Goal: Transaction & Acquisition: Purchase product/service

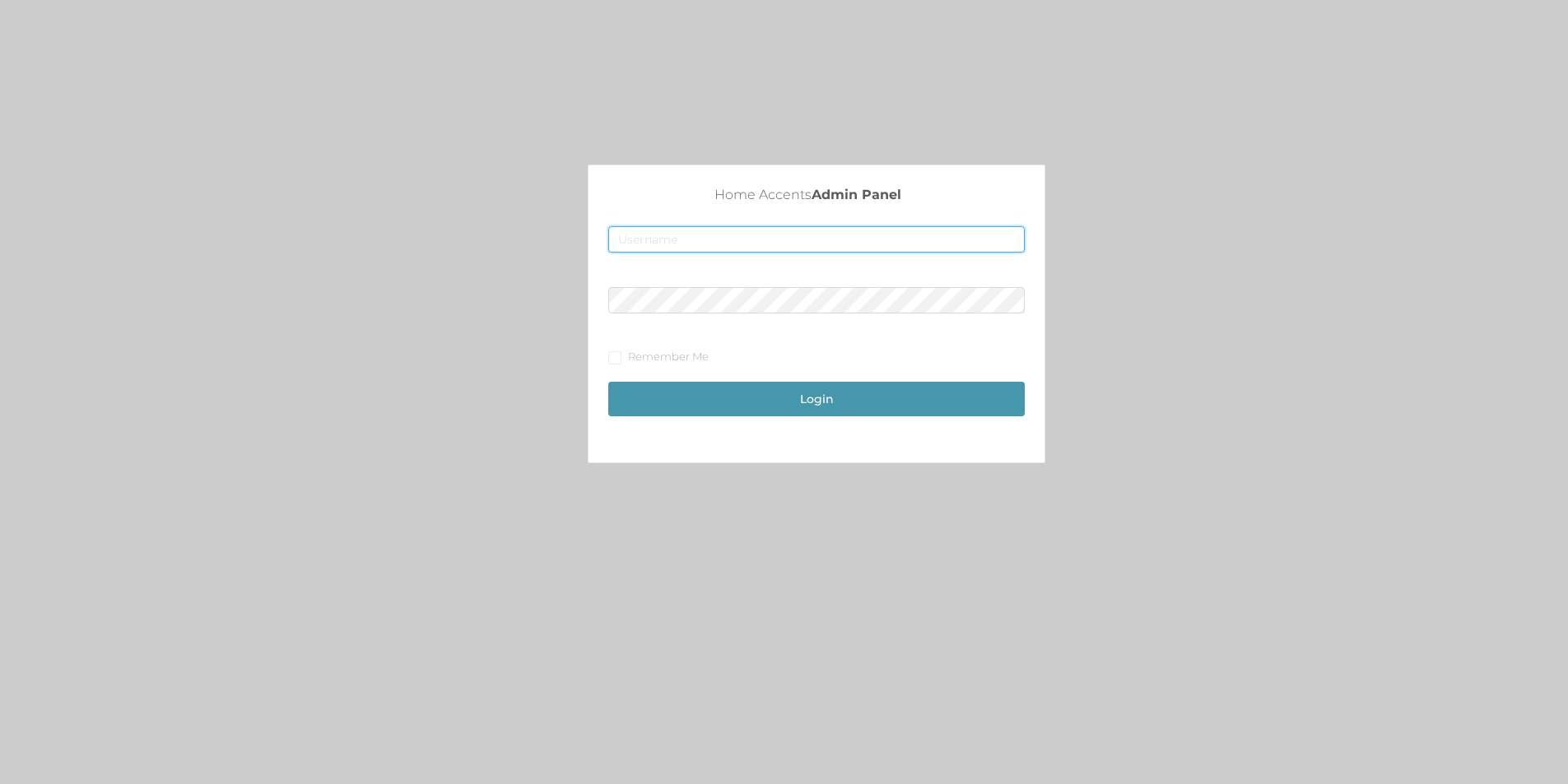
type input "[EMAIL_ADDRESS][DOMAIN_NAME]"
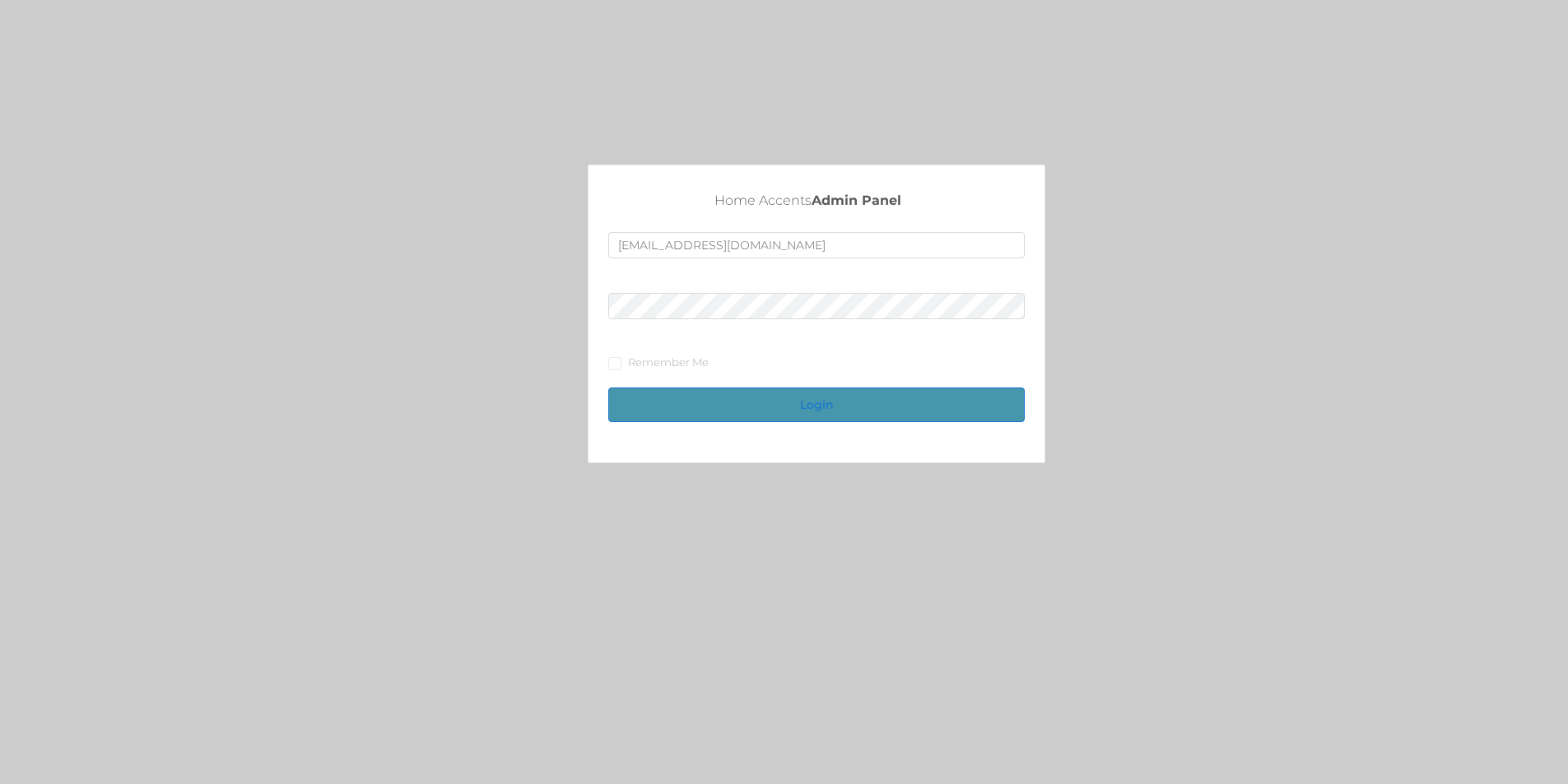
click at [835, 397] on button "Login" at bounding box center [816, 404] width 416 height 35
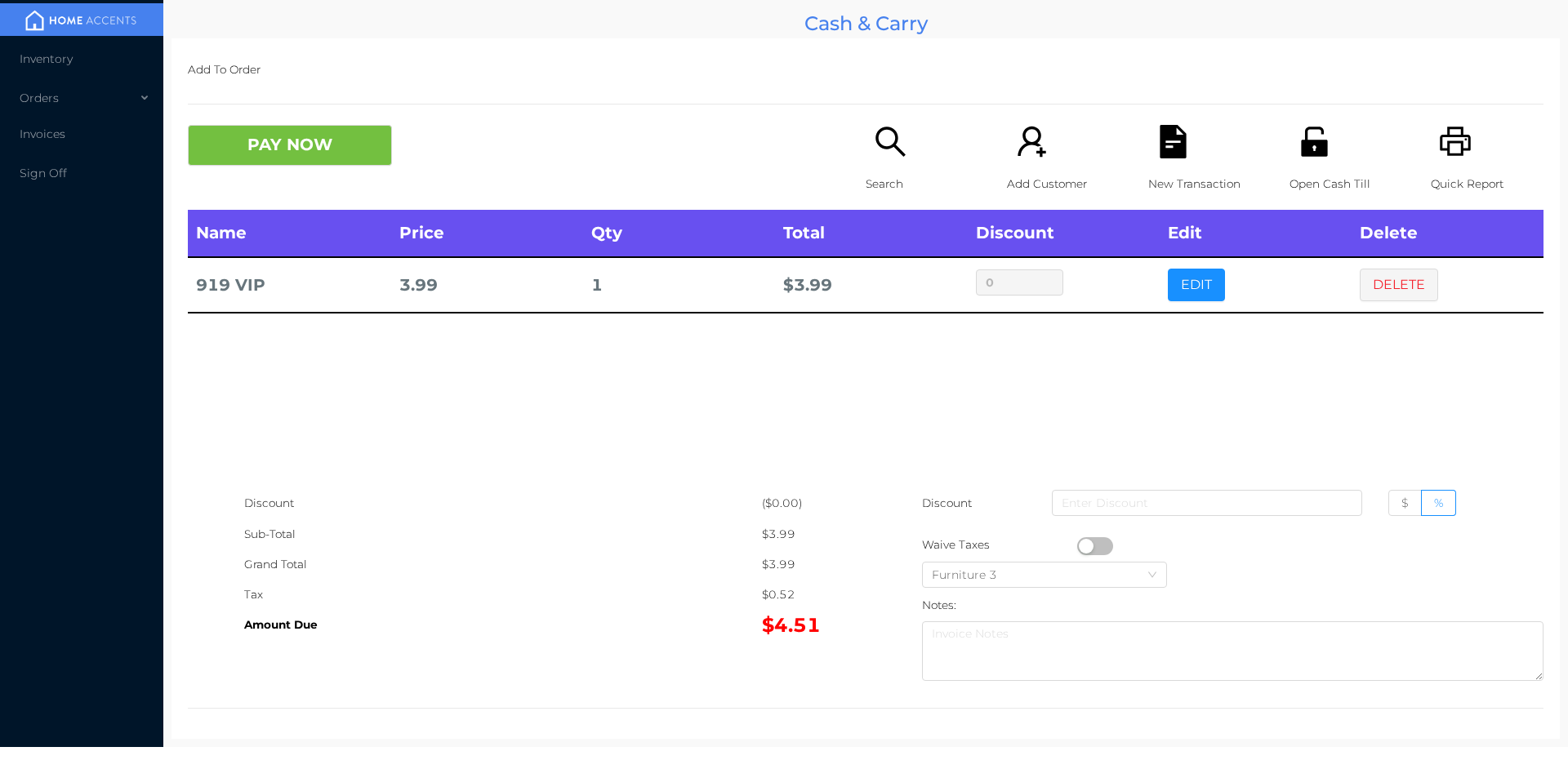
click at [886, 140] on icon "icon: search" at bounding box center [890, 141] width 33 height 33
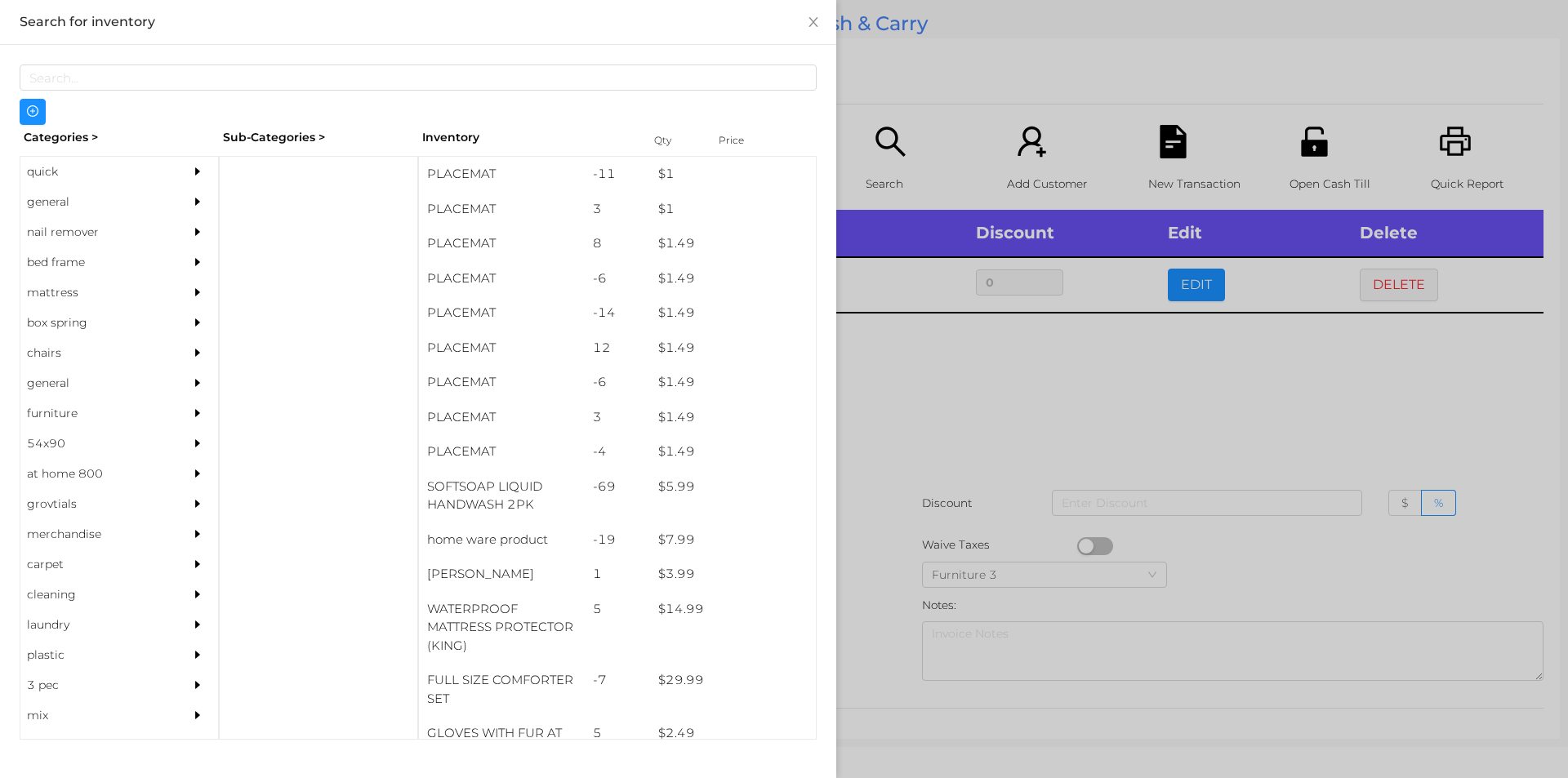
click at [79, 204] on div "general" at bounding box center [94, 202] width 149 height 30
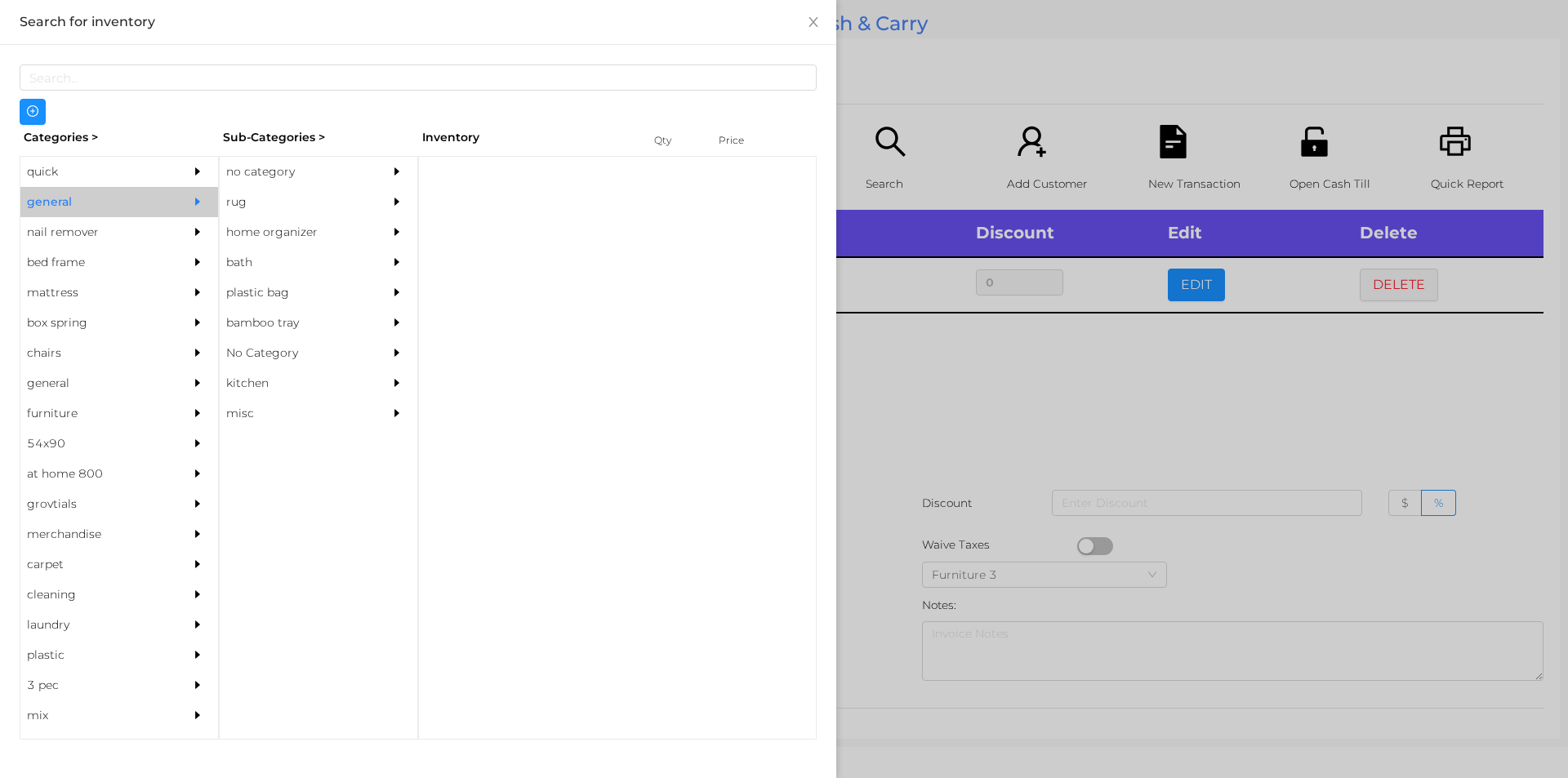
click at [341, 173] on div "no category" at bounding box center [294, 172] width 149 height 30
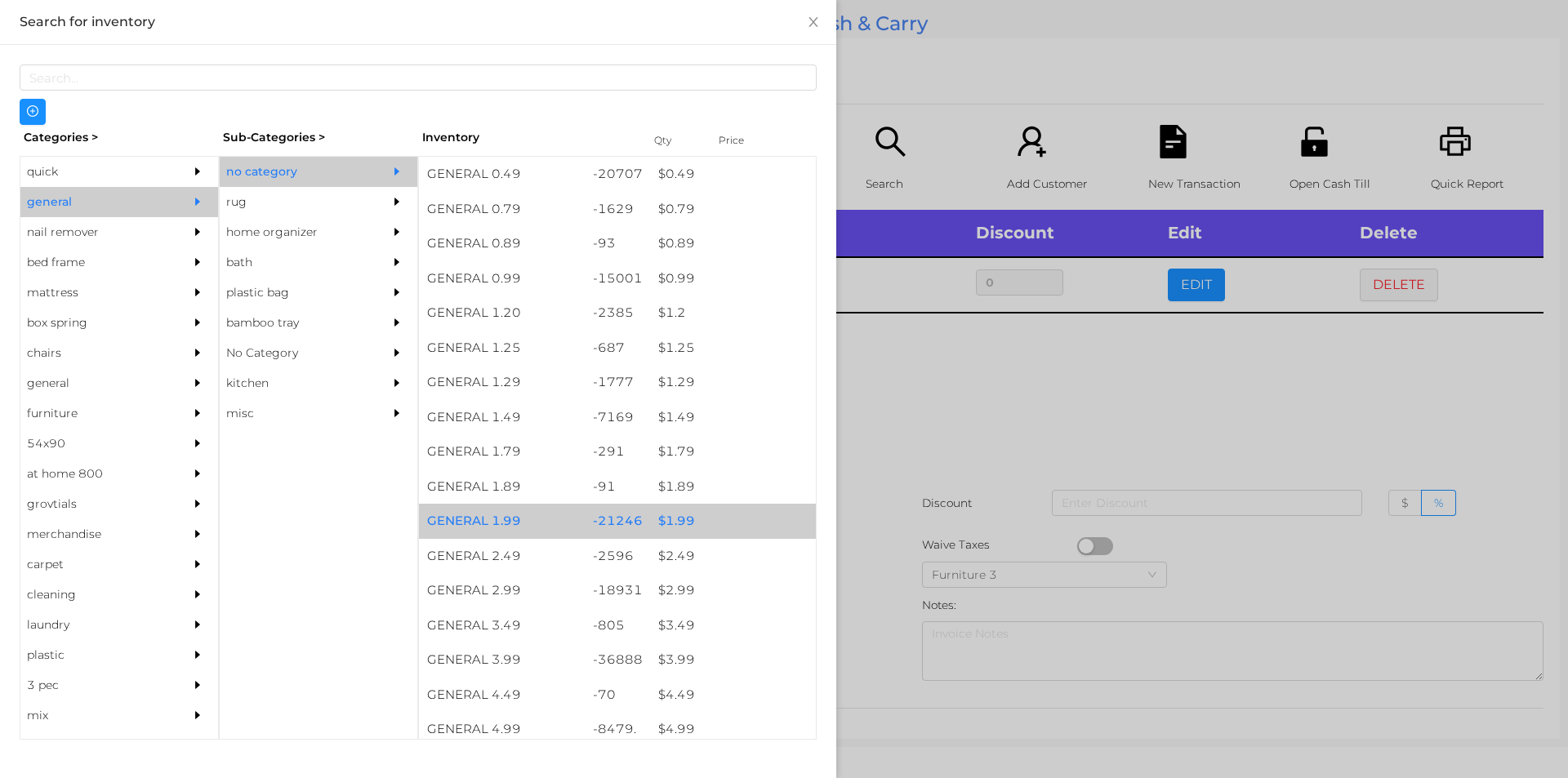
click at [667, 519] on div "$ 1.99" at bounding box center [733, 521] width 165 height 35
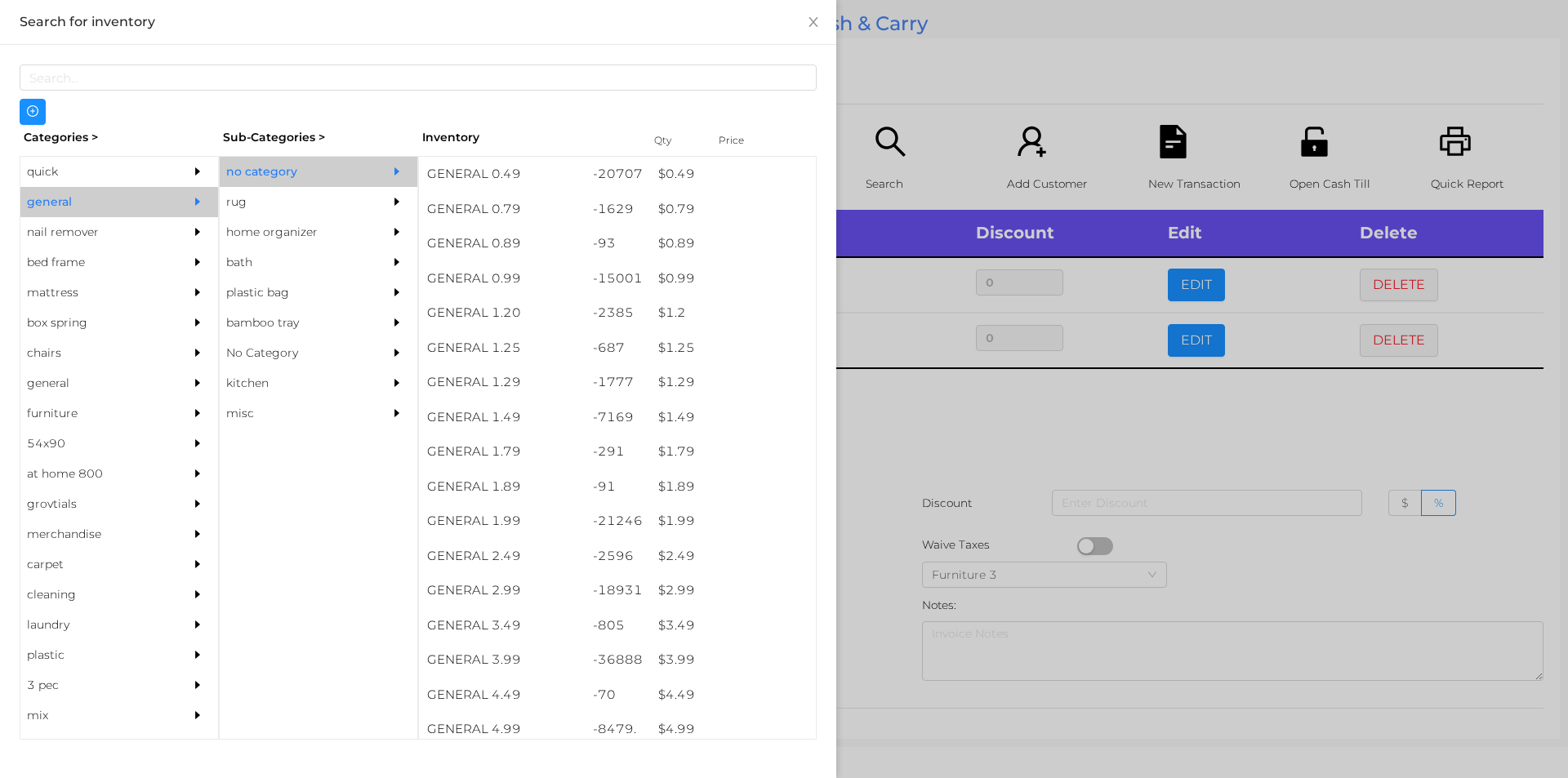
click at [1520, 564] on div at bounding box center [784, 389] width 1568 height 778
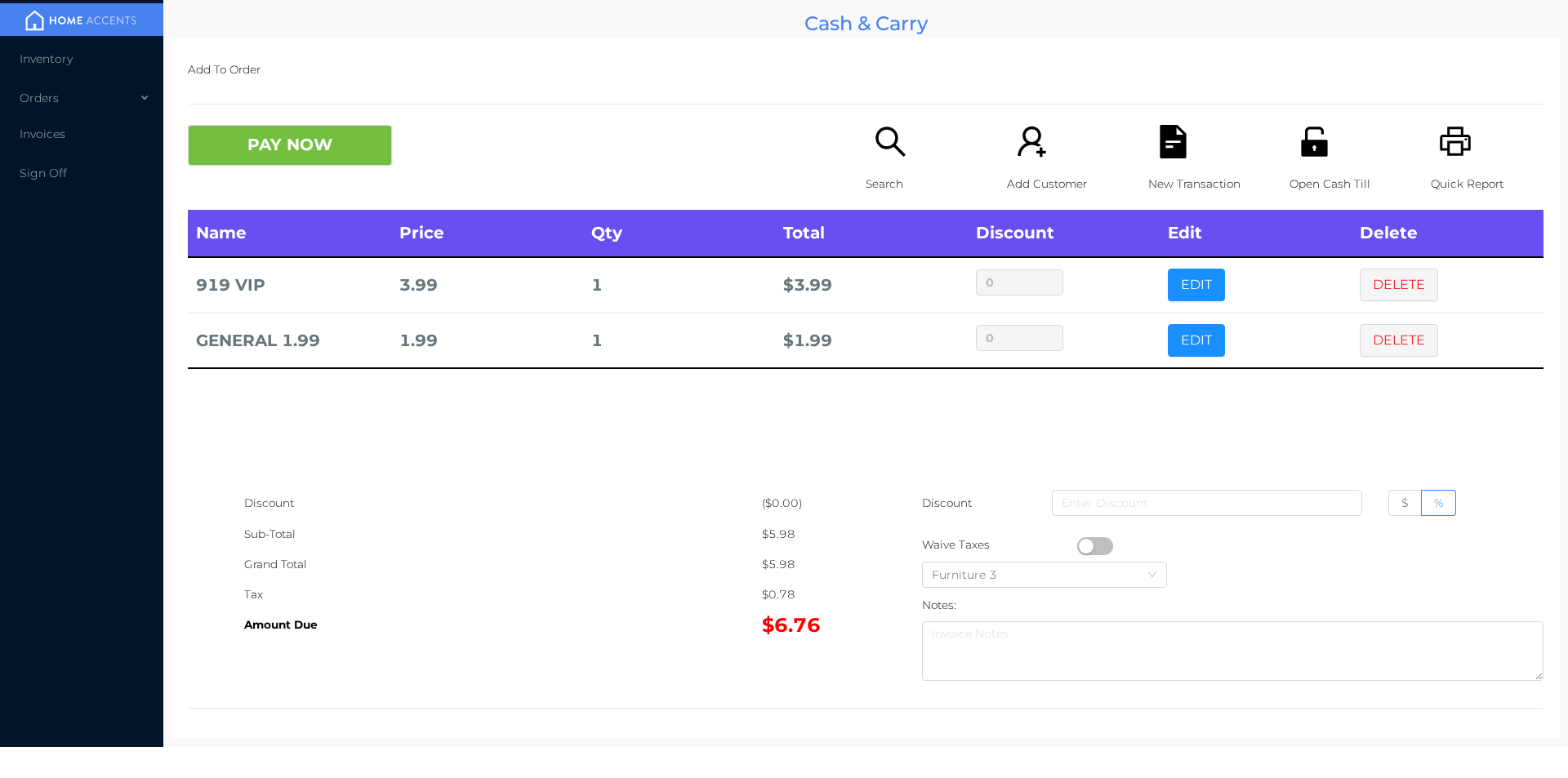
click at [308, 149] on button "PAY NOW" at bounding box center [290, 145] width 204 height 41
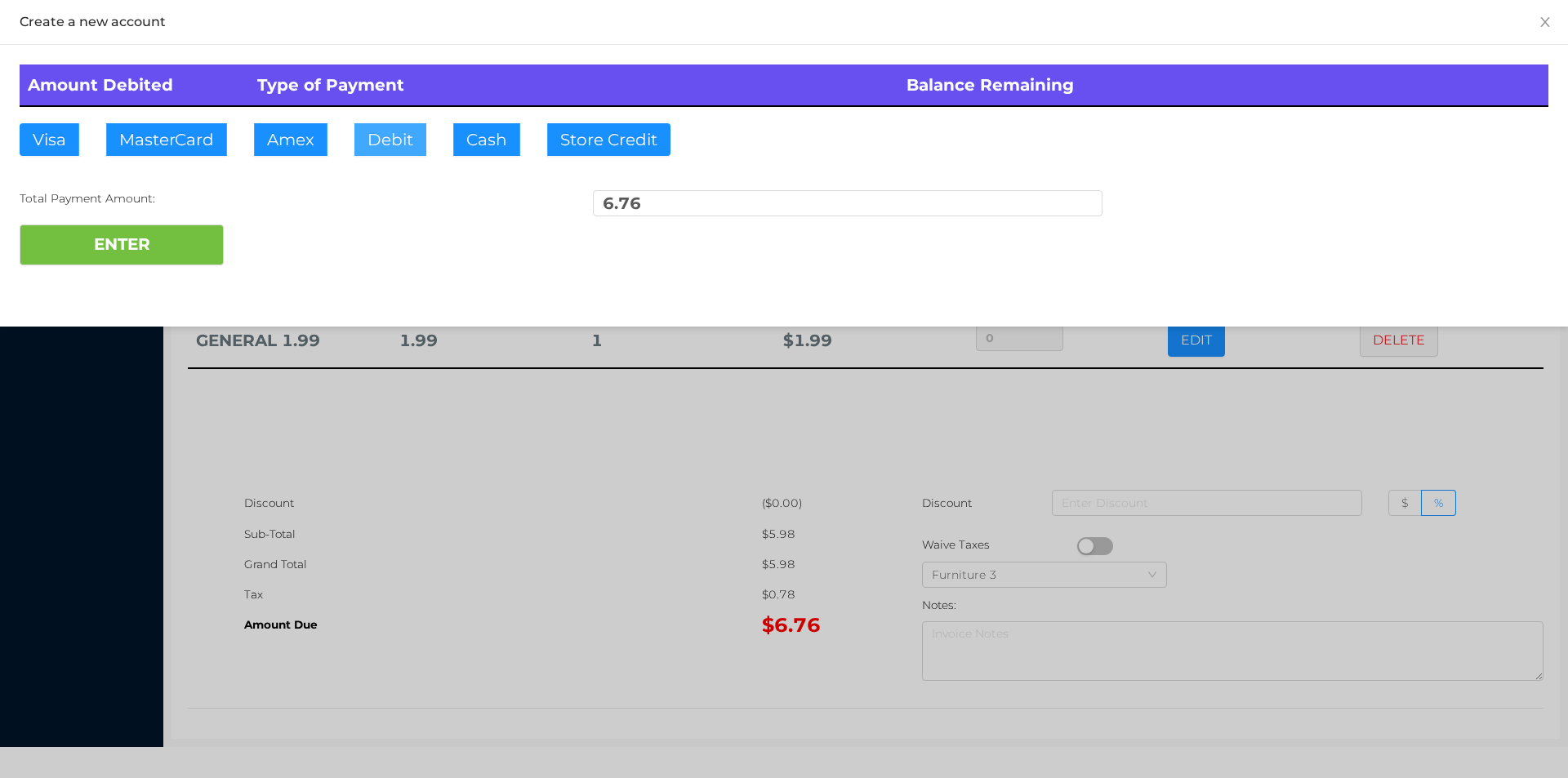
click at [388, 138] on button "Debit" at bounding box center [390, 140] width 72 height 33
click at [385, 140] on button "Debit" at bounding box center [390, 140] width 72 height 33
click at [160, 248] on button "ENTER" at bounding box center [121, 245] width 204 height 41
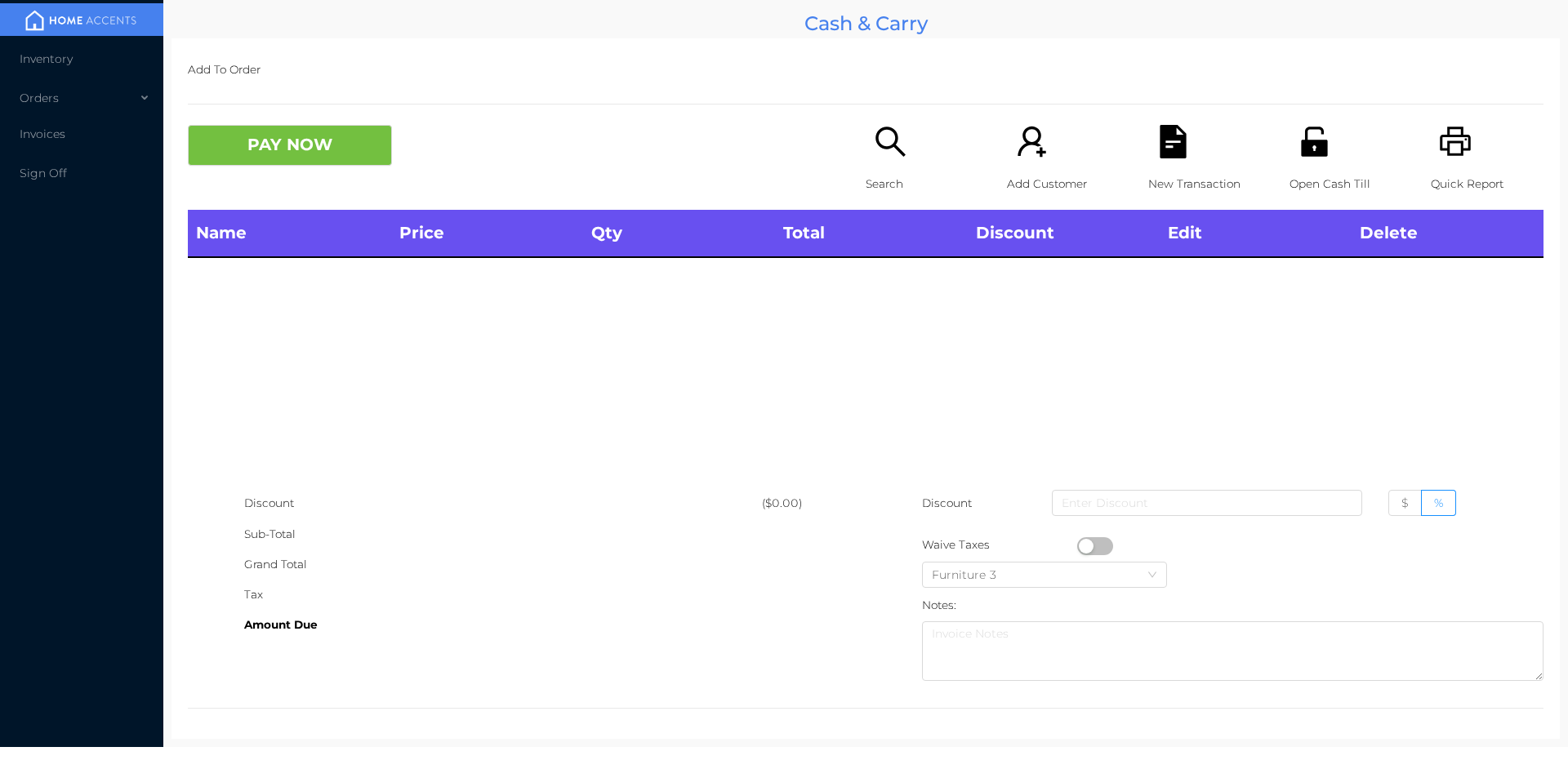
click at [1321, 145] on icon "icon: unlock" at bounding box center [1315, 141] width 33 height 33
click at [882, 160] on div "Search" at bounding box center [922, 167] width 113 height 85
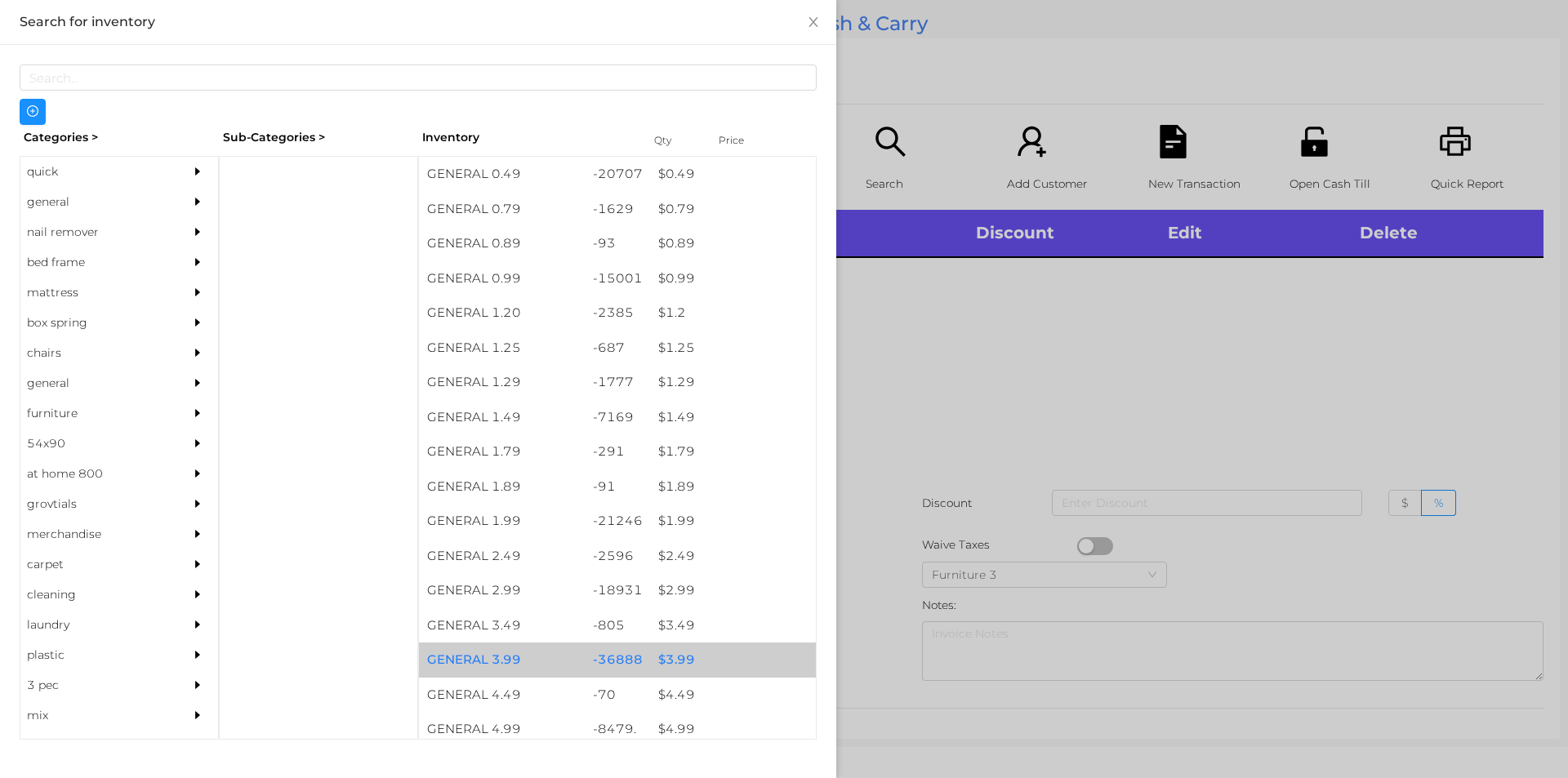
click at [675, 659] on div "$ 3.99" at bounding box center [733, 660] width 165 height 35
click at [662, 659] on div "$ 3.99" at bounding box center [733, 660] width 165 height 35
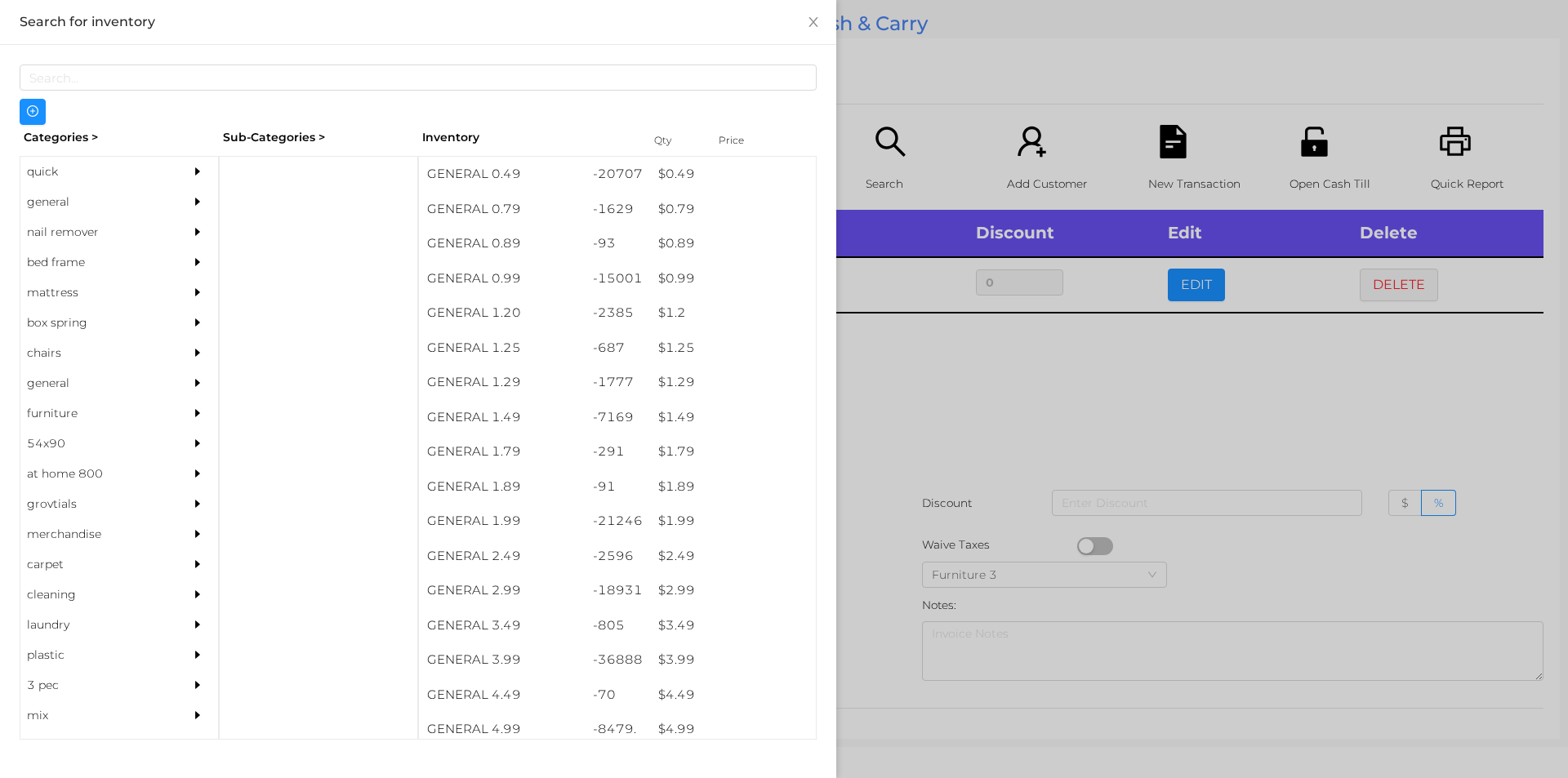
click at [873, 606] on div at bounding box center [784, 389] width 1568 height 778
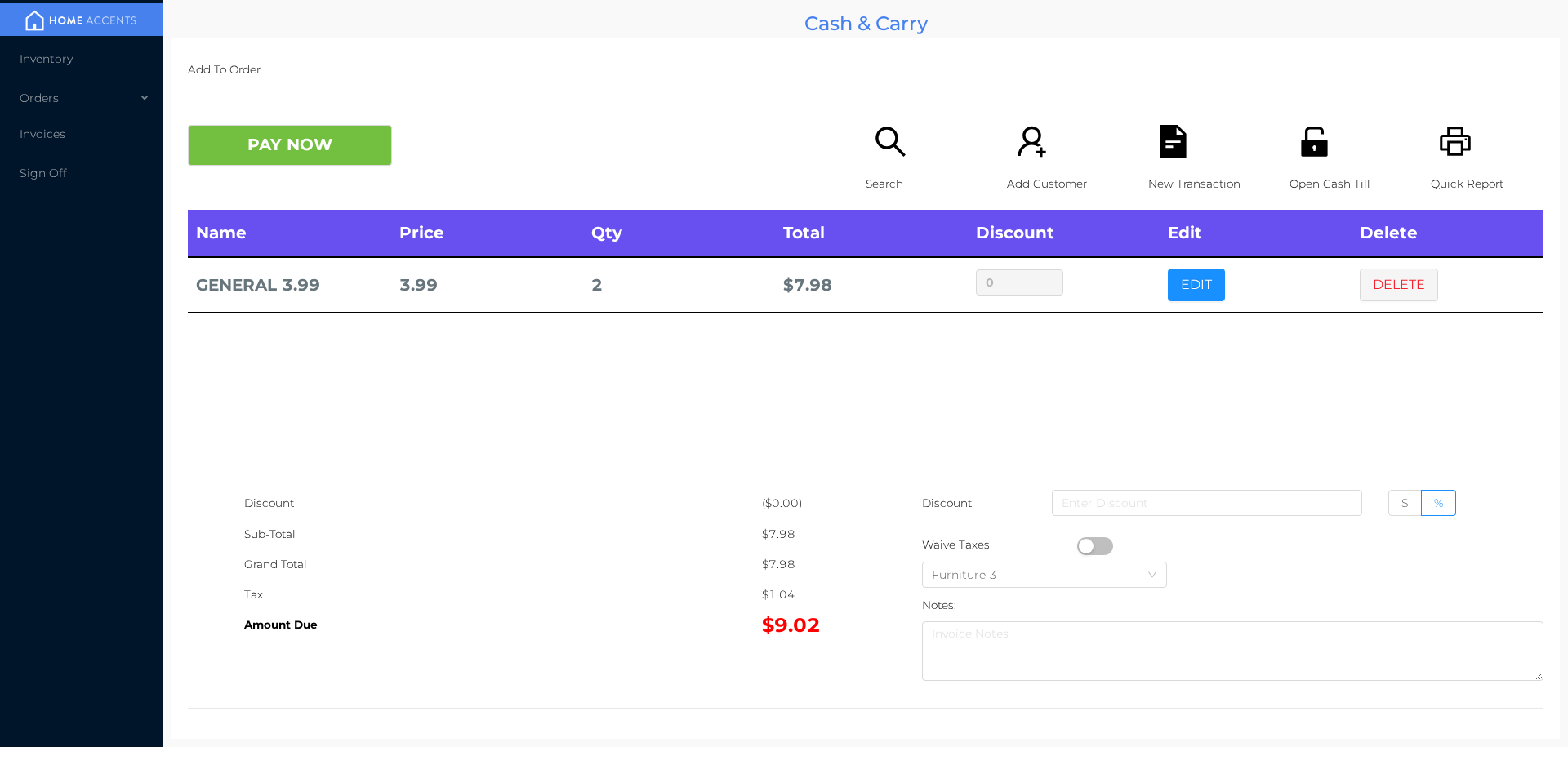
click at [1451, 151] on icon "icon: printer" at bounding box center [1455, 140] width 31 height 29
click at [1400, 302] on button "DELETE" at bounding box center [1399, 284] width 79 height 33
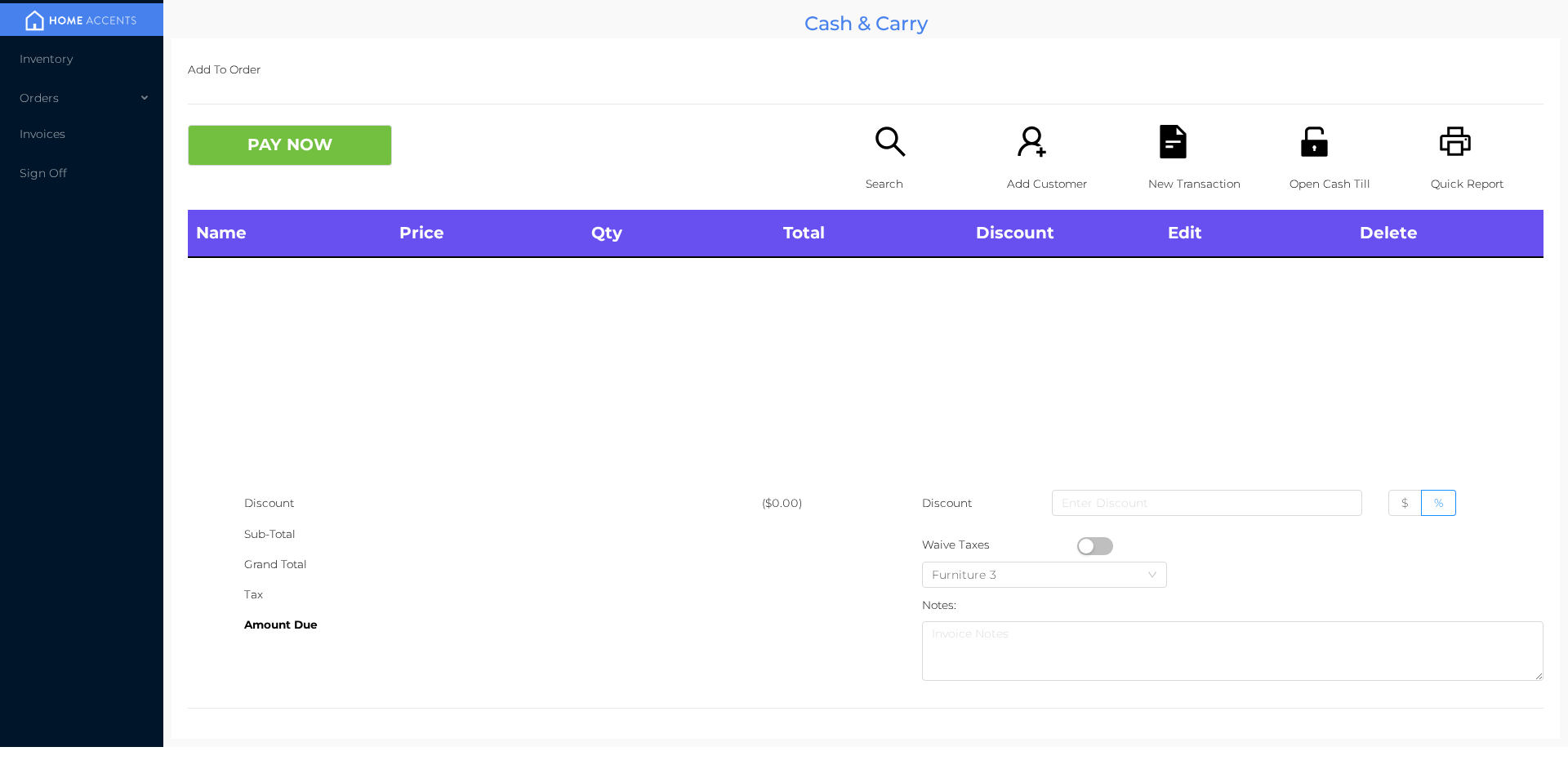
click at [274, 138] on button "PAY NOW" at bounding box center [290, 145] width 204 height 41
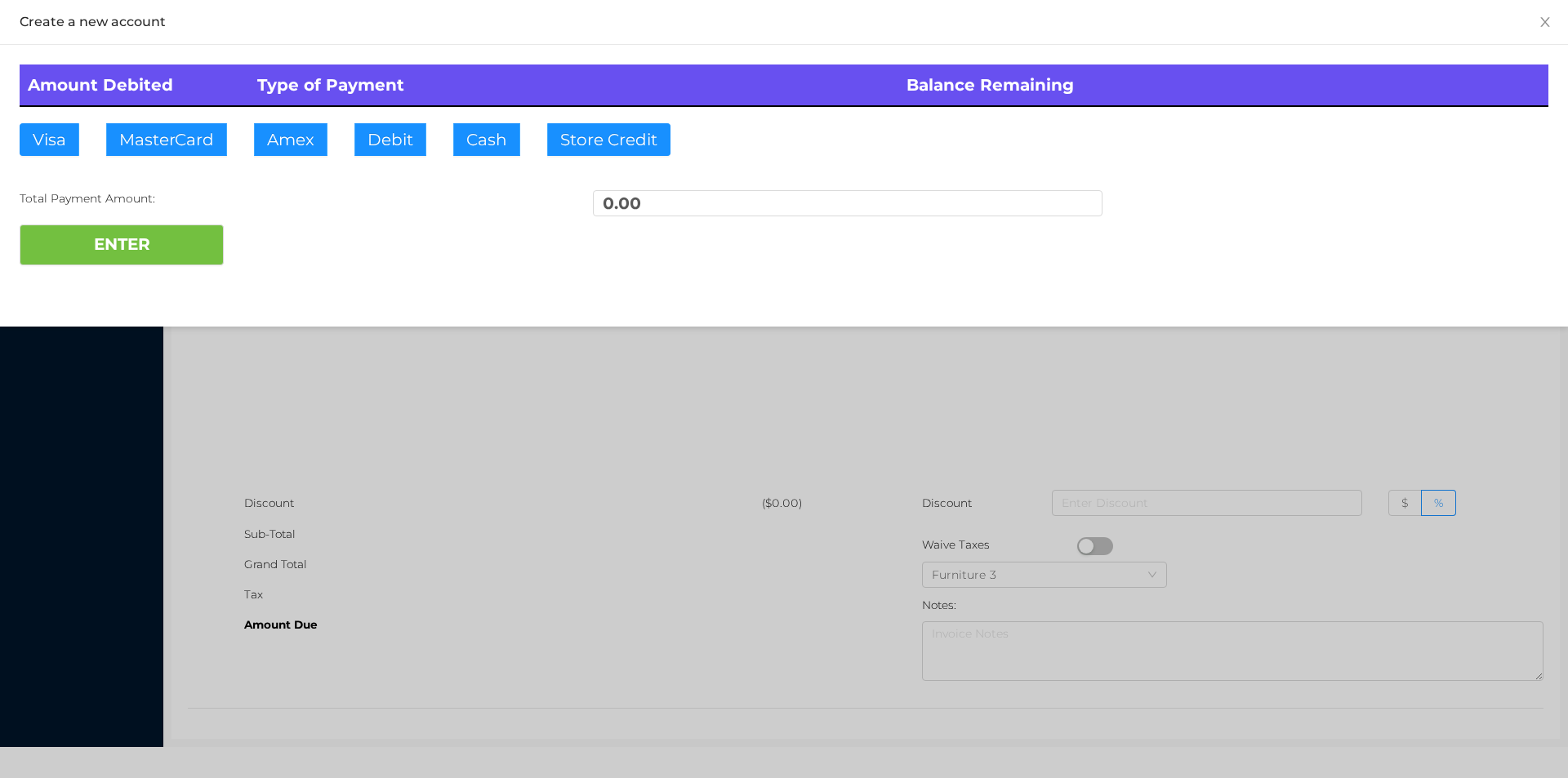
click at [400, 362] on div at bounding box center [784, 389] width 1568 height 778
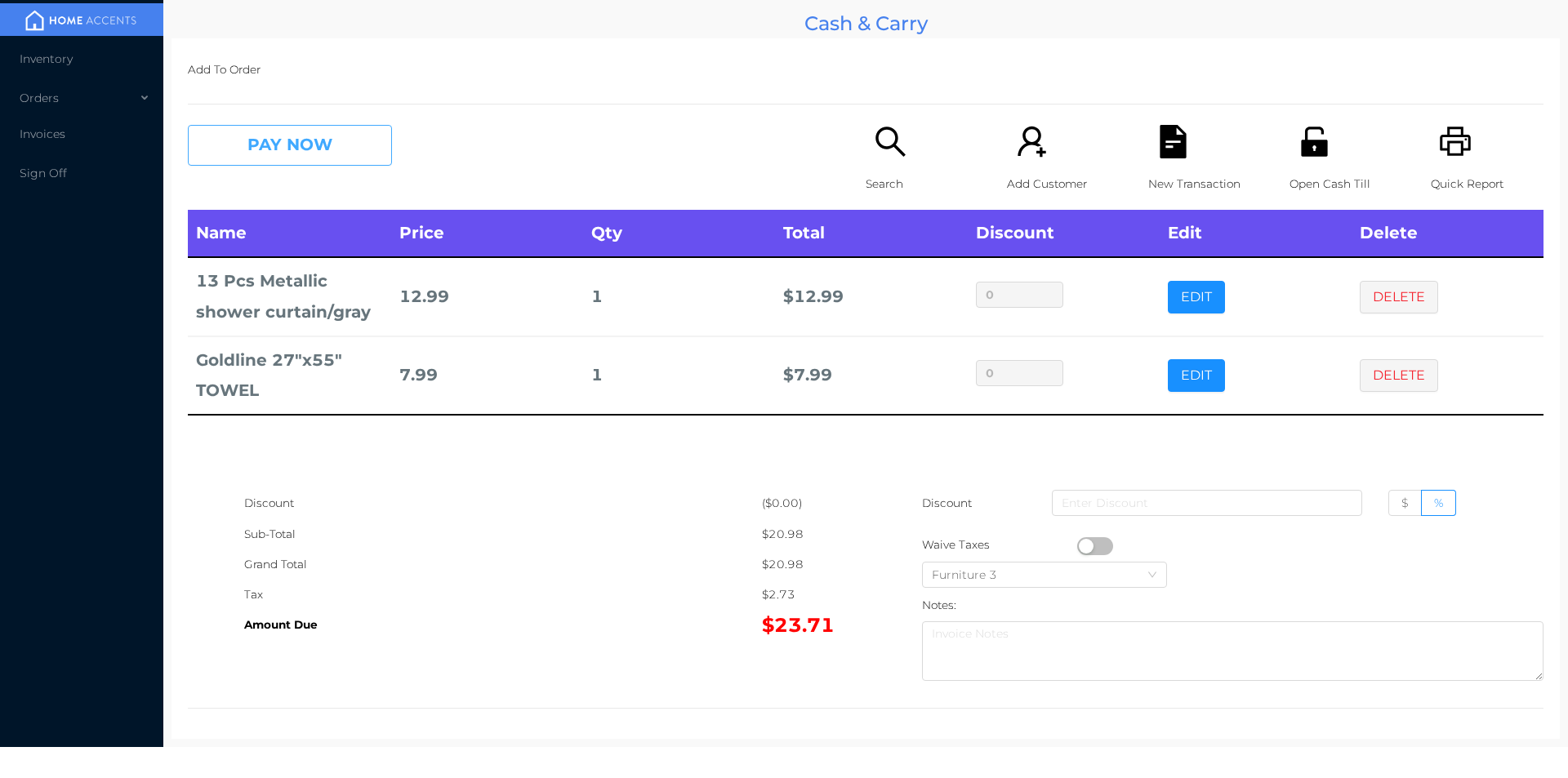
click at [350, 152] on button "PAY NOW" at bounding box center [290, 145] width 204 height 41
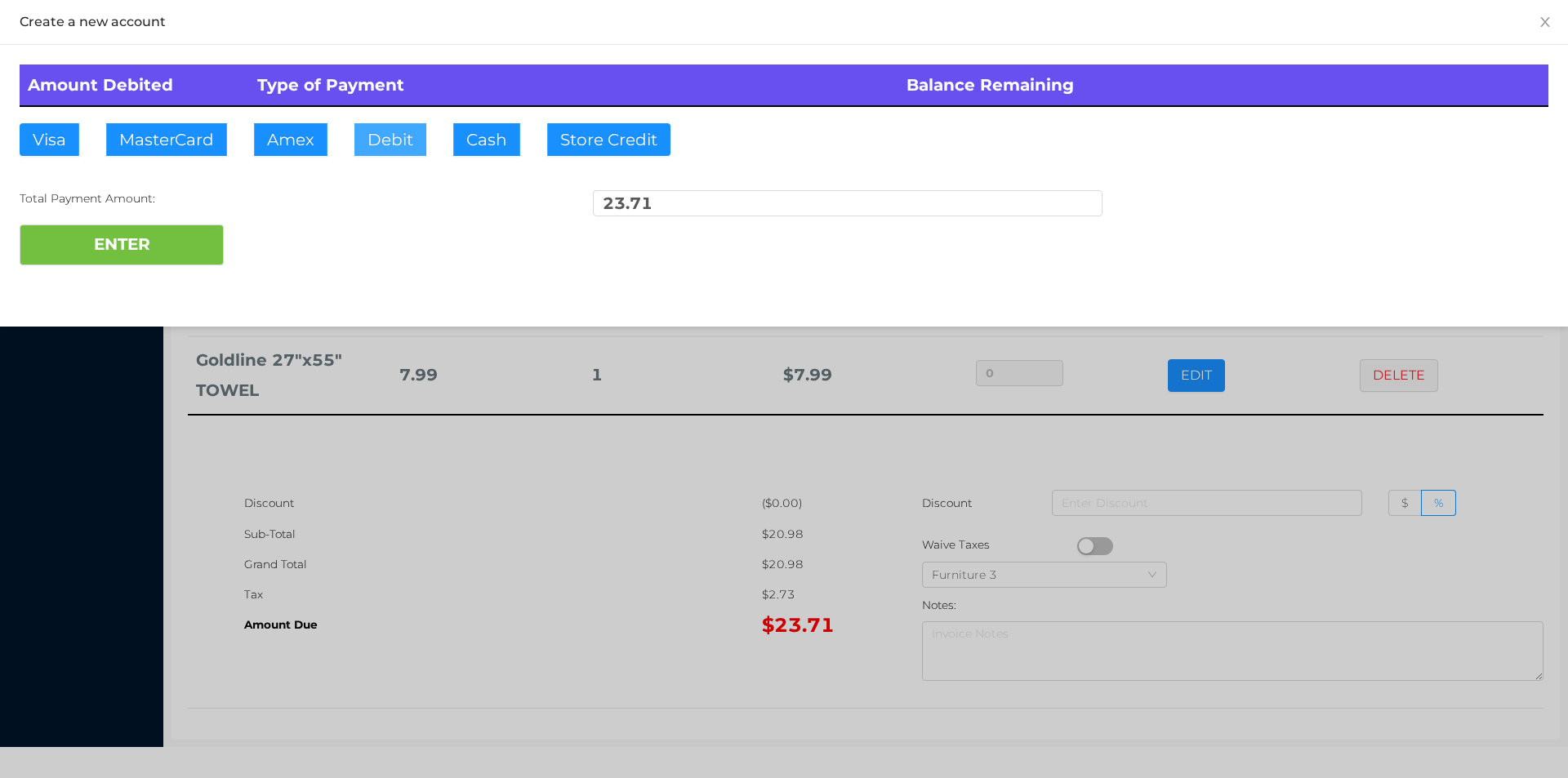
click at [383, 144] on button "Debit" at bounding box center [390, 140] width 72 height 33
type input "50."
click at [142, 257] on button "ENTER" at bounding box center [121, 245] width 204 height 41
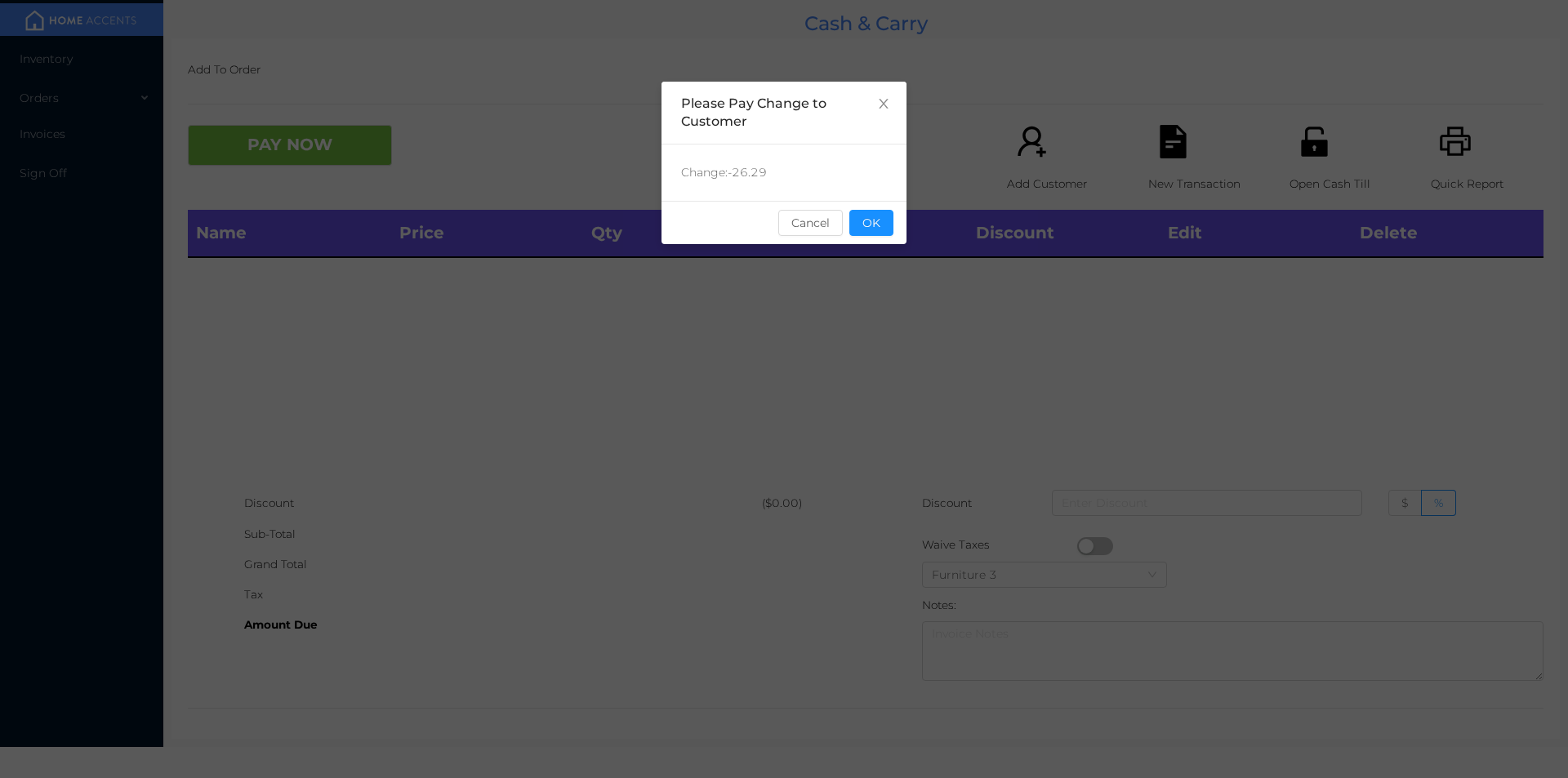
click at [866, 367] on div "sentinelStart Please Pay Change to Customer Change: -26.29 Cancel OK sentinelEnd" at bounding box center [783, 245] width 245 height 327
click at [884, 218] on button "OK" at bounding box center [871, 222] width 44 height 26
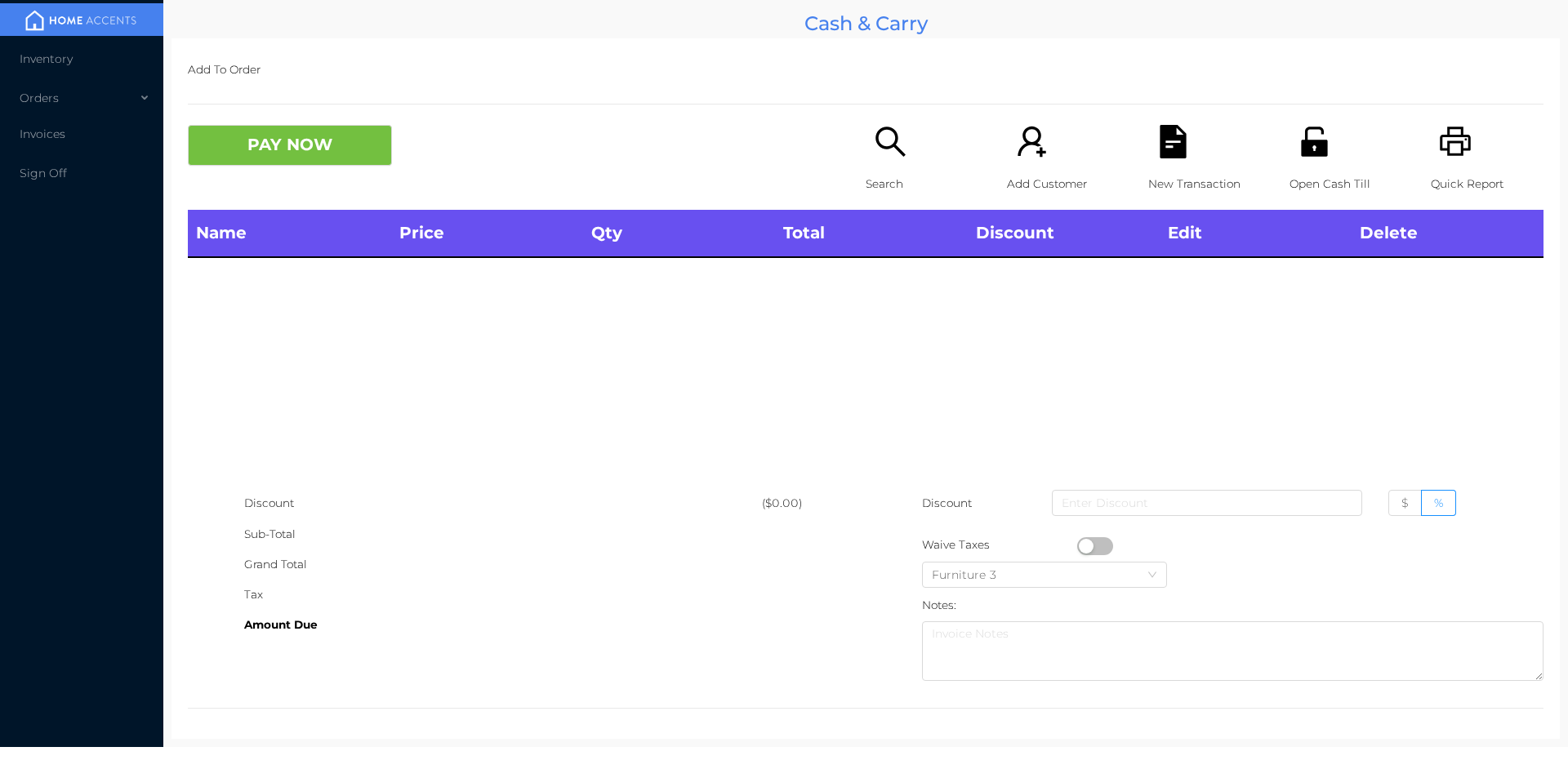
click at [882, 162] on div "Search" at bounding box center [922, 167] width 113 height 85
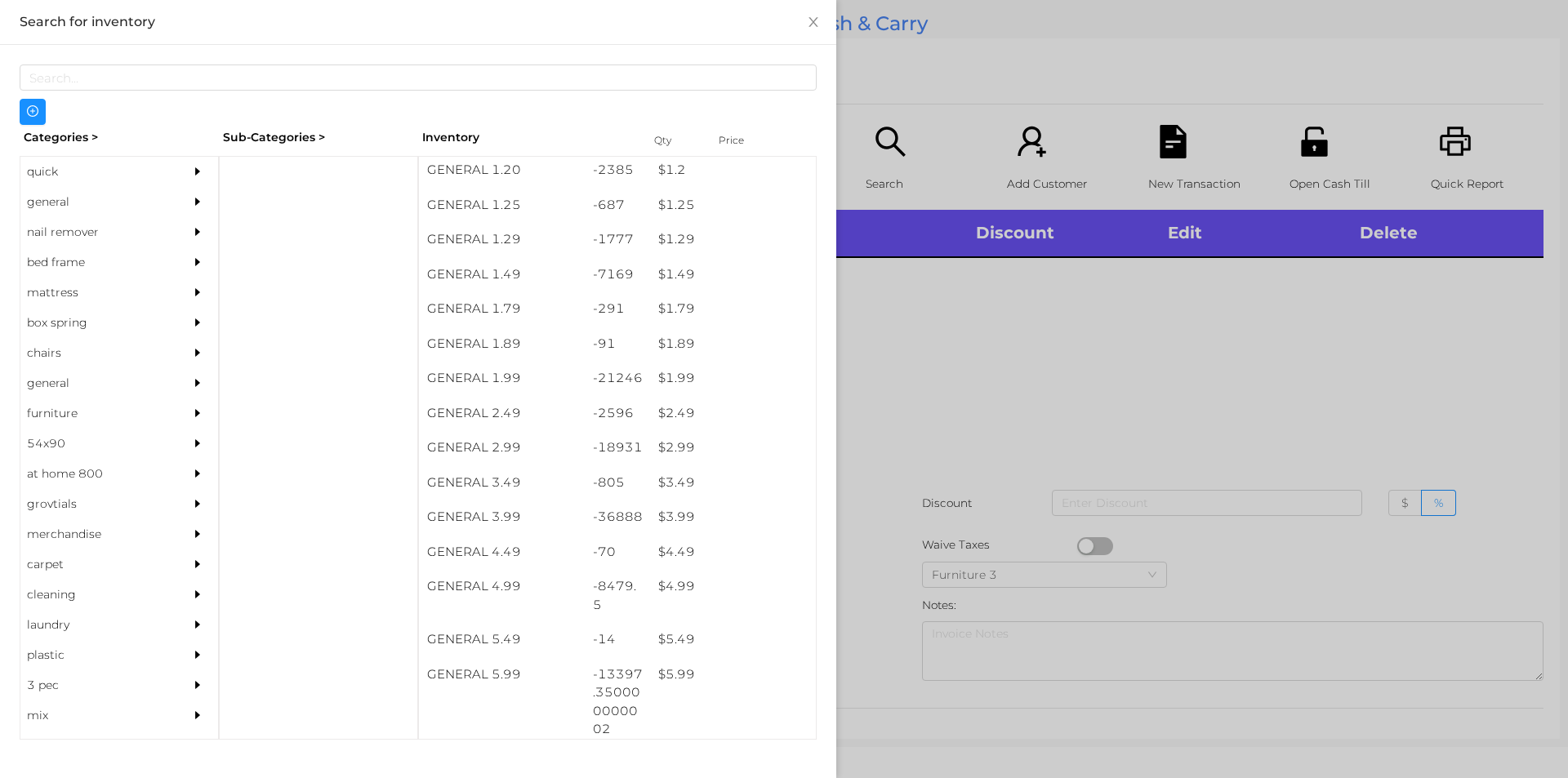
scroll to position [150, 0]
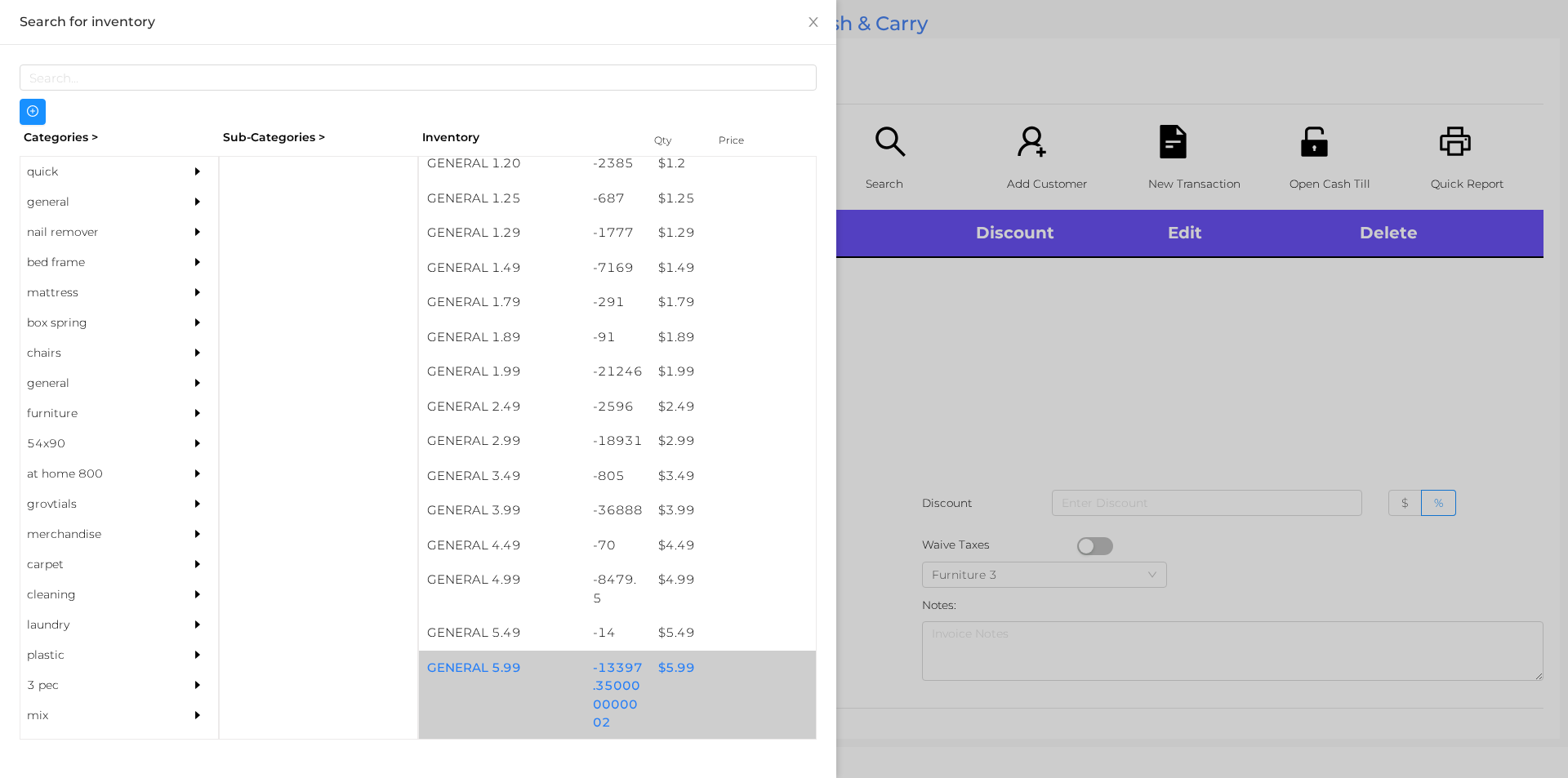
click at [669, 671] on div "$ 5.99" at bounding box center [733, 669] width 165 height 35
click at [675, 662] on div "$ 5.99" at bounding box center [733, 669] width 165 height 35
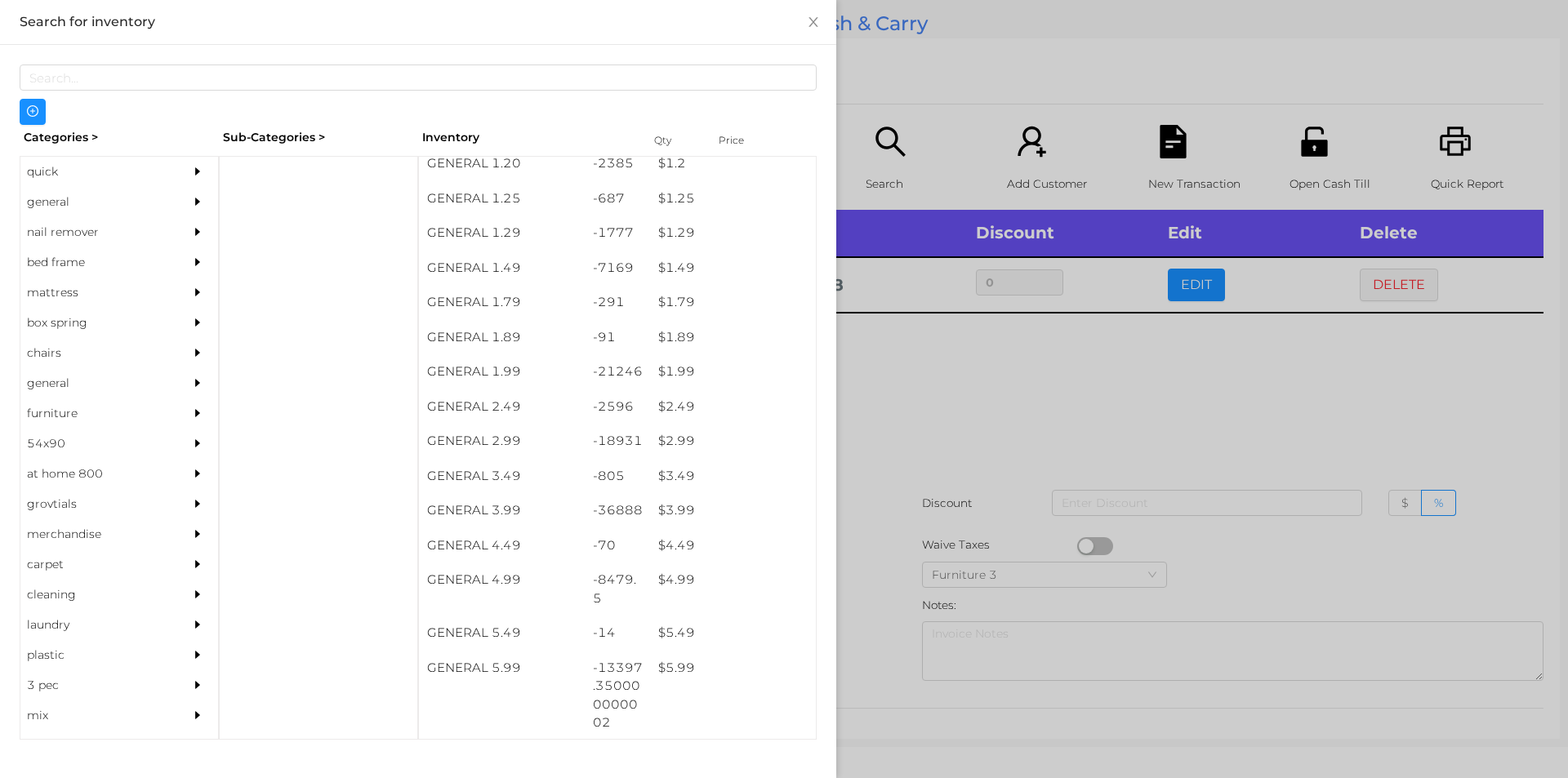
click at [960, 397] on div at bounding box center [784, 389] width 1568 height 778
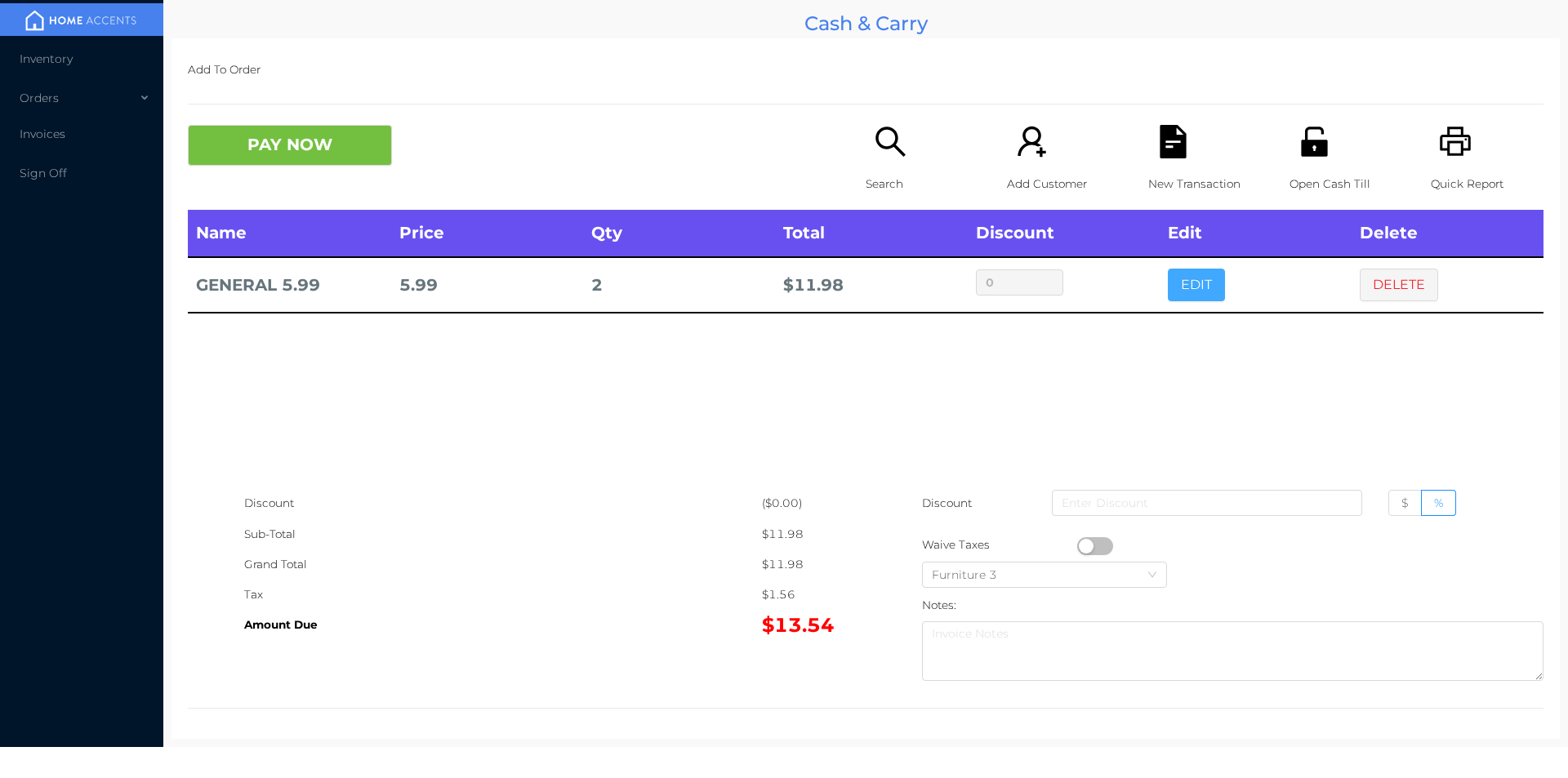
click at [1188, 291] on button "EDIT" at bounding box center [1196, 284] width 57 height 33
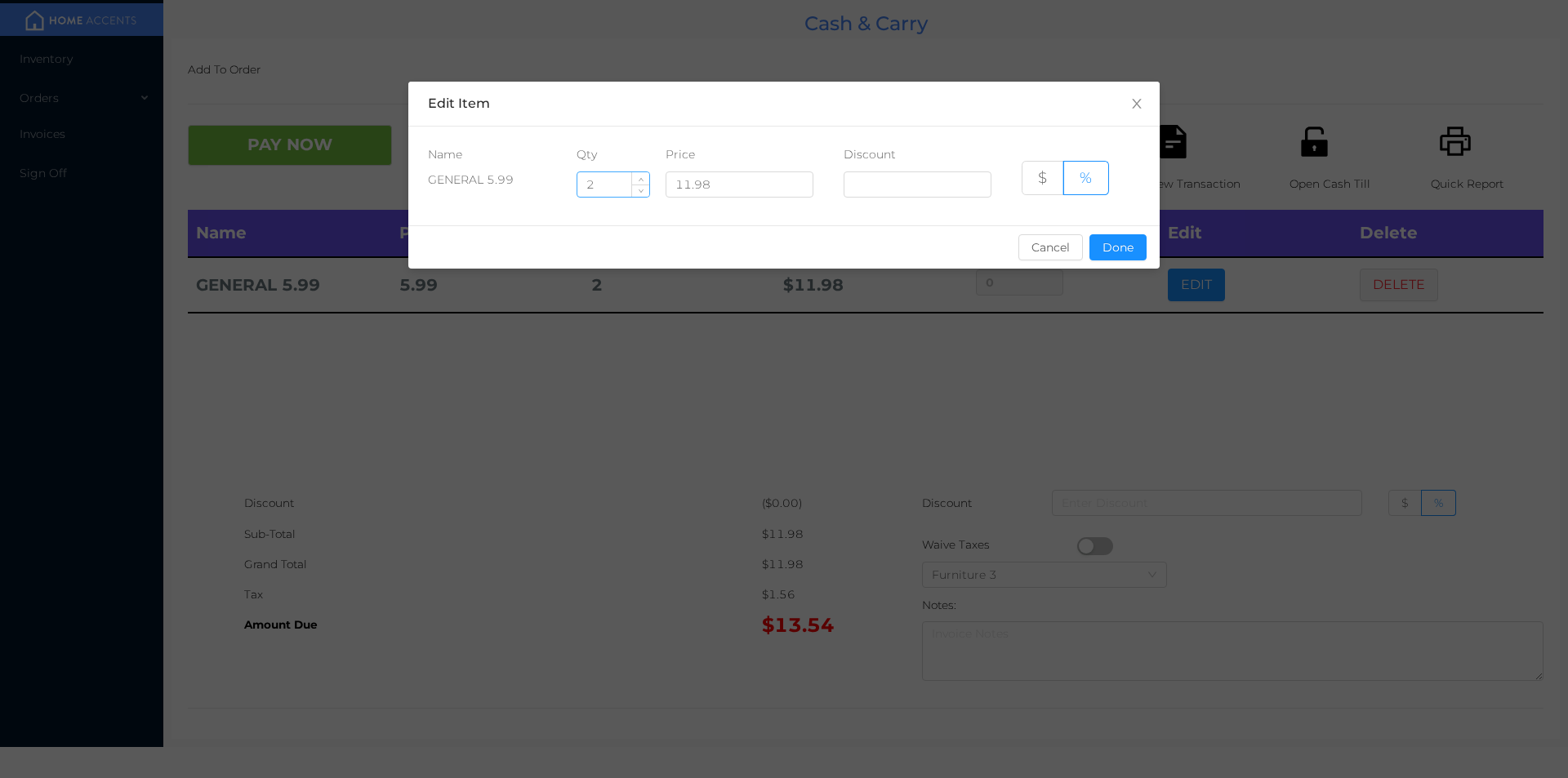
click at [608, 181] on input "2" at bounding box center [613, 184] width 72 height 24
type input "2.5"
click at [1117, 250] on button "Done" at bounding box center [1117, 247] width 57 height 26
type input "0%"
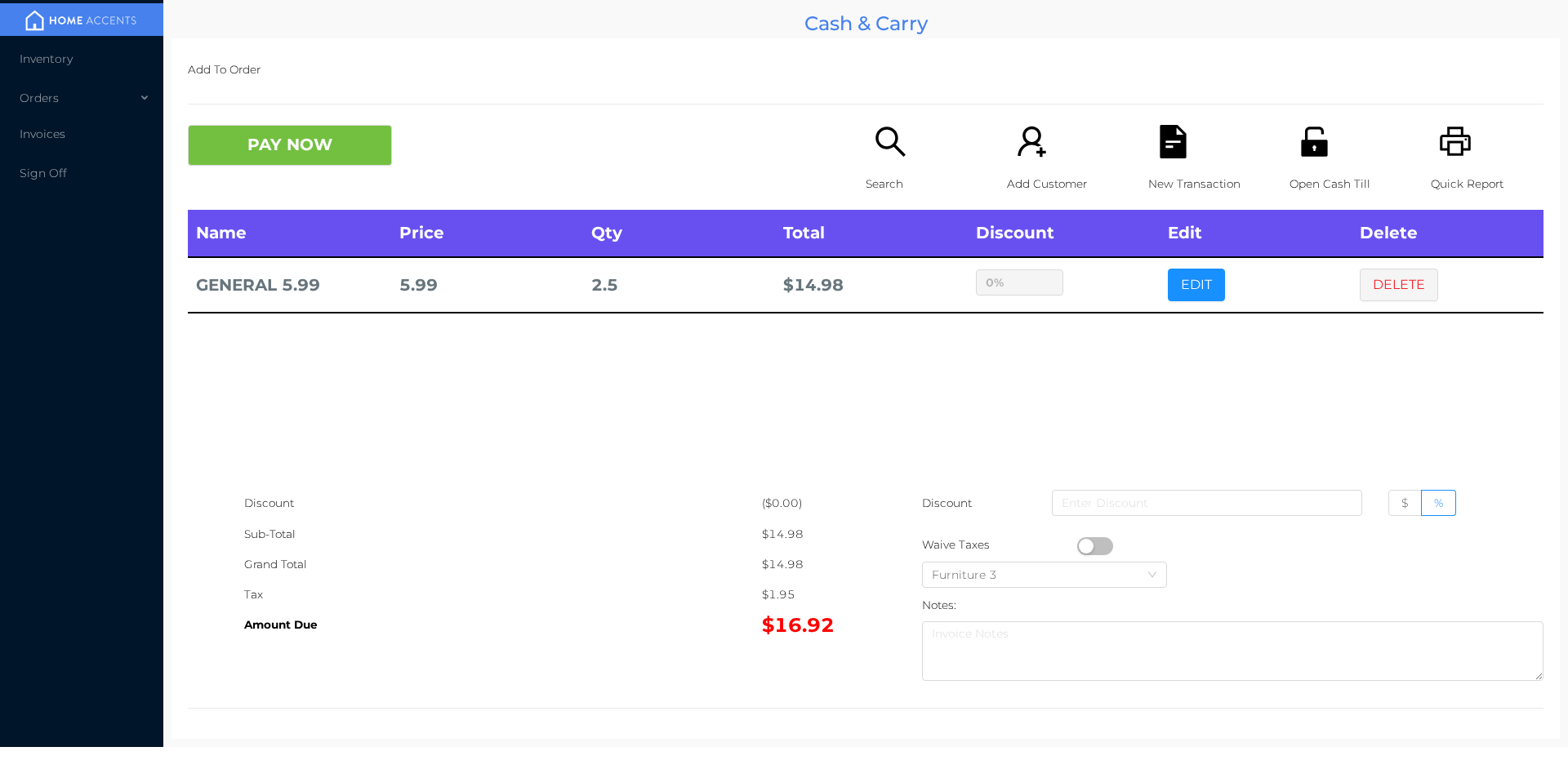
click at [1102, 336] on div "sentinelStart Edit Item Name Qty Price Discount GENERAL 5.99 2.5 11.98 $ % Canc…" at bounding box center [784, 389] width 1568 height 778
click at [293, 136] on button "PAY NOW" at bounding box center [290, 145] width 204 height 41
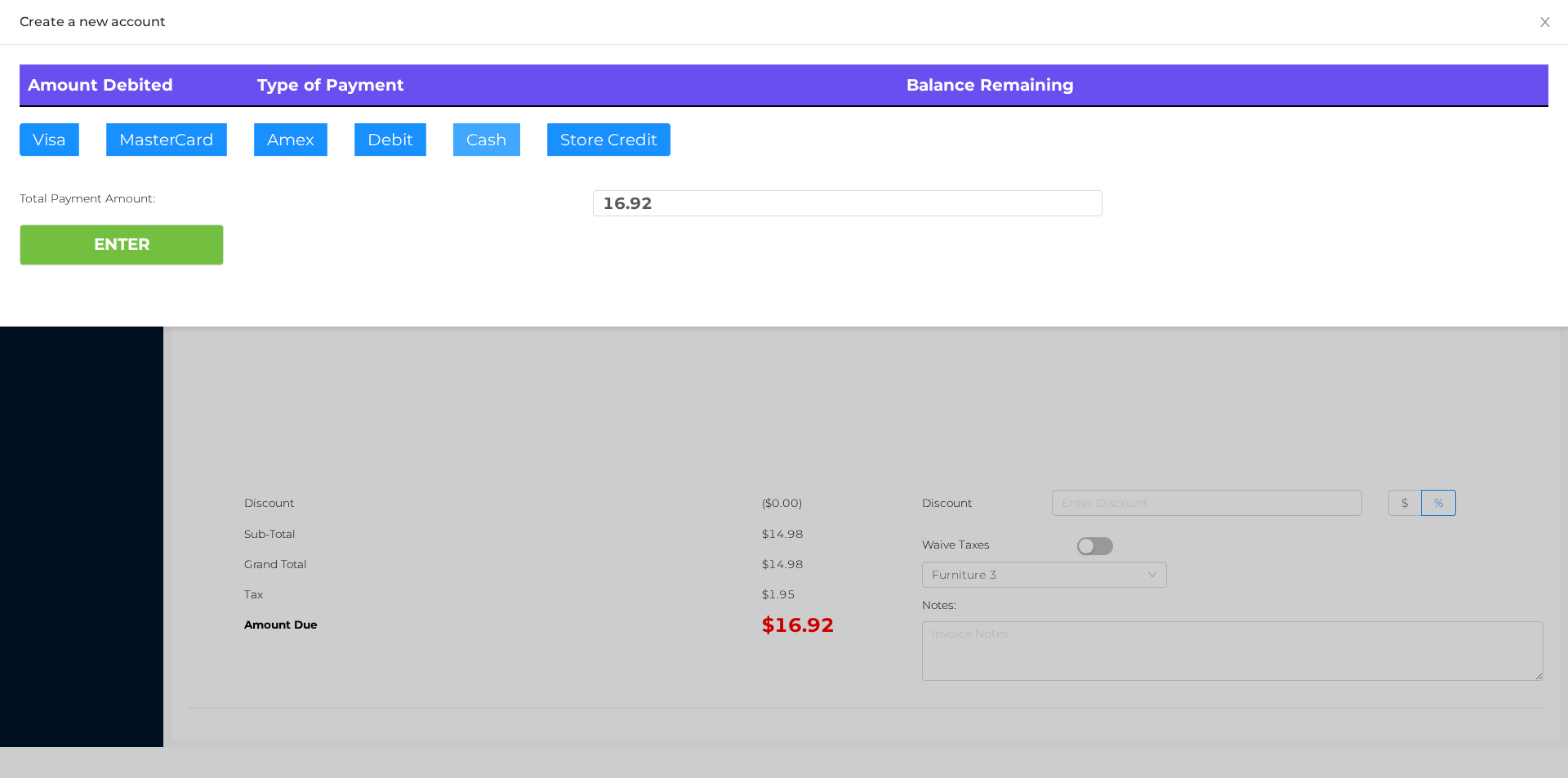
click at [486, 150] on button "Cash" at bounding box center [486, 140] width 67 height 33
type input "20."
click at [145, 263] on button "ENTER" at bounding box center [121, 245] width 204 height 41
type input "0"
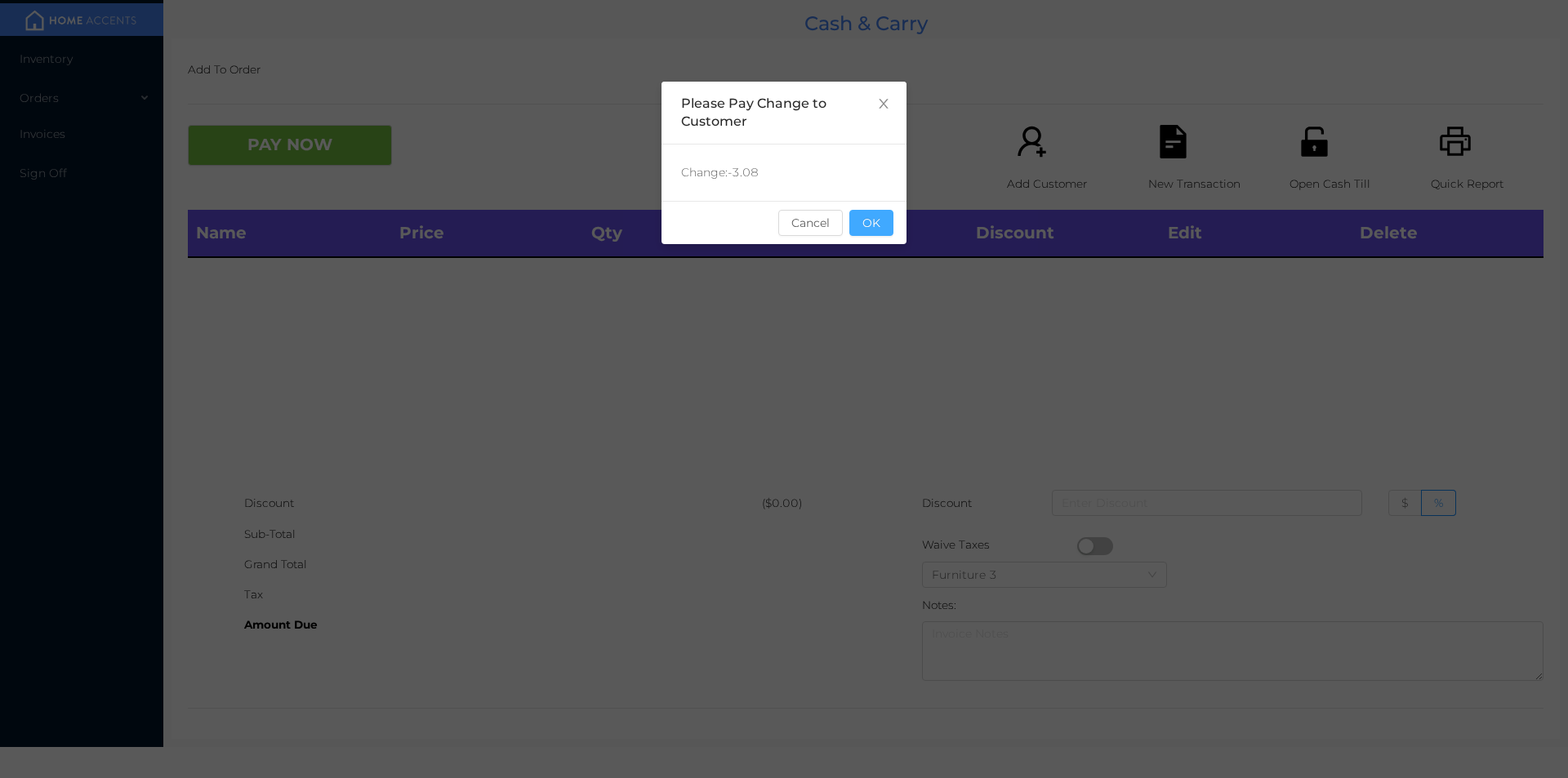
click at [881, 216] on button "OK" at bounding box center [871, 222] width 44 height 26
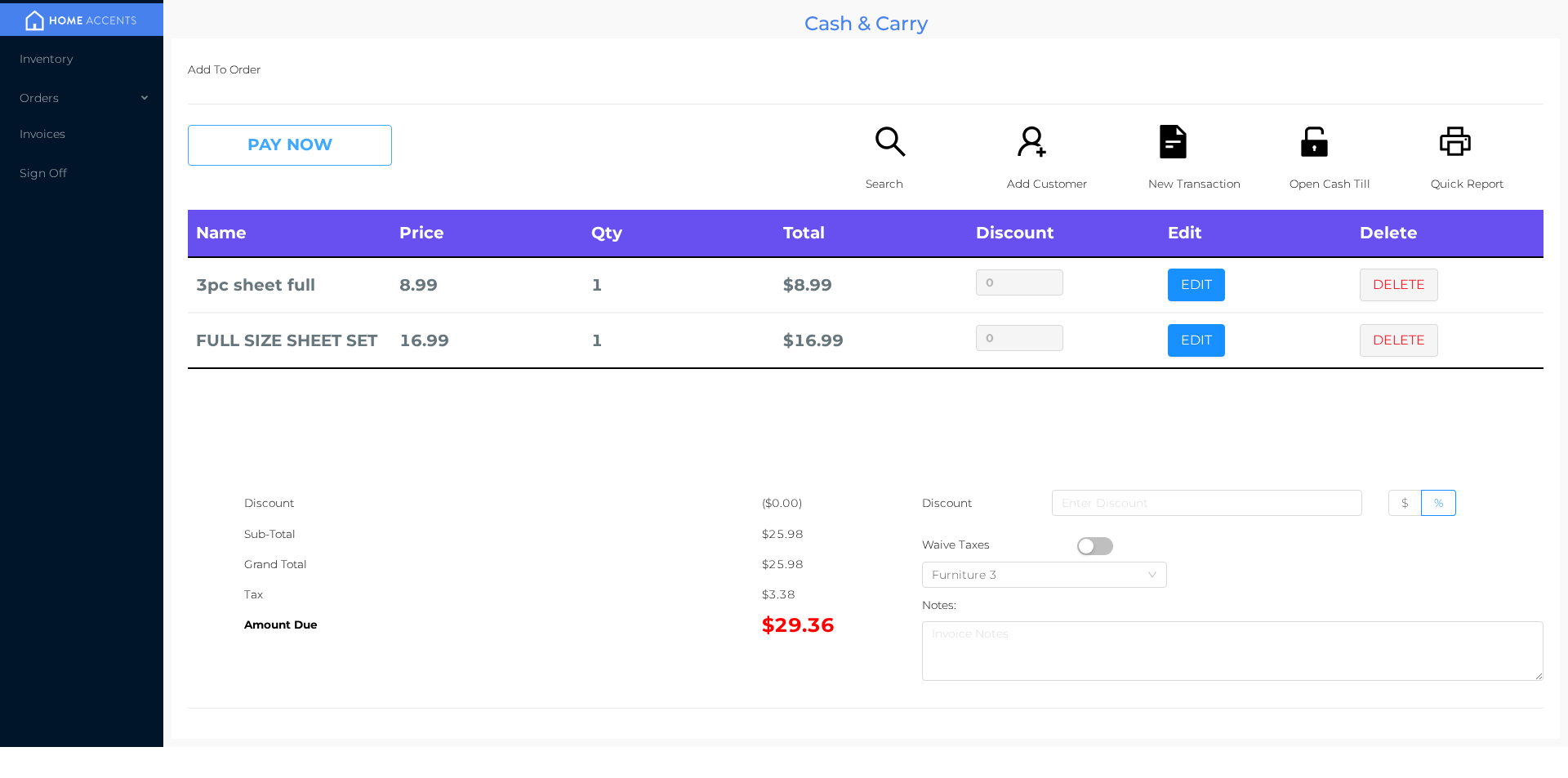
click at [306, 160] on button "PAY NOW" at bounding box center [290, 145] width 204 height 41
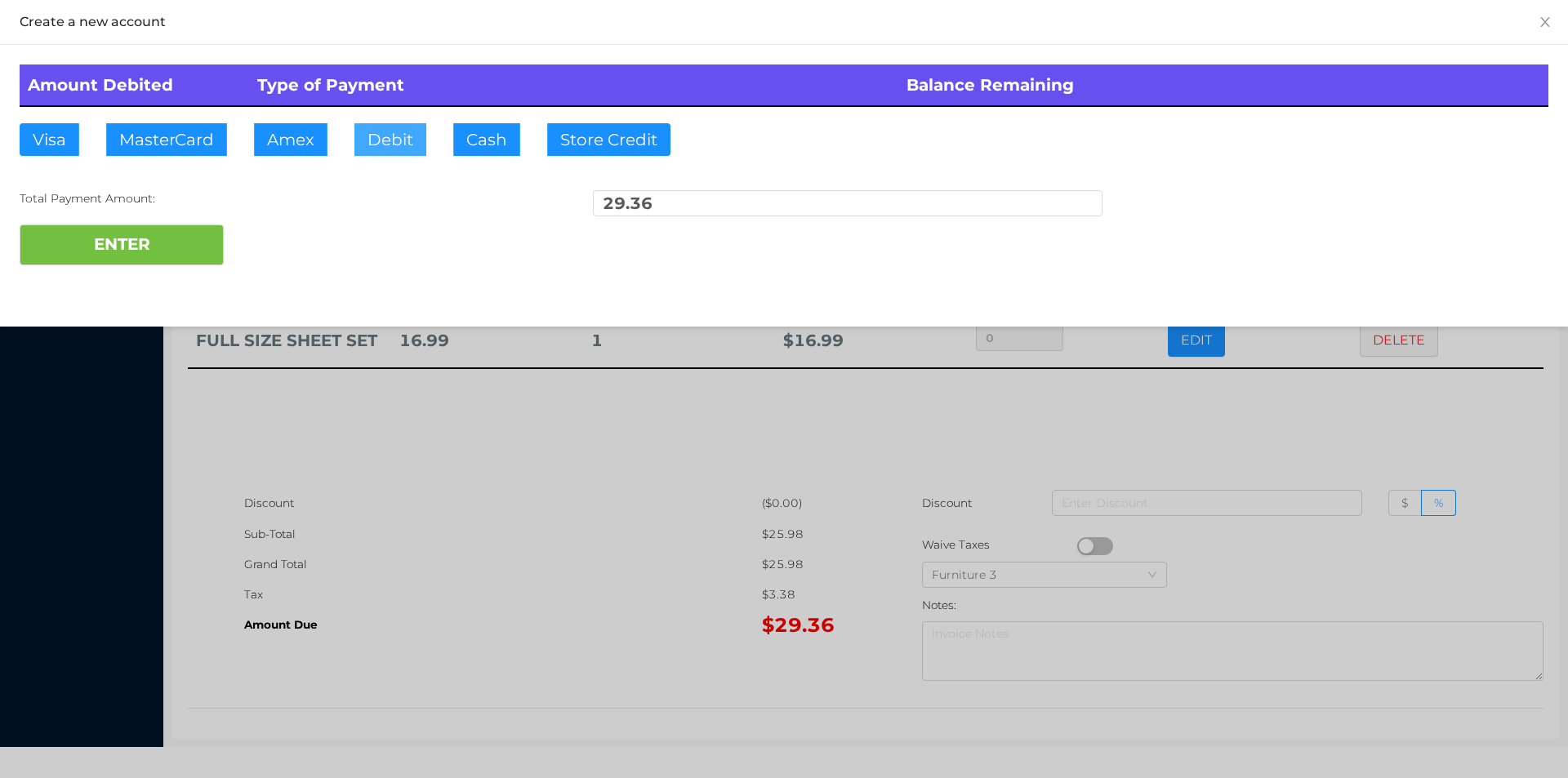
click at [386, 131] on button "Debit" at bounding box center [390, 140] width 72 height 33
click at [180, 255] on button "ENTER" at bounding box center [121, 245] width 204 height 41
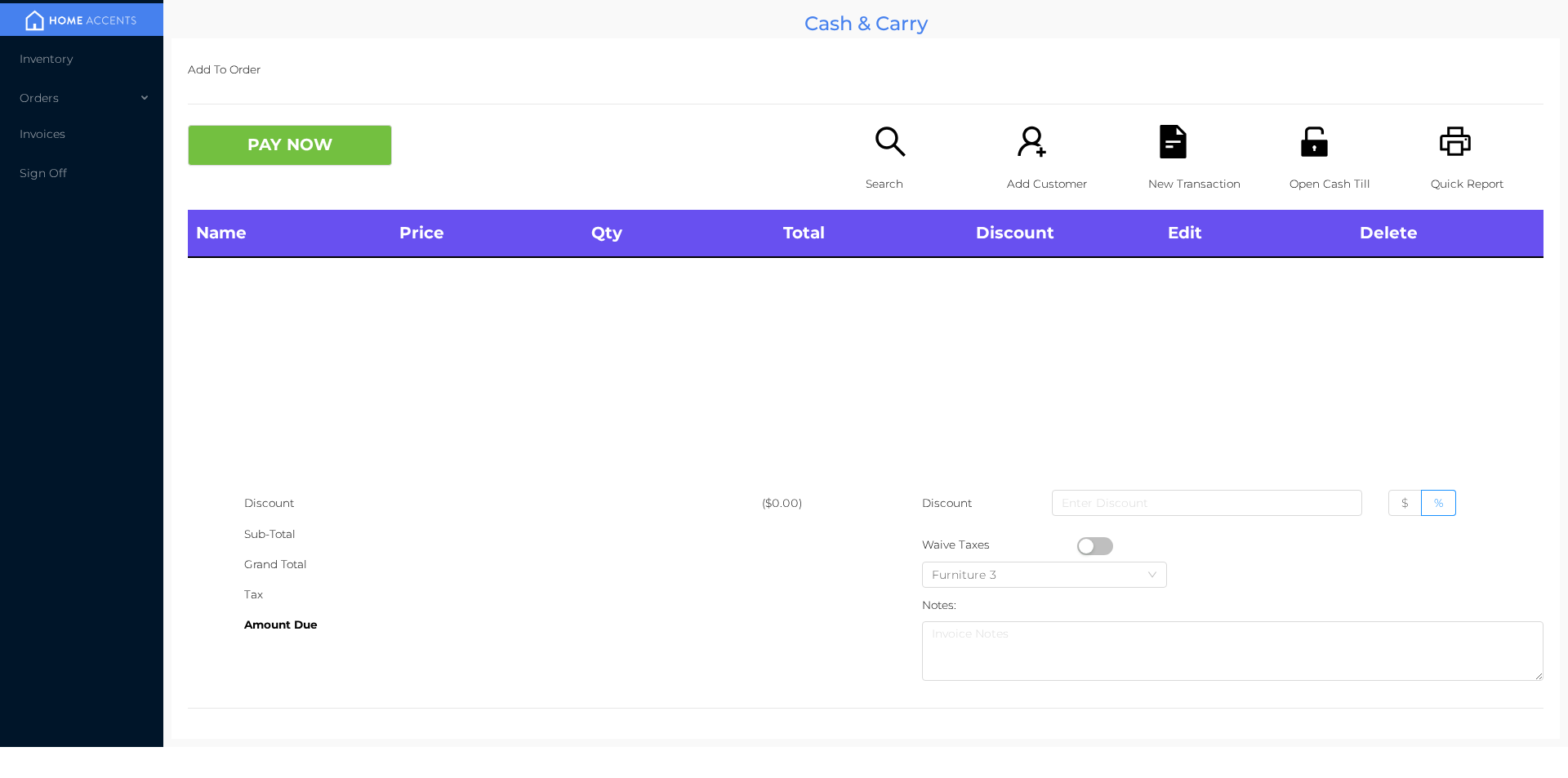
click at [883, 157] on icon "icon: search" at bounding box center [890, 141] width 33 height 33
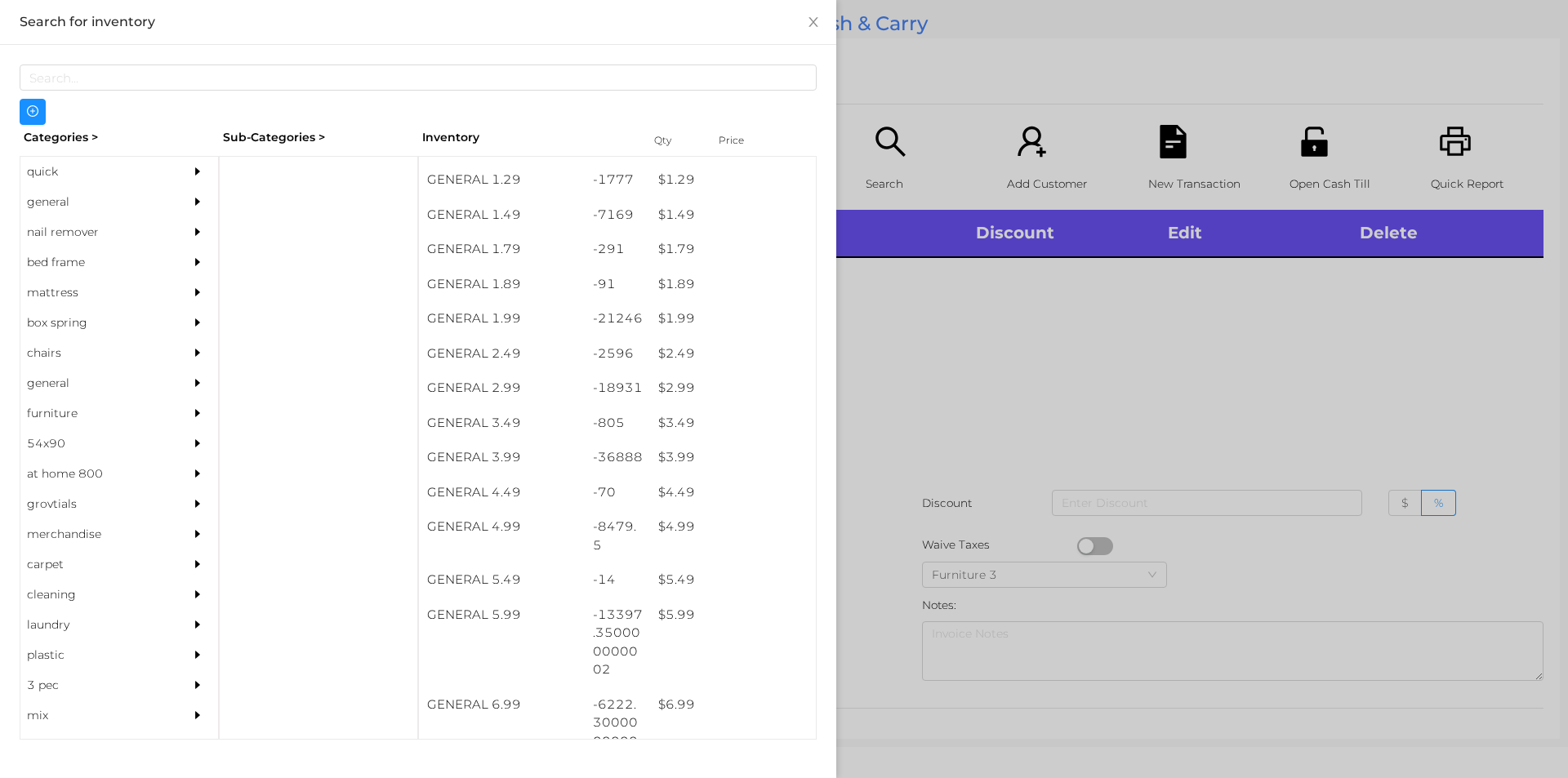
scroll to position [300, 0]
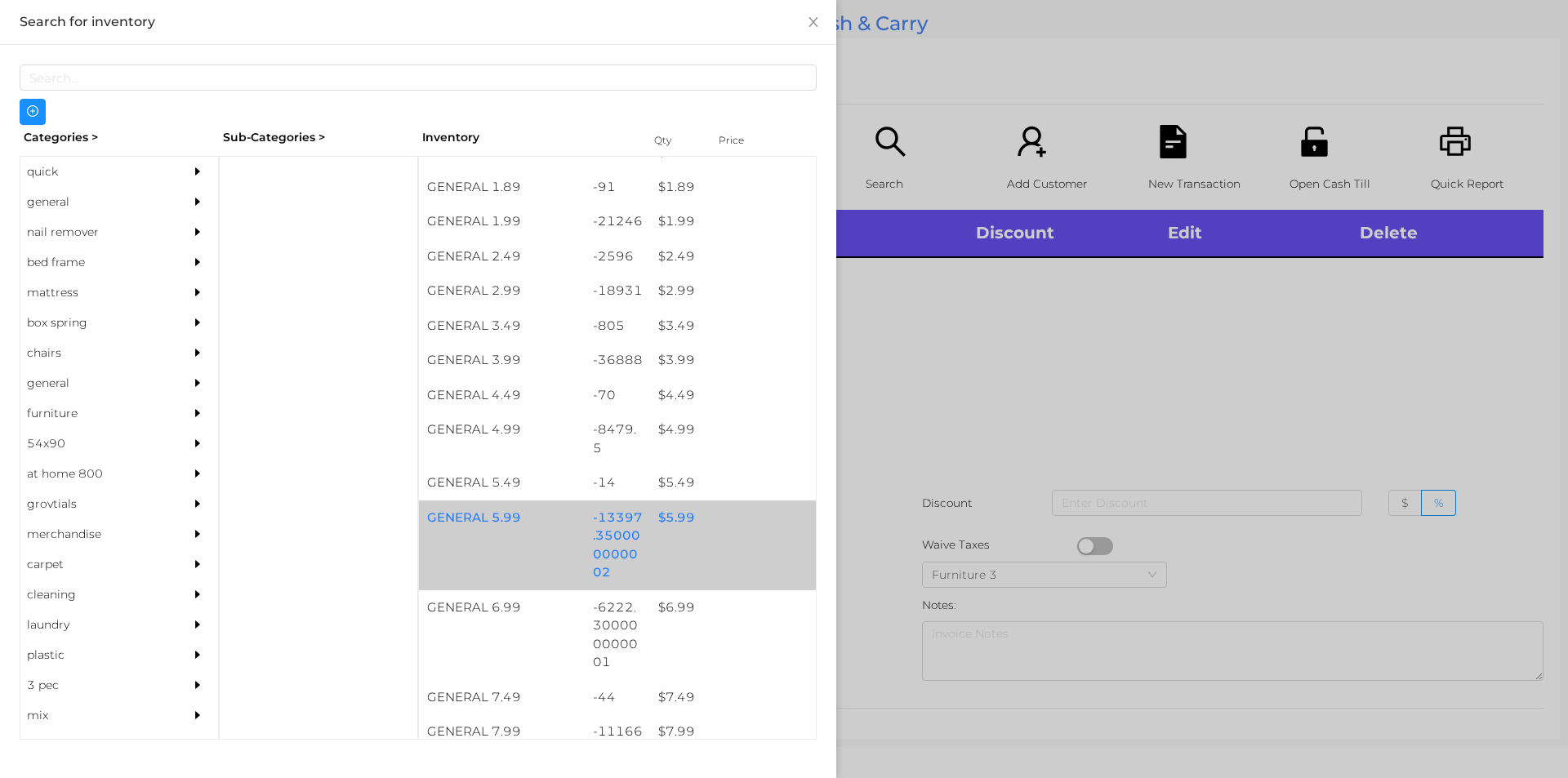
click at [674, 516] on div "$ 5.99" at bounding box center [733, 518] width 165 height 35
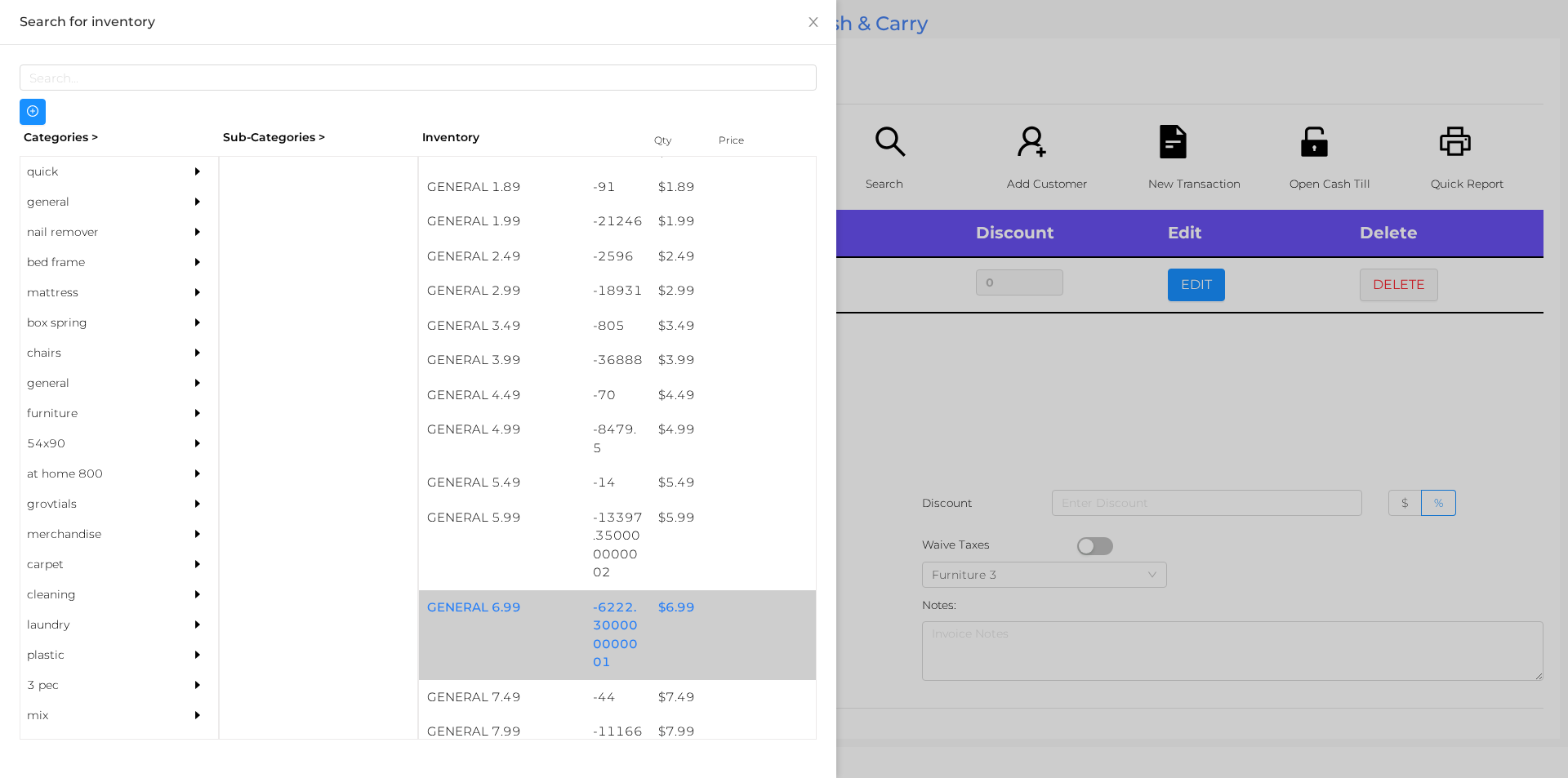
click at [680, 603] on div "$ 6.99" at bounding box center [733, 608] width 165 height 35
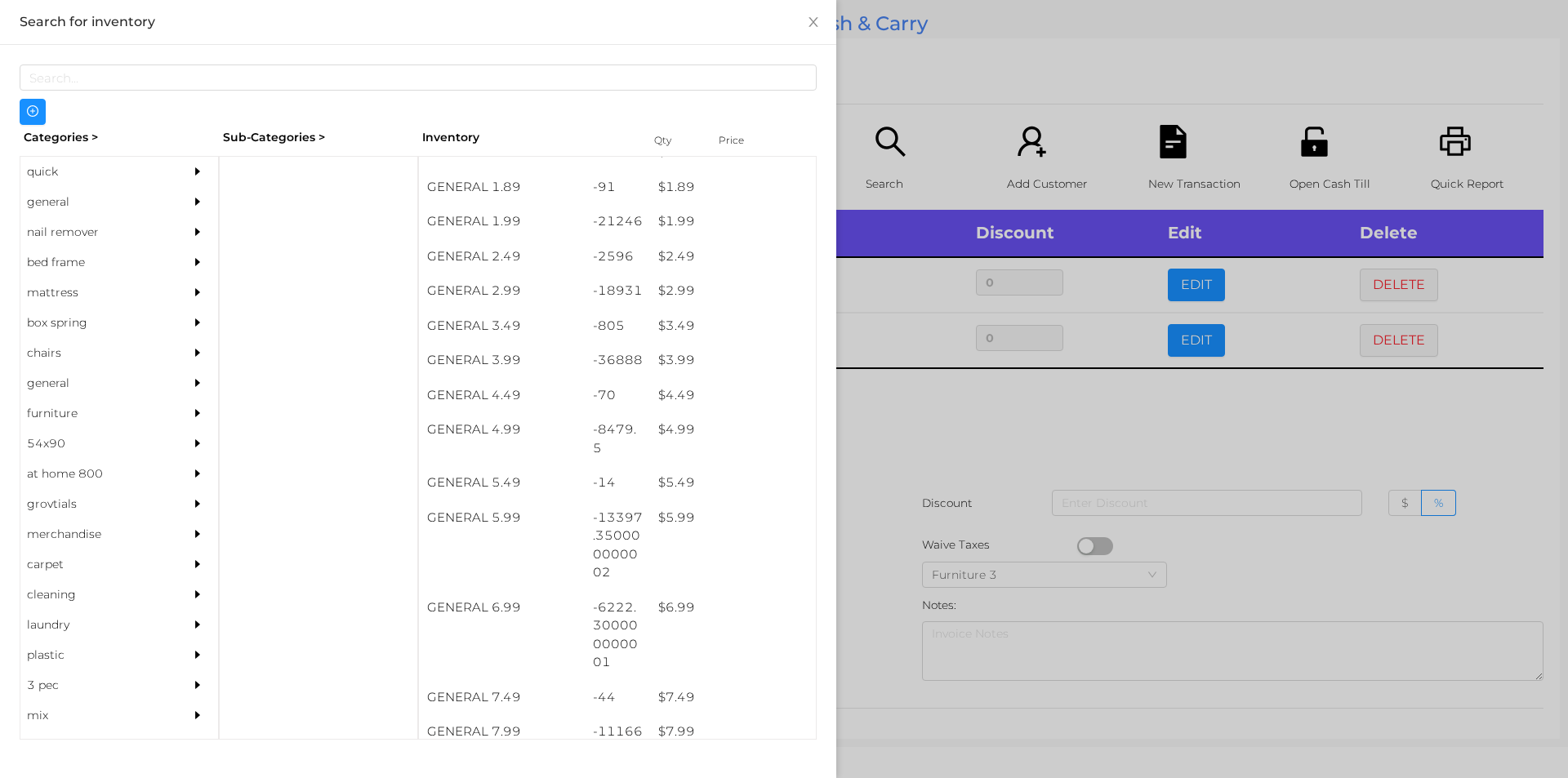
click at [872, 639] on div at bounding box center [784, 389] width 1568 height 778
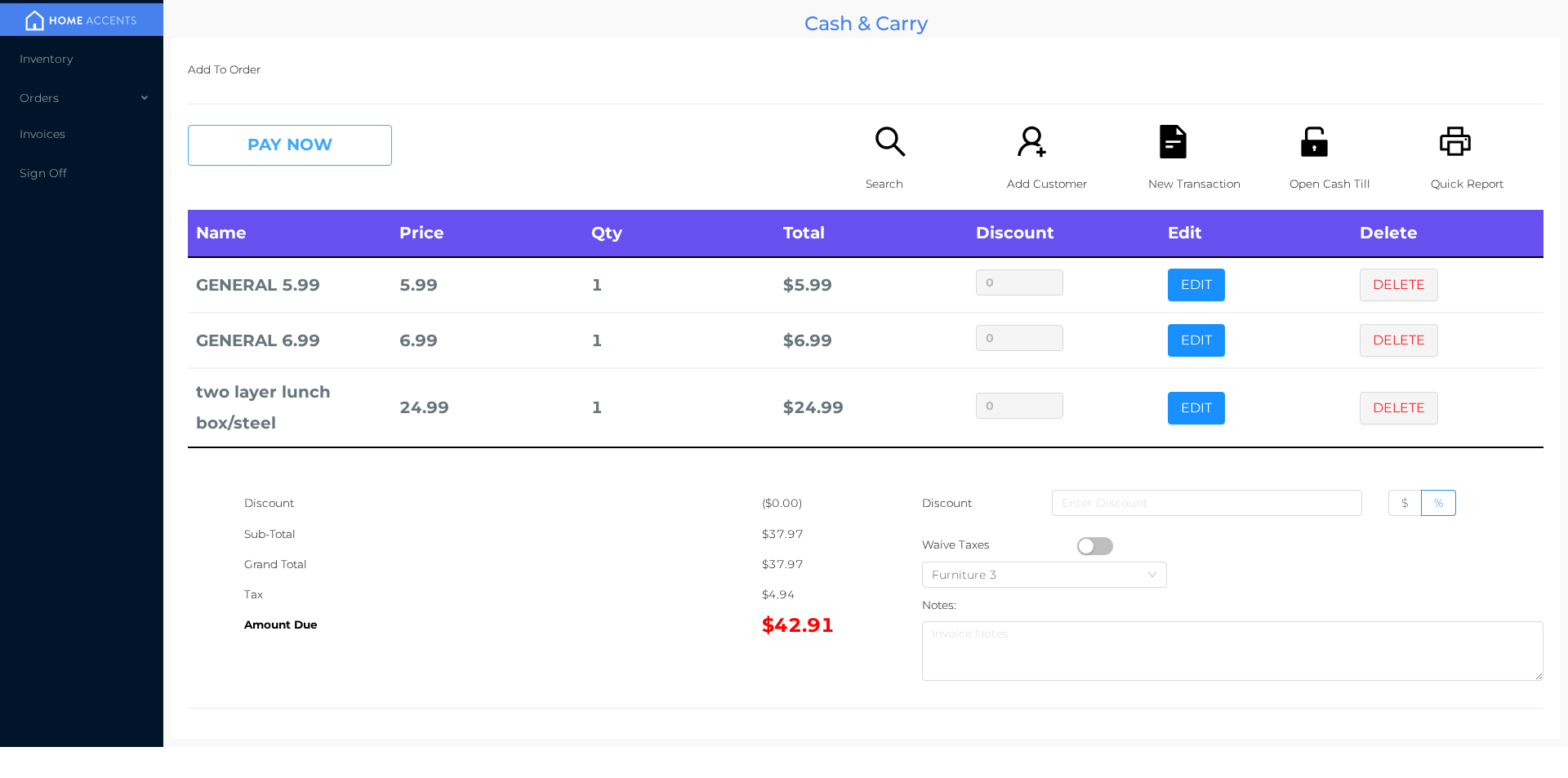
click at [294, 143] on button "PAY NOW" at bounding box center [290, 145] width 204 height 41
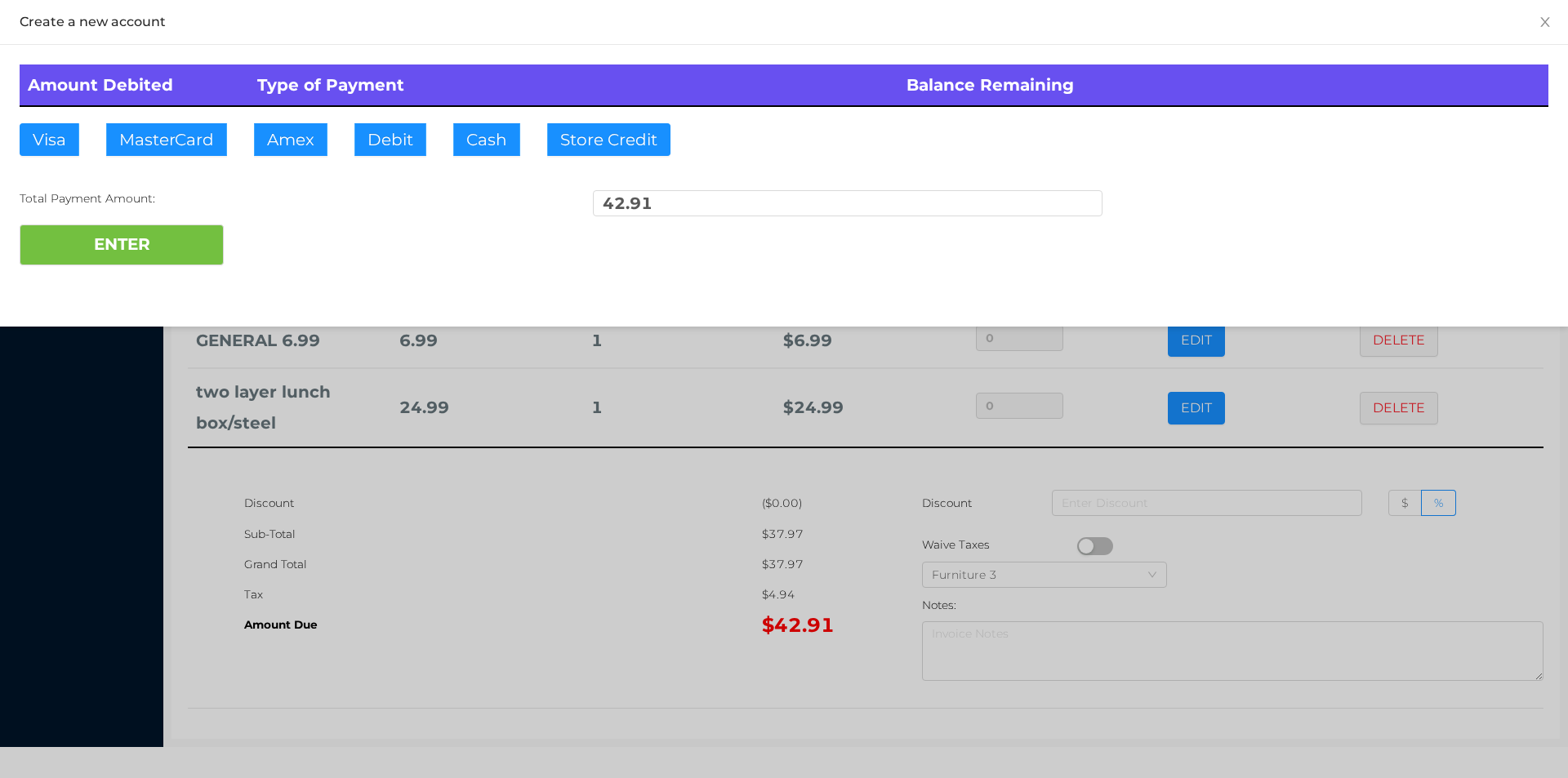
click at [1296, 578] on div at bounding box center [784, 389] width 1568 height 778
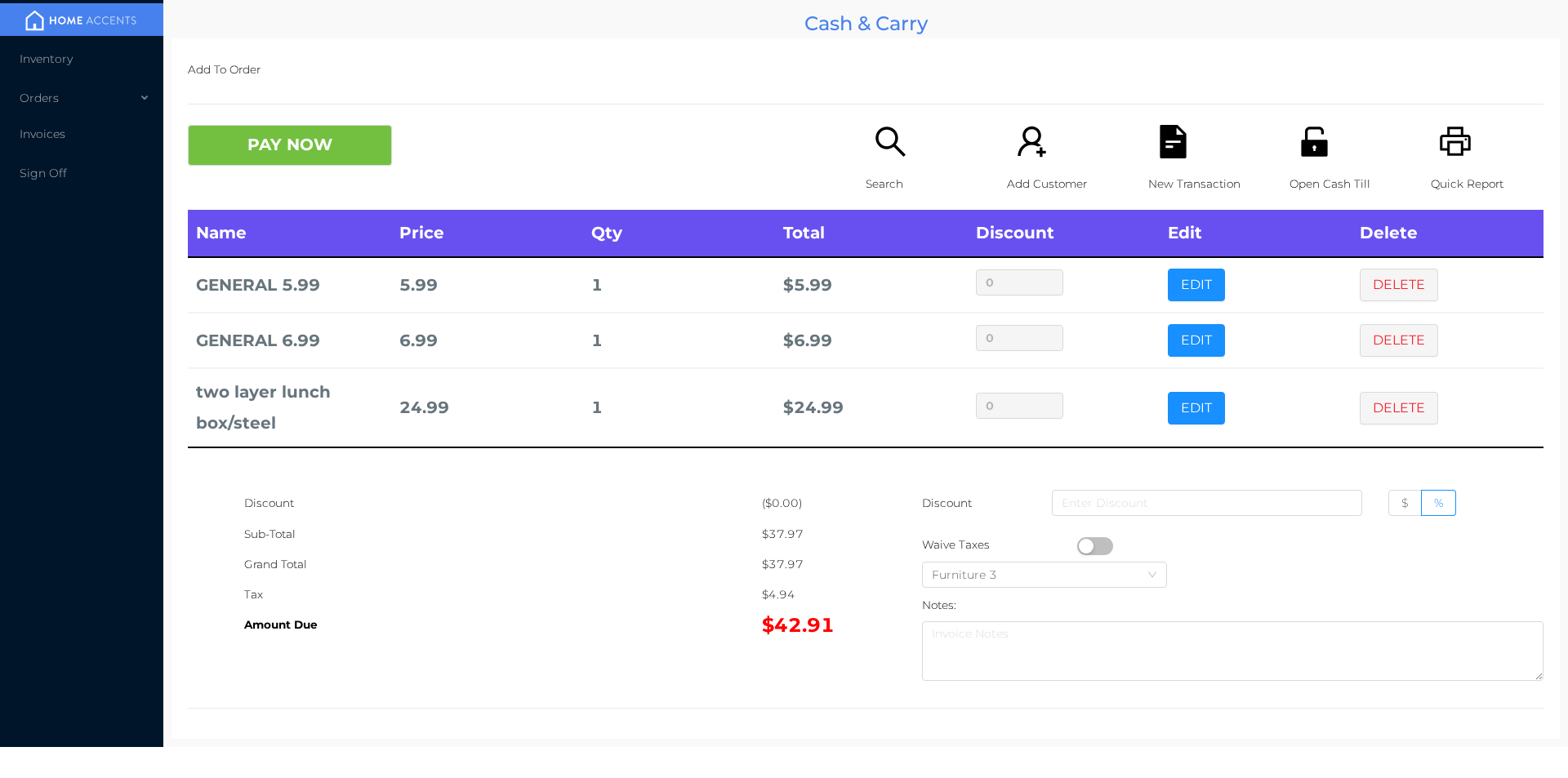
click at [1163, 162] on div "New Transaction" at bounding box center [1204, 167] width 113 height 85
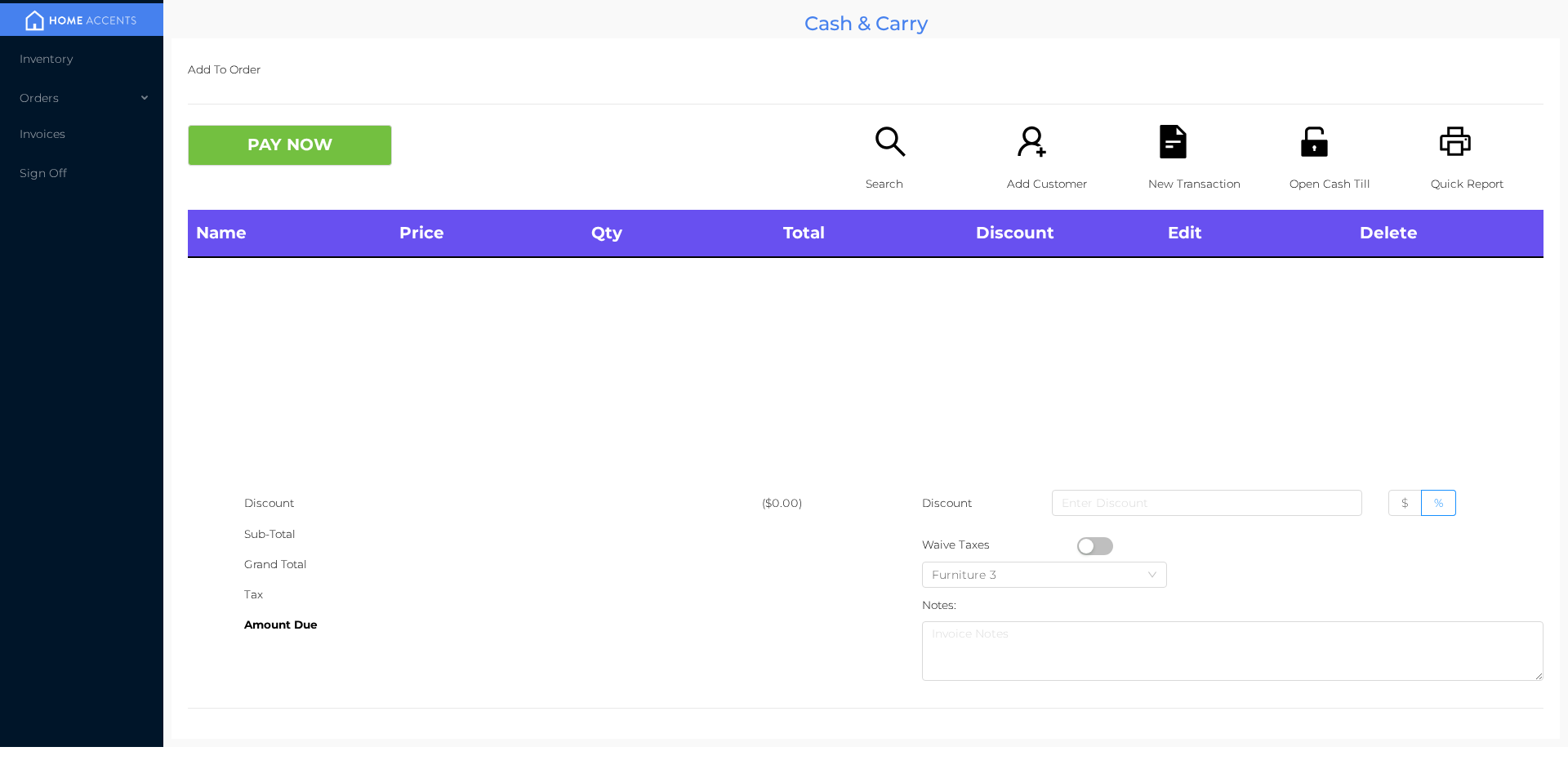
click at [1312, 157] on icon "icon: unlock" at bounding box center [1315, 141] width 33 height 33
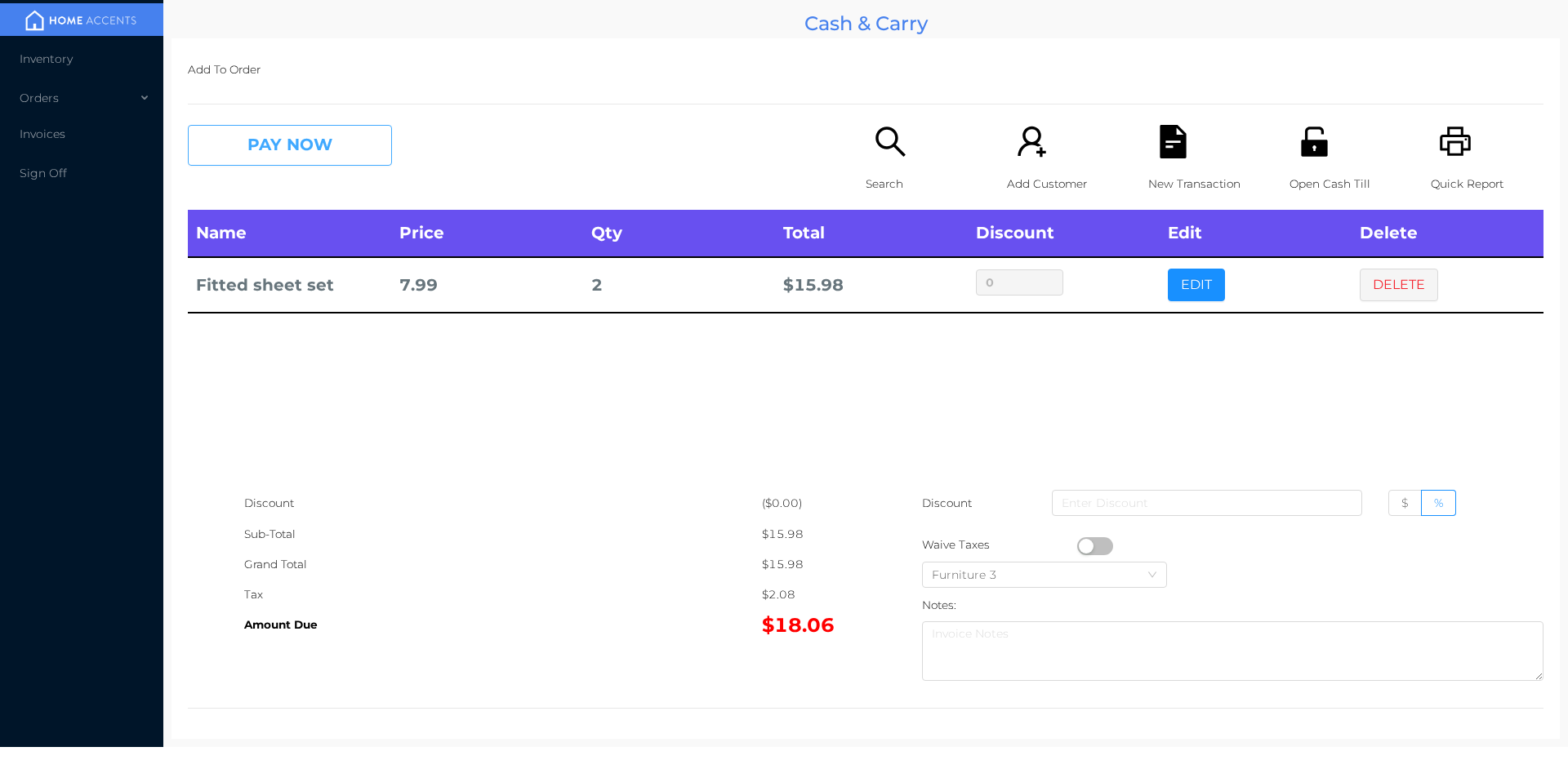
click at [345, 134] on button "PAY NOW" at bounding box center [290, 145] width 204 height 41
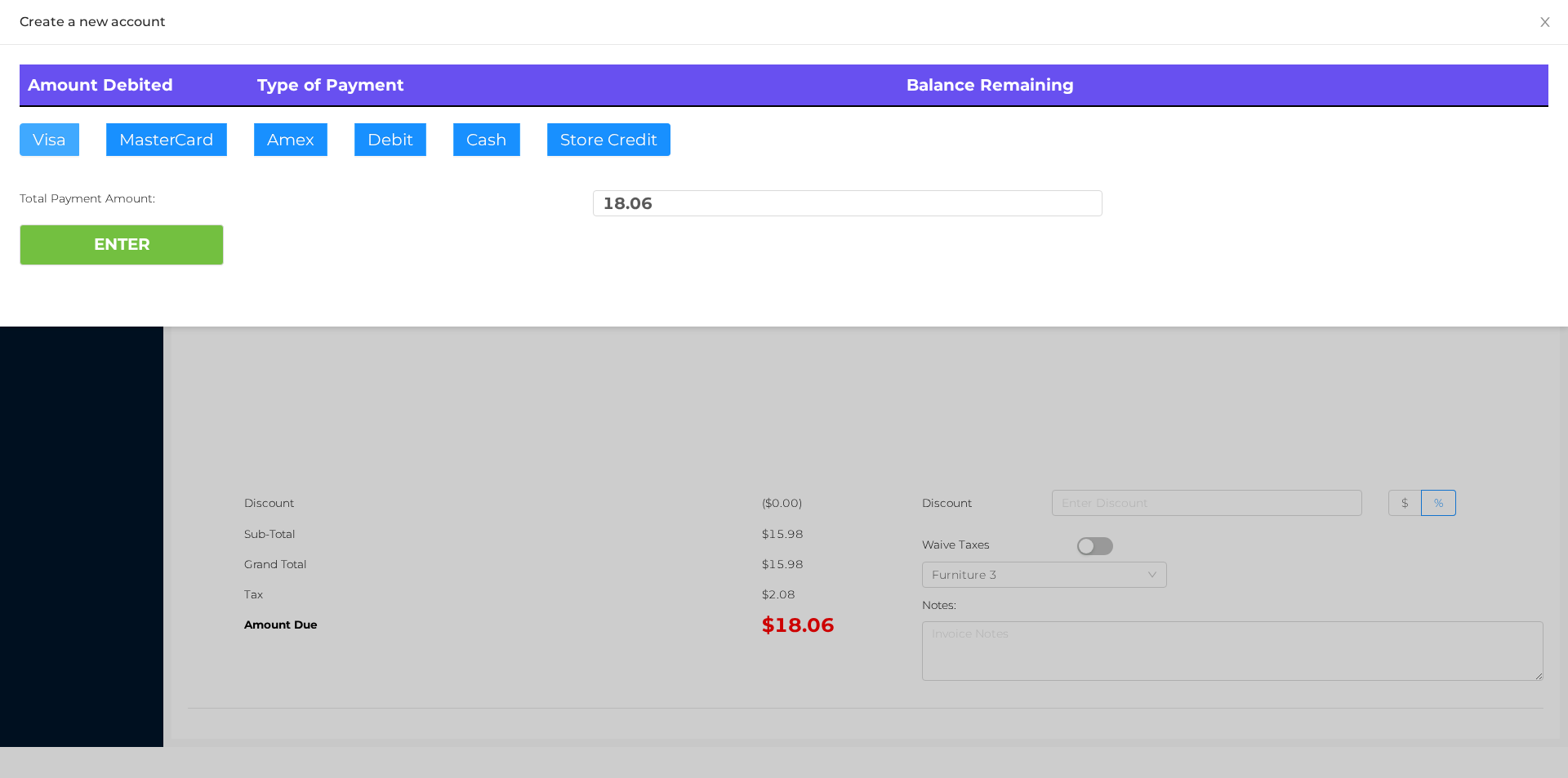
click at [52, 154] on button "Visa" at bounding box center [48, 140] width 59 height 33
click at [68, 226] on button "ENTER" at bounding box center [121, 245] width 204 height 41
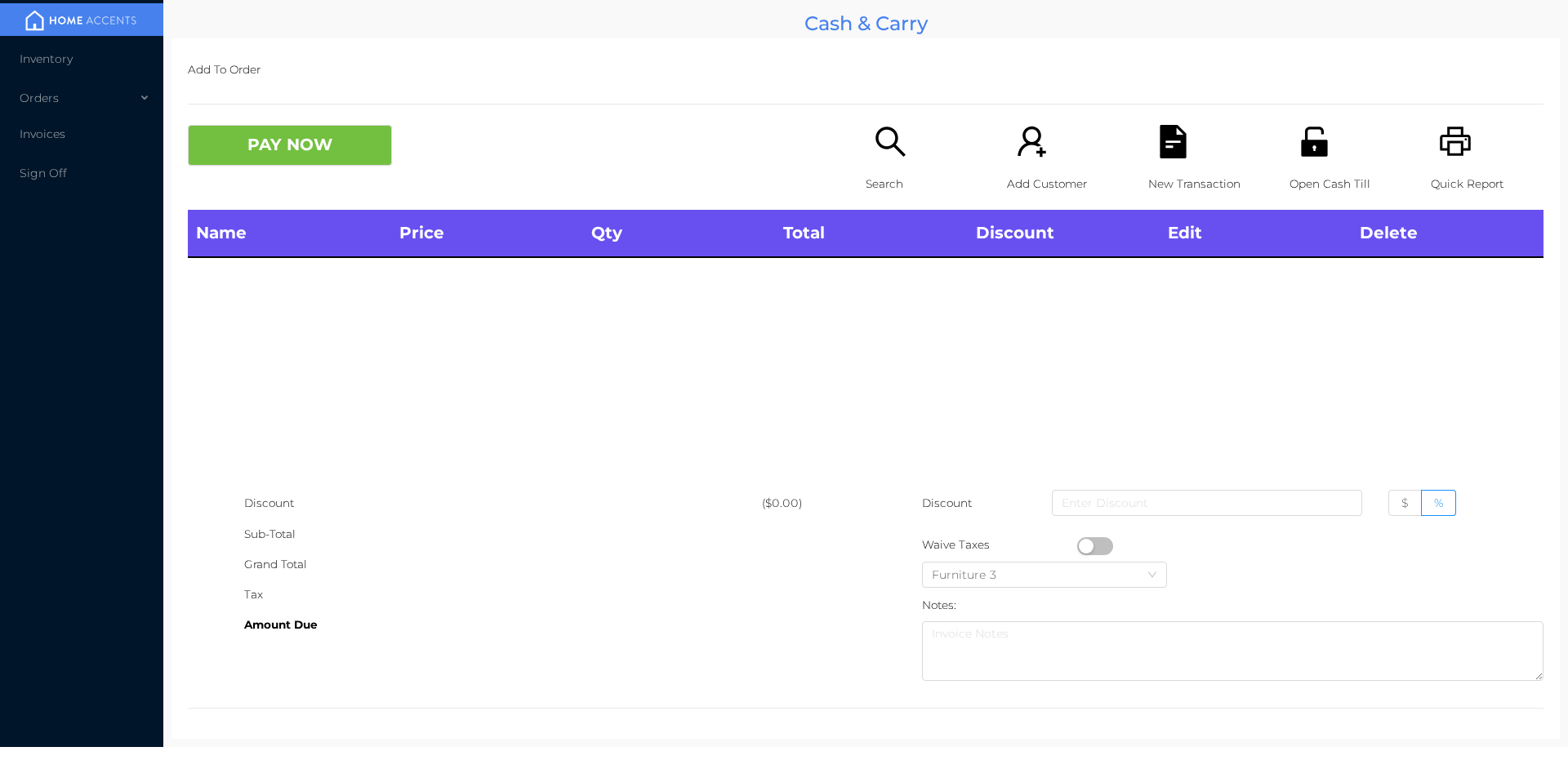
click at [1290, 145] on div "Open Cash Till" at bounding box center [1346, 167] width 113 height 85
click at [886, 143] on icon "icon: search" at bounding box center [890, 141] width 33 height 33
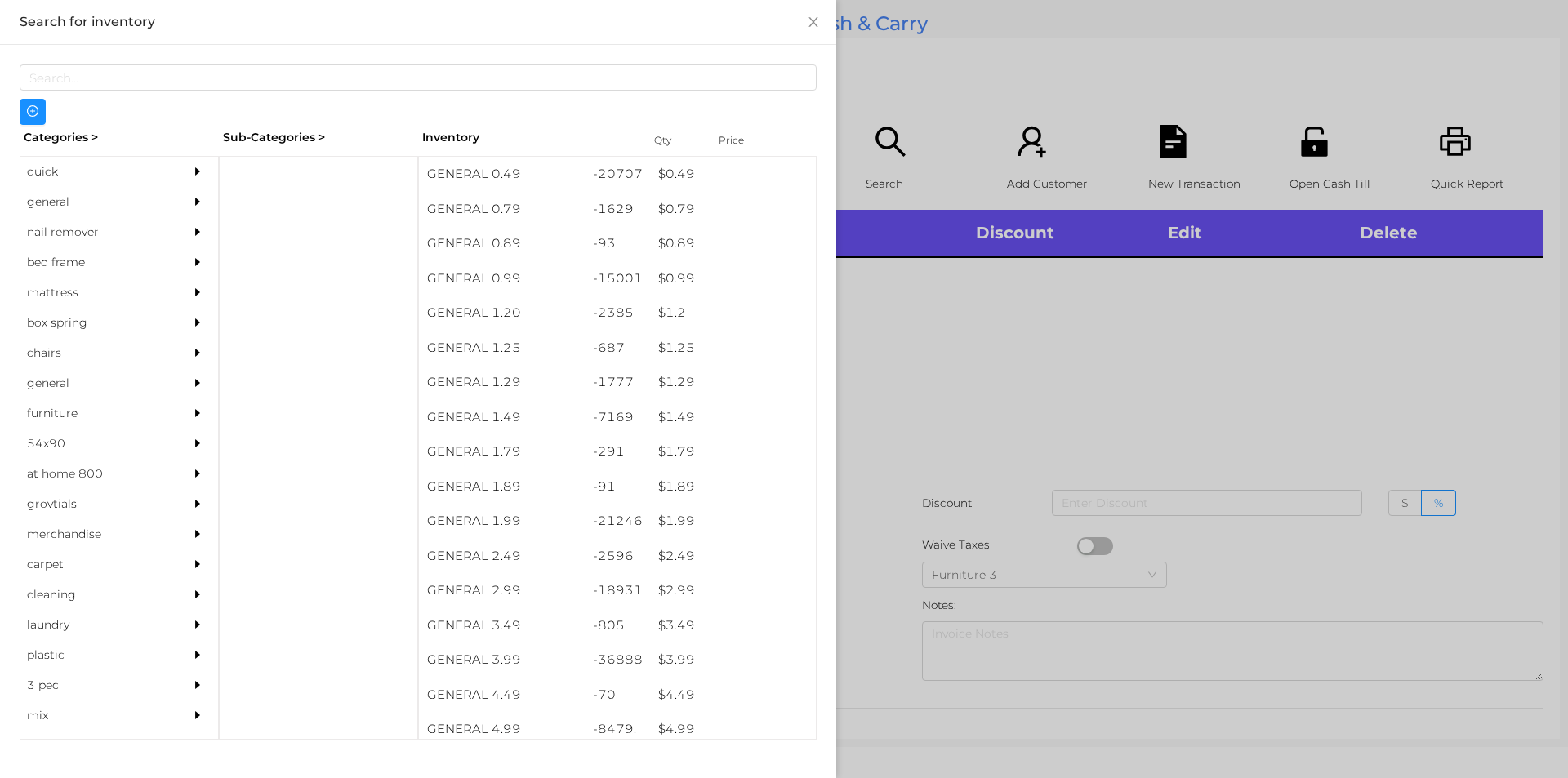
click at [132, 167] on div "quick" at bounding box center [94, 172] width 149 height 30
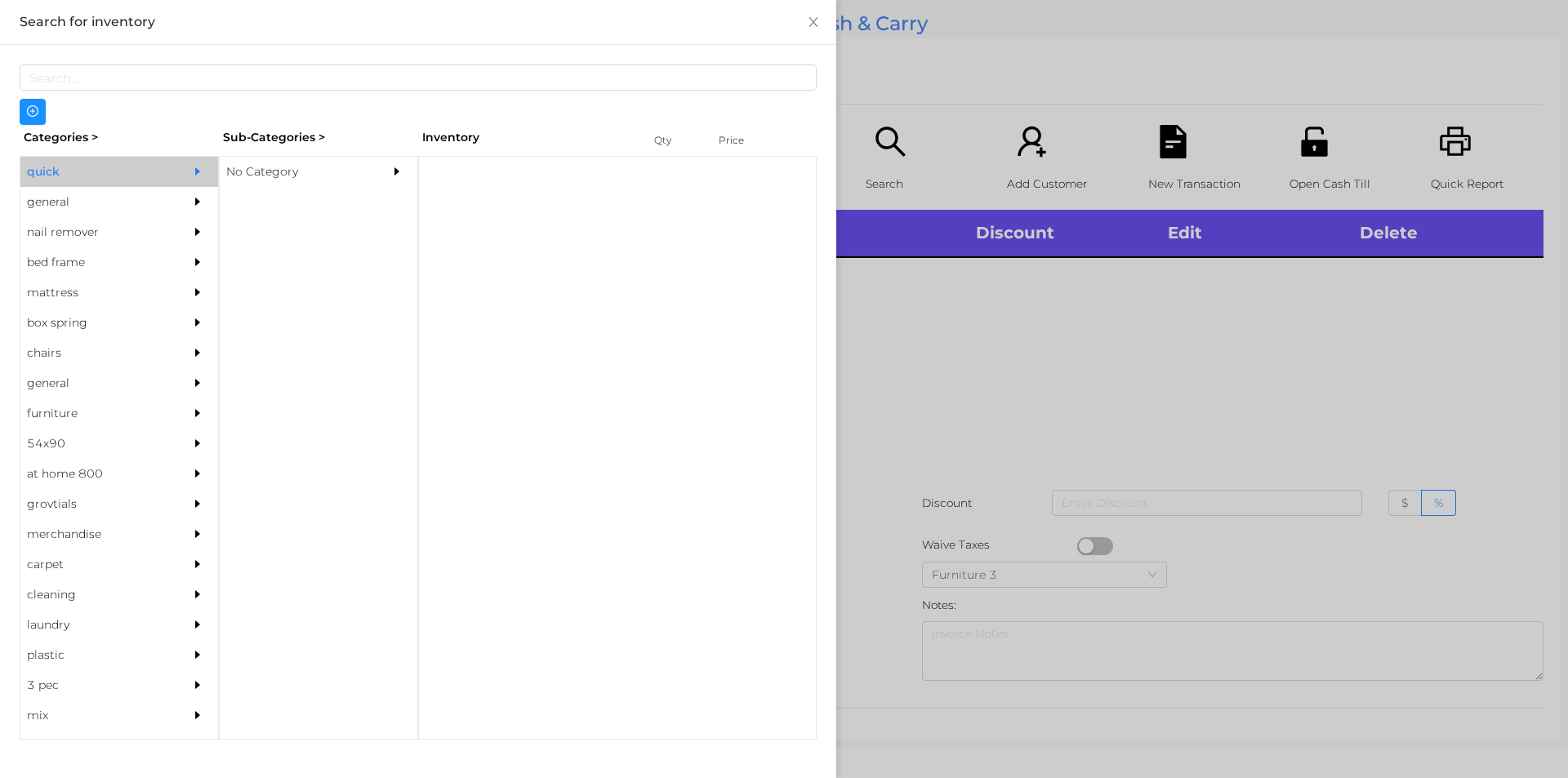
click at [339, 160] on div "No Category" at bounding box center [294, 172] width 149 height 30
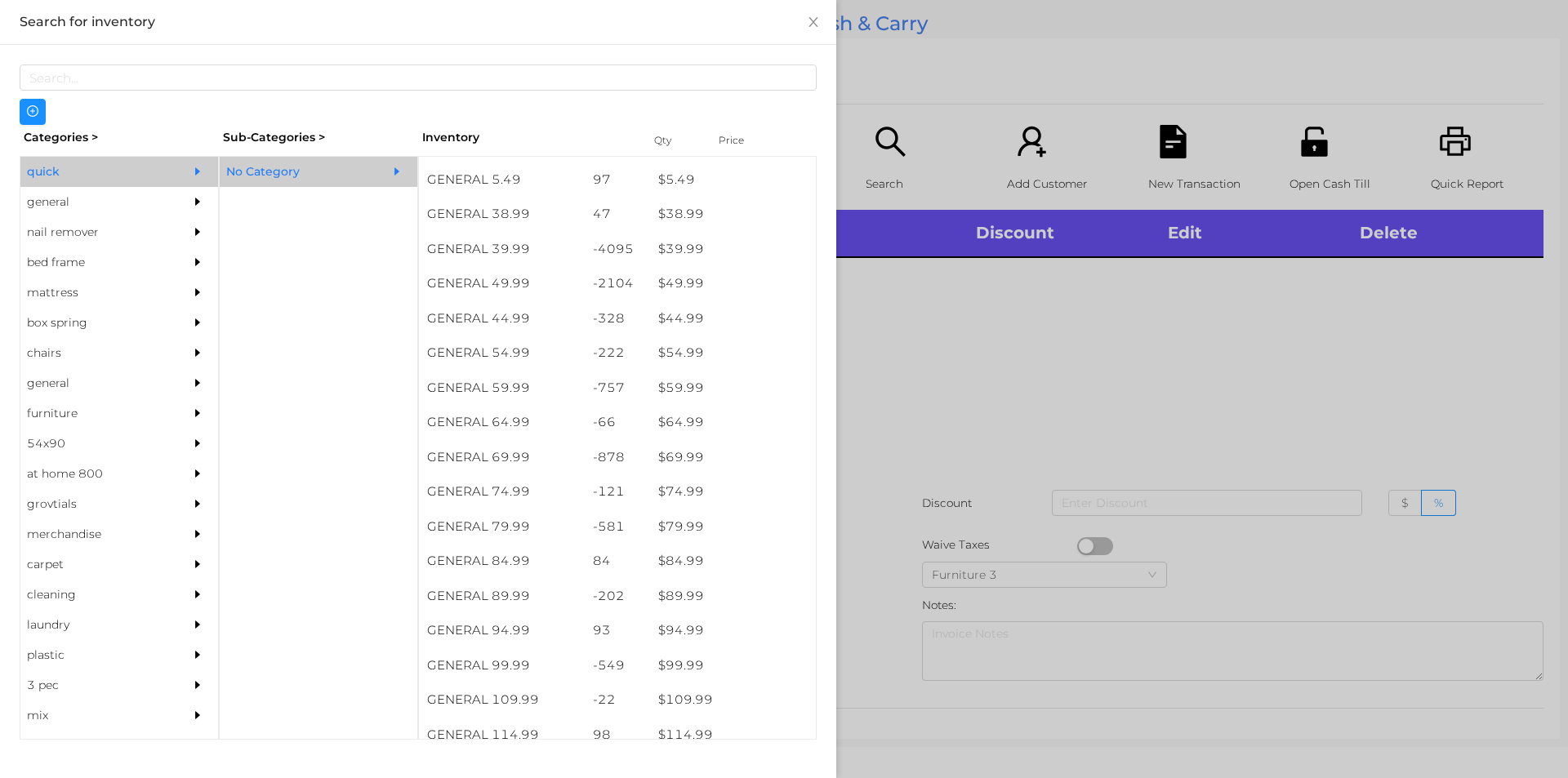
scroll to position [862, 0]
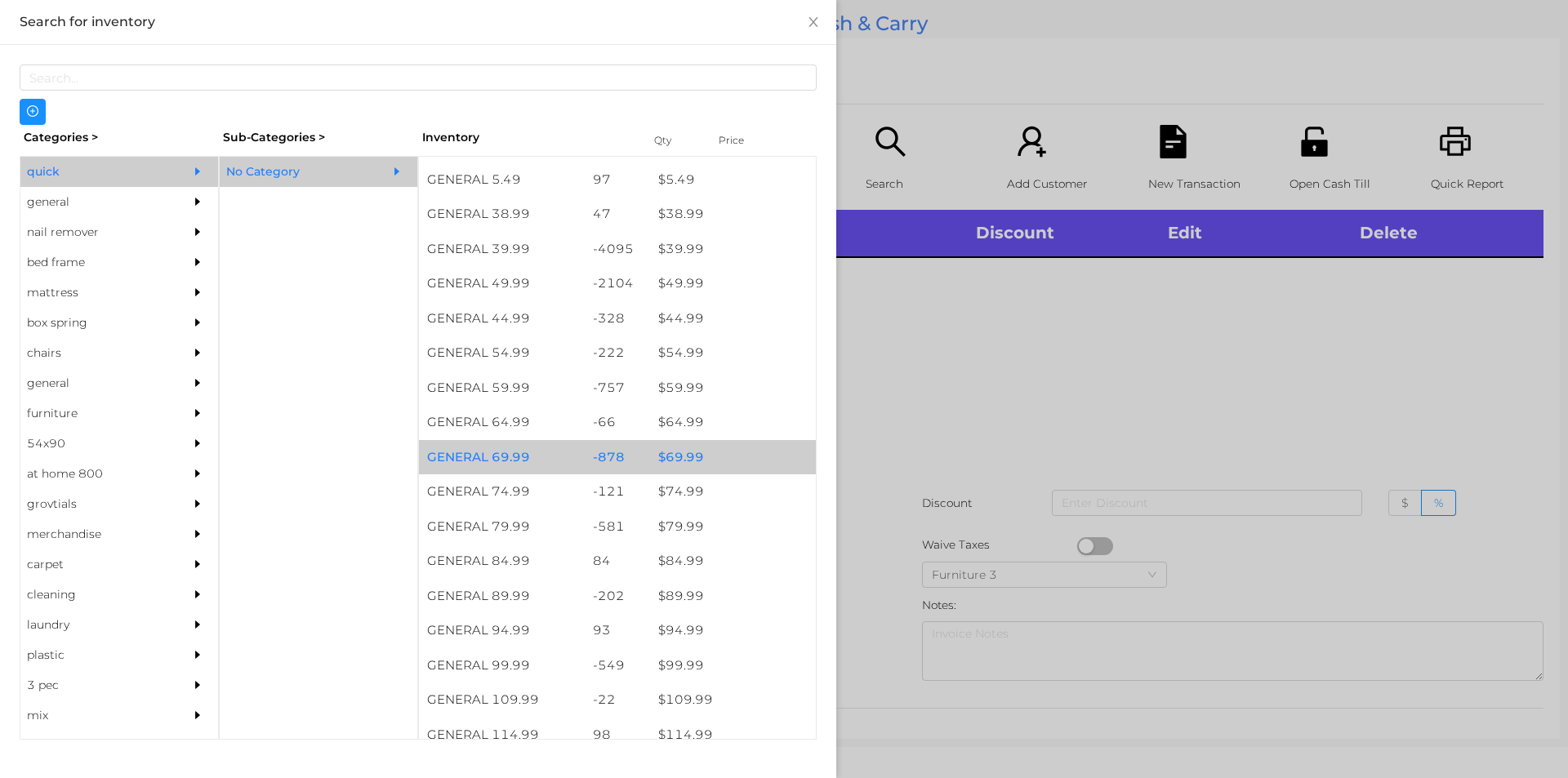
click at [729, 460] on div "$ 69.99" at bounding box center [733, 458] width 165 height 35
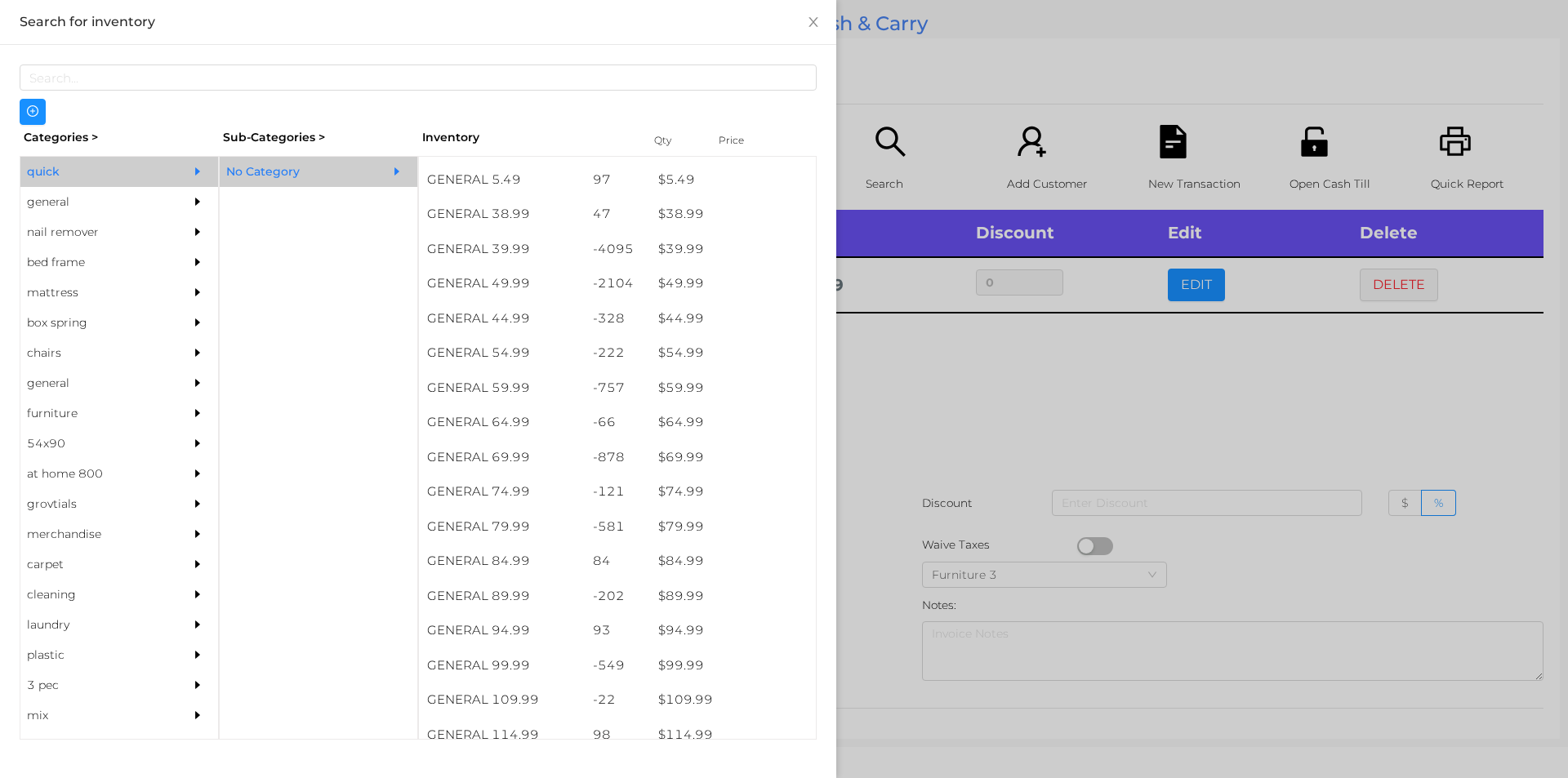
click at [1019, 411] on div at bounding box center [784, 389] width 1568 height 778
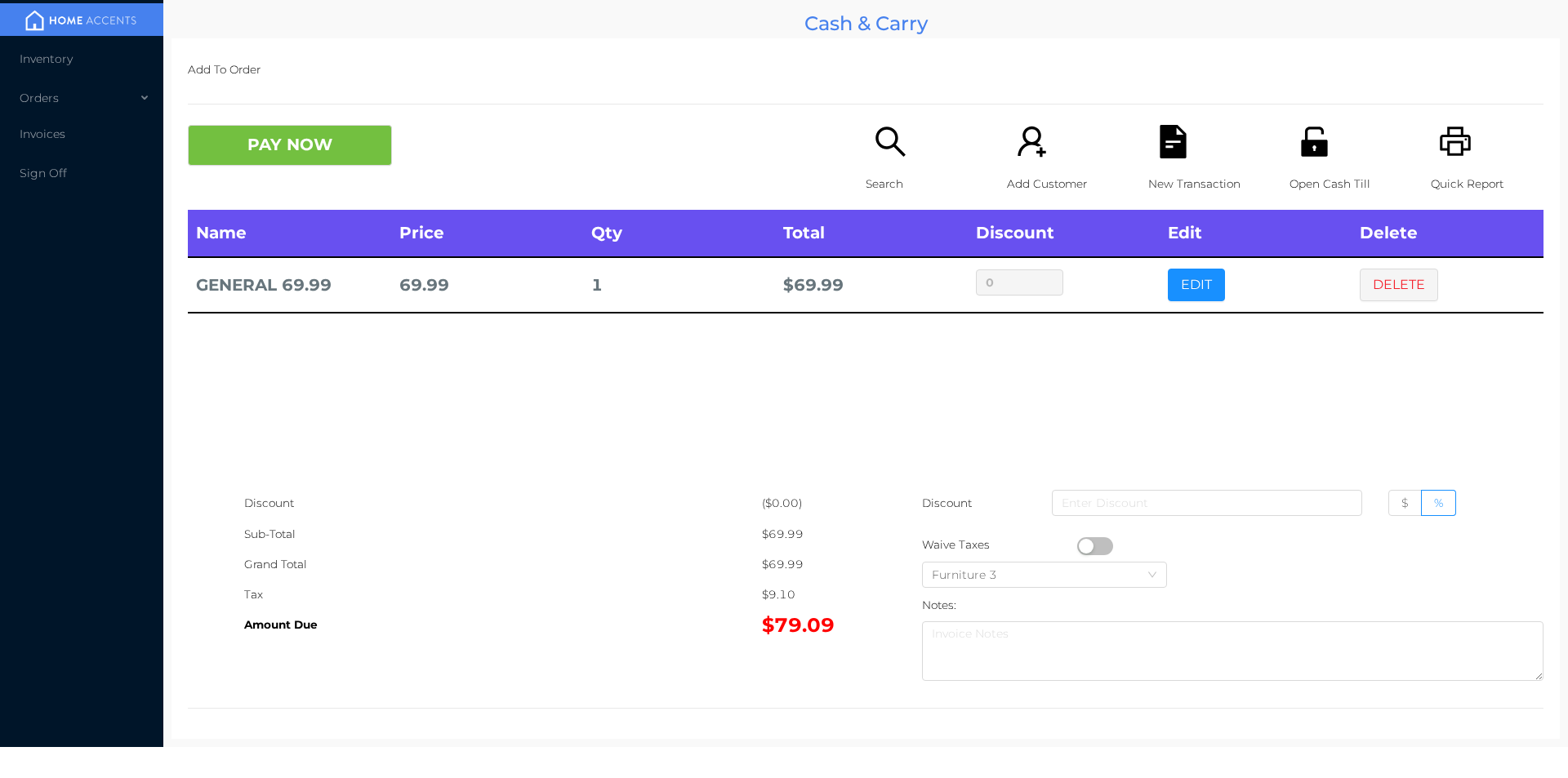
click at [1306, 163] on div "Open Cash Till" at bounding box center [1346, 167] width 113 height 85
click at [339, 150] on button "PAY NOW" at bounding box center [290, 145] width 204 height 41
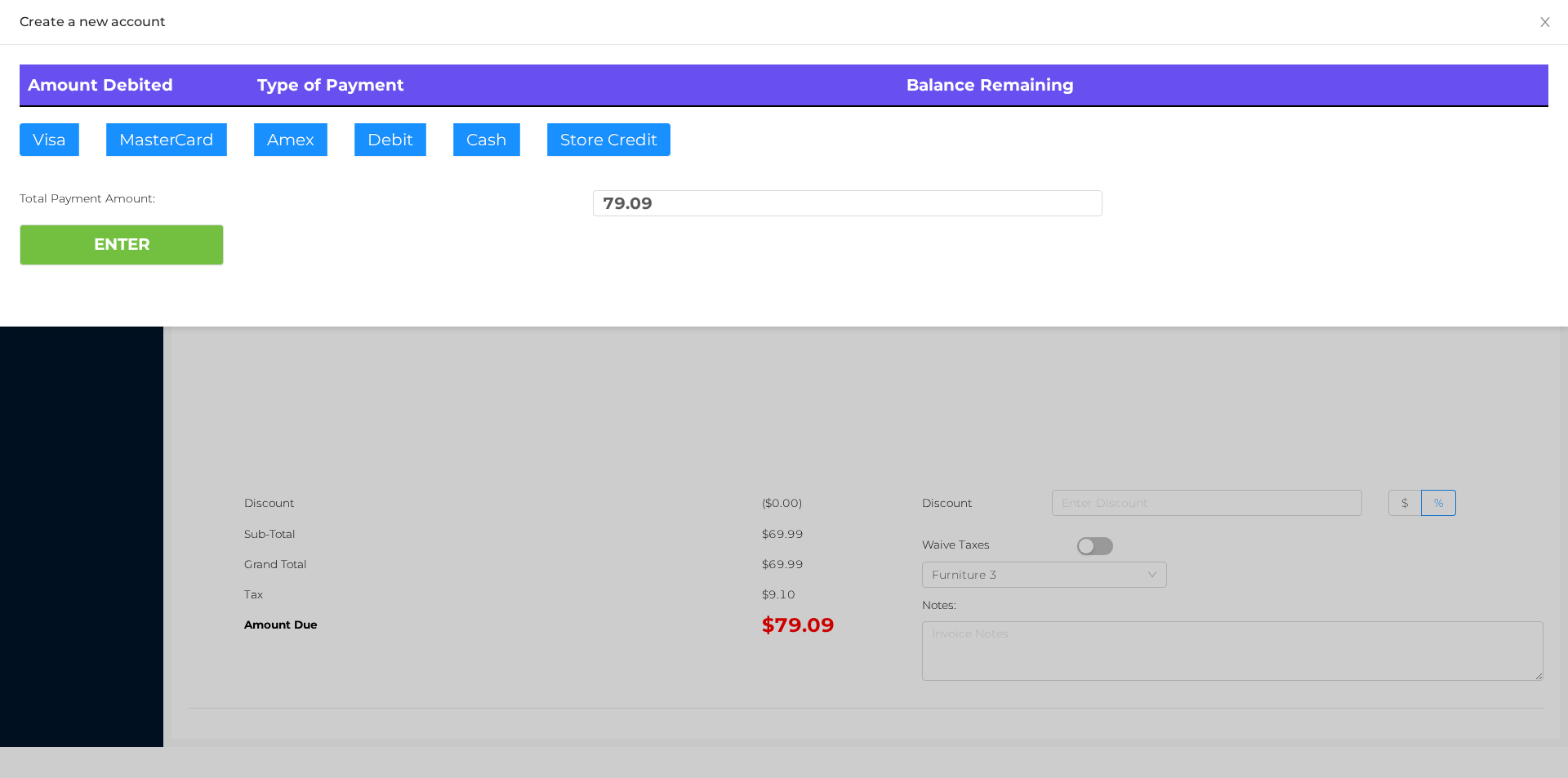
click at [587, 638] on div at bounding box center [784, 389] width 1568 height 778
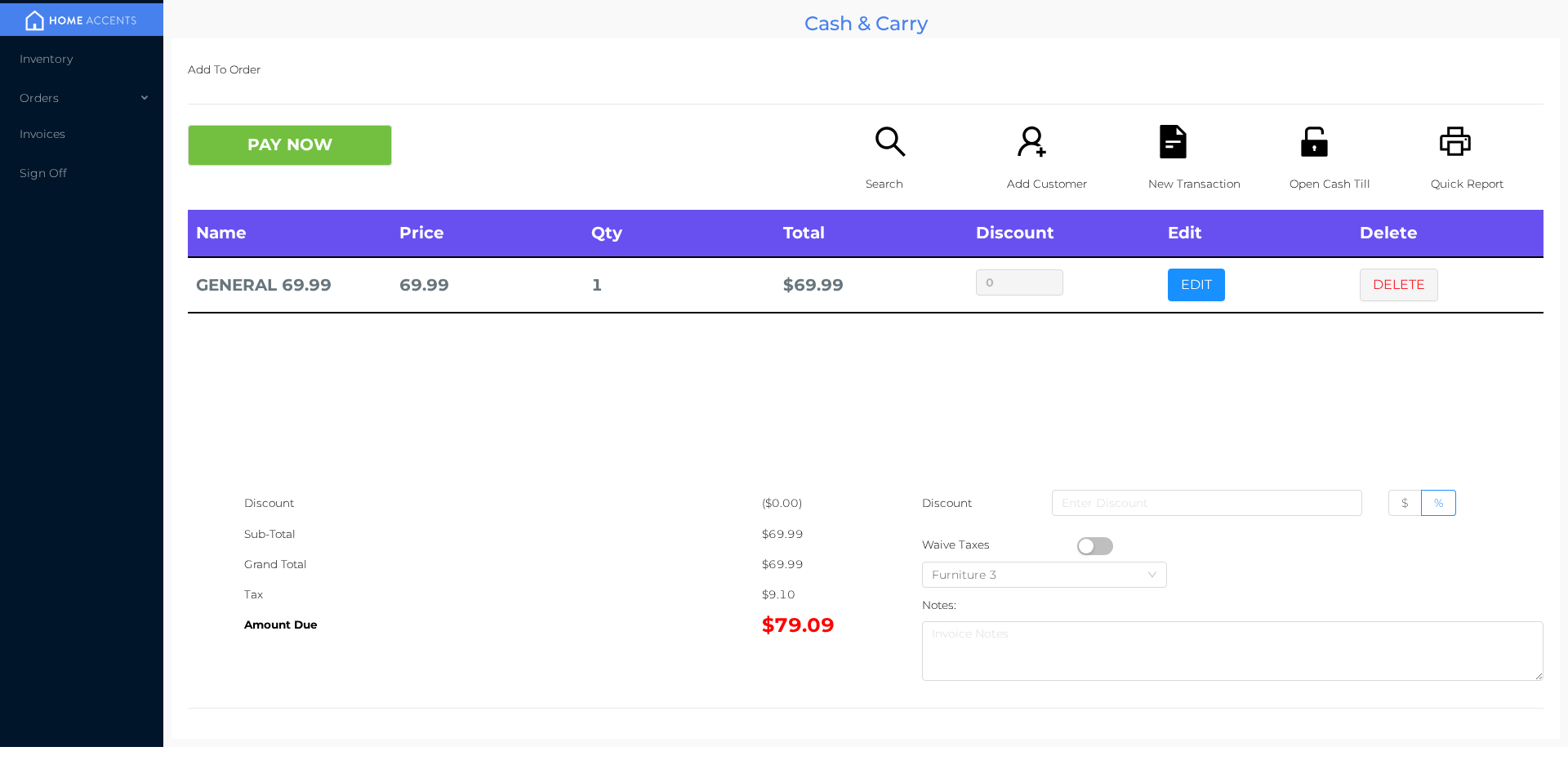
click at [1163, 132] on icon "icon: file-text" at bounding box center [1172, 141] width 26 height 33
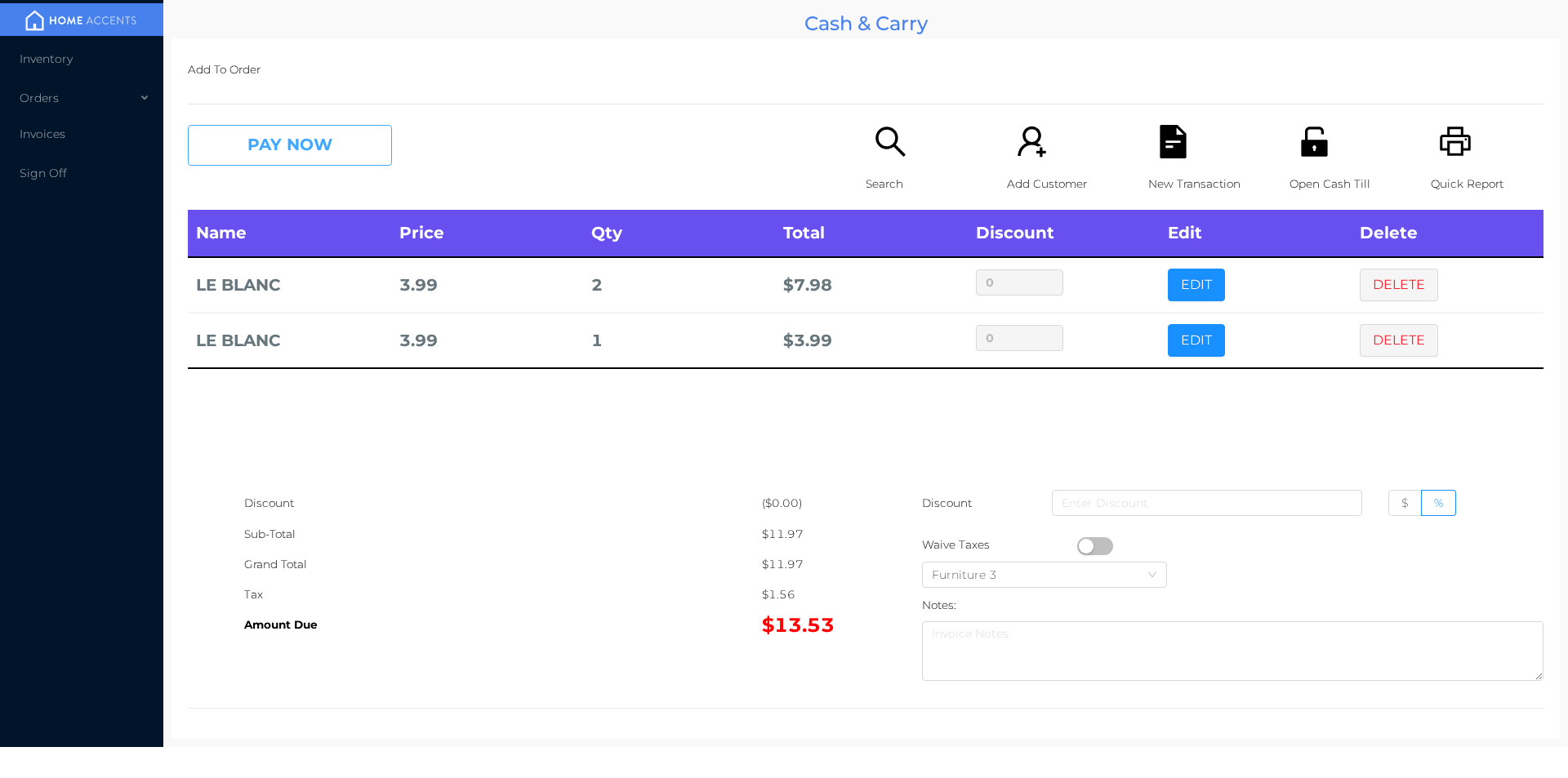
click at [290, 138] on button "PAY NOW" at bounding box center [290, 145] width 204 height 41
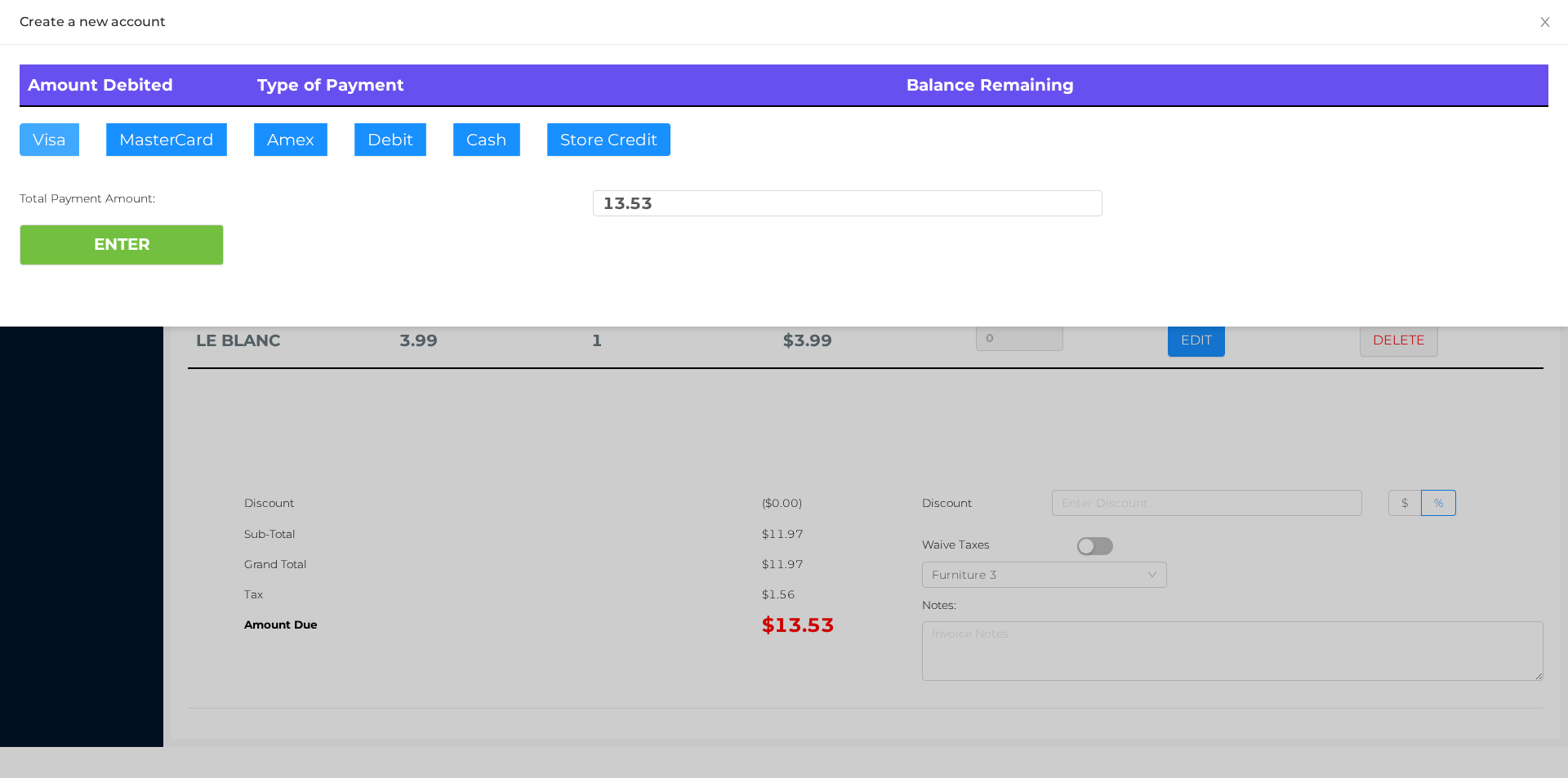
click at [47, 124] on button "Visa" at bounding box center [48, 140] width 59 height 33
click at [86, 239] on button "ENTER" at bounding box center [121, 245] width 204 height 41
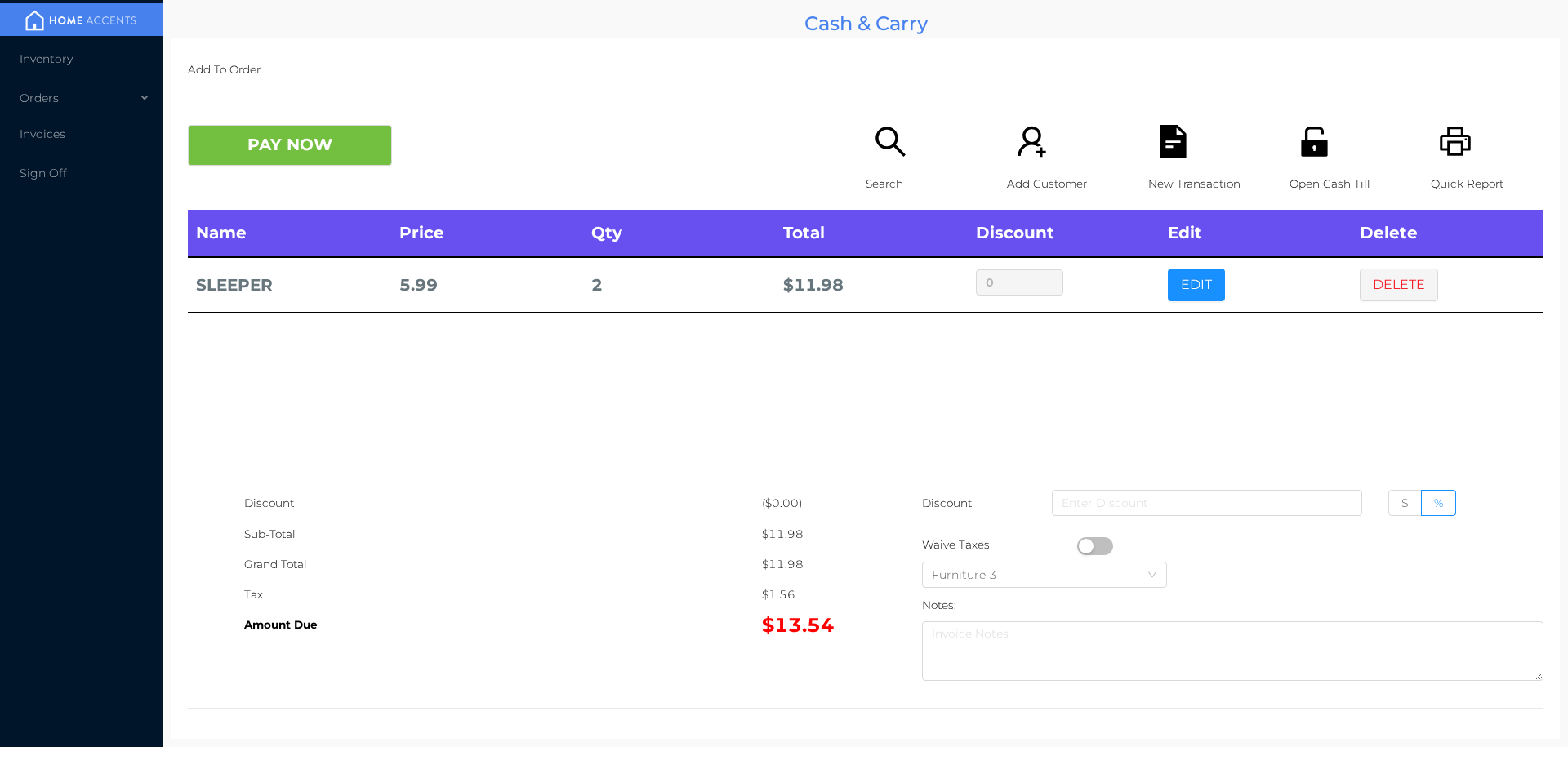
click at [1174, 109] on div "Add To Order PAY NOW Search Add Customer New Transaction Open Cash Till Quick R…" at bounding box center [865, 389] width 1388 height 700
click at [1159, 155] on icon "icon: file-text" at bounding box center [1172, 141] width 26 height 33
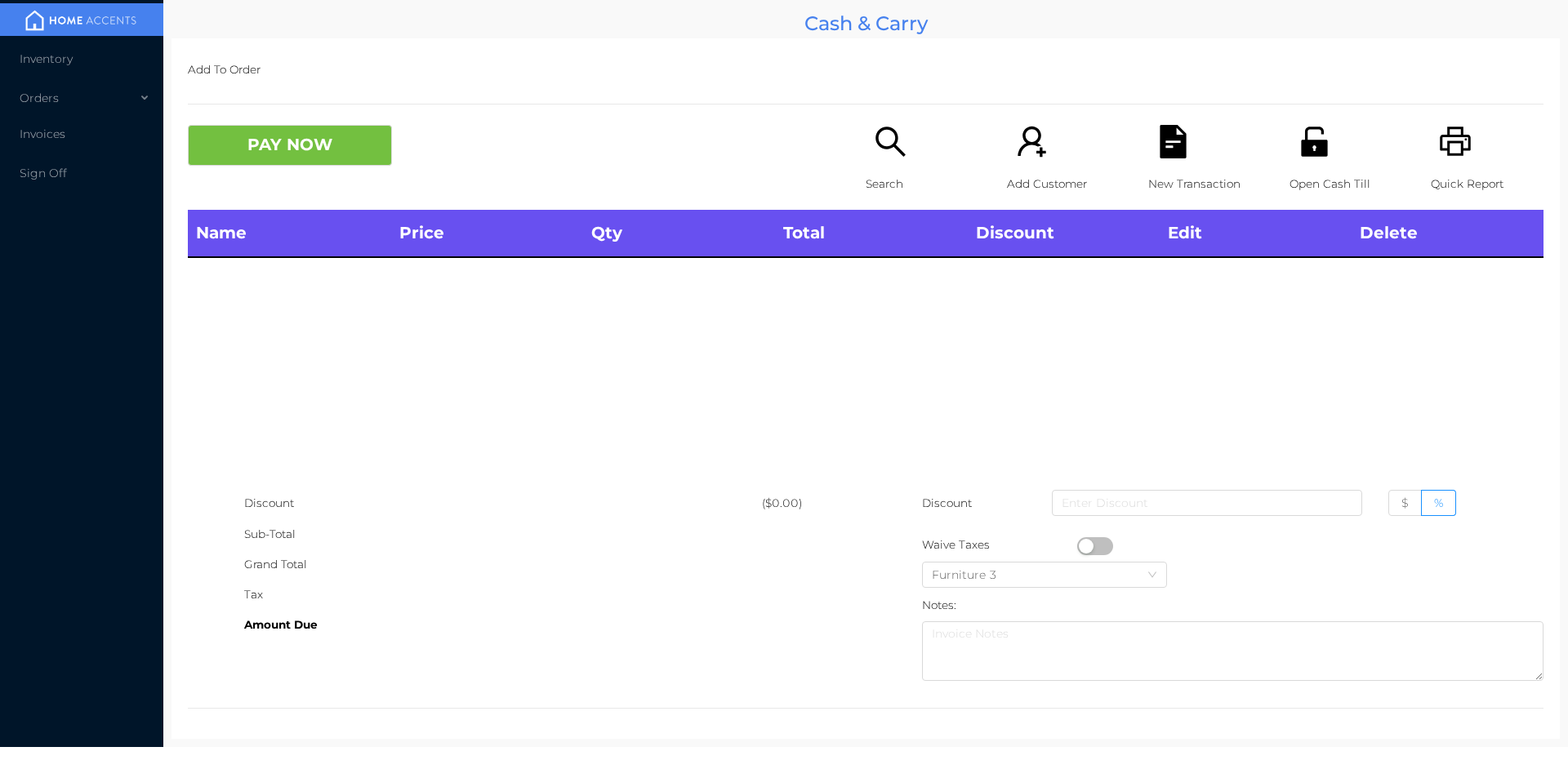
click at [1439, 126] on icon "icon: printer" at bounding box center [1456, 141] width 33 height 33
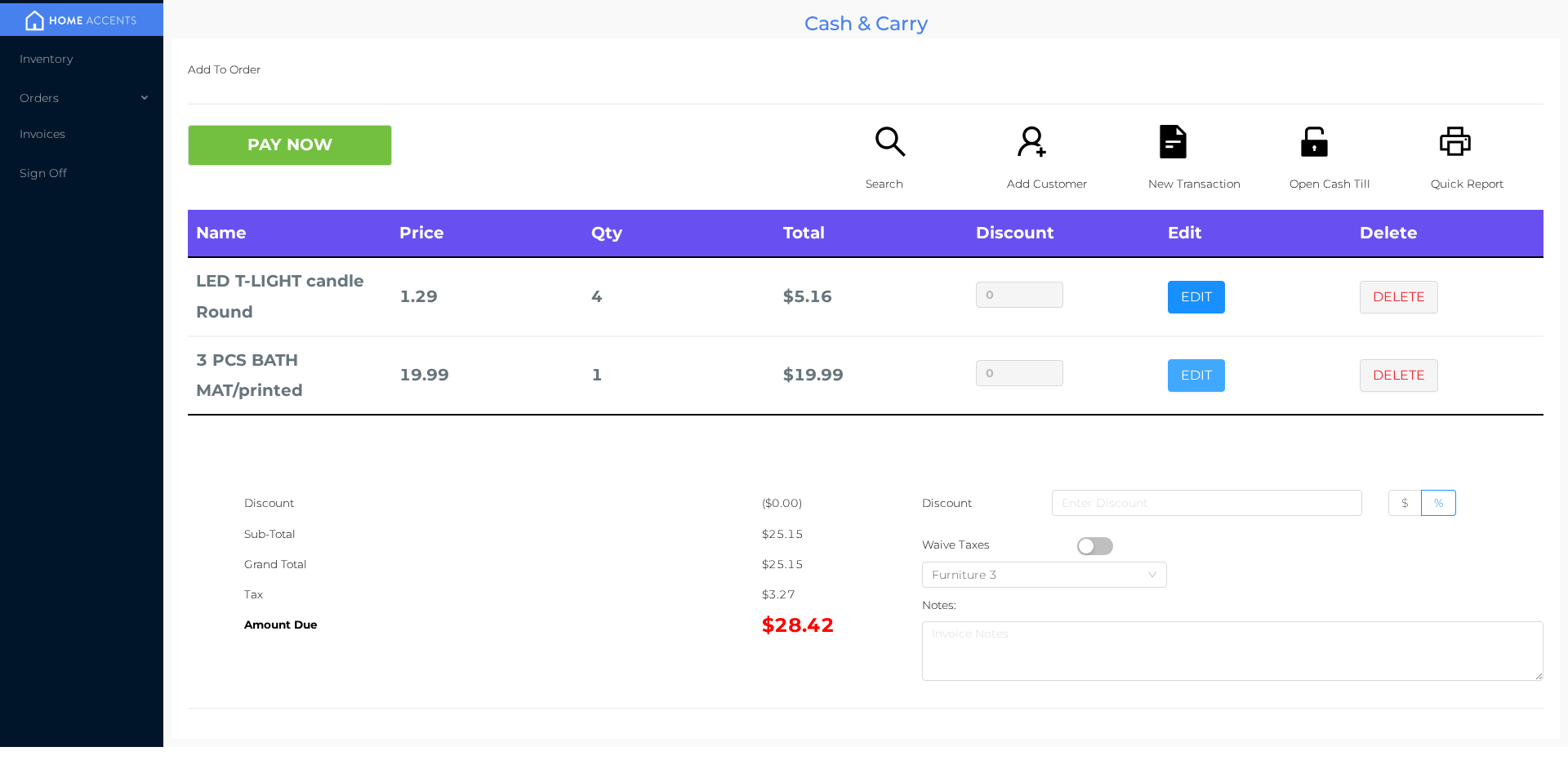
click at [1198, 365] on button "EDIT" at bounding box center [1196, 375] width 57 height 33
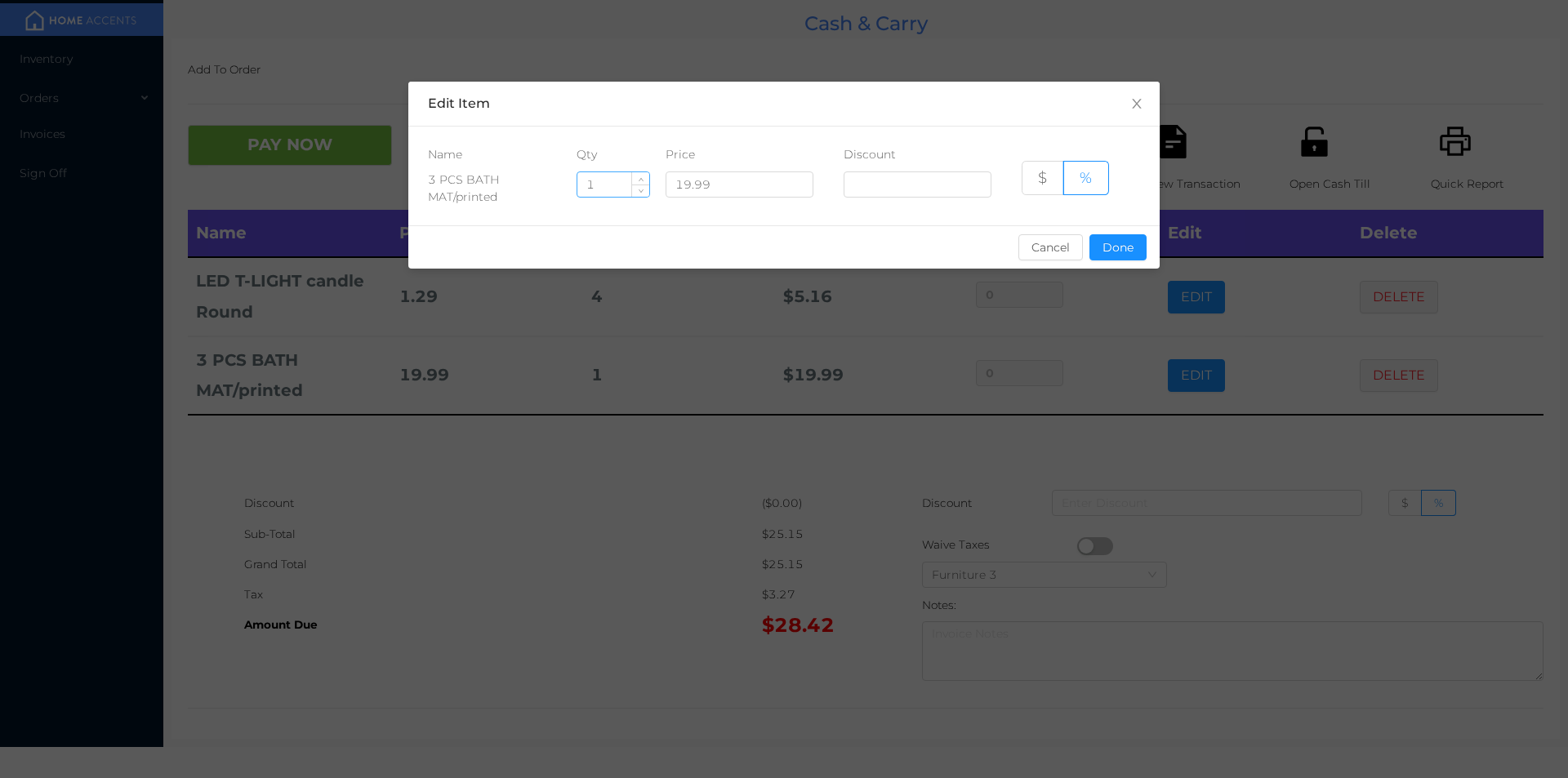
click at [603, 191] on input "1" at bounding box center [613, 184] width 72 height 24
type input "2"
click at [1140, 250] on button "Done" at bounding box center [1117, 247] width 57 height 26
type input "0%"
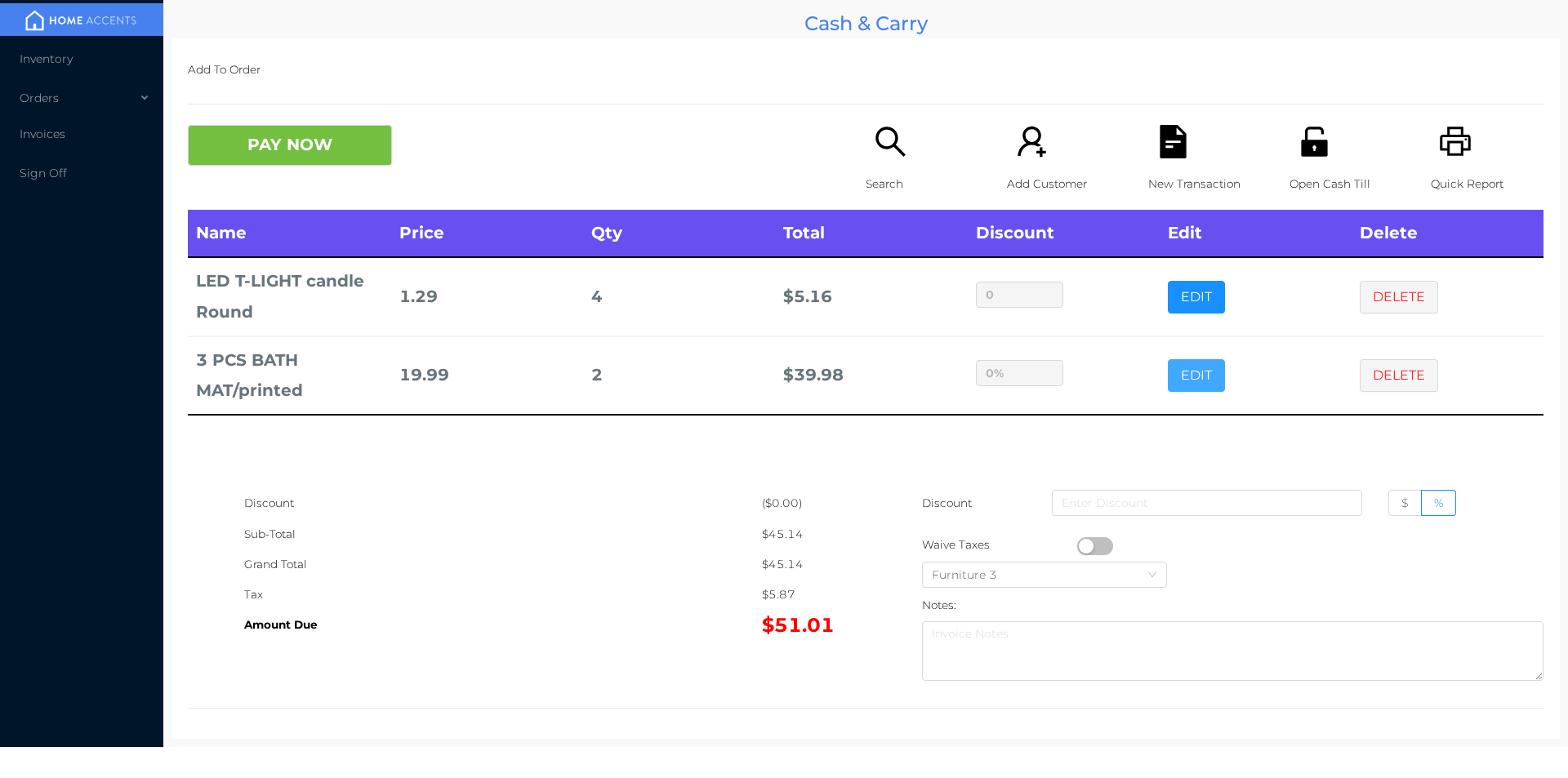
click at [1168, 359] on button "EDIT" at bounding box center [1196, 375] width 57 height 33
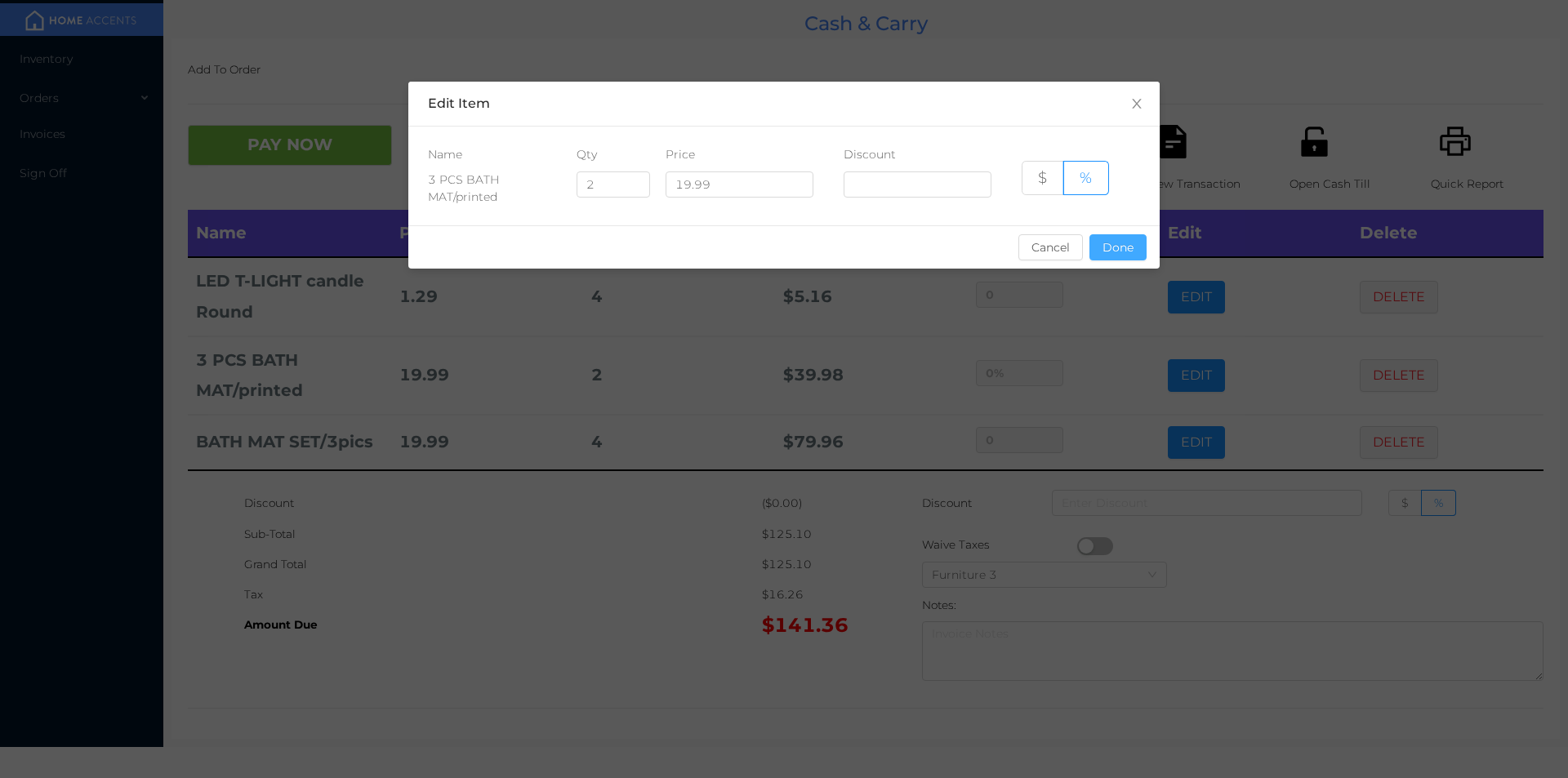
click at [1106, 238] on button "Done" at bounding box center [1117, 247] width 57 height 26
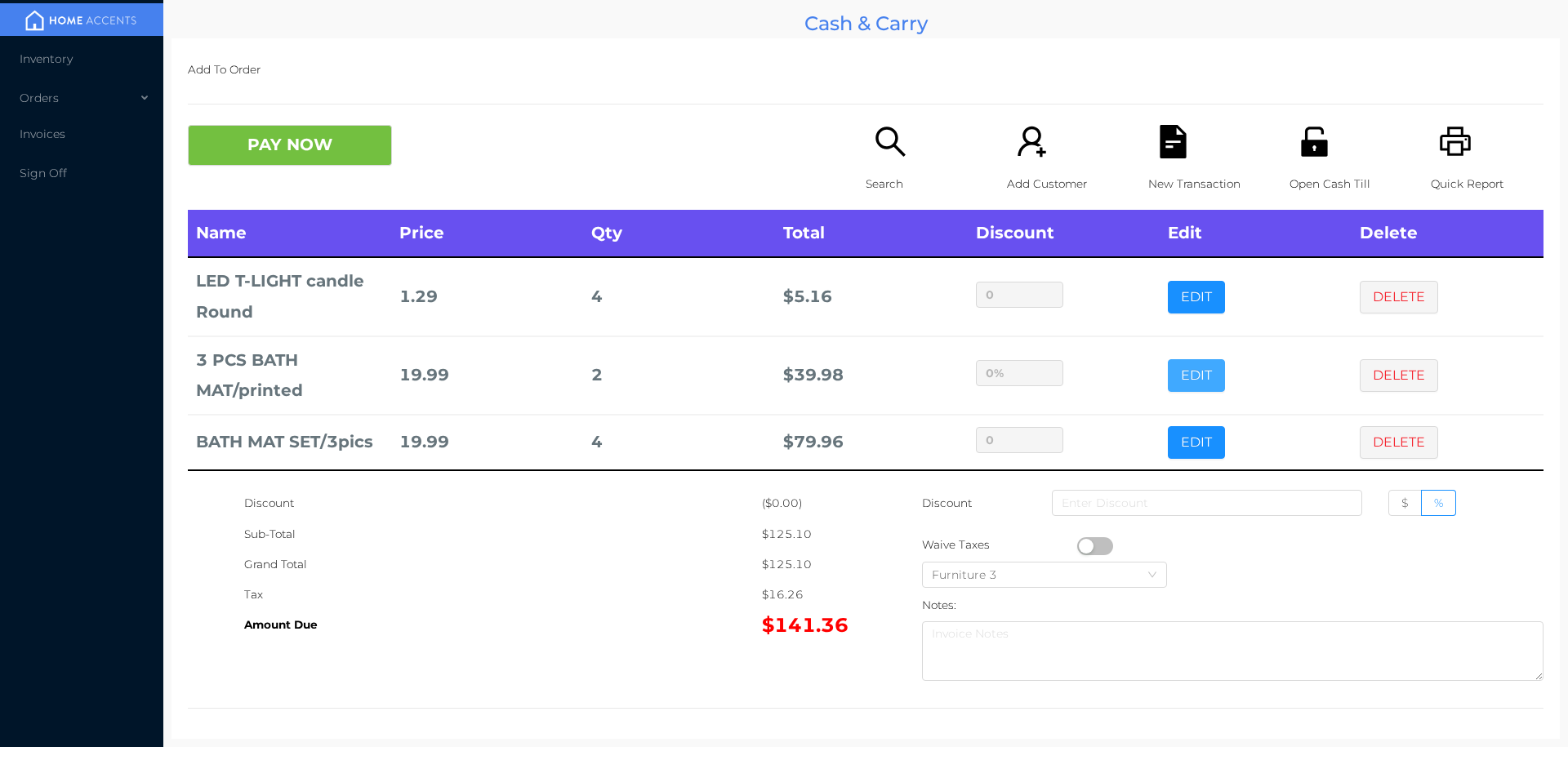
click at [1168, 370] on button "EDIT" at bounding box center [1196, 375] width 57 height 33
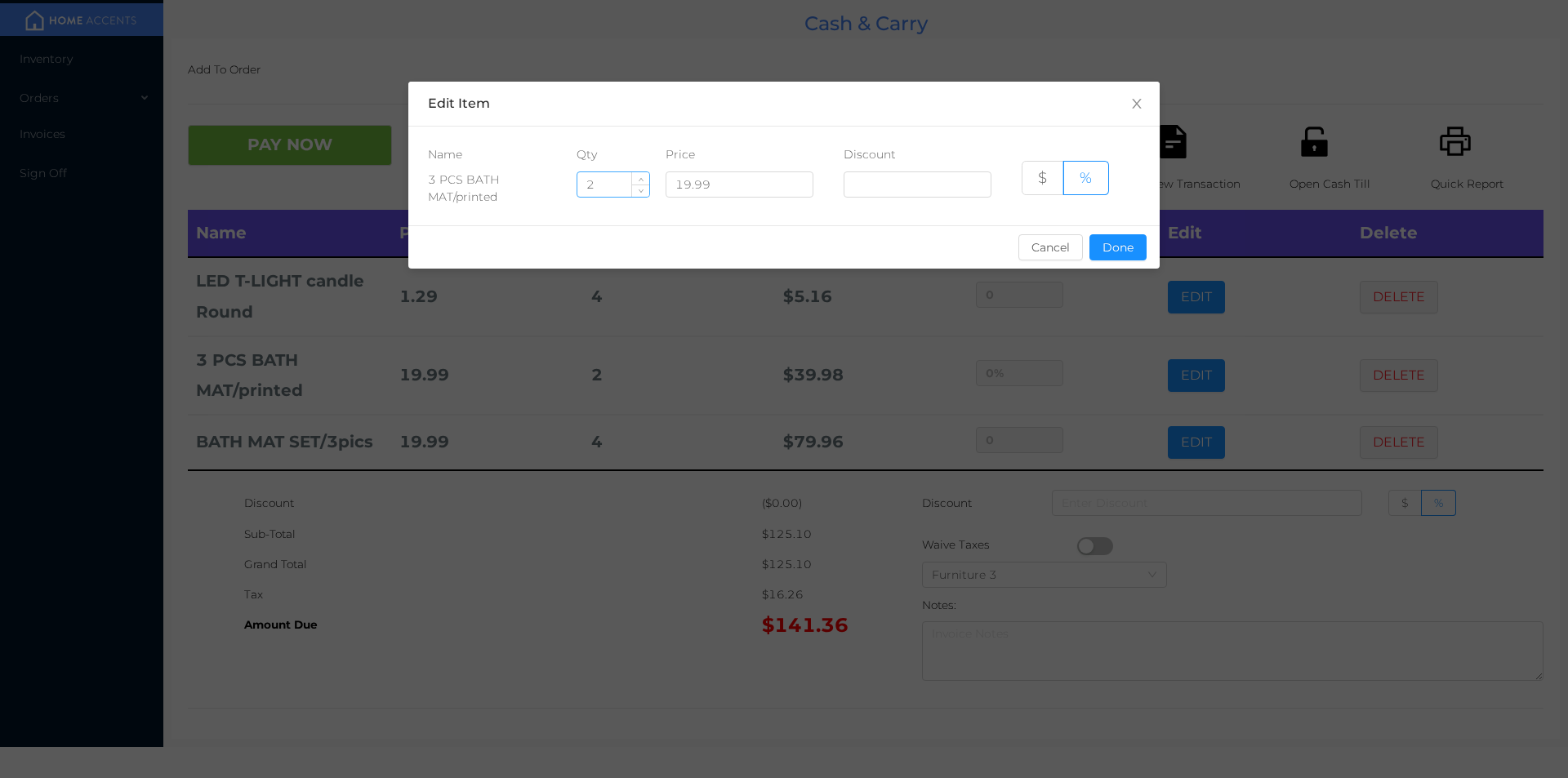
click at [617, 181] on input "2" at bounding box center [613, 184] width 72 height 24
click at [681, 623] on div "sentinelStart Edit Item Name Qty Price Discount 3 PCS BATH MAT/printed 2 19.99 …" at bounding box center [784, 389] width 1568 height 778
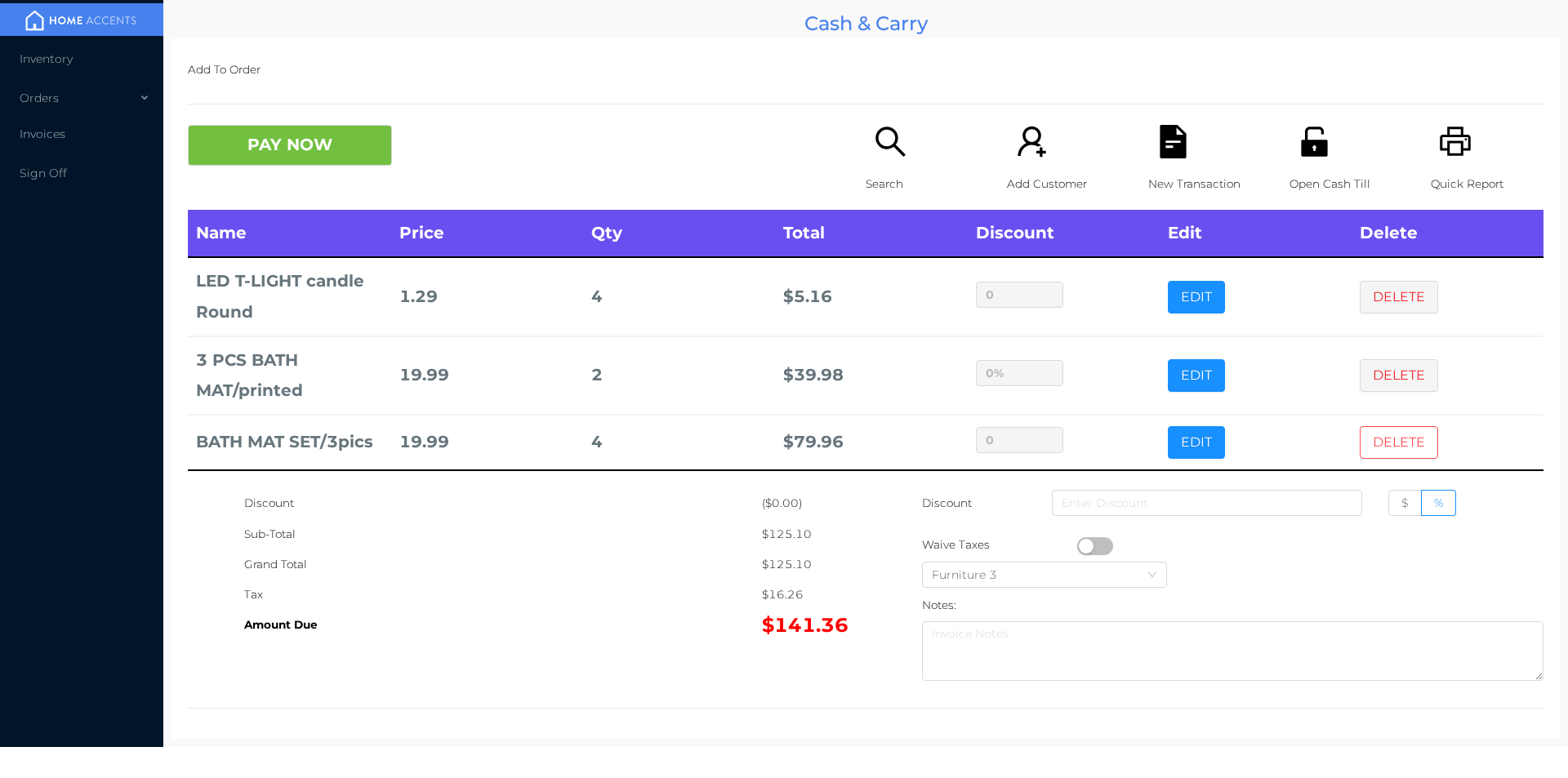
click at [1410, 450] on button "DELETE" at bounding box center [1399, 442] width 79 height 33
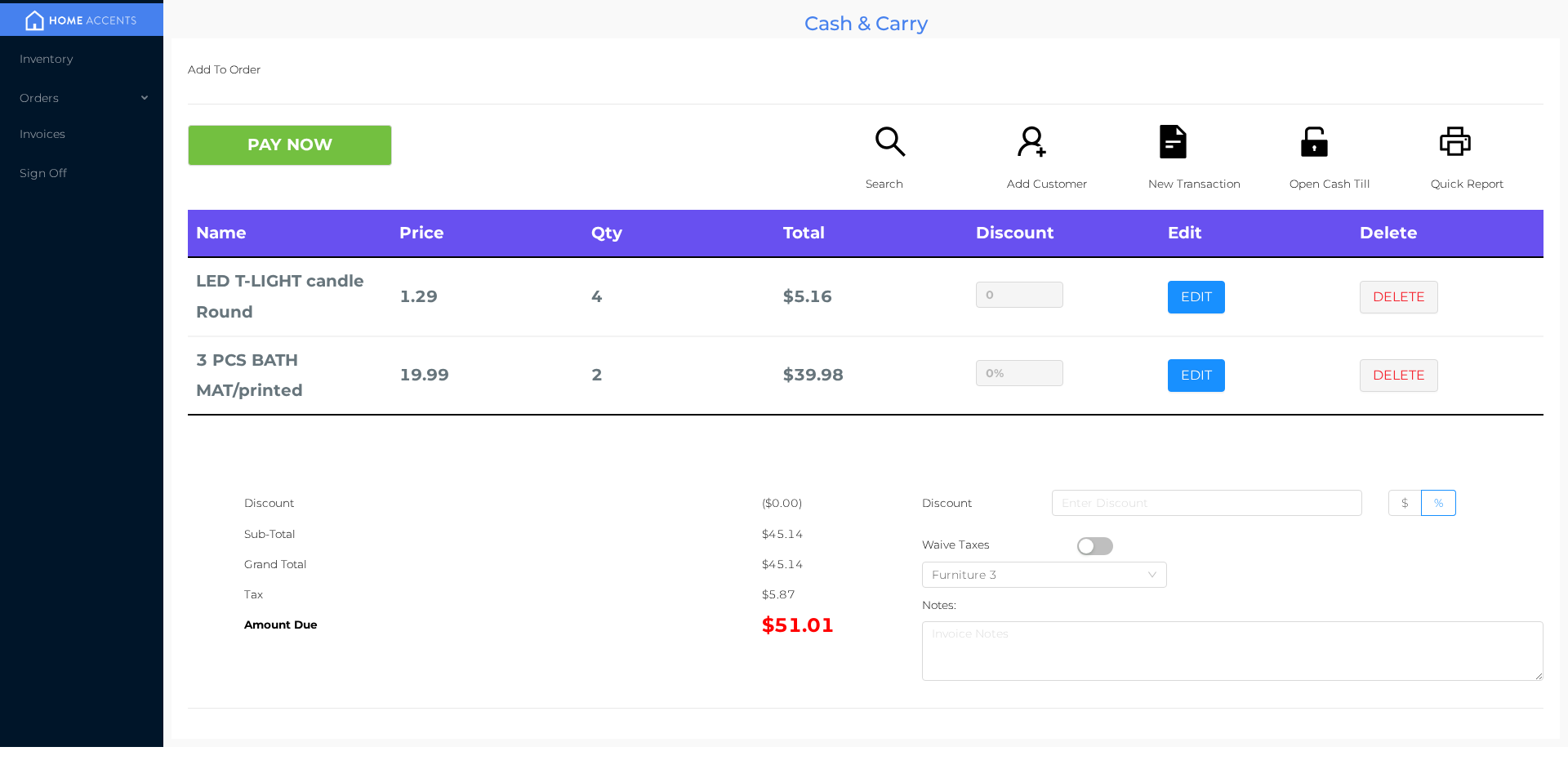
click at [1306, 159] on icon "icon: unlock" at bounding box center [1315, 141] width 33 height 33
click at [317, 152] on button "PAY NOW" at bounding box center [290, 145] width 204 height 41
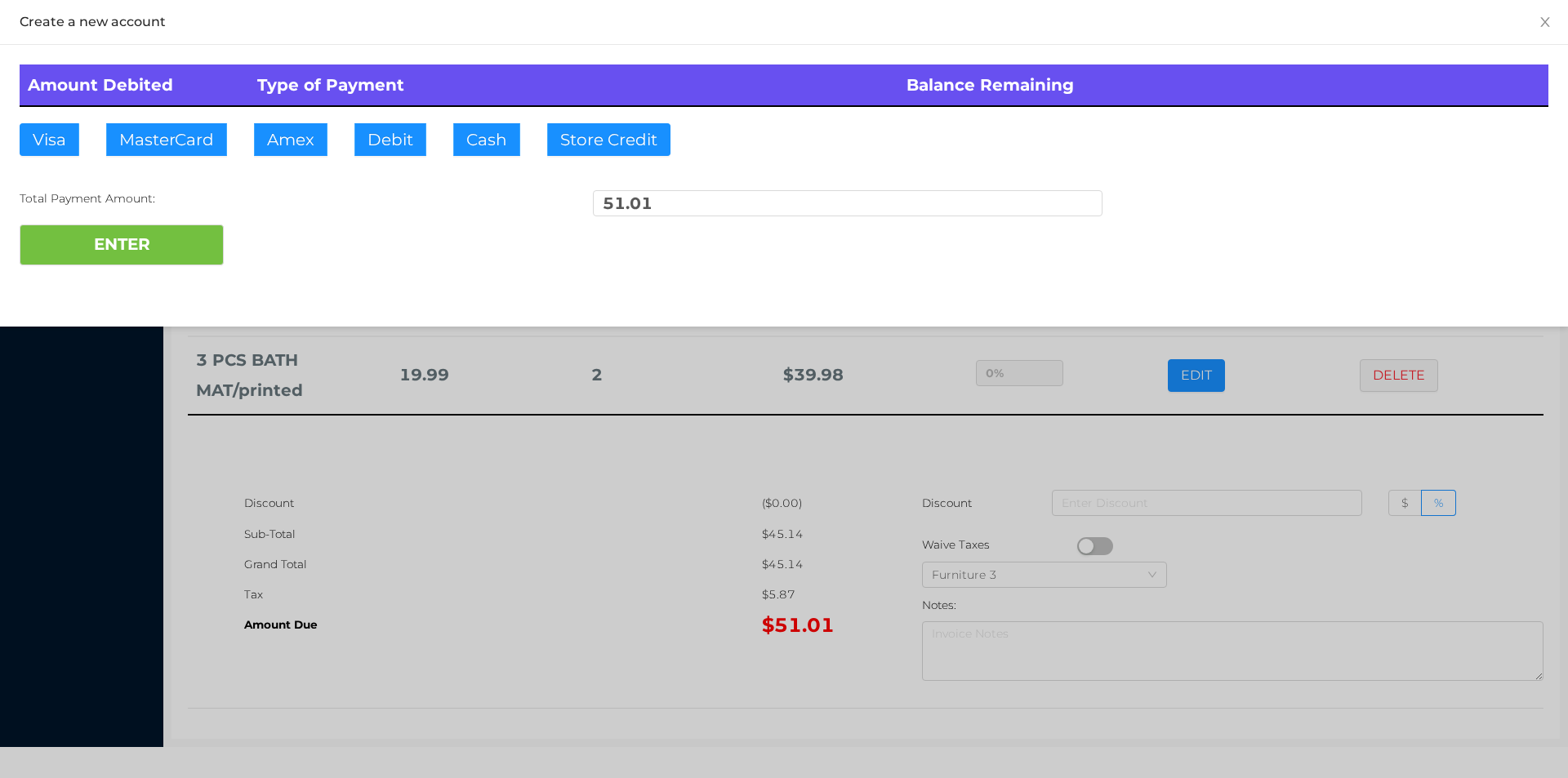
click at [888, 516] on div at bounding box center [784, 389] width 1568 height 778
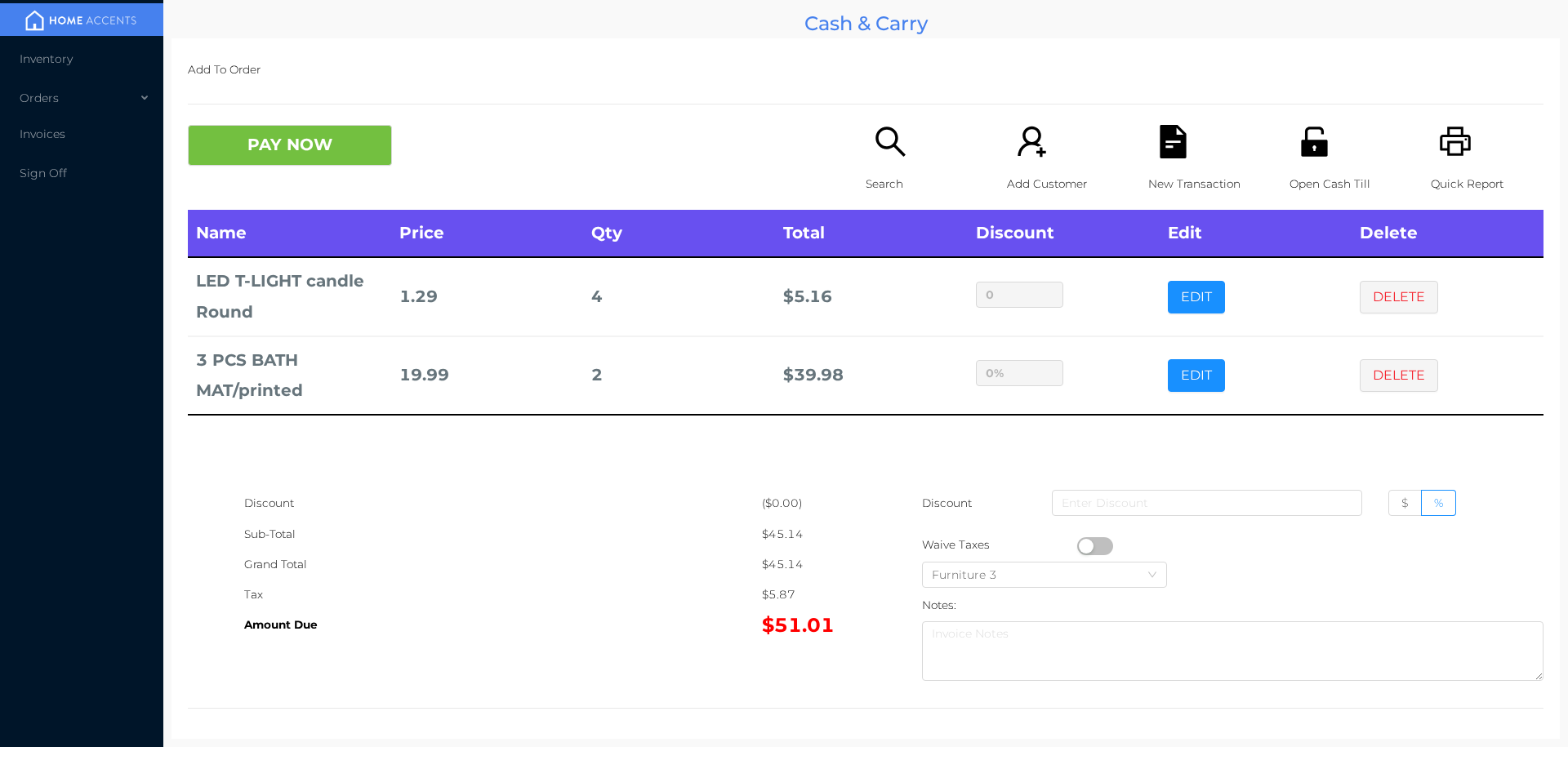
click at [1176, 140] on icon "icon: file-text" at bounding box center [1172, 141] width 26 height 33
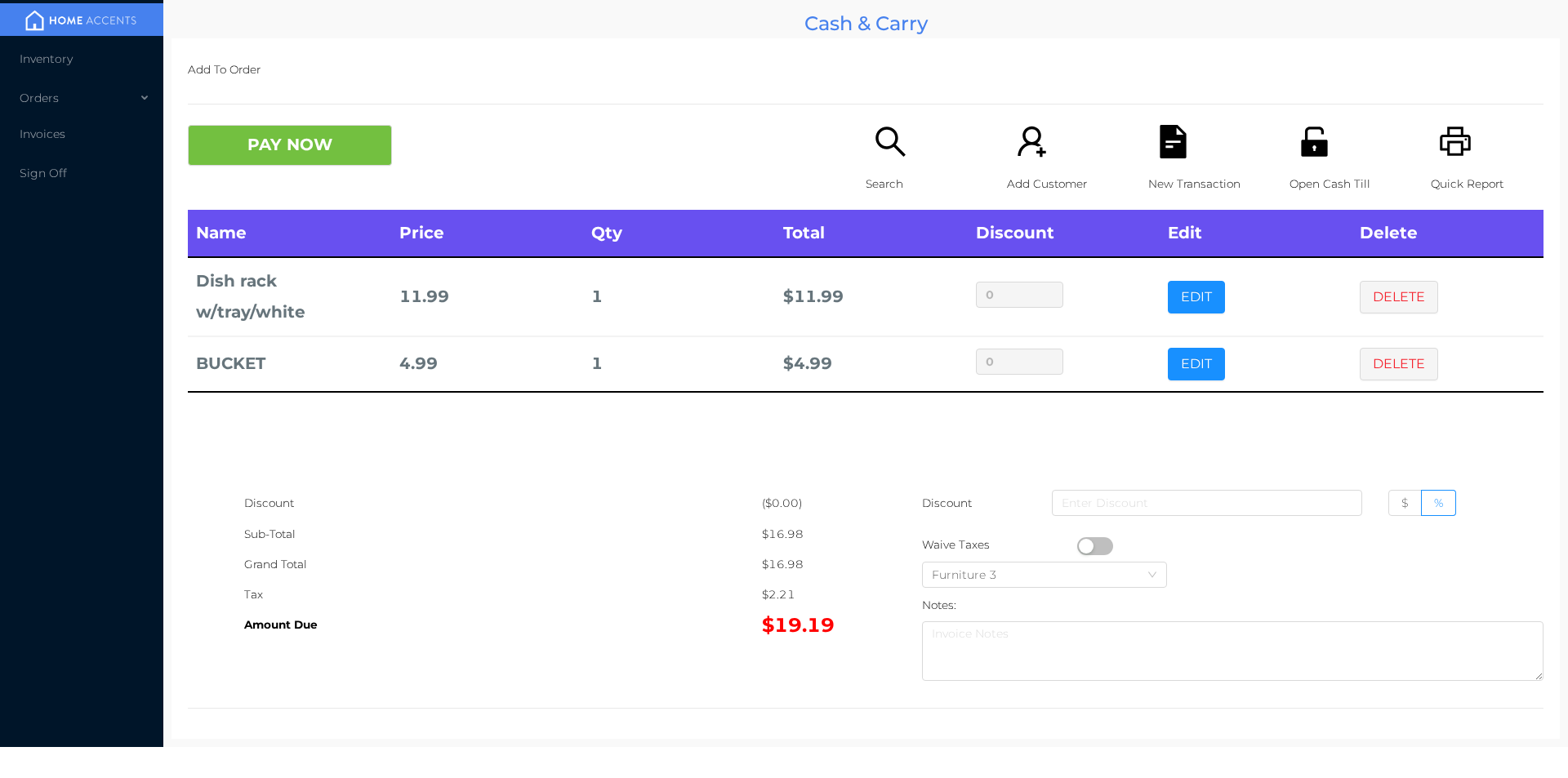
click at [1159, 155] on icon "icon: file-text" at bounding box center [1172, 141] width 26 height 33
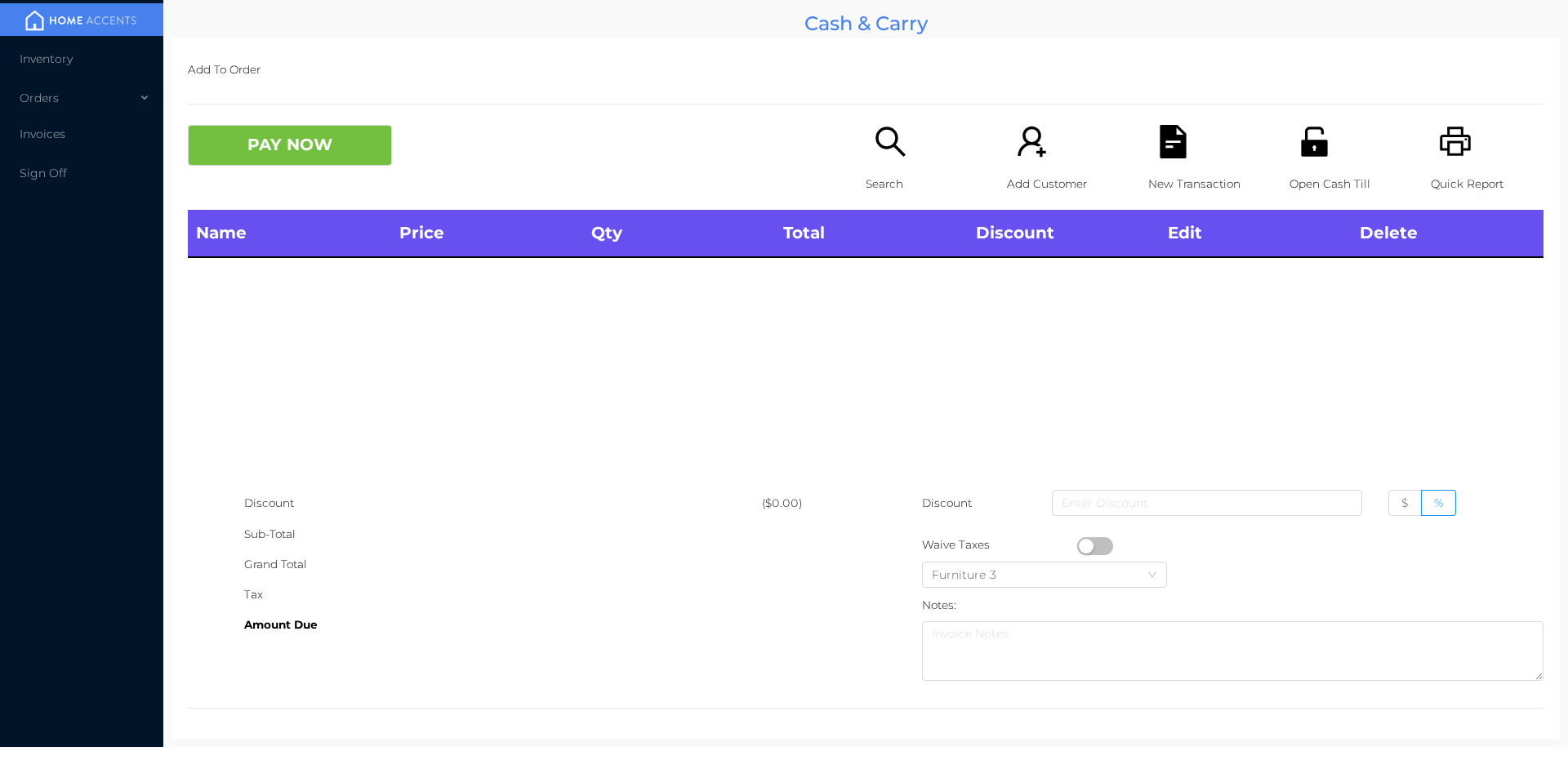
click at [1301, 146] on icon "icon: unlock" at bounding box center [1313, 140] width 26 height 29
click at [899, 170] on p "Search" at bounding box center [922, 184] width 113 height 30
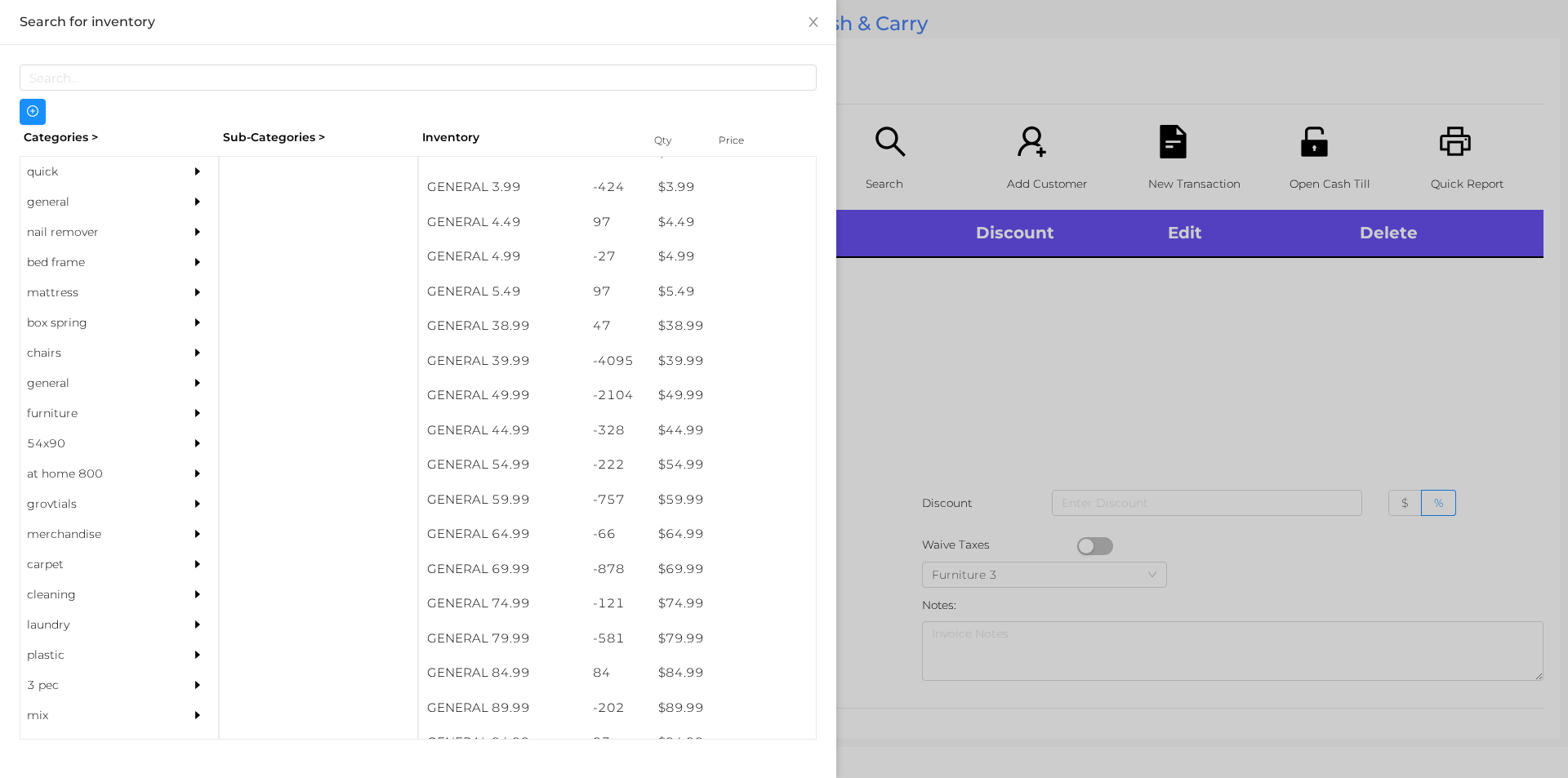
scroll to position [746, 0]
click at [92, 200] on div "general" at bounding box center [94, 202] width 149 height 30
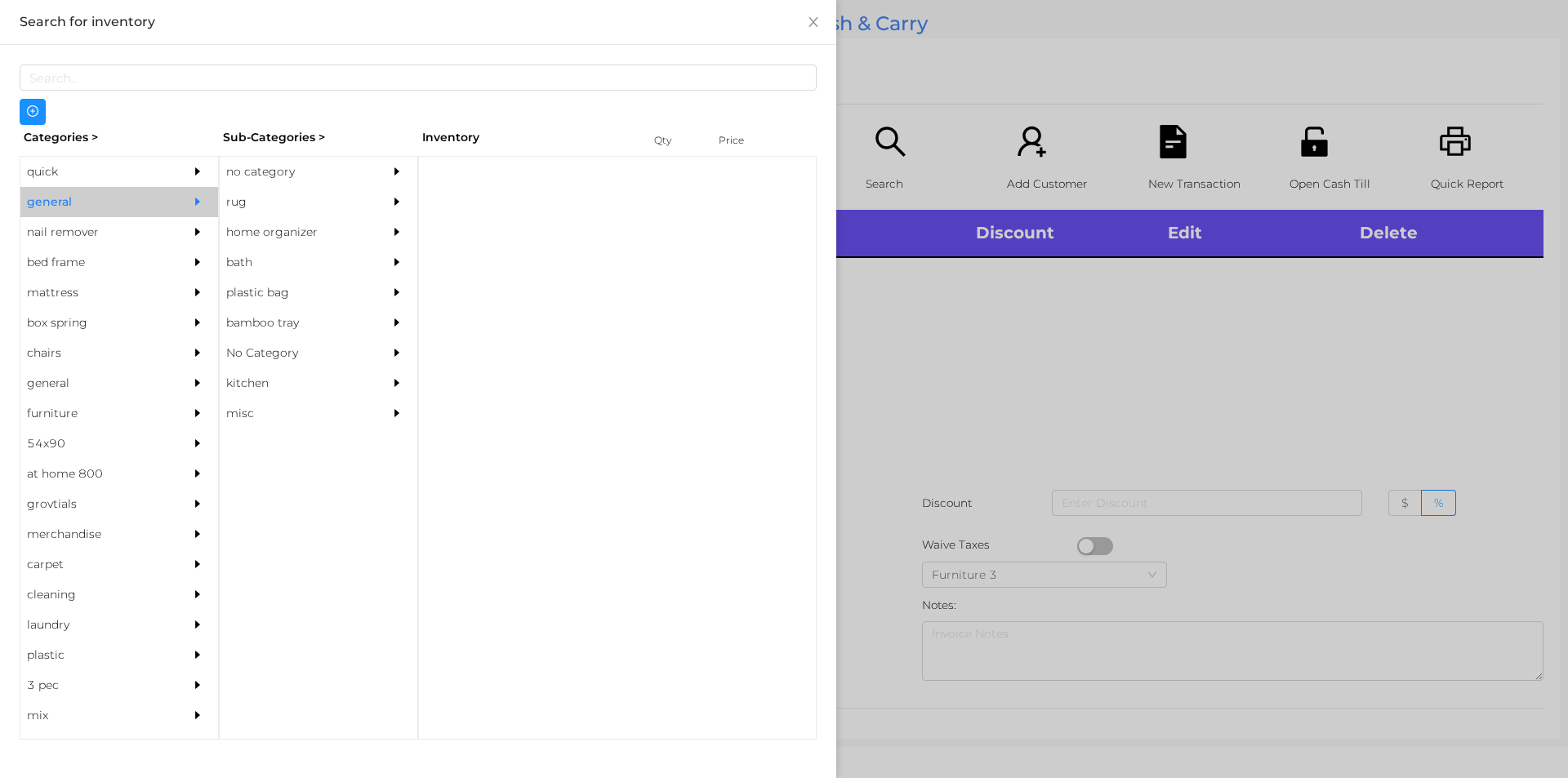
scroll to position [0, 0]
click at [308, 175] on div "no category" at bounding box center [294, 172] width 149 height 30
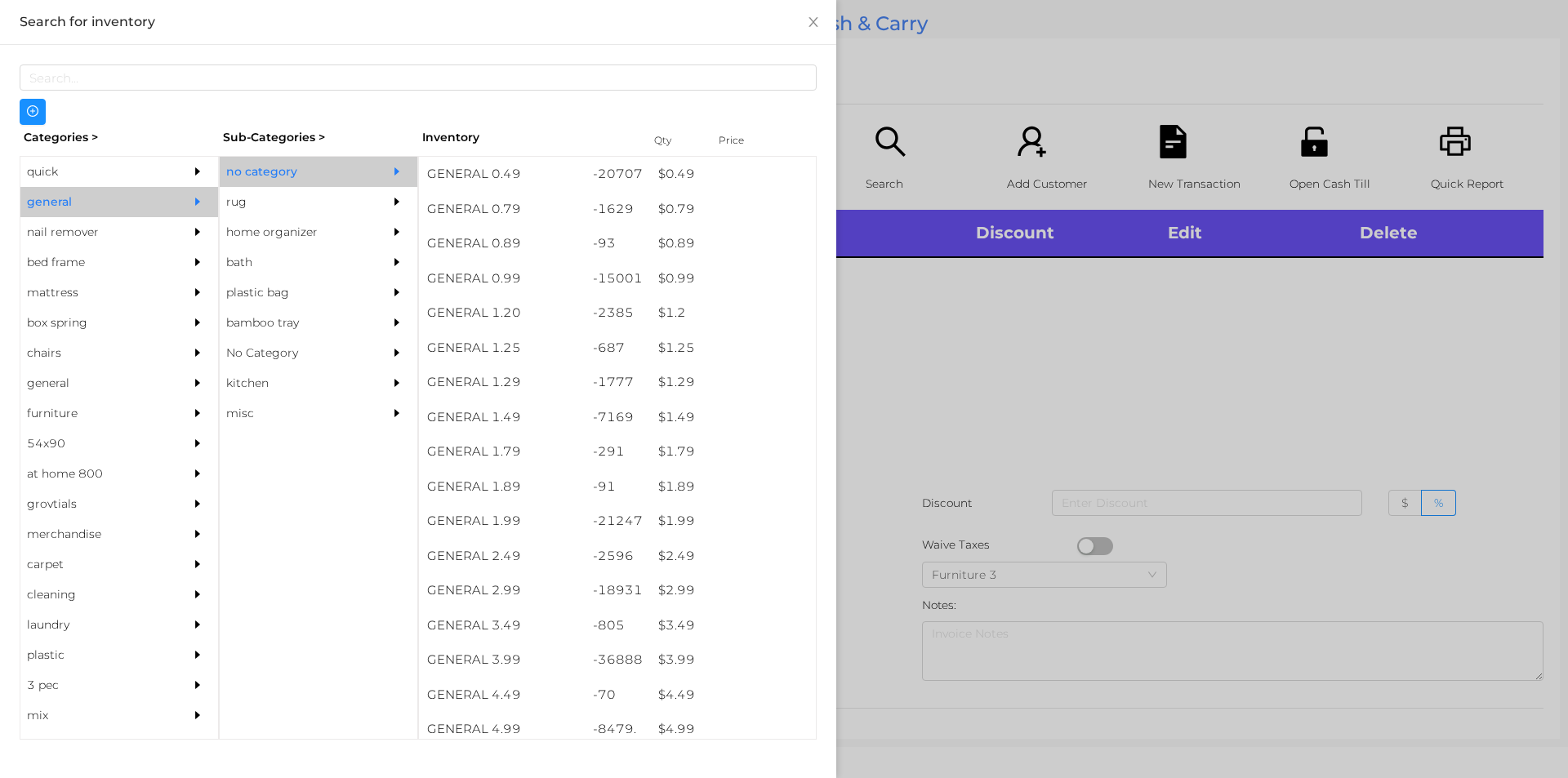
click at [993, 441] on div at bounding box center [784, 389] width 1568 height 778
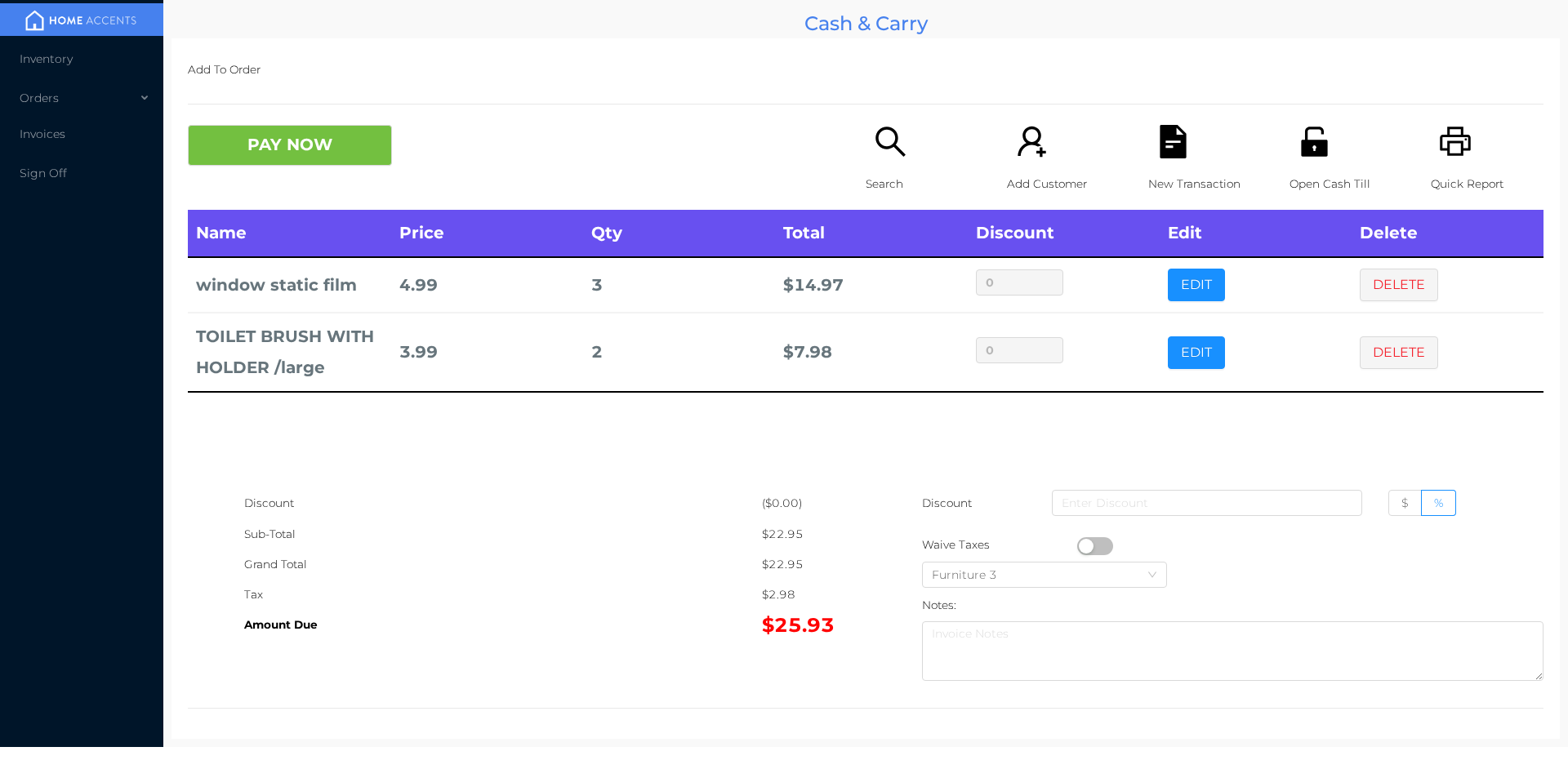
click at [1174, 149] on icon "icon: file-text" at bounding box center [1172, 141] width 26 height 33
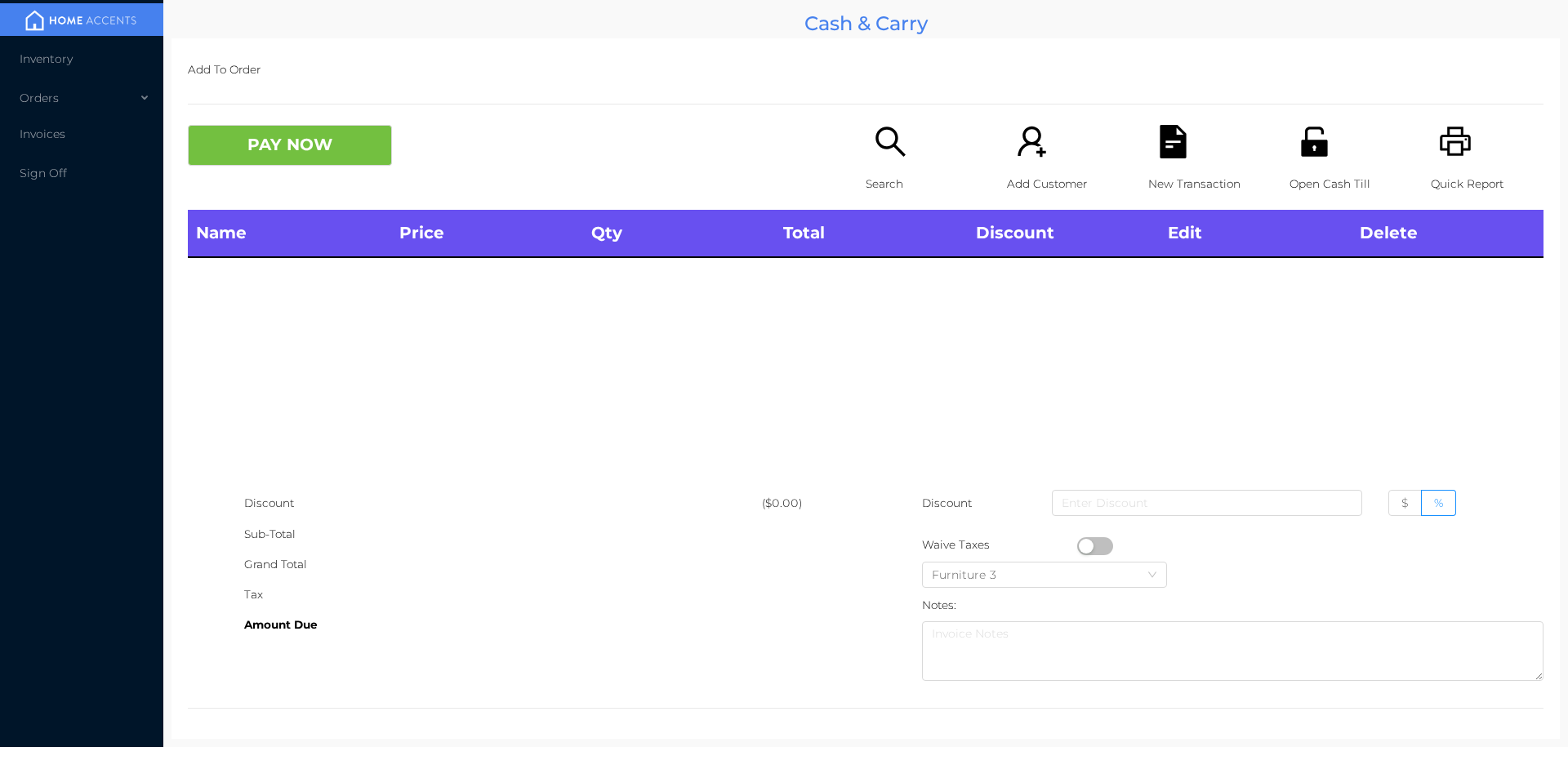
click at [1318, 145] on icon "icon: unlock" at bounding box center [1315, 141] width 33 height 33
click at [889, 150] on icon "icon: search" at bounding box center [890, 141] width 33 height 33
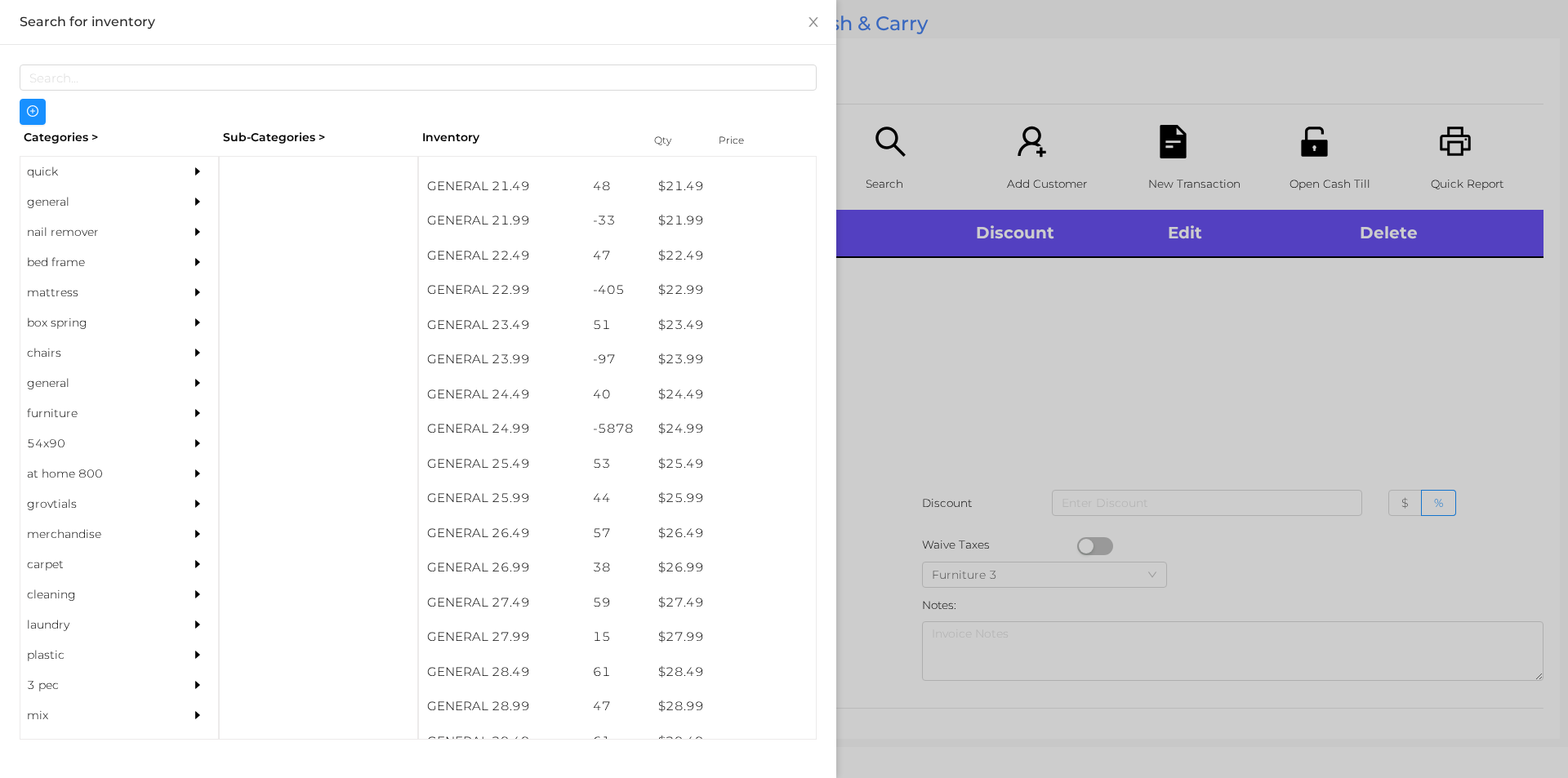
scroll to position [1864, 0]
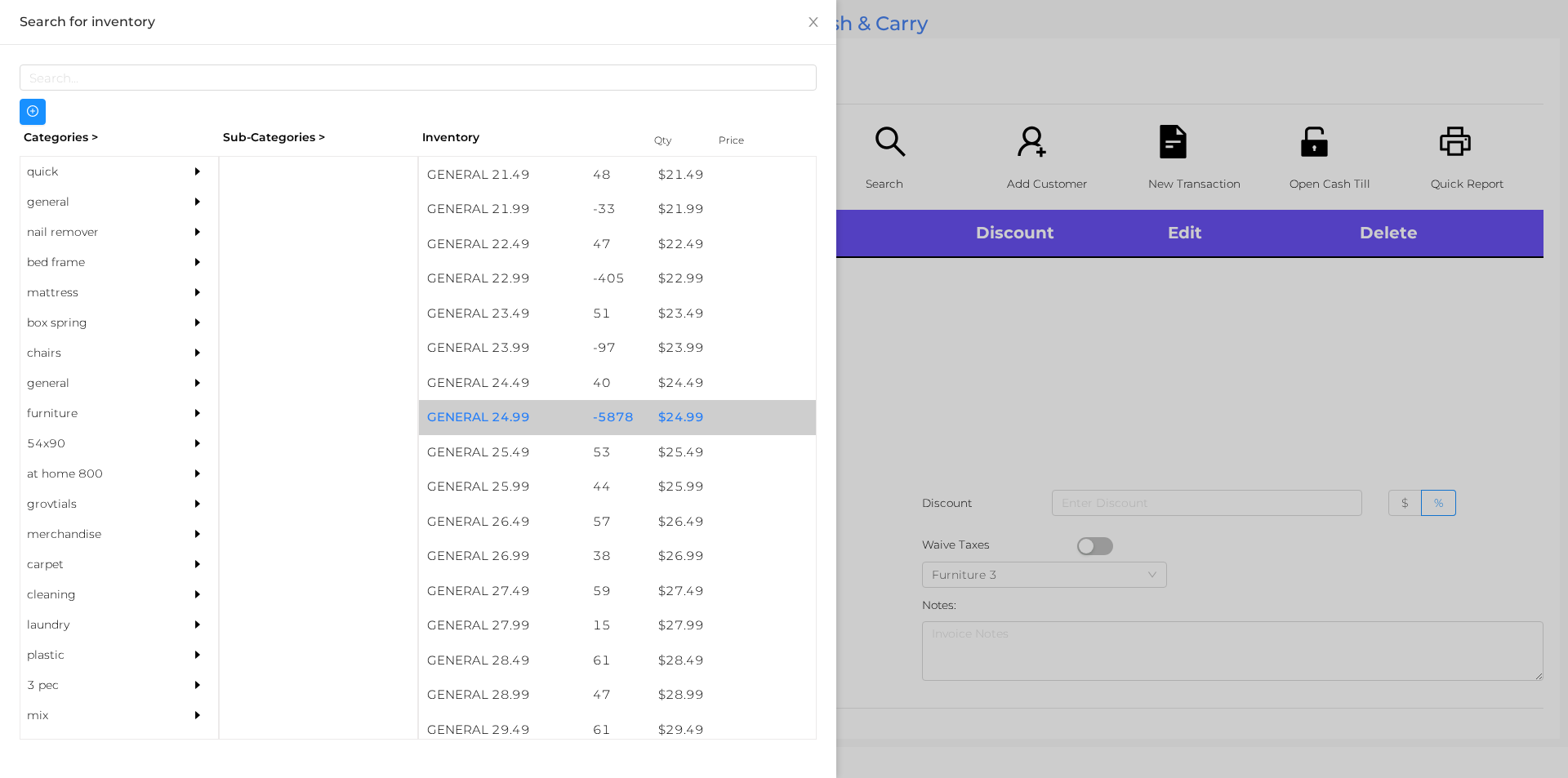
click at [657, 404] on div "$ 24.99" at bounding box center [733, 418] width 165 height 35
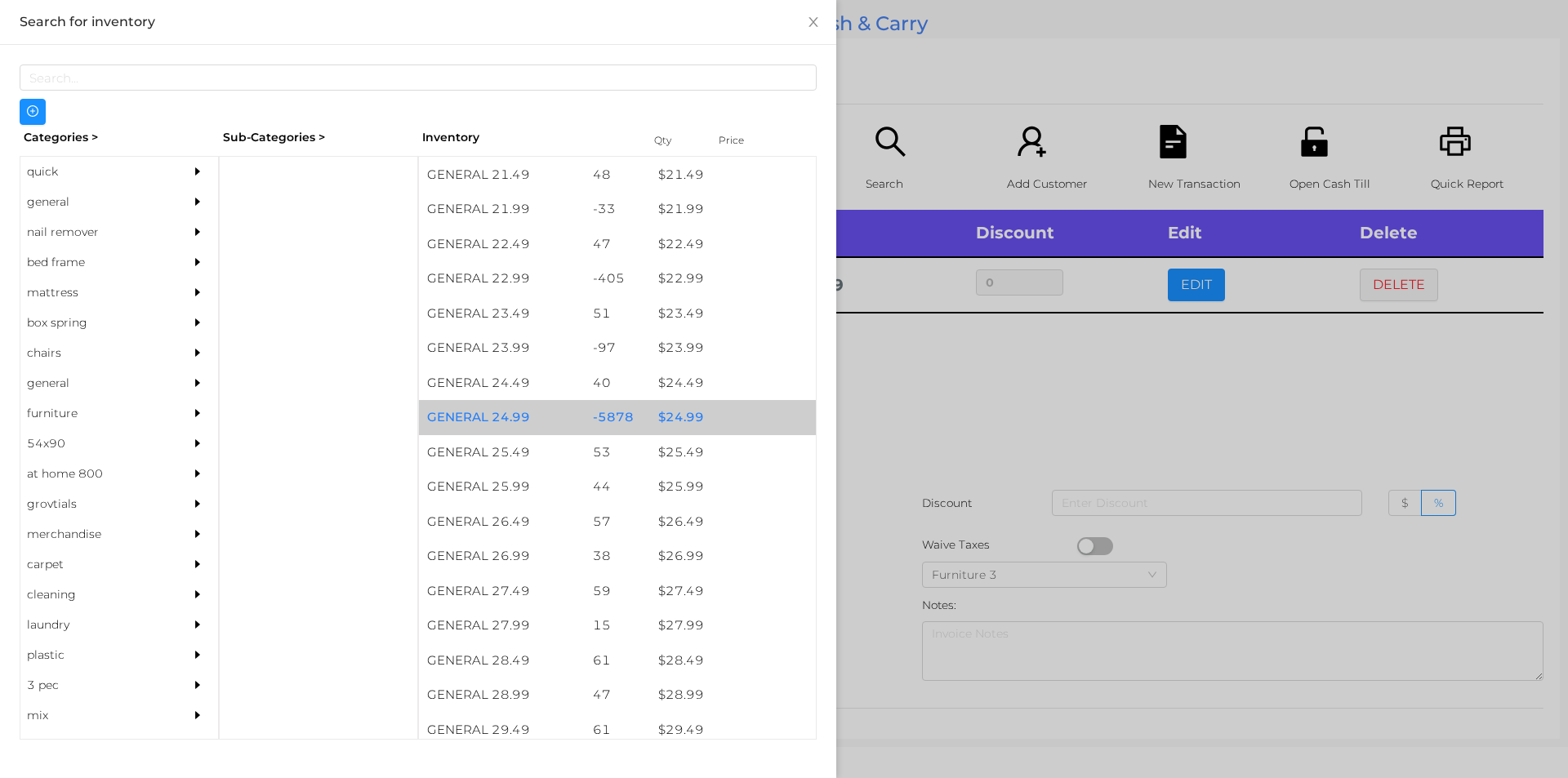
click at [678, 423] on div "$ 24.99" at bounding box center [733, 418] width 165 height 35
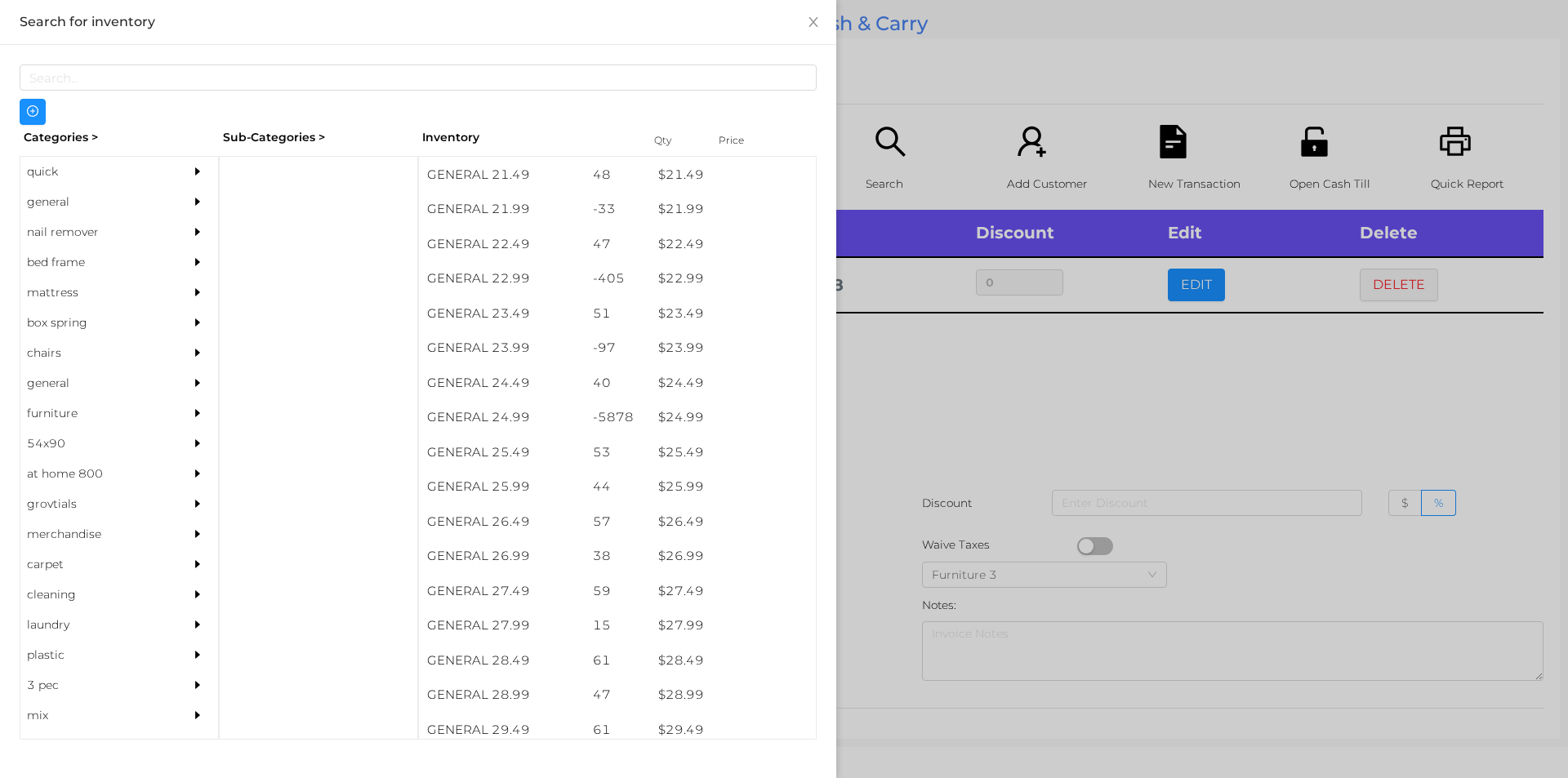
click at [893, 450] on div at bounding box center [784, 389] width 1568 height 778
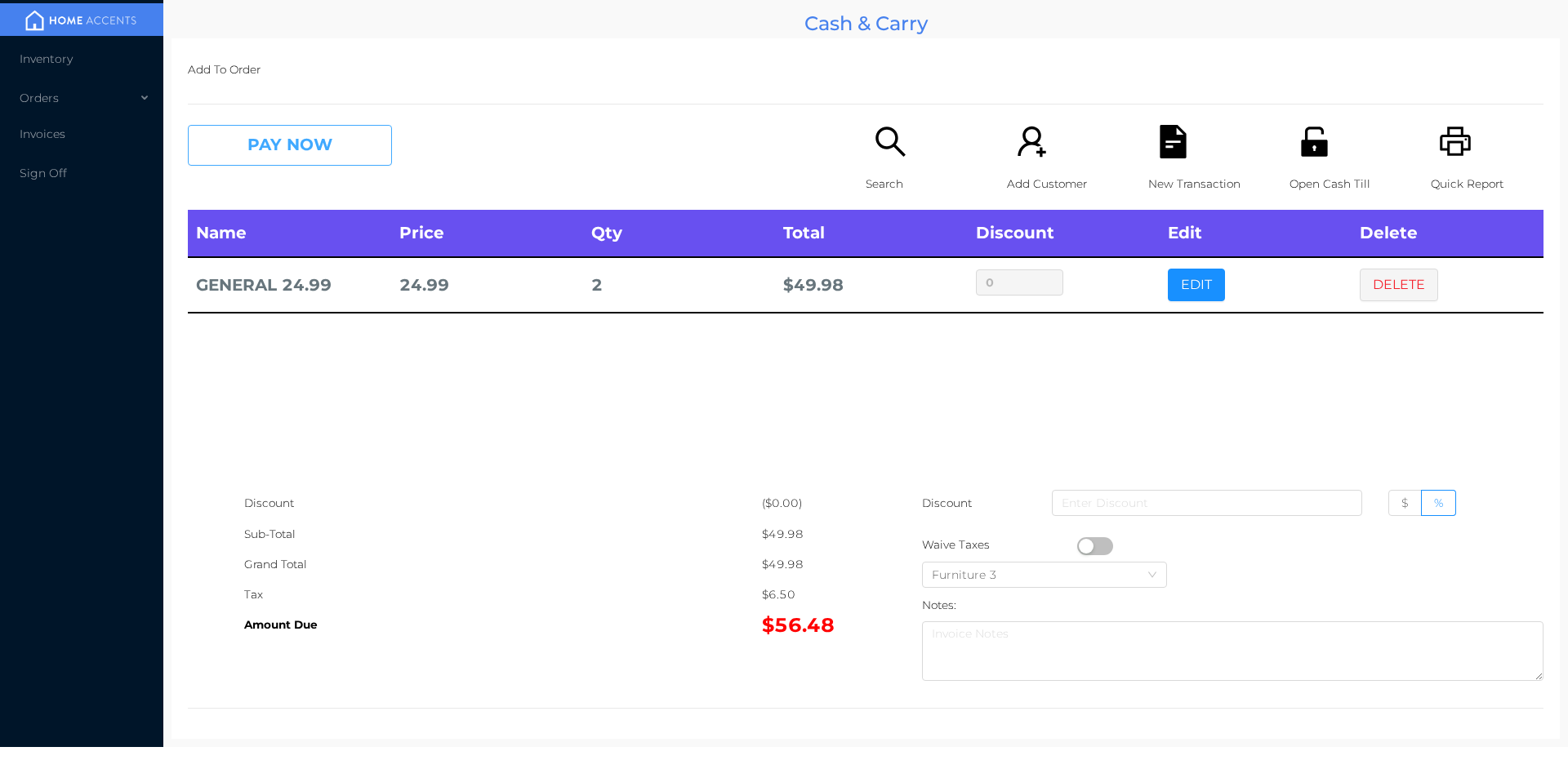
click at [268, 130] on button "PAY NOW" at bounding box center [290, 145] width 204 height 41
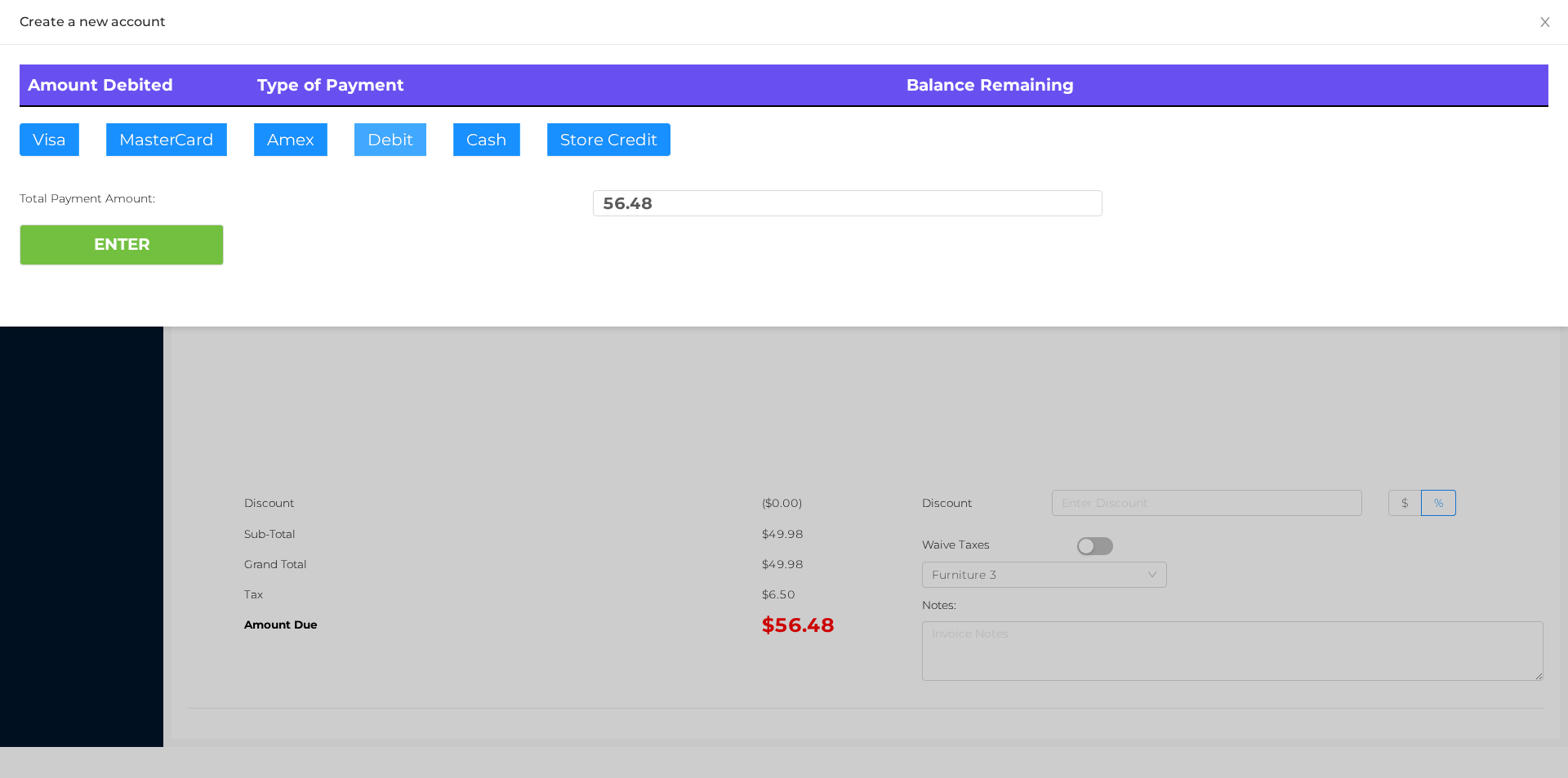
click at [387, 155] on button "Debit" at bounding box center [390, 140] width 72 height 33
click at [181, 231] on button "ENTER" at bounding box center [121, 245] width 204 height 41
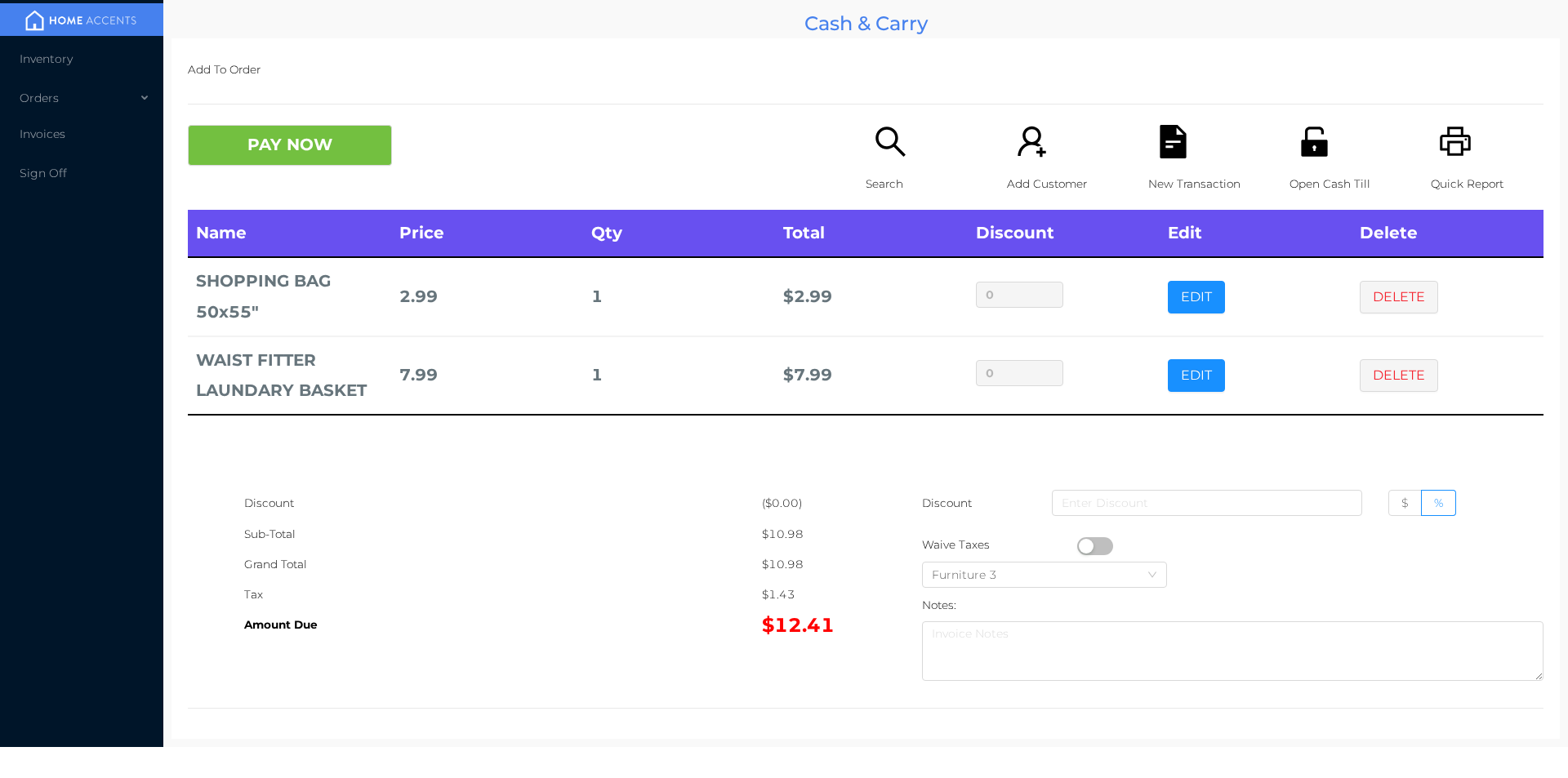
click at [276, 146] on button "PAY NOW" at bounding box center [290, 145] width 204 height 41
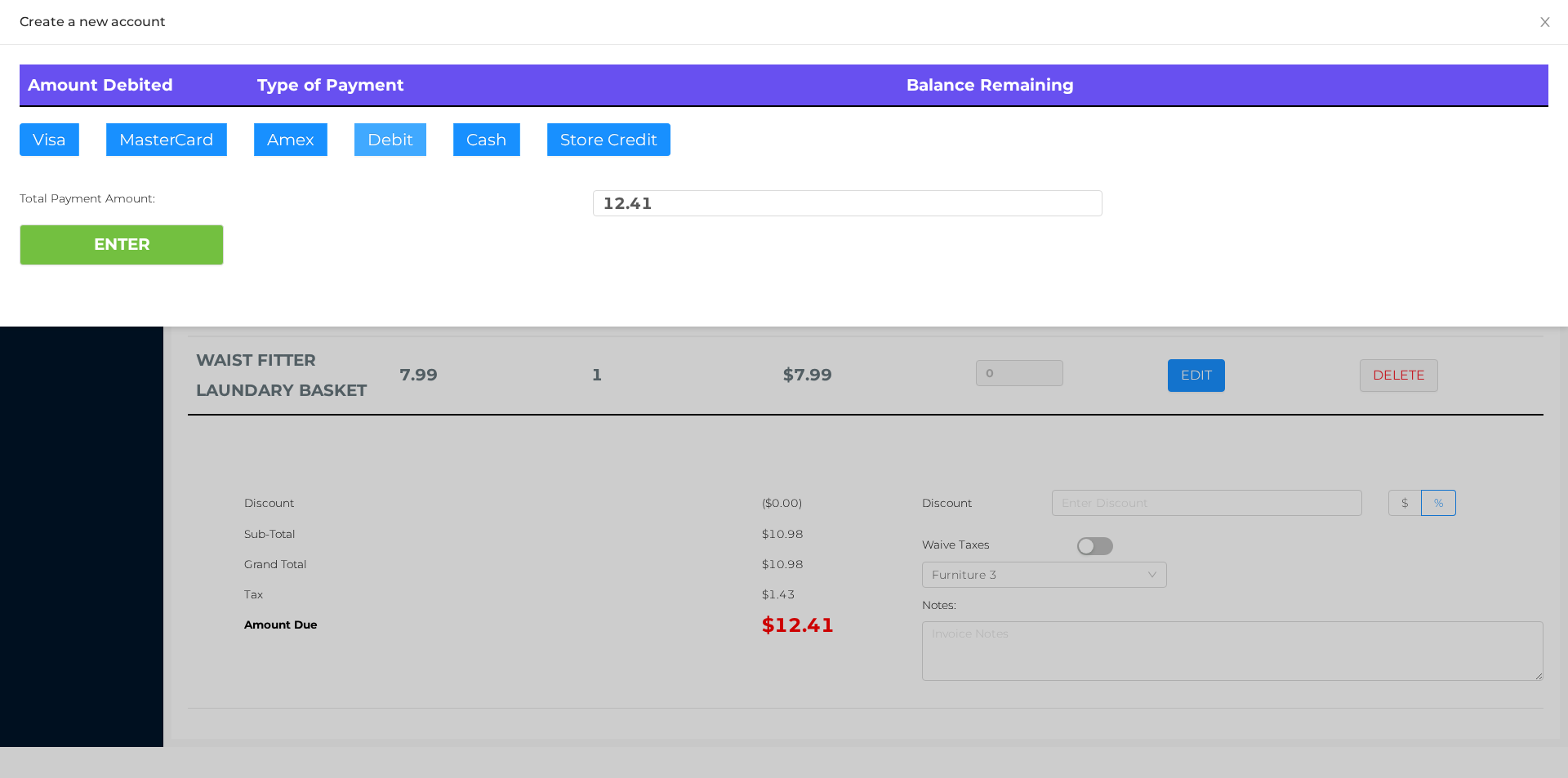
click at [381, 140] on button "Debit" at bounding box center [390, 140] width 72 height 33
click at [451, 591] on div at bounding box center [784, 389] width 1568 height 778
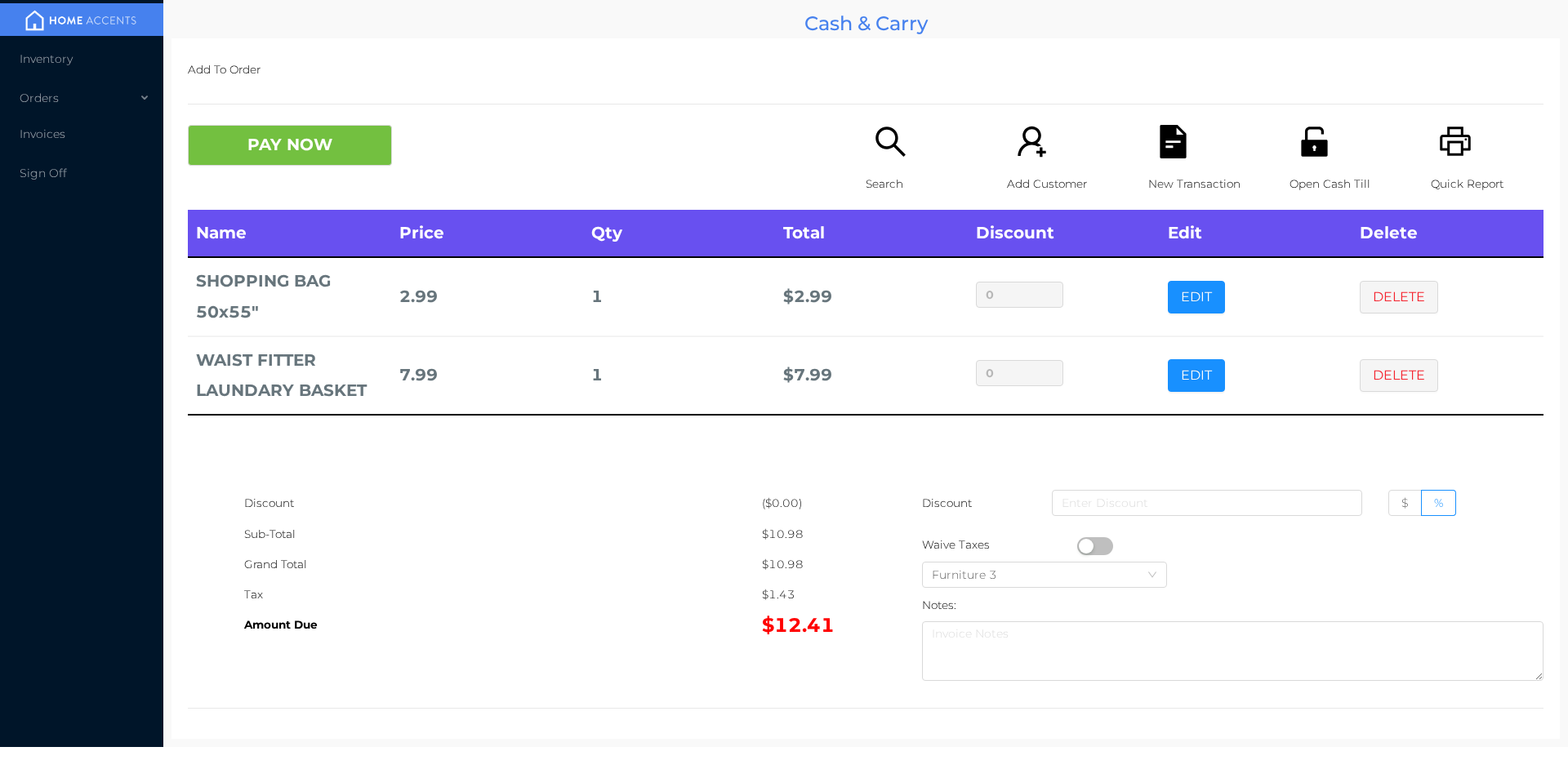
click at [1301, 141] on icon "icon: unlock" at bounding box center [1313, 140] width 26 height 29
click at [1159, 146] on icon "icon: file-text" at bounding box center [1173, 141] width 33 height 33
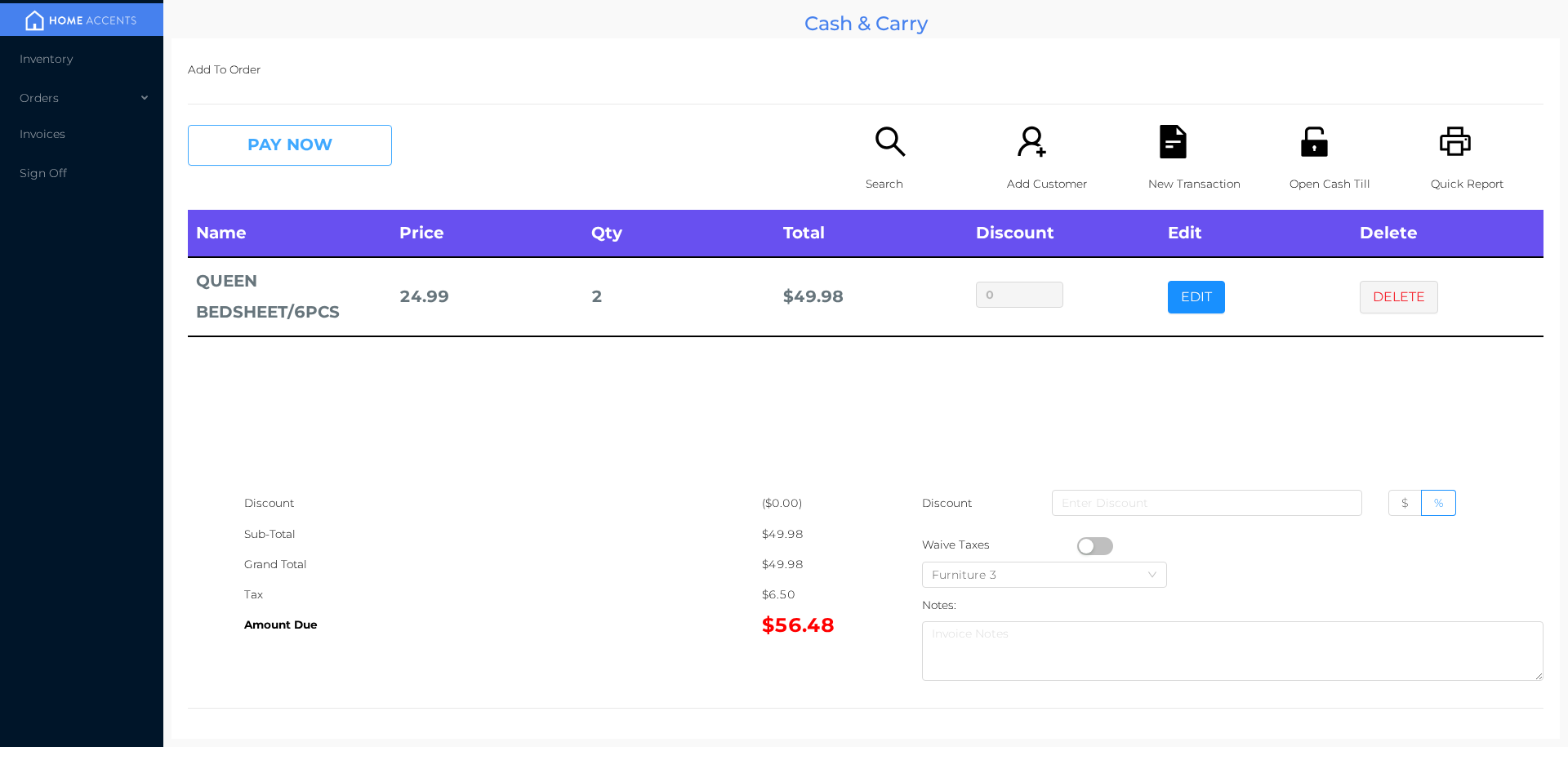
click at [326, 162] on button "PAY NOW" at bounding box center [290, 145] width 204 height 41
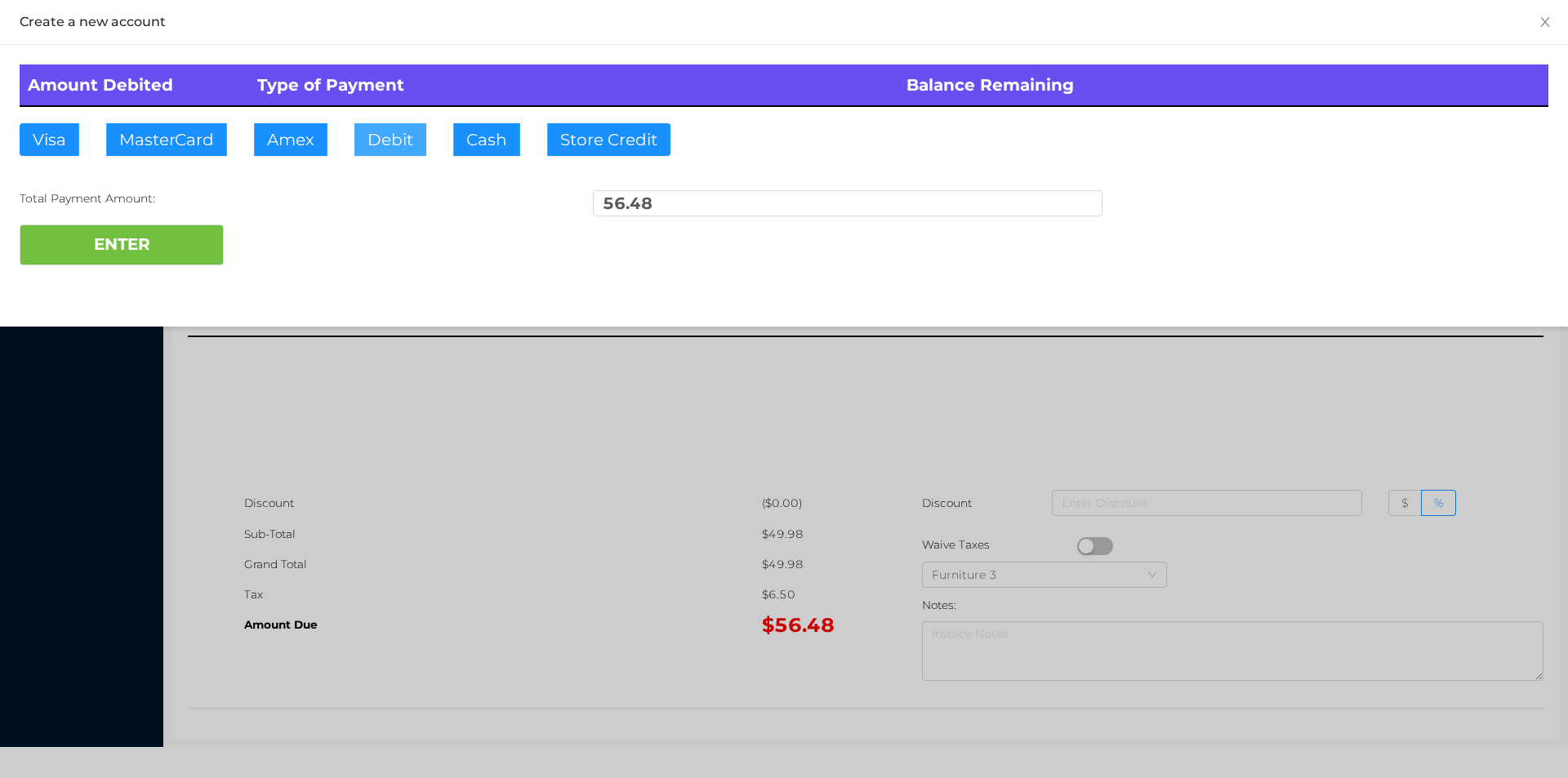
click at [400, 127] on button "Debit" at bounding box center [390, 140] width 72 height 33
click at [194, 260] on button "ENTER" at bounding box center [121, 245] width 204 height 41
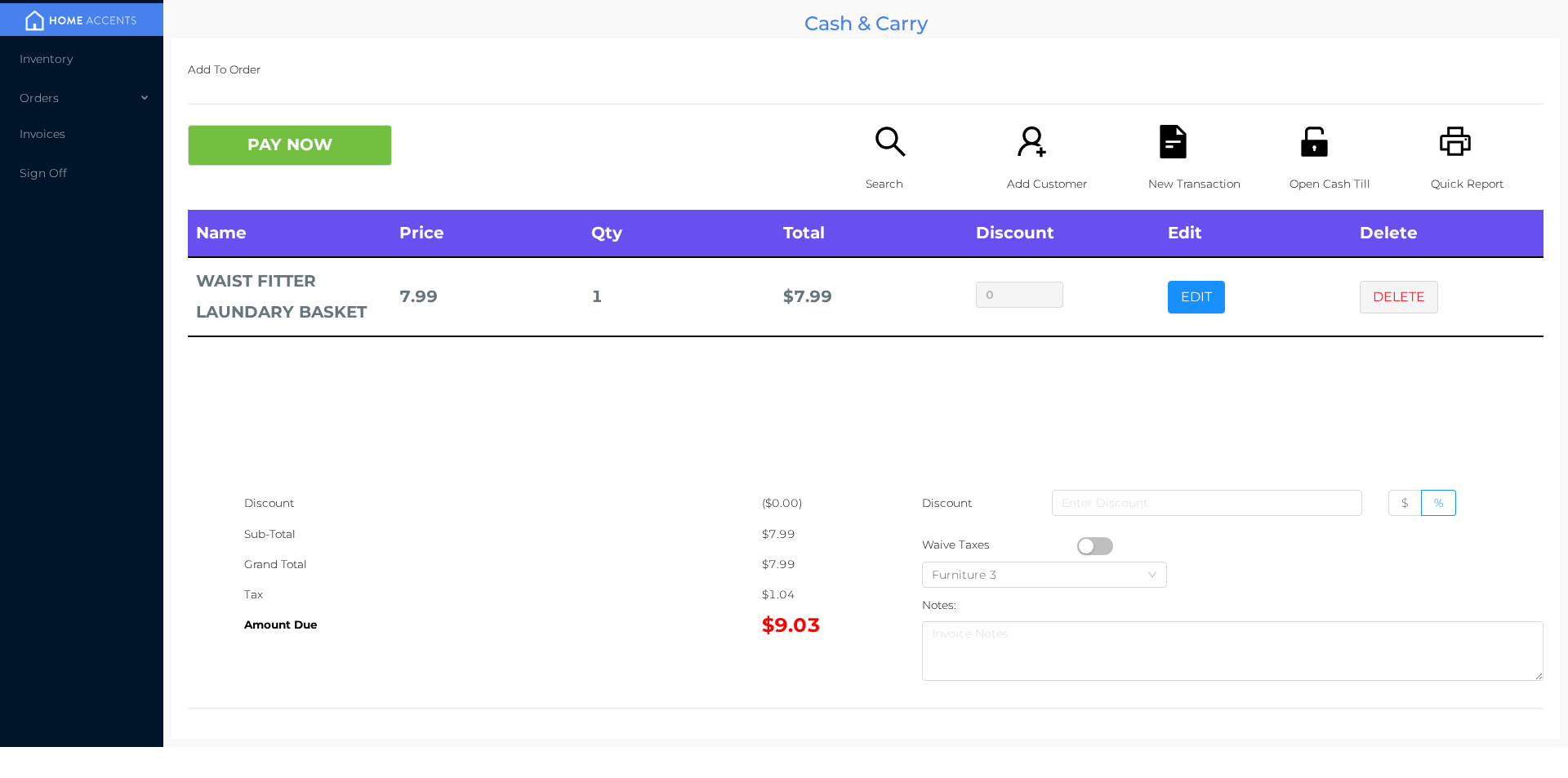
scroll to position [6, 0]
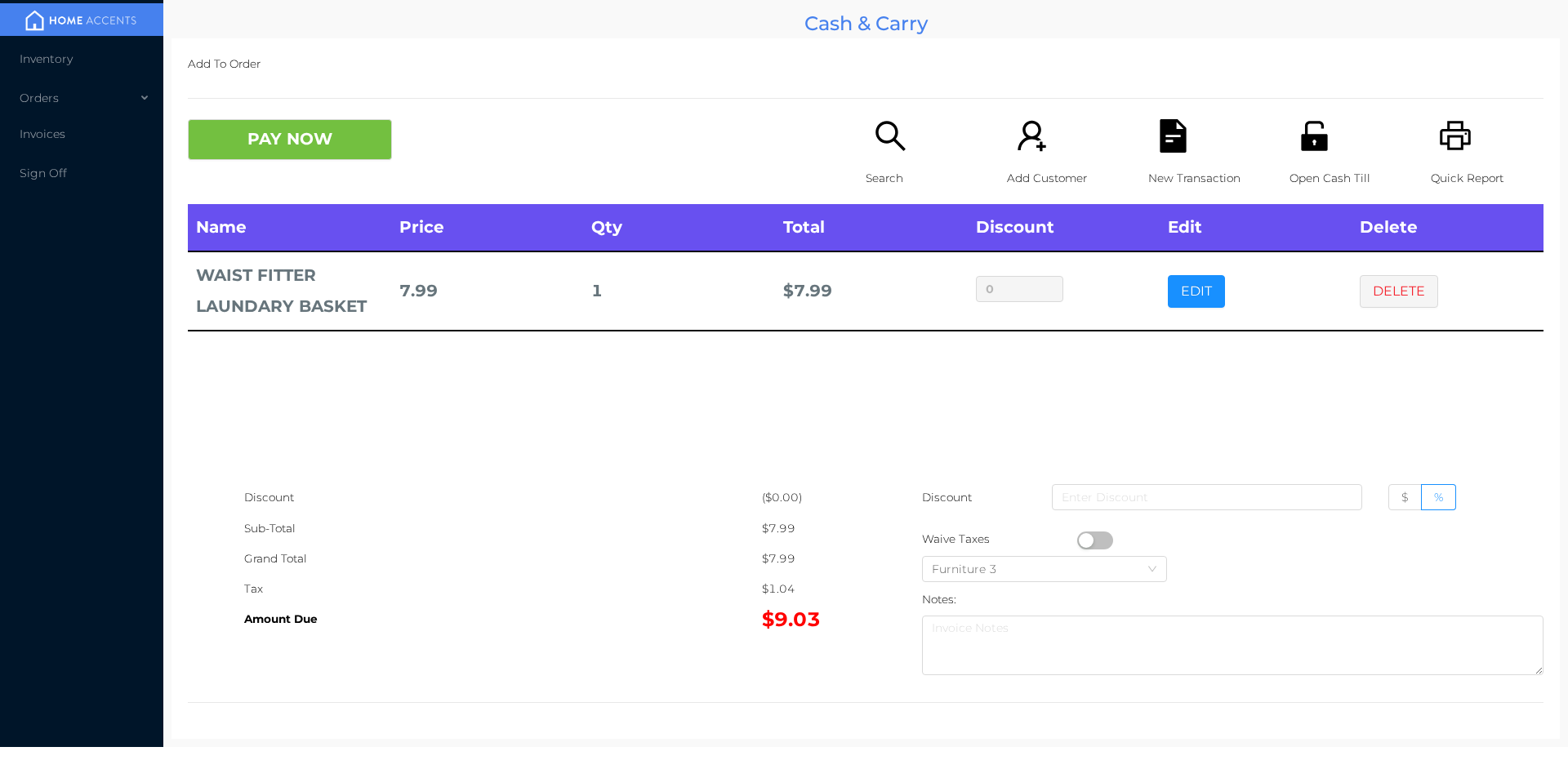
click at [442, 531] on div "Sub-Total" at bounding box center [502, 529] width 517 height 30
click at [712, 645] on div "Discount ($0.00) Sub-Total $7.99 Grand Total $7.99 Tax $1.04 Amount Due $9.03 D…" at bounding box center [866, 582] width 1356 height 200
click at [279, 156] on button "PAY NOW" at bounding box center [290, 140] width 204 height 41
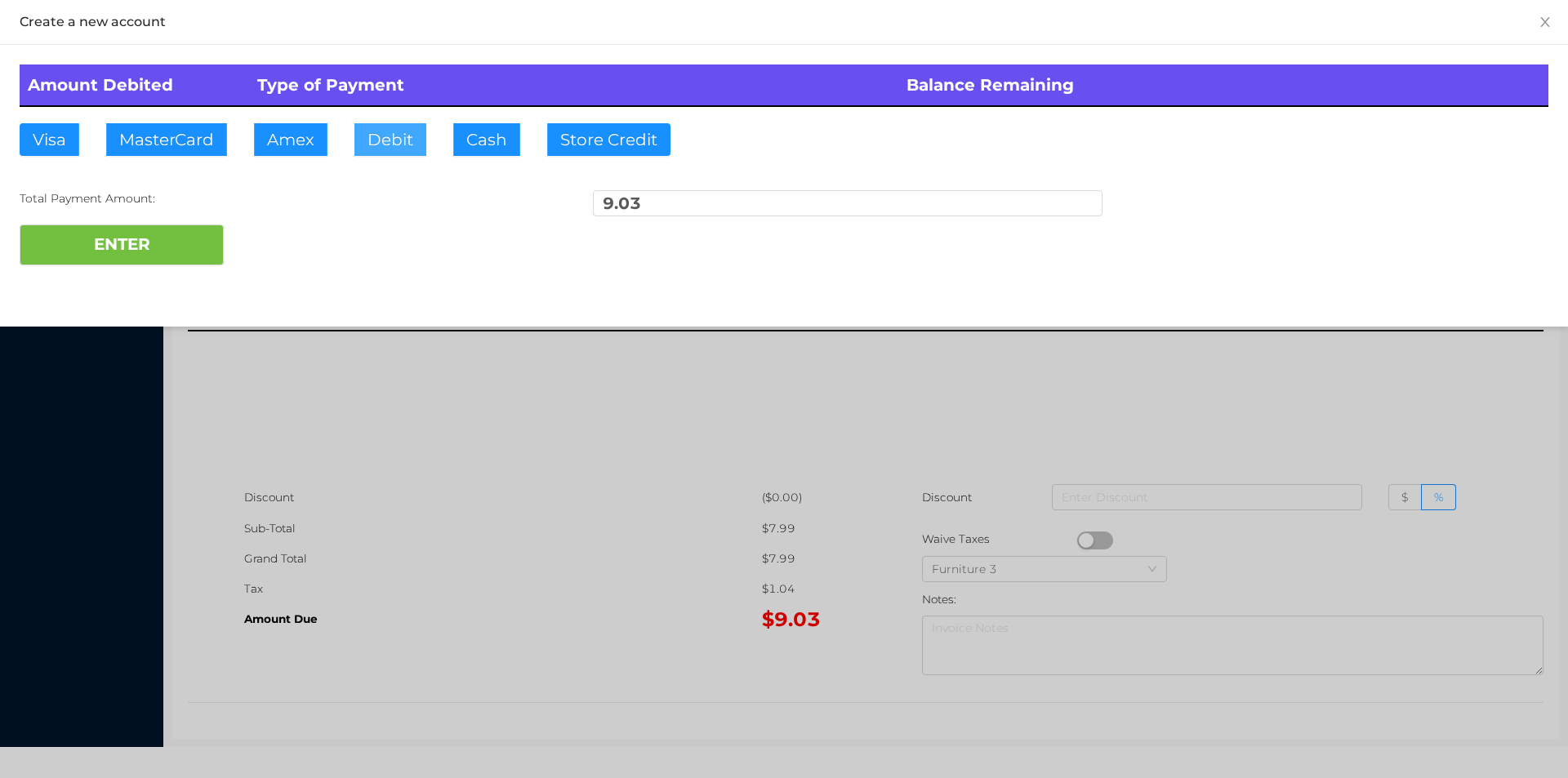
click at [389, 148] on button "Debit" at bounding box center [390, 140] width 72 height 33
click at [177, 244] on button "ENTER" at bounding box center [121, 245] width 204 height 41
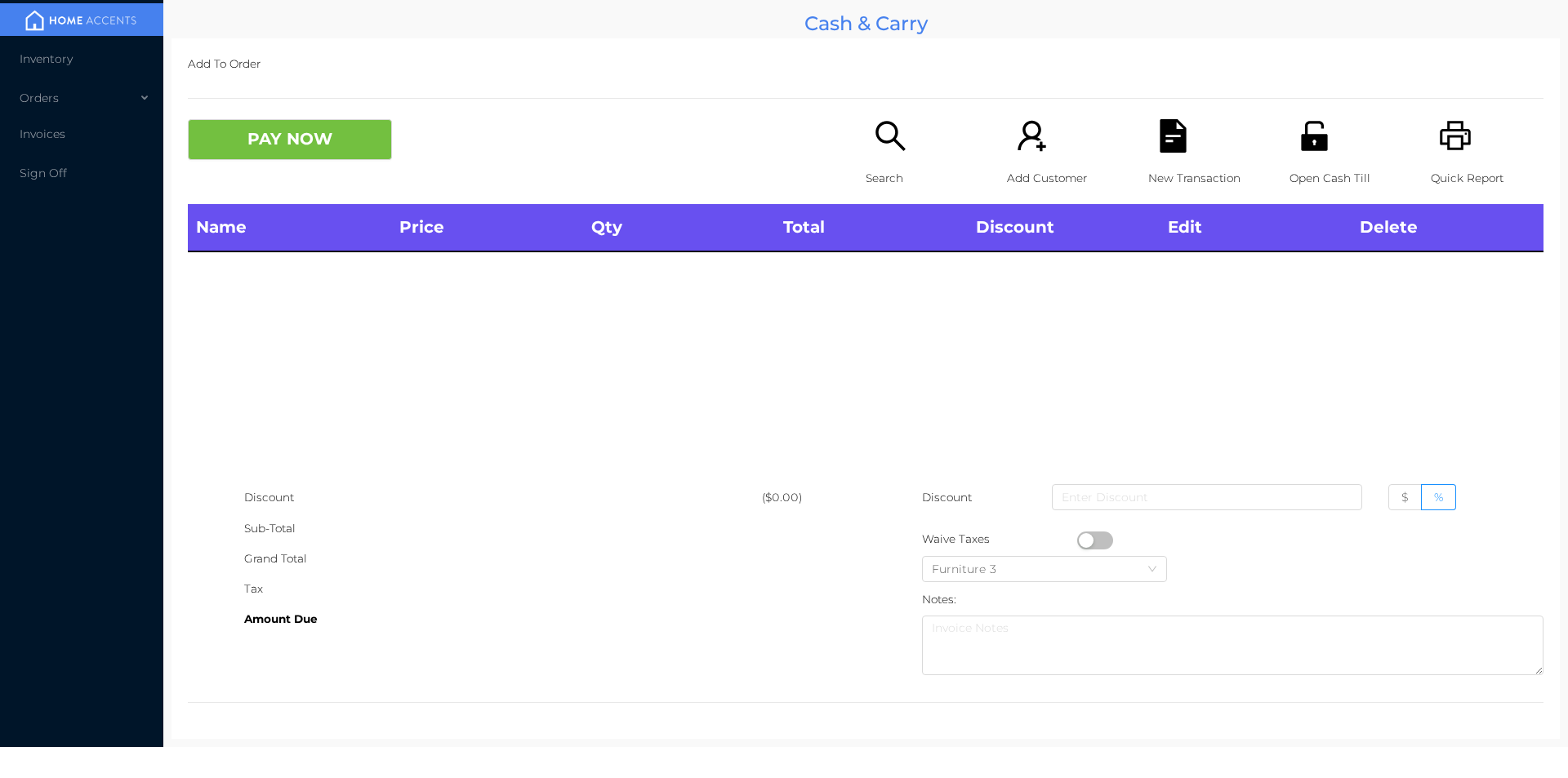
click at [878, 168] on p "Search" at bounding box center [922, 178] width 113 height 30
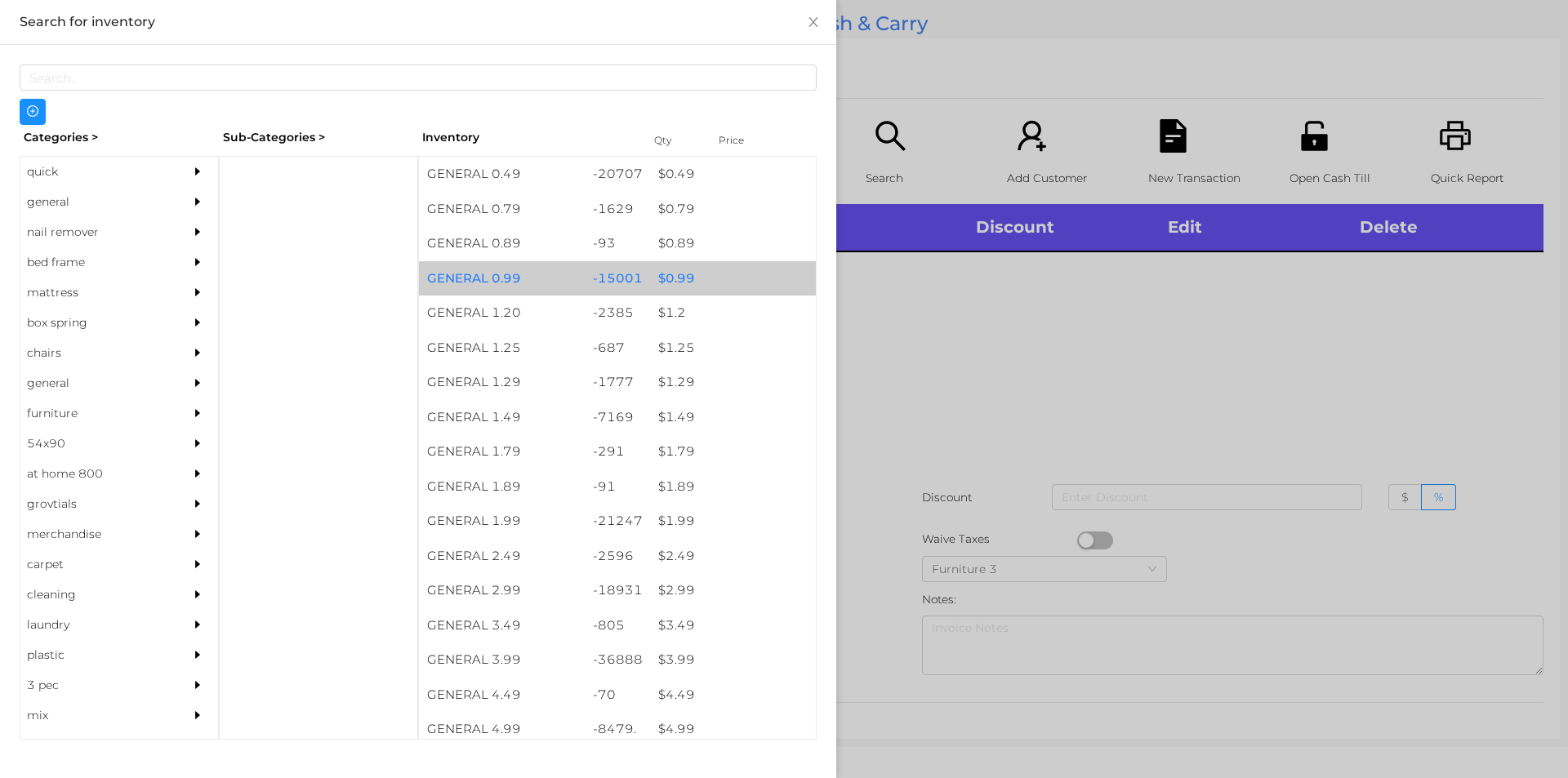
click at [659, 271] on div "$ 0.99" at bounding box center [733, 279] width 165 height 35
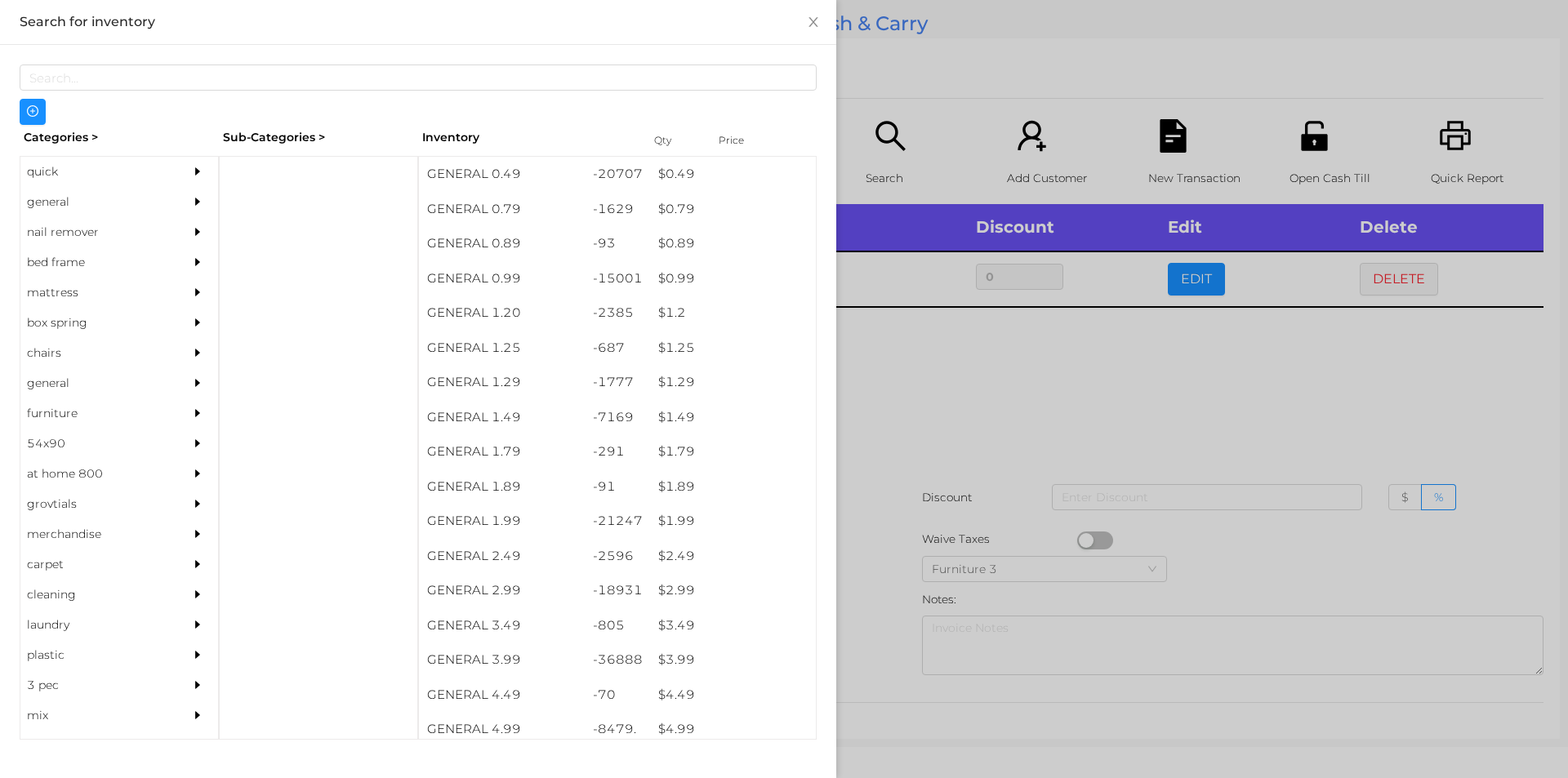
click at [955, 470] on div at bounding box center [784, 389] width 1568 height 778
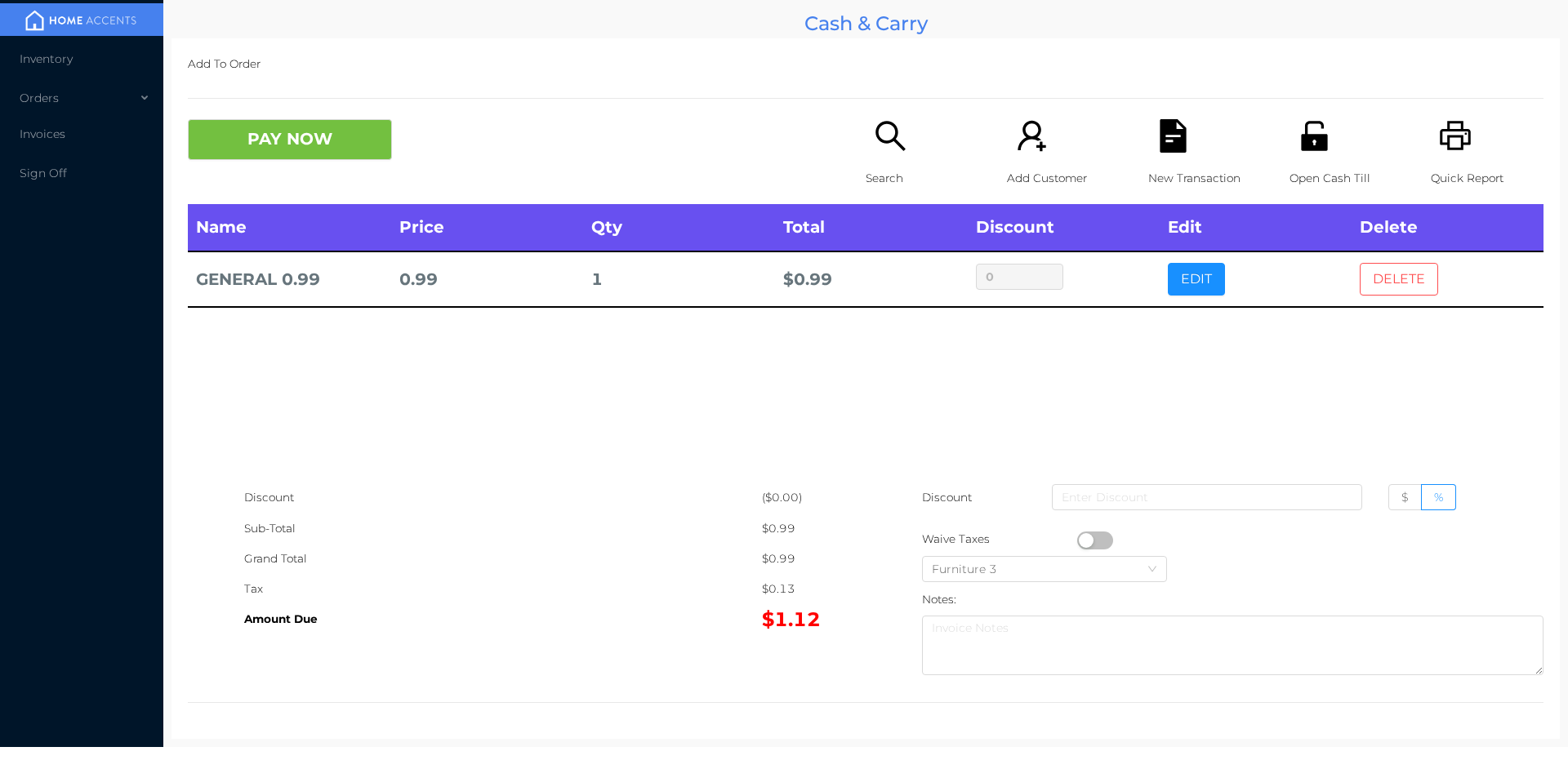
click at [1382, 277] on button "DELETE" at bounding box center [1399, 279] width 79 height 33
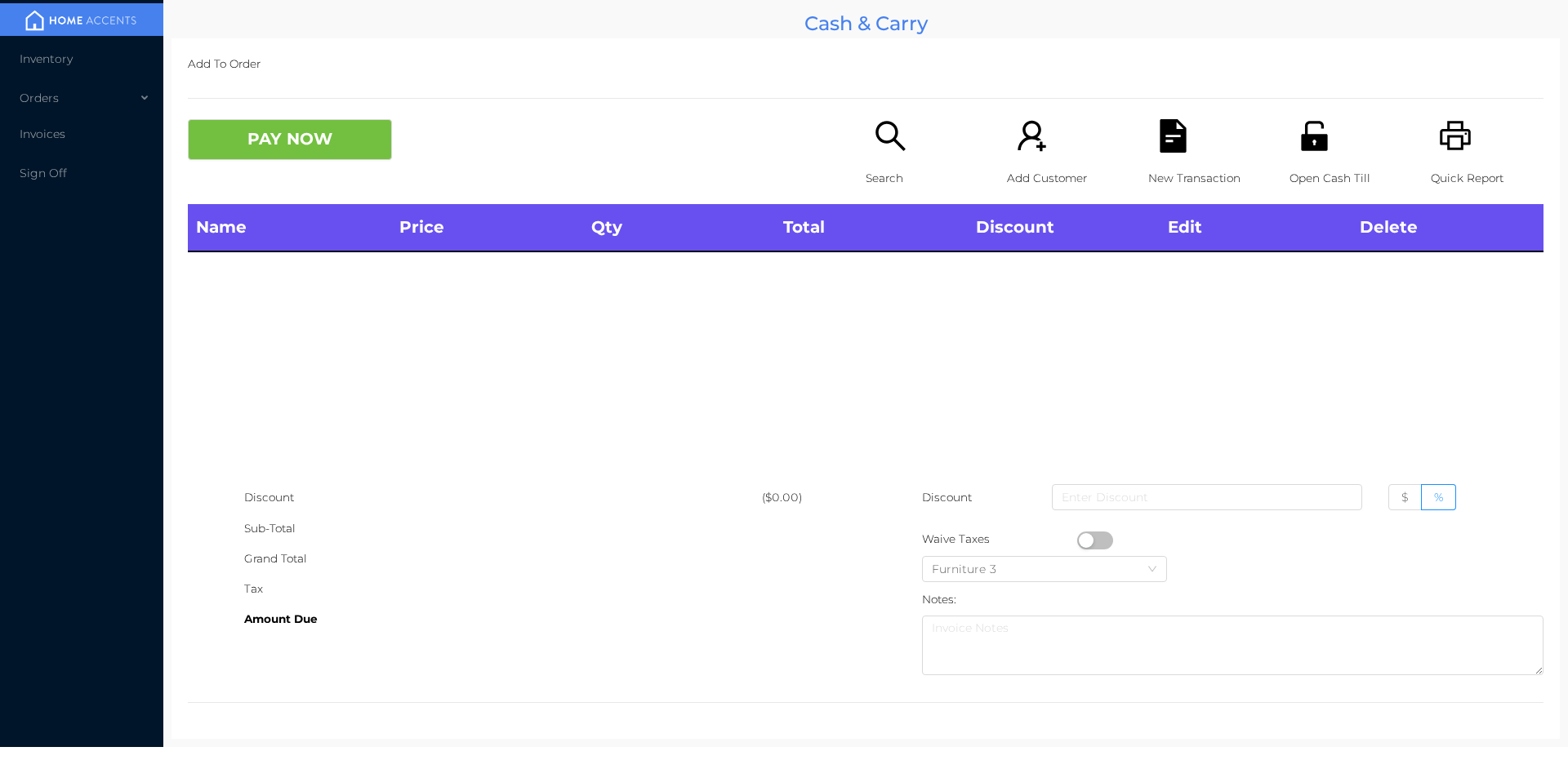
click at [866, 145] on div "Search" at bounding box center [922, 162] width 113 height 85
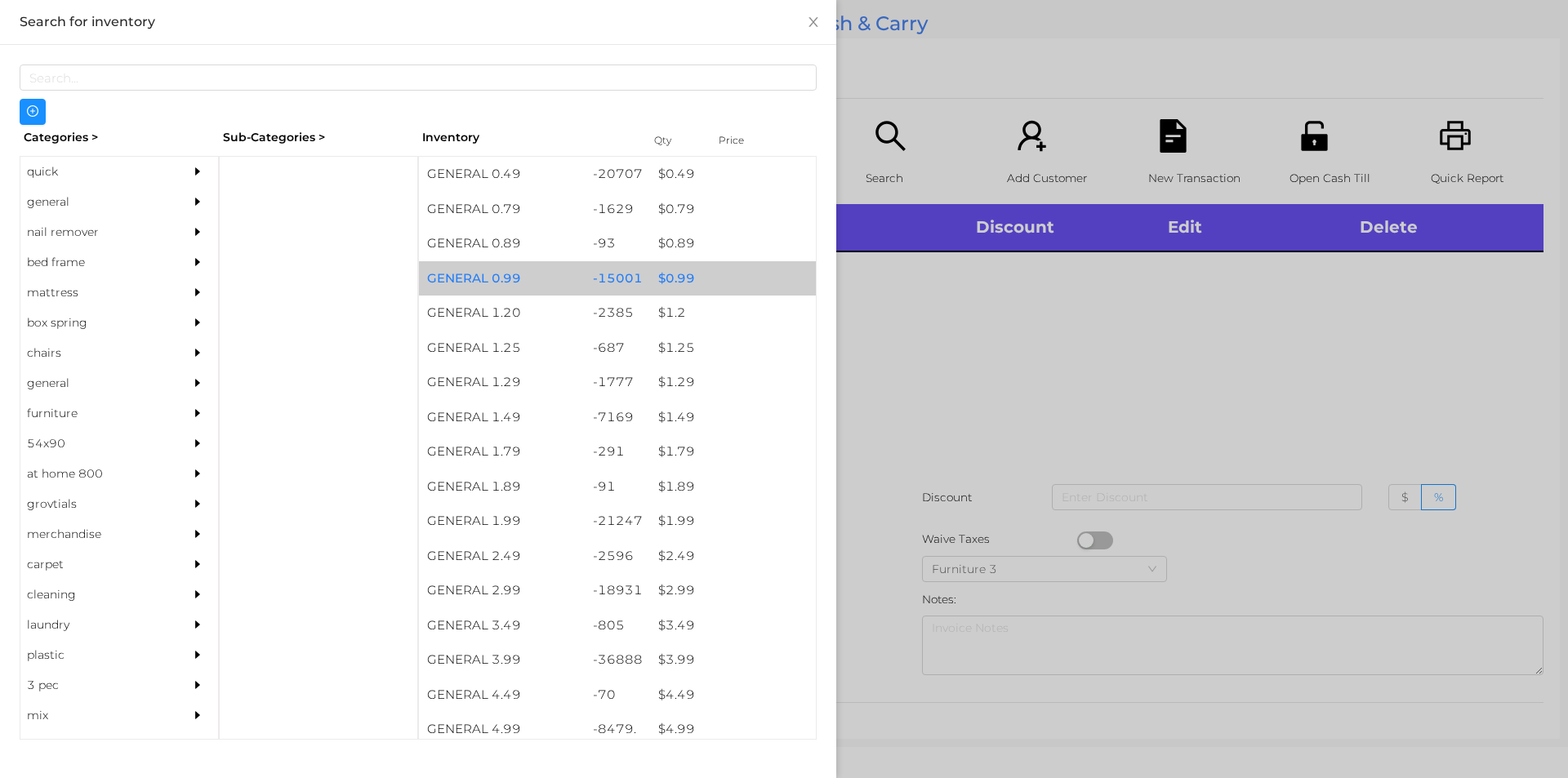
click at [629, 282] on div "-15001" at bounding box center [618, 279] width 66 height 35
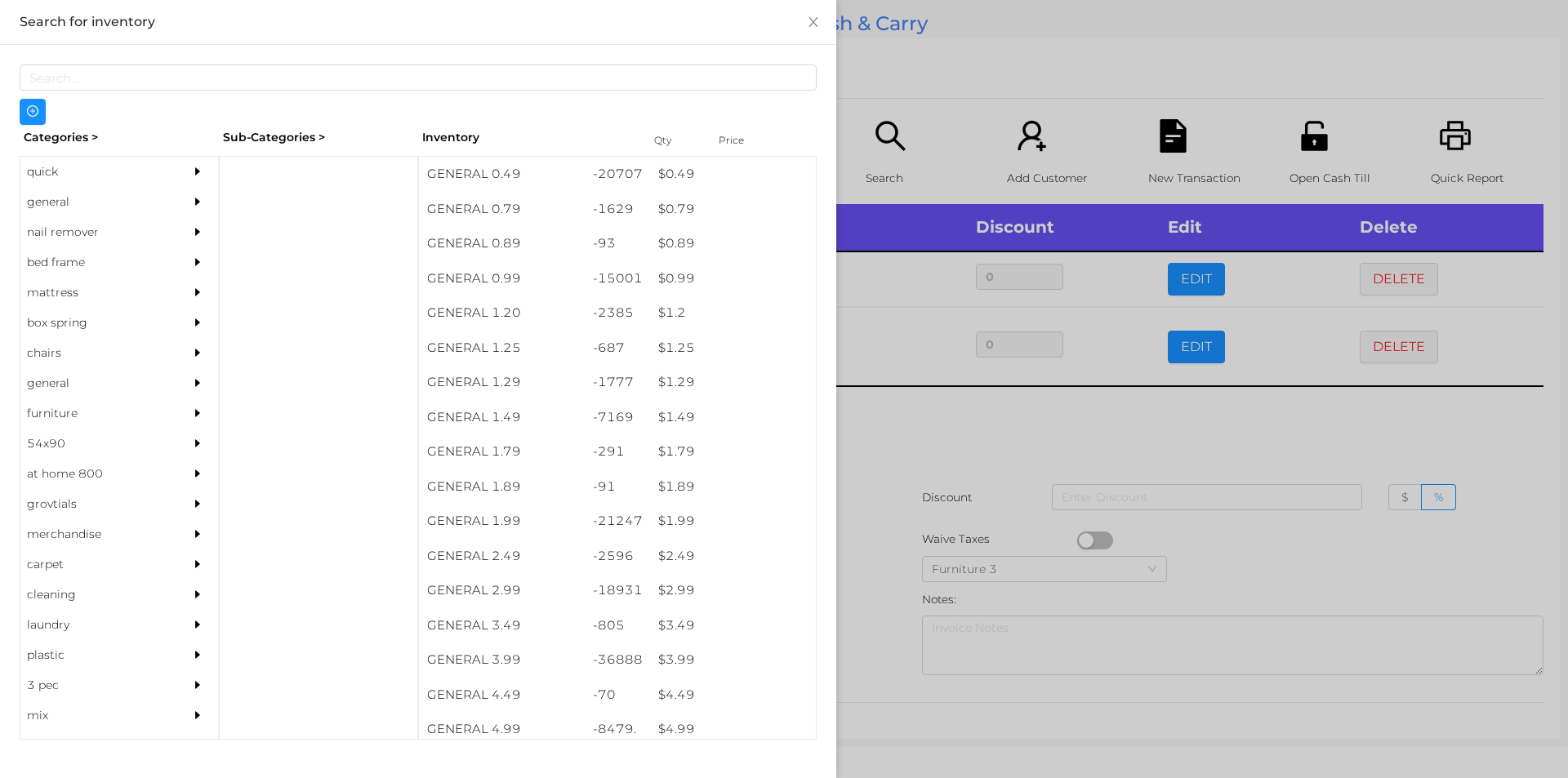
click at [909, 445] on div at bounding box center [784, 389] width 1568 height 778
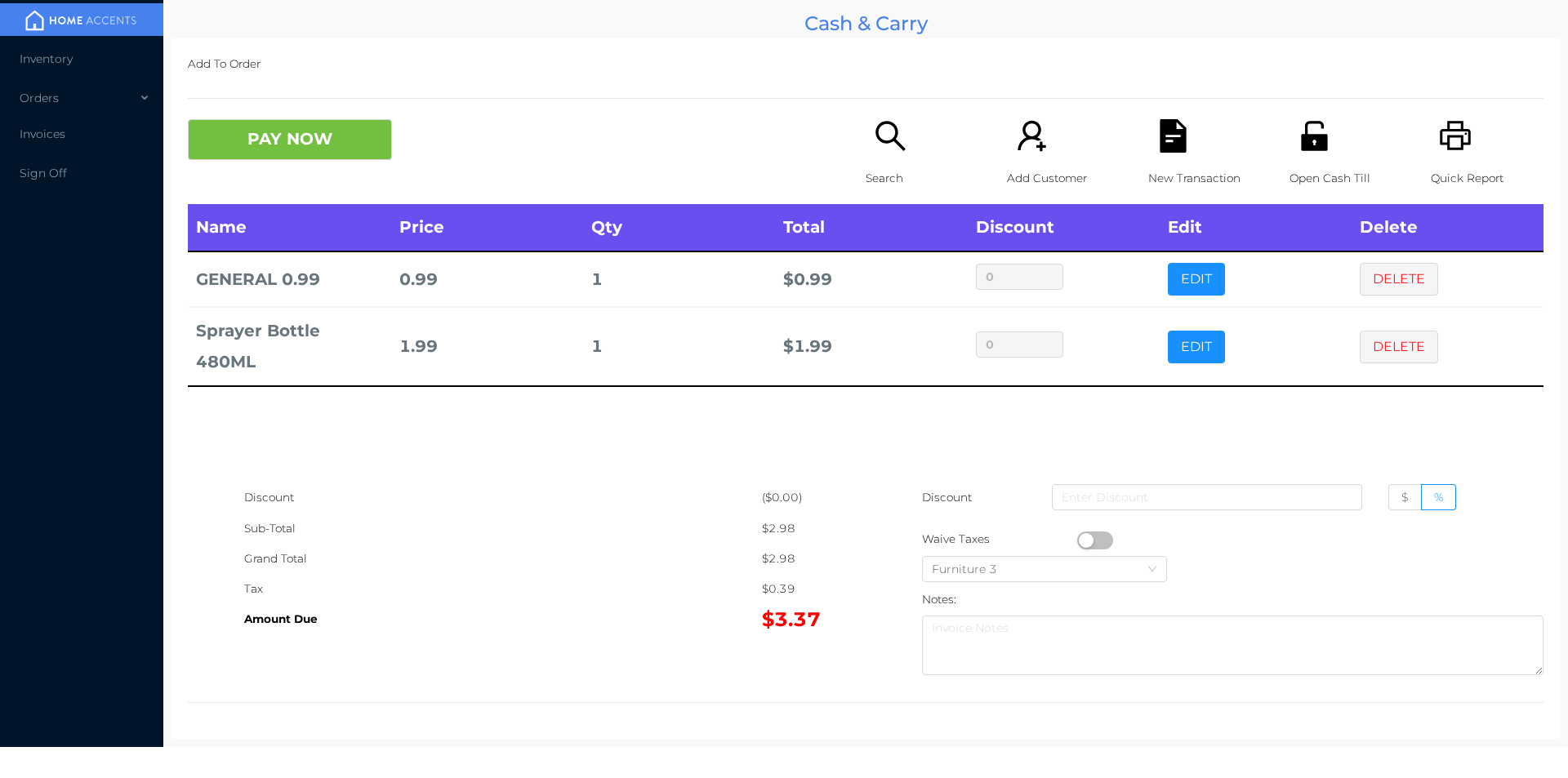
click at [1159, 151] on icon "icon: file-text" at bounding box center [1172, 136] width 26 height 33
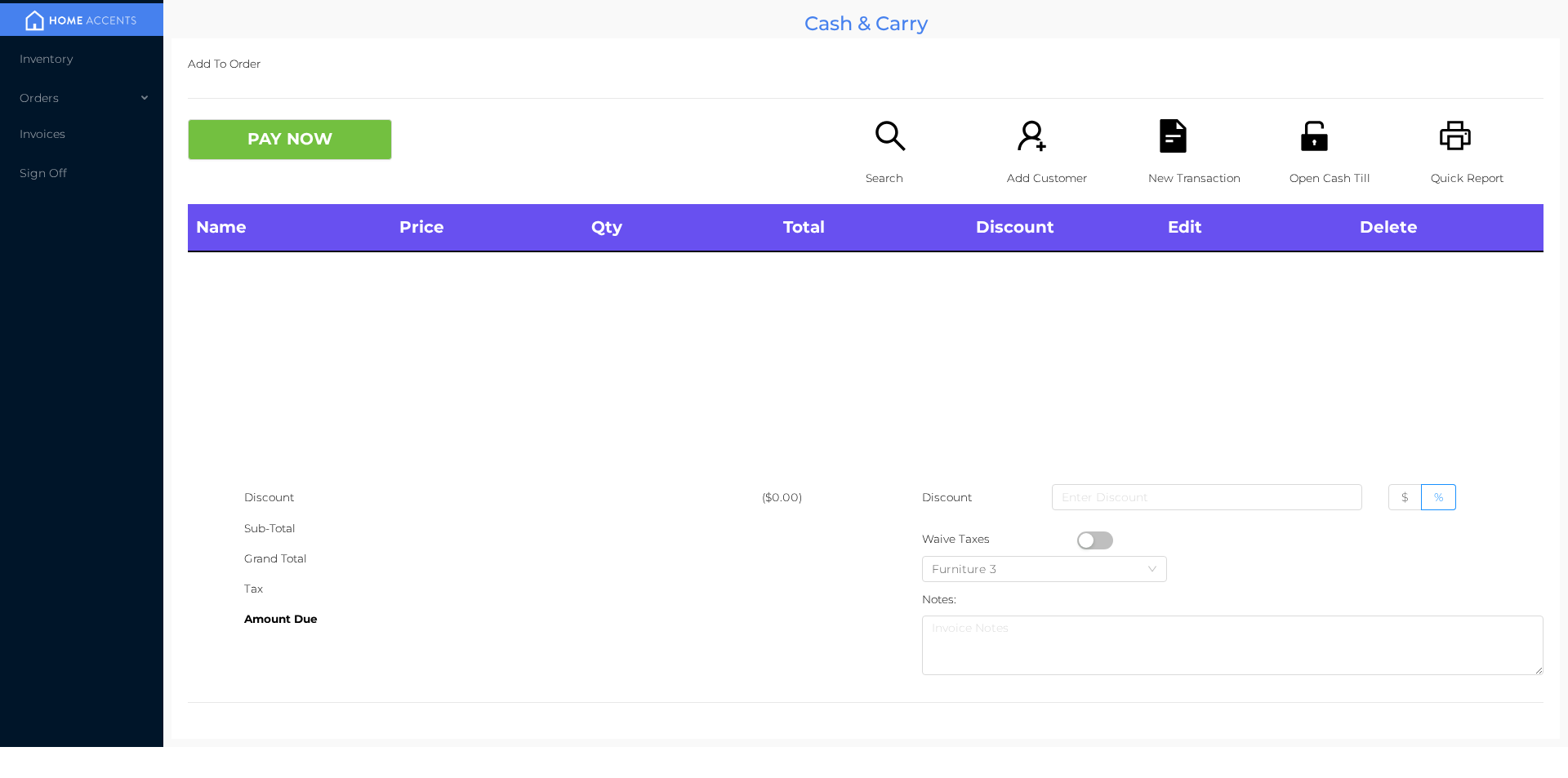
click at [1314, 164] on p "Open Cash Till" at bounding box center [1346, 178] width 113 height 30
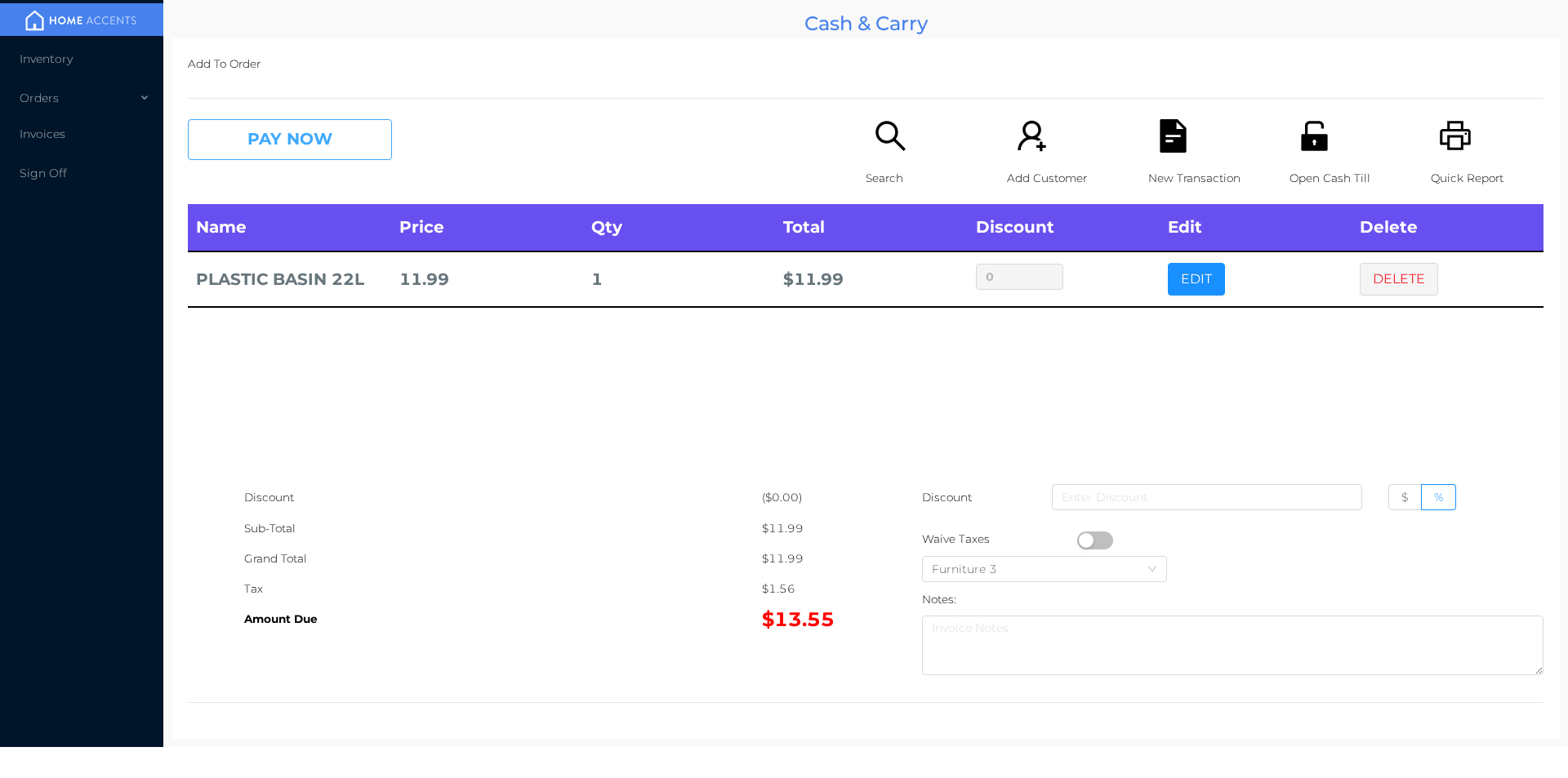
click at [296, 153] on button "PAY NOW" at bounding box center [290, 140] width 204 height 41
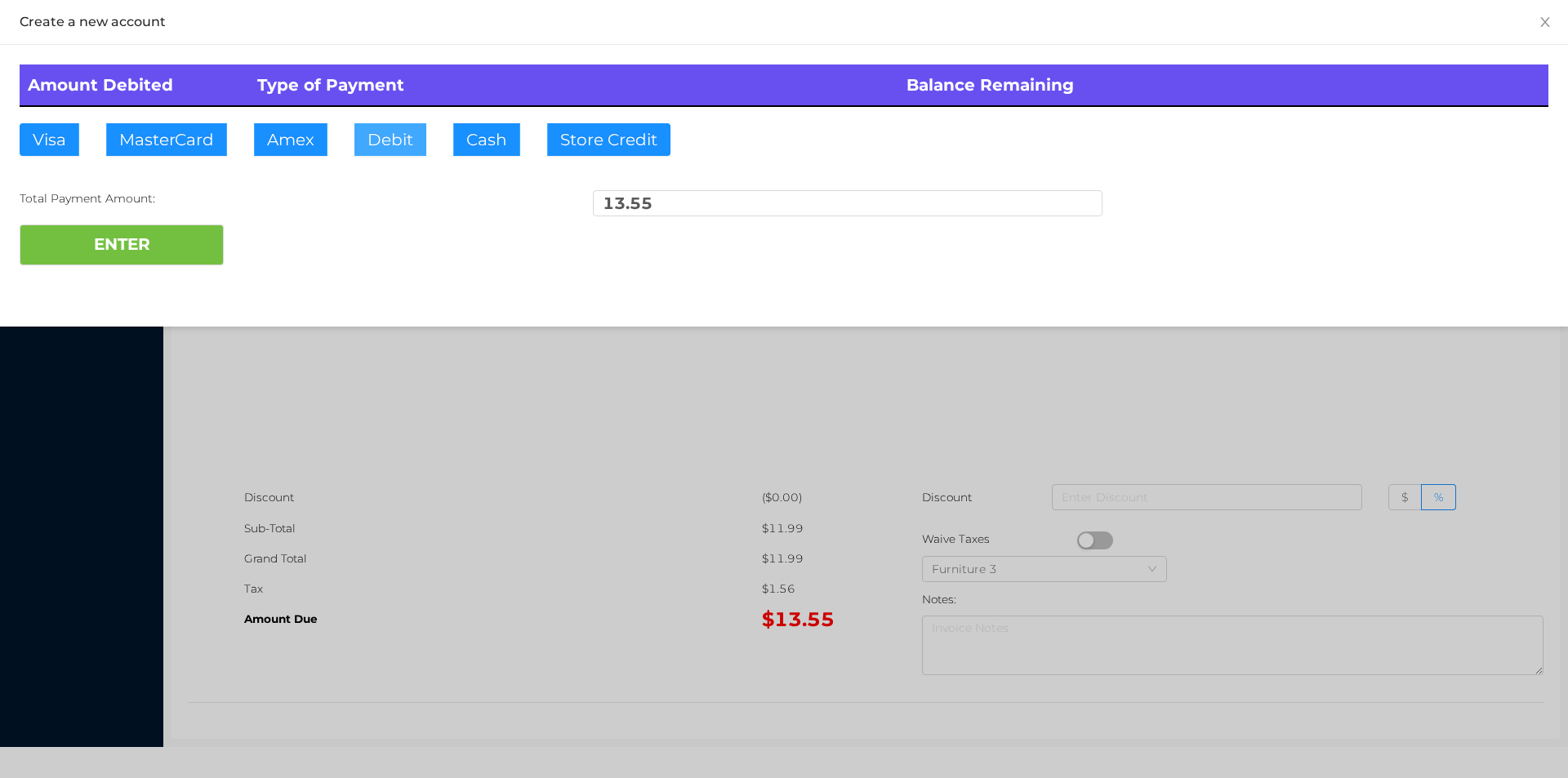
click at [393, 155] on button "Debit" at bounding box center [390, 140] width 72 height 33
type input "100"
click at [110, 261] on button "ENTER" at bounding box center [121, 245] width 204 height 41
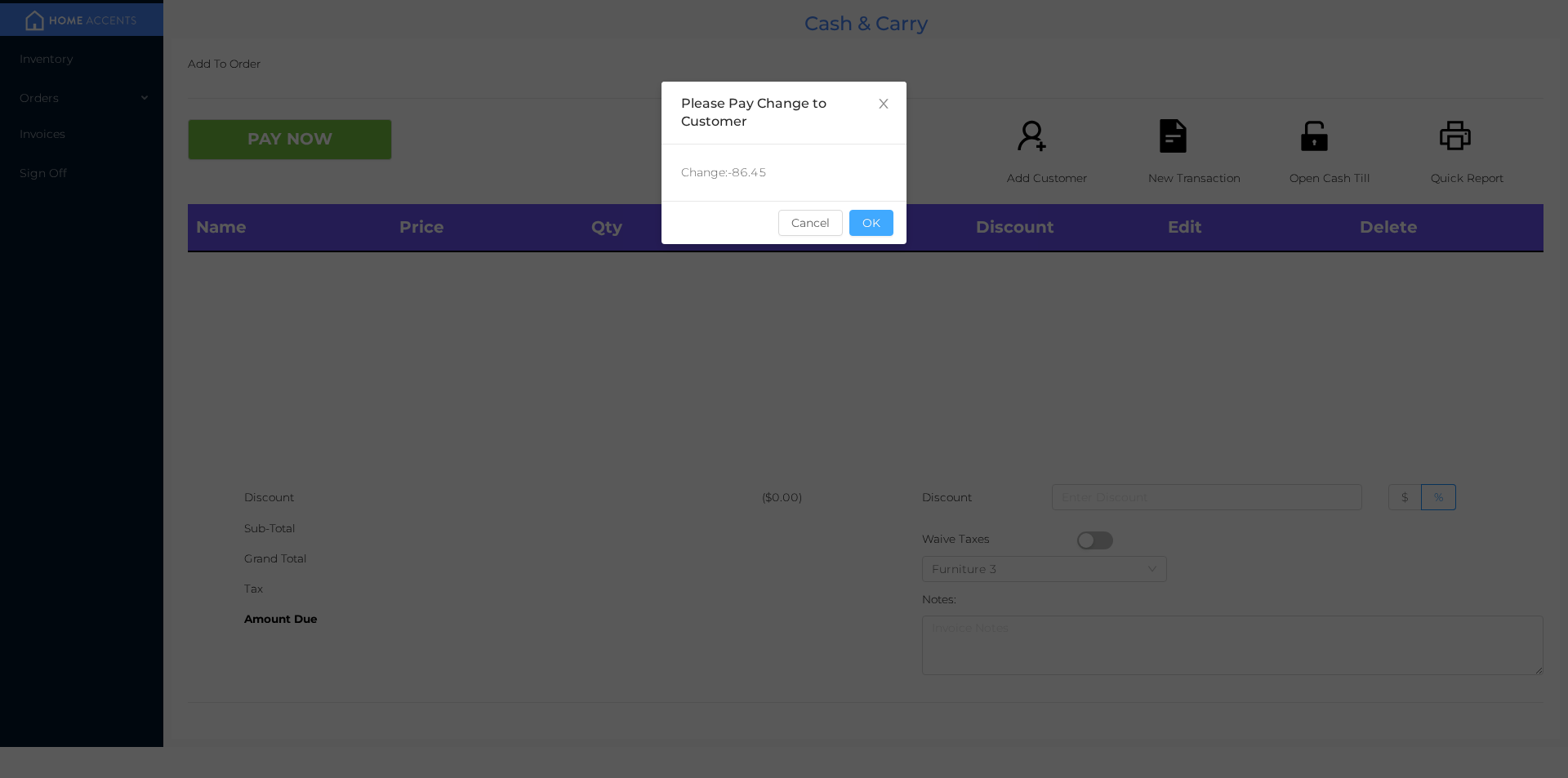
click at [876, 231] on button "OK" at bounding box center [871, 222] width 44 height 26
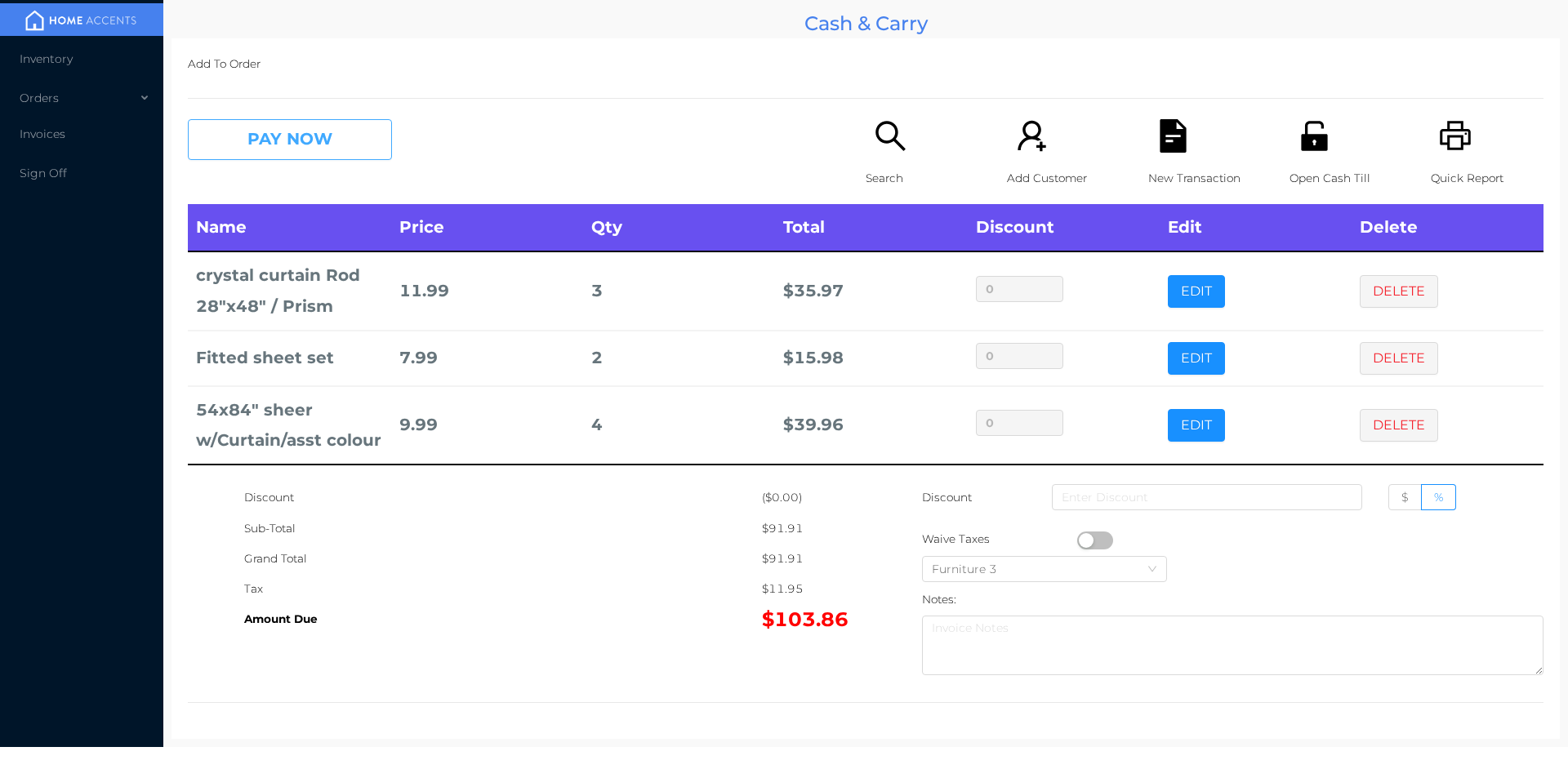
click at [300, 150] on button "PAY NOW" at bounding box center [290, 140] width 204 height 41
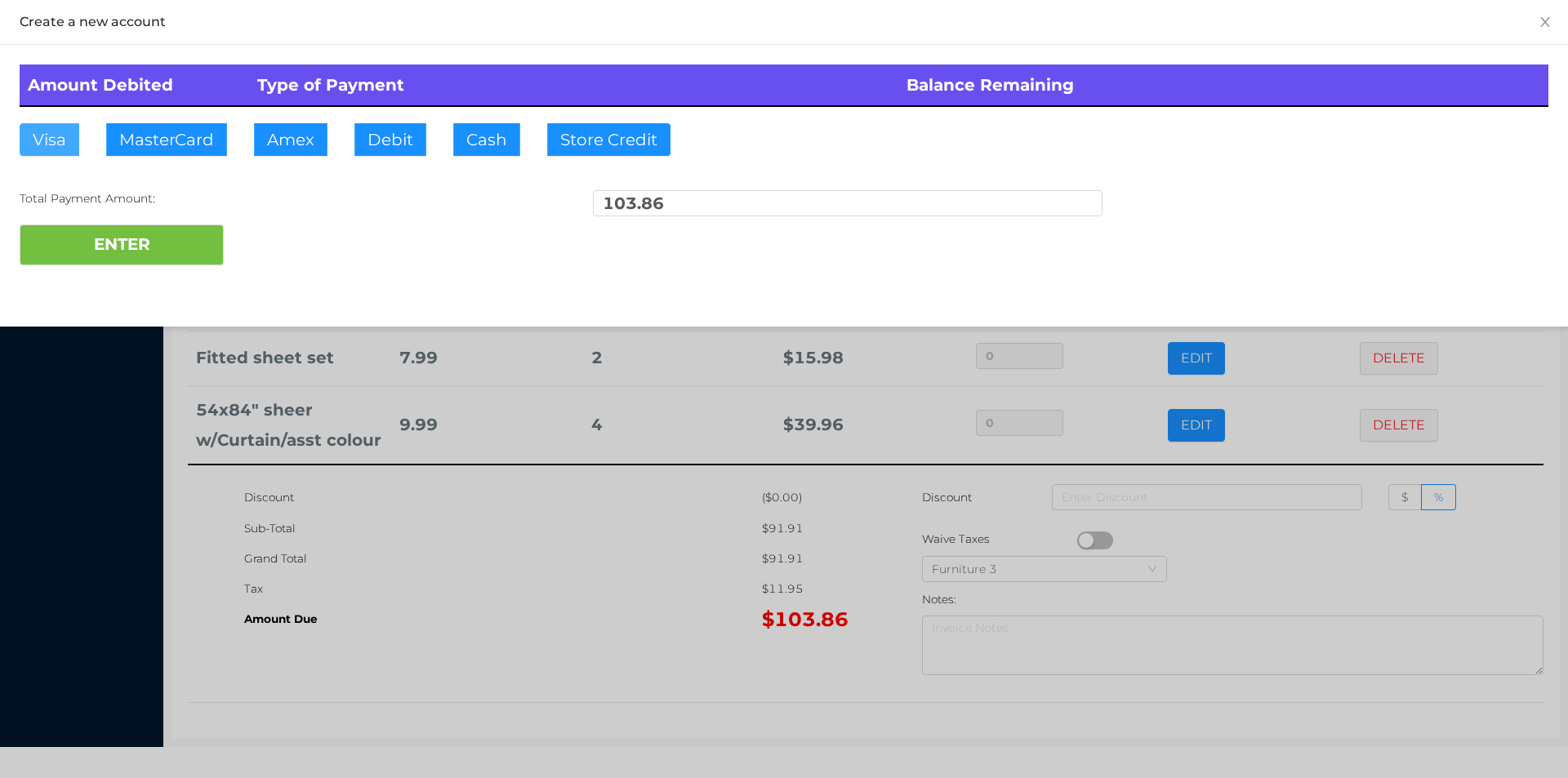
click at [60, 142] on button "Visa" at bounding box center [48, 140] width 59 height 33
click at [69, 256] on button "ENTER" at bounding box center [121, 245] width 204 height 41
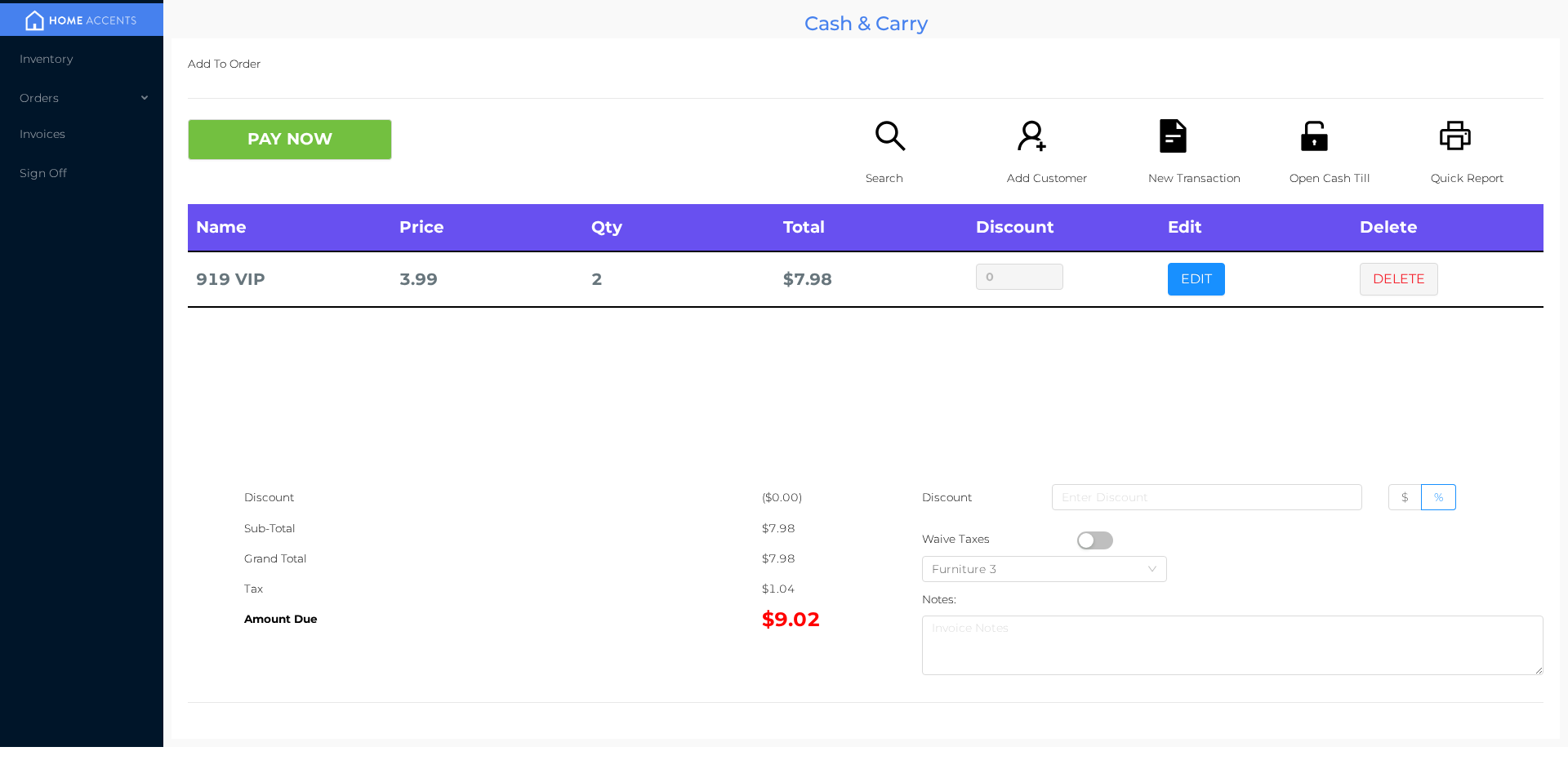
click at [1311, 151] on icon "icon: unlock" at bounding box center [1315, 136] width 33 height 33
click at [1000, 394] on div "Name Price Qty Total Discount Edit Delete 919 VIP 3.99 2 $ 7.98 0 EDIT DELETE" at bounding box center [866, 343] width 1356 height 278
click at [1168, 140] on icon "icon: file-text" at bounding box center [1172, 136] width 26 height 33
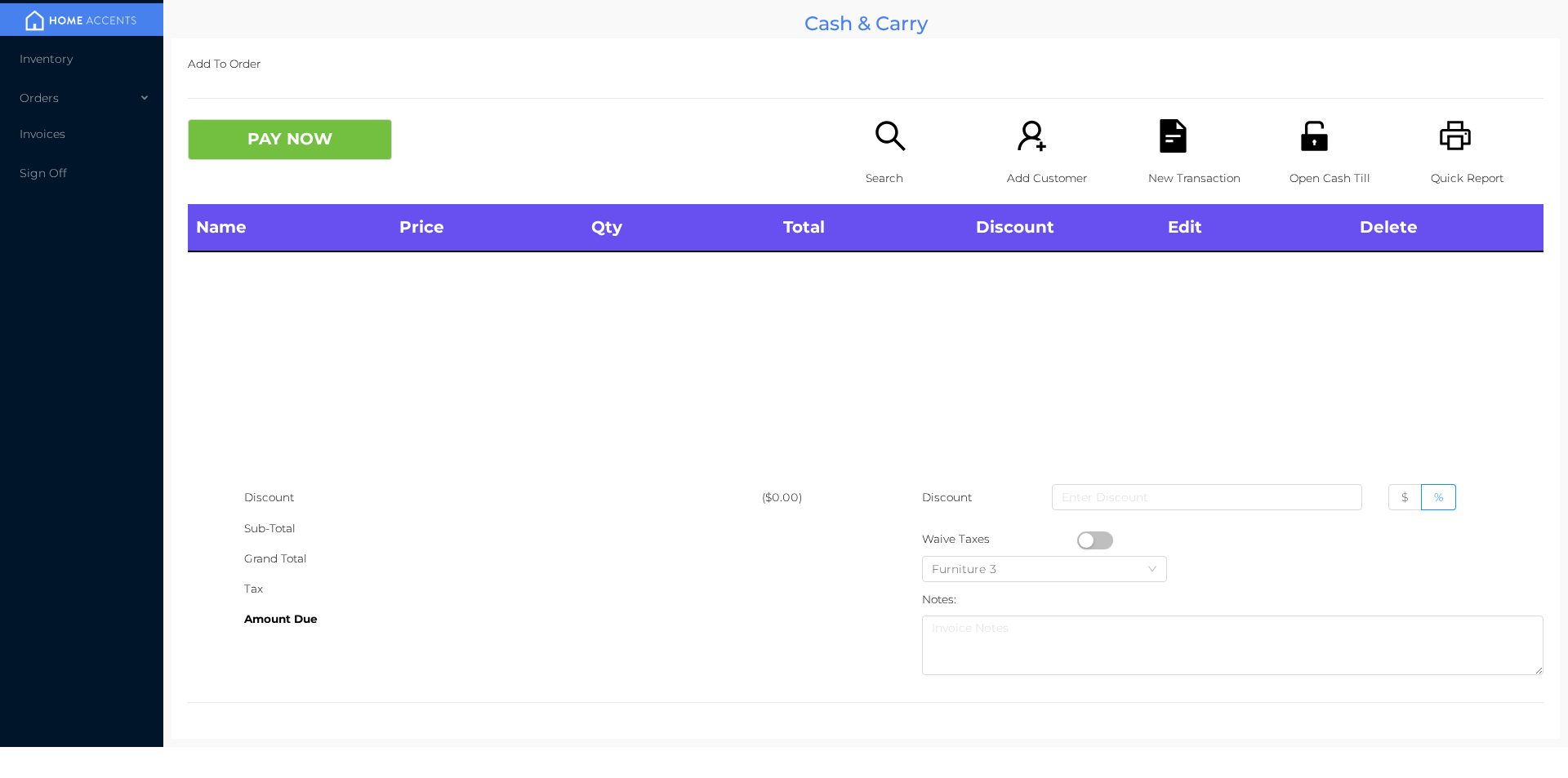
click at [604, 525] on div "Sub-Total" at bounding box center [502, 529] width 517 height 30
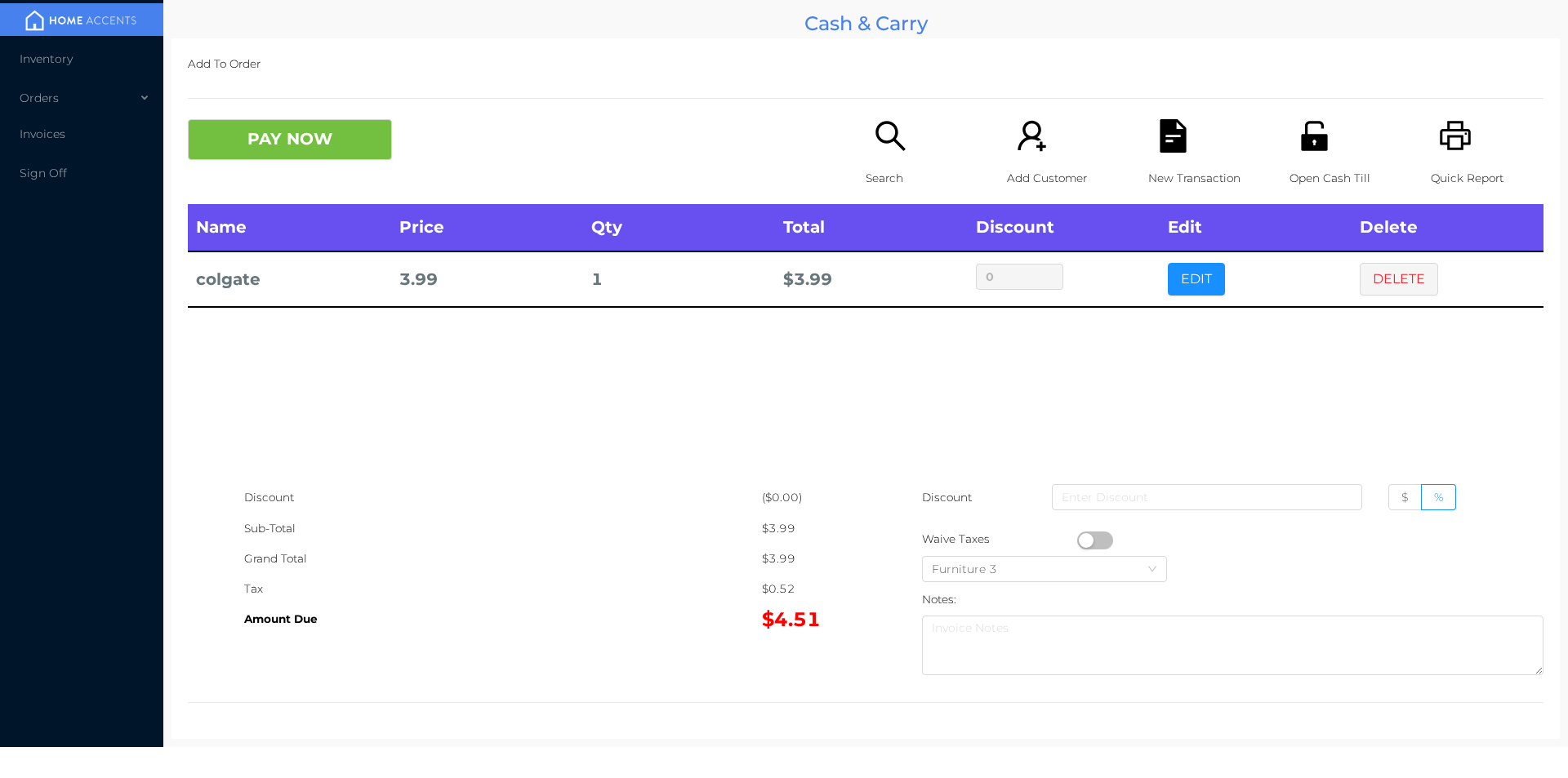
click at [1170, 150] on icon "icon: file-text" at bounding box center [1172, 136] width 26 height 33
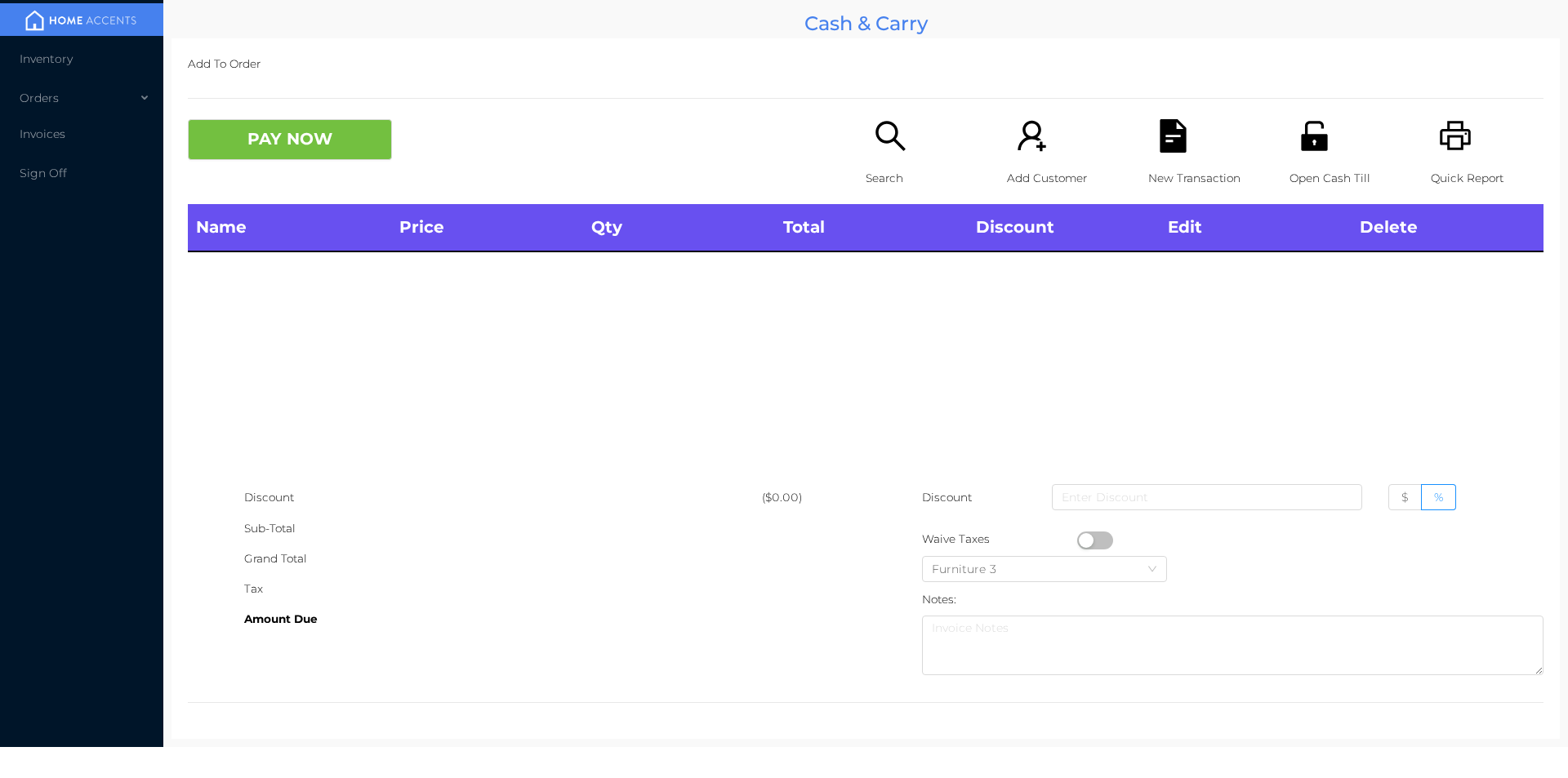
click at [1298, 124] on icon "icon: unlock" at bounding box center [1315, 136] width 33 height 33
click at [893, 125] on icon "icon: search" at bounding box center [890, 136] width 33 height 33
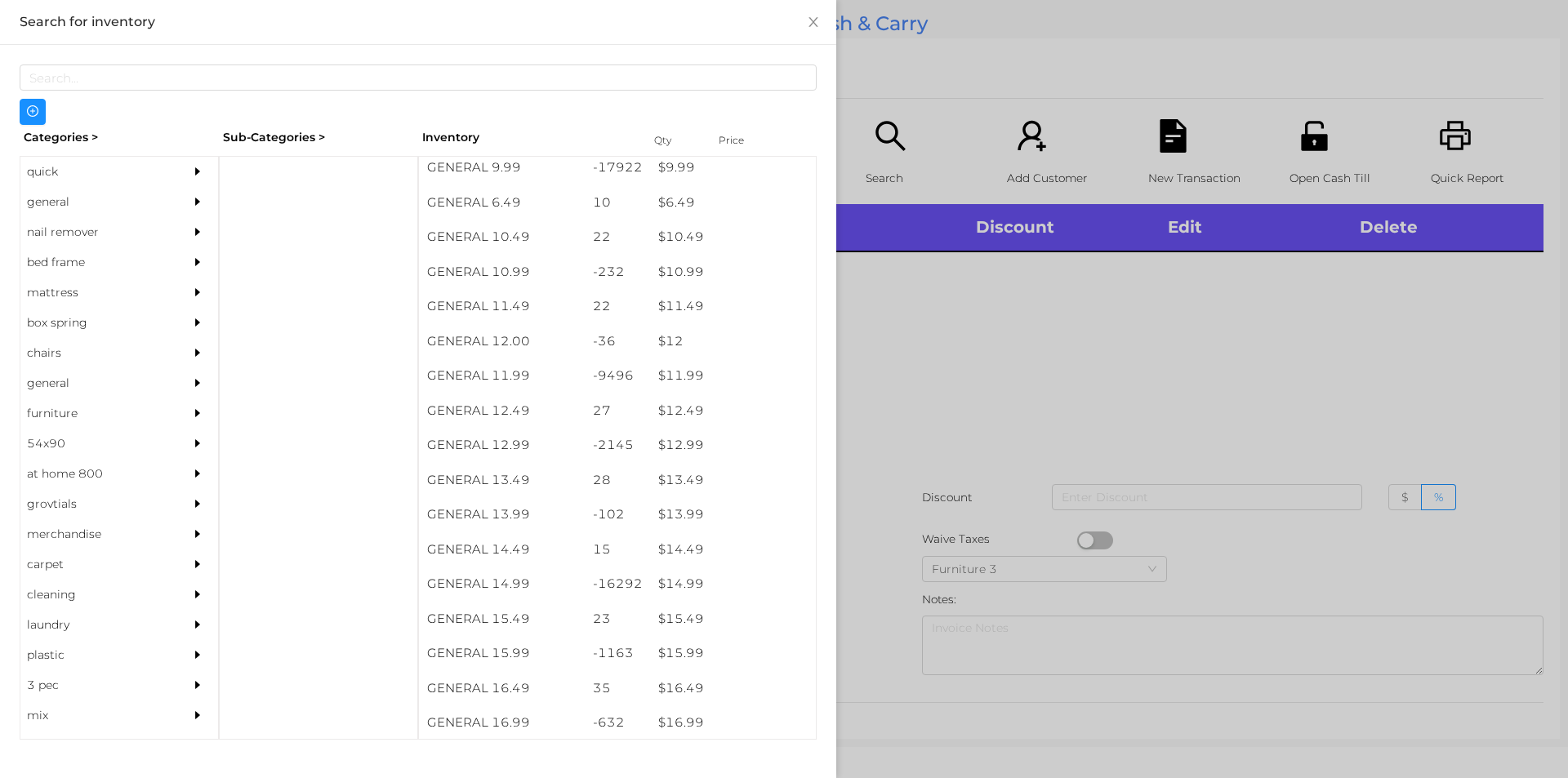
scroll to position [1015, 0]
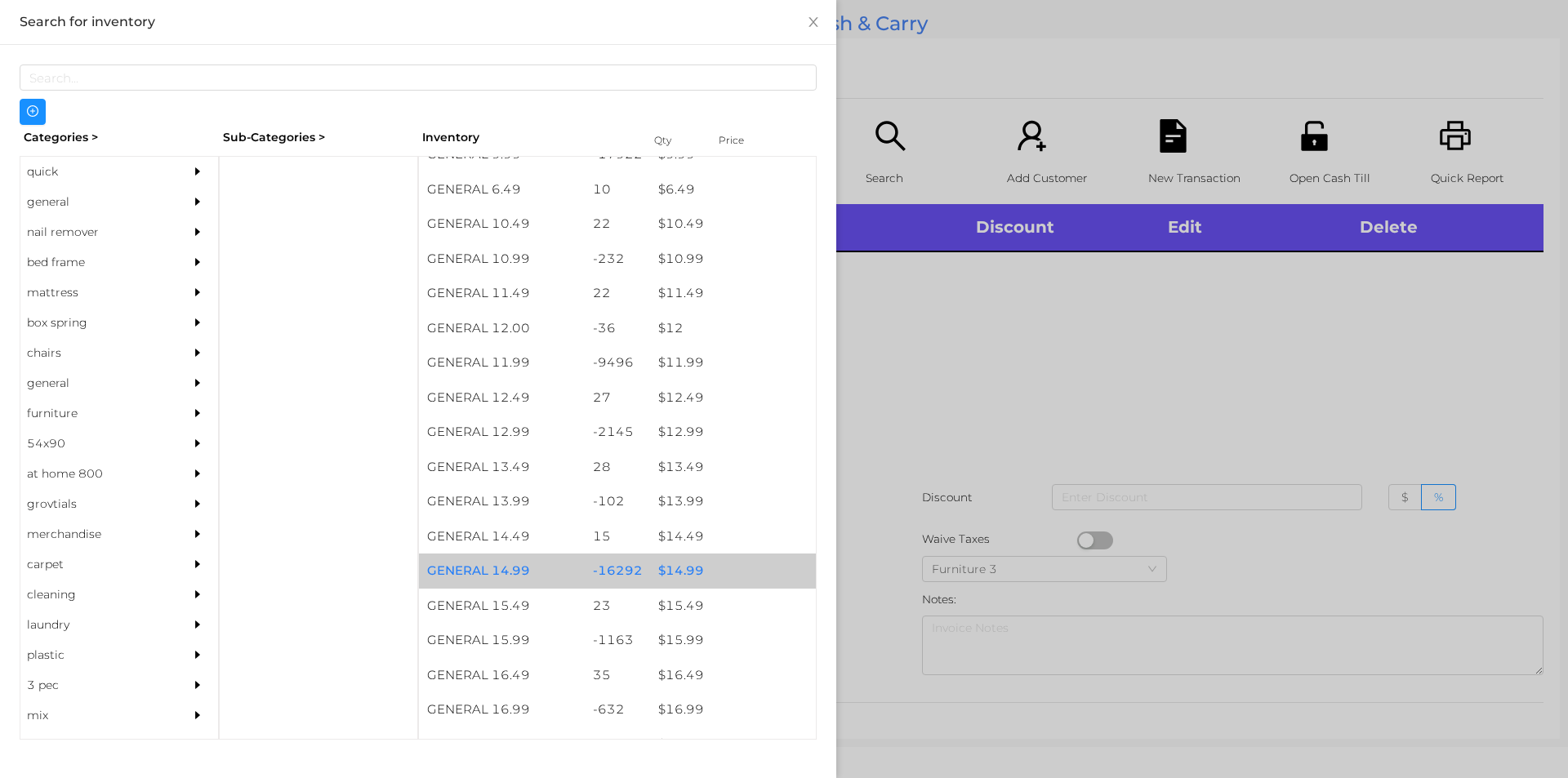
click at [725, 567] on div "$ 14.99" at bounding box center [733, 571] width 165 height 35
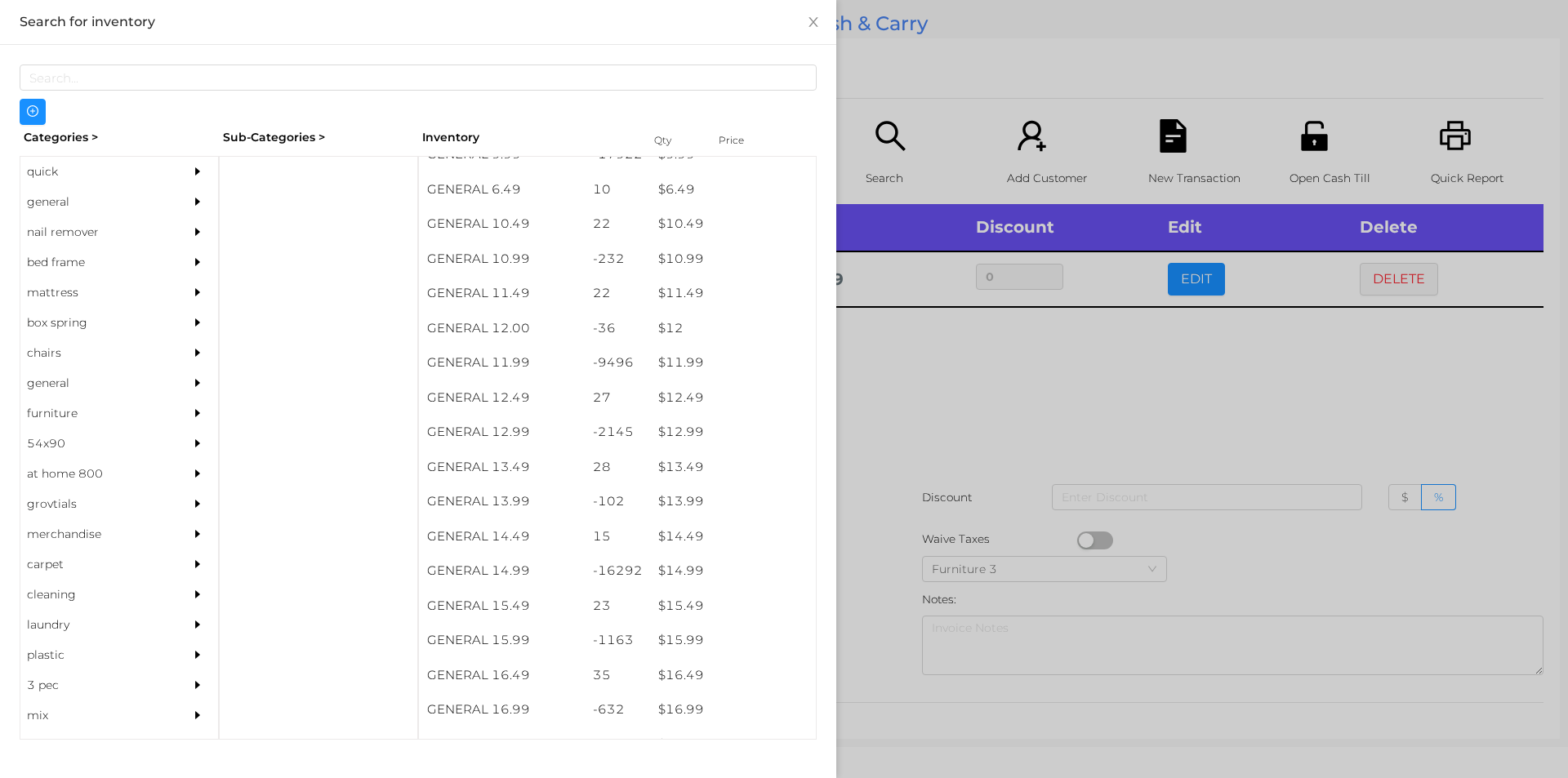
click at [949, 475] on div at bounding box center [784, 389] width 1568 height 778
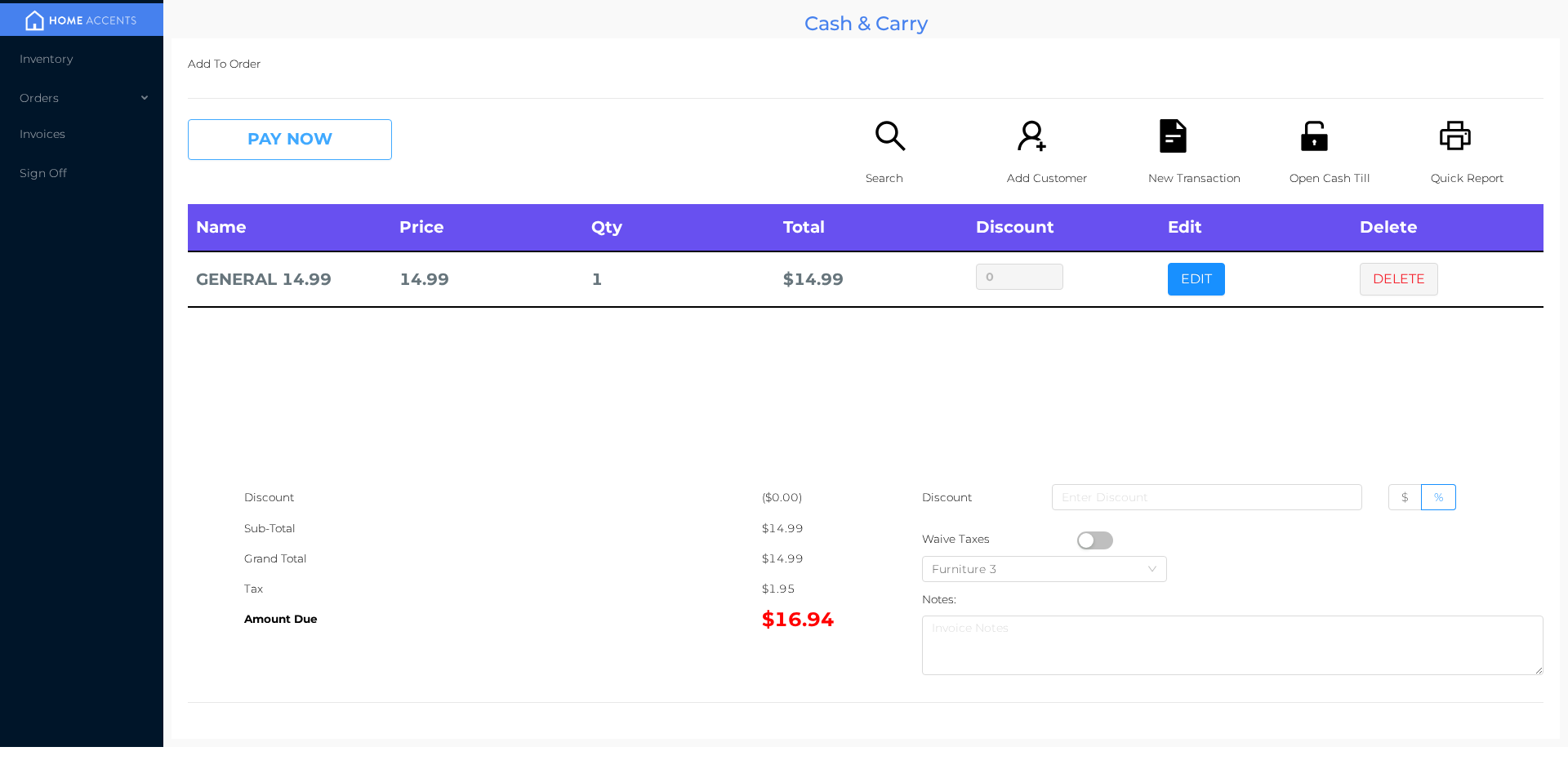
click at [300, 137] on button "PAY NOW" at bounding box center [290, 140] width 204 height 41
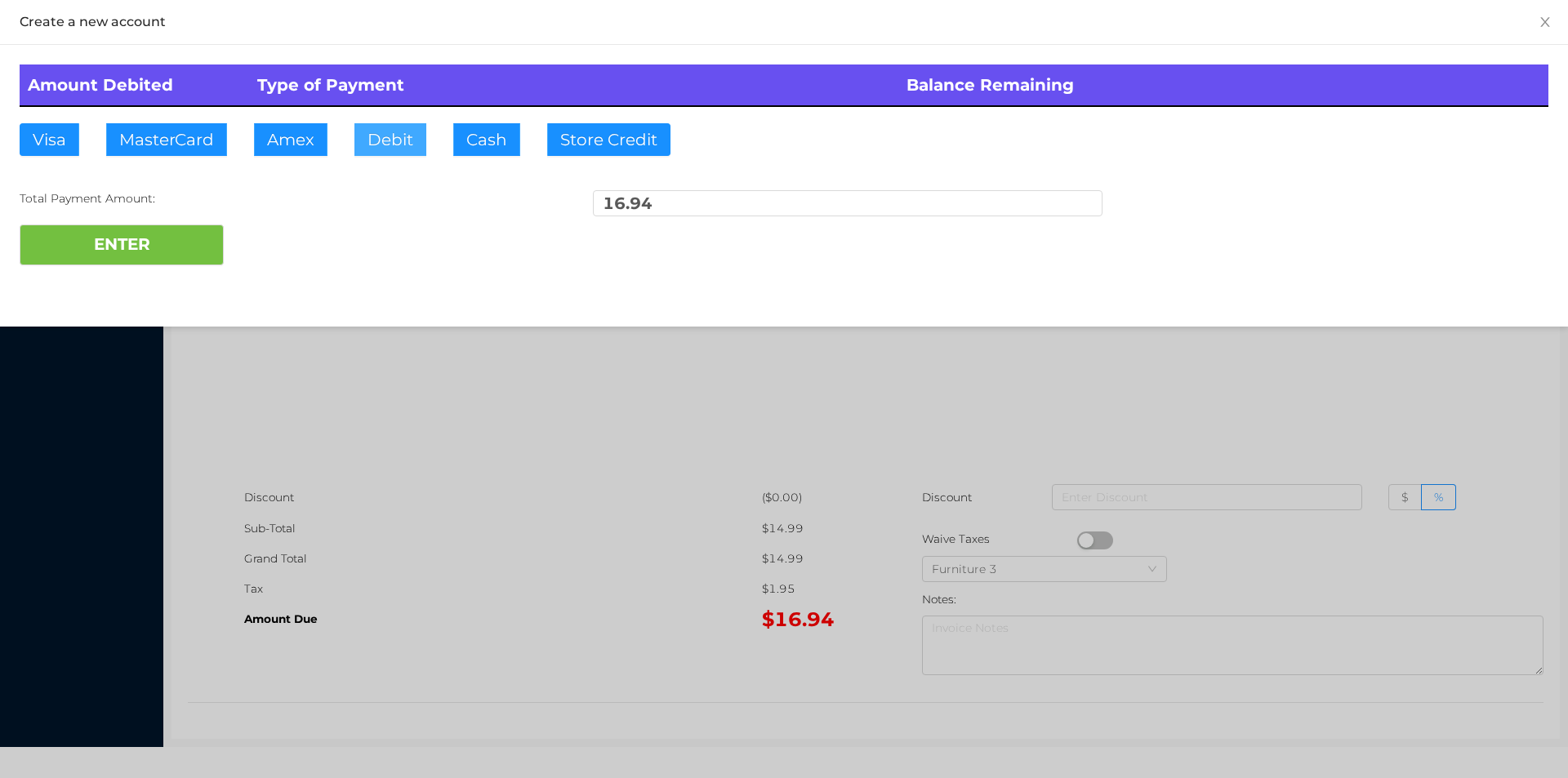
click at [393, 132] on button "Debit" at bounding box center [390, 140] width 72 height 33
click at [139, 242] on button "ENTER" at bounding box center [121, 245] width 204 height 41
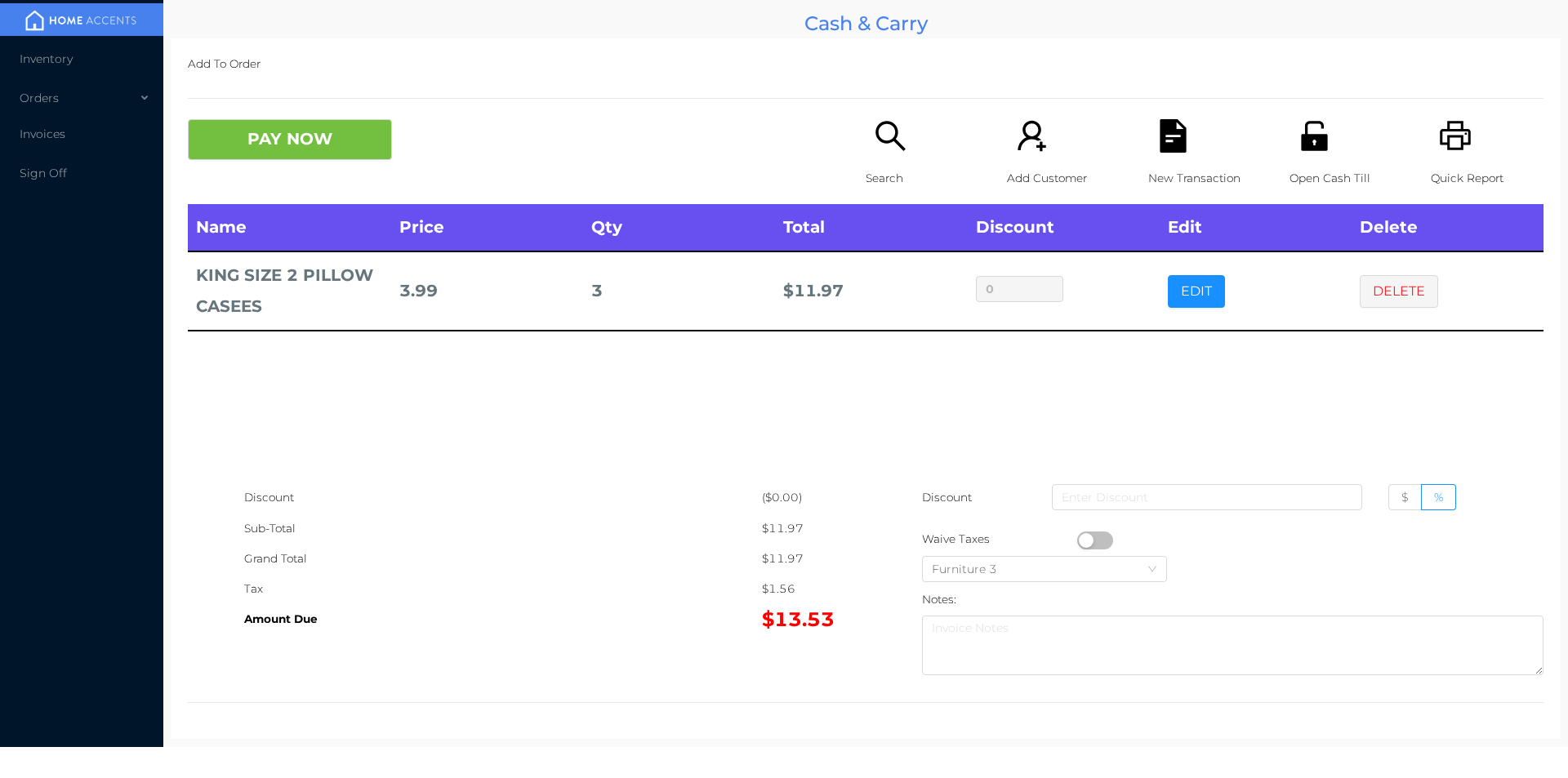
click at [878, 180] on p "Search" at bounding box center [922, 178] width 113 height 30
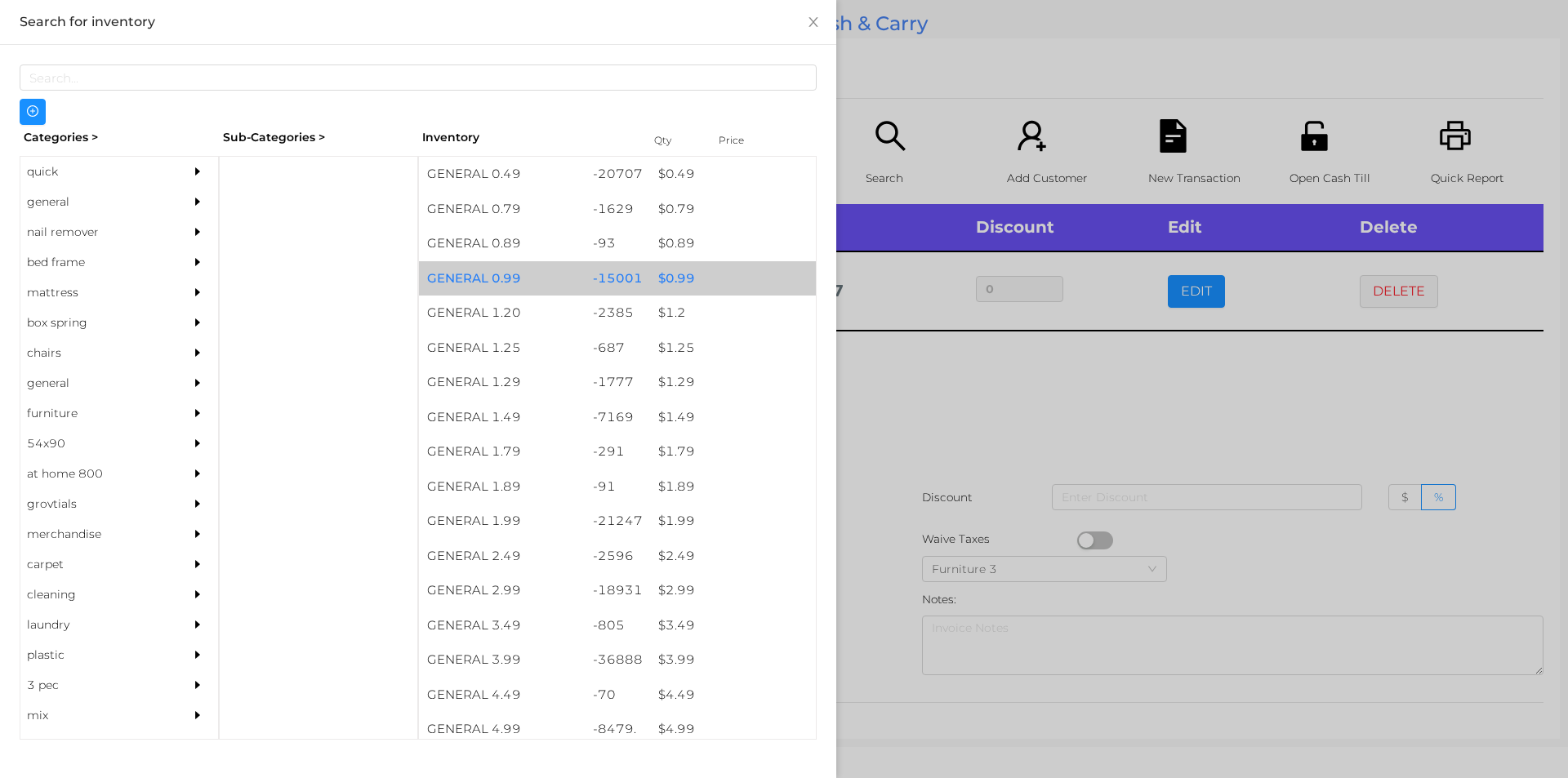
click at [666, 282] on div "$ 0.99" at bounding box center [733, 279] width 165 height 35
click at [664, 282] on div "$ 0.99" at bounding box center [733, 279] width 165 height 35
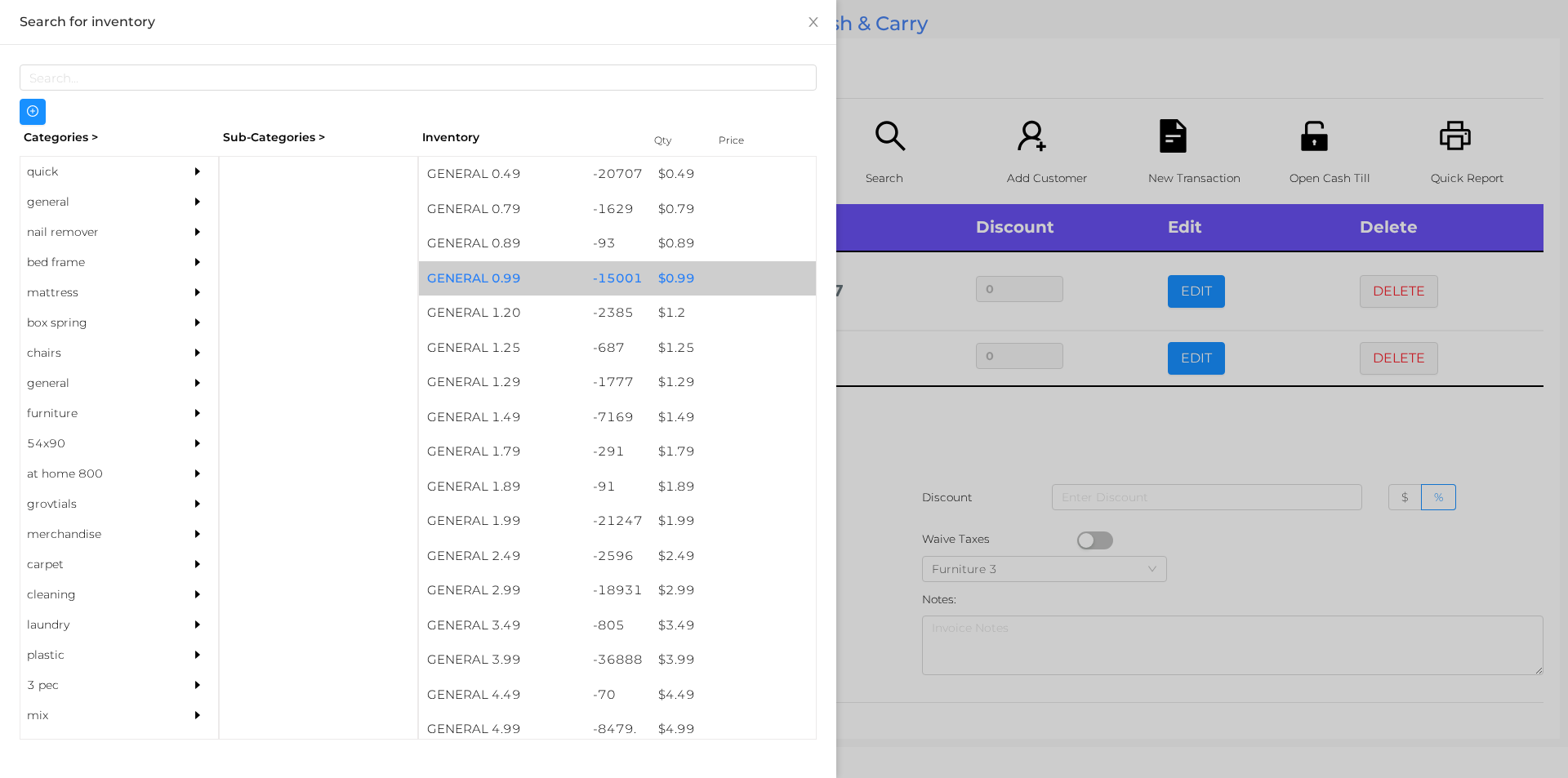
click at [666, 282] on div "$ 0.99" at bounding box center [733, 279] width 165 height 35
click at [664, 271] on div "$ 0.99" at bounding box center [733, 279] width 165 height 35
click at [668, 272] on div "$ 0.99" at bounding box center [733, 279] width 165 height 35
click at [667, 273] on div "$ 0.99" at bounding box center [733, 279] width 165 height 35
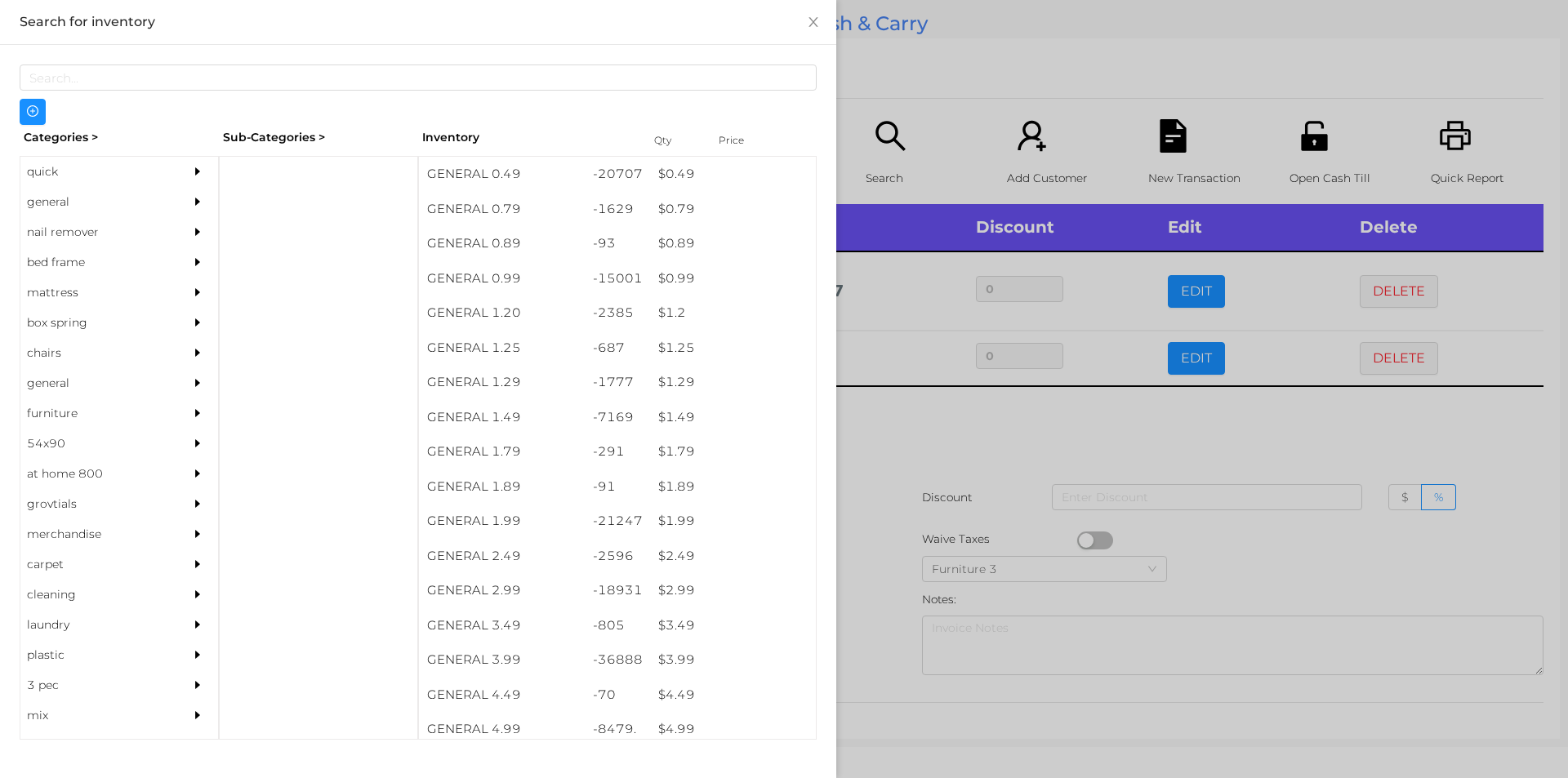
click at [896, 460] on div at bounding box center [784, 389] width 1568 height 778
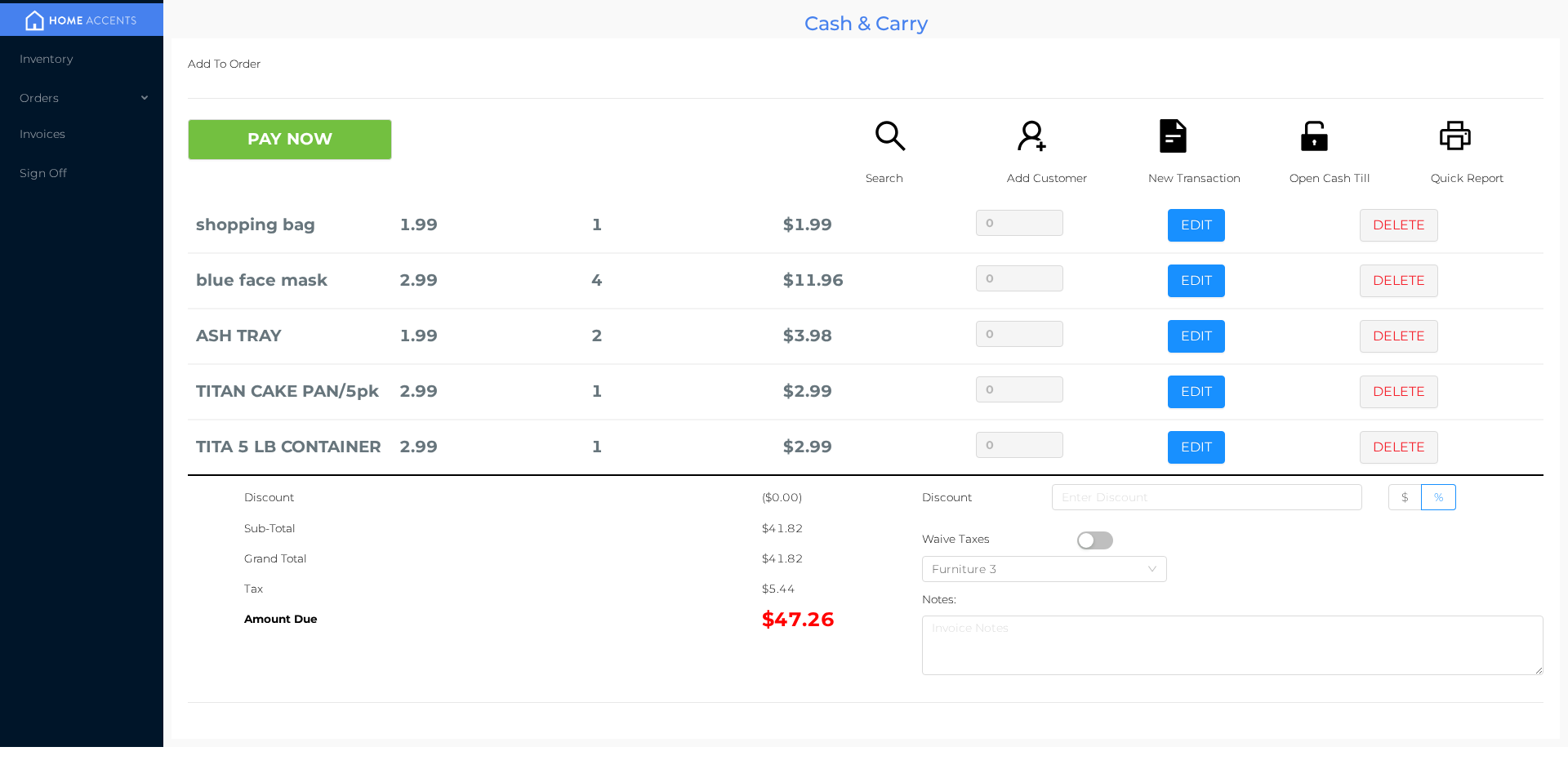
scroll to position [244, 0]
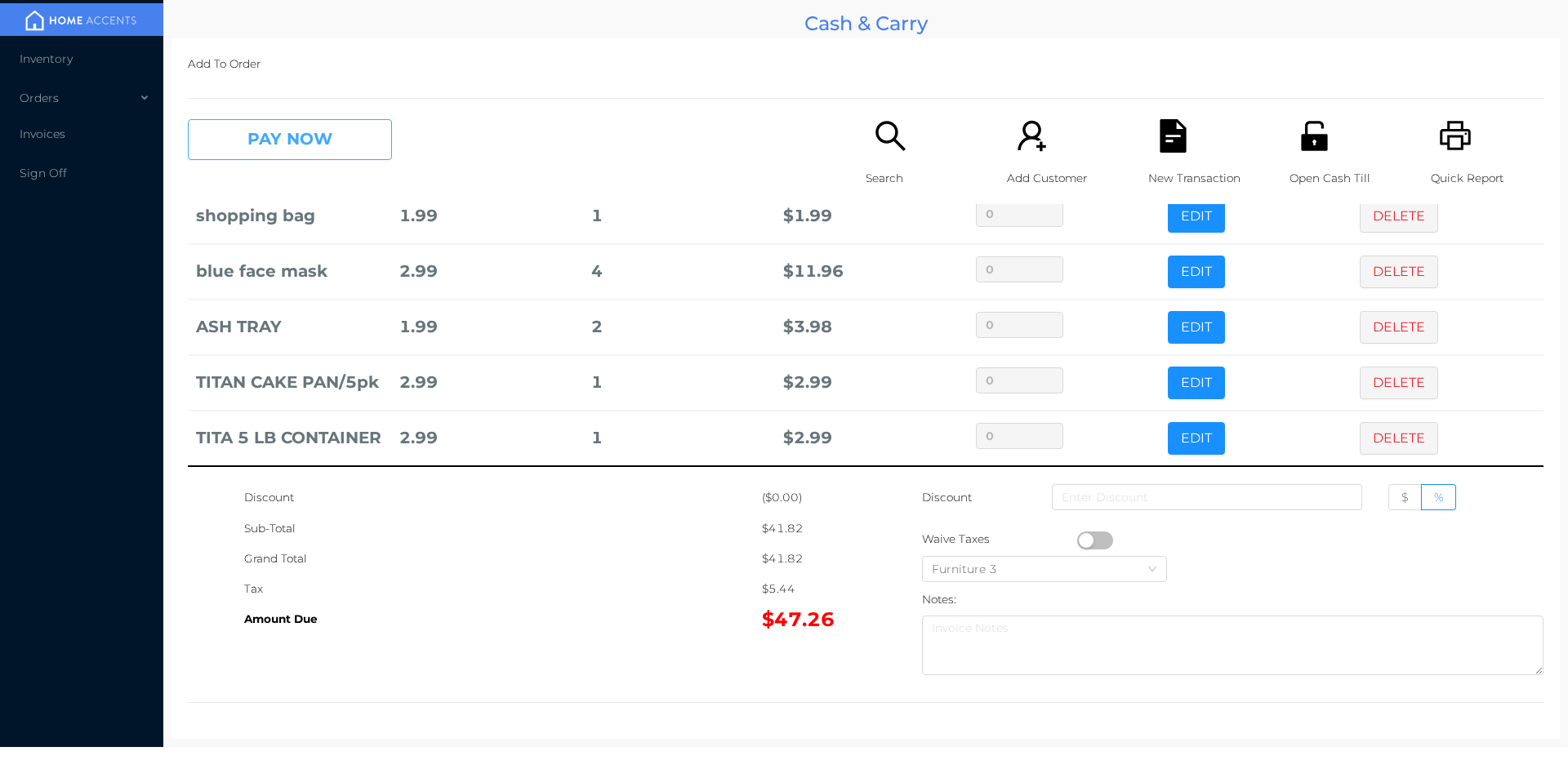
click at [303, 138] on button "PAY NOW" at bounding box center [290, 140] width 204 height 41
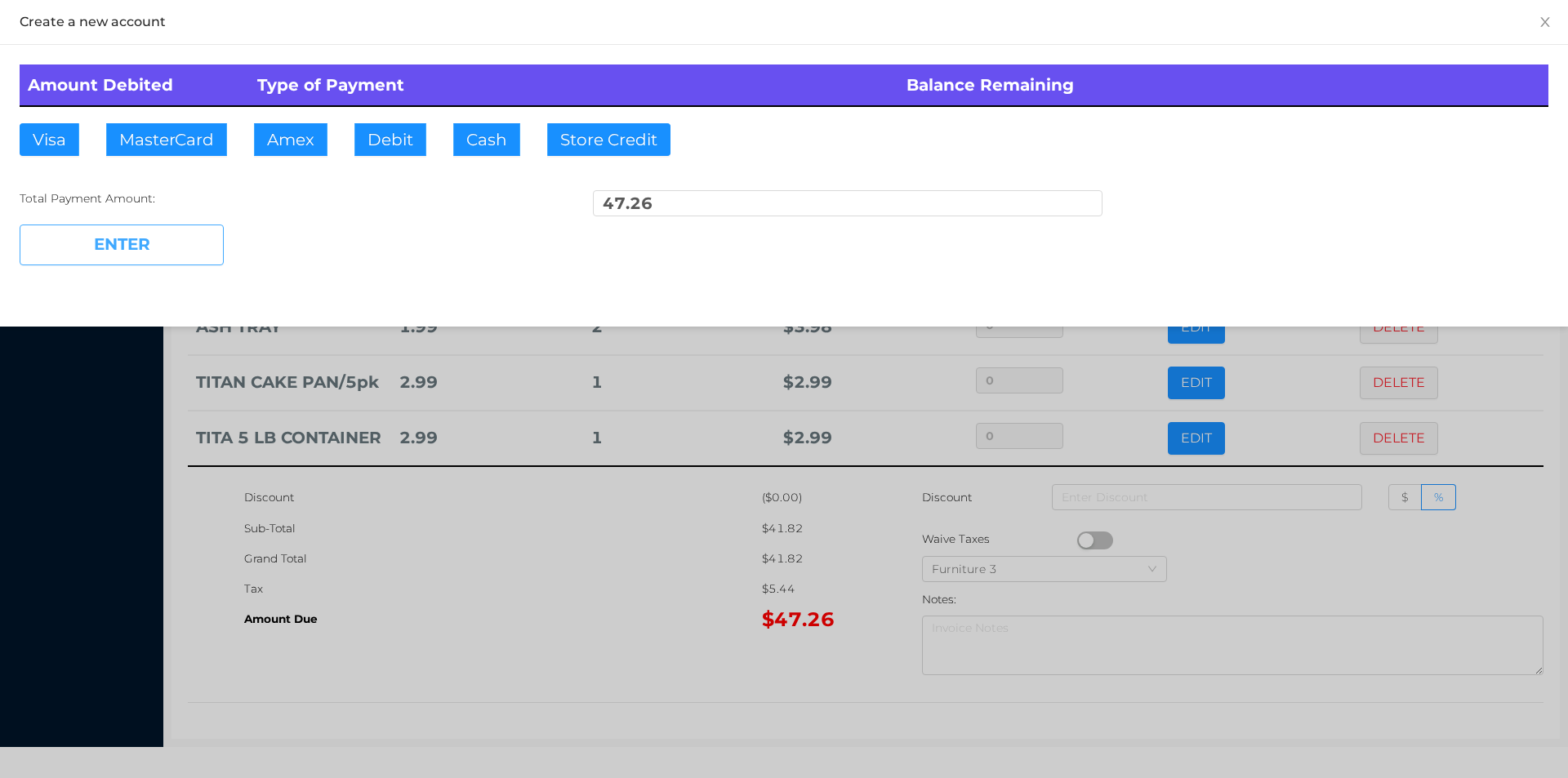
click at [170, 239] on button "ENTER" at bounding box center [121, 245] width 204 height 41
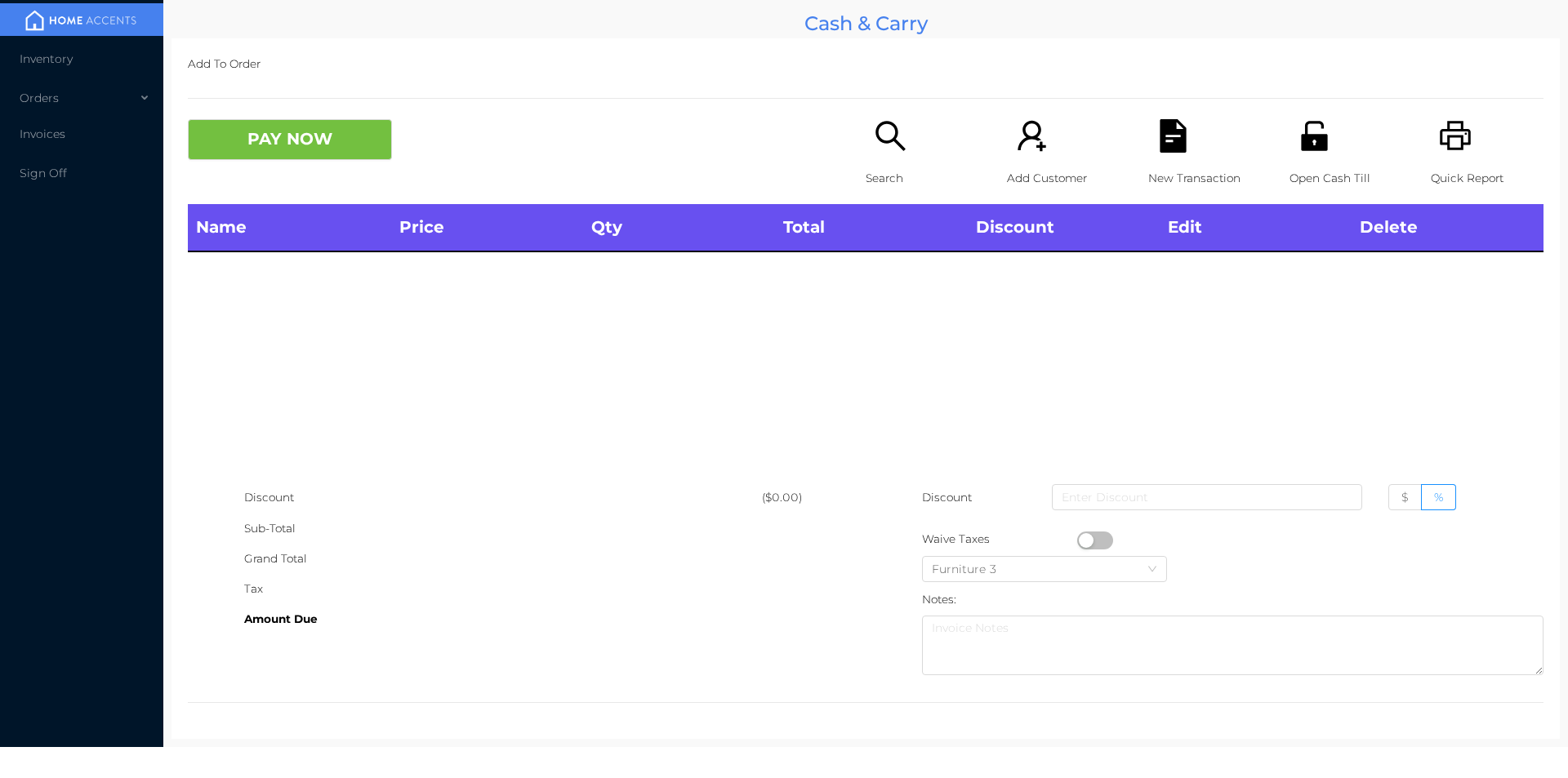
scroll to position [0, 0]
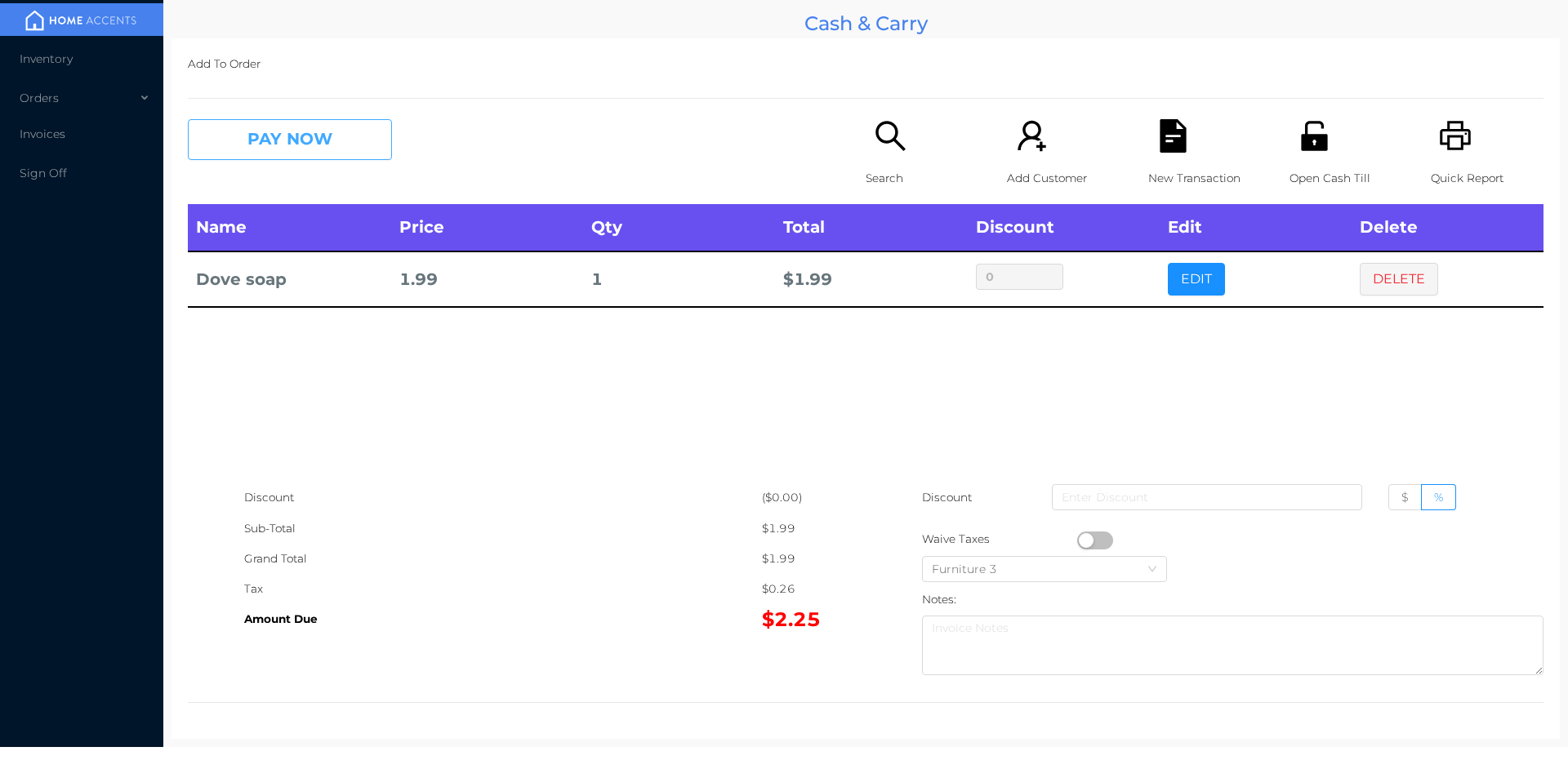
click at [288, 149] on button "PAY NOW" at bounding box center [290, 140] width 204 height 41
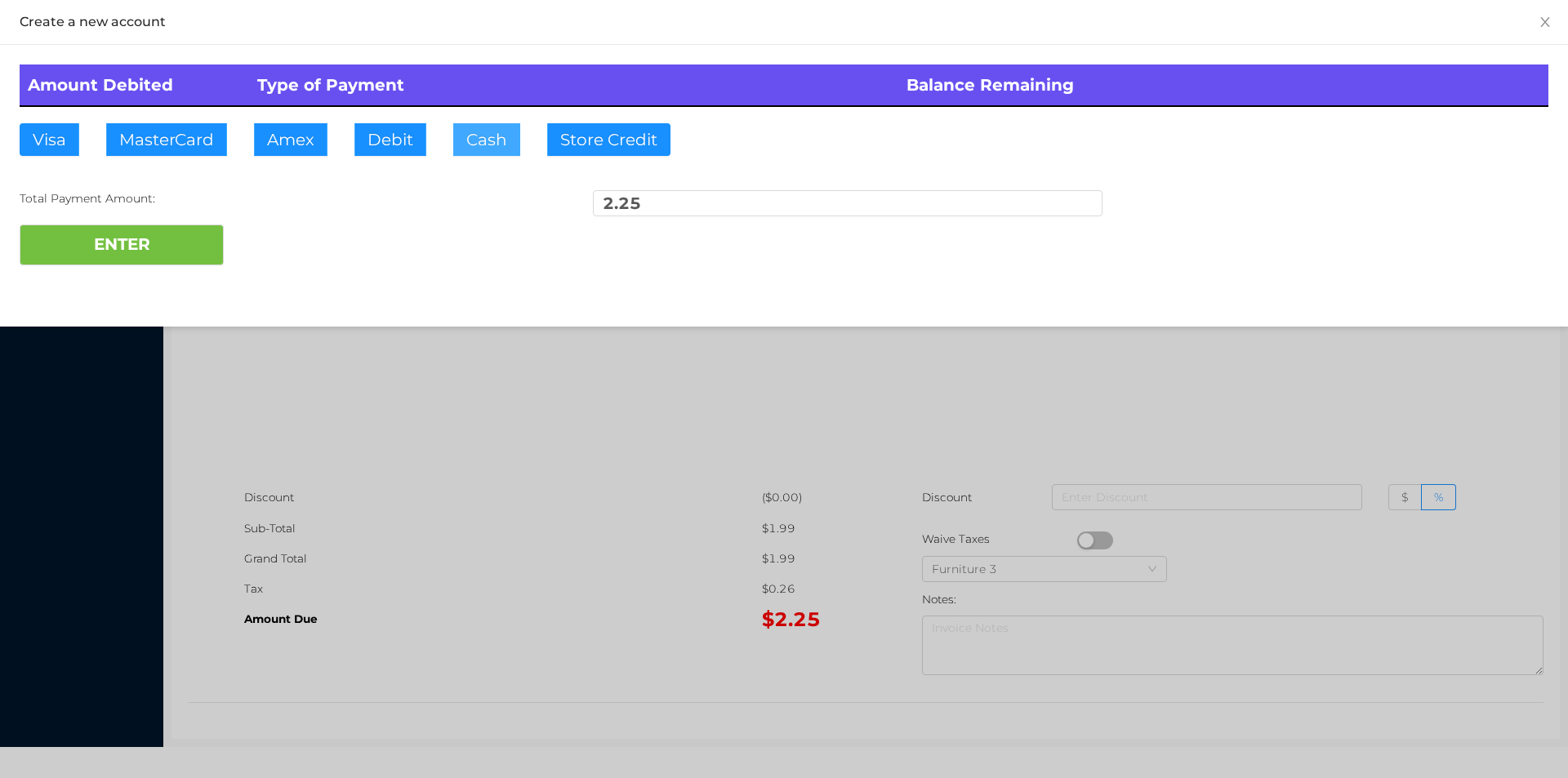
click at [490, 145] on button "Cash" at bounding box center [486, 140] width 67 height 33
type input "5."
click at [178, 262] on button "ENTER" at bounding box center [121, 245] width 204 height 41
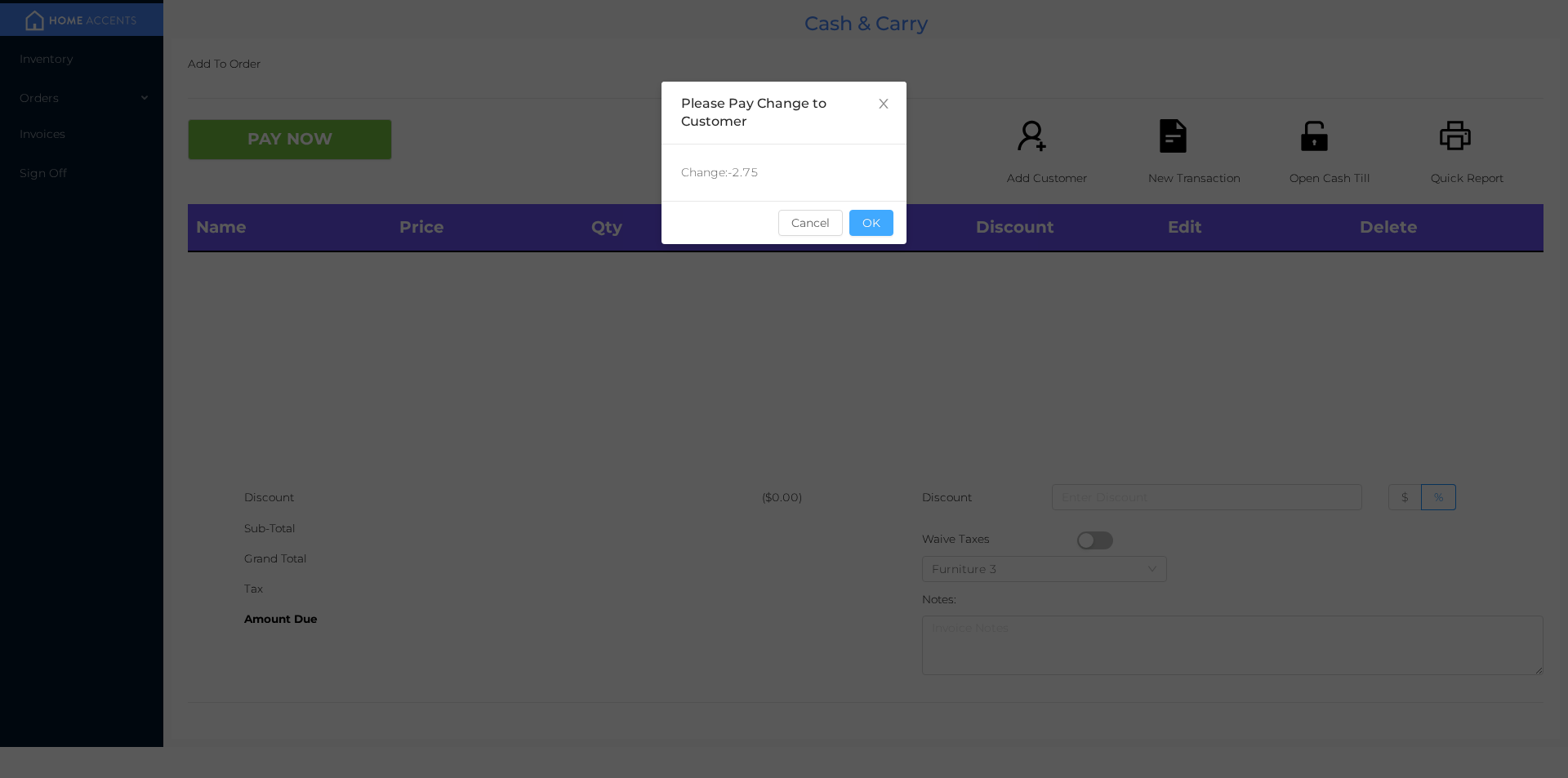
click at [887, 224] on button "OK" at bounding box center [871, 222] width 44 height 26
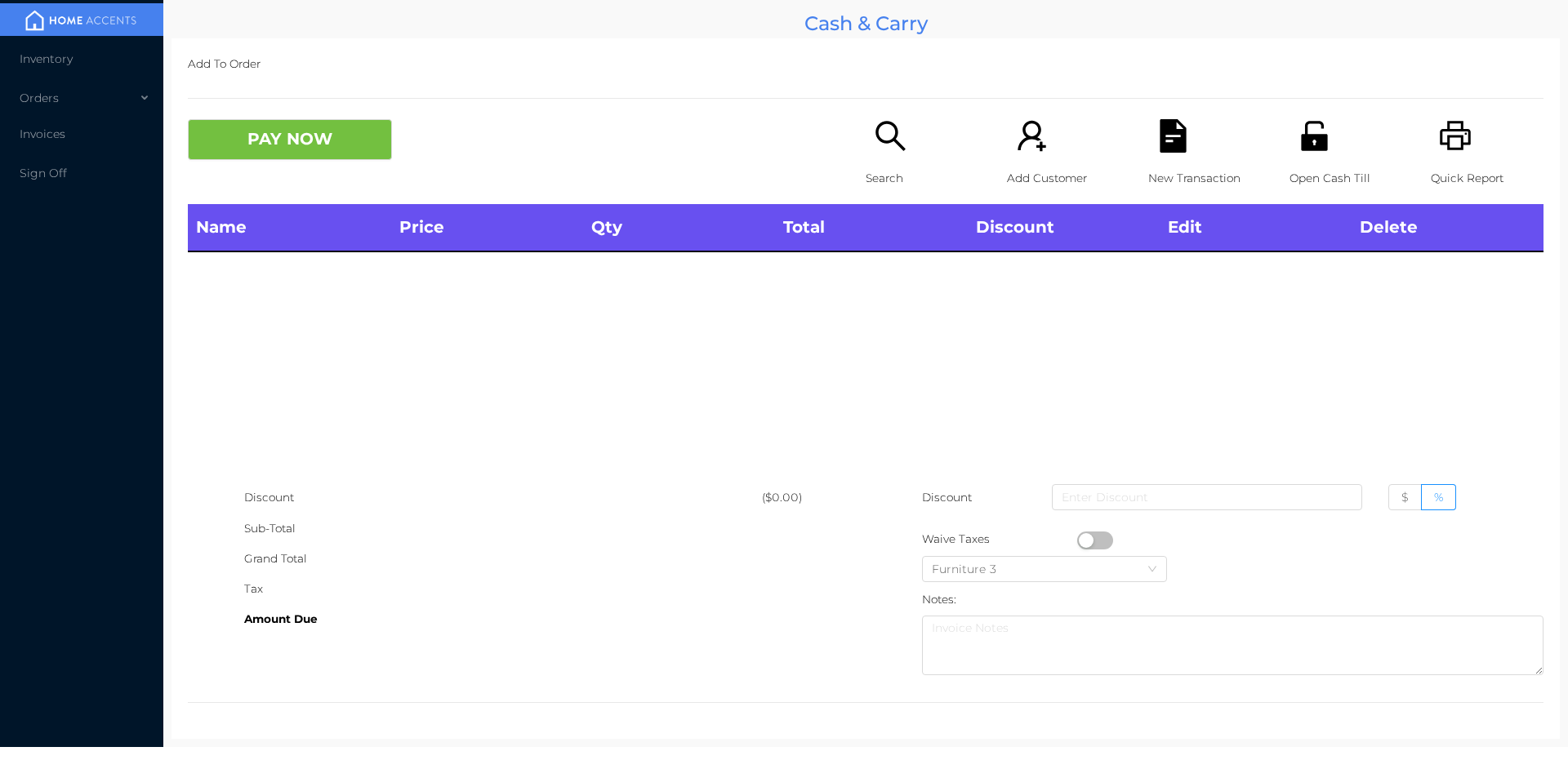
click at [1301, 167] on p "Open Cash Till" at bounding box center [1346, 178] width 113 height 30
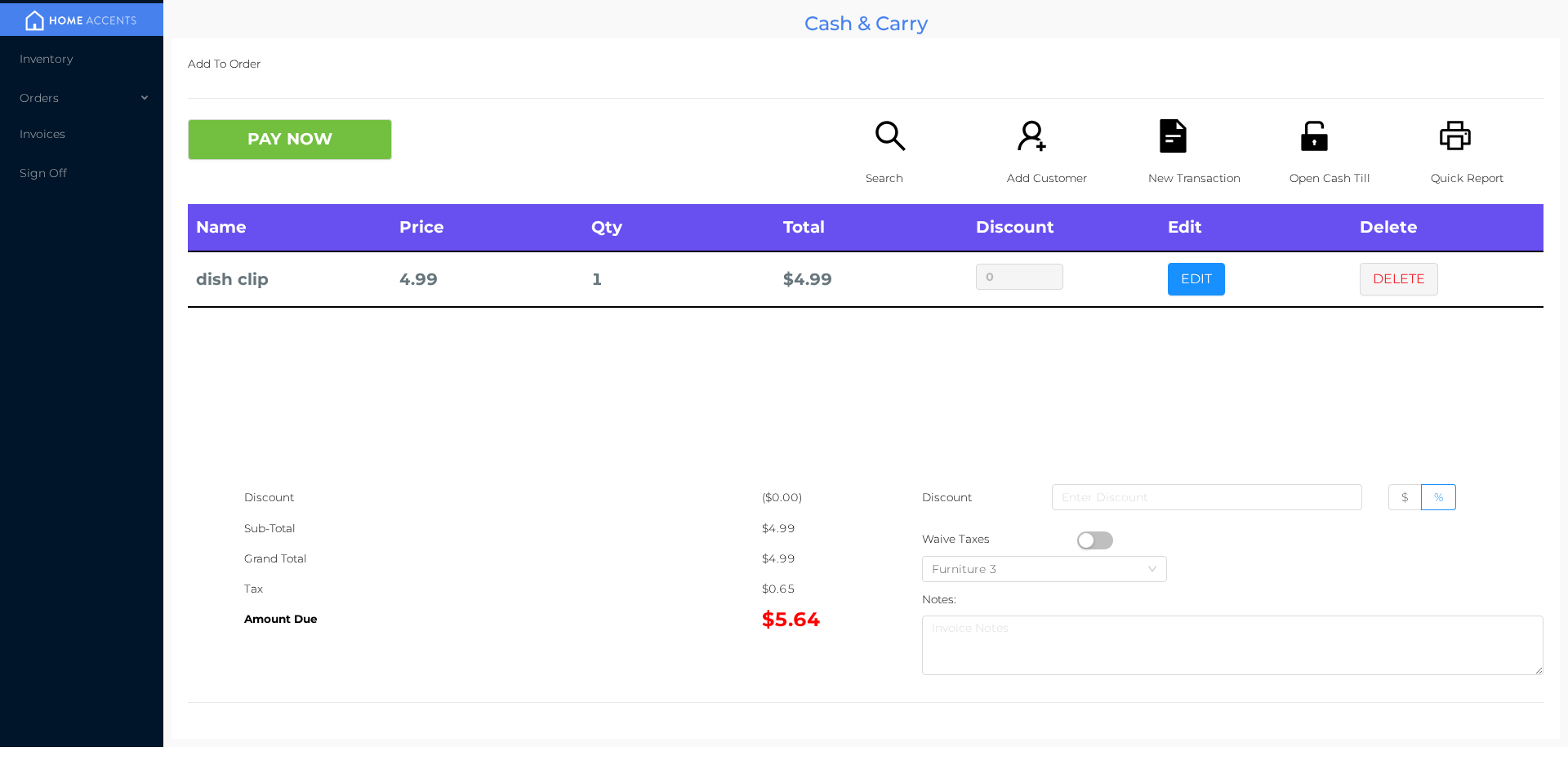
click at [874, 160] on div "Search" at bounding box center [922, 162] width 113 height 85
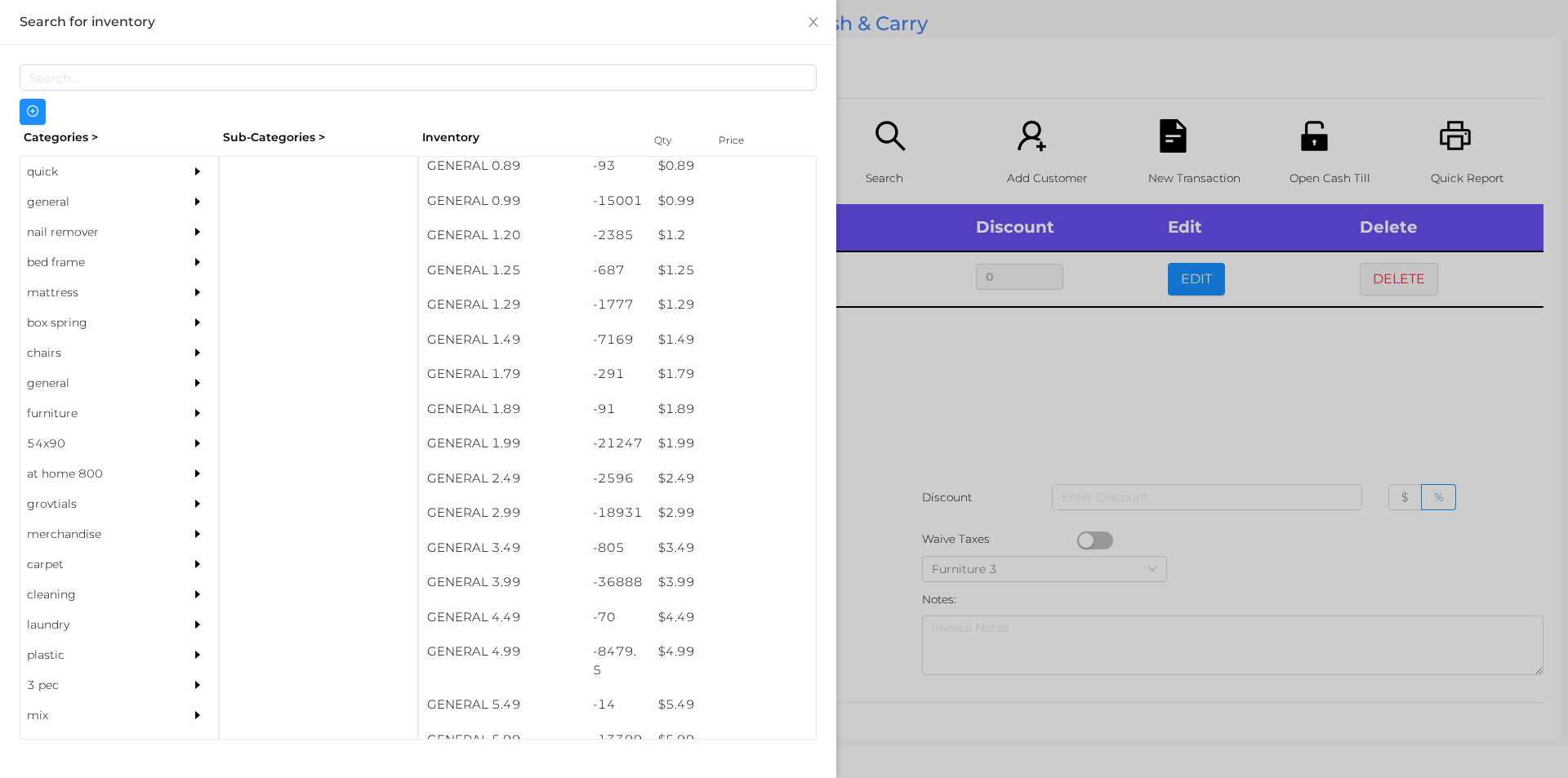
scroll to position [117, 0]
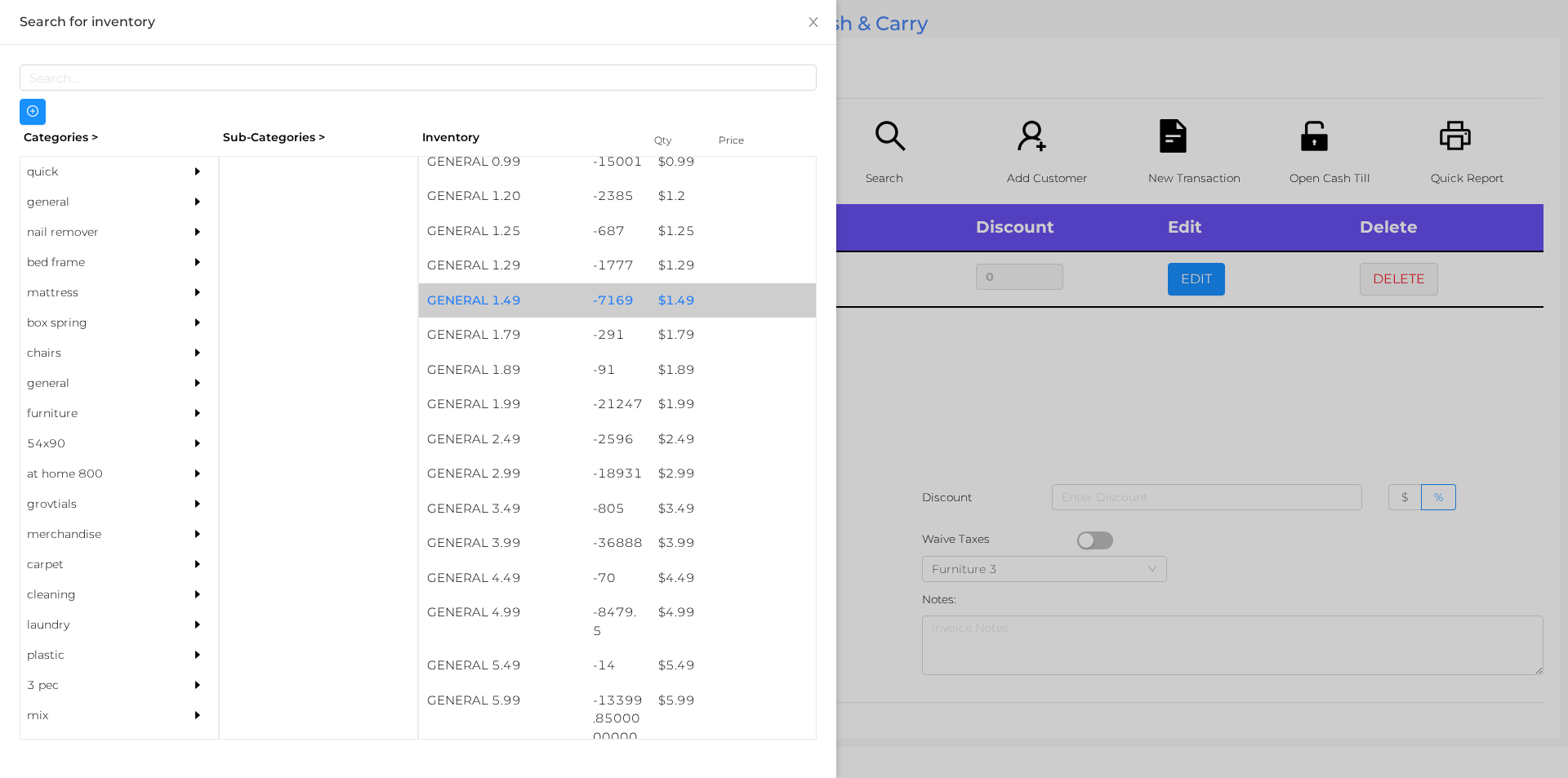
click at [718, 301] on div "$ 1.49" at bounding box center [733, 301] width 165 height 35
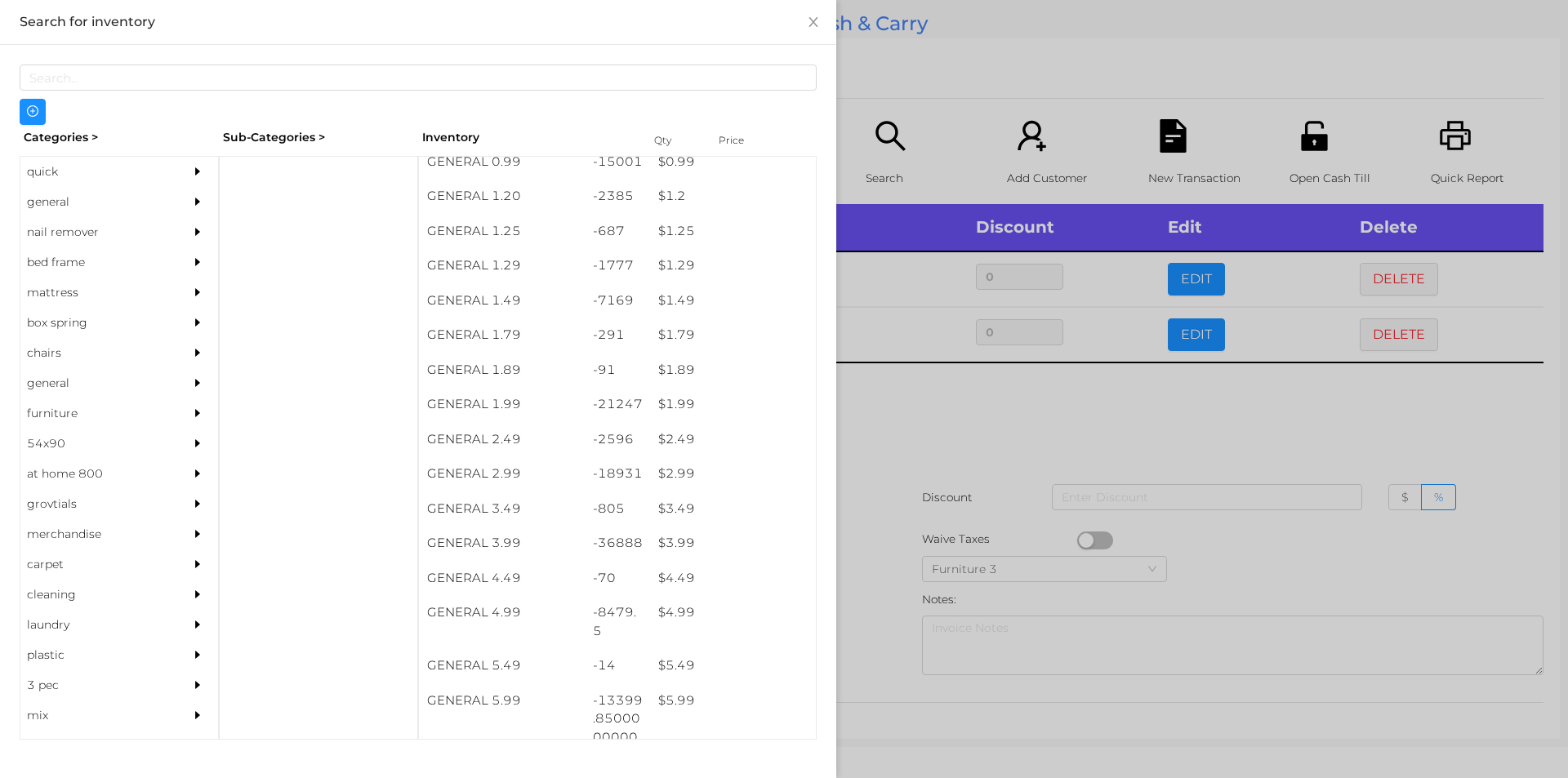
click at [884, 465] on div at bounding box center [784, 389] width 1568 height 778
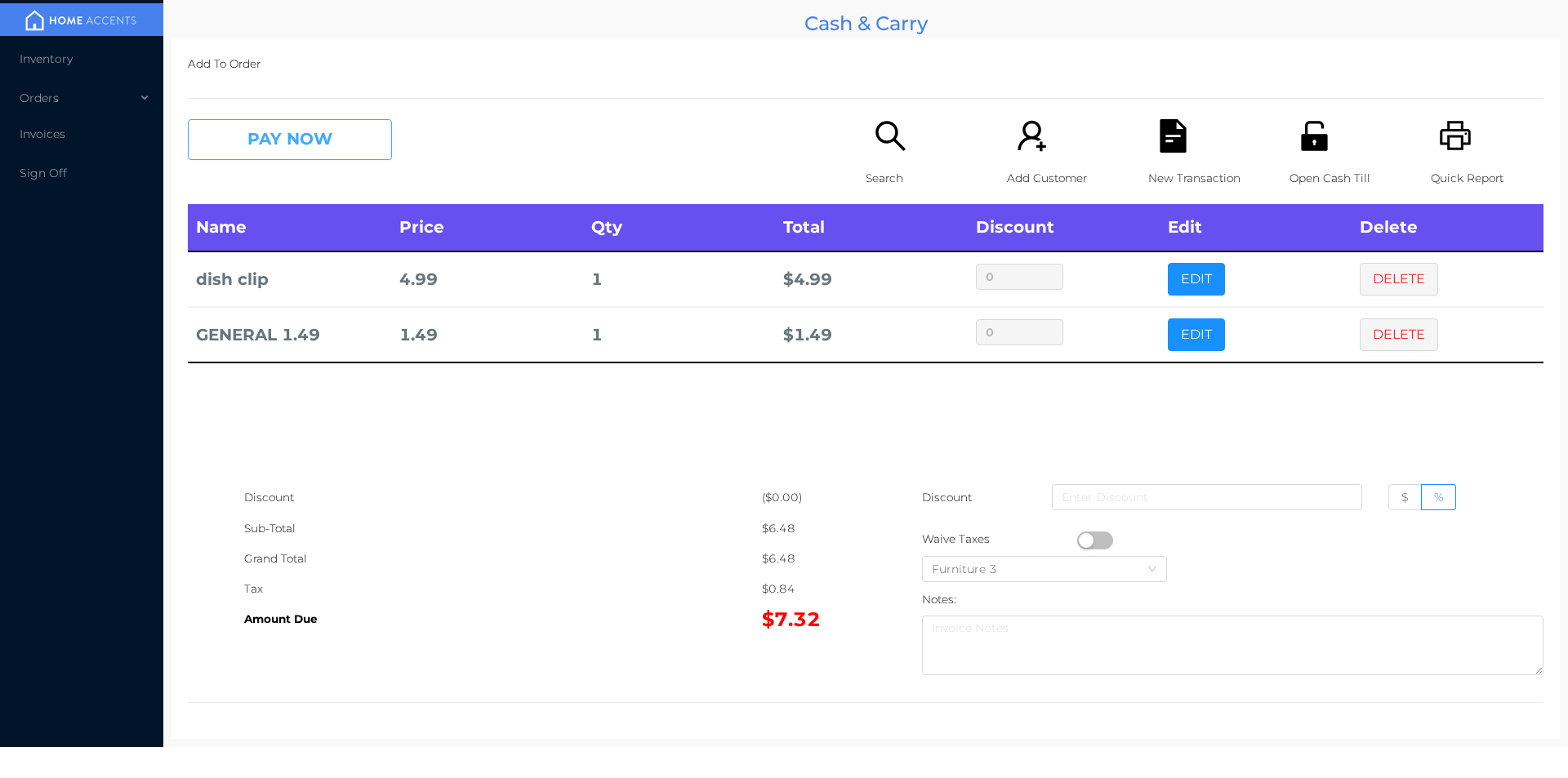
click at [309, 125] on button "PAY NOW" at bounding box center [290, 140] width 204 height 41
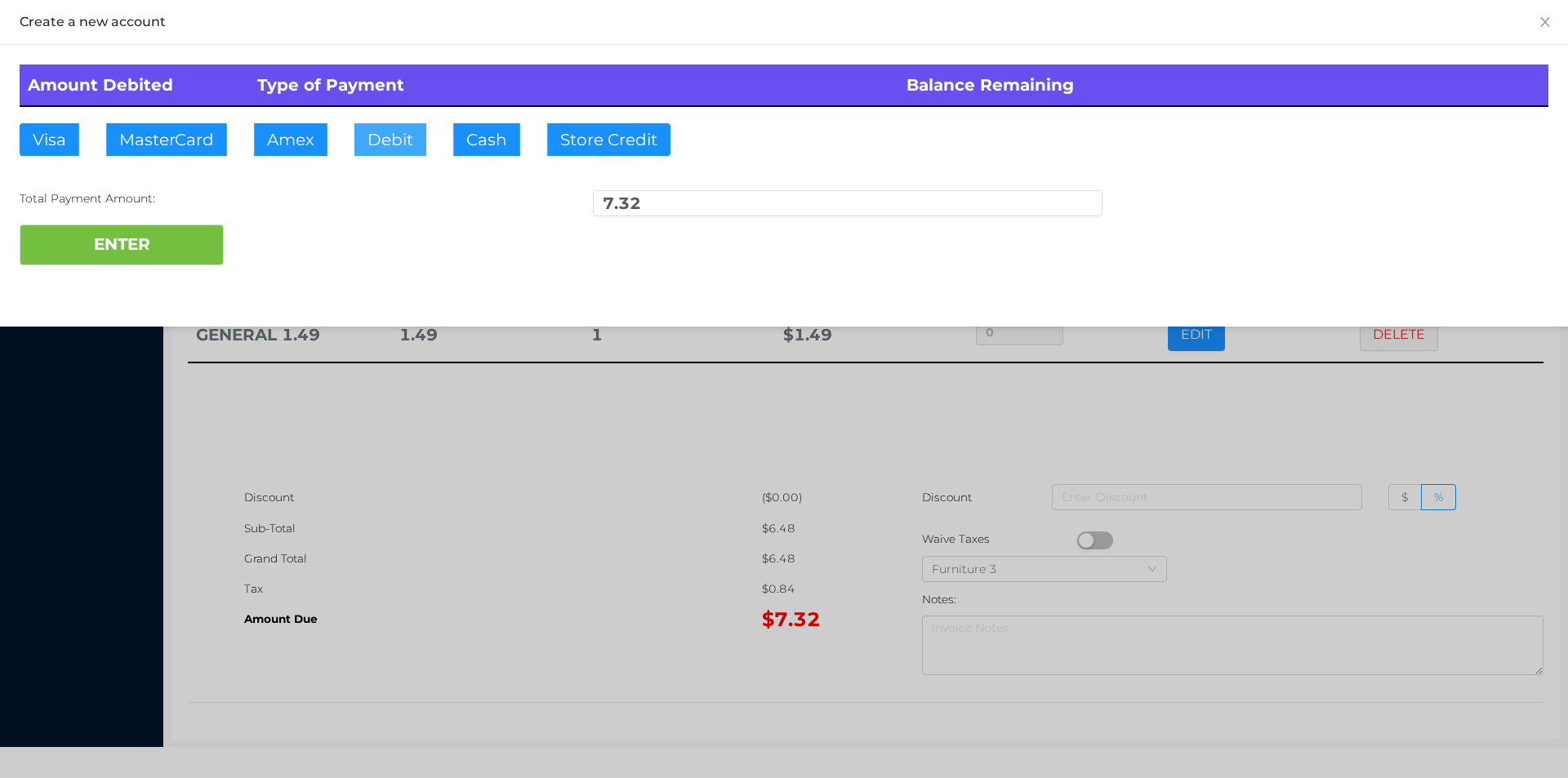
click at [377, 138] on button "Debit" at bounding box center [390, 140] width 72 height 33
click at [172, 243] on button "ENTER" at bounding box center [121, 245] width 204 height 41
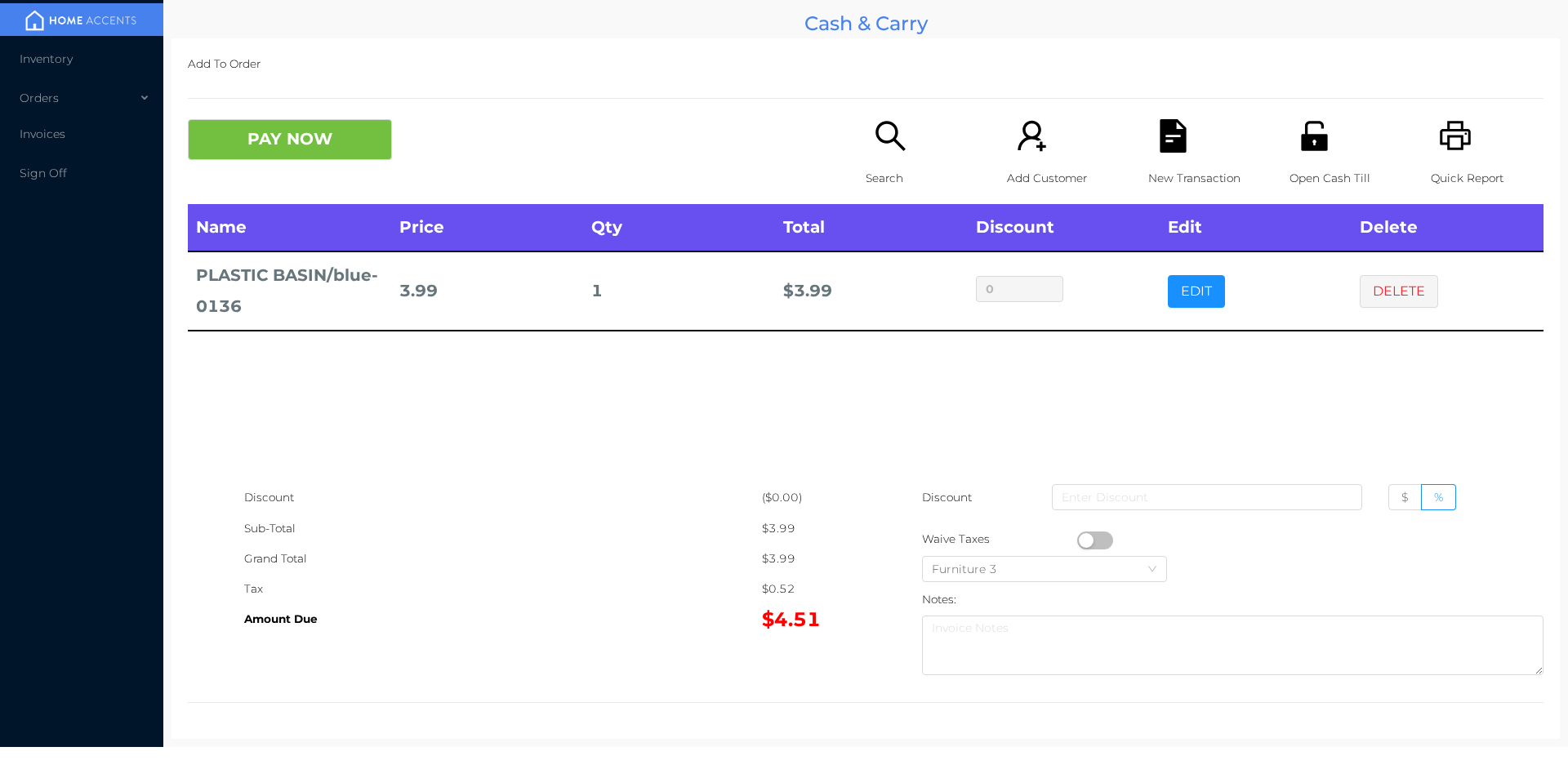
click at [522, 444] on div "Name Price Qty Total Discount Edit Delete PLASTIC BASIN/blue-0136 3.99 1 $ 3.99…" at bounding box center [866, 343] width 1356 height 278
click at [272, 153] on button "PAY NOW" at bounding box center [290, 140] width 204 height 41
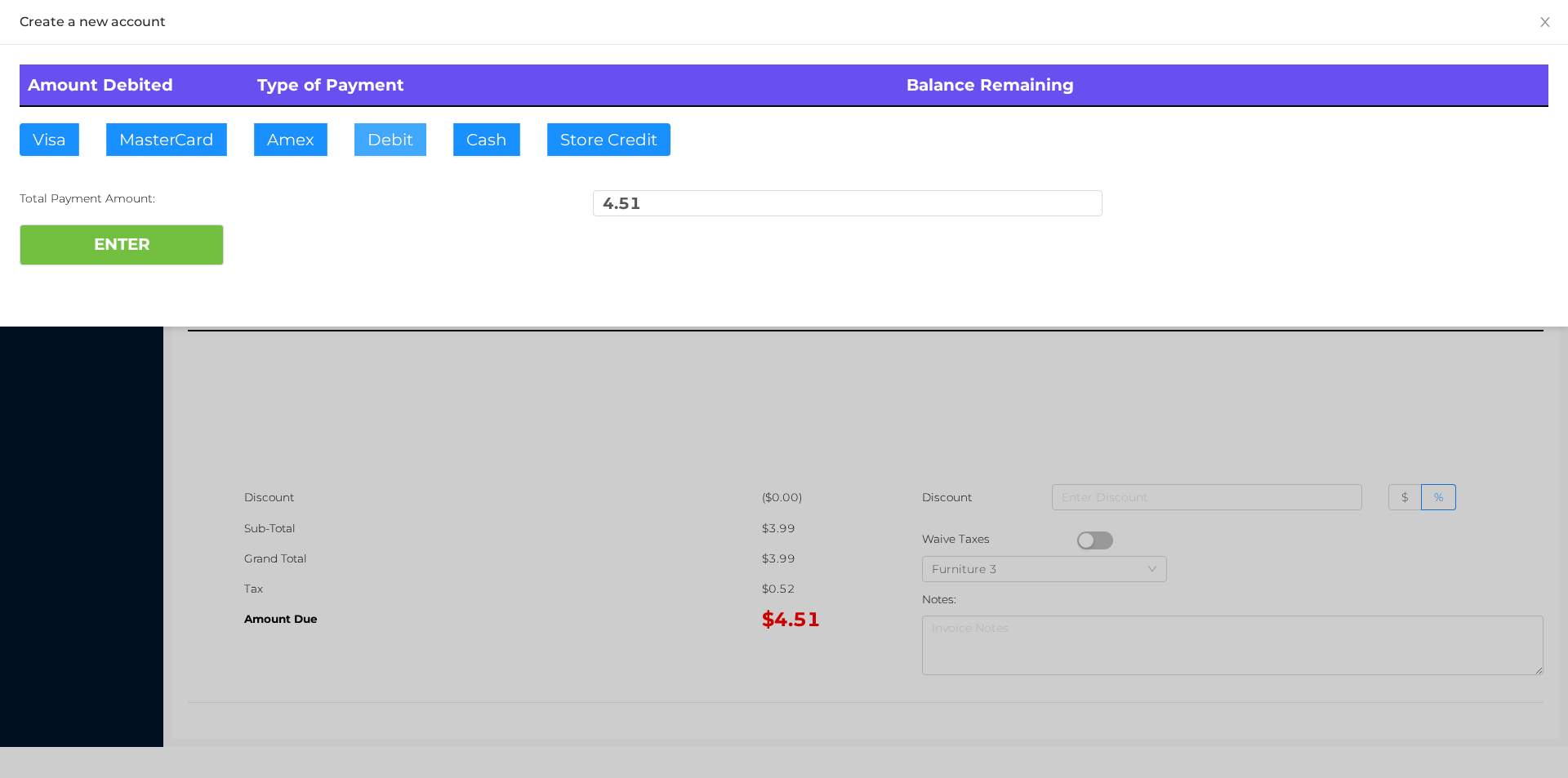
click at [361, 138] on button "Debit" at bounding box center [390, 140] width 72 height 33
click at [145, 243] on button "ENTER" at bounding box center [121, 245] width 204 height 41
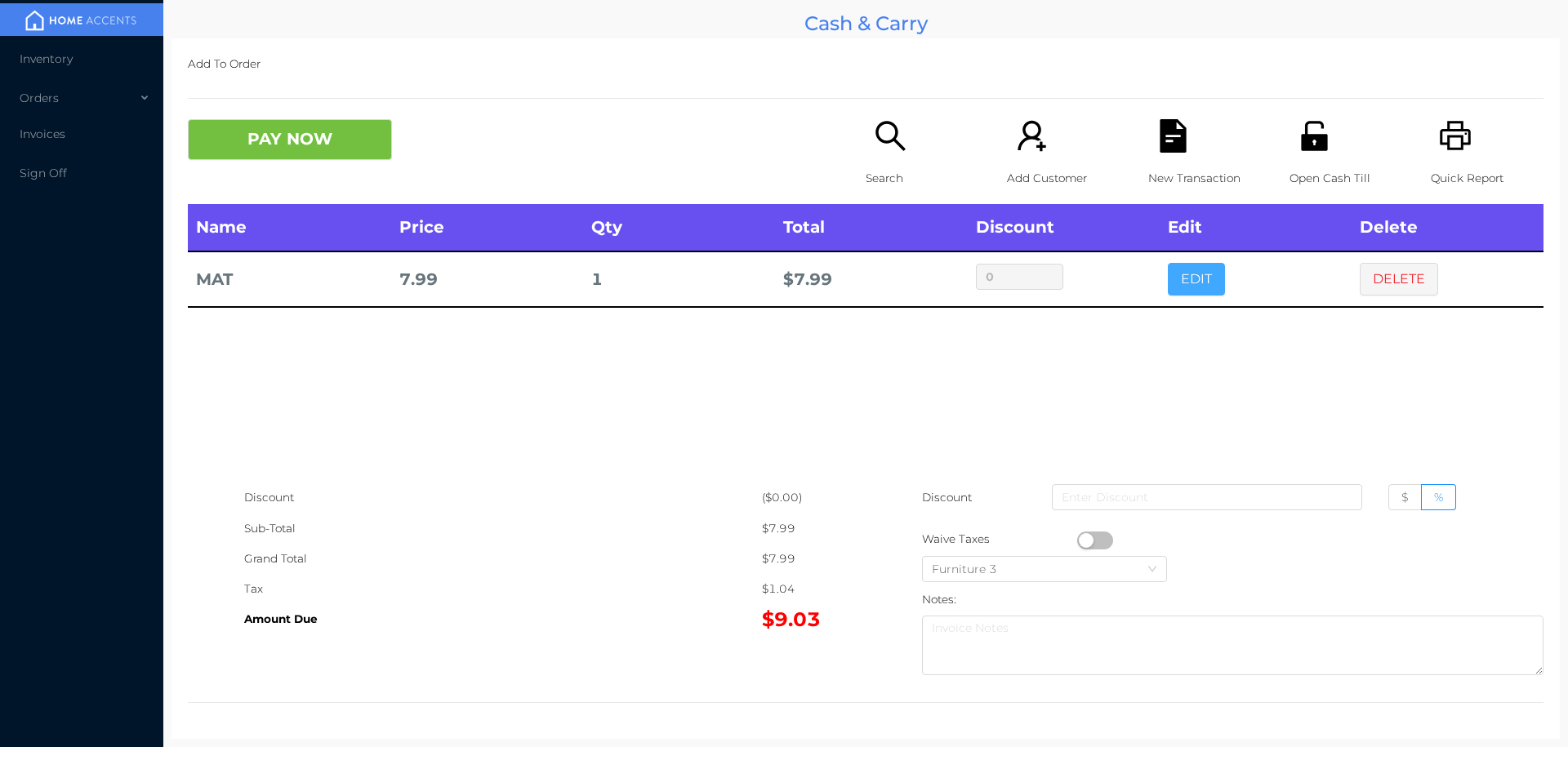
click at [1214, 273] on button "EDIT" at bounding box center [1196, 279] width 57 height 33
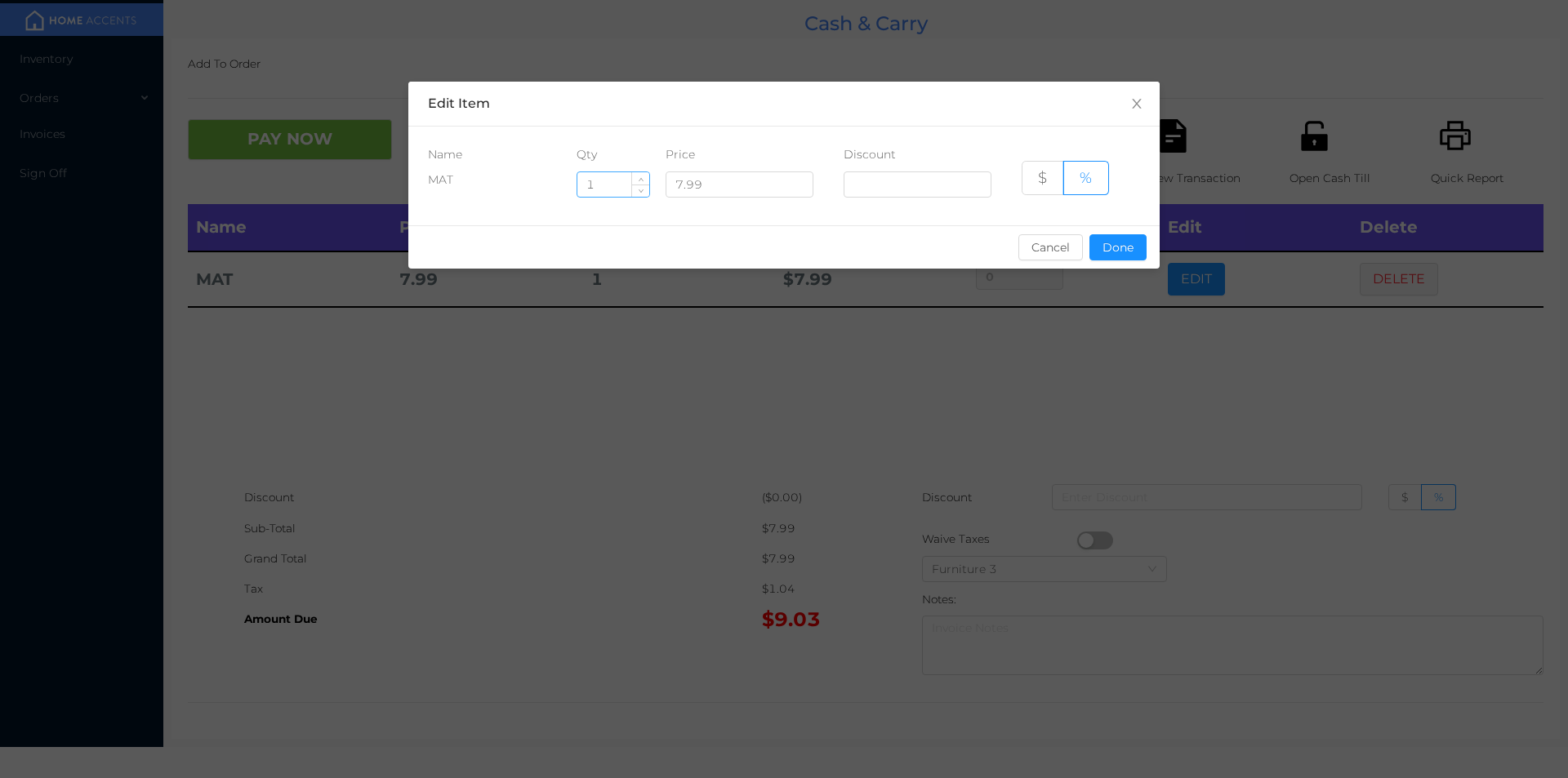
click at [617, 187] on input "1" at bounding box center [613, 184] width 72 height 24
type input "4"
click at [1109, 247] on button "Done" at bounding box center [1117, 247] width 57 height 26
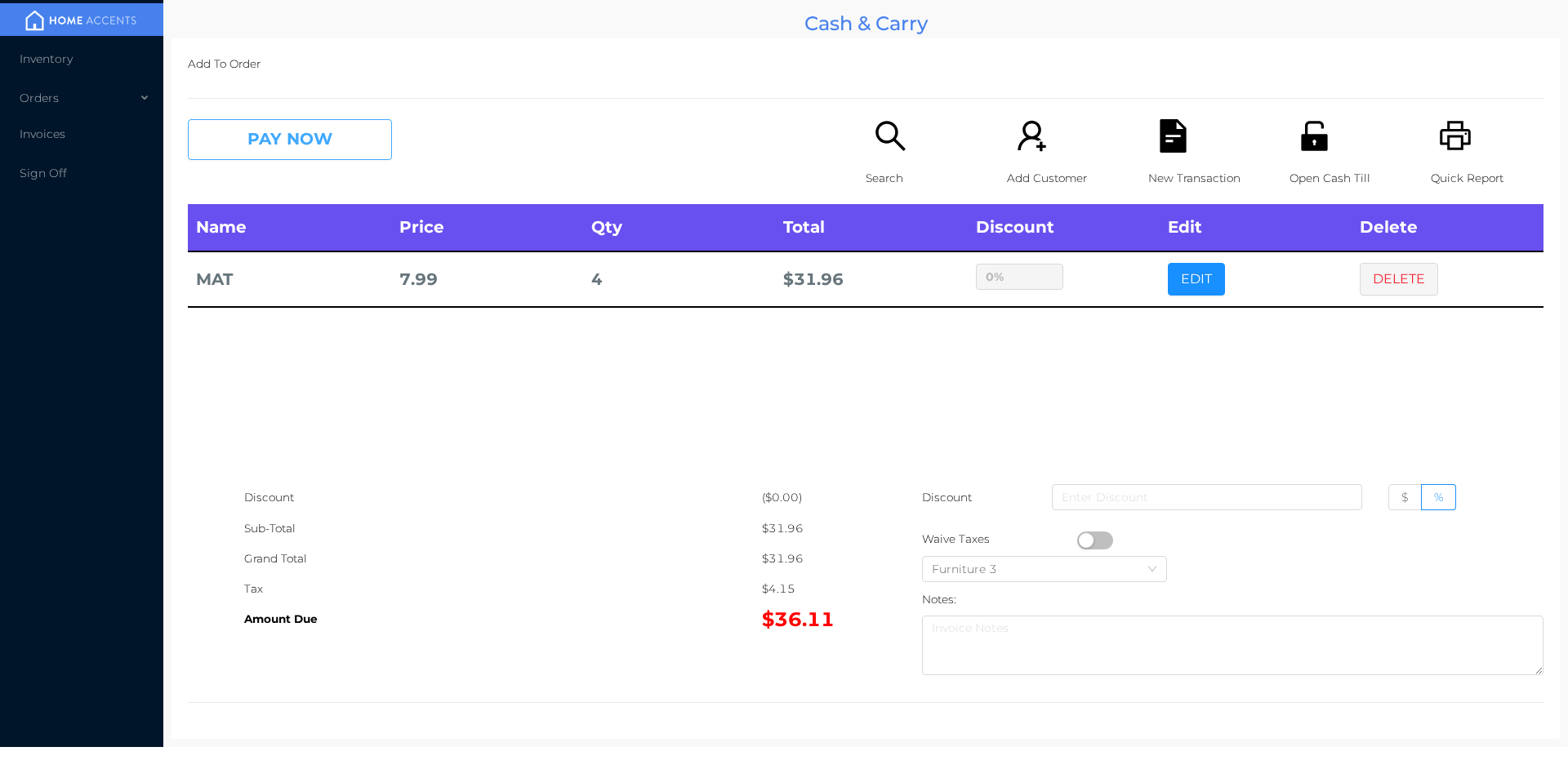
click at [306, 157] on button "PAY NOW" at bounding box center [290, 140] width 204 height 41
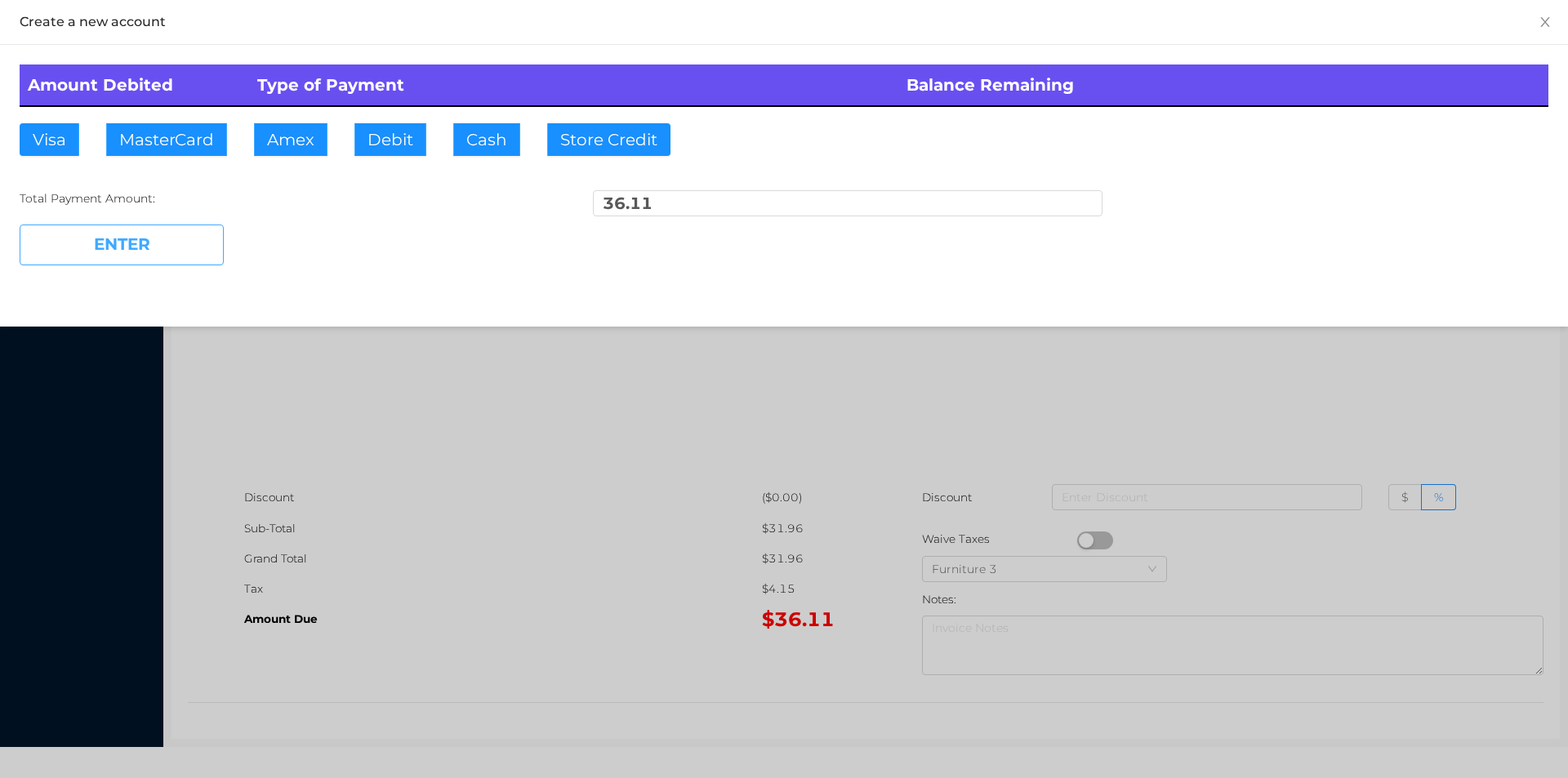
click at [186, 249] on button "ENTER" at bounding box center [121, 245] width 204 height 41
type input "0"
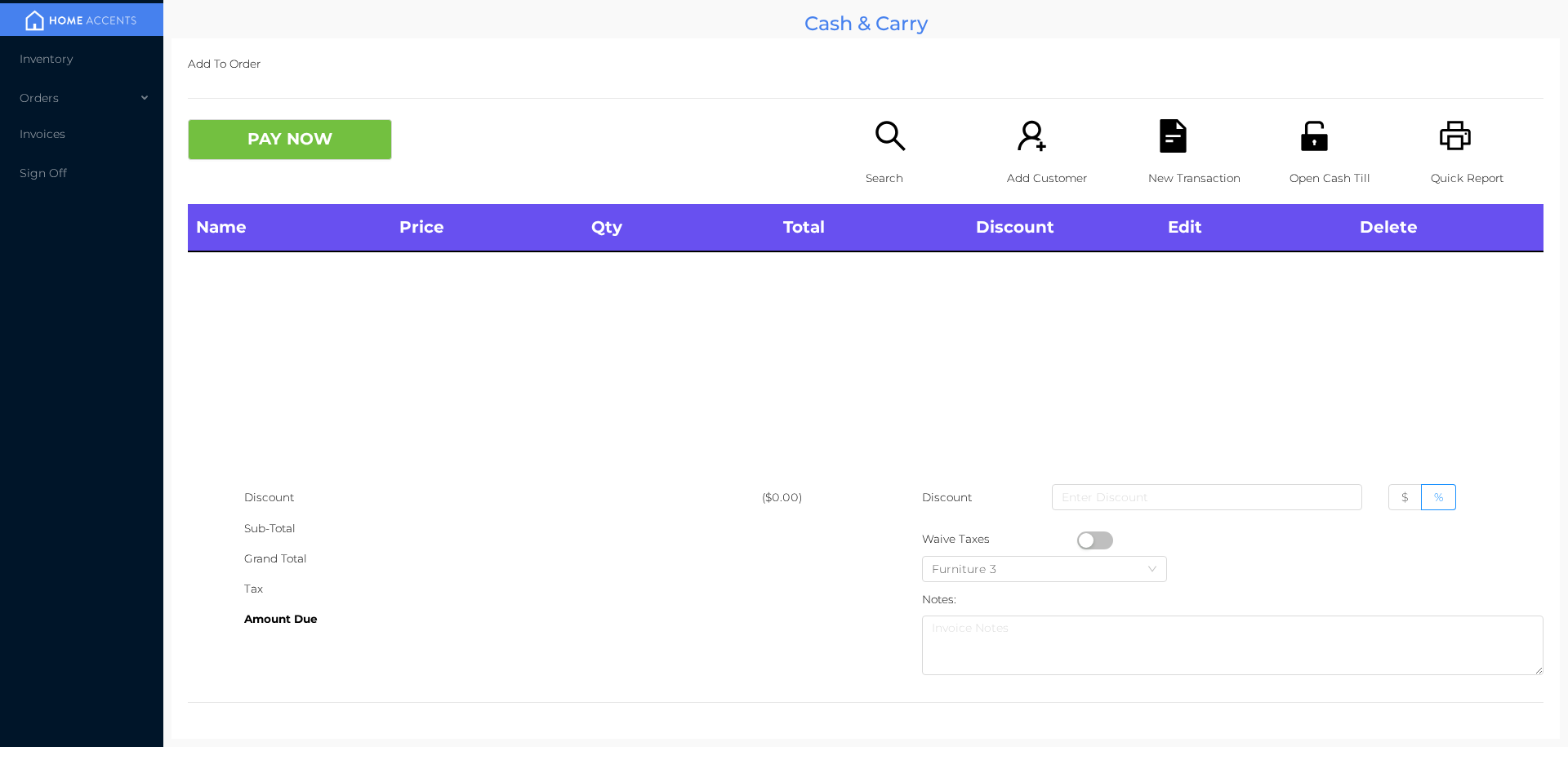
click at [1309, 125] on icon "icon: unlock" at bounding box center [1315, 136] width 33 height 33
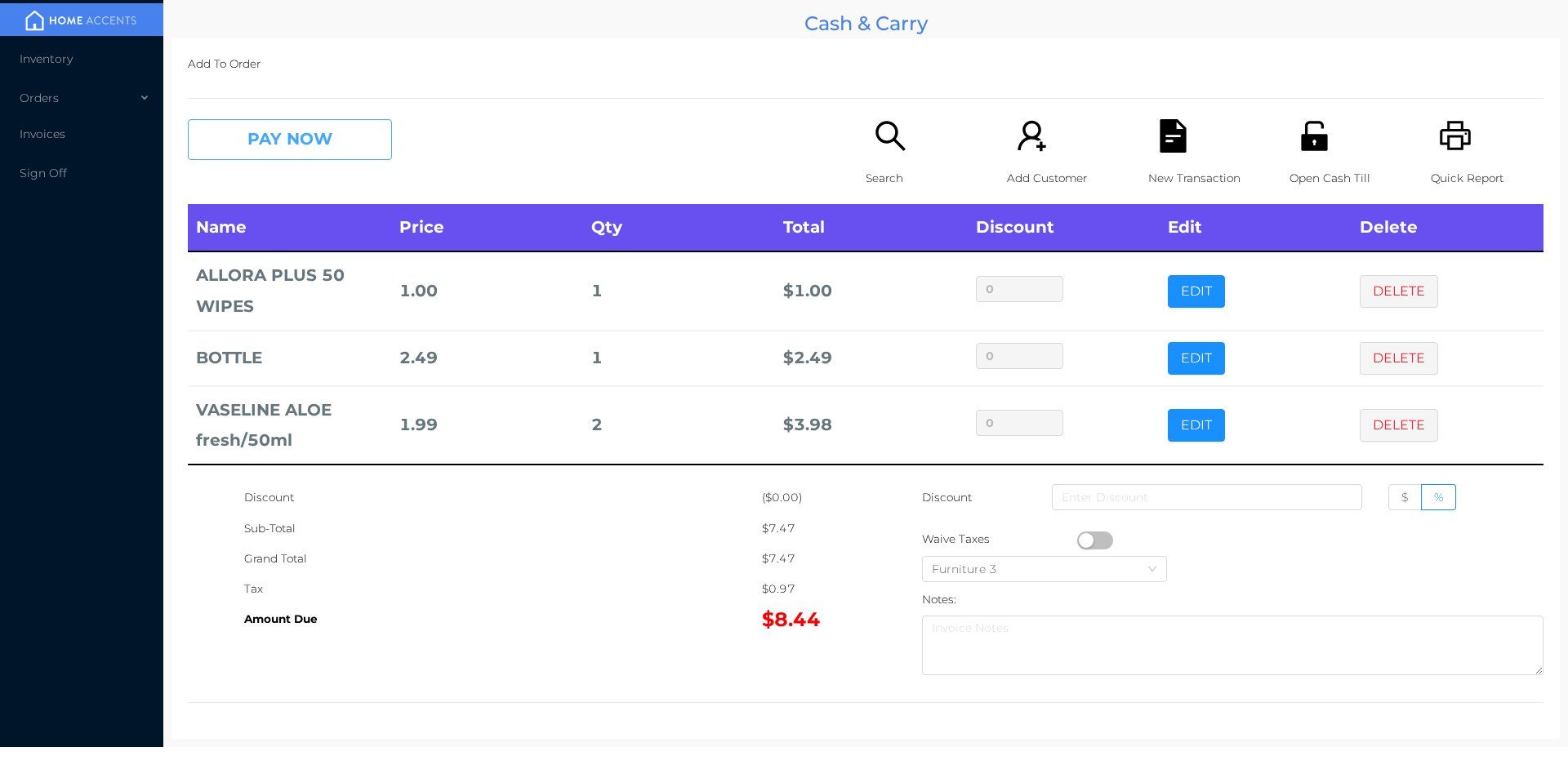
click at [272, 150] on button "PAY NOW" at bounding box center [290, 140] width 204 height 41
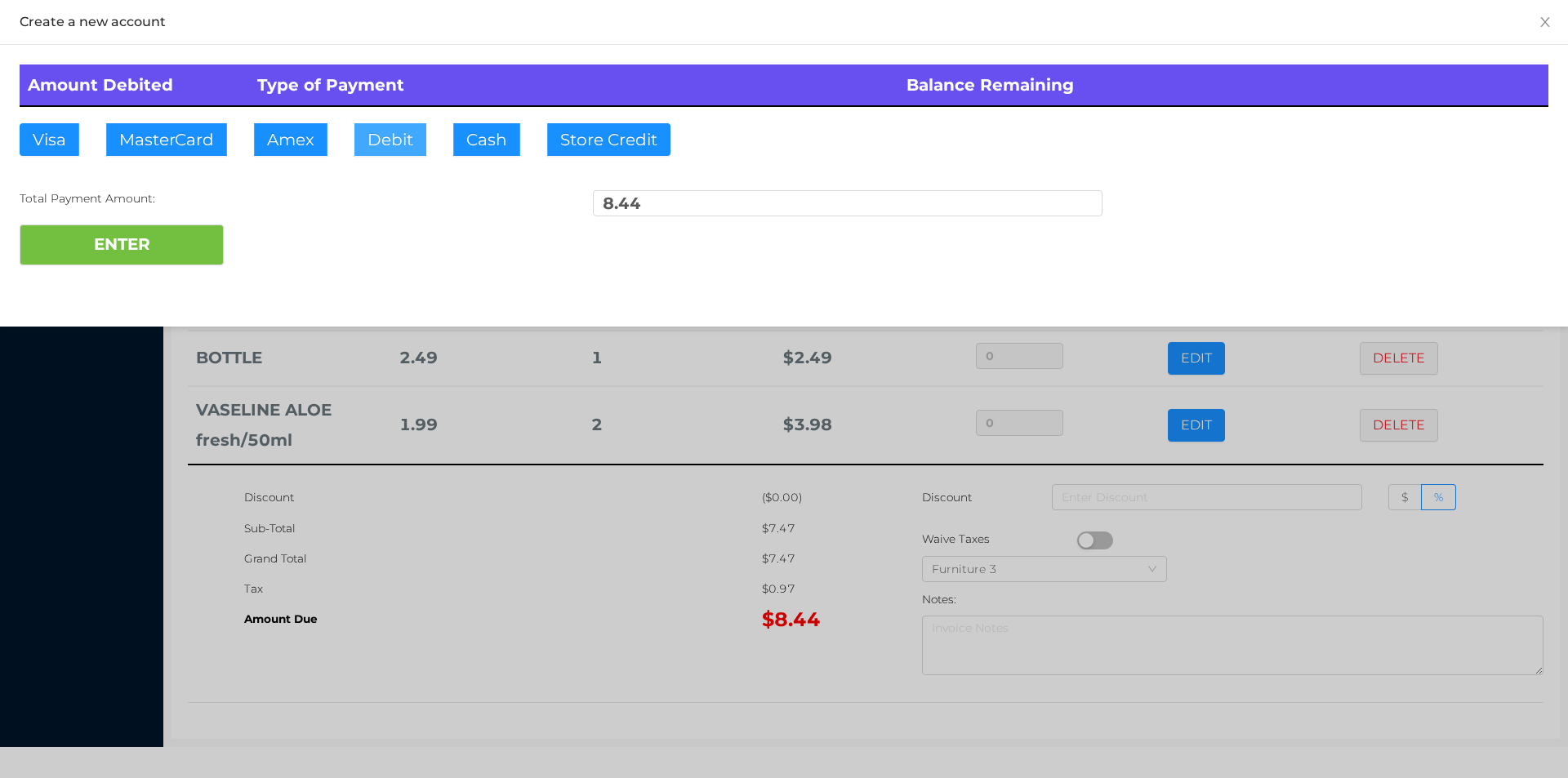
click at [398, 138] on button "Debit" at bounding box center [390, 140] width 72 height 33
type input "10"
click at [184, 242] on button "ENTER" at bounding box center [121, 245] width 204 height 41
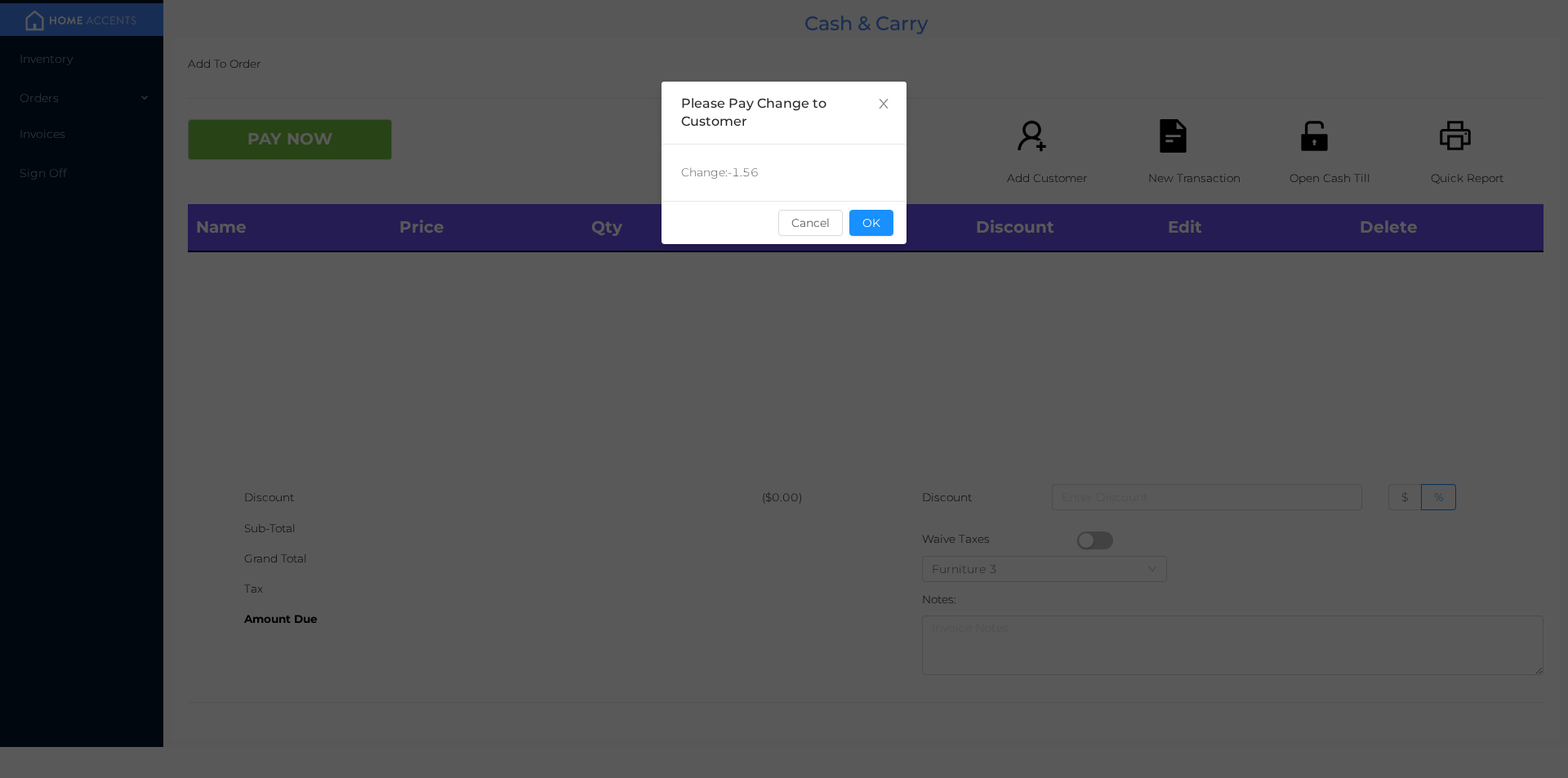
click at [907, 230] on div "sentinelStart Please Pay Change to Customer Change: -1.56 Cancel OK sentinelEnd" at bounding box center [784, 389] width 1568 height 778
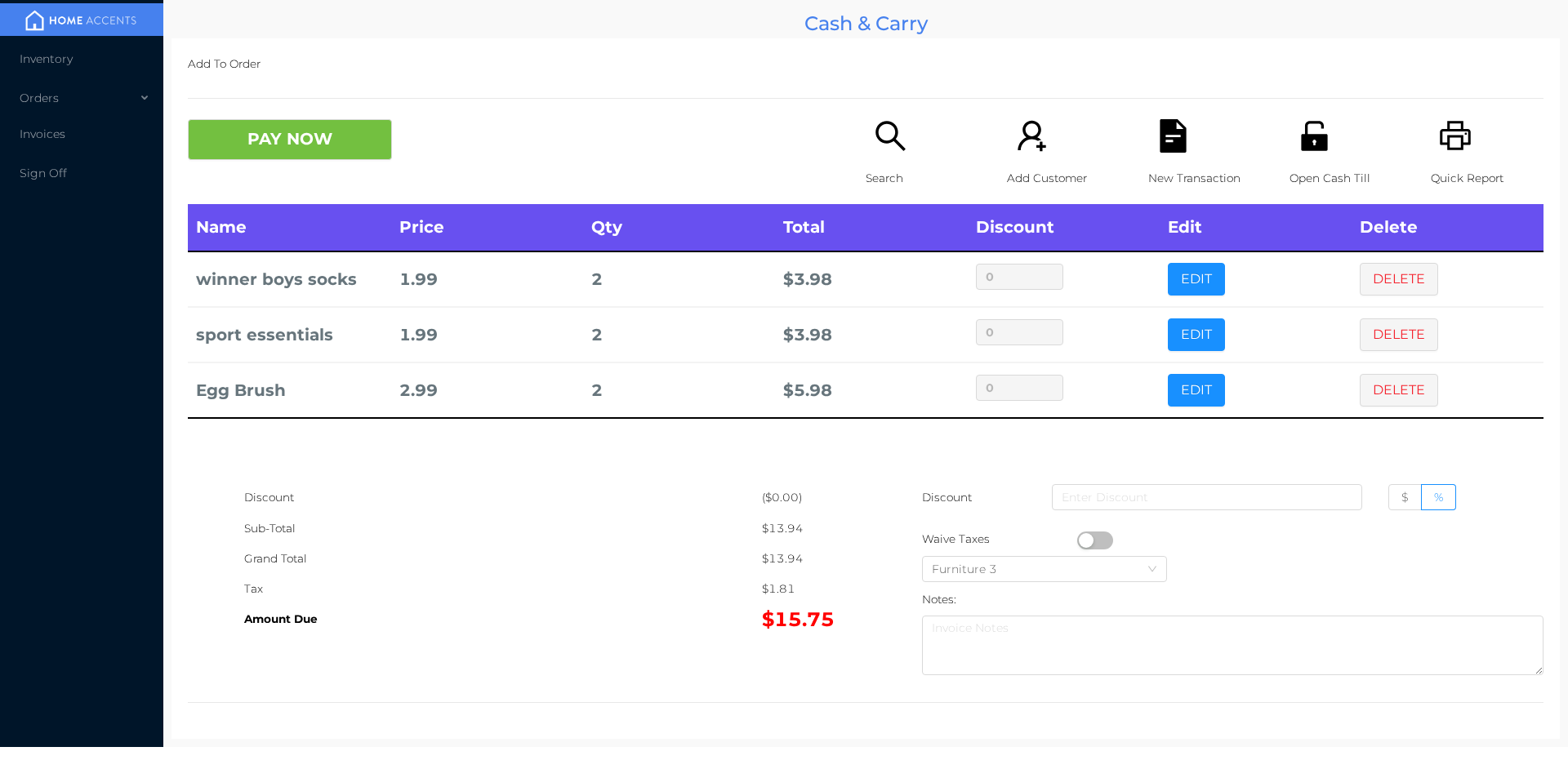
click at [1159, 135] on icon "icon: file-text" at bounding box center [1172, 136] width 26 height 33
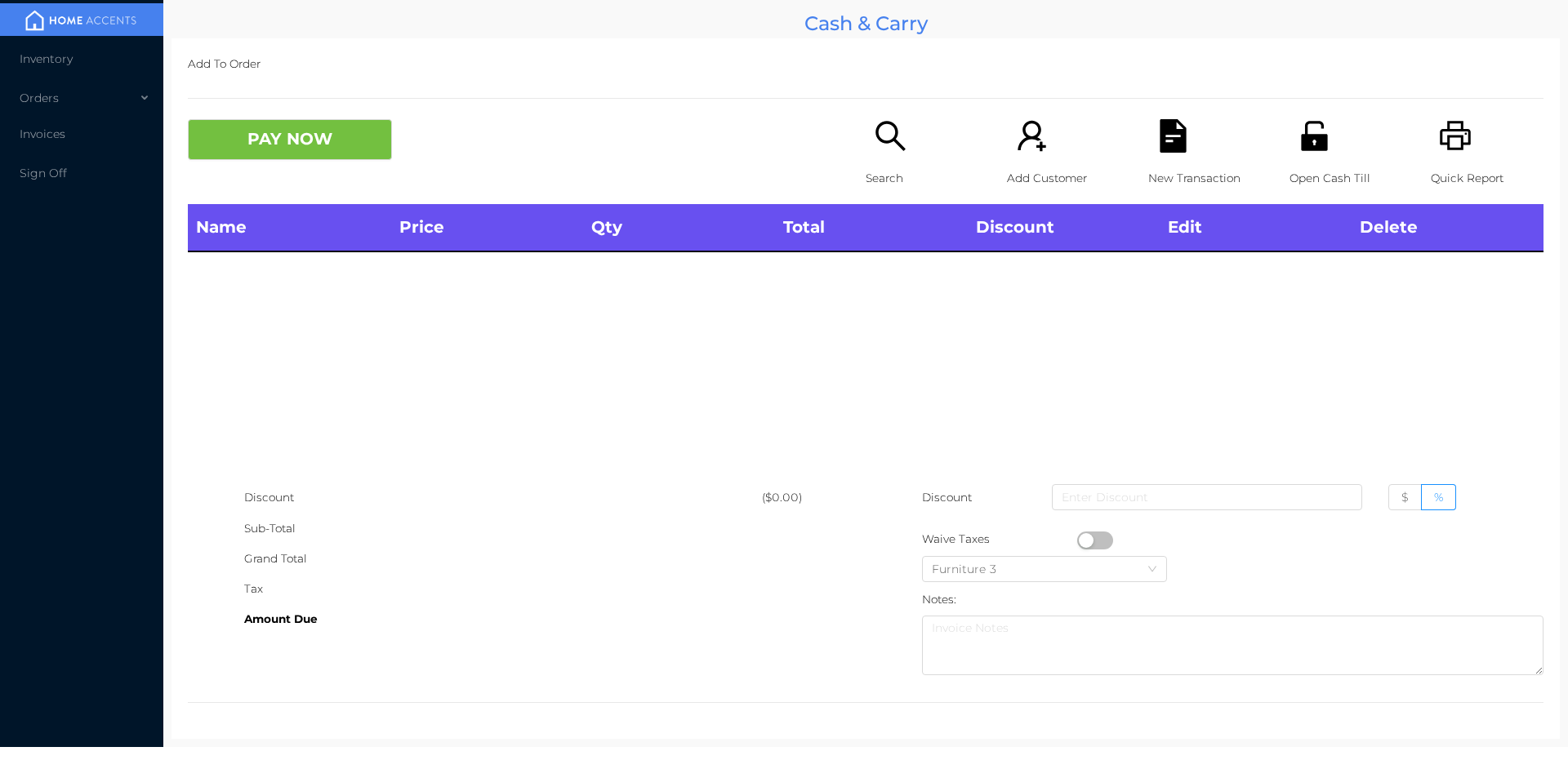
click at [1301, 139] on icon "icon: unlock" at bounding box center [1313, 135] width 26 height 29
click at [899, 137] on icon "icon: search" at bounding box center [890, 136] width 33 height 33
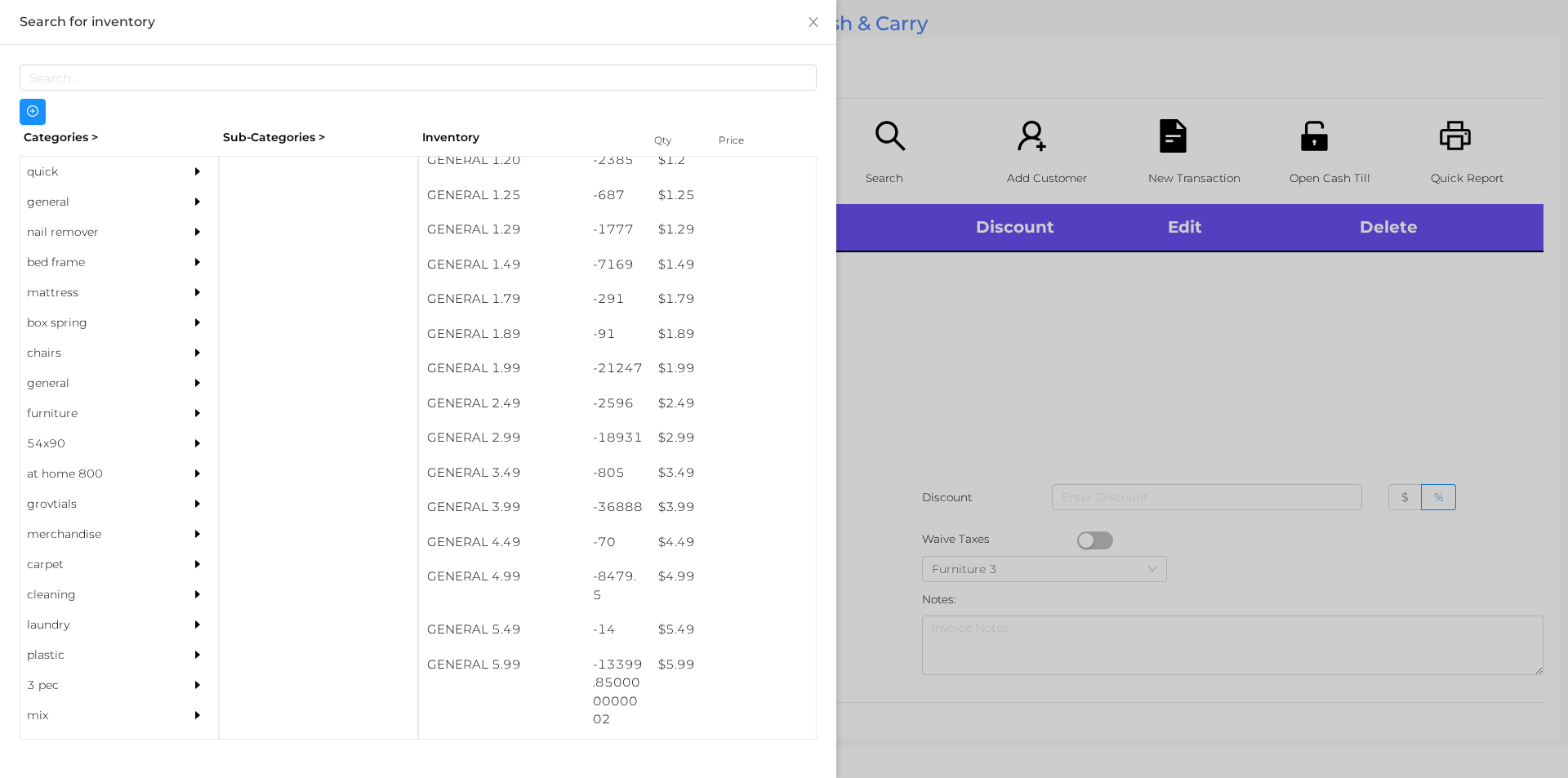
scroll to position [197, 0]
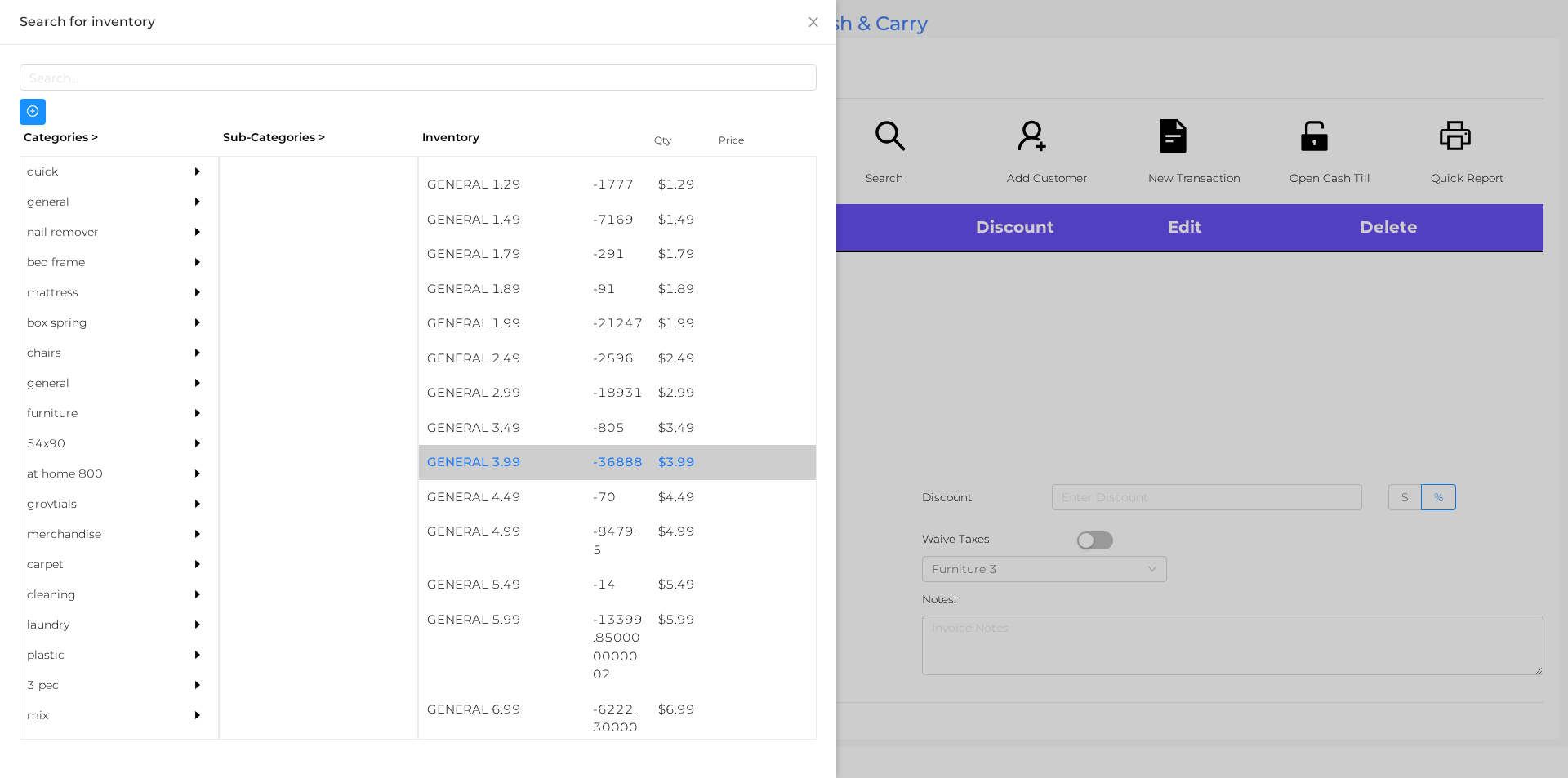
click at [688, 463] on div "$ 3.99" at bounding box center [733, 463] width 165 height 35
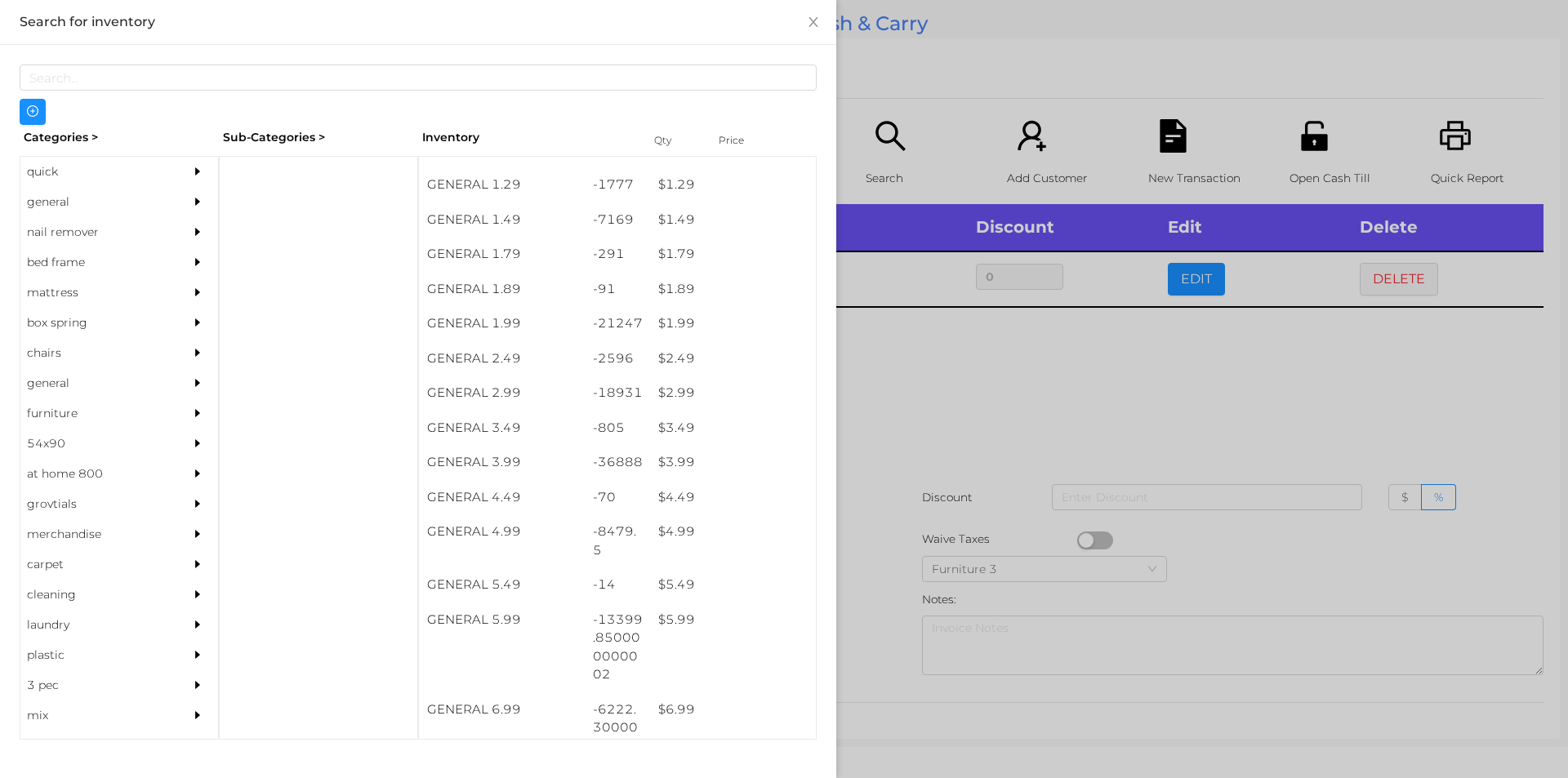
click at [937, 501] on div at bounding box center [784, 389] width 1568 height 778
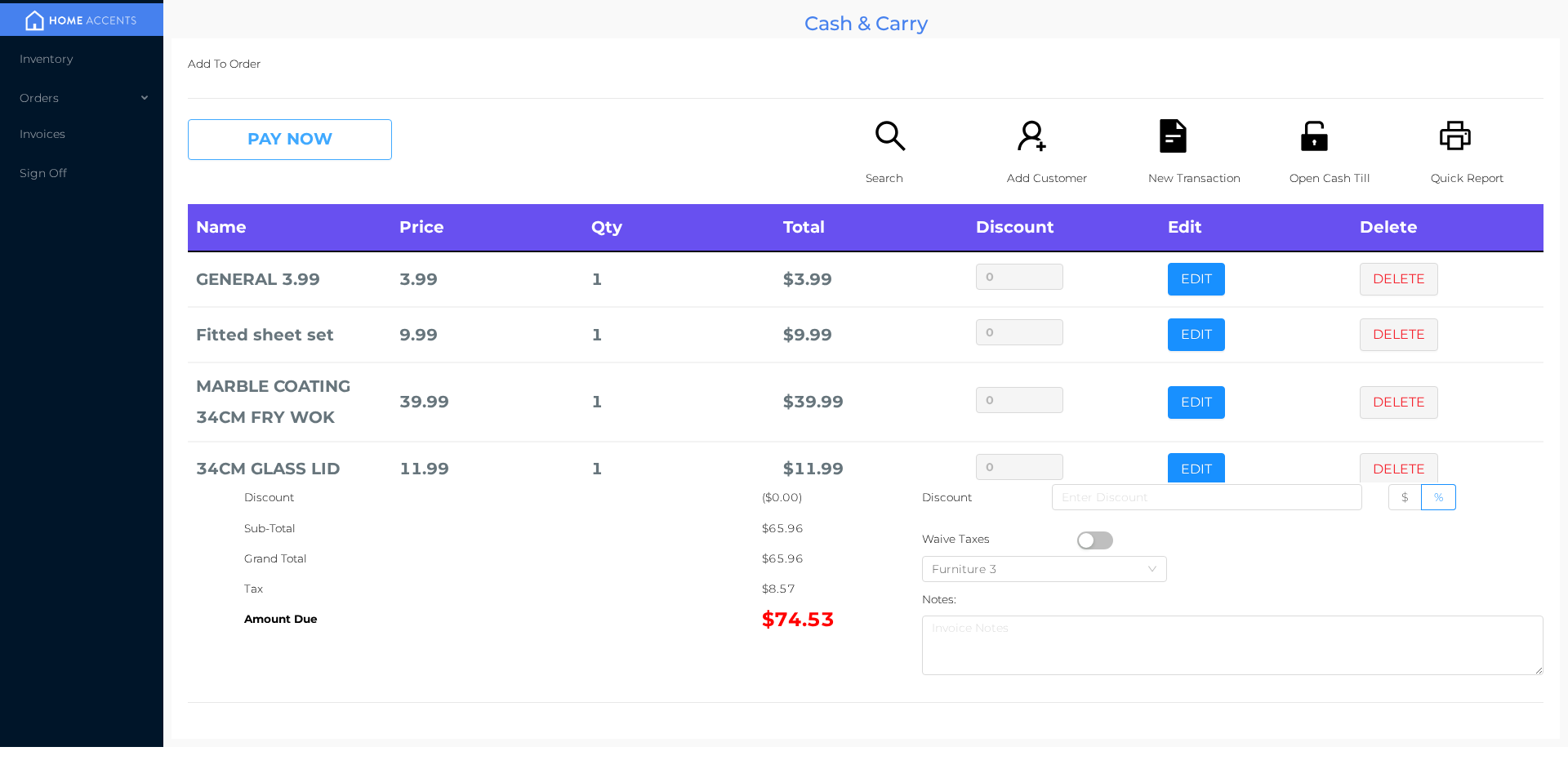
click at [303, 145] on button "PAY NOW" at bounding box center [290, 140] width 204 height 41
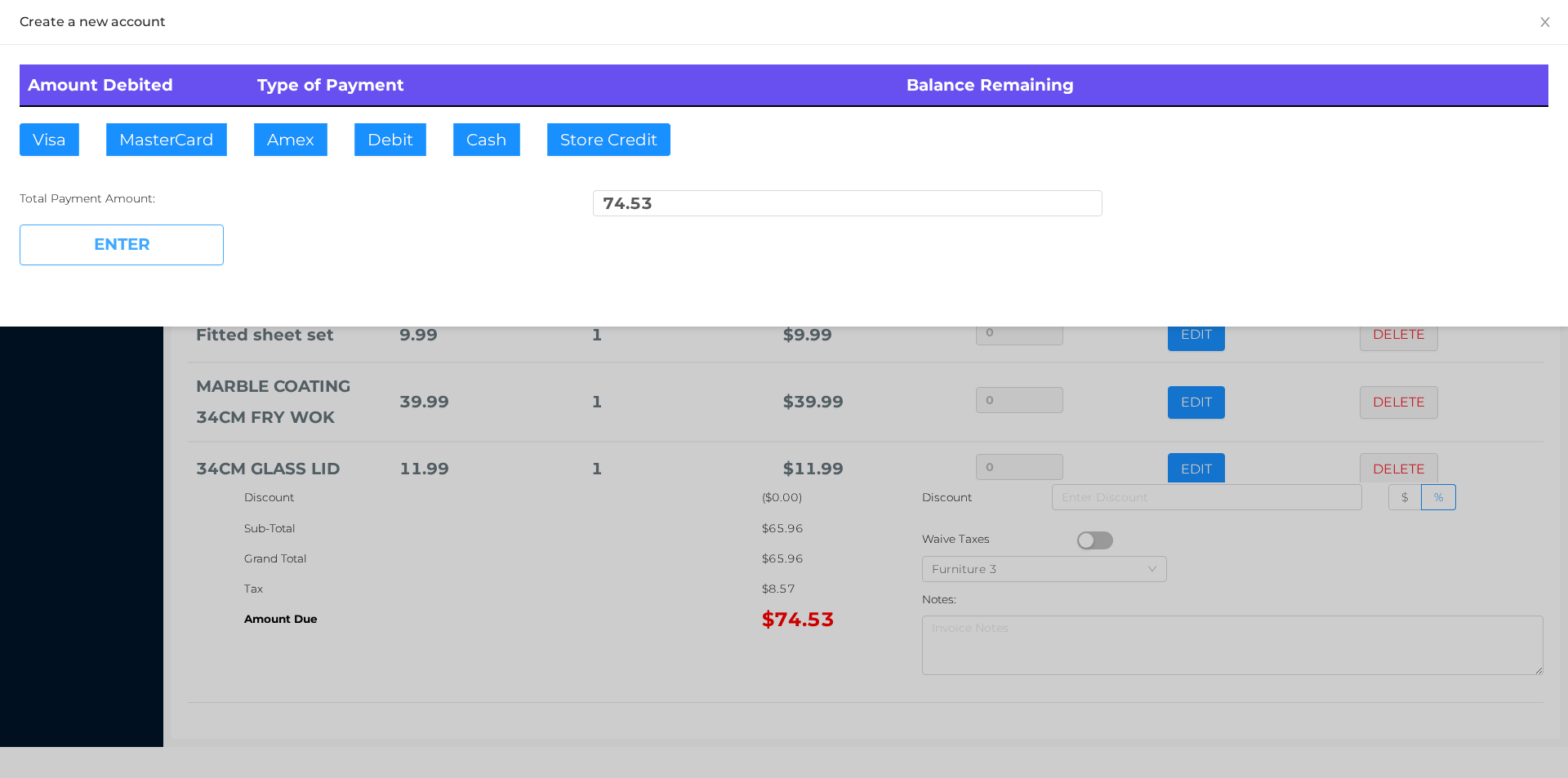
click at [160, 239] on button "ENTER" at bounding box center [121, 245] width 204 height 41
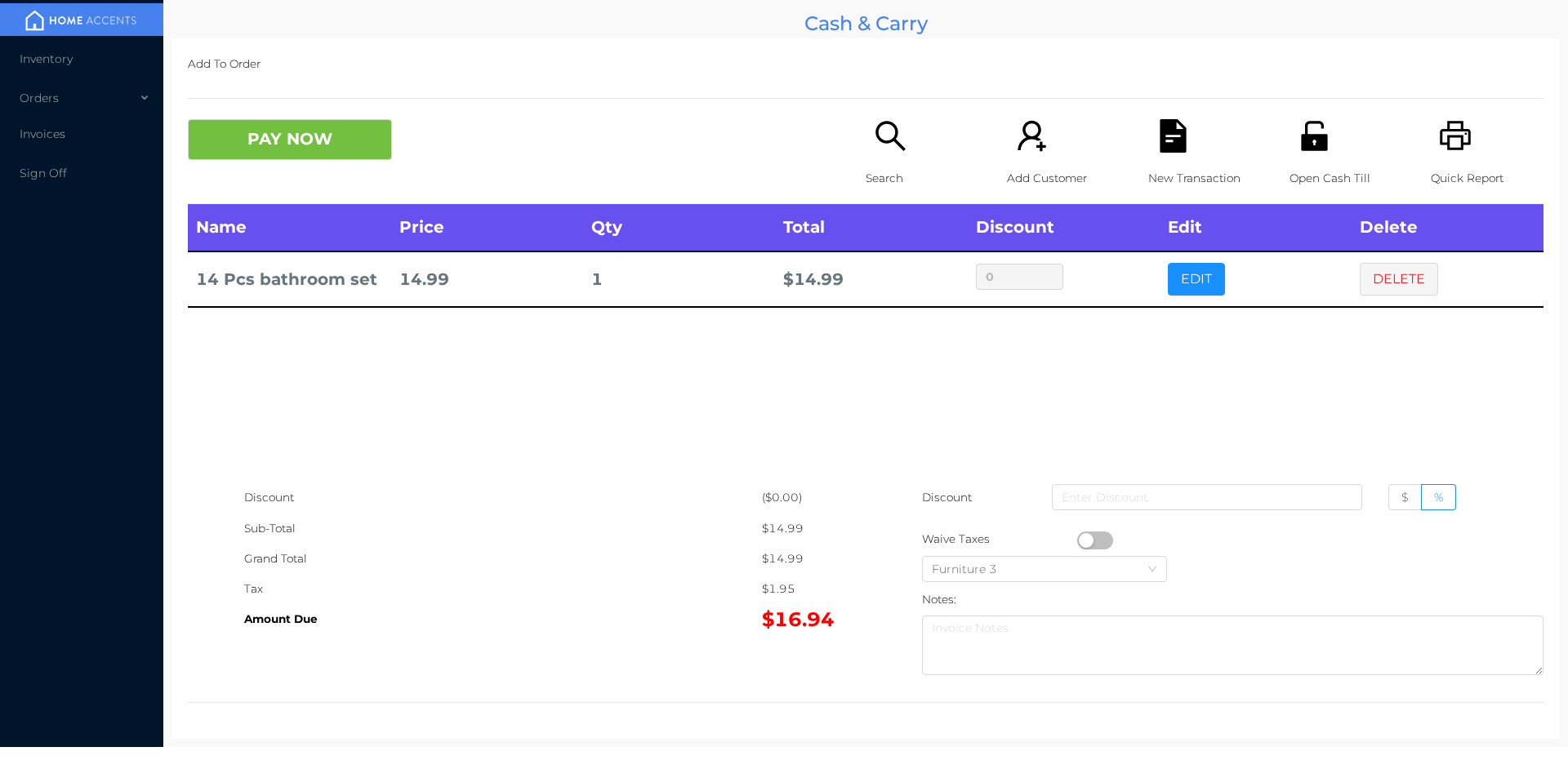
click at [303, 160] on button "PAY NOW" at bounding box center [290, 140] width 204 height 41
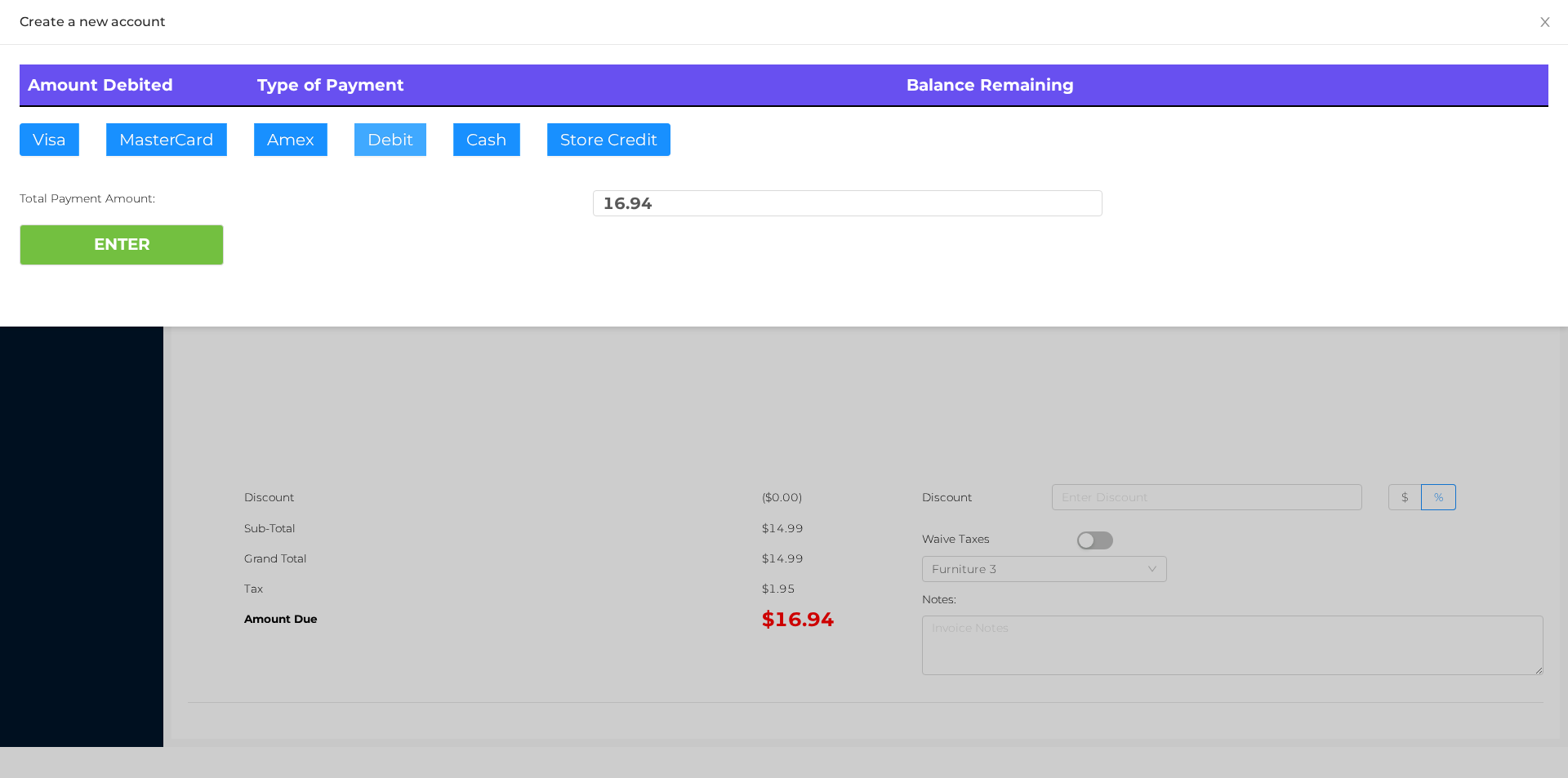
click at [397, 132] on button "Debit" at bounding box center [390, 140] width 72 height 33
click at [191, 236] on button "ENTER" at bounding box center [121, 245] width 204 height 41
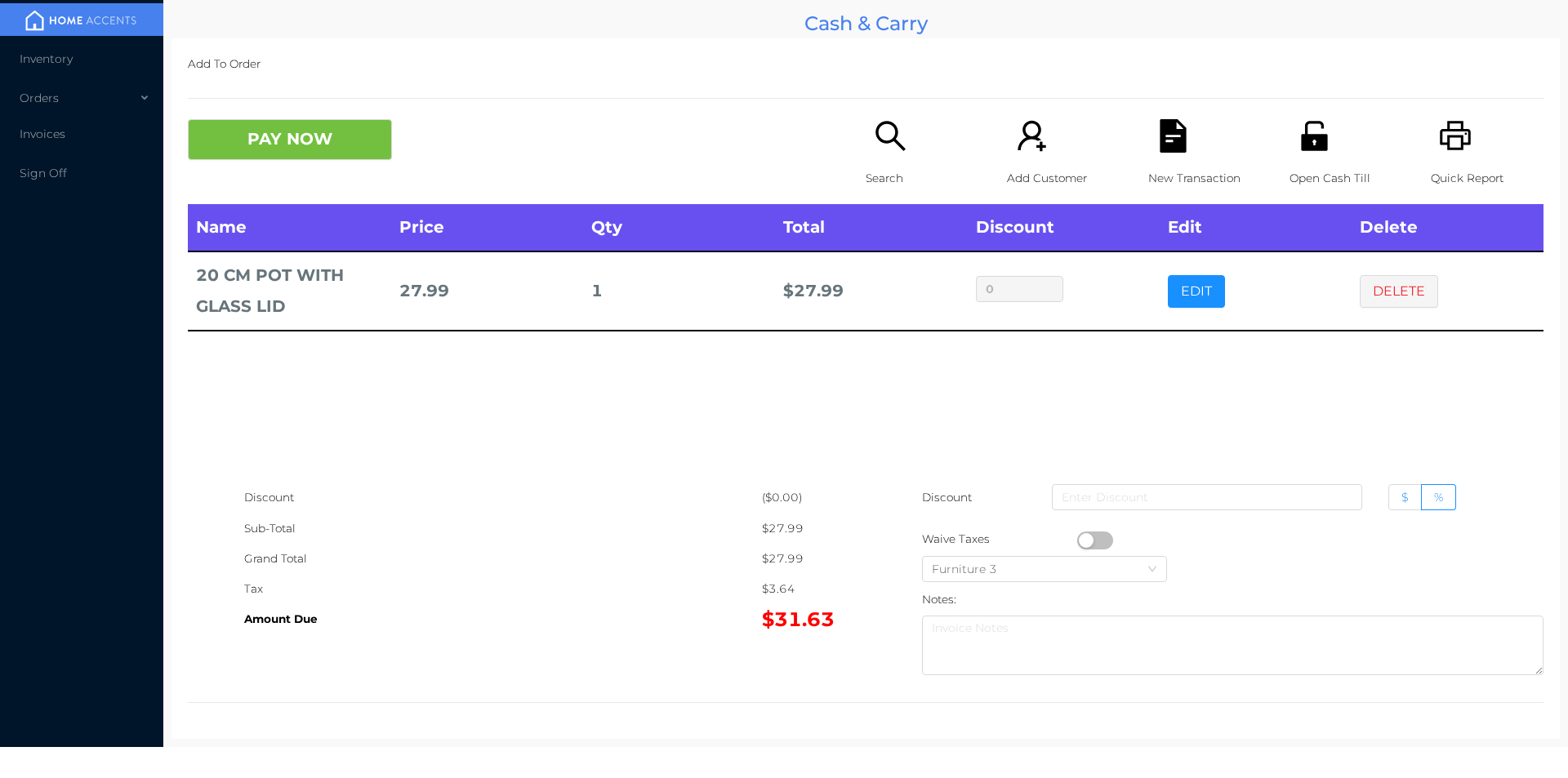
click at [1402, 496] on span "$" at bounding box center [1405, 497] width 8 height 15
click at [1402, 501] on input "$" at bounding box center [1402, 501] width 0 height 0
click at [1152, 492] on input at bounding box center [1206, 496] width 310 height 26
type input "1"
click at [278, 146] on button "PAY NOW" at bounding box center [290, 140] width 204 height 41
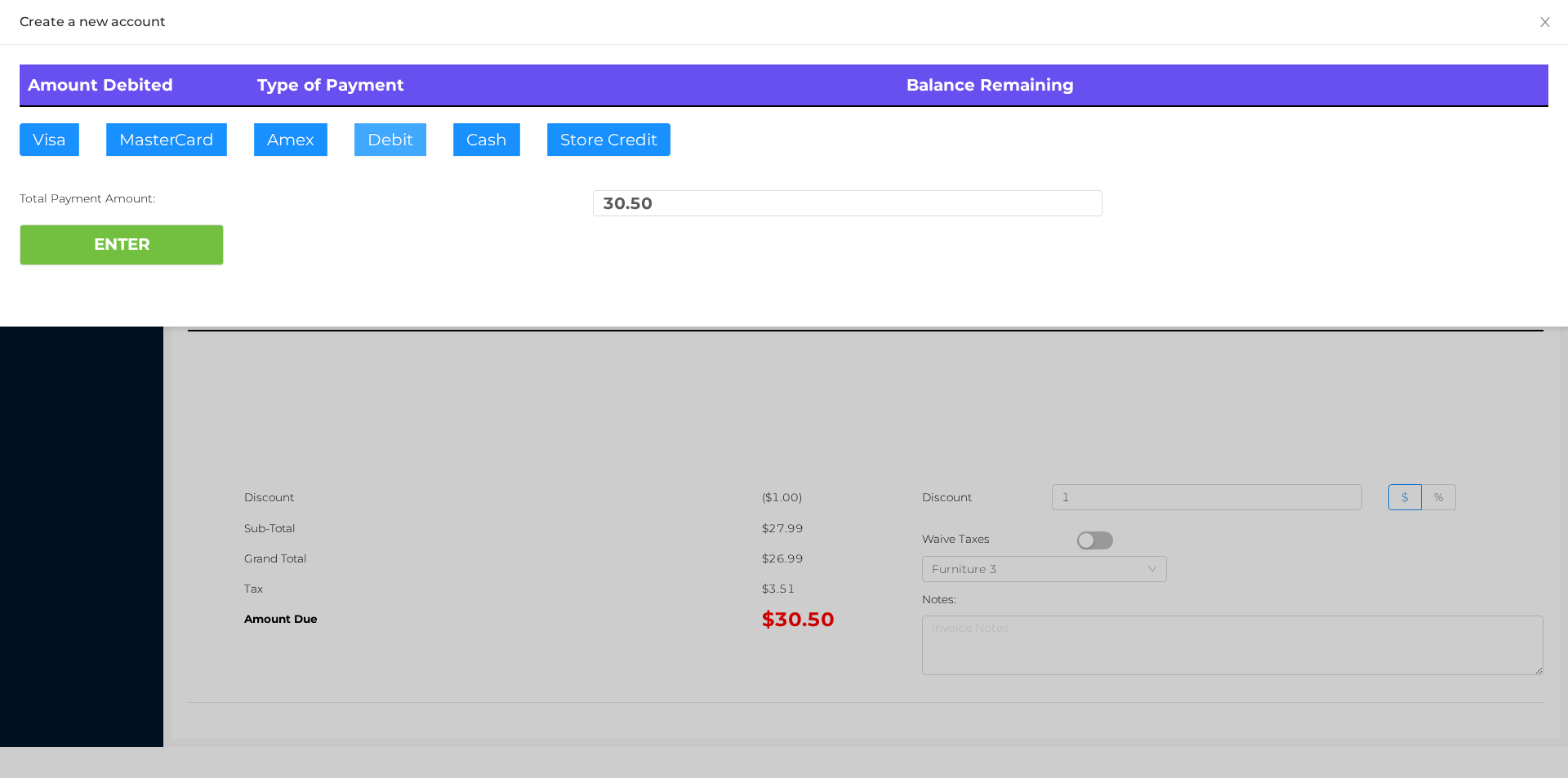
click at [403, 133] on button "Debit" at bounding box center [390, 140] width 72 height 33
click at [208, 237] on button "ENTER" at bounding box center [121, 245] width 204 height 41
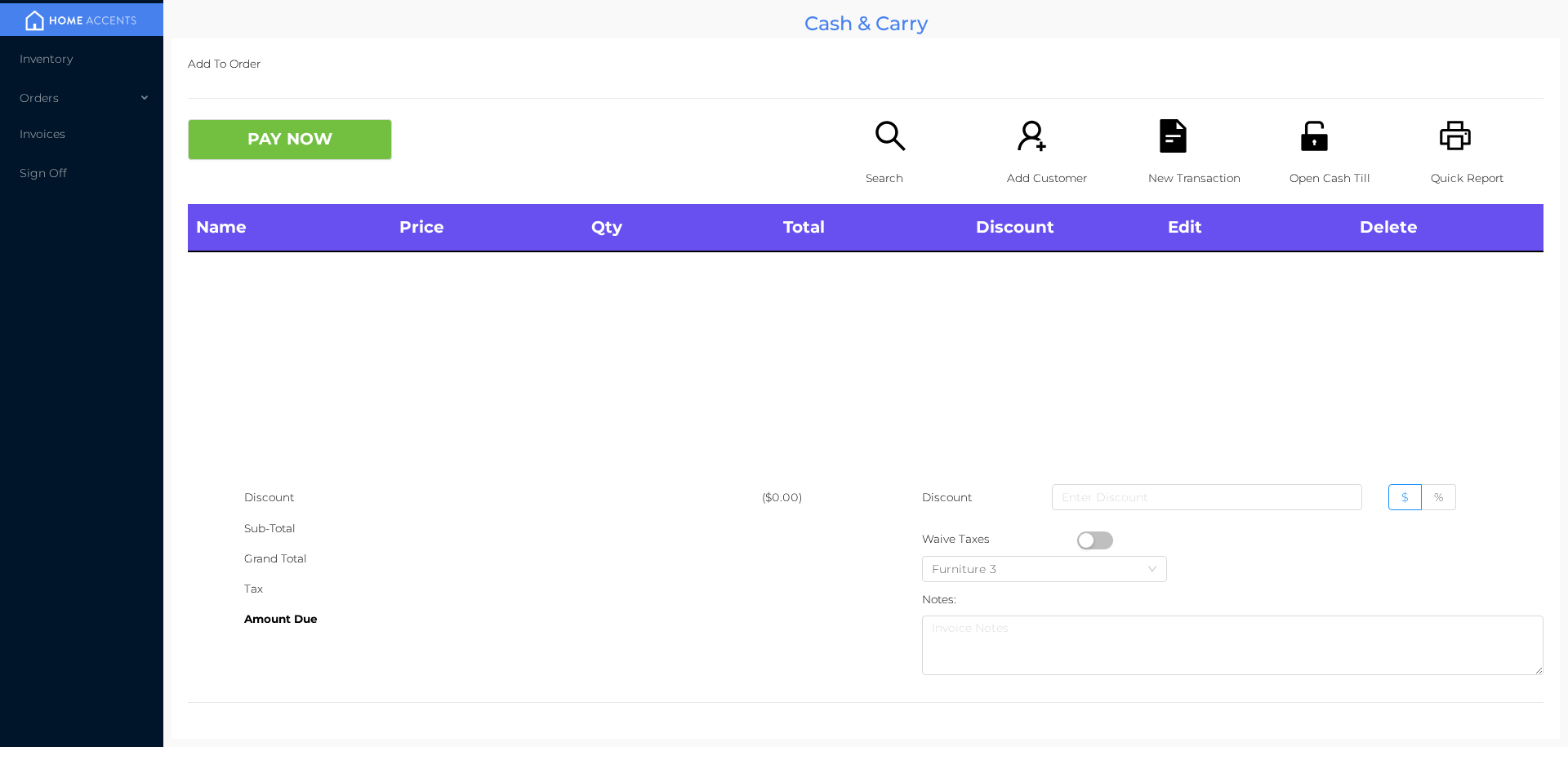
click at [871, 158] on div "Search" at bounding box center [922, 162] width 113 height 85
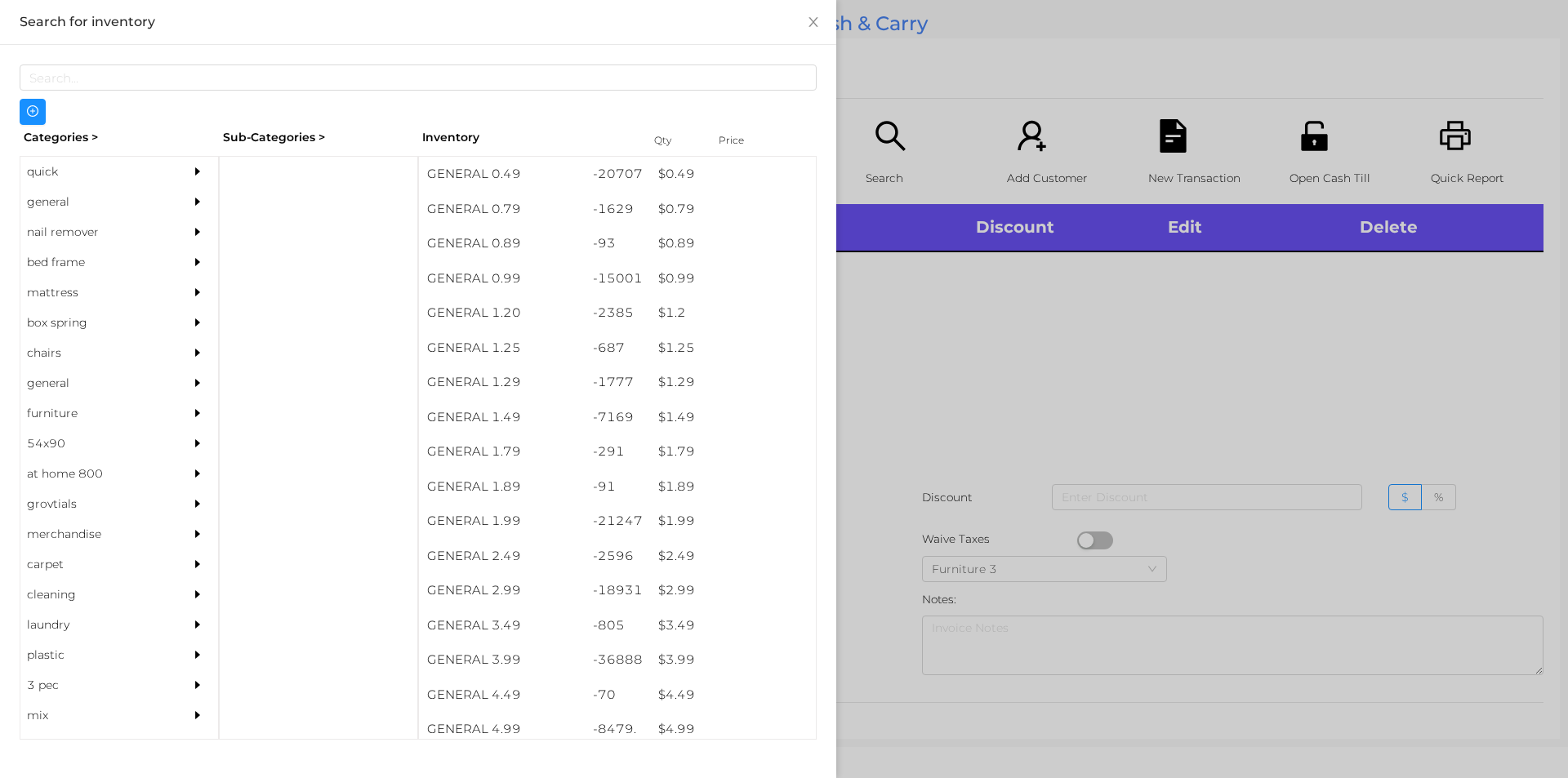
click at [72, 181] on div "quick" at bounding box center [94, 172] width 149 height 30
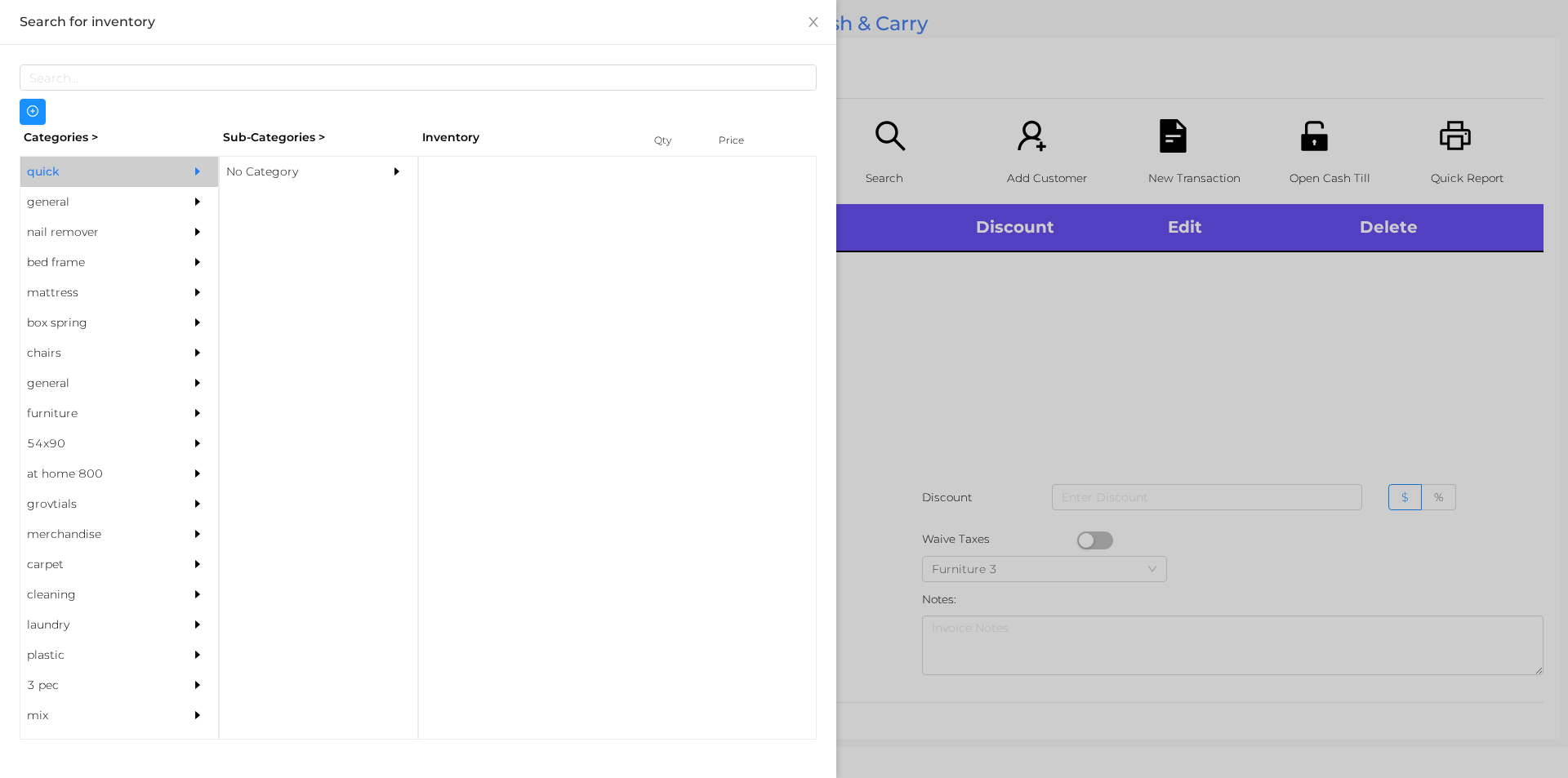
click at [314, 182] on div "No Category" at bounding box center [294, 172] width 149 height 30
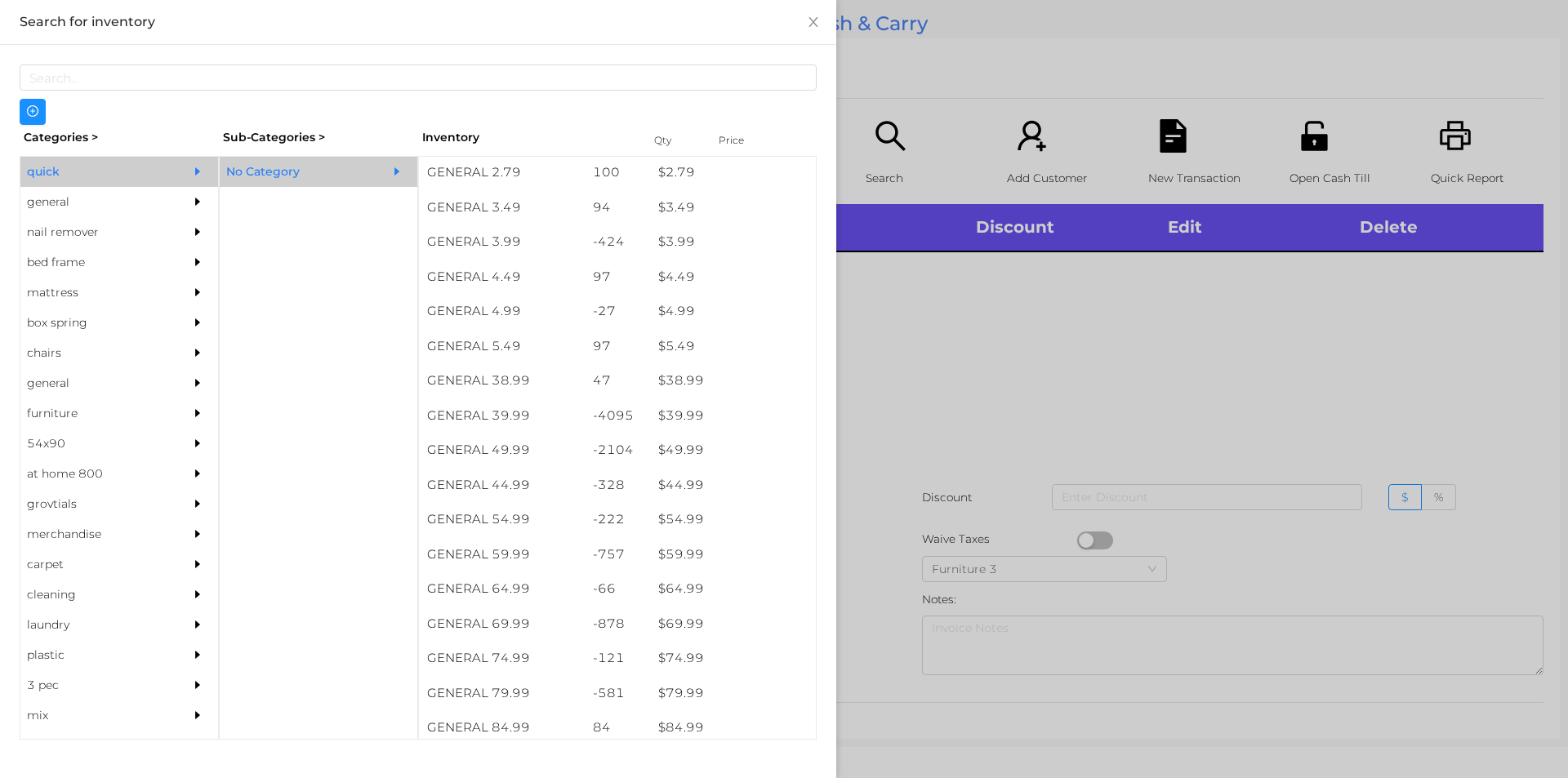
scroll to position [710, 0]
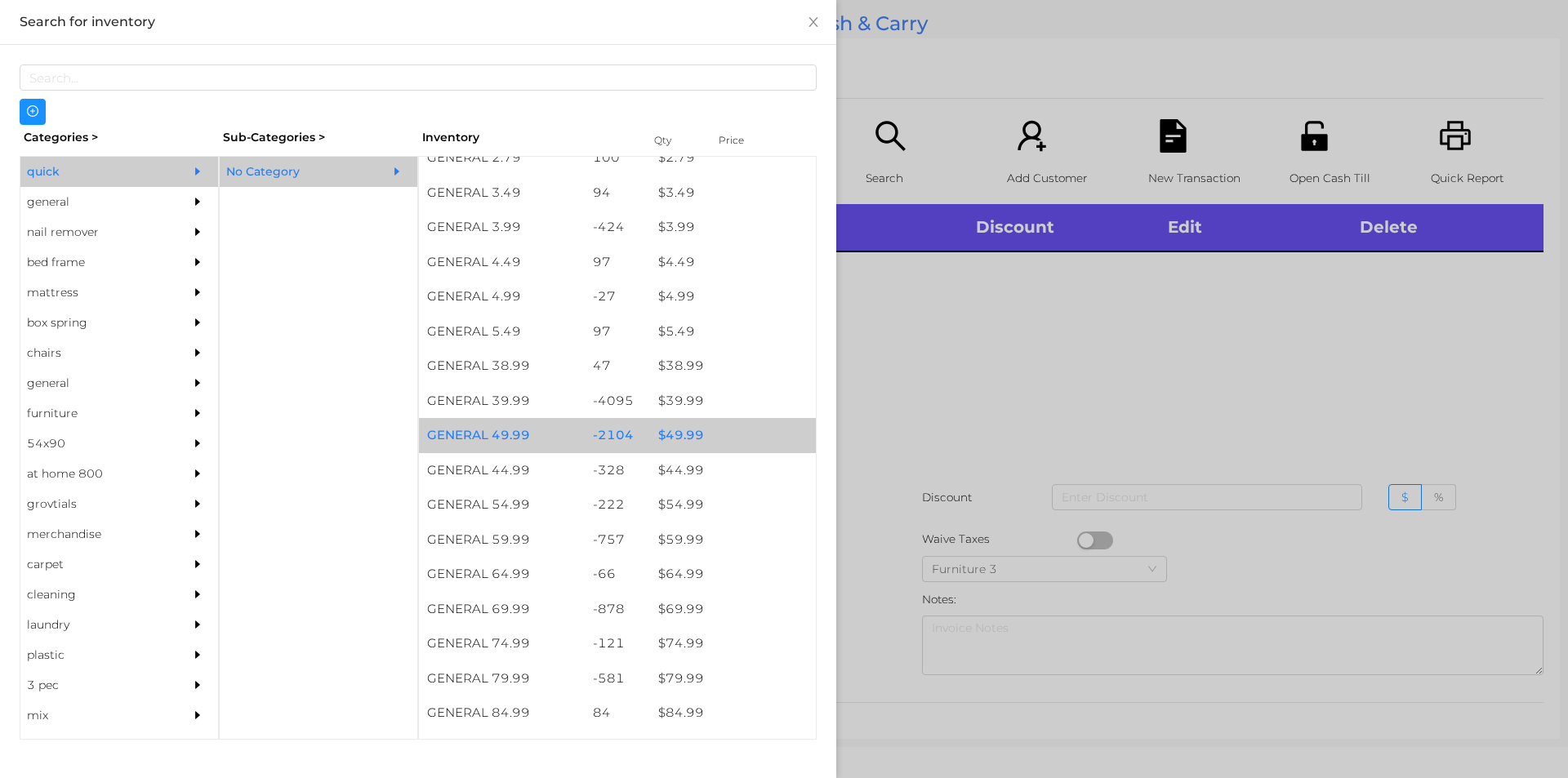
click at [705, 435] on div "$ 49.99" at bounding box center [733, 435] width 165 height 35
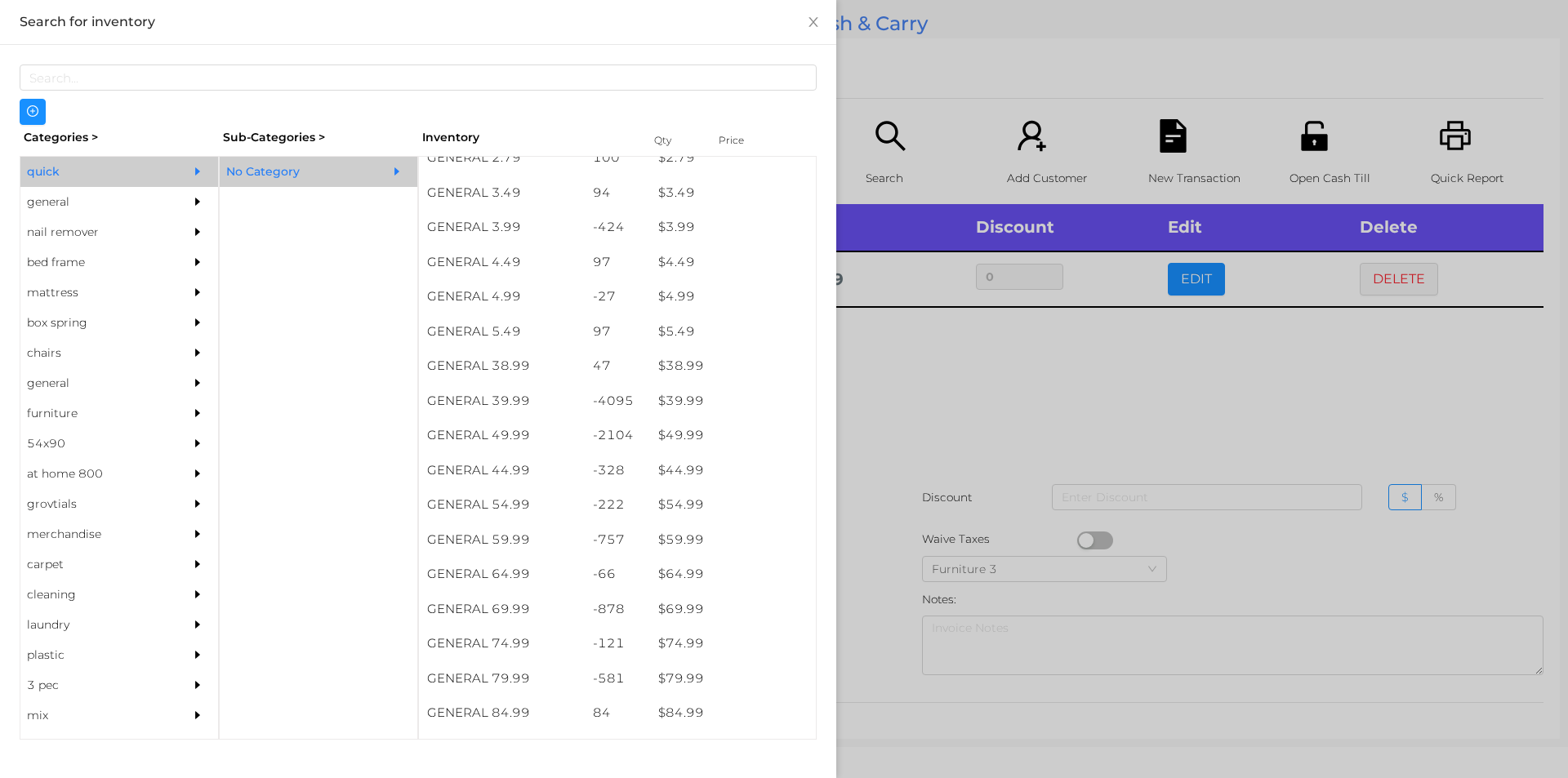
click at [975, 498] on div at bounding box center [784, 389] width 1568 height 778
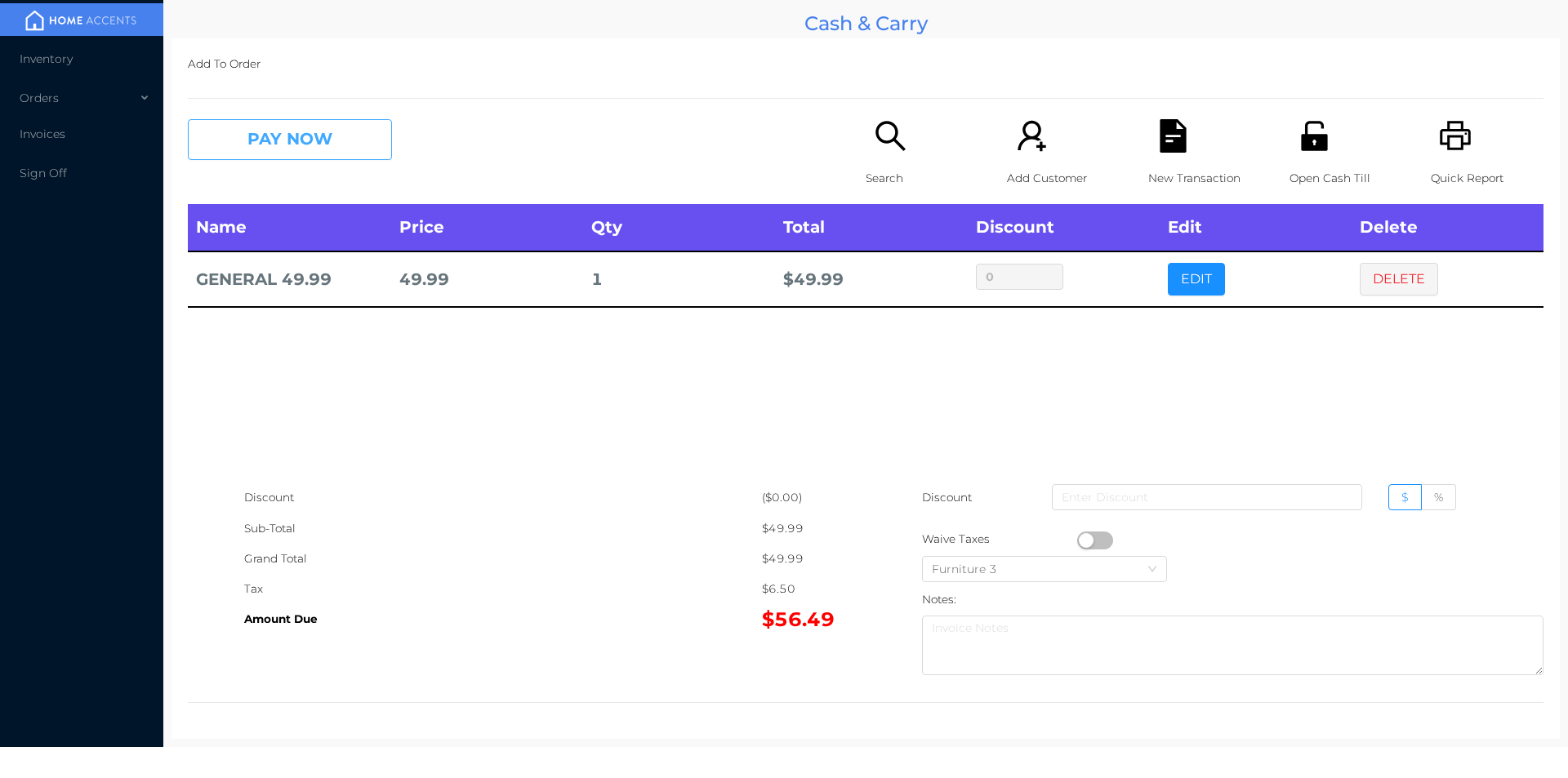
click at [280, 155] on button "PAY NOW" at bounding box center [290, 140] width 204 height 41
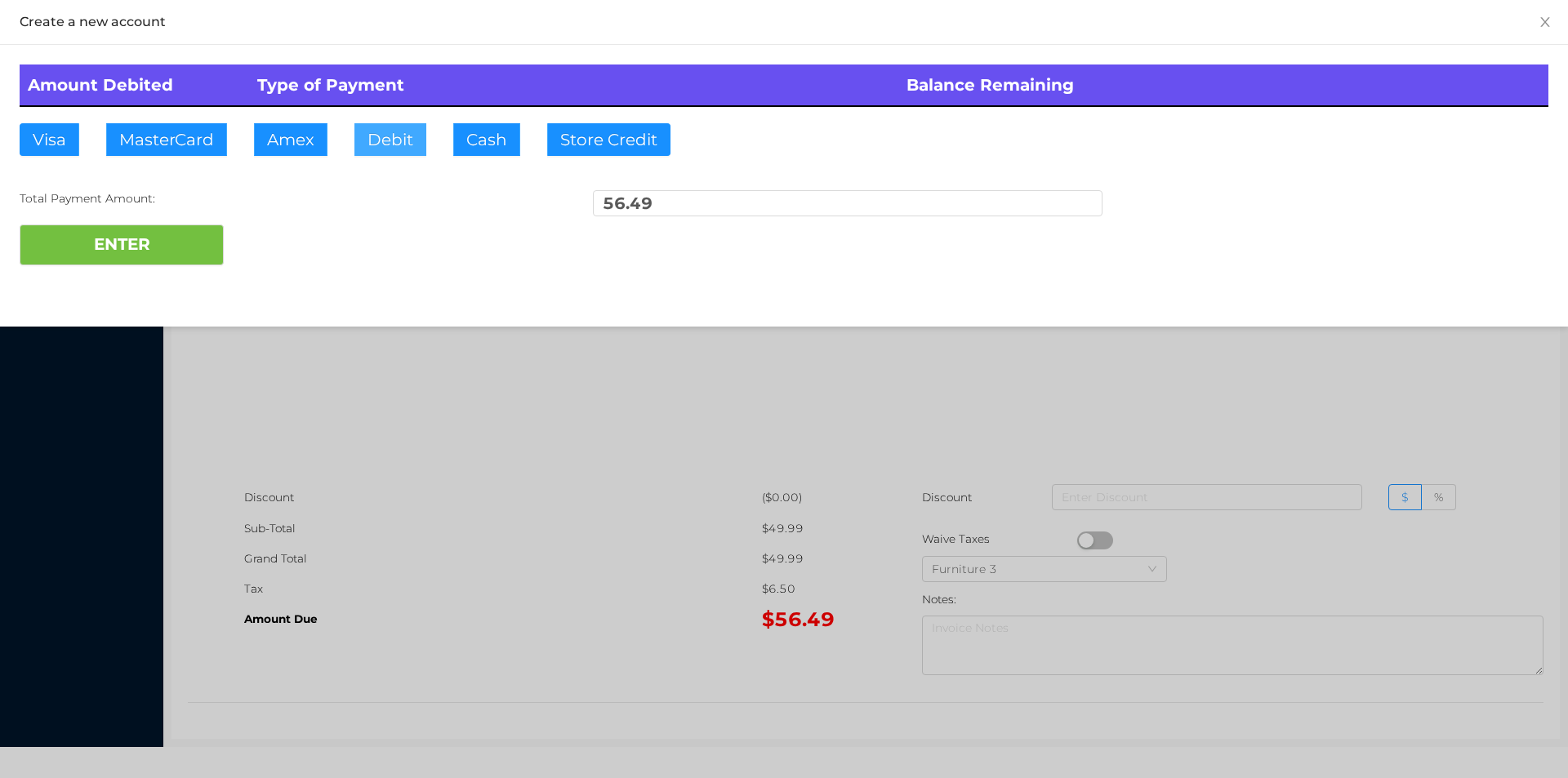
click at [372, 135] on button "Debit" at bounding box center [390, 140] width 72 height 33
click at [174, 237] on button "ENTER" at bounding box center [121, 245] width 204 height 41
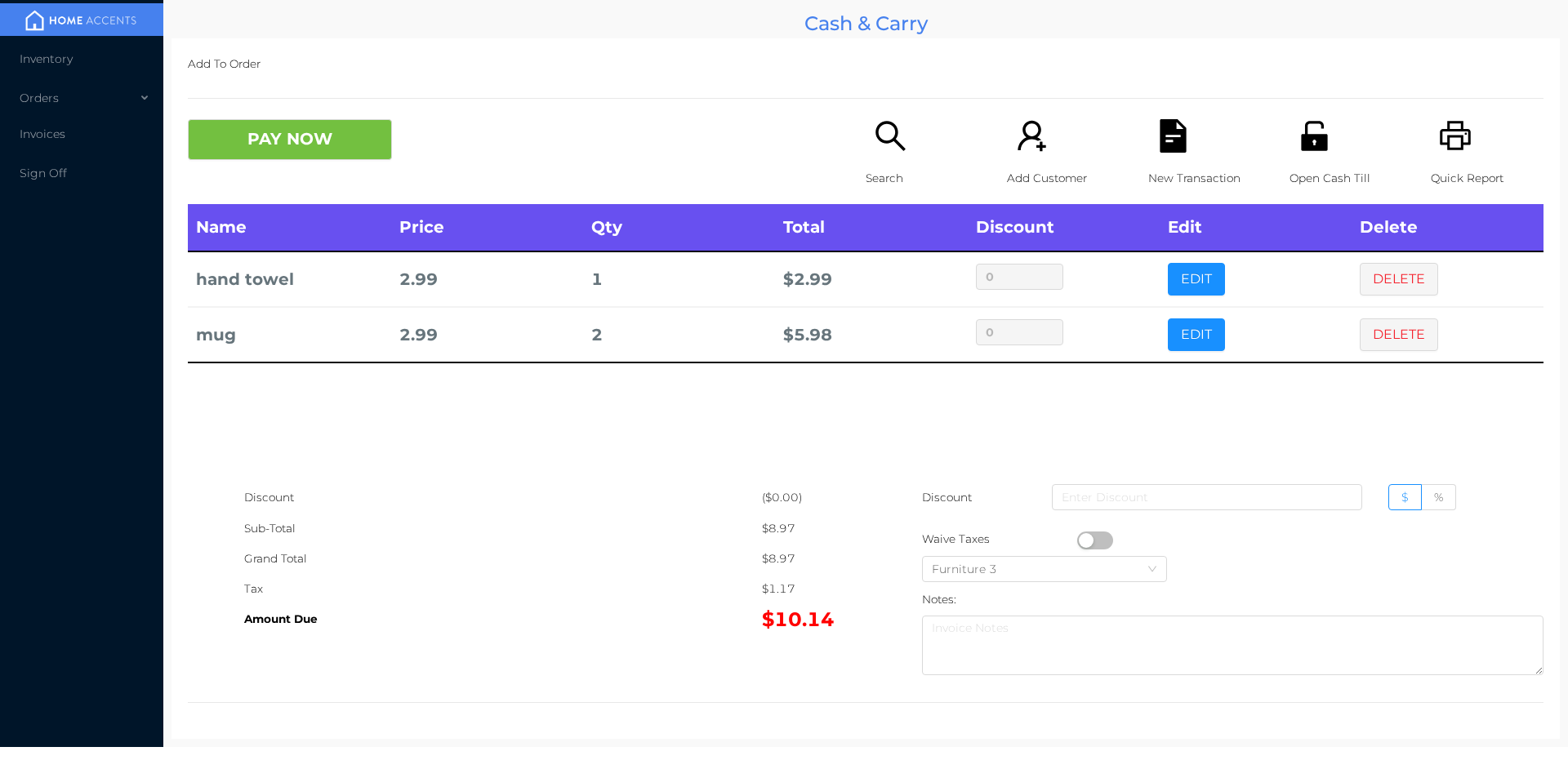
click at [324, 152] on button "PAY NOW" at bounding box center [290, 140] width 204 height 41
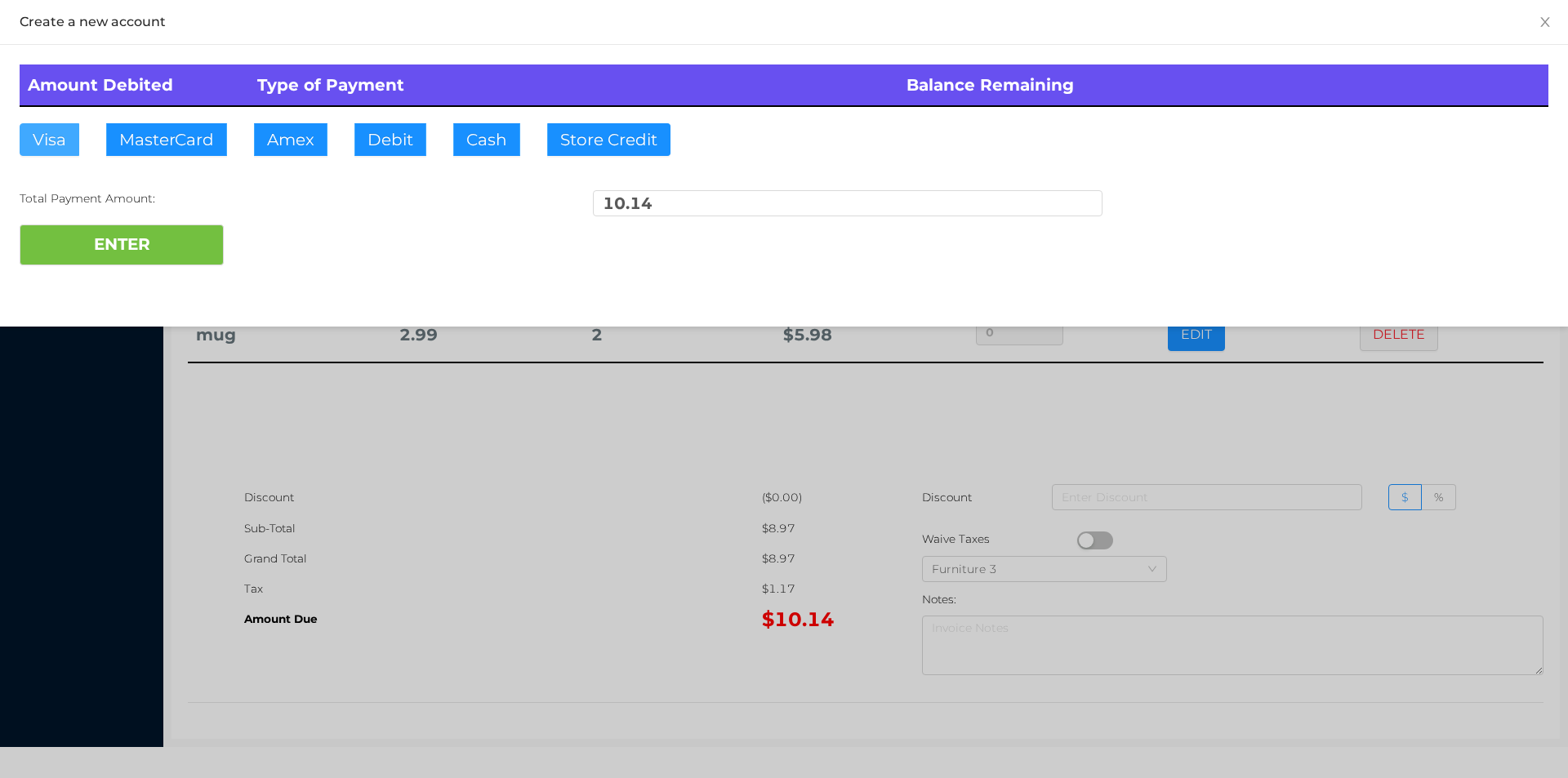
click at [74, 145] on button "Visa" at bounding box center [48, 140] width 59 height 33
click at [74, 259] on button "ENTER" at bounding box center [121, 245] width 204 height 41
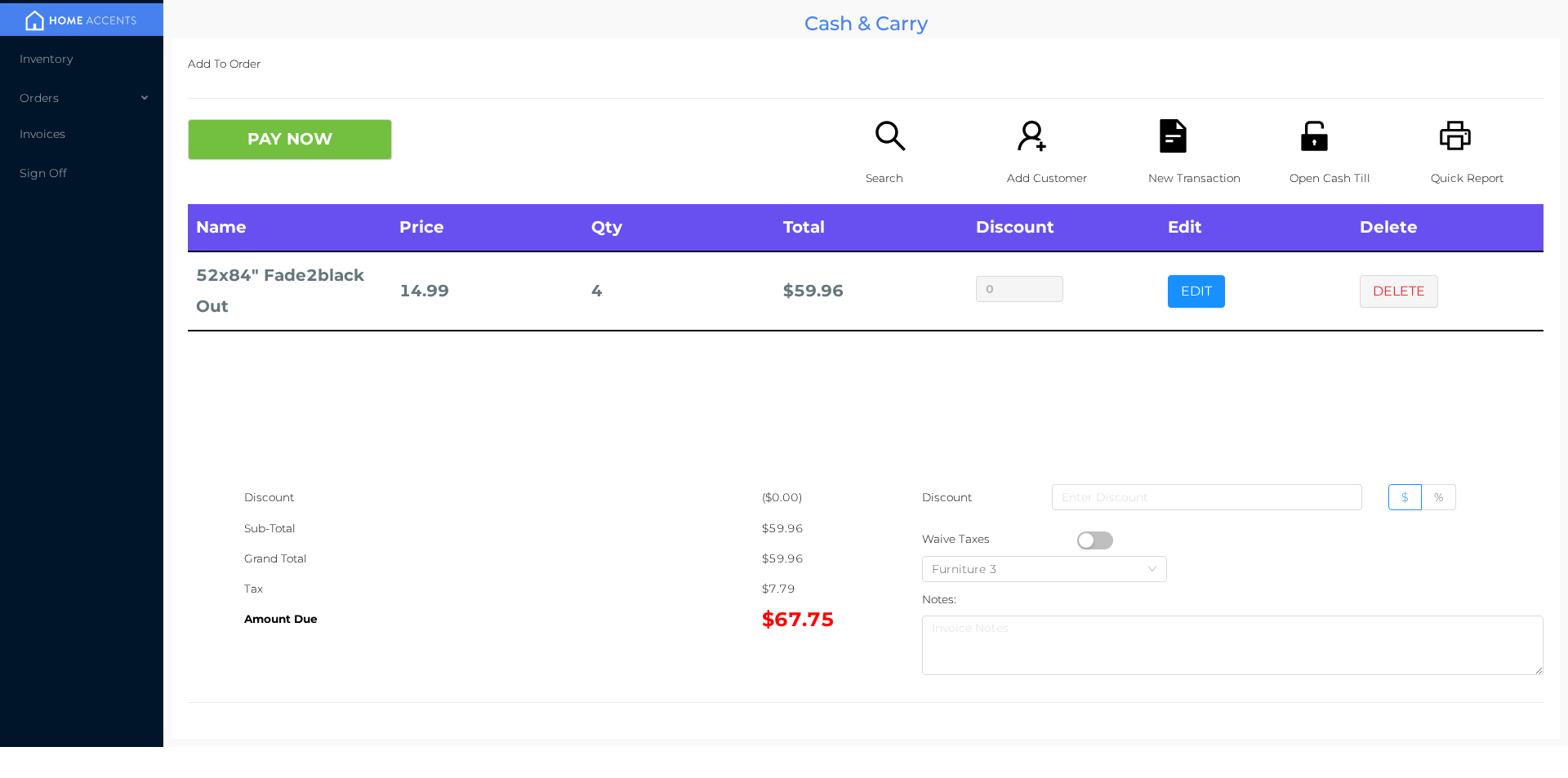
click at [1157, 155] on div "New Transaction" at bounding box center [1204, 162] width 113 height 85
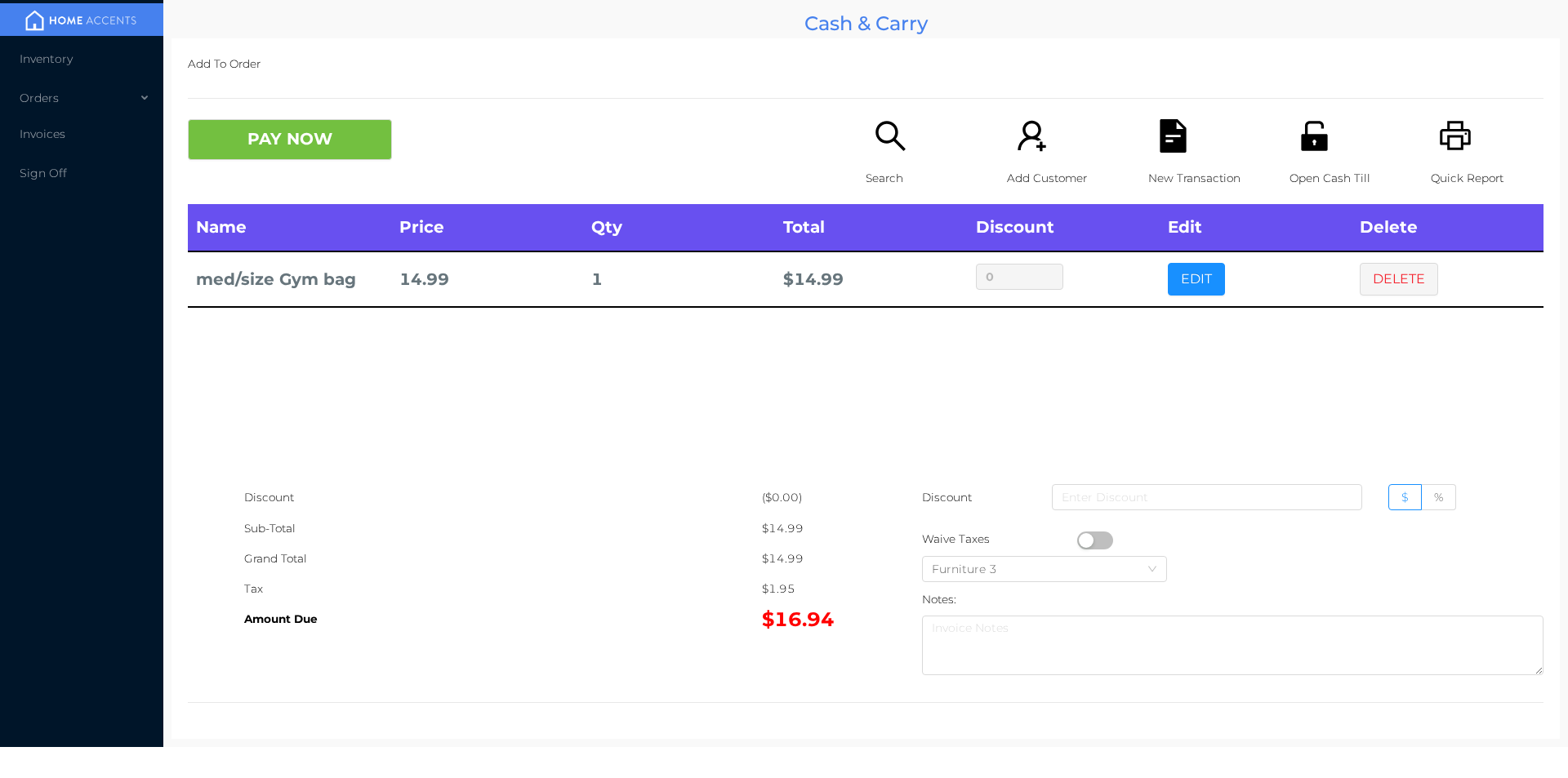
click at [1329, 167] on p "Open Cash Till" at bounding box center [1346, 178] width 113 height 30
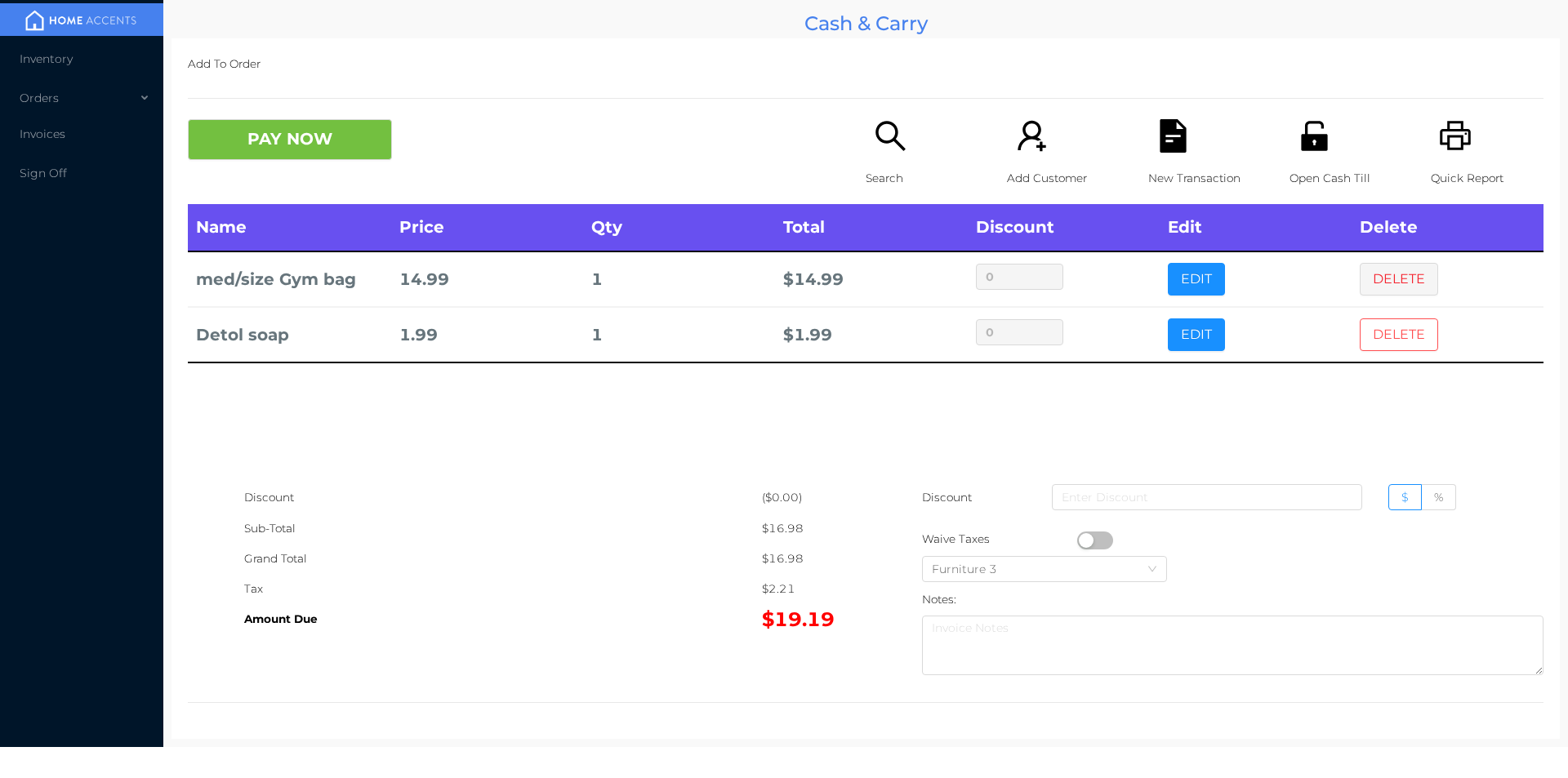
click at [1371, 334] on button "DELETE" at bounding box center [1399, 334] width 79 height 33
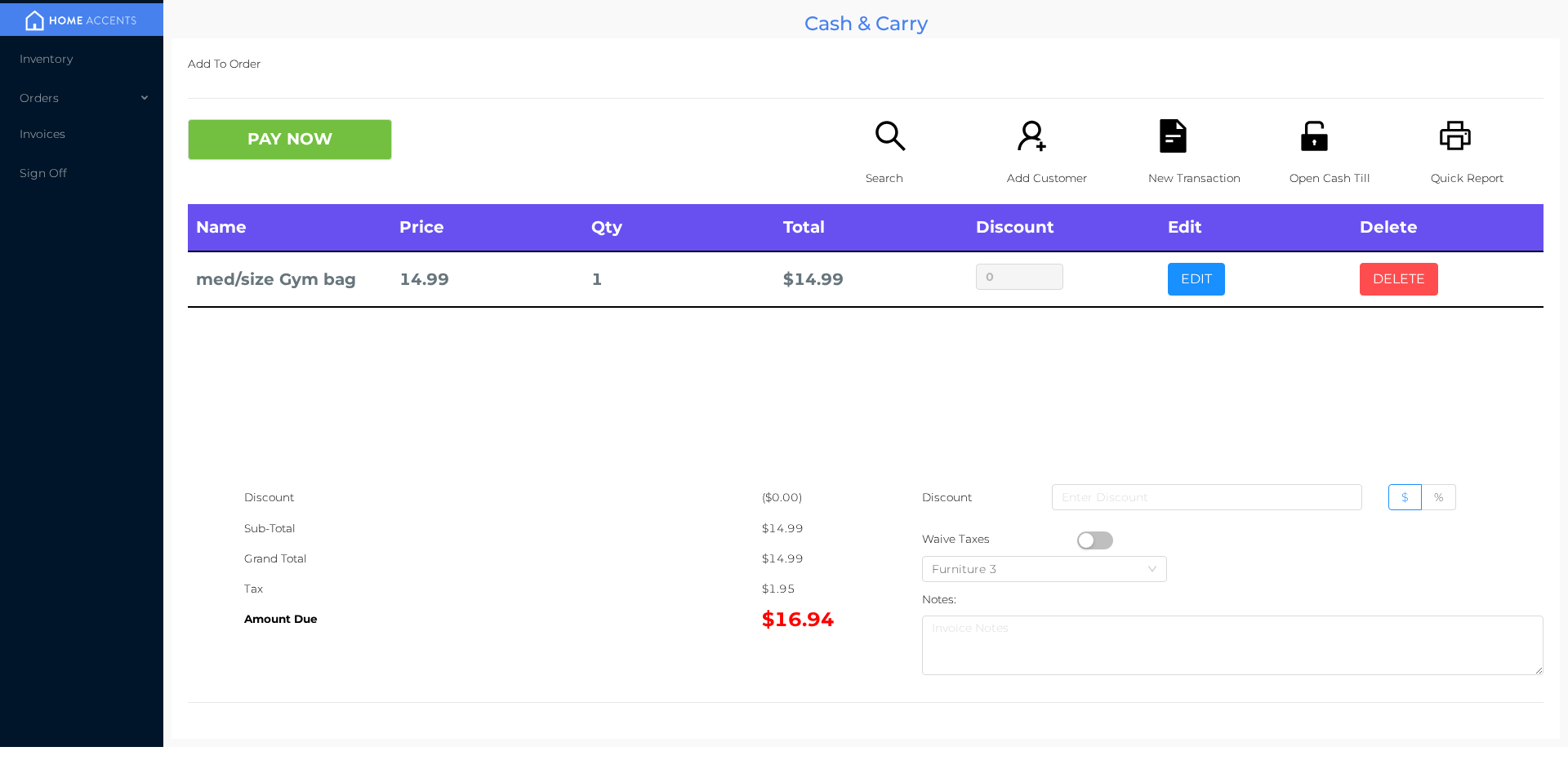
click at [1384, 284] on button "DELETE" at bounding box center [1399, 279] width 79 height 33
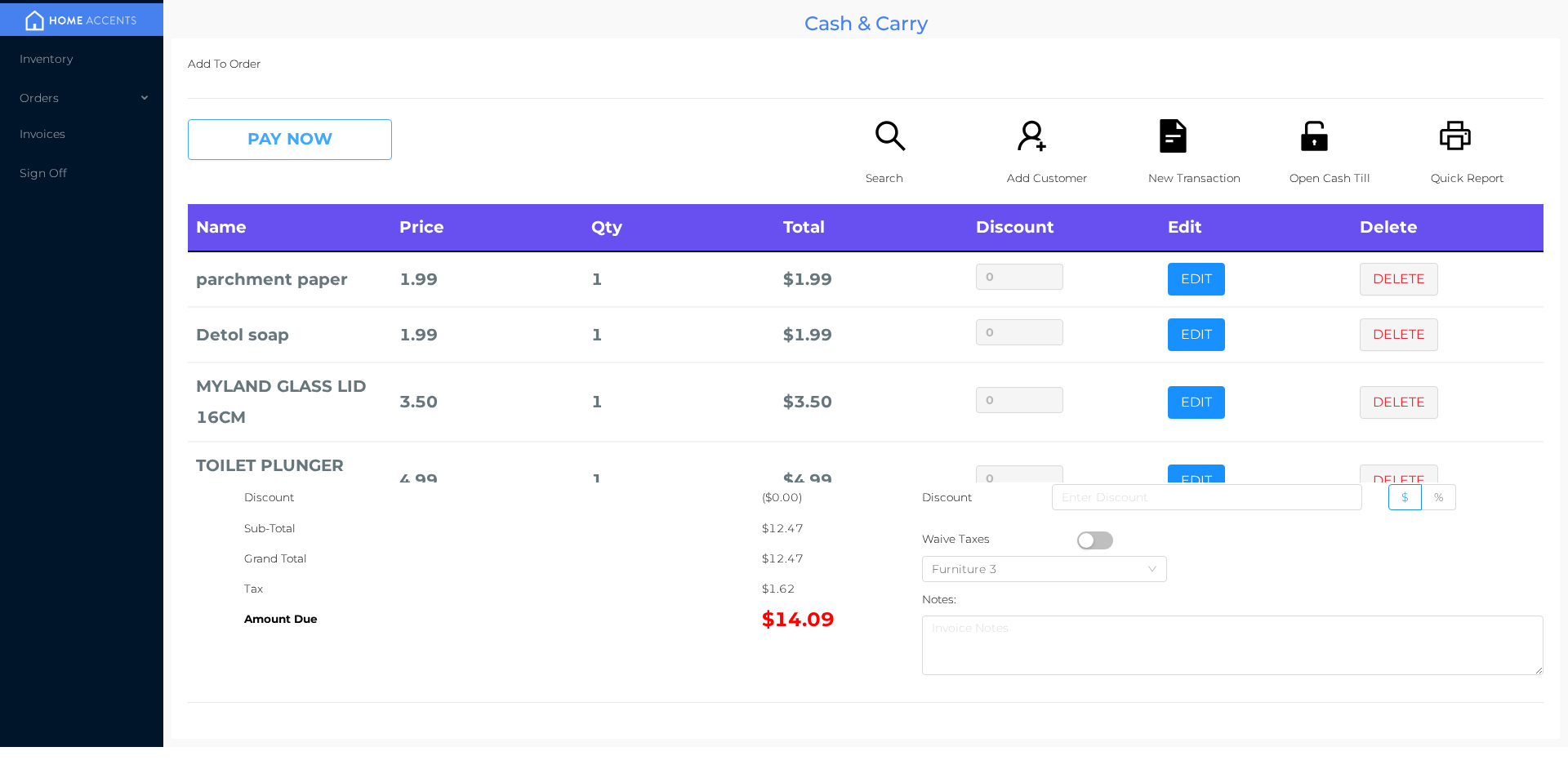
click at [303, 154] on button "PAY NOW" at bounding box center [290, 140] width 204 height 41
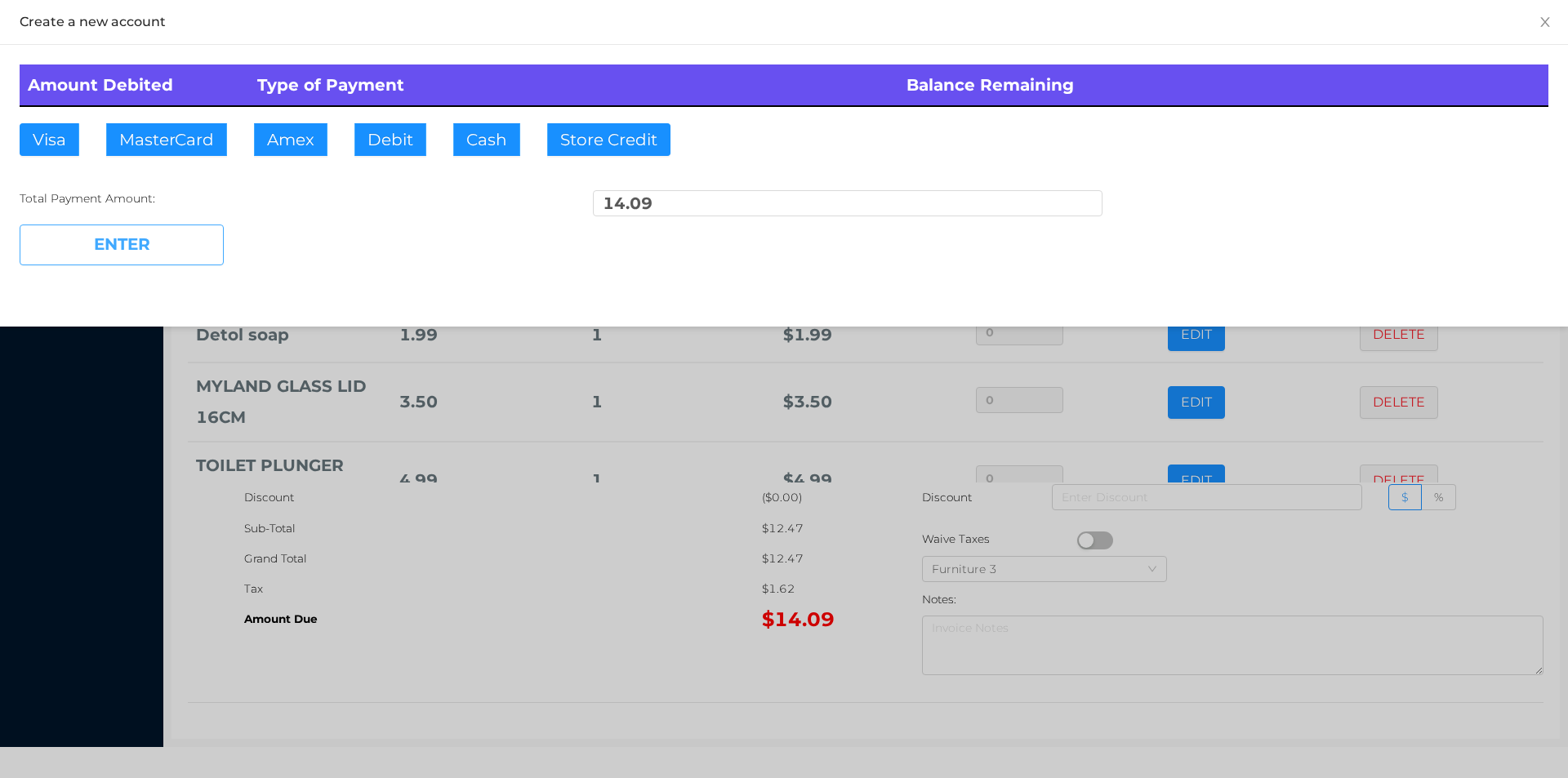
click at [176, 252] on button "ENTER" at bounding box center [121, 245] width 204 height 41
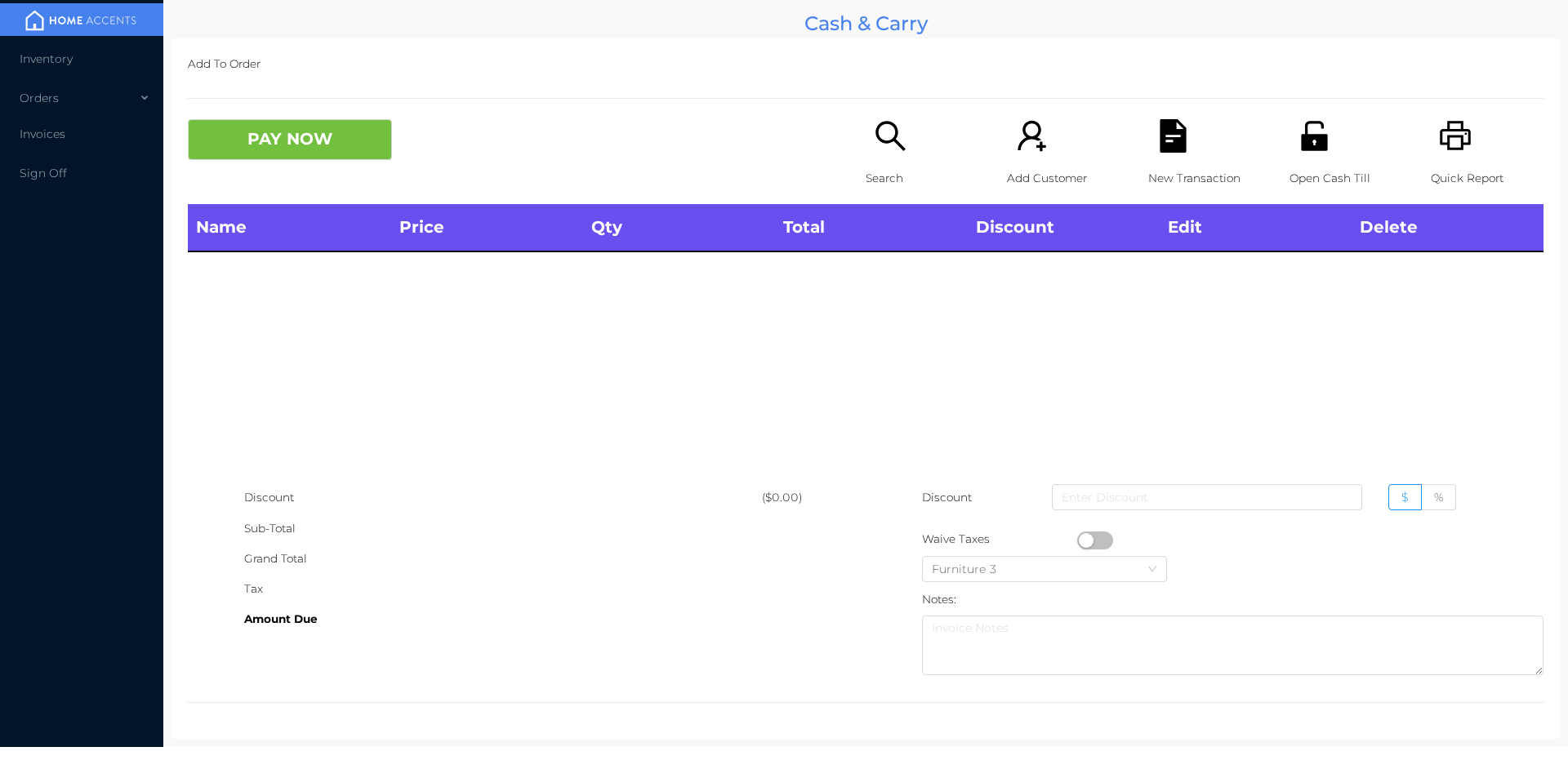
click at [878, 158] on div "Search" at bounding box center [922, 162] width 113 height 85
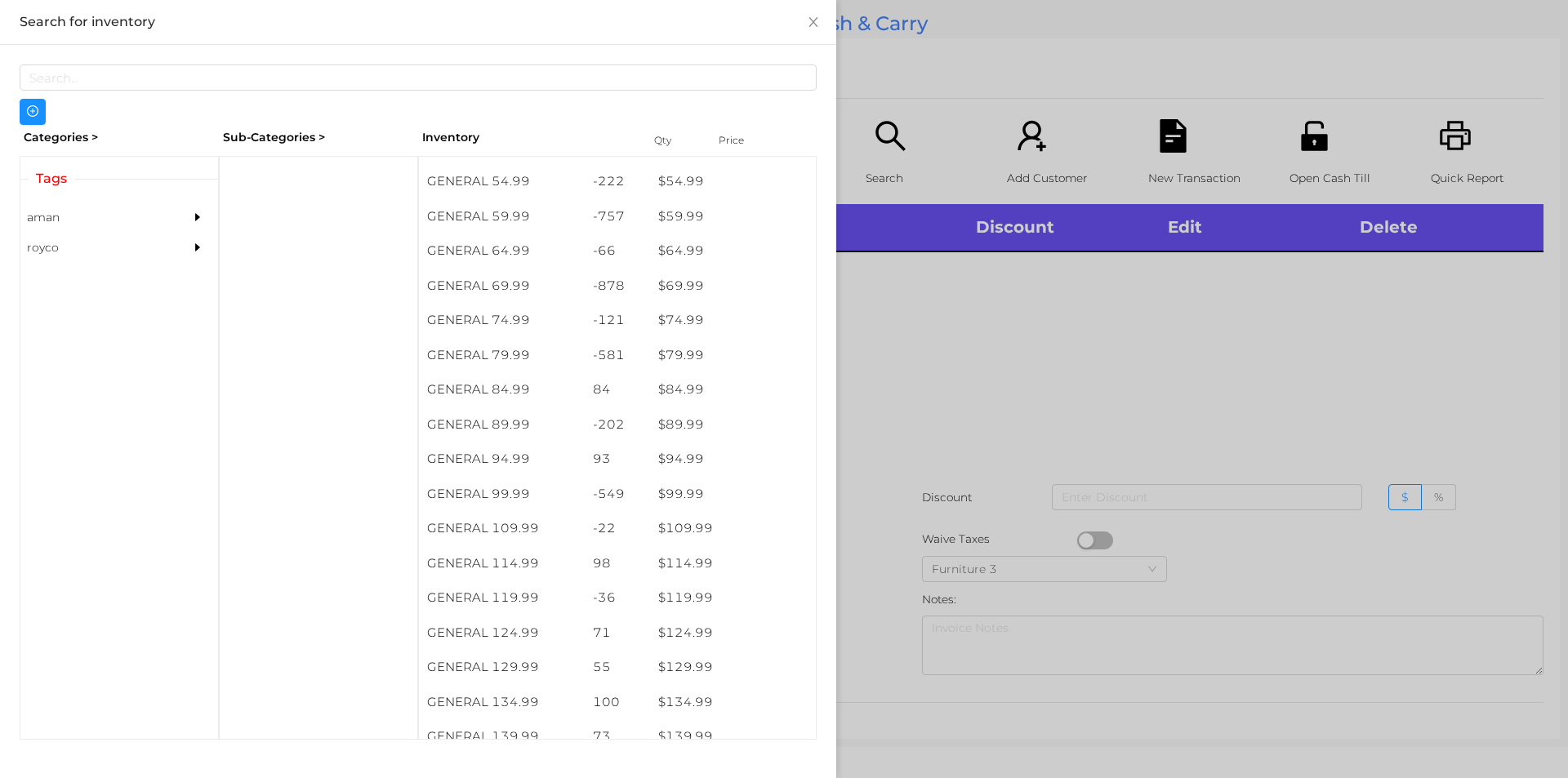
scroll to position [1028, 0]
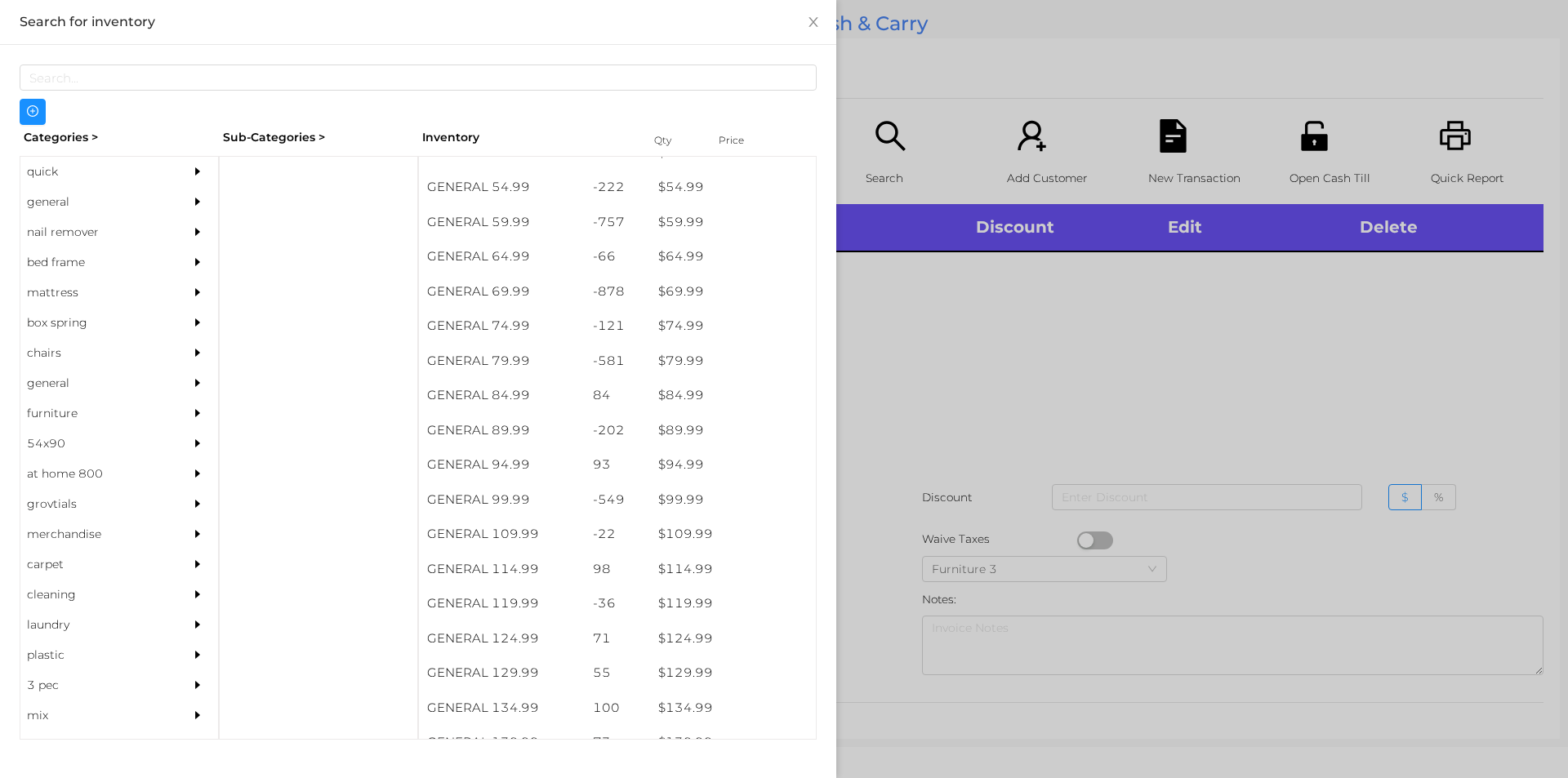
click at [56, 203] on div "general" at bounding box center [94, 202] width 149 height 30
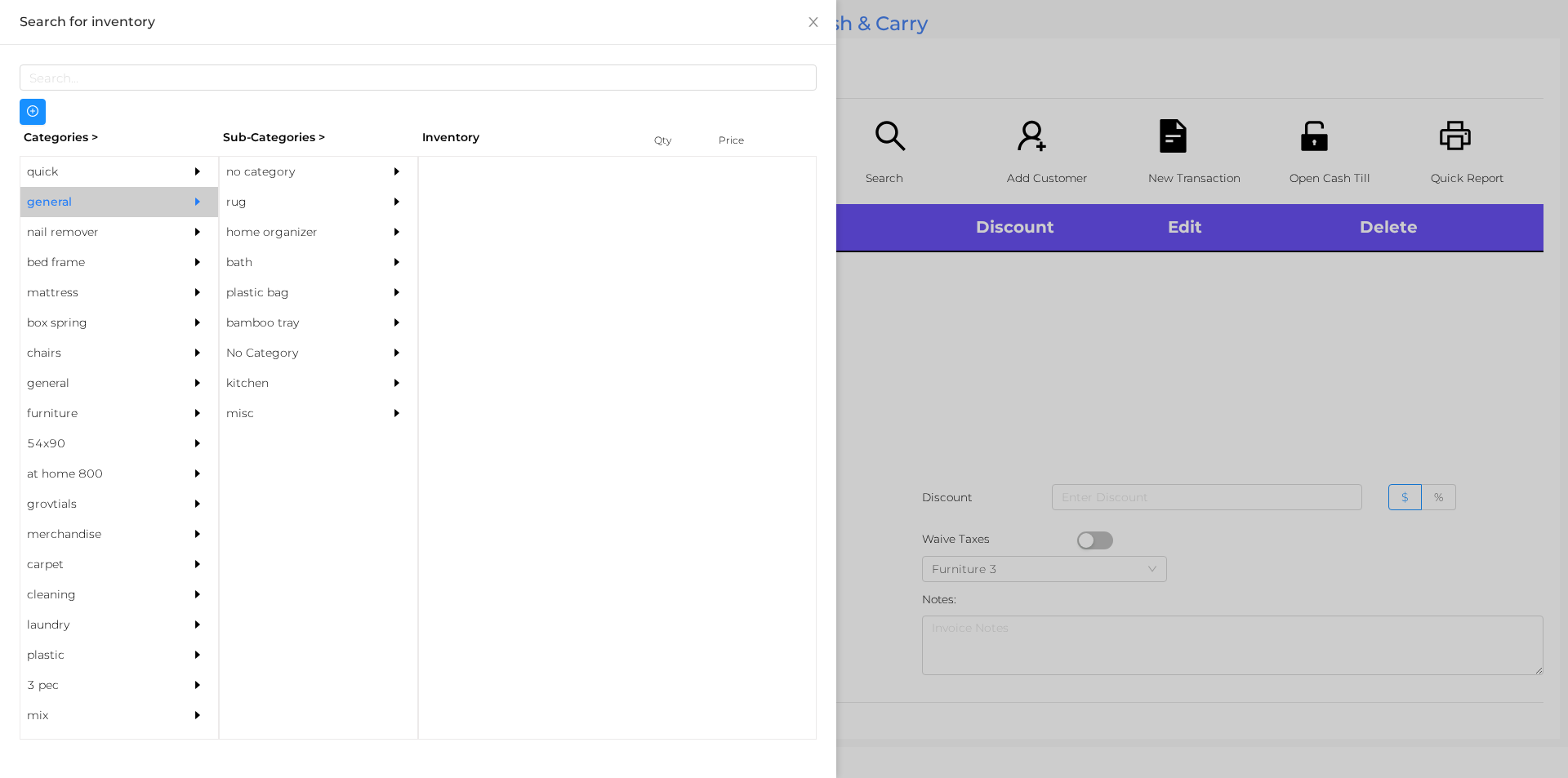
click at [276, 160] on div "no category" at bounding box center [294, 172] width 149 height 30
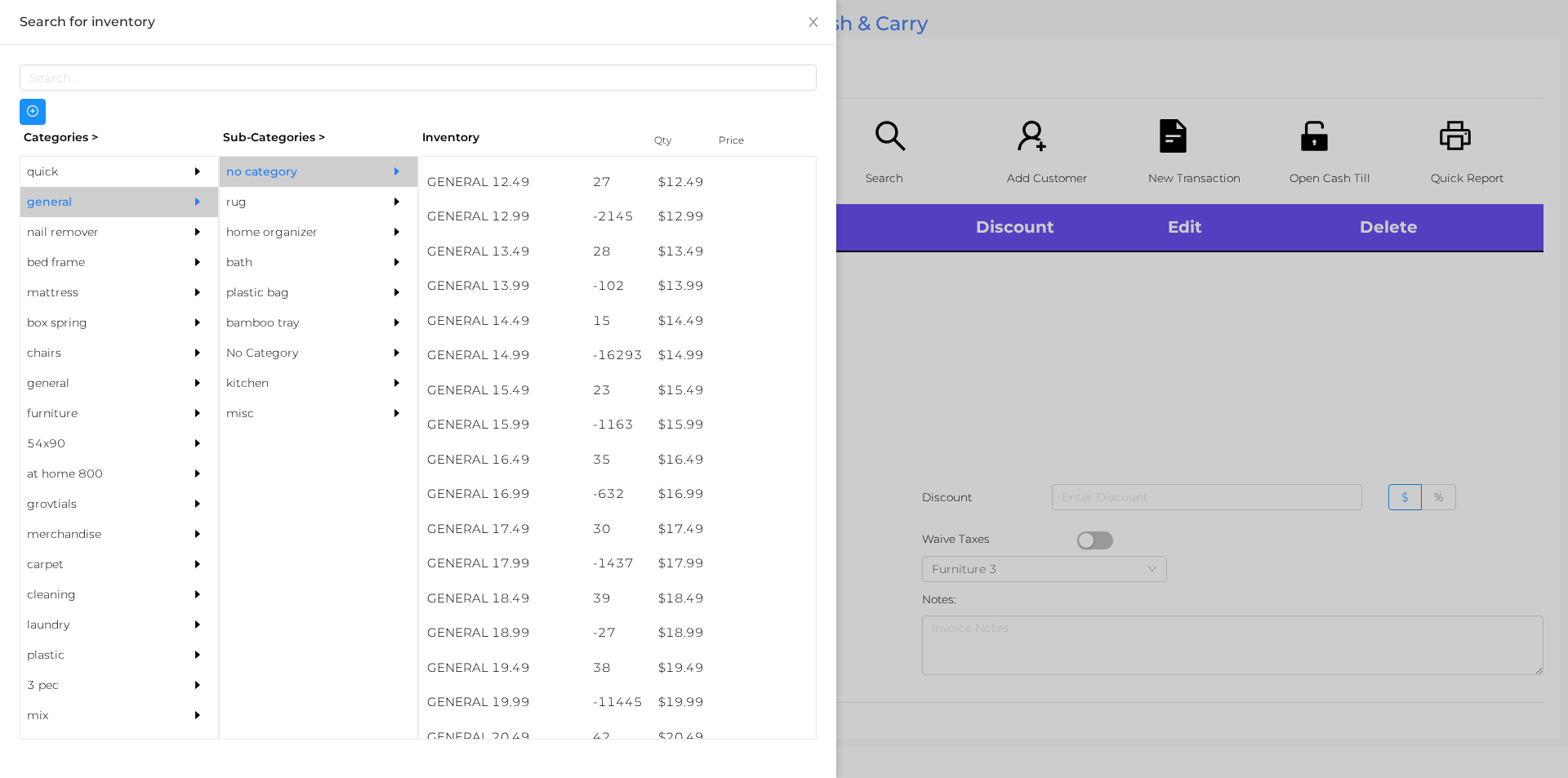
scroll to position [1229, 0]
click at [711, 357] on div "$ 14.99" at bounding box center [733, 357] width 165 height 35
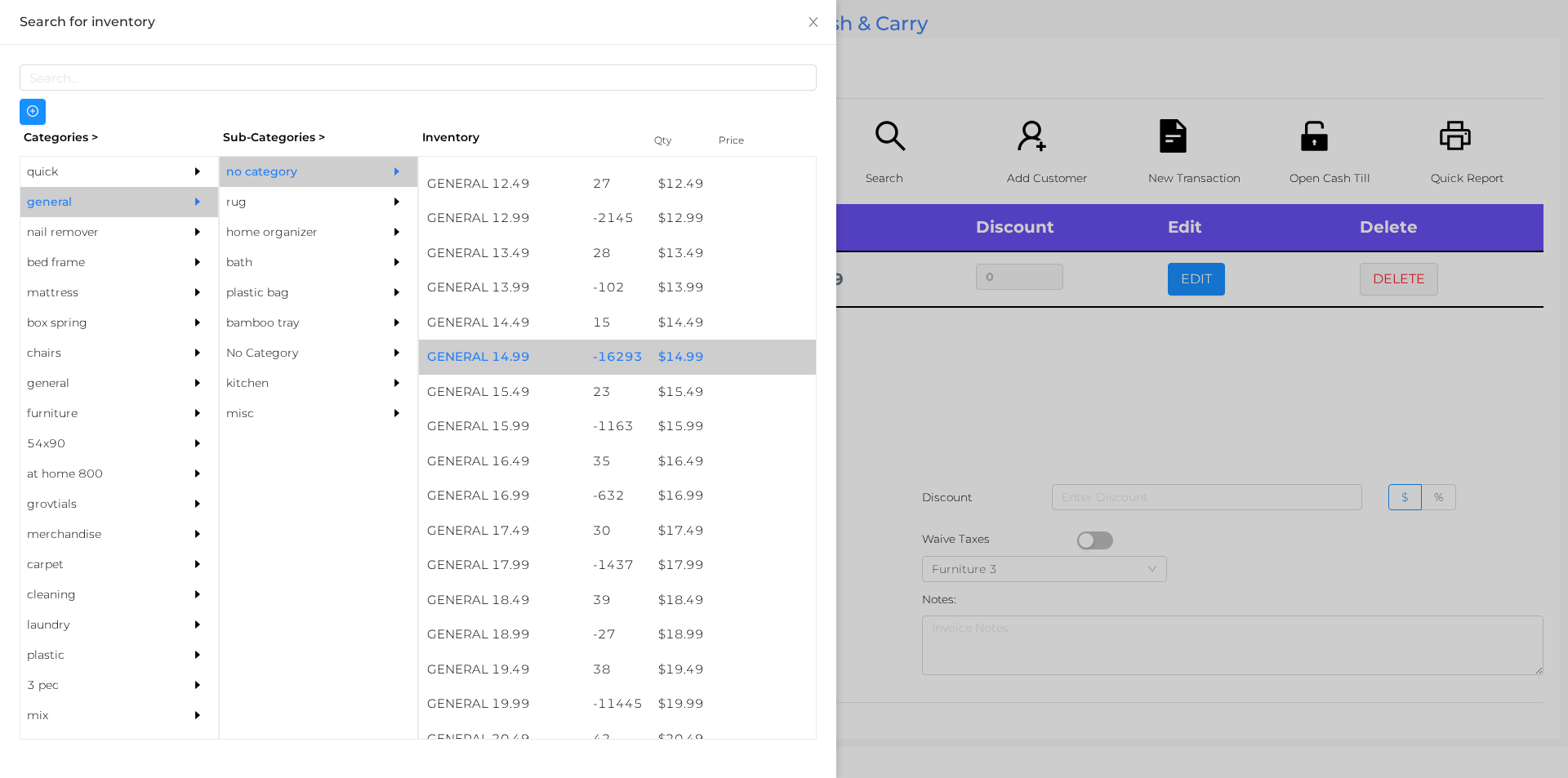
click at [708, 352] on div "$ 14.99" at bounding box center [733, 357] width 165 height 35
click at [710, 355] on div "$ 14.99" at bounding box center [733, 357] width 165 height 35
click at [707, 356] on div "$ 14.99" at bounding box center [733, 357] width 165 height 35
click at [715, 356] on div "$ 14.99" at bounding box center [733, 357] width 165 height 35
click at [756, 357] on div "$ 14.99" at bounding box center [733, 357] width 165 height 35
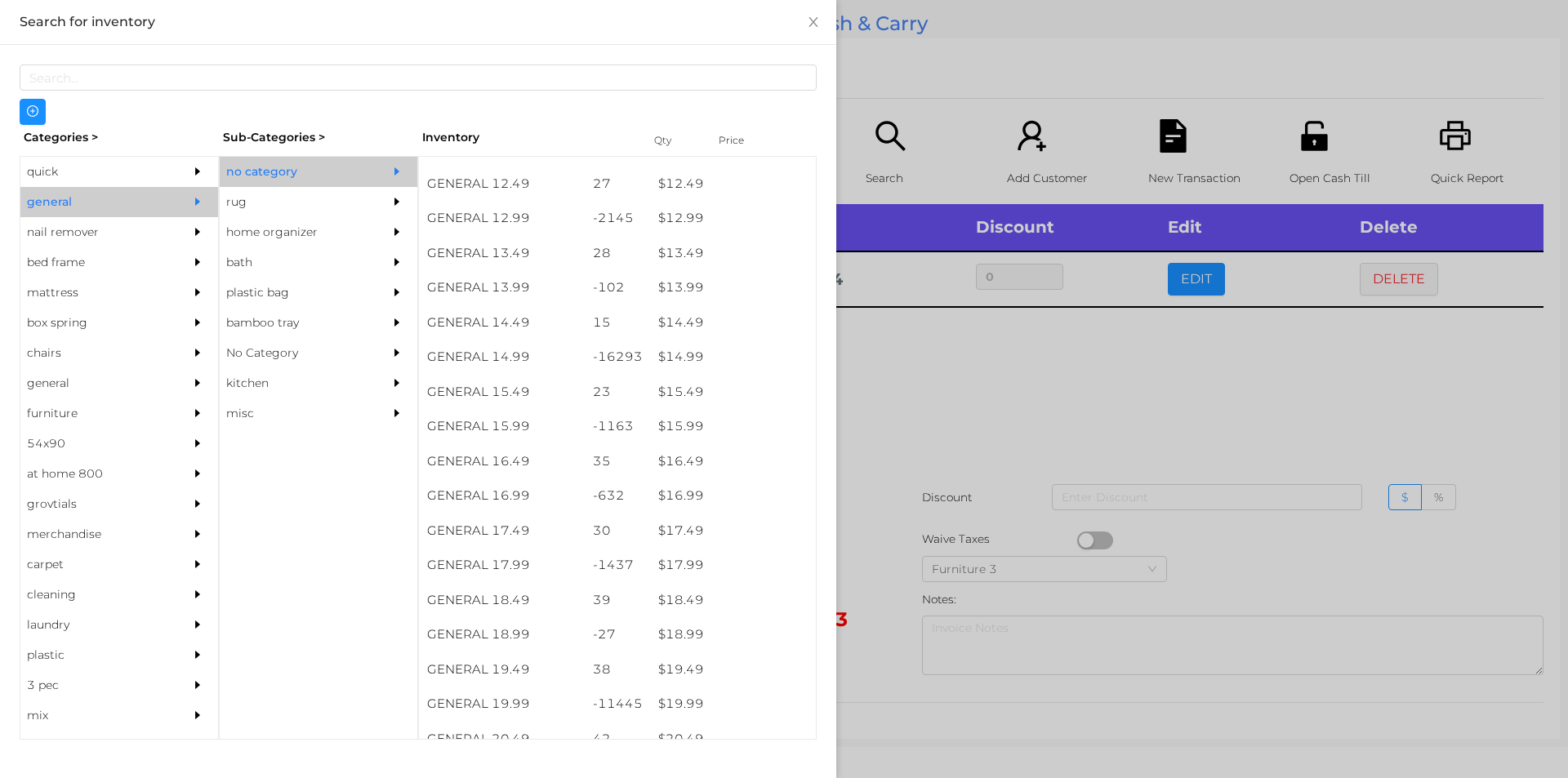
click at [944, 377] on div at bounding box center [784, 389] width 1568 height 778
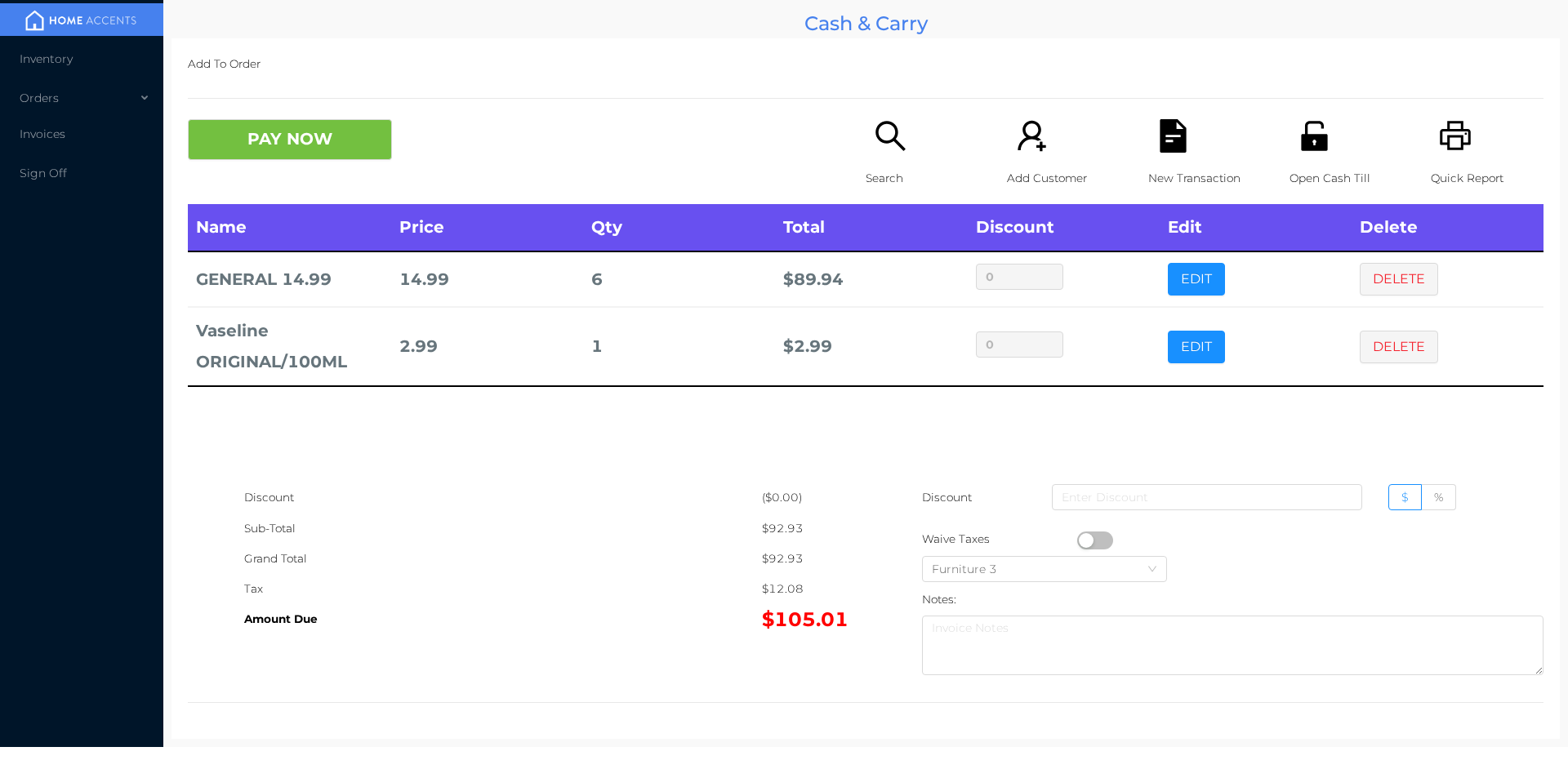
click at [1159, 144] on icon "icon: file-text" at bounding box center [1172, 136] width 26 height 33
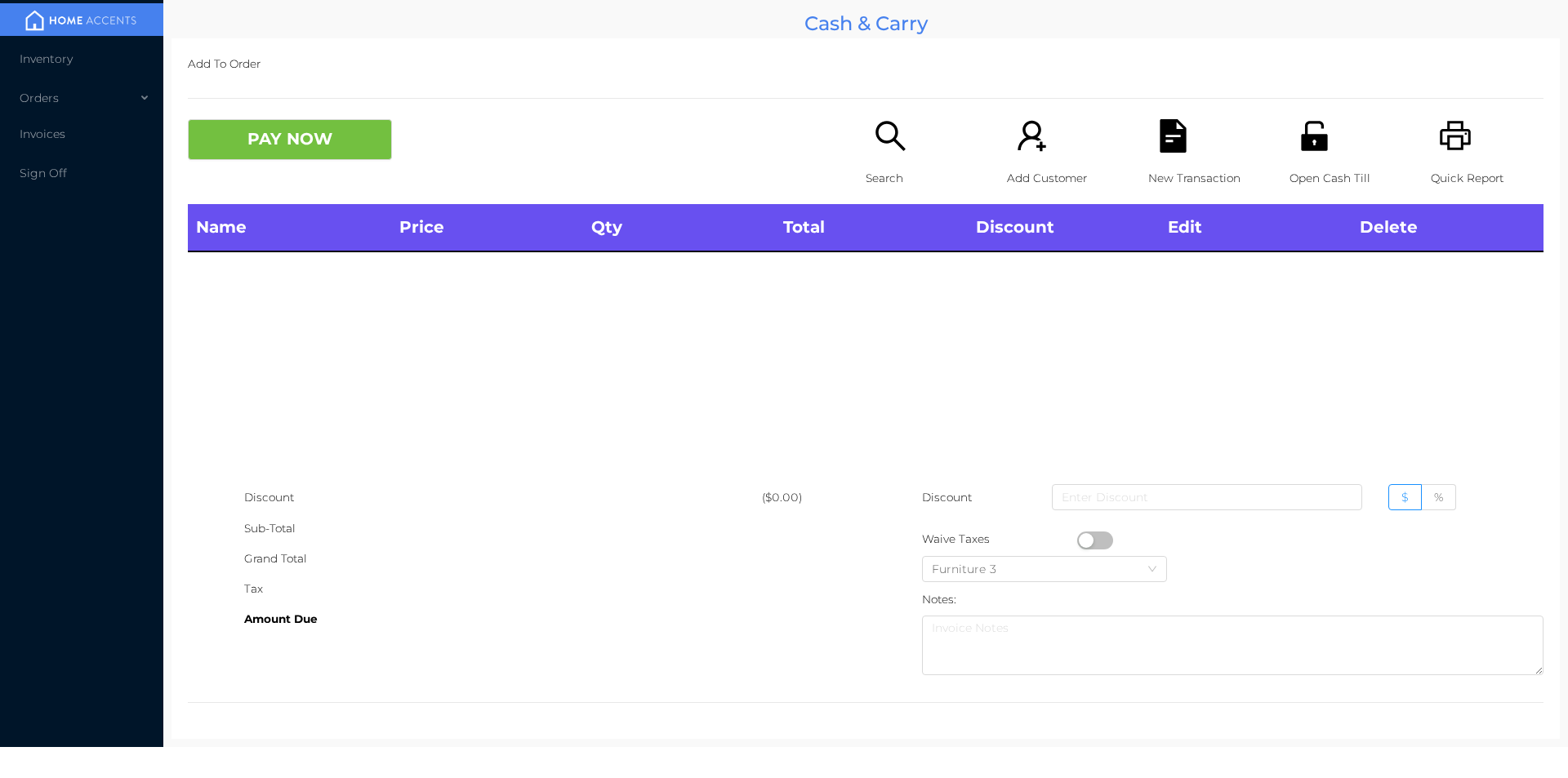
click at [1446, 129] on icon "icon: printer" at bounding box center [1456, 136] width 33 height 33
click at [881, 138] on icon "icon: search" at bounding box center [890, 136] width 33 height 33
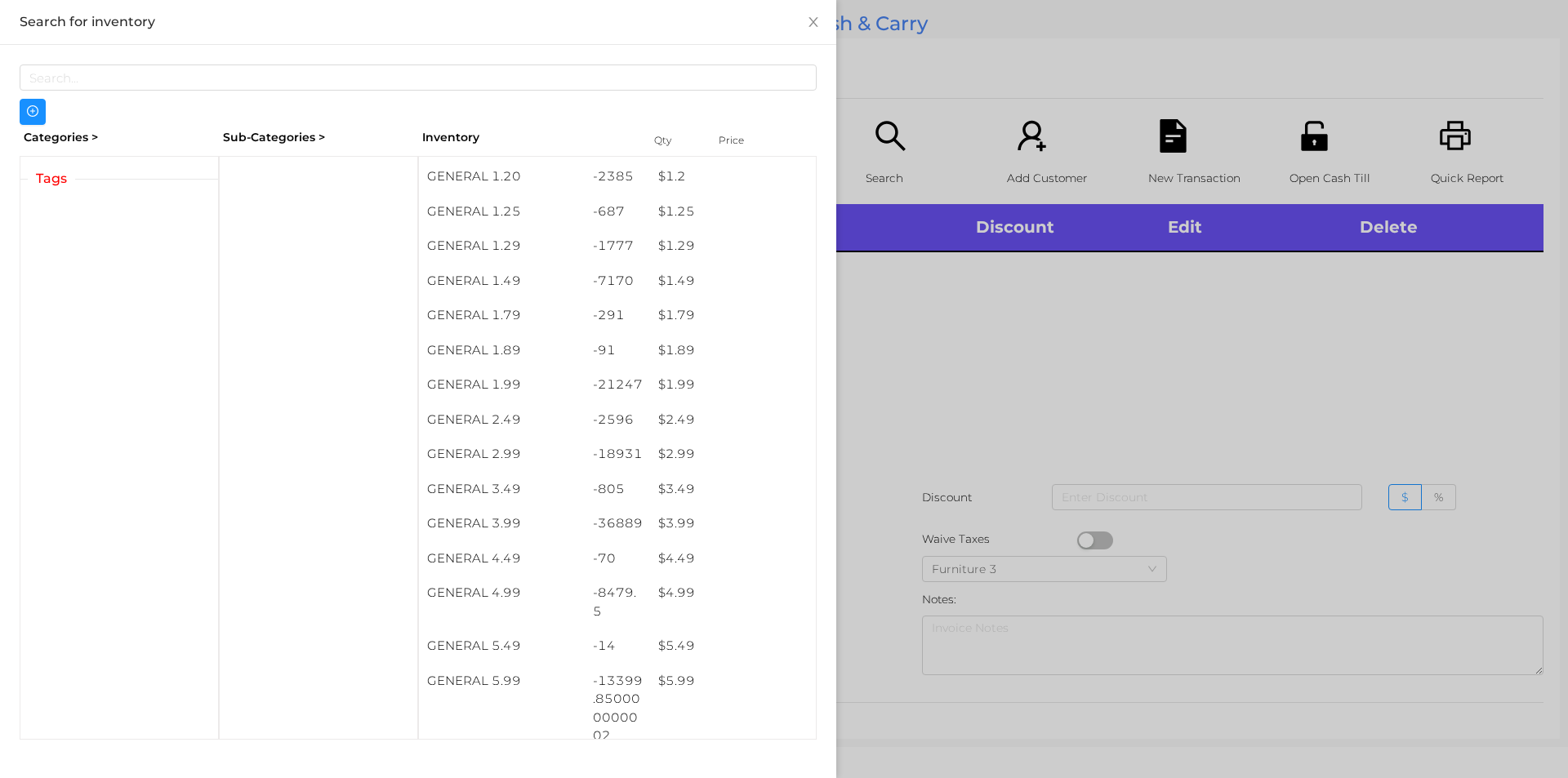
scroll to position [247, 0]
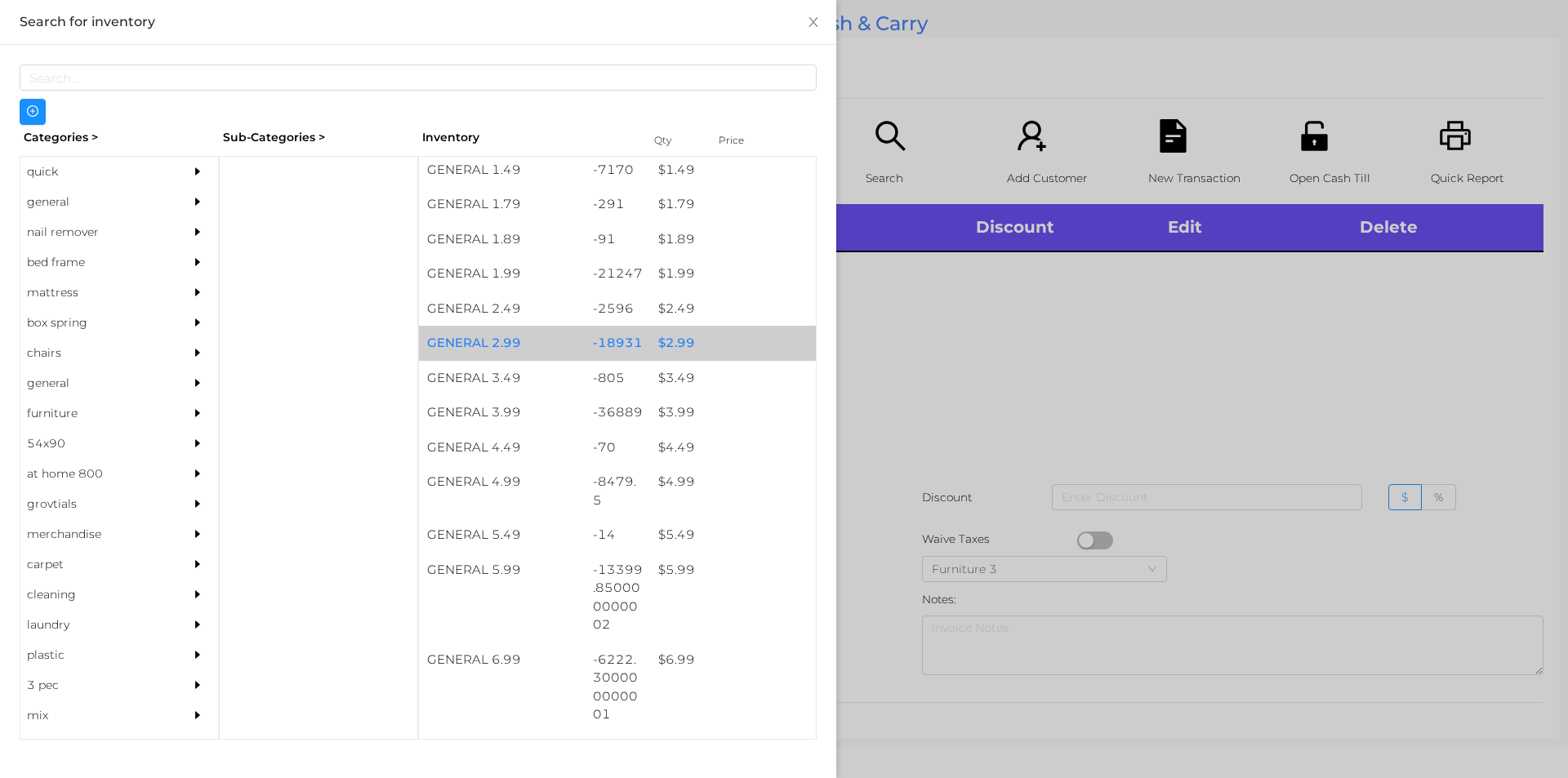
click at [702, 348] on div "$ 2.99" at bounding box center [733, 343] width 165 height 35
click at [723, 343] on div "$ 2.99" at bounding box center [733, 343] width 165 height 35
click at [716, 343] on div "$ 2.99" at bounding box center [733, 343] width 165 height 35
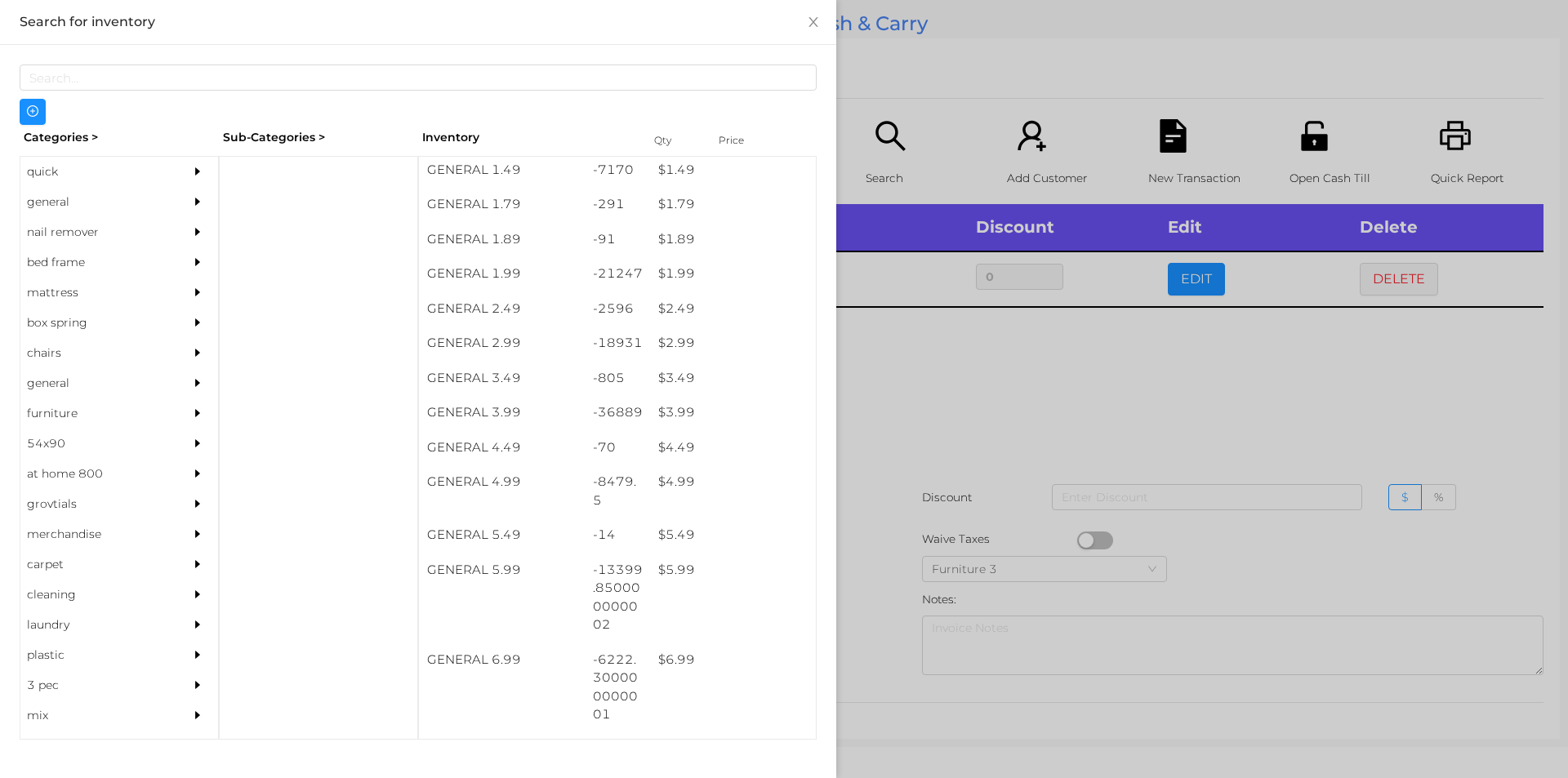
click at [975, 465] on div at bounding box center [784, 389] width 1568 height 778
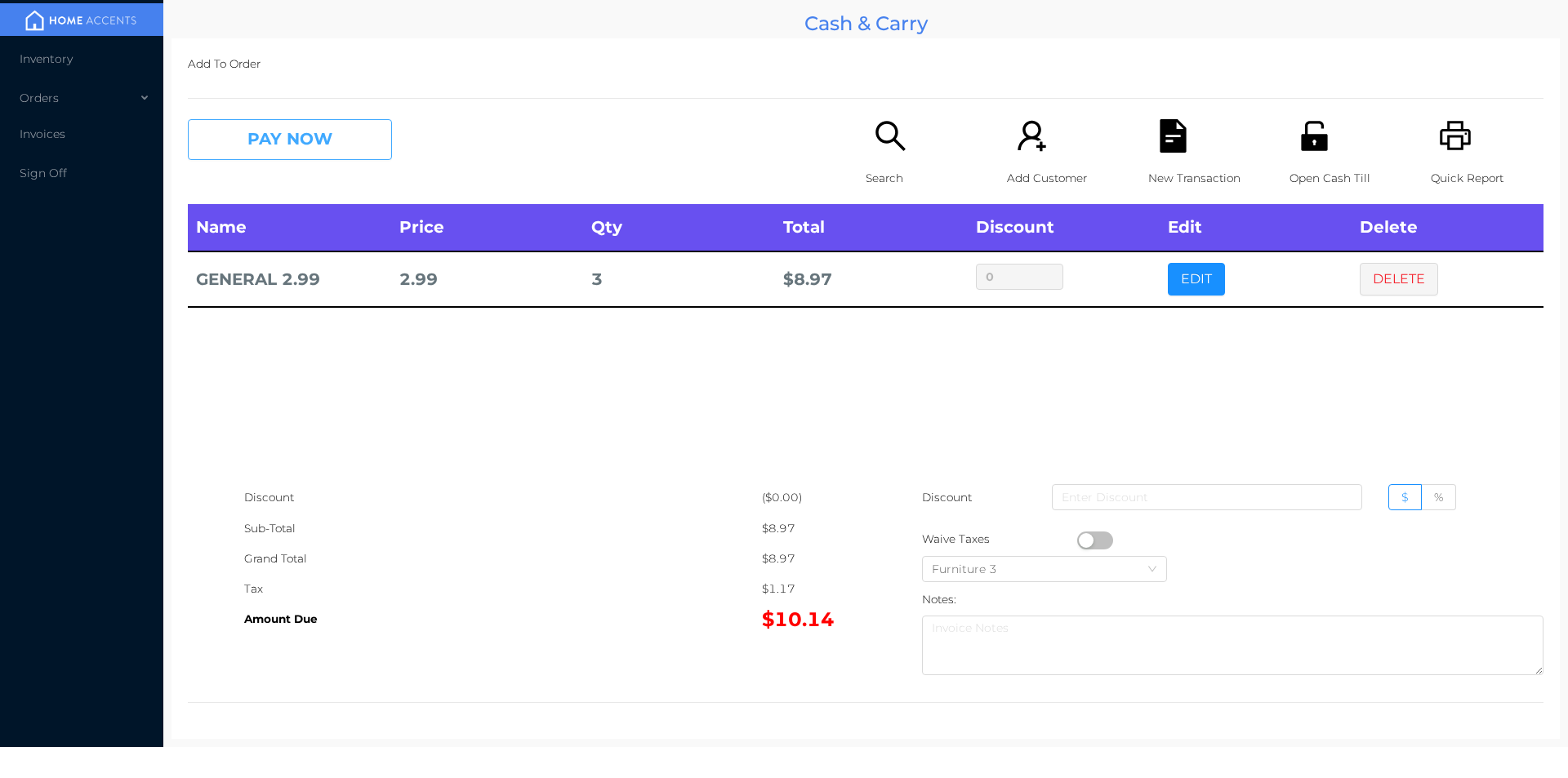
click at [269, 155] on button "PAY NOW" at bounding box center [290, 140] width 204 height 41
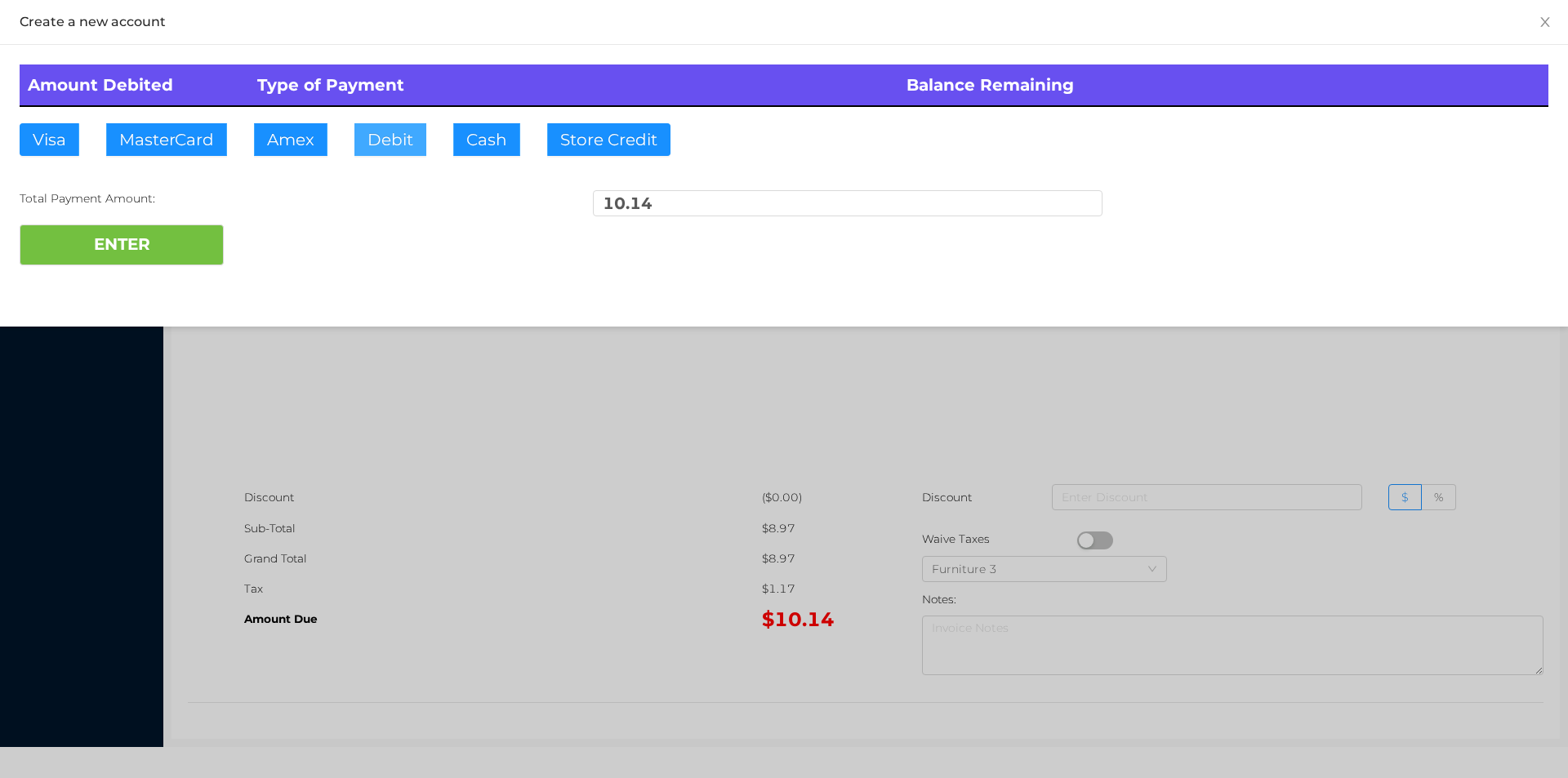
click at [395, 150] on button "Debit" at bounding box center [390, 140] width 72 height 33
click at [168, 247] on button "ENTER" at bounding box center [121, 245] width 204 height 41
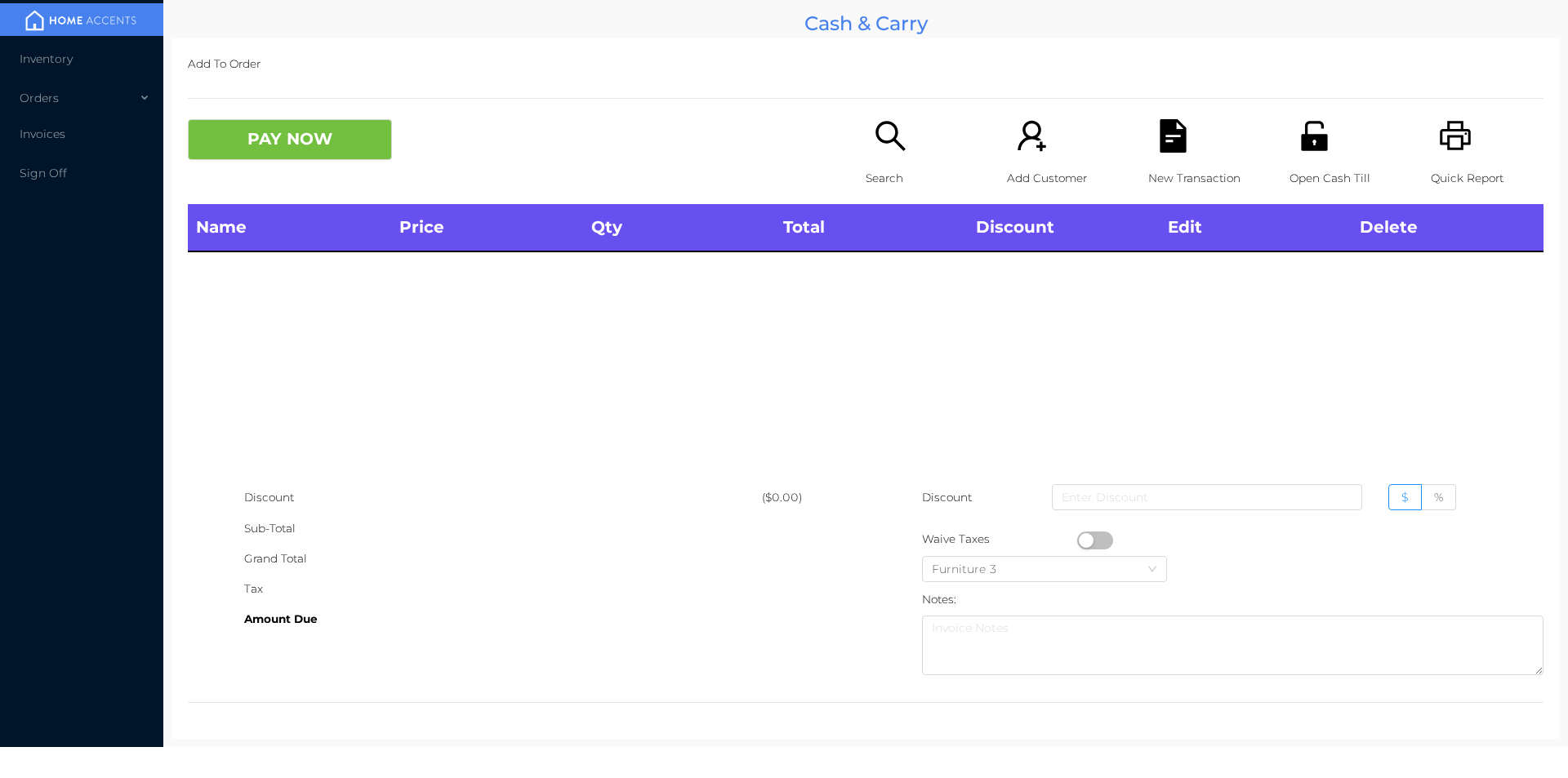
click at [461, 358] on div "Name Price Qty Total Discount Edit Delete" at bounding box center [866, 343] width 1356 height 278
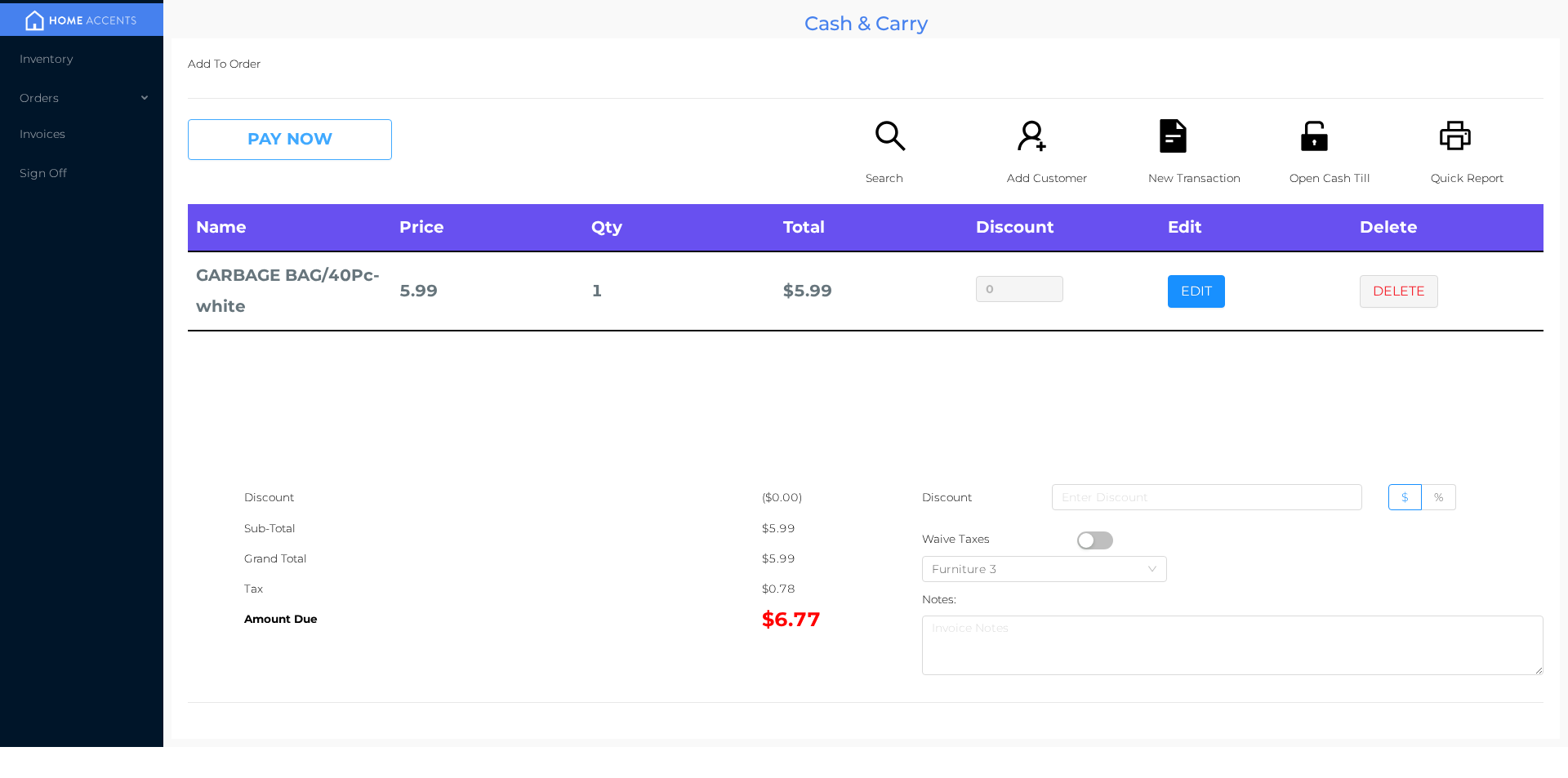
click at [252, 145] on button "PAY NOW" at bounding box center [290, 140] width 204 height 41
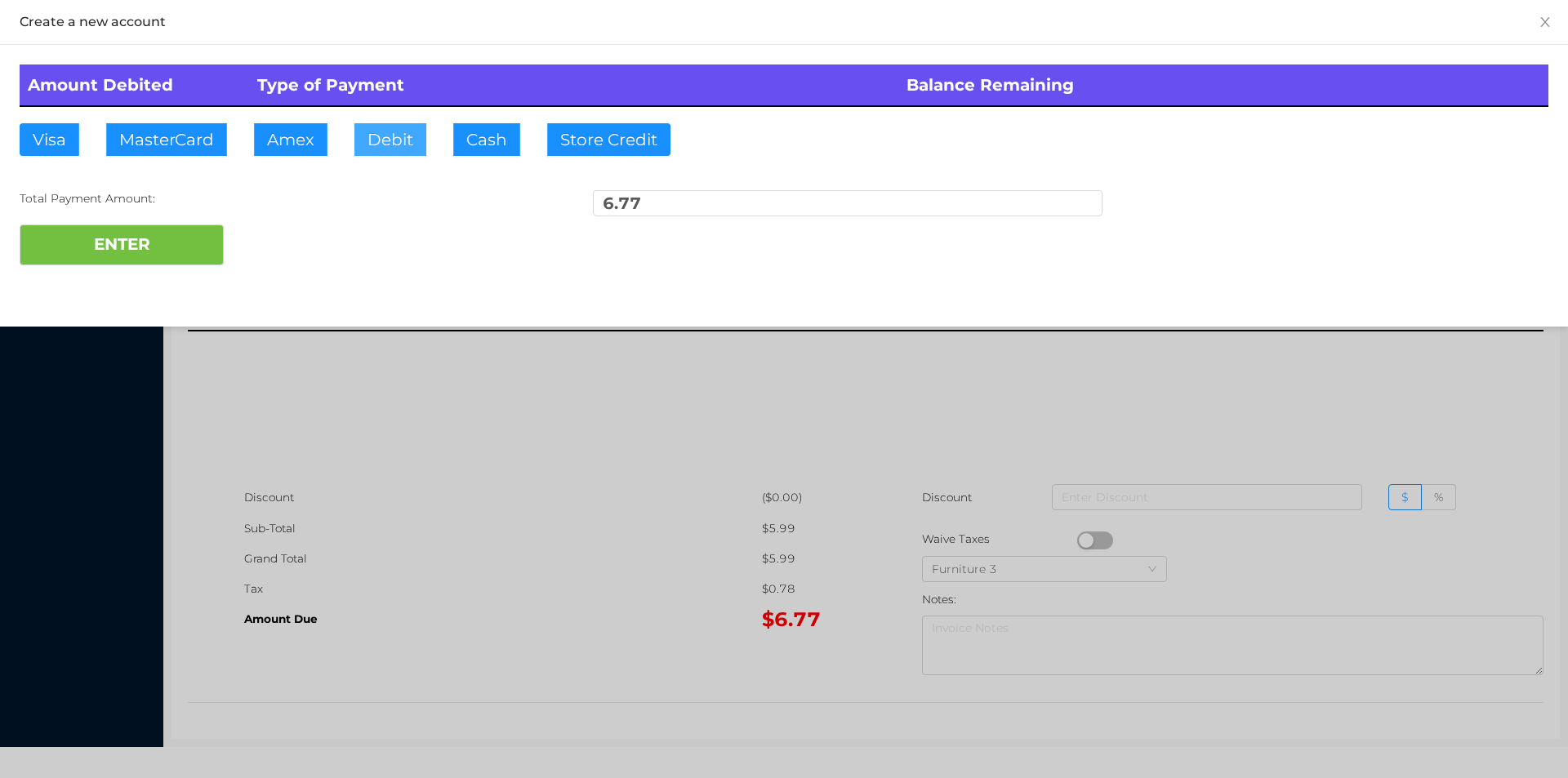
click at [392, 142] on button "Debit" at bounding box center [390, 140] width 72 height 33
type input "20"
click at [134, 244] on button "ENTER" at bounding box center [121, 245] width 204 height 41
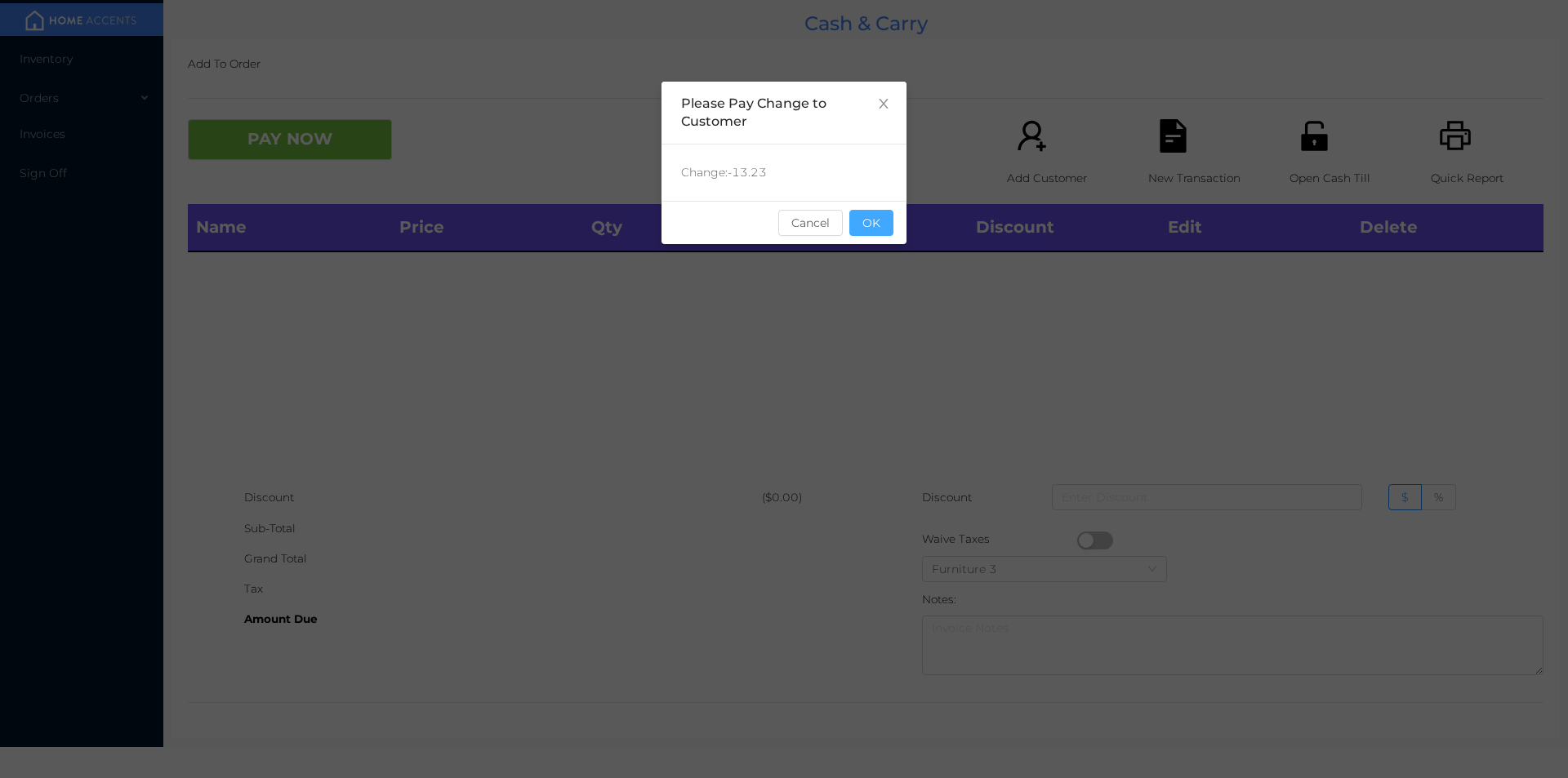
click at [886, 230] on button "OK" at bounding box center [871, 222] width 44 height 26
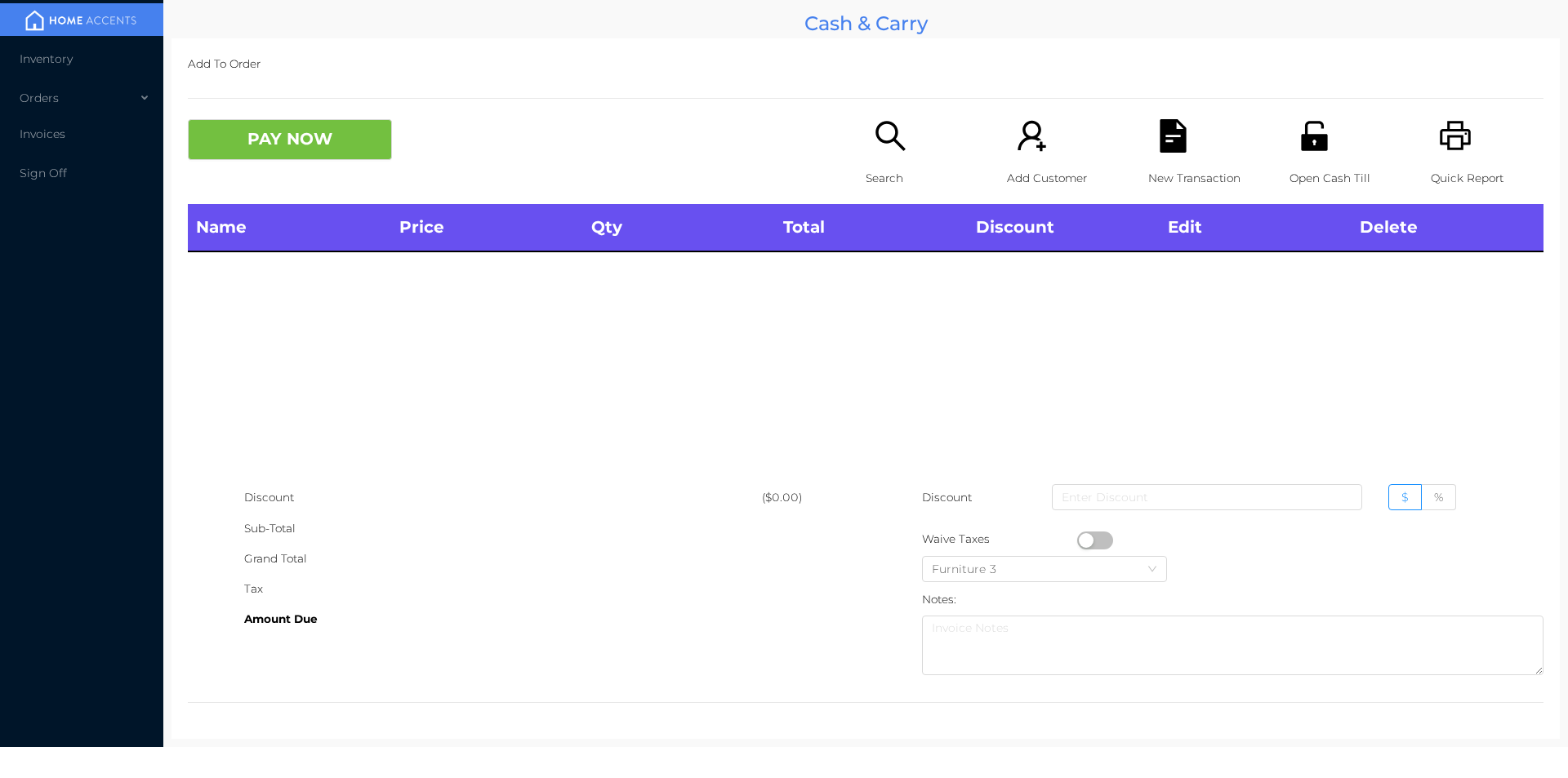
click at [1308, 136] on icon "icon: unlock" at bounding box center [1313, 135] width 26 height 29
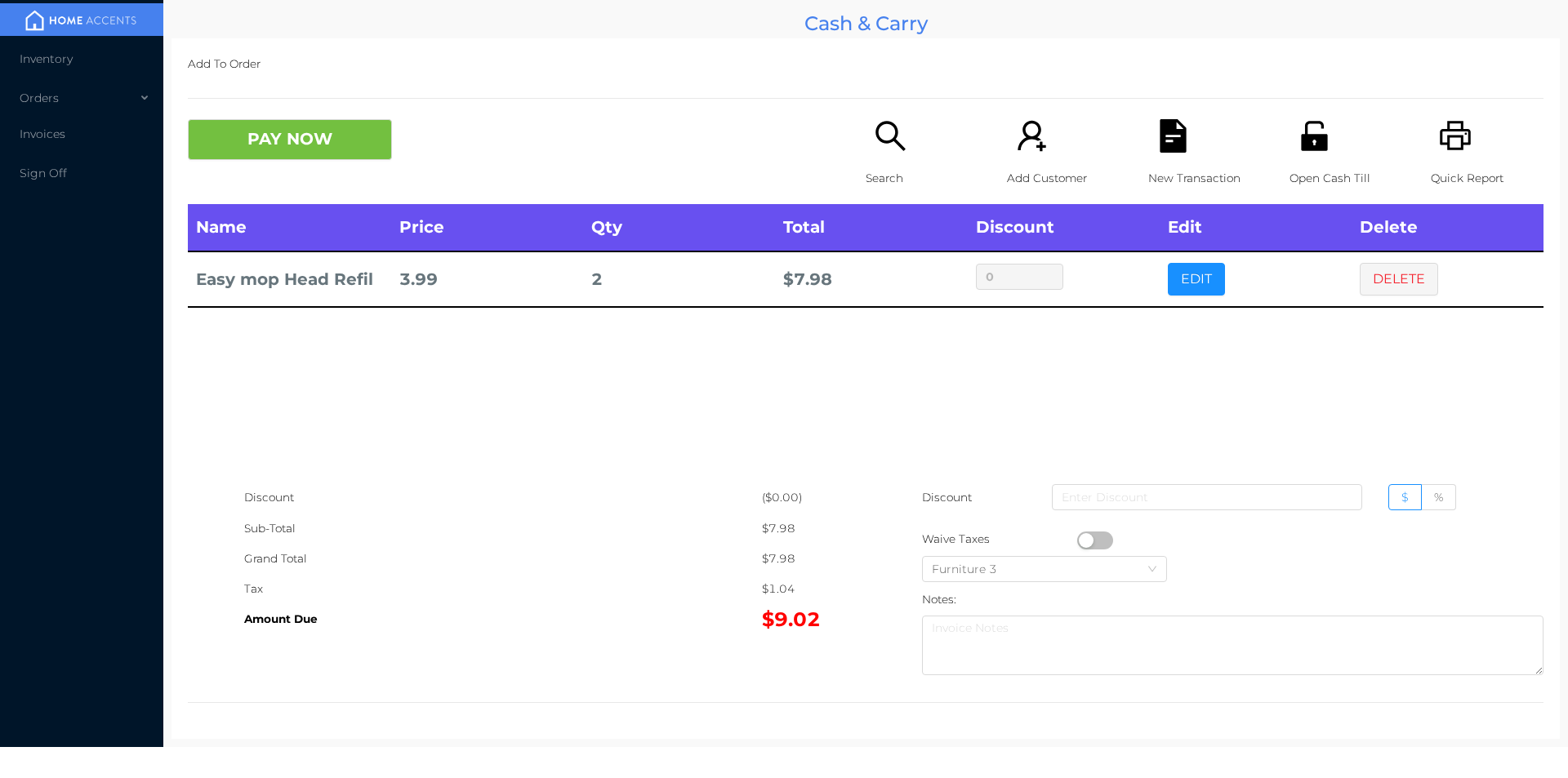
click at [1181, 147] on div "New Transaction" at bounding box center [1204, 162] width 113 height 85
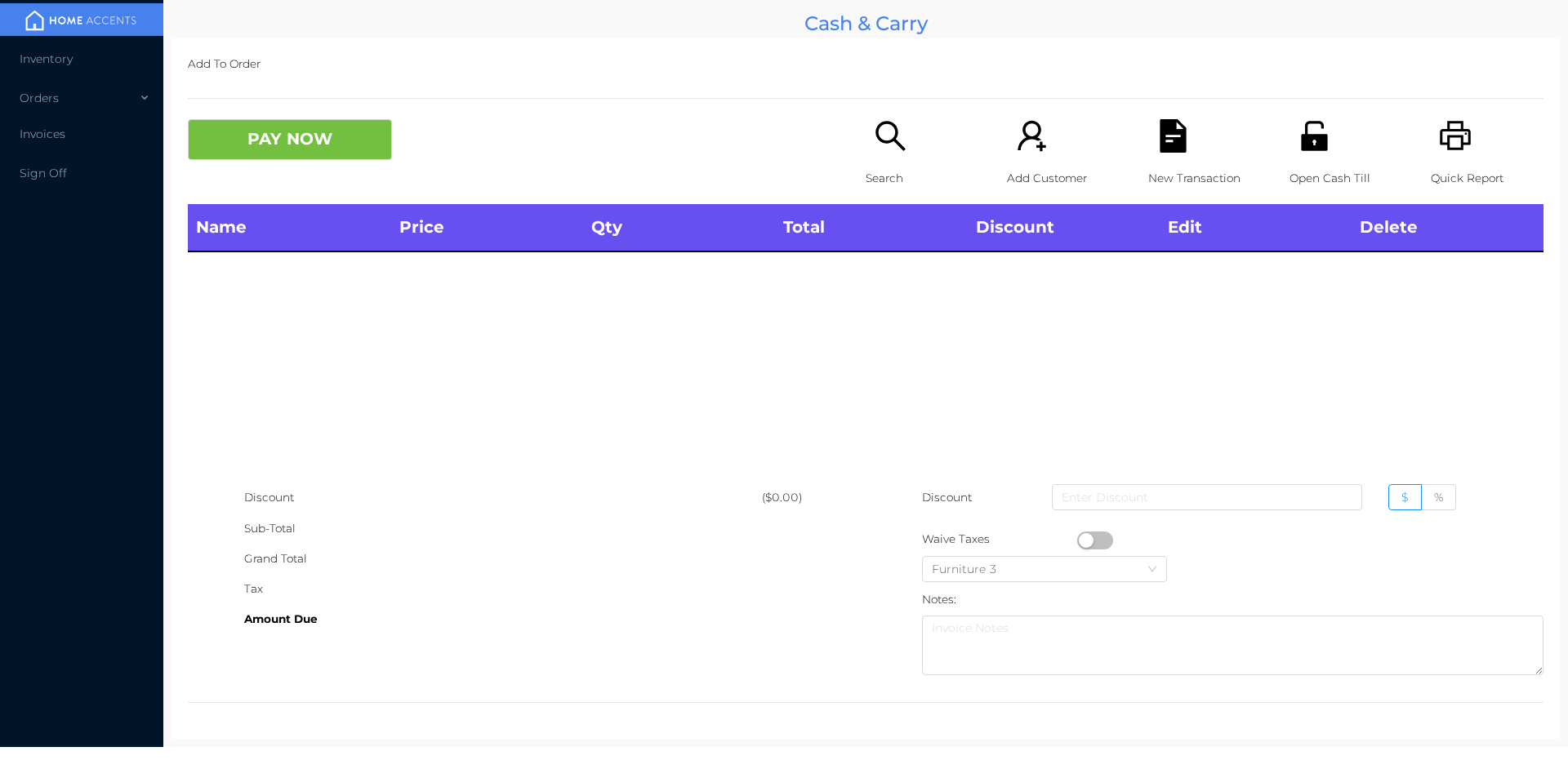
click at [1330, 136] on div "Open Cash Till" at bounding box center [1346, 162] width 113 height 85
click at [1306, 132] on icon "icon: unlock" at bounding box center [1315, 136] width 33 height 33
click at [869, 155] on div "Search" at bounding box center [922, 162] width 113 height 85
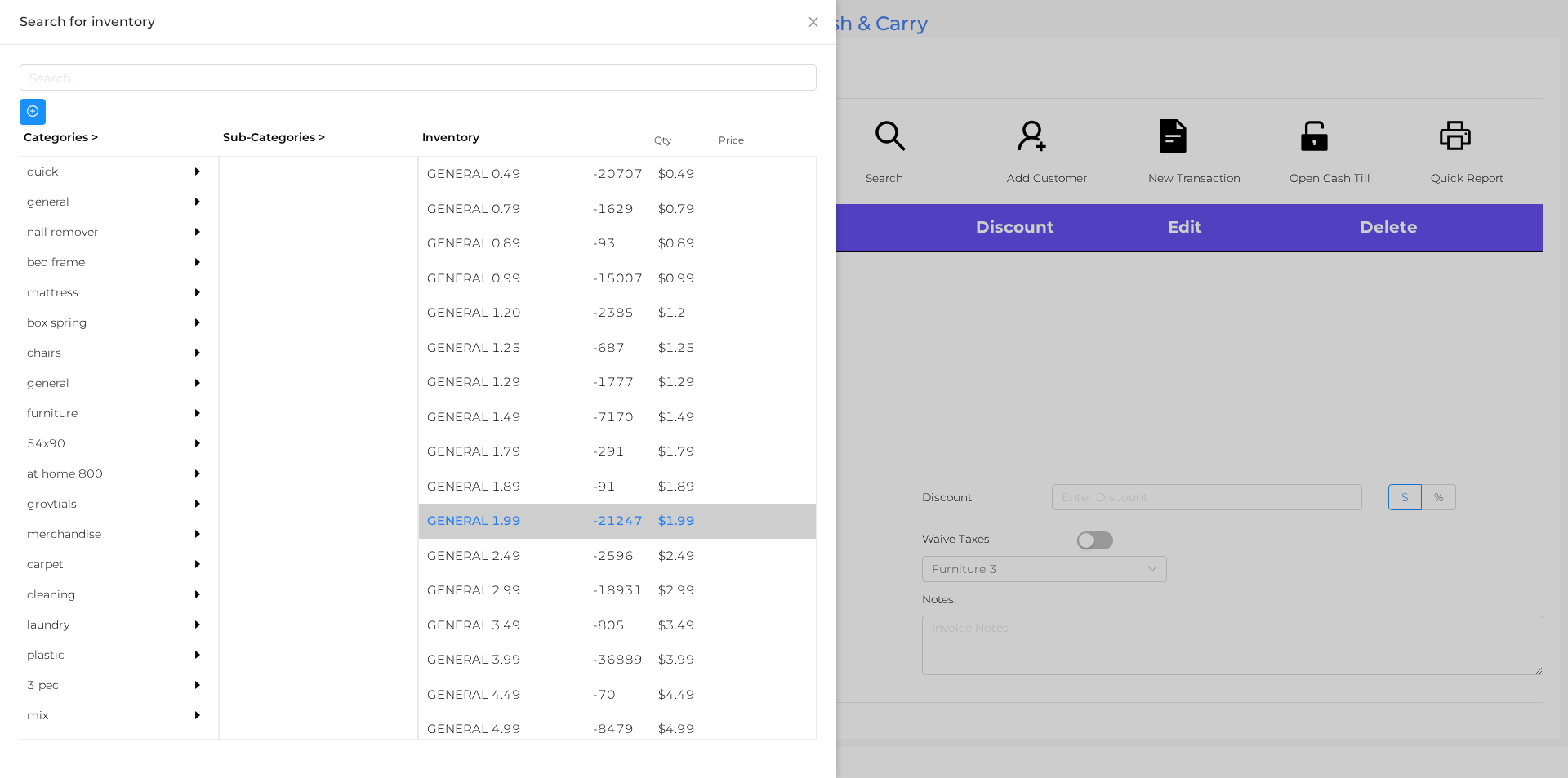
click at [675, 517] on div "$ 1.99" at bounding box center [733, 521] width 165 height 35
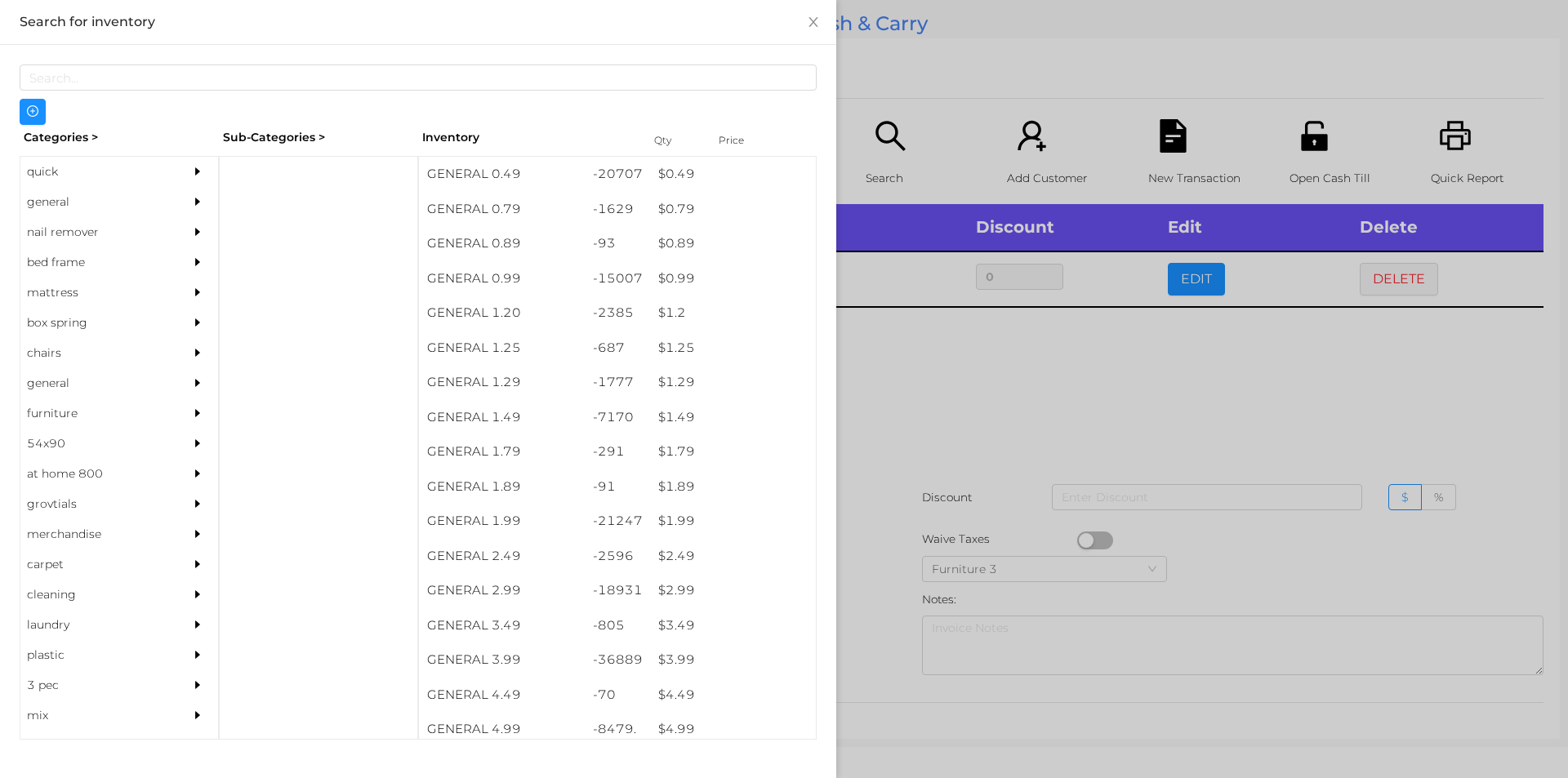
click at [906, 403] on div at bounding box center [784, 389] width 1568 height 778
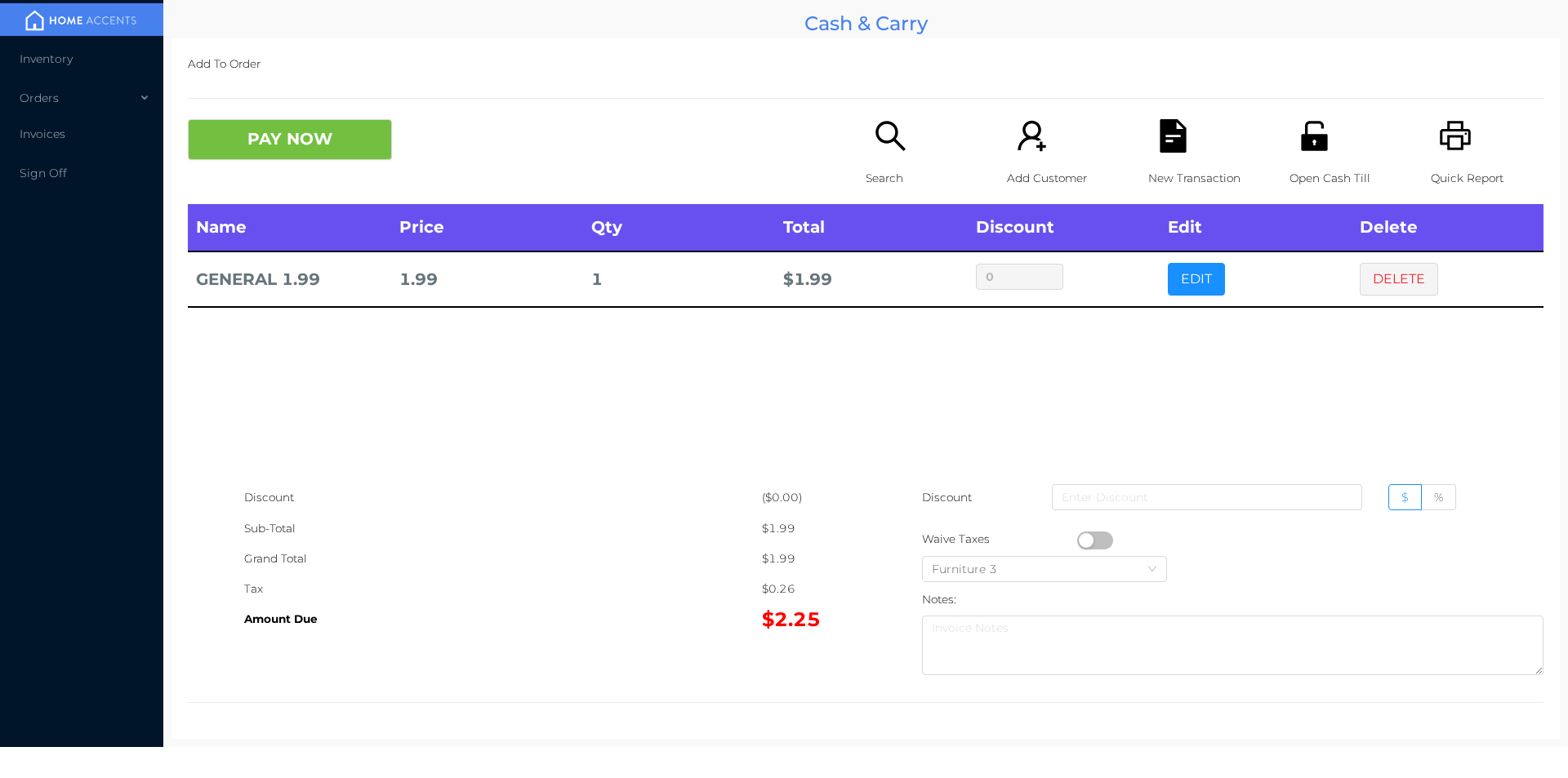
click at [303, 149] on button "PAY NOW" at bounding box center [290, 140] width 204 height 41
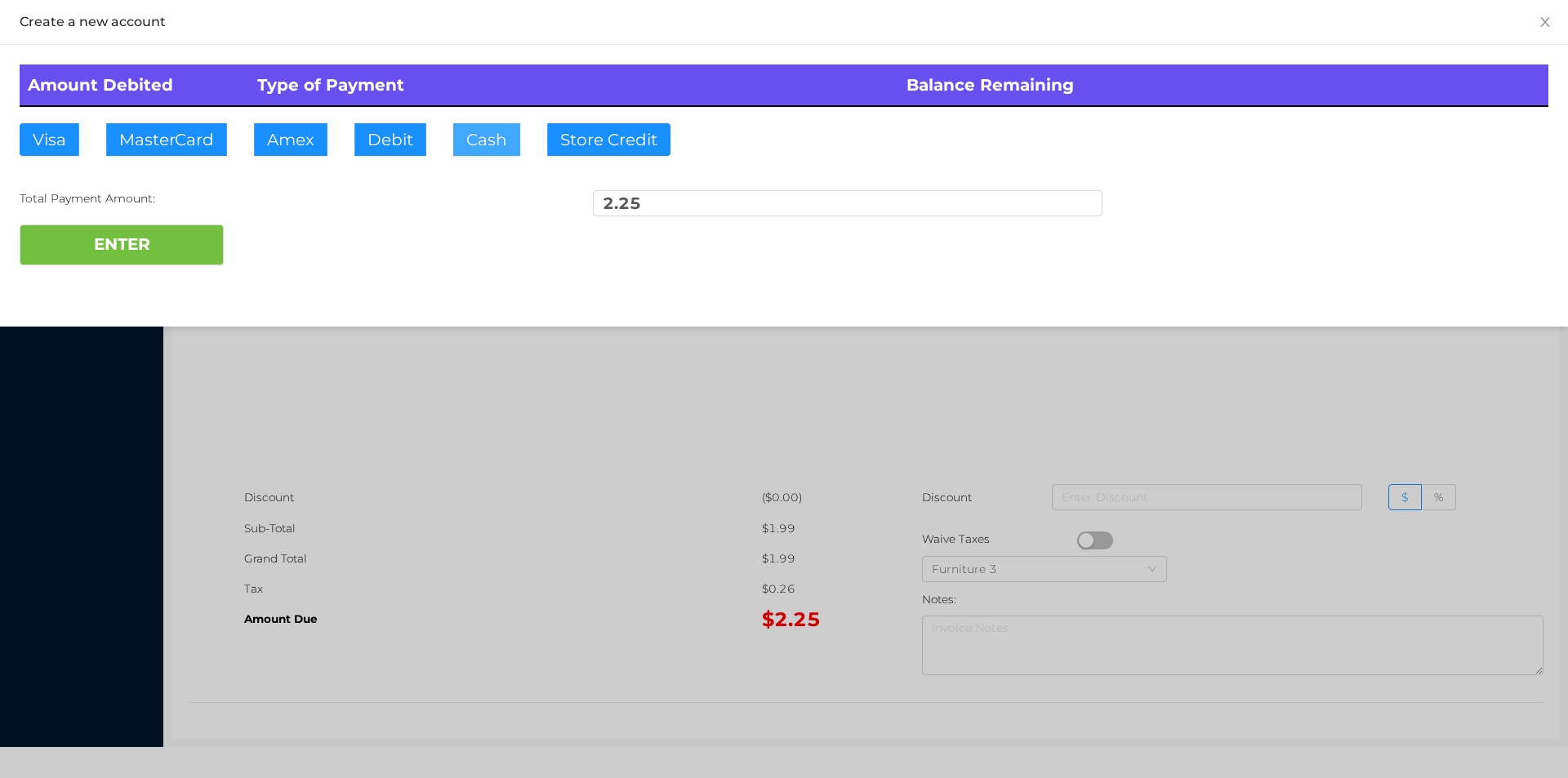
click at [481, 139] on button "Cash" at bounding box center [486, 140] width 67 height 33
click at [181, 240] on button "ENTER" at bounding box center [121, 245] width 204 height 41
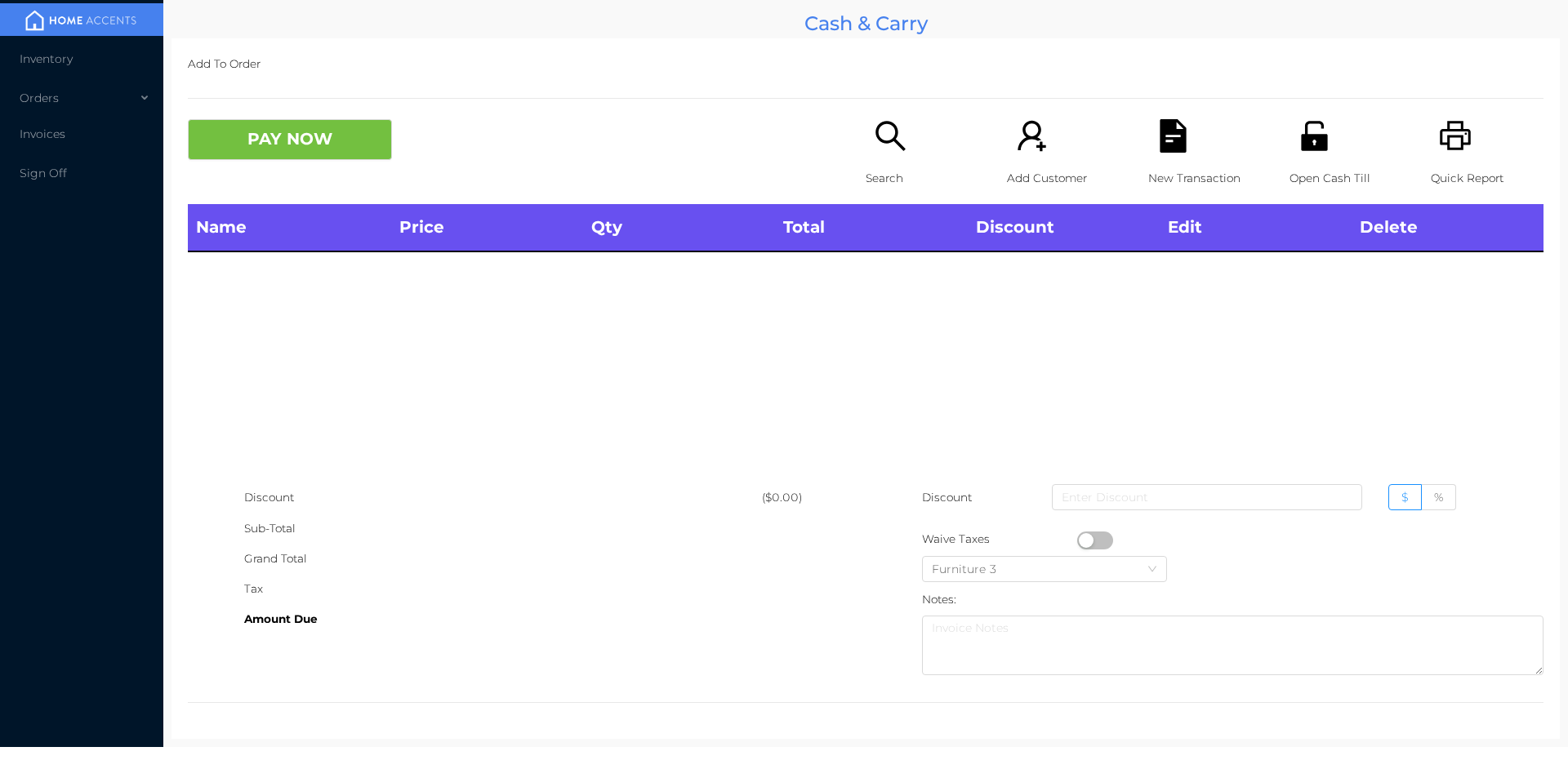
click at [880, 166] on p "Search" at bounding box center [922, 178] width 113 height 30
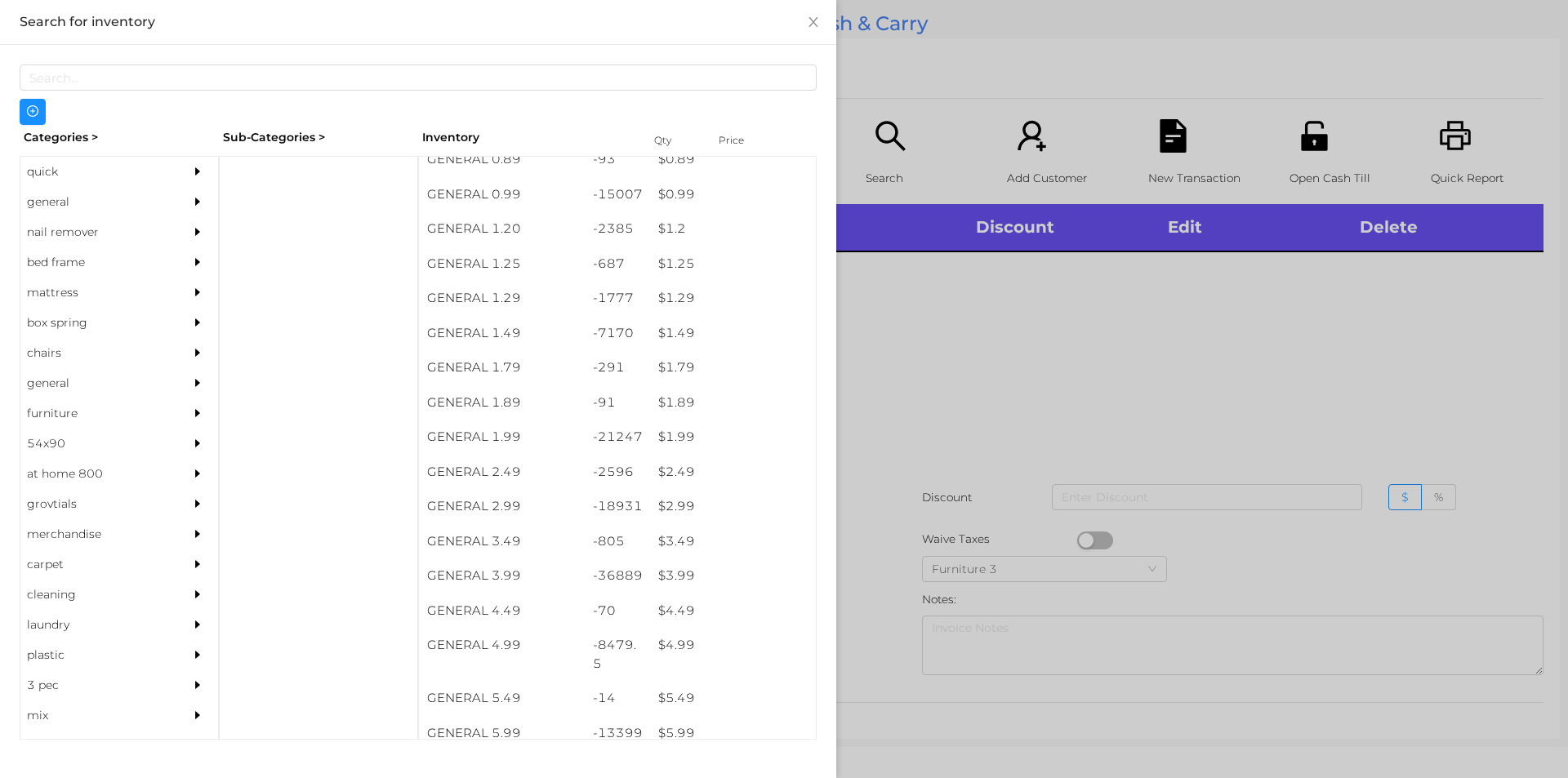
scroll to position [84, 0]
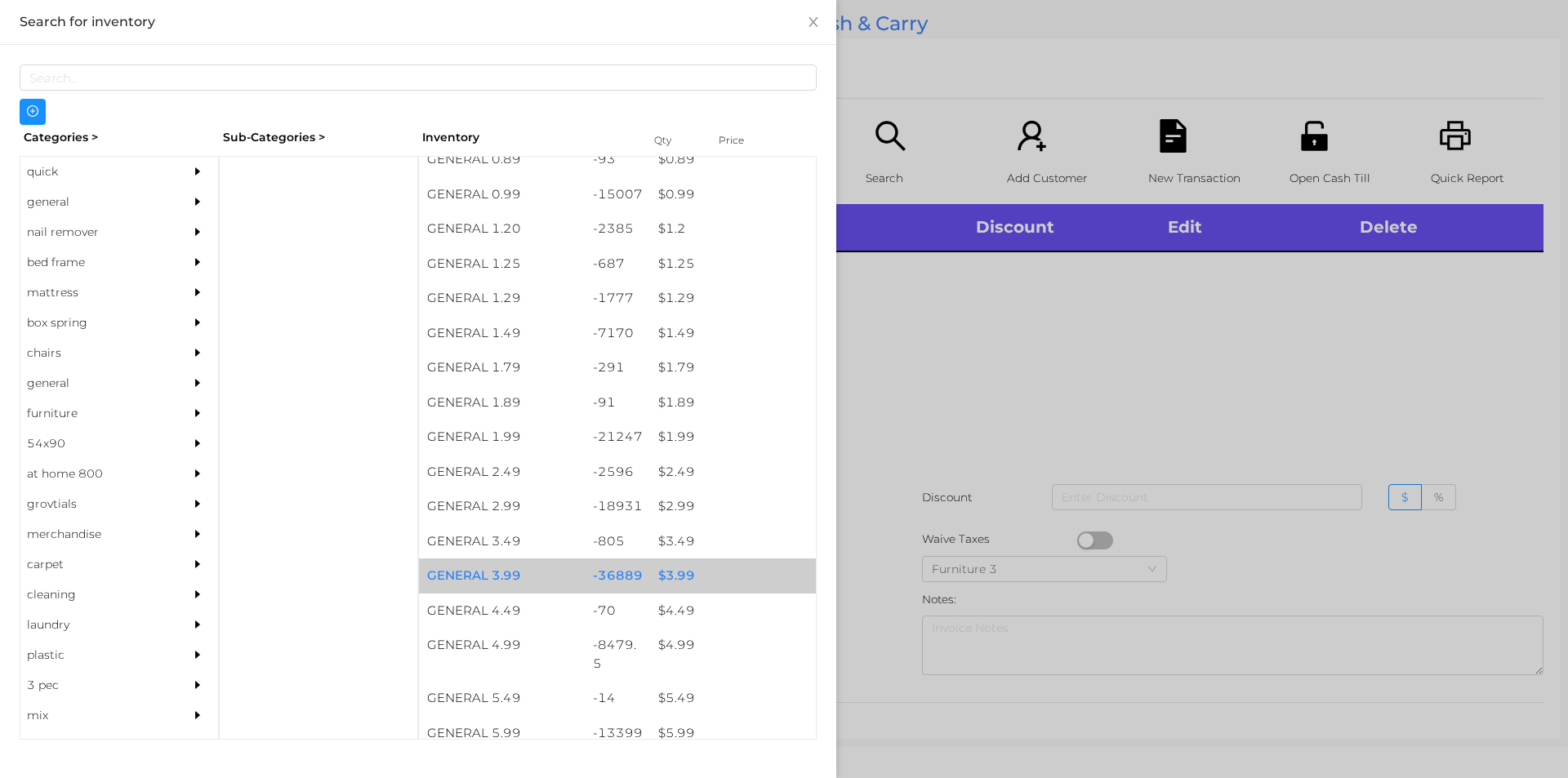
click at [663, 576] on div "$ 3.99" at bounding box center [733, 576] width 165 height 35
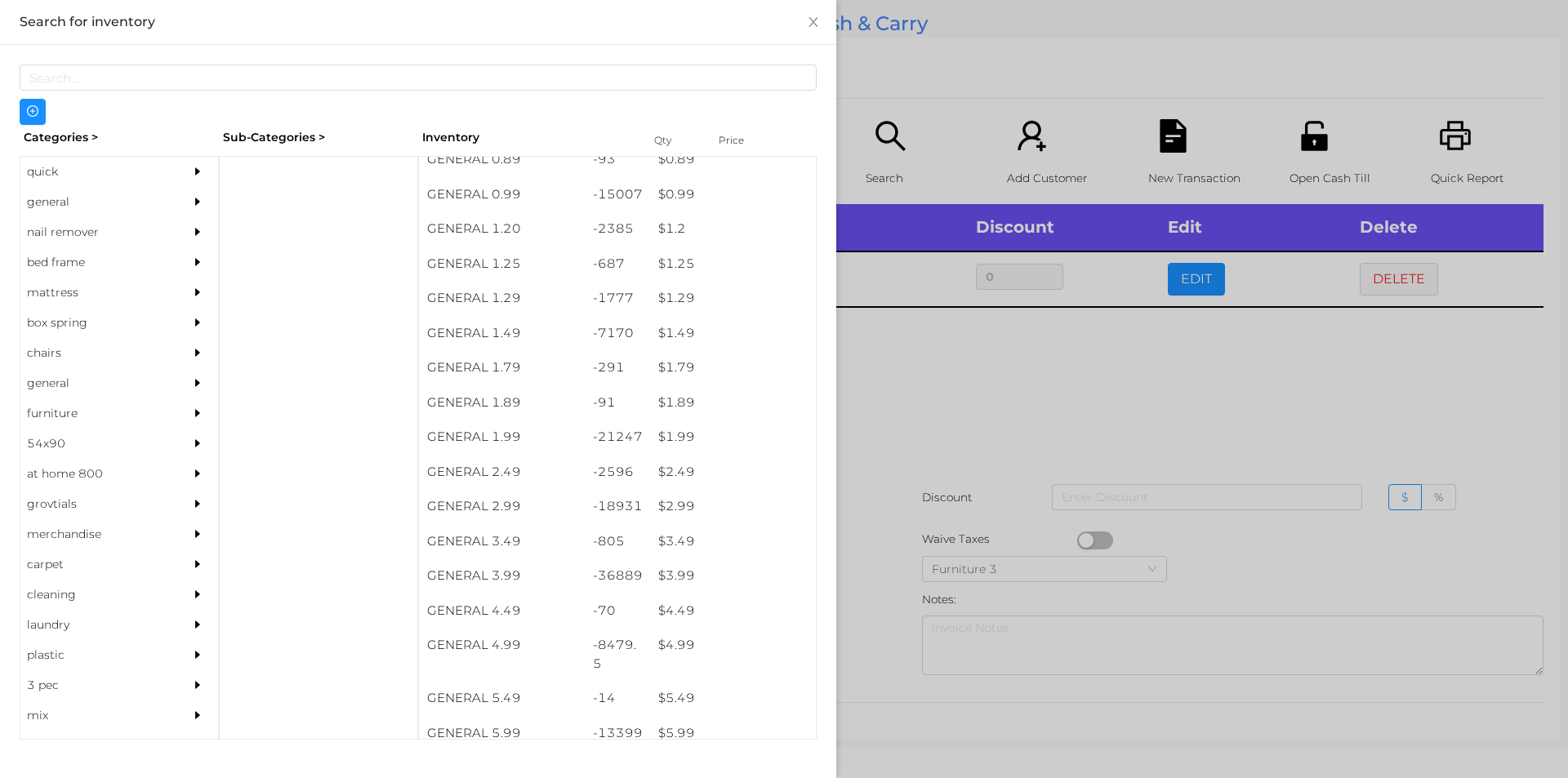
click at [868, 582] on div at bounding box center [784, 389] width 1568 height 778
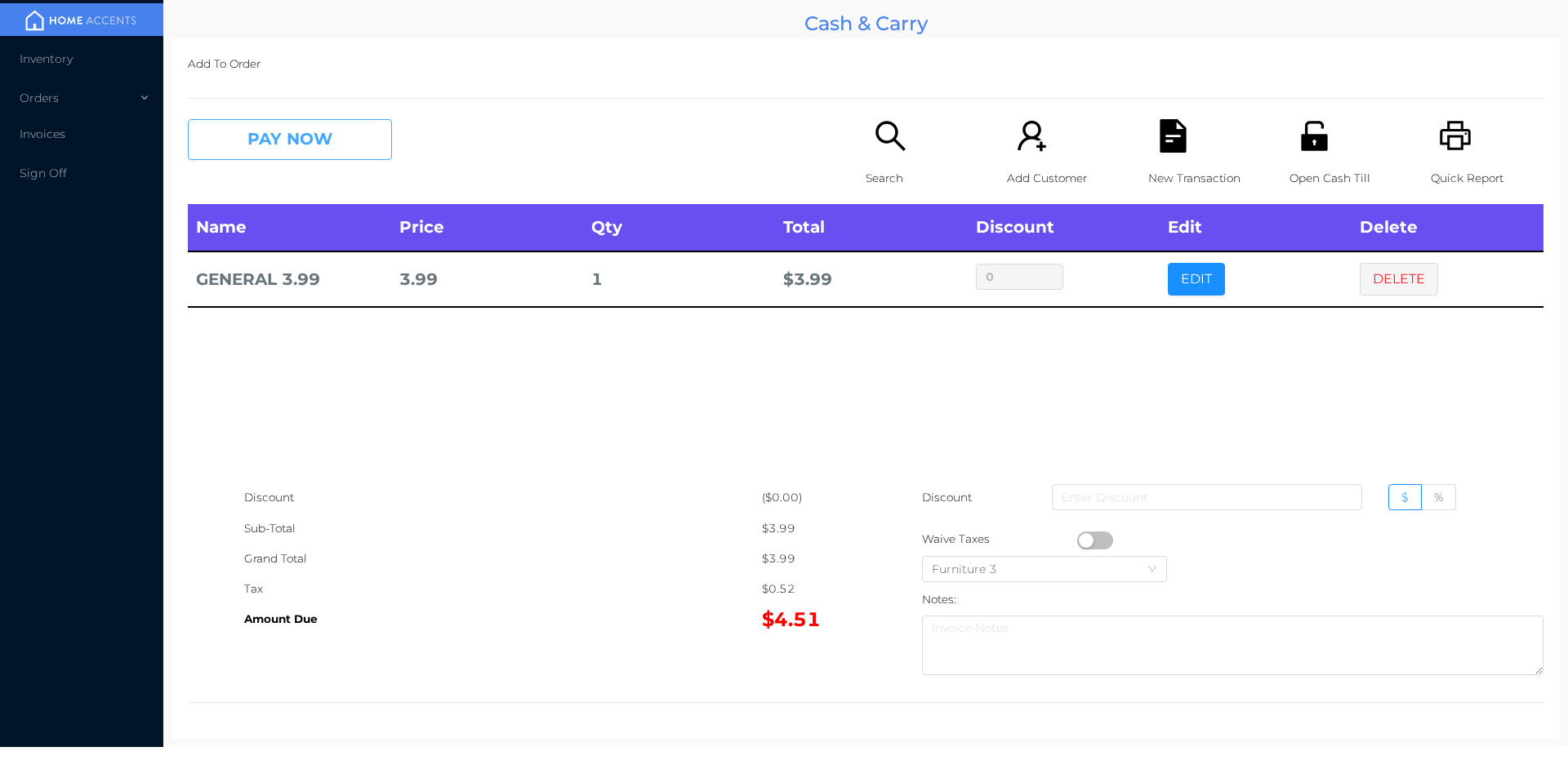
click at [269, 142] on button "PAY NOW" at bounding box center [290, 140] width 204 height 41
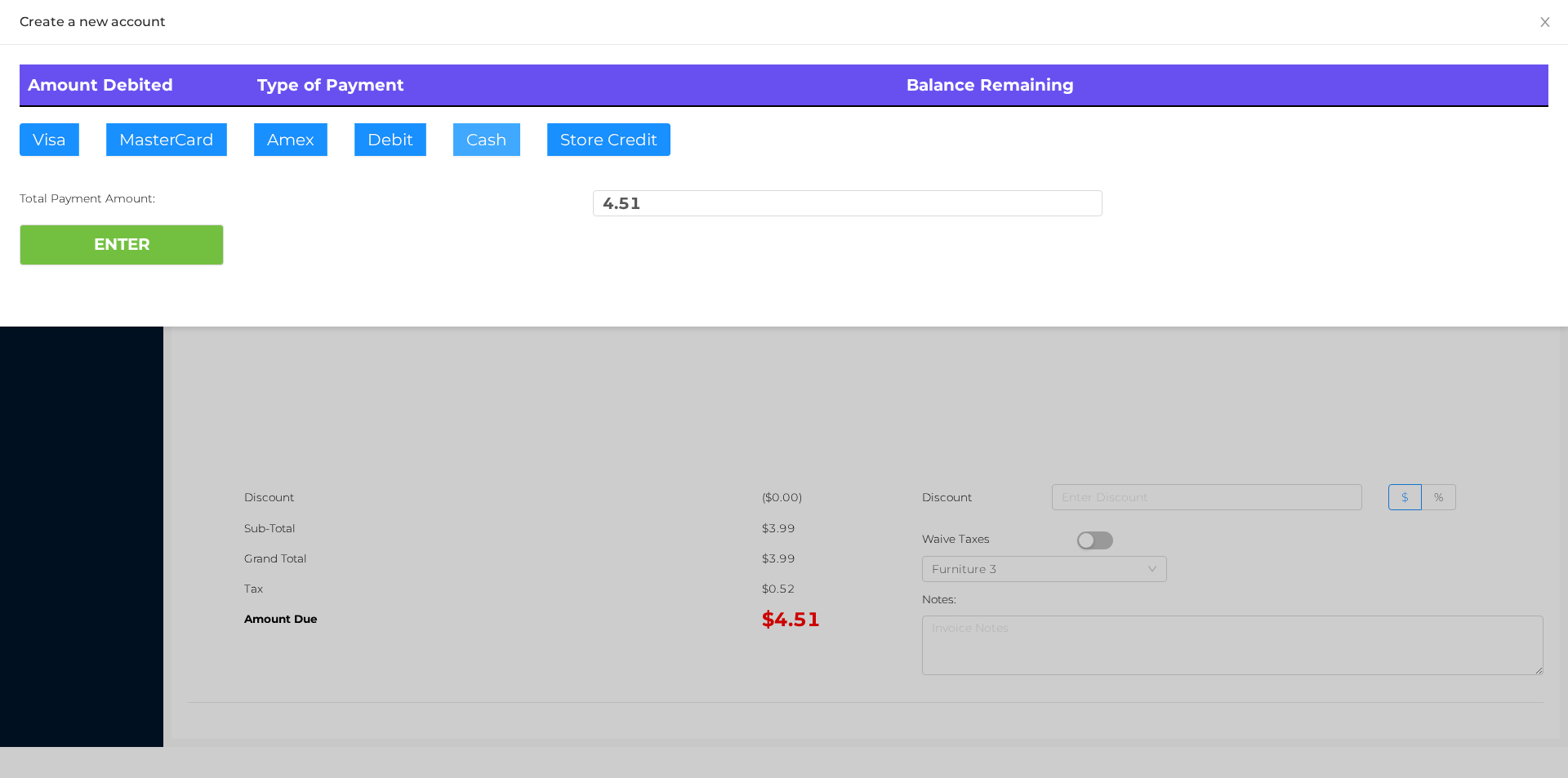
click at [462, 149] on button "Cash" at bounding box center [486, 140] width 67 height 33
click at [120, 244] on button "ENTER" at bounding box center [121, 245] width 204 height 41
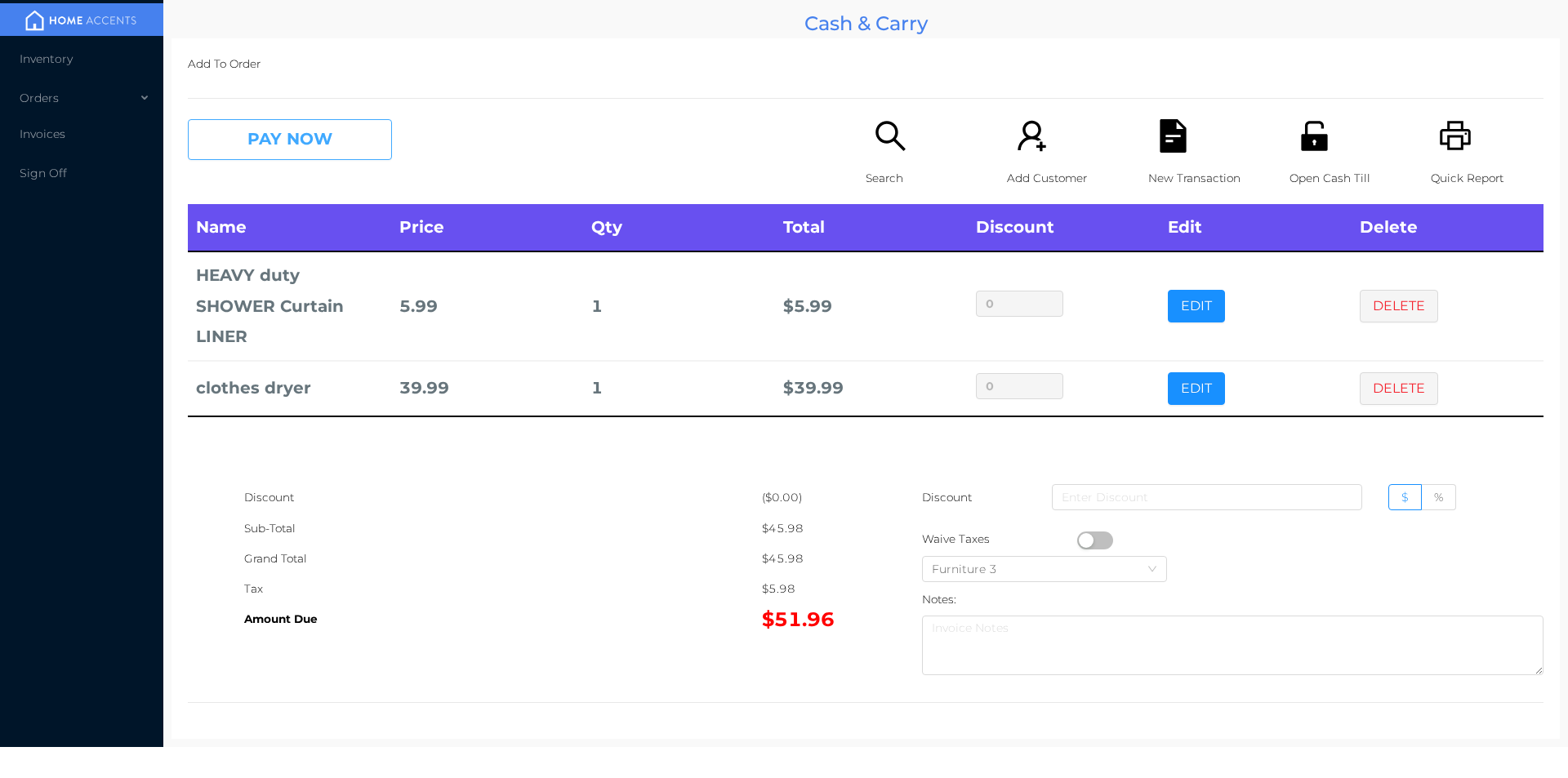
click at [285, 160] on button "PAY NOW" at bounding box center [290, 140] width 204 height 41
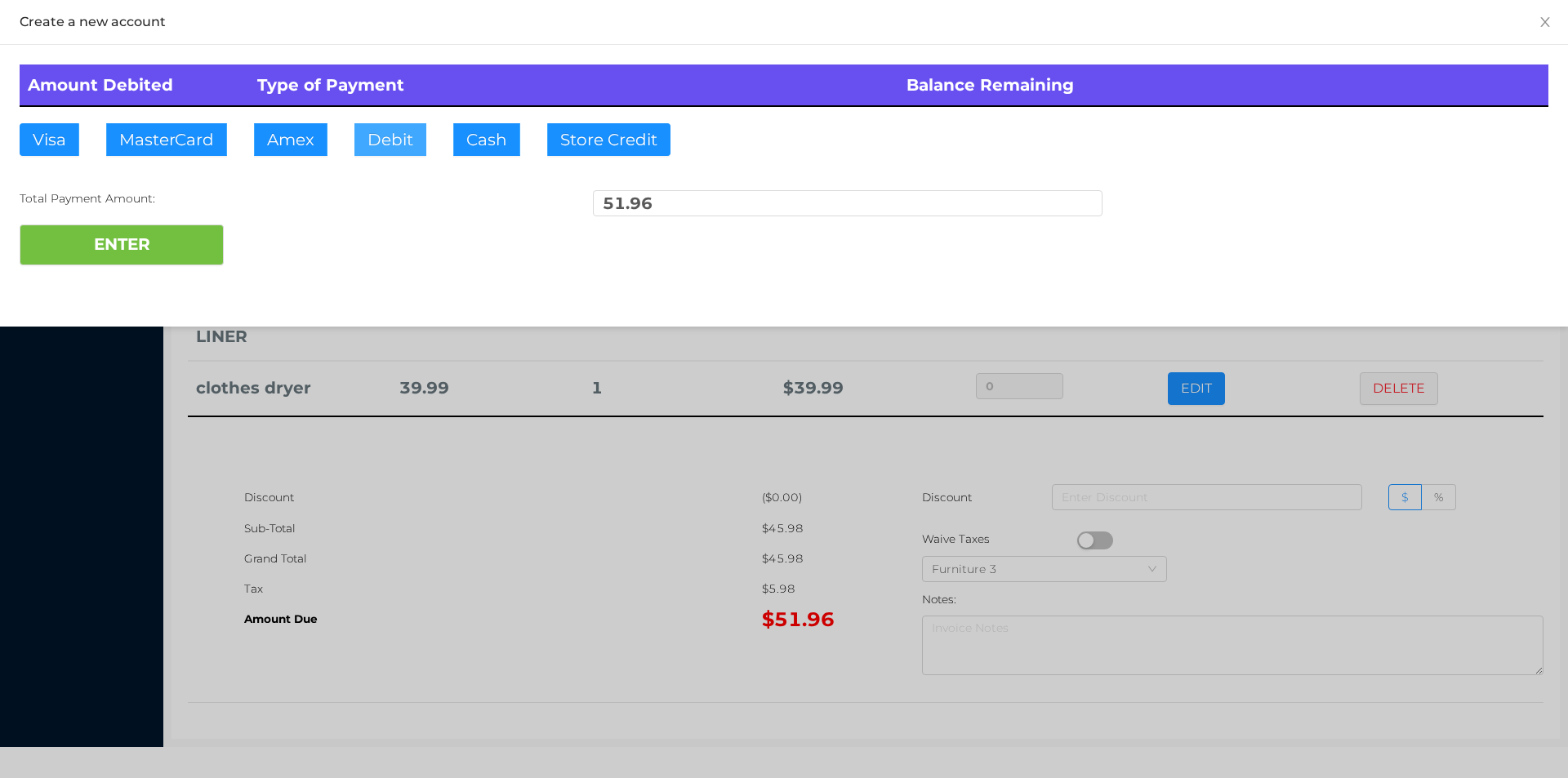
click at [385, 148] on button "Debit" at bounding box center [390, 140] width 72 height 33
click at [298, 249] on div "ENTER" at bounding box center [783, 245] width 1529 height 41
click at [440, 556] on div at bounding box center [784, 389] width 1568 height 778
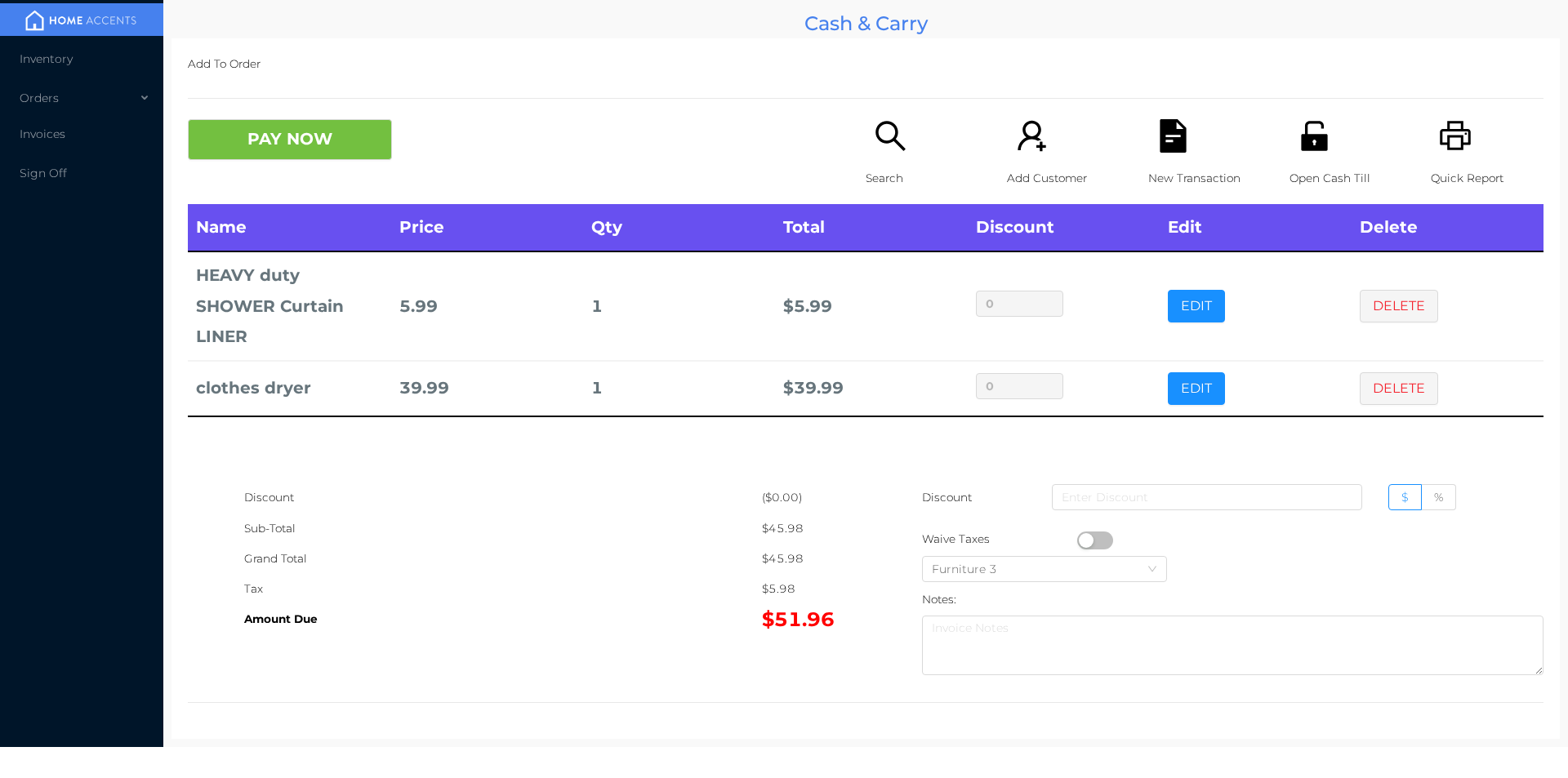
click at [1159, 132] on icon "icon: file-text" at bounding box center [1172, 136] width 26 height 33
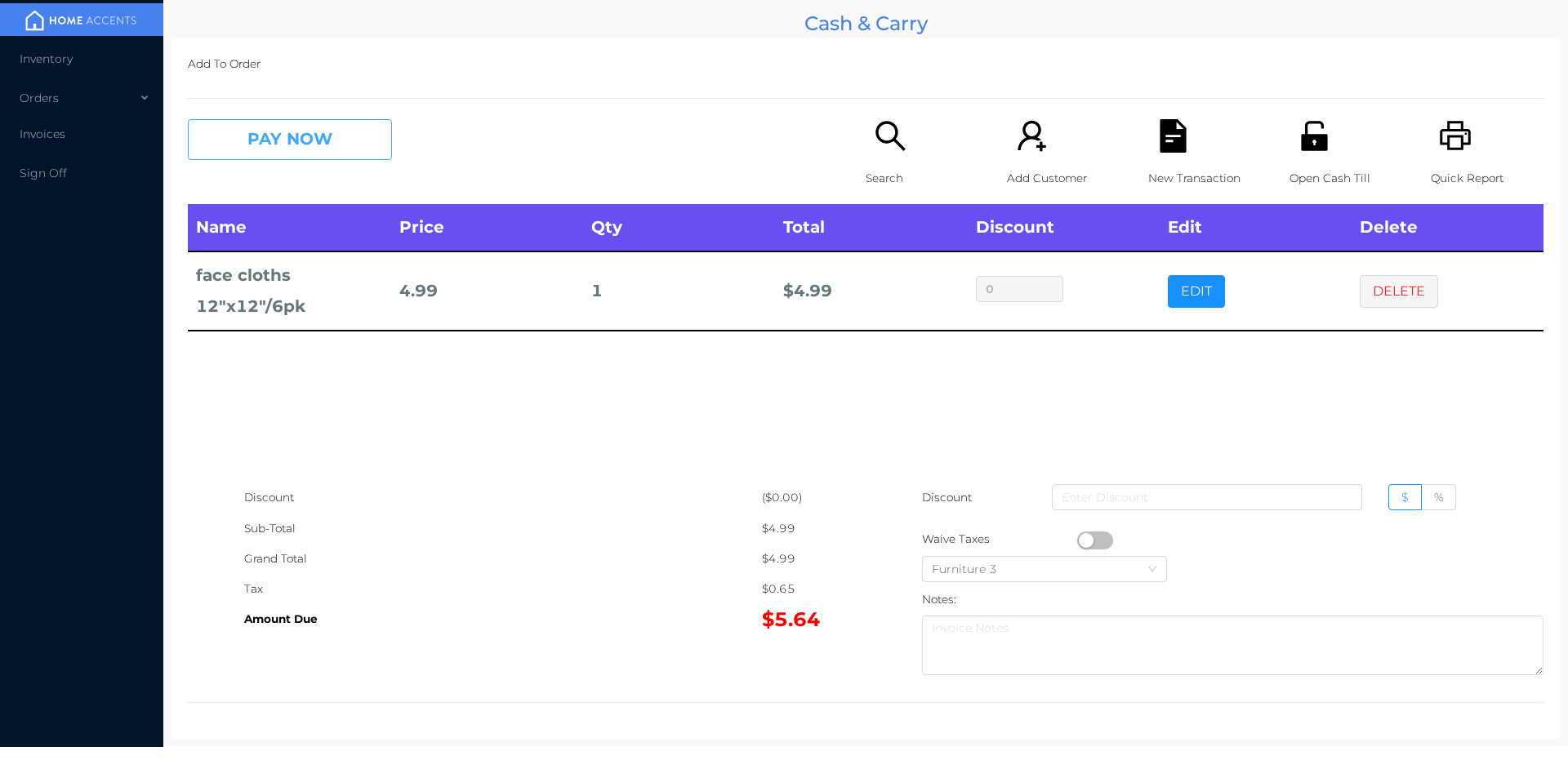
click at [294, 133] on button "PAY NOW" at bounding box center [290, 140] width 204 height 41
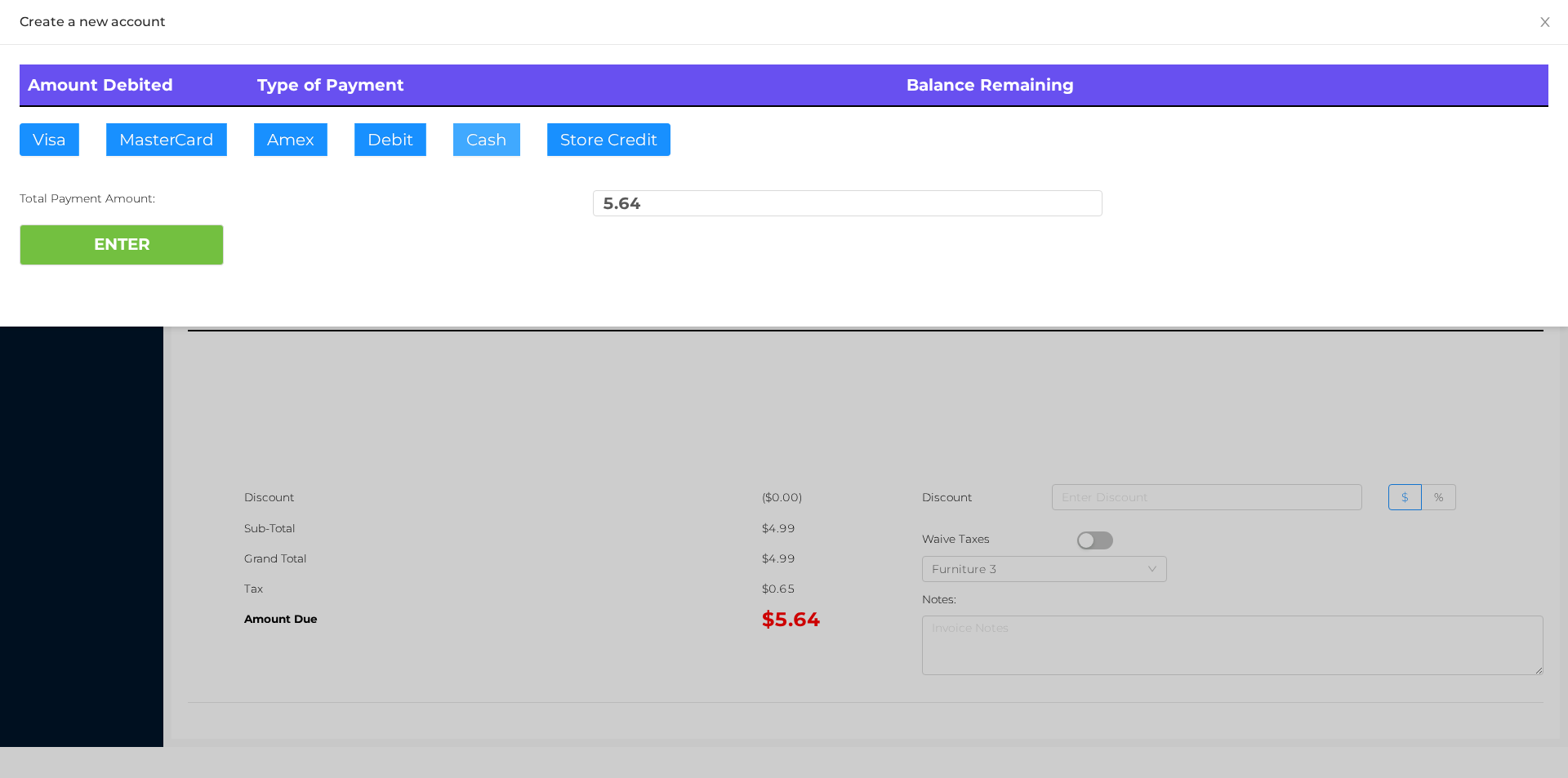
click at [470, 140] on button "Cash" at bounding box center [486, 140] width 67 height 33
type input "100."
click at [196, 255] on button "ENTER" at bounding box center [121, 245] width 204 height 41
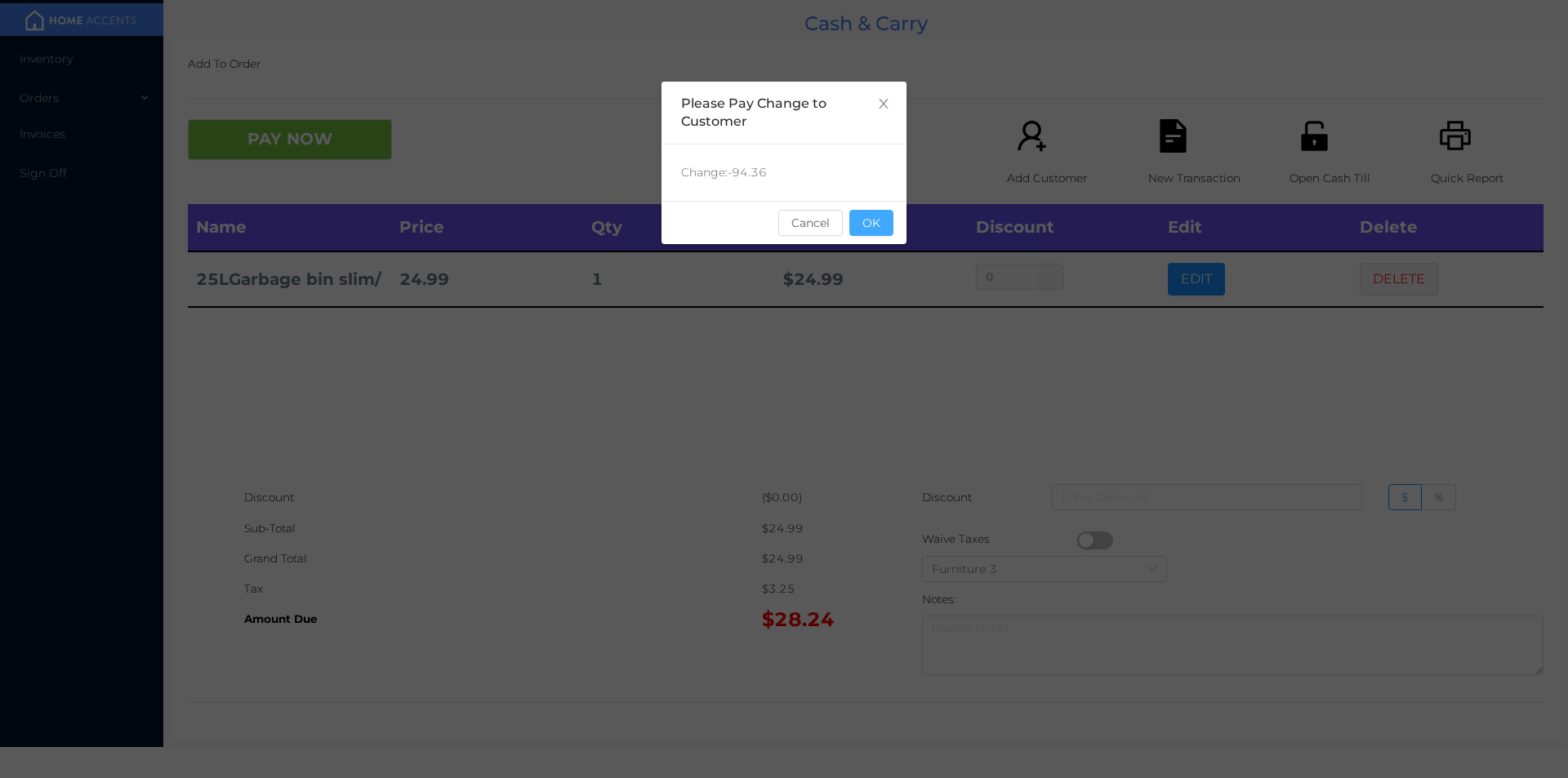
click at [878, 215] on button "OK" at bounding box center [871, 222] width 44 height 26
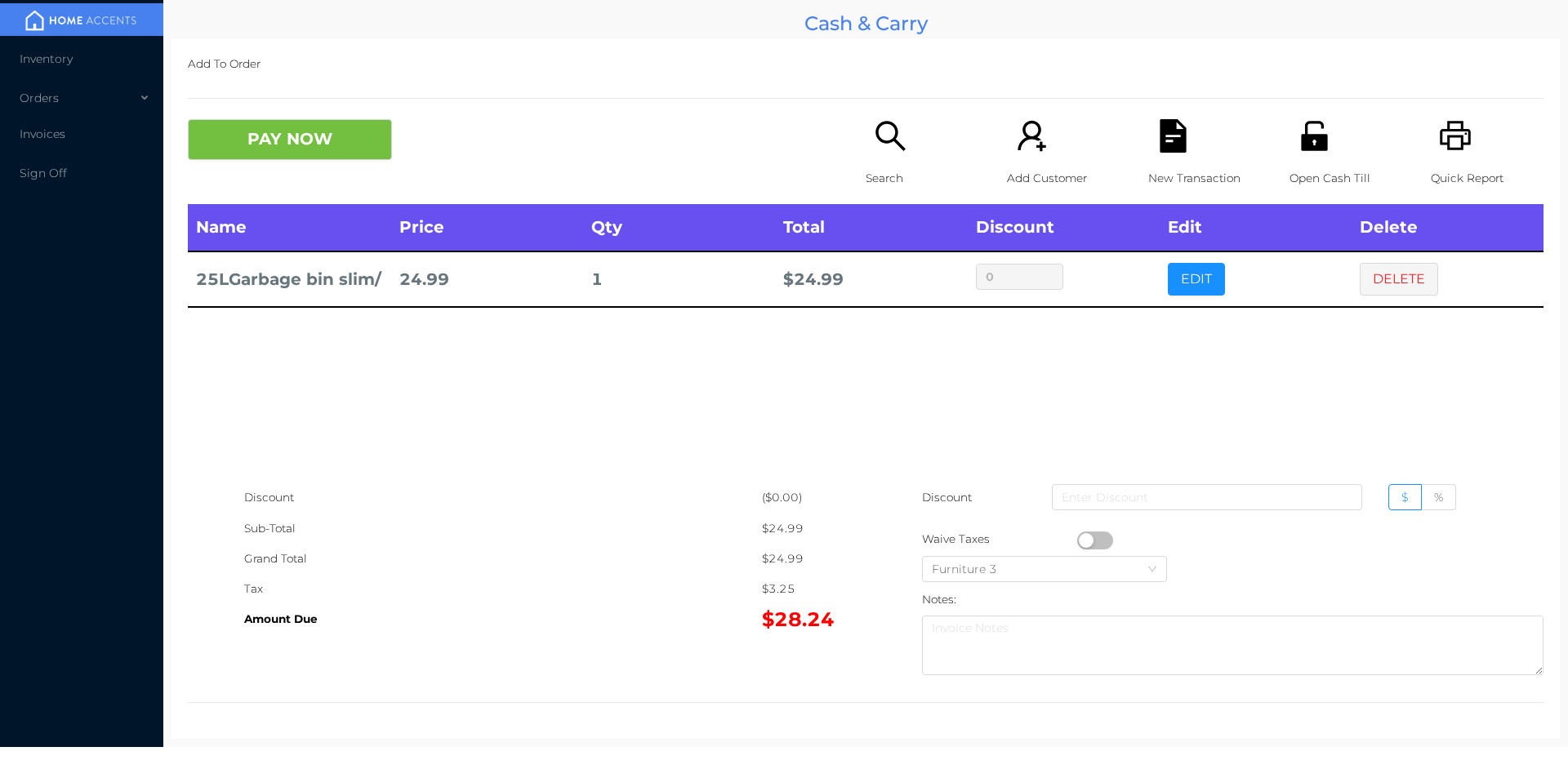
click at [893, 344] on div "Name Price Qty Total Discount Edit Delete 25LGarbage bin slim/ 24.99 1 $ 24.99 …" at bounding box center [866, 343] width 1356 height 278
click at [1417, 282] on button "DELETE" at bounding box center [1399, 279] width 79 height 33
click at [1453, 129] on icon "icon: printer" at bounding box center [1456, 136] width 33 height 33
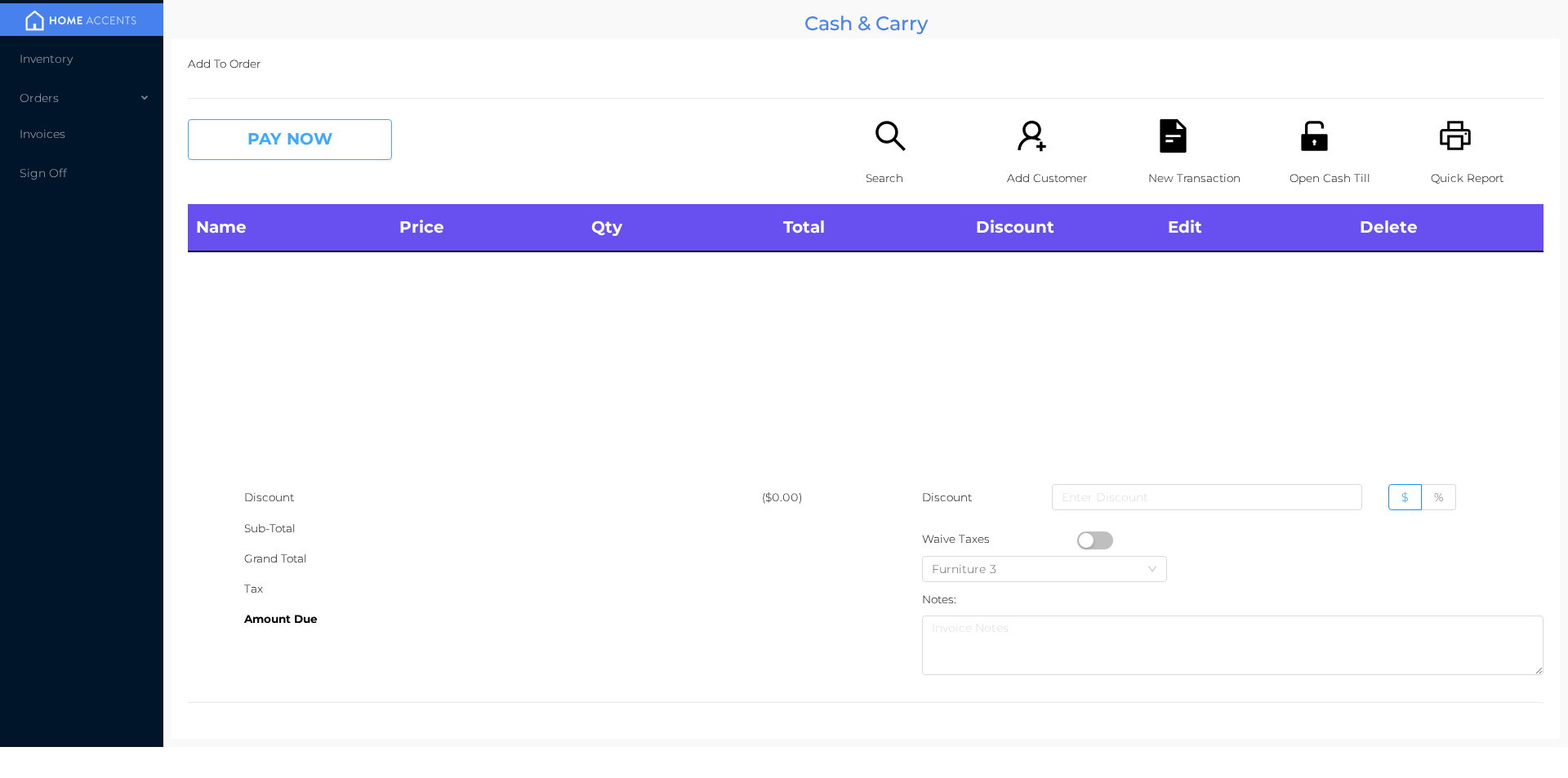
click at [308, 128] on button "PAY NOW" at bounding box center [290, 140] width 204 height 41
click at [880, 145] on icon "icon: search" at bounding box center [890, 136] width 33 height 33
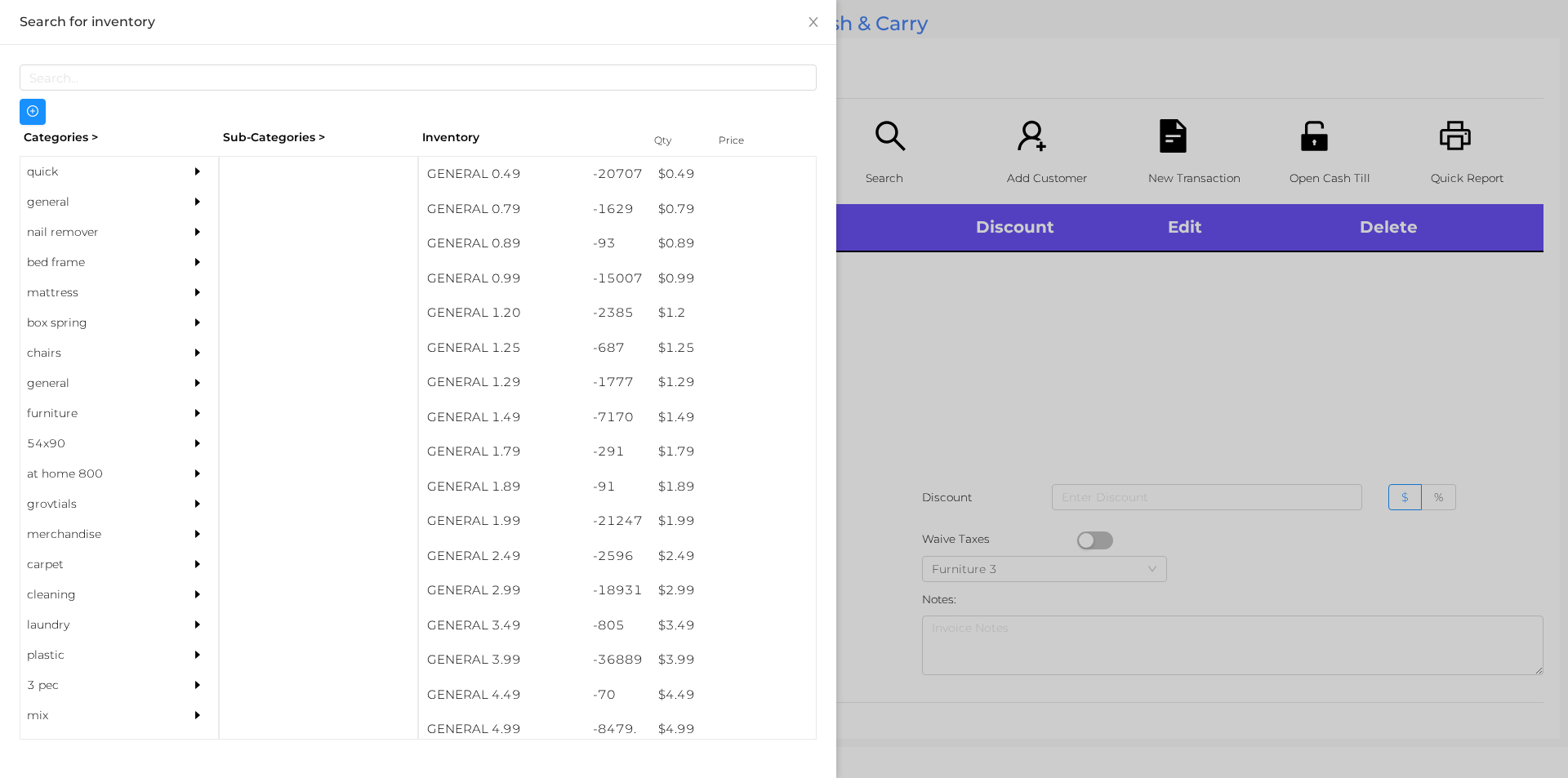
click at [64, 201] on div "general" at bounding box center [94, 202] width 149 height 30
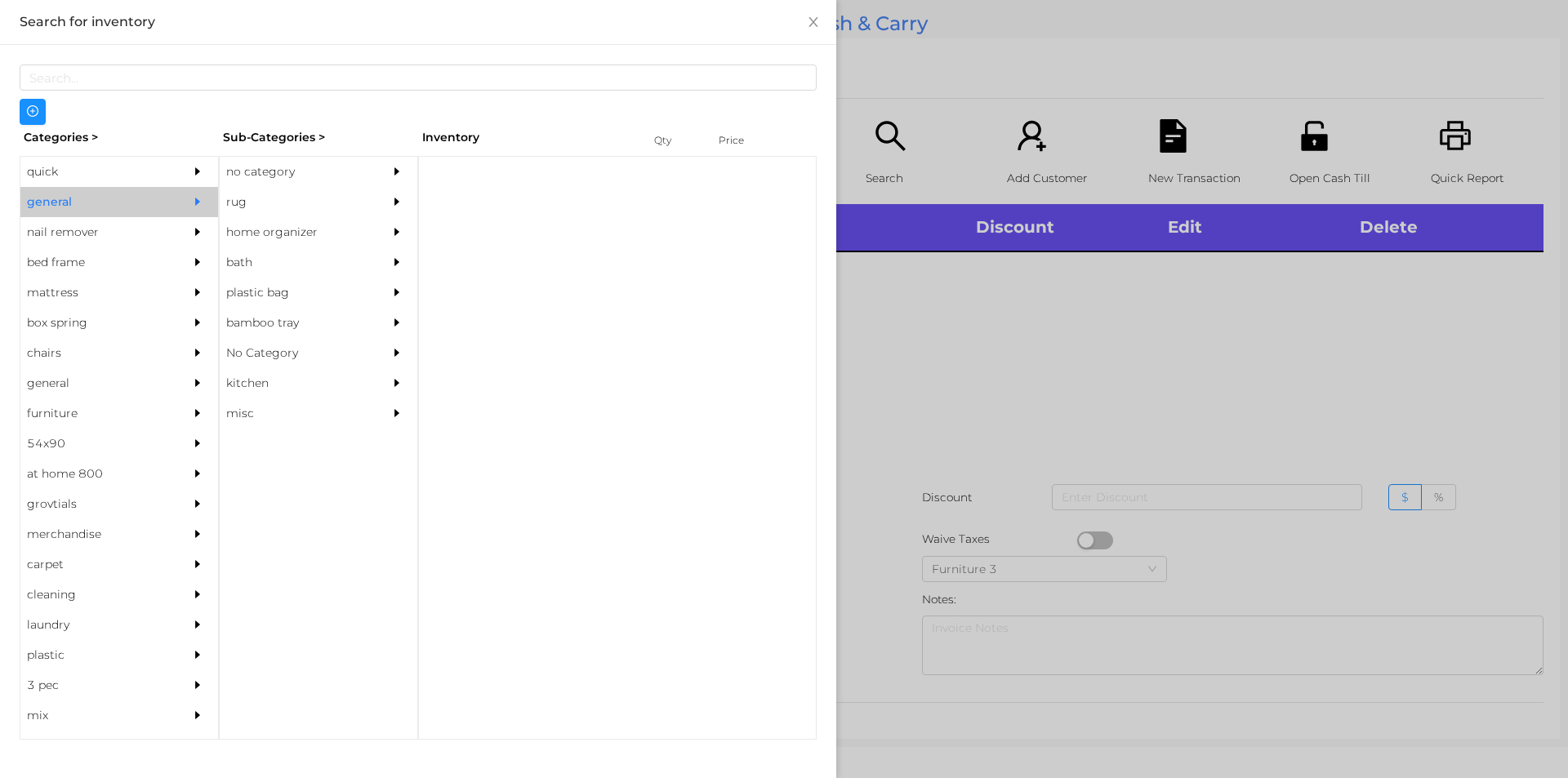
click at [276, 184] on div "no category" at bounding box center [294, 172] width 149 height 30
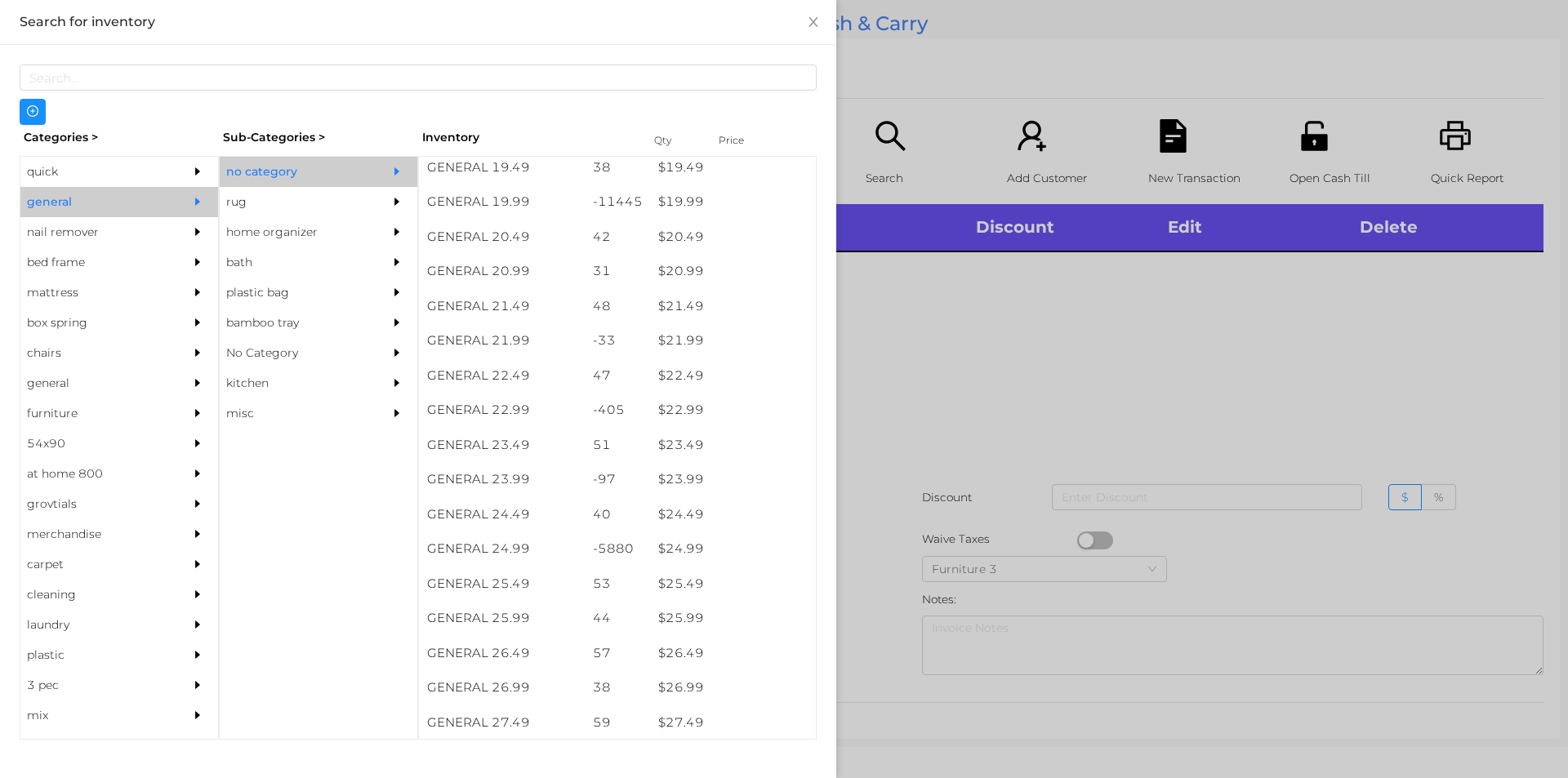
scroll to position [1731, 0]
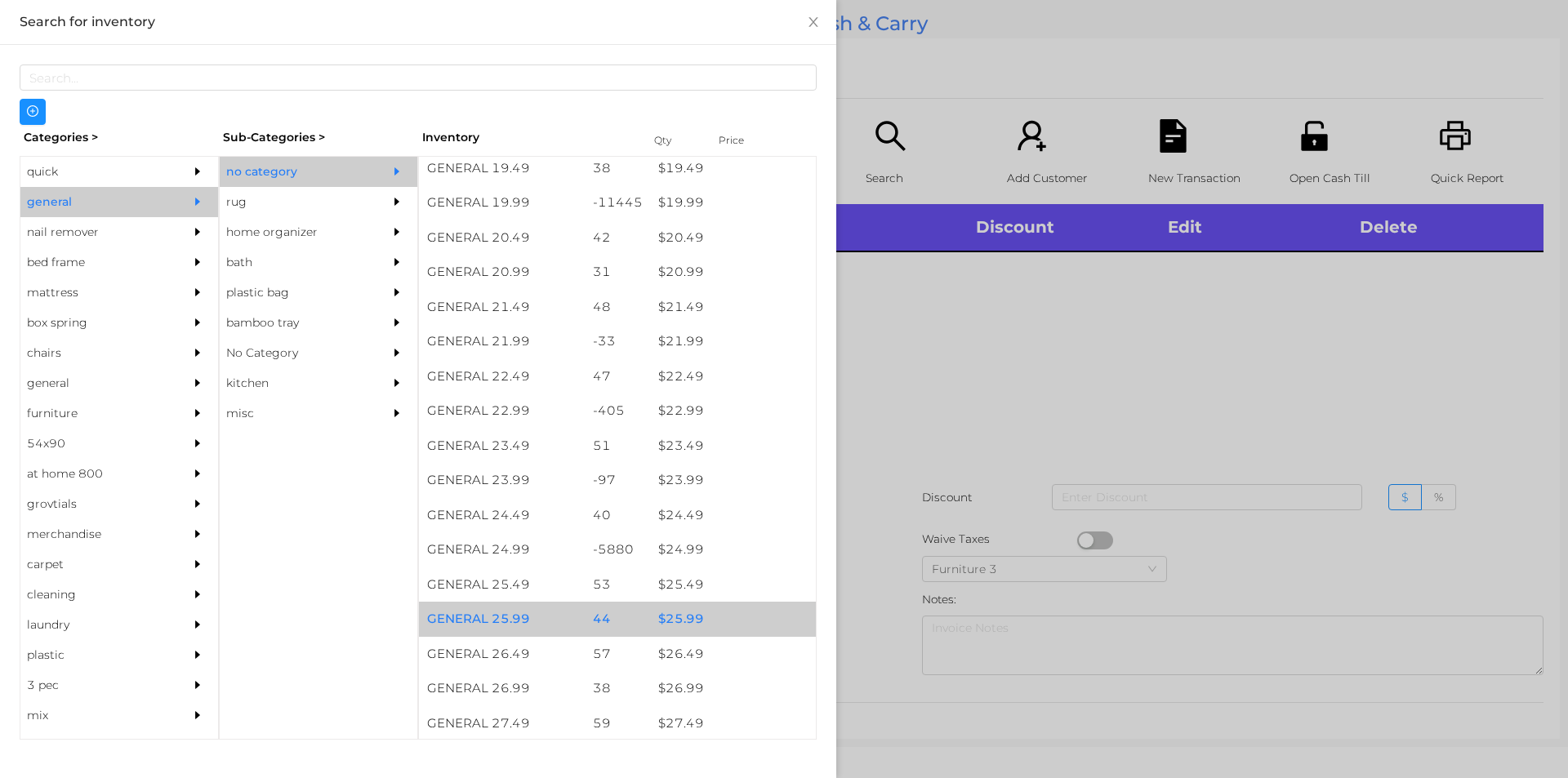
click at [688, 618] on div "$ 25.99" at bounding box center [733, 619] width 165 height 35
click at [700, 613] on div "$ 25.99" at bounding box center [733, 619] width 165 height 35
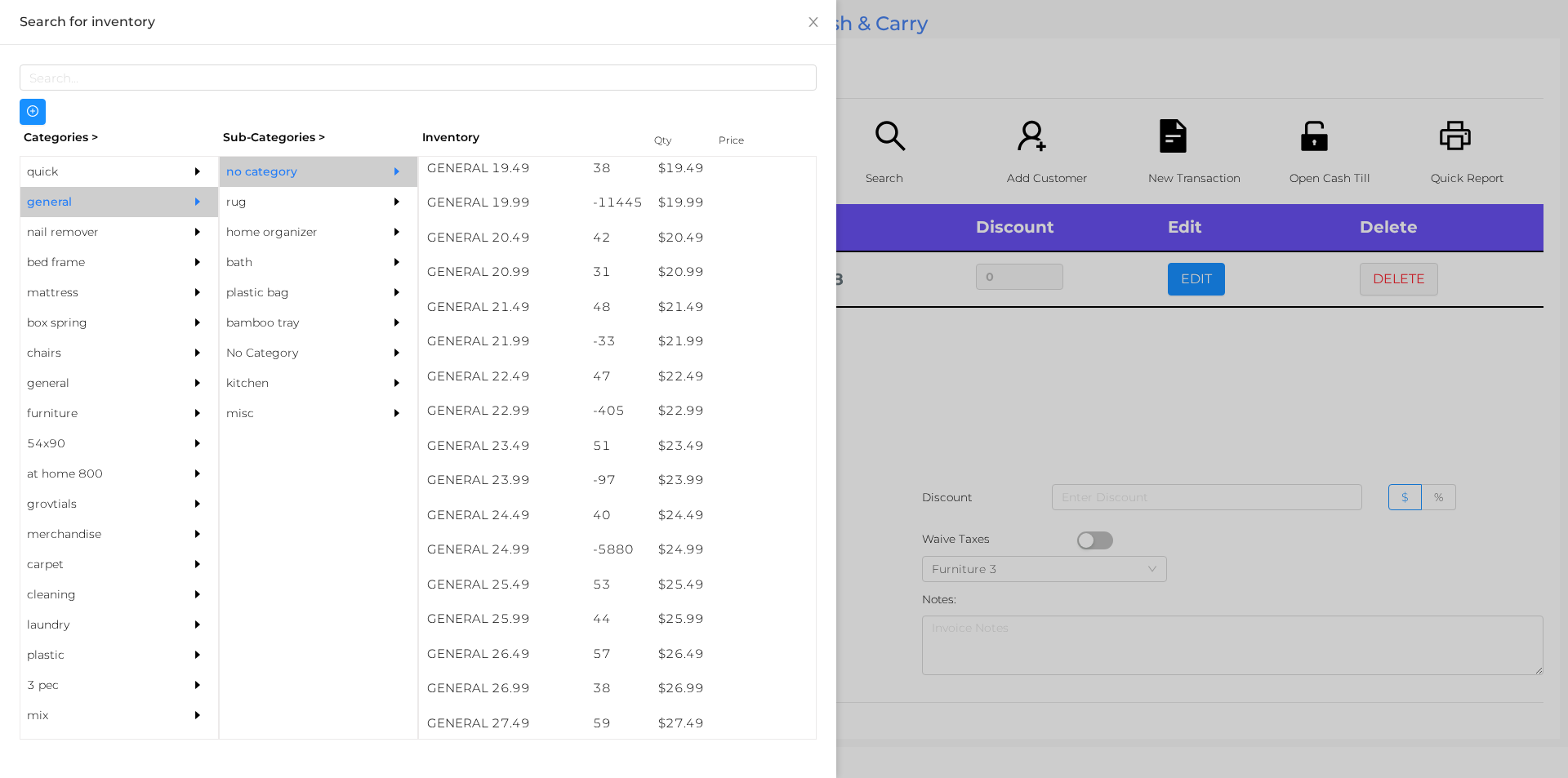
click at [888, 607] on div at bounding box center [784, 389] width 1568 height 778
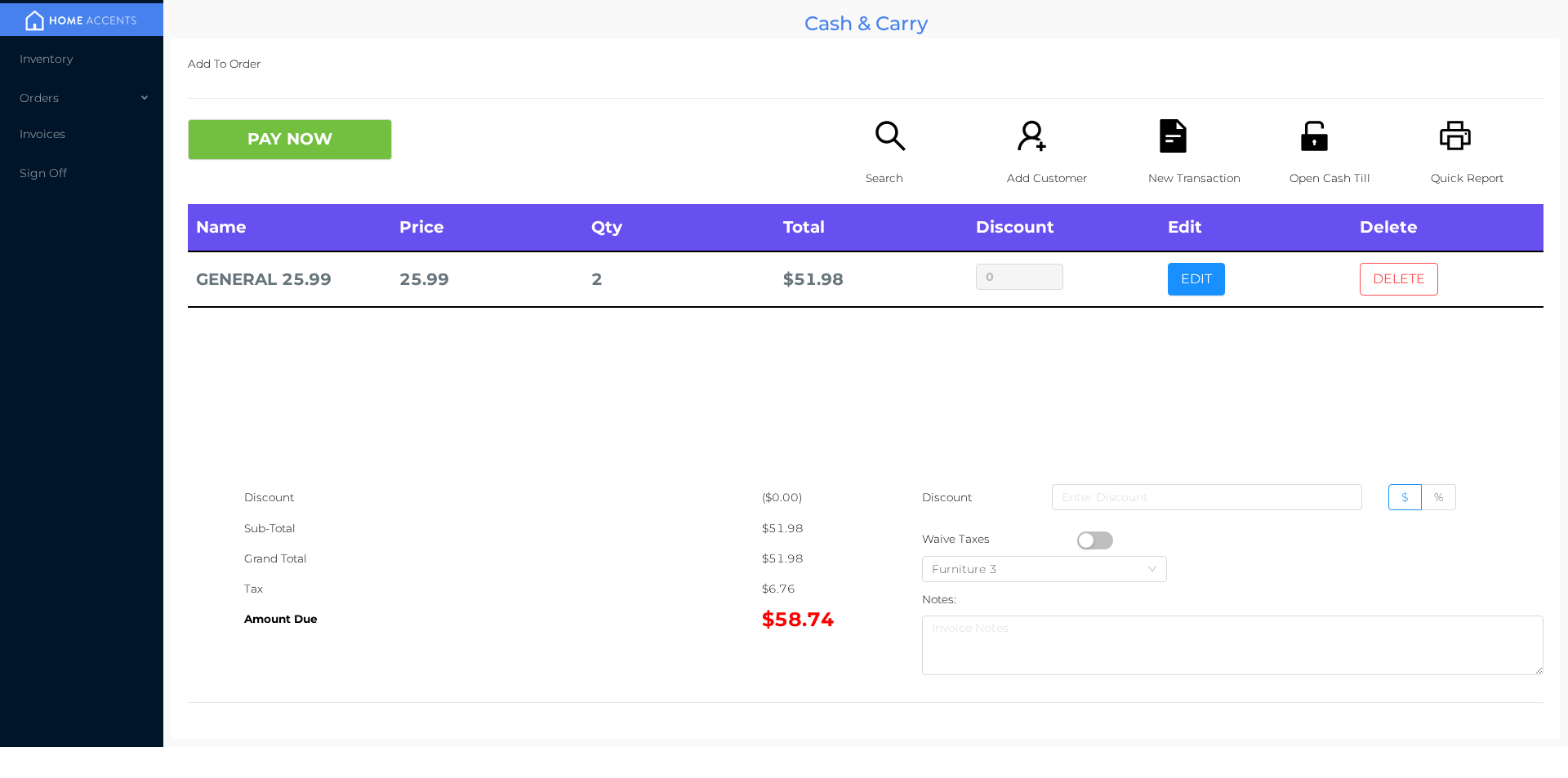
click at [1407, 288] on button "DELETE" at bounding box center [1399, 279] width 79 height 33
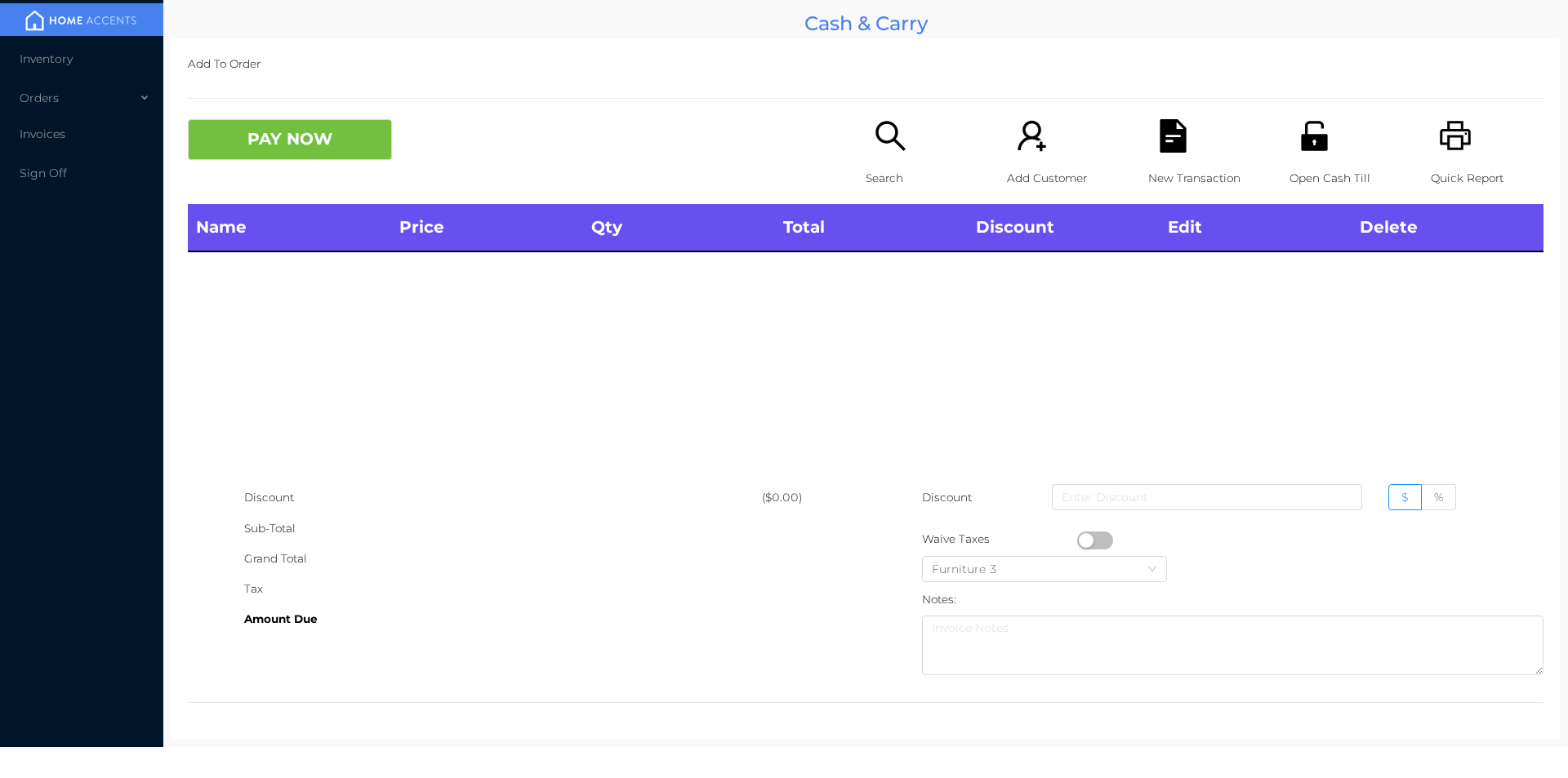
click at [866, 135] on div "Search" at bounding box center [922, 162] width 113 height 85
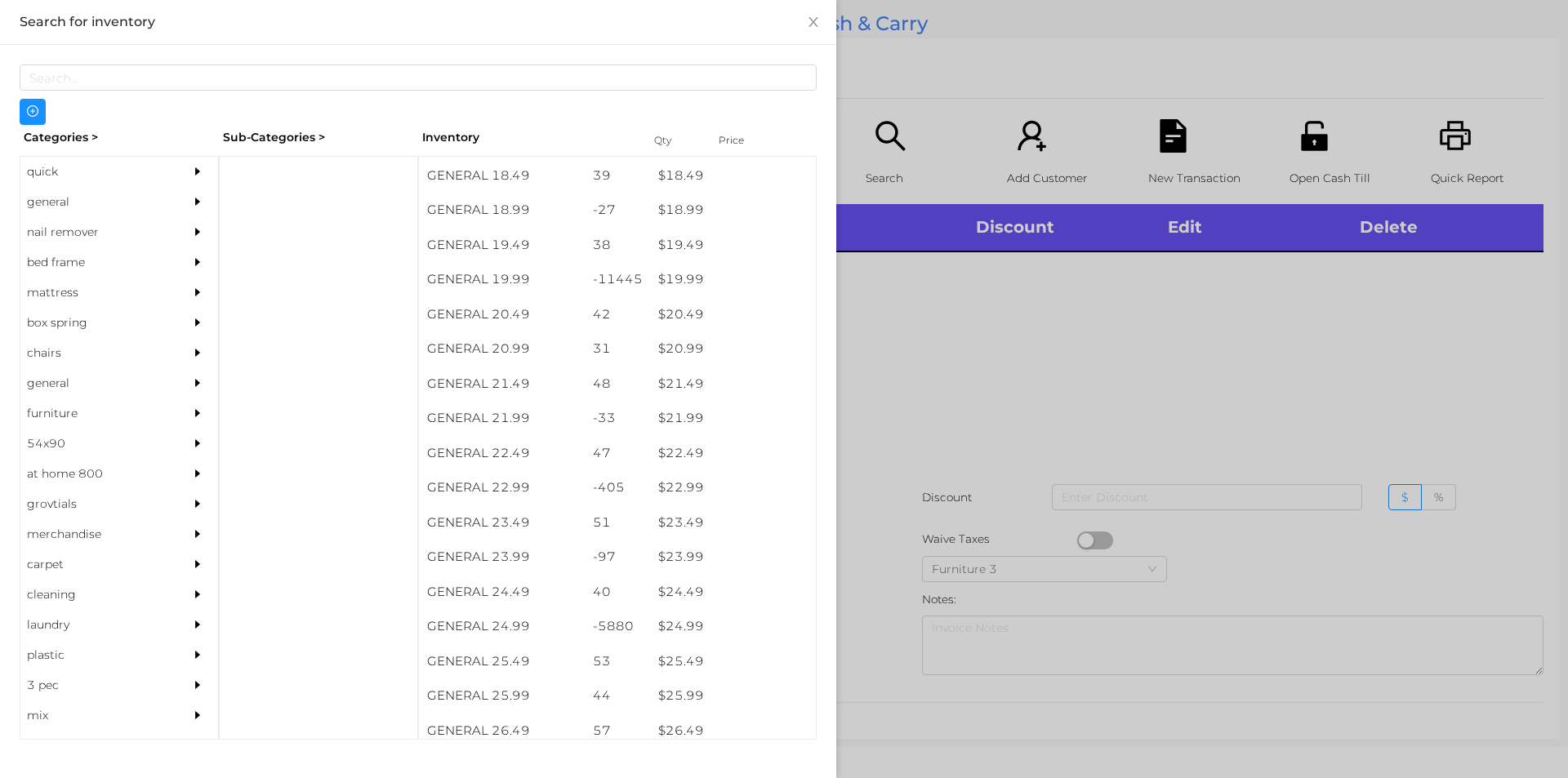
scroll to position [1666, 0]
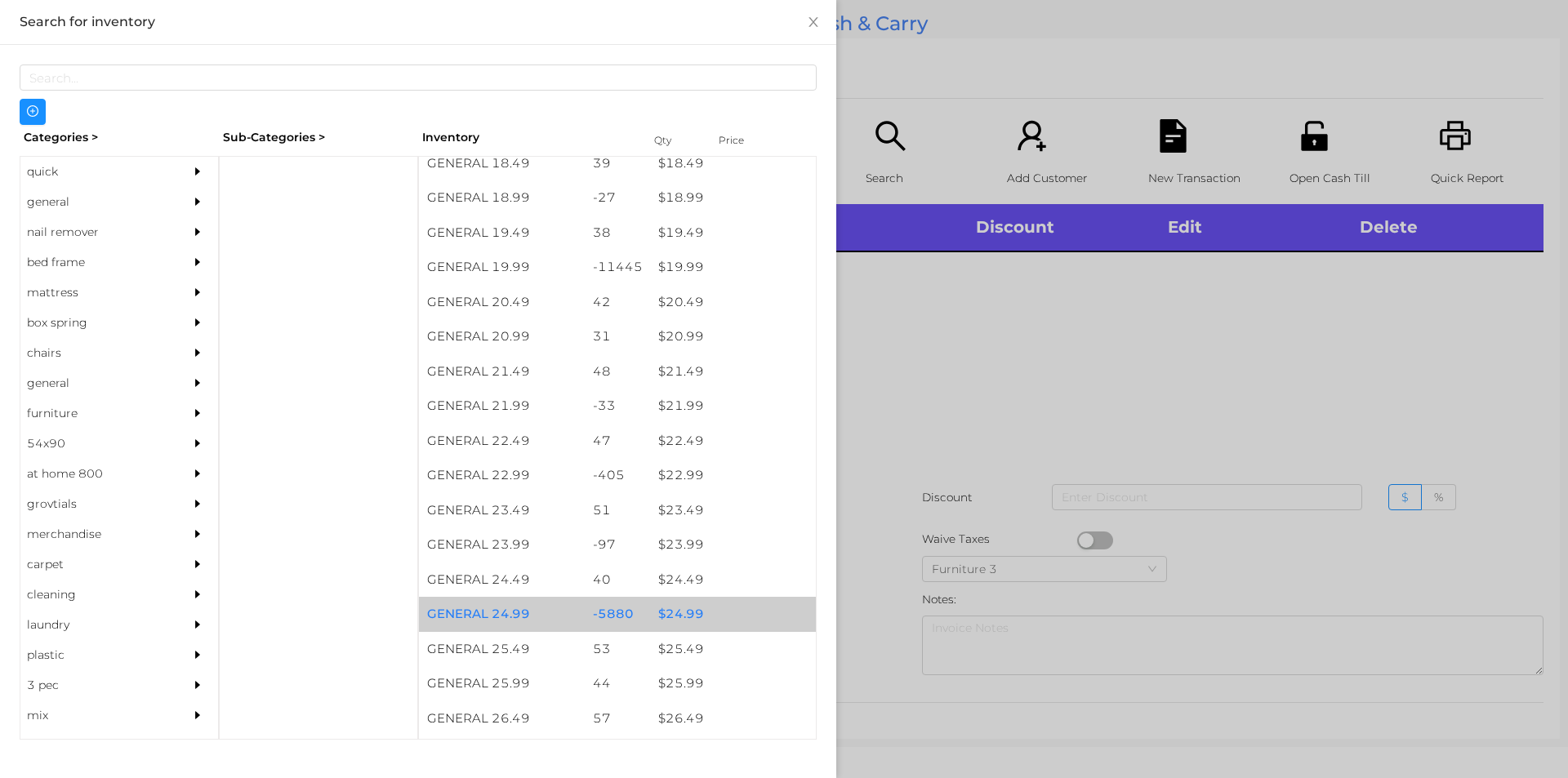
click at [671, 615] on div "$ 24.99" at bounding box center [733, 614] width 165 height 35
click at [684, 612] on div "$ 24.99" at bounding box center [733, 614] width 165 height 35
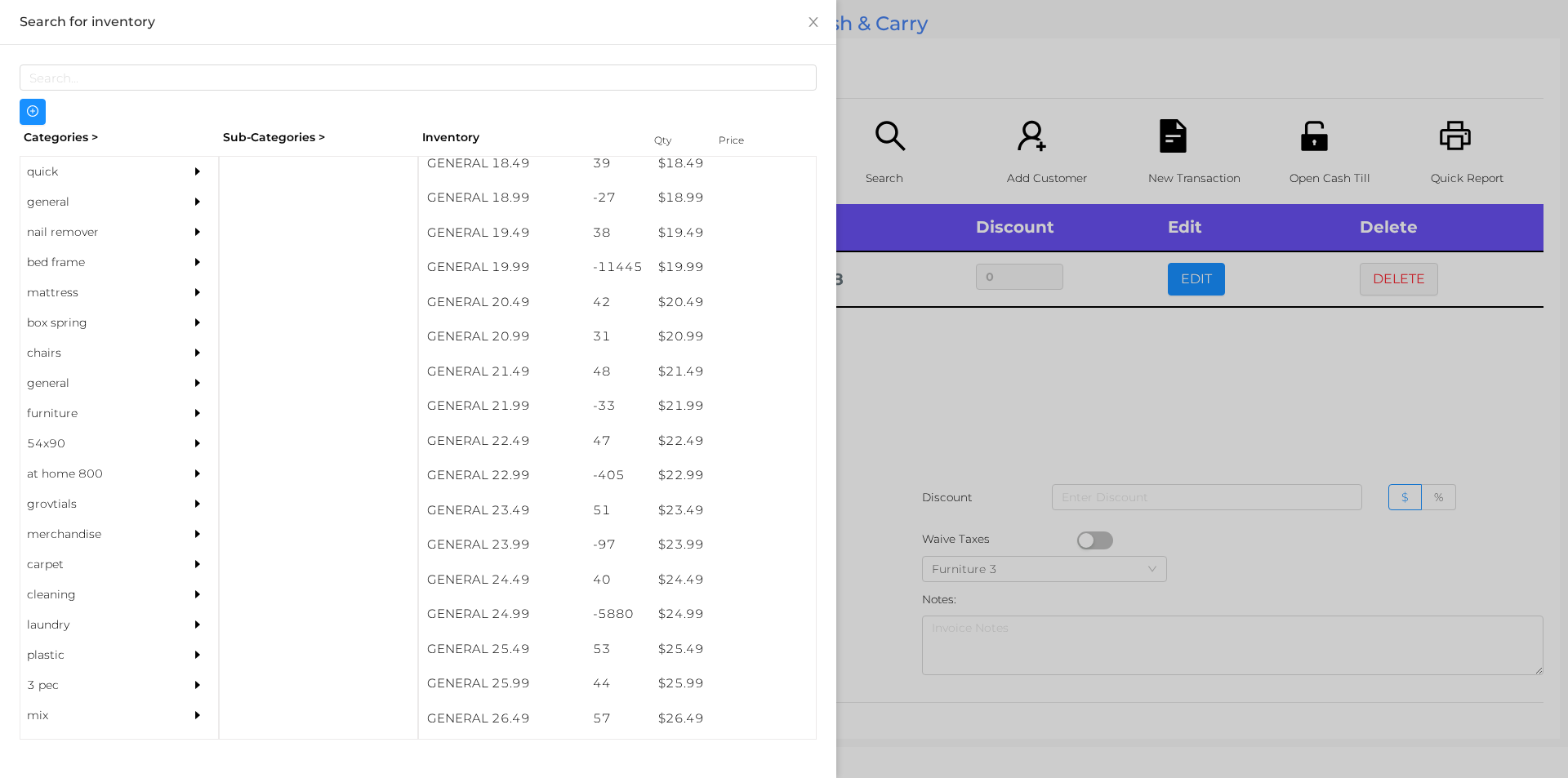
click at [879, 635] on div at bounding box center [784, 389] width 1568 height 778
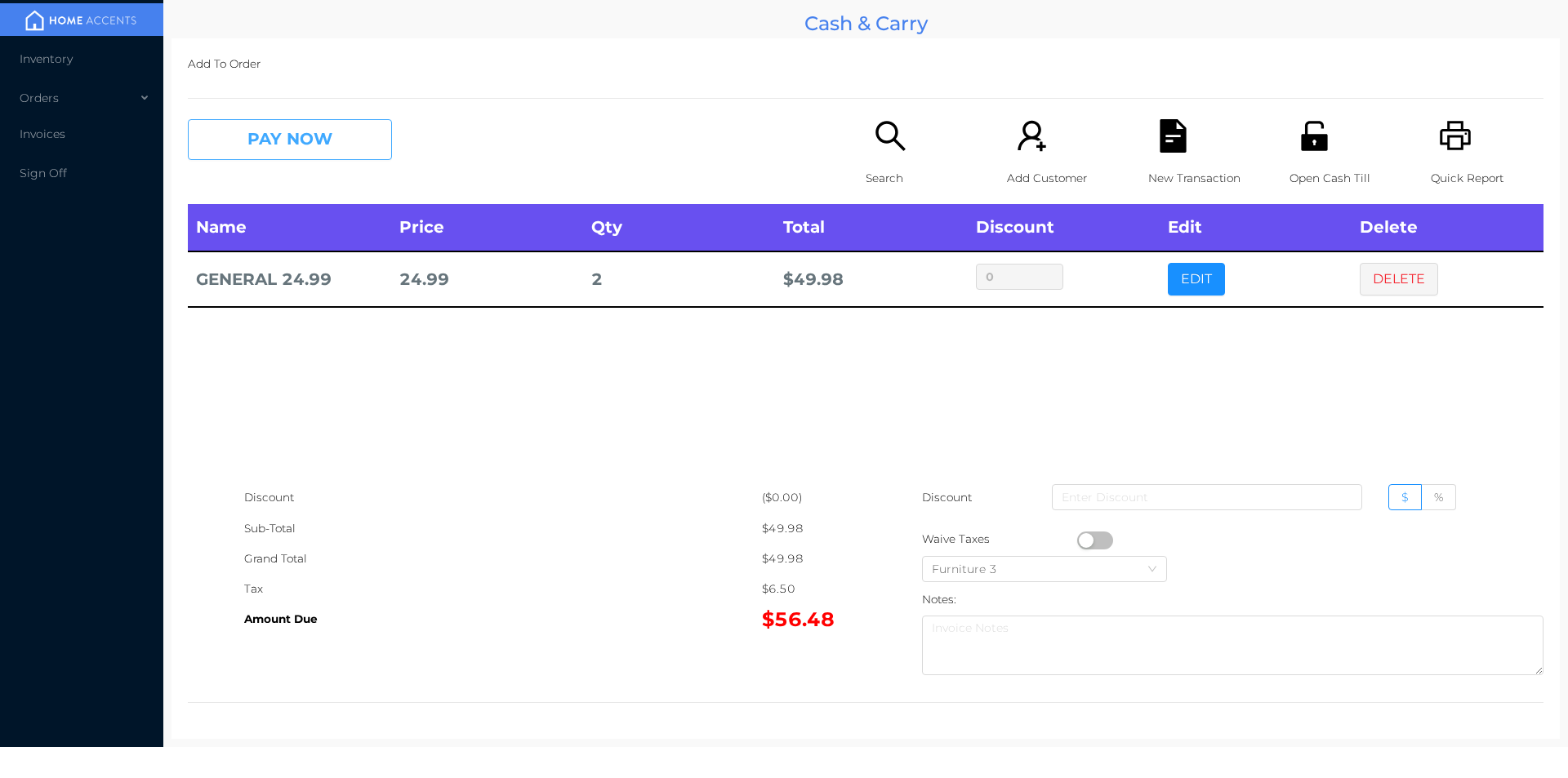
click at [350, 138] on button "PAY NOW" at bounding box center [290, 140] width 204 height 41
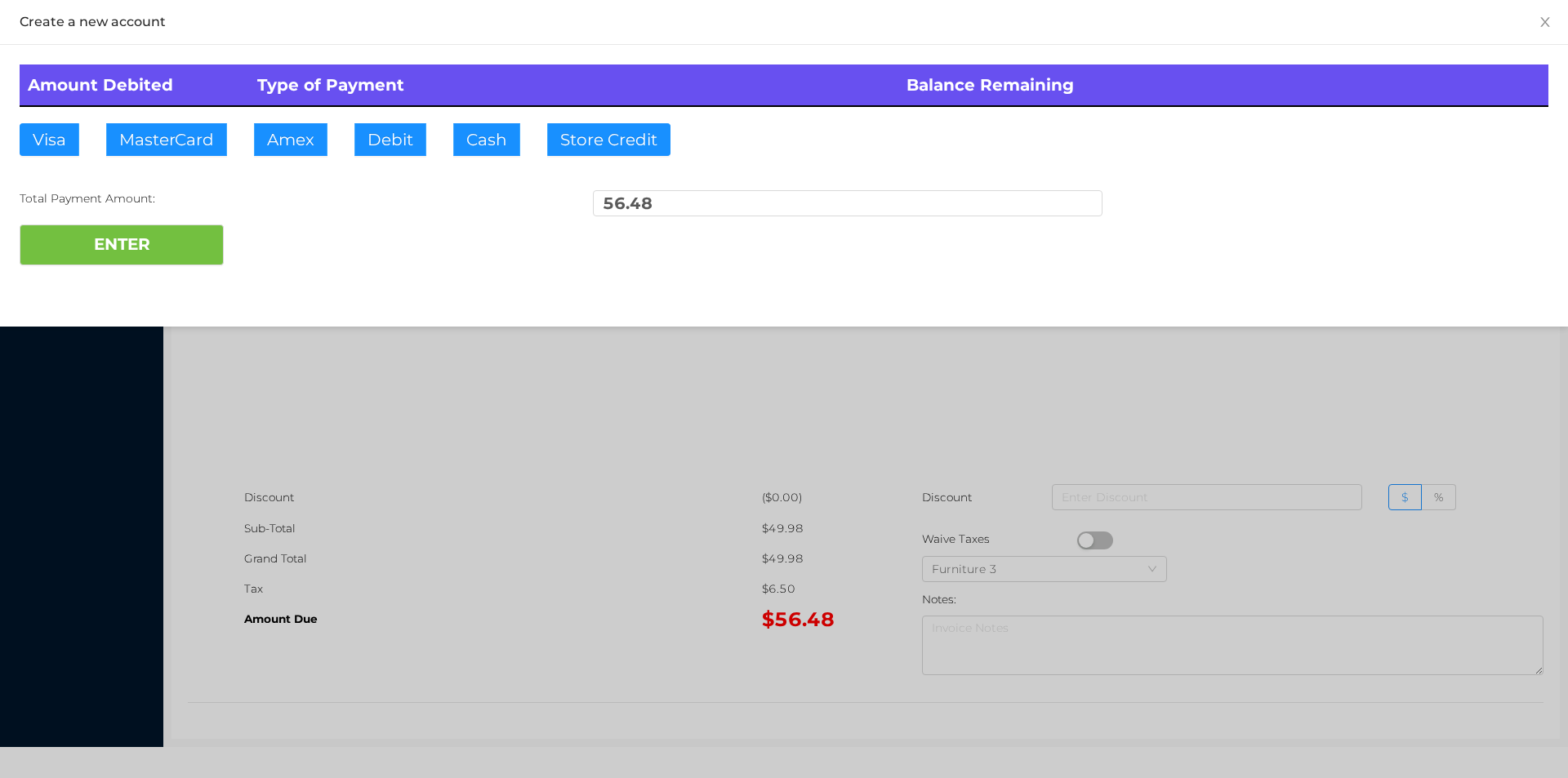
click at [274, 244] on div "ENTER" at bounding box center [783, 245] width 1529 height 41
click at [269, 251] on div "ENTER" at bounding box center [783, 245] width 1529 height 41
click at [1307, 393] on div at bounding box center [784, 389] width 1568 height 778
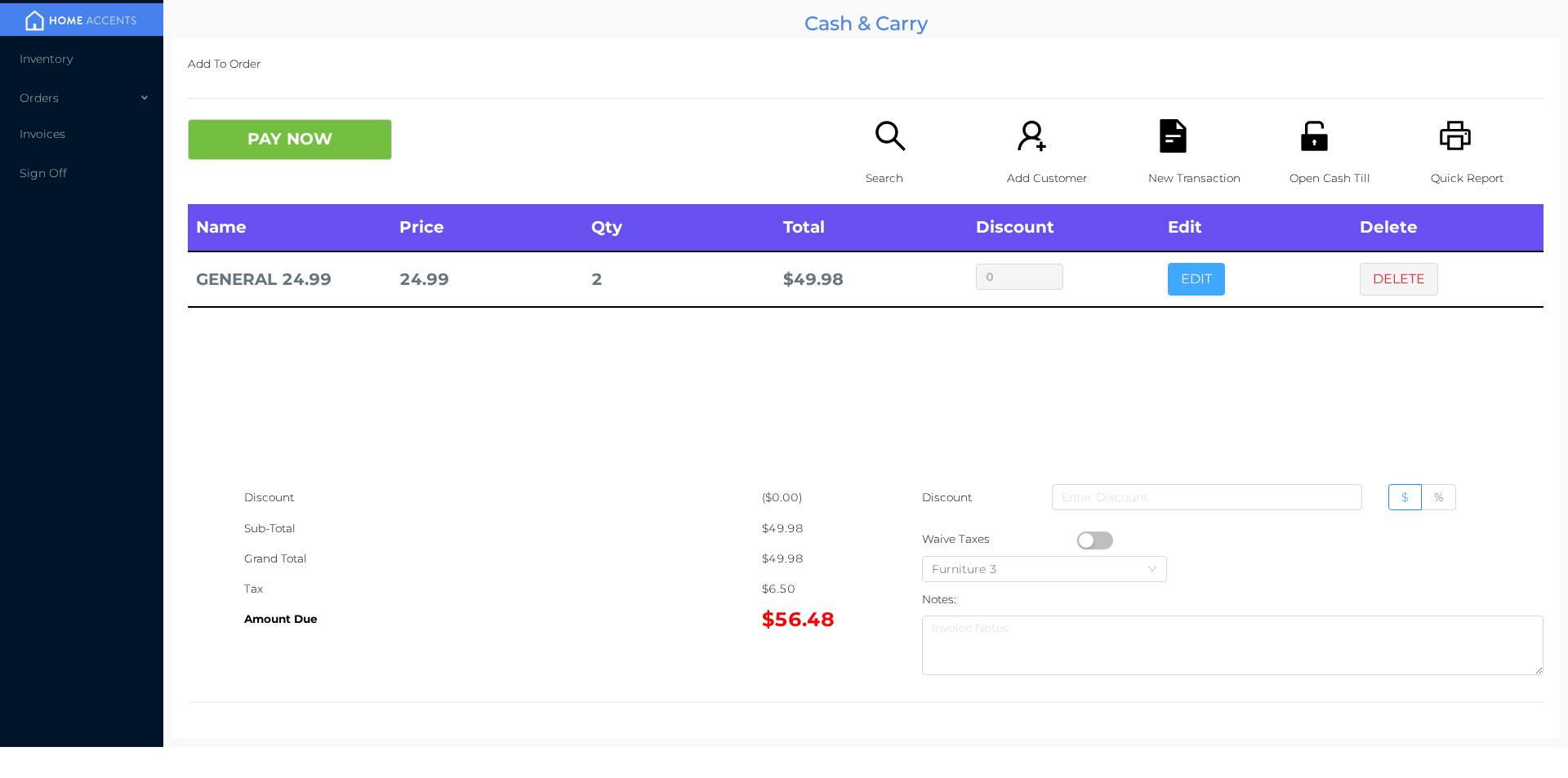
click at [1189, 285] on button "EDIT" at bounding box center [1196, 279] width 57 height 33
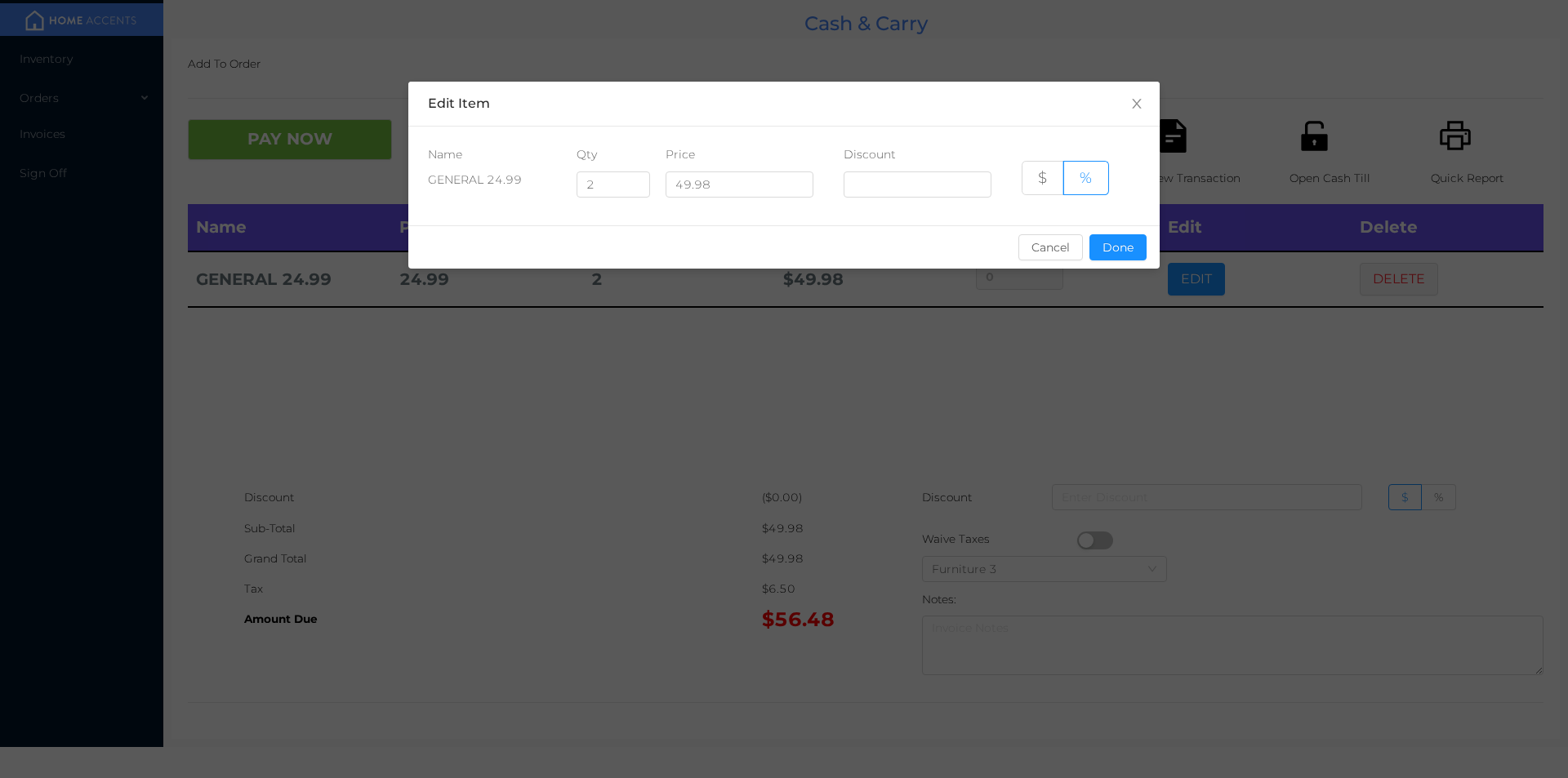
click at [1235, 422] on div "sentinelStart Edit Item Name Qty Price Discount GENERAL 24.99 2 49.98 $ % Cance…" at bounding box center [784, 389] width 1568 height 778
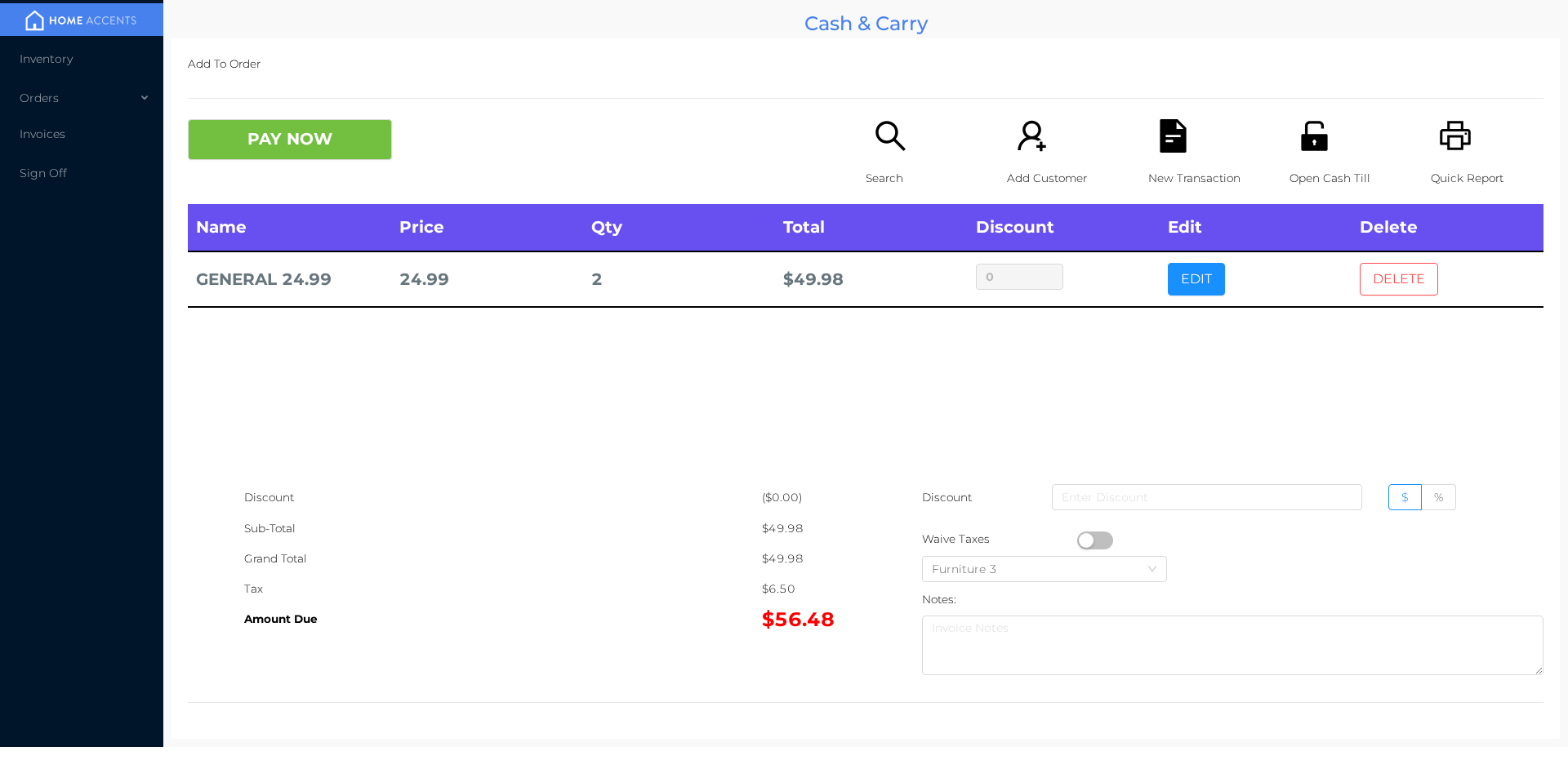
click at [1409, 276] on button "DELETE" at bounding box center [1399, 279] width 79 height 33
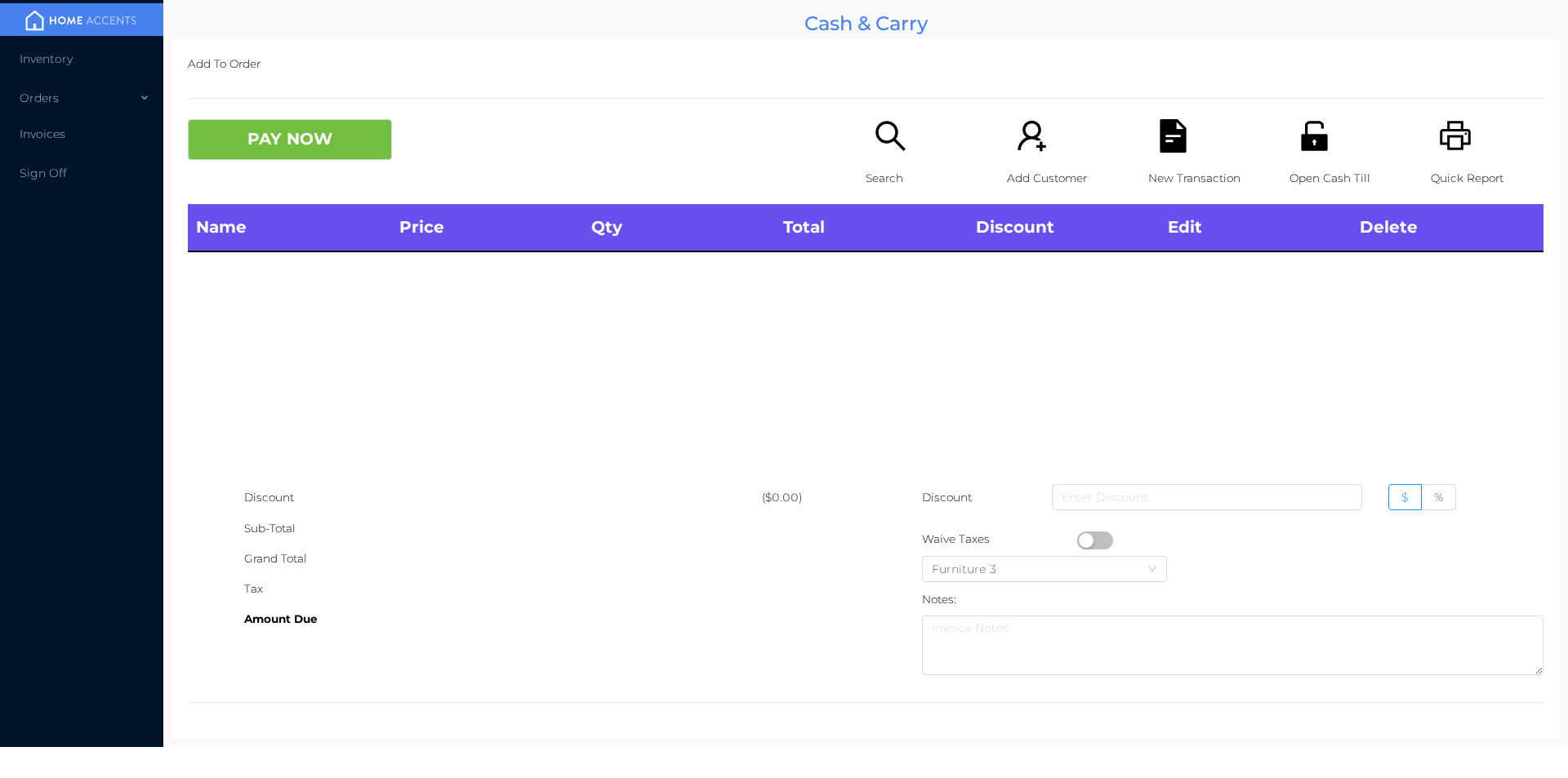
click at [883, 149] on icon "icon: search" at bounding box center [890, 136] width 33 height 33
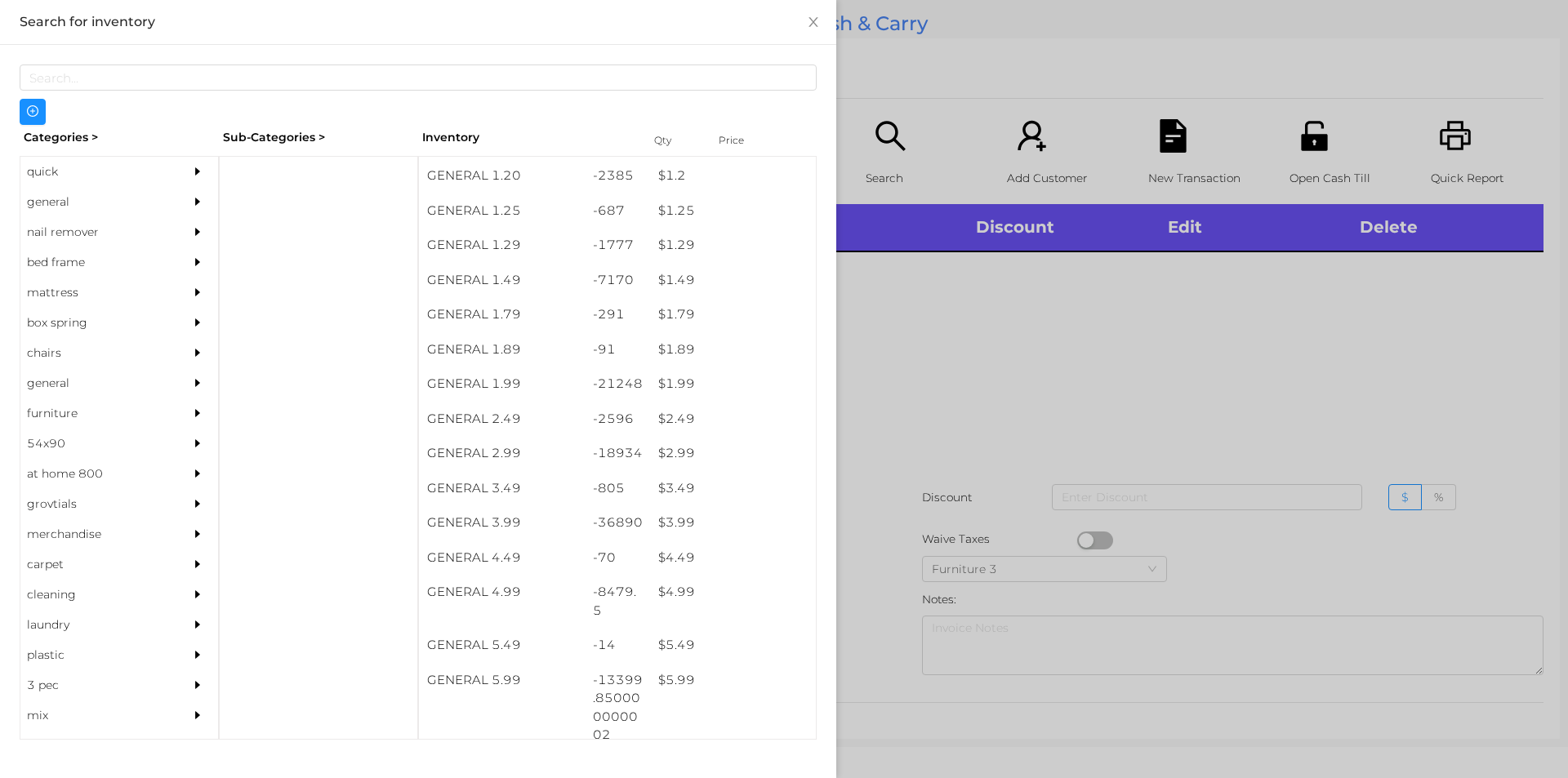
scroll to position [373, 0]
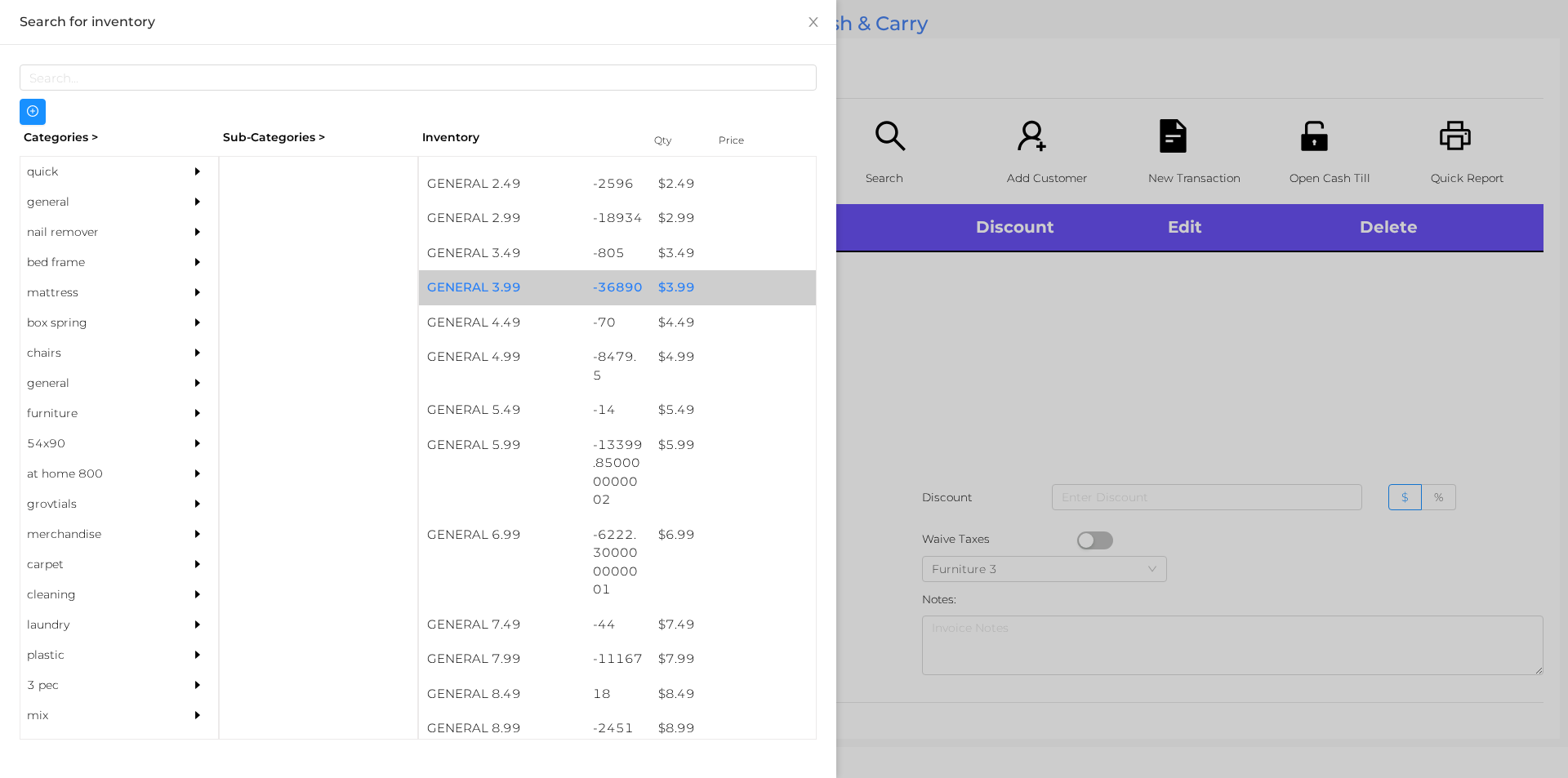
click at [680, 278] on div "$ 3.99" at bounding box center [733, 287] width 165 height 35
click at [665, 285] on div "$ 3.99" at bounding box center [733, 287] width 165 height 35
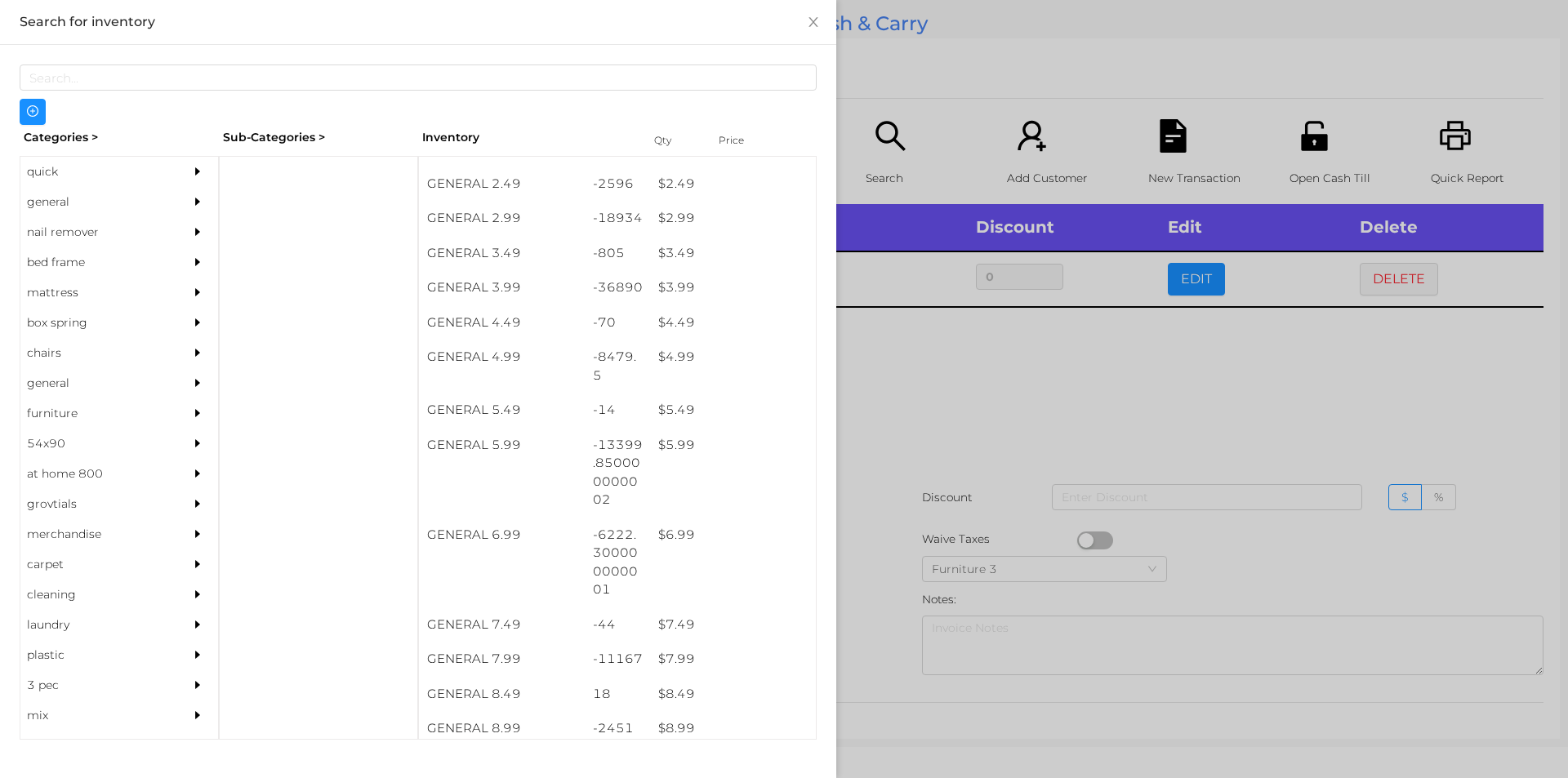
click at [962, 374] on div at bounding box center [784, 389] width 1568 height 778
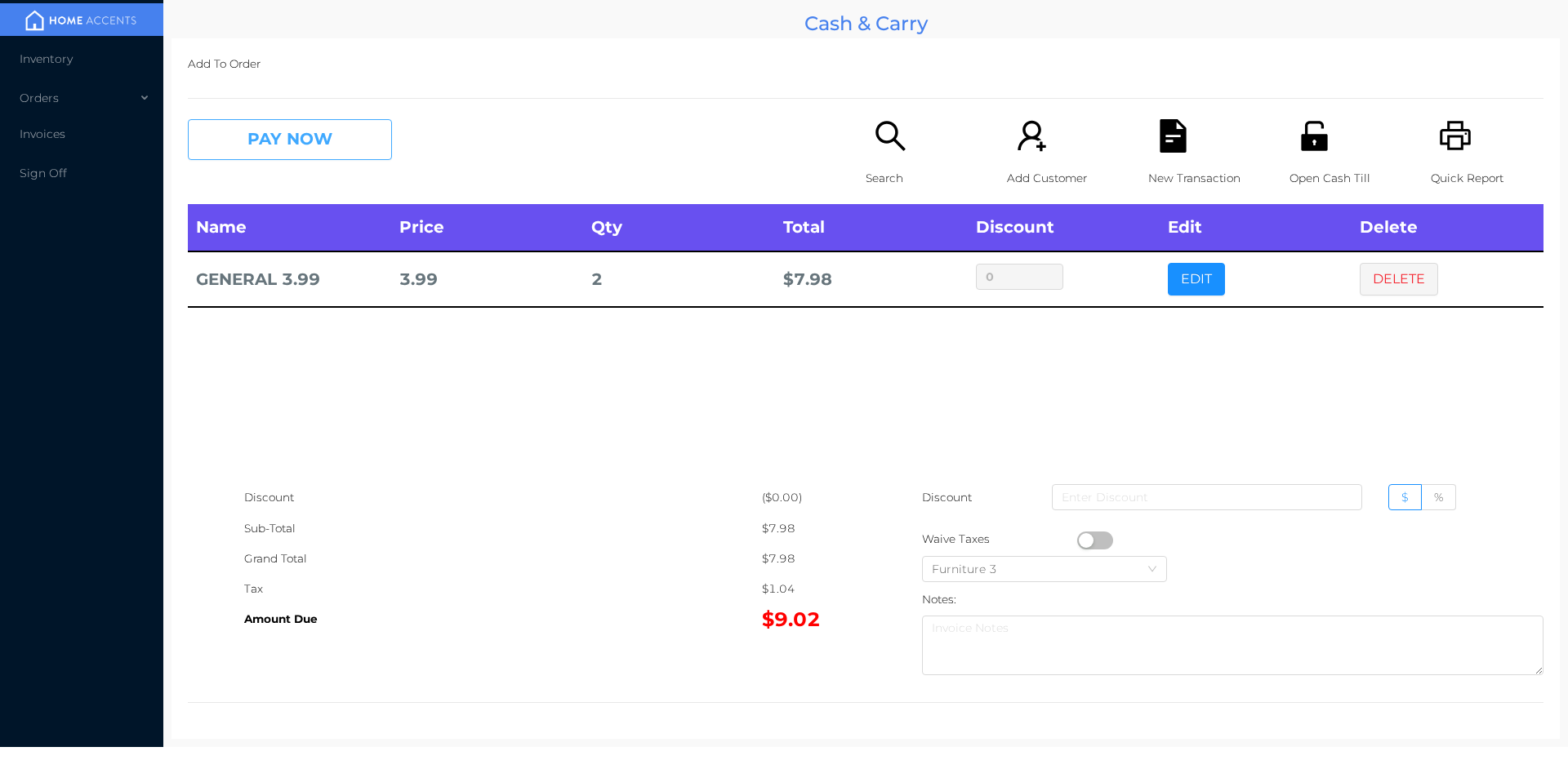
click at [340, 142] on button "PAY NOW" at bounding box center [290, 140] width 204 height 41
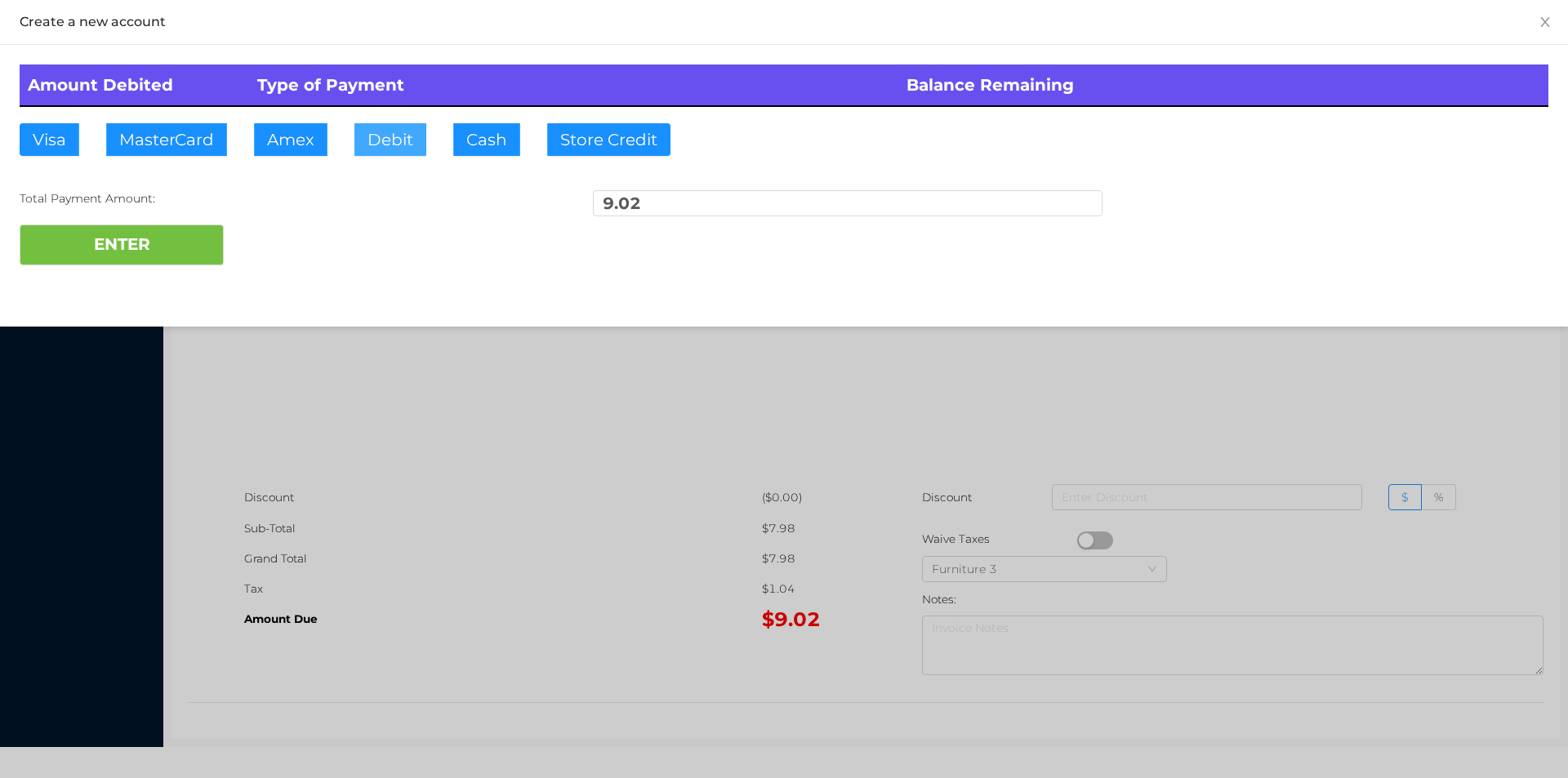
click at [408, 146] on button "Debit" at bounding box center [390, 140] width 72 height 33
click at [125, 257] on button "ENTER" at bounding box center [121, 245] width 204 height 41
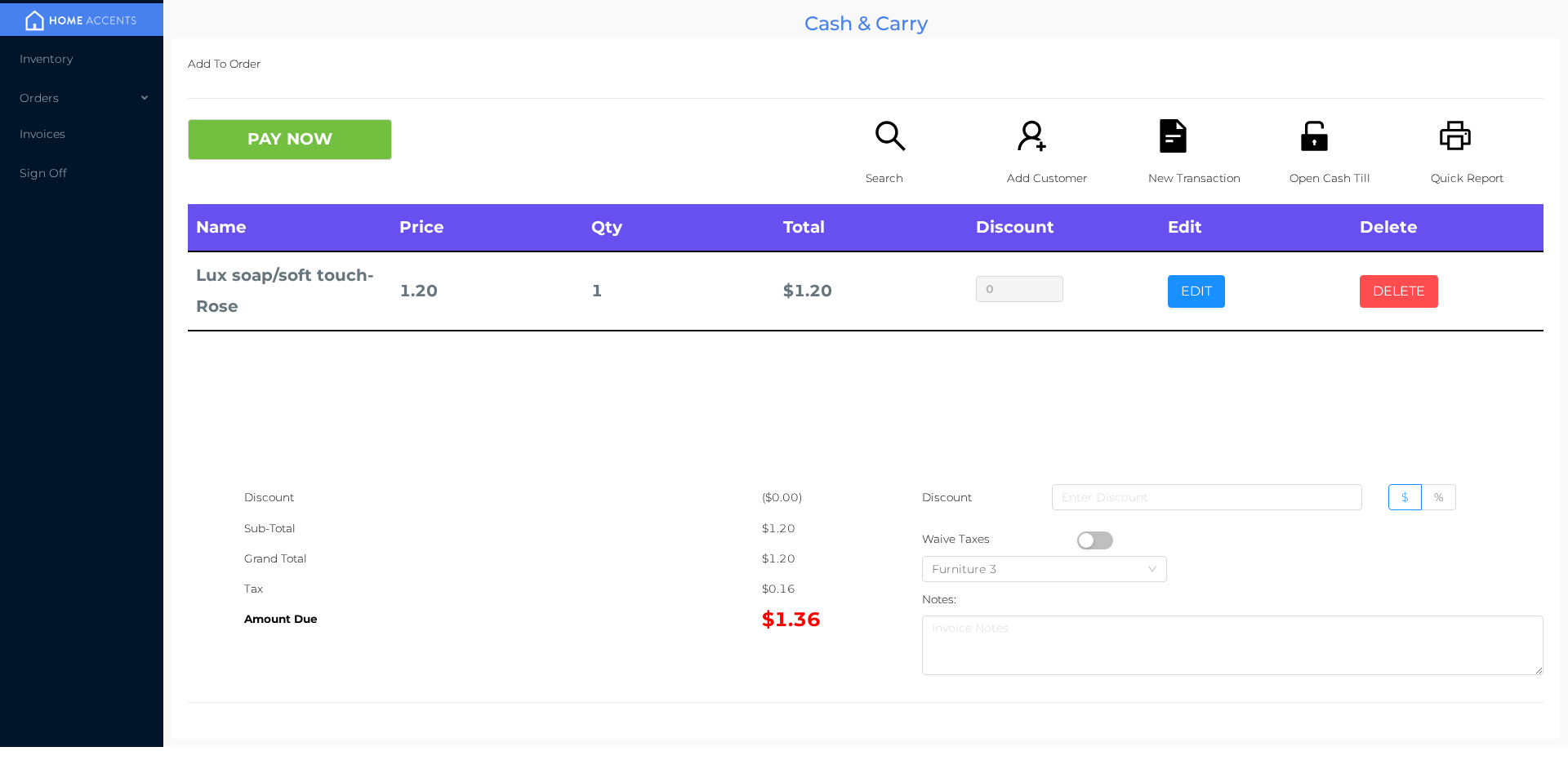
click at [1377, 295] on button "DELETE" at bounding box center [1399, 291] width 79 height 33
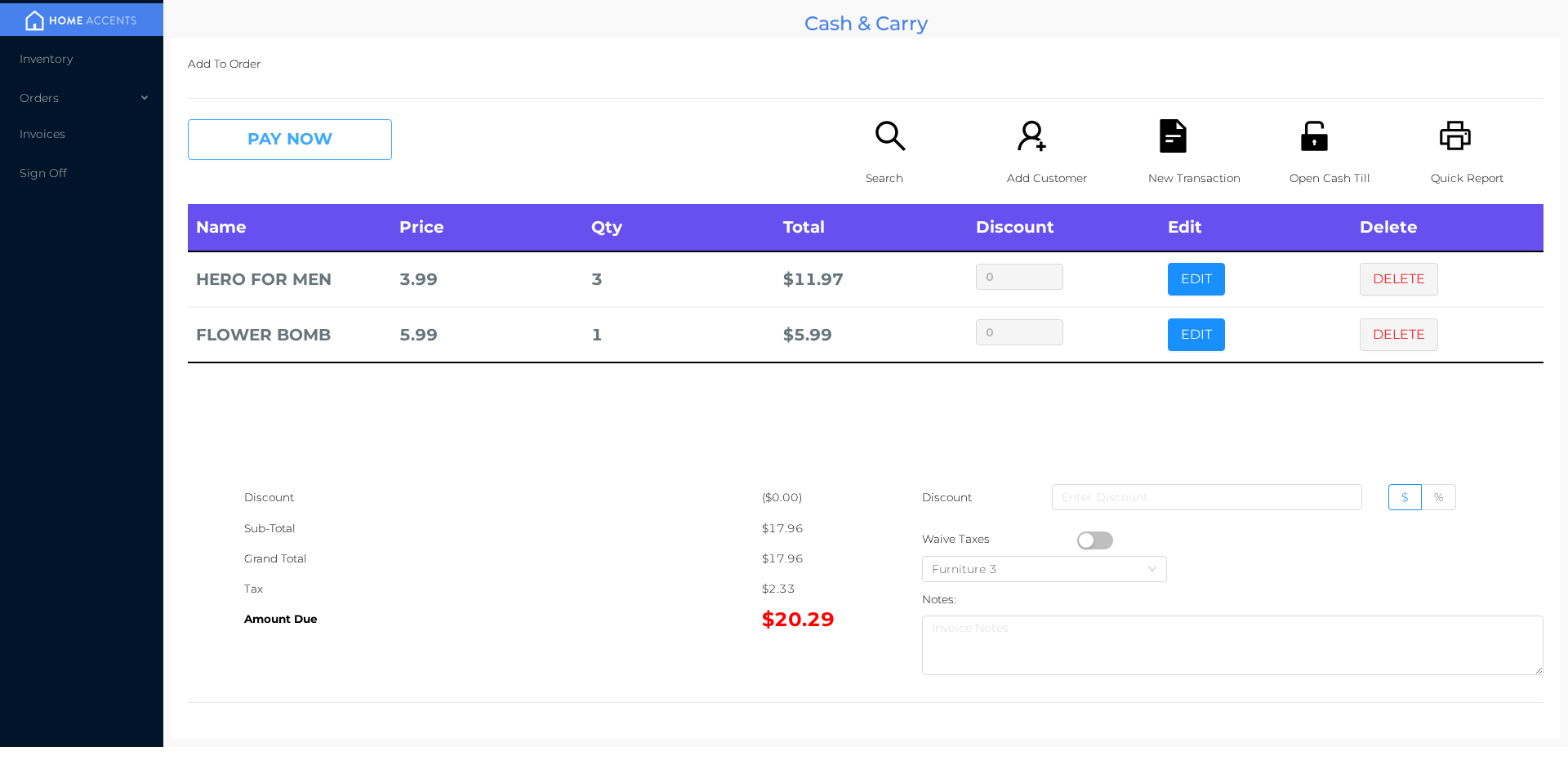
click at [331, 154] on button "PAY NOW" at bounding box center [290, 140] width 204 height 41
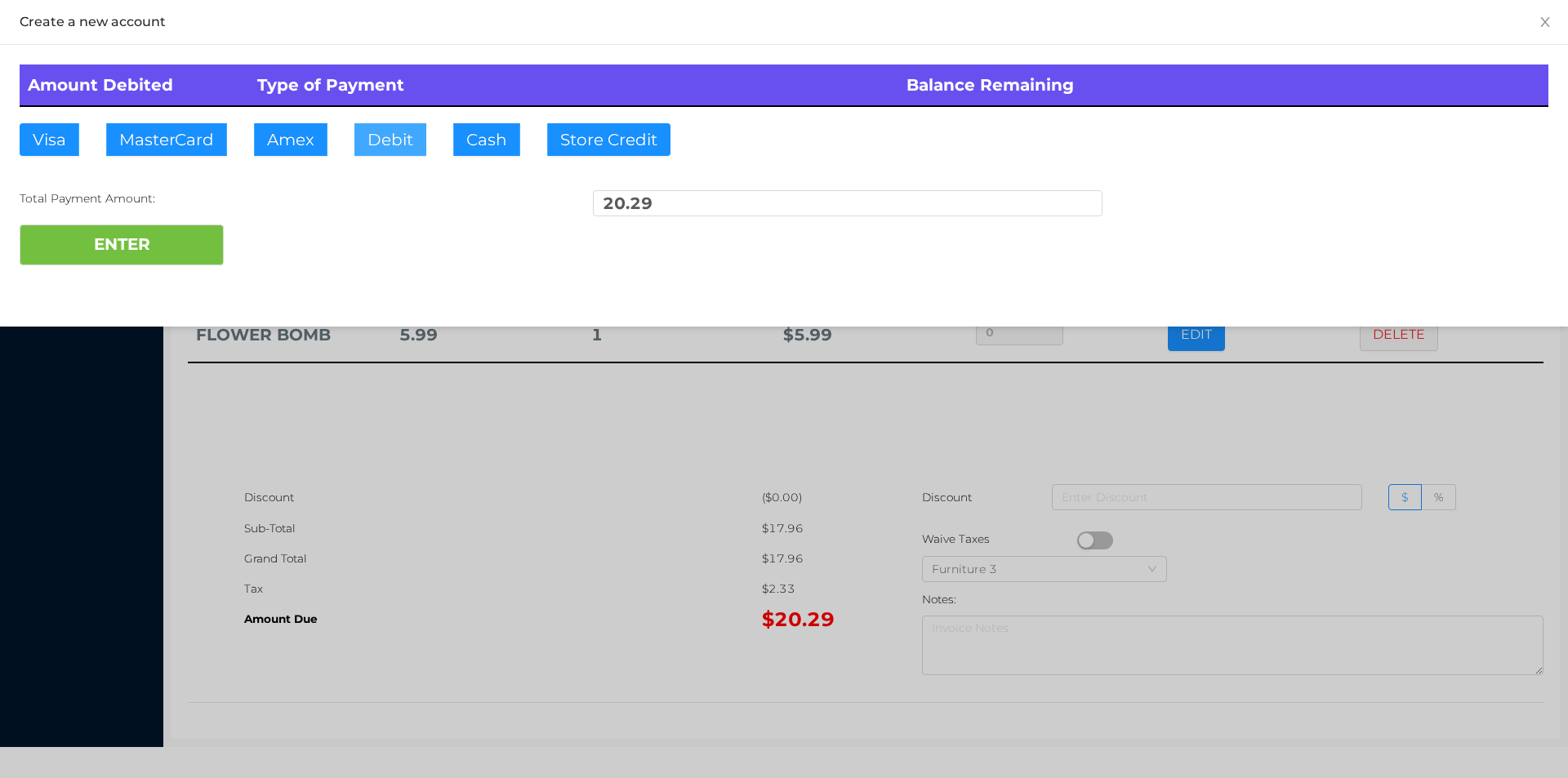
click at [387, 140] on button "Debit" at bounding box center [390, 140] width 72 height 33
click at [196, 245] on button "ENTER" at bounding box center [121, 245] width 204 height 41
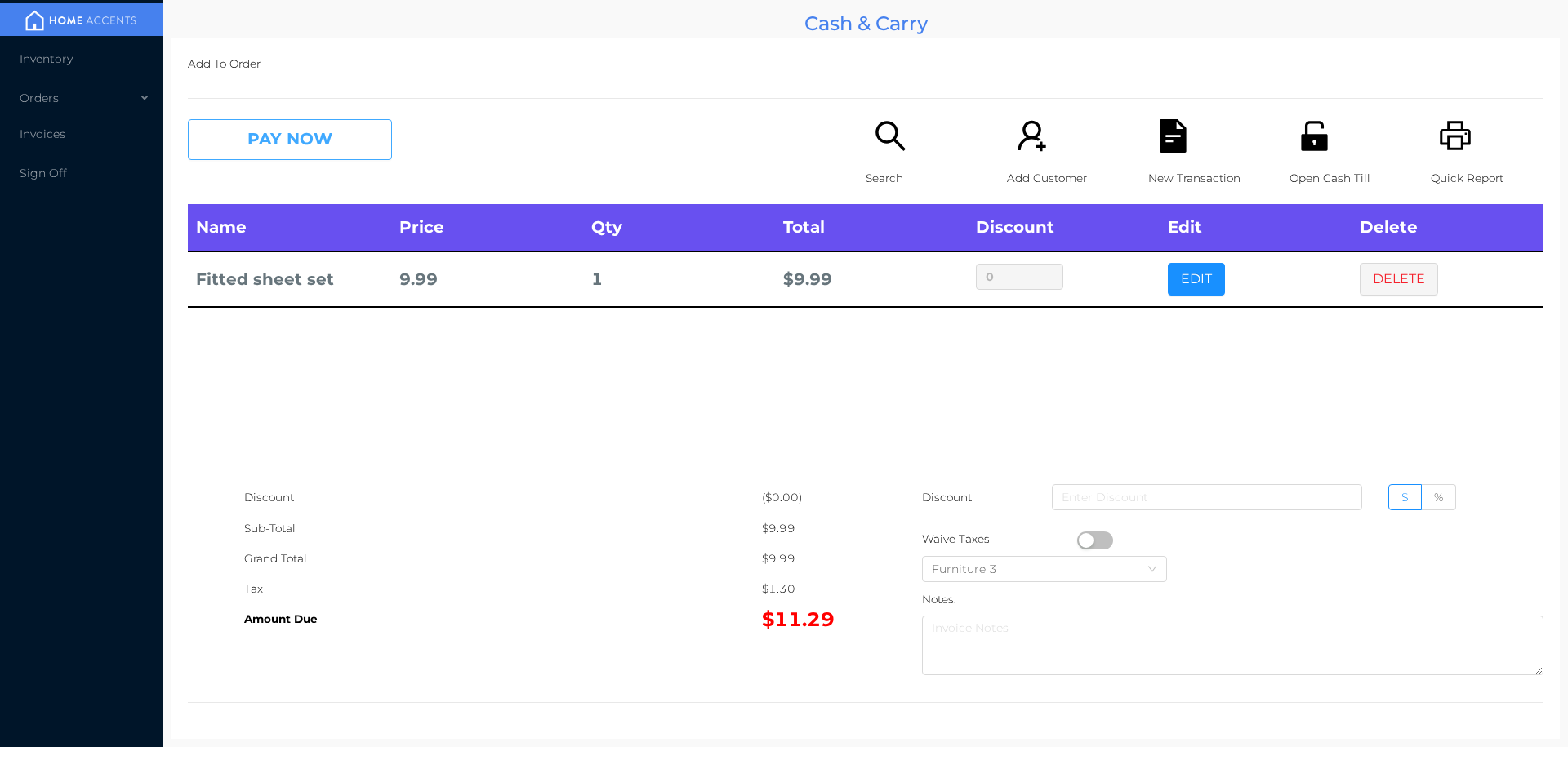
click at [293, 154] on button "PAY NOW" at bounding box center [290, 140] width 204 height 41
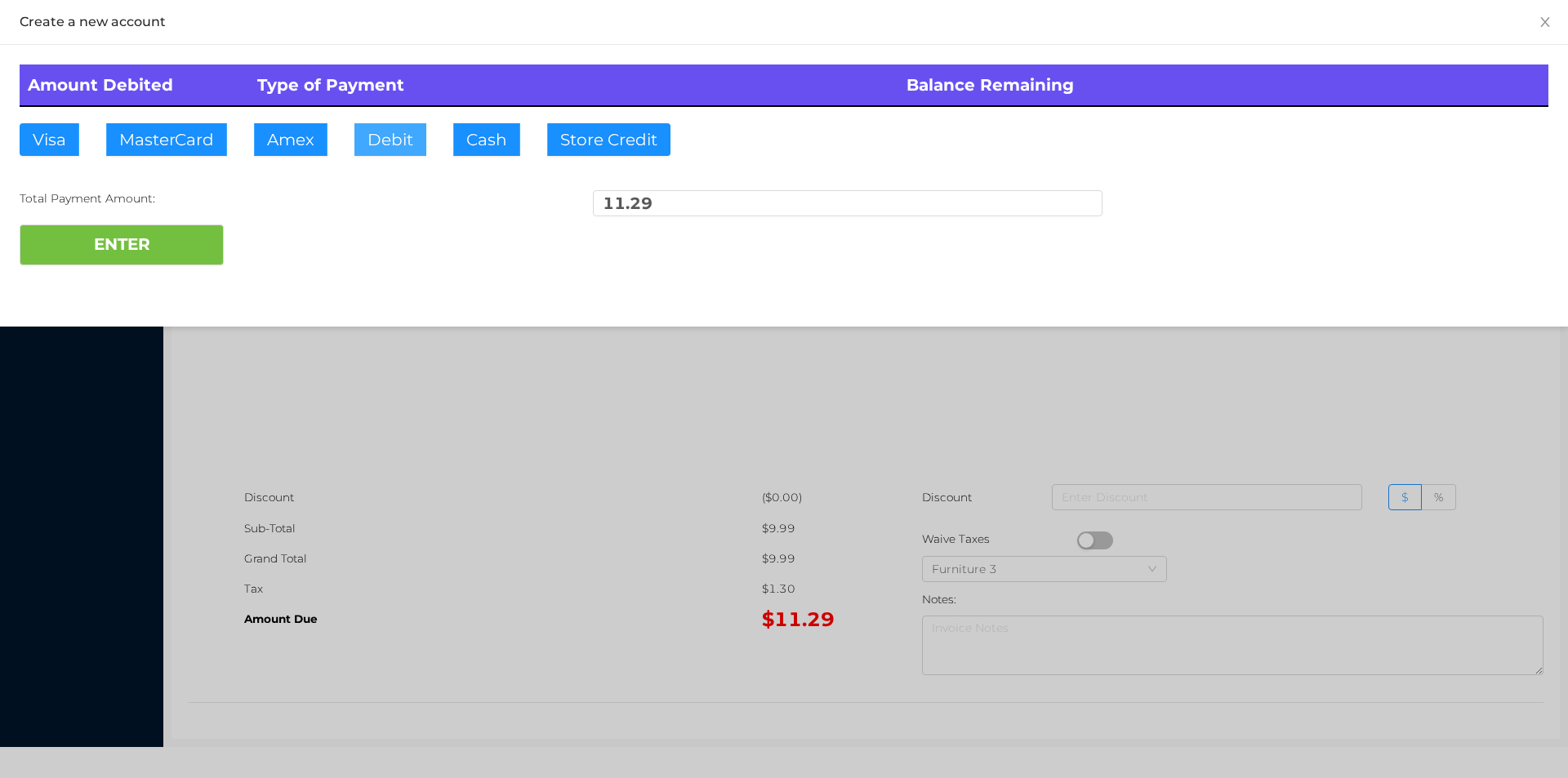
click at [383, 129] on button "Debit" at bounding box center [390, 140] width 72 height 33
click at [135, 242] on button "ENTER" at bounding box center [121, 245] width 204 height 41
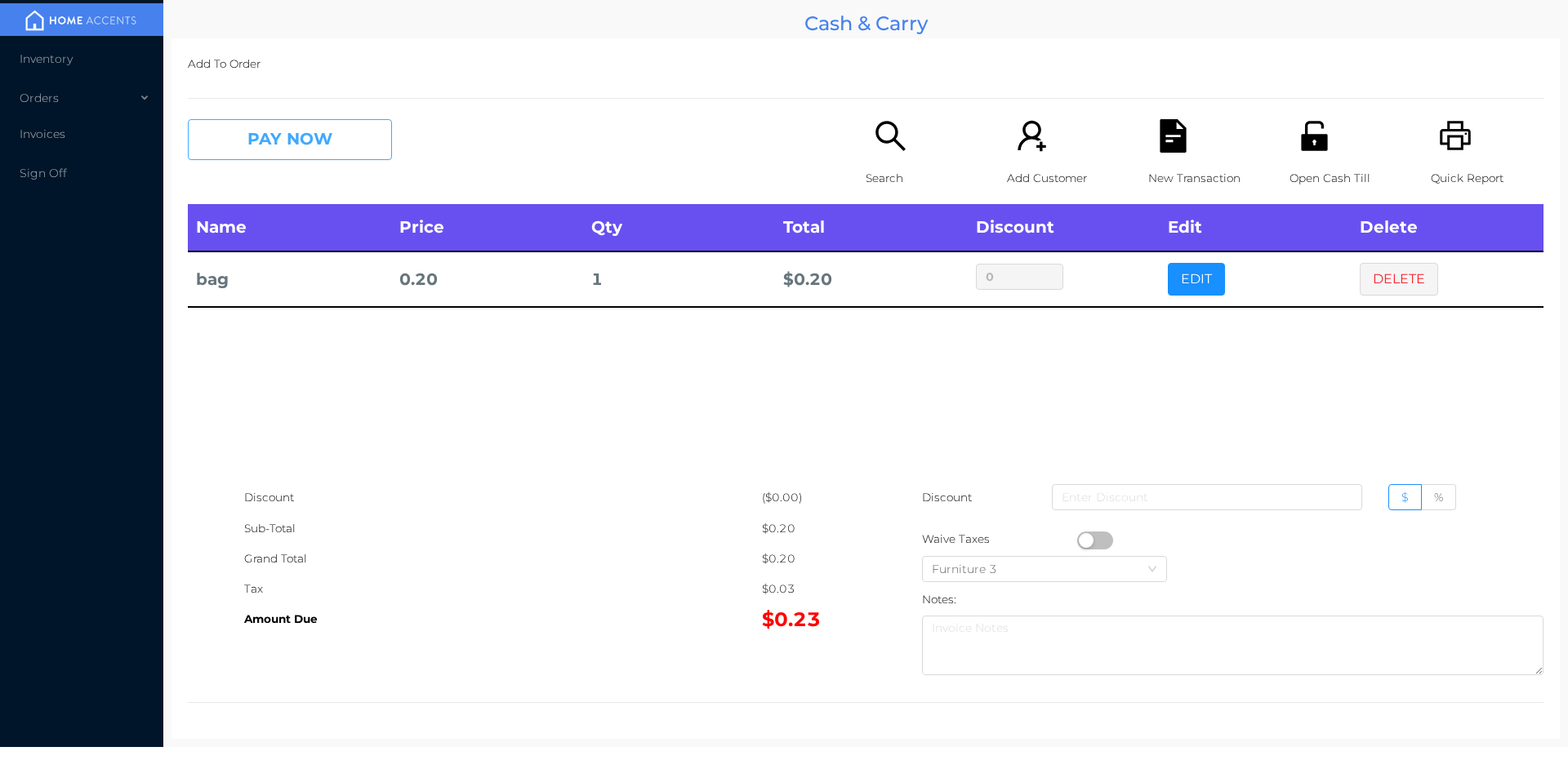
click at [319, 151] on button "PAY NOW" at bounding box center [290, 140] width 204 height 41
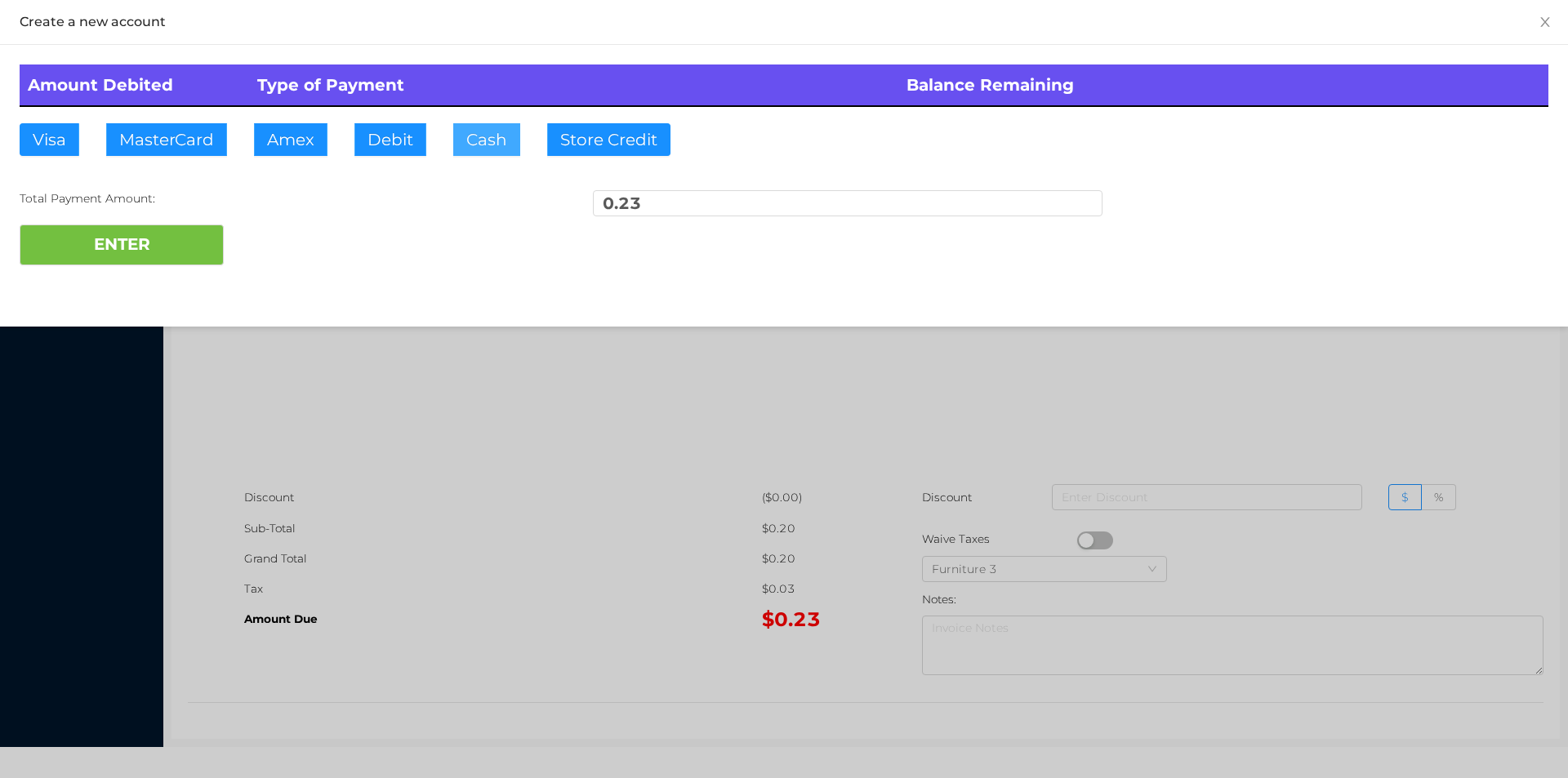
click at [455, 135] on button "Cash" at bounding box center [486, 140] width 67 height 33
click at [196, 231] on button "ENTER" at bounding box center [121, 245] width 204 height 41
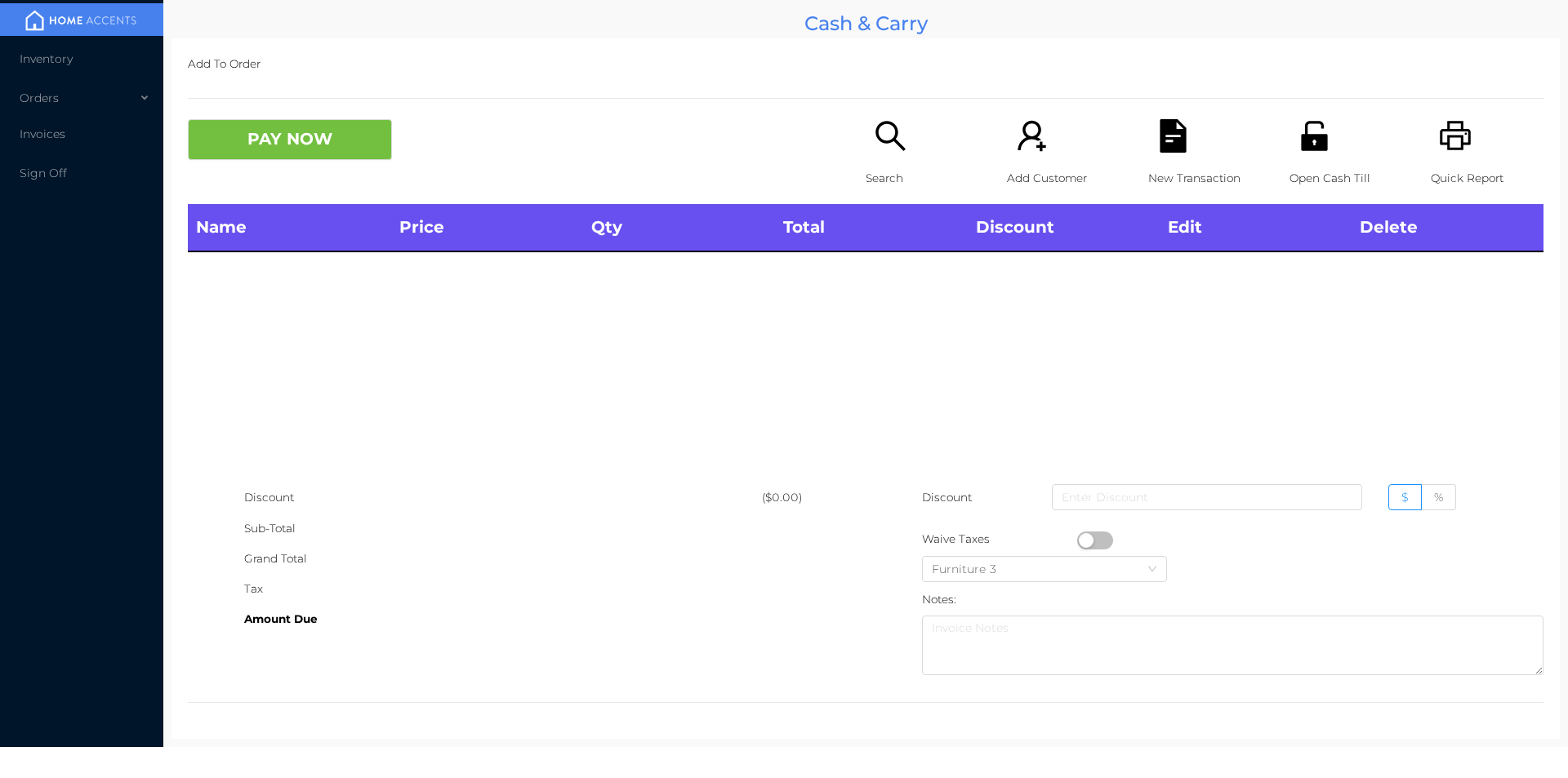
click at [869, 159] on div "Search" at bounding box center [922, 162] width 113 height 85
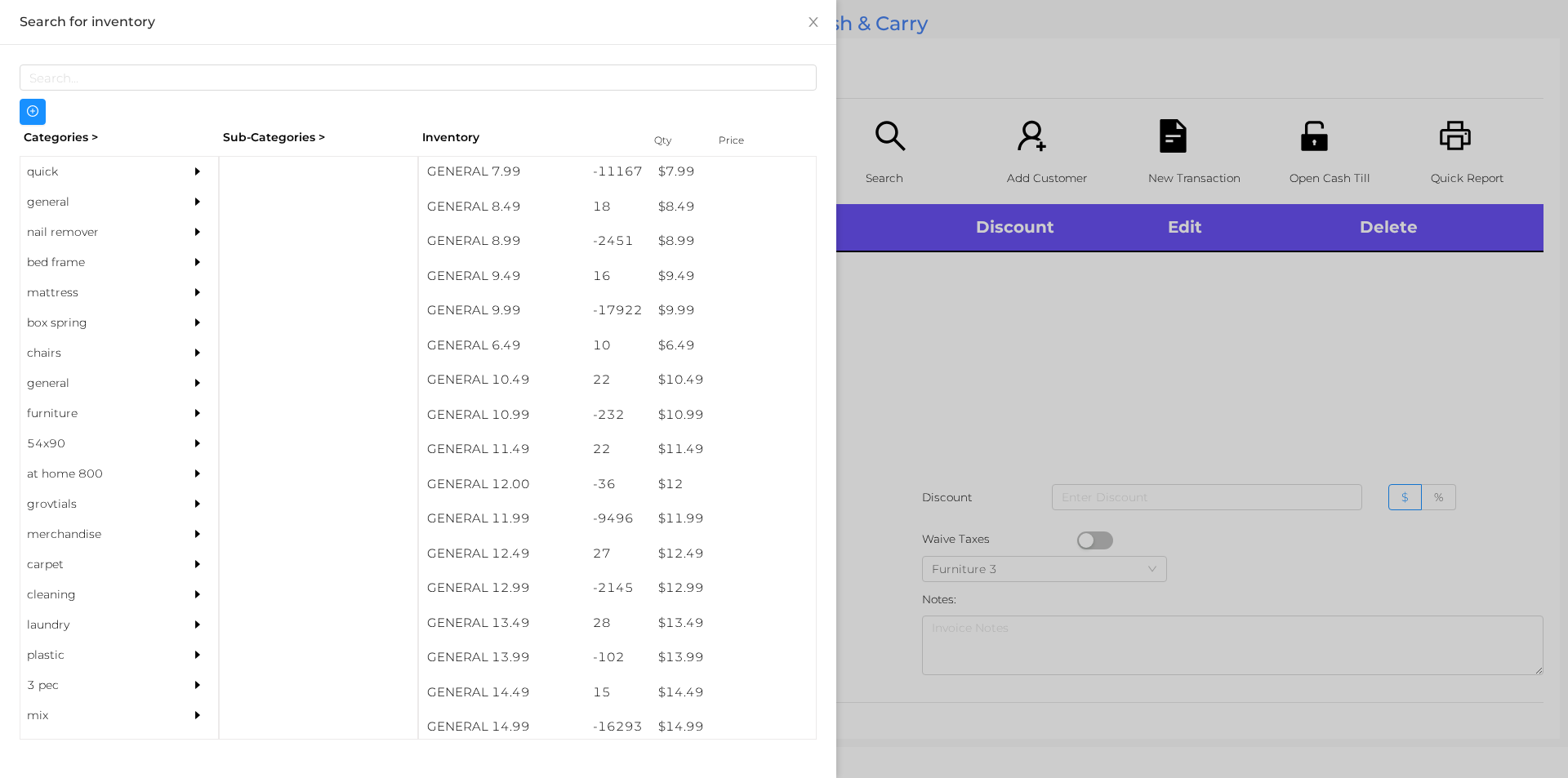
scroll to position [858, 0]
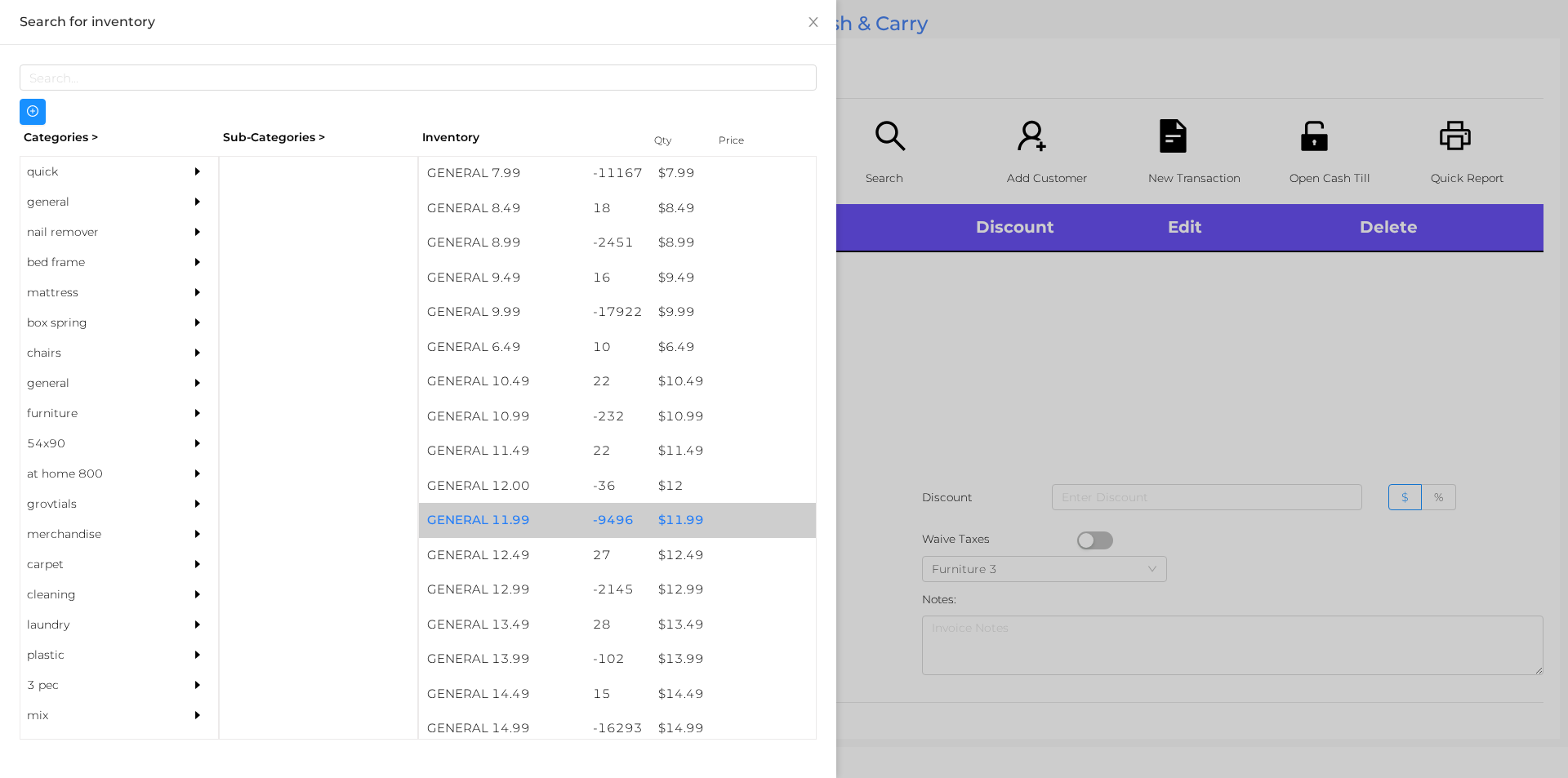
click at [674, 525] on div "$ 11.99" at bounding box center [733, 521] width 165 height 35
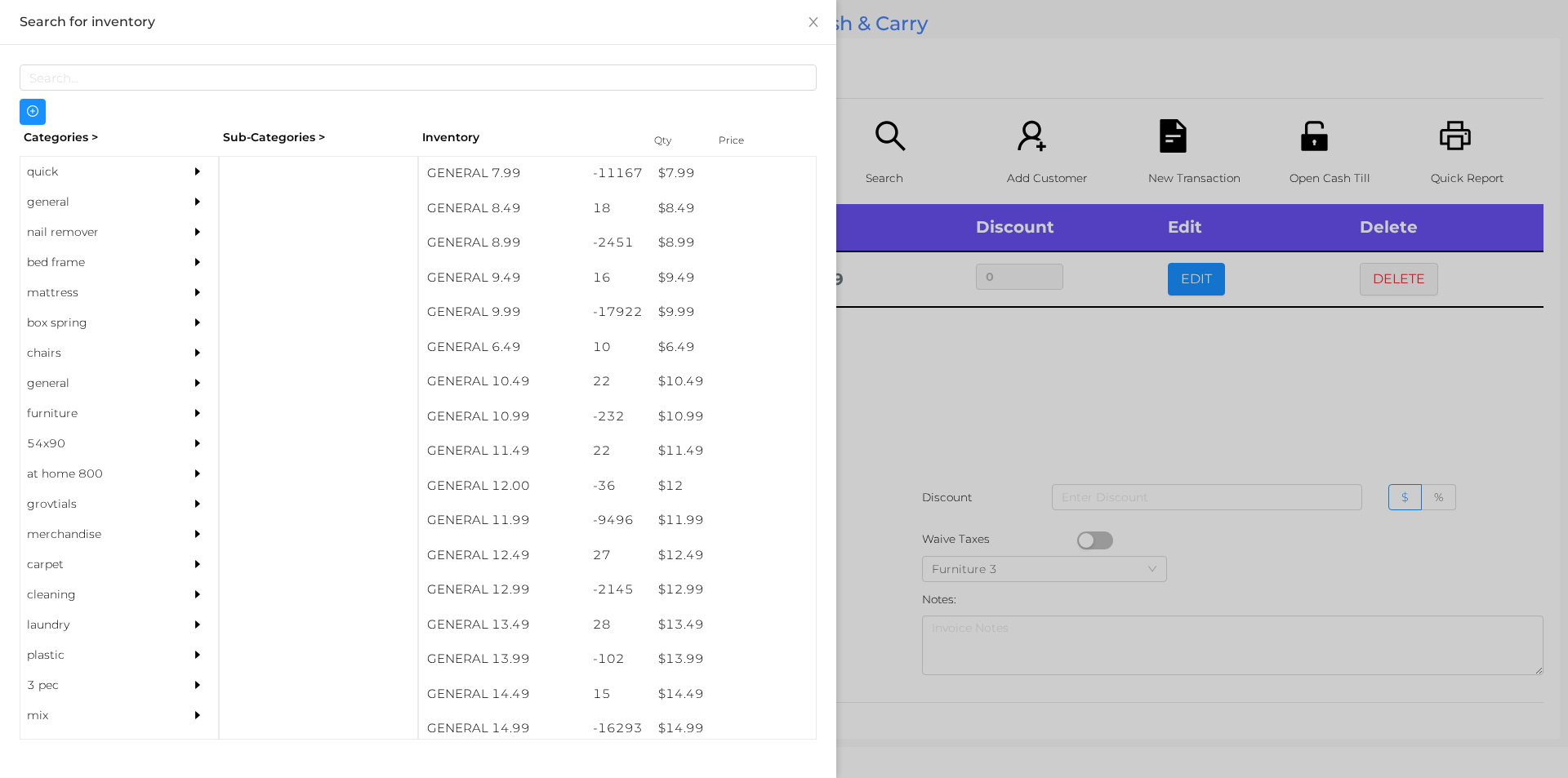
click at [924, 435] on div at bounding box center [784, 389] width 1568 height 778
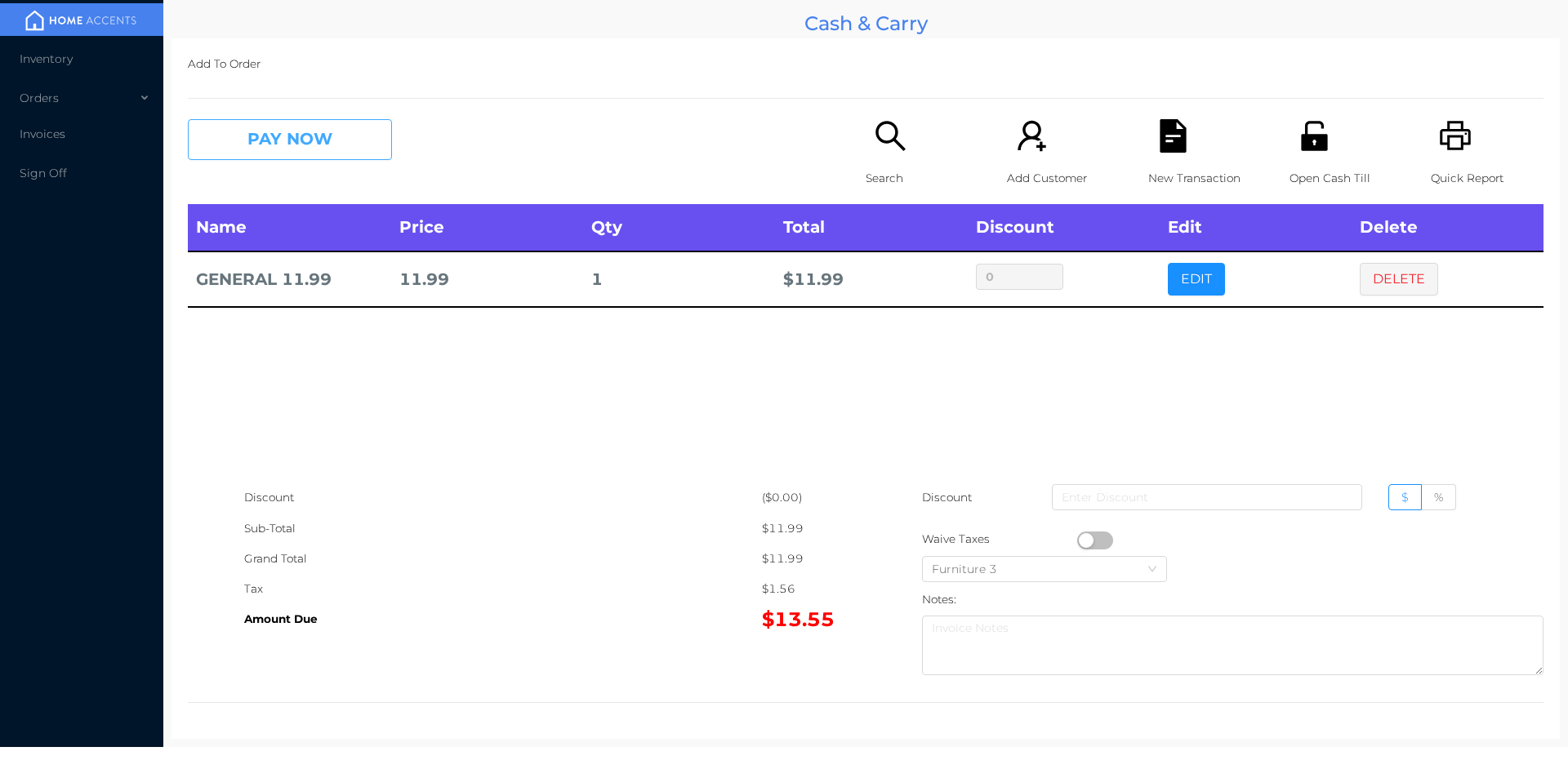
click at [301, 149] on button "PAY NOW" at bounding box center [290, 140] width 204 height 41
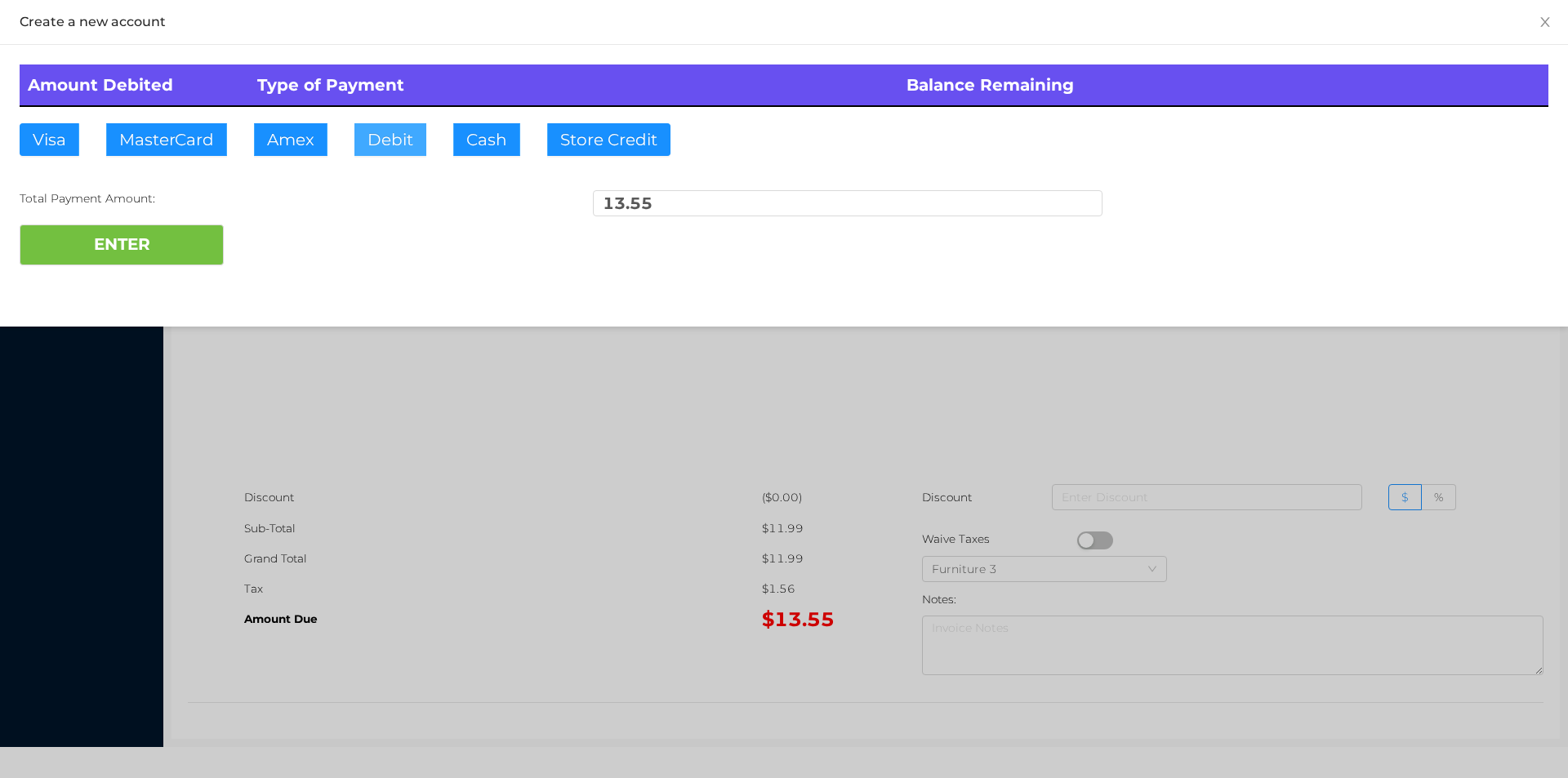
click at [390, 130] on button "Debit" at bounding box center [390, 140] width 72 height 33
click at [269, 225] on div "ENTER" at bounding box center [783, 245] width 1529 height 41
click at [139, 247] on button "ENTER" at bounding box center [121, 245] width 204 height 41
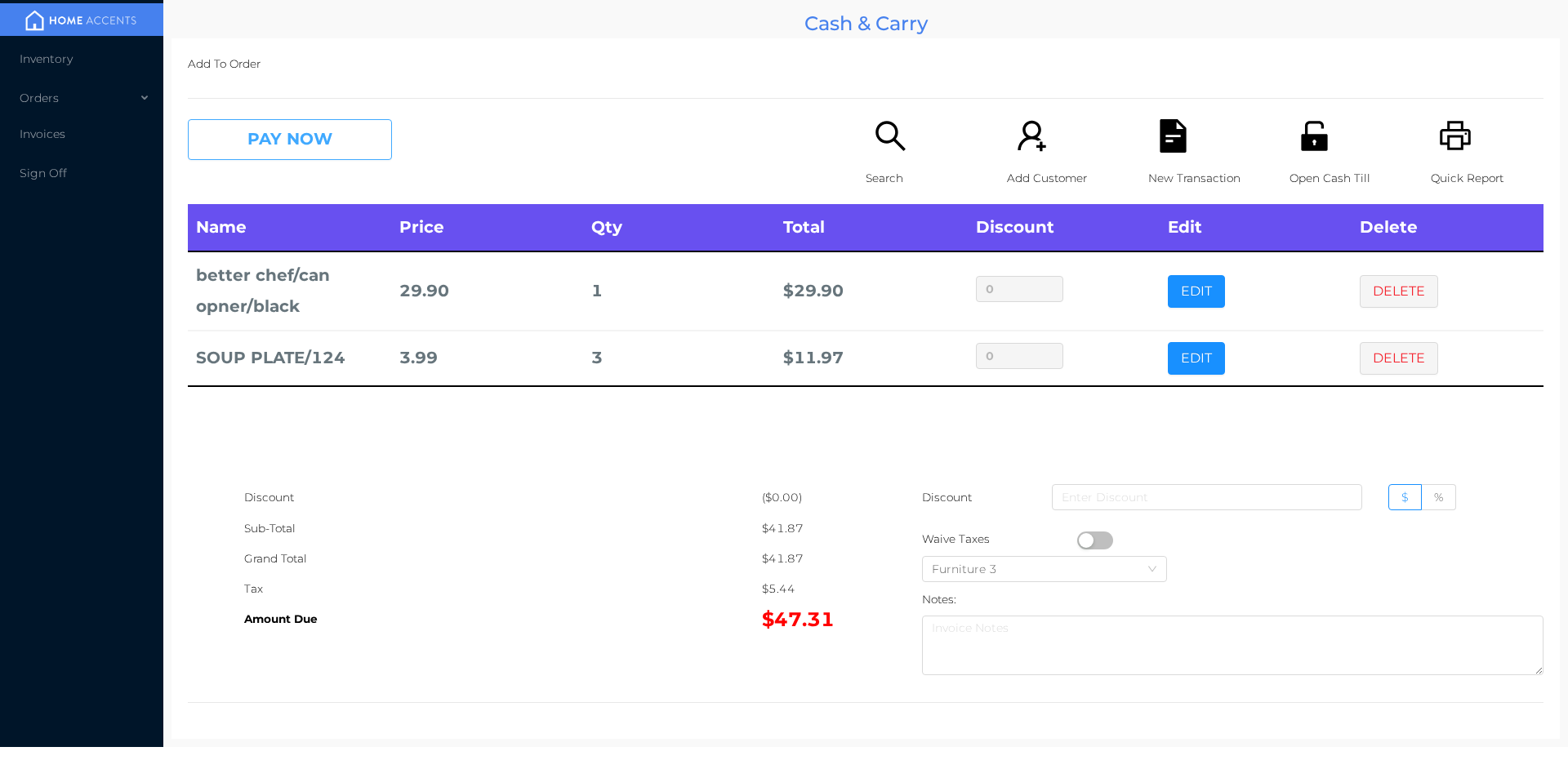
click at [302, 150] on button "PAY NOW" at bounding box center [290, 140] width 204 height 41
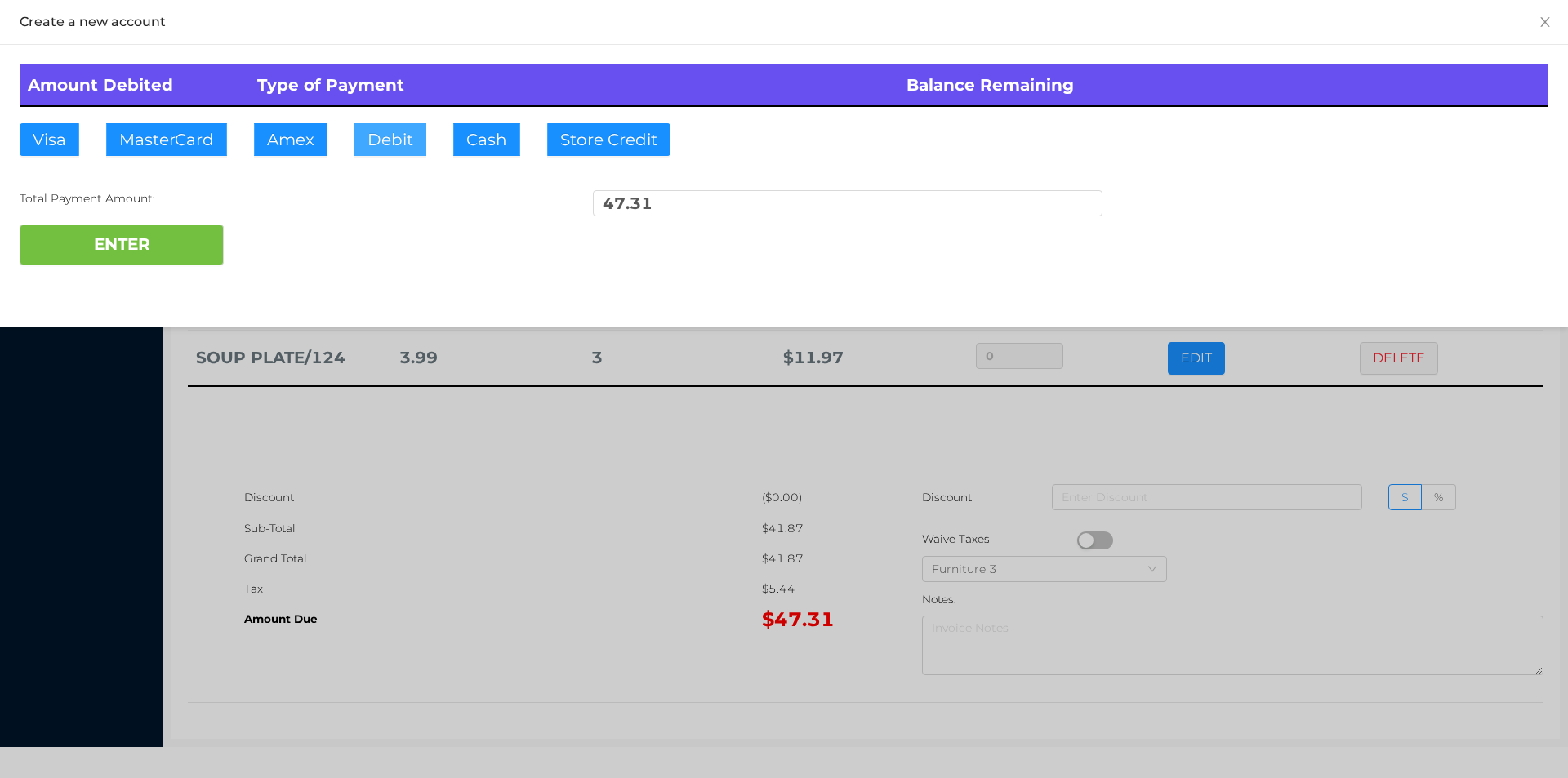
click at [381, 139] on button "Debit" at bounding box center [390, 140] width 72 height 33
click at [146, 249] on button "ENTER" at bounding box center [121, 245] width 204 height 41
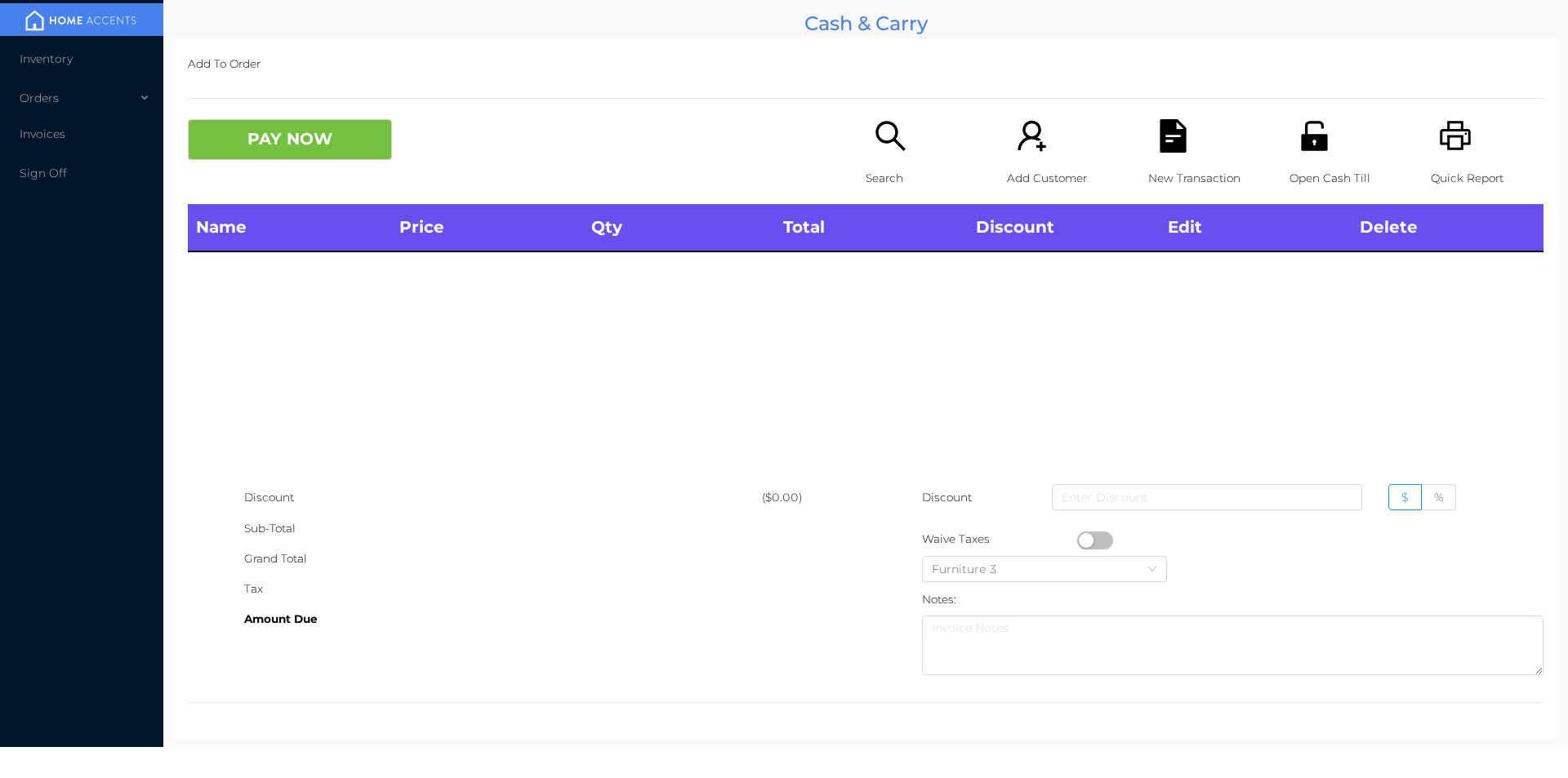
click at [1310, 149] on icon "icon: unlock" at bounding box center [1313, 135] width 26 height 29
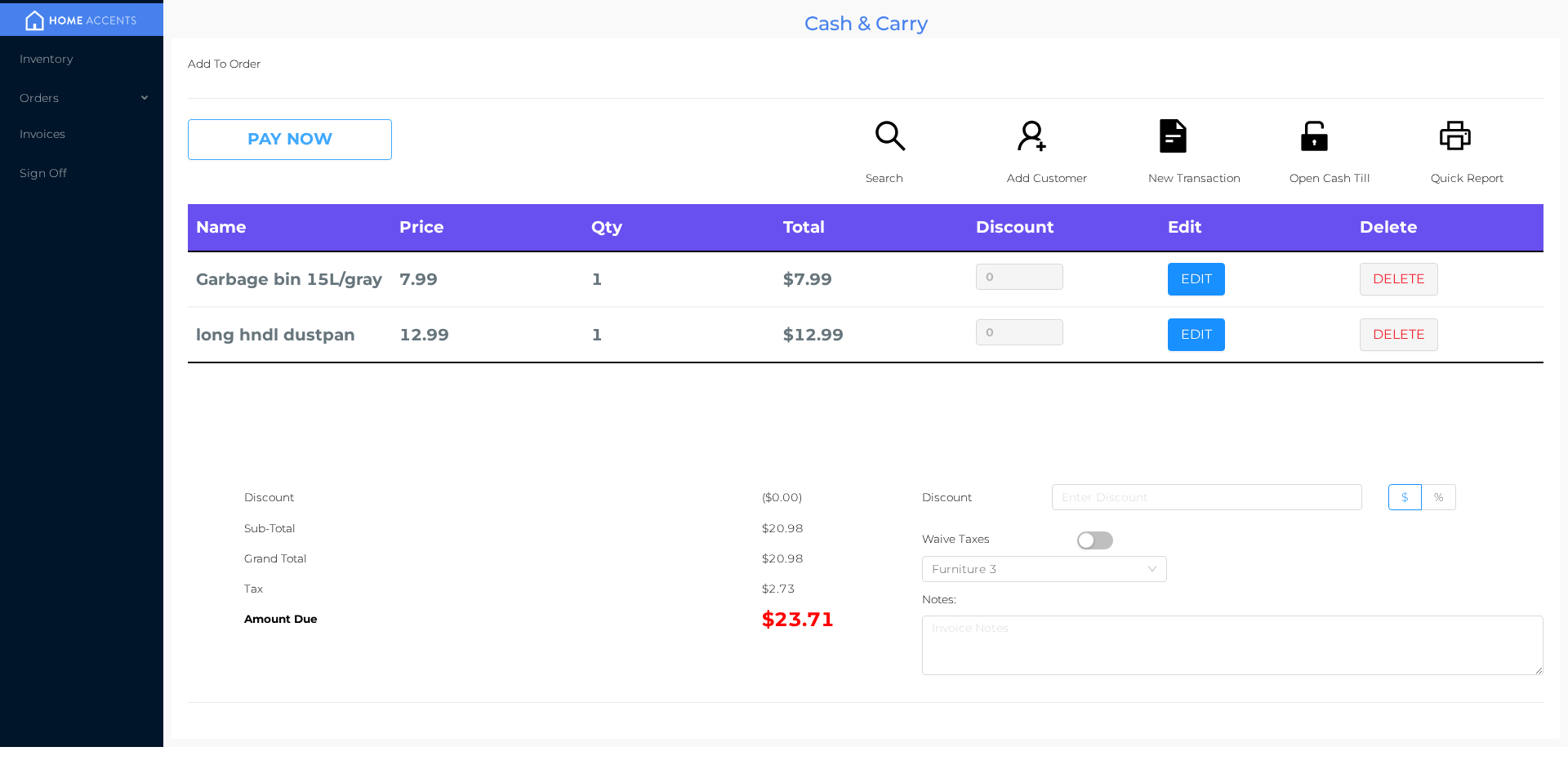
click at [299, 145] on button "PAY NOW" at bounding box center [290, 140] width 204 height 41
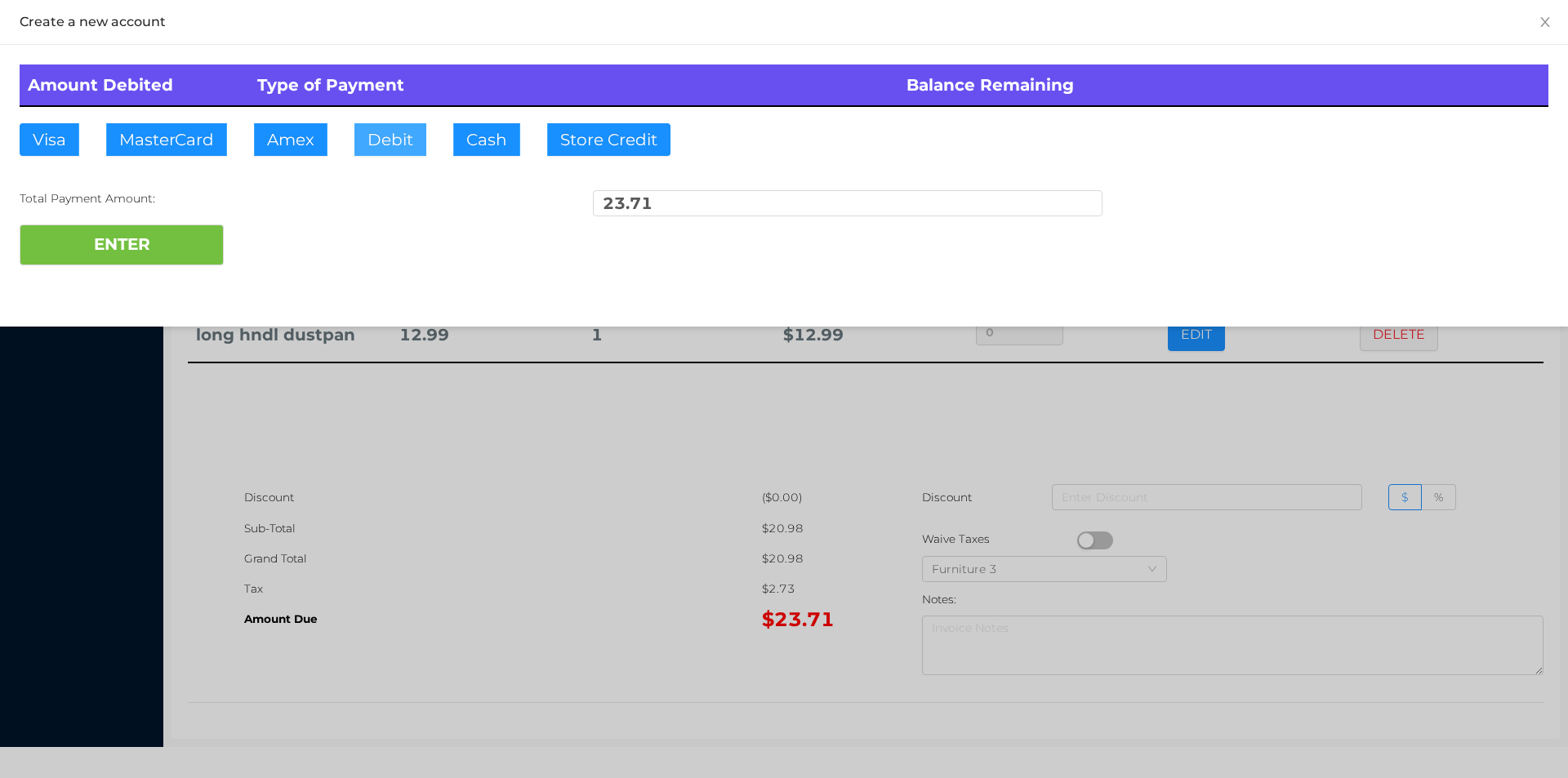
click at [395, 146] on button "Debit" at bounding box center [390, 140] width 72 height 33
click at [187, 259] on button "ENTER" at bounding box center [121, 245] width 204 height 41
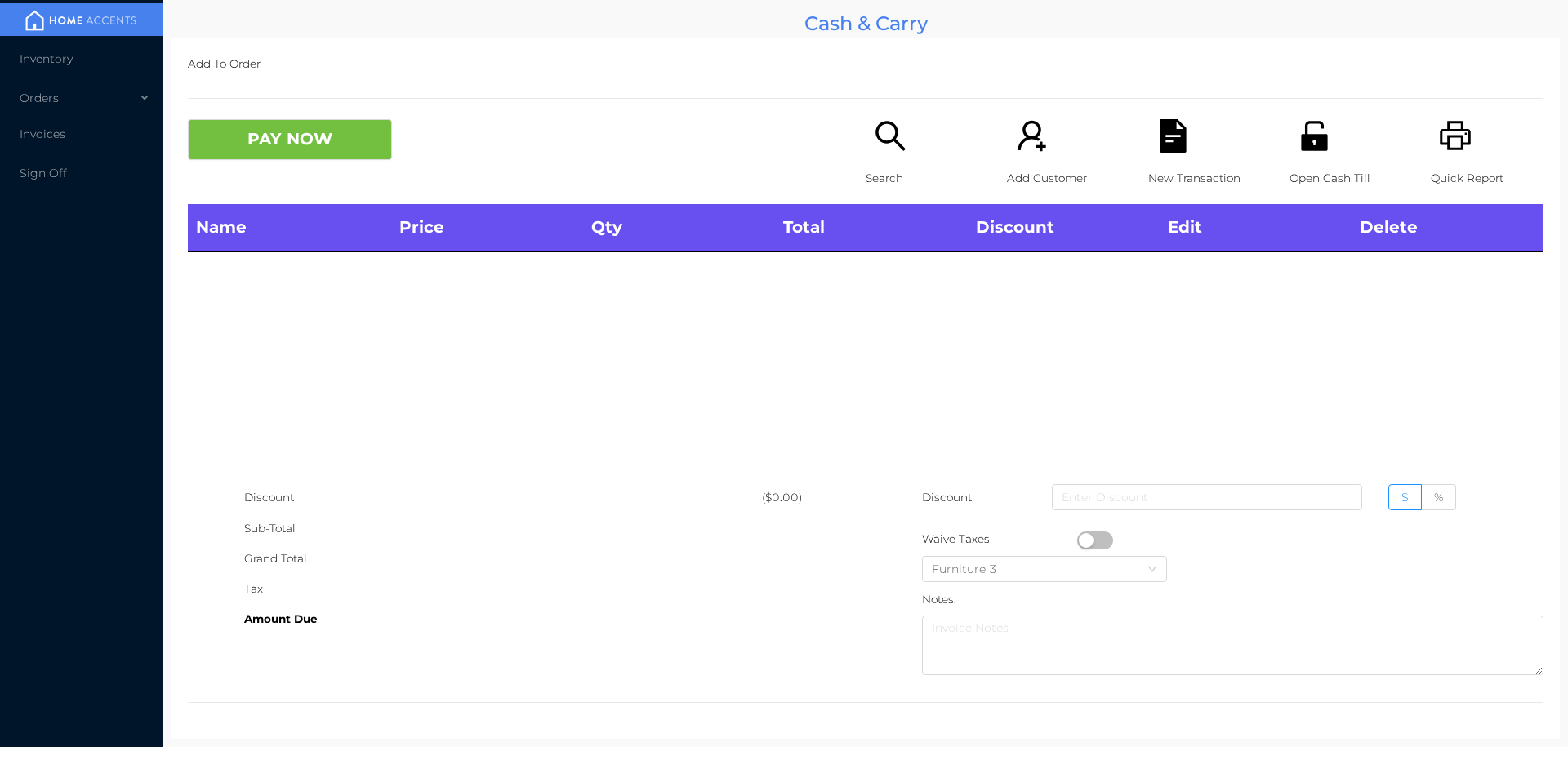
click at [1300, 130] on icon "icon: unlock" at bounding box center [1315, 136] width 33 height 33
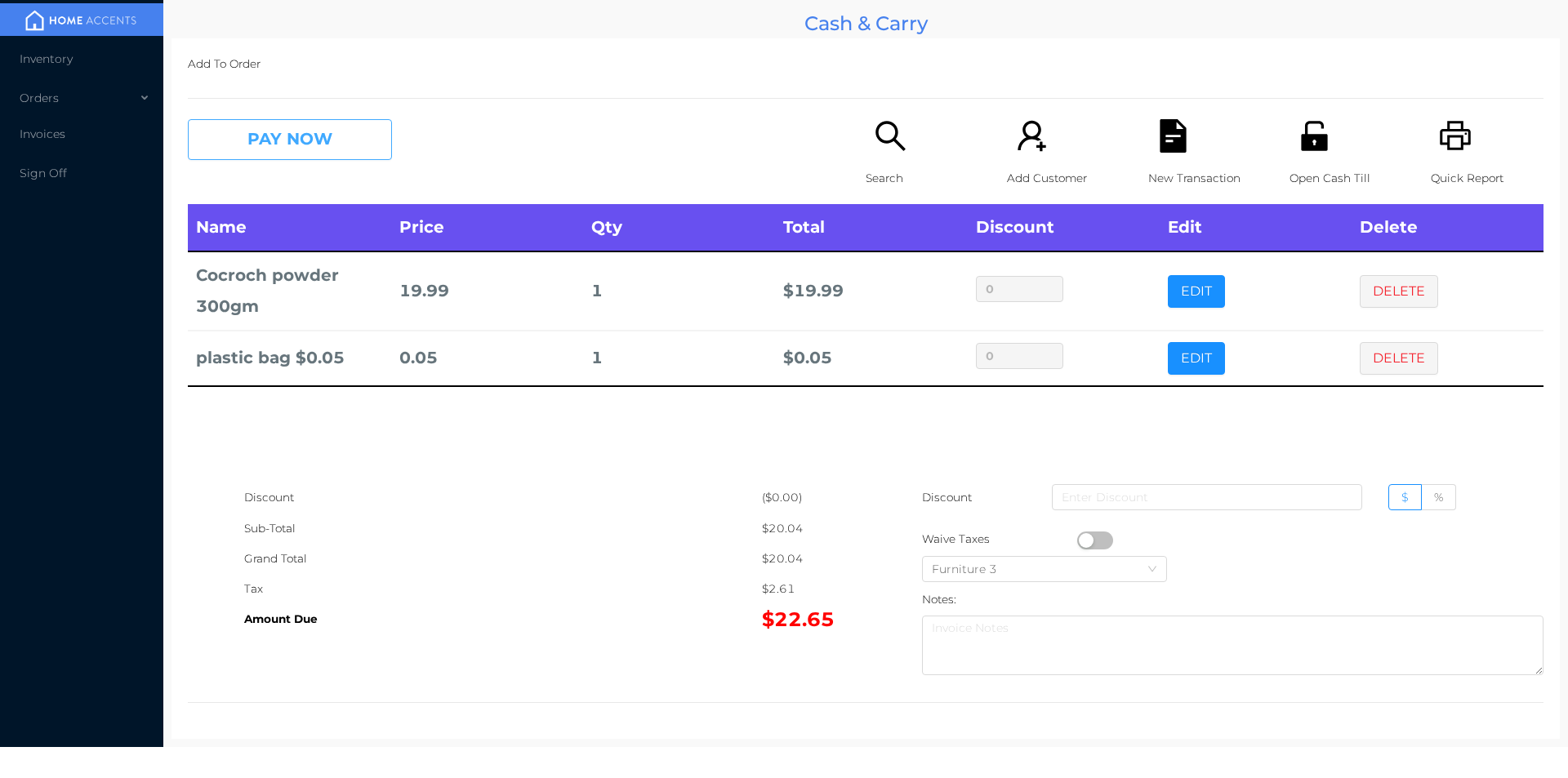
click at [299, 150] on button "PAY NOW" at bounding box center [290, 140] width 204 height 41
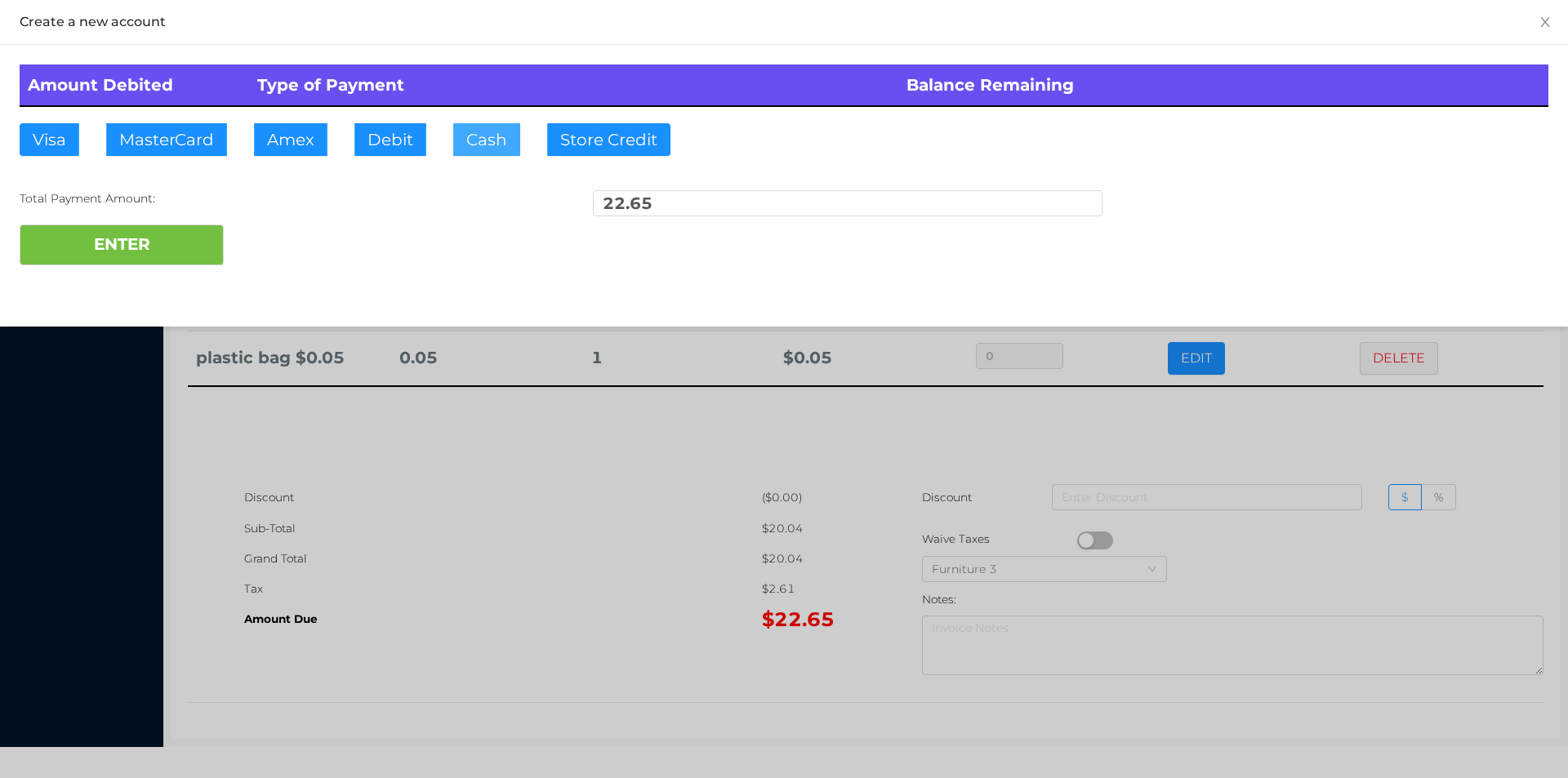
click at [504, 132] on button "Cash" at bounding box center [486, 140] width 67 height 33
type input "23"
click at [184, 231] on button "ENTER" at bounding box center [121, 245] width 204 height 41
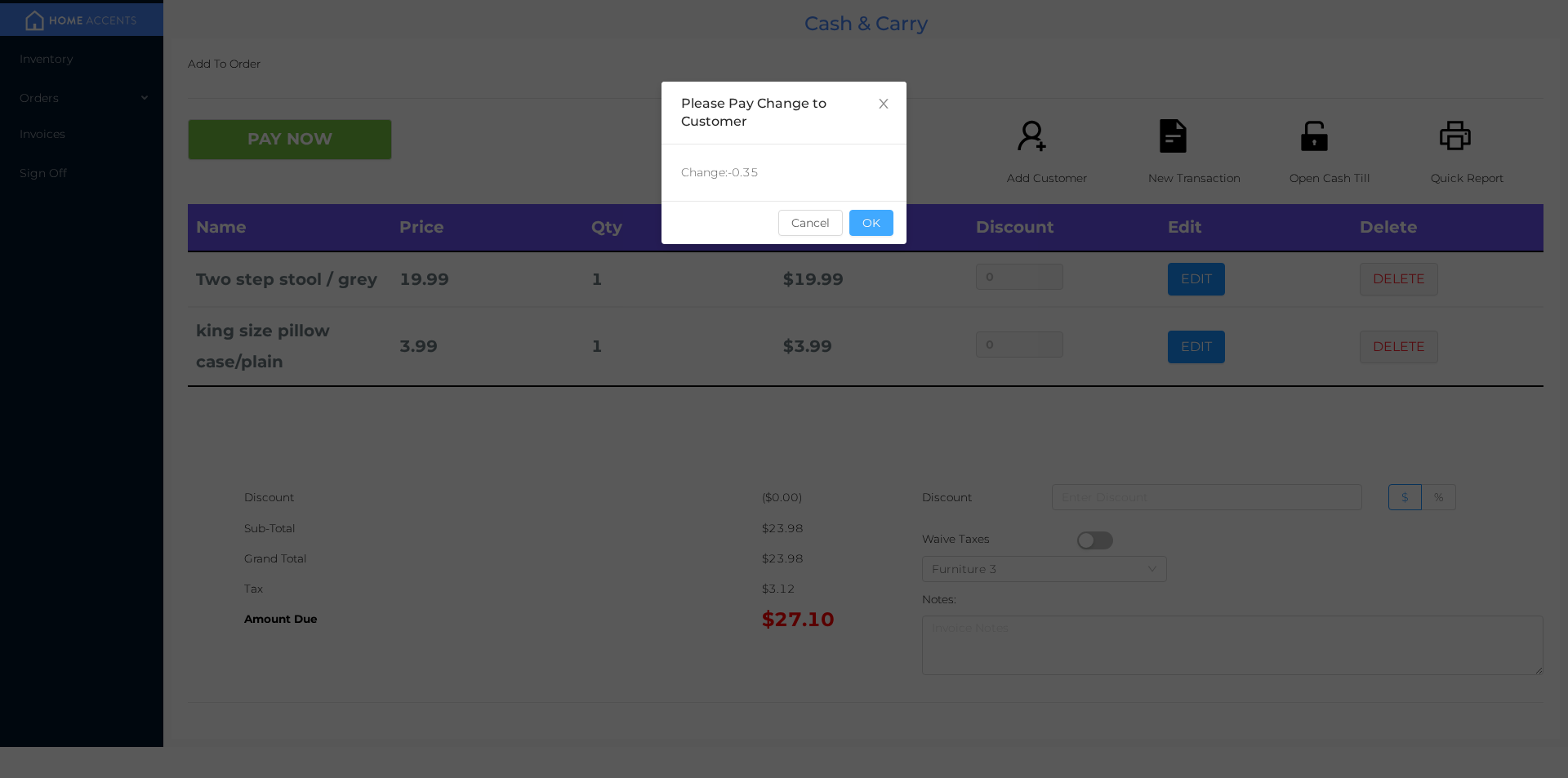
click at [891, 219] on button "OK" at bounding box center [871, 222] width 44 height 26
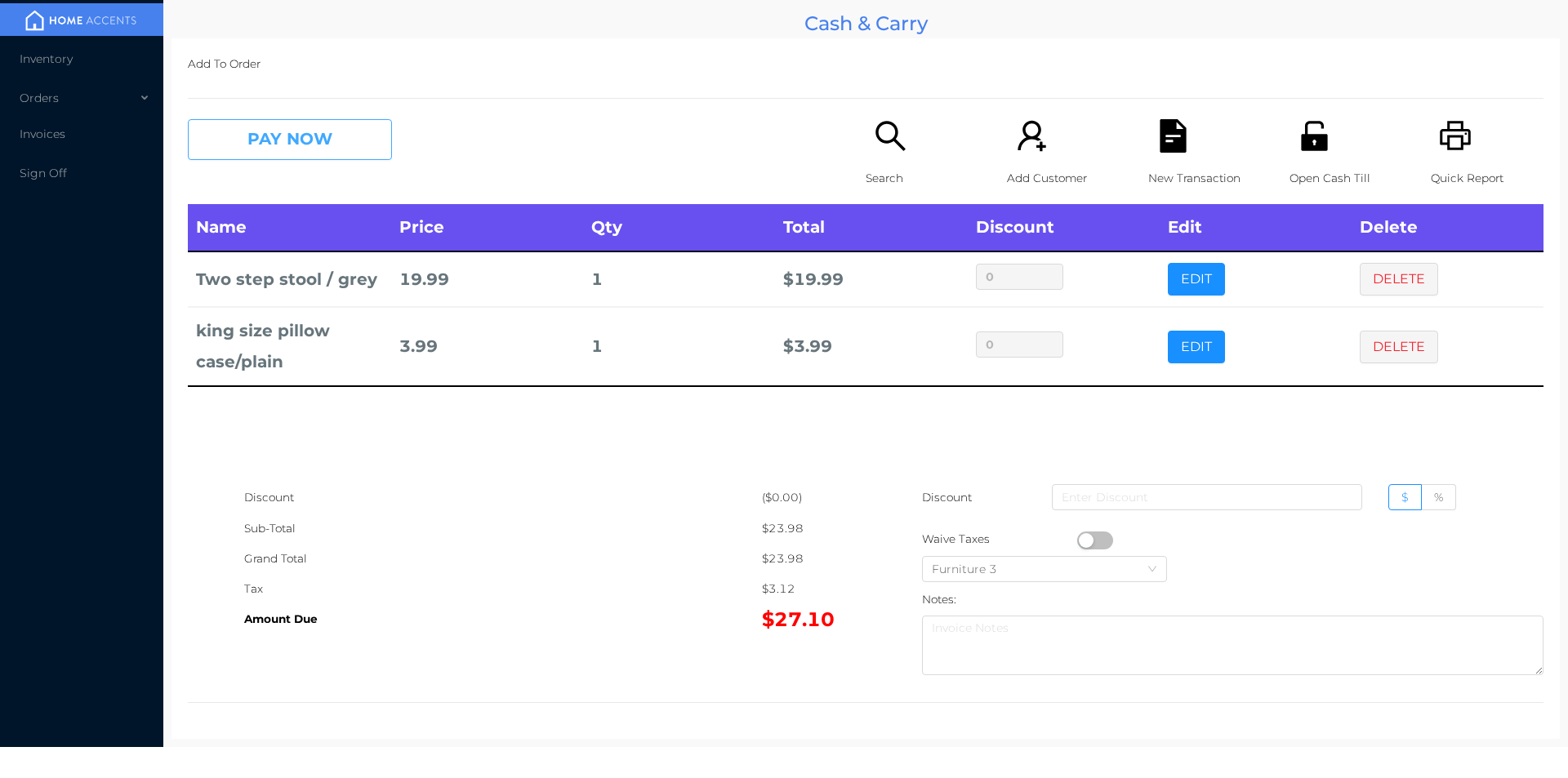
click at [319, 140] on button "PAY NOW" at bounding box center [290, 140] width 204 height 41
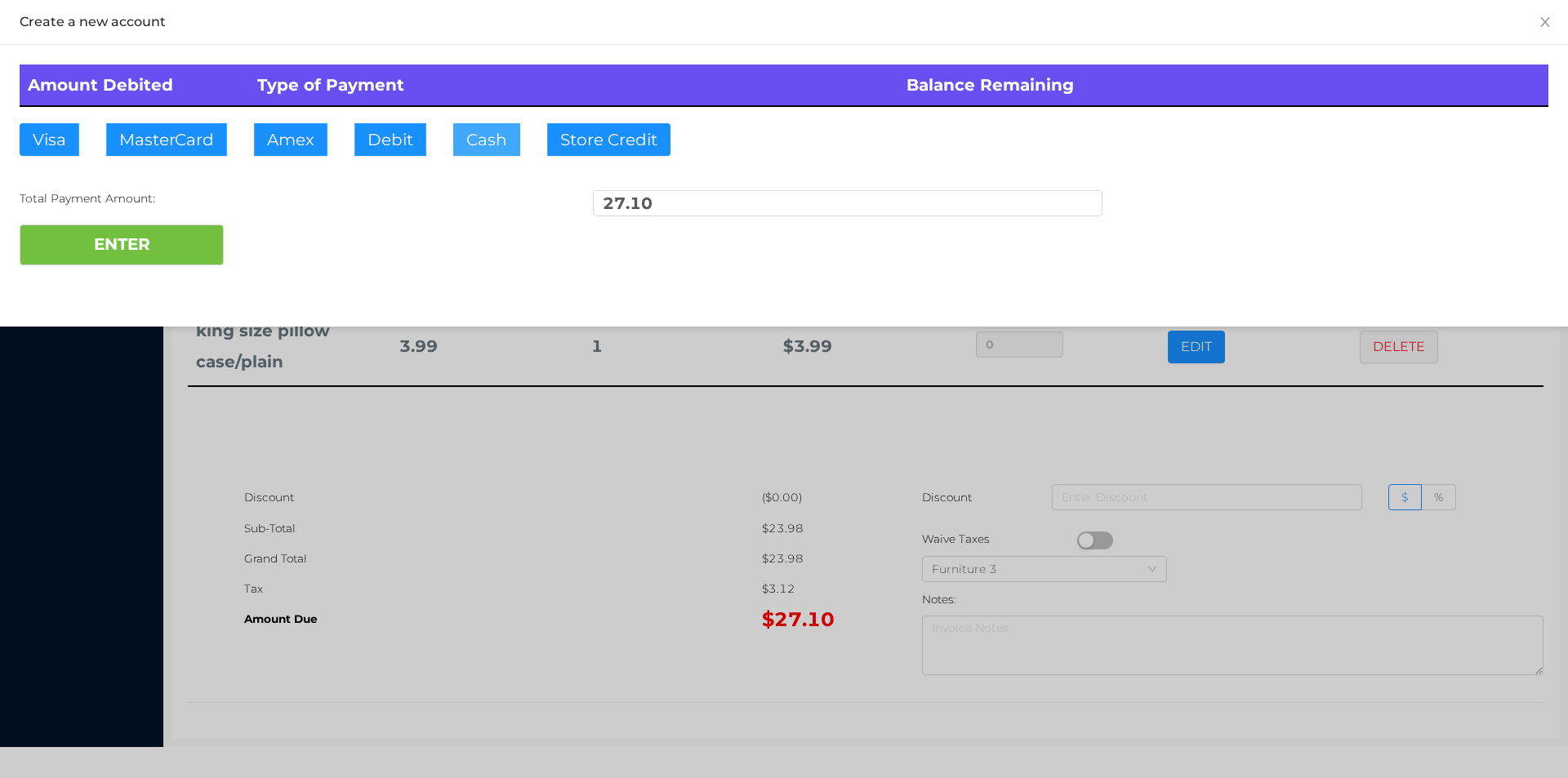
click at [483, 138] on button "Cash" at bounding box center [486, 140] width 67 height 33
type input "50"
click at [181, 245] on button "ENTER" at bounding box center [121, 245] width 204 height 41
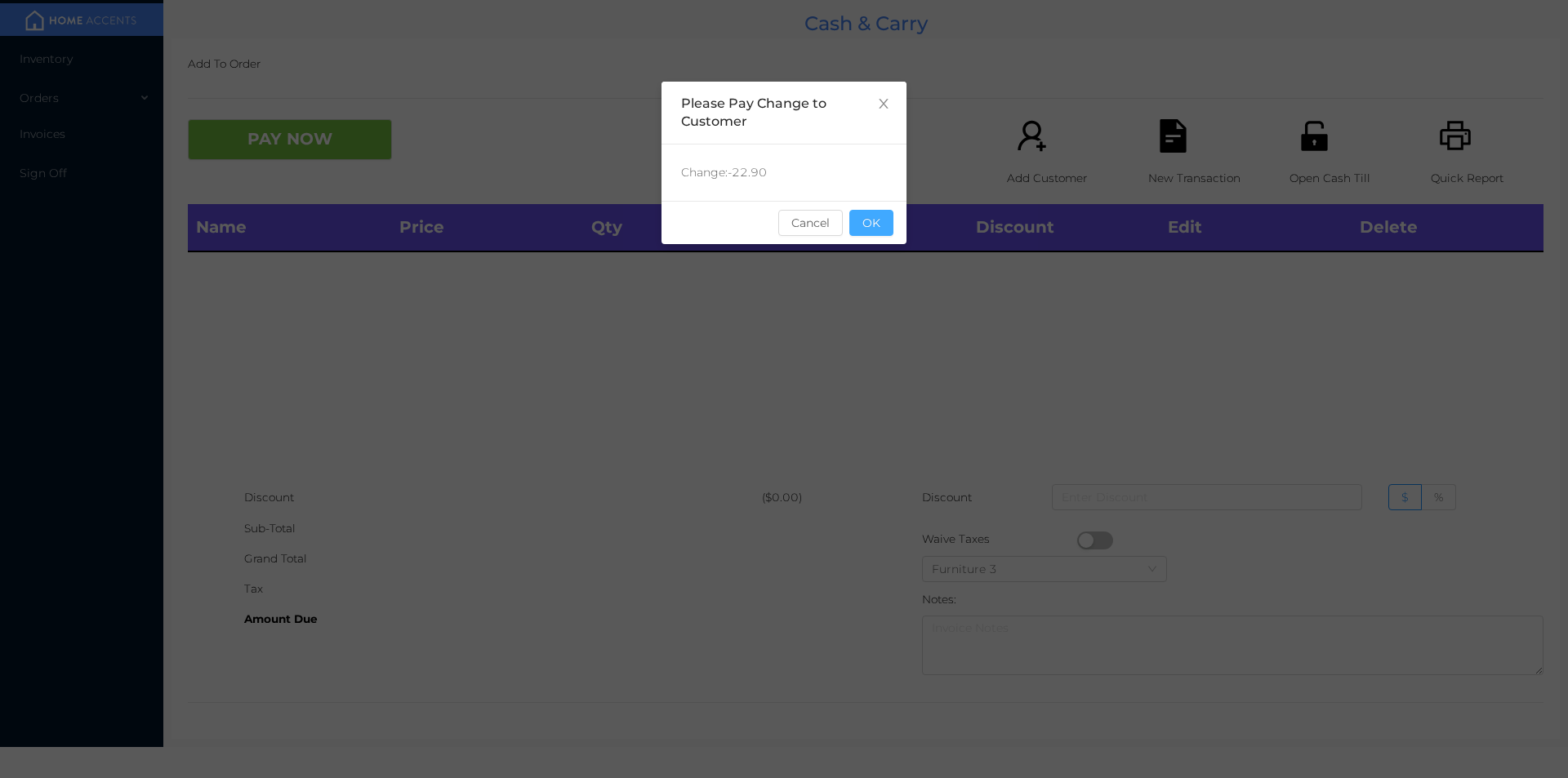
click at [880, 231] on button "OK" at bounding box center [871, 222] width 44 height 26
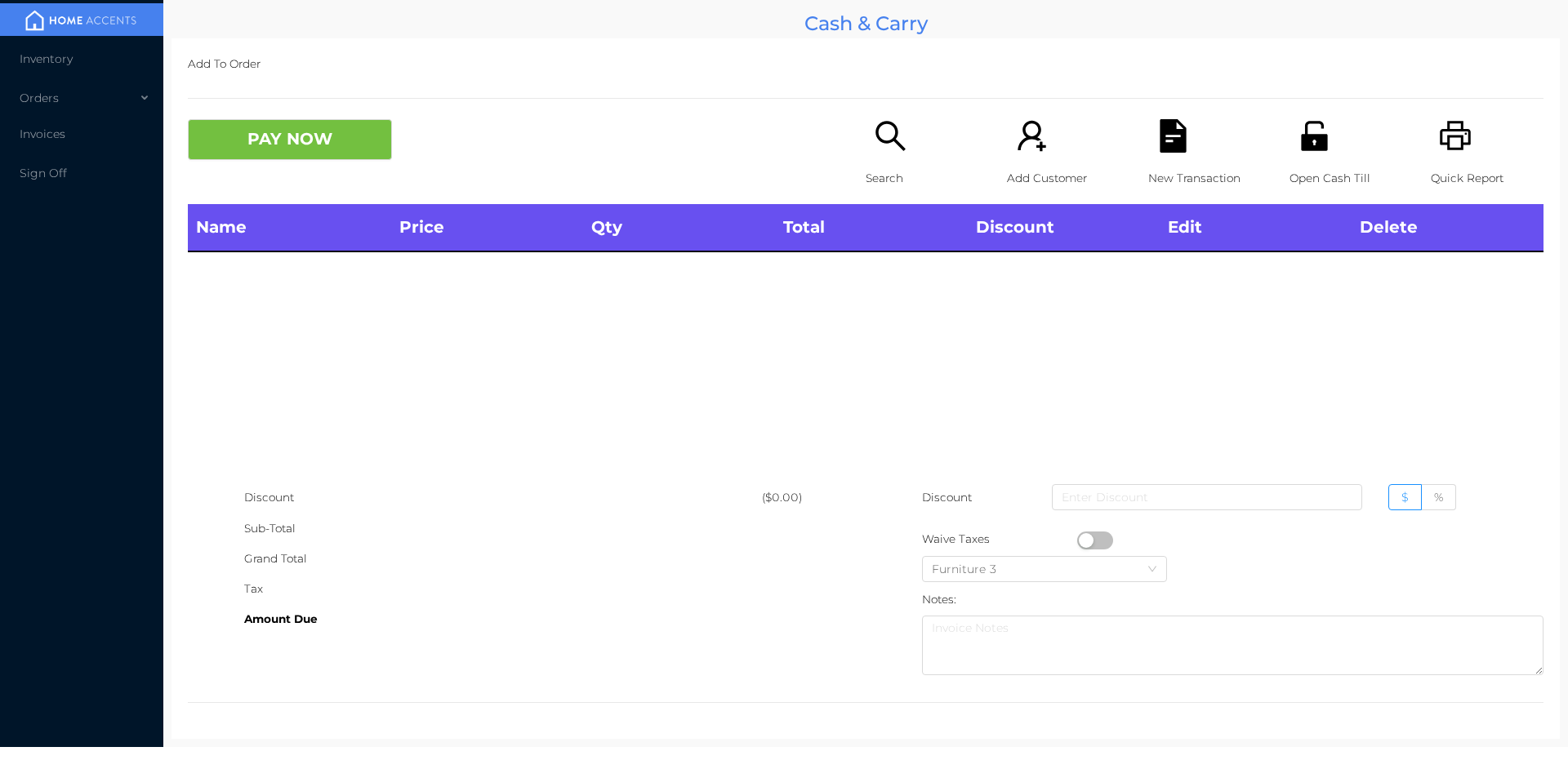
click at [883, 129] on icon "icon: search" at bounding box center [890, 136] width 33 height 33
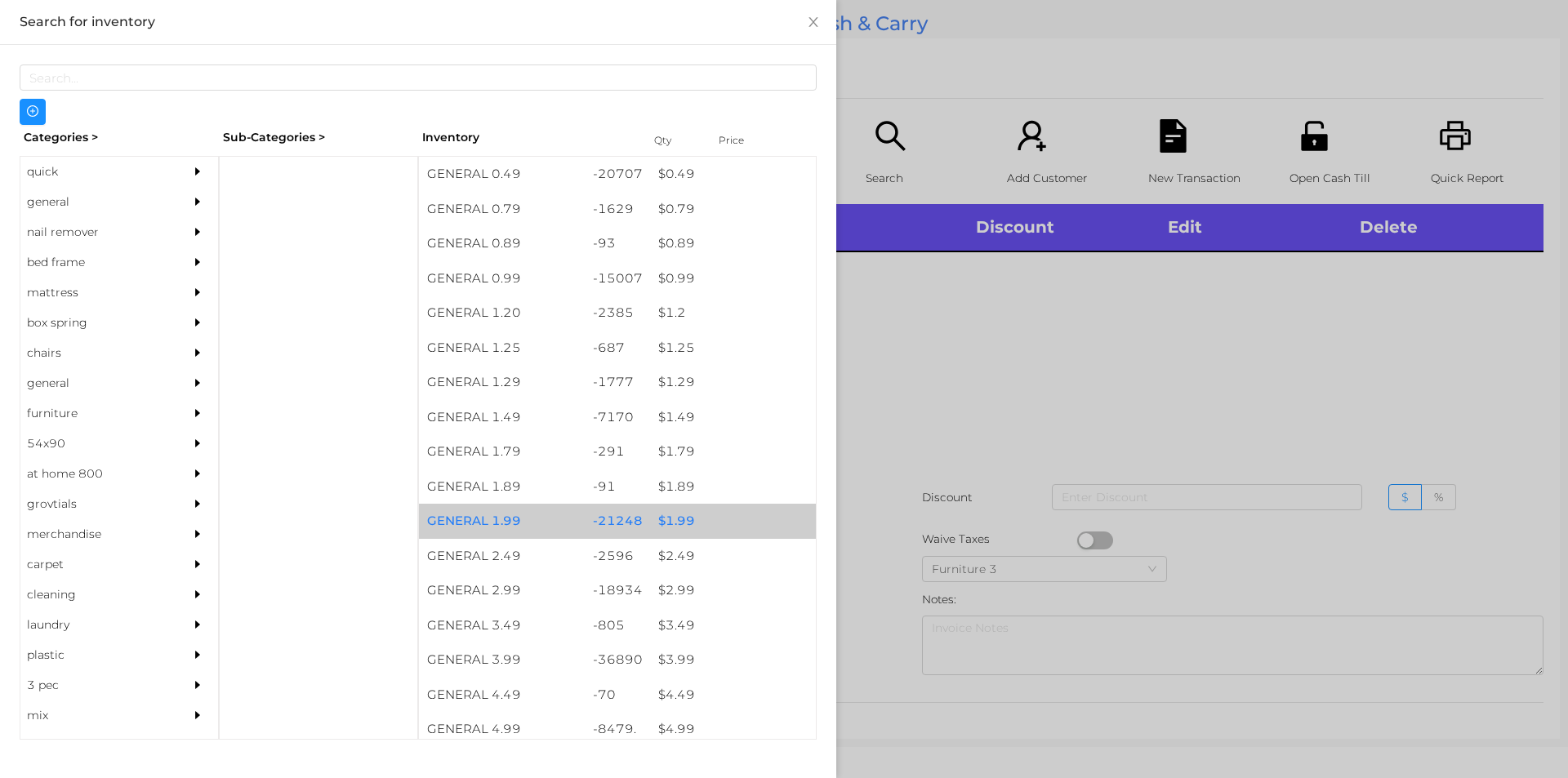
click at [685, 526] on div "$ 1.99" at bounding box center [733, 521] width 165 height 35
click at [690, 528] on div "$ 1.99" at bounding box center [733, 521] width 165 height 35
click at [672, 524] on div "$ 1.99" at bounding box center [733, 521] width 165 height 35
click at [664, 528] on div "$ 1.99" at bounding box center [733, 521] width 165 height 35
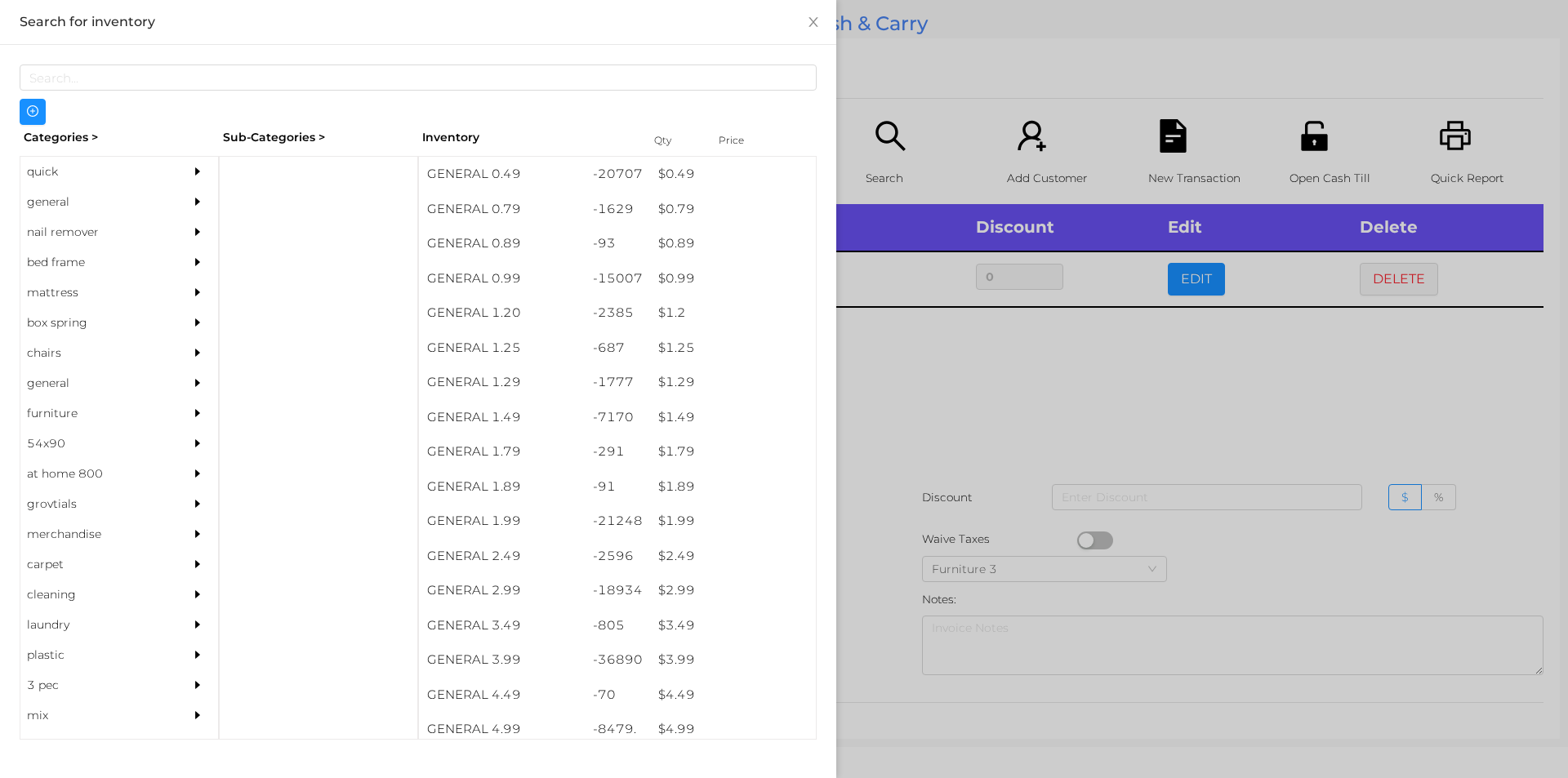
click at [960, 399] on div at bounding box center [784, 389] width 1568 height 778
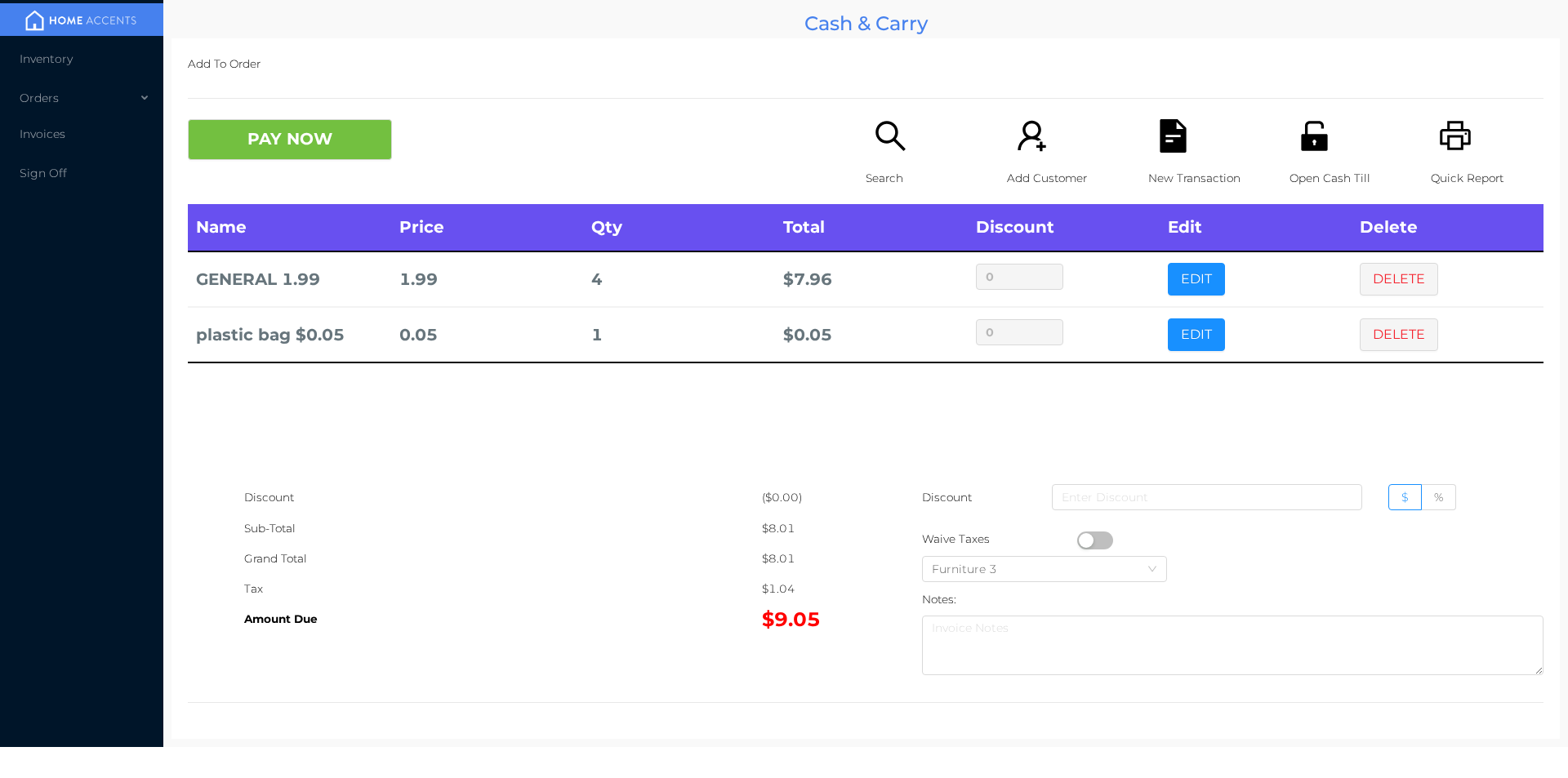
click at [308, 141] on button "PAY NOW" at bounding box center [290, 140] width 204 height 41
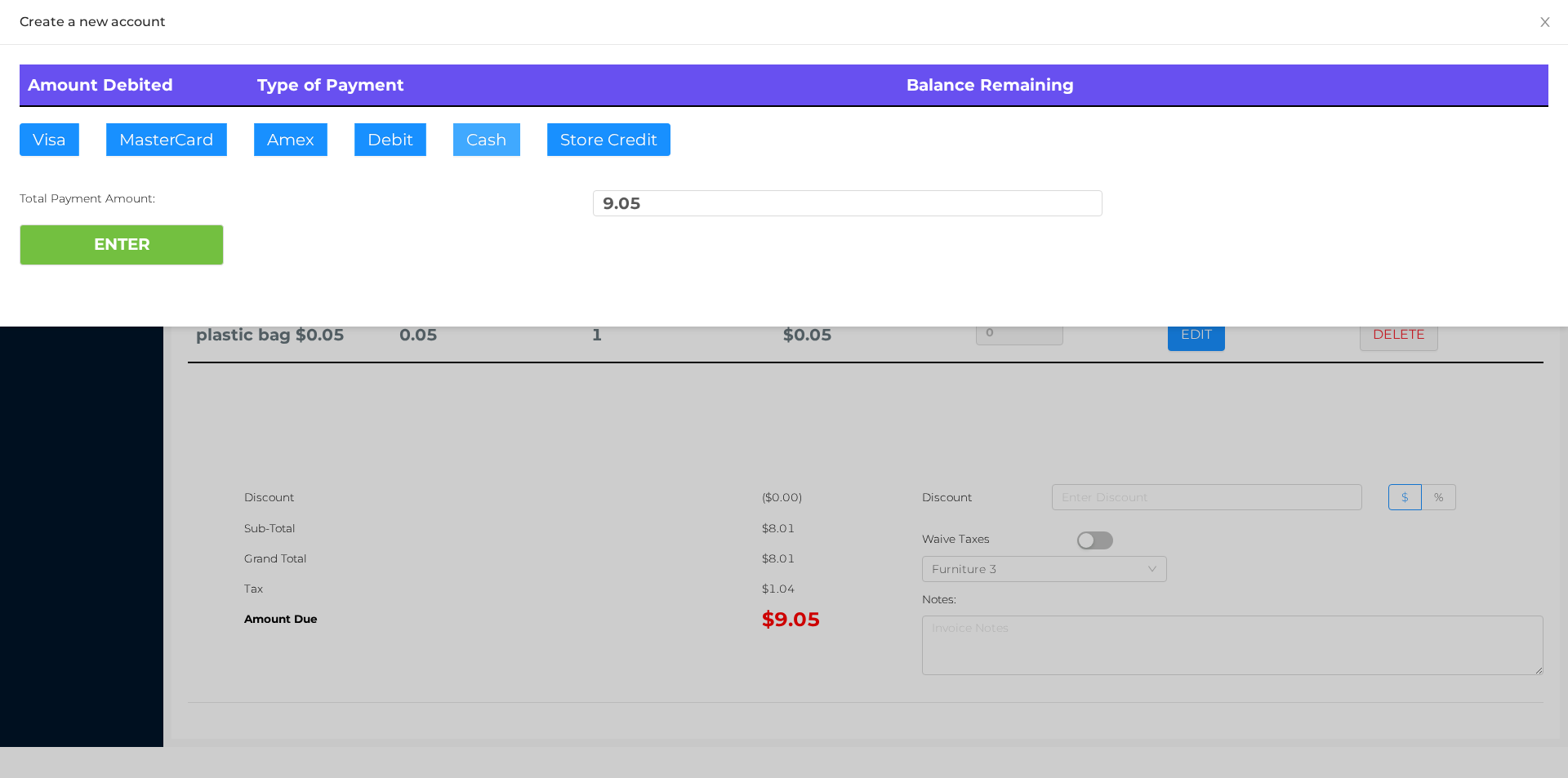
click at [497, 139] on button "Cash" at bounding box center [486, 140] width 67 height 33
type input "20"
click at [183, 246] on button "ENTER" at bounding box center [121, 245] width 204 height 41
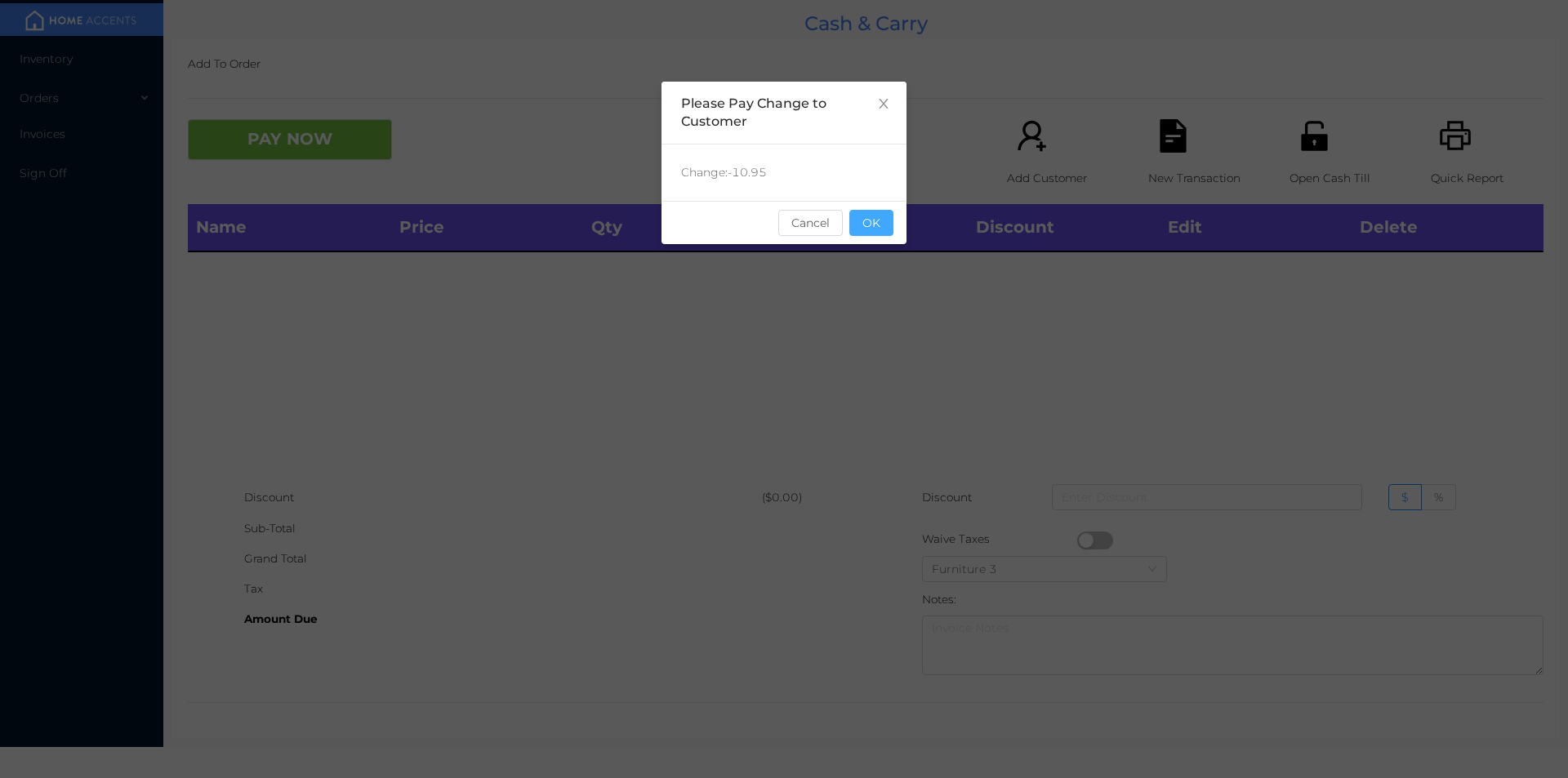
click at [877, 216] on button "OK" at bounding box center [871, 222] width 44 height 26
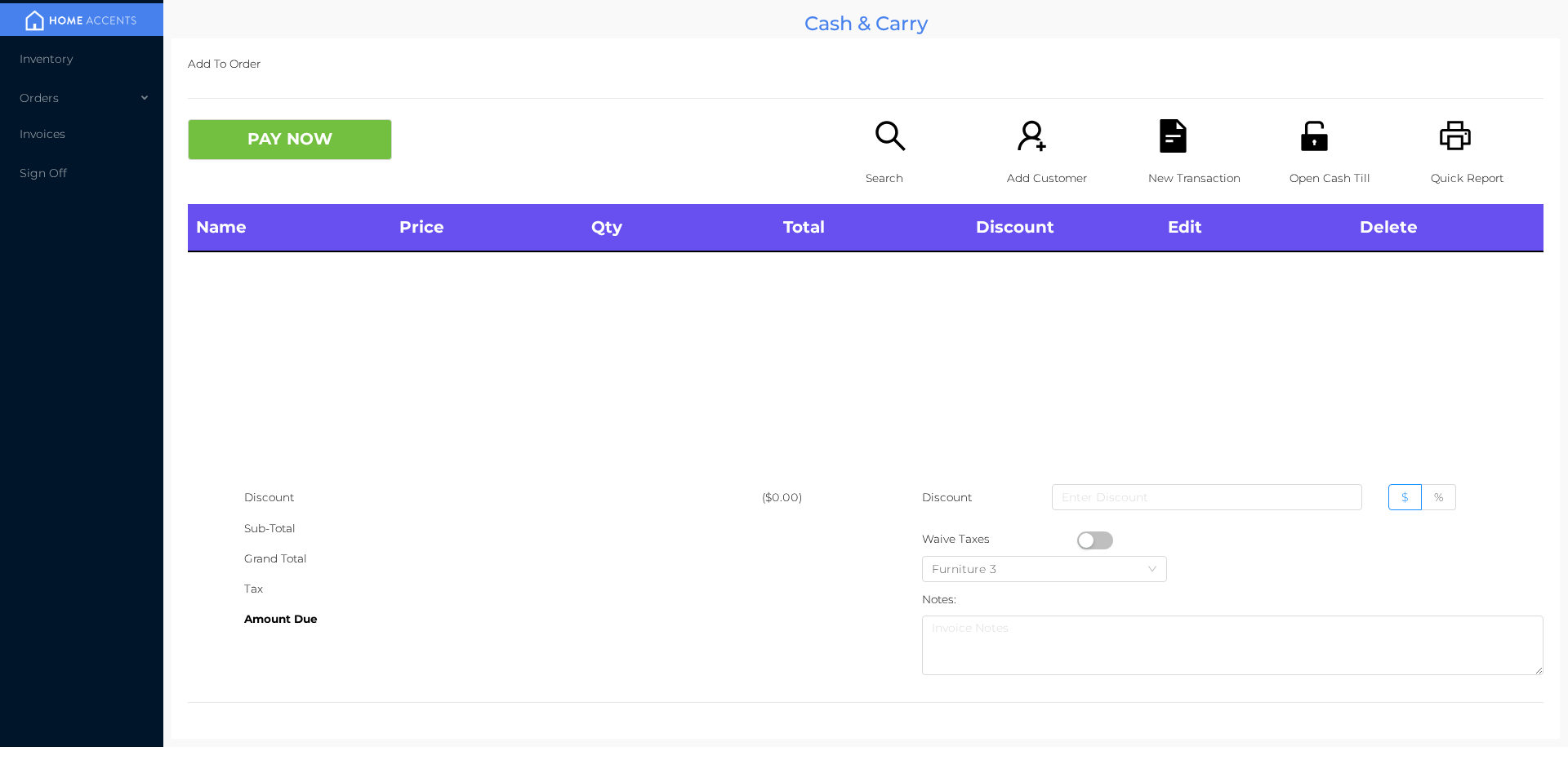
click at [873, 133] on icon "icon: search" at bounding box center [890, 136] width 33 height 33
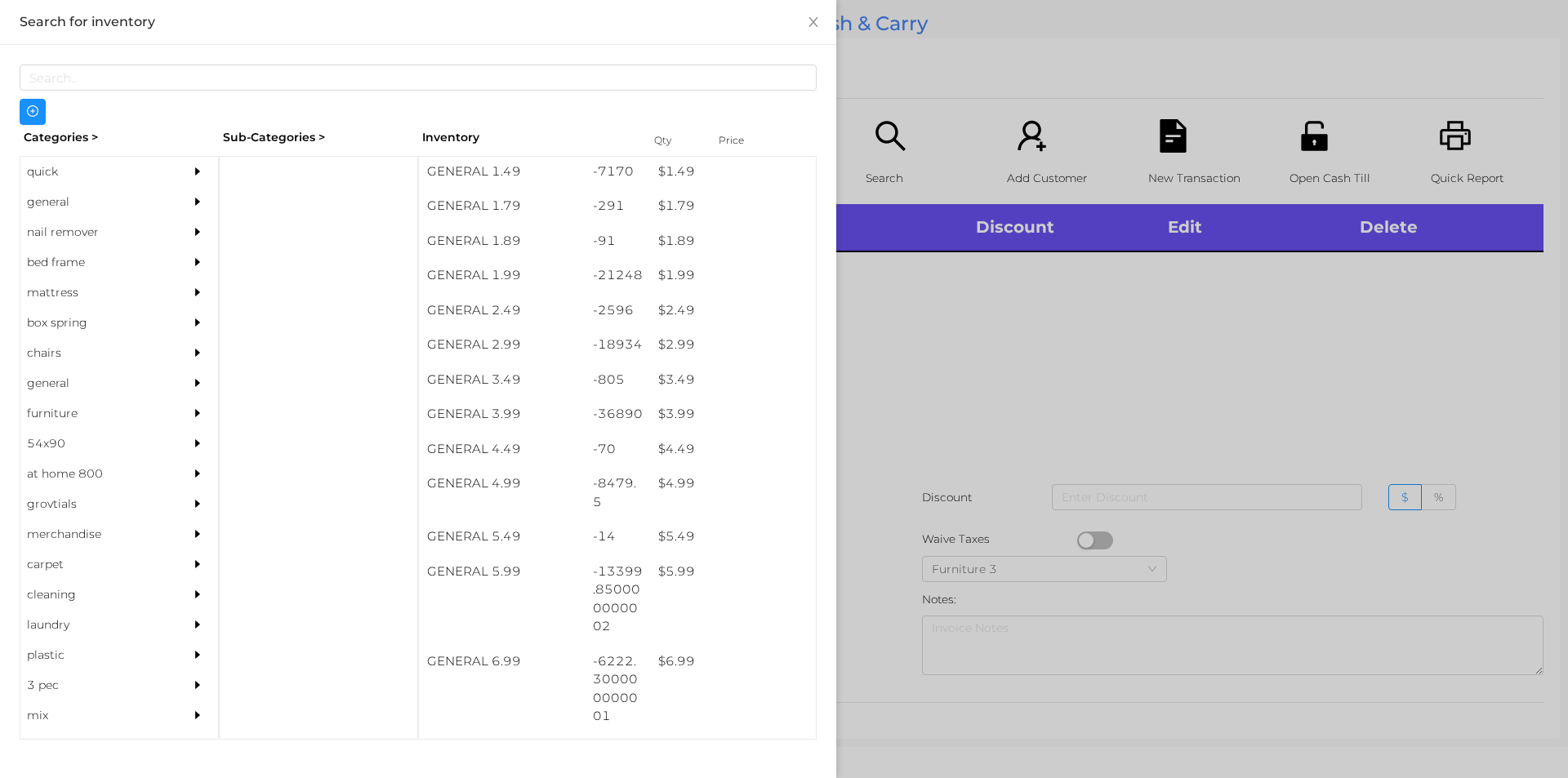
scroll to position [246, 0]
click at [666, 418] on div "$ 3.99" at bounding box center [733, 414] width 165 height 35
click at [946, 381] on div at bounding box center [784, 389] width 1568 height 778
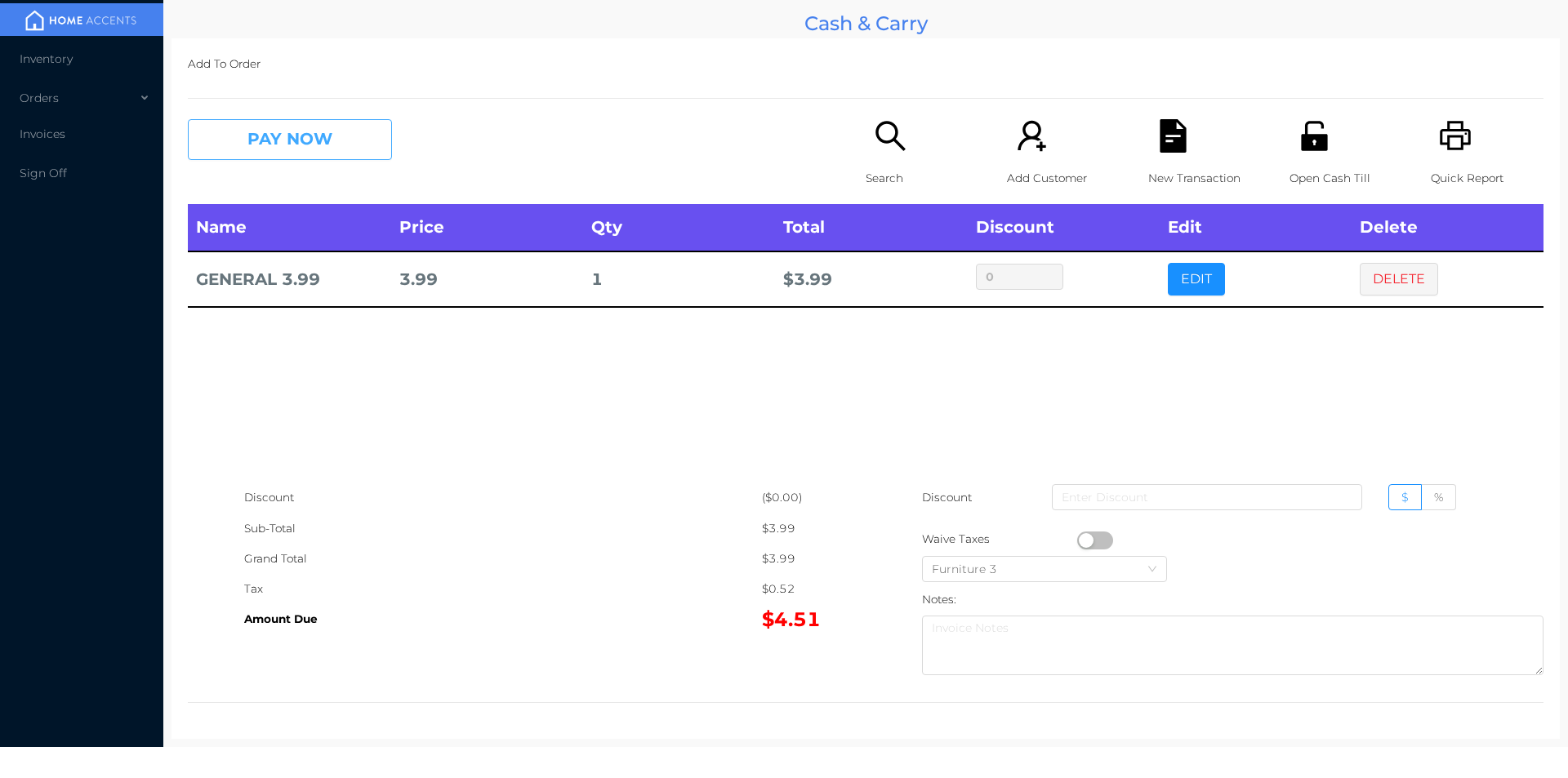
click at [342, 143] on button "PAY NOW" at bounding box center [290, 140] width 204 height 41
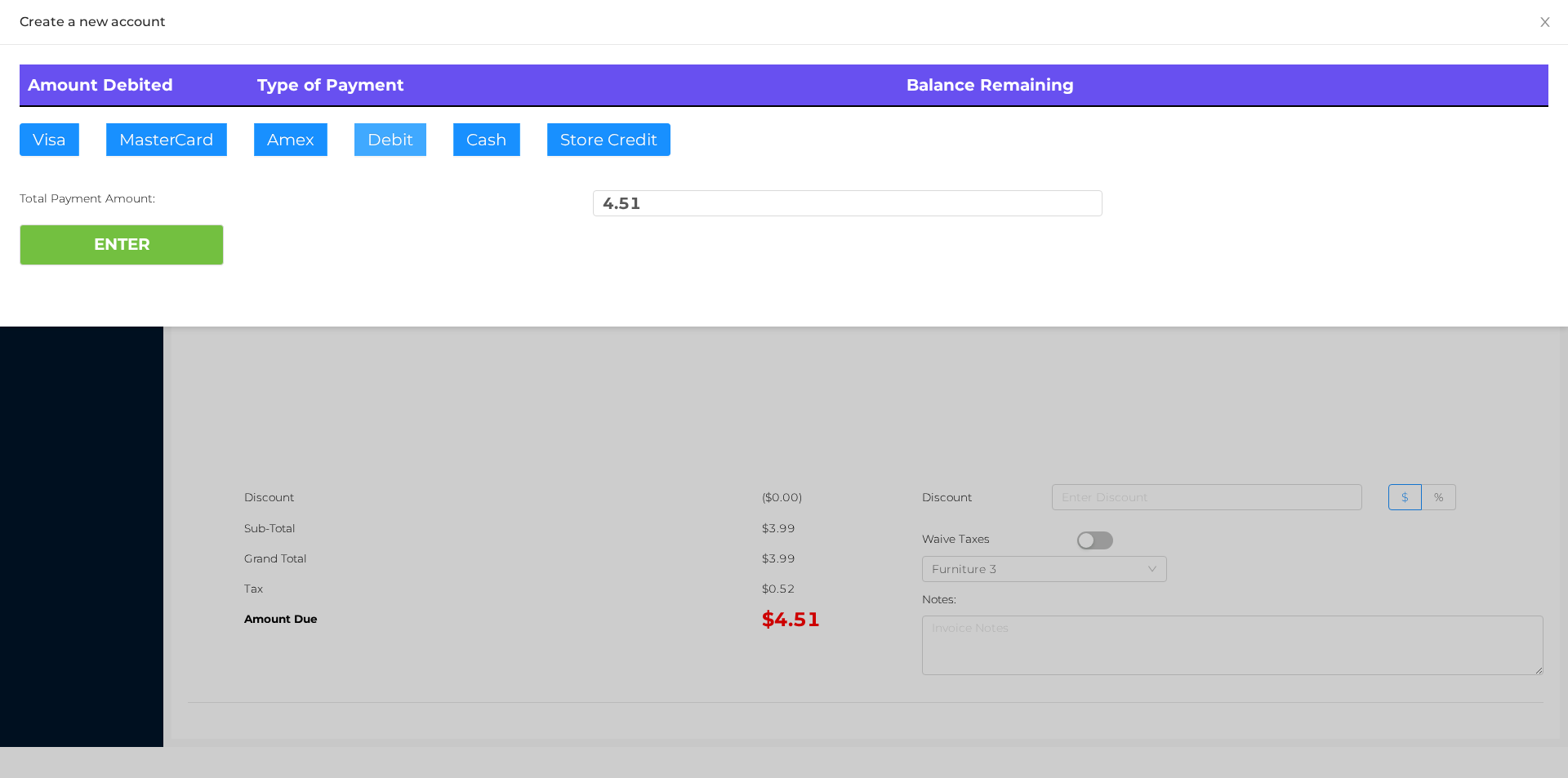
click at [399, 143] on button "Debit" at bounding box center [390, 140] width 72 height 33
click at [162, 241] on button "ENTER" at bounding box center [121, 245] width 204 height 41
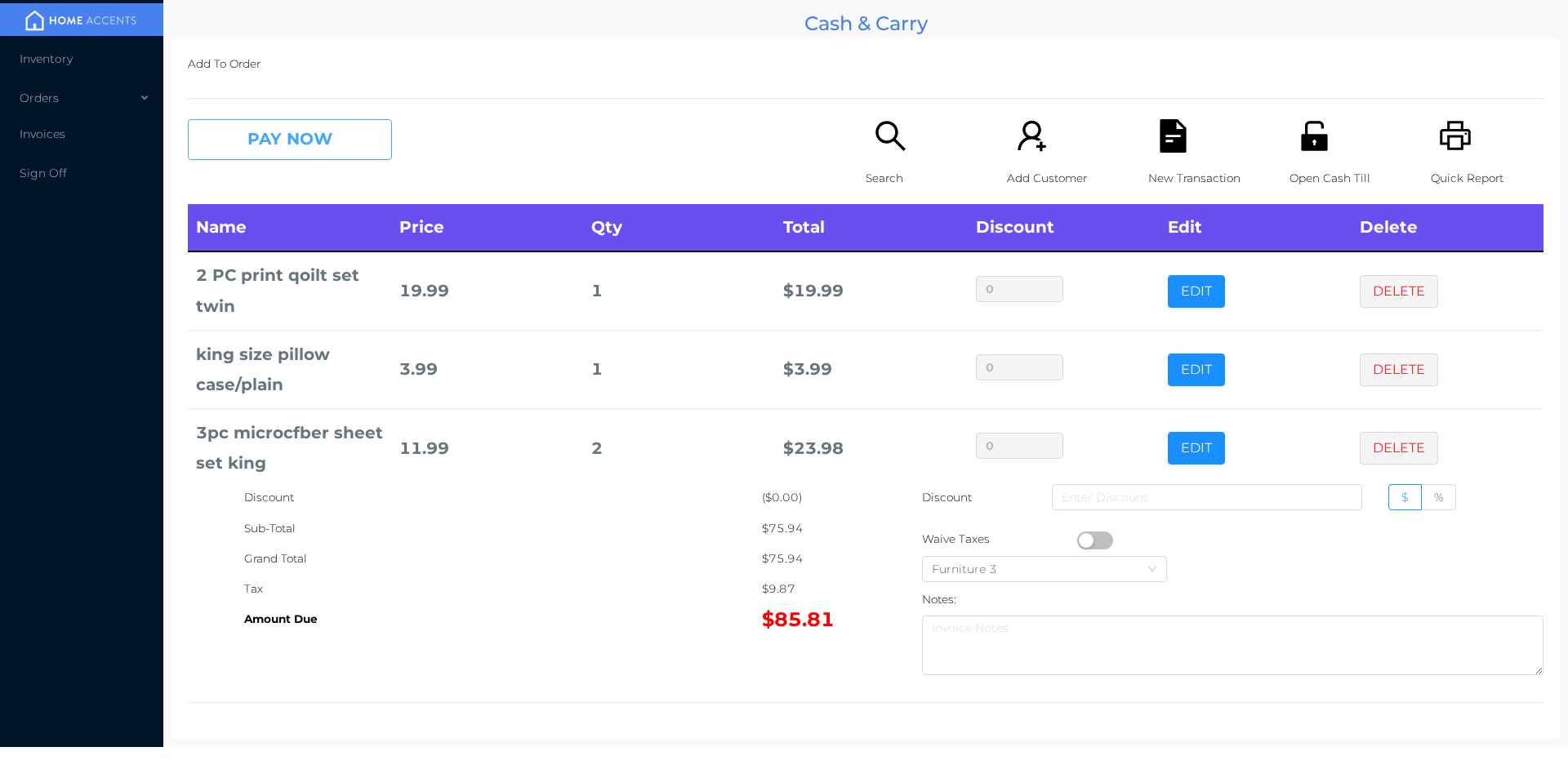
click at [277, 127] on button "PAY NOW" at bounding box center [290, 140] width 204 height 41
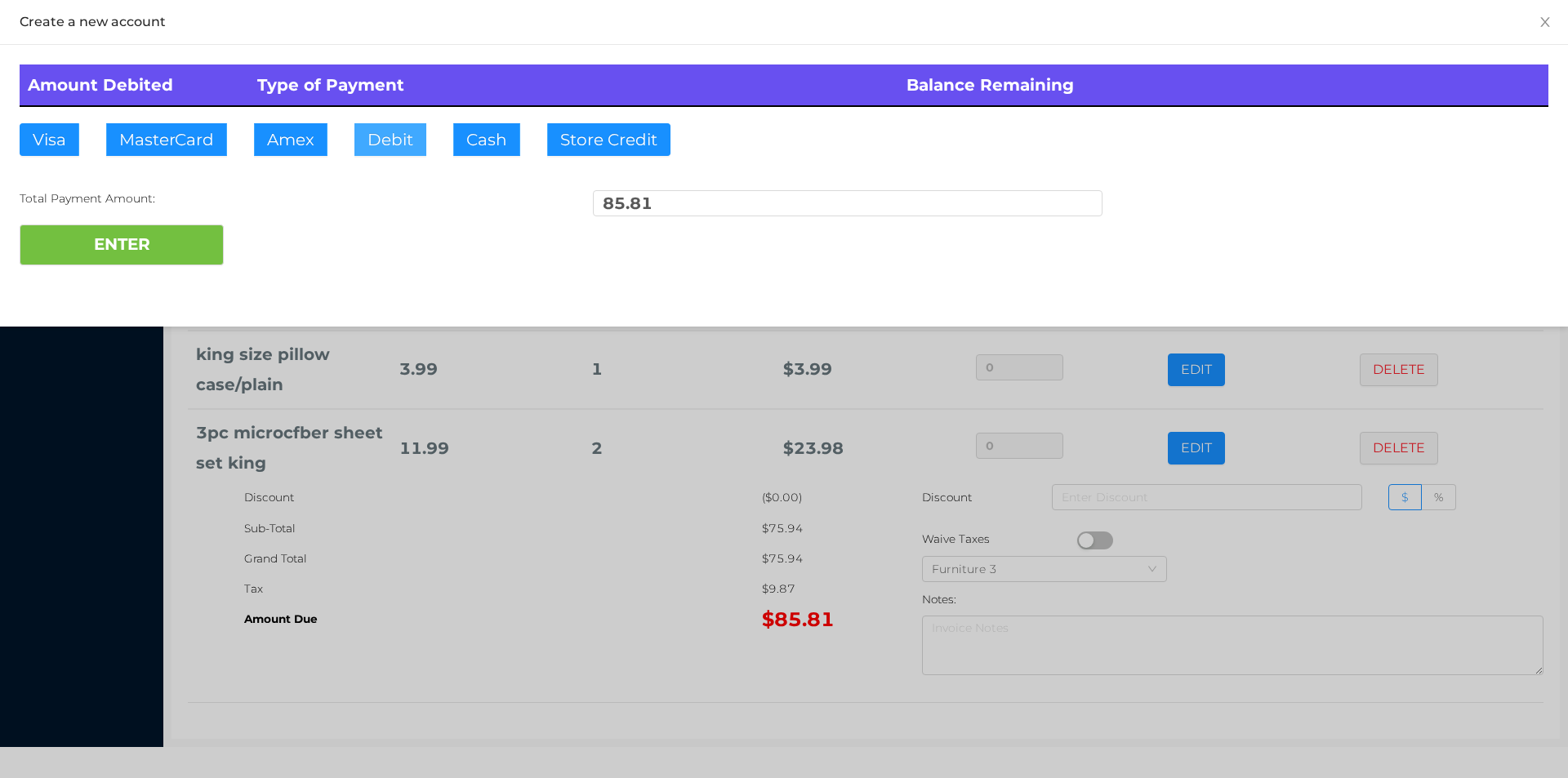
click at [385, 139] on button "Debit" at bounding box center [390, 140] width 72 height 33
type input "100"
click at [122, 250] on button "ENTER" at bounding box center [121, 245] width 204 height 41
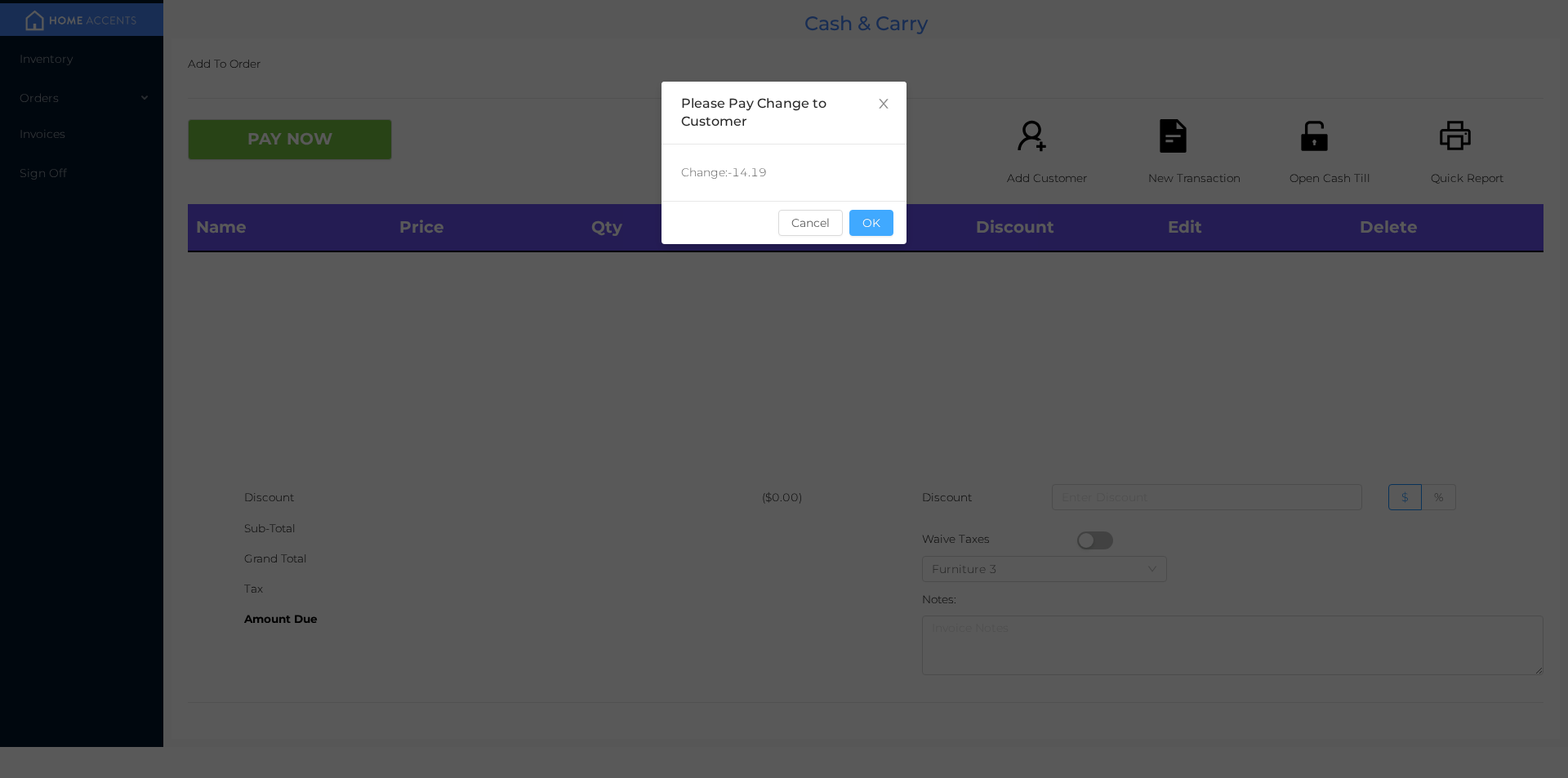
click at [861, 231] on button "OK" at bounding box center [871, 222] width 44 height 26
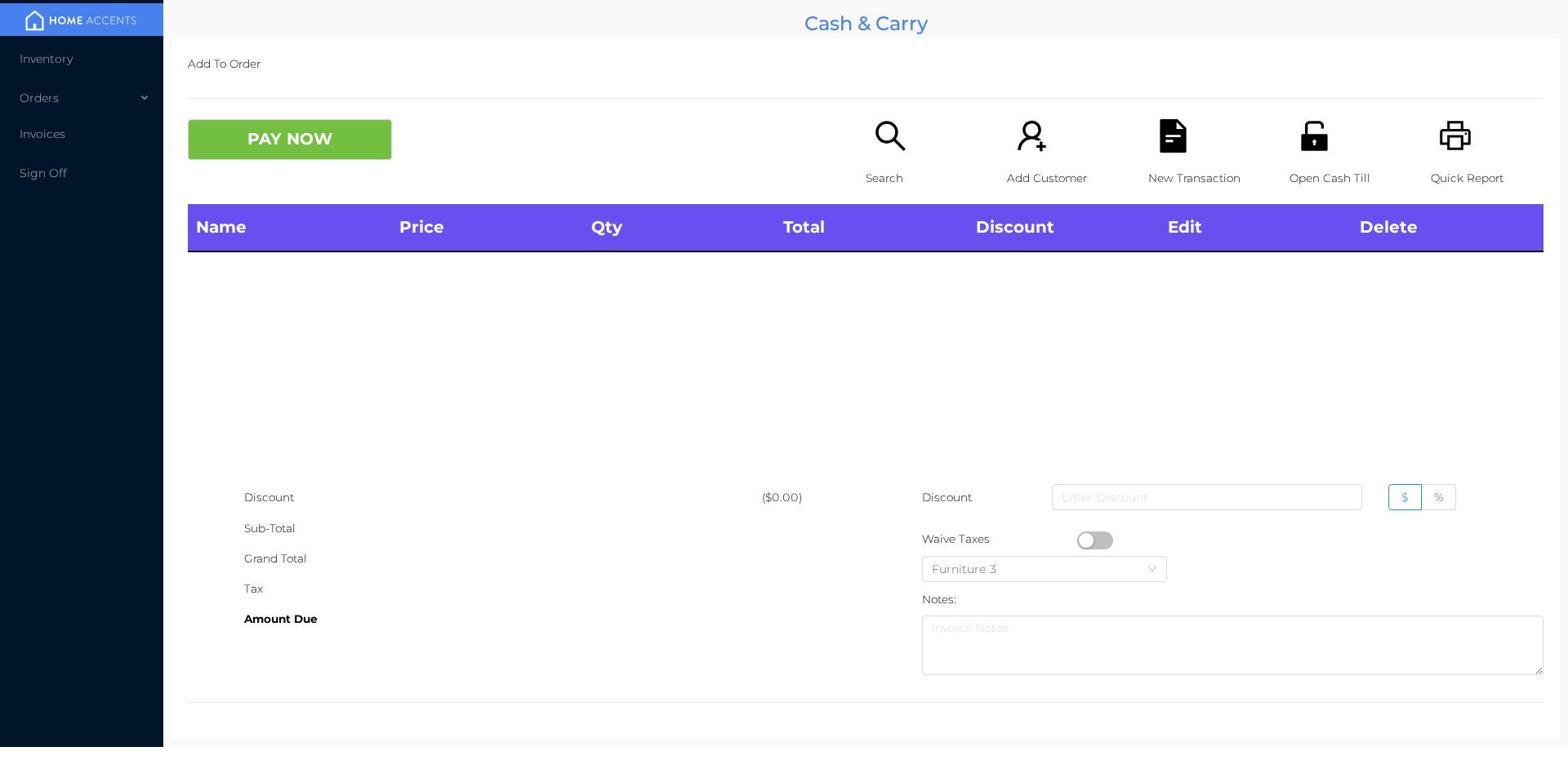
click at [866, 143] on div "Search" at bounding box center [922, 162] width 113 height 85
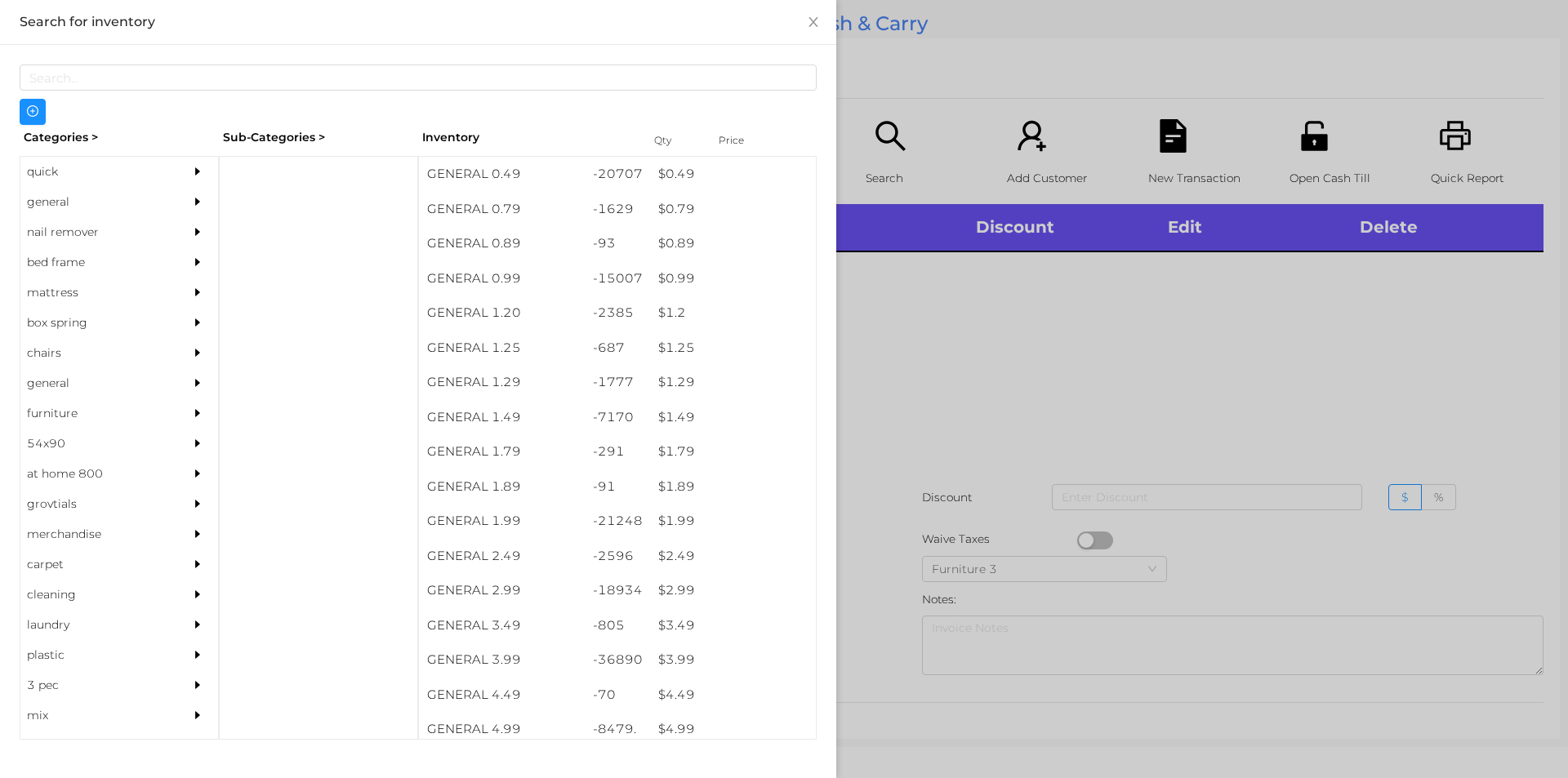
click at [91, 138] on div "Categories >" at bounding box center [119, 137] width 199 height 25
click at [74, 163] on div "quick" at bounding box center [94, 172] width 149 height 30
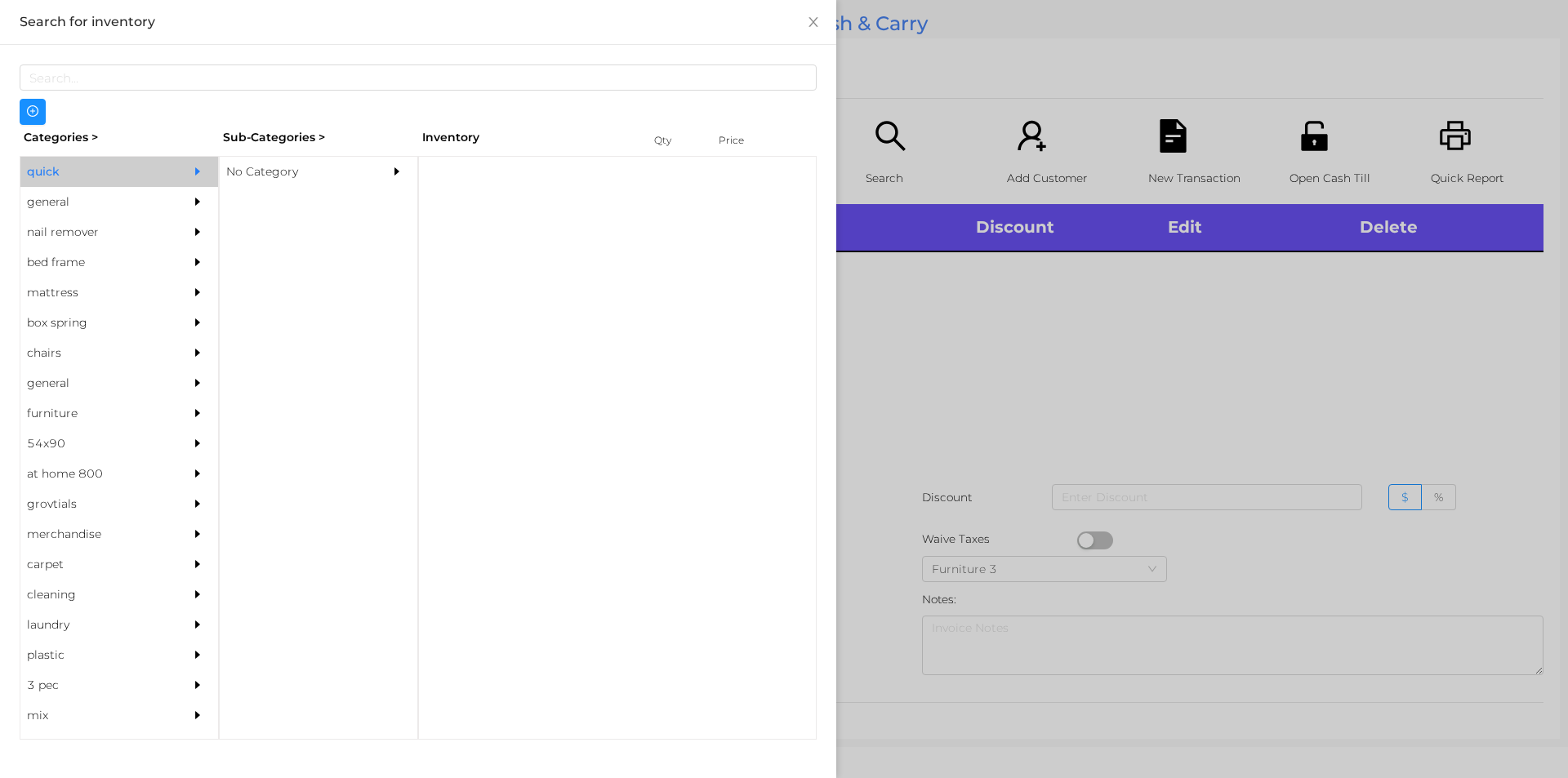
click at [293, 159] on div "No Category" at bounding box center [294, 172] width 149 height 30
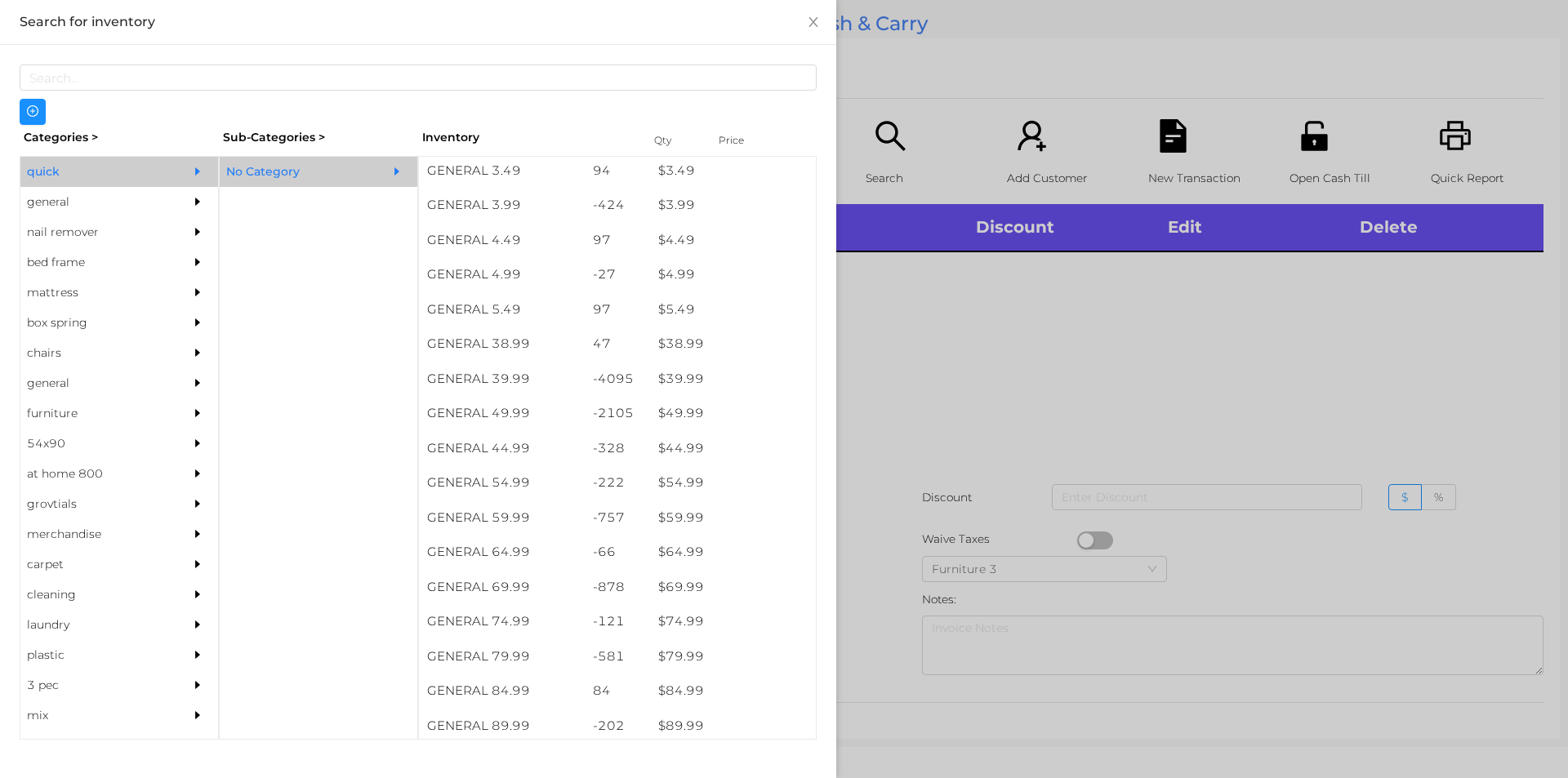
scroll to position [732, 0]
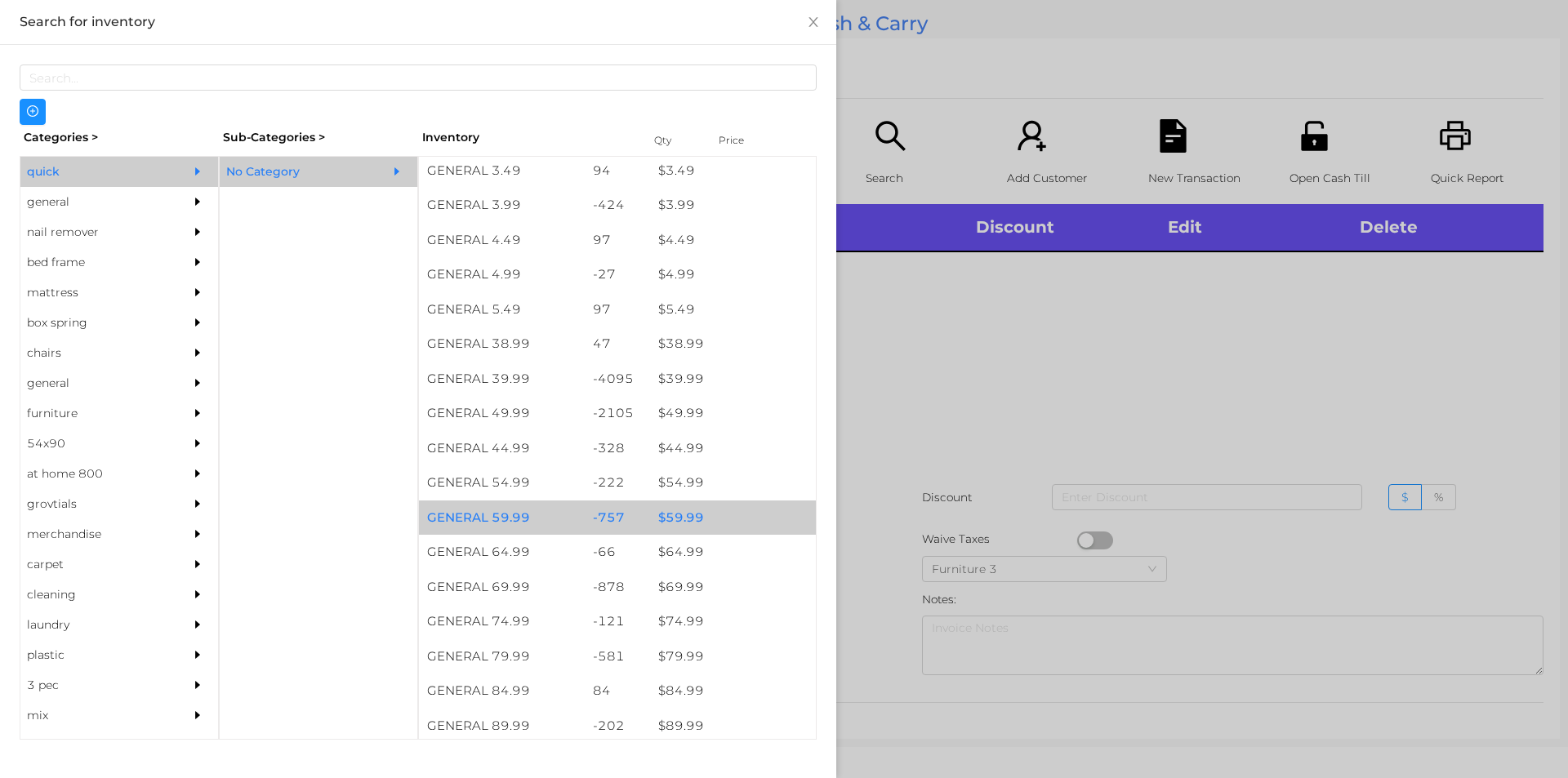
click at [690, 522] on div "$ 59.99" at bounding box center [733, 518] width 165 height 35
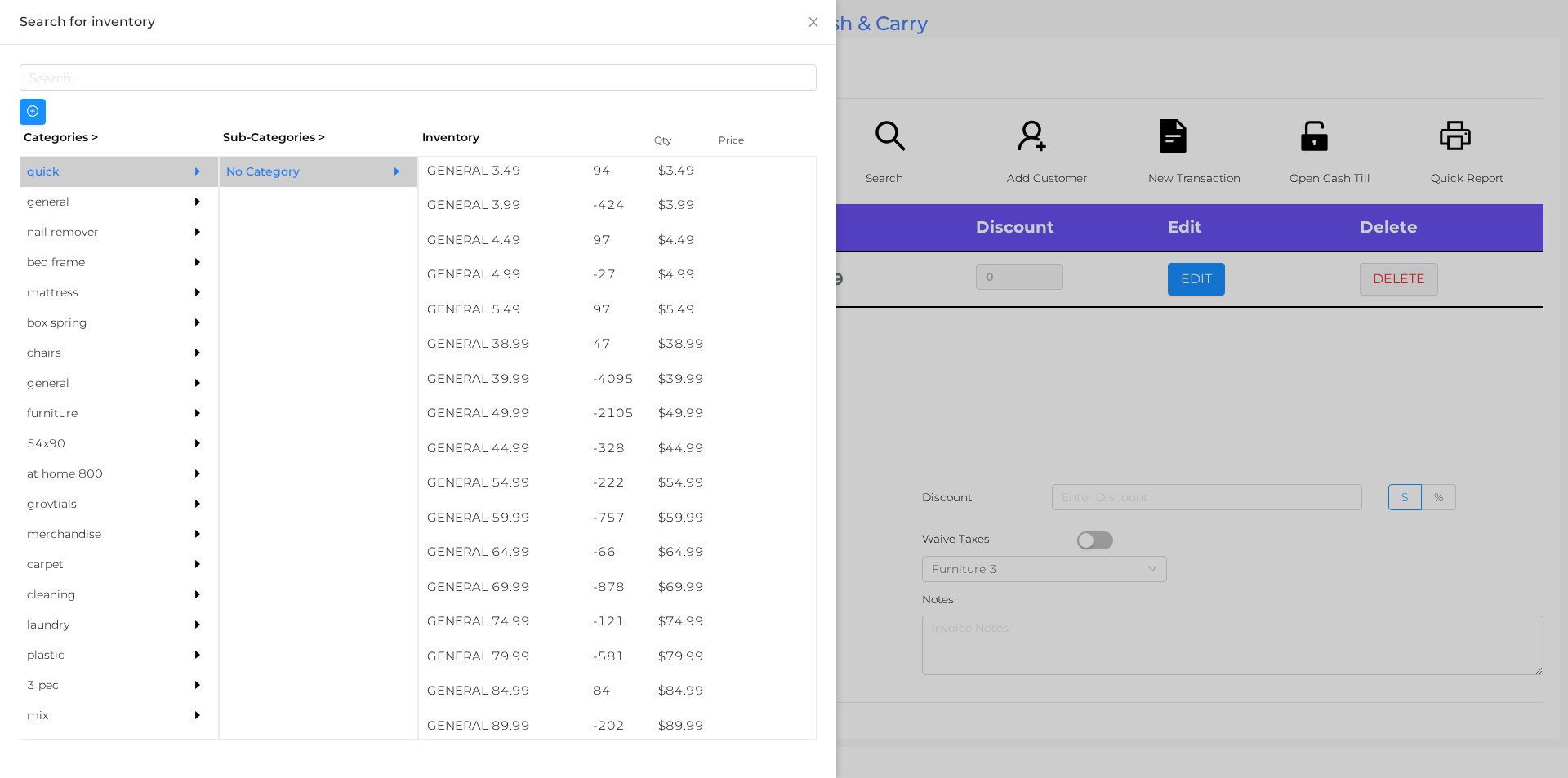
click at [949, 481] on div at bounding box center [784, 389] width 1568 height 778
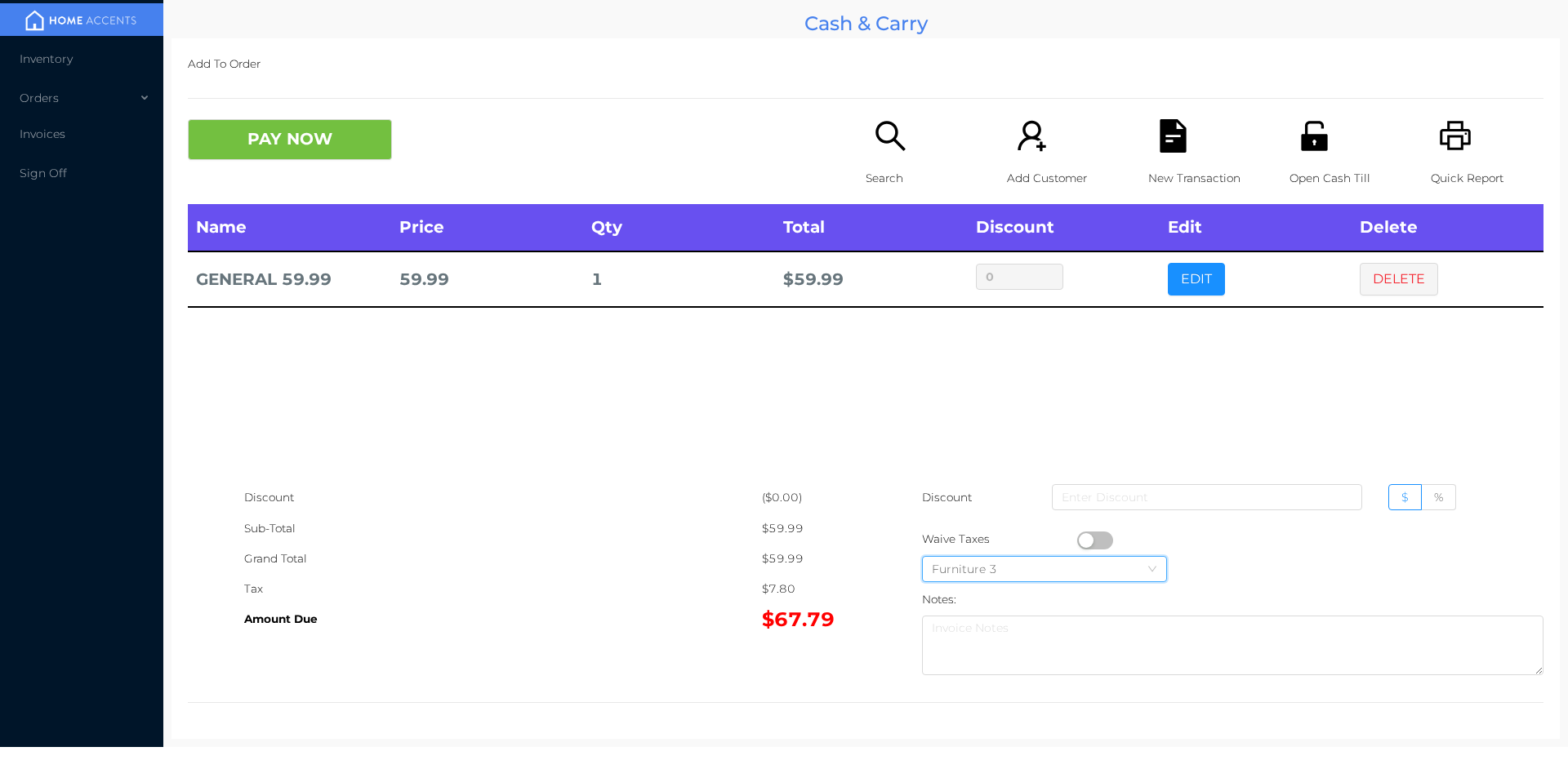
click at [1074, 559] on div "Furniture 3" at bounding box center [1045, 568] width 226 height 24
click at [1237, 414] on div "Name Price Qty Total Discount Edit Delete GENERAL 59.99 59.99 1 $ 59.99 0 EDIT …" at bounding box center [866, 343] width 1356 height 278
click at [1081, 547] on button "button" at bounding box center [1095, 540] width 36 height 18
click at [1159, 143] on icon "icon: file-text" at bounding box center [1172, 136] width 26 height 33
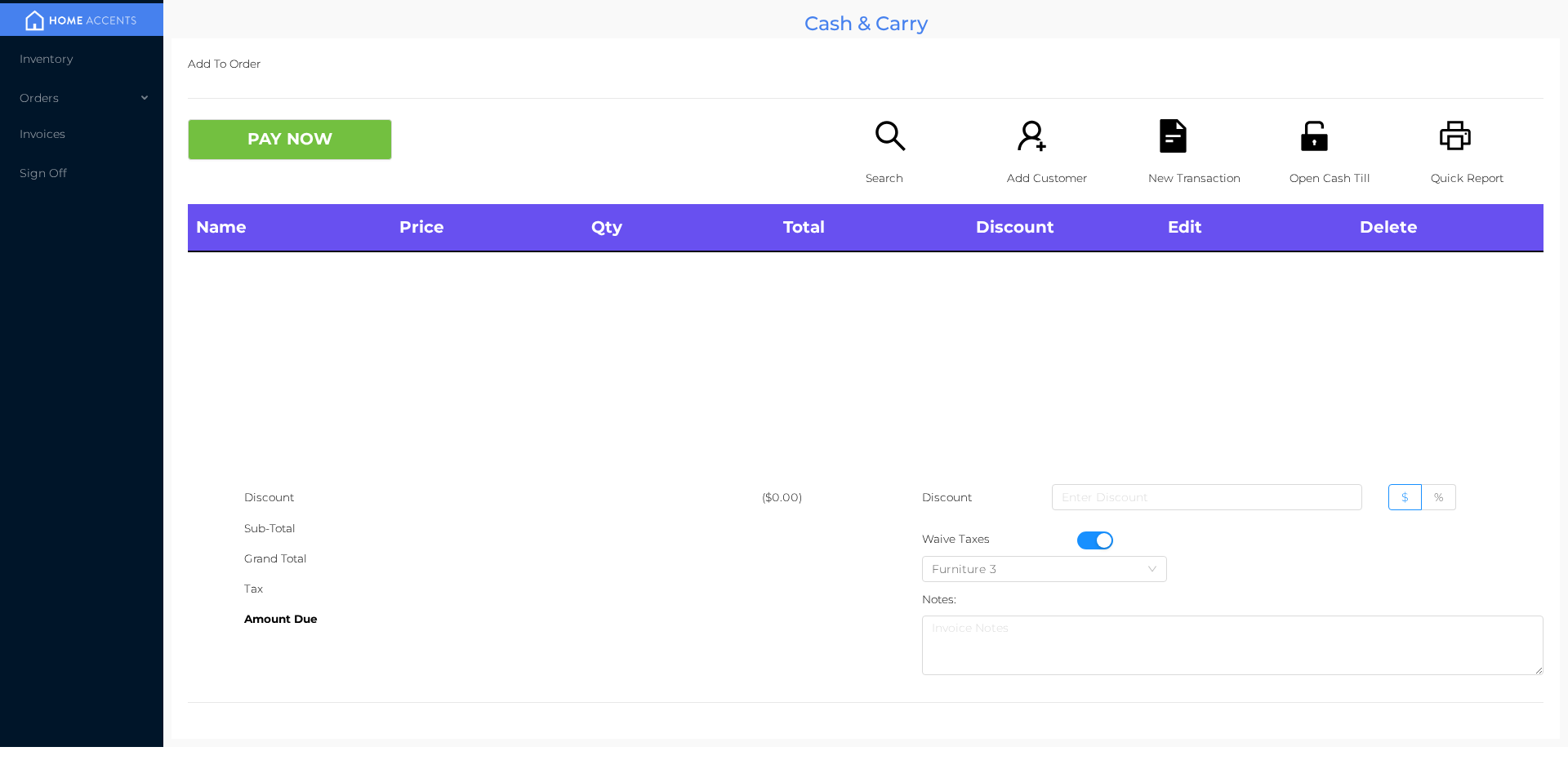
click at [1093, 540] on button "button" at bounding box center [1095, 540] width 36 height 18
click at [1290, 152] on div "Open Cash Till" at bounding box center [1346, 162] width 113 height 85
click at [1312, 156] on div "Open Cash Till" at bounding box center [1346, 162] width 113 height 85
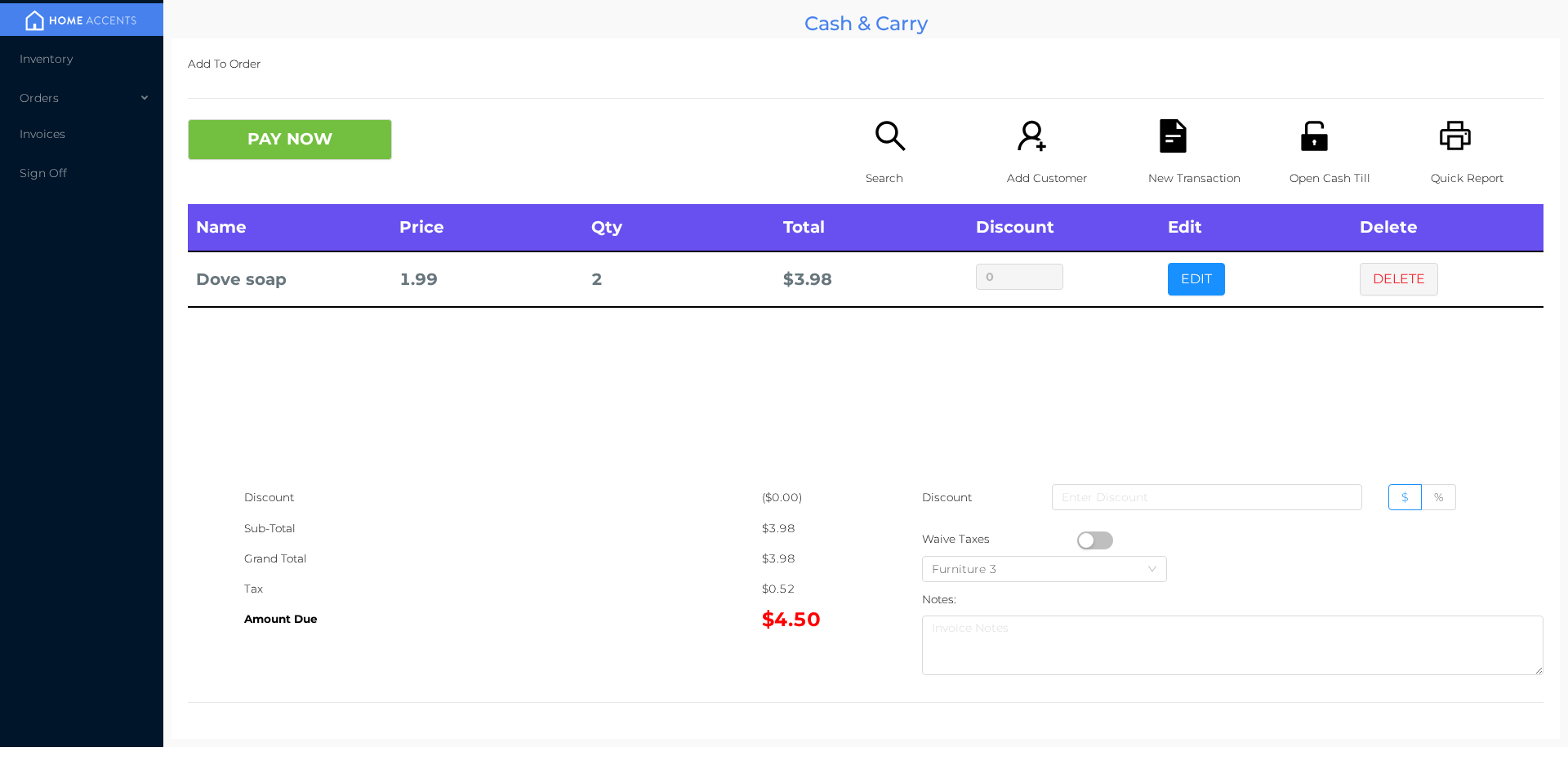
click at [1159, 149] on icon "icon: file-text" at bounding box center [1172, 136] width 26 height 33
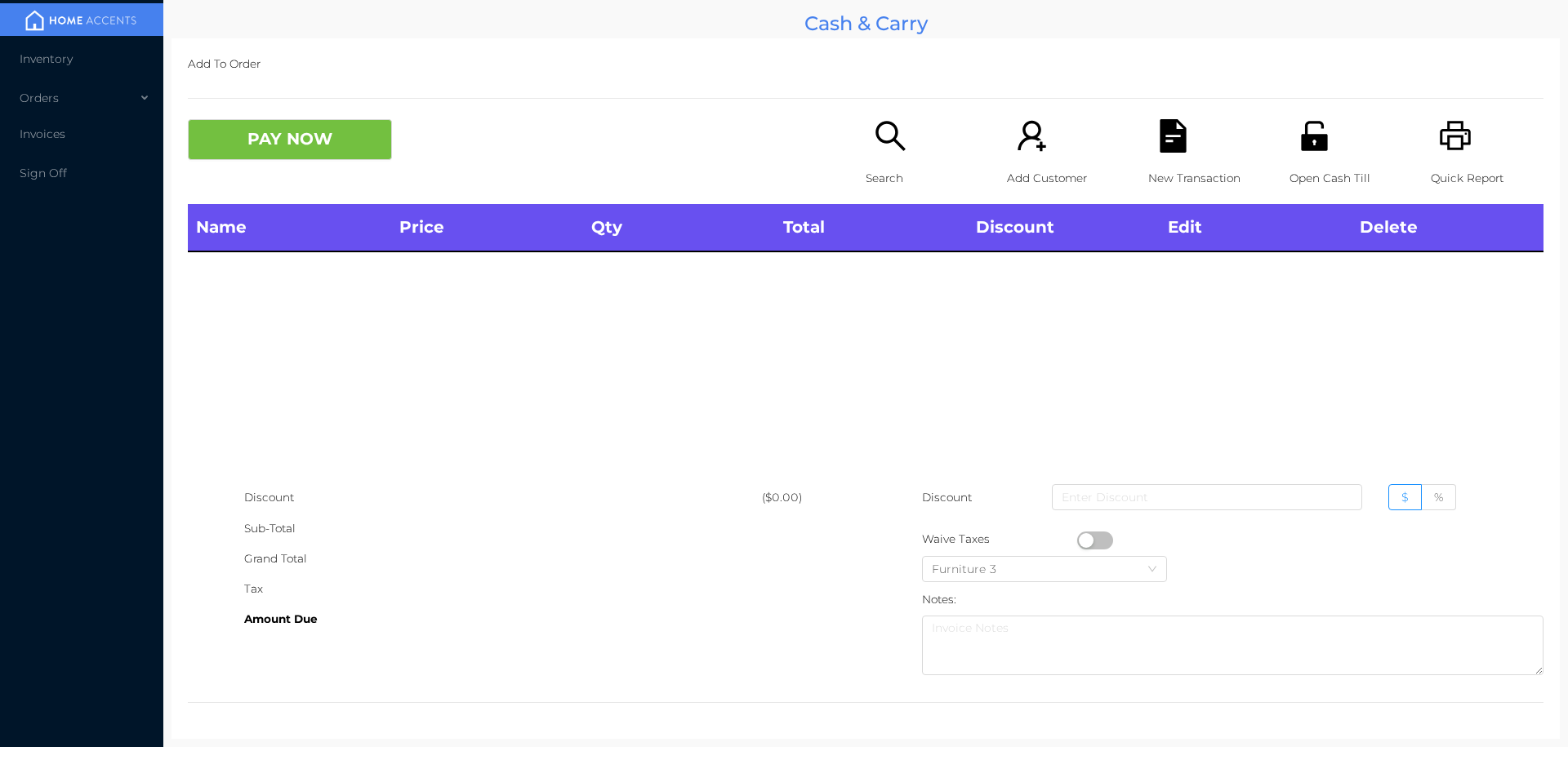
click at [1324, 143] on div "Open Cash Till" at bounding box center [1346, 162] width 113 height 85
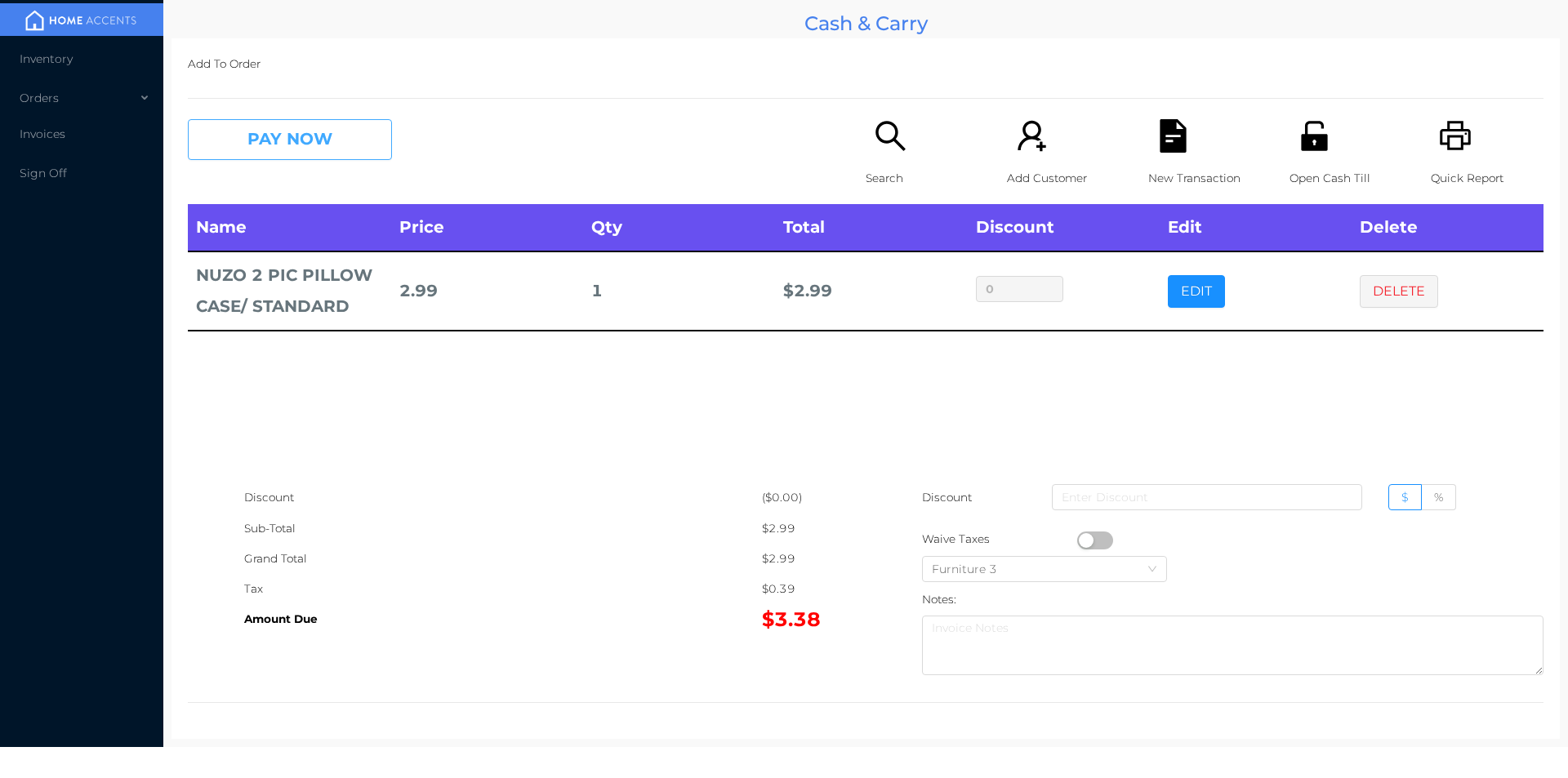
click at [243, 156] on button "PAY NOW" at bounding box center [290, 140] width 204 height 41
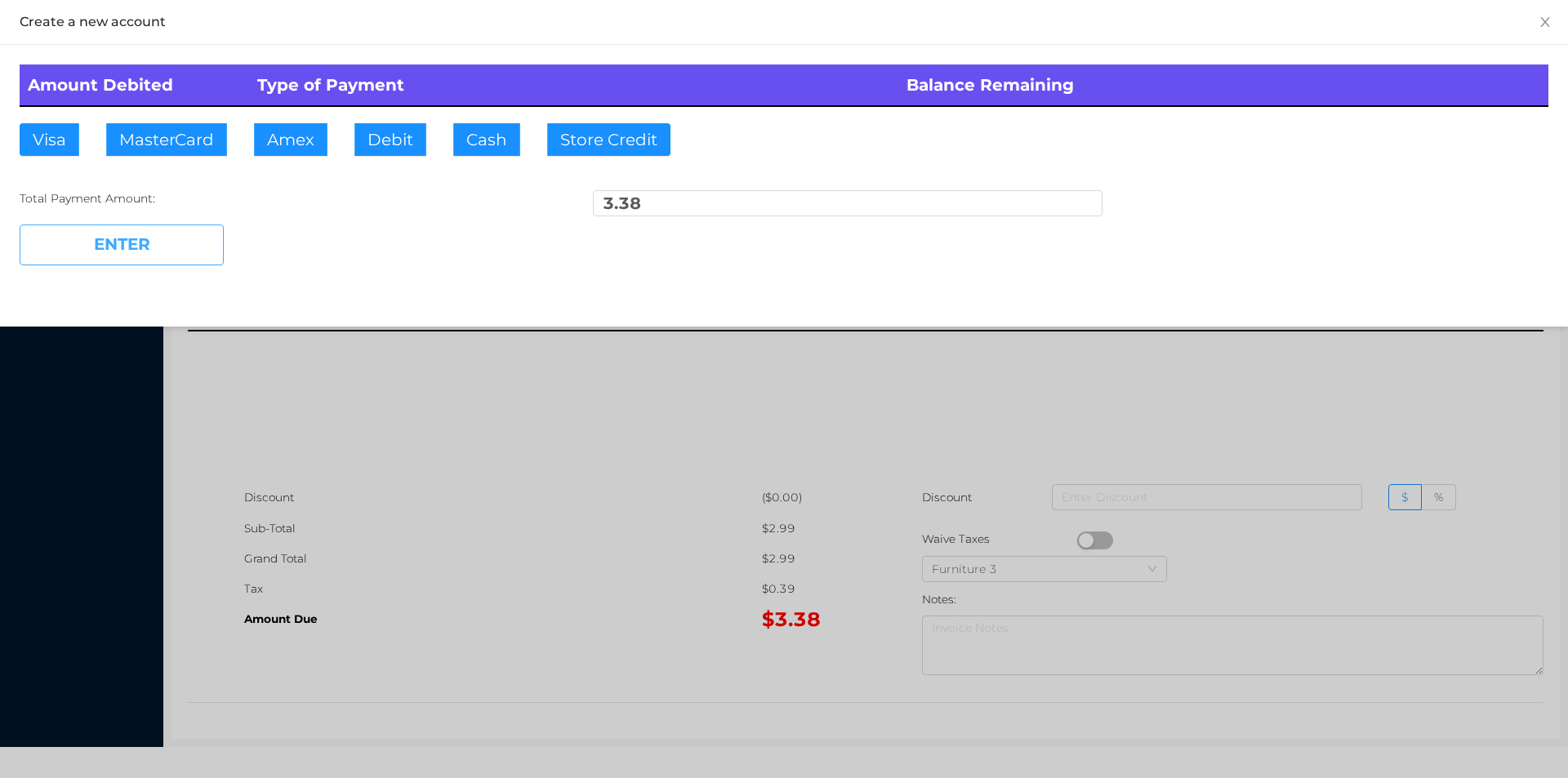
click at [187, 249] on button "ENTER" at bounding box center [121, 245] width 204 height 41
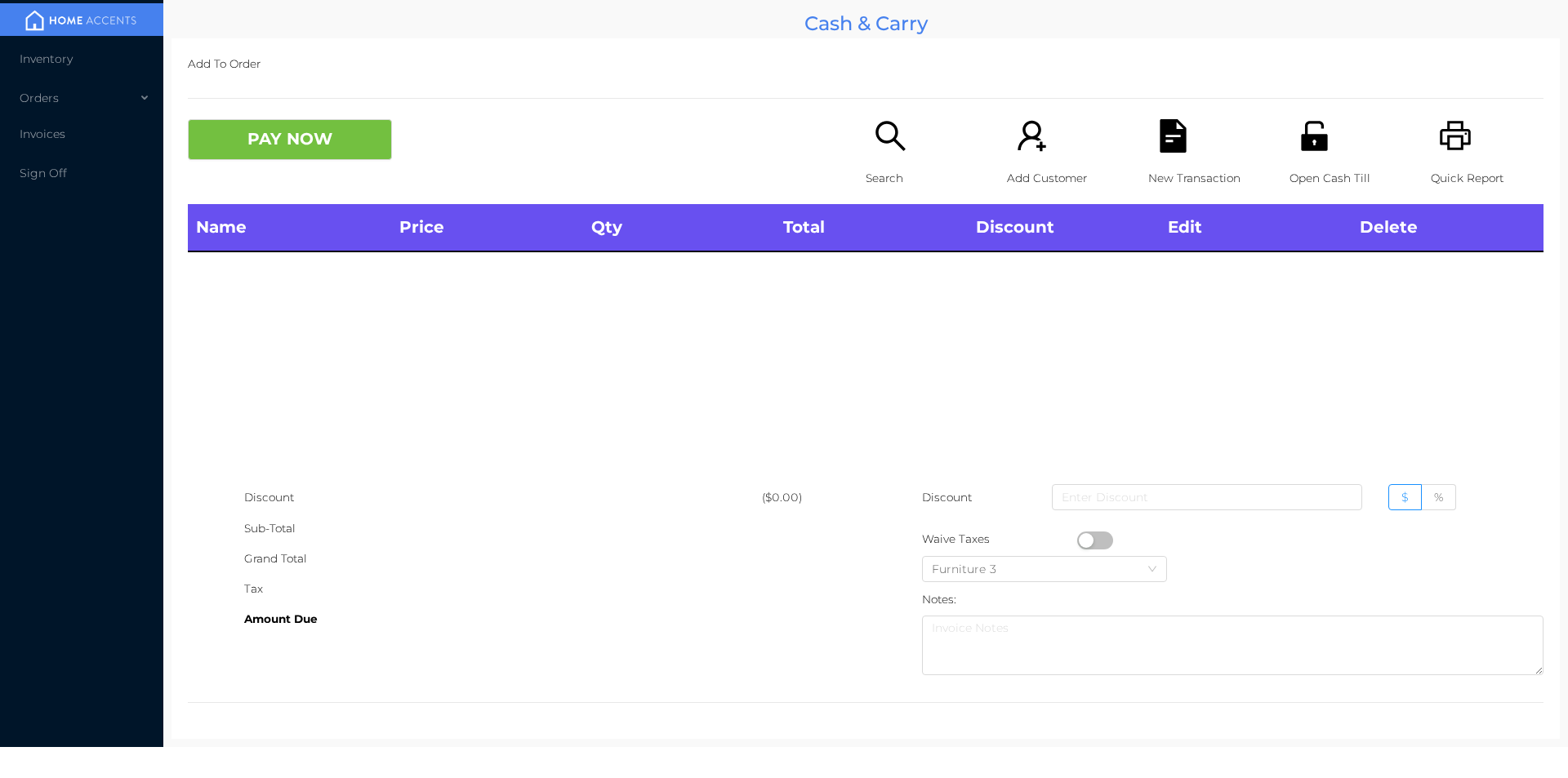
click at [1308, 140] on icon "icon: unlock" at bounding box center [1313, 135] width 26 height 29
click at [896, 140] on icon "icon: search" at bounding box center [890, 136] width 33 height 33
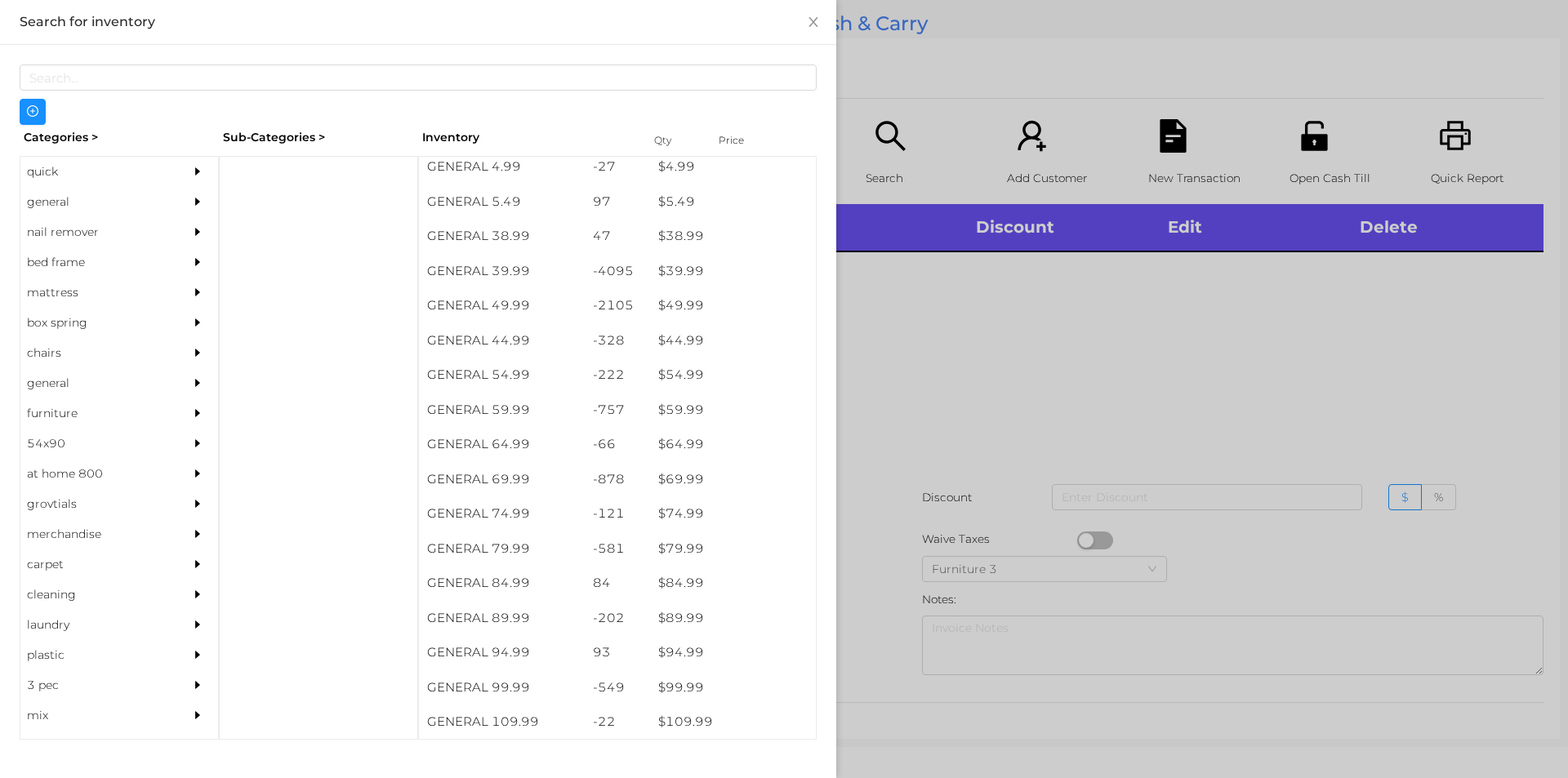
scroll to position [846, 0]
click at [59, 190] on div "general" at bounding box center [94, 202] width 149 height 30
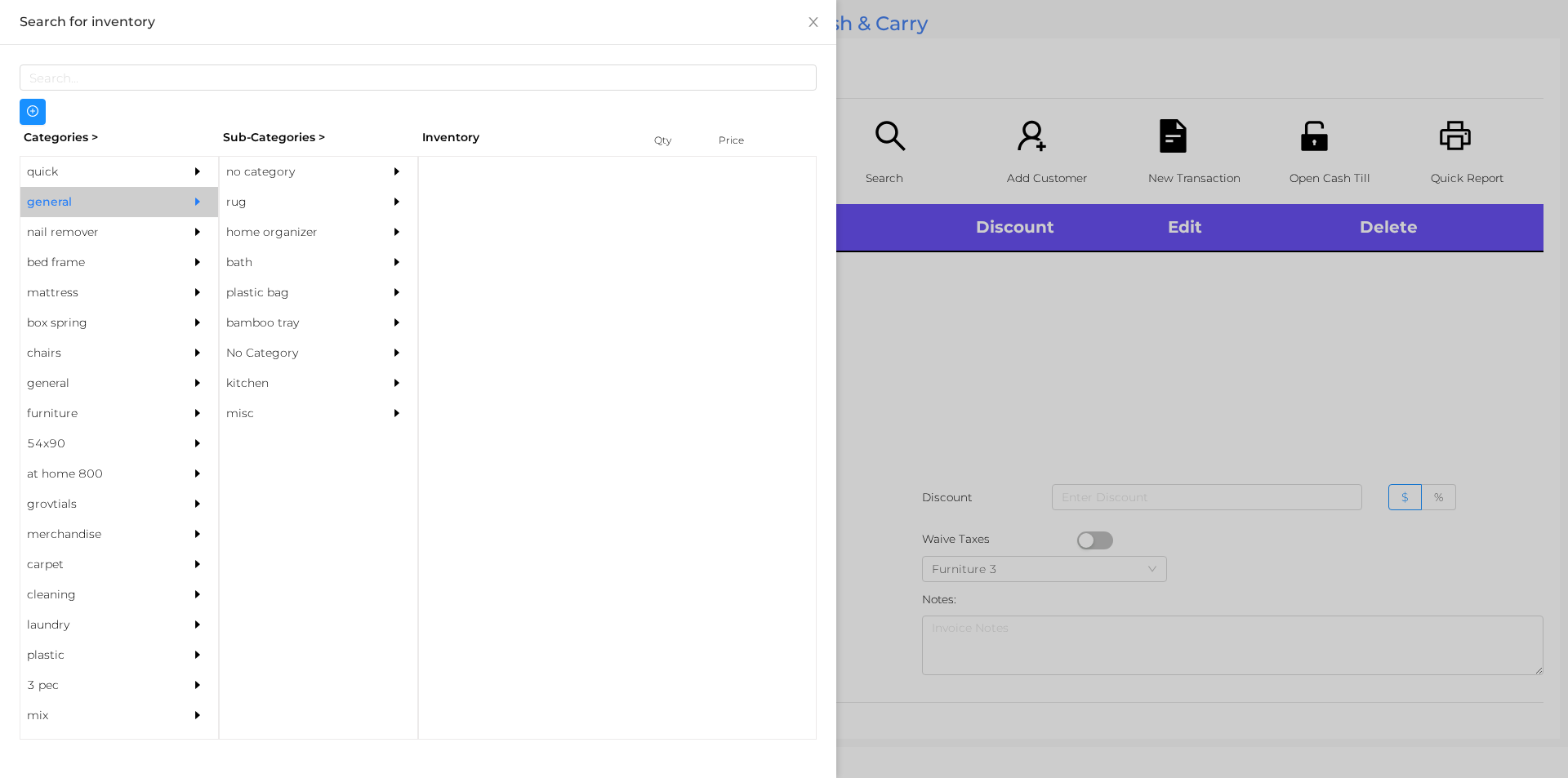
click at [271, 170] on div "no category" at bounding box center [294, 172] width 149 height 30
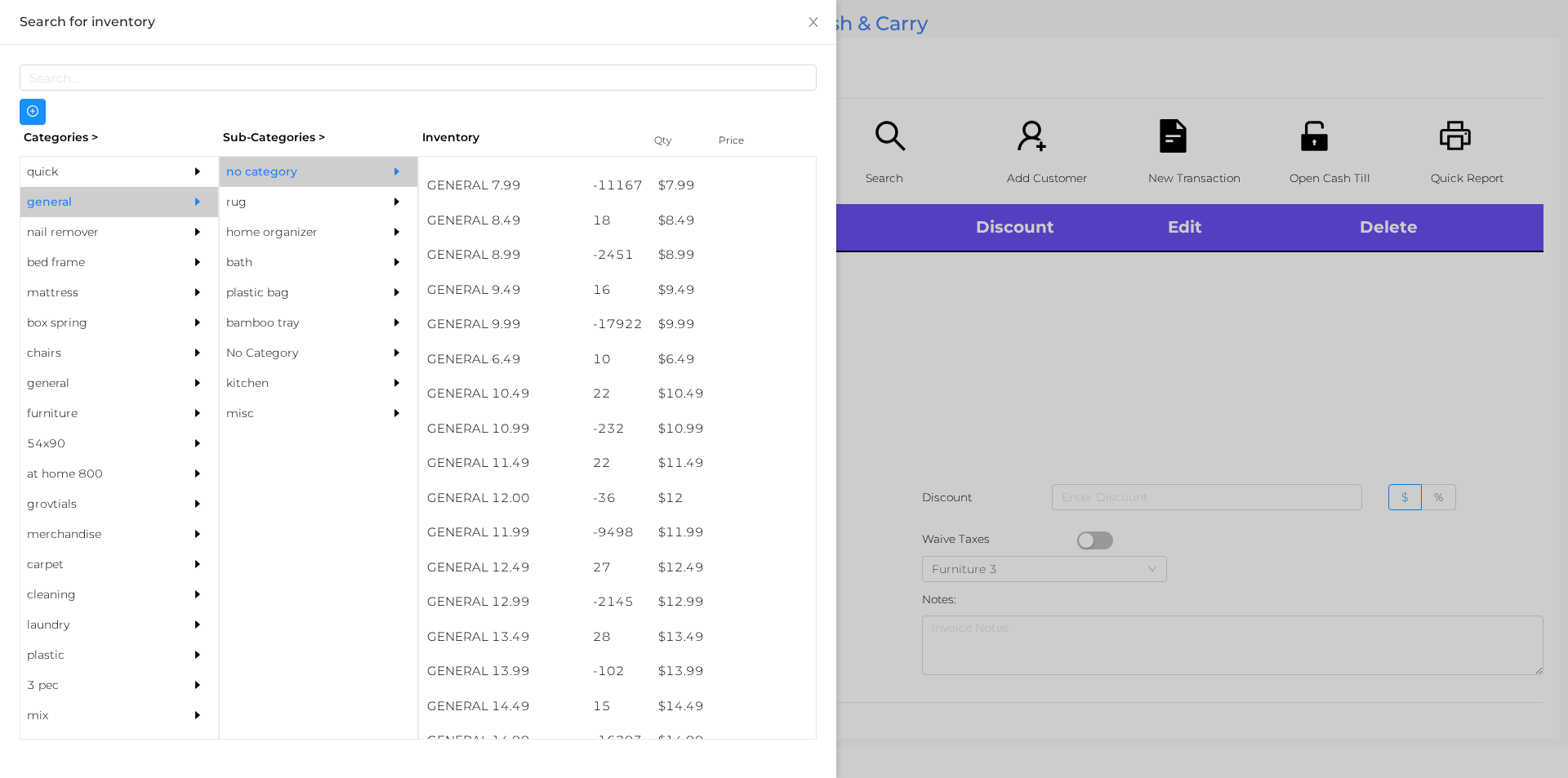
scroll to position [791, 0]
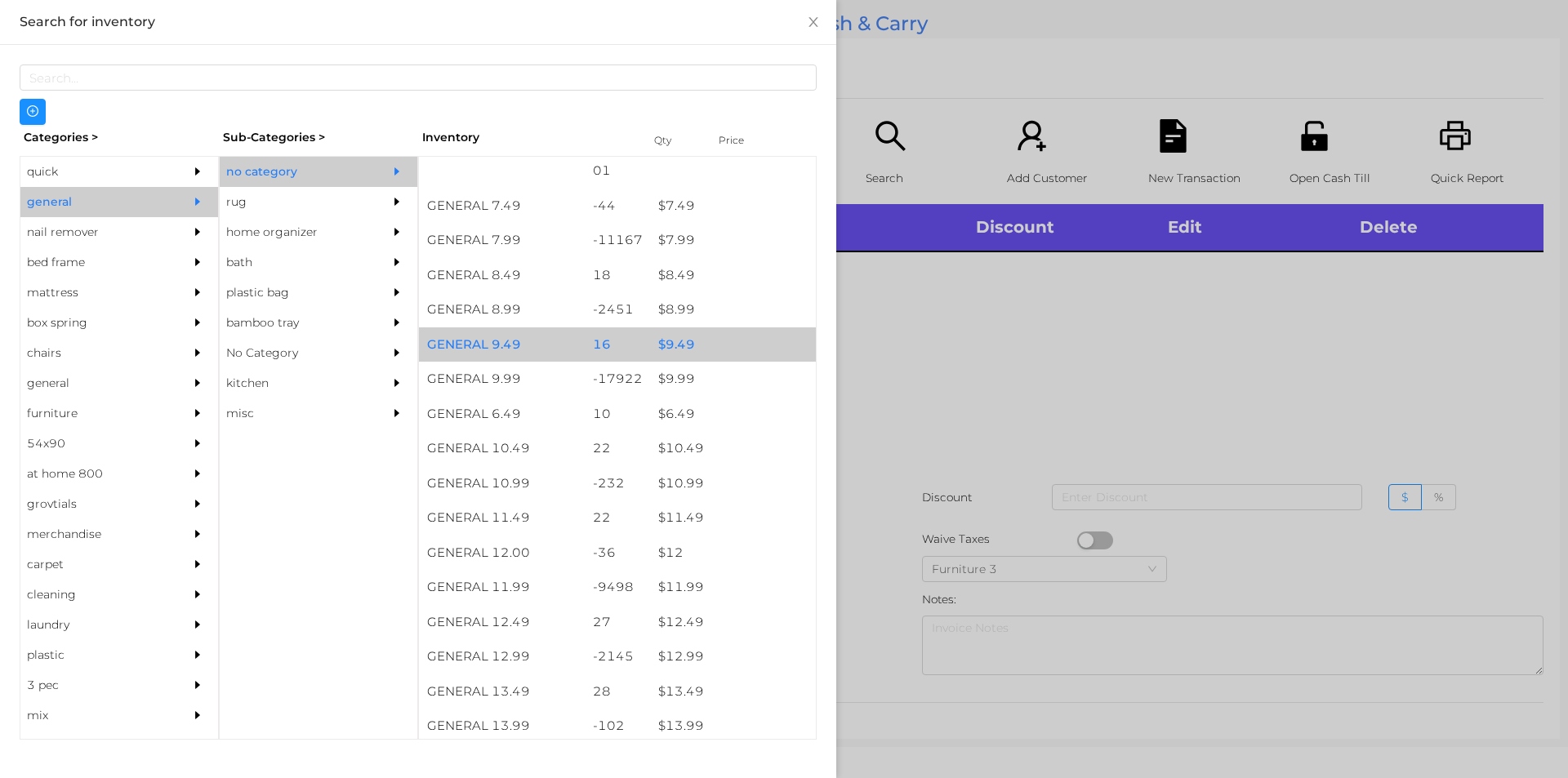
click at [700, 357] on div "$ 9.49" at bounding box center [733, 345] width 165 height 35
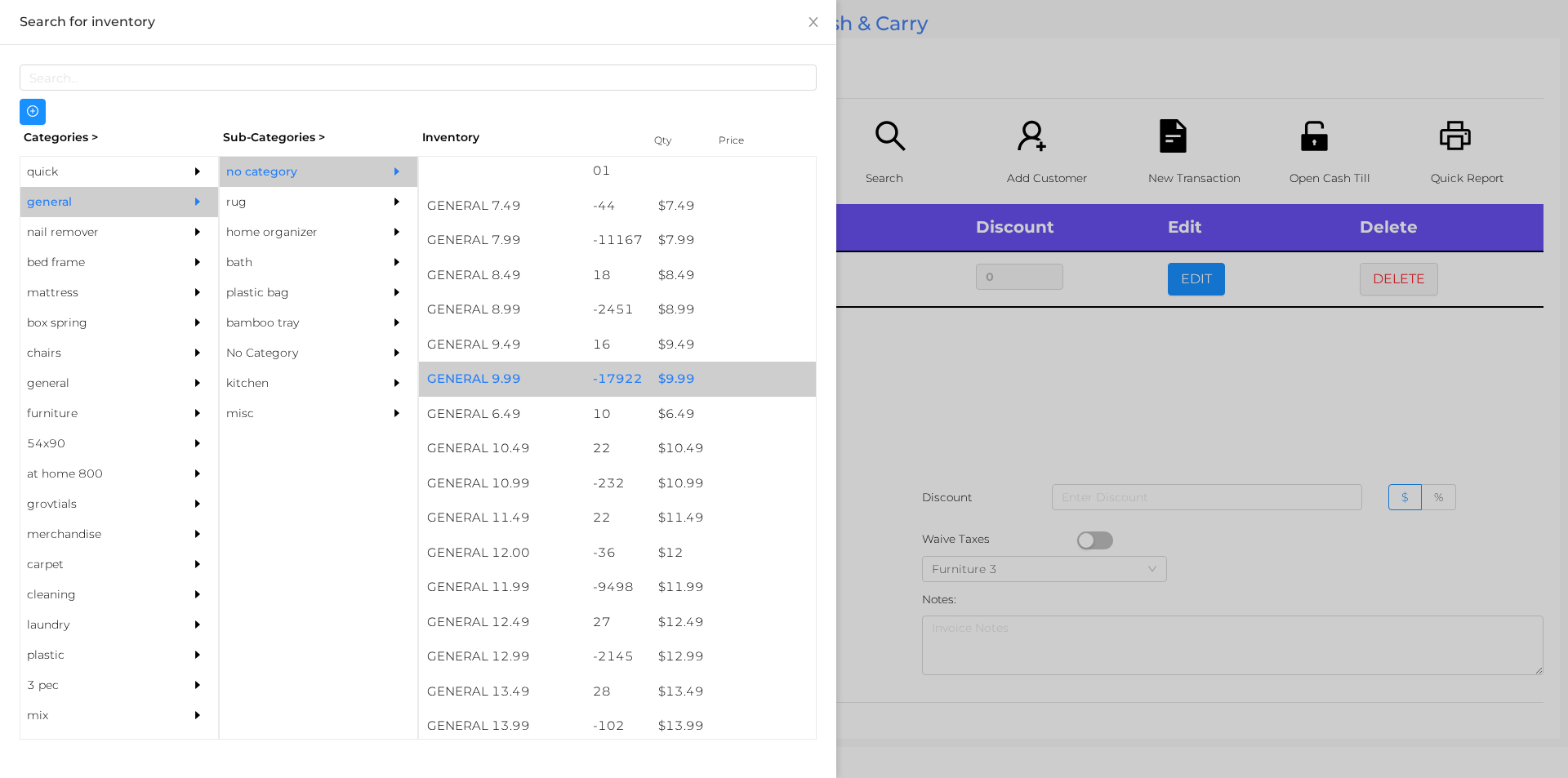
click at [722, 380] on div "$ 9.99" at bounding box center [733, 379] width 165 height 35
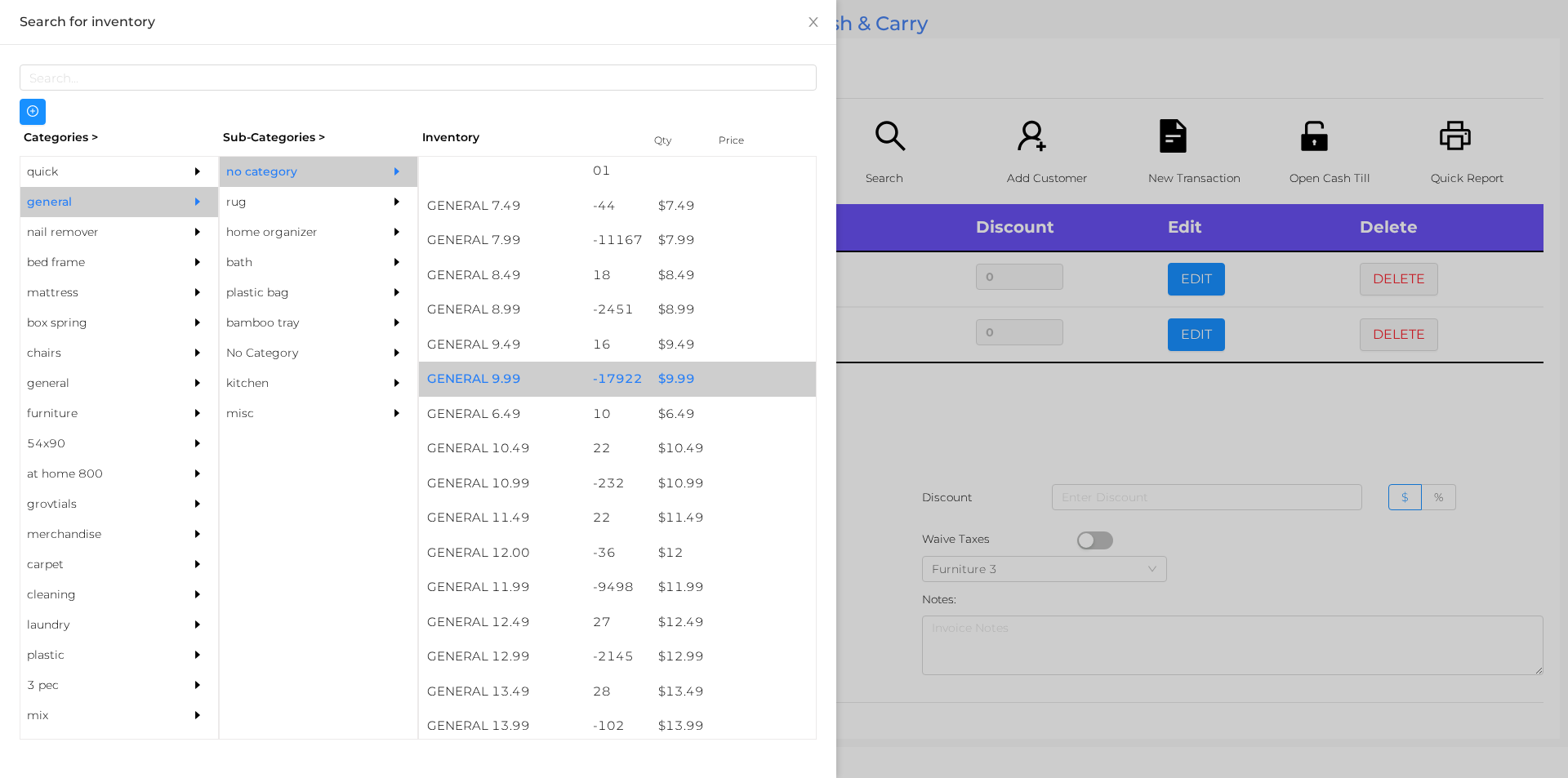
click at [748, 372] on div "$ 9.99" at bounding box center [733, 379] width 165 height 35
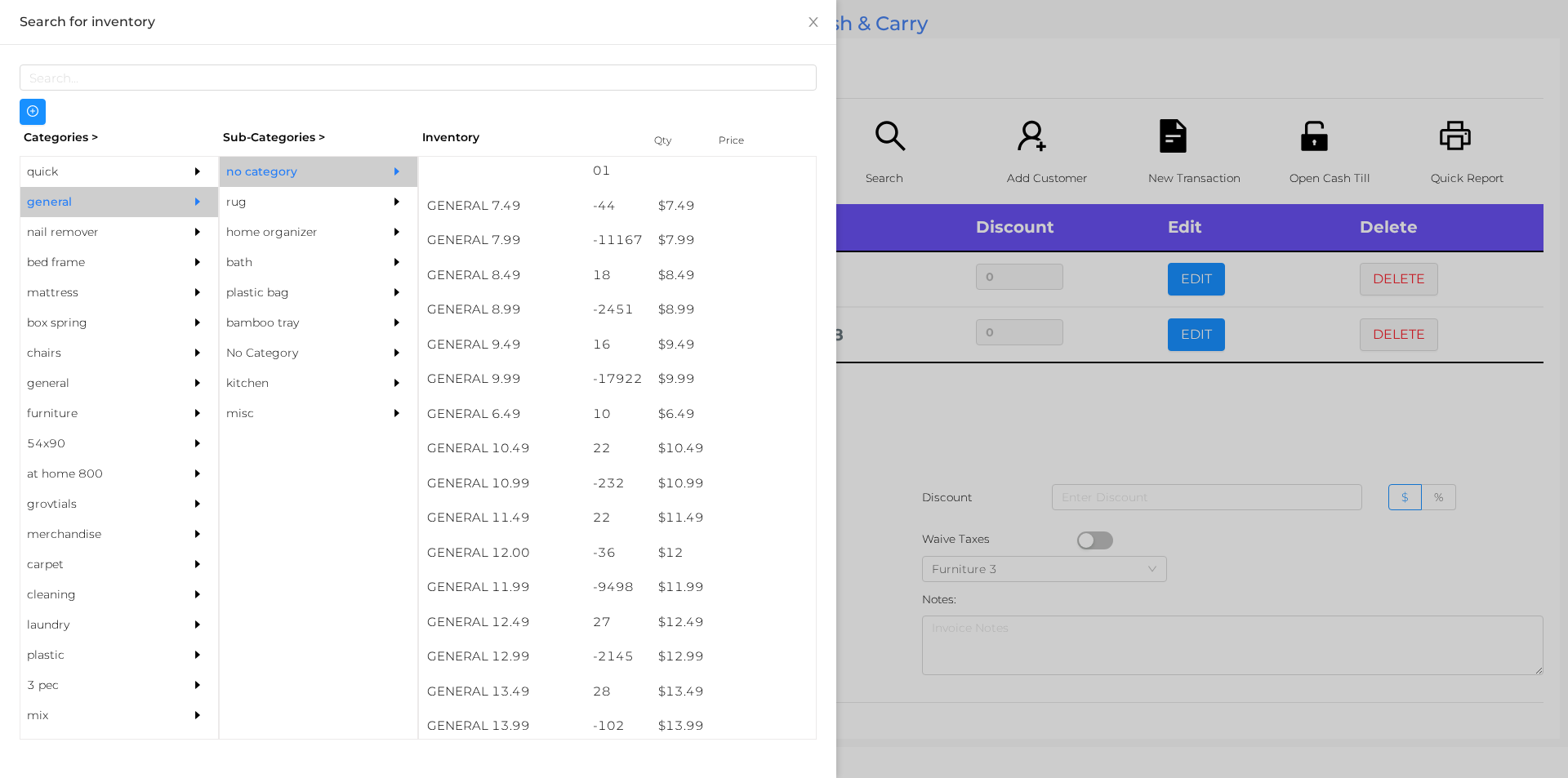
click at [1168, 430] on div at bounding box center [784, 389] width 1568 height 778
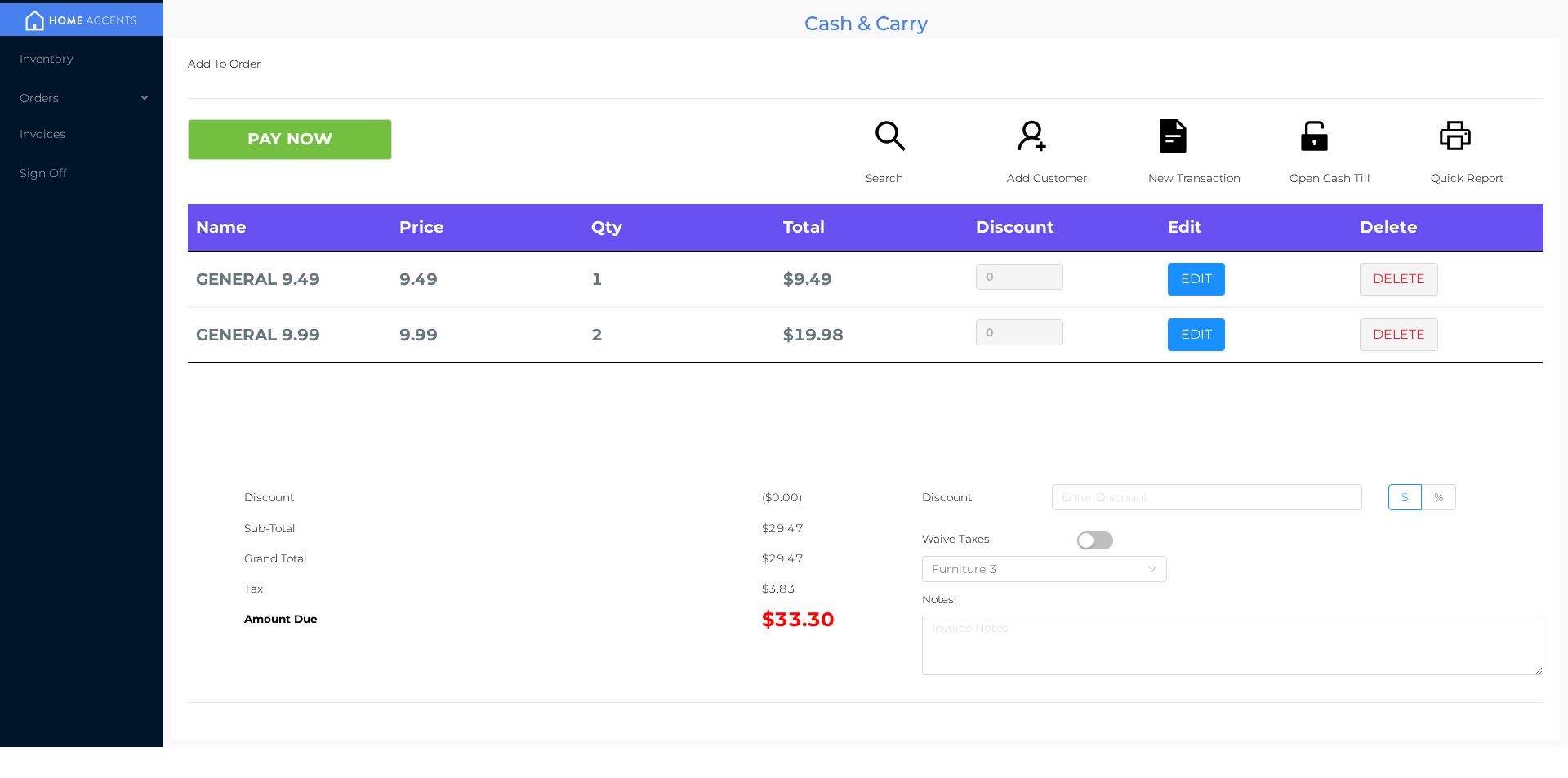
click at [1164, 138] on icon "icon: file-text" at bounding box center [1172, 136] width 26 height 33
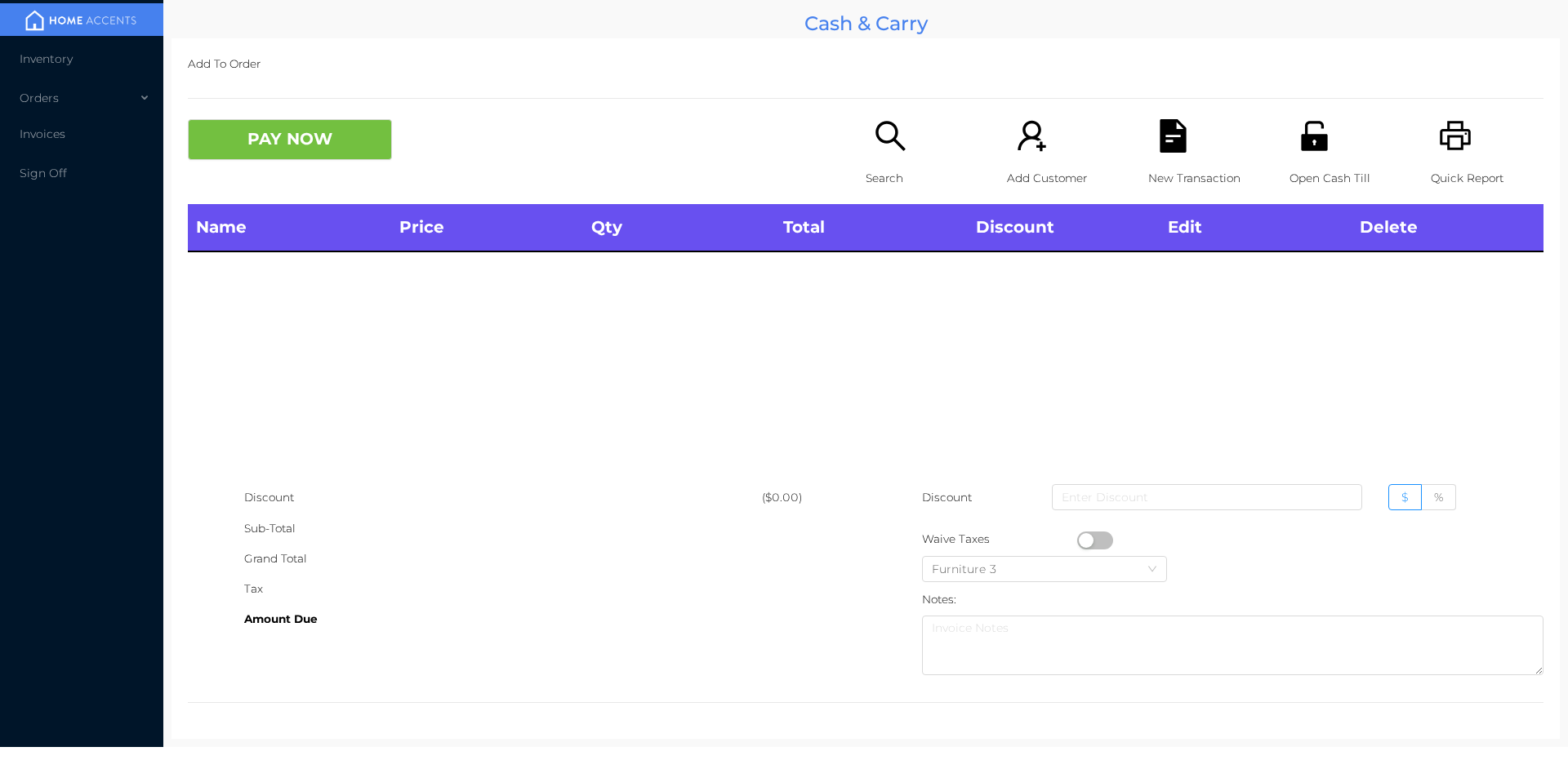
click at [1440, 130] on icon "icon: printer" at bounding box center [1455, 135] width 31 height 29
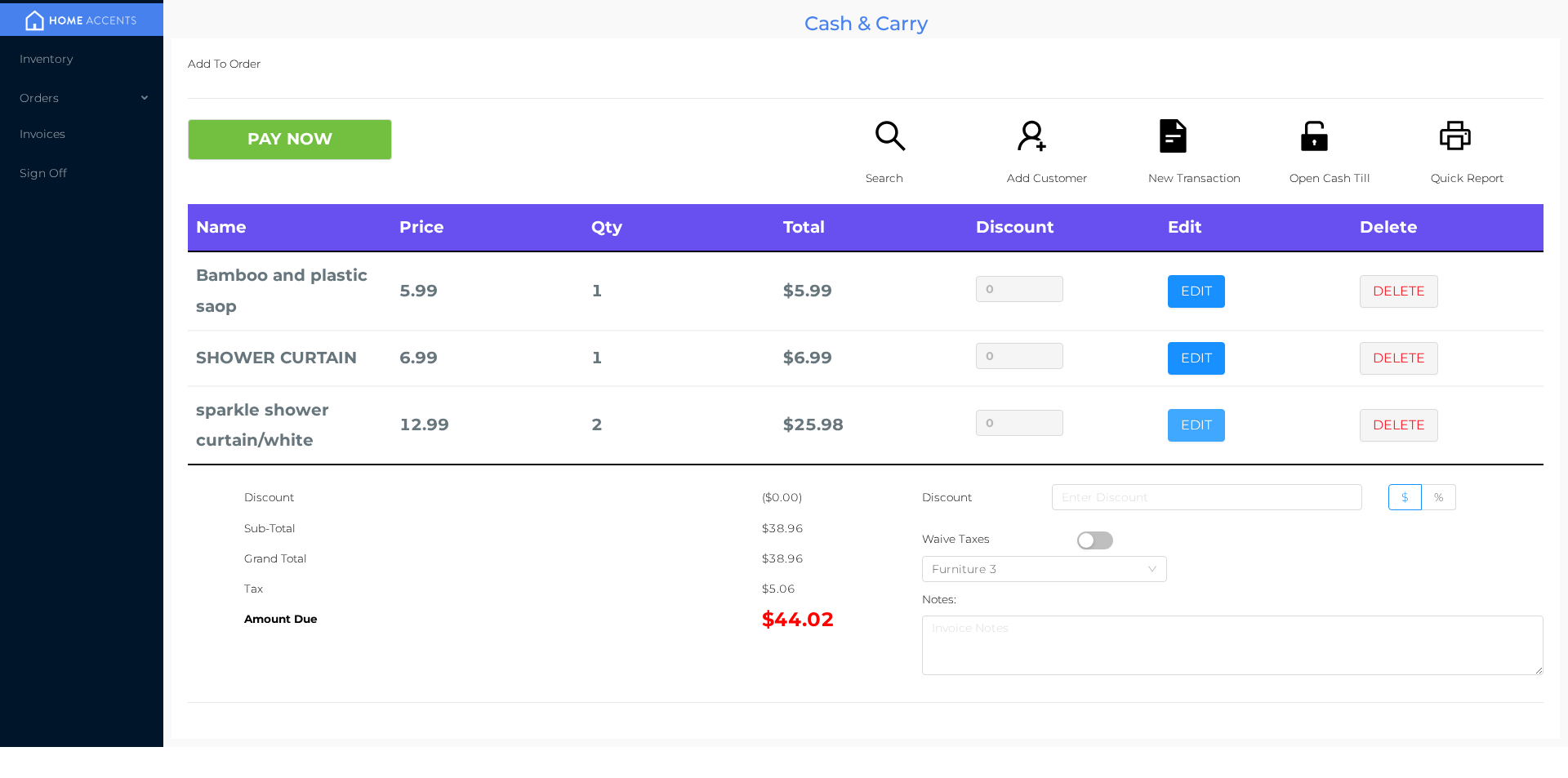
click at [1180, 435] on button "EDIT" at bounding box center [1196, 425] width 57 height 33
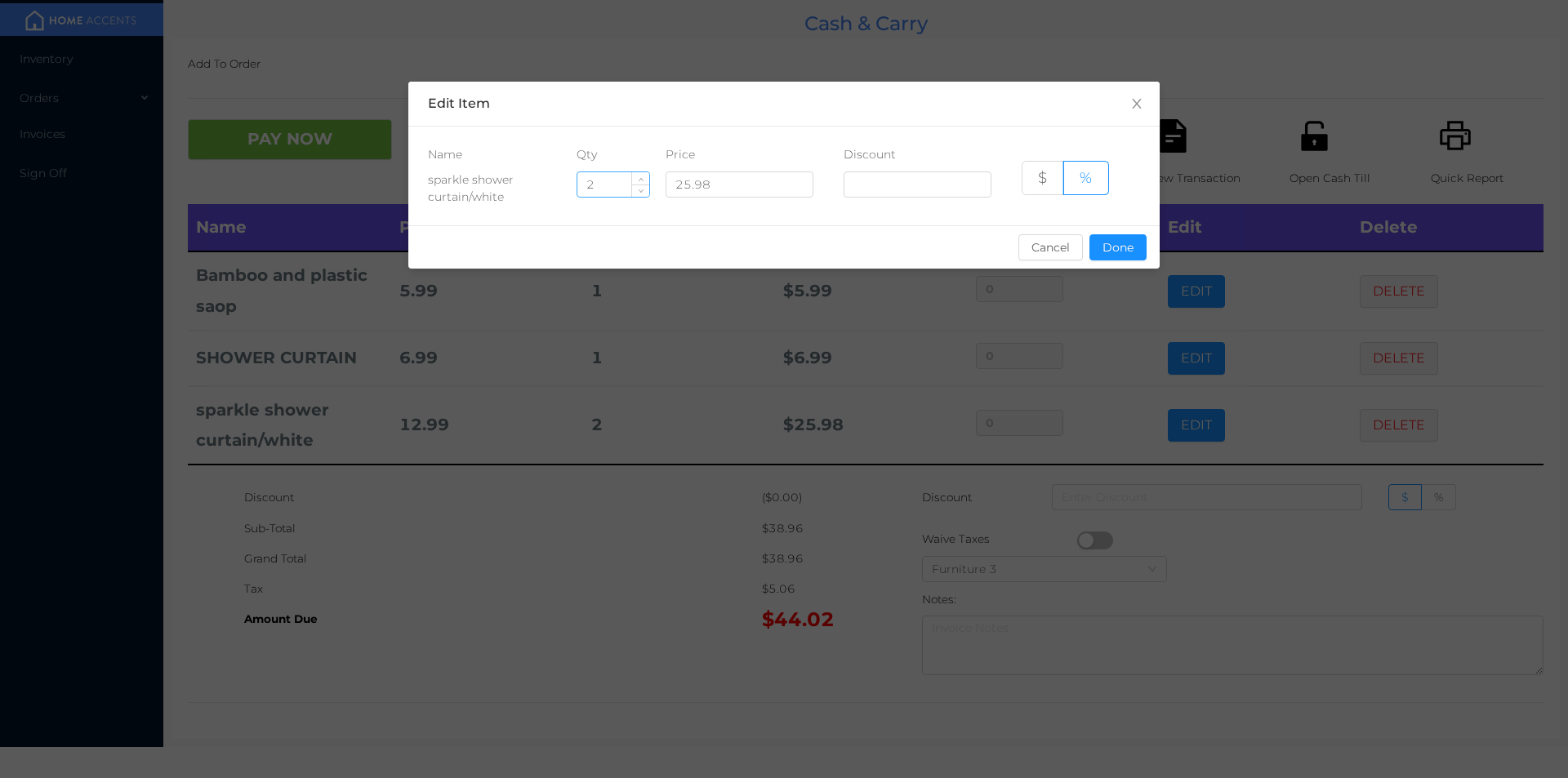
click at [608, 185] on input "2" at bounding box center [613, 184] width 72 height 24
type input "1"
click at [1112, 253] on button "Done" at bounding box center [1117, 247] width 57 height 26
type input "0%"
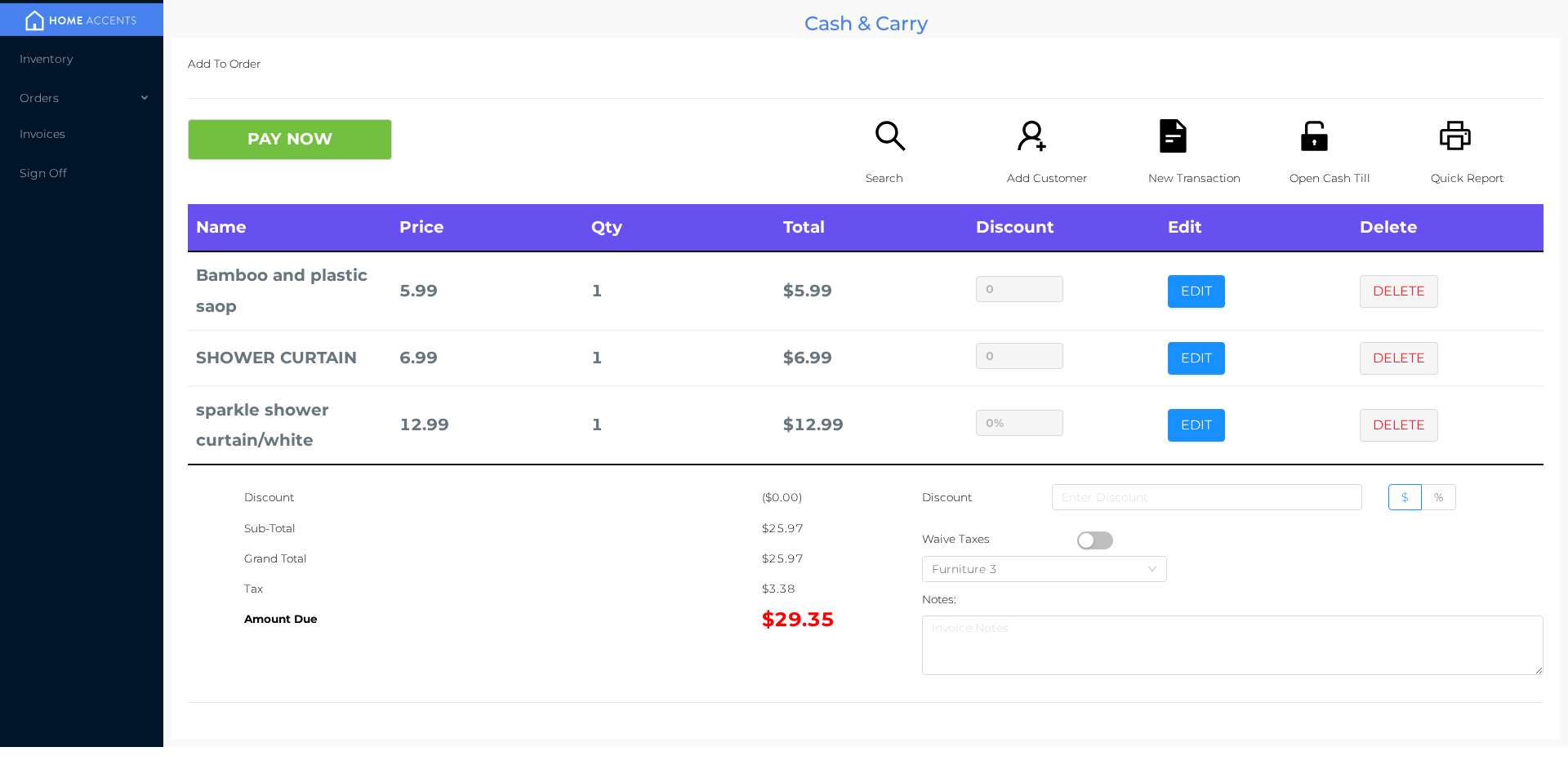
click at [1173, 160] on div "New Transaction" at bounding box center [1204, 162] width 113 height 85
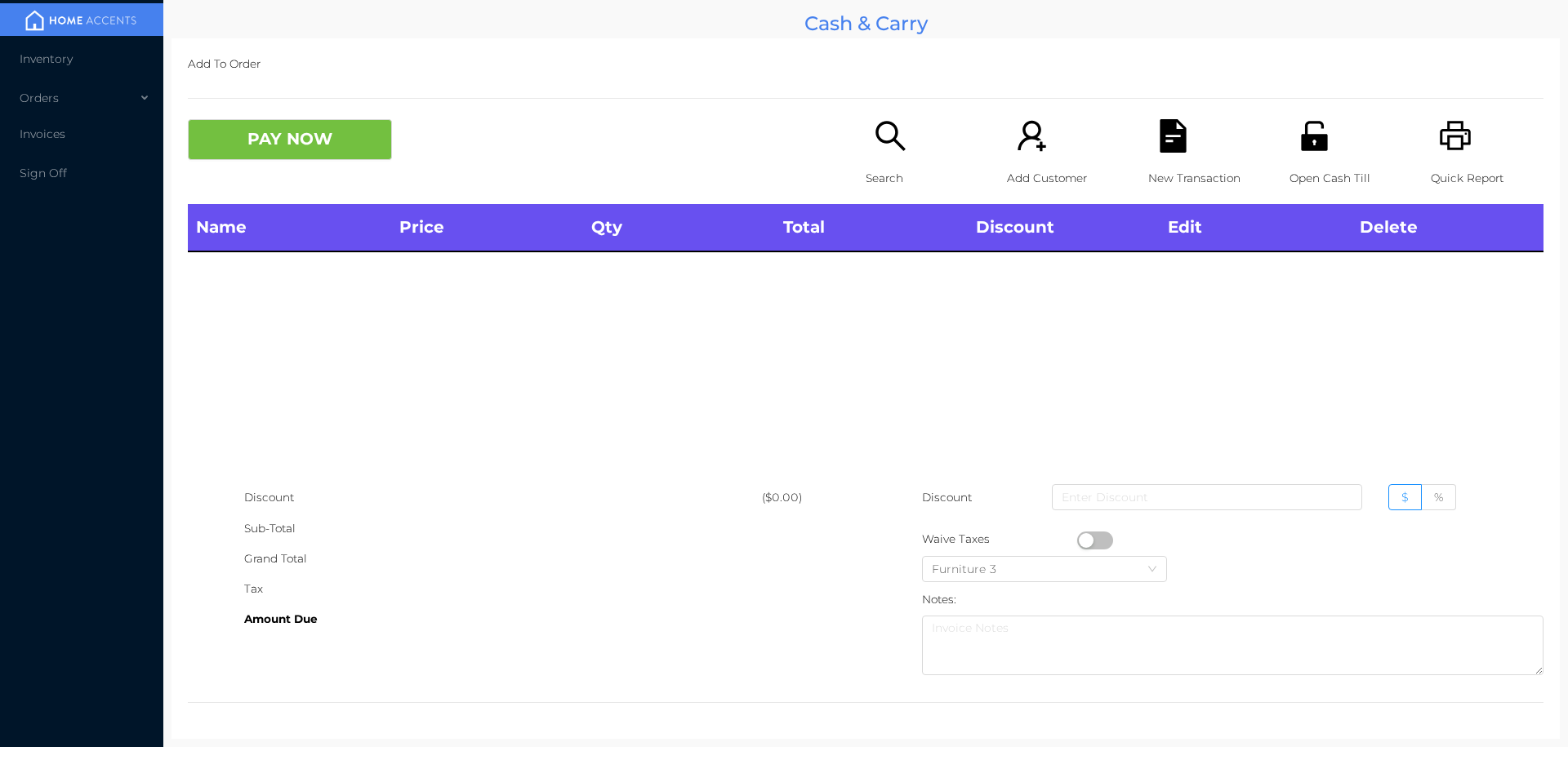
click at [1439, 138] on icon "icon: printer" at bounding box center [1456, 136] width 33 height 33
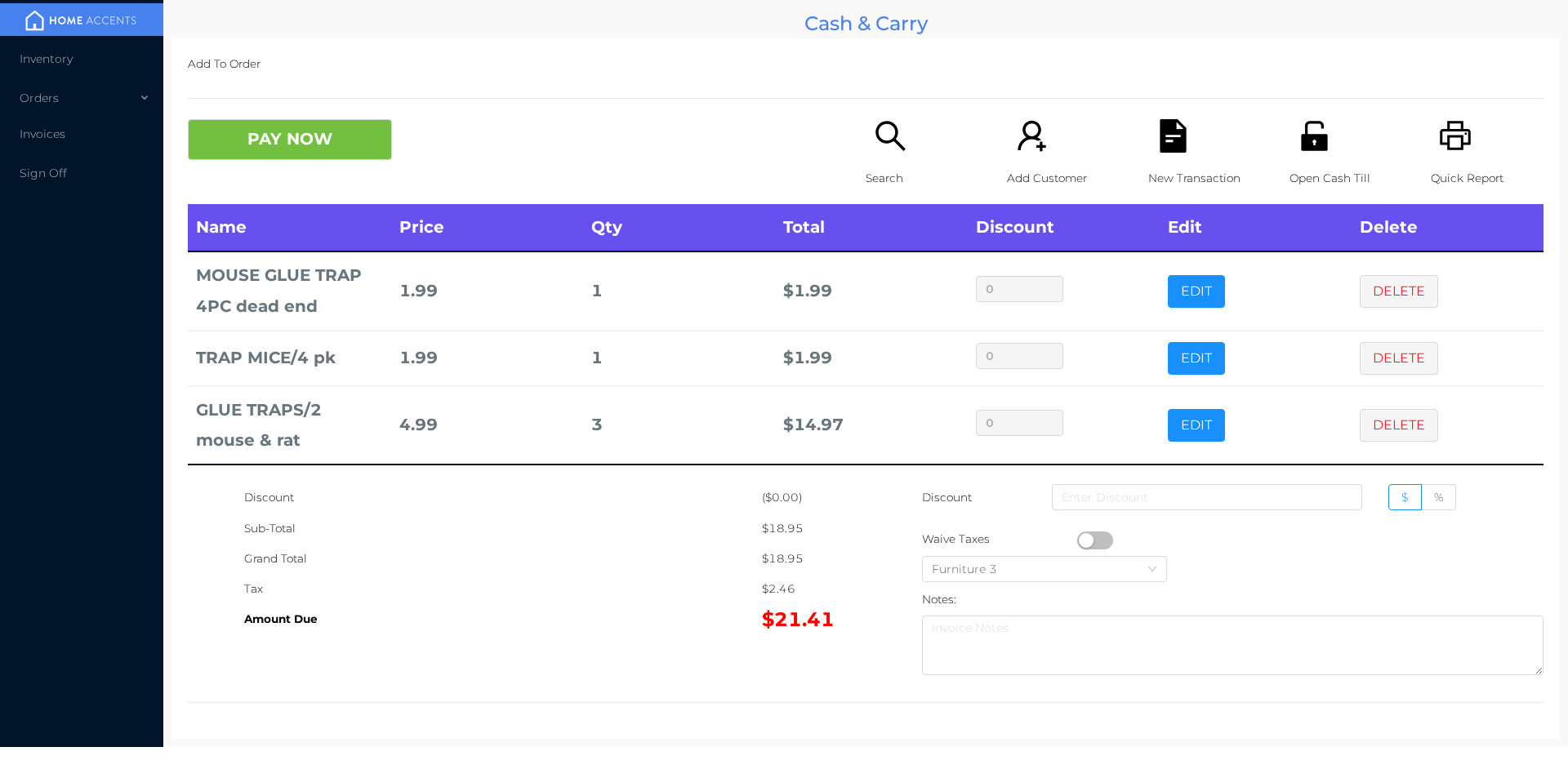
scroll to position [0, 0]
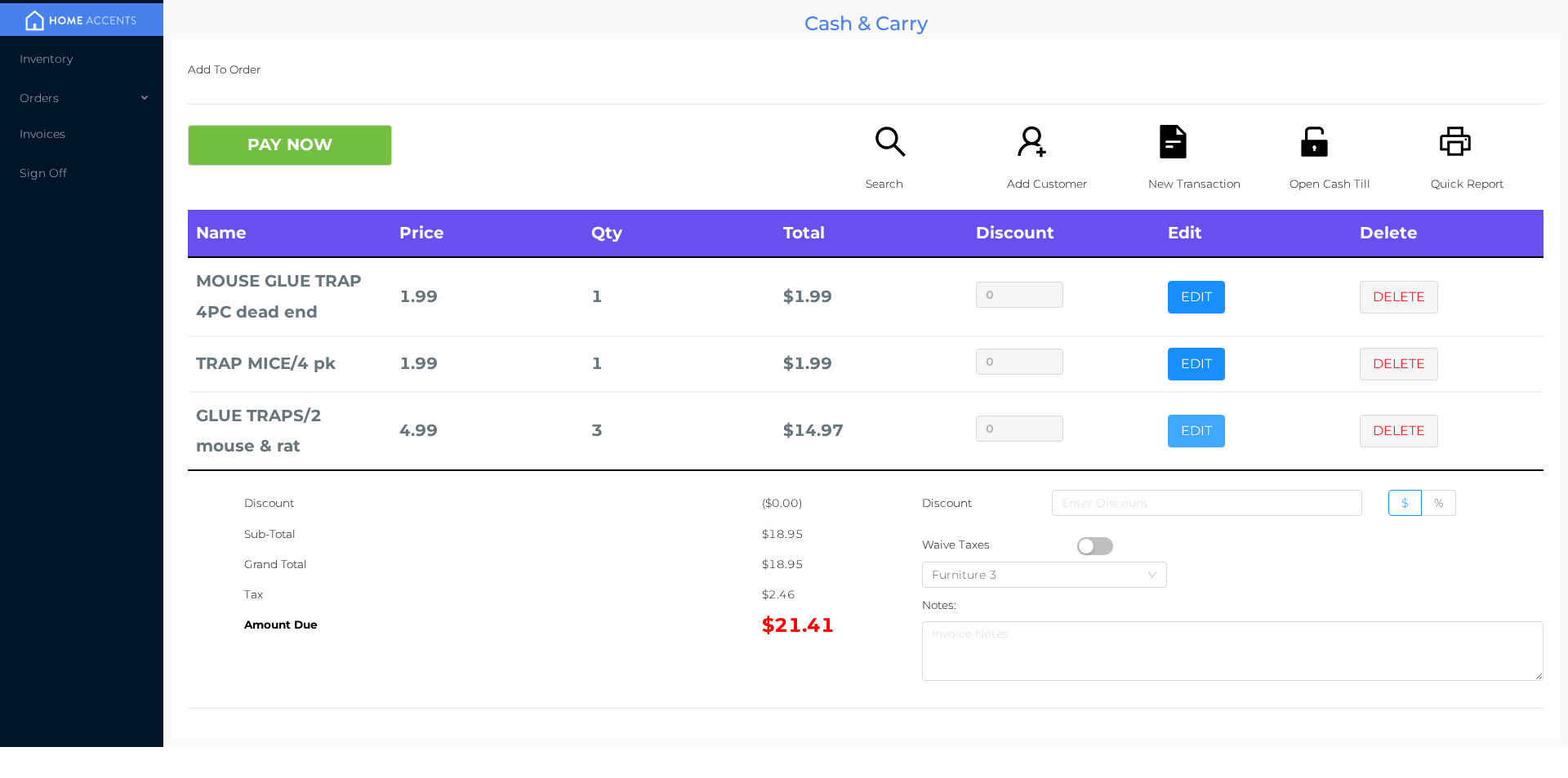
click at [1184, 433] on button "EDIT" at bounding box center [1196, 430] width 57 height 33
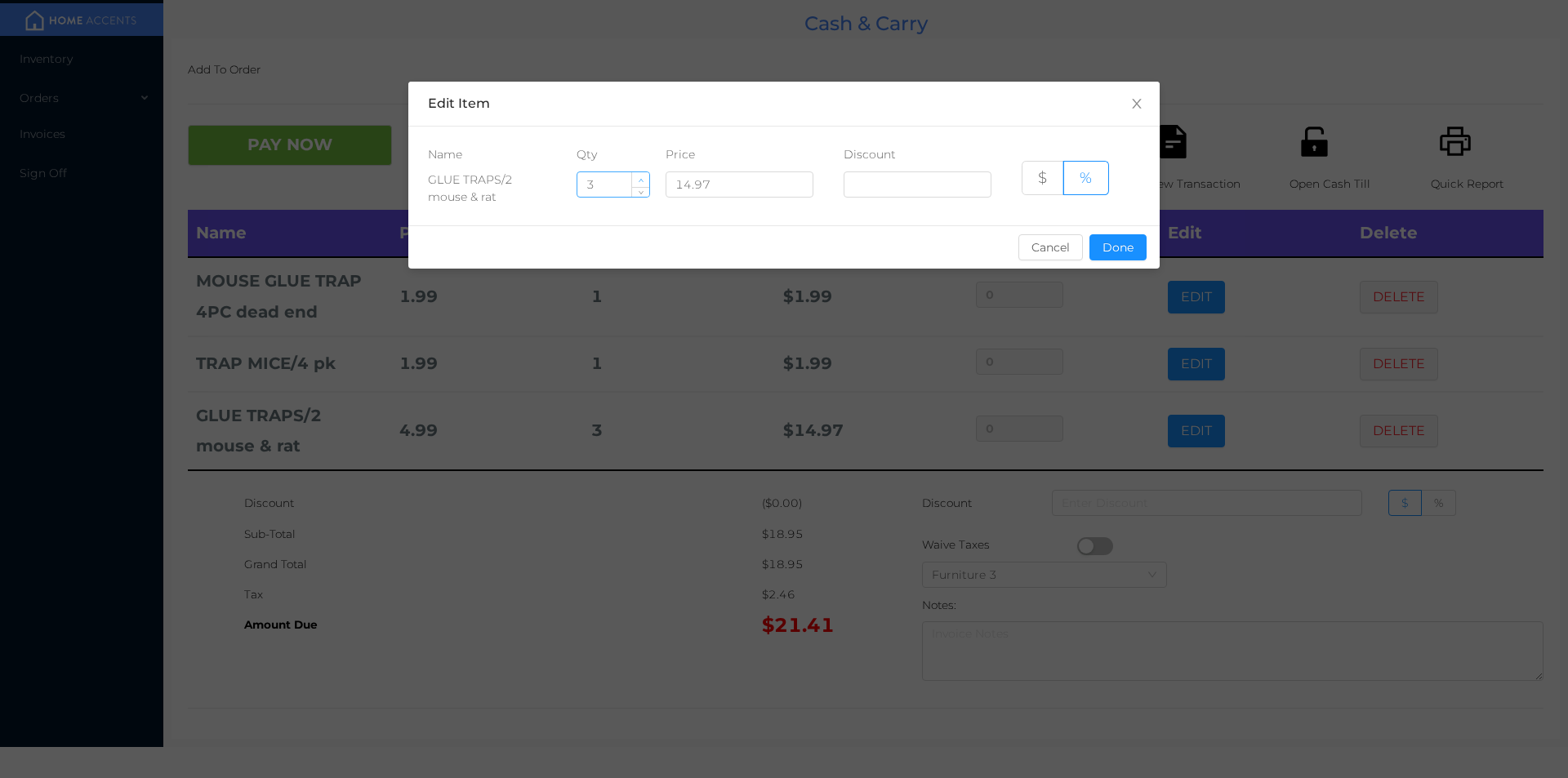
click at [641, 179] on icon "icon: up" at bounding box center [640, 181] width 6 height 6
type input "4"
type input "1"
click at [1119, 253] on button "Done" at bounding box center [1117, 247] width 57 height 26
type input "0%"
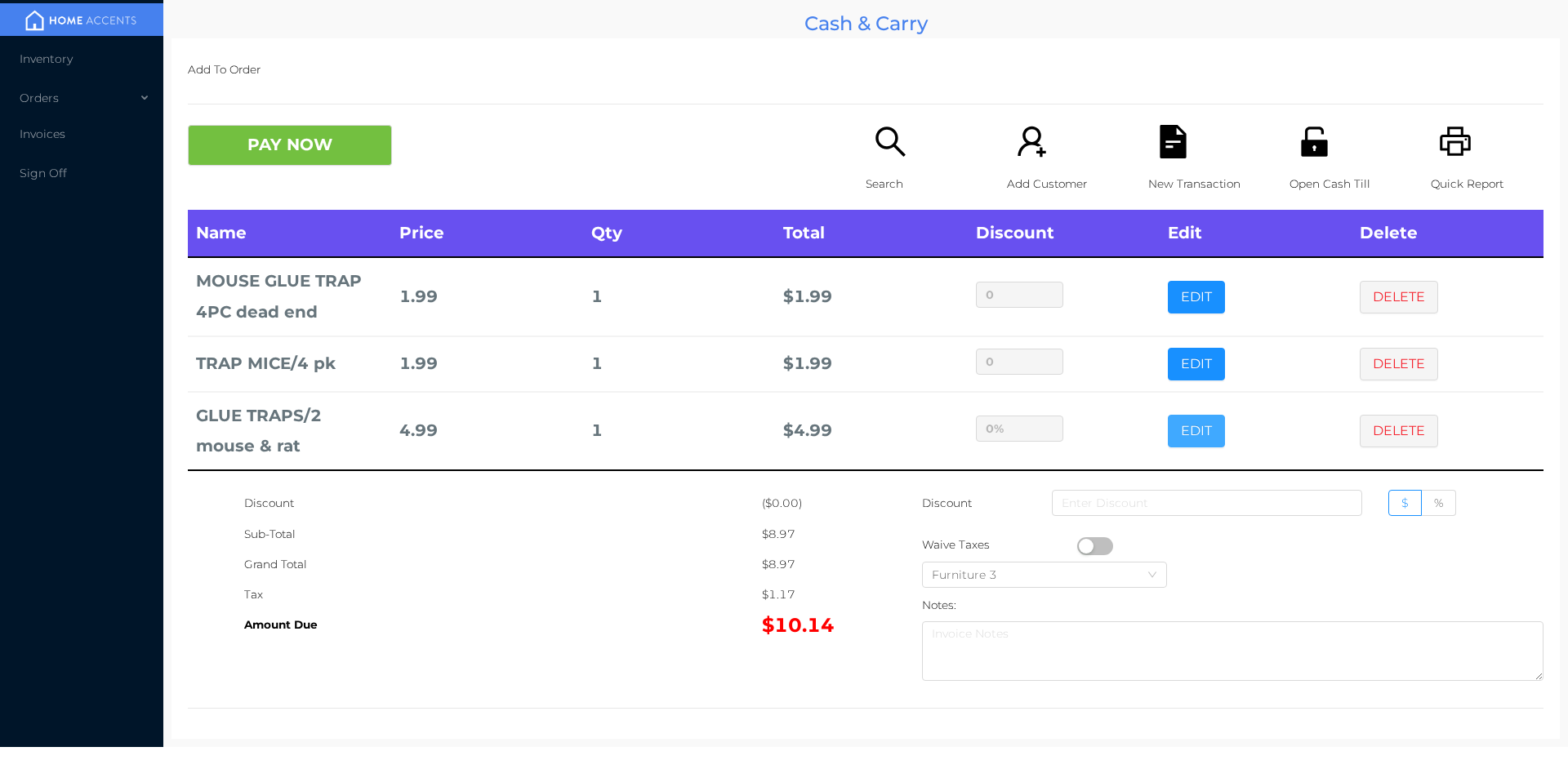
click at [1185, 424] on button "EDIT" at bounding box center [1196, 430] width 57 height 33
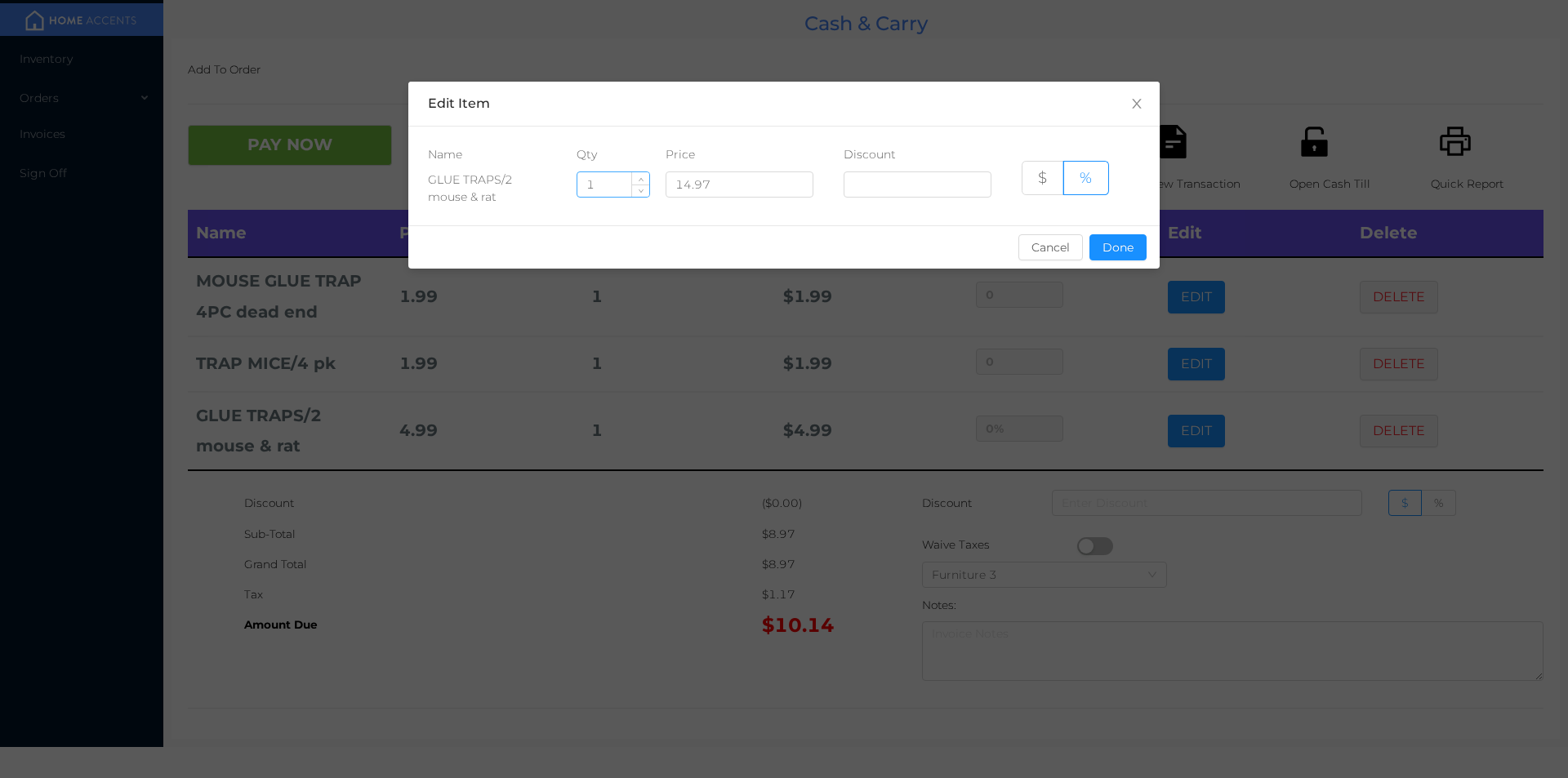
click at [613, 187] on input "1" at bounding box center [613, 184] width 72 height 24
type input "2"
click at [1116, 238] on button "Done" at bounding box center [1117, 247] width 57 height 26
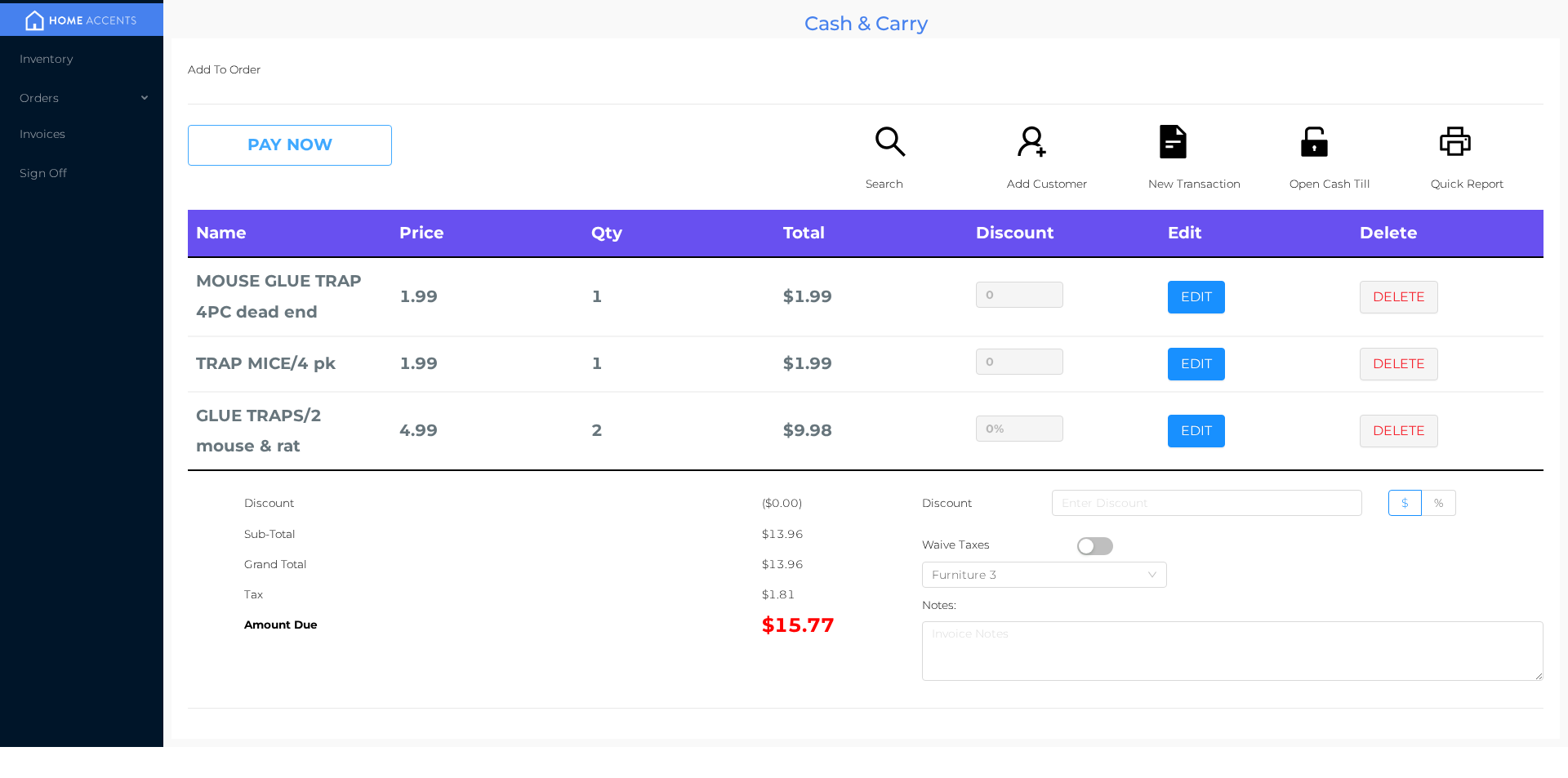
click at [315, 154] on button "PAY NOW" at bounding box center [290, 145] width 204 height 41
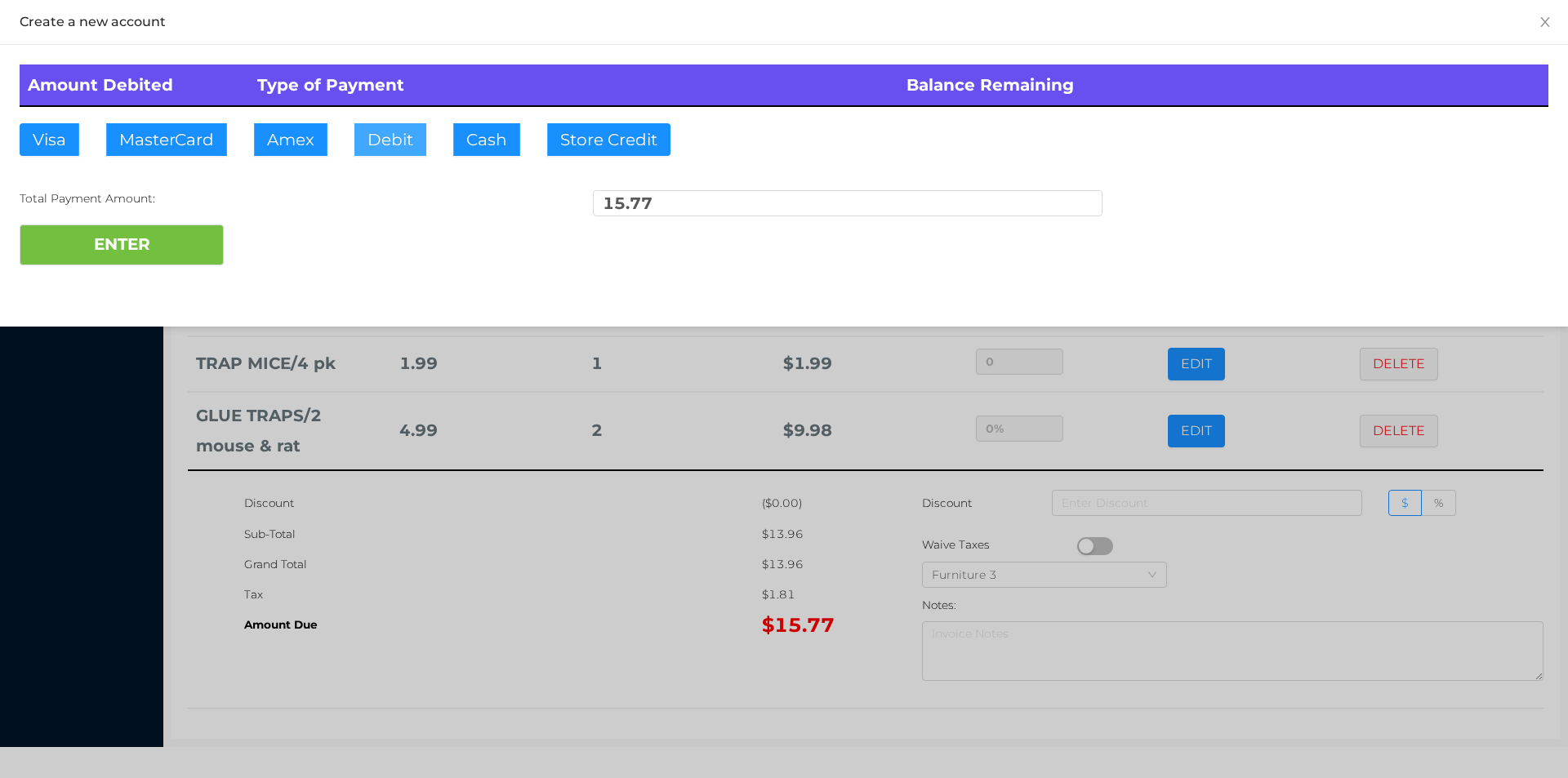
click at [392, 155] on button "Debit" at bounding box center [390, 140] width 72 height 33
click at [179, 258] on button "ENTER" at bounding box center [121, 245] width 204 height 41
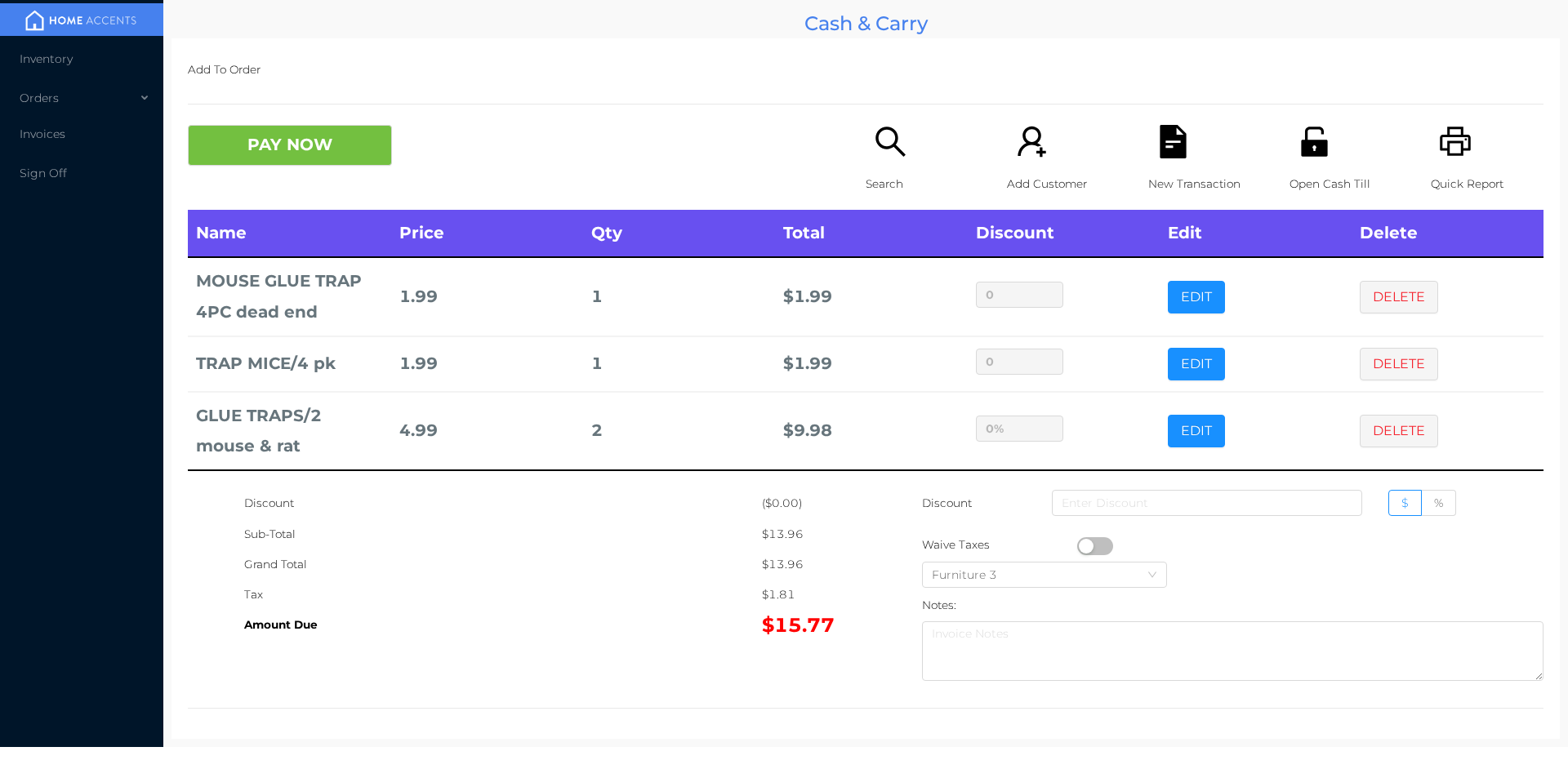
type input "0"
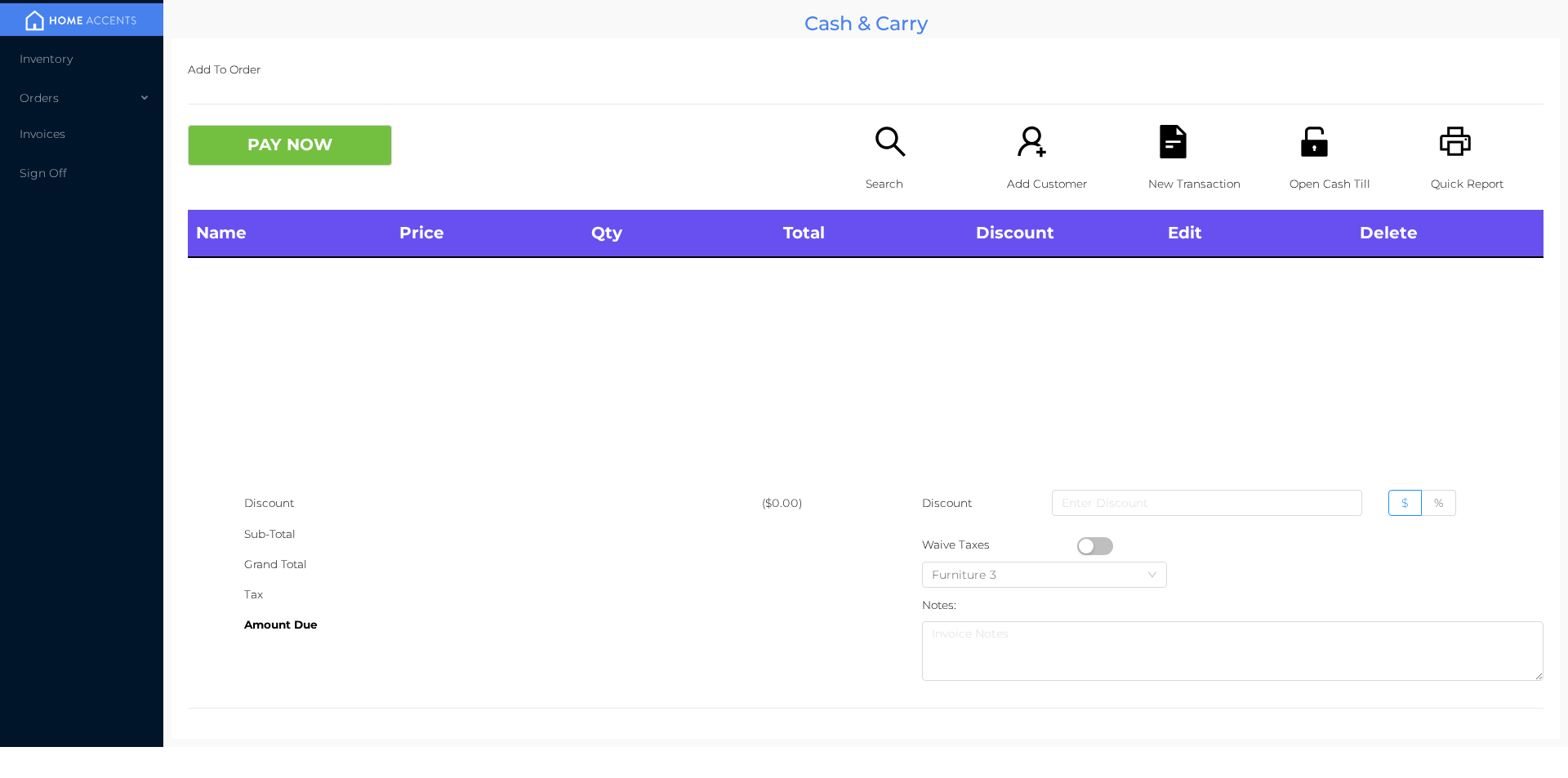
click at [882, 172] on p "Search" at bounding box center [922, 184] width 113 height 30
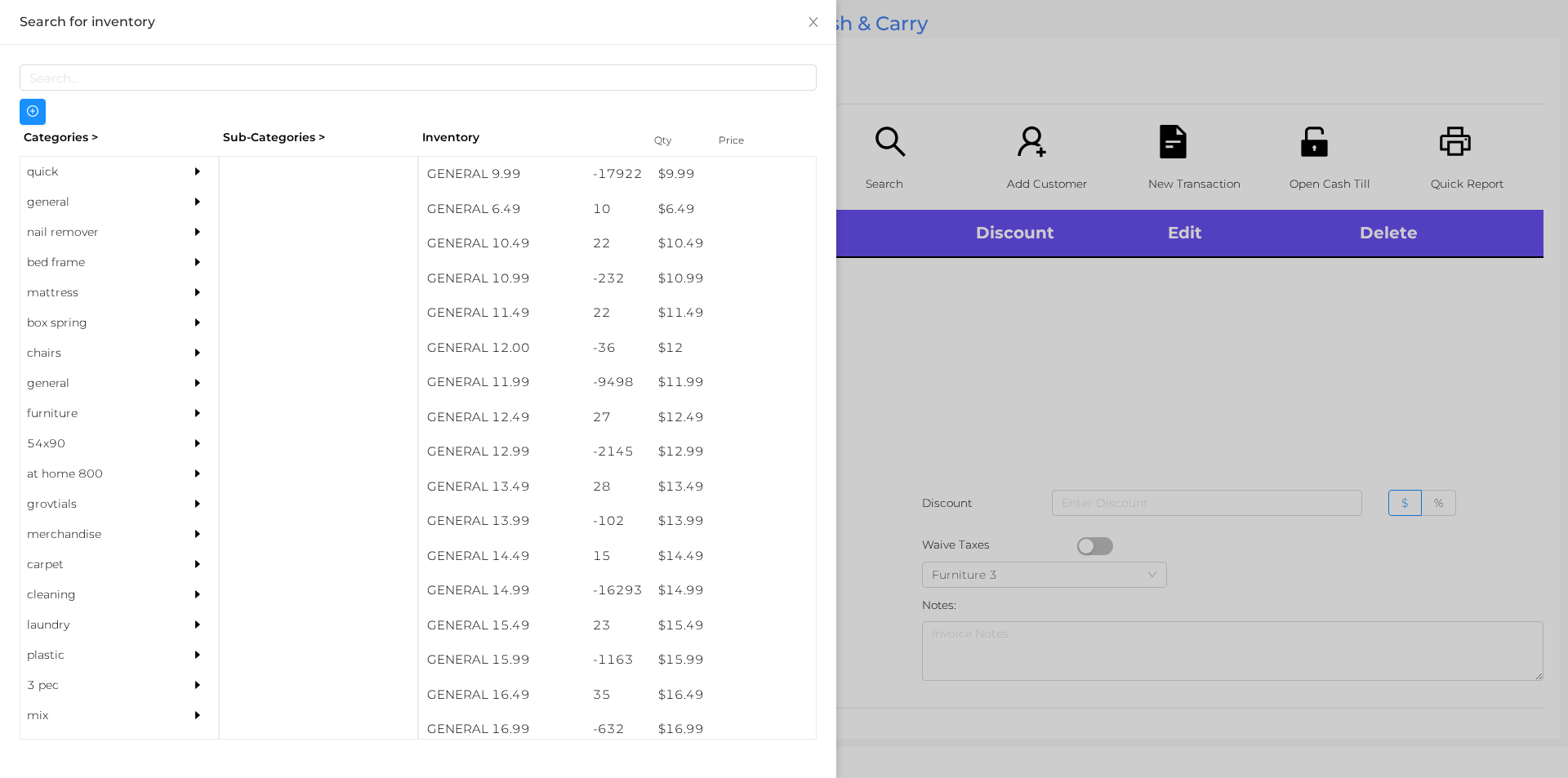
scroll to position [997, 0]
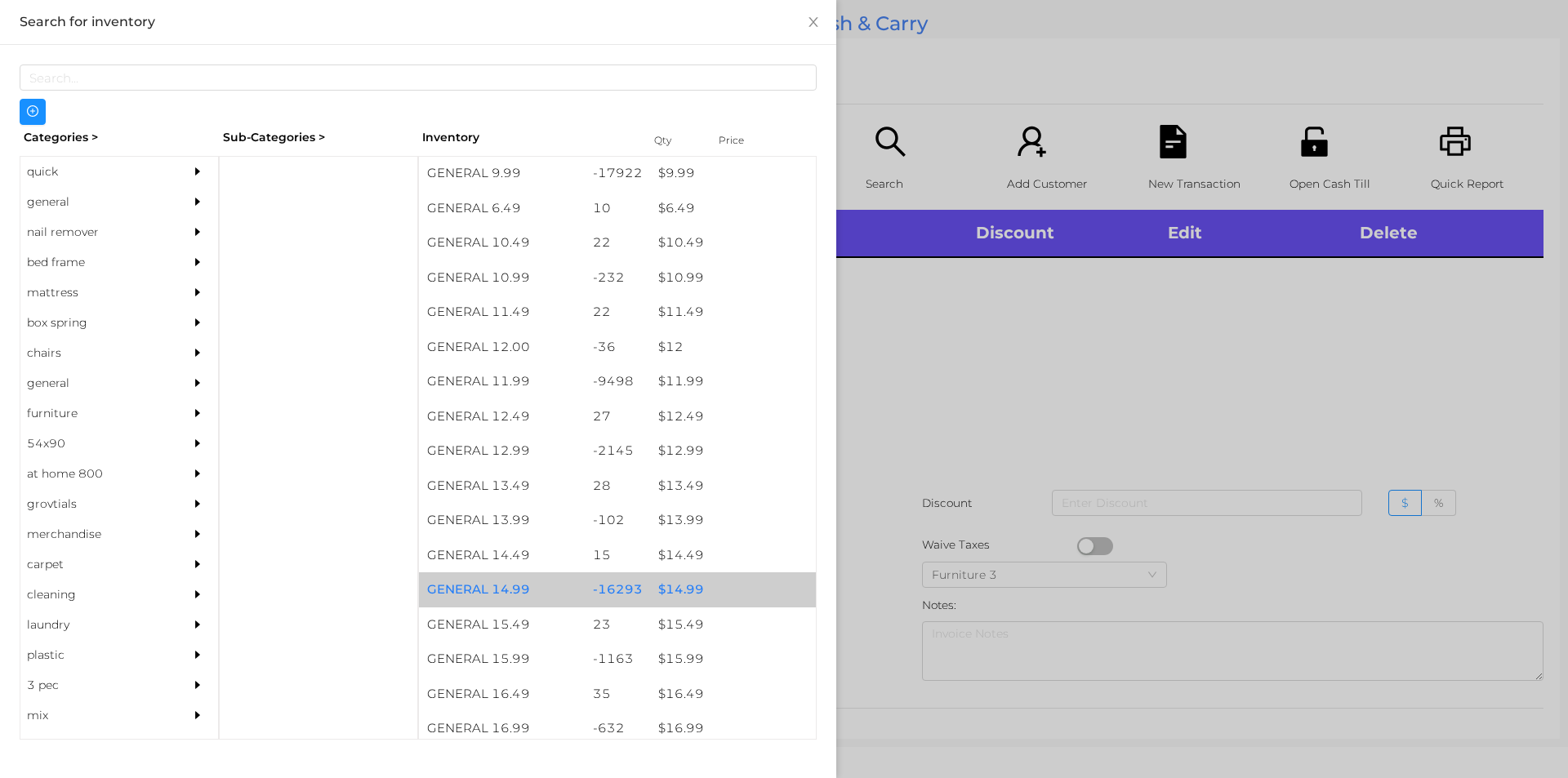
click at [660, 579] on div "$ 14.99" at bounding box center [733, 590] width 165 height 35
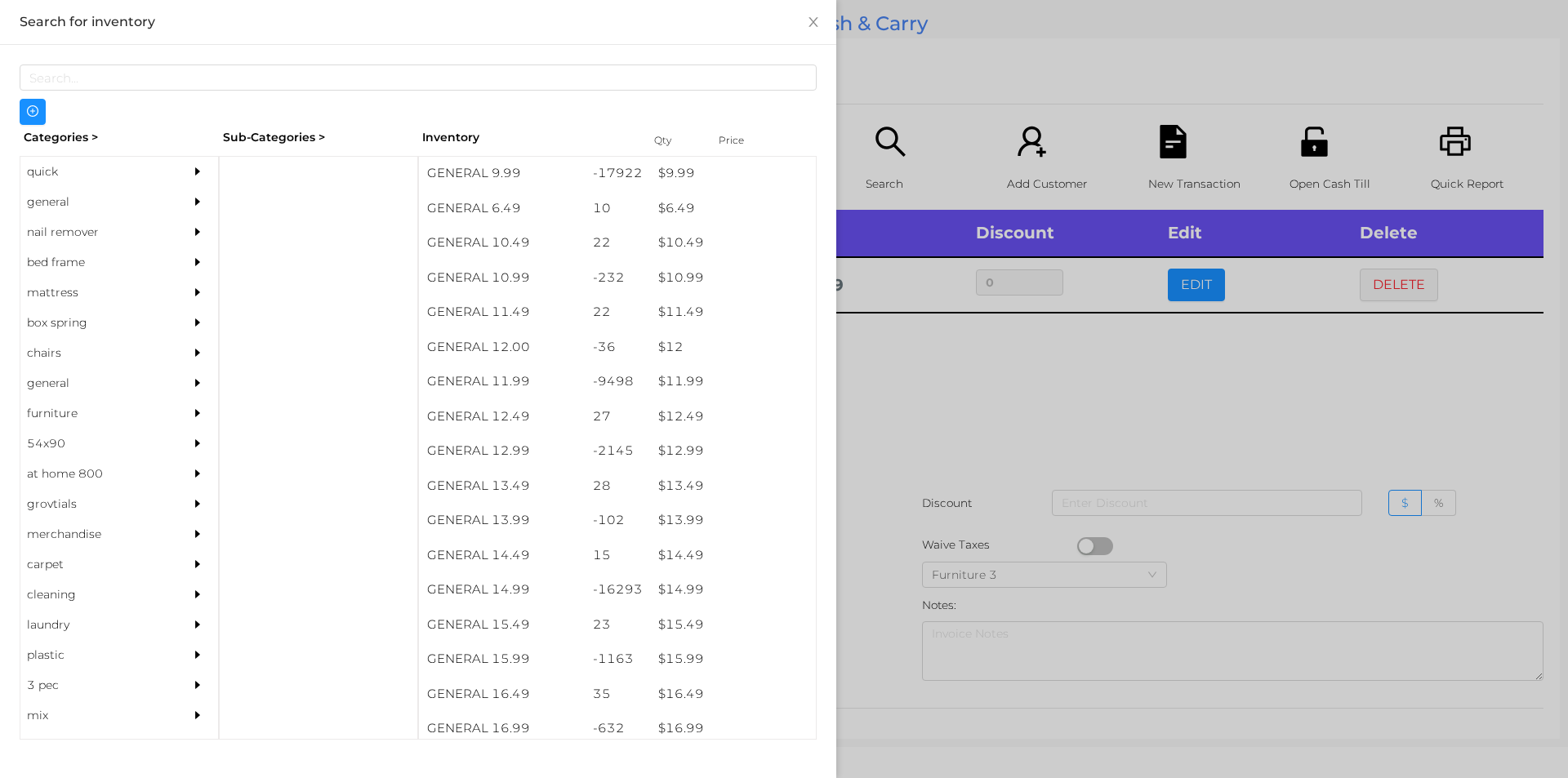
click at [930, 486] on div at bounding box center [784, 389] width 1568 height 778
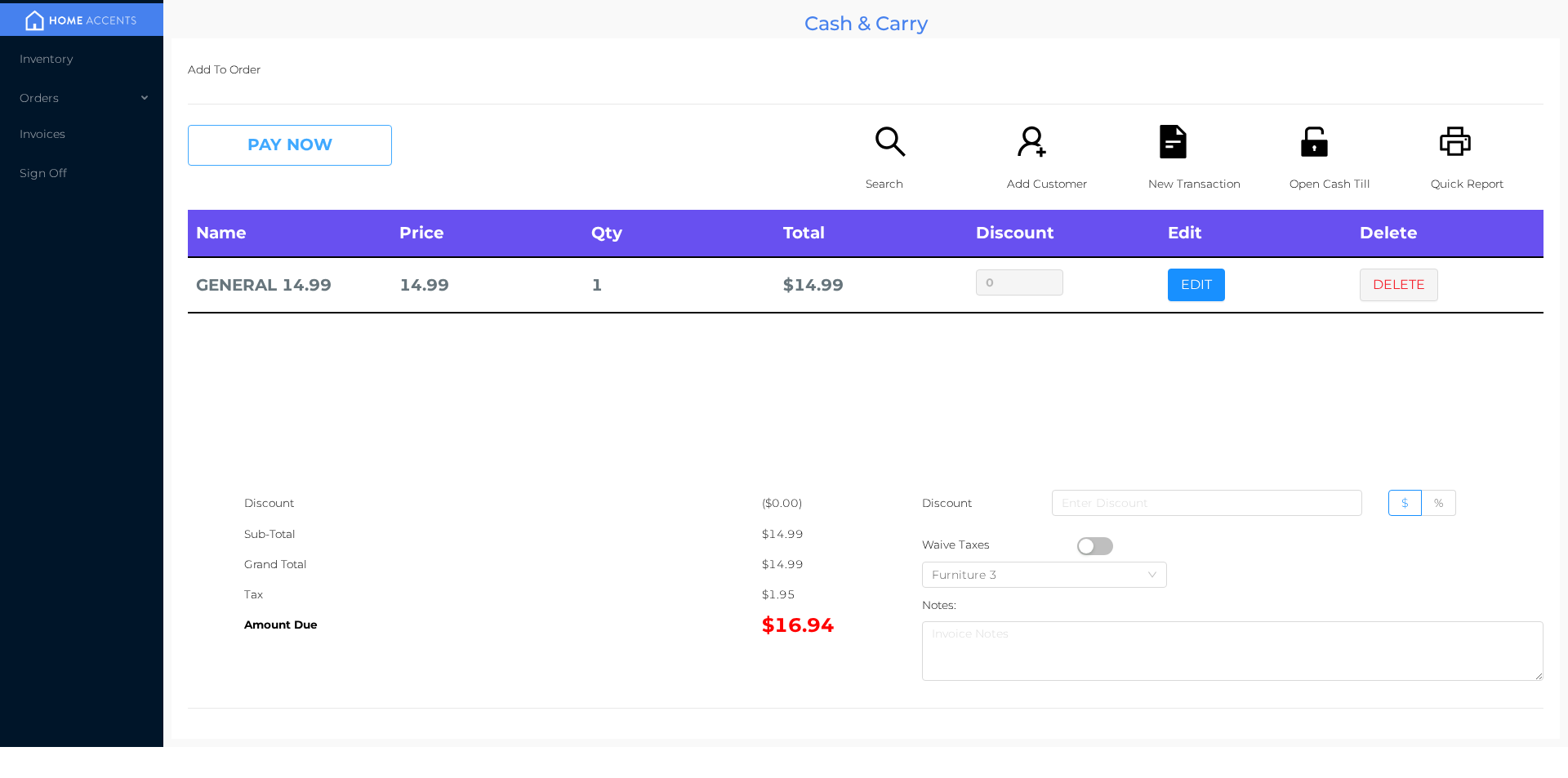
click at [269, 159] on button "PAY NOW" at bounding box center [290, 145] width 204 height 41
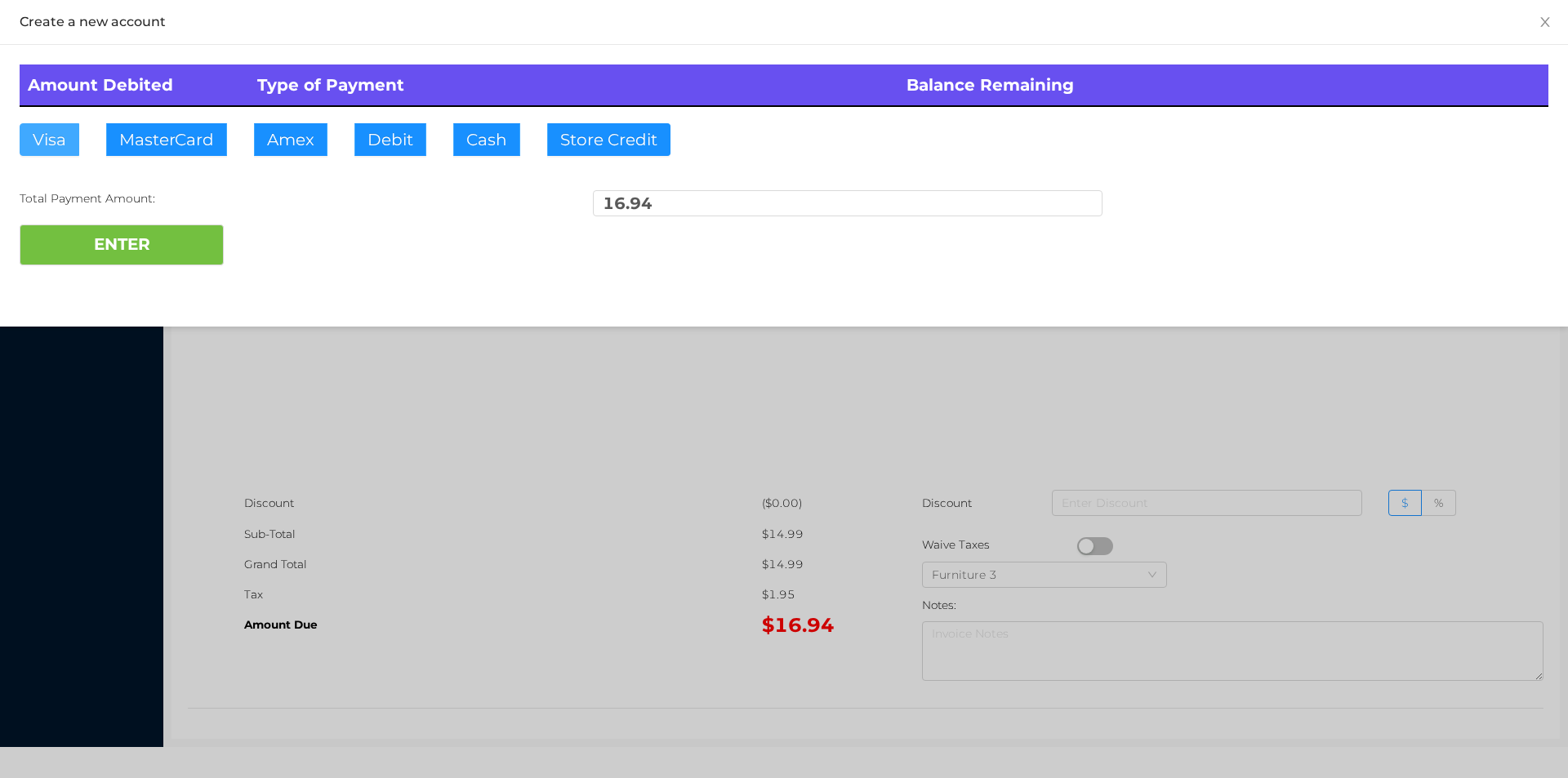
click at [38, 150] on button "Visa" at bounding box center [48, 140] width 59 height 33
click at [78, 259] on button "ENTER" at bounding box center [121, 245] width 204 height 41
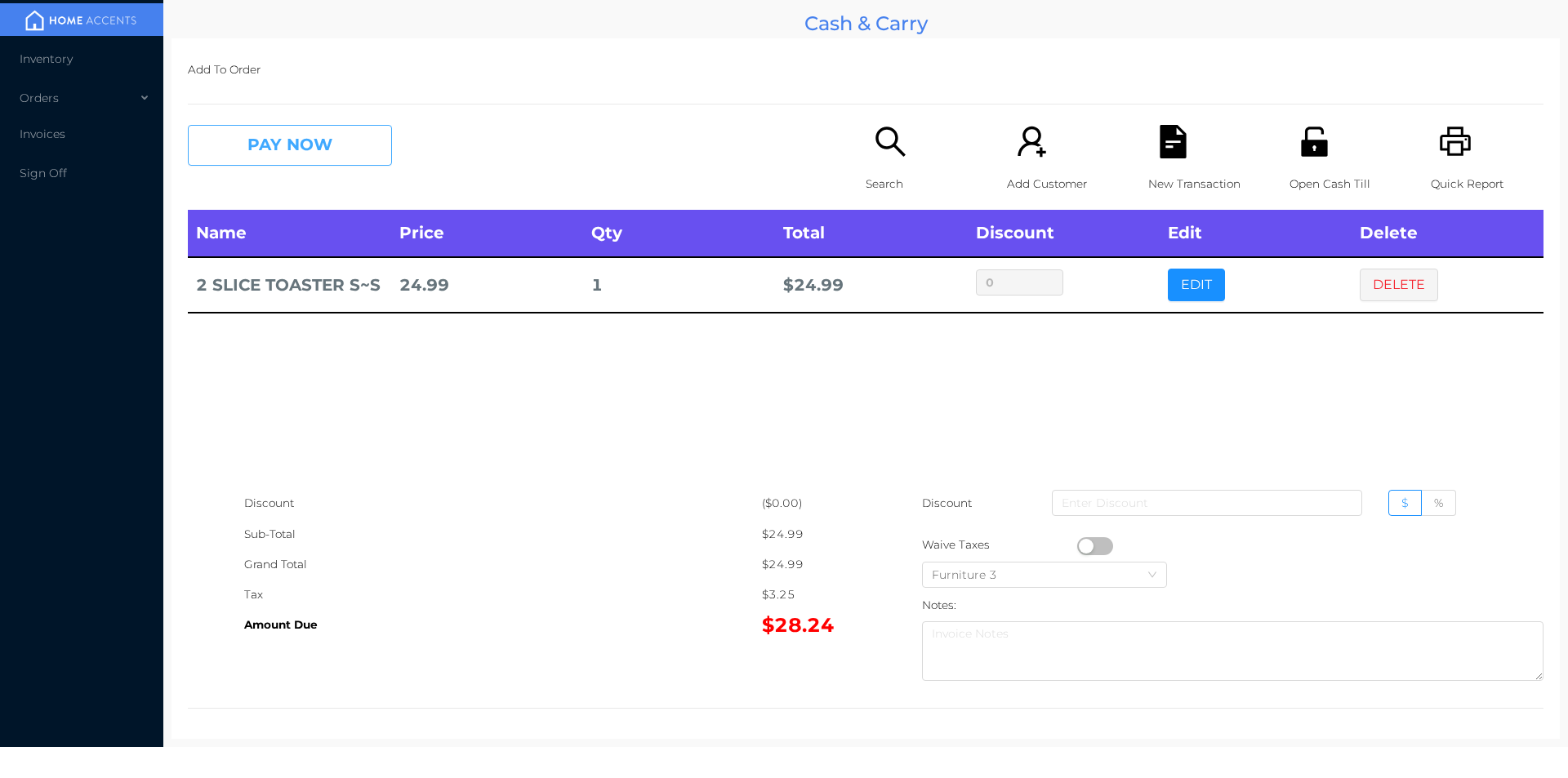
click at [322, 161] on button "PAY NOW" at bounding box center [290, 145] width 204 height 41
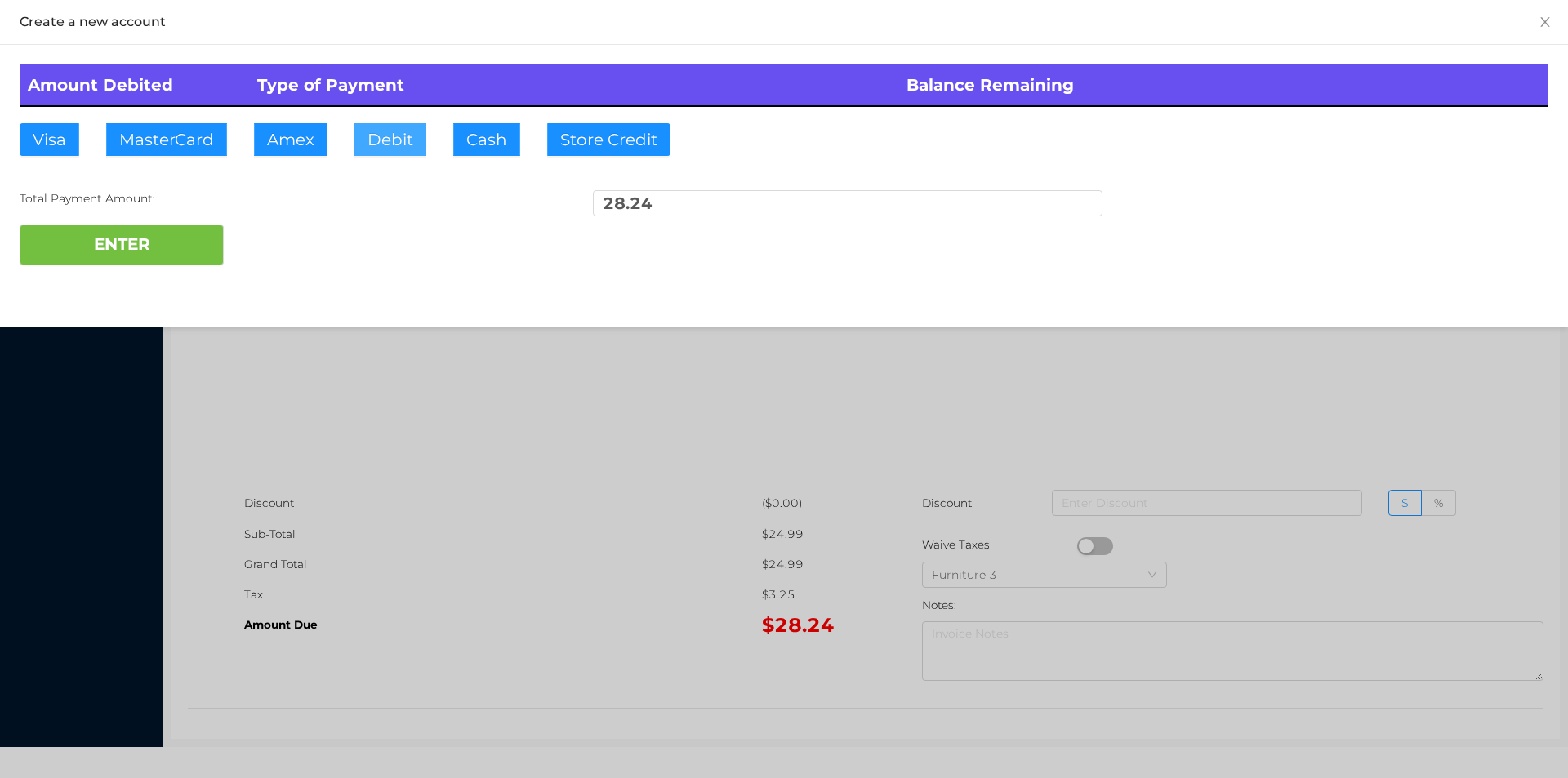
click at [380, 138] on button "Debit" at bounding box center [390, 140] width 72 height 33
click at [222, 241] on button "ENTER" at bounding box center [121, 245] width 204 height 41
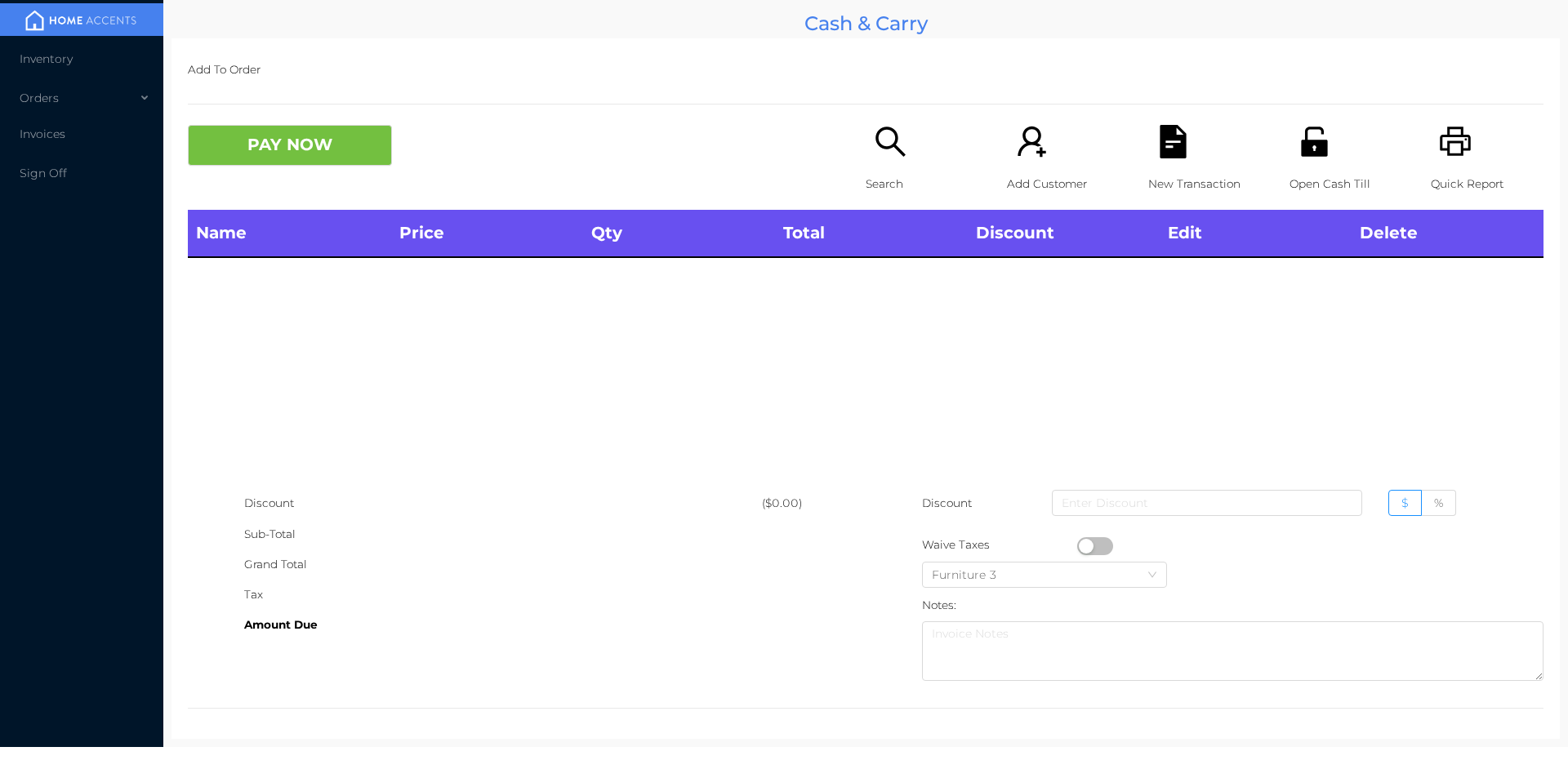
click at [1315, 154] on icon "icon: unlock" at bounding box center [1313, 140] width 26 height 29
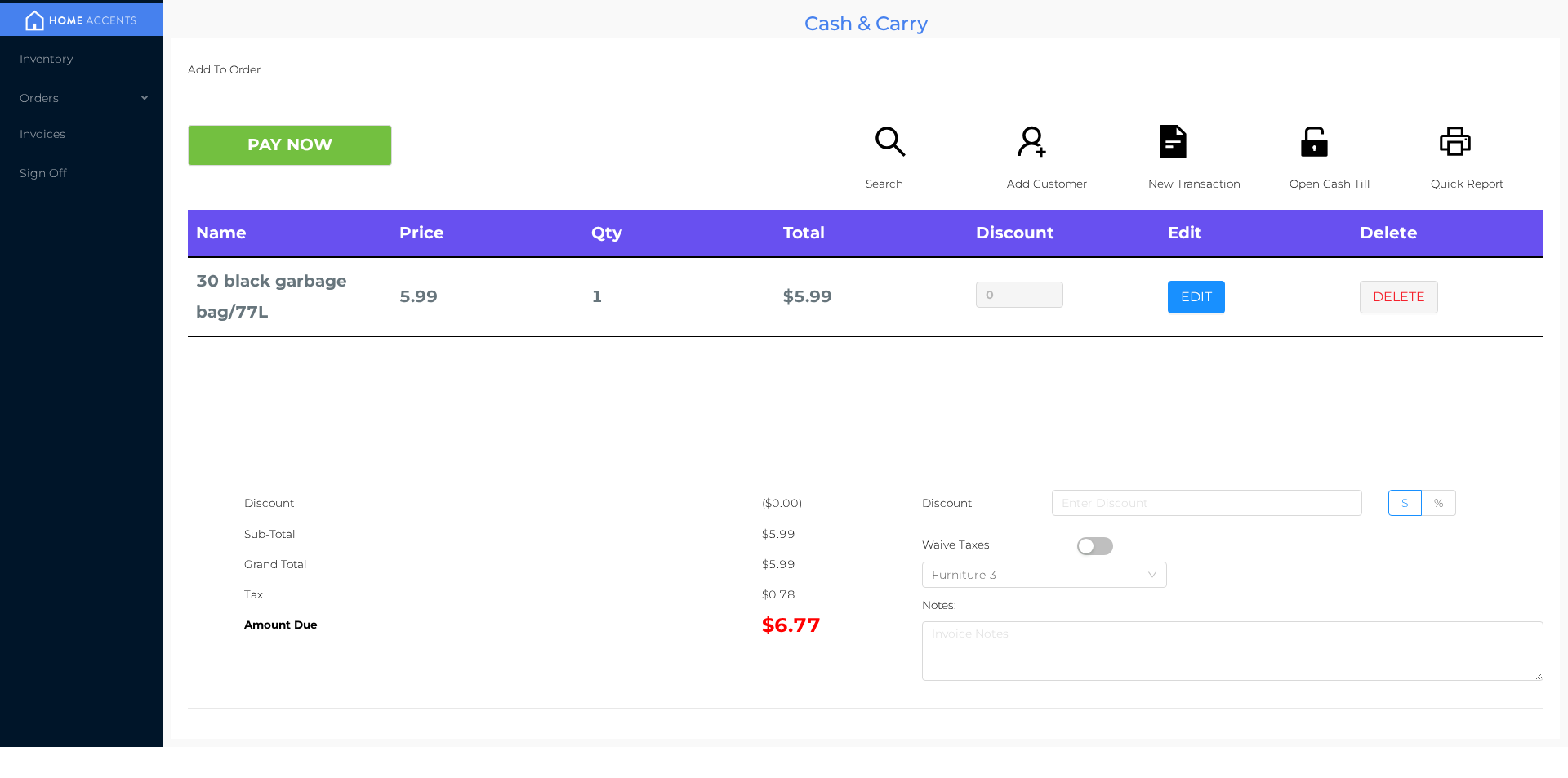
click at [330, 165] on button "PAY NOW" at bounding box center [290, 145] width 204 height 41
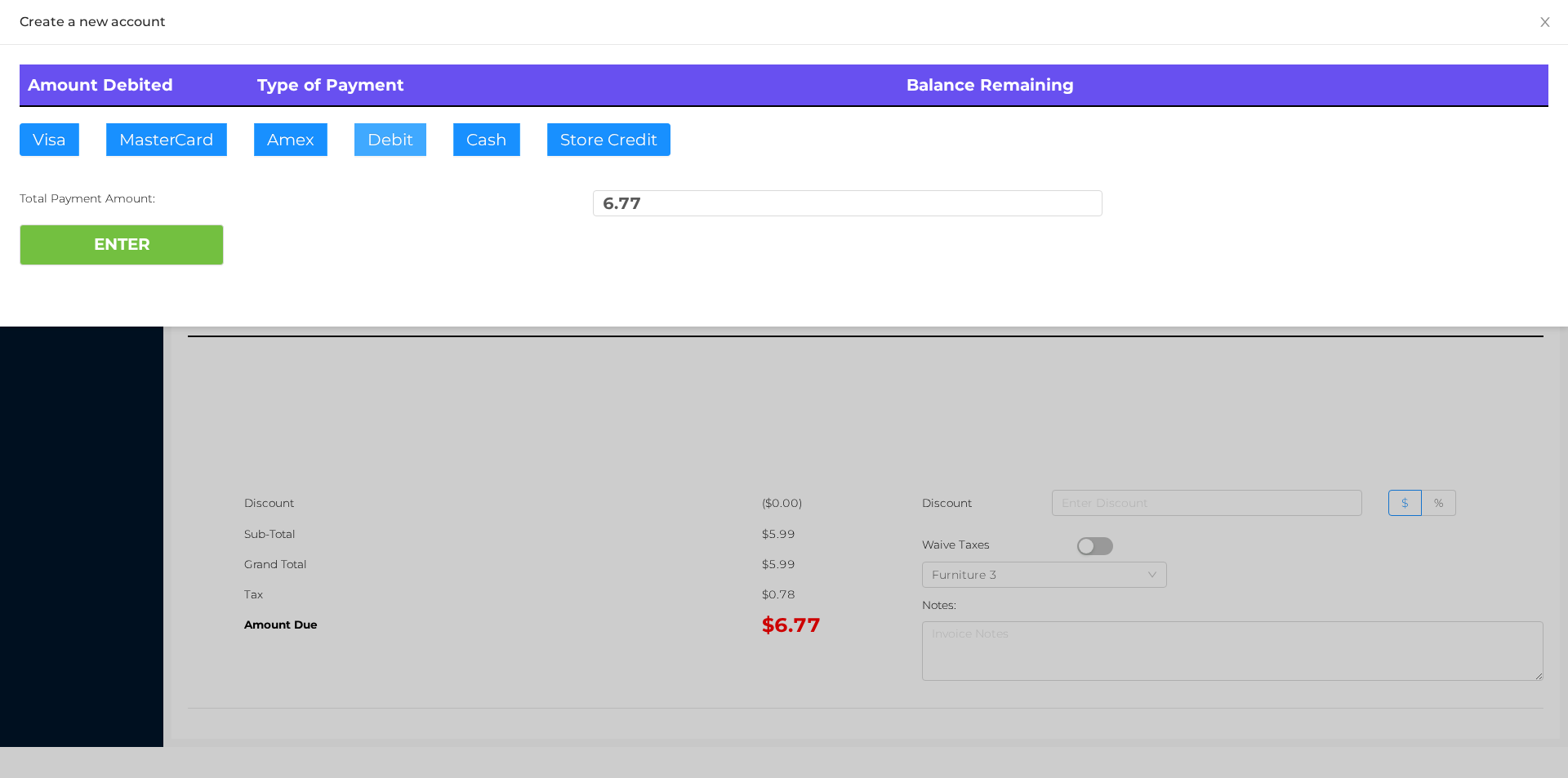
click at [398, 149] on button "Debit" at bounding box center [390, 140] width 72 height 33
click at [193, 241] on button "ENTER" at bounding box center [121, 245] width 204 height 41
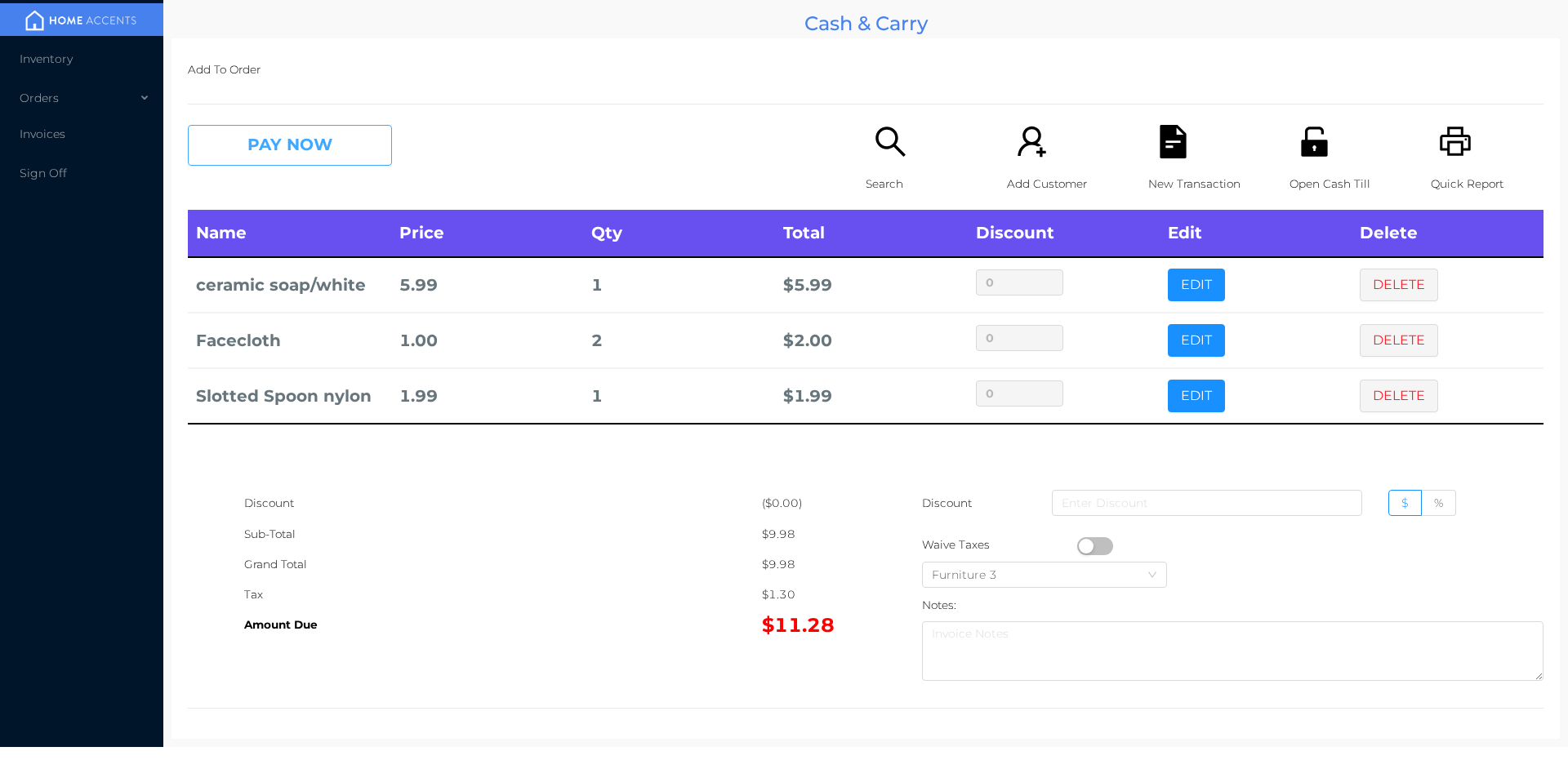
click at [298, 155] on button "PAY NOW" at bounding box center [290, 145] width 204 height 41
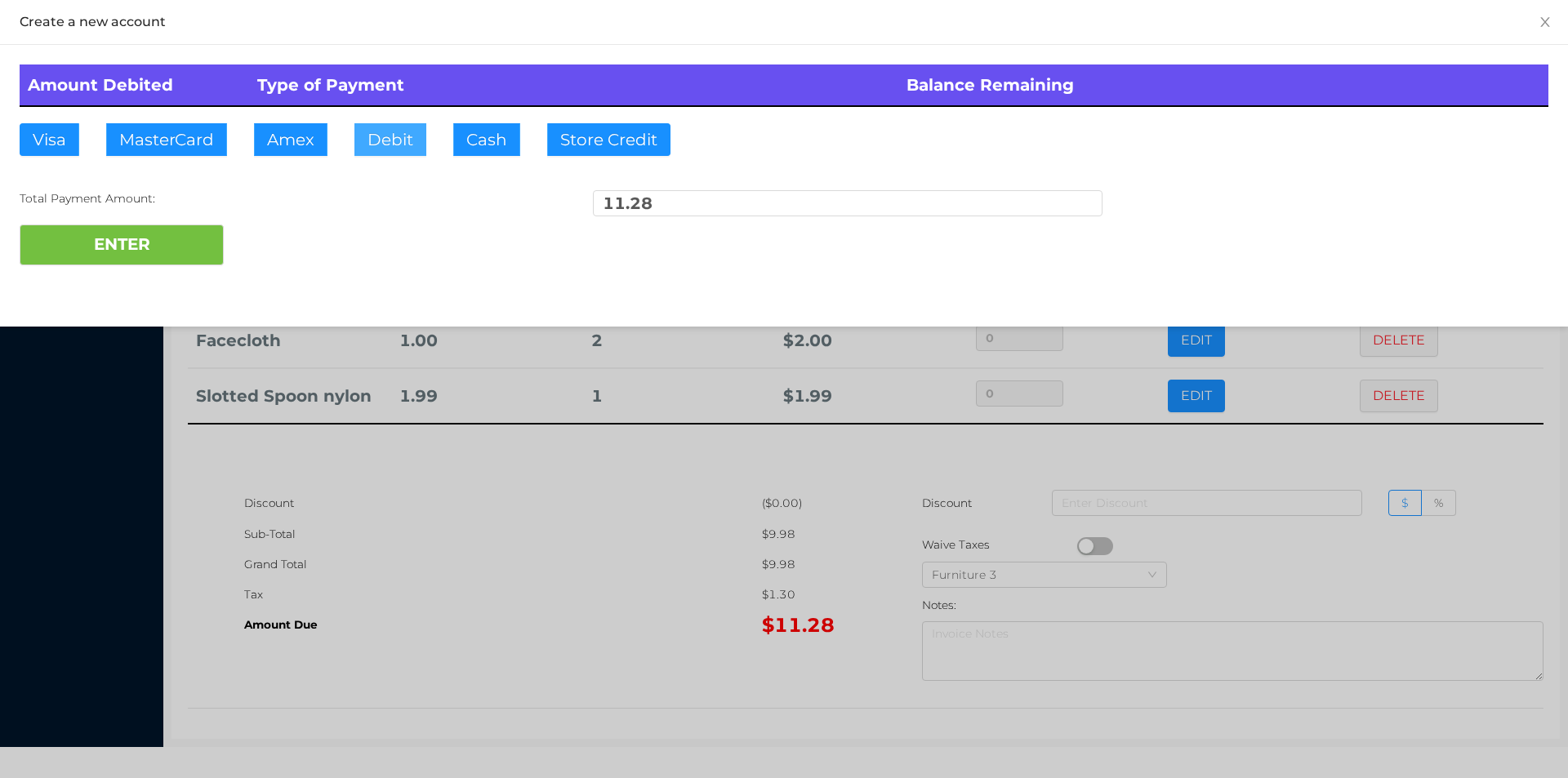
click at [384, 141] on button "Debit" at bounding box center [390, 140] width 72 height 33
type input "20"
click at [119, 233] on button "ENTER" at bounding box center [121, 245] width 204 height 41
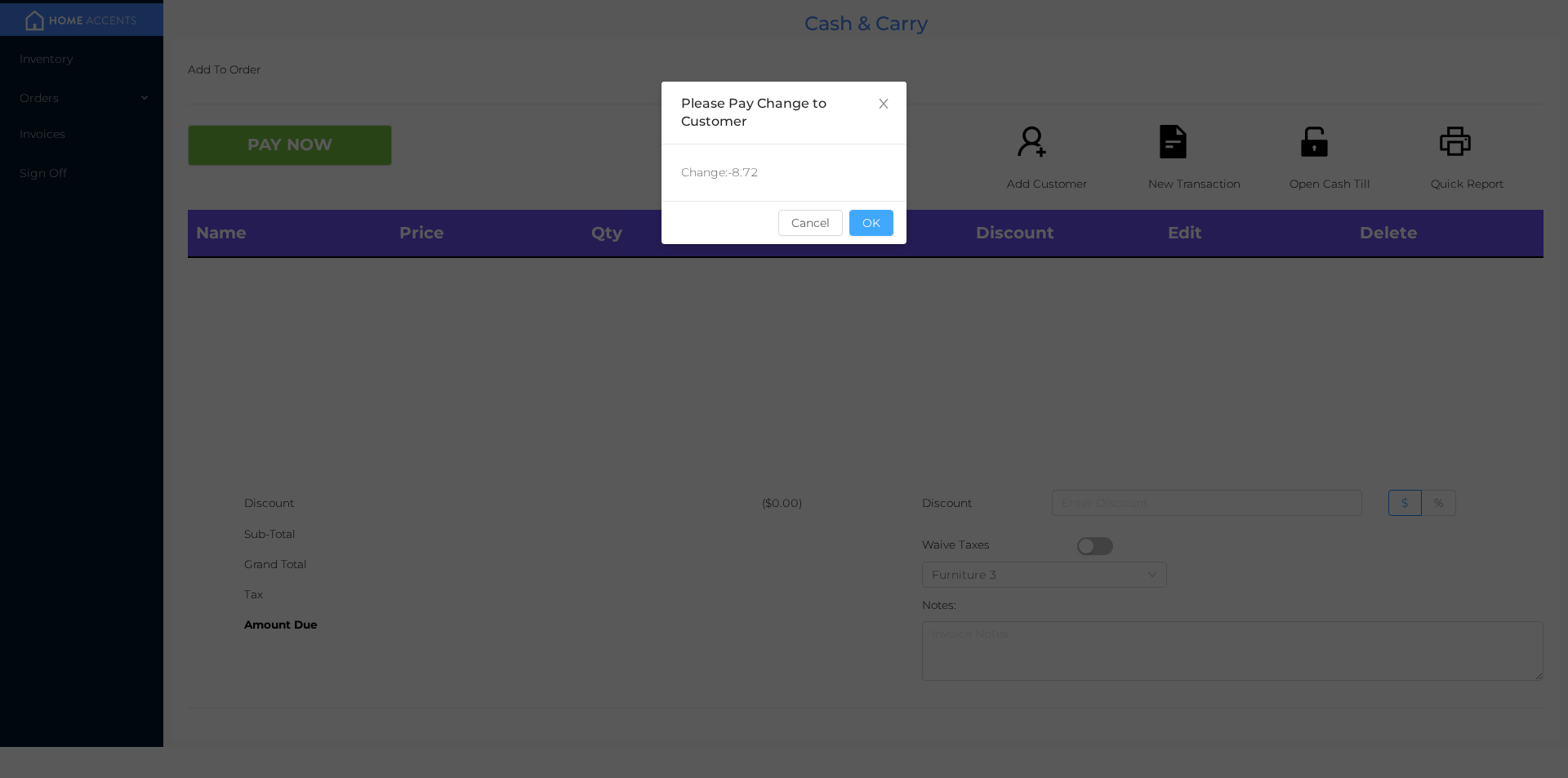
click at [888, 229] on button "OK" at bounding box center [871, 222] width 44 height 26
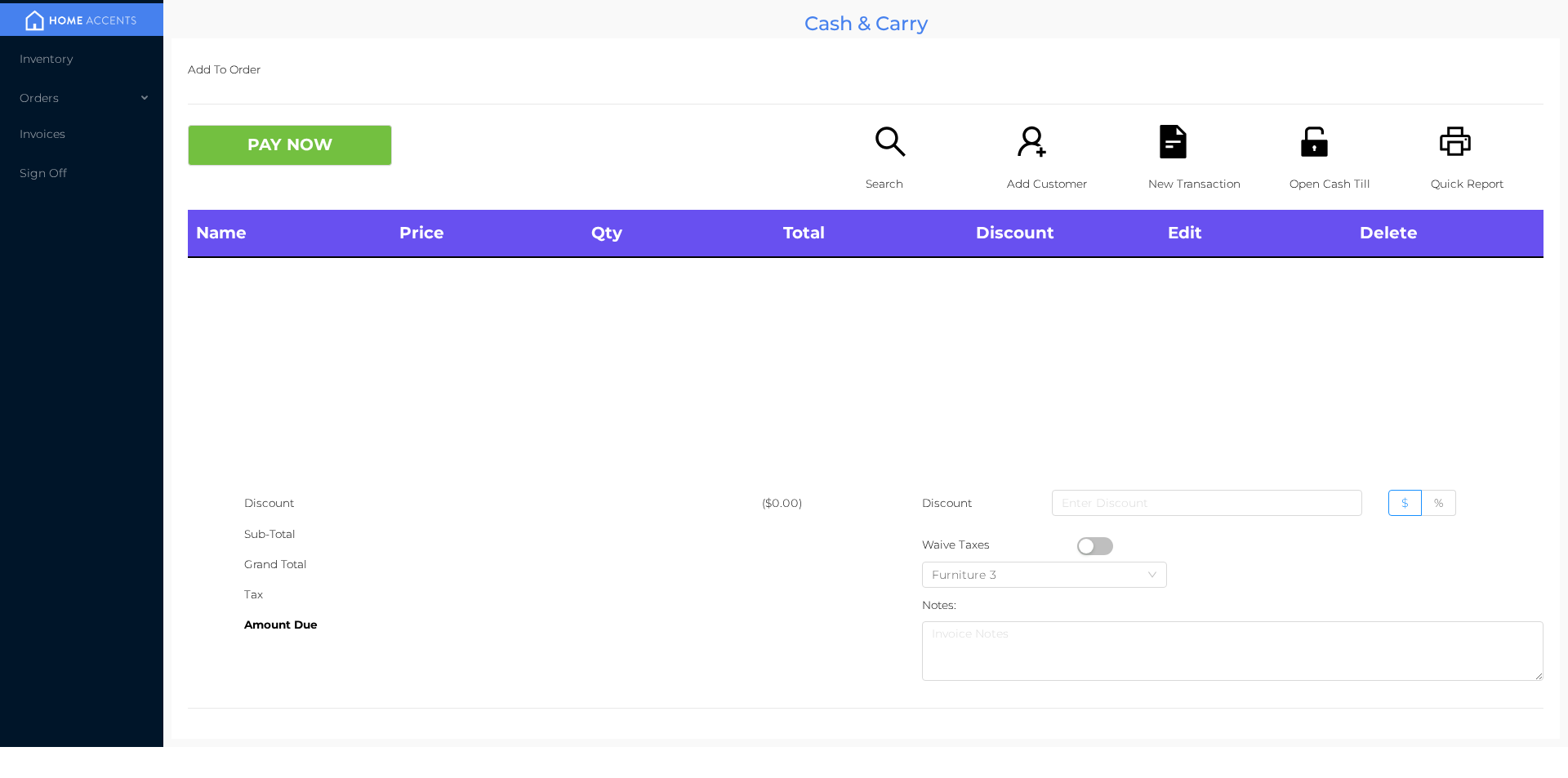
click at [1290, 158] on div "Open Cash Till" at bounding box center [1346, 167] width 113 height 85
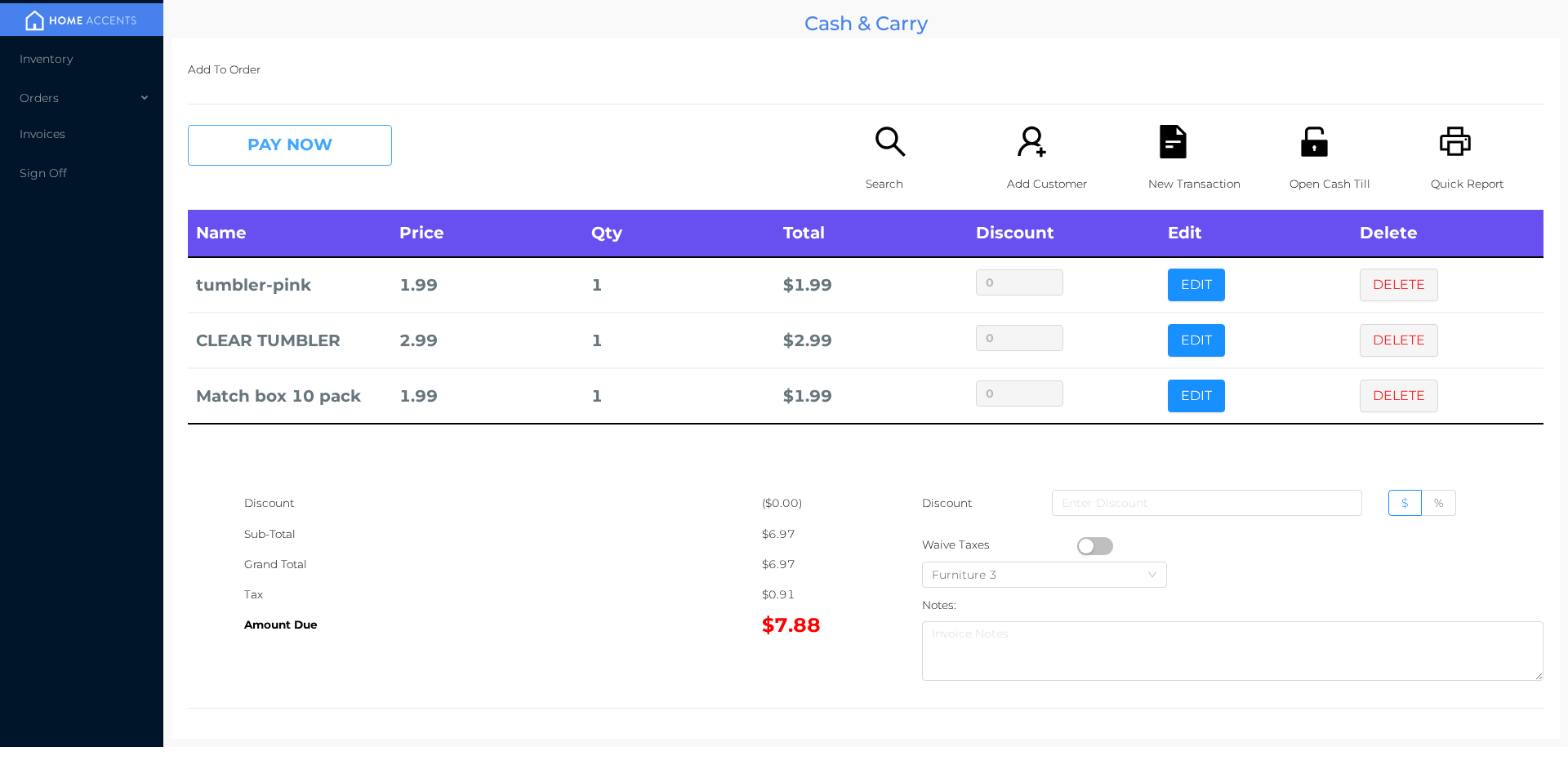
click at [313, 156] on button "PAY NOW" at bounding box center [290, 145] width 204 height 41
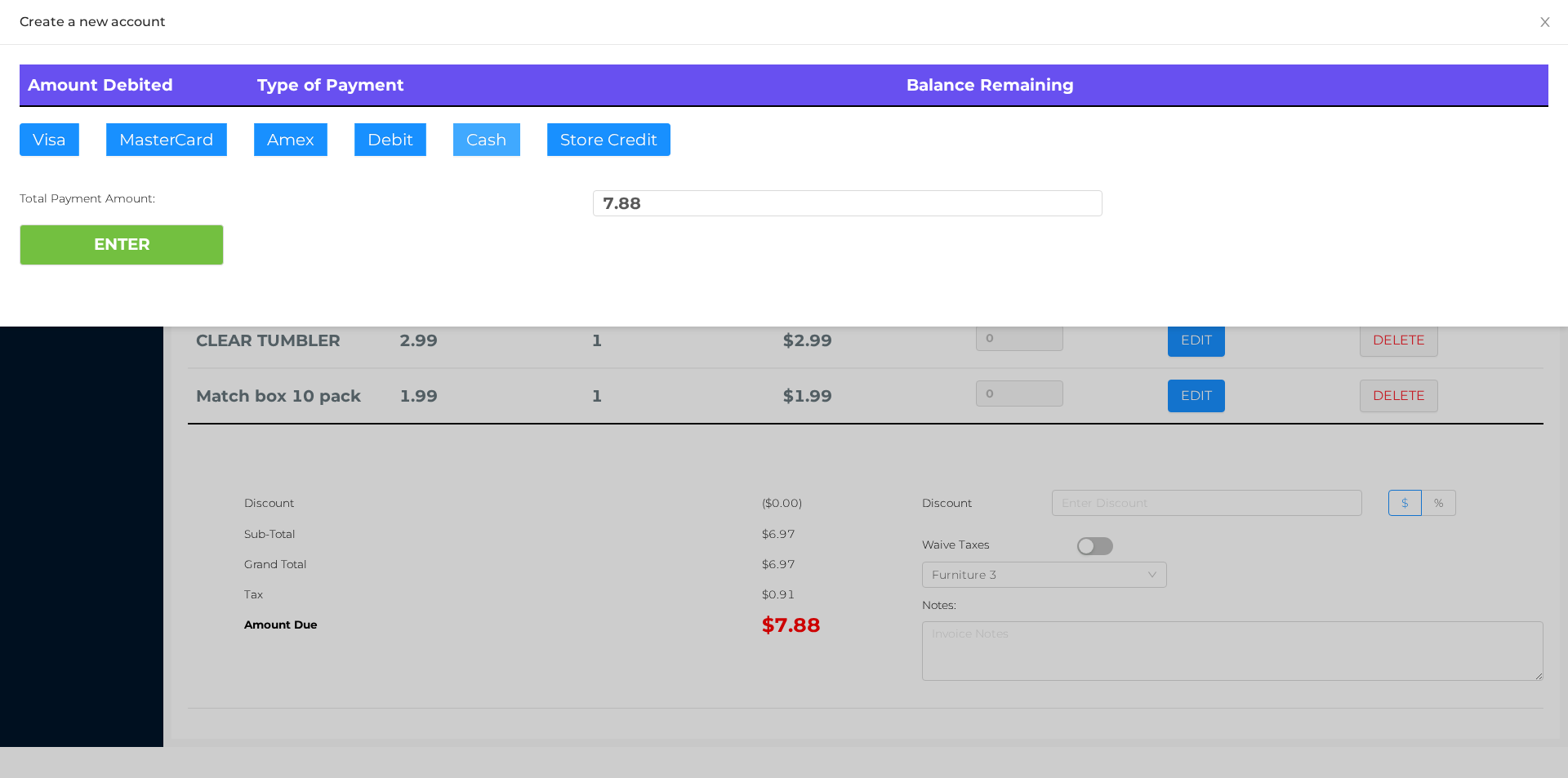
click at [496, 144] on button "Cash" at bounding box center [486, 140] width 67 height 33
type input "10"
click at [107, 248] on button "ENTER" at bounding box center [121, 245] width 204 height 41
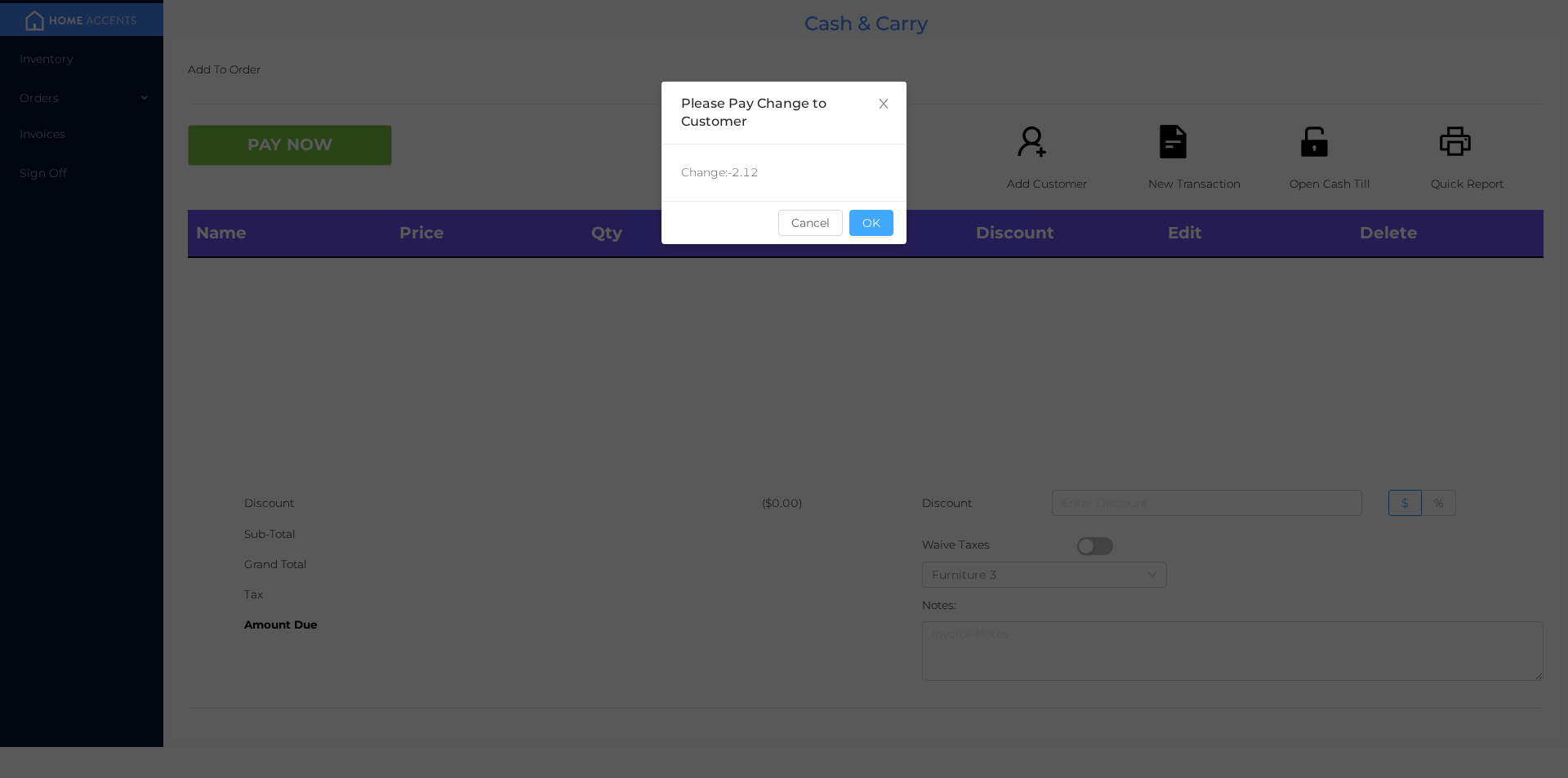
click at [865, 219] on button "OK" at bounding box center [871, 222] width 44 height 26
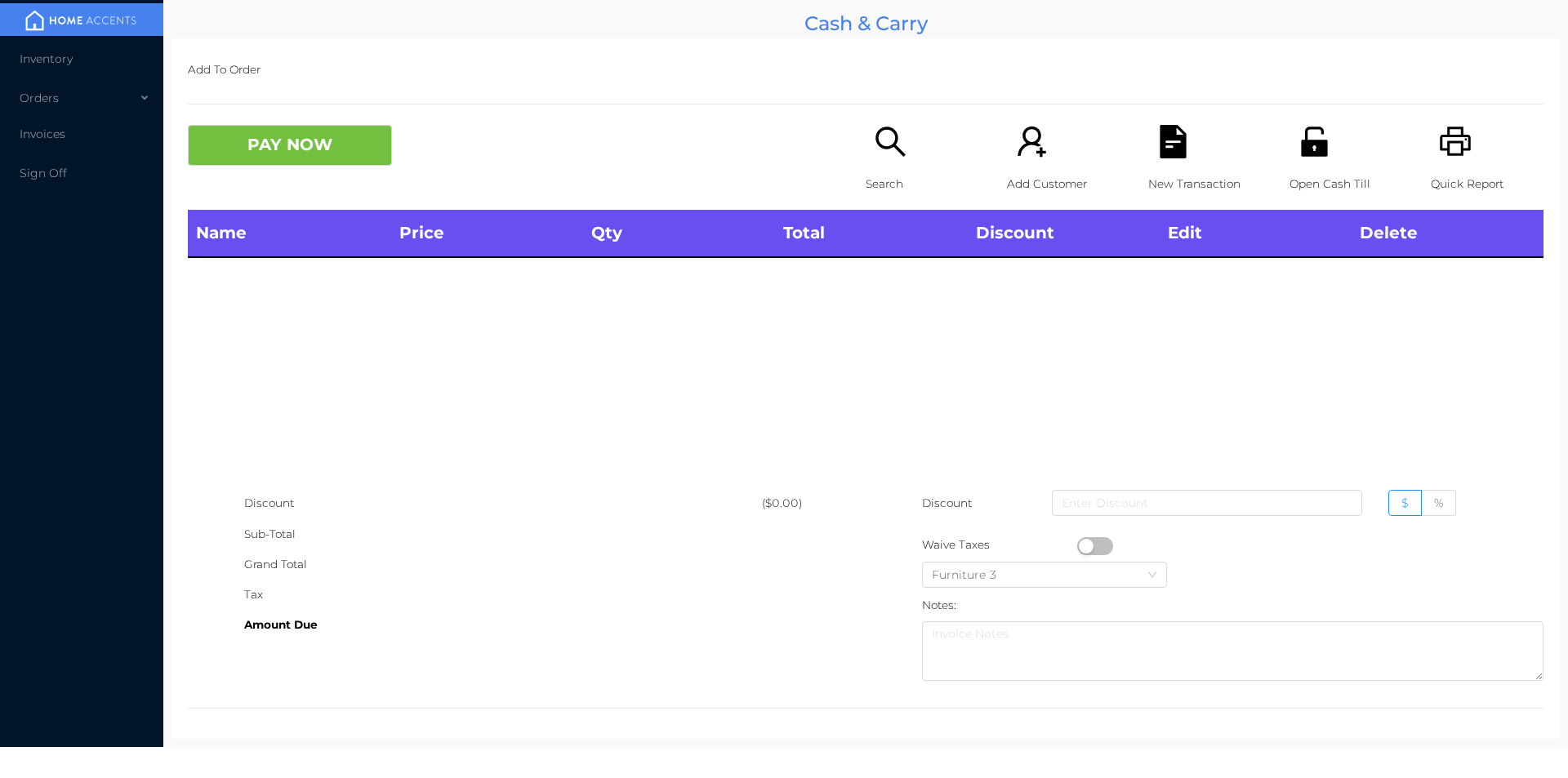
click at [873, 134] on icon "icon: search" at bounding box center [890, 141] width 33 height 33
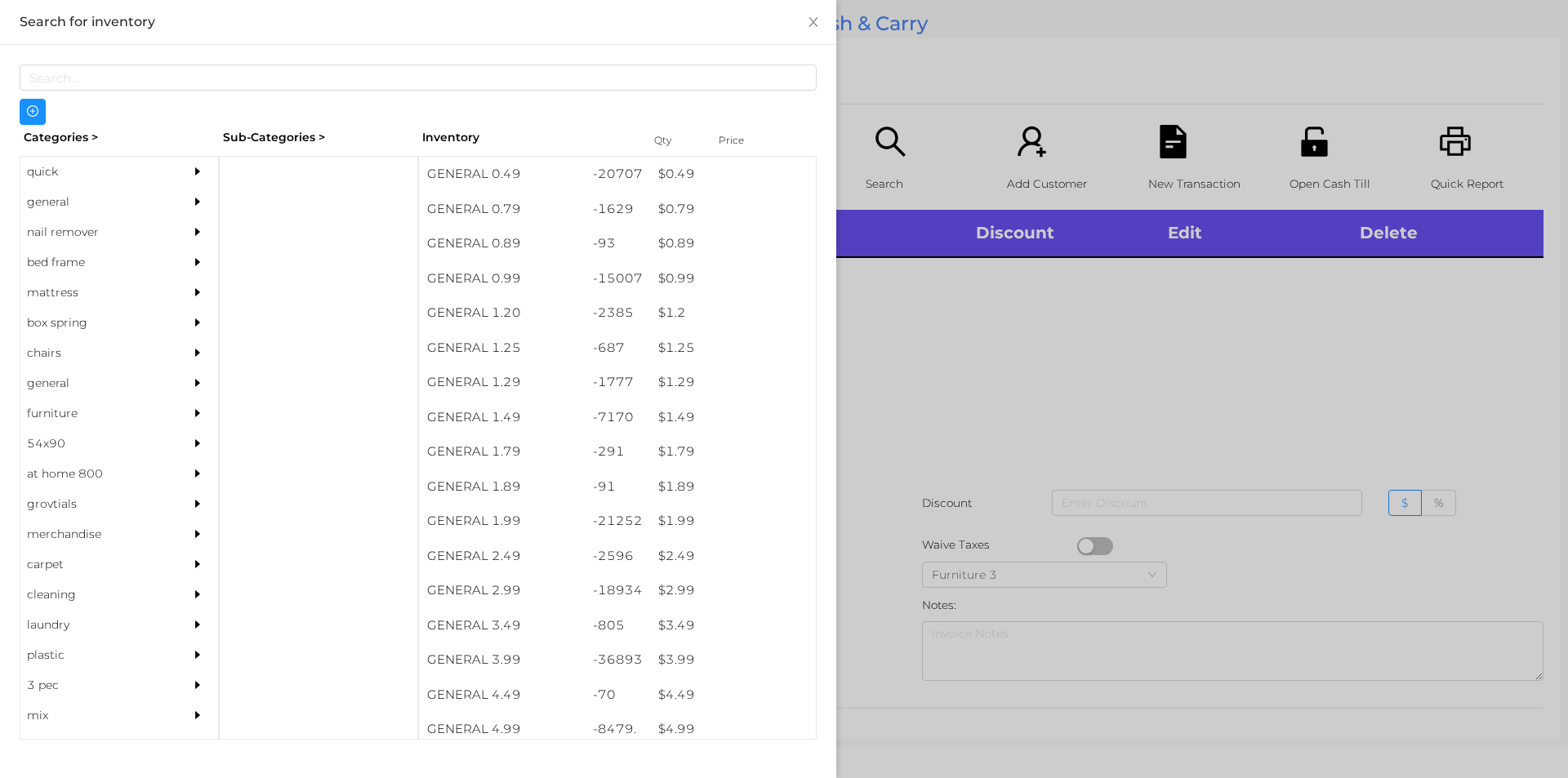
click at [61, 170] on div "quick" at bounding box center [94, 172] width 149 height 30
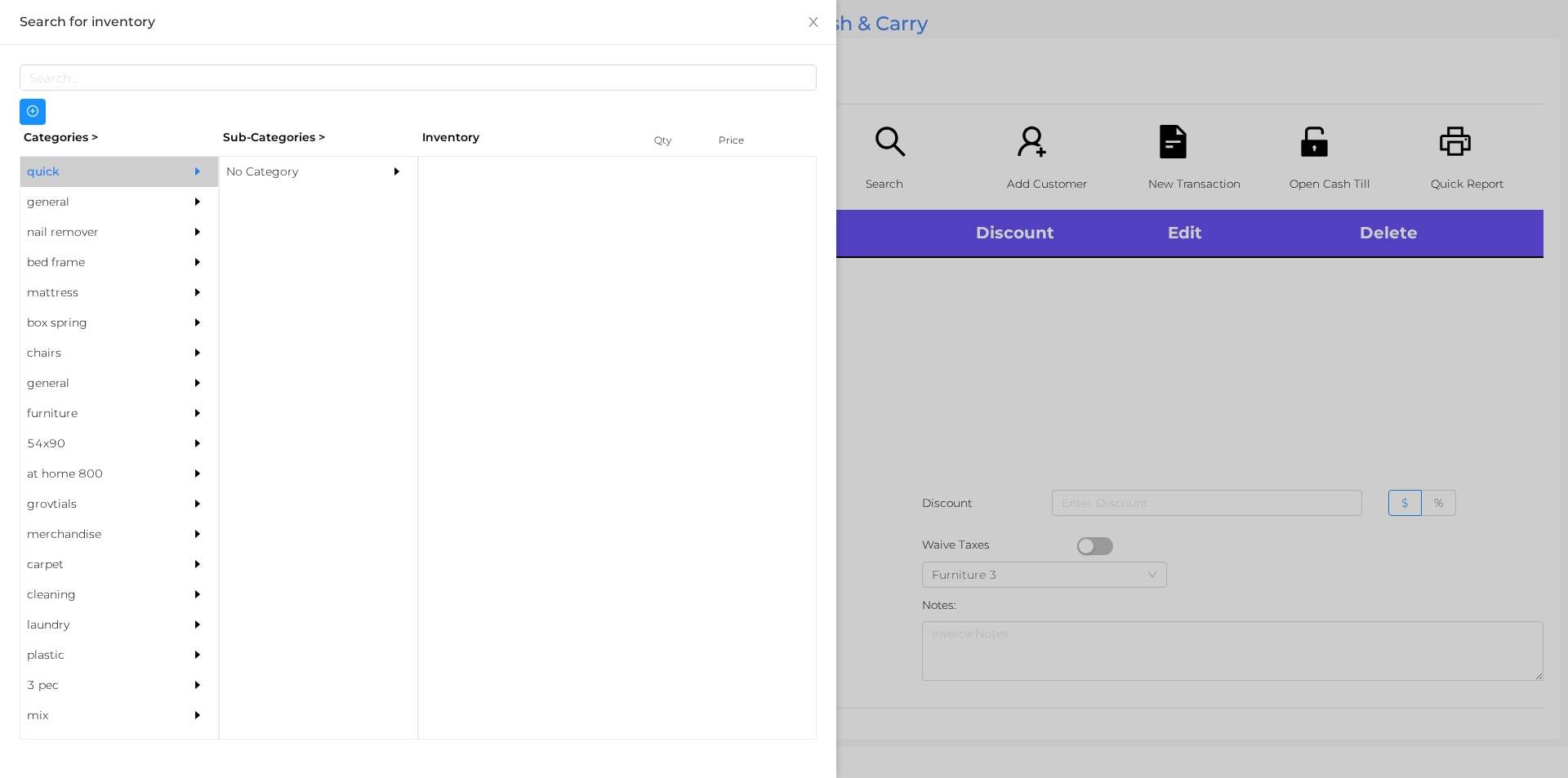
click at [378, 186] on div "No Category" at bounding box center [318, 172] width 197 height 30
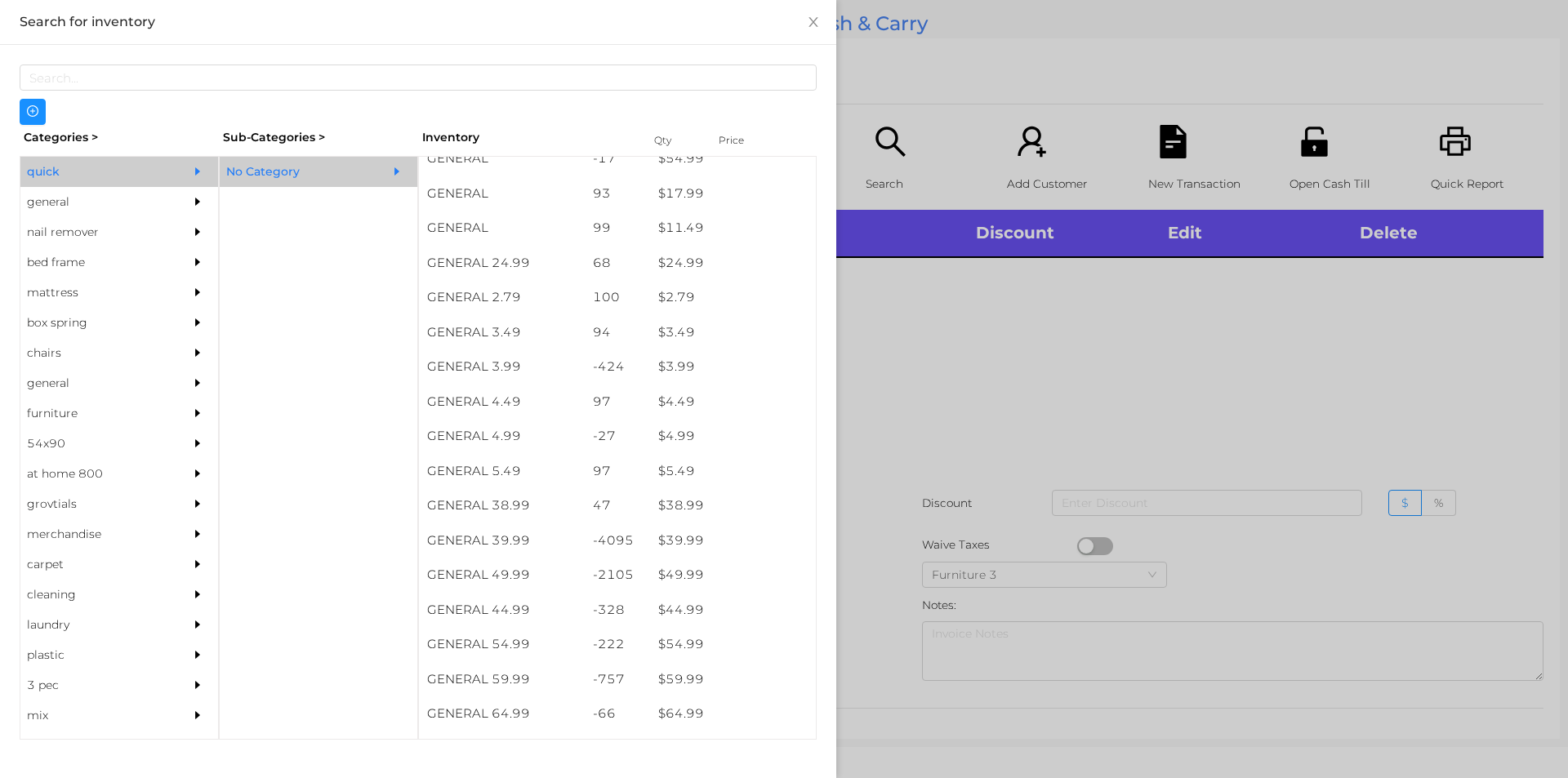
scroll to position [748, 0]
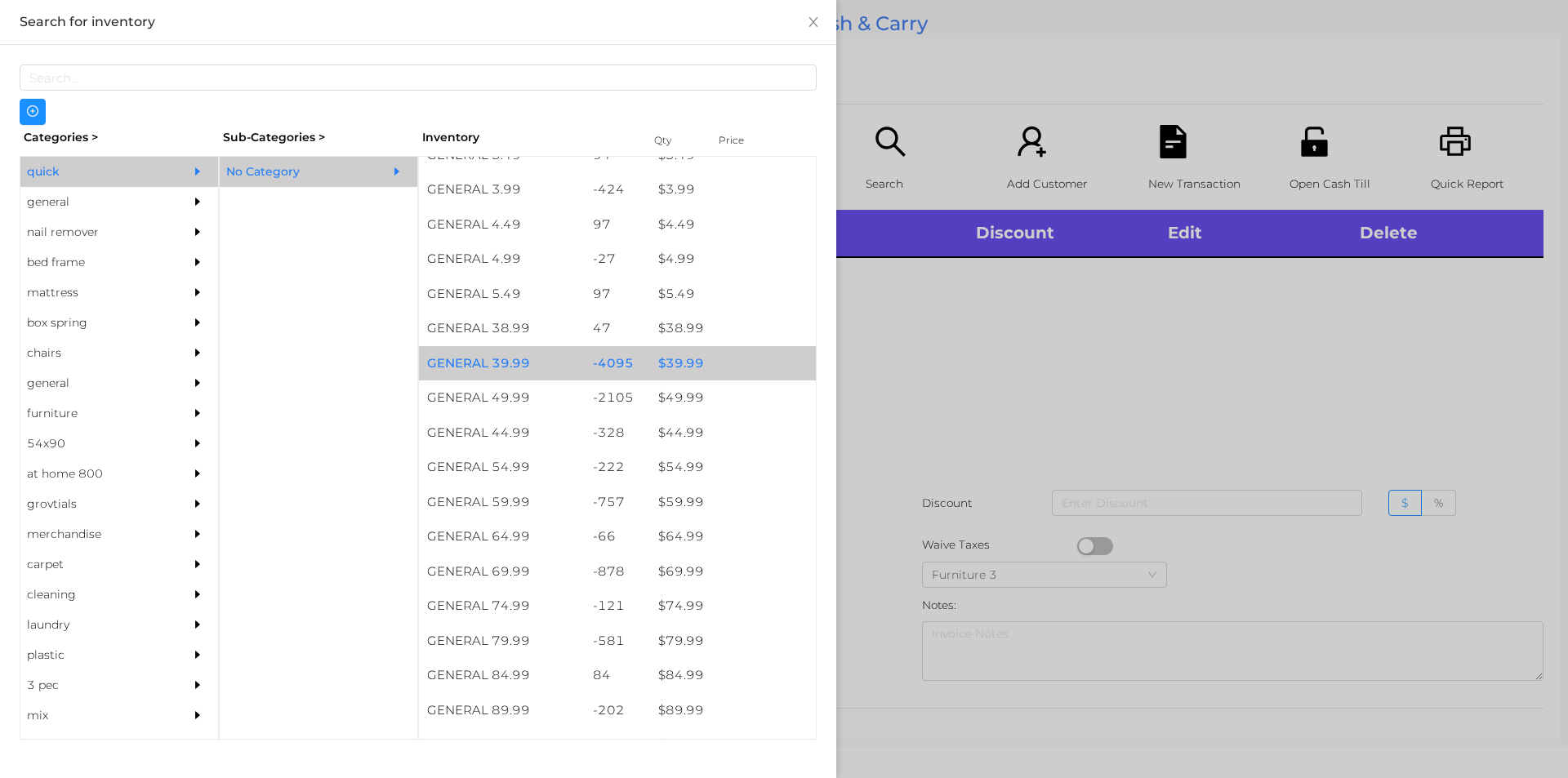
click at [664, 360] on div "$ 39.99" at bounding box center [733, 364] width 165 height 35
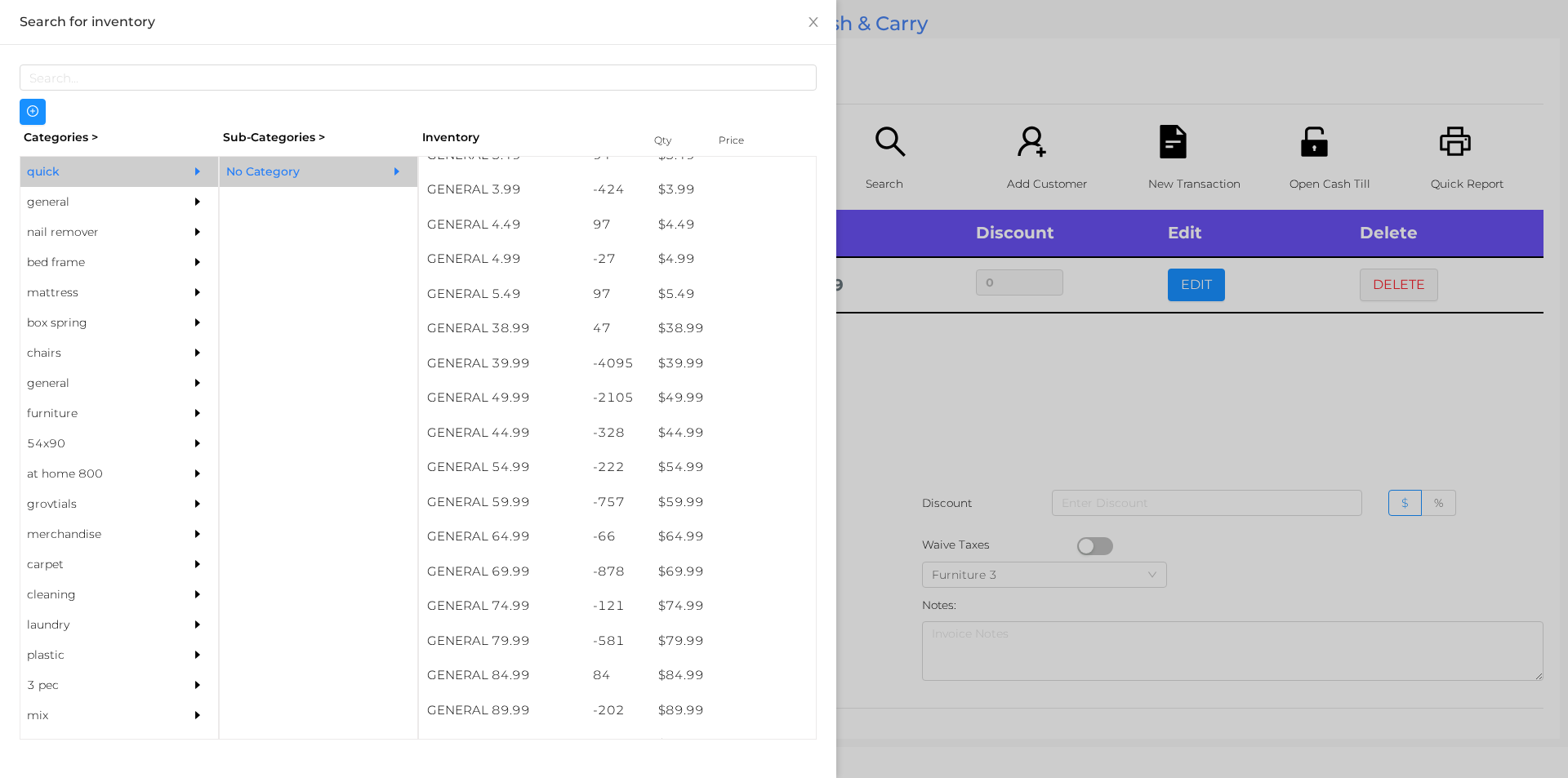
click at [965, 475] on div at bounding box center [784, 389] width 1568 height 778
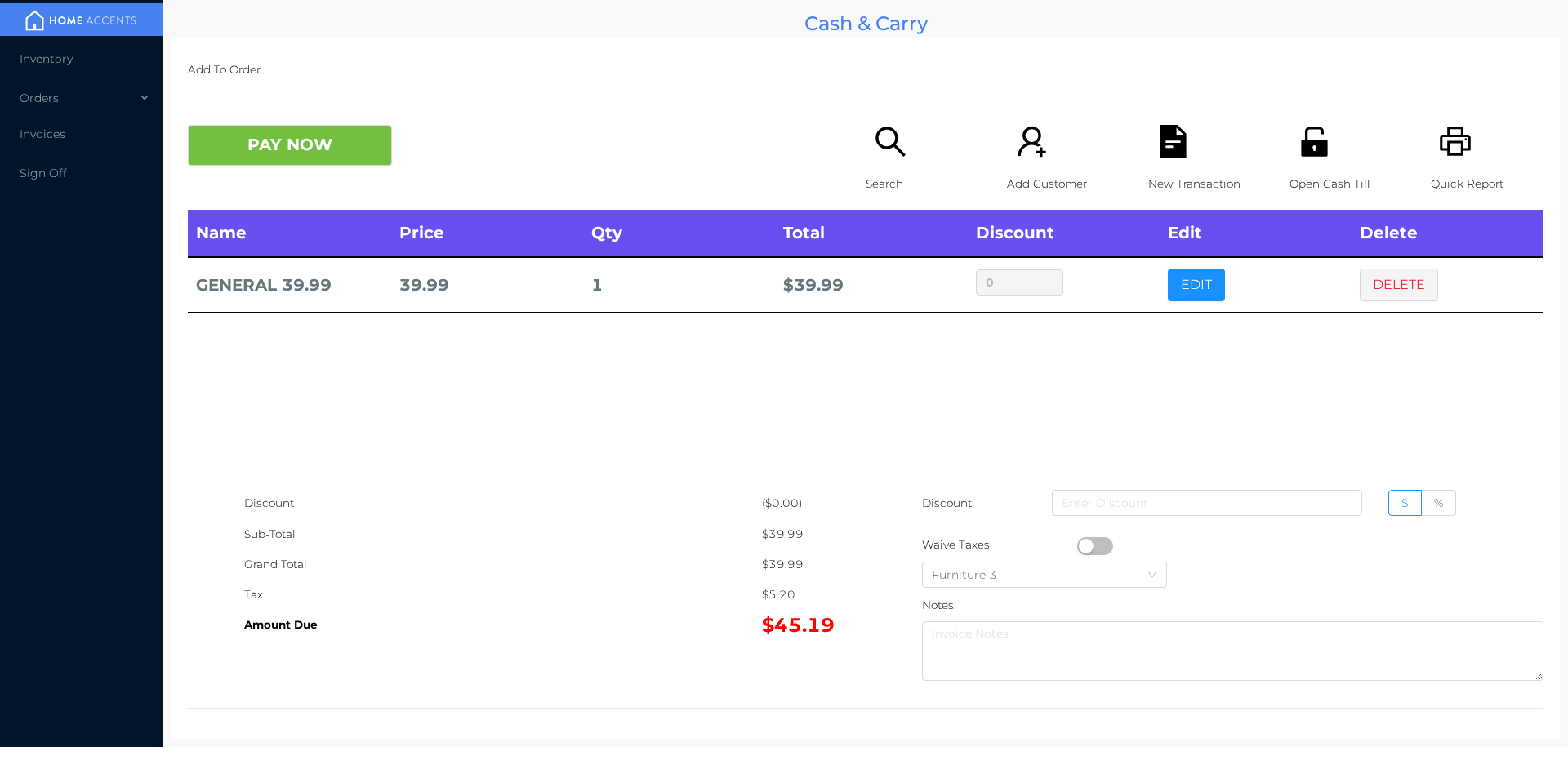
click at [1174, 150] on icon "icon: file-text" at bounding box center [1172, 141] width 26 height 33
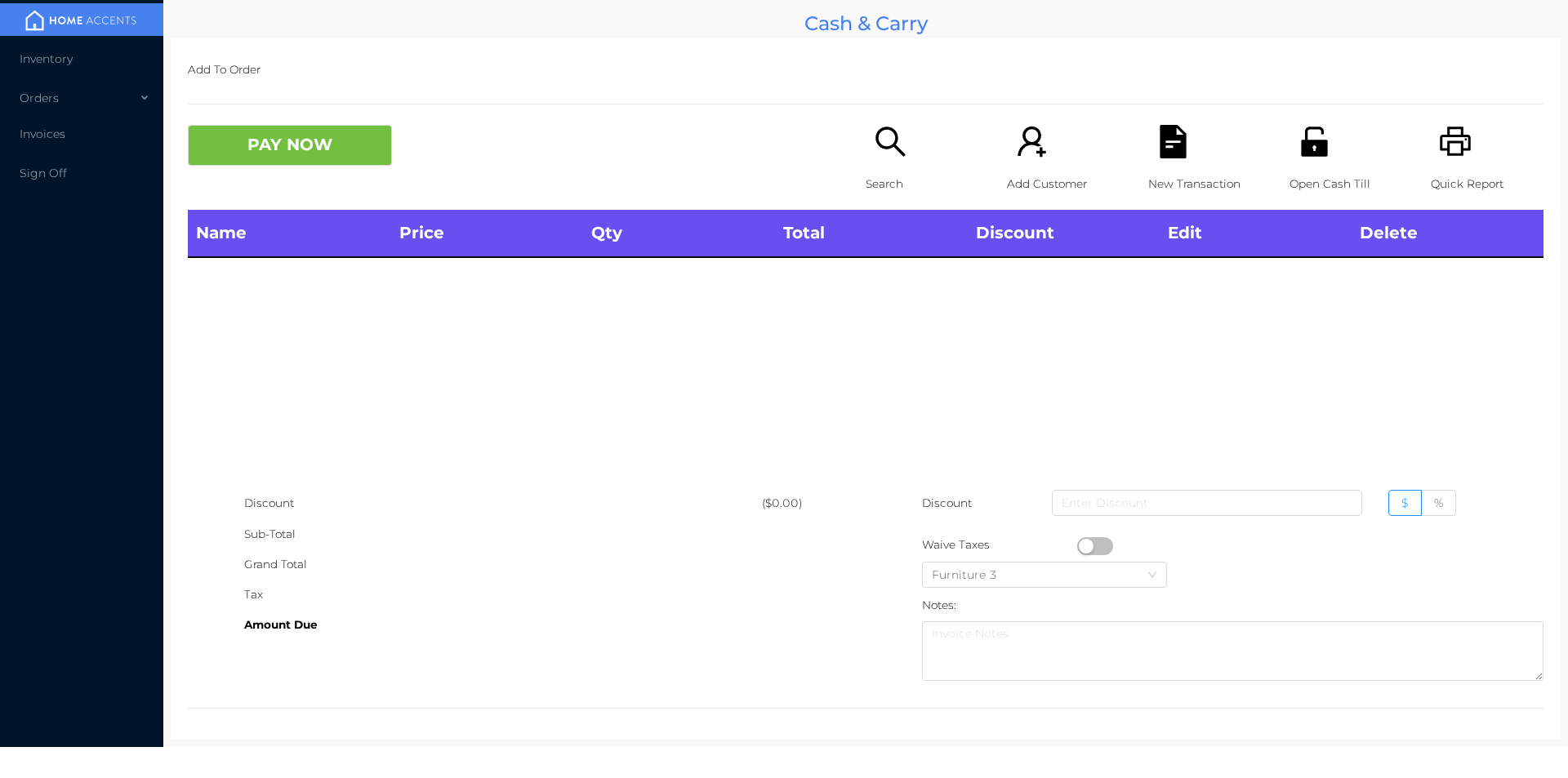
click at [1466, 148] on div "Quick Report" at bounding box center [1487, 167] width 113 height 85
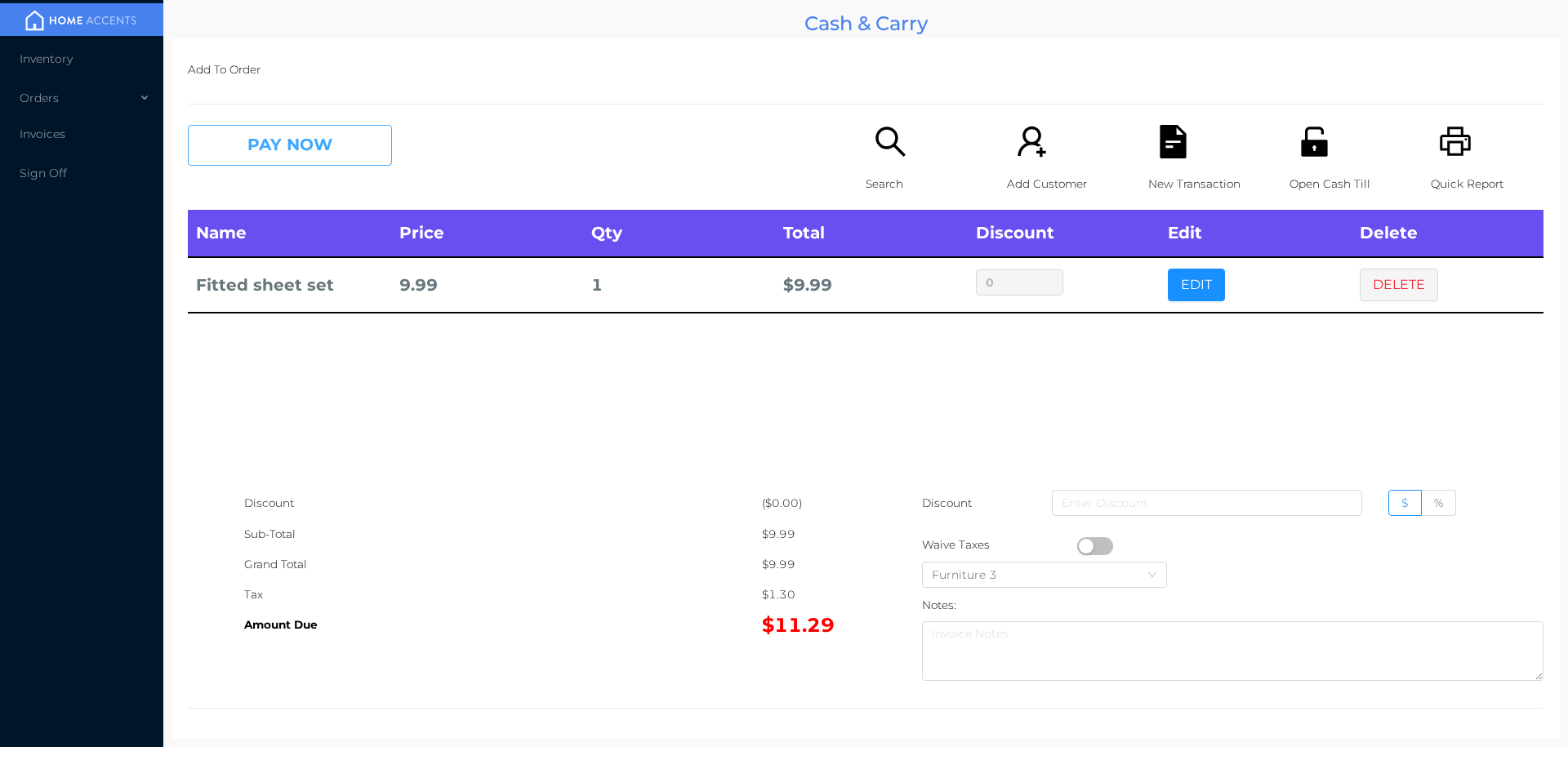
click at [315, 139] on button "PAY NOW" at bounding box center [290, 145] width 204 height 41
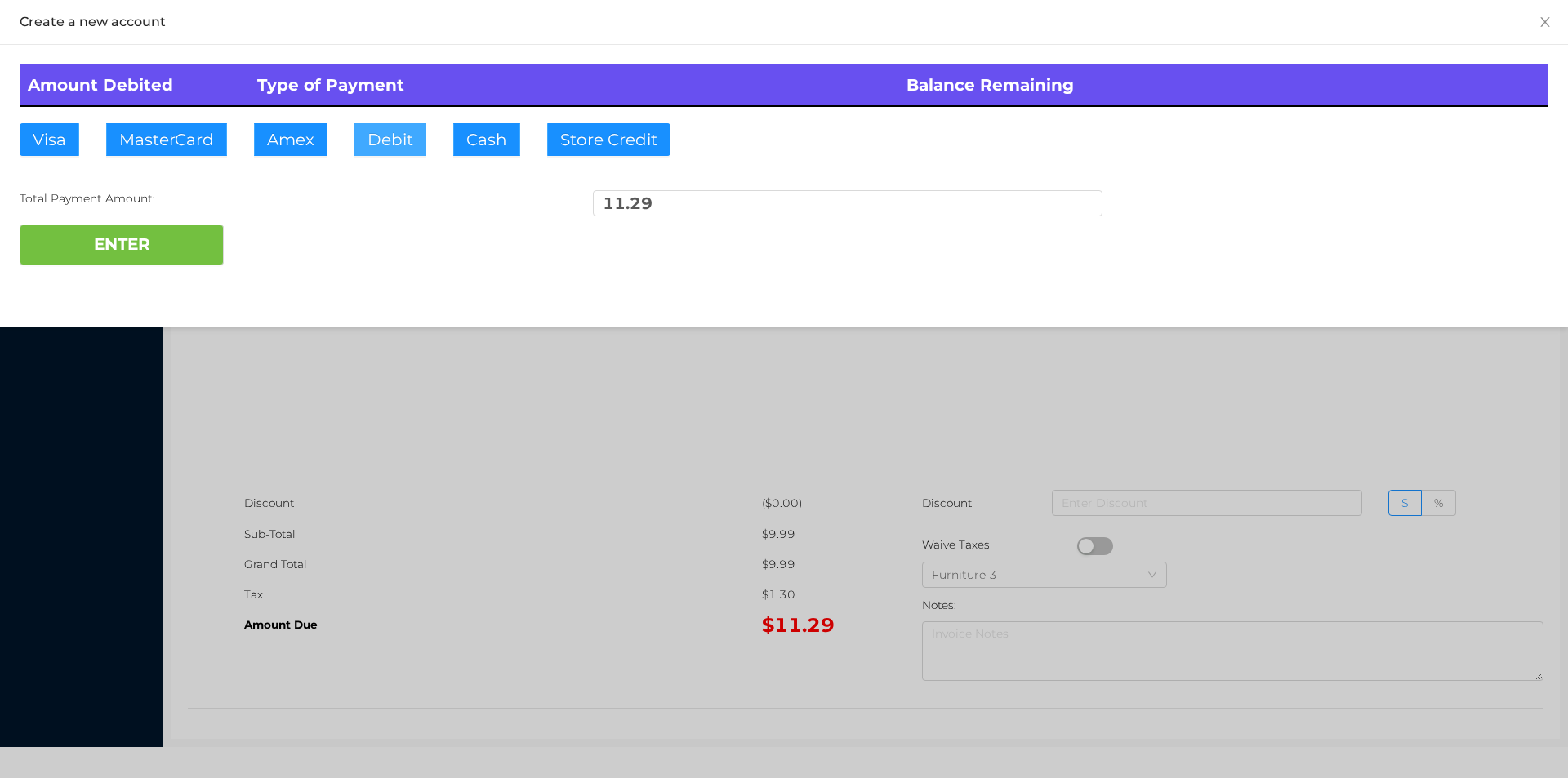
click at [392, 136] on button "Debit" at bounding box center [390, 140] width 72 height 33
click at [147, 254] on button "ENTER" at bounding box center [121, 245] width 204 height 41
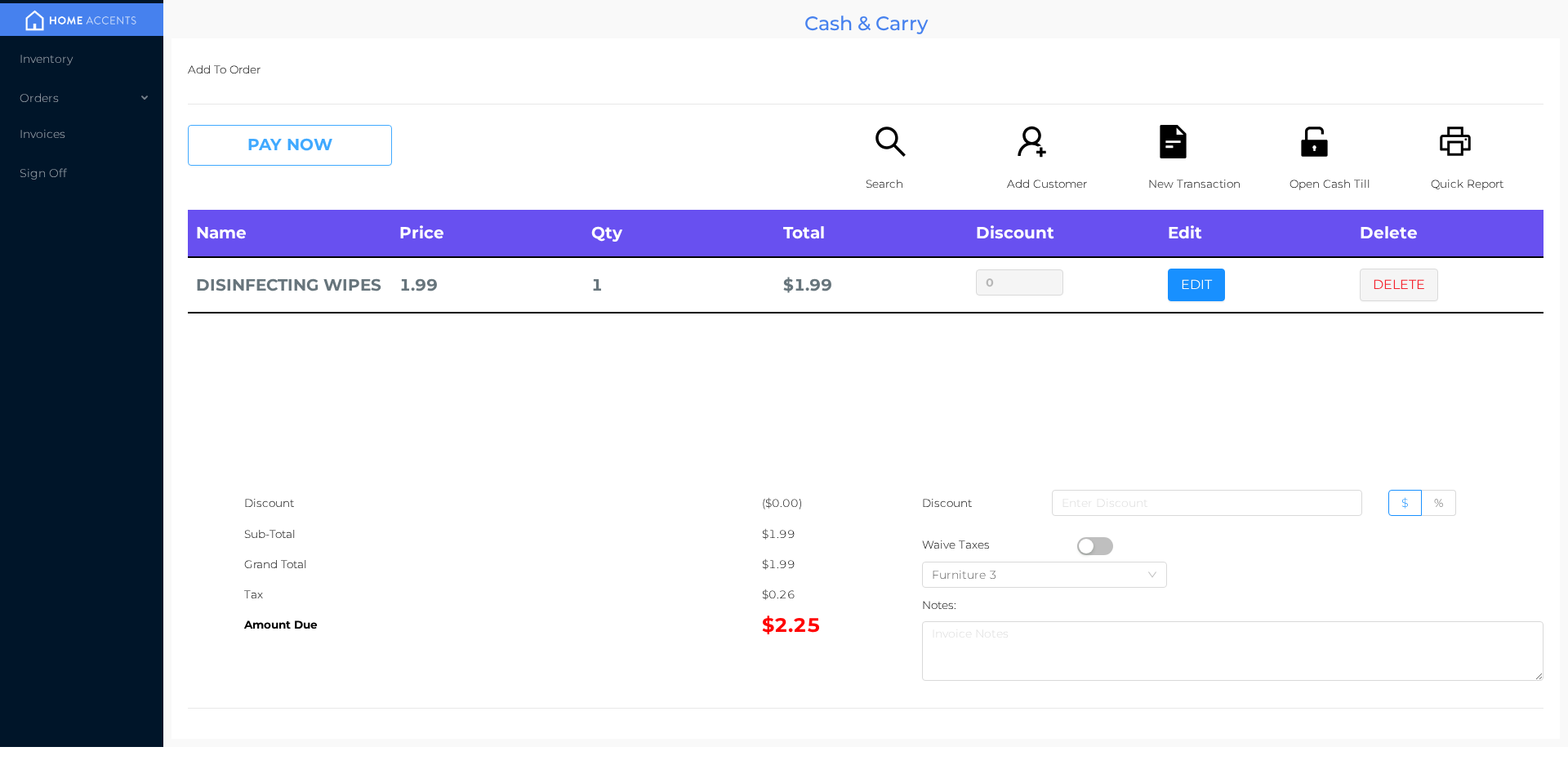
click at [246, 145] on button "PAY NOW" at bounding box center [290, 145] width 204 height 41
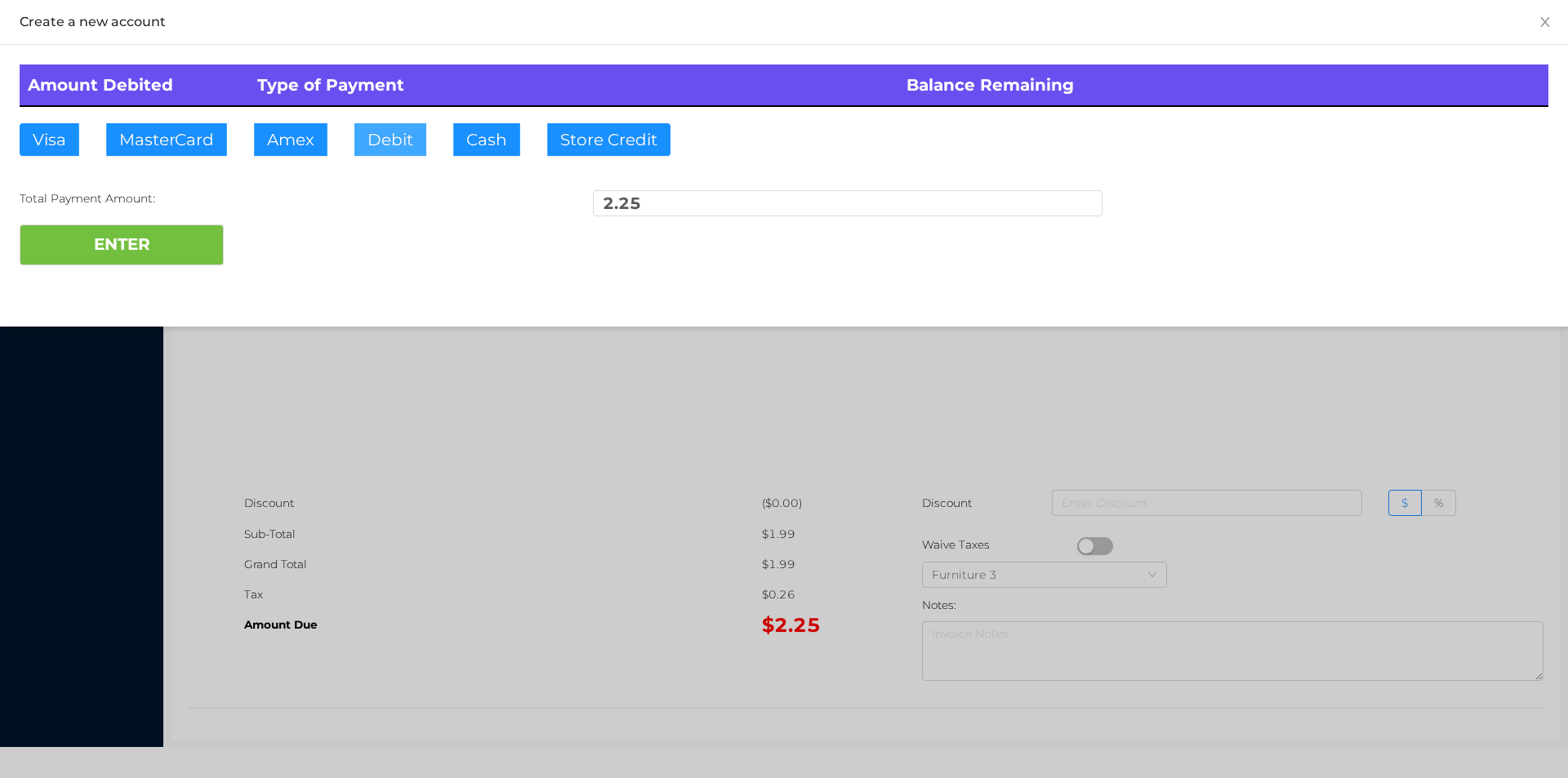
click at [395, 135] on button "Debit" at bounding box center [390, 140] width 72 height 33
type input "5"
click at [170, 242] on button "ENTER" at bounding box center [121, 245] width 204 height 41
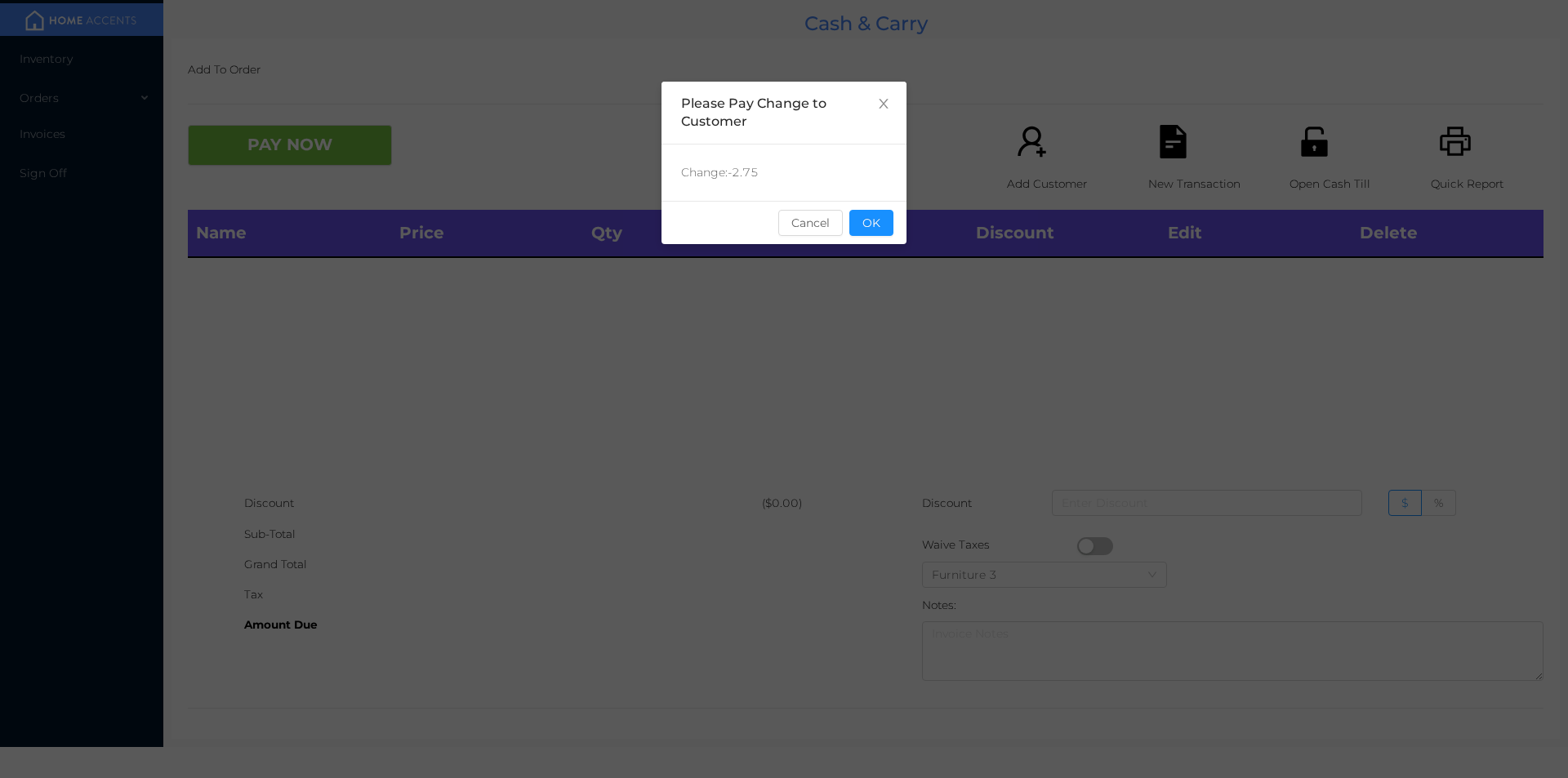
click at [882, 226] on button "OK" at bounding box center [871, 222] width 44 height 26
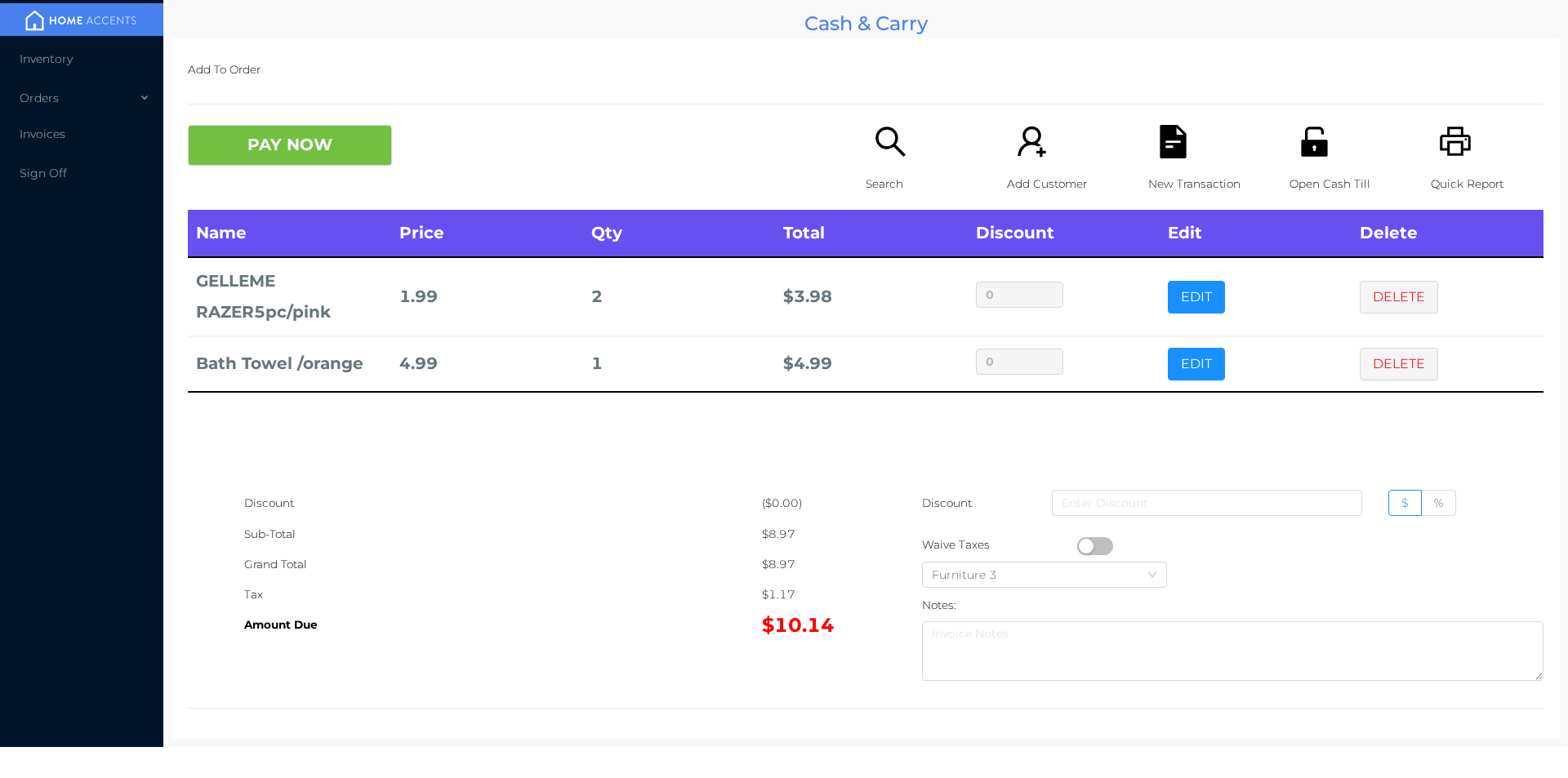
click at [1157, 132] on icon "icon: file-text" at bounding box center [1173, 141] width 33 height 33
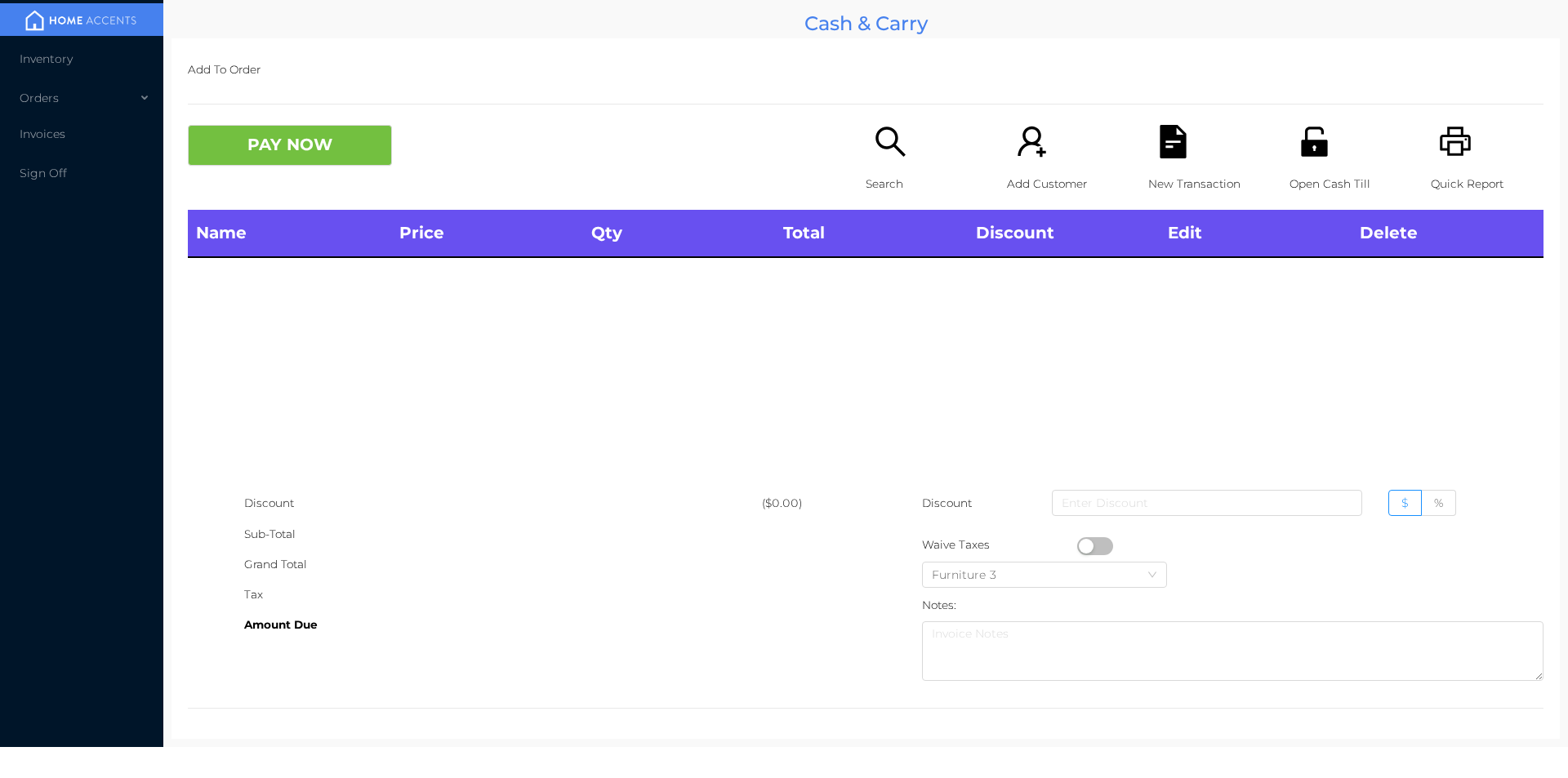
click at [1298, 158] on icon "icon: unlock" at bounding box center [1315, 141] width 33 height 33
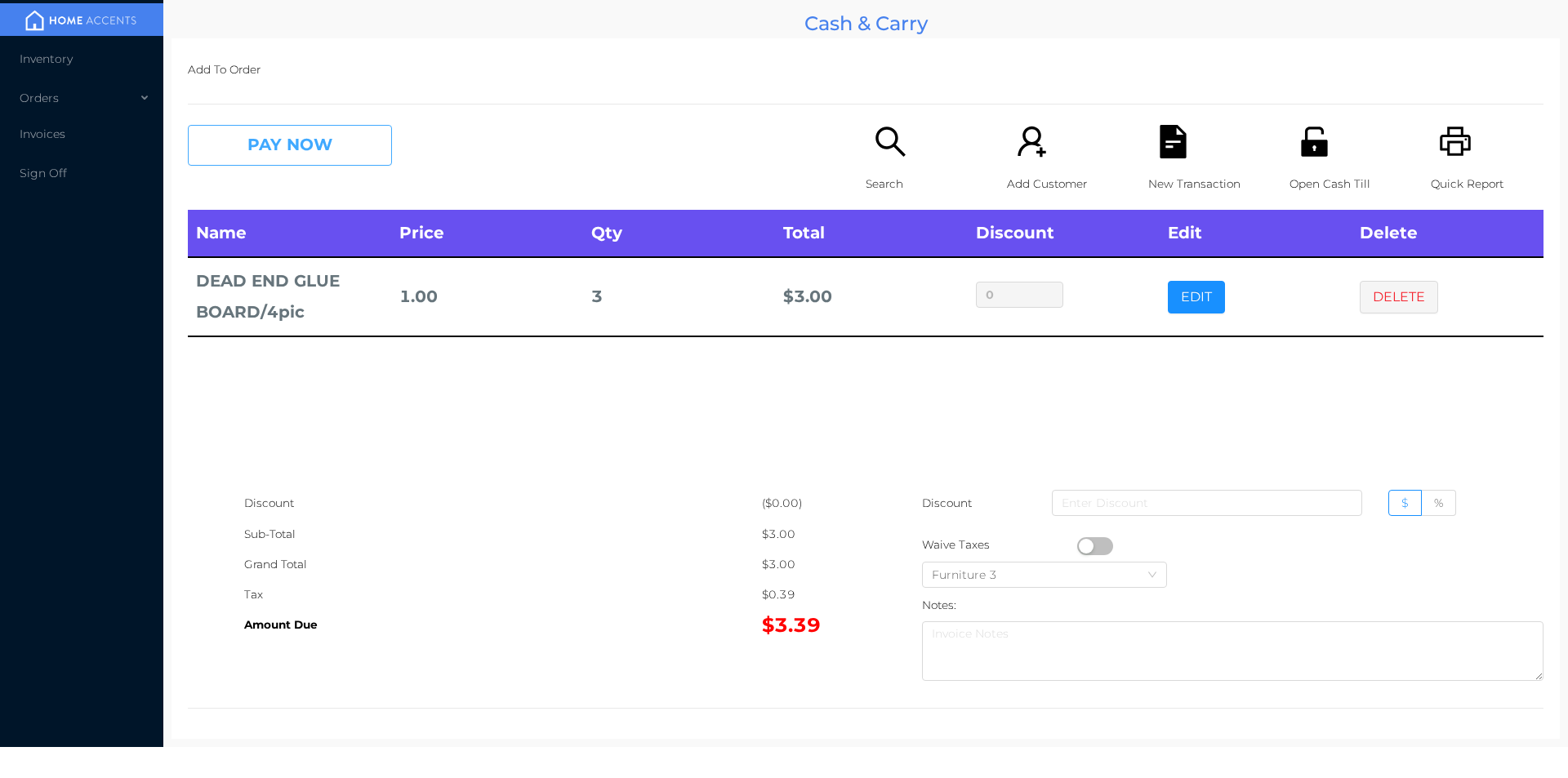
click at [239, 152] on button "PAY NOW" at bounding box center [290, 145] width 204 height 41
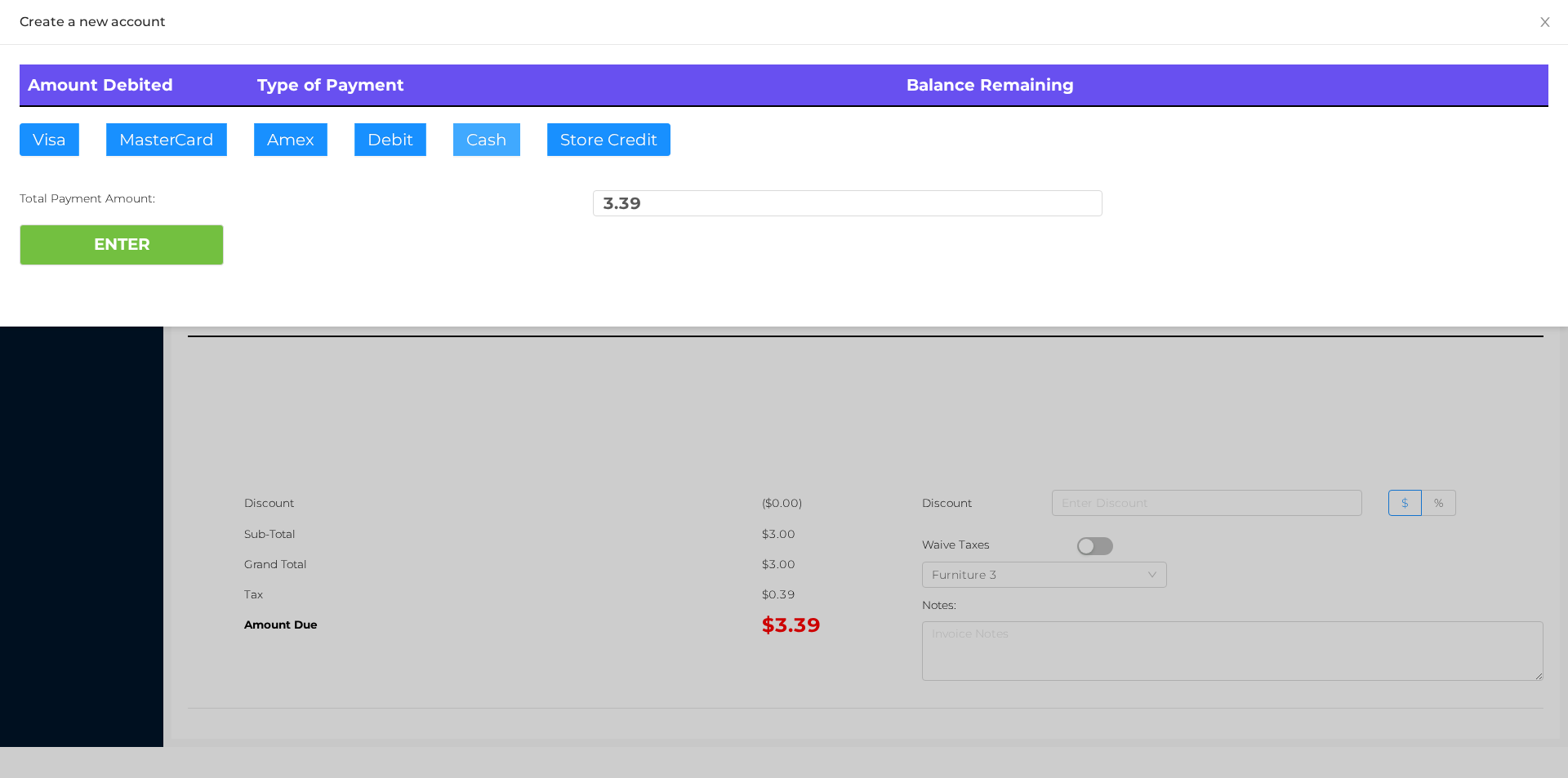
click at [476, 135] on button "Cash" at bounding box center [486, 140] width 67 height 33
type input "5"
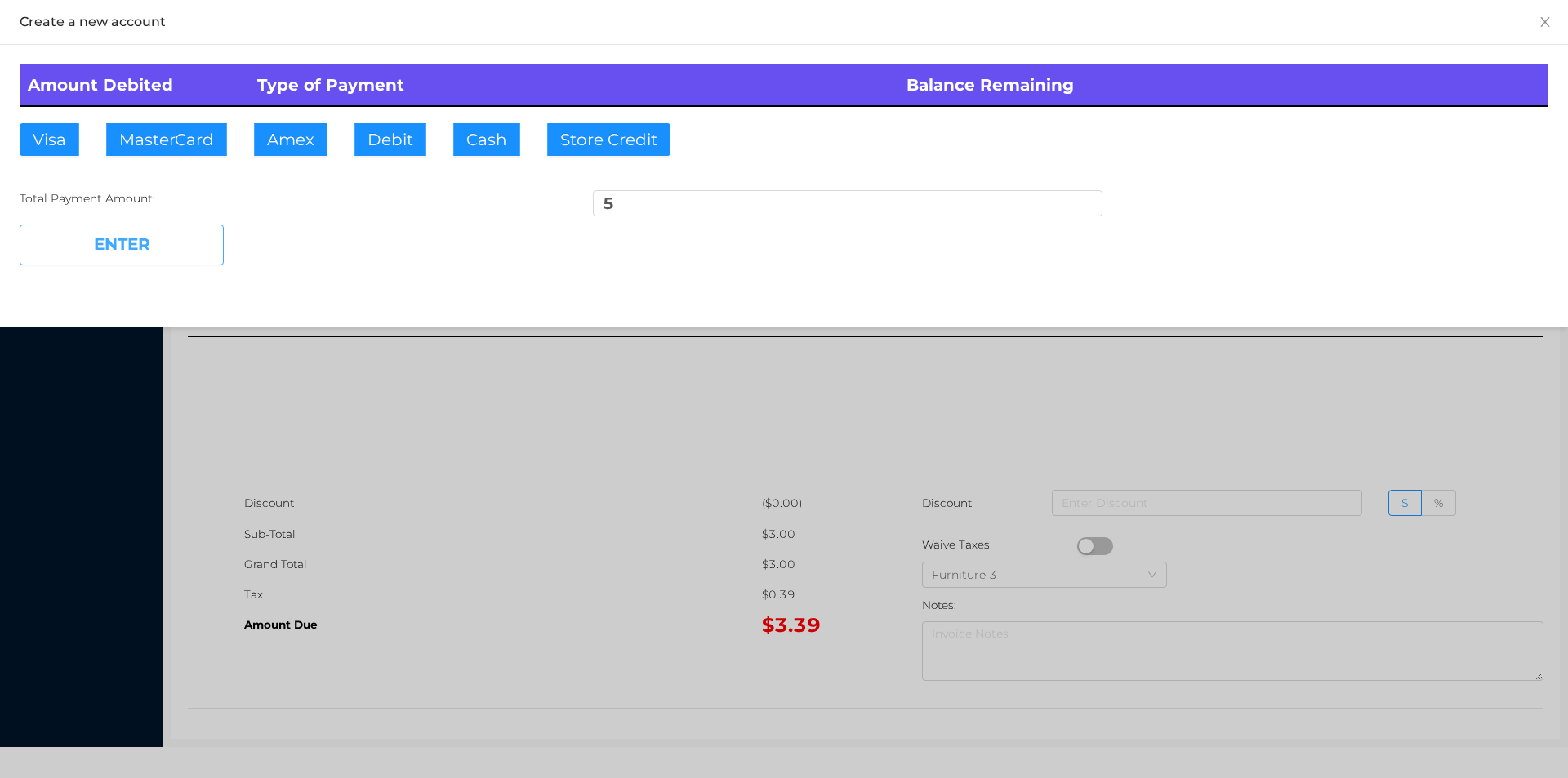
click at [146, 263] on button "ENTER" at bounding box center [121, 245] width 204 height 41
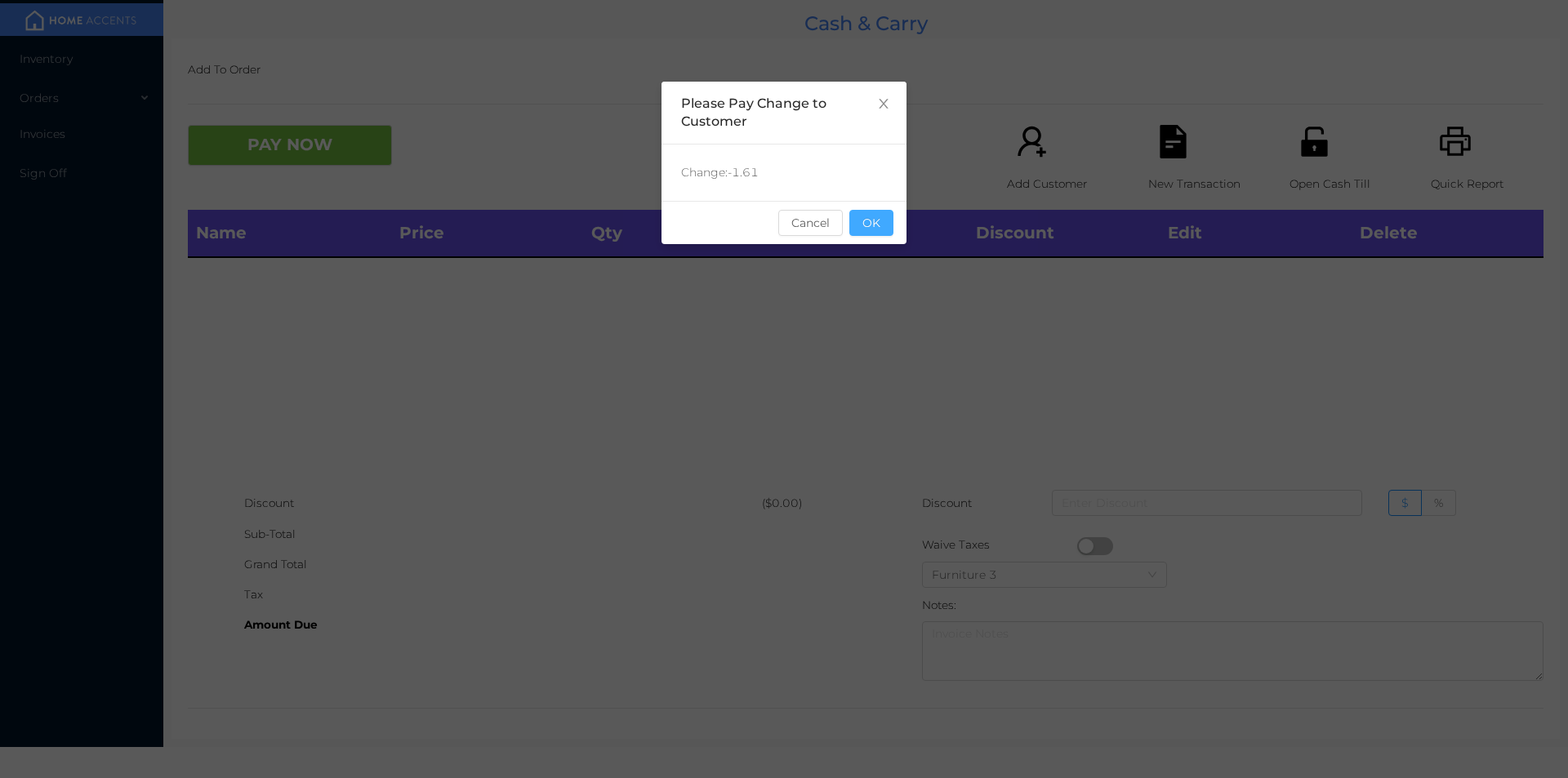
click at [888, 214] on button "OK" at bounding box center [871, 222] width 44 height 26
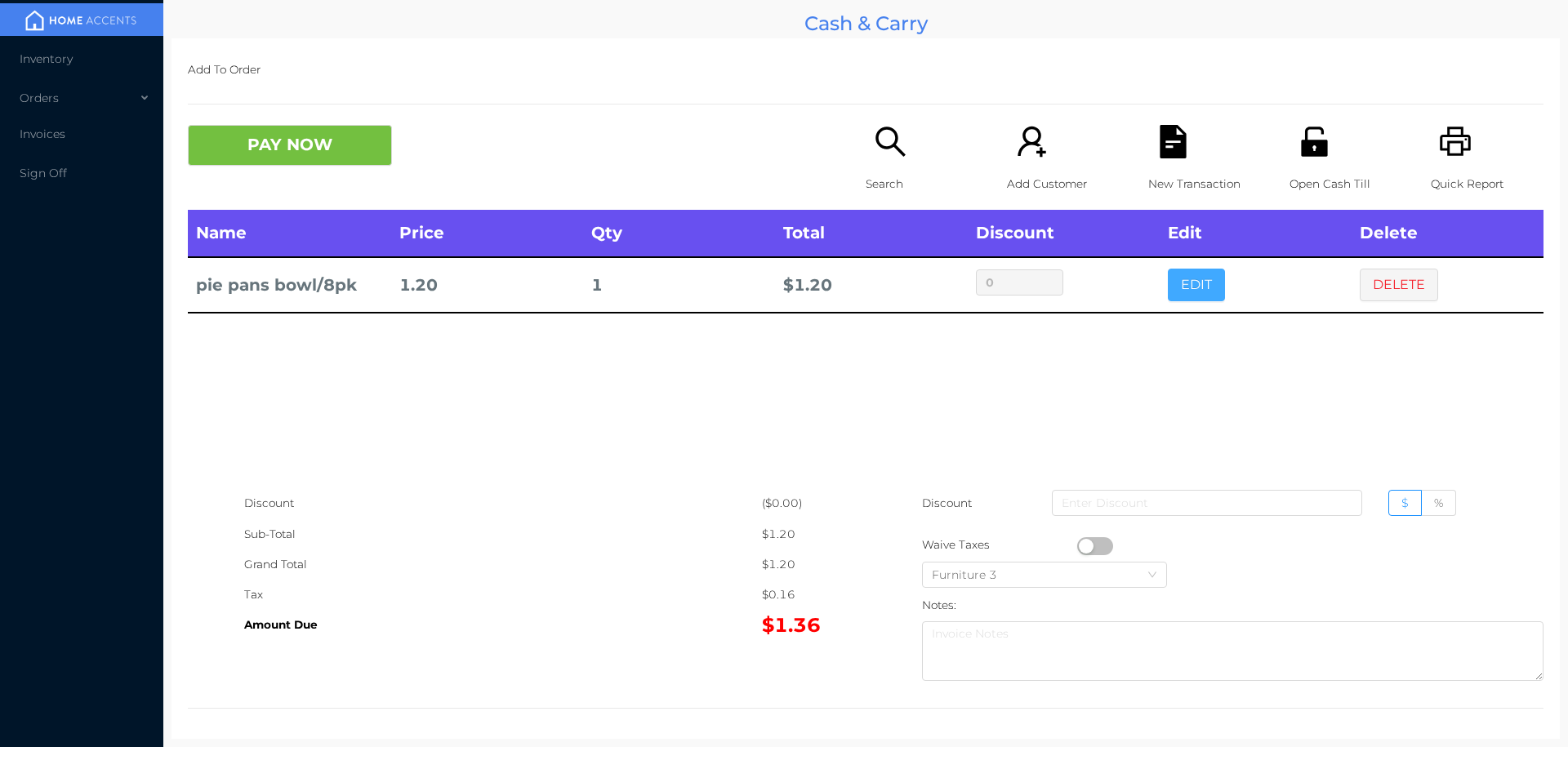
click at [1180, 302] on button "EDIT" at bounding box center [1196, 284] width 57 height 33
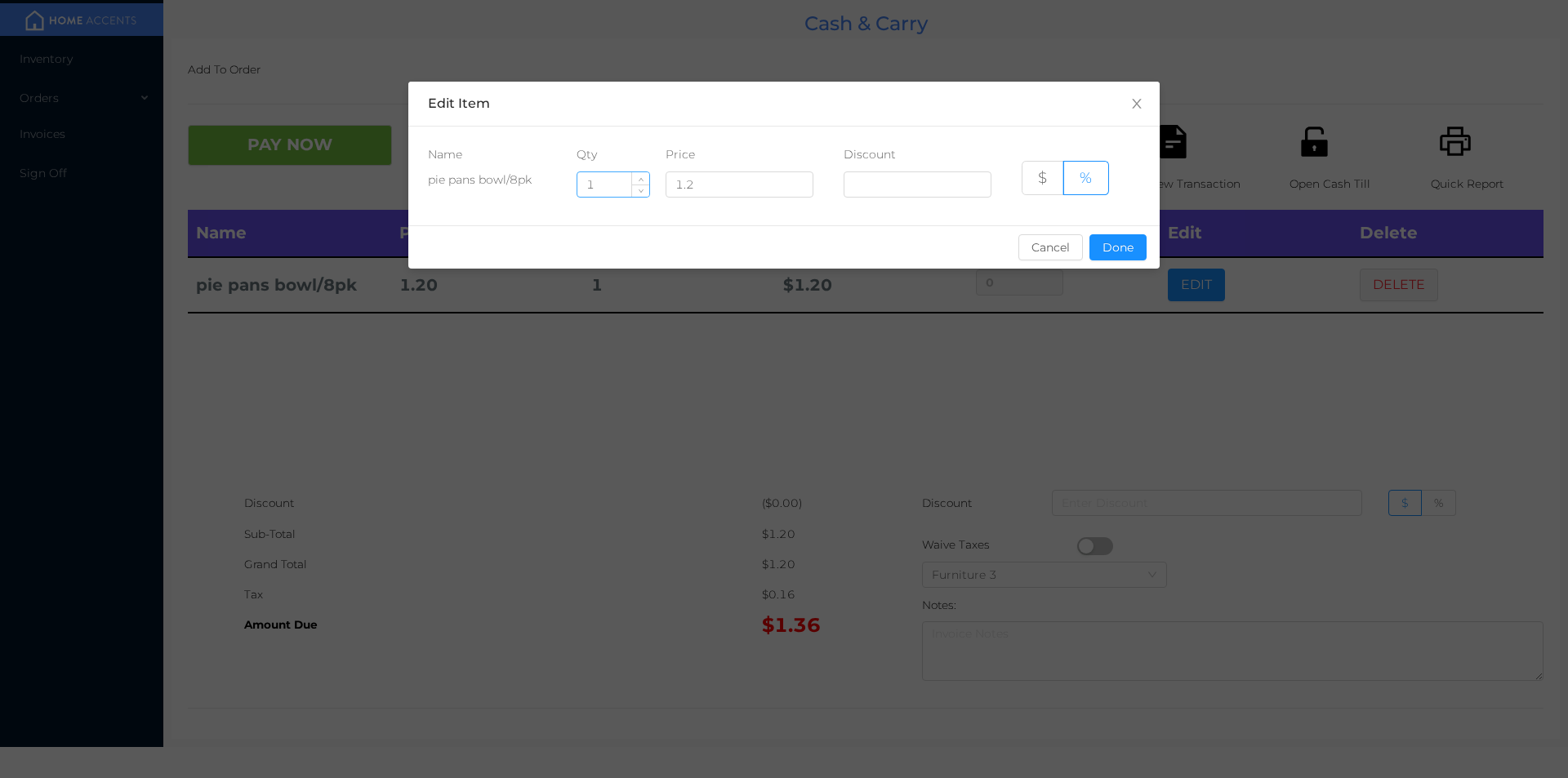
click at [607, 180] on input "1" at bounding box center [613, 184] width 72 height 24
type input "10"
click at [1113, 254] on button "Done" at bounding box center [1117, 247] width 57 height 26
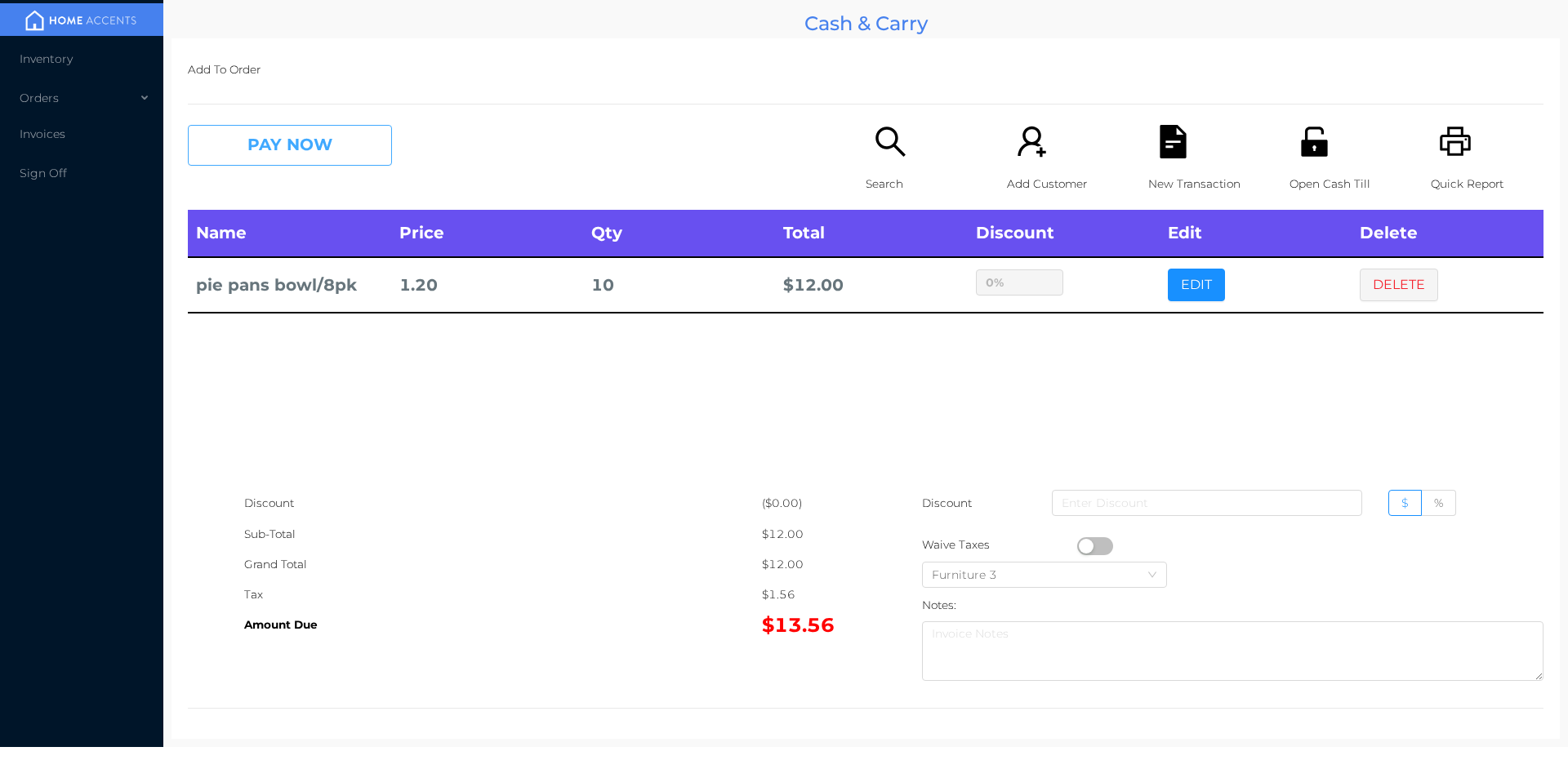
click at [253, 144] on button "PAY NOW" at bounding box center [290, 145] width 204 height 41
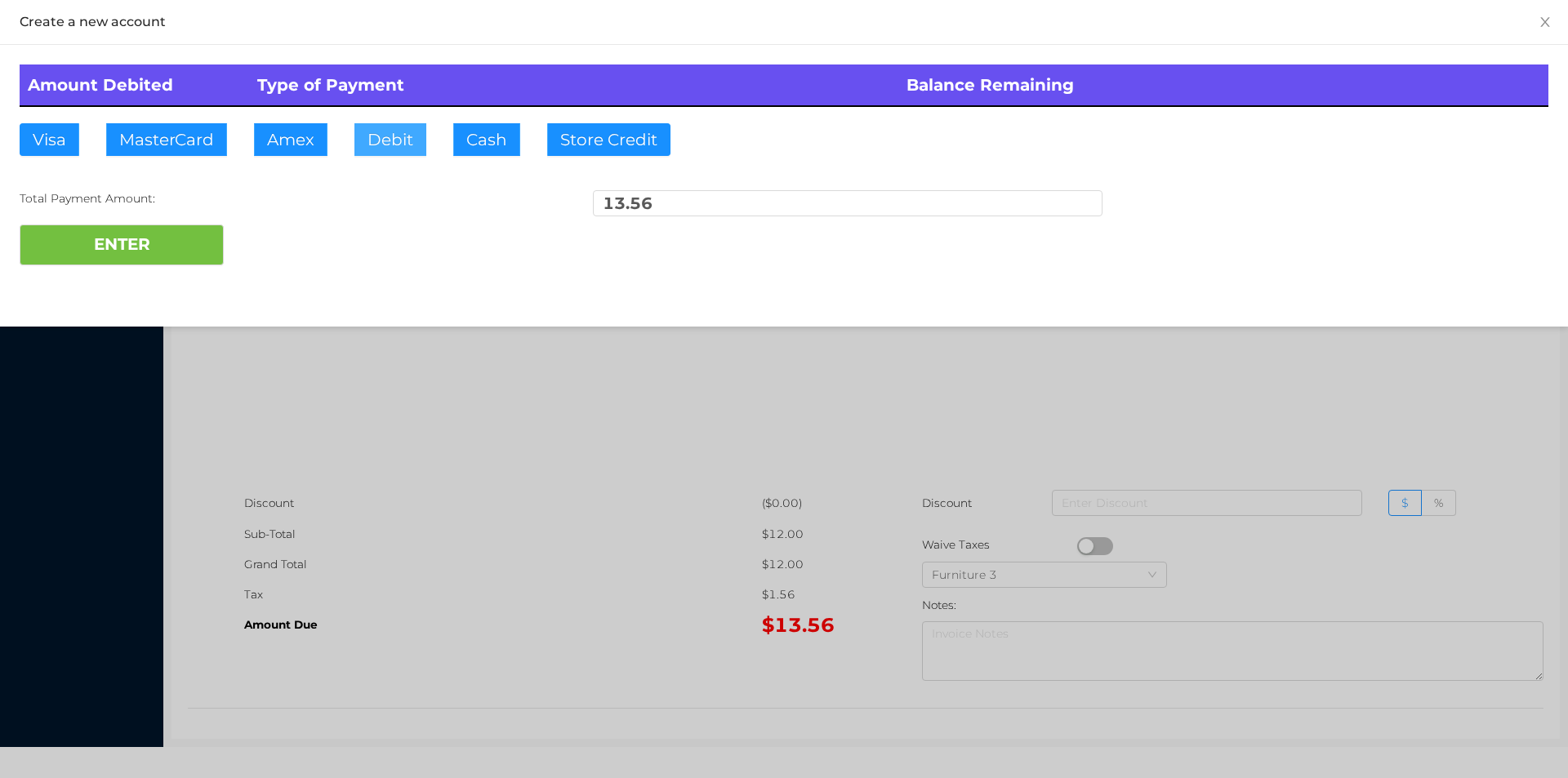
click at [402, 129] on button "Debit" at bounding box center [390, 140] width 72 height 33
click at [196, 263] on button "ENTER" at bounding box center [121, 245] width 204 height 41
type input "0"
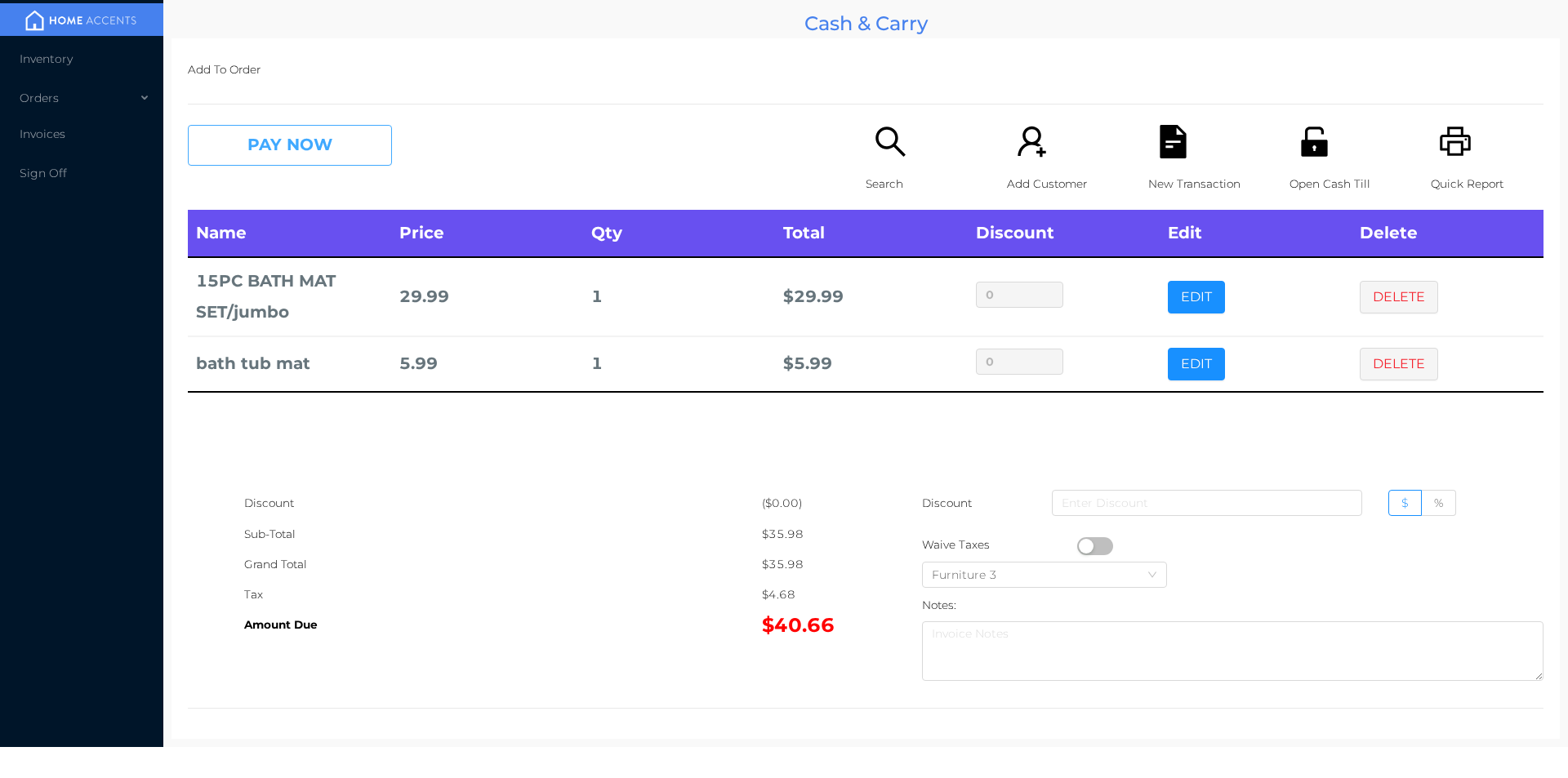
click at [262, 150] on button "PAY NOW" at bounding box center [290, 145] width 204 height 41
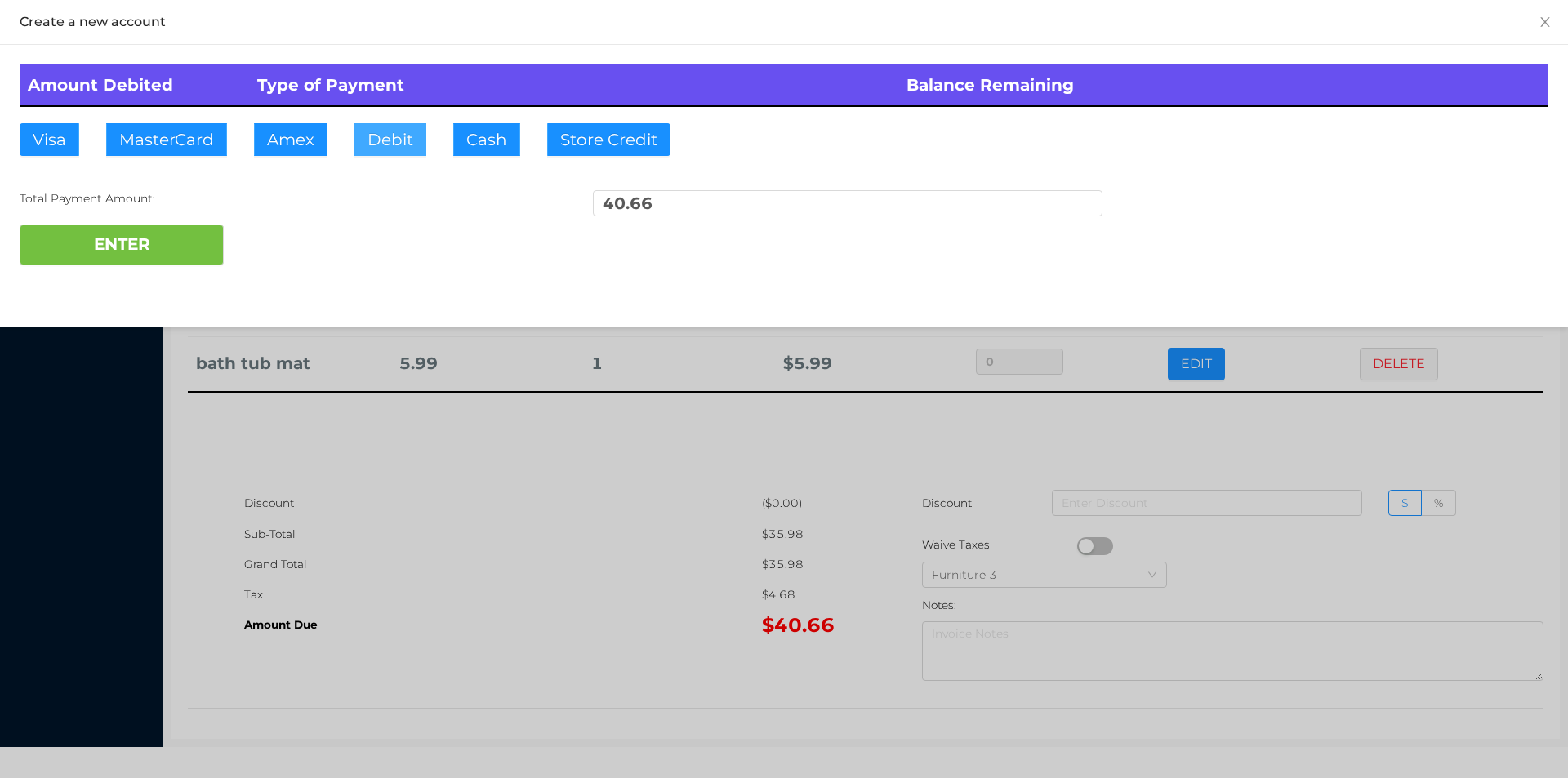
click at [395, 150] on button "Debit" at bounding box center [390, 140] width 72 height 33
click at [171, 241] on button "ENTER" at bounding box center [121, 245] width 204 height 41
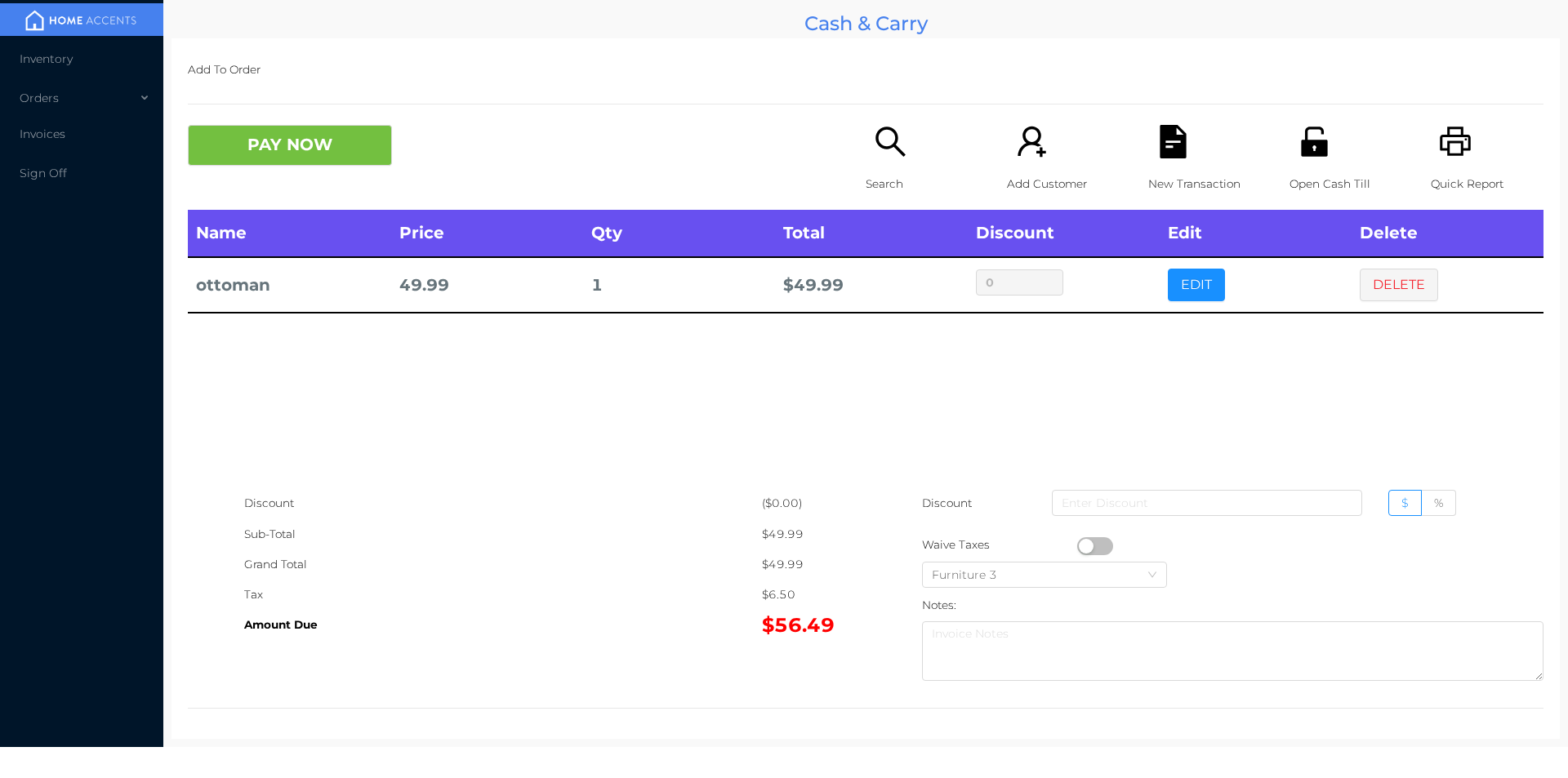
click at [1159, 148] on icon "icon: file-text" at bounding box center [1173, 141] width 33 height 33
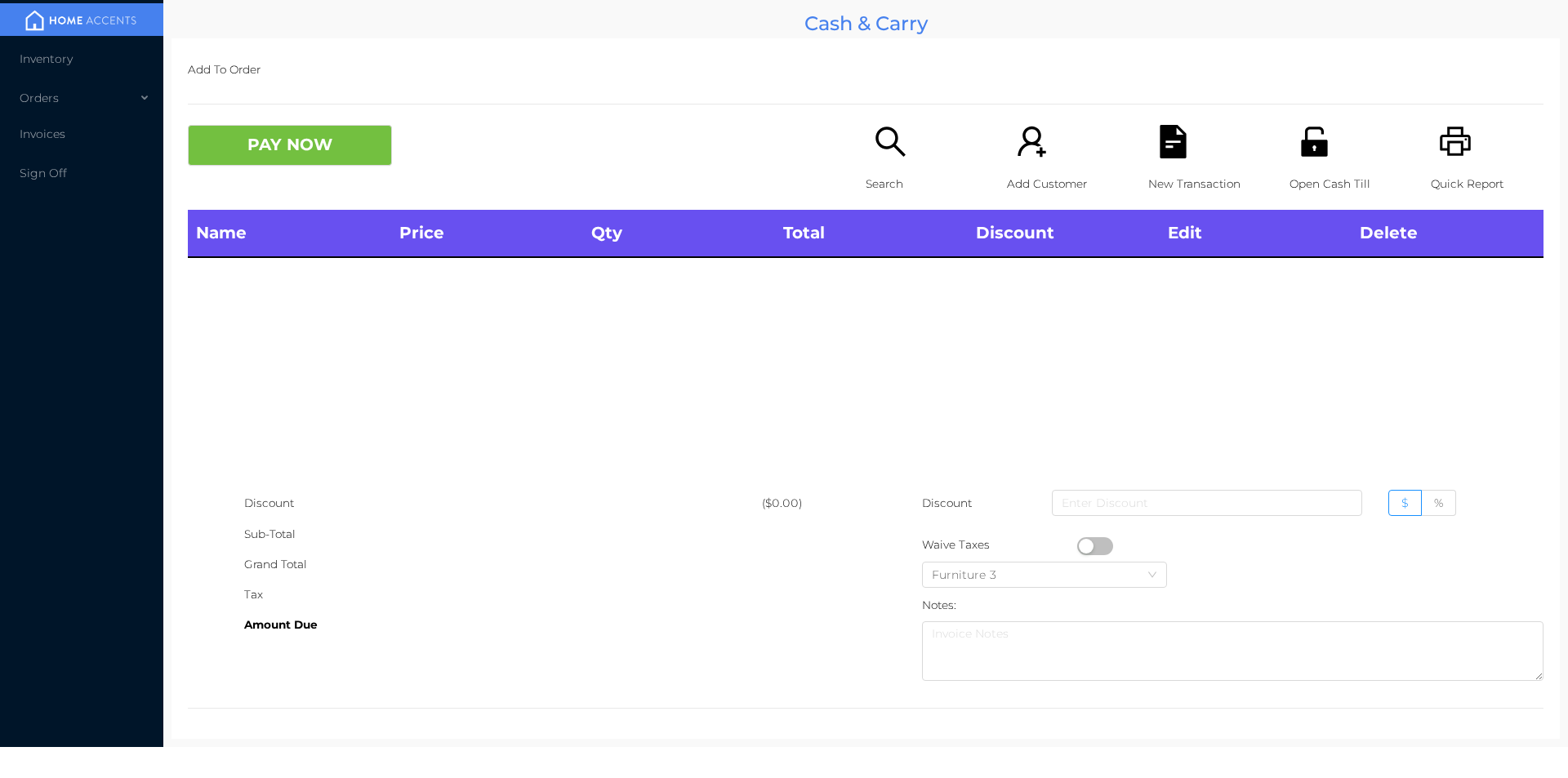
click at [1464, 151] on div "Quick Report" at bounding box center [1487, 167] width 113 height 85
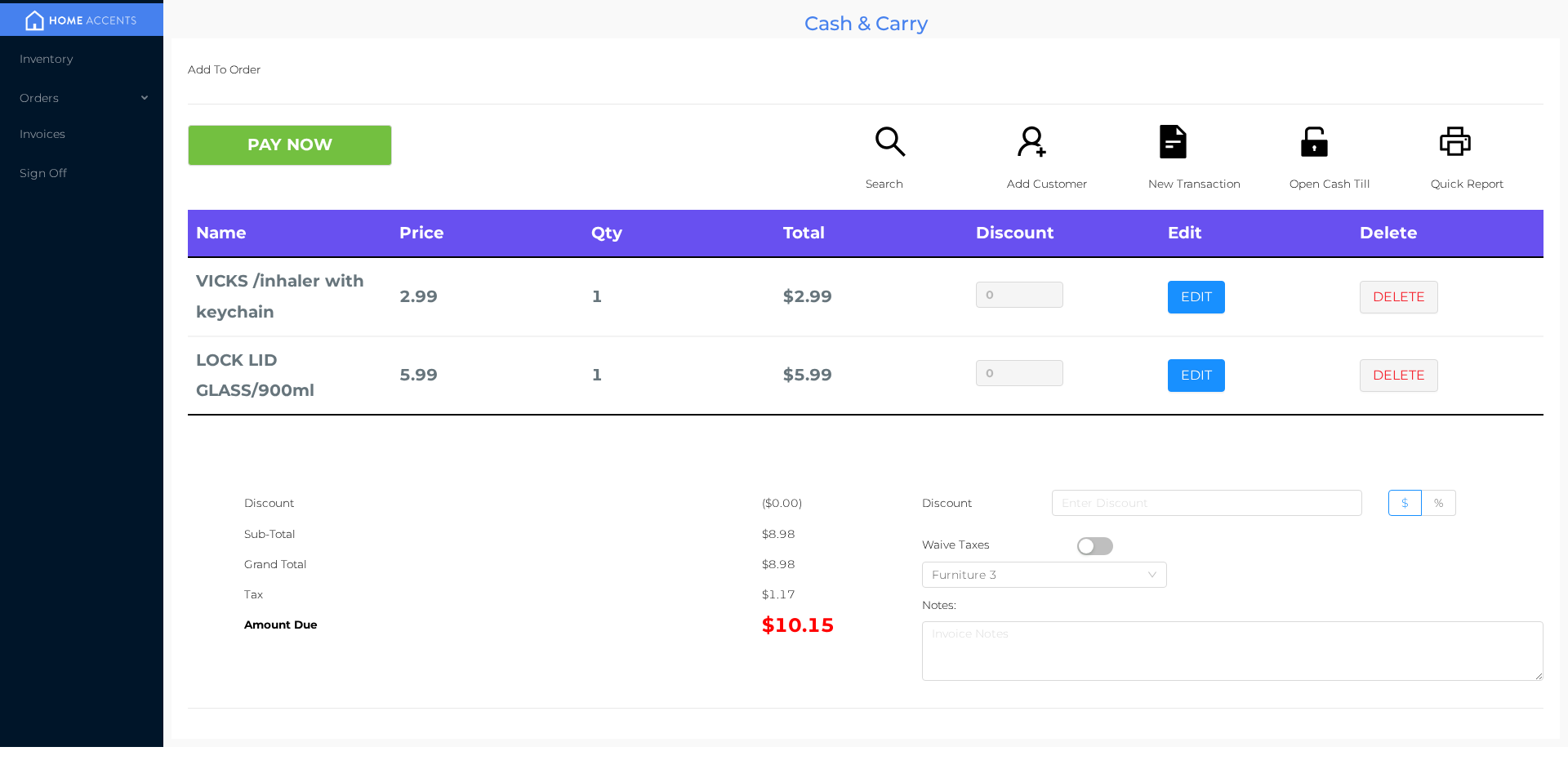
click at [1173, 160] on div "New Transaction" at bounding box center [1204, 167] width 113 height 85
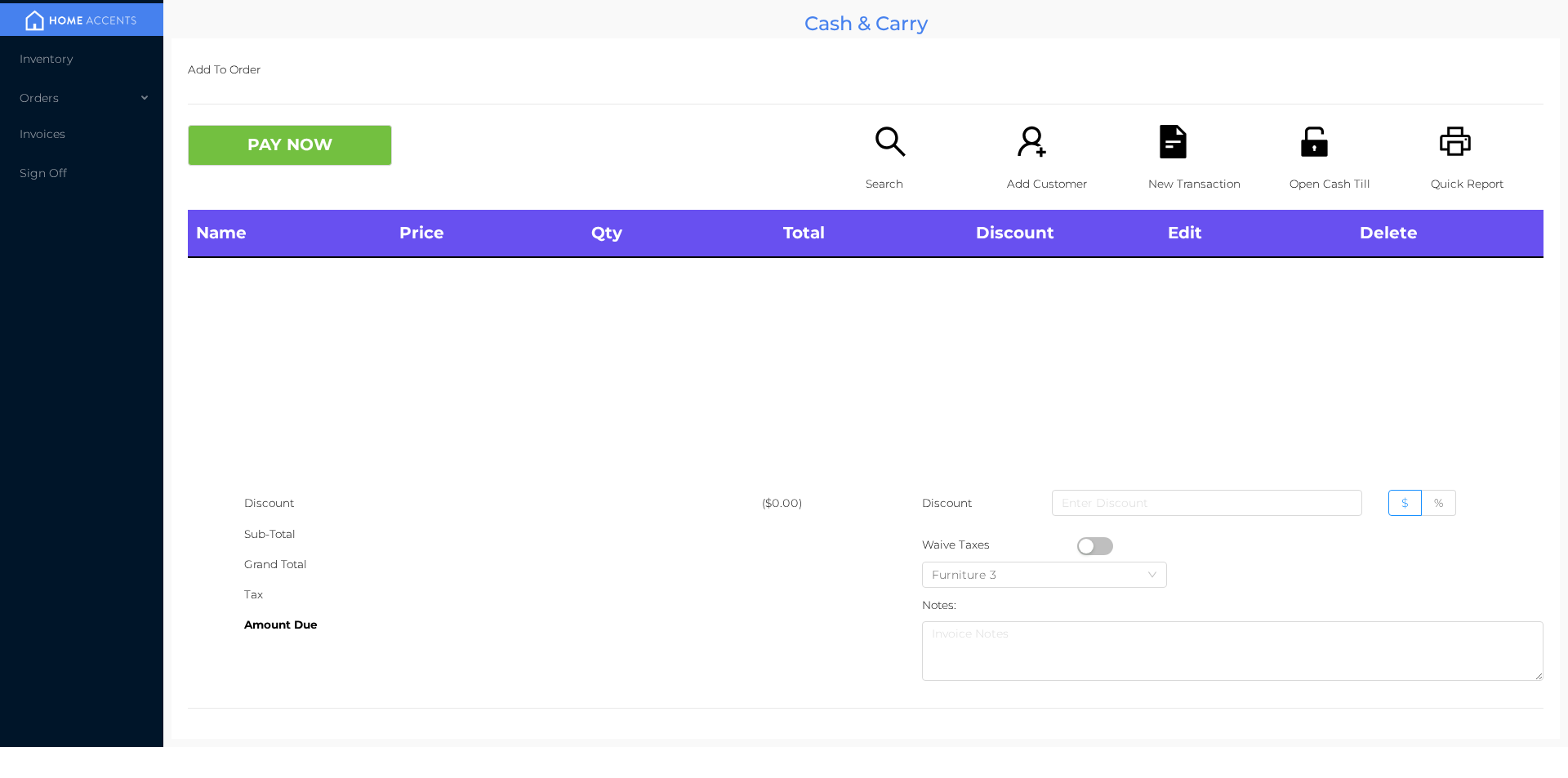
click at [1321, 174] on p "Open Cash Till" at bounding box center [1346, 184] width 113 height 30
click at [1301, 145] on icon "icon: unlock" at bounding box center [1313, 140] width 26 height 29
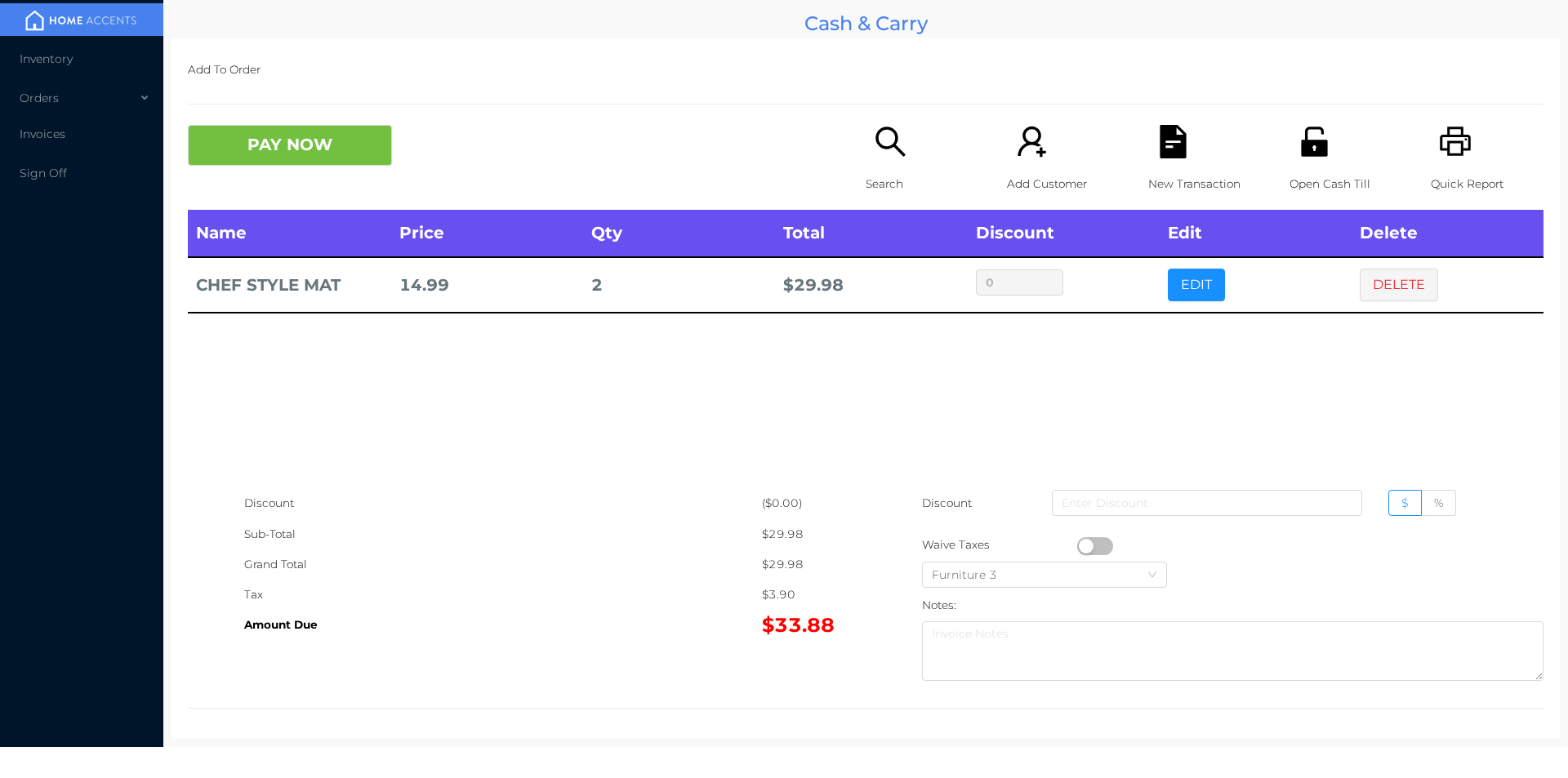
click at [1179, 154] on icon "icon: file-text" at bounding box center [1173, 141] width 33 height 33
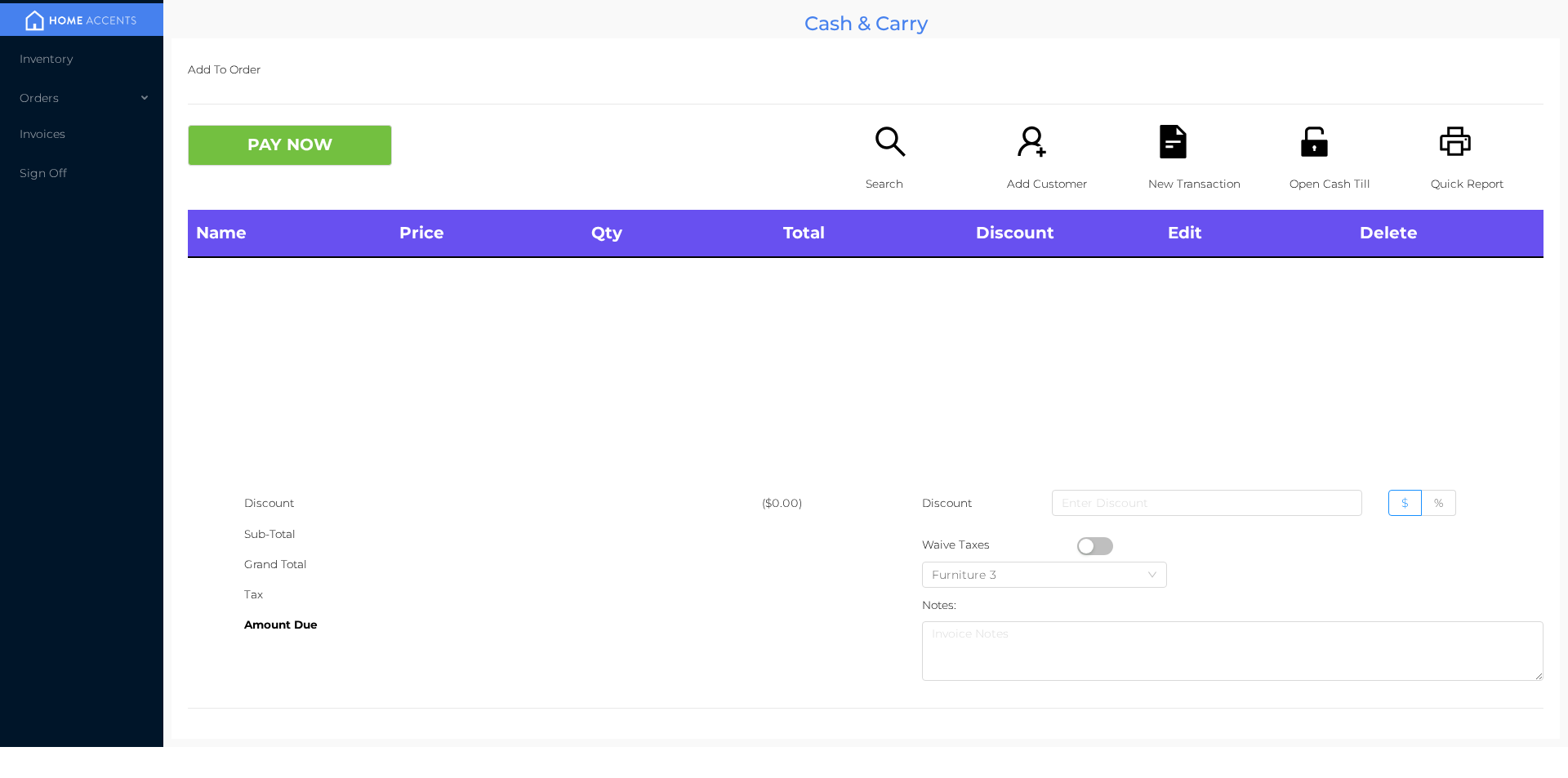
click at [1459, 134] on icon "icon: printer" at bounding box center [1456, 141] width 33 height 33
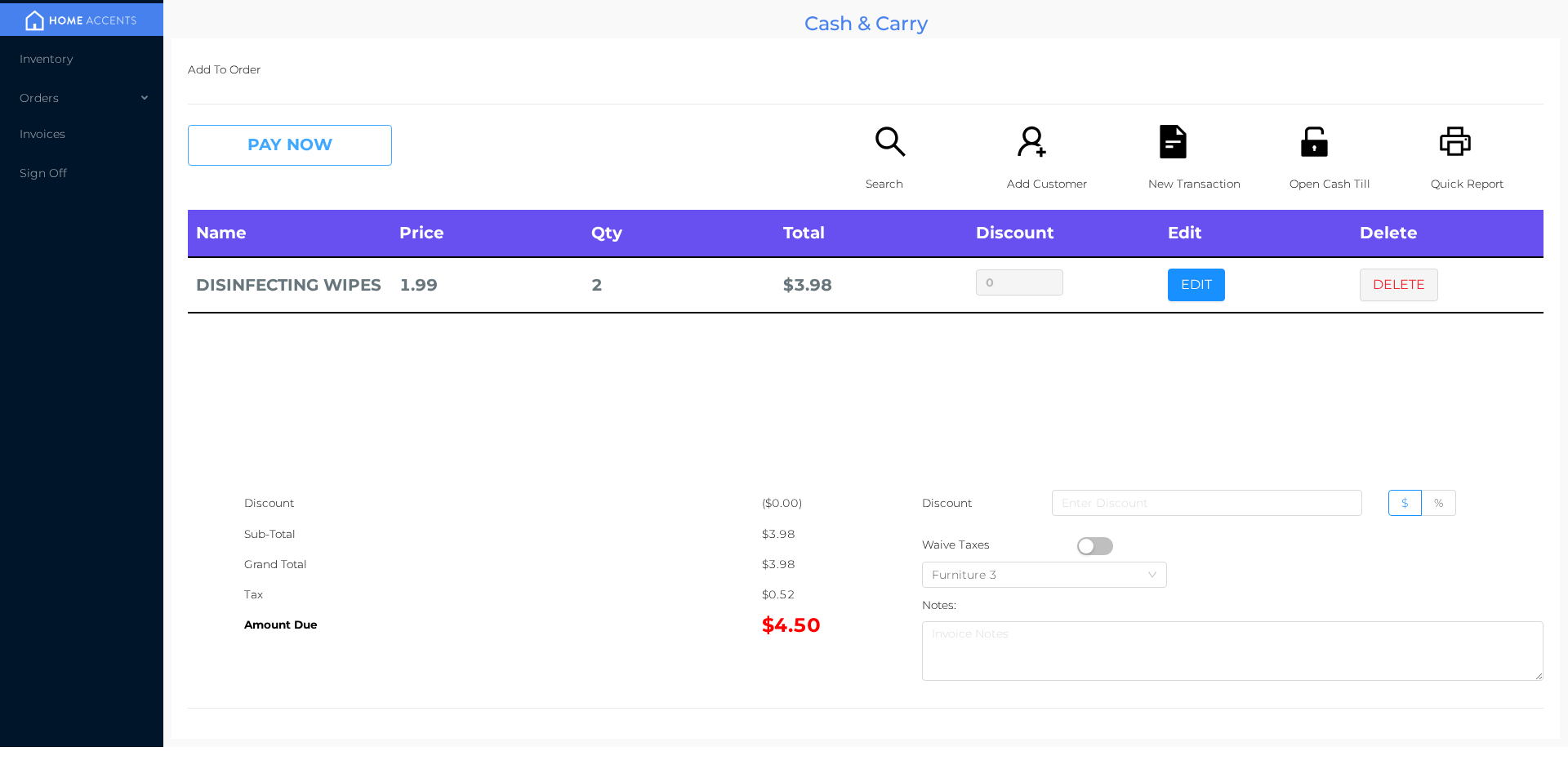
click at [240, 145] on button "PAY NOW" at bounding box center [290, 145] width 204 height 41
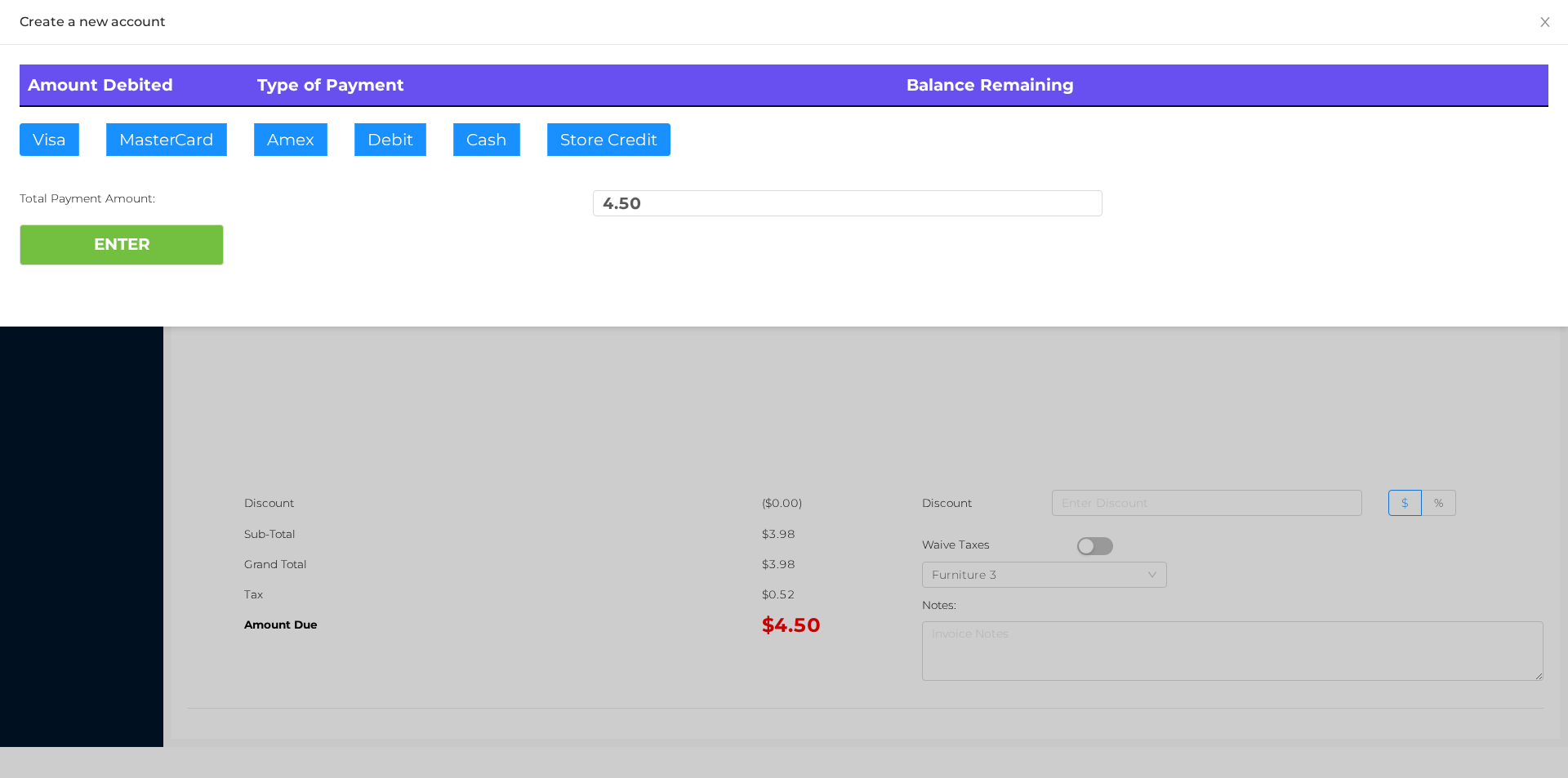
click at [374, 117] on div "Amount Debited Type of Payment Balance Remaining Visa MasterCard Amex Debit Cas…" at bounding box center [784, 165] width 1568 height 240
click at [157, 231] on button "ENTER" at bounding box center [121, 245] width 204 height 41
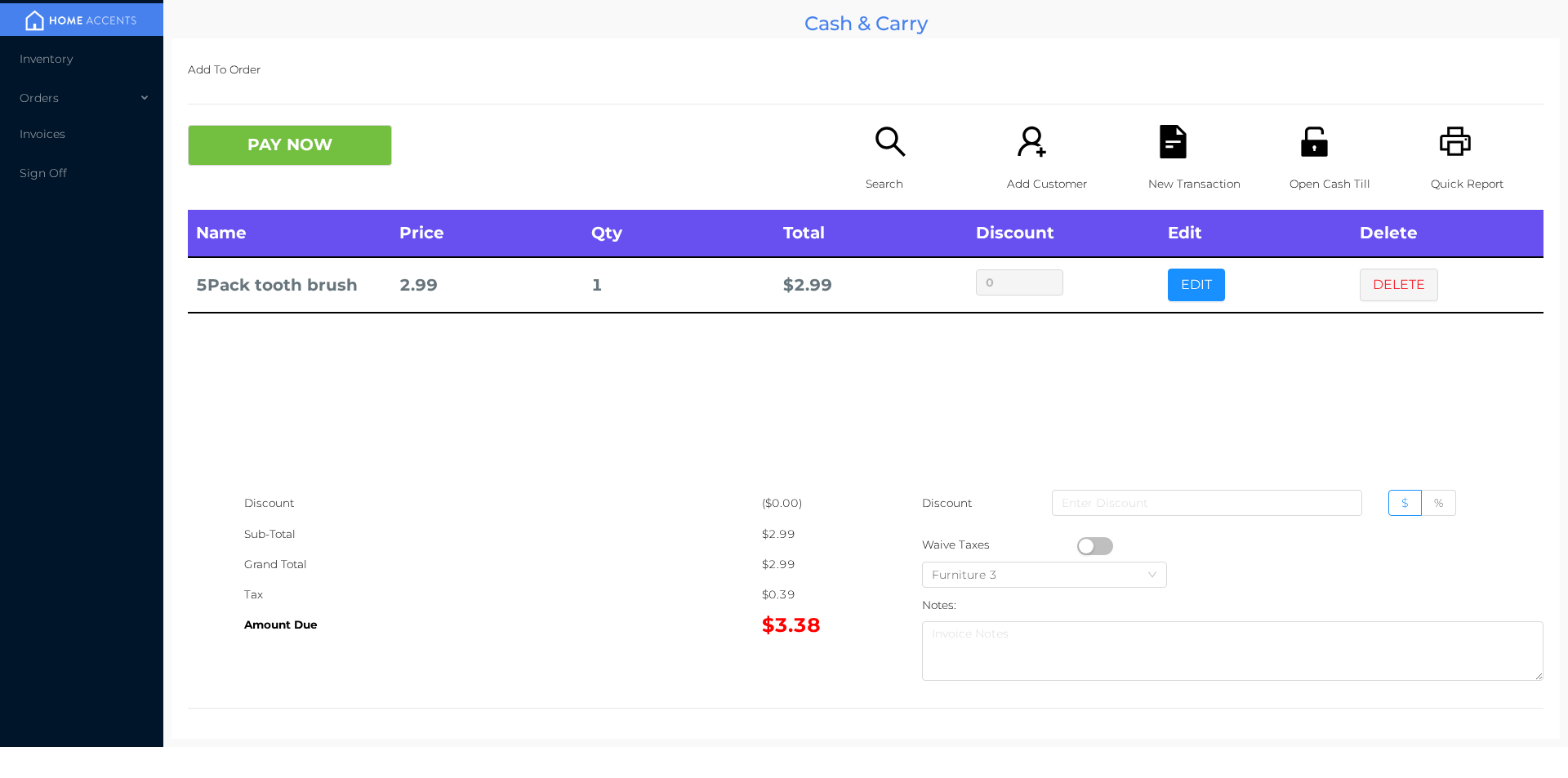
click at [1148, 129] on div "New Transaction" at bounding box center [1204, 167] width 113 height 85
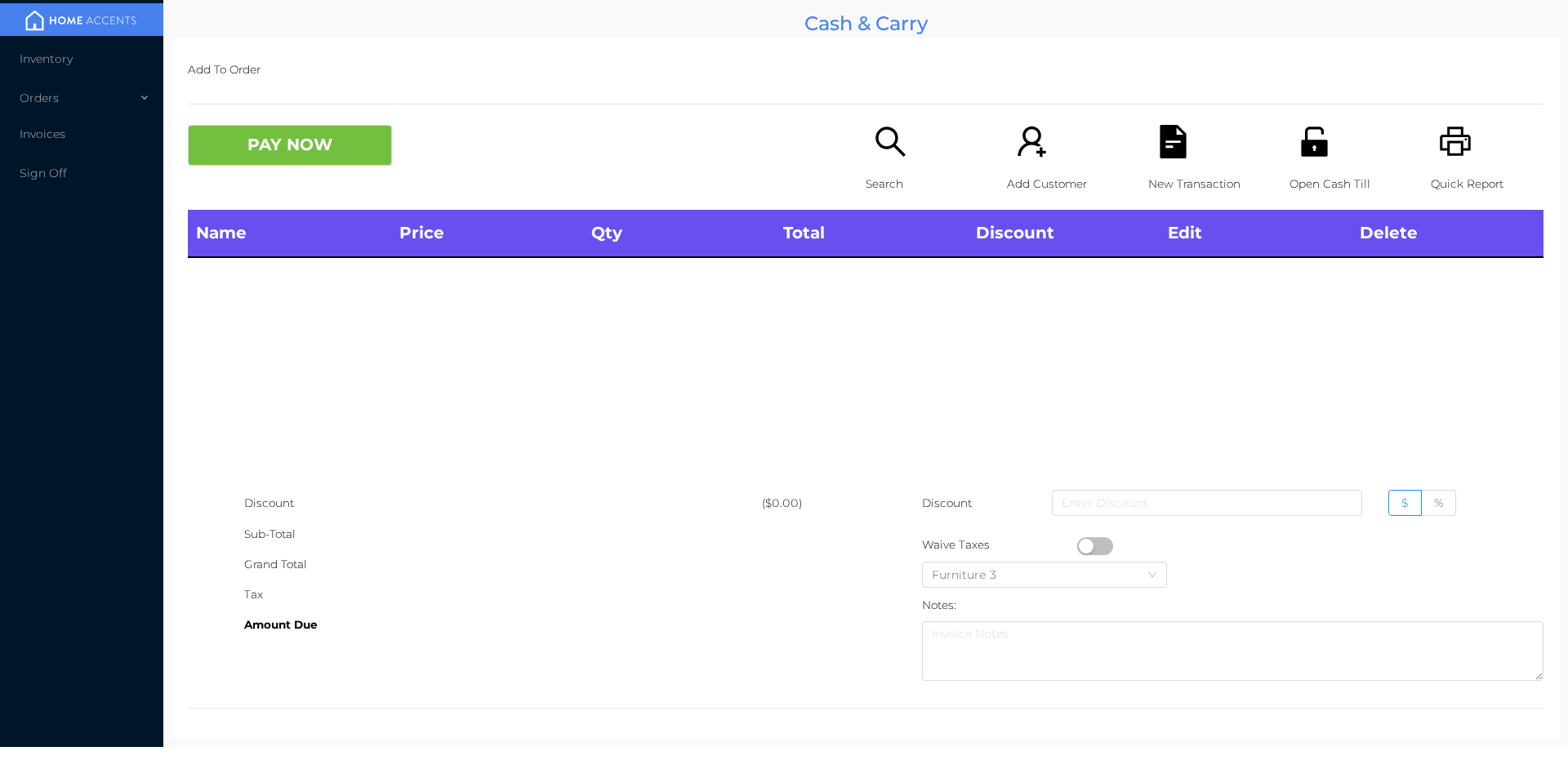
click at [1321, 171] on p "Open Cash Till" at bounding box center [1346, 184] width 113 height 30
click at [866, 132] on div "Search" at bounding box center [922, 167] width 113 height 85
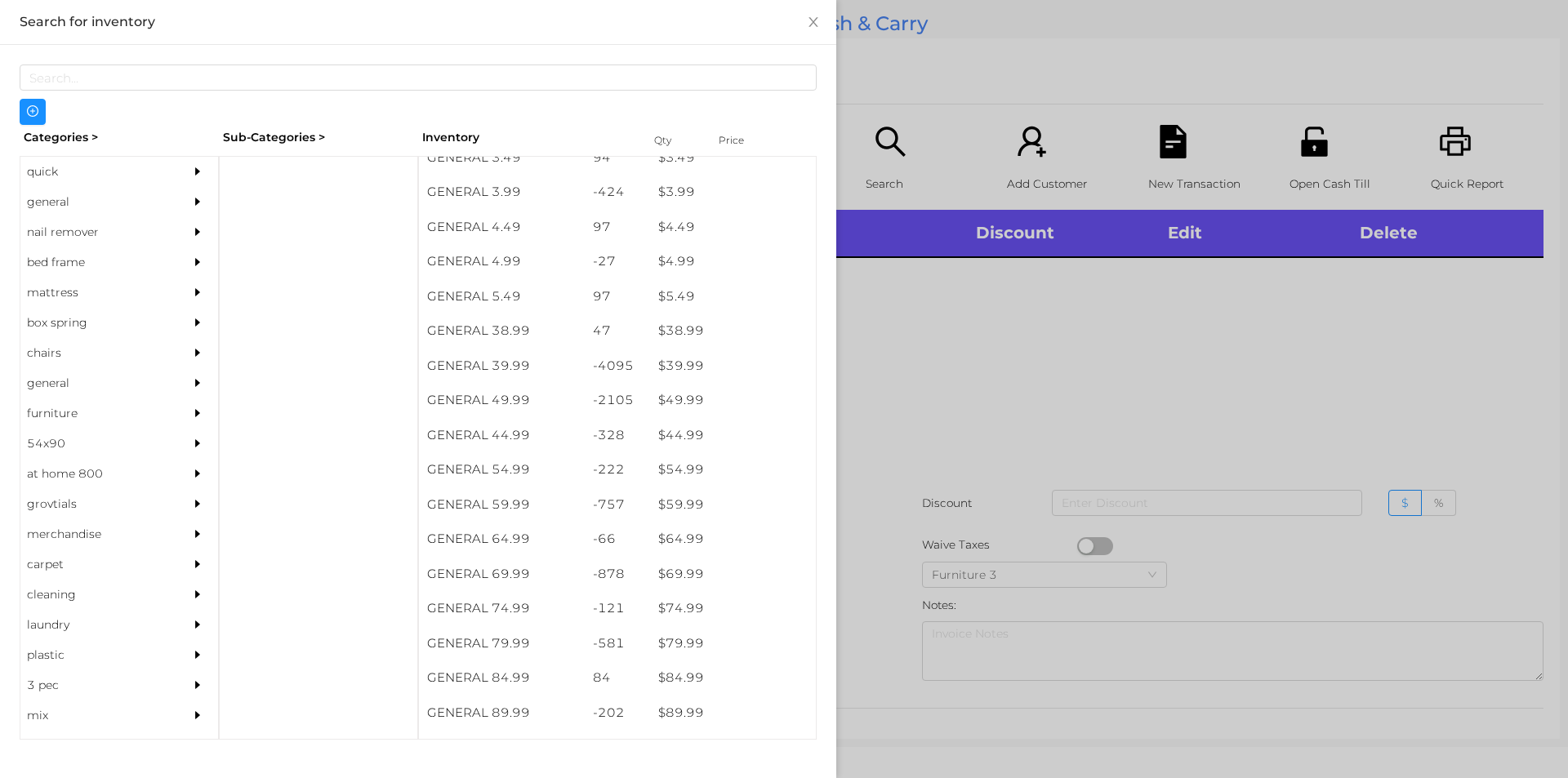
scroll to position [747, 0]
click at [109, 202] on div "general" at bounding box center [94, 202] width 149 height 30
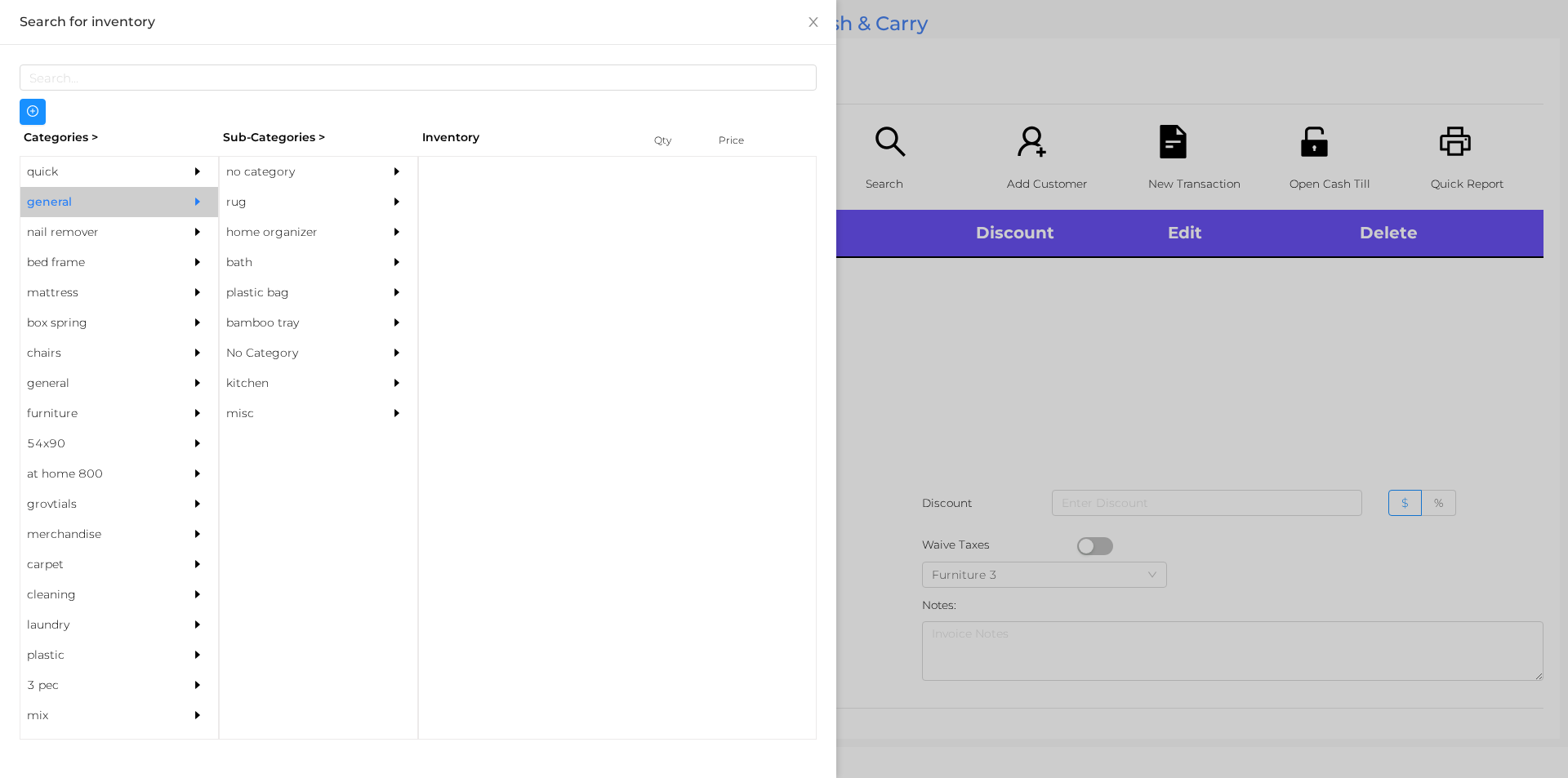
scroll to position [0, 0]
click at [260, 170] on div "no category" at bounding box center [294, 172] width 149 height 30
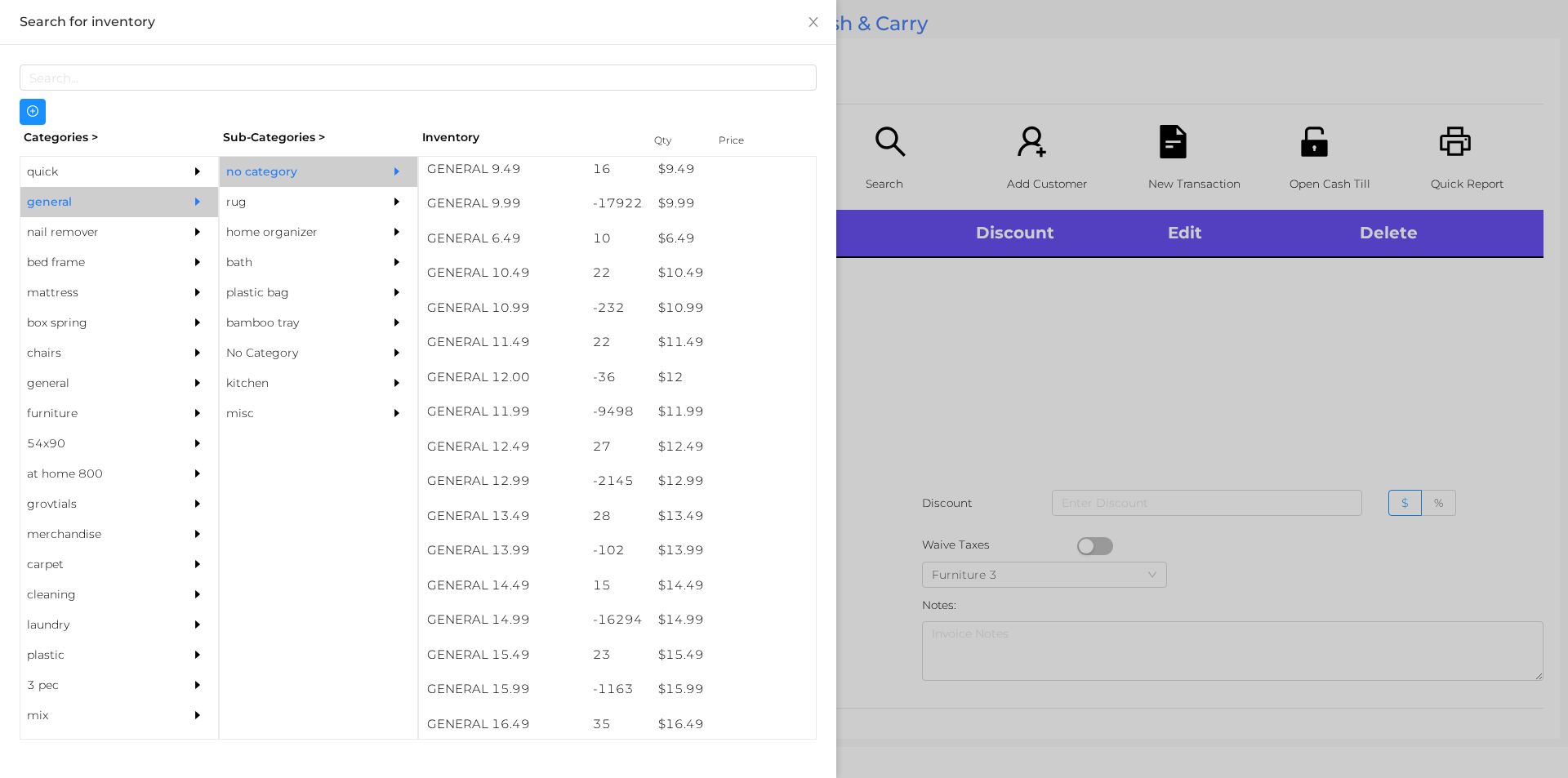
scroll to position [985, 0]
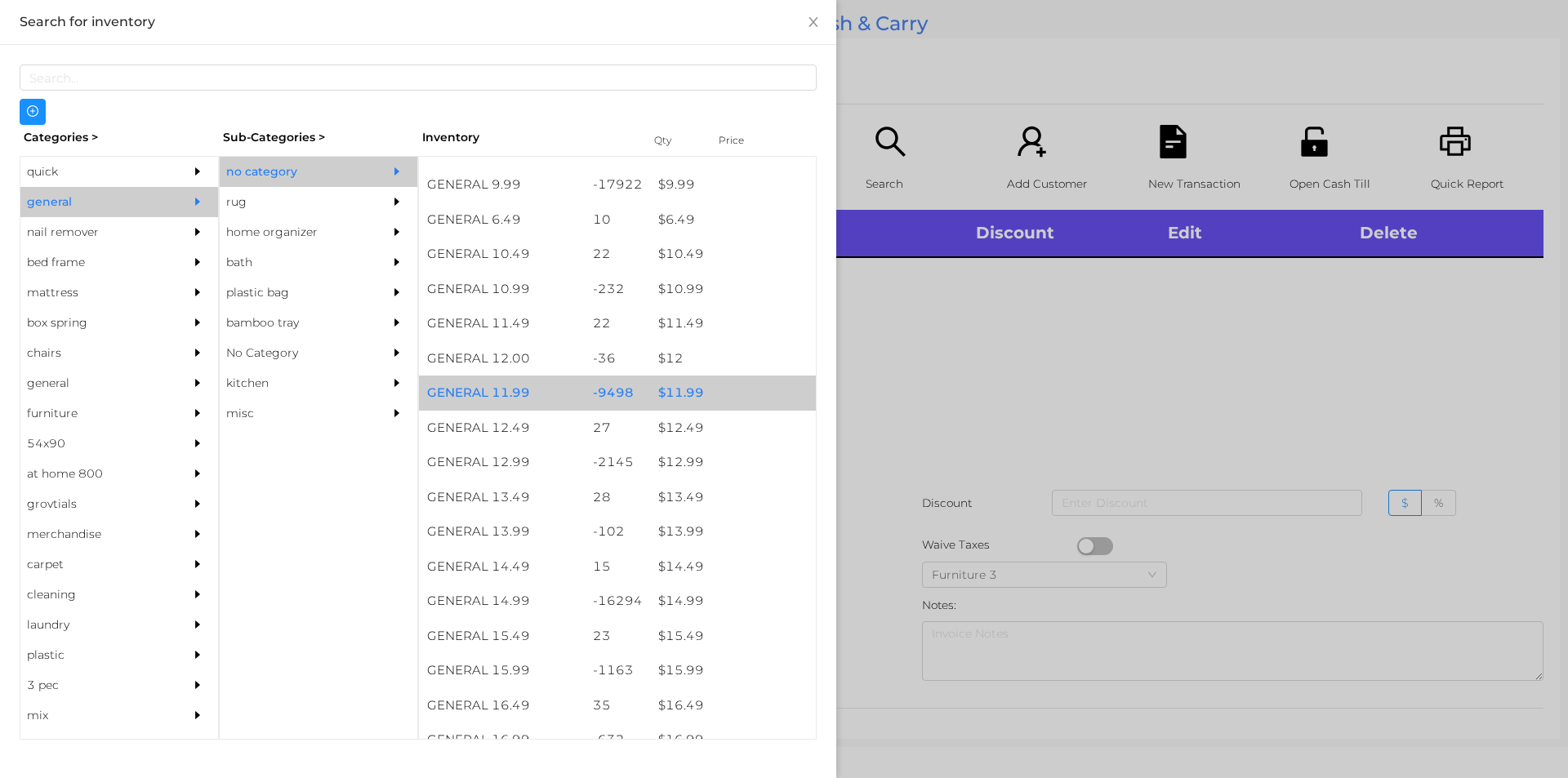
click at [725, 385] on div "$ 11.99" at bounding box center [733, 393] width 165 height 35
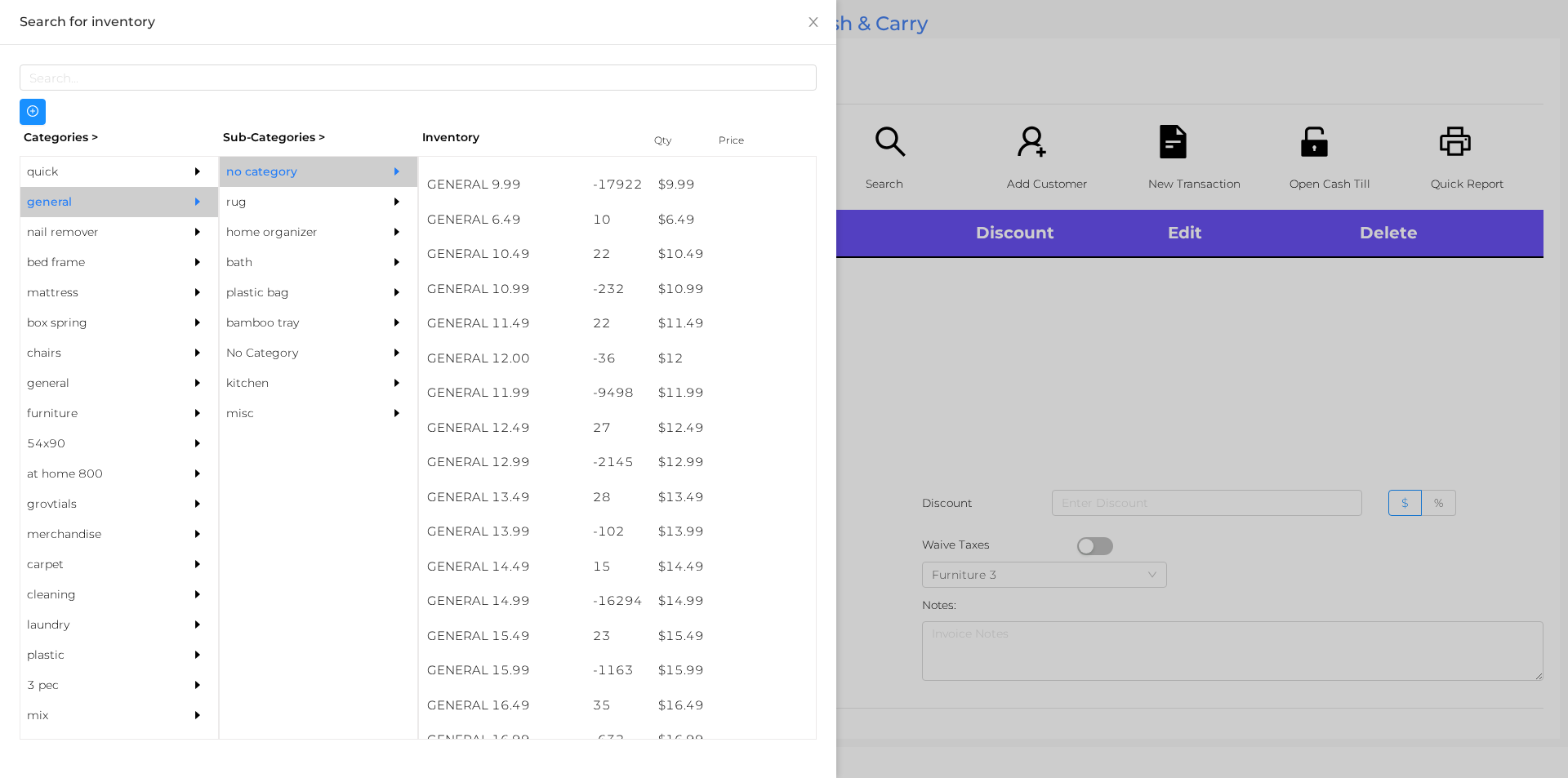
click at [969, 377] on div at bounding box center [784, 389] width 1568 height 778
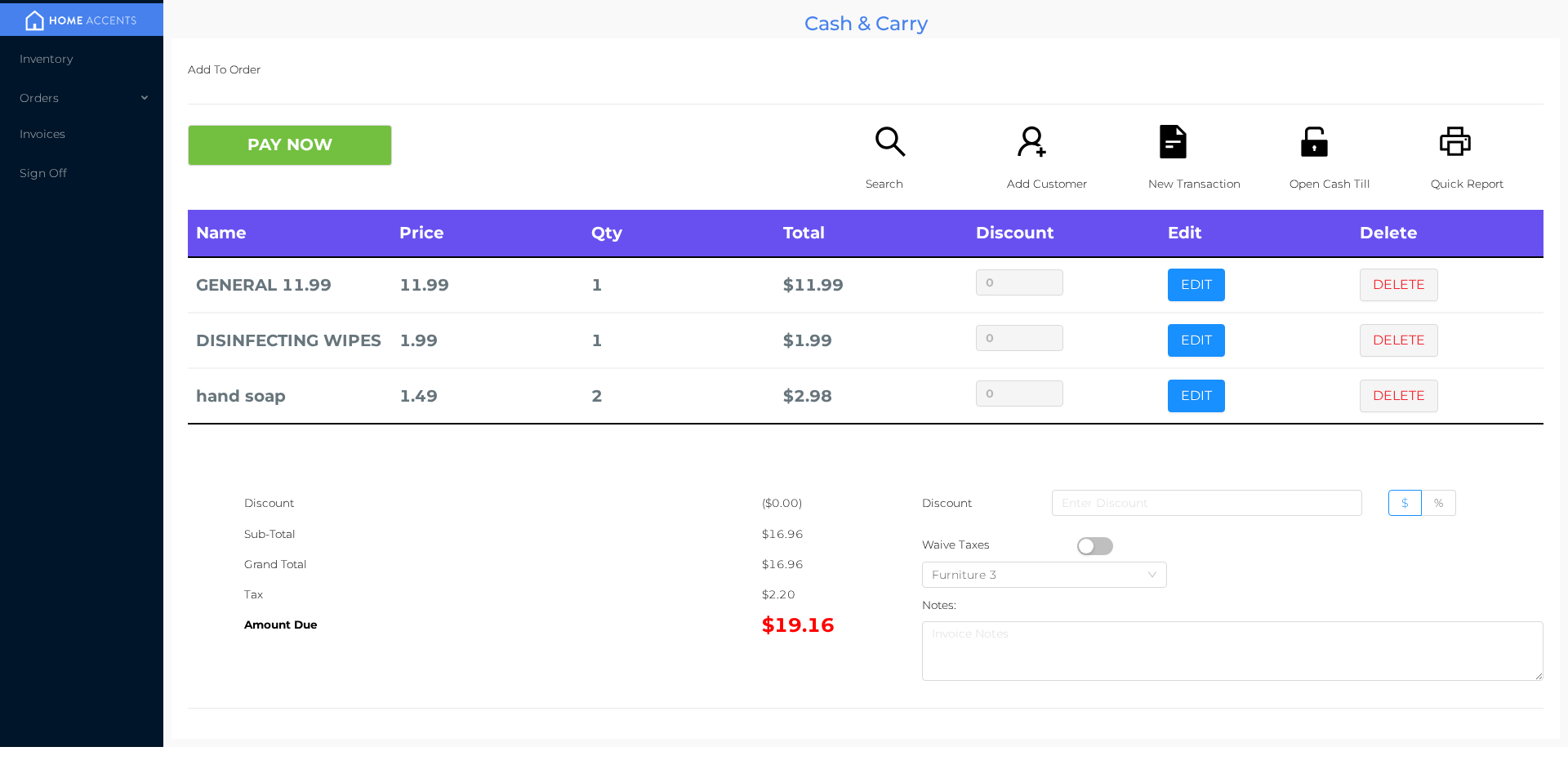
click at [894, 160] on div "Search" at bounding box center [922, 167] width 113 height 85
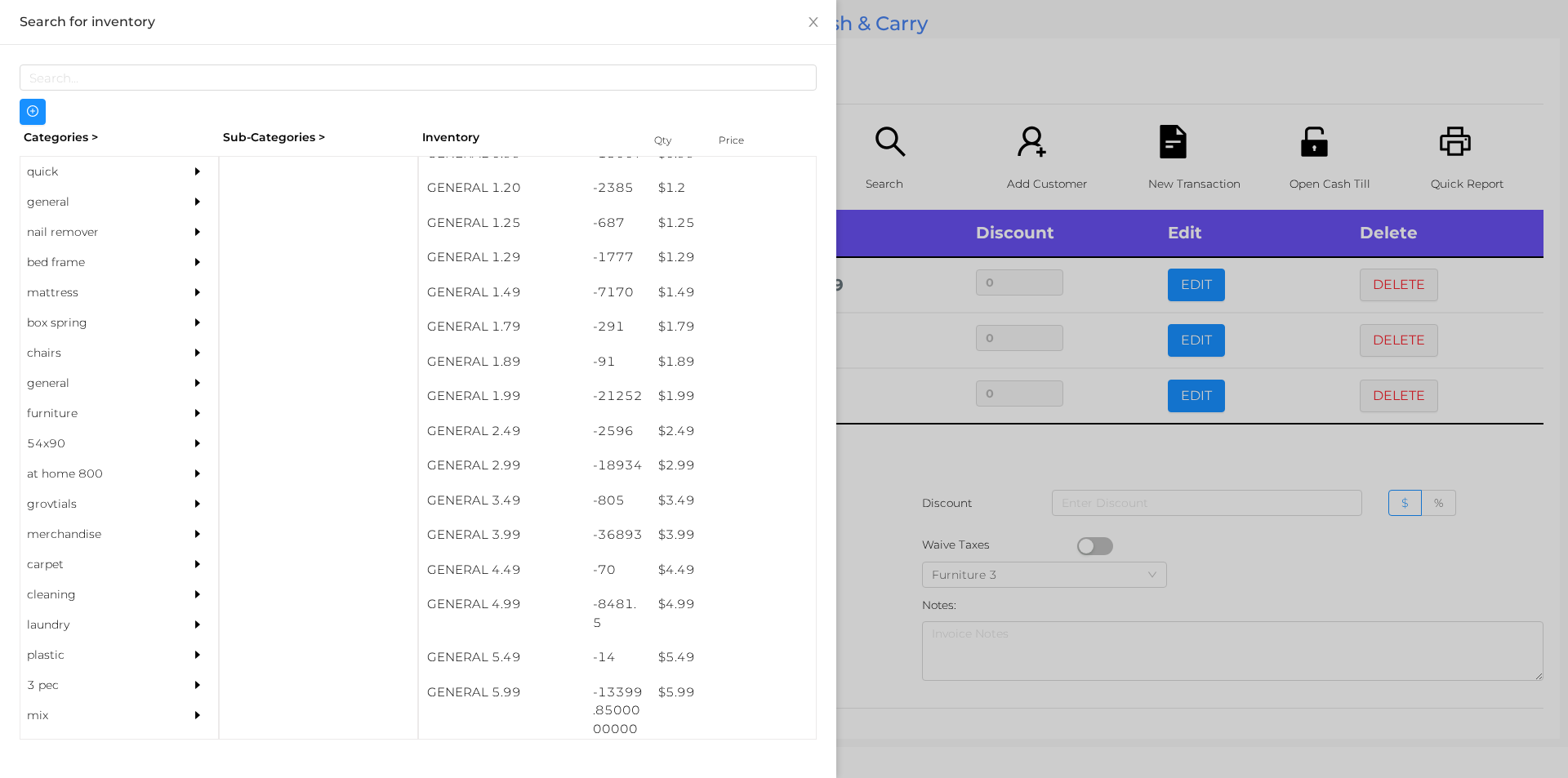
scroll to position [152, 0]
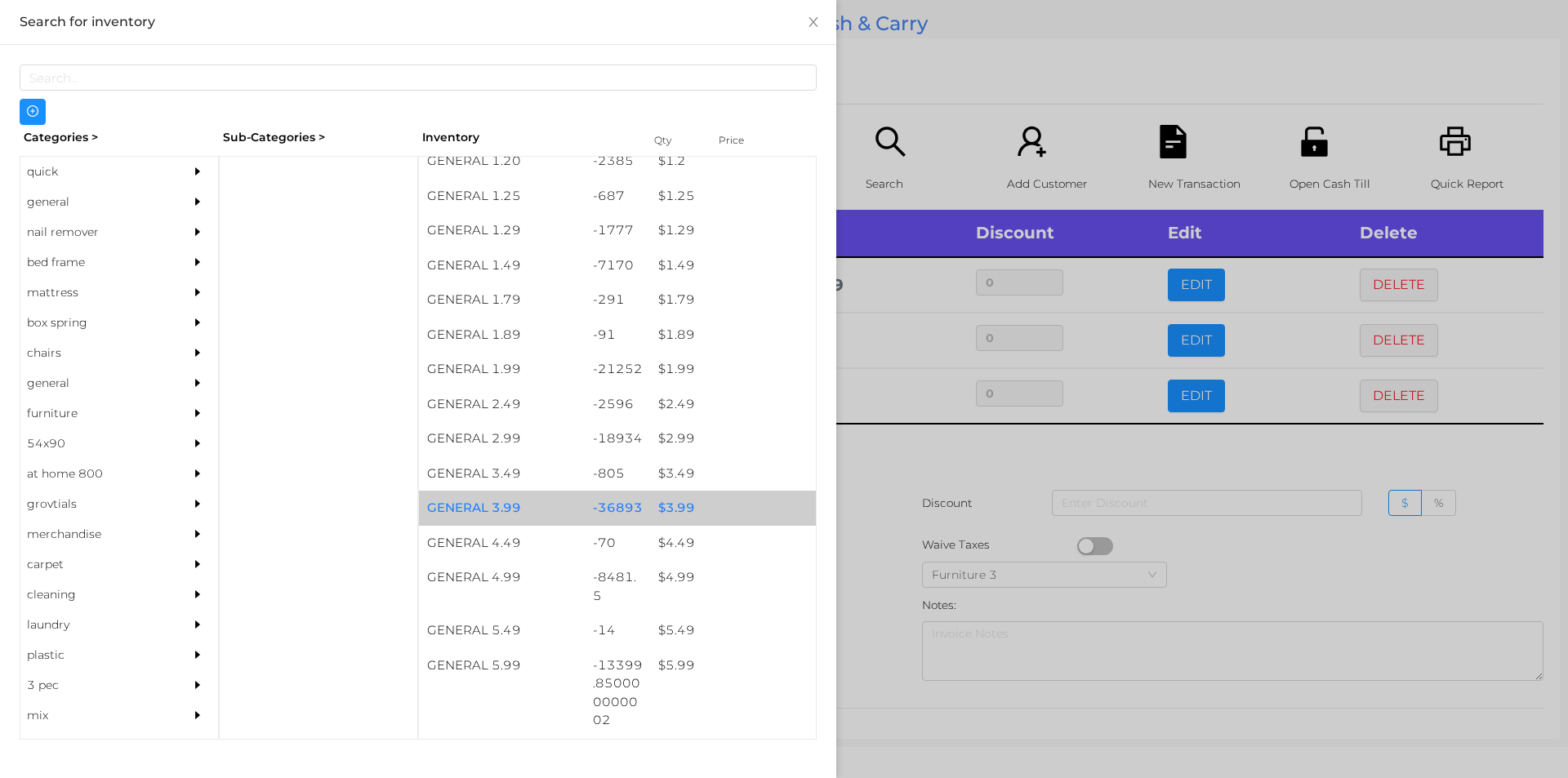
click at [681, 511] on div "$ 3.99" at bounding box center [733, 508] width 165 height 35
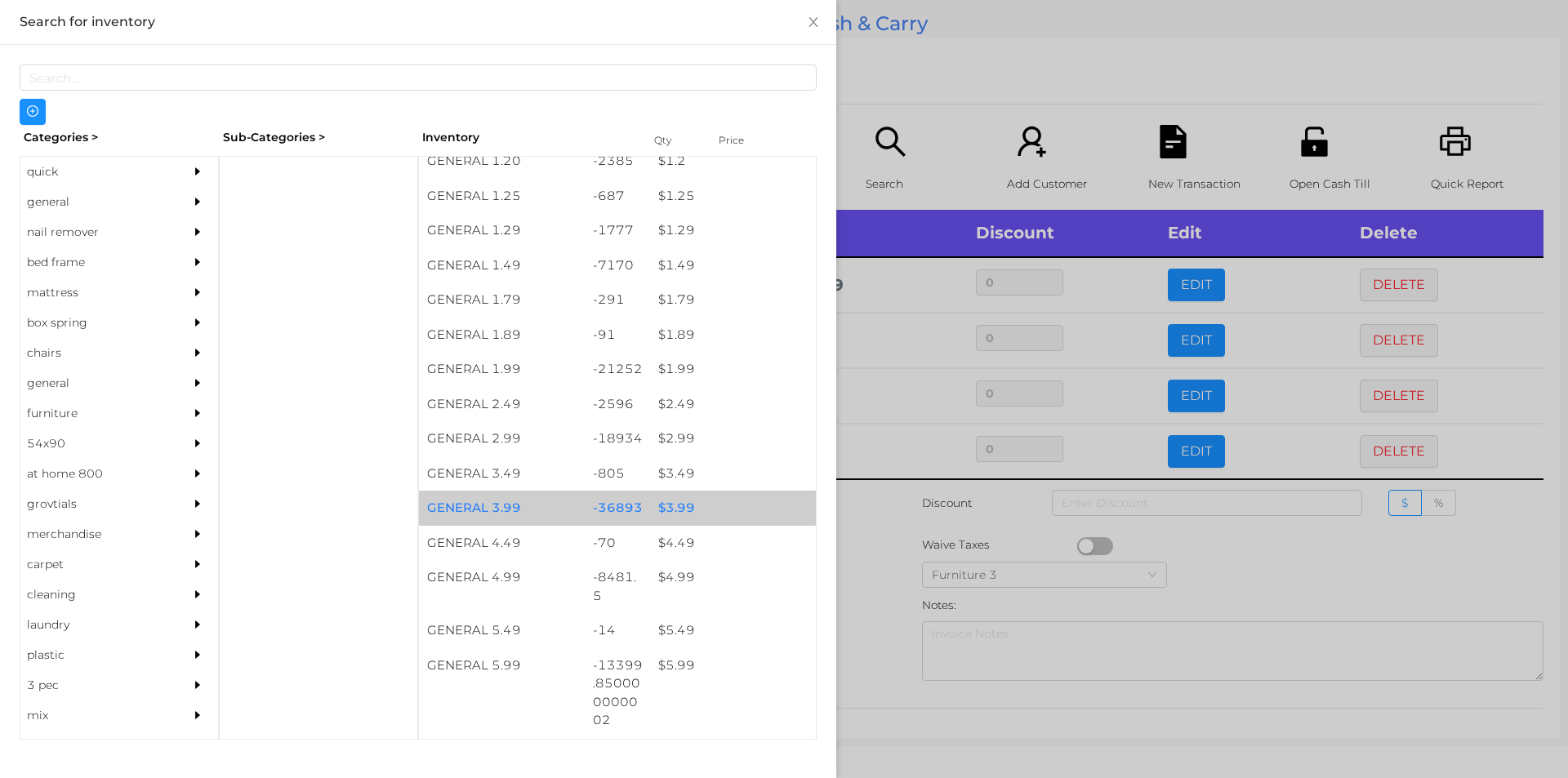
click at [703, 518] on div "$ 3.99" at bounding box center [733, 508] width 165 height 35
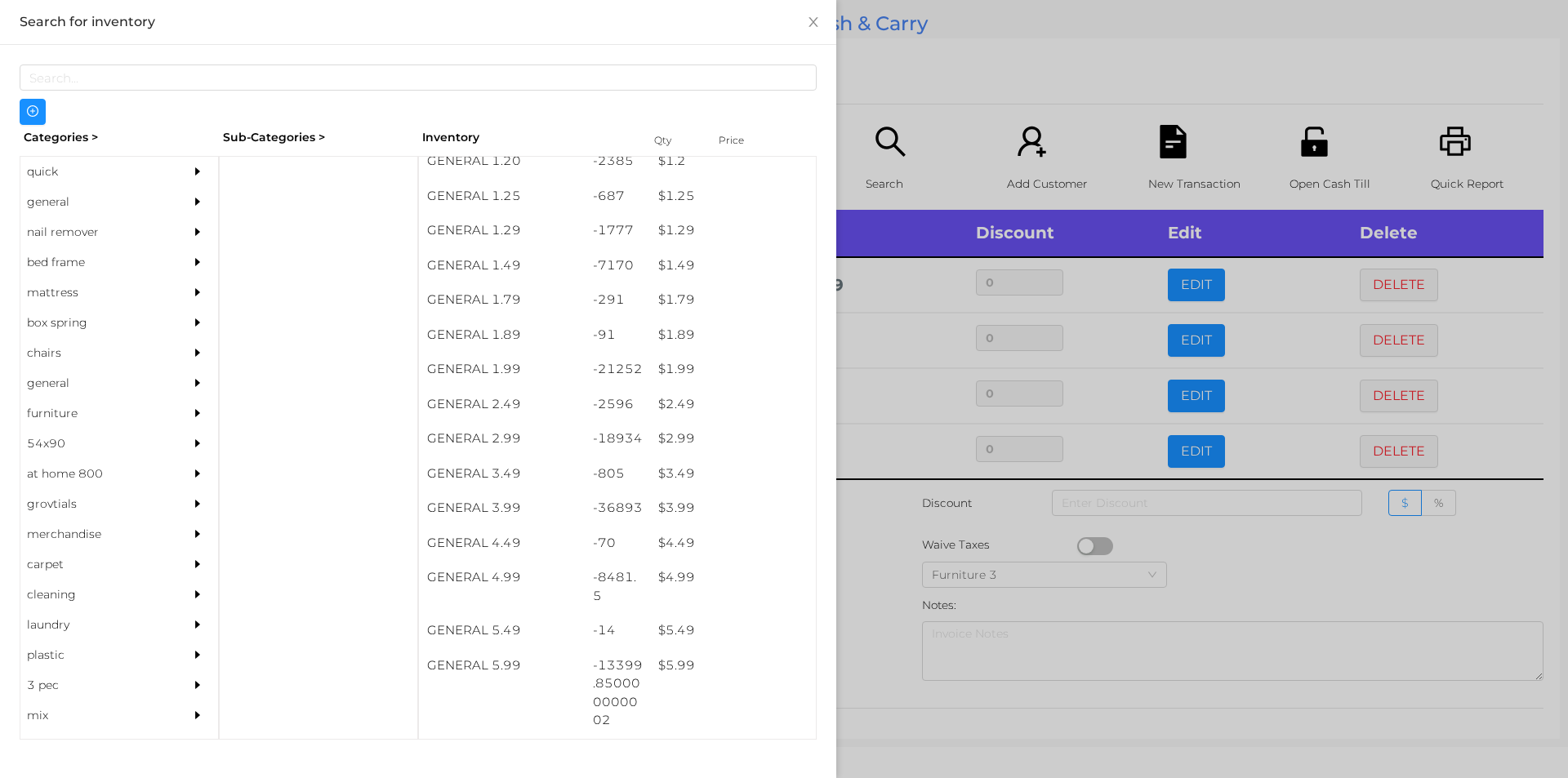
click at [888, 541] on div at bounding box center [784, 389] width 1568 height 778
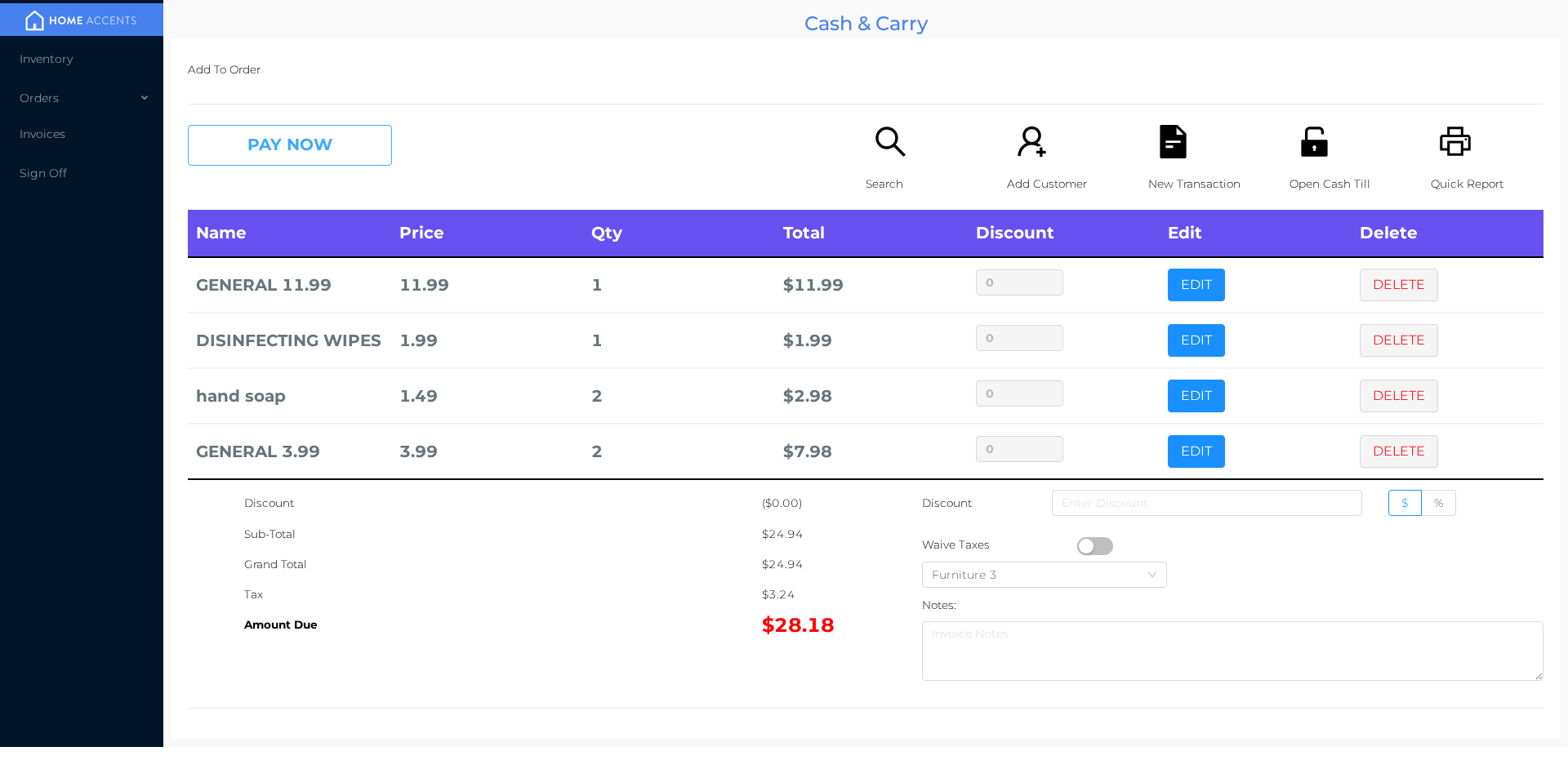
click at [303, 140] on button "PAY NOW" at bounding box center [290, 145] width 204 height 41
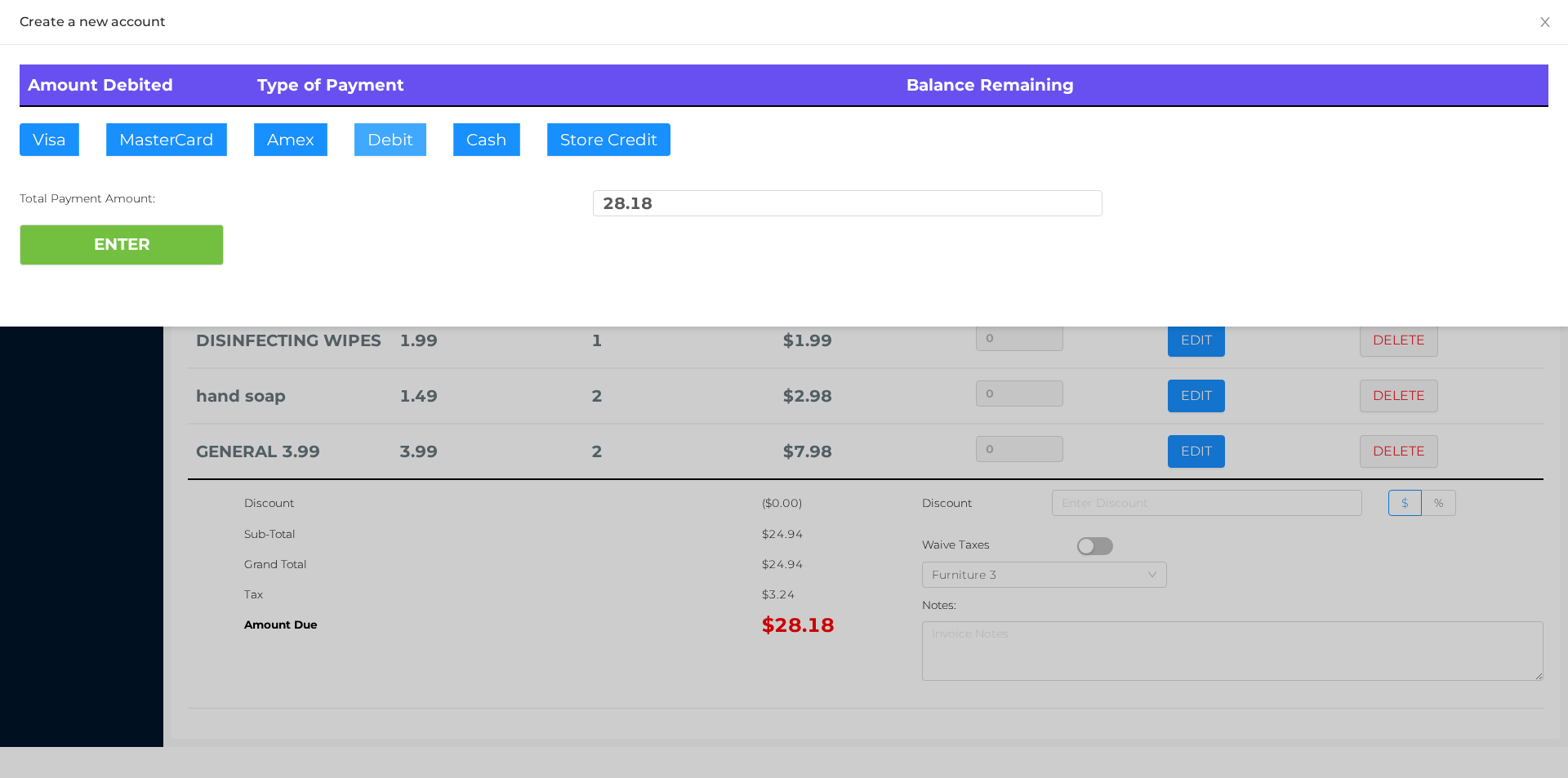
click at [413, 150] on button "Debit" at bounding box center [390, 140] width 72 height 33
click at [155, 246] on button "ENTER" at bounding box center [121, 245] width 204 height 41
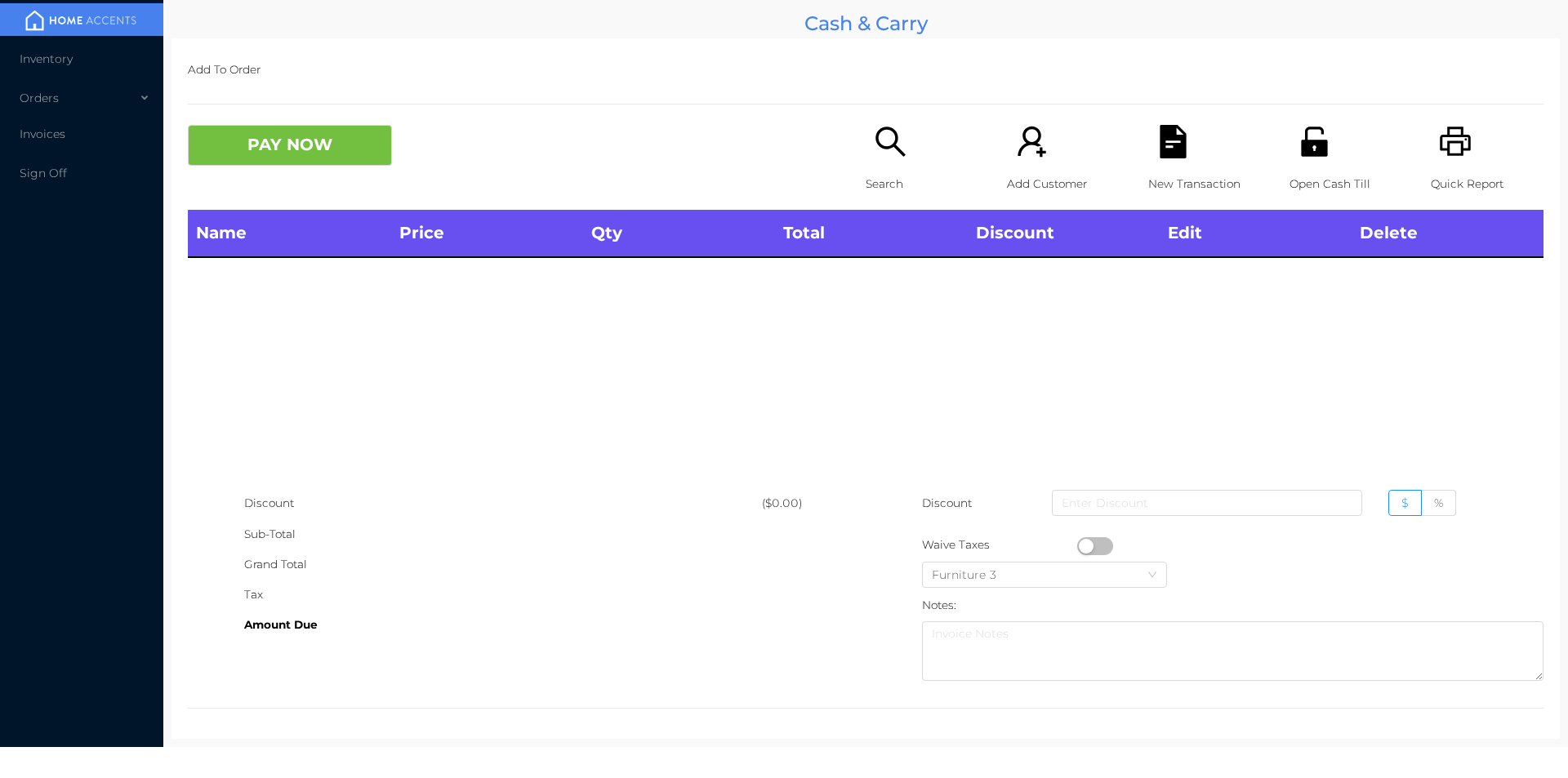
click at [1311, 137] on icon "icon: unlock" at bounding box center [1315, 141] width 33 height 33
click at [876, 169] on p "Search" at bounding box center [922, 184] width 113 height 30
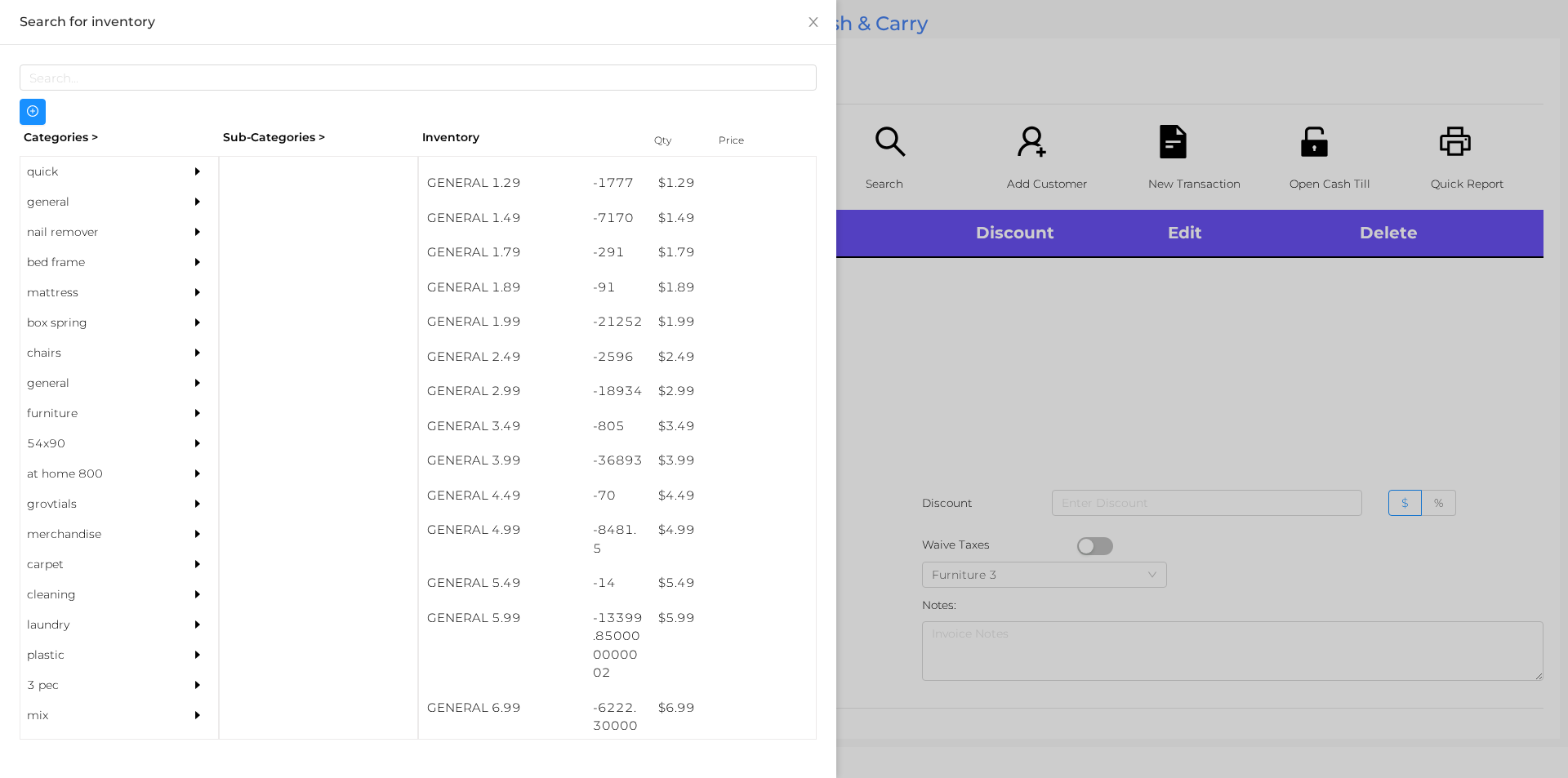
scroll to position [199, 0]
click at [691, 704] on div "$ 6.99" at bounding box center [733, 709] width 165 height 35
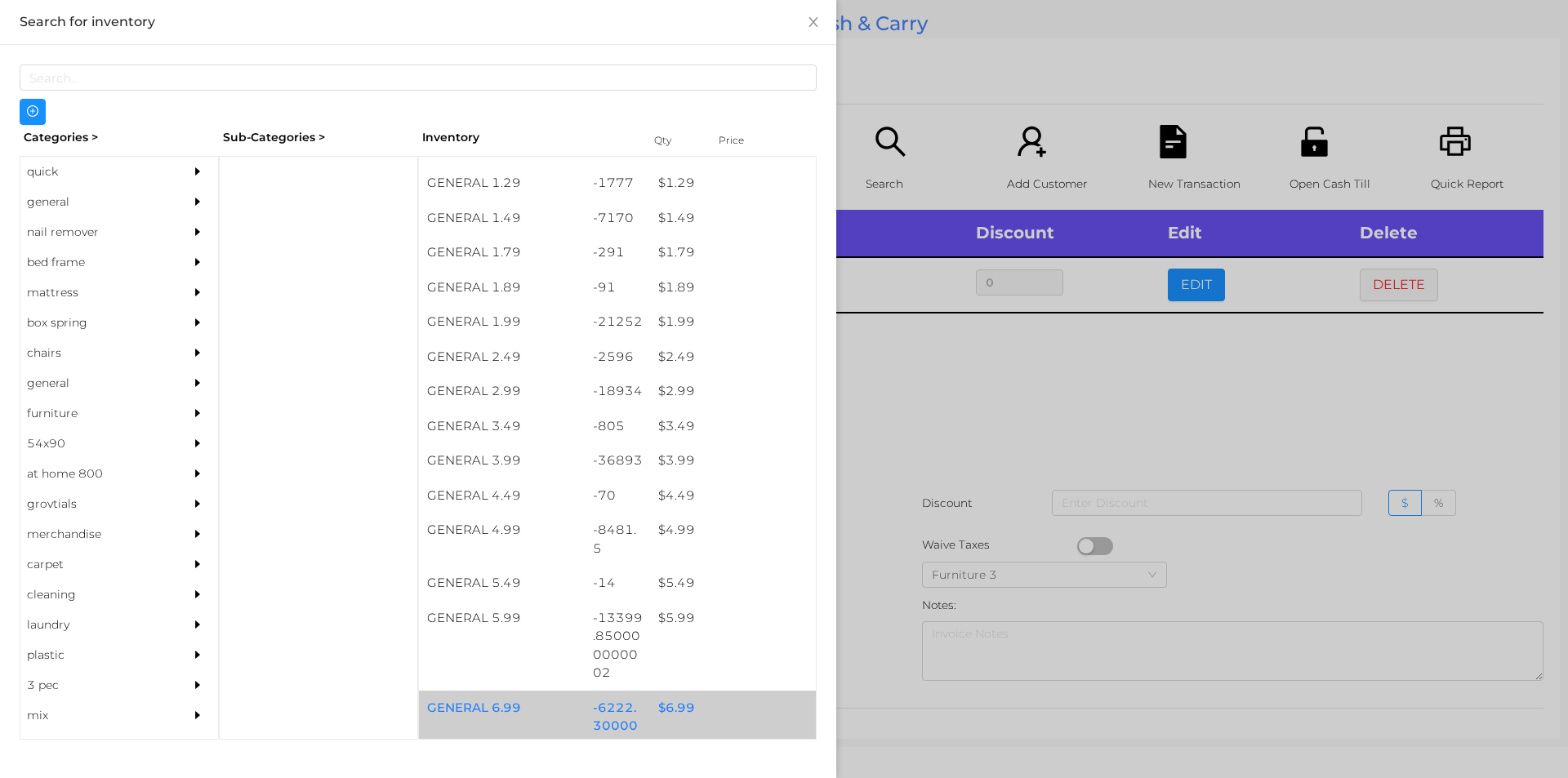
click at [696, 703] on div "$ 6.99" at bounding box center [733, 709] width 165 height 35
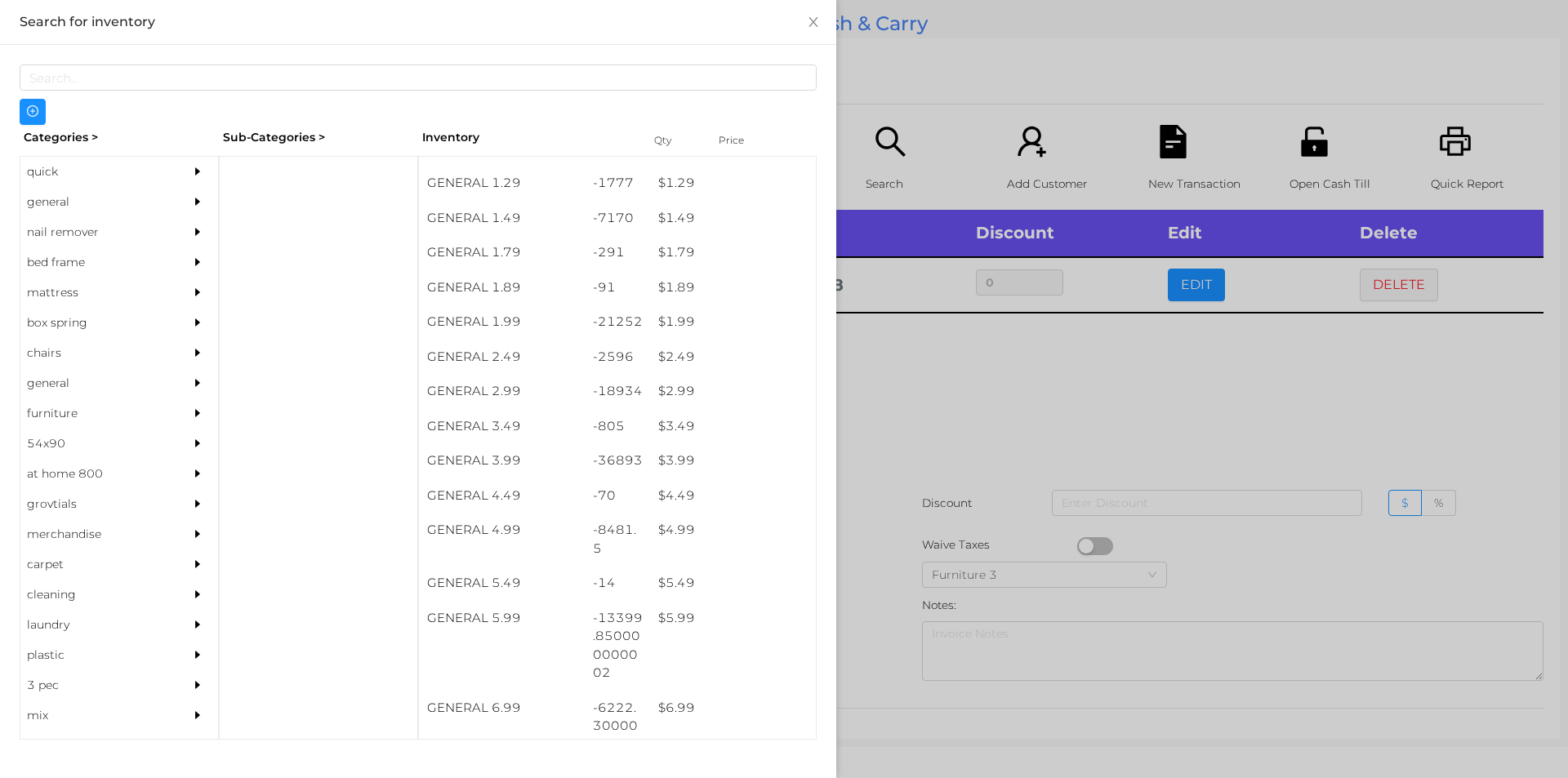
click at [887, 481] on div at bounding box center [784, 389] width 1568 height 778
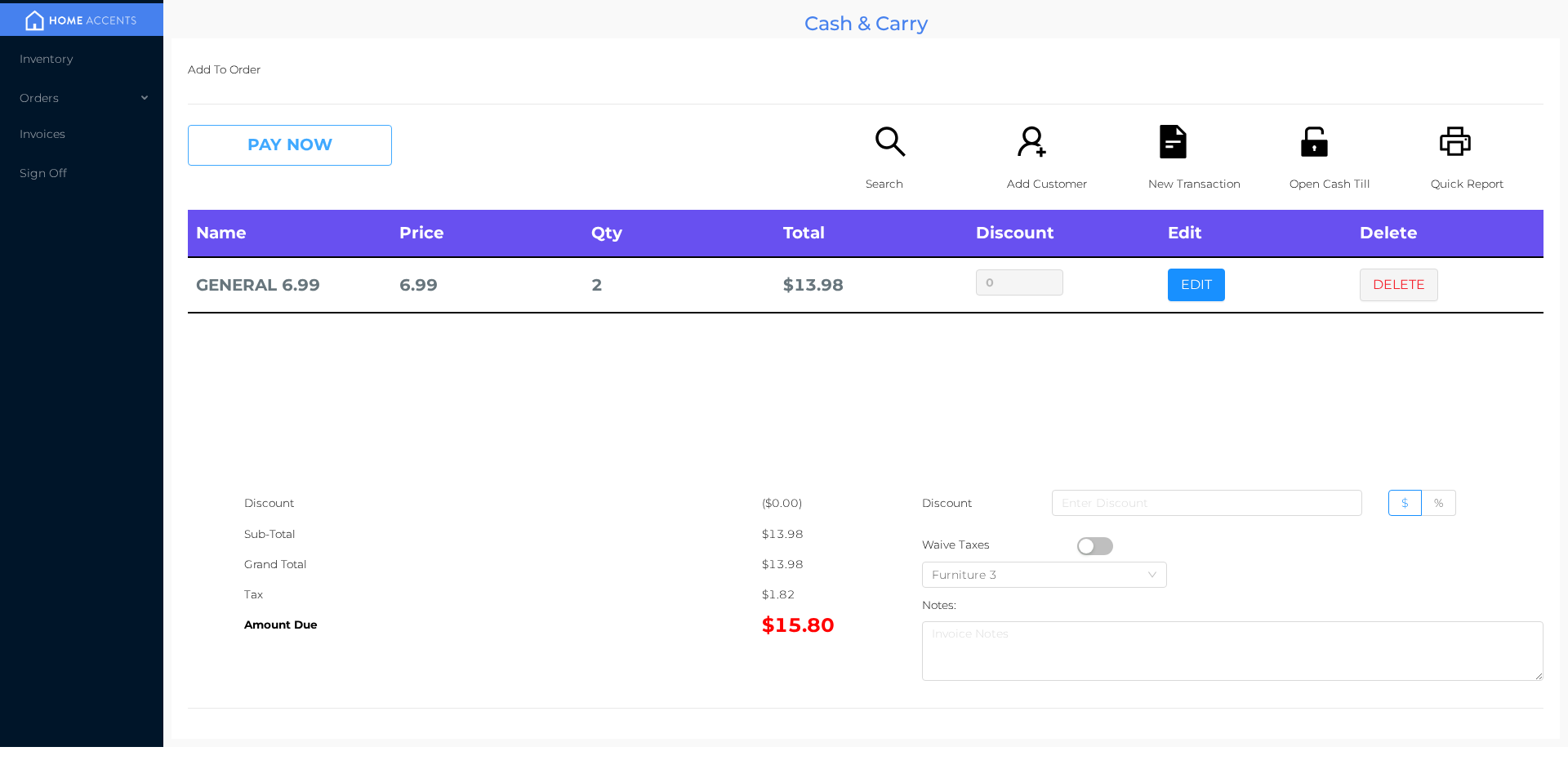
click at [308, 152] on button "PAY NOW" at bounding box center [290, 145] width 204 height 41
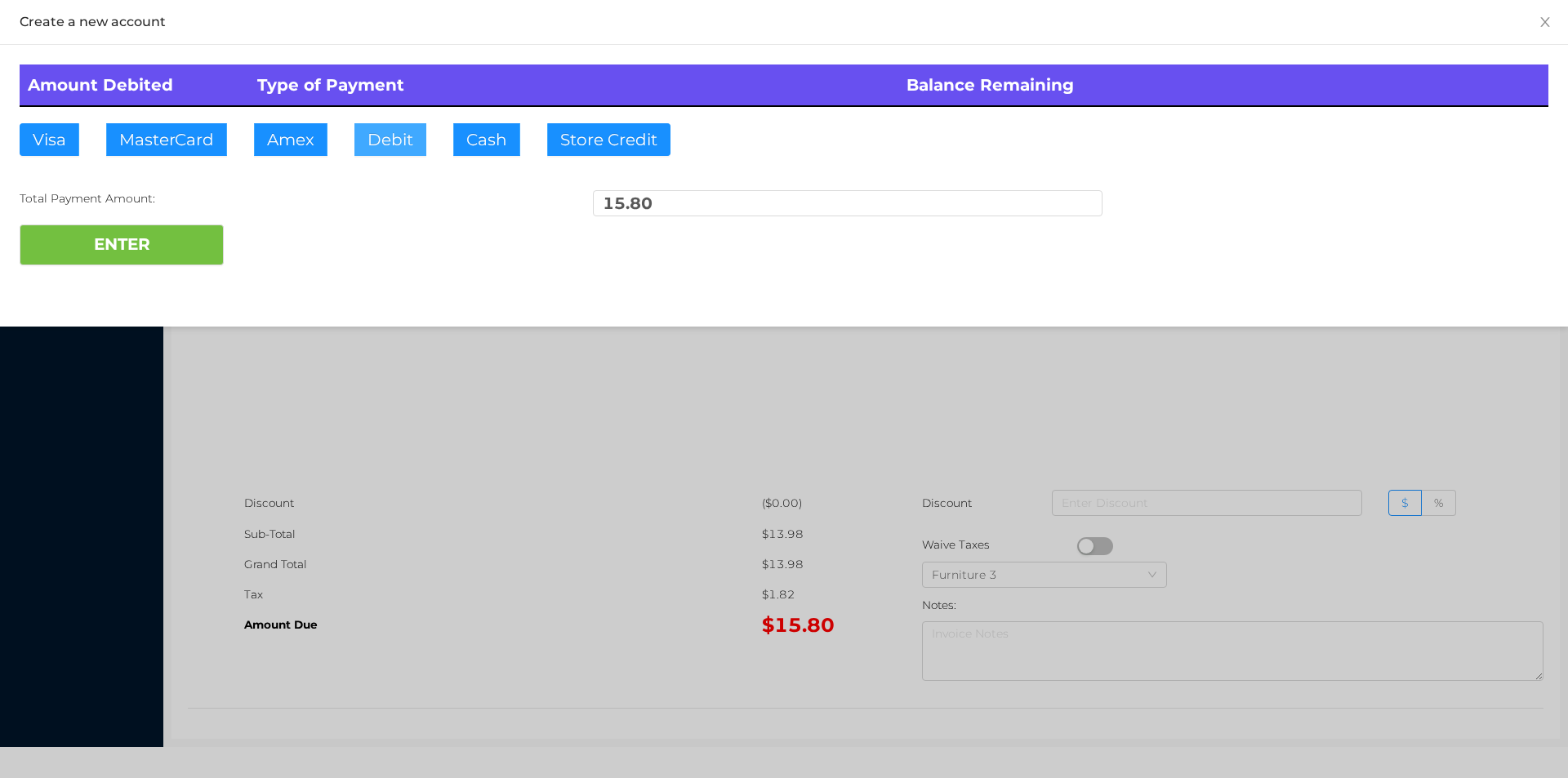
click at [380, 147] on button "Debit" at bounding box center [390, 140] width 72 height 33
type input "5"
type input "20"
click at [135, 233] on button "ENTER" at bounding box center [121, 245] width 204 height 41
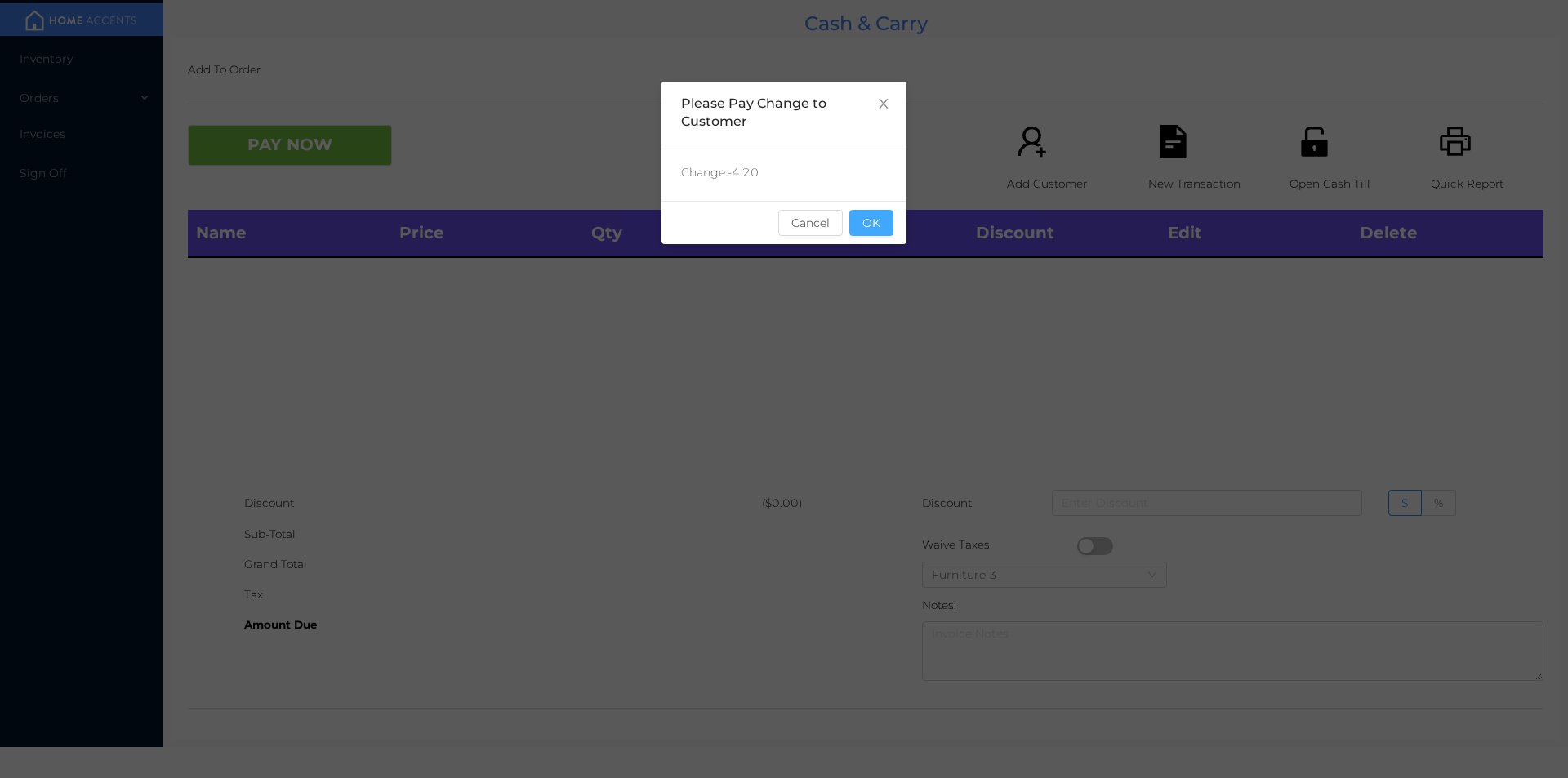
click at [880, 215] on button "OK" at bounding box center [871, 222] width 44 height 26
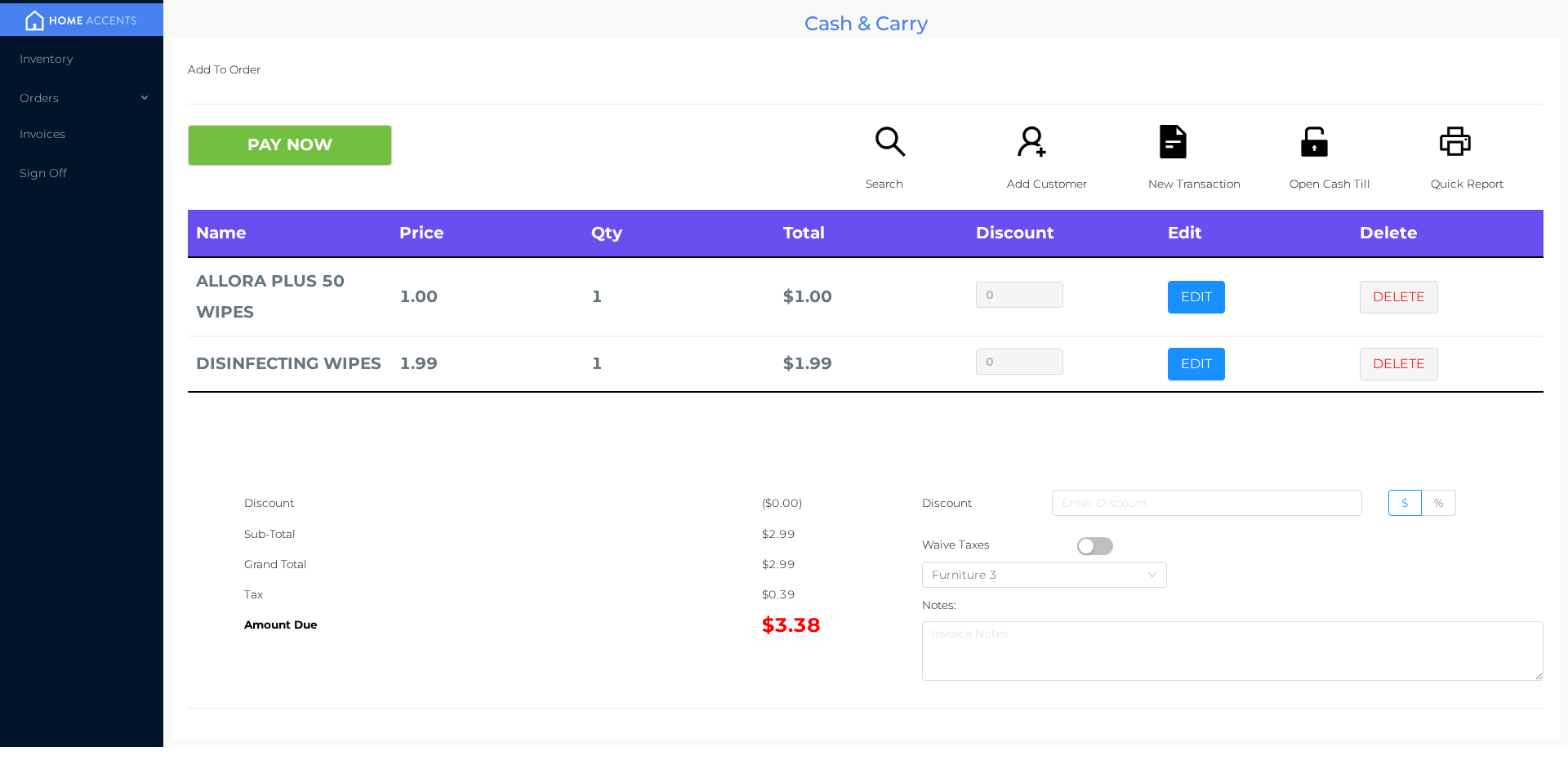
click at [1079, 540] on button "button" at bounding box center [1095, 546] width 36 height 18
click at [316, 152] on button "PAY NOW" at bounding box center [290, 145] width 204 height 41
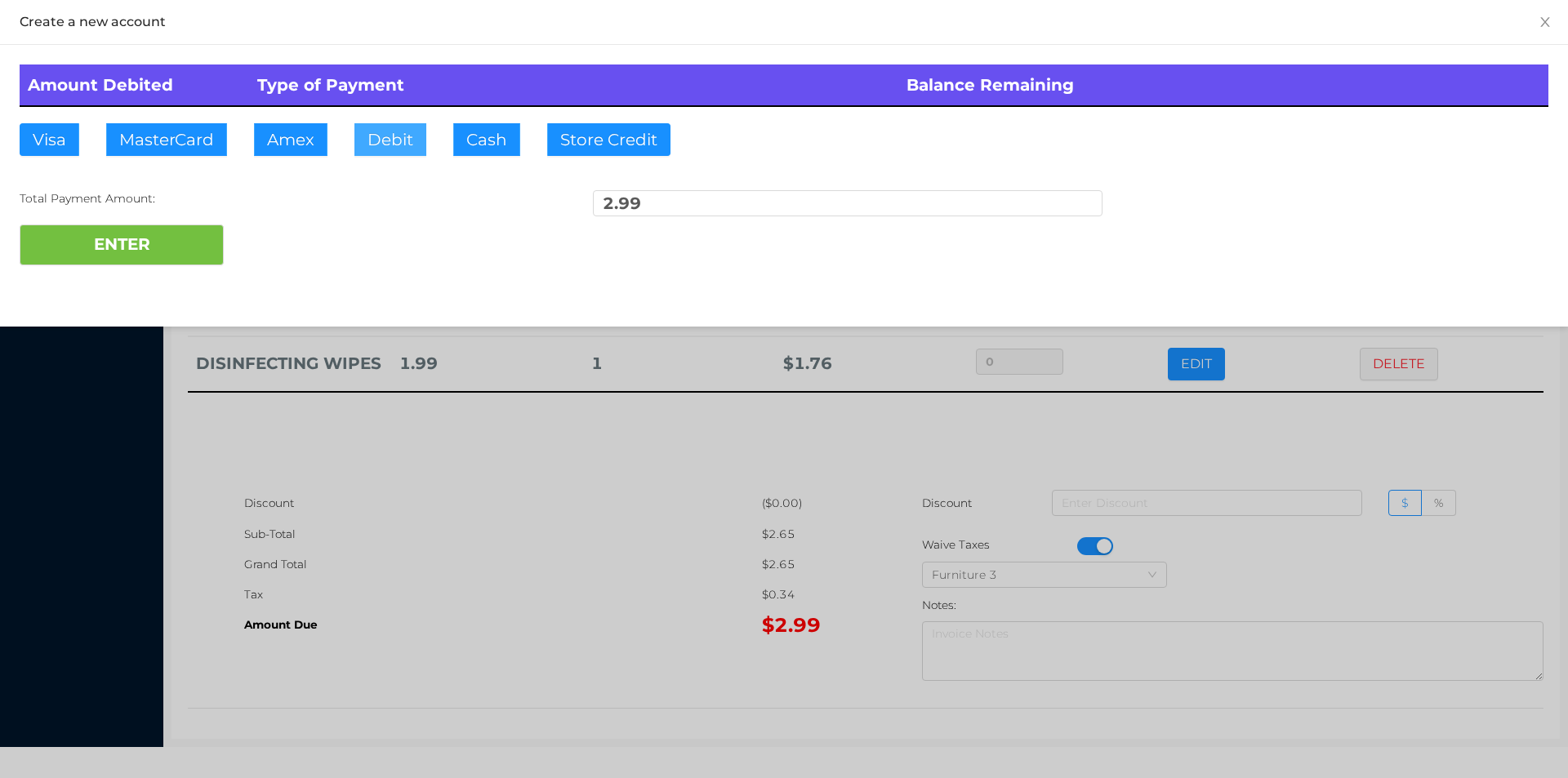
click at [367, 136] on button "Debit" at bounding box center [390, 140] width 72 height 33
click at [128, 258] on button "ENTER" at bounding box center [121, 245] width 204 height 41
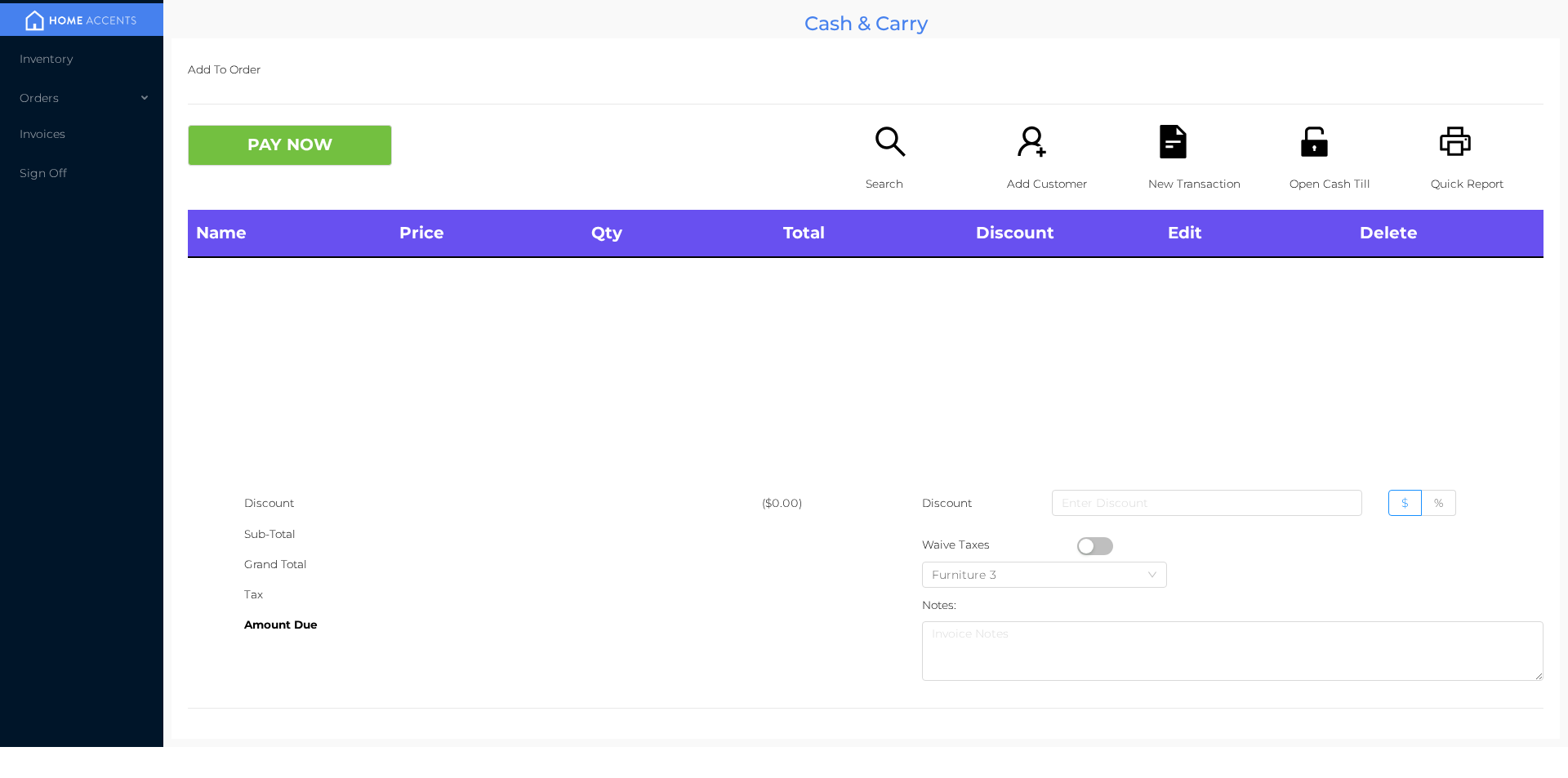
click at [1431, 161] on div "Quick Report" at bounding box center [1487, 167] width 113 height 85
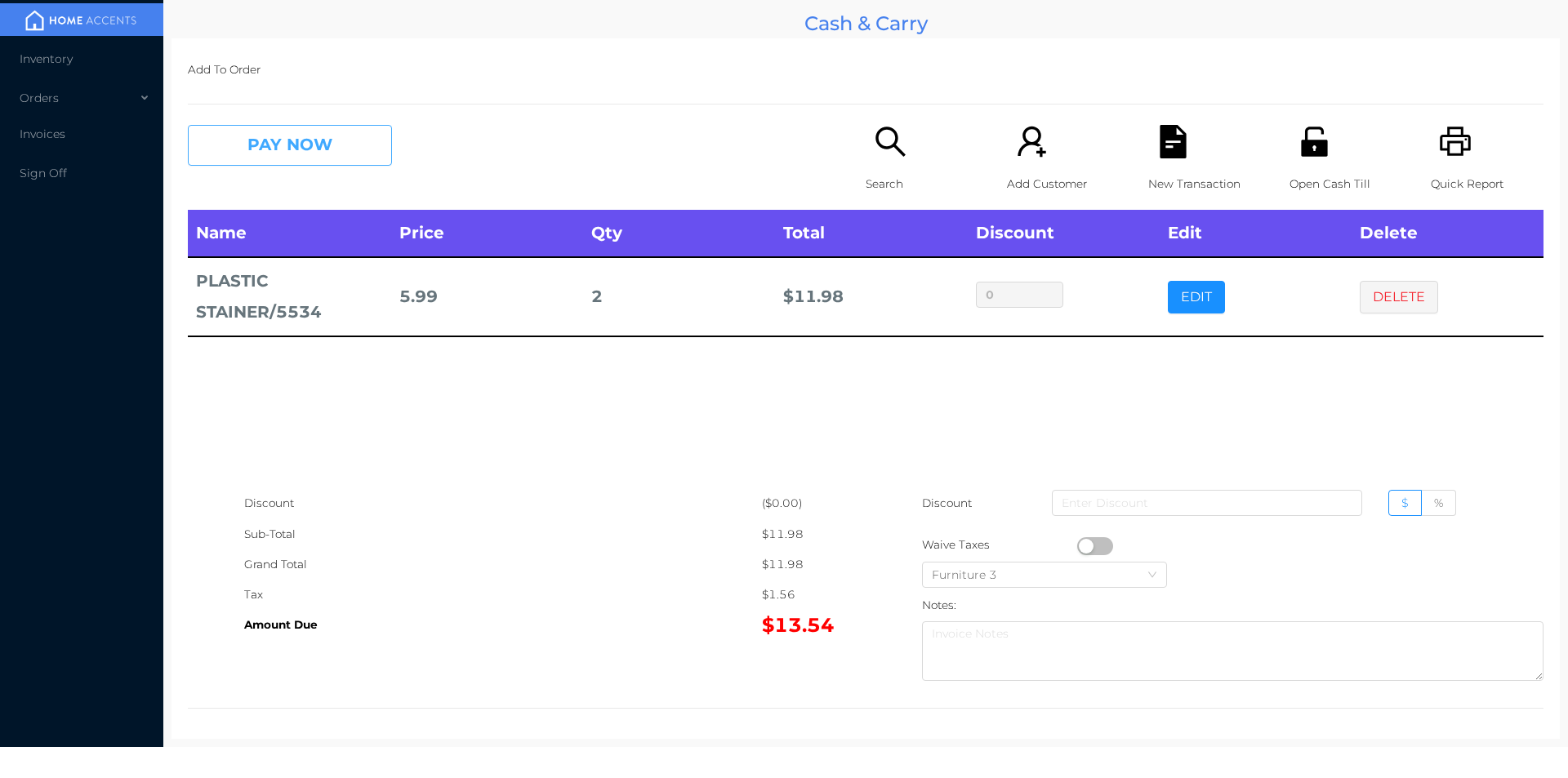
click at [297, 146] on button "PAY NOW" at bounding box center [290, 145] width 204 height 41
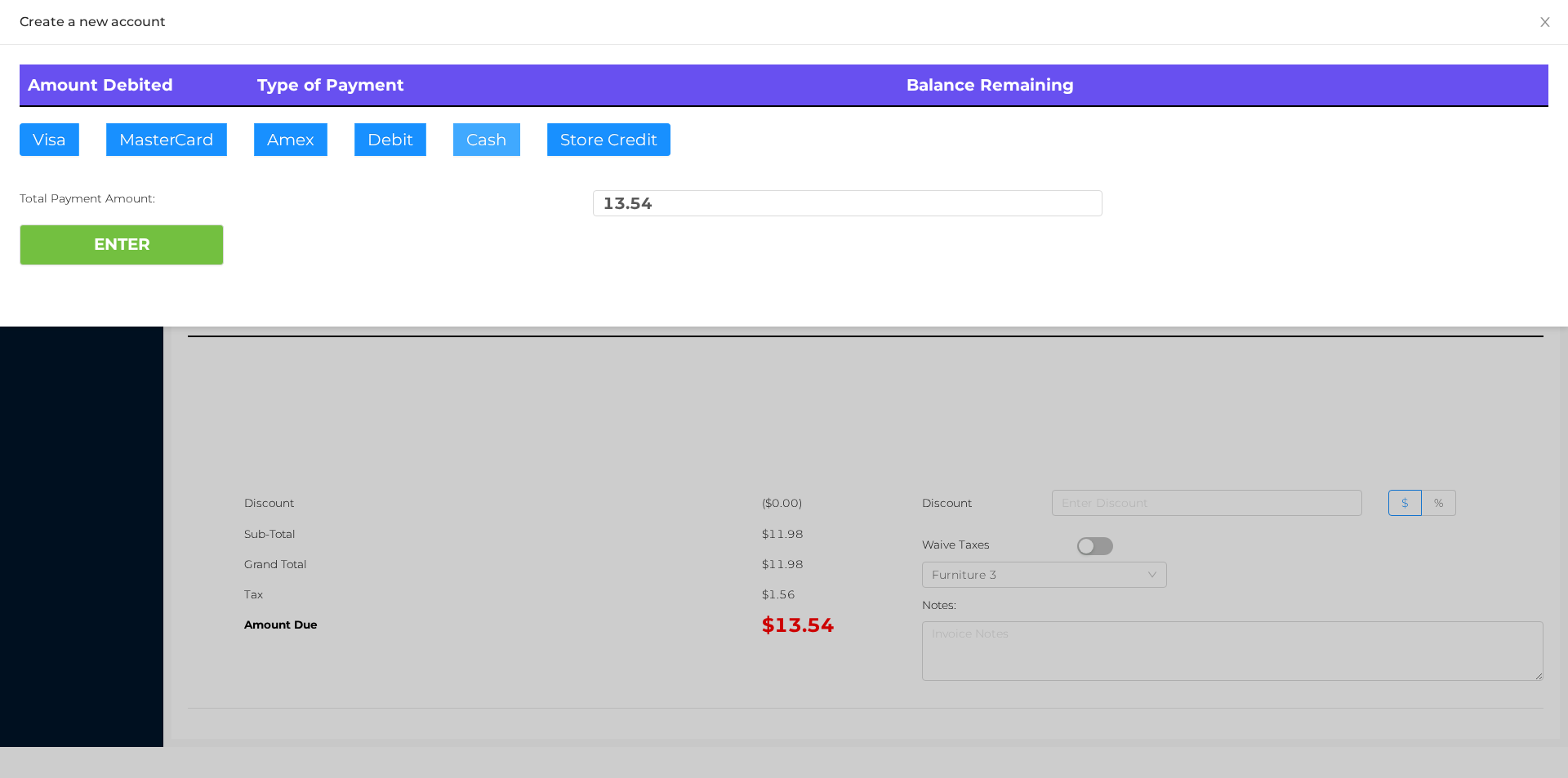
click at [479, 127] on button "Cash" at bounding box center [486, 140] width 67 height 33
type input "20"
click at [91, 242] on button "ENTER" at bounding box center [121, 245] width 204 height 41
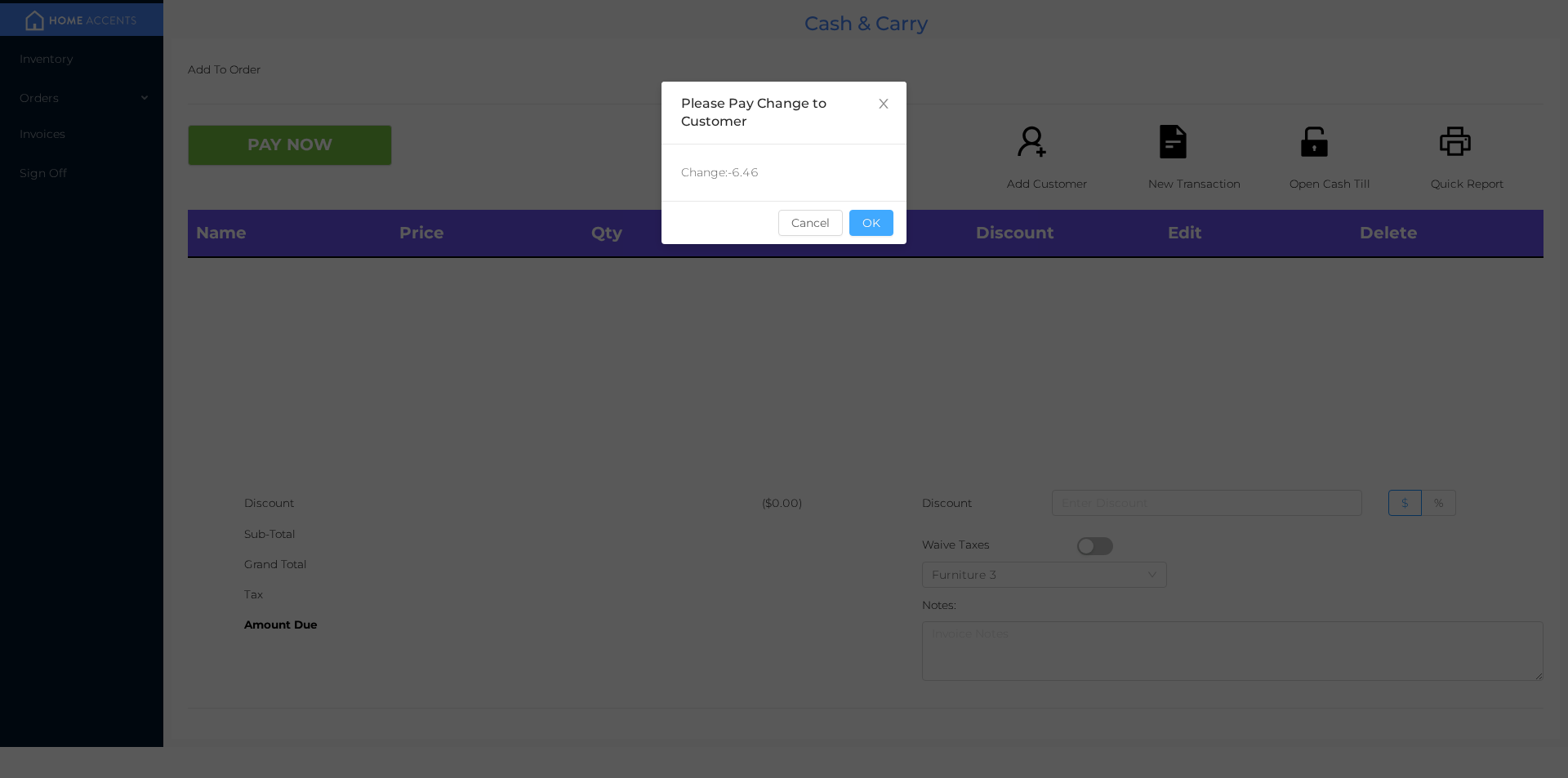
click at [868, 230] on button "OK" at bounding box center [871, 222] width 44 height 26
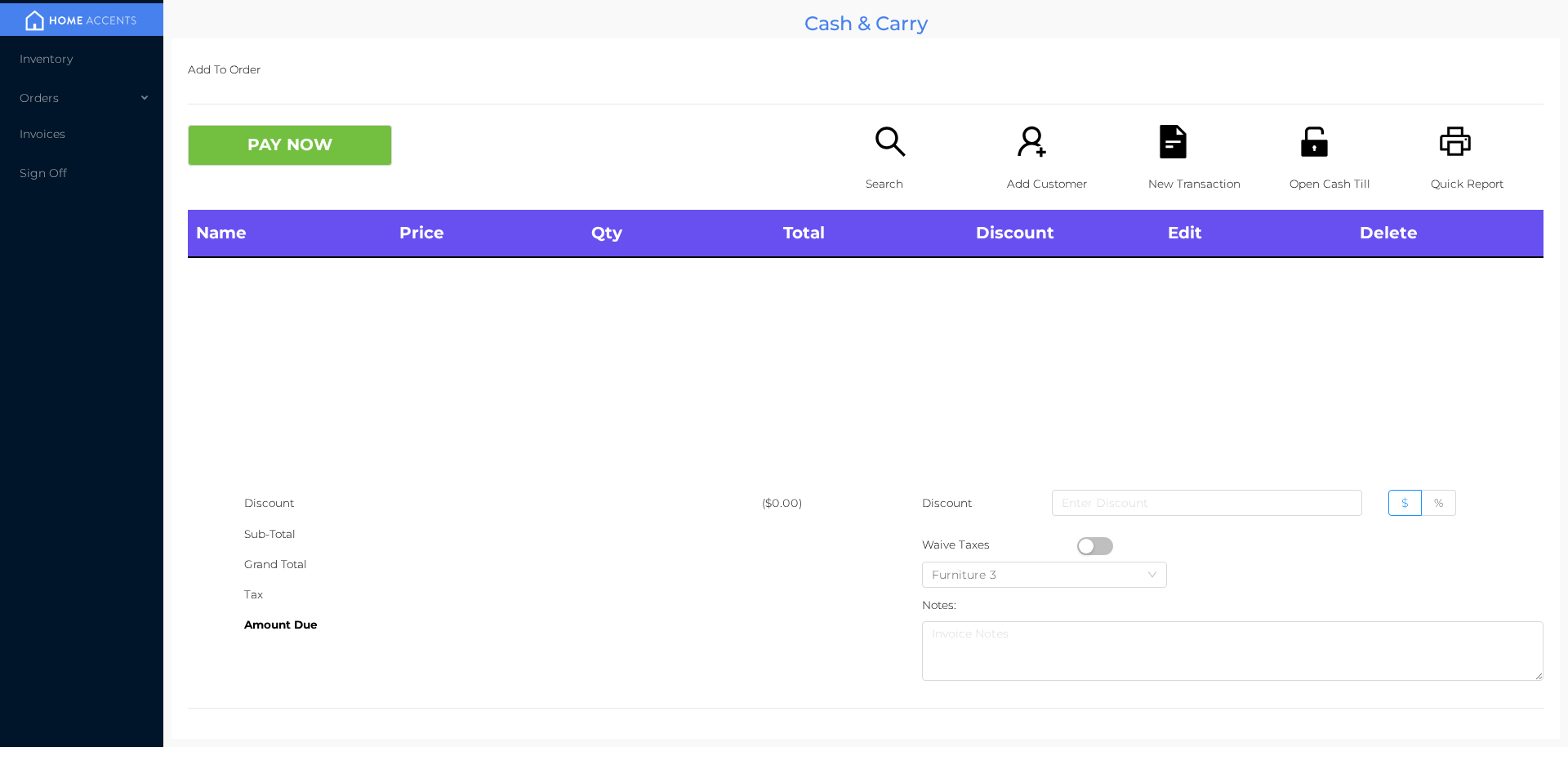
click at [875, 140] on icon "icon: search" at bounding box center [890, 141] width 33 height 33
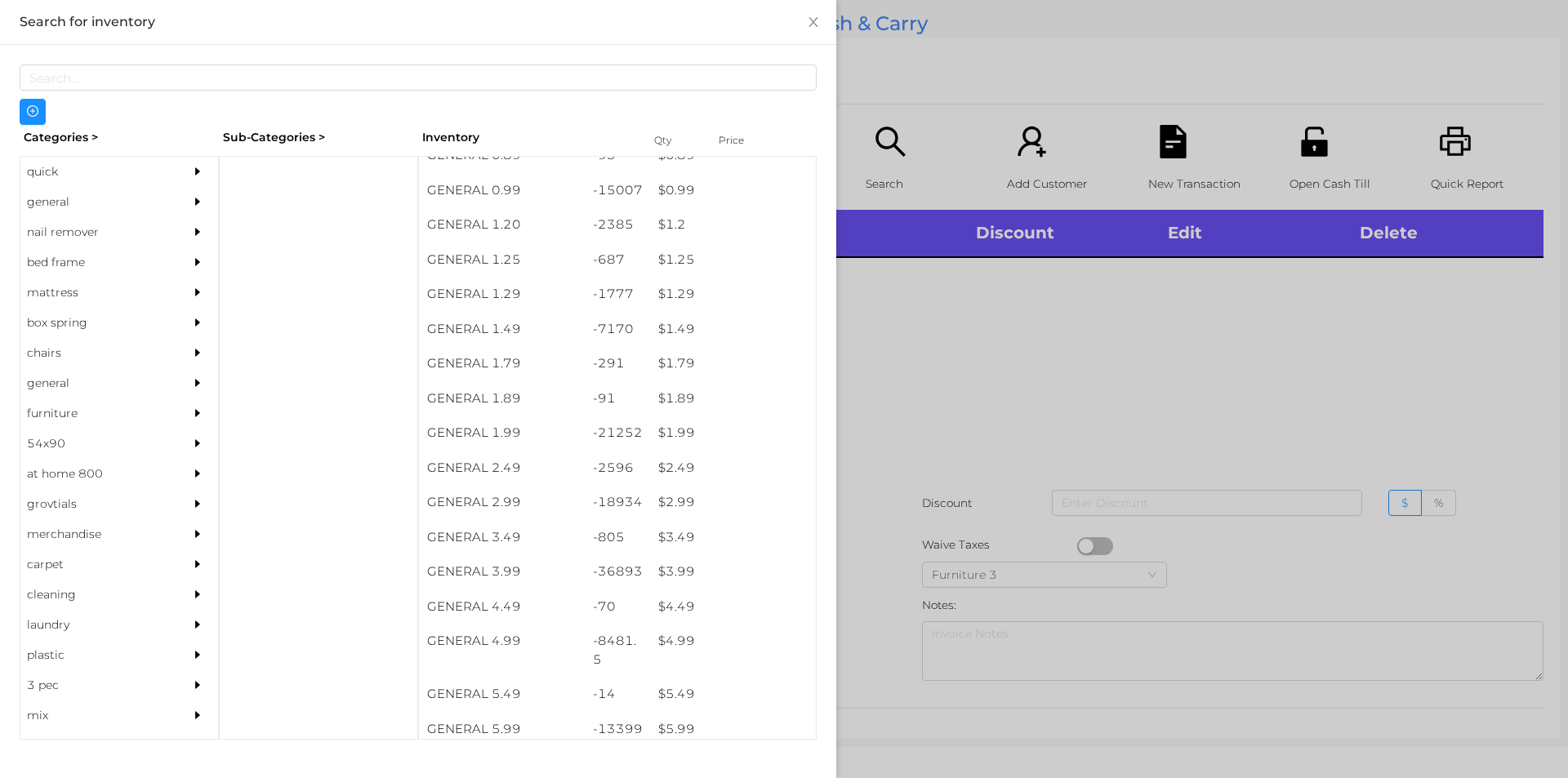
scroll to position [80, 0]
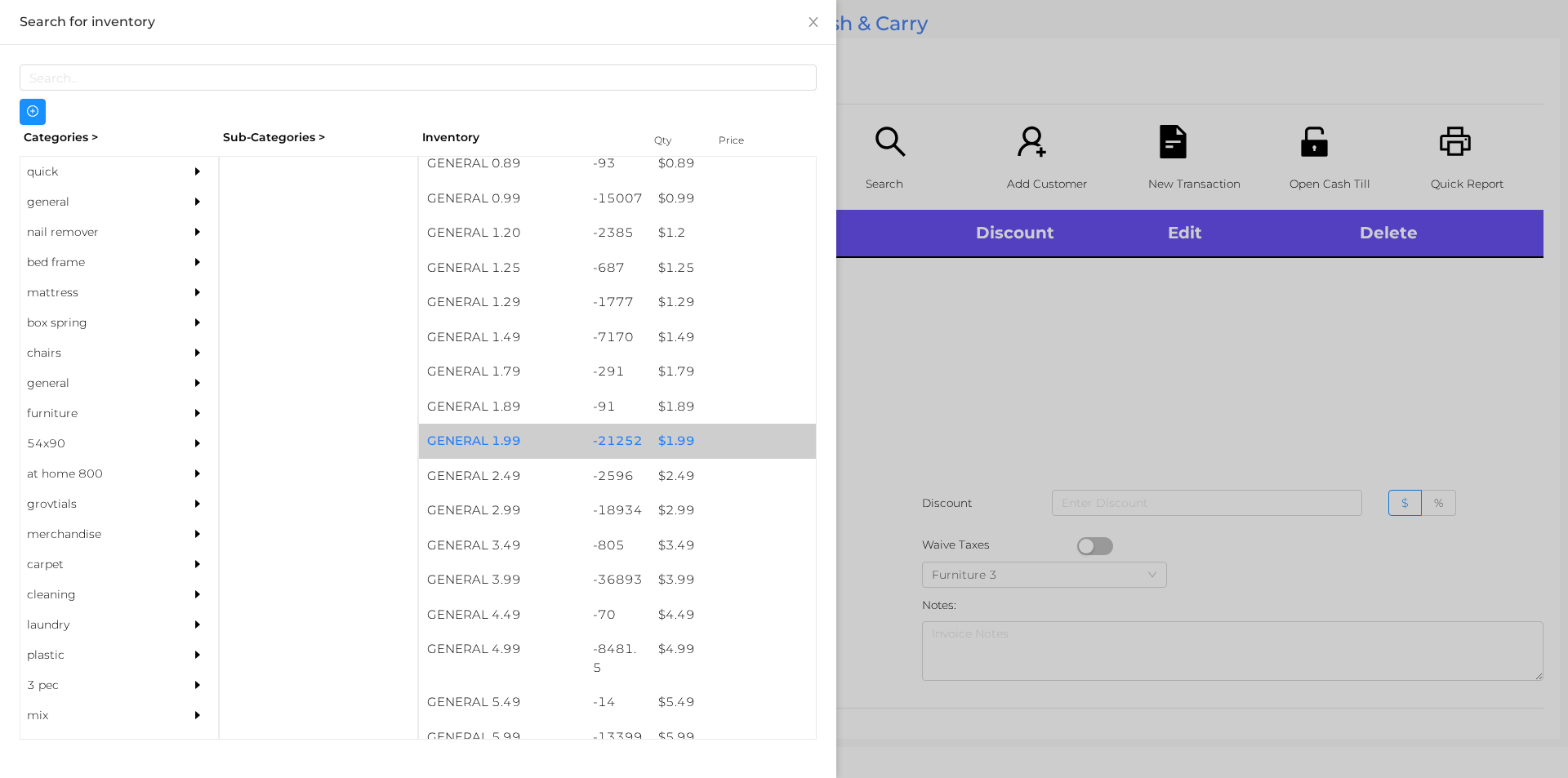
click at [669, 448] on div "$ 1.99" at bounding box center [733, 441] width 165 height 35
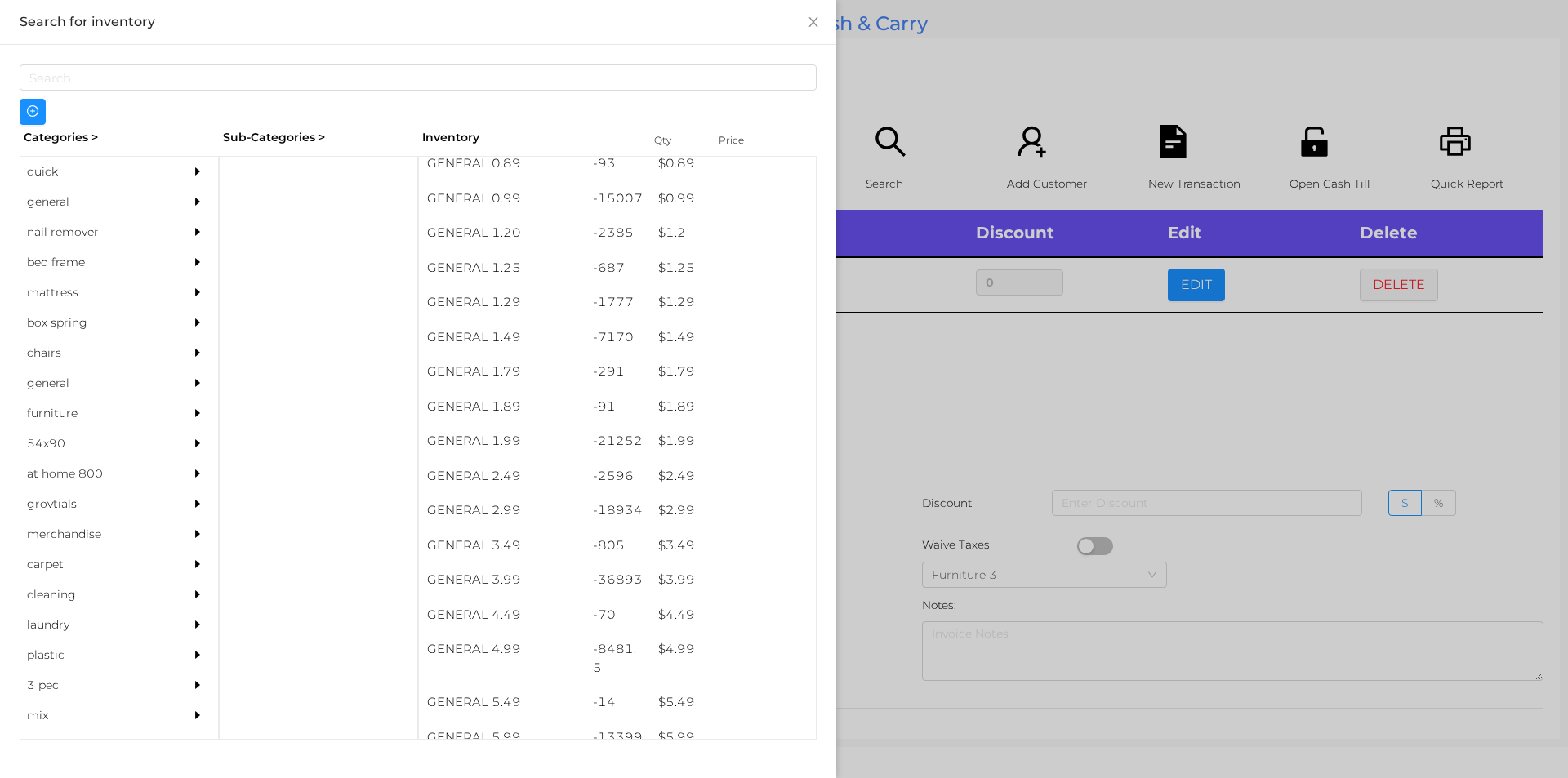
click at [897, 592] on div at bounding box center [784, 389] width 1568 height 778
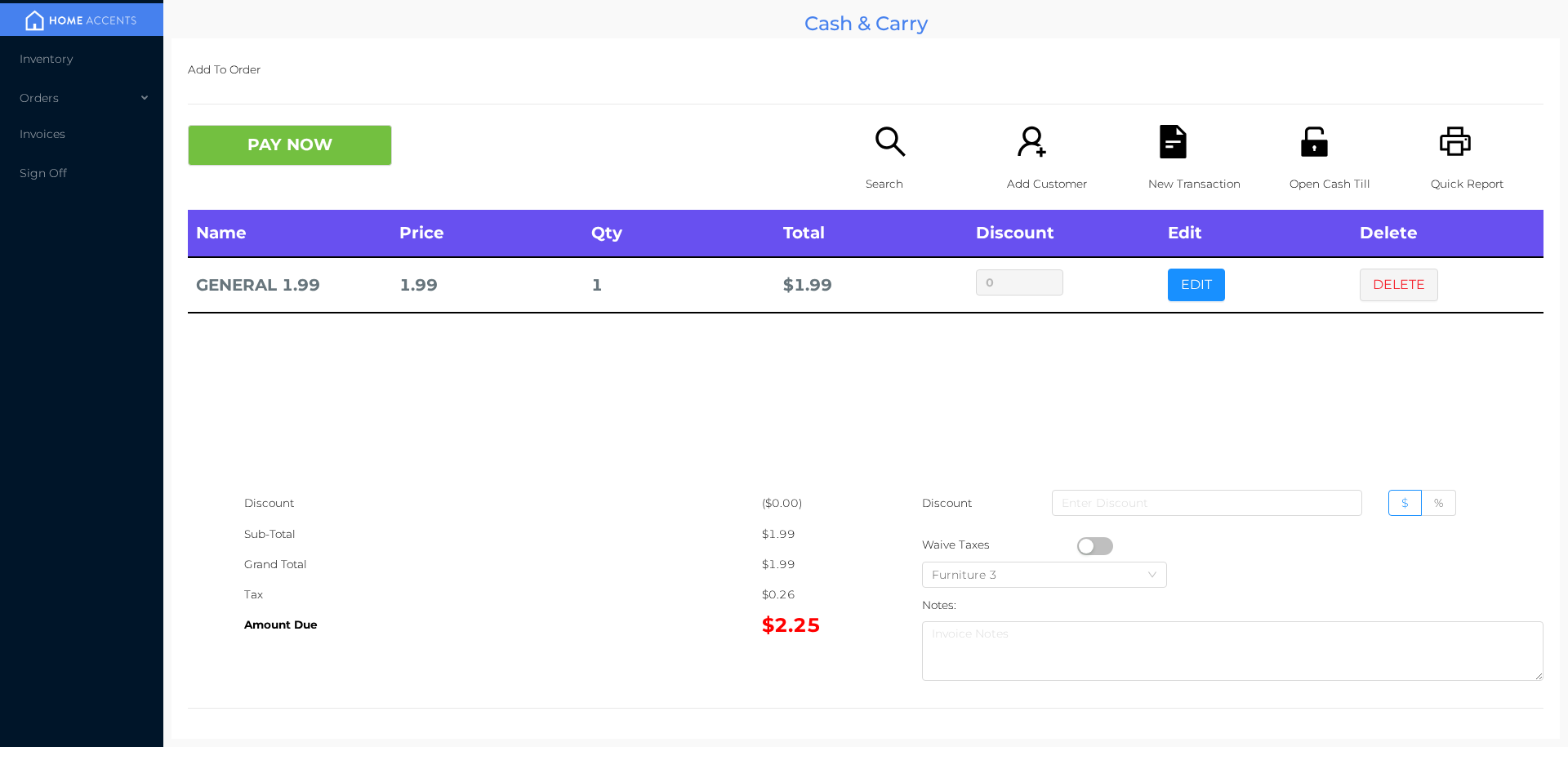
click at [1080, 538] on button "button" at bounding box center [1095, 546] width 36 height 18
click at [331, 155] on button "PAY NOW" at bounding box center [290, 145] width 204 height 41
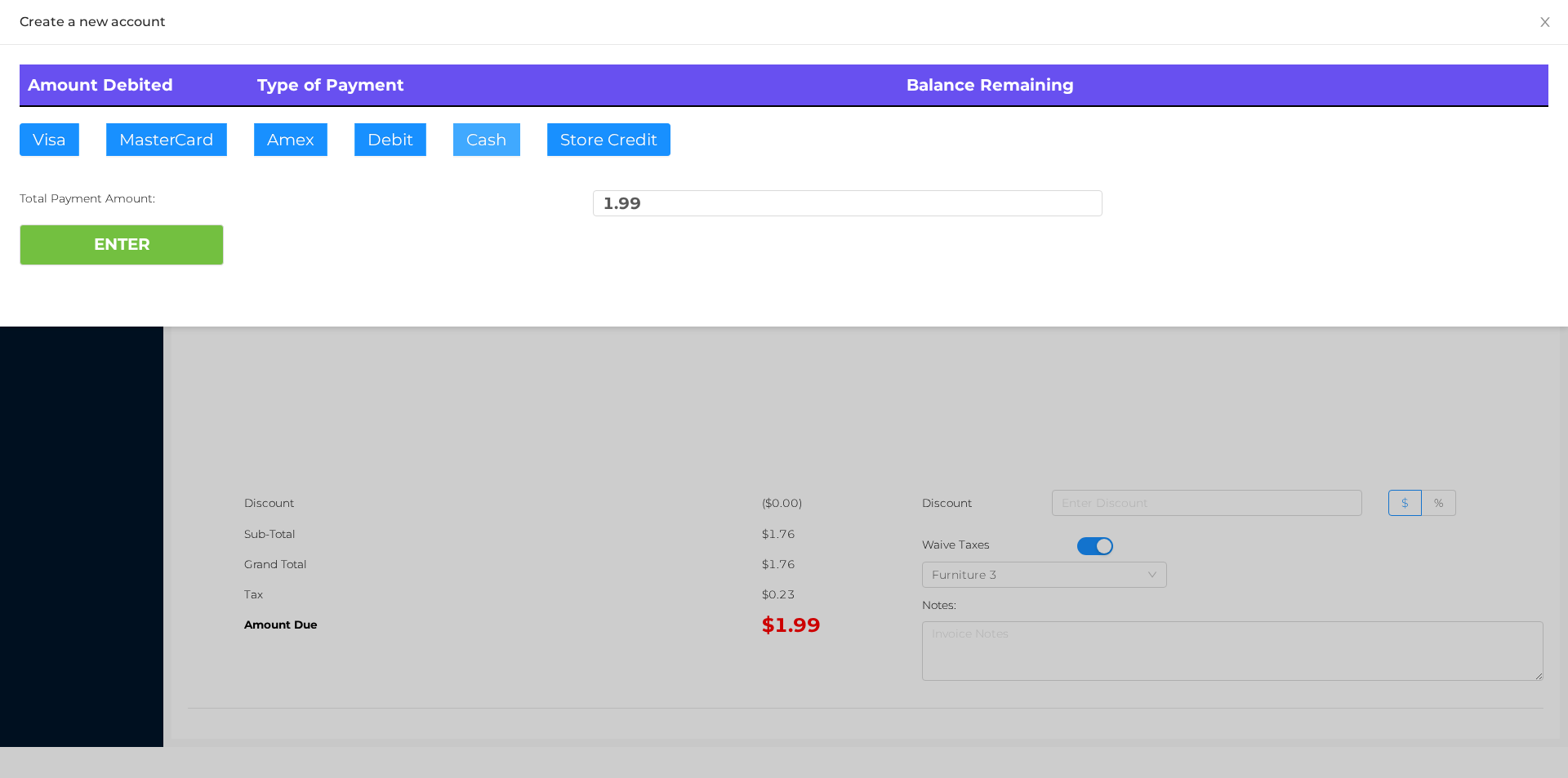
click at [491, 126] on button "Cash" at bounding box center [486, 140] width 67 height 33
type input "3"
type input "20"
click at [50, 257] on button "ENTER" at bounding box center [121, 245] width 204 height 41
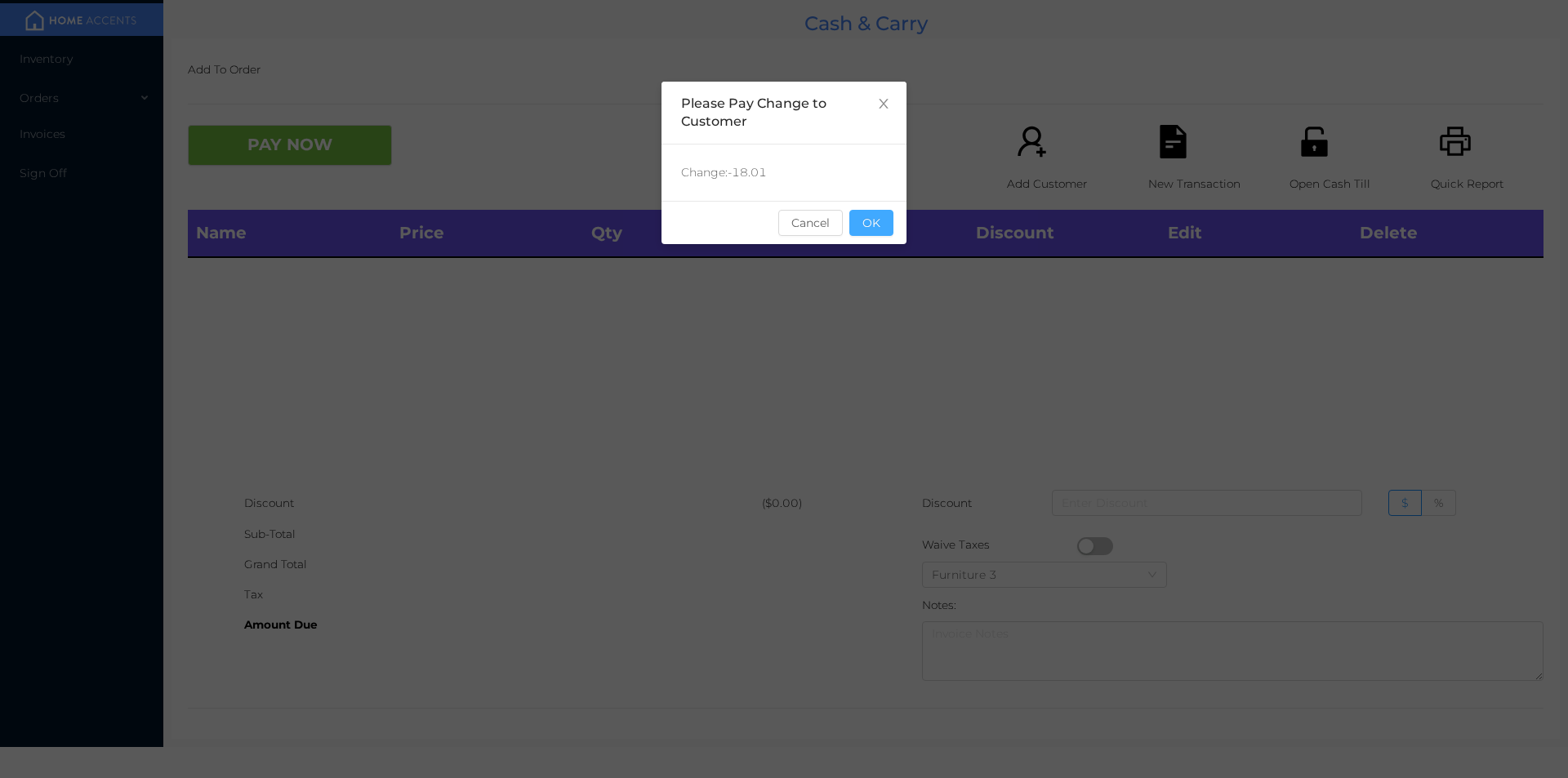
click at [885, 231] on button "OK" at bounding box center [871, 222] width 44 height 26
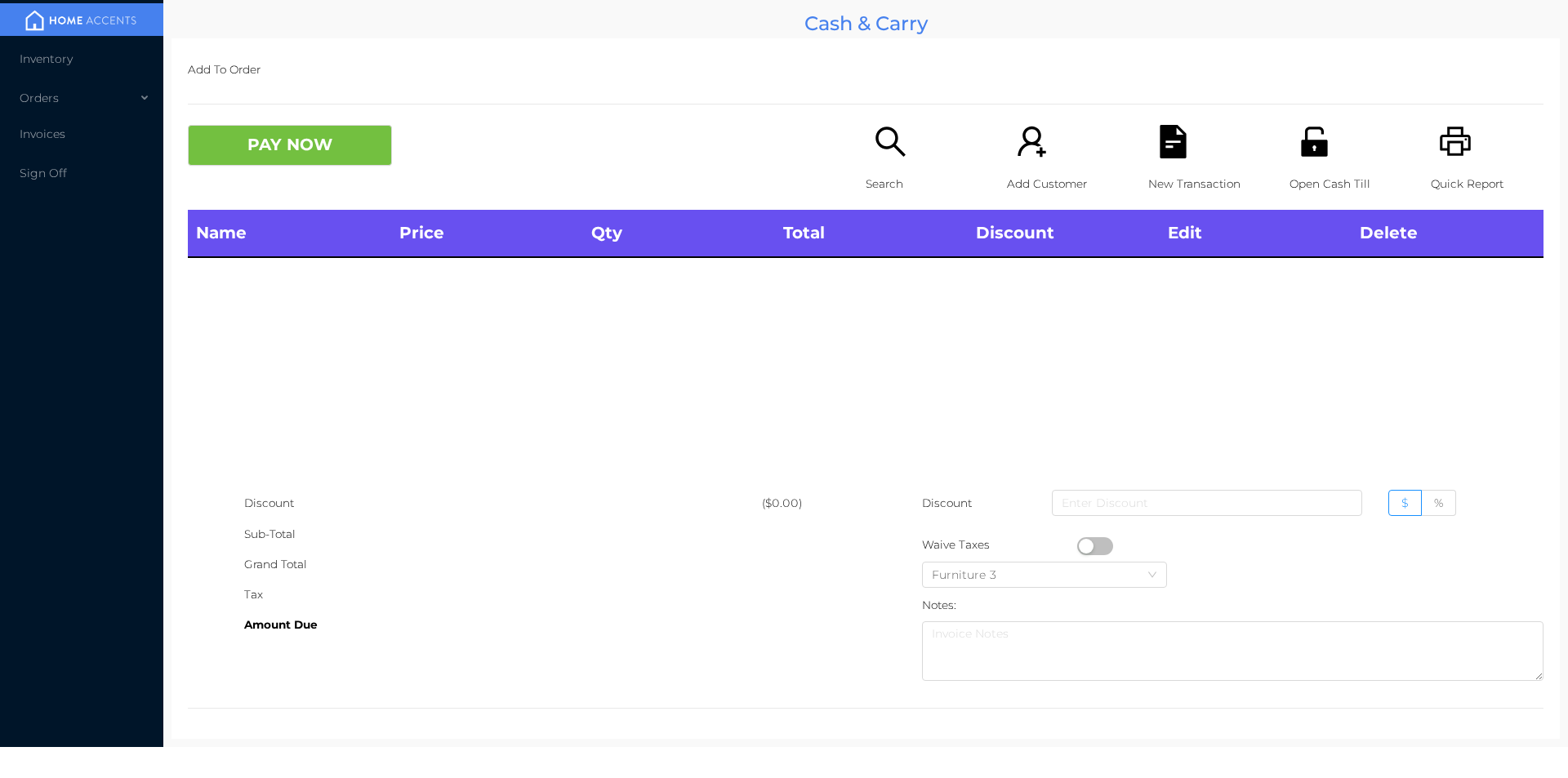
scroll to position [6, 0]
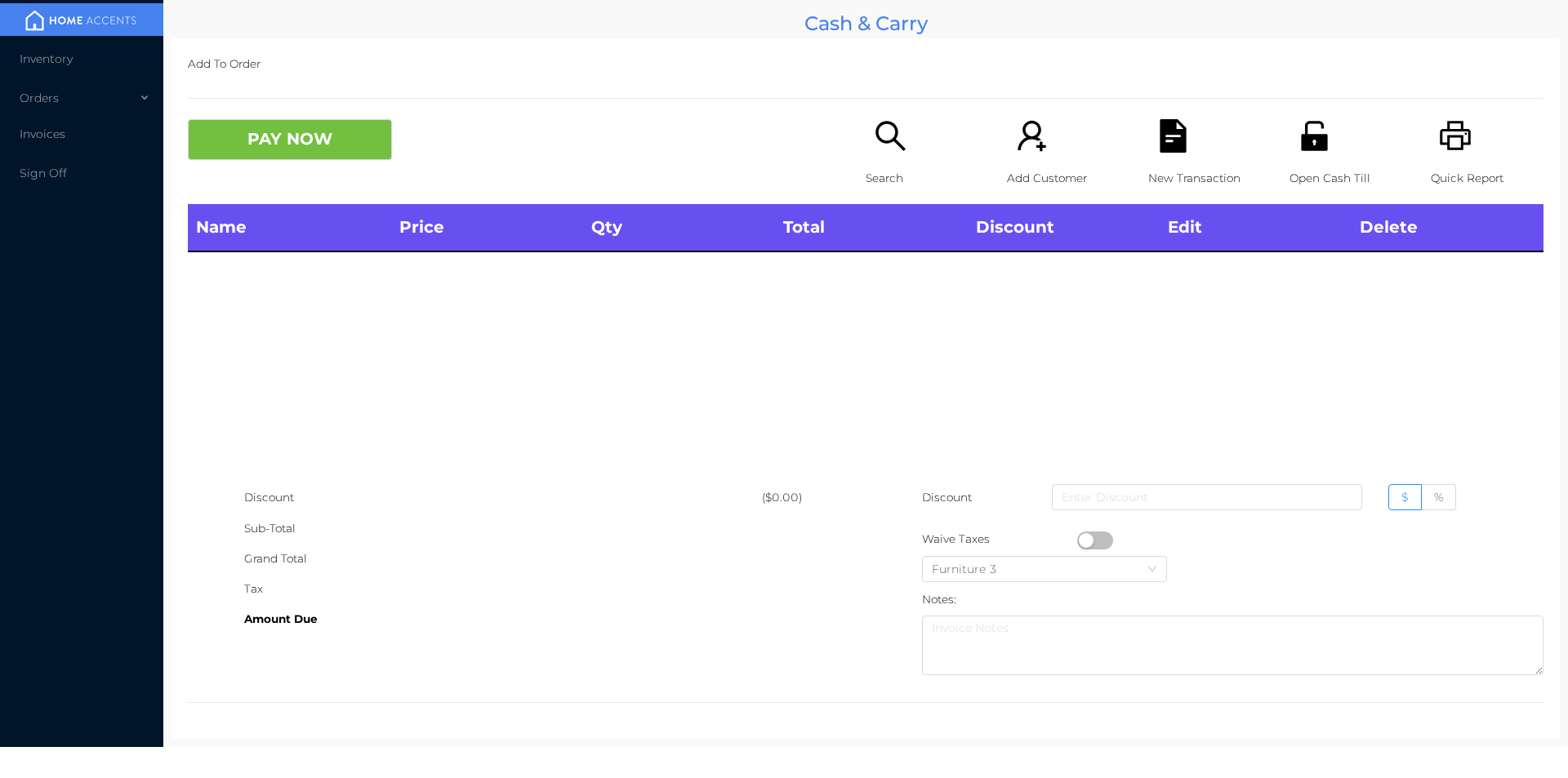
click at [874, 166] on p "Search" at bounding box center [922, 178] width 113 height 30
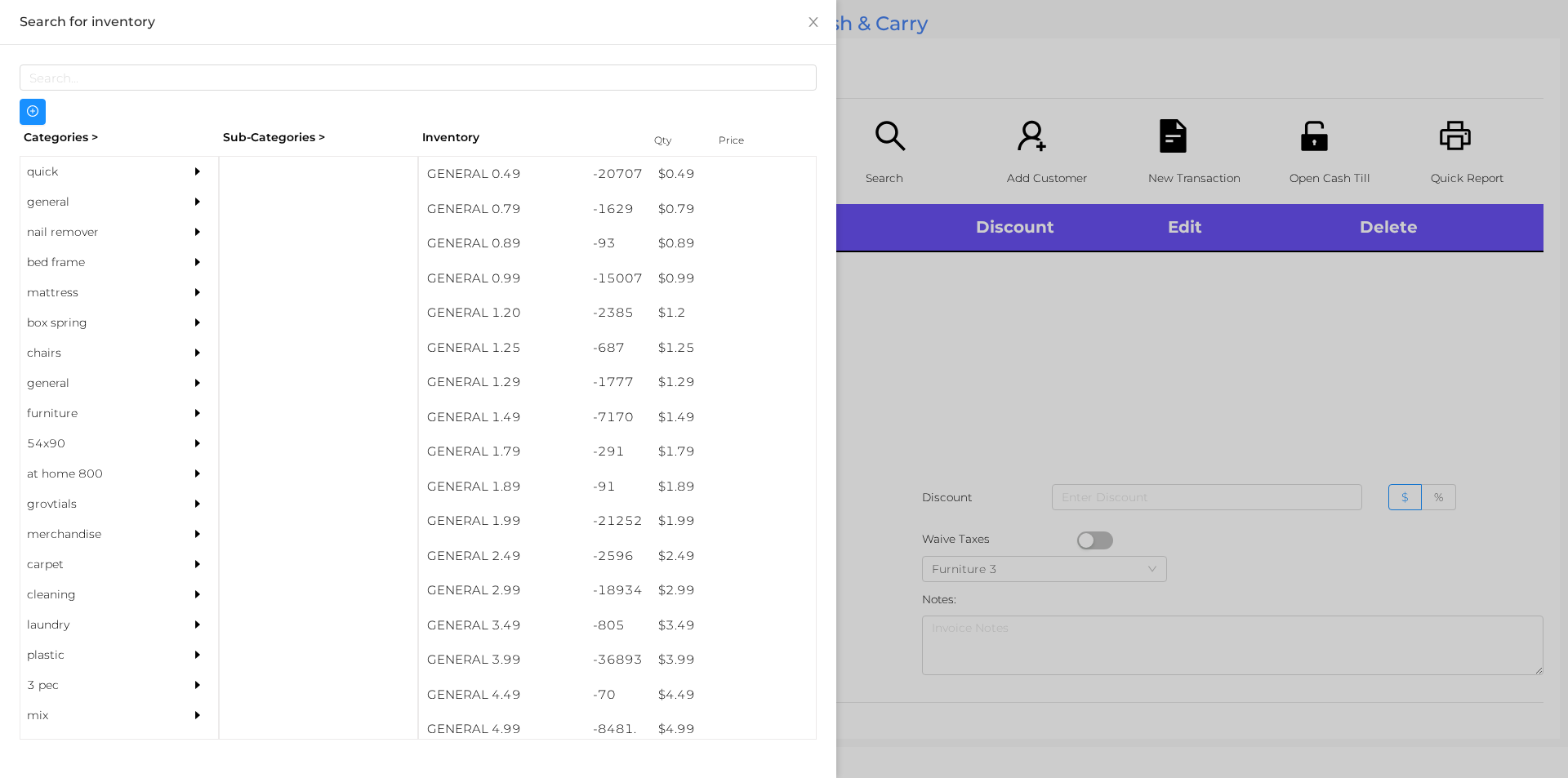
click at [116, 165] on div "quick" at bounding box center [94, 172] width 149 height 30
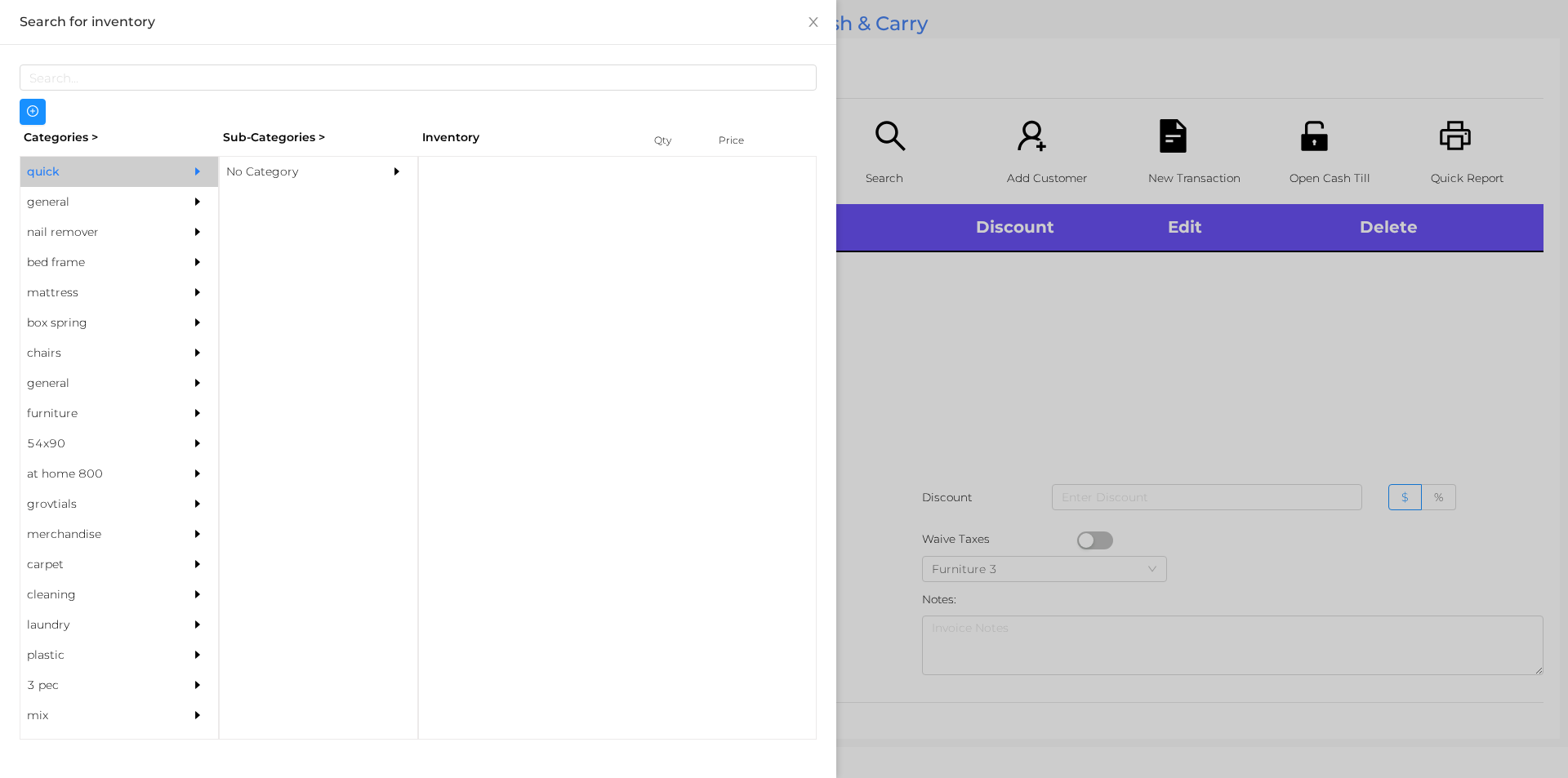
click at [312, 179] on div "No Category" at bounding box center [294, 172] width 149 height 30
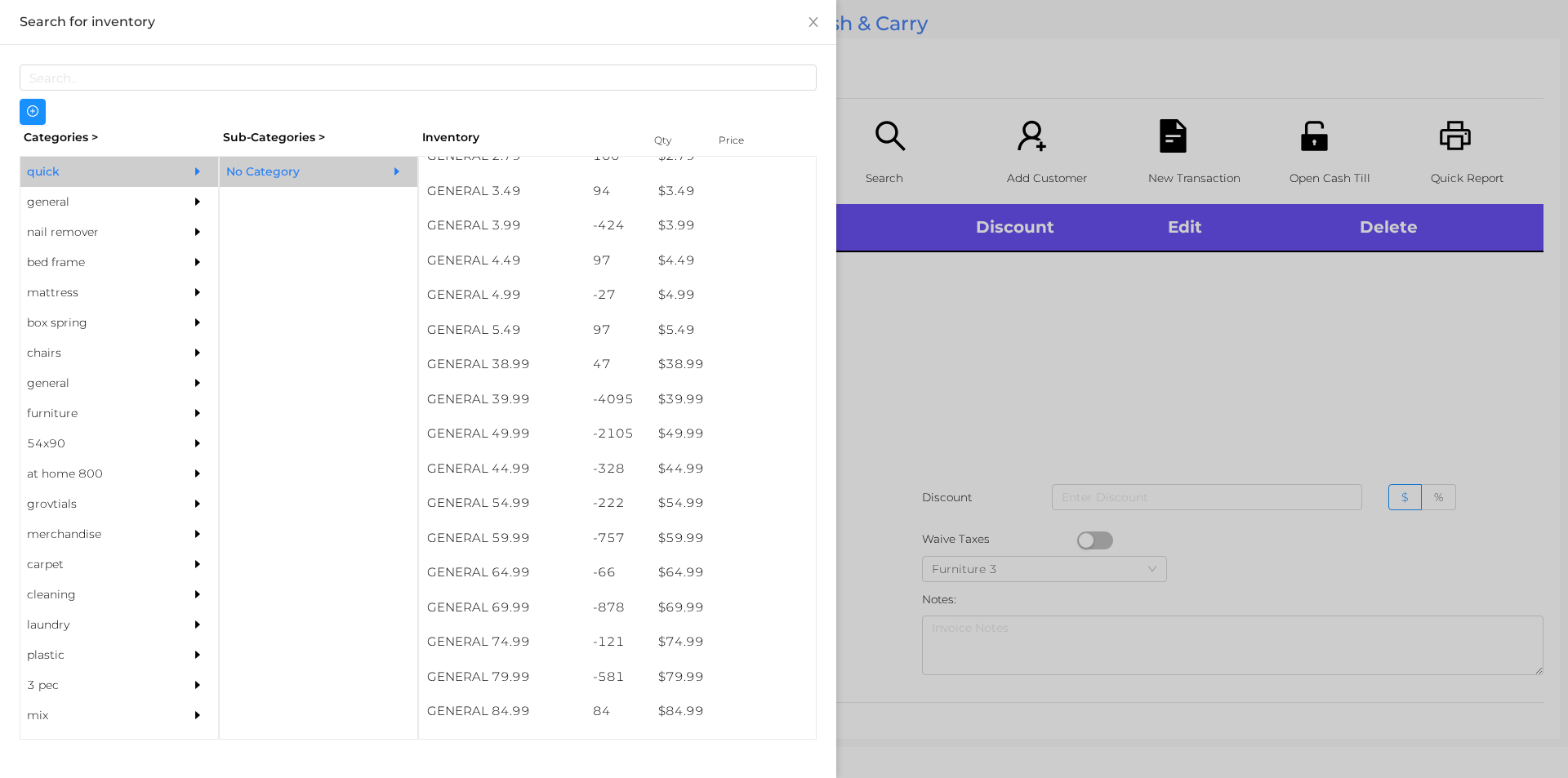
scroll to position [909, 0]
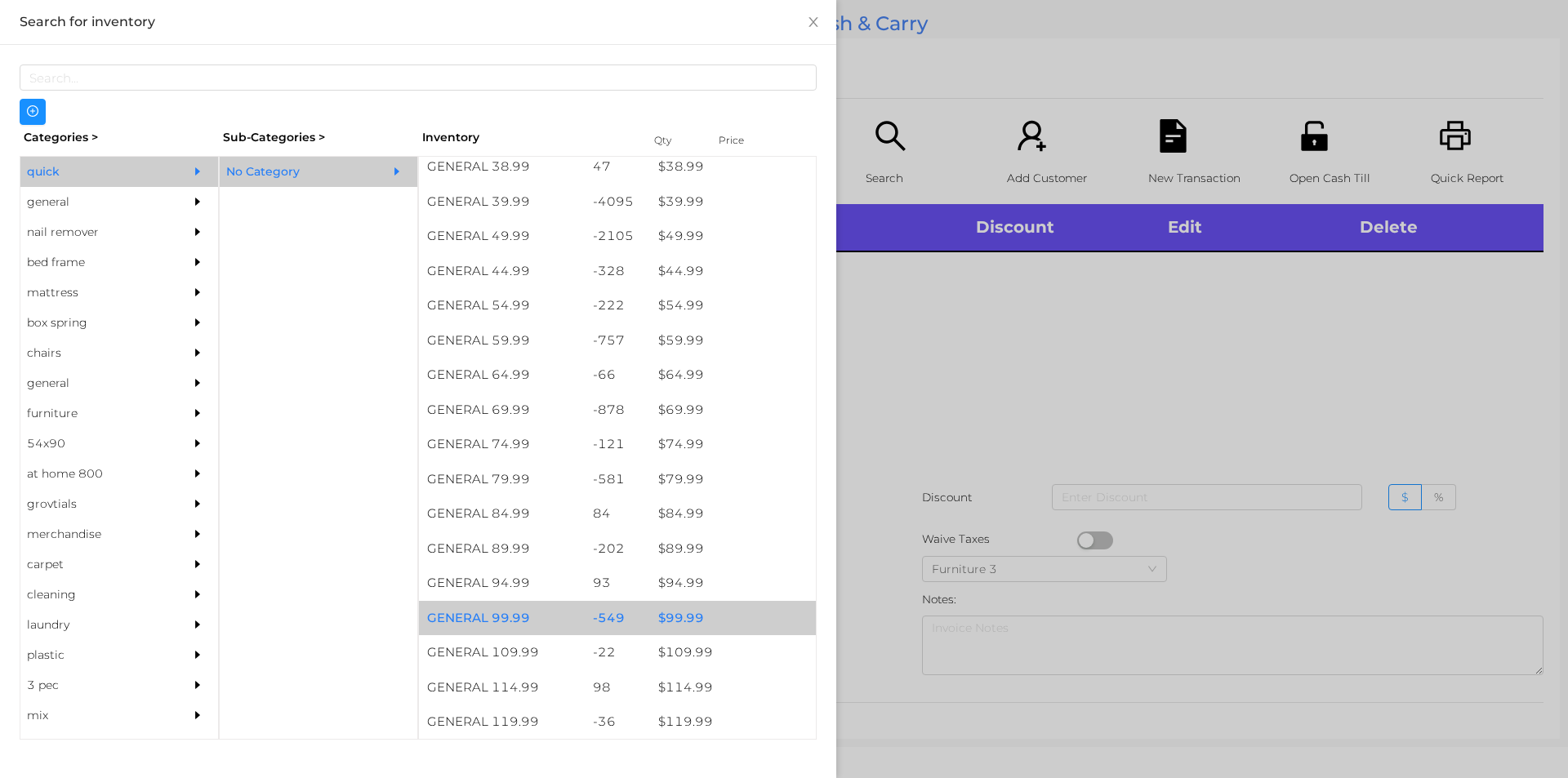
click at [719, 615] on div "$ 99.99" at bounding box center [733, 618] width 165 height 35
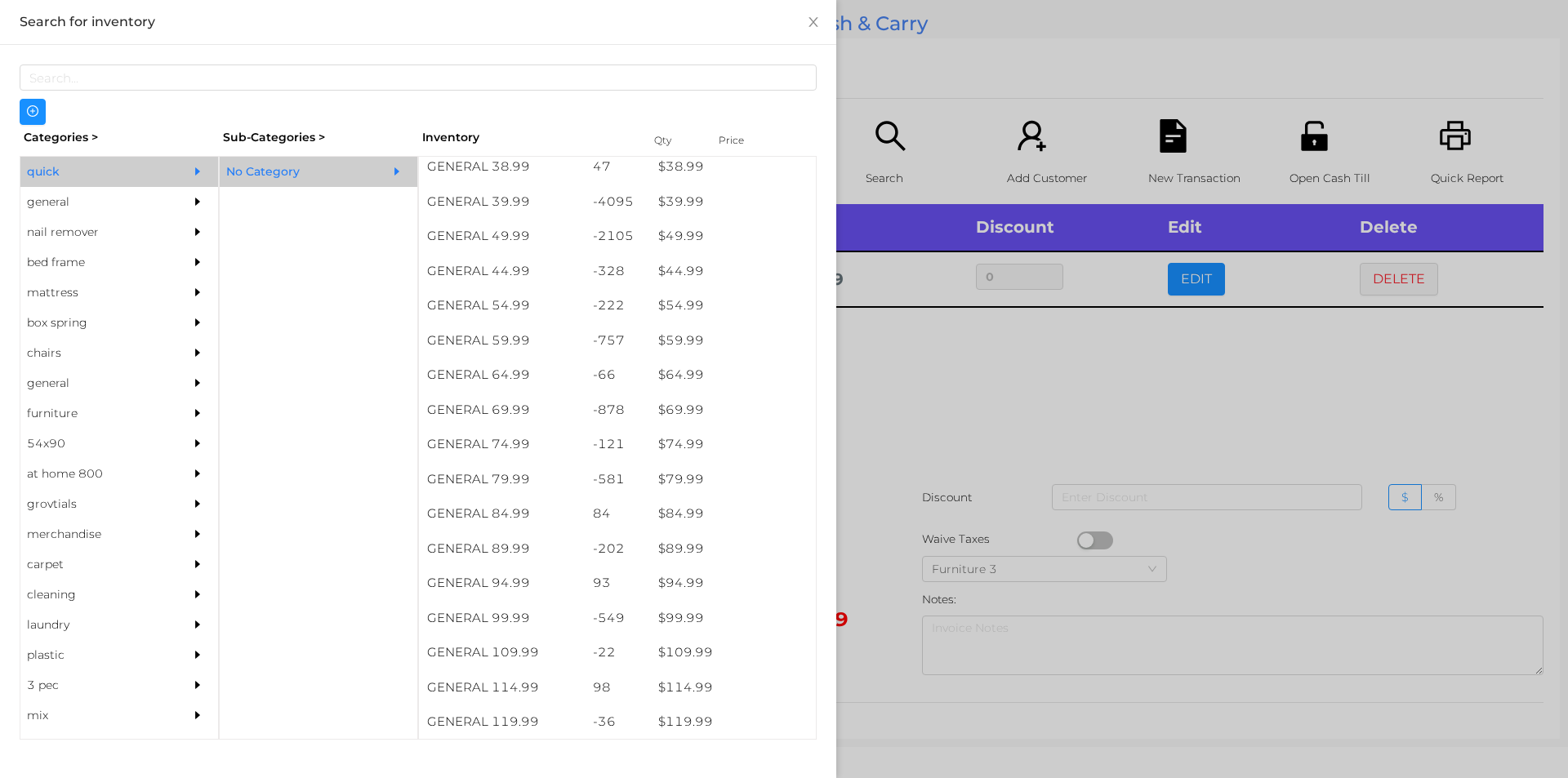
click at [924, 450] on div at bounding box center [784, 389] width 1568 height 778
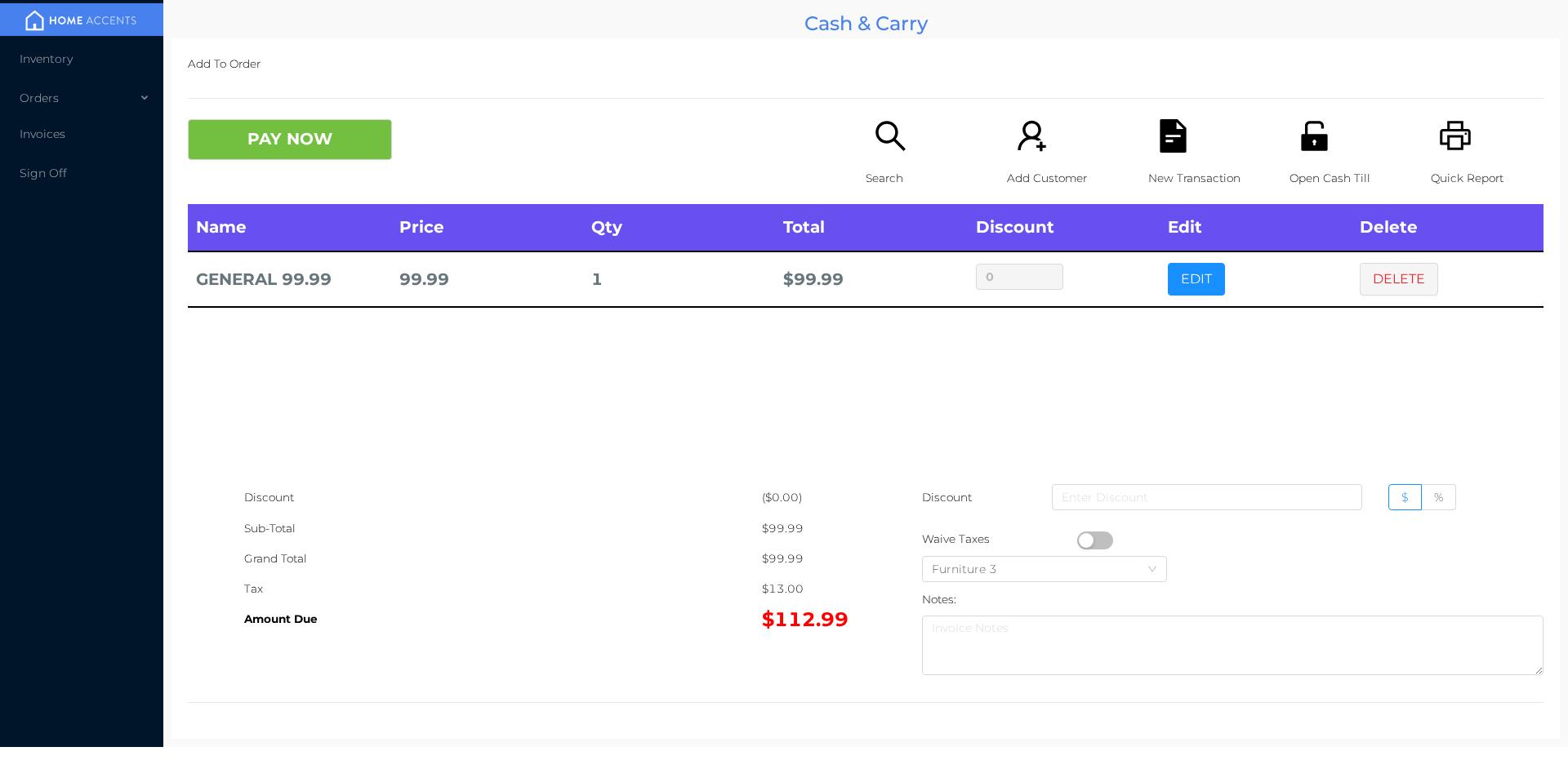
click at [912, 139] on div "Search" at bounding box center [922, 162] width 113 height 85
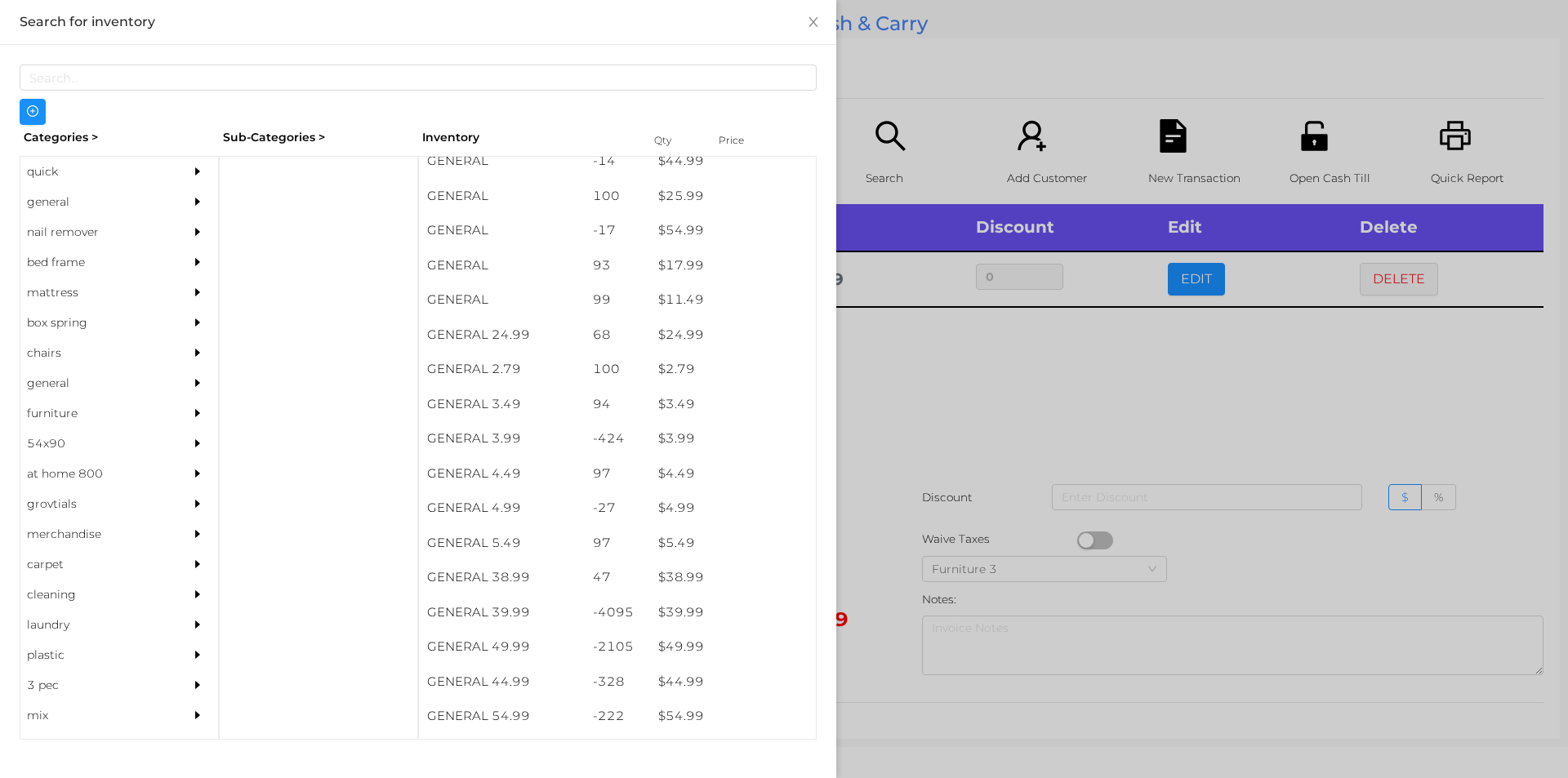
scroll to position [501, 0]
click at [67, 216] on div "general" at bounding box center [94, 202] width 149 height 30
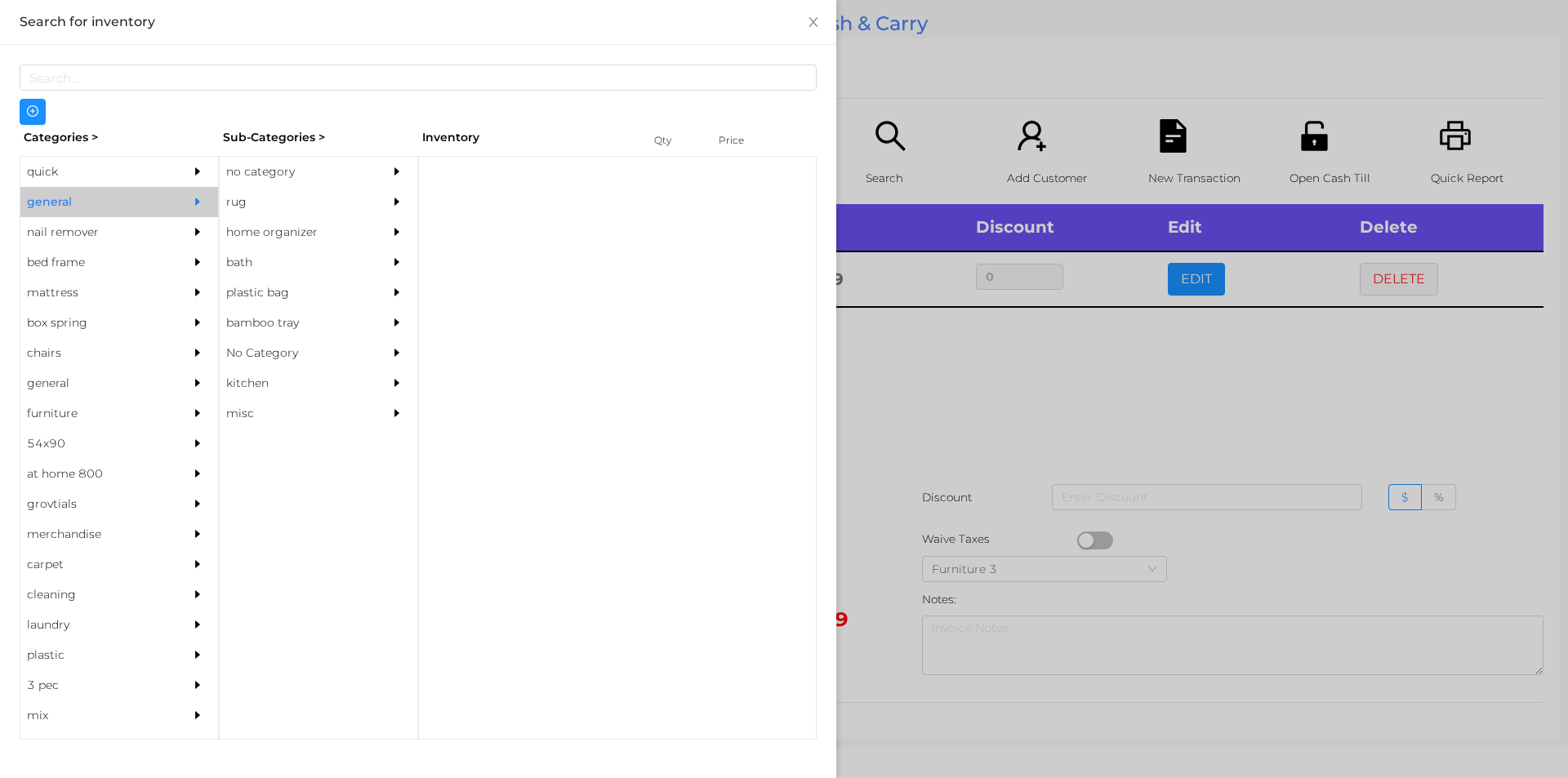
scroll to position [0, 0]
click at [292, 171] on div "no category" at bounding box center [294, 172] width 149 height 30
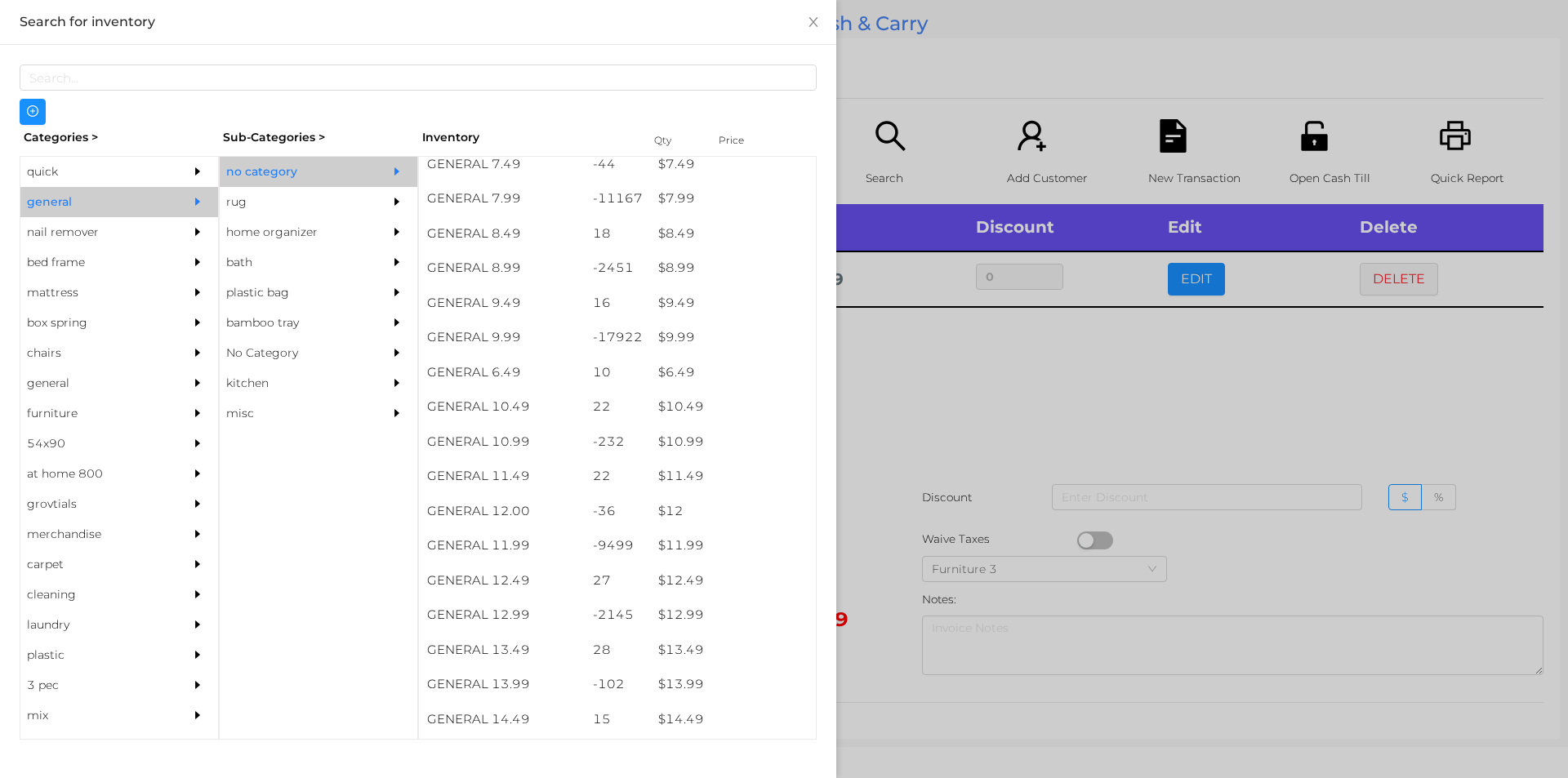
scroll to position [831, 0]
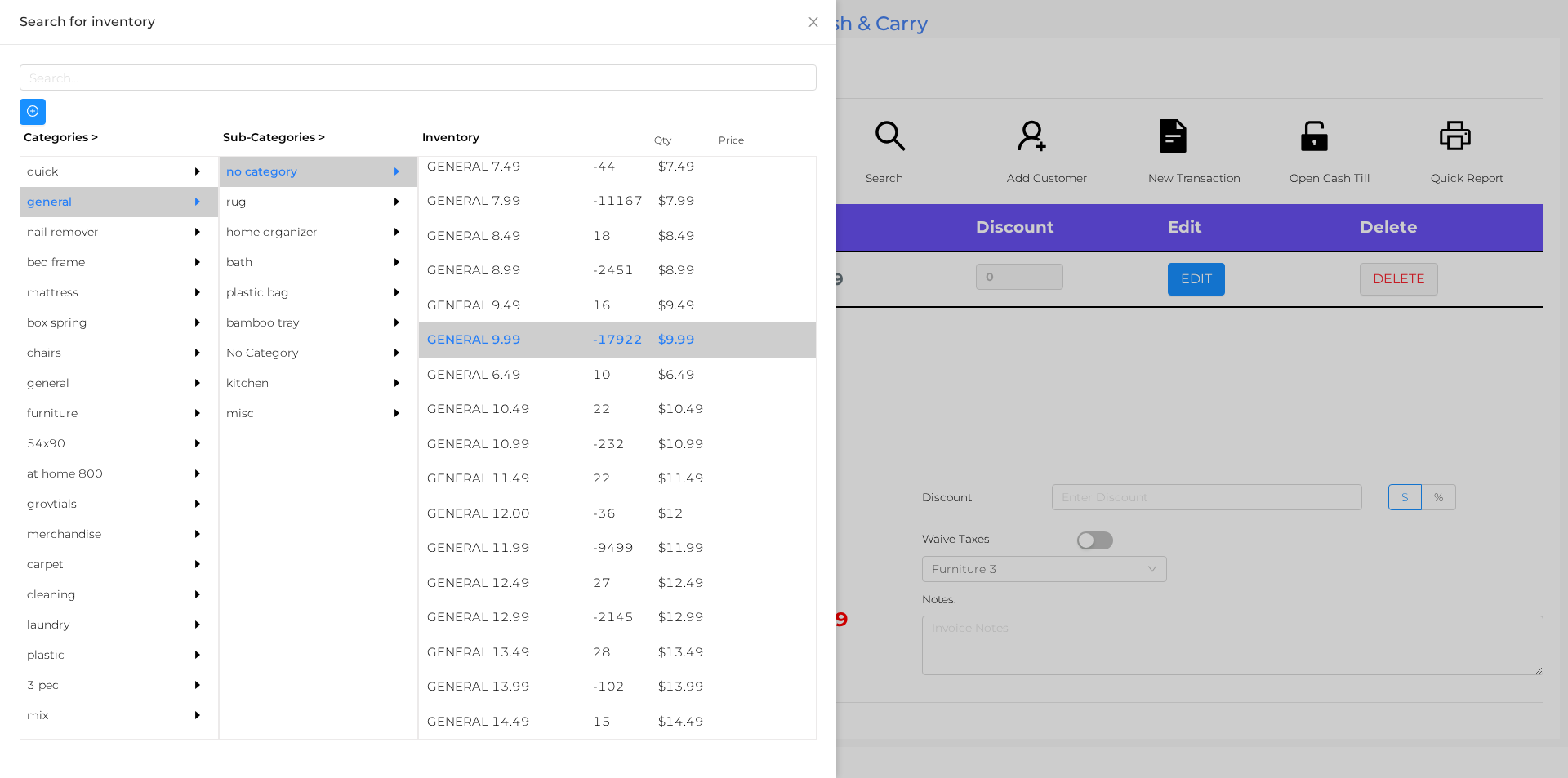
click at [725, 338] on div "$ 9.99" at bounding box center [733, 340] width 165 height 35
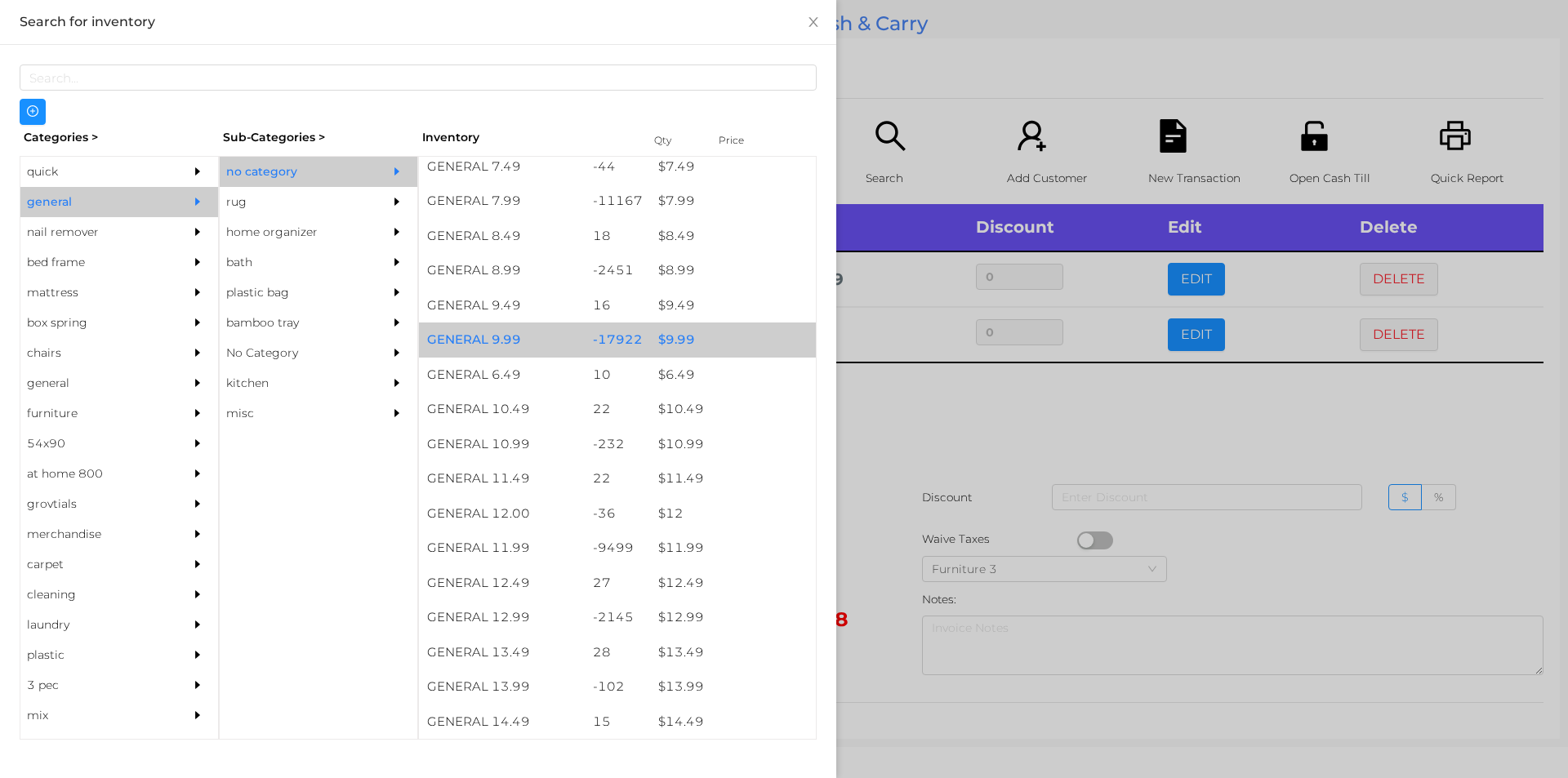
click at [710, 337] on div "$ 9.99" at bounding box center [733, 340] width 165 height 35
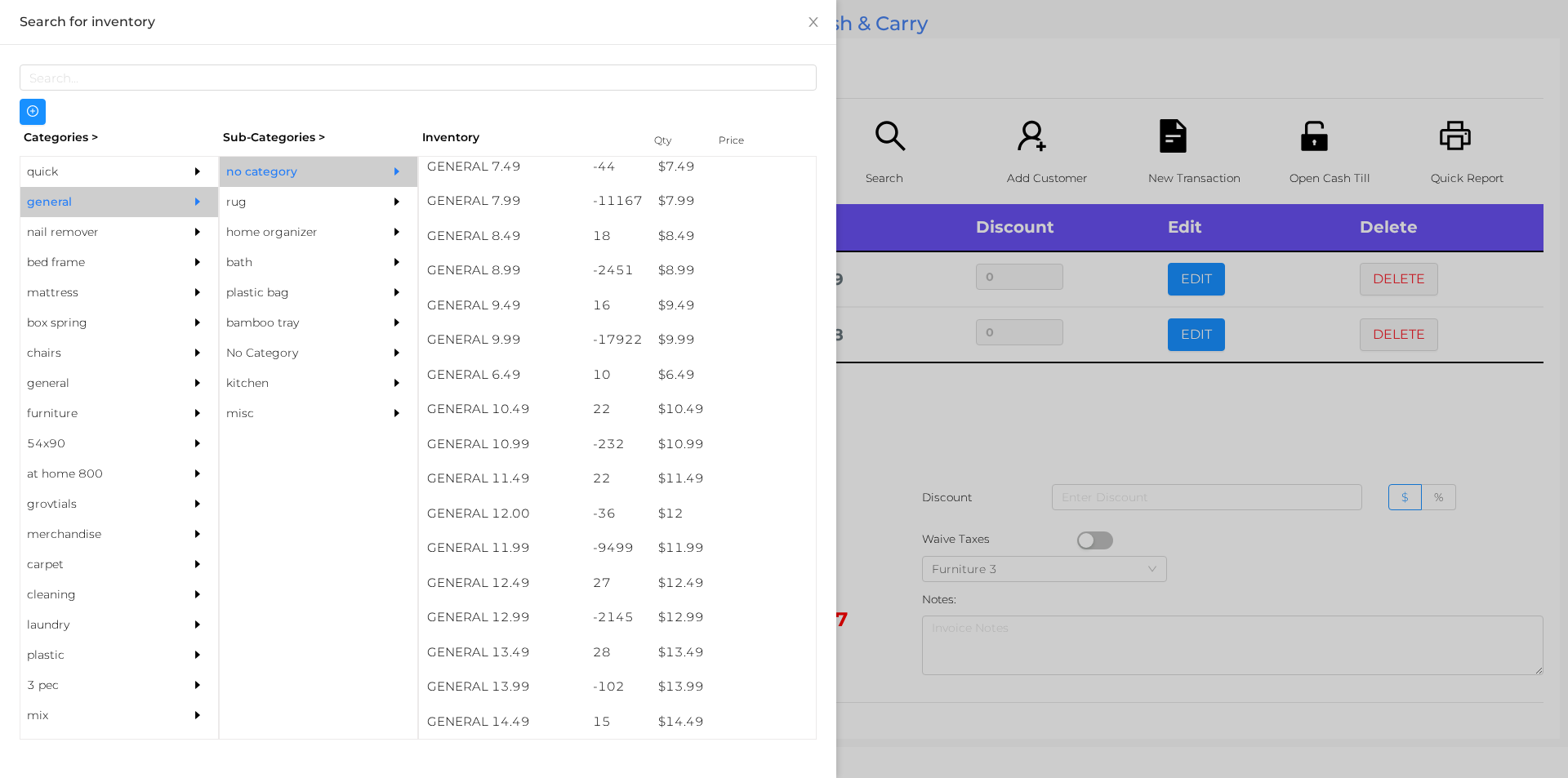
click at [975, 431] on div at bounding box center [784, 389] width 1568 height 778
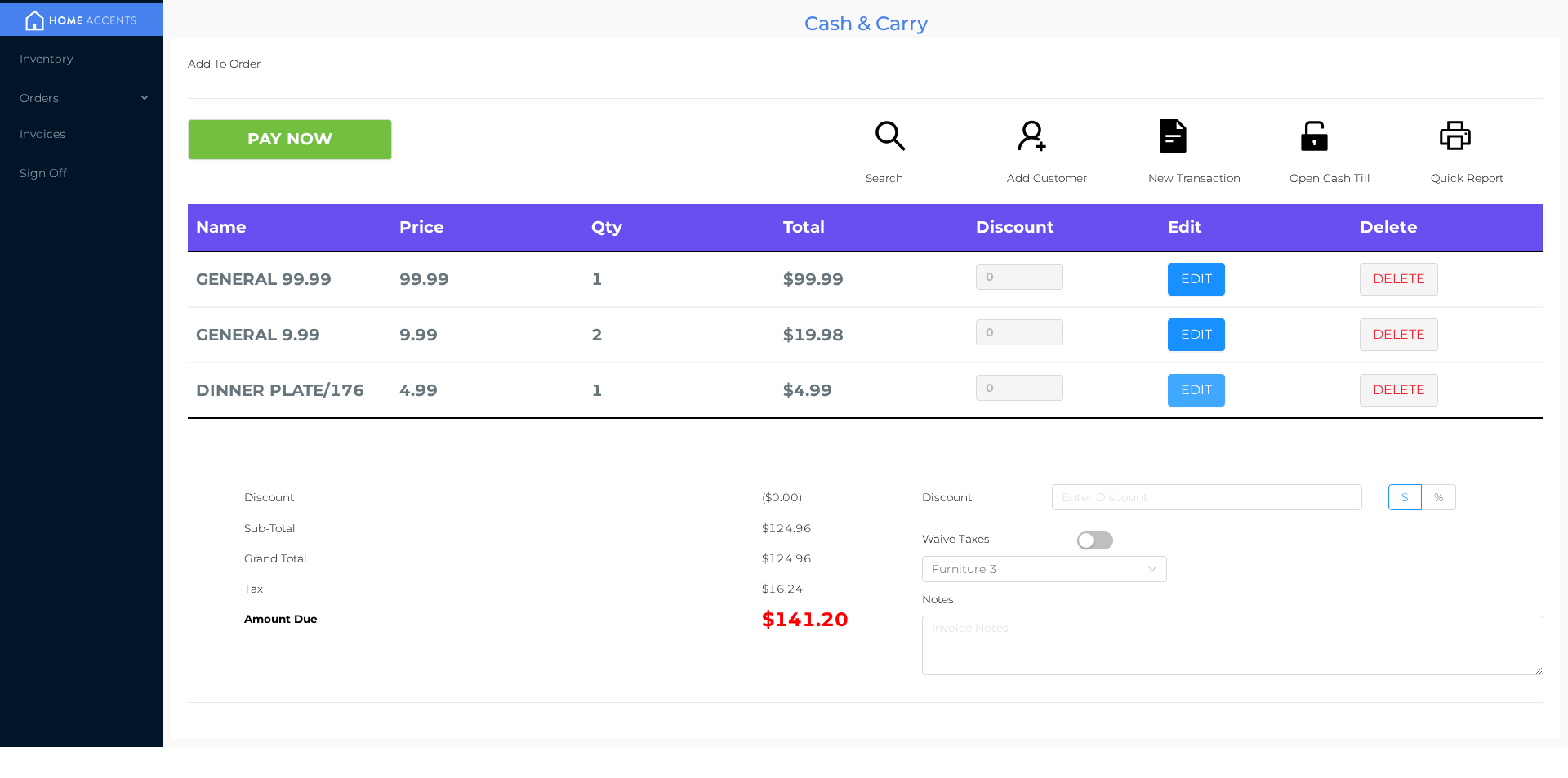
click at [1190, 396] on button "EDIT" at bounding box center [1196, 390] width 57 height 33
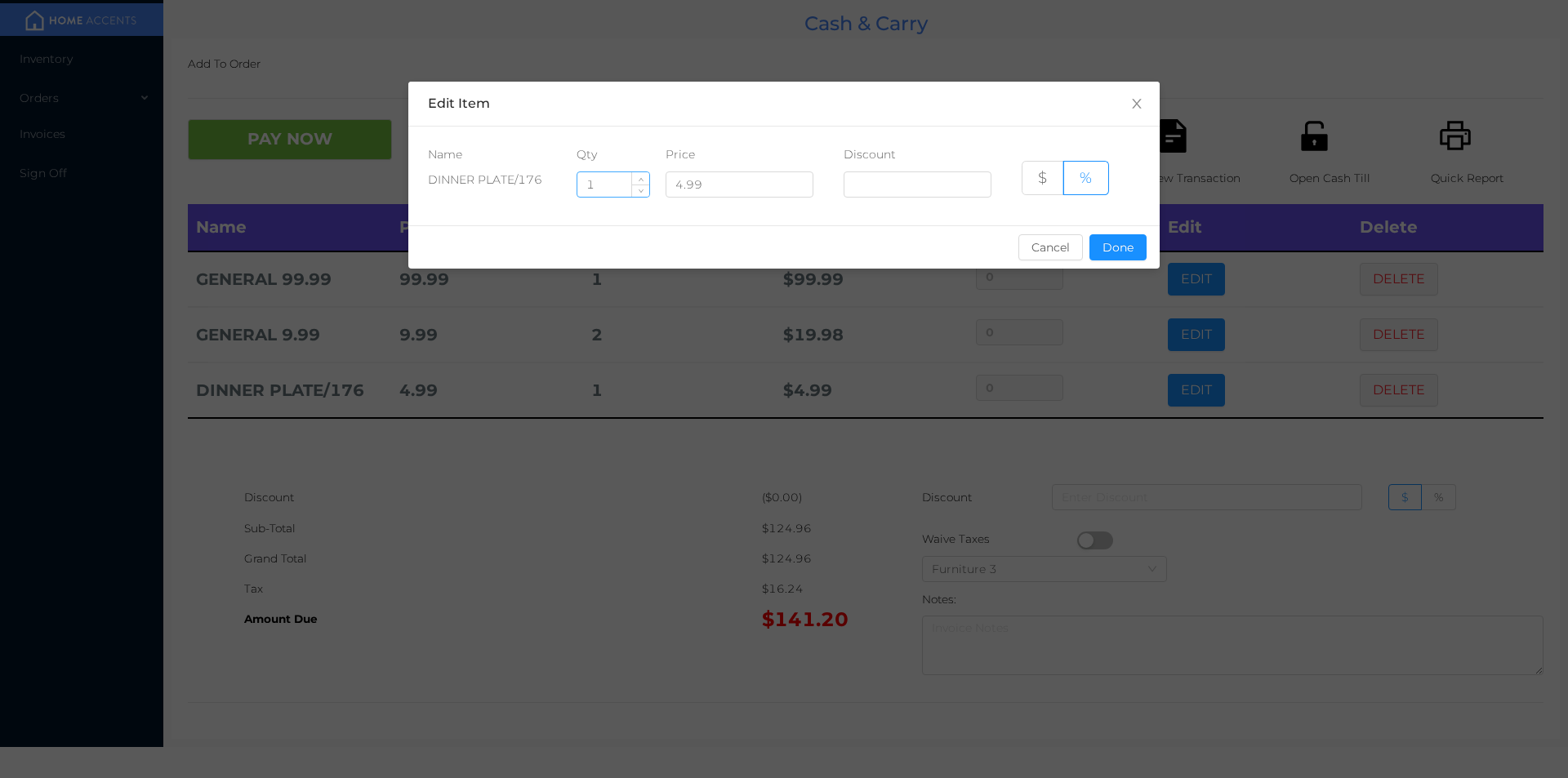
click at [625, 174] on input "1" at bounding box center [613, 184] width 72 height 24
type input "5"
click at [1134, 236] on button "Done" at bounding box center [1117, 247] width 57 height 26
type input "0%"
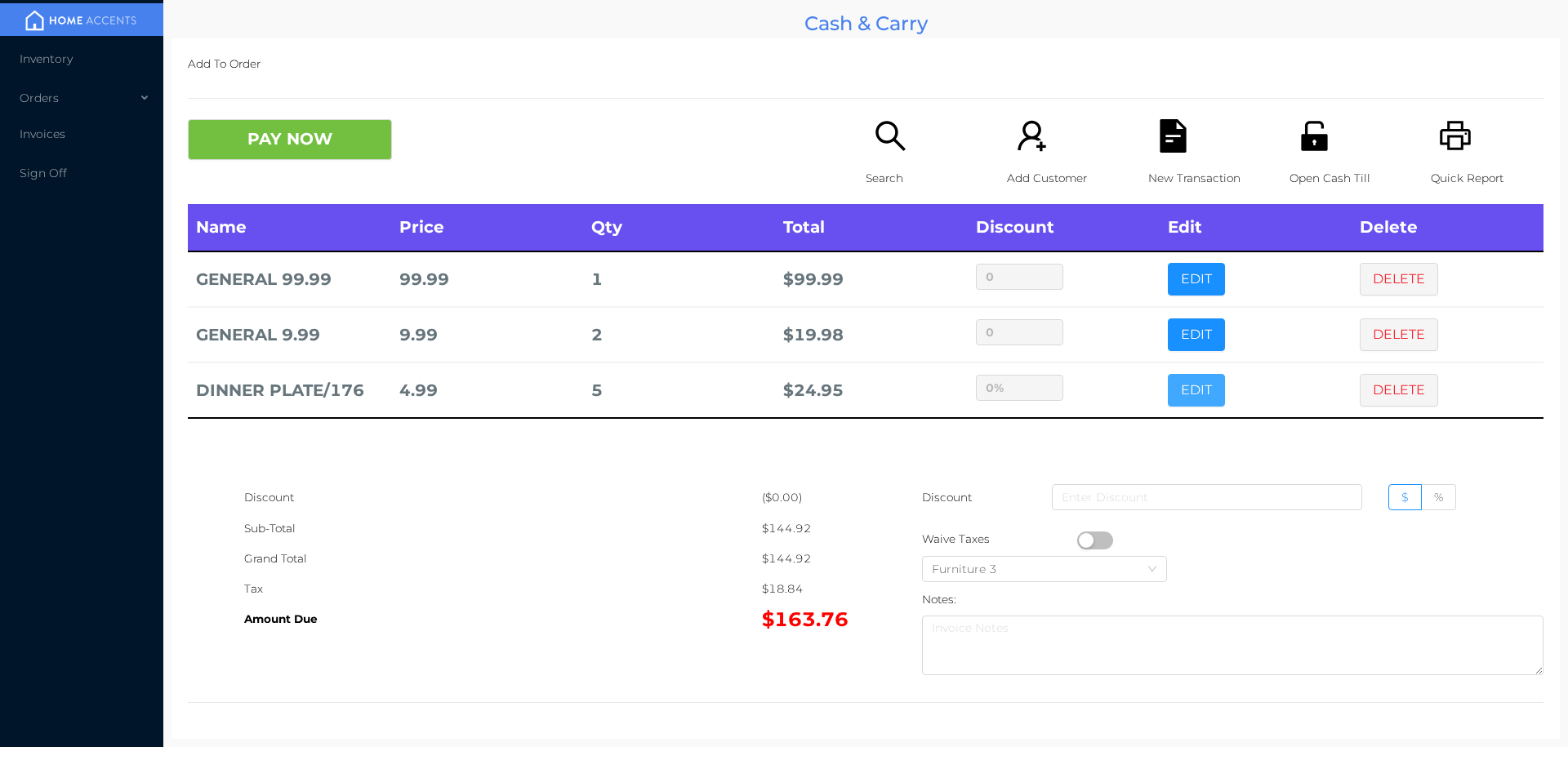
click at [1168, 374] on button "EDIT" at bounding box center [1196, 390] width 57 height 33
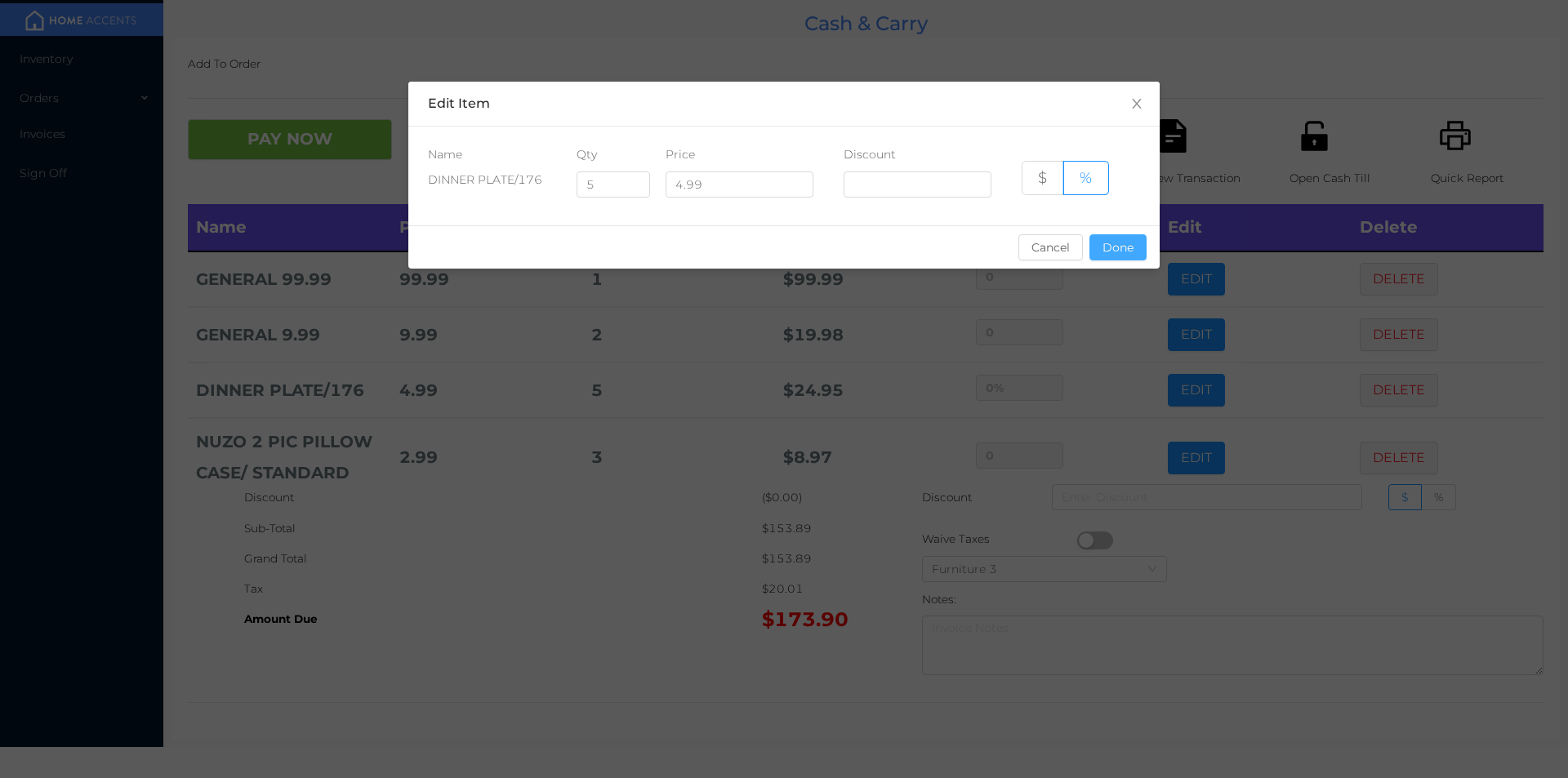
click at [1115, 256] on button "Done" at bounding box center [1117, 247] width 57 height 26
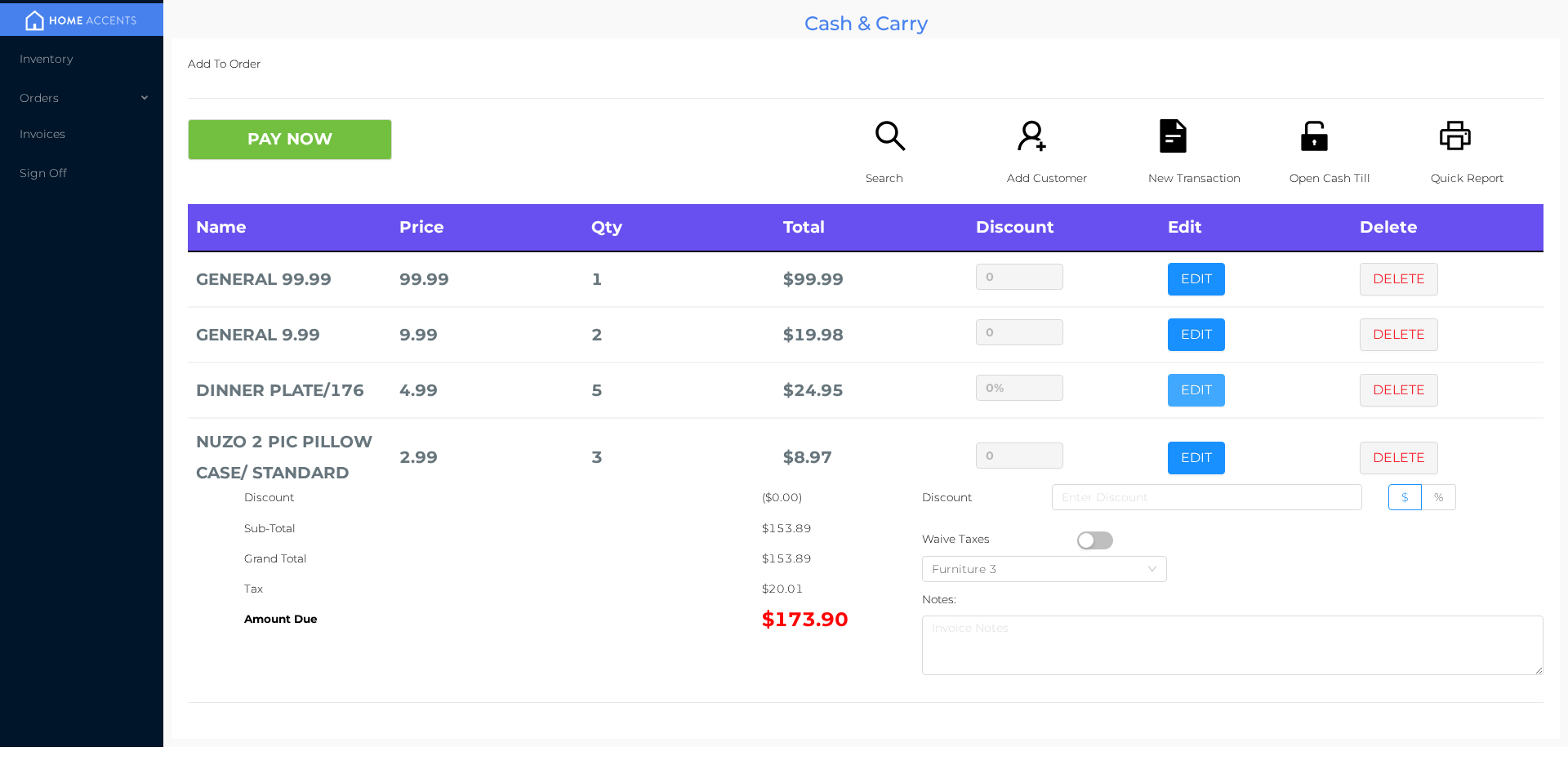
click at [1168, 374] on button "EDIT" at bounding box center [1196, 390] width 57 height 33
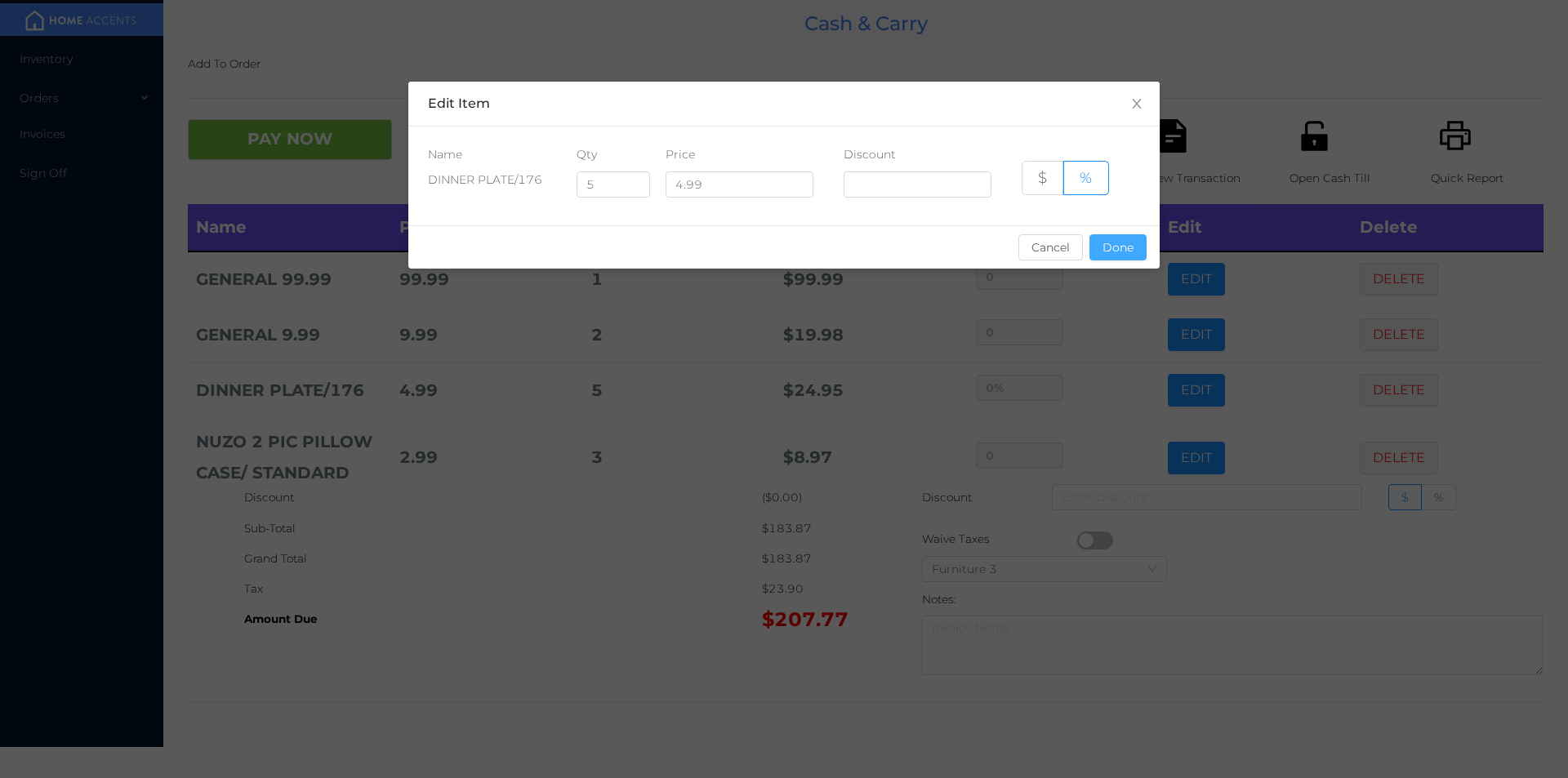
click at [1122, 247] on button "Done" at bounding box center [1117, 247] width 57 height 26
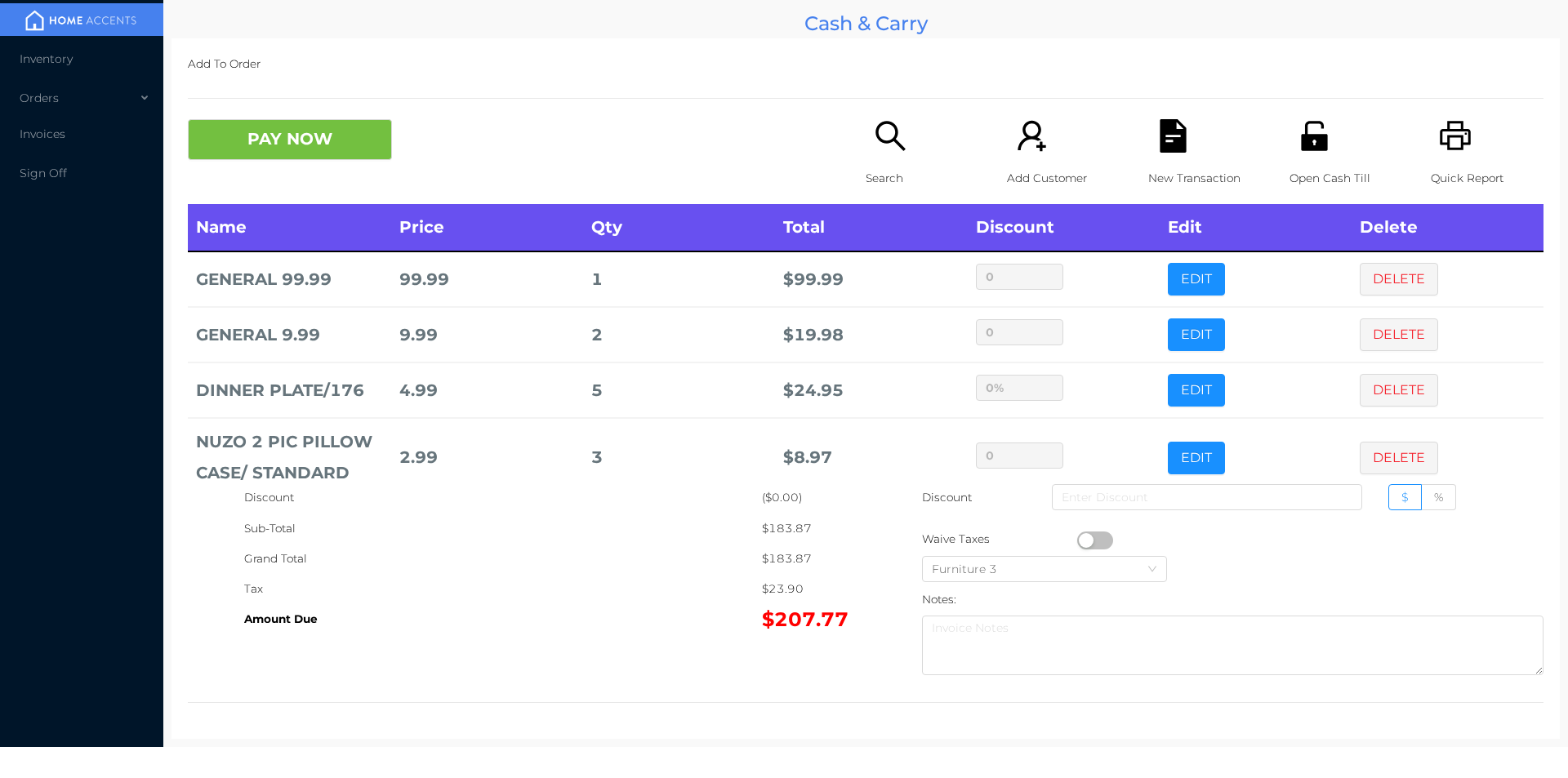
click at [888, 128] on icon "icon: search" at bounding box center [889, 135] width 29 height 29
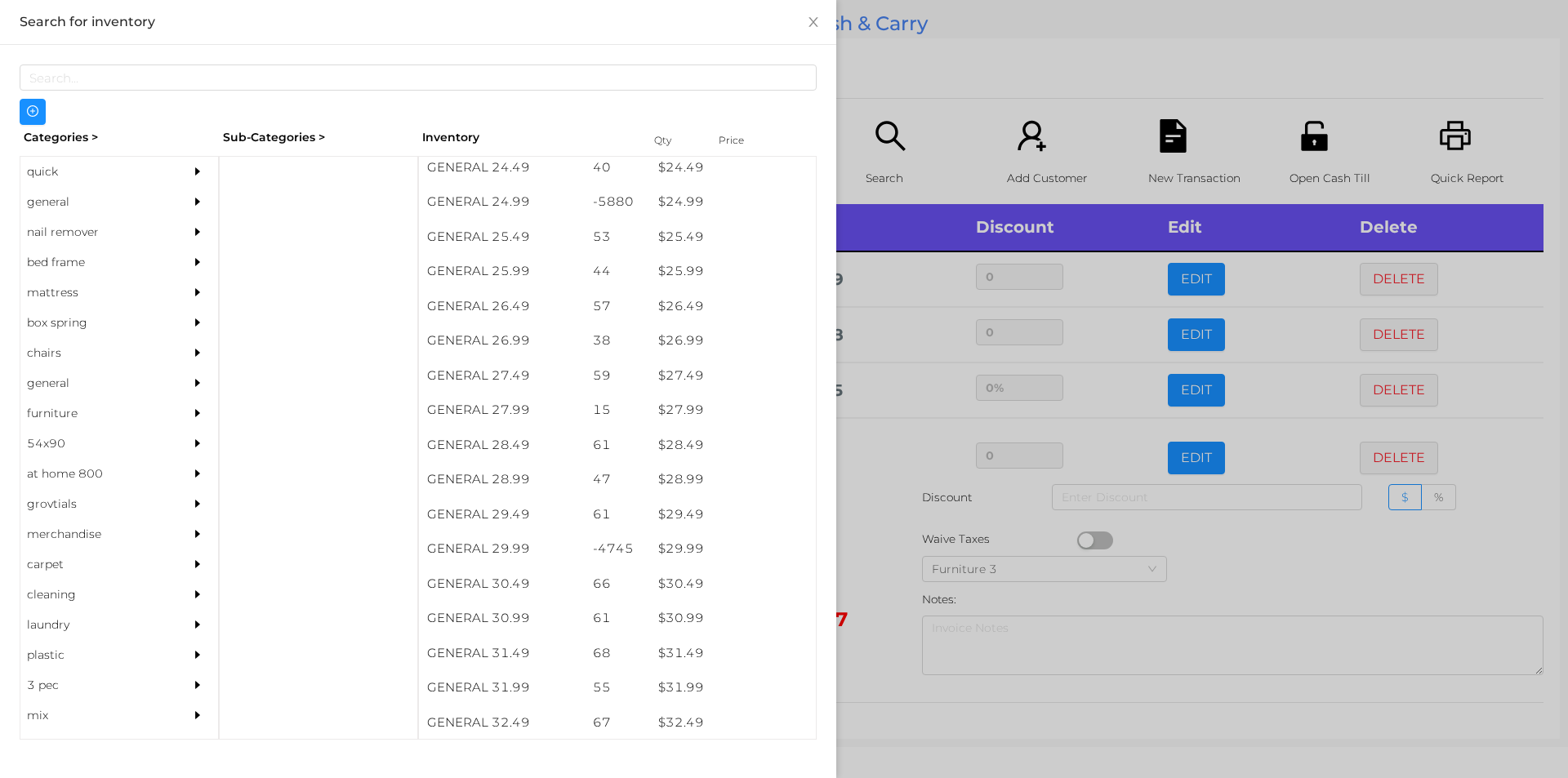
scroll to position [2120, 0]
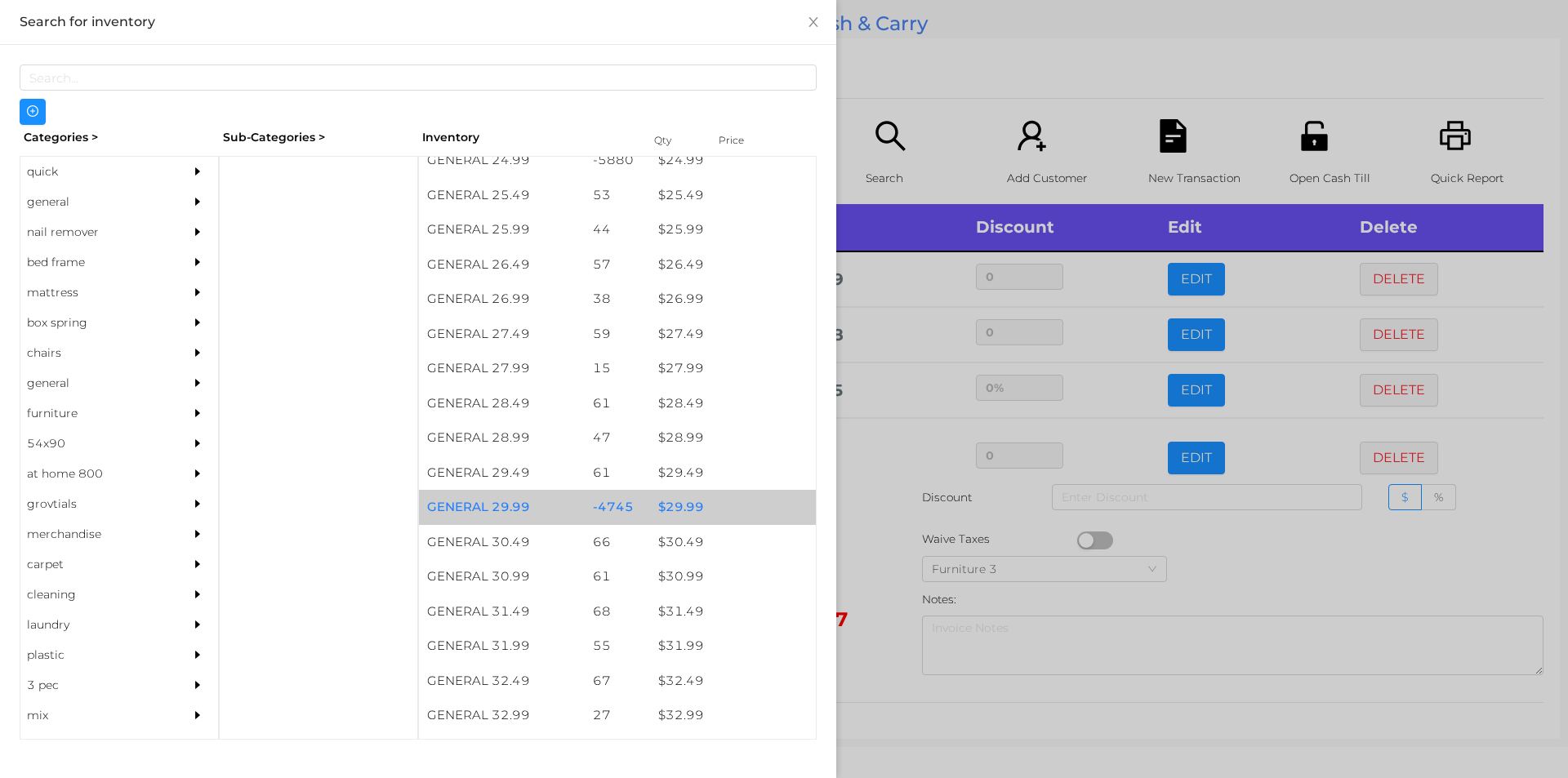
click at [654, 503] on div "$ 29.99" at bounding box center [733, 507] width 165 height 35
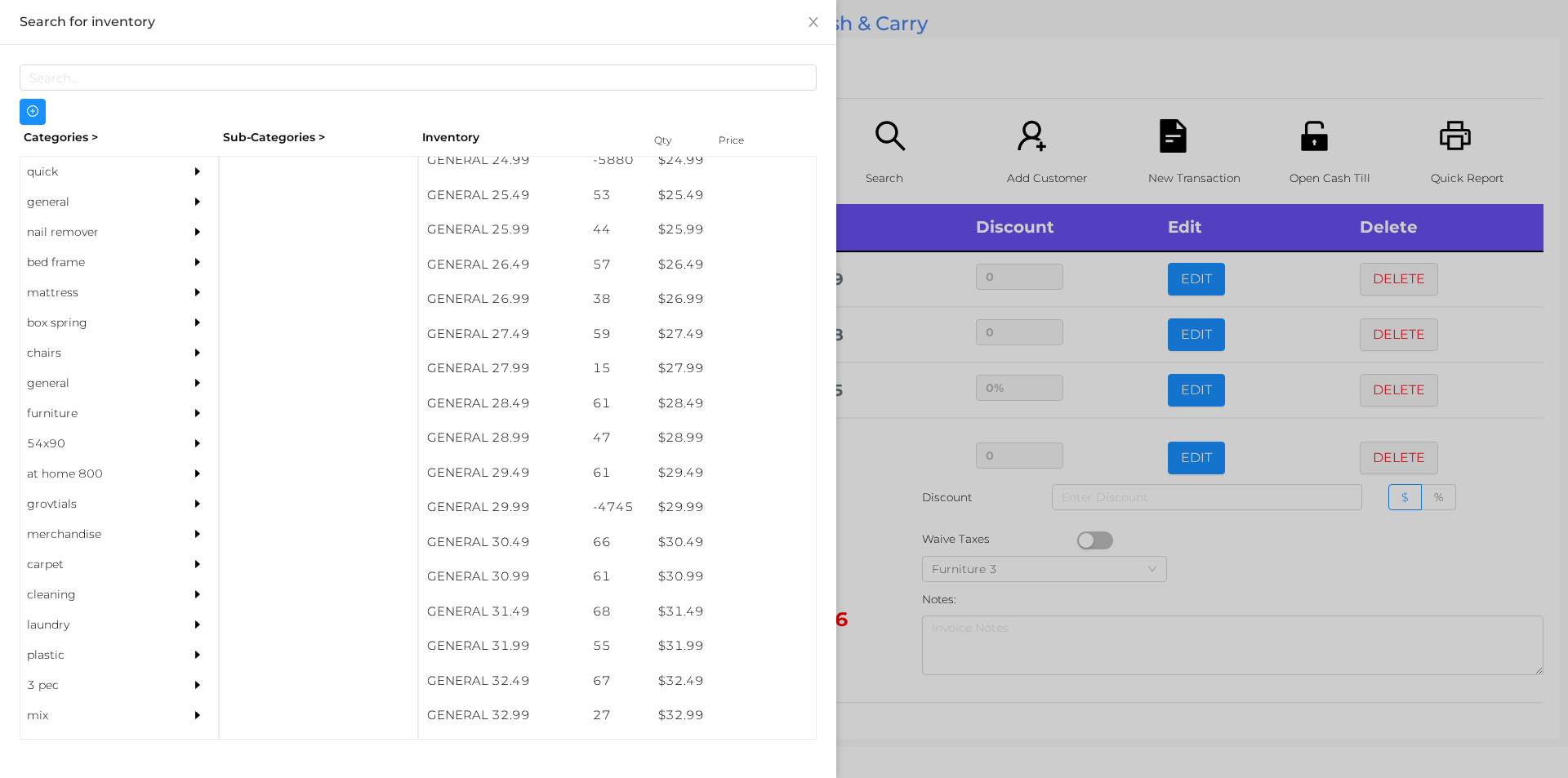
click at [924, 59] on div at bounding box center [784, 389] width 1568 height 778
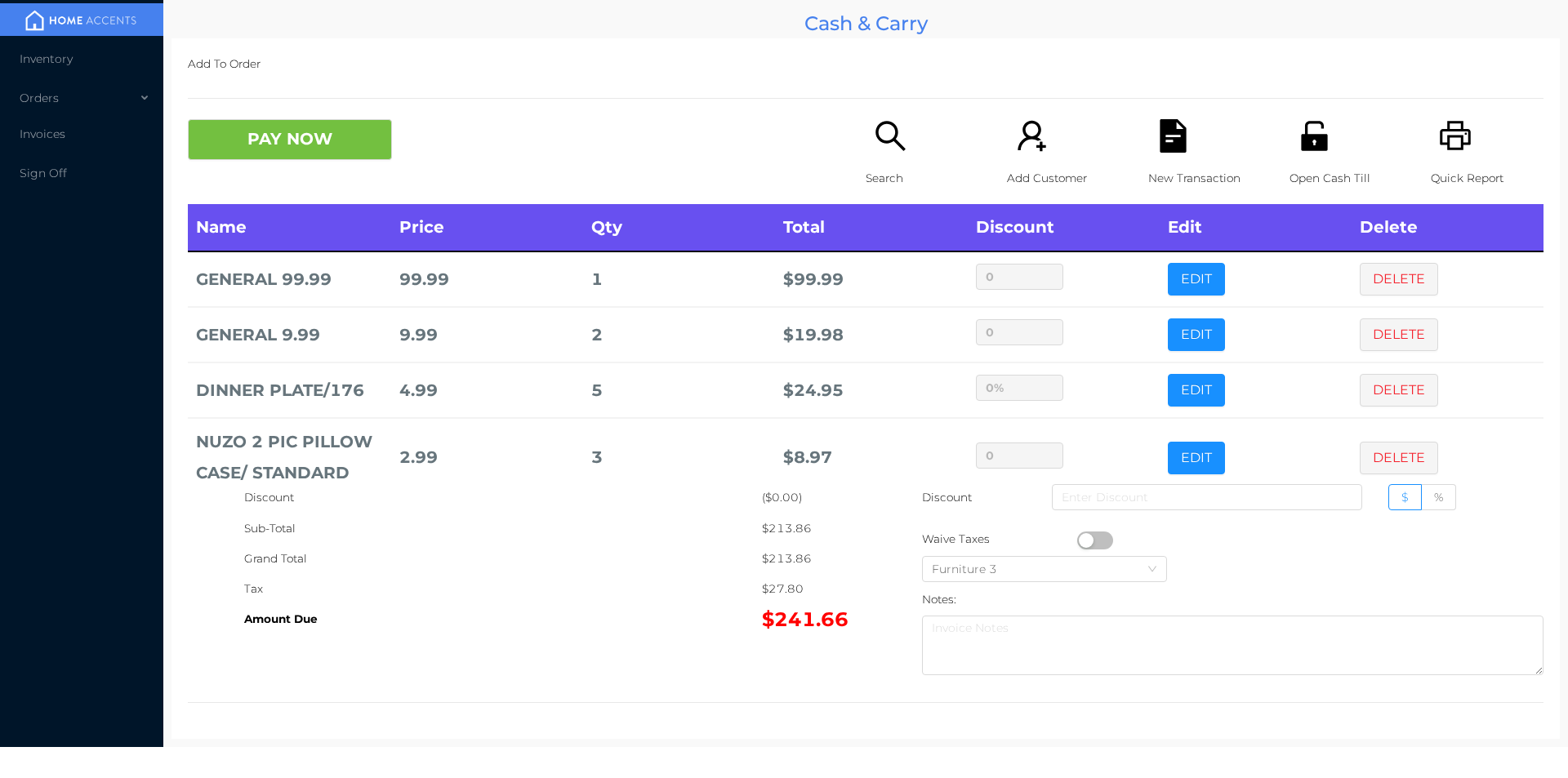
click at [878, 145] on icon "icon: search" at bounding box center [890, 136] width 33 height 33
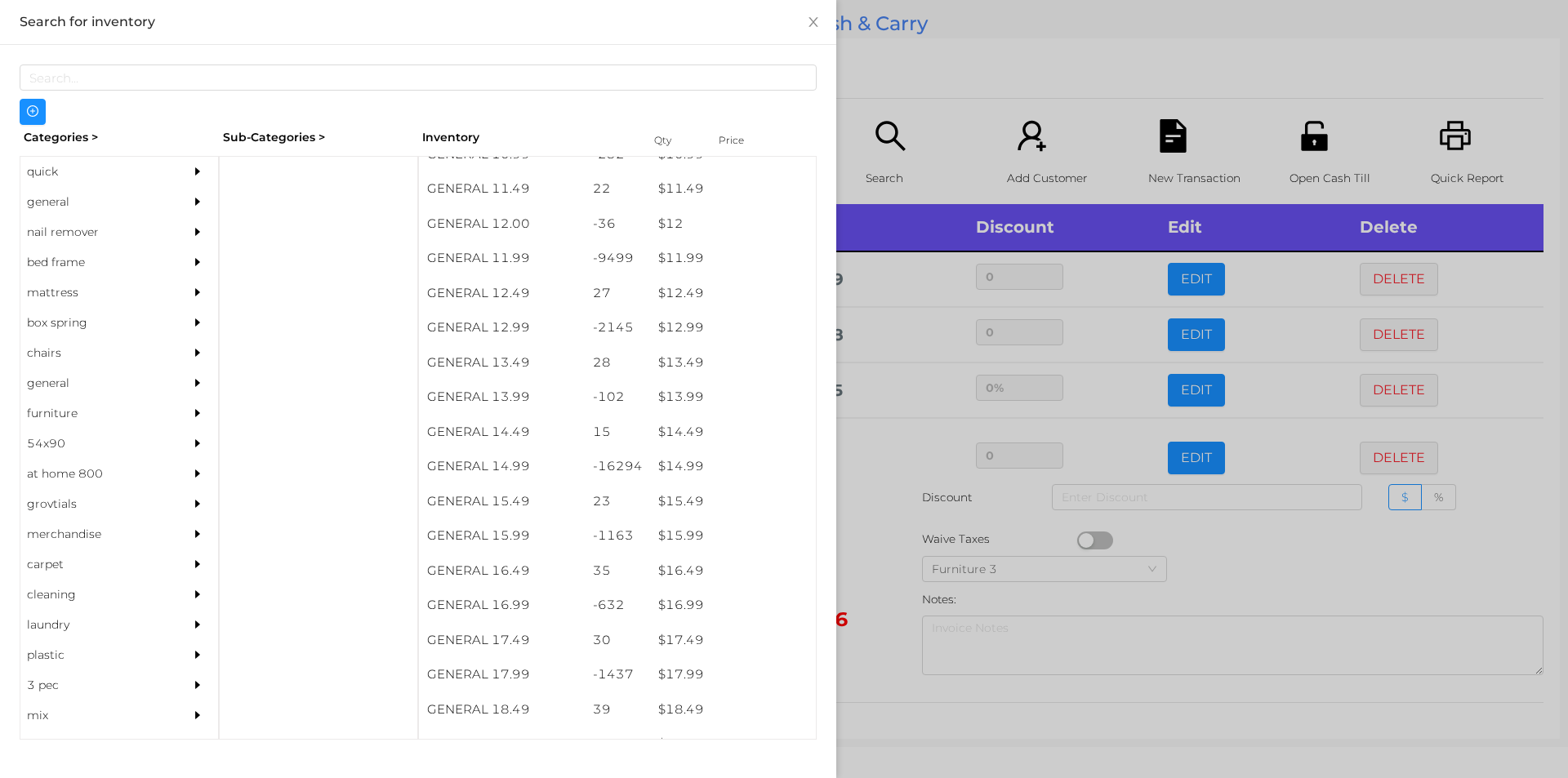
scroll to position [1119, 0]
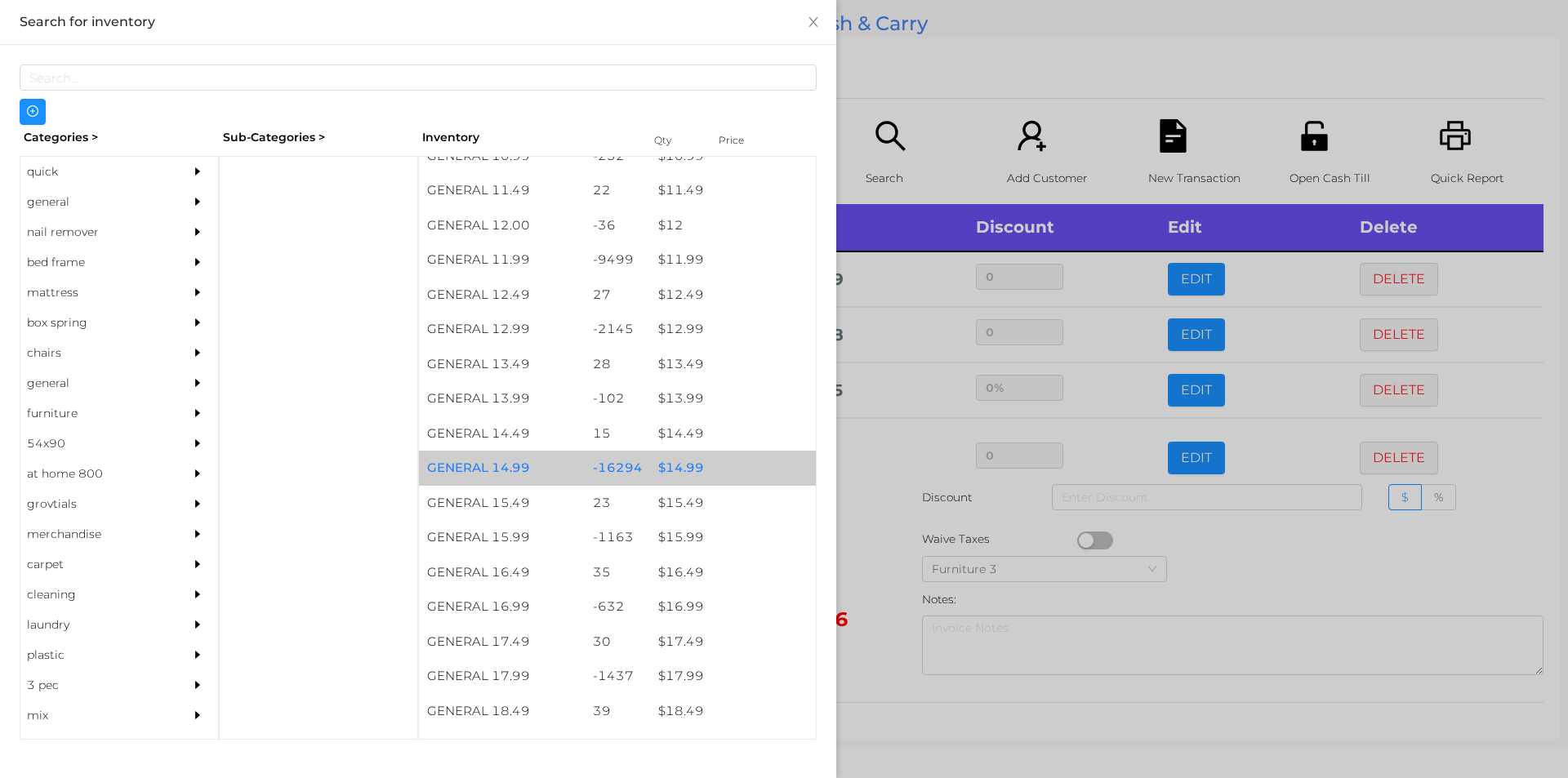
click at [696, 464] on div "$ 14.99" at bounding box center [733, 468] width 165 height 35
click at [709, 469] on div "$ 14.99" at bounding box center [733, 468] width 165 height 35
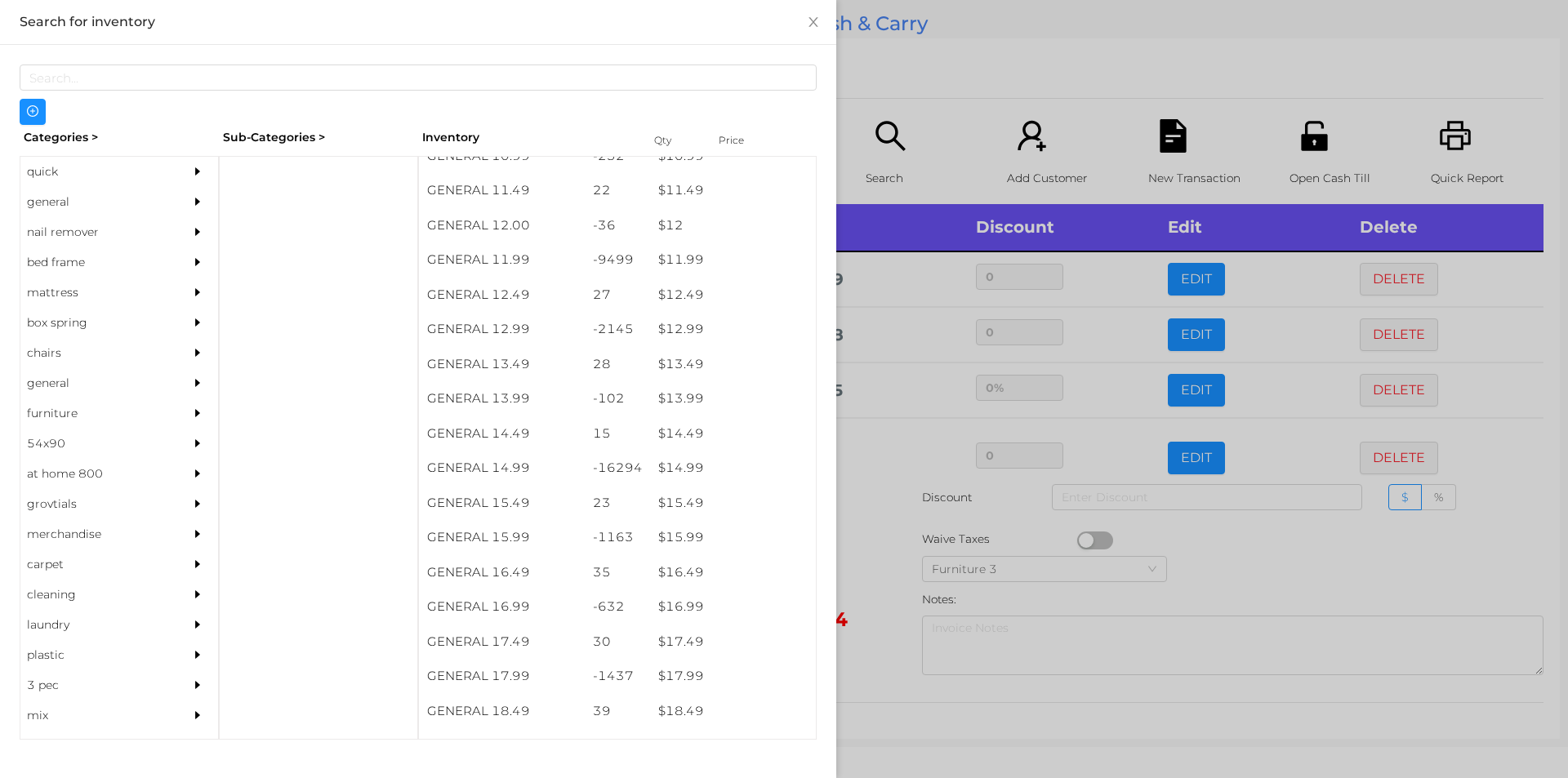
click at [893, 83] on div at bounding box center [784, 389] width 1568 height 778
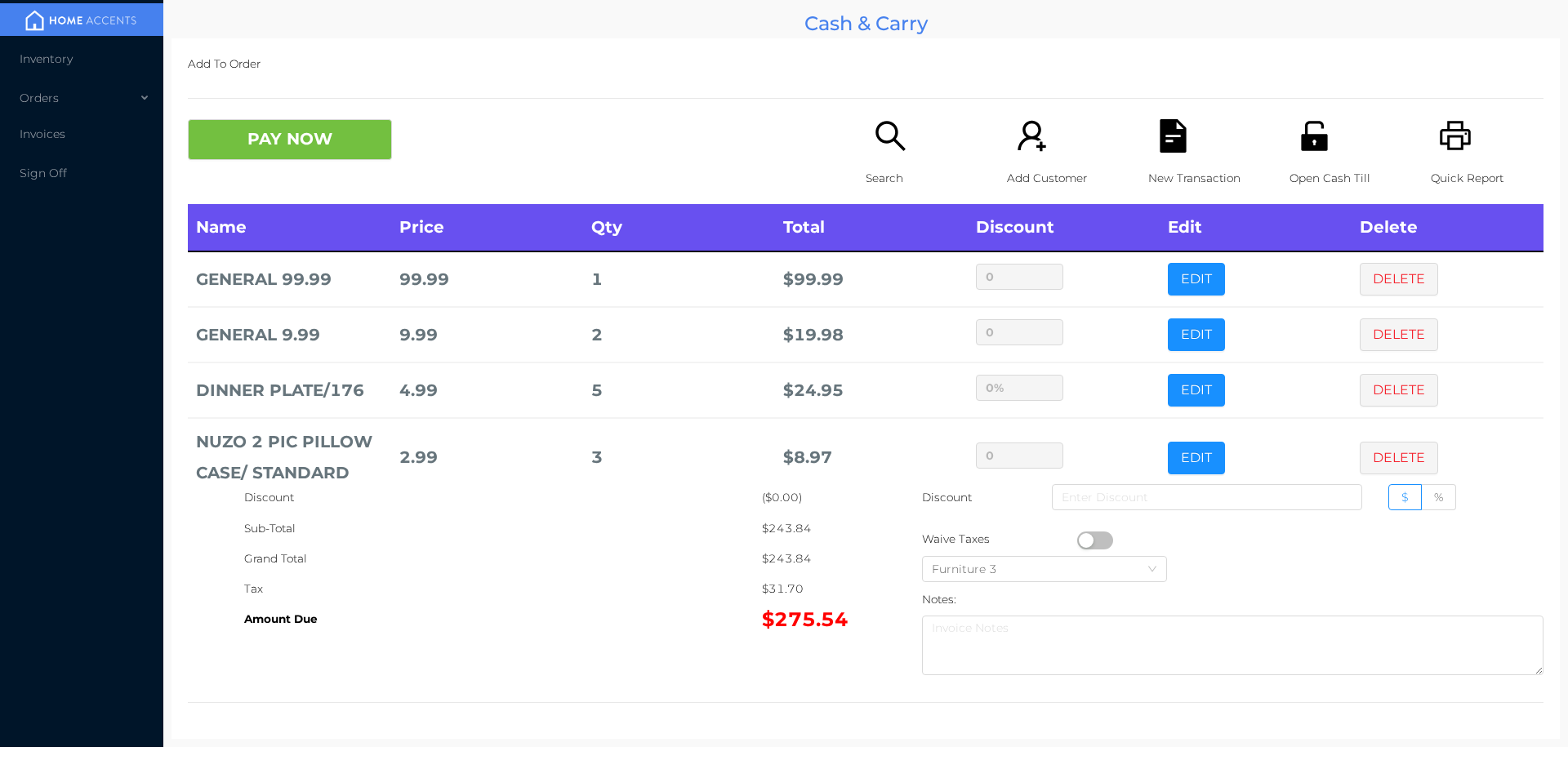
click at [311, 210] on th "Name" at bounding box center [289, 227] width 203 height 48
click at [343, 133] on button "PAY NOW" at bounding box center [290, 140] width 204 height 41
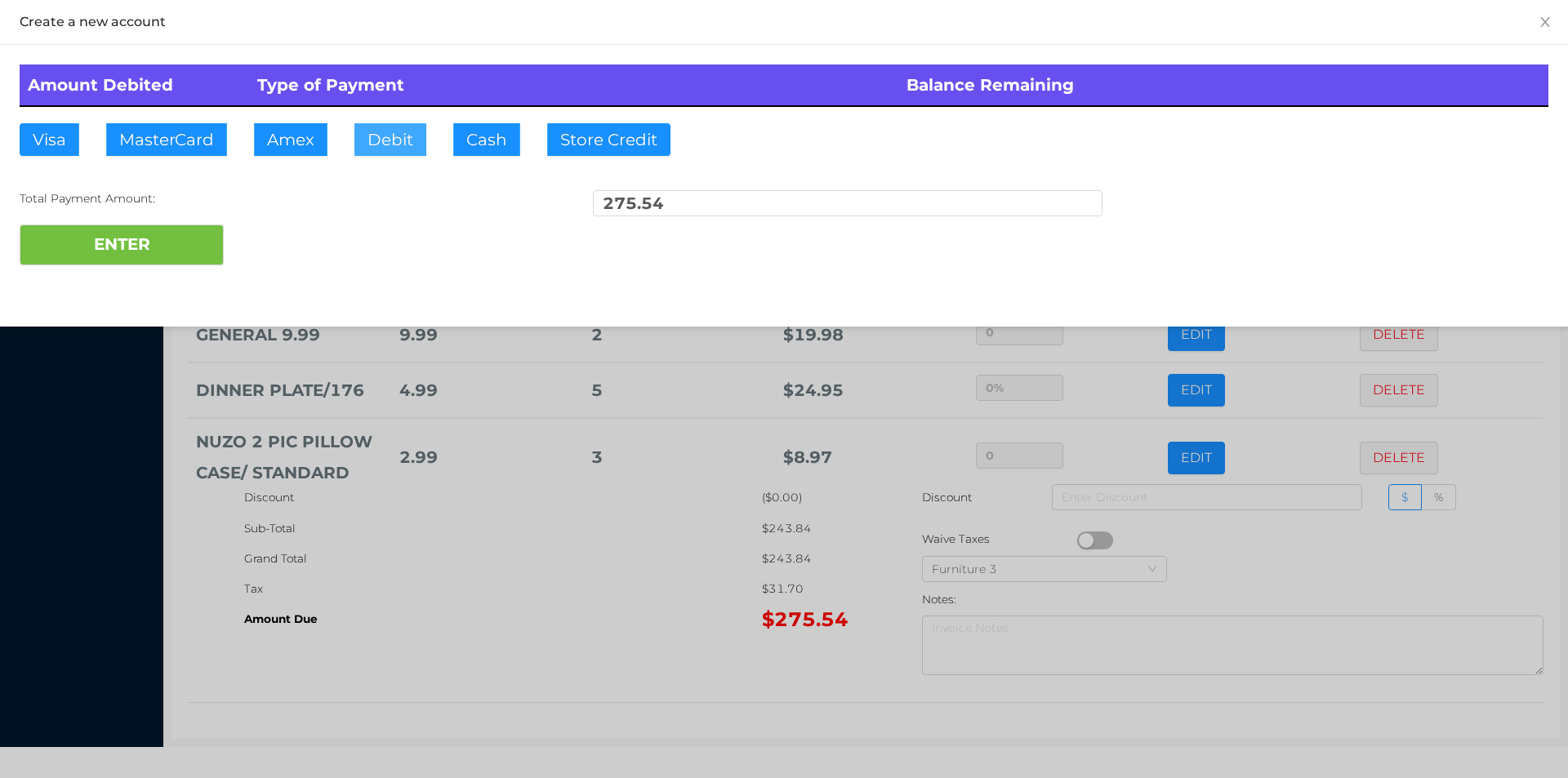
click at [407, 138] on button "Debit" at bounding box center [390, 140] width 72 height 33
click at [204, 242] on button "ENTER" at bounding box center [121, 245] width 204 height 41
type input "0"
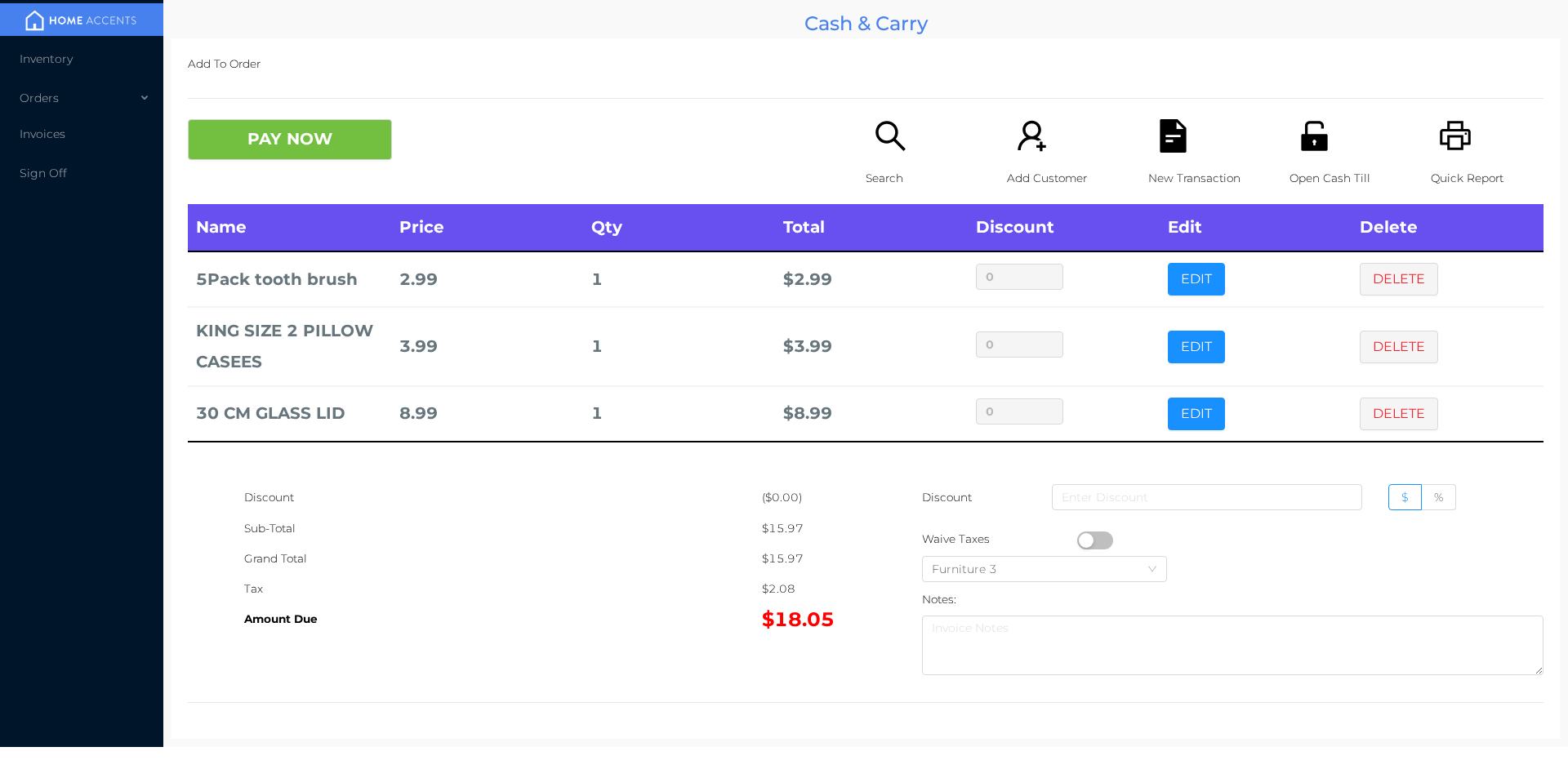
click at [1161, 124] on icon "icon: file-text" at bounding box center [1172, 136] width 26 height 33
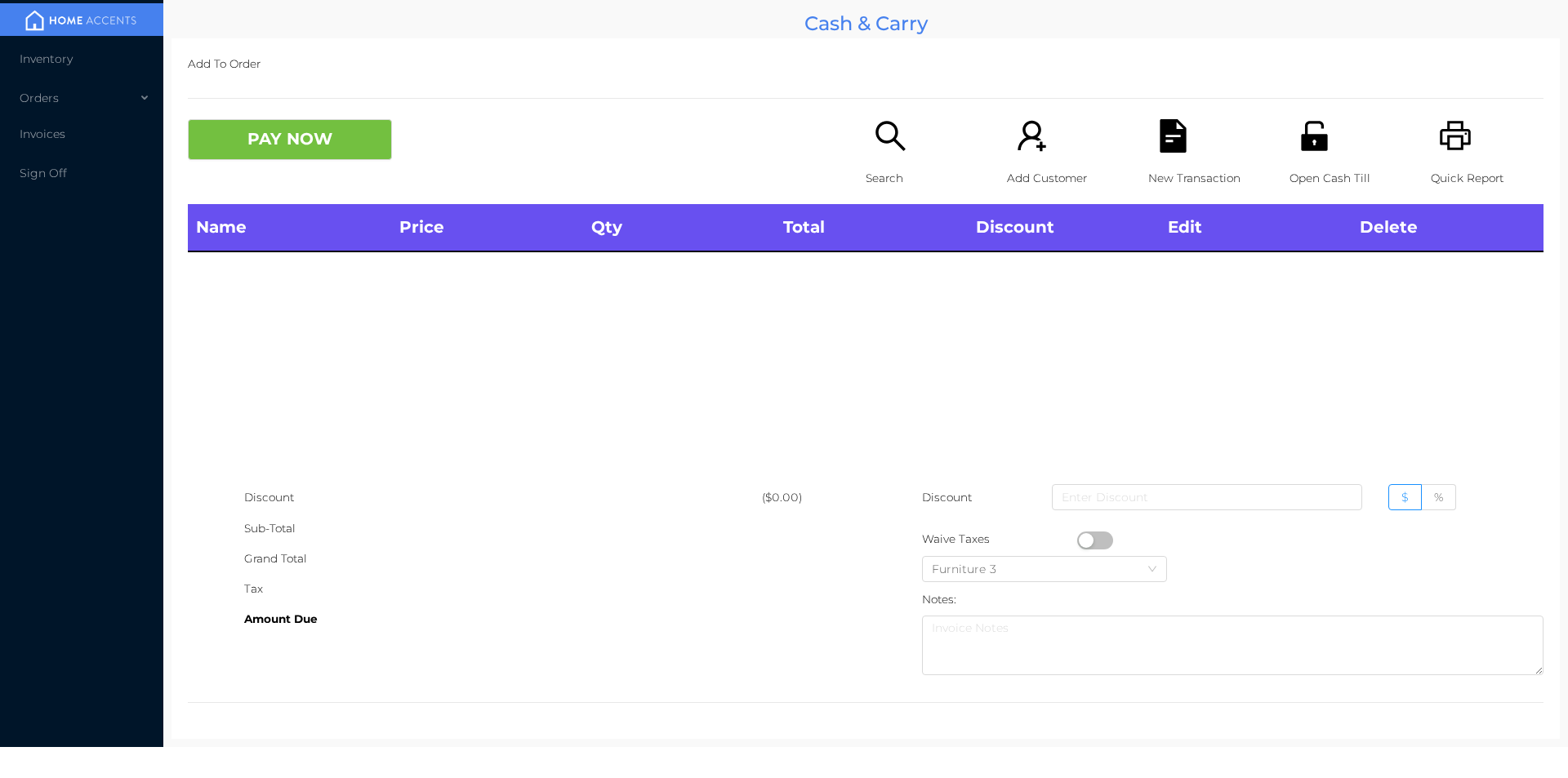
click at [1469, 140] on div "Quick Report" at bounding box center [1487, 162] width 113 height 85
click at [877, 149] on icon "icon: search" at bounding box center [890, 136] width 33 height 33
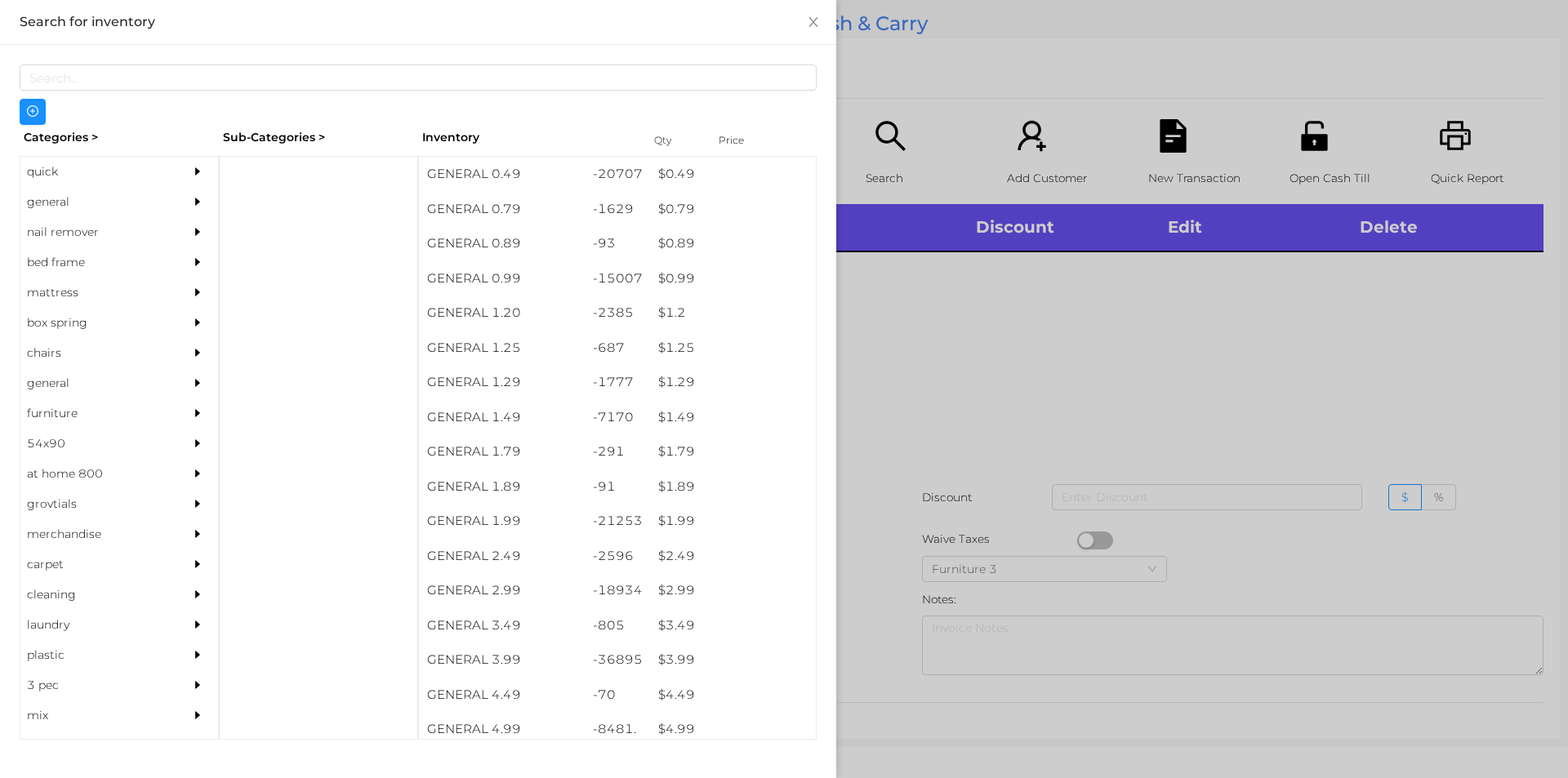
click at [107, 213] on div "general" at bounding box center [94, 202] width 149 height 30
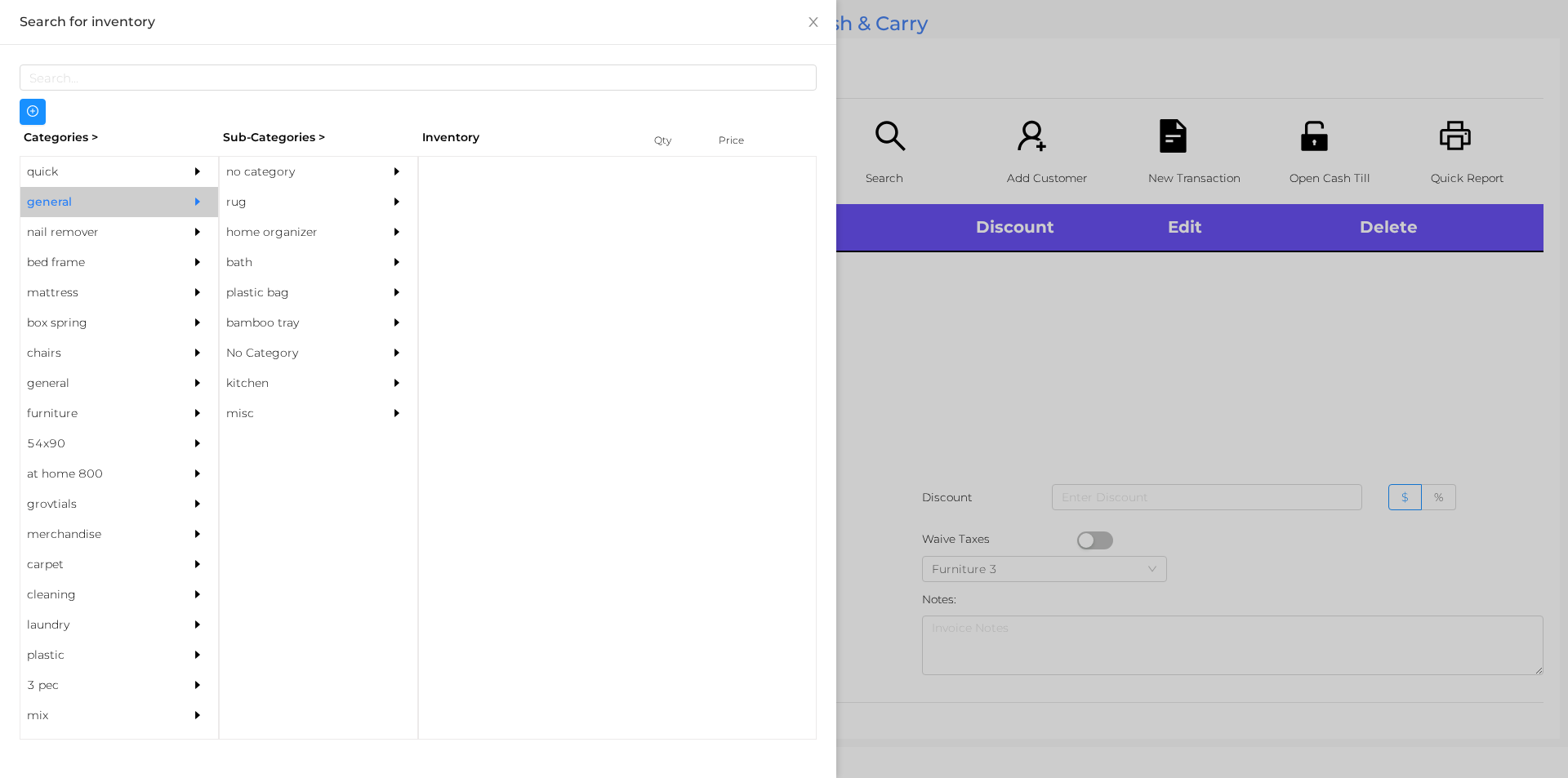
click at [267, 157] on div "no category" at bounding box center [294, 172] width 149 height 30
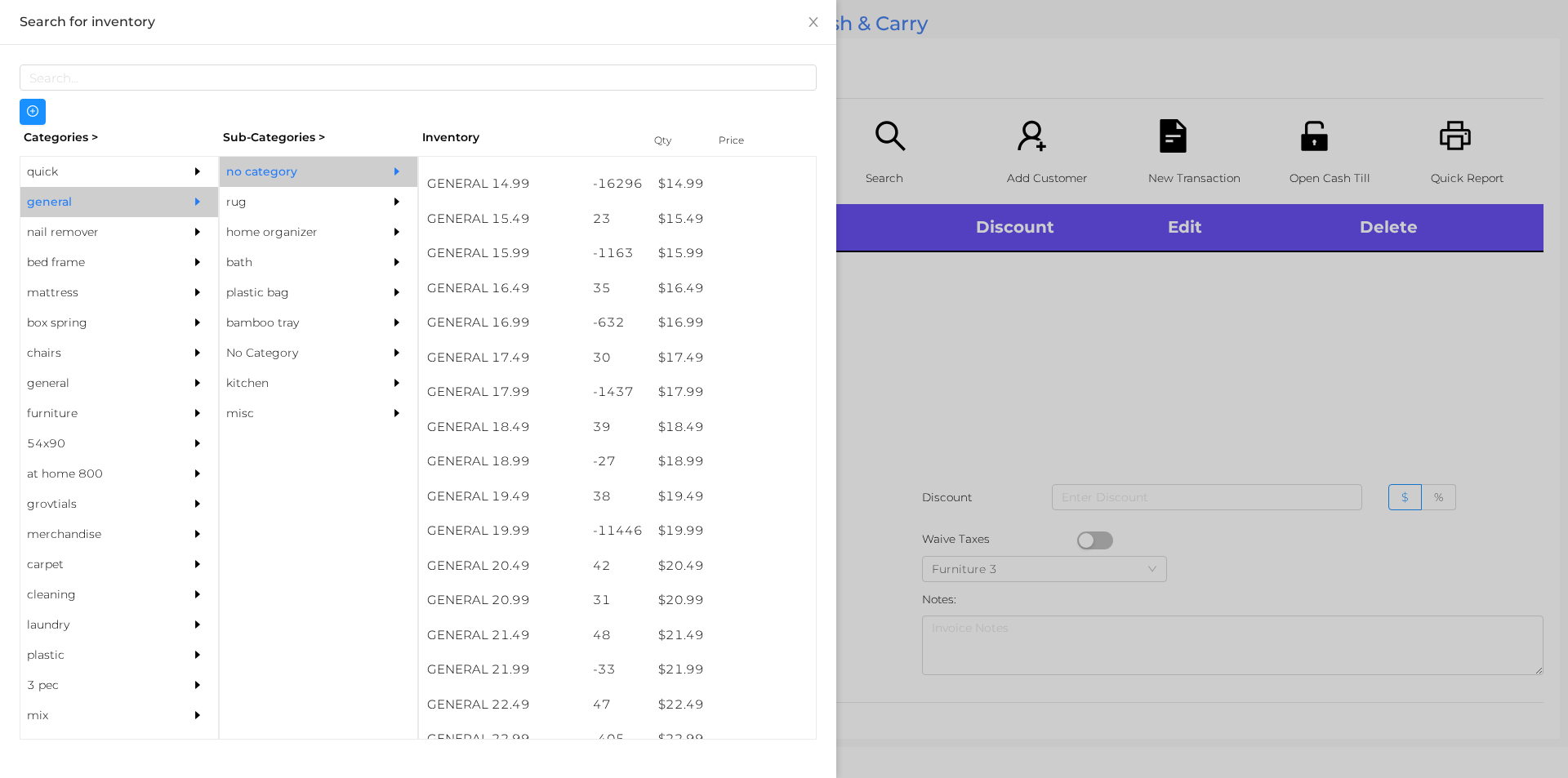
scroll to position [1405, 0]
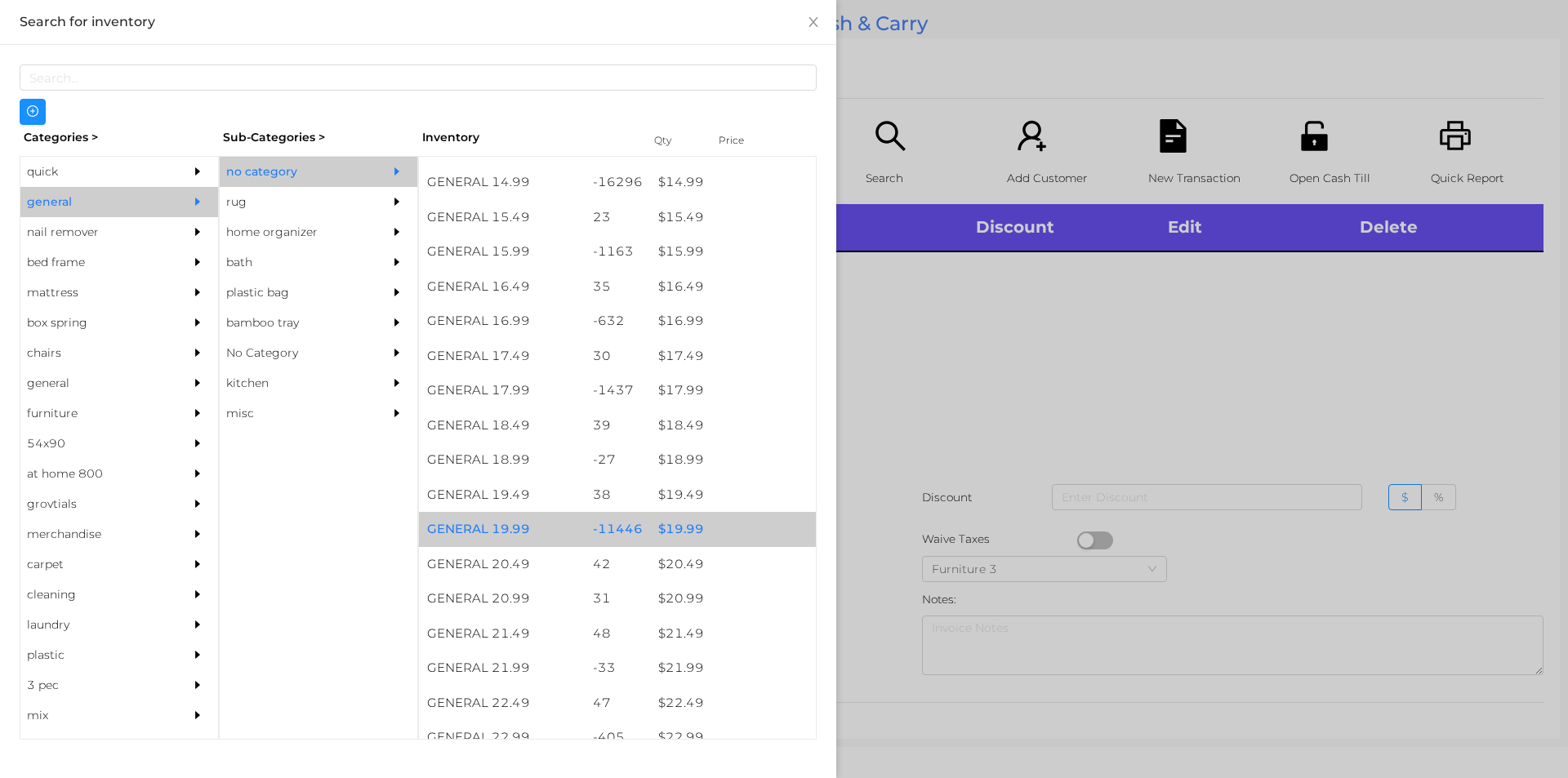
click at [696, 528] on div "$ 19.99" at bounding box center [733, 530] width 165 height 35
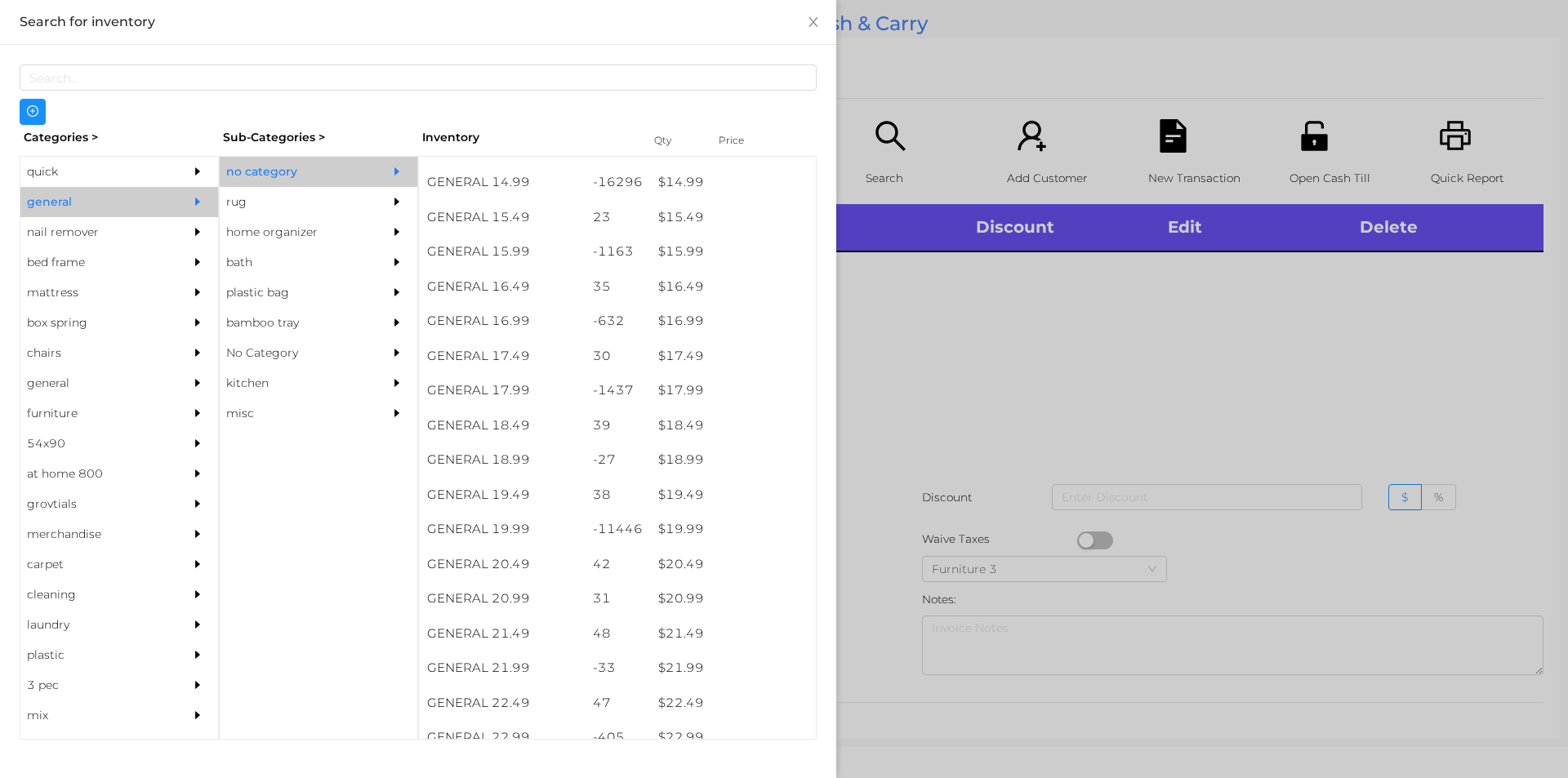
click at [917, 457] on div at bounding box center [784, 389] width 1568 height 778
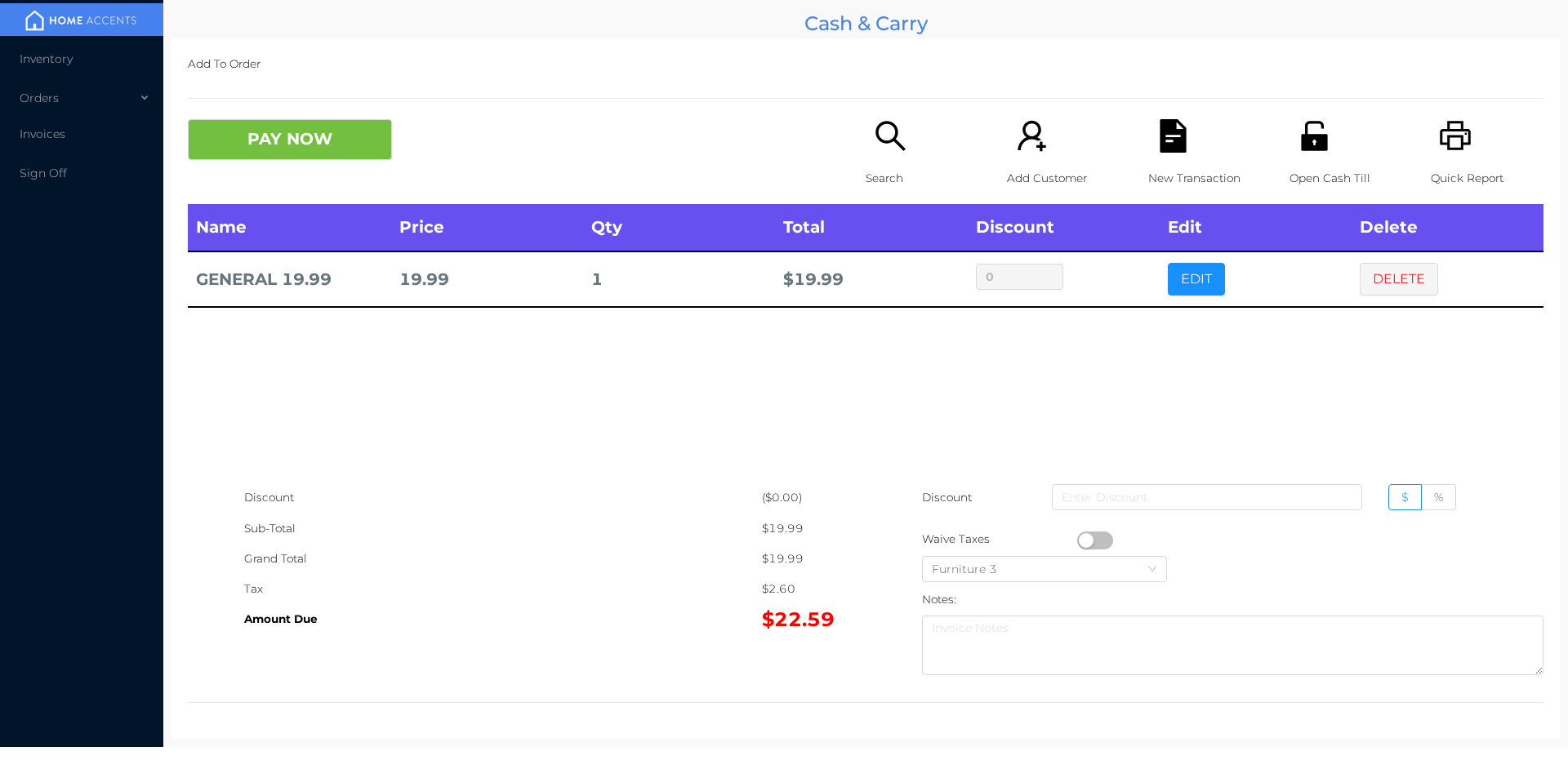
click at [1320, 143] on icon "icon: unlock" at bounding box center [1315, 136] width 33 height 33
click at [383, 143] on button "PAY NOW" at bounding box center [290, 140] width 204 height 41
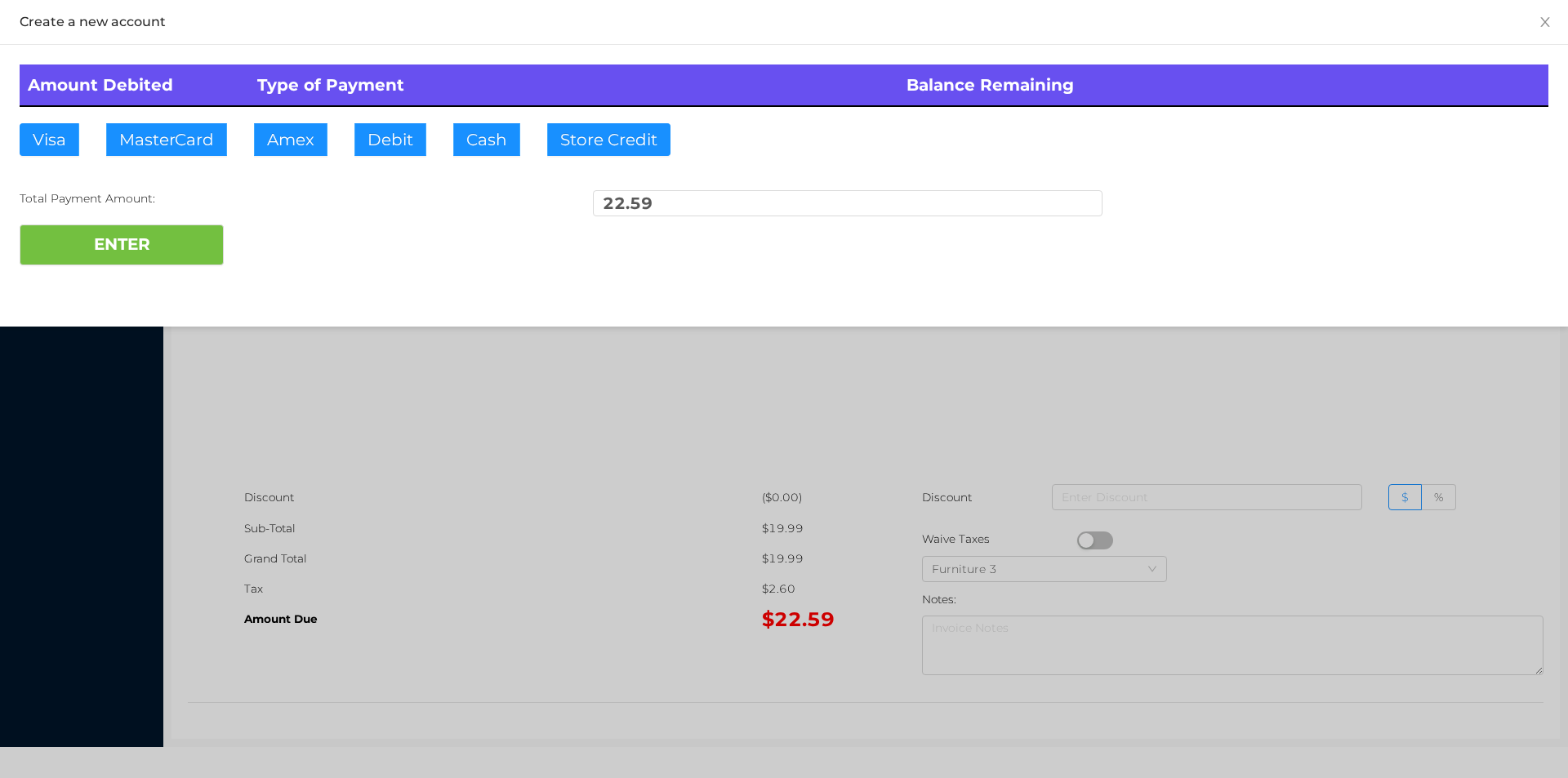
click at [590, 550] on div at bounding box center [784, 389] width 1568 height 778
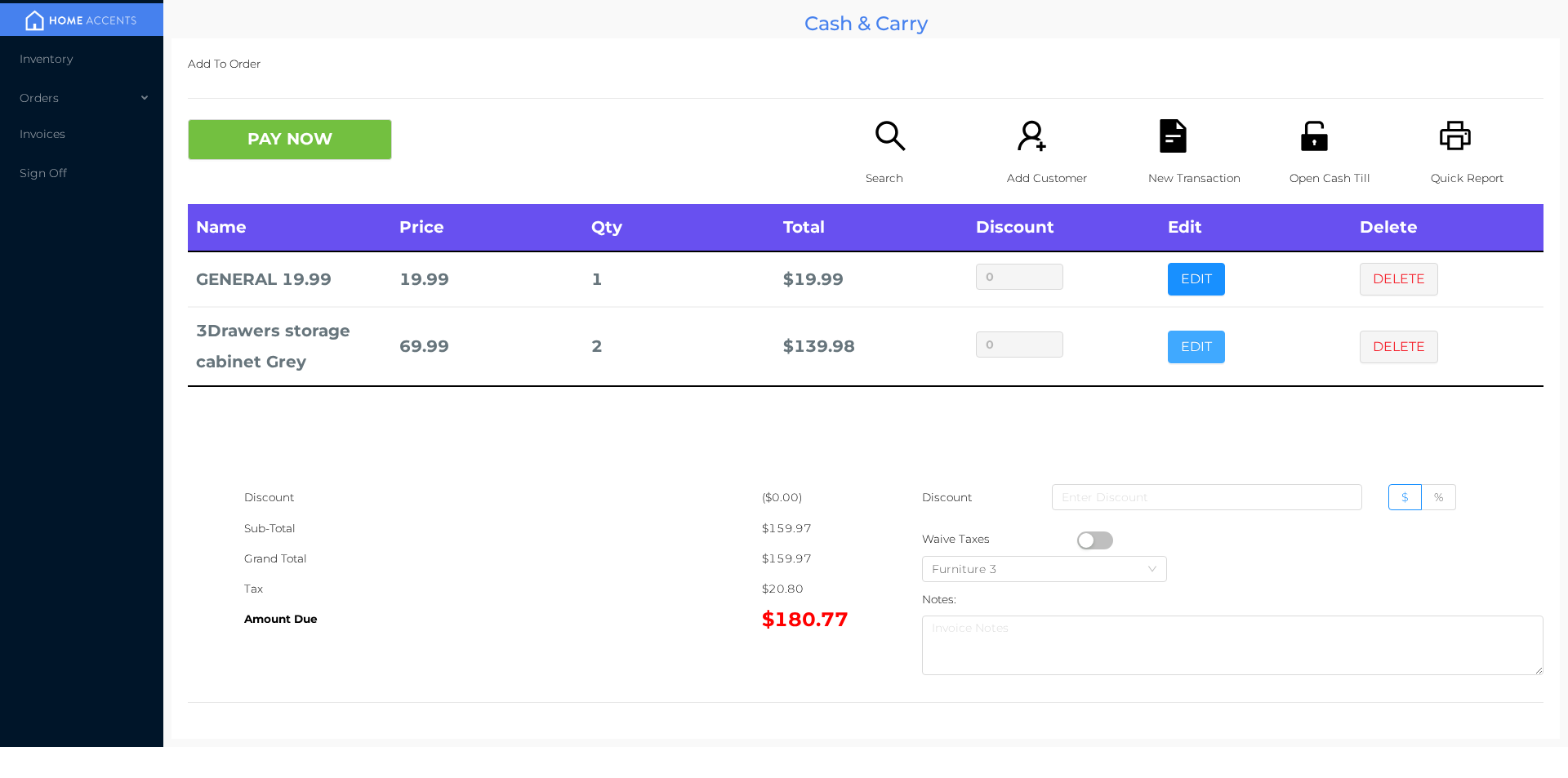
click at [1182, 334] on button "EDIT" at bounding box center [1196, 347] width 57 height 33
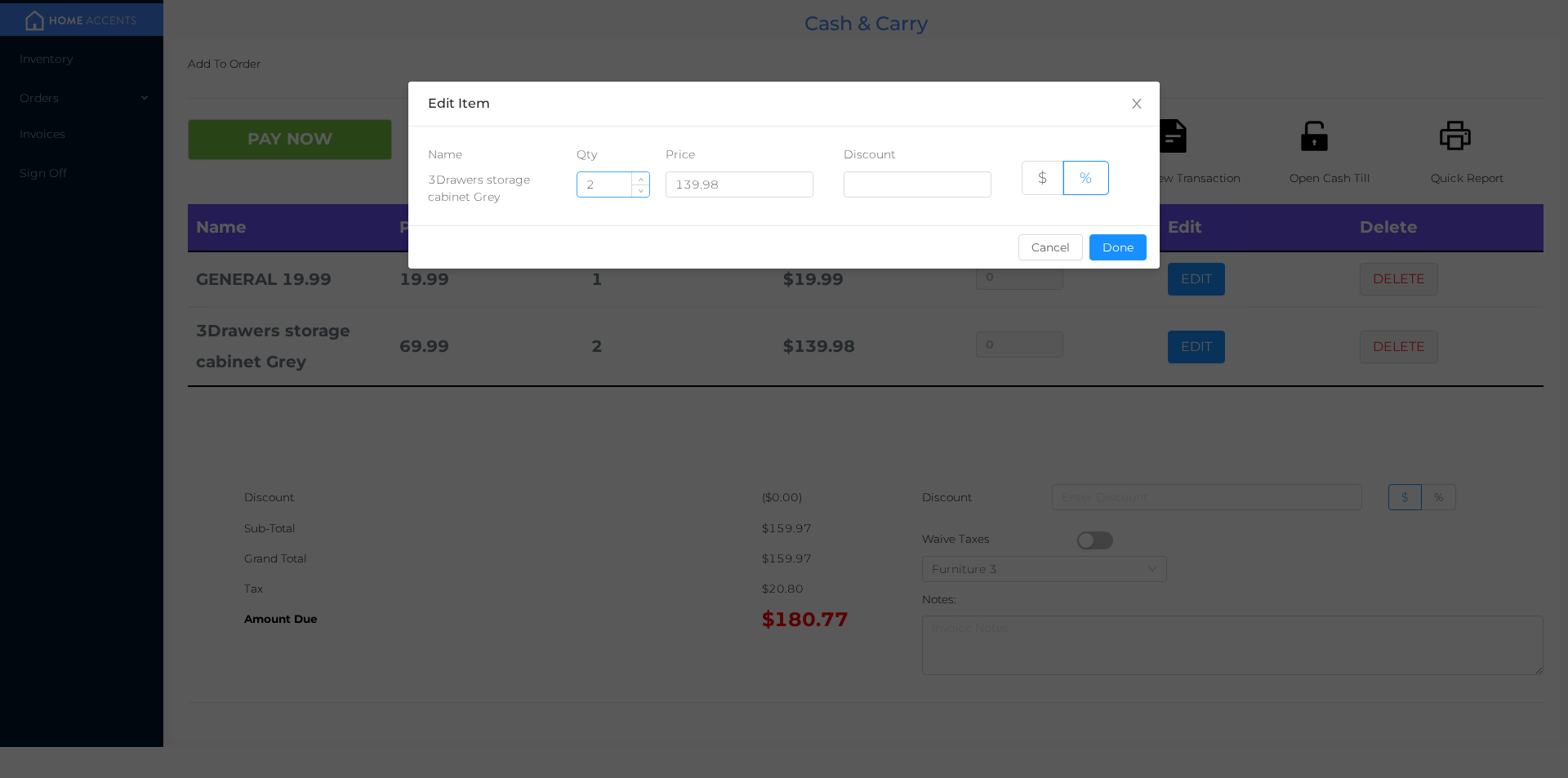
click at [617, 186] on input "2" at bounding box center [613, 184] width 72 height 24
type input "1"
click at [1132, 246] on button "Done" at bounding box center [1117, 247] width 57 height 26
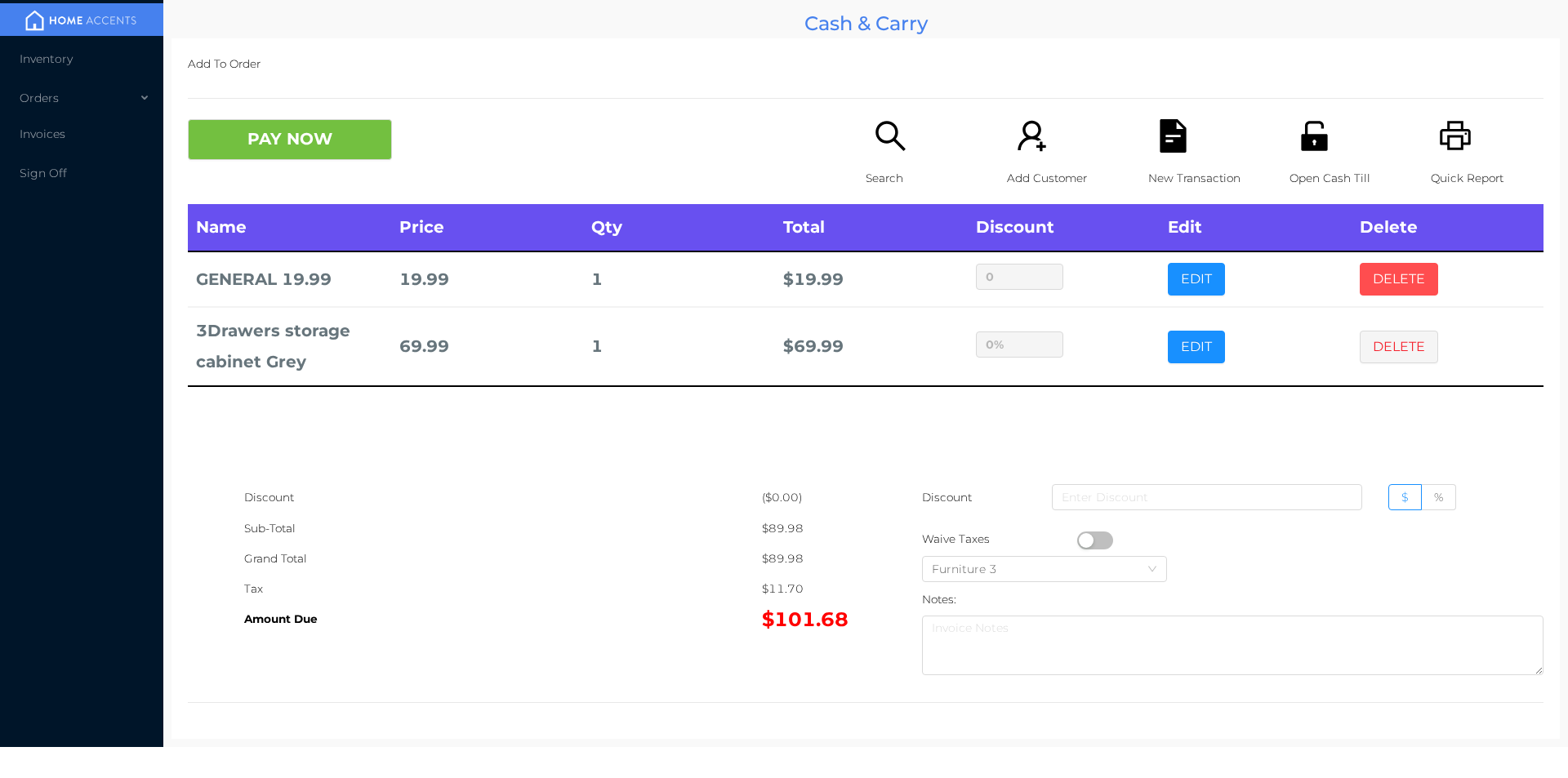
click at [1392, 279] on button "DELETE" at bounding box center [1399, 279] width 79 height 33
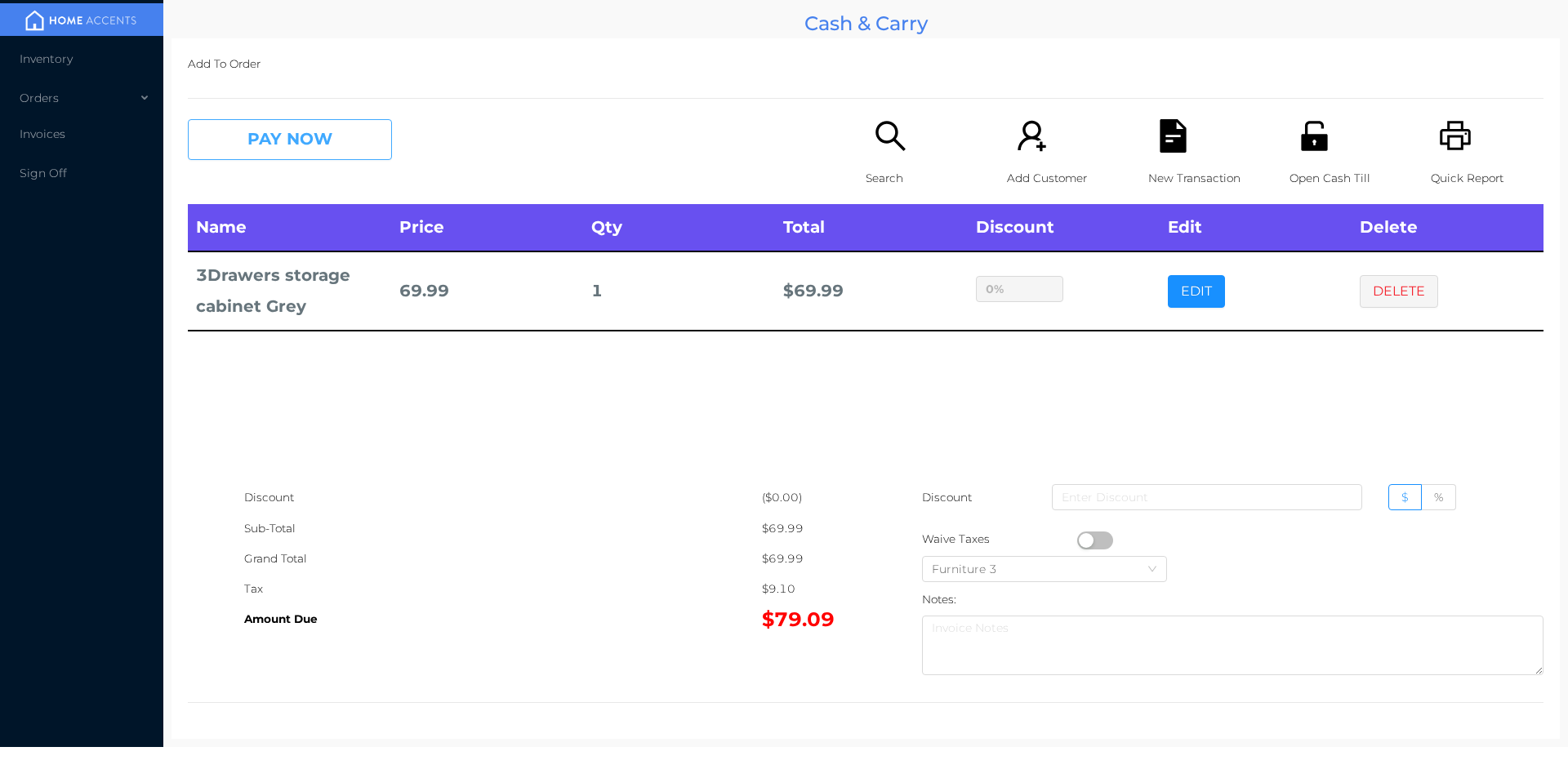
click at [302, 130] on button "PAY NOW" at bounding box center [290, 140] width 204 height 41
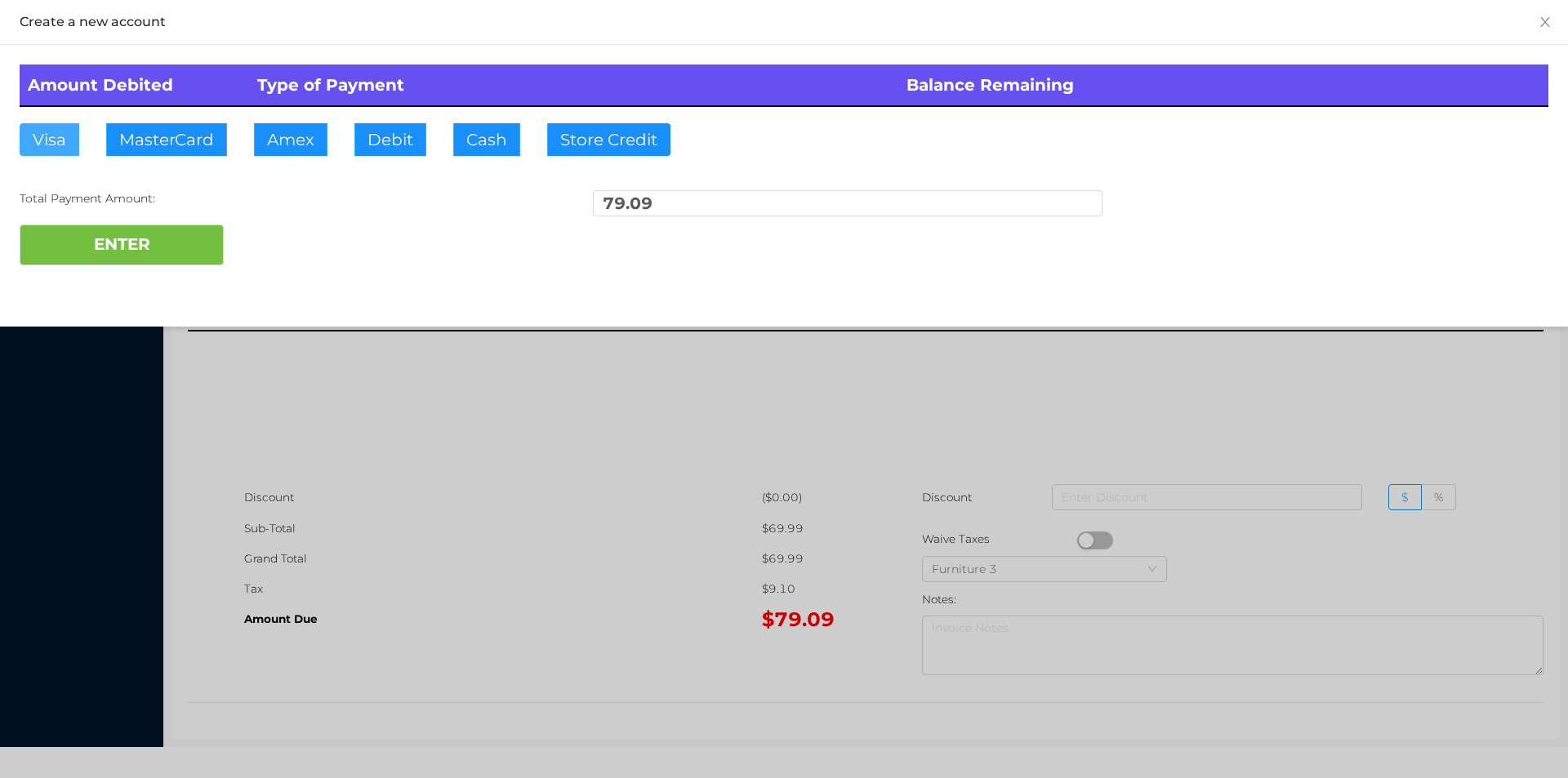
click at [74, 136] on button "Visa" at bounding box center [48, 140] width 59 height 33
click at [97, 243] on button "ENTER" at bounding box center [121, 245] width 204 height 41
type input "0"
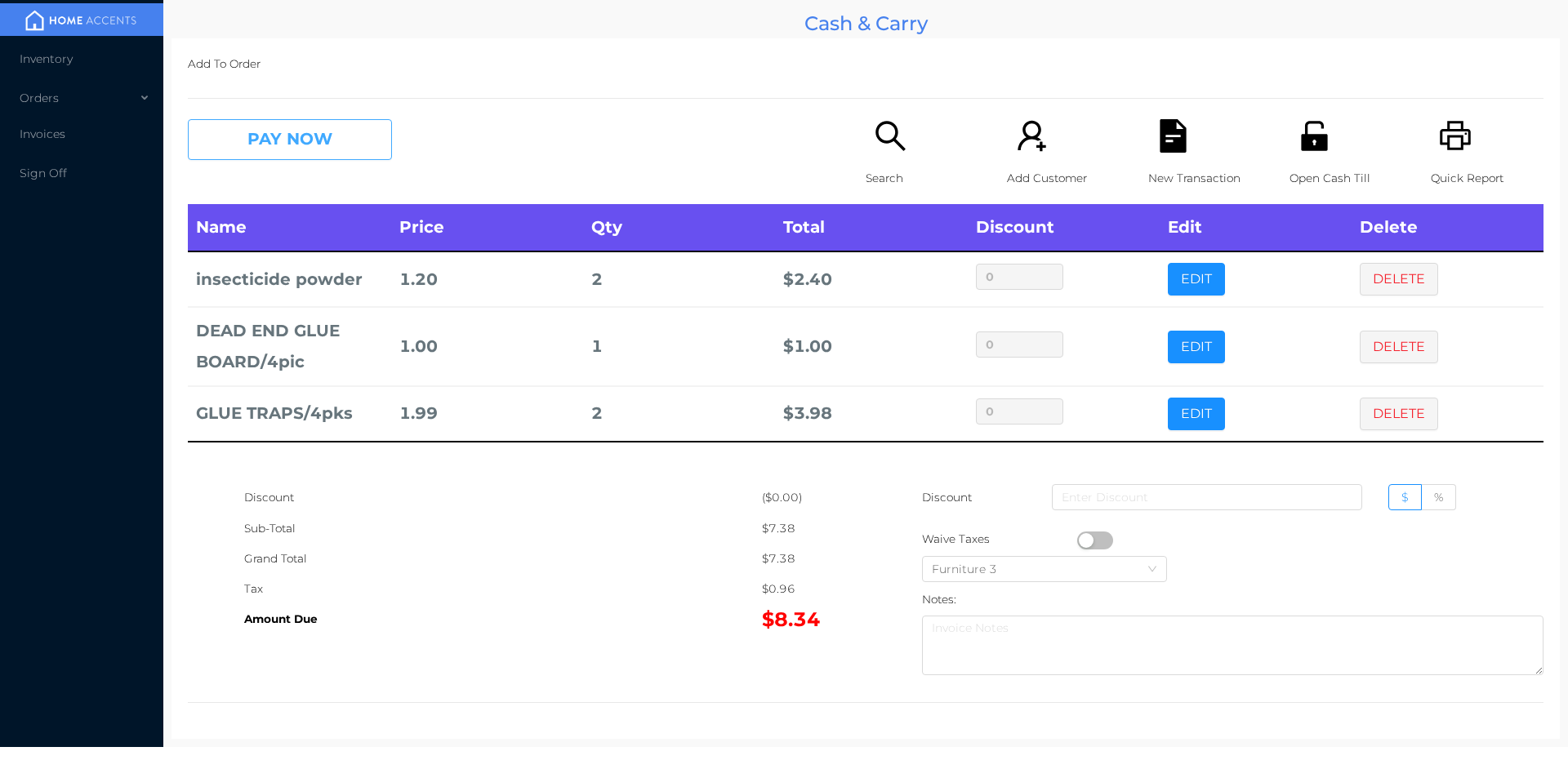
click at [293, 156] on button "PAY NOW" at bounding box center [290, 140] width 204 height 41
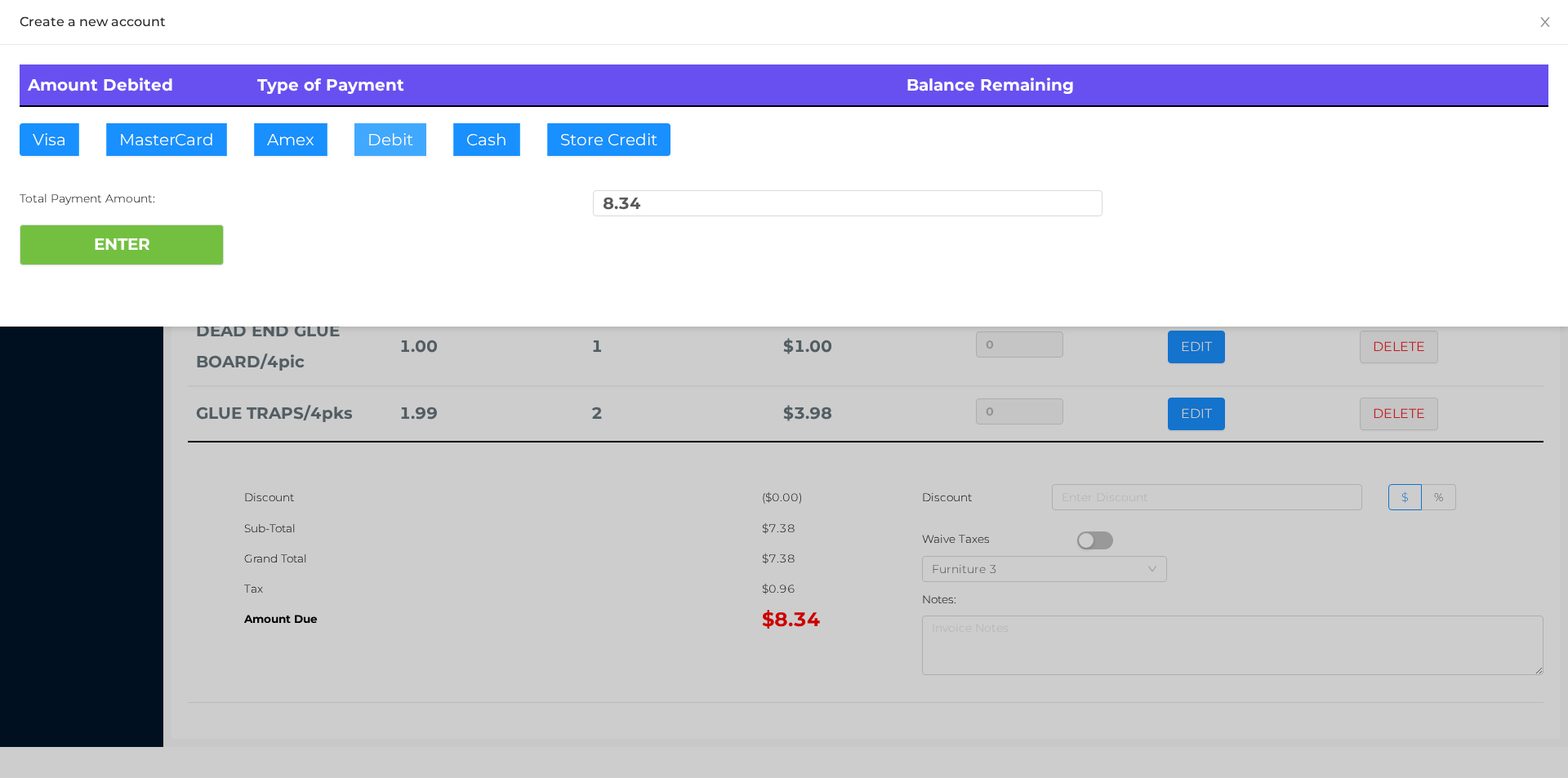
click at [397, 133] on button "Debit" at bounding box center [390, 140] width 72 height 33
type input "20"
click at [77, 259] on button "ENTER" at bounding box center [121, 245] width 204 height 41
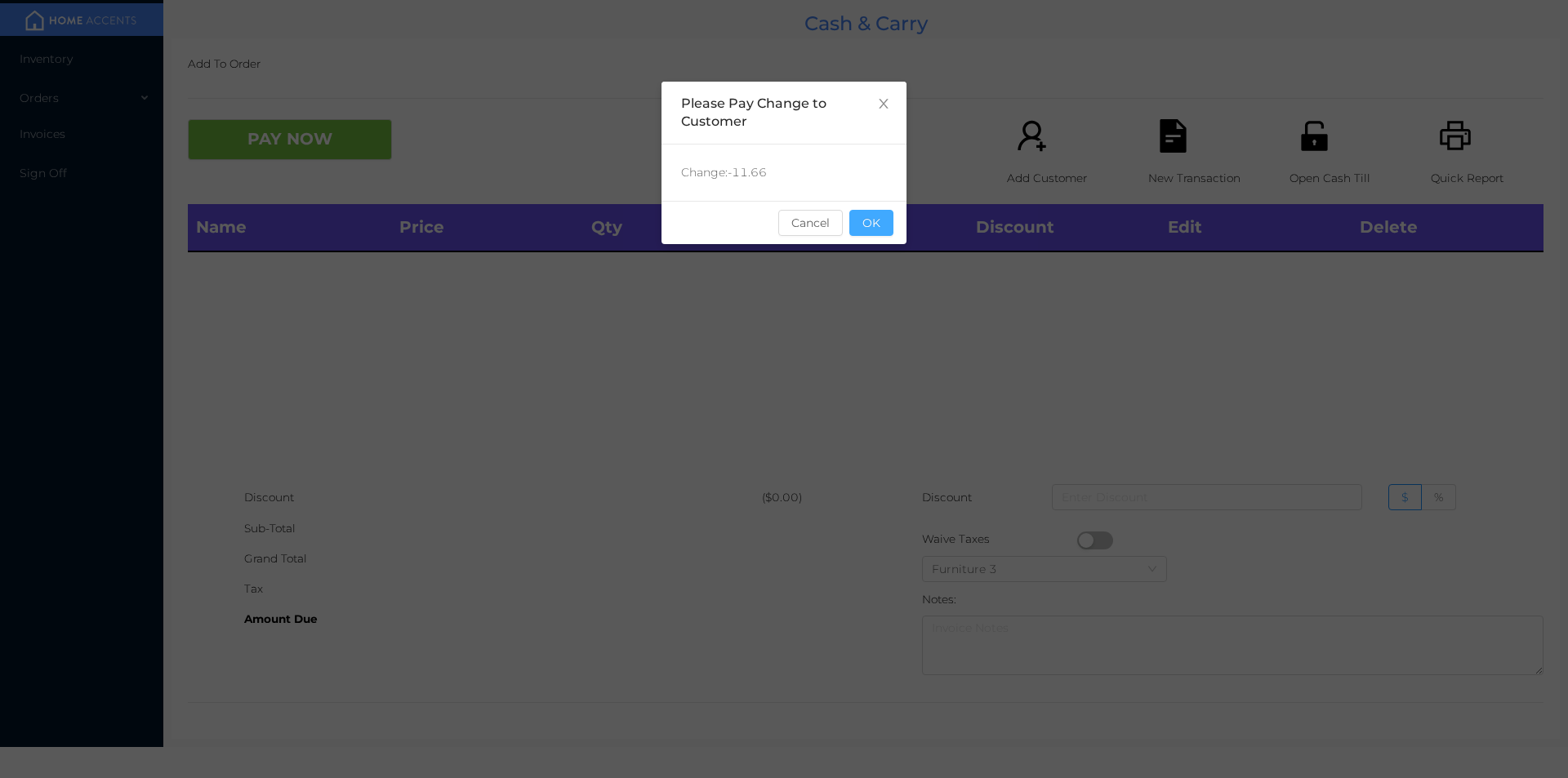
click at [874, 231] on button "OK" at bounding box center [871, 222] width 44 height 26
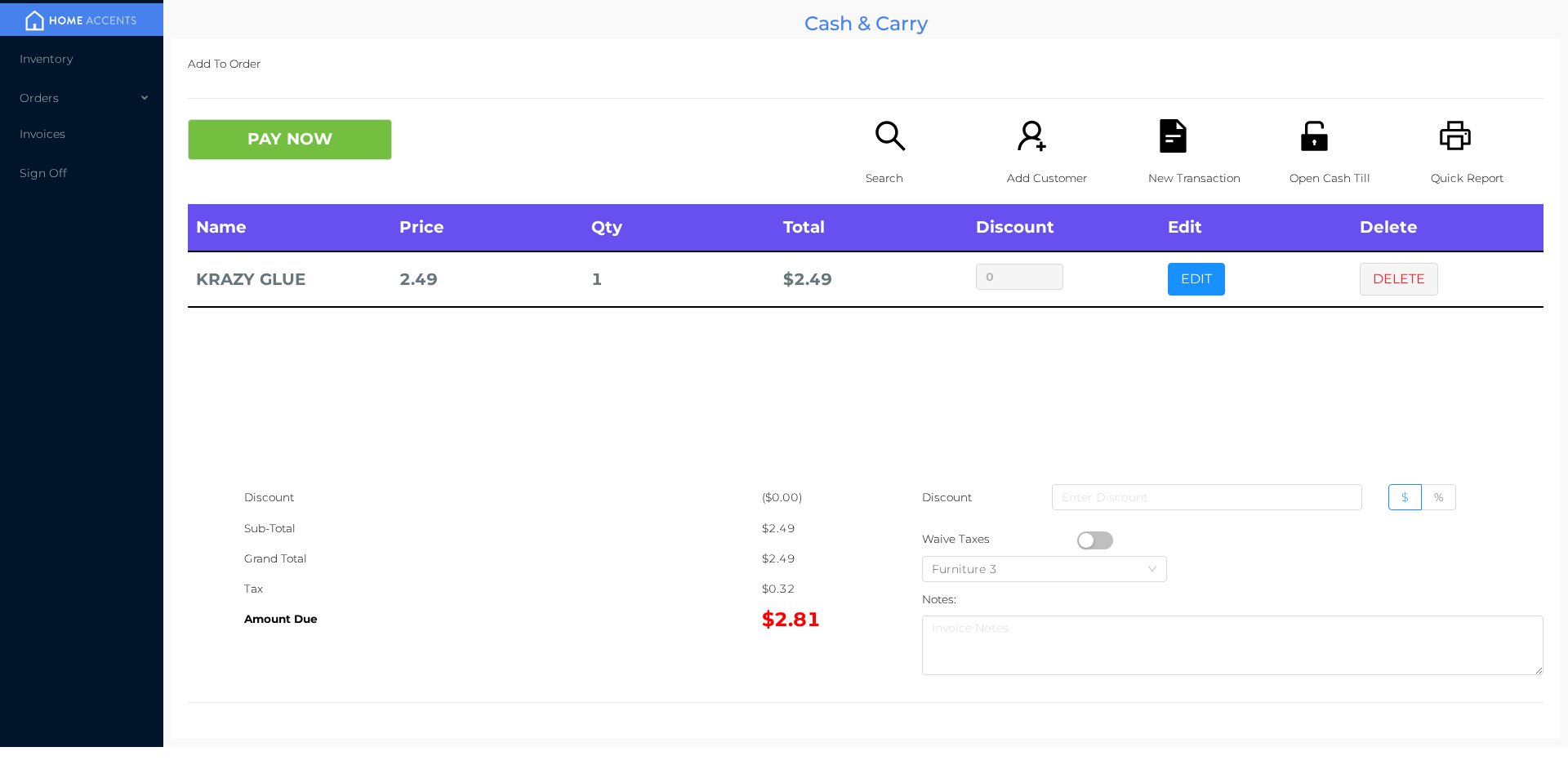
click at [923, 185] on p "Search" at bounding box center [922, 178] width 113 height 30
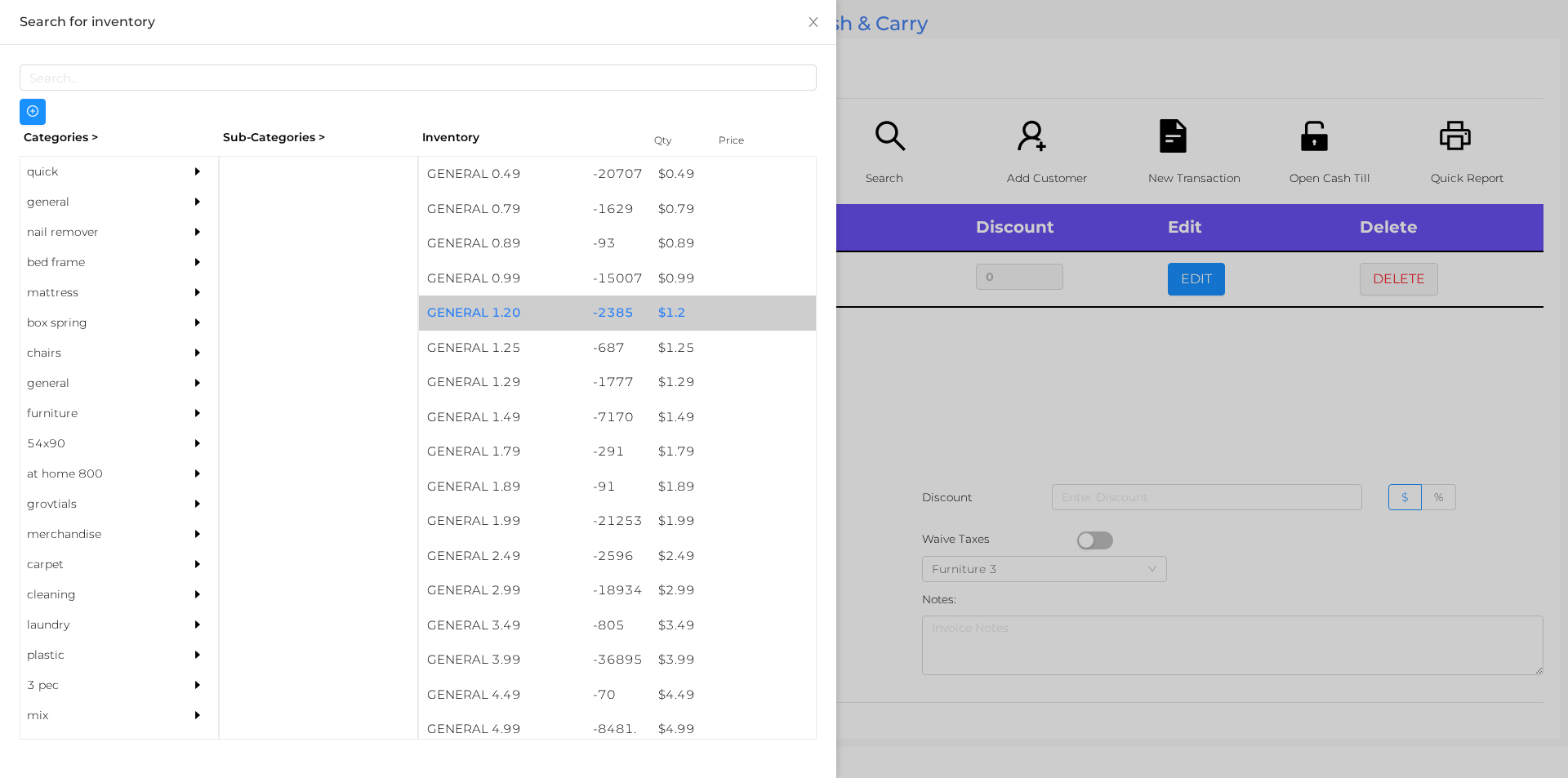
click at [726, 306] on div "$ 1.2" at bounding box center [733, 313] width 165 height 35
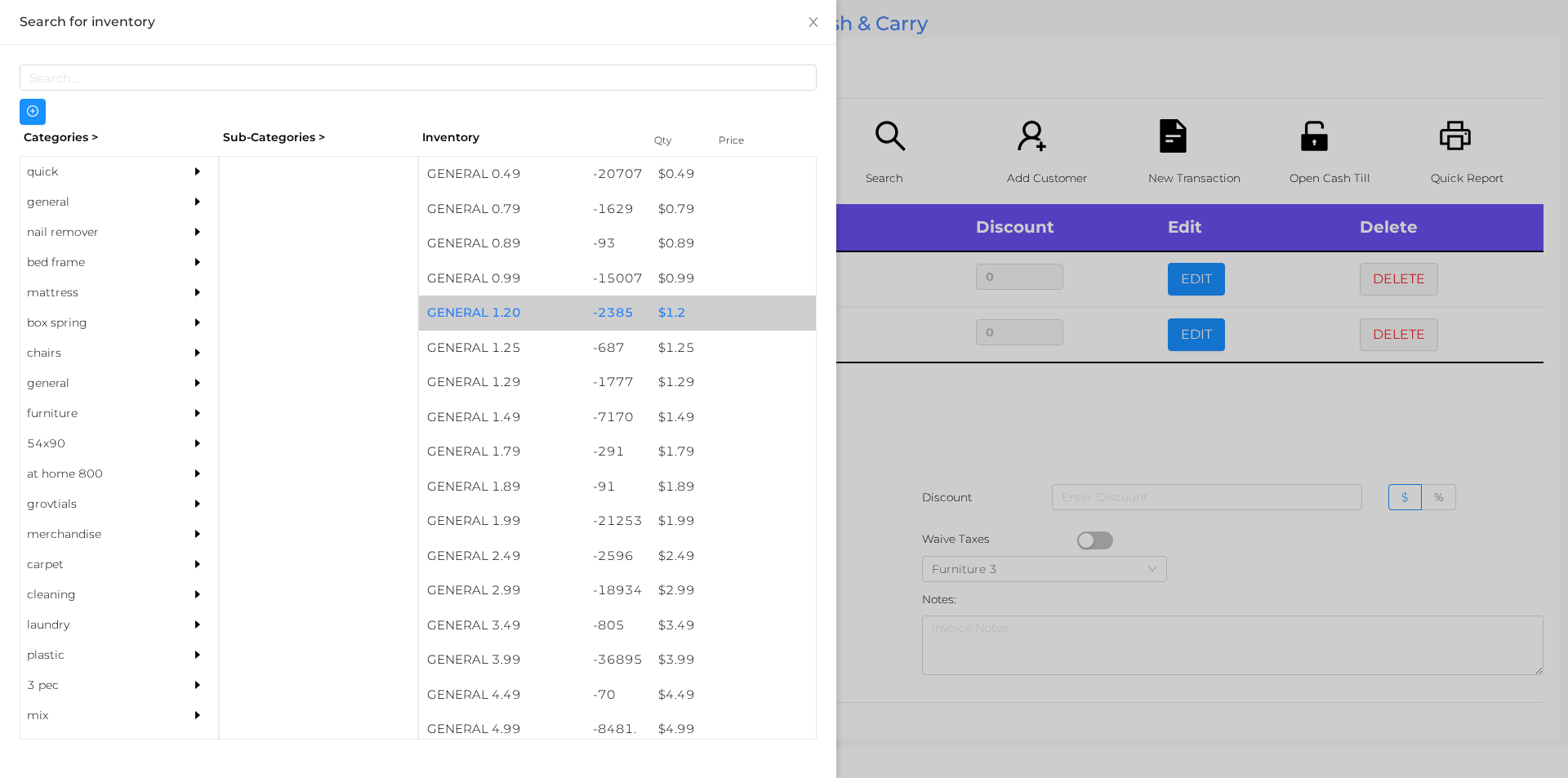
click at [732, 316] on div "$ 1.2" at bounding box center [733, 313] width 165 height 35
click at [728, 311] on div "$ 1.2" at bounding box center [733, 313] width 165 height 35
click at [731, 313] on div "$ 1.2" at bounding box center [733, 313] width 165 height 35
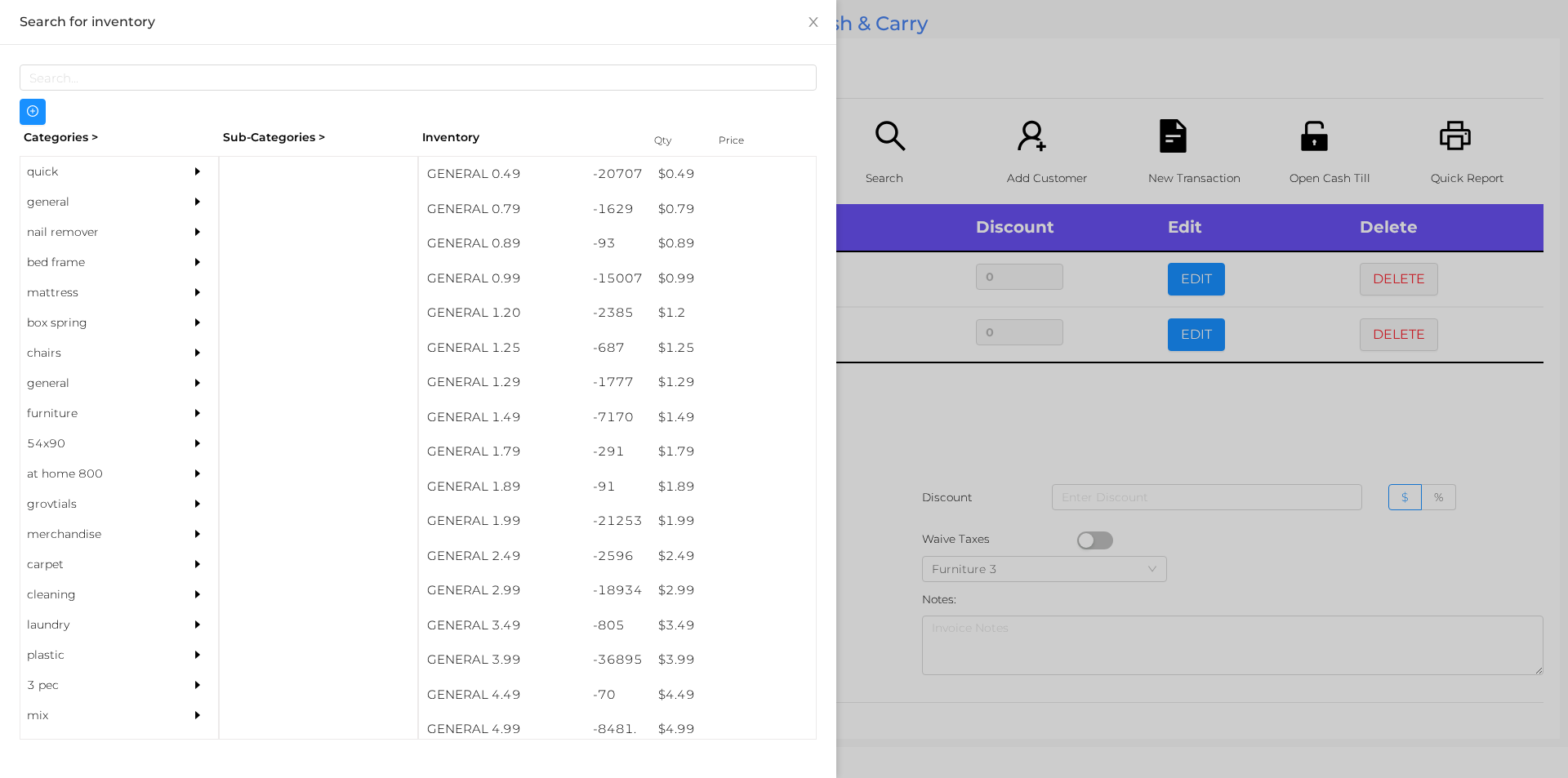
click at [954, 124] on div at bounding box center [784, 389] width 1568 height 778
click at [873, 139] on icon "icon: search" at bounding box center [890, 136] width 33 height 33
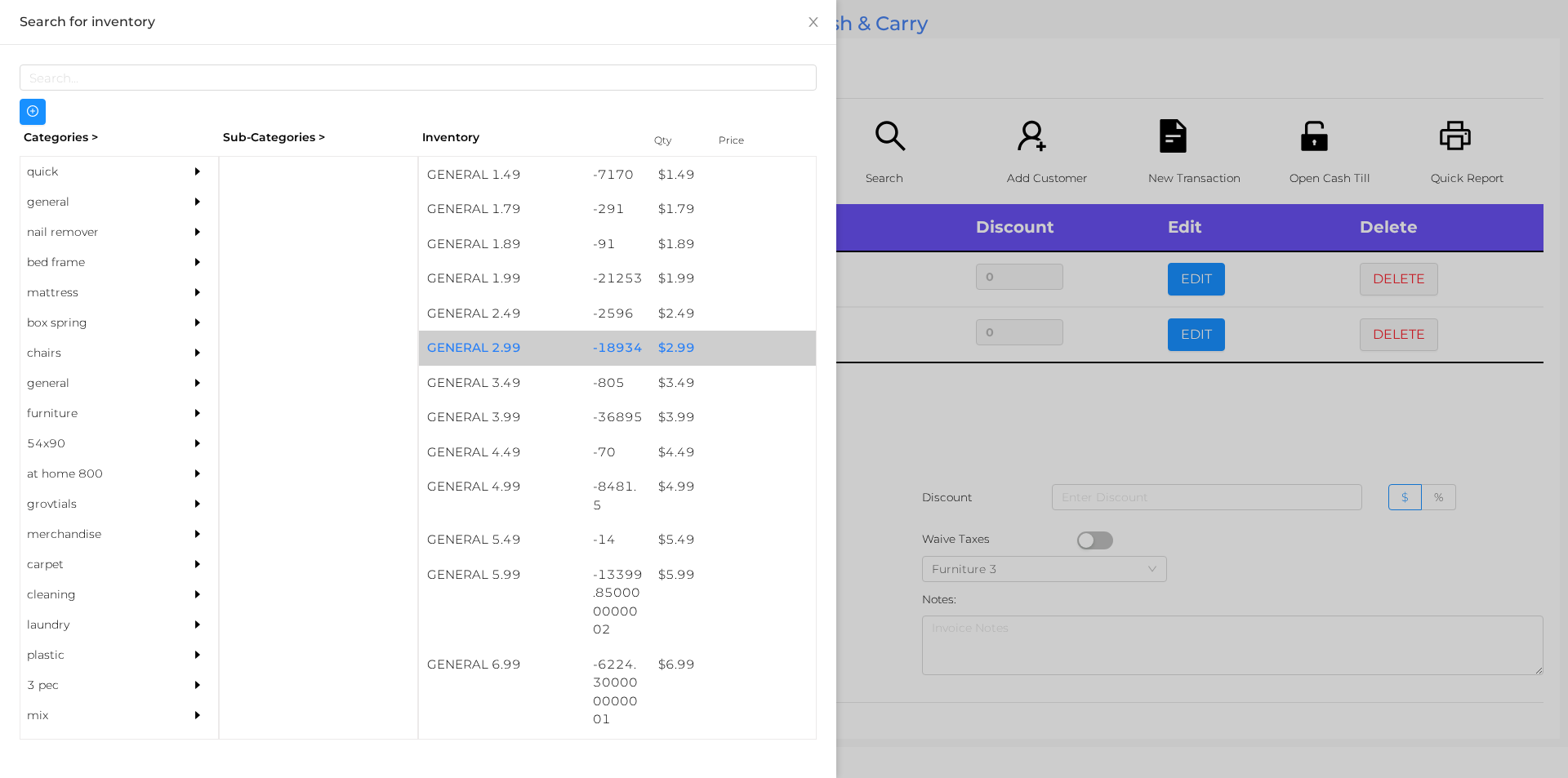
click at [713, 343] on div "$ 2.99" at bounding box center [733, 348] width 165 height 35
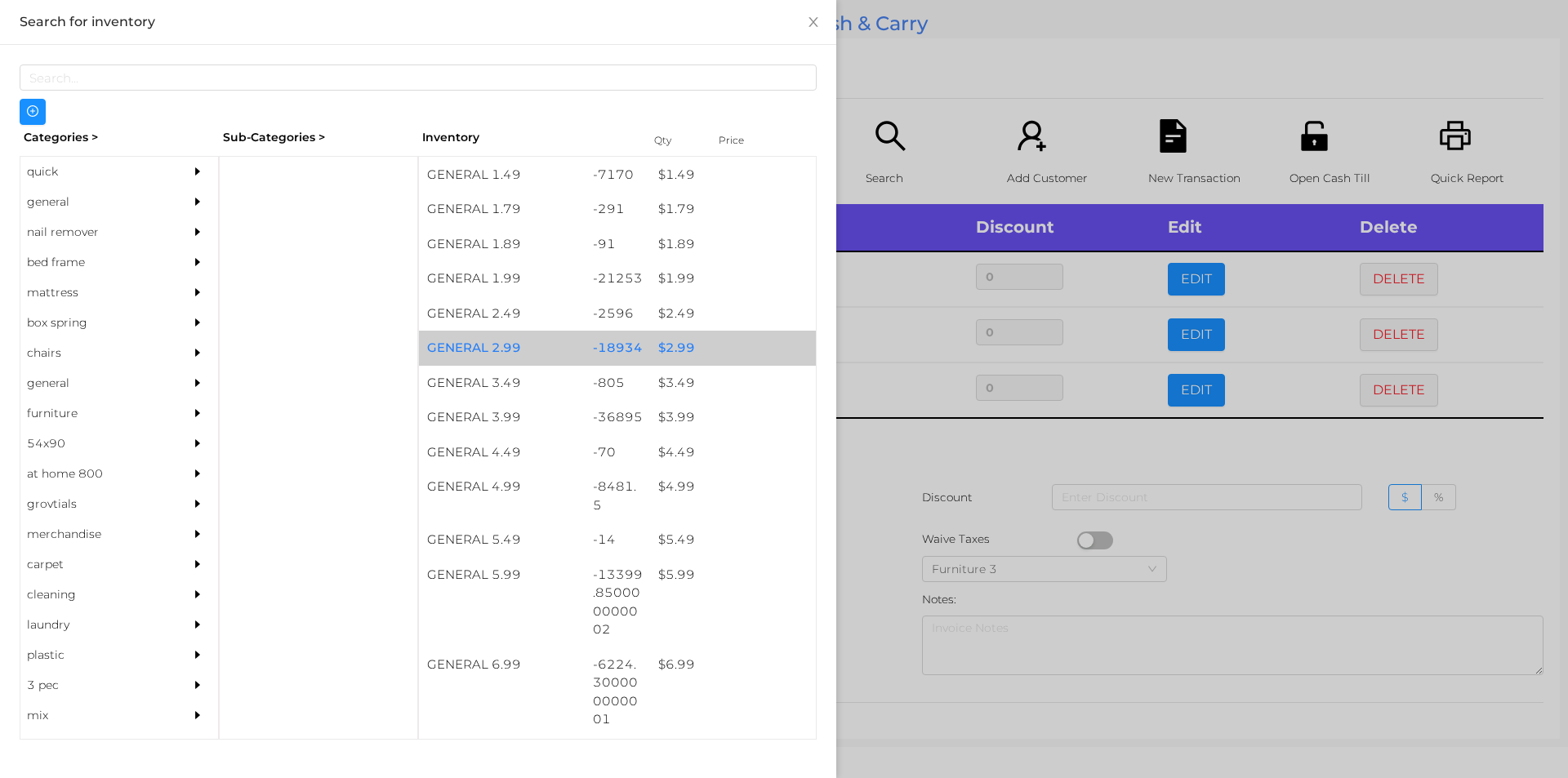
click at [710, 345] on div "$ 2.99" at bounding box center [733, 348] width 165 height 35
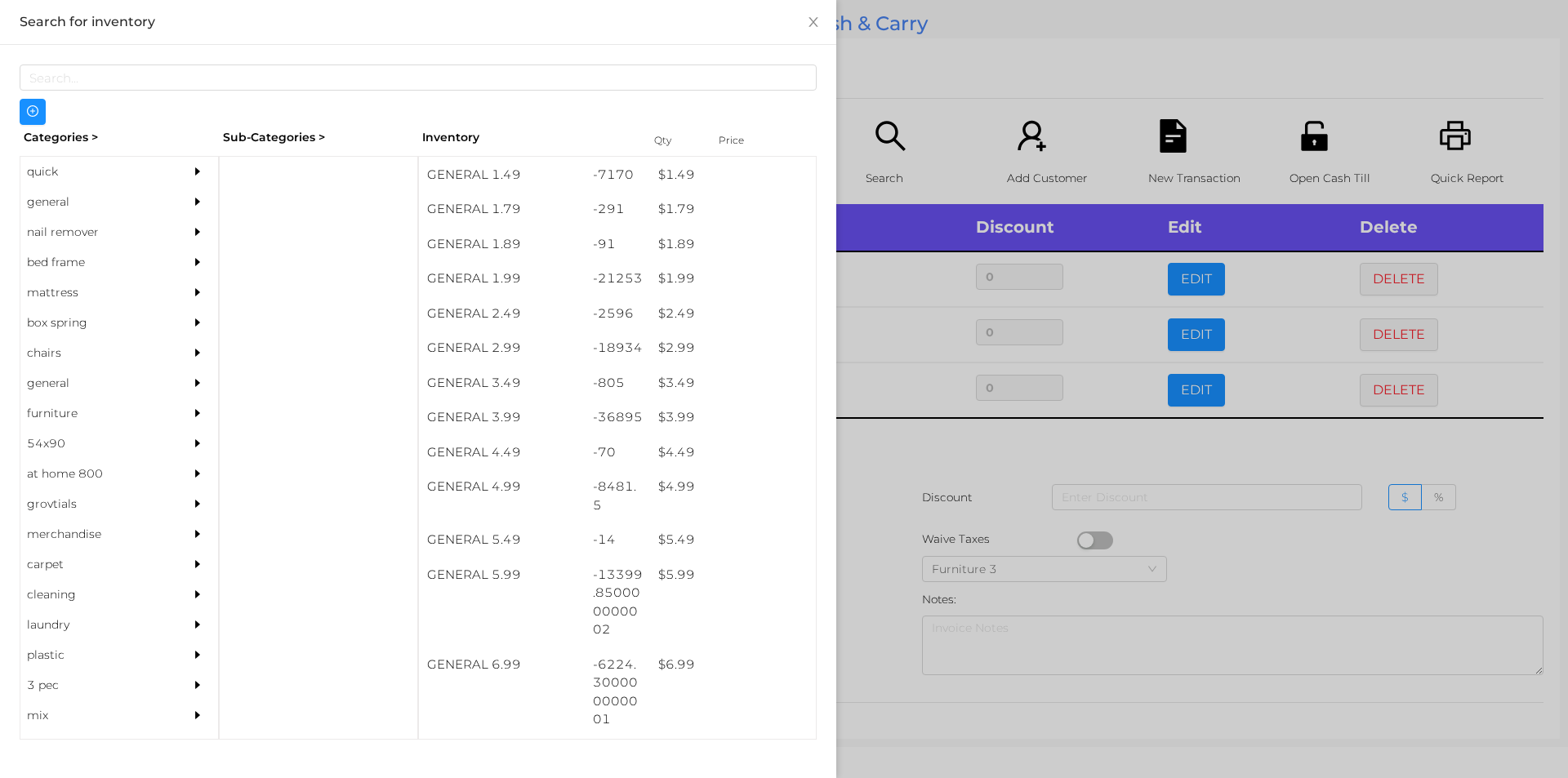
click at [864, 91] on div at bounding box center [784, 389] width 1568 height 778
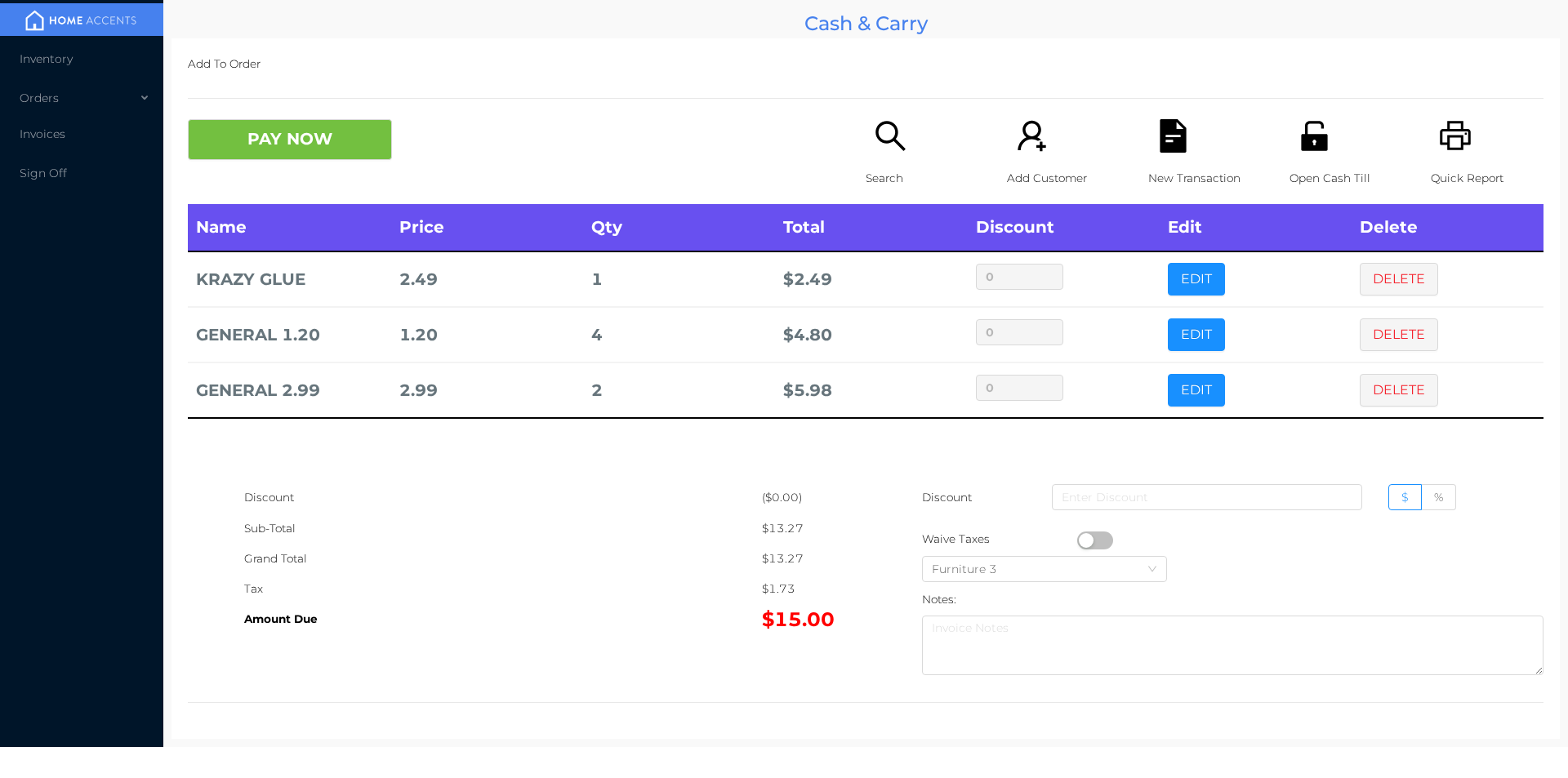
click at [866, 138] on div "Search" at bounding box center [922, 162] width 113 height 85
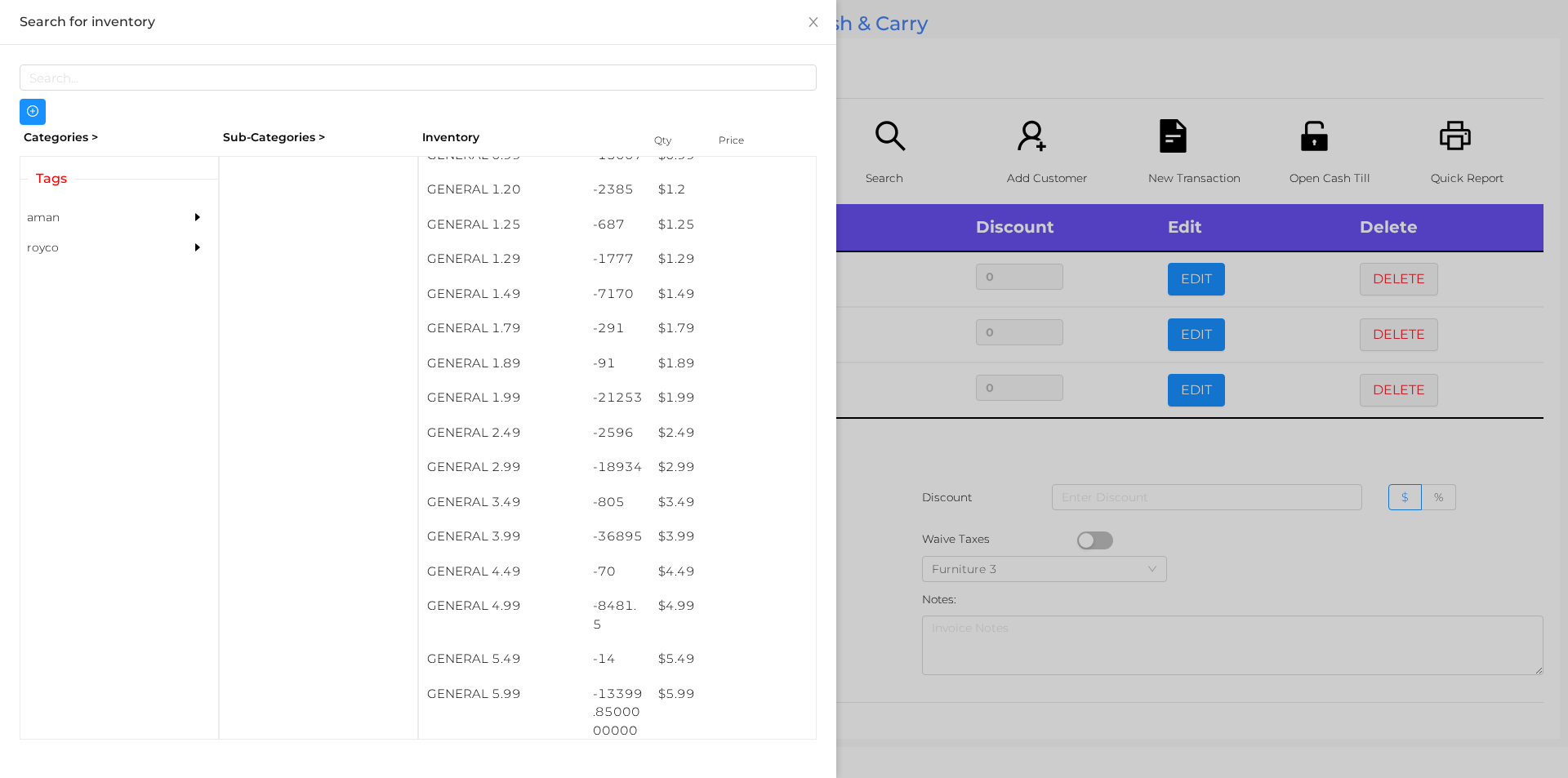
scroll to position [123, 0]
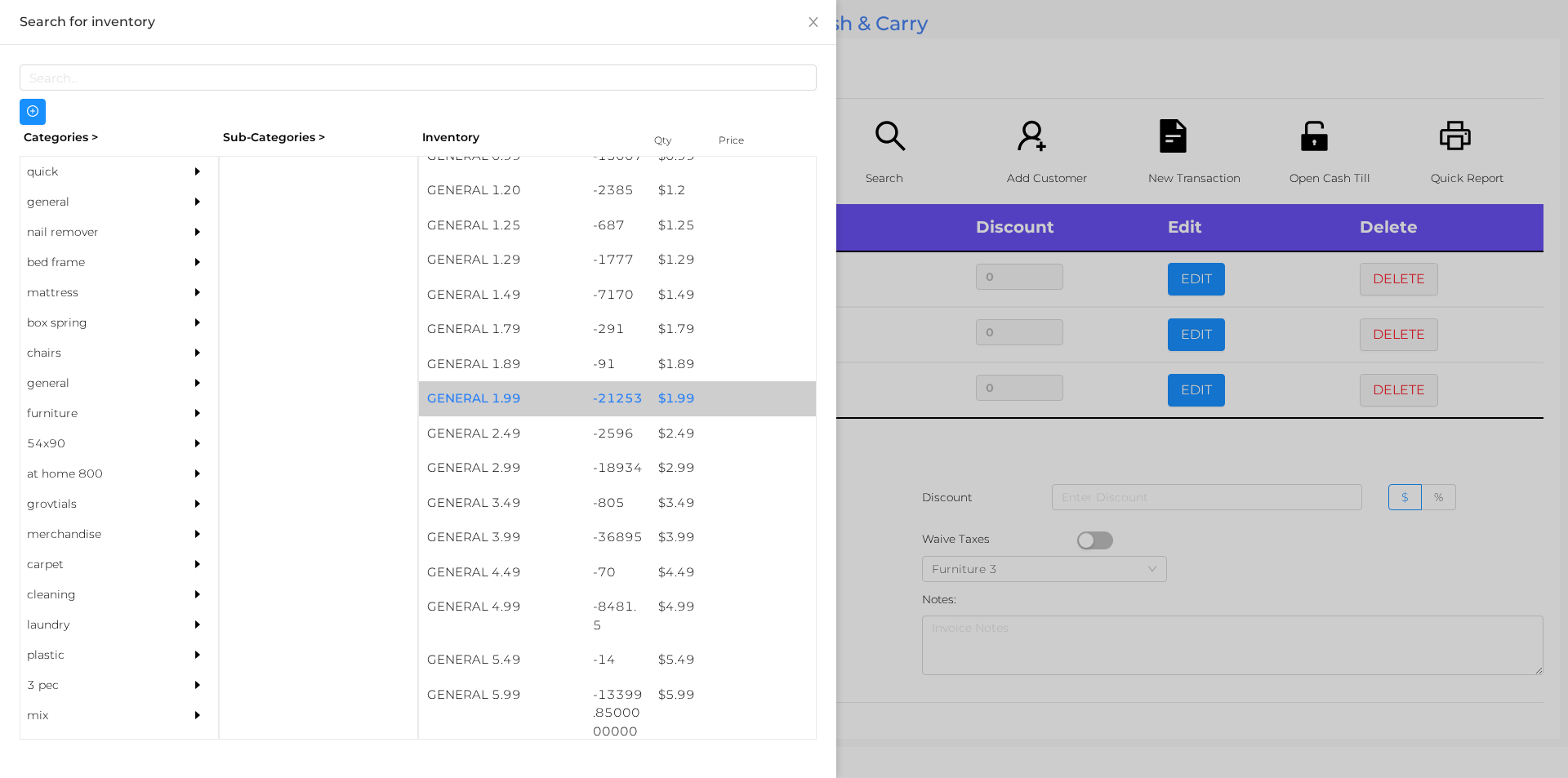
click at [714, 397] on div "$ 1.99" at bounding box center [733, 399] width 165 height 35
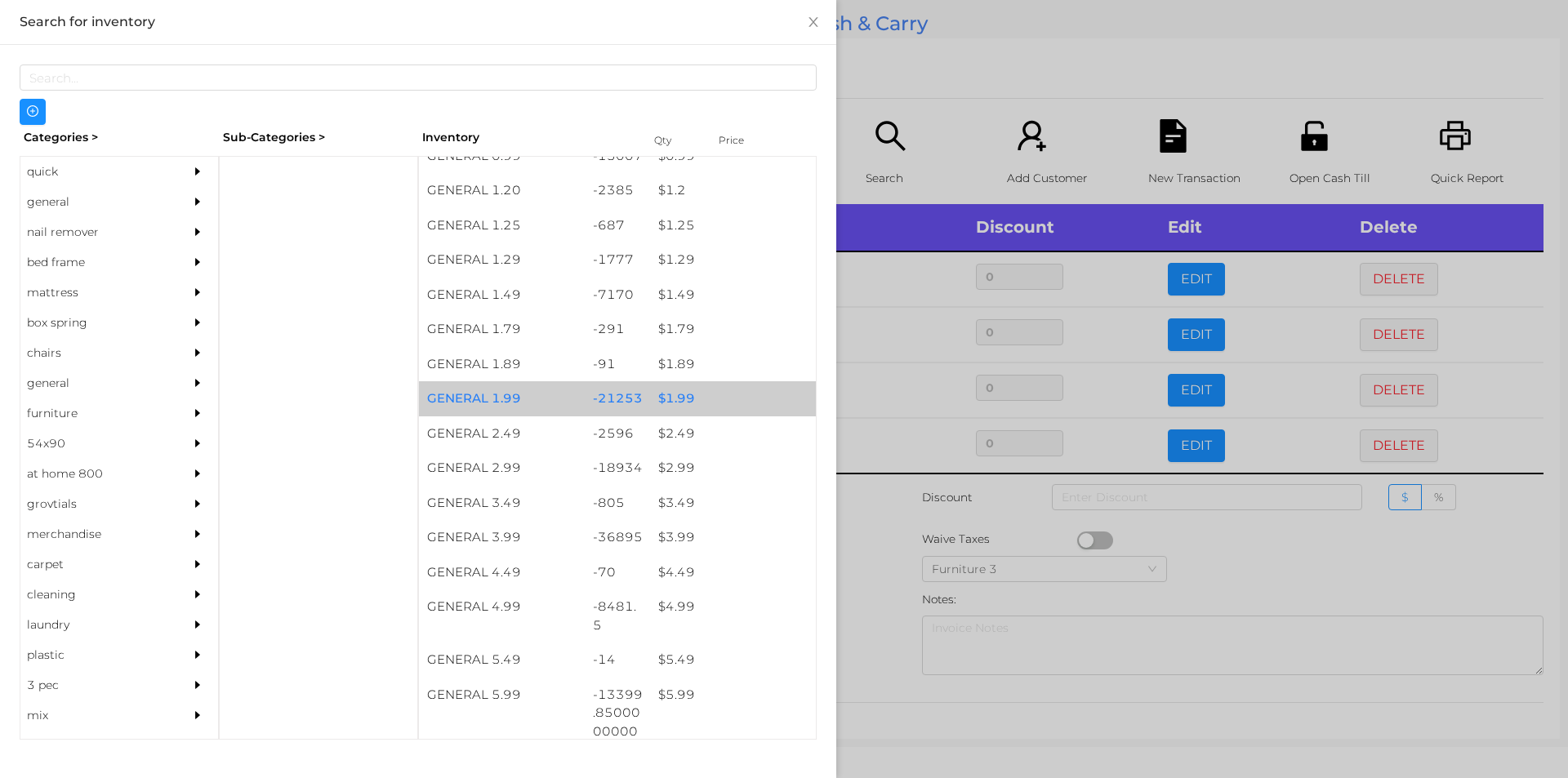
click at [715, 400] on div "$ 1.99" at bounding box center [733, 399] width 165 height 35
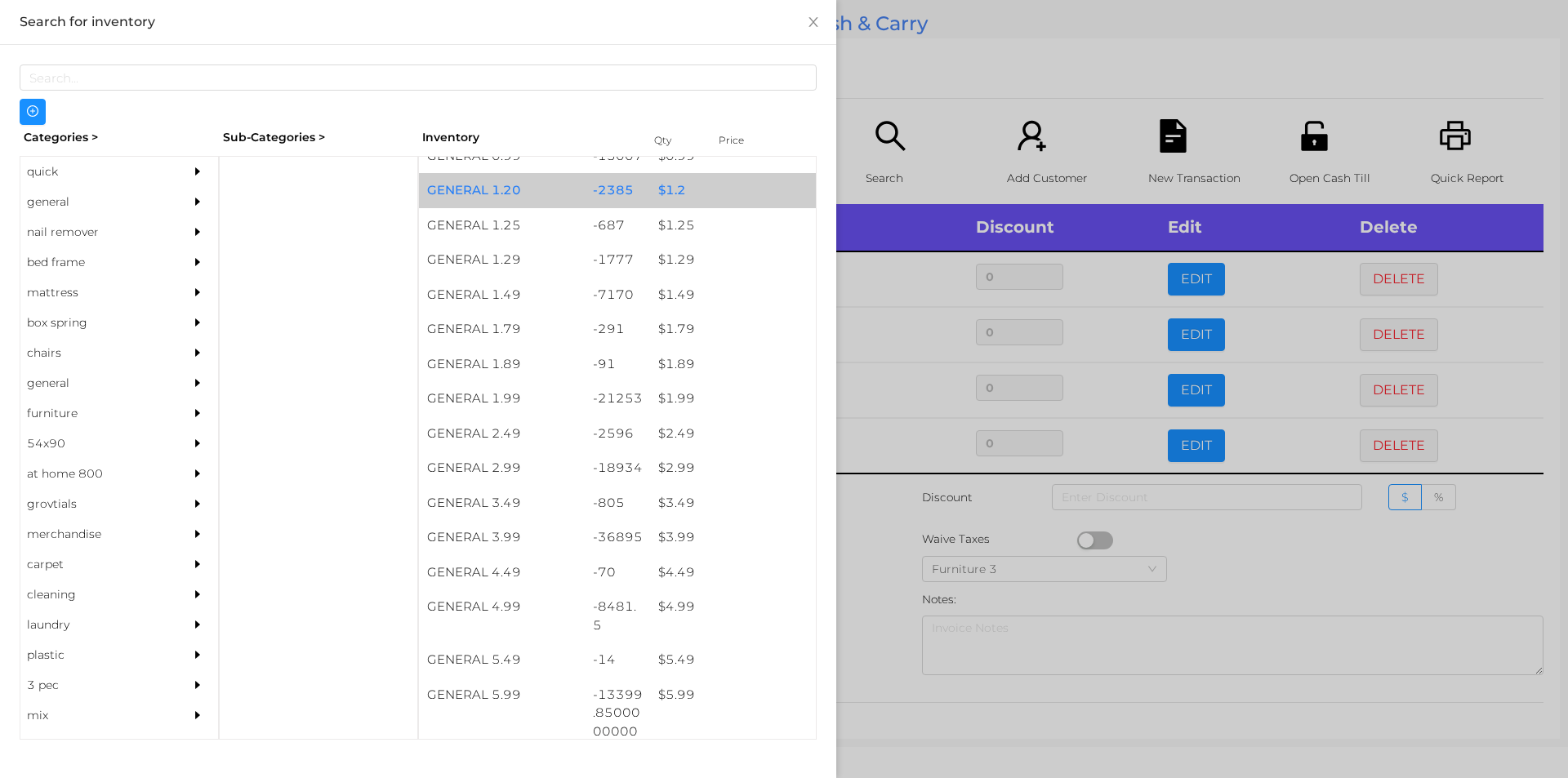
click at [700, 180] on div "$ 1.2" at bounding box center [733, 191] width 165 height 35
click at [708, 178] on div "$ 1.2" at bounding box center [733, 191] width 165 height 35
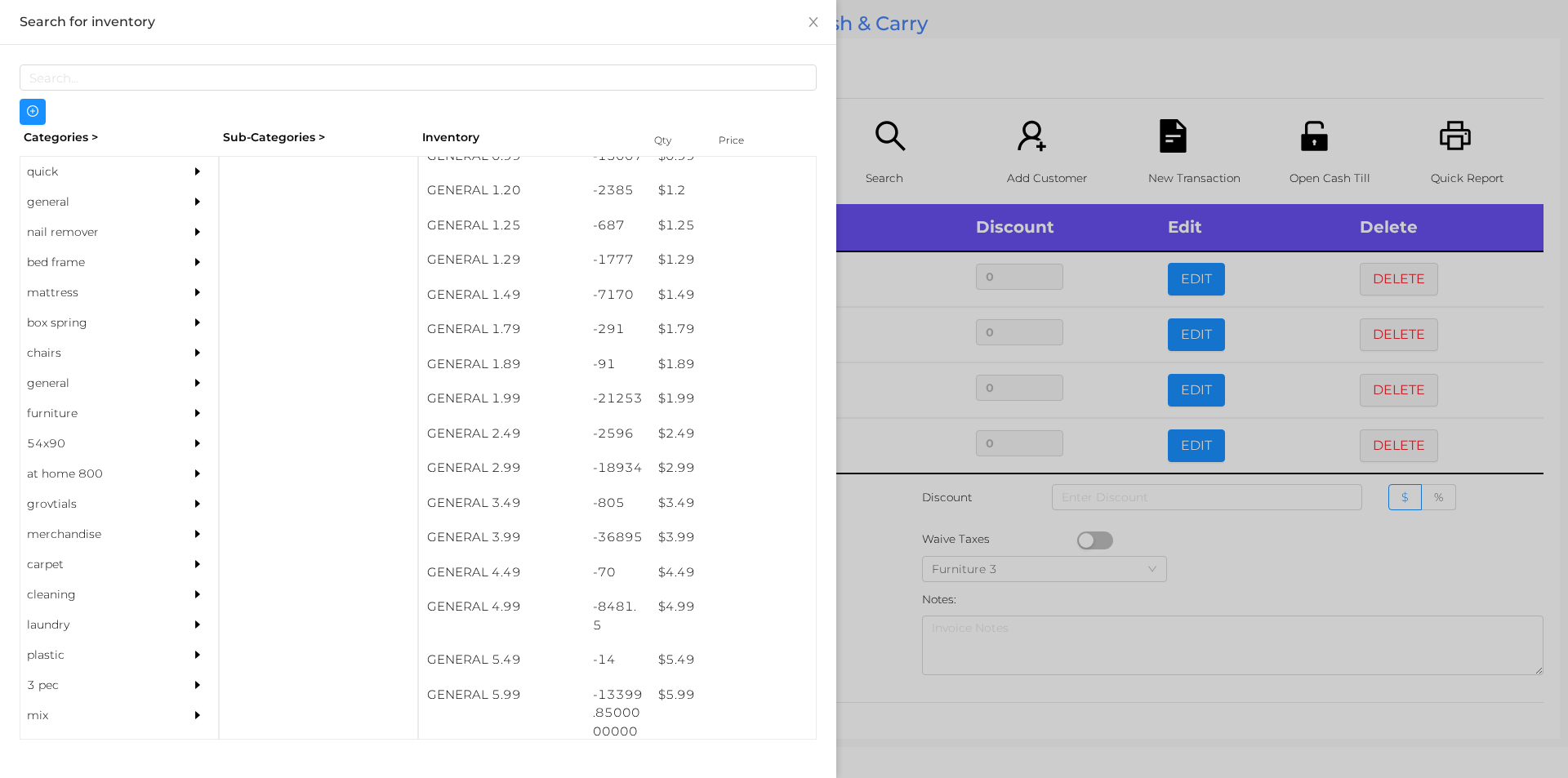
click at [885, 50] on div at bounding box center [784, 389] width 1568 height 778
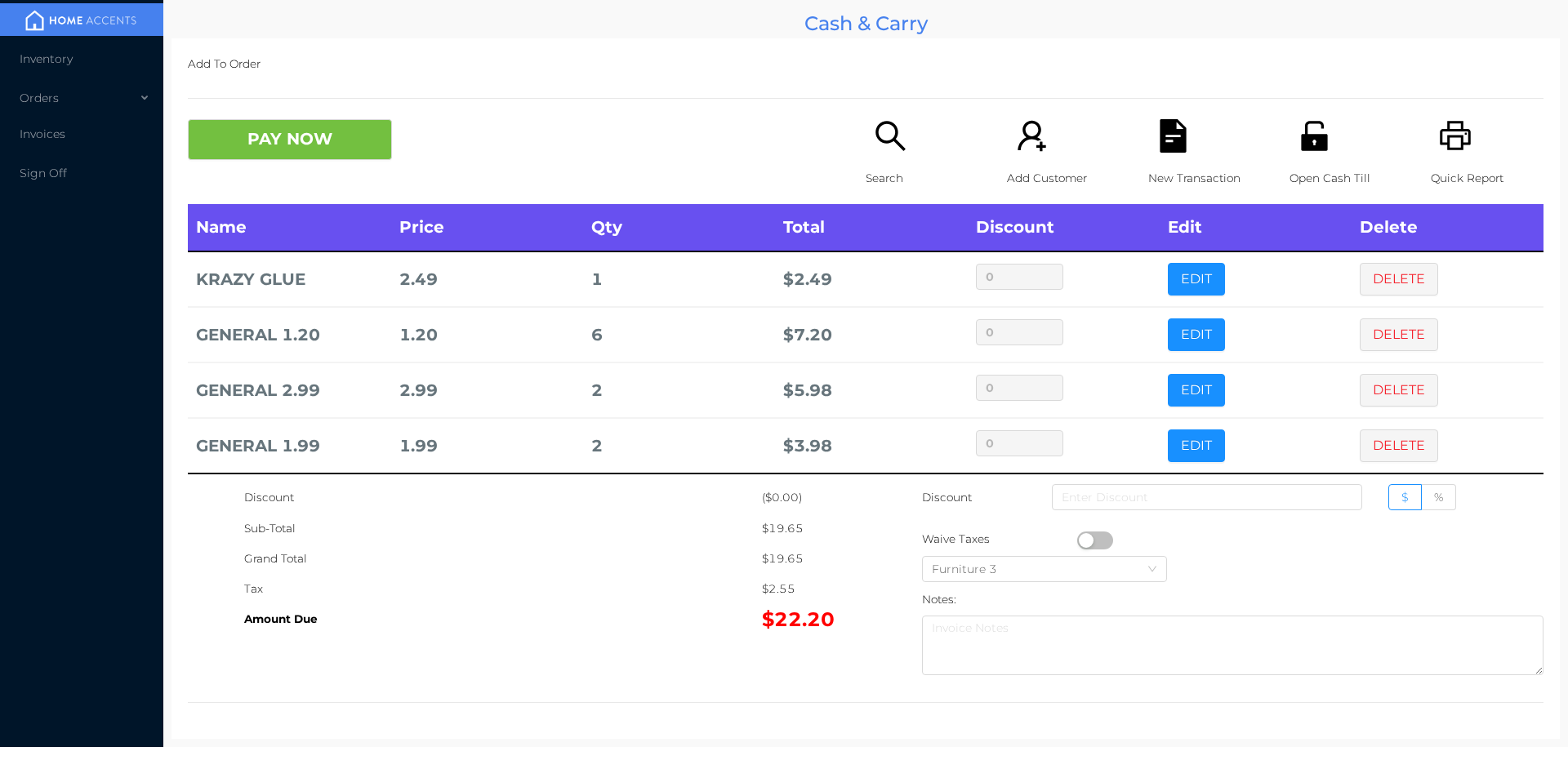
click at [874, 176] on p "Search" at bounding box center [922, 178] width 113 height 30
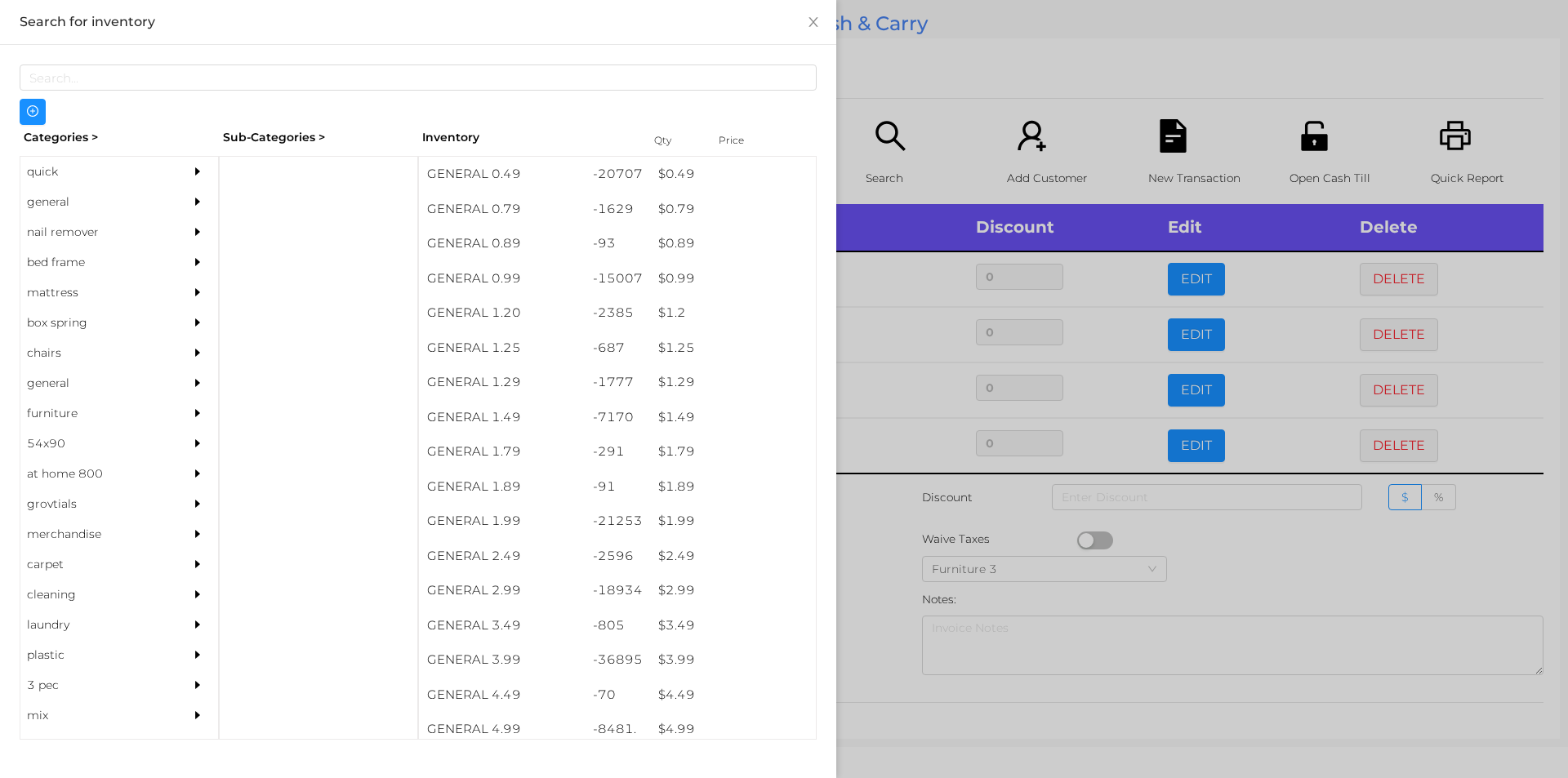
click at [109, 196] on div "general" at bounding box center [94, 202] width 149 height 30
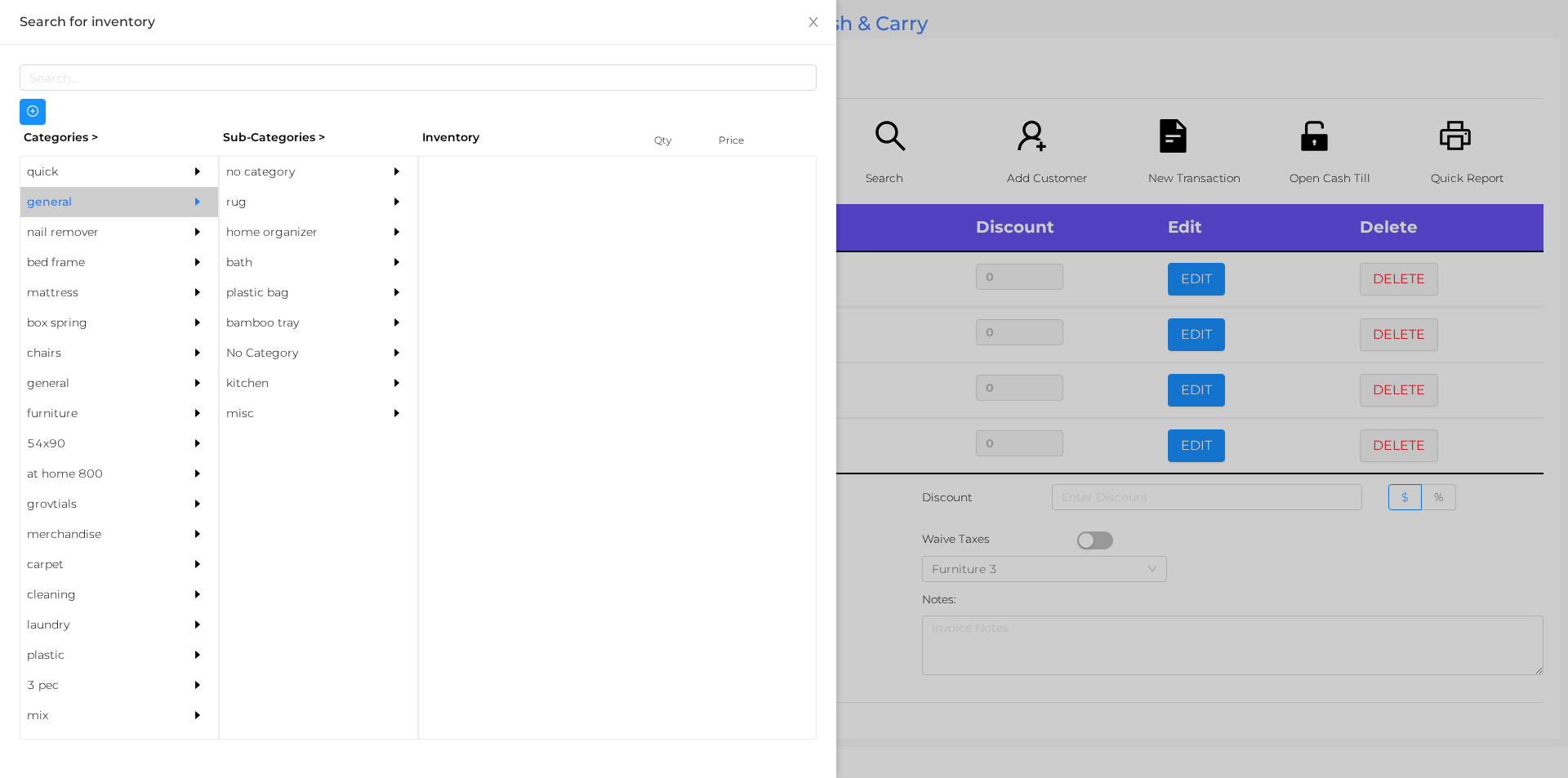
click at [118, 165] on div "quick" at bounding box center [94, 172] width 149 height 30
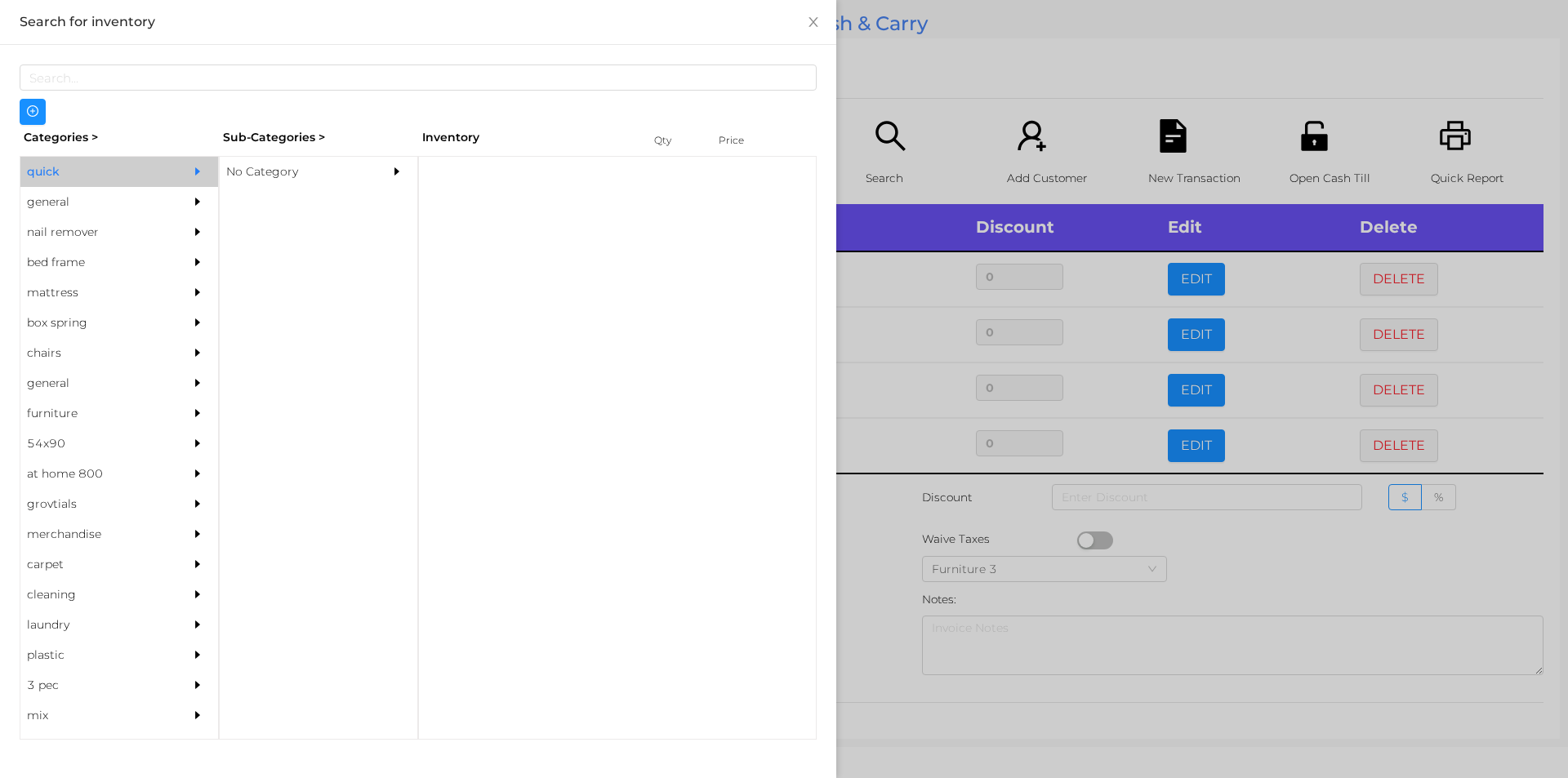
click at [321, 175] on div "No Category" at bounding box center [294, 172] width 149 height 30
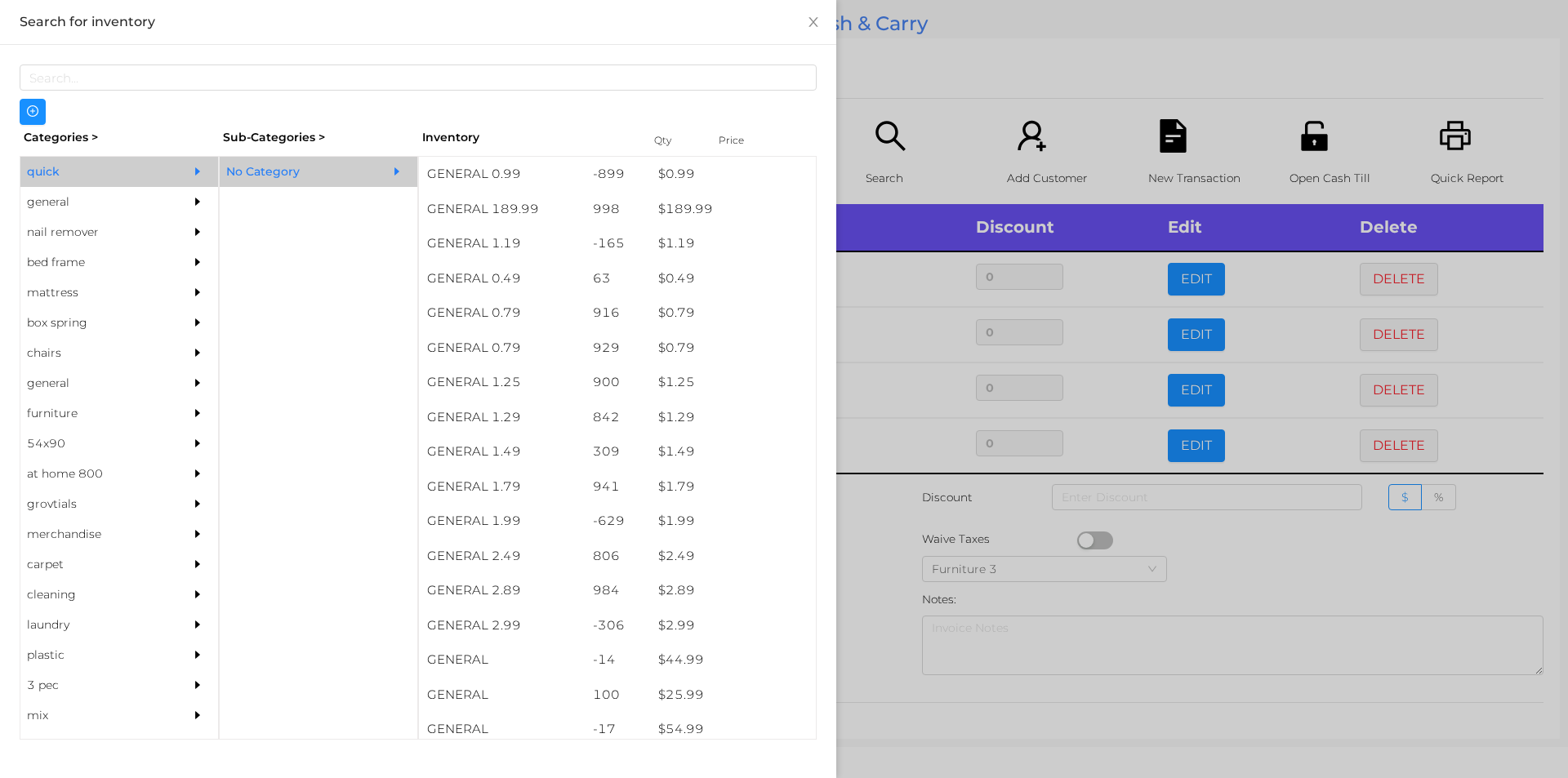
click at [104, 197] on div "general" at bounding box center [94, 202] width 149 height 30
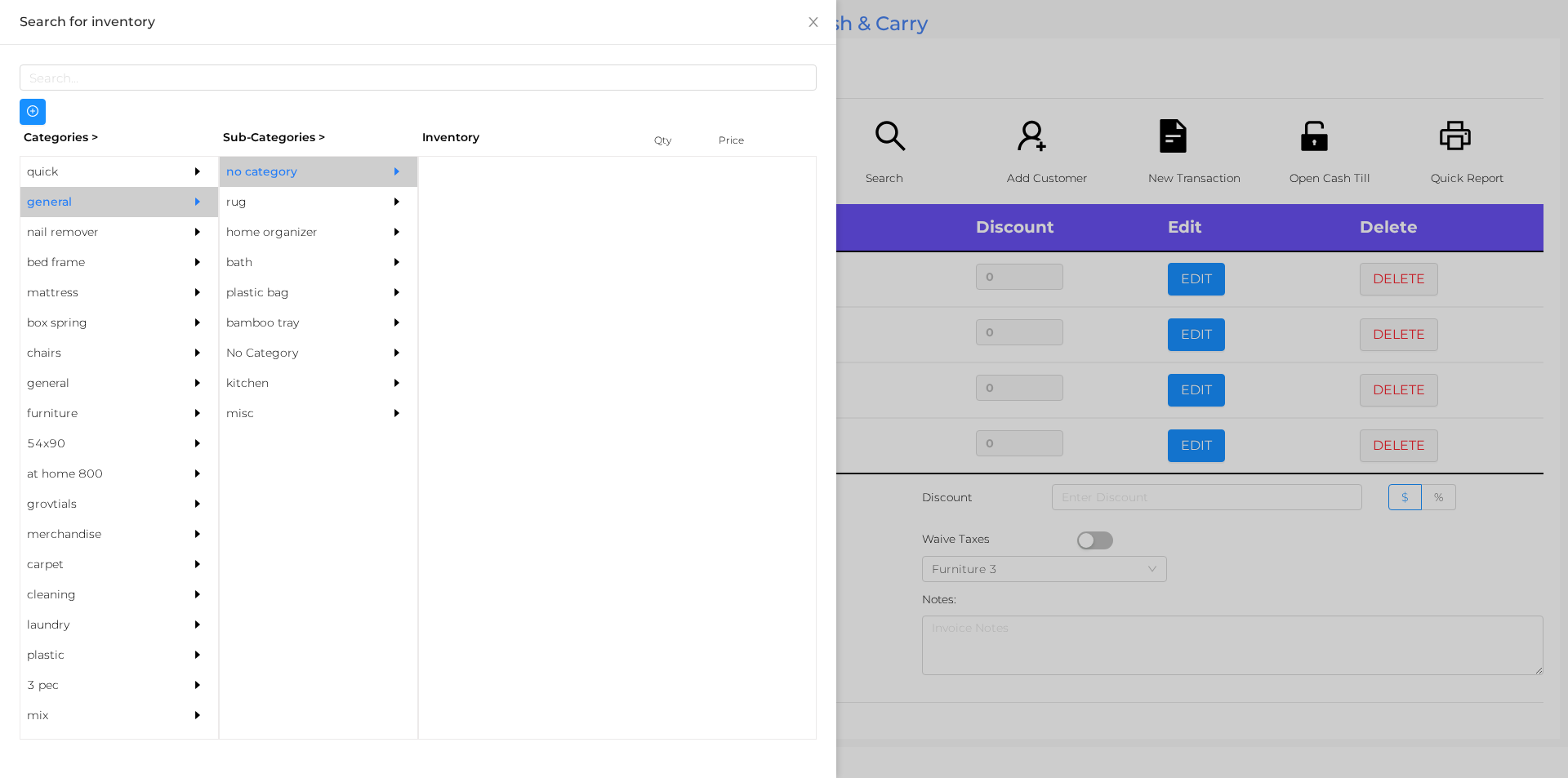
click at [277, 160] on div "no category" at bounding box center [294, 172] width 149 height 30
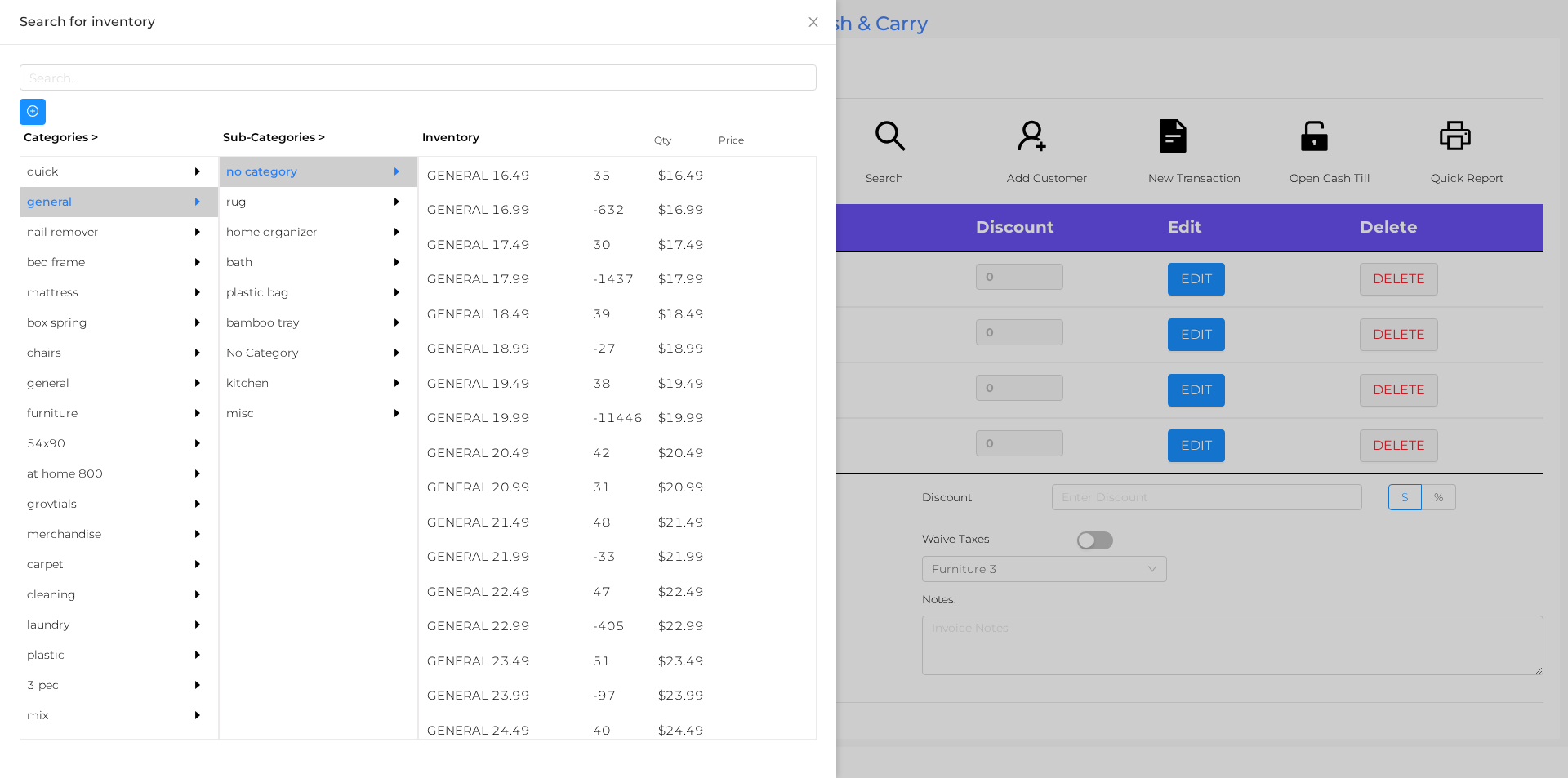
scroll to position [2531, 0]
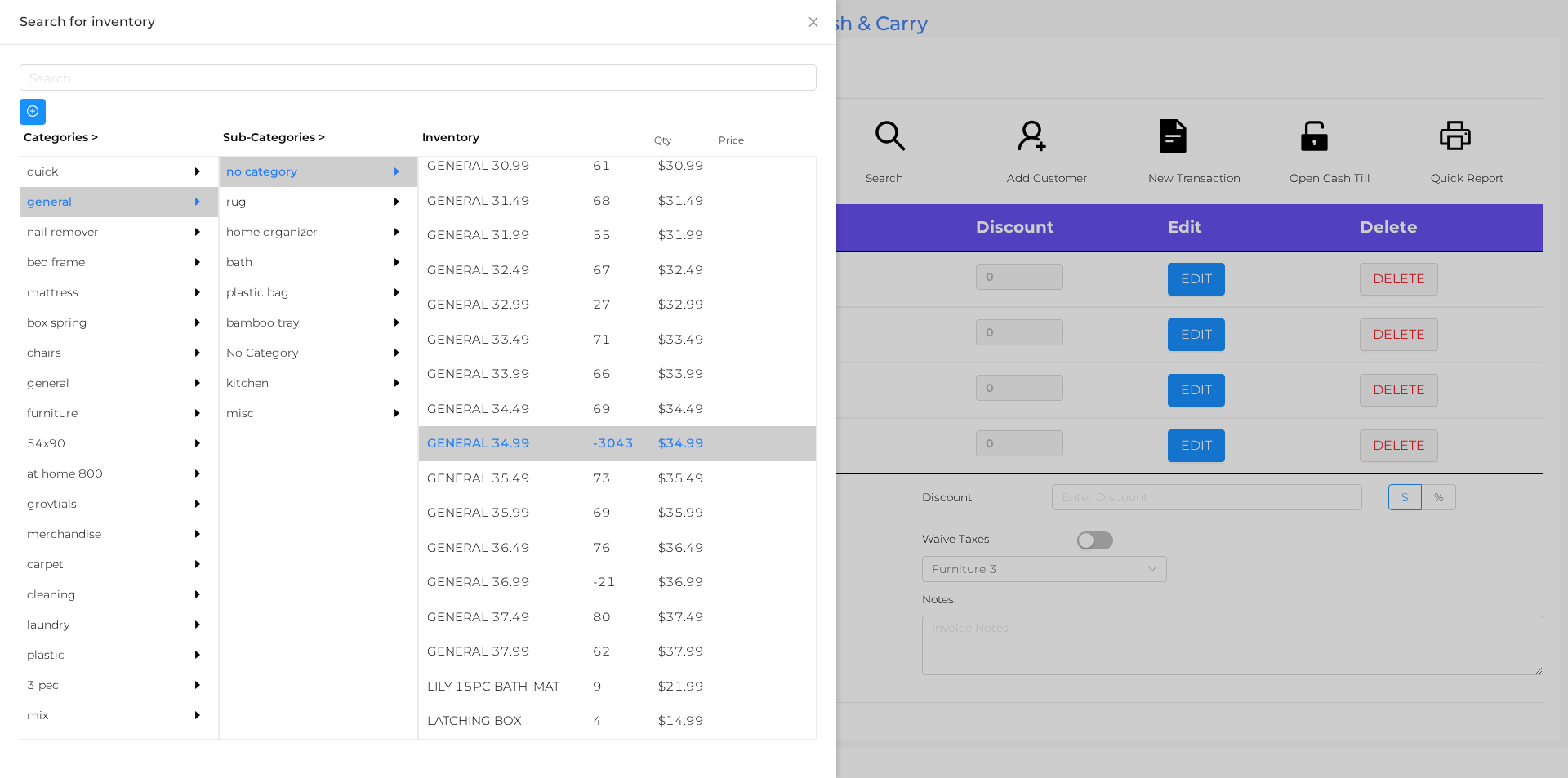
click at [725, 449] on div "$ 34.99" at bounding box center [733, 444] width 165 height 35
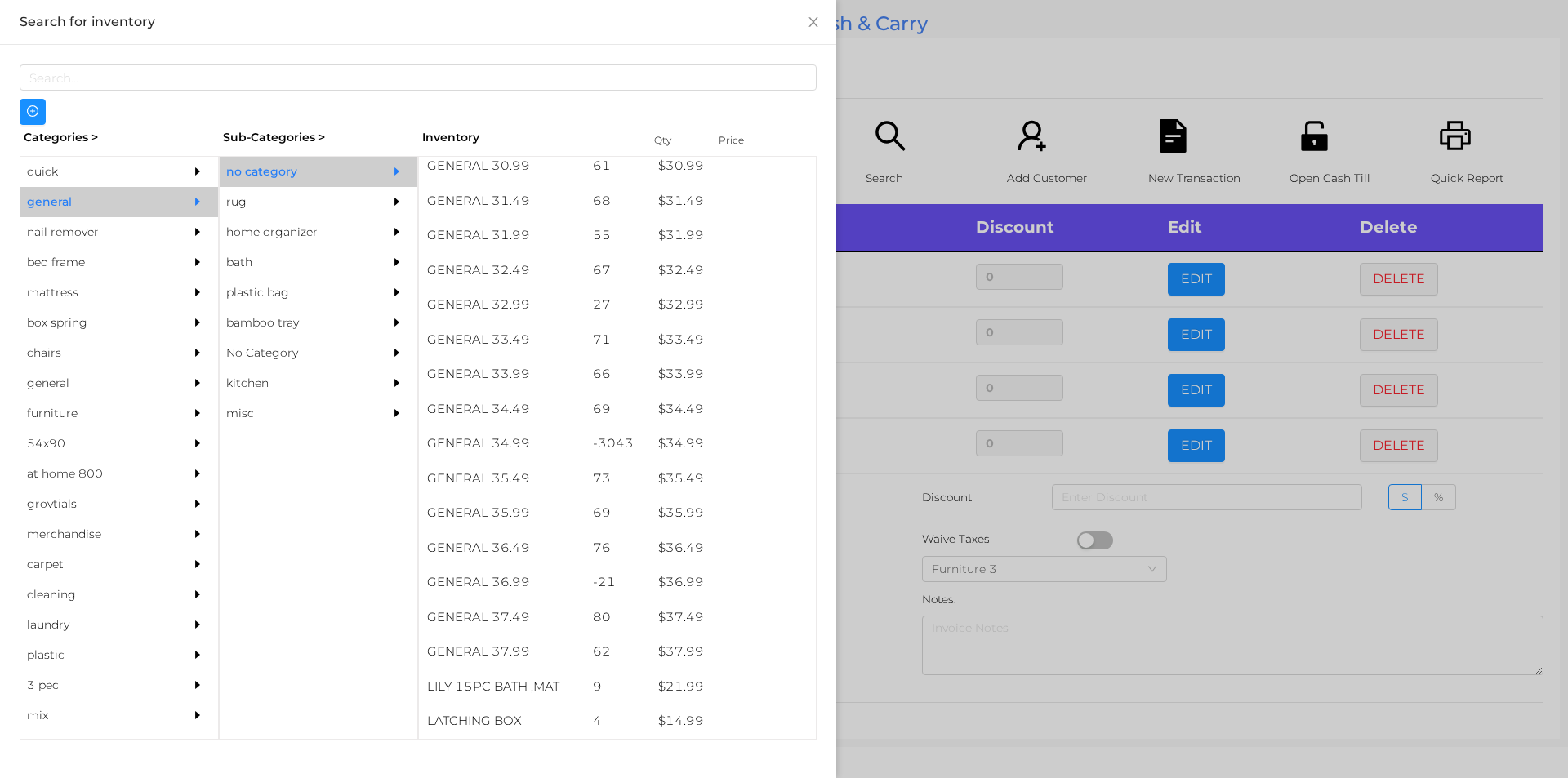
click at [982, 37] on div at bounding box center [784, 389] width 1568 height 778
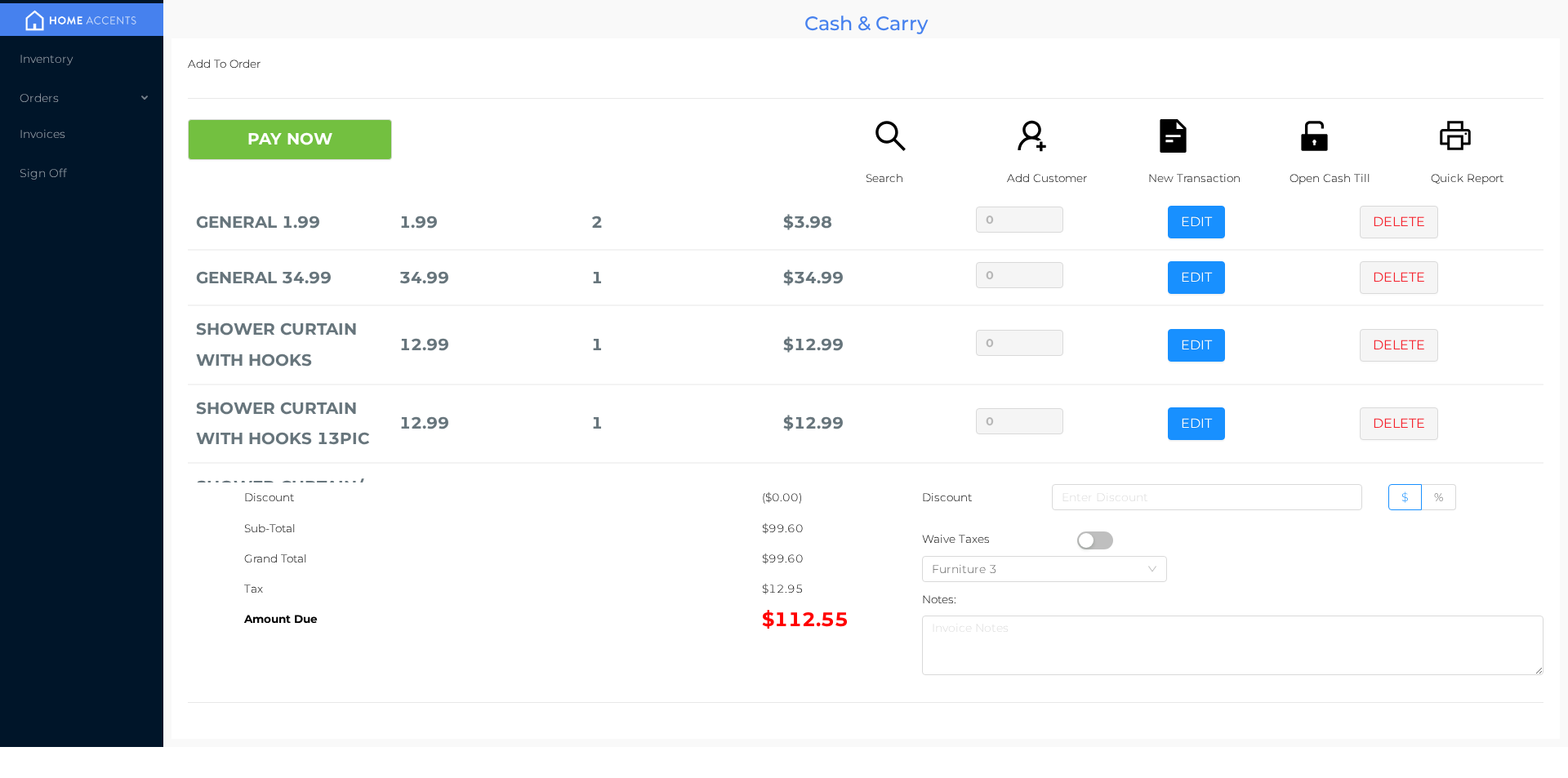
scroll to position [378, 0]
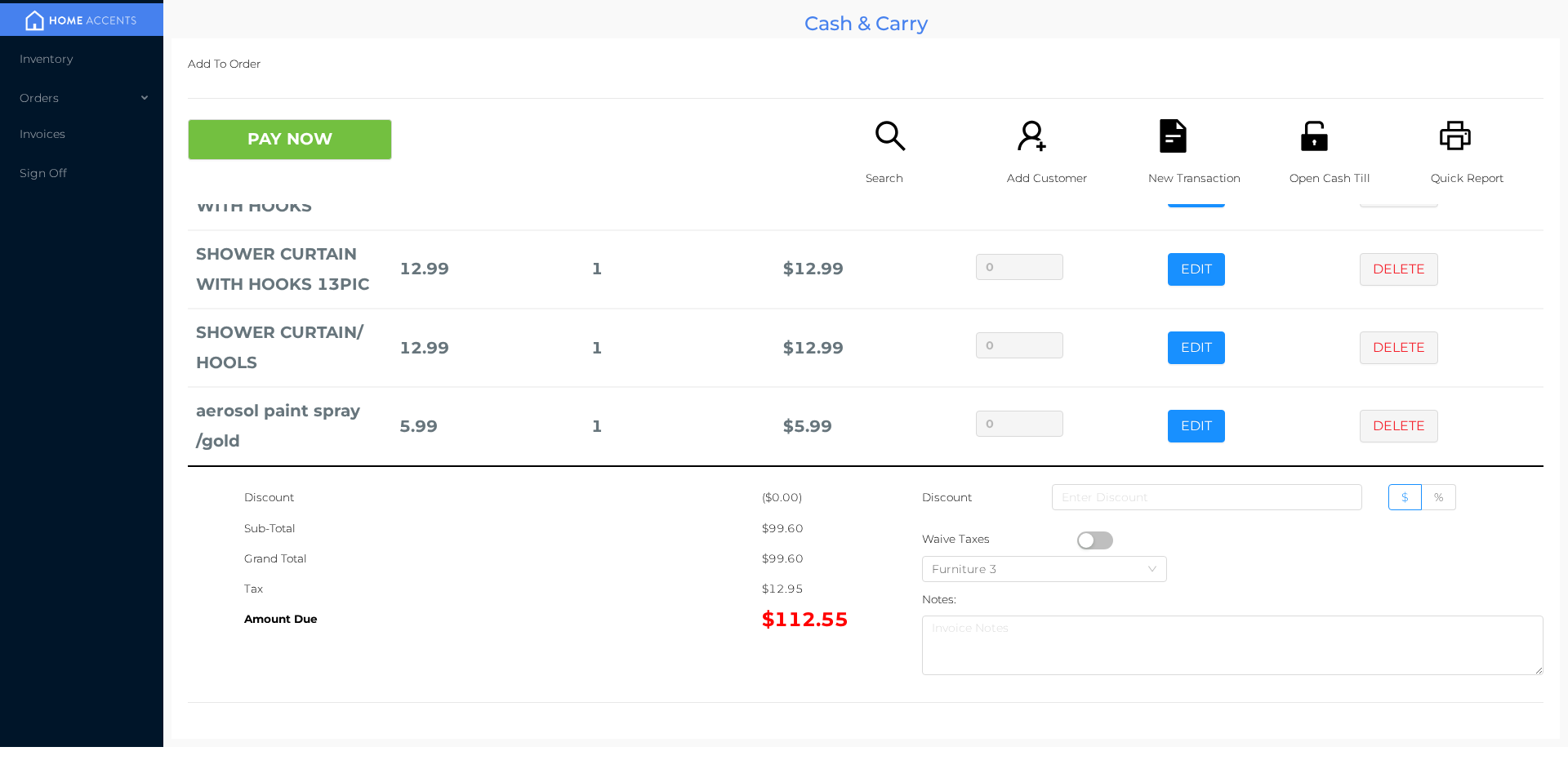
click at [887, 125] on icon "icon: search" at bounding box center [889, 135] width 29 height 29
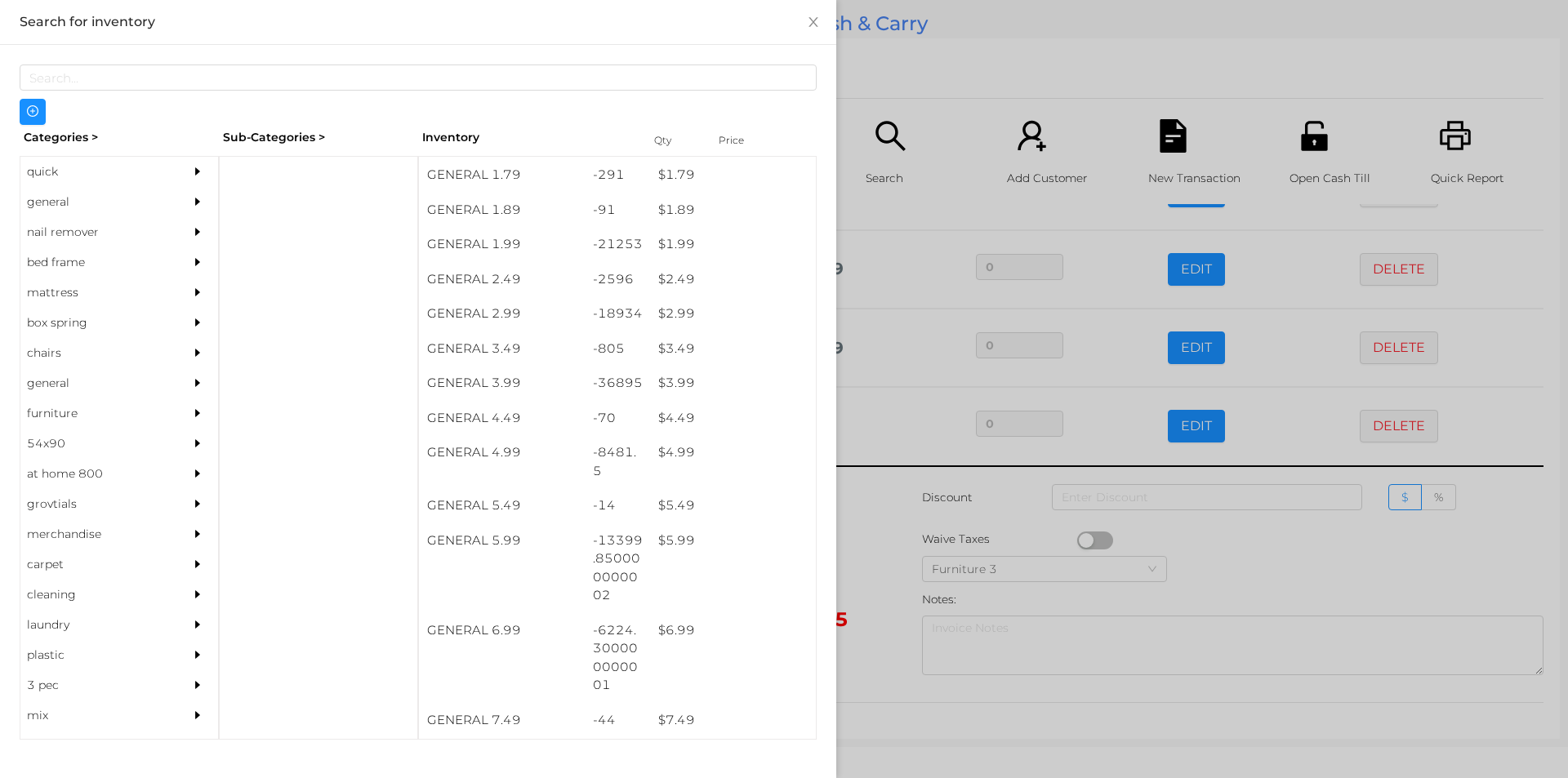
scroll to position [313, 0]
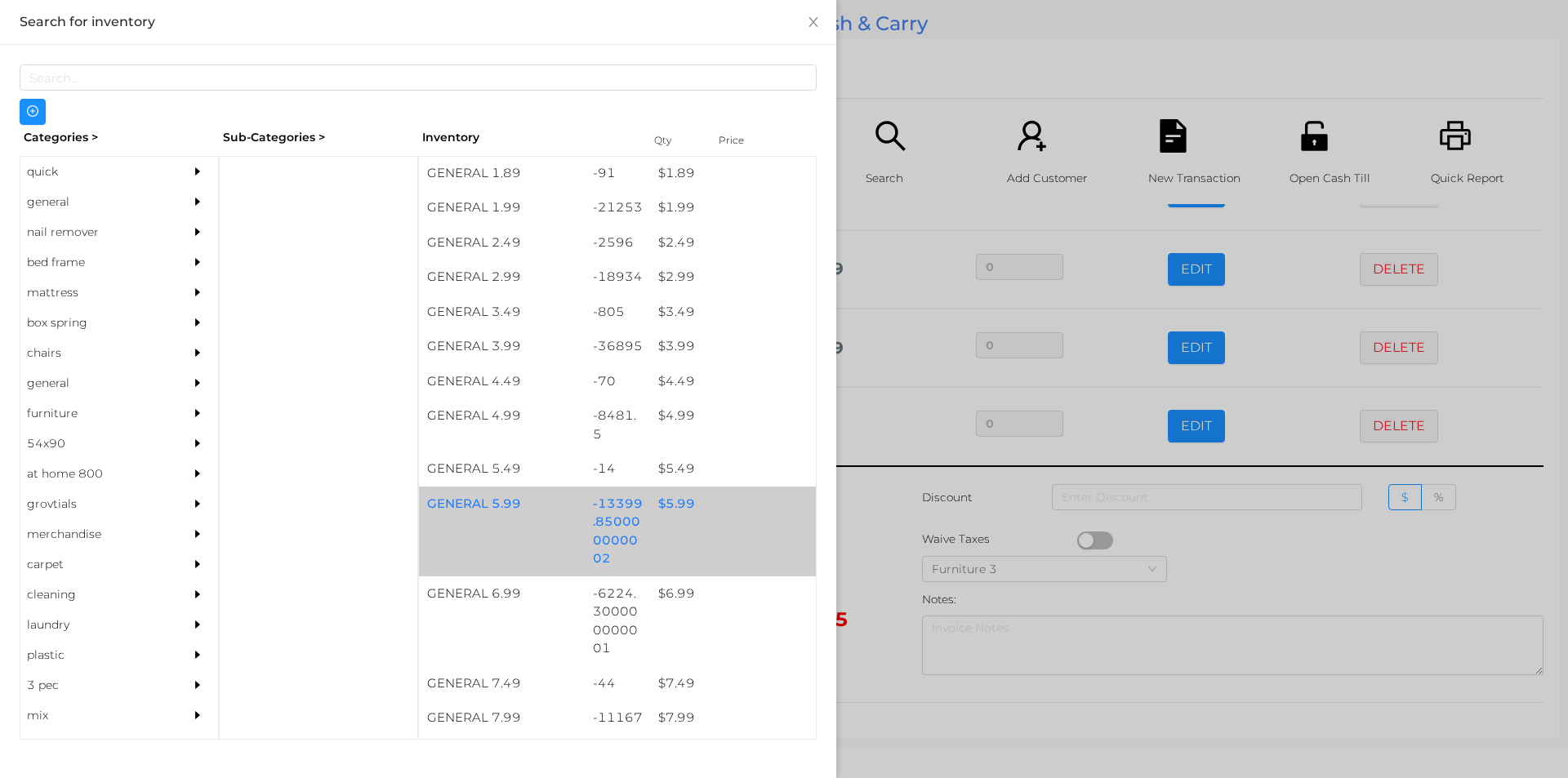
click at [704, 507] on div "$ 5.99" at bounding box center [733, 504] width 165 height 35
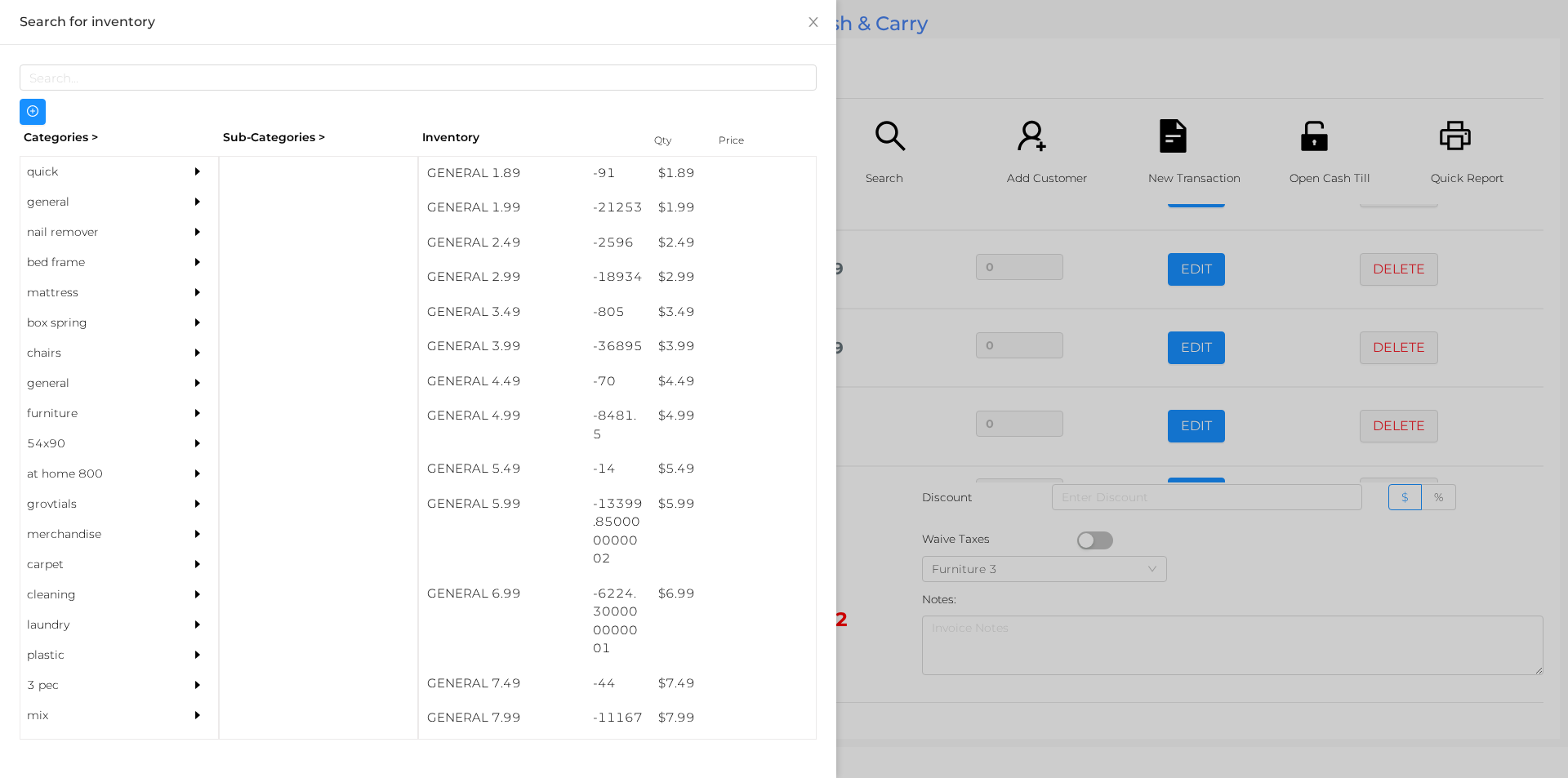
click at [937, 42] on div at bounding box center [784, 389] width 1568 height 778
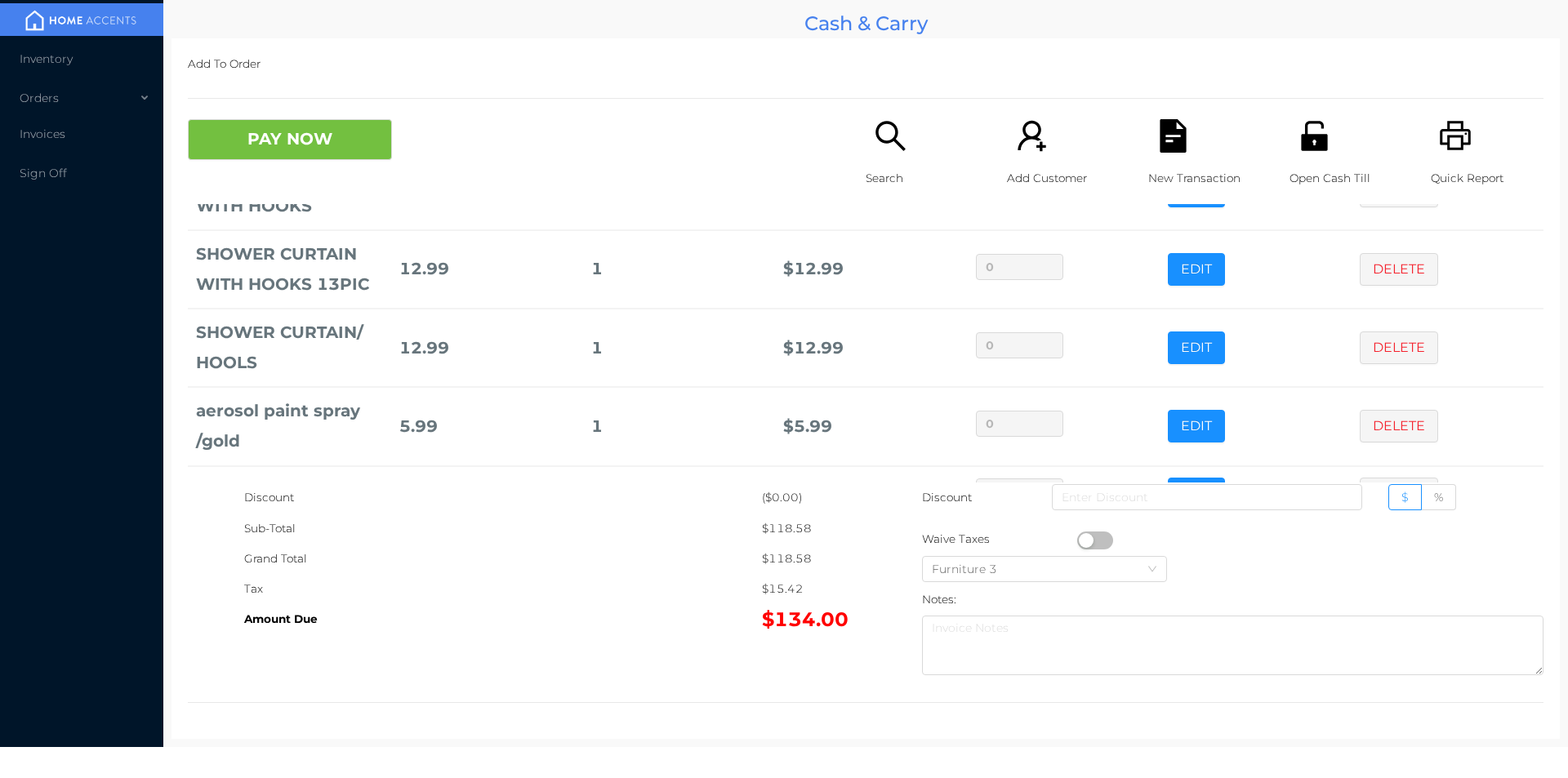
click at [891, 144] on icon "icon: search" at bounding box center [889, 135] width 29 height 29
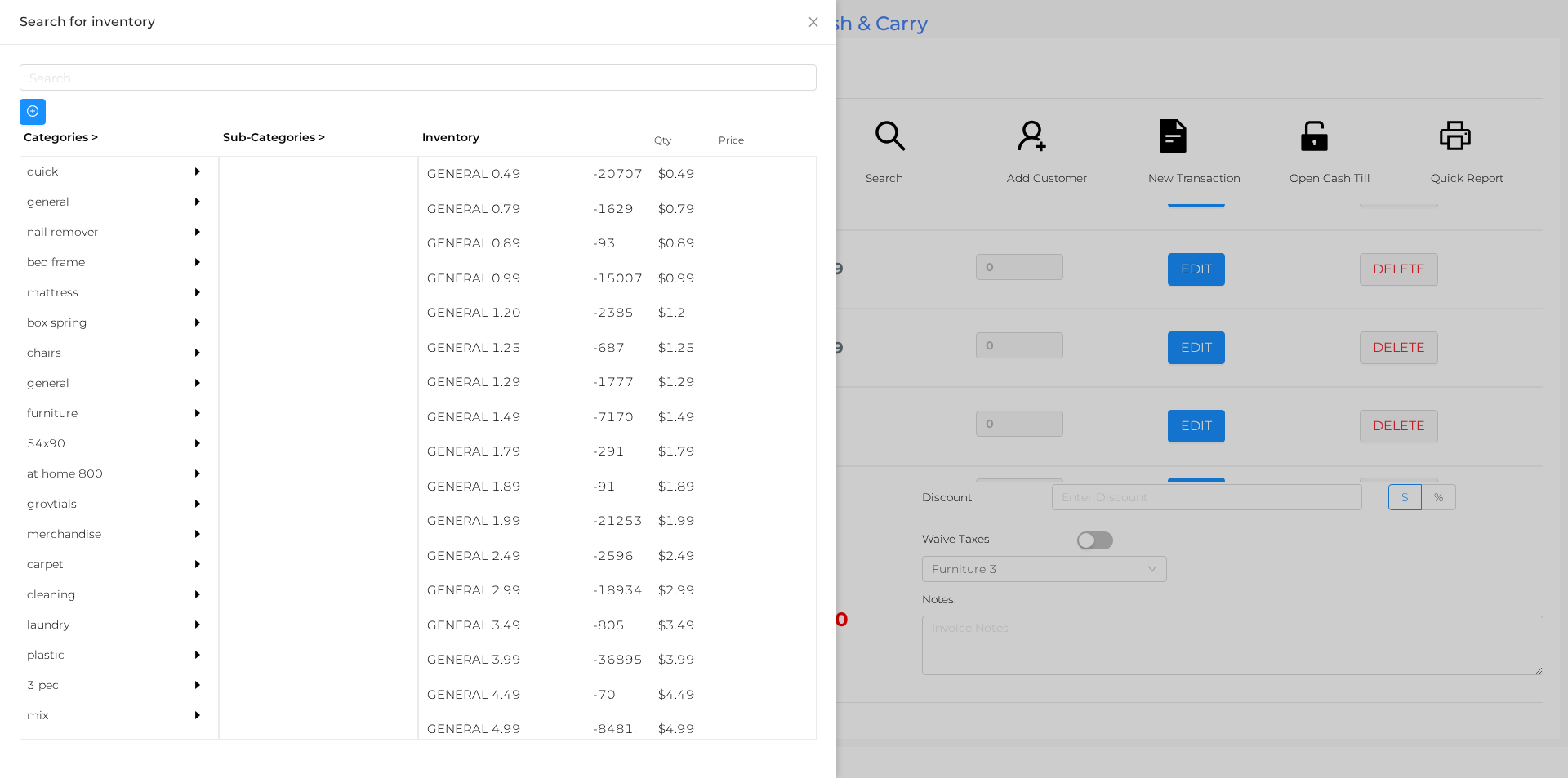
click at [117, 194] on div "general" at bounding box center [94, 202] width 149 height 30
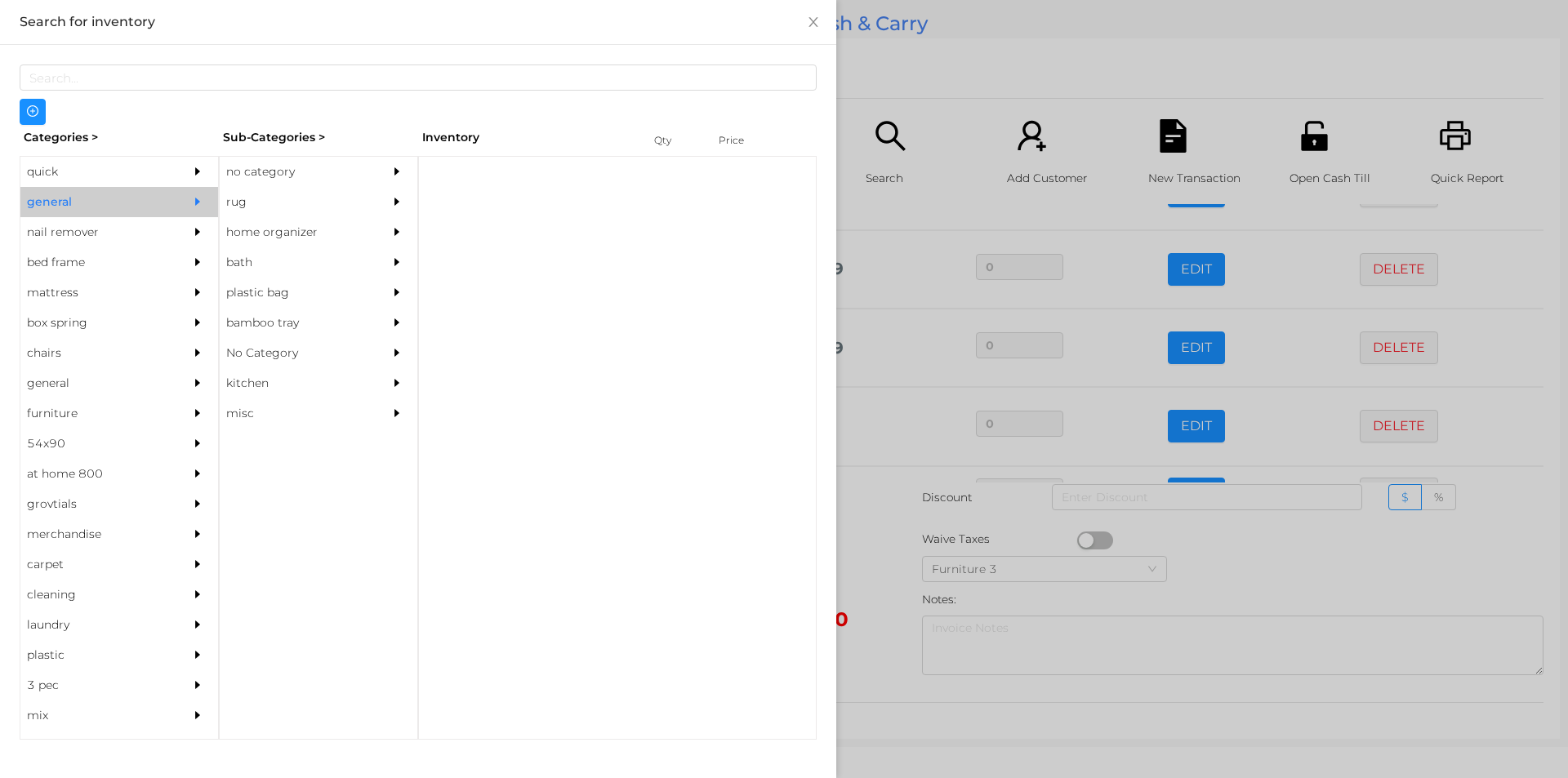
click at [322, 157] on div "no category" at bounding box center [294, 172] width 149 height 30
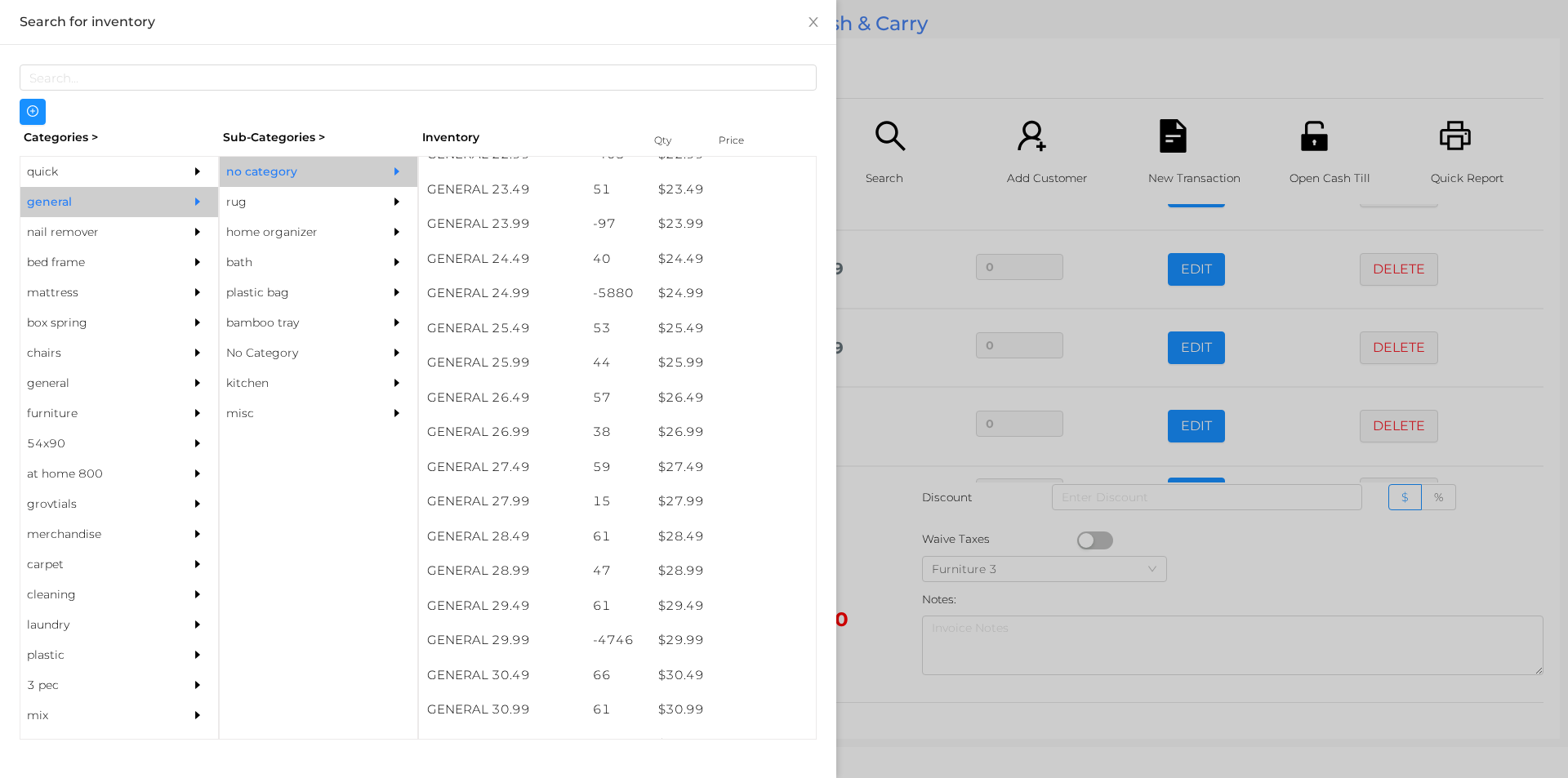
scroll to position [1999, 0]
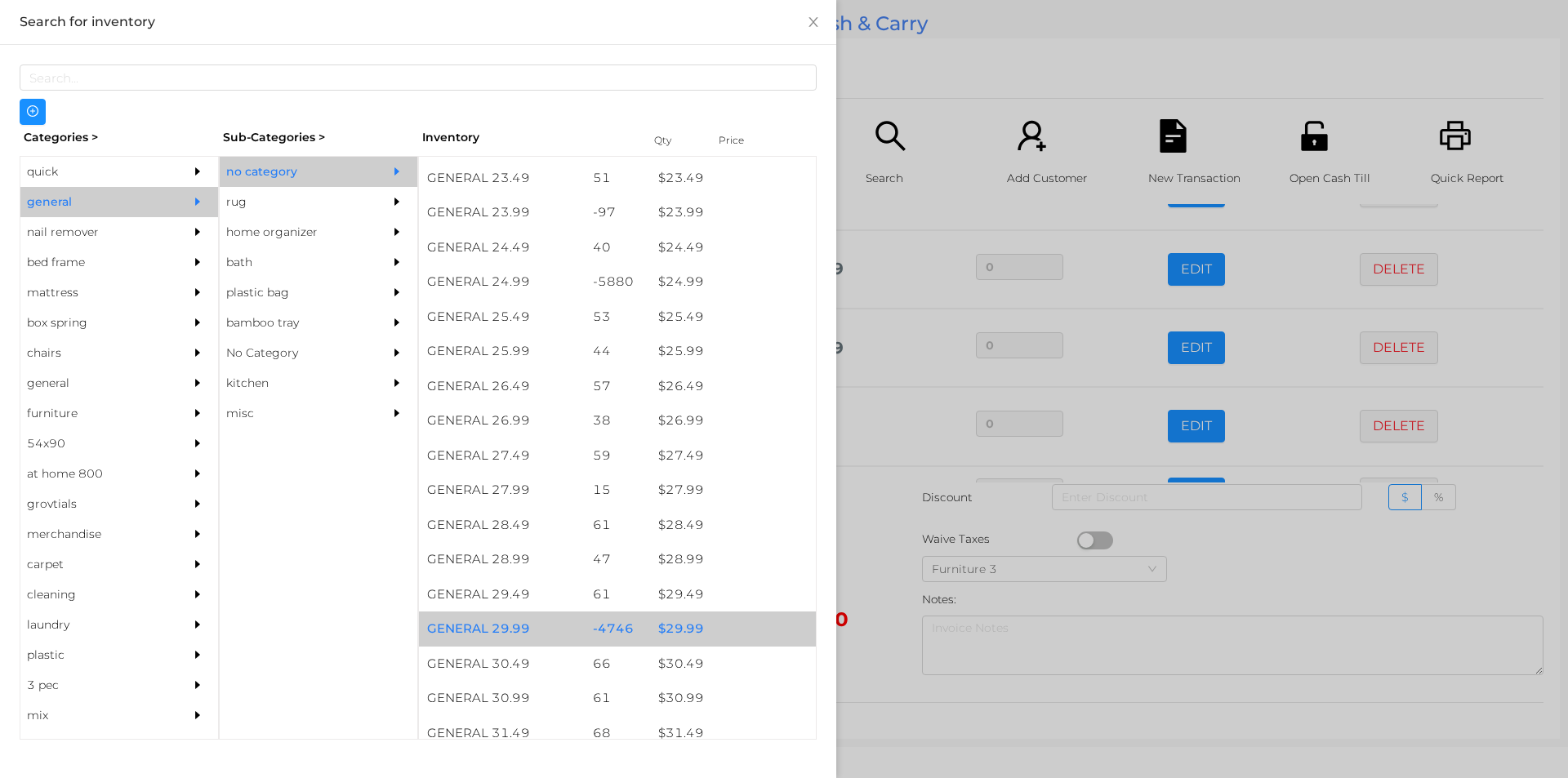
click at [709, 619] on div "$ 29.99" at bounding box center [733, 629] width 165 height 35
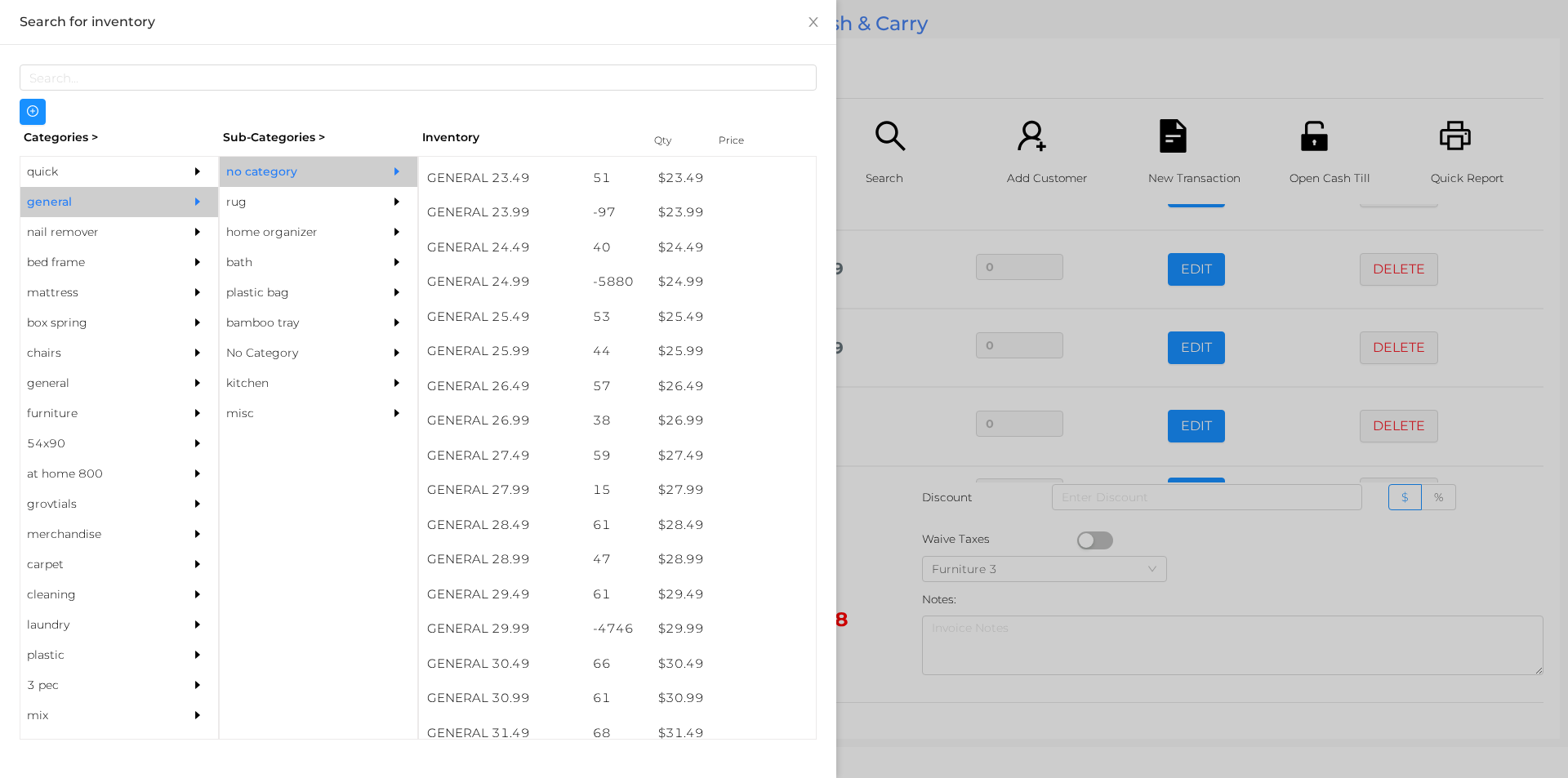
click at [916, 97] on div at bounding box center [784, 389] width 1568 height 778
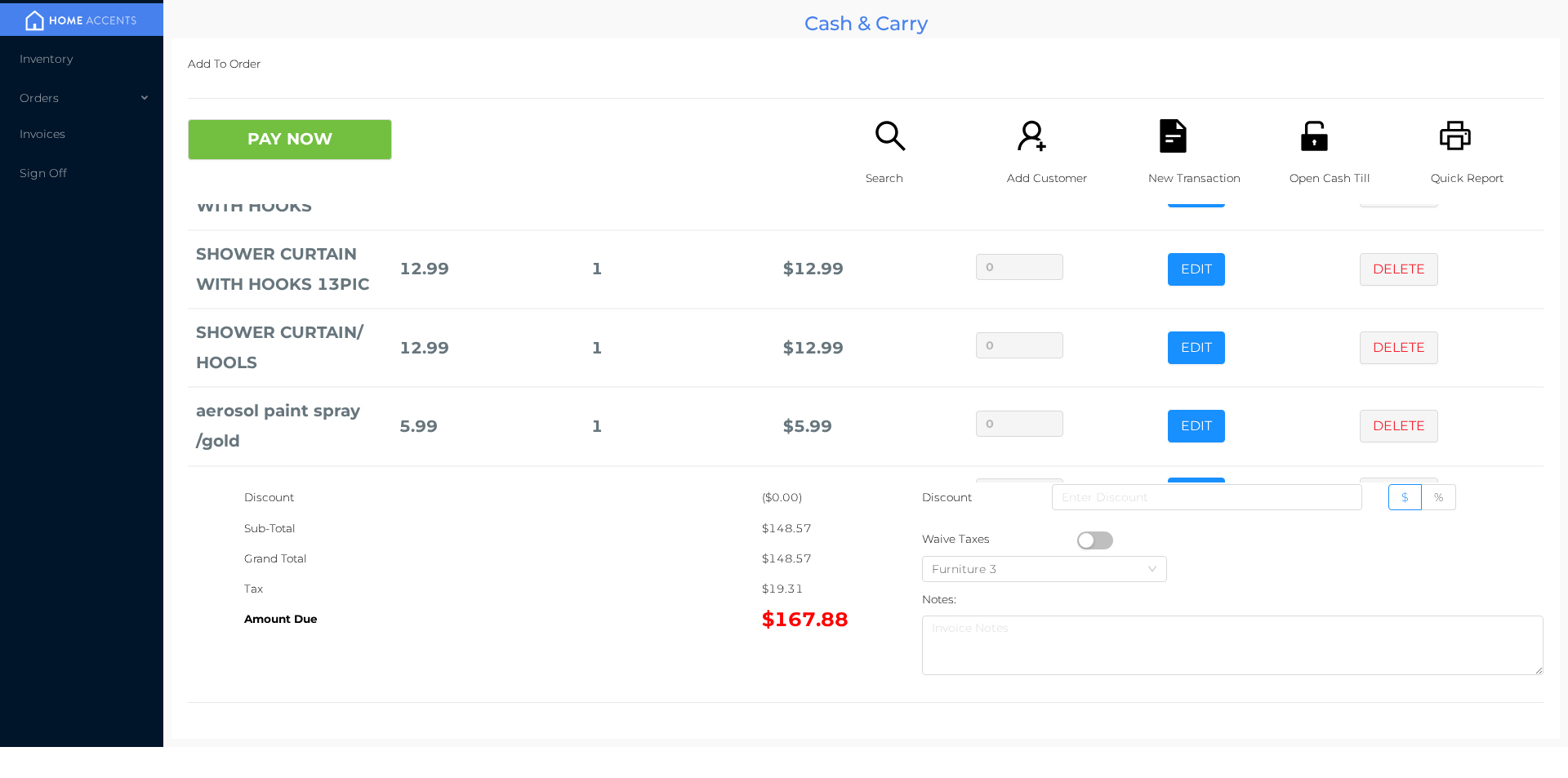
click at [1172, 145] on icon "icon: file-text" at bounding box center [1172, 136] width 26 height 33
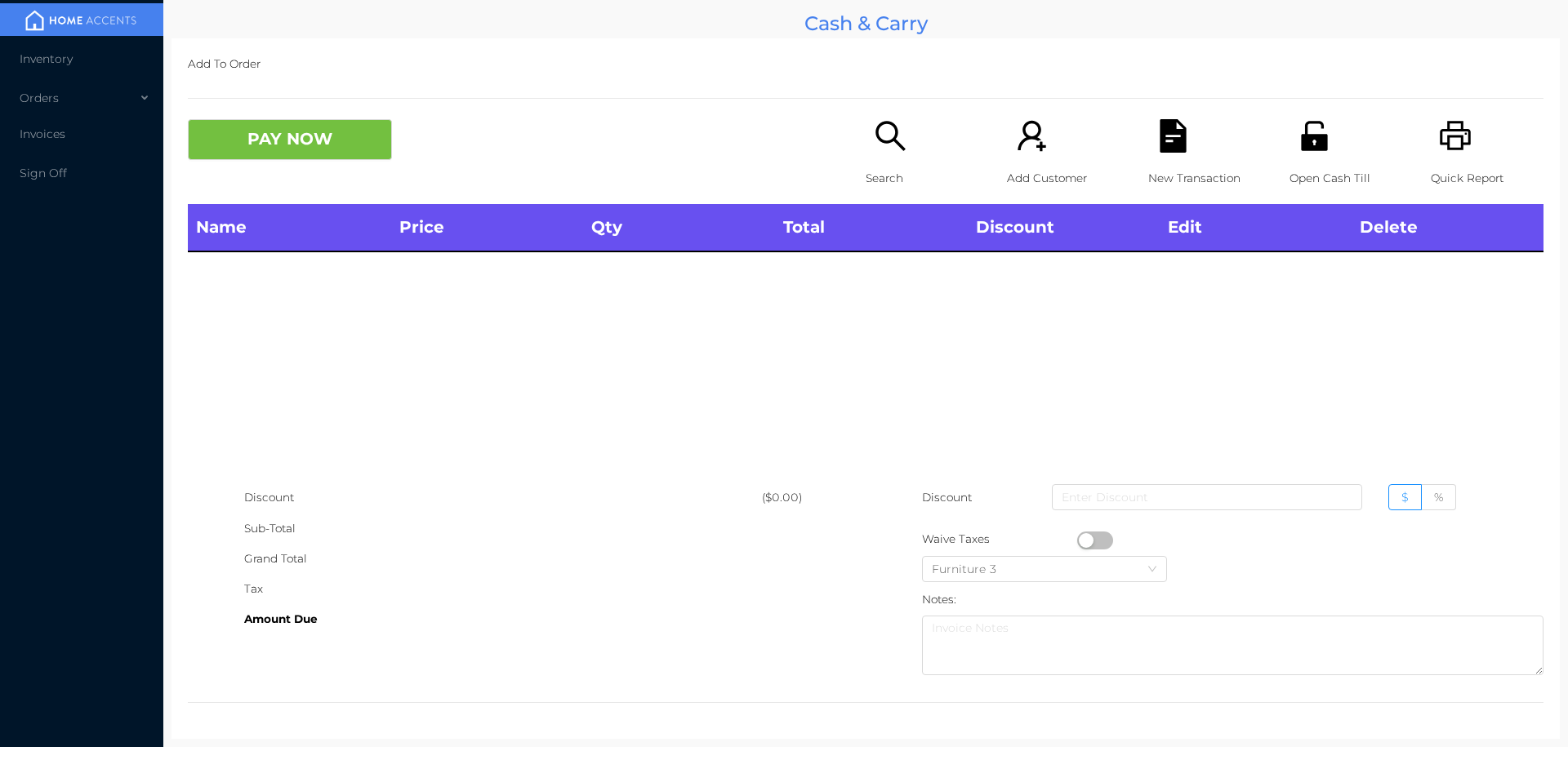
click at [1439, 121] on icon "icon: printer" at bounding box center [1456, 136] width 33 height 33
click at [1440, 155] on div "Quick Report" at bounding box center [1487, 162] width 113 height 85
click at [1321, 149] on icon "icon: unlock" at bounding box center [1315, 136] width 33 height 33
click at [894, 160] on div "Search" at bounding box center [922, 162] width 113 height 85
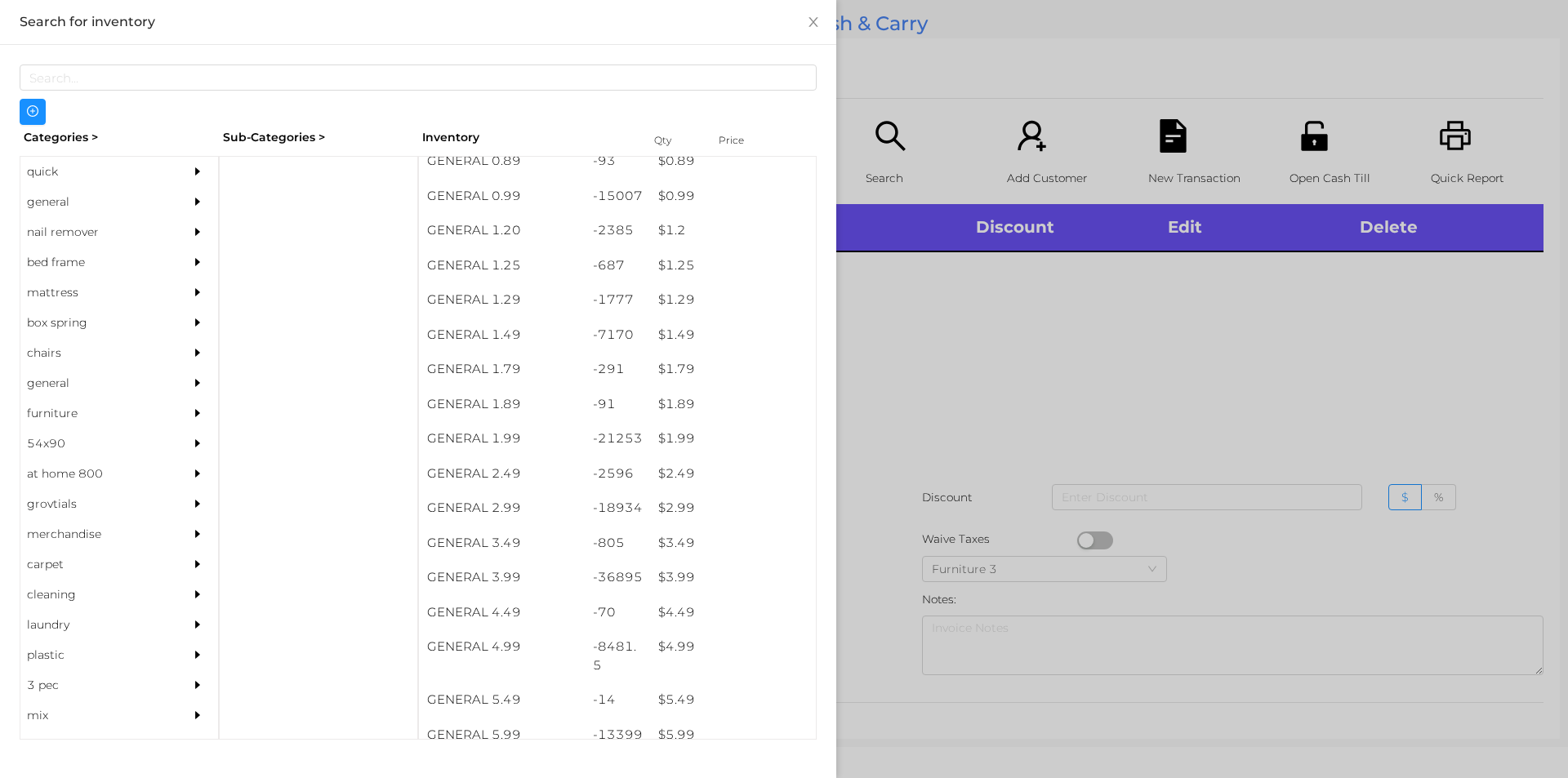
scroll to position [108, 0]
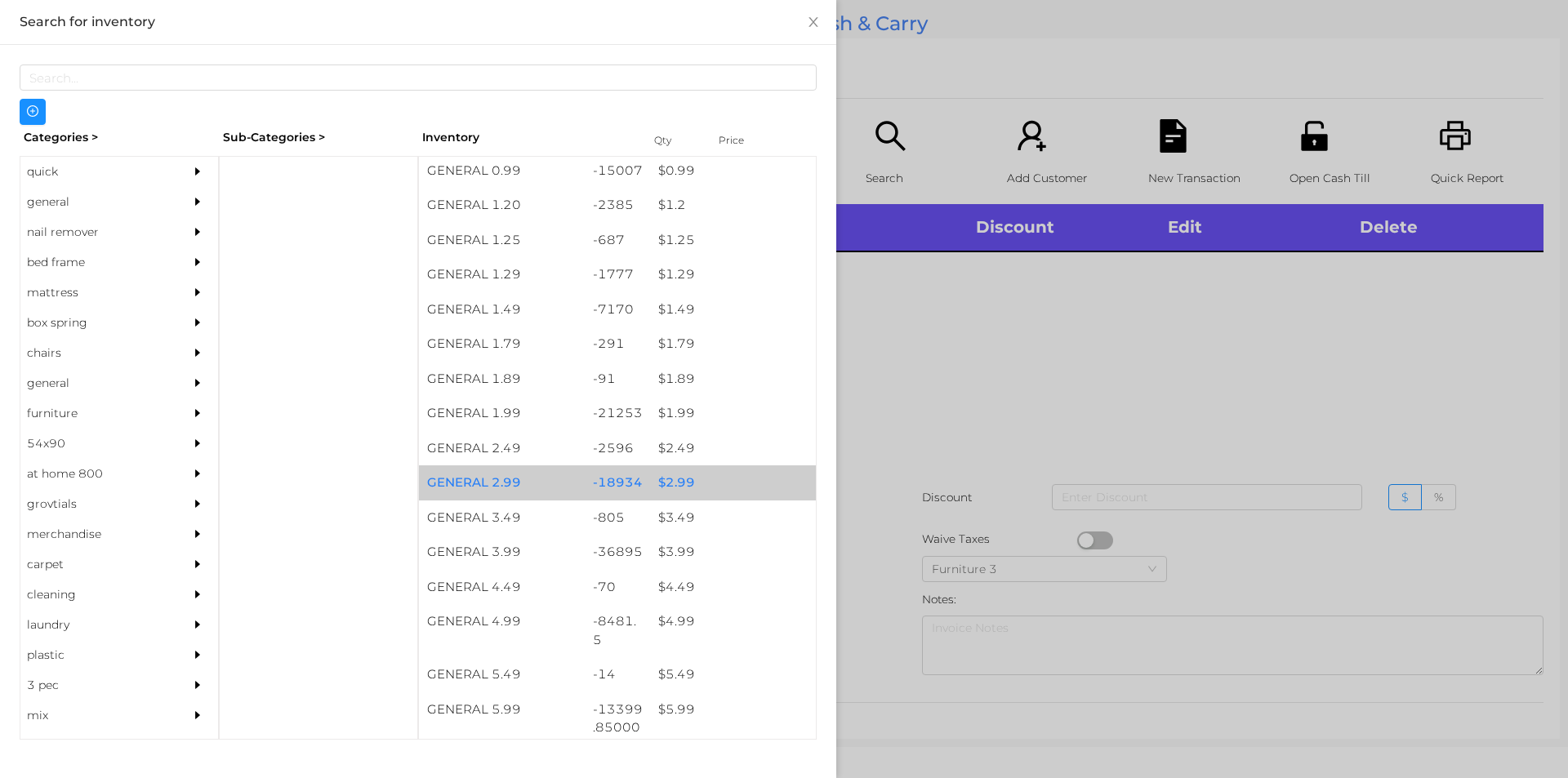
click at [700, 485] on div "$ 2.99" at bounding box center [733, 483] width 165 height 35
click at [709, 476] on div "$ 2.99" at bounding box center [733, 483] width 165 height 35
click at [725, 487] on div "$ 2.99" at bounding box center [733, 483] width 165 height 35
click at [731, 477] on div "$ 2.99" at bounding box center [733, 483] width 165 height 35
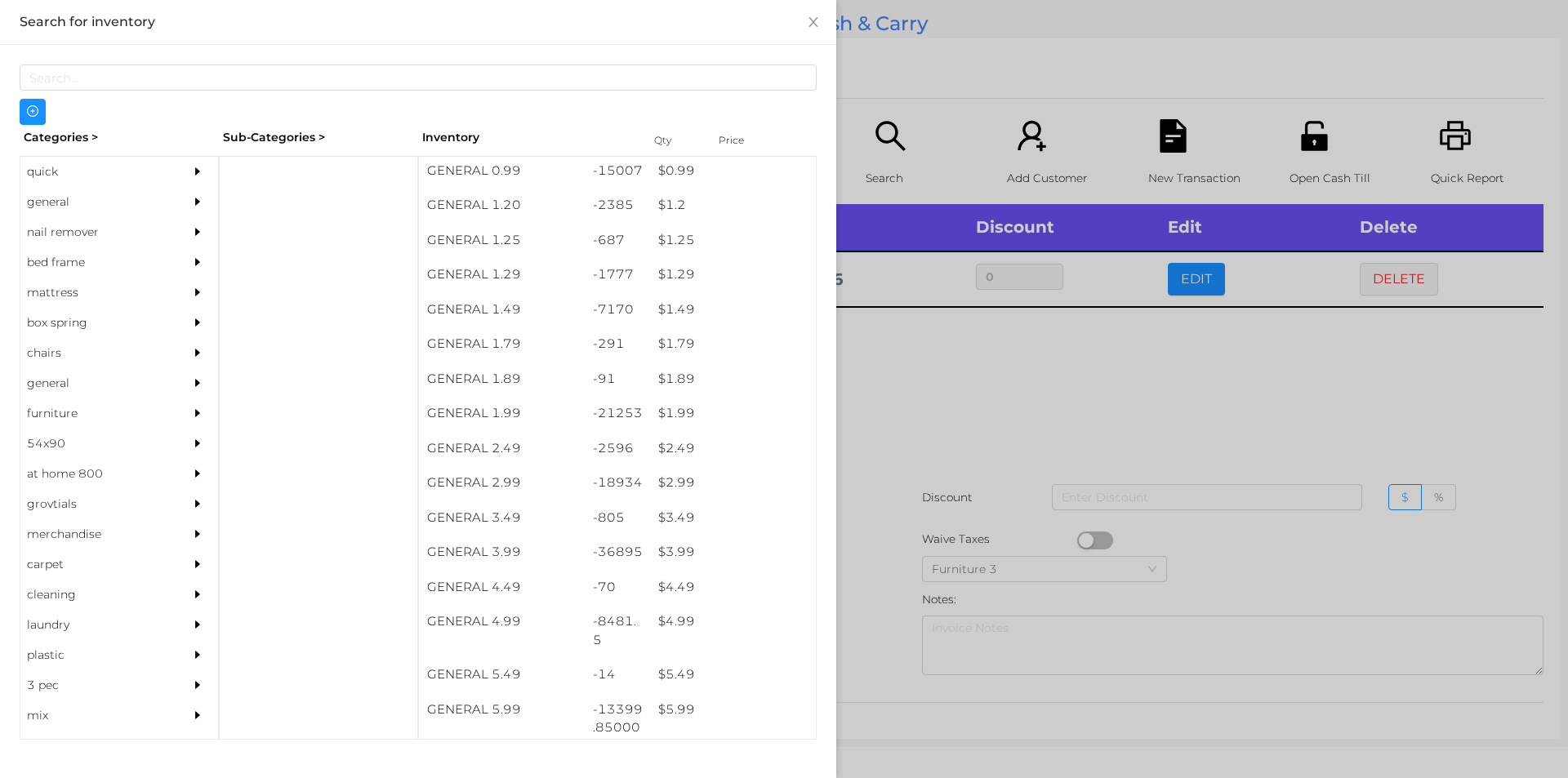
click at [906, 487] on div at bounding box center [784, 389] width 1568 height 778
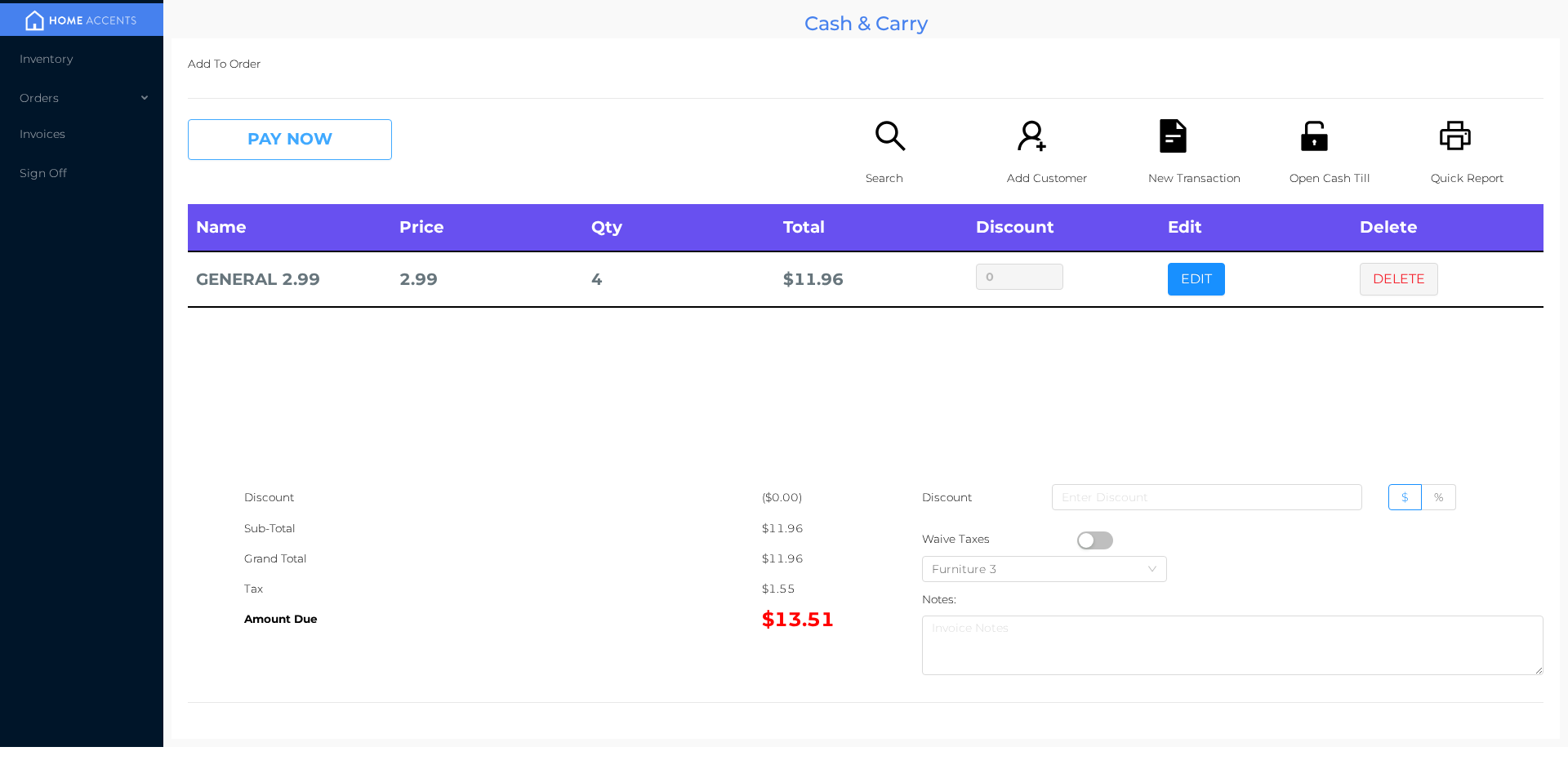
click at [333, 135] on button "PAY NOW" at bounding box center [290, 140] width 204 height 41
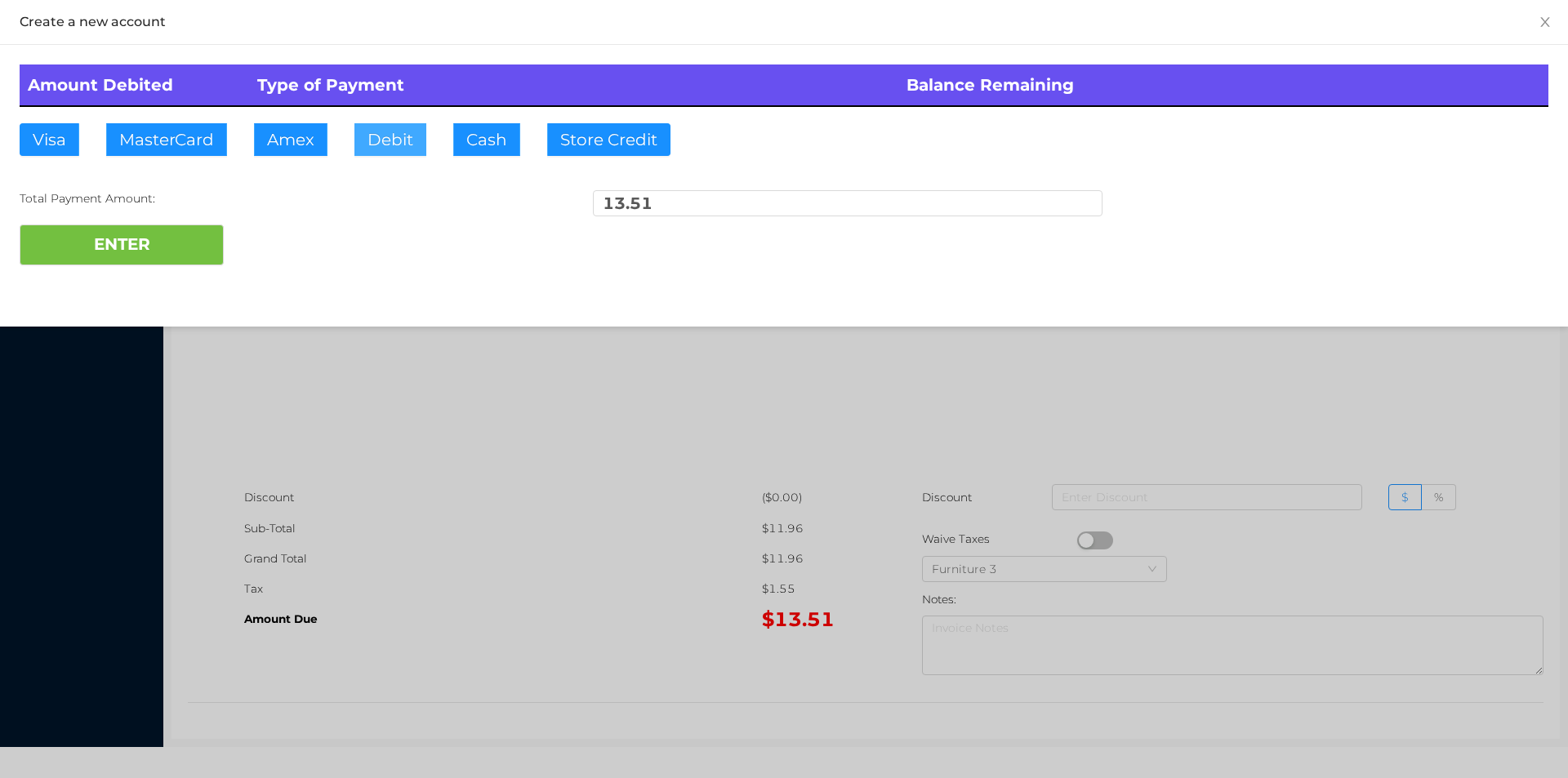
click at [411, 142] on button "Debit" at bounding box center [390, 140] width 72 height 33
click at [208, 257] on button "ENTER" at bounding box center [121, 245] width 204 height 41
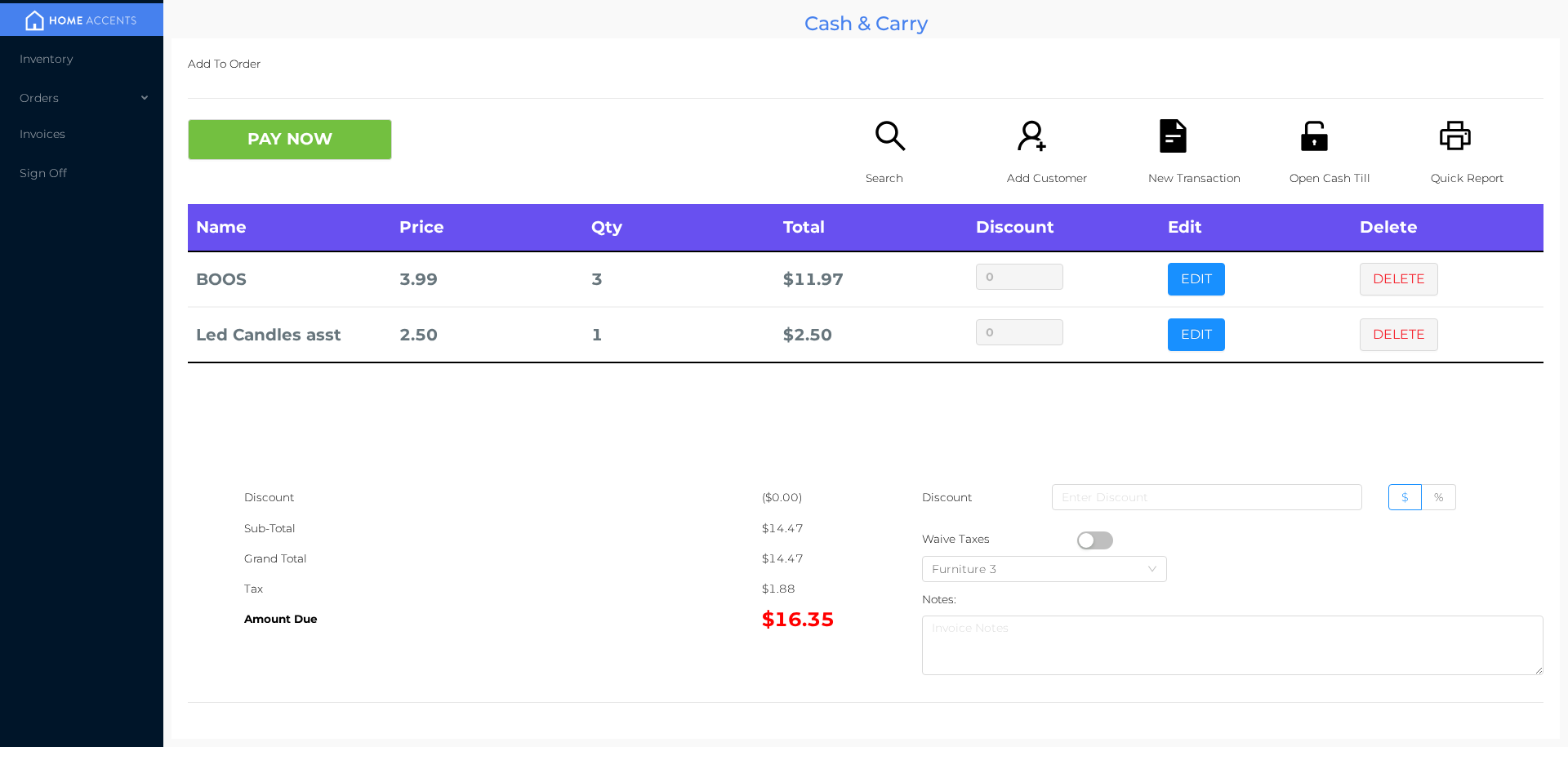
click at [1157, 130] on icon "icon: file-text" at bounding box center [1173, 136] width 33 height 33
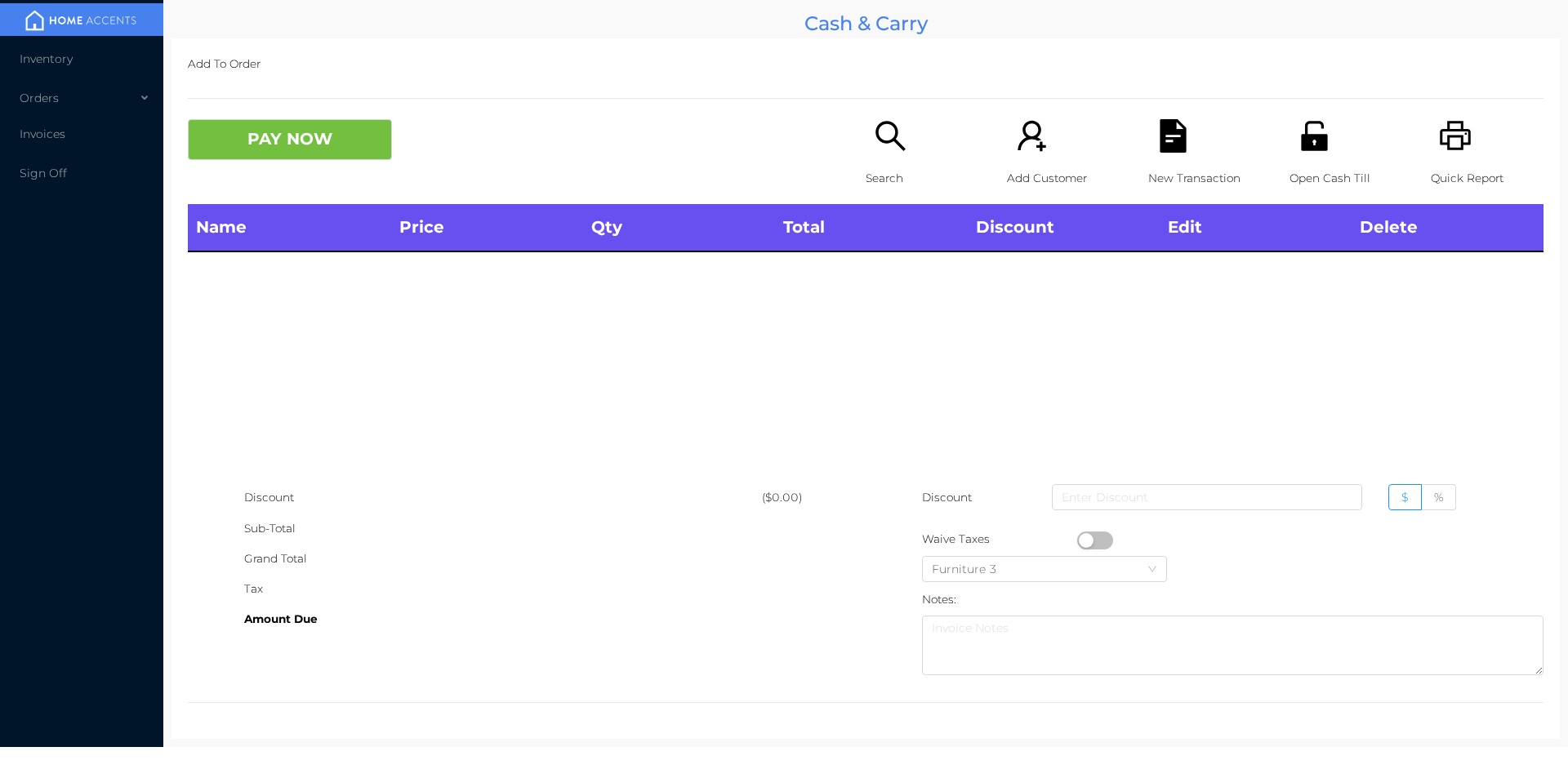
click at [1452, 130] on icon "icon: printer" at bounding box center [1455, 135] width 31 height 29
click at [1301, 145] on icon "icon: unlock" at bounding box center [1313, 135] width 26 height 29
click at [1301, 150] on icon "icon: unlock" at bounding box center [1313, 135] width 26 height 29
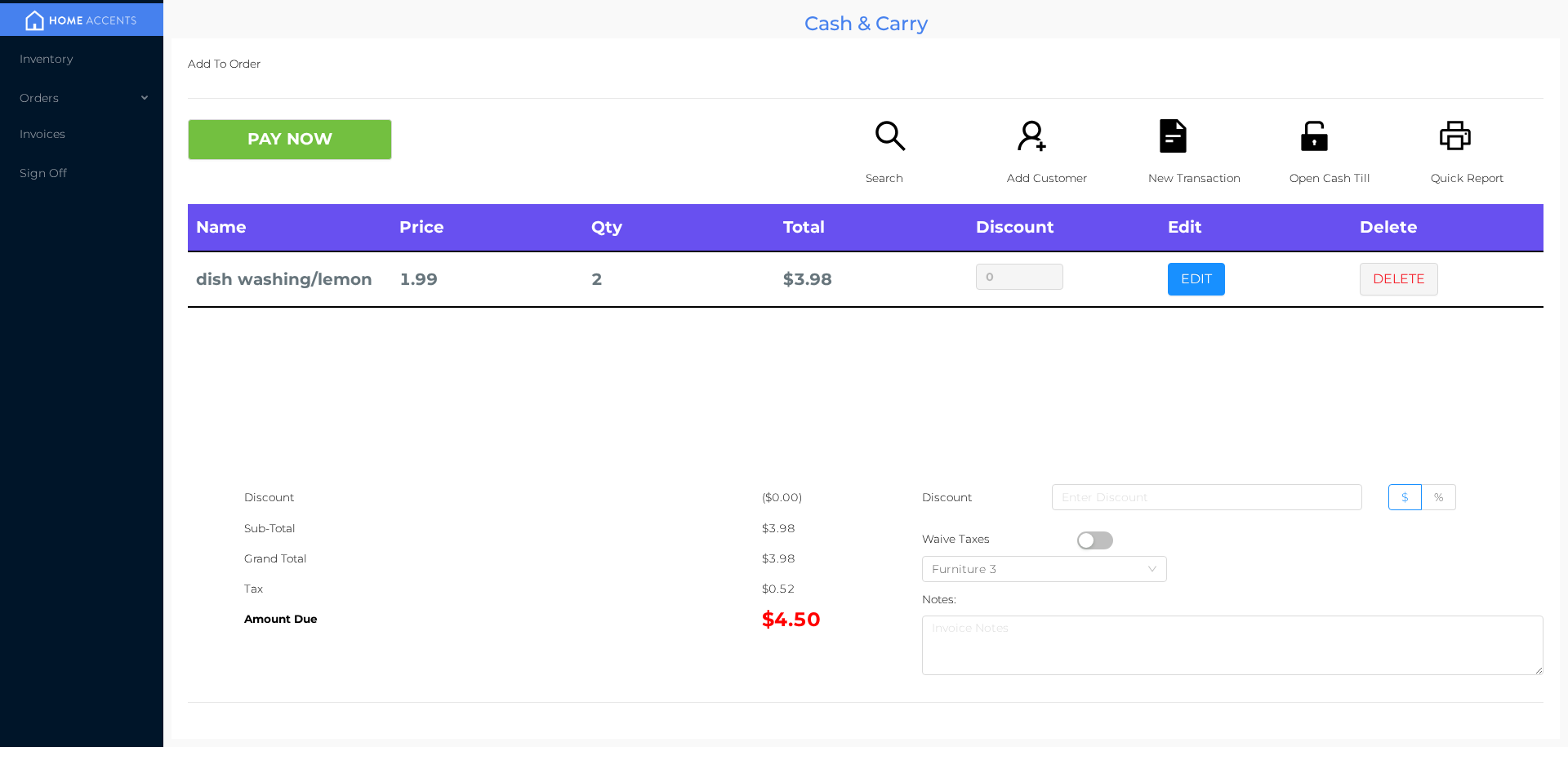
click at [1396, 283] on button "DELETE" at bounding box center [1399, 279] width 79 height 33
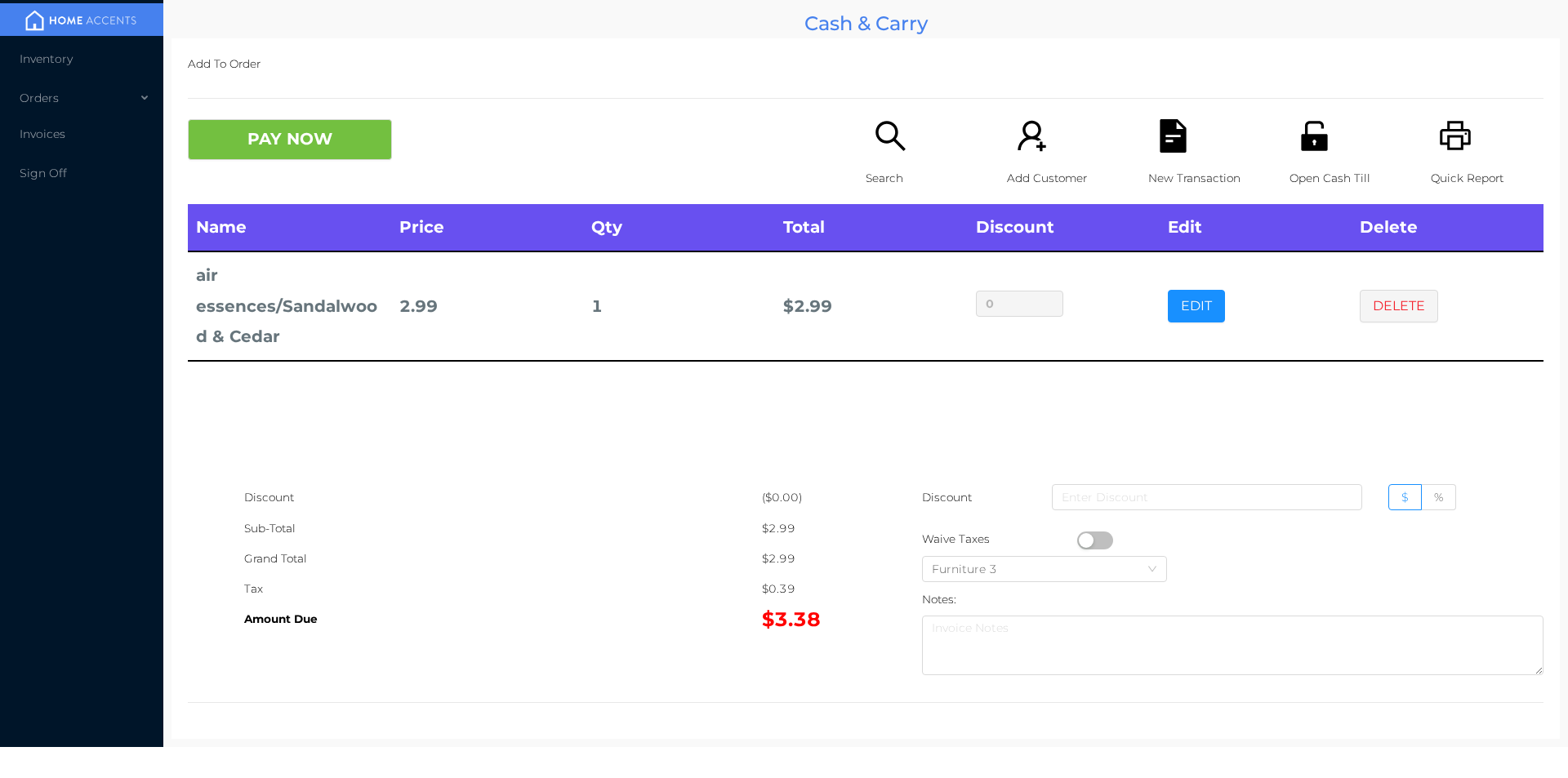
click at [899, 147] on icon "icon: search" at bounding box center [890, 136] width 33 height 33
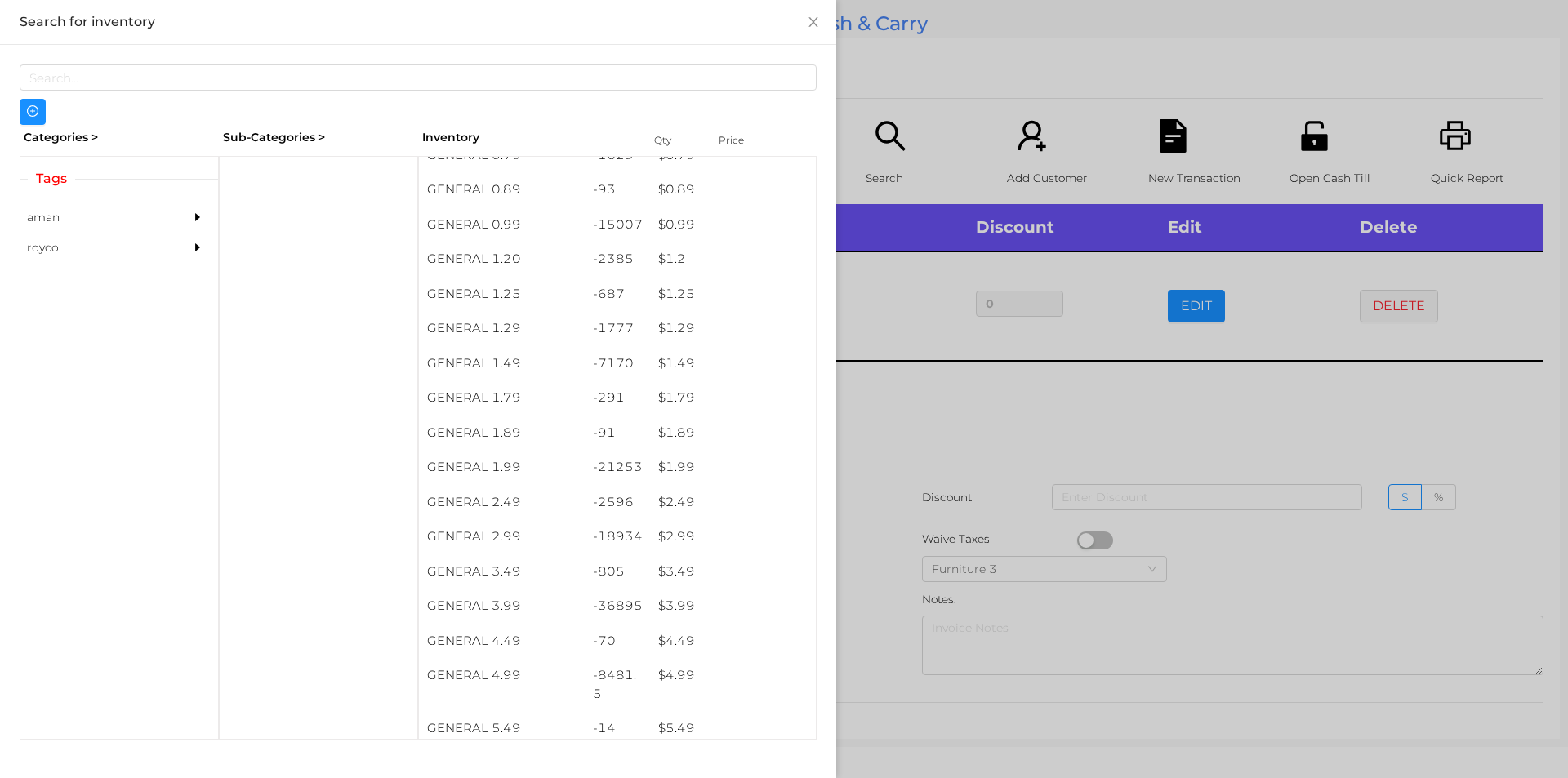
scroll to position [81, 0]
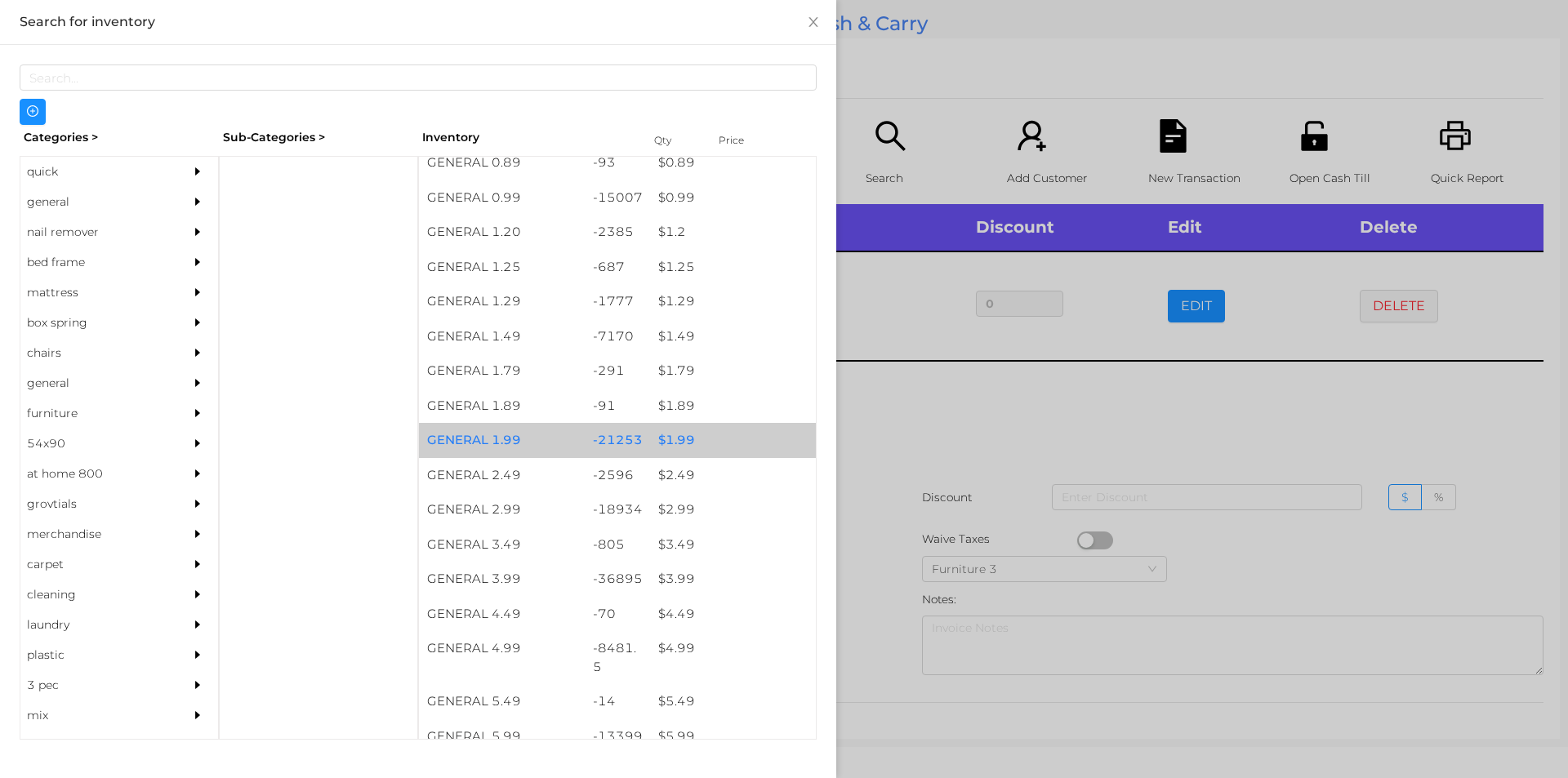
click at [674, 436] on div "$ 1.99" at bounding box center [733, 440] width 165 height 35
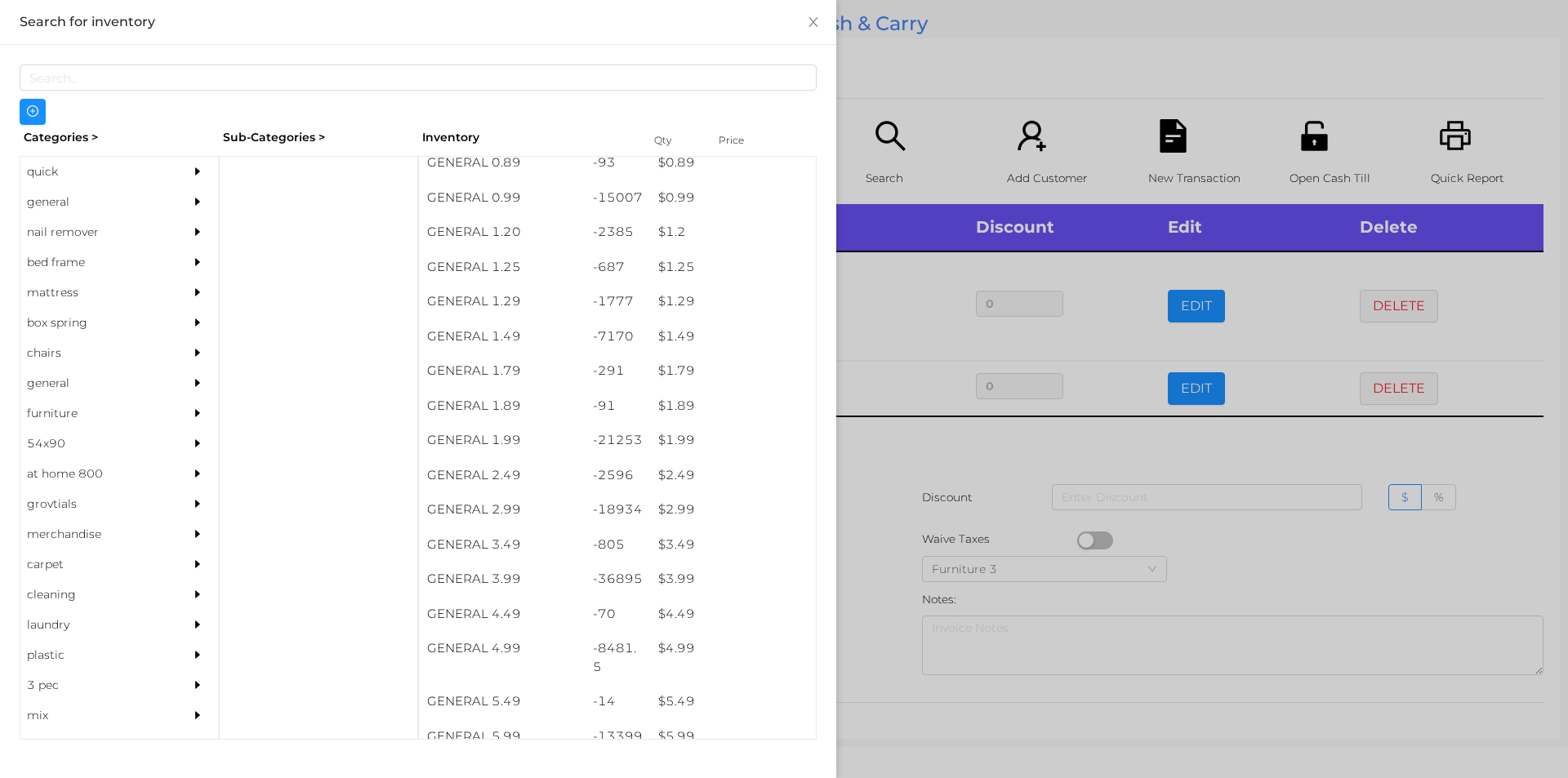
click at [933, 483] on div at bounding box center [784, 389] width 1568 height 778
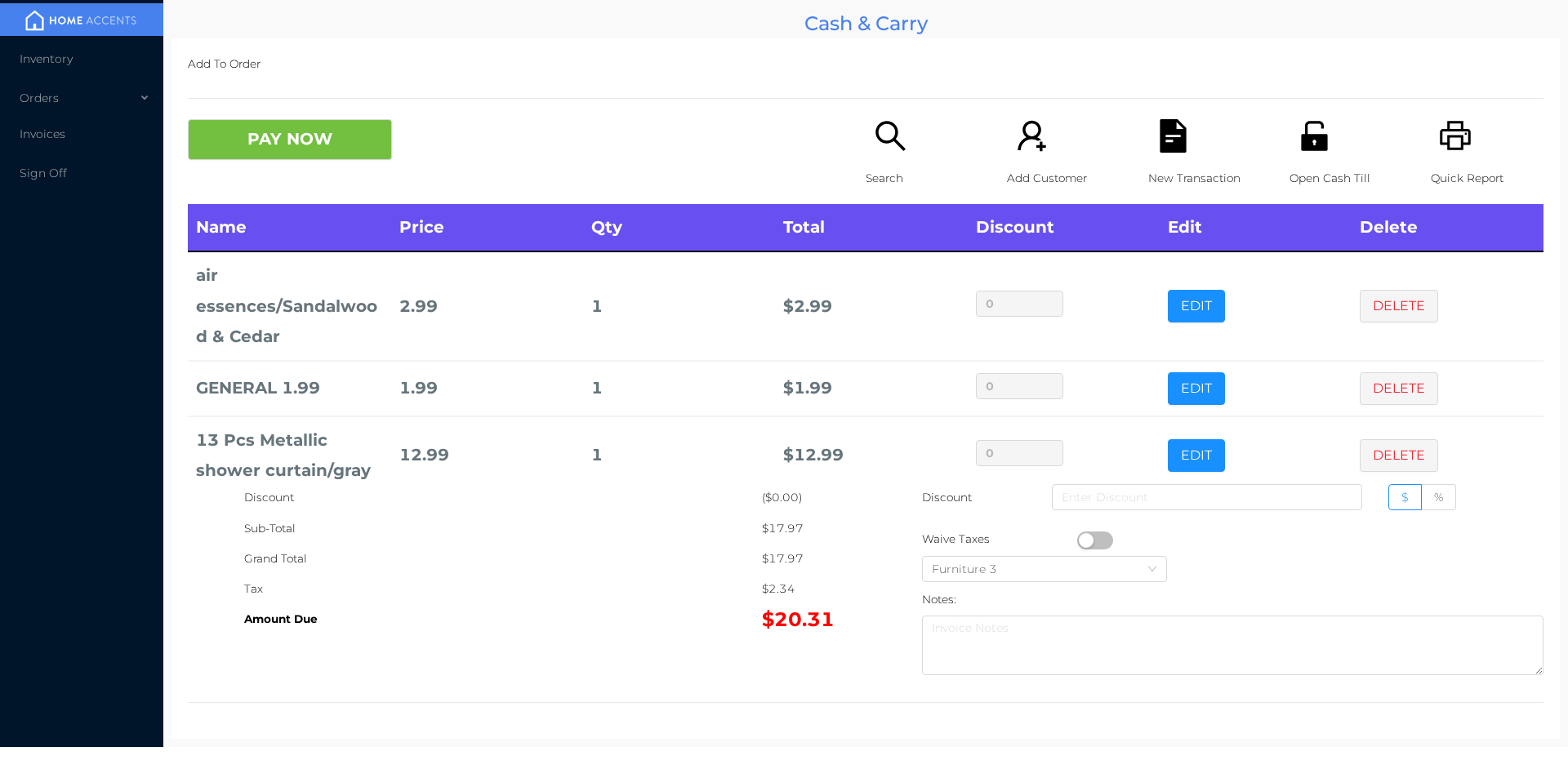
scroll to position [29, 0]
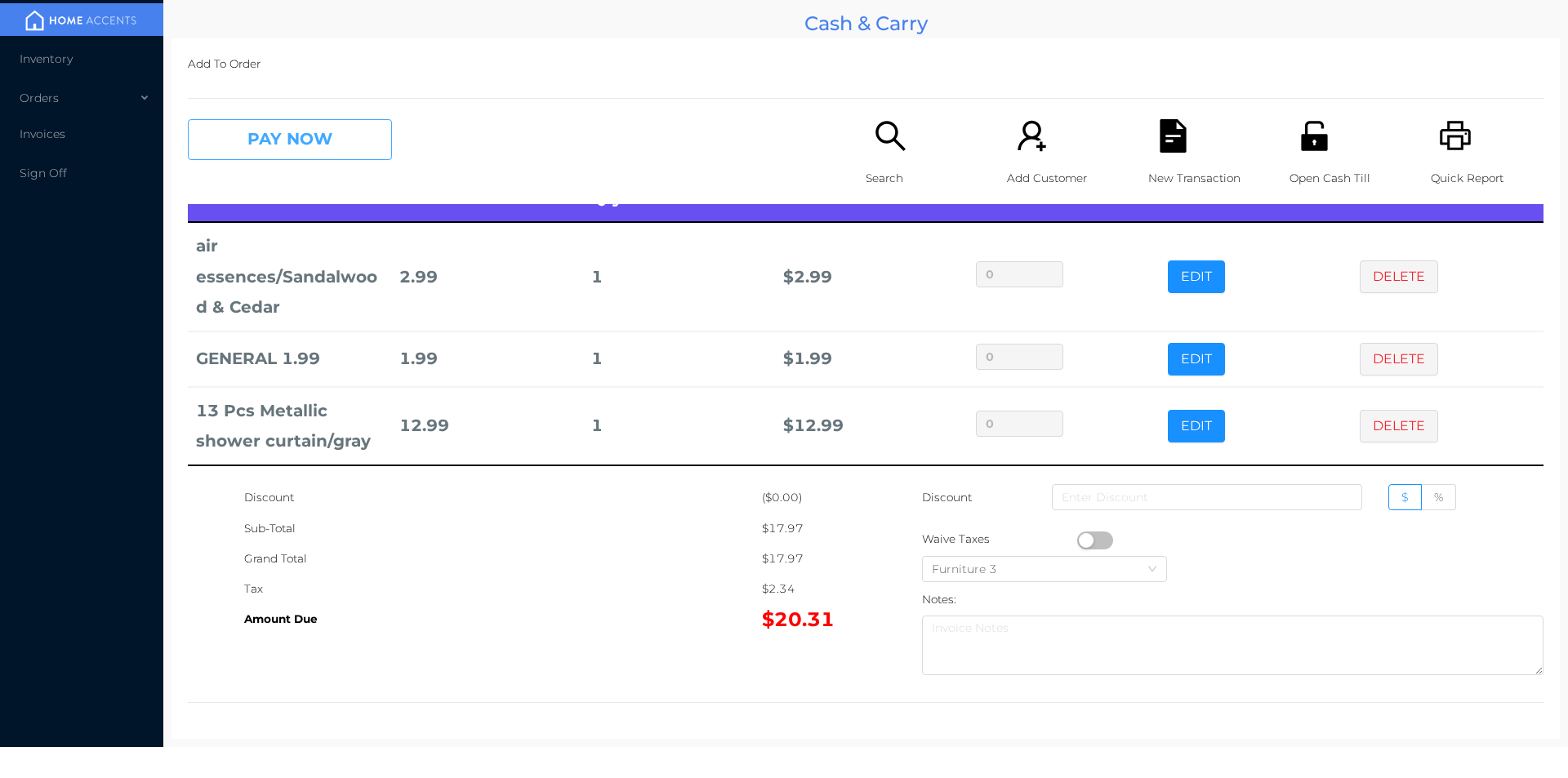
click at [270, 137] on button "PAY NOW" at bounding box center [290, 140] width 204 height 41
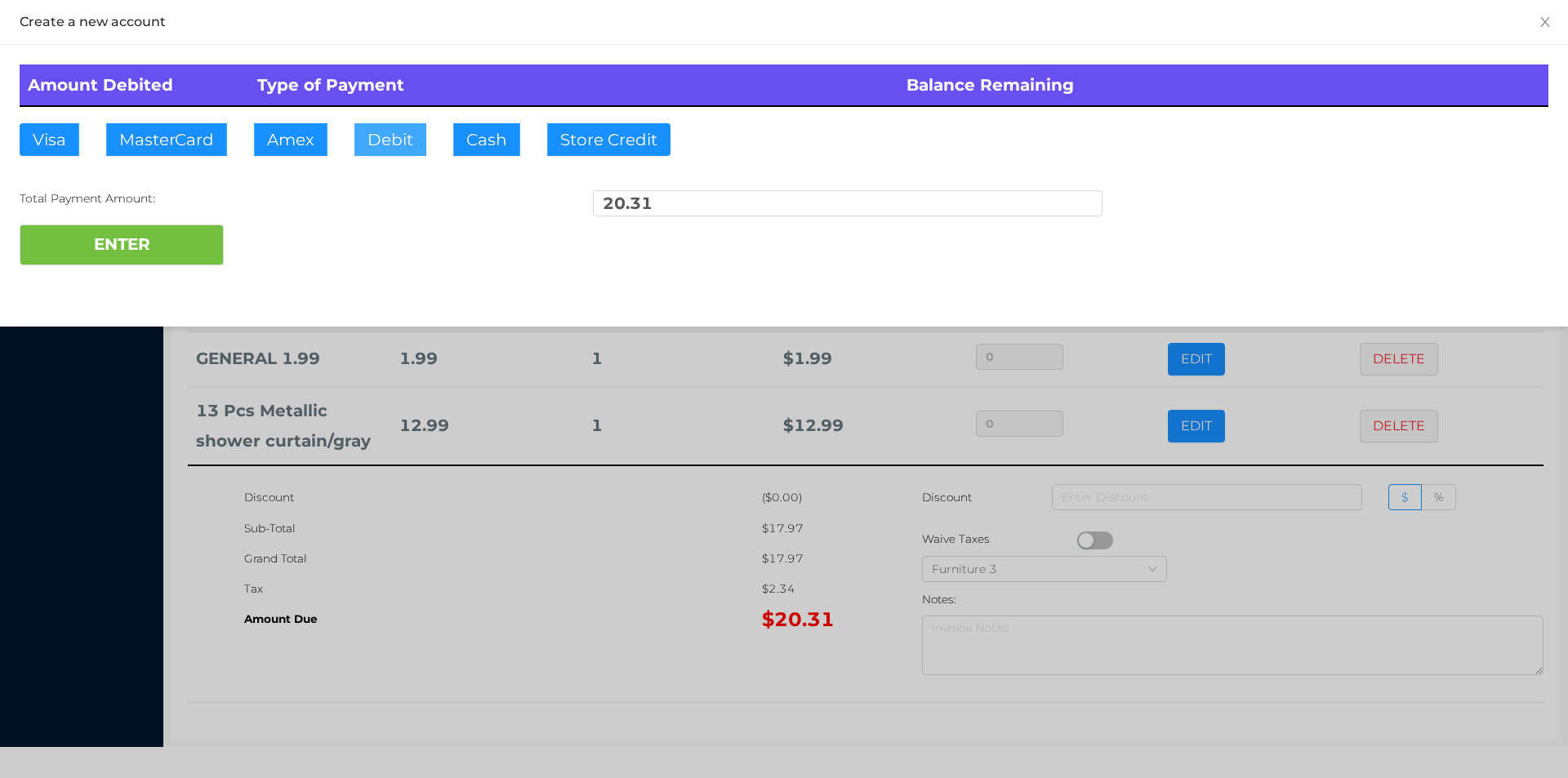
click at [395, 125] on button "Debit" at bounding box center [390, 140] width 72 height 33
click at [202, 228] on button "ENTER" at bounding box center [121, 245] width 204 height 41
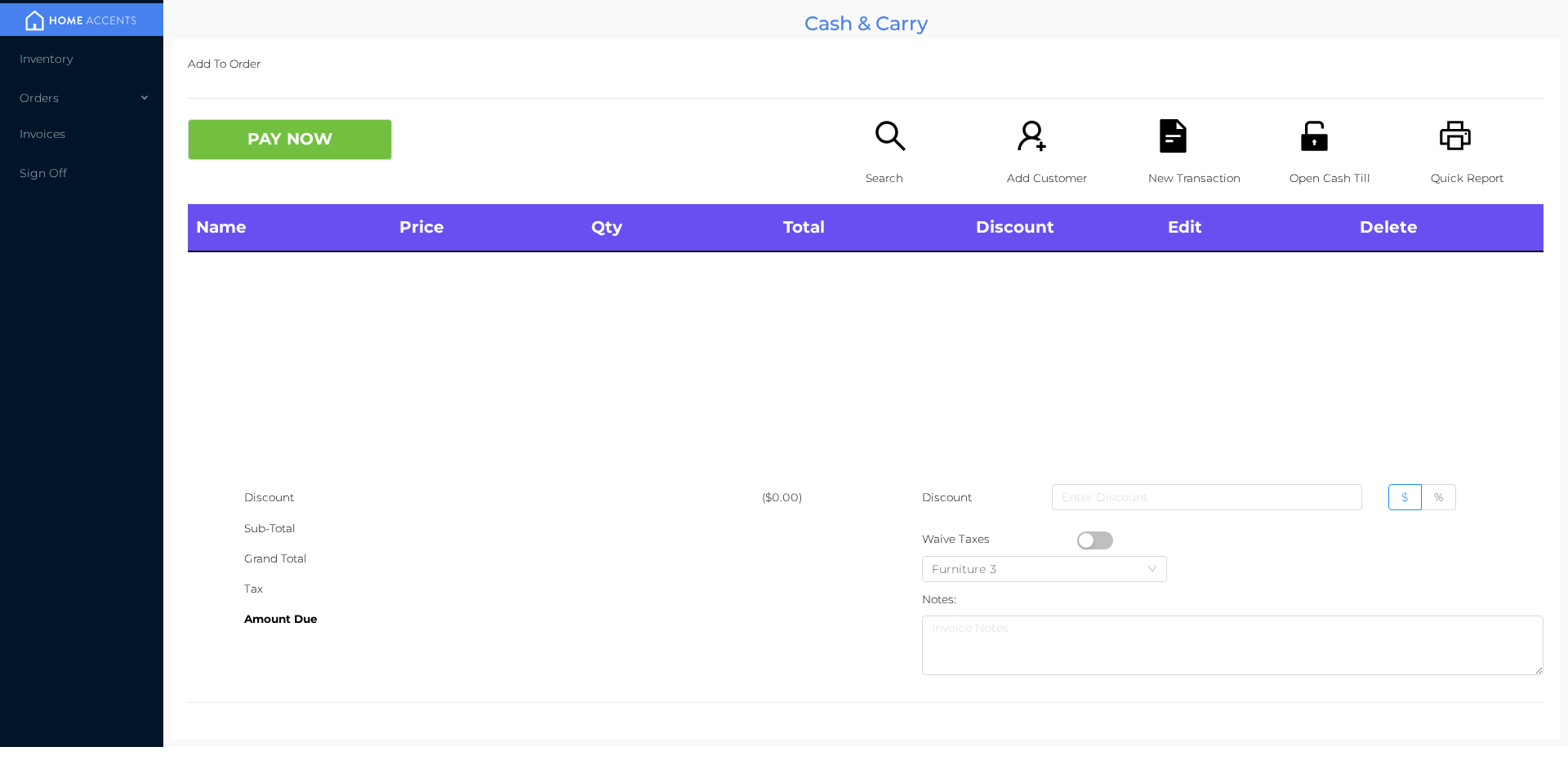
click at [907, 144] on div "Search" at bounding box center [922, 162] width 113 height 85
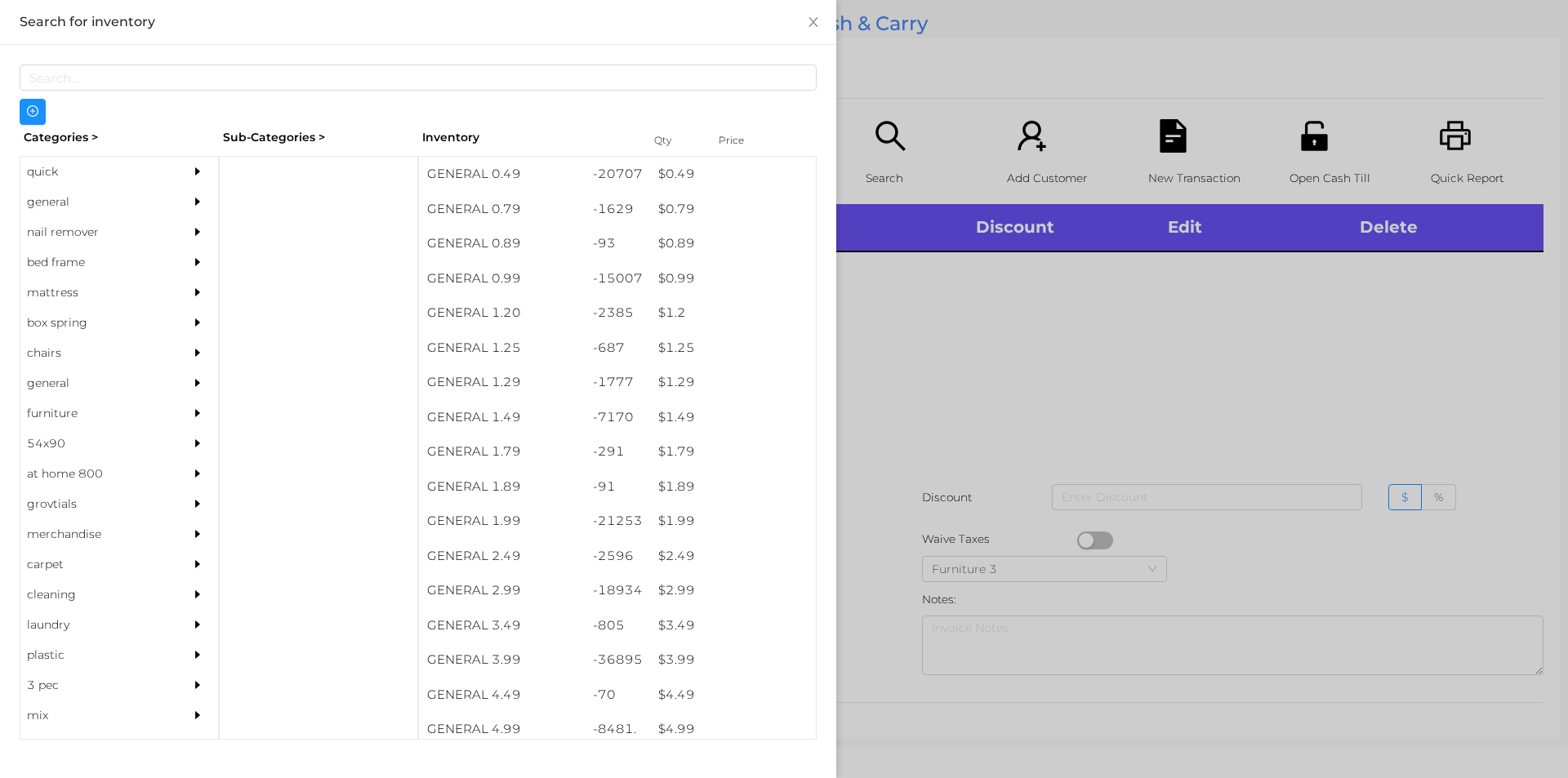
click at [60, 160] on div "quick" at bounding box center [94, 172] width 149 height 30
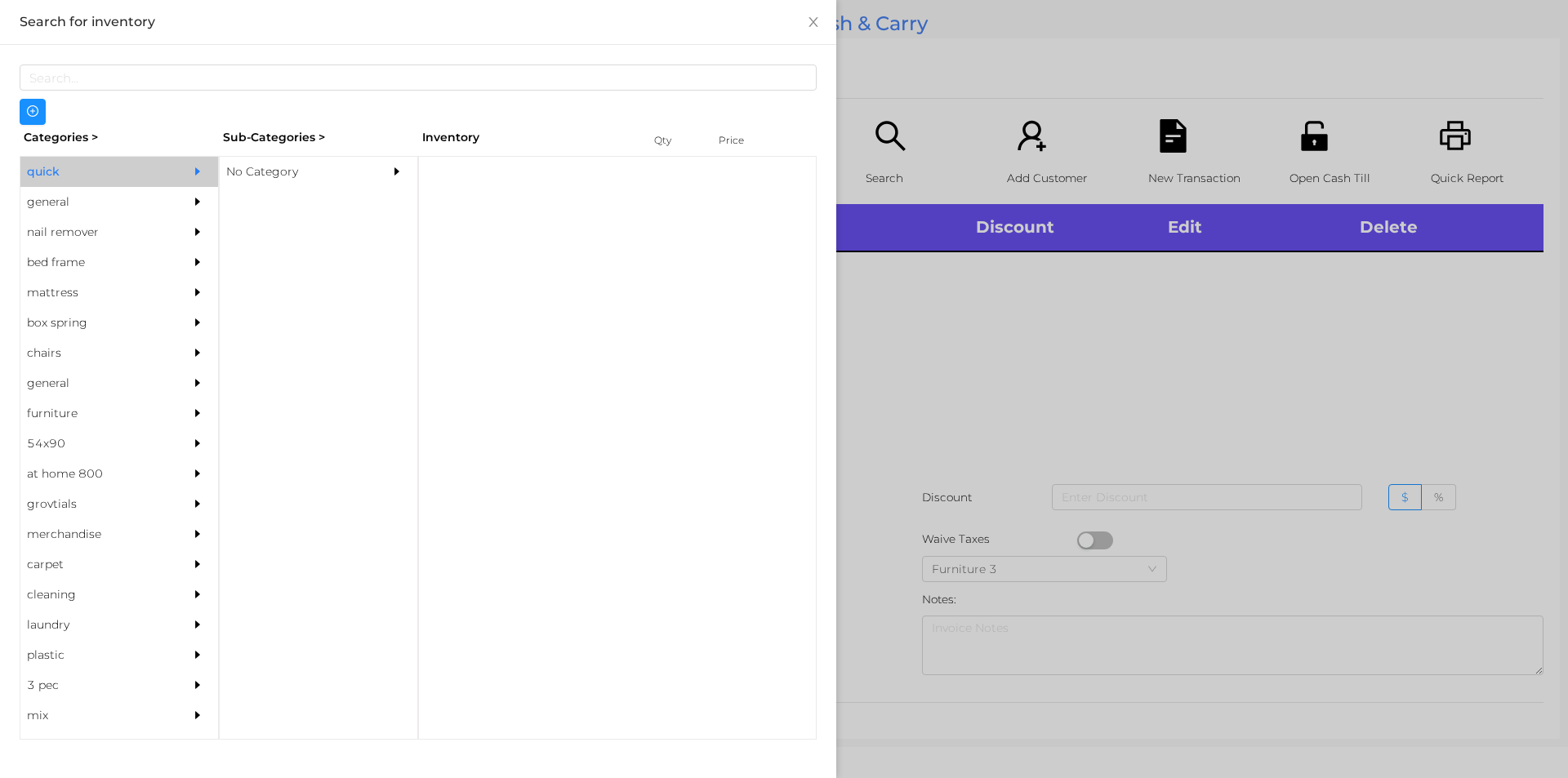
click at [258, 169] on div "No Category" at bounding box center [294, 172] width 149 height 30
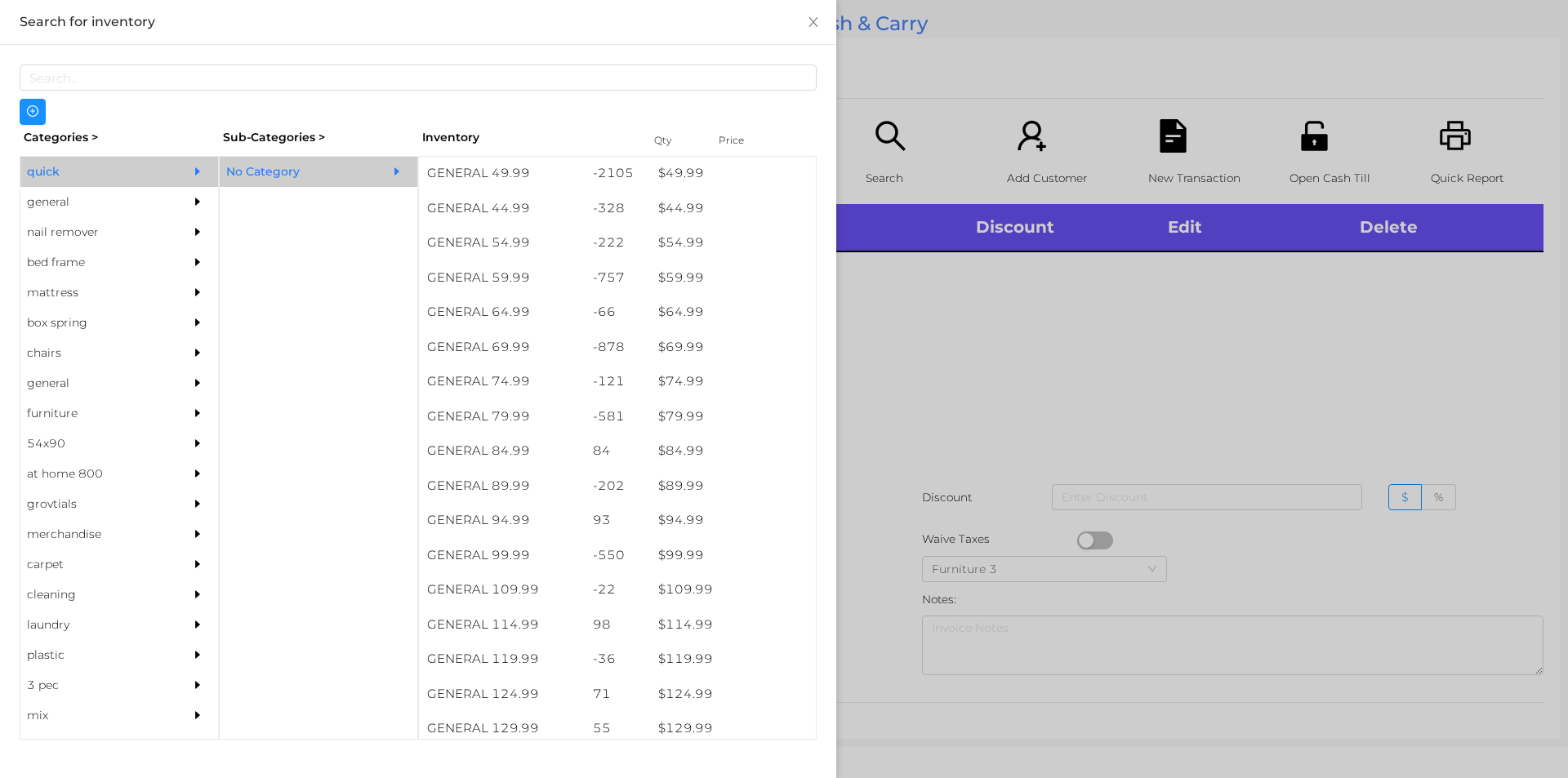
scroll to position [918, 0]
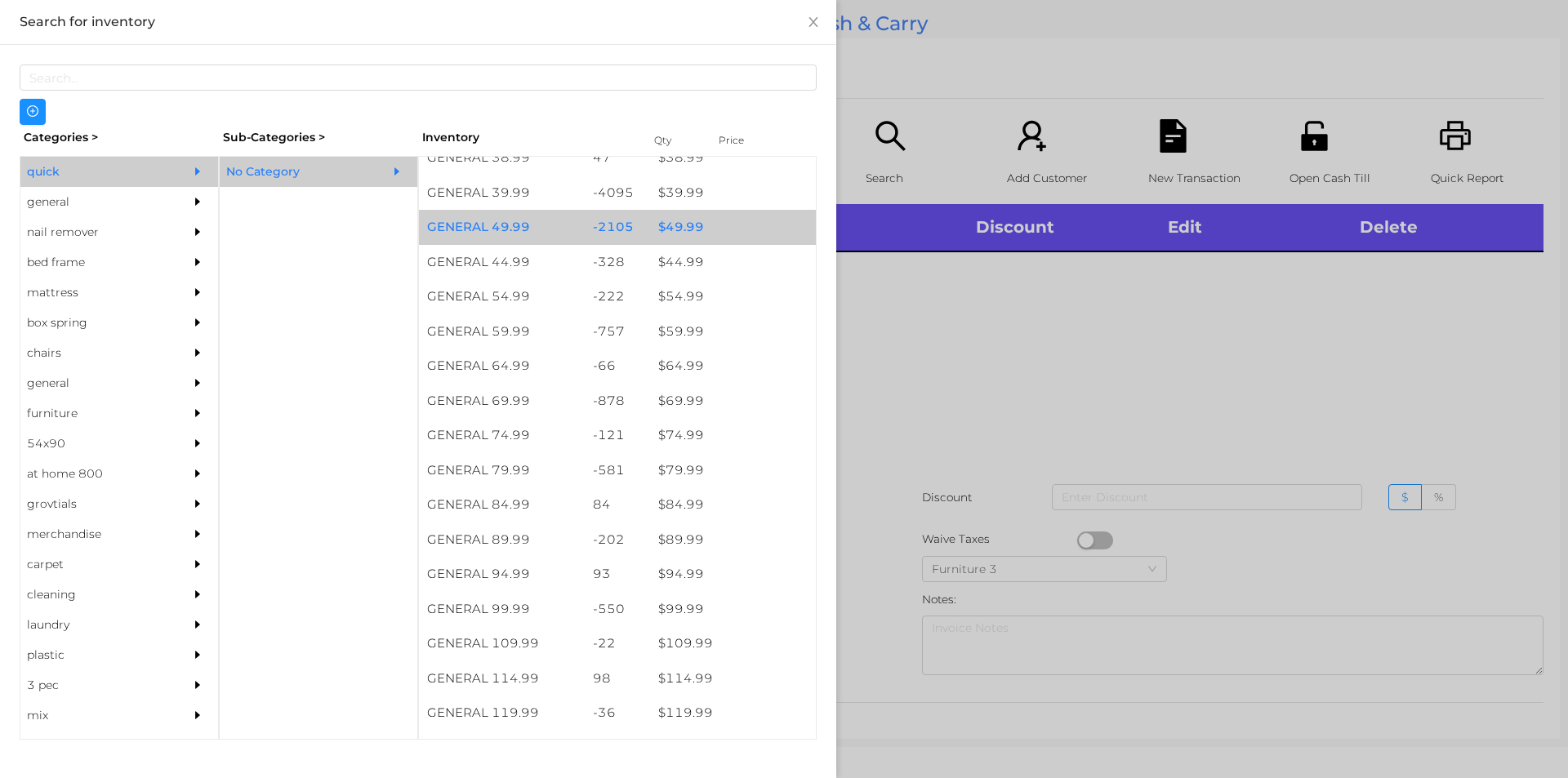
click at [680, 223] on div "$ 49.99" at bounding box center [733, 227] width 165 height 35
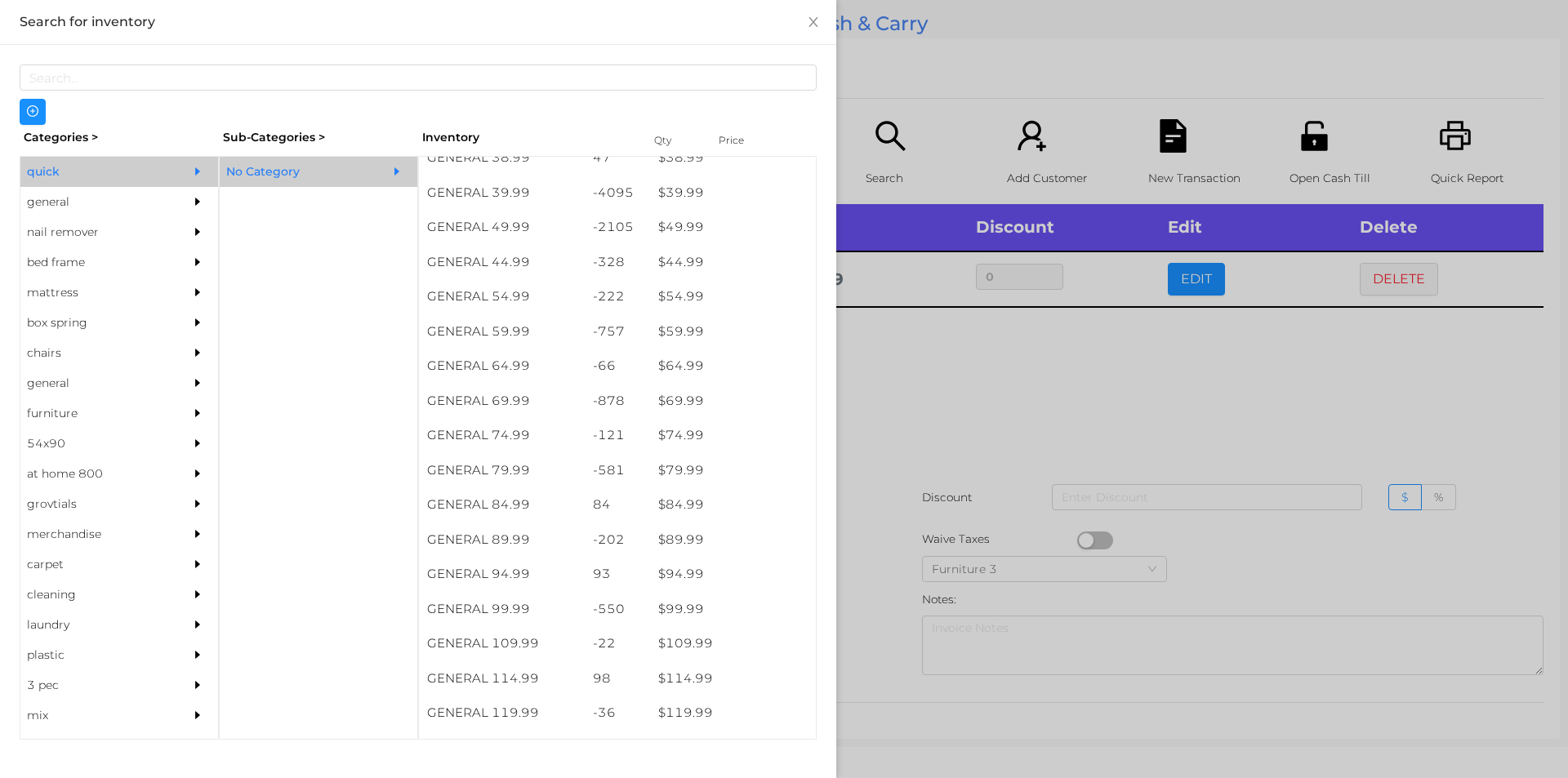
click at [905, 394] on div at bounding box center [784, 389] width 1568 height 778
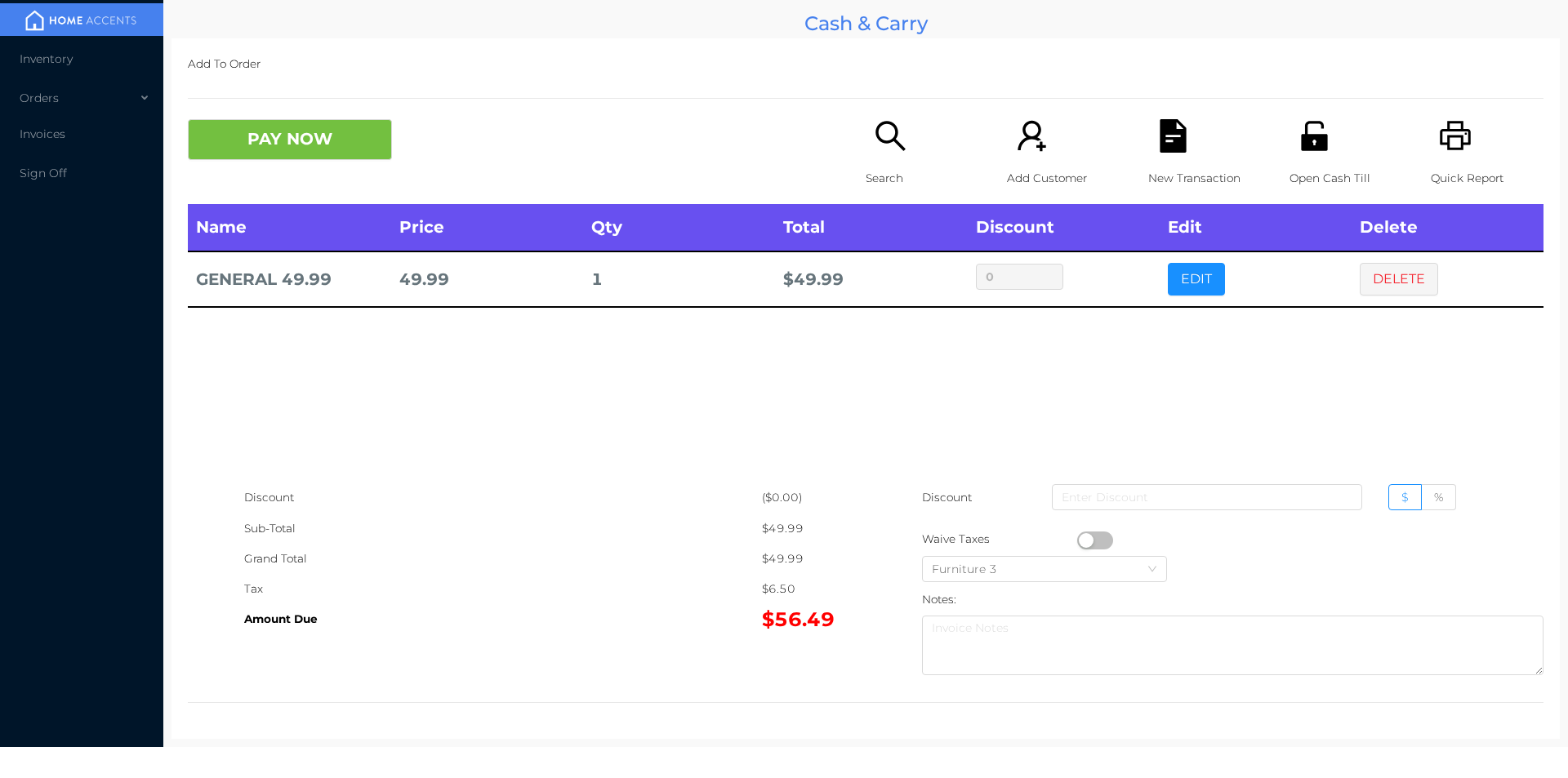
click at [866, 152] on div "Search" at bounding box center [922, 162] width 113 height 85
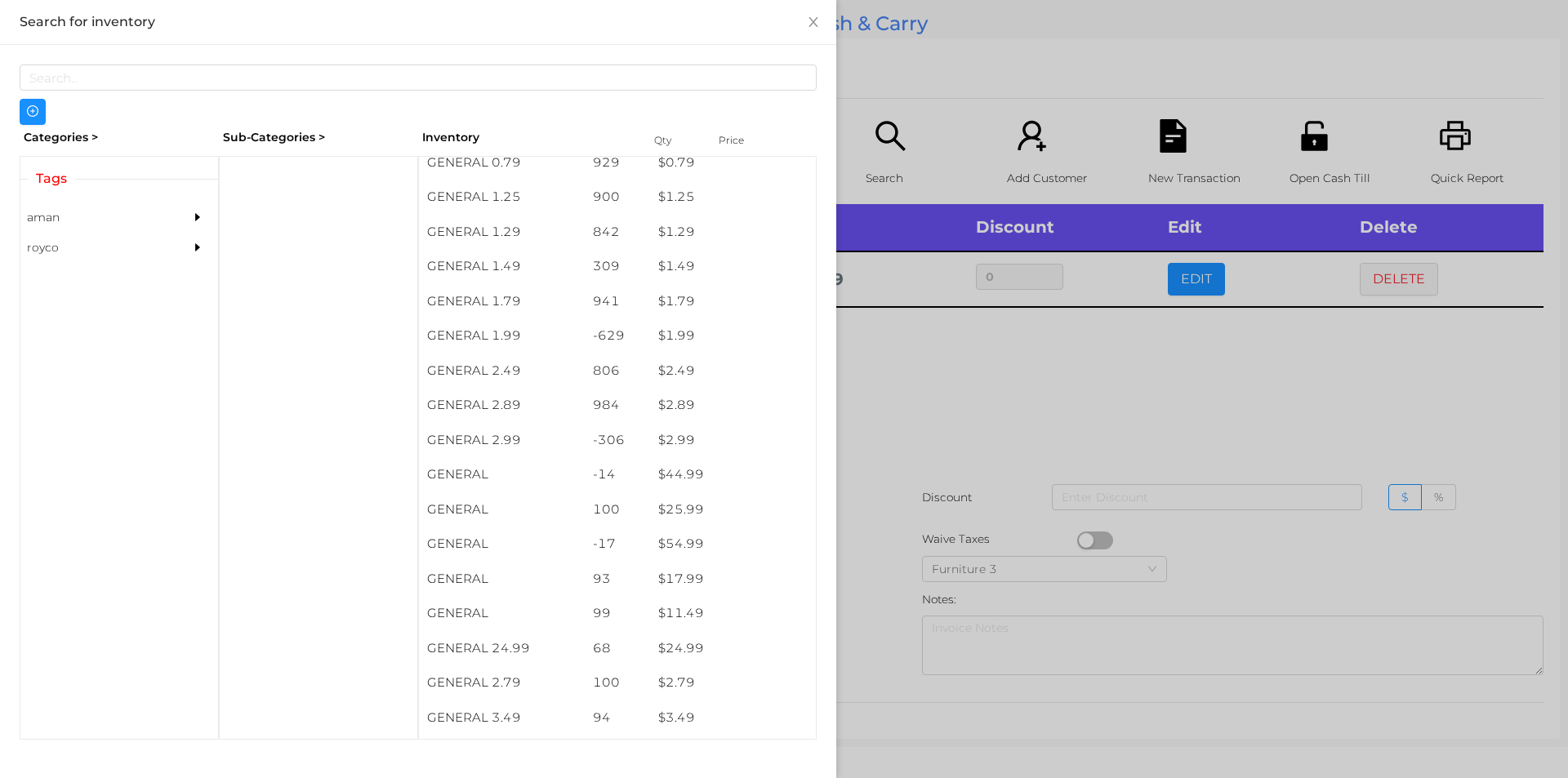
scroll to position [190, 0]
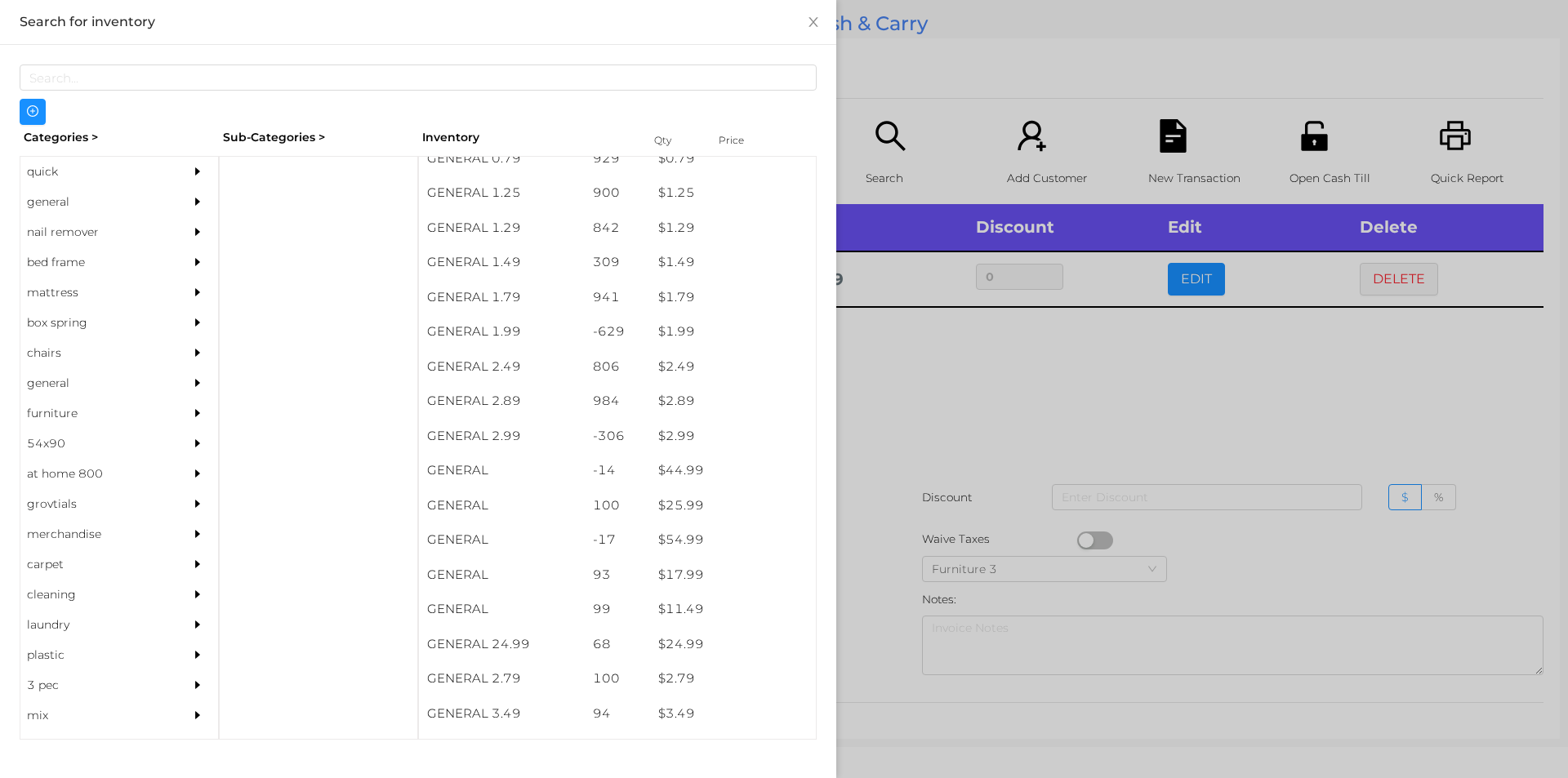
click at [63, 200] on div "general" at bounding box center [94, 202] width 149 height 30
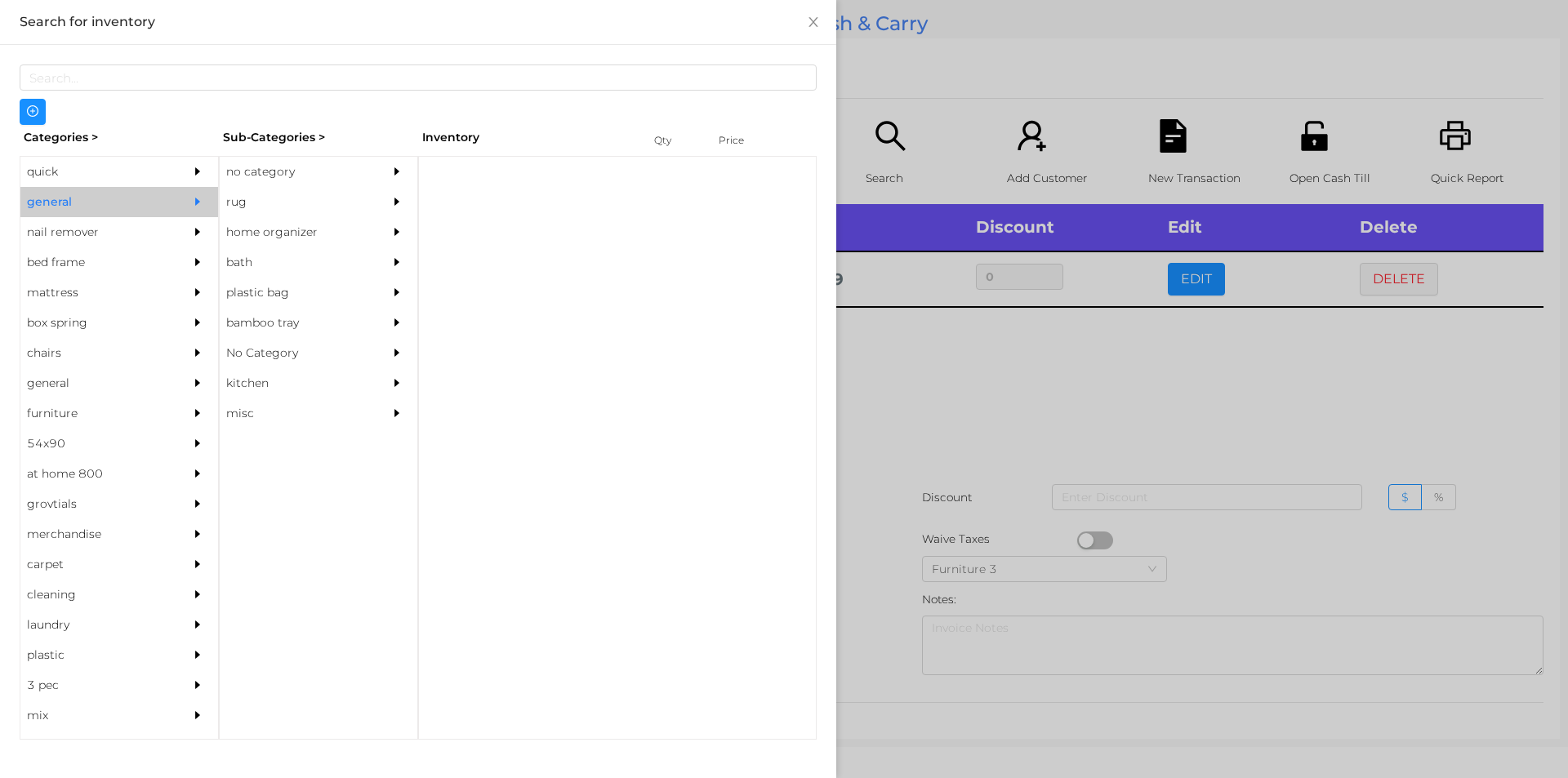
click at [262, 167] on div "no category" at bounding box center [294, 172] width 149 height 30
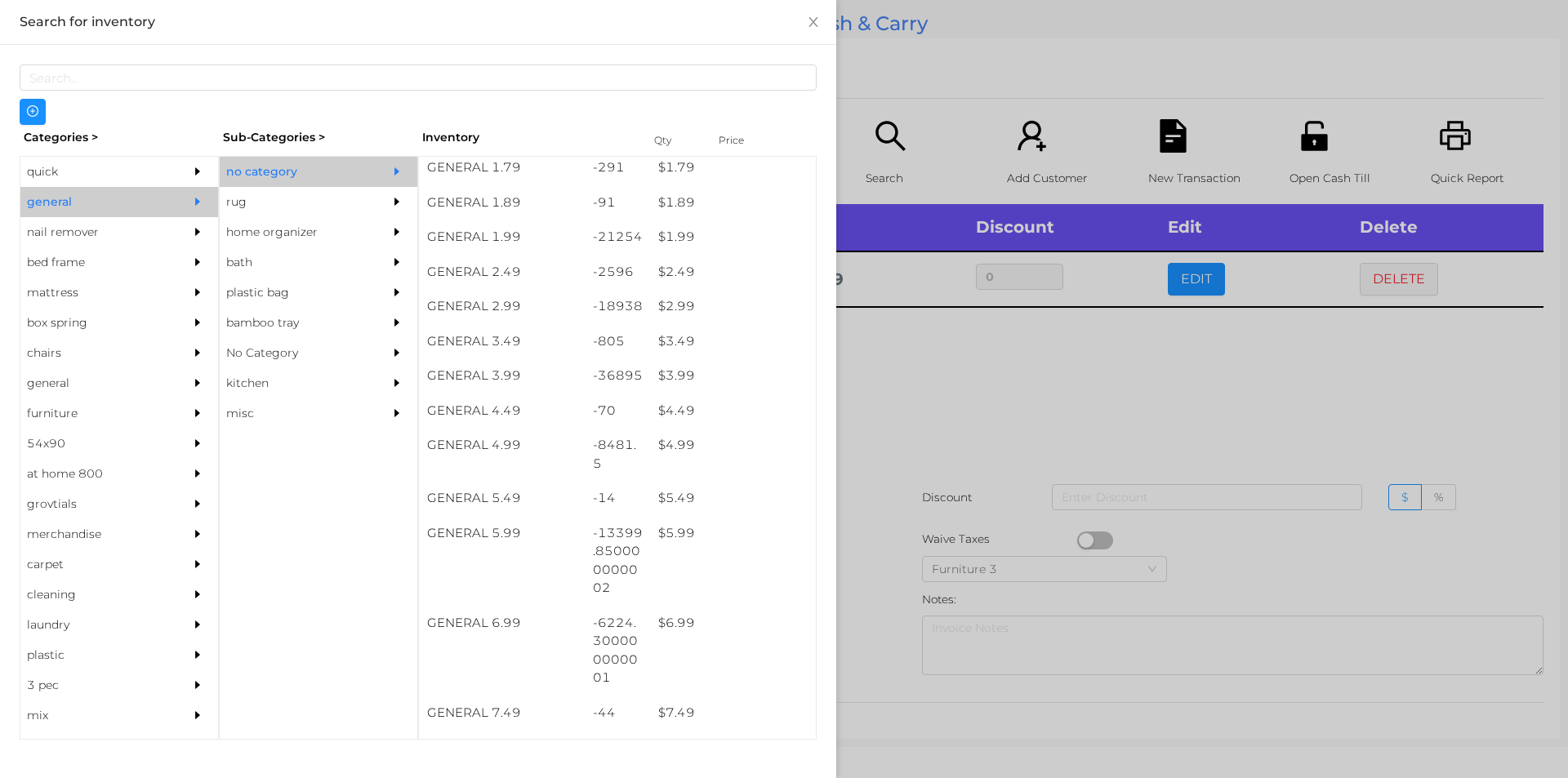
scroll to position [295, 0]
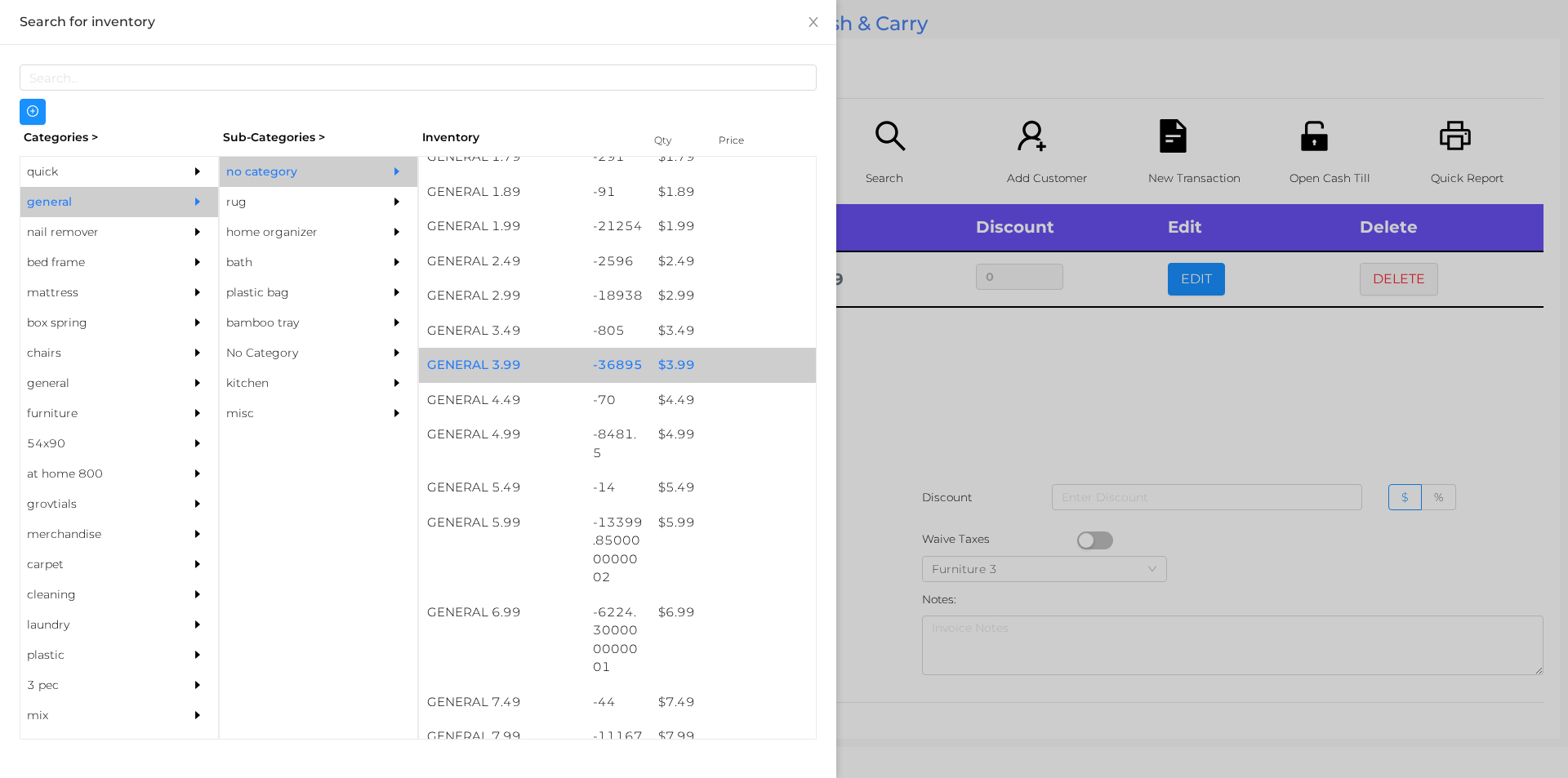
click at [715, 362] on div "$ 3.99" at bounding box center [733, 365] width 165 height 35
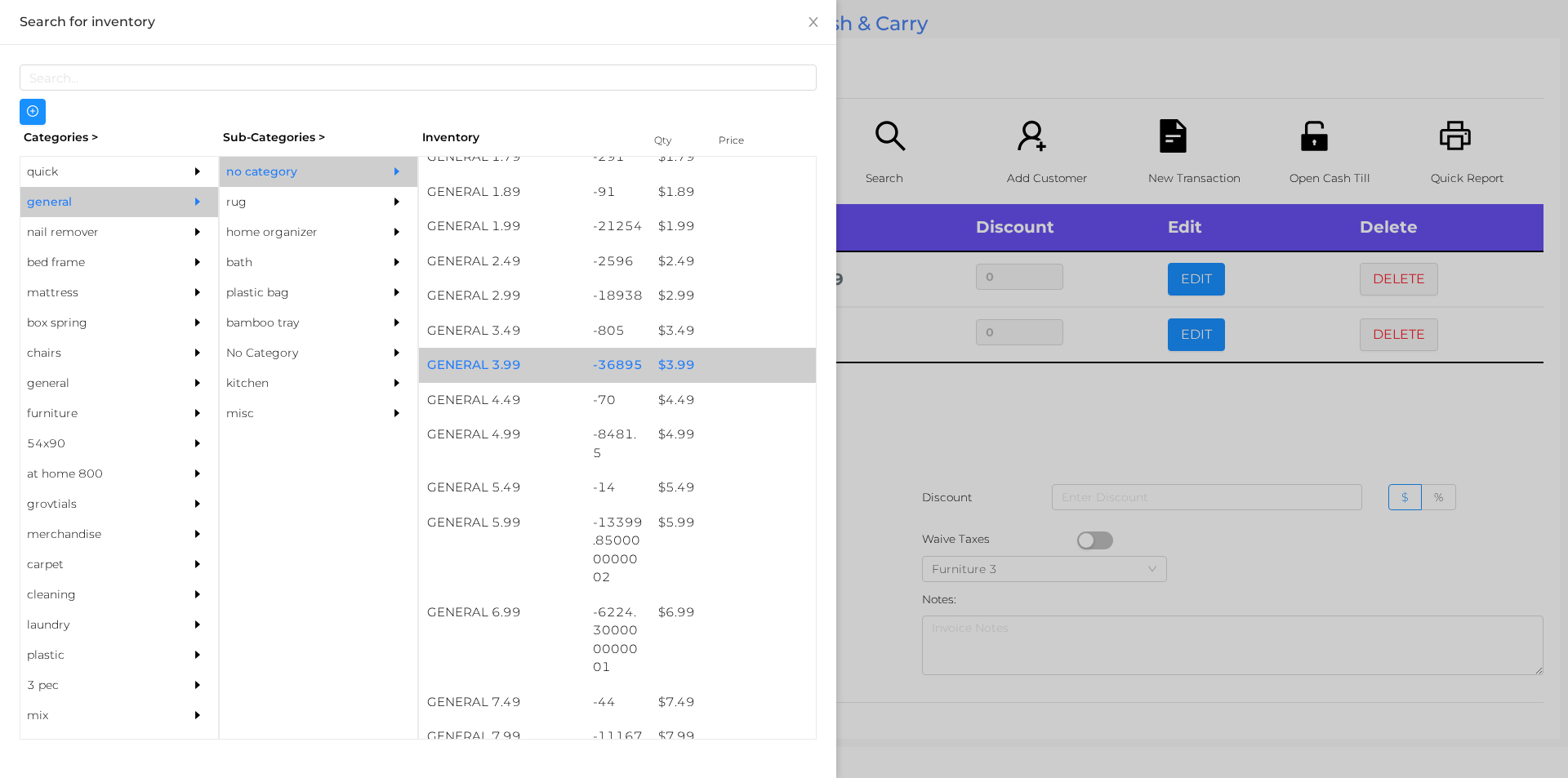
click at [726, 359] on div "$ 3.99" at bounding box center [733, 365] width 165 height 35
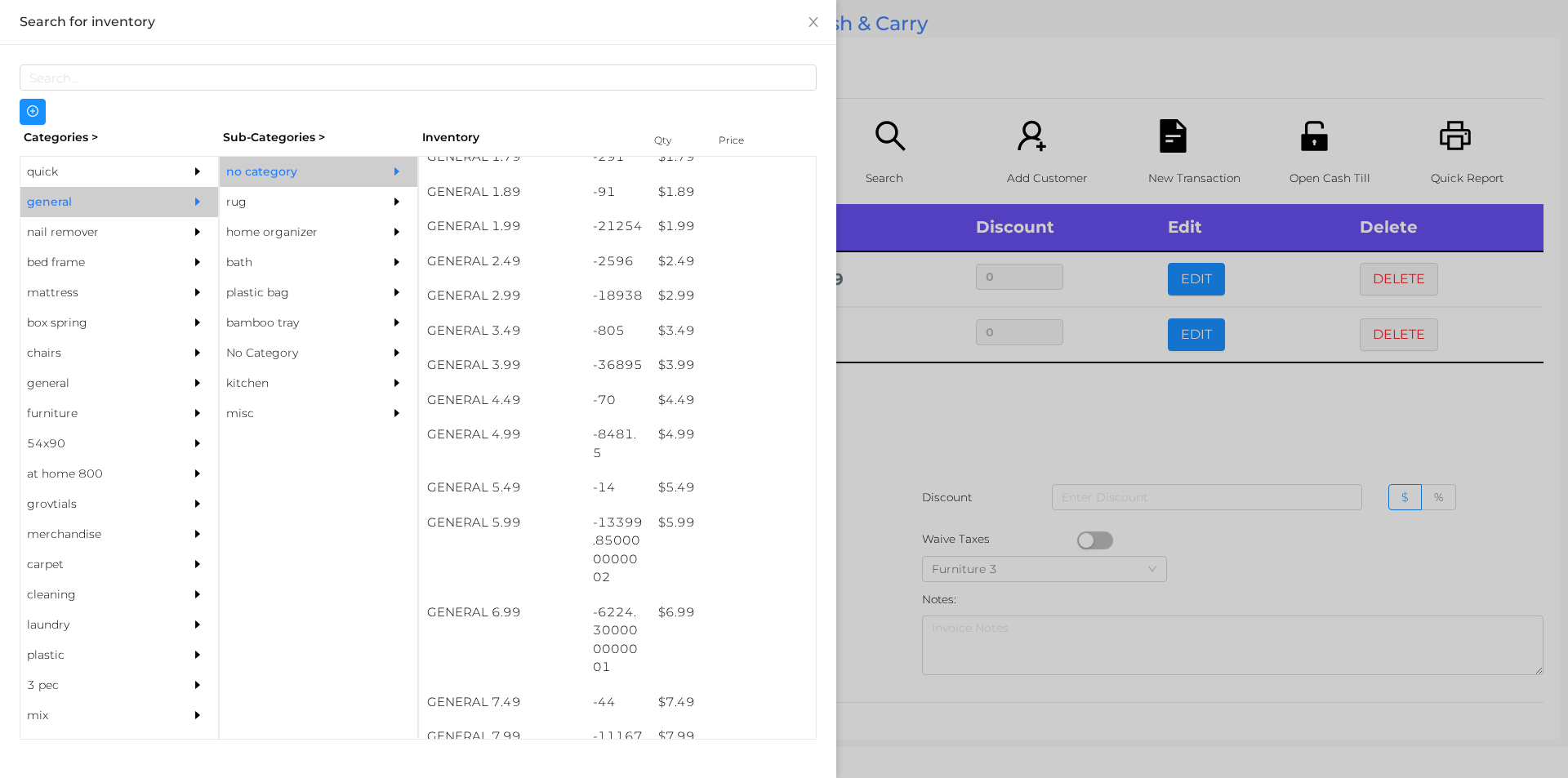
click at [897, 479] on div at bounding box center [784, 389] width 1568 height 778
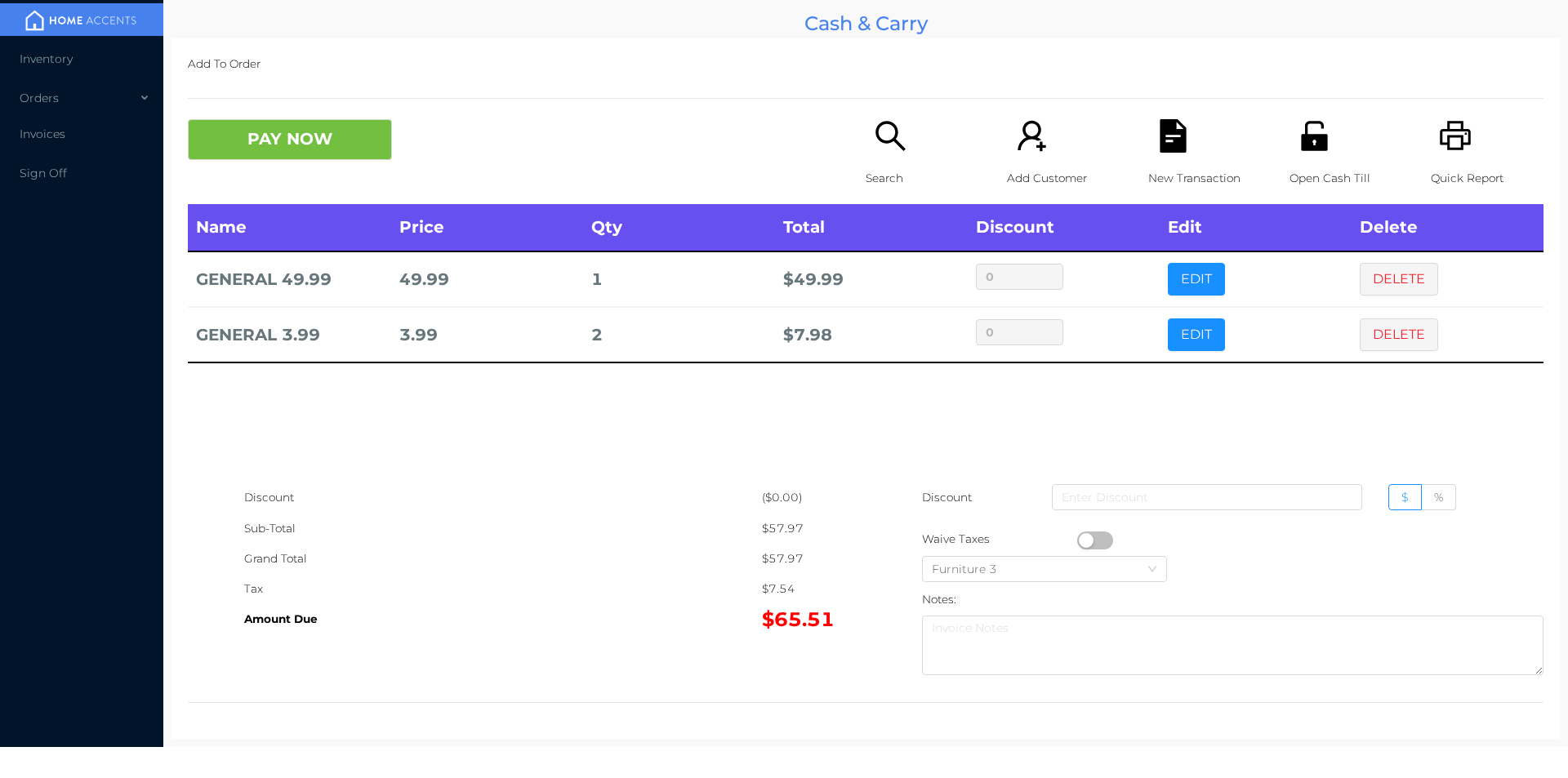
click at [1301, 149] on icon "icon: unlock" at bounding box center [1313, 135] width 26 height 29
click at [278, 124] on button "PAY NOW" at bounding box center [290, 140] width 204 height 41
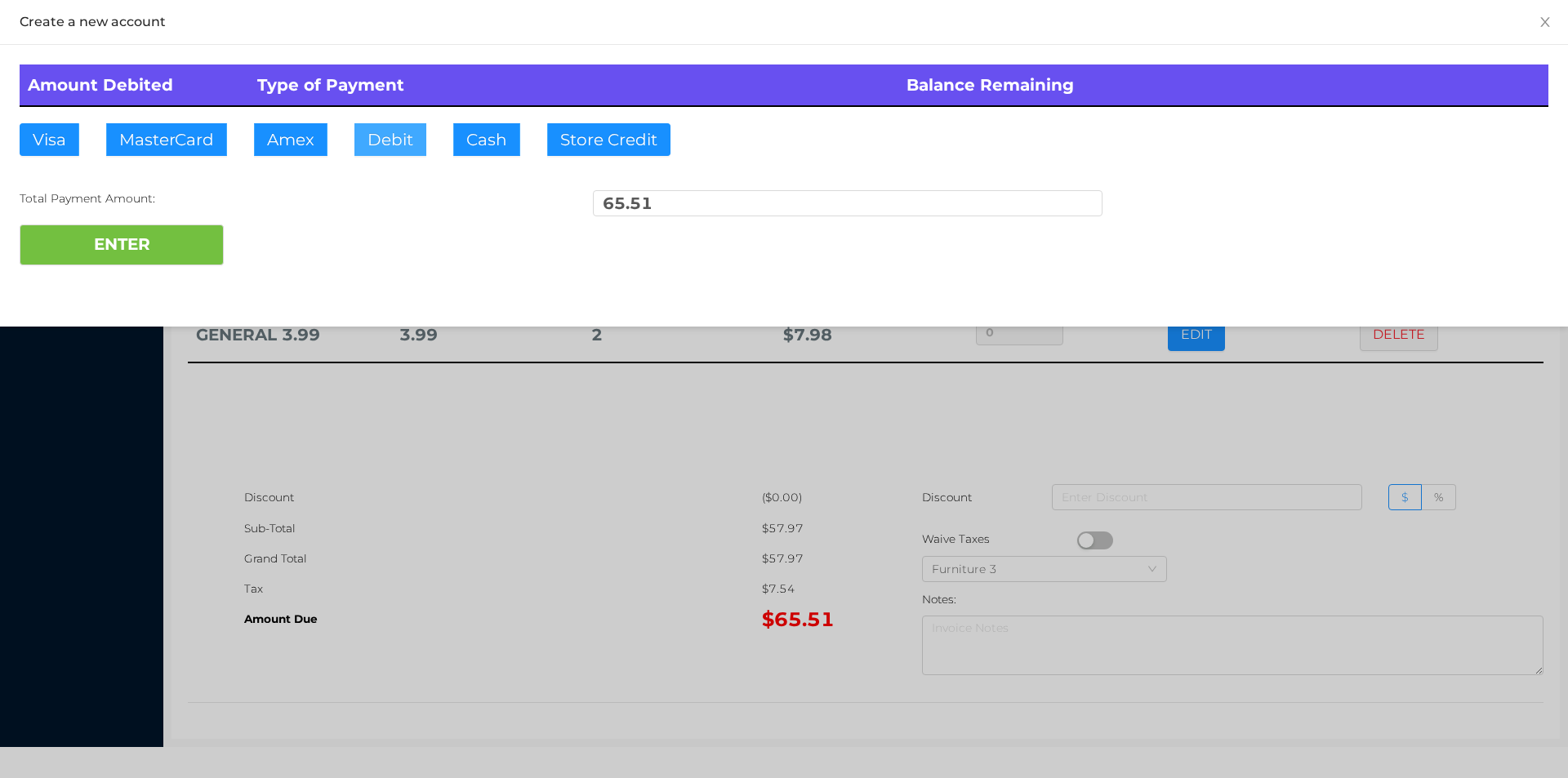
click at [360, 127] on button "Debit" at bounding box center [390, 140] width 72 height 33
click at [109, 259] on button "ENTER" at bounding box center [121, 245] width 204 height 41
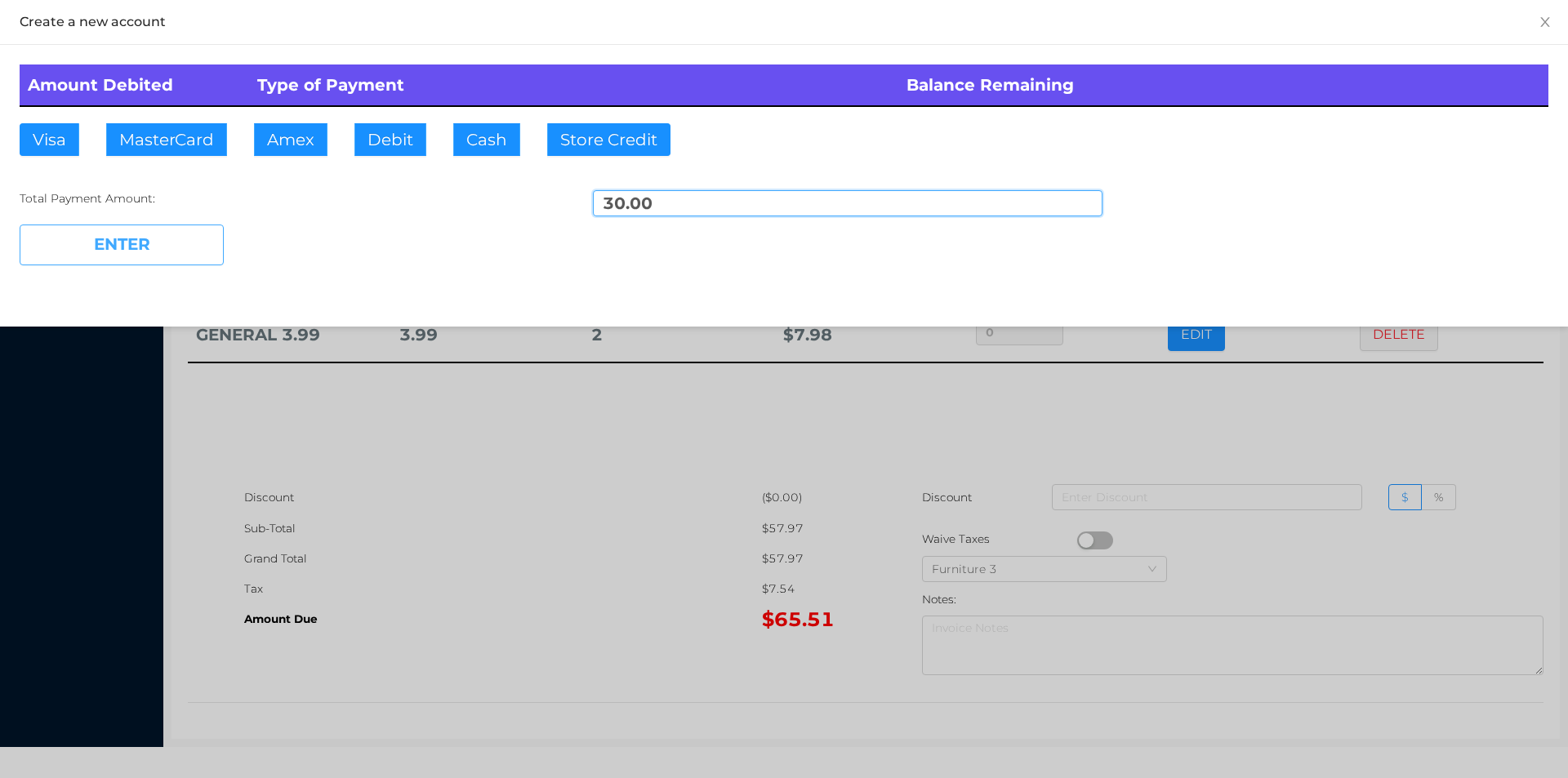
type input "35.51"
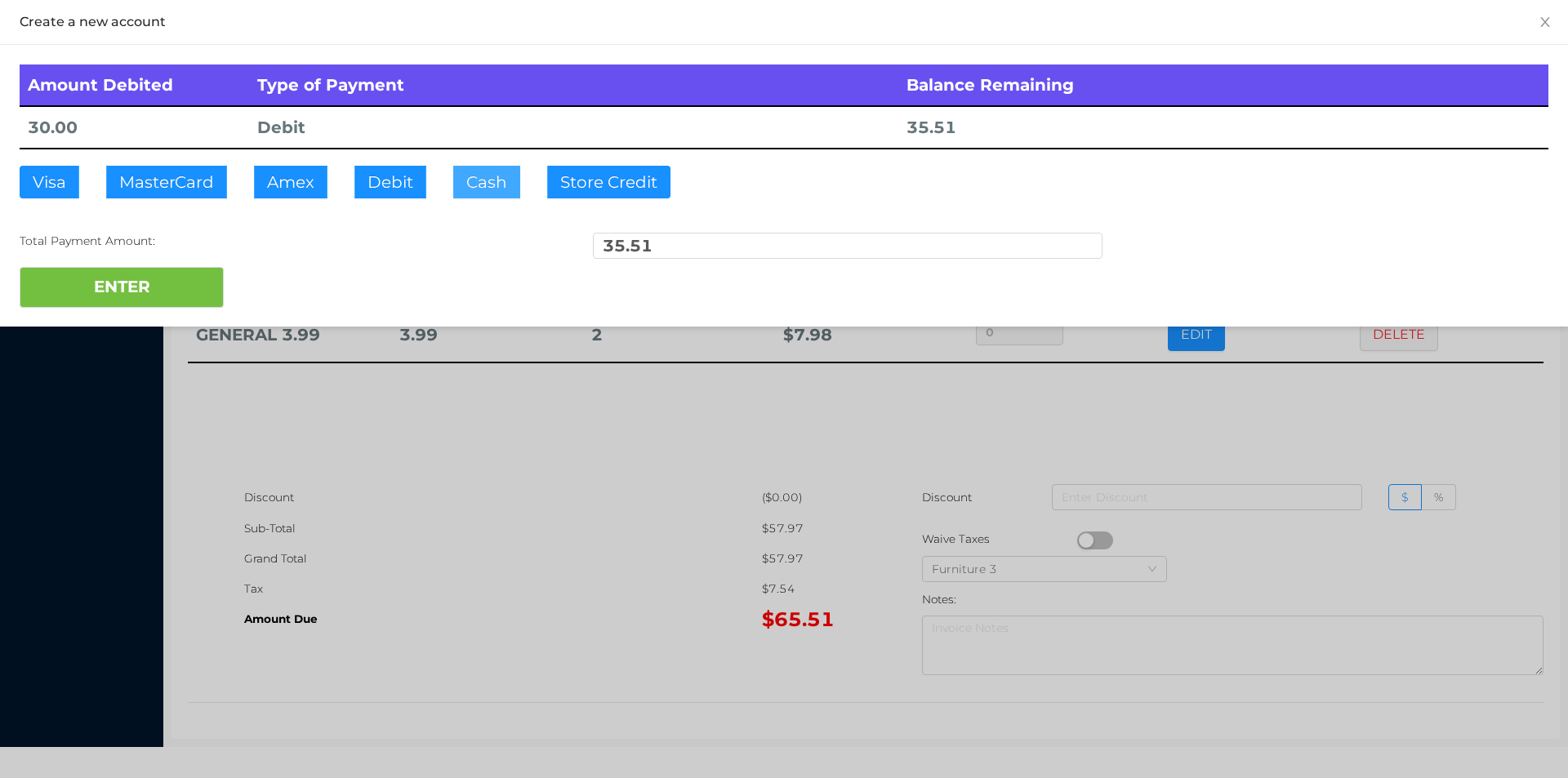
click at [480, 184] on button "Cash" at bounding box center [486, 181] width 67 height 33
click at [683, 593] on div at bounding box center [784, 389] width 1568 height 778
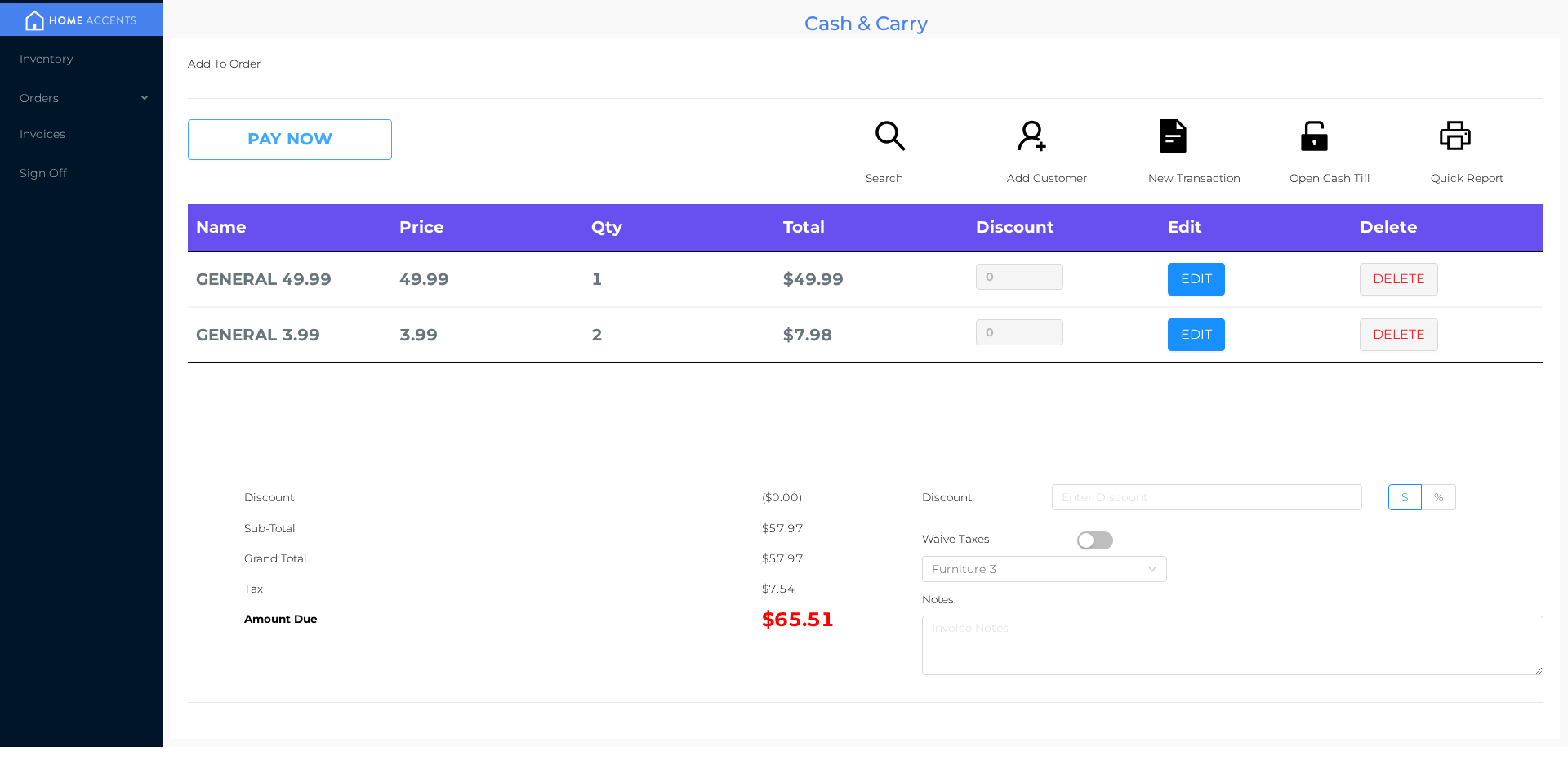
click at [291, 155] on button "PAY NOW" at bounding box center [290, 140] width 204 height 41
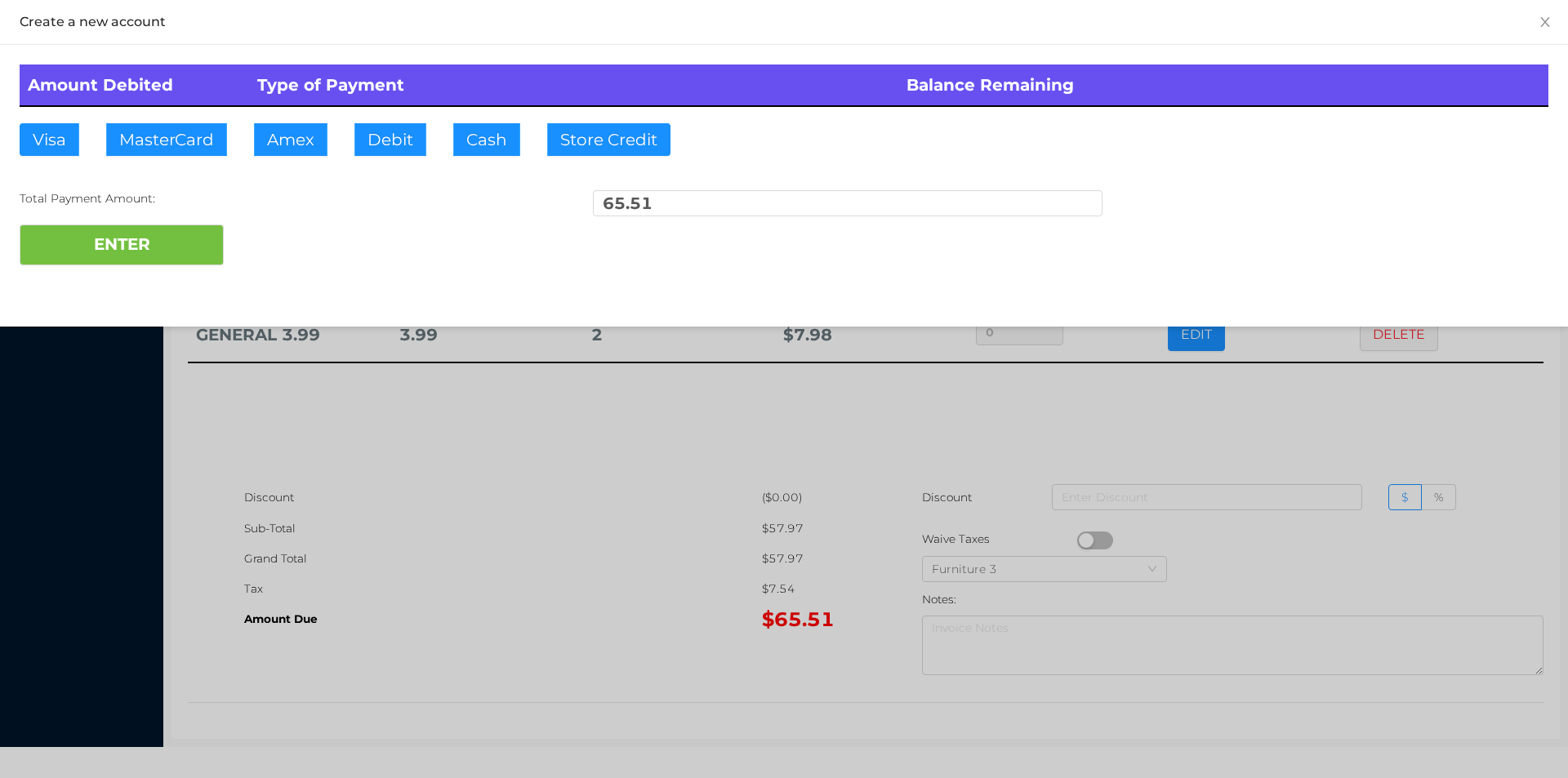
click at [507, 515] on div at bounding box center [784, 389] width 1568 height 778
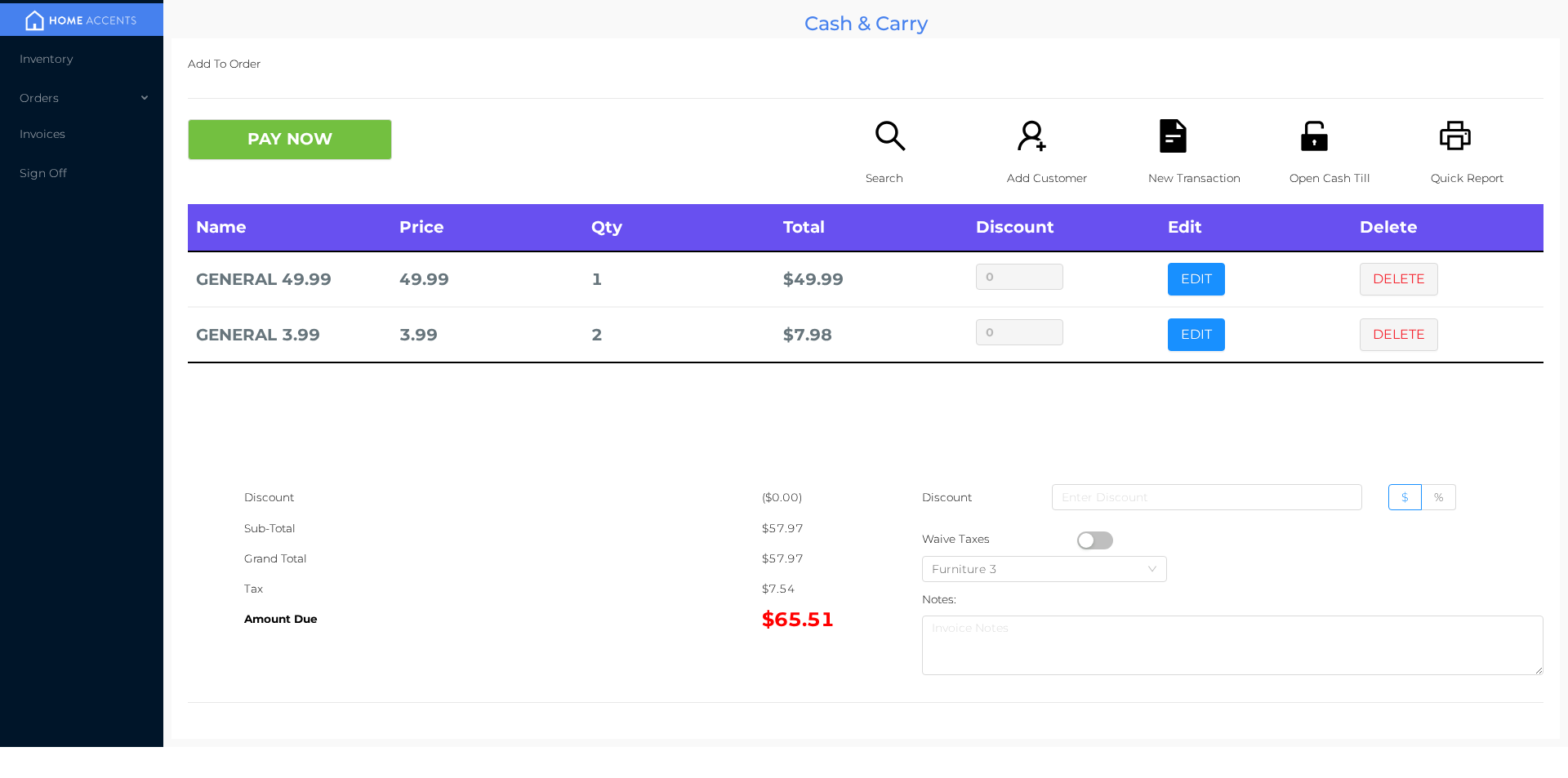
click at [1160, 153] on icon "icon: file-text" at bounding box center [1172, 136] width 26 height 33
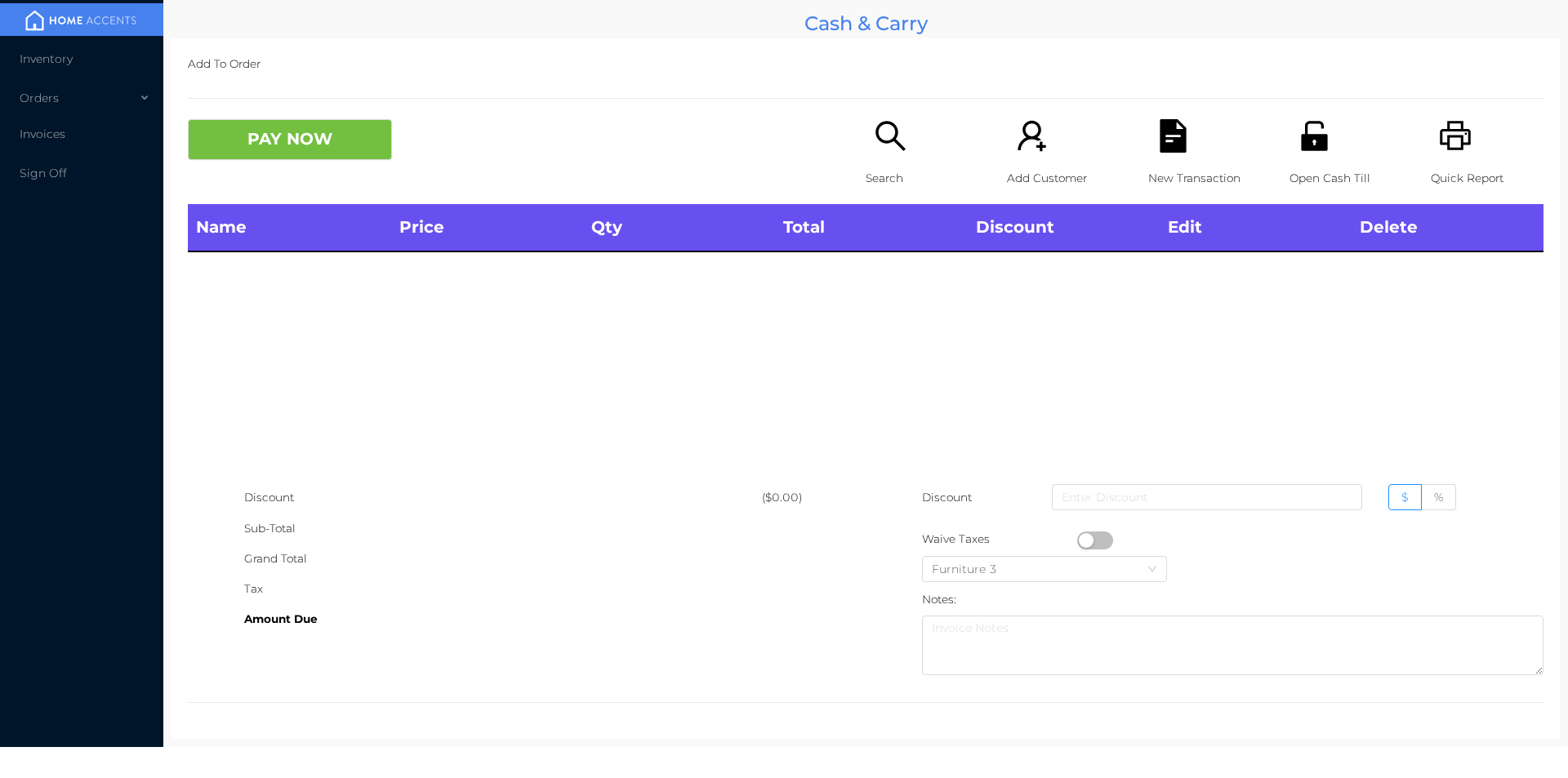
click at [1301, 135] on icon "icon: unlock" at bounding box center [1313, 135] width 26 height 29
click at [878, 154] on div "Search" at bounding box center [922, 162] width 113 height 85
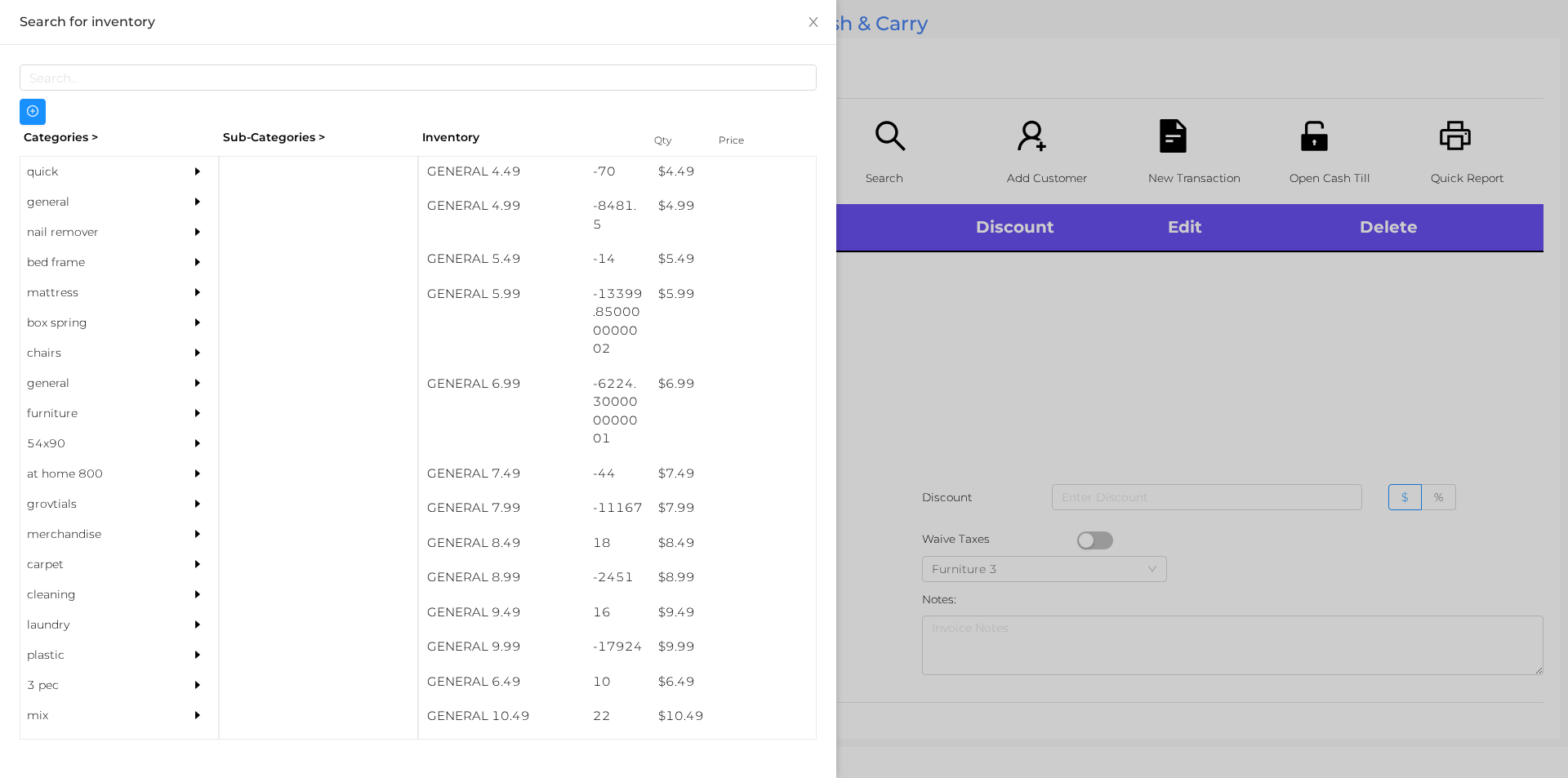
scroll to position [538, 0]
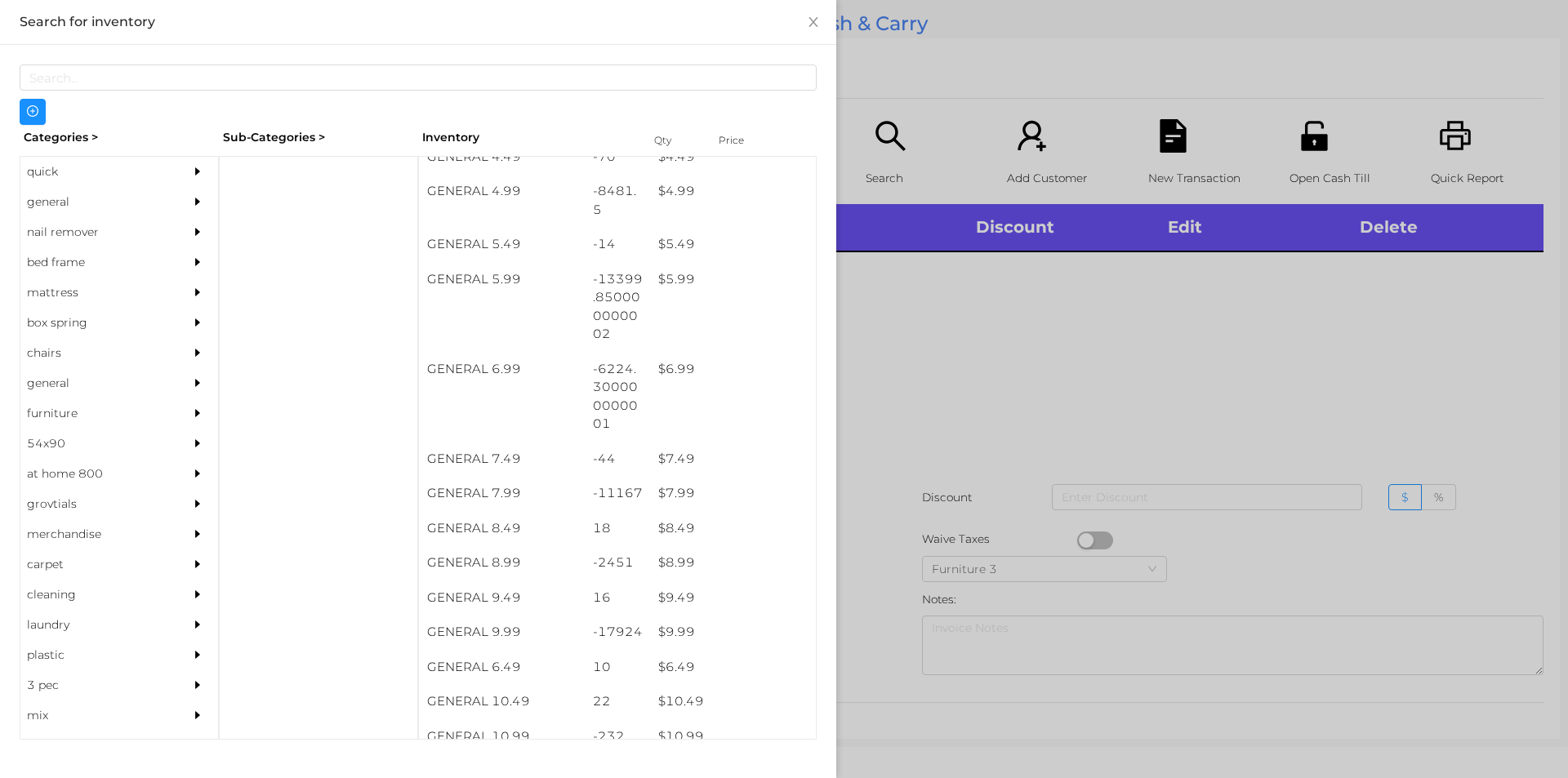
click at [103, 196] on div "general" at bounding box center [94, 202] width 149 height 30
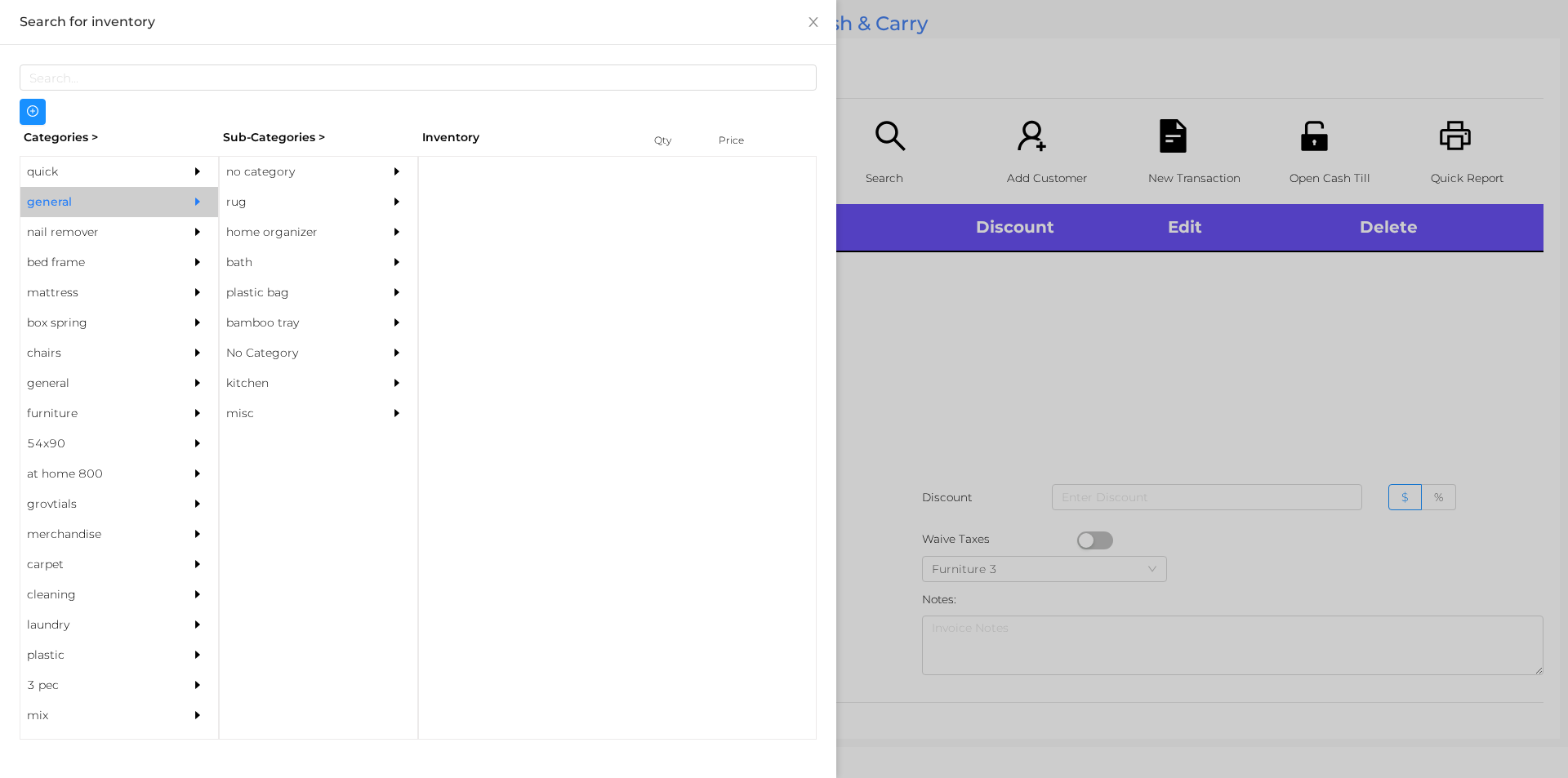
click at [249, 169] on div "no category" at bounding box center [294, 172] width 149 height 30
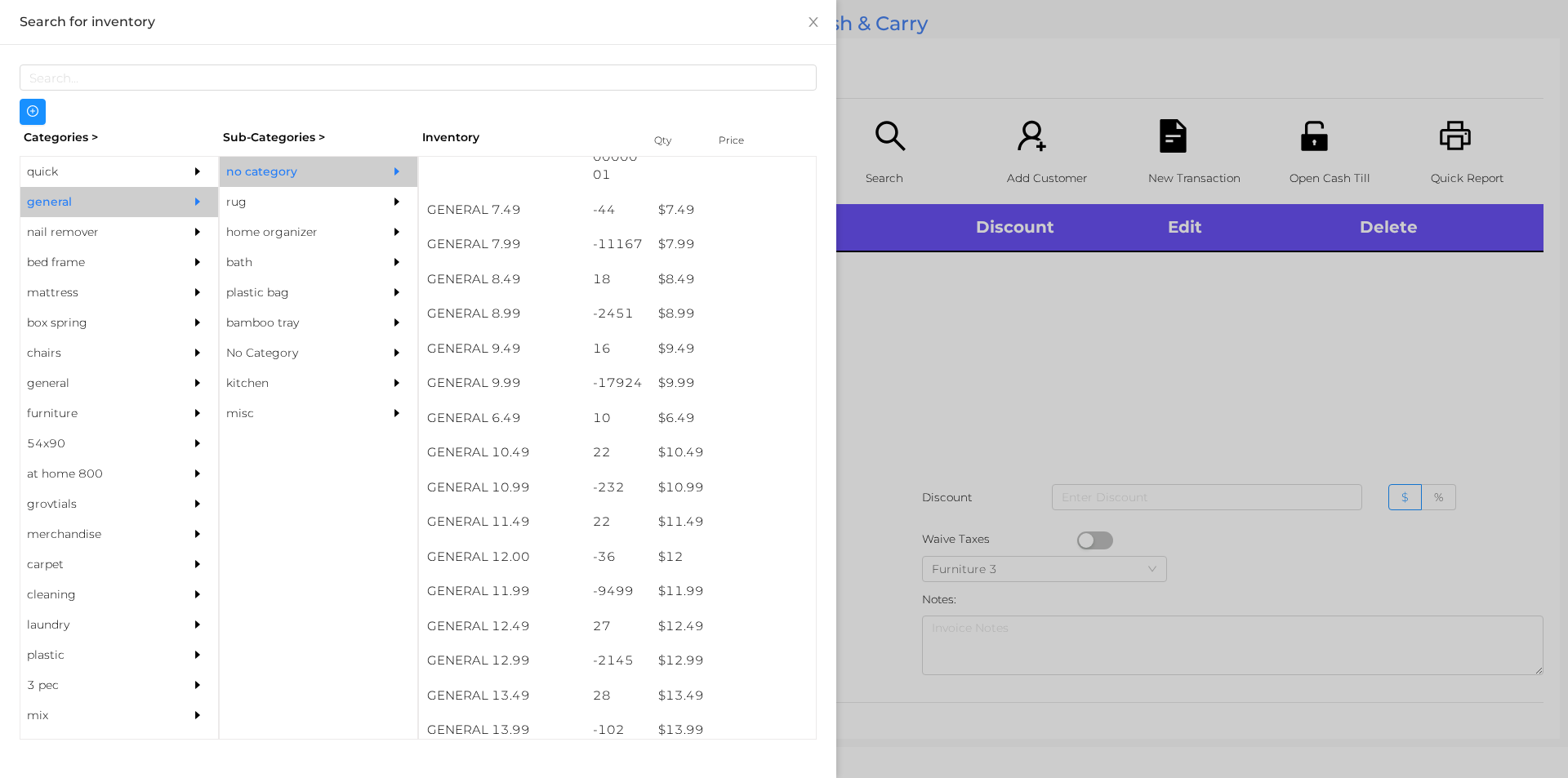
scroll to position [812, 0]
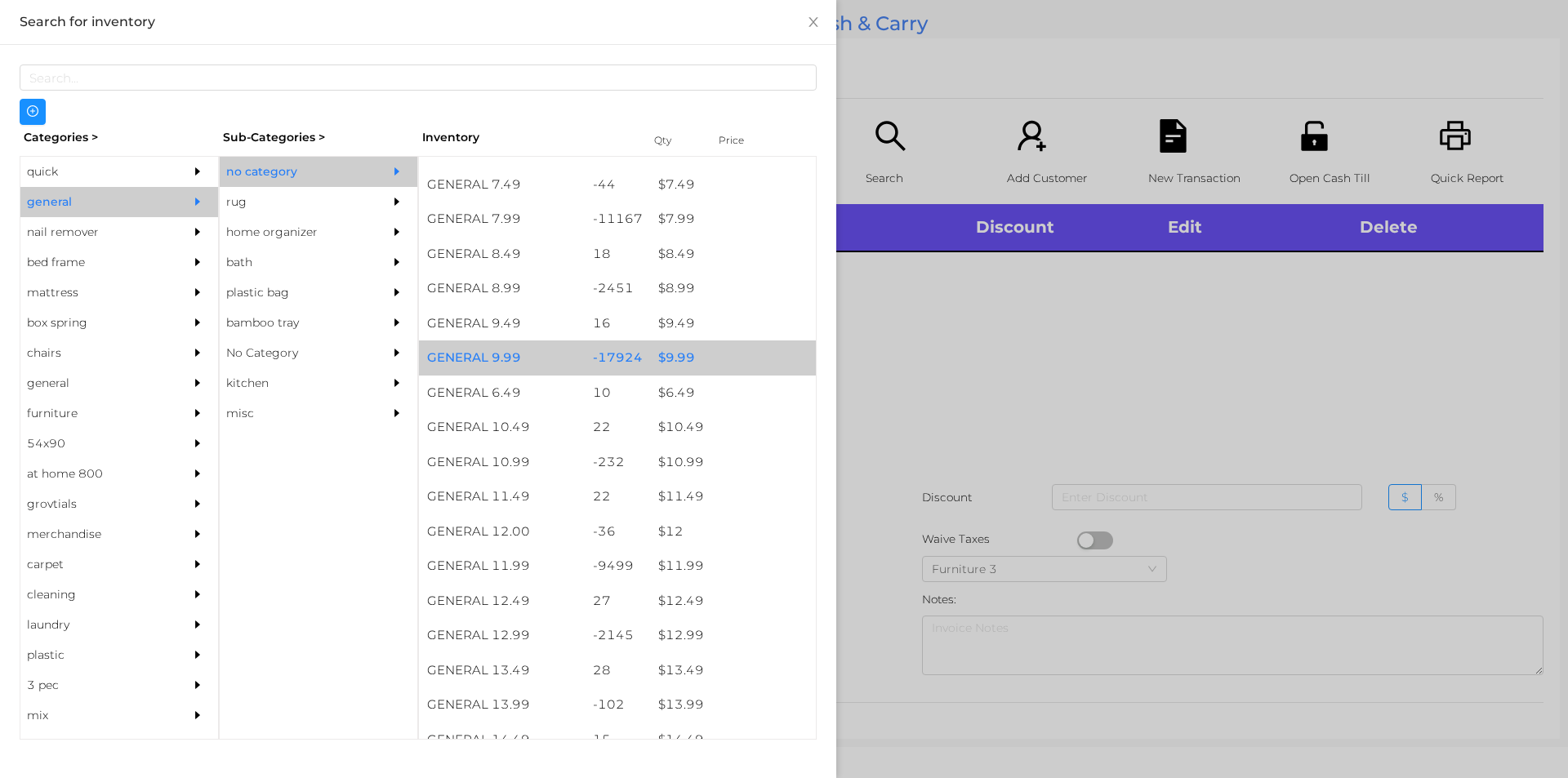
click at [732, 355] on div "$ 9.99" at bounding box center [733, 358] width 165 height 35
click at [741, 364] on div "$ 9.99" at bounding box center [733, 358] width 165 height 35
click at [736, 363] on div "$ 9.99" at bounding box center [733, 358] width 165 height 35
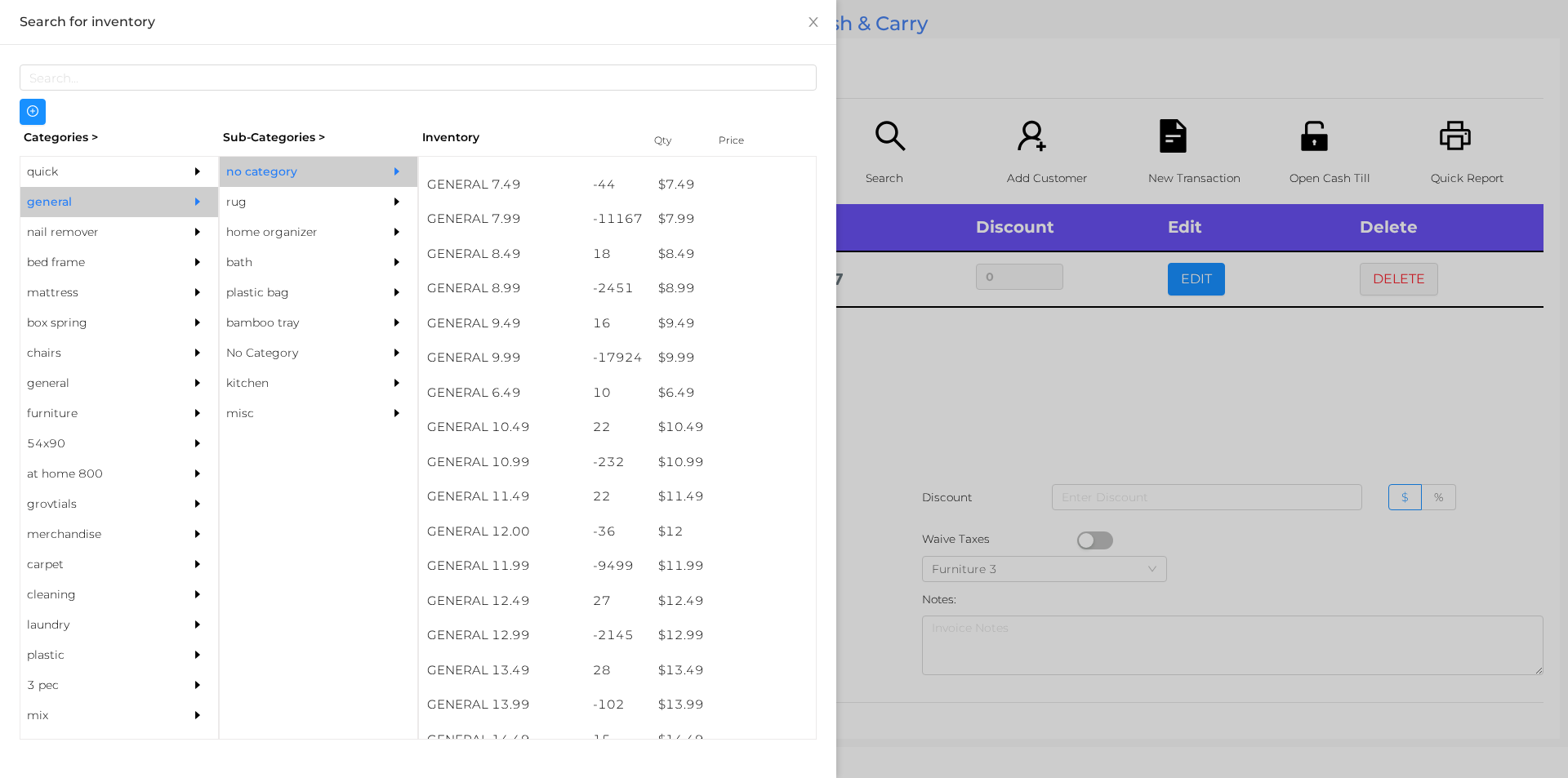
click at [953, 463] on div at bounding box center [784, 389] width 1568 height 778
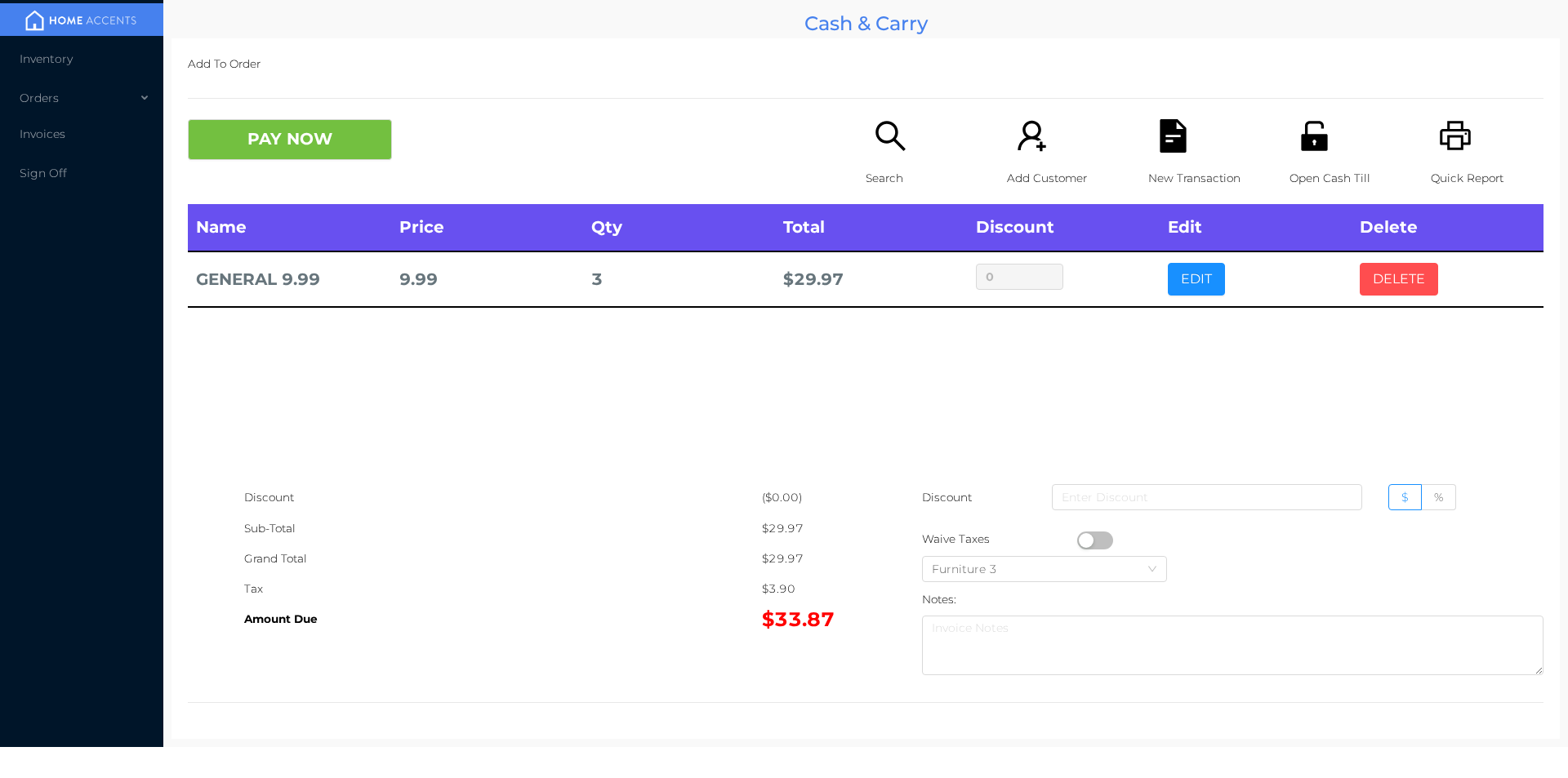
click at [1386, 287] on button "DELETE" at bounding box center [1399, 279] width 79 height 33
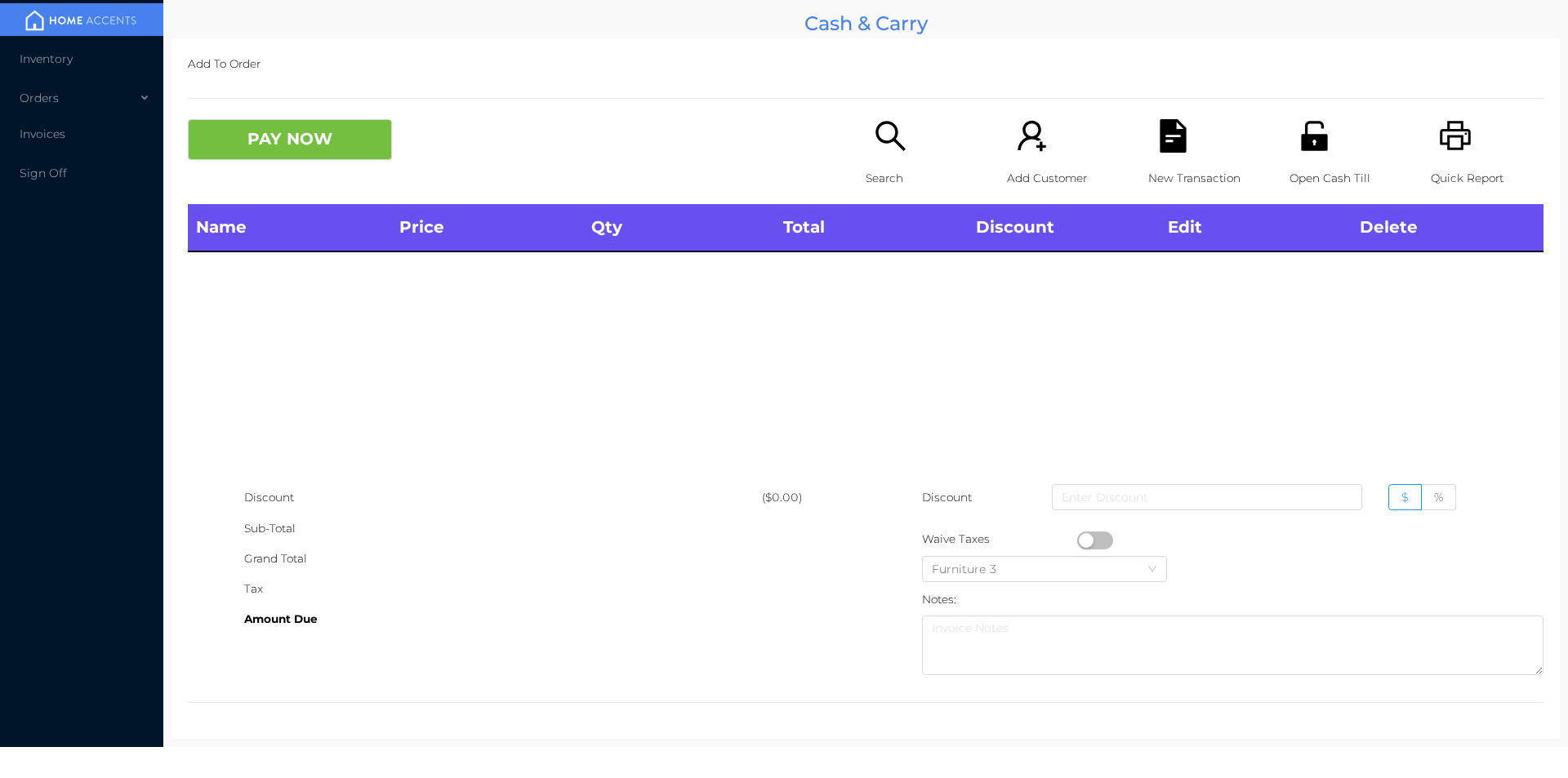
click at [875, 145] on icon "icon: search" at bounding box center [890, 136] width 33 height 33
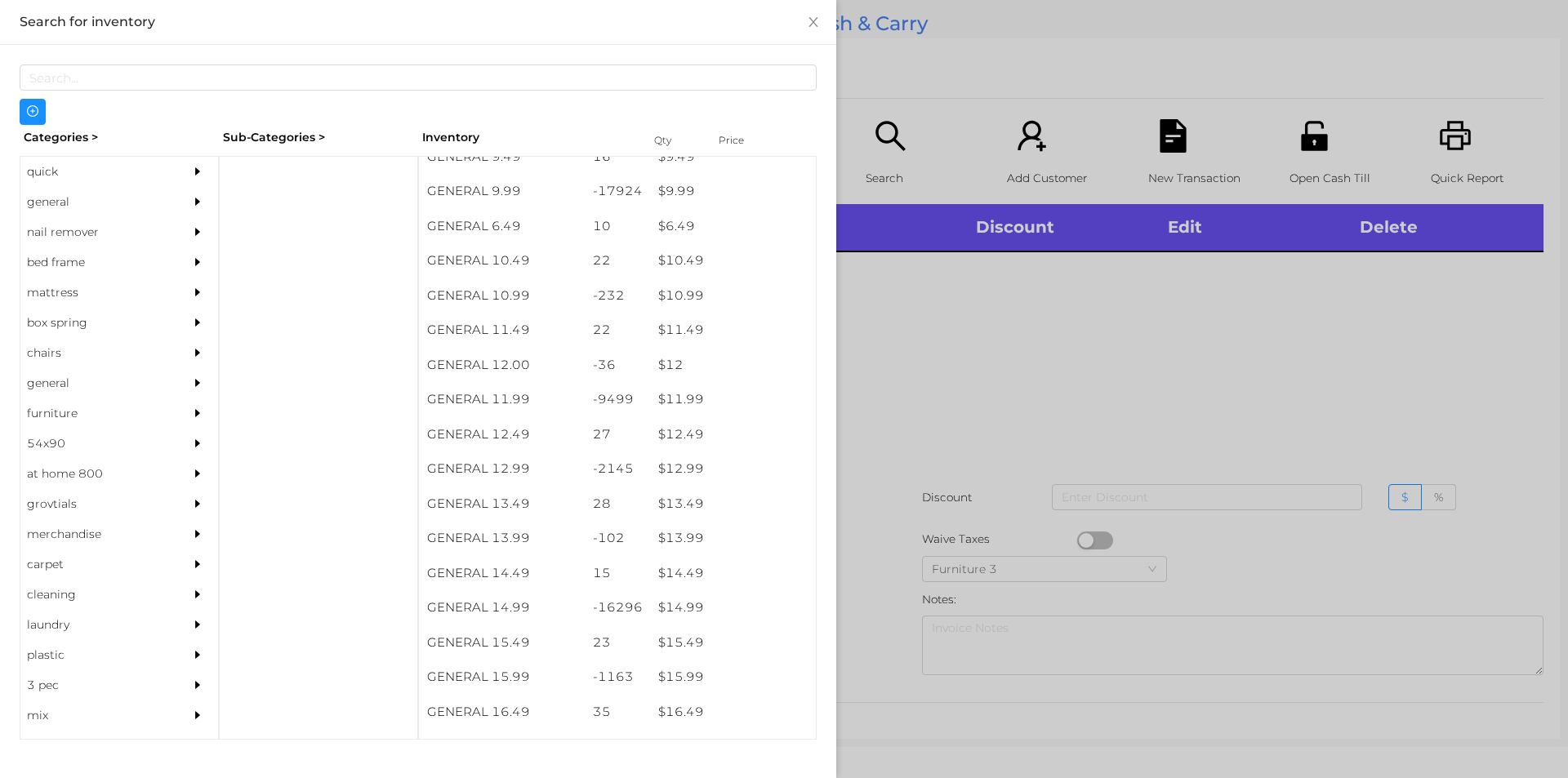
scroll to position [979, 0]
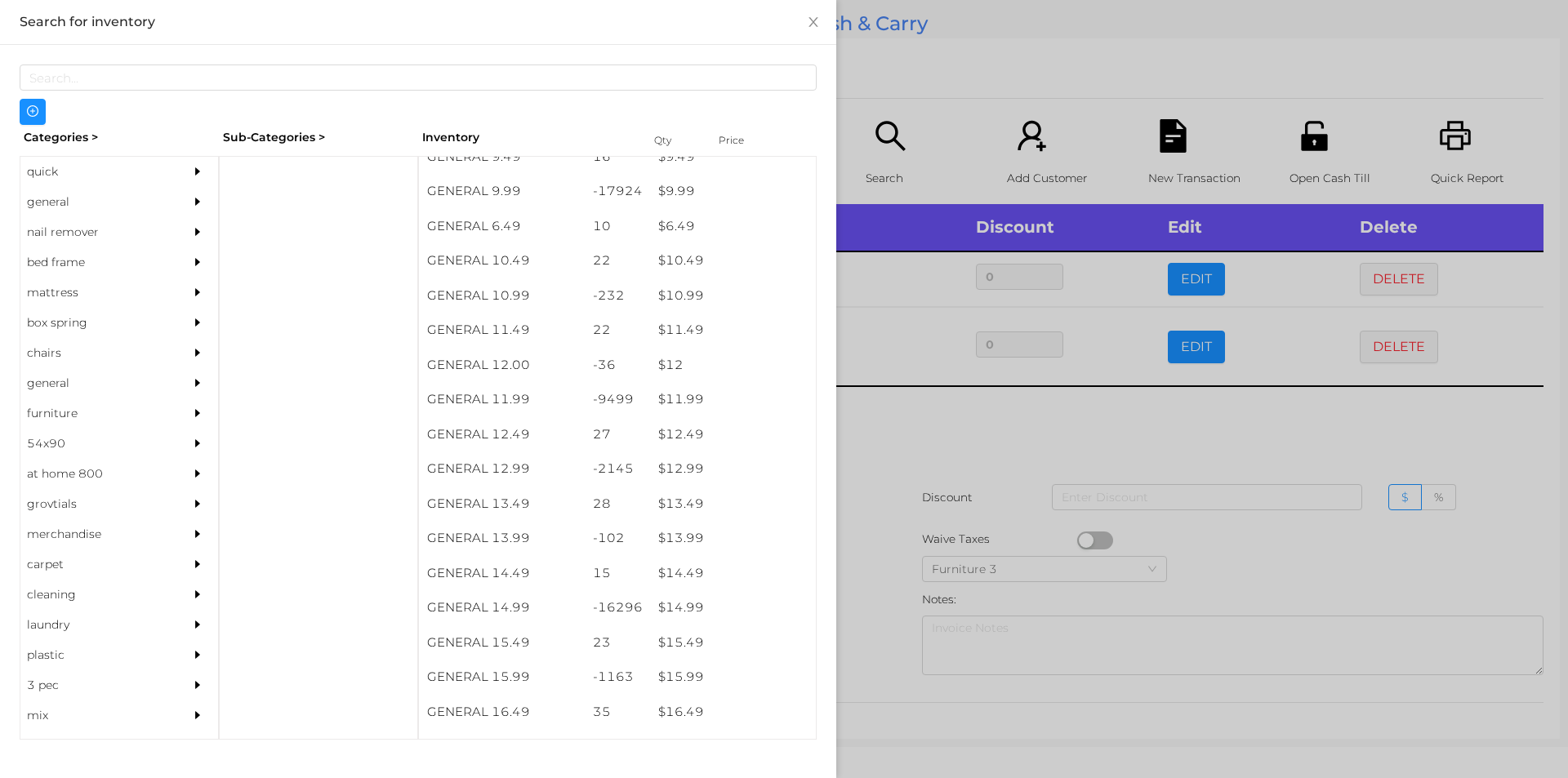
click at [1056, 501] on div at bounding box center [784, 389] width 1568 height 778
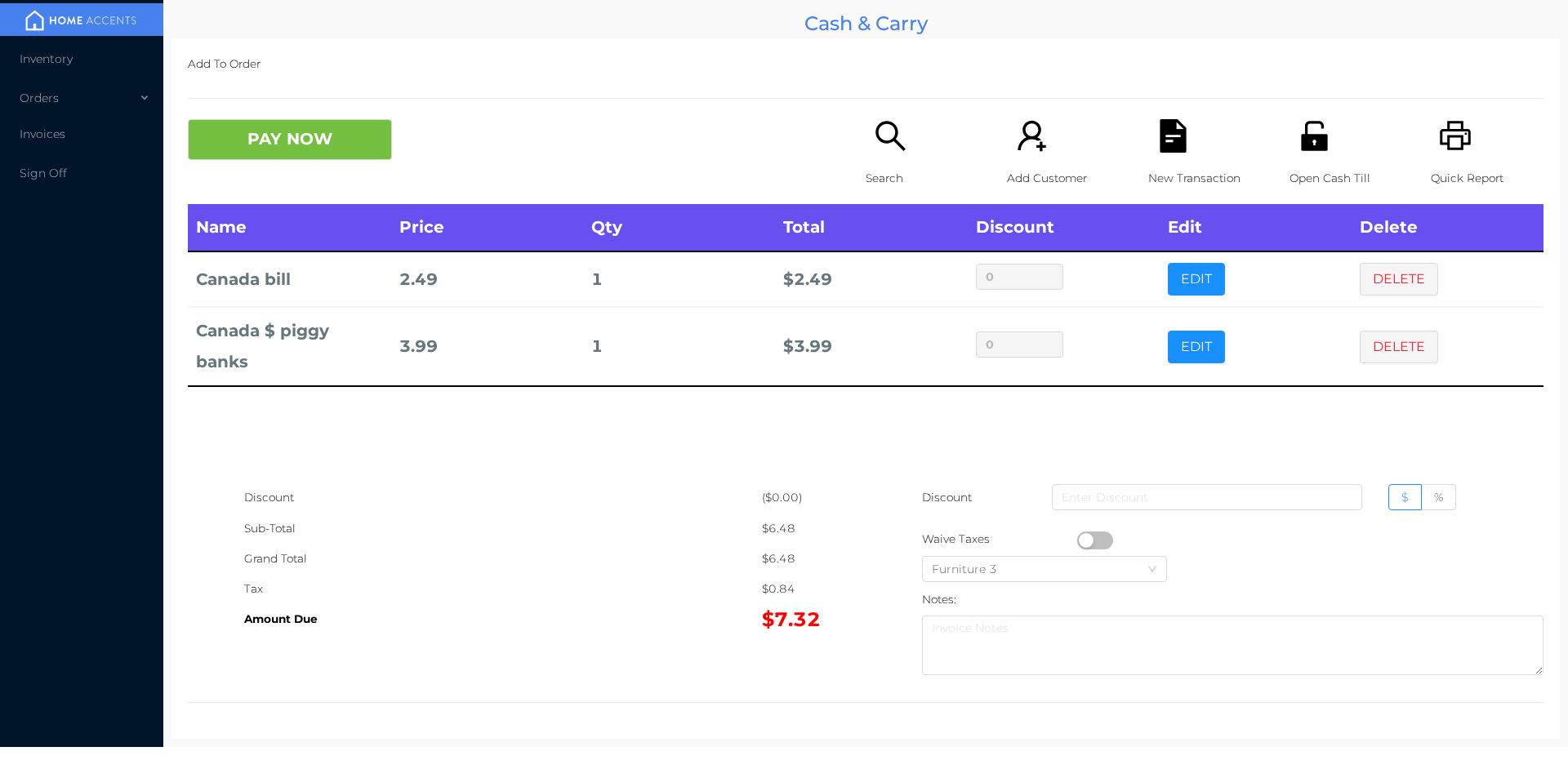
click at [874, 138] on icon "icon: search" at bounding box center [890, 136] width 33 height 33
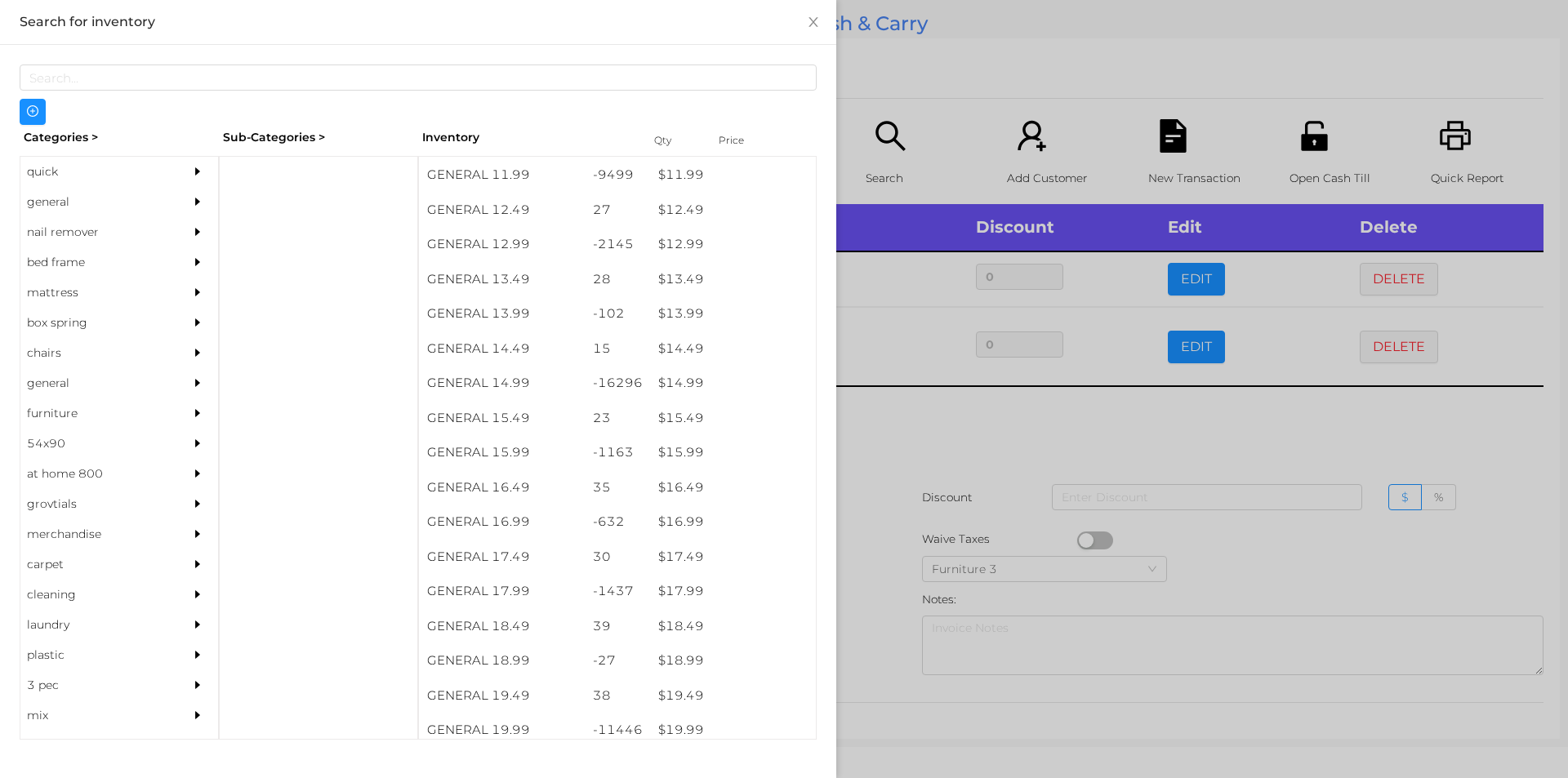
scroll to position [1203, 0]
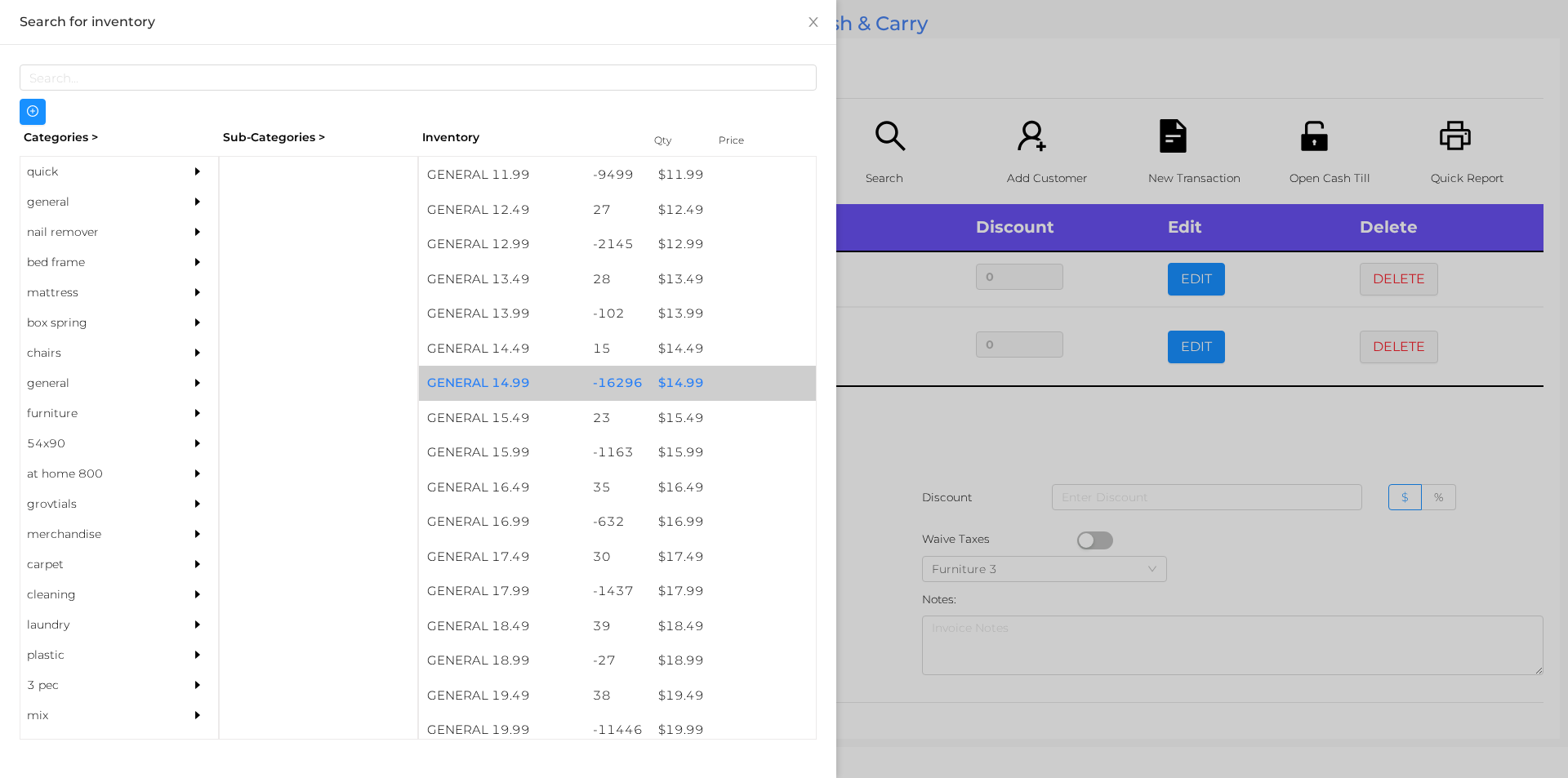
click at [693, 379] on div "$ 14.99" at bounding box center [733, 384] width 165 height 35
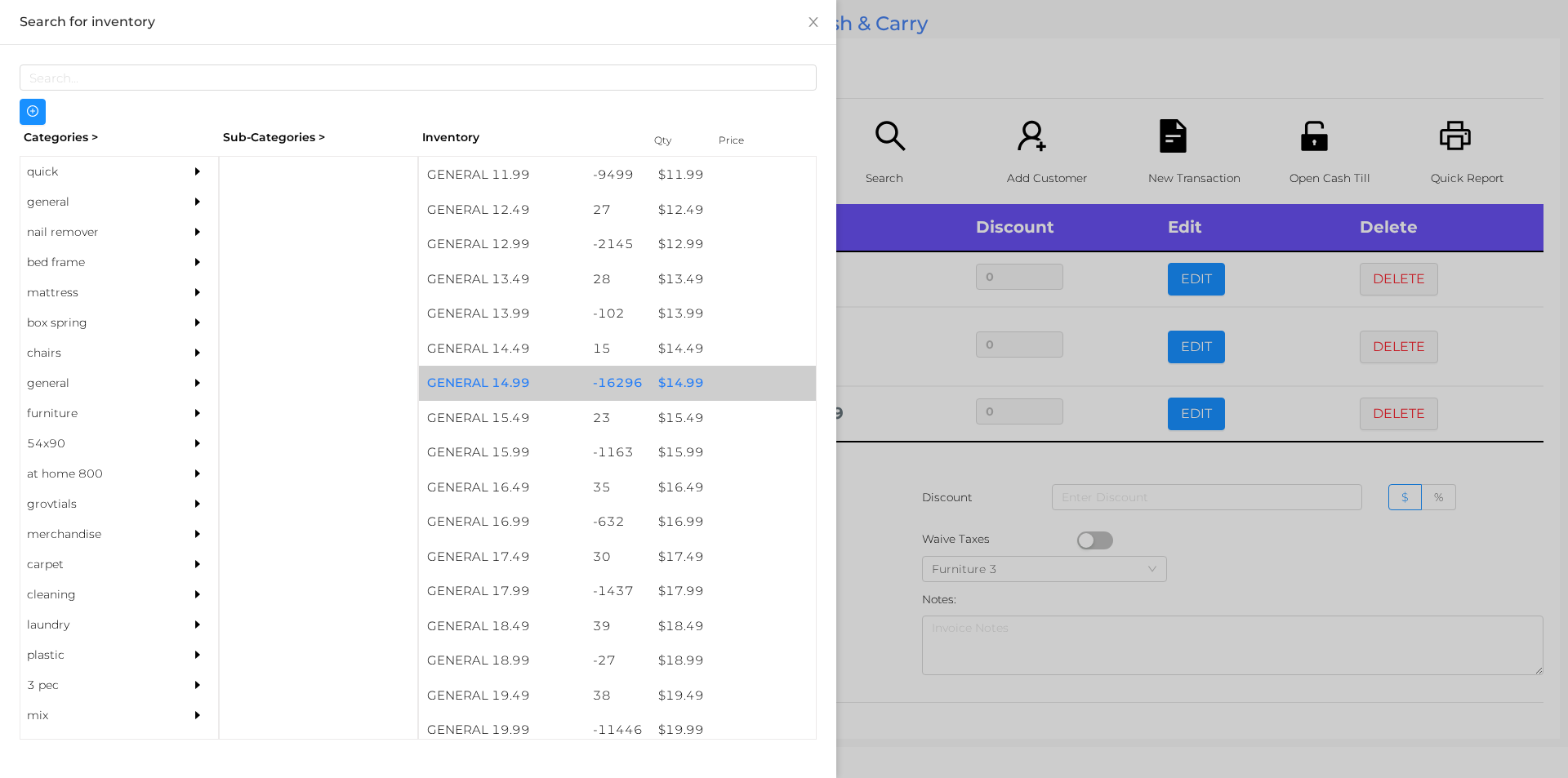
click at [695, 385] on div "$ 14.99" at bounding box center [733, 384] width 165 height 35
click at [715, 383] on div "$ 14.99" at bounding box center [733, 384] width 165 height 35
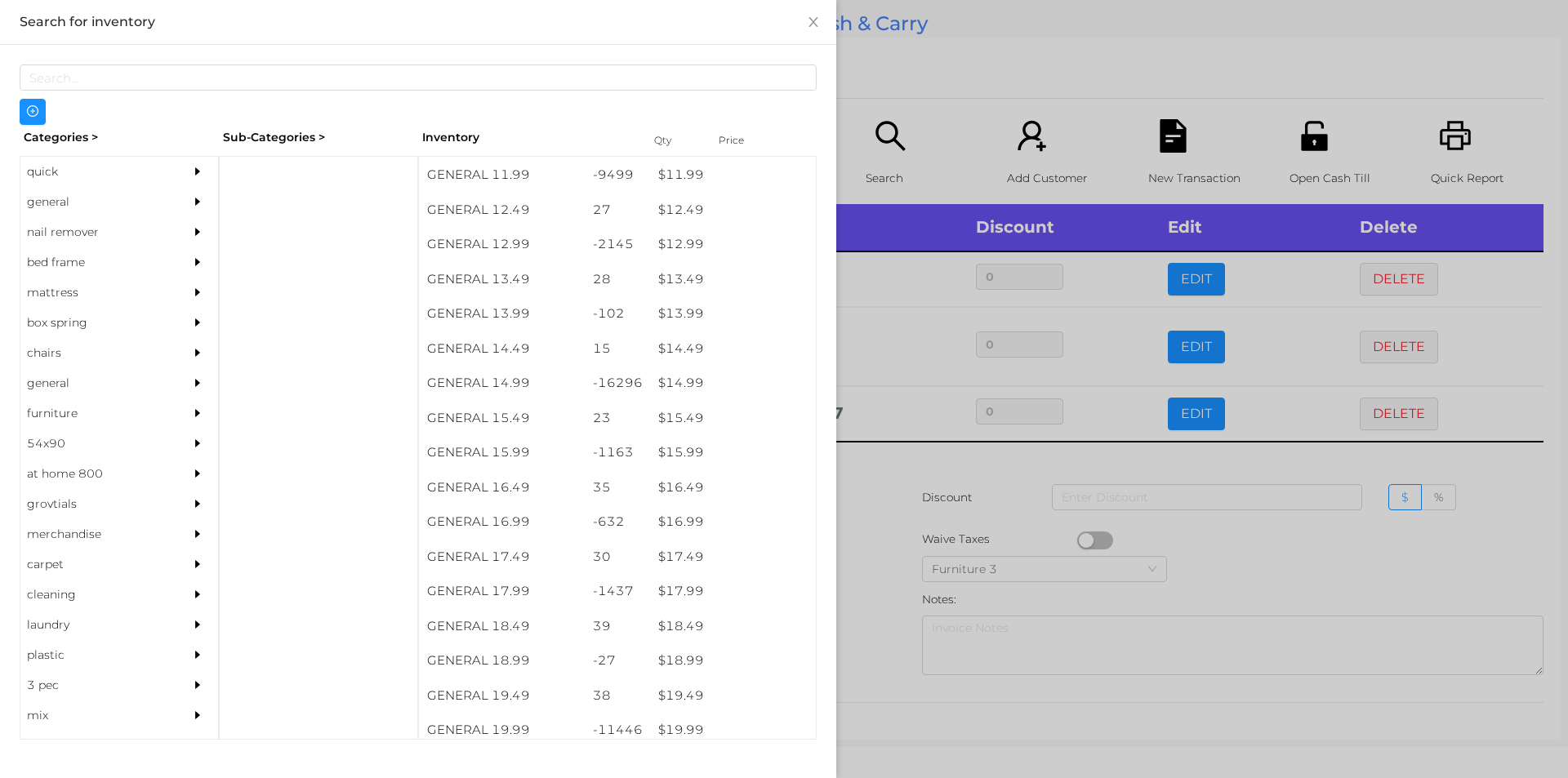
click at [965, 110] on div at bounding box center [784, 389] width 1568 height 778
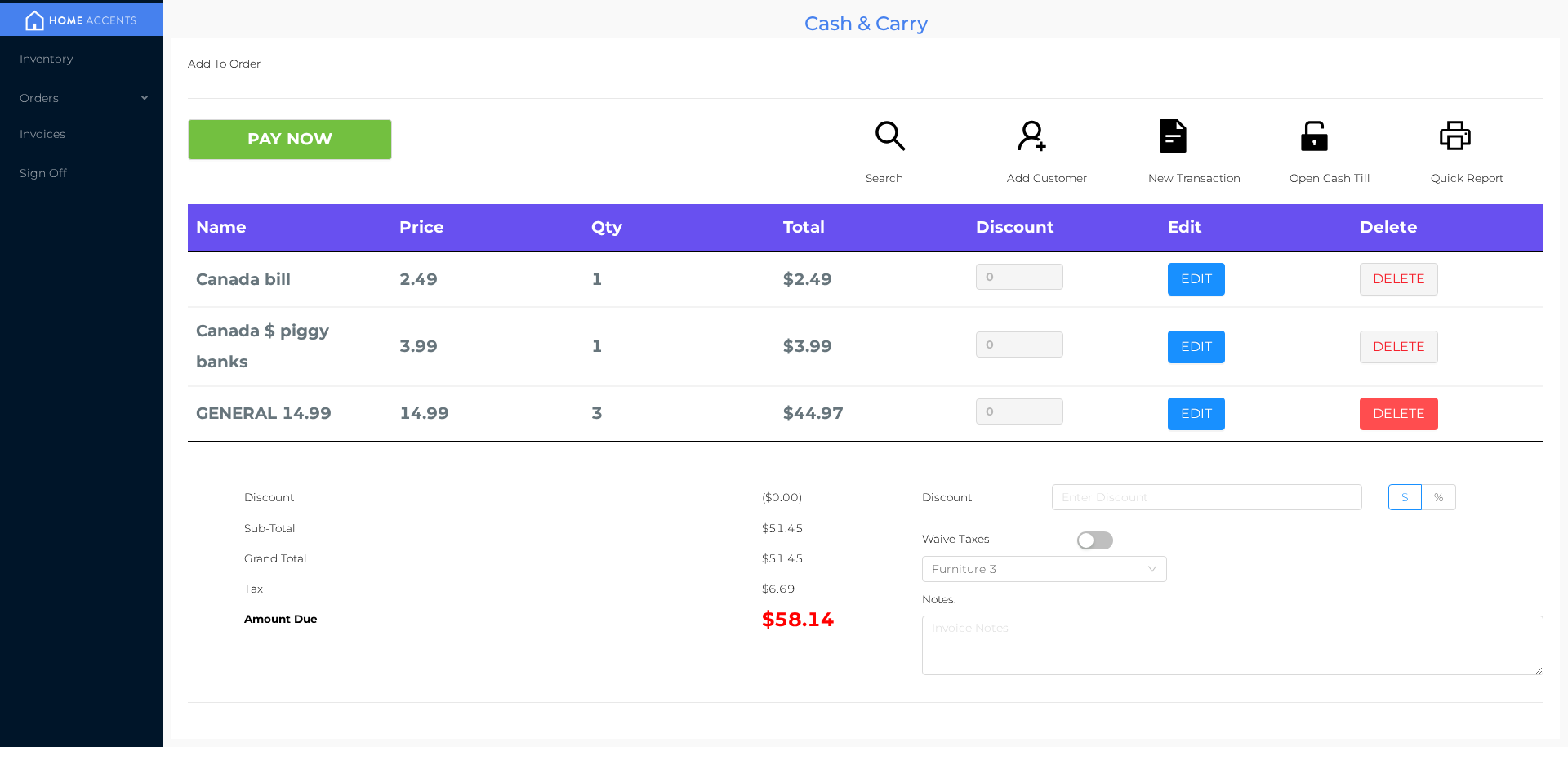
click at [1400, 425] on button "DELETE" at bounding box center [1399, 414] width 79 height 33
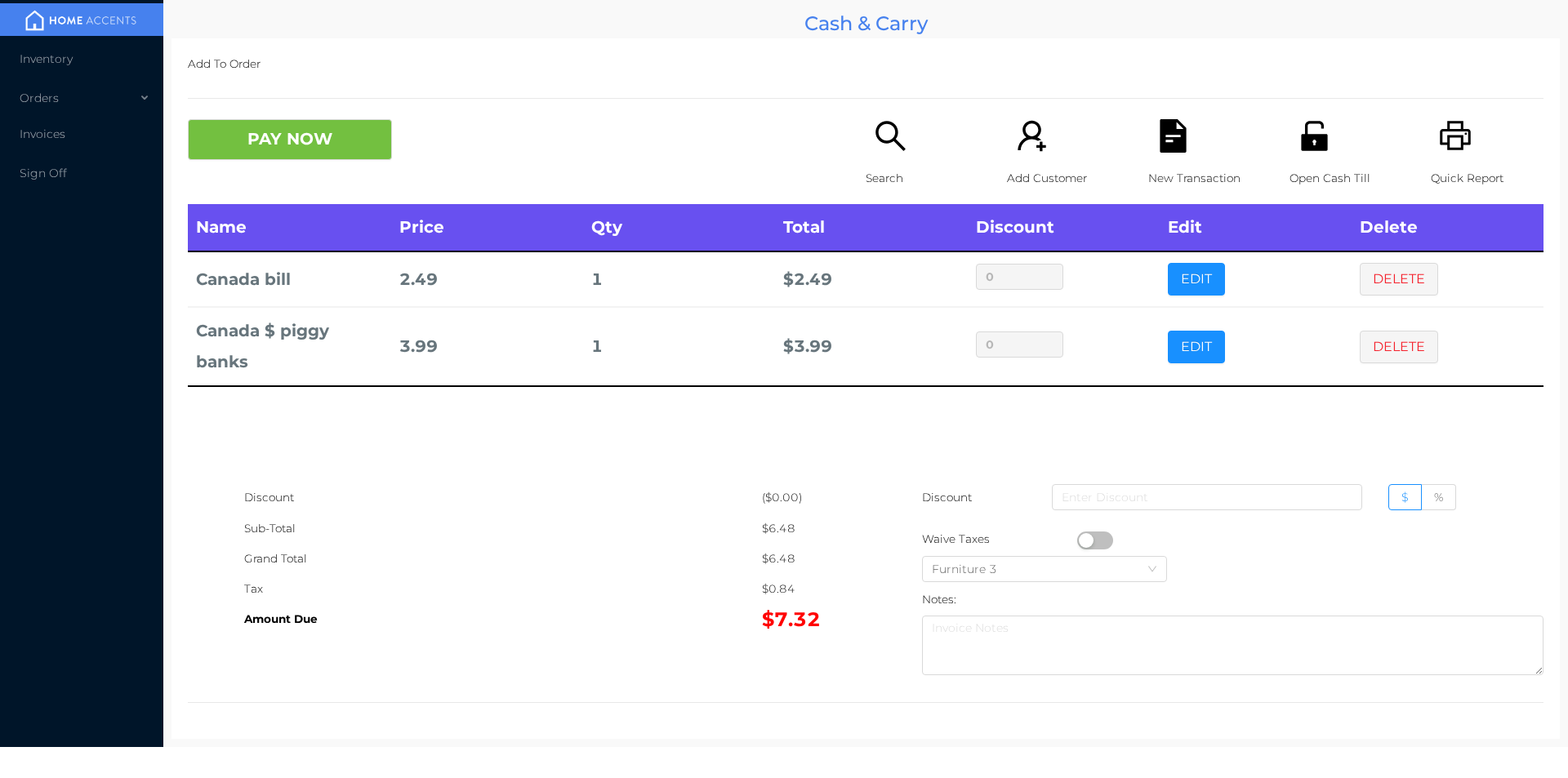
click at [885, 170] on p "Search" at bounding box center [922, 178] width 113 height 30
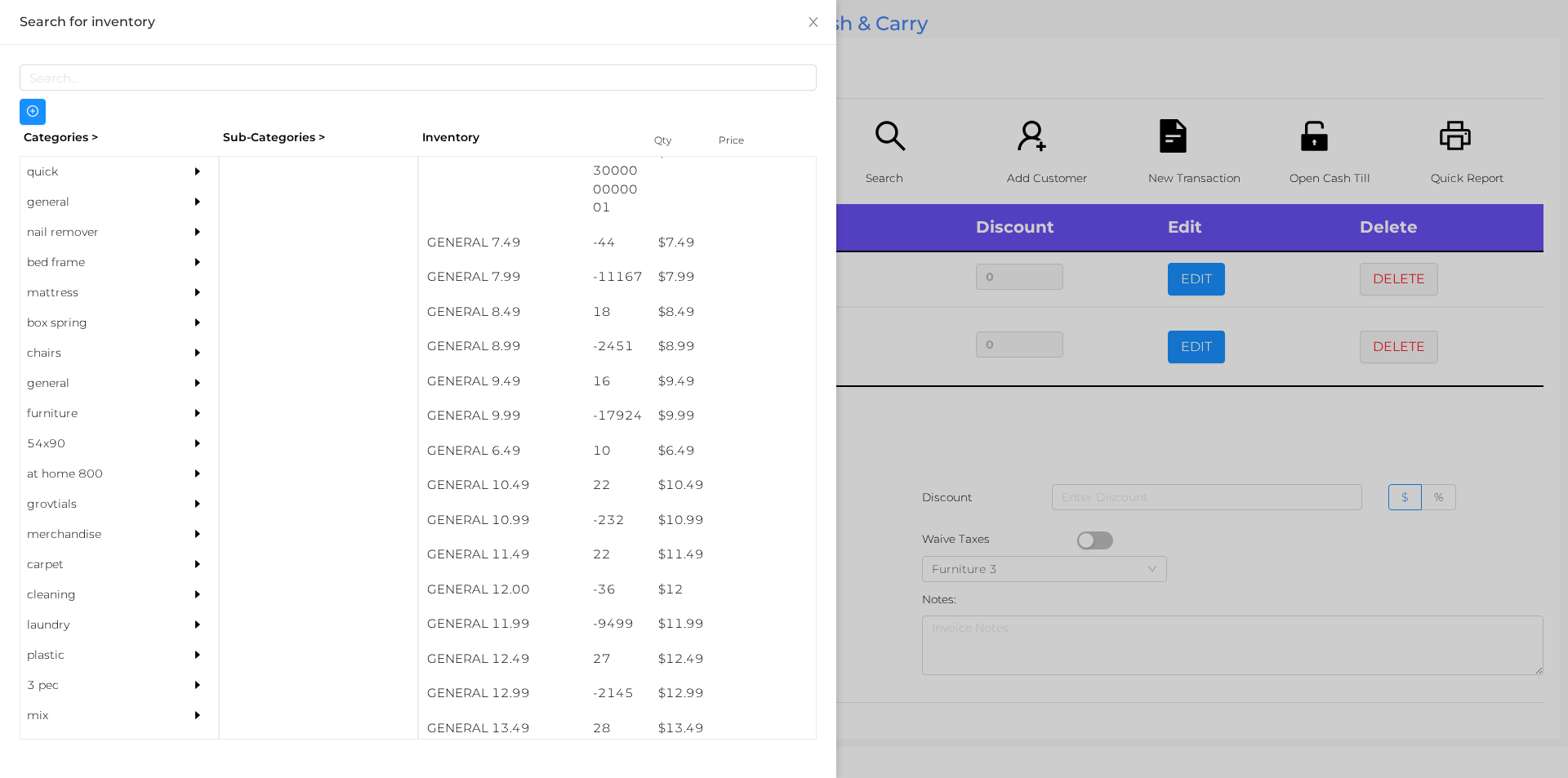
scroll to position [763, 0]
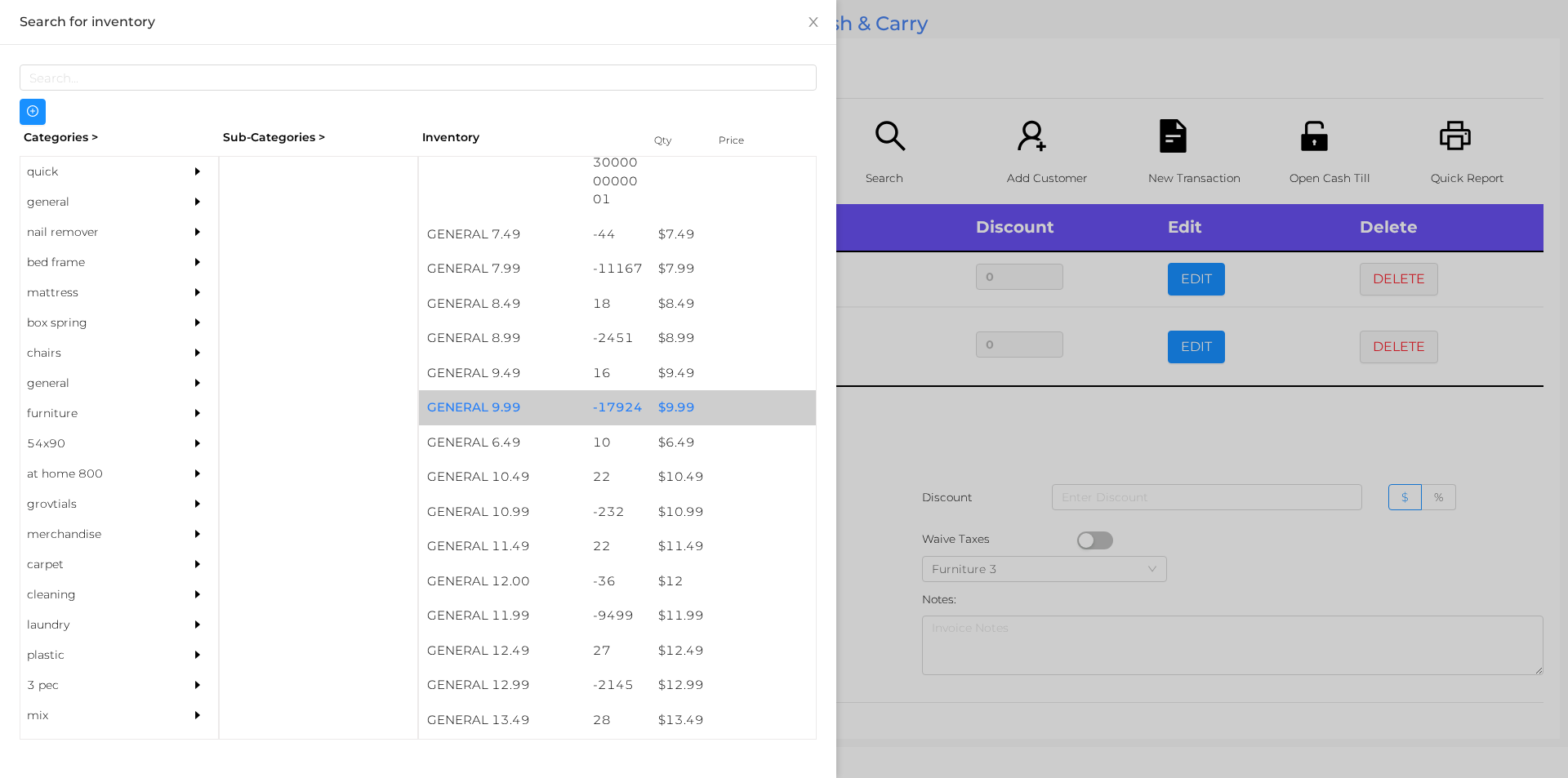
click at [695, 404] on div "$ 9.99" at bounding box center [733, 408] width 165 height 35
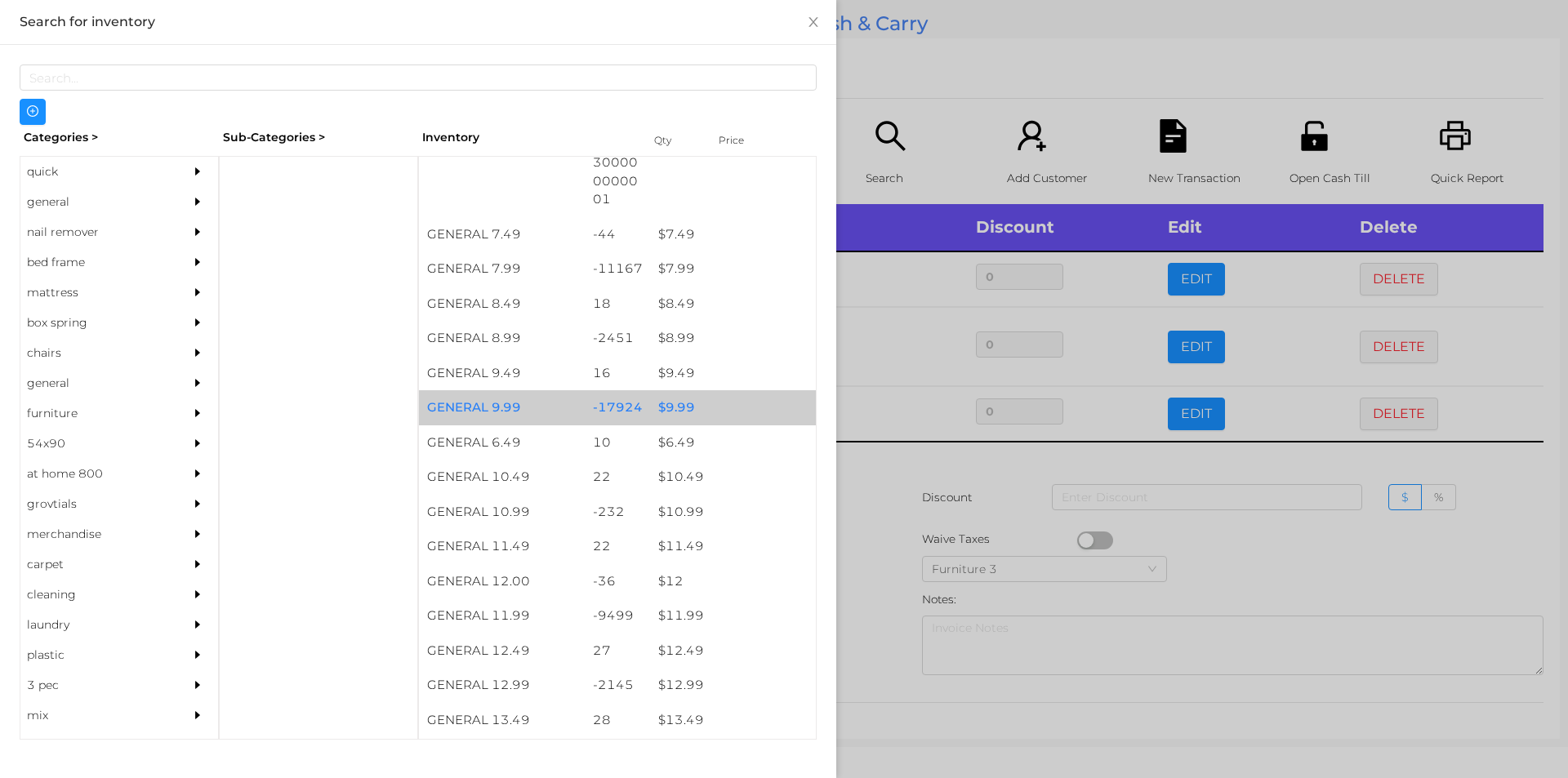
click at [708, 409] on div "$ 9.99" at bounding box center [733, 408] width 165 height 35
click at [707, 392] on div "$ 9.99" at bounding box center [733, 408] width 165 height 35
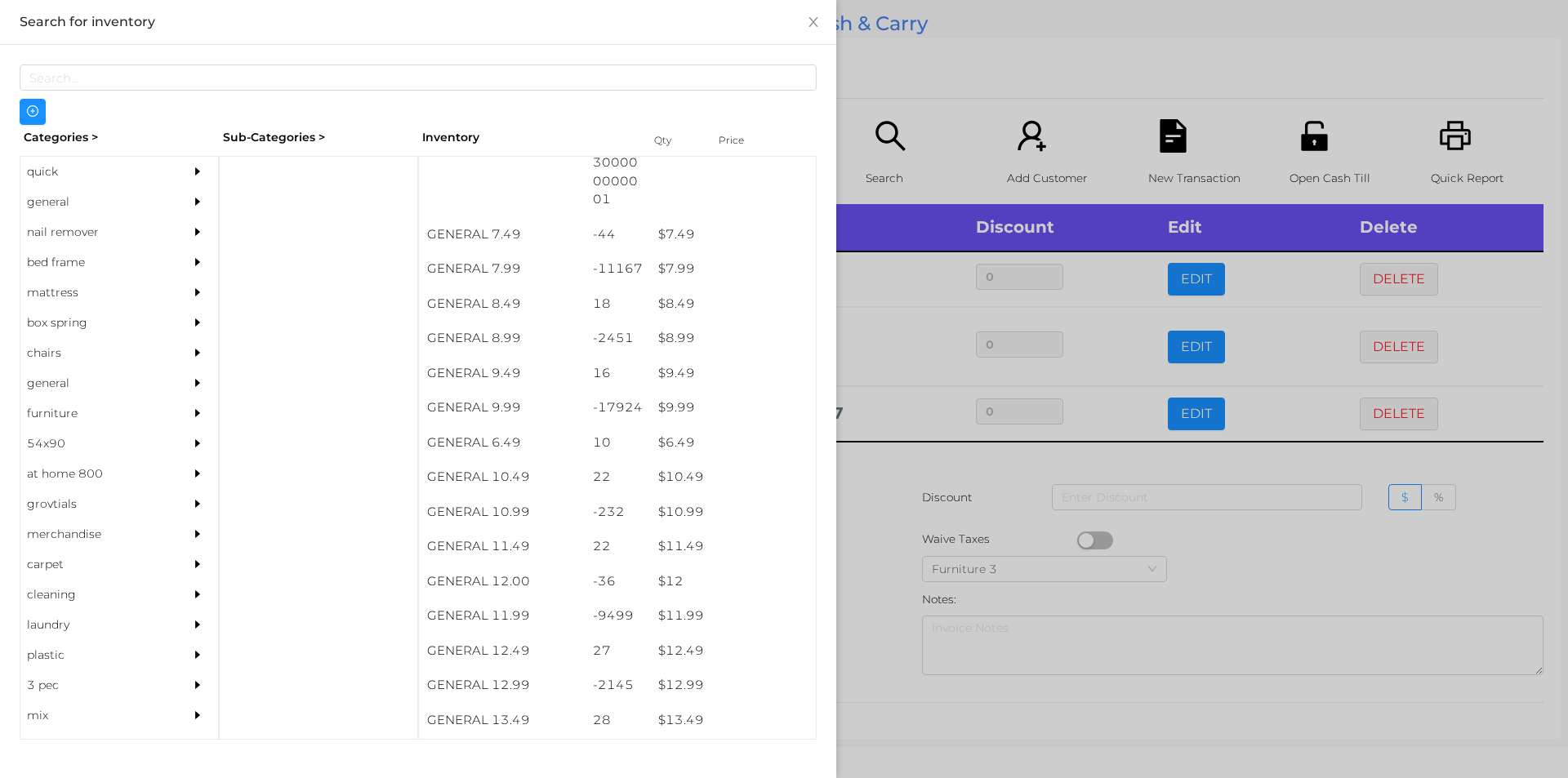
click at [953, 135] on div at bounding box center [784, 389] width 1568 height 778
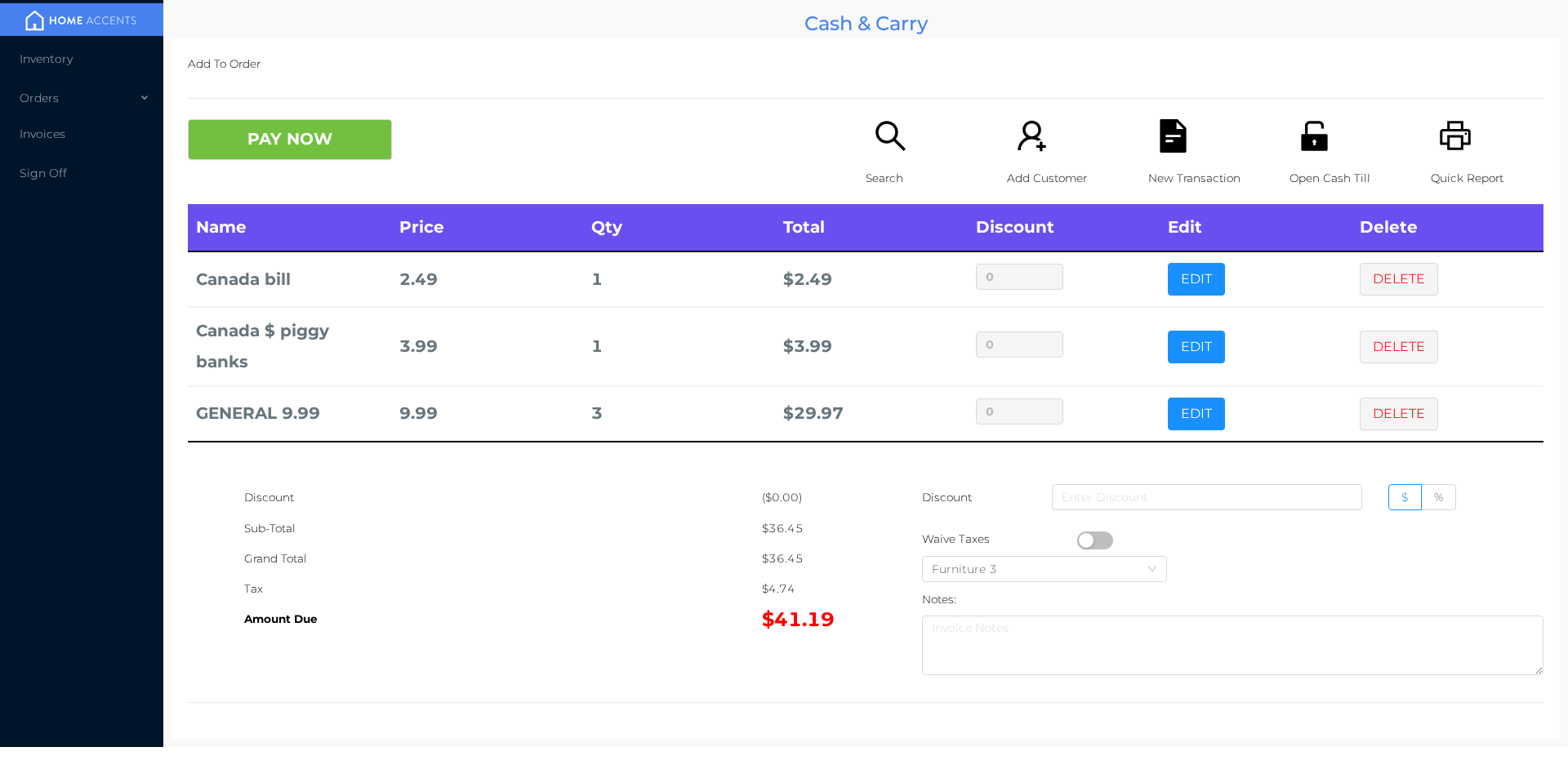
click at [1081, 540] on button "button" at bounding box center [1095, 540] width 36 height 18
click at [1392, 270] on button "DELETE" at bounding box center [1399, 279] width 79 height 33
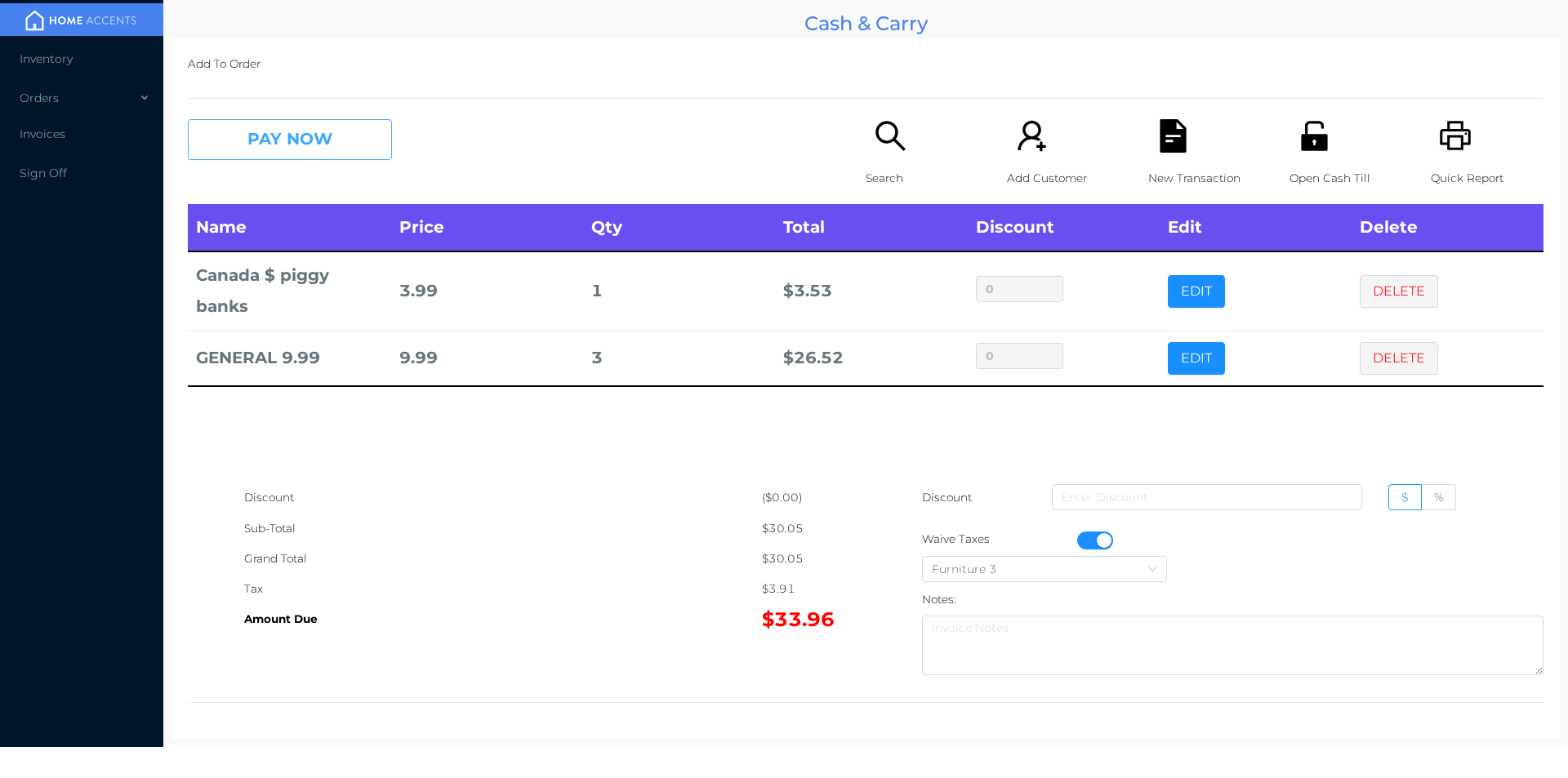
click at [303, 122] on button "PAY NOW" at bounding box center [290, 140] width 204 height 41
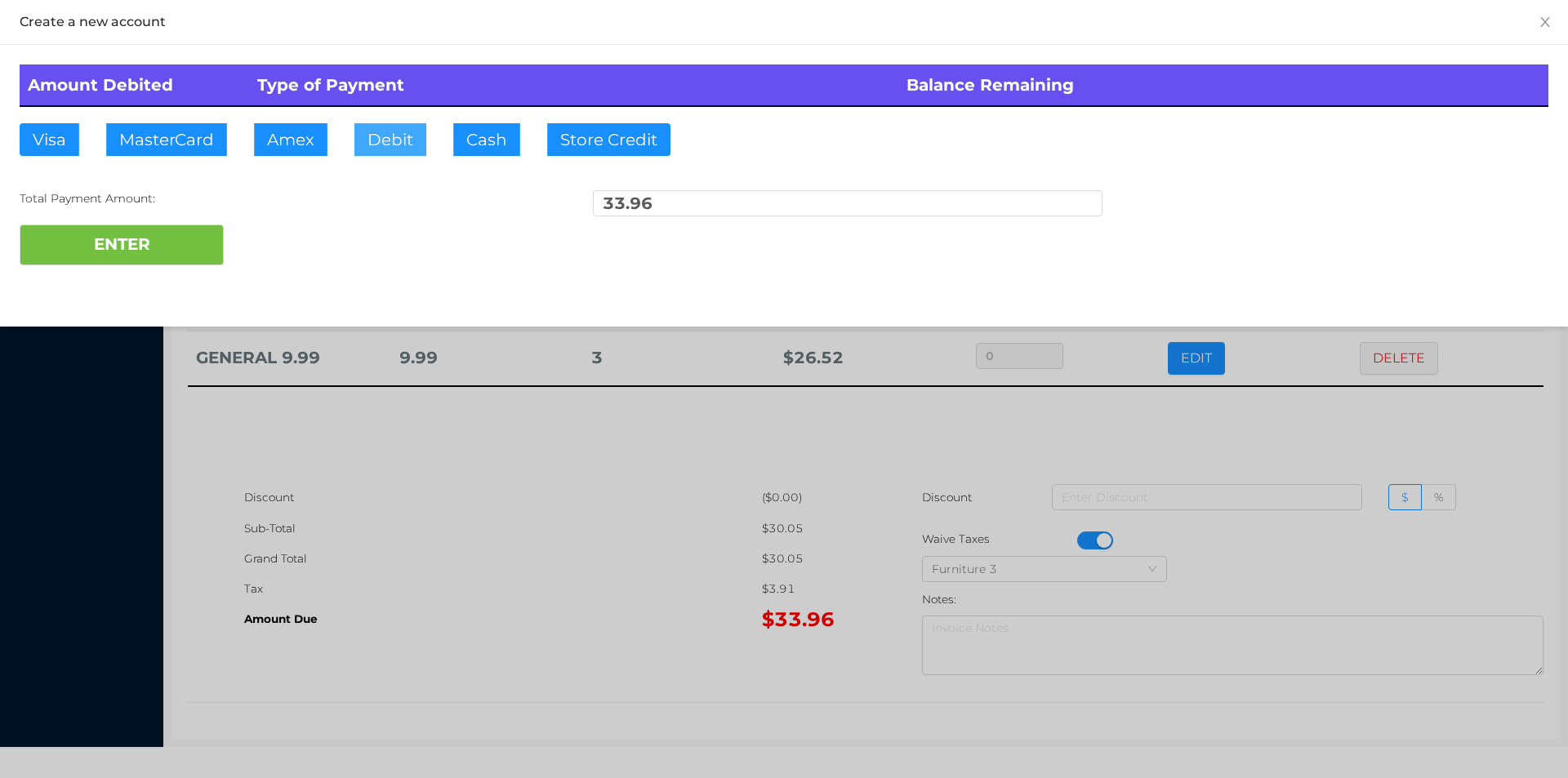
click at [410, 137] on button "Debit" at bounding box center [390, 140] width 72 height 33
click at [192, 247] on button "ENTER" at bounding box center [121, 245] width 204 height 41
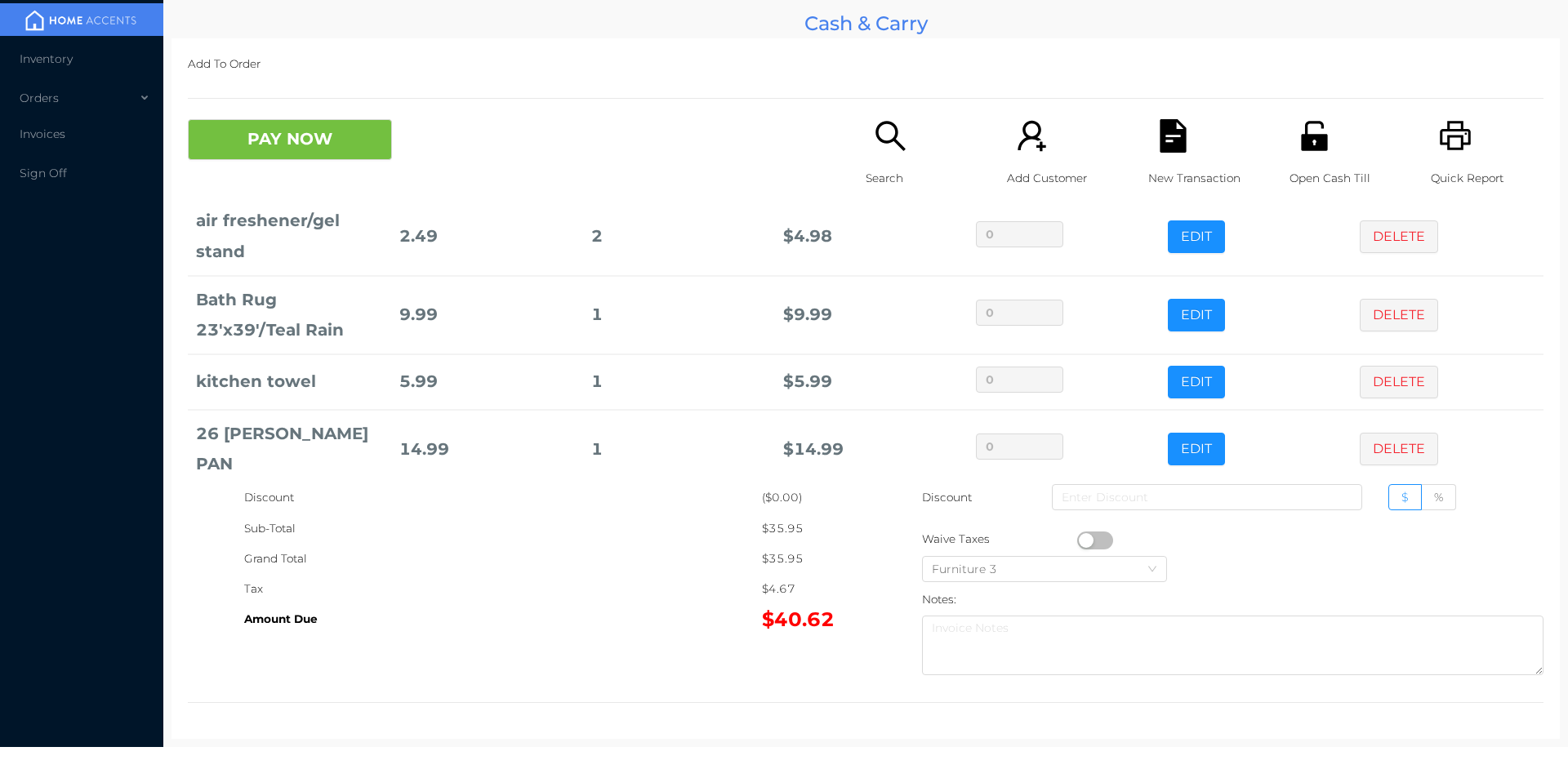
scroll to position [0, 0]
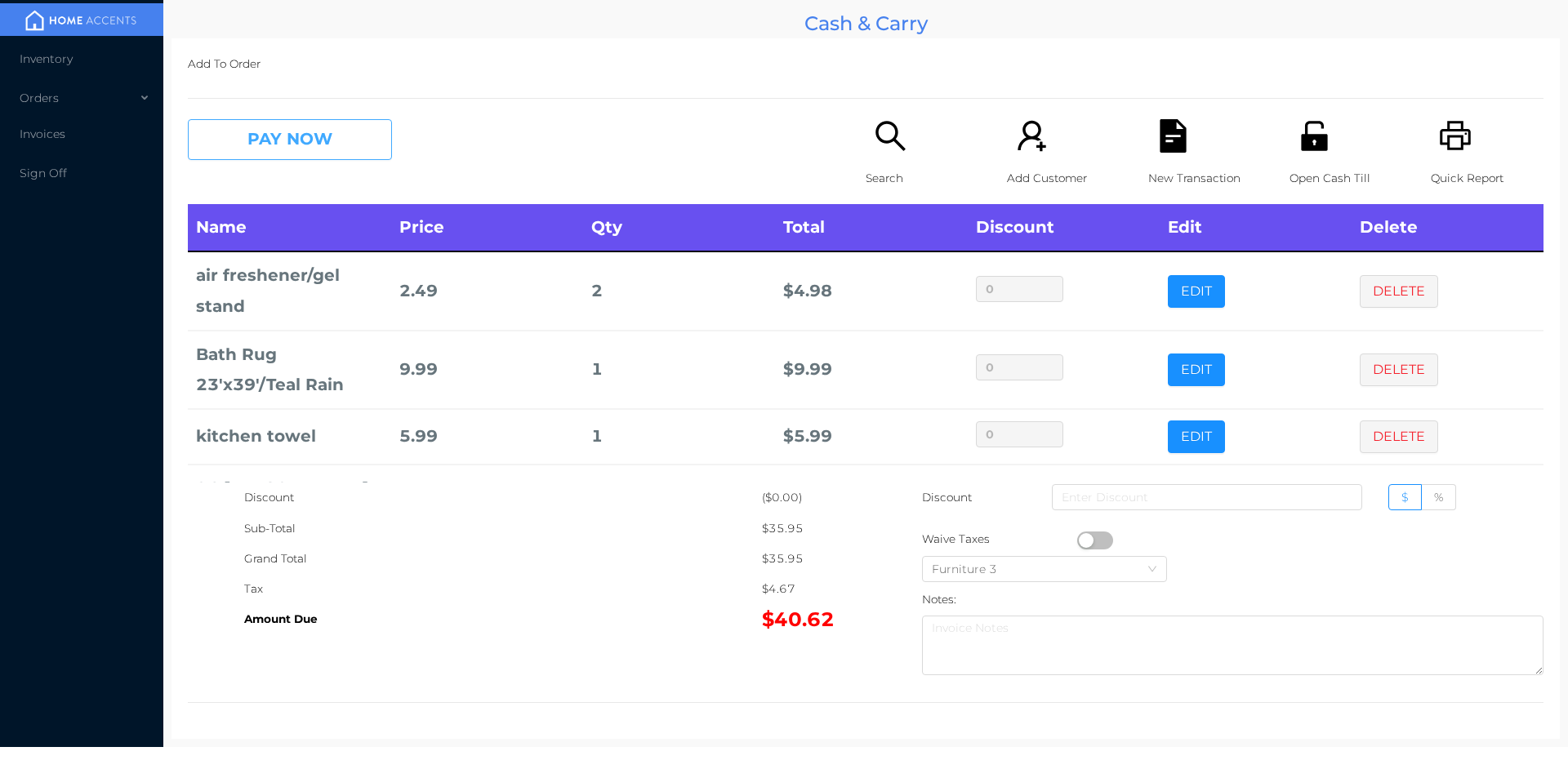
click at [247, 155] on button "PAY NOW" at bounding box center [290, 140] width 204 height 41
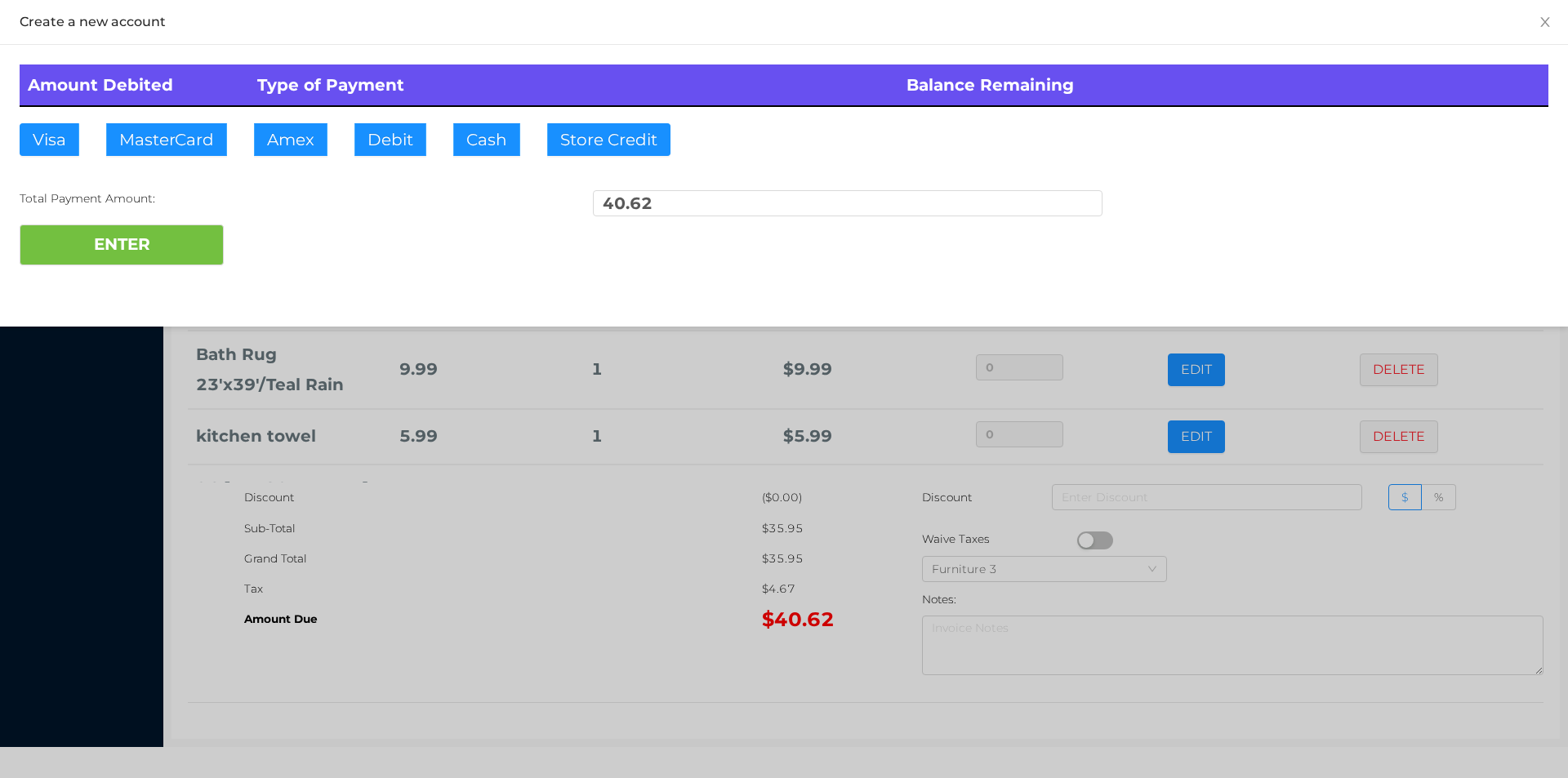
click at [832, 608] on div at bounding box center [784, 389] width 1568 height 778
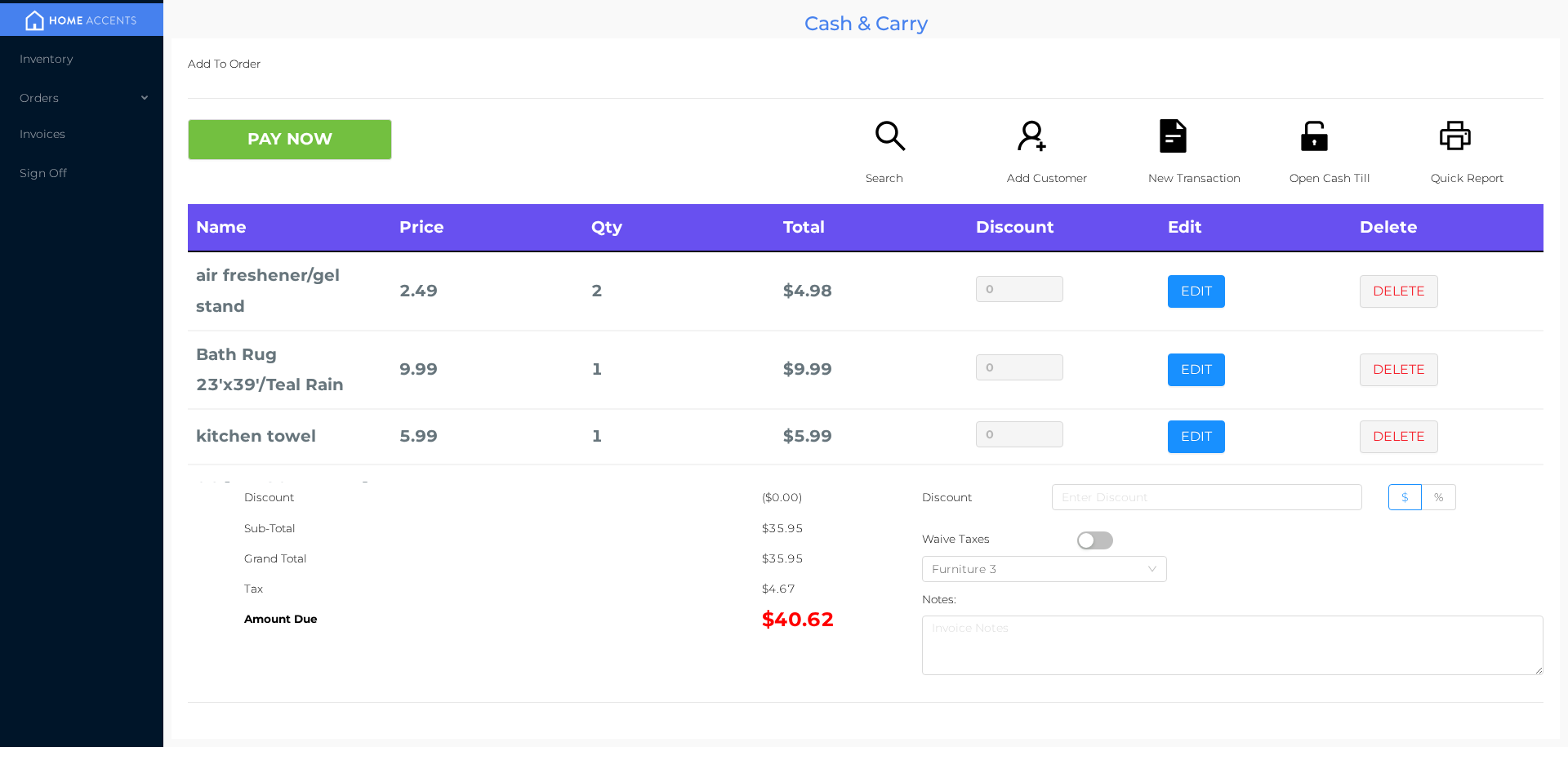
click at [1178, 140] on icon "icon: file-text" at bounding box center [1173, 136] width 33 height 33
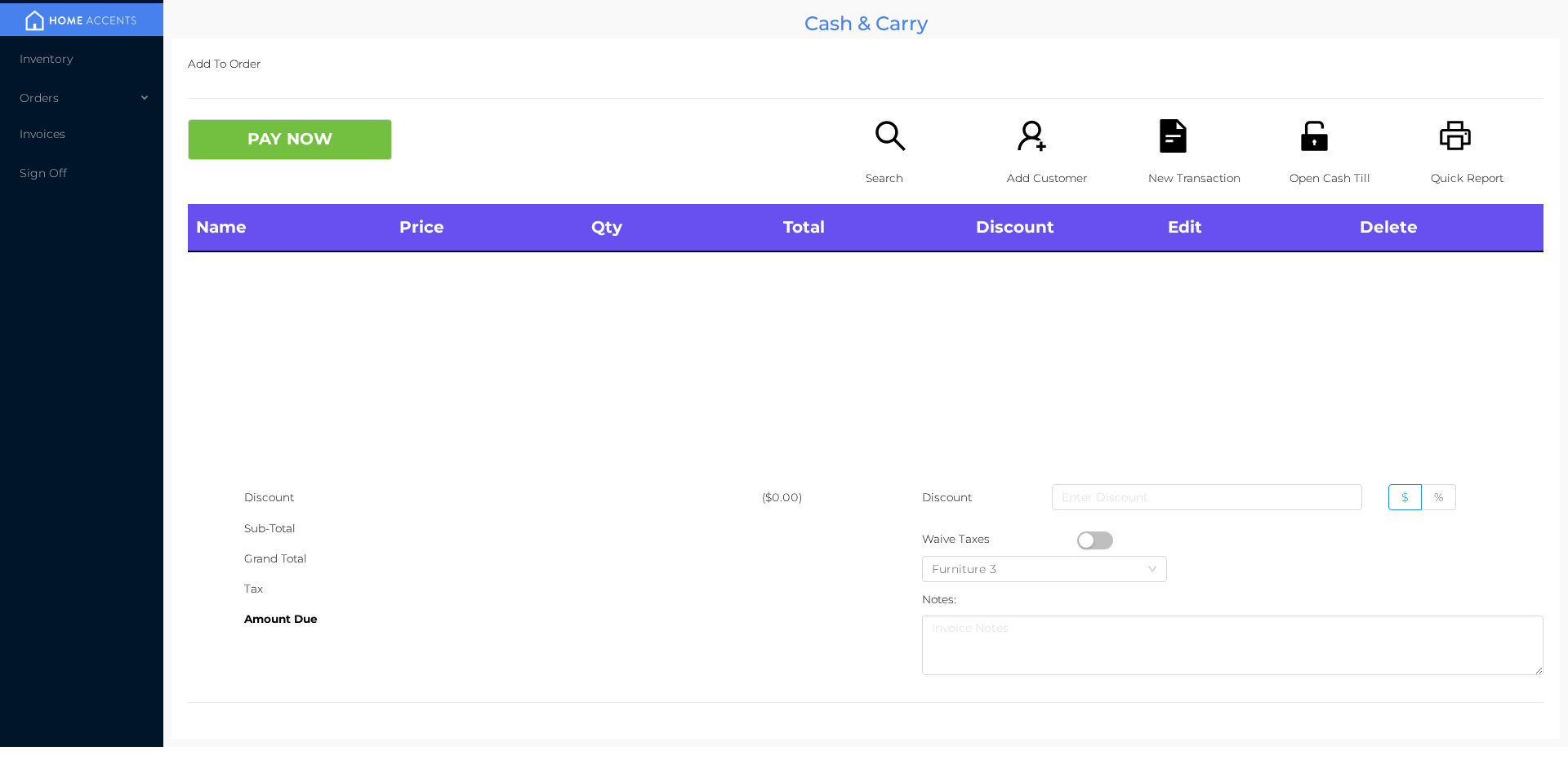
click at [1440, 126] on icon "icon: printer" at bounding box center [1456, 136] width 33 height 33
click at [886, 140] on icon "icon: search" at bounding box center [889, 135] width 29 height 29
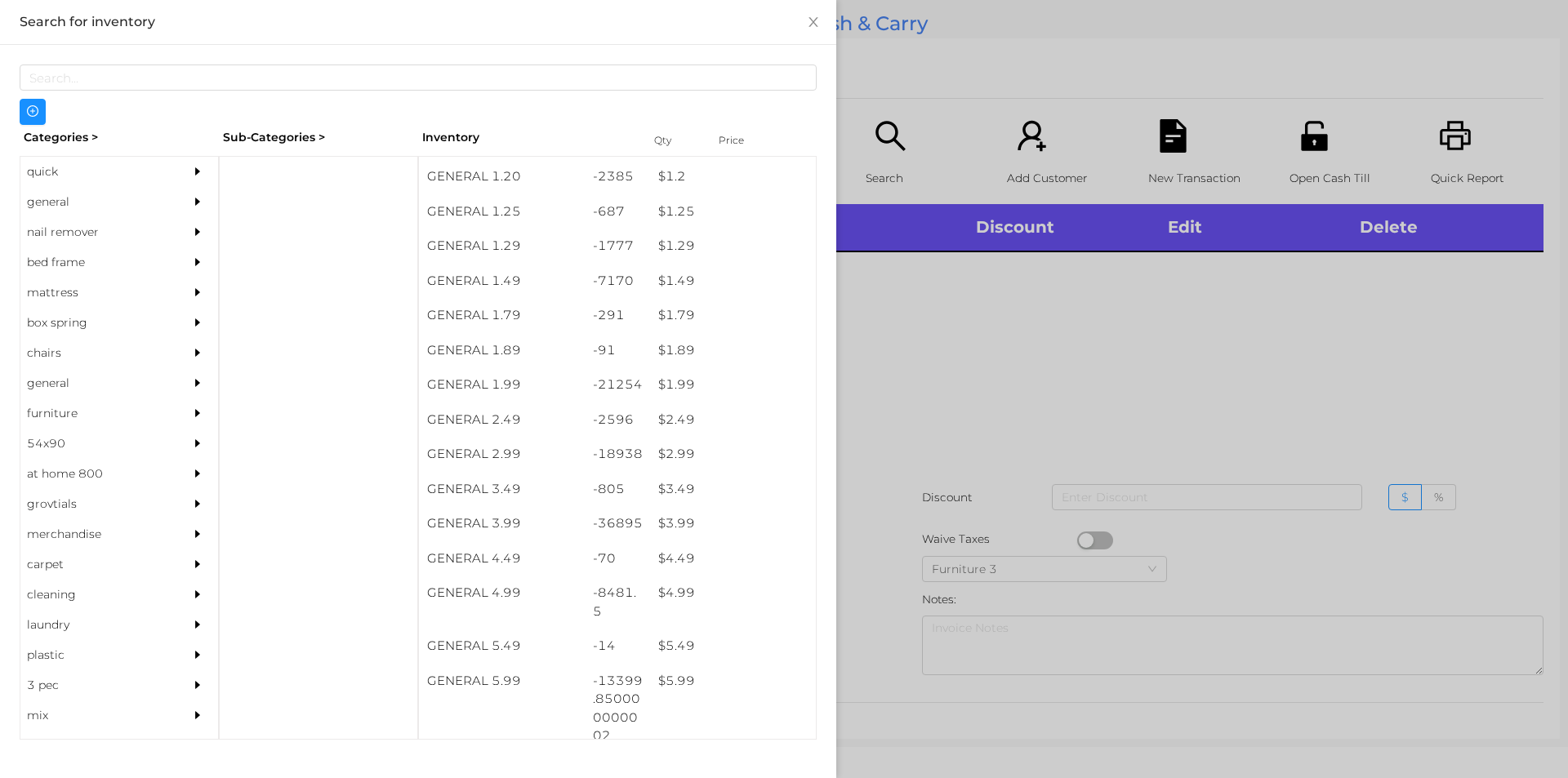
scroll to position [181, 0]
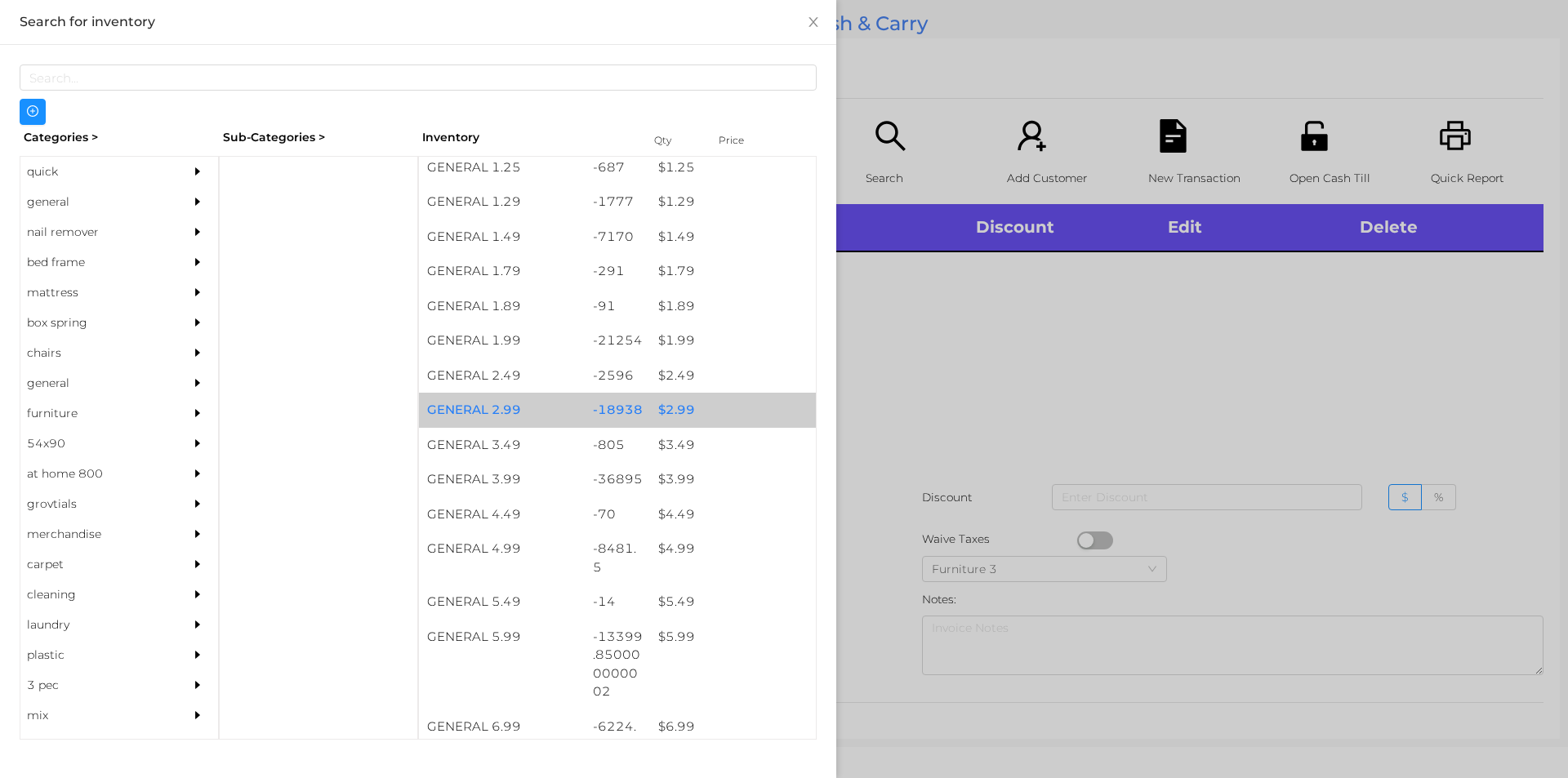
click at [677, 414] on div "$ 2.99" at bounding box center [733, 410] width 165 height 35
click at [693, 409] on div "$ 2.99" at bounding box center [733, 410] width 165 height 35
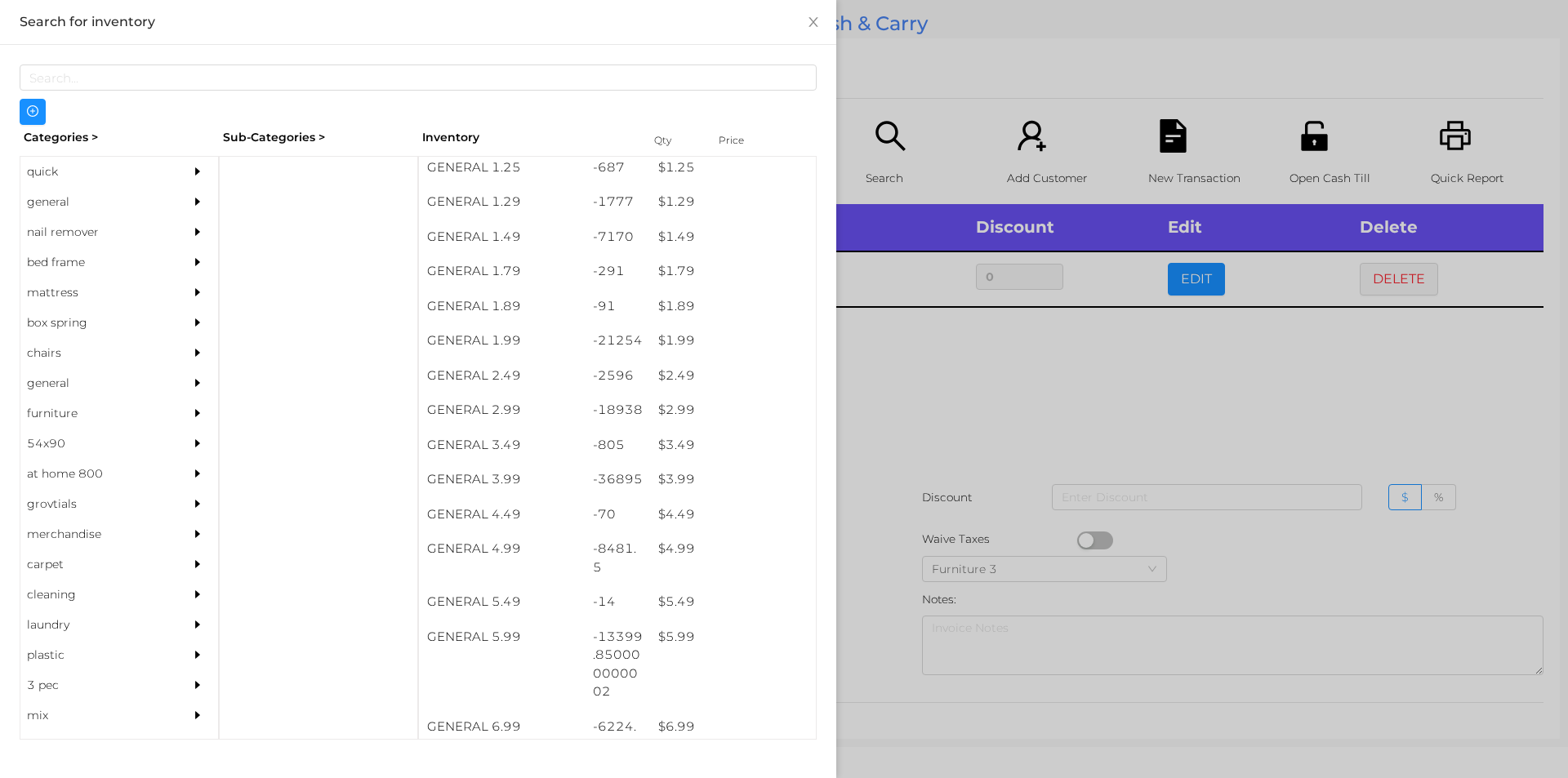
click at [907, 475] on div at bounding box center [784, 389] width 1568 height 778
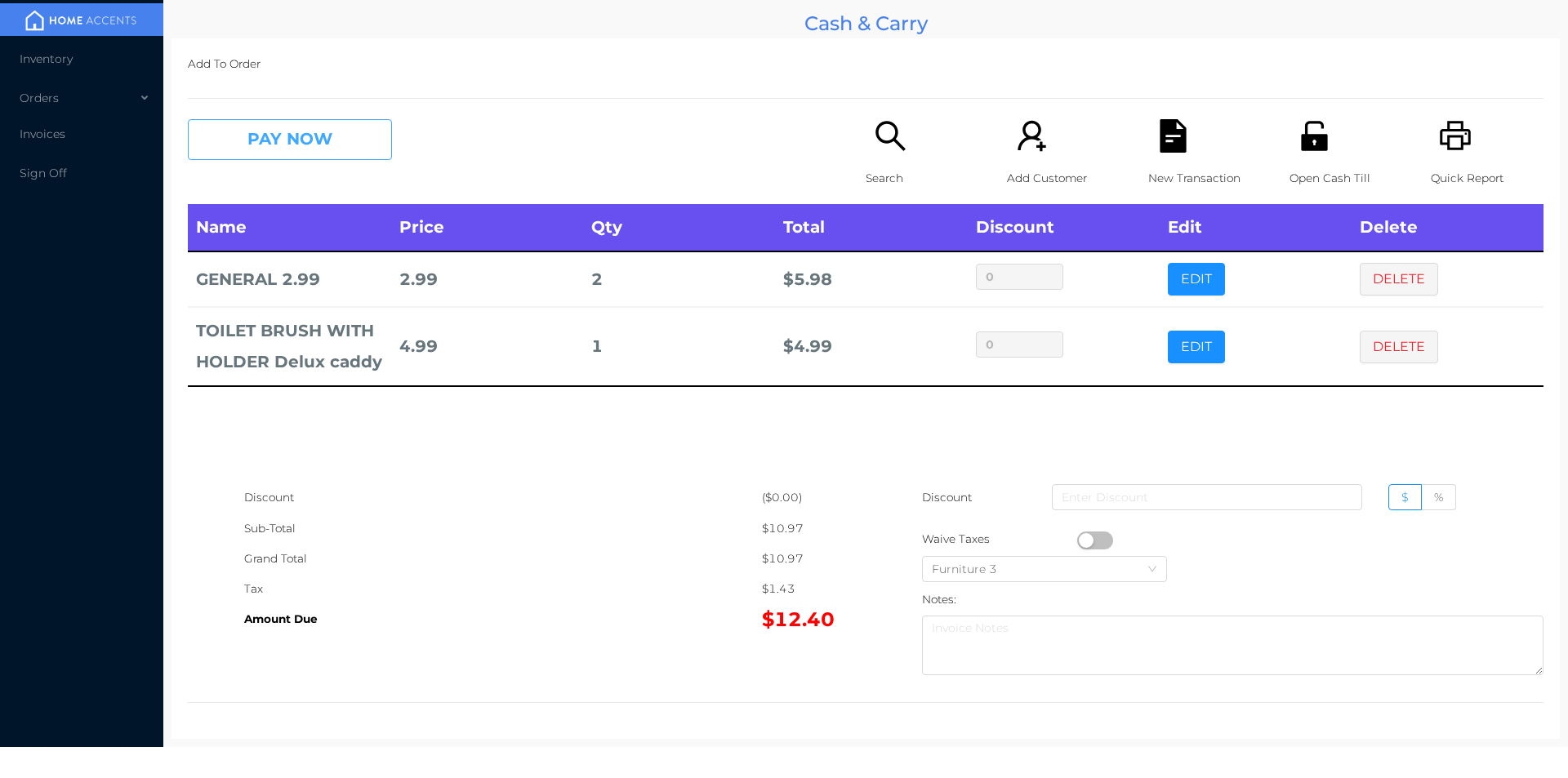
click at [321, 145] on button "PAY NOW" at bounding box center [290, 140] width 204 height 41
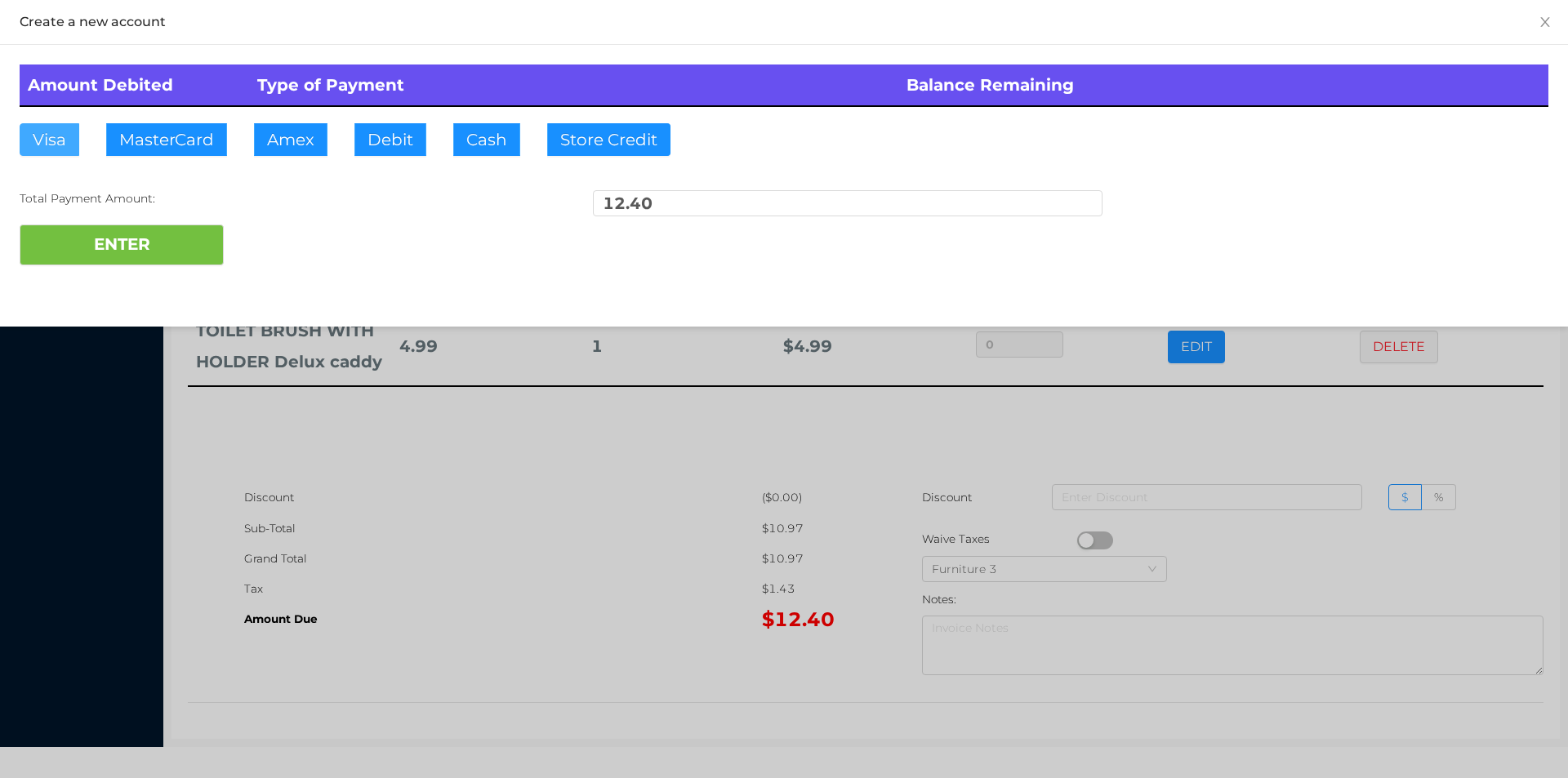
click at [37, 152] on button "Visa" at bounding box center [48, 140] width 59 height 33
click at [51, 234] on button "ENTER" at bounding box center [121, 245] width 204 height 41
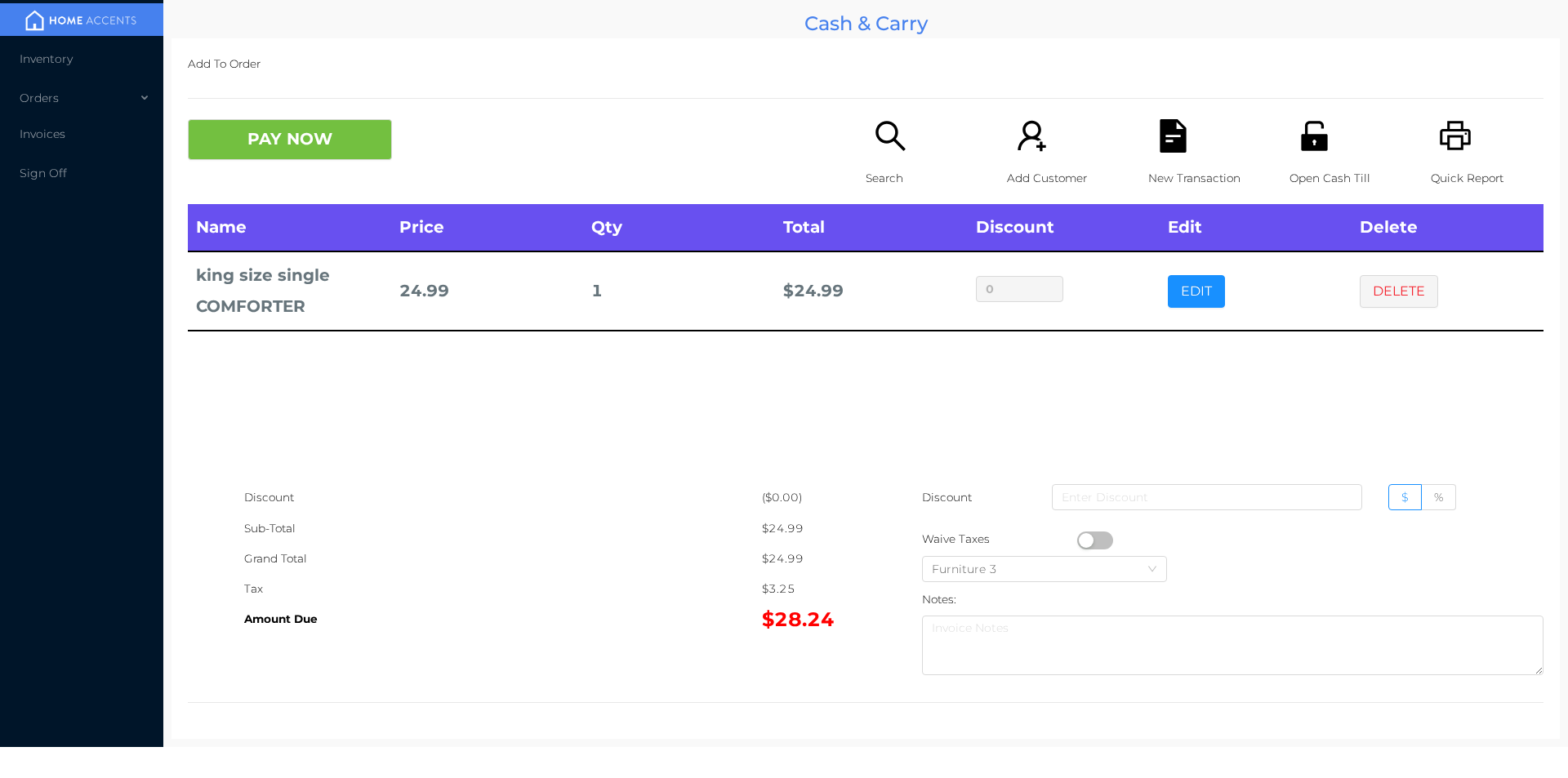
click at [888, 144] on icon "icon: search" at bounding box center [890, 136] width 33 height 33
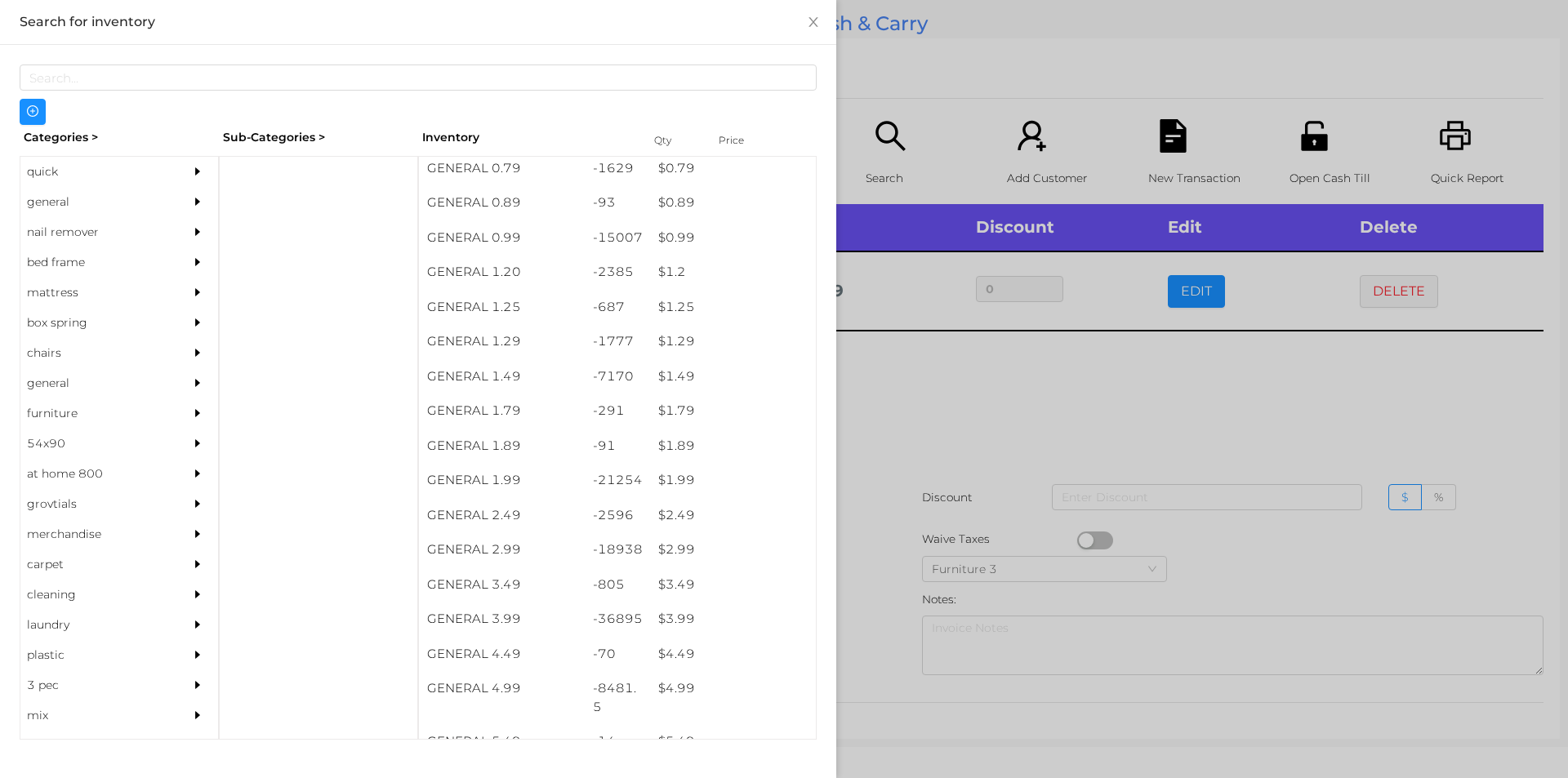
scroll to position [74, 0]
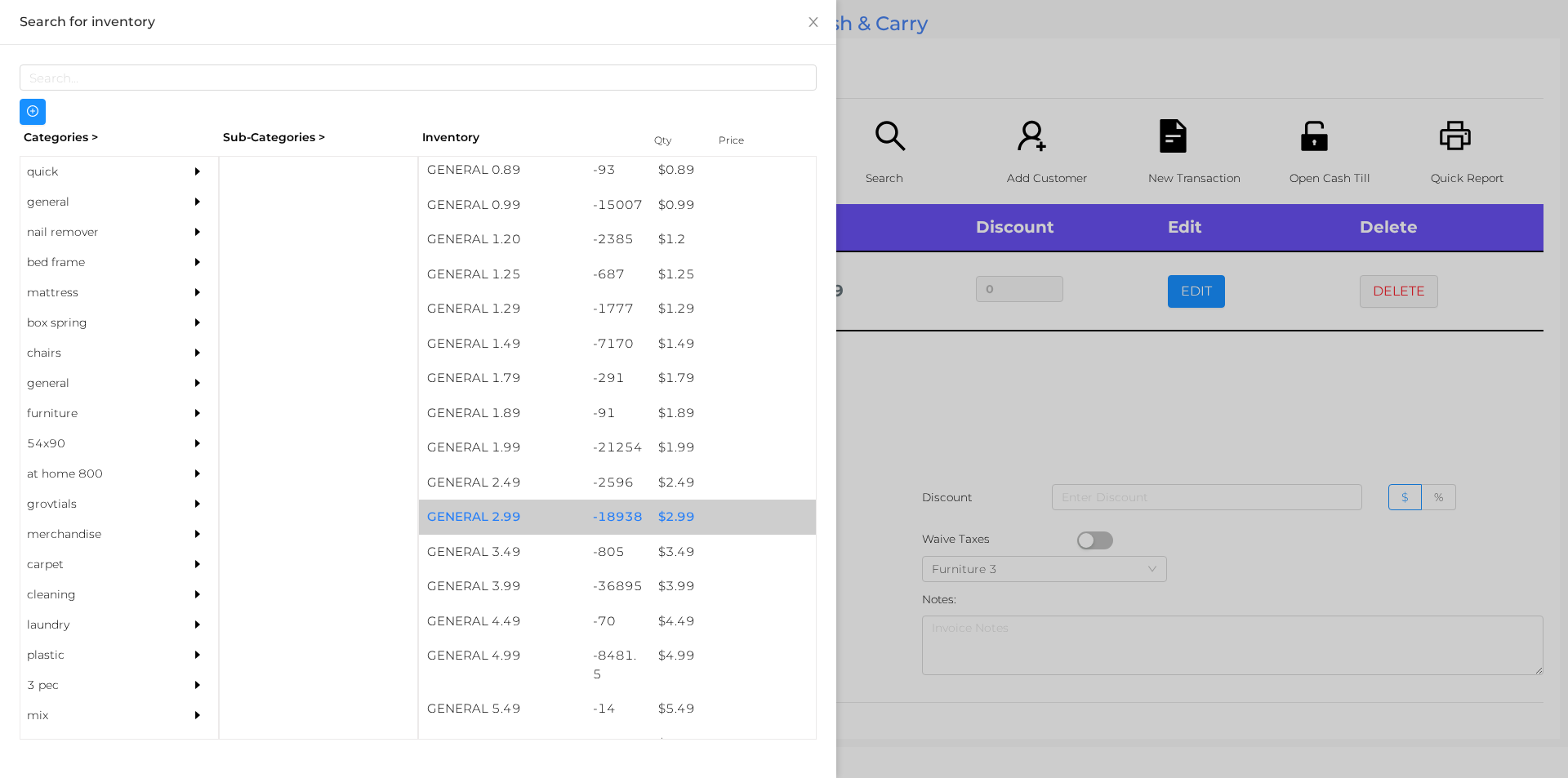
click at [707, 512] on div "$ 2.99" at bounding box center [733, 517] width 165 height 35
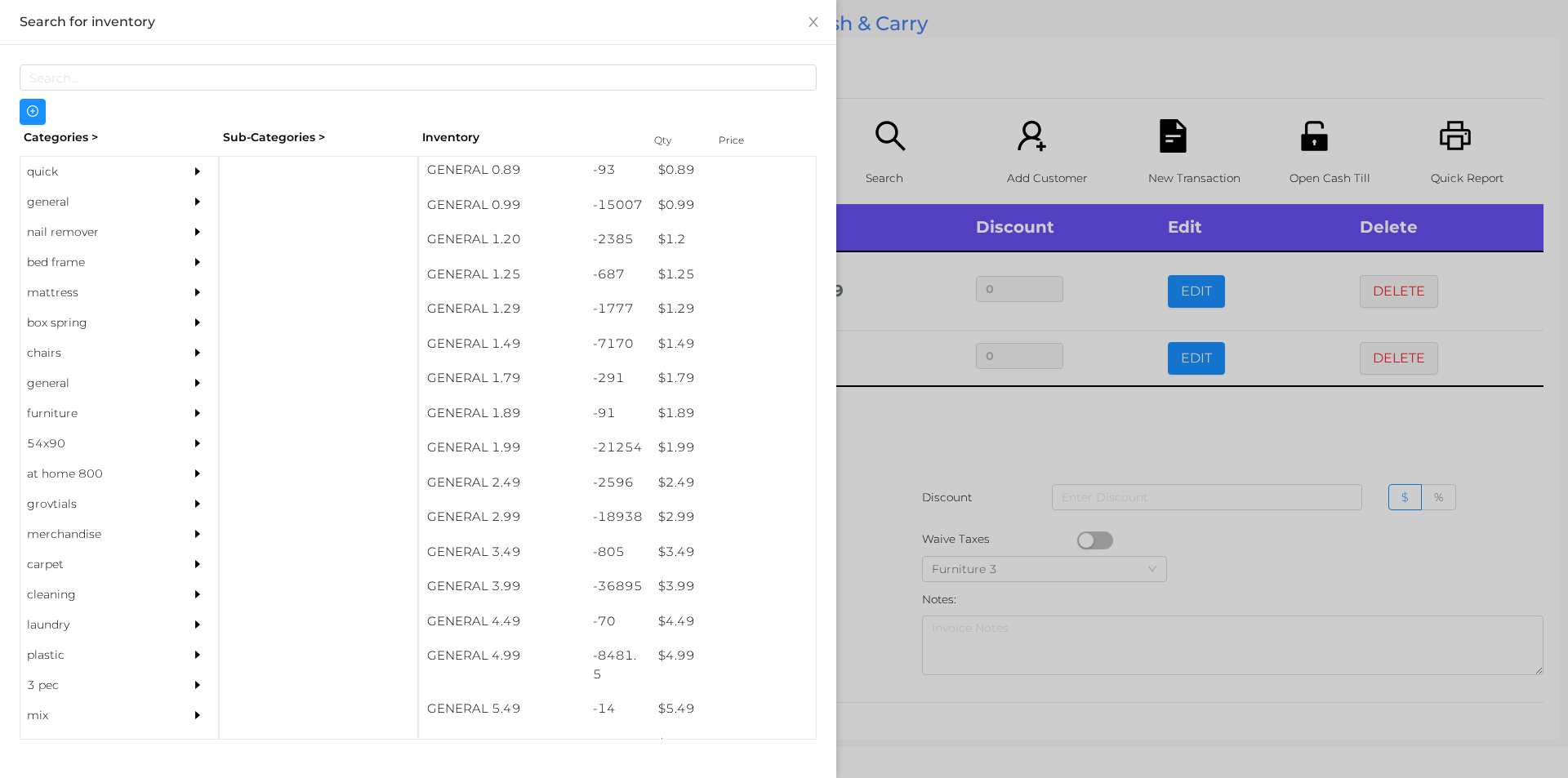
click at [932, 436] on div at bounding box center [784, 389] width 1568 height 778
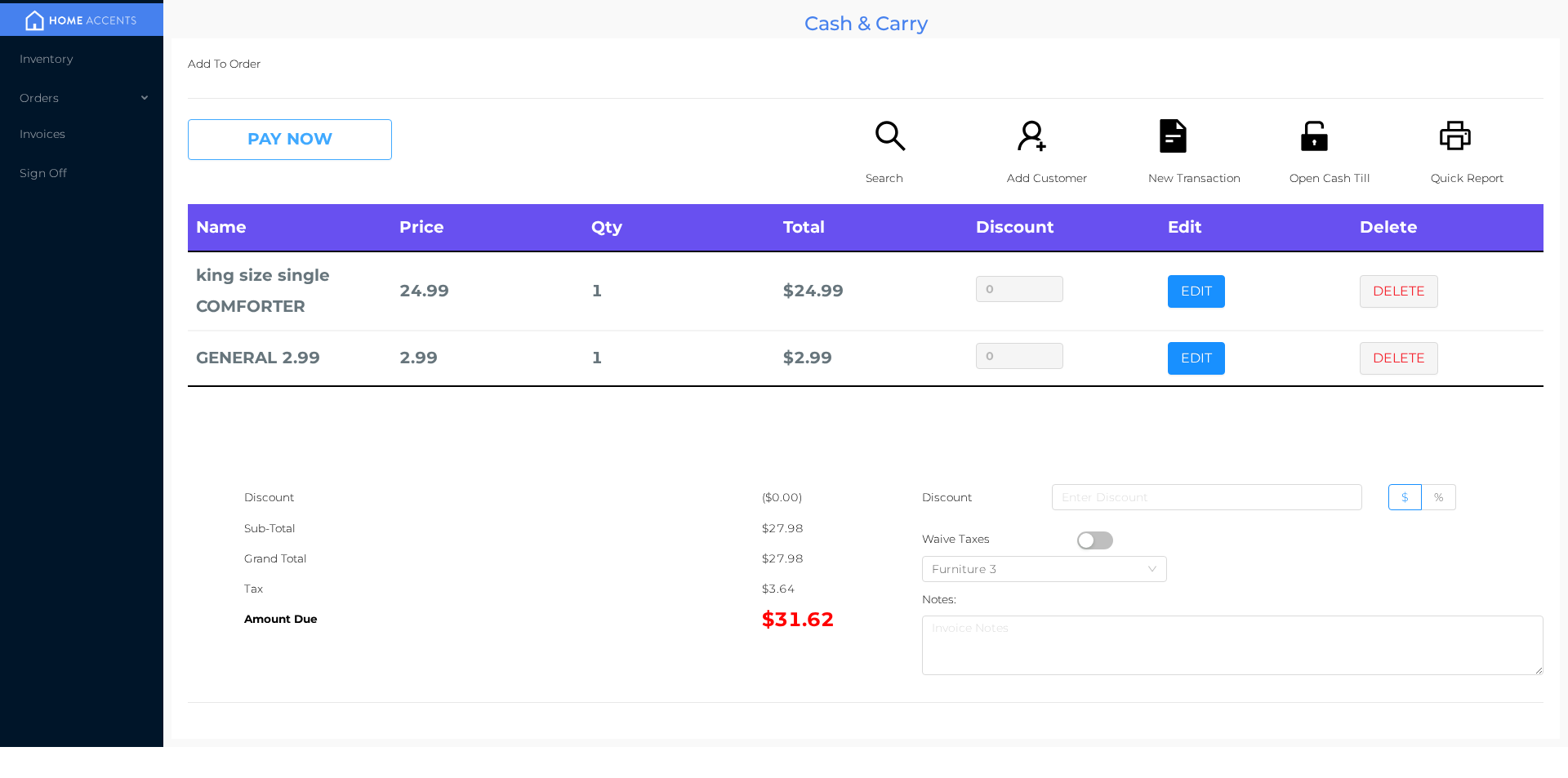
click at [311, 137] on button "PAY NOW" at bounding box center [290, 140] width 204 height 41
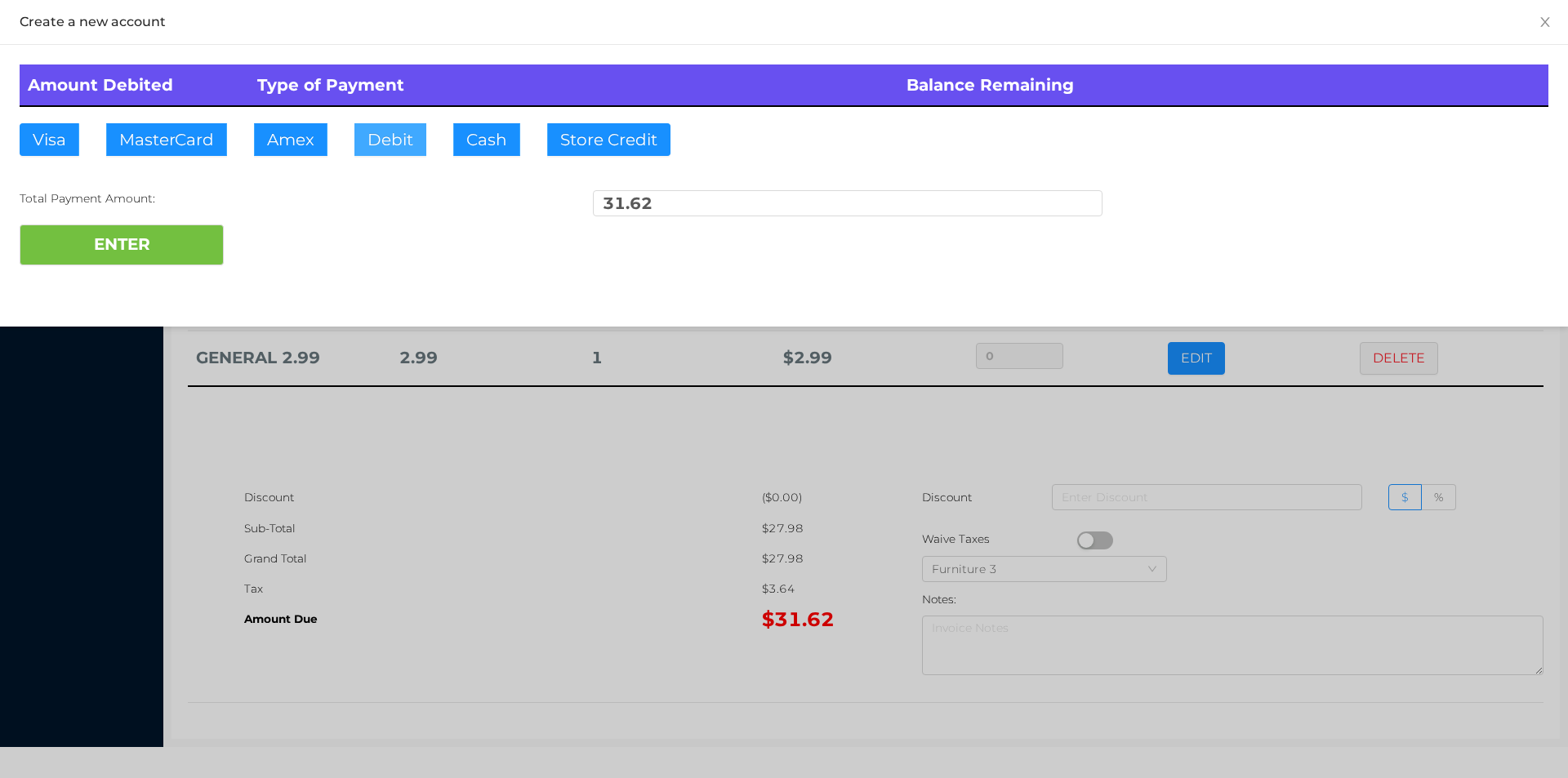
click at [407, 129] on button "Debit" at bounding box center [390, 140] width 72 height 33
click at [172, 242] on button "ENTER" at bounding box center [121, 245] width 204 height 41
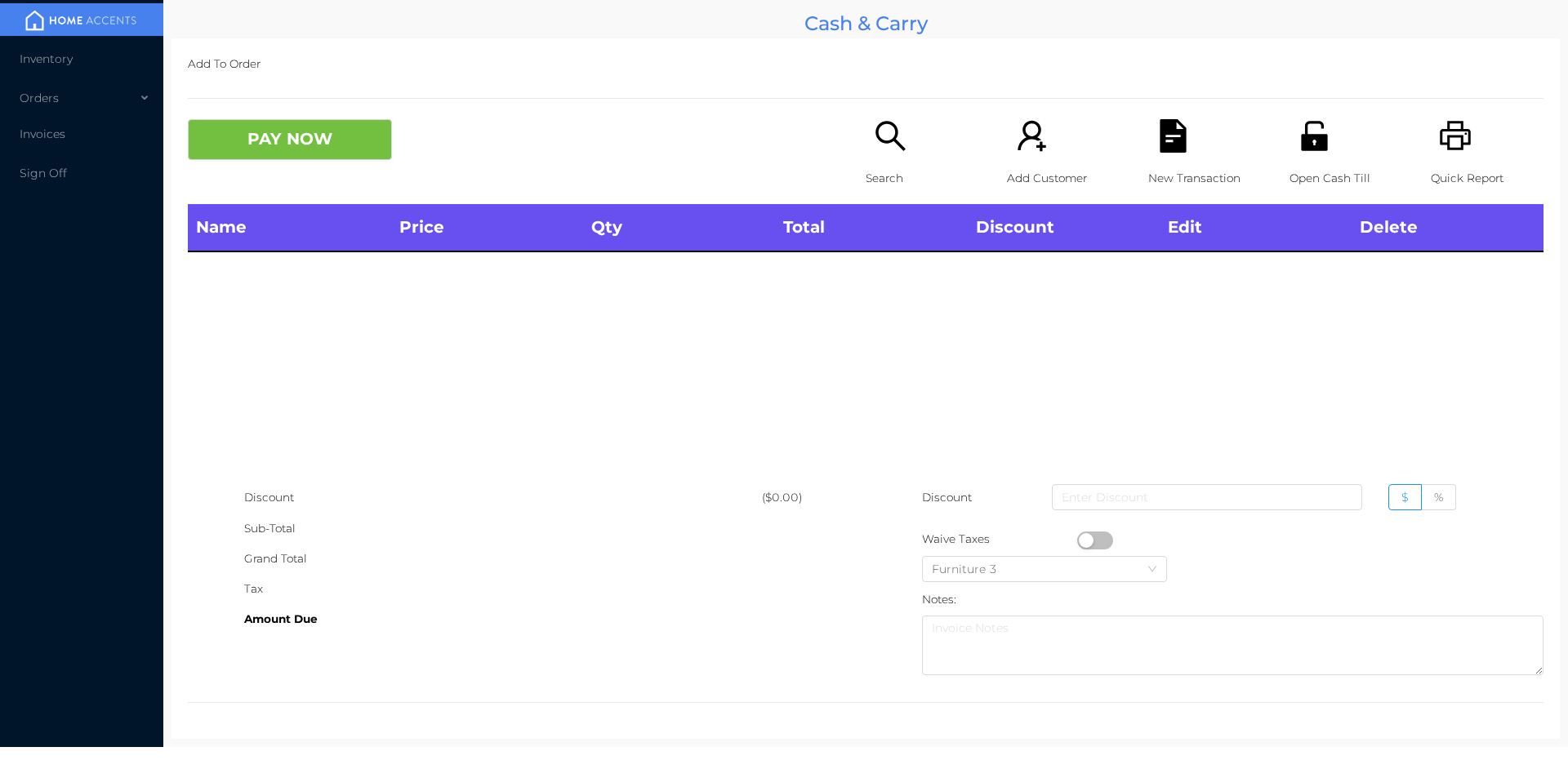
click at [881, 160] on div "Search" at bounding box center [922, 162] width 113 height 85
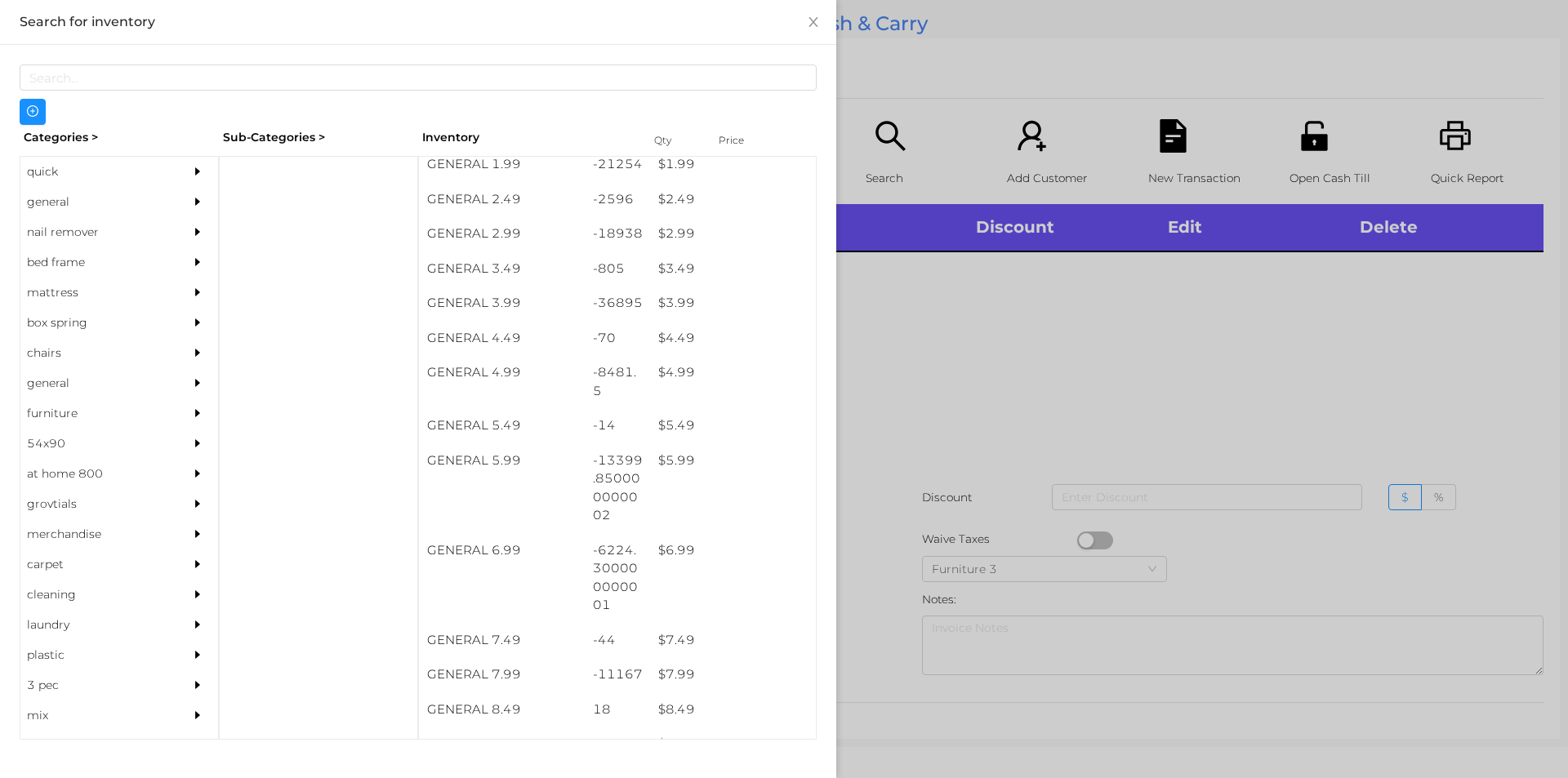
scroll to position [386, 0]
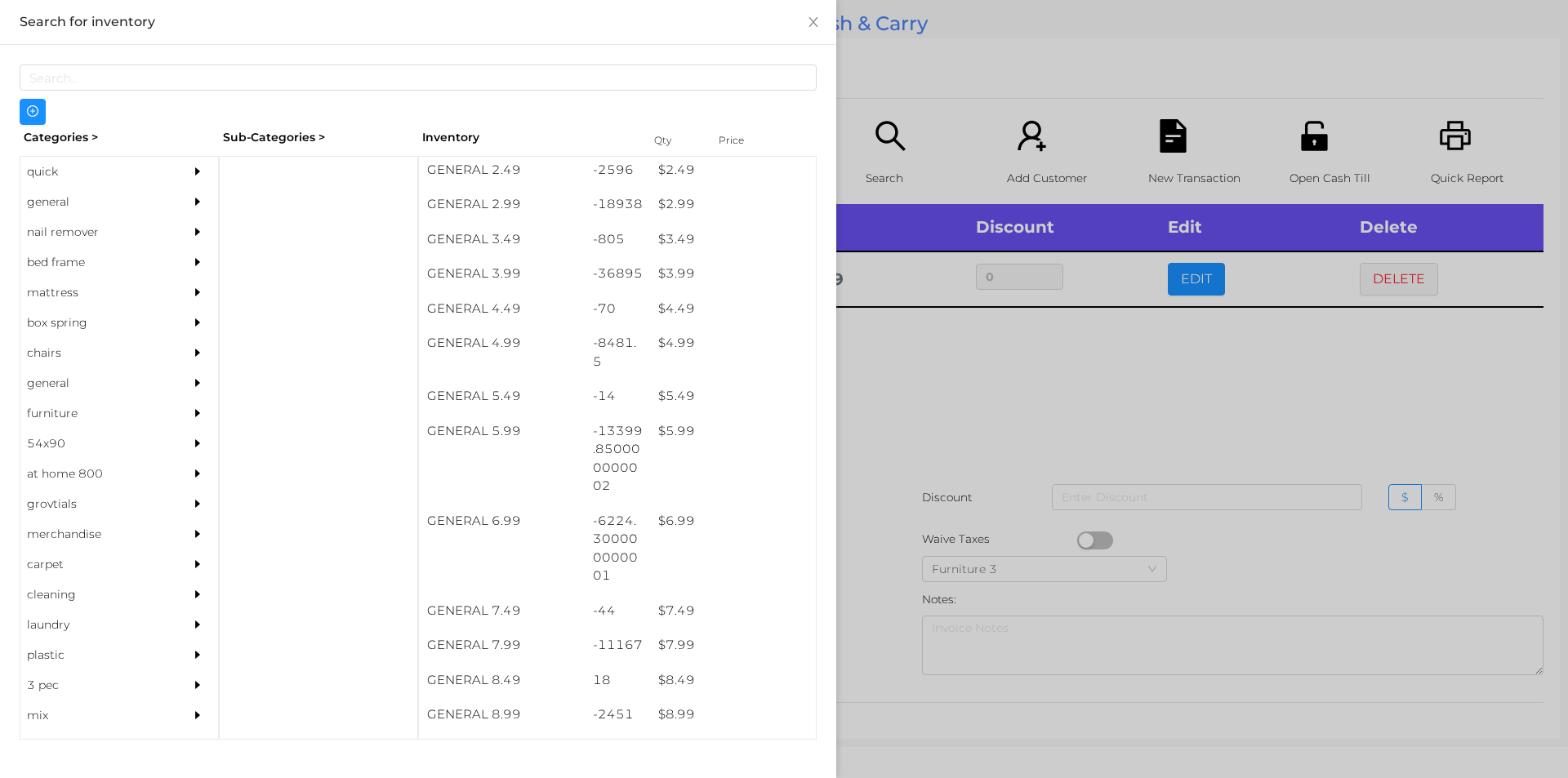
click at [1016, 497] on div at bounding box center [784, 389] width 1568 height 778
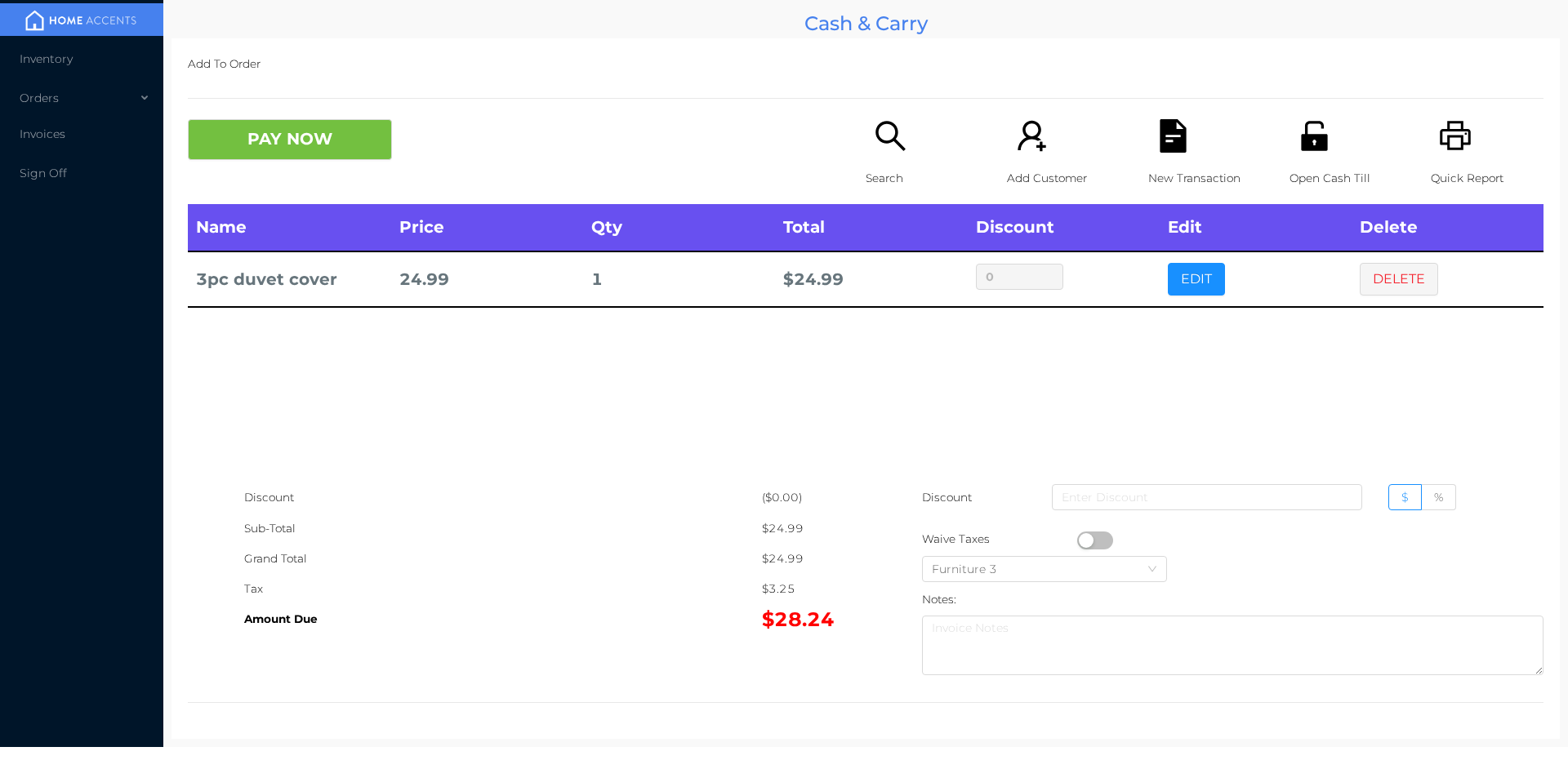
click at [873, 138] on icon "icon: search" at bounding box center [890, 136] width 33 height 33
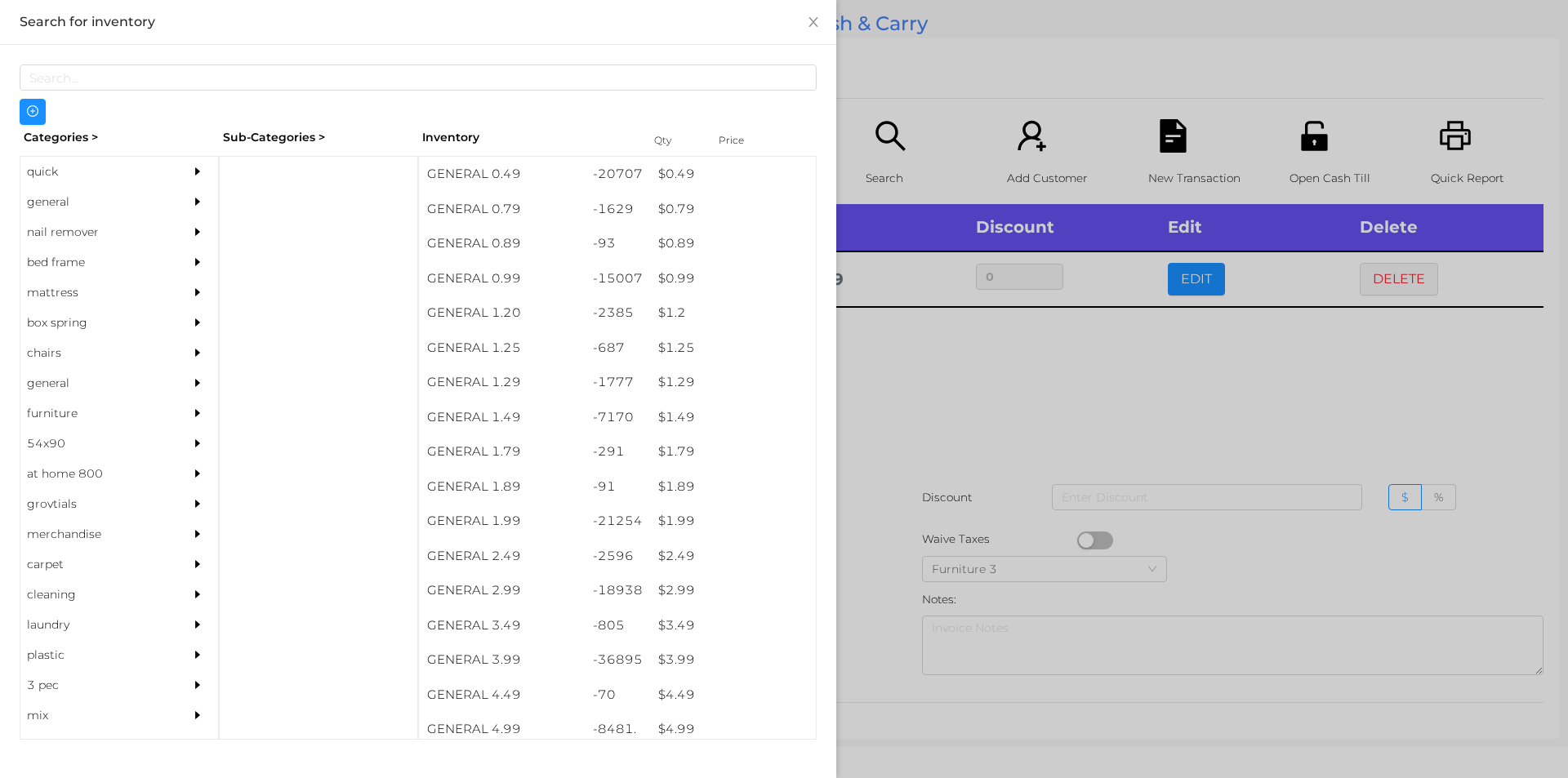
click at [89, 169] on div "quick" at bounding box center [94, 172] width 149 height 30
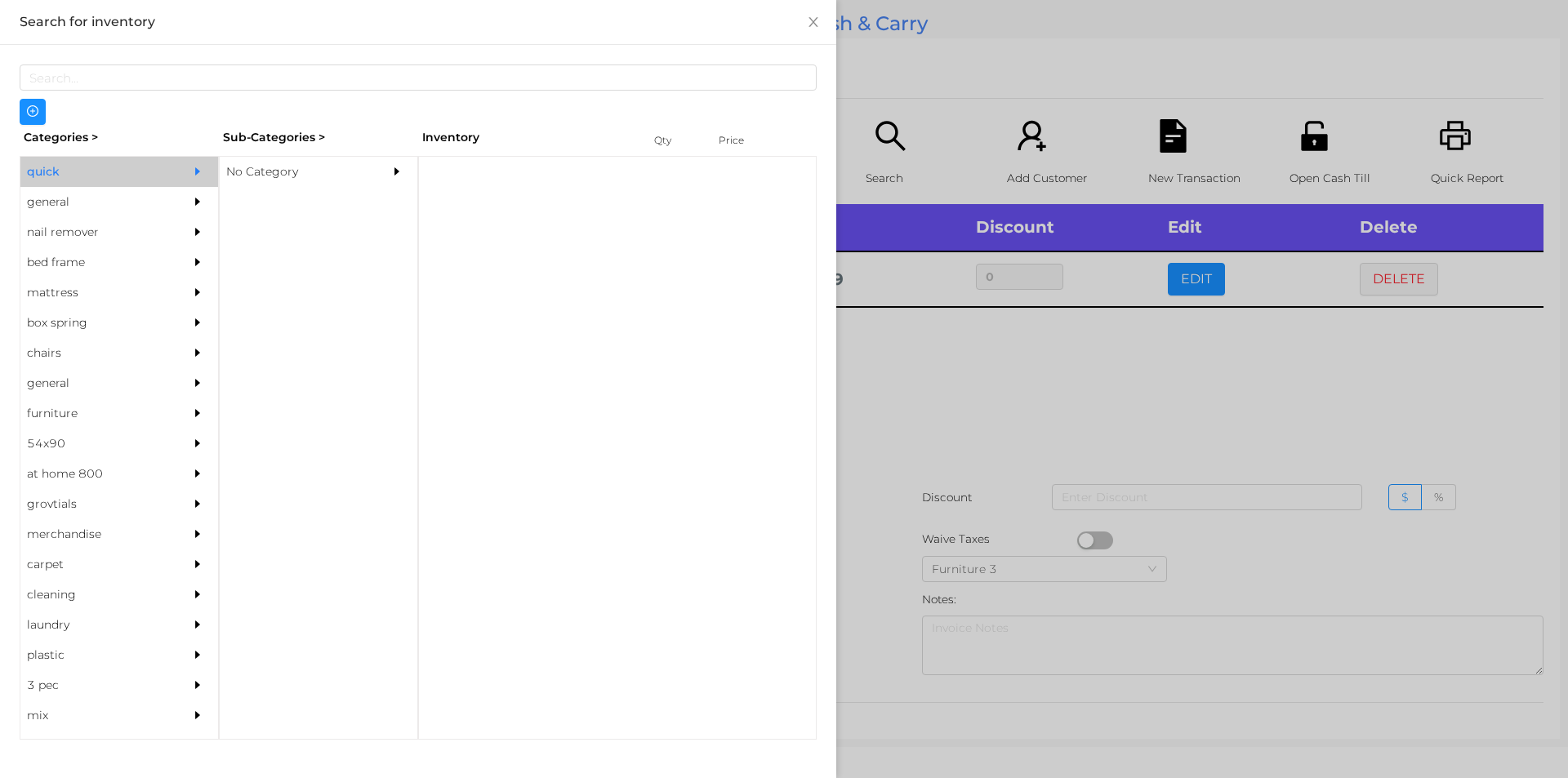
click at [288, 180] on div "No Category" at bounding box center [294, 172] width 149 height 30
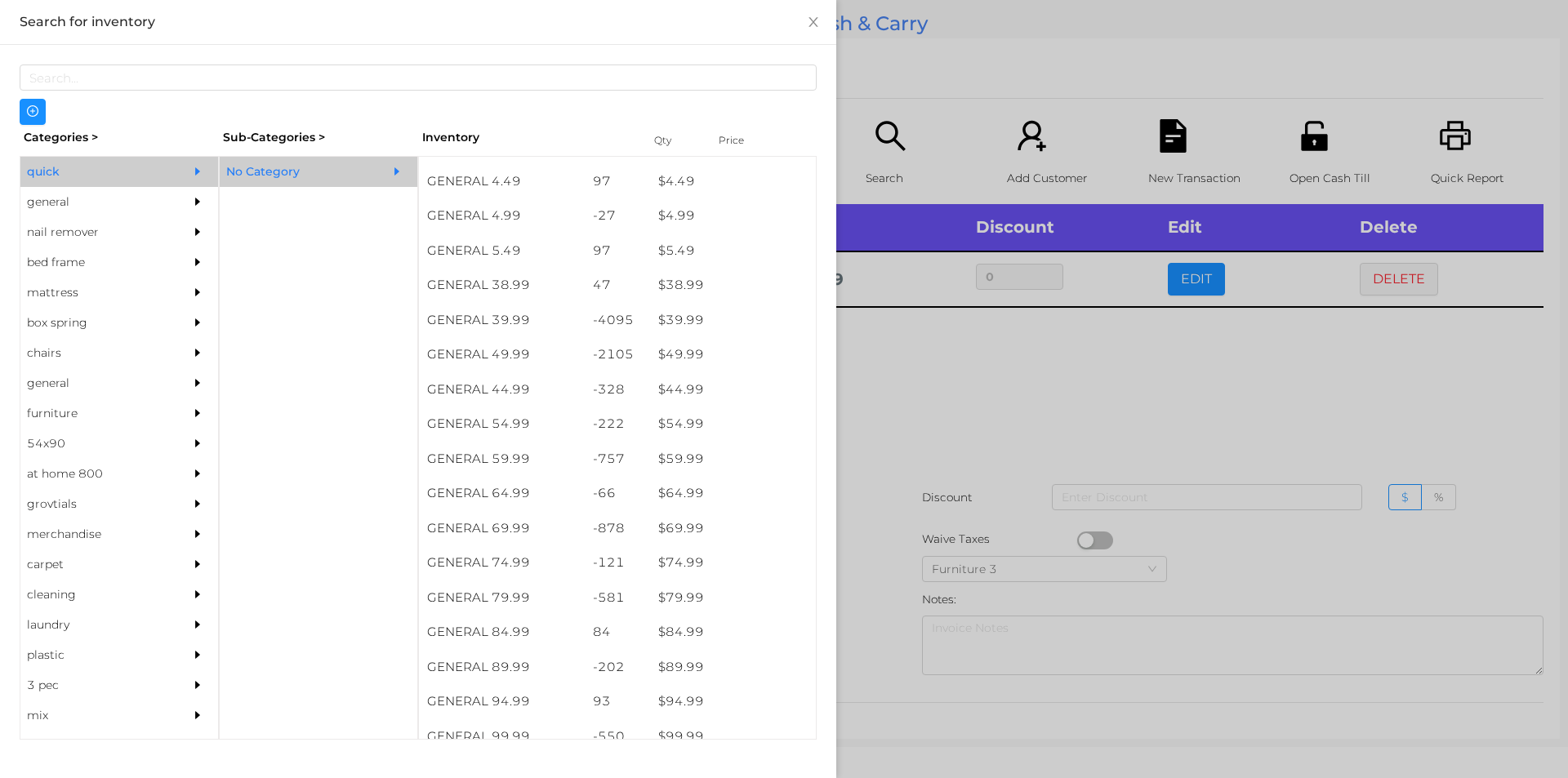
scroll to position [838, 0]
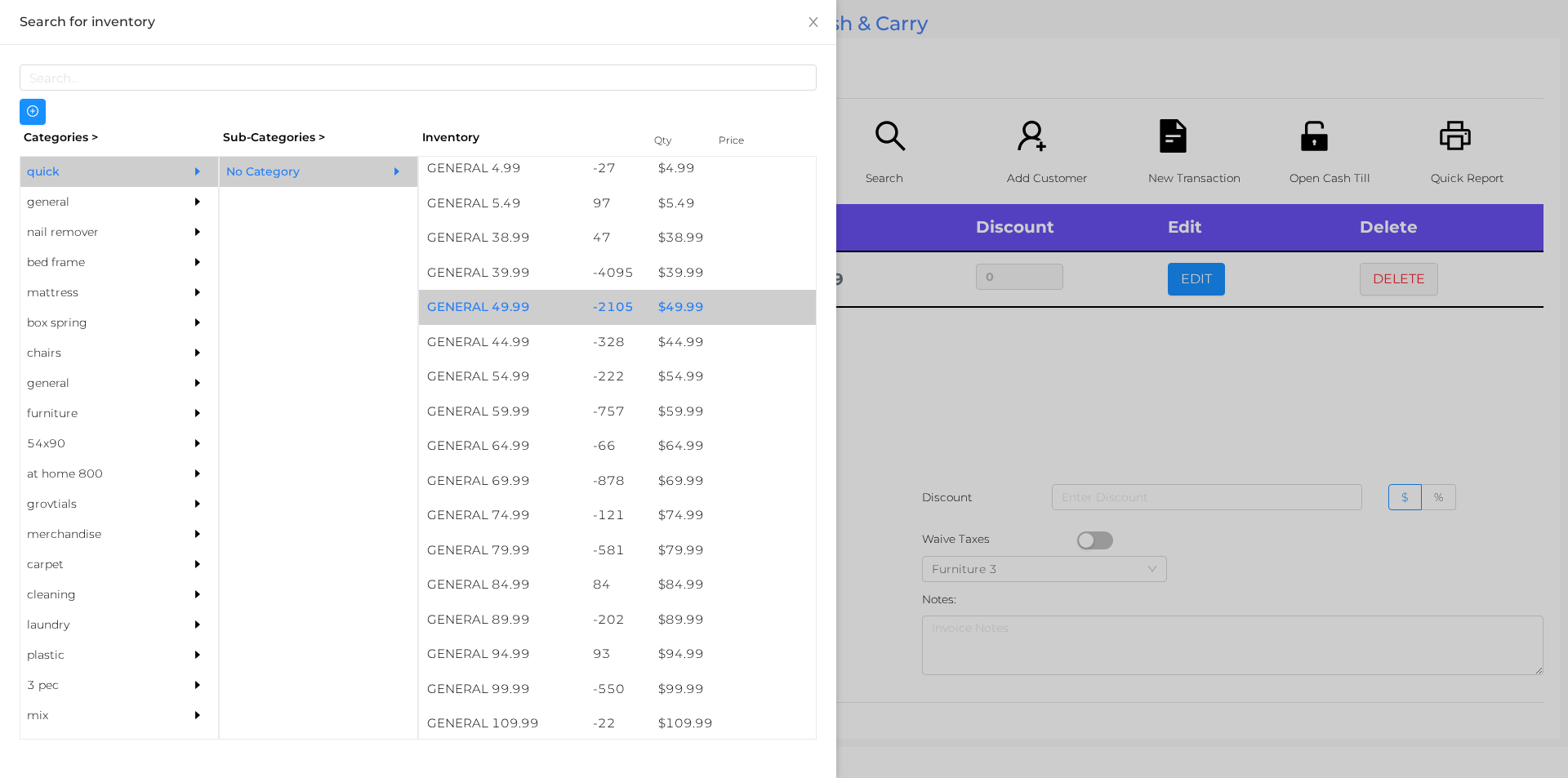
click at [705, 312] on div "$ 49.99" at bounding box center [733, 308] width 165 height 35
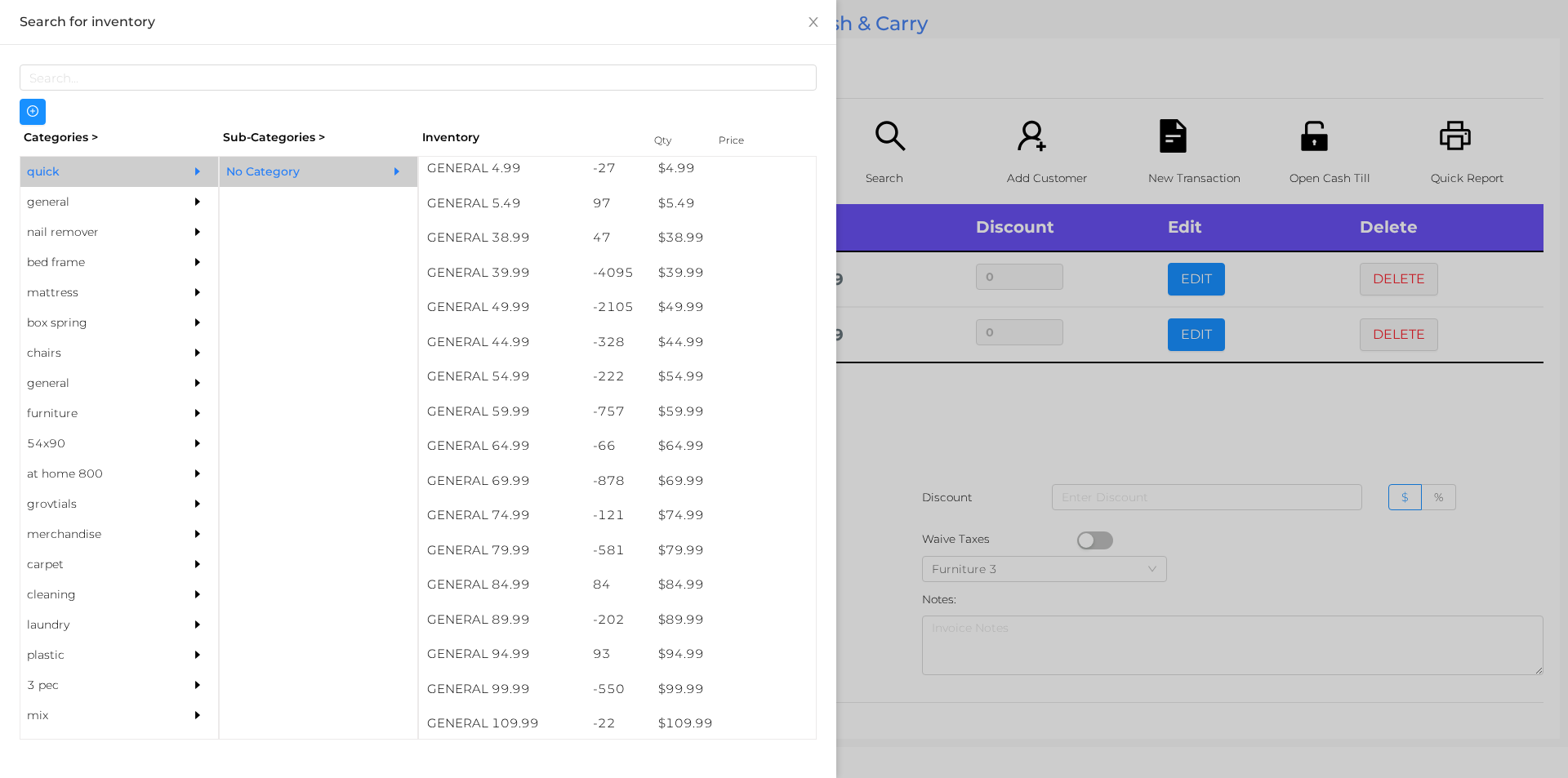
click at [905, 504] on div at bounding box center [784, 389] width 1568 height 778
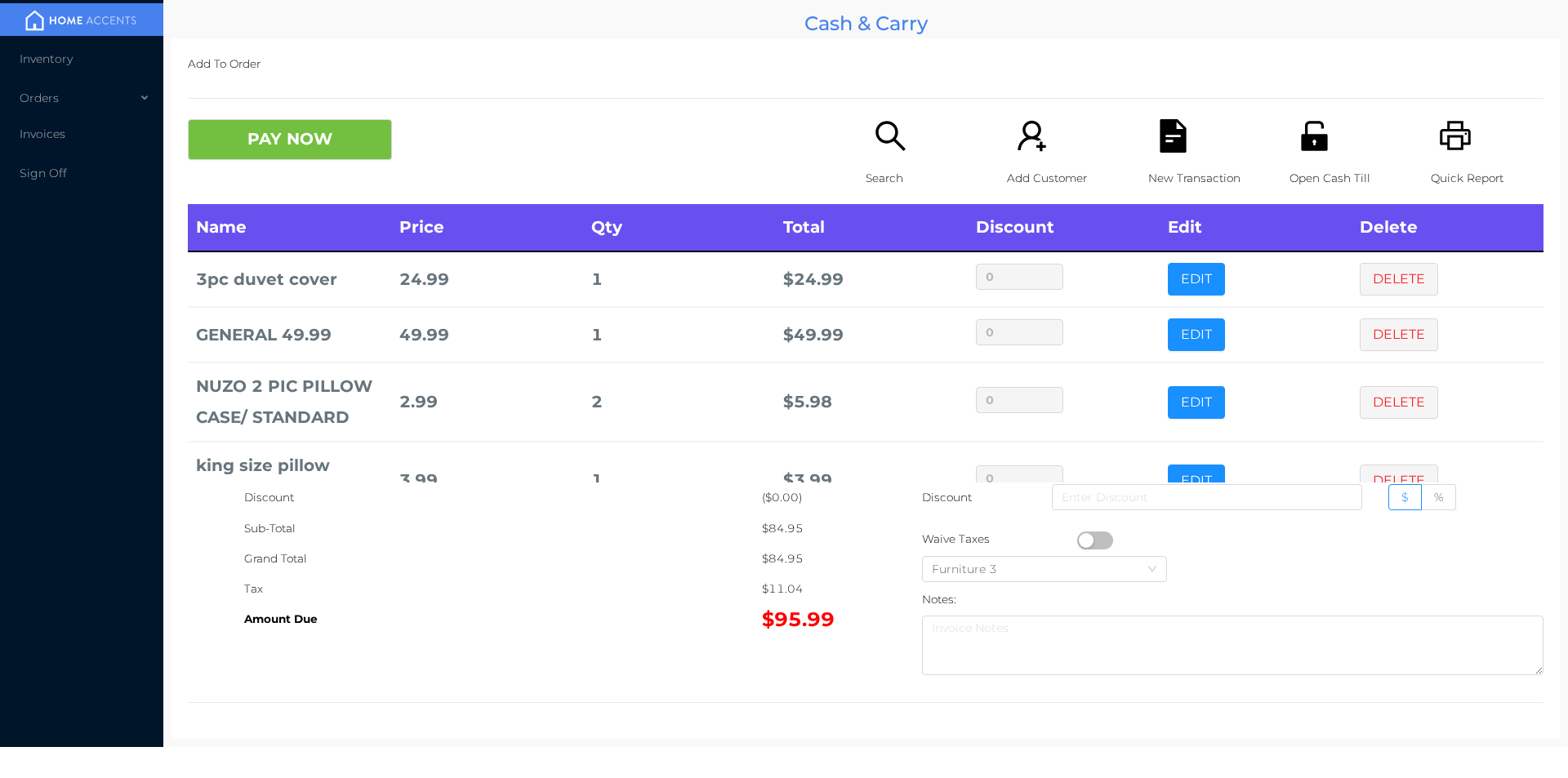
click at [318, 152] on button "PAY NOW" at bounding box center [290, 140] width 204 height 41
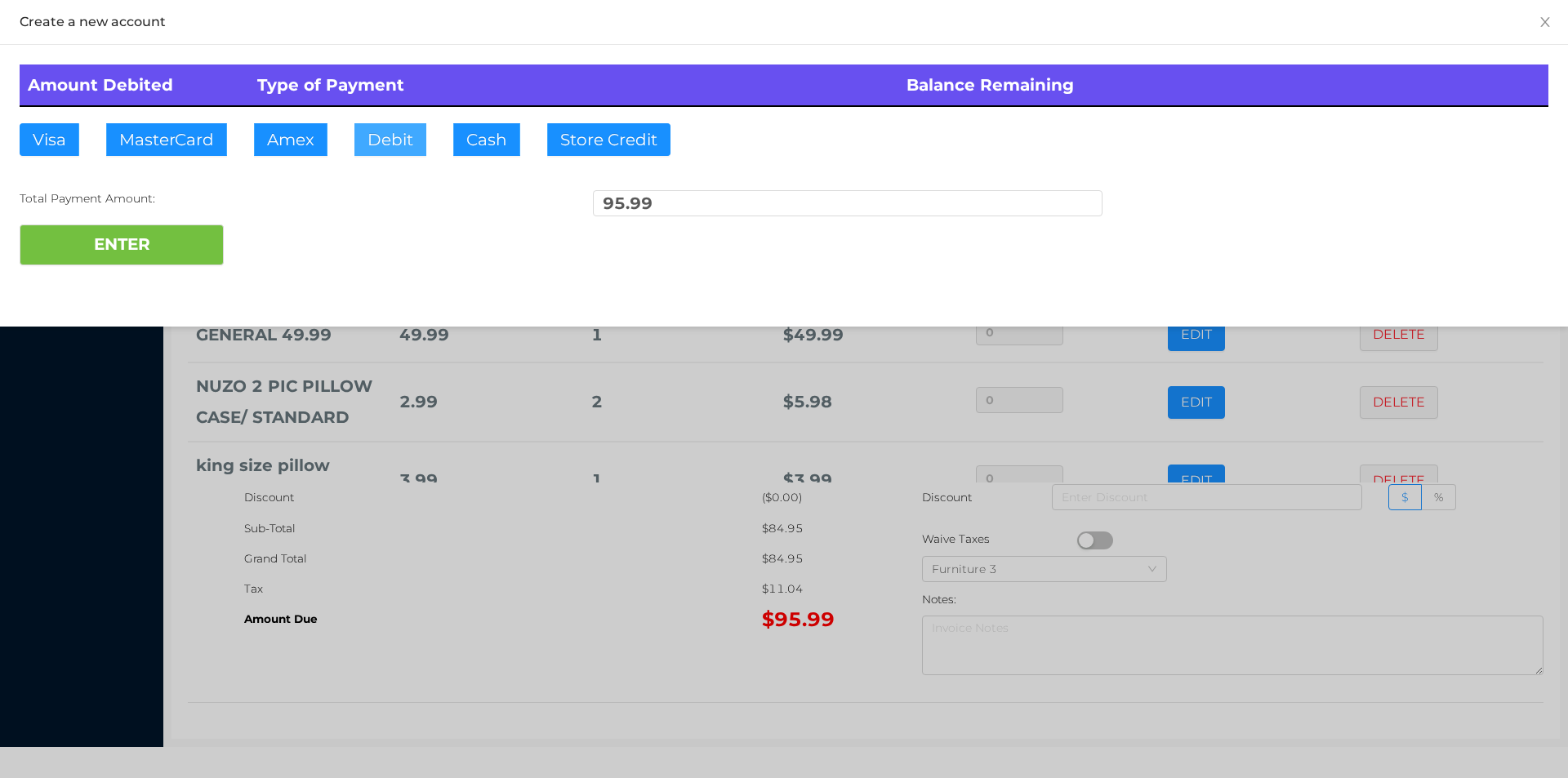
click at [386, 125] on button "Debit" at bounding box center [390, 140] width 72 height 33
click at [165, 227] on button "ENTER" at bounding box center [121, 245] width 204 height 41
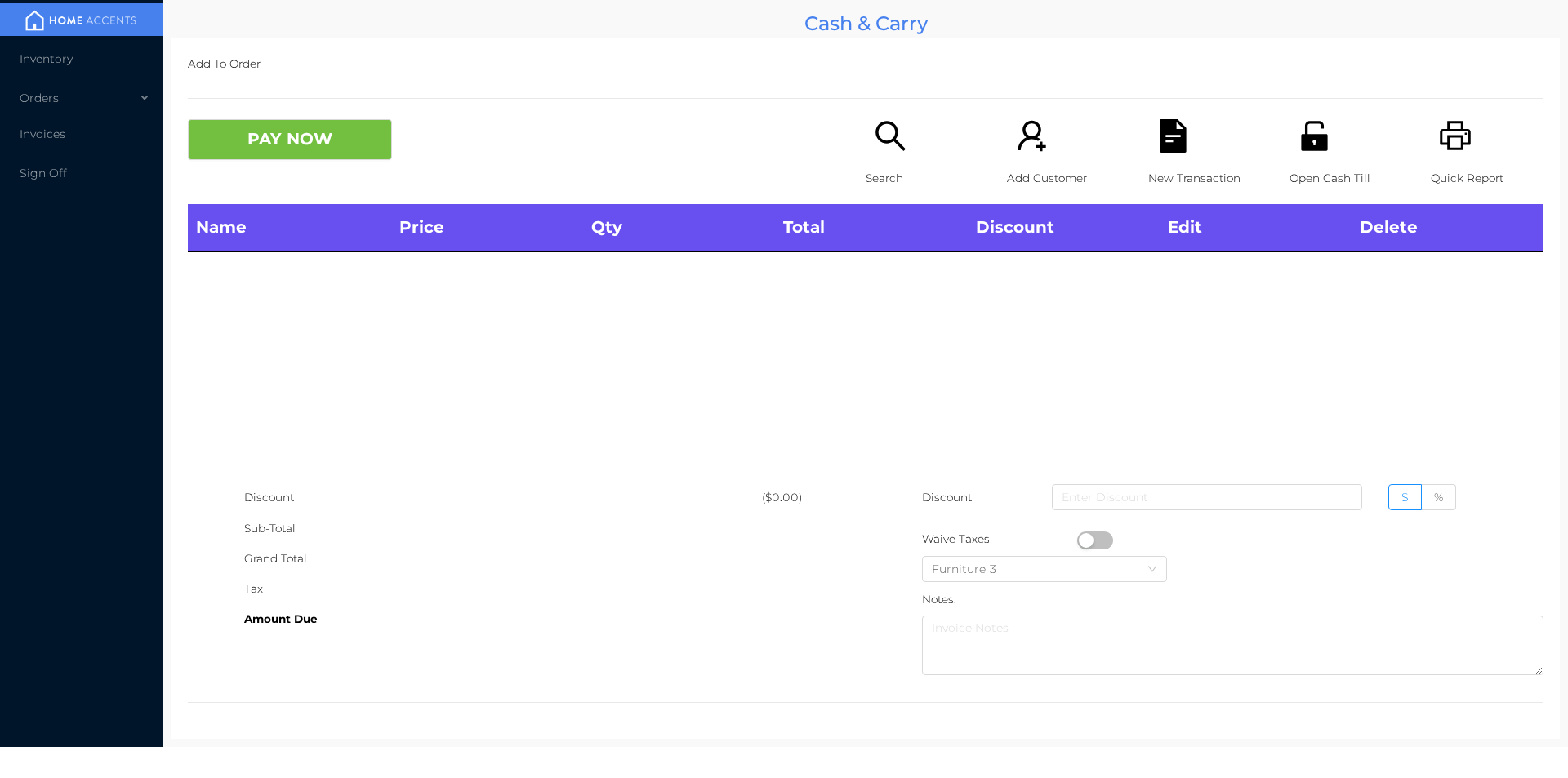
click at [427, 654] on div "Discount ($0.00) Sub-Total Grand Total Tax Amount Due Discount $ % Waive Taxes …" at bounding box center [866, 582] width 1356 height 200
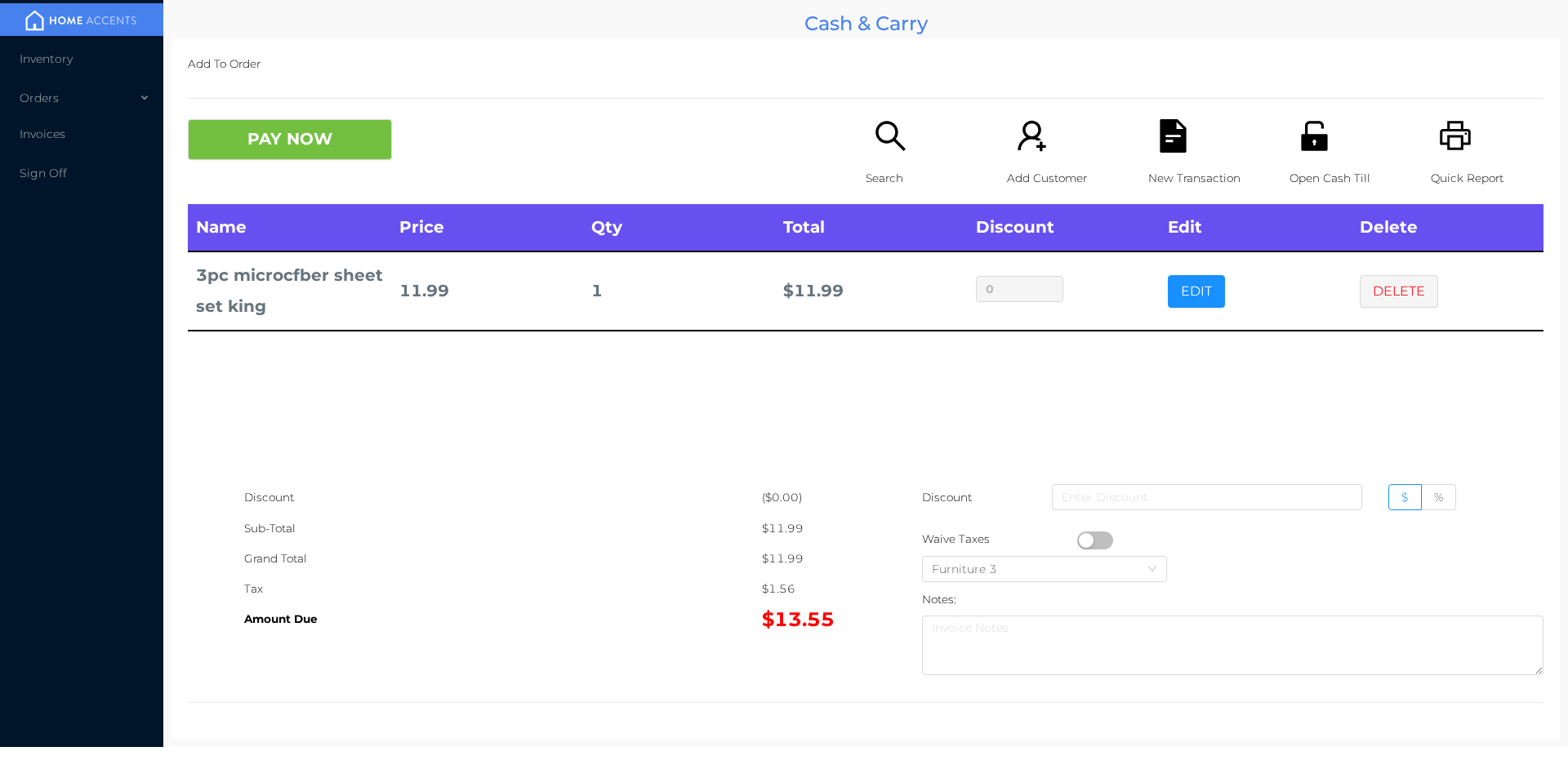
click at [1365, 293] on button "DELETE" at bounding box center [1399, 291] width 79 height 33
click at [888, 134] on icon "icon: search" at bounding box center [890, 136] width 33 height 33
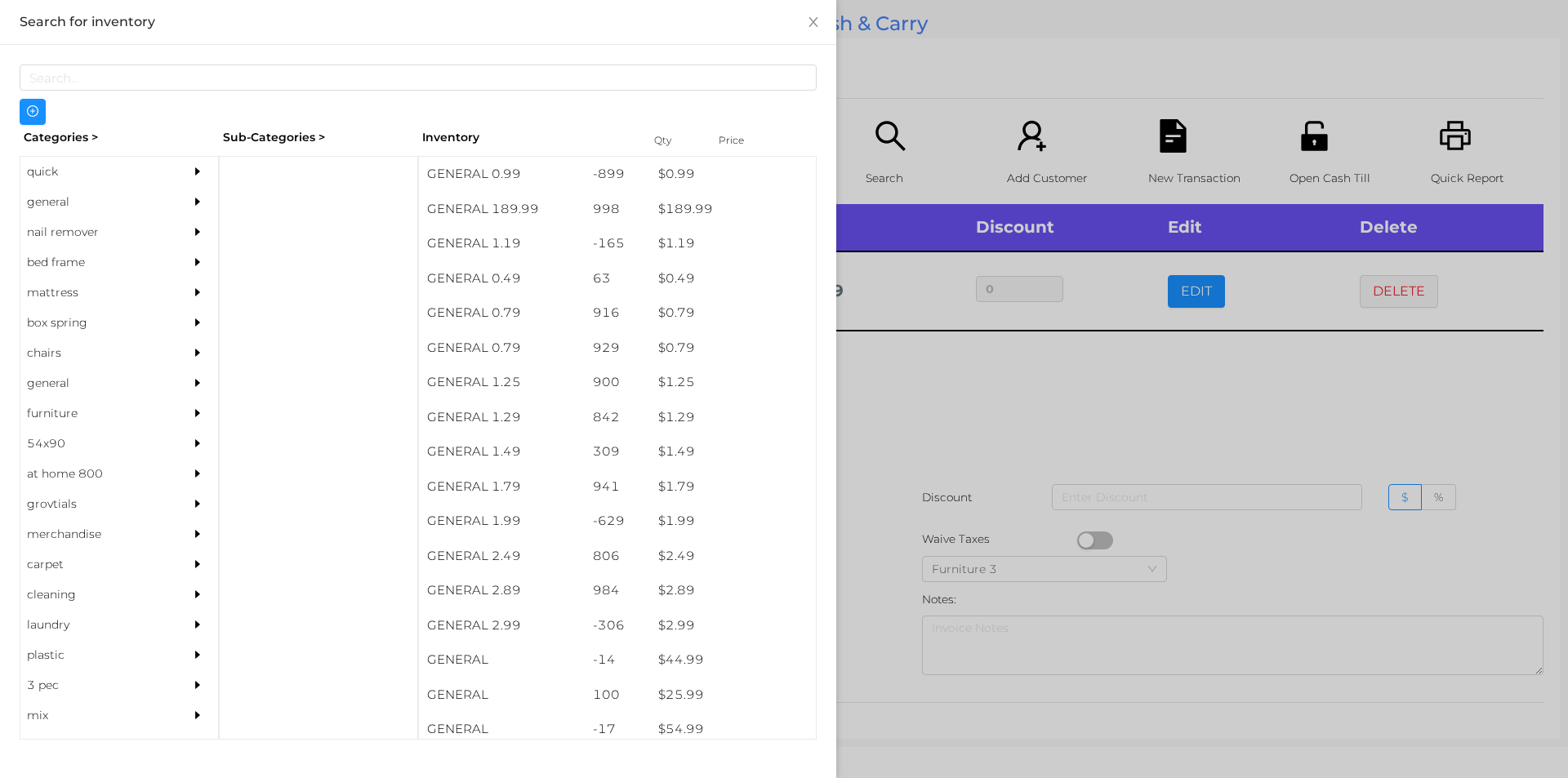
click at [82, 158] on div "quick" at bounding box center [94, 172] width 149 height 30
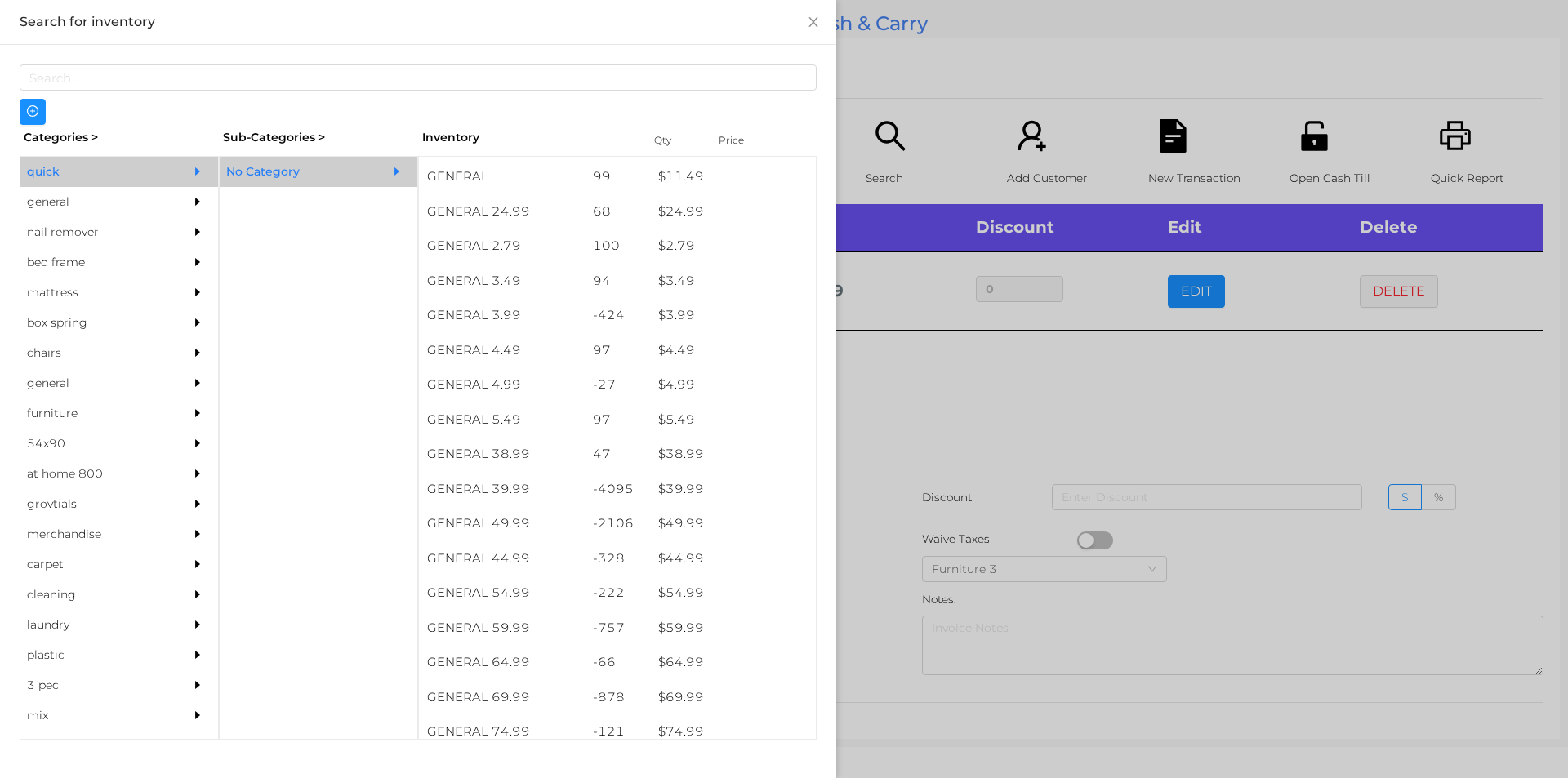
scroll to position [734, 0]
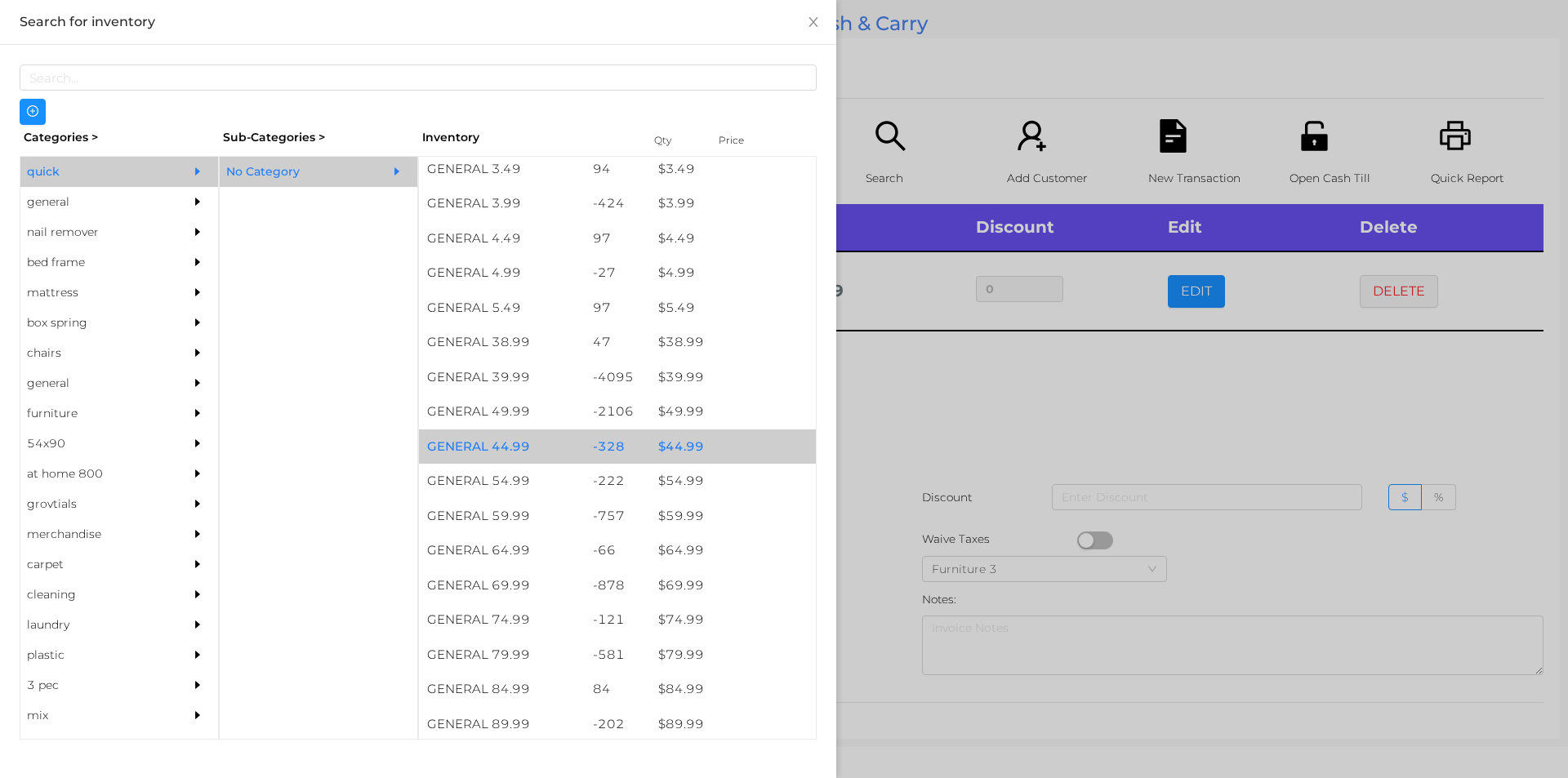
click at [706, 439] on div "$ 44.99" at bounding box center [733, 447] width 165 height 35
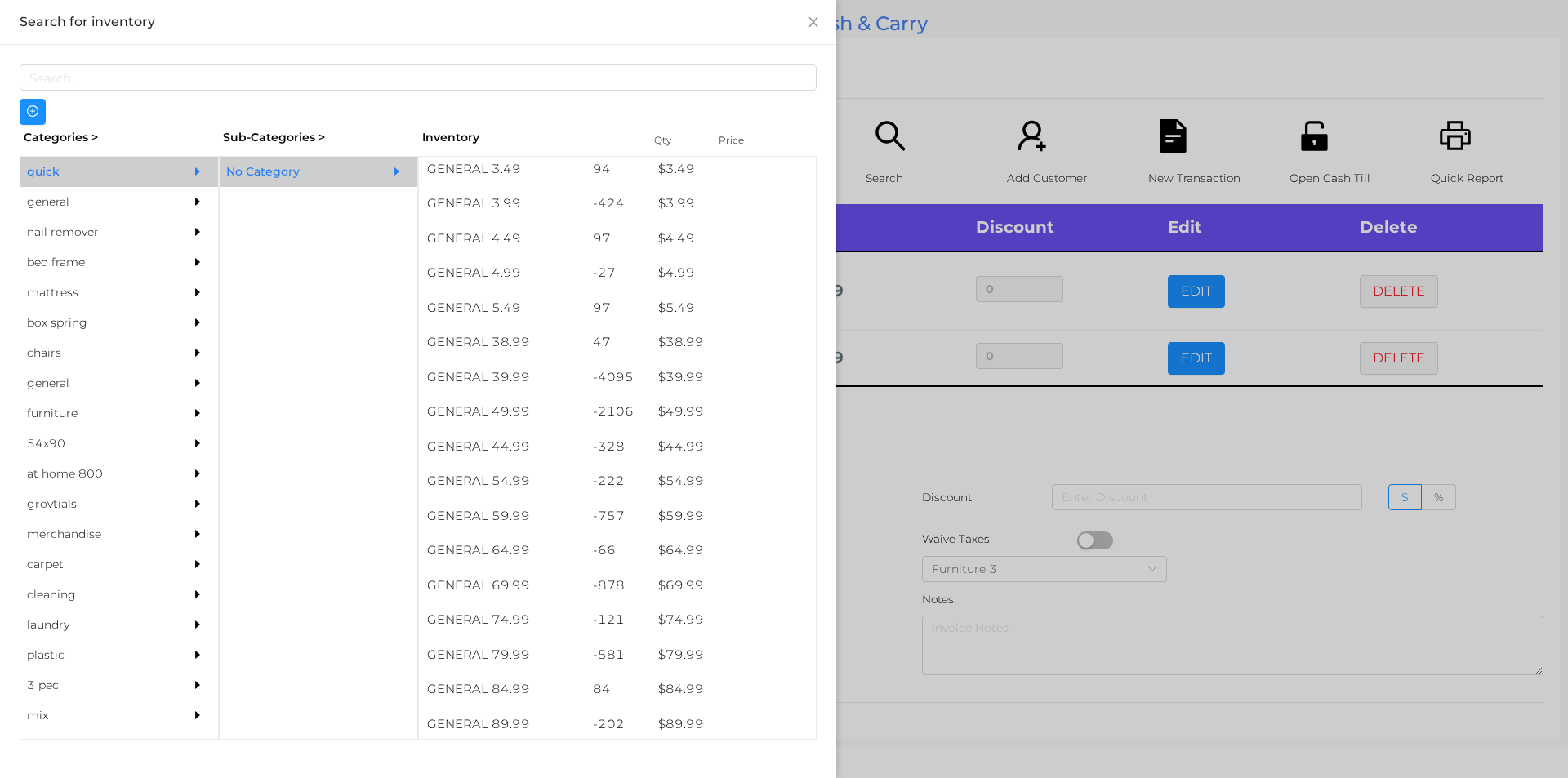
click at [937, 527] on div at bounding box center [784, 389] width 1568 height 778
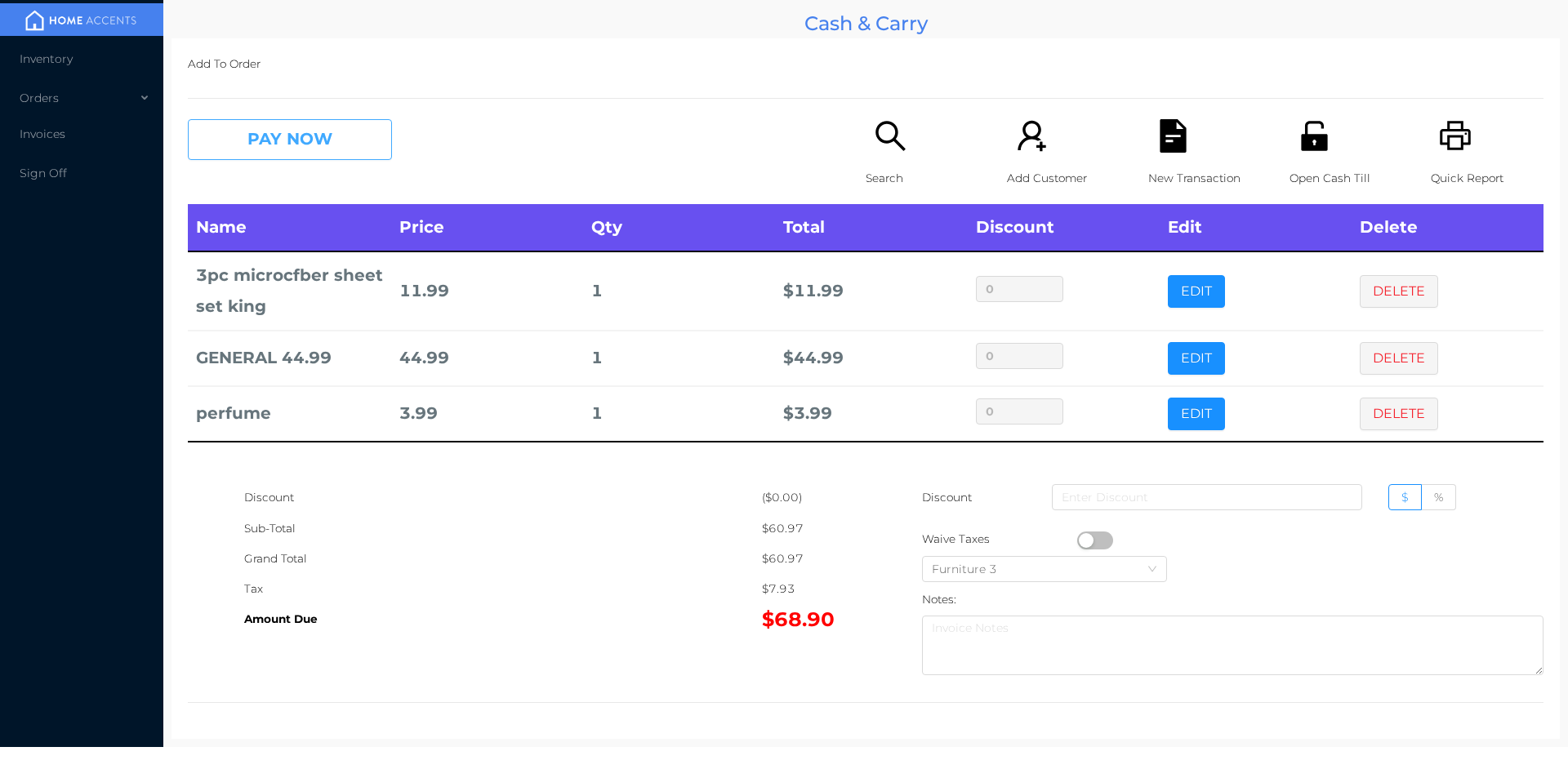
click at [313, 140] on button "PAY NOW" at bounding box center [290, 140] width 204 height 41
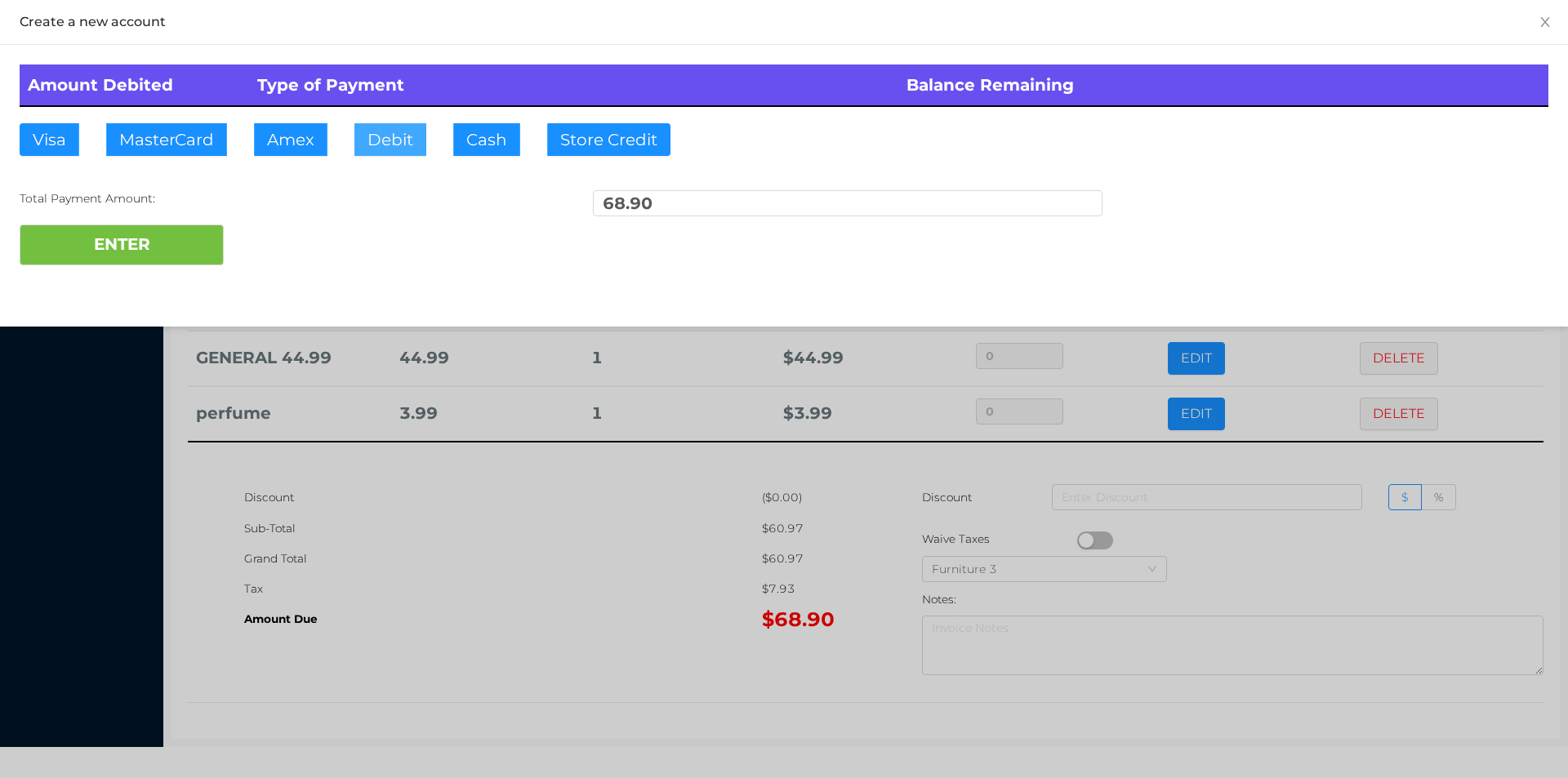
click at [397, 155] on button "Debit" at bounding box center [390, 140] width 72 height 33
click at [196, 246] on button "ENTER" at bounding box center [121, 245] width 204 height 41
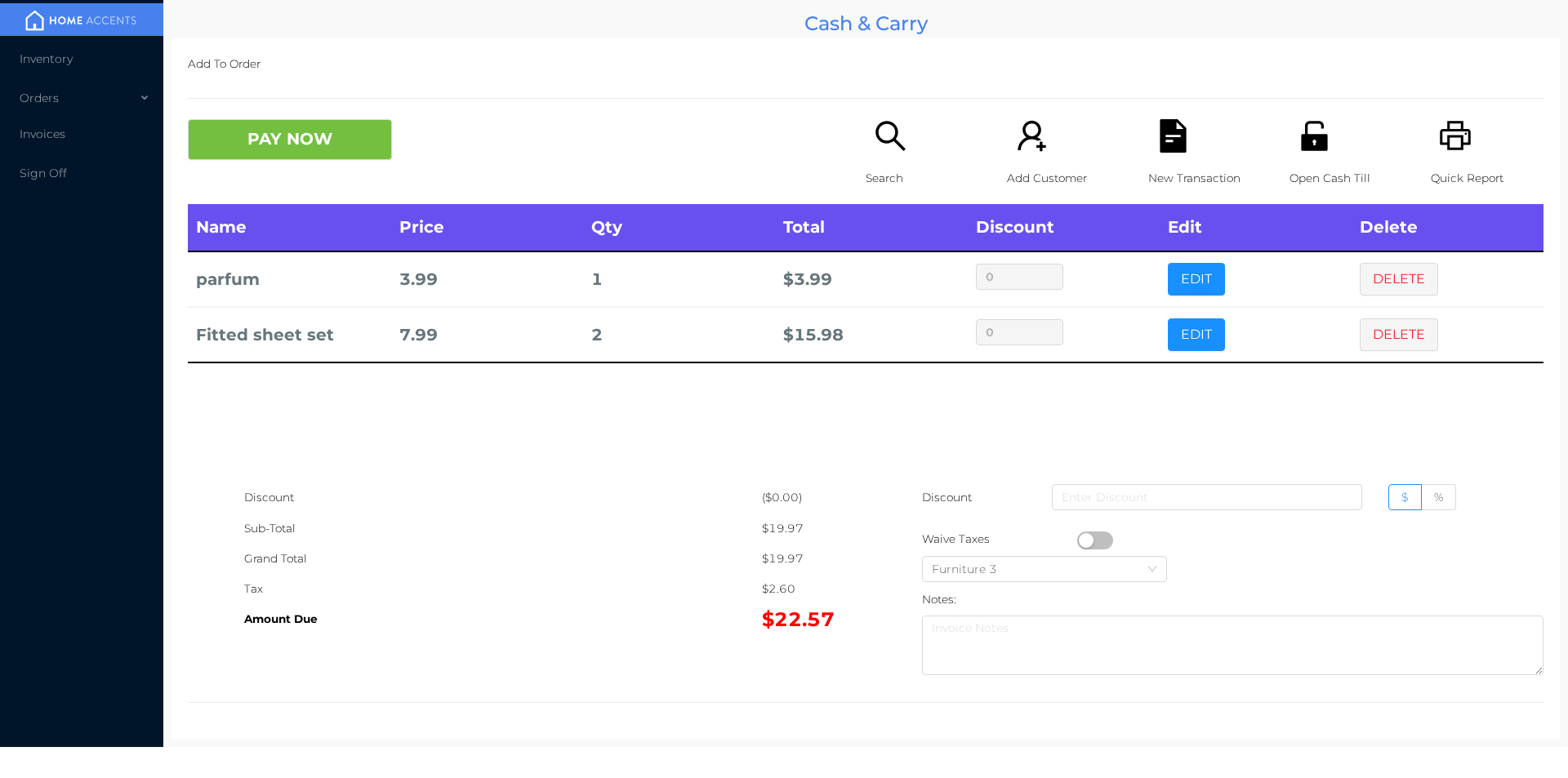
click at [885, 156] on div "Search" at bounding box center [922, 162] width 113 height 85
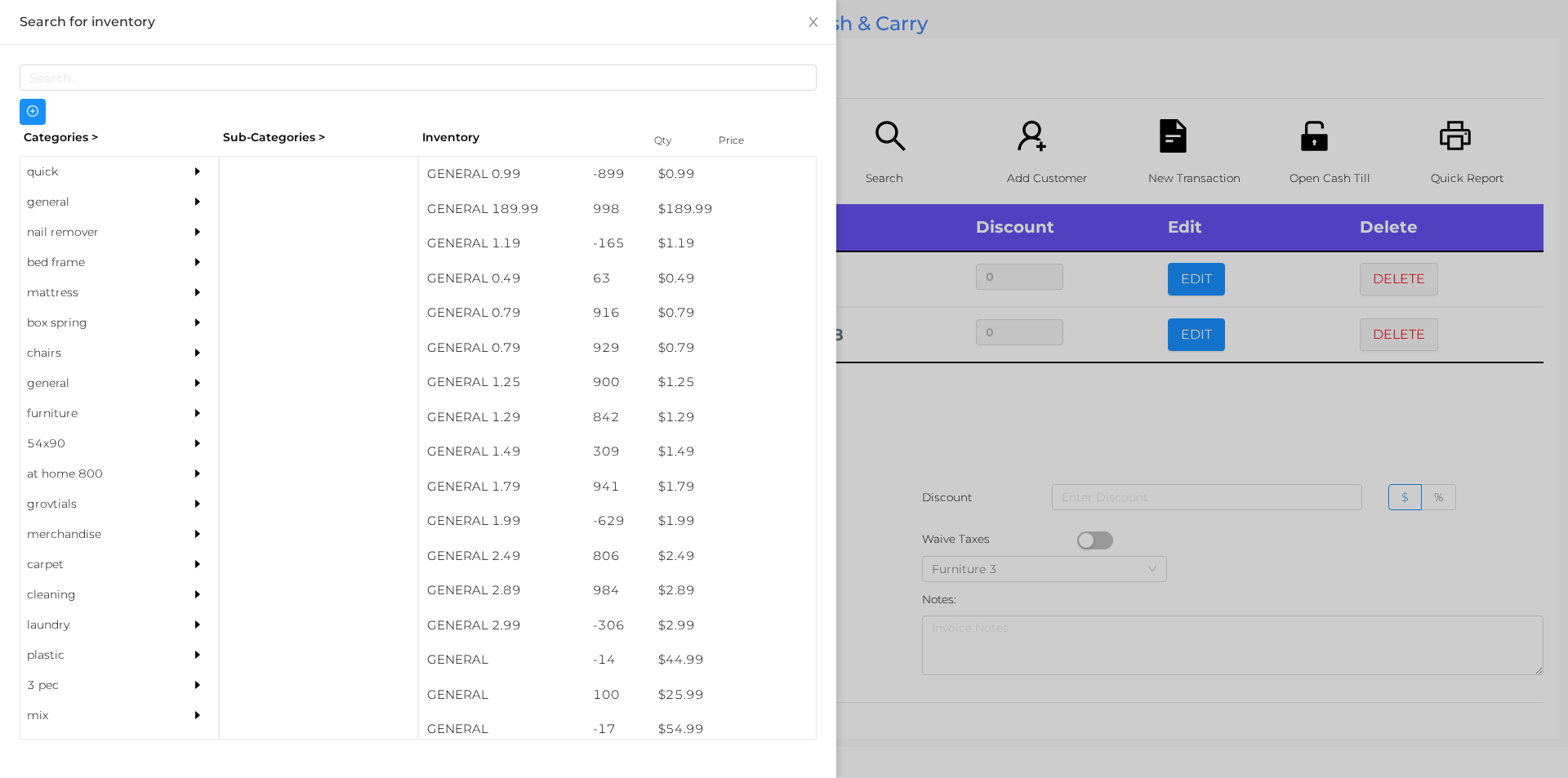
click at [59, 188] on div "general" at bounding box center [94, 202] width 149 height 30
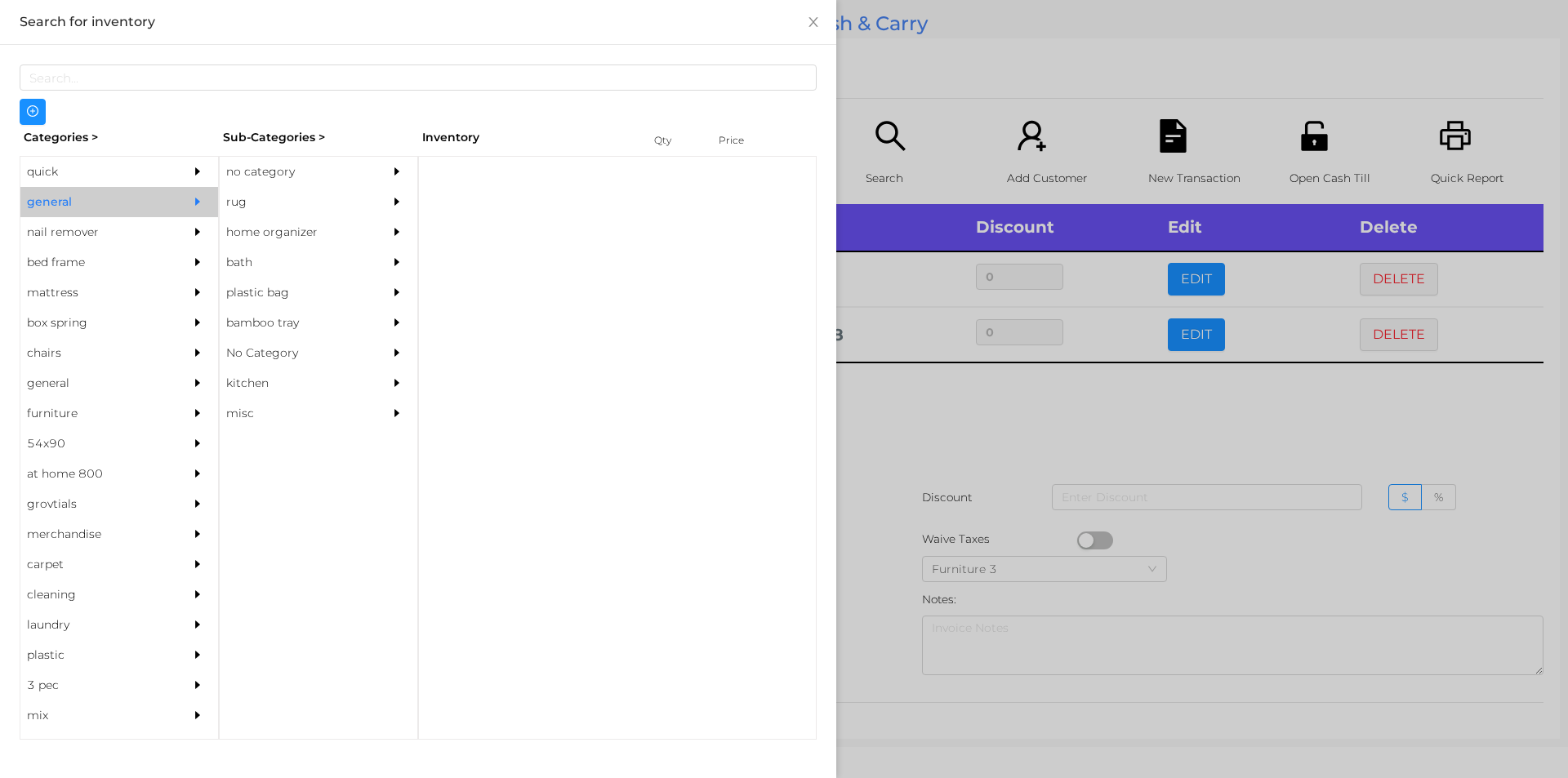
click at [271, 170] on div "no category" at bounding box center [294, 172] width 149 height 30
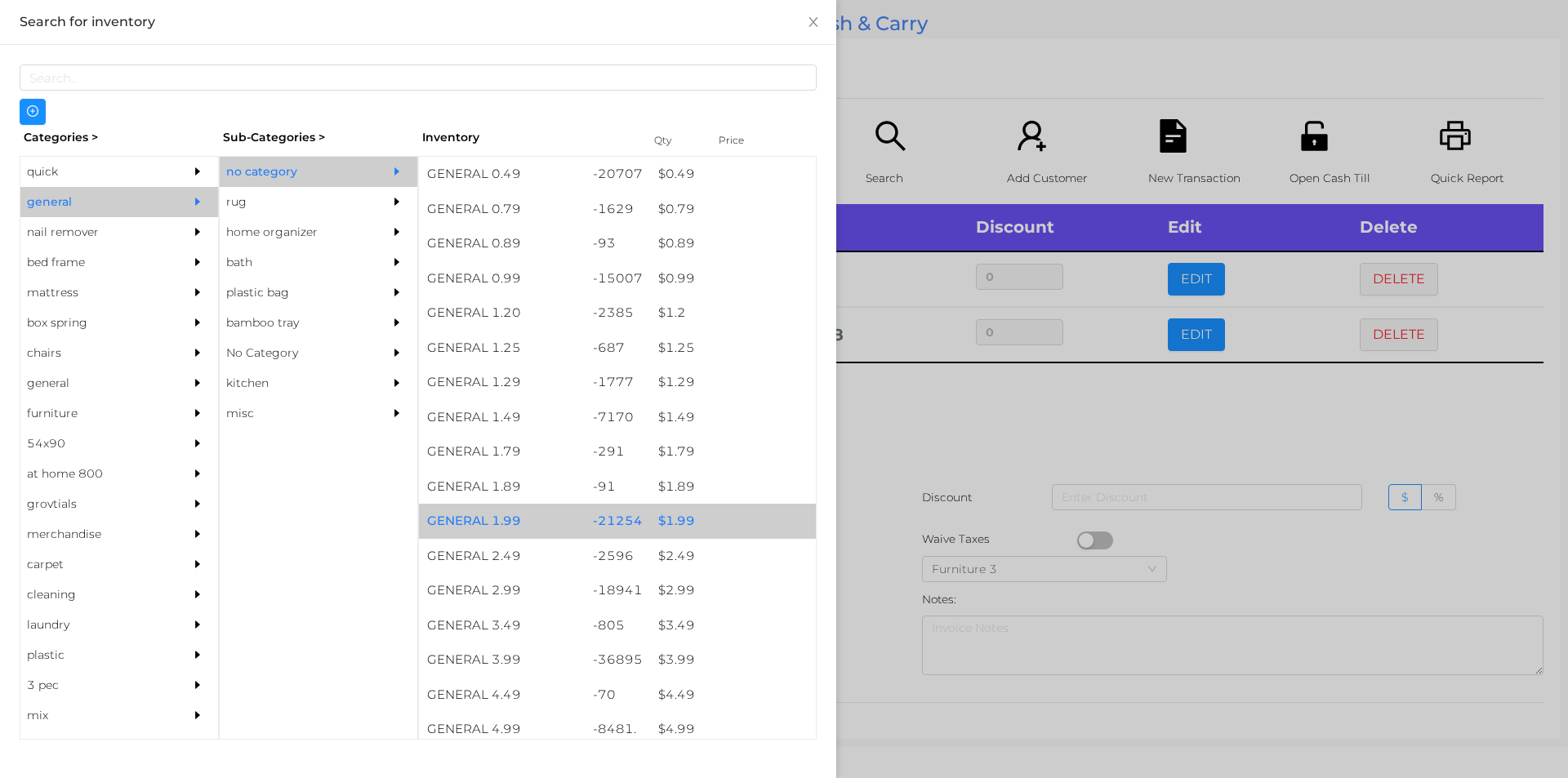
click at [685, 522] on div "$ 1.99" at bounding box center [733, 521] width 165 height 35
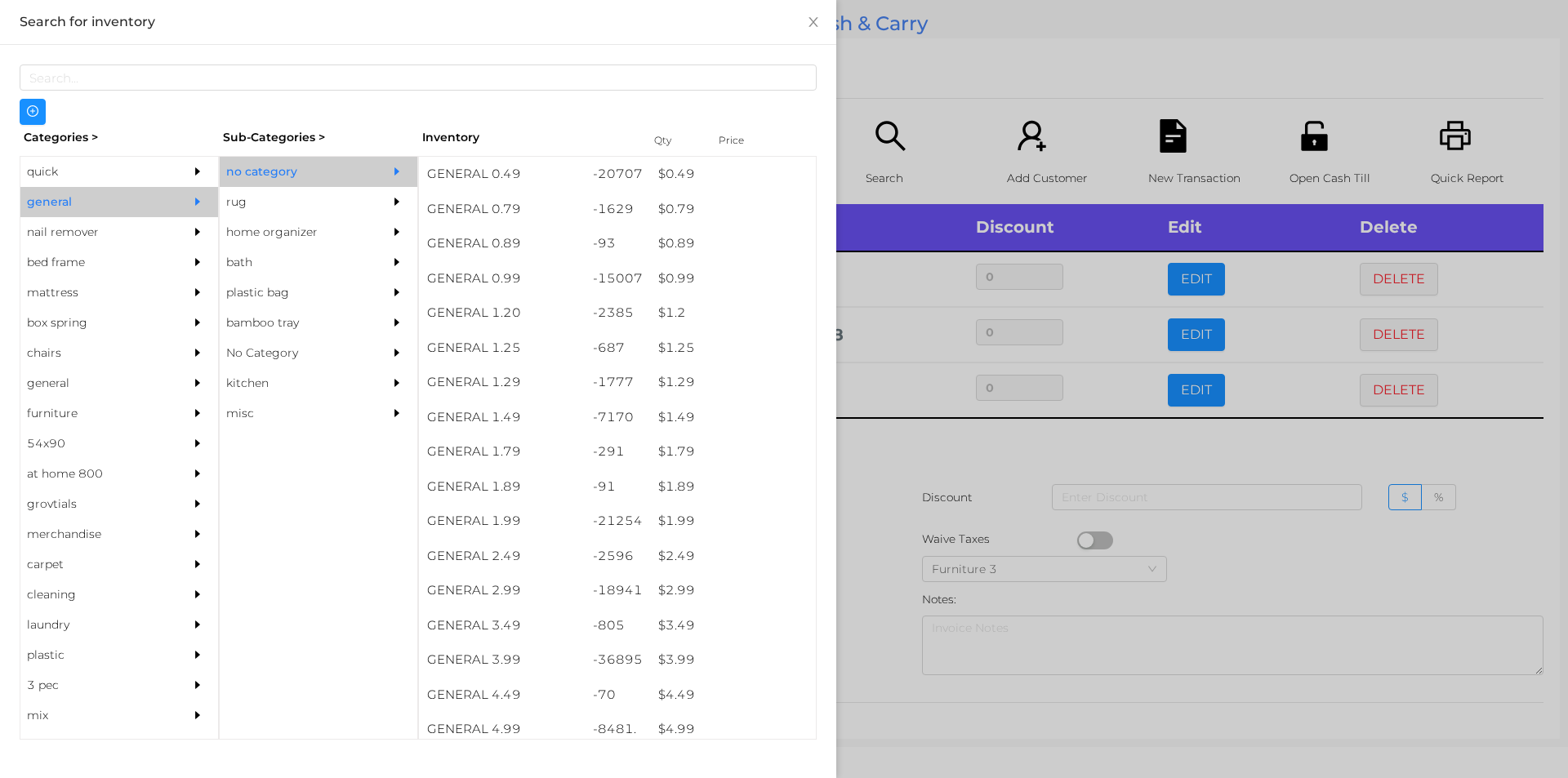
click at [891, 474] on div at bounding box center [784, 389] width 1568 height 778
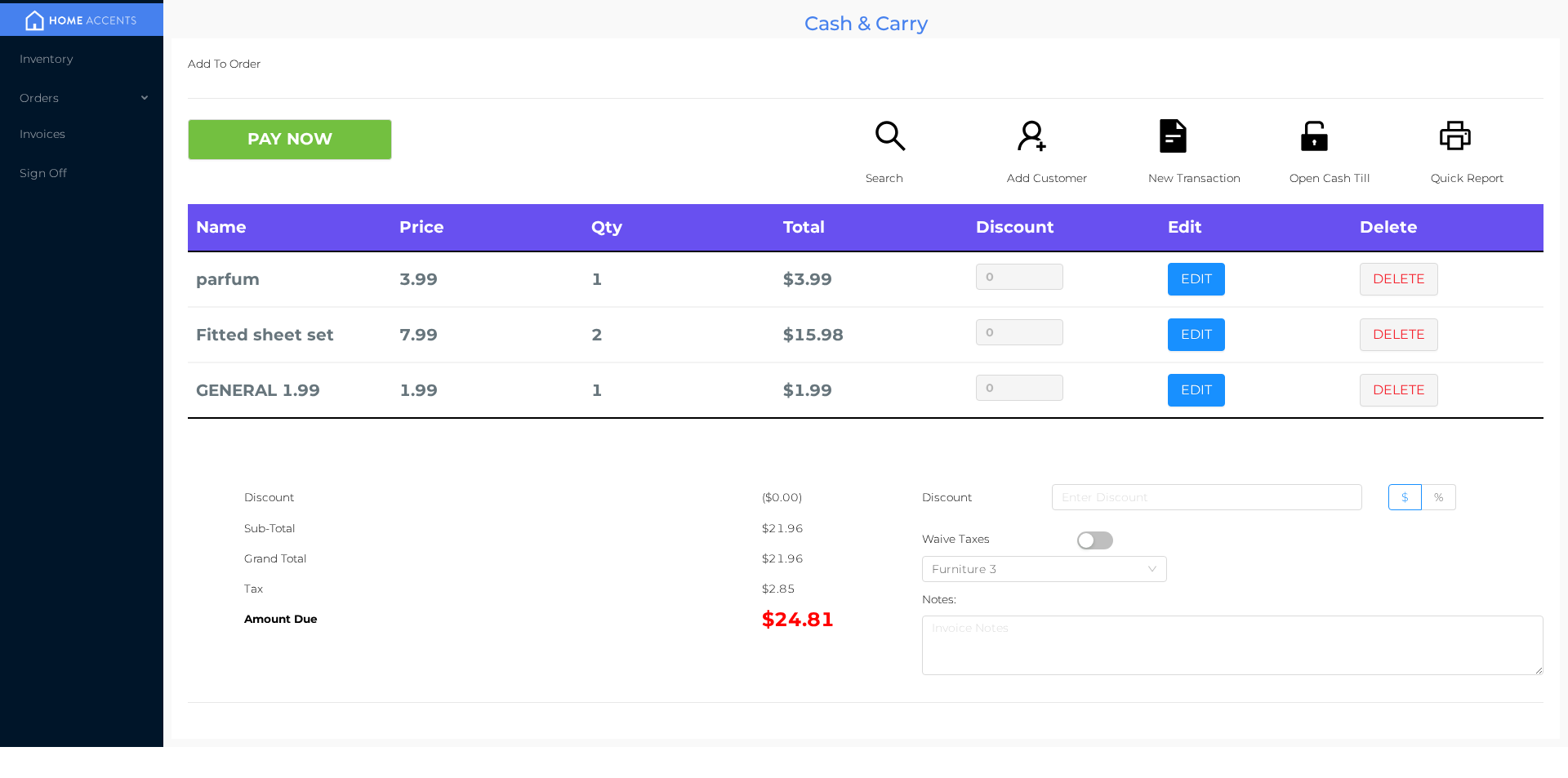
click at [866, 175] on p "Search" at bounding box center [922, 178] width 113 height 30
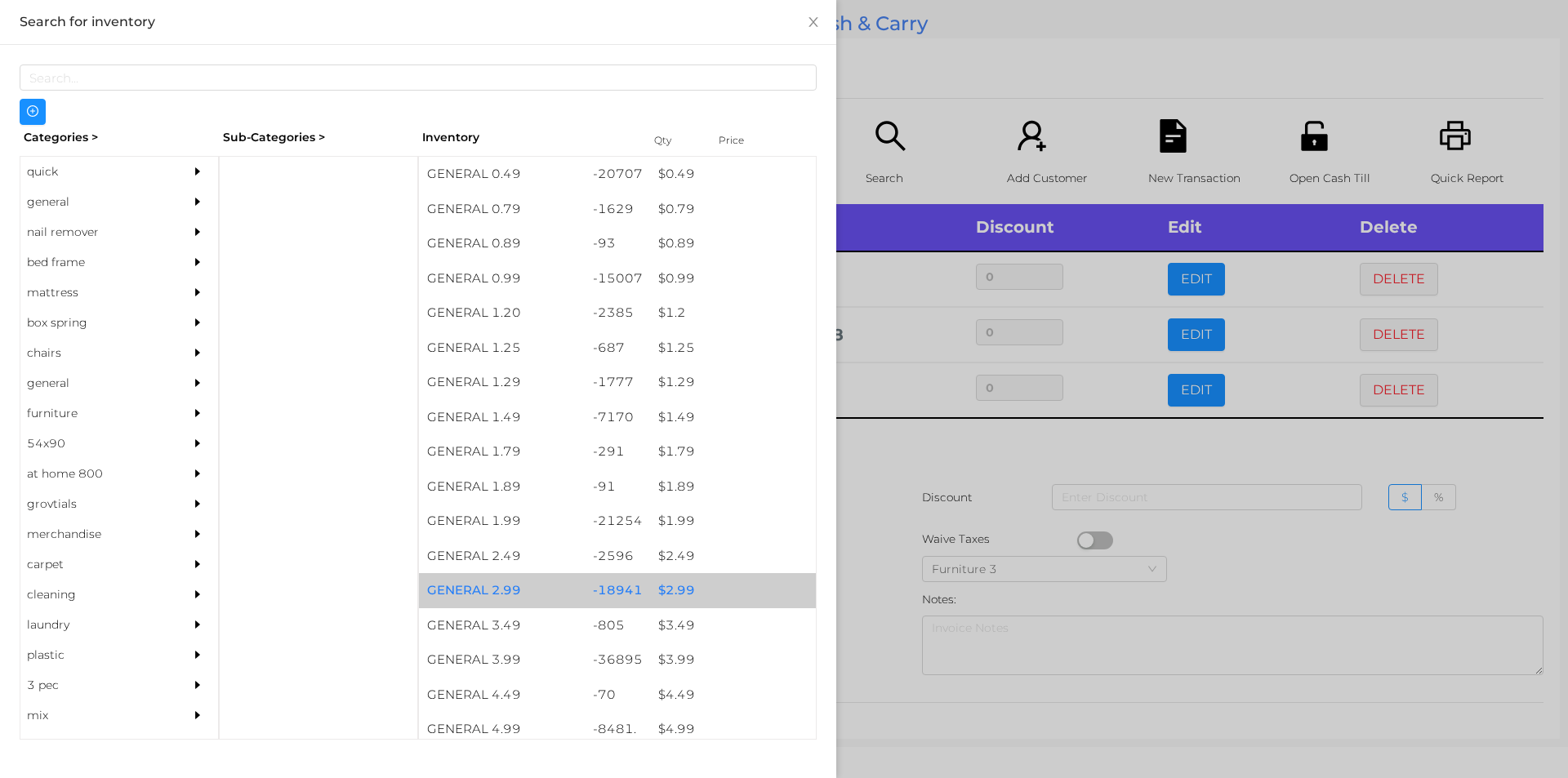
click at [674, 604] on div "$ 2.99" at bounding box center [733, 591] width 165 height 35
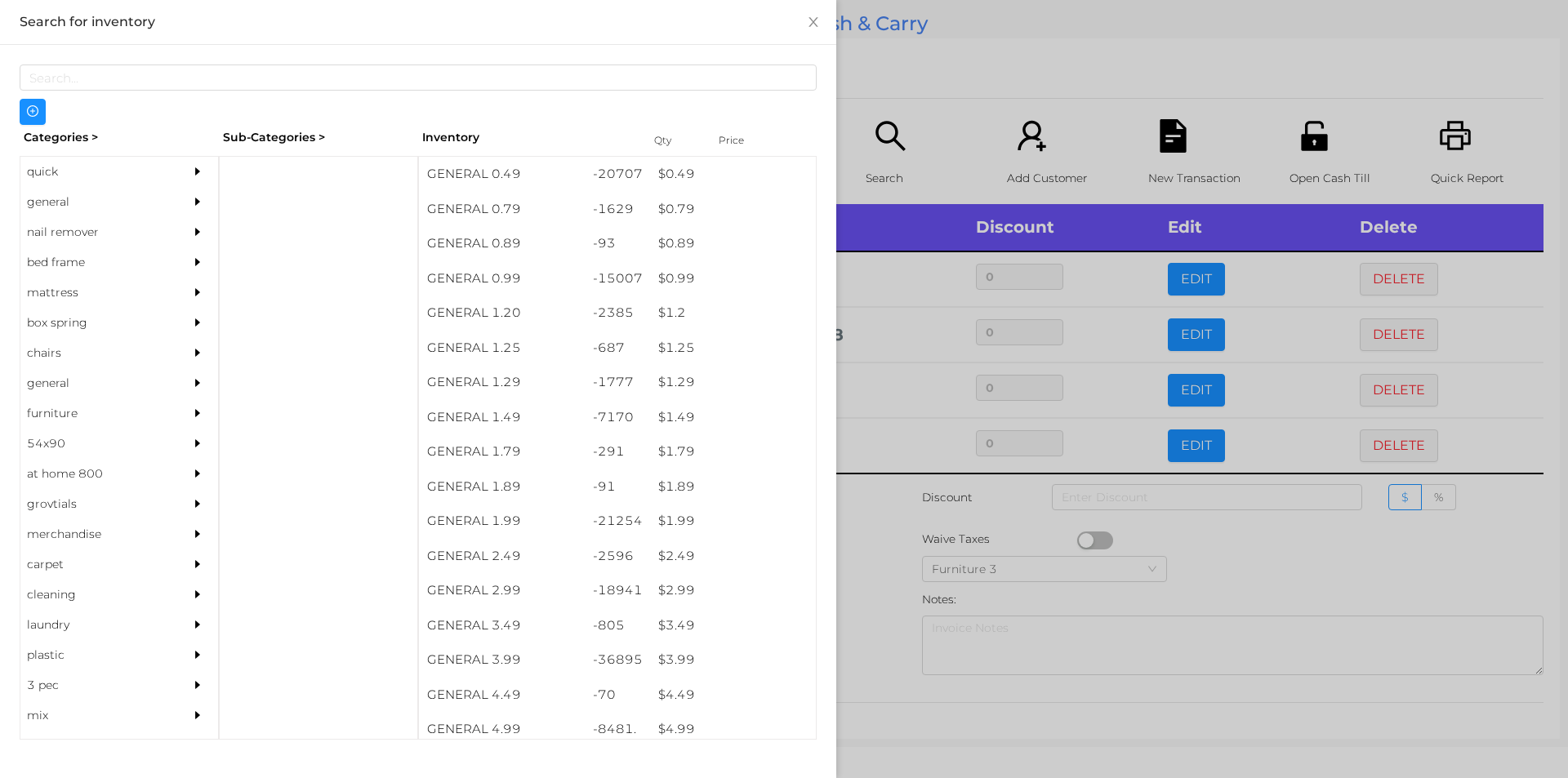
click at [880, 602] on div at bounding box center [784, 389] width 1568 height 778
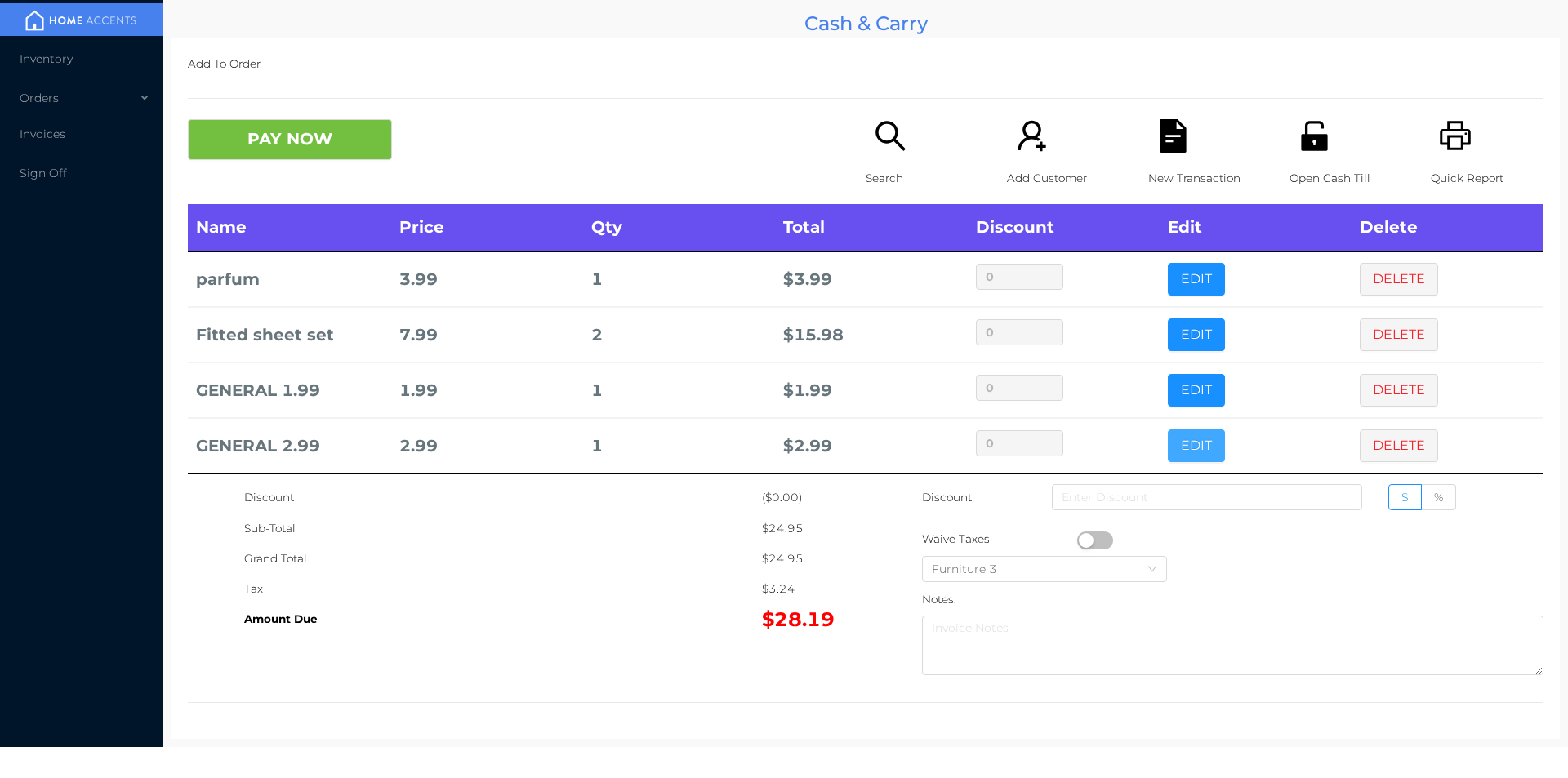
click at [1172, 449] on button "EDIT" at bounding box center [1196, 445] width 57 height 33
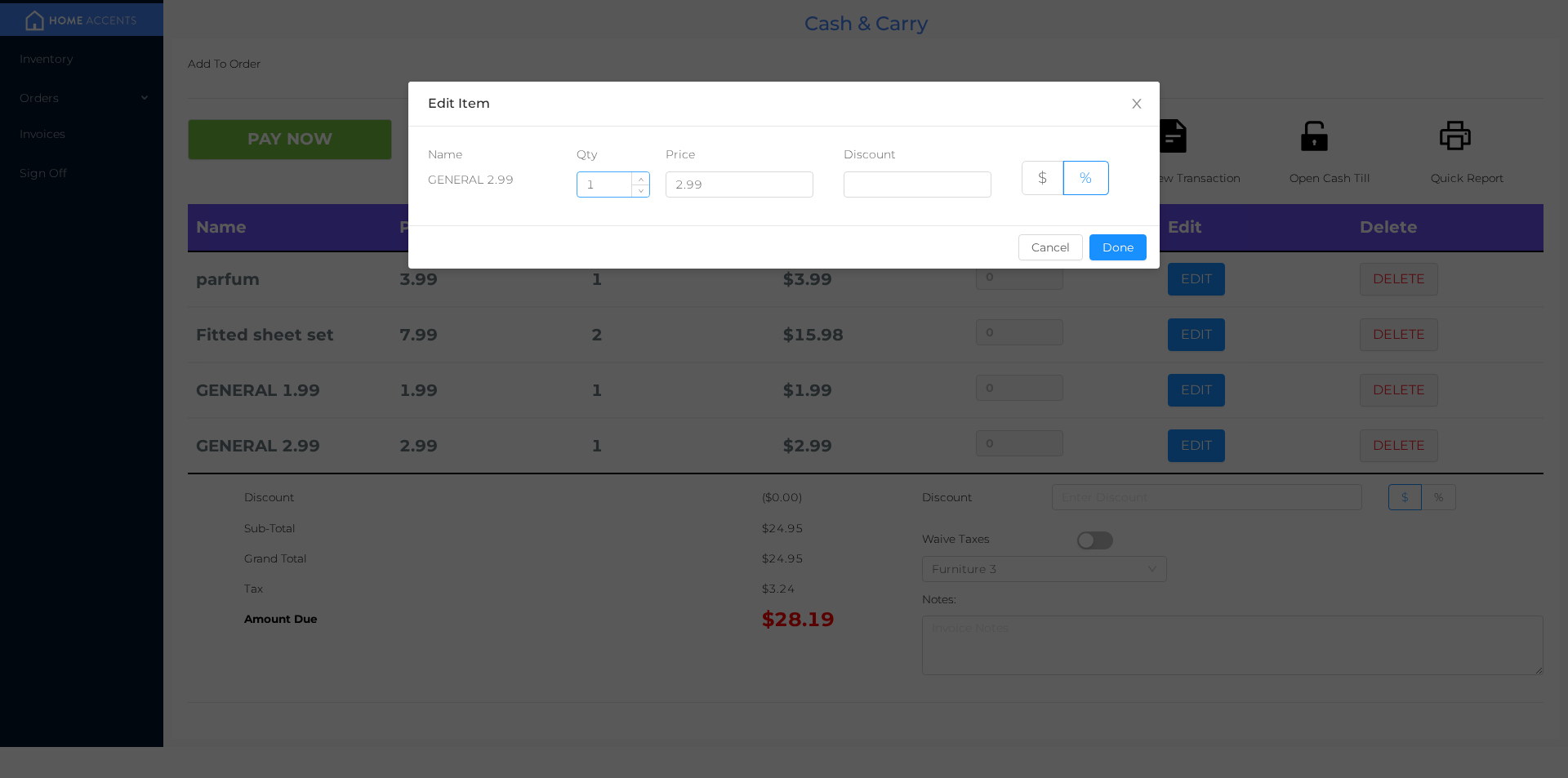
click at [618, 187] on input "1" at bounding box center [613, 184] width 72 height 24
type input "2"
click at [1113, 250] on button "Done" at bounding box center [1117, 247] width 57 height 26
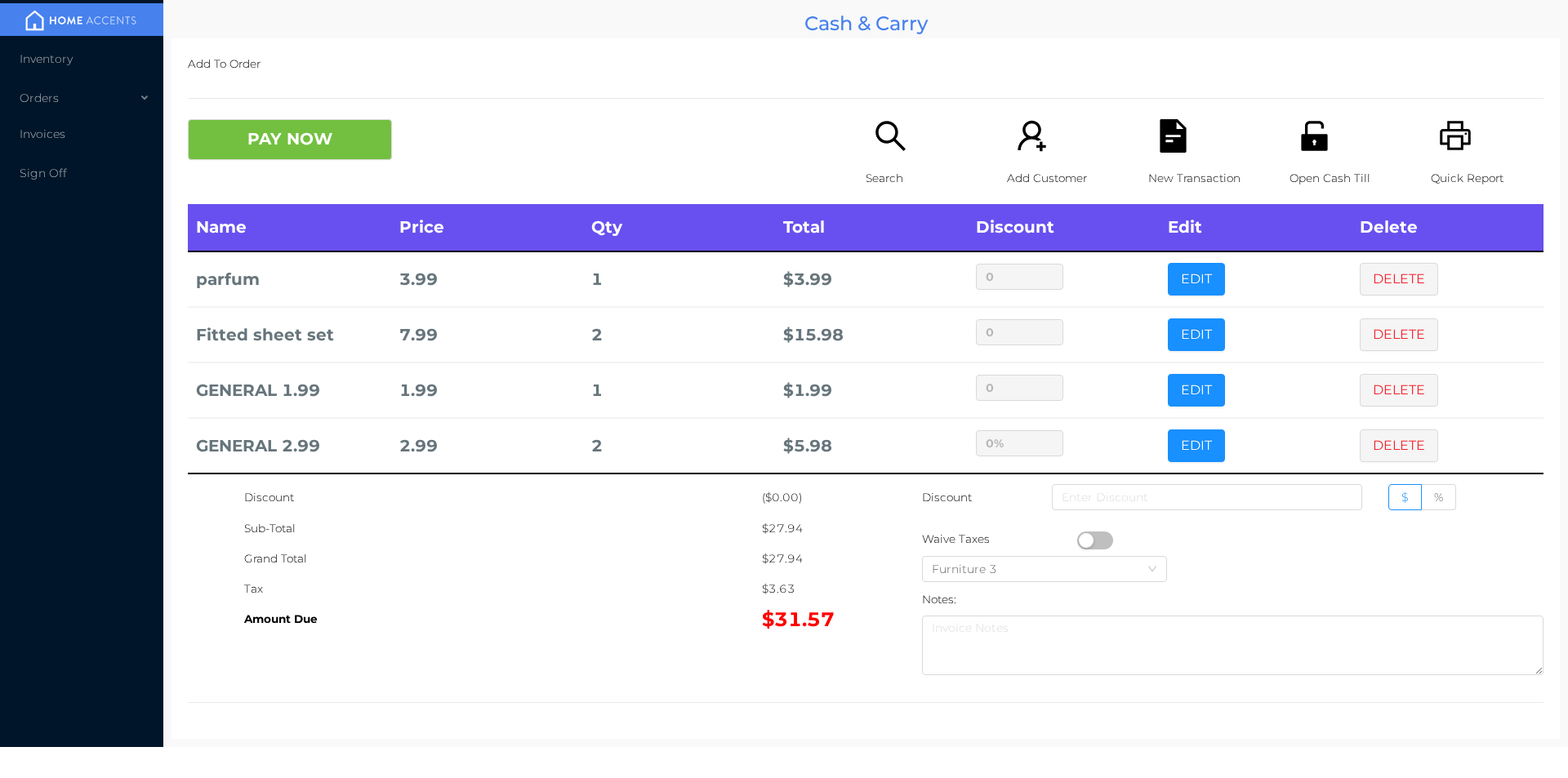
click at [871, 163] on p "Search" at bounding box center [922, 178] width 113 height 30
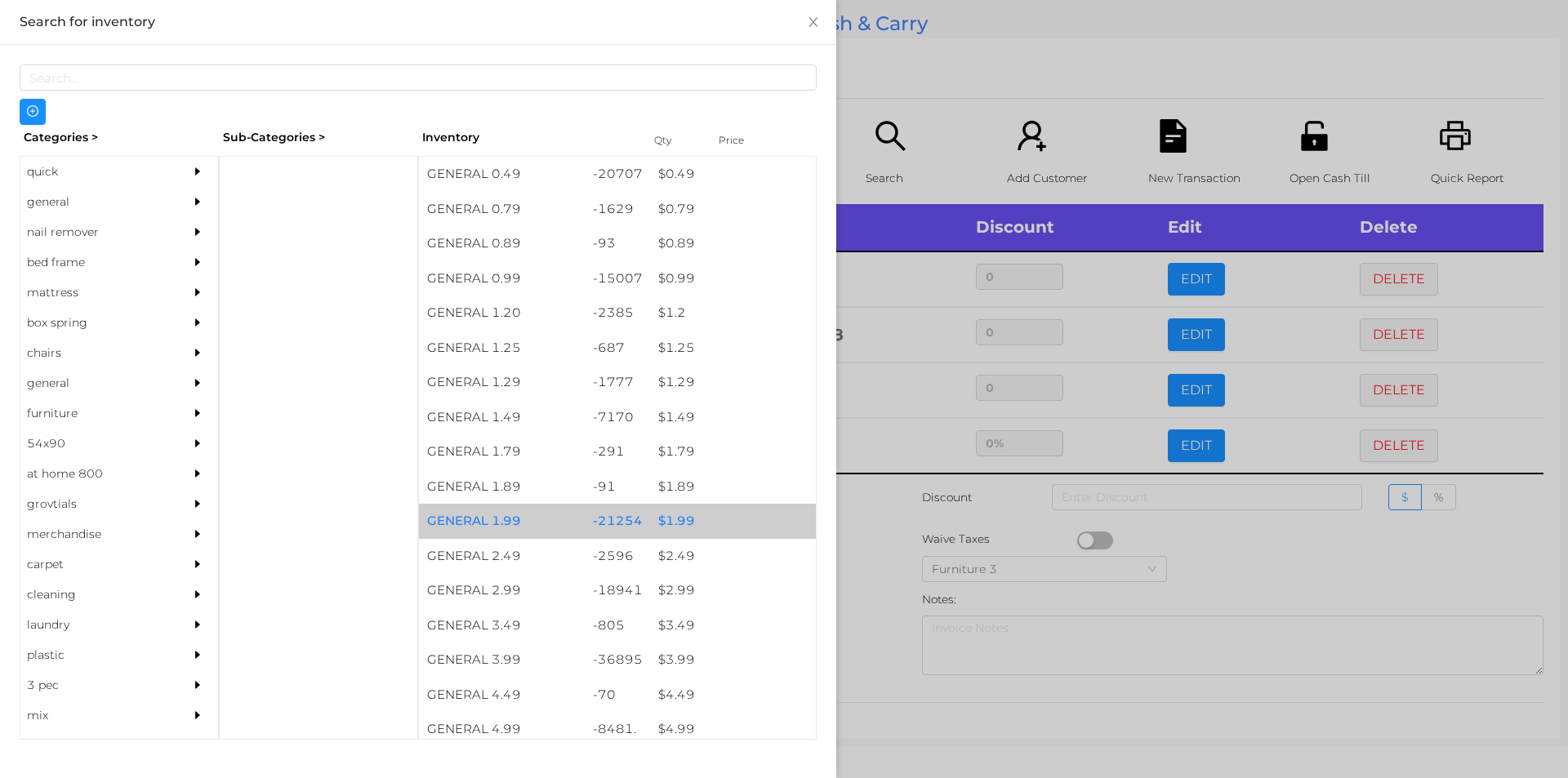
click at [677, 516] on div "$ 1.99" at bounding box center [733, 521] width 165 height 35
click at [680, 516] on div "$ 1.99" at bounding box center [733, 521] width 165 height 35
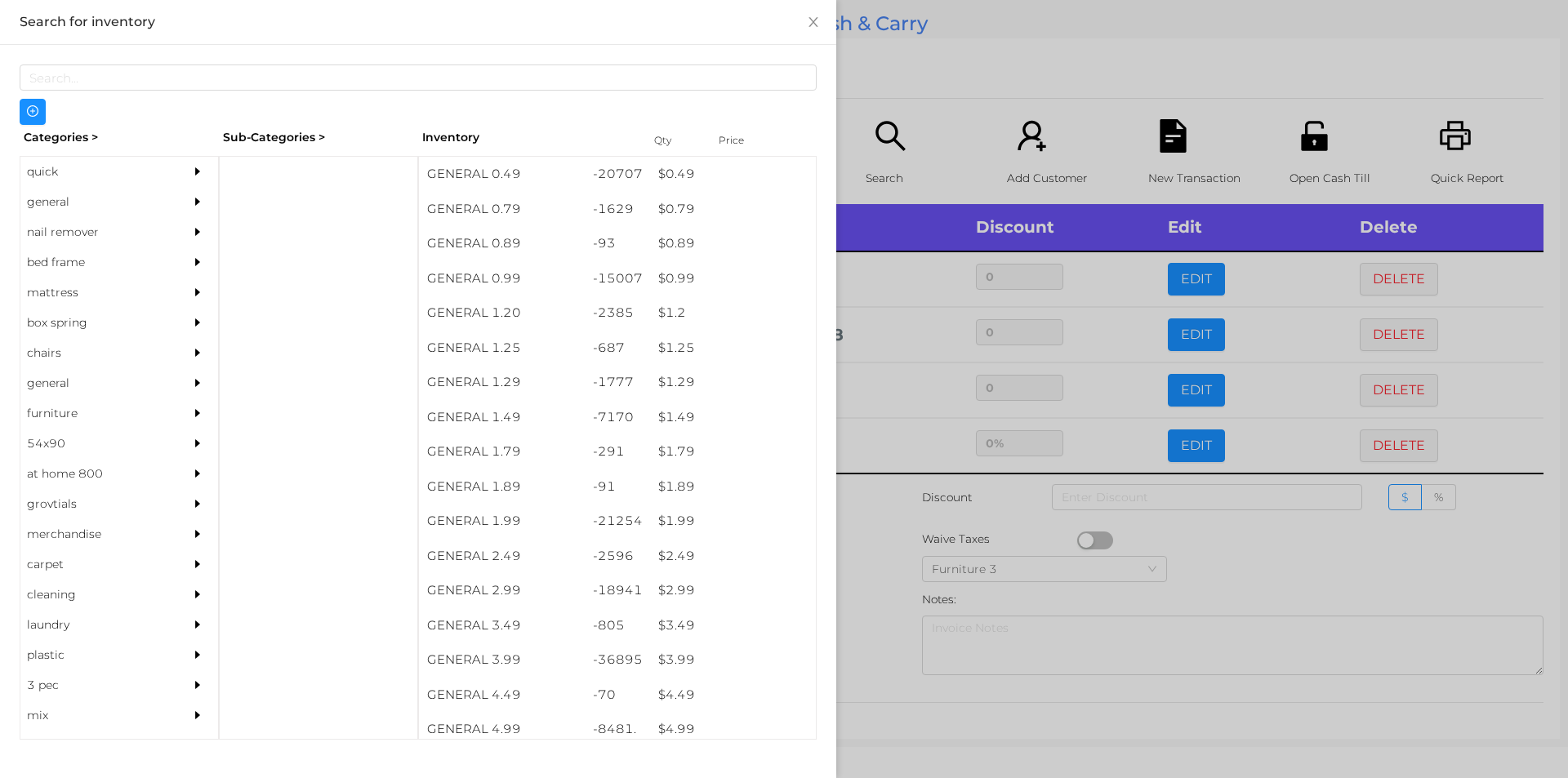
click at [873, 576] on div at bounding box center [784, 389] width 1568 height 778
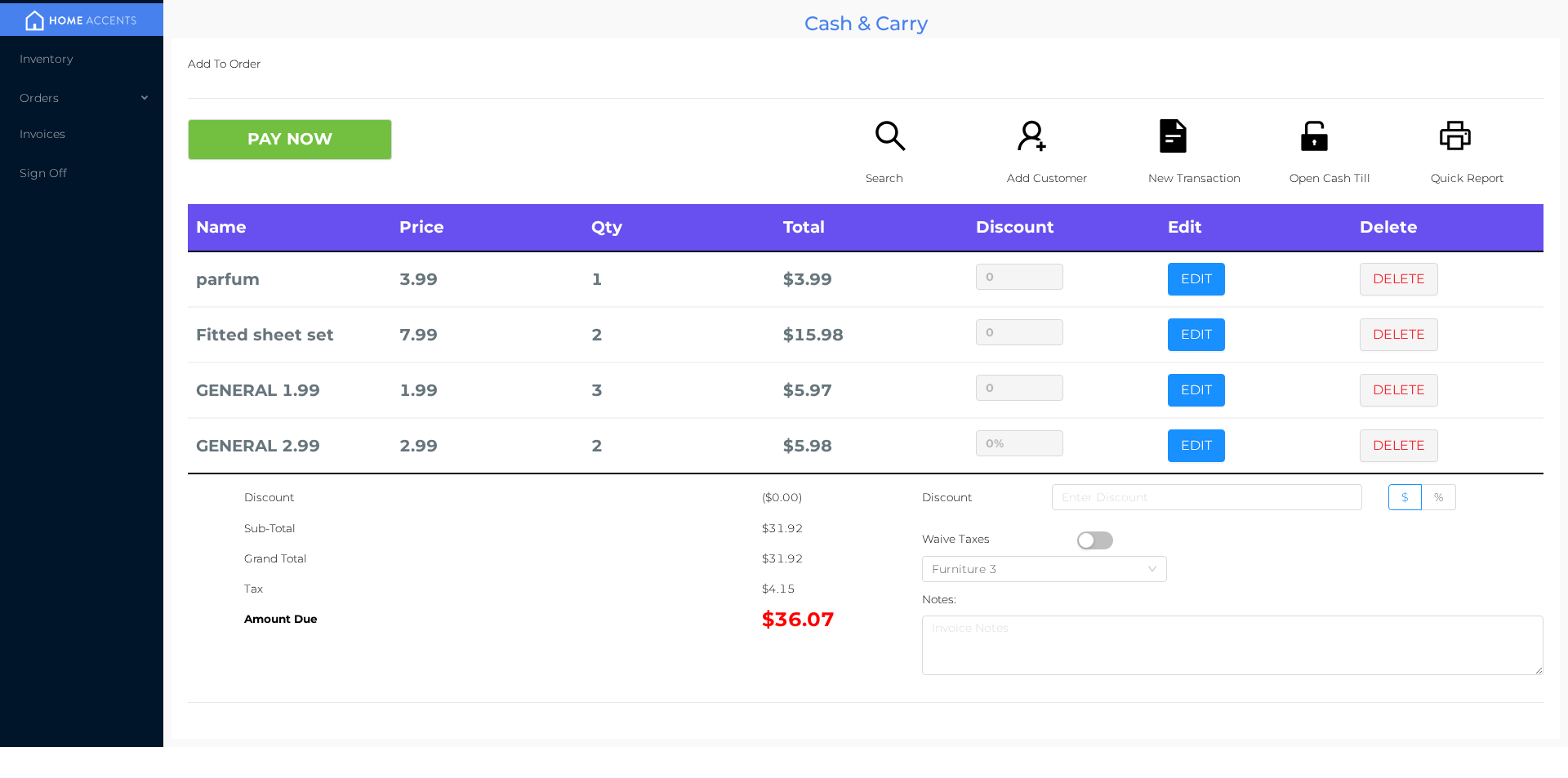
scroll to position [8, 0]
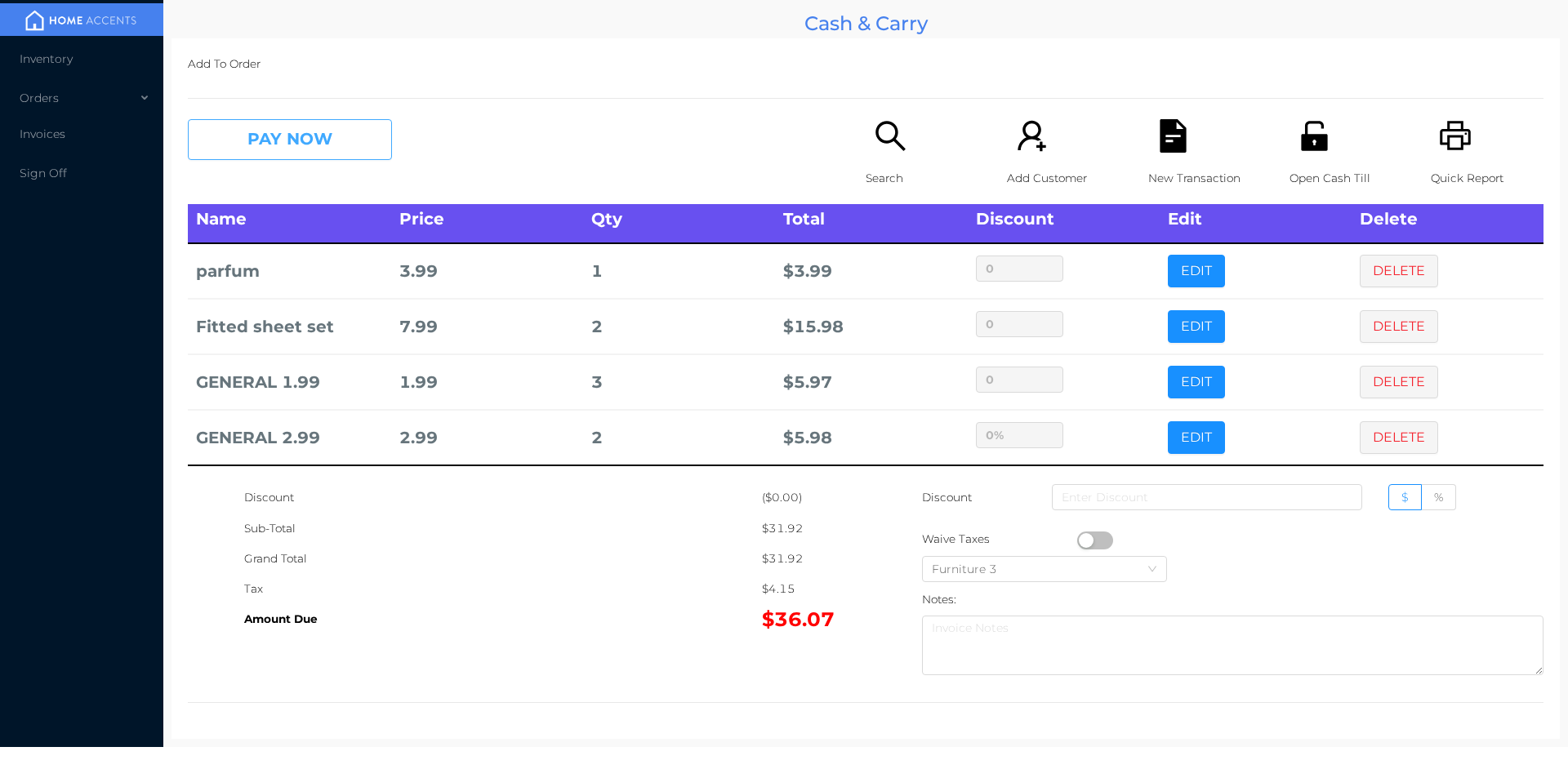
click at [277, 142] on button "PAY NOW" at bounding box center [290, 140] width 204 height 41
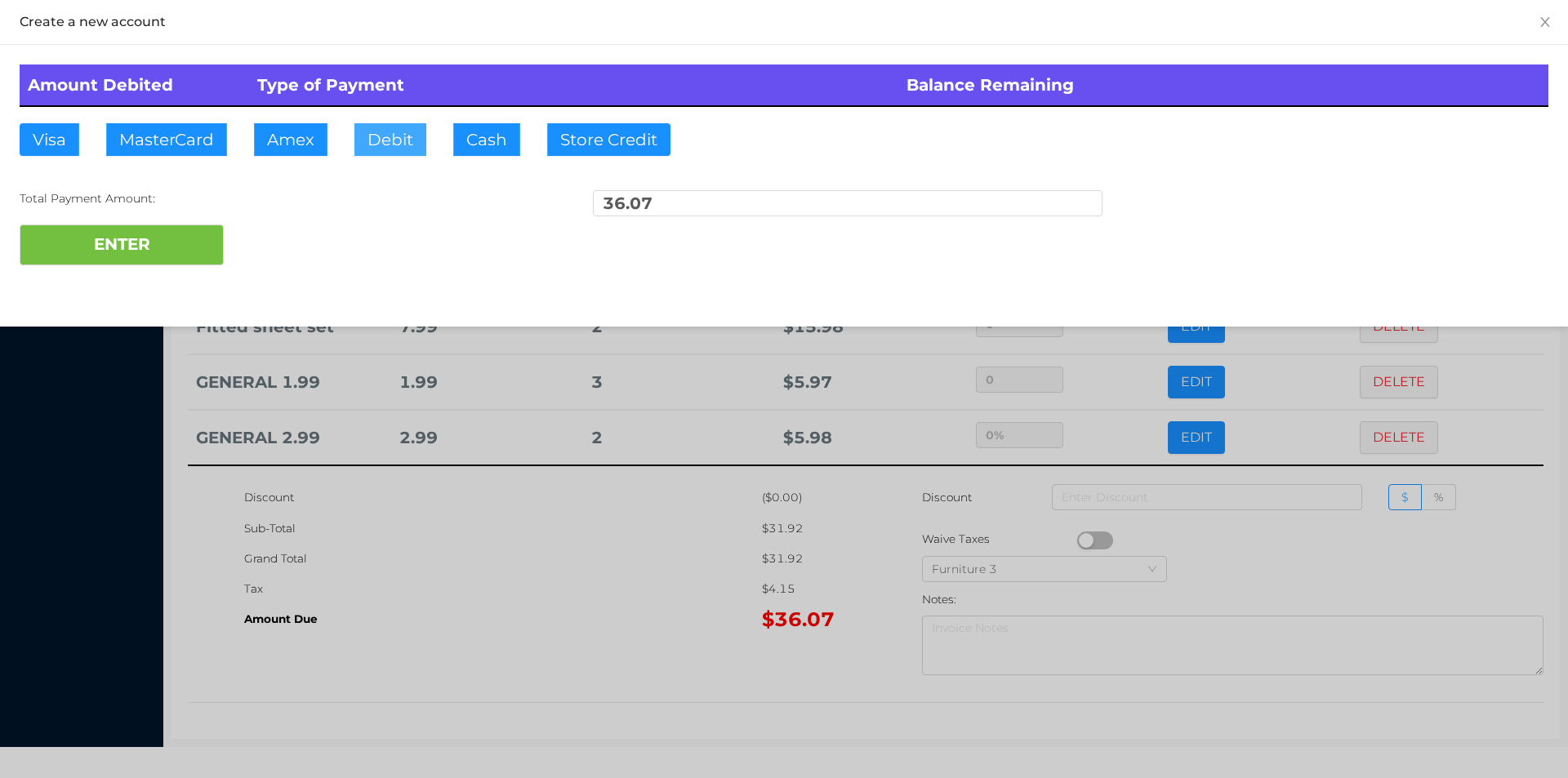
click at [391, 135] on button "Debit" at bounding box center [390, 140] width 72 height 33
click at [108, 244] on button "ENTER" at bounding box center [121, 245] width 204 height 41
type input "0"
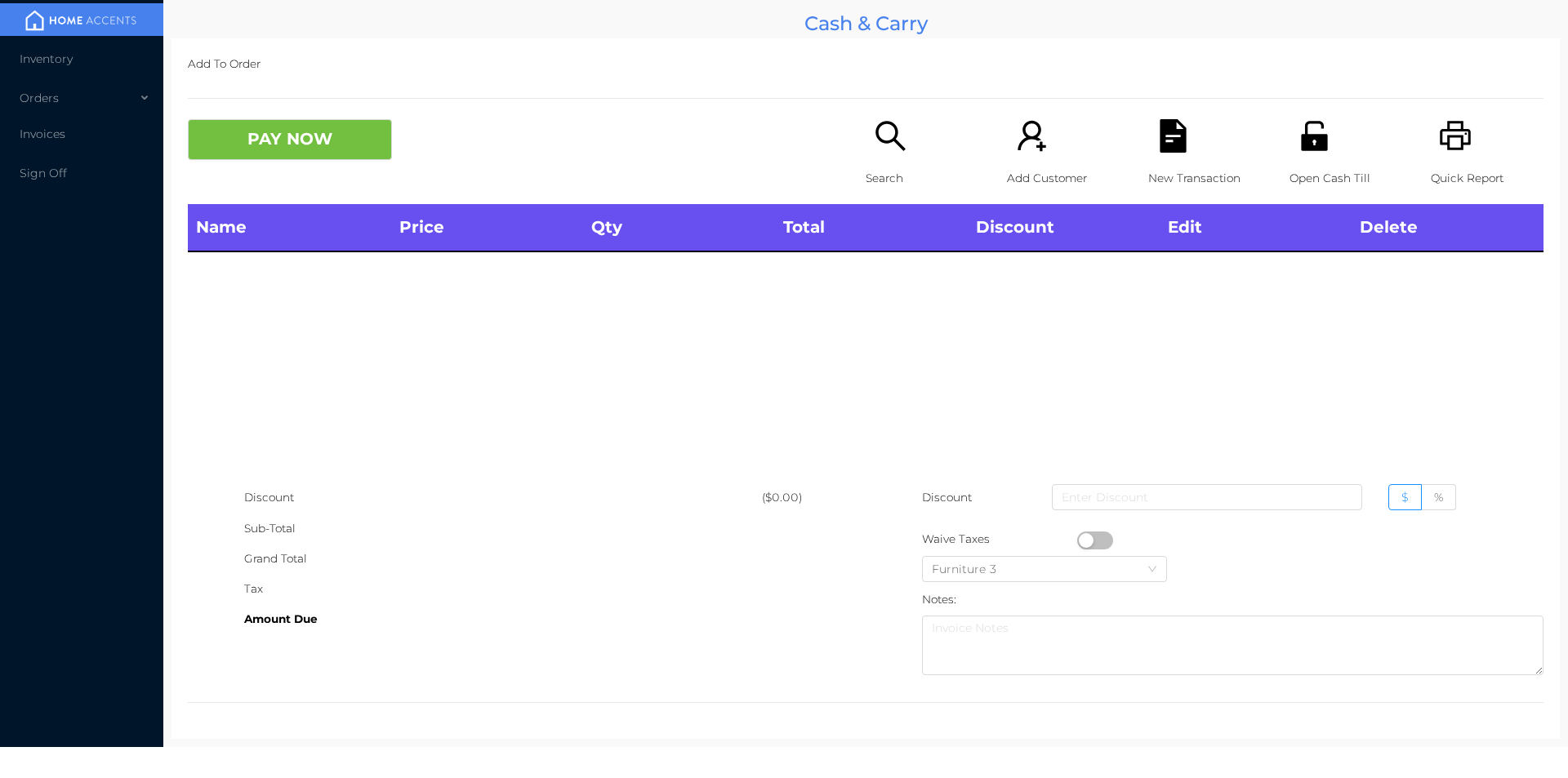
scroll to position [0, 0]
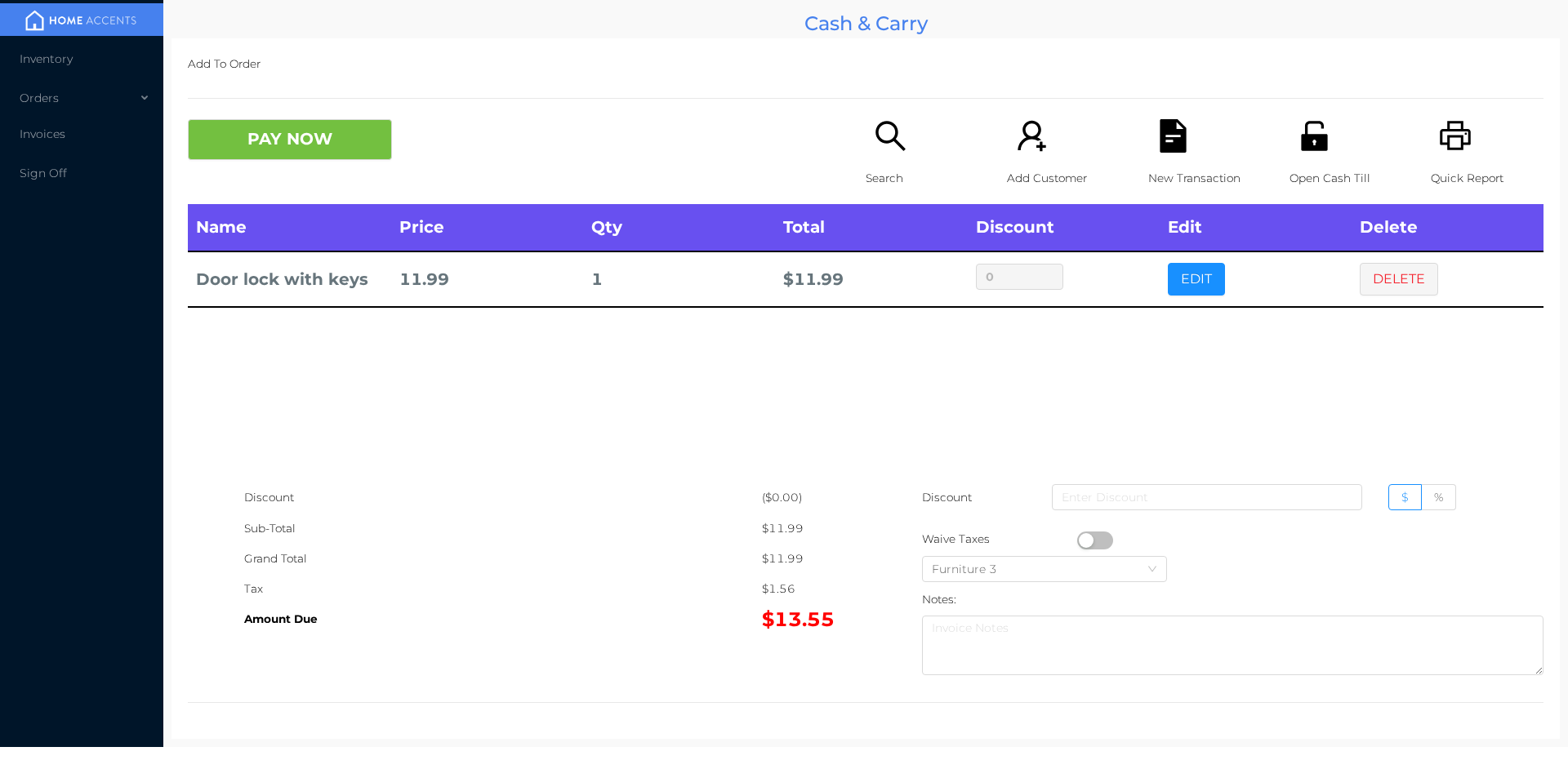
click at [897, 139] on icon "icon: search" at bounding box center [890, 136] width 33 height 33
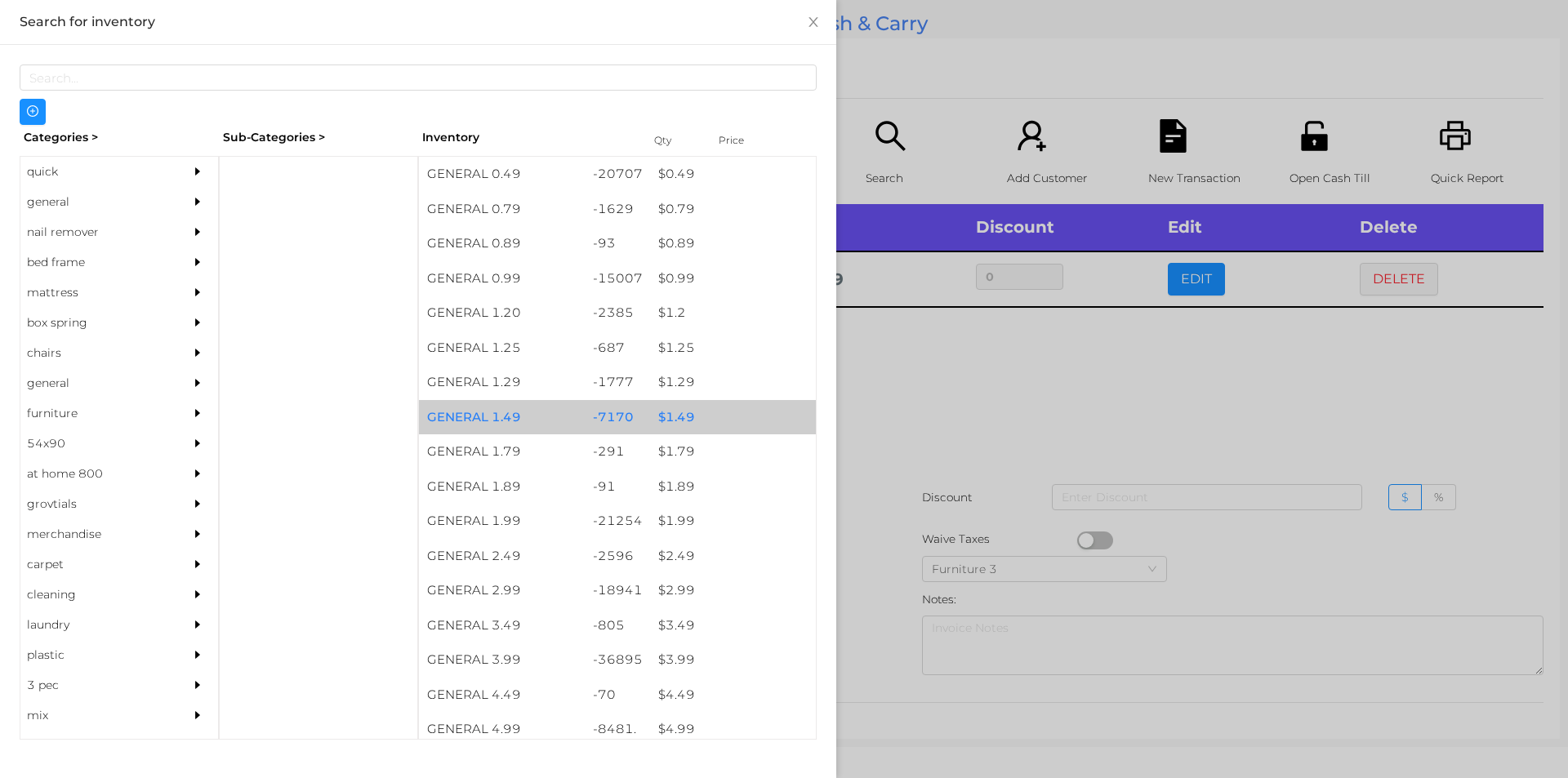
click at [758, 410] on div "$ 1.49" at bounding box center [733, 418] width 165 height 35
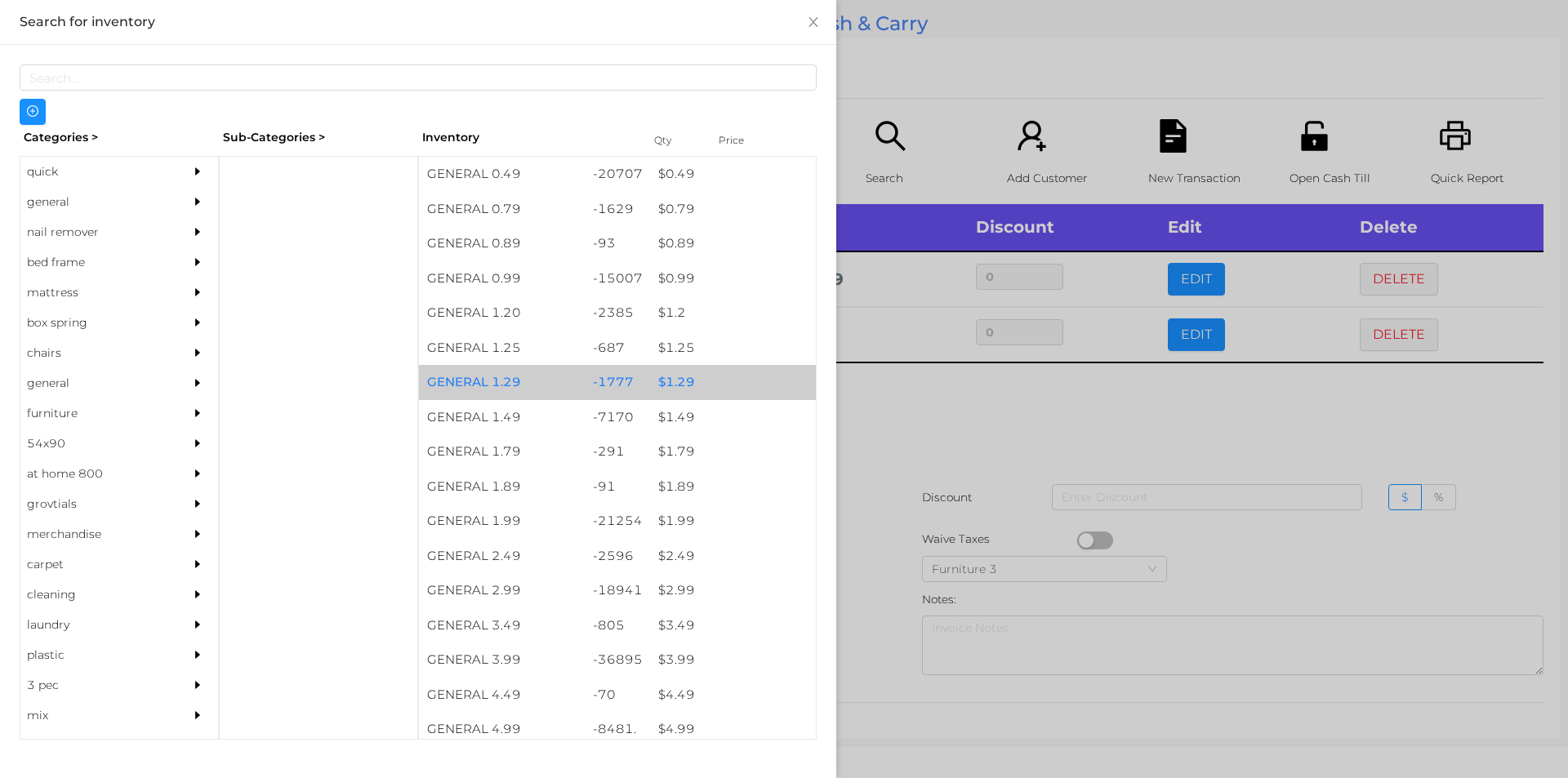
click at [767, 399] on div "$ 1.29" at bounding box center [733, 383] width 165 height 35
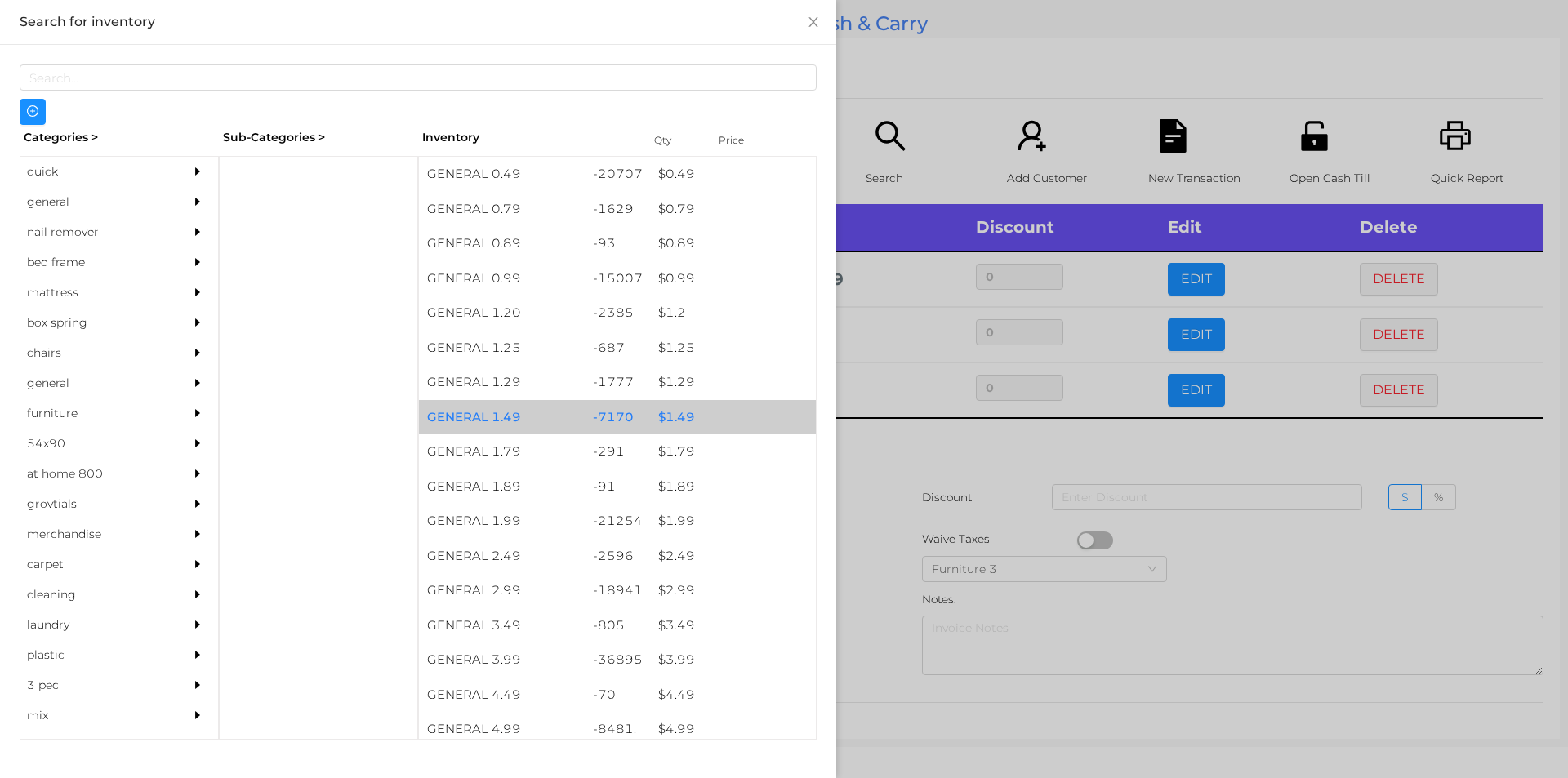
click at [760, 409] on div "$ 1.49" at bounding box center [733, 418] width 165 height 35
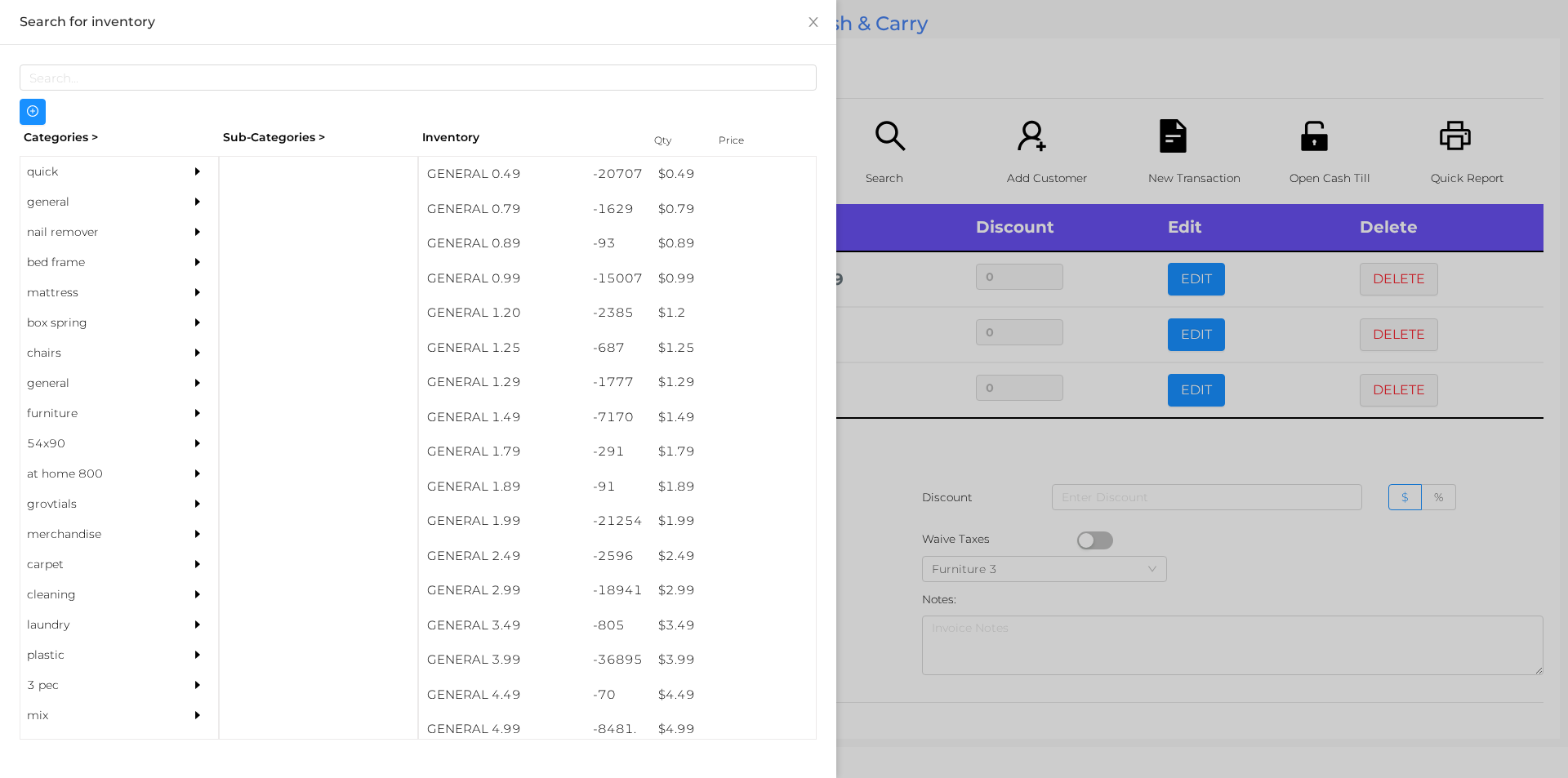
click at [970, 484] on div at bounding box center [784, 389] width 1568 height 778
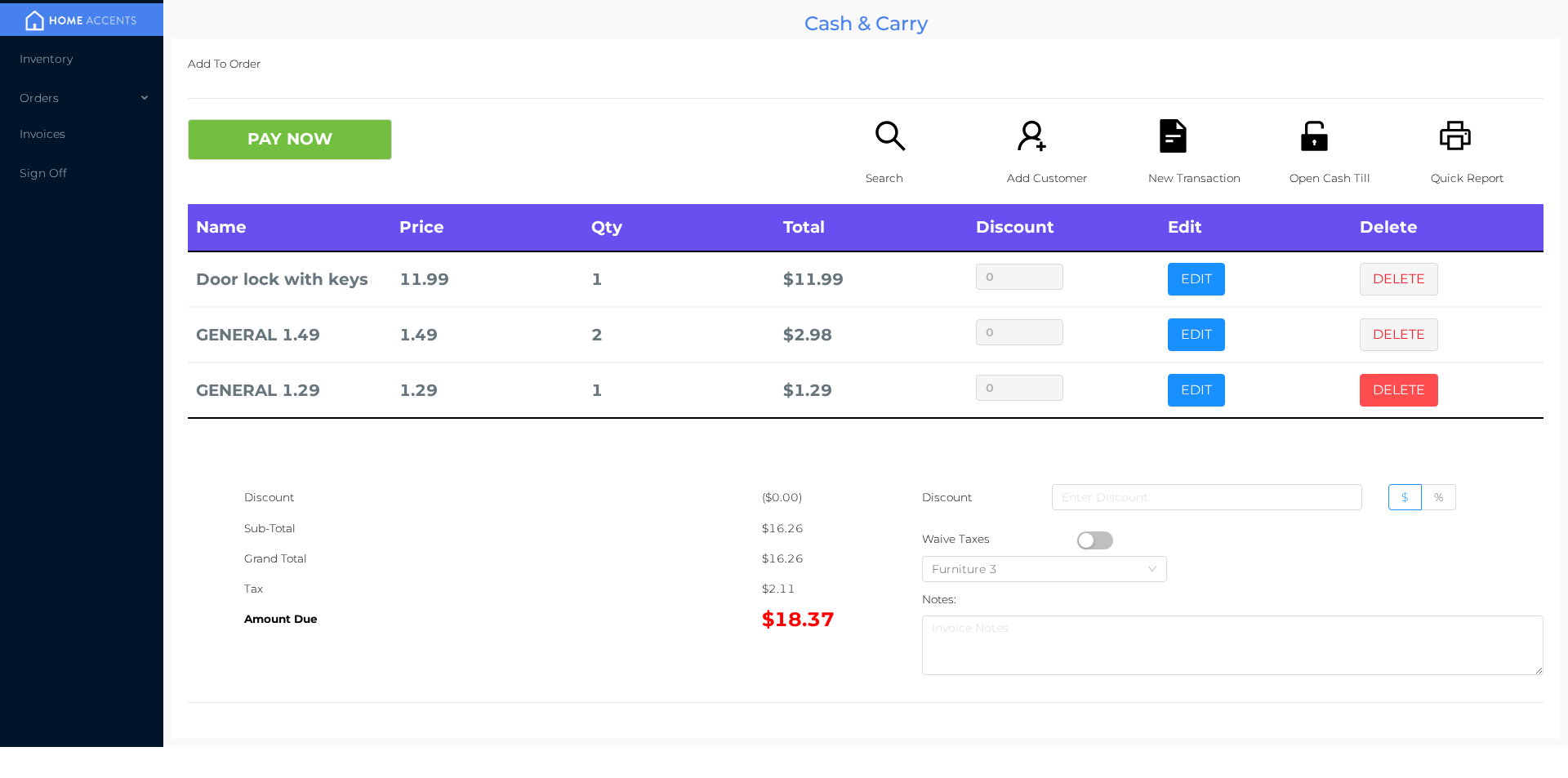
click at [1389, 392] on button "DELETE" at bounding box center [1399, 390] width 79 height 33
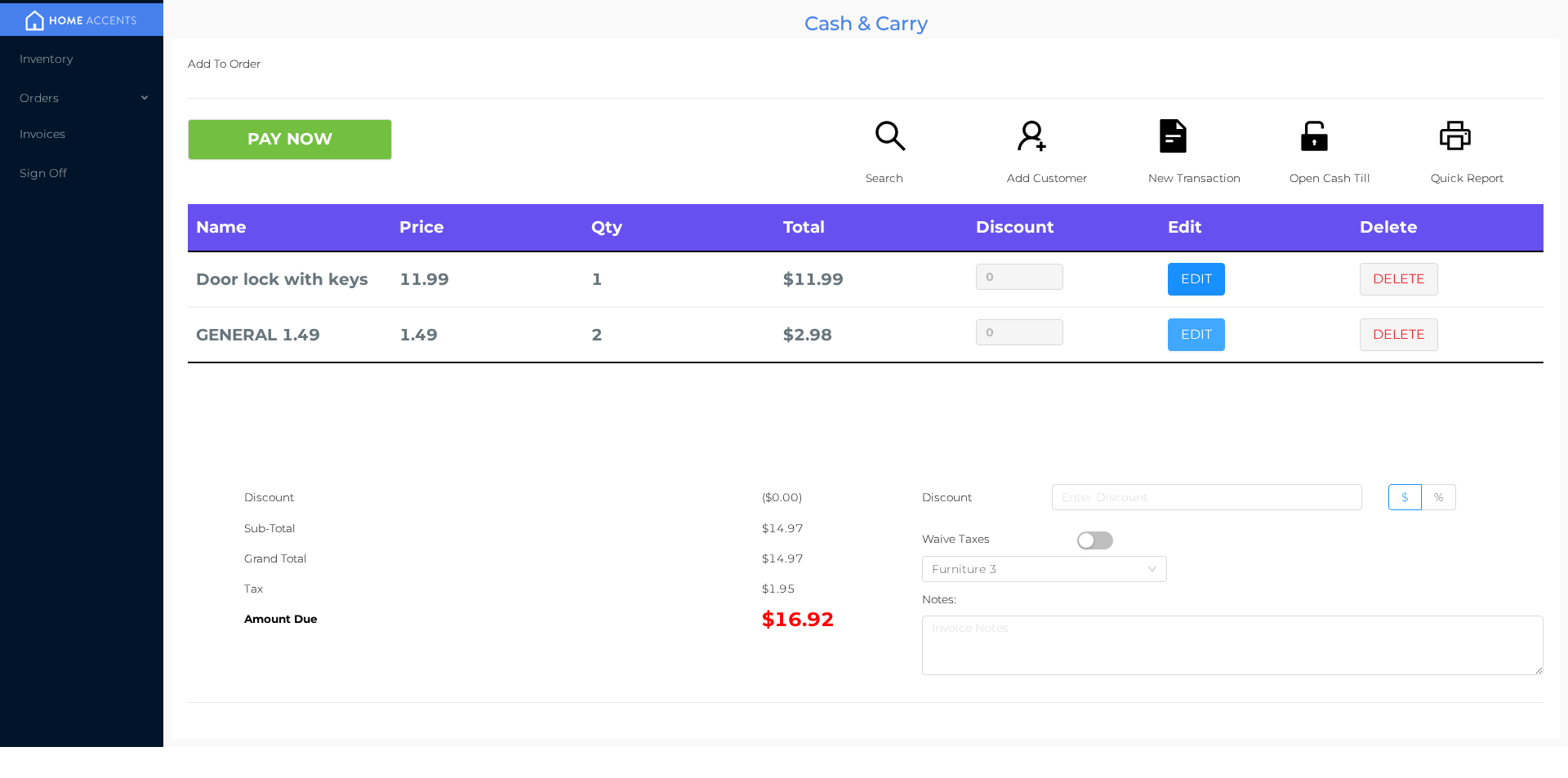
click at [1191, 345] on button "EDIT" at bounding box center [1196, 334] width 57 height 33
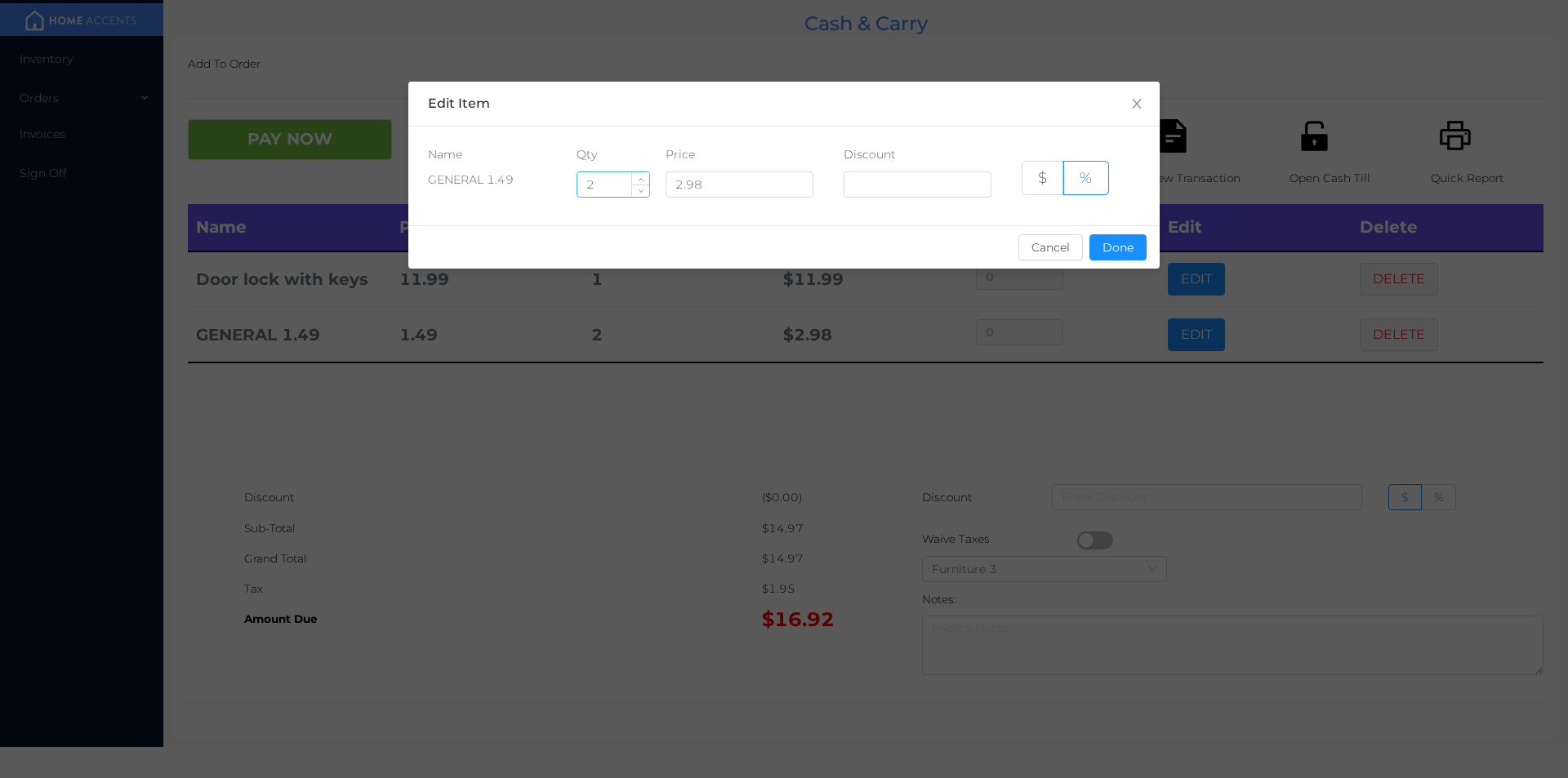
click at [598, 190] on input "2" at bounding box center [613, 184] width 72 height 24
type input "3"
click at [1120, 250] on button "Done" at bounding box center [1117, 247] width 57 height 26
type input "0%"
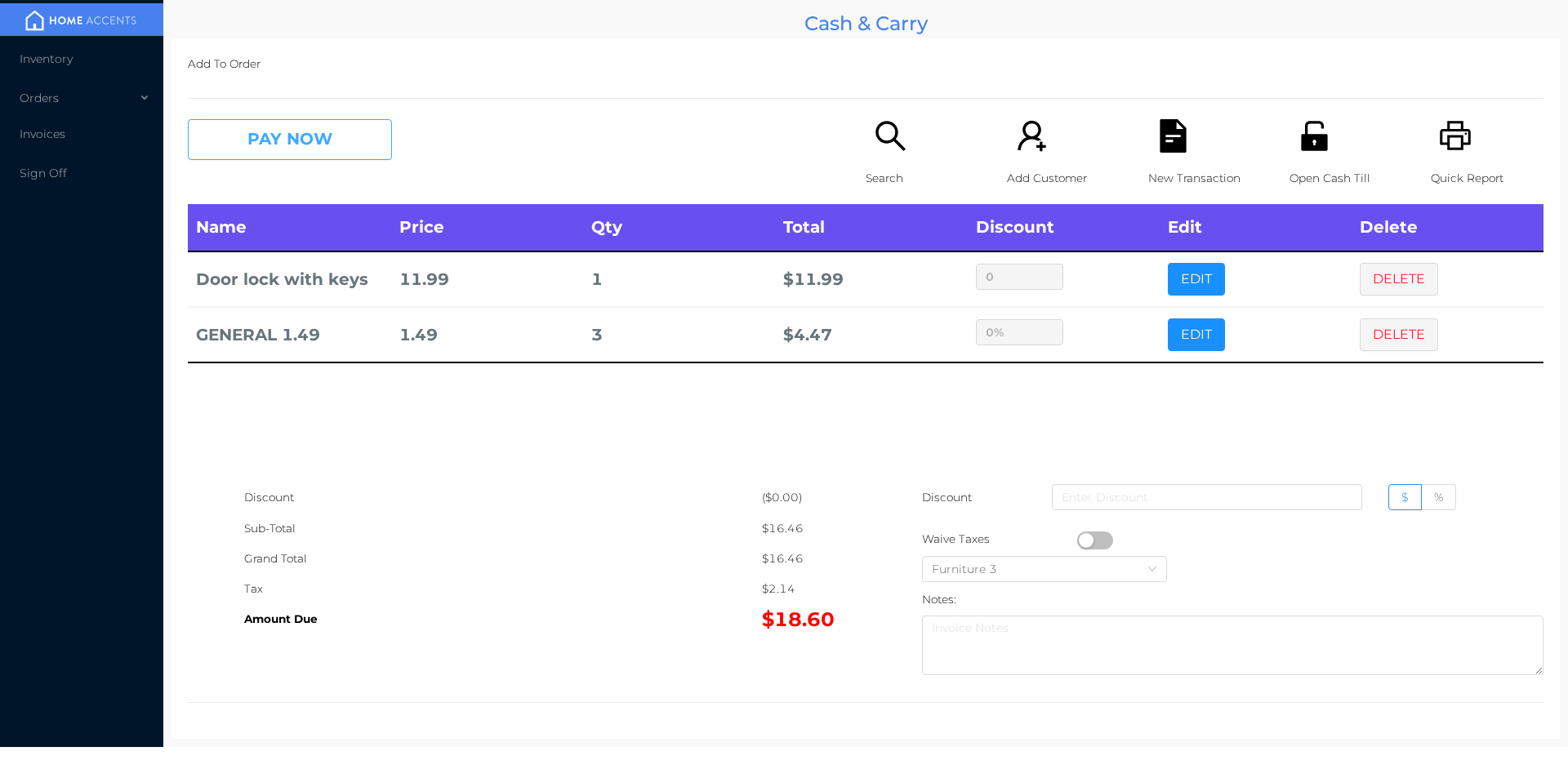
click at [301, 146] on button "PAY NOW" at bounding box center [290, 140] width 204 height 41
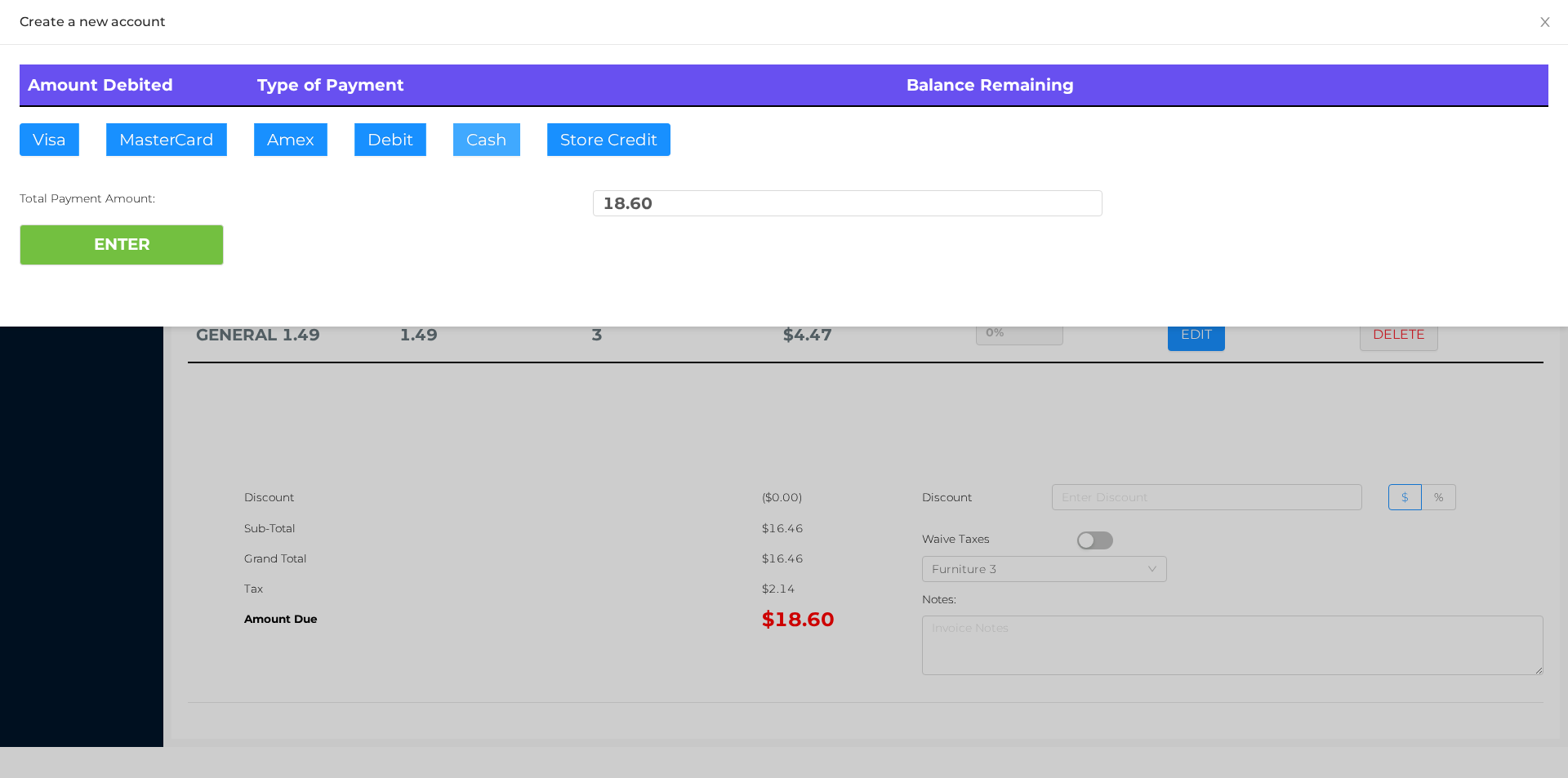
click at [472, 130] on button "Cash" at bounding box center [486, 140] width 67 height 33
type input "20"
click at [113, 232] on button "ENTER" at bounding box center [121, 245] width 204 height 41
type input "0"
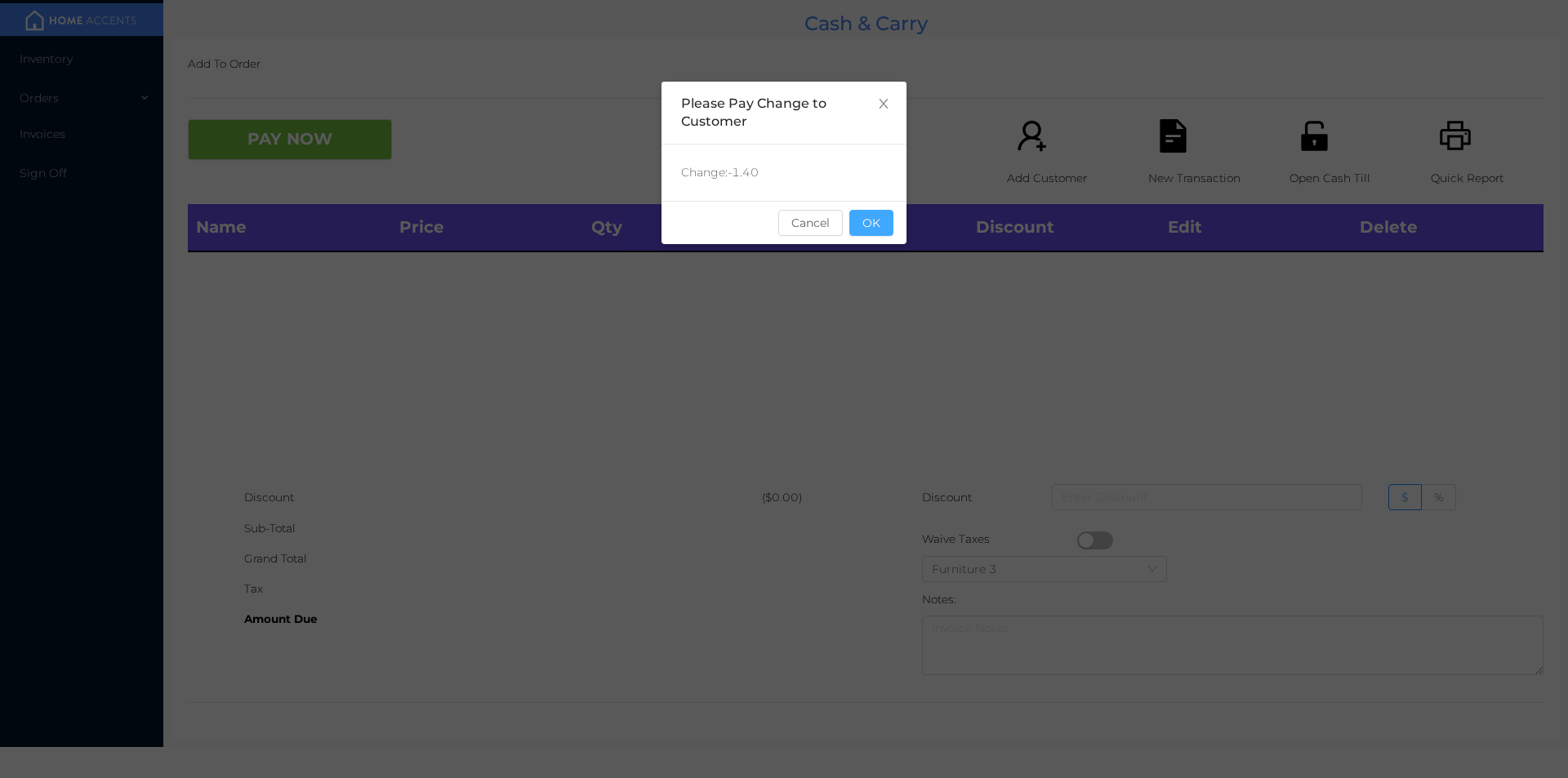
click at [879, 222] on button "OK" at bounding box center [871, 222] width 44 height 26
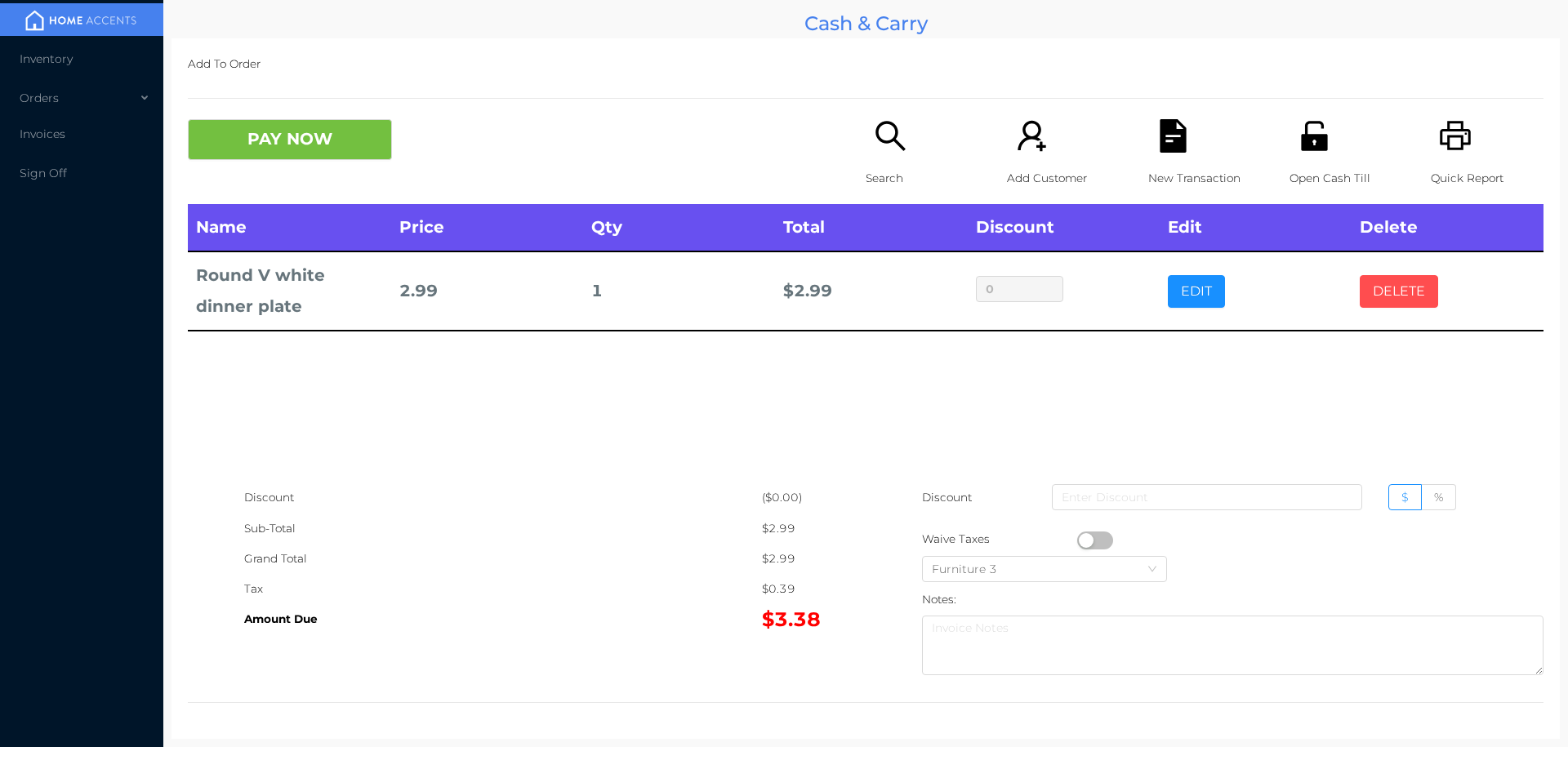
click at [1380, 305] on button "DELETE" at bounding box center [1399, 291] width 79 height 33
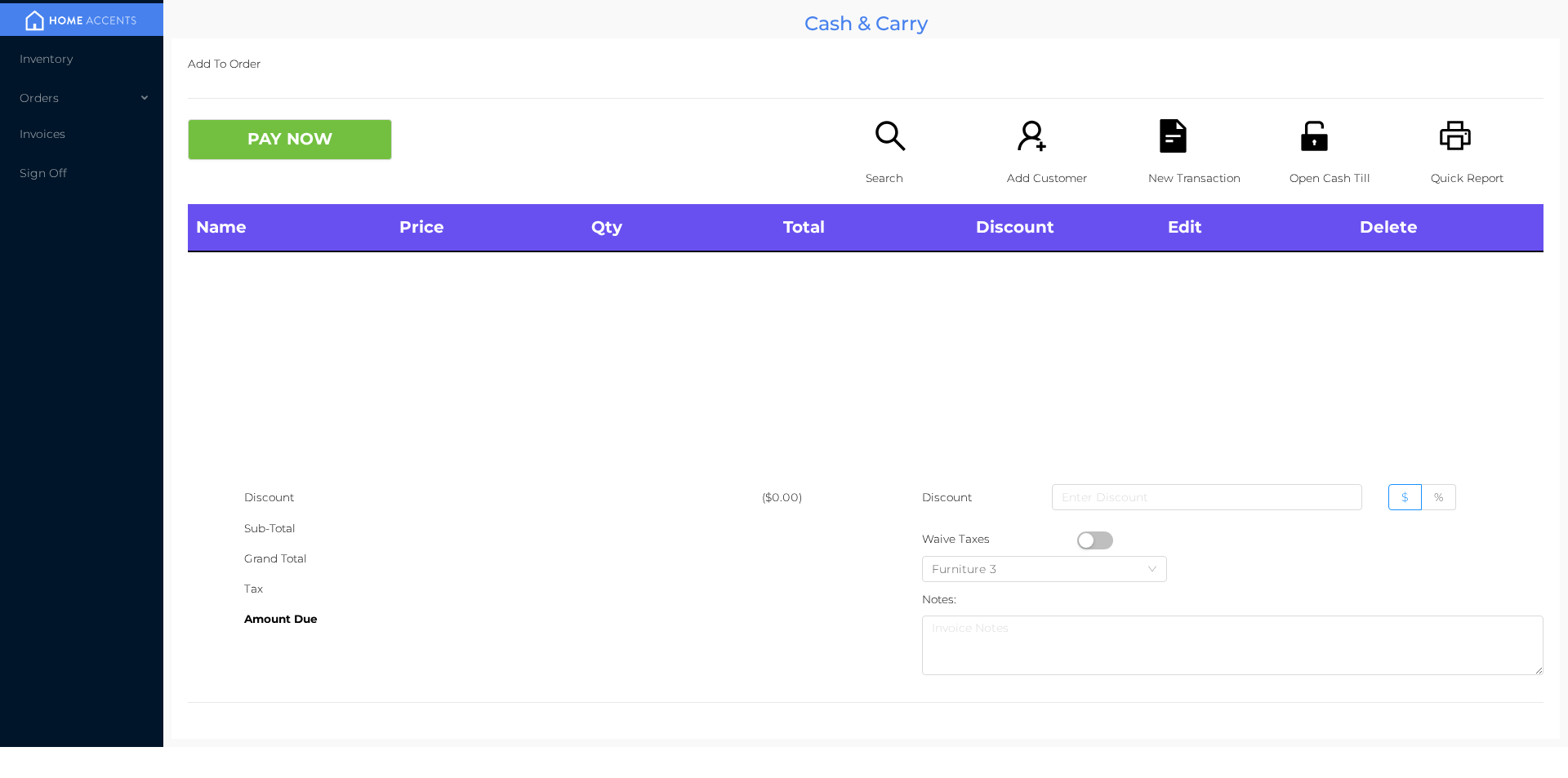
click at [575, 519] on div "Sub-Total" at bounding box center [502, 529] width 517 height 30
click at [894, 161] on div "Search" at bounding box center [922, 162] width 113 height 85
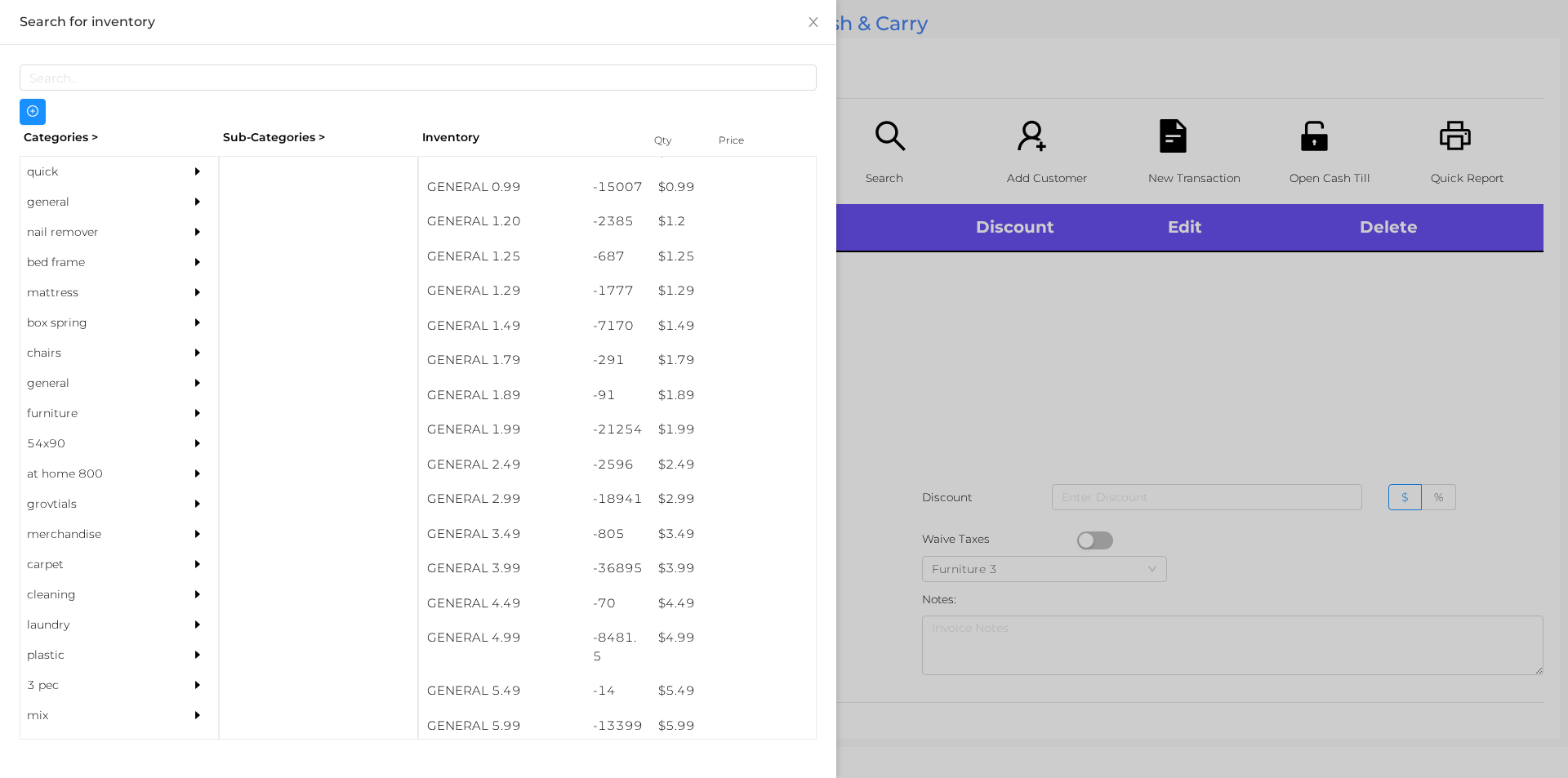
scroll to position [98, 0]
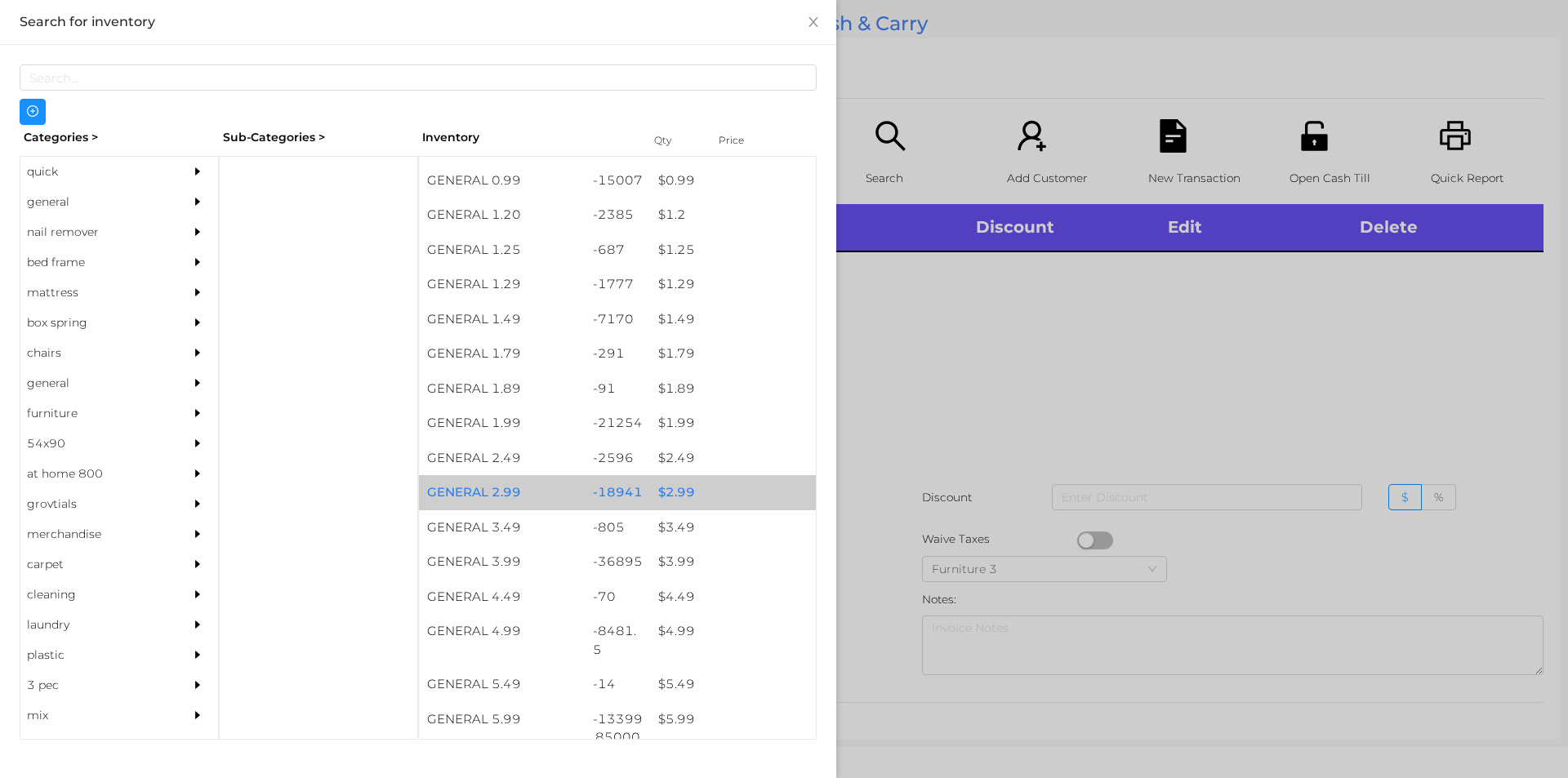
click at [692, 475] on div "$ 2.99" at bounding box center [733, 493] width 165 height 35
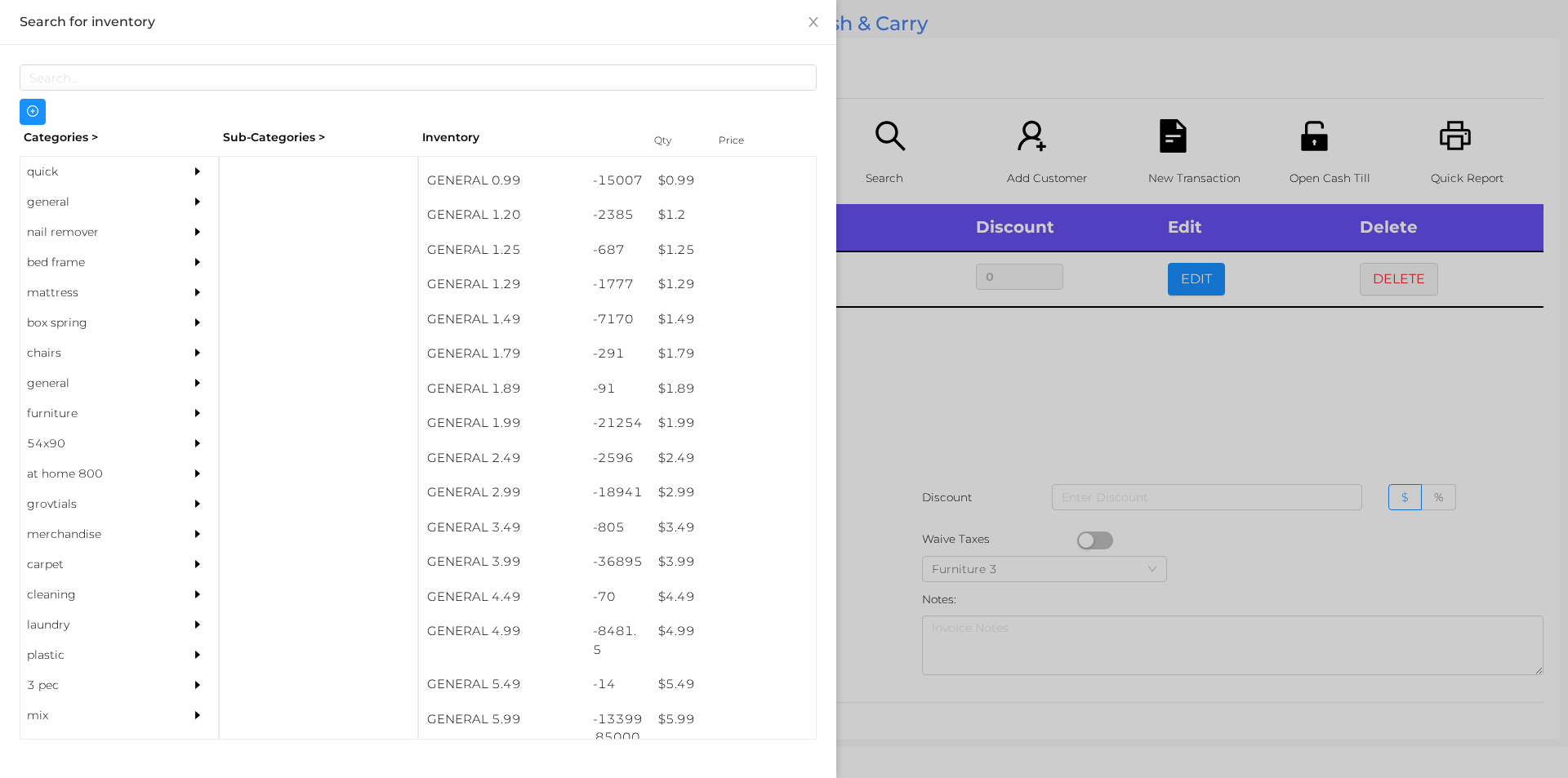
click at [920, 486] on div at bounding box center [784, 389] width 1568 height 778
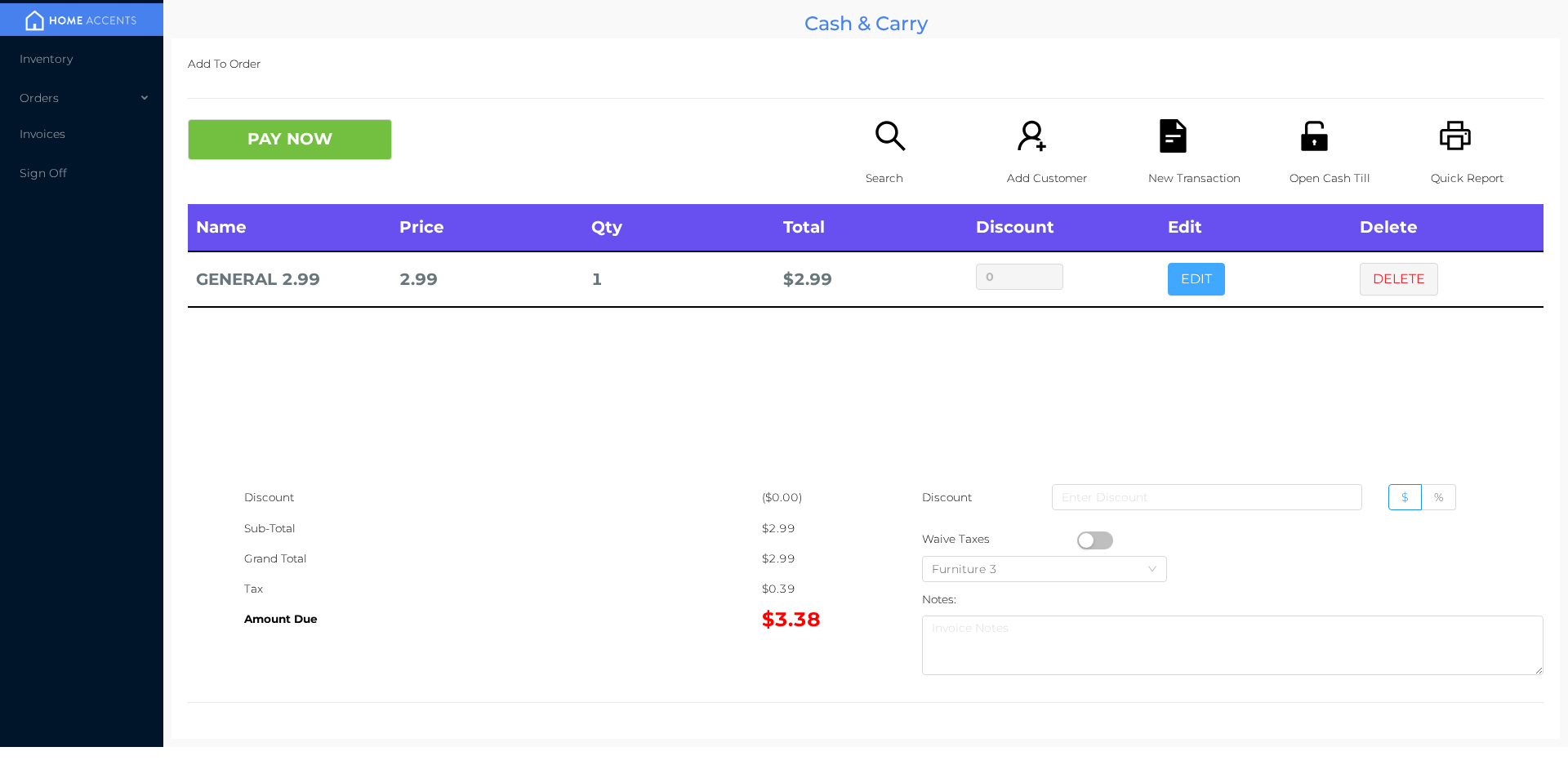
click at [1170, 291] on button "EDIT" at bounding box center [1196, 279] width 57 height 33
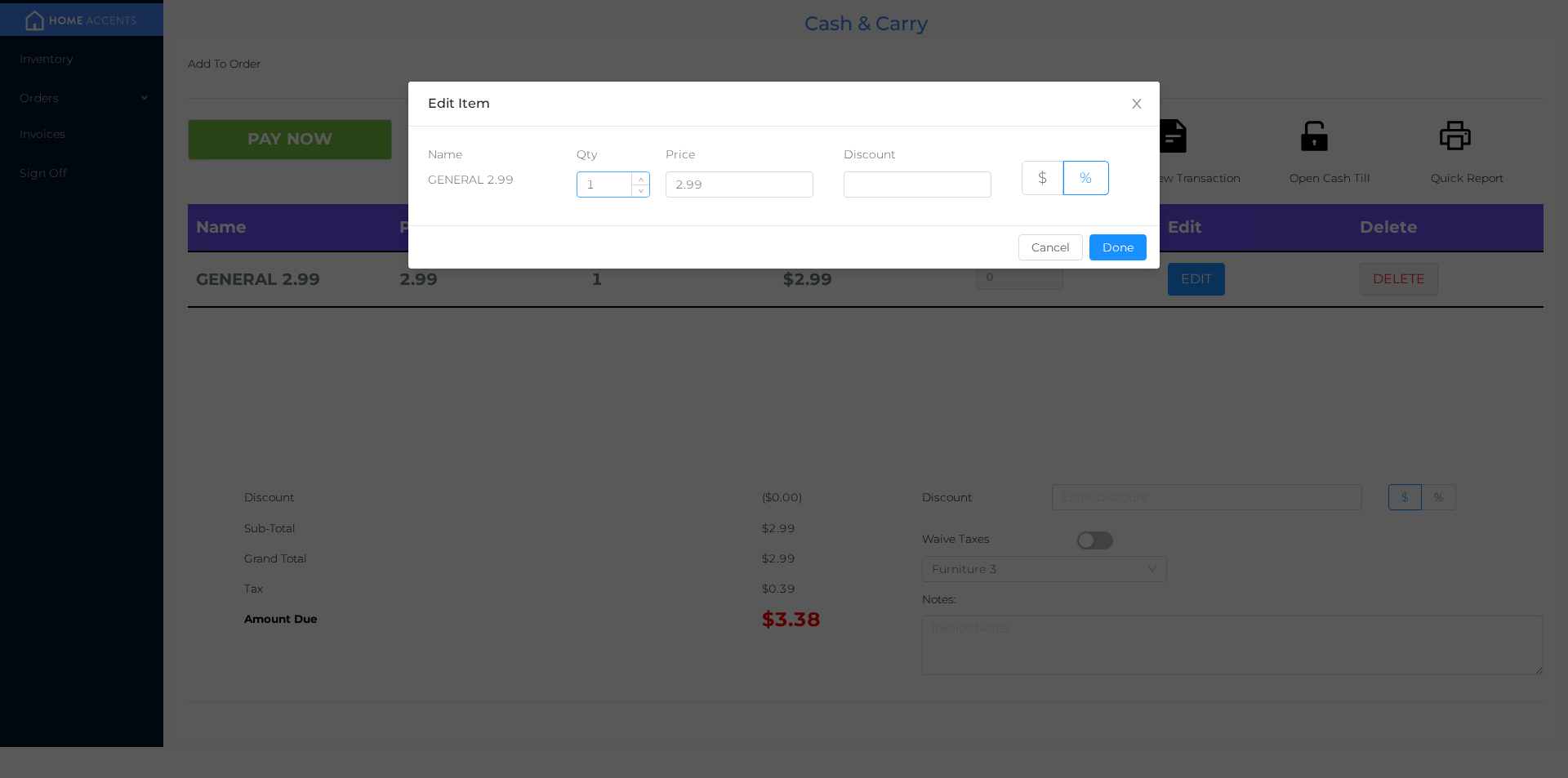
click at [599, 181] on input "1" at bounding box center [613, 184] width 72 height 24
type input "6"
click at [1118, 246] on button "Done" at bounding box center [1117, 247] width 57 height 26
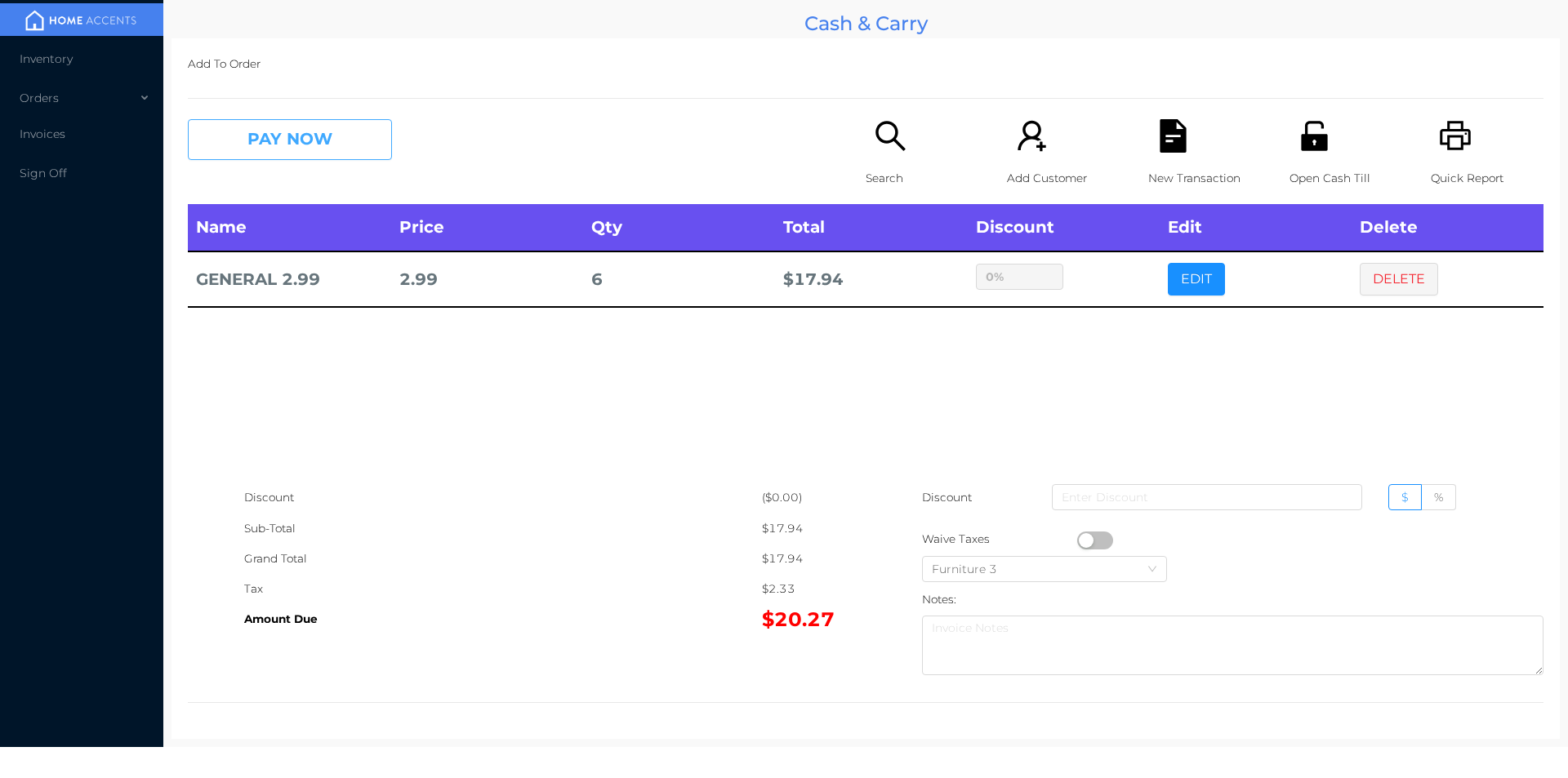
click at [269, 155] on button "PAY NOW" at bounding box center [290, 140] width 204 height 41
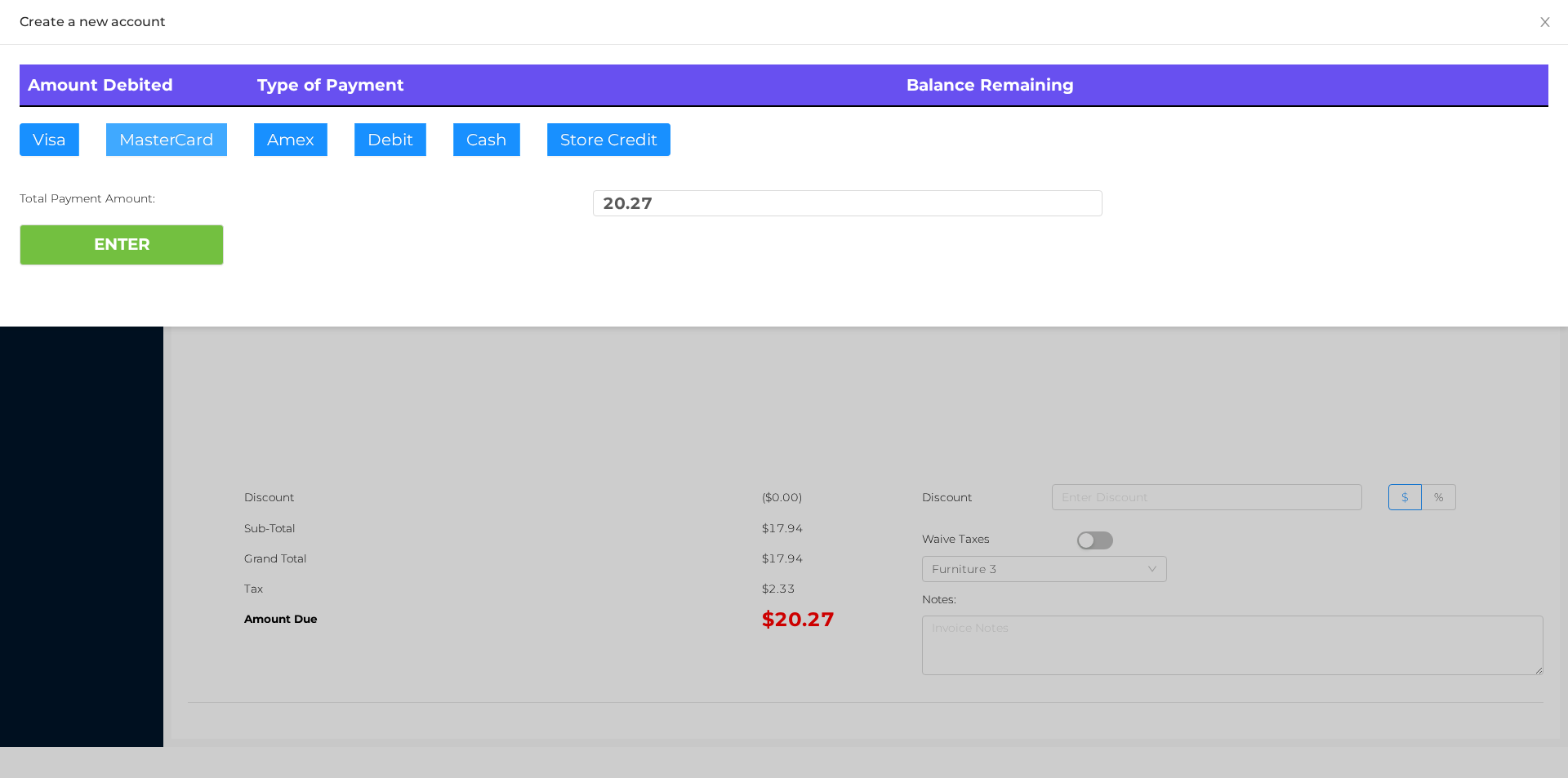
click at [184, 141] on button "MasterCard" at bounding box center [166, 140] width 121 height 33
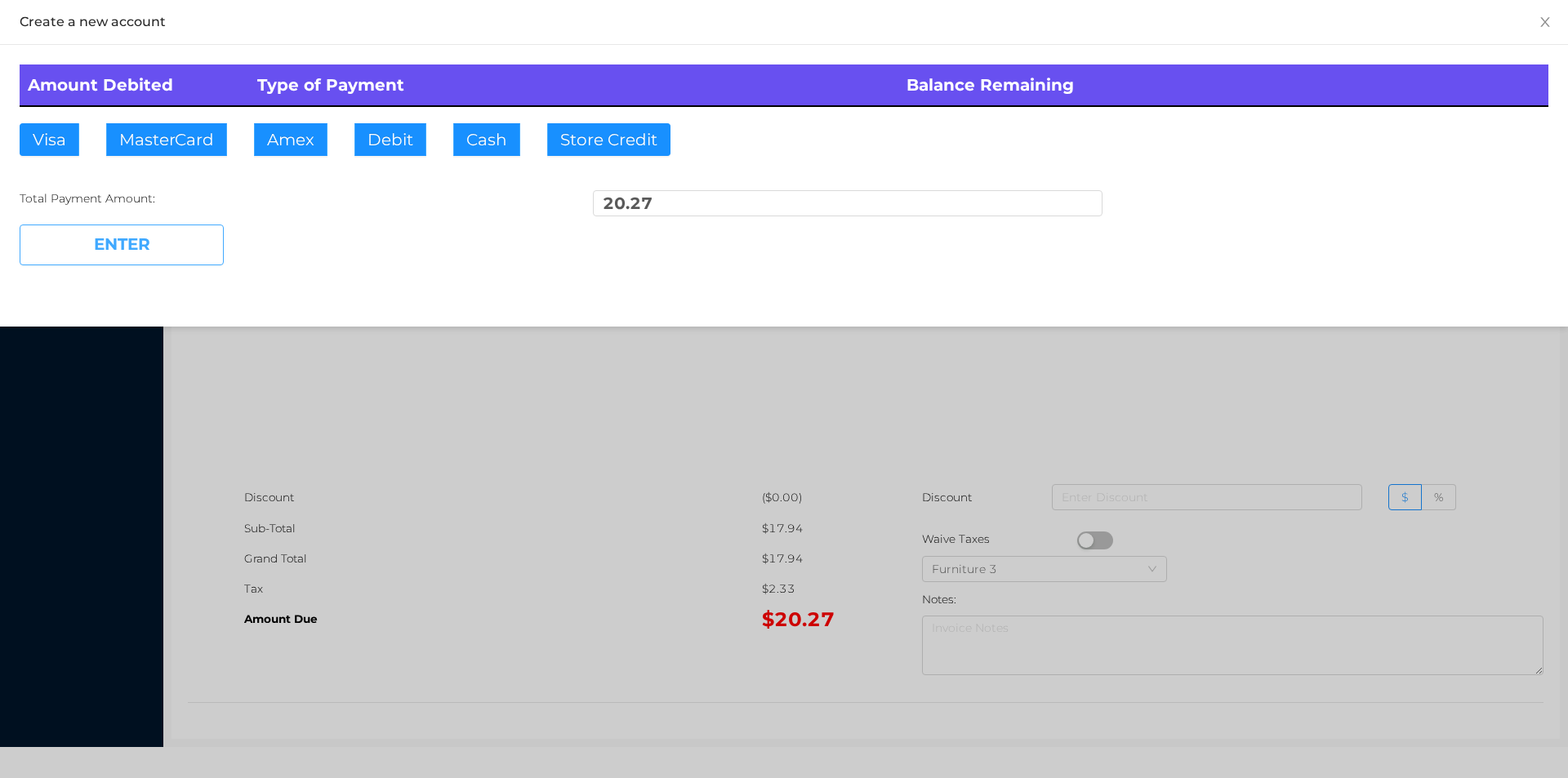
click at [134, 253] on button "ENTER" at bounding box center [121, 245] width 204 height 41
type input "0"
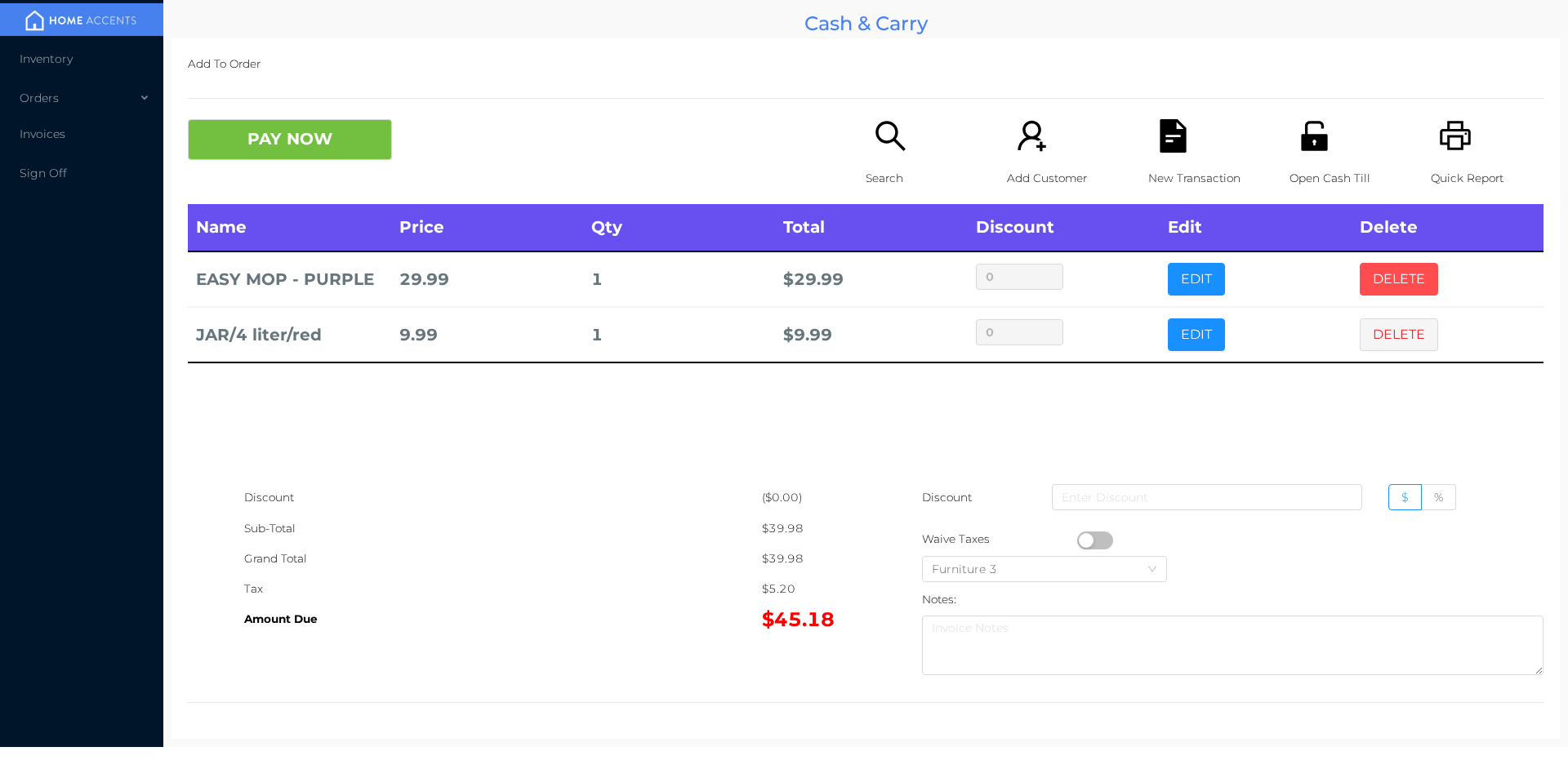
click at [1384, 277] on button "DELETE" at bounding box center [1399, 279] width 79 height 33
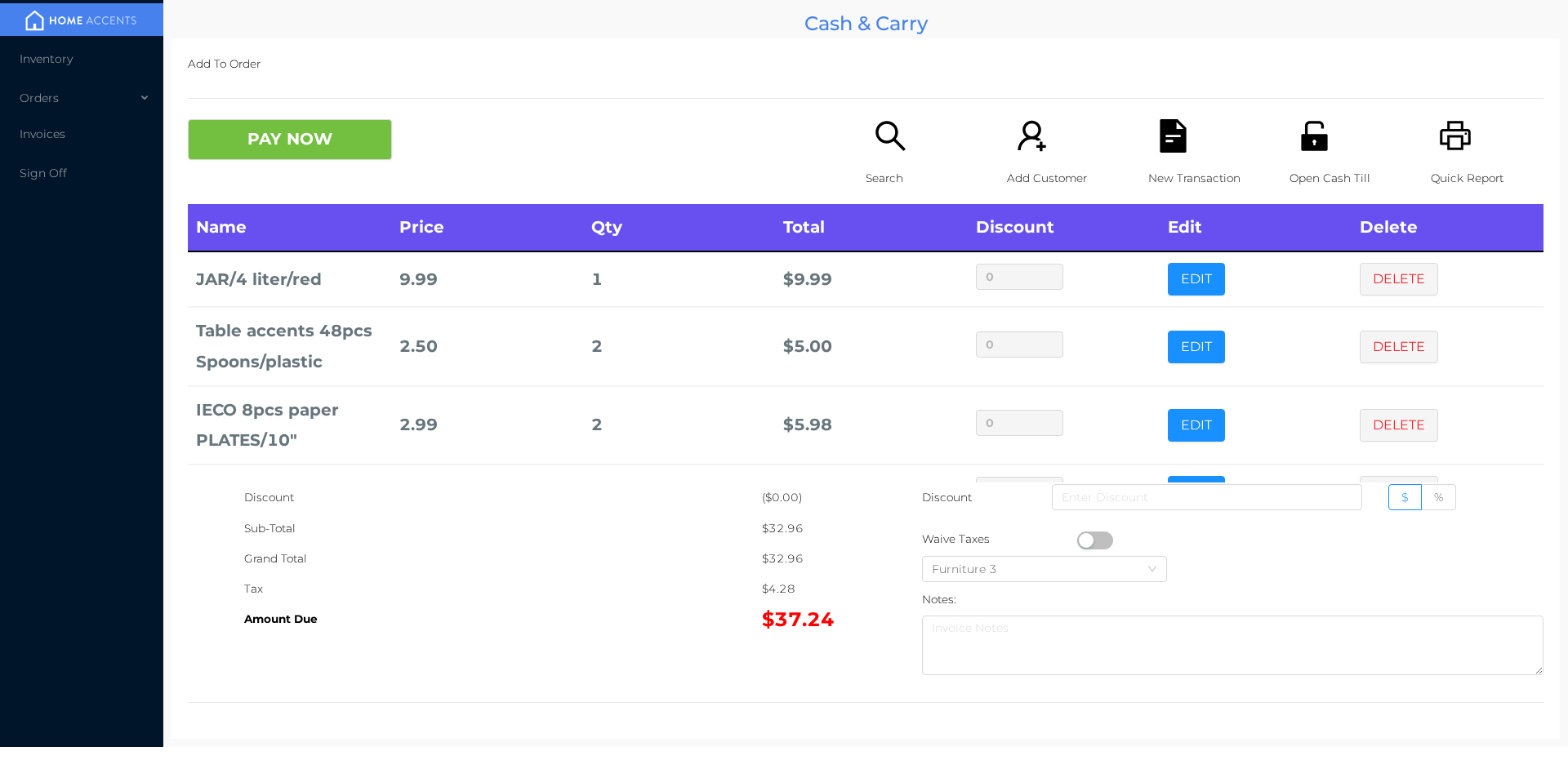
click at [1162, 151] on icon "icon: file-text" at bounding box center [1172, 136] width 26 height 33
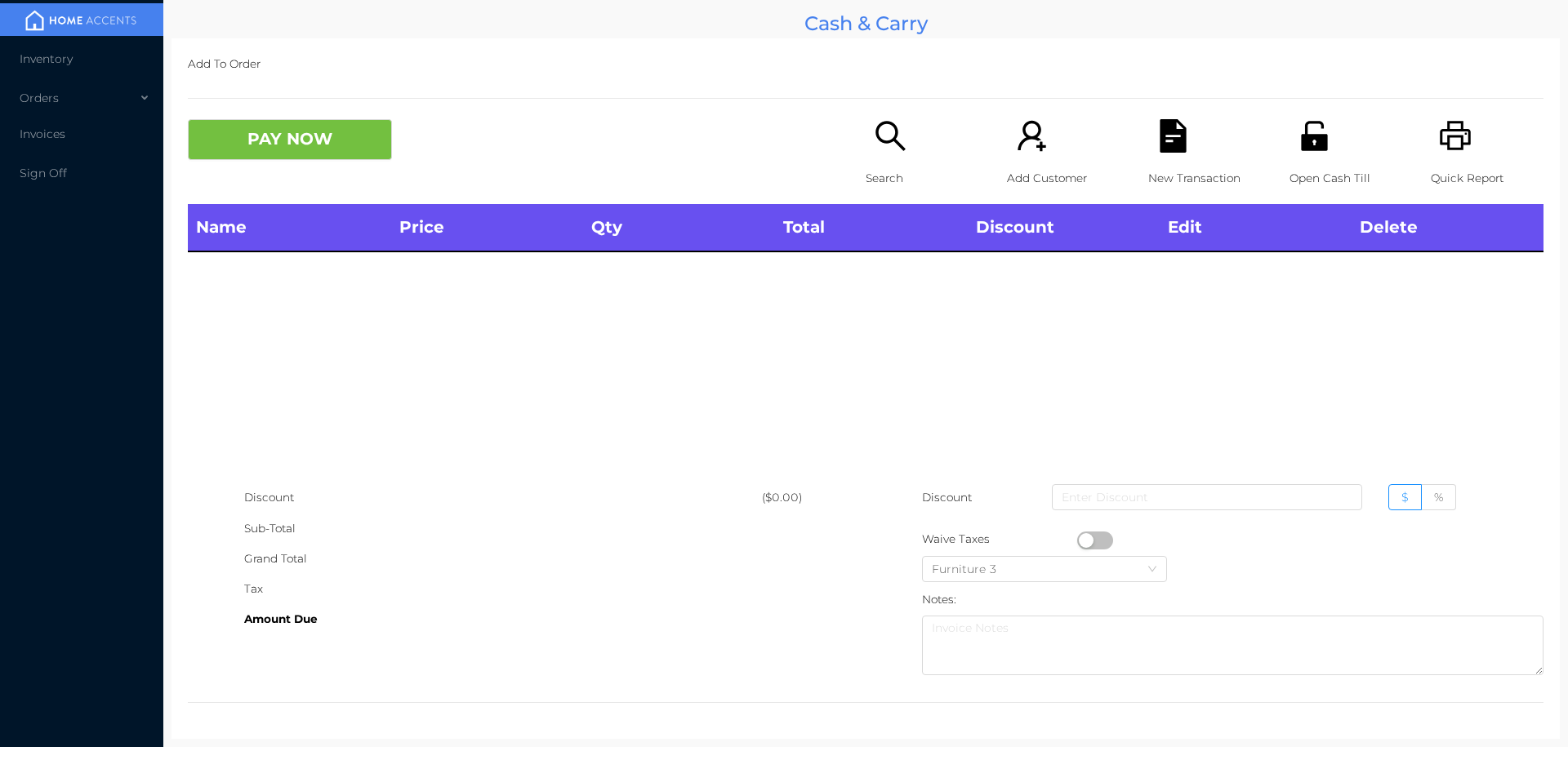
click at [878, 150] on icon "icon: search" at bounding box center [890, 136] width 33 height 33
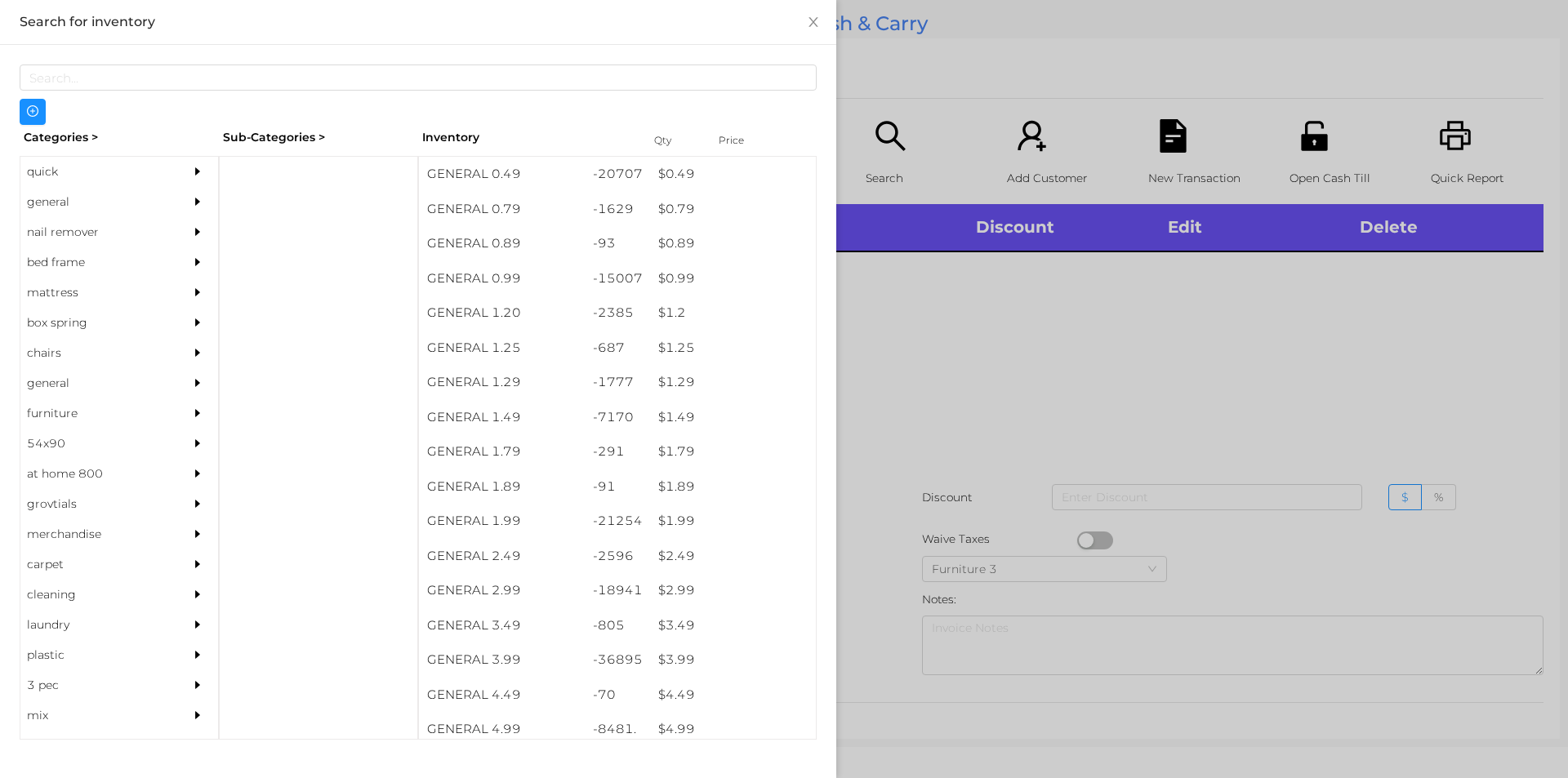
click at [690, 282] on div "$ 0.99" at bounding box center [733, 279] width 165 height 35
click at [1075, 440] on div at bounding box center [784, 389] width 1568 height 778
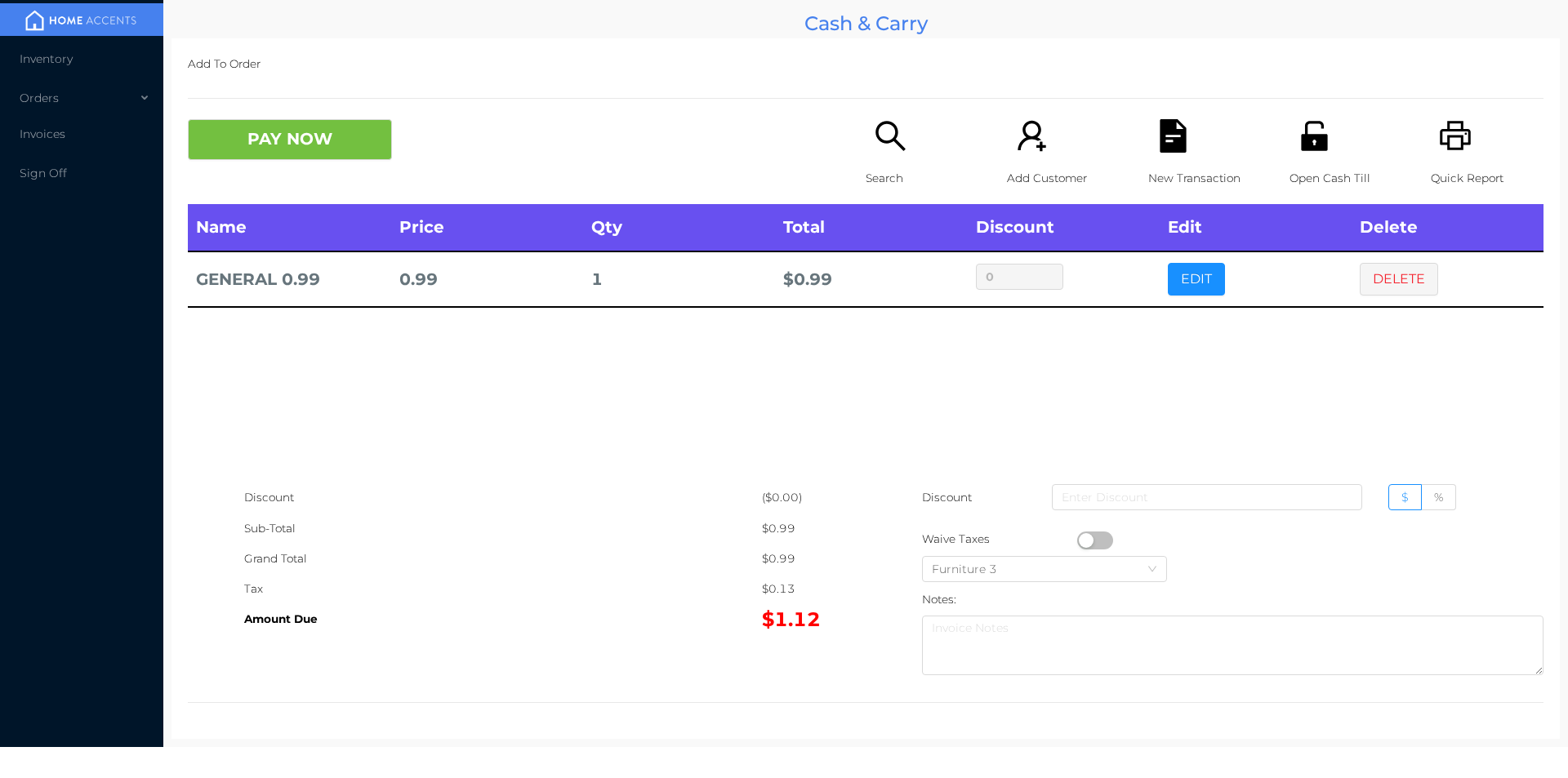
click at [1183, 146] on div "New Transaction" at bounding box center [1204, 162] width 113 height 85
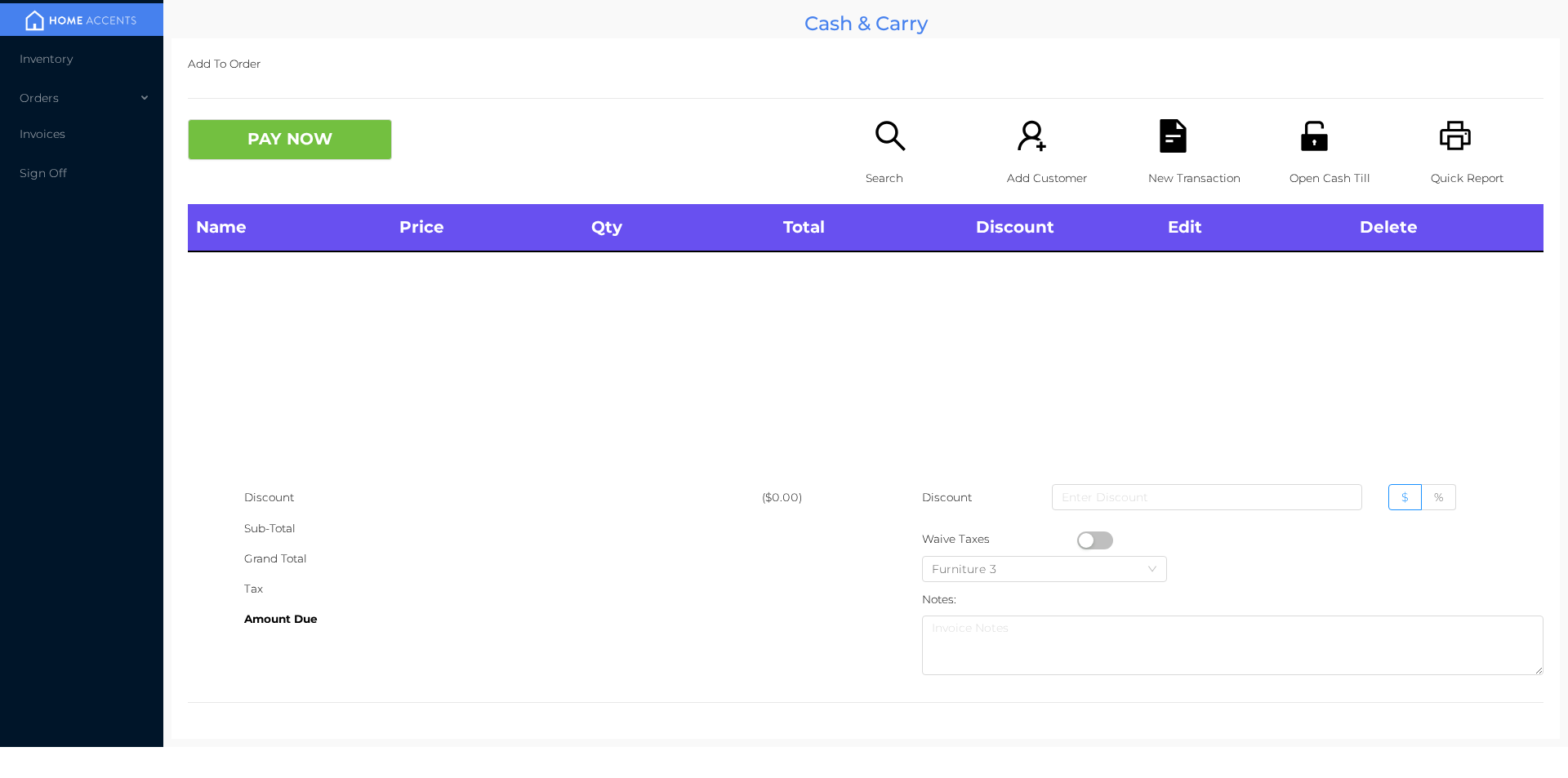
click at [1311, 136] on icon "icon: unlock" at bounding box center [1313, 135] width 26 height 29
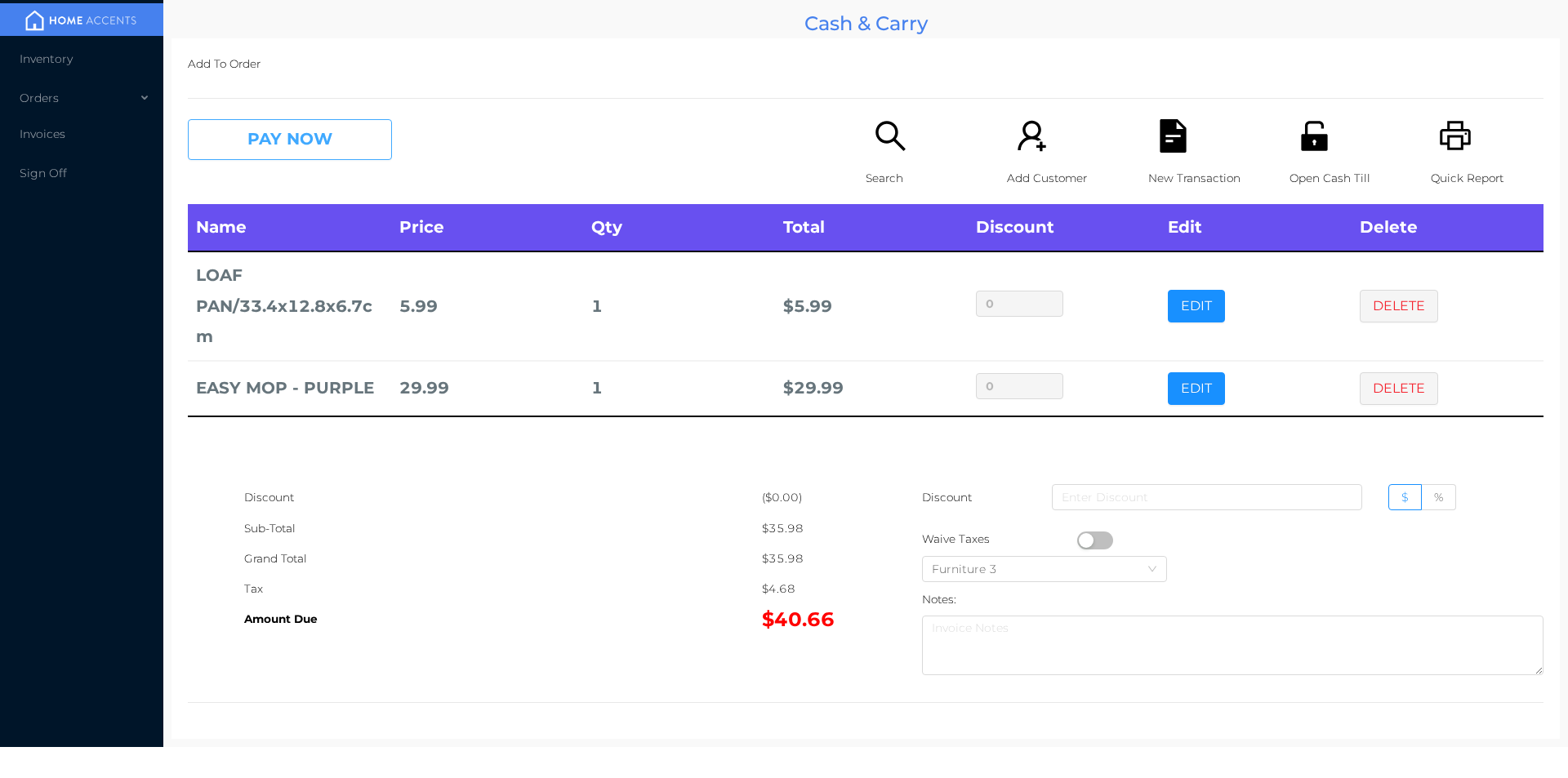
click at [290, 140] on button "PAY NOW" at bounding box center [290, 140] width 204 height 41
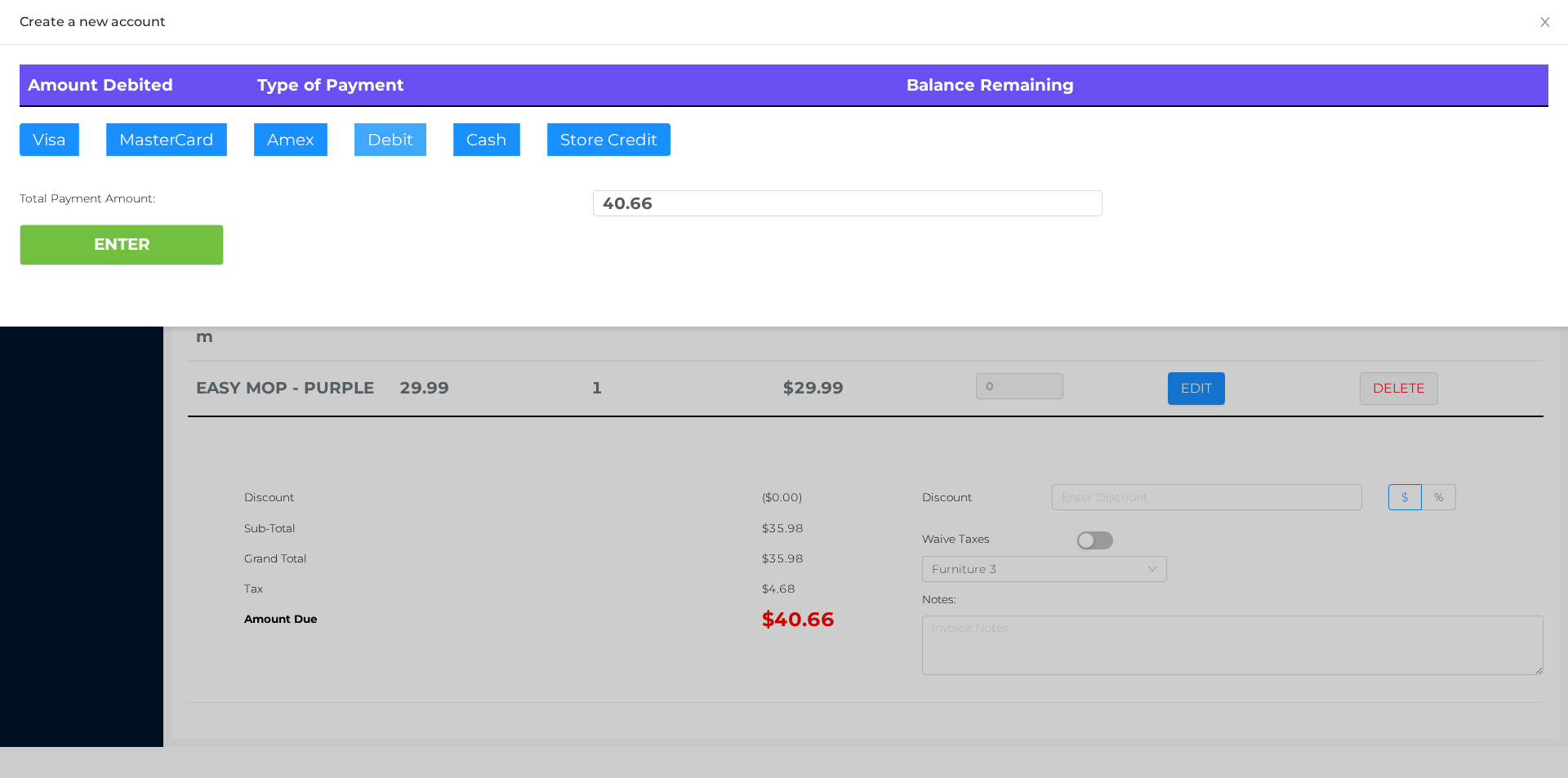
click at [374, 144] on button "Debit" at bounding box center [390, 140] width 72 height 33
click at [125, 257] on button "ENTER" at bounding box center [121, 245] width 204 height 41
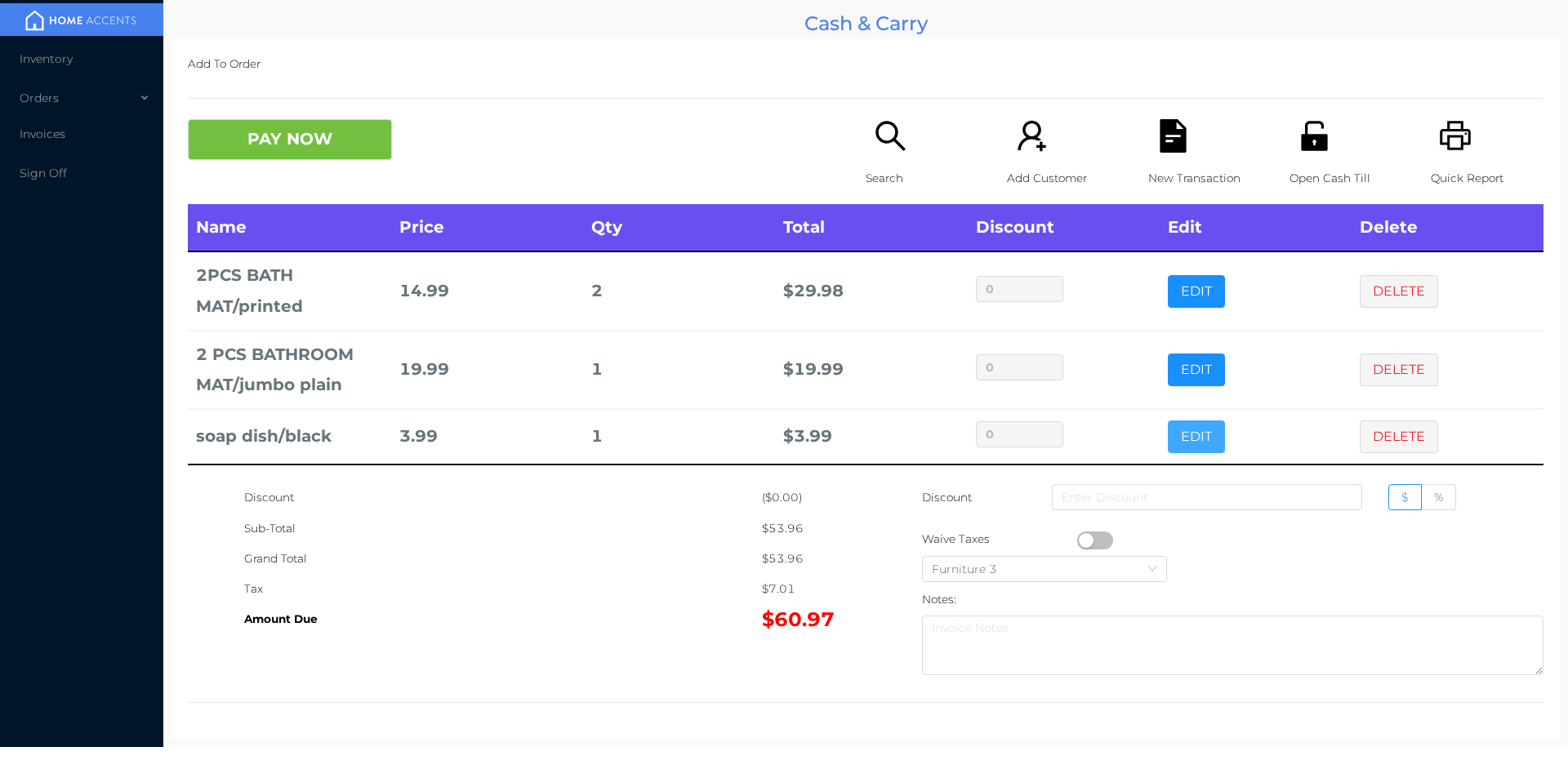
click at [1194, 432] on button "EDIT" at bounding box center [1196, 436] width 57 height 33
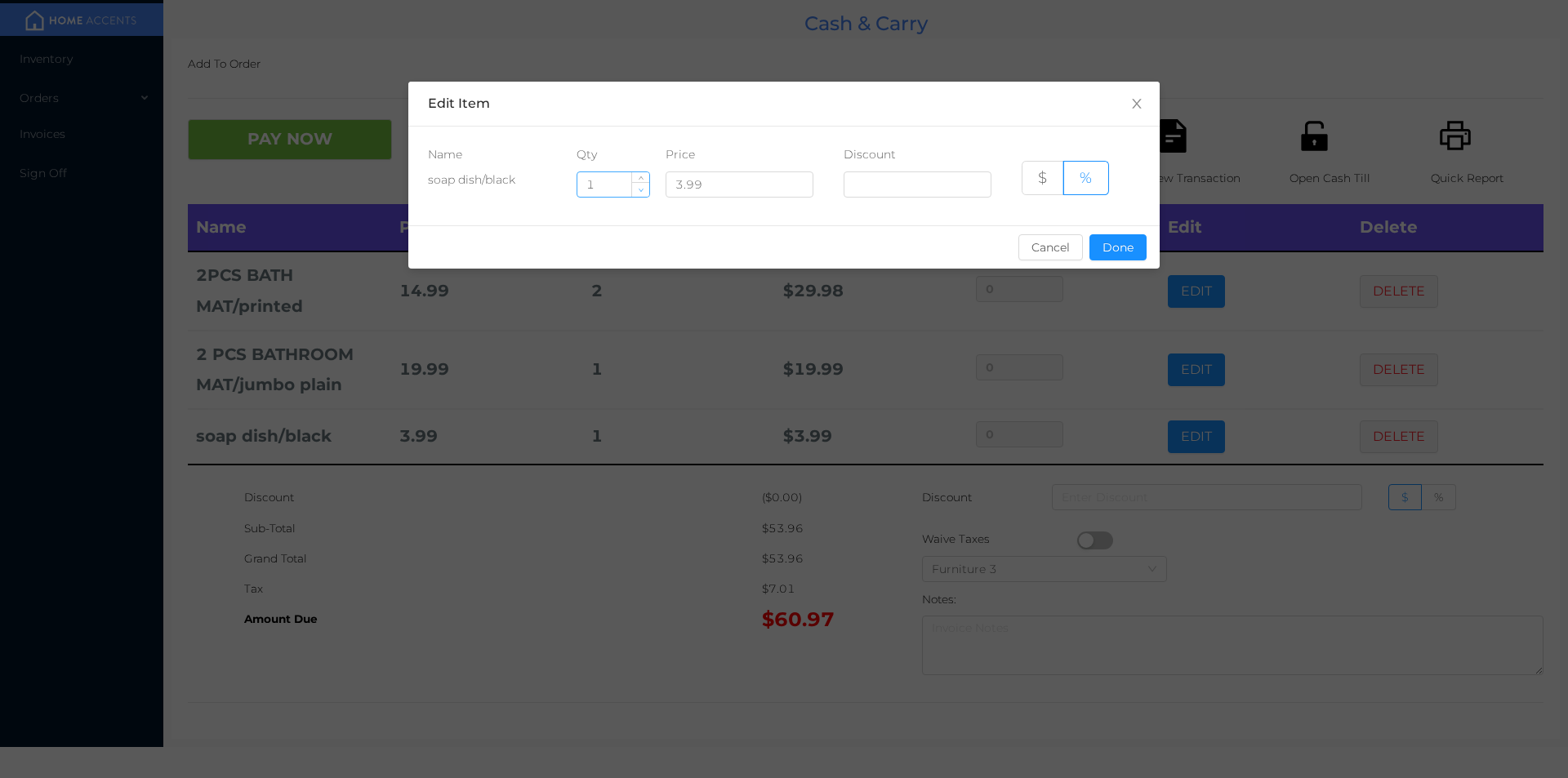
click at [639, 191] on icon "icon: down" at bounding box center [640, 190] width 6 height 6
type input "0"
type input "3"
type input "2"
click at [1122, 241] on button "Done" at bounding box center [1117, 247] width 57 height 26
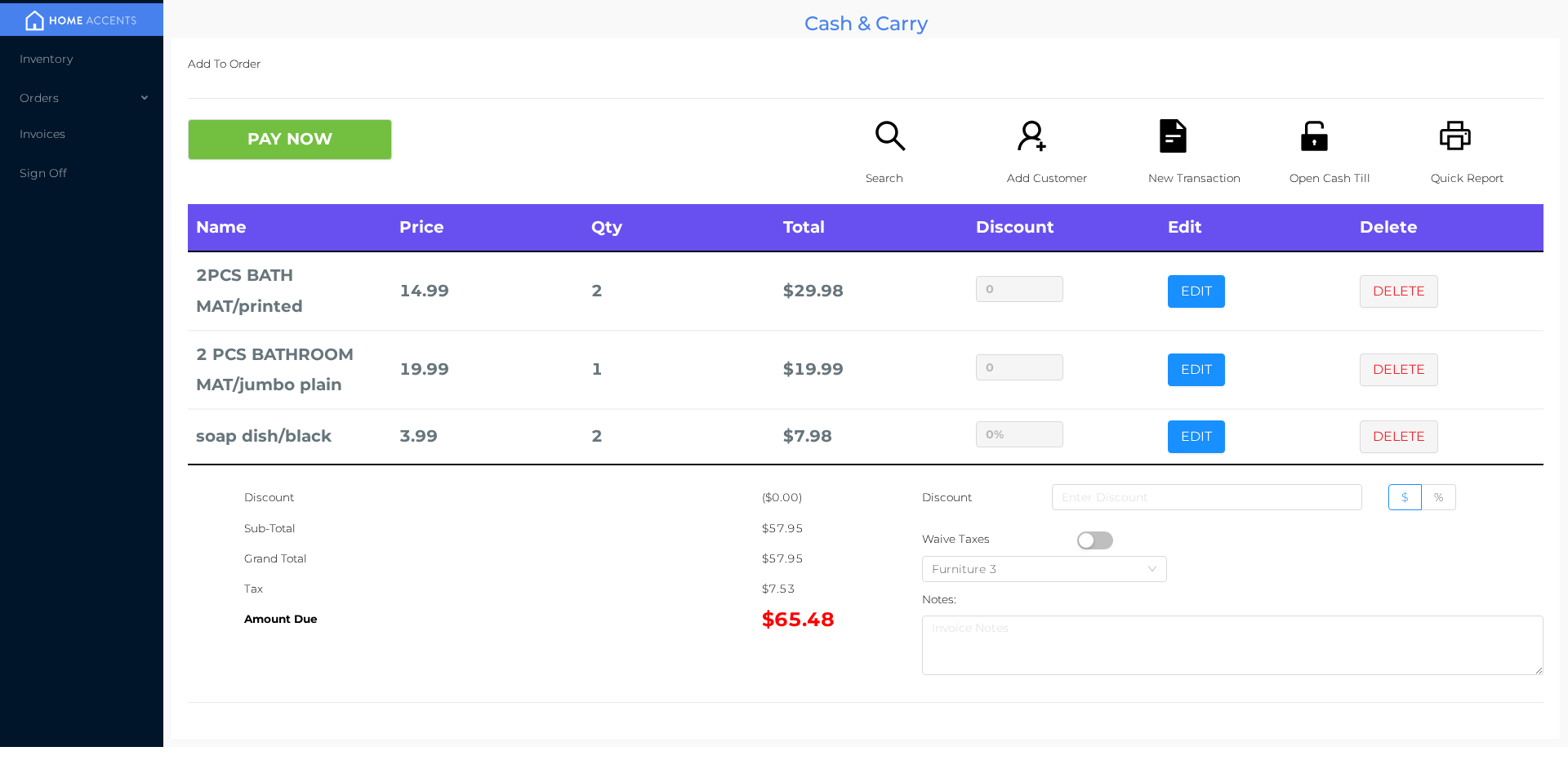
click at [655, 552] on div "Grand Total" at bounding box center [502, 559] width 517 height 30
click at [256, 132] on button "PAY NOW" at bounding box center [290, 140] width 204 height 41
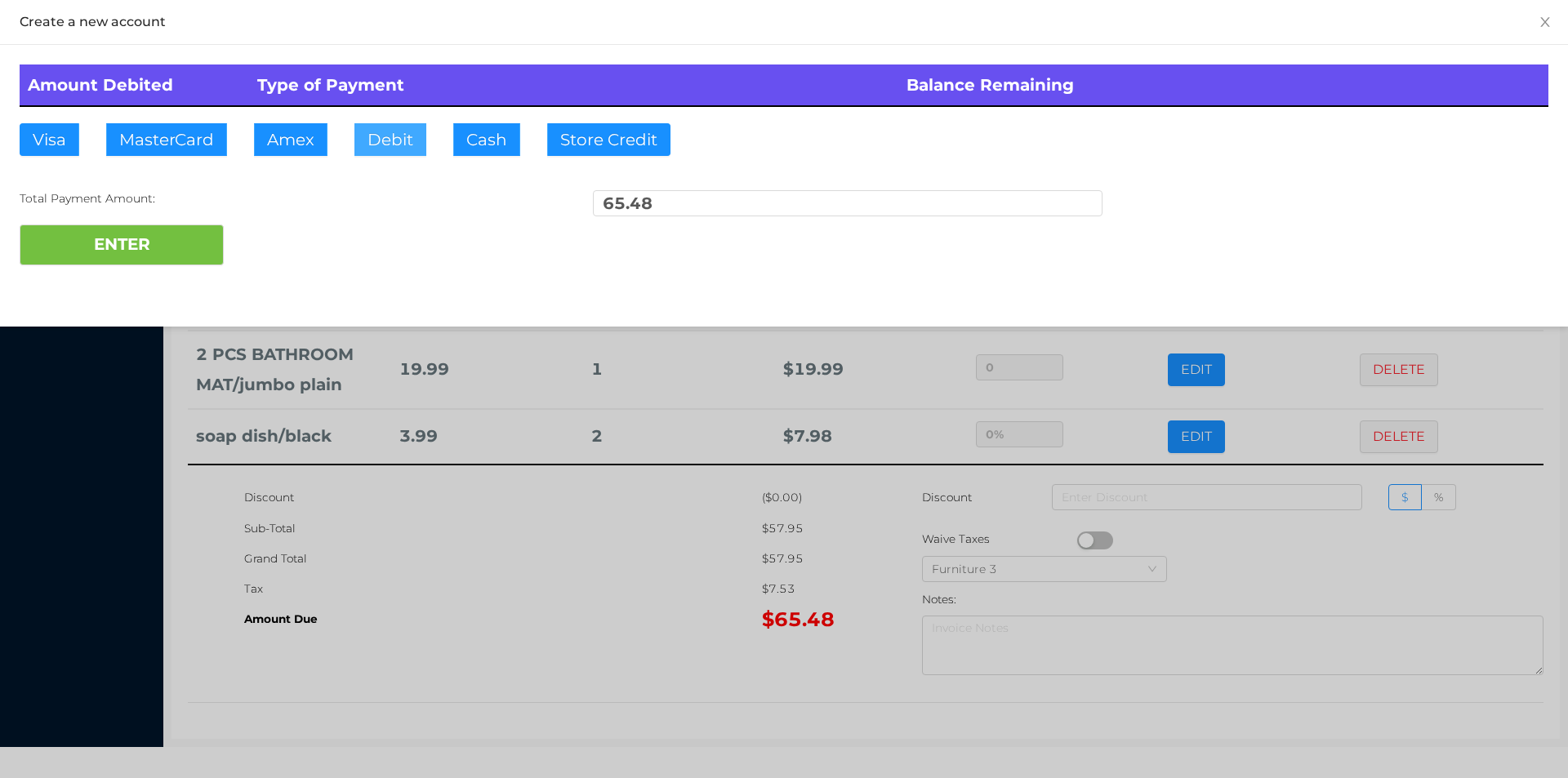
click at [373, 145] on button "Debit" at bounding box center [390, 140] width 72 height 33
click at [156, 245] on button "ENTER" at bounding box center [121, 245] width 204 height 41
type input "0"
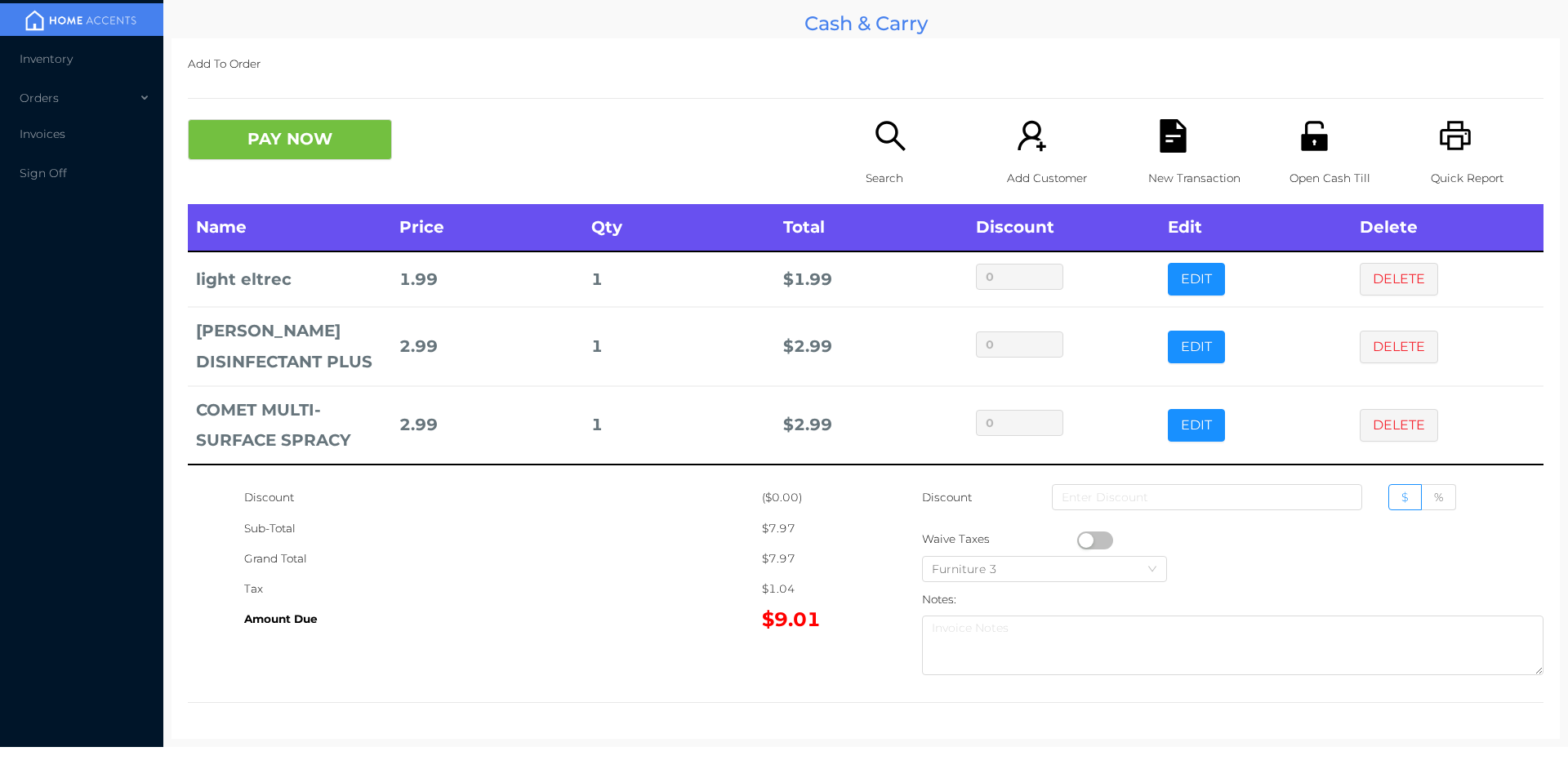
click at [336, 131] on button "PAY NOW" at bounding box center [290, 140] width 204 height 41
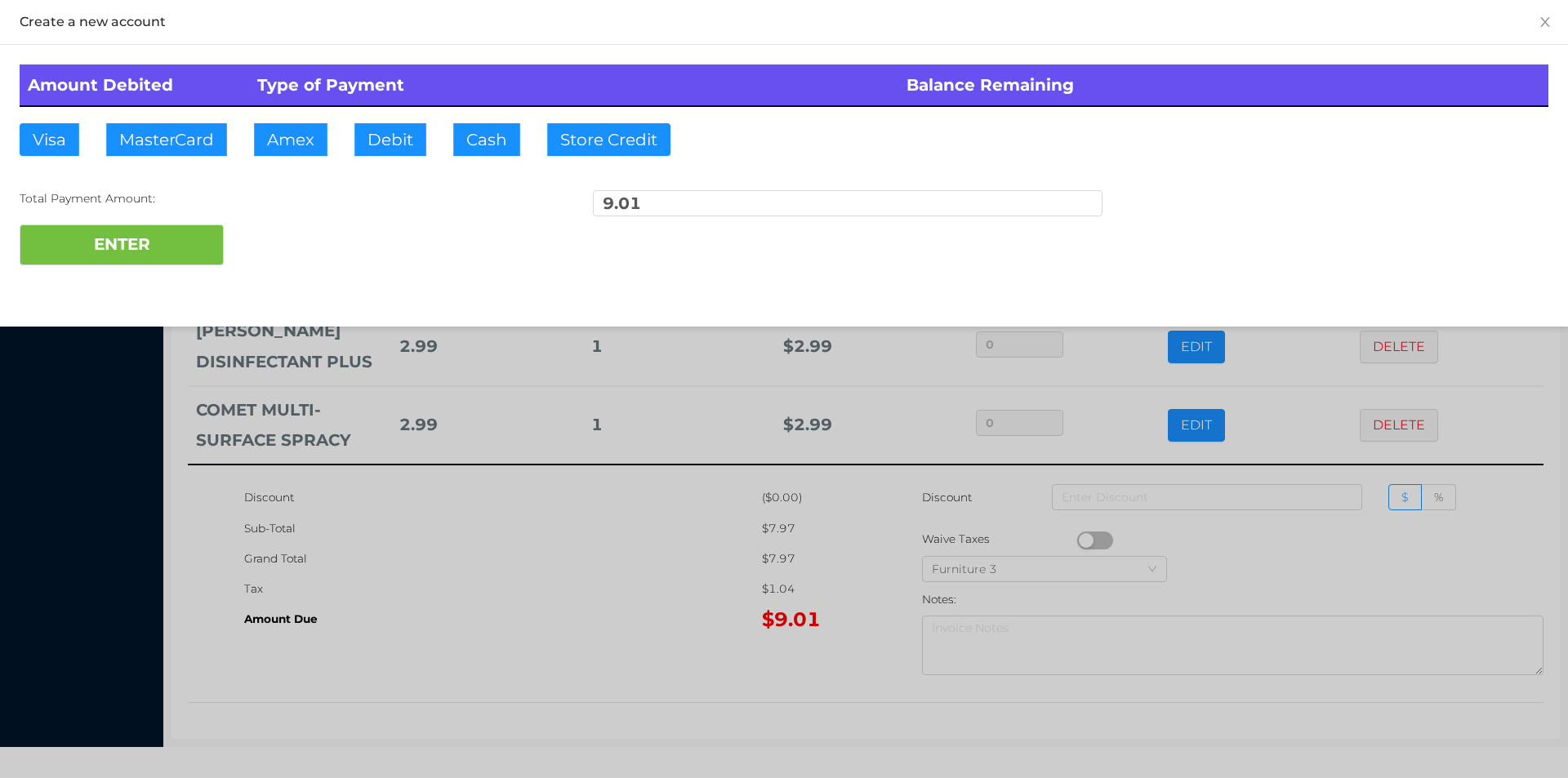
click at [269, 236] on div "ENTER" at bounding box center [783, 245] width 1529 height 41
click at [478, 628] on div at bounding box center [784, 389] width 1568 height 778
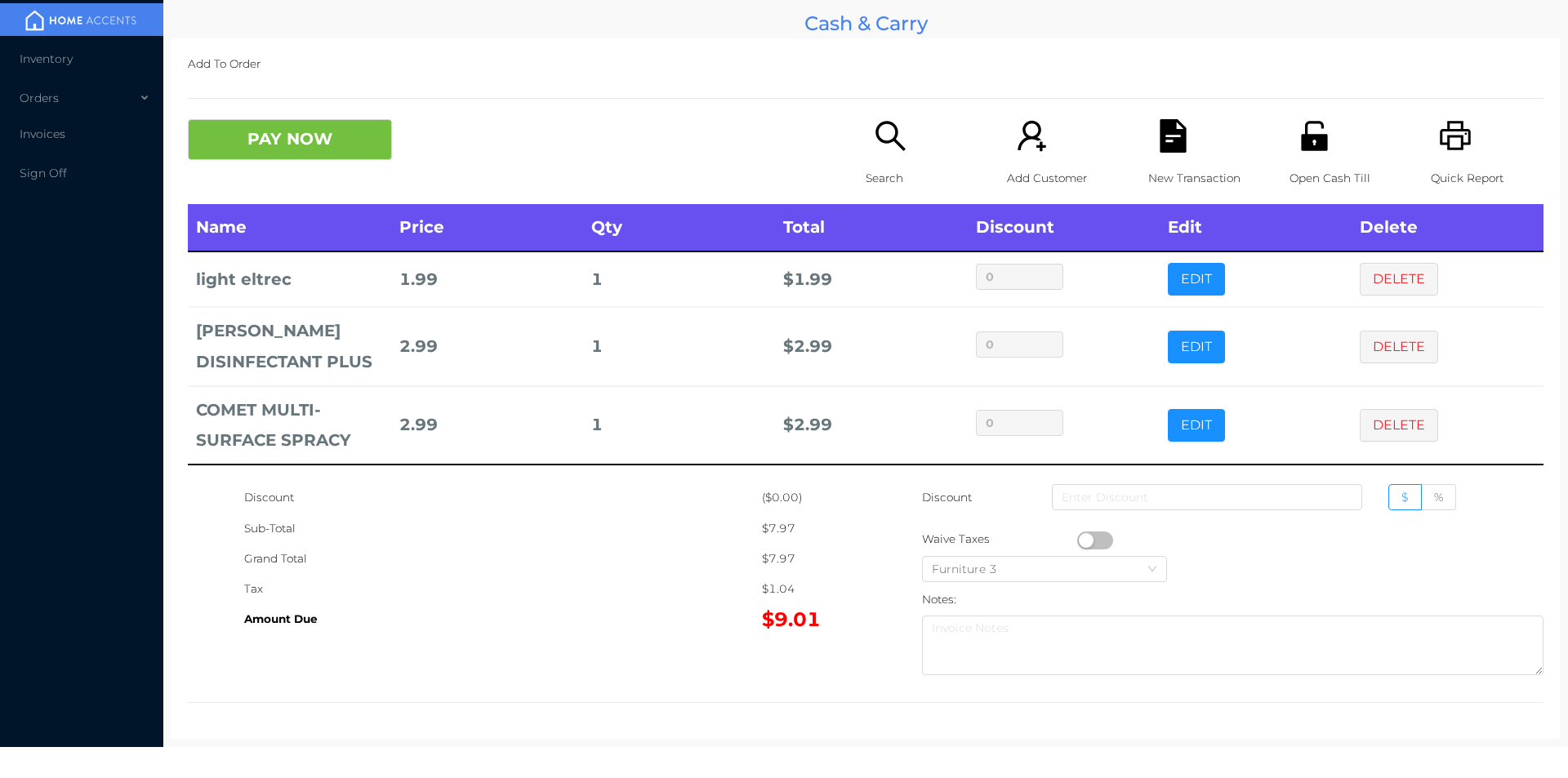
click at [1160, 139] on icon "icon: file-text" at bounding box center [1172, 136] width 26 height 33
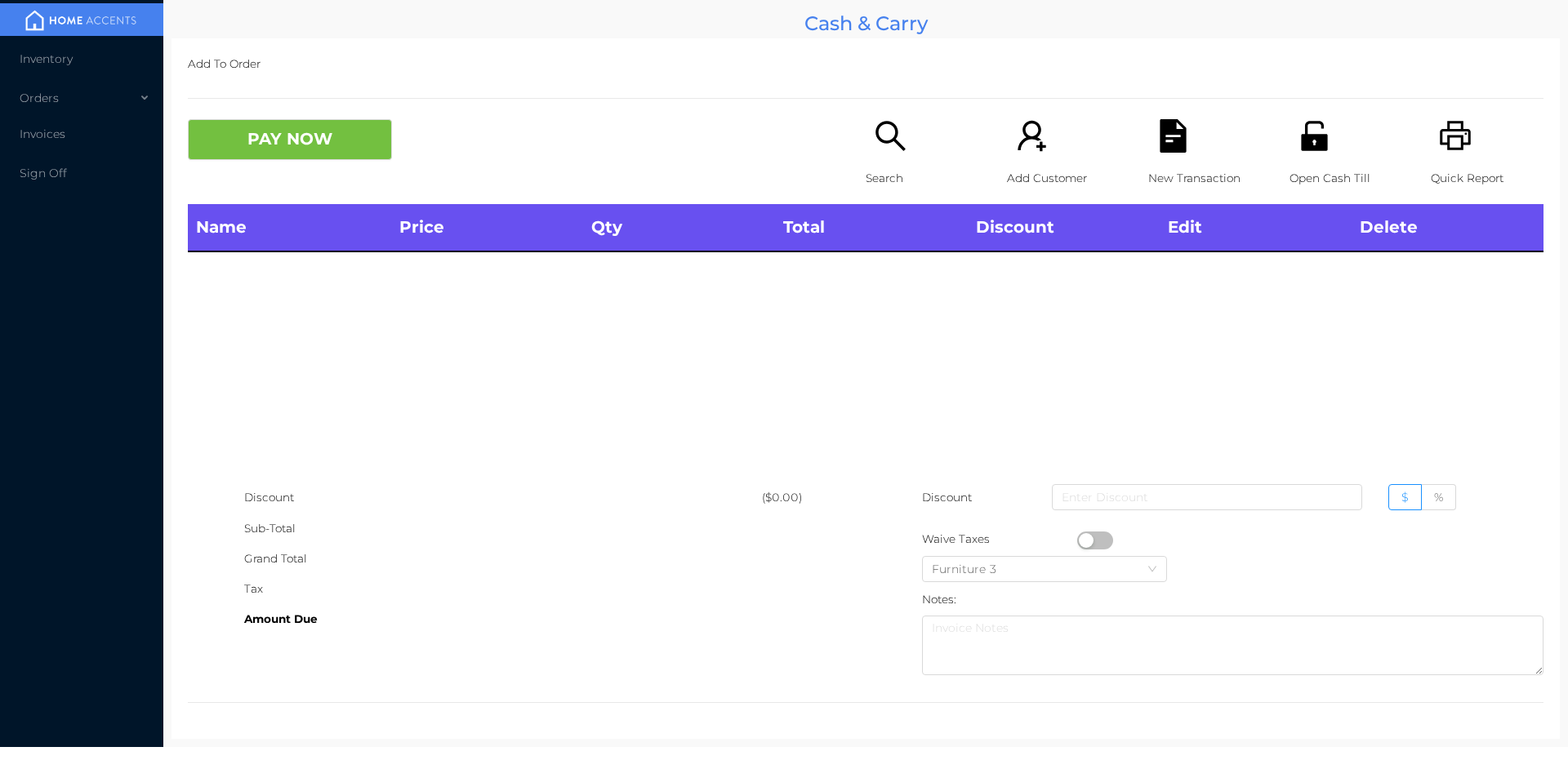
click at [1313, 141] on icon "icon: unlock" at bounding box center [1313, 135] width 26 height 29
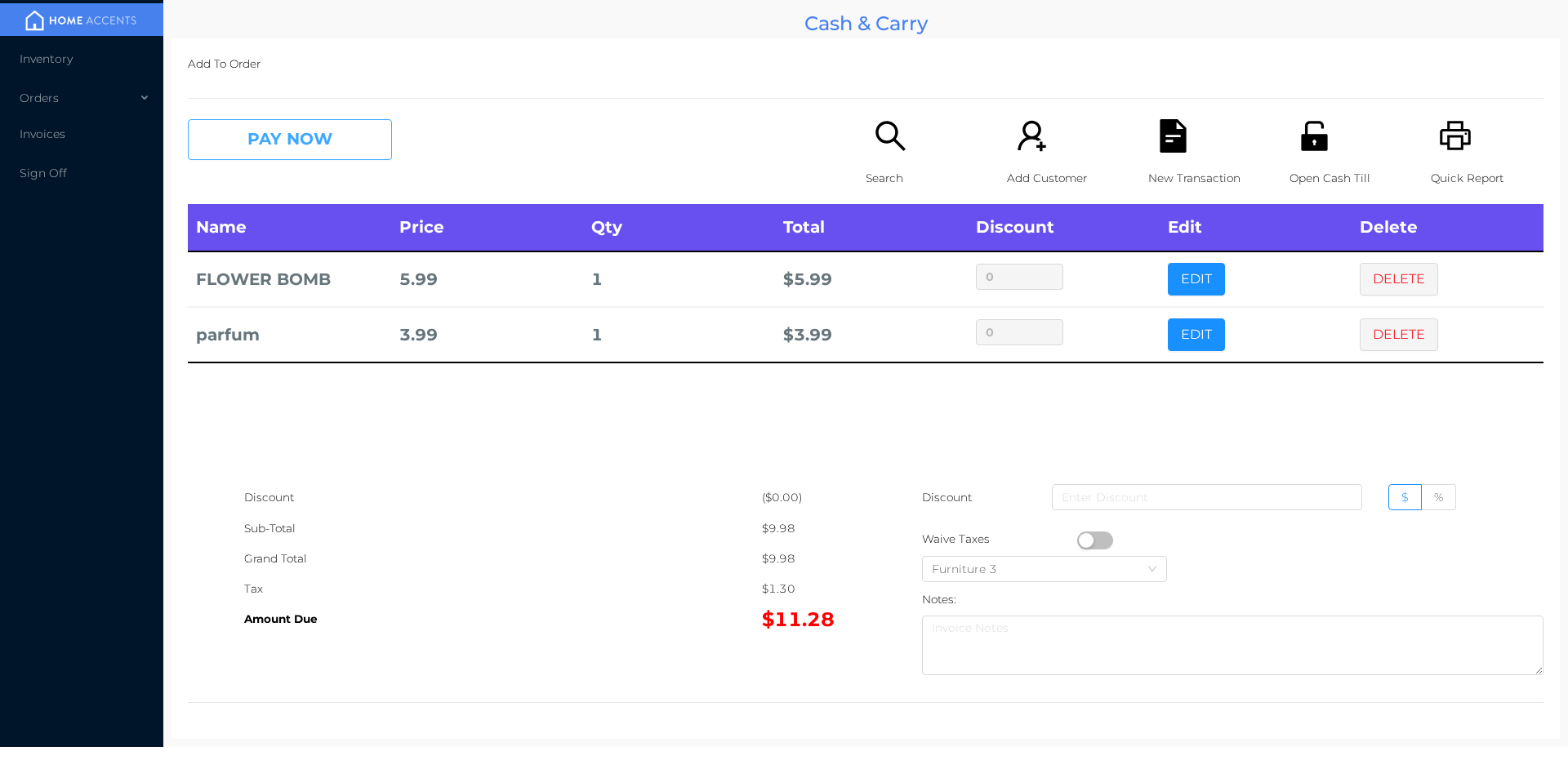
click at [291, 133] on button "PAY NOW" at bounding box center [290, 140] width 204 height 41
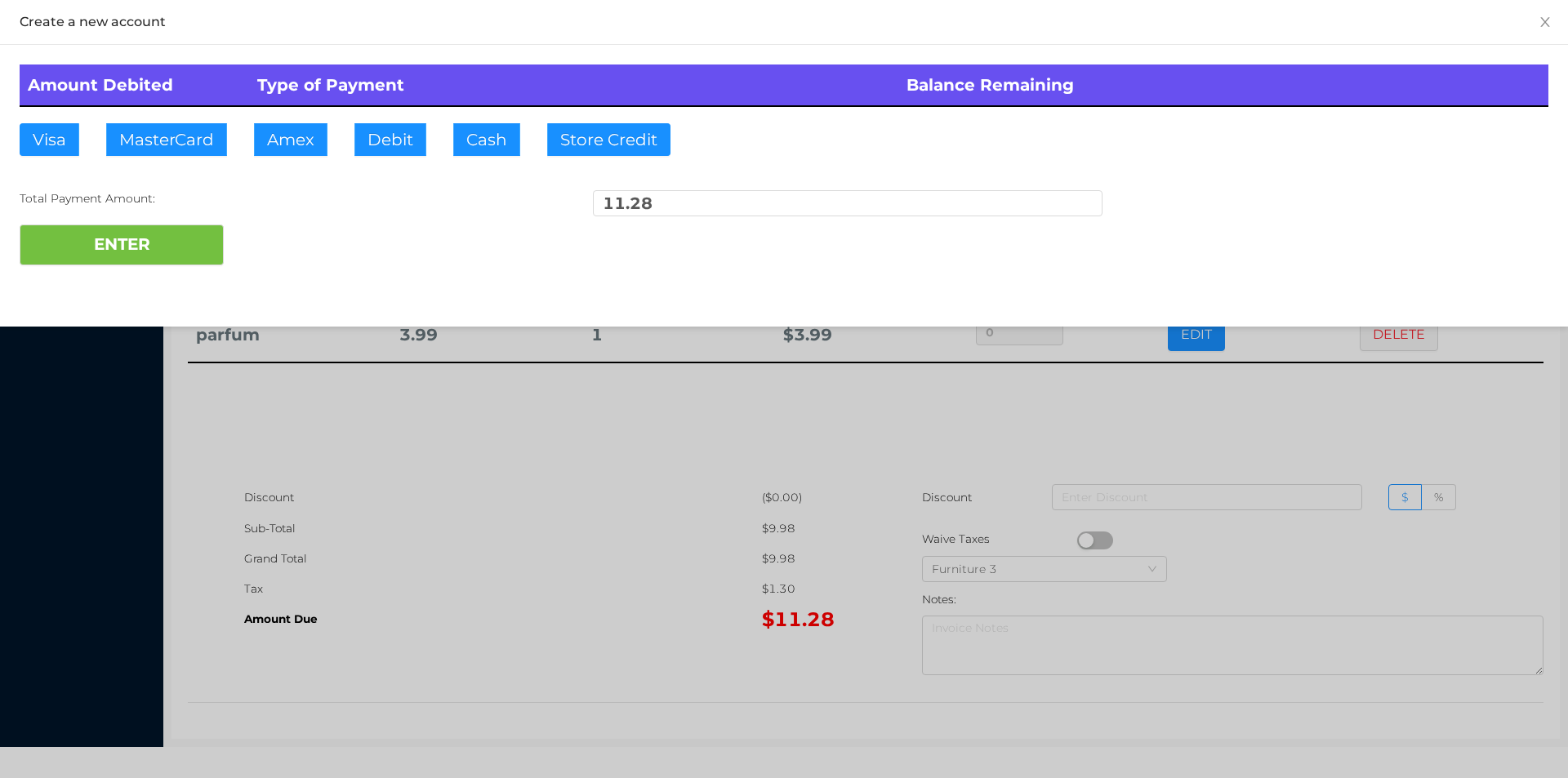
click at [285, 255] on div "ENTER" at bounding box center [783, 245] width 1529 height 41
click at [371, 472] on div at bounding box center [784, 389] width 1568 height 778
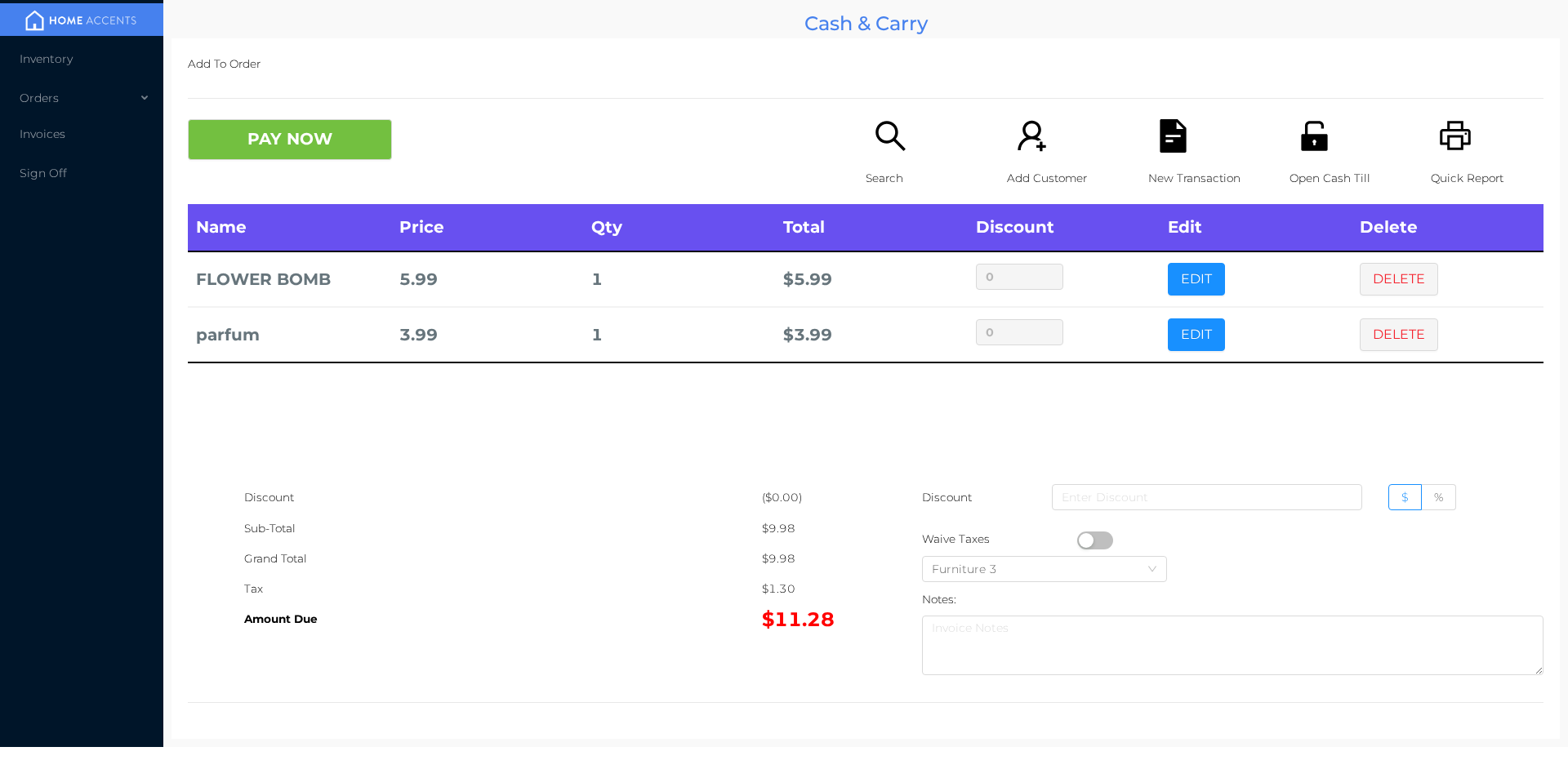
click at [1316, 132] on icon "icon: unlock" at bounding box center [1315, 136] width 33 height 33
click at [329, 155] on button "PAY NOW" at bounding box center [290, 140] width 204 height 41
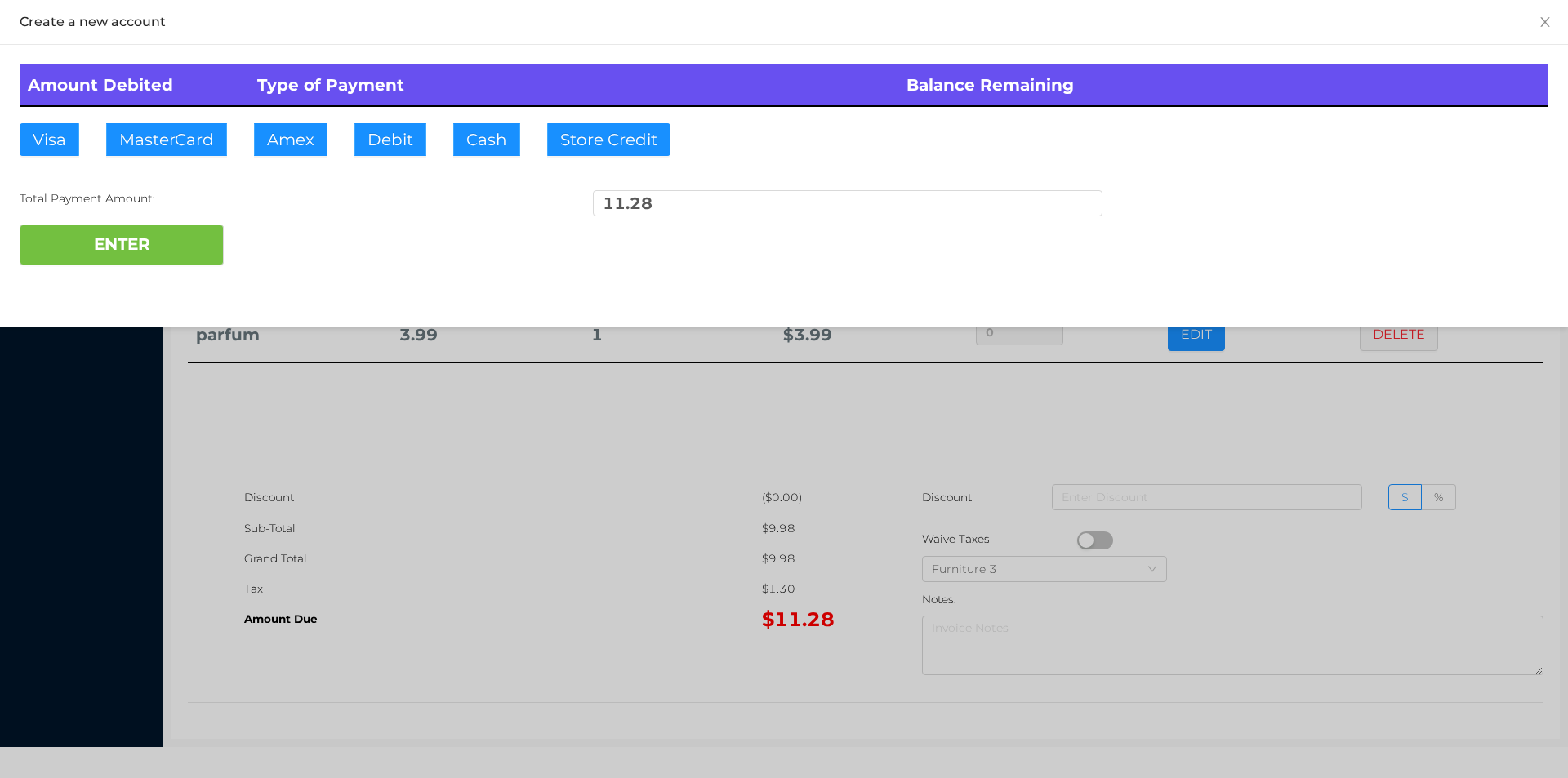
click at [669, 559] on div at bounding box center [784, 389] width 1568 height 778
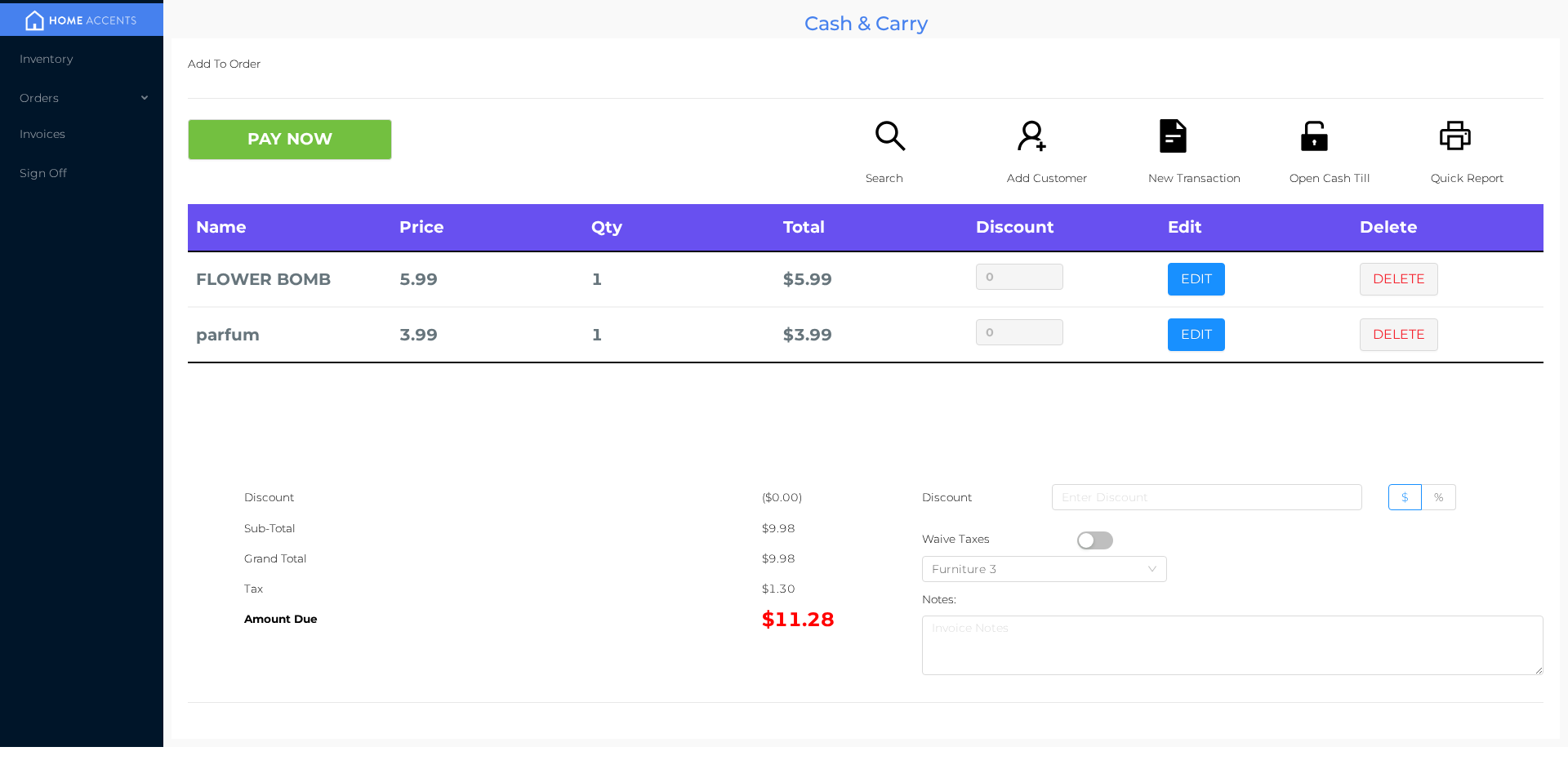
click at [1161, 163] on p "New Transaction" at bounding box center [1204, 178] width 113 height 30
click at [1298, 152] on icon "icon: unlock" at bounding box center [1315, 136] width 33 height 33
click at [289, 124] on button "PAY NOW" at bounding box center [290, 140] width 204 height 41
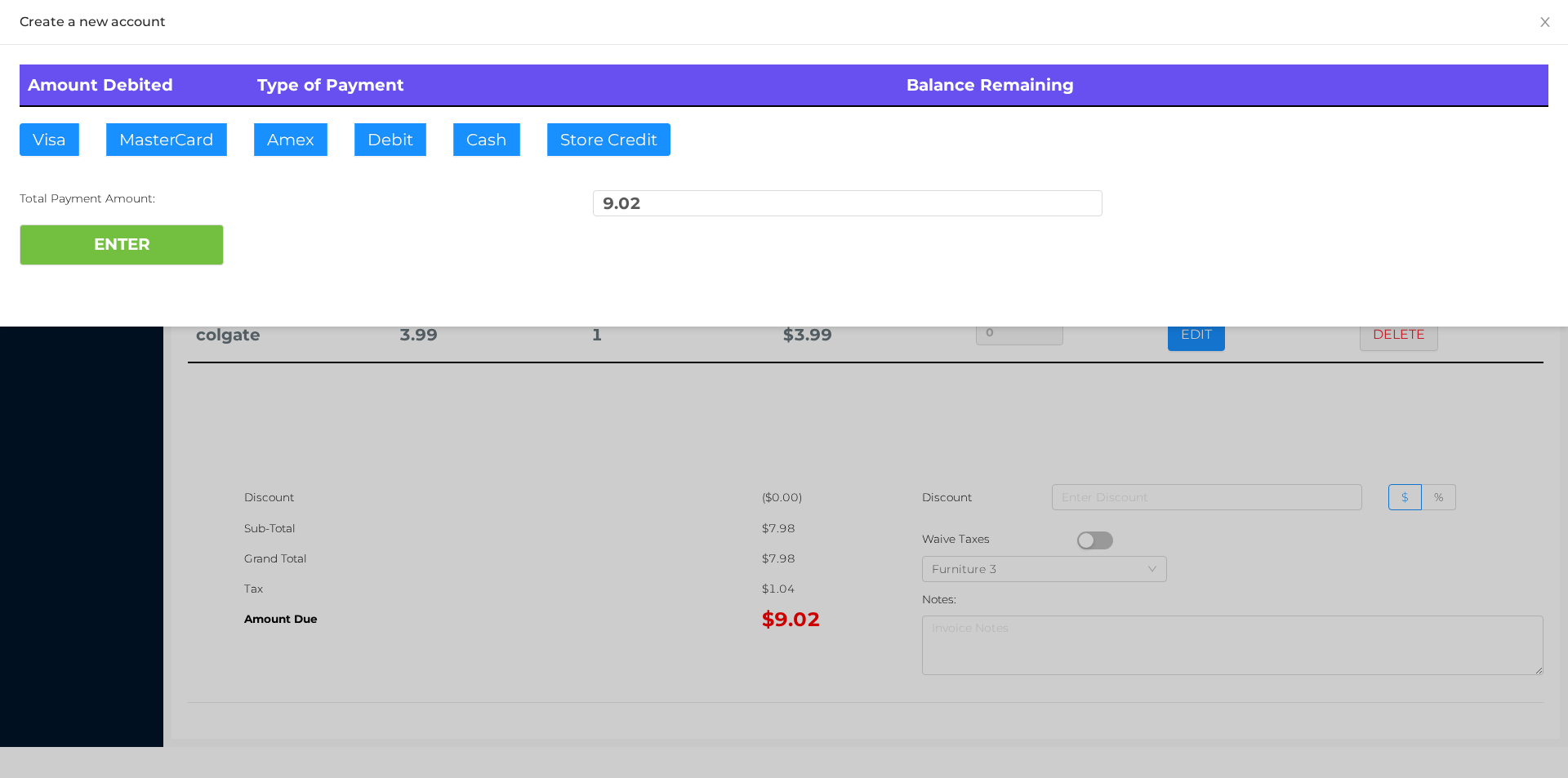
click at [467, 643] on div at bounding box center [784, 389] width 1568 height 778
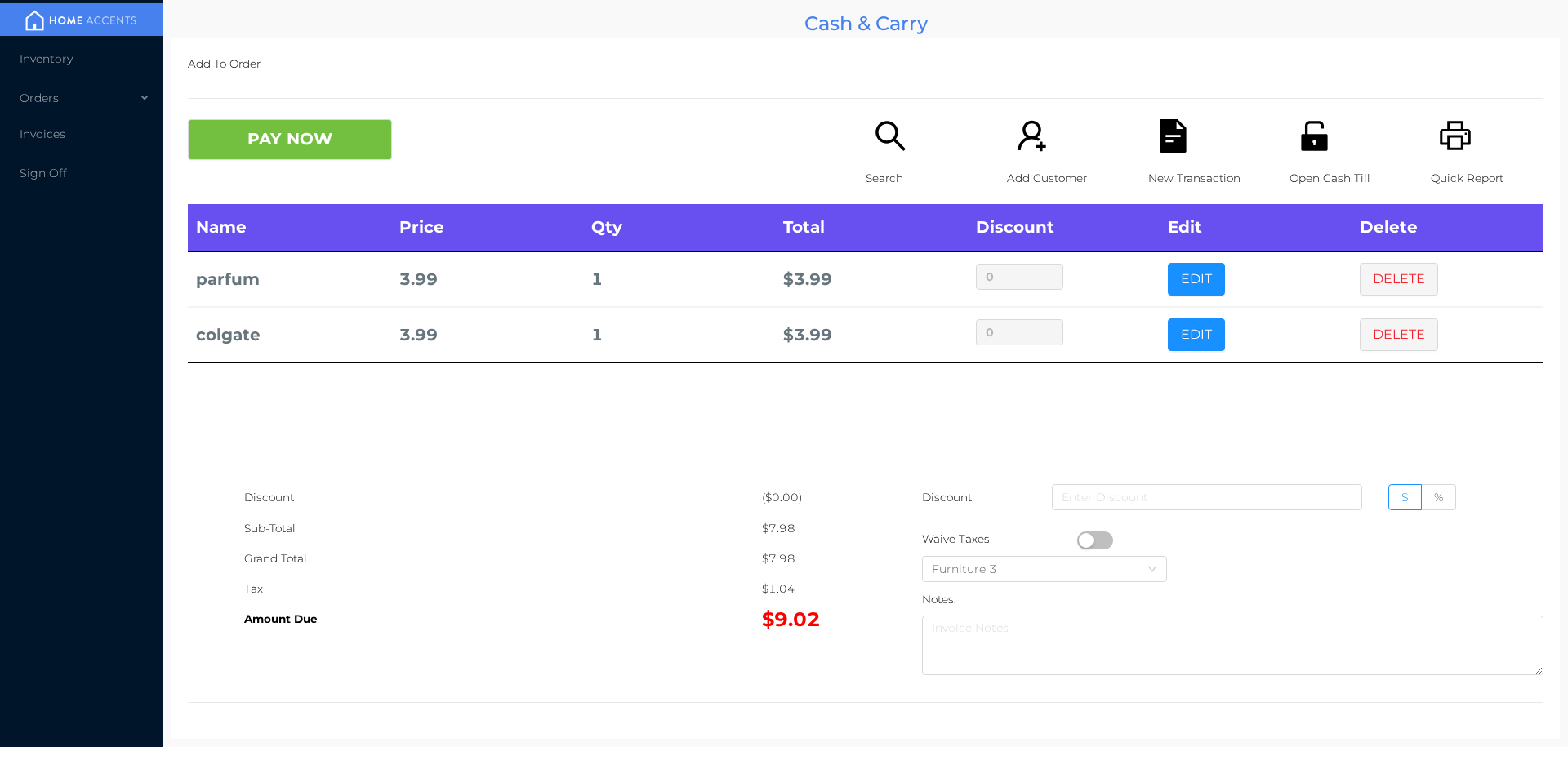
click at [1159, 133] on icon "icon: file-text" at bounding box center [1172, 136] width 26 height 33
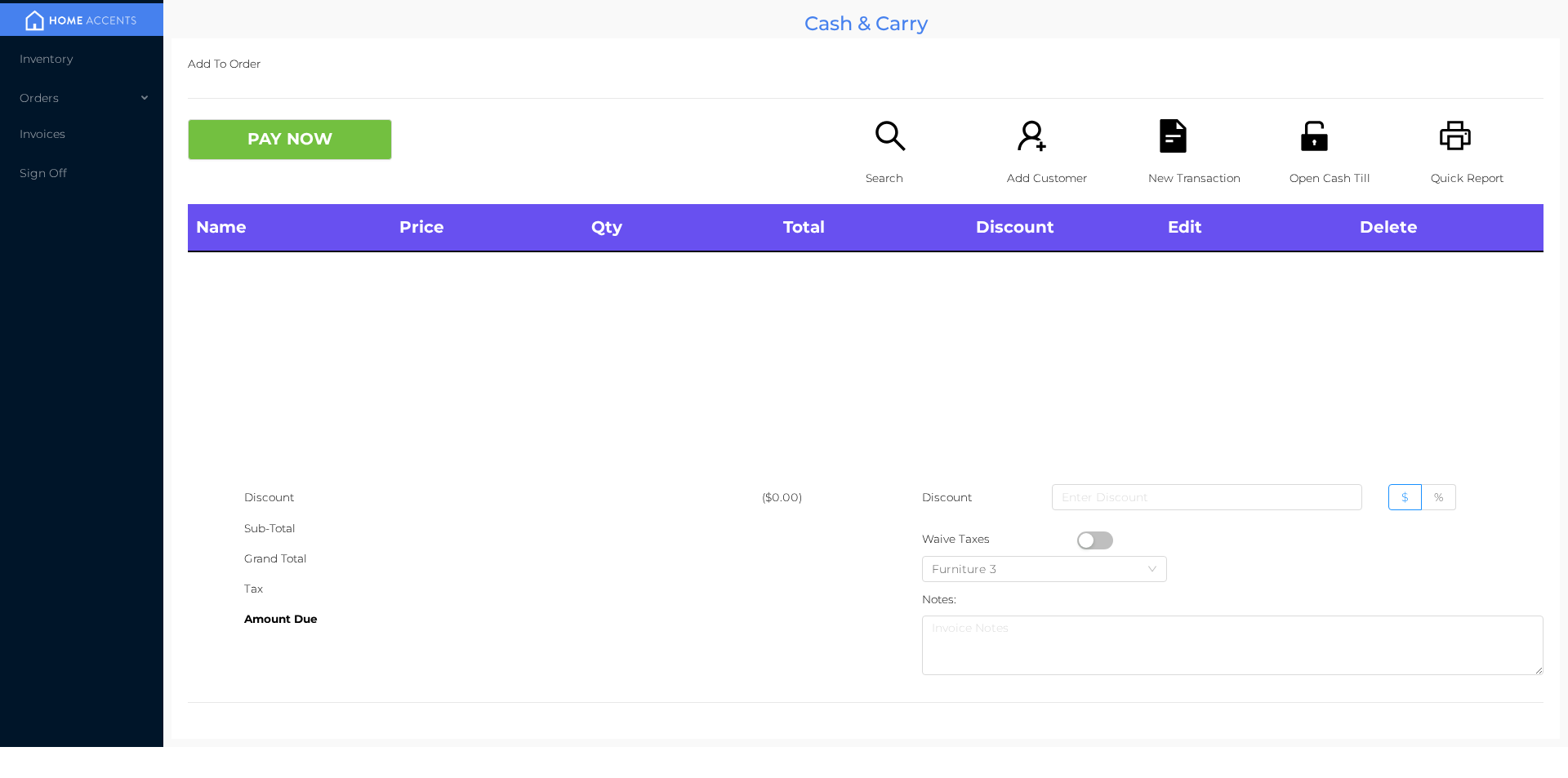
click at [1290, 130] on div "Open Cash Till" at bounding box center [1346, 162] width 113 height 85
click at [1306, 131] on icon "icon: unlock" at bounding box center [1315, 136] width 33 height 33
click at [1307, 141] on icon "icon: unlock" at bounding box center [1313, 135] width 26 height 29
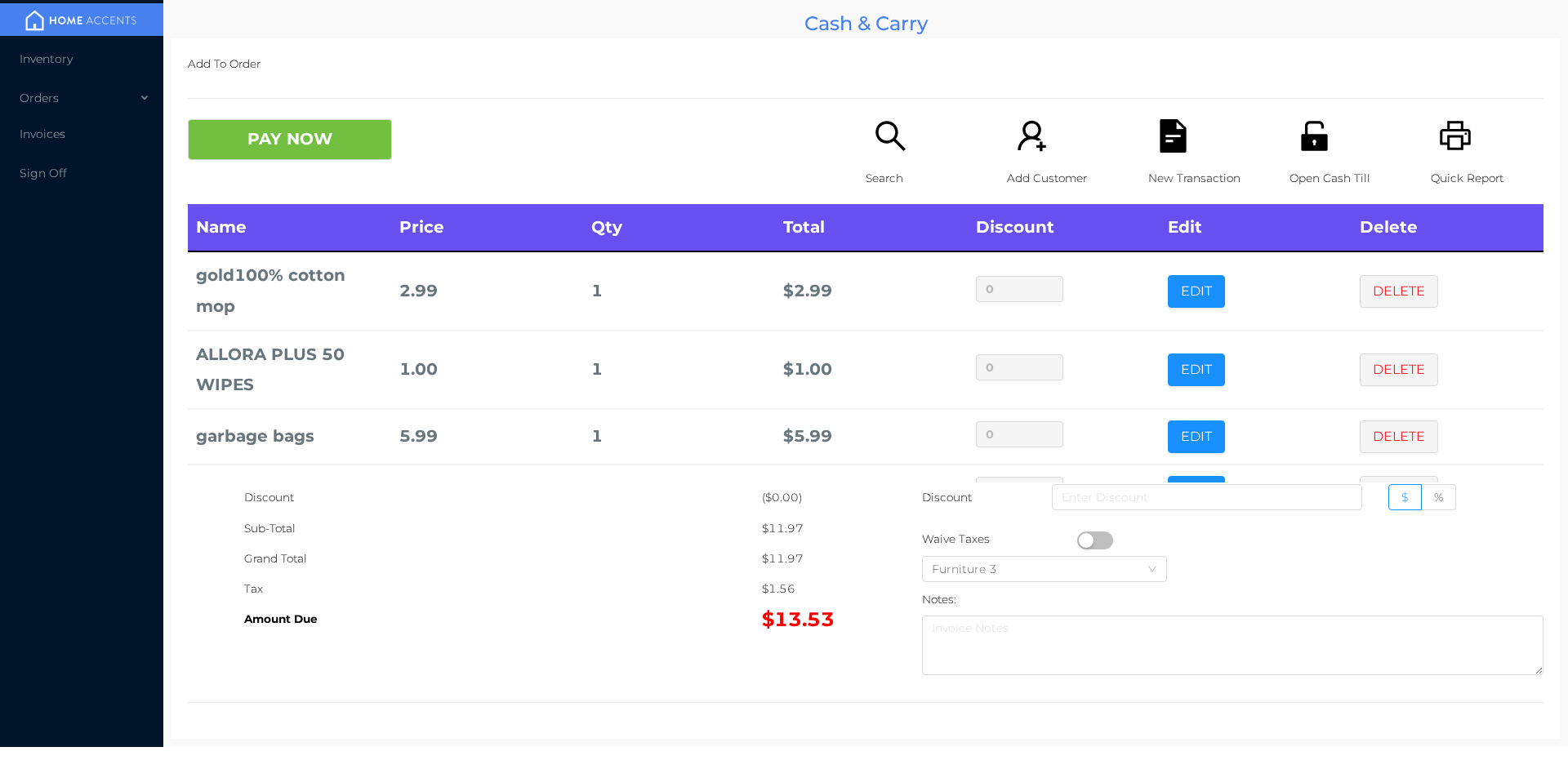
click at [901, 162] on div "Search" at bounding box center [922, 162] width 113 height 85
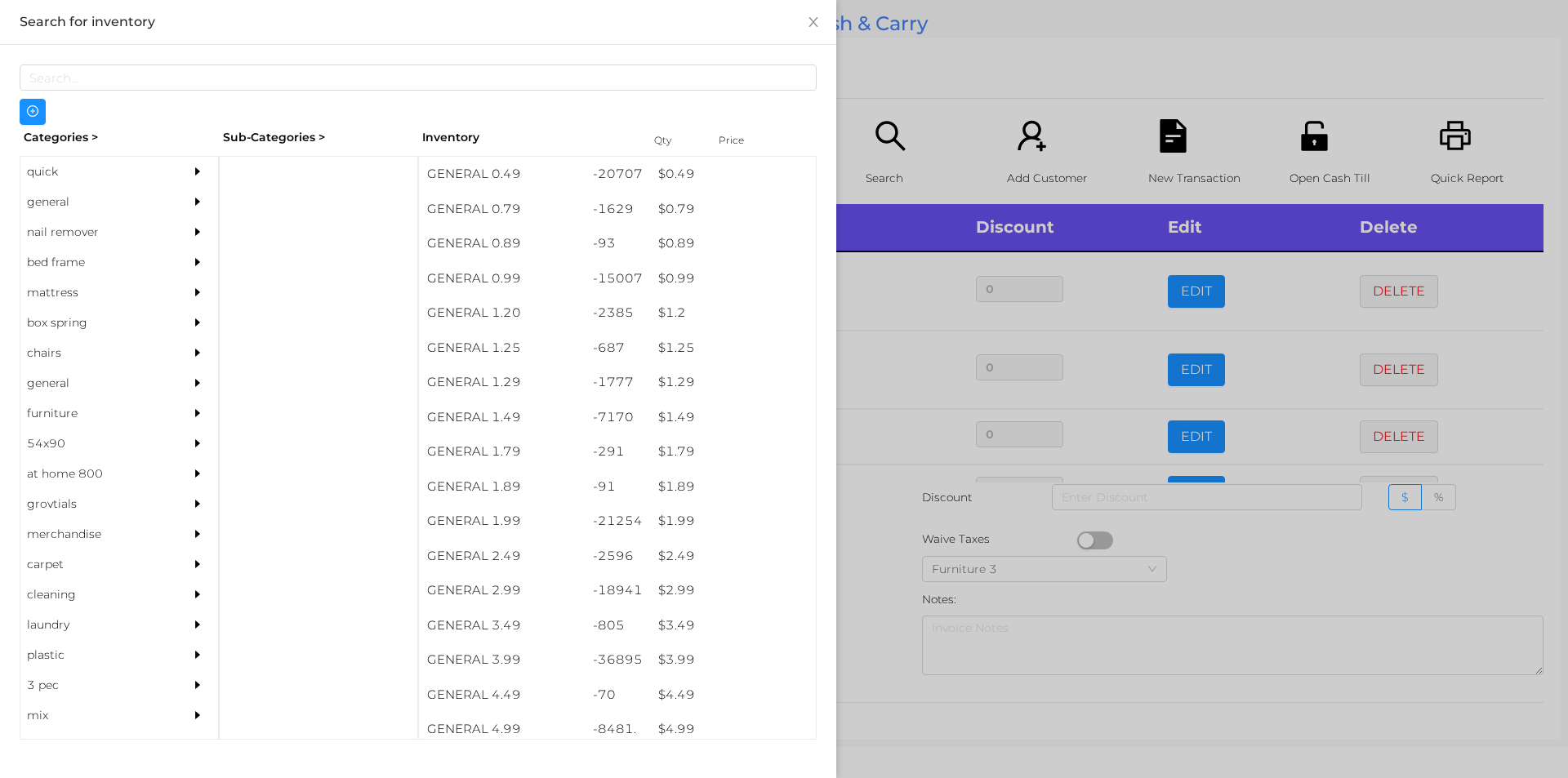
click at [669, 373] on div "$ 1.29" at bounding box center [733, 383] width 165 height 35
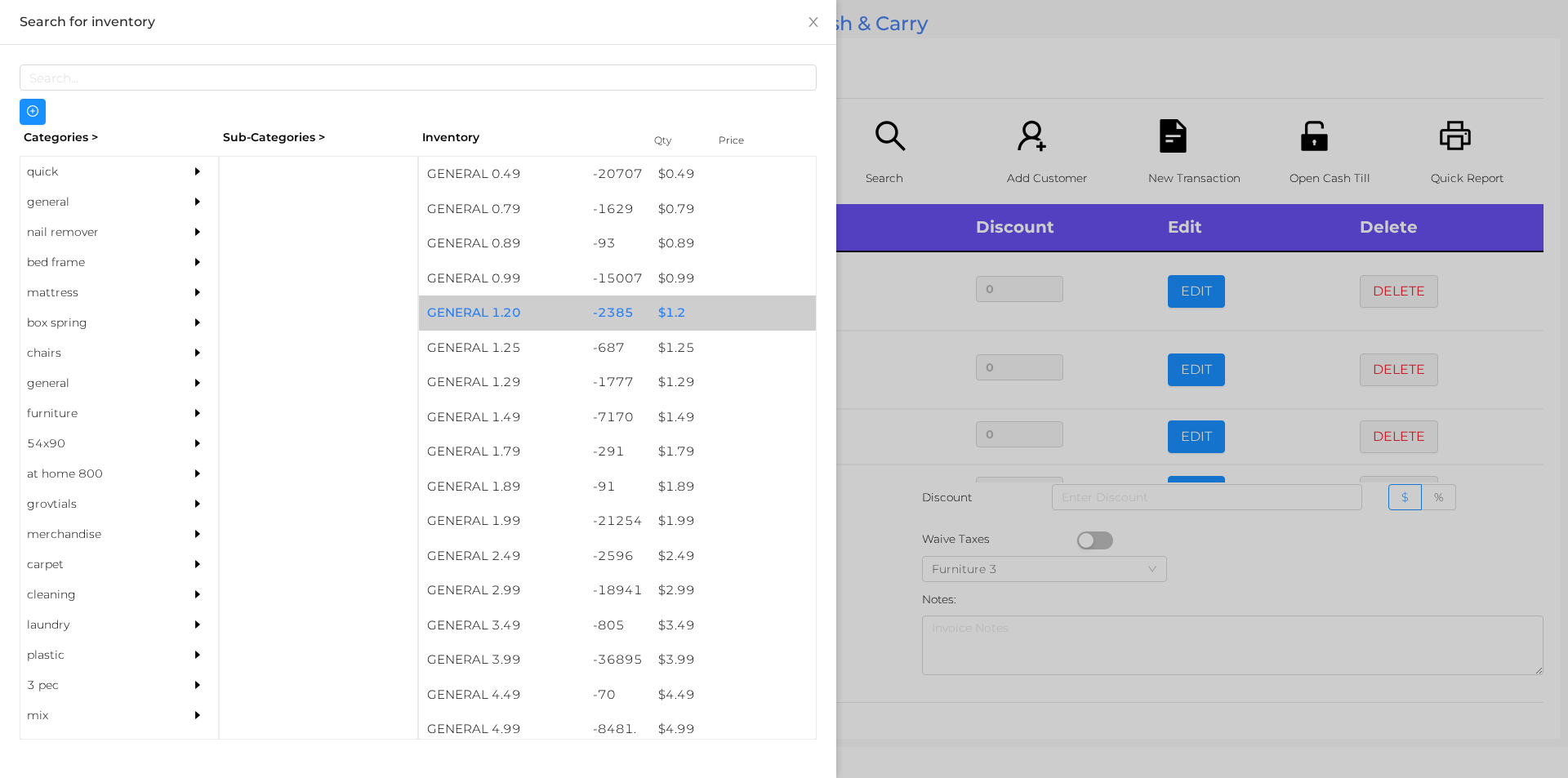
click at [667, 309] on div "$ 1.2" at bounding box center [733, 313] width 165 height 35
click at [671, 303] on div "$ 1.2" at bounding box center [733, 313] width 165 height 35
click at [669, 304] on div "$ 1.2" at bounding box center [733, 313] width 165 height 35
click at [667, 302] on div "$ 1.2" at bounding box center [733, 313] width 165 height 35
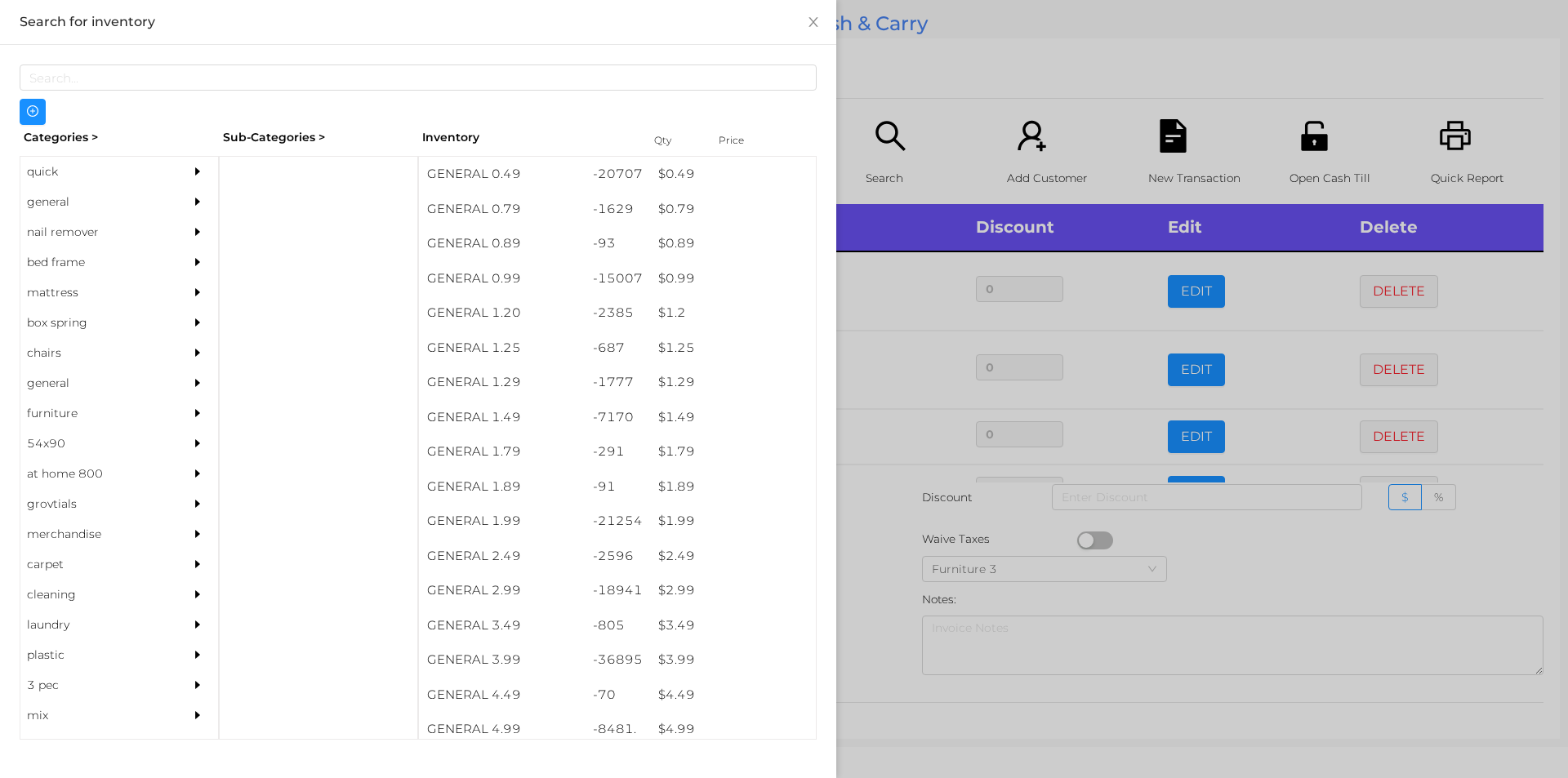
click at [857, 561] on div at bounding box center [784, 389] width 1568 height 778
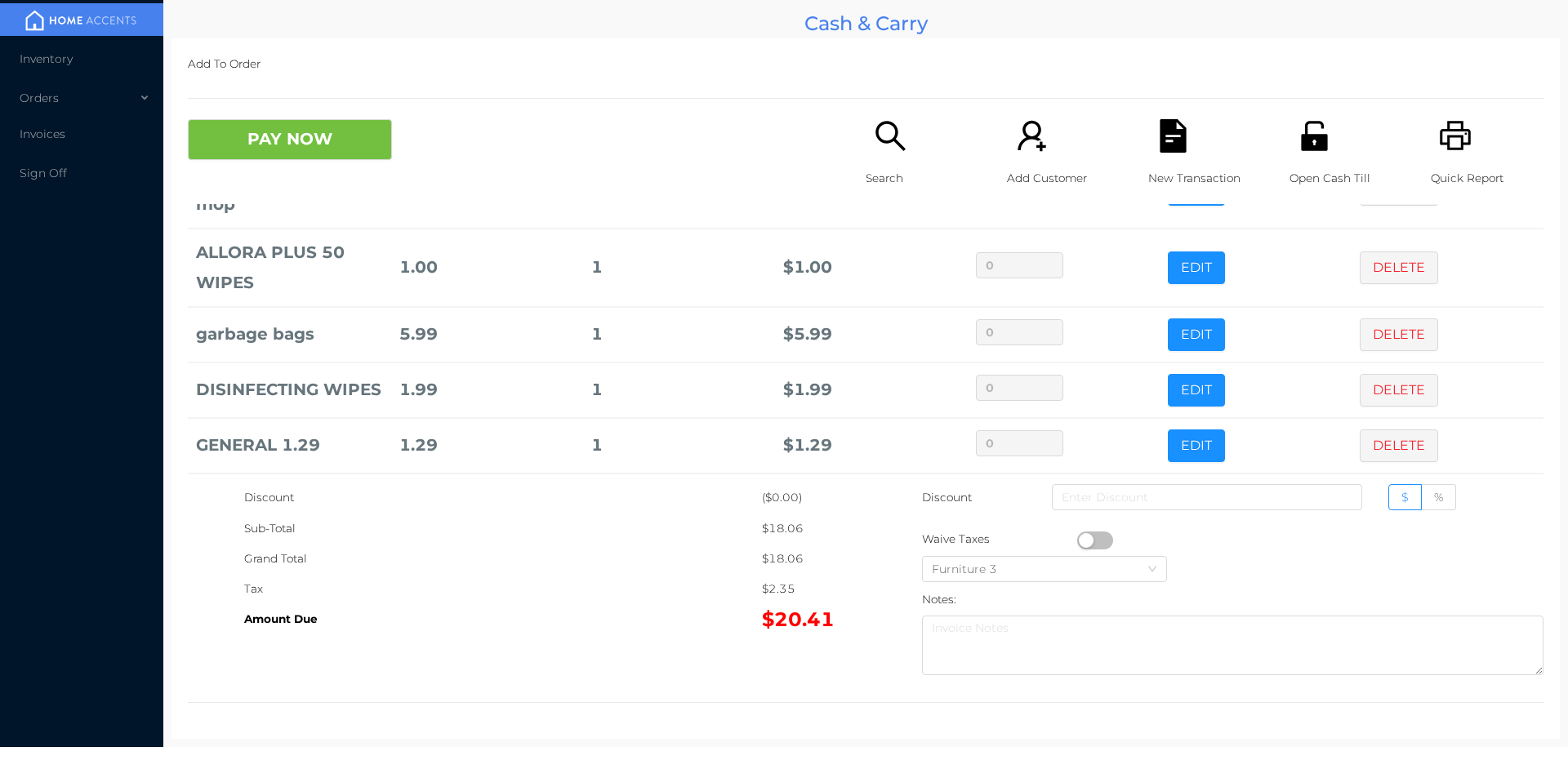
scroll to position [189, 0]
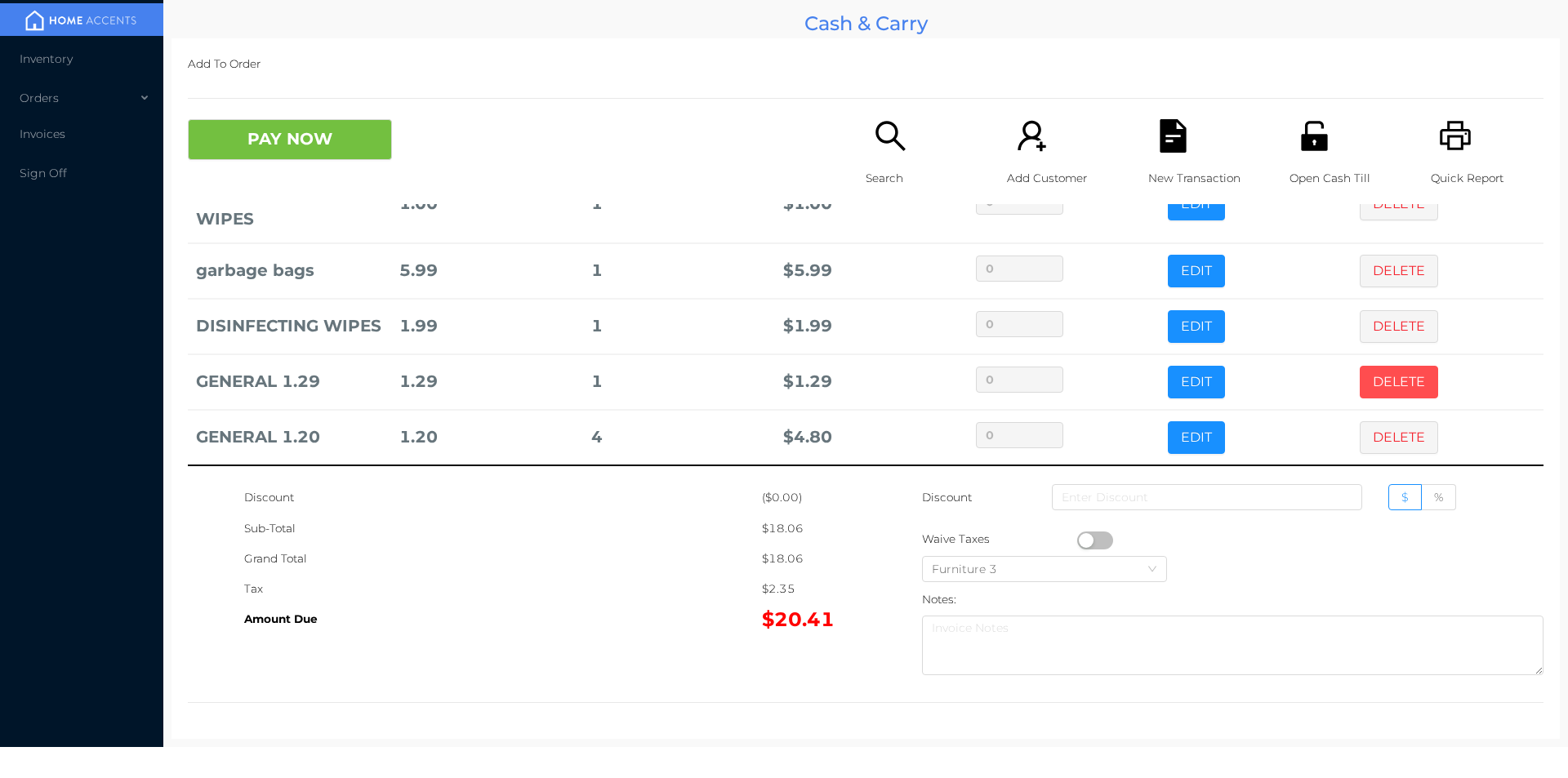
click at [1366, 374] on button "DELETE" at bounding box center [1399, 382] width 79 height 33
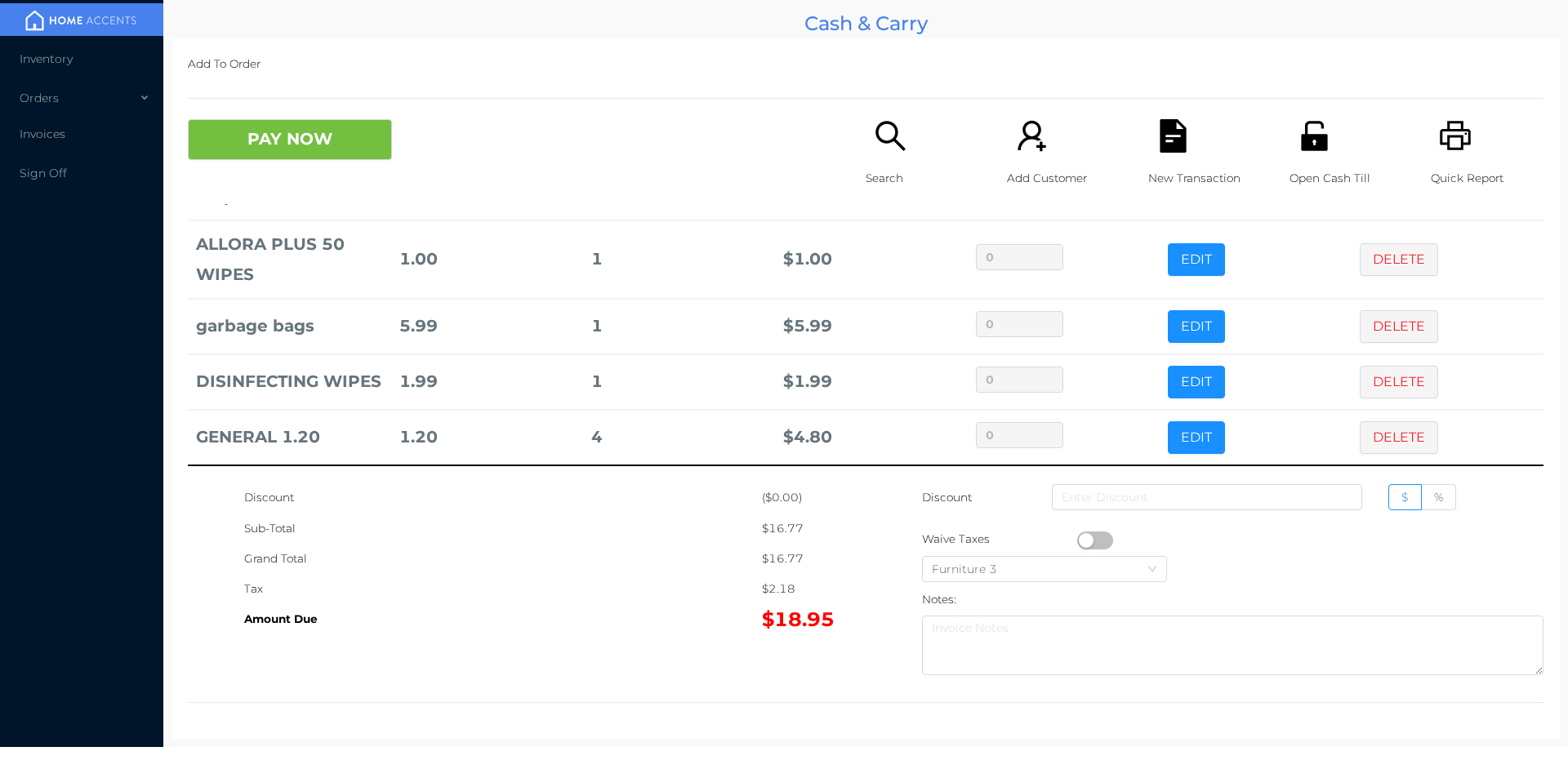
scroll to position [133, 0]
click at [333, 139] on button "PAY NOW" at bounding box center [290, 140] width 204 height 41
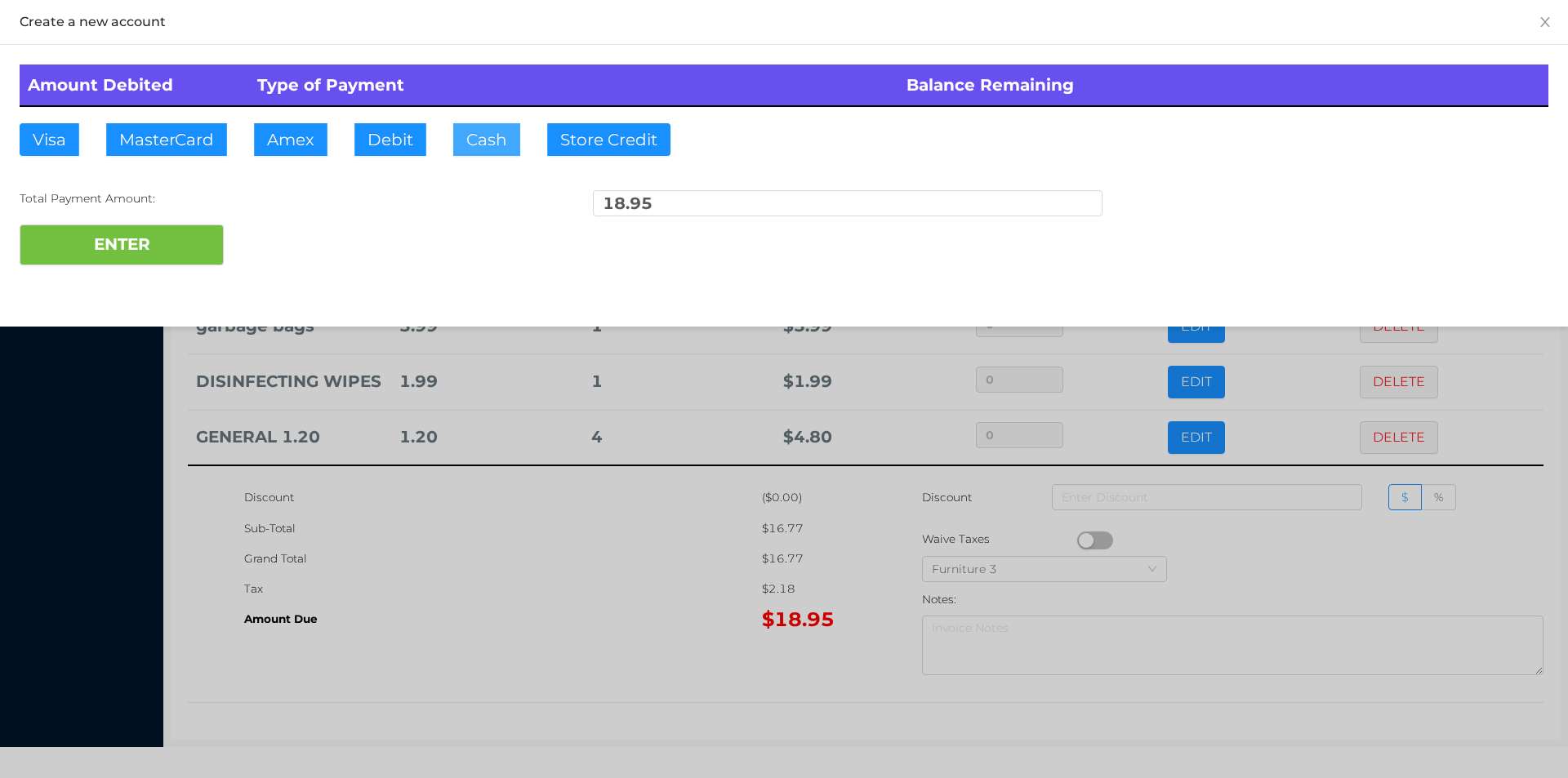
click at [483, 136] on button "Cash" at bounding box center [486, 140] width 67 height 33
type input "20."
click at [172, 229] on button "ENTER" at bounding box center [121, 245] width 204 height 41
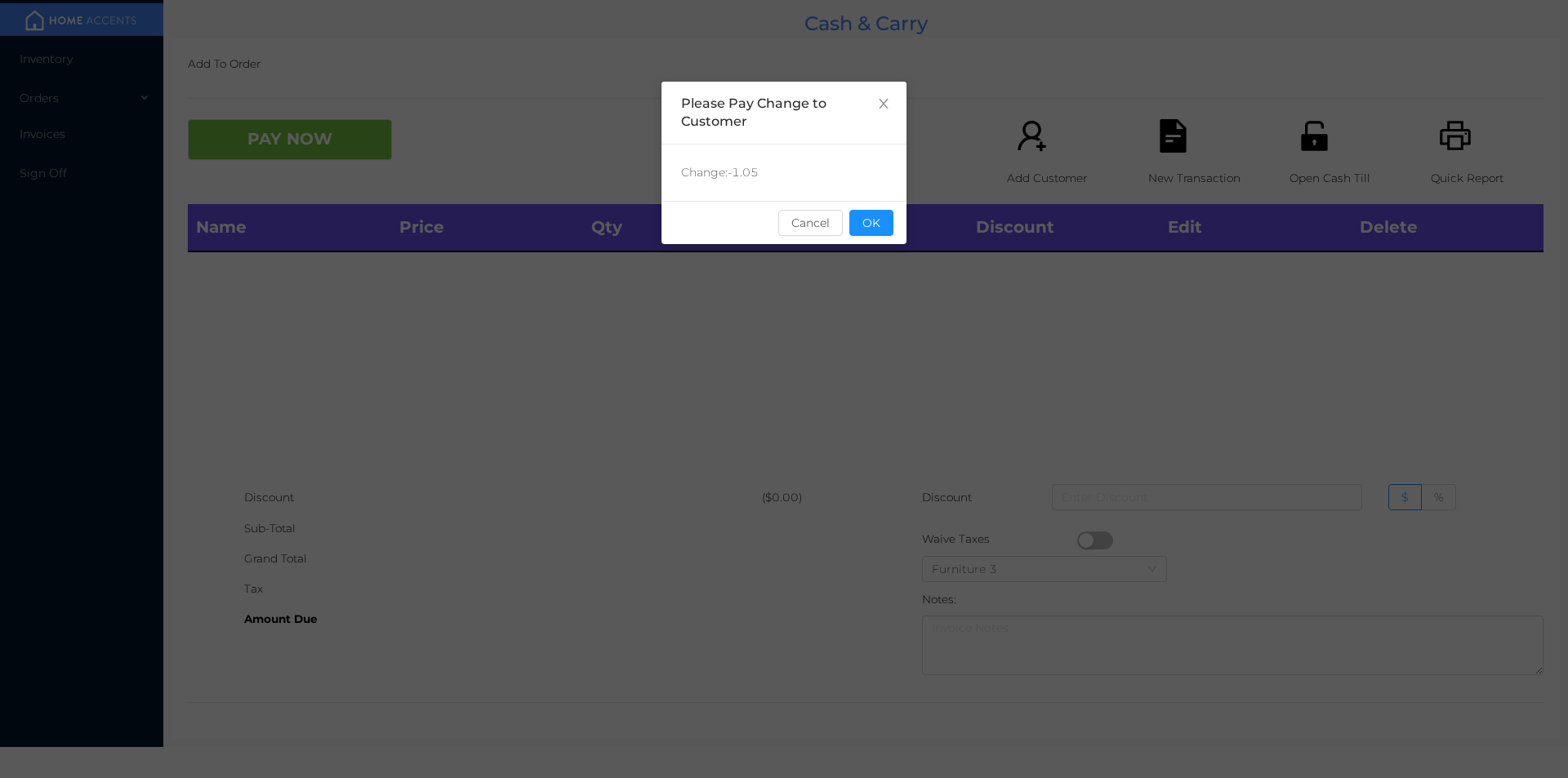
scroll to position [0, 0]
click at [872, 224] on button "OK" at bounding box center [871, 222] width 44 height 26
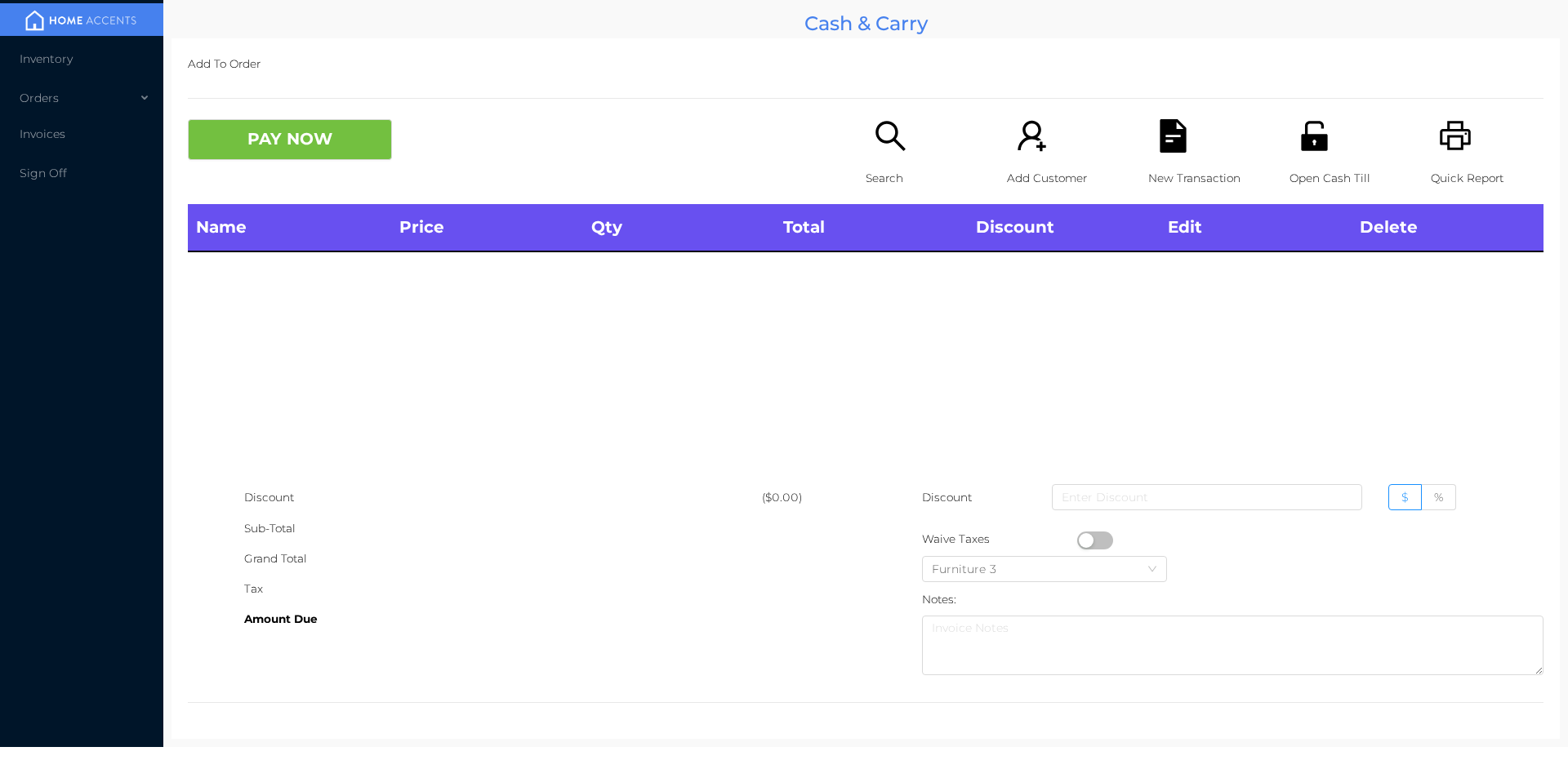
click at [1306, 142] on icon "icon: unlock" at bounding box center [1315, 136] width 33 height 33
click at [890, 161] on div "Search" at bounding box center [922, 162] width 113 height 85
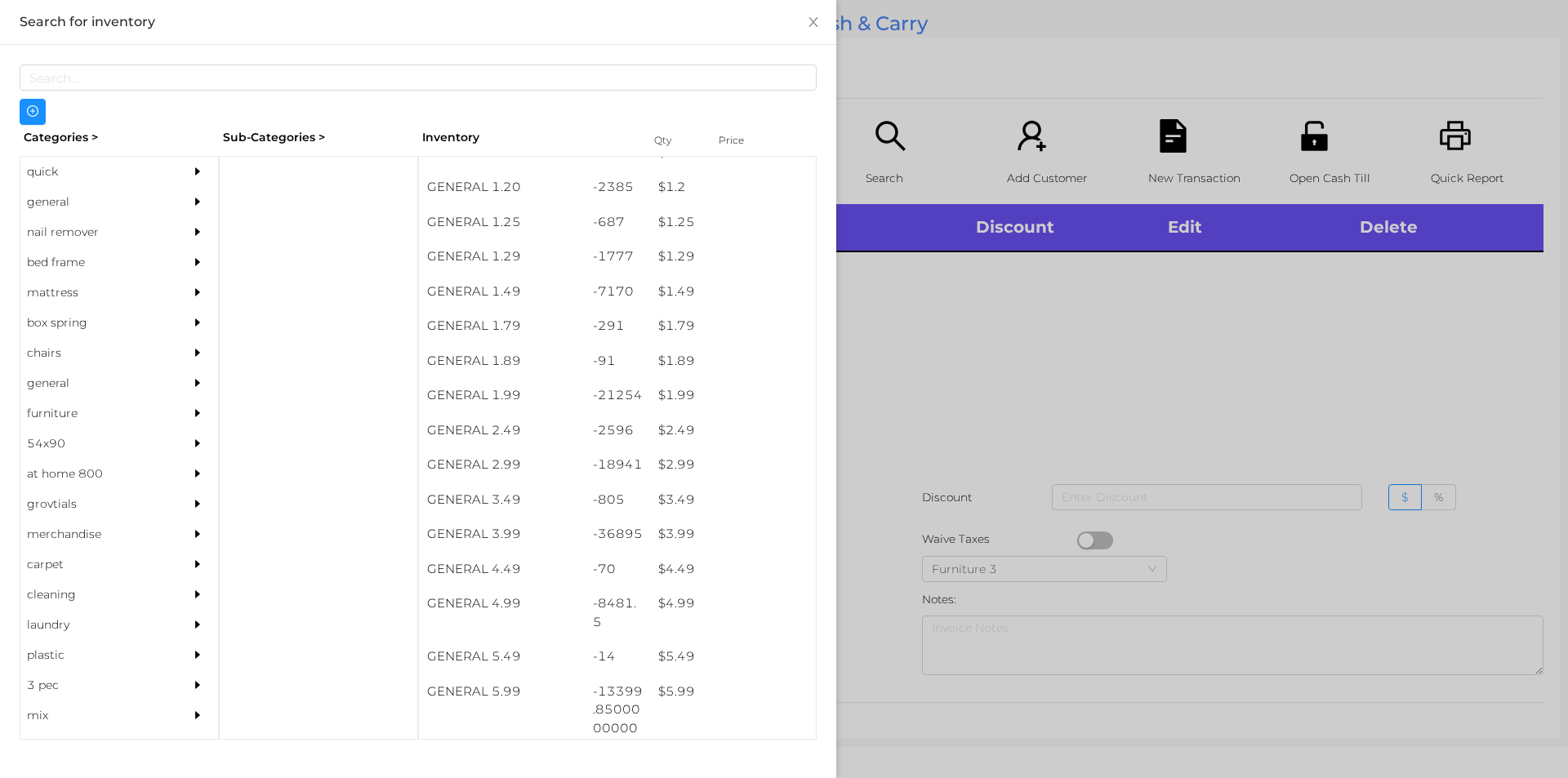
scroll to position [224, 0]
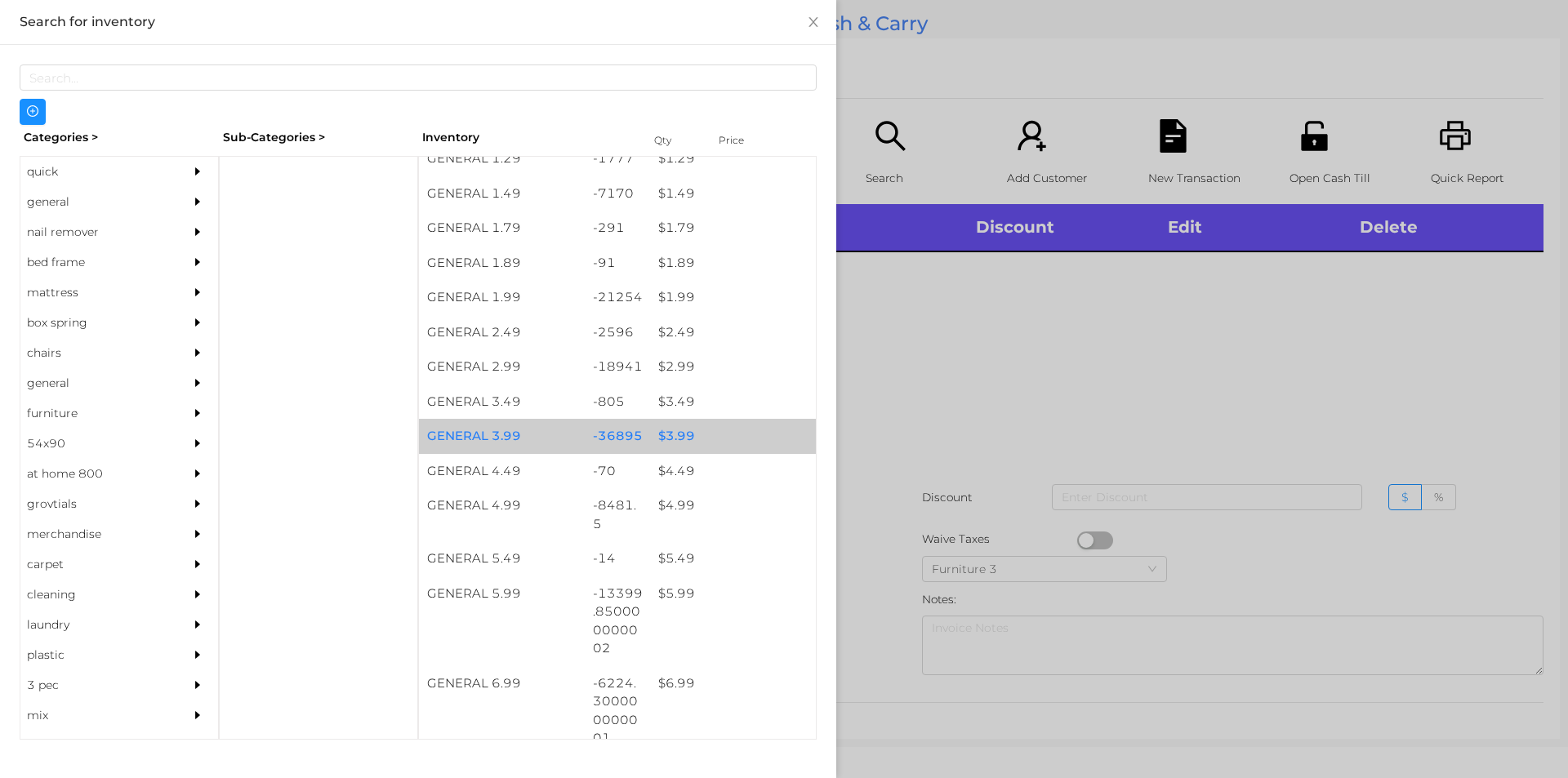
click at [667, 436] on div "$ 3.99" at bounding box center [733, 436] width 165 height 35
click at [674, 436] on div "$ 3.99" at bounding box center [733, 436] width 165 height 35
click at [682, 436] on div "$ 3.99" at bounding box center [733, 436] width 165 height 35
click at [678, 436] on div "$ 3.99" at bounding box center [733, 436] width 165 height 35
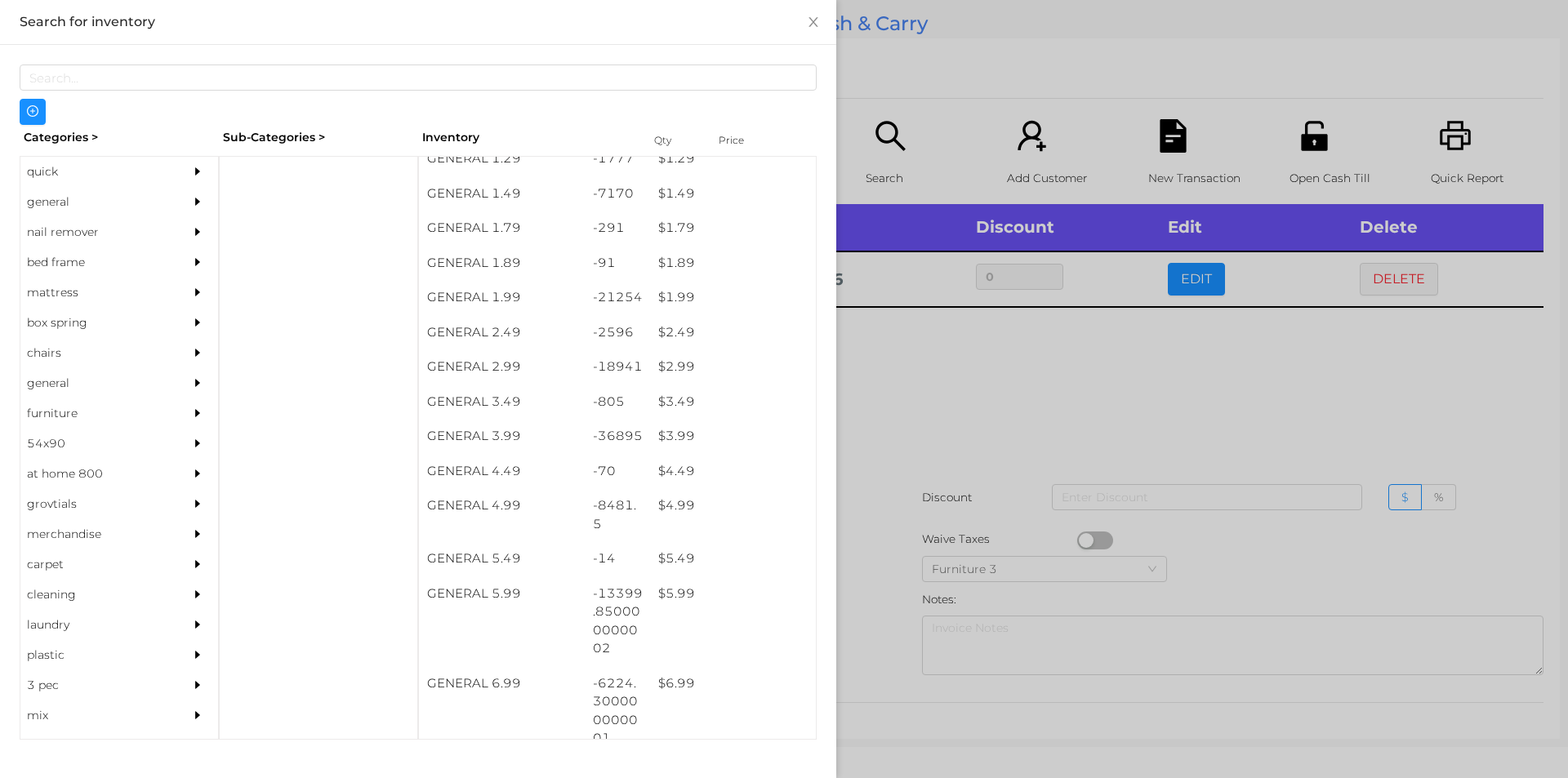
click at [898, 400] on div at bounding box center [784, 389] width 1568 height 778
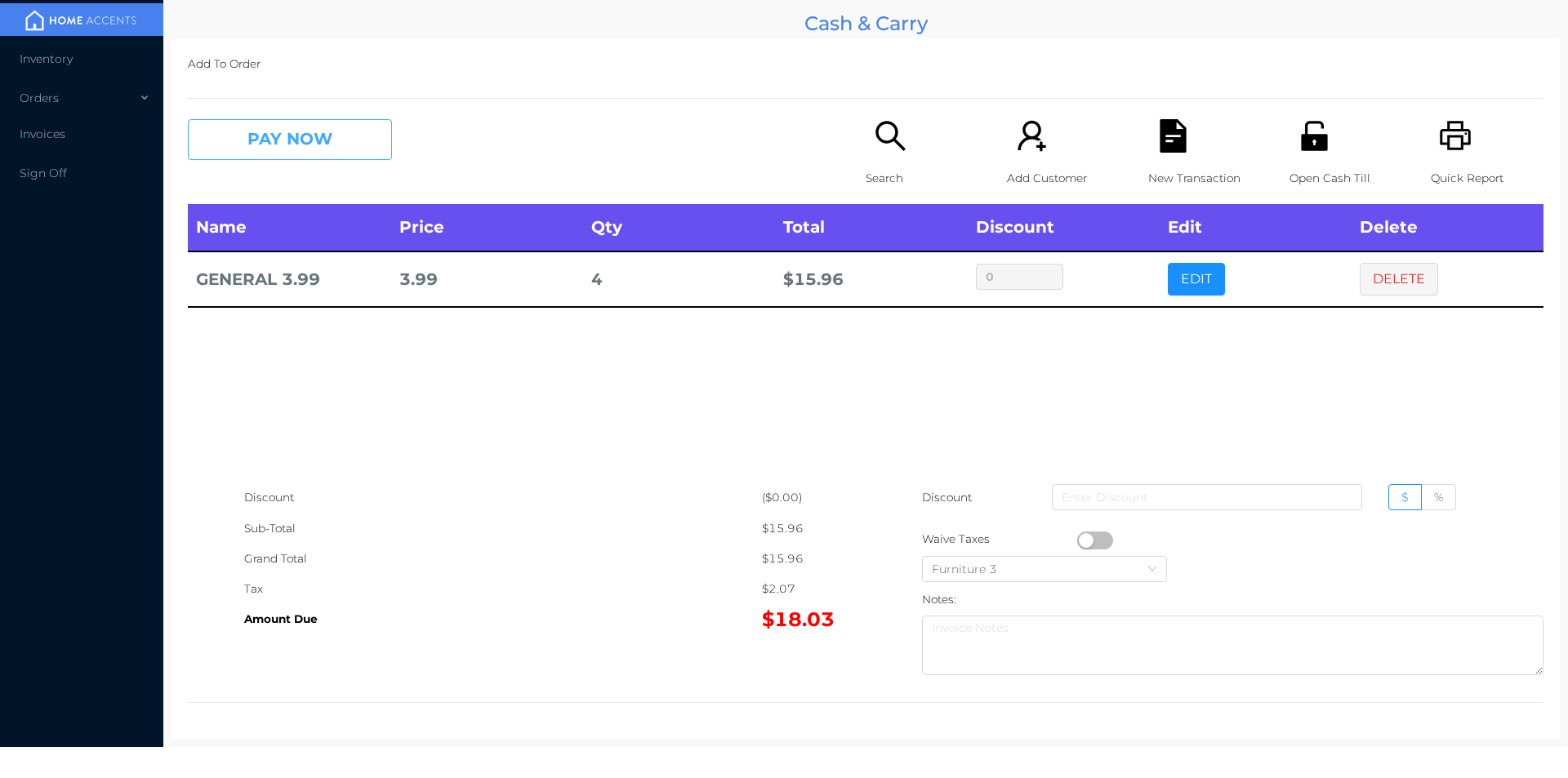
click at [296, 160] on button "PAY NOW" at bounding box center [290, 140] width 204 height 41
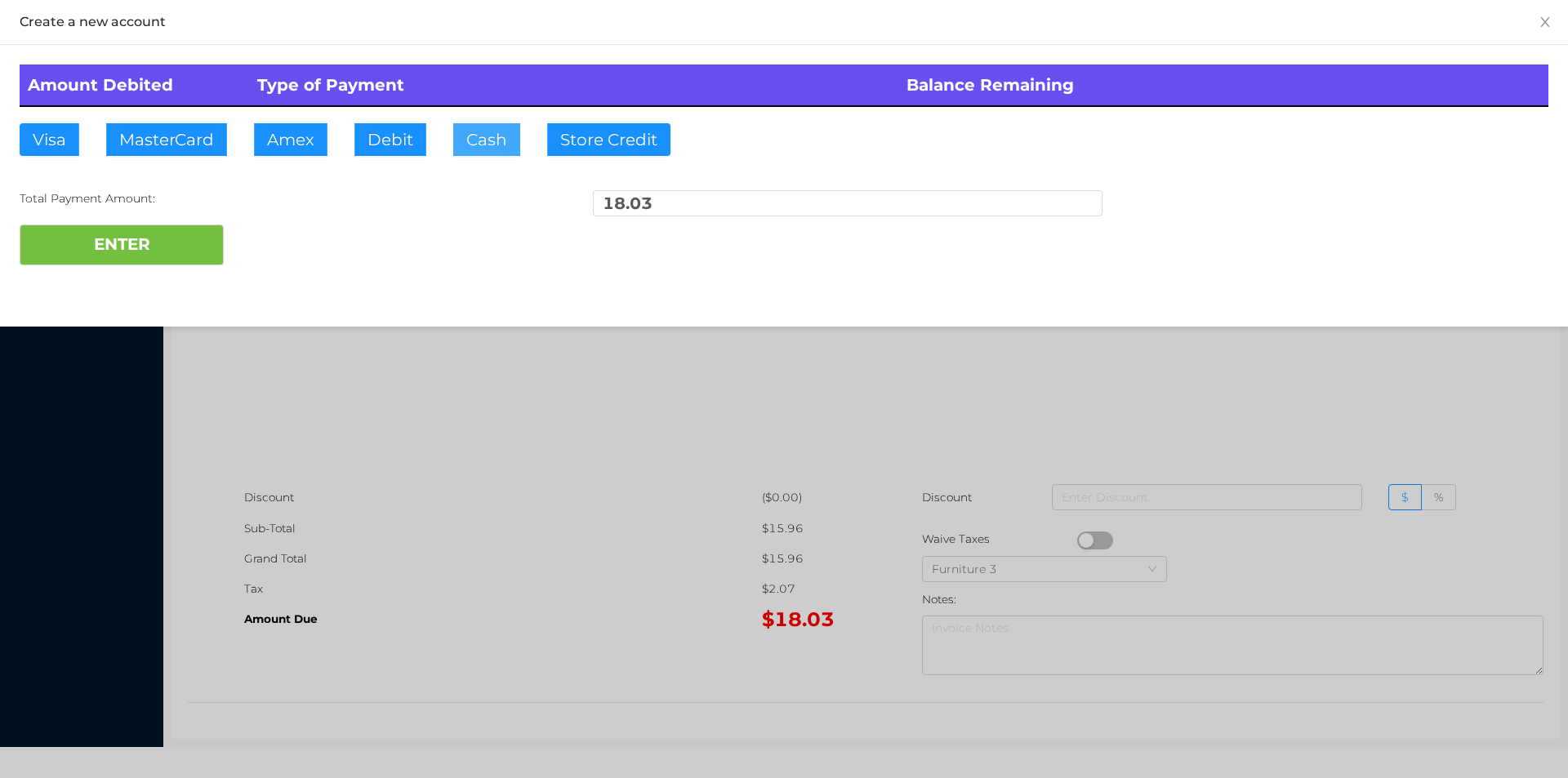
click at [487, 155] on button "Cash" at bounding box center [486, 140] width 67 height 33
click at [145, 249] on button "ENTER" at bounding box center [121, 245] width 204 height 41
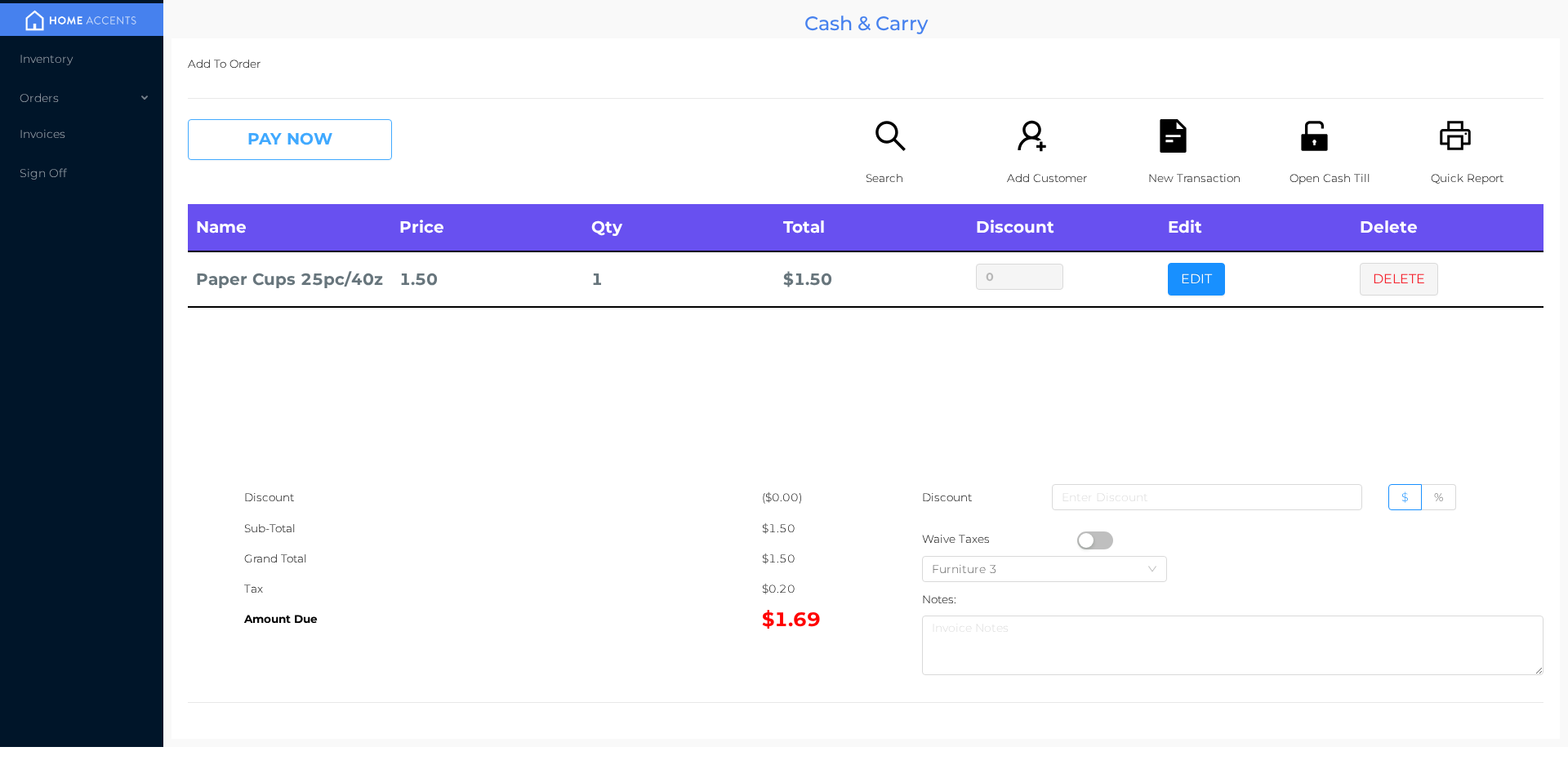
click at [271, 146] on button "PAY NOW" at bounding box center [290, 140] width 204 height 41
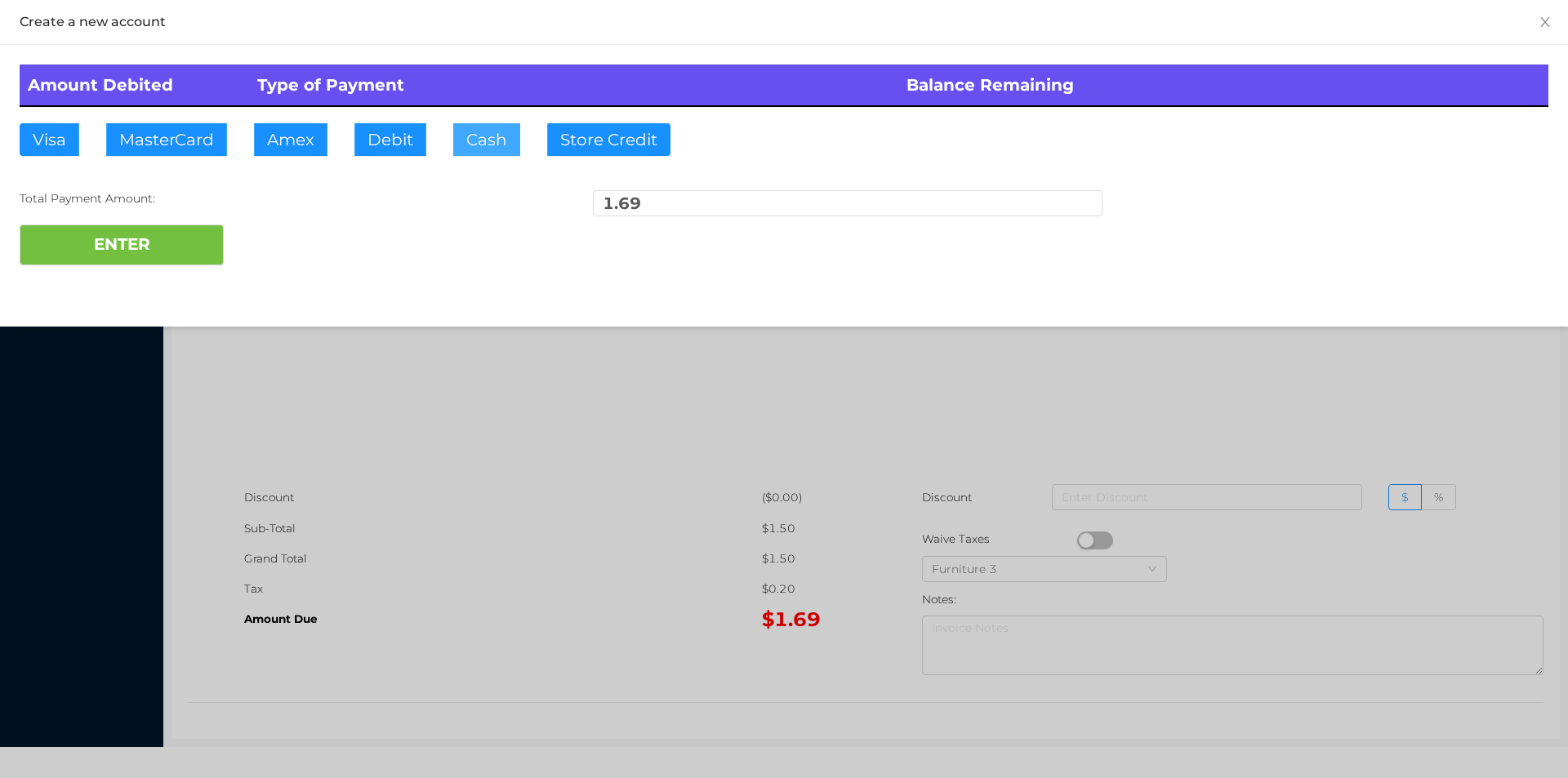
click at [474, 148] on button "Cash" at bounding box center [486, 140] width 67 height 33
type input "20."
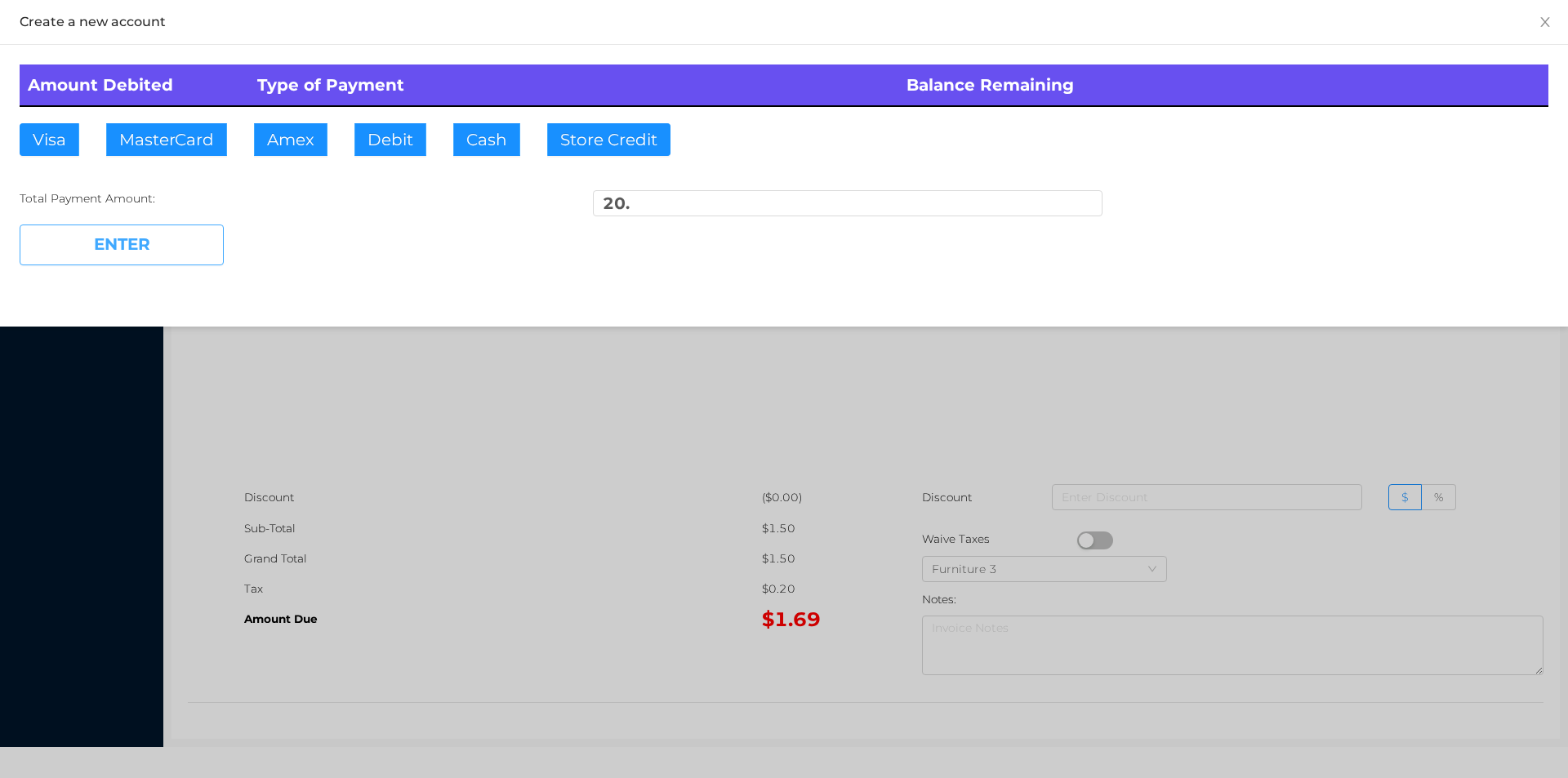
click at [140, 230] on button "ENTER" at bounding box center [121, 245] width 204 height 41
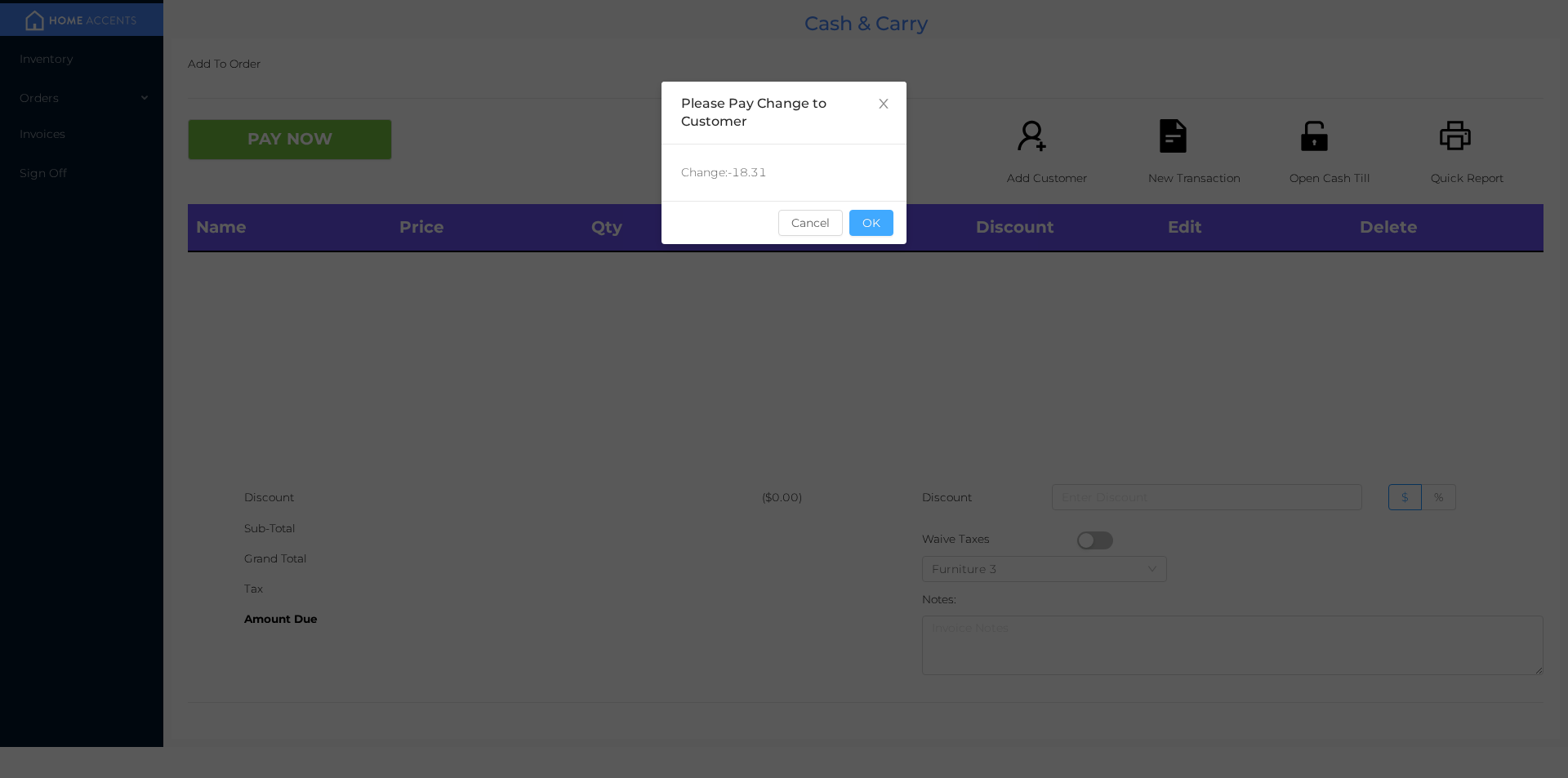
click at [873, 218] on button "OK" at bounding box center [871, 222] width 44 height 26
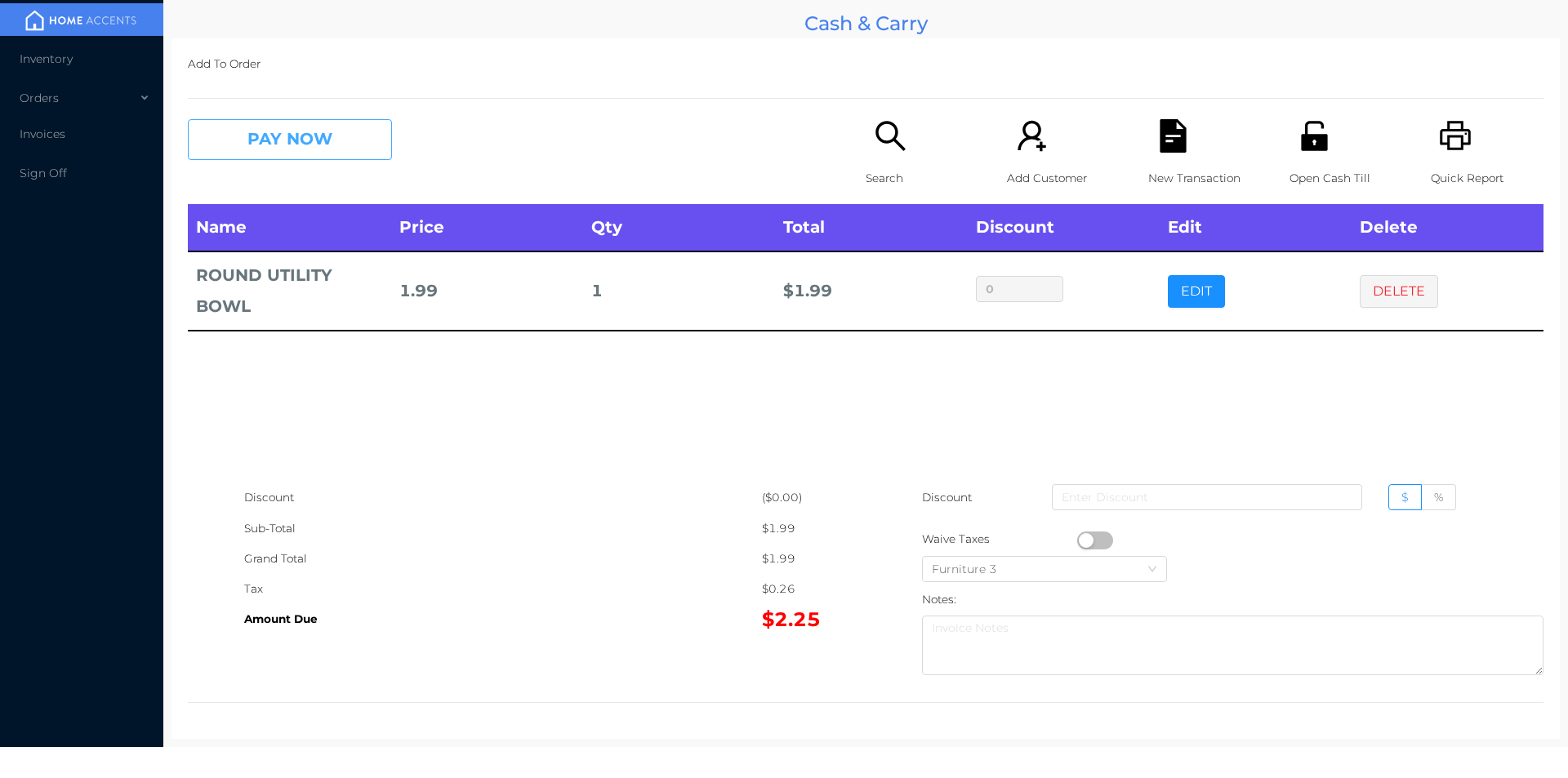
click at [344, 144] on button "PAY NOW" at bounding box center [290, 140] width 204 height 41
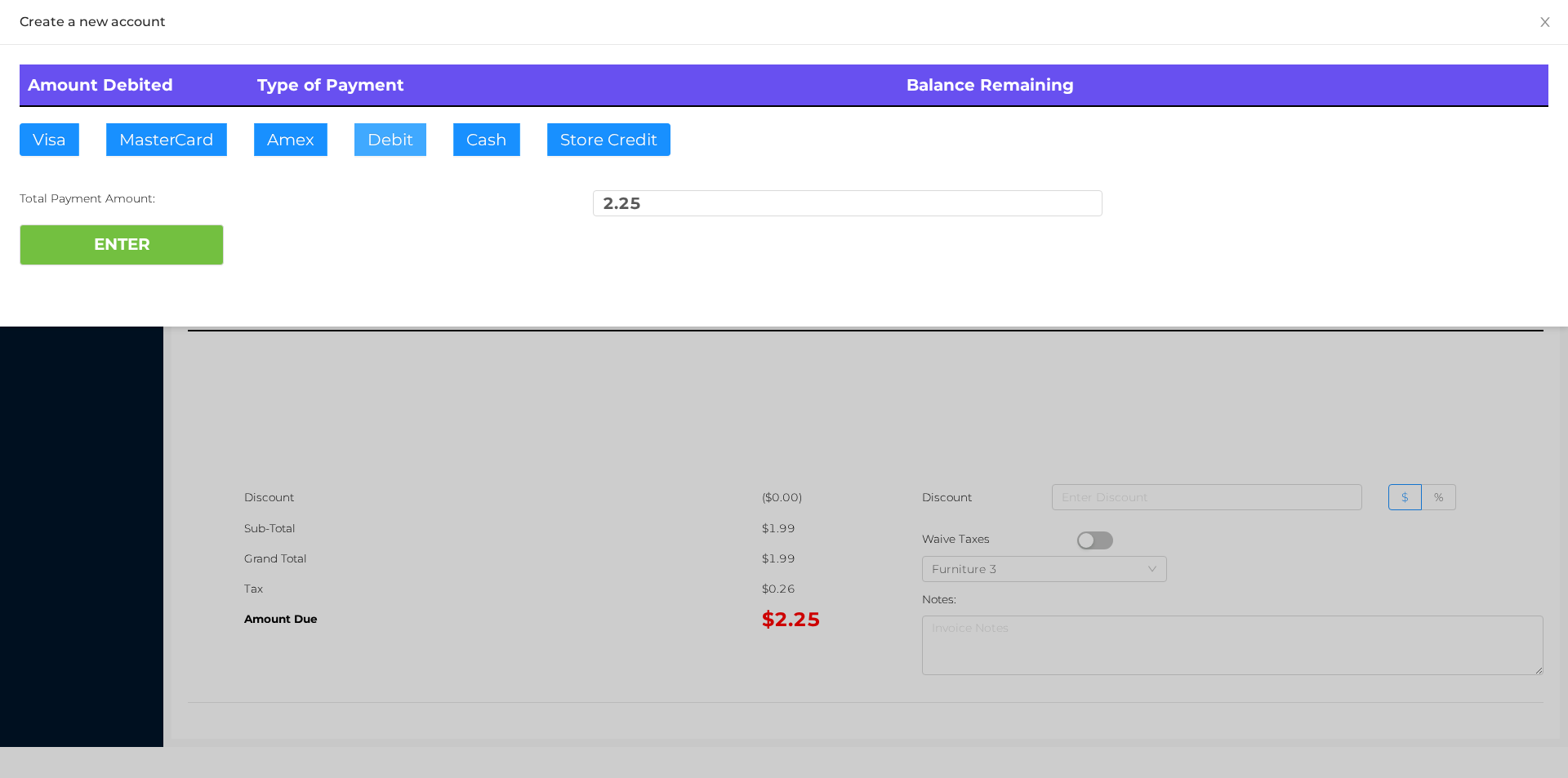
click at [413, 134] on button "Debit" at bounding box center [390, 140] width 72 height 33
click at [168, 244] on button "ENTER" at bounding box center [121, 245] width 204 height 41
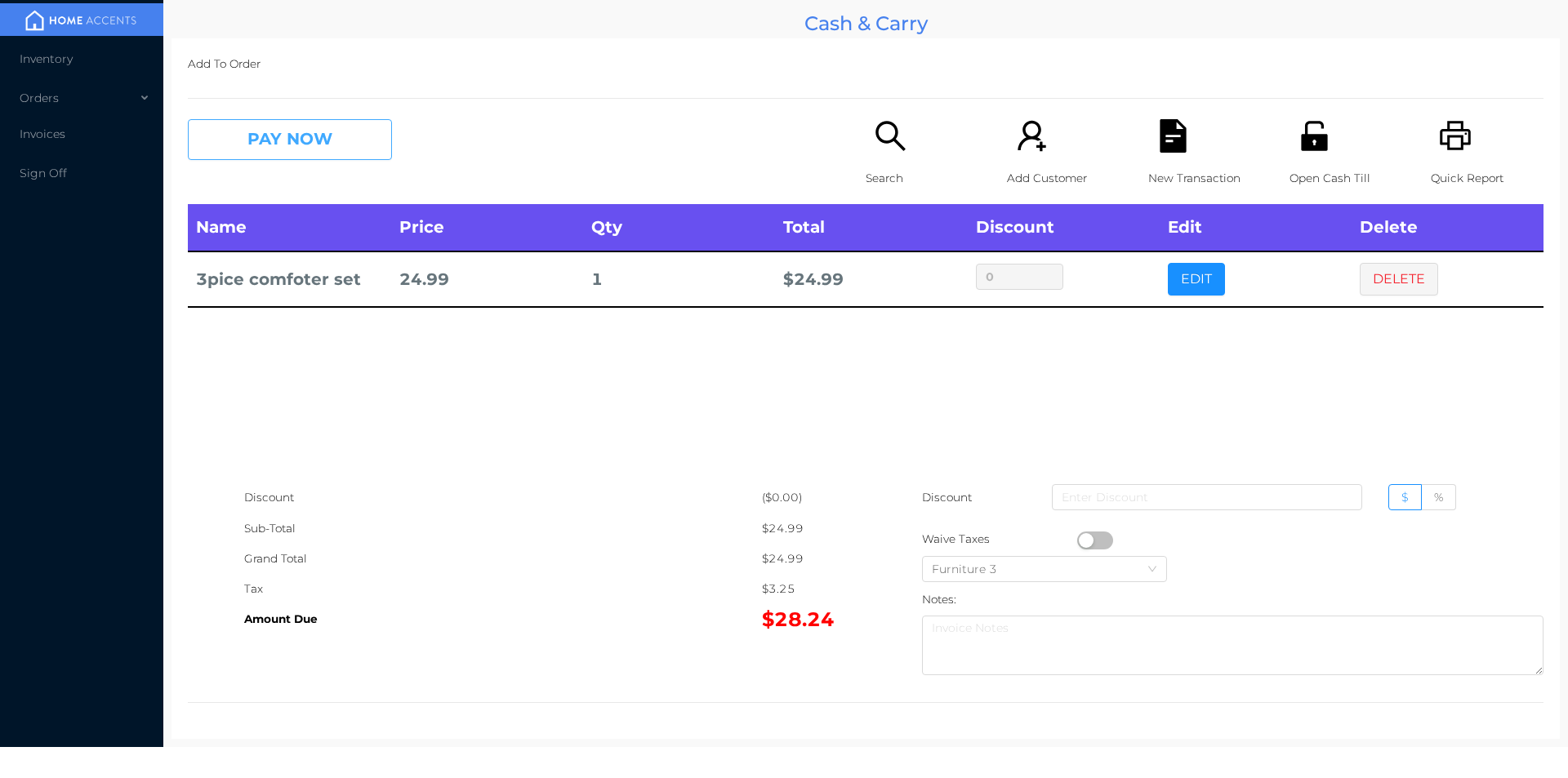
click at [307, 132] on button "PAY NOW" at bounding box center [290, 140] width 204 height 41
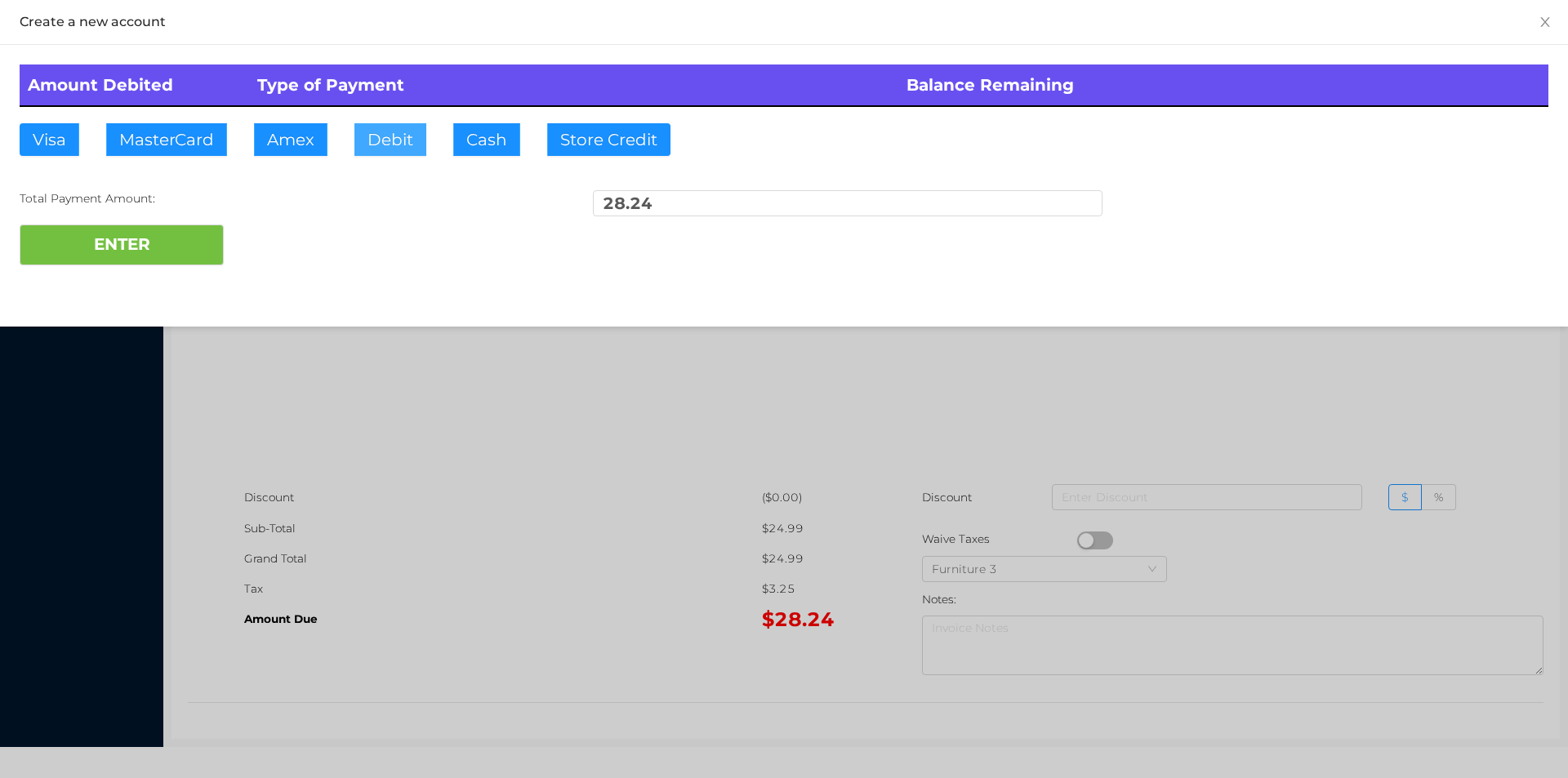
click at [379, 135] on button "Debit" at bounding box center [390, 140] width 72 height 33
click at [266, 251] on div "ENTER" at bounding box center [783, 245] width 1529 height 41
click at [1352, 409] on div at bounding box center [784, 389] width 1568 height 778
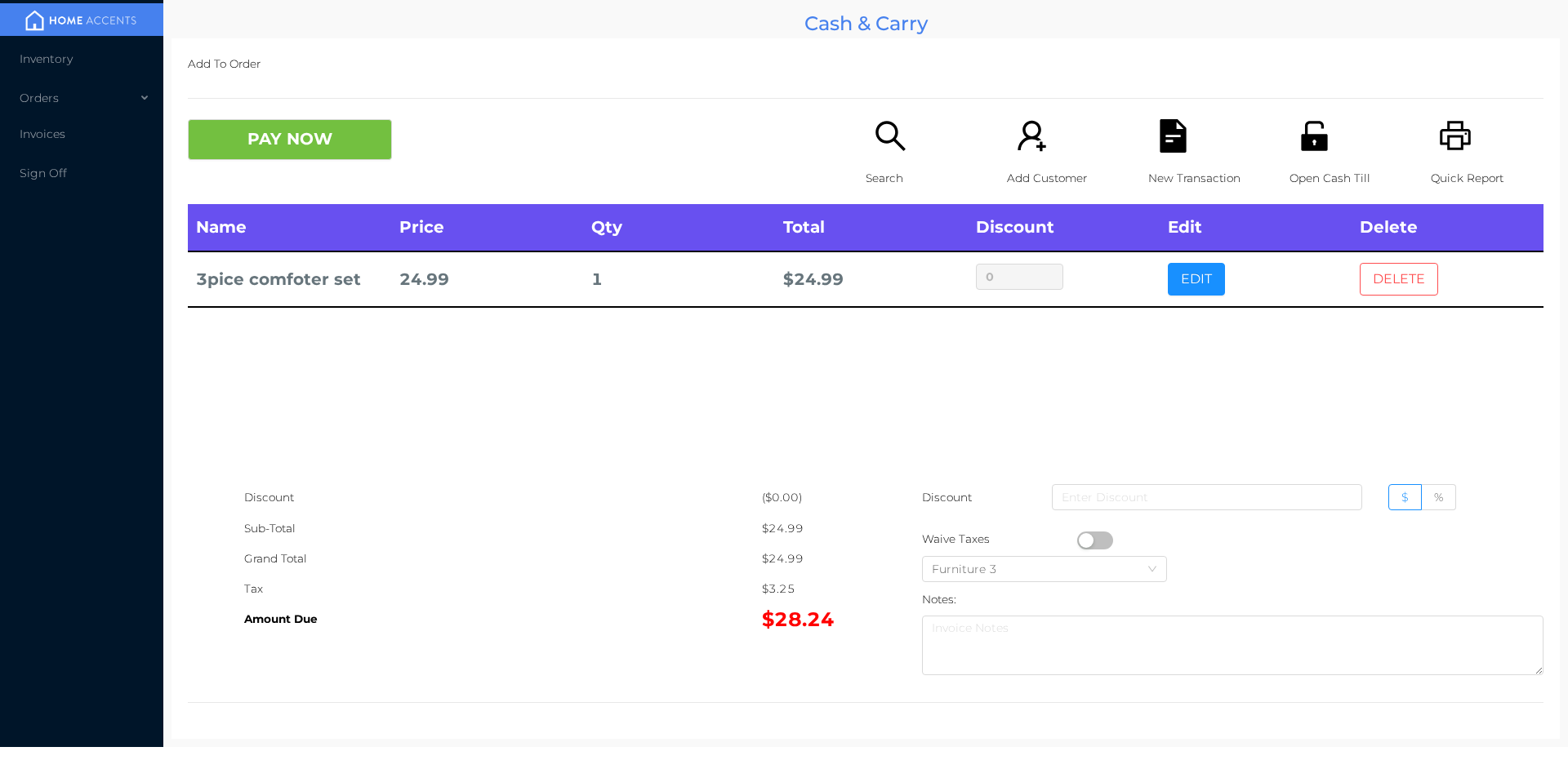
click at [1399, 277] on button "DELETE" at bounding box center [1399, 279] width 79 height 33
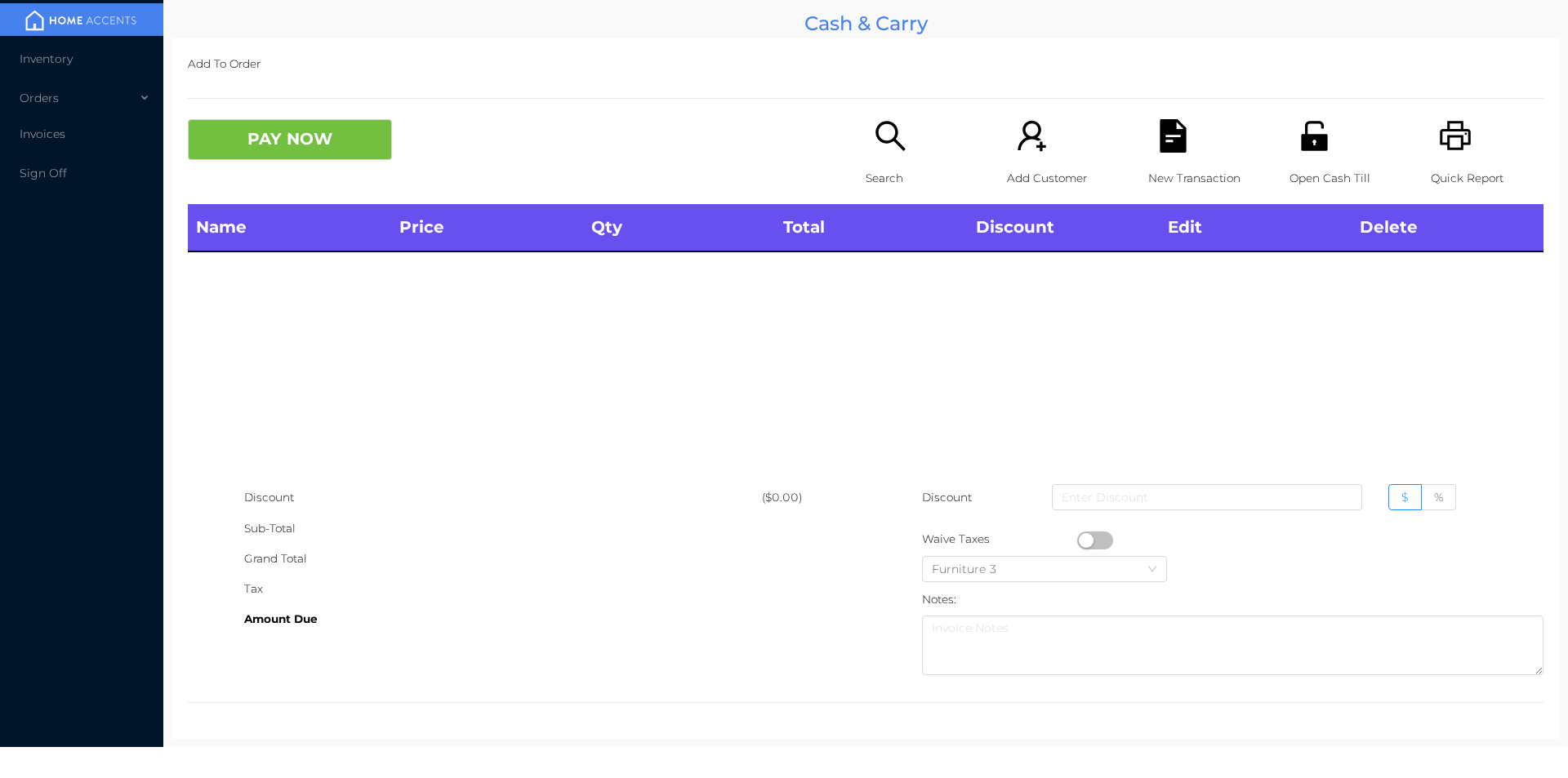
click at [868, 161] on div "Search" at bounding box center [922, 162] width 113 height 85
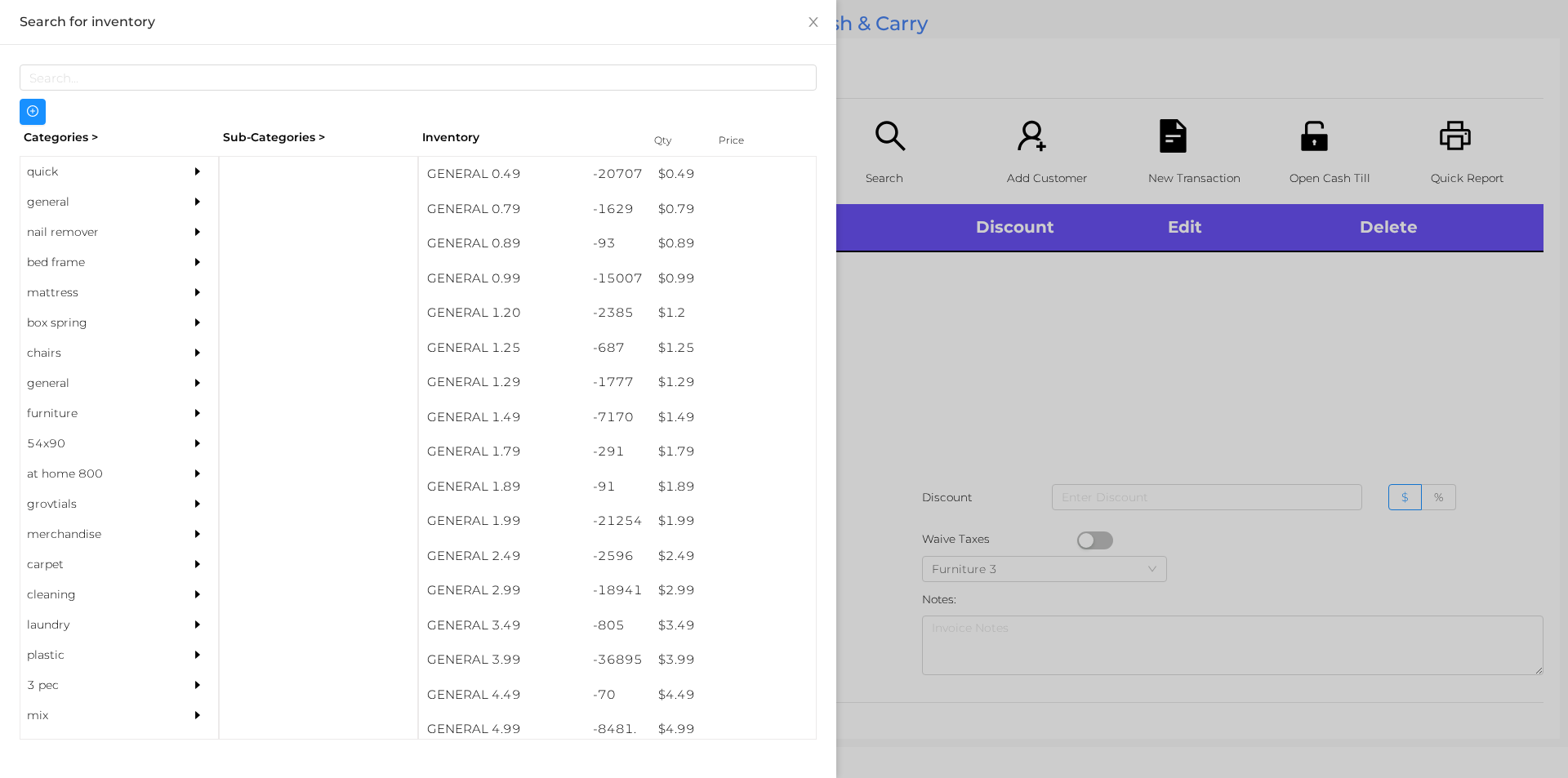
click at [48, 182] on div "quick" at bounding box center [94, 172] width 149 height 30
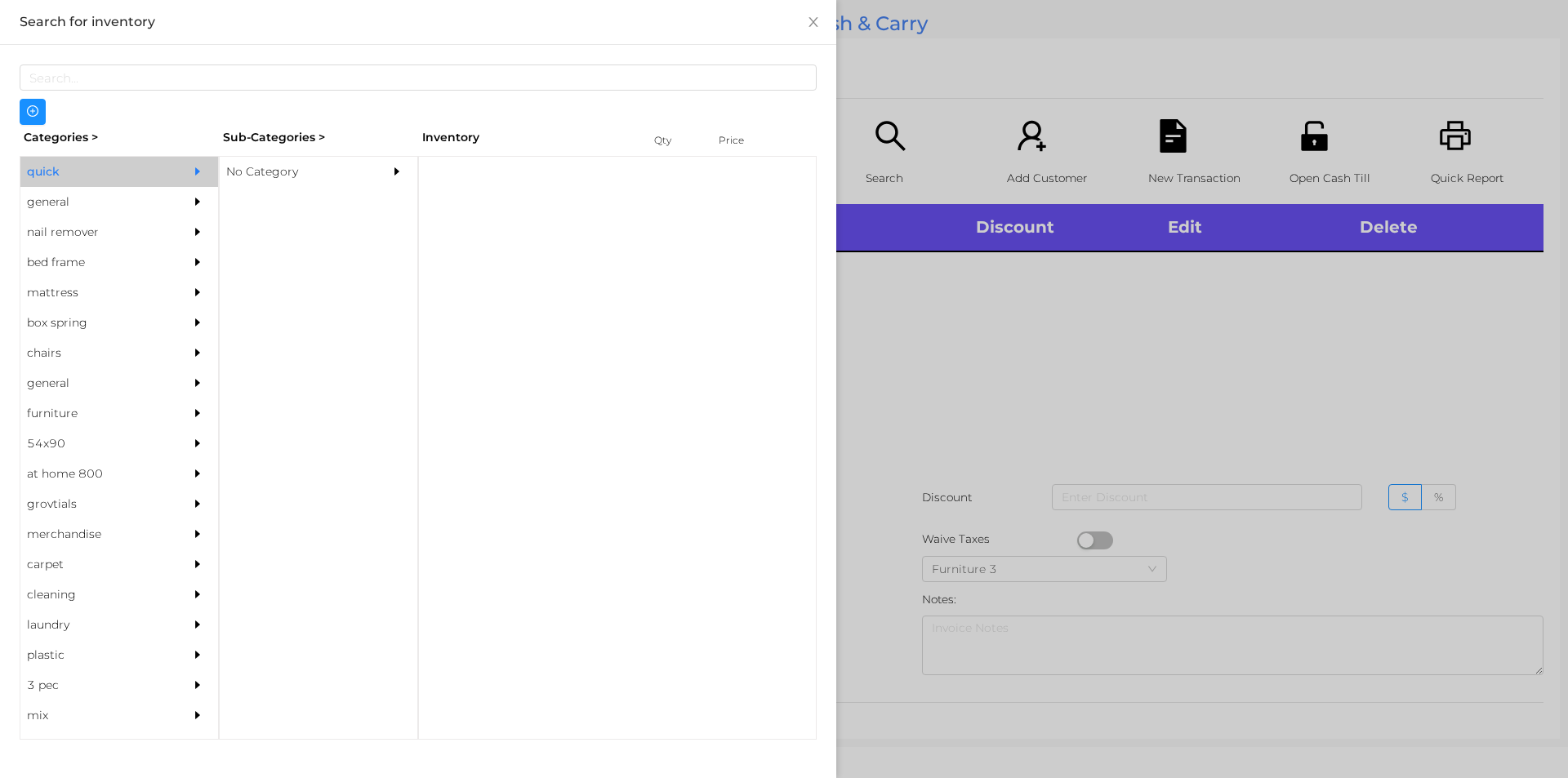
click at [260, 182] on div "No Category" at bounding box center [294, 172] width 149 height 30
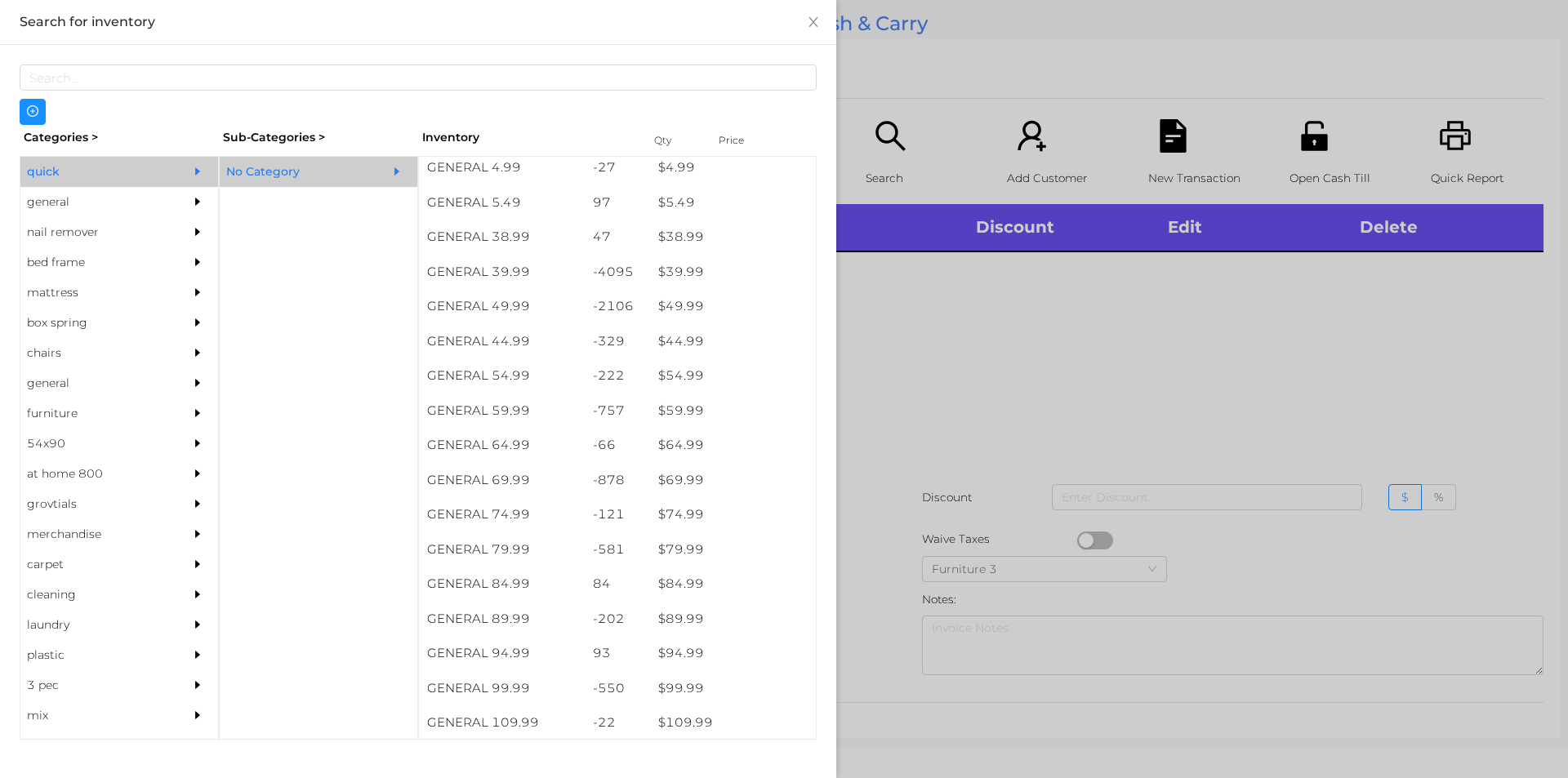
scroll to position [839, 0]
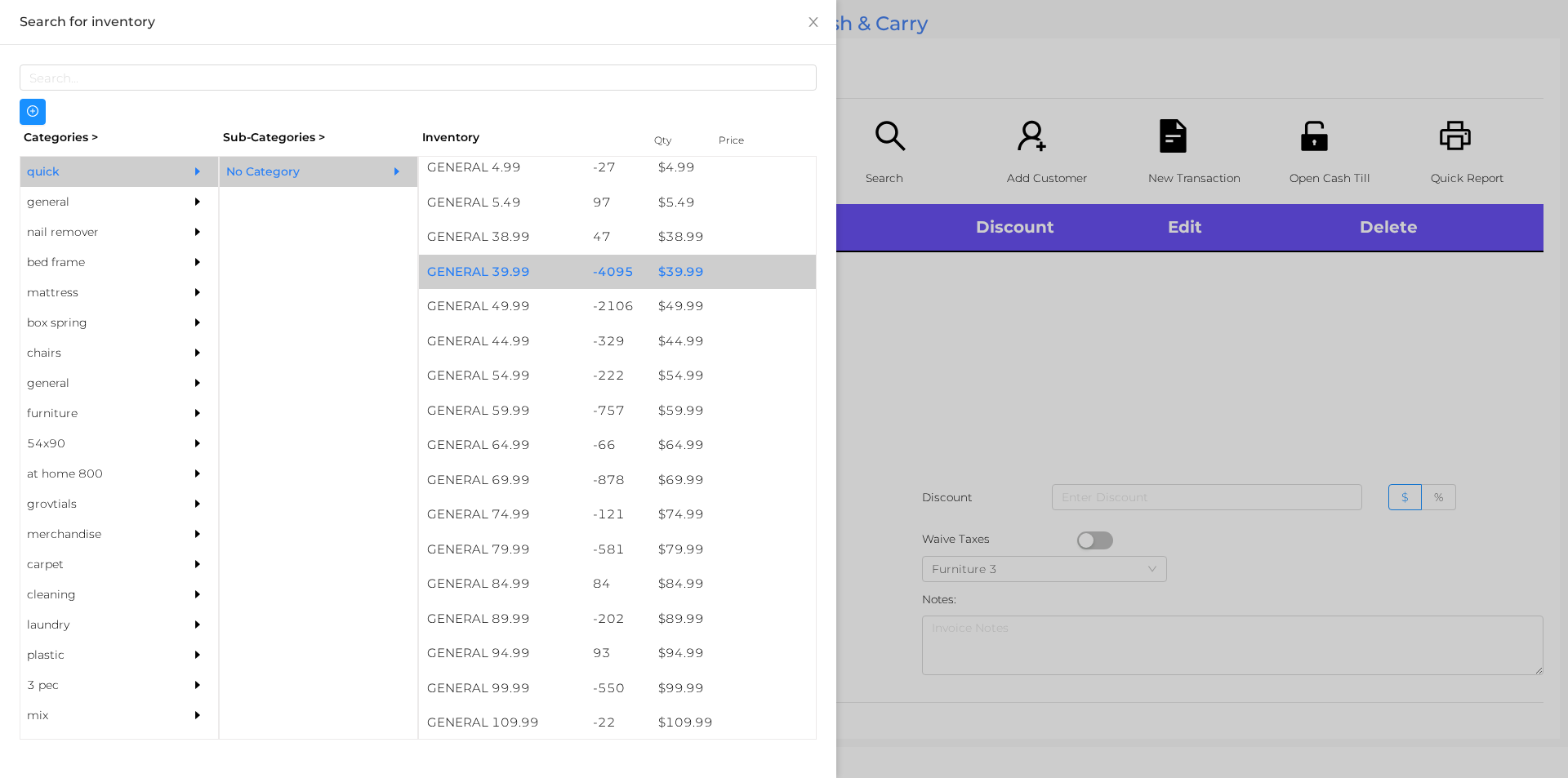
click at [678, 281] on div "$ 39.99" at bounding box center [733, 272] width 165 height 35
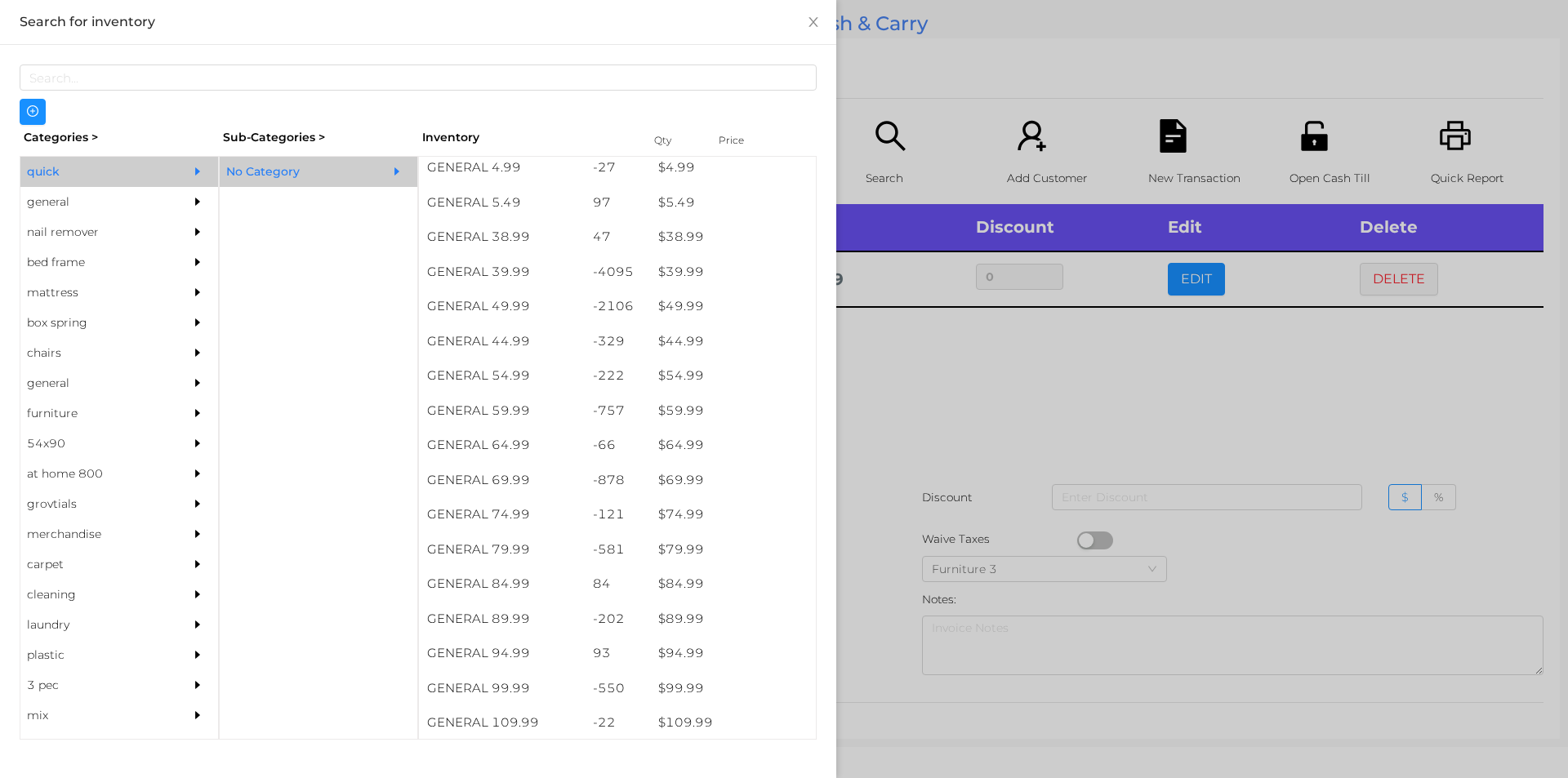
click at [860, 369] on div at bounding box center [784, 389] width 1568 height 778
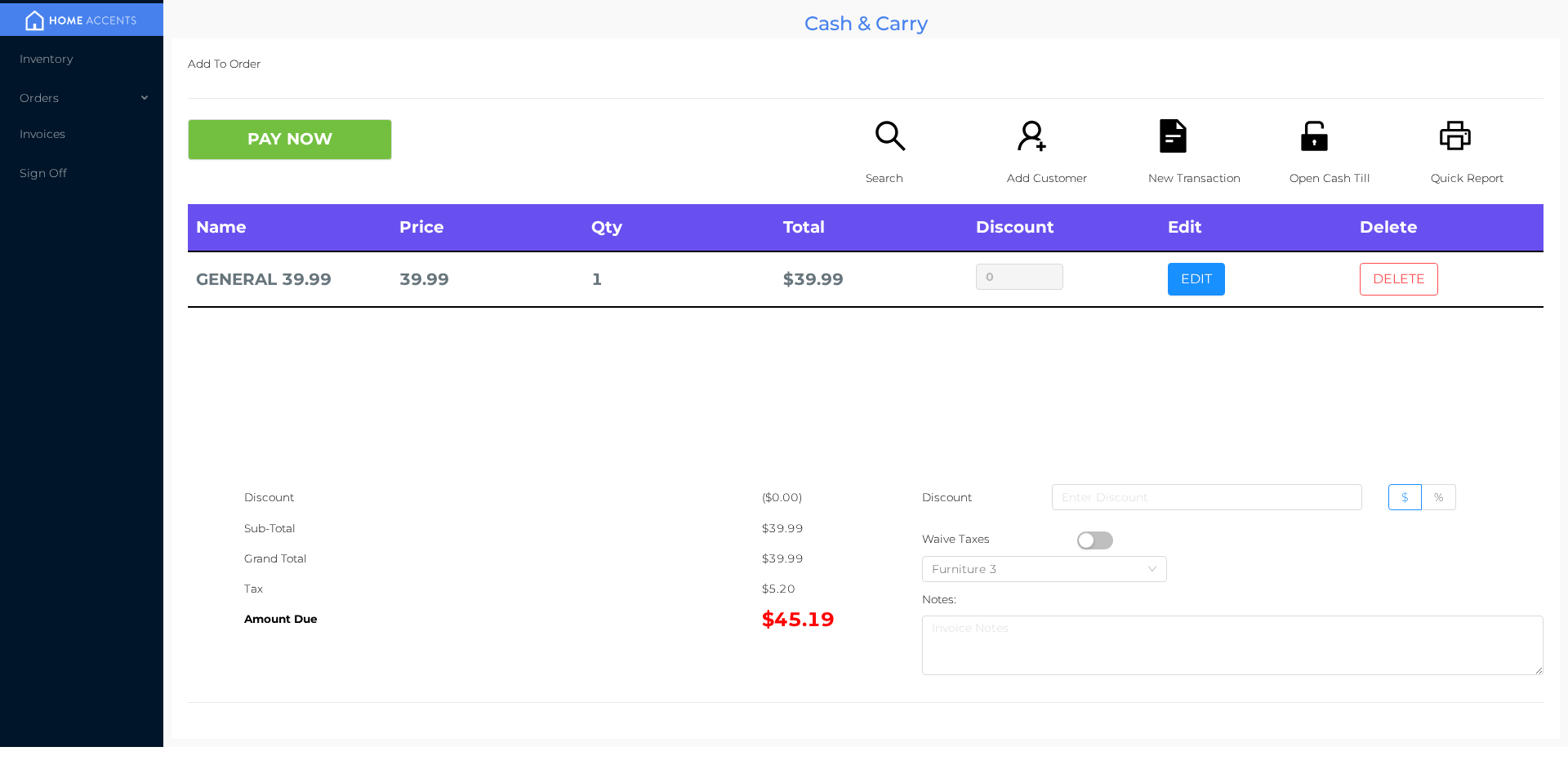
click at [1401, 284] on button "DELETE" at bounding box center [1399, 279] width 79 height 33
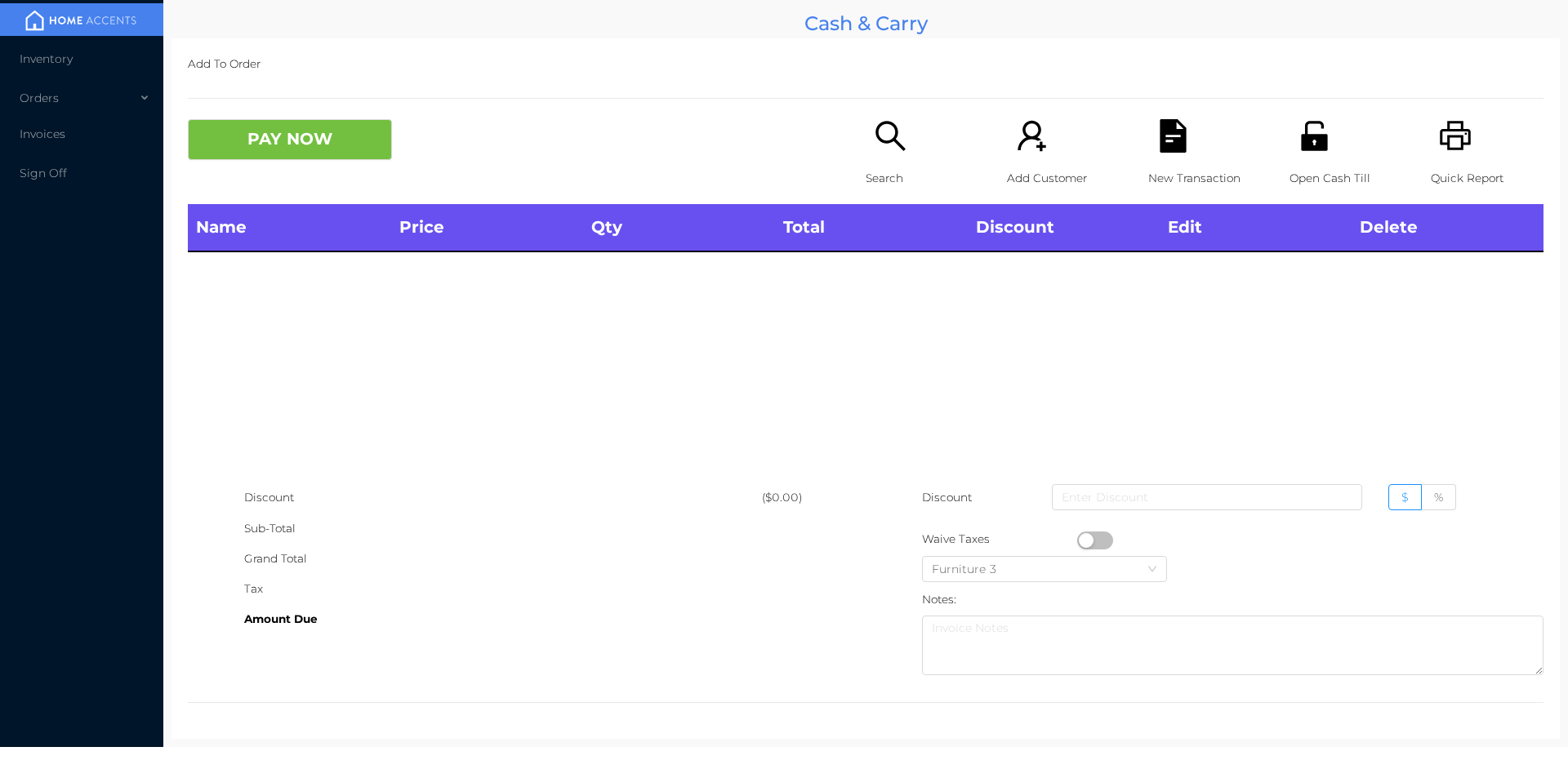
click at [887, 149] on icon "icon: search" at bounding box center [890, 136] width 33 height 33
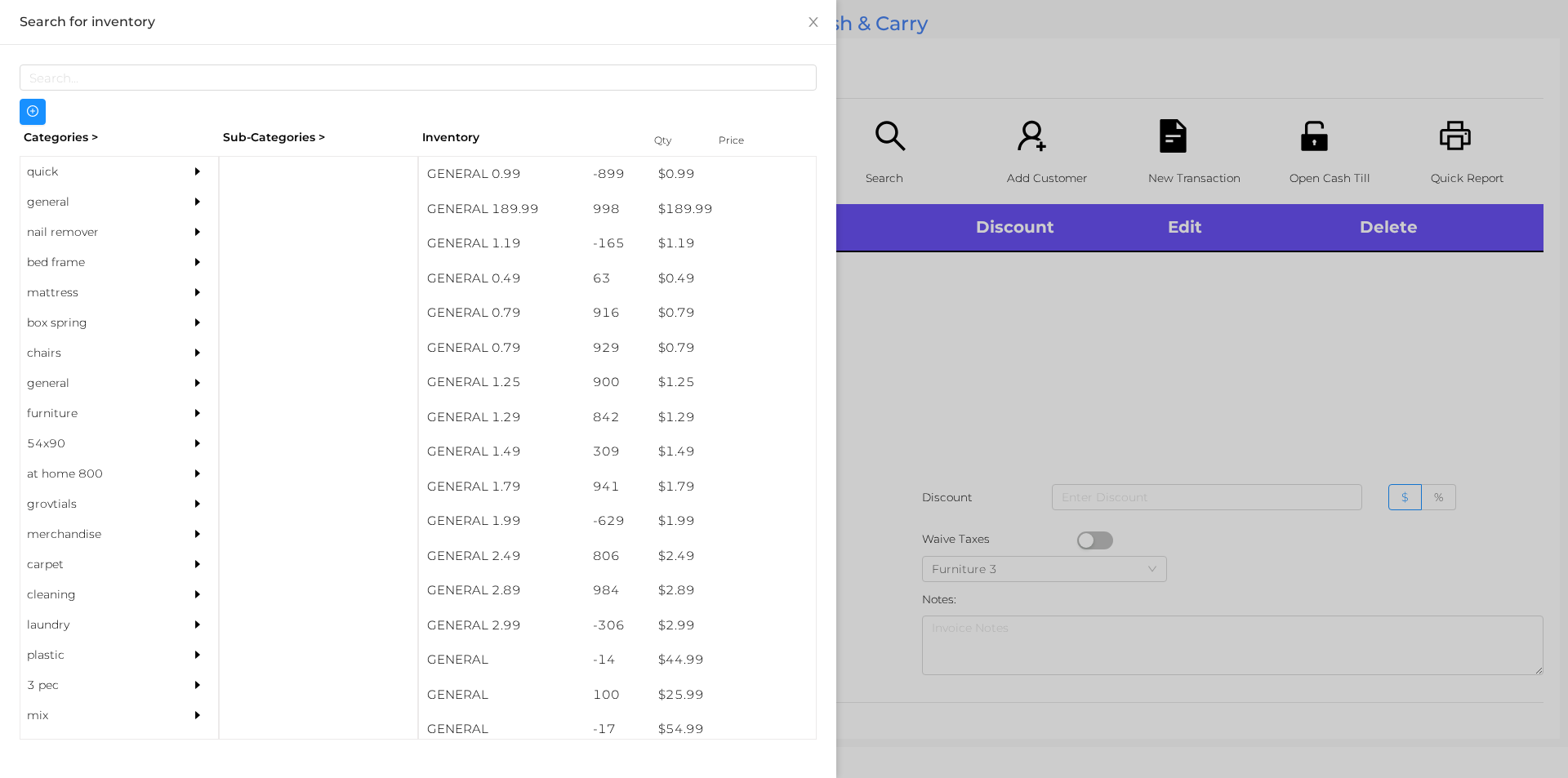
click at [53, 178] on div "quick" at bounding box center [94, 172] width 149 height 30
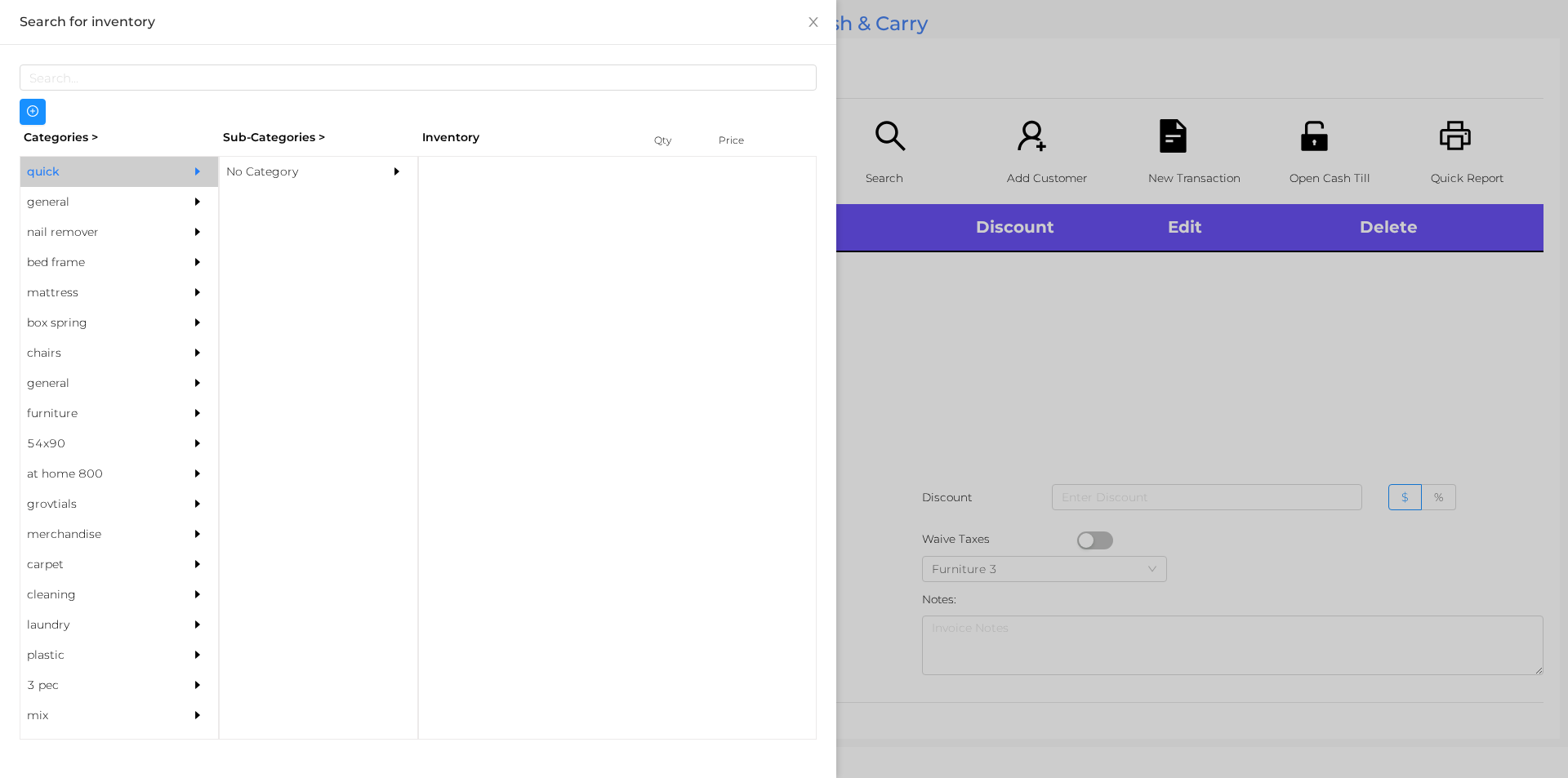
click at [53, 203] on div "general" at bounding box center [94, 202] width 149 height 30
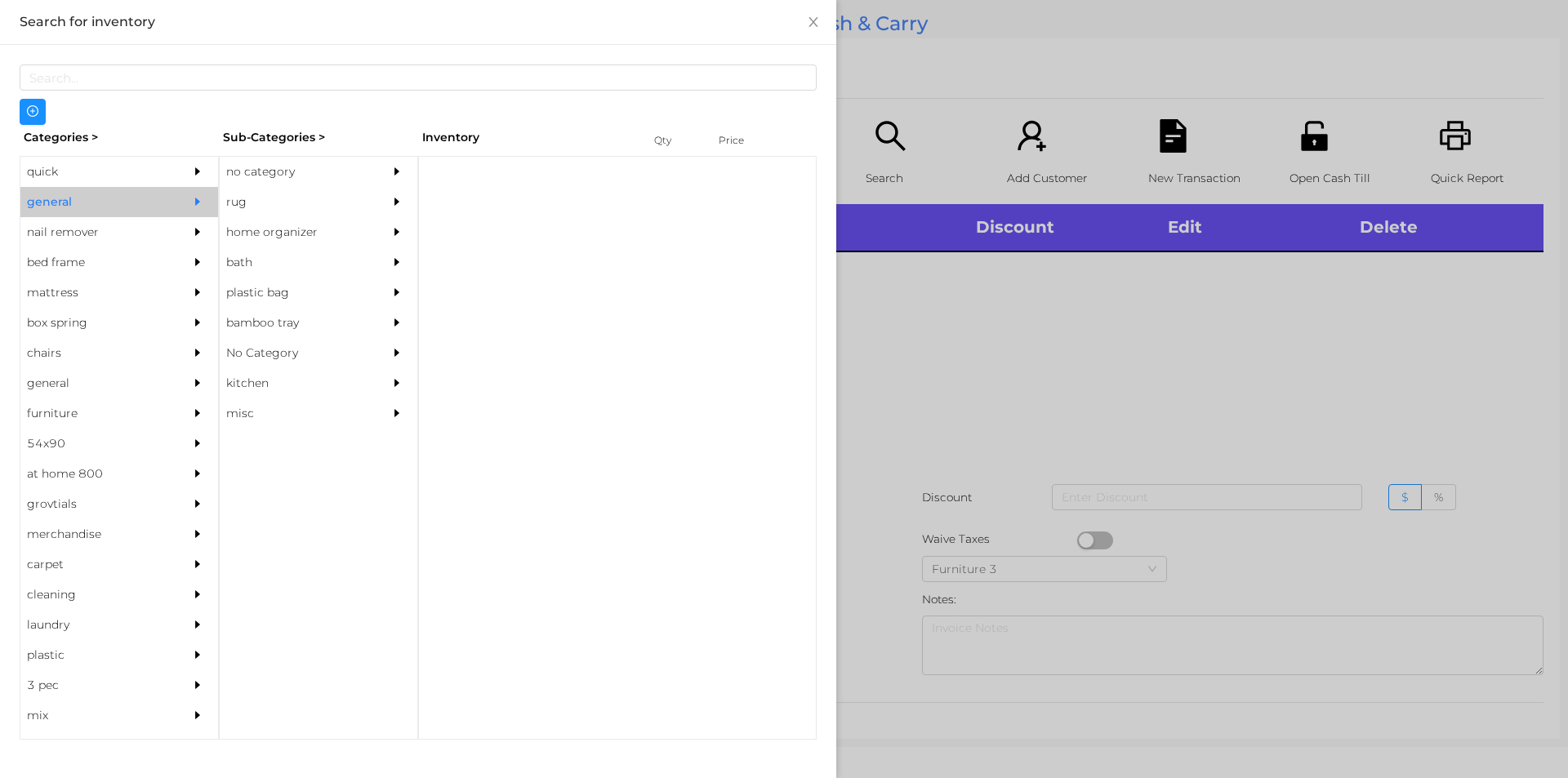
click at [257, 183] on div "no category" at bounding box center [294, 172] width 149 height 30
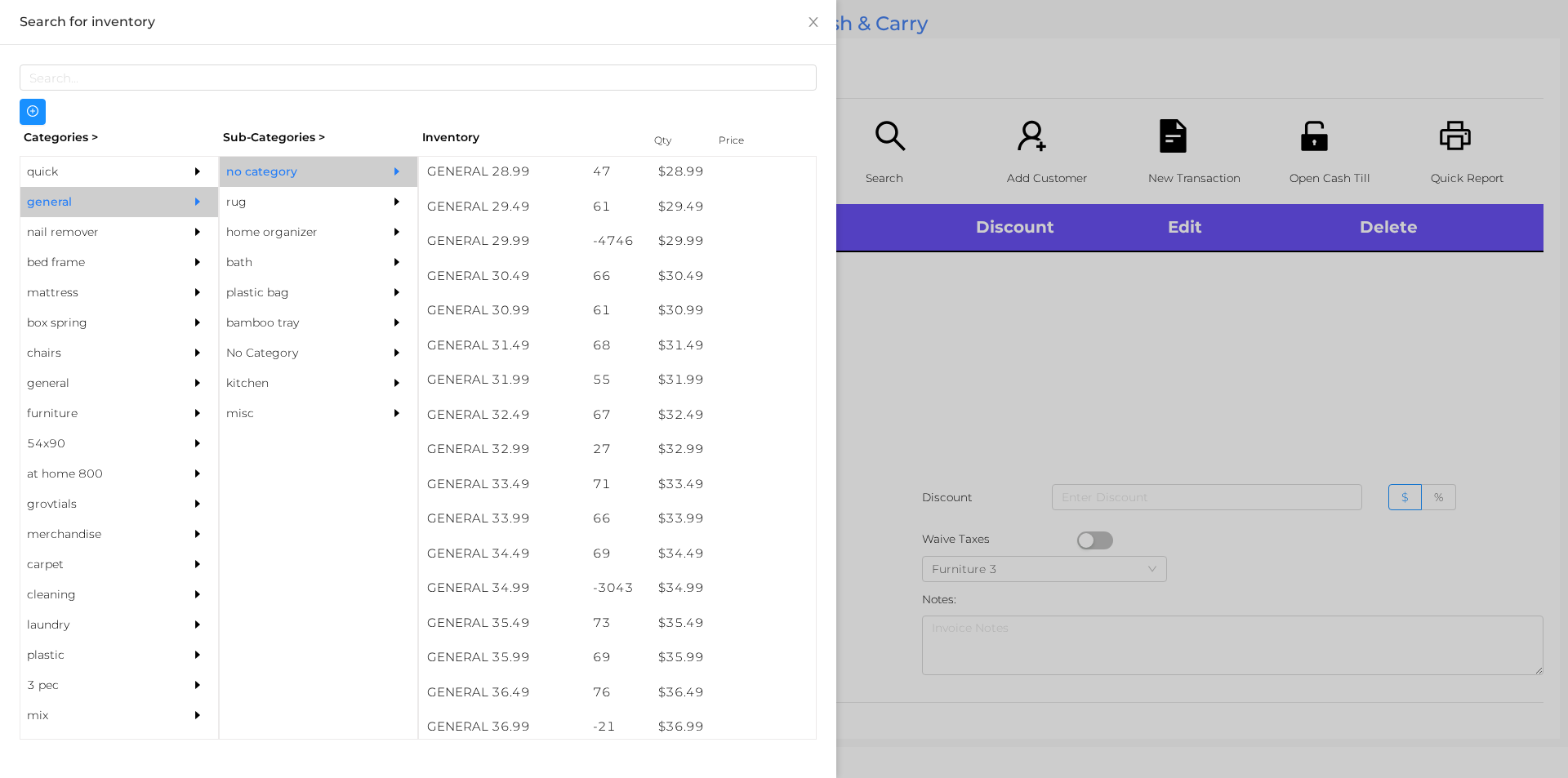
scroll to position [2419, 0]
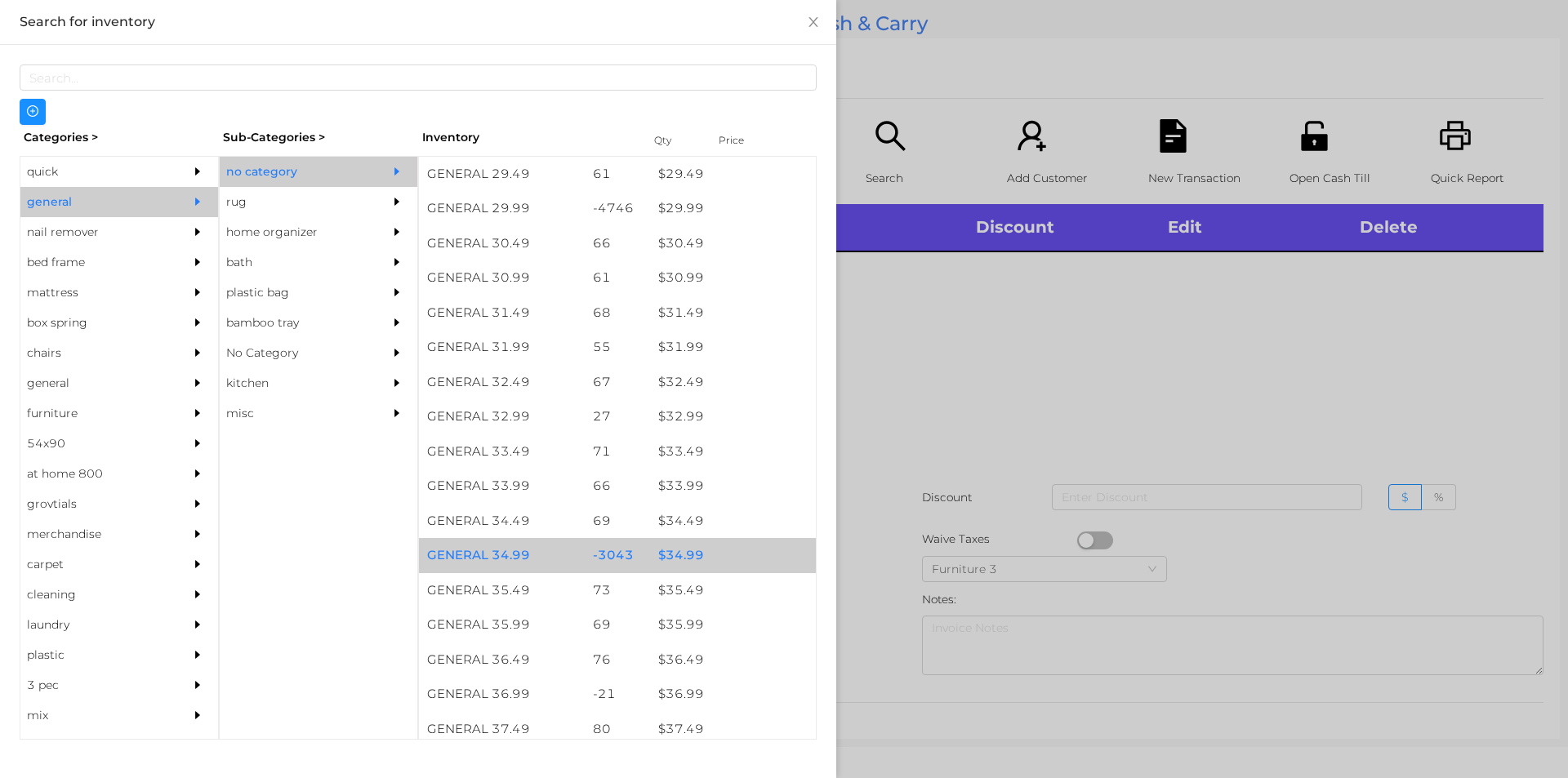
click at [680, 555] on div "$ 34.99" at bounding box center [733, 556] width 165 height 35
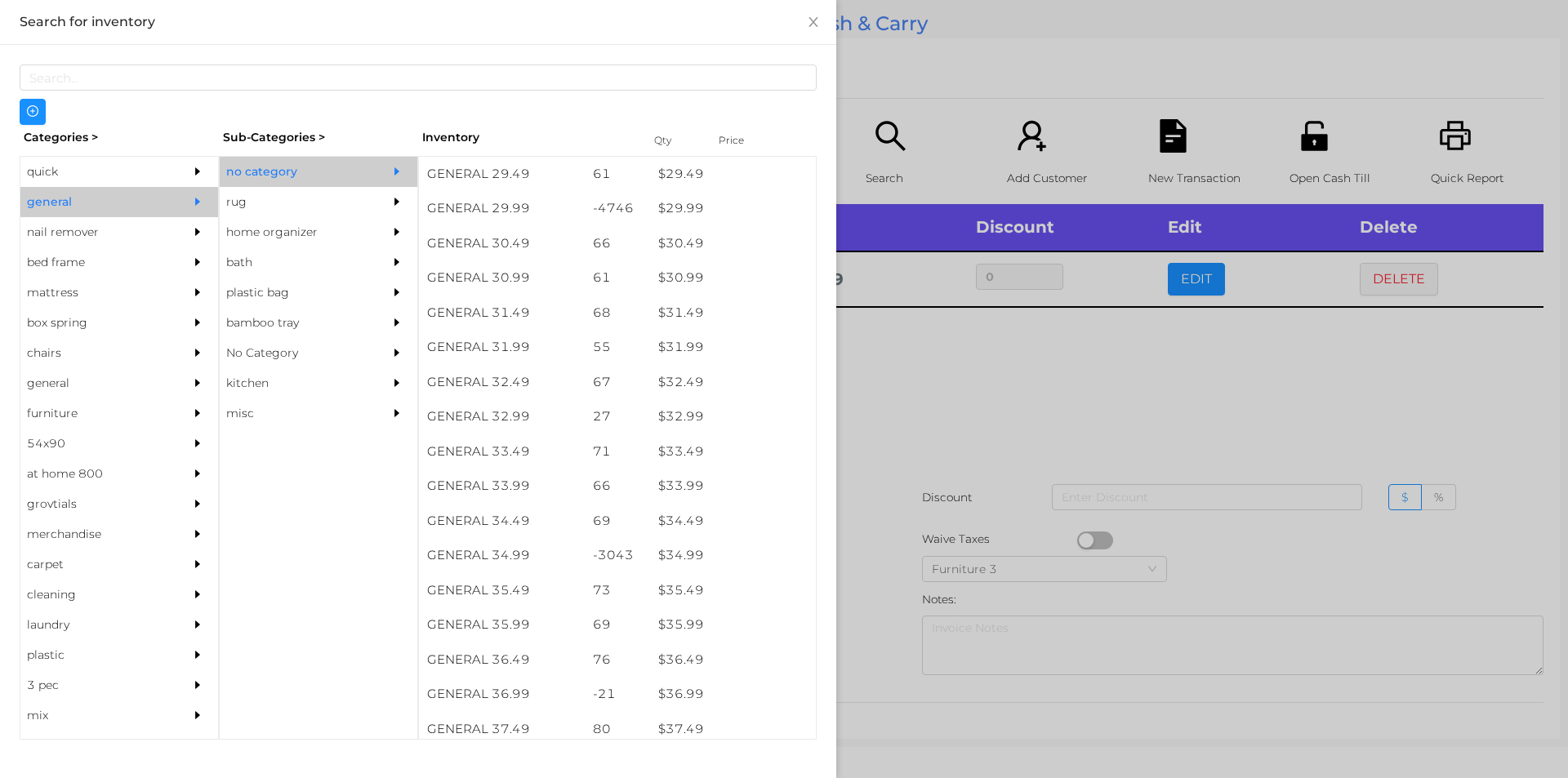
click at [909, 434] on div at bounding box center [784, 389] width 1568 height 778
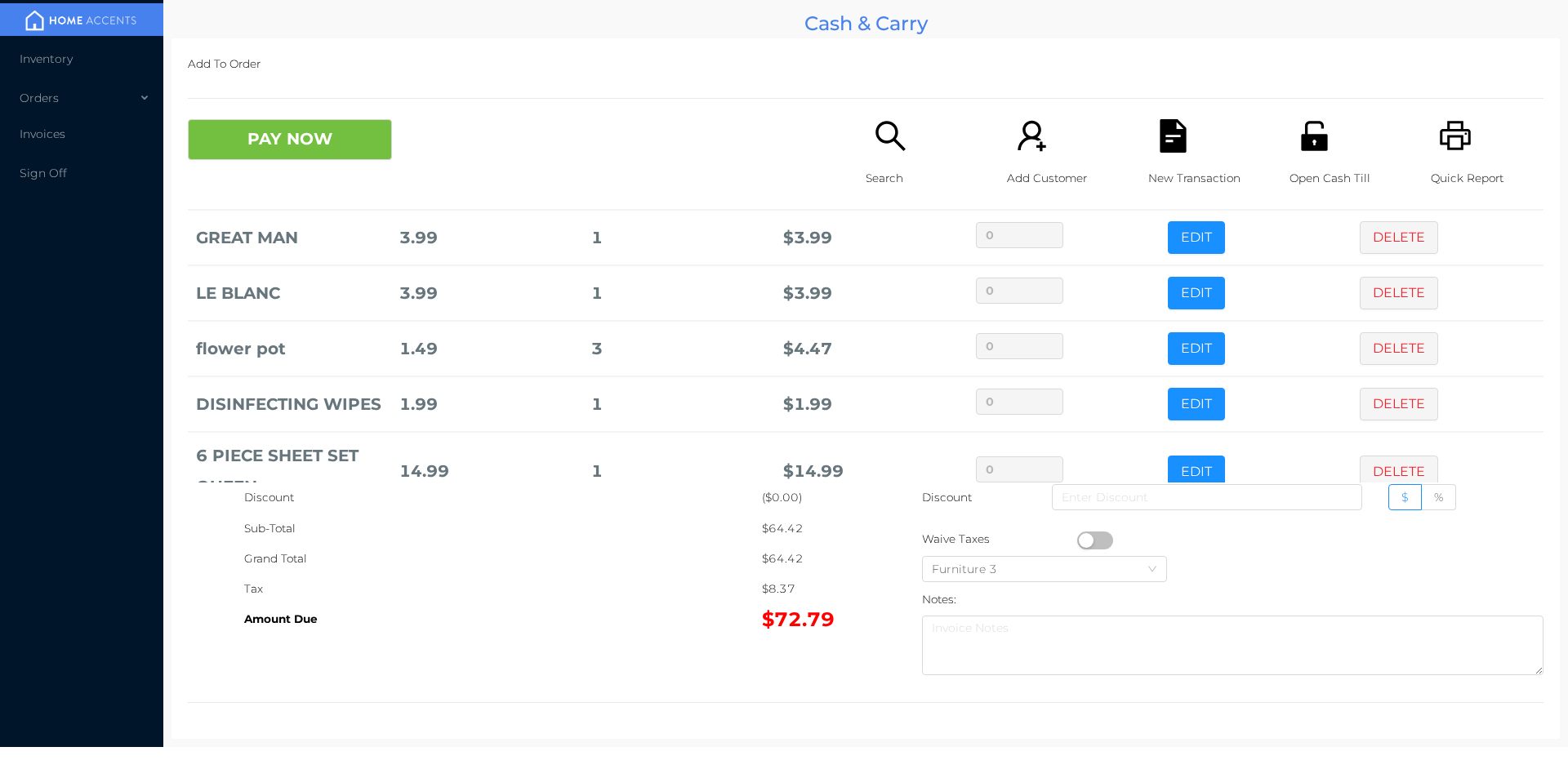
scroll to position [165, 0]
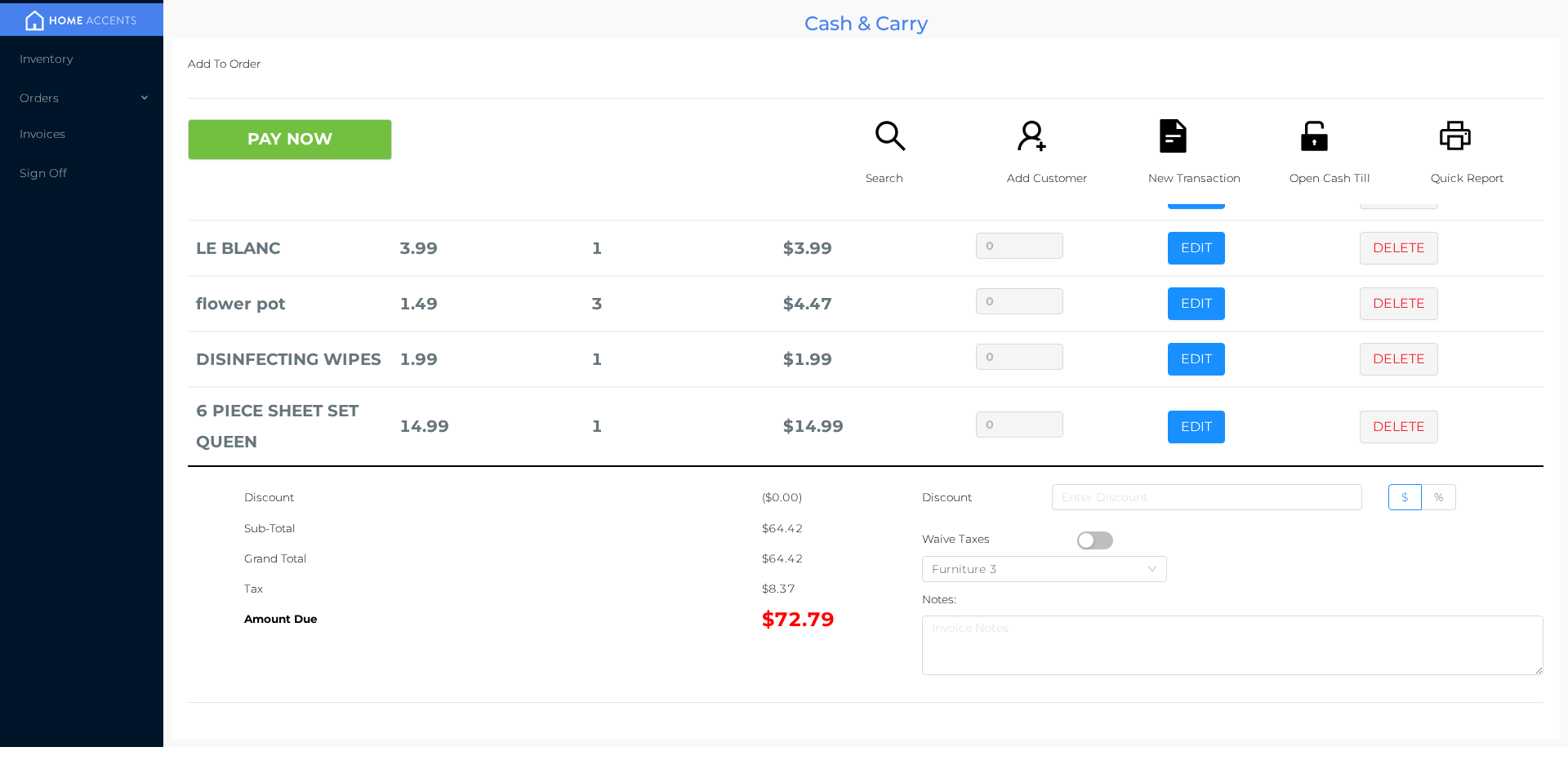
click at [876, 140] on icon "icon: search" at bounding box center [889, 135] width 29 height 29
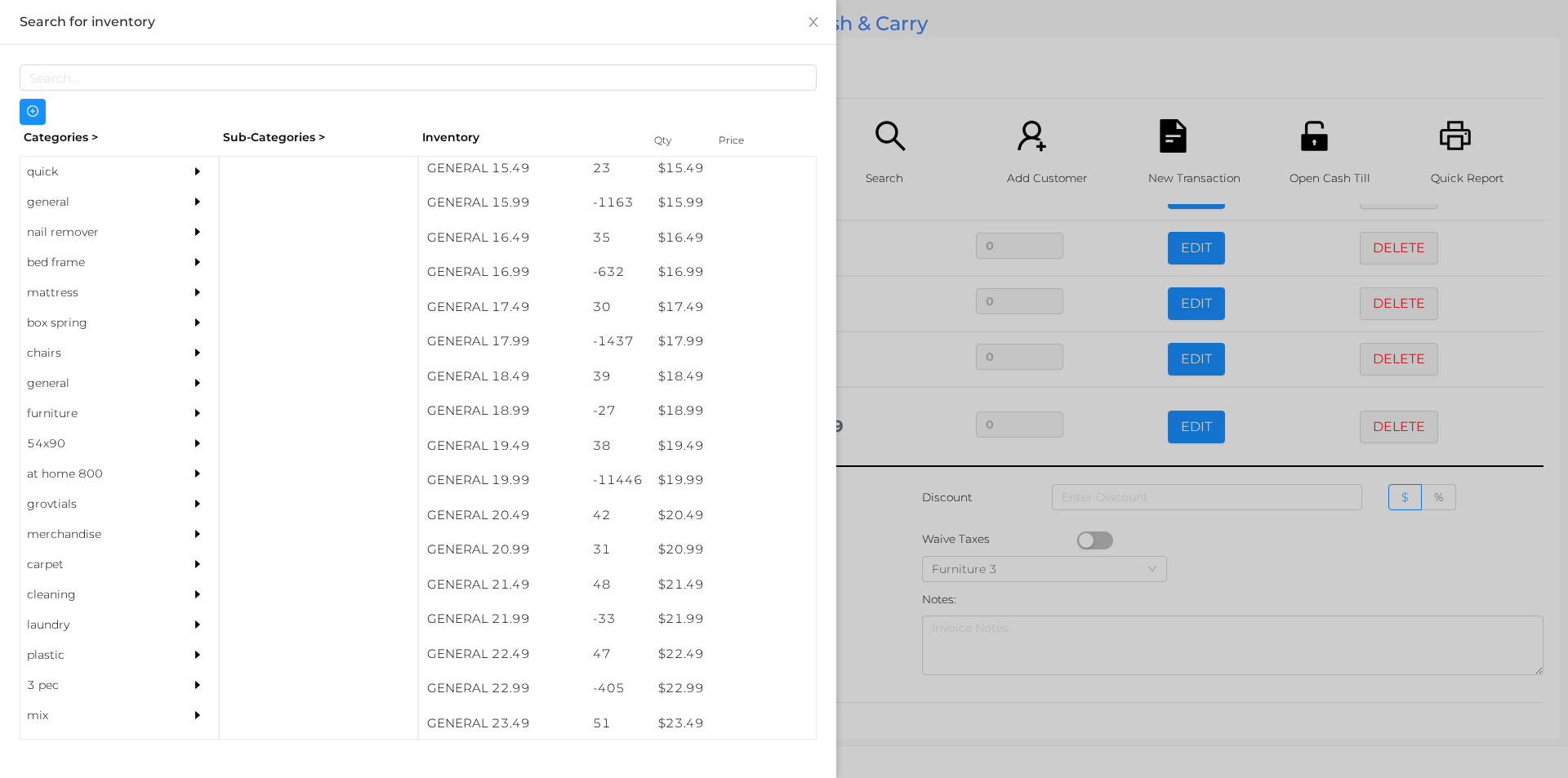
scroll to position [1454, 0]
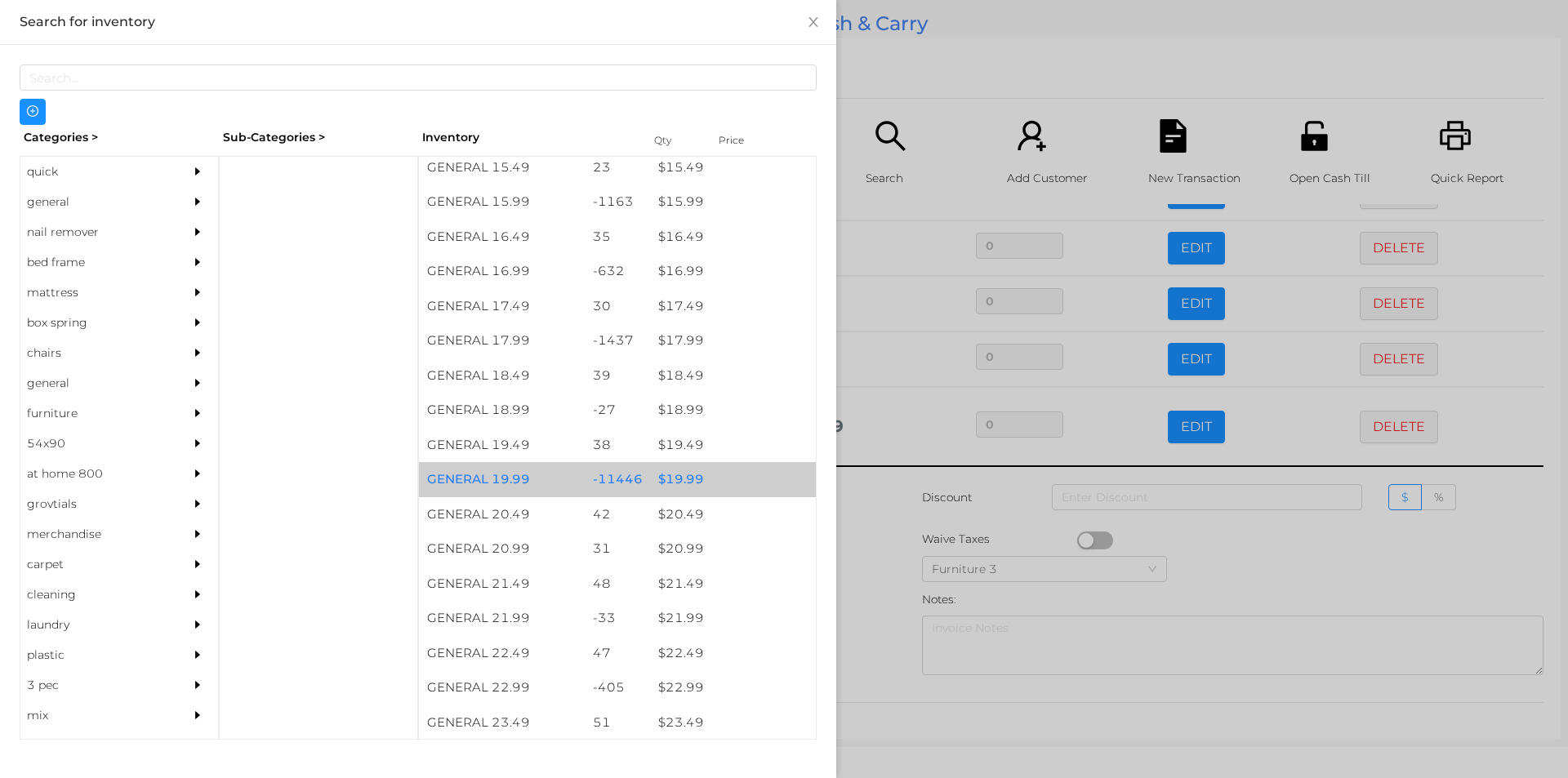
click at [703, 483] on div "$ 19.99" at bounding box center [733, 480] width 165 height 35
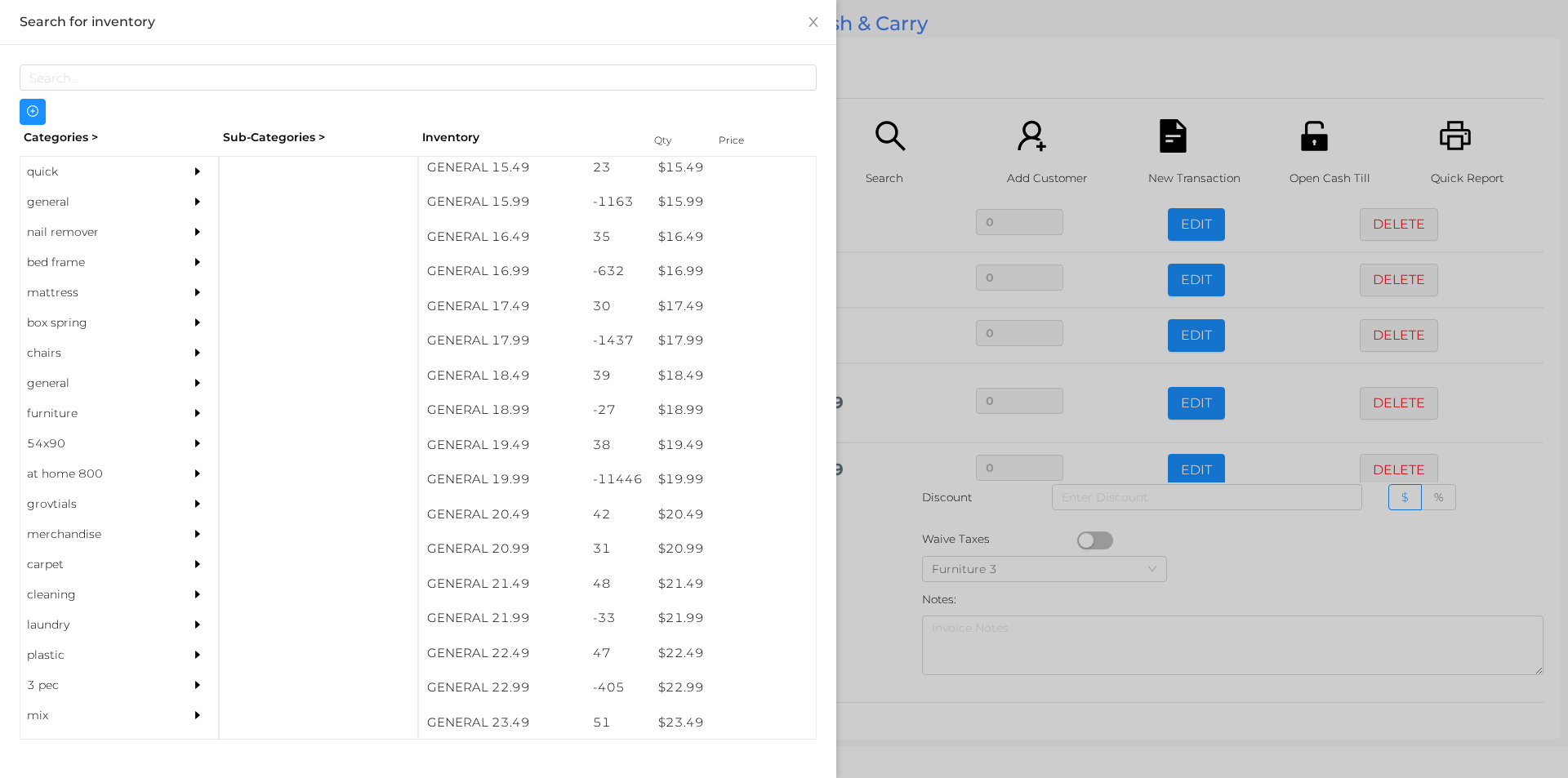
click at [877, 562] on div at bounding box center [784, 389] width 1568 height 778
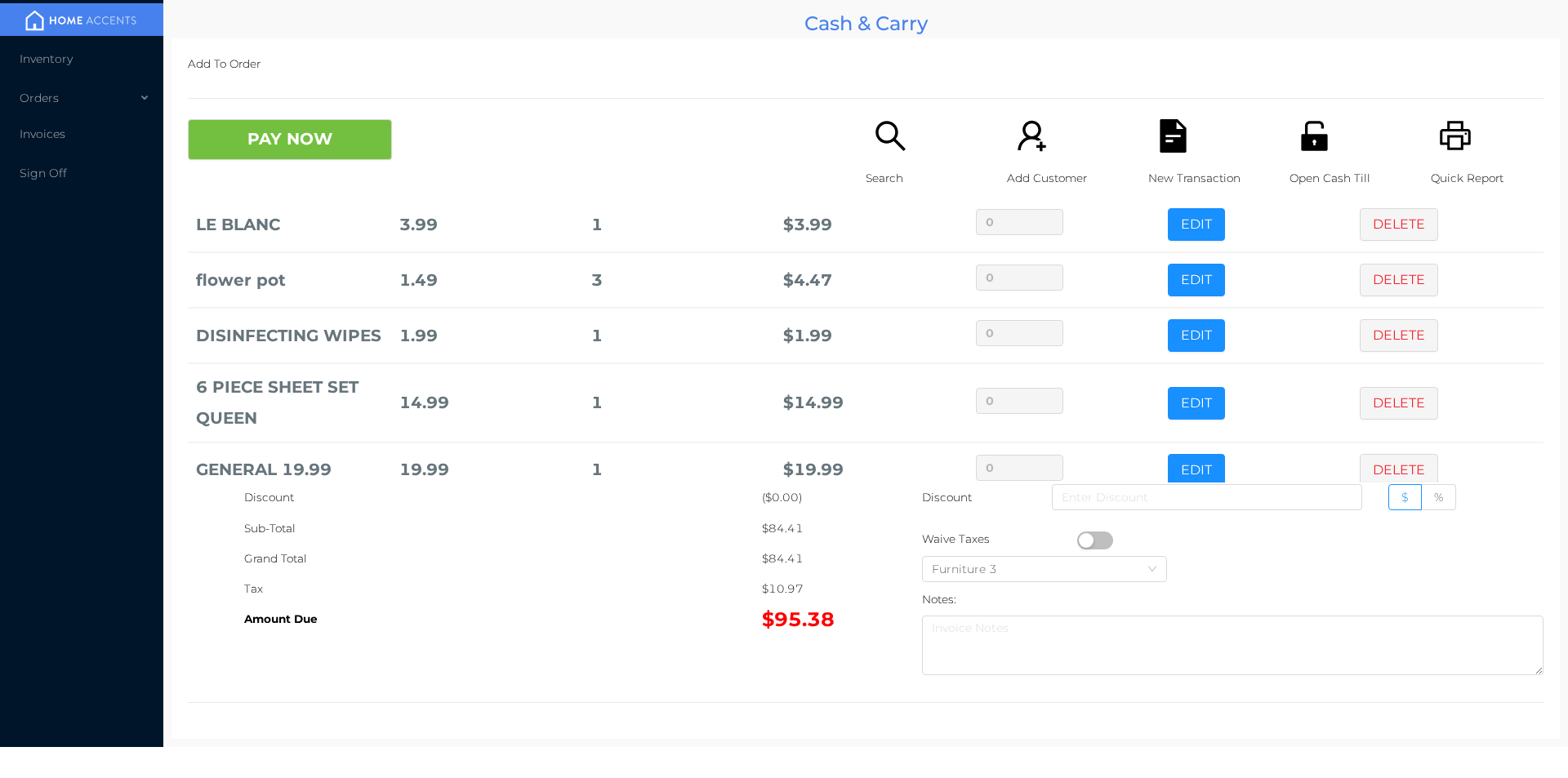
scroll to position [221, 0]
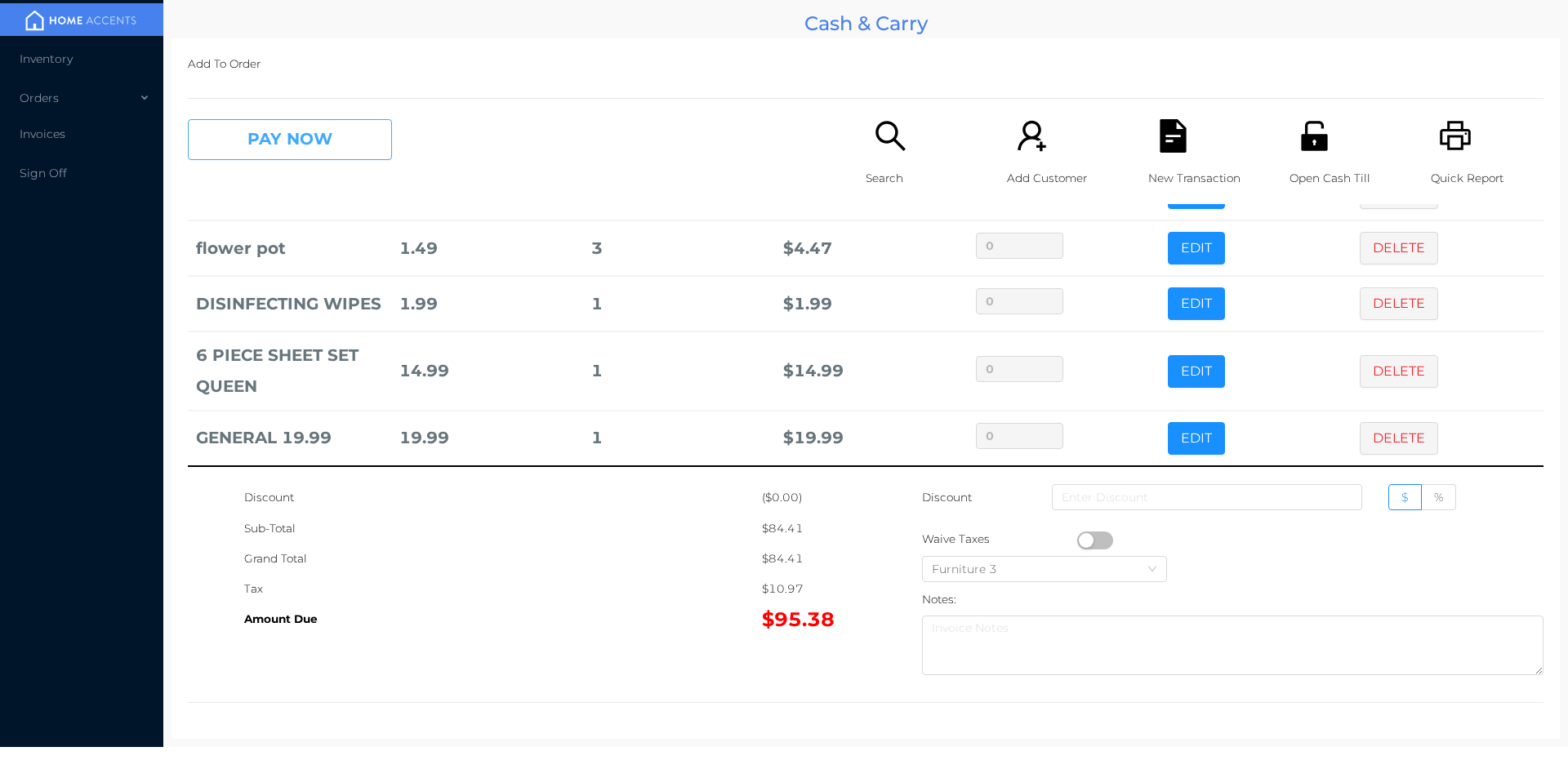
click at [277, 144] on button "PAY NOW" at bounding box center [290, 140] width 204 height 41
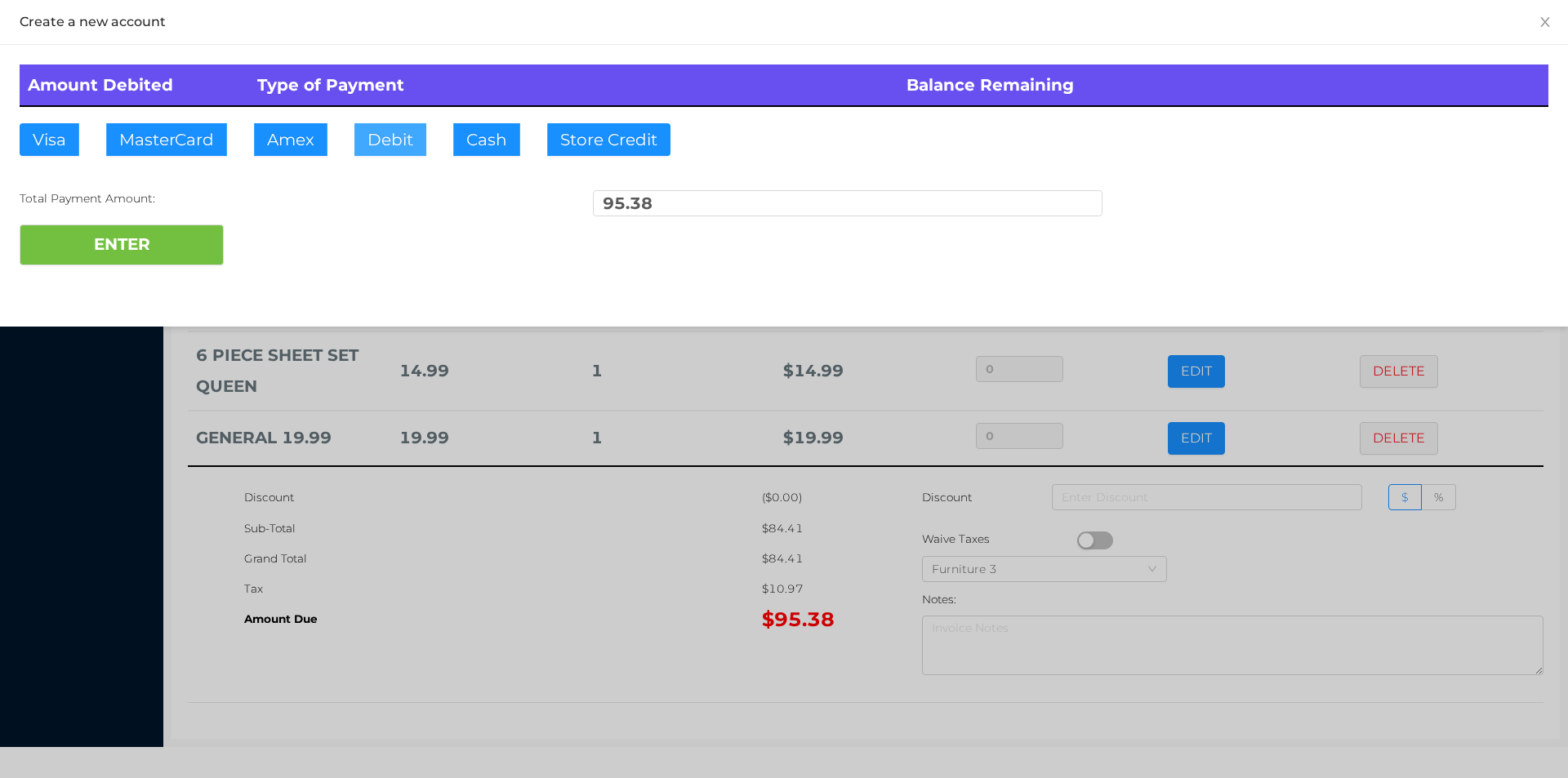
click at [389, 145] on button "Debit" at bounding box center [390, 140] width 72 height 33
click at [185, 246] on button "ENTER" at bounding box center [121, 245] width 204 height 41
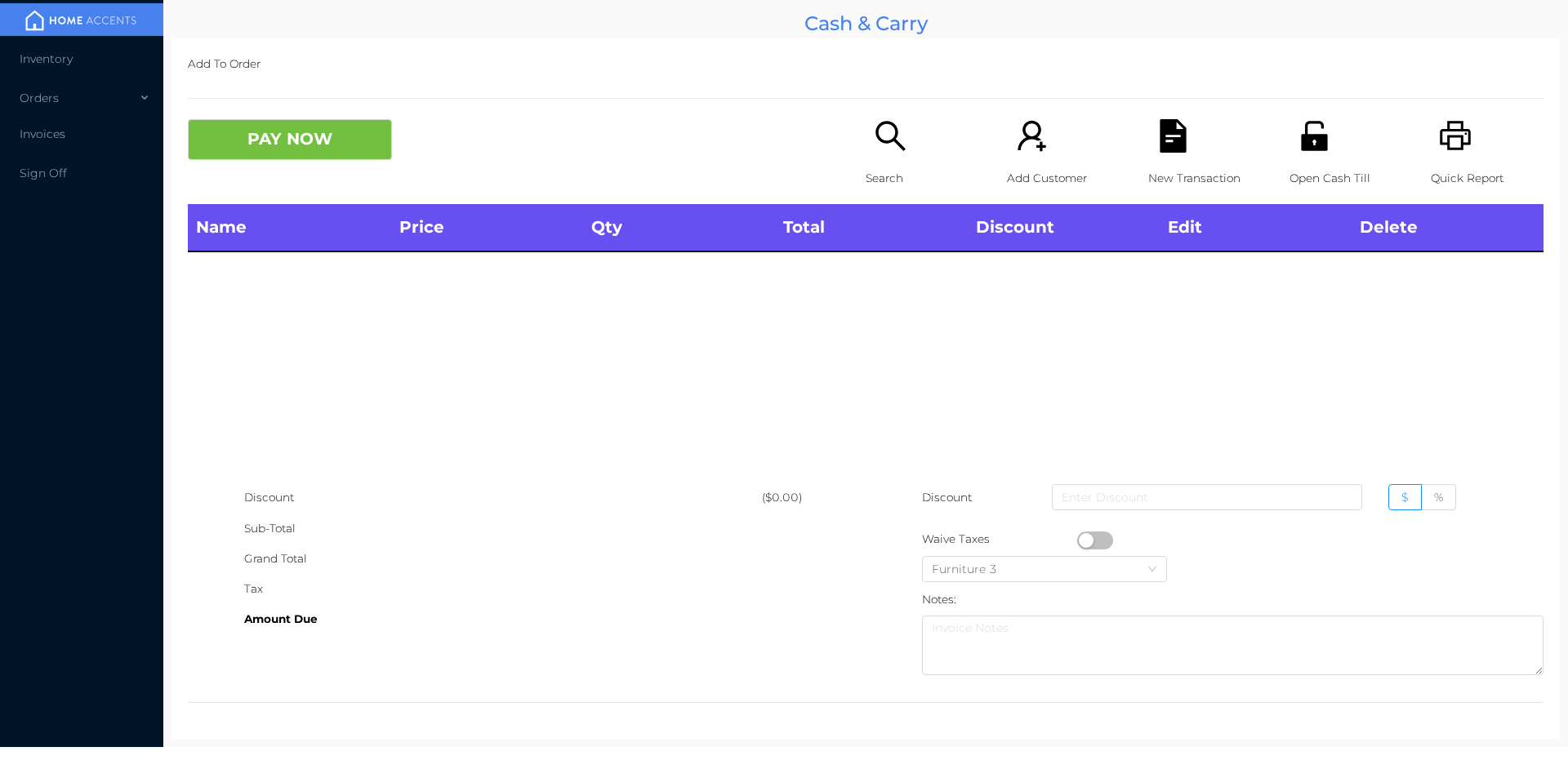
scroll to position [0, 0]
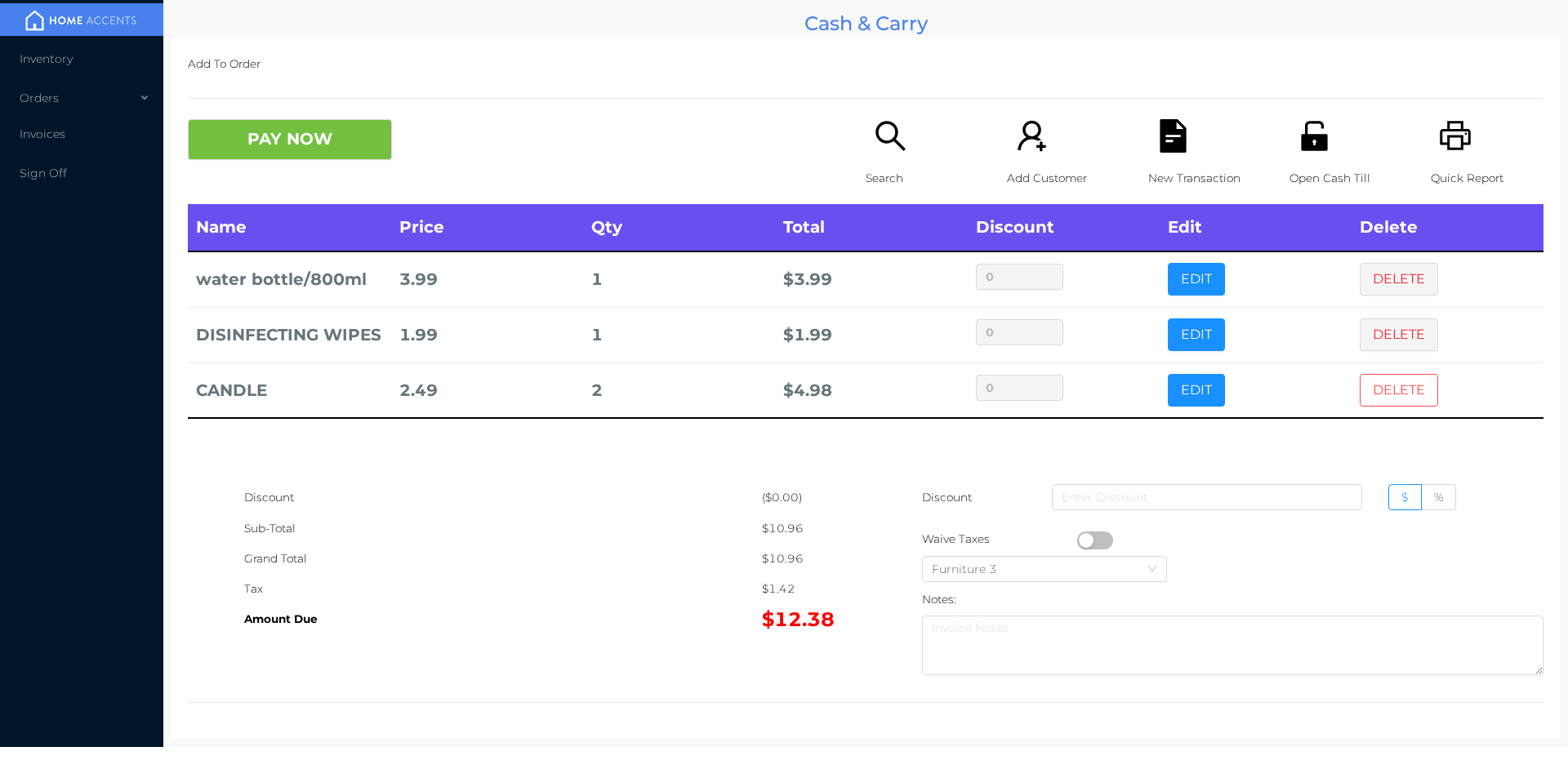
click at [1387, 386] on button "DELETE" at bounding box center [1399, 390] width 79 height 33
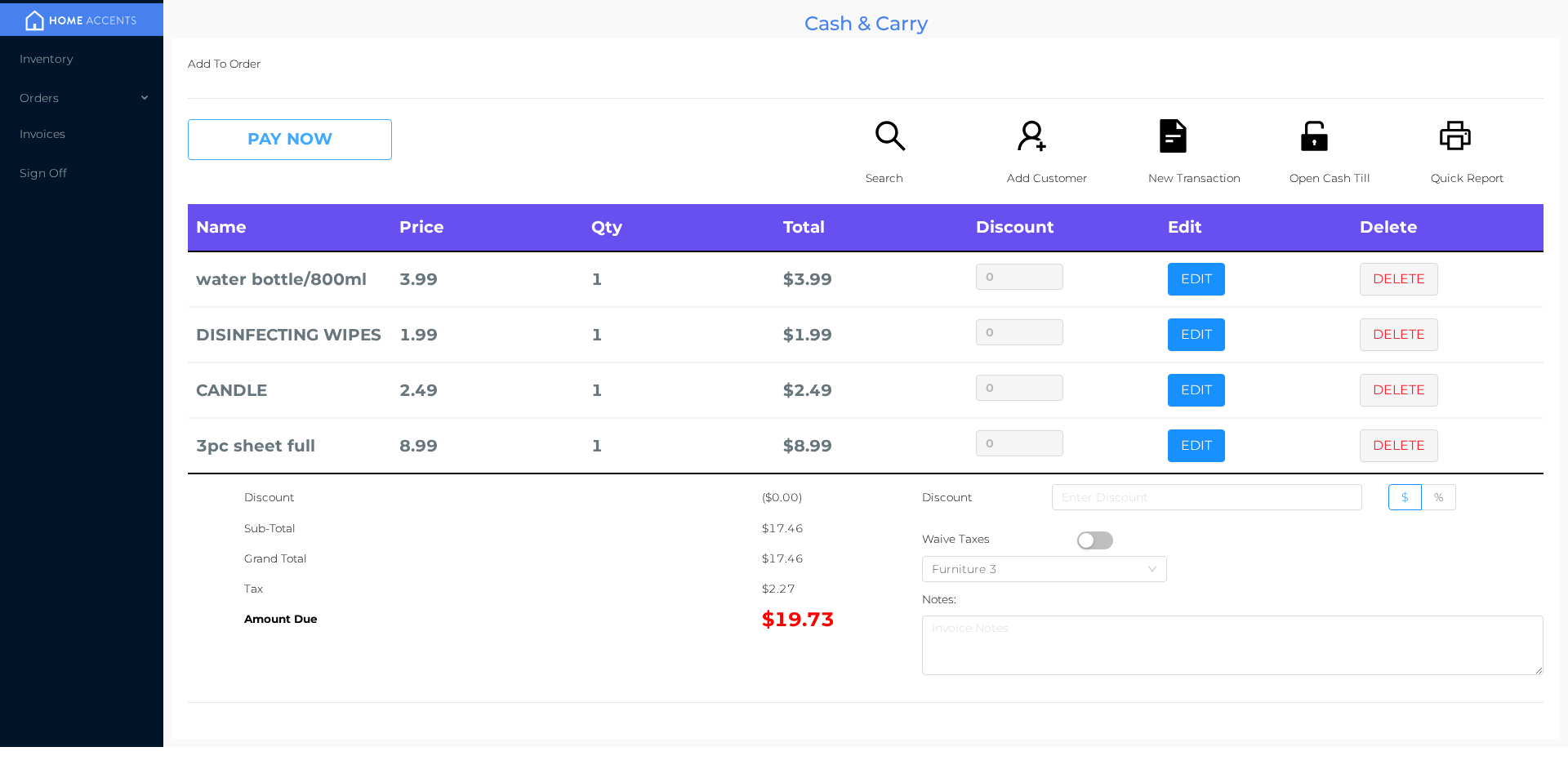
click at [302, 130] on button "PAY NOW" at bounding box center [290, 140] width 204 height 41
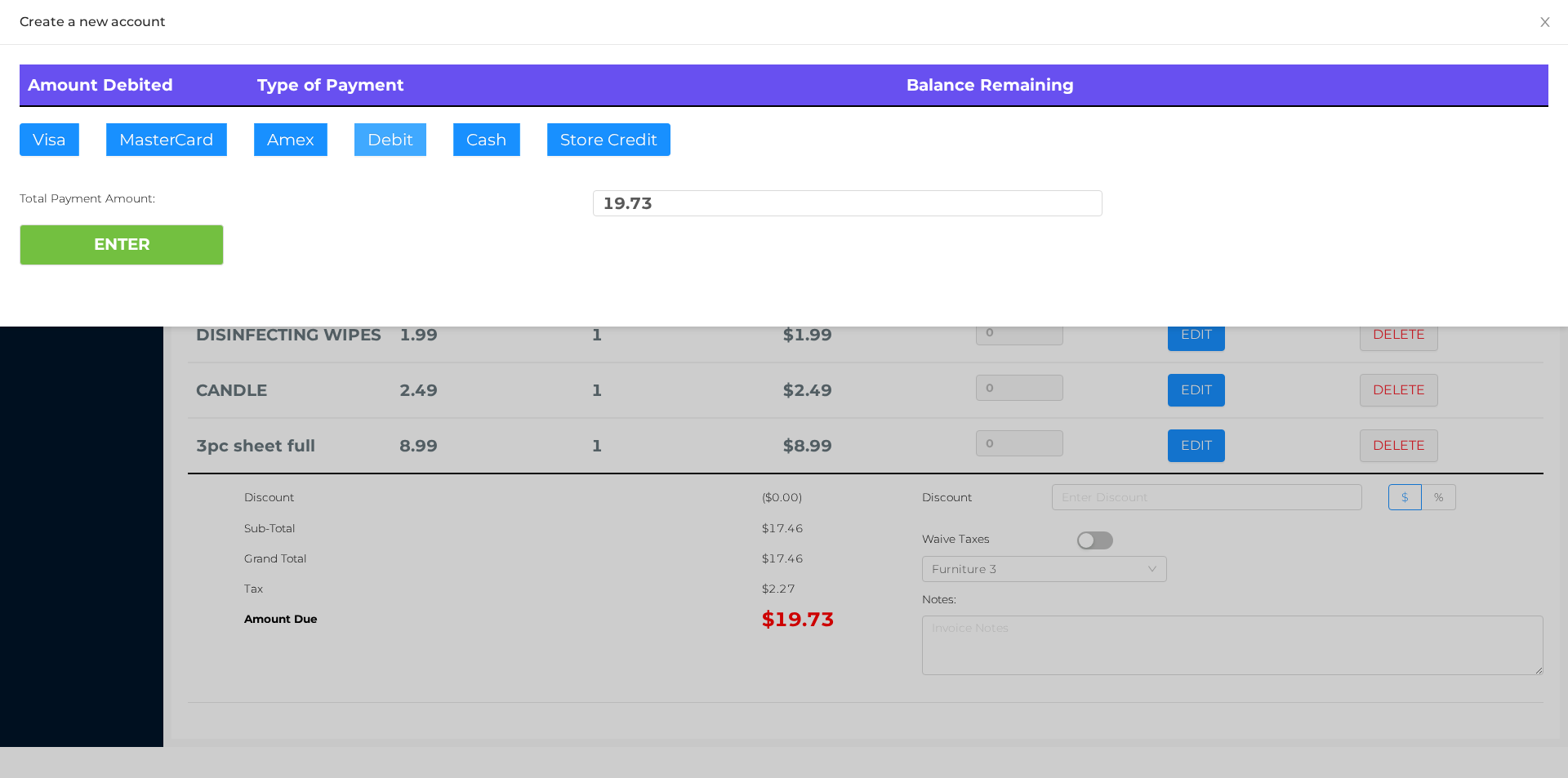
click at [395, 134] on button "Debit" at bounding box center [390, 140] width 72 height 33
click at [144, 246] on button "ENTER" at bounding box center [121, 245] width 204 height 41
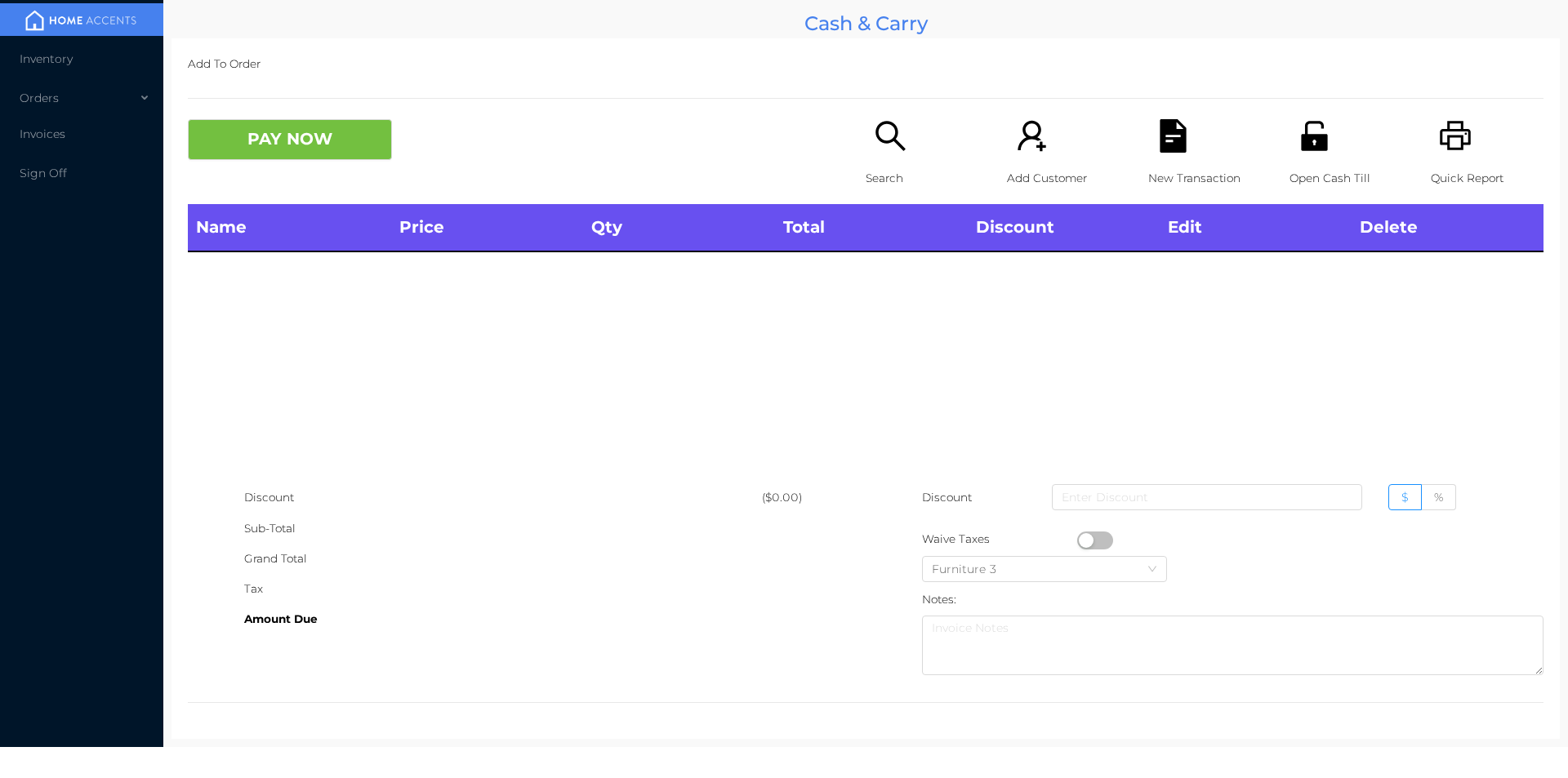
click at [1305, 174] on p "Open Cash Till" at bounding box center [1346, 178] width 113 height 30
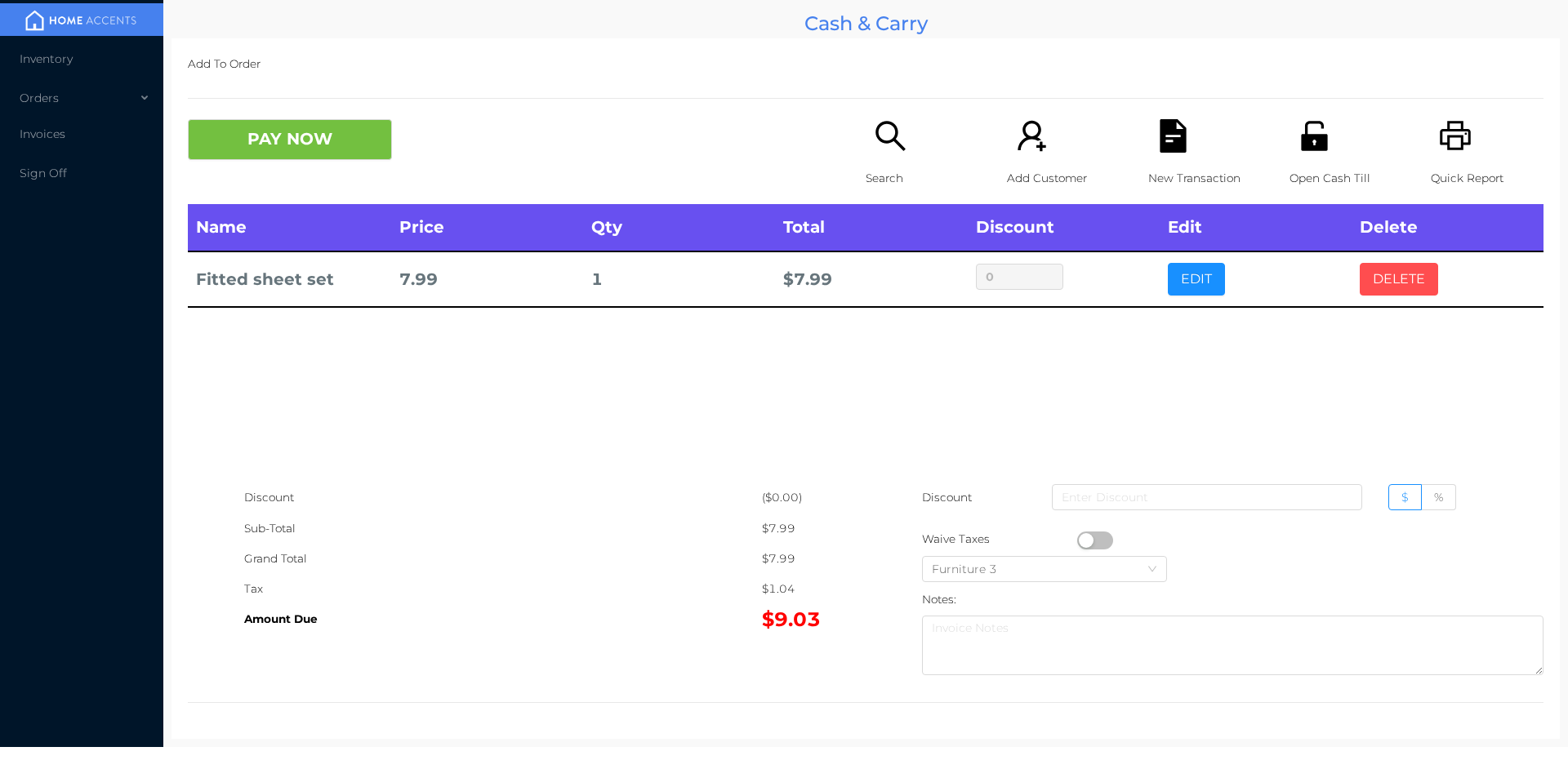
click at [1387, 278] on button "DELETE" at bounding box center [1399, 279] width 79 height 33
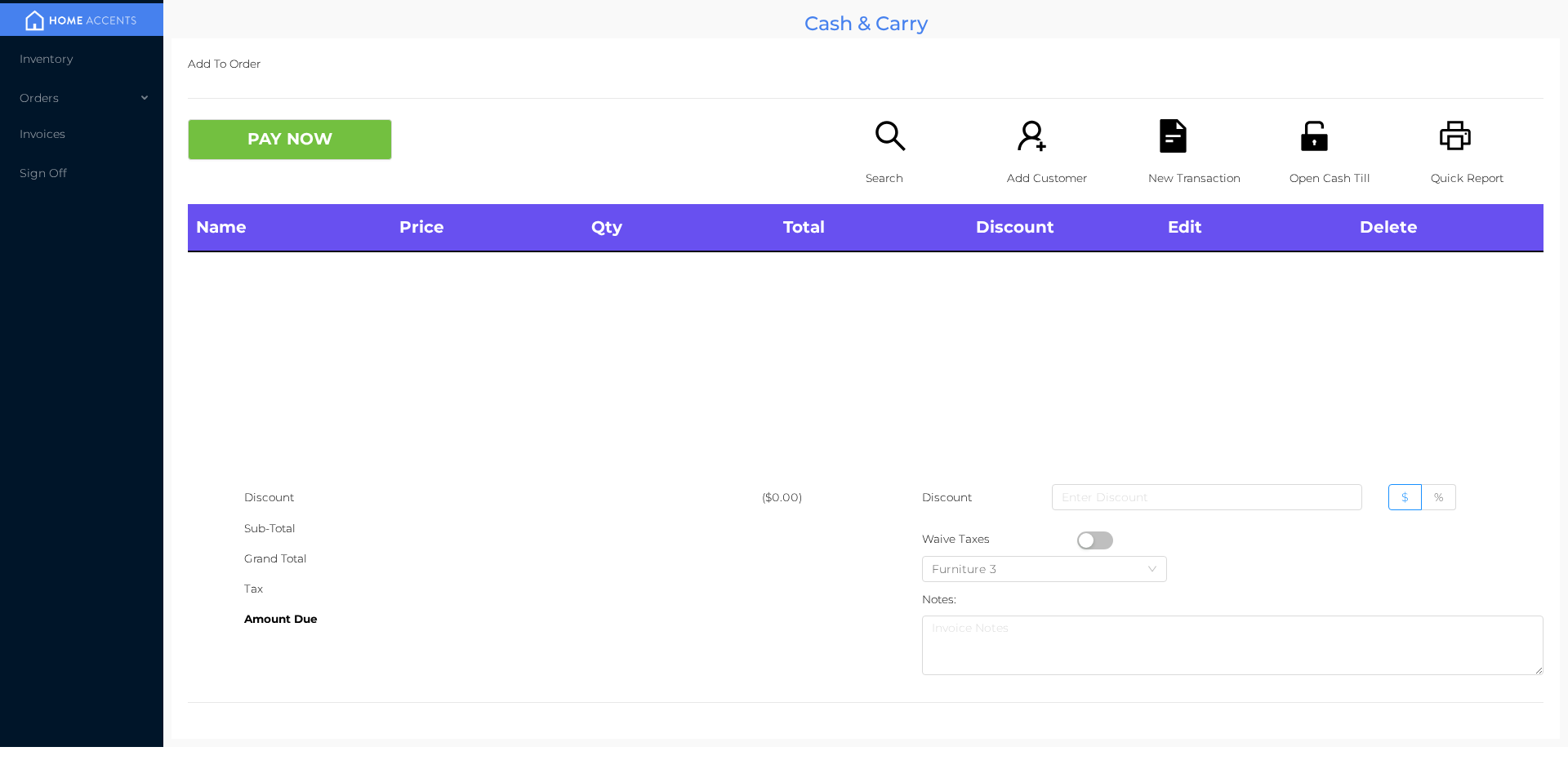
click at [882, 160] on div "Search" at bounding box center [922, 162] width 113 height 85
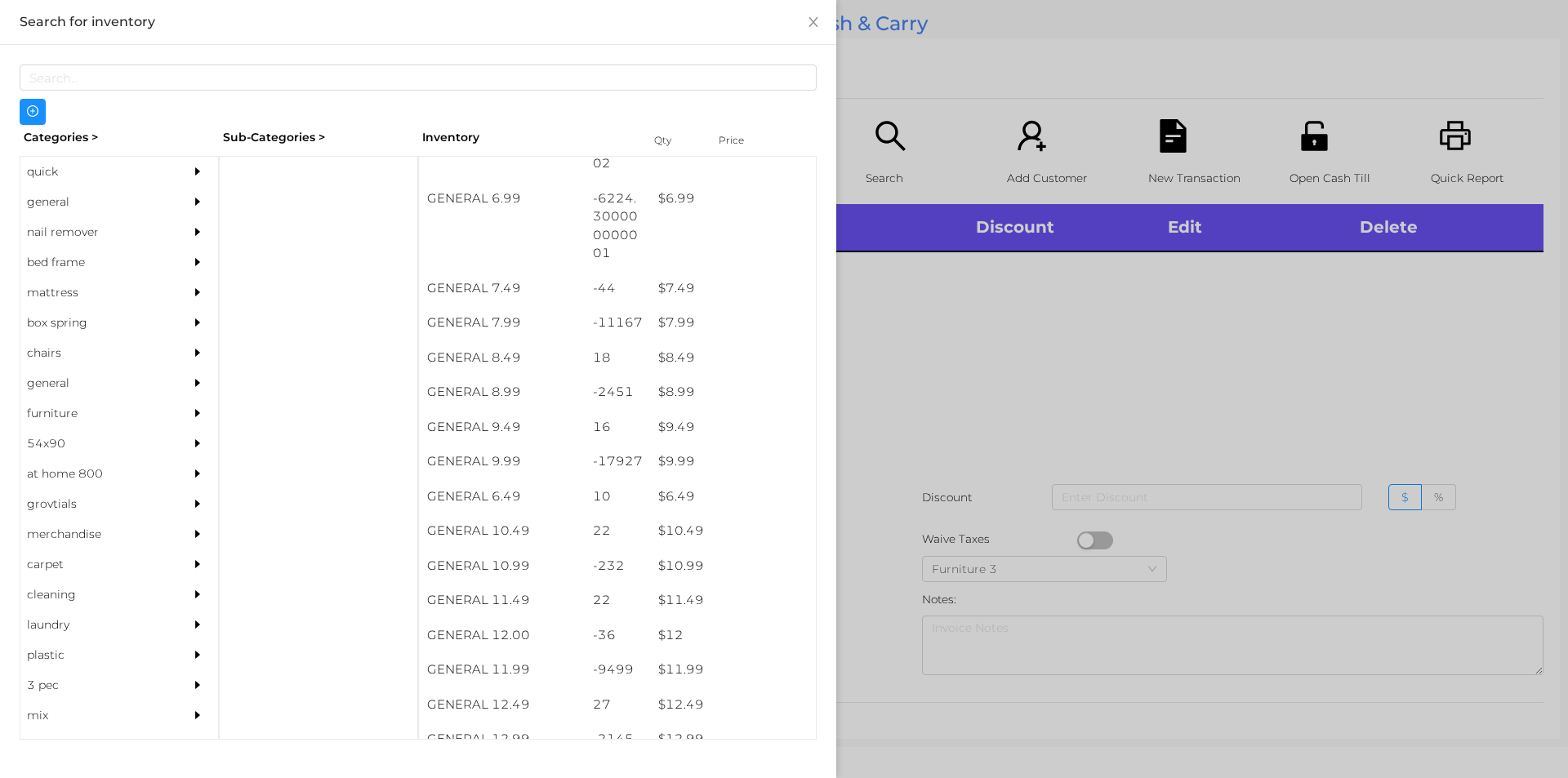
scroll to position [745, 0]
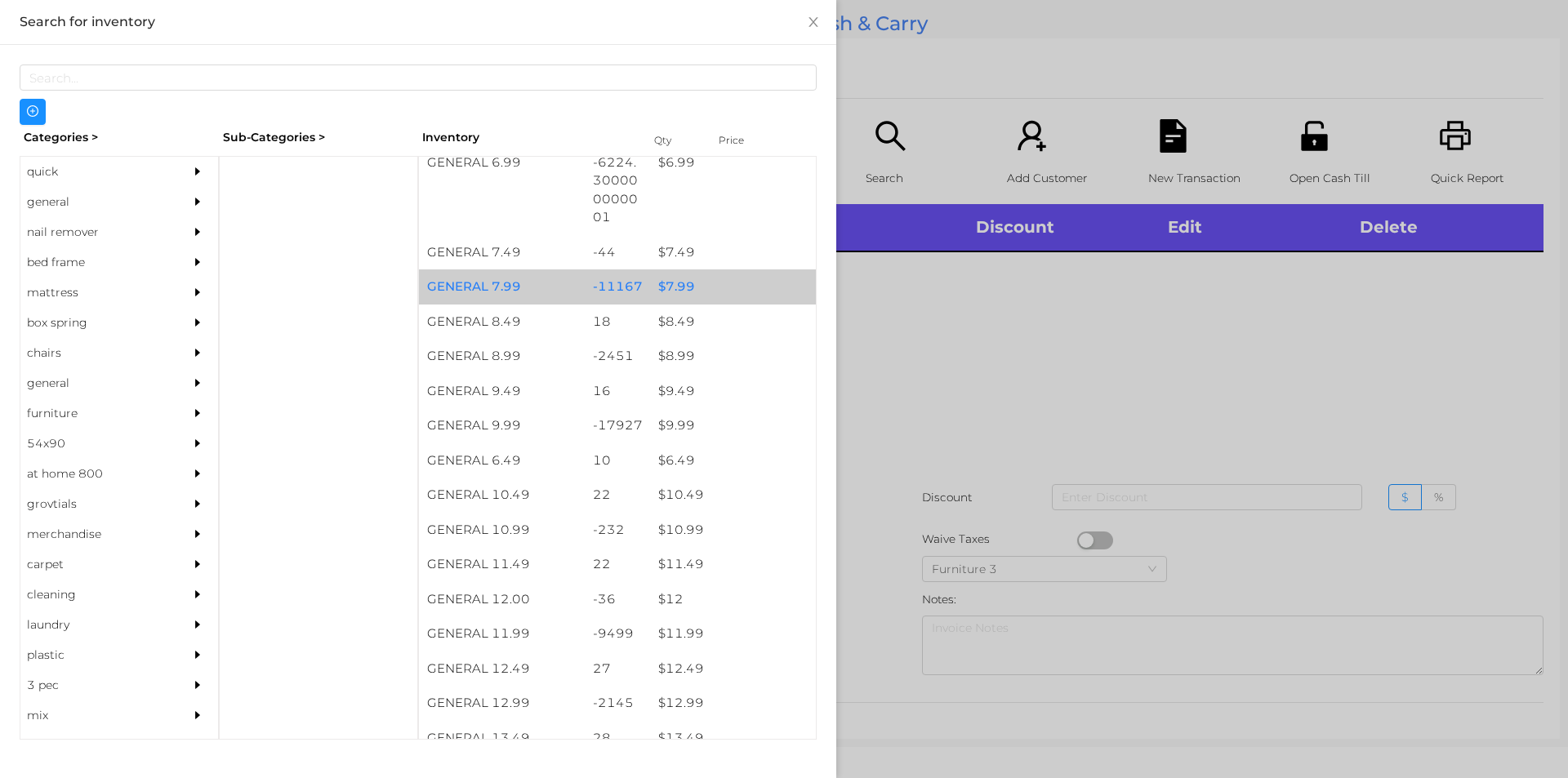
click at [671, 288] on div "$ 7.99" at bounding box center [733, 287] width 165 height 35
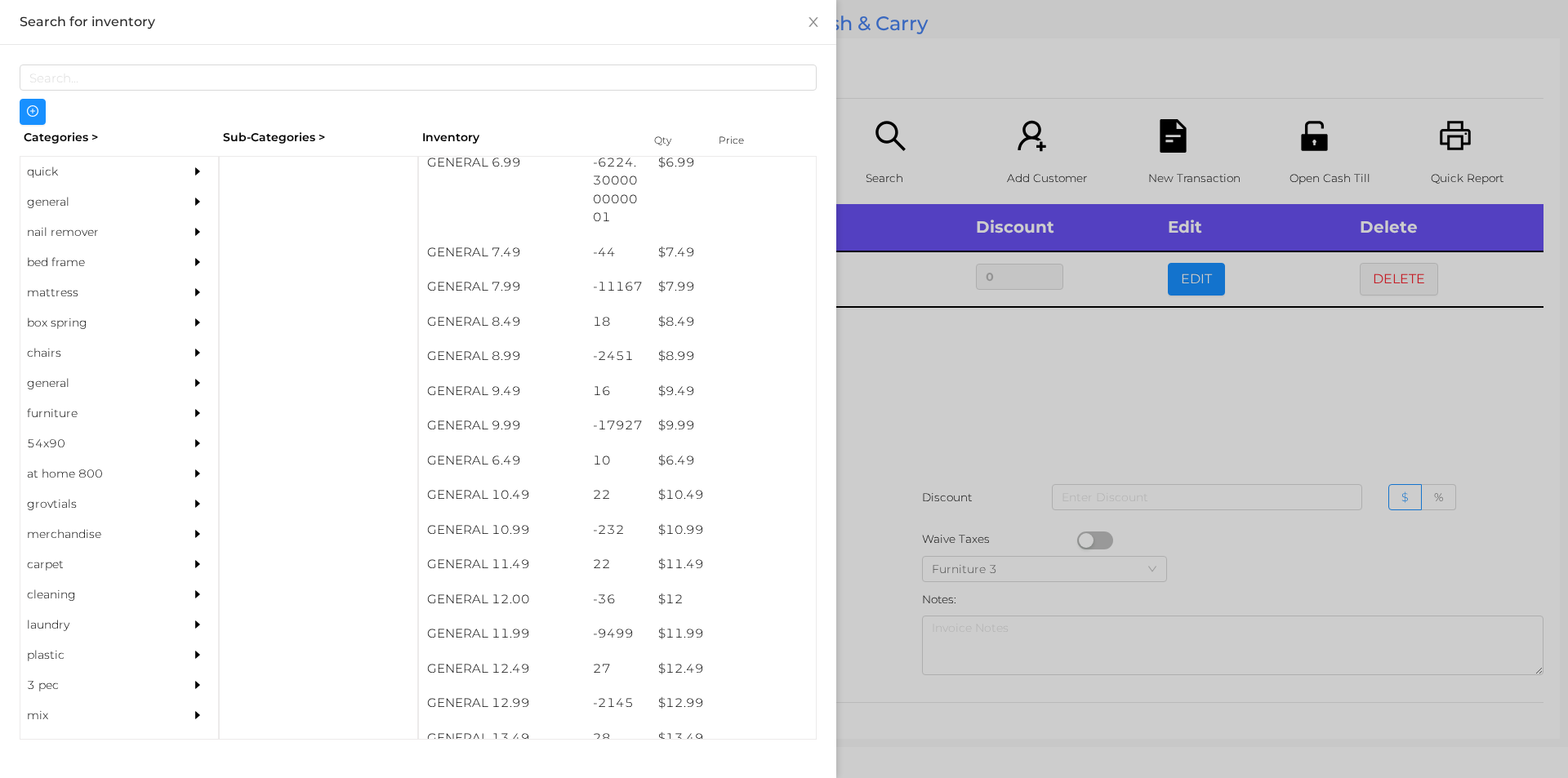
click at [920, 363] on div at bounding box center [784, 389] width 1568 height 778
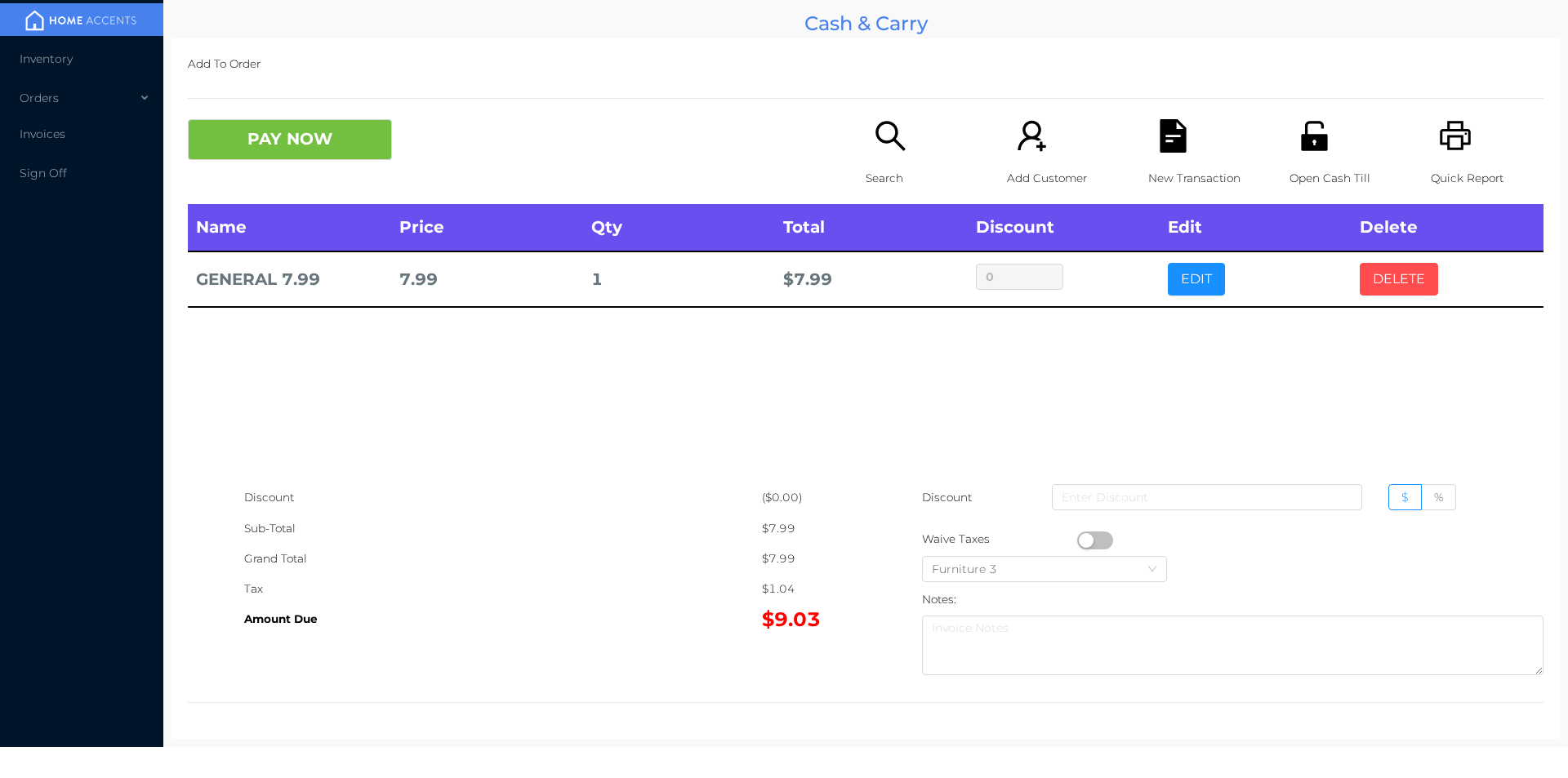
click at [1393, 292] on button "DELETE" at bounding box center [1399, 279] width 79 height 33
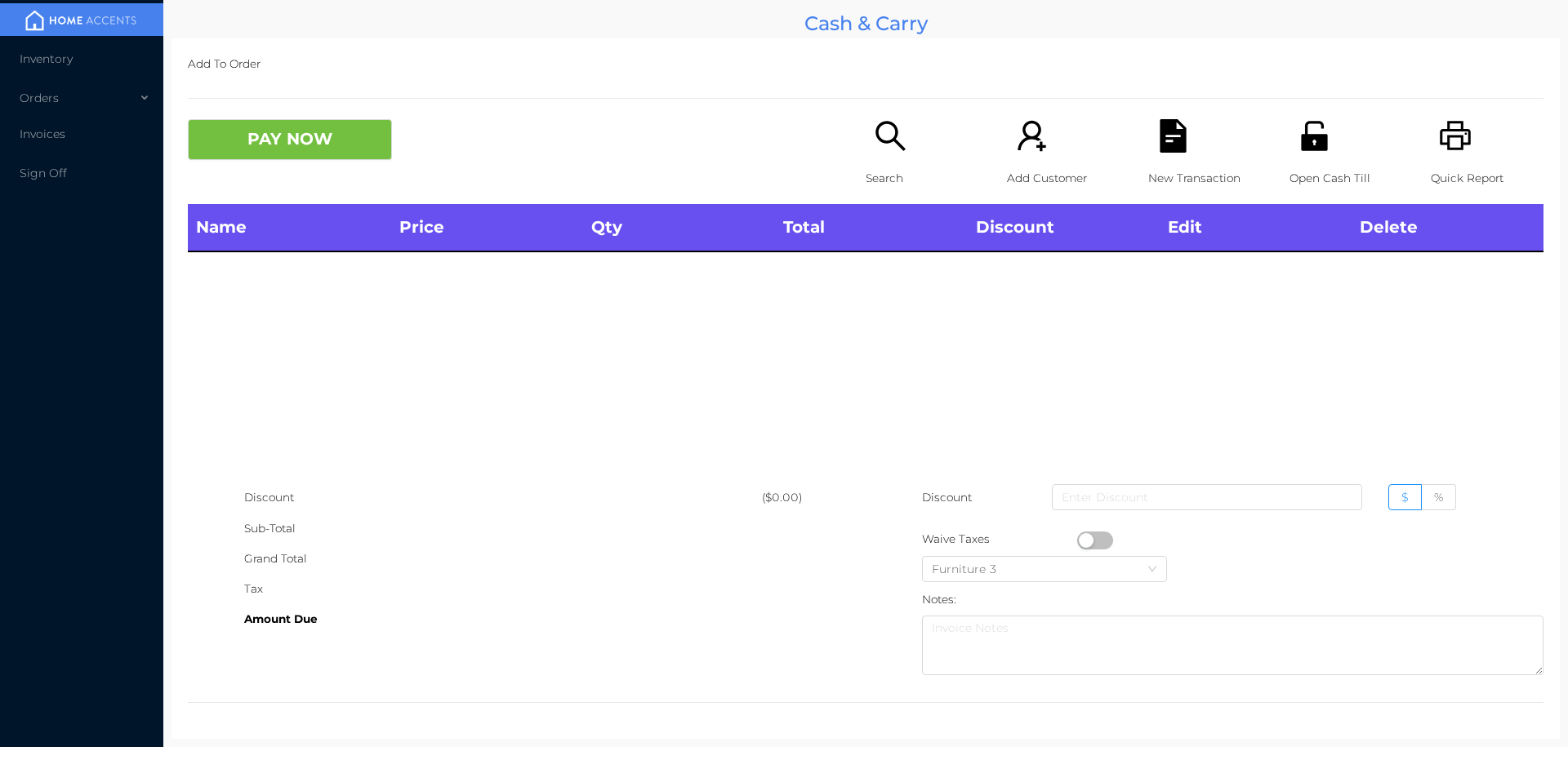
click at [1440, 149] on icon "icon: printer" at bounding box center [1455, 135] width 31 height 29
click at [285, 179] on div "PAY NOW Search Add Customer New Transaction Open Cash Till Quick Report" at bounding box center [866, 162] width 1356 height 85
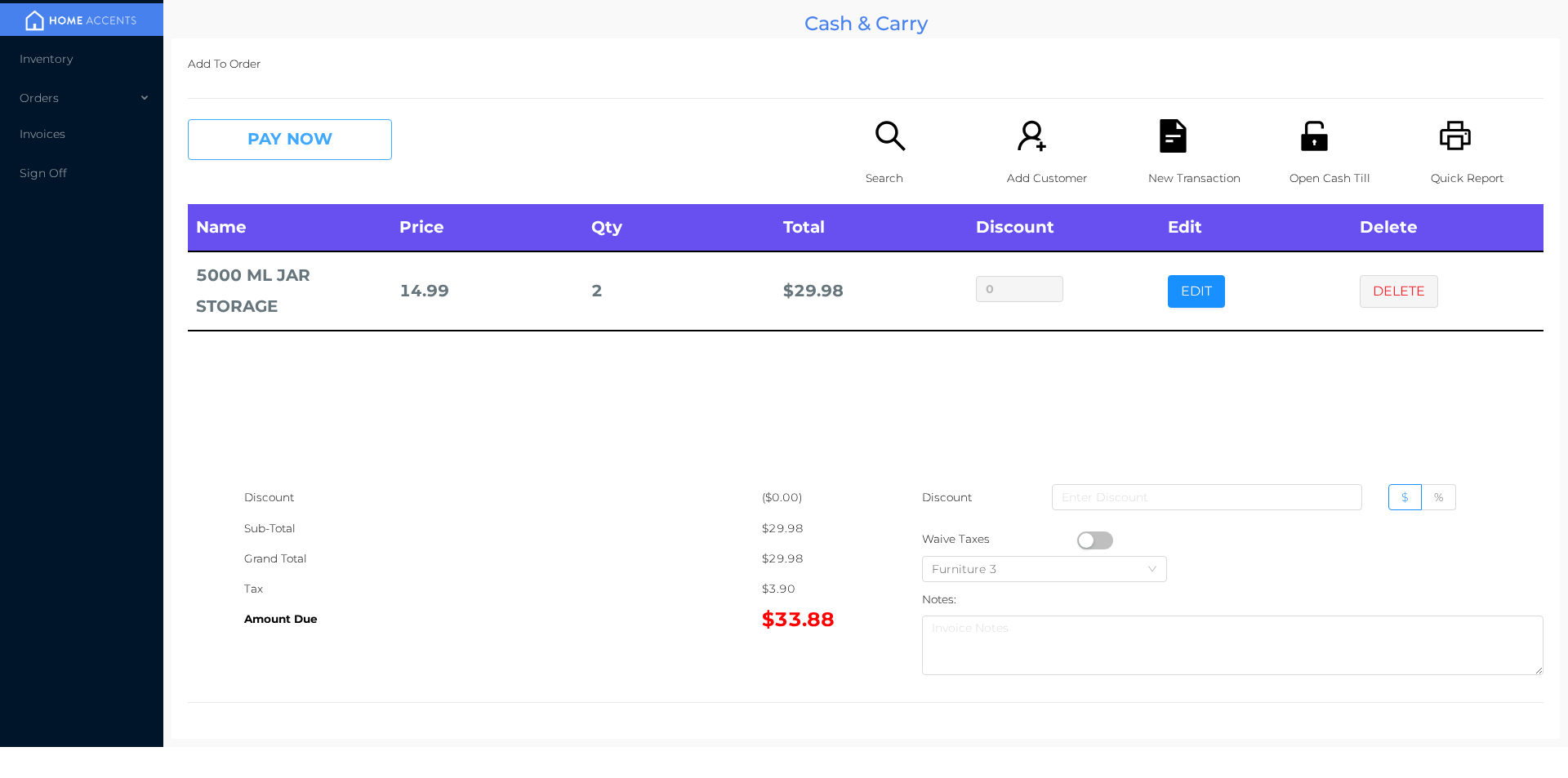
click at [304, 150] on button "PAY NOW" at bounding box center [290, 140] width 204 height 41
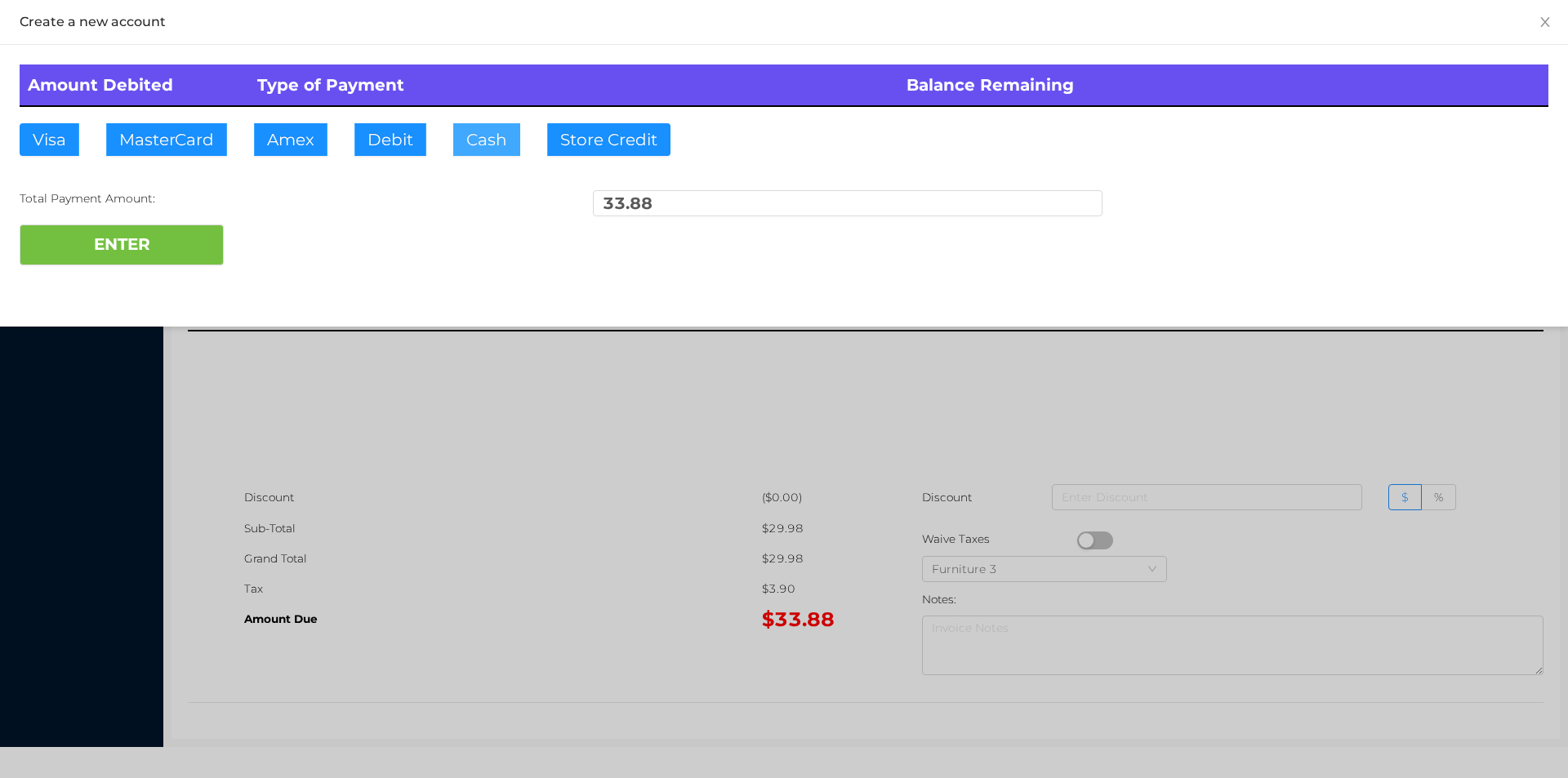
click at [480, 138] on button "Cash" at bounding box center [486, 140] width 67 height 33
type input "100."
click at [179, 240] on button "ENTER" at bounding box center [121, 245] width 204 height 41
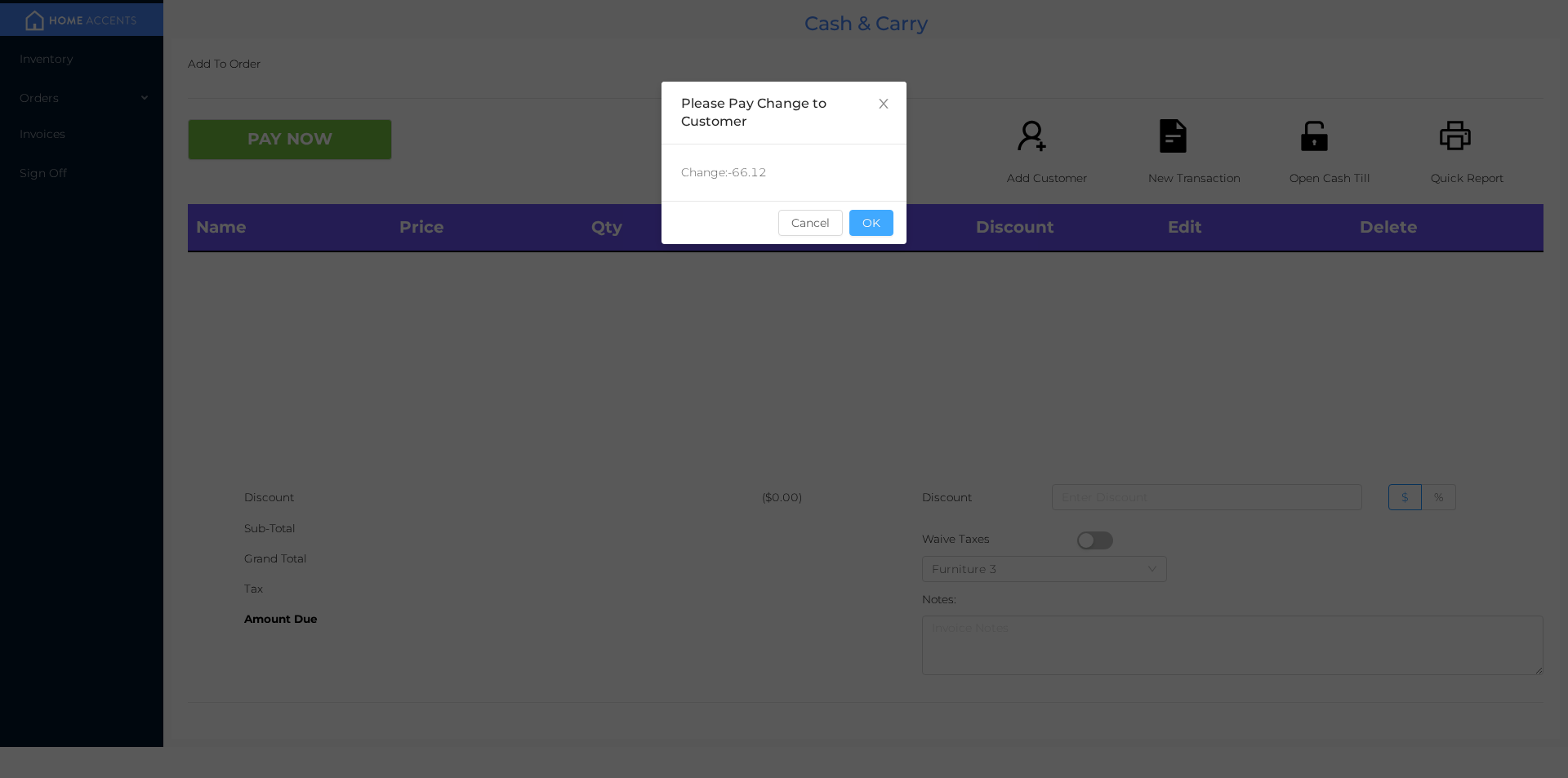
click at [893, 234] on button "OK" at bounding box center [871, 222] width 44 height 26
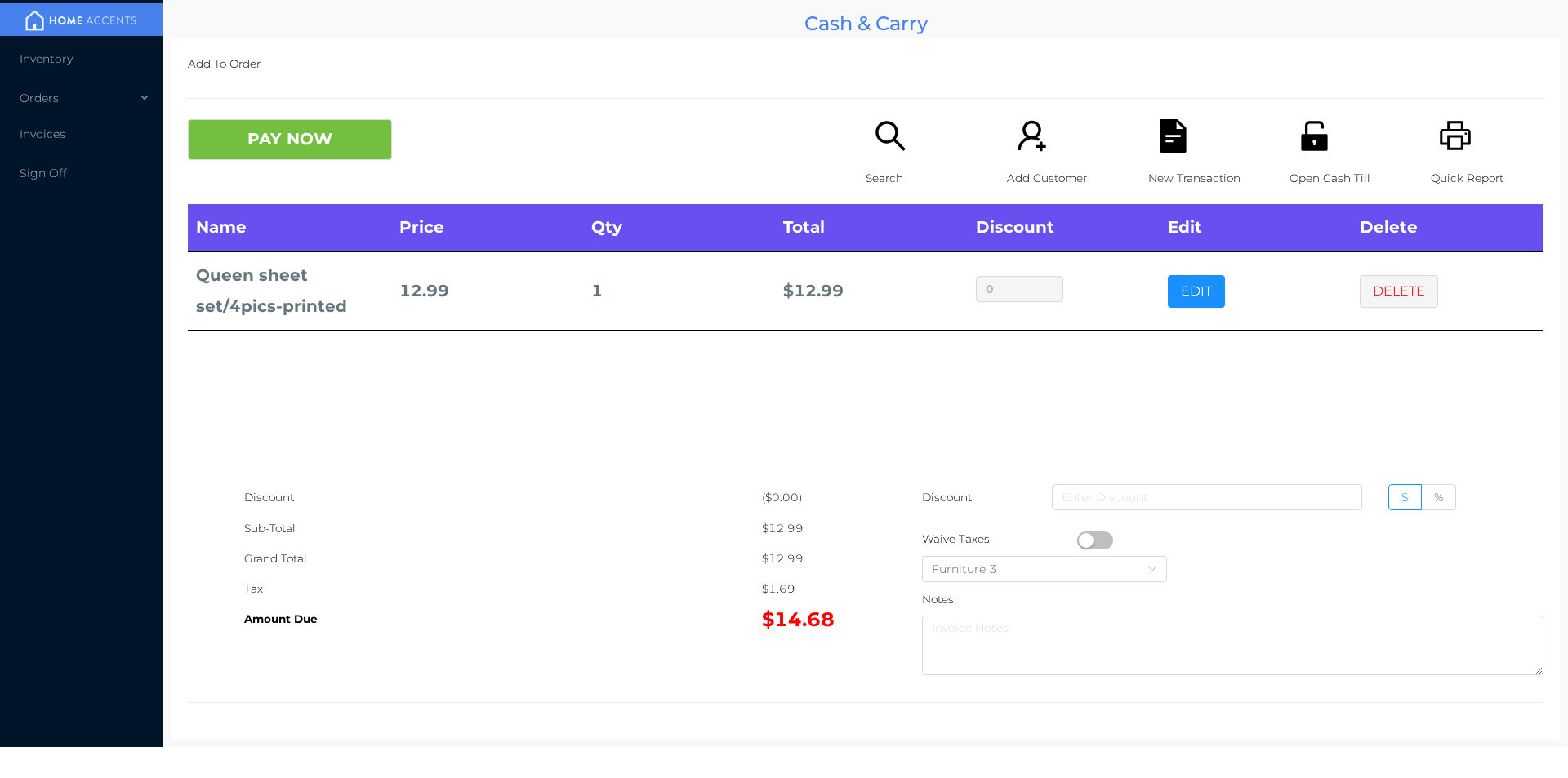
click at [888, 161] on div "Search" at bounding box center [922, 162] width 113 height 85
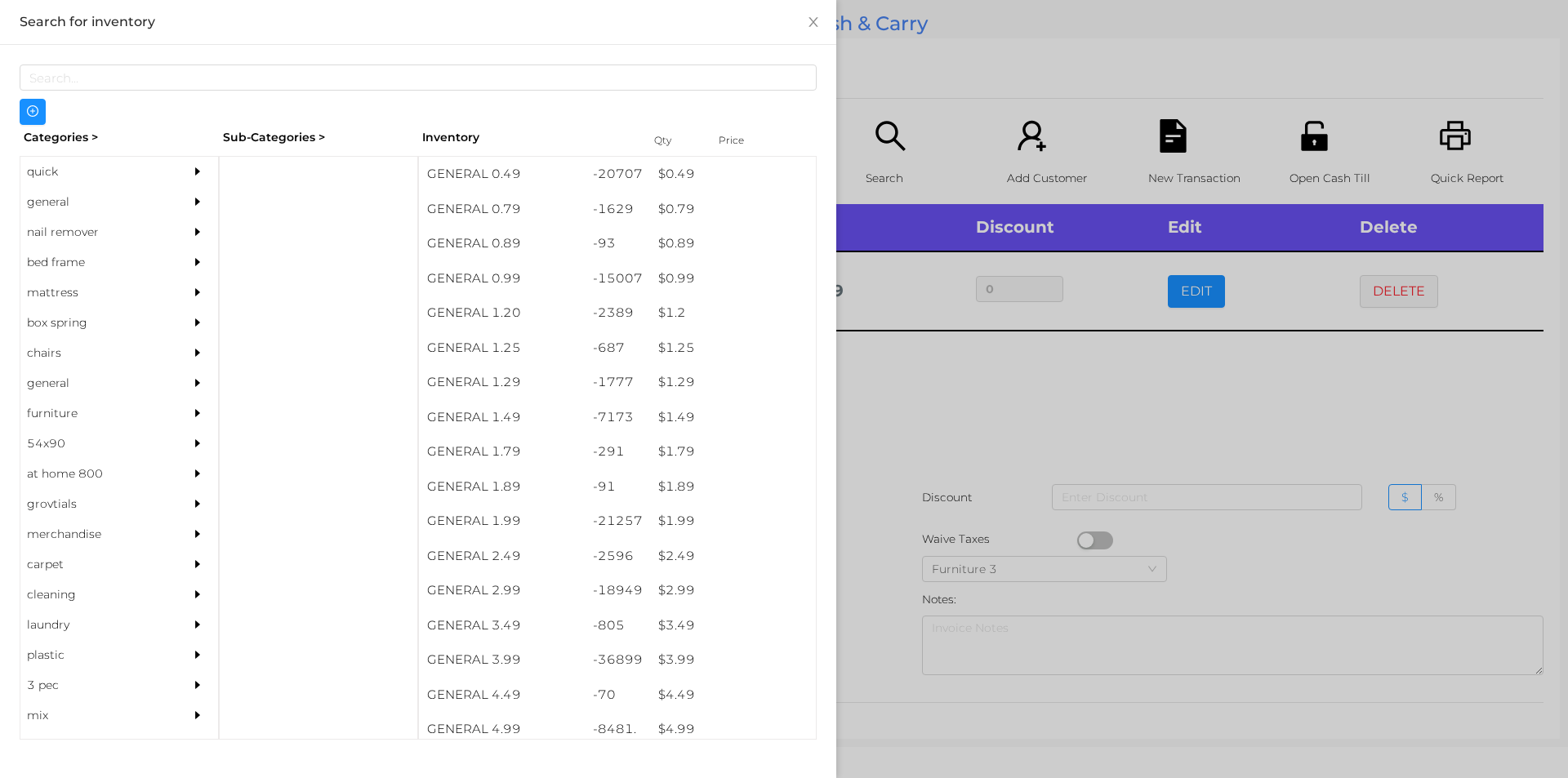
scroll to position [0, 0]
click at [267, 174] on div at bounding box center [318, 448] width 199 height 584
click at [39, 202] on div "general" at bounding box center [94, 202] width 149 height 30
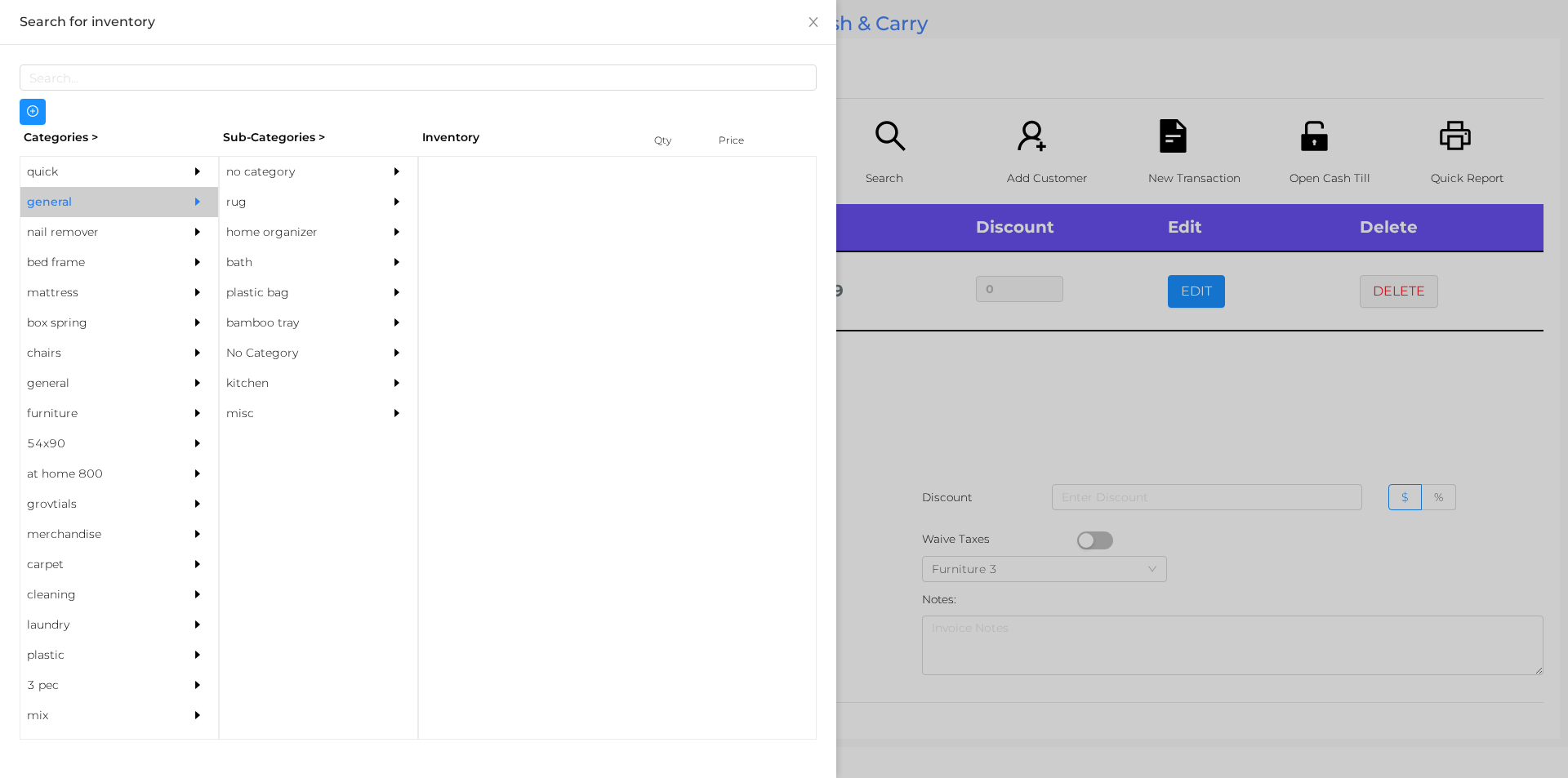
click at [251, 174] on div "no category" at bounding box center [294, 172] width 149 height 30
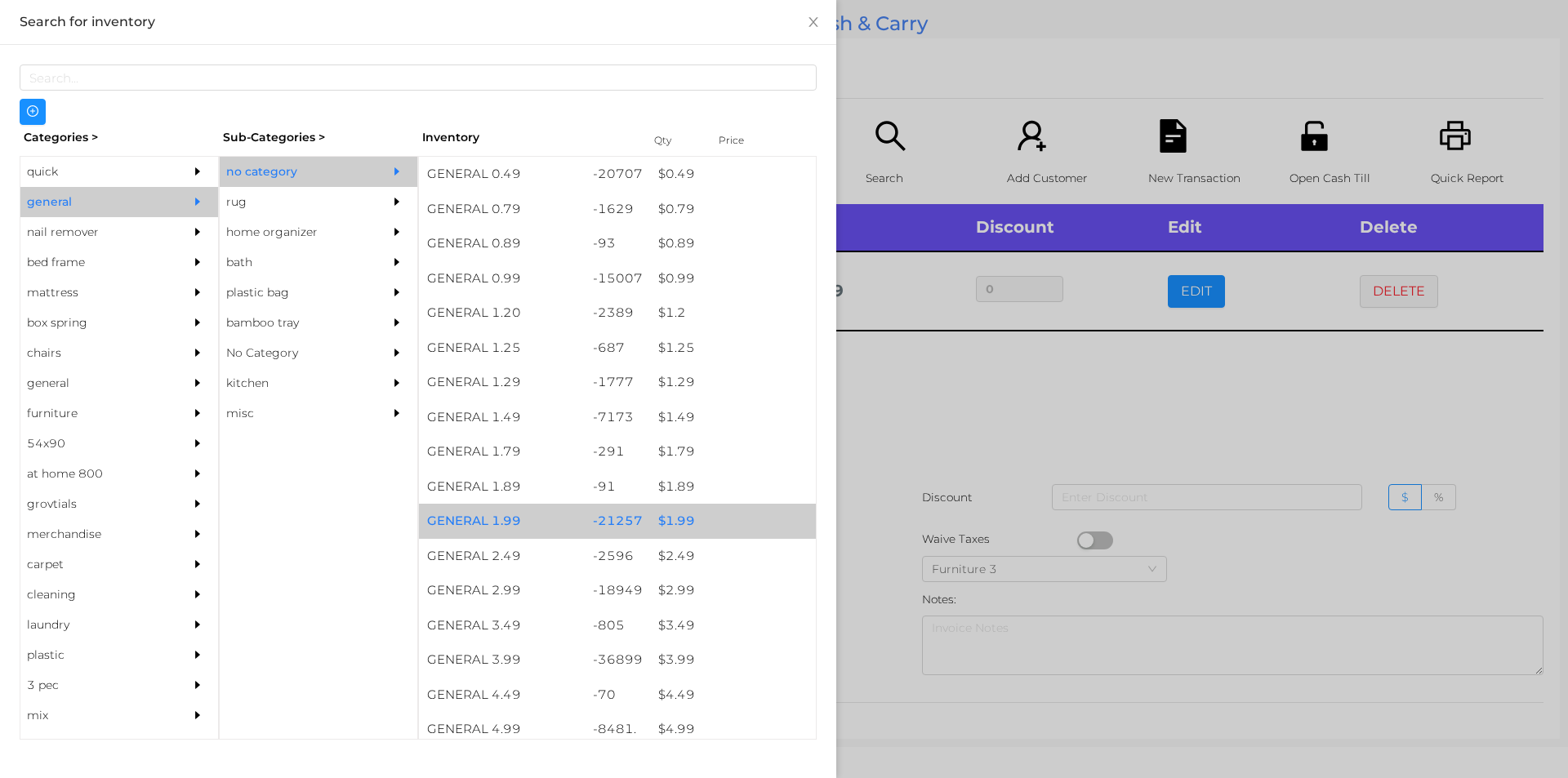
click at [663, 525] on div "$ 1.99" at bounding box center [733, 521] width 165 height 35
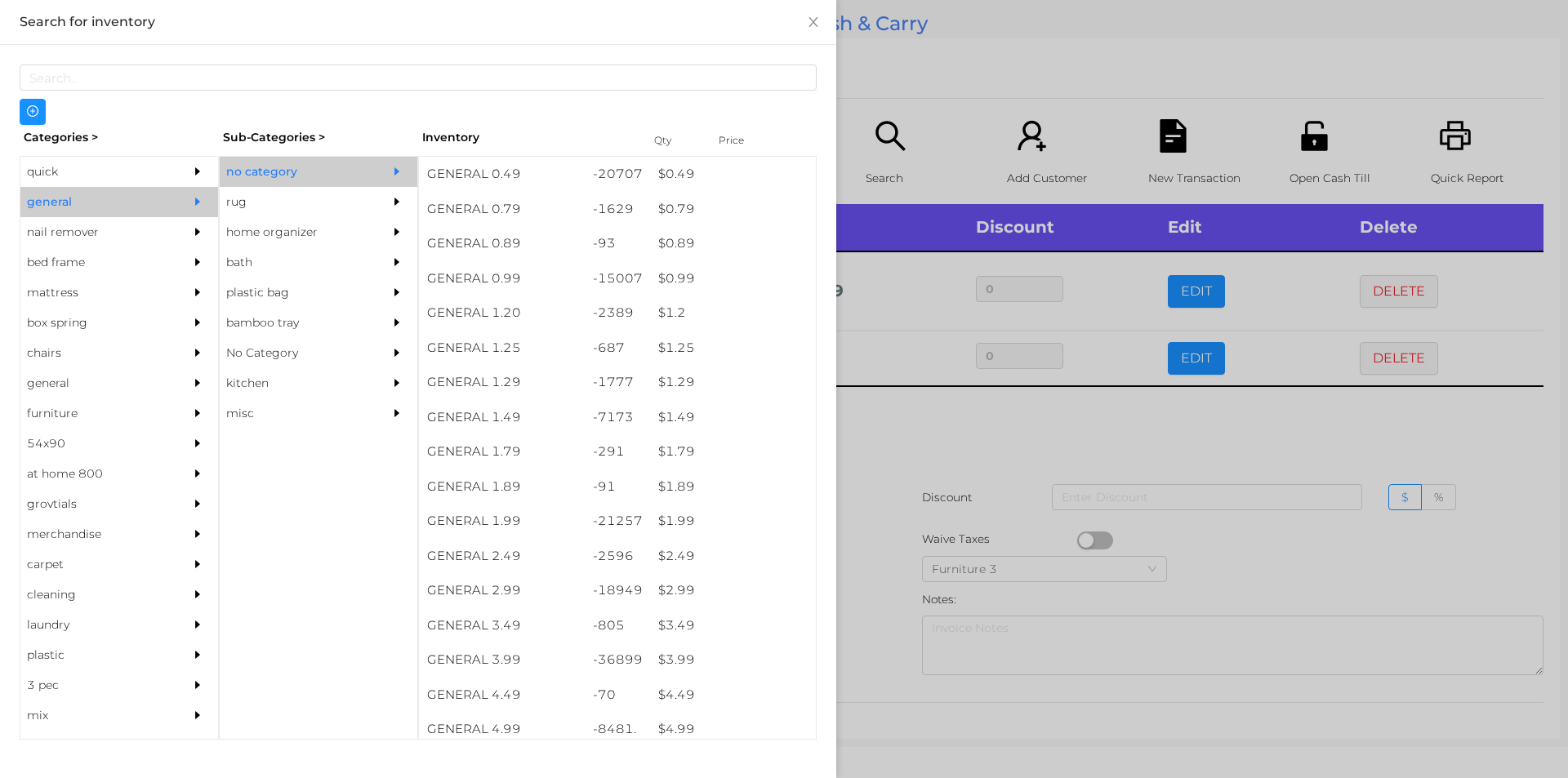
click at [887, 493] on div at bounding box center [784, 389] width 1568 height 778
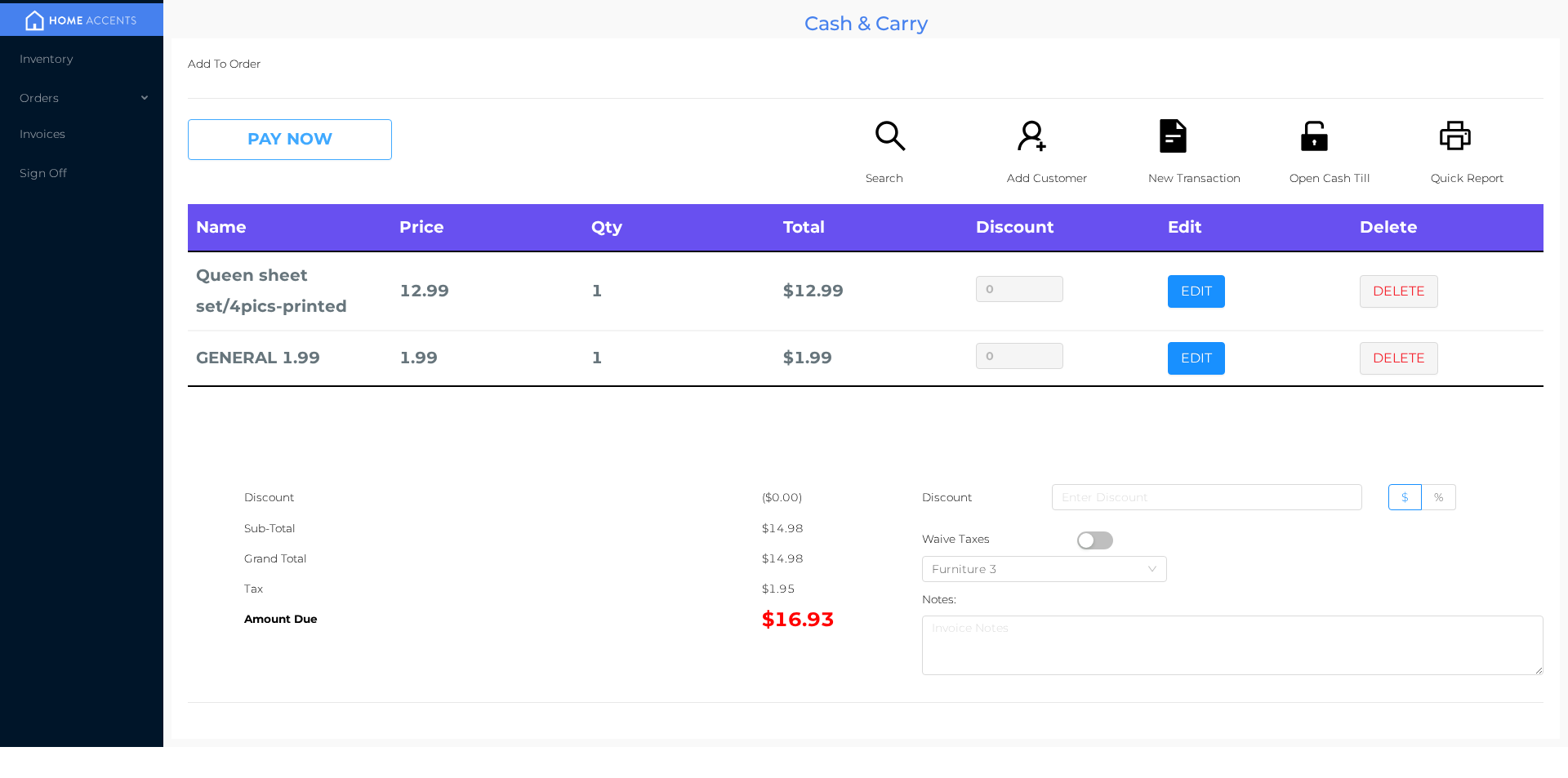
click at [320, 125] on button "PAY NOW" at bounding box center [290, 140] width 204 height 41
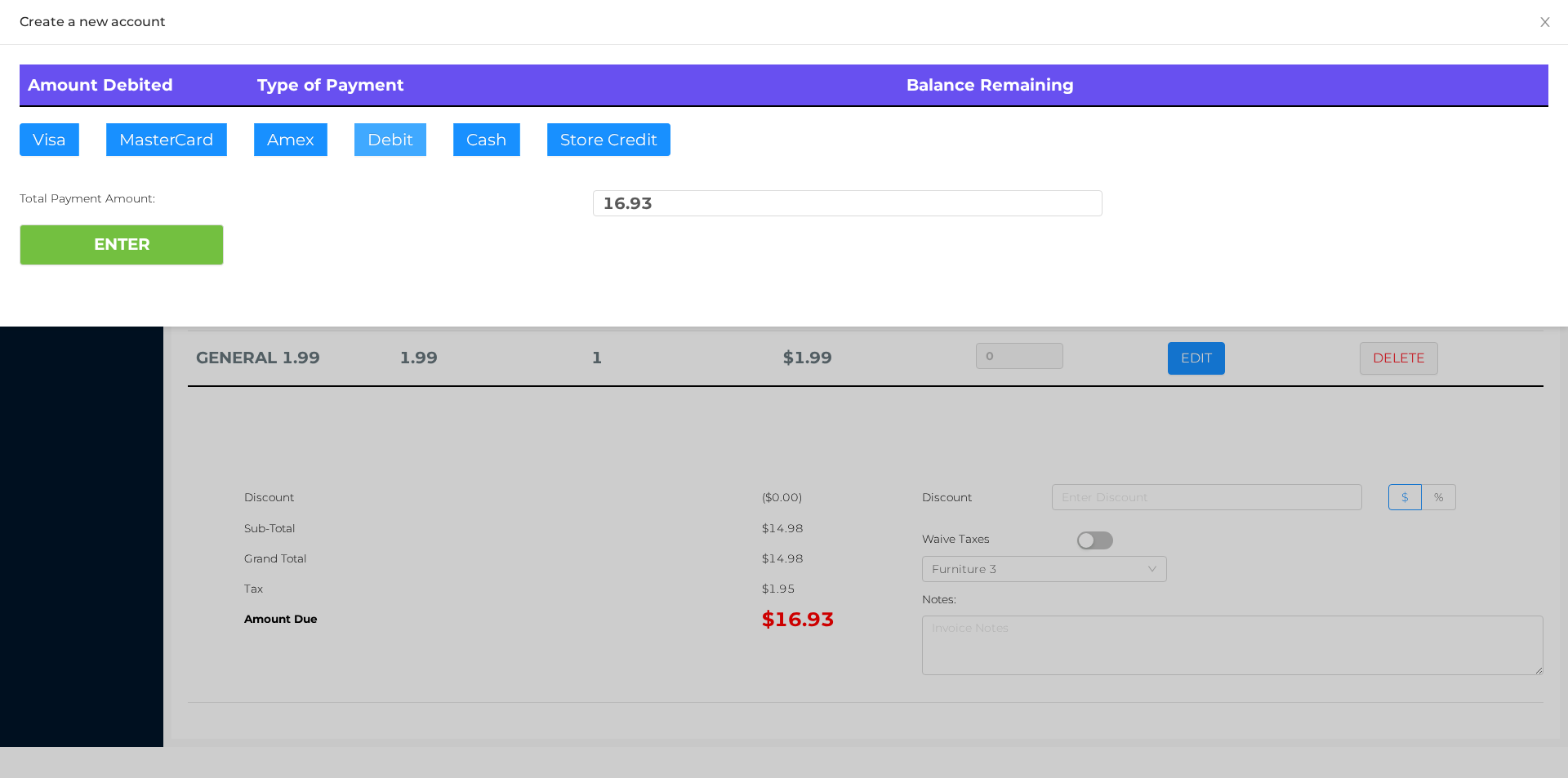
click at [390, 145] on button "Debit" at bounding box center [390, 140] width 72 height 33
click at [173, 241] on button "ENTER" at bounding box center [121, 245] width 204 height 41
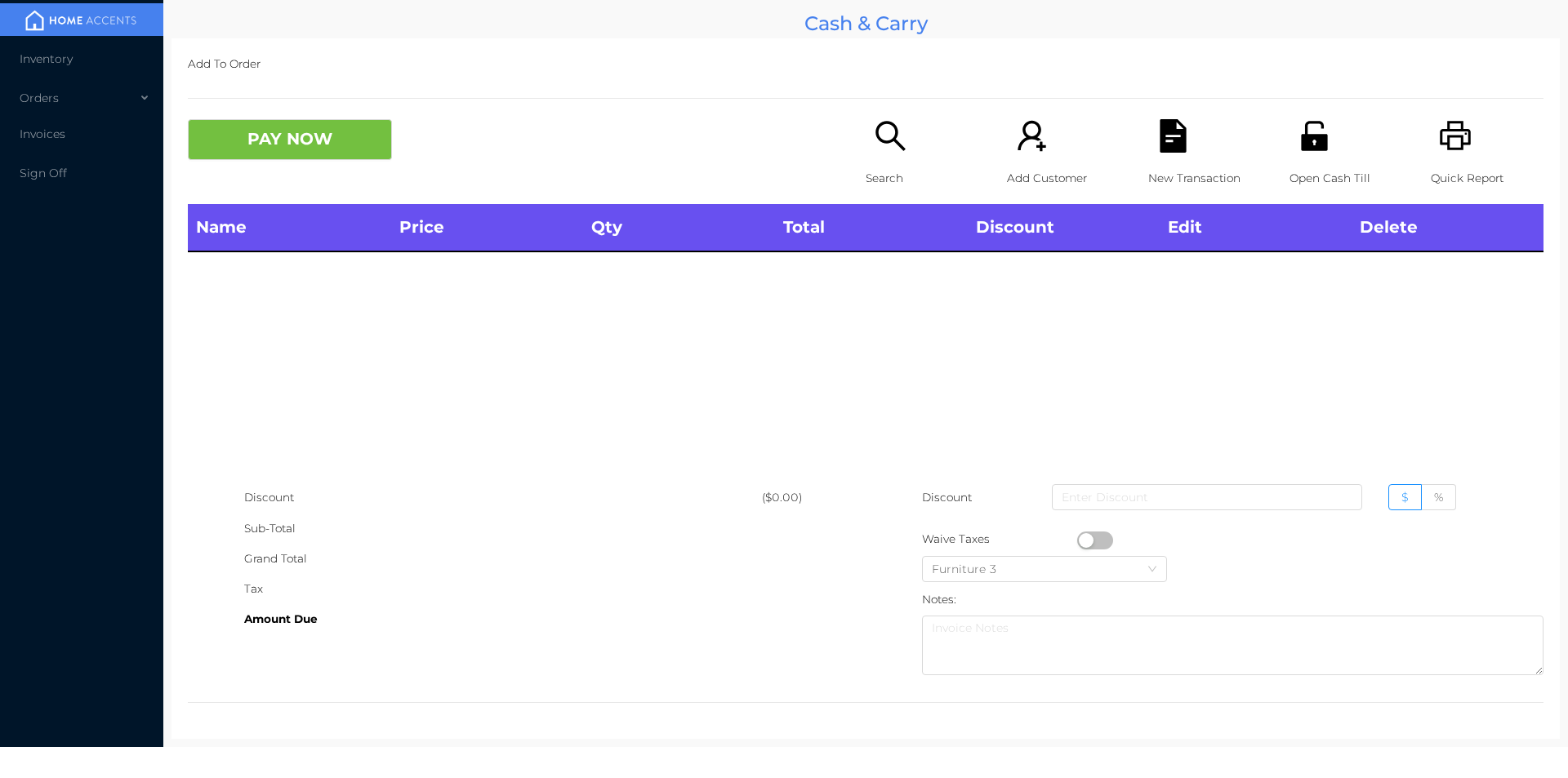
click at [883, 145] on icon "icon: search" at bounding box center [890, 136] width 33 height 33
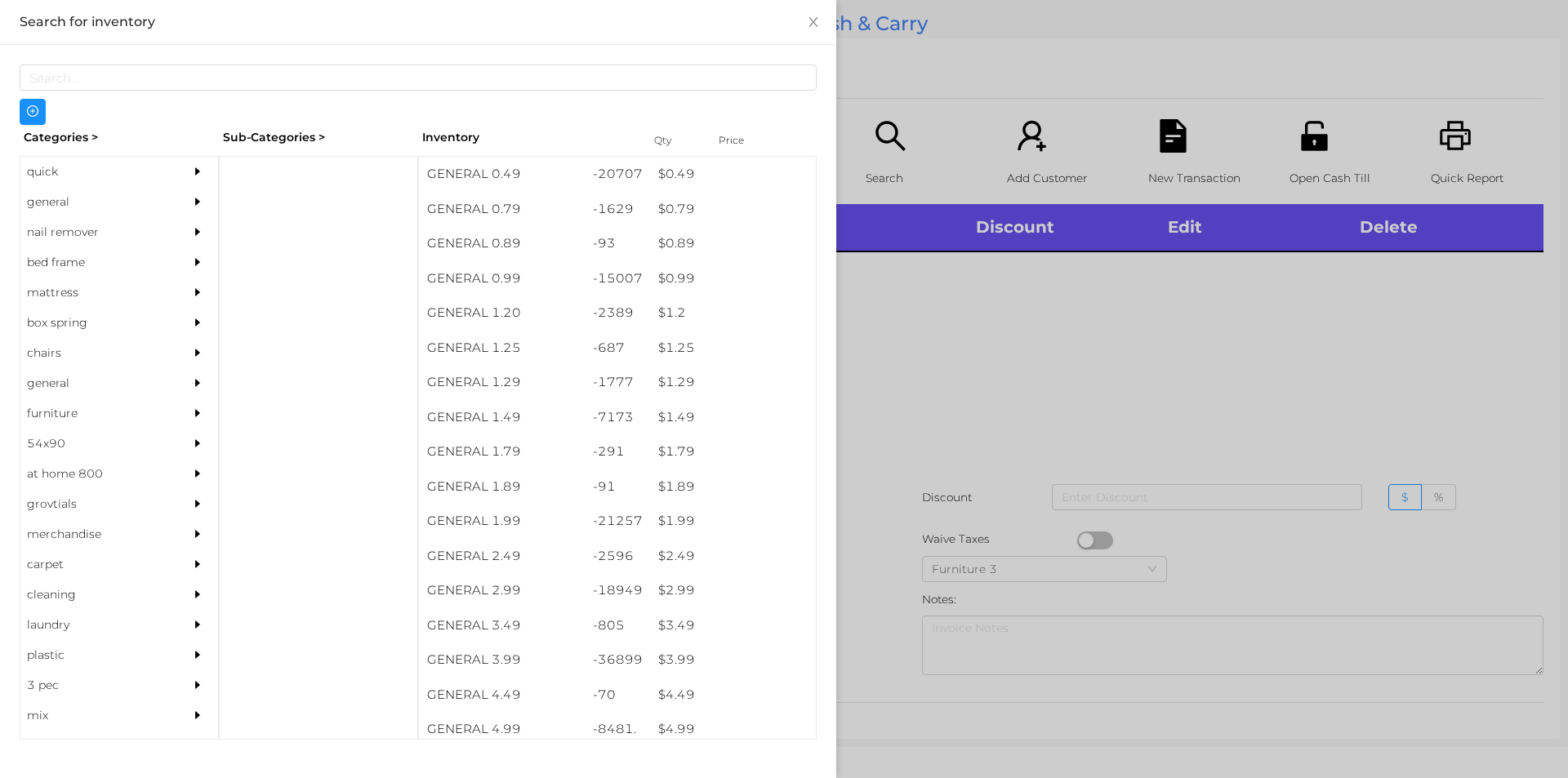
click at [52, 181] on div "quick" at bounding box center [94, 172] width 149 height 30
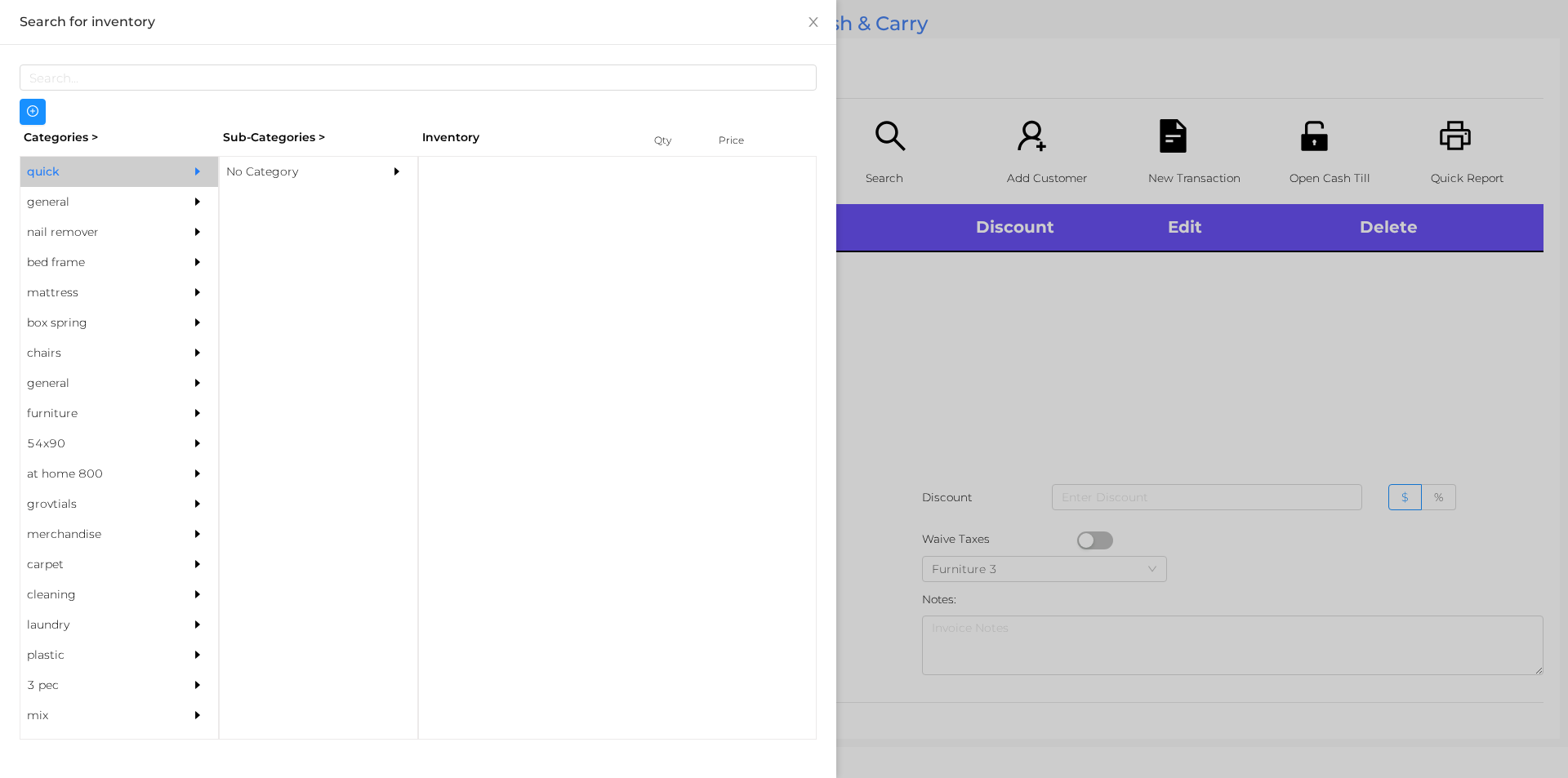
click at [237, 164] on div "No Category" at bounding box center [294, 172] width 149 height 30
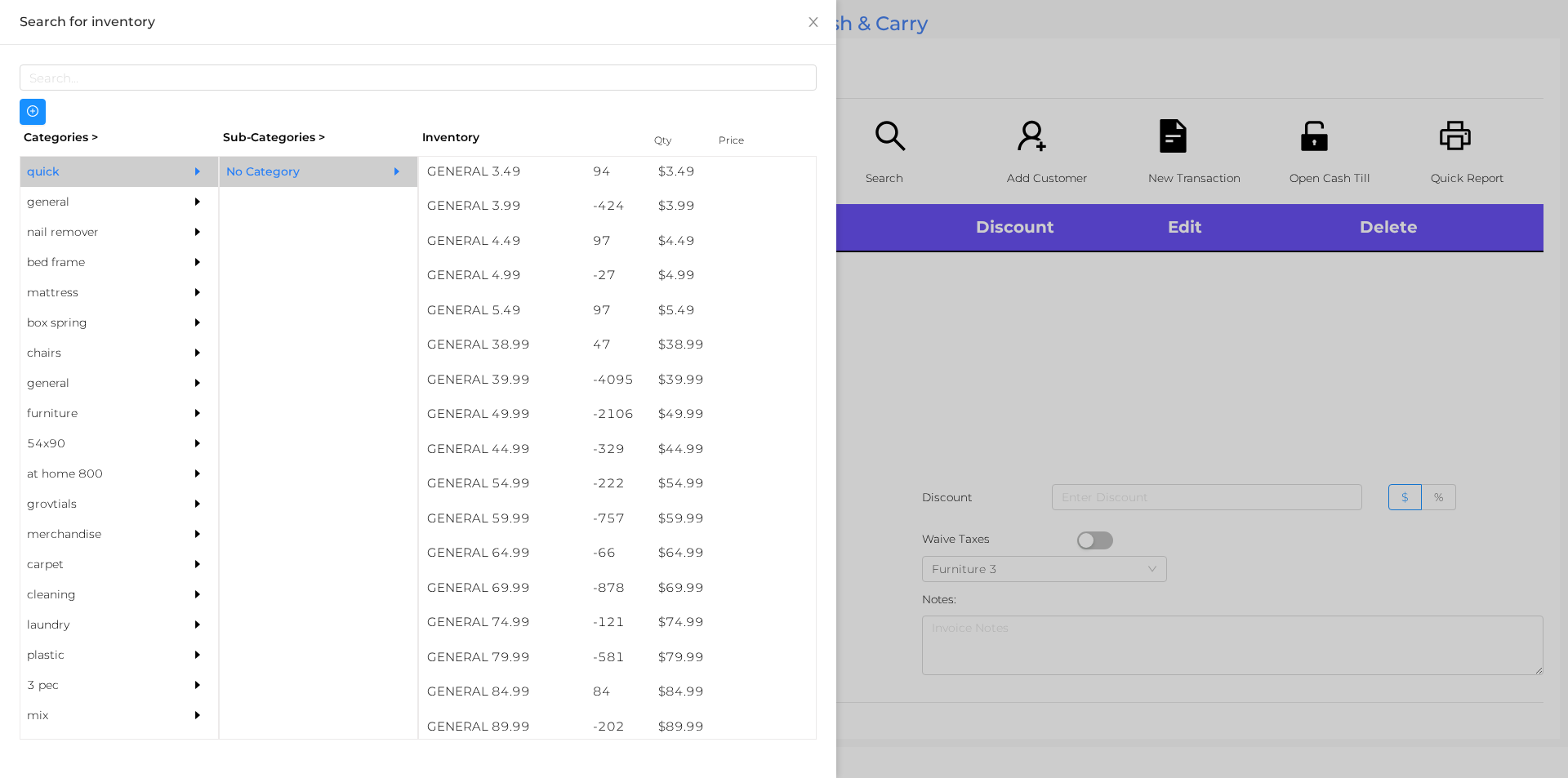
scroll to position [731, 0]
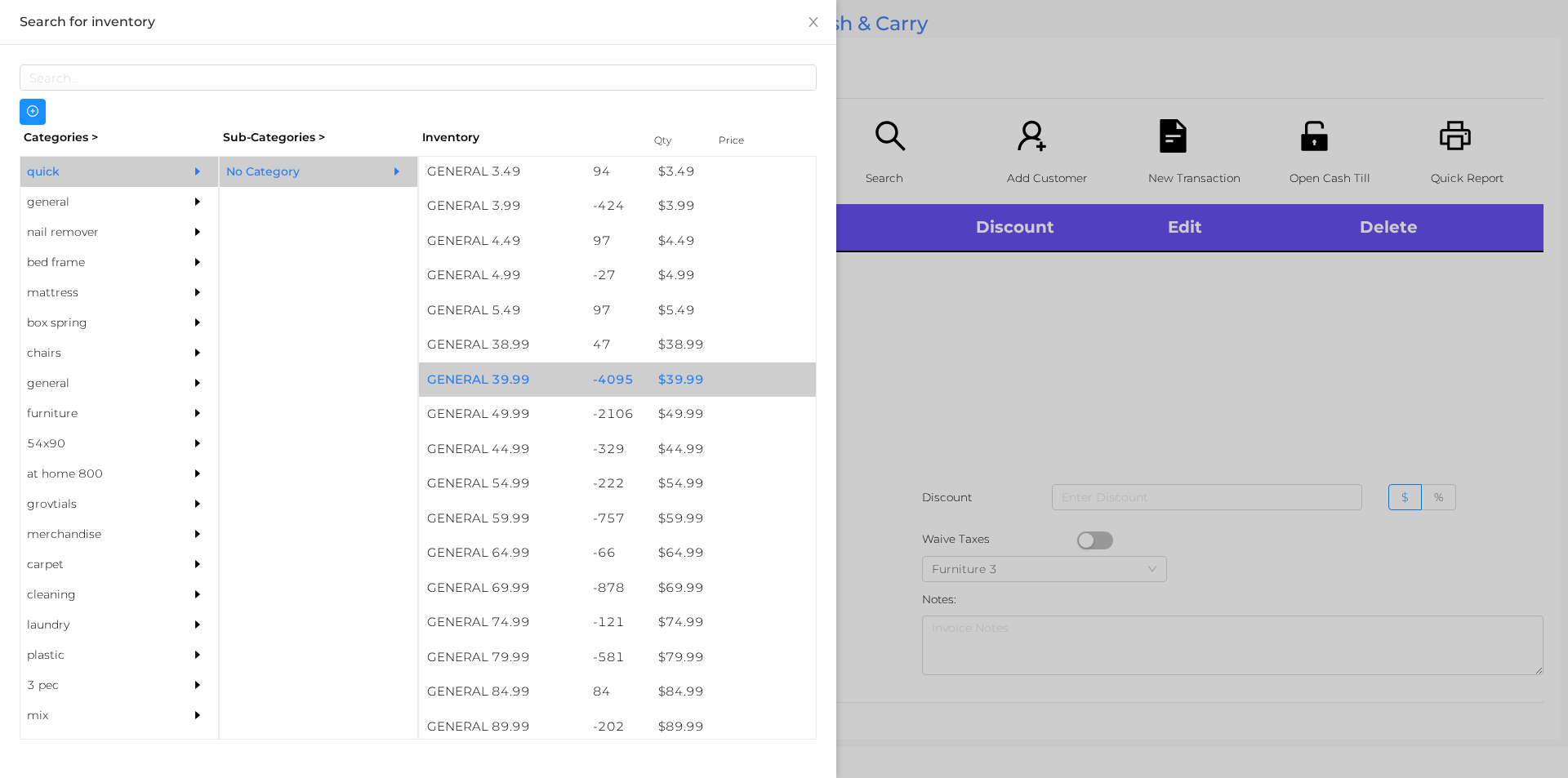
click at [675, 379] on div "$ 39.99" at bounding box center [733, 380] width 165 height 35
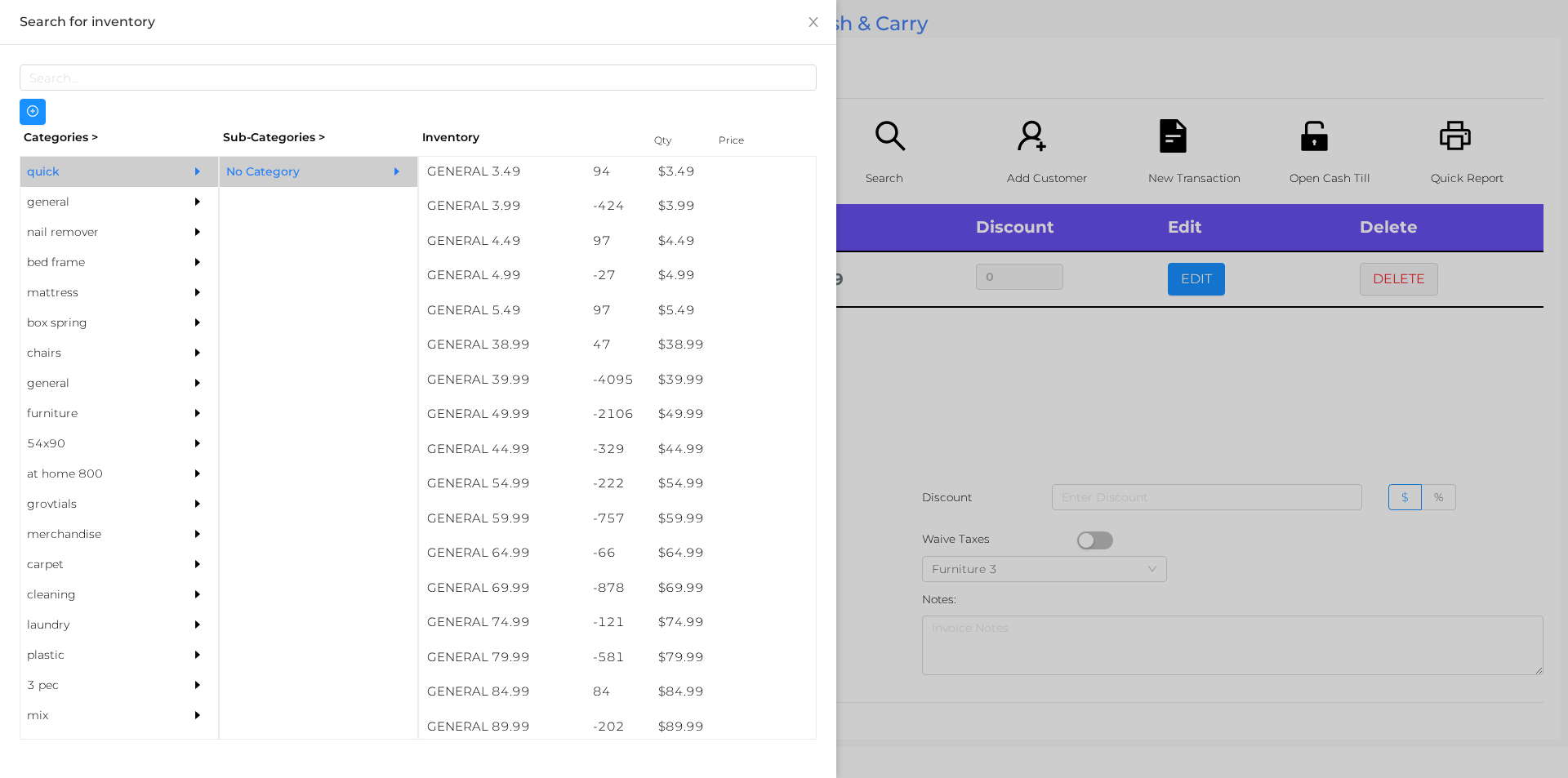
click at [67, 209] on div "general" at bounding box center [94, 202] width 149 height 30
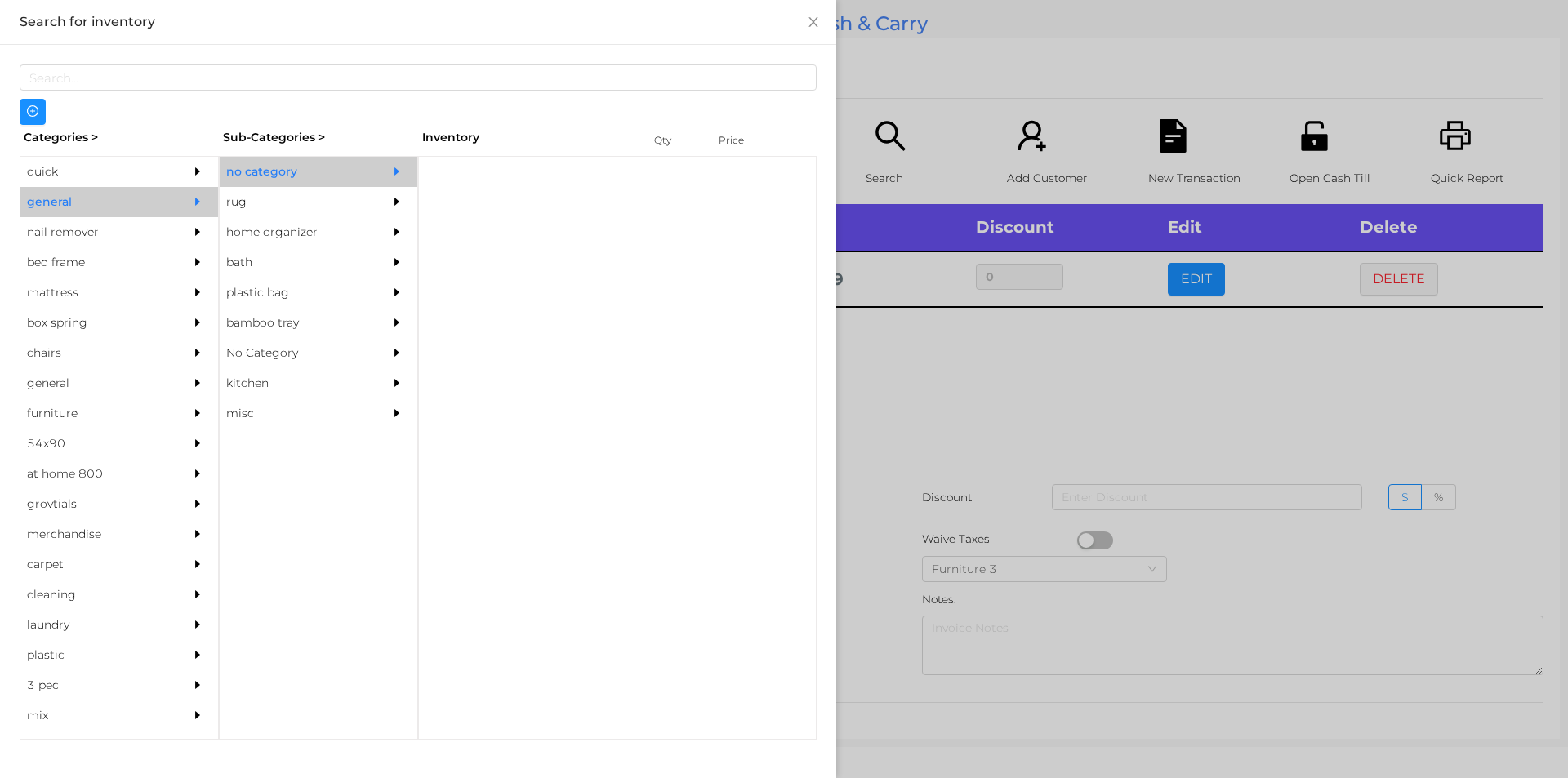
click at [343, 181] on div "no category" at bounding box center [294, 172] width 149 height 30
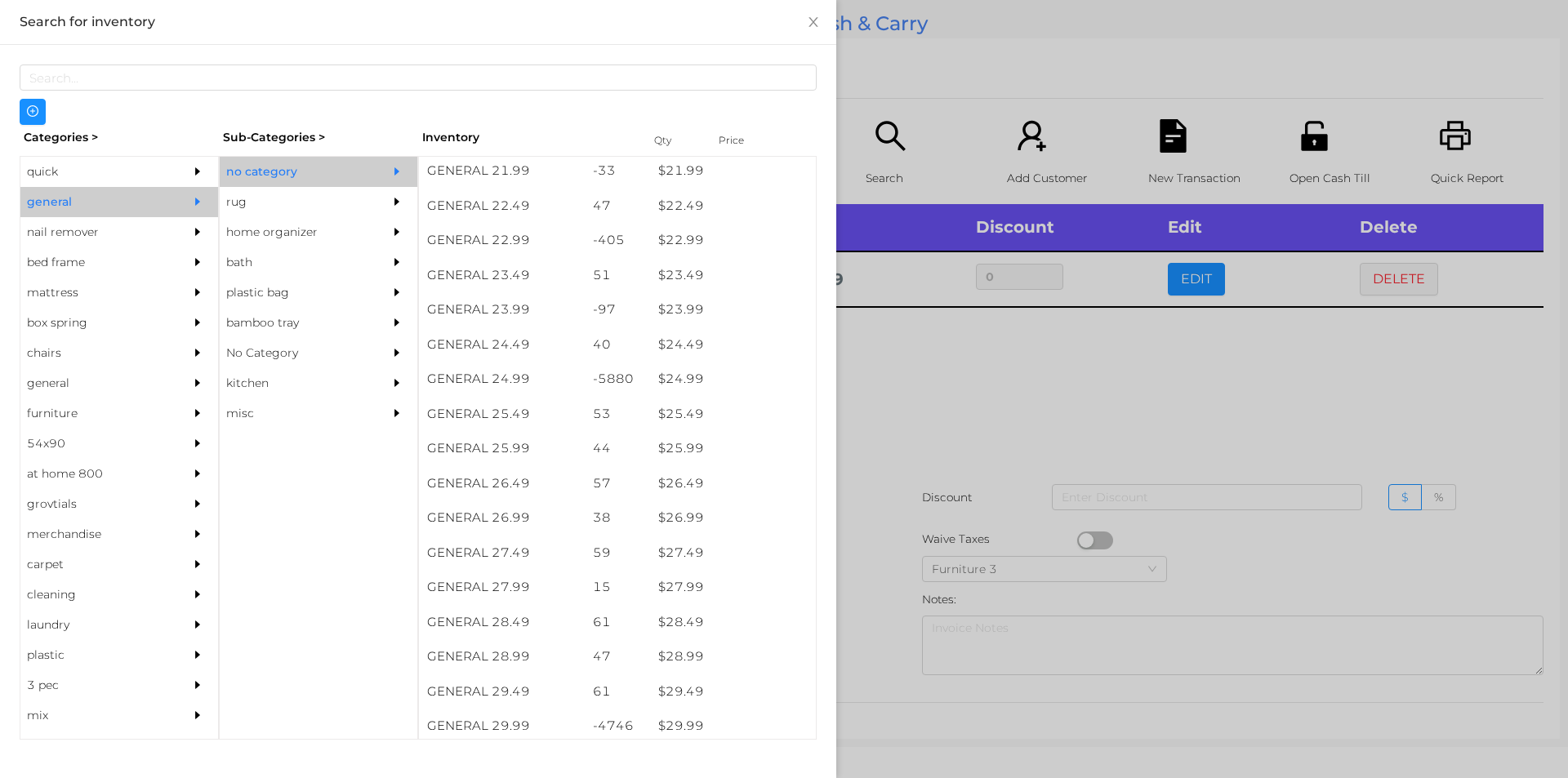
scroll to position [1920, 0]
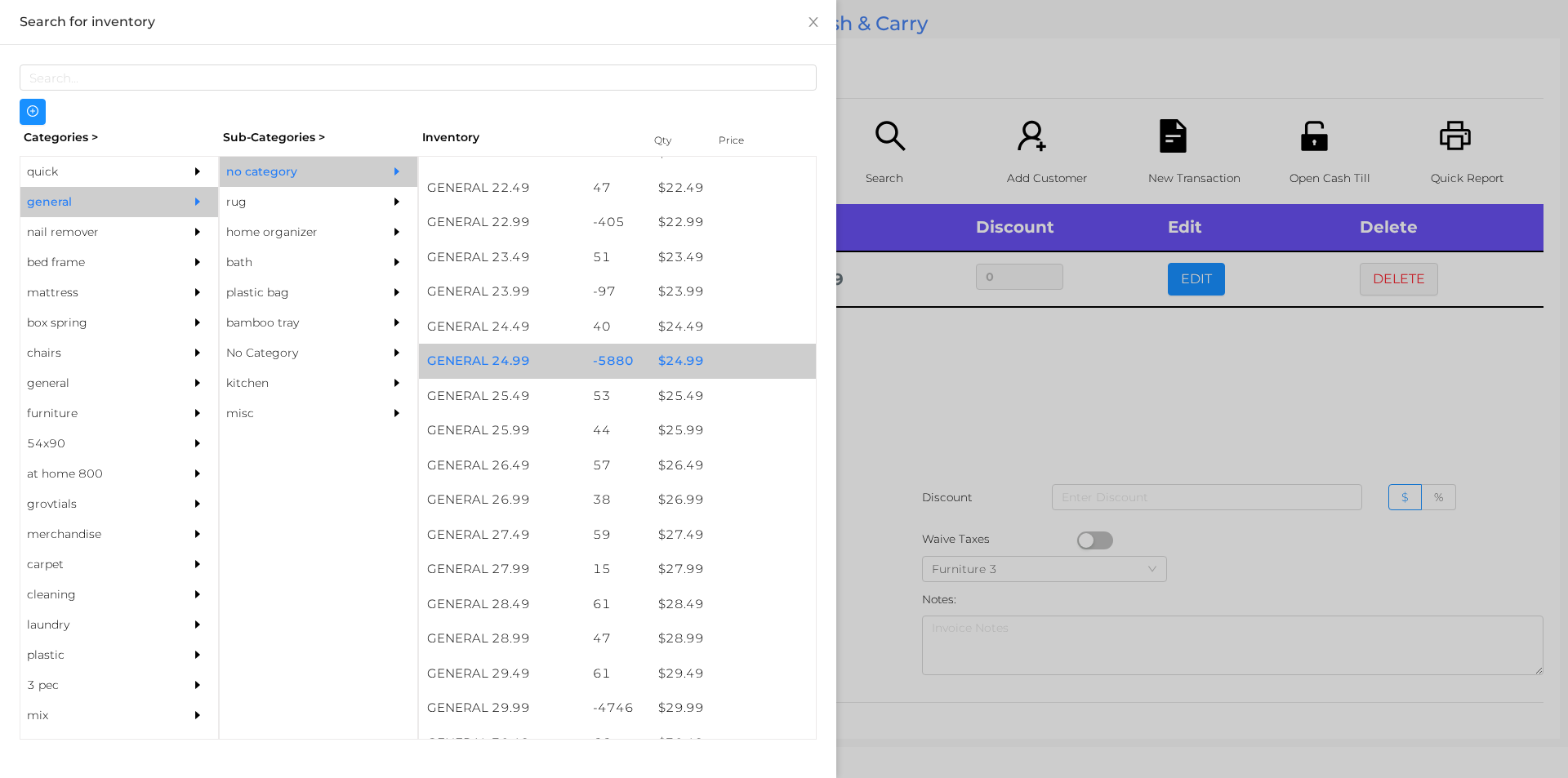
click at [680, 365] on div "$ 24.99" at bounding box center [733, 361] width 165 height 35
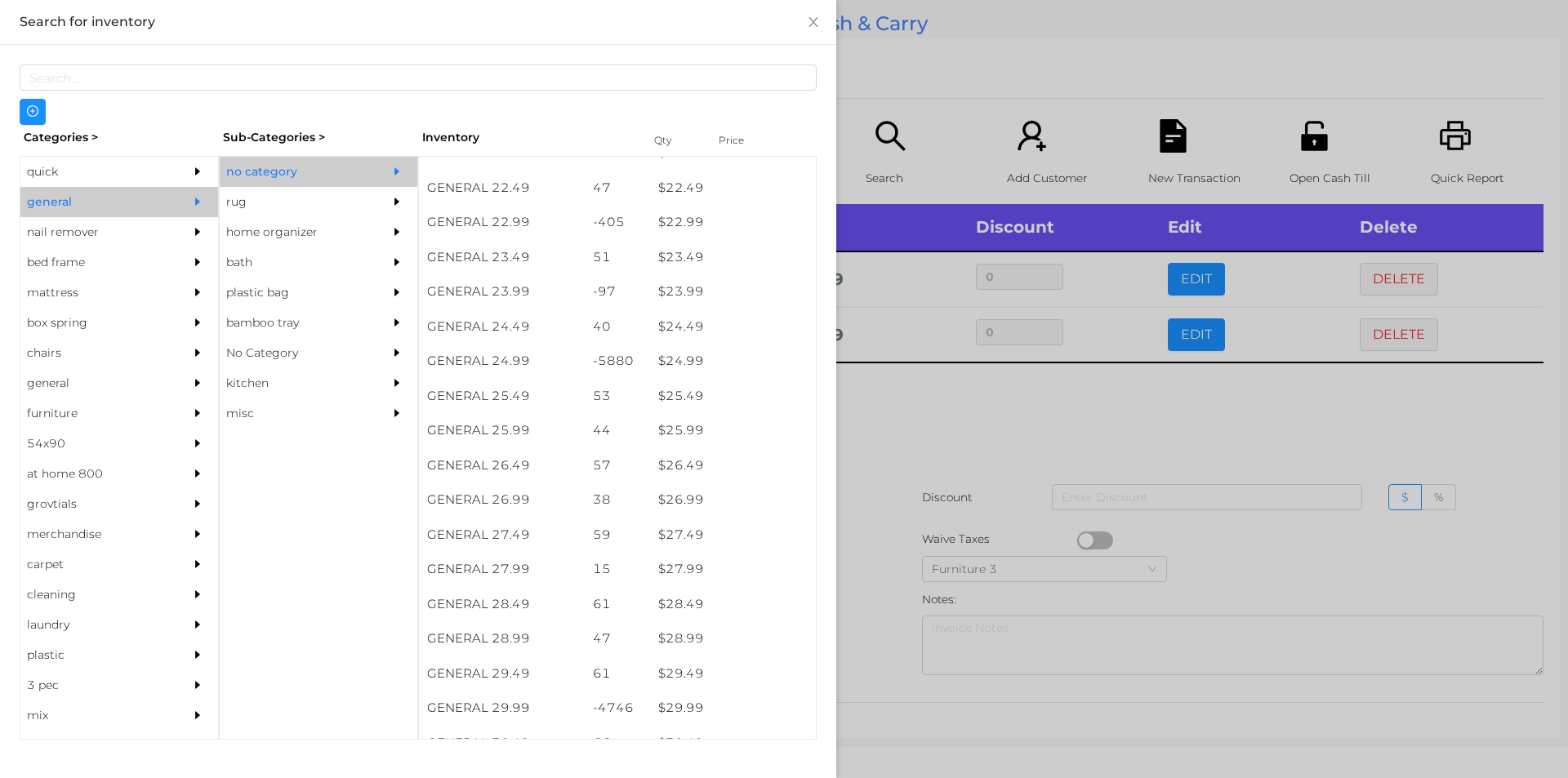
click at [922, 420] on div at bounding box center [784, 389] width 1568 height 778
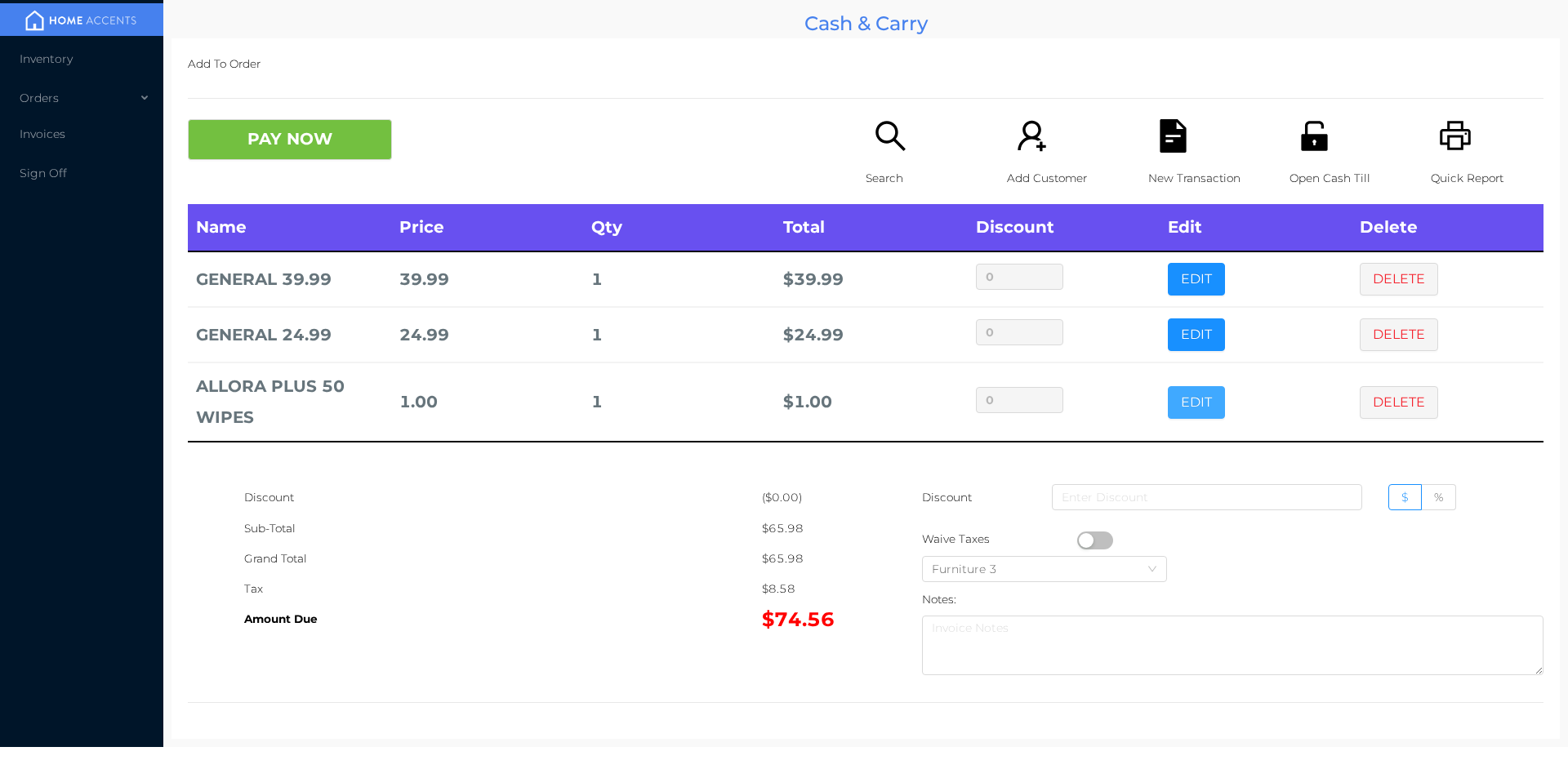
click at [1181, 400] on button "EDIT" at bounding box center [1196, 402] width 57 height 33
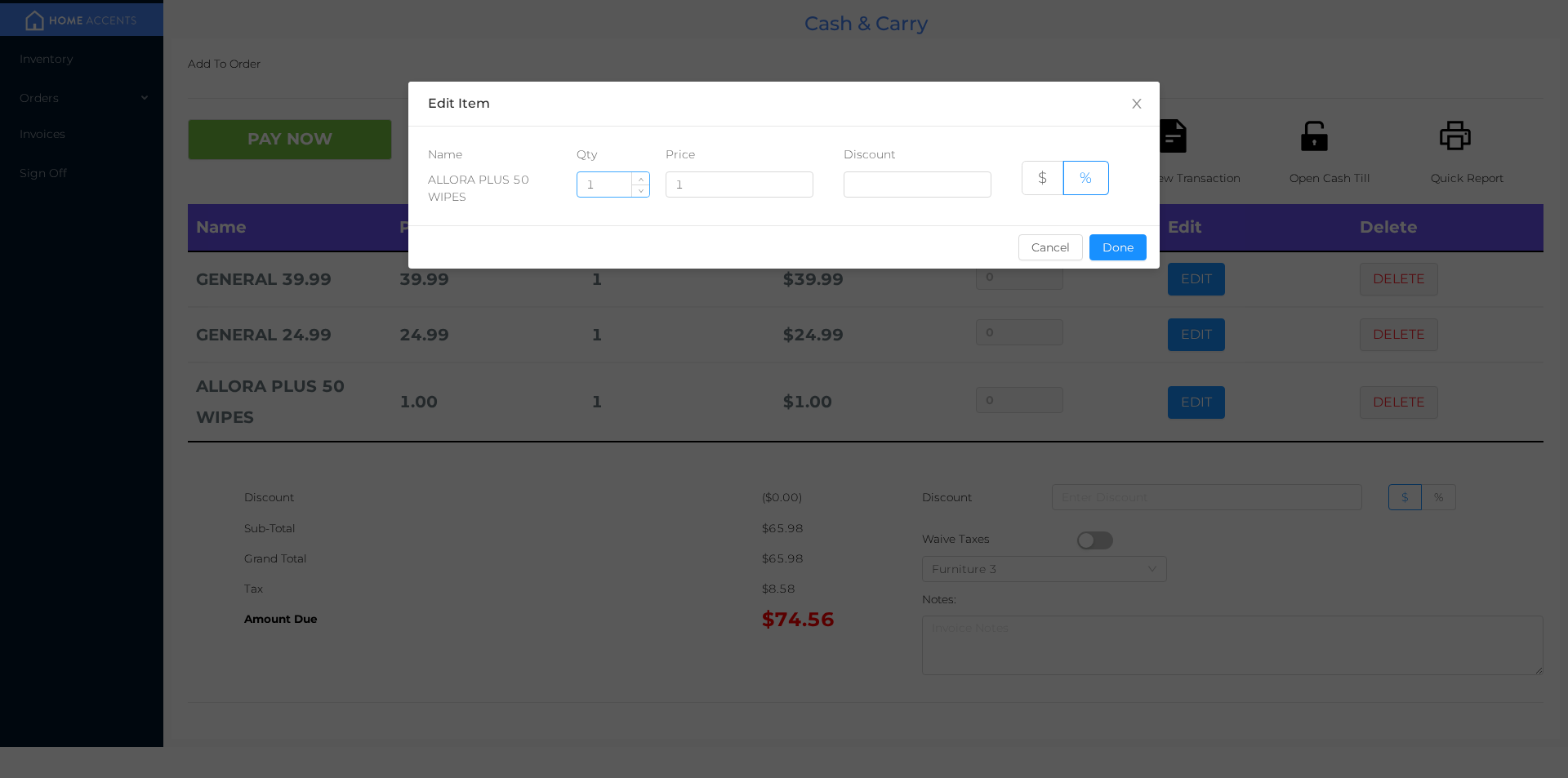
click at [609, 186] on input "1" at bounding box center [613, 184] width 72 height 24
type input "10"
click at [1113, 258] on button "Done" at bounding box center [1117, 247] width 57 height 26
type input "0%"
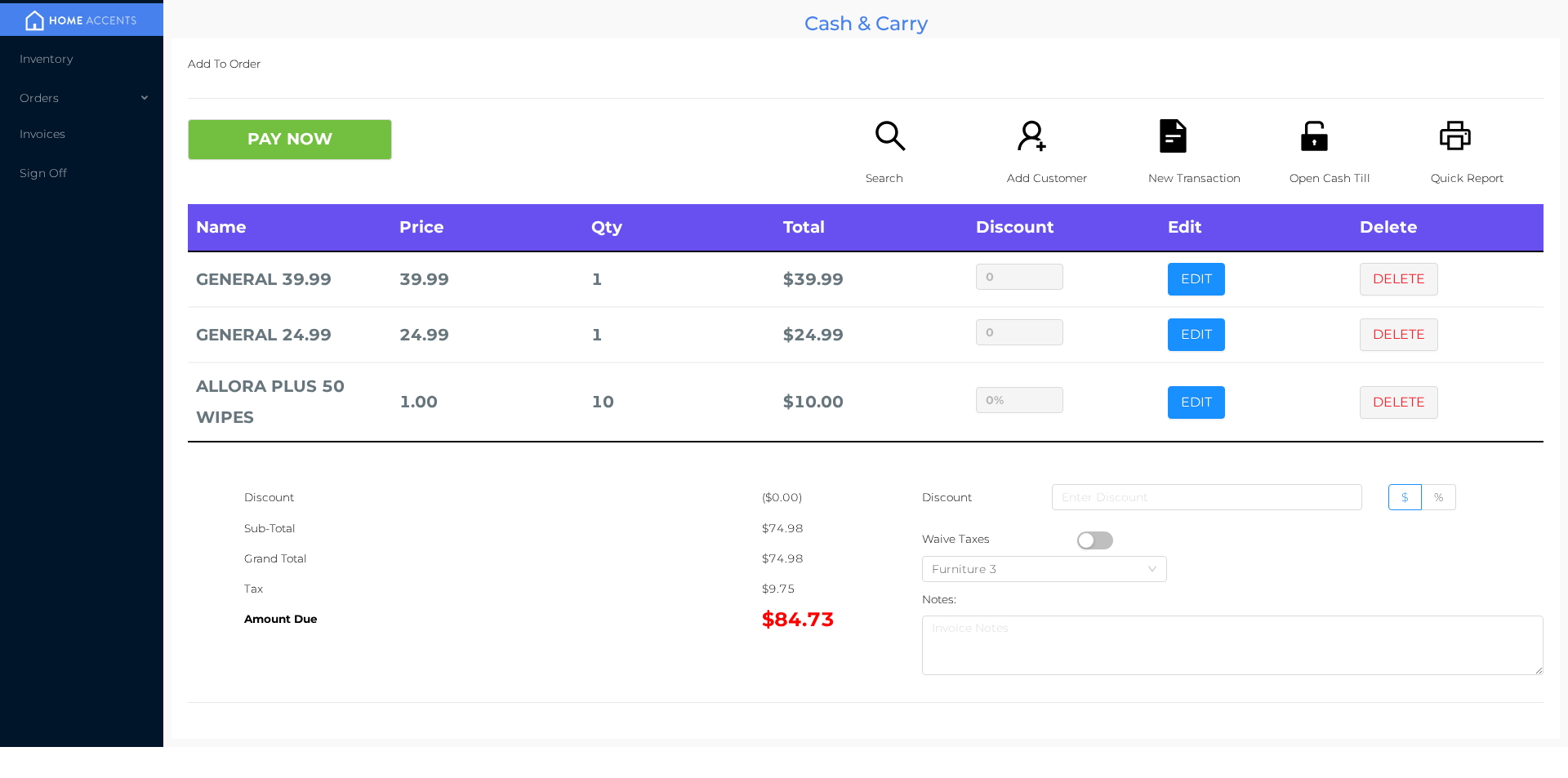
click at [975, 374] on div "sentinelStart Edit Item Name Qty Price Discount ALLORA PLUS 50 WIPES 10 1 $ % C…" at bounding box center [784, 389] width 1568 height 778
click at [1185, 402] on button "EDIT" at bounding box center [1196, 402] width 57 height 33
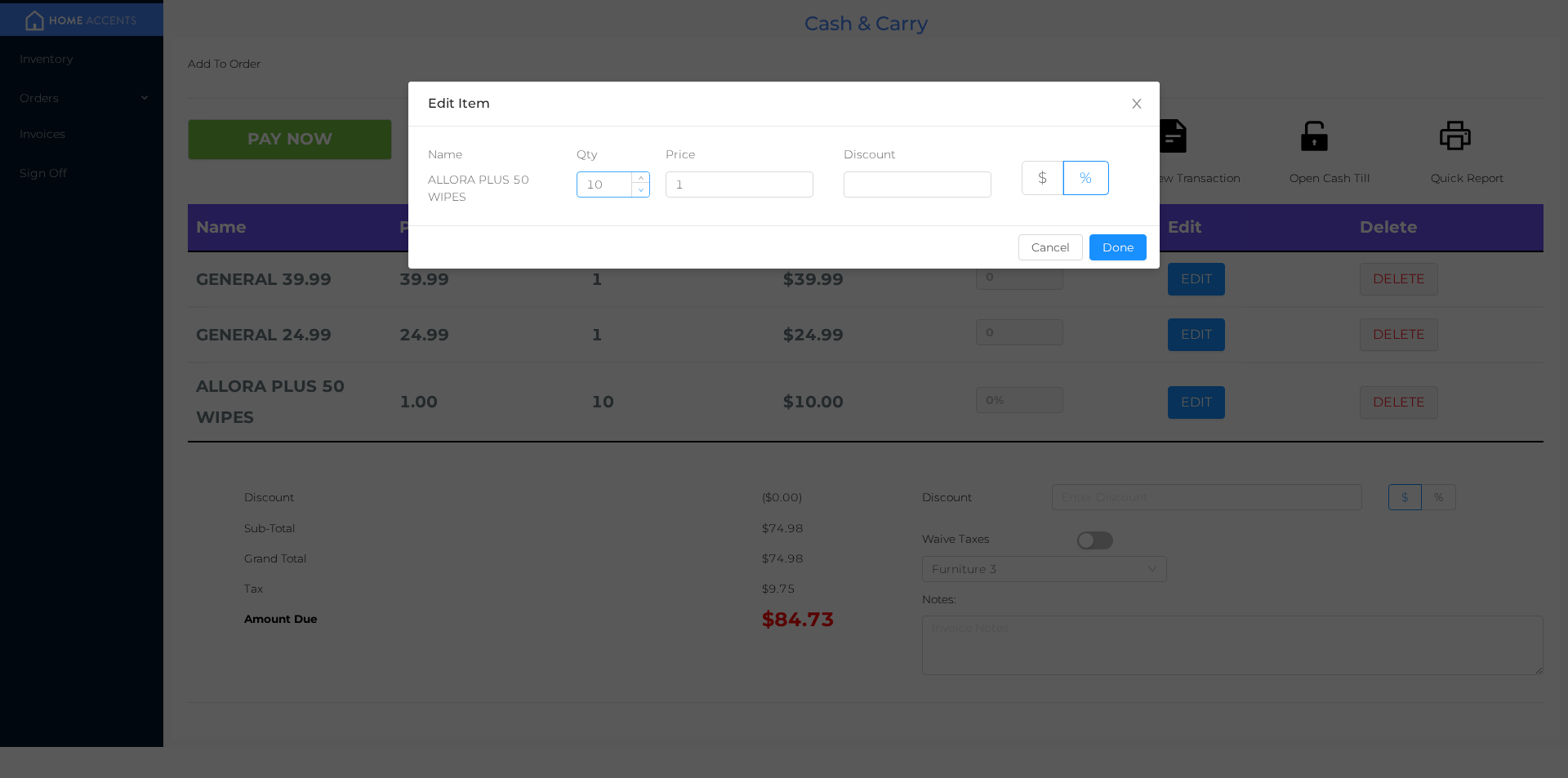
click at [641, 191] on icon "icon: down" at bounding box center [640, 190] width 6 height 6
type input "9"
type input "12"
click at [1114, 255] on button "Done" at bounding box center [1117, 247] width 57 height 26
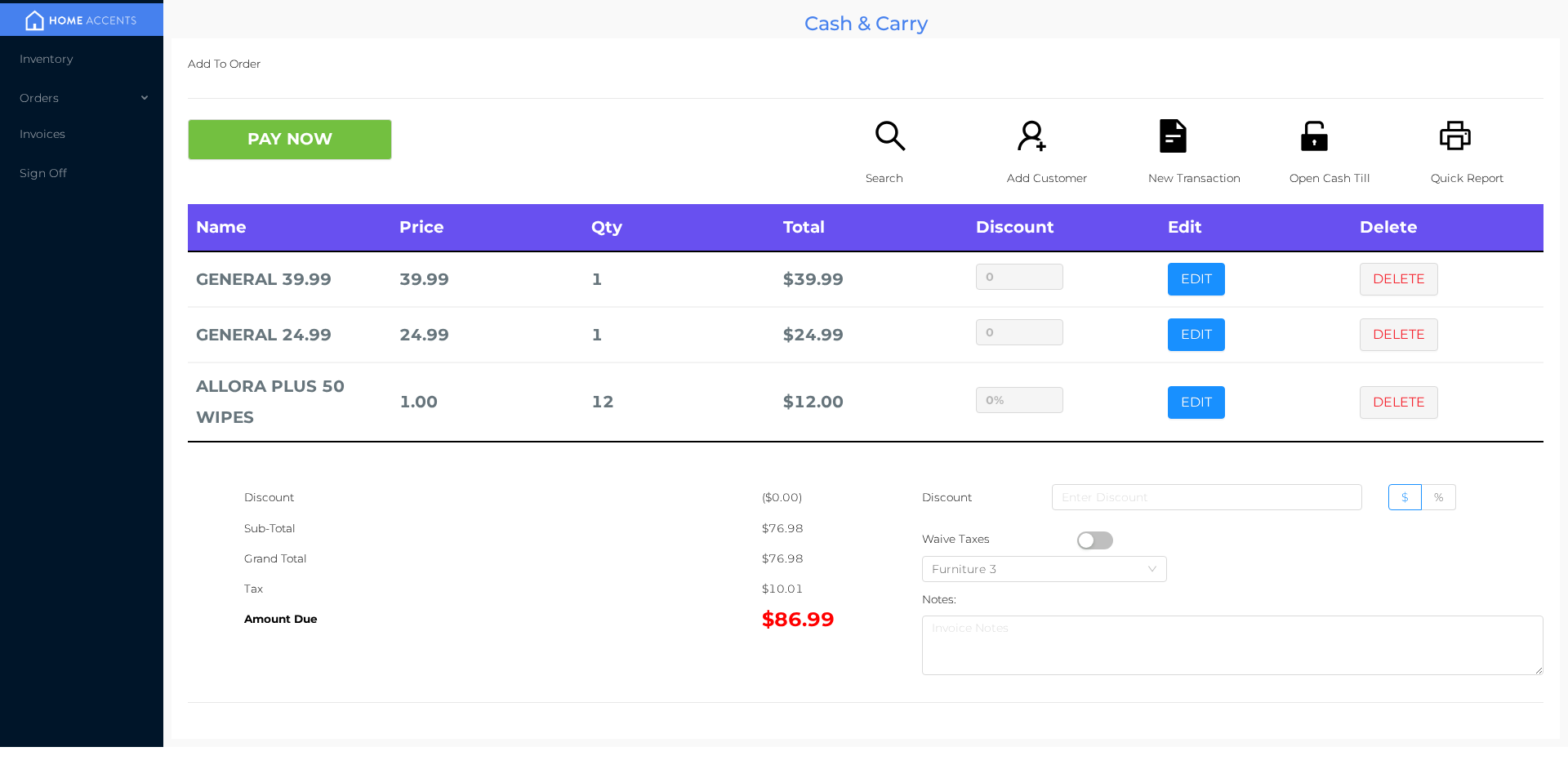
click at [580, 524] on div "Sub-Total" at bounding box center [502, 529] width 517 height 30
click at [1452, 147] on icon "icon: printer" at bounding box center [1455, 135] width 31 height 29
click at [1175, 161] on div "New Transaction" at bounding box center [1204, 162] width 113 height 85
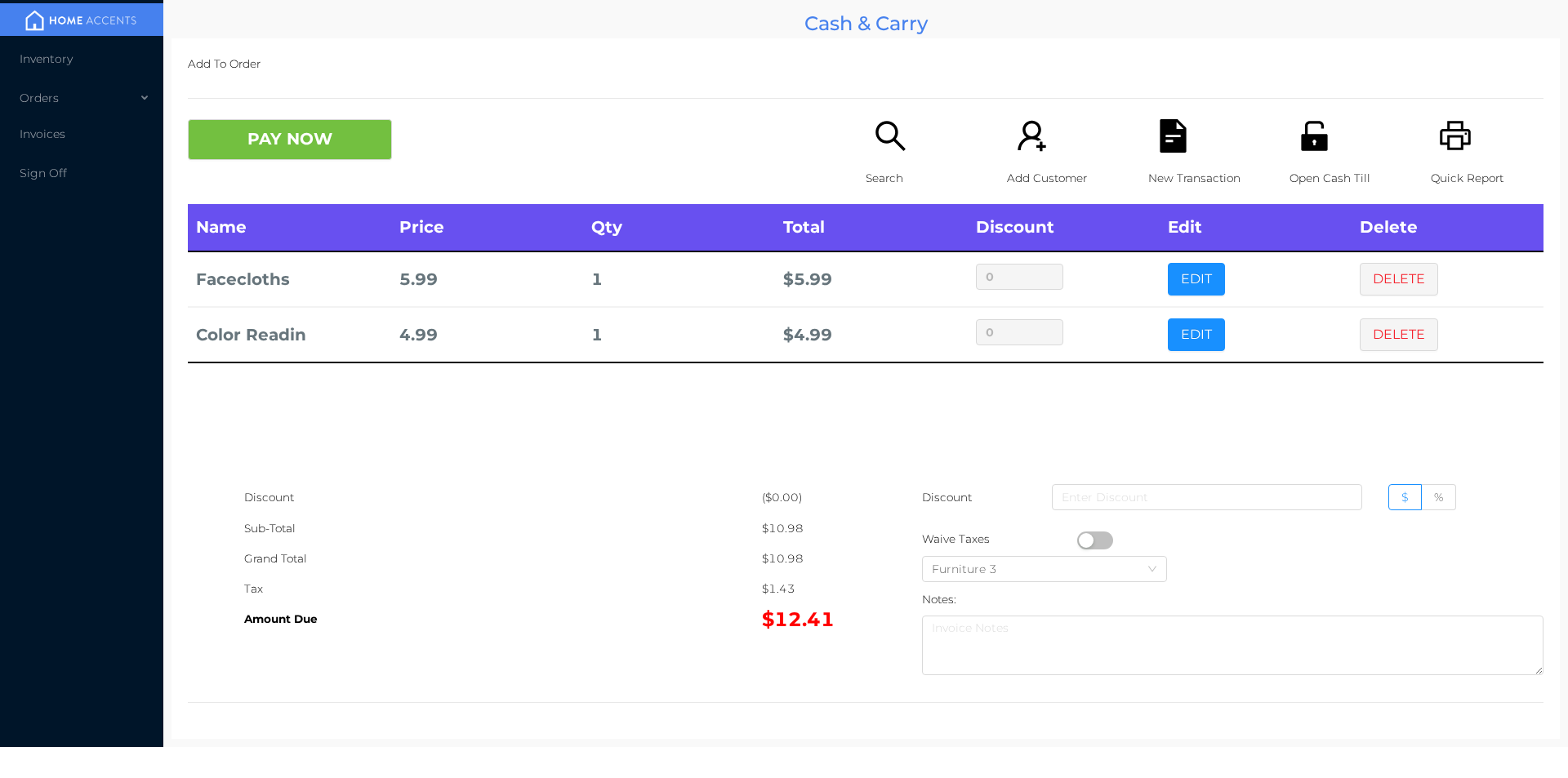
click at [1313, 135] on icon "icon: unlock" at bounding box center [1313, 135] width 26 height 29
click at [1159, 138] on icon "icon: file-text" at bounding box center [1172, 136] width 26 height 33
click at [1475, 152] on div "Quick Report" at bounding box center [1487, 162] width 113 height 85
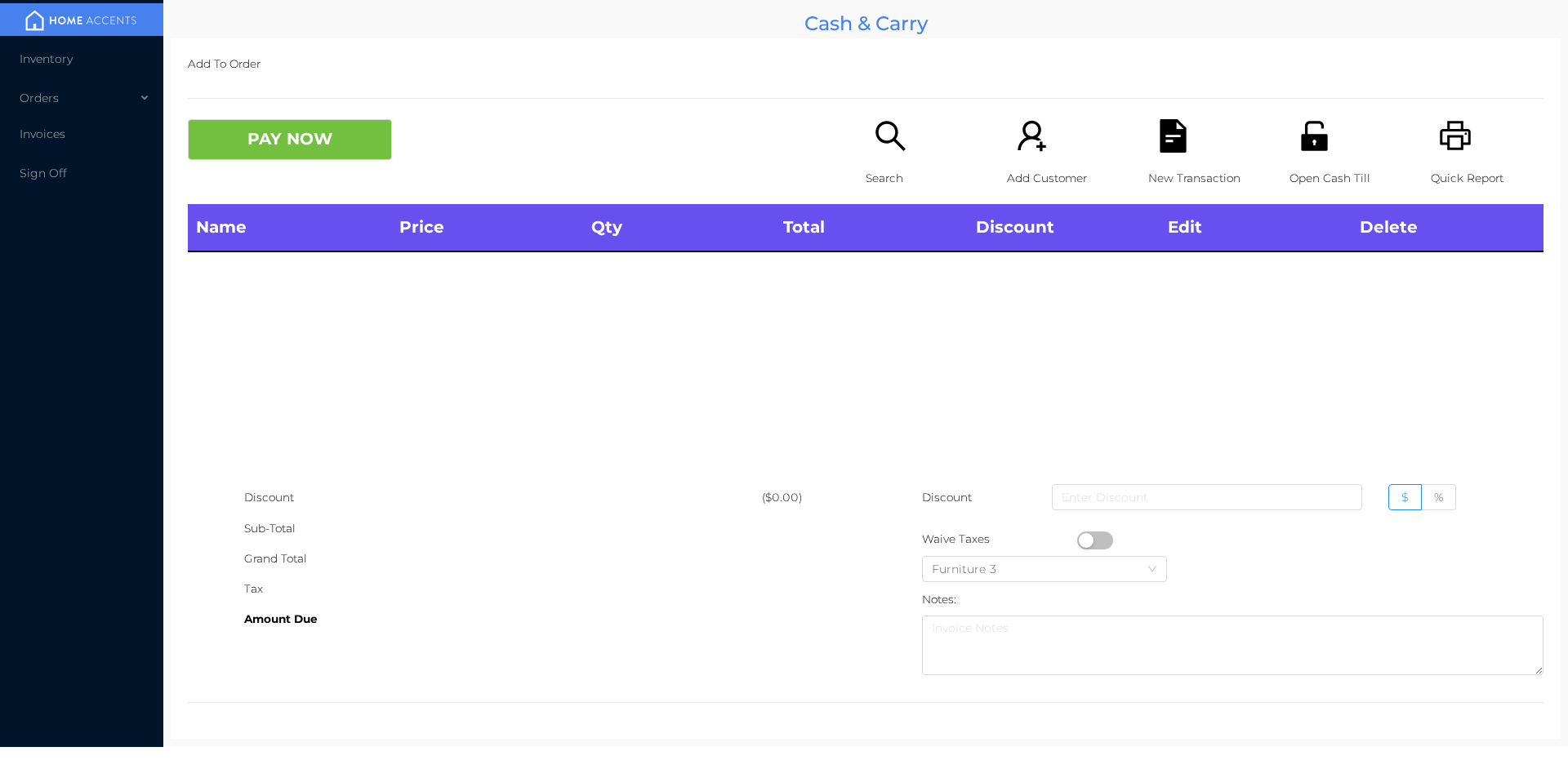
click at [1173, 155] on div "New Transaction" at bounding box center [1204, 162] width 113 height 85
click at [303, 141] on button "PAY NOW" at bounding box center [290, 140] width 204 height 41
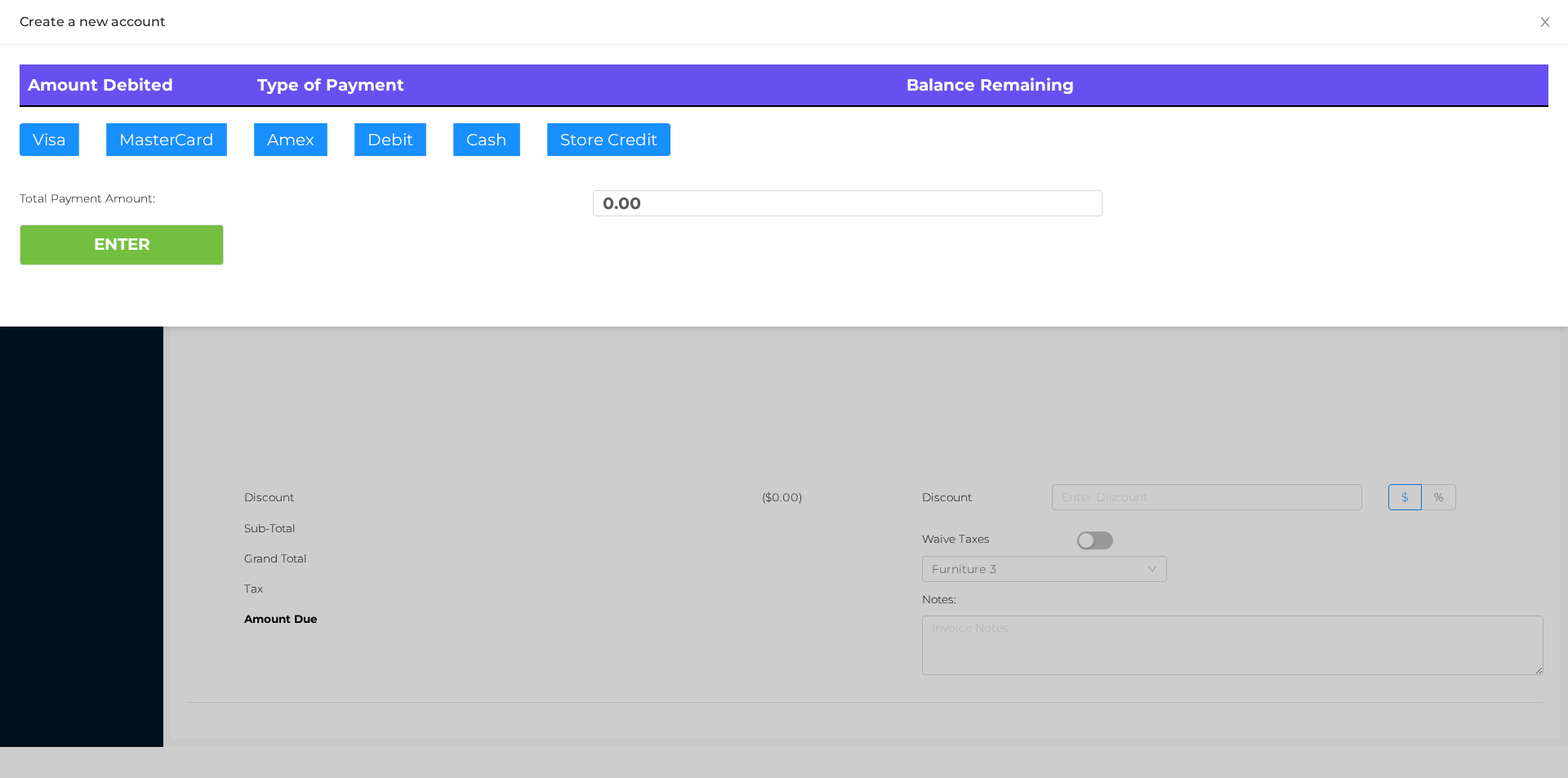
click at [303, 460] on div at bounding box center [784, 389] width 1568 height 778
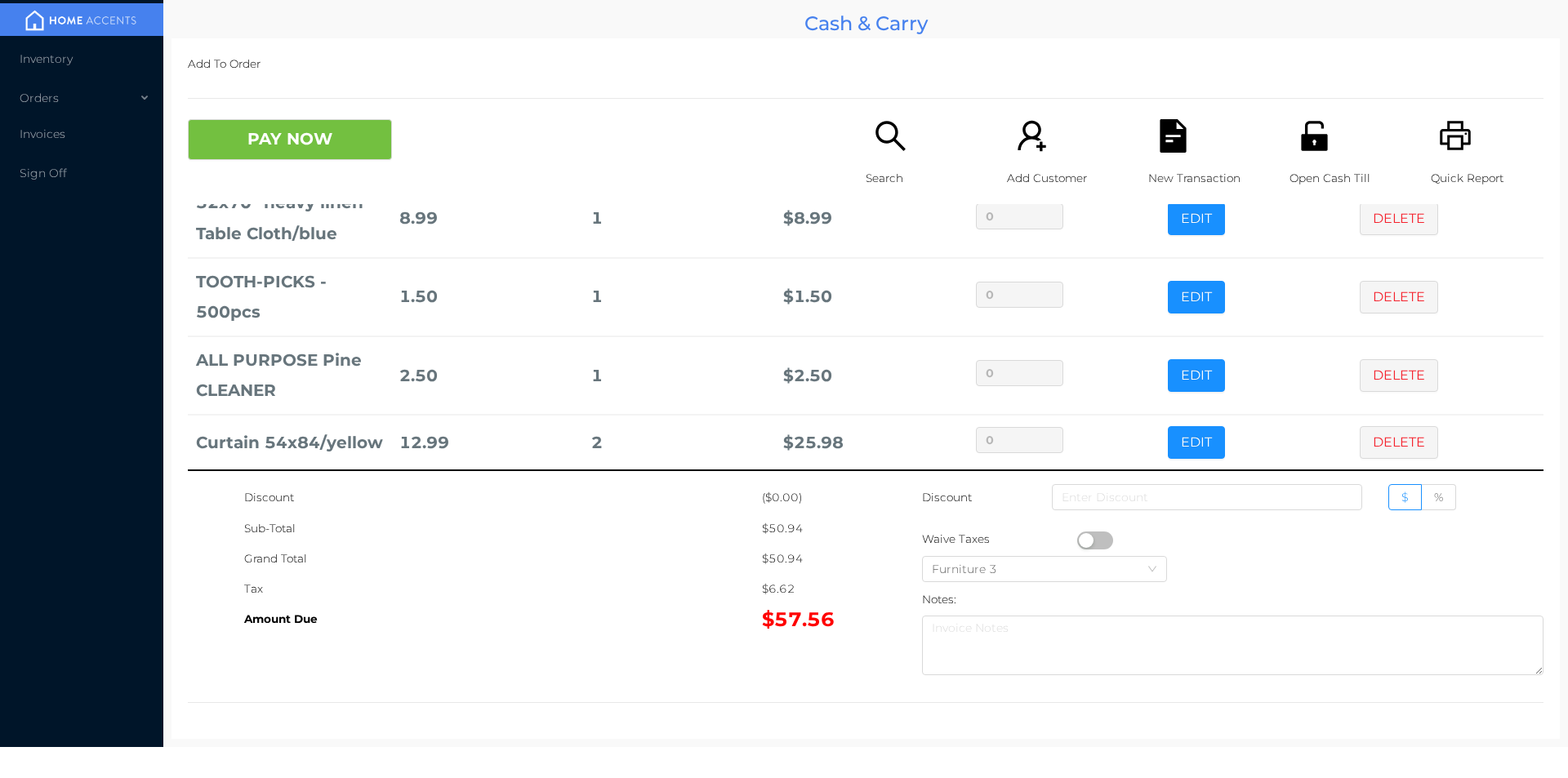
scroll to position [156, 0]
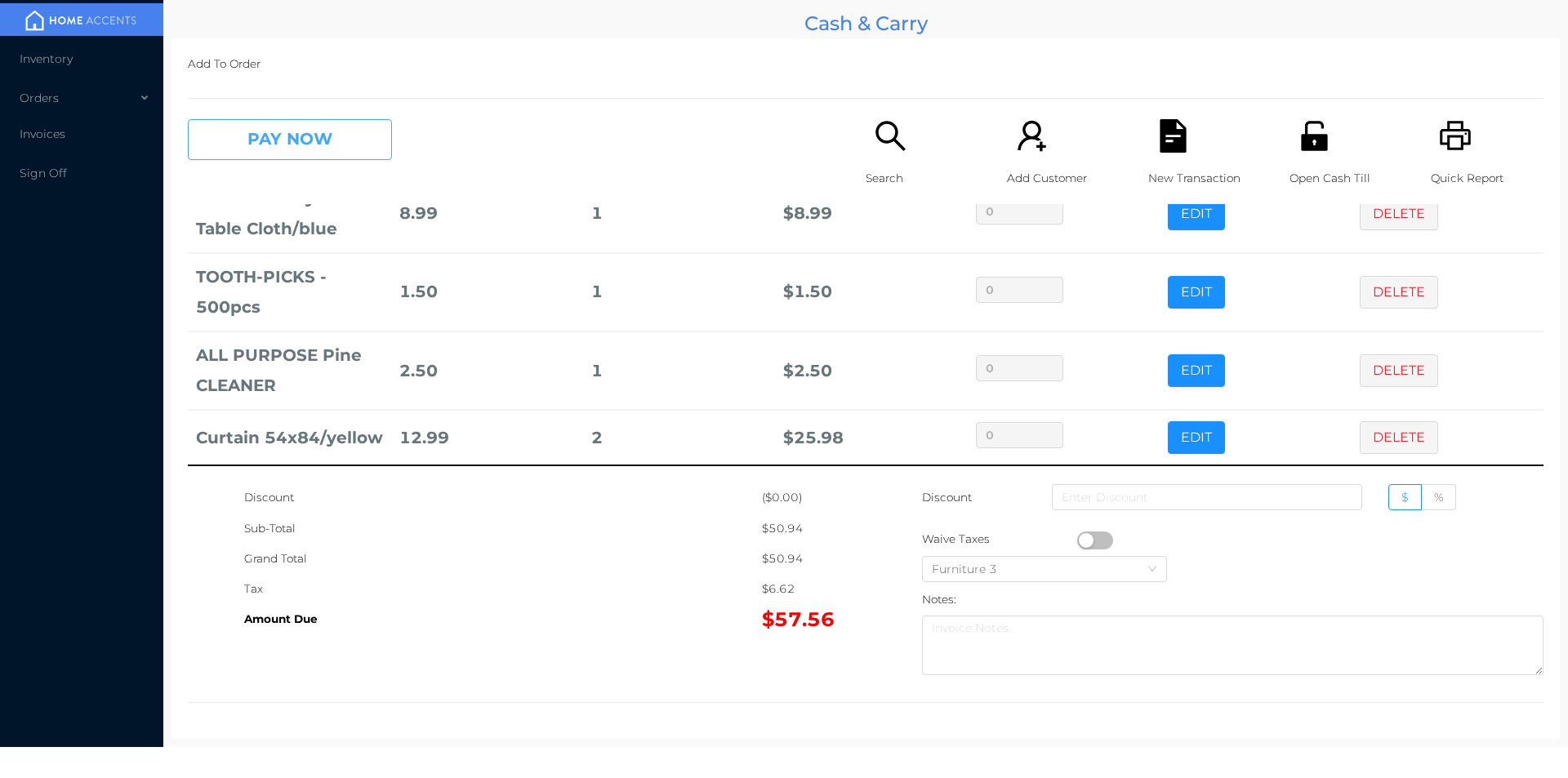
click at [273, 145] on button "PAY NOW" at bounding box center [290, 140] width 204 height 41
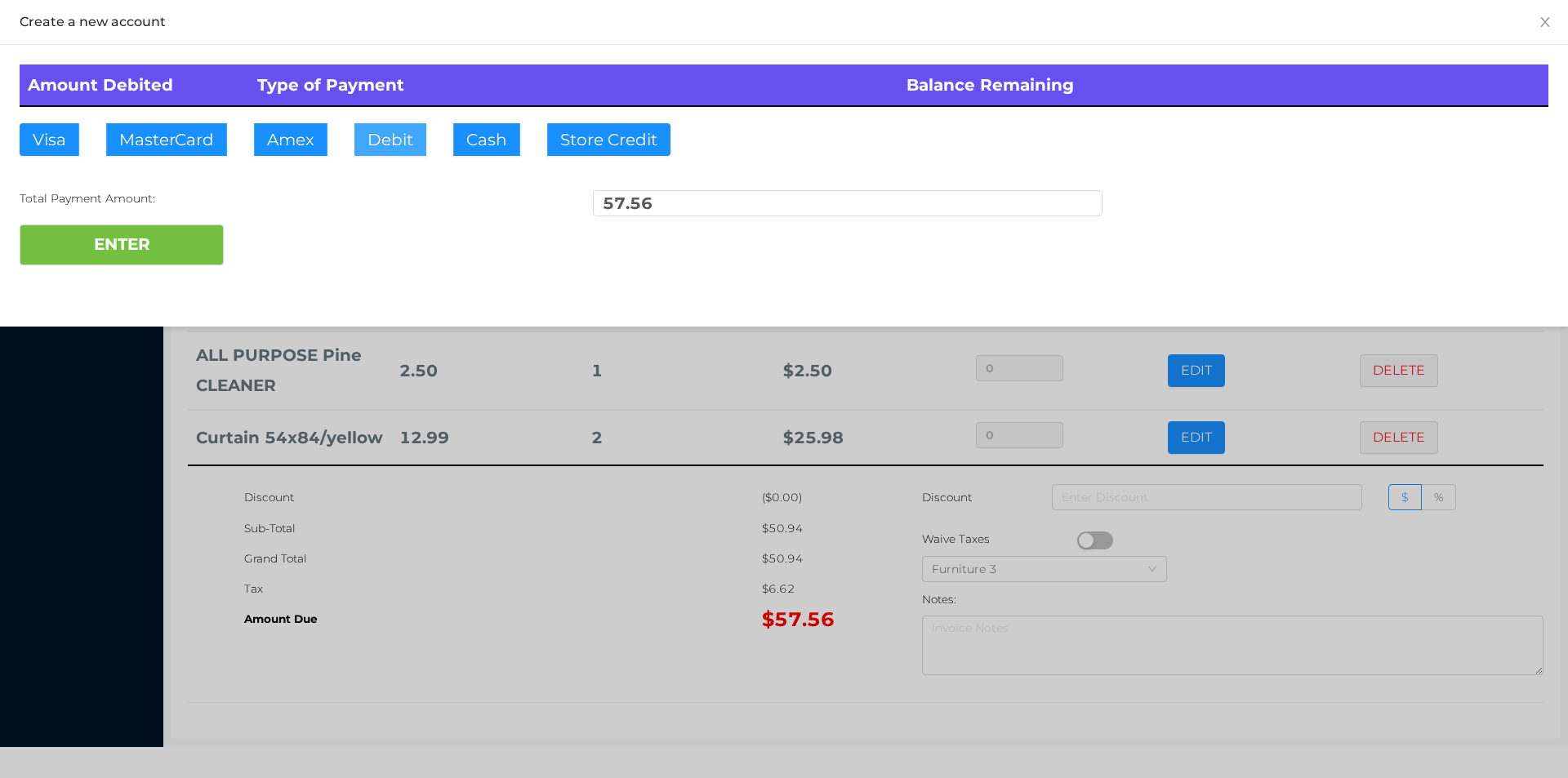
click at [401, 143] on button "Debit" at bounding box center [390, 140] width 72 height 33
click at [152, 247] on button "ENTER" at bounding box center [121, 245] width 204 height 41
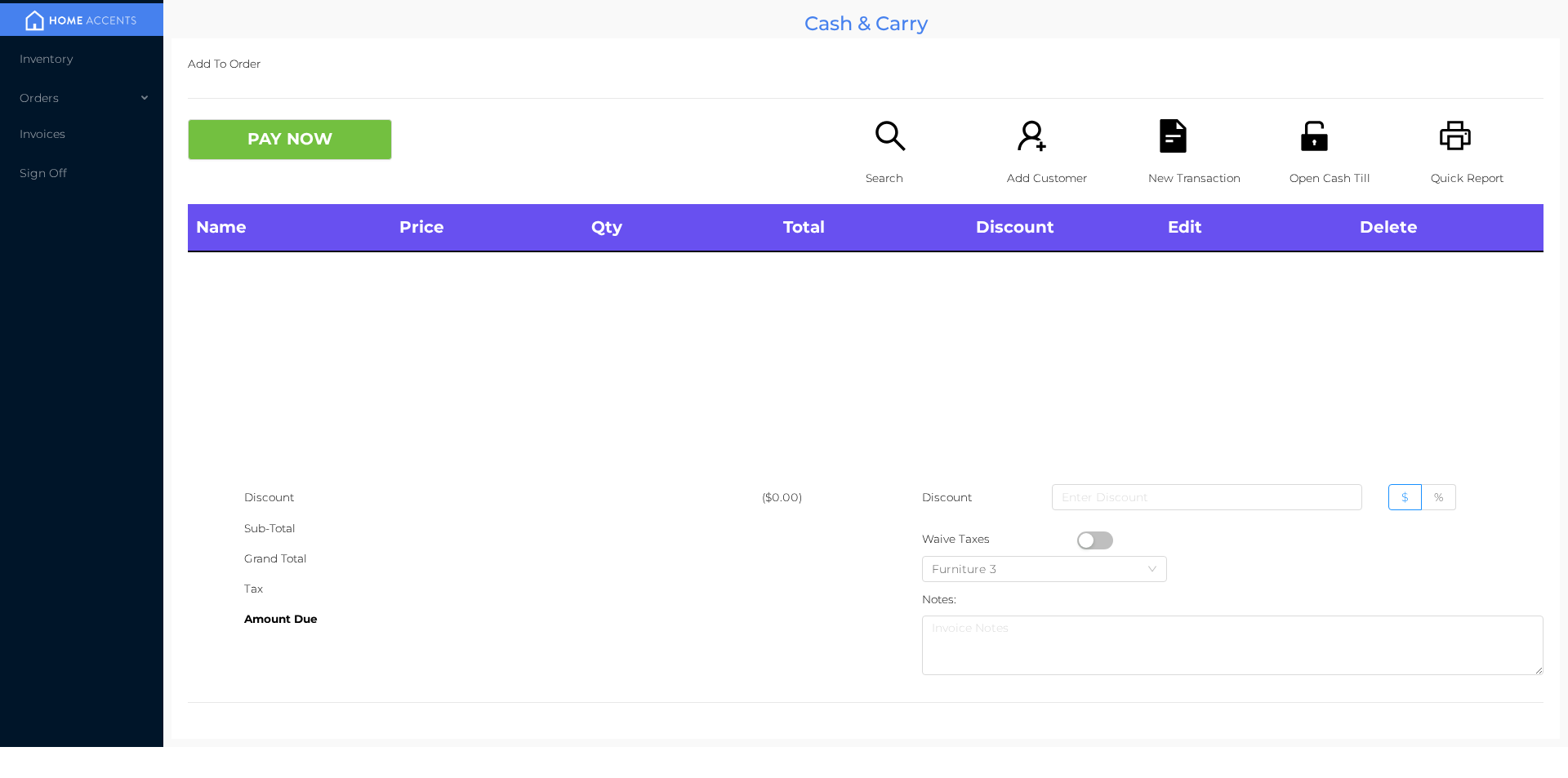
scroll to position [0, 0]
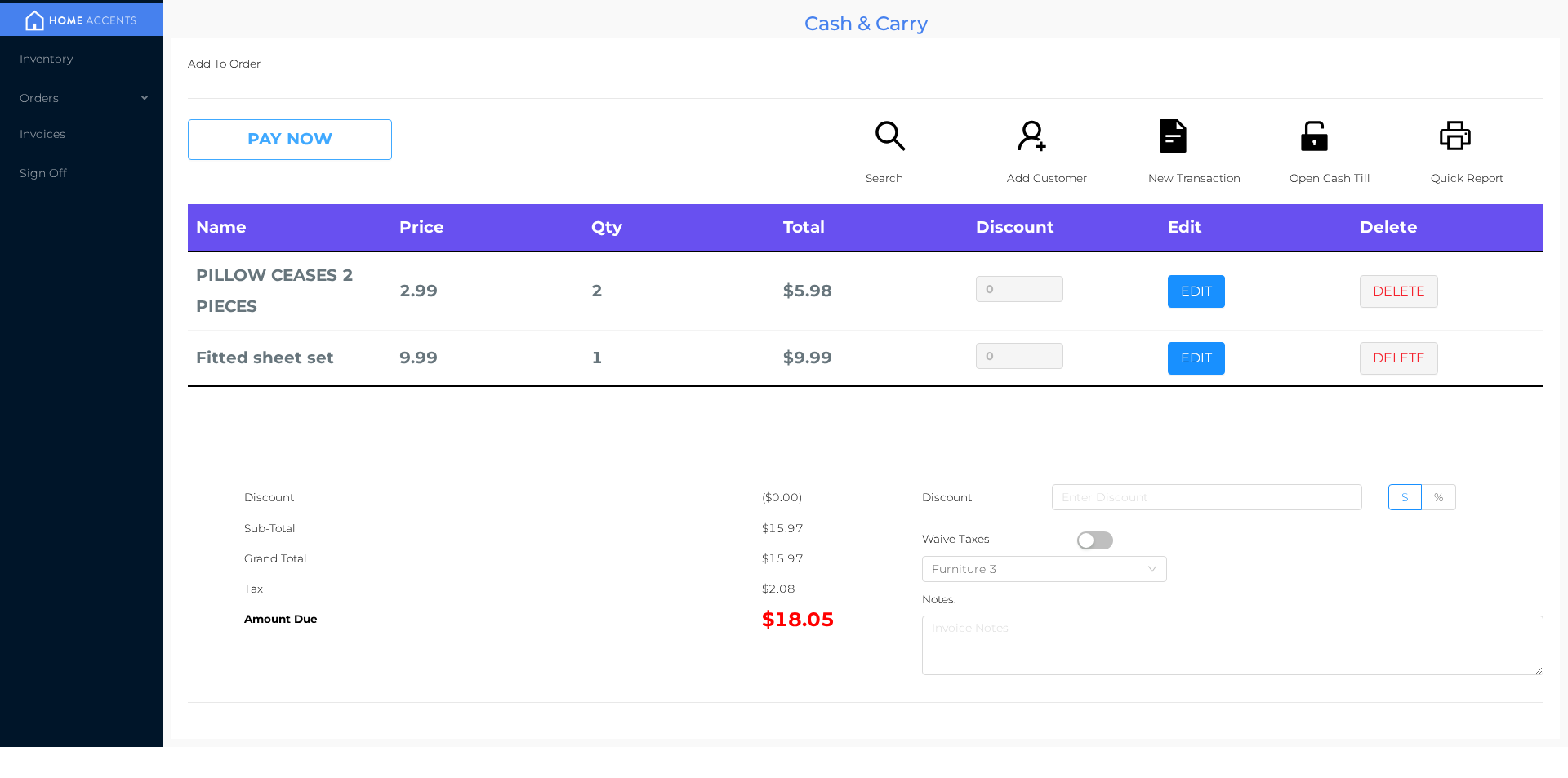
click at [325, 151] on button "PAY NOW" at bounding box center [290, 140] width 204 height 41
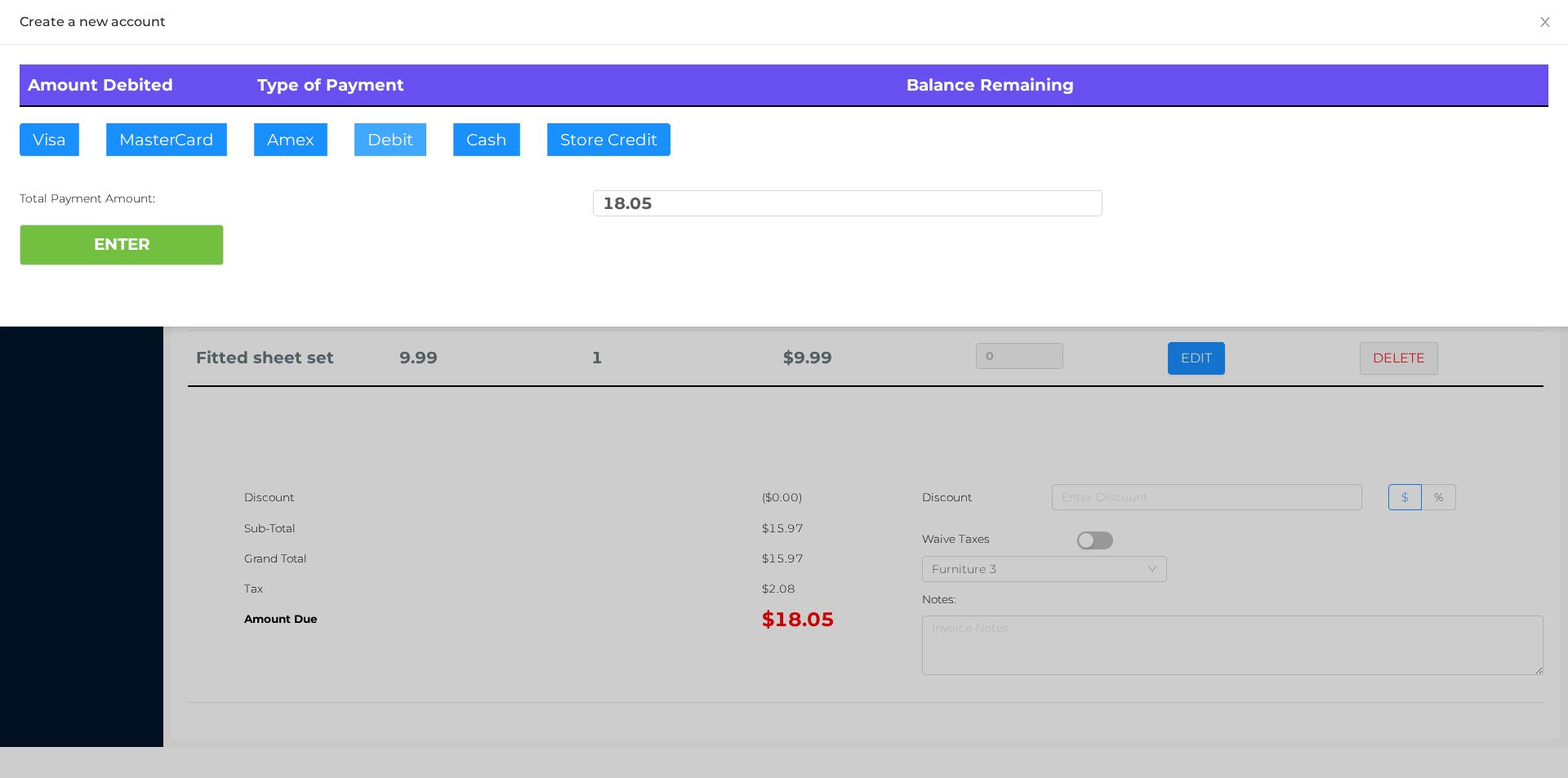
click at [371, 128] on button "Debit" at bounding box center [390, 140] width 72 height 33
click at [162, 249] on button "ENTER" at bounding box center [121, 245] width 204 height 41
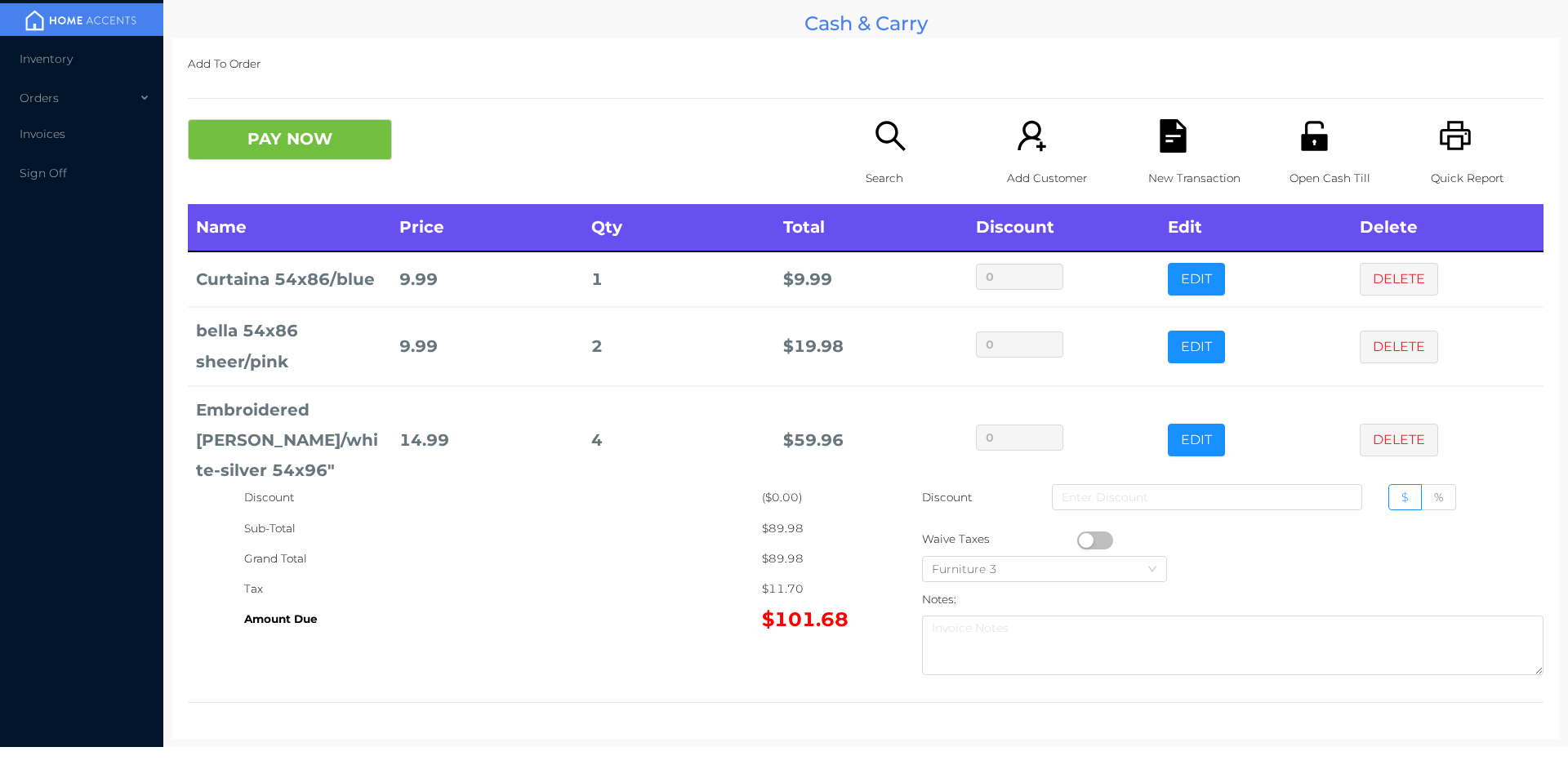
scroll to position [85, 0]
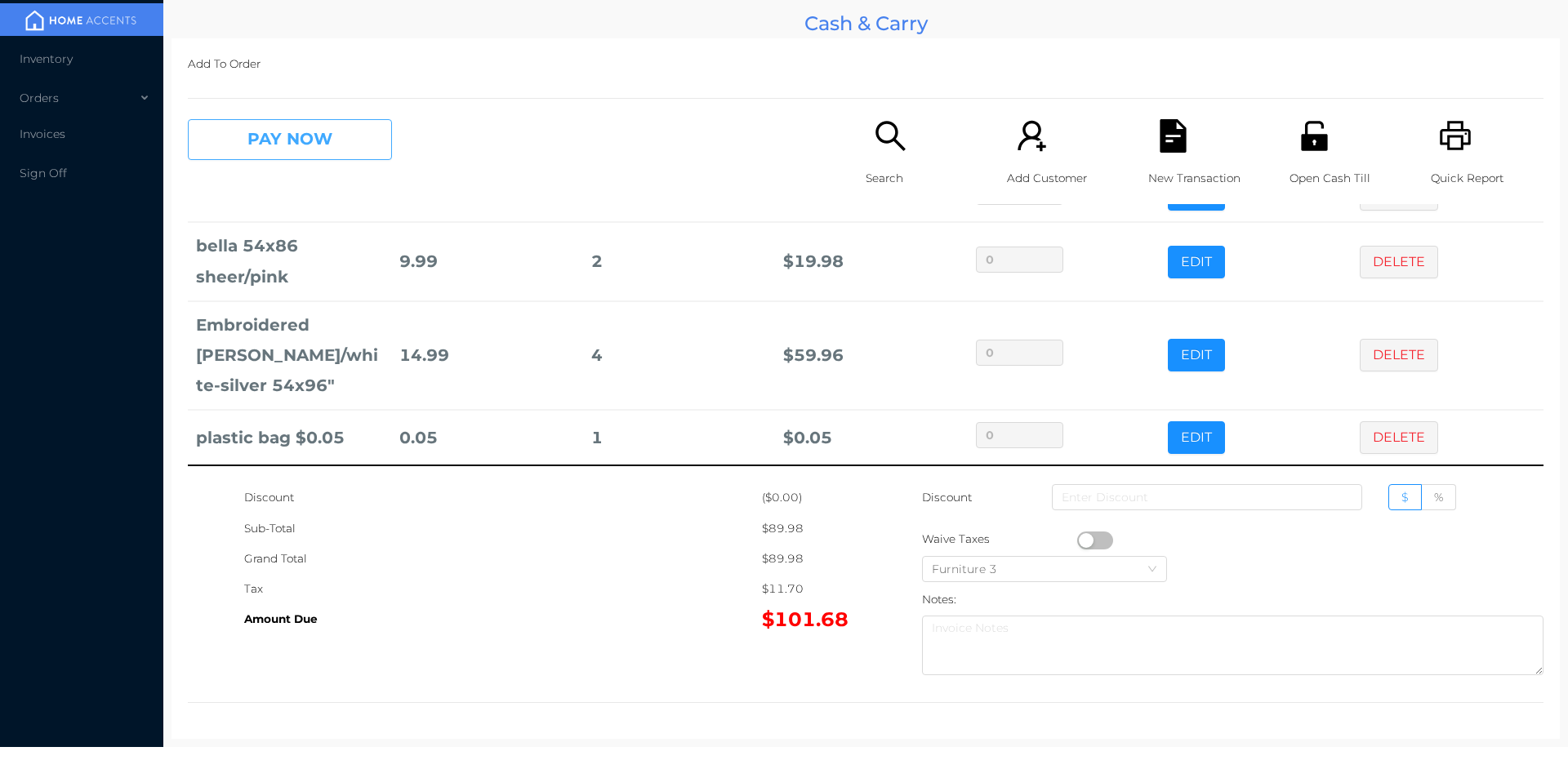
click at [244, 142] on button "PAY NOW" at bounding box center [290, 140] width 204 height 41
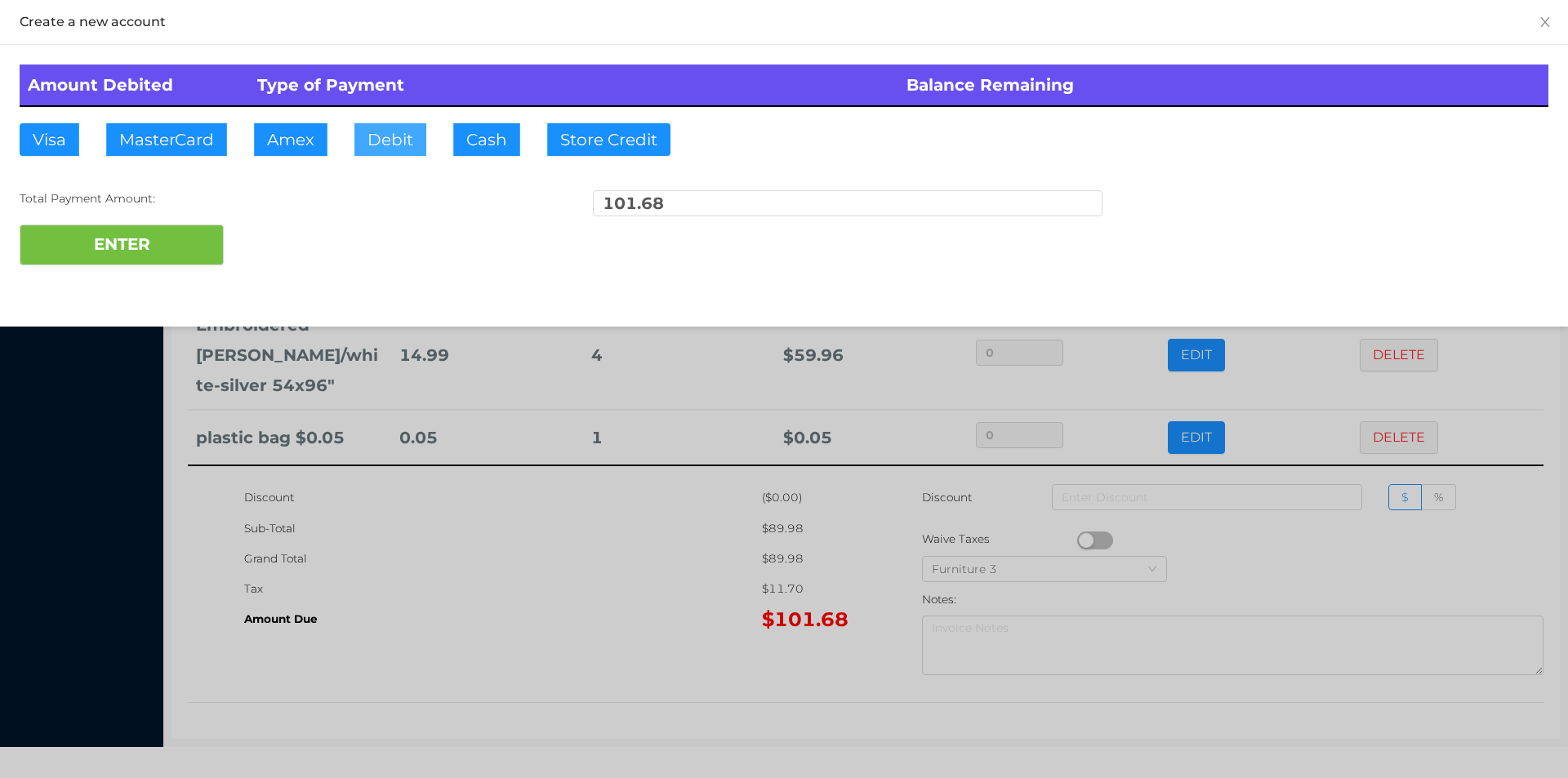
click at [386, 145] on button "Debit" at bounding box center [390, 140] width 72 height 33
click at [124, 255] on button "ENTER" at bounding box center [121, 245] width 204 height 41
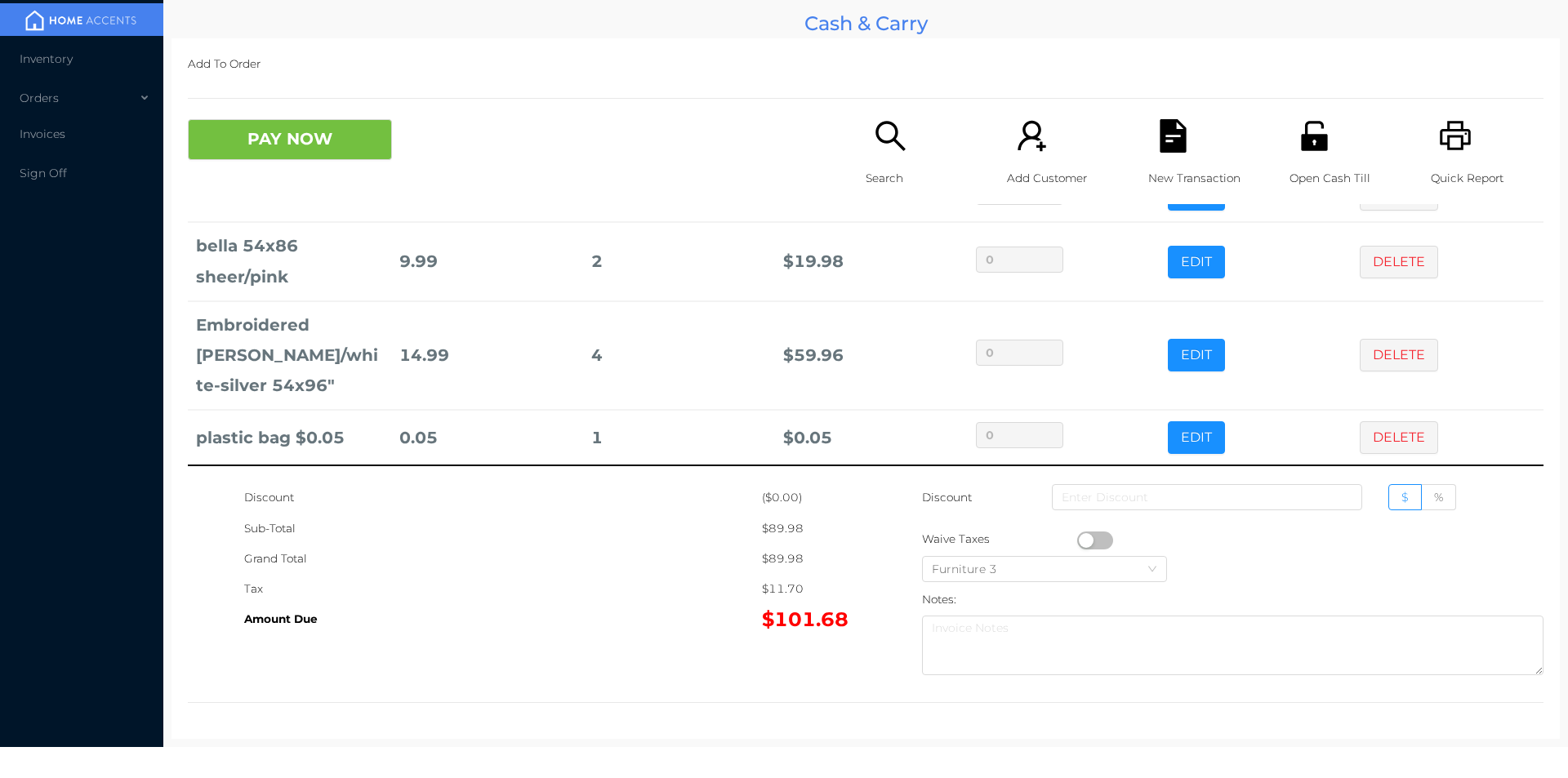
scroll to position [0, 0]
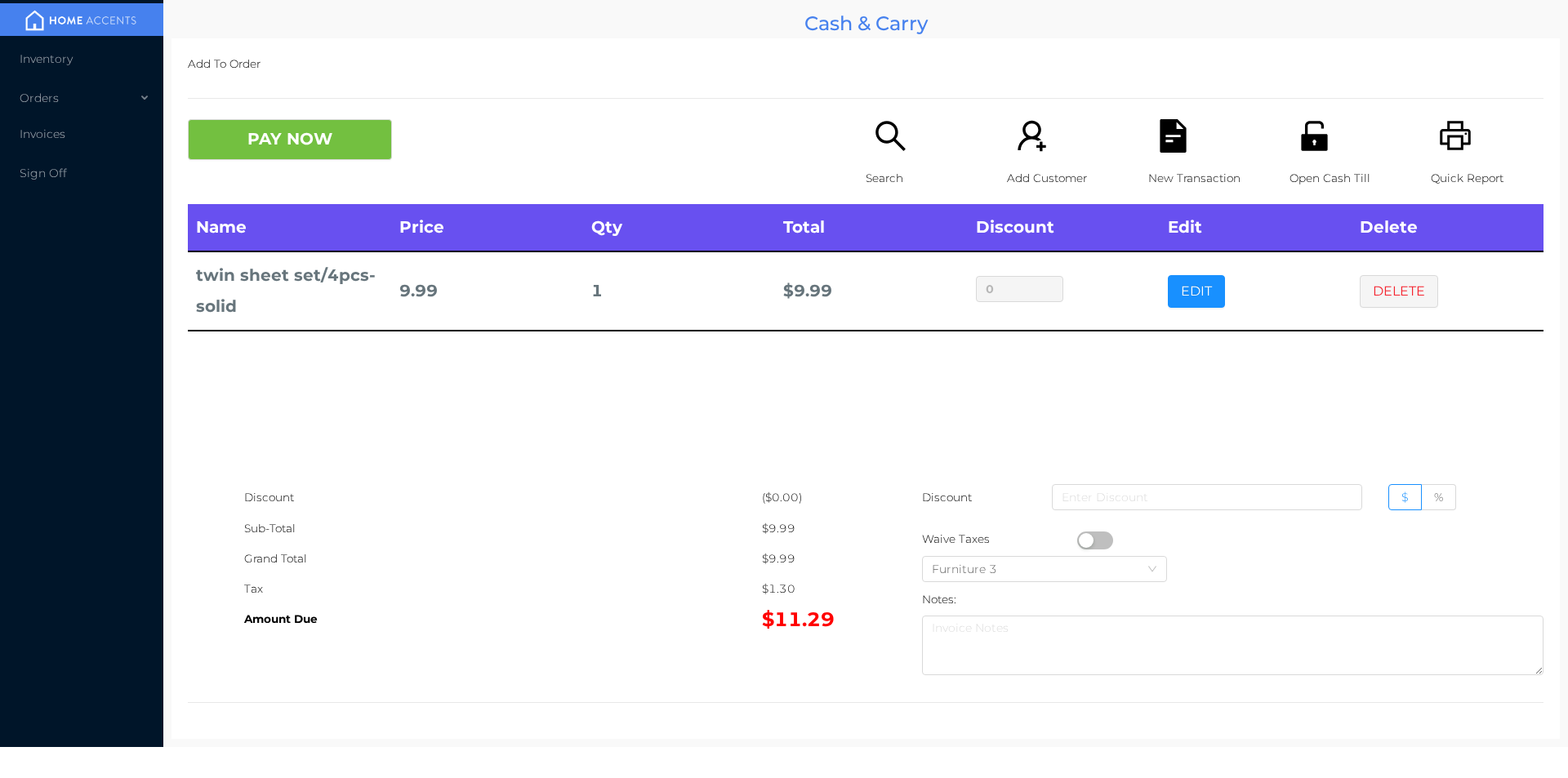
click at [871, 166] on p "Search" at bounding box center [922, 178] width 113 height 30
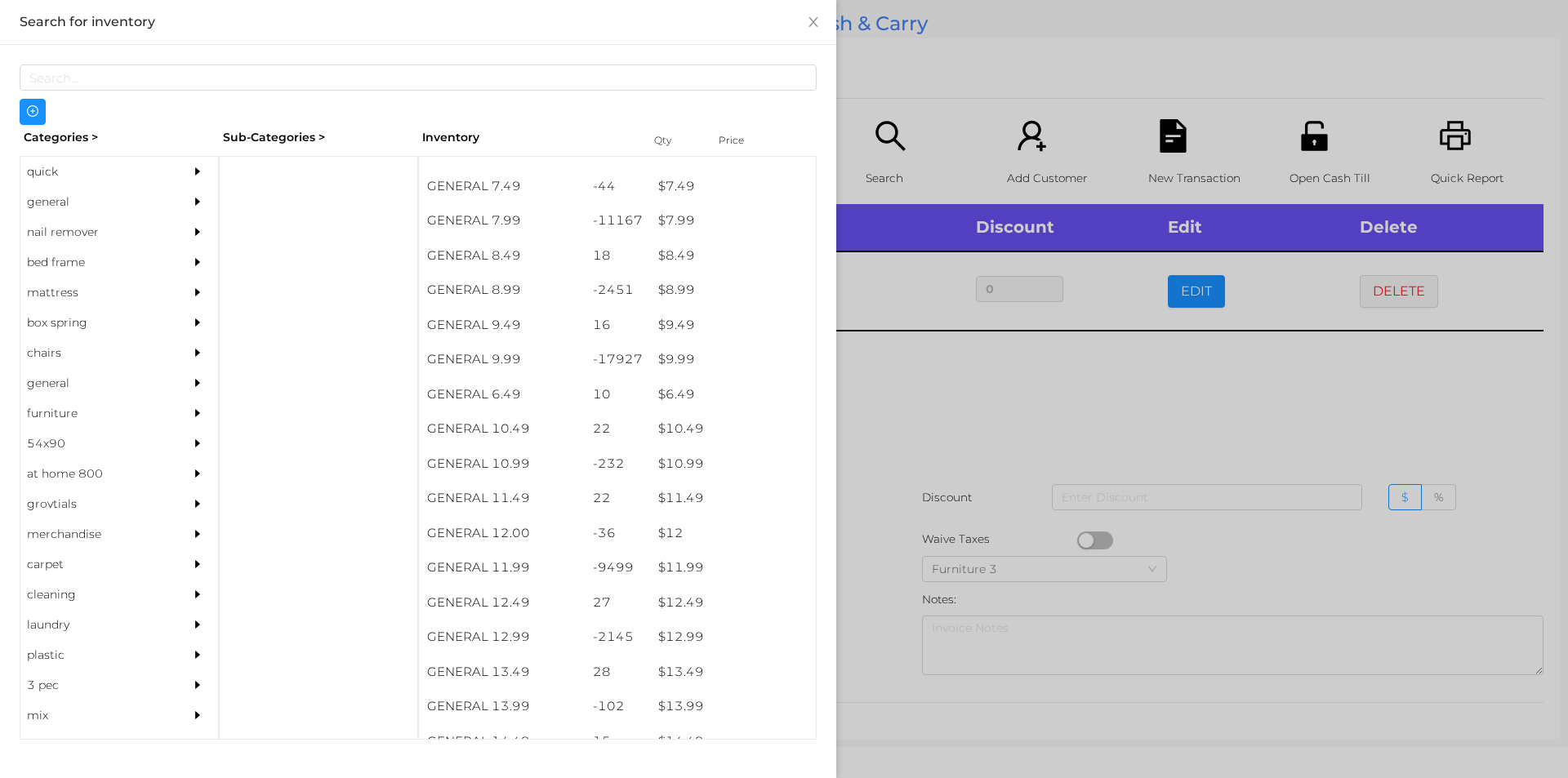
scroll to position [806, 0]
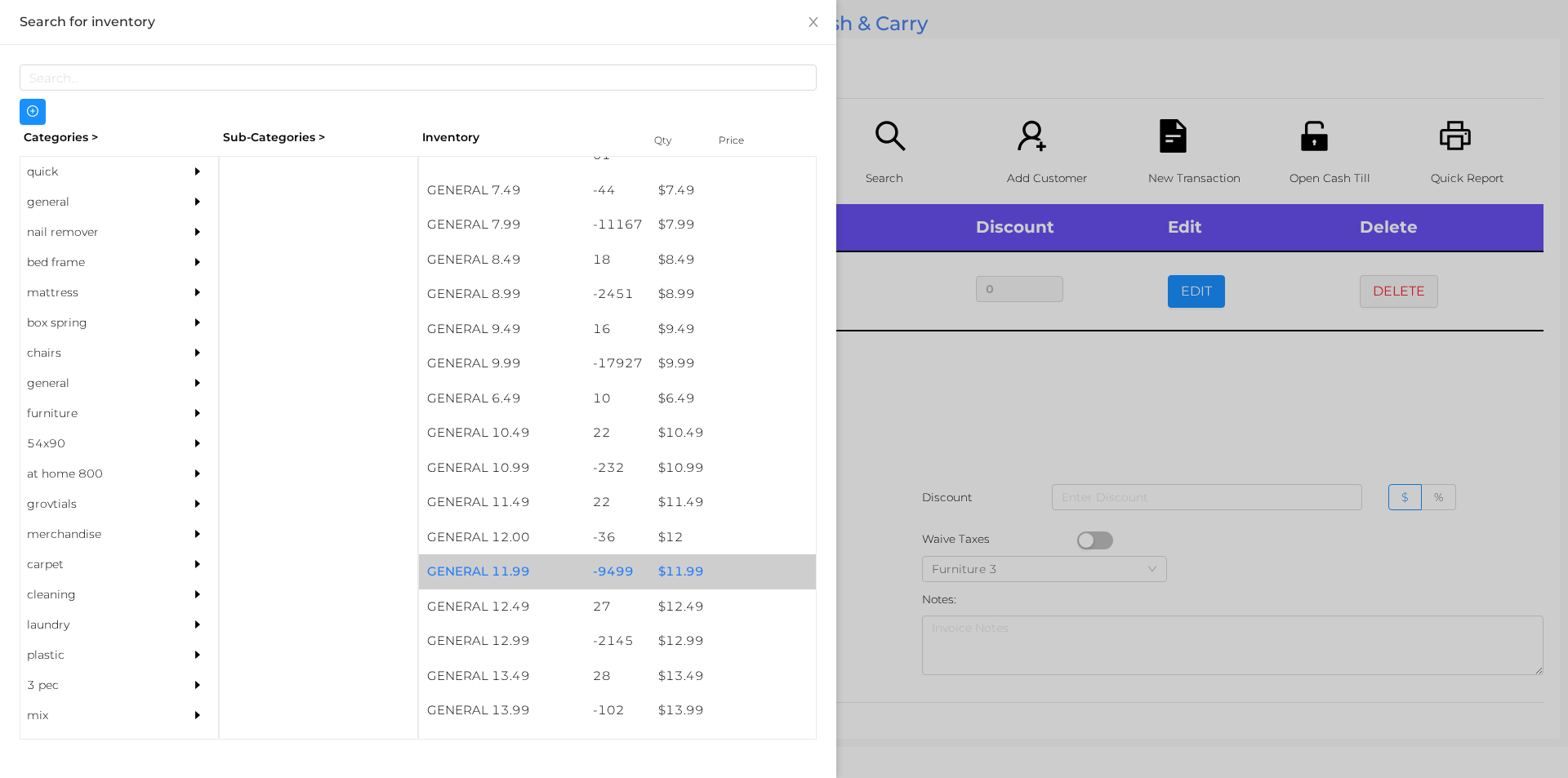
click at [682, 576] on div "$ 11.99" at bounding box center [733, 572] width 165 height 35
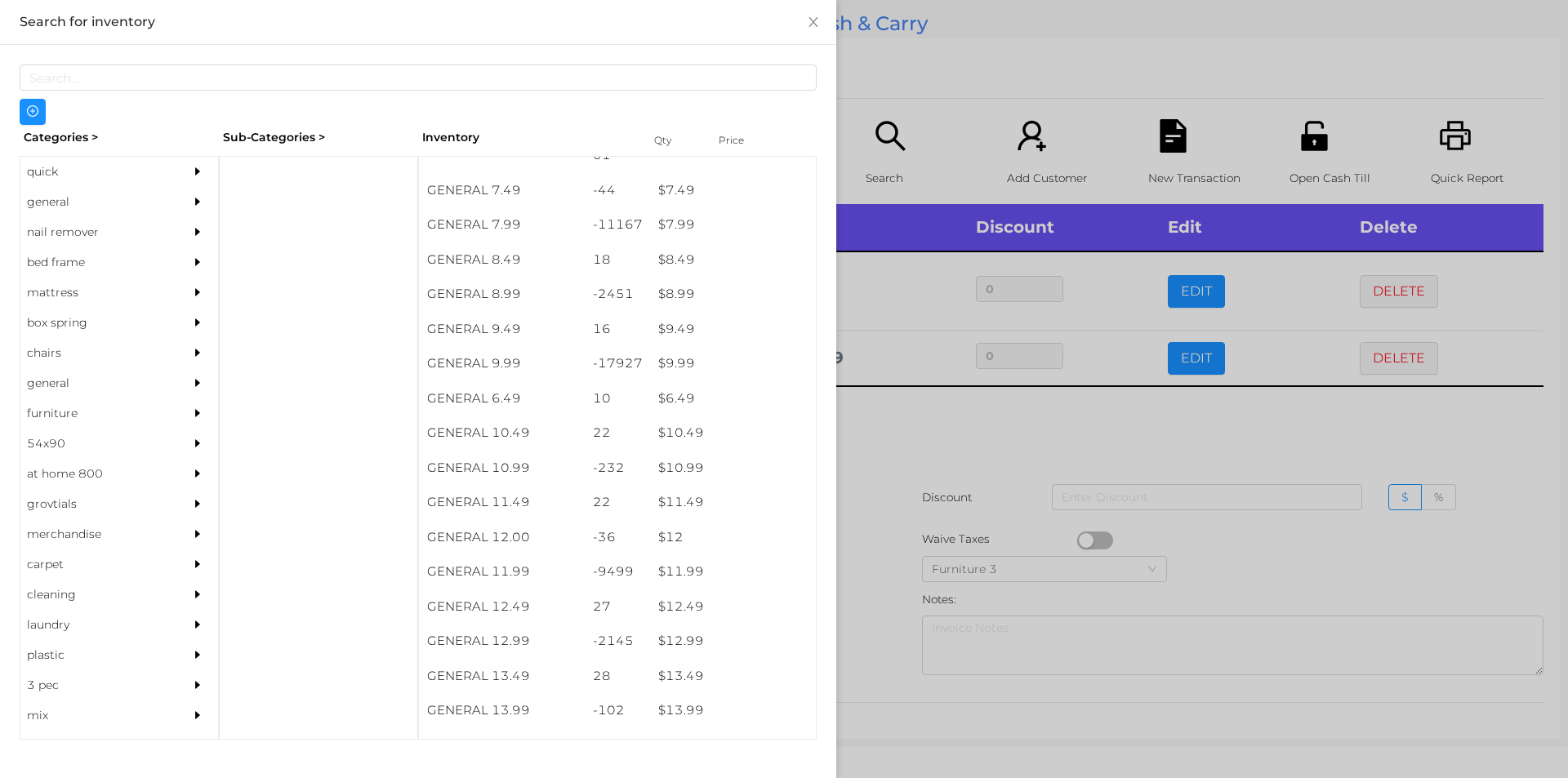
click at [866, 445] on div at bounding box center [784, 389] width 1568 height 778
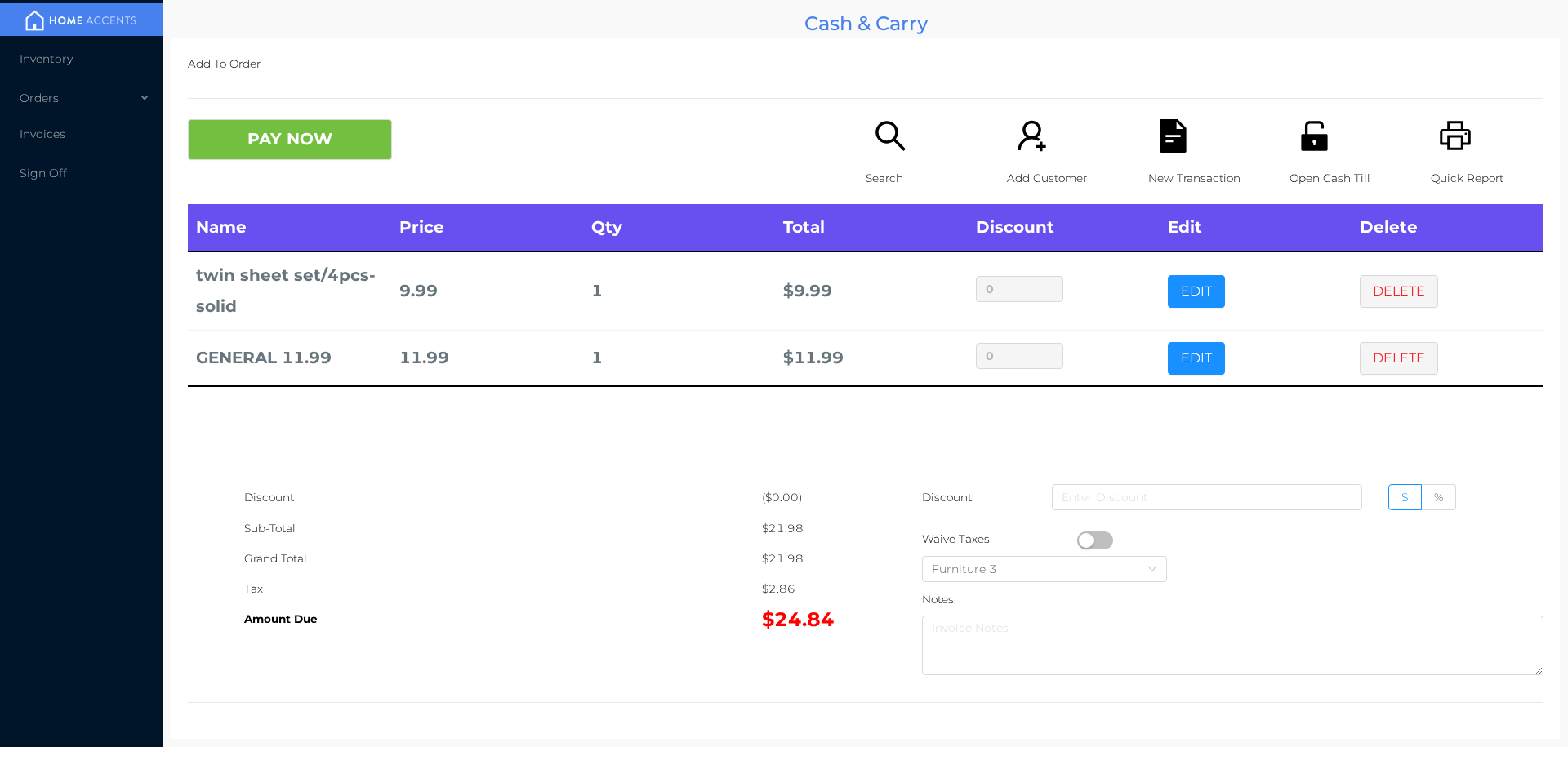
click at [867, 168] on p "Search" at bounding box center [922, 178] width 113 height 30
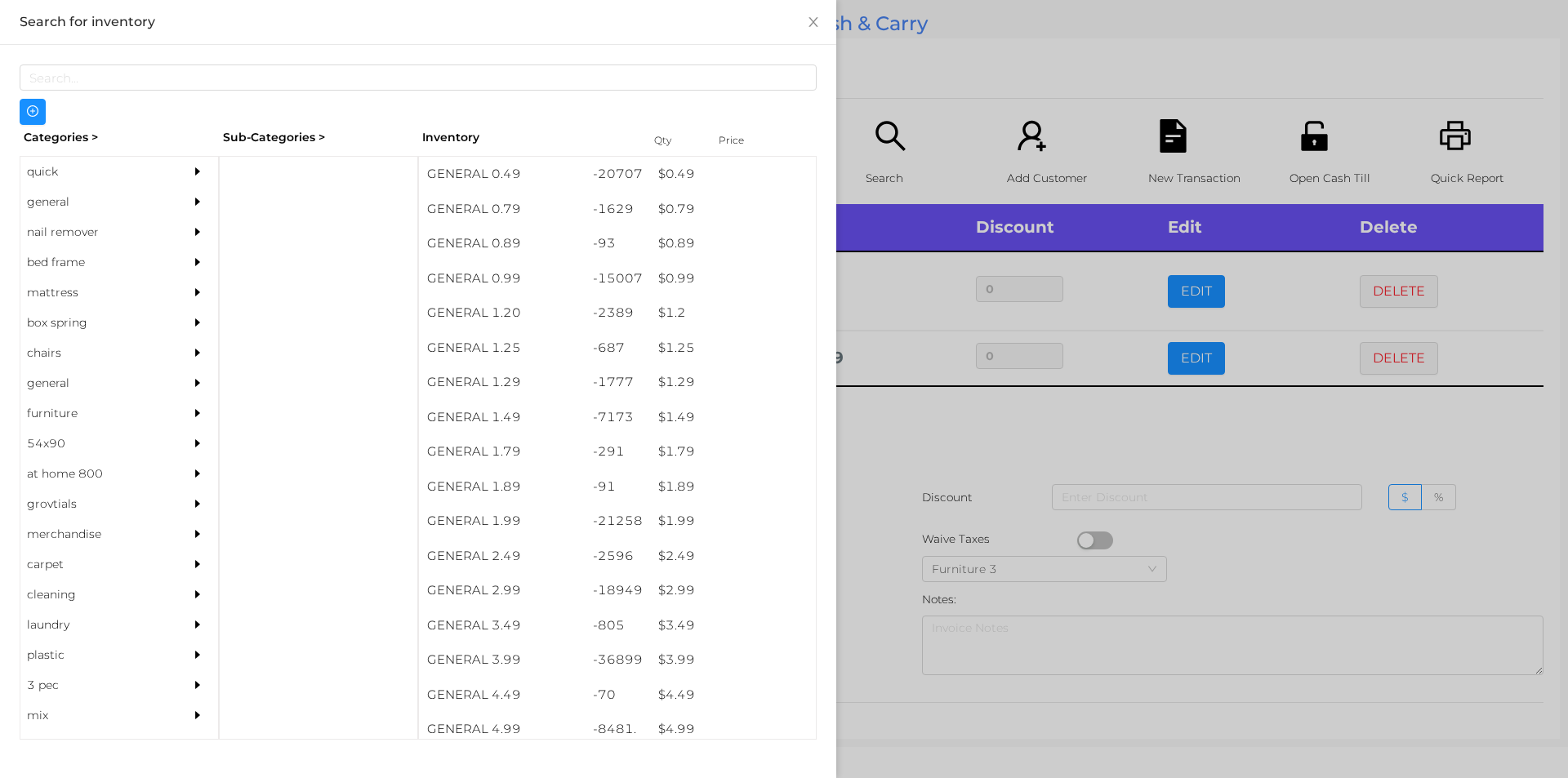
click at [56, 198] on div "general" at bounding box center [94, 202] width 149 height 30
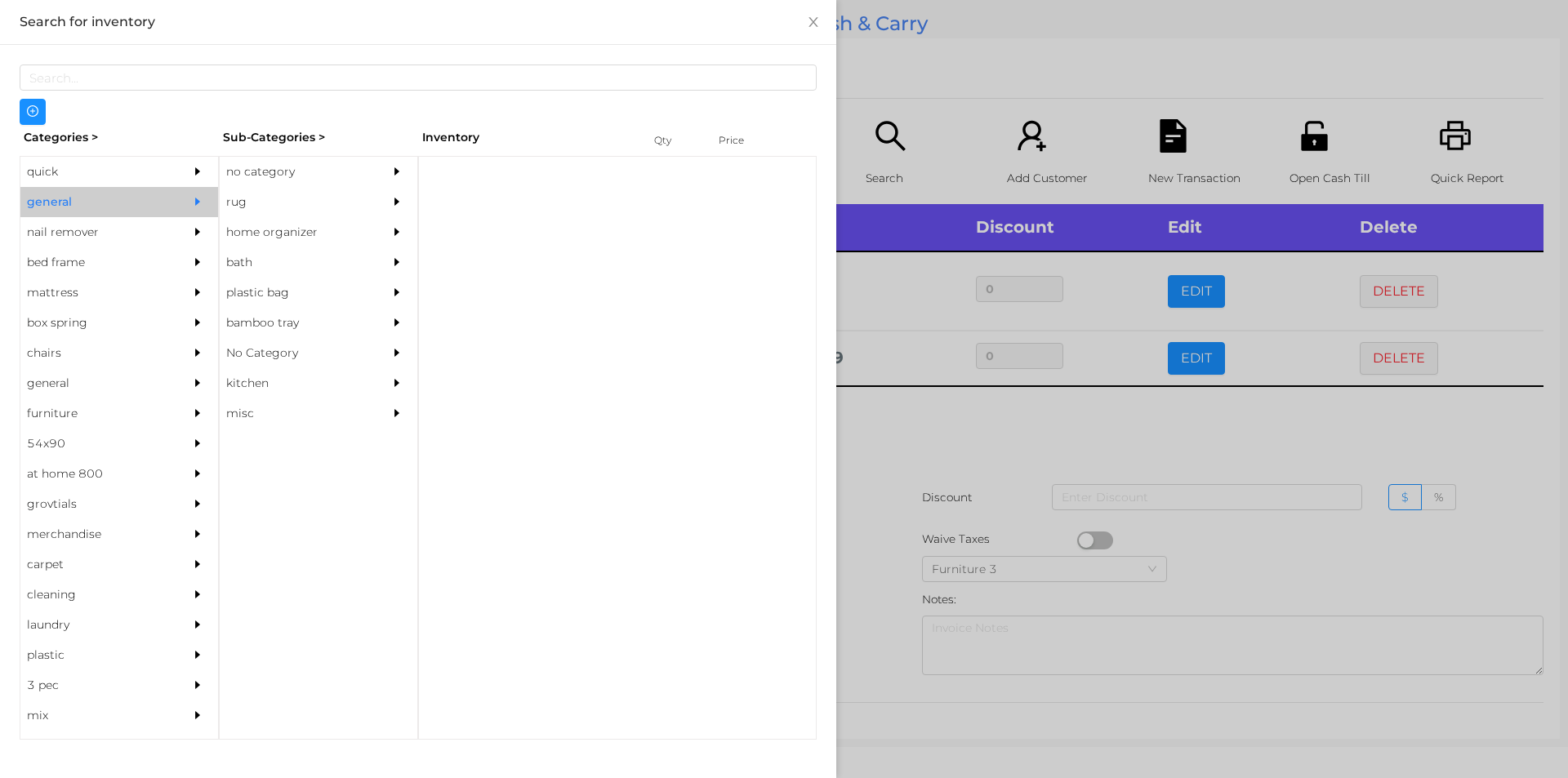
click at [74, 171] on div "quick" at bounding box center [94, 172] width 149 height 30
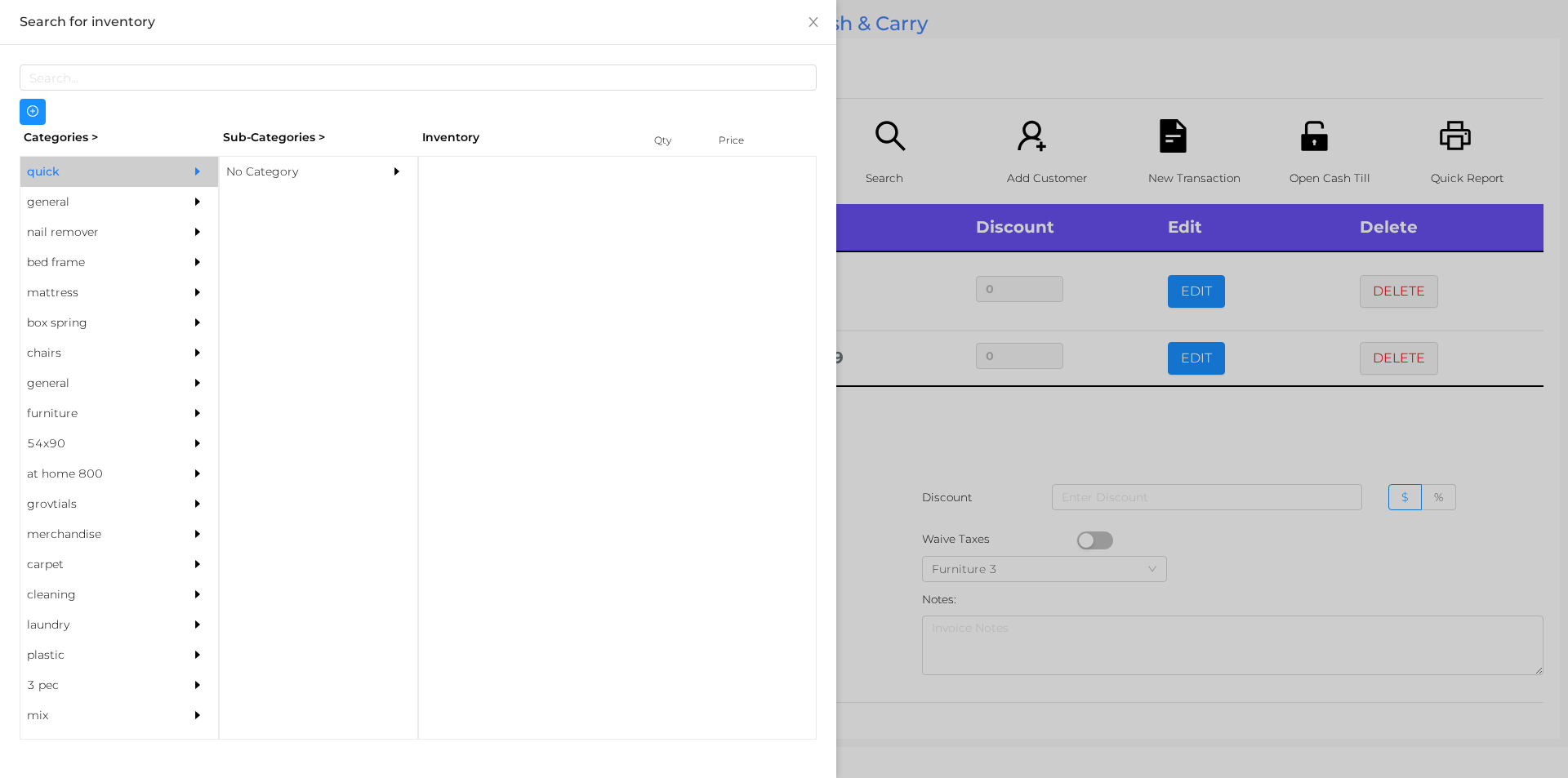
click at [259, 170] on div "No Category" at bounding box center [294, 172] width 149 height 30
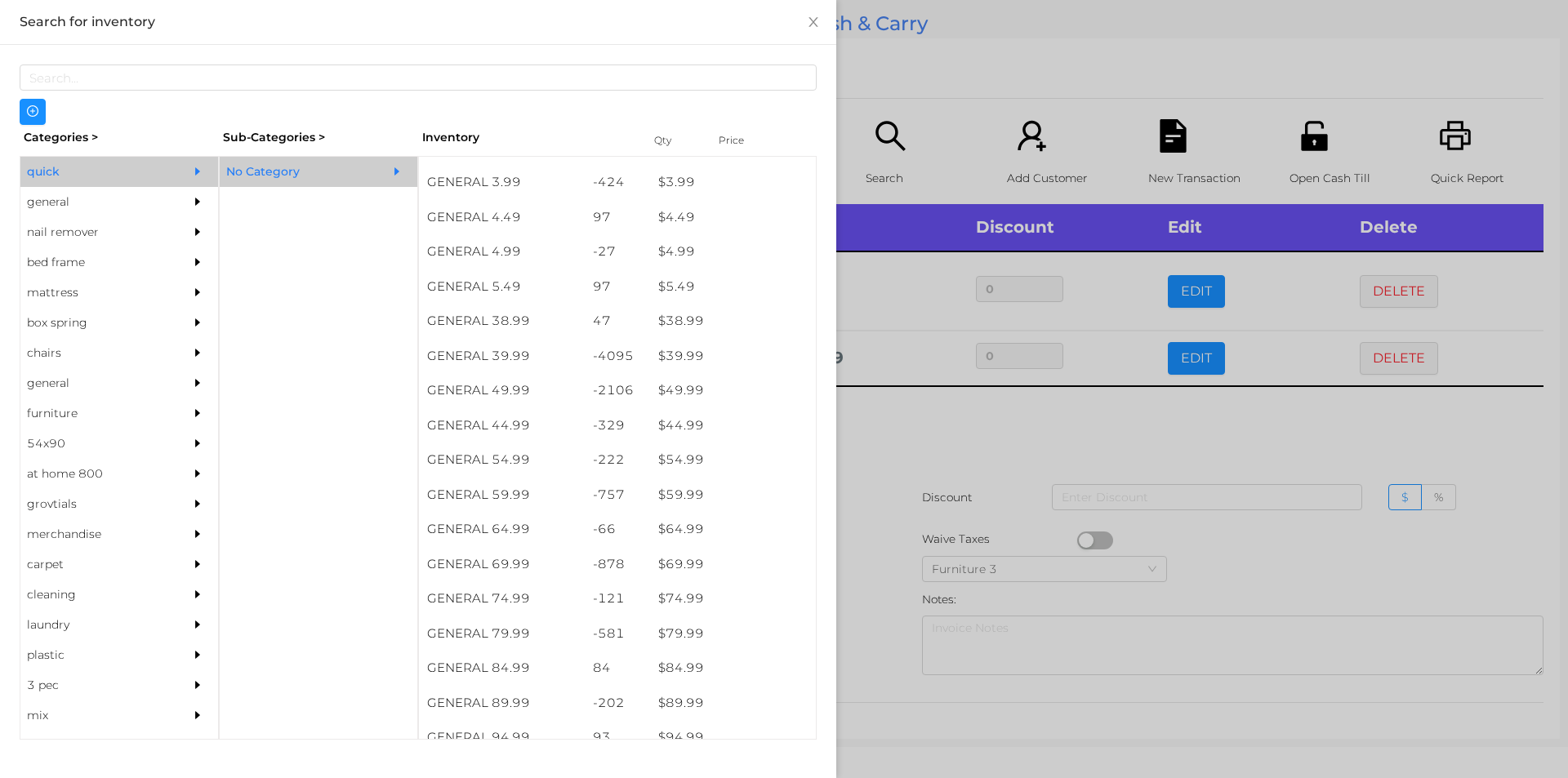
scroll to position [760, 0]
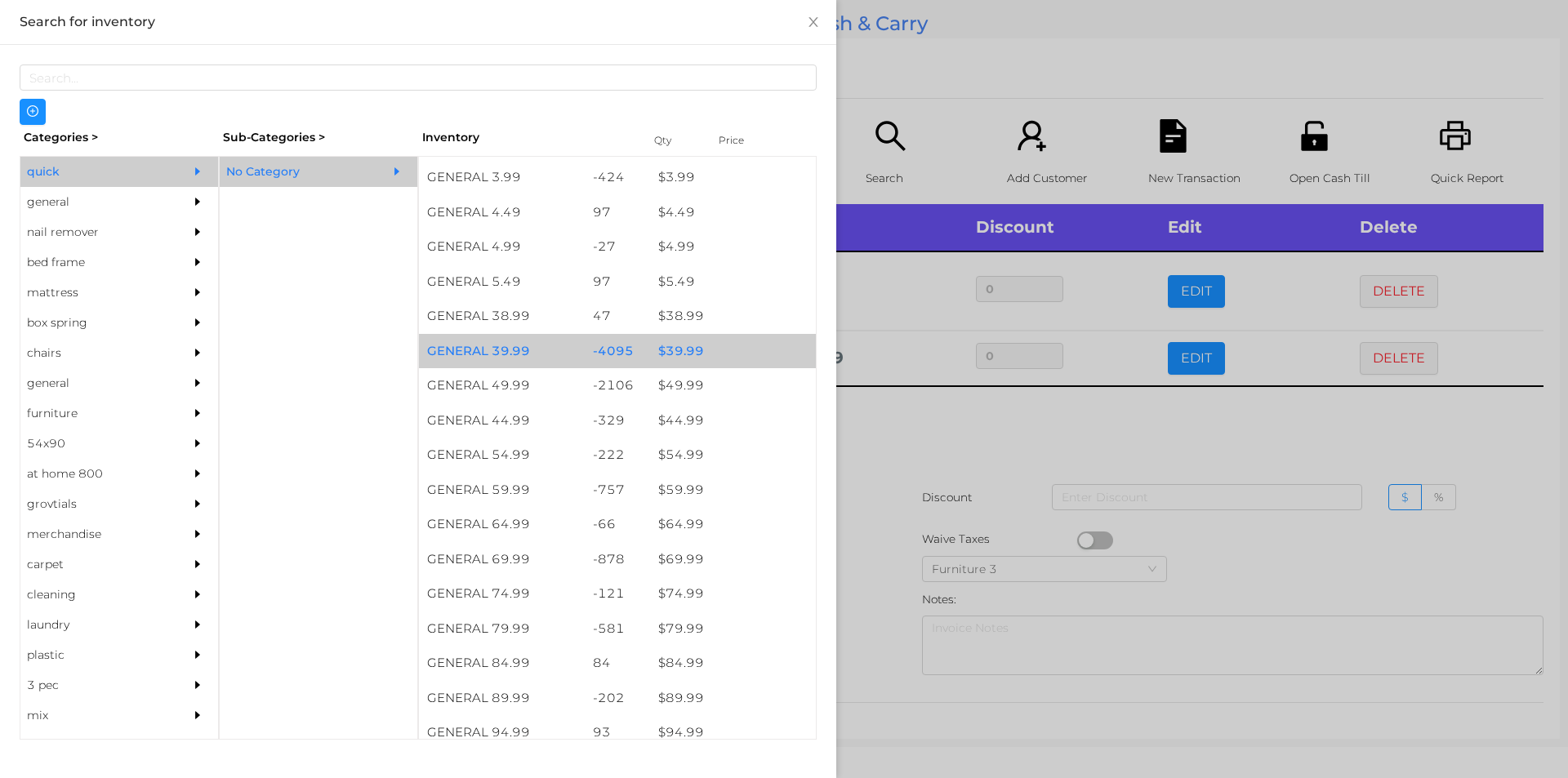
click at [675, 350] on div "$ 39.99" at bounding box center [733, 352] width 165 height 35
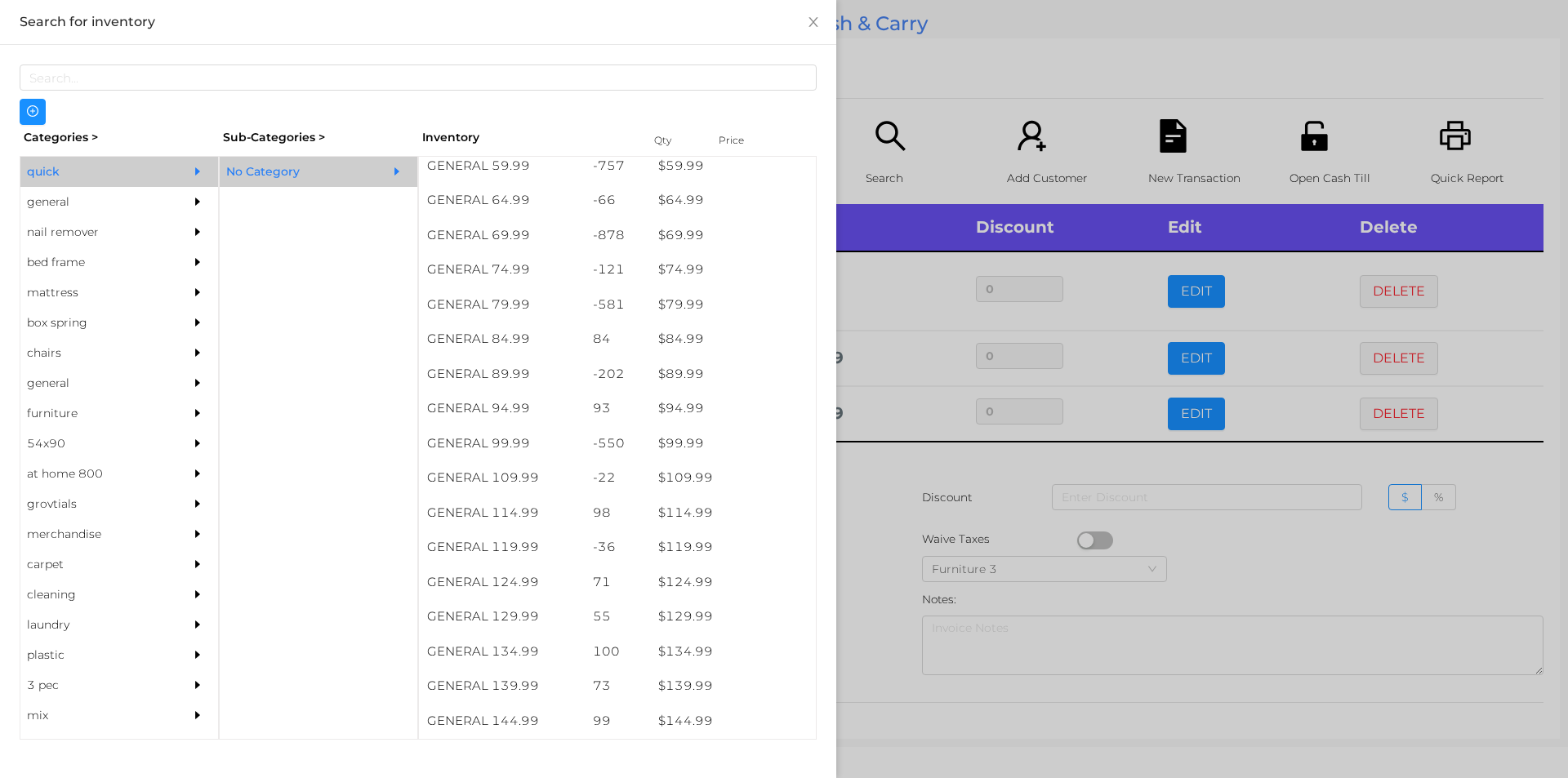
scroll to position [1082, 0]
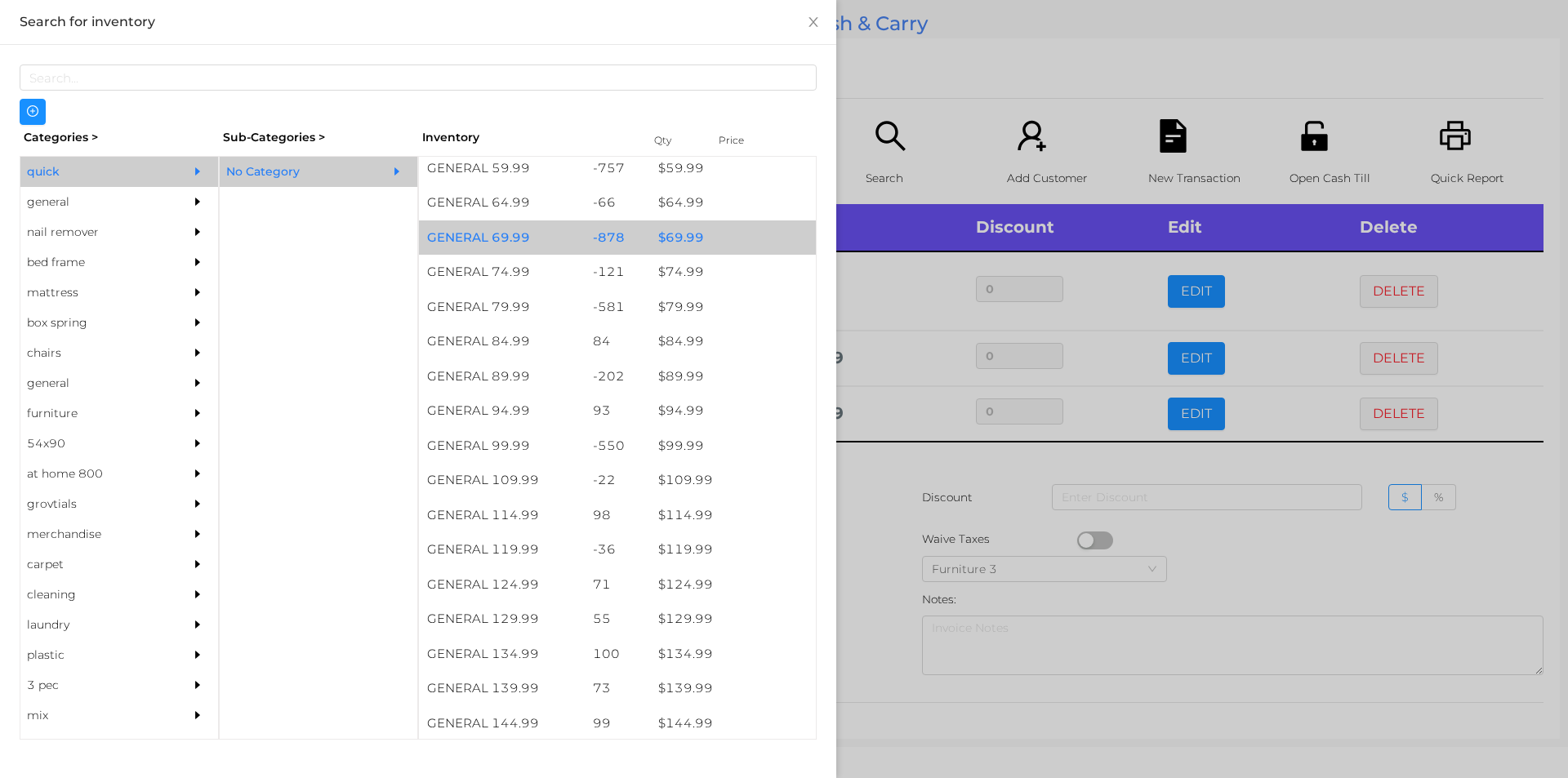
click at [682, 243] on div "$ 69.99" at bounding box center [733, 238] width 165 height 35
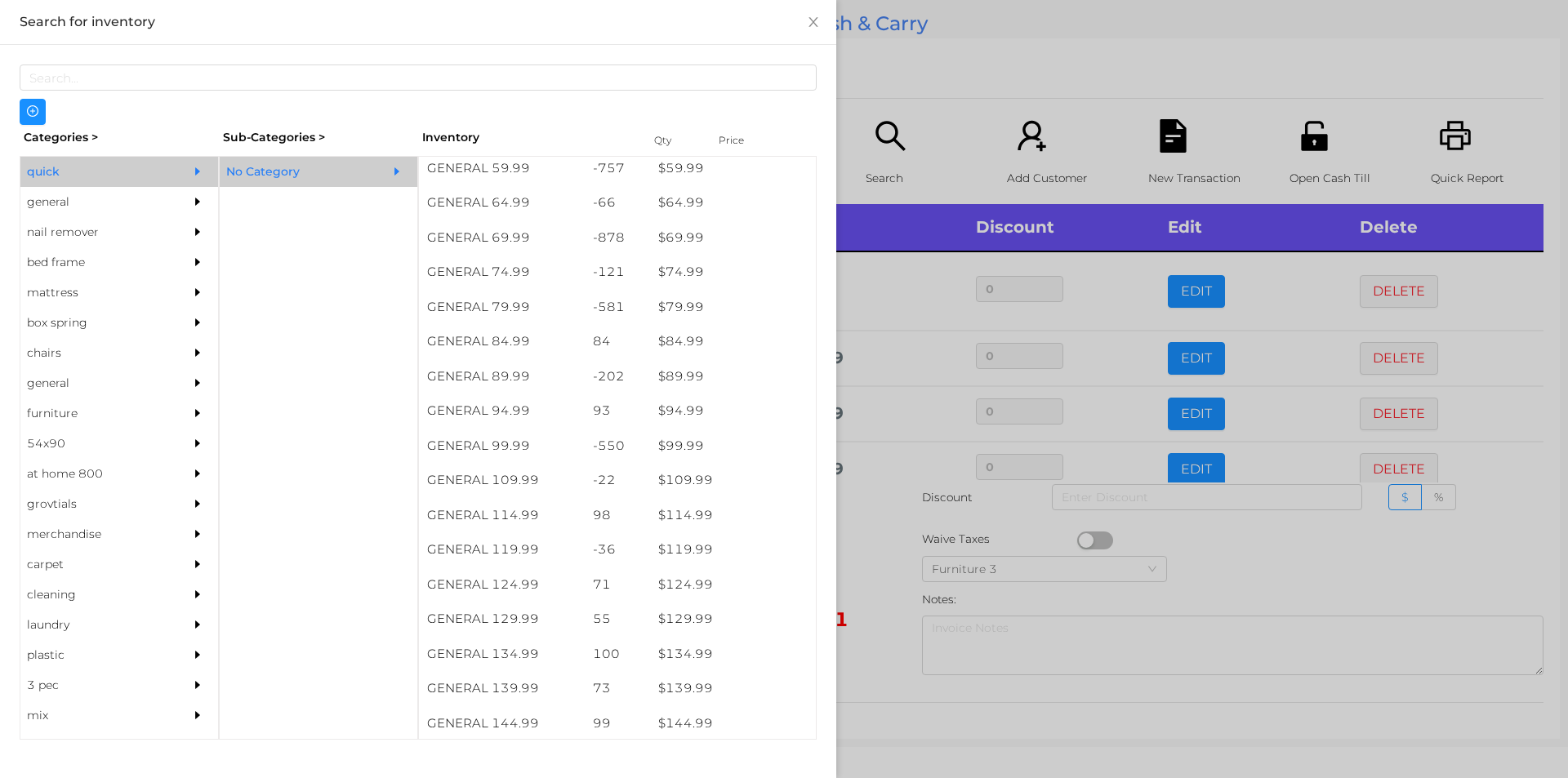
click at [858, 542] on div at bounding box center [784, 389] width 1568 height 778
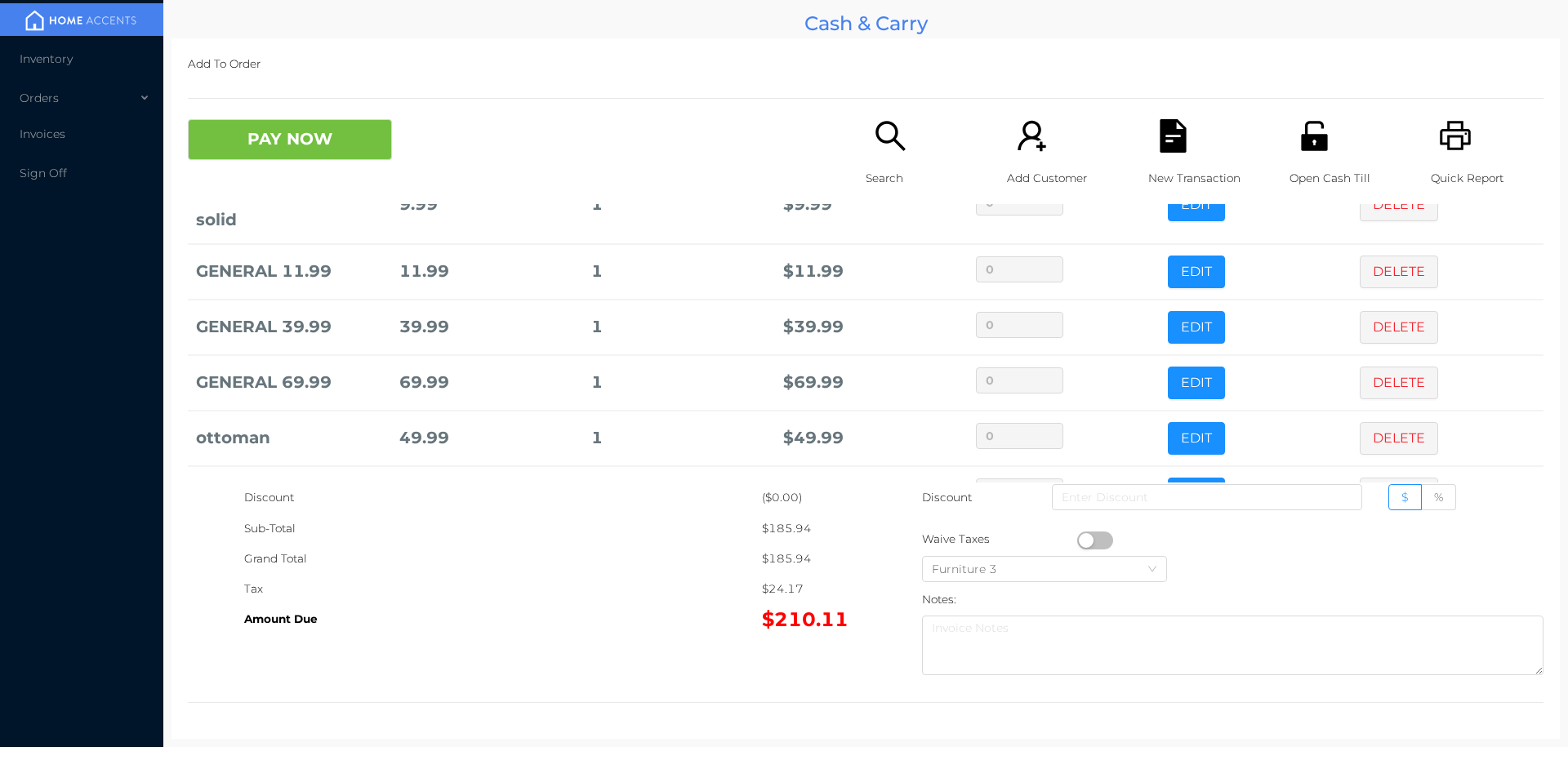
scroll to position [142, 0]
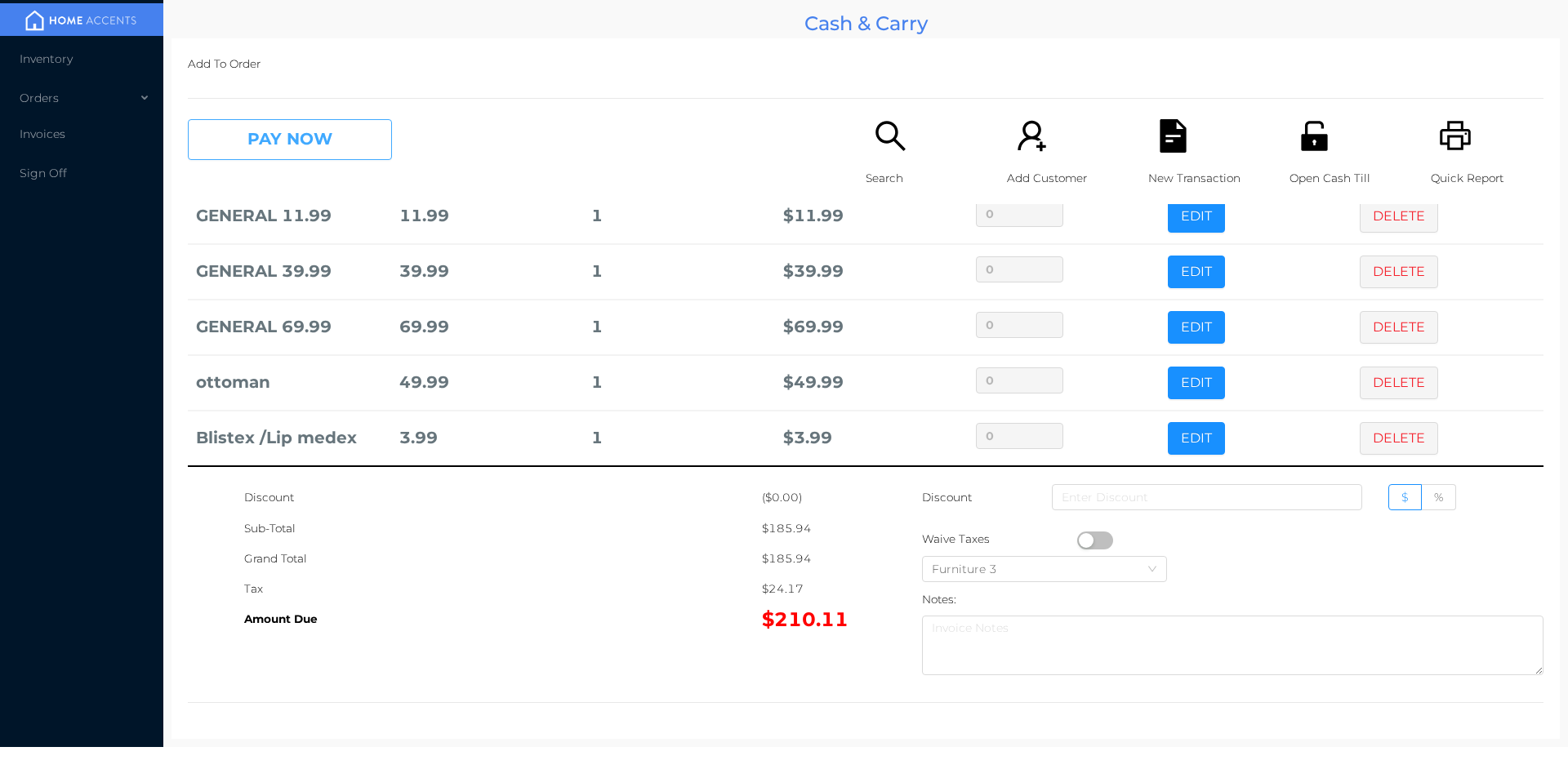
click at [272, 147] on button "PAY NOW" at bounding box center [290, 140] width 204 height 41
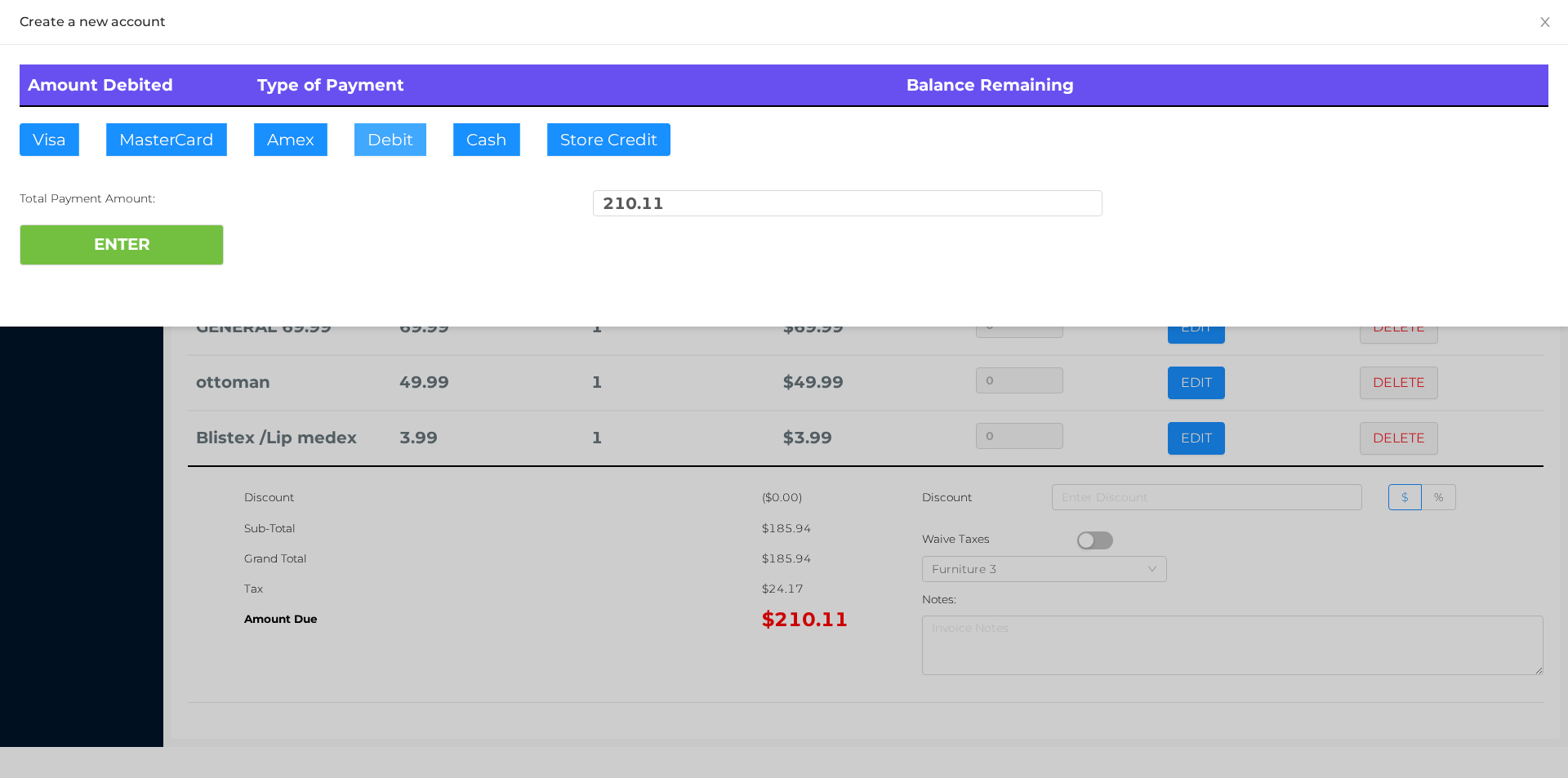
click at [390, 143] on button "Debit" at bounding box center [390, 140] width 72 height 33
click at [176, 252] on button "ENTER" at bounding box center [121, 245] width 204 height 41
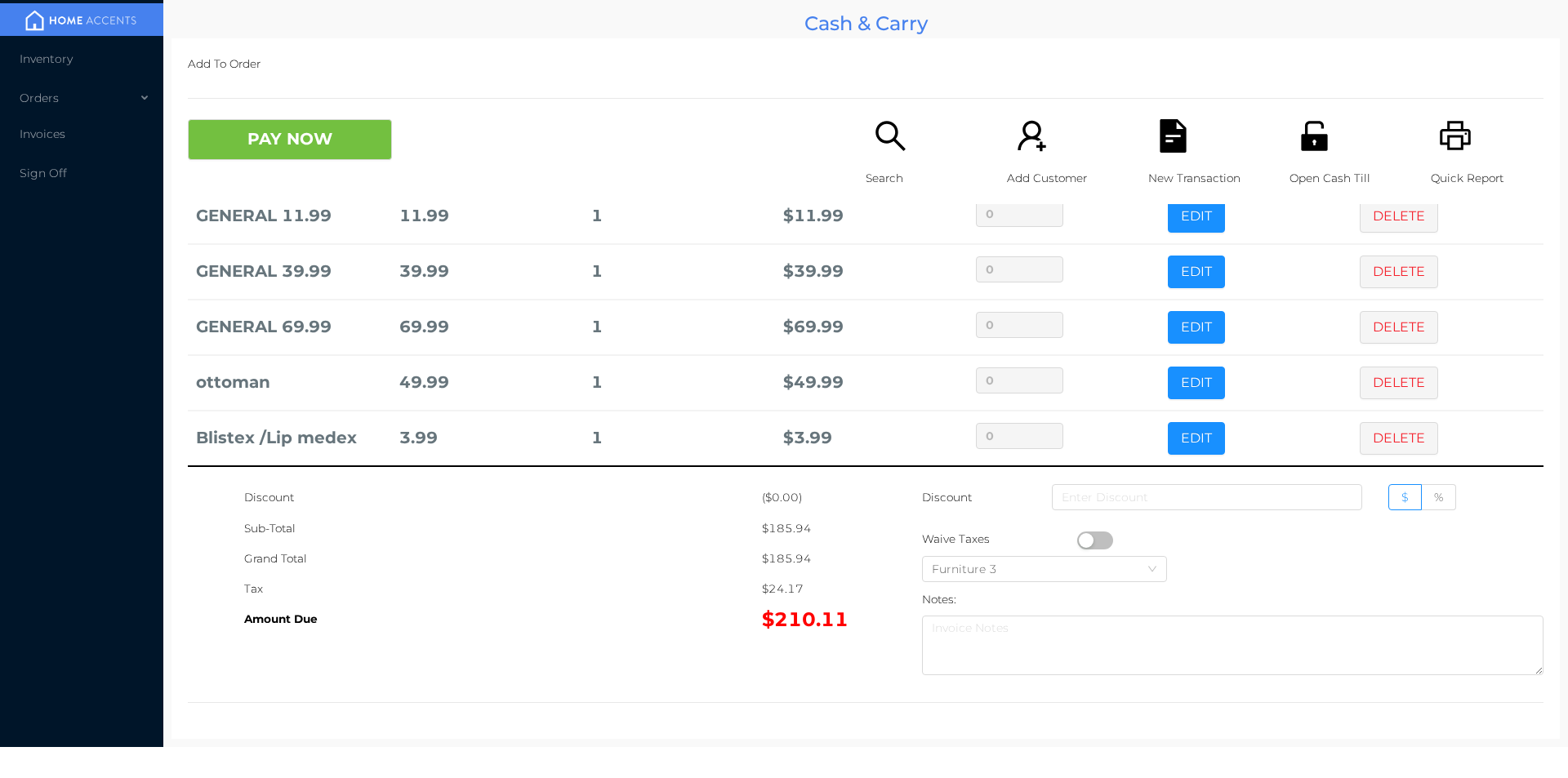
scroll to position [0, 0]
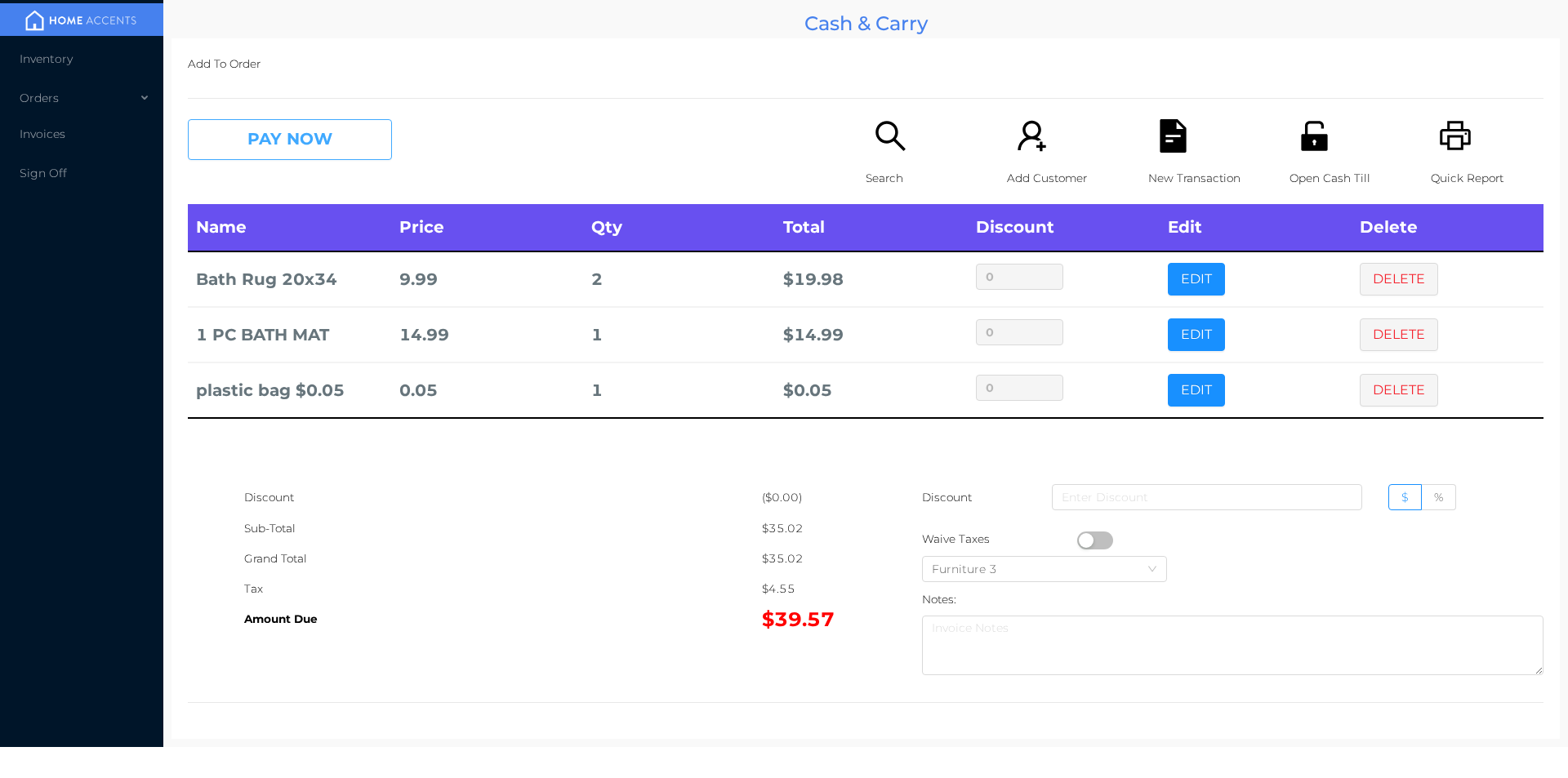
click at [281, 143] on button "PAY NOW" at bounding box center [290, 140] width 204 height 41
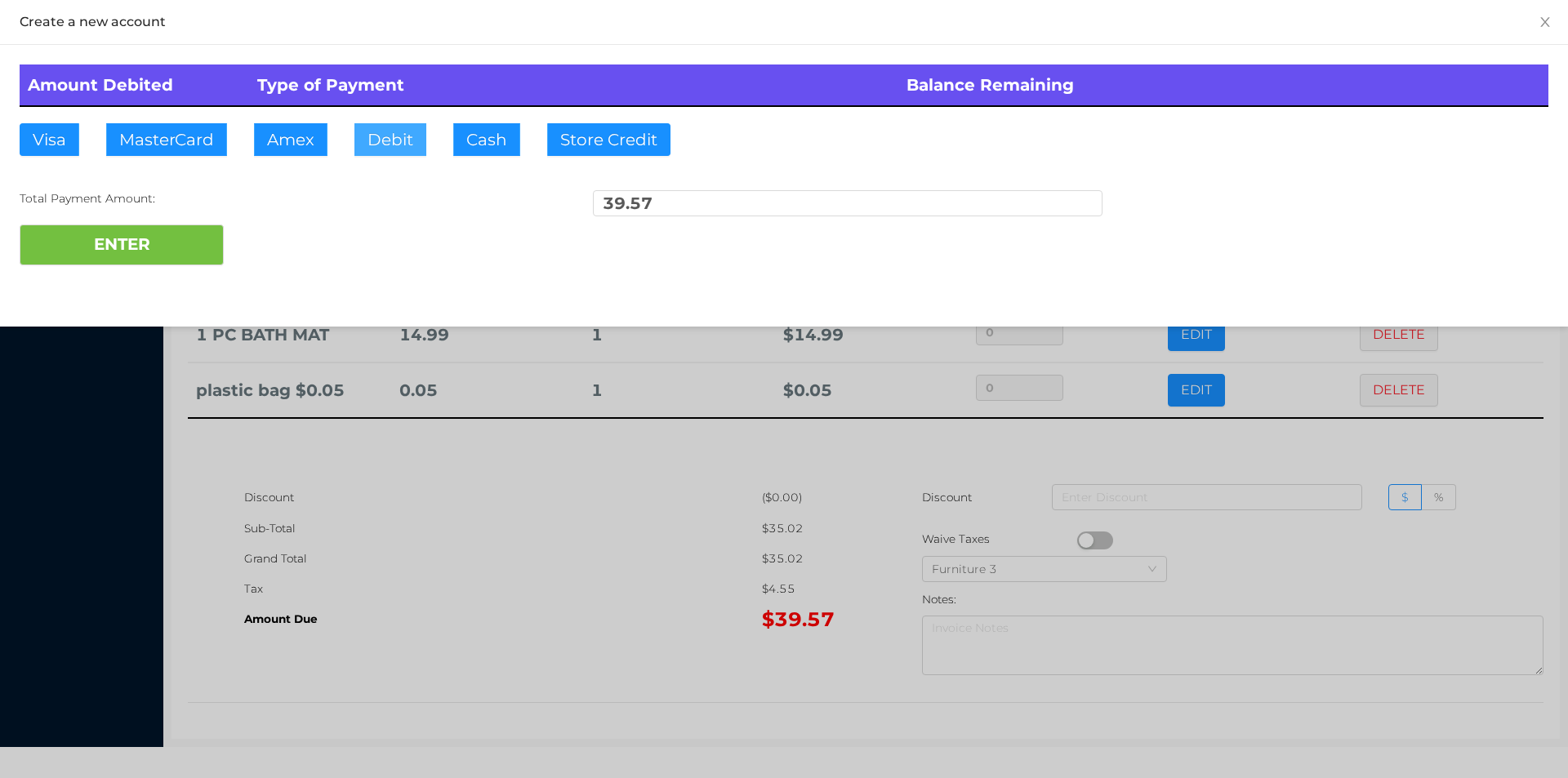
click at [391, 153] on button "Debit" at bounding box center [390, 140] width 72 height 33
click at [133, 256] on button "ENTER" at bounding box center [121, 245] width 204 height 41
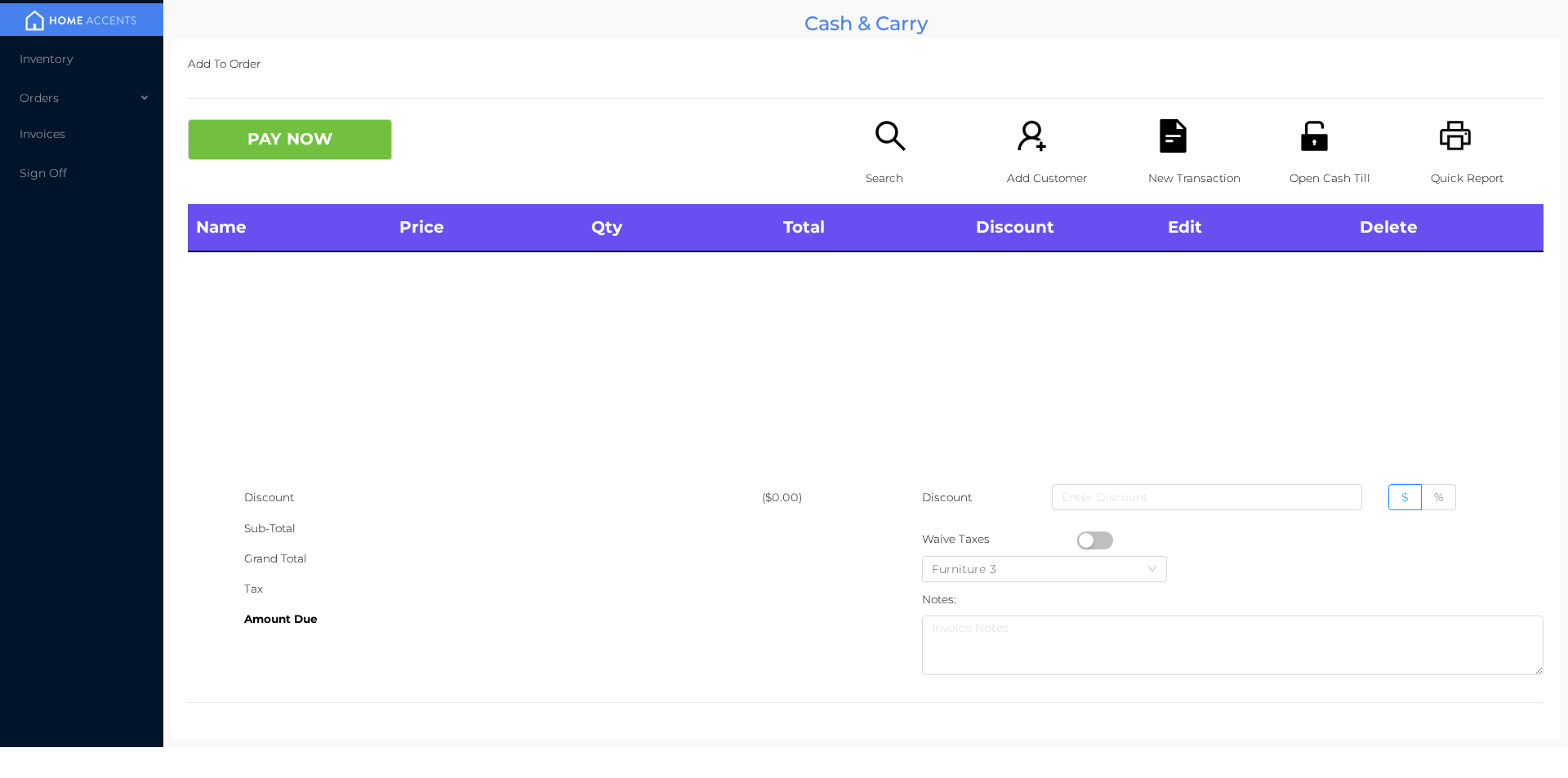
click at [879, 173] on p "Search" at bounding box center [922, 178] width 113 height 30
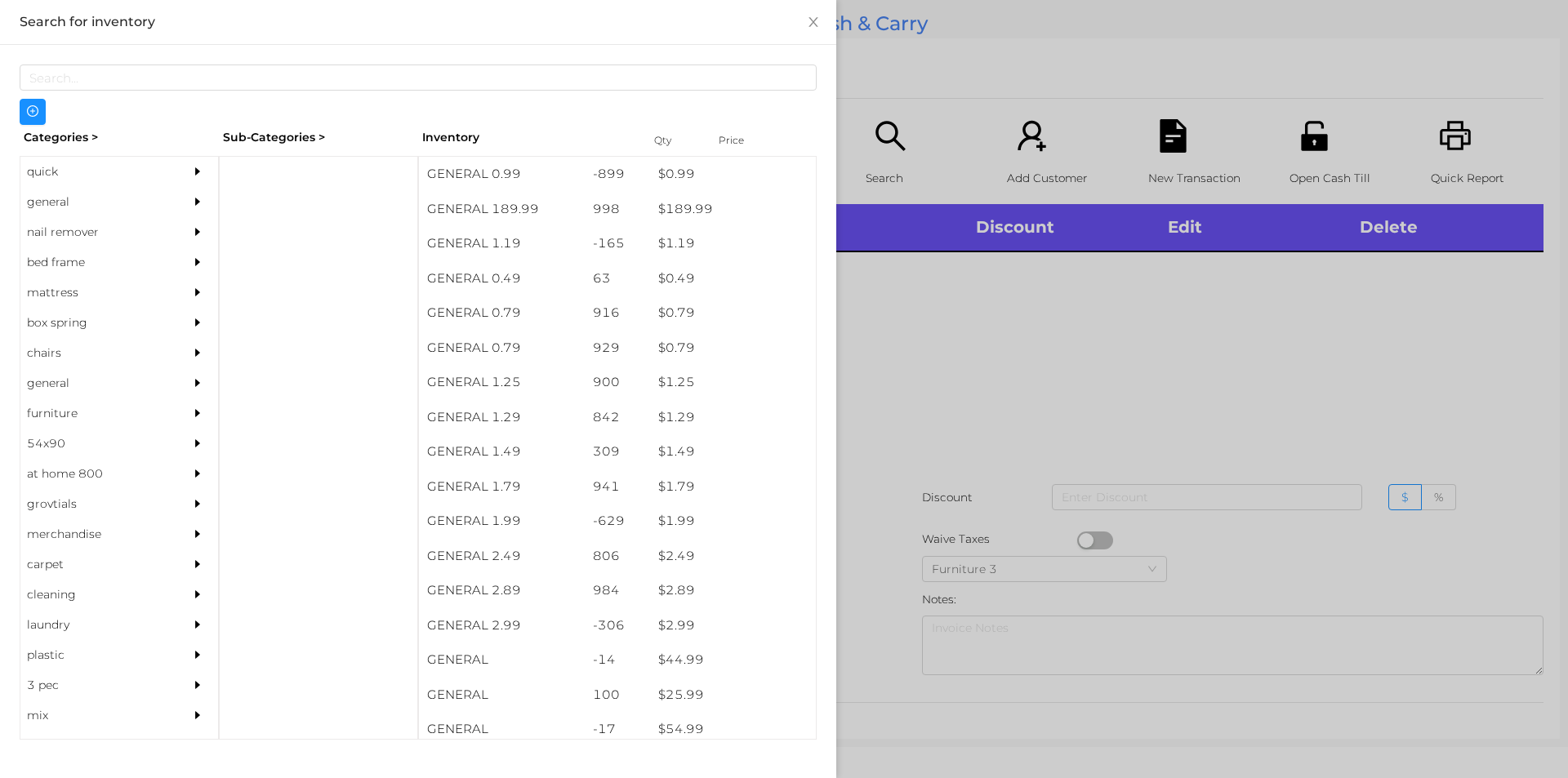
click at [60, 203] on div "general" at bounding box center [94, 202] width 149 height 30
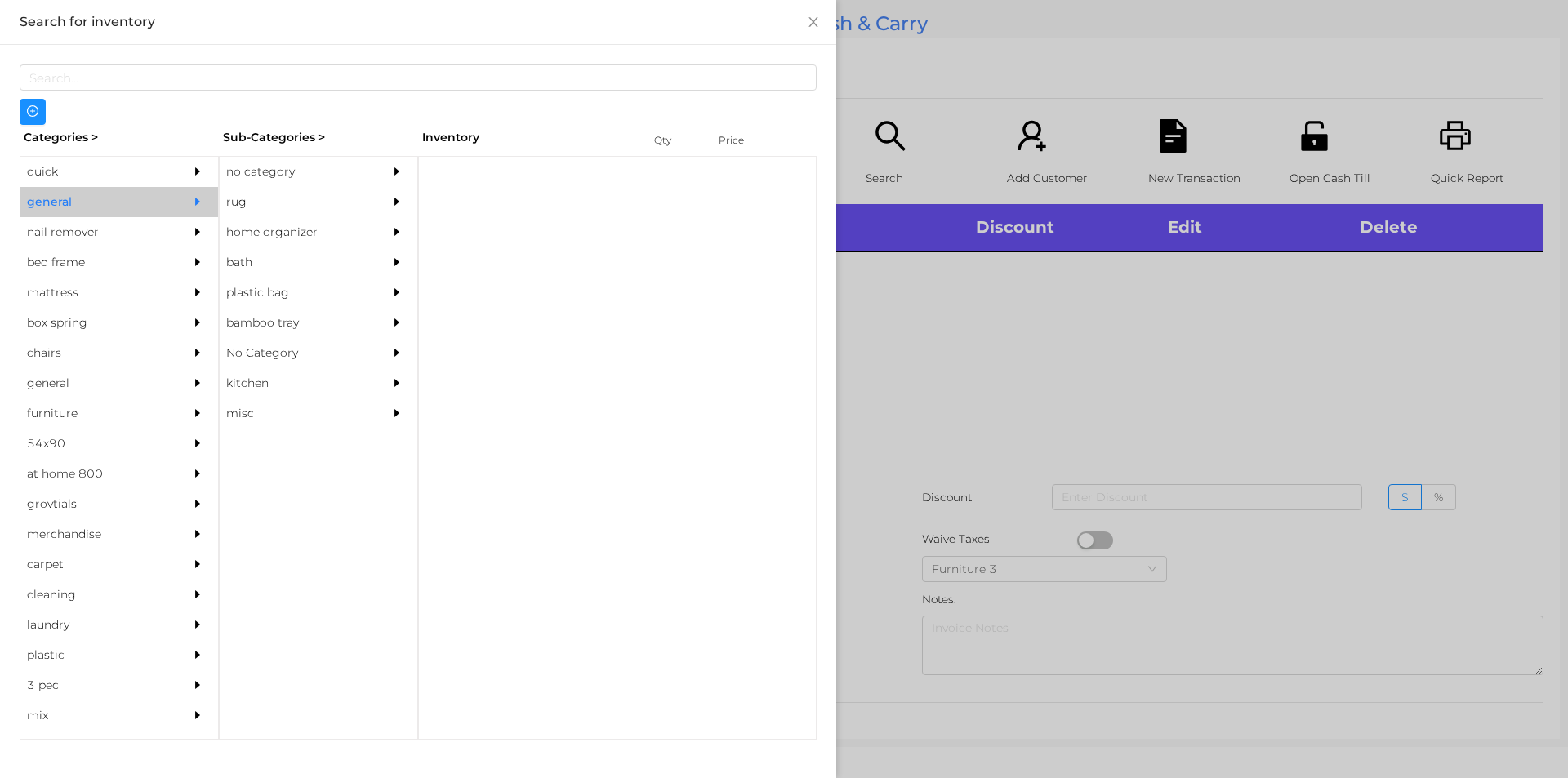
click at [272, 185] on div "no category" at bounding box center [294, 172] width 149 height 30
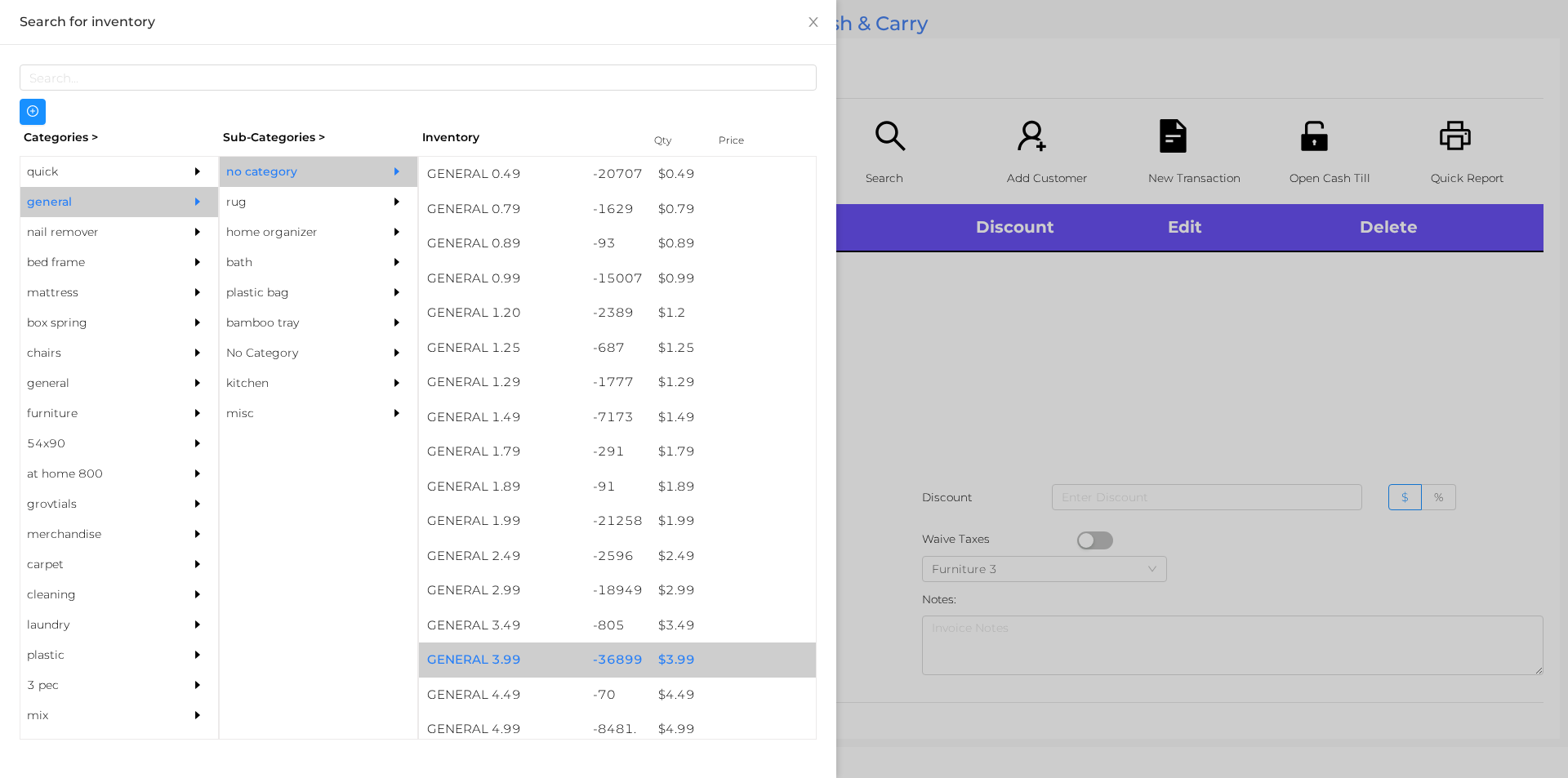
click at [665, 656] on div "$ 3.99" at bounding box center [733, 660] width 165 height 35
click at [693, 648] on div "$ 3.99" at bounding box center [733, 660] width 165 height 35
click at [684, 659] on div "$ 3.99" at bounding box center [733, 660] width 165 height 35
click at [684, 654] on div "$ 3.99" at bounding box center [733, 660] width 165 height 35
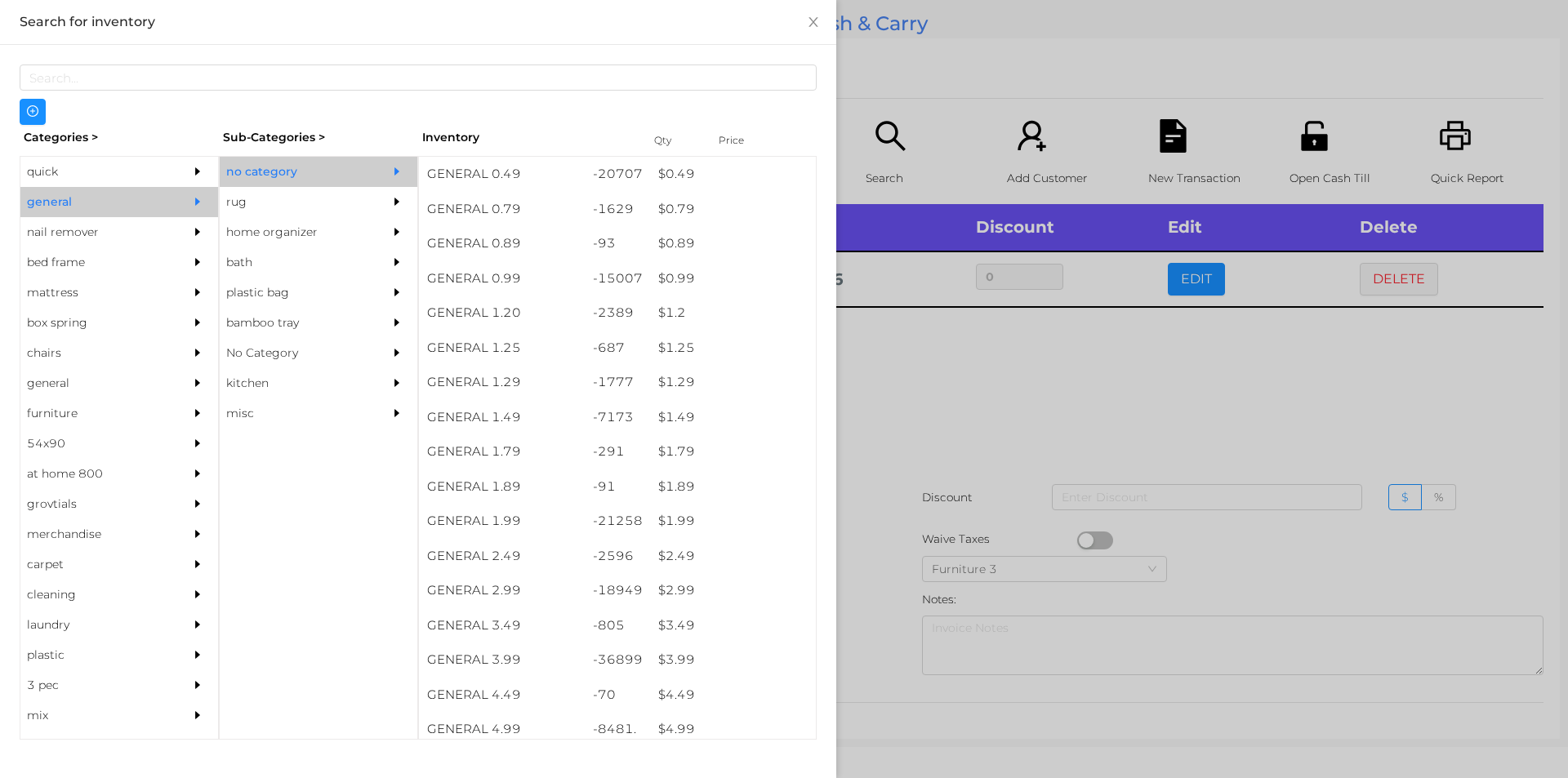
click at [924, 389] on div at bounding box center [784, 389] width 1568 height 778
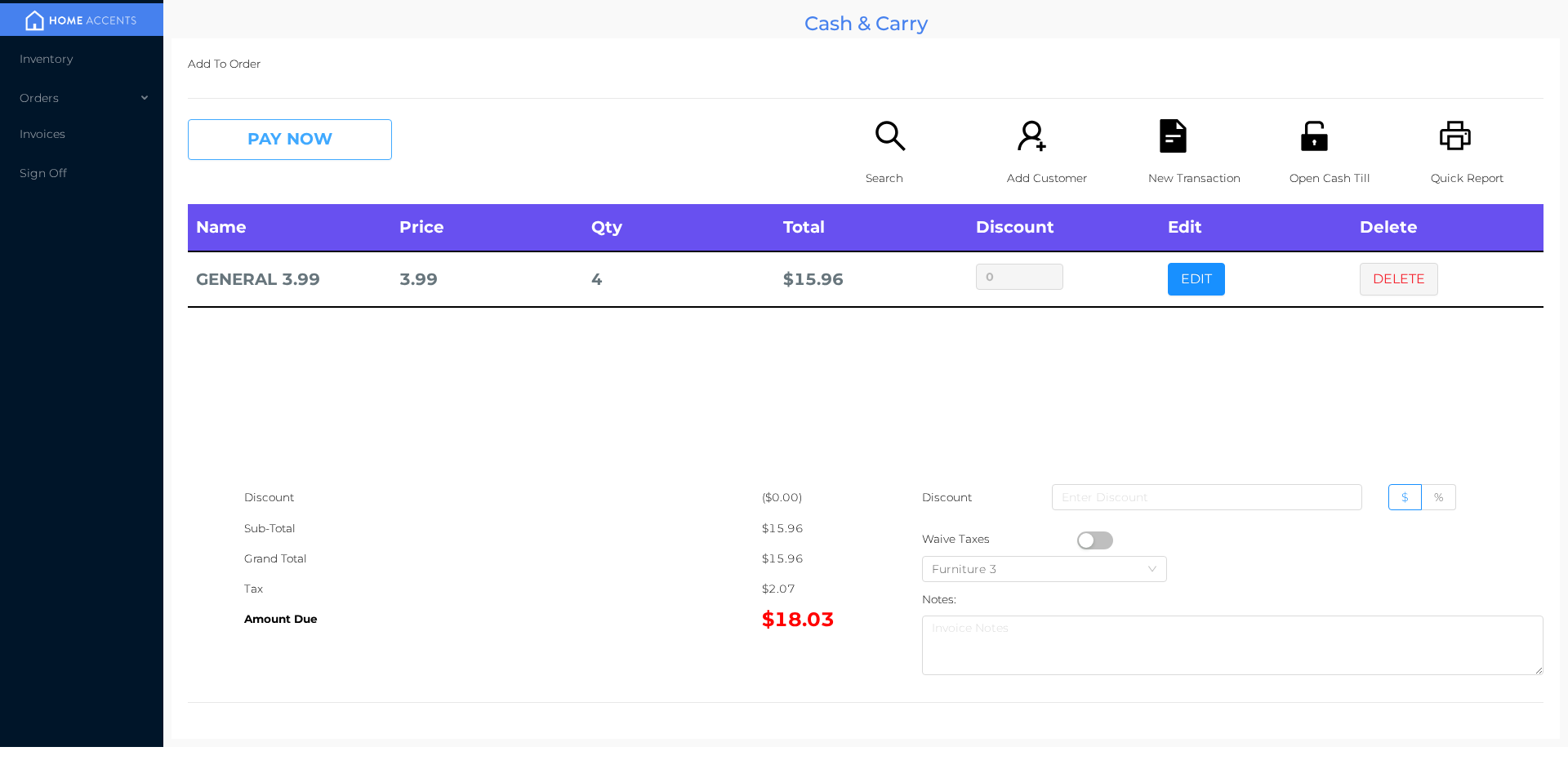
click at [336, 156] on button "PAY NOW" at bounding box center [290, 140] width 204 height 41
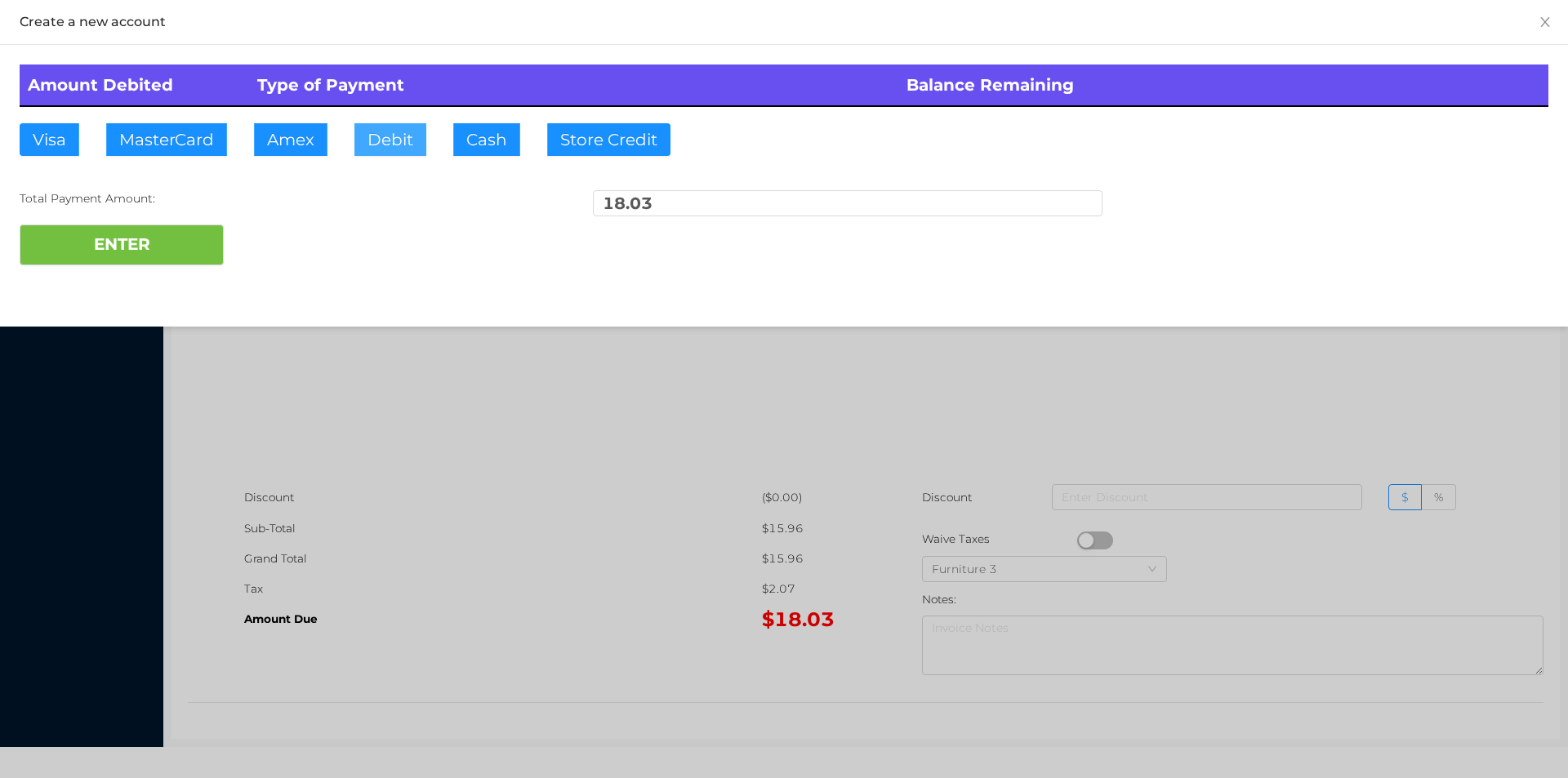
click at [374, 152] on button "Debit" at bounding box center [390, 140] width 72 height 33
click at [200, 255] on button "ENTER" at bounding box center [121, 245] width 204 height 41
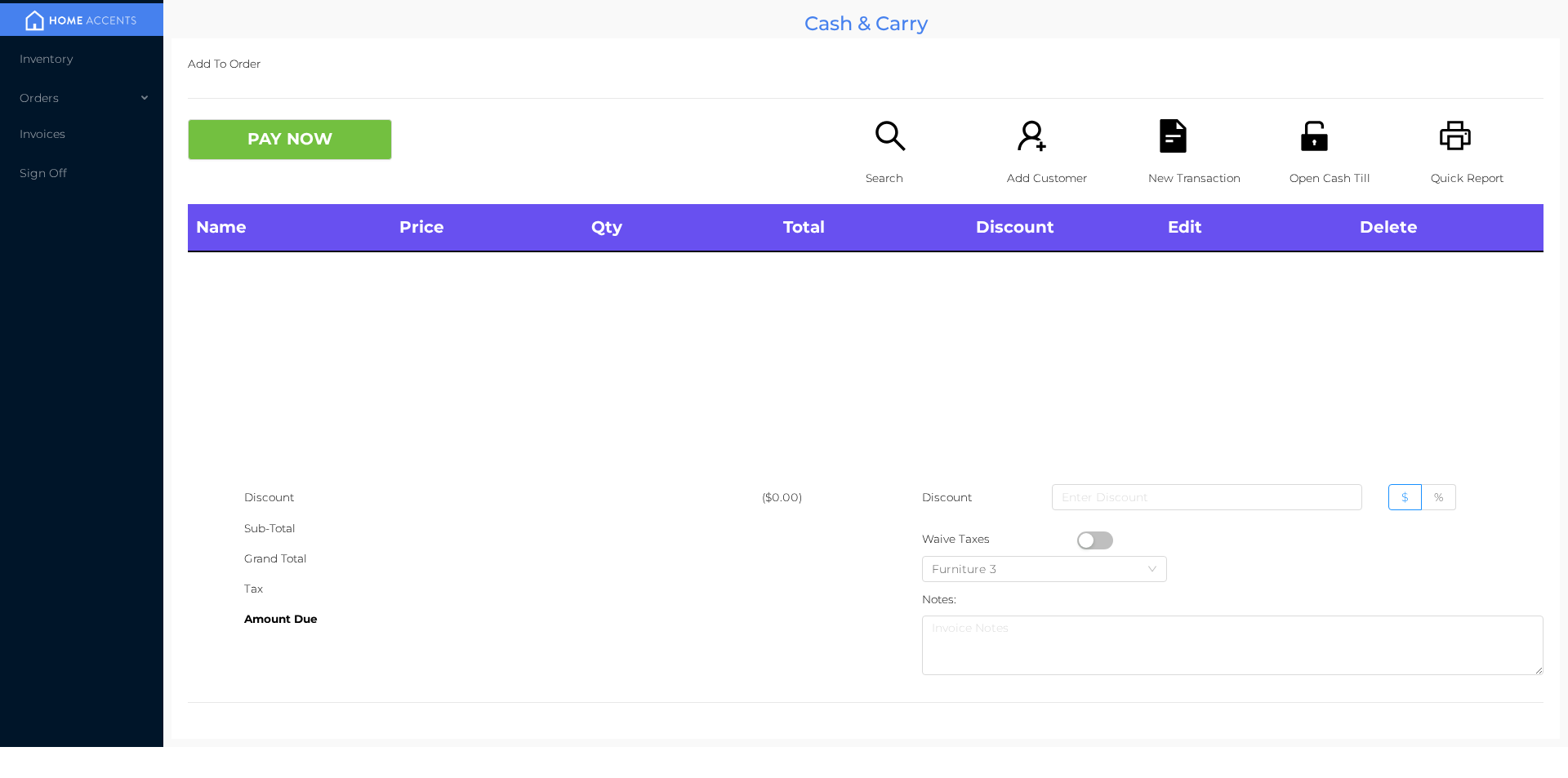
click at [1311, 145] on icon "icon: unlock" at bounding box center [1313, 135] width 26 height 29
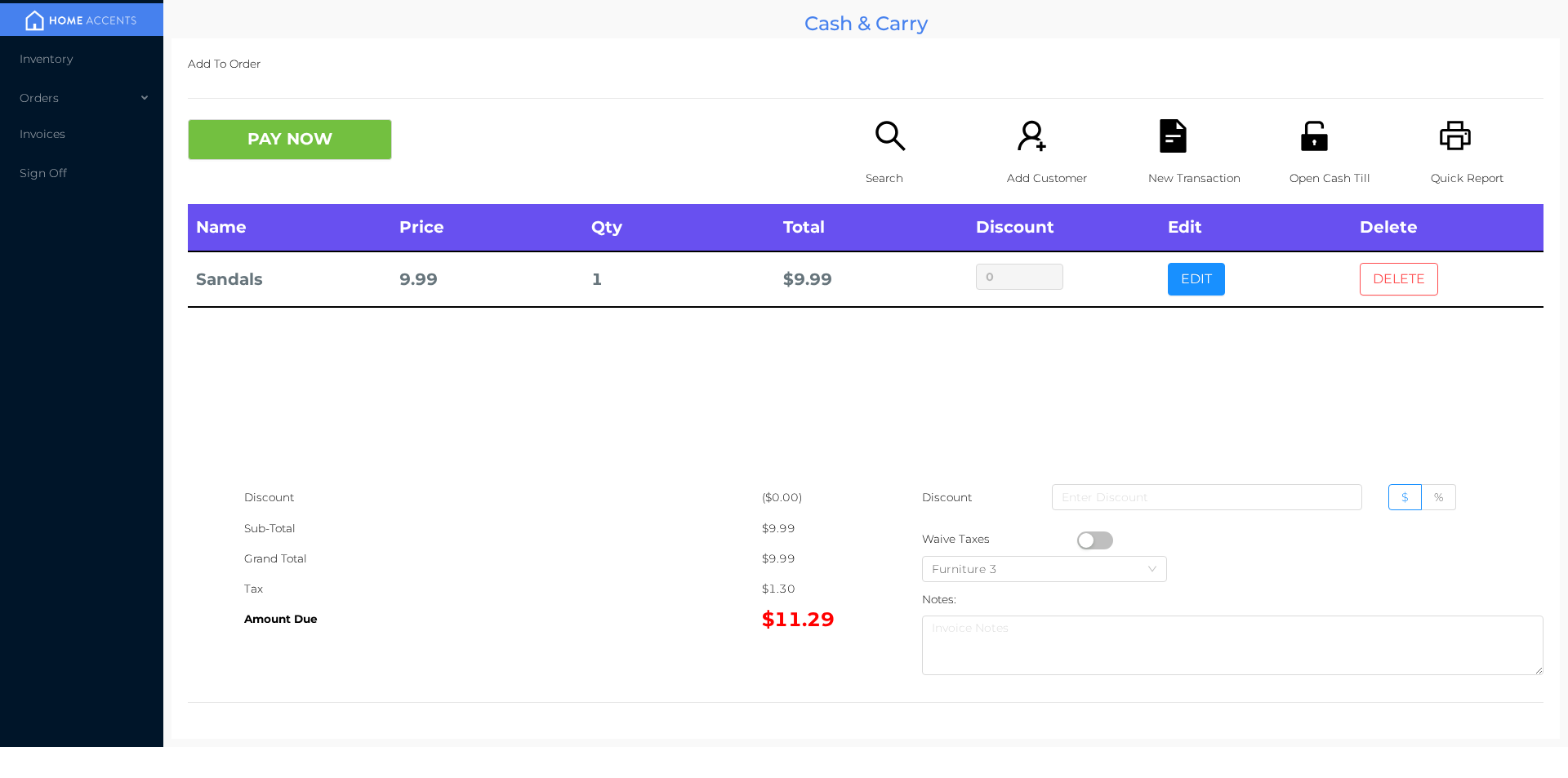
click at [1387, 282] on button "DELETE" at bounding box center [1399, 279] width 79 height 33
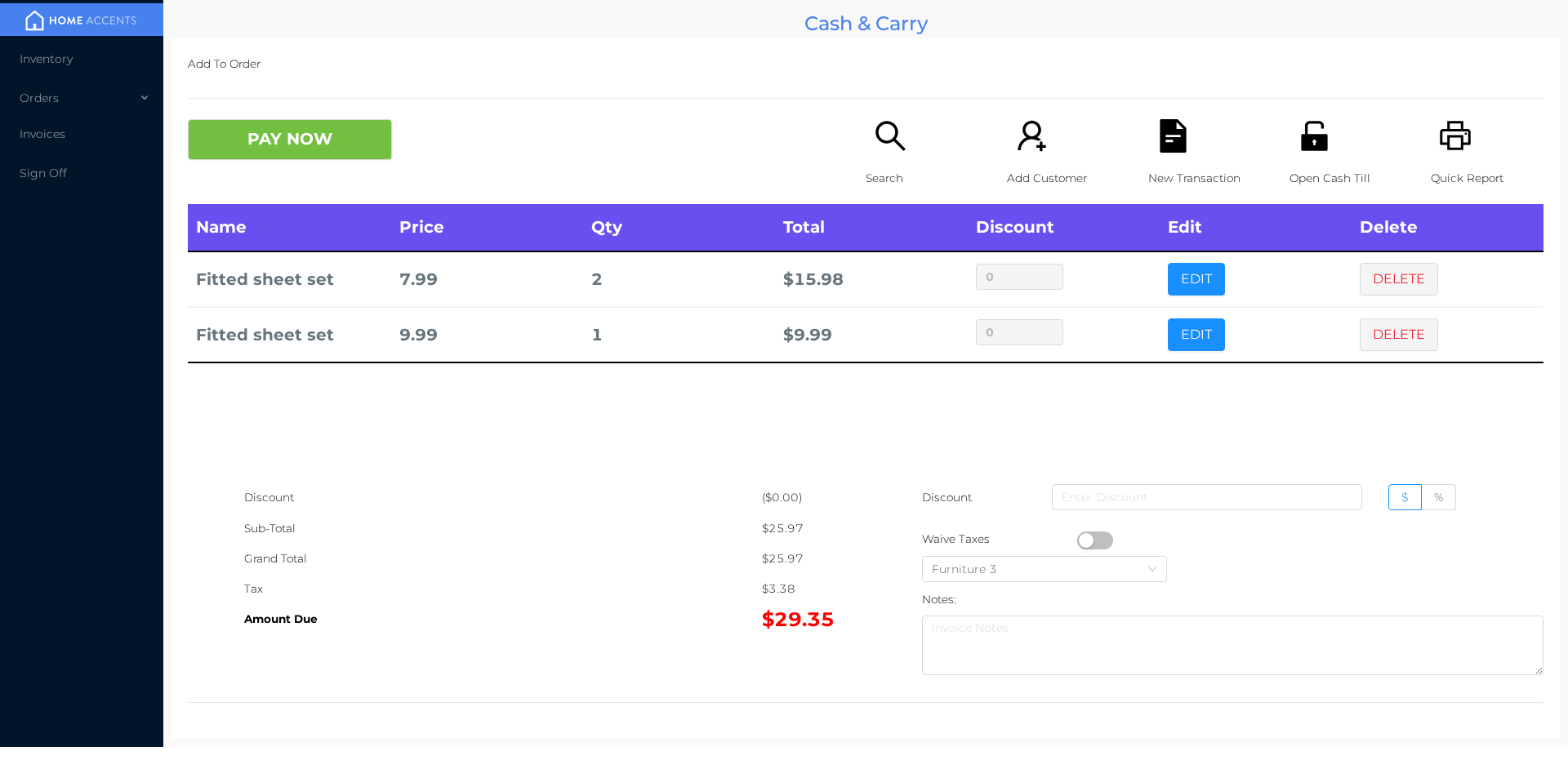
click at [877, 165] on p "Search" at bounding box center [922, 178] width 113 height 30
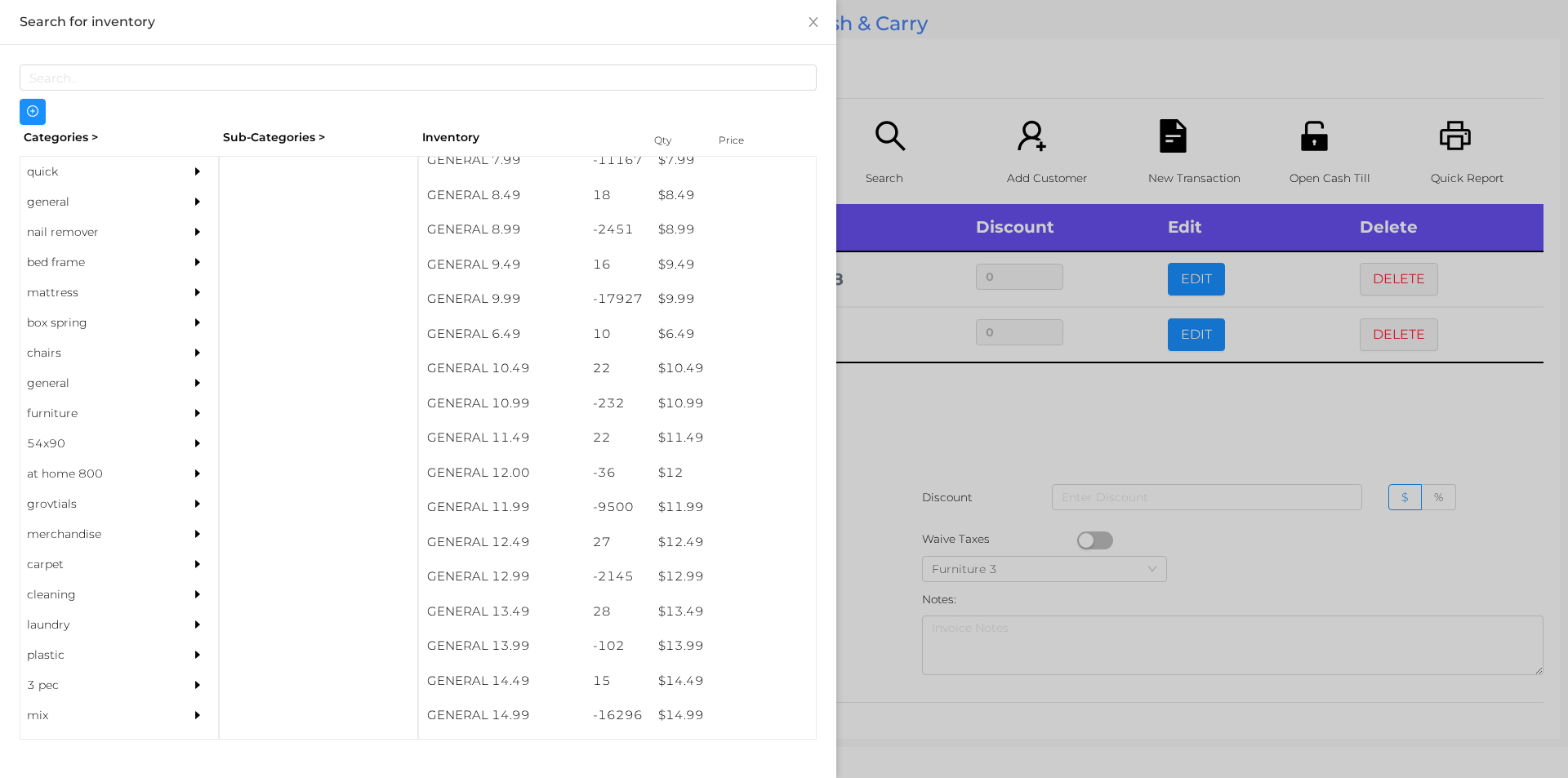
scroll to position [916, 0]
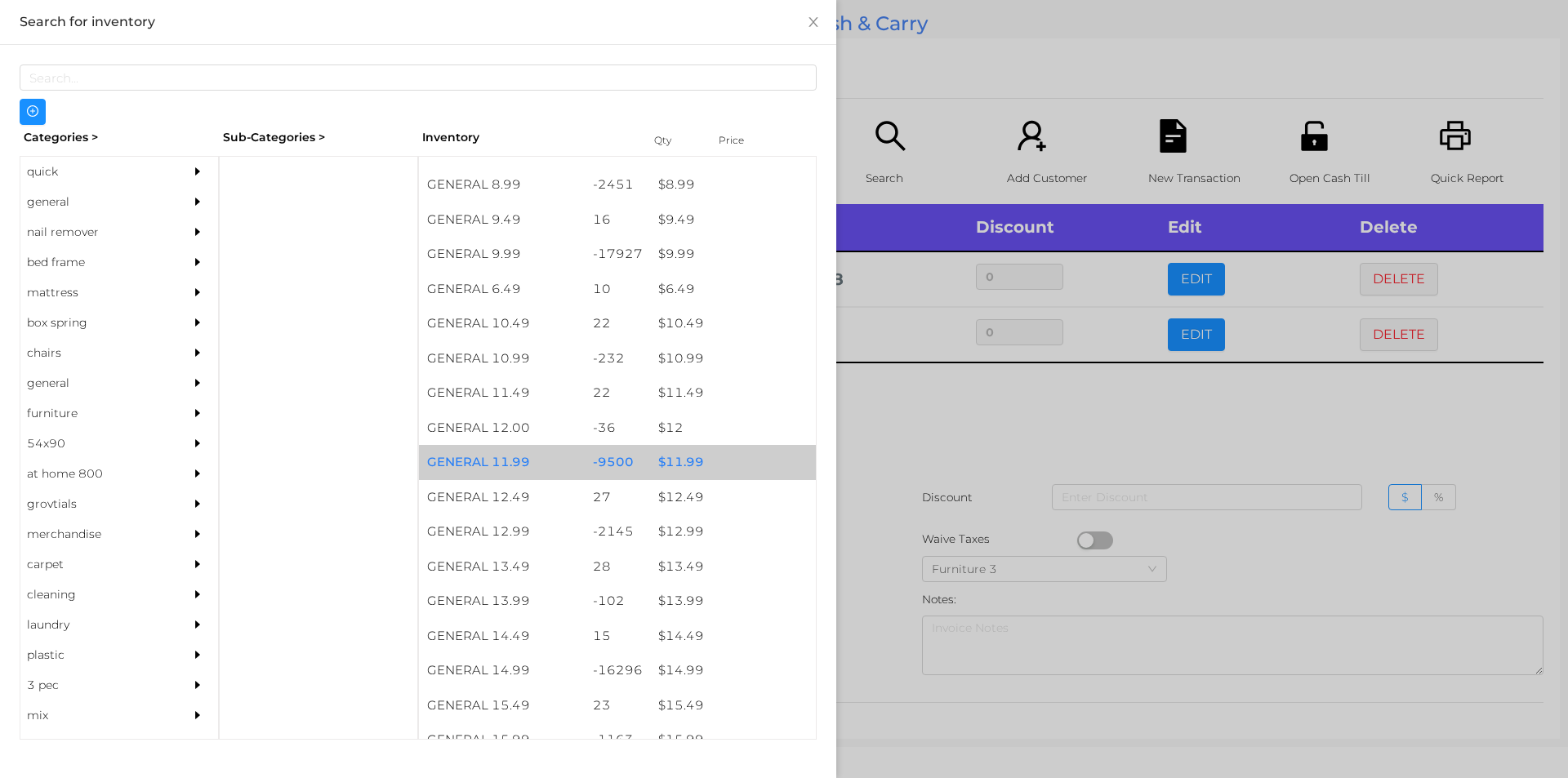
click at [669, 465] on div "$ 11.99" at bounding box center [733, 463] width 165 height 35
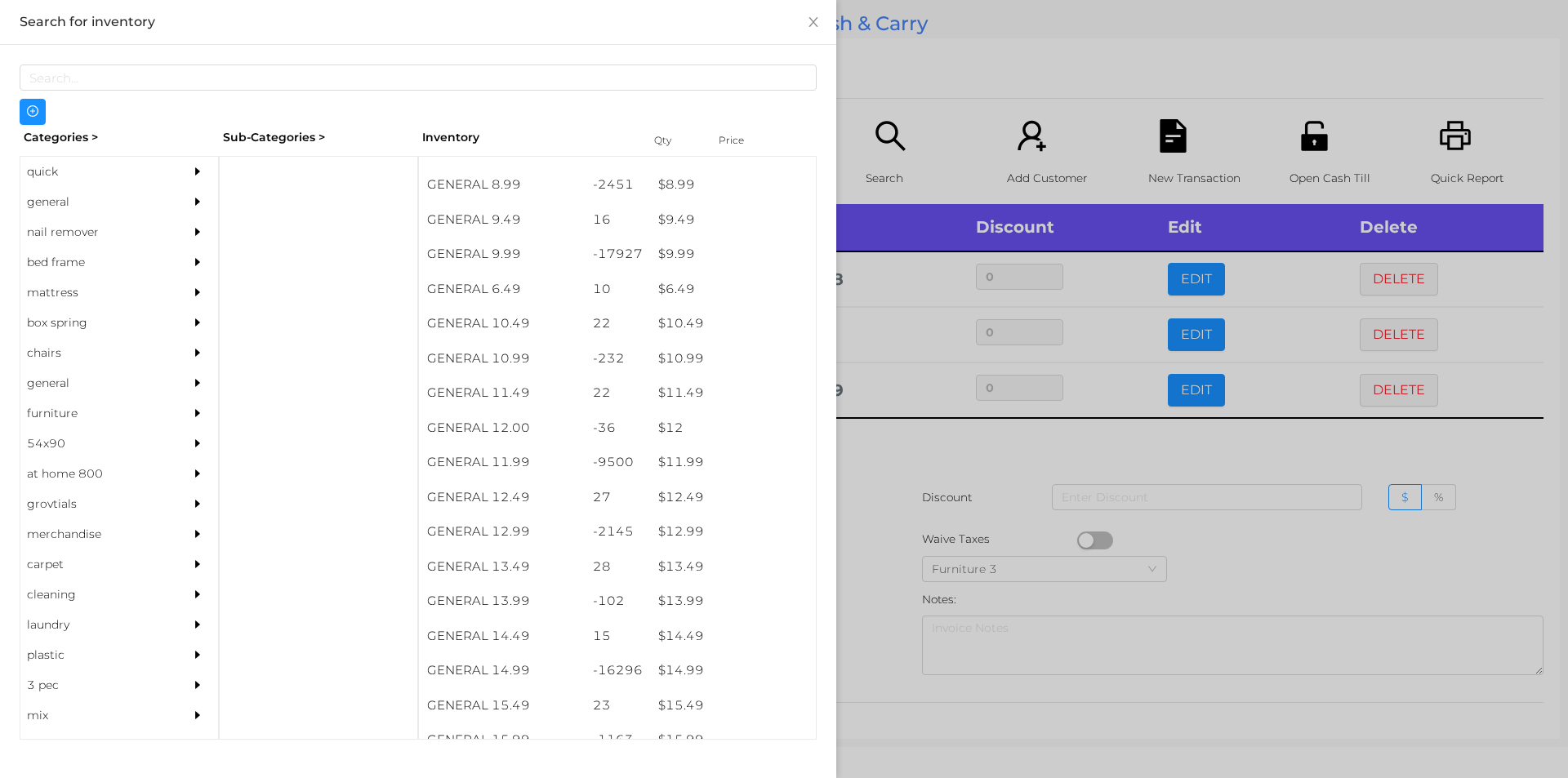
click at [887, 476] on div at bounding box center [784, 389] width 1568 height 778
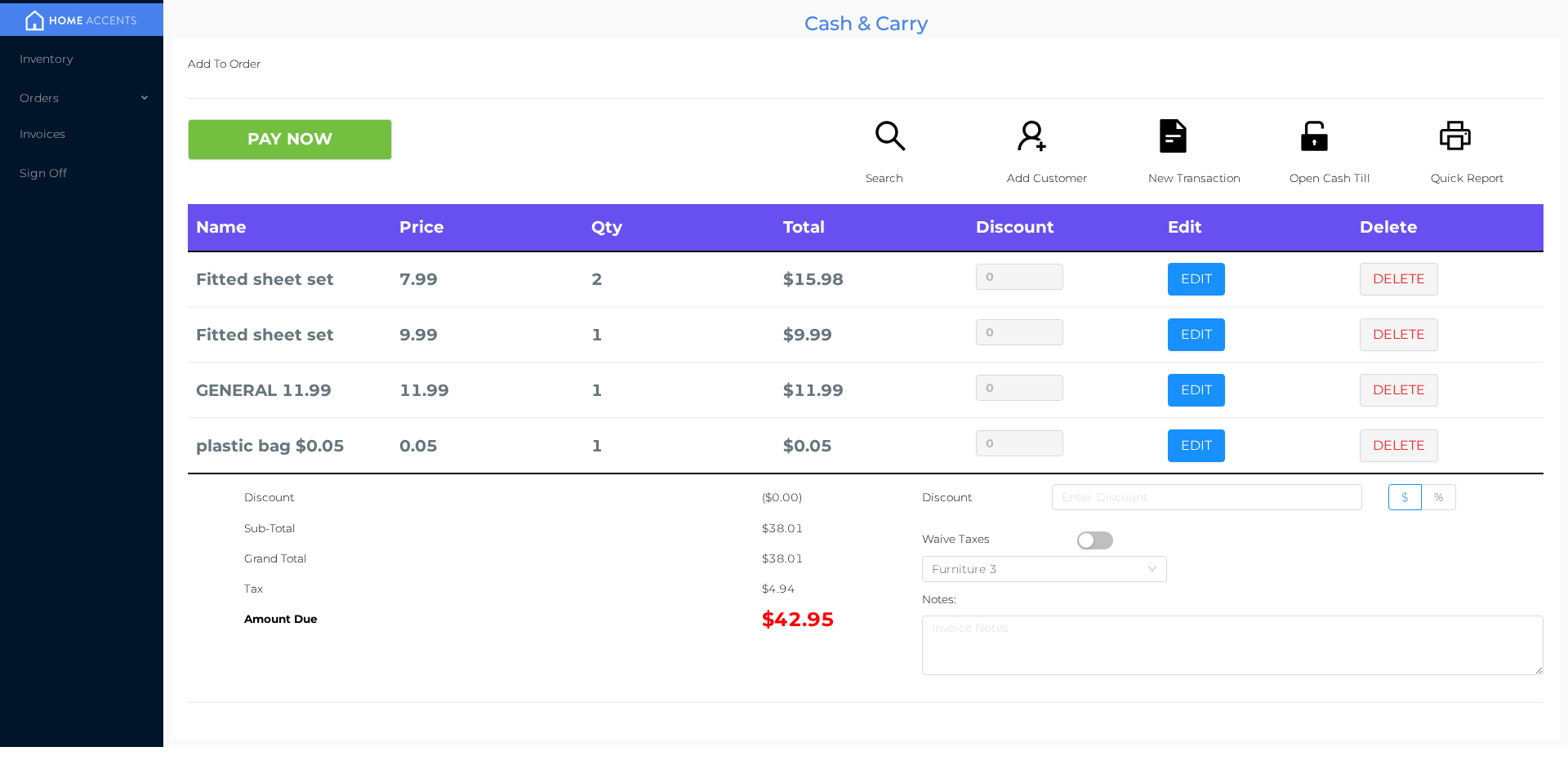
click at [306, 150] on button "PAY NOW" at bounding box center [290, 140] width 204 height 41
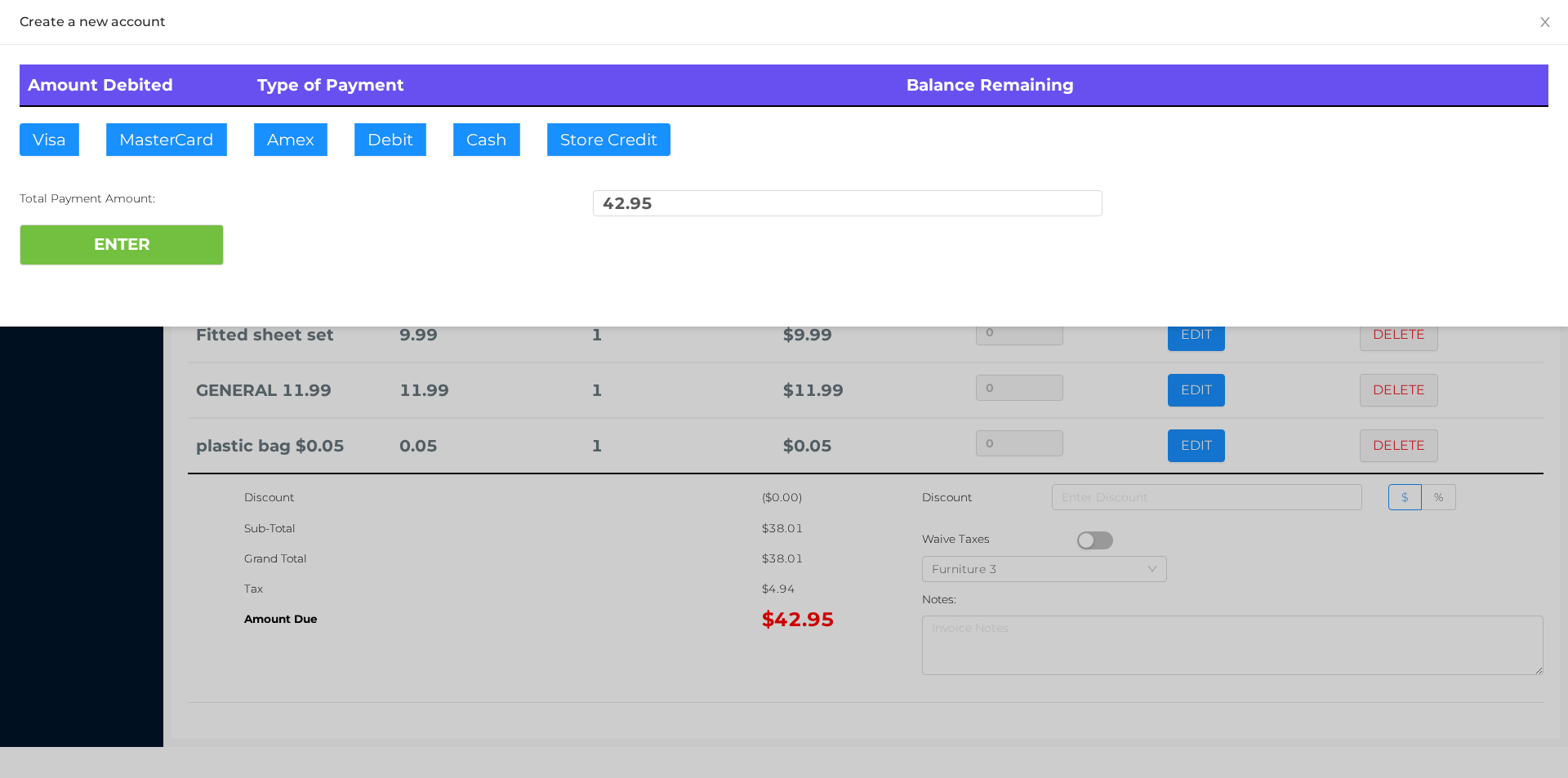
click at [622, 623] on div at bounding box center [784, 389] width 1568 height 778
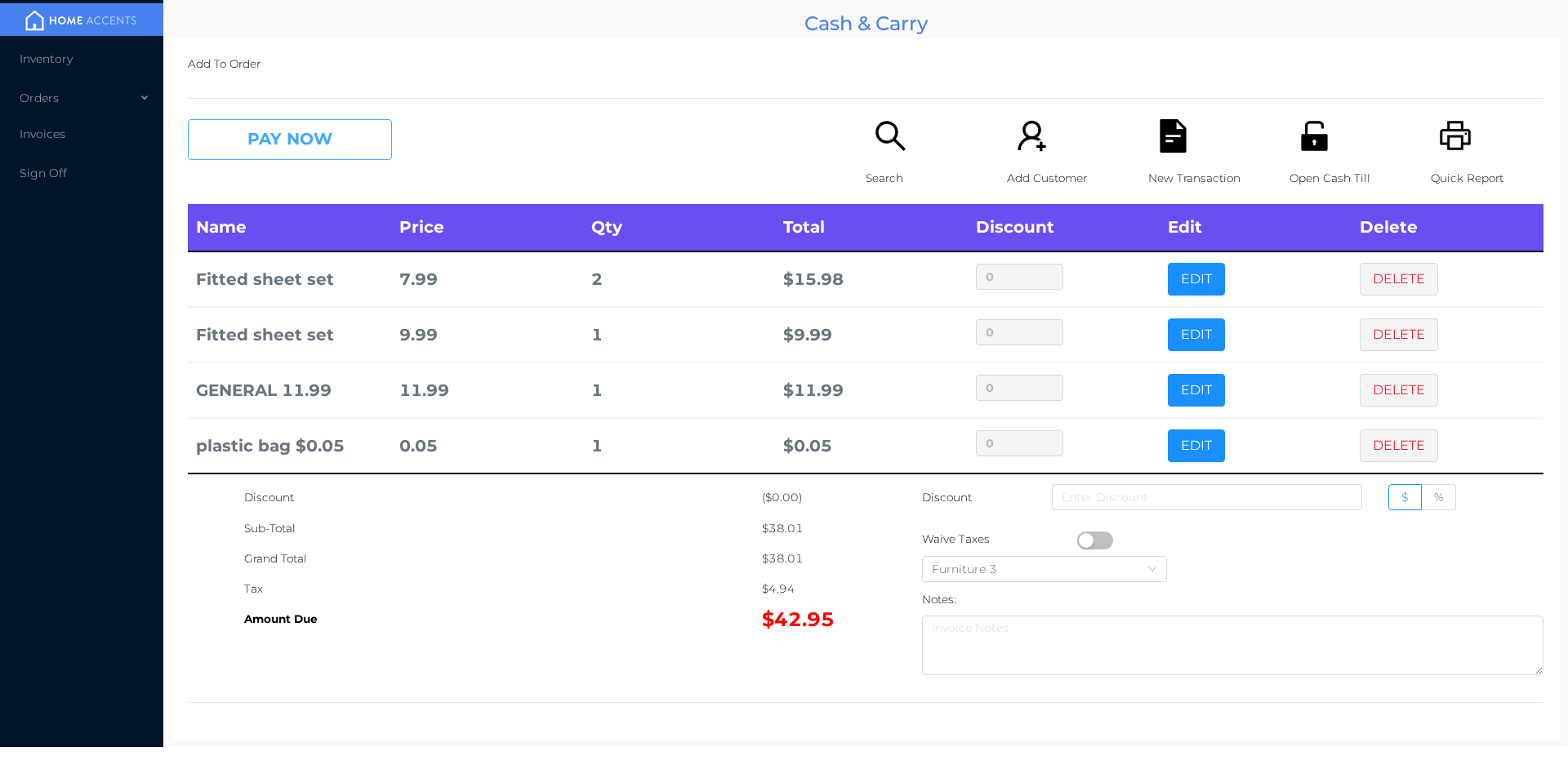
click at [339, 136] on button "PAY NOW" at bounding box center [290, 140] width 204 height 41
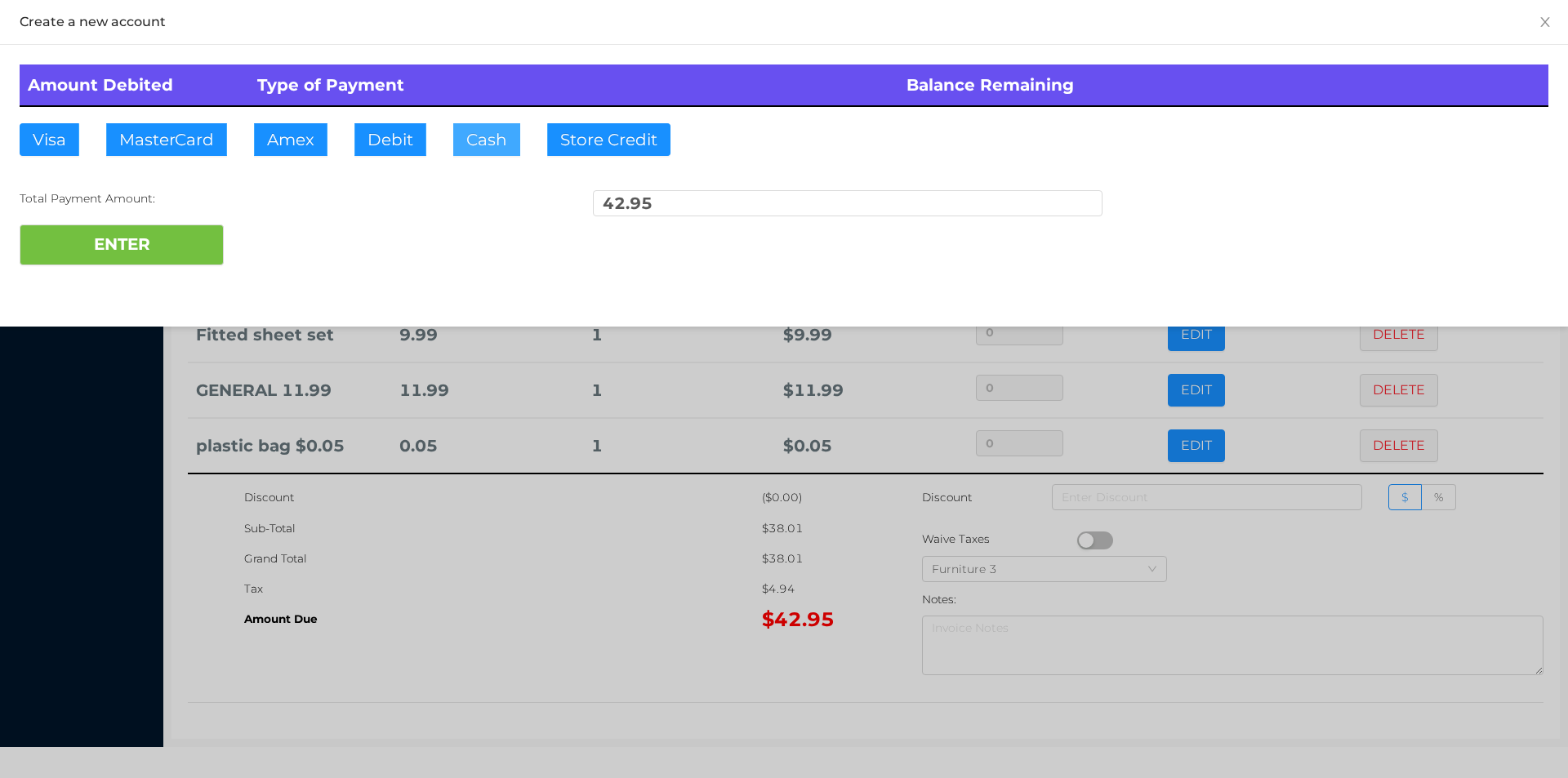
click at [476, 131] on button "Cash" at bounding box center [486, 140] width 67 height 33
type input "50.95"
click at [171, 256] on button "ENTER" at bounding box center [121, 245] width 204 height 41
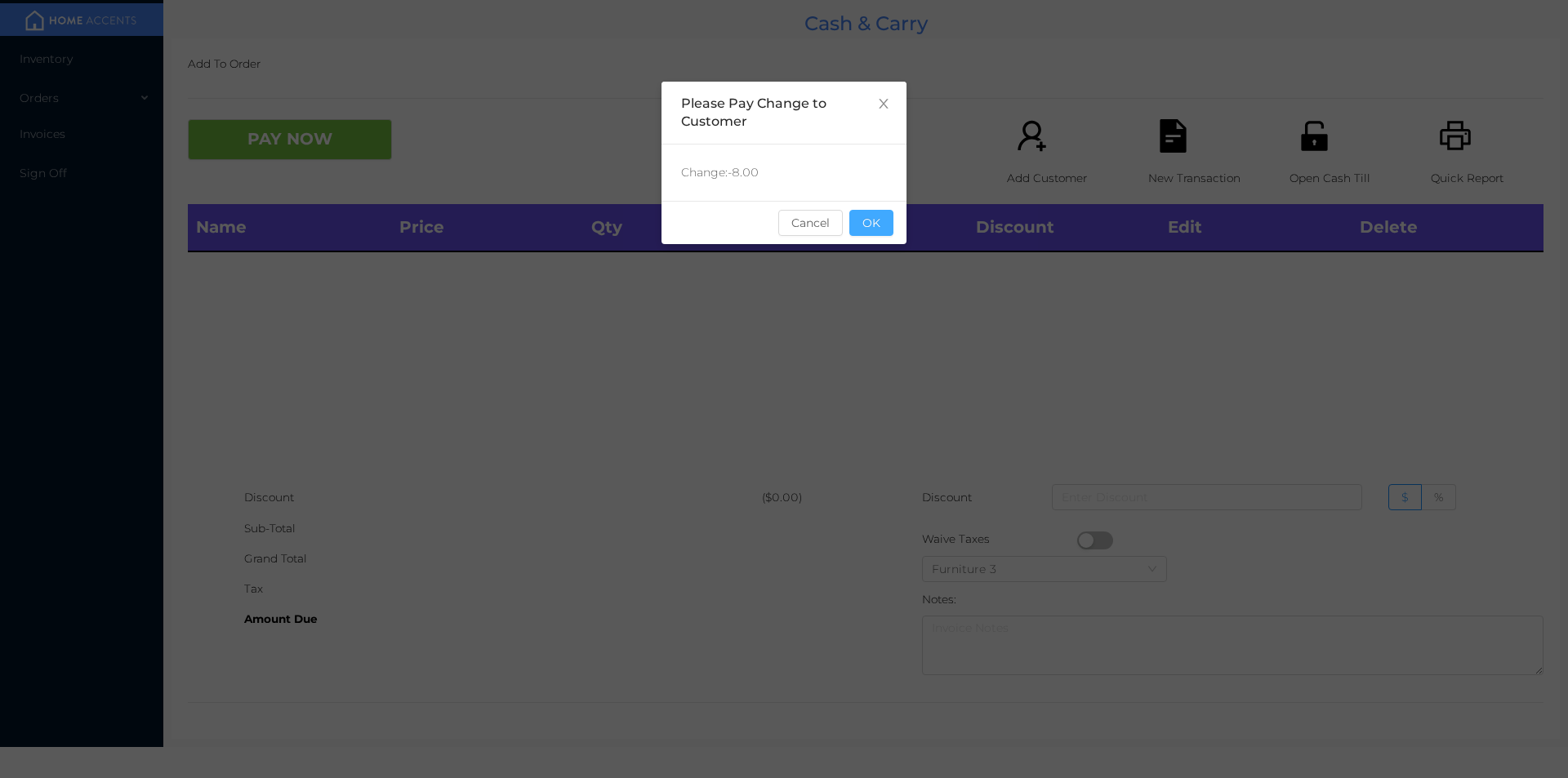
click at [886, 228] on button "OK" at bounding box center [871, 222] width 44 height 26
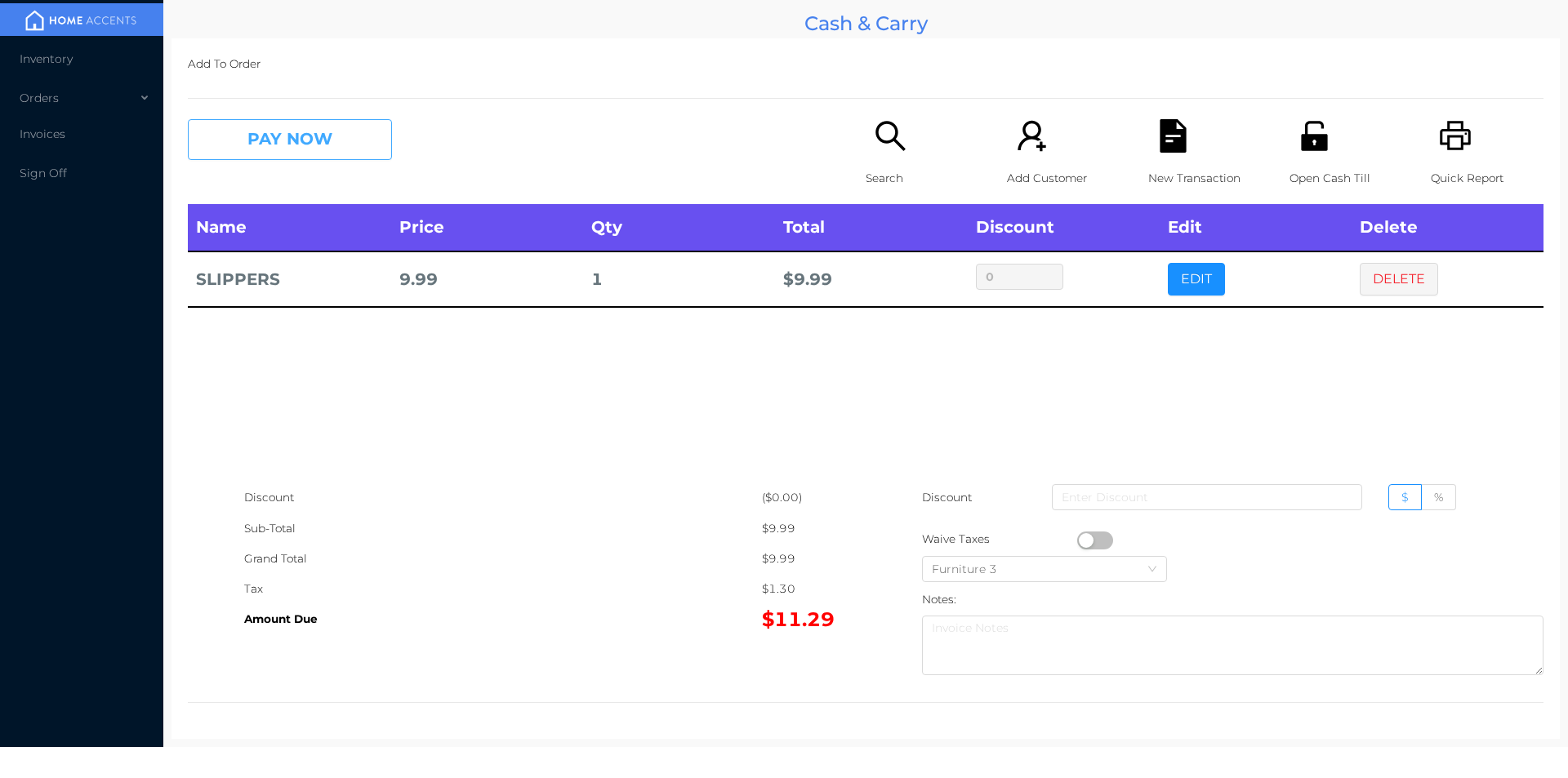
click at [272, 158] on button "PAY NOW" at bounding box center [290, 140] width 204 height 41
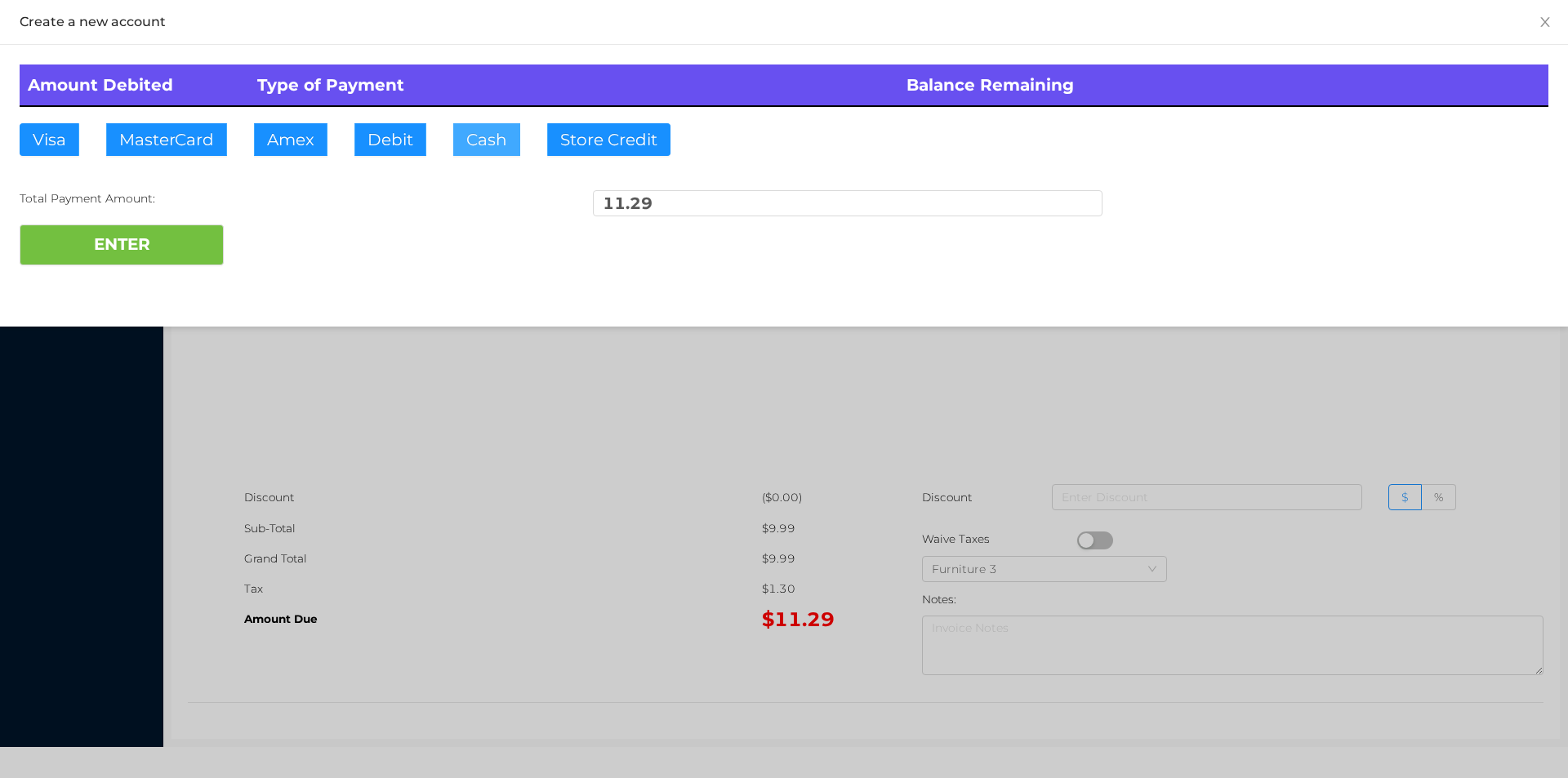
click at [453, 148] on button "Cash" at bounding box center [486, 140] width 67 height 33
type input "20."
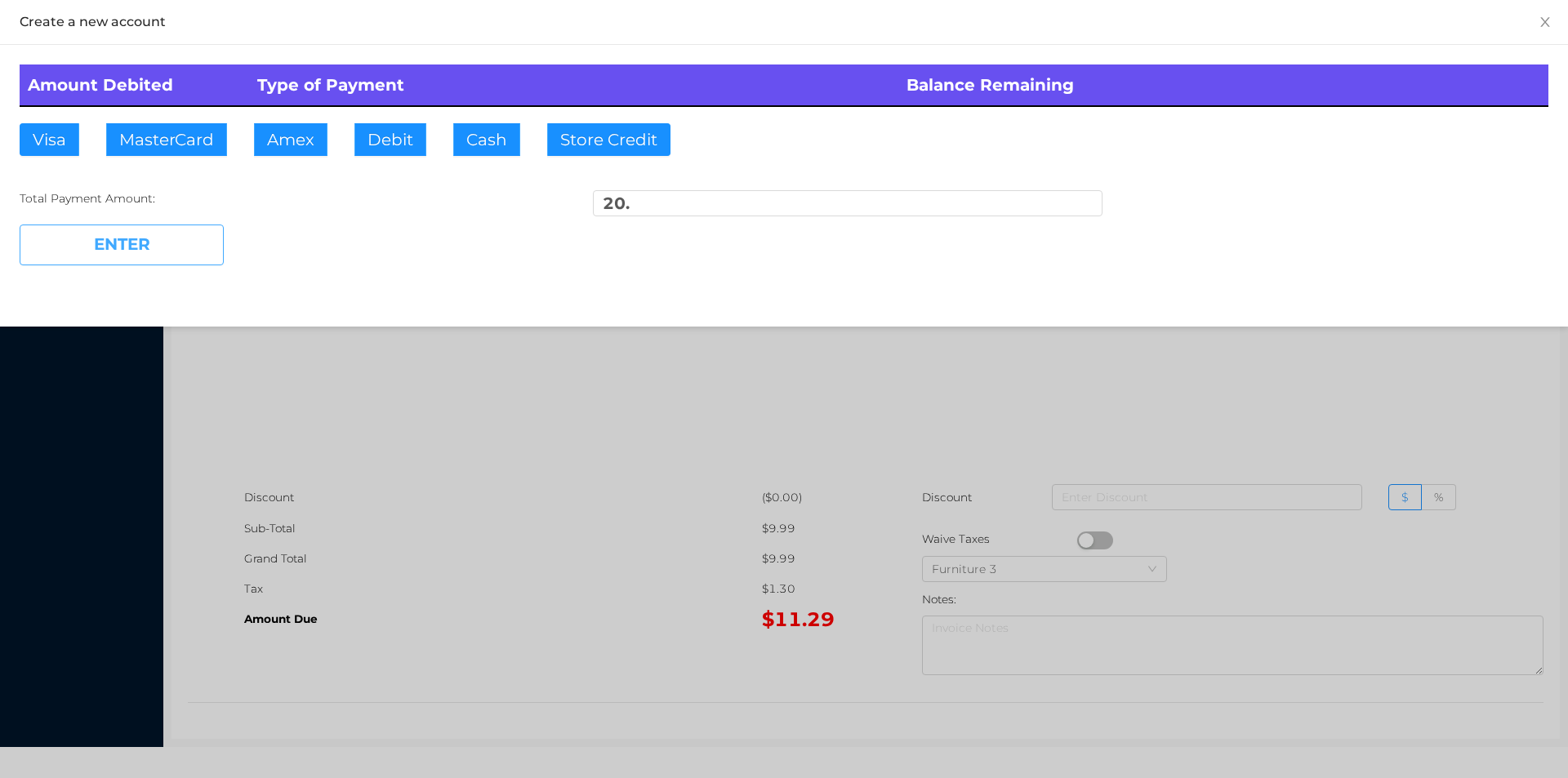
click at [115, 264] on button "ENTER" at bounding box center [121, 245] width 204 height 41
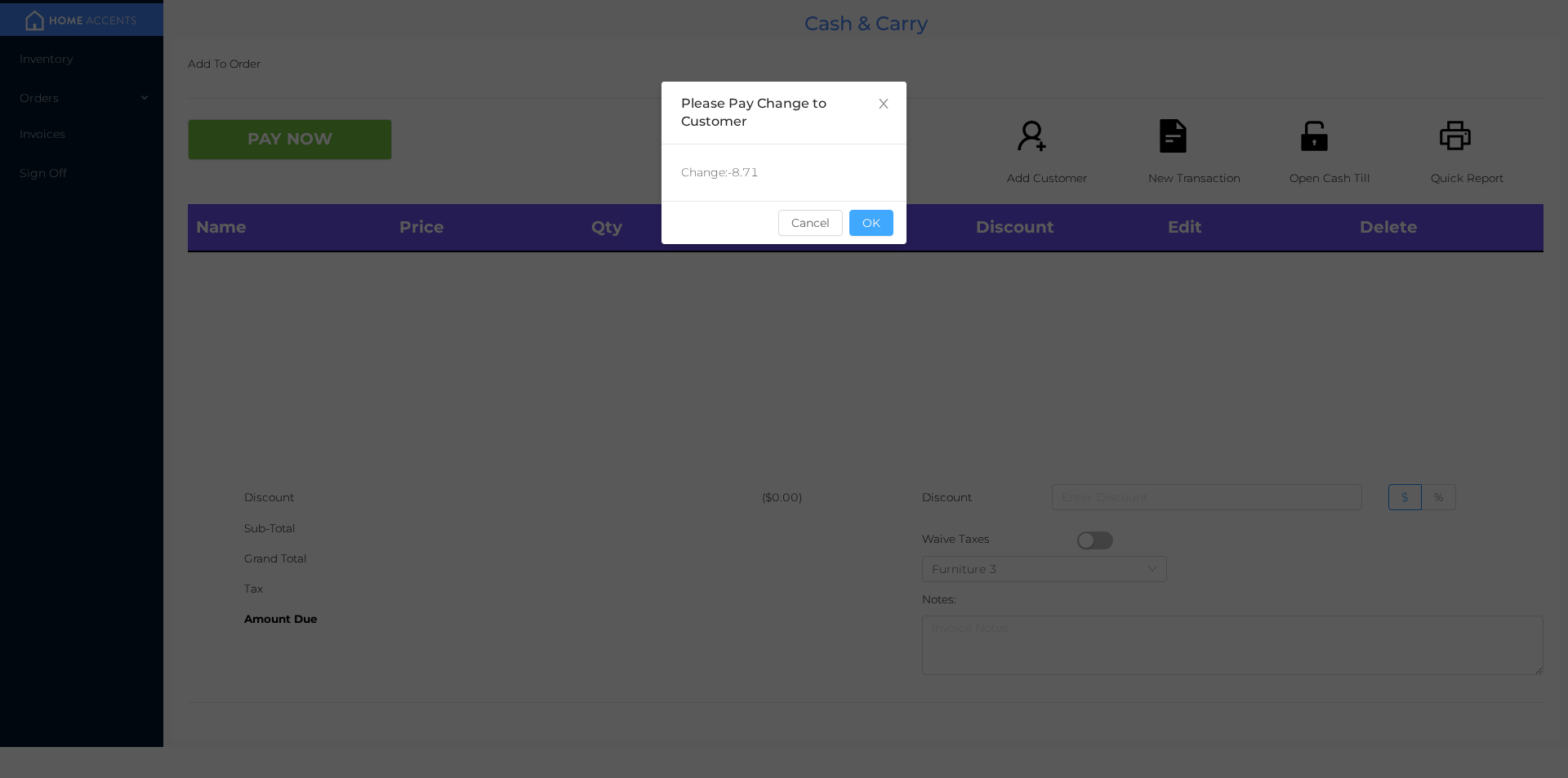
click at [874, 231] on button "OK" at bounding box center [871, 222] width 44 height 26
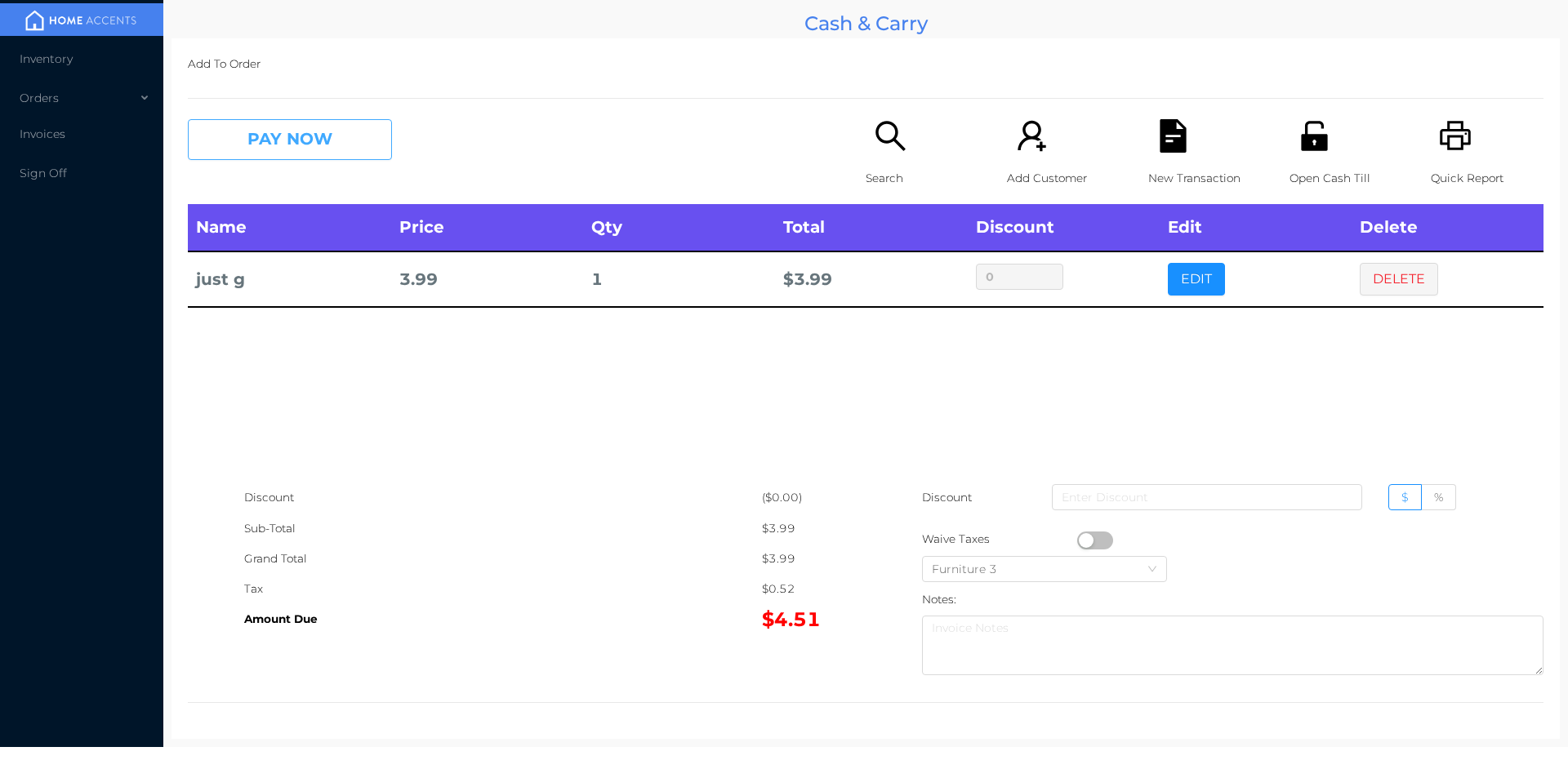
click at [277, 152] on button "PAY NOW" at bounding box center [290, 140] width 204 height 41
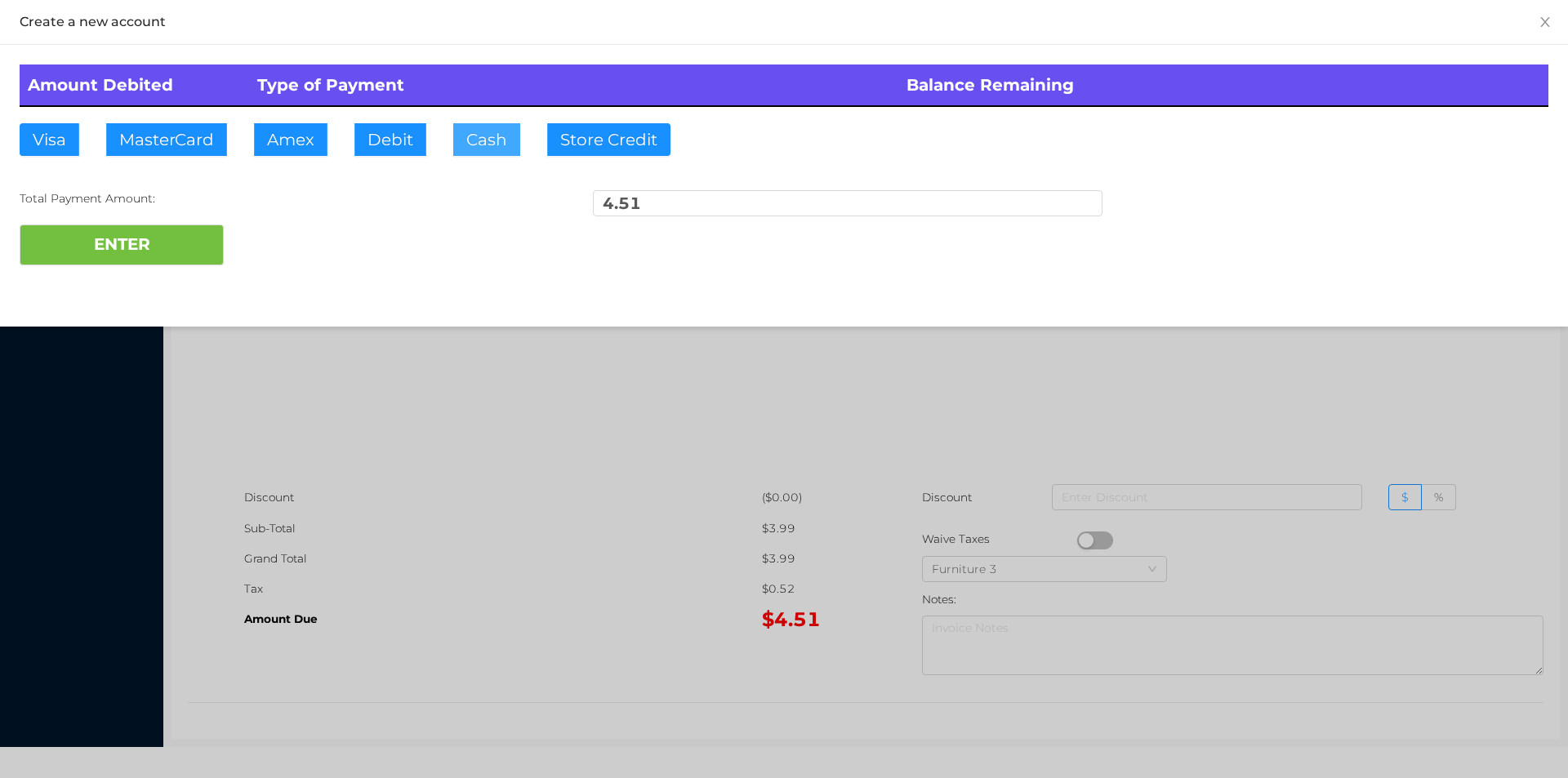
click at [460, 150] on button "Cash" at bounding box center [486, 140] width 67 height 33
click at [161, 264] on button "ENTER" at bounding box center [121, 245] width 204 height 41
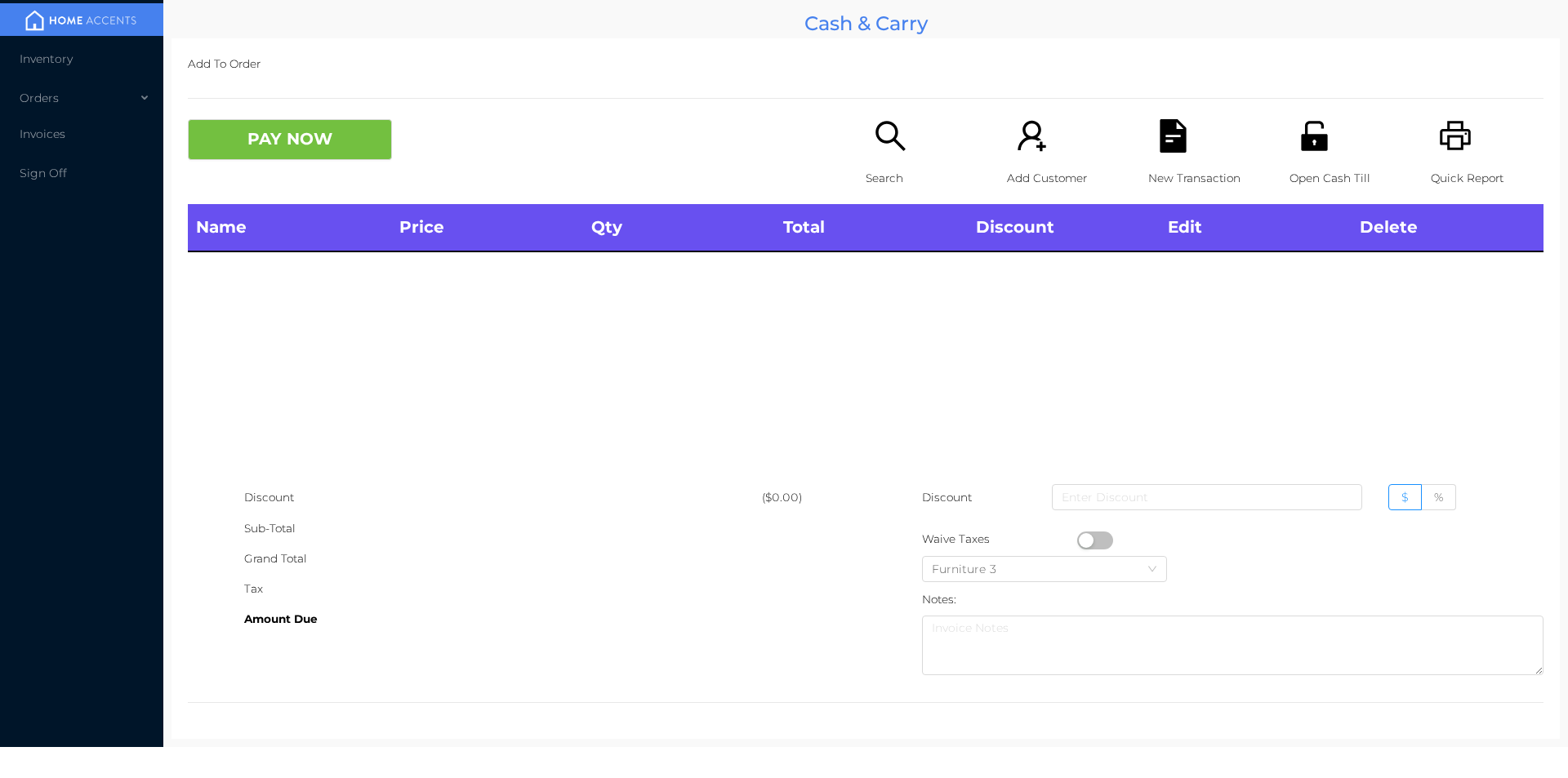
click at [877, 133] on icon "icon: search" at bounding box center [890, 136] width 33 height 33
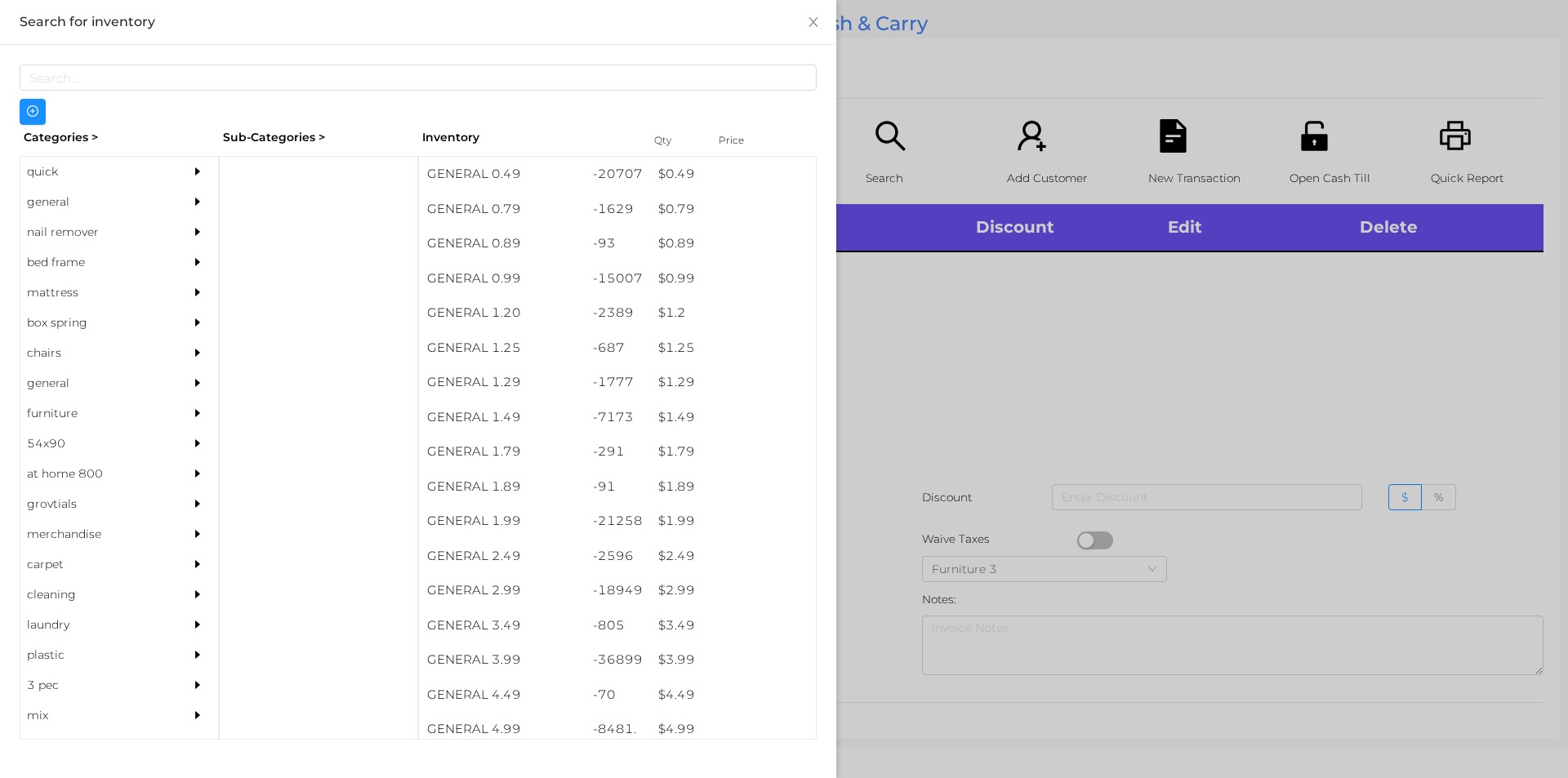
click at [53, 169] on div "quick" at bounding box center [94, 172] width 149 height 30
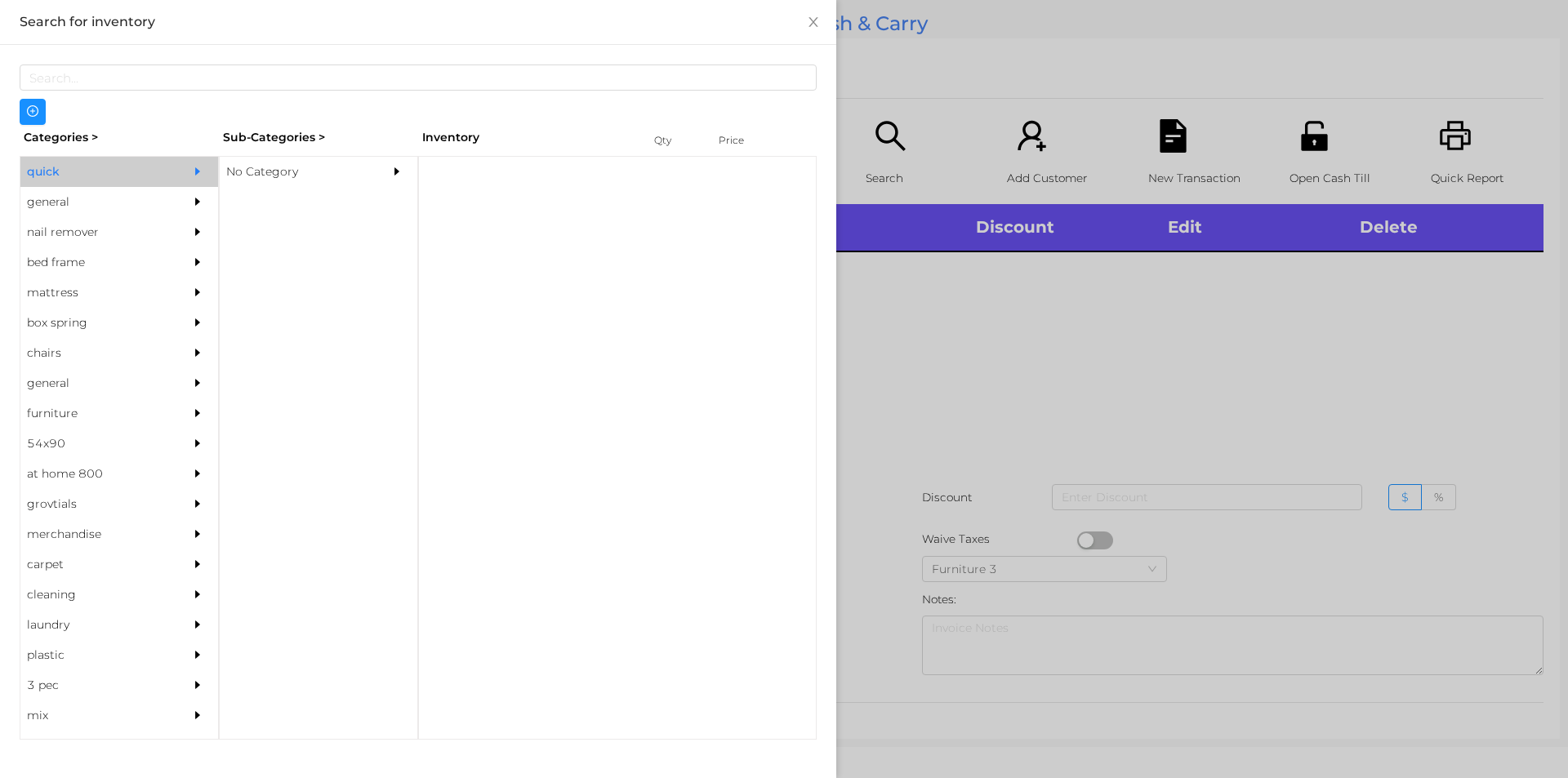
click at [277, 168] on div "No Category" at bounding box center [294, 172] width 149 height 30
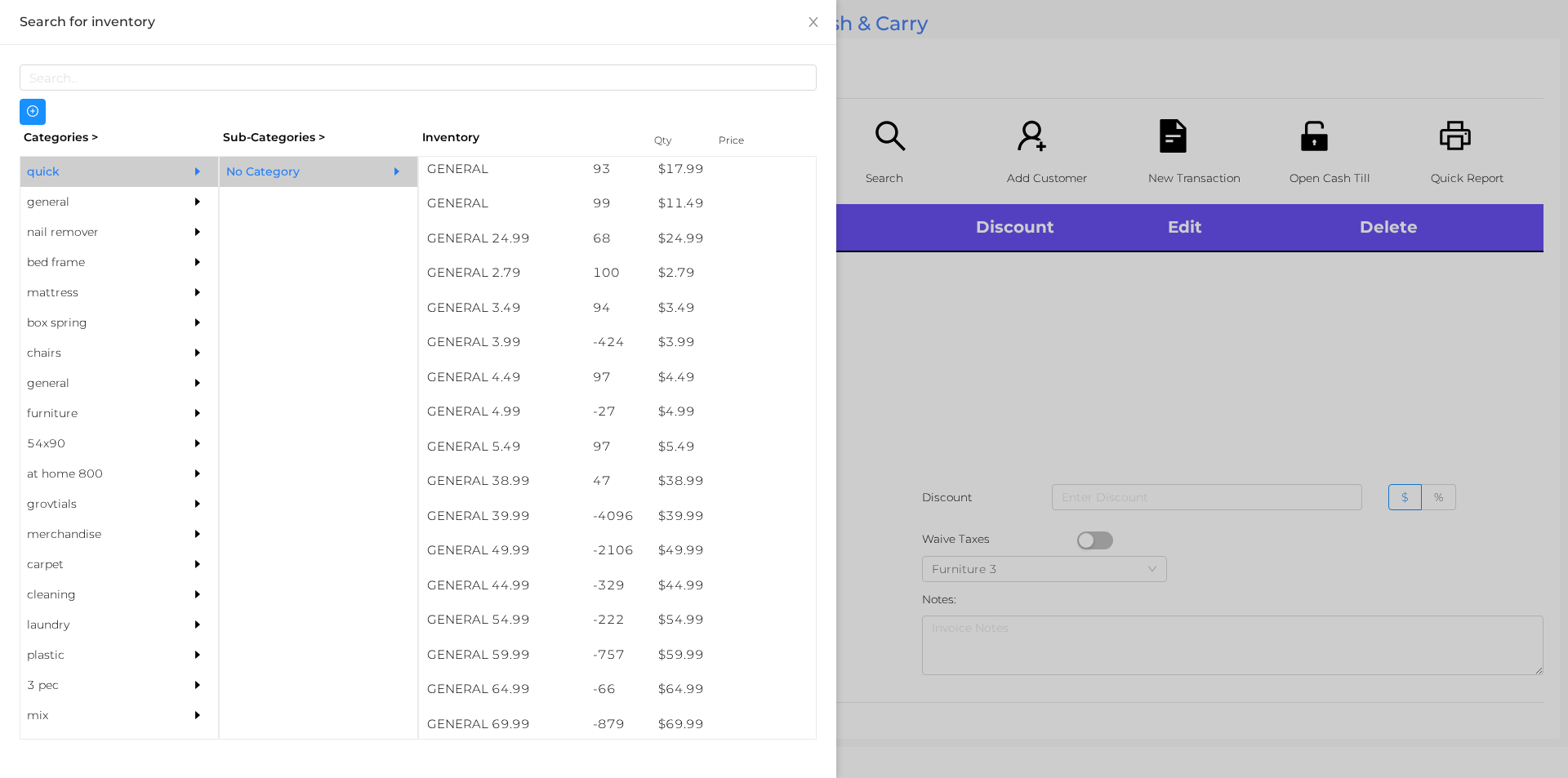
scroll to position [592, 0]
click at [685, 521] on div "$ 39.99" at bounding box center [733, 520] width 165 height 35
click at [859, 497] on div at bounding box center [784, 389] width 1568 height 778
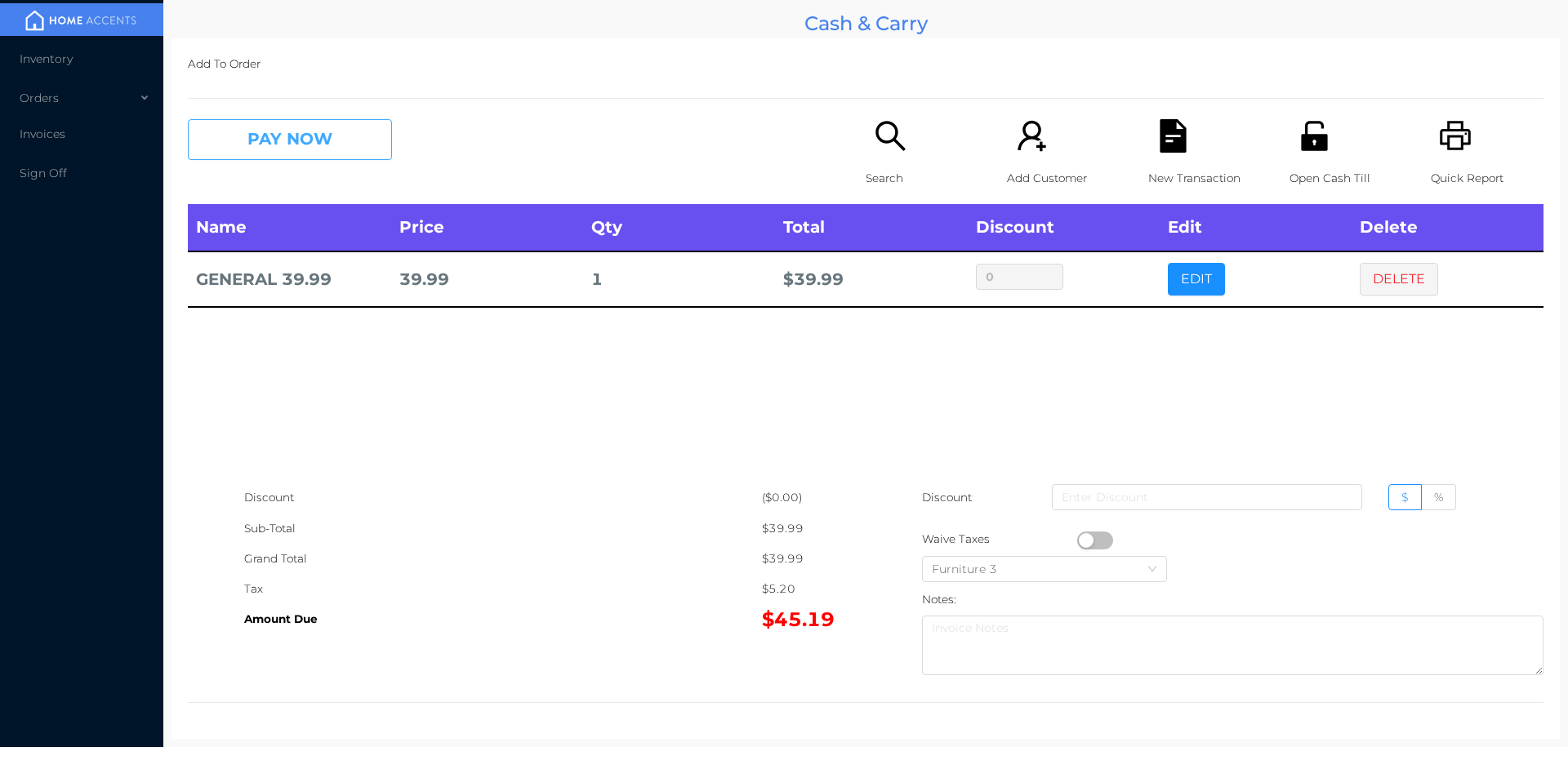
click at [272, 140] on button "PAY NOW" at bounding box center [290, 140] width 204 height 41
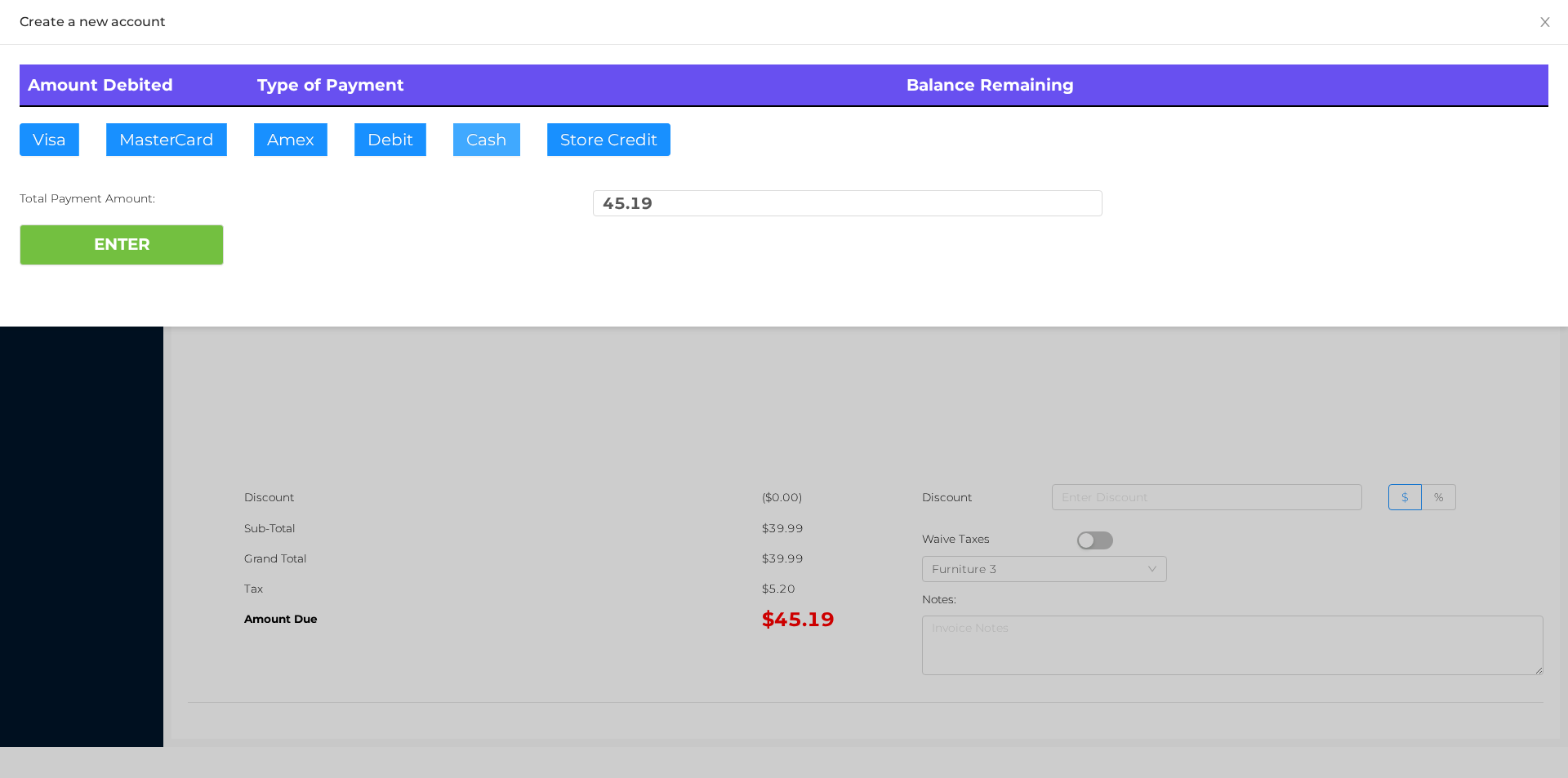
click at [480, 155] on button "Cash" at bounding box center [486, 140] width 67 height 33
type input "100."
click at [168, 251] on button "ENTER" at bounding box center [121, 245] width 204 height 41
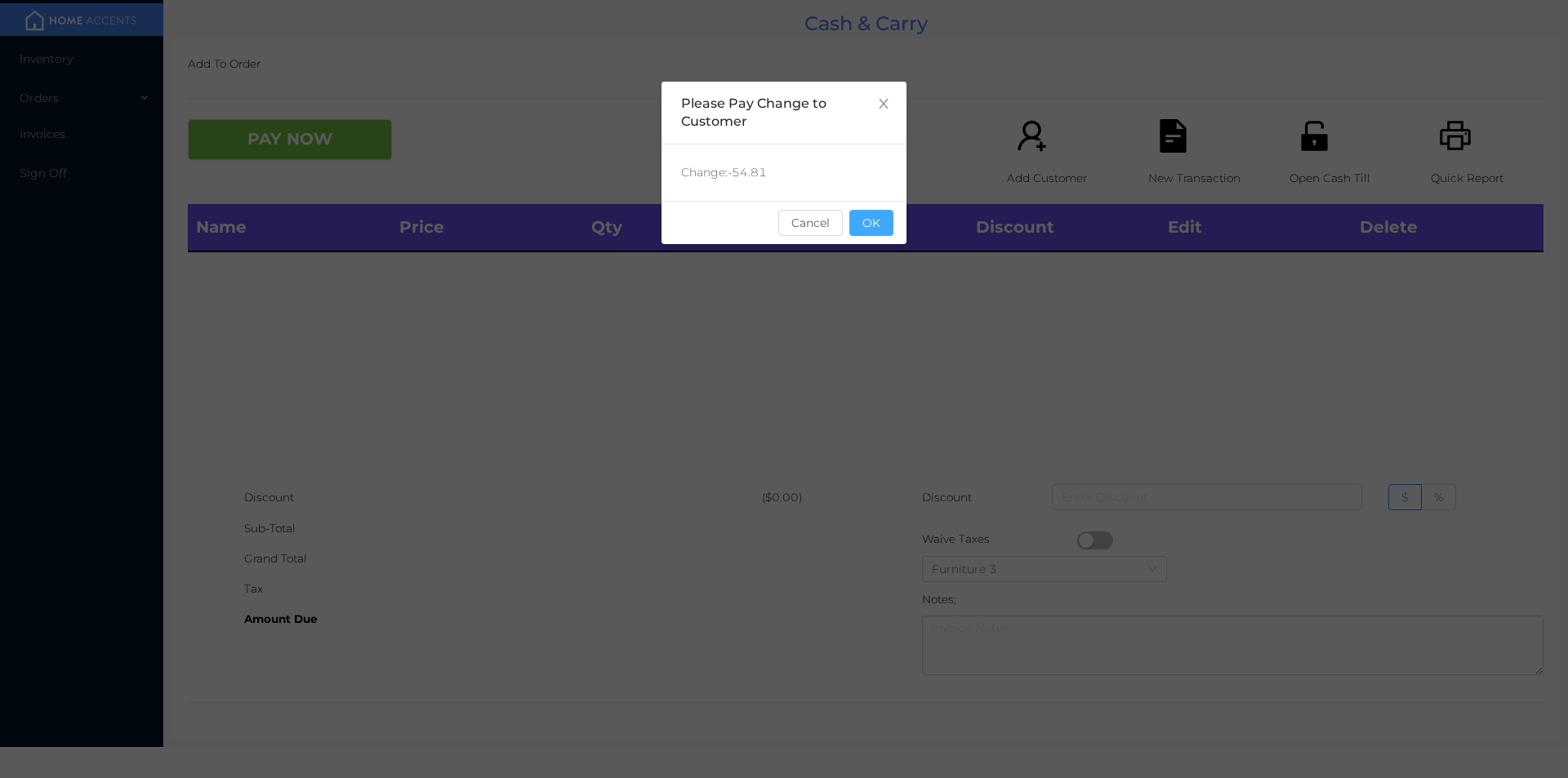
click at [885, 226] on button "OK" at bounding box center [871, 222] width 44 height 26
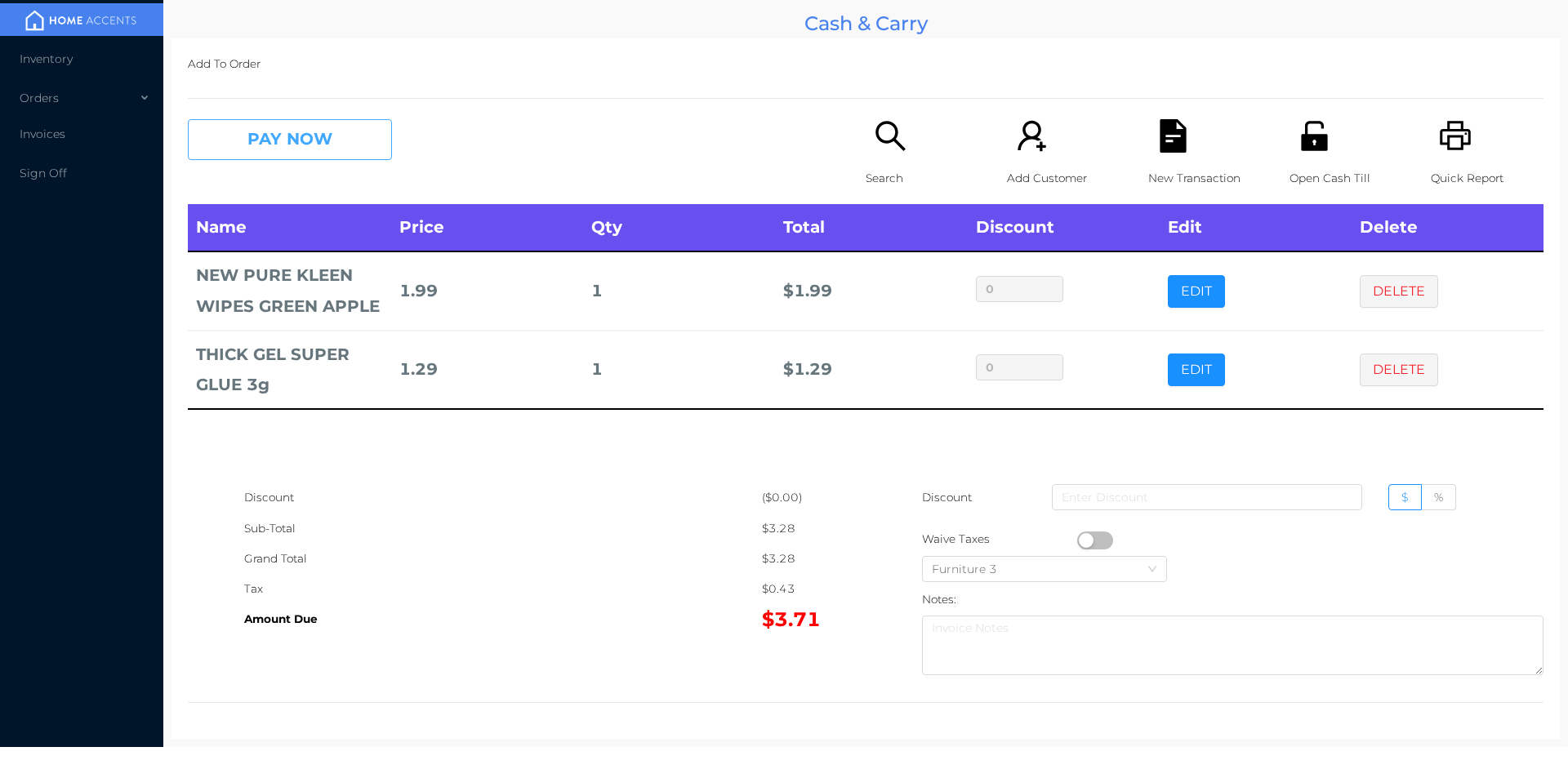
click at [267, 144] on button "PAY NOW" at bounding box center [290, 140] width 204 height 41
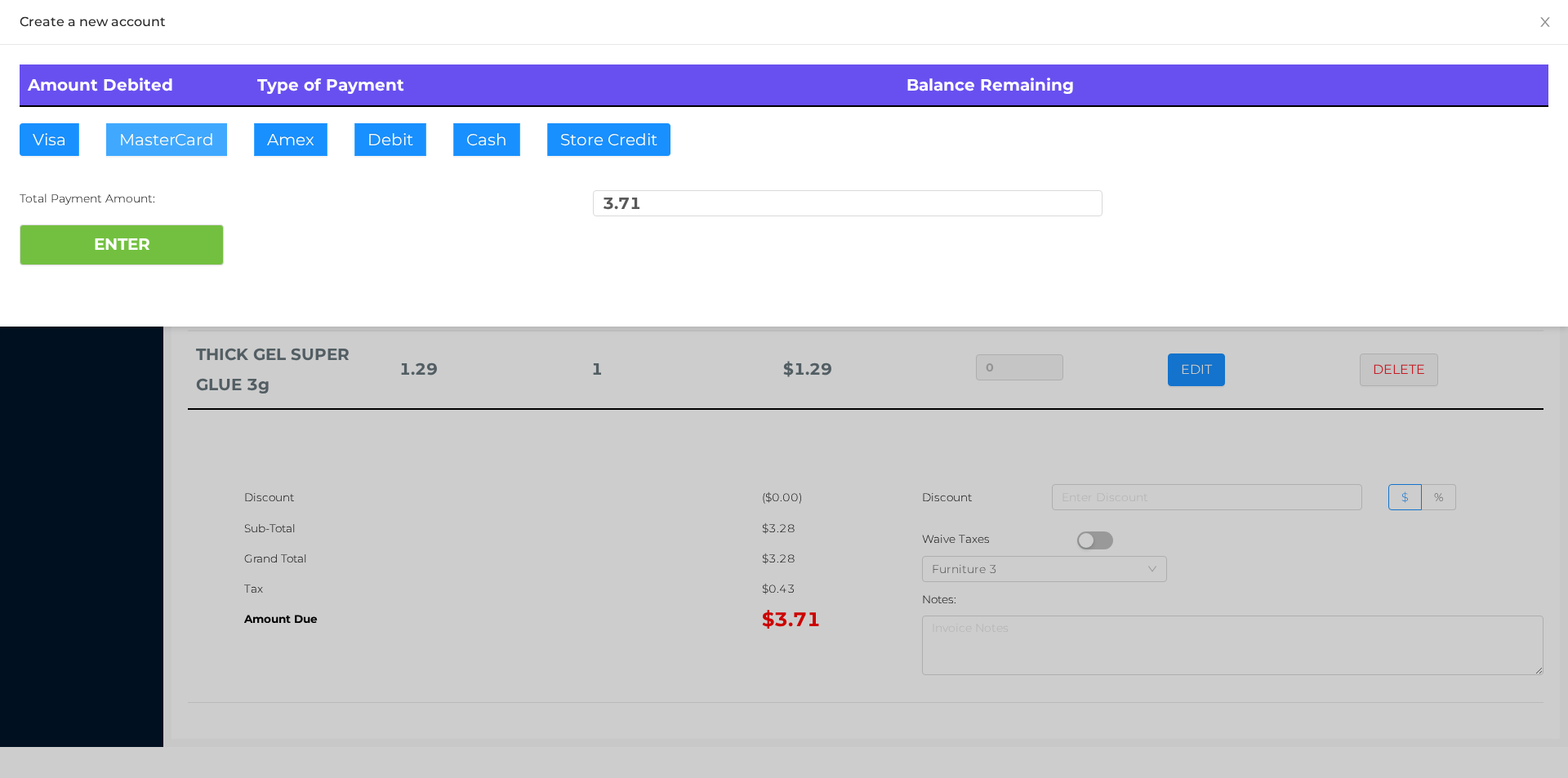
click at [174, 132] on button "MasterCard" at bounding box center [166, 140] width 121 height 33
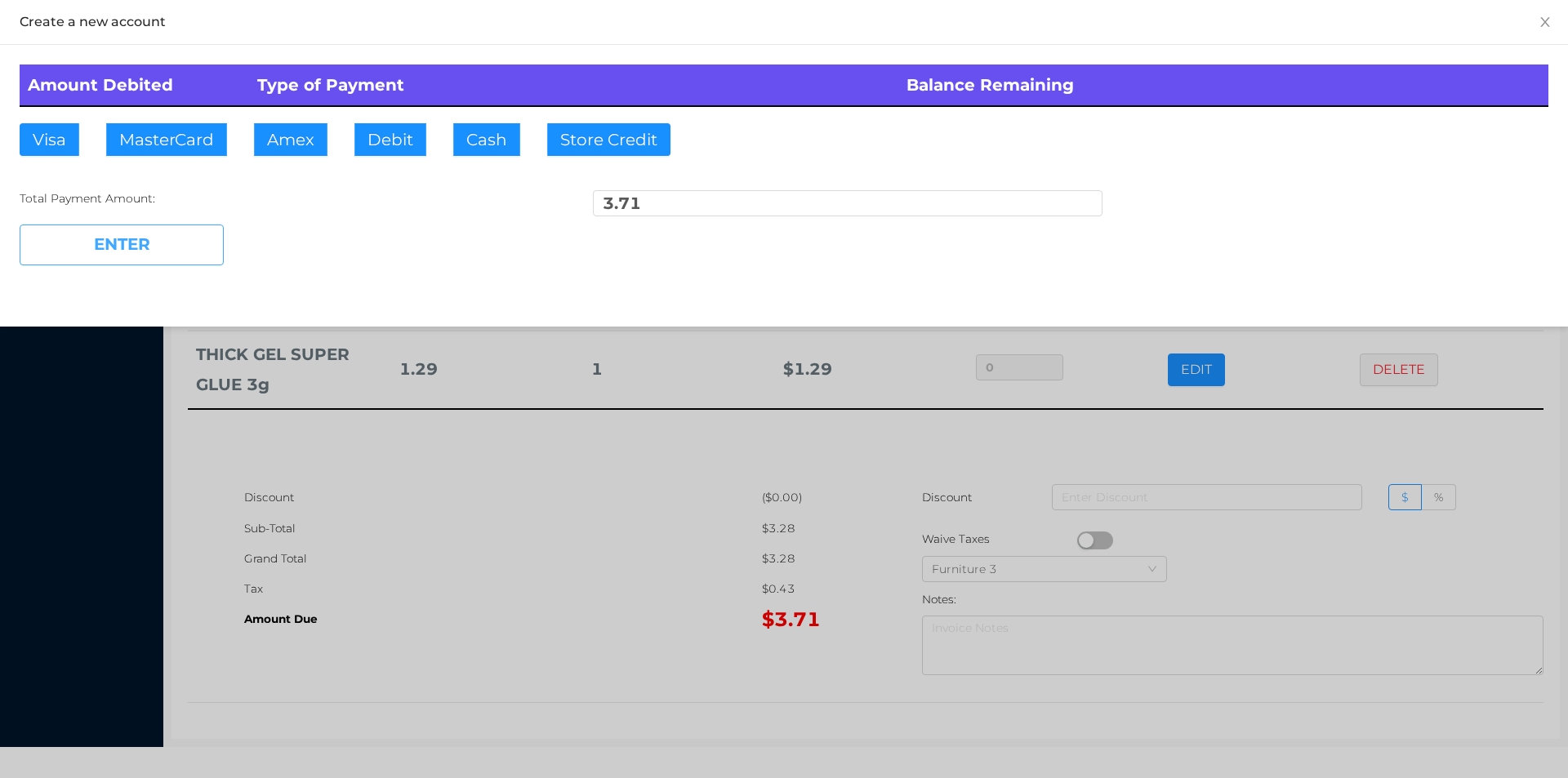
click at [156, 262] on button "ENTER" at bounding box center [121, 245] width 204 height 41
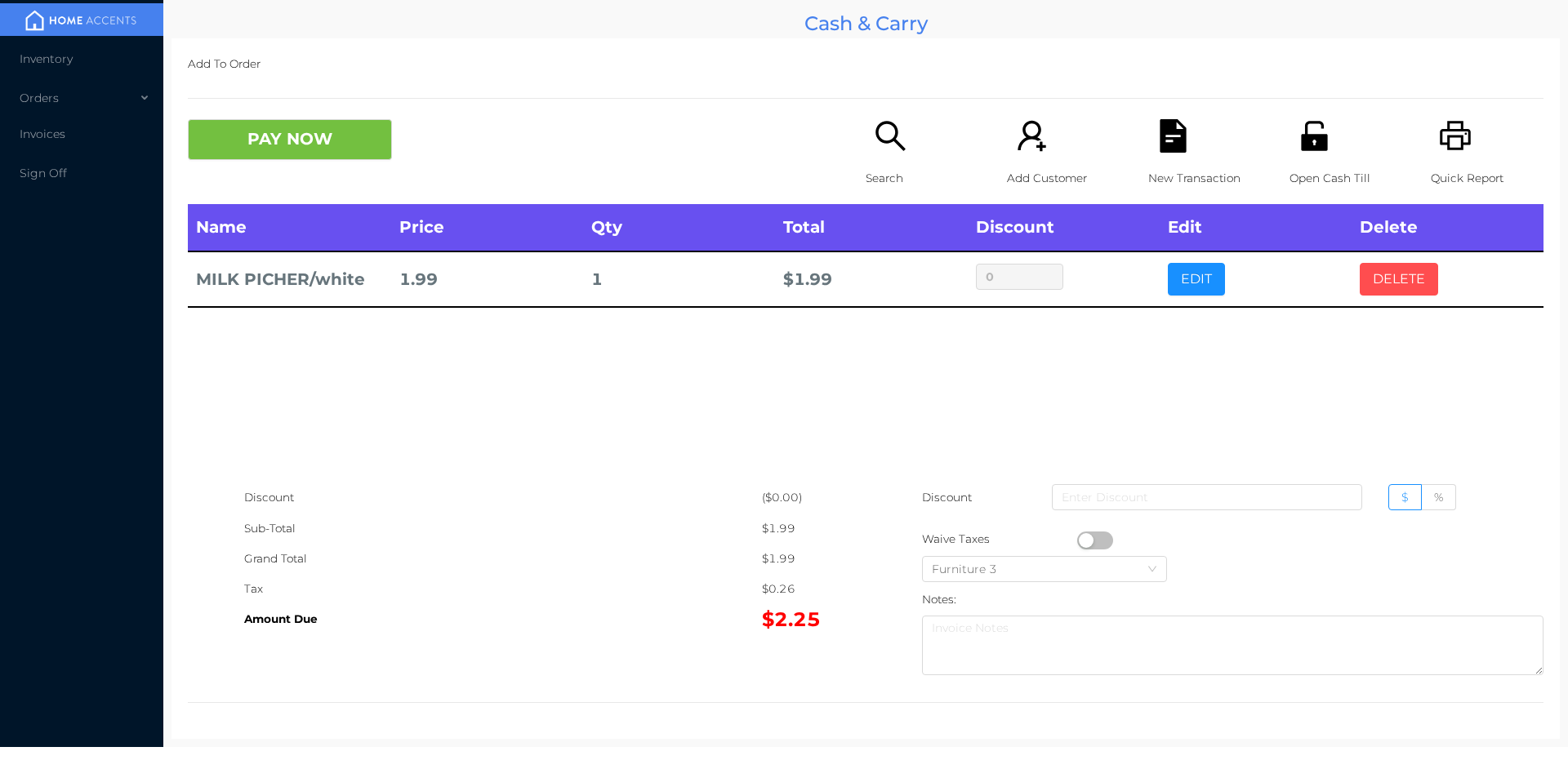
click at [1384, 277] on button "DELETE" at bounding box center [1399, 279] width 79 height 33
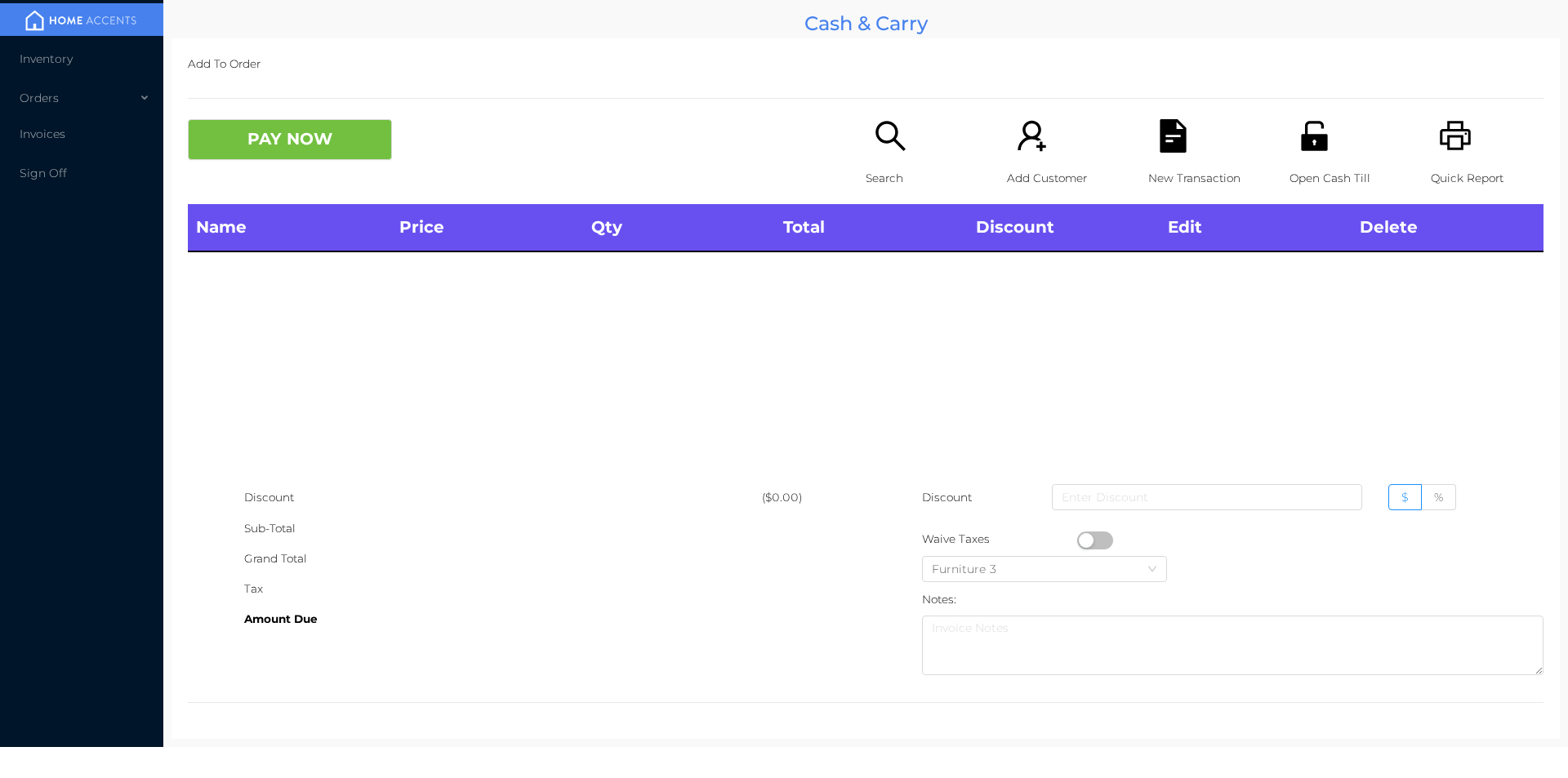
click at [893, 161] on div "Search" at bounding box center [922, 162] width 113 height 85
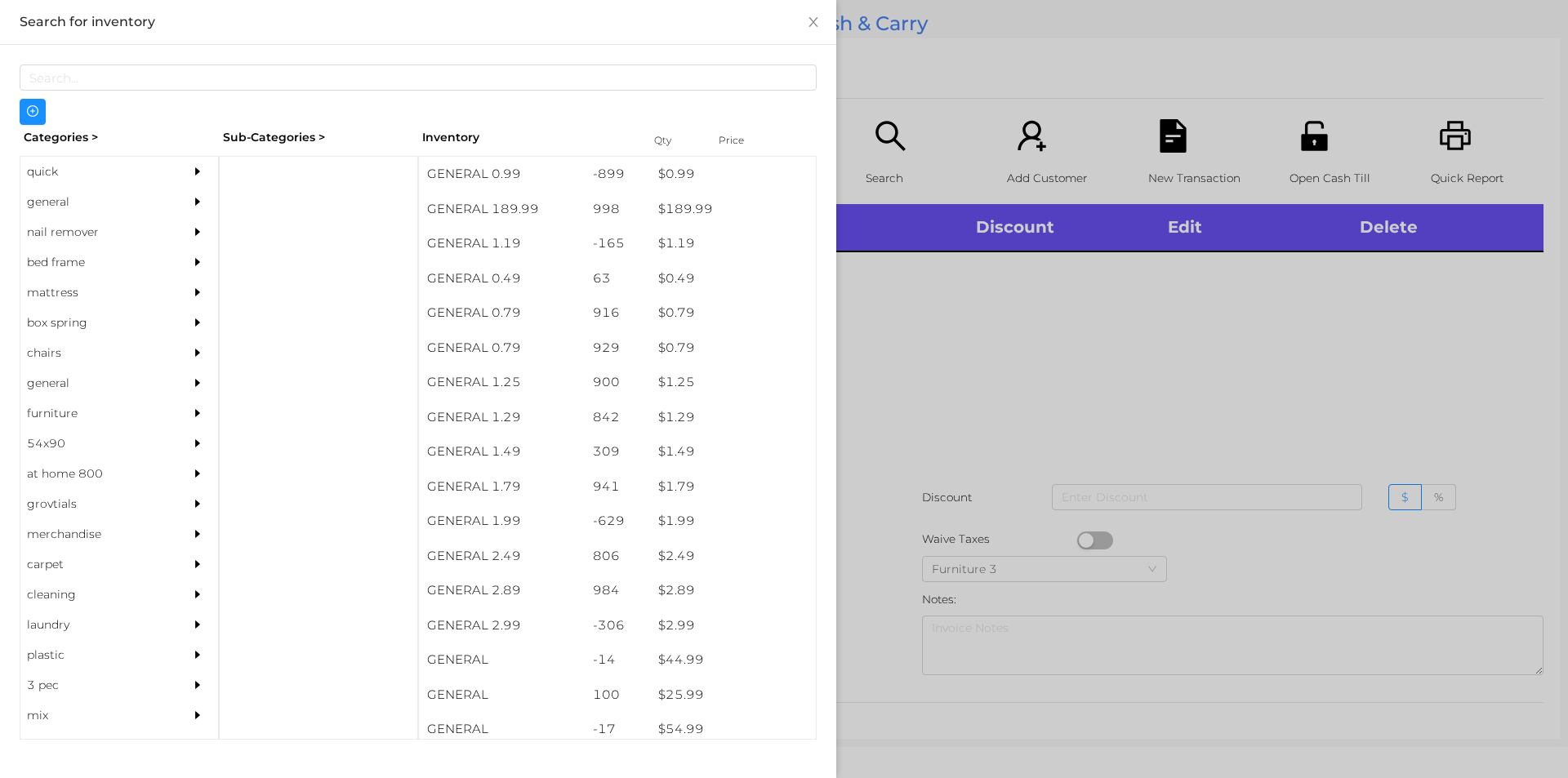
click at [47, 170] on div "quick" at bounding box center [94, 172] width 149 height 30
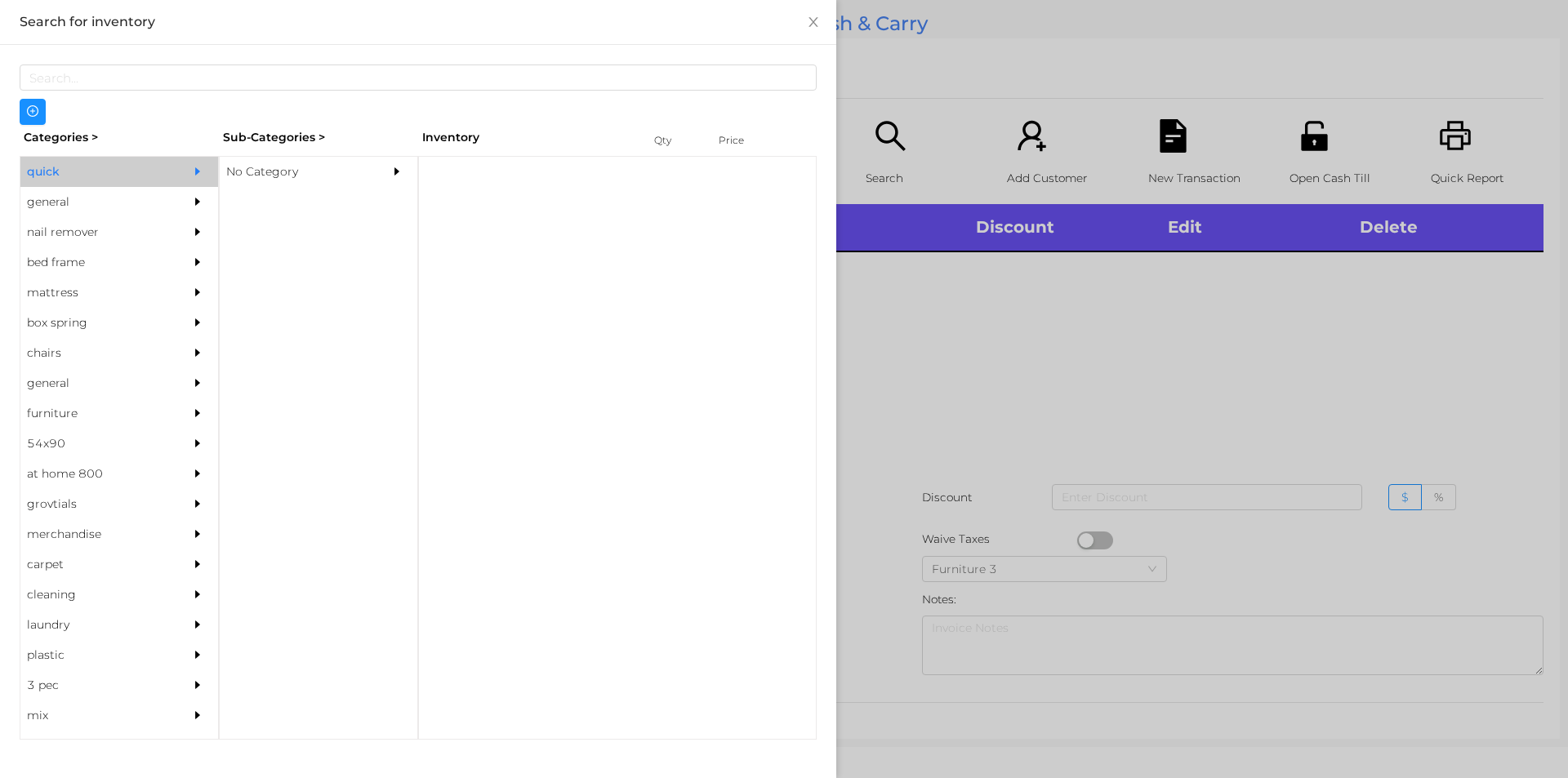
click at [259, 170] on div "No Category" at bounding box center [294, 172] width 149 height 30
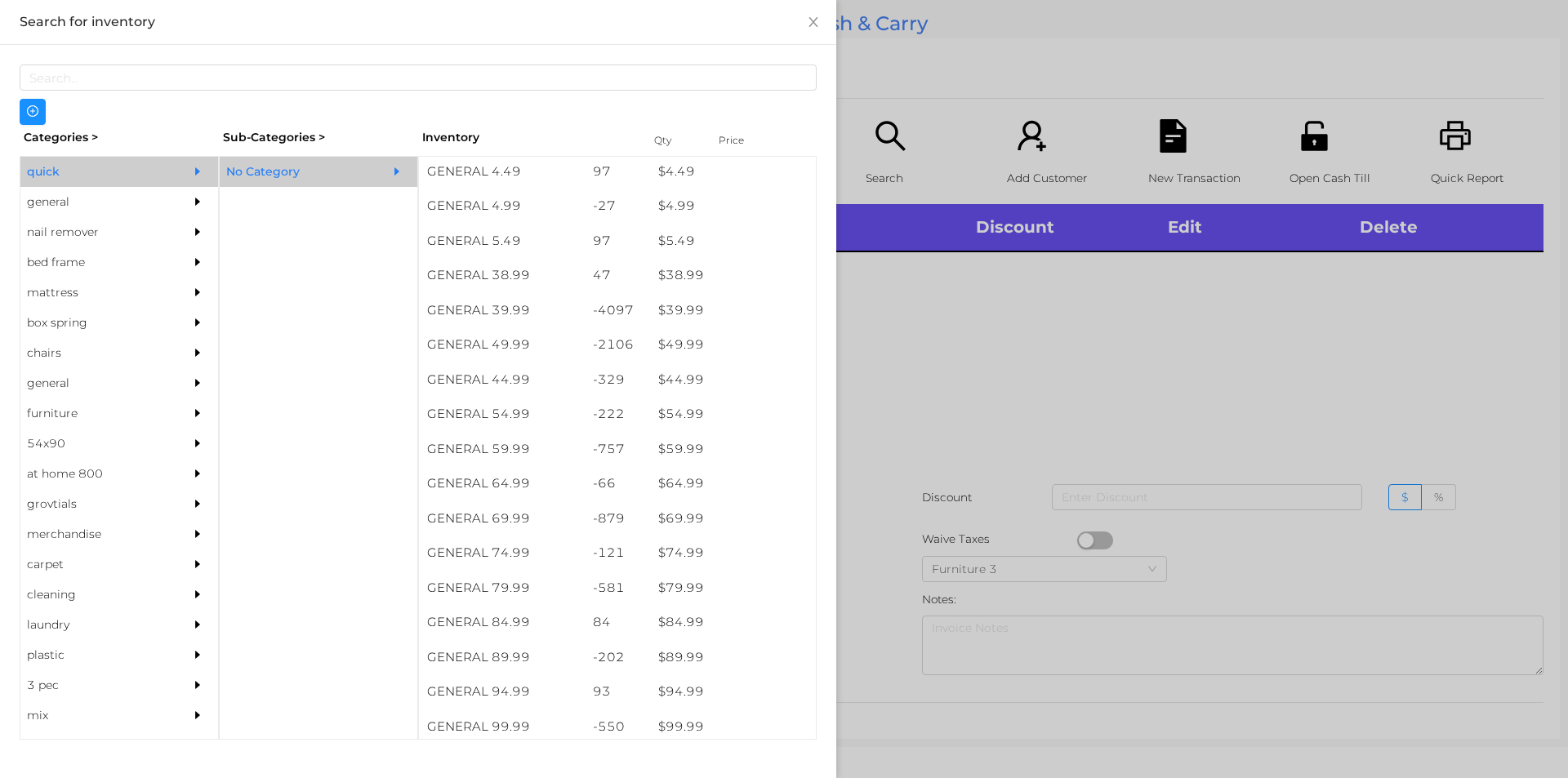
scroll to position [799, 0]
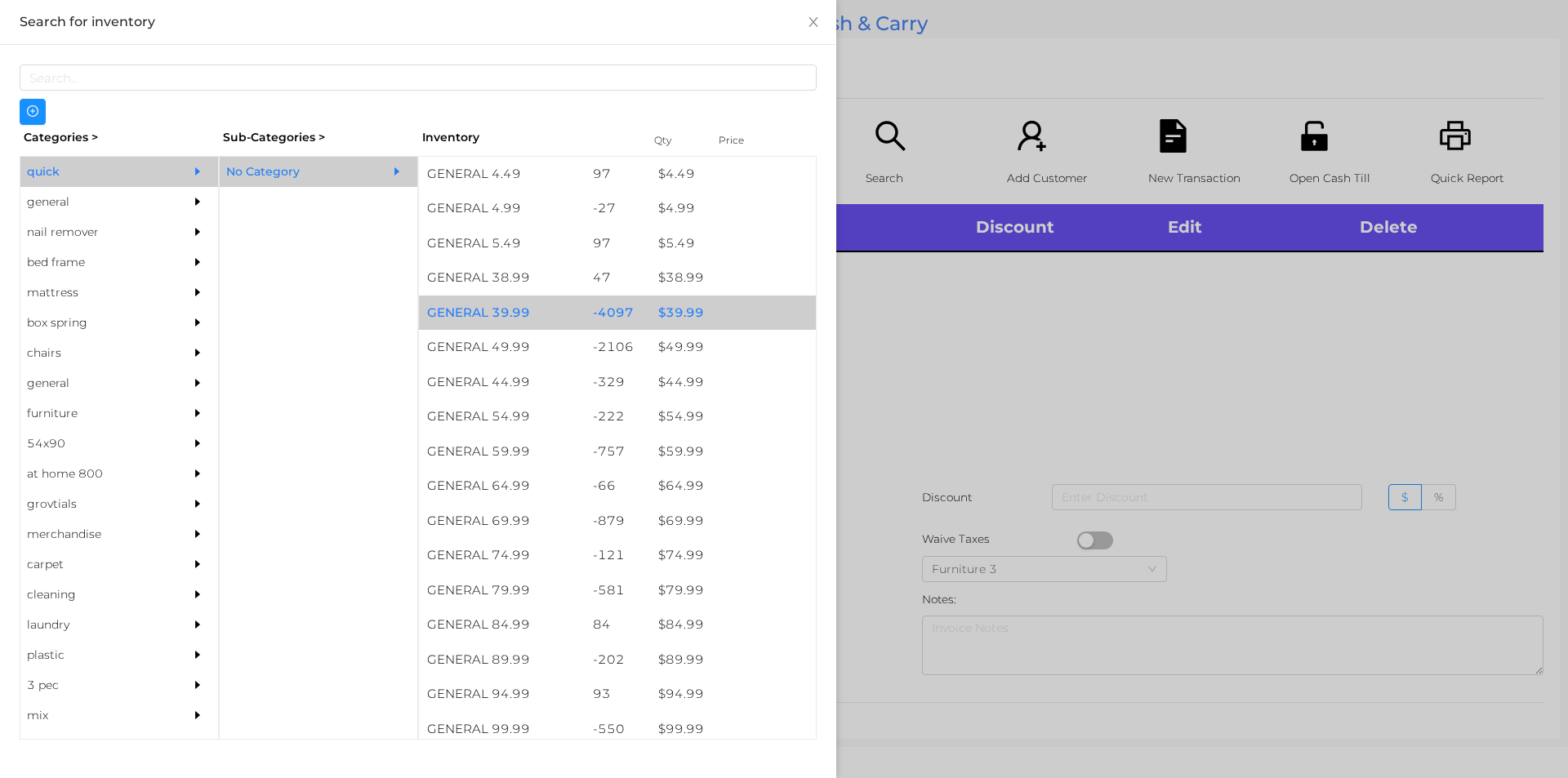
click at [695, 318] on div "$ 39.99" at bounding box center [733, 313] width 165 height 35
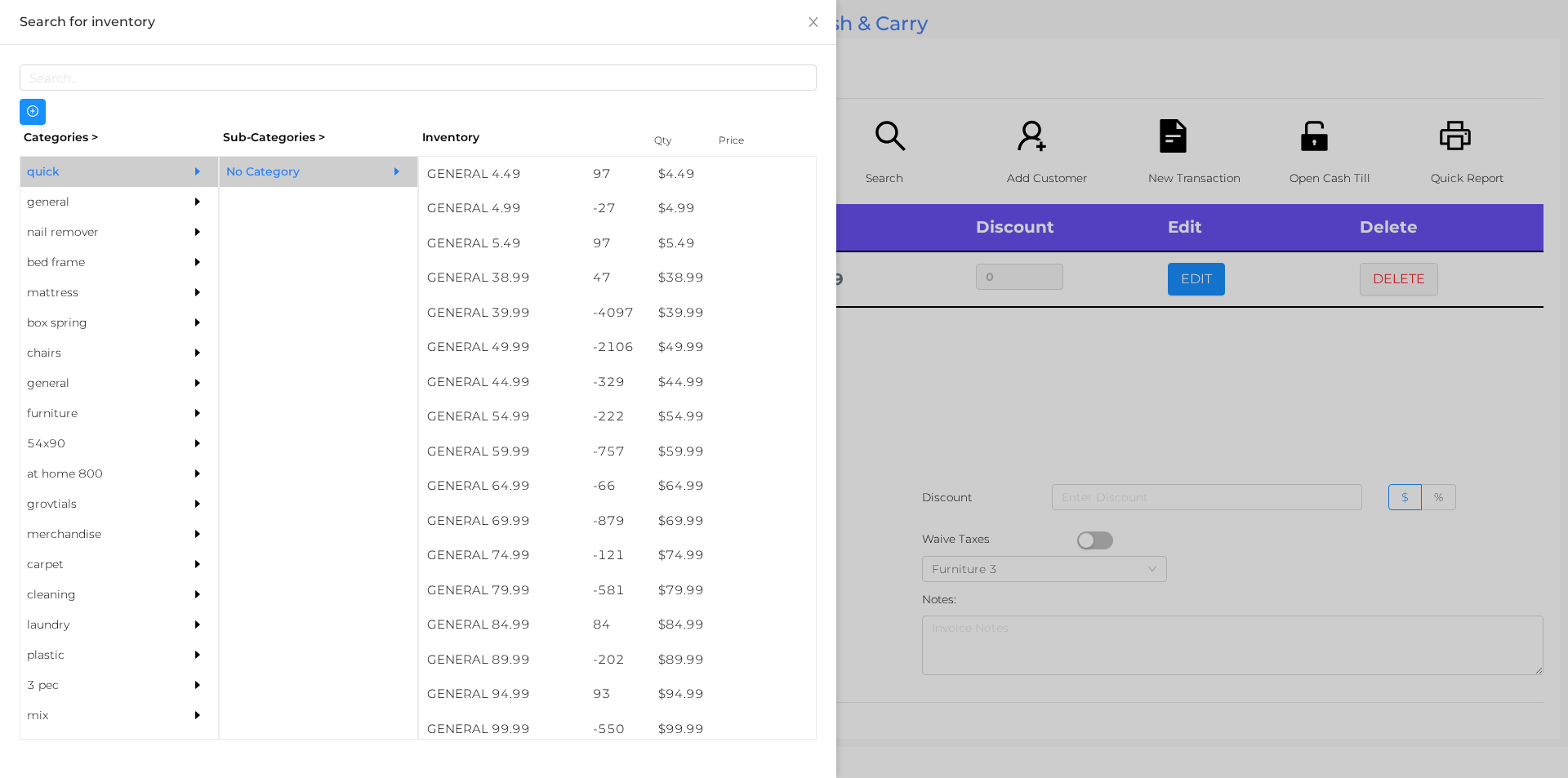
click at [58, 206] on div "general" at bounding box center [94, 202] width 149 height 30
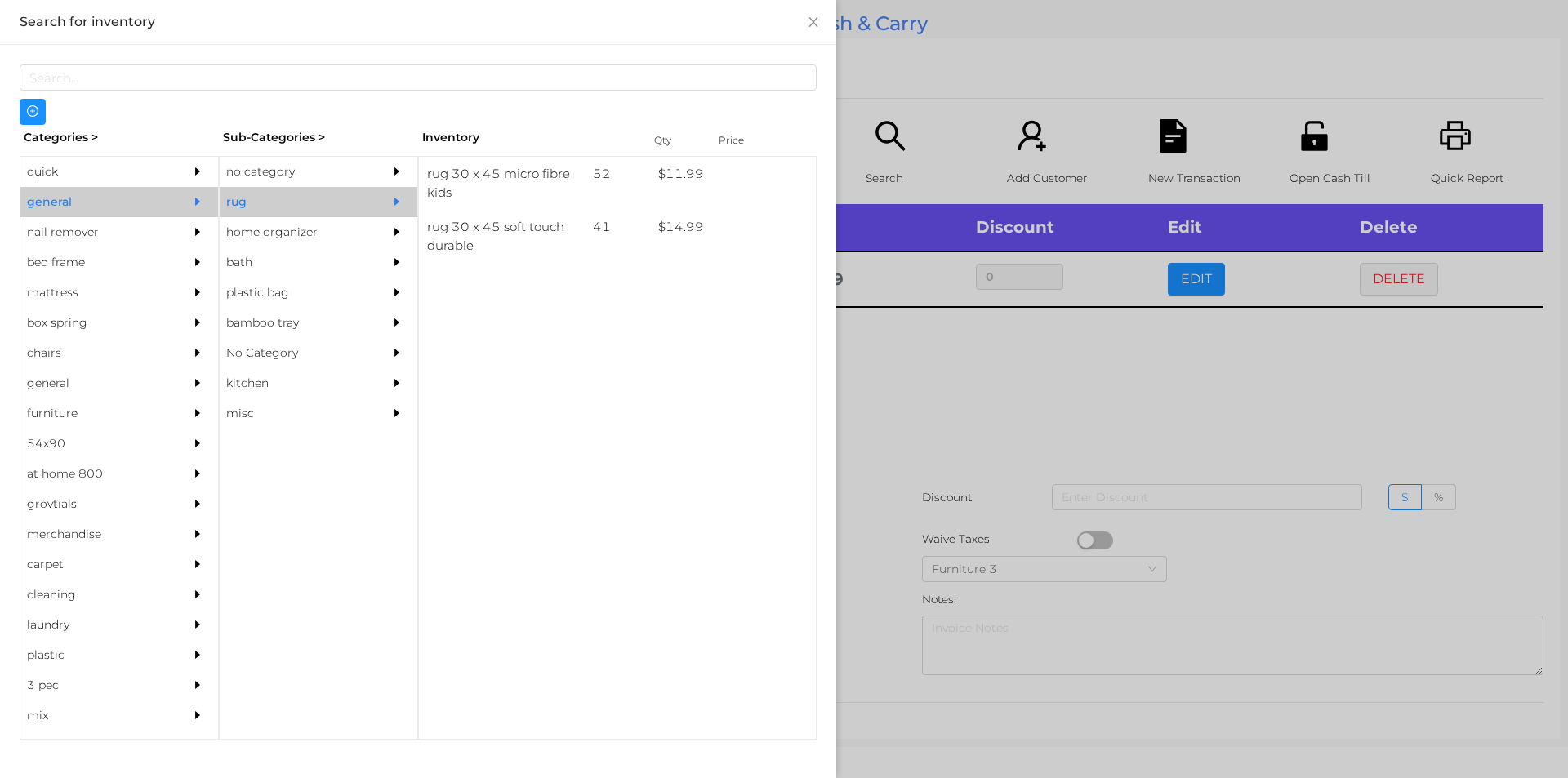
click at [266, 171] on div "no category" at bounding box center [294, 172] width 149 height 30
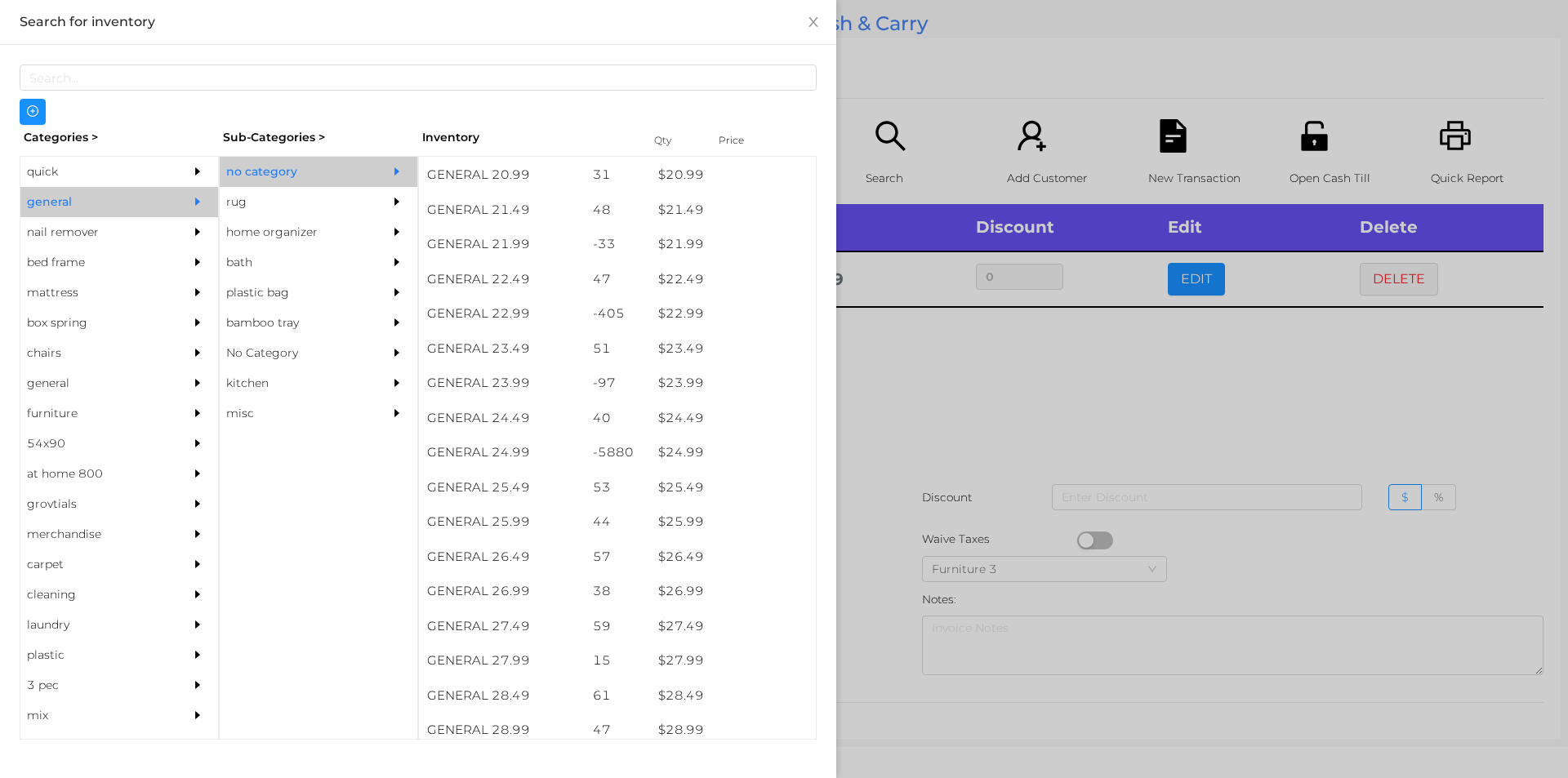
scroll to position [1835, 0]
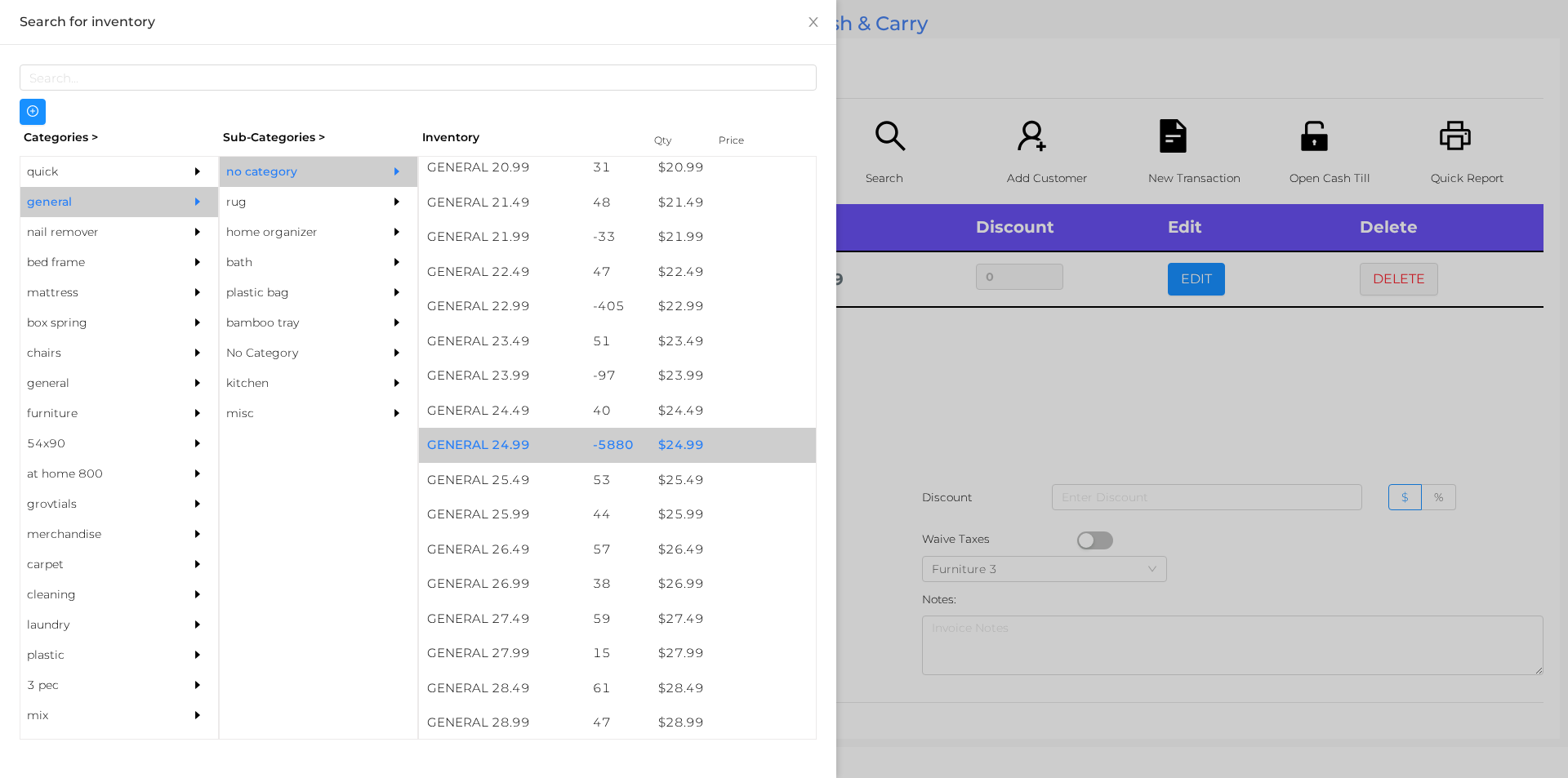
click at [676, 450] on div "$ 24.99" at bounding box center [733, 445] width 165 height 35
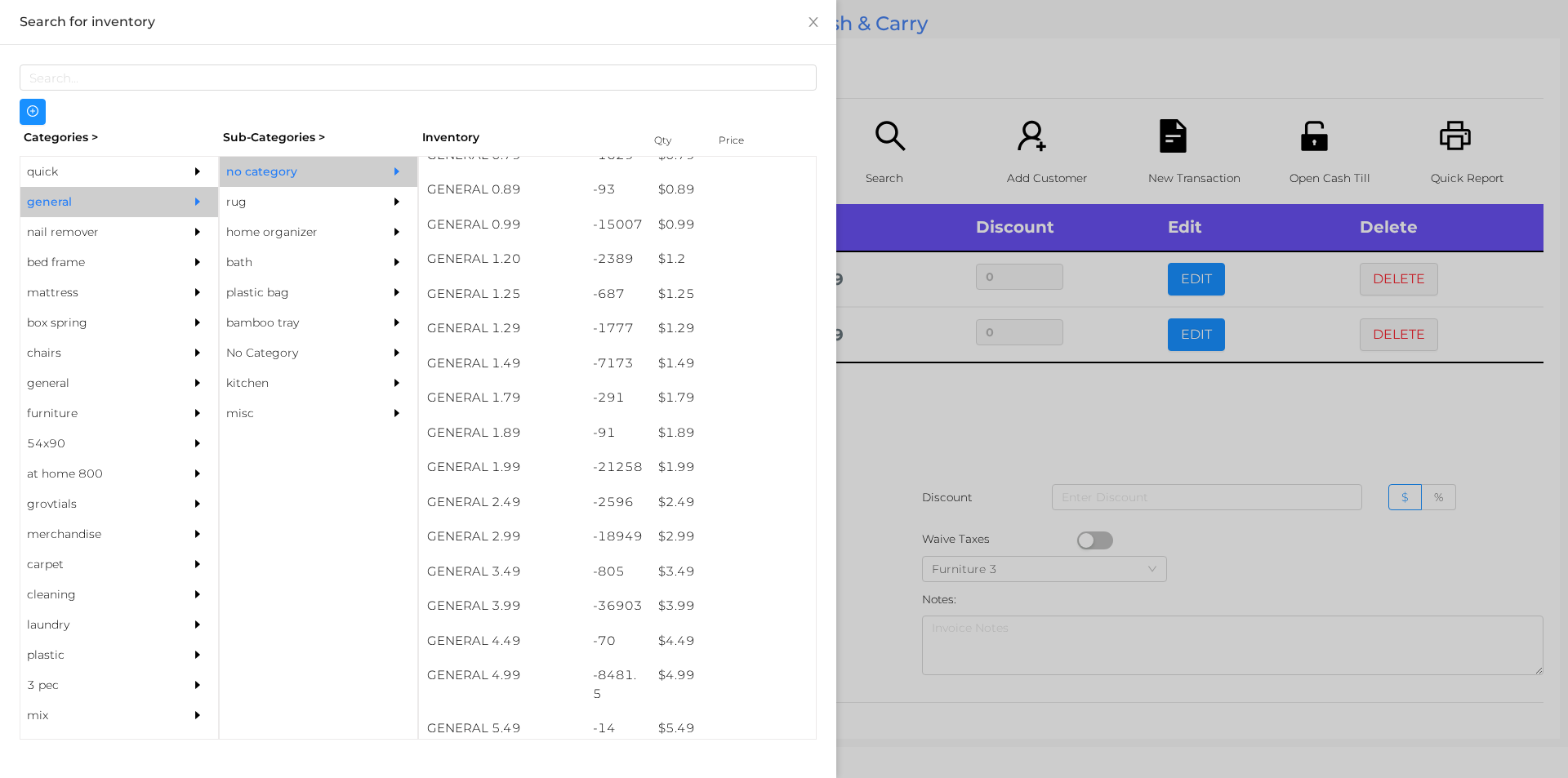
scroll to position [0, 0]
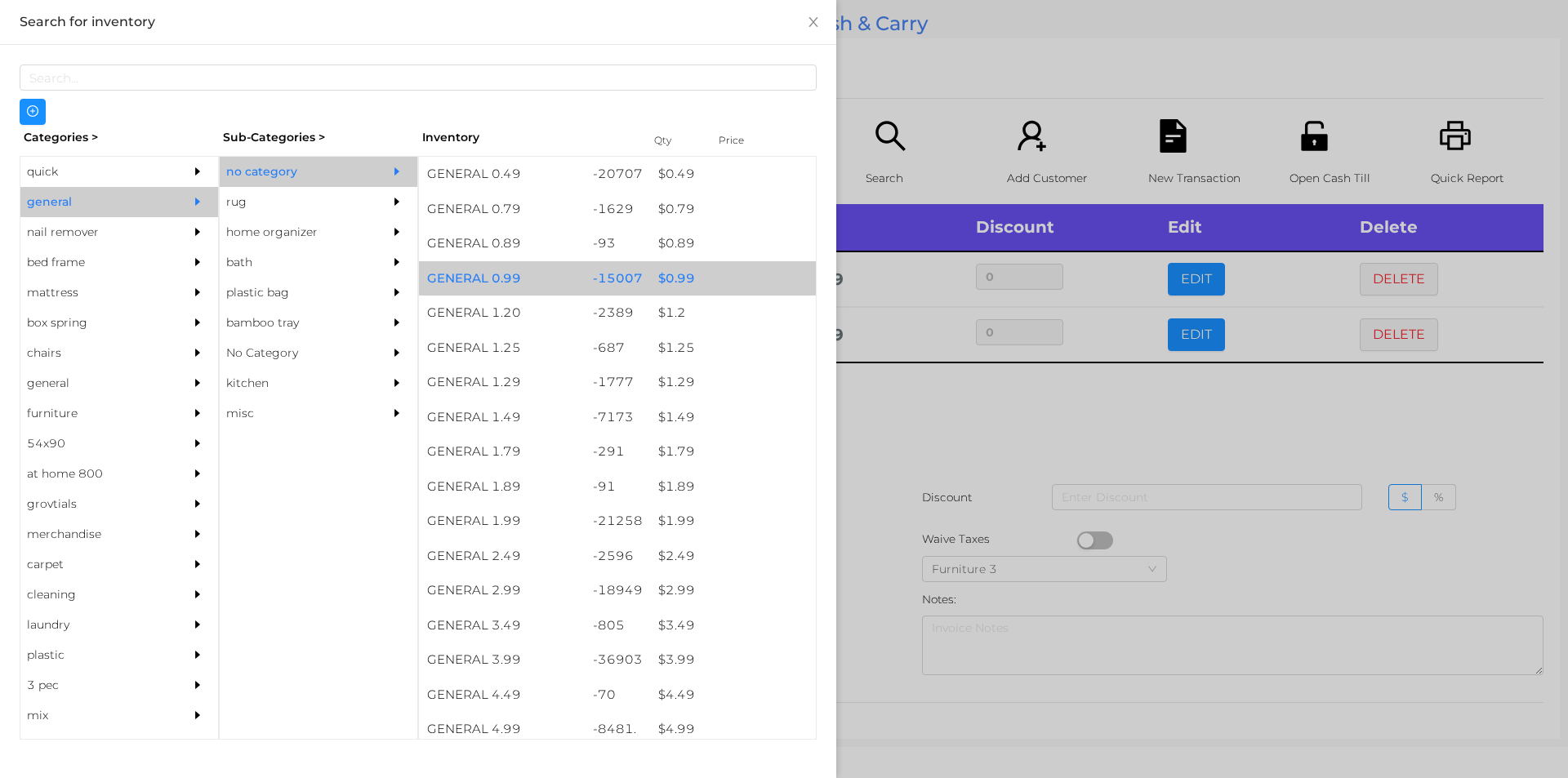
click at [657, 281] on div "$ 0.99" at bounding box center [733, 279] width 165 height 35
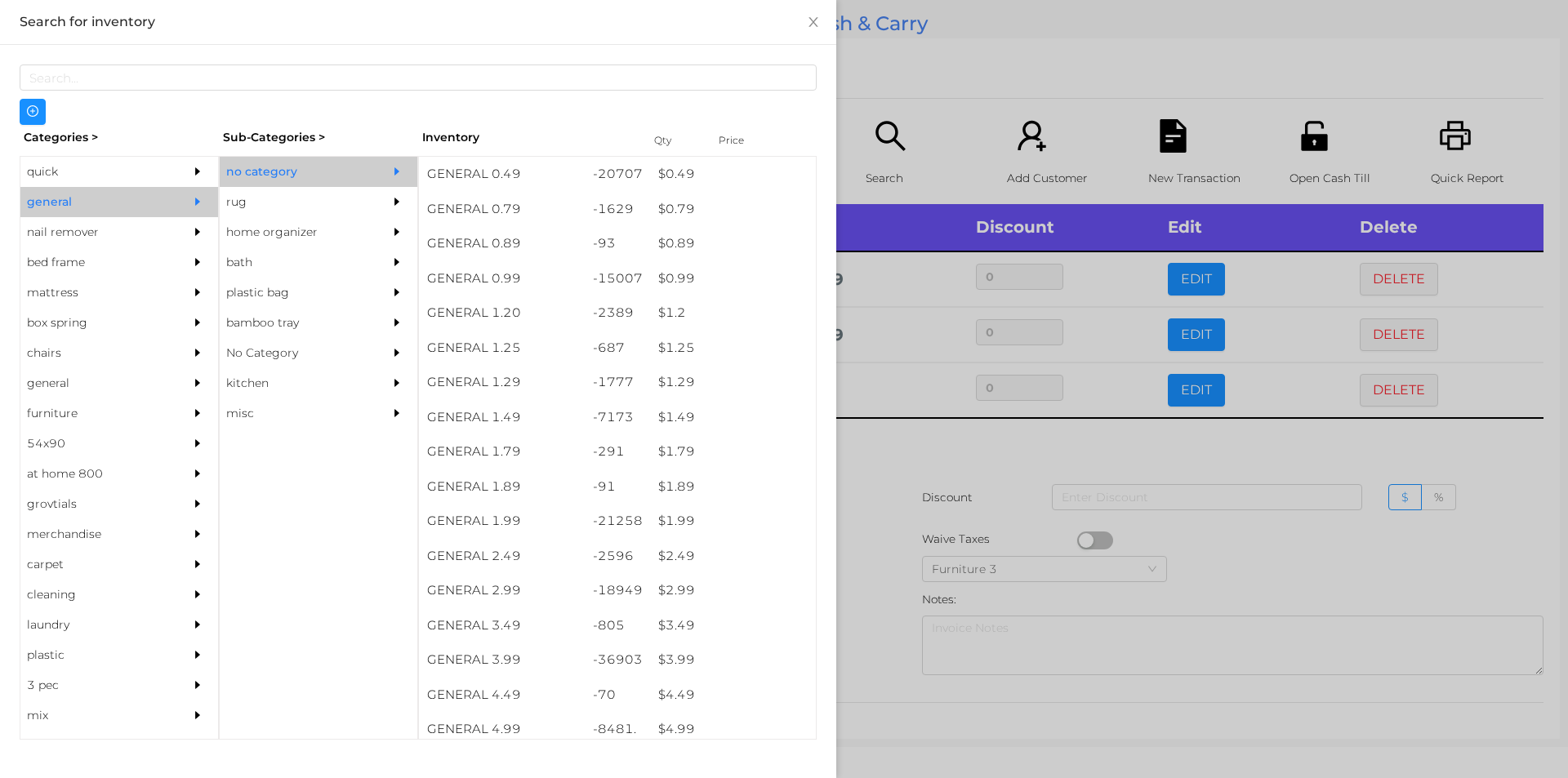
click at [934, 445] on div at bounding box center [784, 389] width 1568 height 778
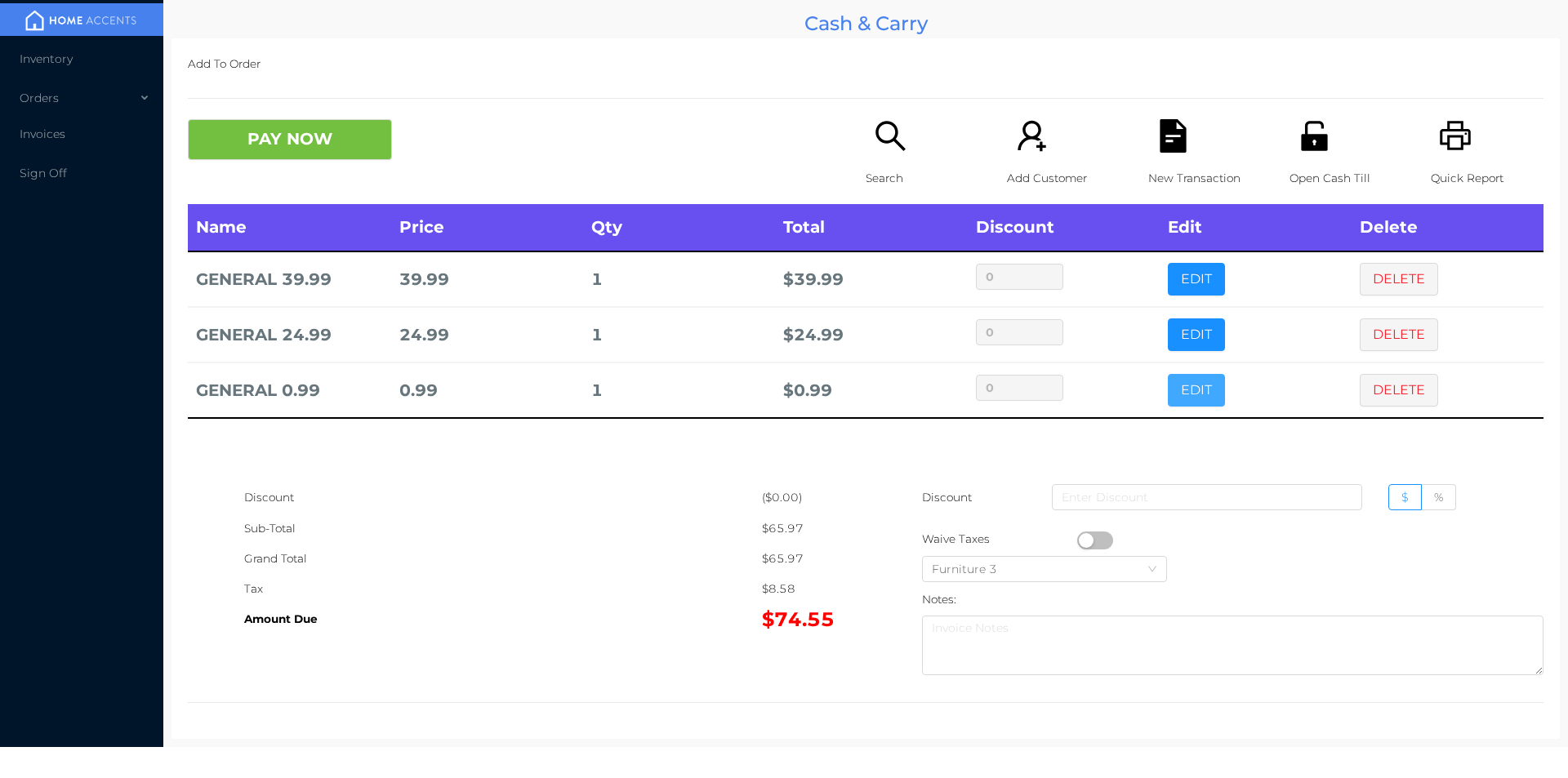
click at [1194, 400] on button "EDIT" at bounding box center [1196, 390] width 57 height 33
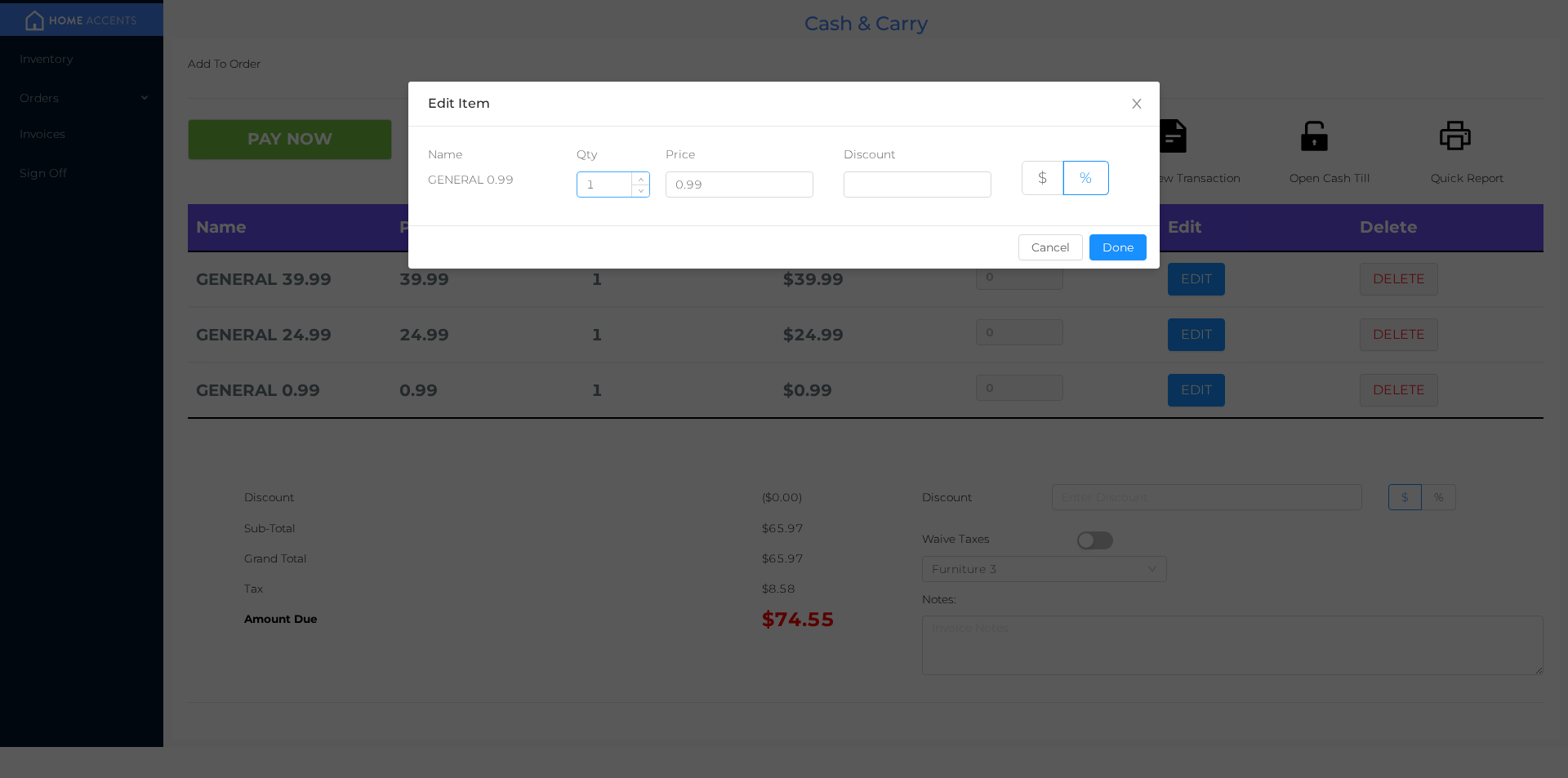
click at [603, 187] on input "1" at bounding box center [613, 184] width 72 height 24
type input "10"
click at [1102, 247] on button "Done" at bounding box center [1117, 247] width 57 height 26
type input "0%"
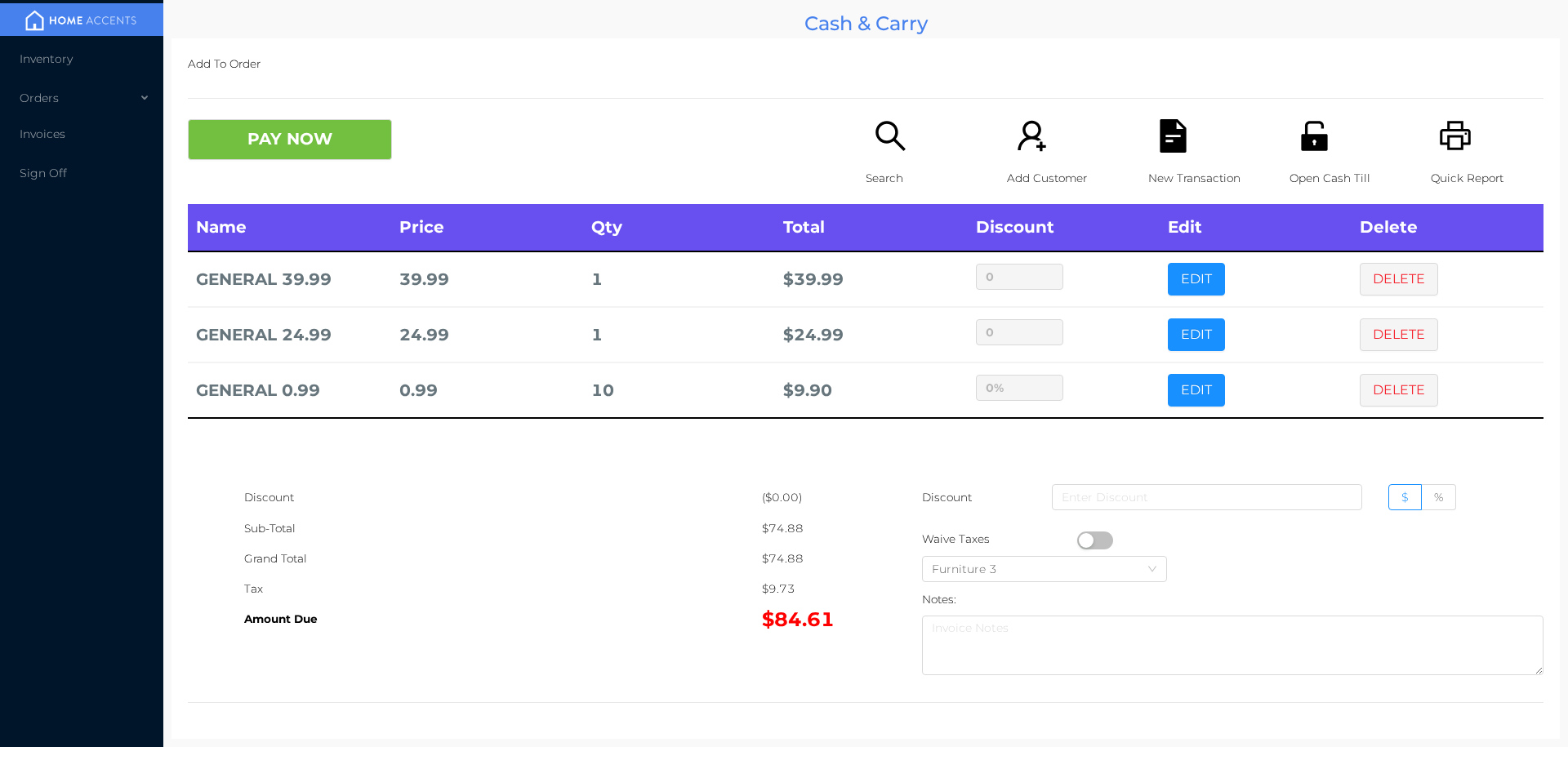
click at [1083, 541] on button "button" at bounding box center [1095, 540] width 36 height 18
click at [1189, 389] on button "EDIT" at bounding box center [1196, 390] width 57 height 33
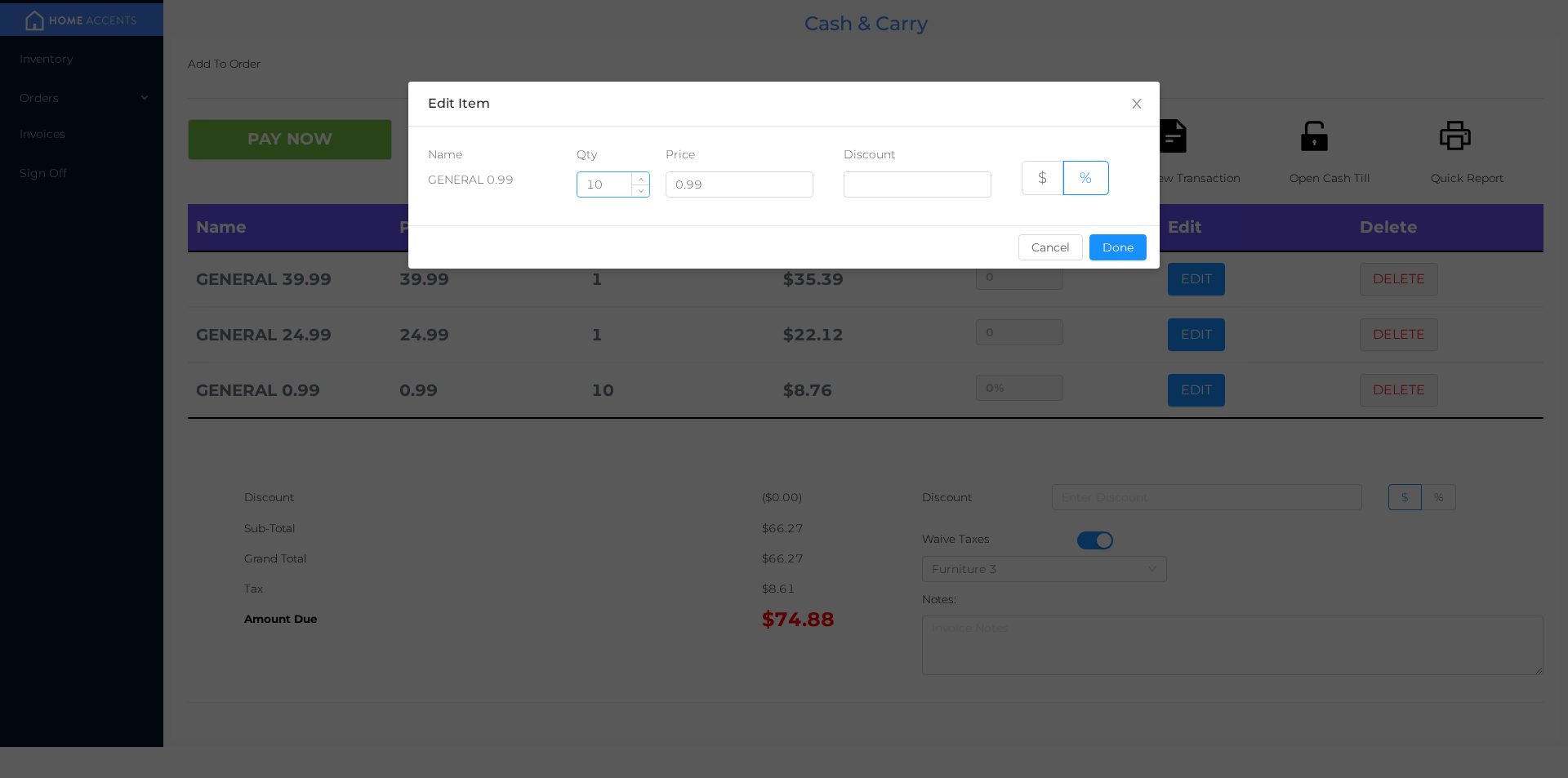
click at [621, 188] on input "10" at bounding box center [613, 184] width 72 height 24
type input "1"
type input "7"
click at [1117, 258] on button "Done" at bounding box center [1117, 247] width 57 height 26
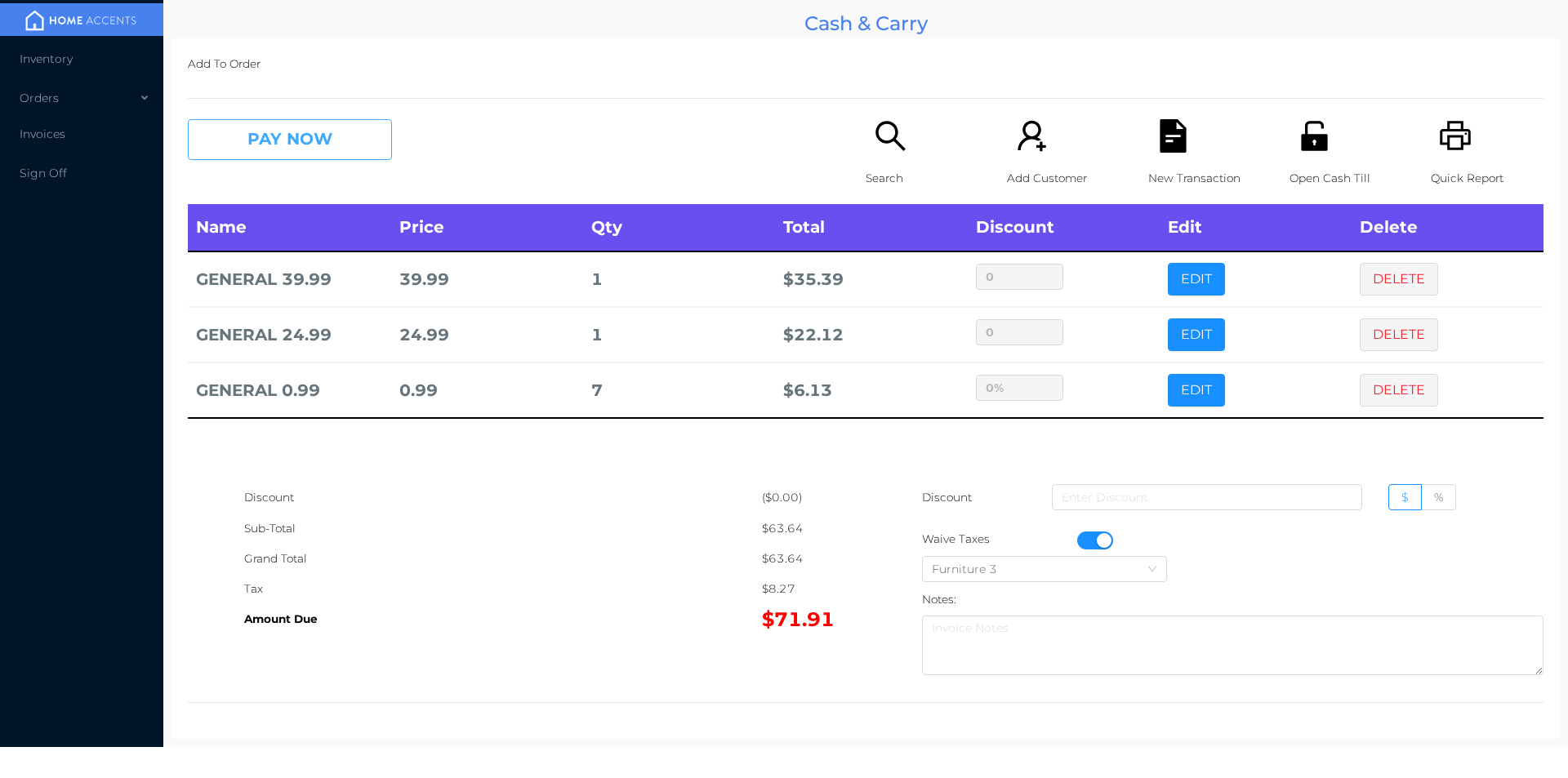
click at [267, 159] on button "PAY NOW" at bounding box center [290, 140] width 204 height 41
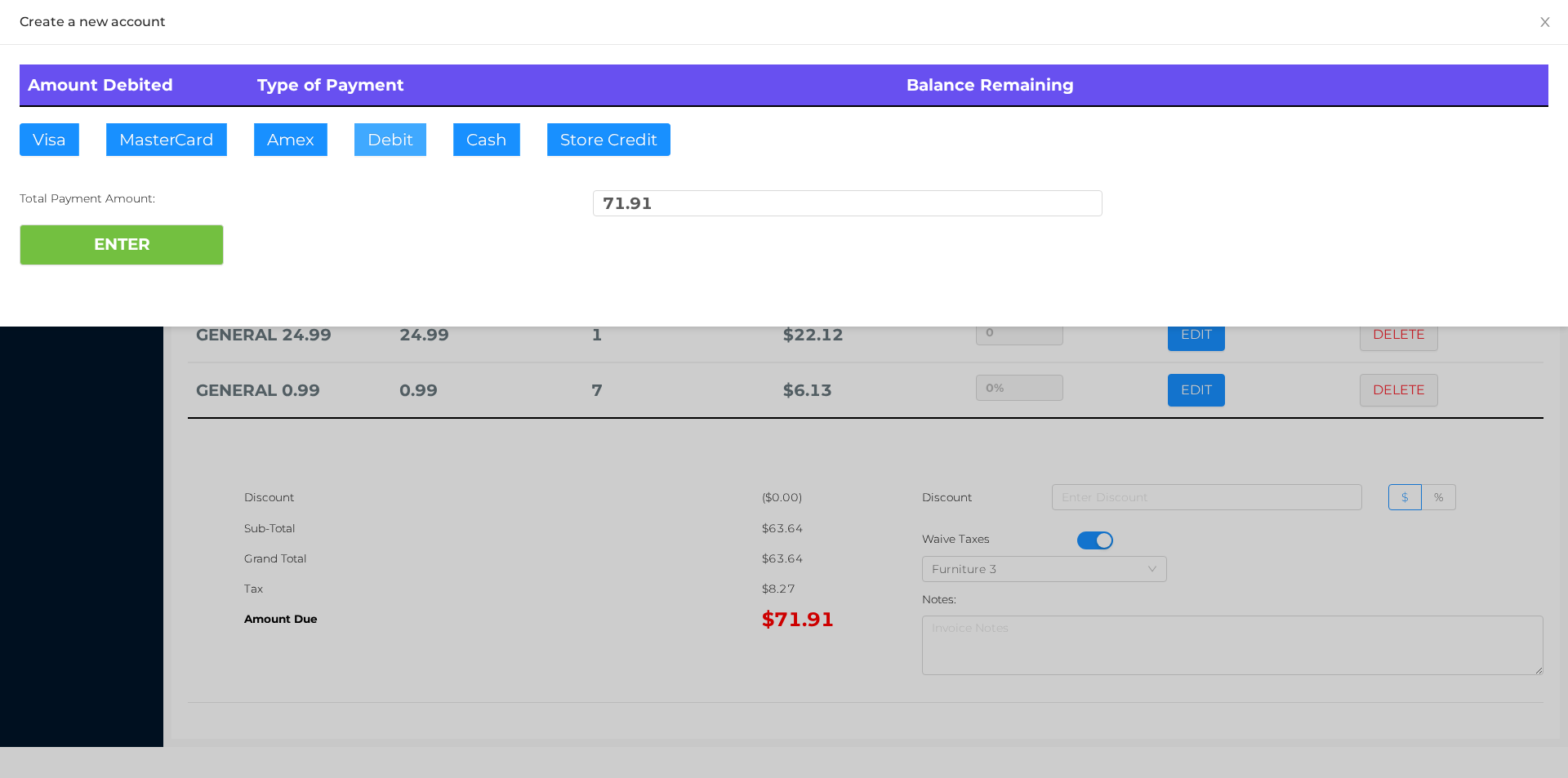
click at [382, 138] on button "Debit" at bounding box center [390, 140] width 72 height 33
click at [271, 247] on div "ENTER" at bounding box center [783, 245] width 1529 height 41
click at [381, 515] on div at bounding box center [784, 389] width 1568 height 778
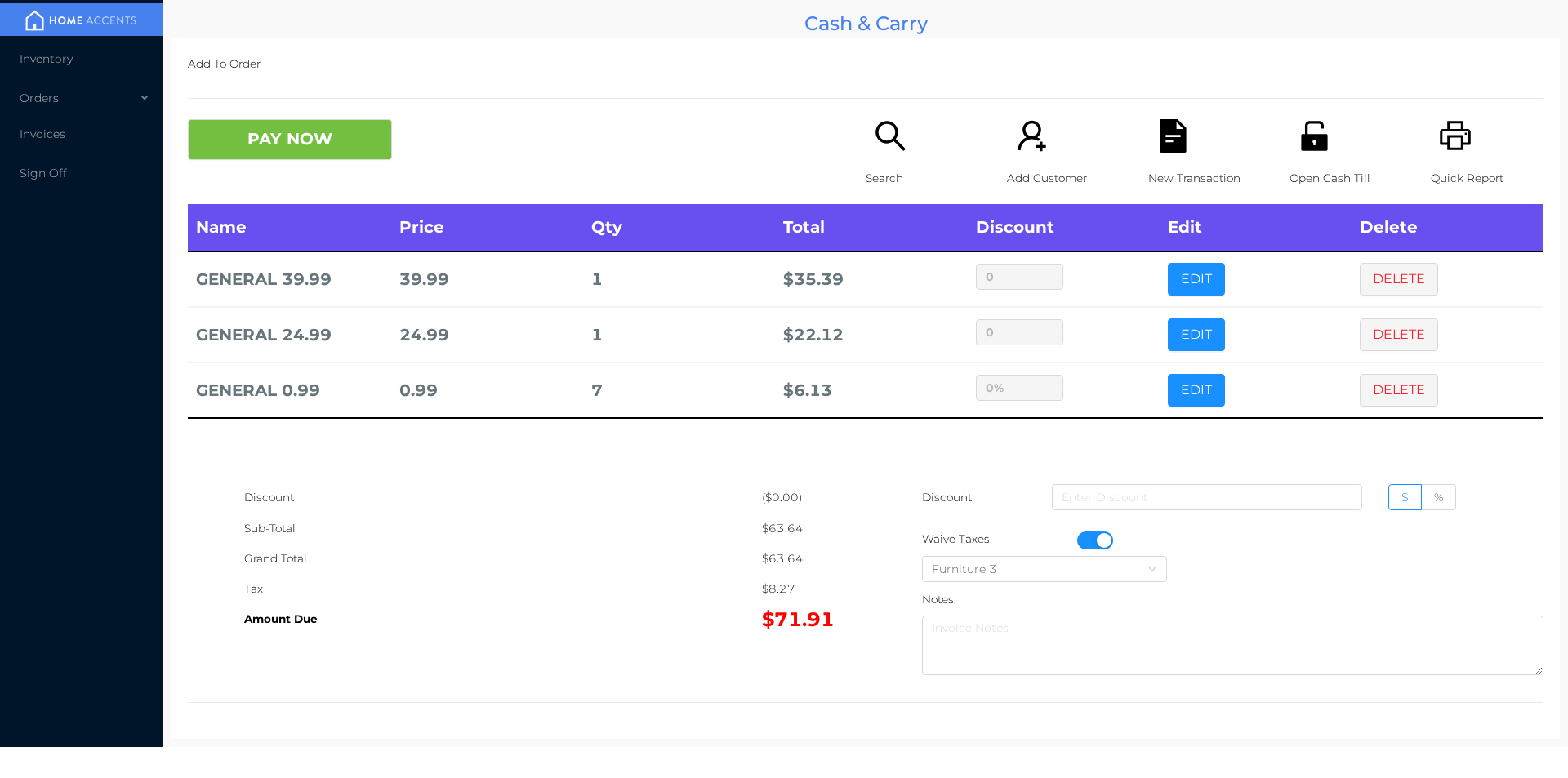
click at [1167, 145] on icon "icon: file-text" at bounding box center [1172, 136] width 26 height 33
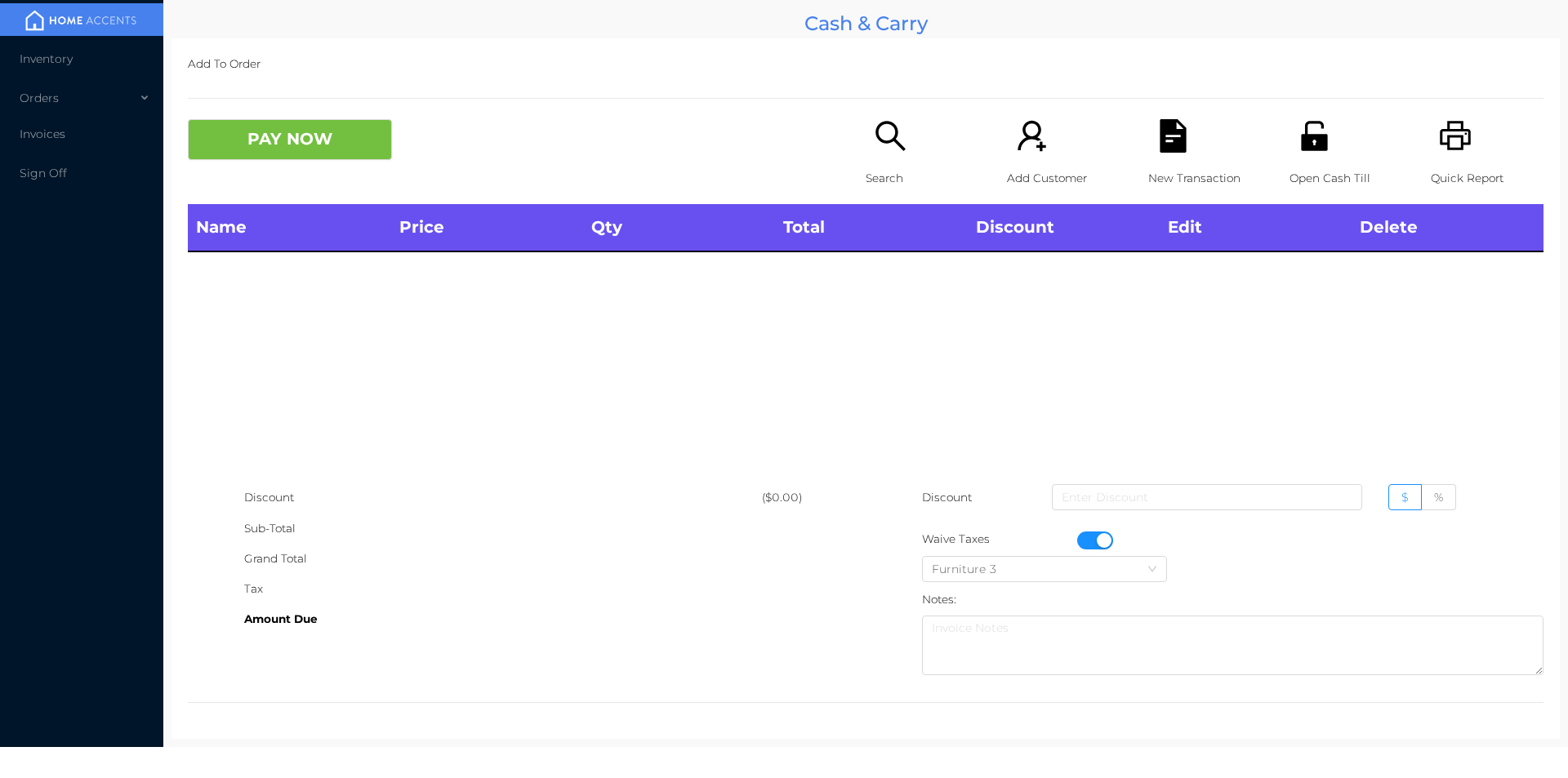
click at [1438, 161] on div "Quick Report" at bounding box center [1487, 162] width 113 height 85
click at [1077, 547] on button "button" at bounding box center [1095, 540] width 36 height 18
click at [412, 471] on div "Name Price Qty Total Discount Edit Delete" at bounding box center [866, 343] width 1356 height 278
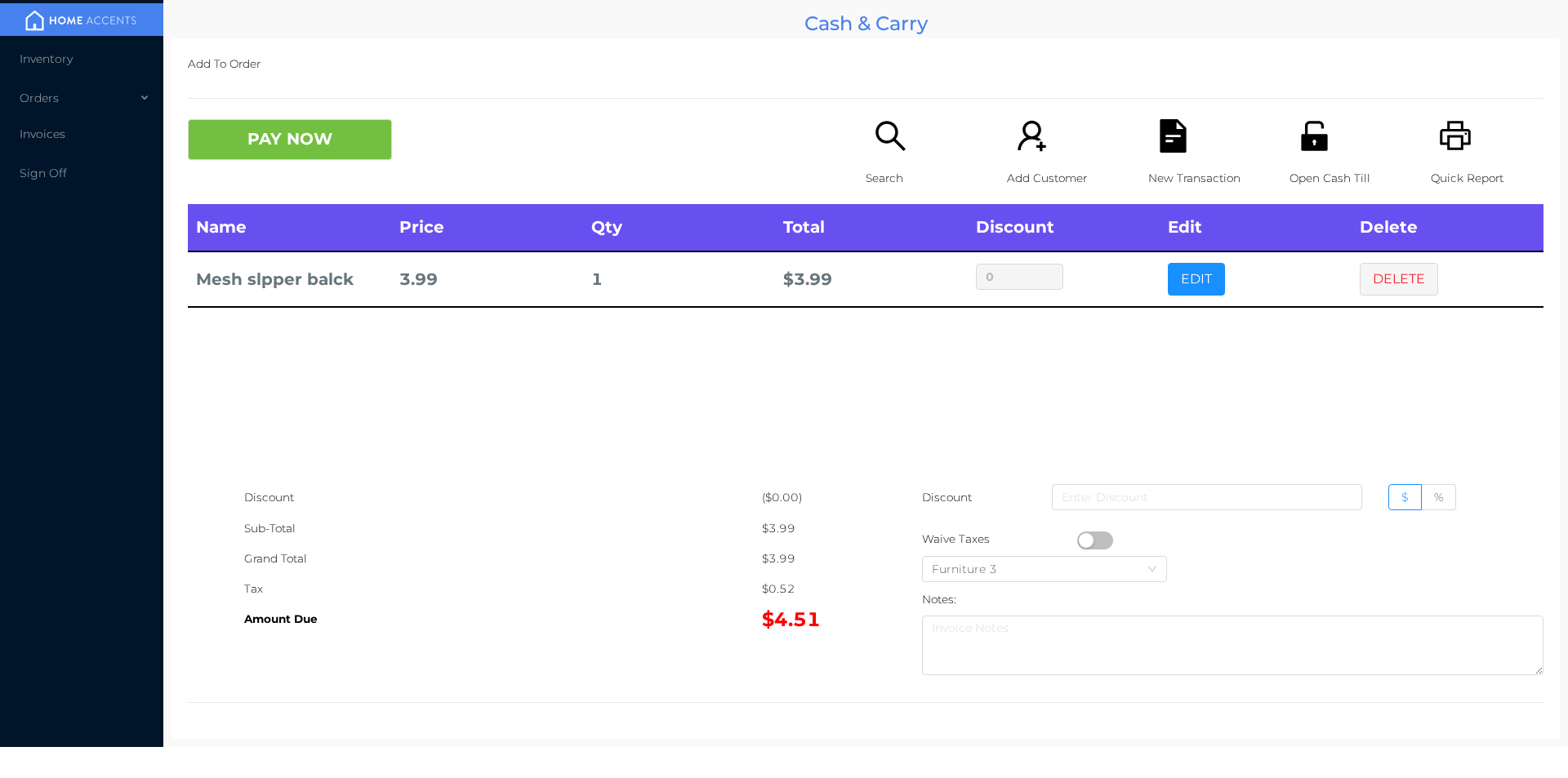
click at [886, 160] on div "Search" at bounding box center [922, 162] width 113 height 85
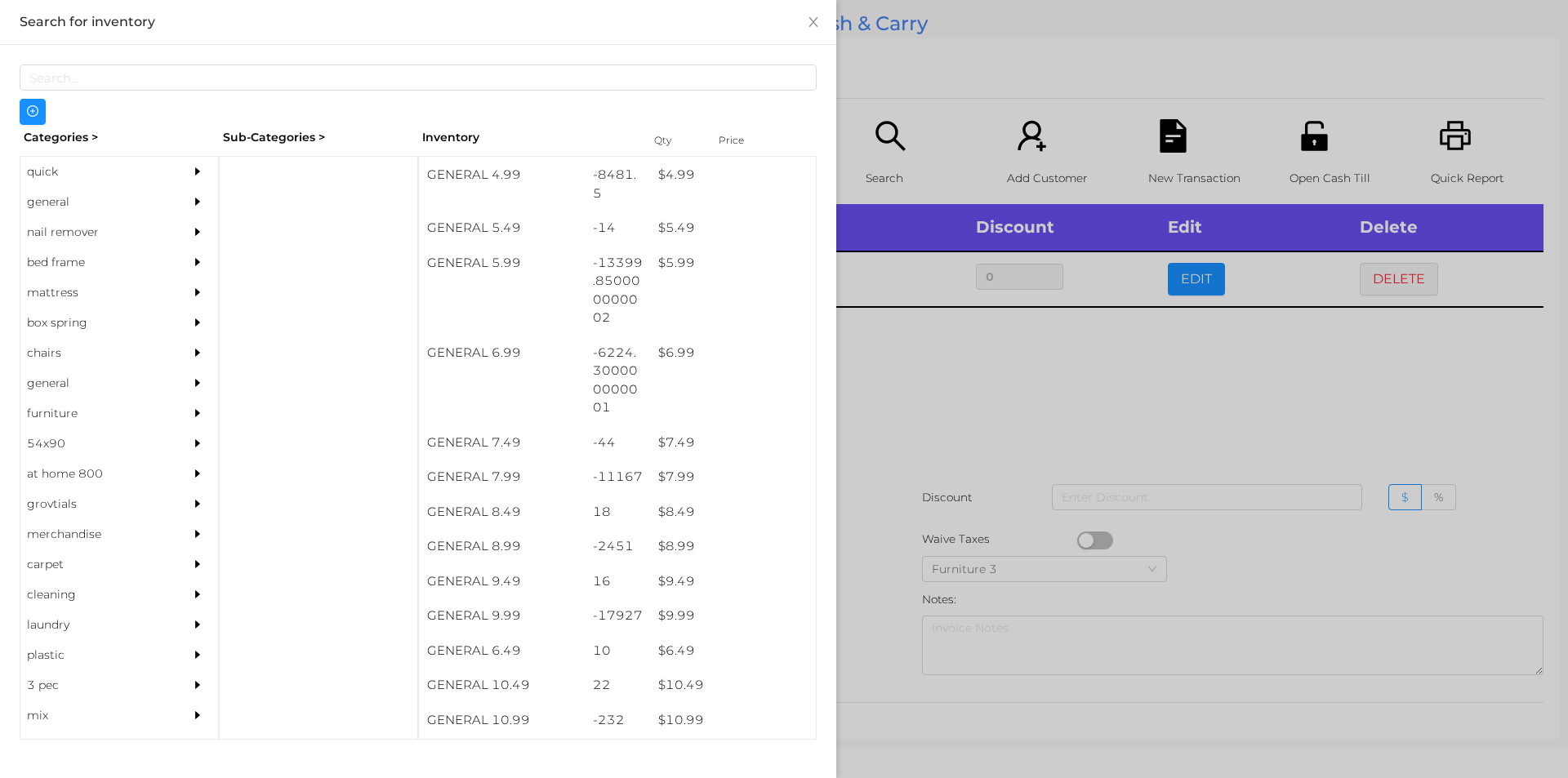
scroll to position [555, 0]
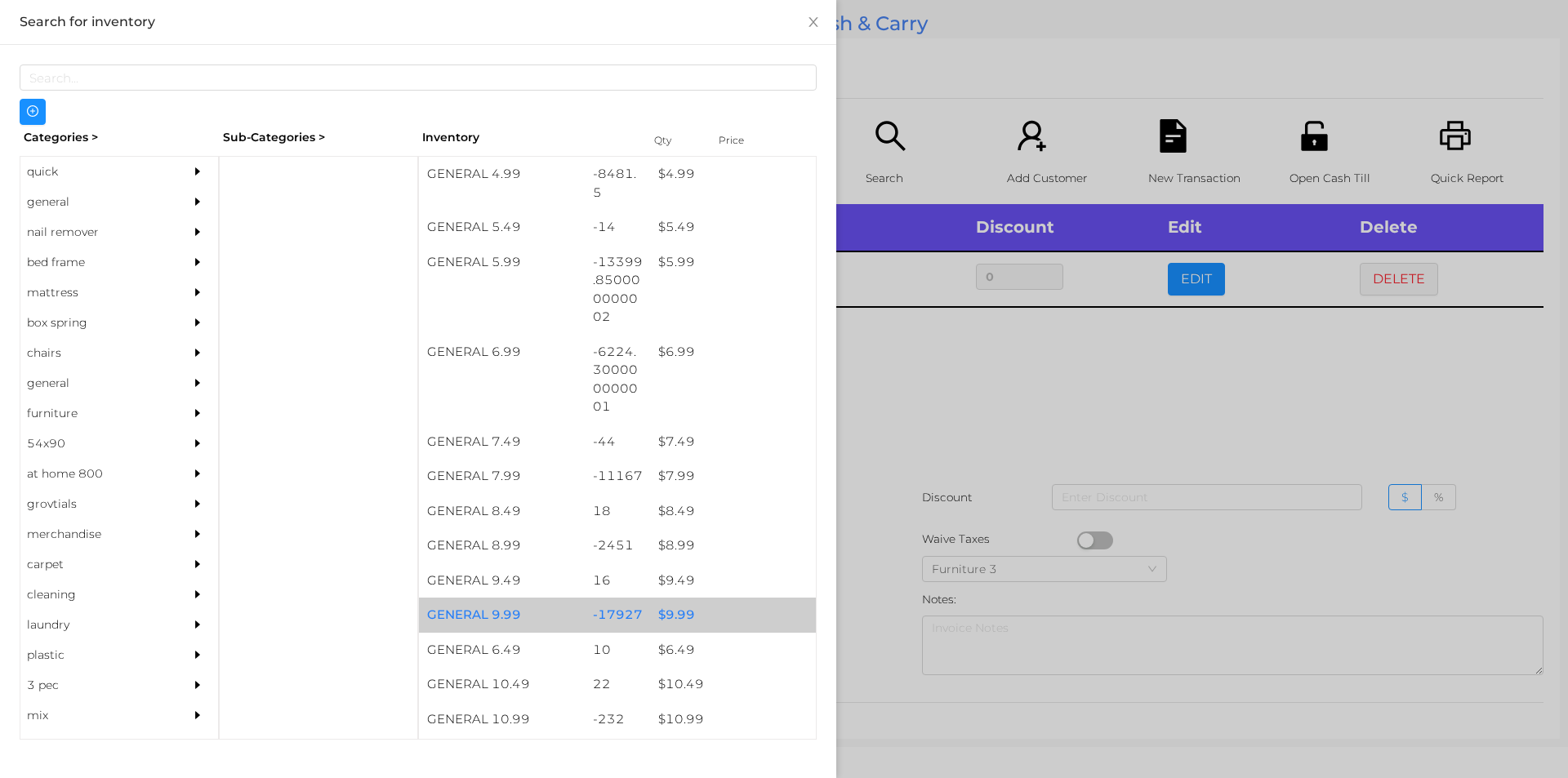
click at [654, 628] on div "$ 9.99" at bounding box center [733, 615] width 165 height 35
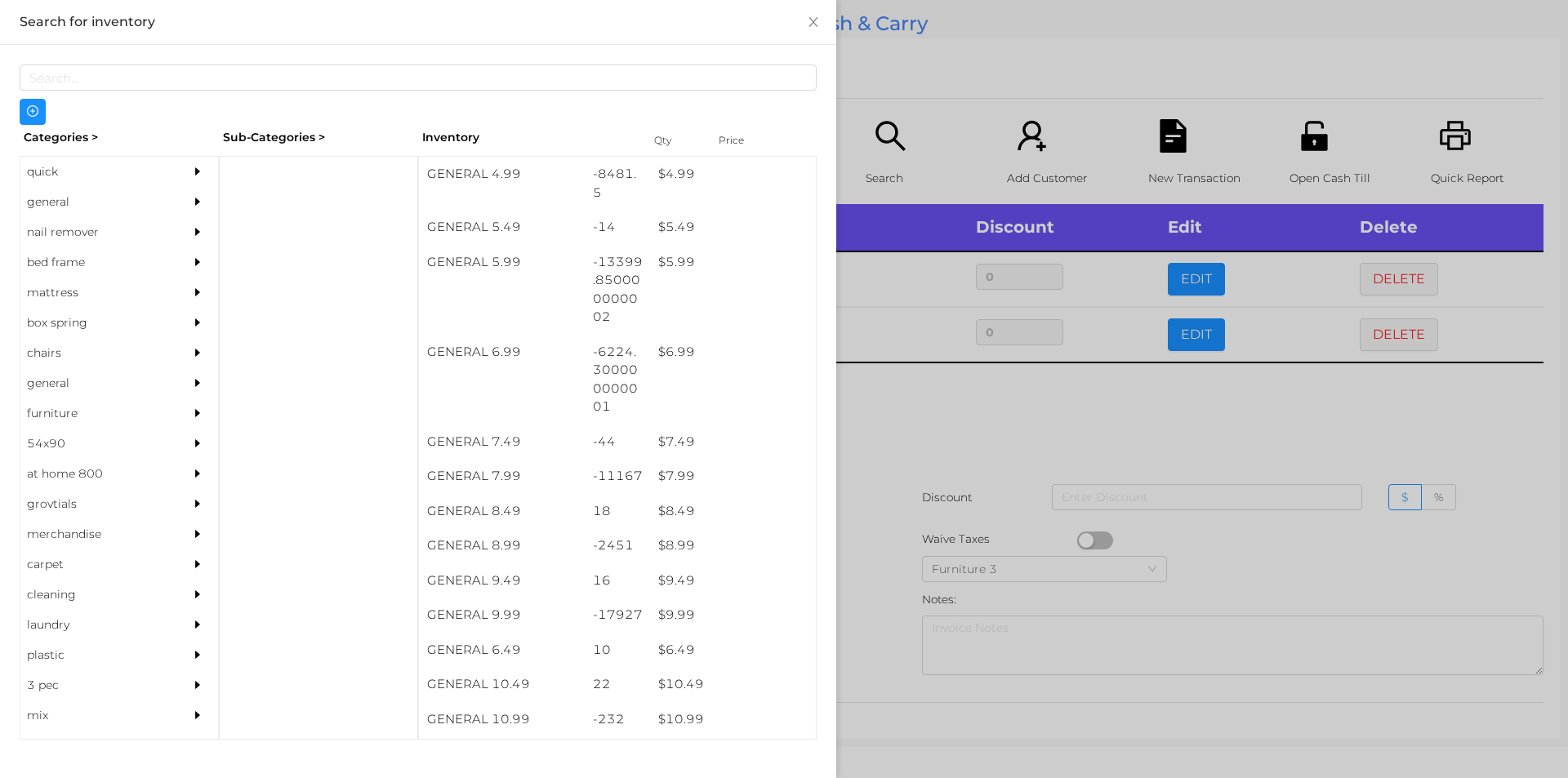
click at [870, 620] on div at bounding box center [784, 389] width 1568 height 778
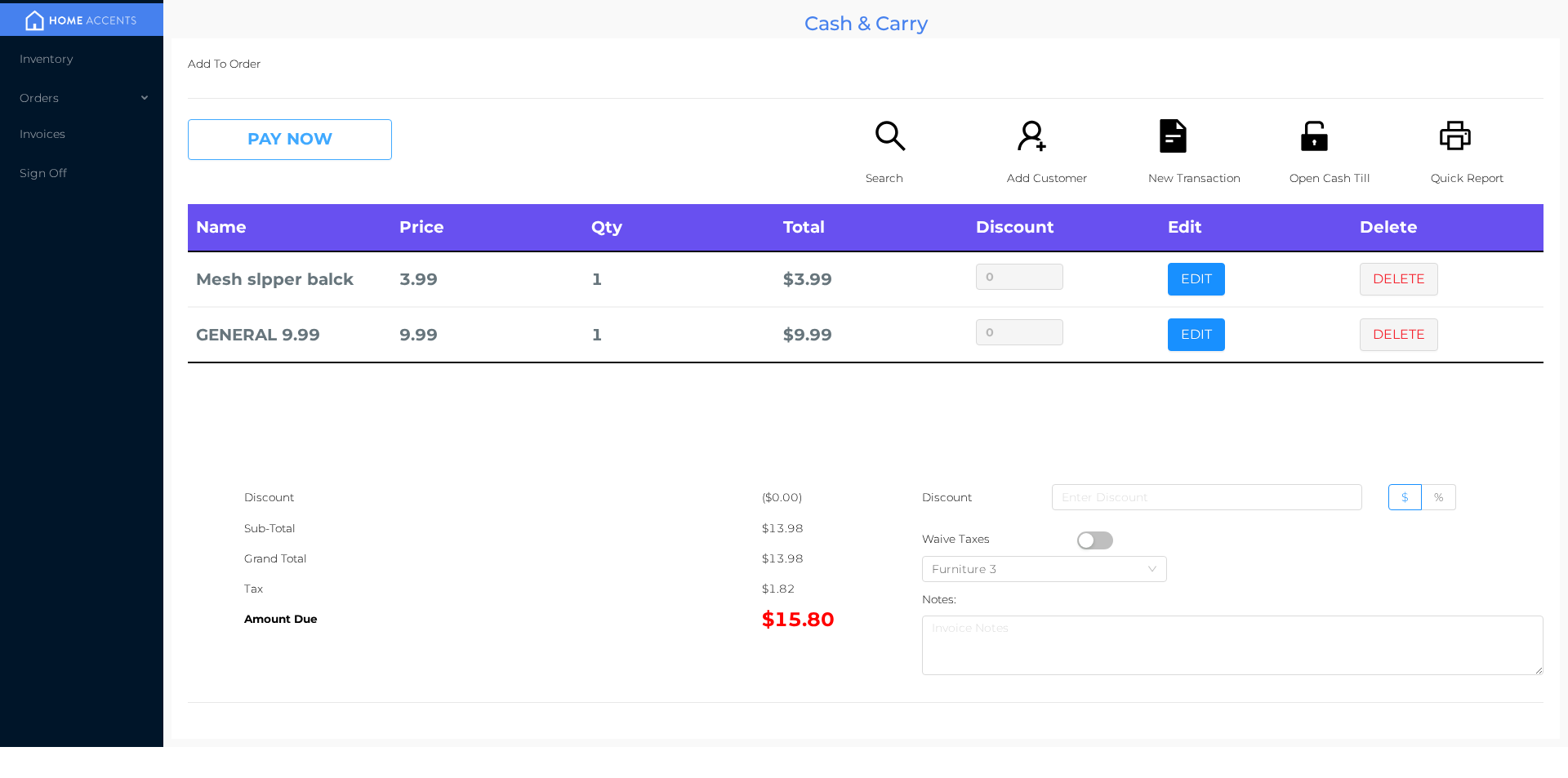
click at [244, 157] on button "PAY NOW" at bounding box center [290, 140] width 204 height 41
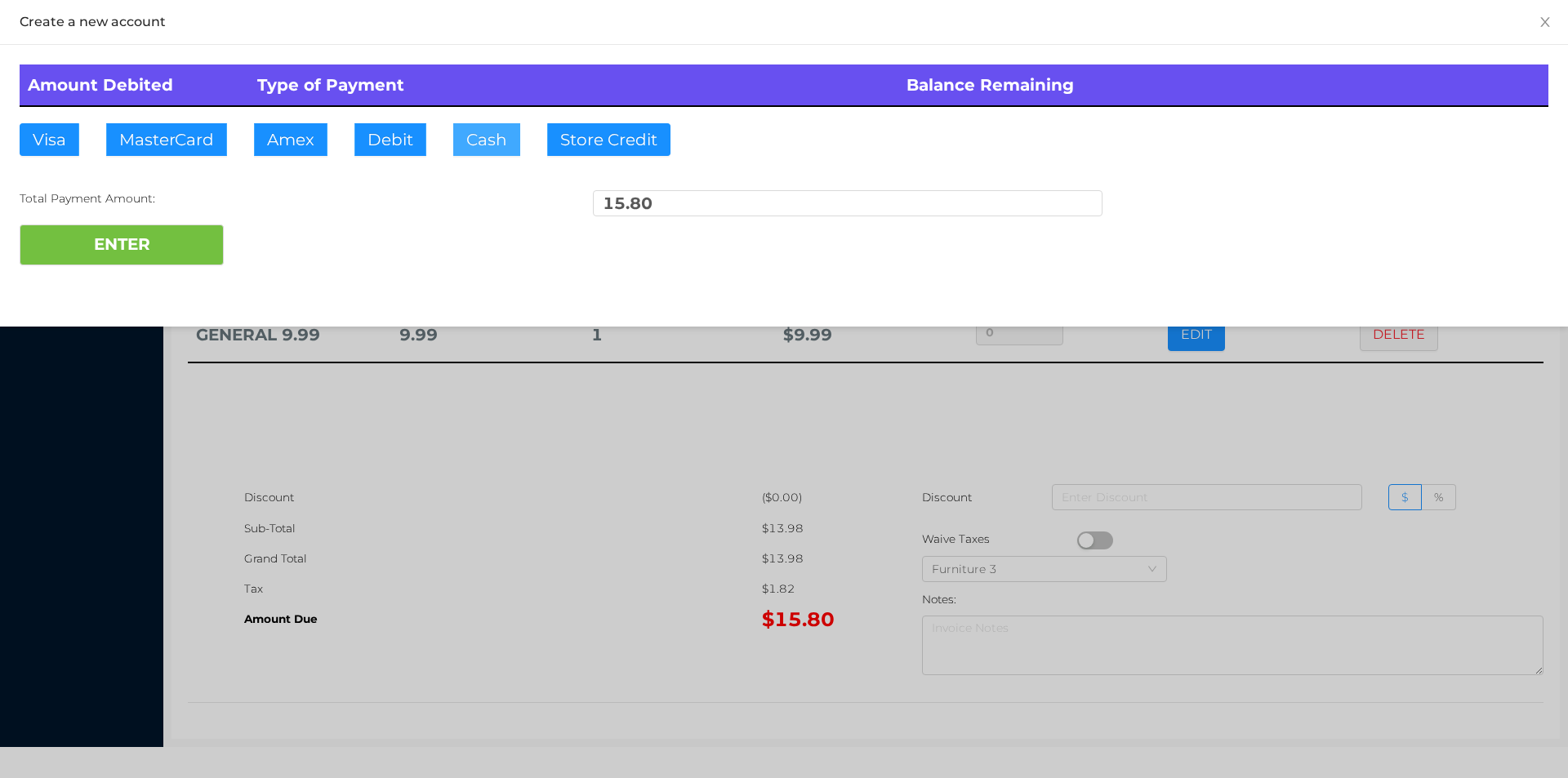
click at [476, 150] on button "Cash" at bounding box center [486, 140] width 67 height 33
type input "20."
click at [174, 262] on button "ENTER" at bounding box center [121, 245] width 204 height 41
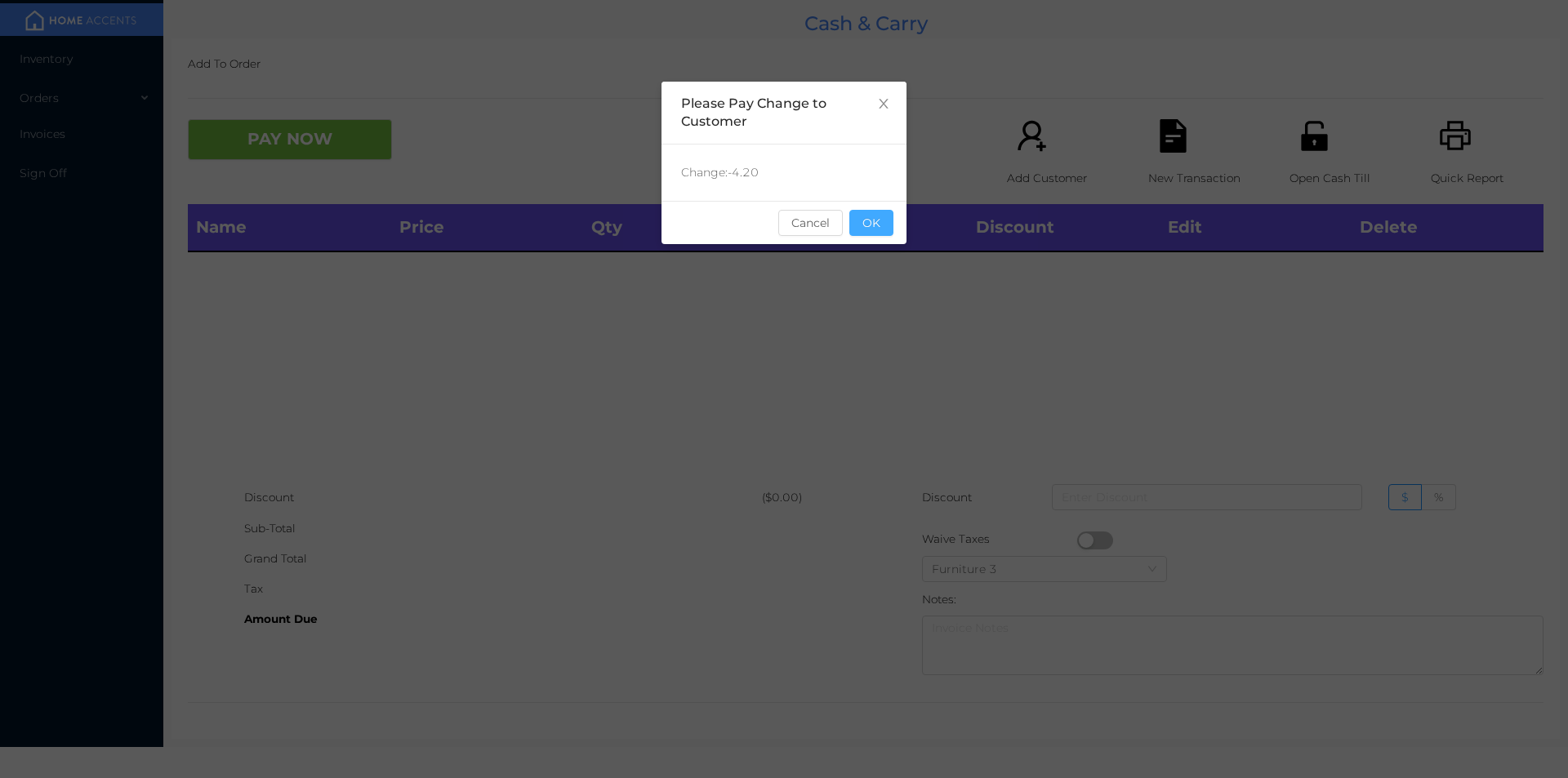
click at [876, 220] on button "OK" at bounding box center [871, 222] width 44 height 26
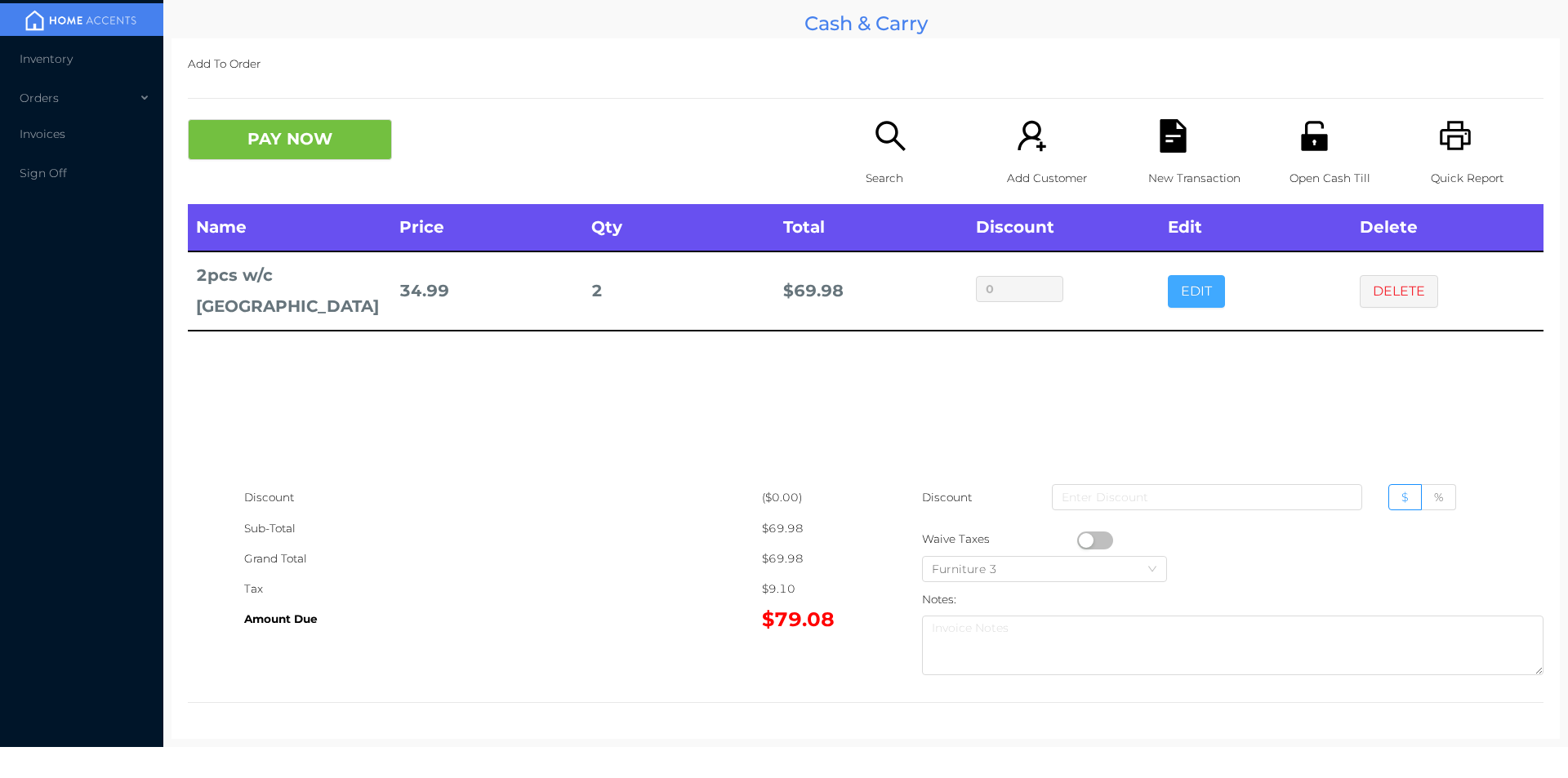
click at [1176, 282] on button "EDIT" at bounding box center [1196, 291] width 57 height 33
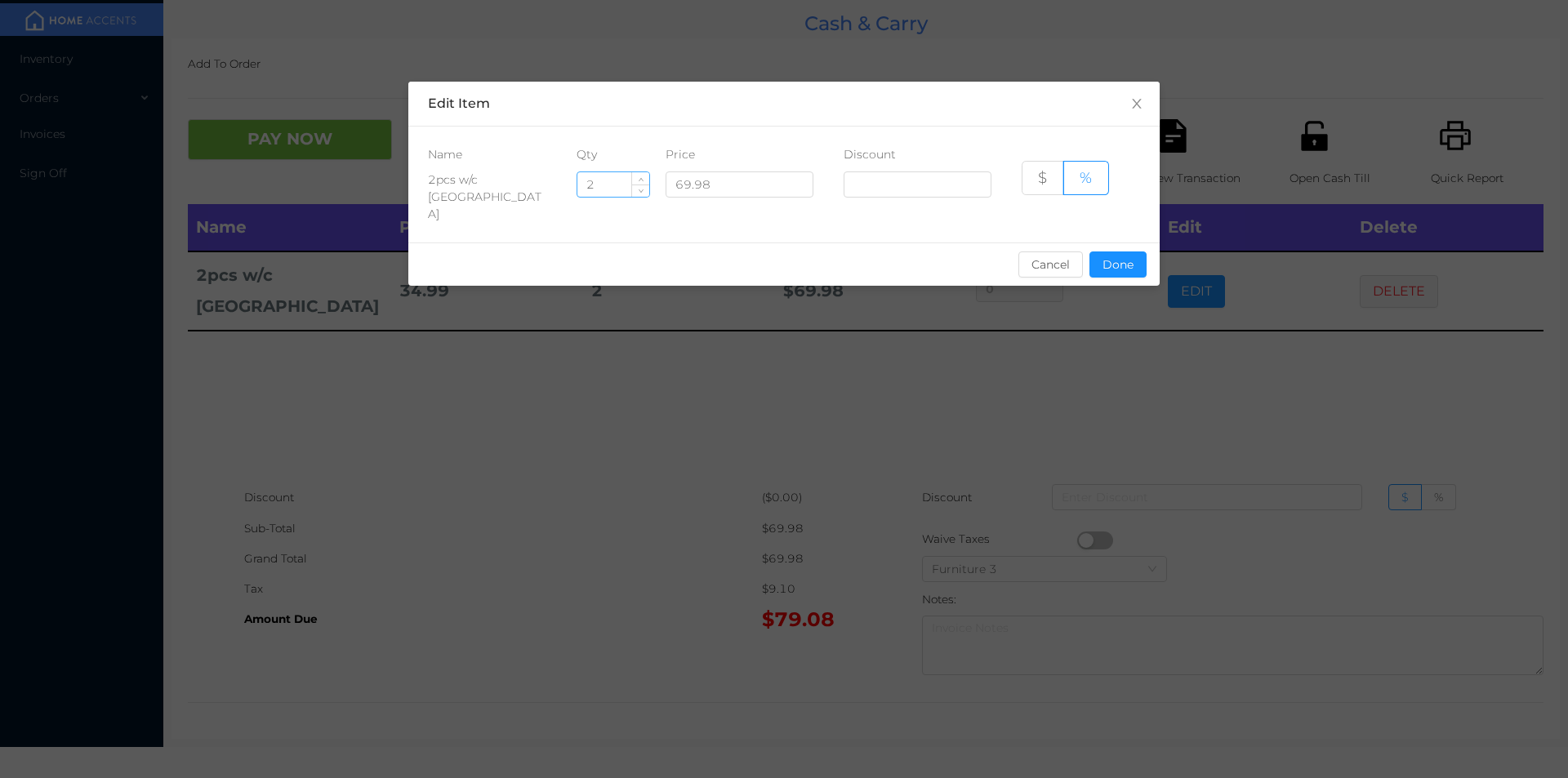
click at [615, 191] on input "2" at bounding box center [613, 184] width 72 height 24
type input "1"
click at [1115, 252] on button "Done" at bounding box center [1117, 264] width 57 height 26
type input "0%"
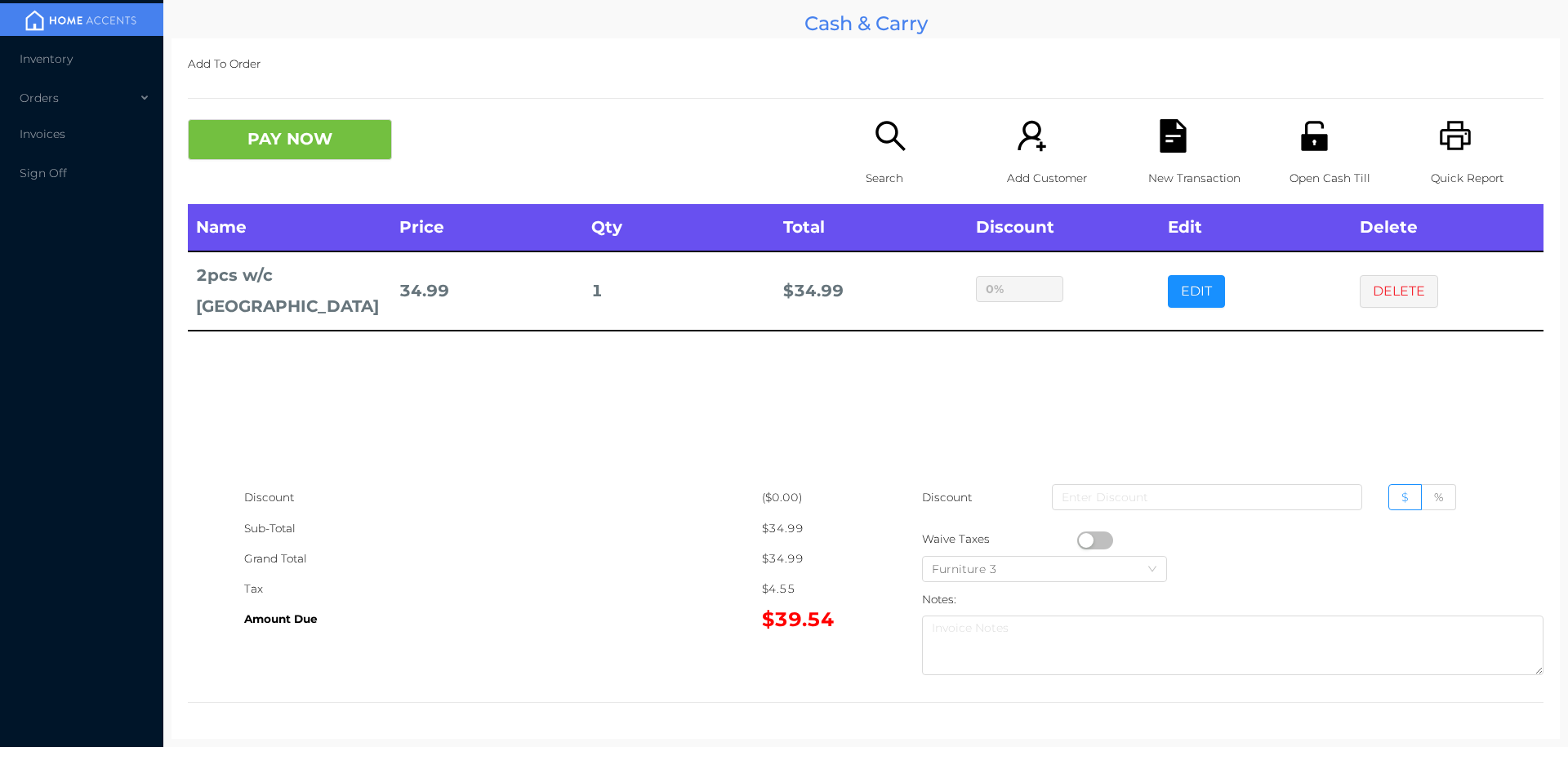
click at [1099, 359] on div "sentinelStart Edit Item Name Qty Price Discount 2pcs w/c Bombay 1 69.98 $ % Can…" at bounding box center [784, 389] width 1568 height 778
click at [1401, 283] on button "DELETE" at bounding box center [1399, 291] width 79 height 33
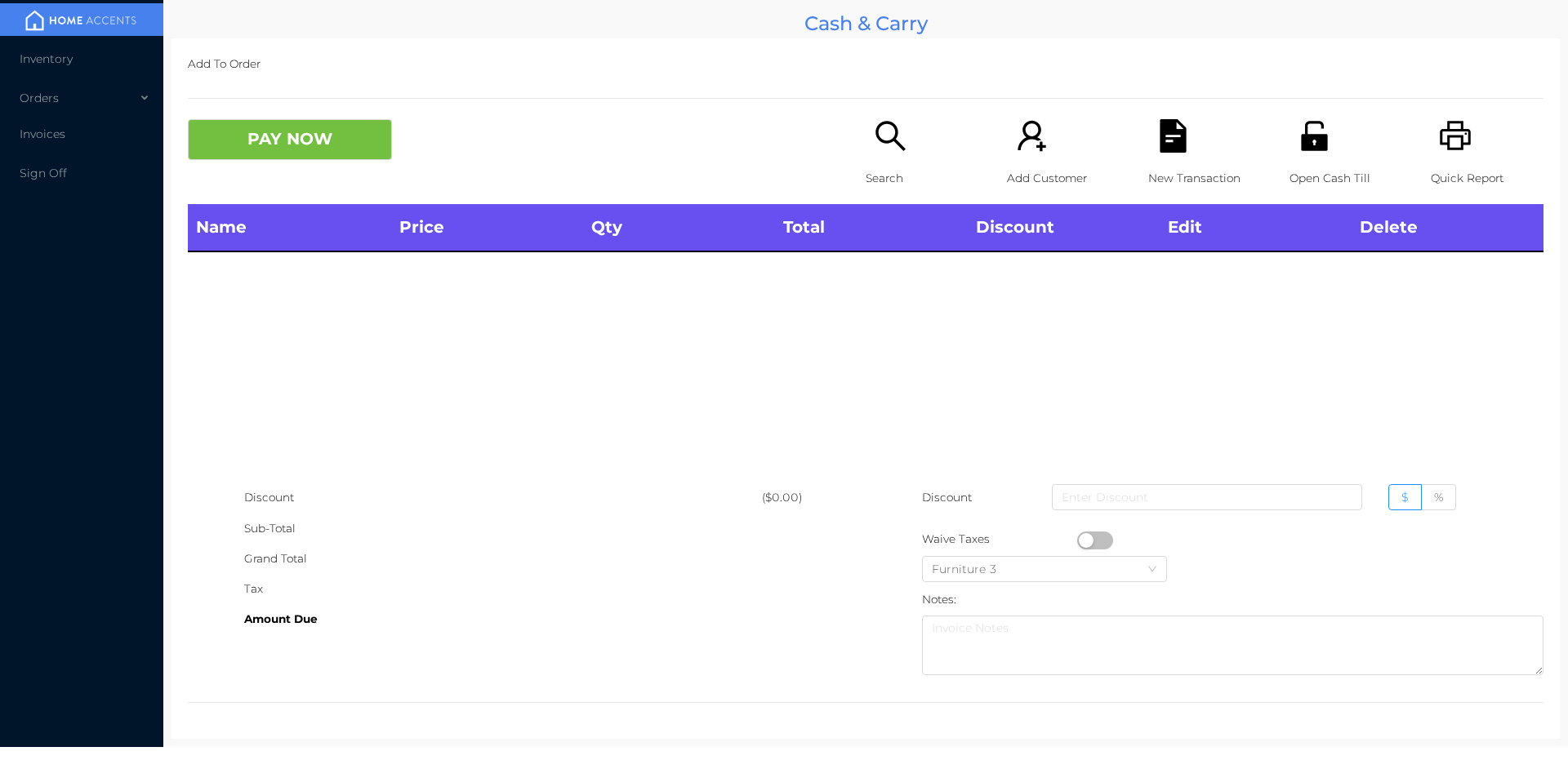
click at [866, 140] on div "Search" at bounding box center [922, 162] width 113 height 85
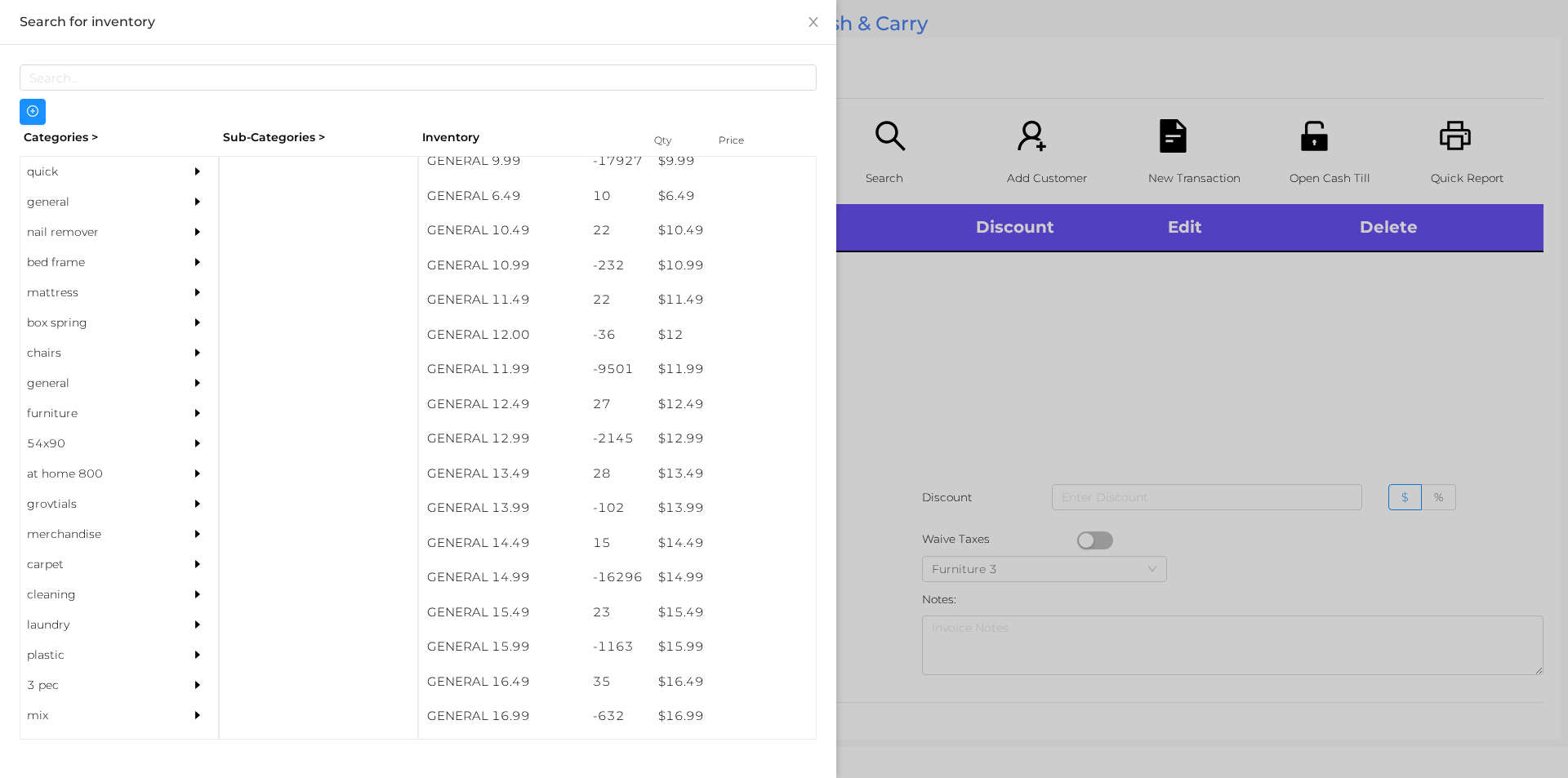
scroll to position [1010, 0]
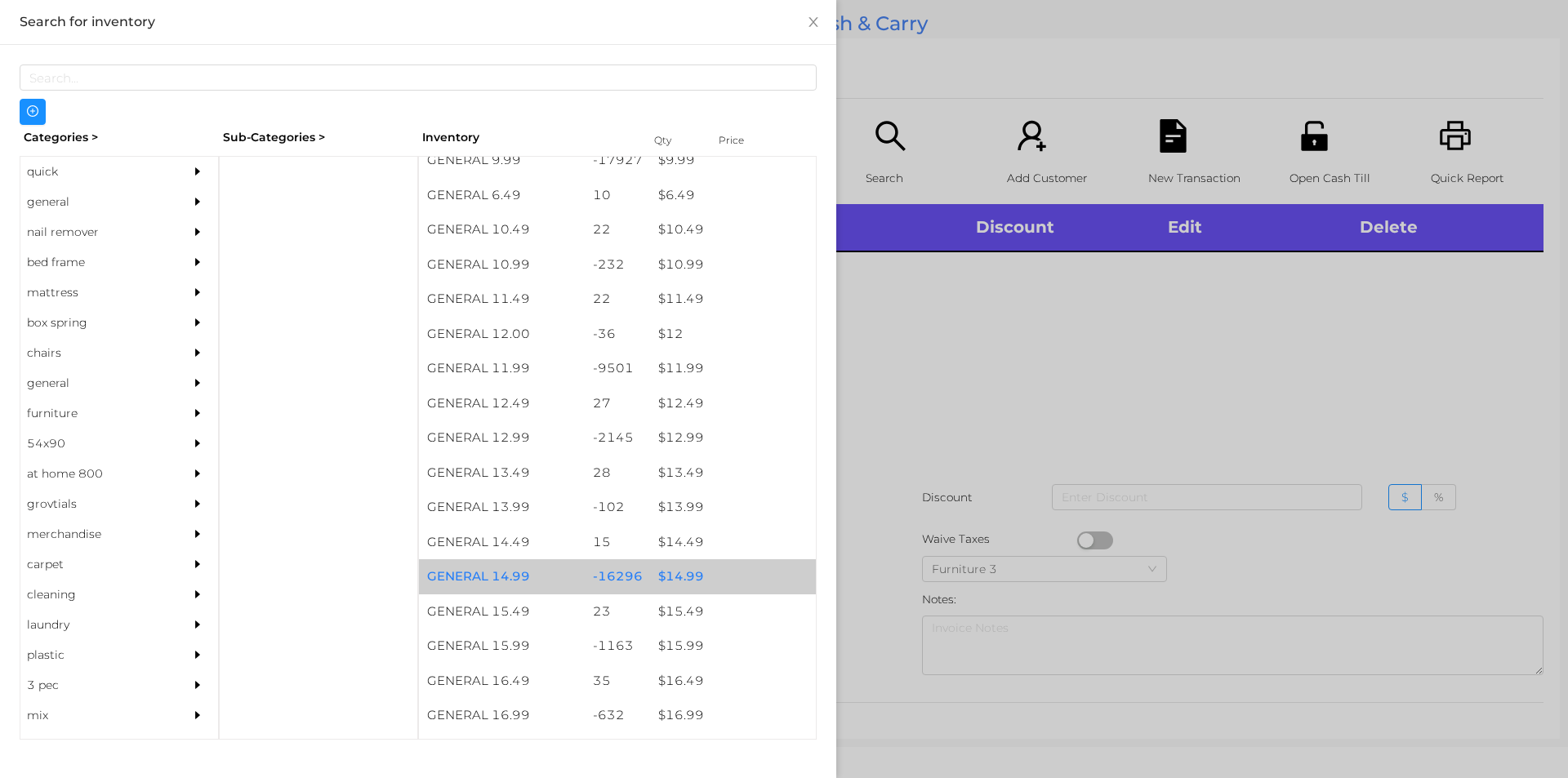
click at [660, 588] on div "$ 14.99" at bounding box center [733, 577] width 165 height 35
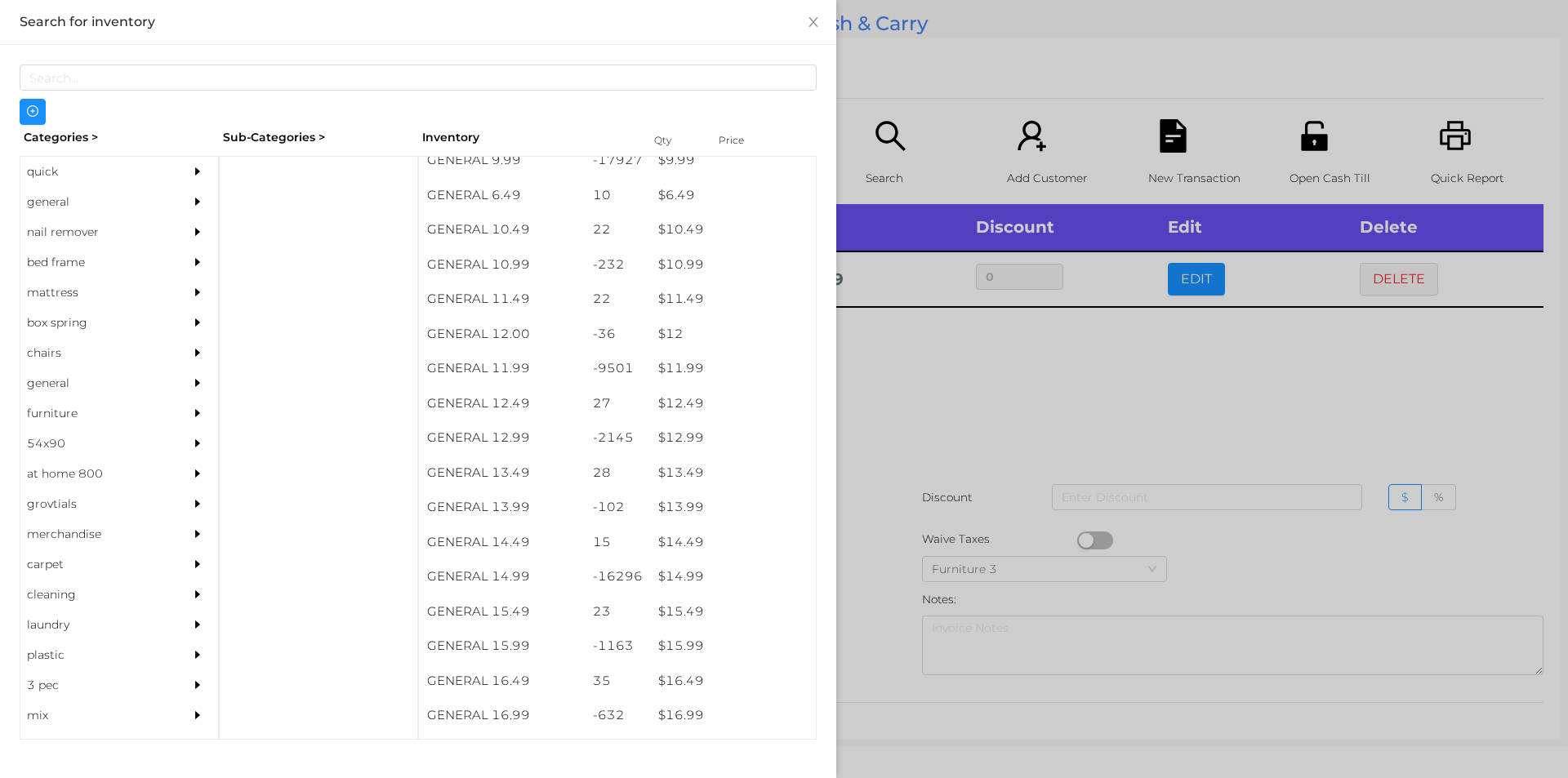
click at [958, 394] on div at bounding box center [784, 389] width 1568 height 778
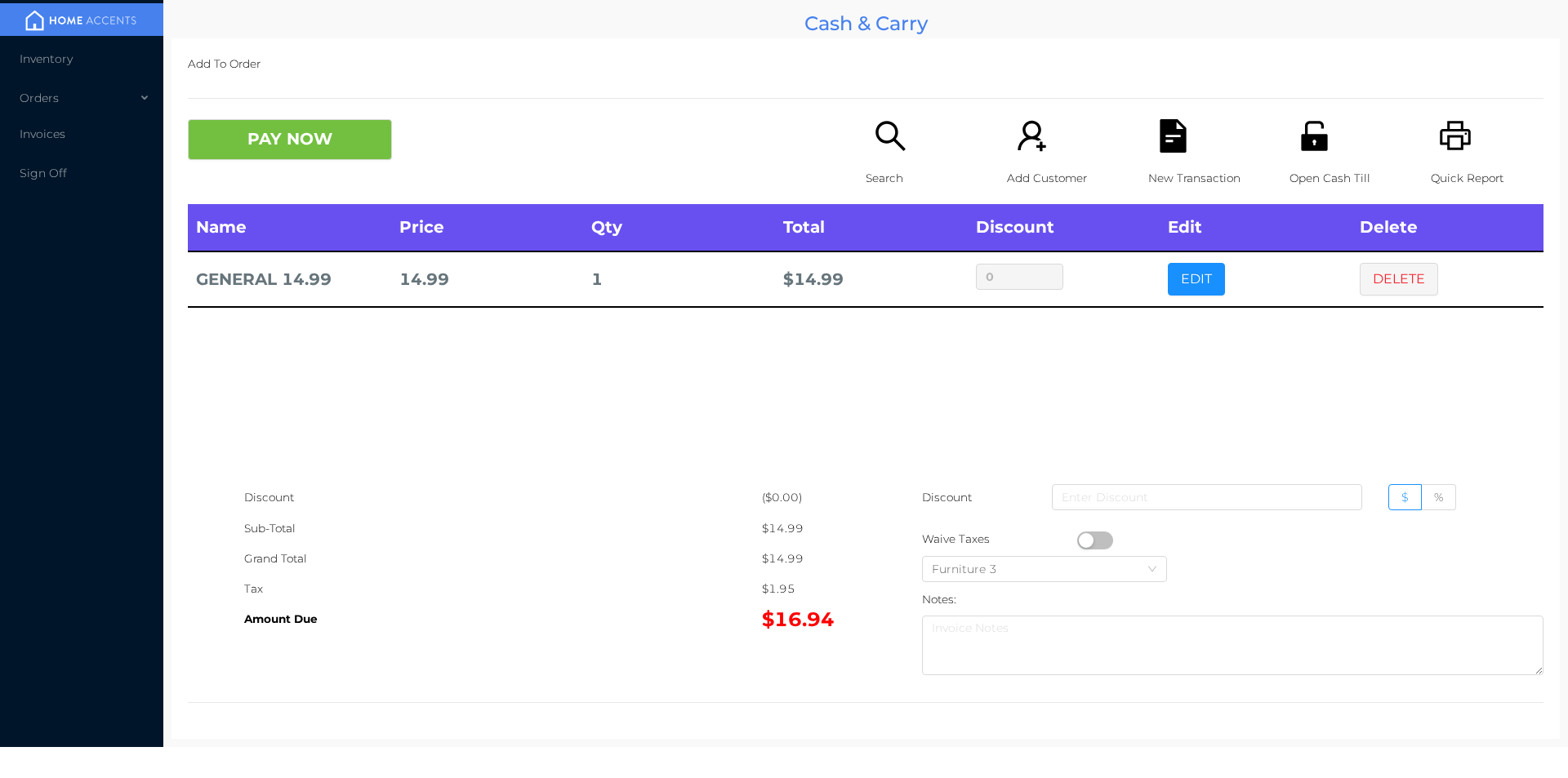
click at [1085, 538] on button "button" at bounding box center [1095, 540] width 36 height 18
click at [1372, 267] on button "DELETE" at bounding box center [1399, 279] width 79 height 33
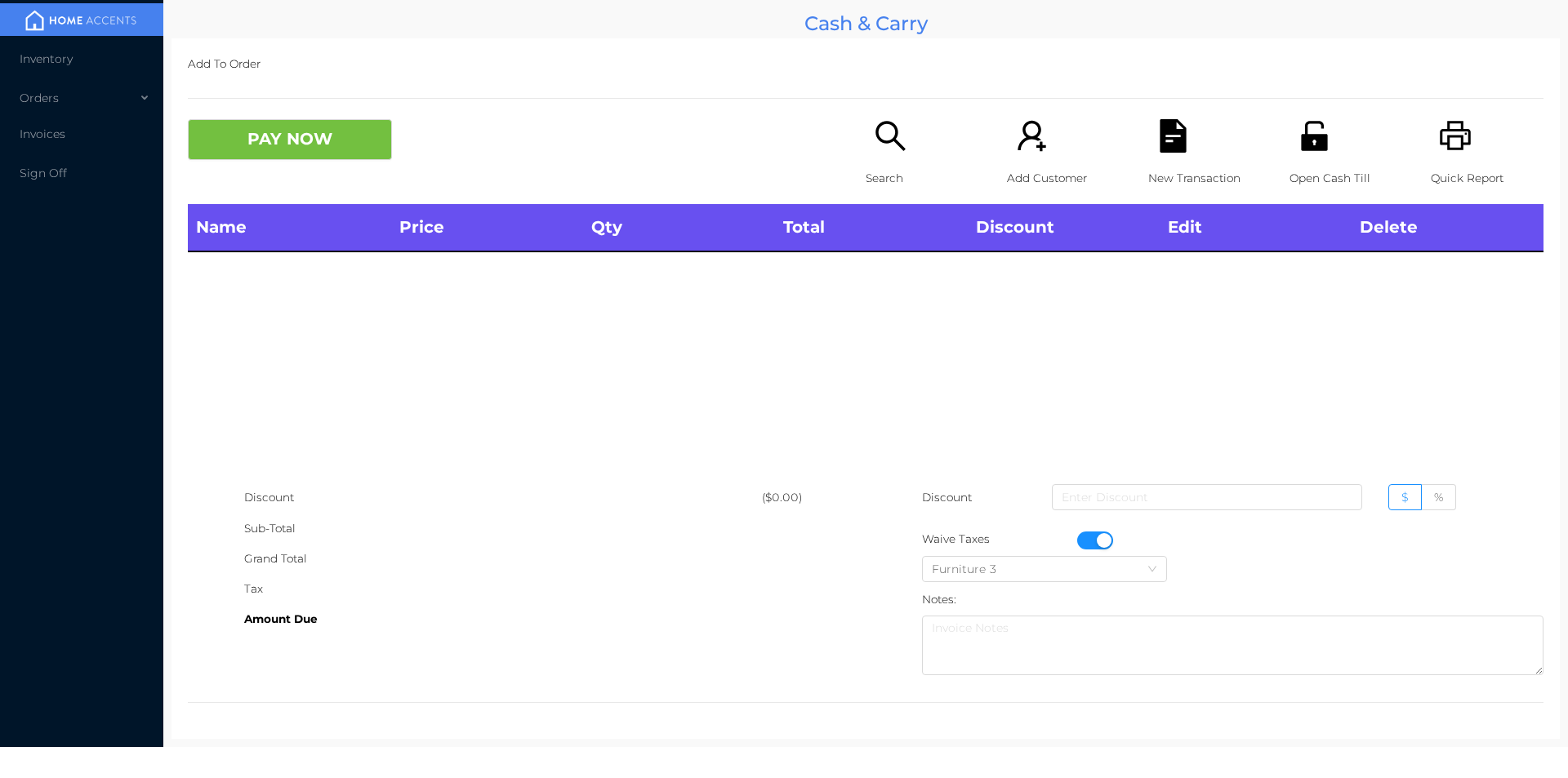
click at [1089, 540] on button "button" at bounding box center [1095, 540] width 36 height 18
click at [1309, 163] on p "Open Cash Till" at bounding box center [1346, 178] width 113 height 30
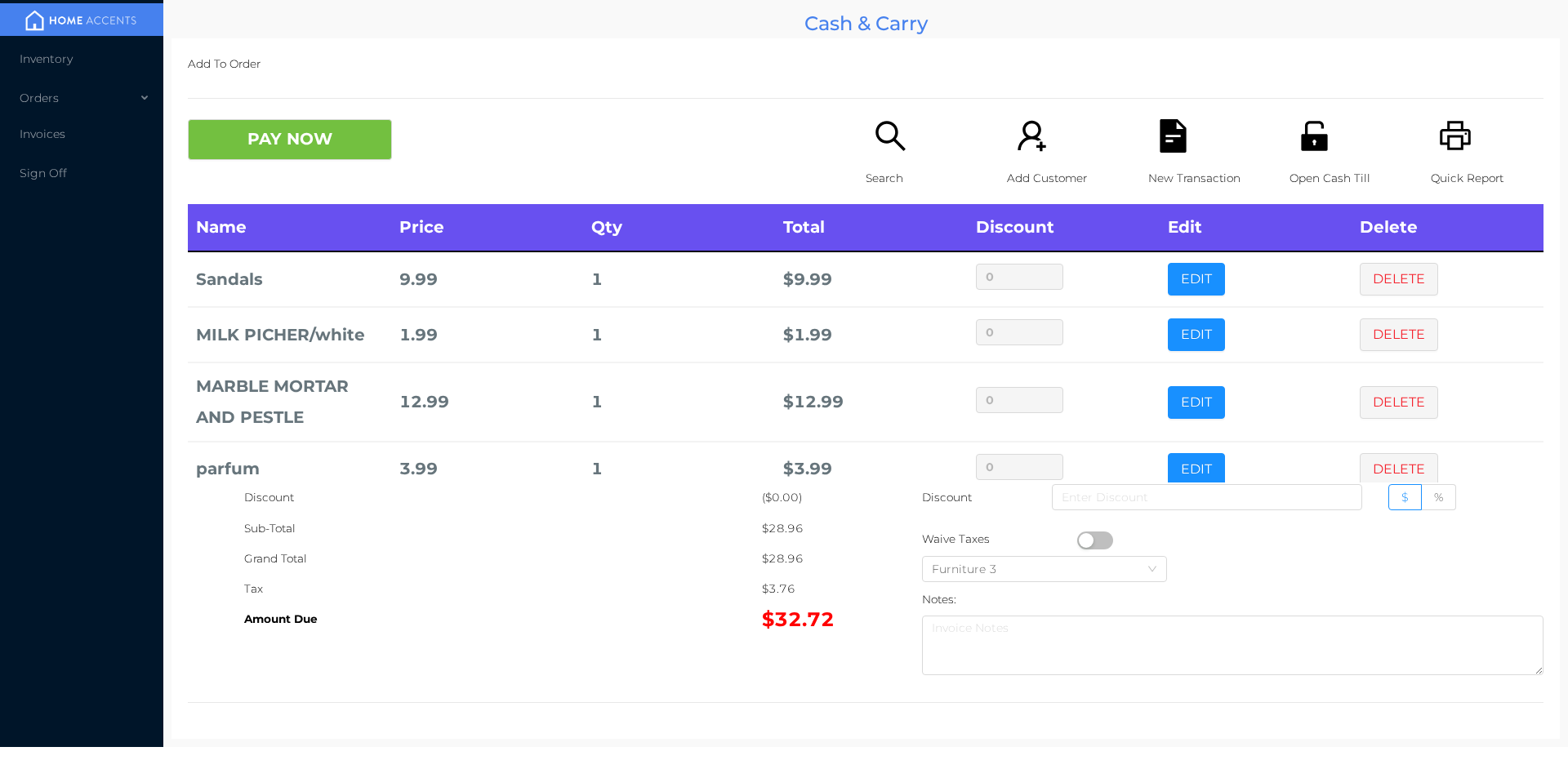
click at [891, 165] on p "Search" at bounding box center [922, 178] width 113 height 30
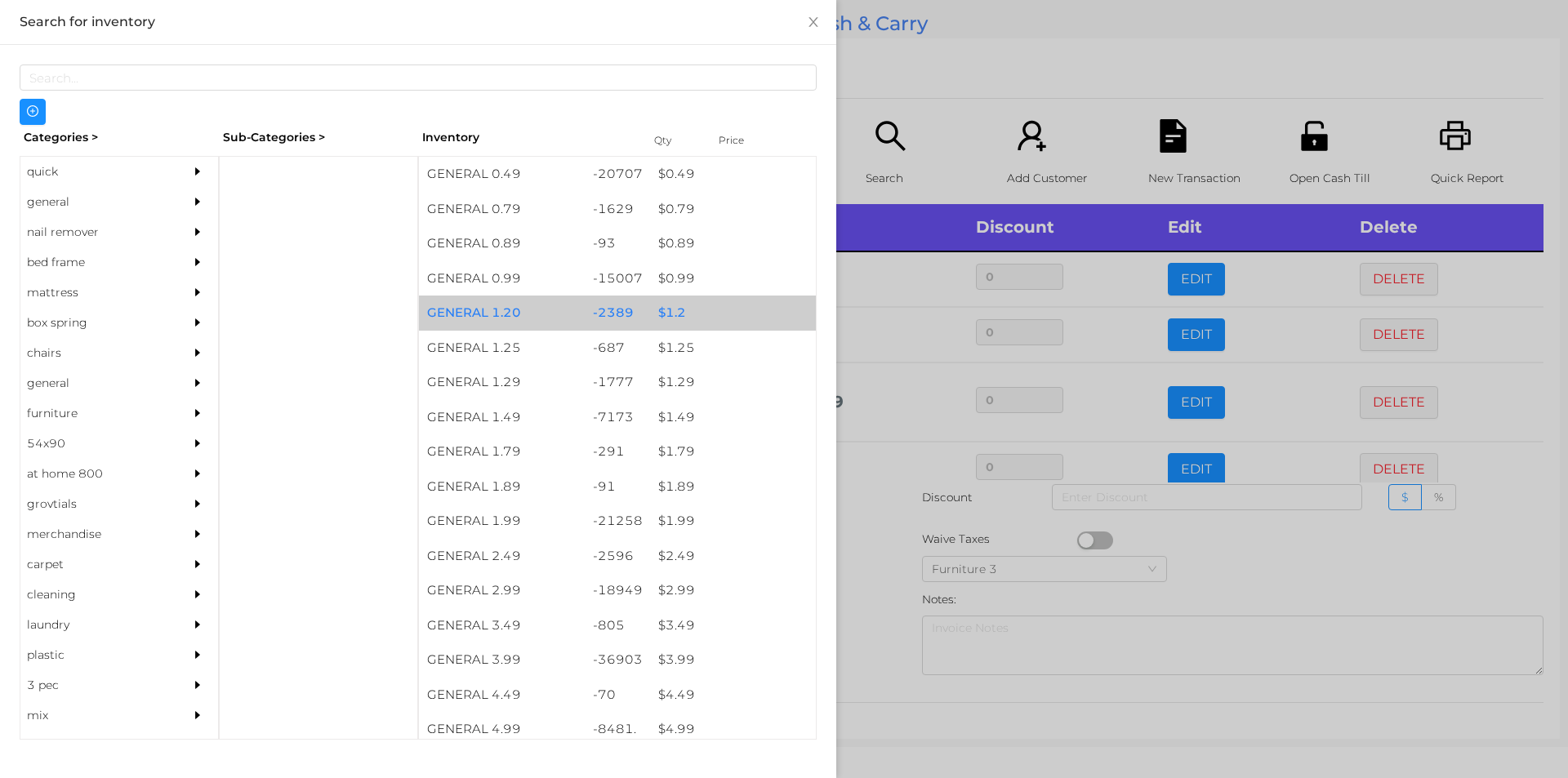
click at [661, 320] on div "$ 1.2" at bounding box center [733, 313] width 165 height 35
click at [669, 314] on div "$ 1.2" at bounding box center [733, 313] width 165 height 35
click at [661, 313] on div "$ 1.2" at bounding box center [733, 313] width 165 height 35
click at [667, 308] on div "$ 1.2" at bounding box center [733, 313] width 165 height 35
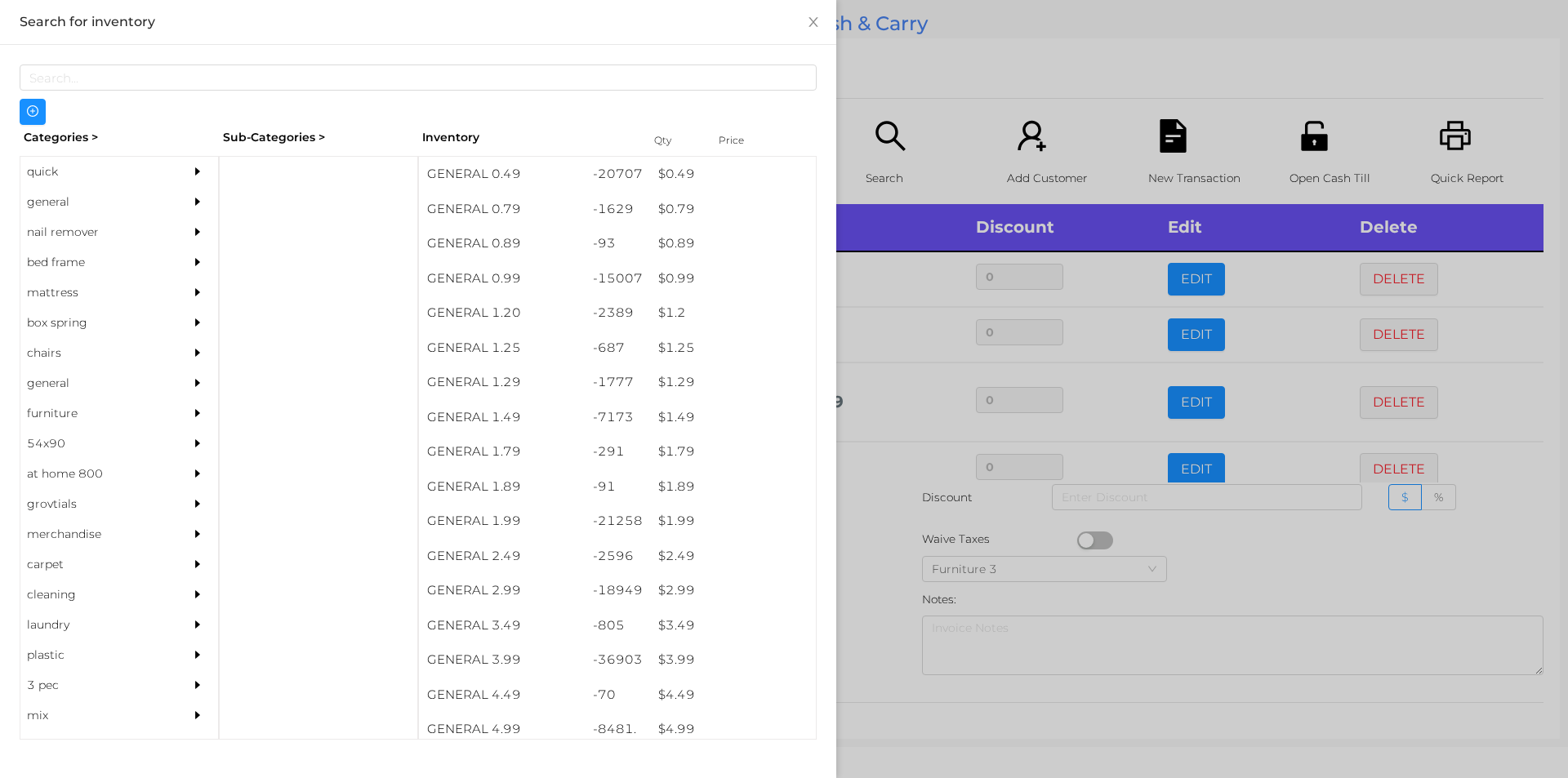
click at [881, 588] on div at bounding box center [784, 389] width 1568 height 778
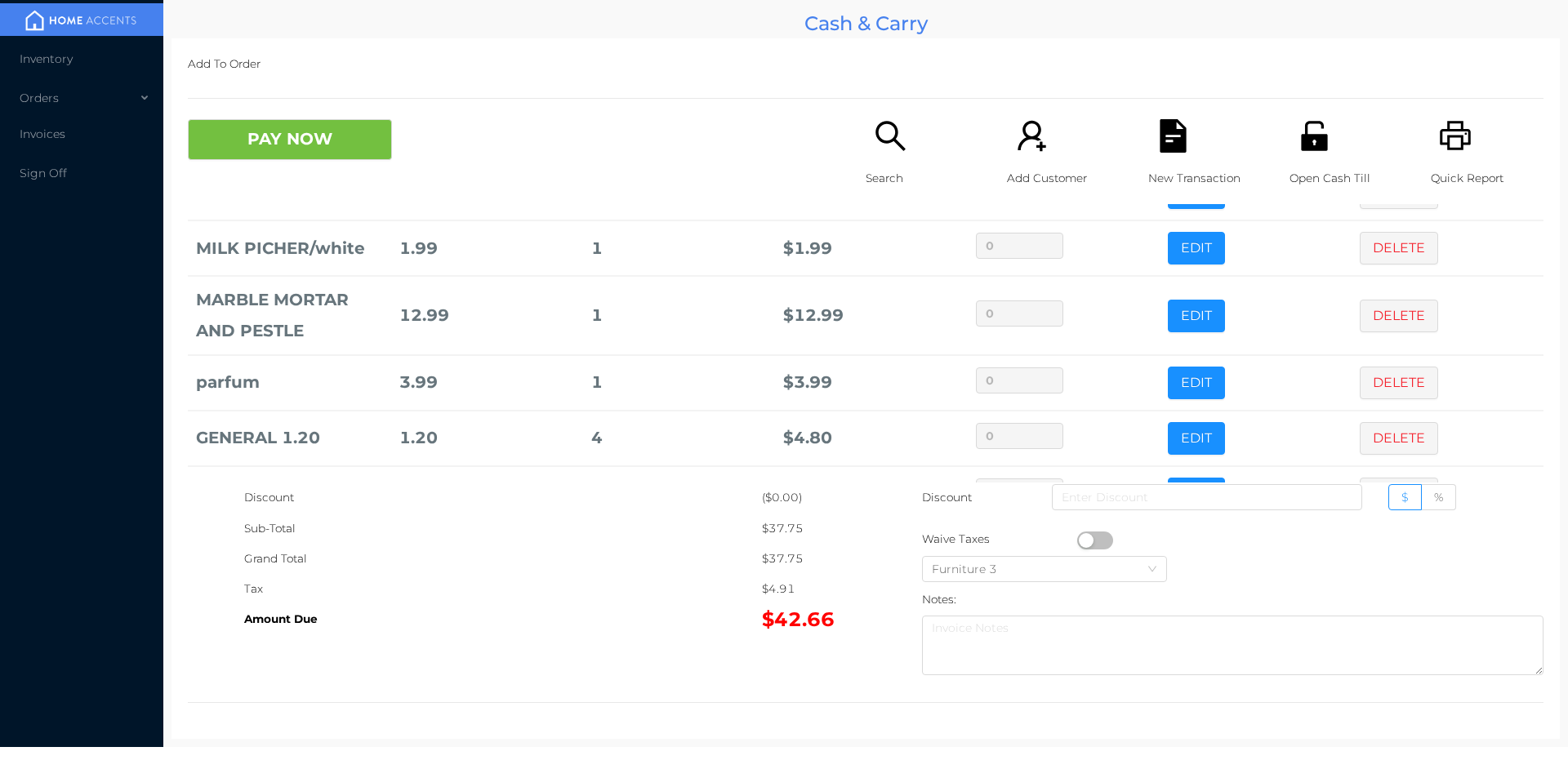
scroll to position [142, 0]
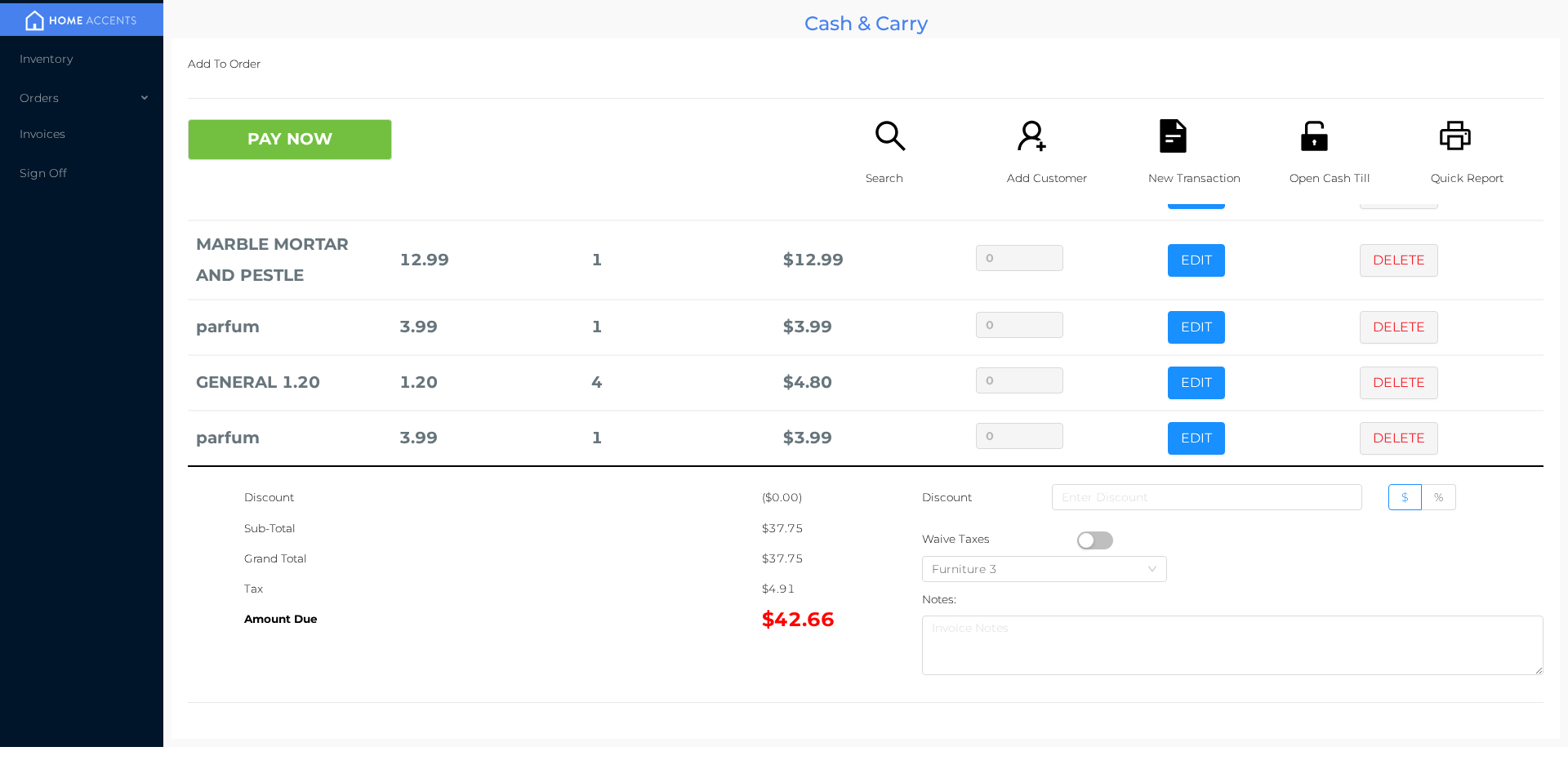
click at [891, 148] on icon "icon: search" at bounding box center [890, 136] width 33 height 33
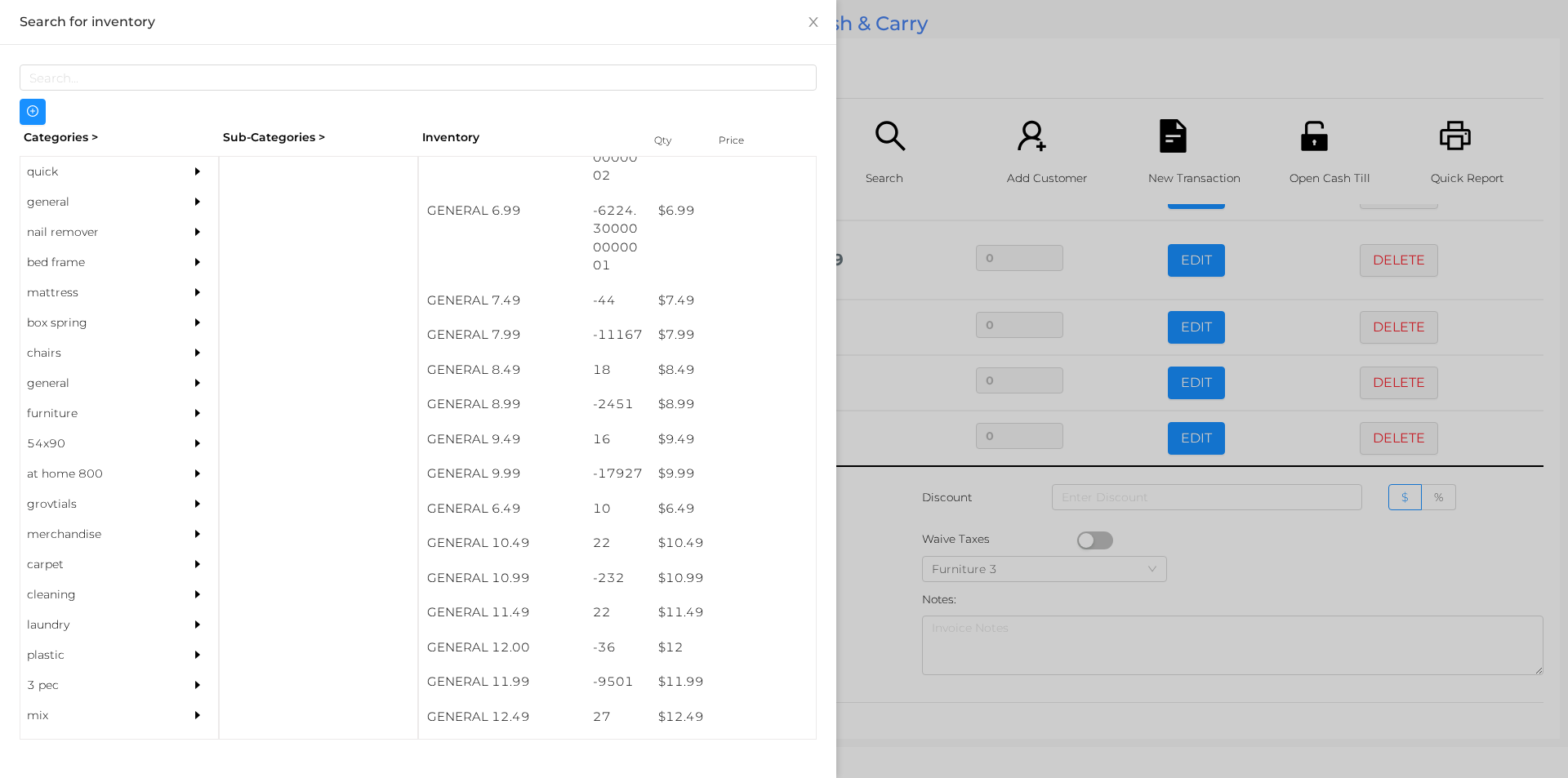
scroll to position [697, 0]
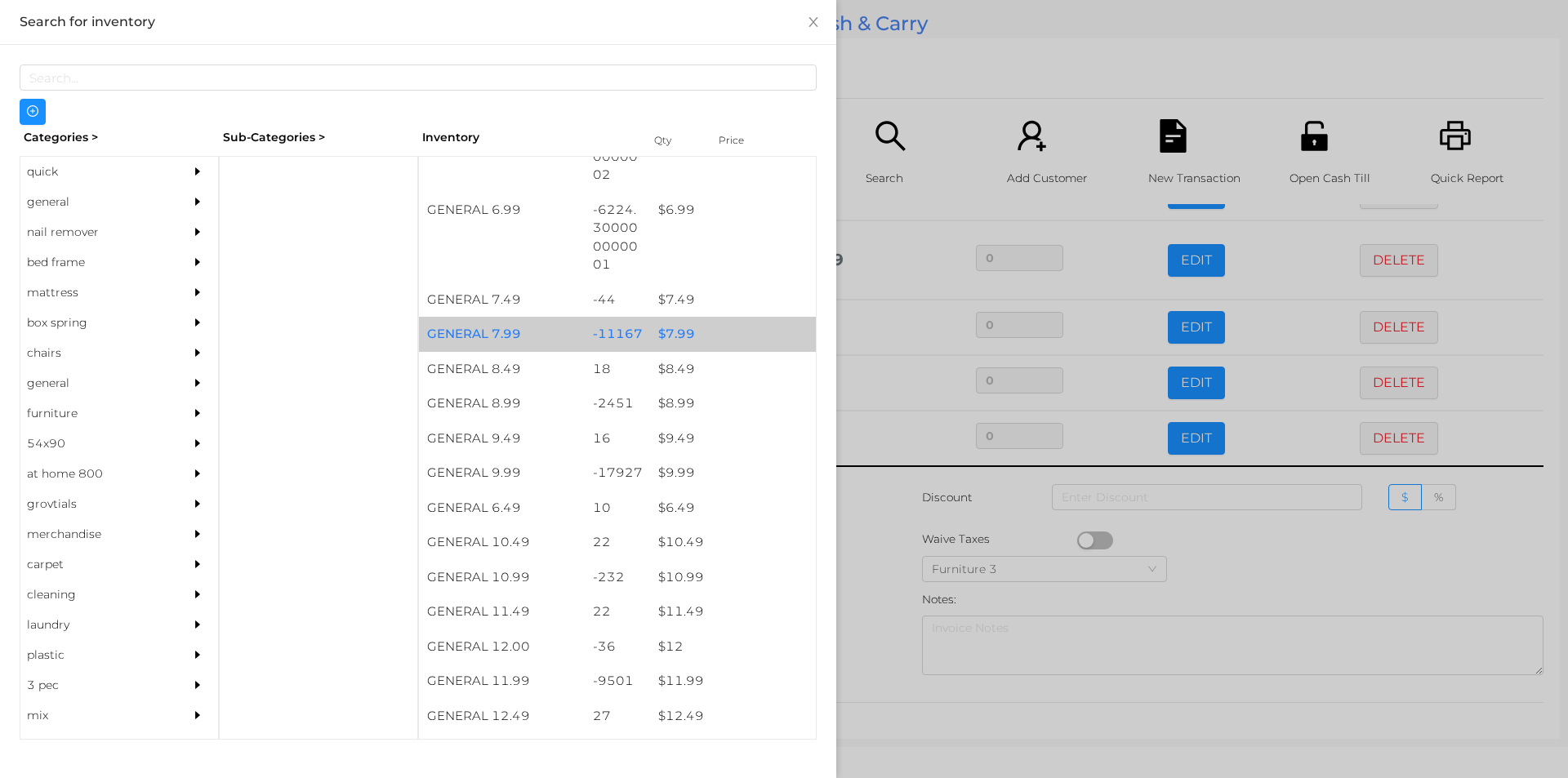
click at [668, 334] on div "$ 7.99" at bounding box center [733, 334] width 165 height 35
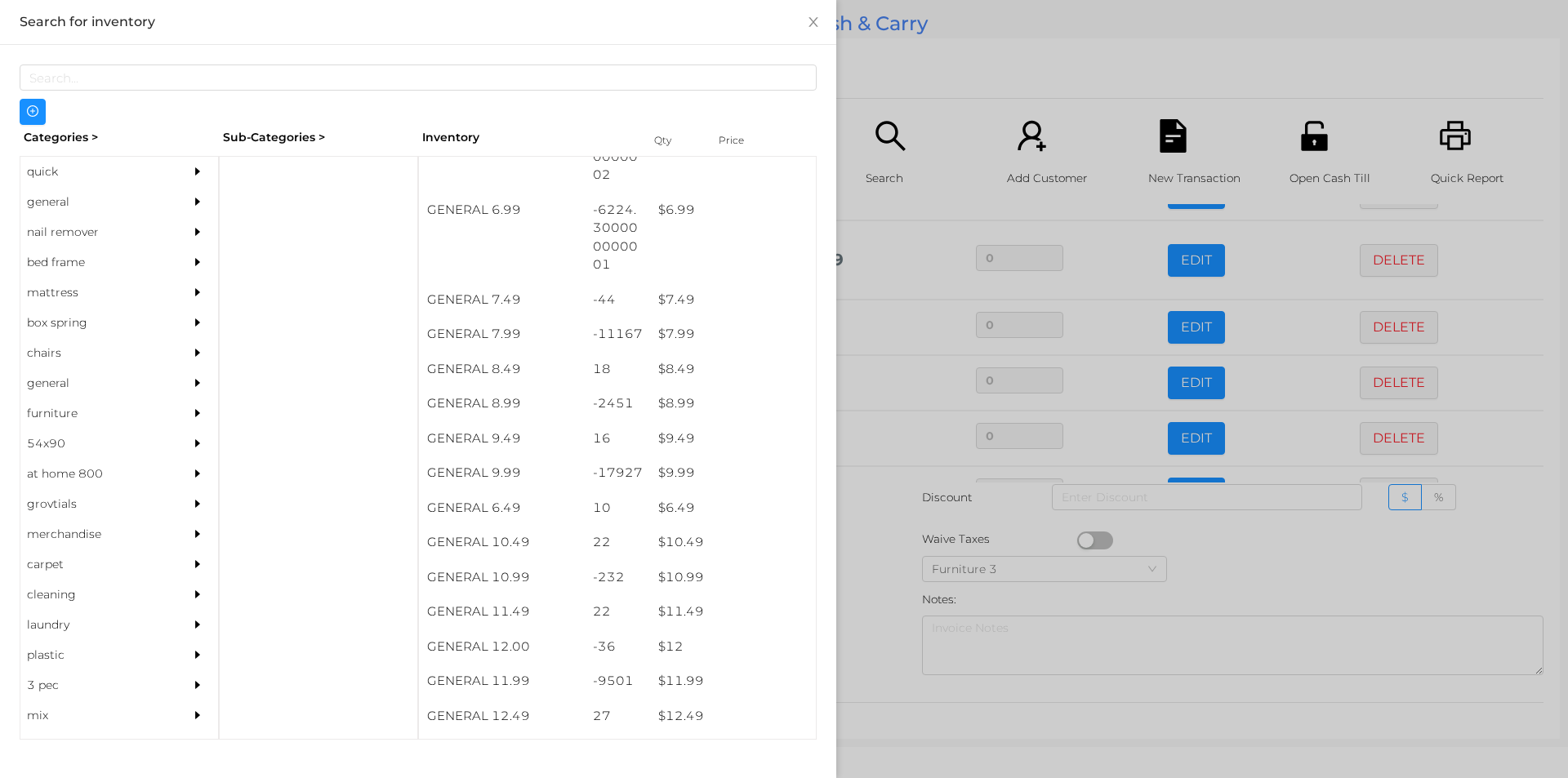
click at [873, 555] on div at bounding box center [784, 389] width 1568 height 778
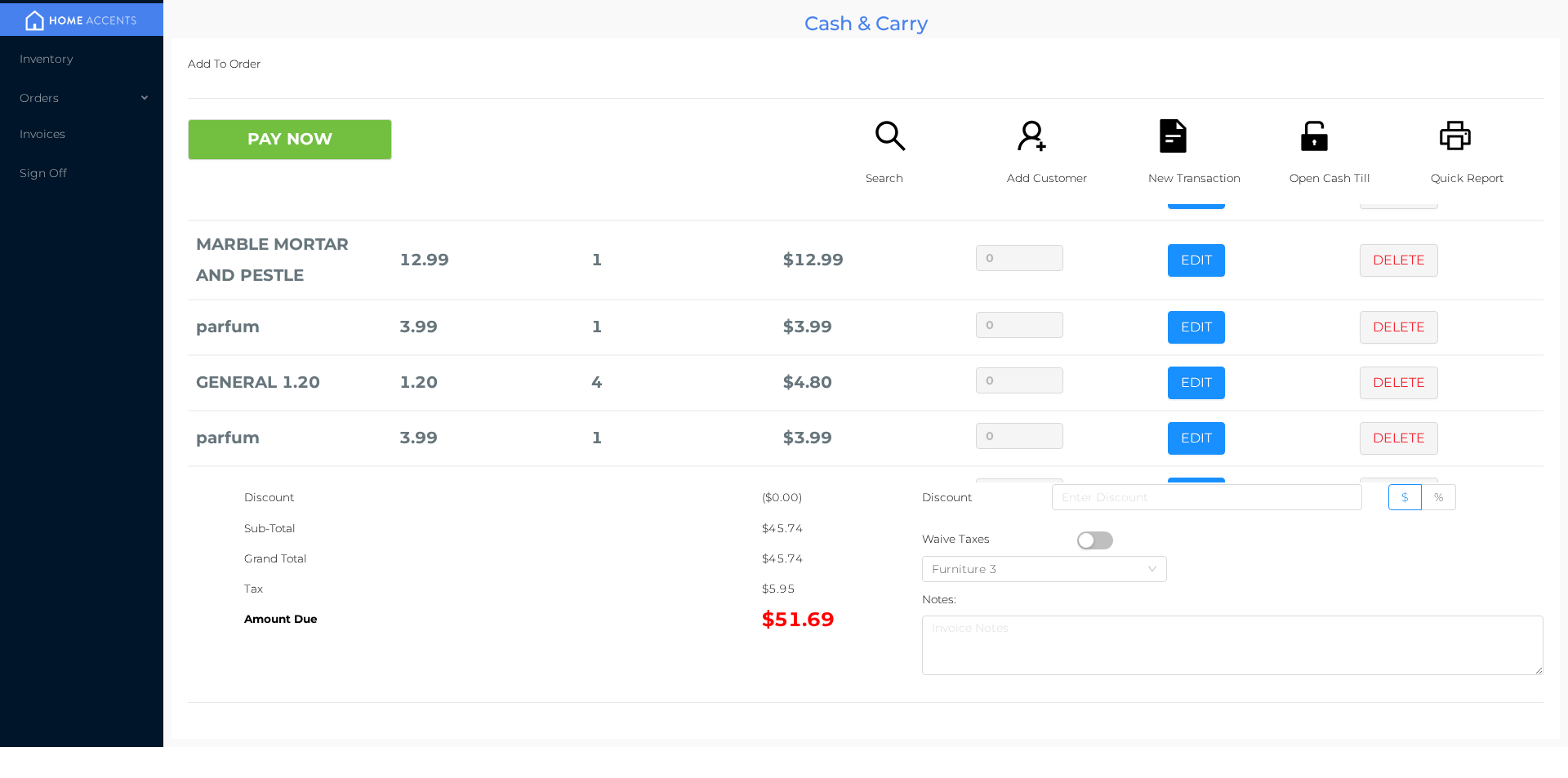
click at [875, 151] on icon "icon: search" at bounding box center [890, 136] width 33 height 33
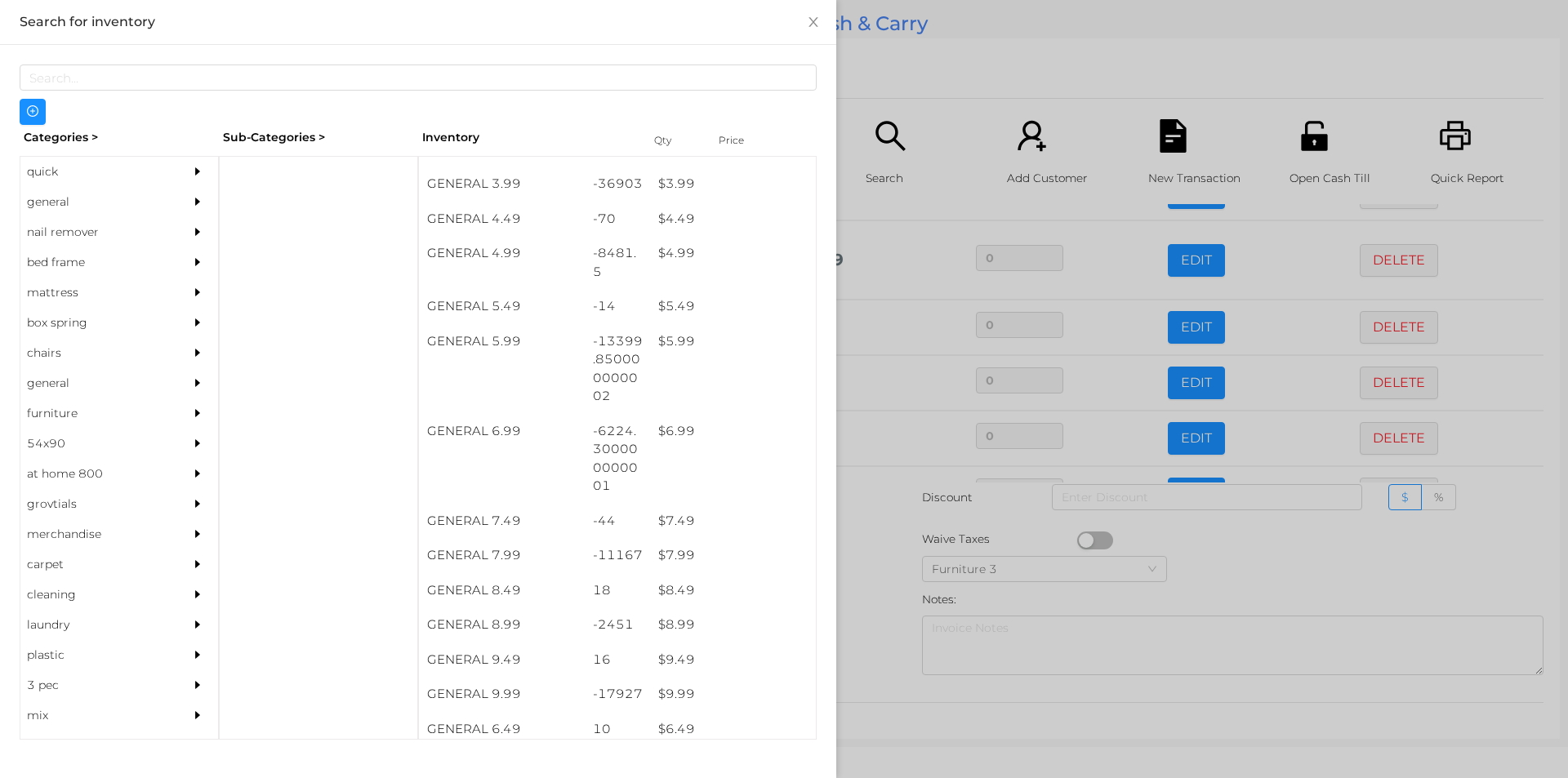
scroll to position [477, 0]
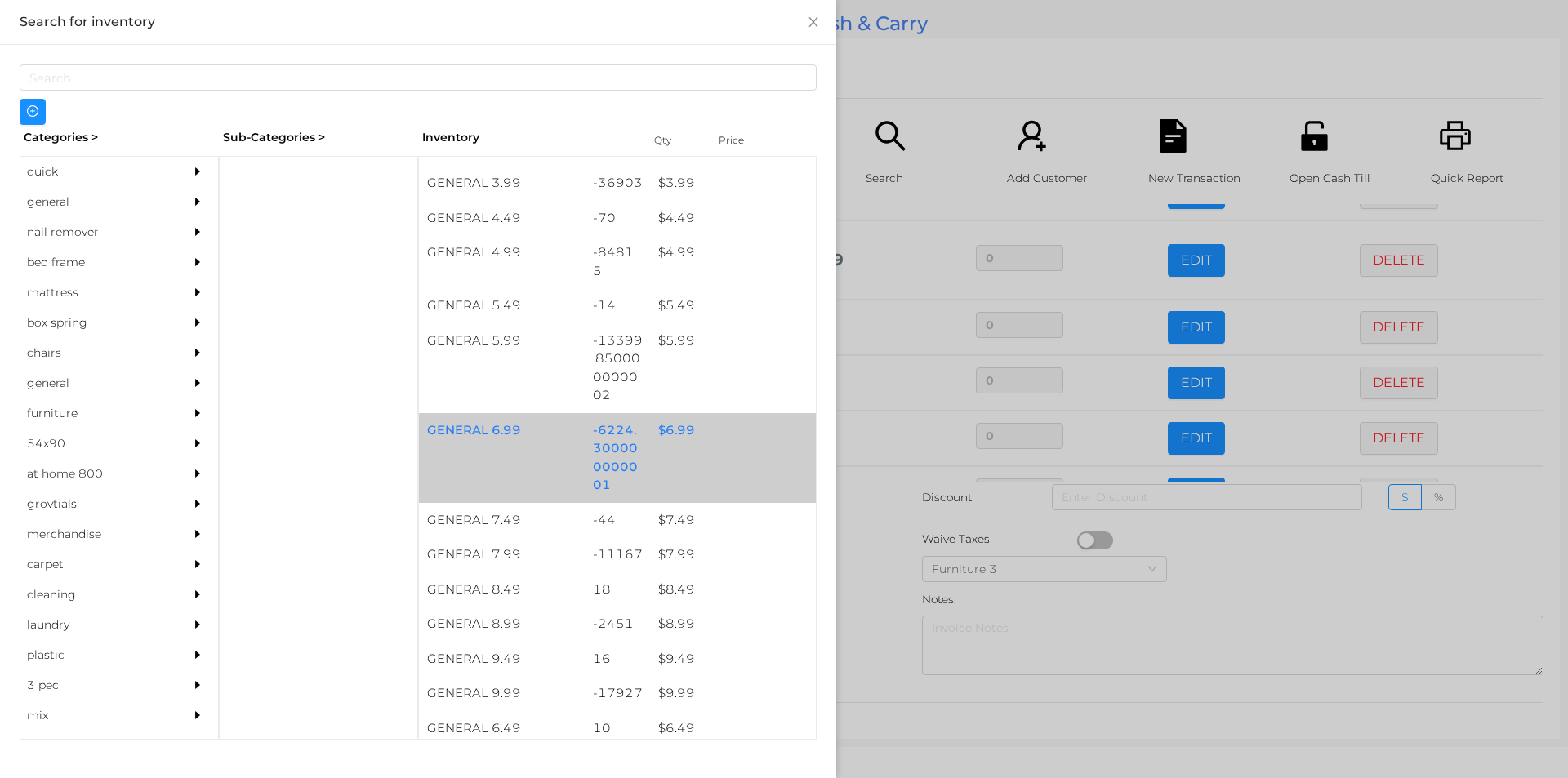
click at [683, 428] on div "$ 6.99" at bounding box center [733, 430] width 165 height 35
click at [682, 429] on div "$ 6.99" at bounding box center [733, 430] width 165 height 35
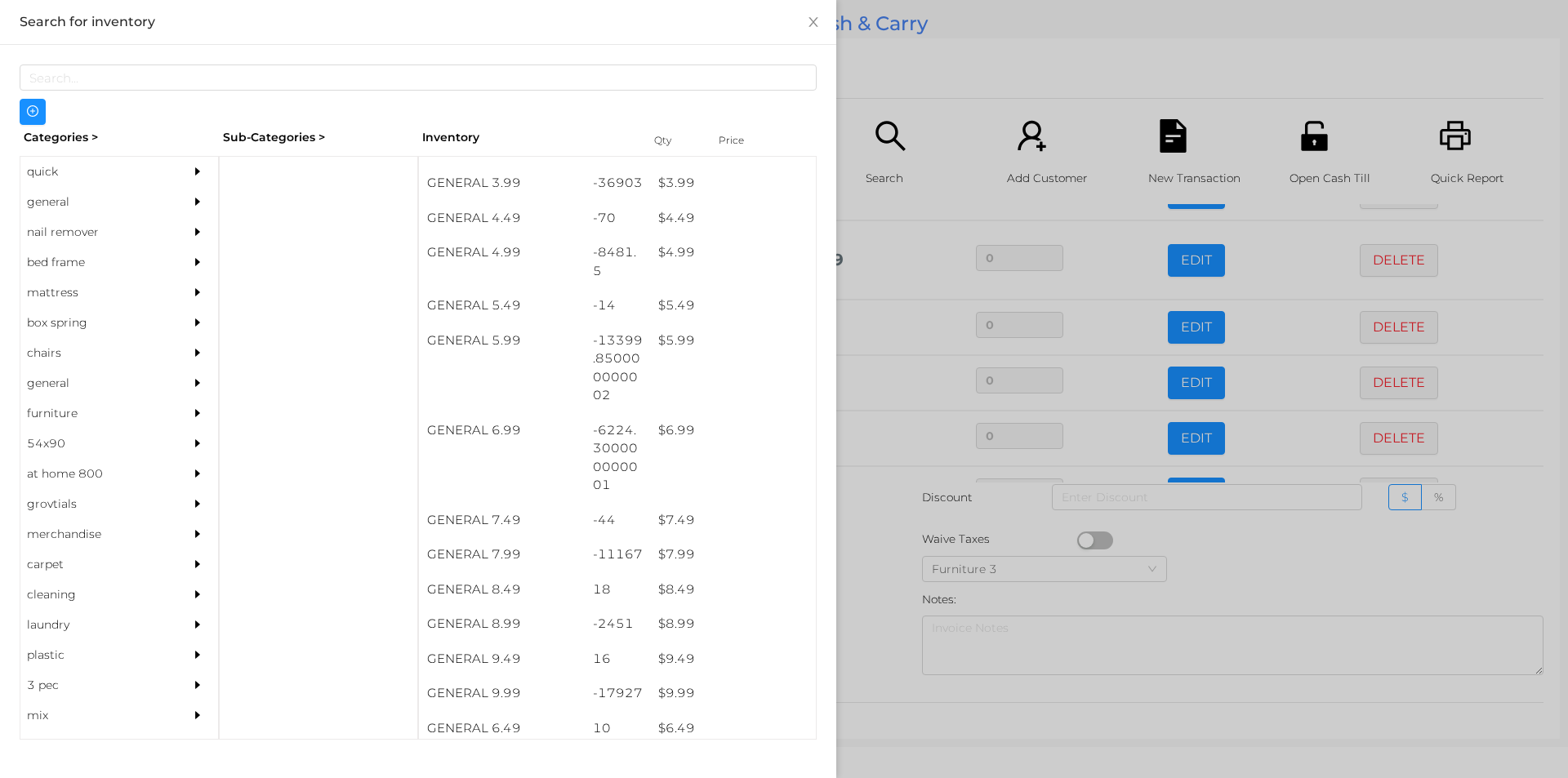
click at [853, 545] on div at bounding box center [784, 389] width 1568 height 778
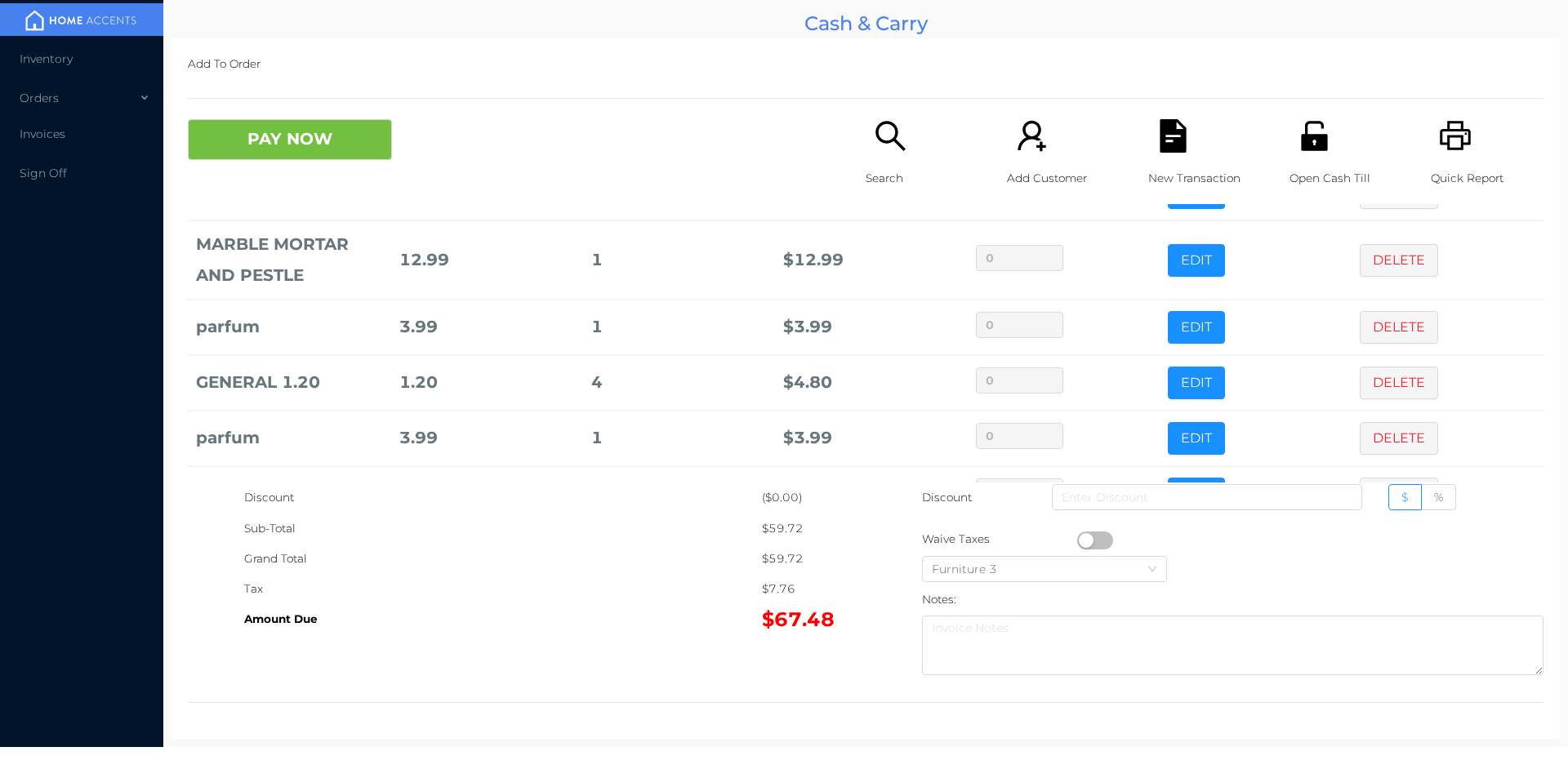
scroll to position [253, 0]
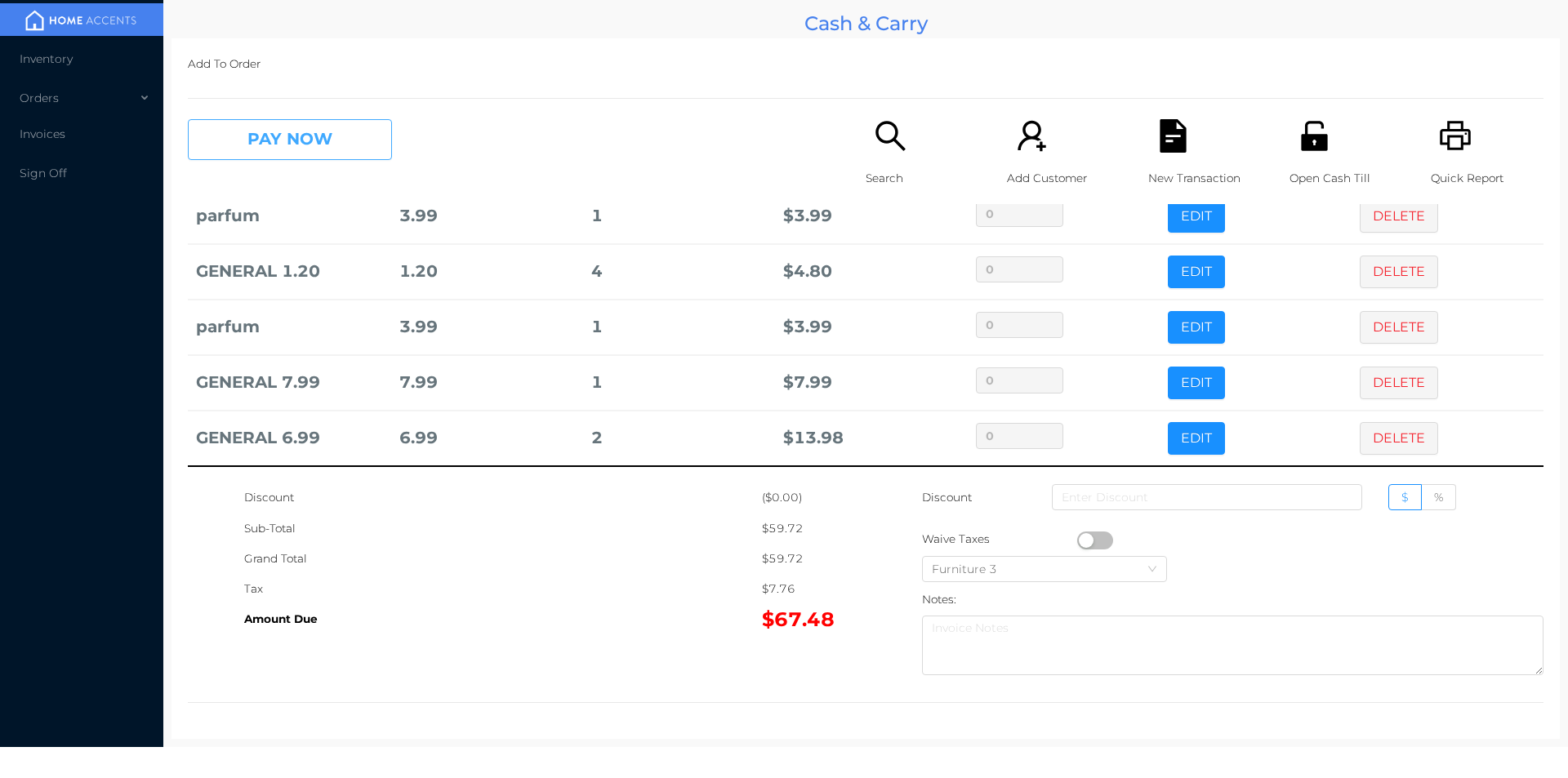
click at [303, 132] on button "PAY NOW" at bounding box center [290, 140] width 204 height 41
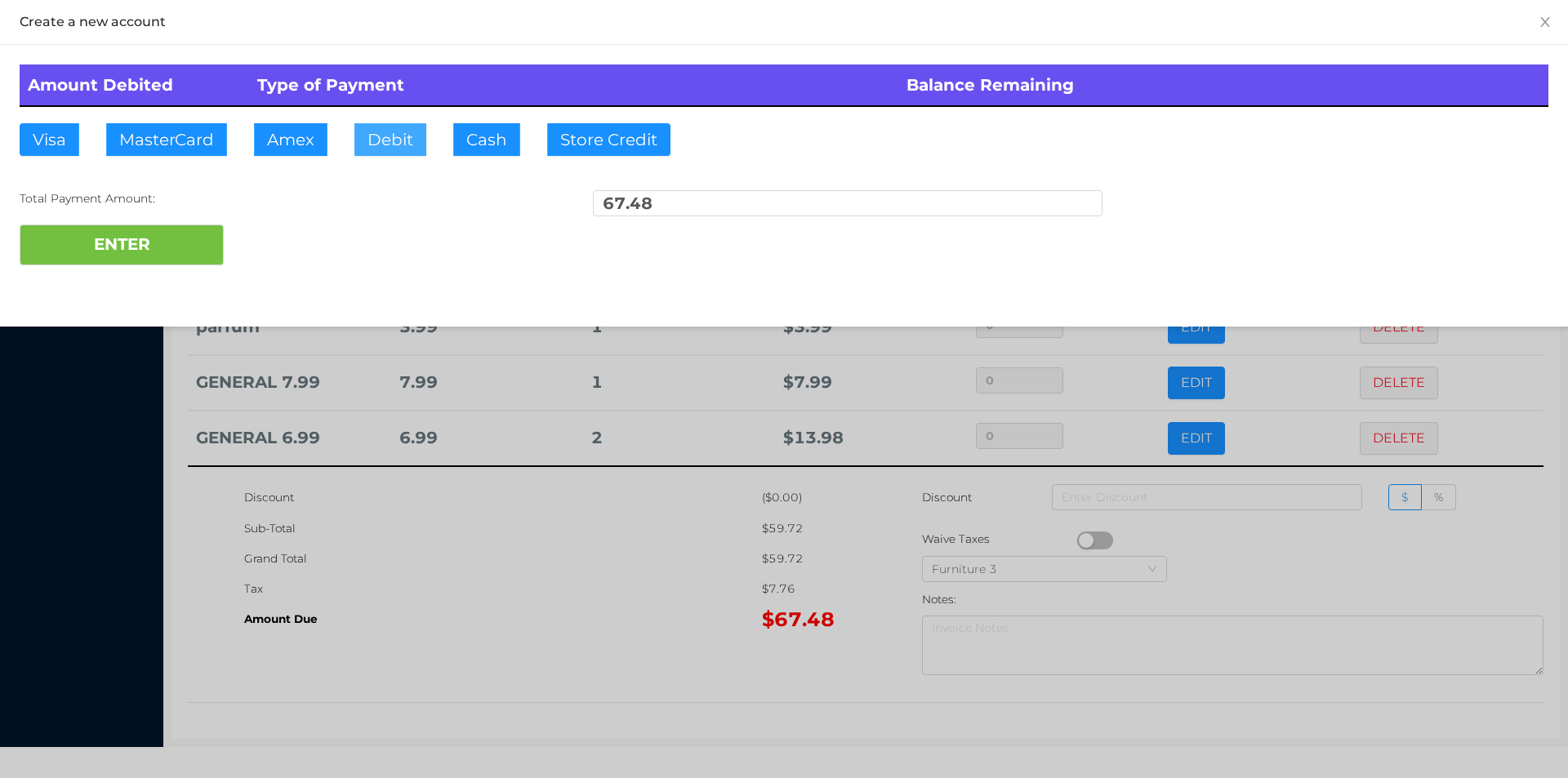
click at [374, 145] on button "Debit" at bounding box center [390, 140] width 72 height 33
click at [141, 248] on button "ENTER" at bounding box center [121, 245] width 204 height 41
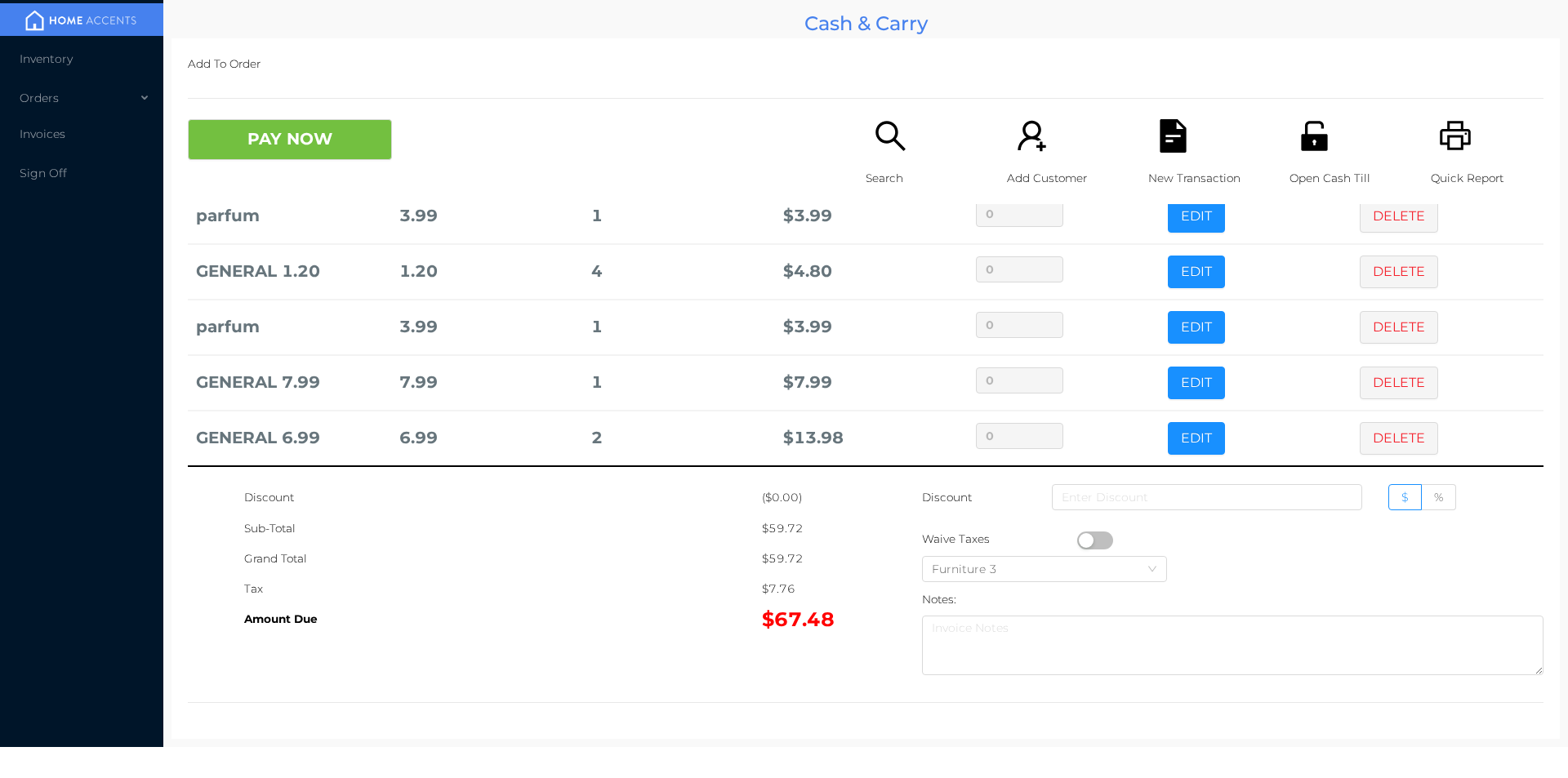
scroll to position [0, 0]
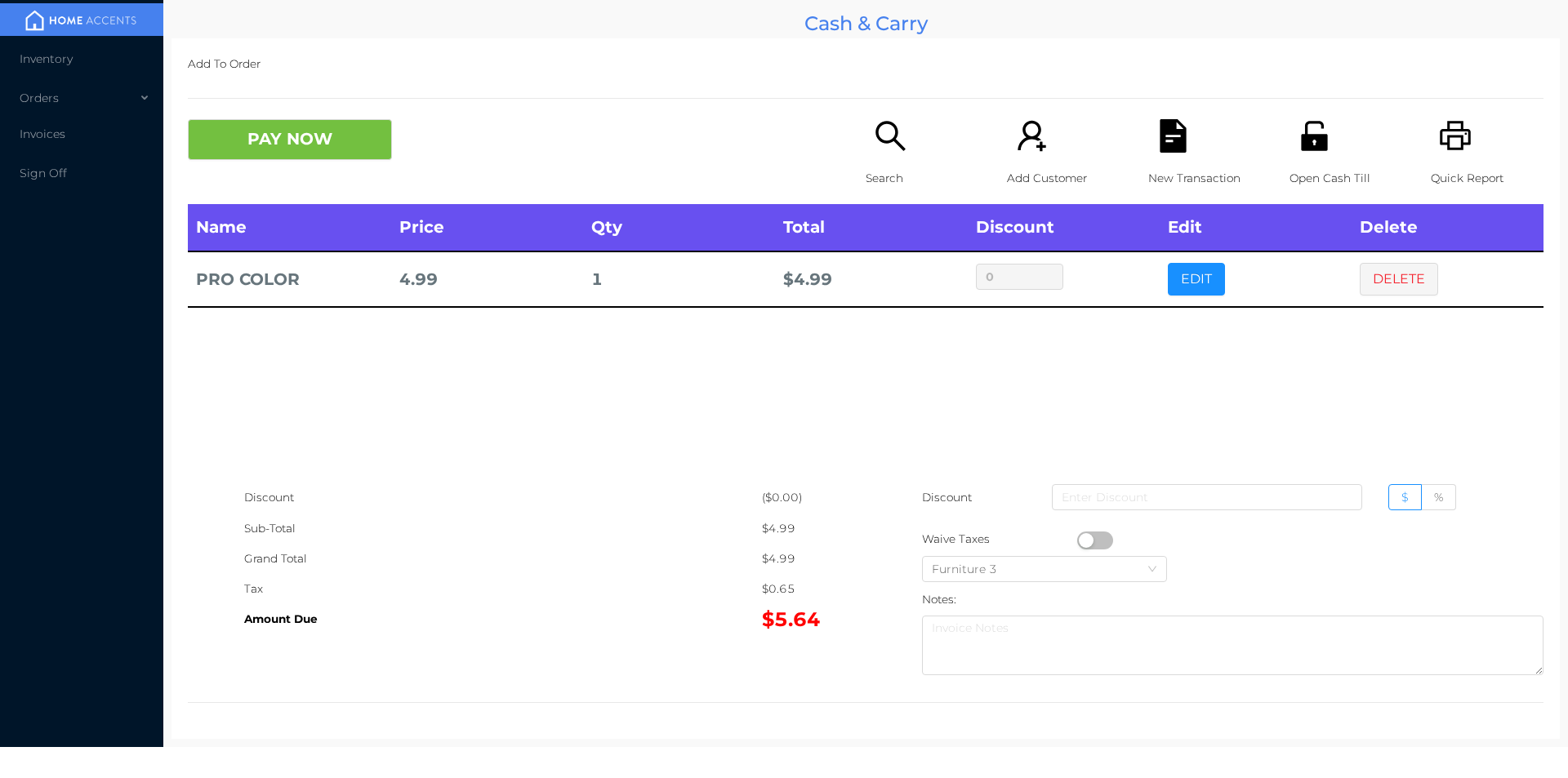
click at [1389, 286] on button "DELETE" at bounding box center [1399, 279] width 79 height 33
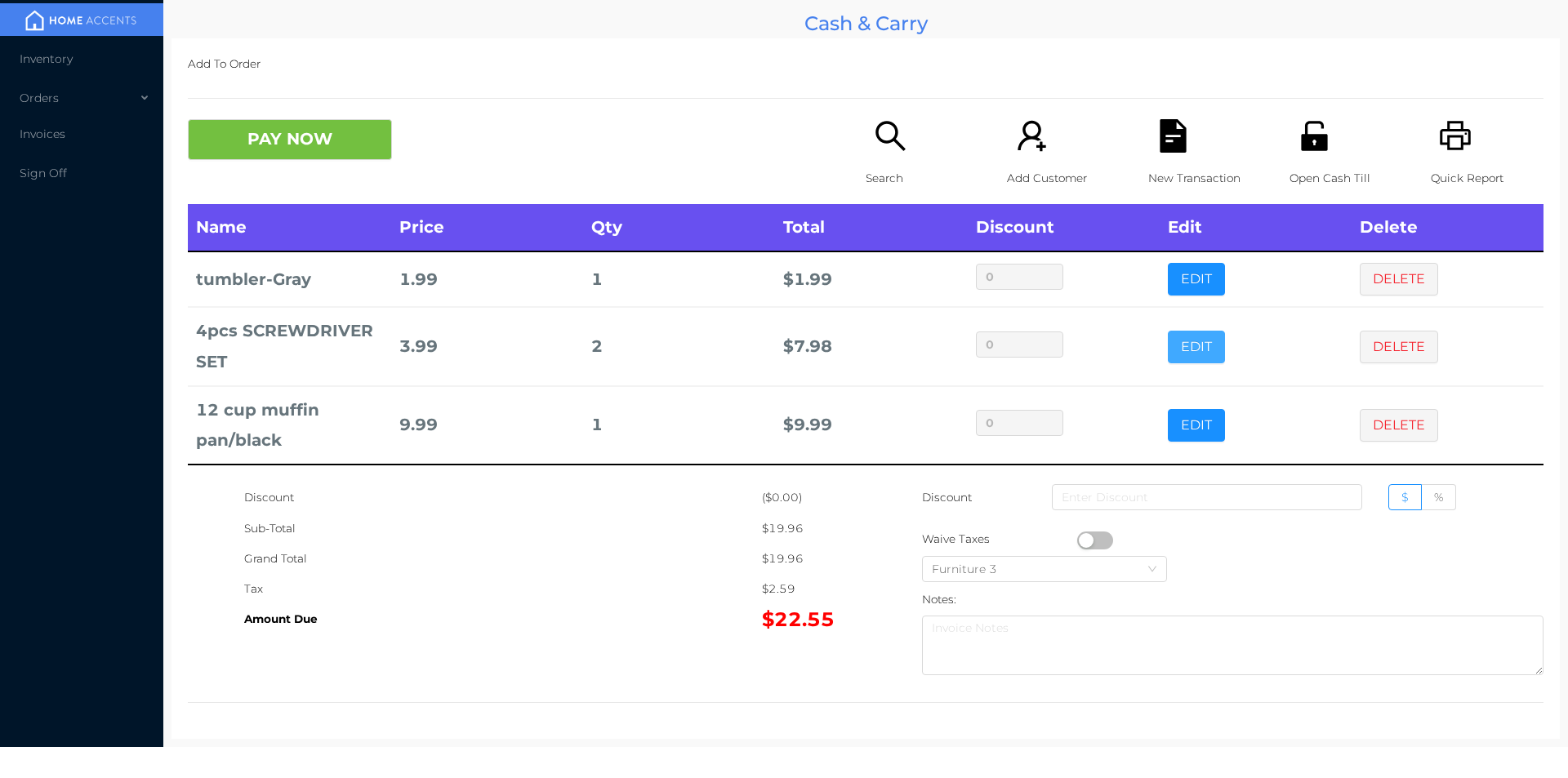
click at [1170, 338] on button "EDIT" at bounding box center [1196, 347] width 57 height 33
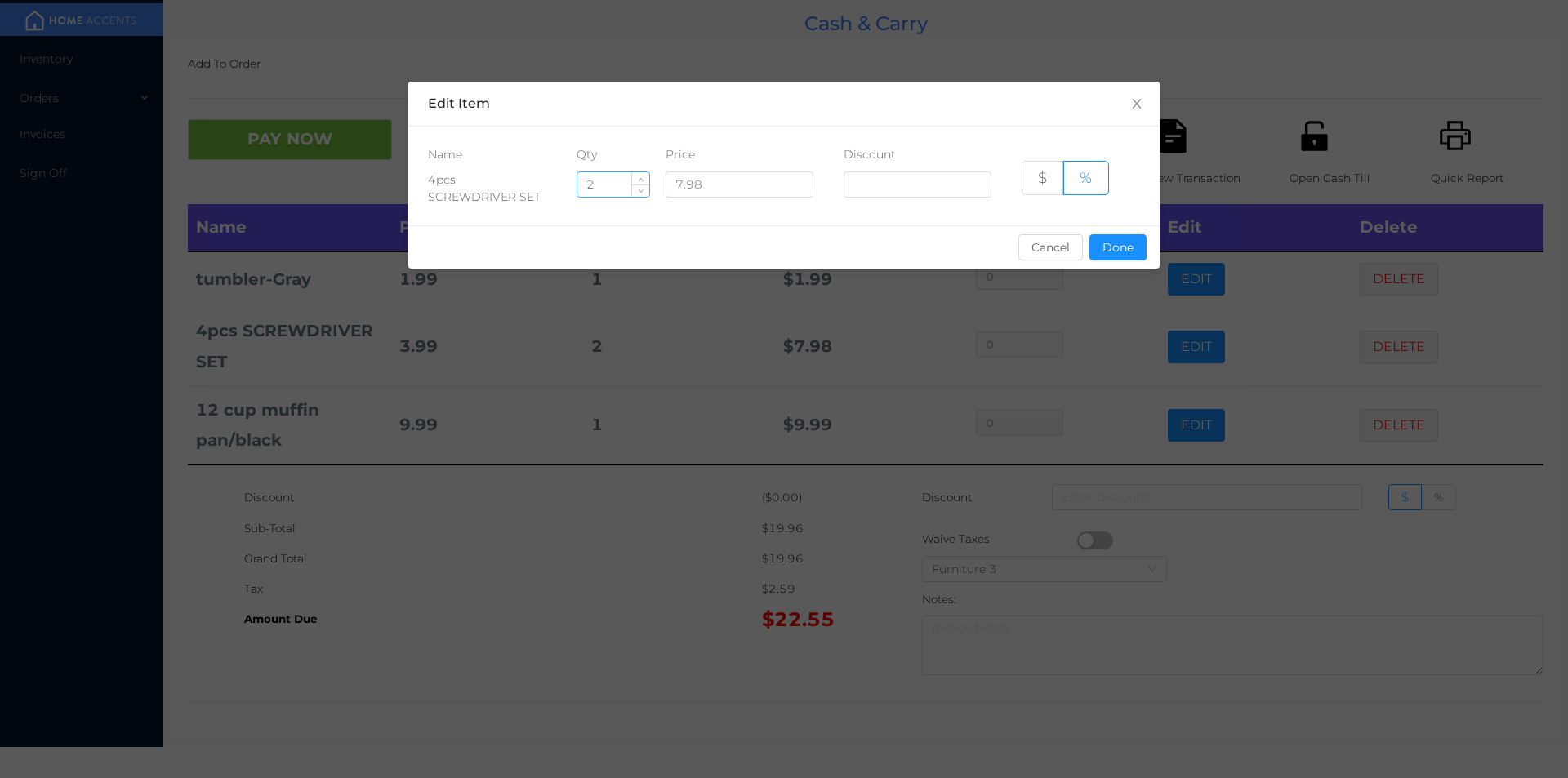
click at [611, 186] on input "2" at bounding box center [613, 184] width 72 height 24
type input "1"
click at [680, 595] on div "sentinelStart Edit Item Name Qty Price Discount 4pcs SCREWDRIVER SET 1 7.98 $ %…" at bounding box center [784, 389] width 1568 height 778
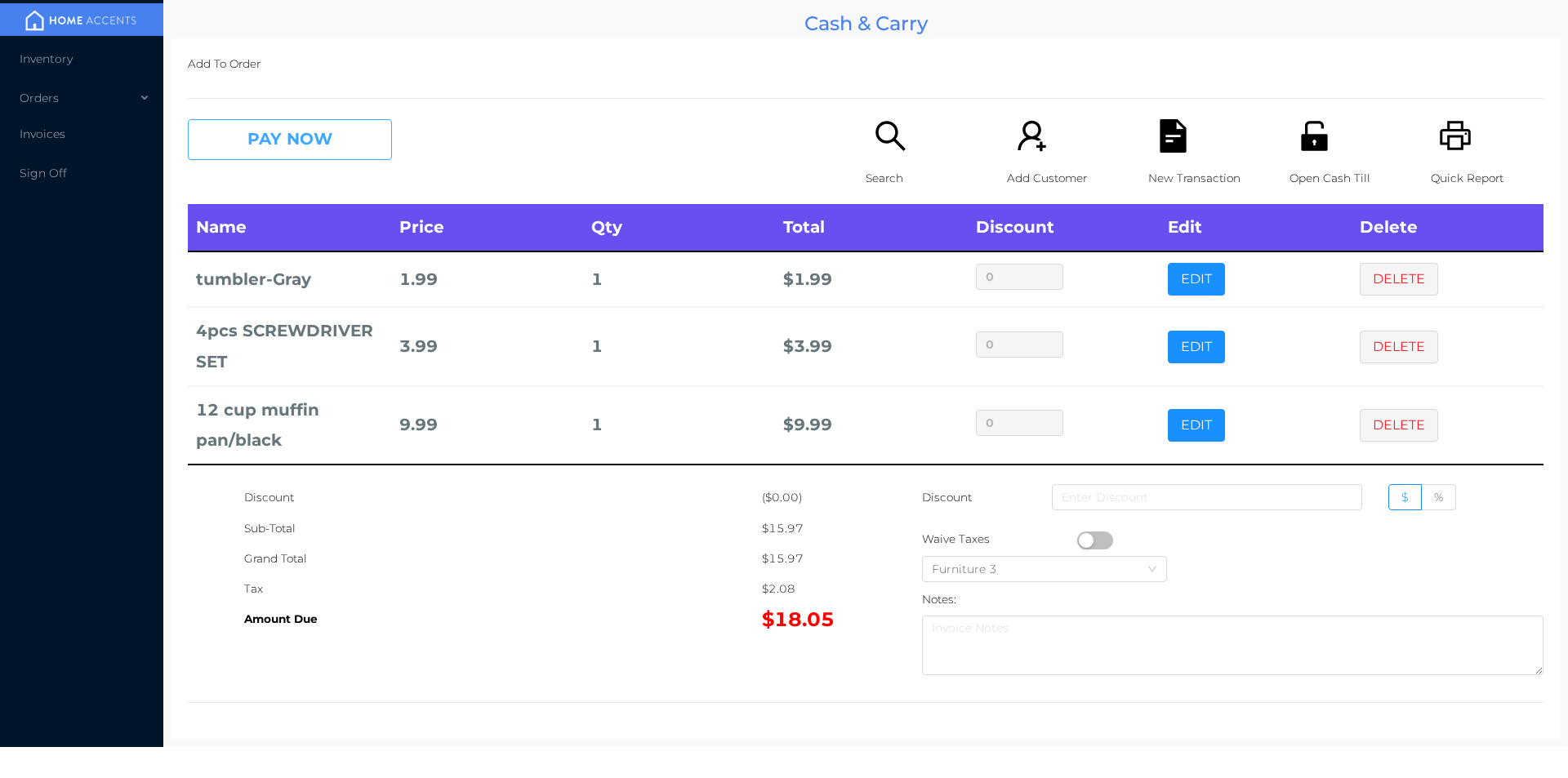
click at [271, 158] on button "PAY NOW" at bounding box center [290, 140] width 204 height 41
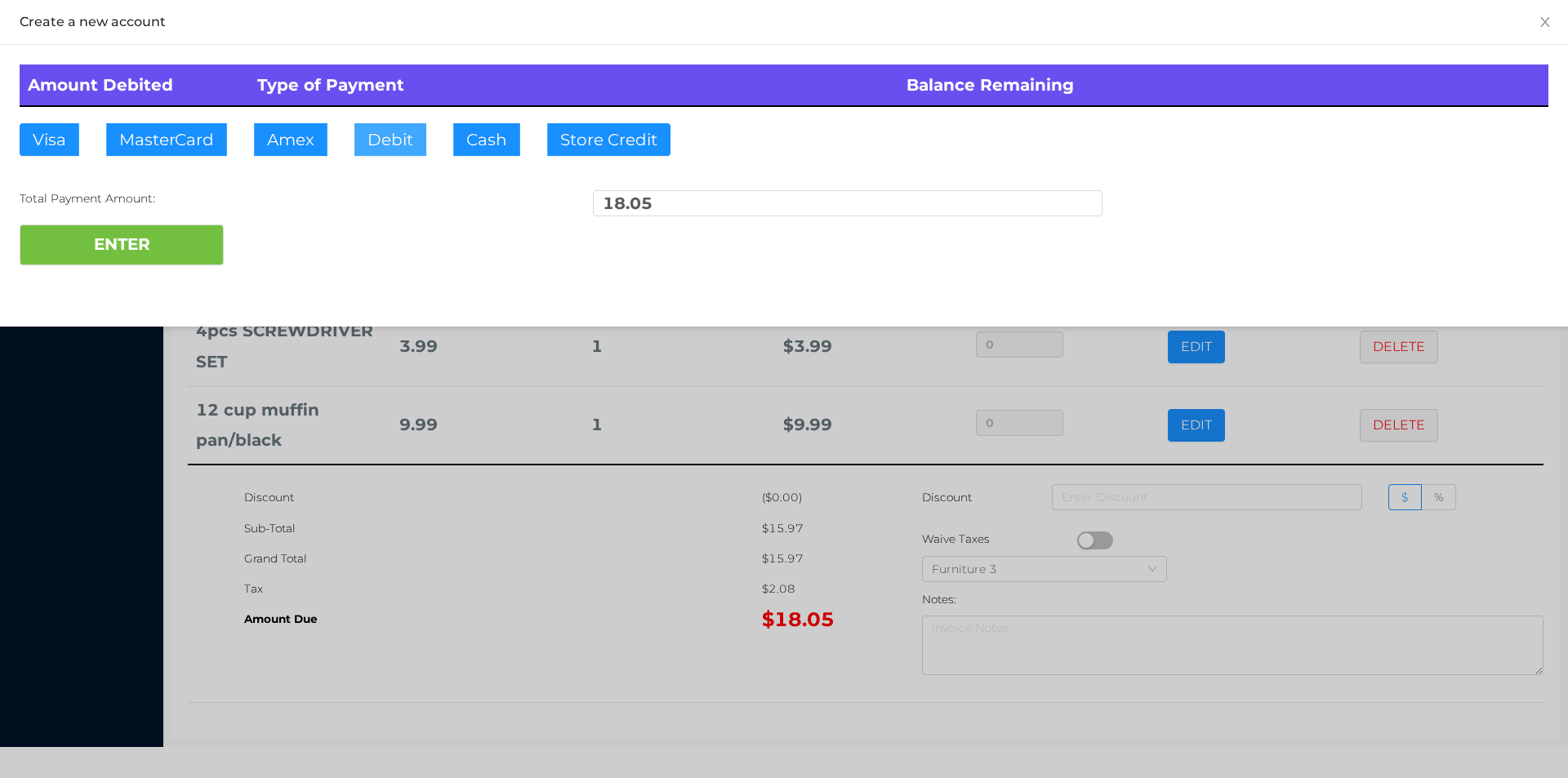
click at [392, 150] on button "Debit" at bounding box center [390, 140] width 72 height 33
click at [181, 257] on button "ENTER" at bounding box center [121, 245] width 204 height 41
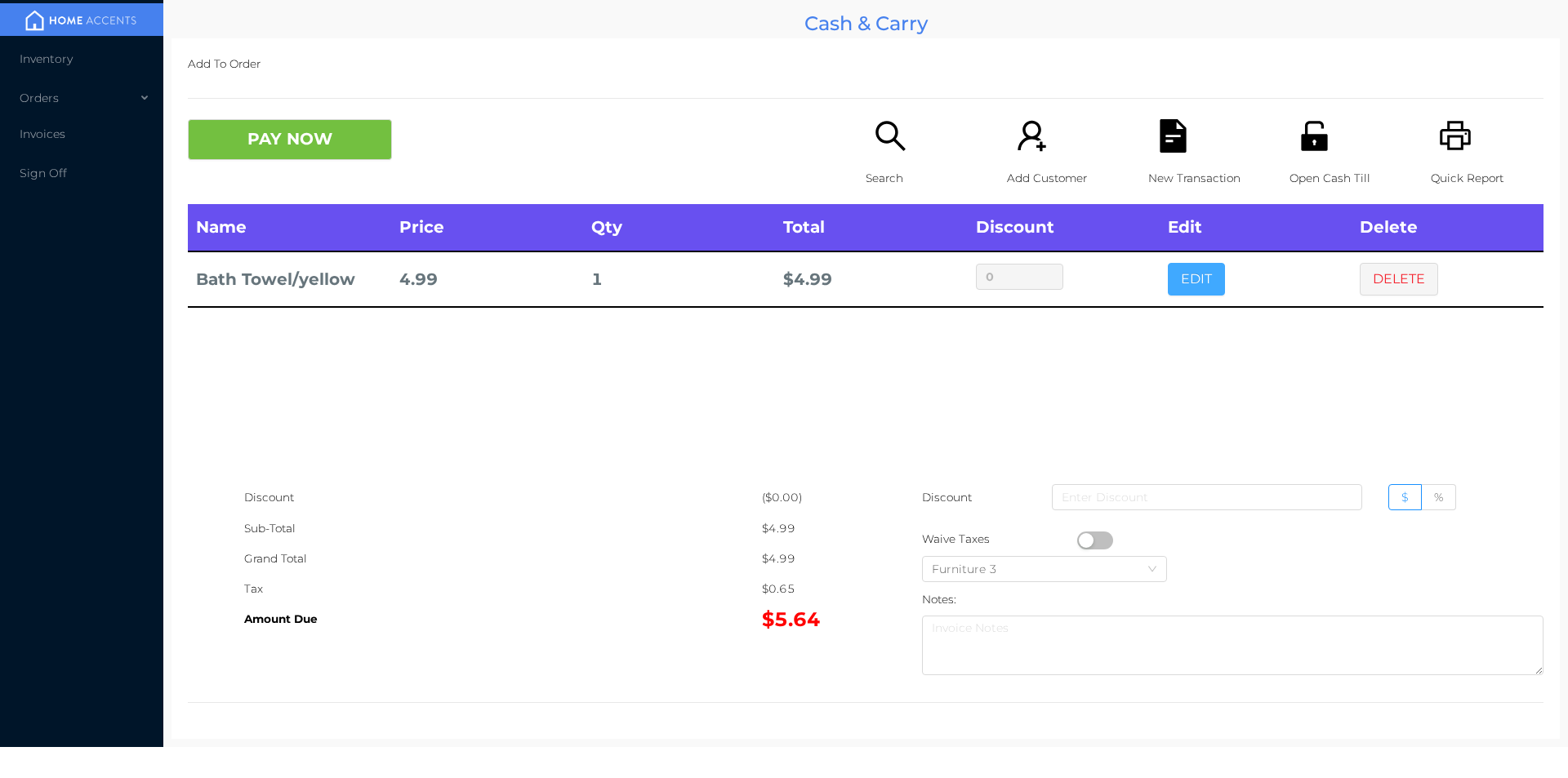
click at [1179, 292] on button "EDIT" at bounding box center [1196, 279] width 57 height 33
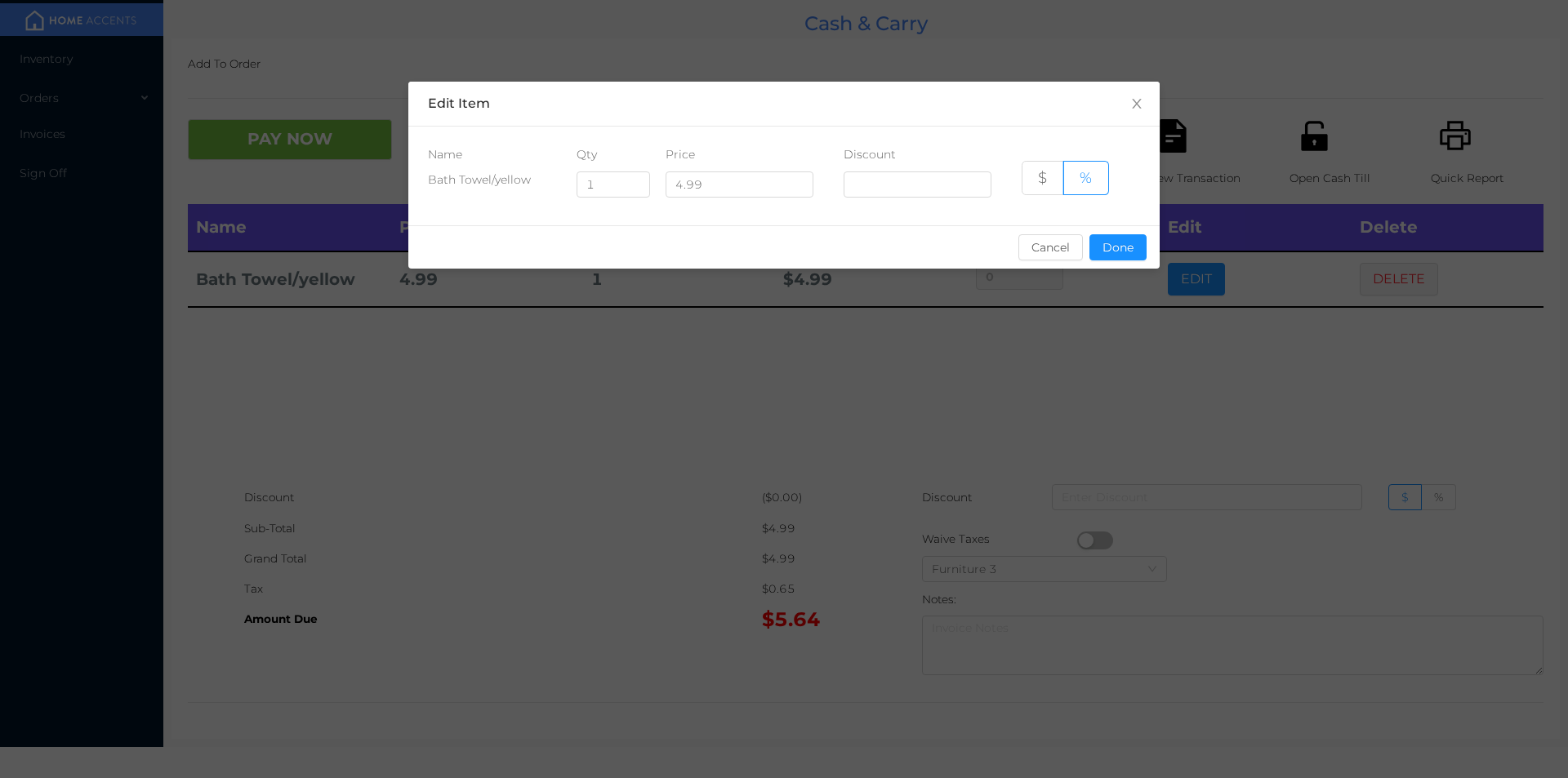
click at [619, 216] on div "Name Qty Price Discount Bath Towel/yellow 1 4.99 $ %" at bounding box center [784, 175] width 751 height 99
click at [608, 181] on input "1" at bounding box center [613, 184] width 72 height 24
type input "8"
click at [1113, 246] on button "Done" at bounding box center [1117, 247] width 57 height 26
type input "0%"
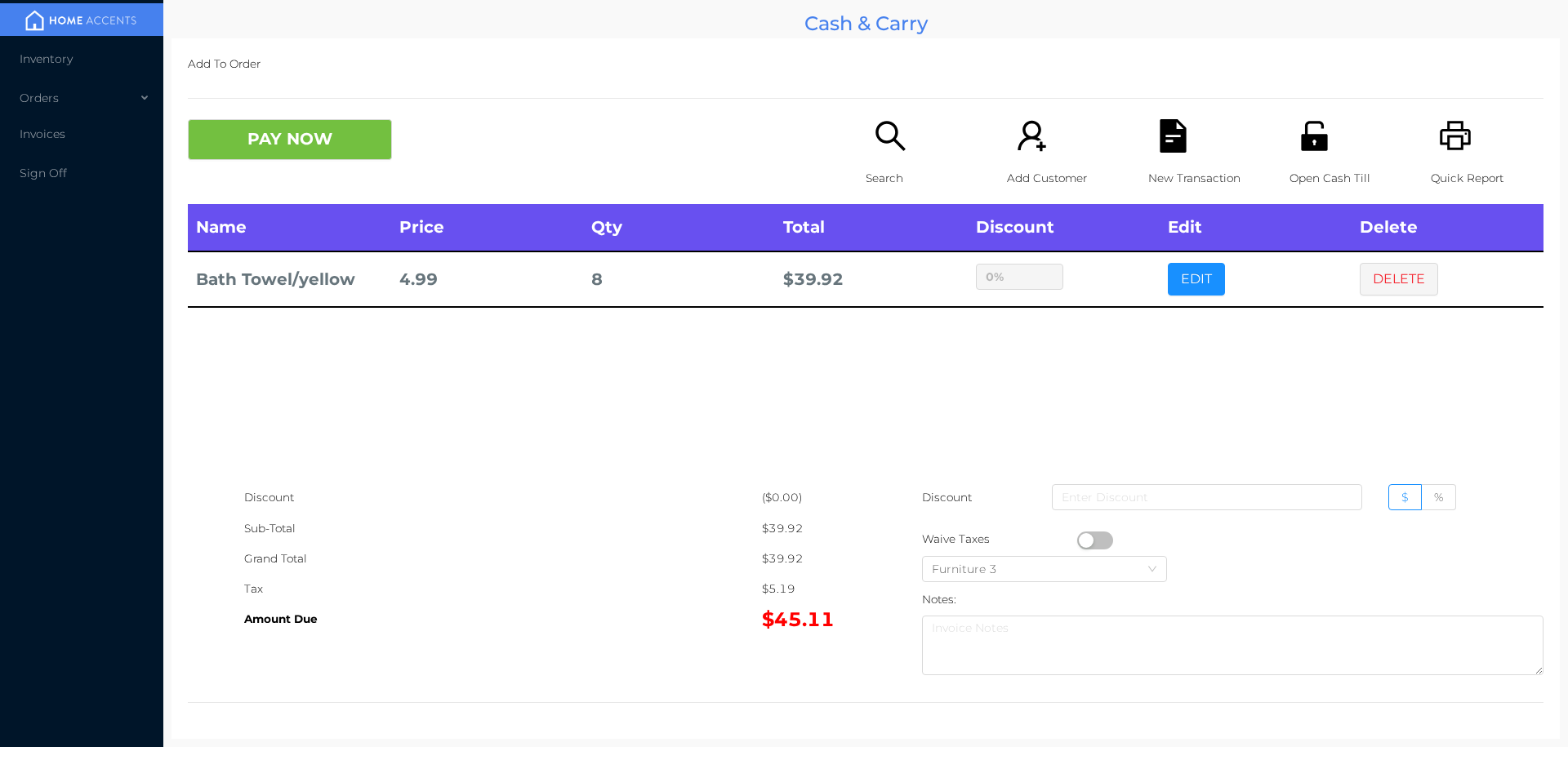
click at [1089, 363] on div "sentinelStart Edit Item Name Qty Price Discount Bath Towel/yellow 8 4.99 $ % Ca…" at bounding box center [784, 389] width 1568 height 778
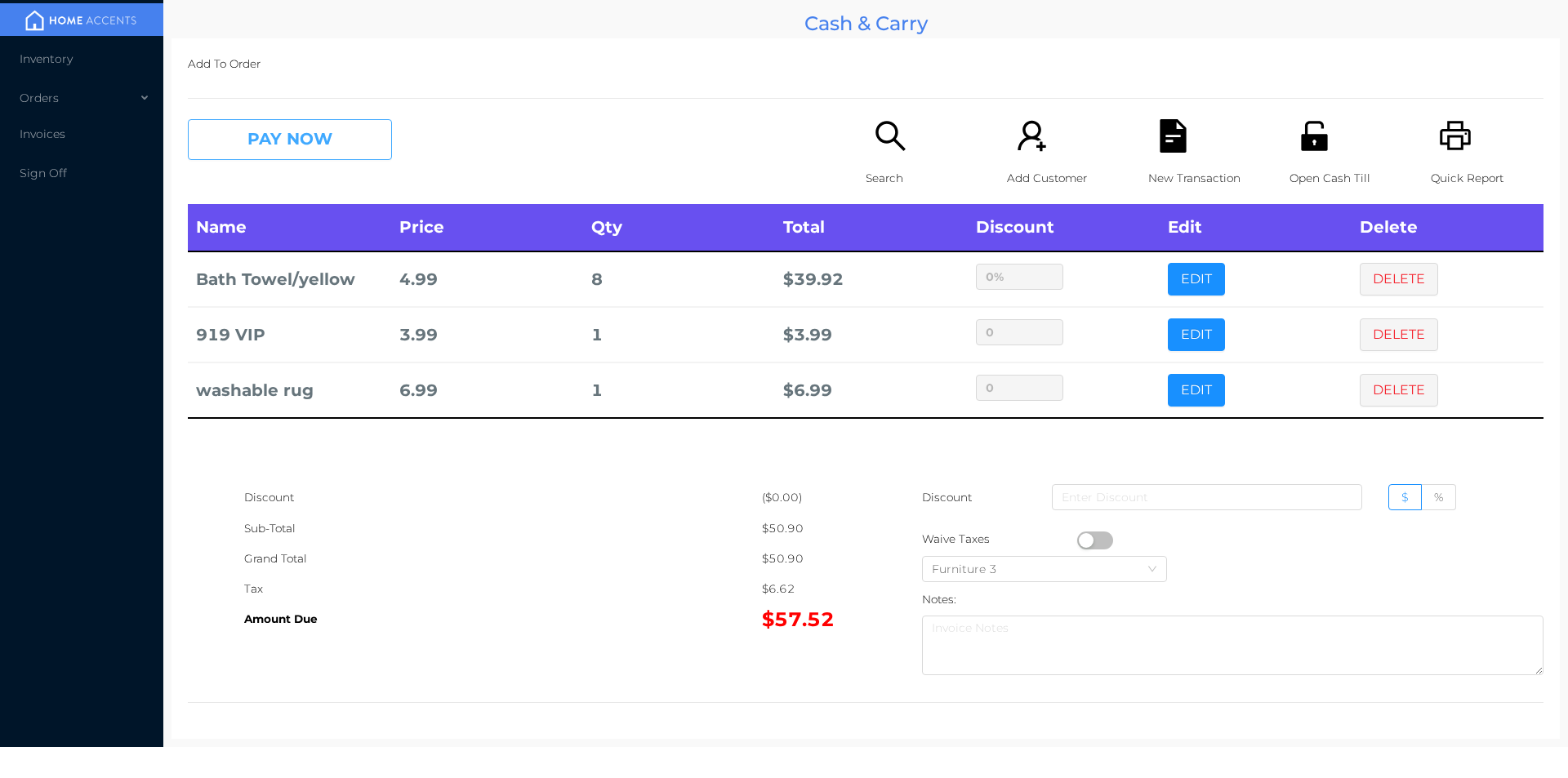
click at [309, 129] on button "PAY NOW" at bounding box center [290, 140] width 204 height 41
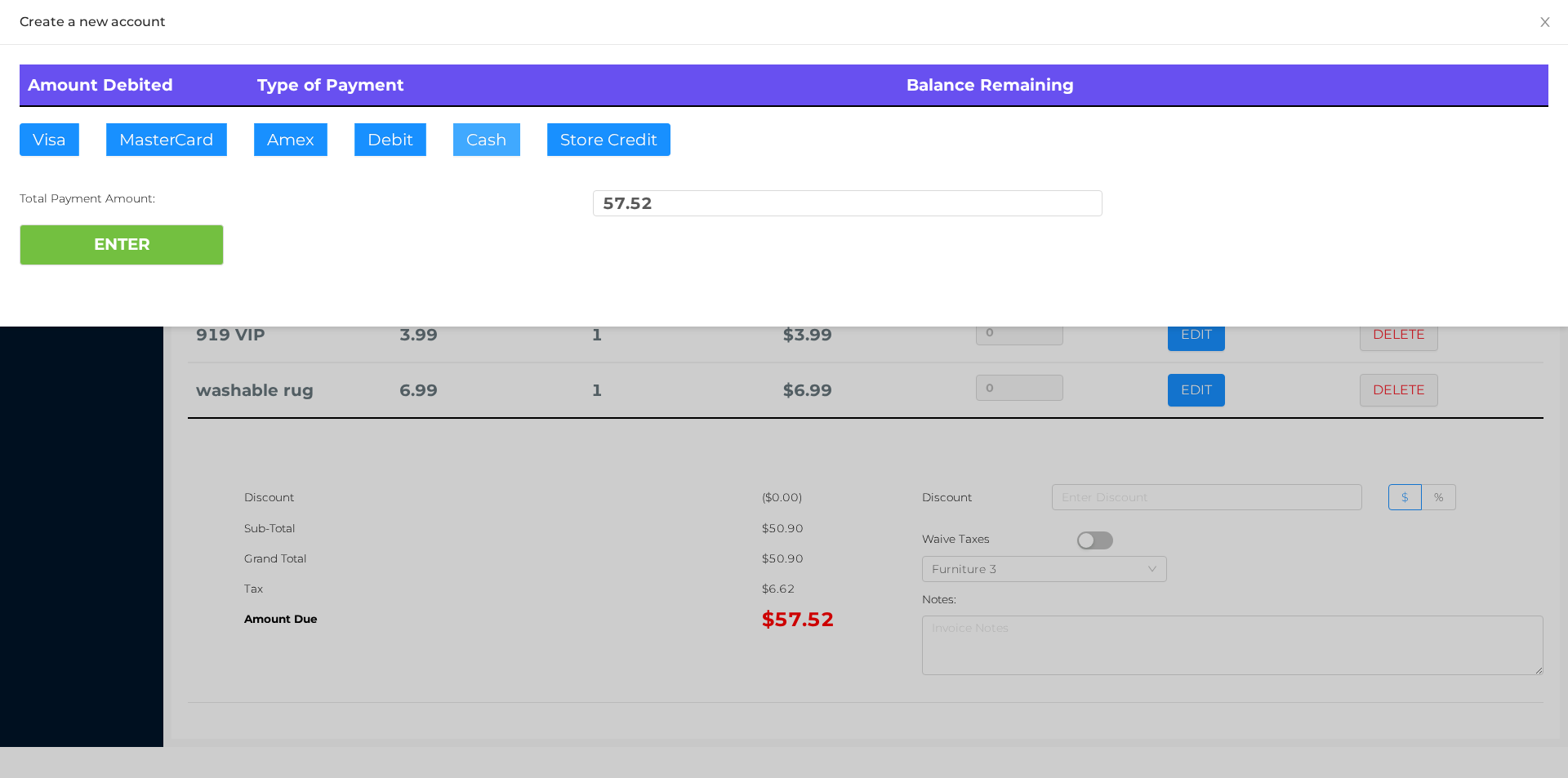
click at [489, 143] on button "Cash" at bounding box center [486, 140] width 67 height 33
type input "100."
click at [171, 258] on button "ENTER" at bounding box center [121, 245] width 204 height 41
type input "0"
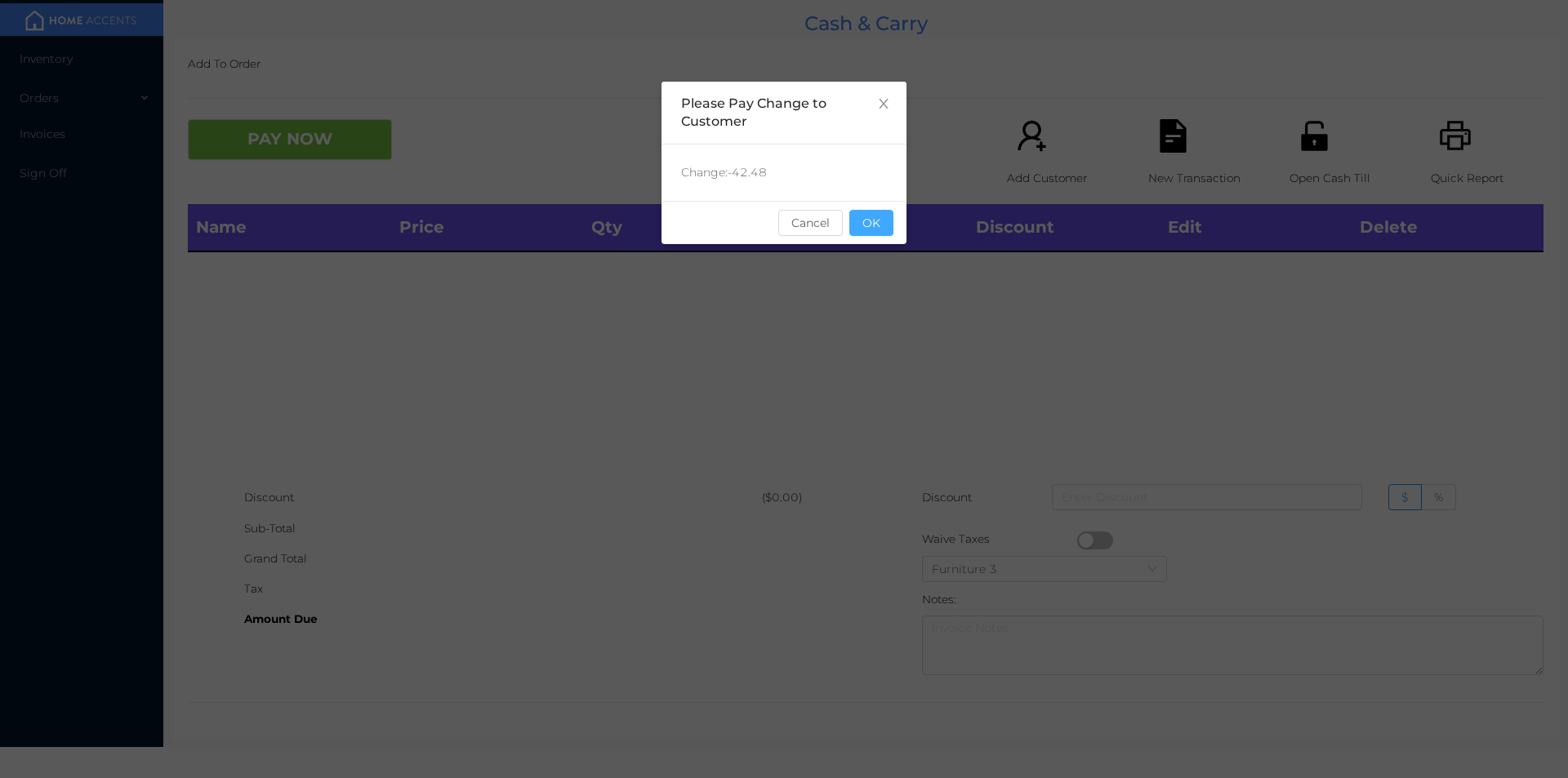
click at [873, 235] on button "OK" at bounding box center [871, 222] width 44 height 26
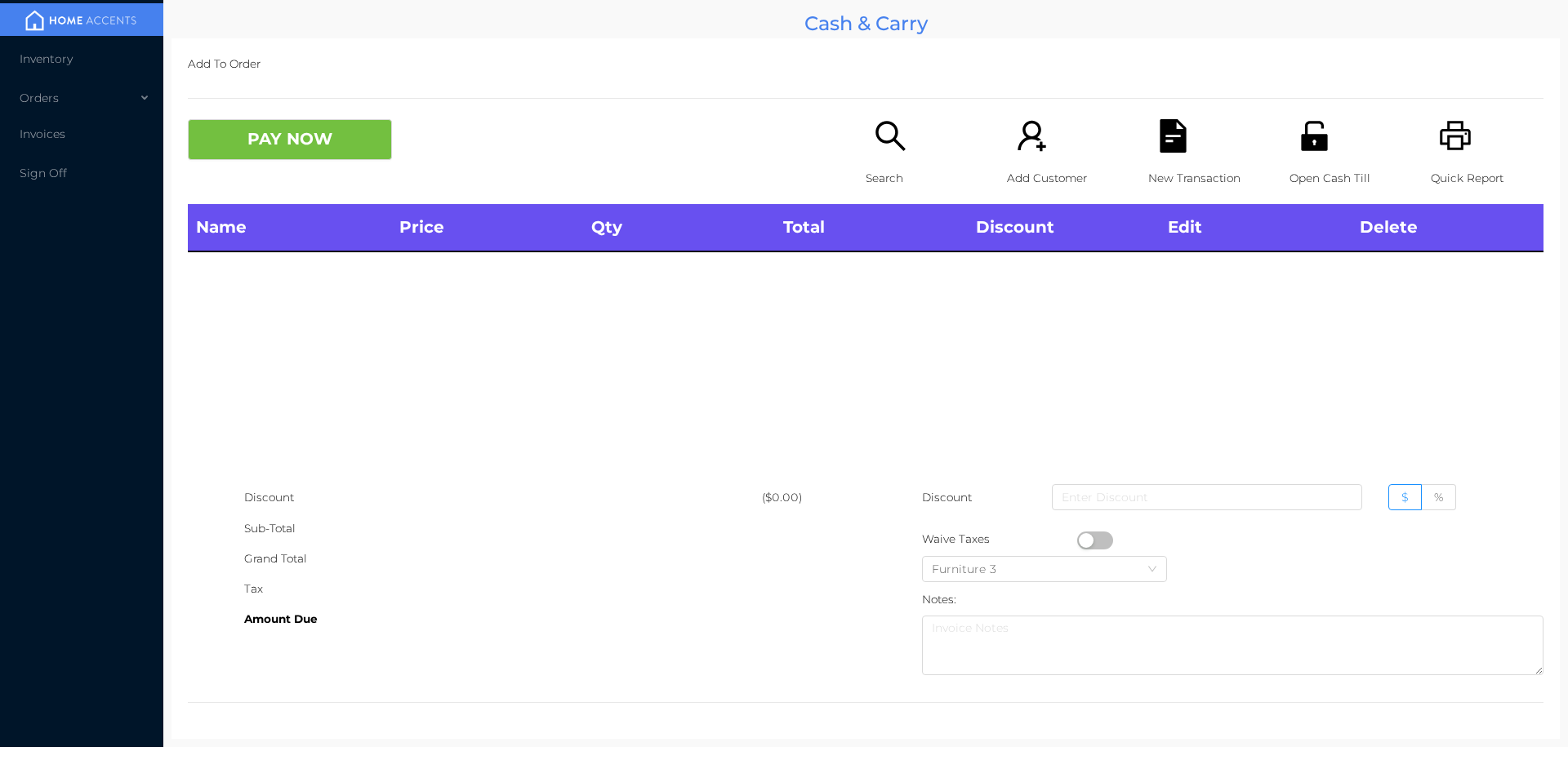
click at [878, 145] on icon "icon: search" at bounding box center [890, 136] width 33 height 33
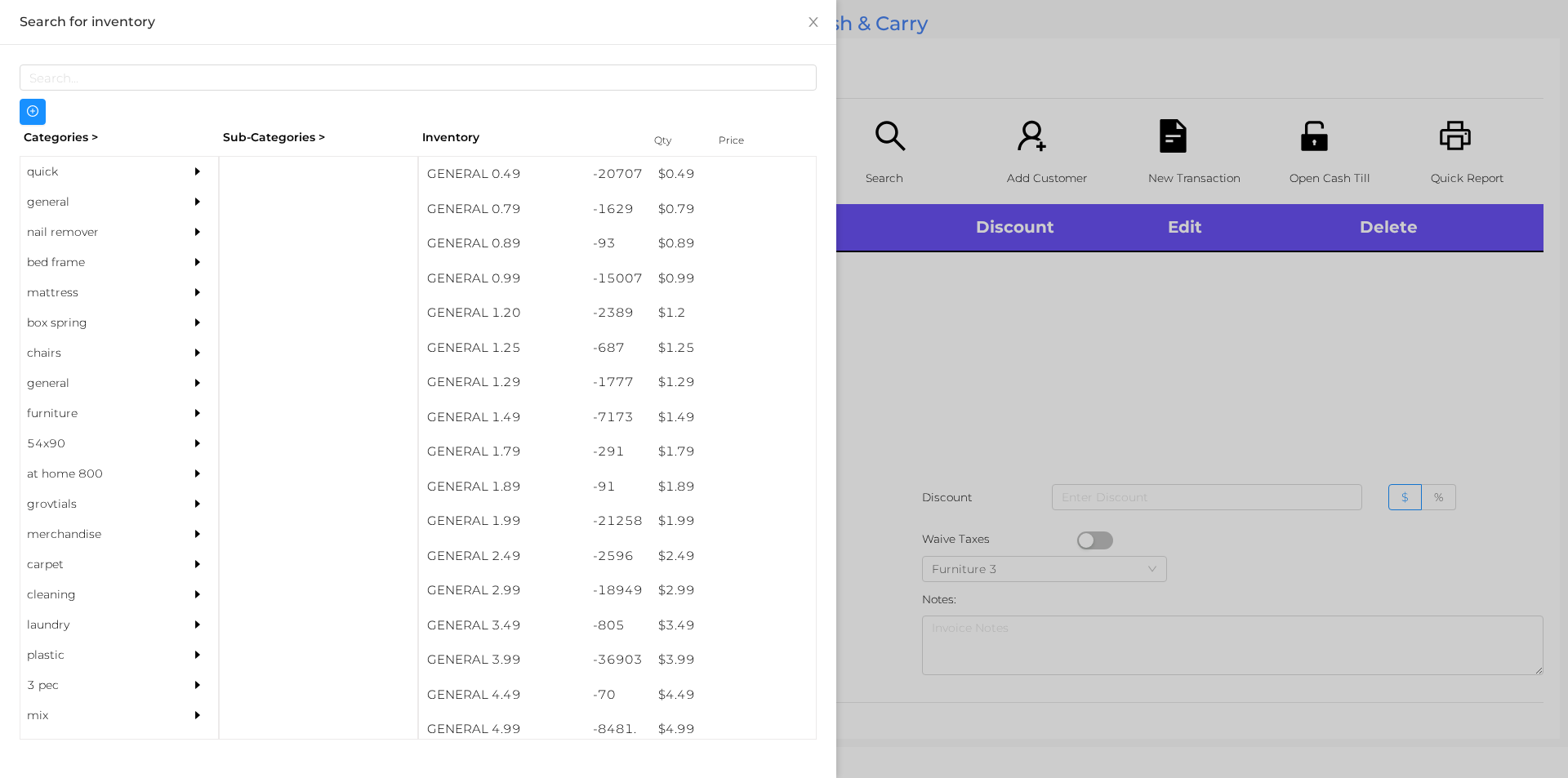
click at [44, 170] on div "quick" at bounding box center [94, 172] width 149 height 30
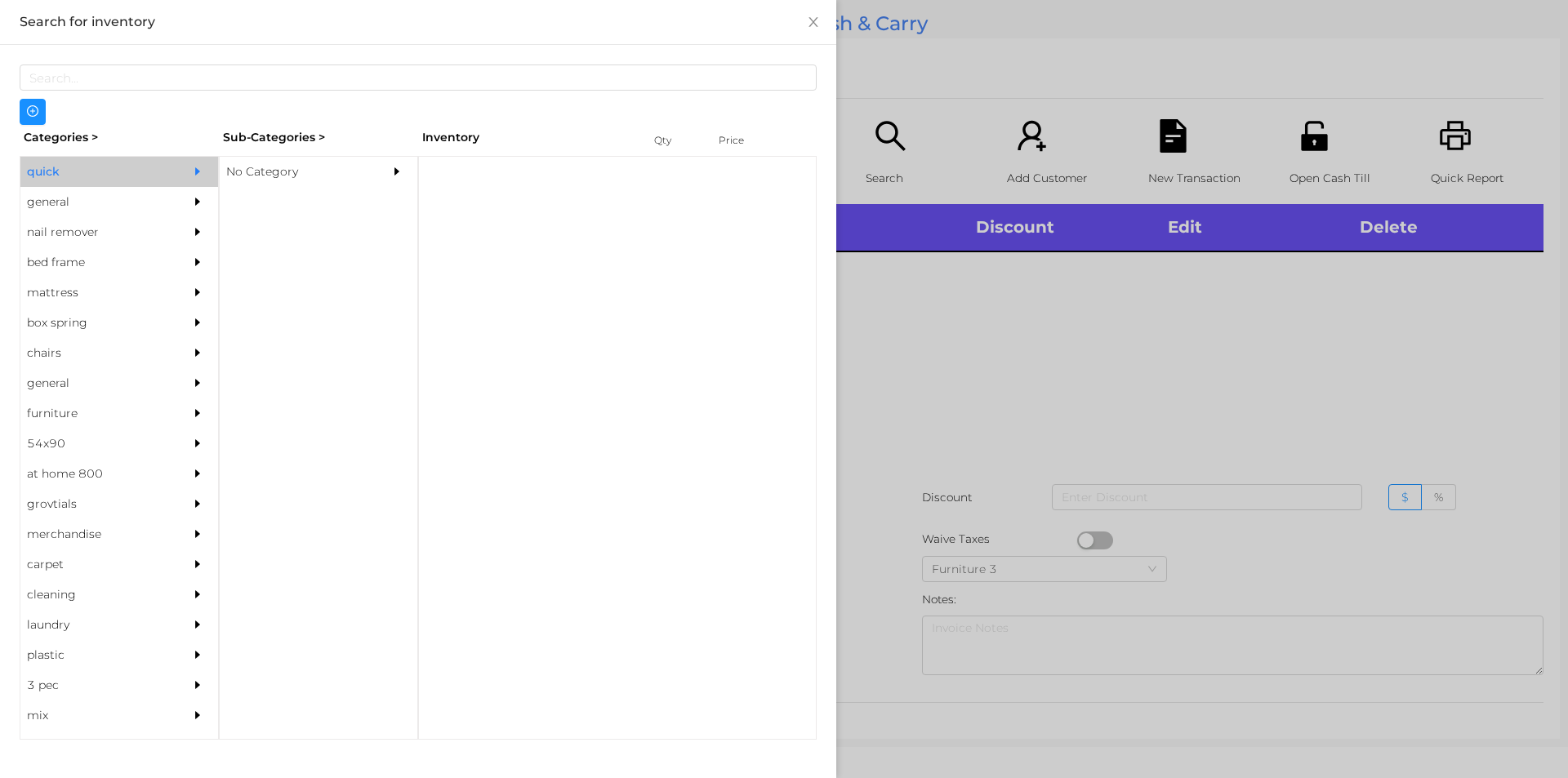
click at [262, 181] on div "No Category" at bounding box center [294, 172] width 149 height 30
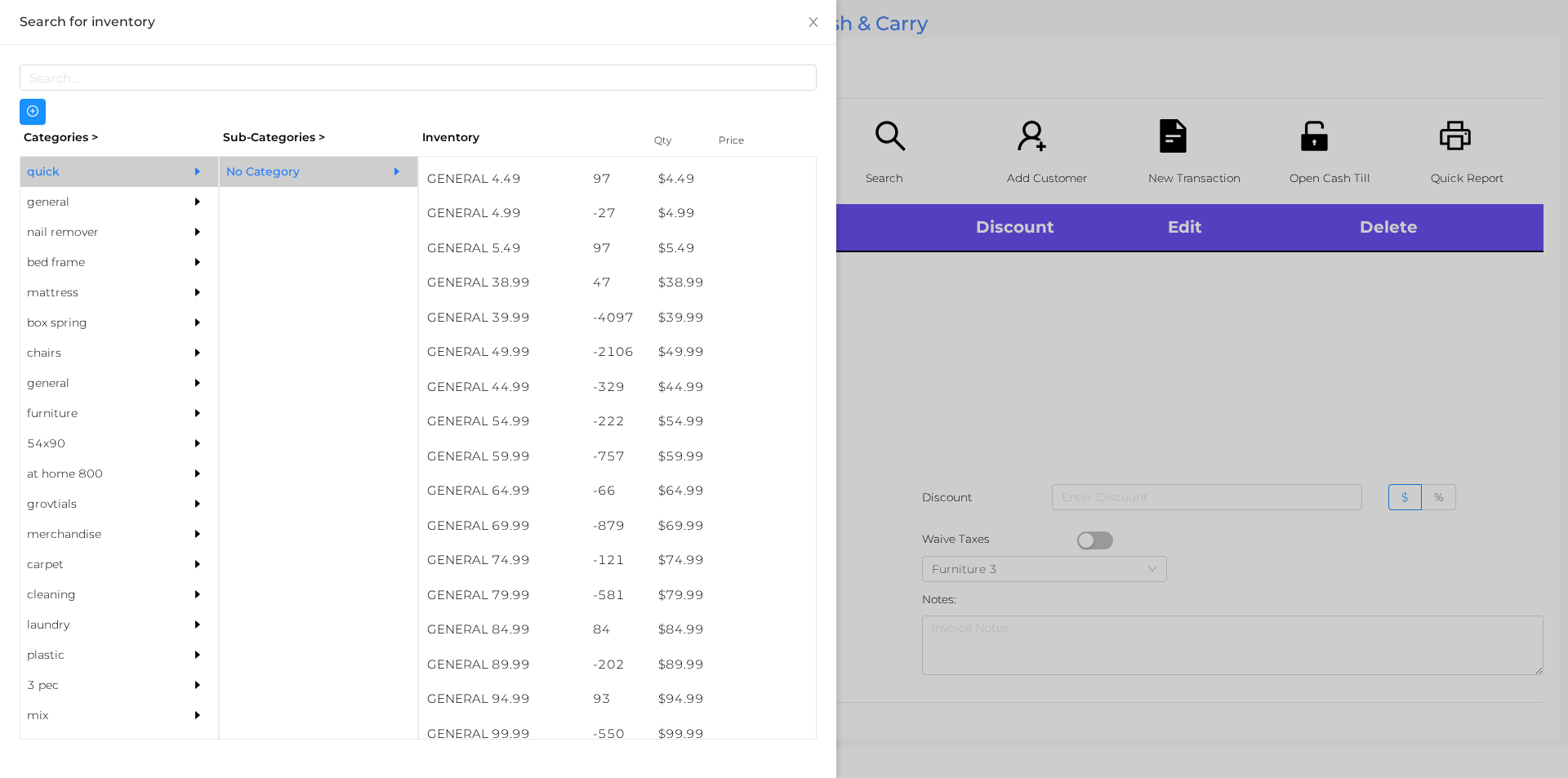
scroll to position [806, 0]
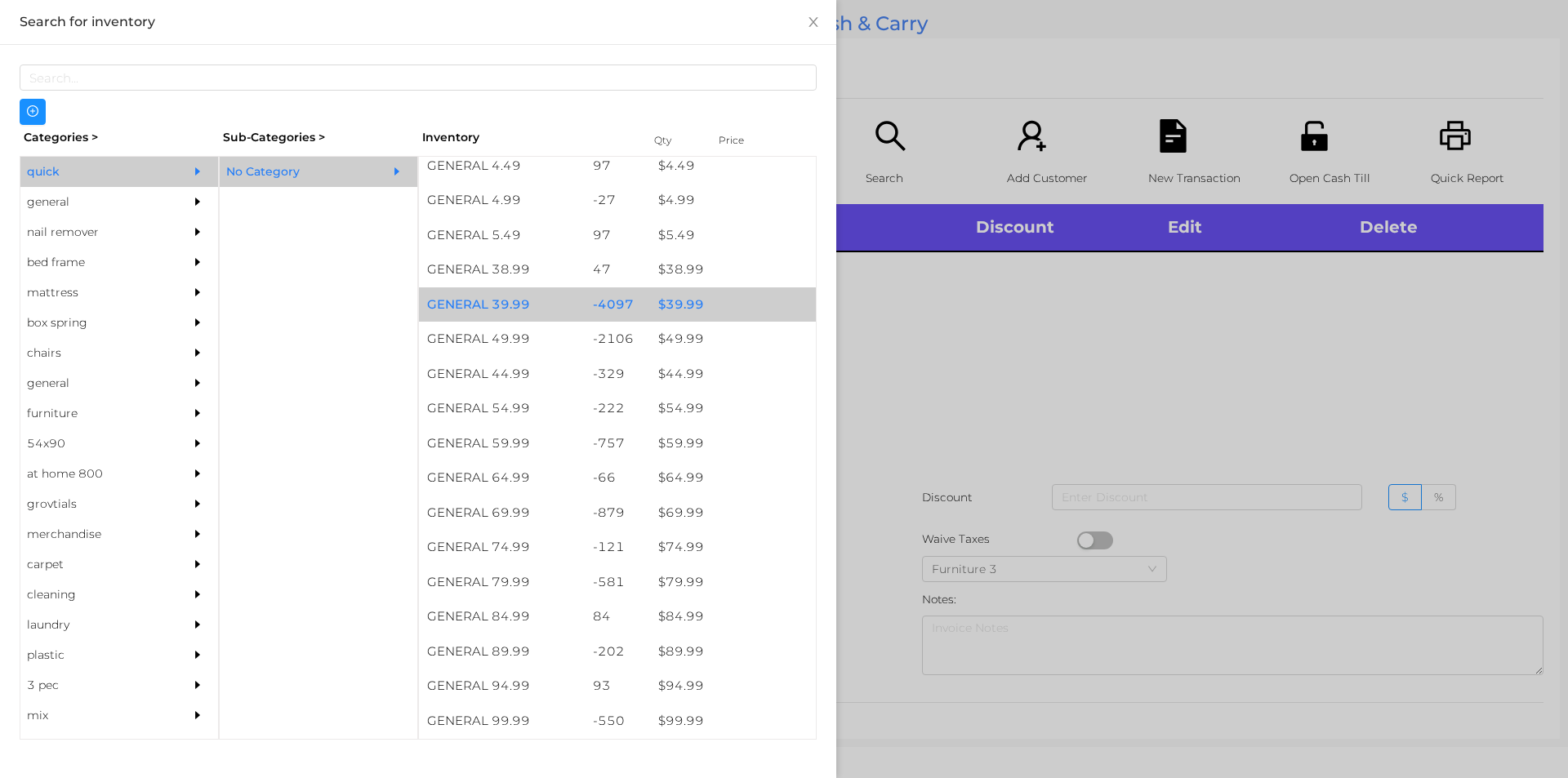
click at [687, 312] on div "$ 39.99" at bounding box center [733, 305] width 165 height 35
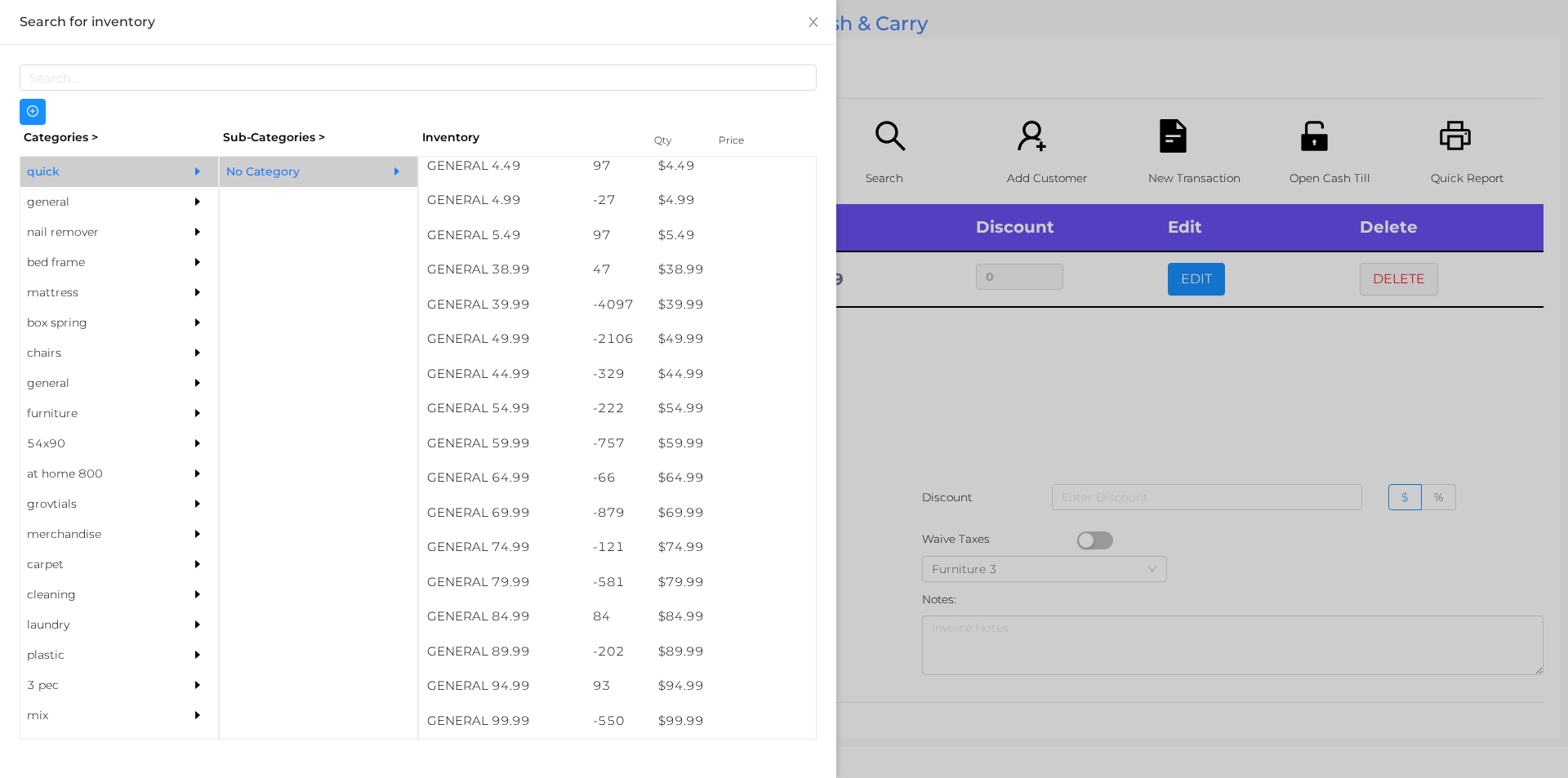
click at [1015, 394] on div at bounding box center [784, 389] width 1568 height 778
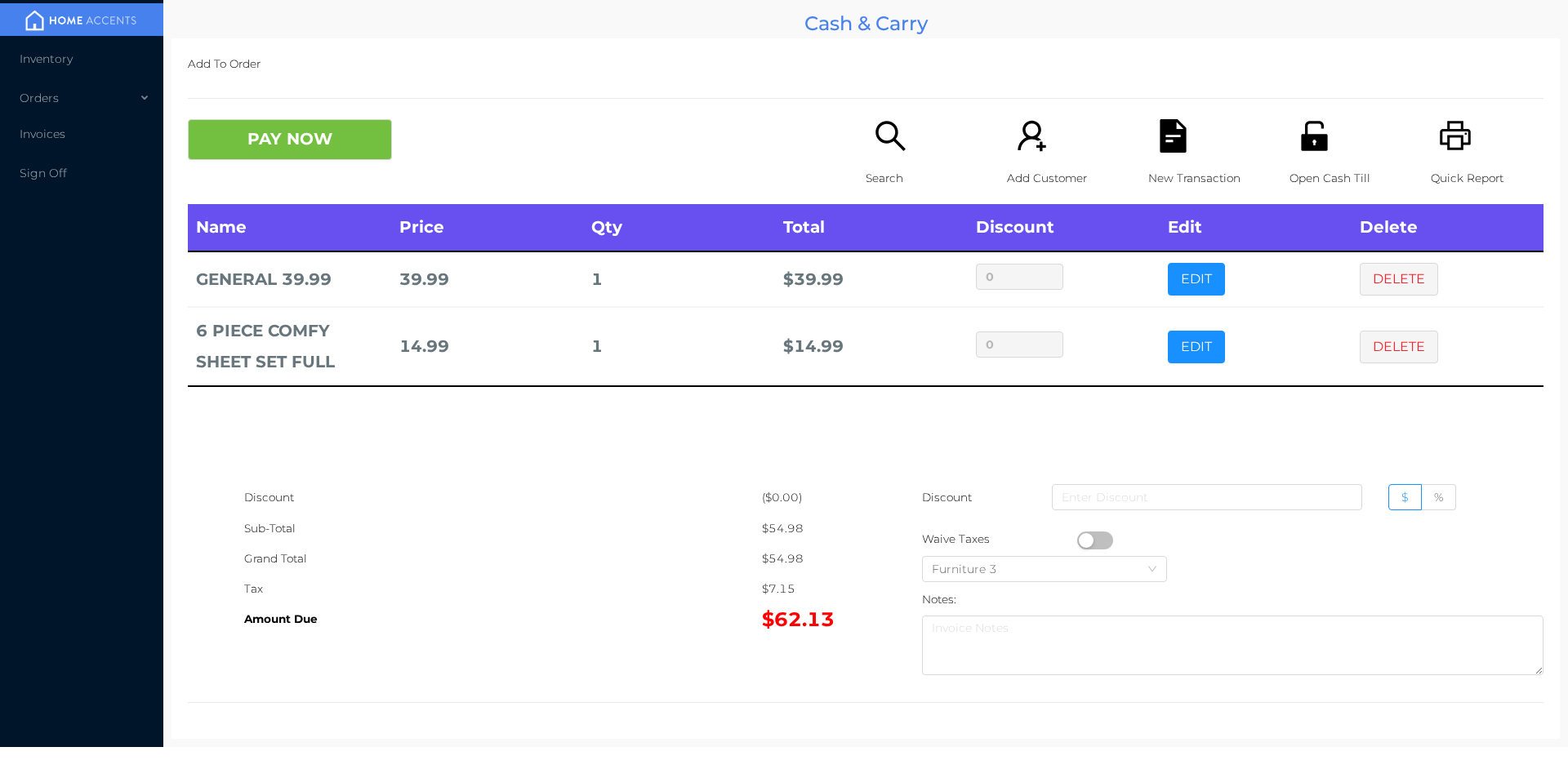
click at [1307, 161] on div "Open Cash Till" at bounding box center [1346, 162] width 113 height 85
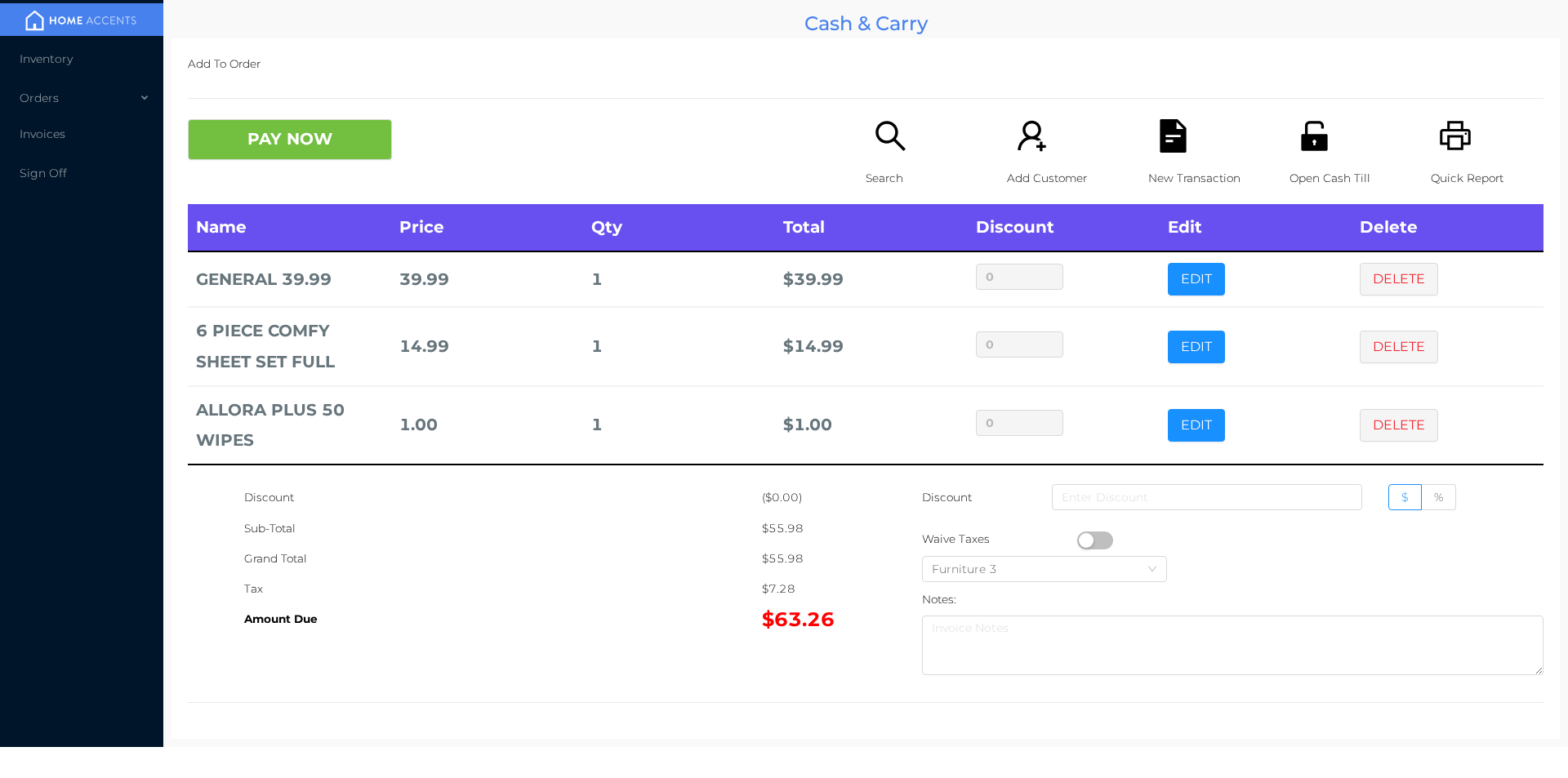
click at [884, 155] on div "Search" at bounding box center [922, 162] width 113 height 85
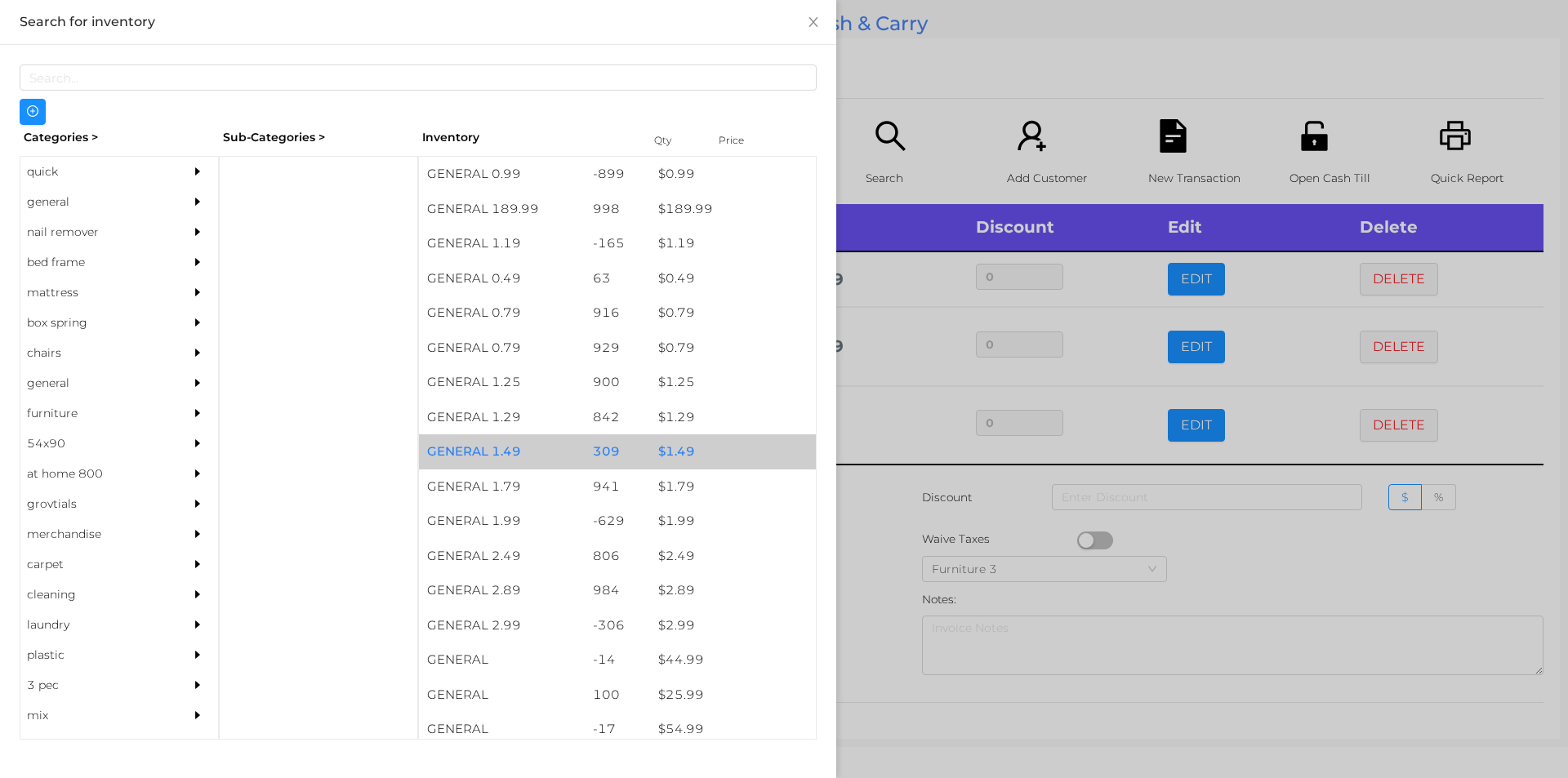
click at [675, 454] on div "$ 1.49" at bounding box center [733, 452] width 165 height 35
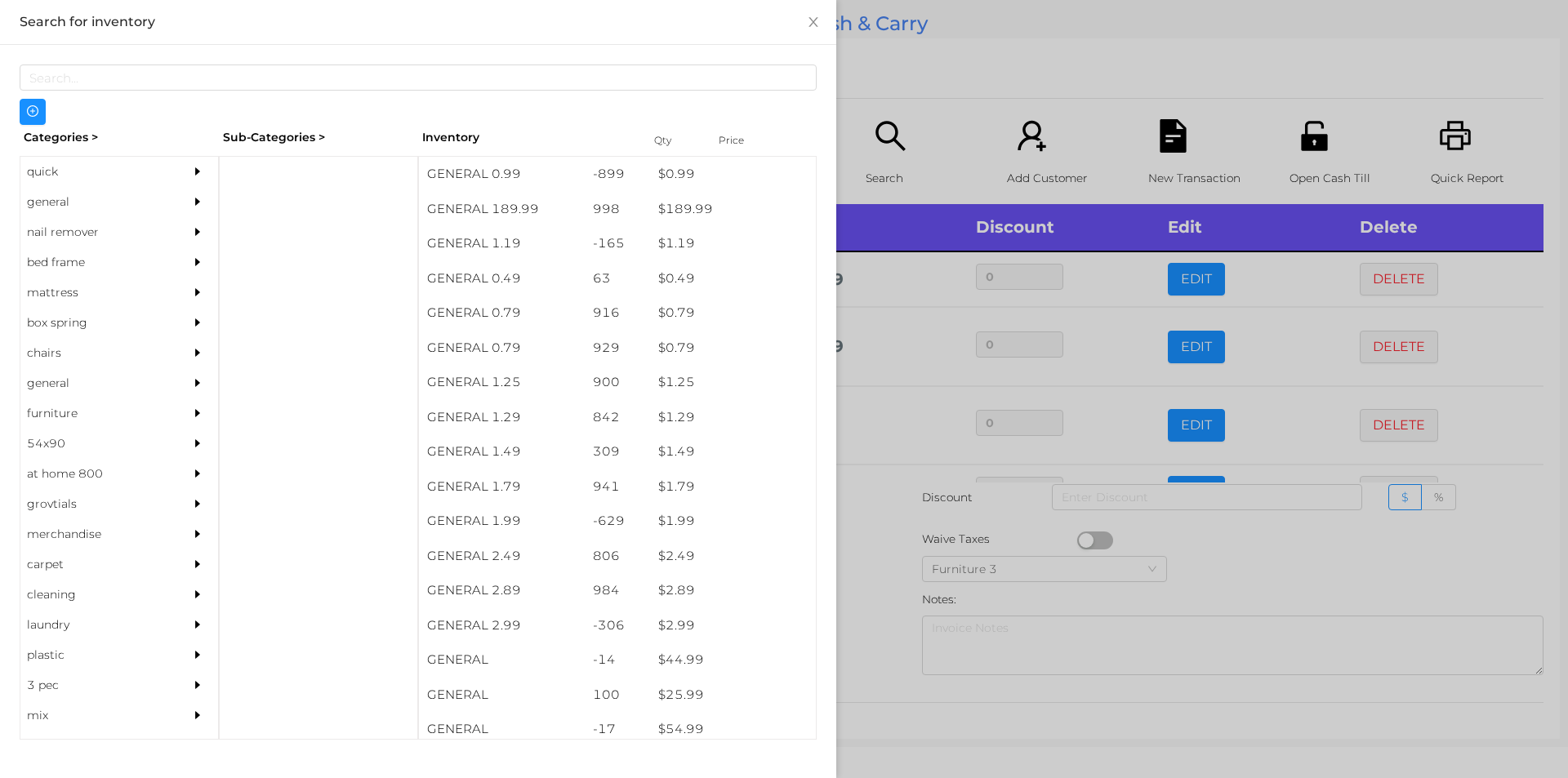
click at [847, 564] on div at bounding box center [784, 389] width 1568 height 778
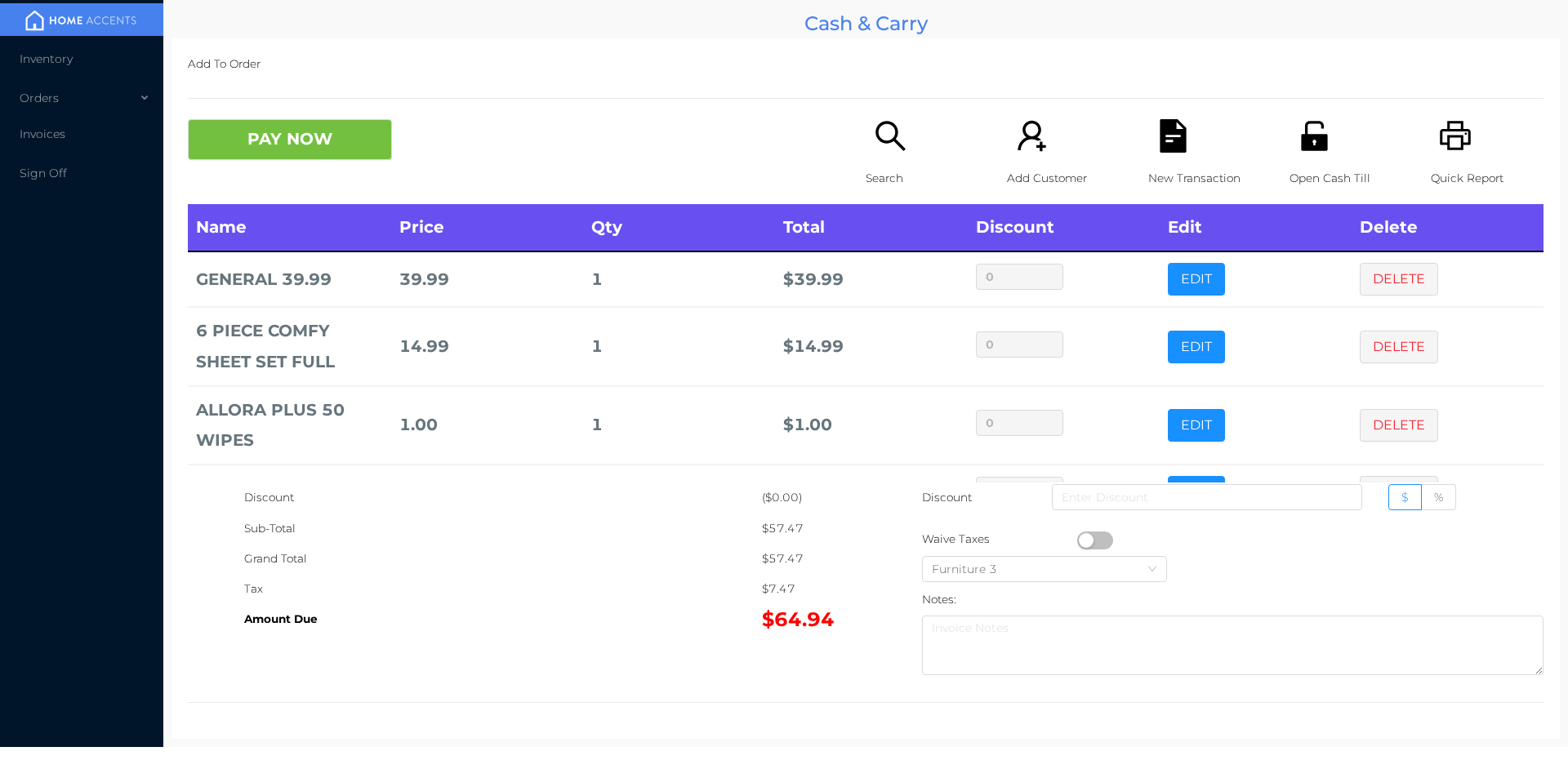
scroll to position [54, 0]
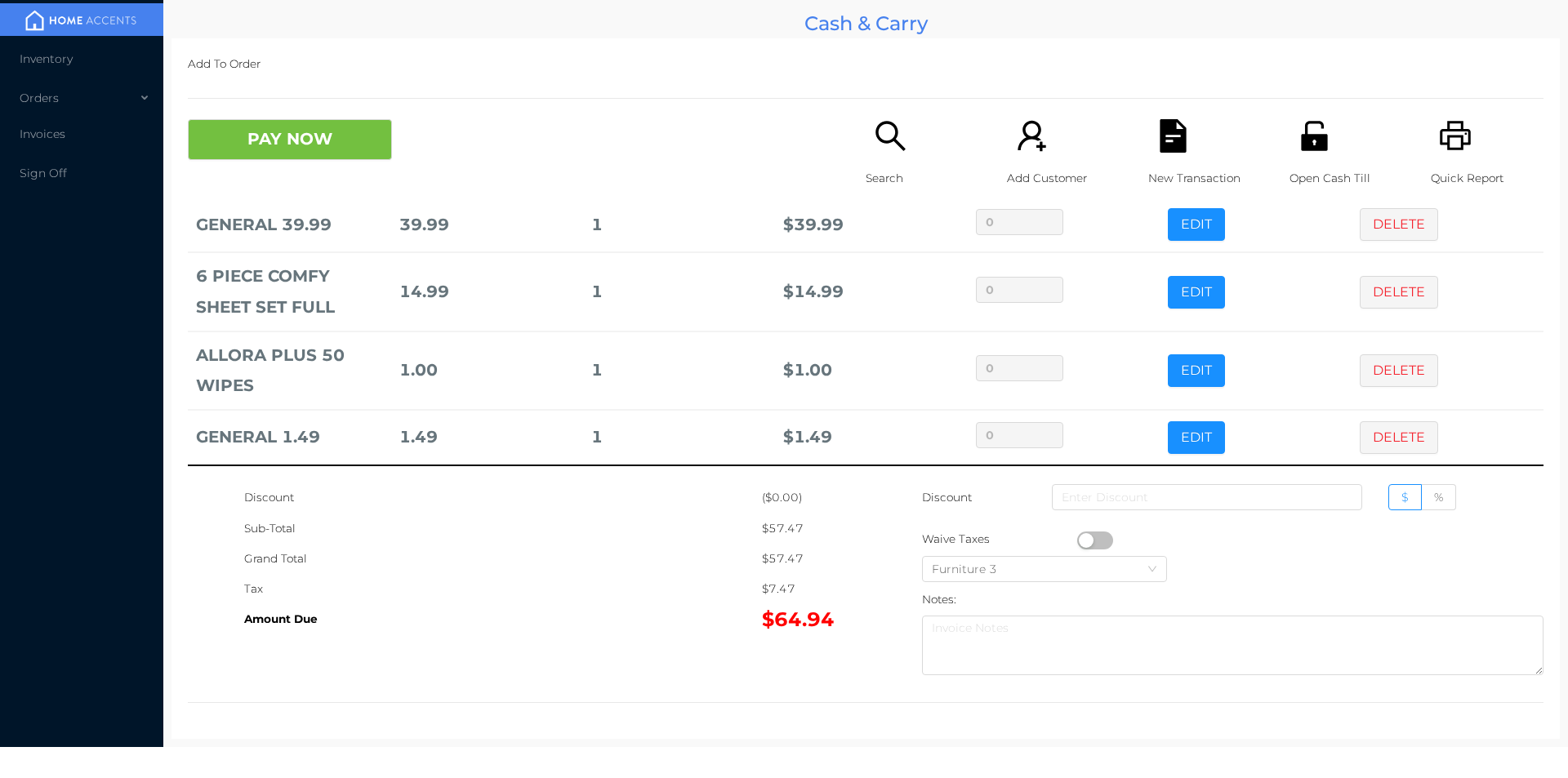
click at [1179, 435] on button "EDIT" at bounding box center [1196, 437] width 57 height 33
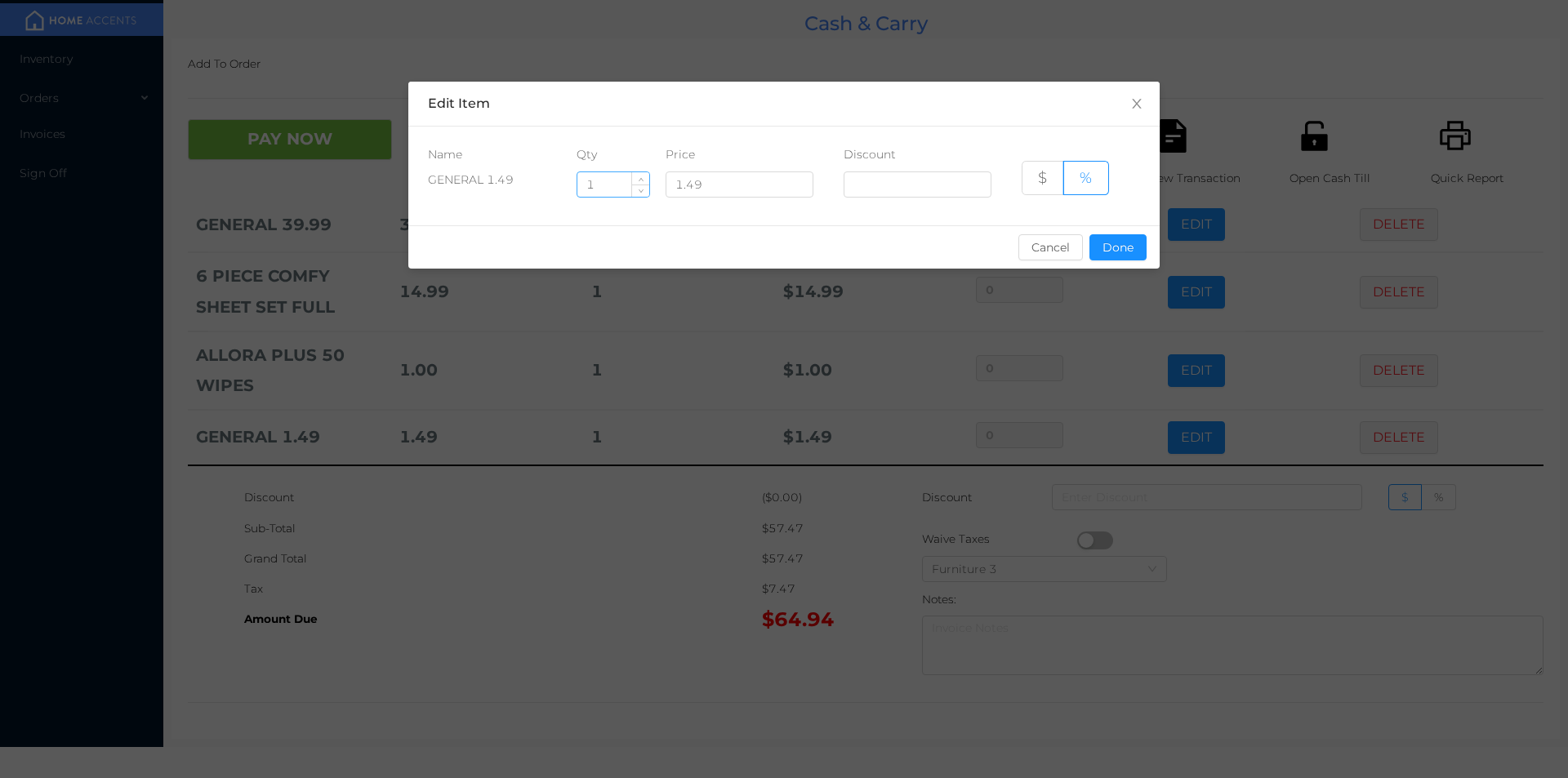
click at [595, 181] on input "1" at bounding box center [613, 184] width 72 height 24
type input "14"
click at [1108, 255] on button "Done" at bounding box center [1117, 247] width 57 height 26
type input "0%"
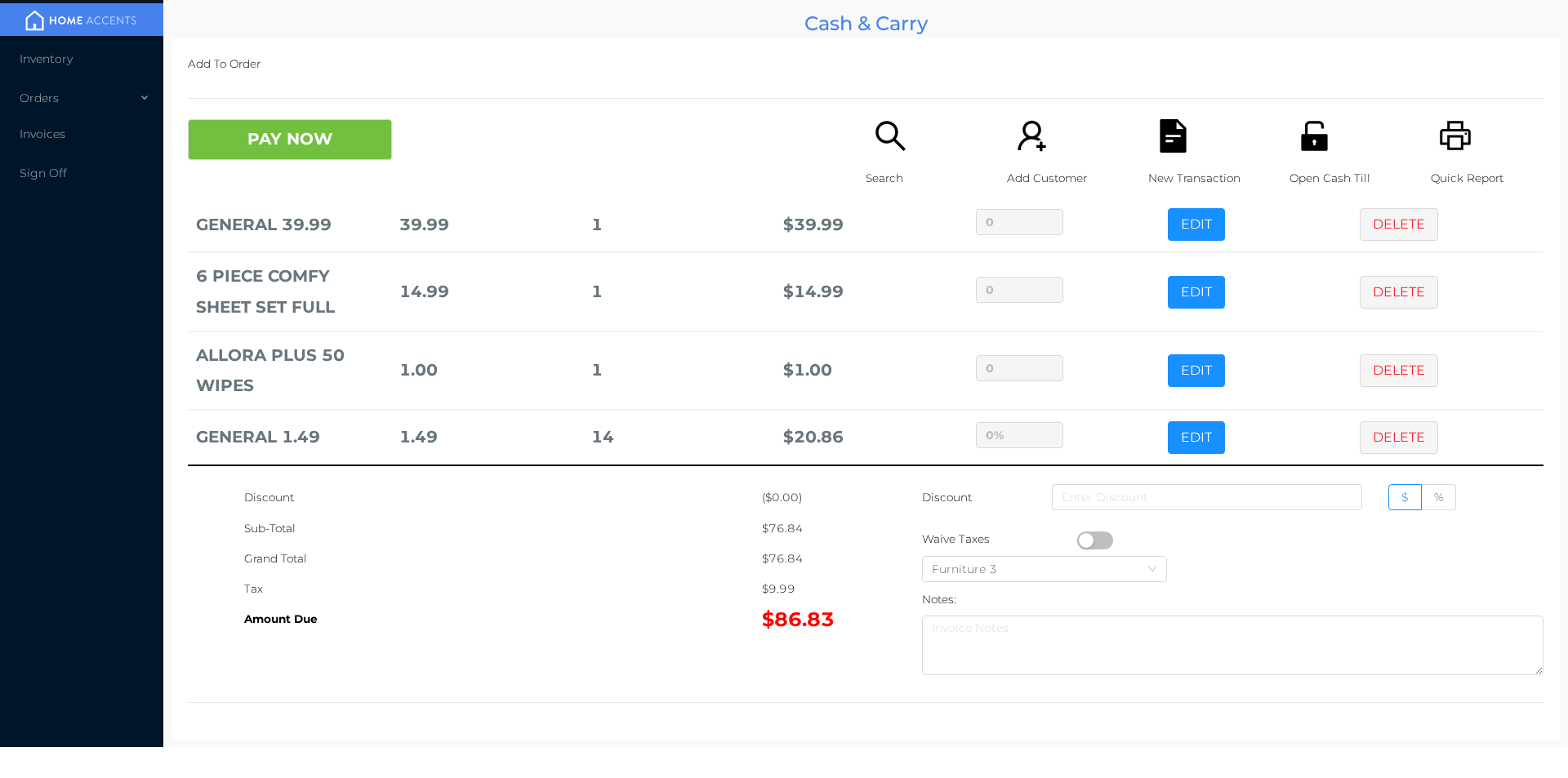
click at [663, 516] on div "Sub-Total" at bounding box center [502, 529] width 517 height 30
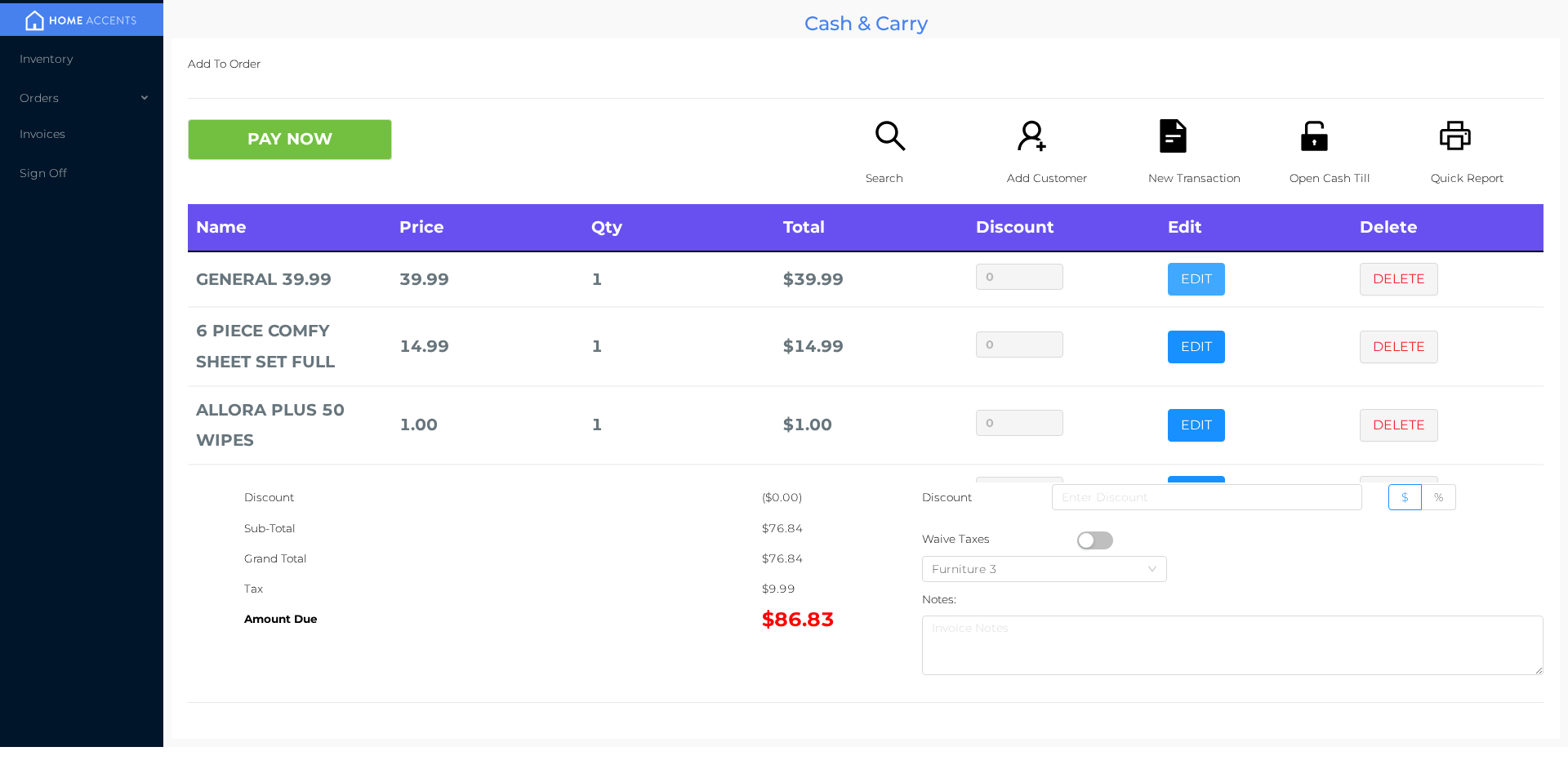
click at [1195, 277] on button "EDIT" at bounding box center [1196, 279] width 57 height 33
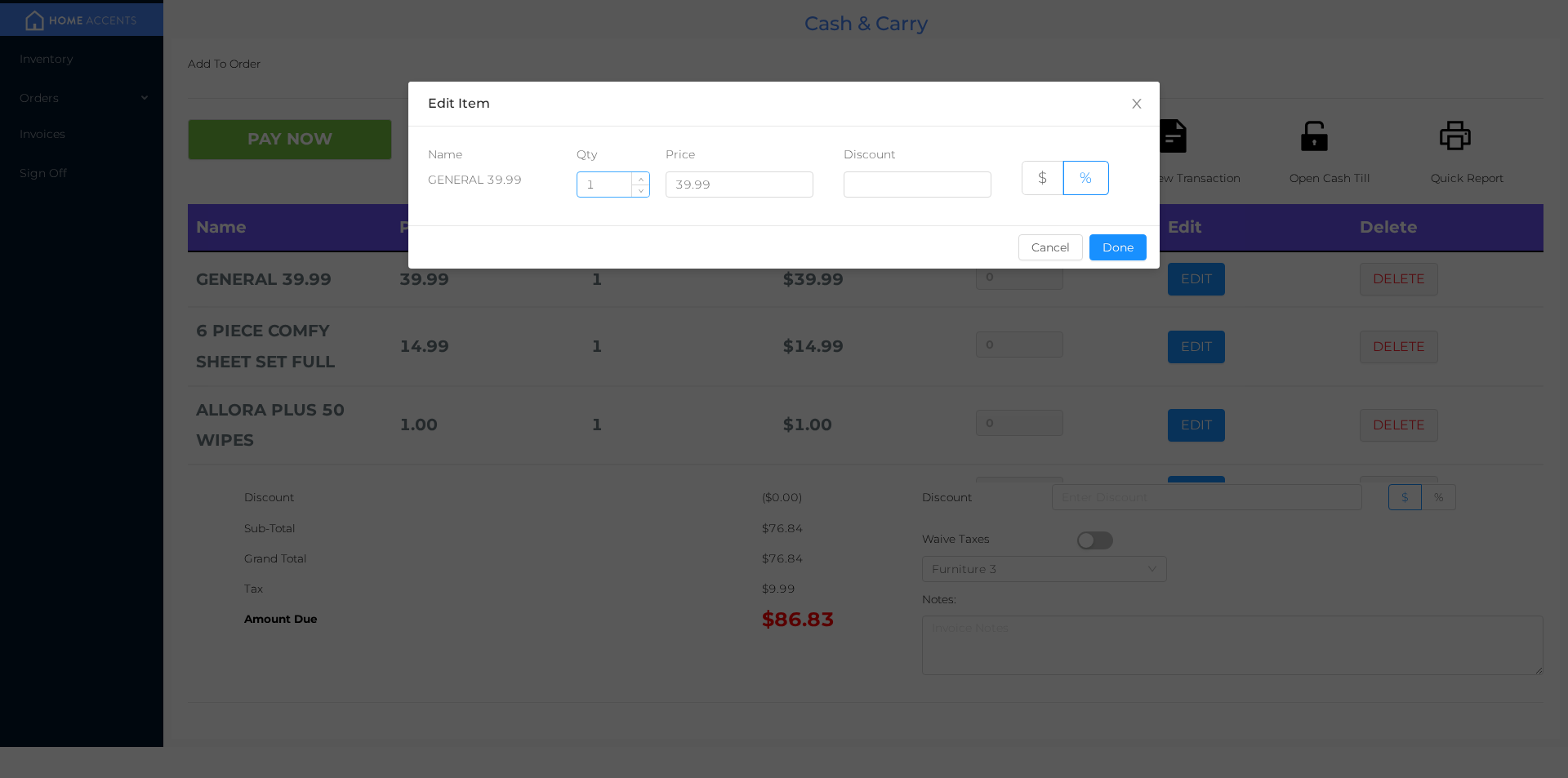
click at [625, 186] on input "1" at bounding box center [613, 184] width 72 height 24
type input "2"
click at [624, 514] on div "sentinelStart Edit Item Name Qty Price Discount GENERAL 39.99 2 39.99 $ % Cance…" at bounding box center [784, 389] width 1568 height 778
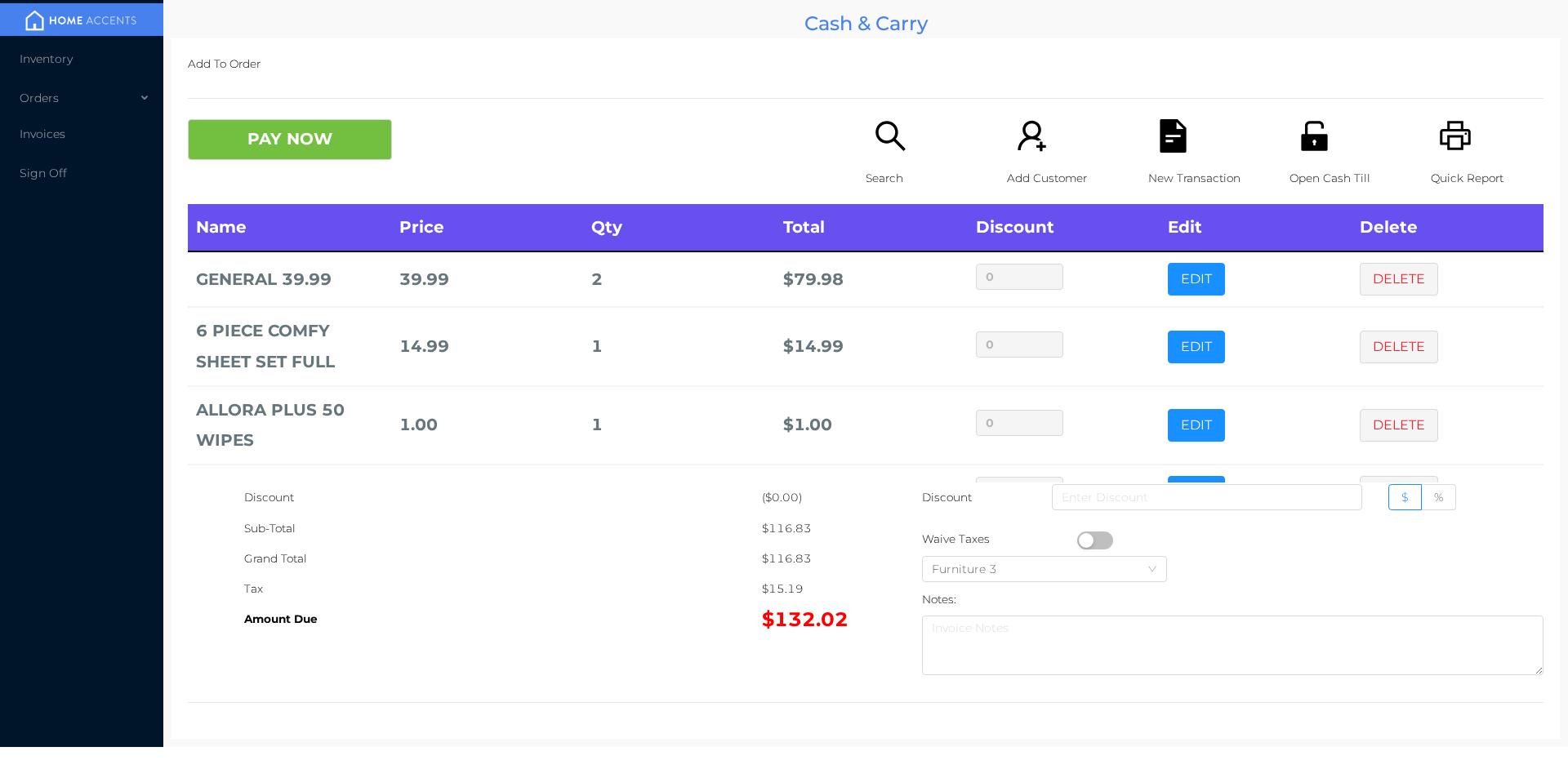
click at [685, 446] on td "1" at bounding box center [680, 425] width 192 height 79
click at [328, 152] on button "PAY NOW" at bounding box center [290, 140] width 204 height 41
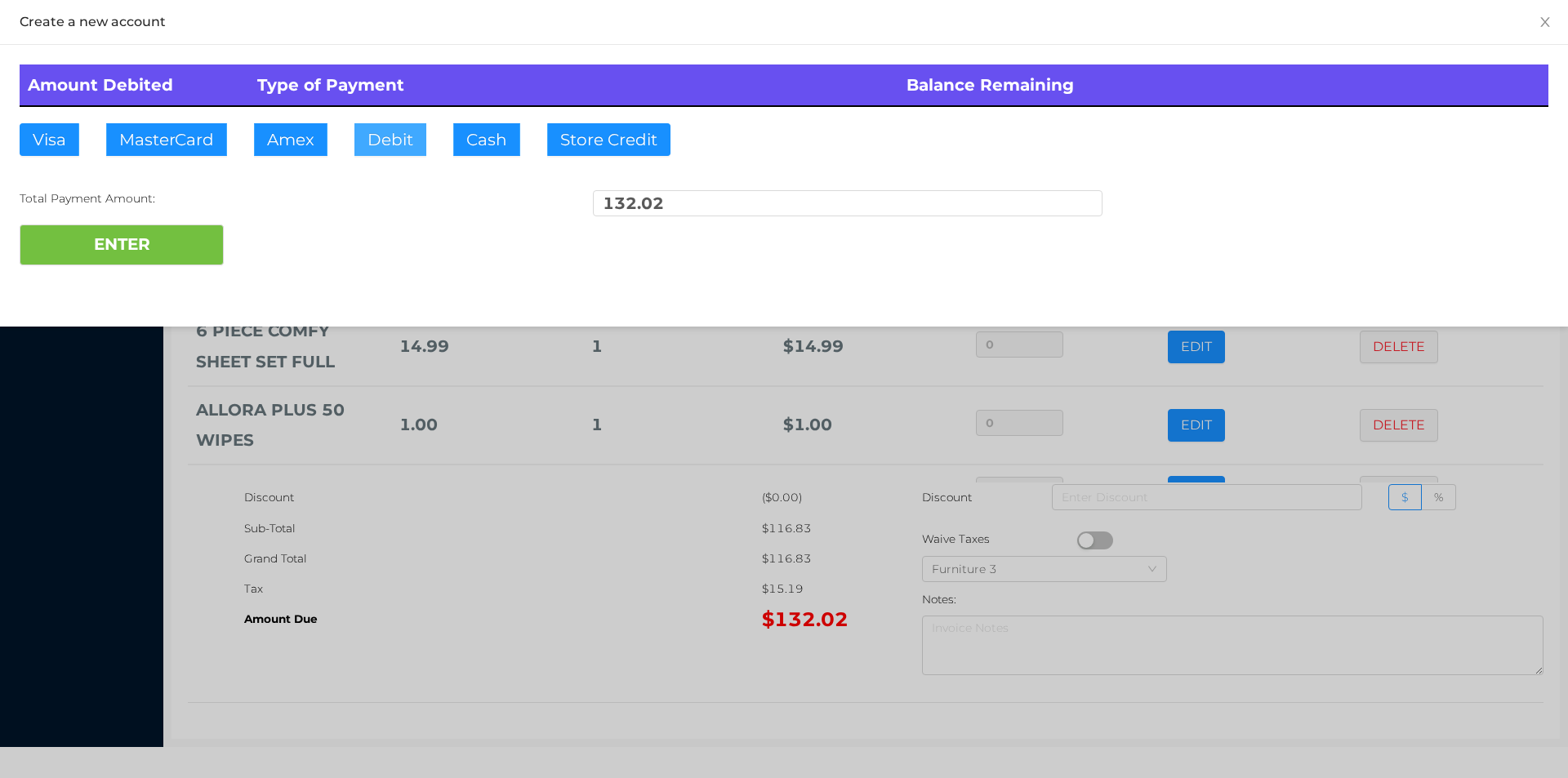
click at [384, 143] on button "Debit" at bounding box center [390, 140] width 72 height 33
click at [195, 239] on button "ENTER" at bounding box center [121, 245] width 204 height 41
type input "0"
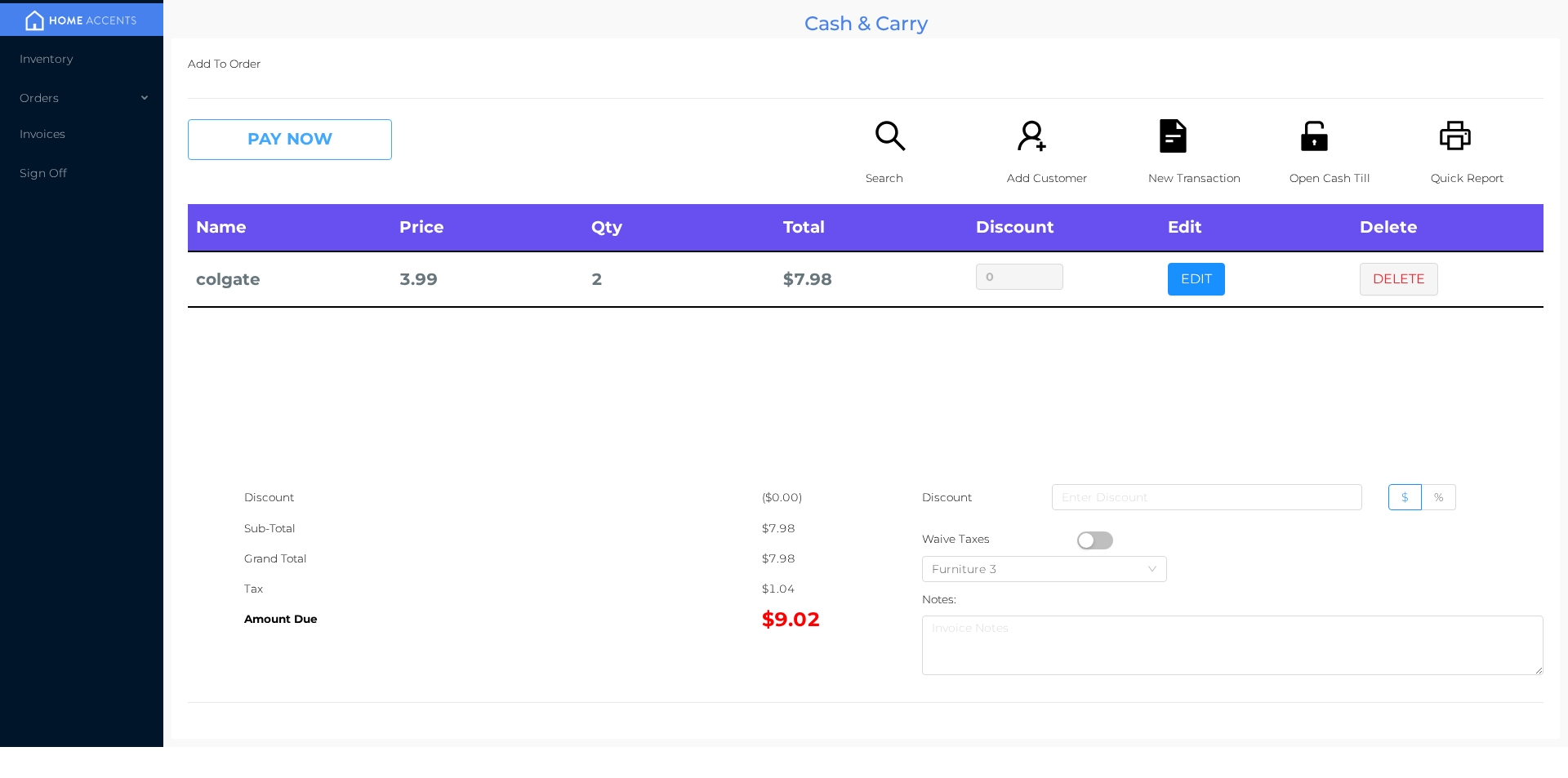
click at [288, 129] on button "PAY NOW" at bounding box center [290, 140] width 204 height 41
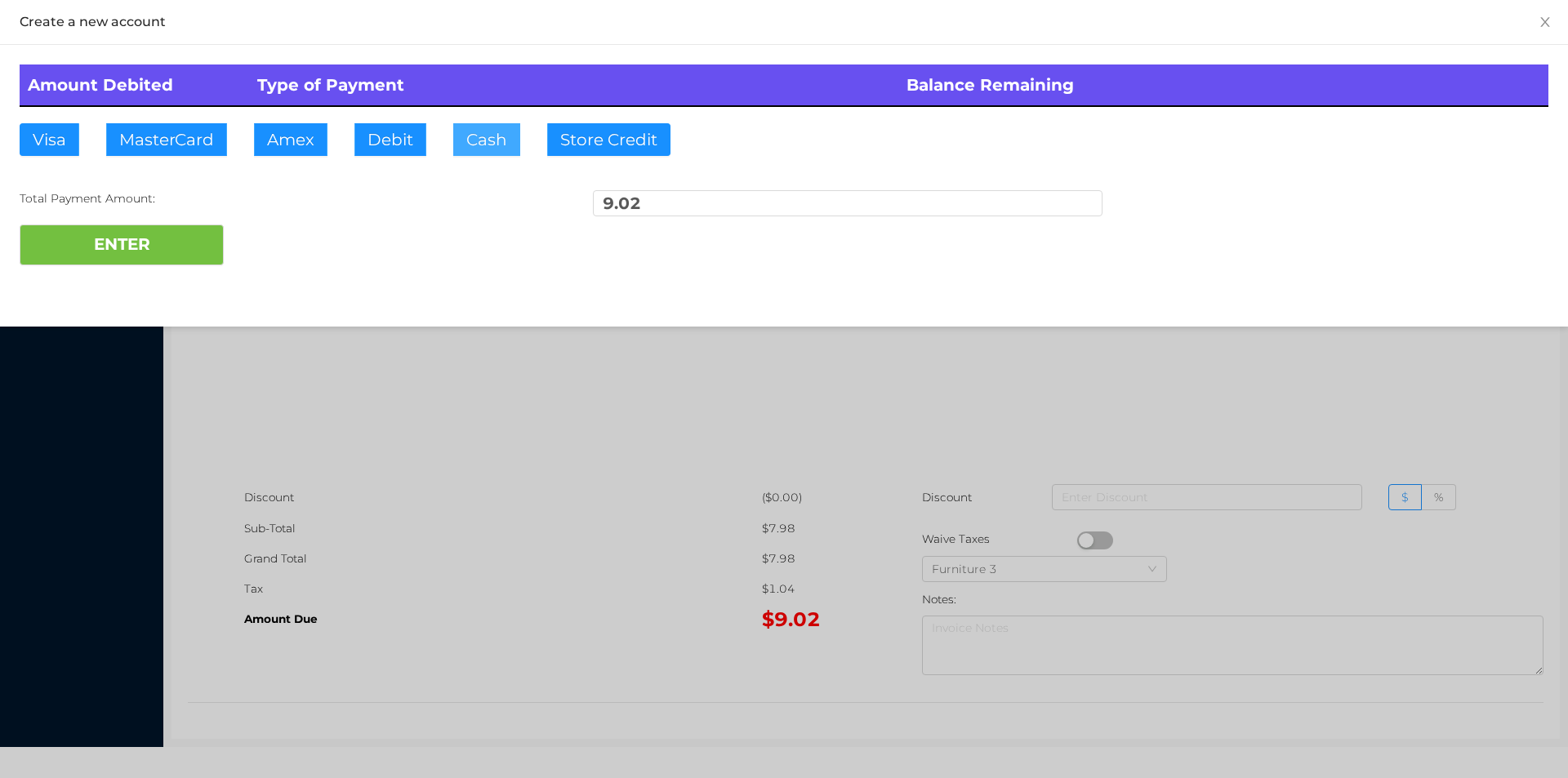
click at [469, 131] on button "Cash" at bounding box center [486, 140] width 67 height 33
click at [177, 255] on button "ENTER" at bounding box center [121, 245] width 204 height 41
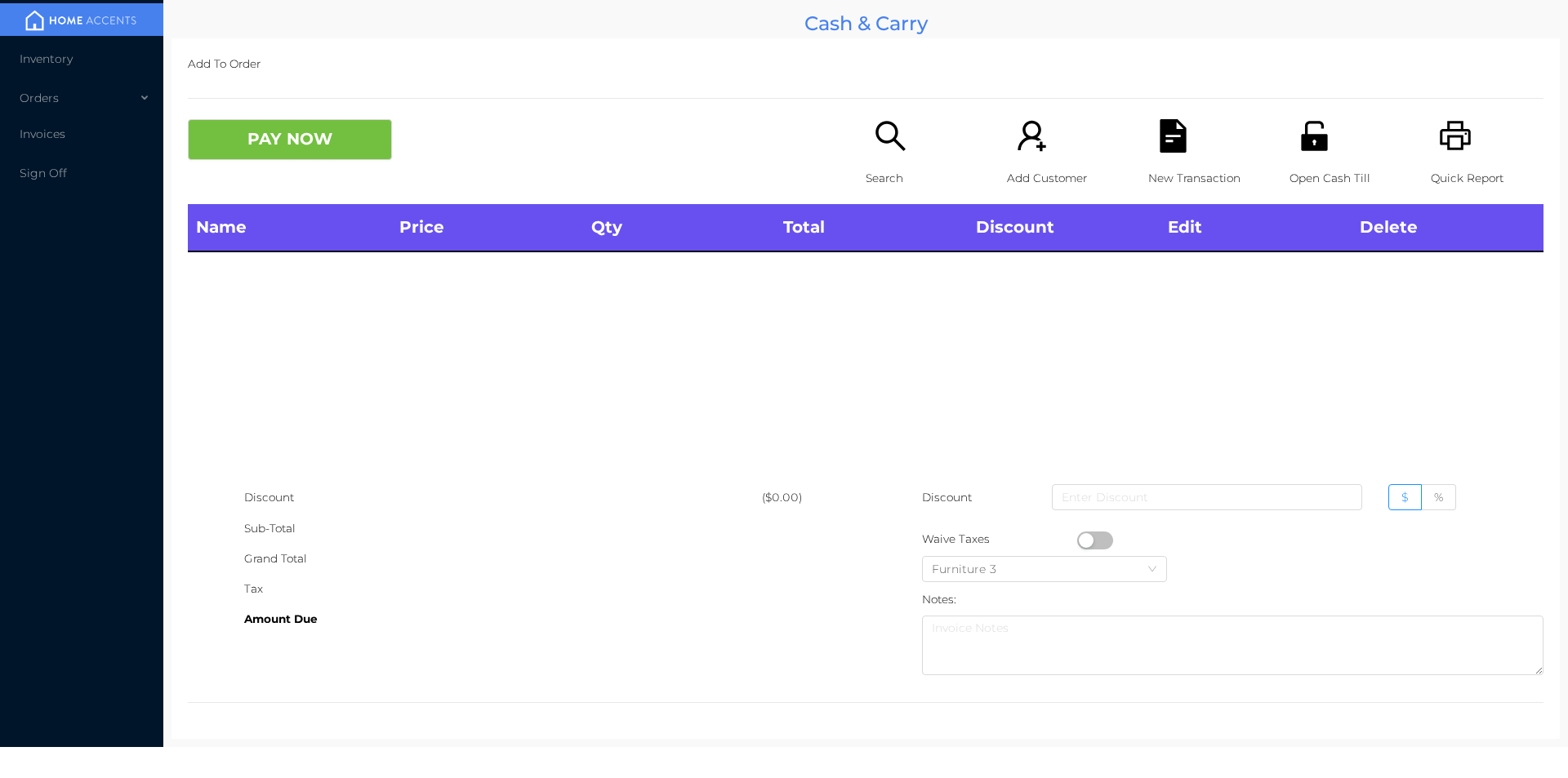
click at [1305, 150] on icon "icon: unlock" at bounding box center [1313, 135] width 26 height 29
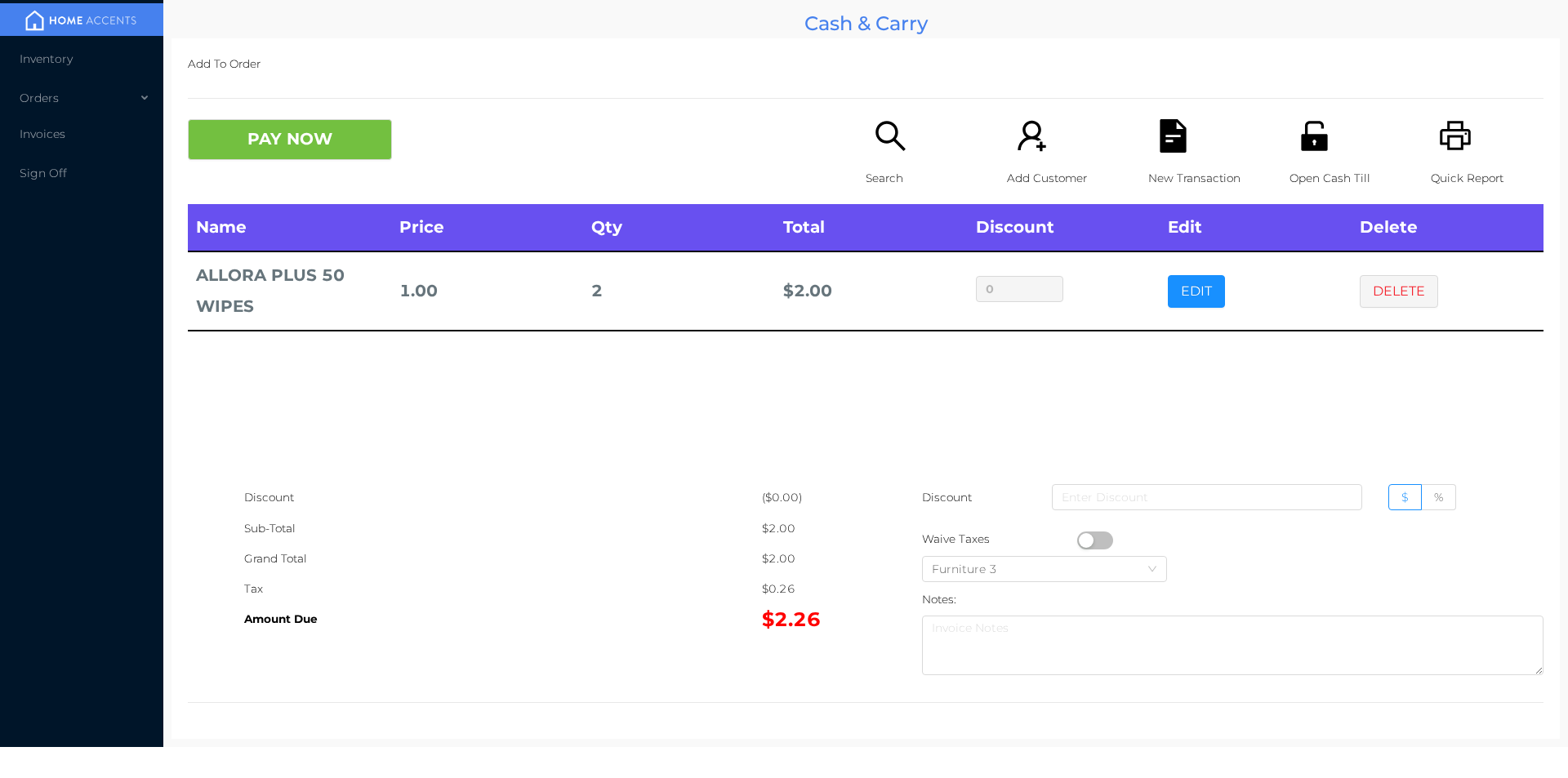
click at [899, 170] on p "Search" at bounding box center [922, 178] width 113 height 30
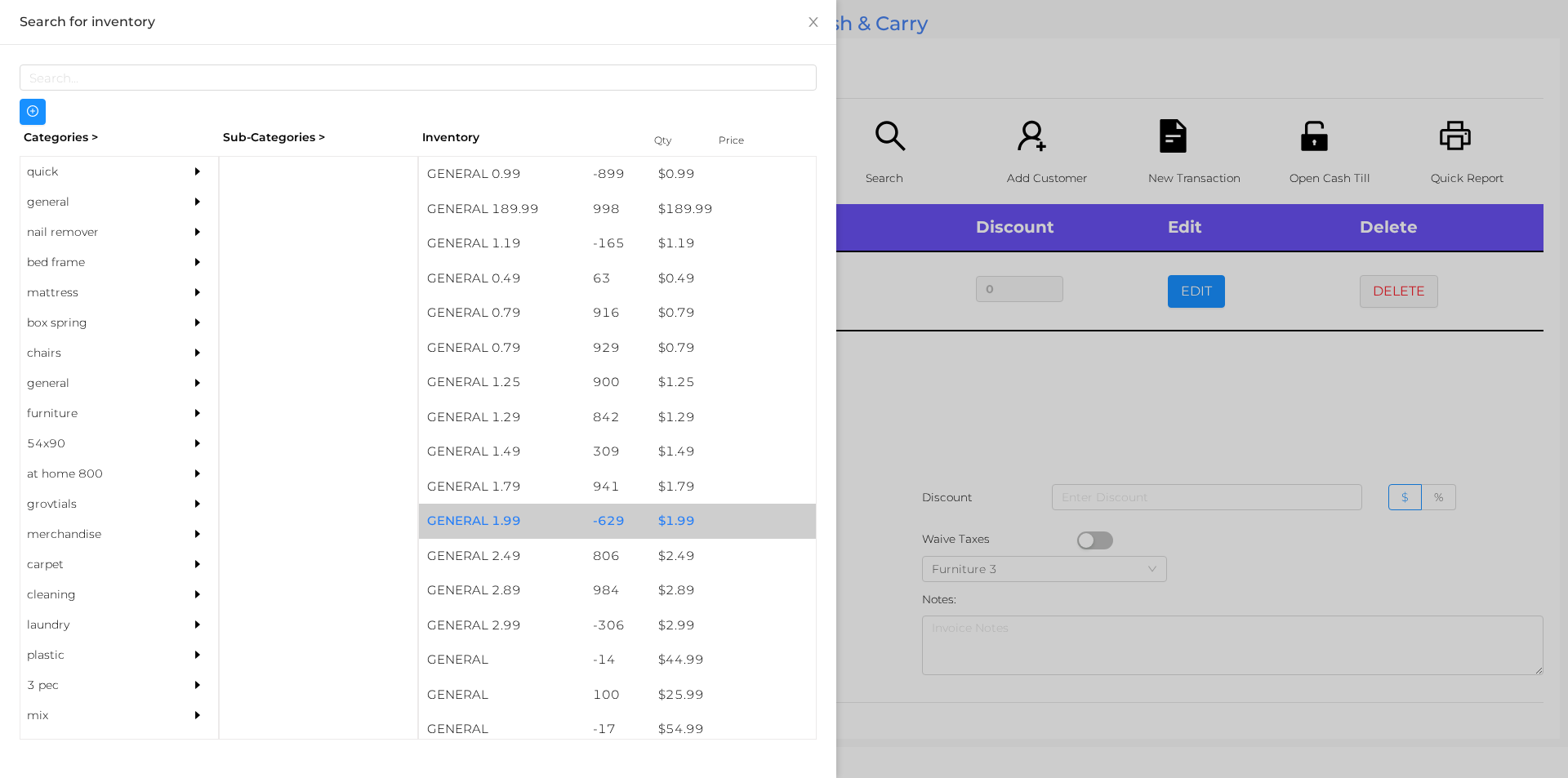
click at [662, 522] on div "$ 1.99" at bounding box center [733, 521] width 165 height 35
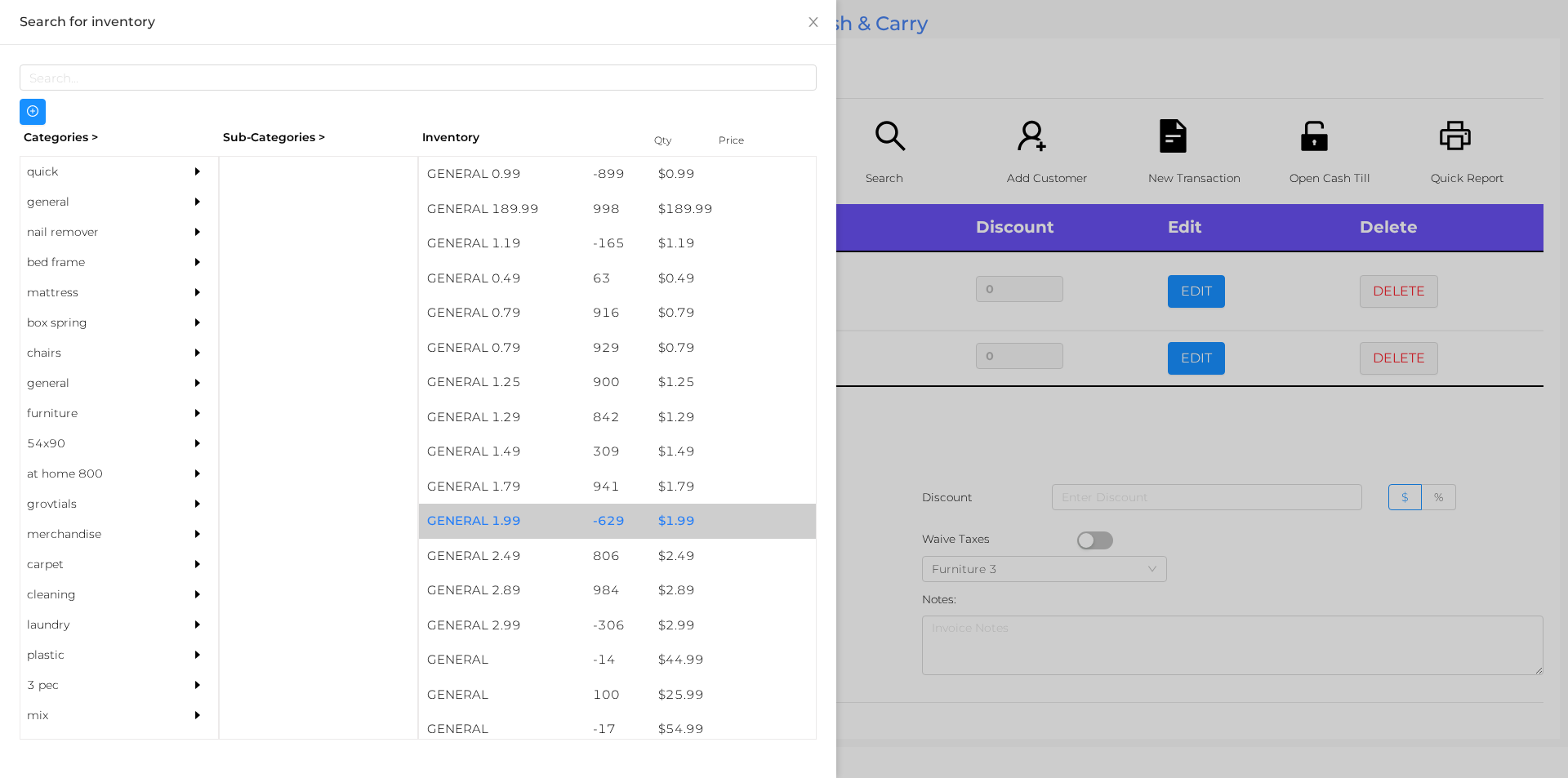
click at [668, 518] on div "$ 1.99" at bounding box center [733, 521] width 165 height 35
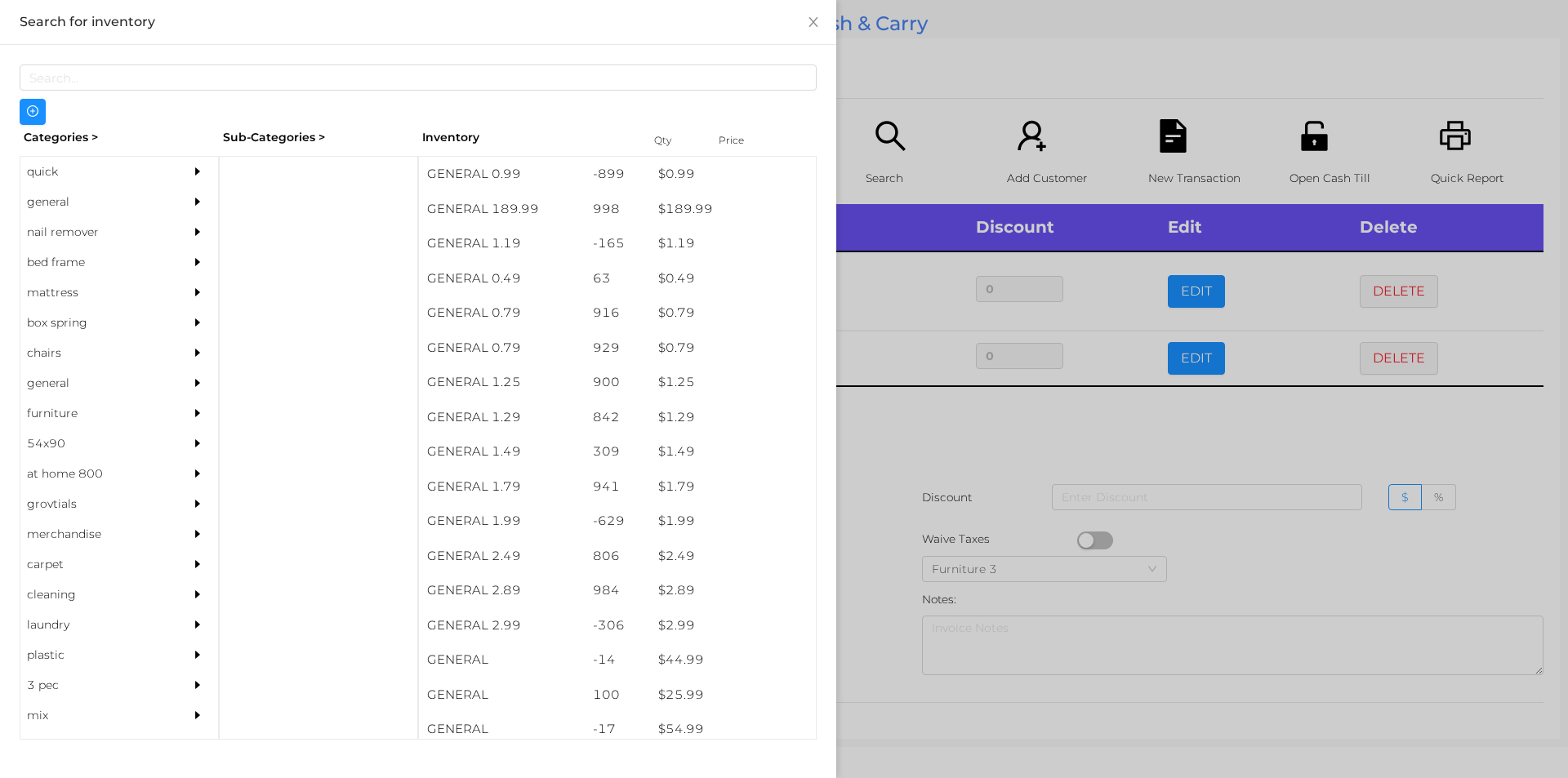
click at [869, 474] on div at bounding box center [784, 389] width 1568 height 778
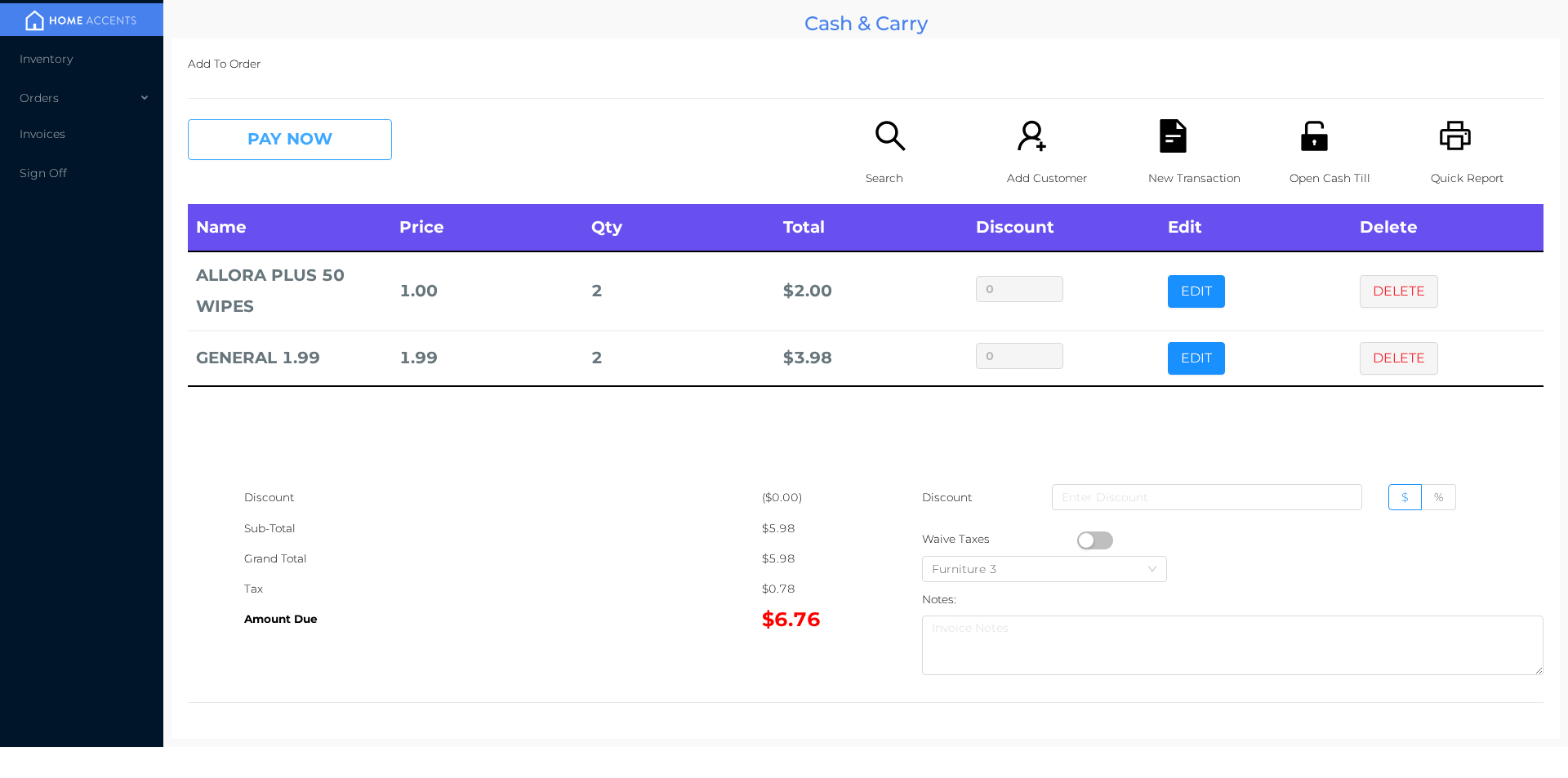
click at [323, 135] on button "PAY NOW" at bounding box center [290, 140] width 204 height 41
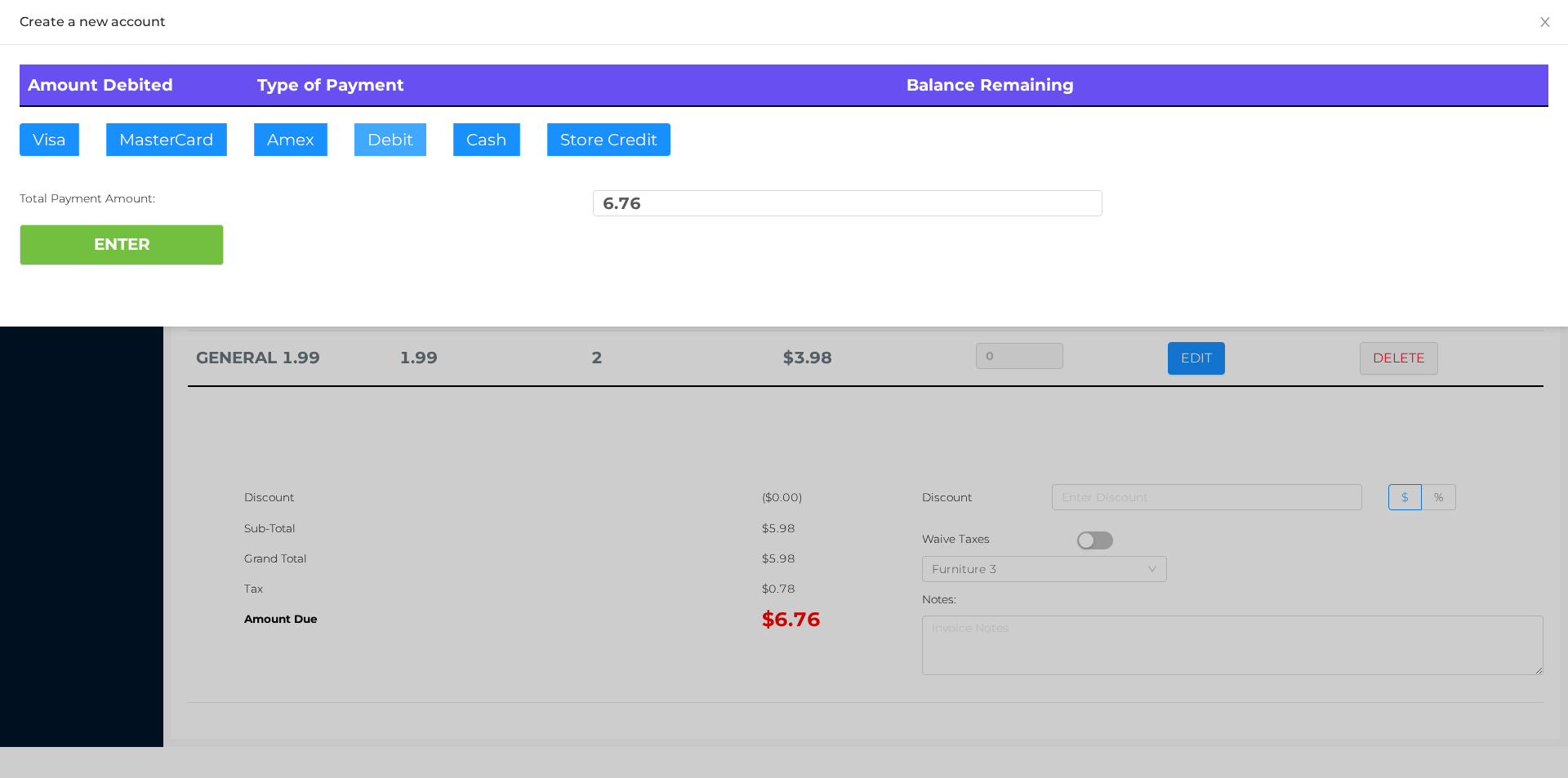
click at [392, 136] on button "Debit" at bounding box center [390, 140] width 72 height 33
click at [165, 248] on button "ENTER" at bounding box center [121, 245] width 204 height 41
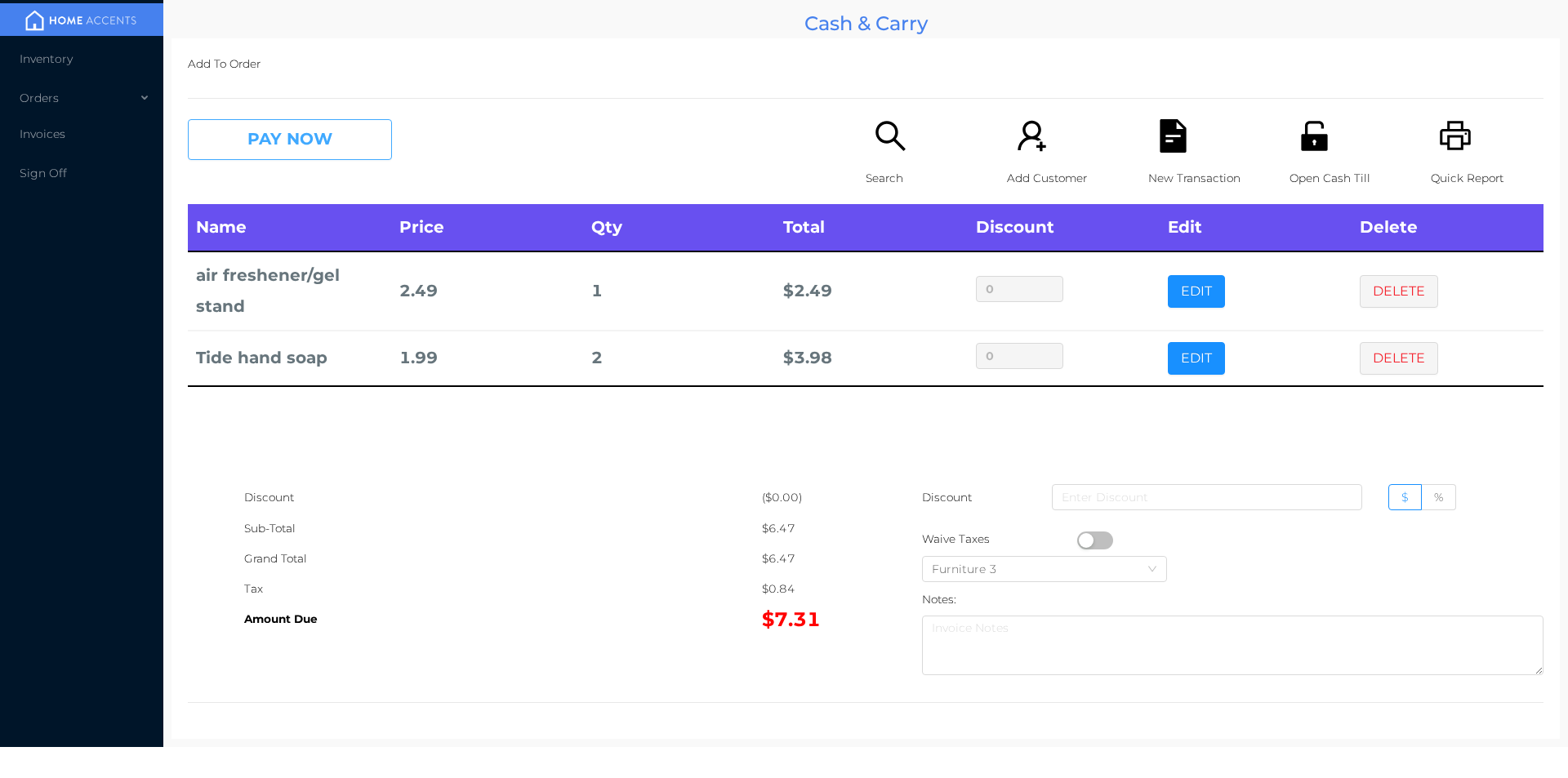
click at [293, 135] on button "PAY NOW" at bounding box center [290, 140] width 204 height 41
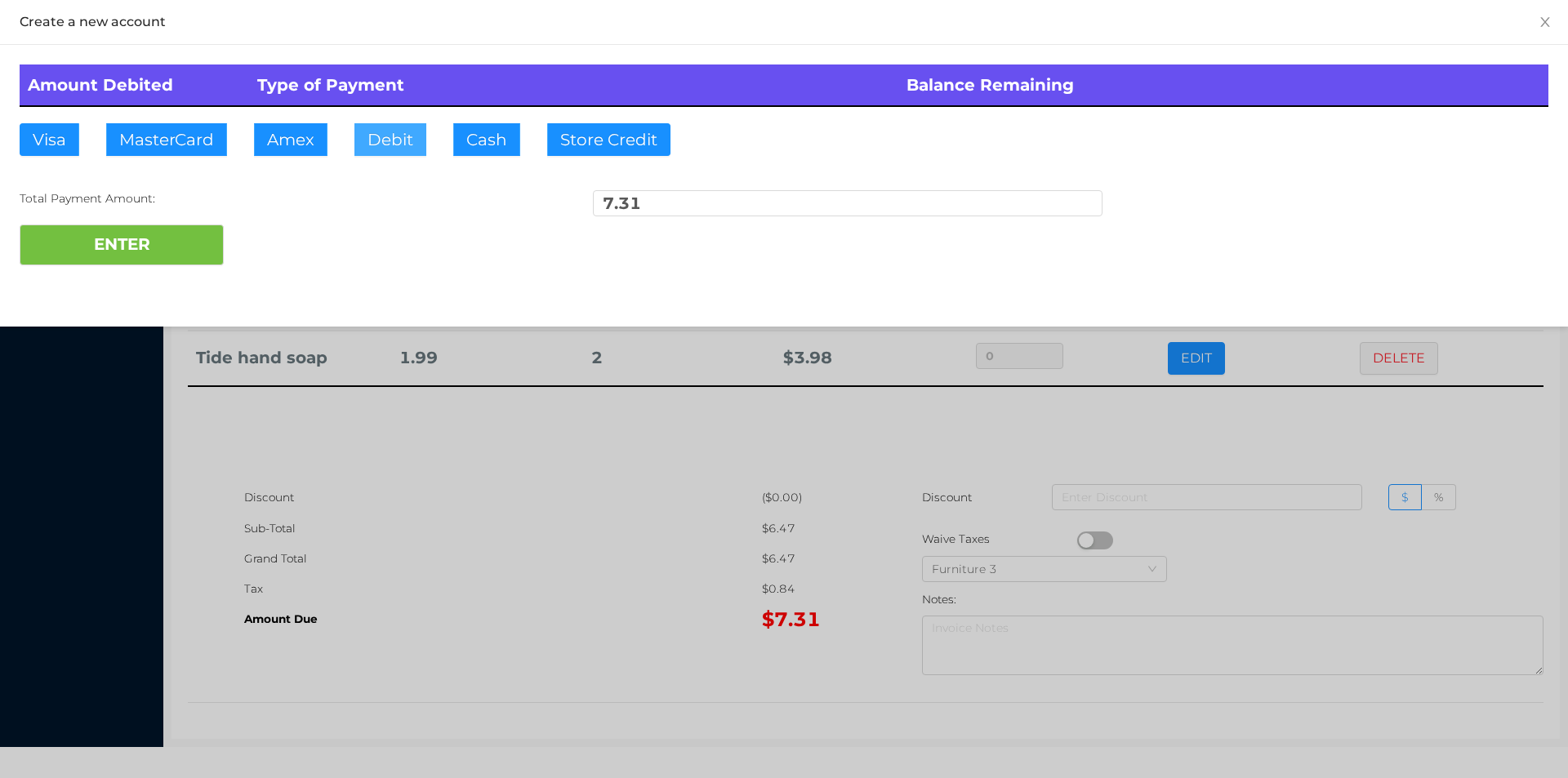
click at [389, 136] on button "Debit" at bounding box center [390, 140] width 72 height 33
click at [191, 252] on button "ENTER" at bounding box center [121, 245] width 204 height 41
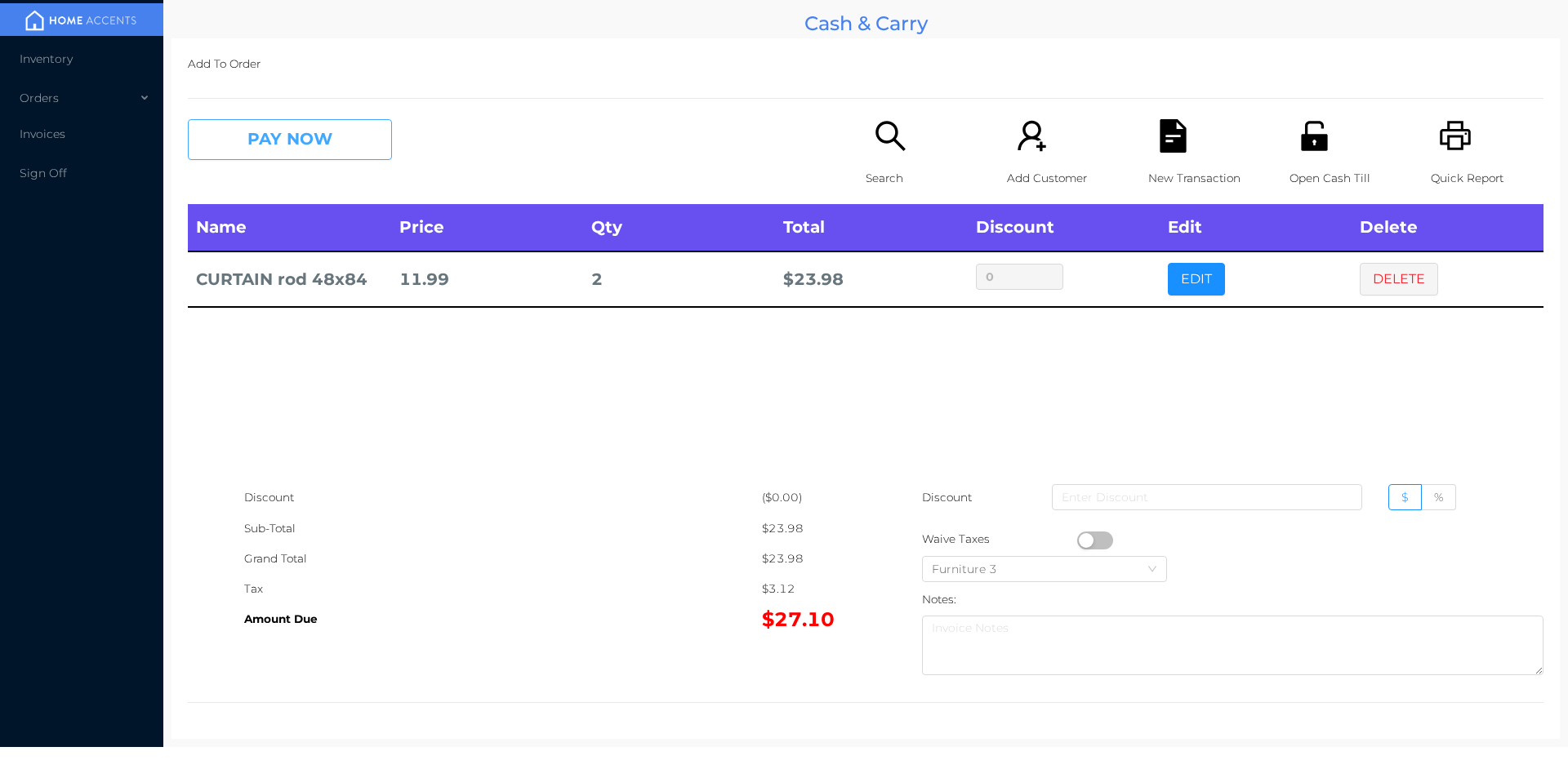
click at [362, 155] on button "PAY NOW" at bounding box center [290, 140] width 204 height 41
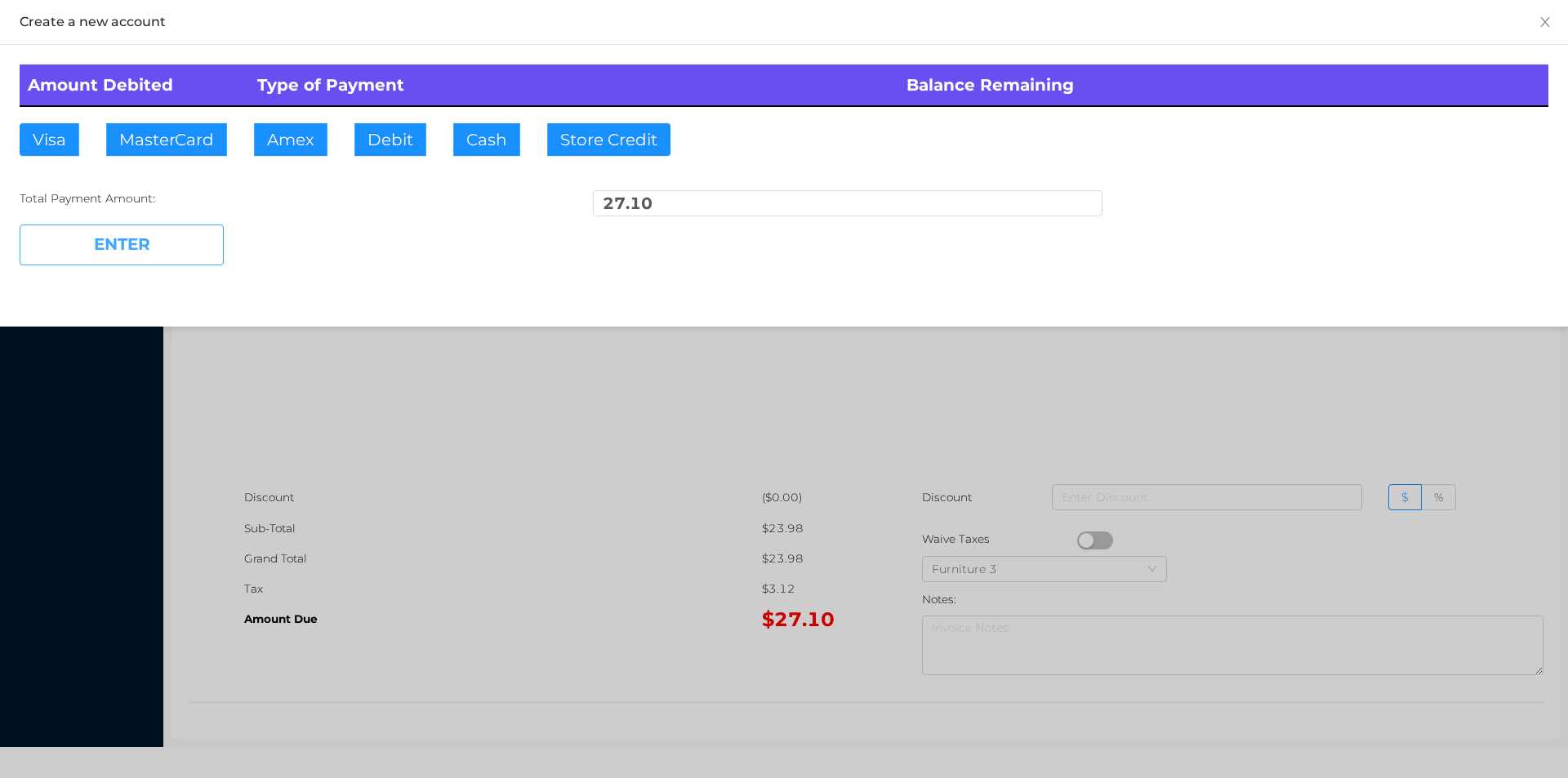
click at [182, 244] on button "ENTER" at bounding box center [121, 245] width 204 height 41
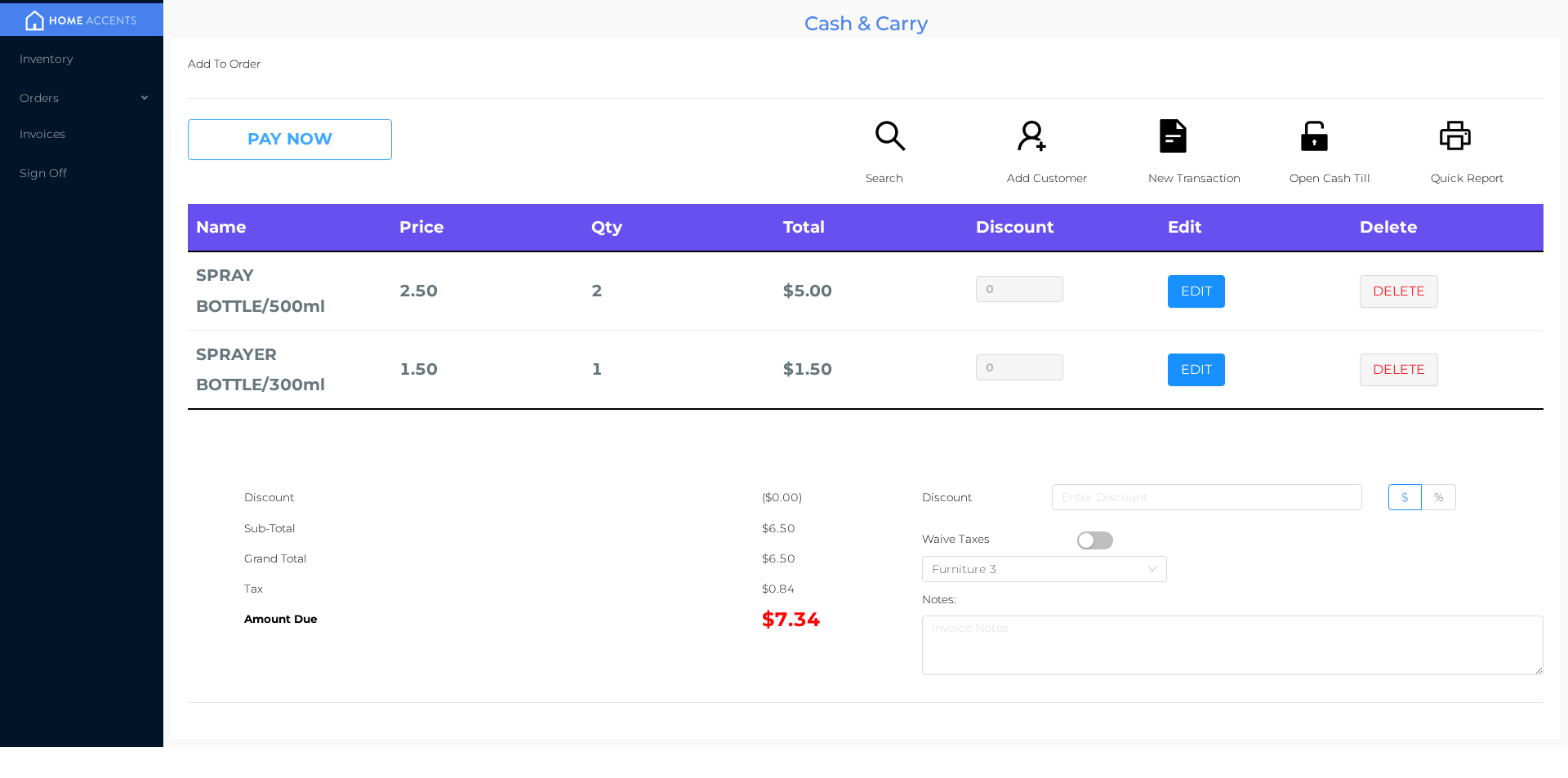
click at [256, 155] on button "PAY NOW" at bounding box center [290, 140] width 204 height 41
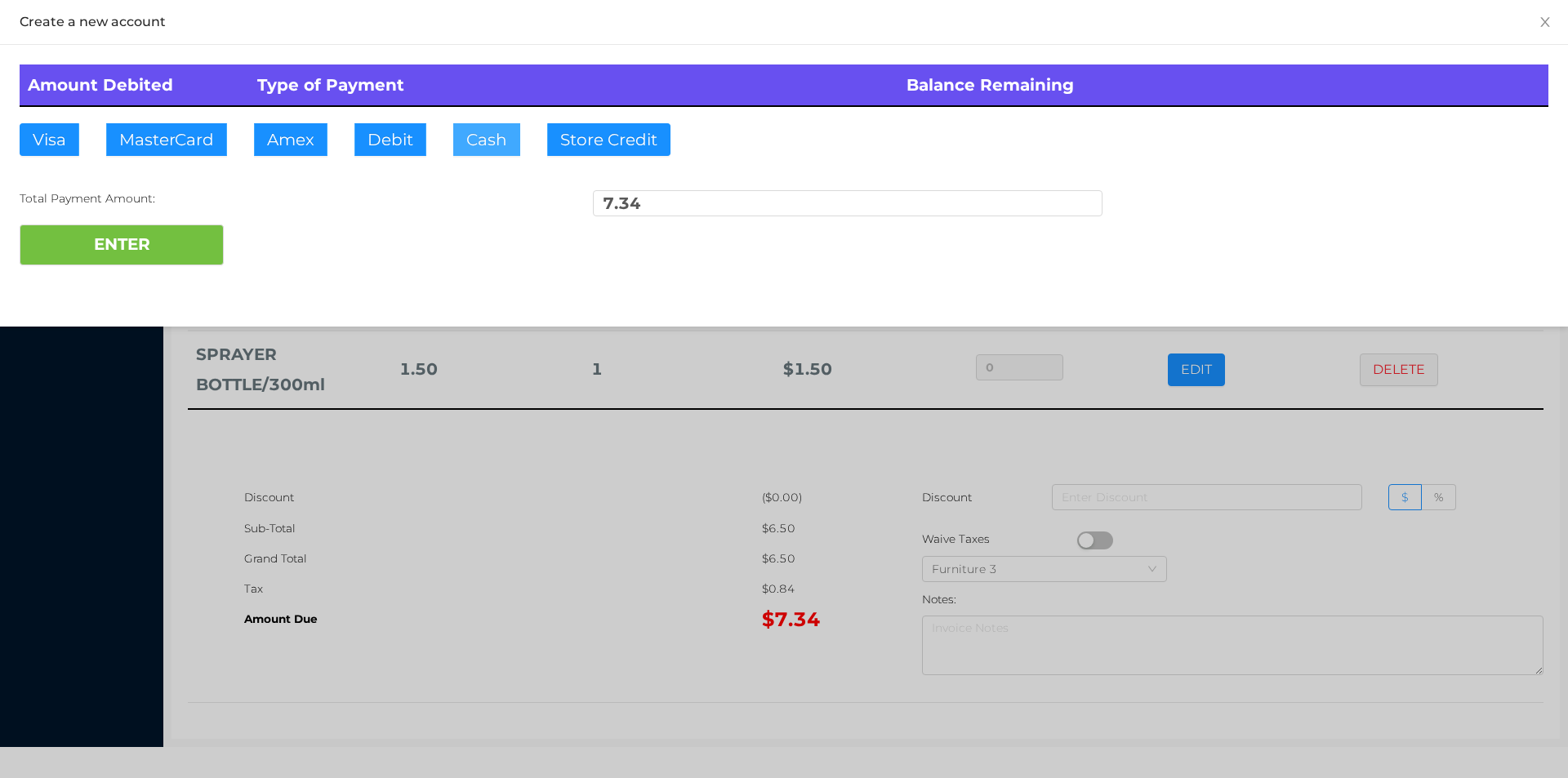
click at [488, 145] on button "Cash" at bounding box center [486, 140] width 67 height 33
type input "50."
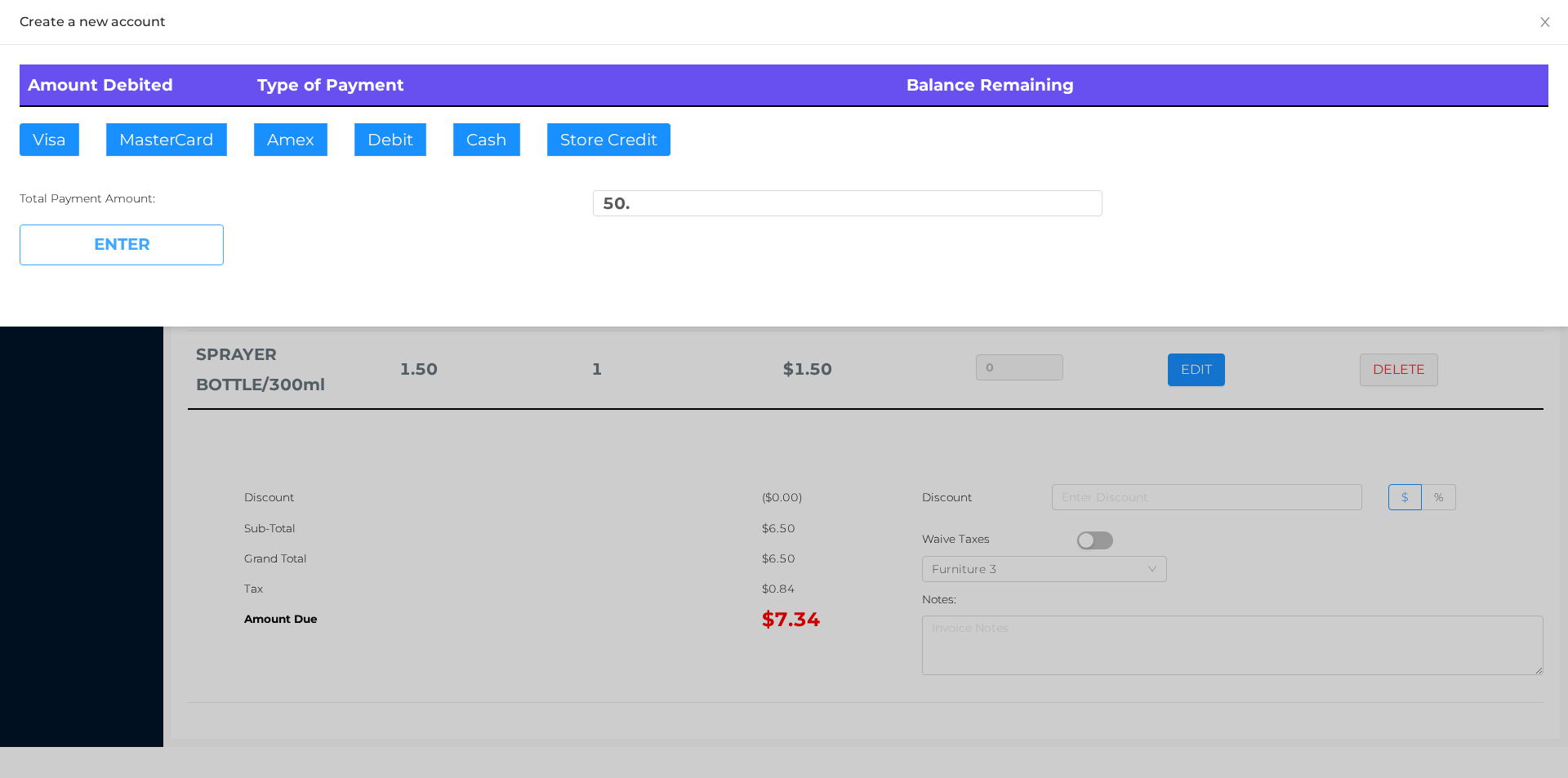
click at [177, 257] on button "ENTER" at bounding box center [121, 245] width 204 height 41
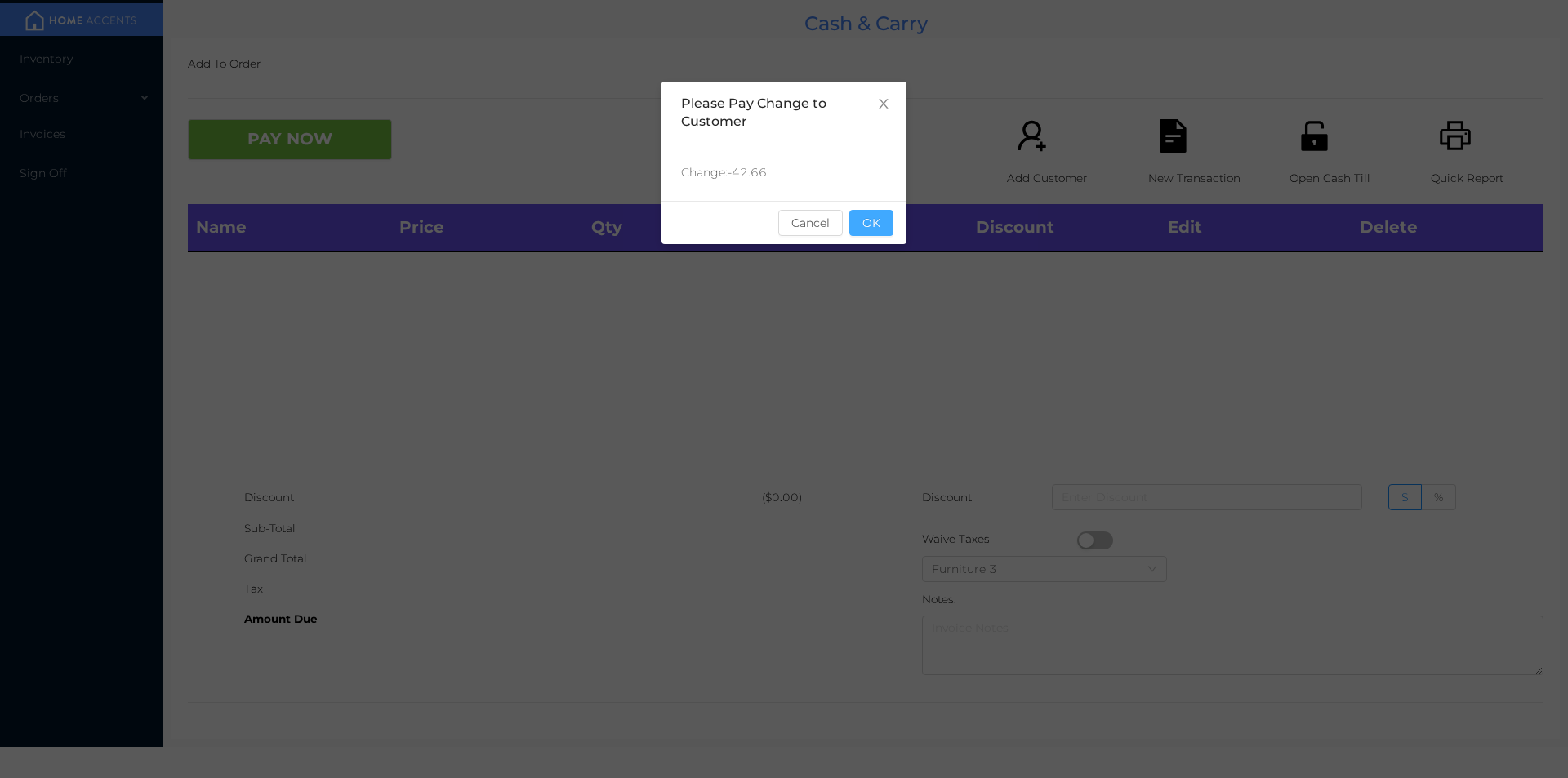
click at [880, 231] on button "OK" at bounding box center [871, 222] width 44 height 26
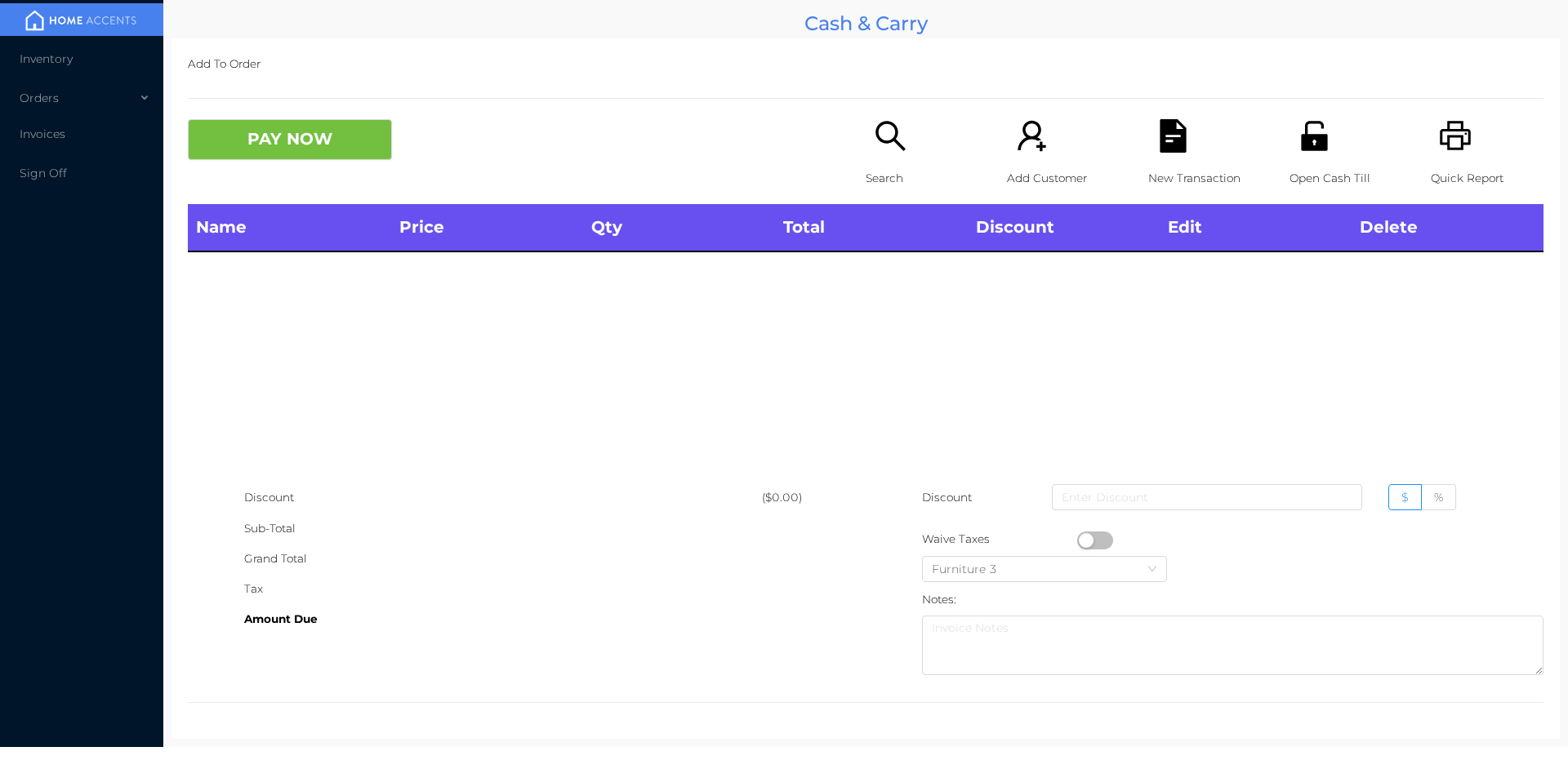
click at [1298, 161] on div "Open Cash Till" at bounding box center [1346, 162] width 113 height 85
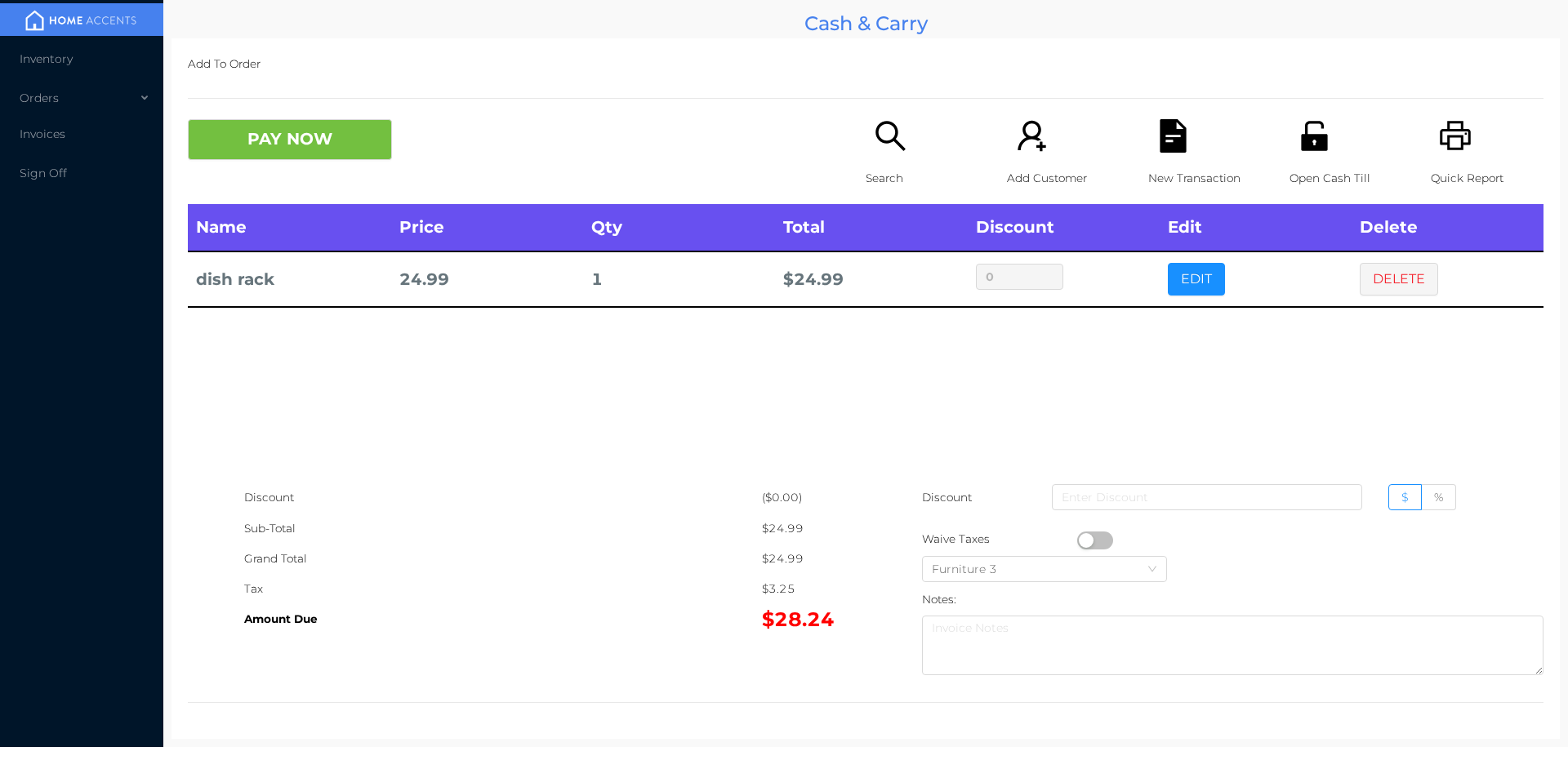
click at [881, 166] on p "Search" at bounding box center [922, 178] width 113 height 30
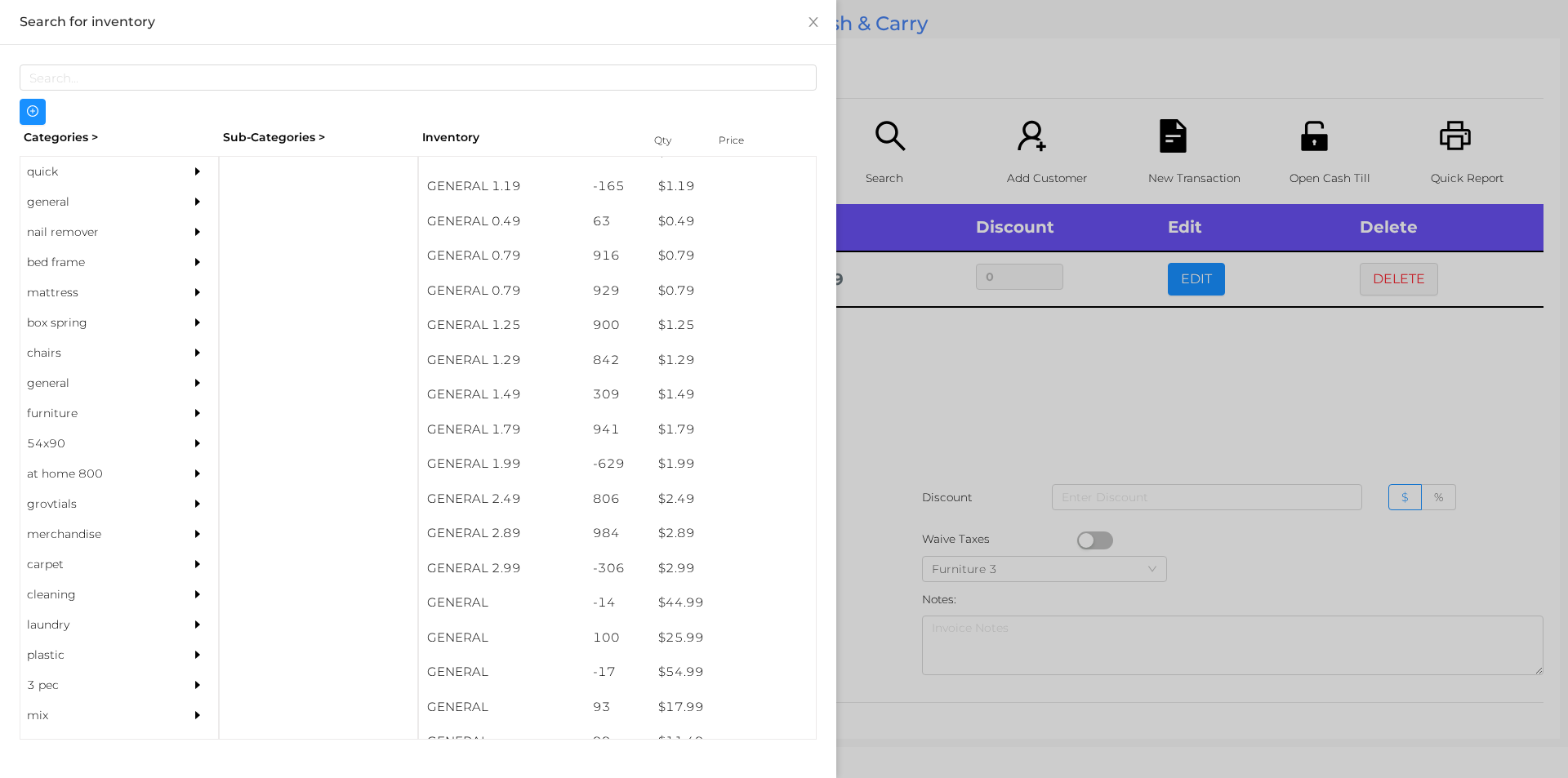
scroll to position [61, 0]
click at [48, 200] on div "general" at bounding box center [94, 202] width 149 height 30
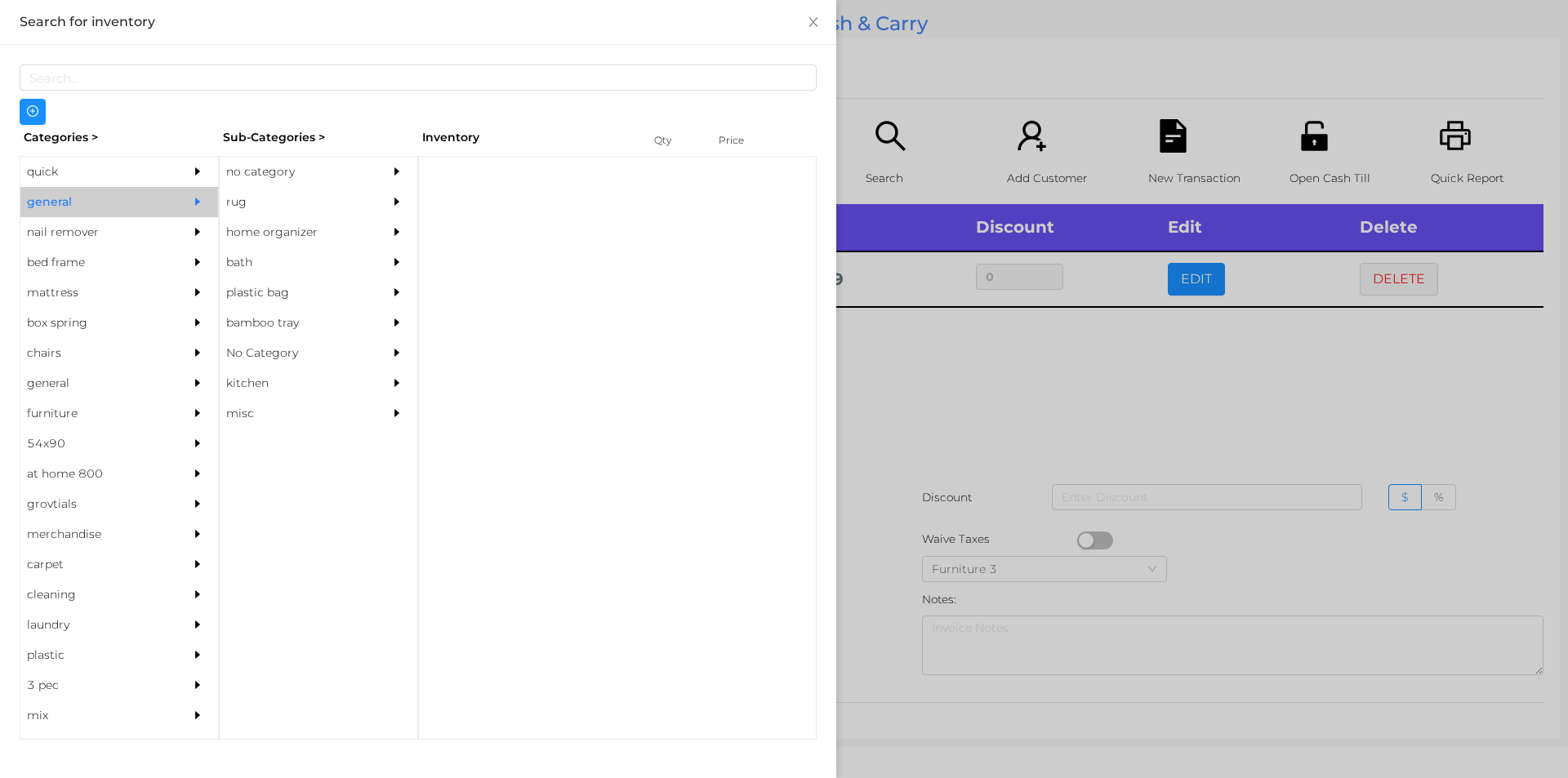
click at [262, 160] on div "no category" at bounding box center [294, 172] width 149 height 30
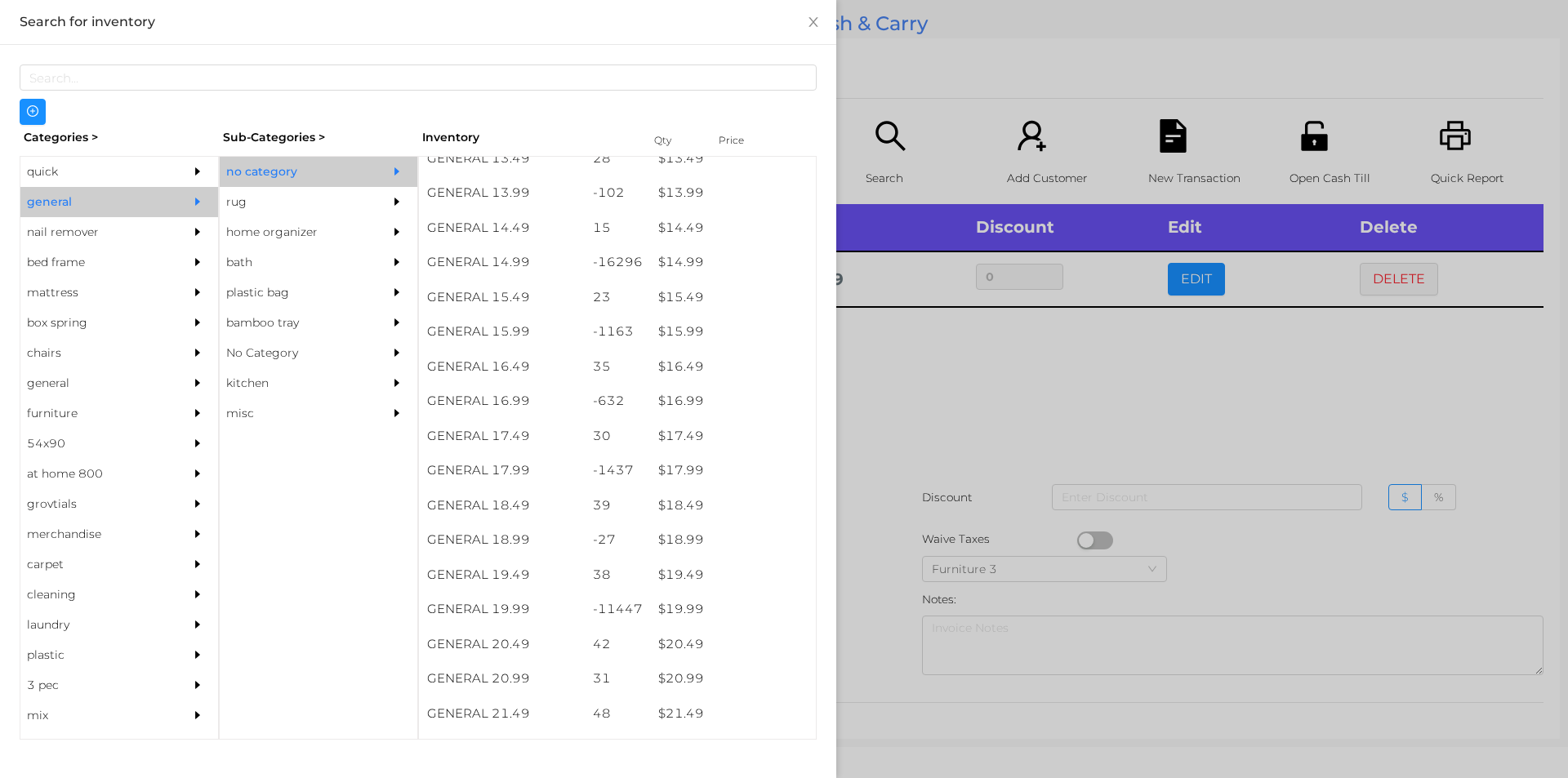
scroll to position [1379, 0]
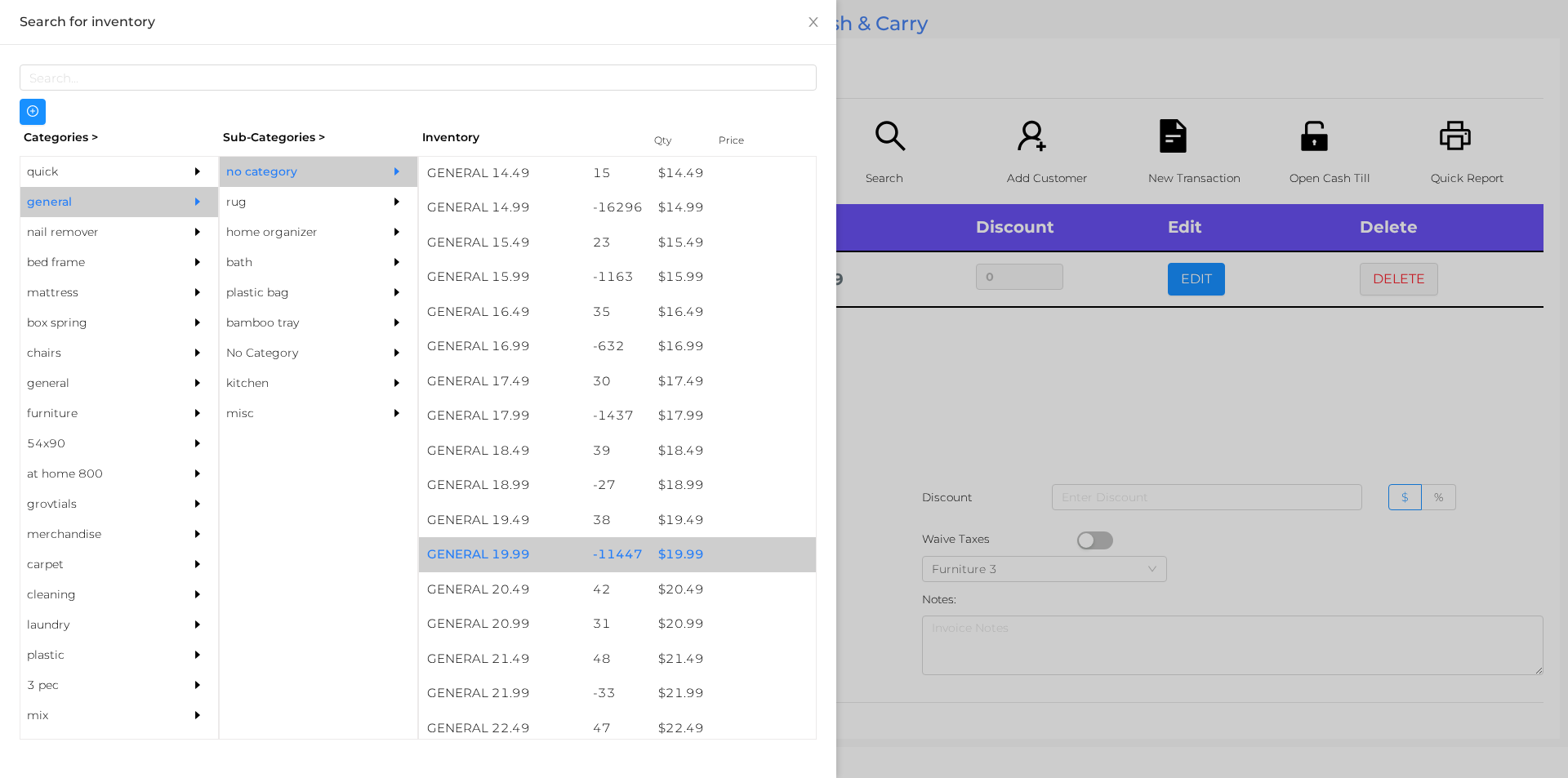
click at [674, 556] on div "$ 19.99" at bounding box center [733, 555] width 165 height 35
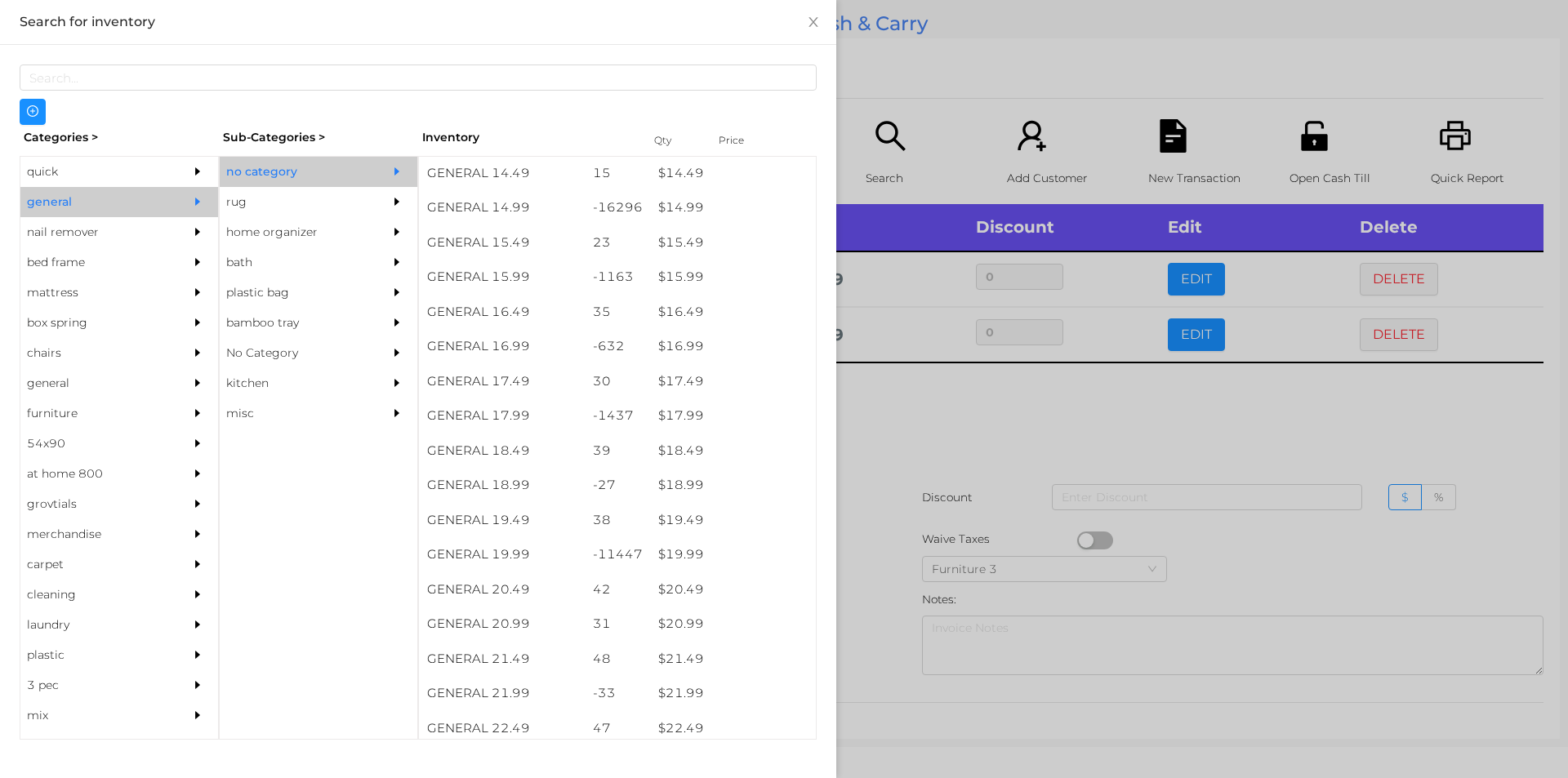
click at [904, 470] on div at bounding box center [784, 389] width 1568 height 778
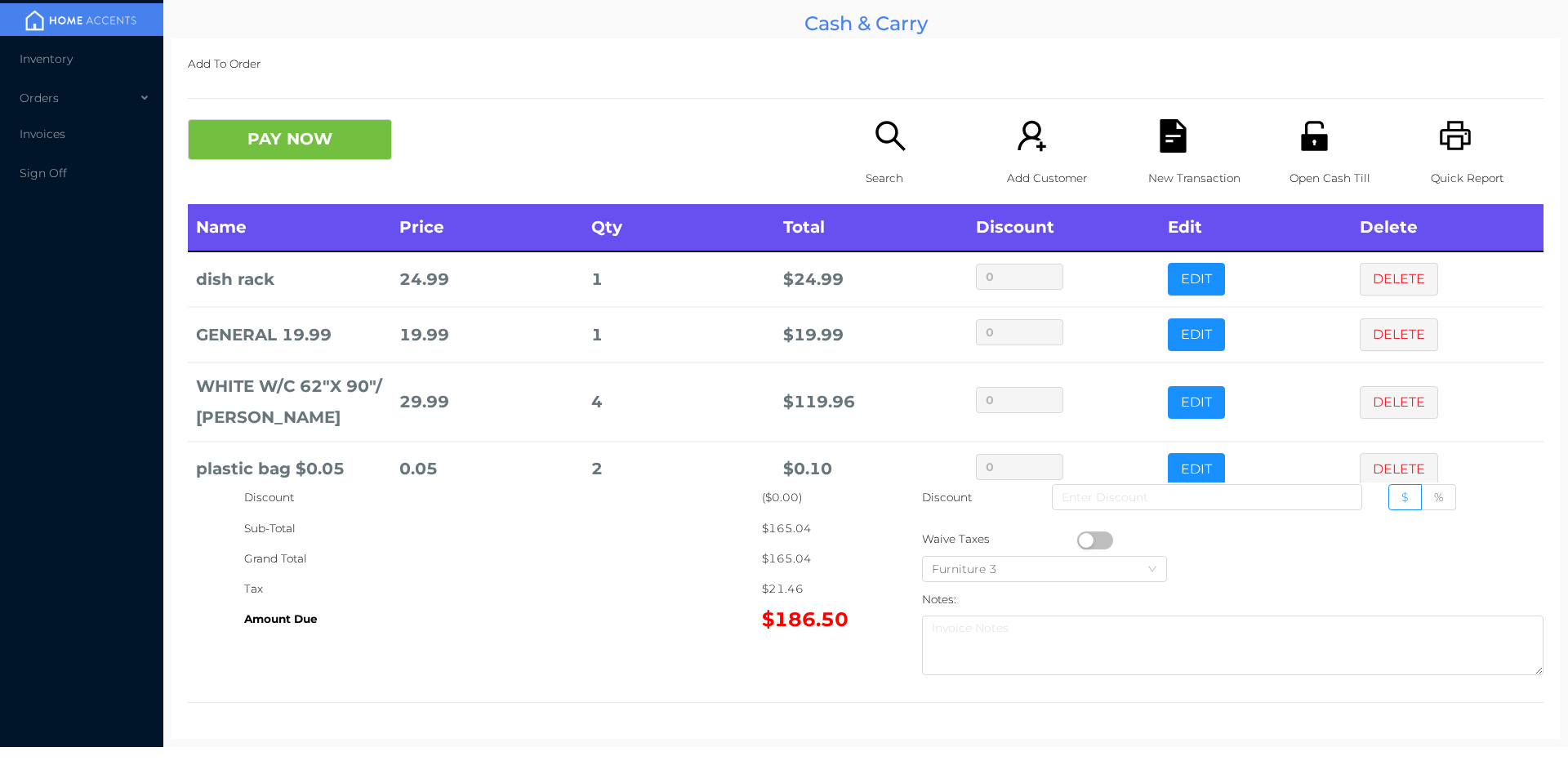
scroll to position [31, 0]
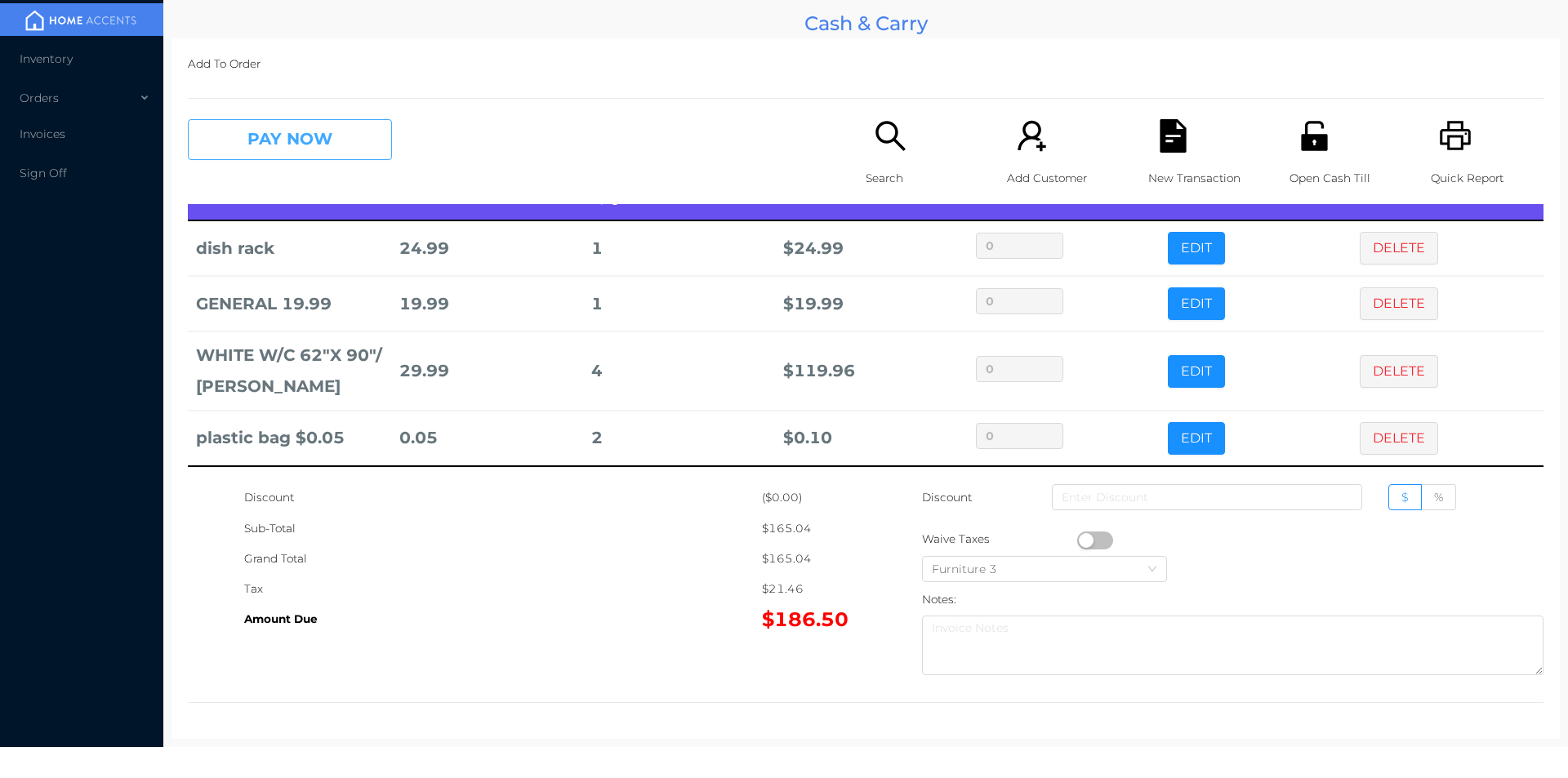
click at [326, 140] on button "PAY NOW" at bounding box center [290, 140] width 204 height 41
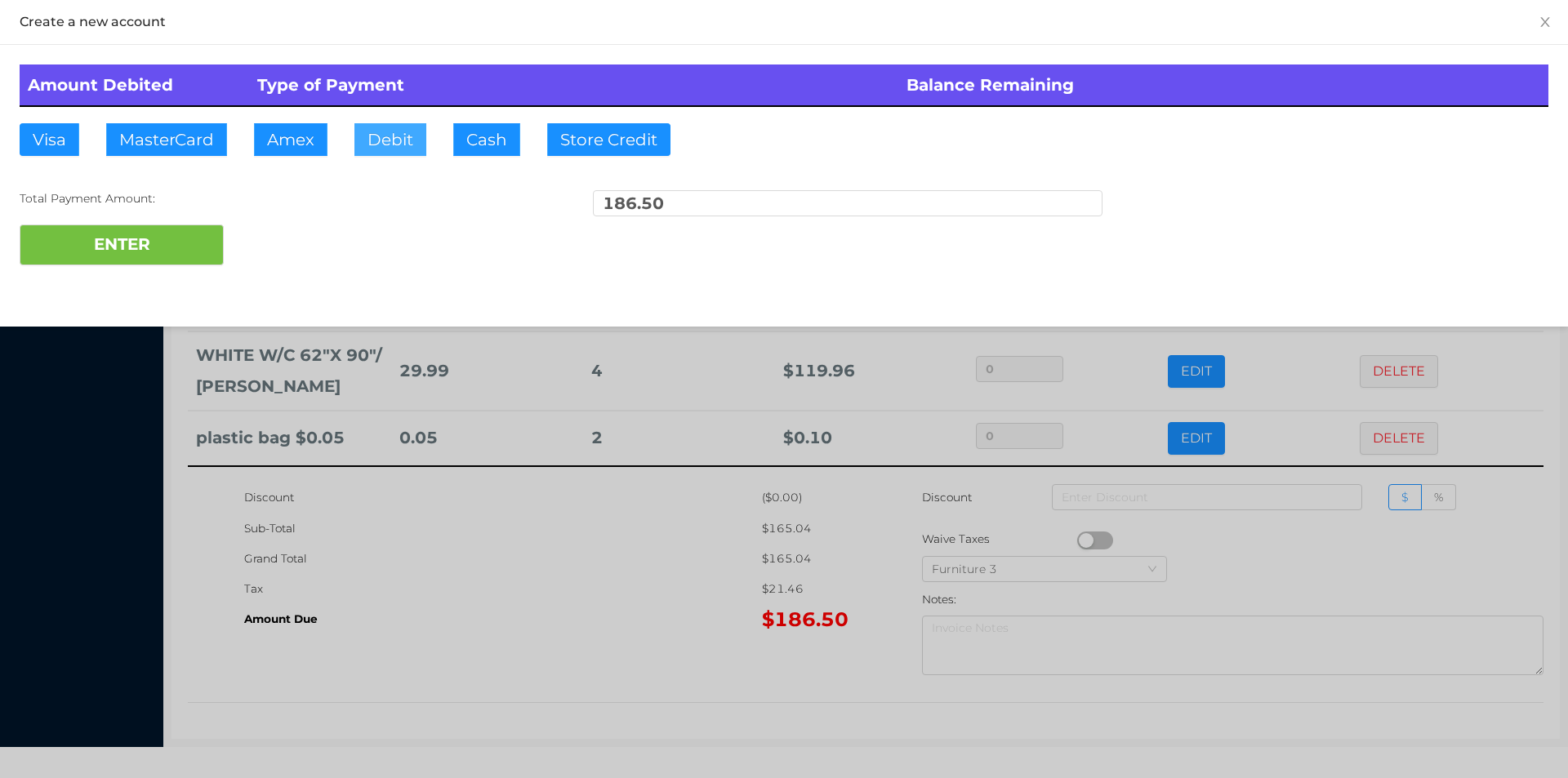
click at [378, 150] on button "Debit" at bounding box center [390, 140] width 72 height 33
click at [191, 241] on button "ENTER" at bounding box center [121, 245] width 204 height 41
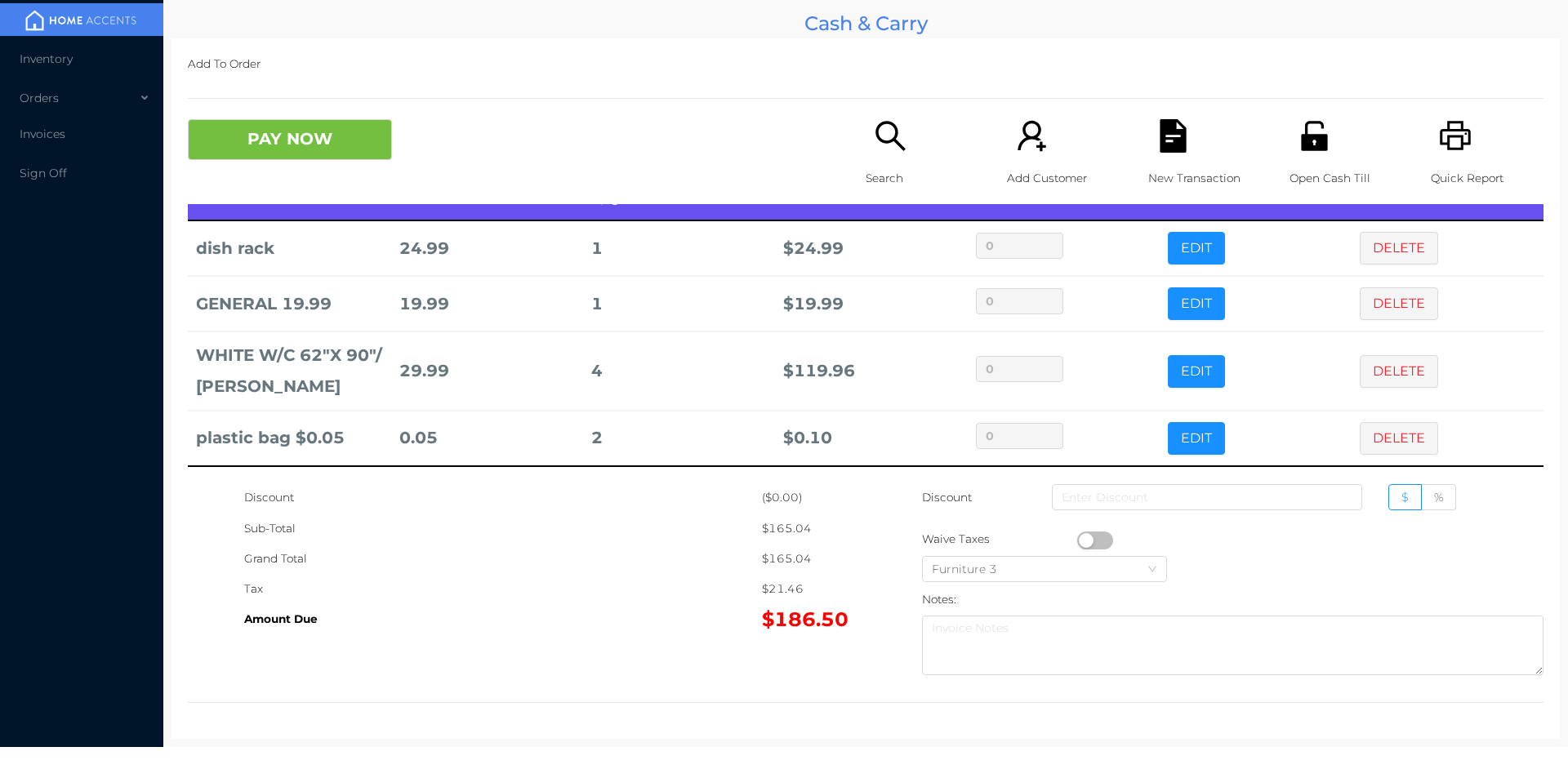
scroll to position [0, 0]
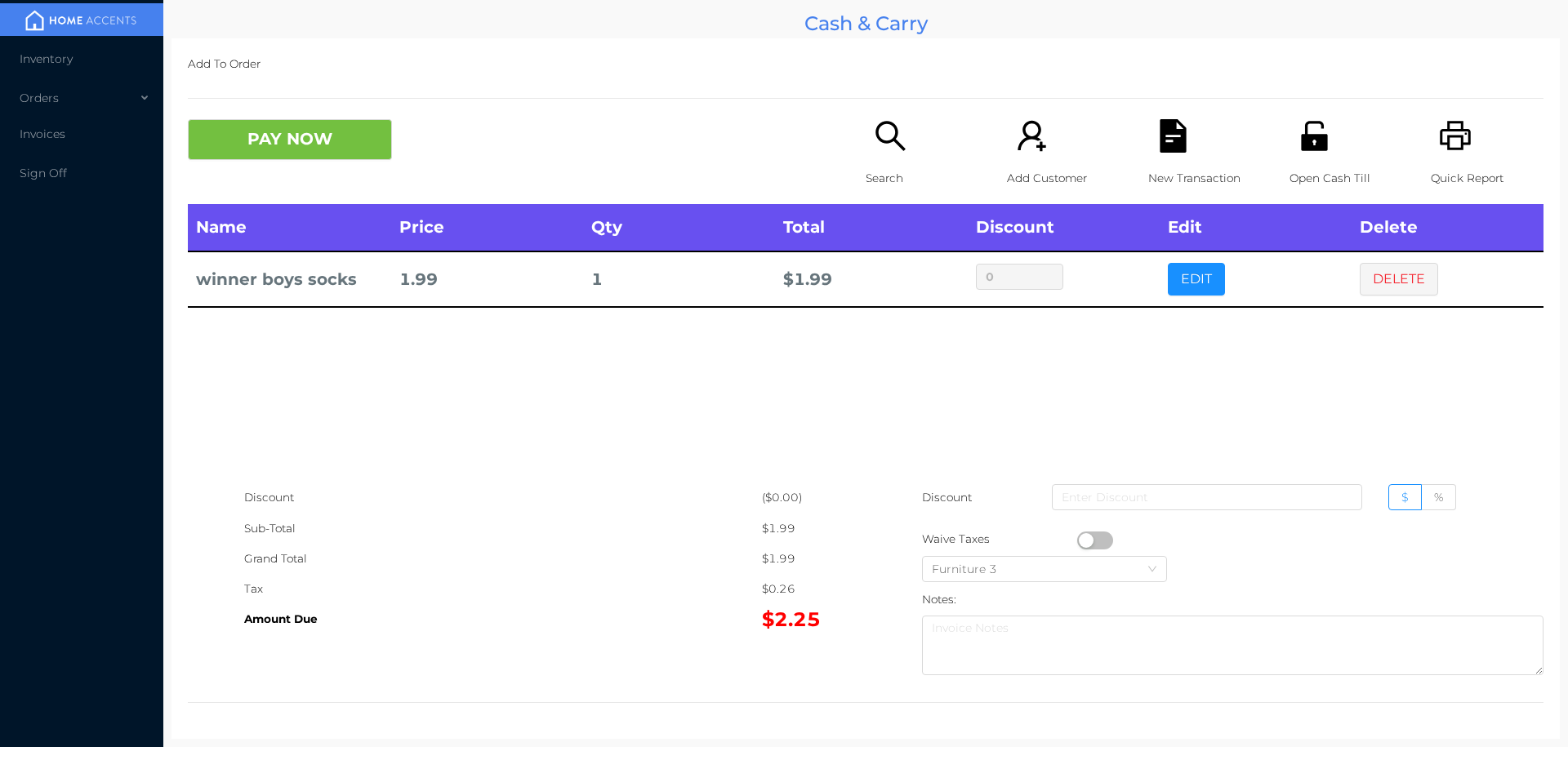
click at [883, 188] on p "Search" at bounding box center [922, 178] width 113 height 30
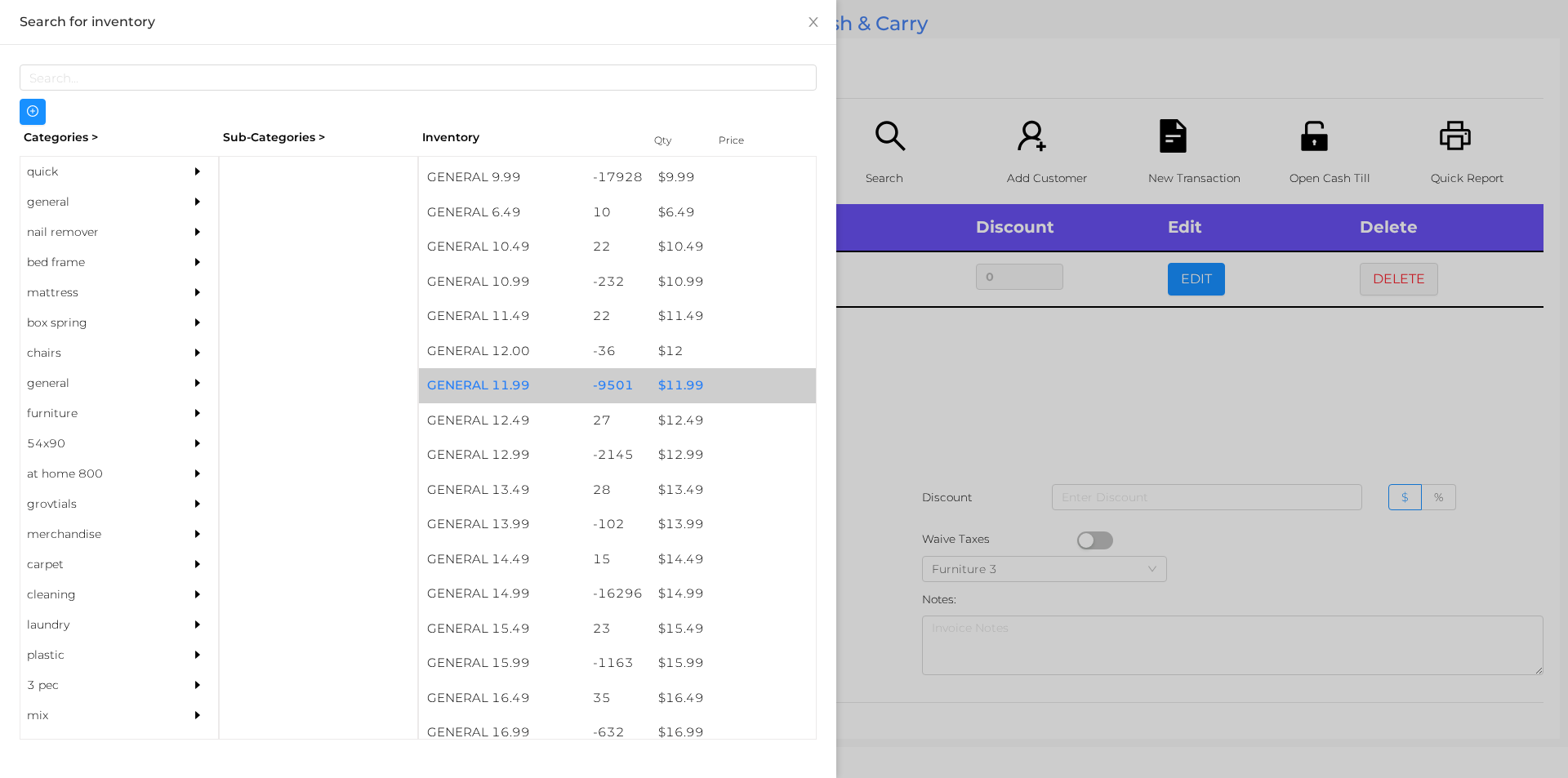
click at [683, 392] on div "$ 11.99" at bounding box center [733, 386] width 165 height 35
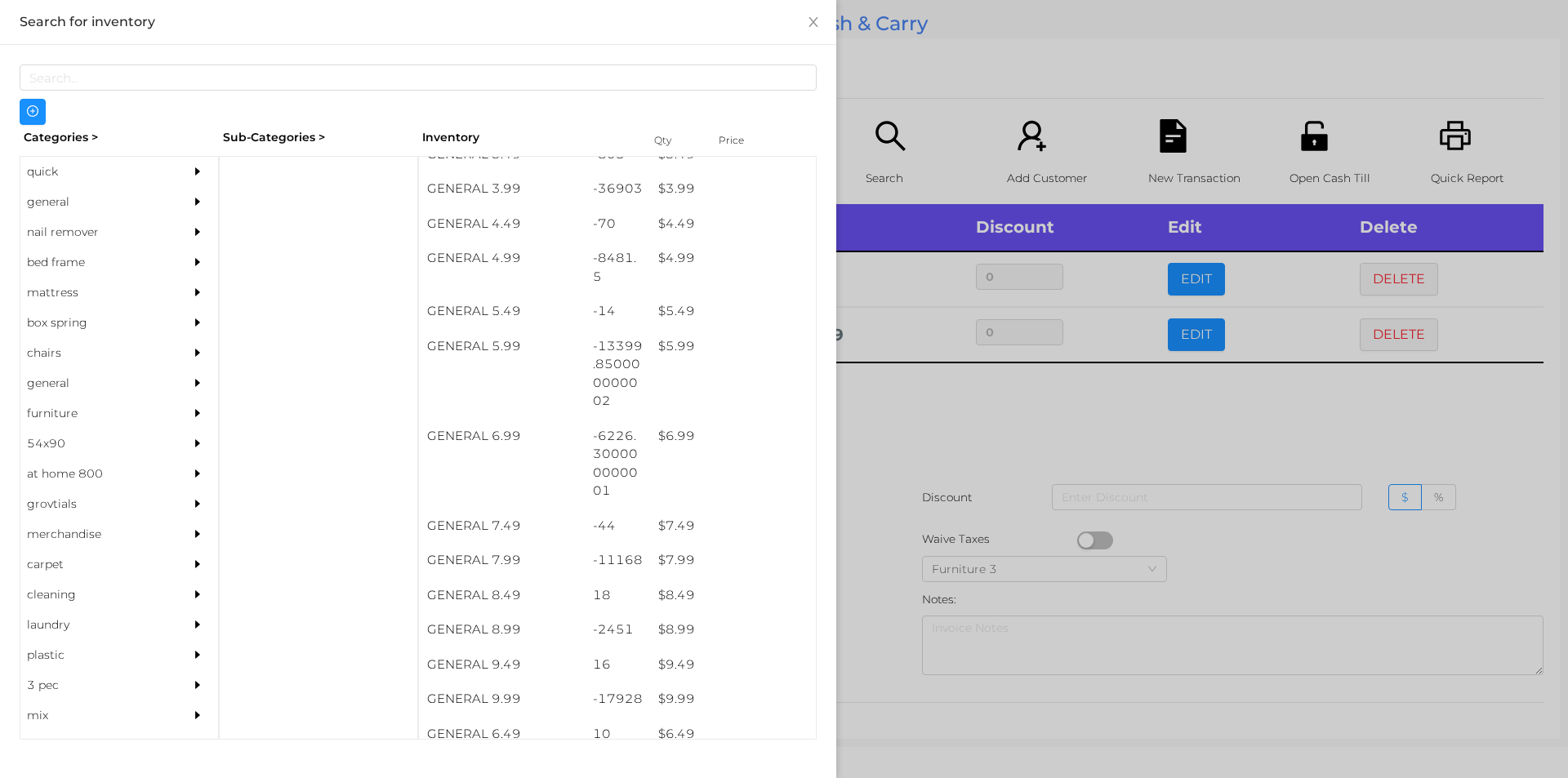
scroll to position [472, 0]
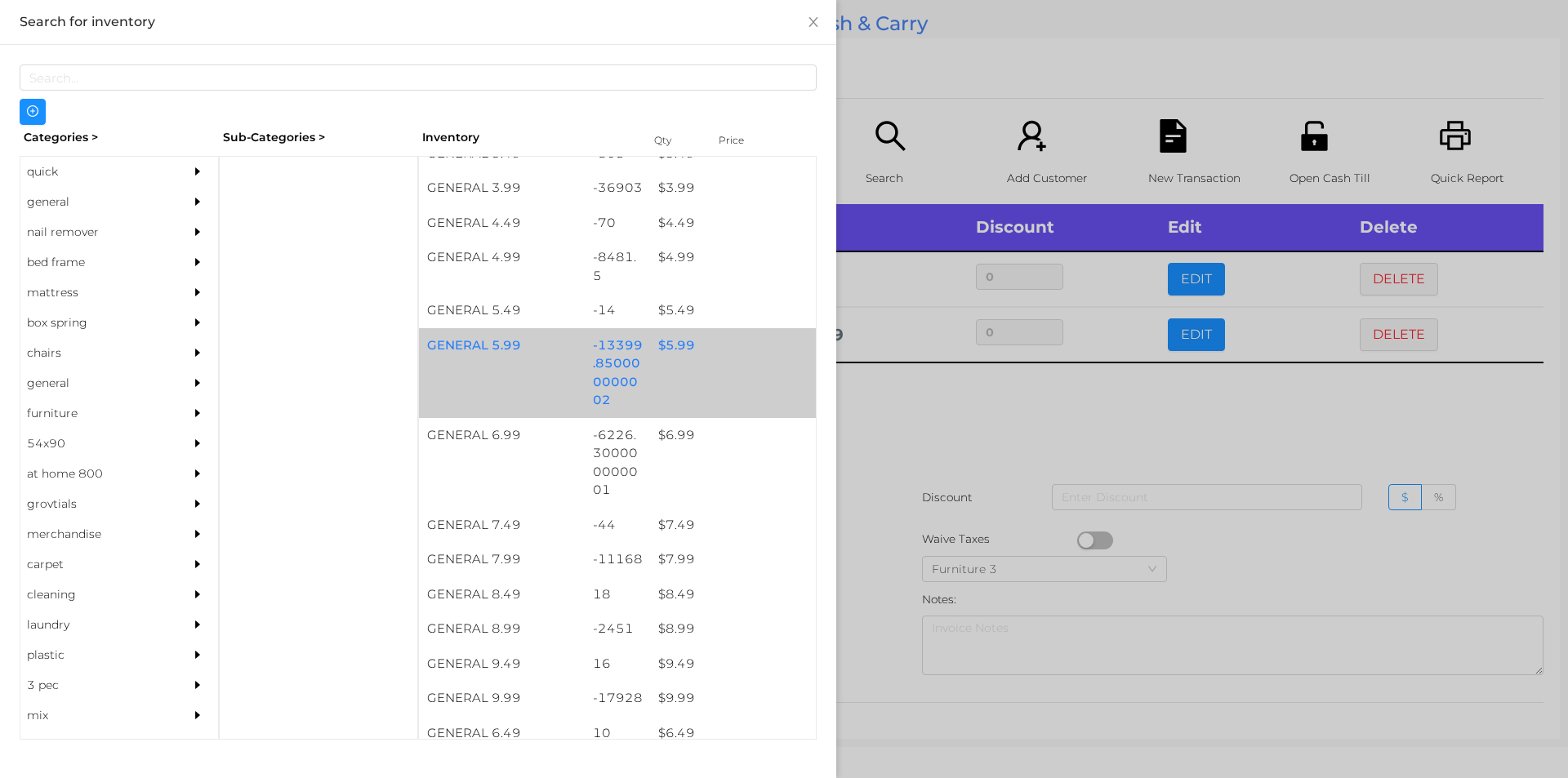
click at [685, 350] on div "$ 5.99" at bounding box center [733, 346] width 165 height 35
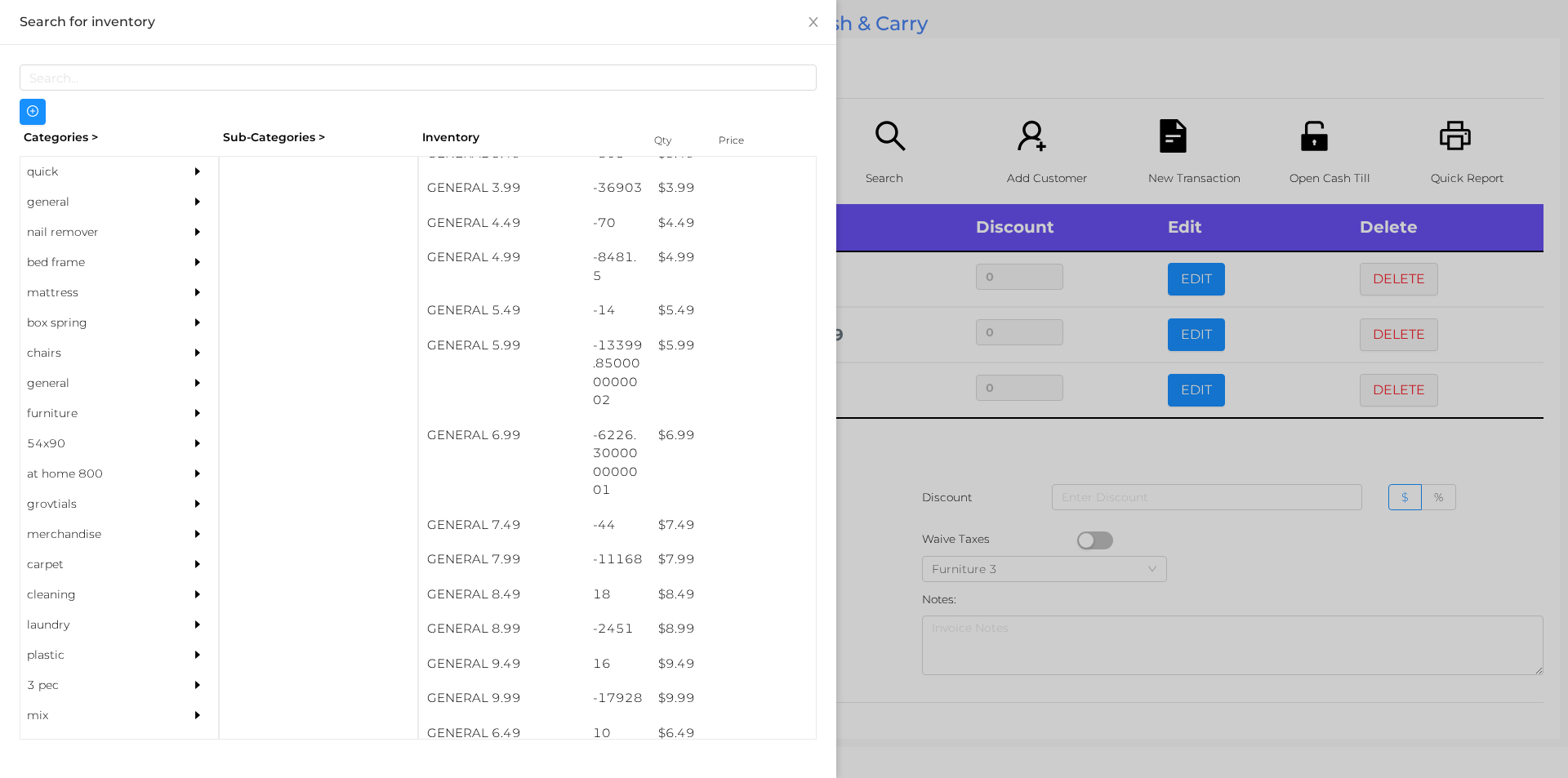
click at [893, 449] on div at bounding box center [784, 389] width 1568 height 778
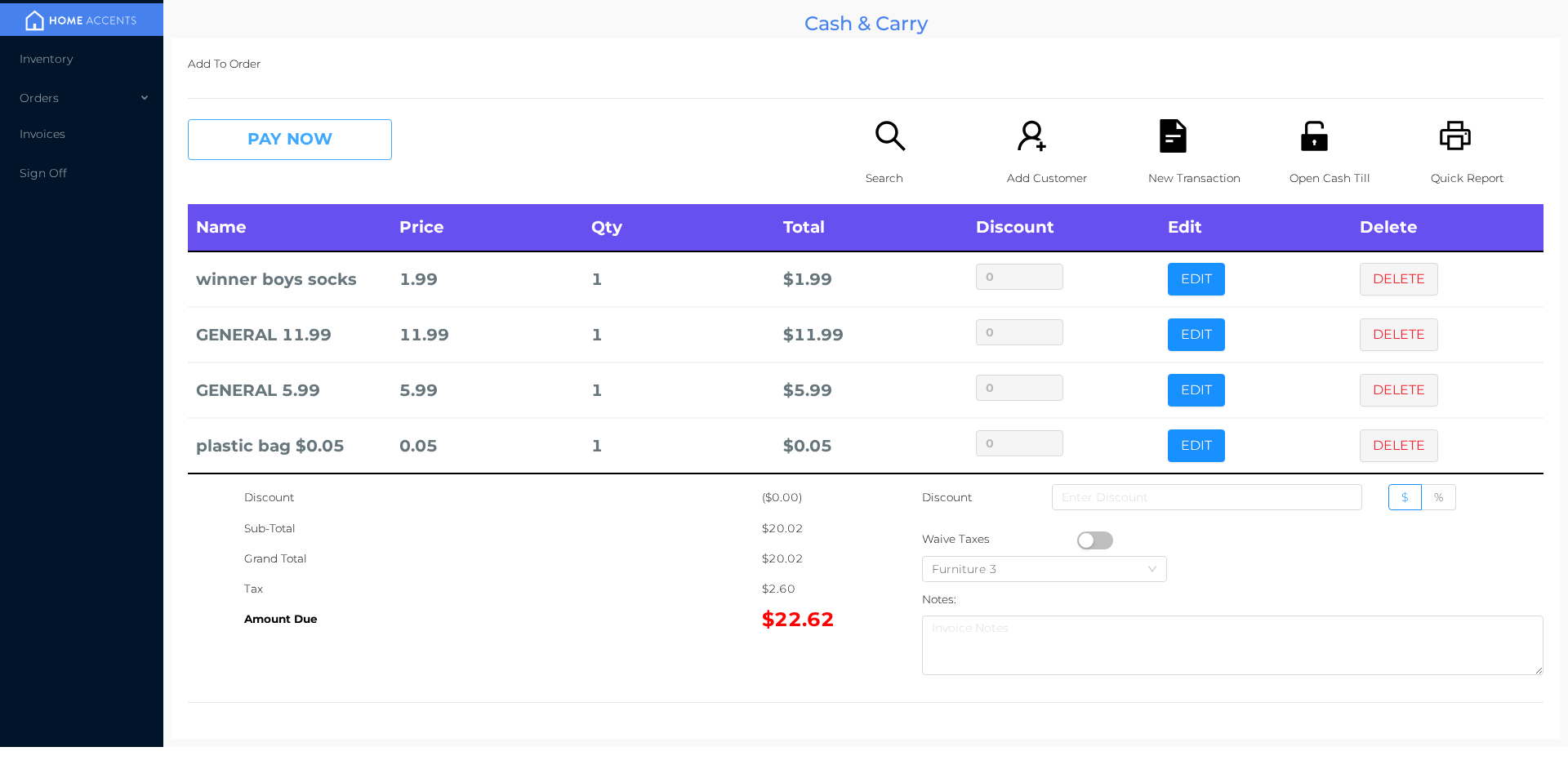
click at [312, 139] on button "PAY NOW" at bounding box center [290, 140] width 204 height 41
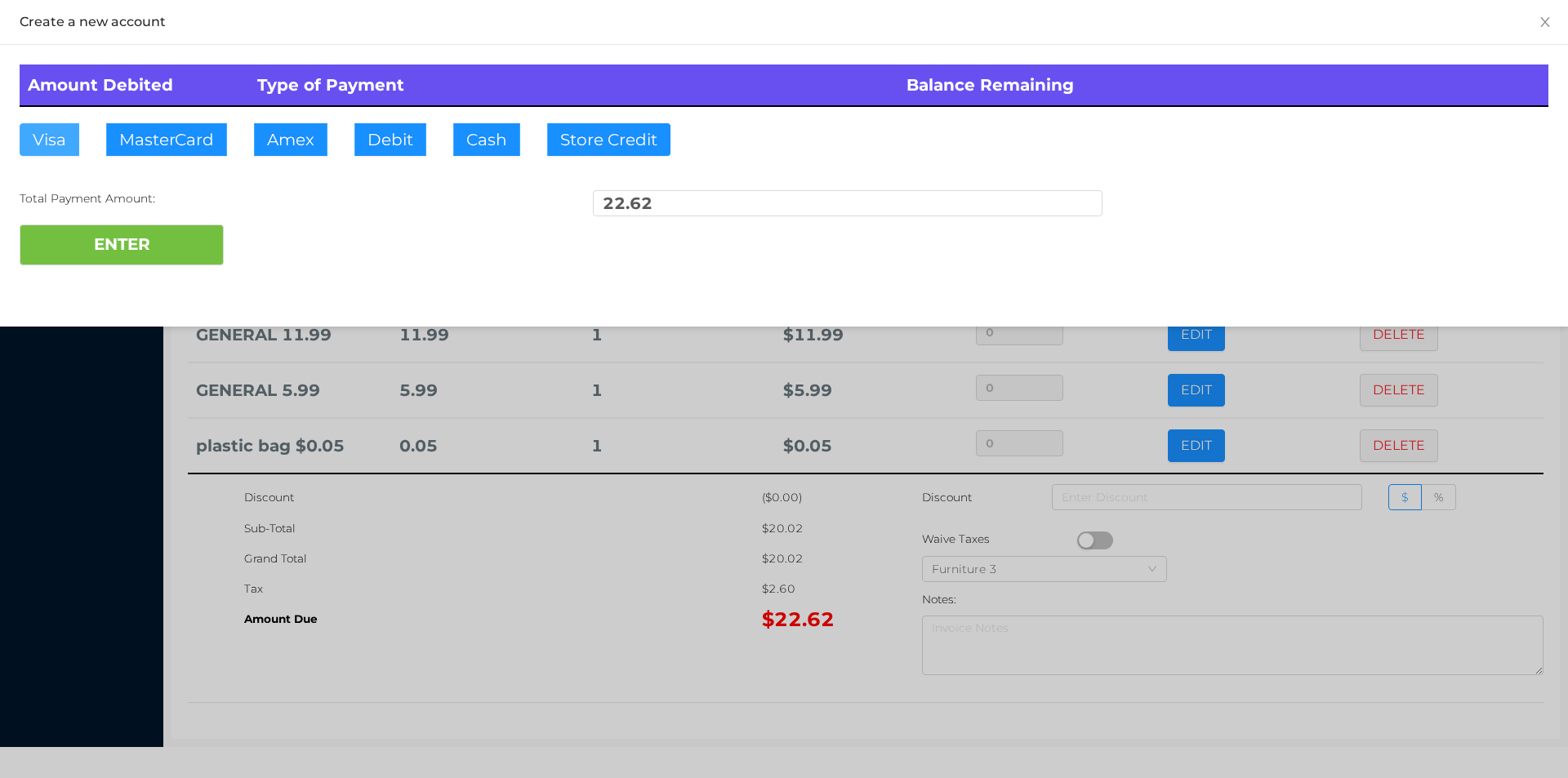
click at [55, 141] on button "Visa" at bounding box center [48, 140] width 59 height 33
click at [85, 254] on button "ENTER" at bounding box center [121, 245] width 204 height 41
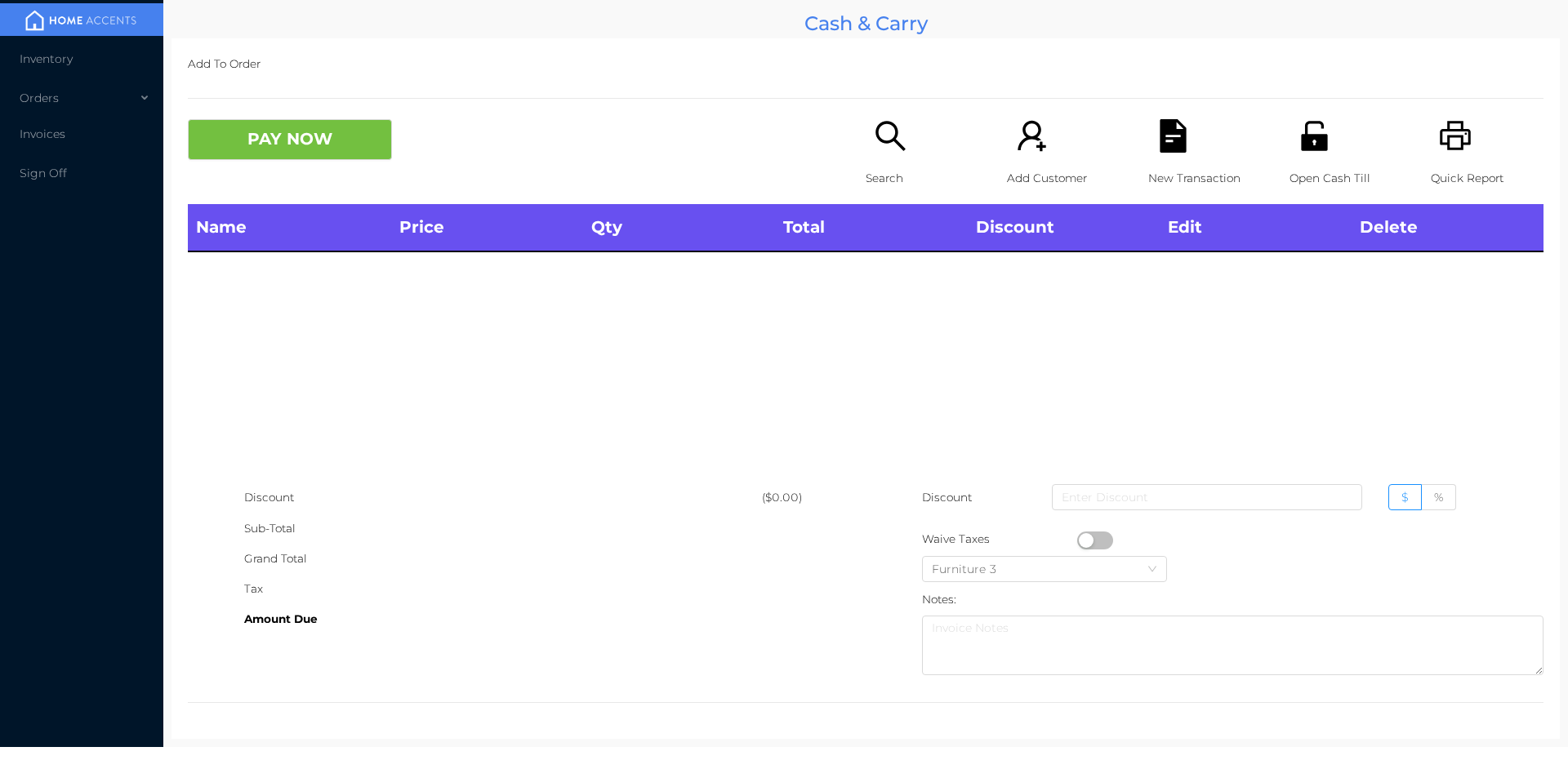
click at [1306, 149] on icon "icon: unlock" at bounding box center [1313, 135] width 26 height 29
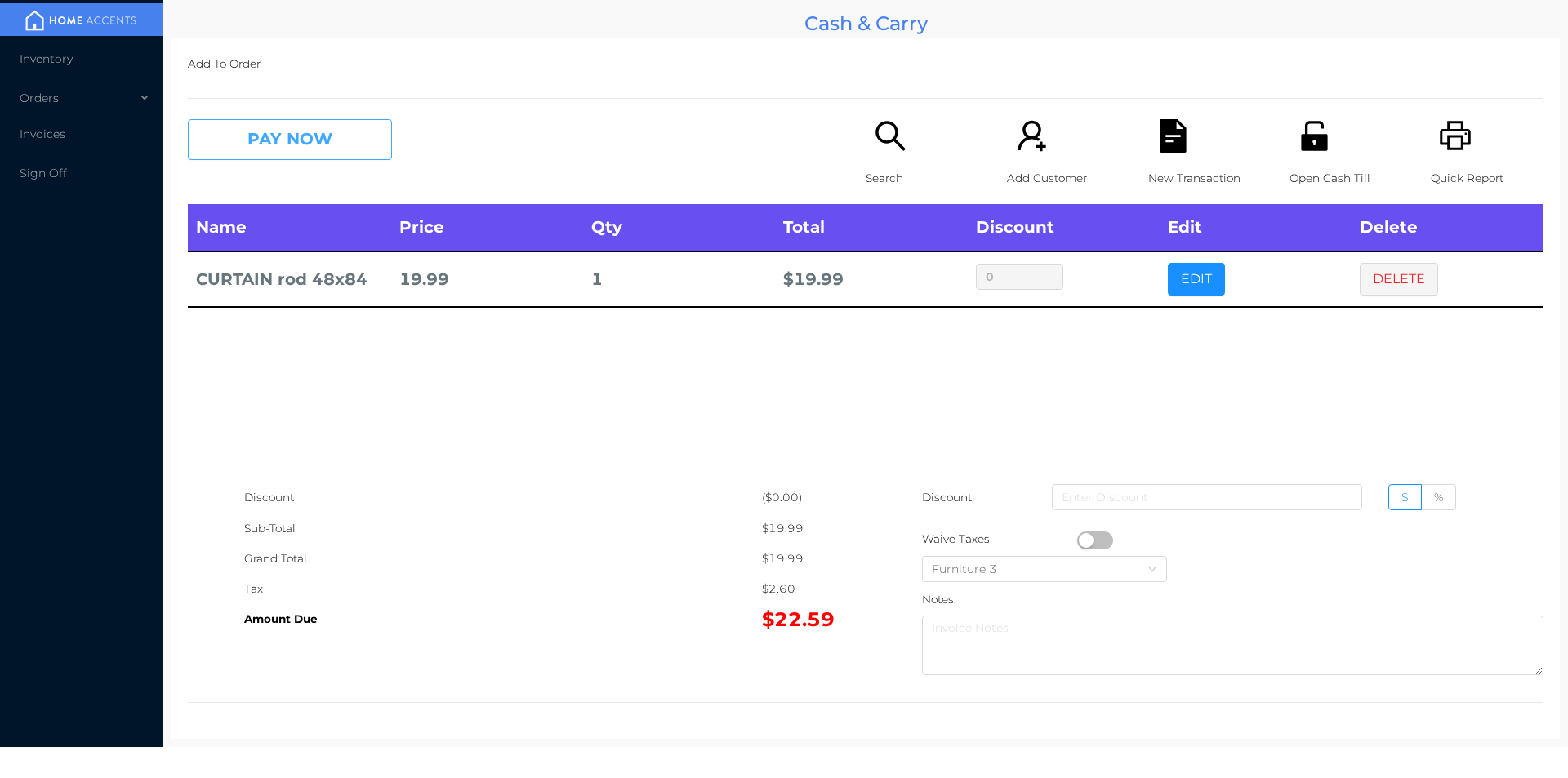
click at [349, 128] on button "PAY NOW" at bounding box center [290, 140] width 204 height 41
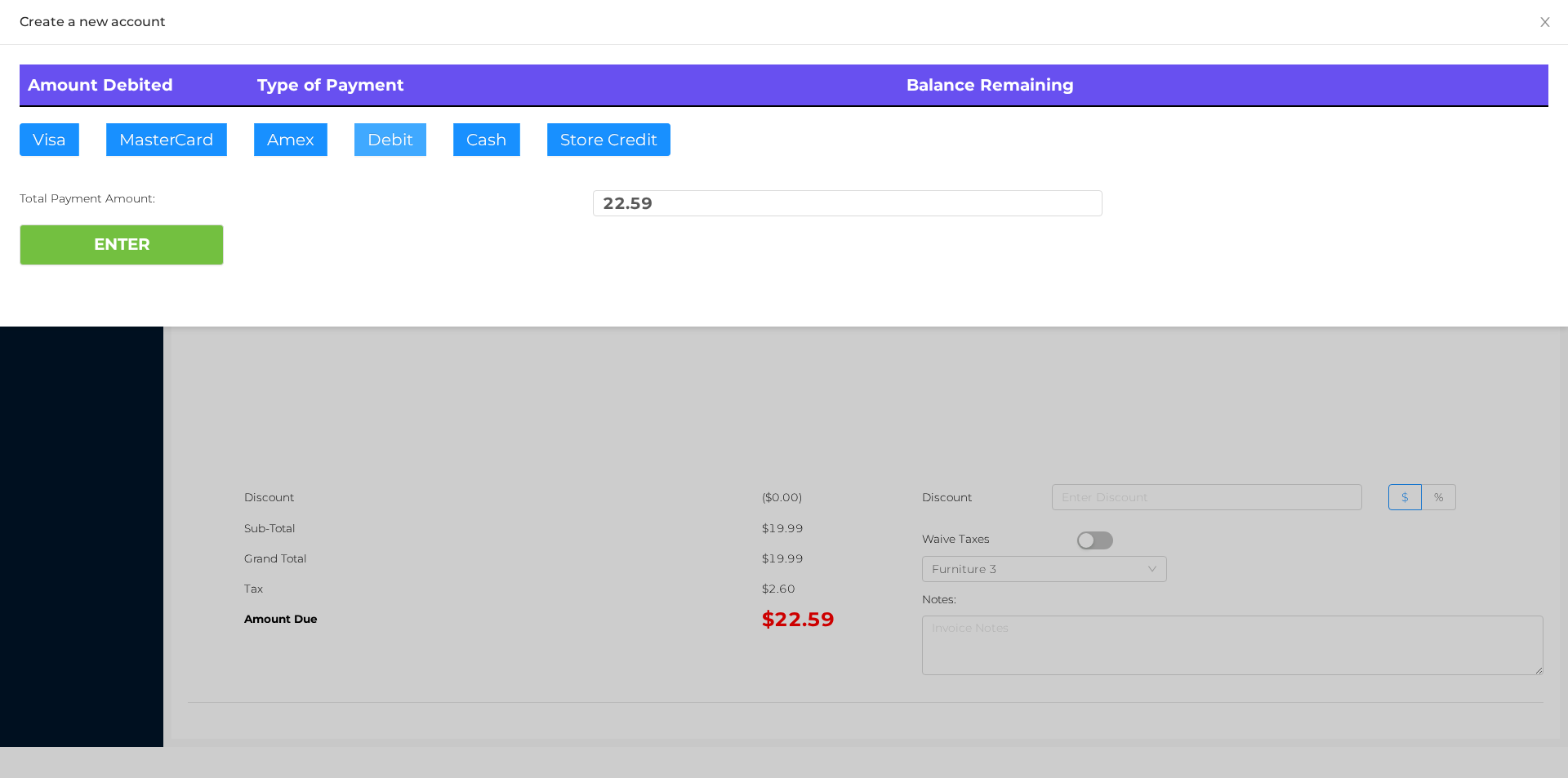
click at [374, 144] on button "Debit" at bounding box center [390, 140] width 72 height 33
click at [164, 241] on button "ENTER" at bounding box center [121, 245] width 204 height 41
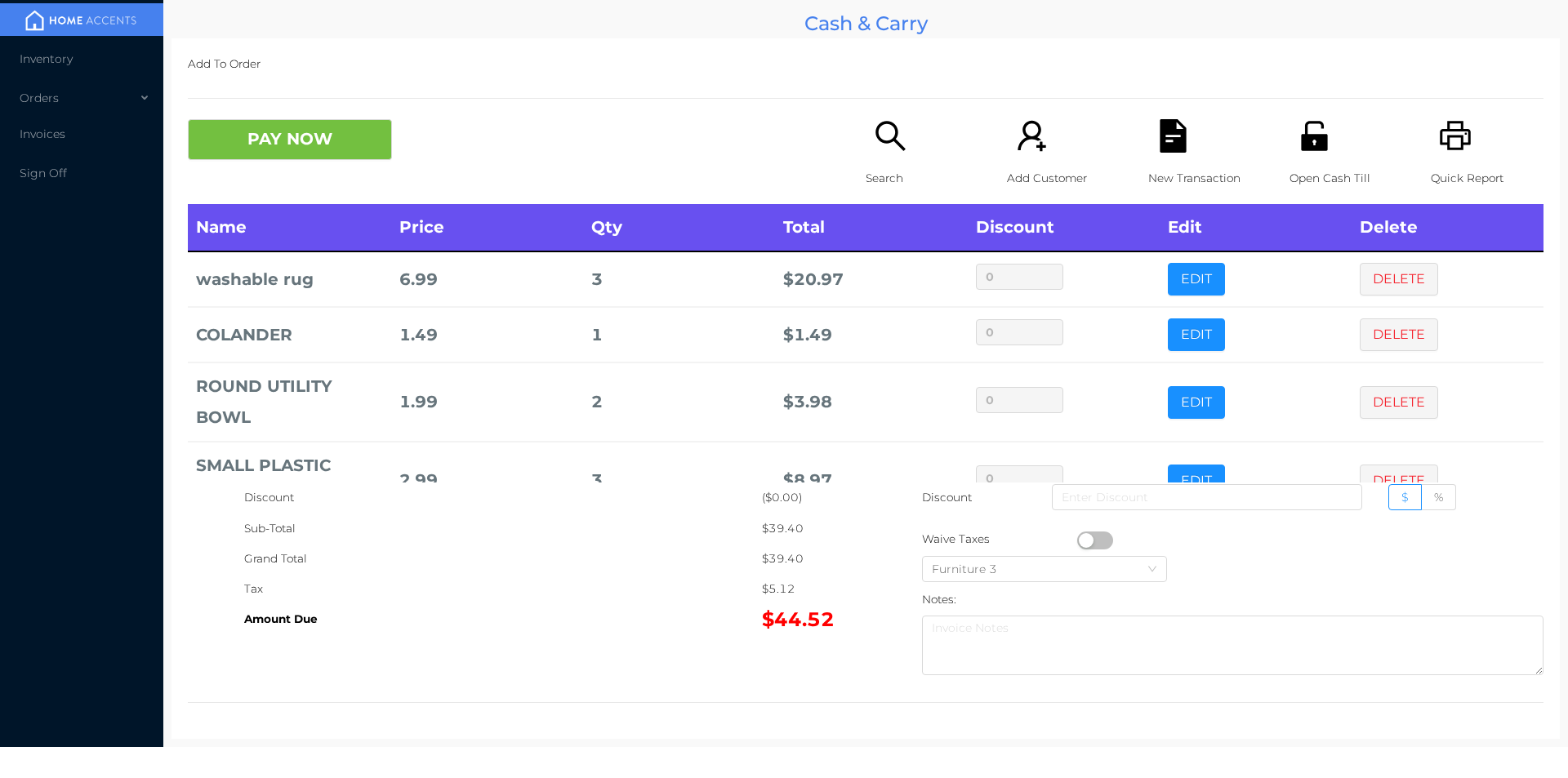
click at [1086, 540] on button "button" at bounding box center [1095, 540] width 36 height 18
click at [1173, 163] on p "New Transaction" at bounding box center [1204, 178] width 113 height 30
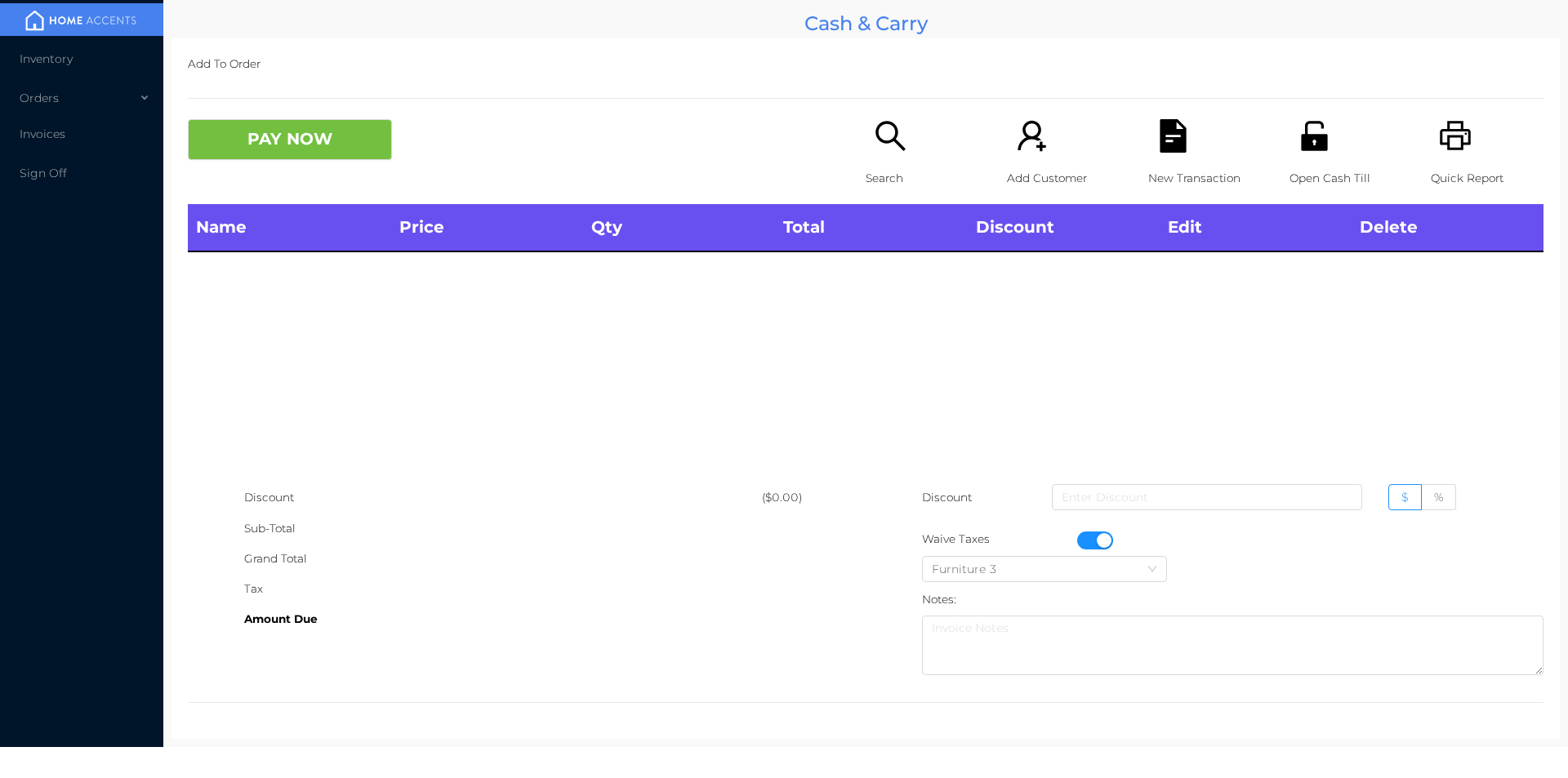
click at [1456, 160] on div "Quick Report" at bounding box center [1487, 162] width 113 height 85
click at [1157, 170] on p "New Transaction" at bounding box center [1204, 178] width 113 height 30
click at [304, 160] on button "PAY NOW" at bounding box center [290, 140] width 204 height 41
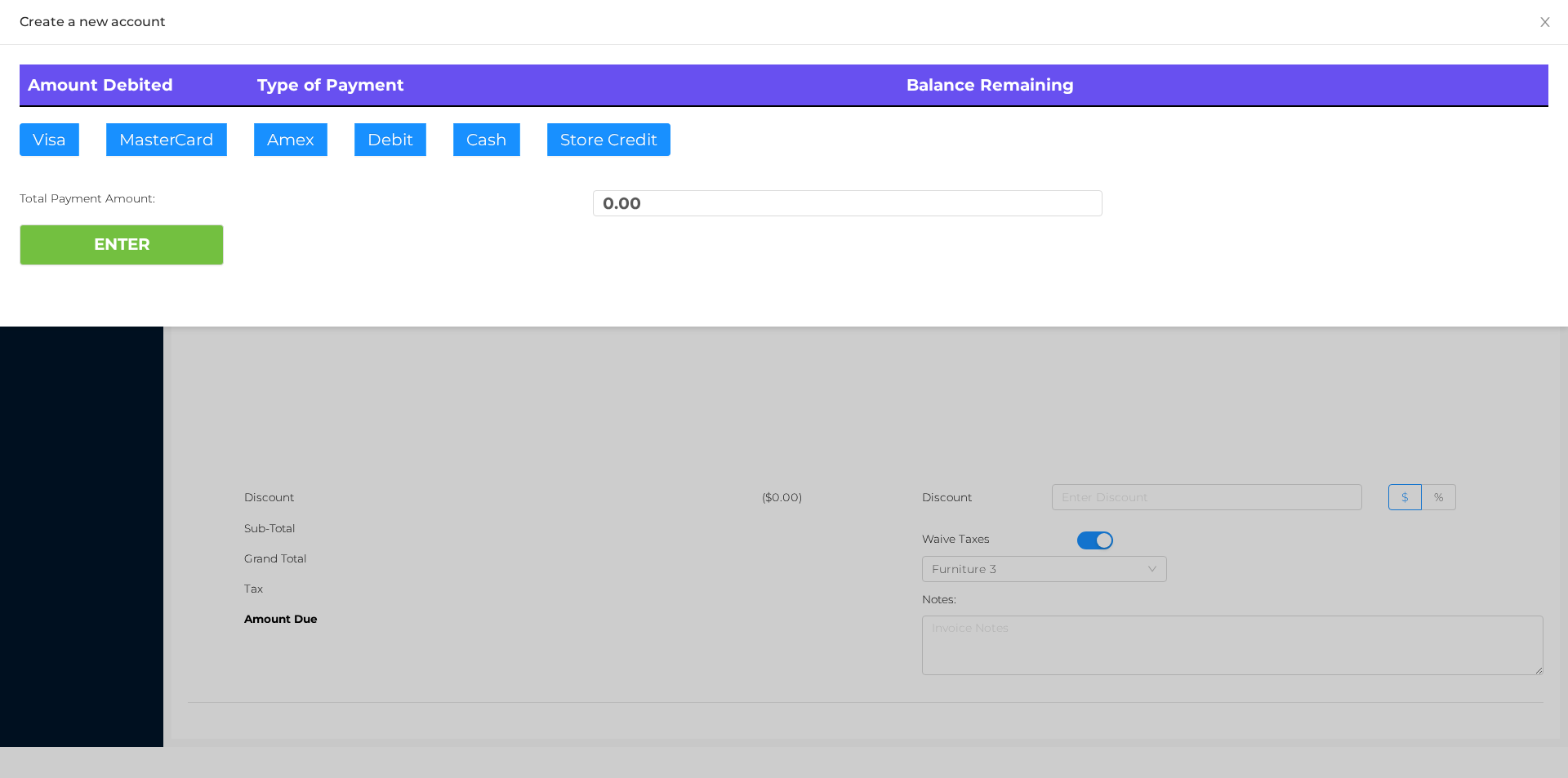
click at [1072, 542] on div at bounding box center [784, 389] width 1568 height 778
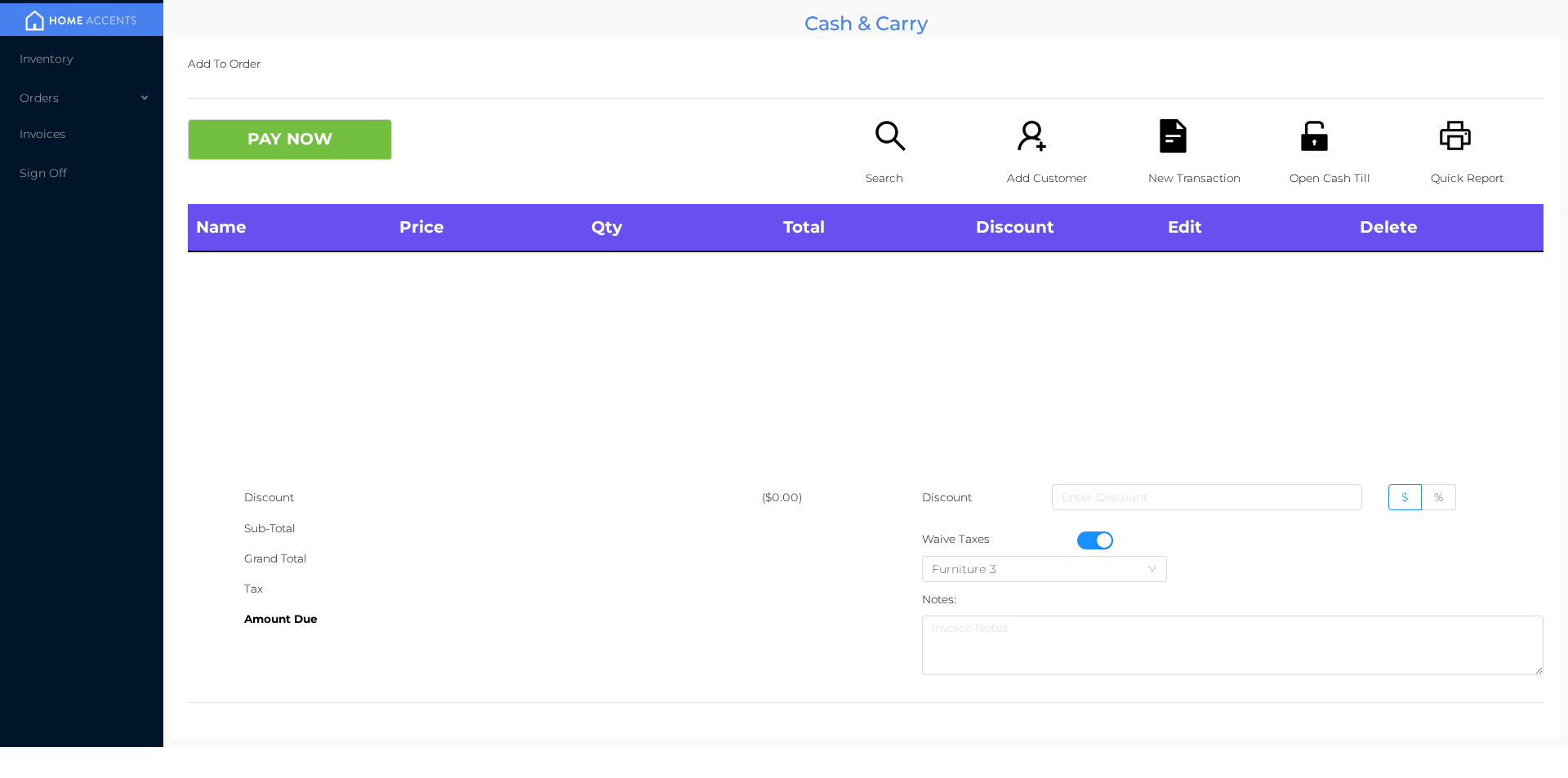
click at [360, 494] on div "Discount" at bounding box center [502, 497] width 517 height 30
click at [1077, 536] on button "button" at bounding box center [1095, 540] width 36 height 18
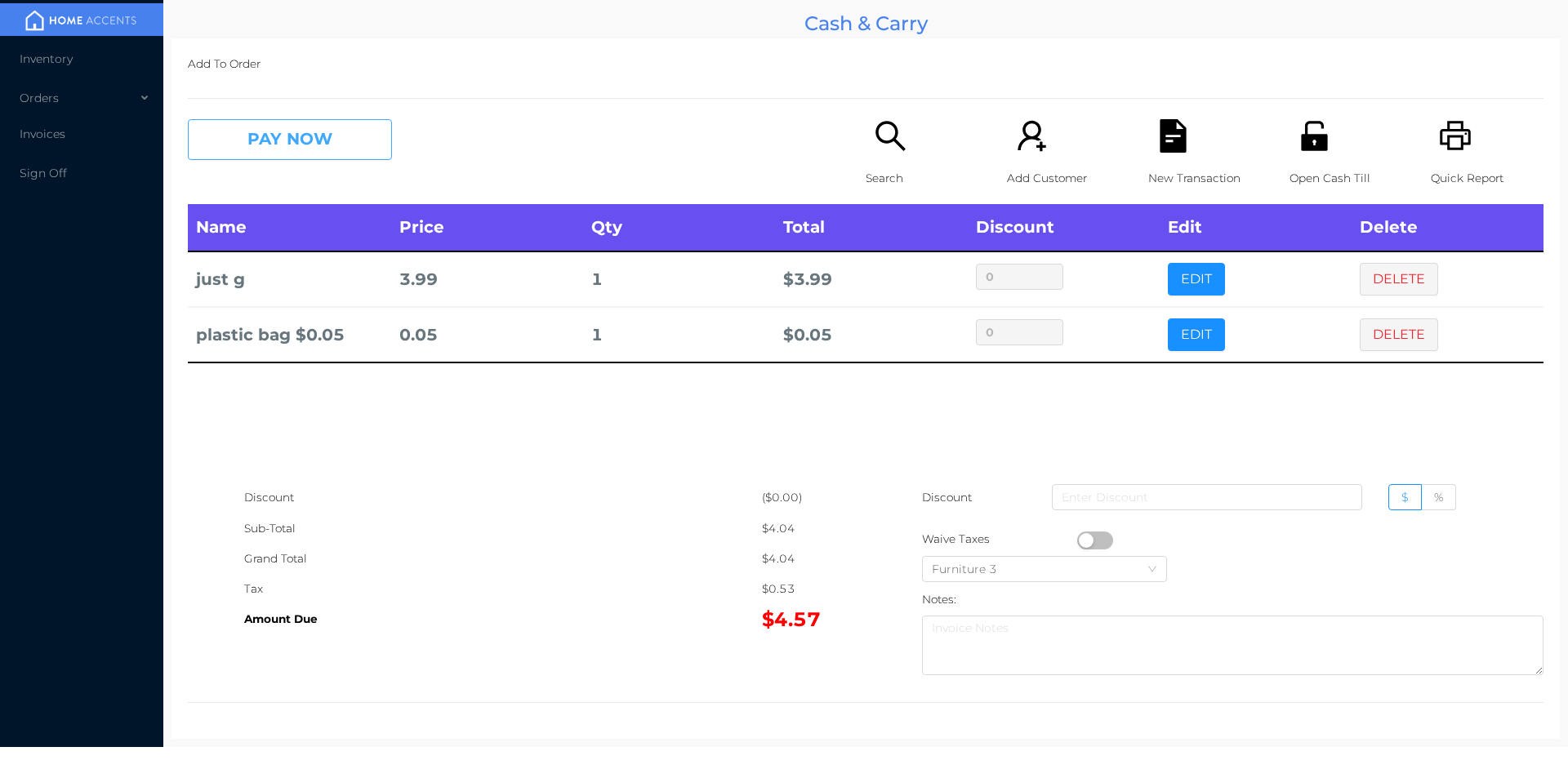
click at [328, 154] on button "PAY NOW" at bounding box center [290, 140] width 204 height 41
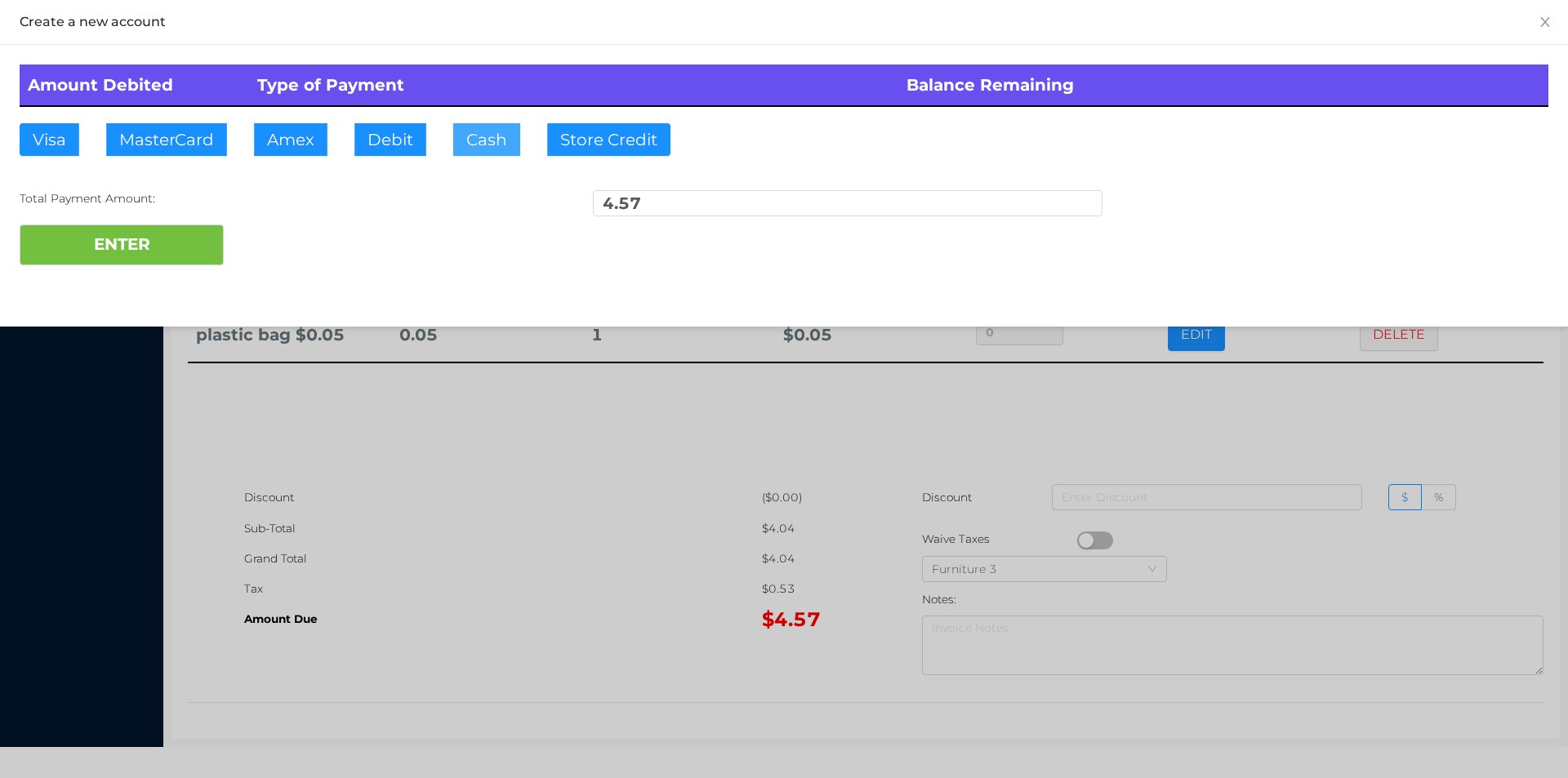
click at [471, 147] on button "Cash" at bounding box center [486, 140] width 67 height 33
type input "5."
click at [168, 247] on button "ENTER" at bounding box center [121, 245] width 204 height 41
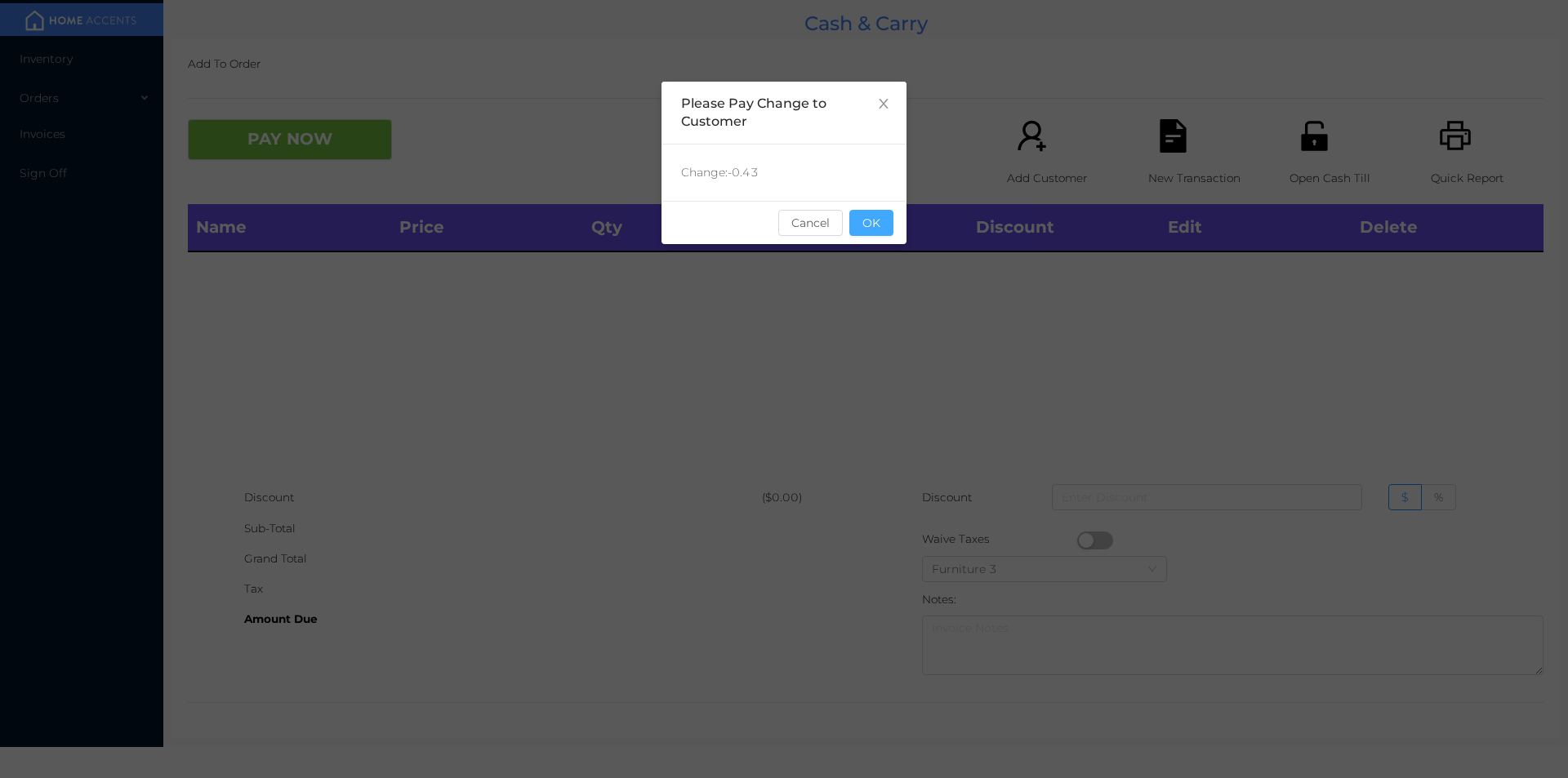
click at [873, 224] on button "OK" at bounding box center [871, 222] width 44 height 26
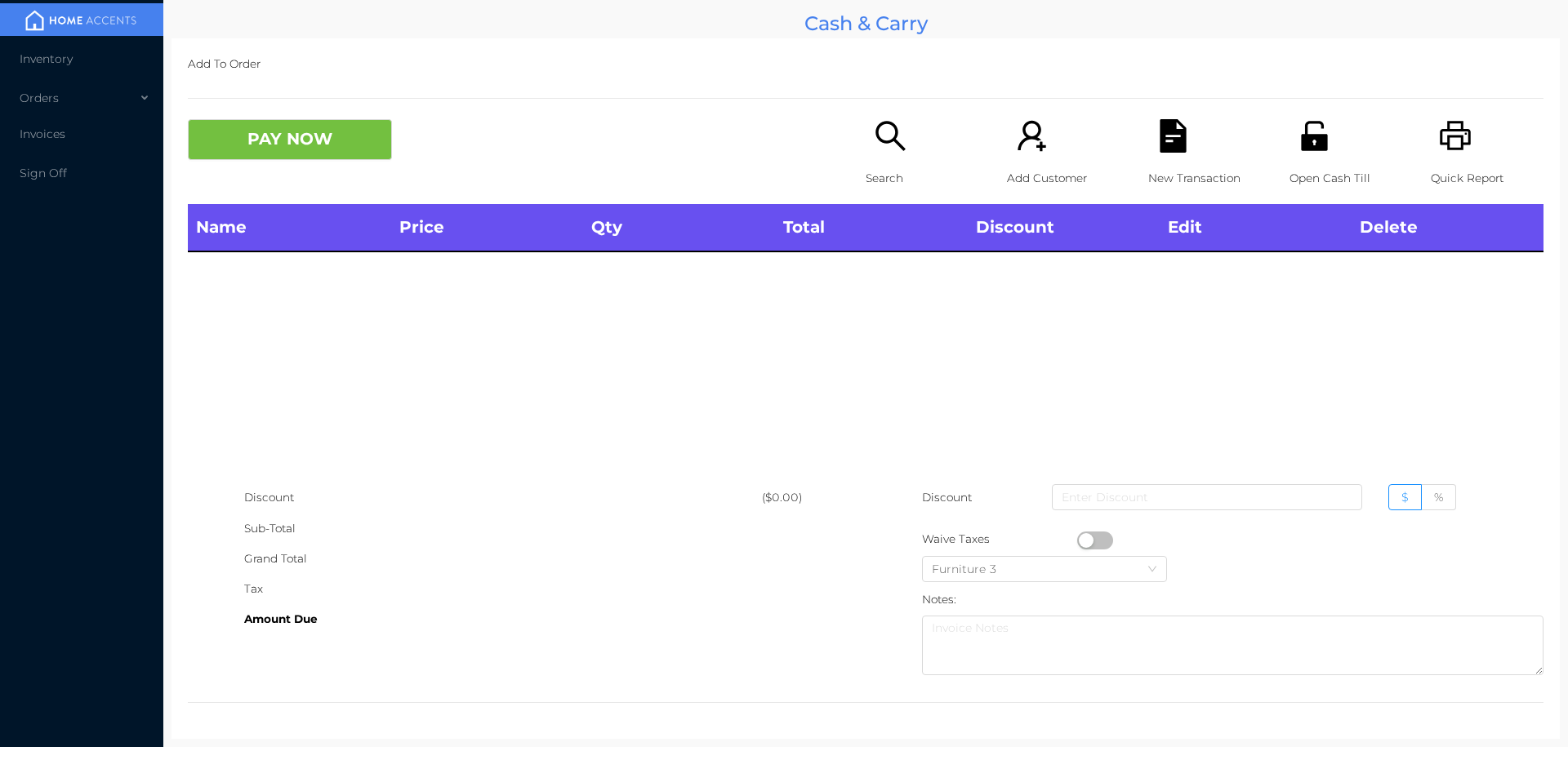
click at [878, 182] on p "Search" at bounding box center [922, 178] width 113 height 30
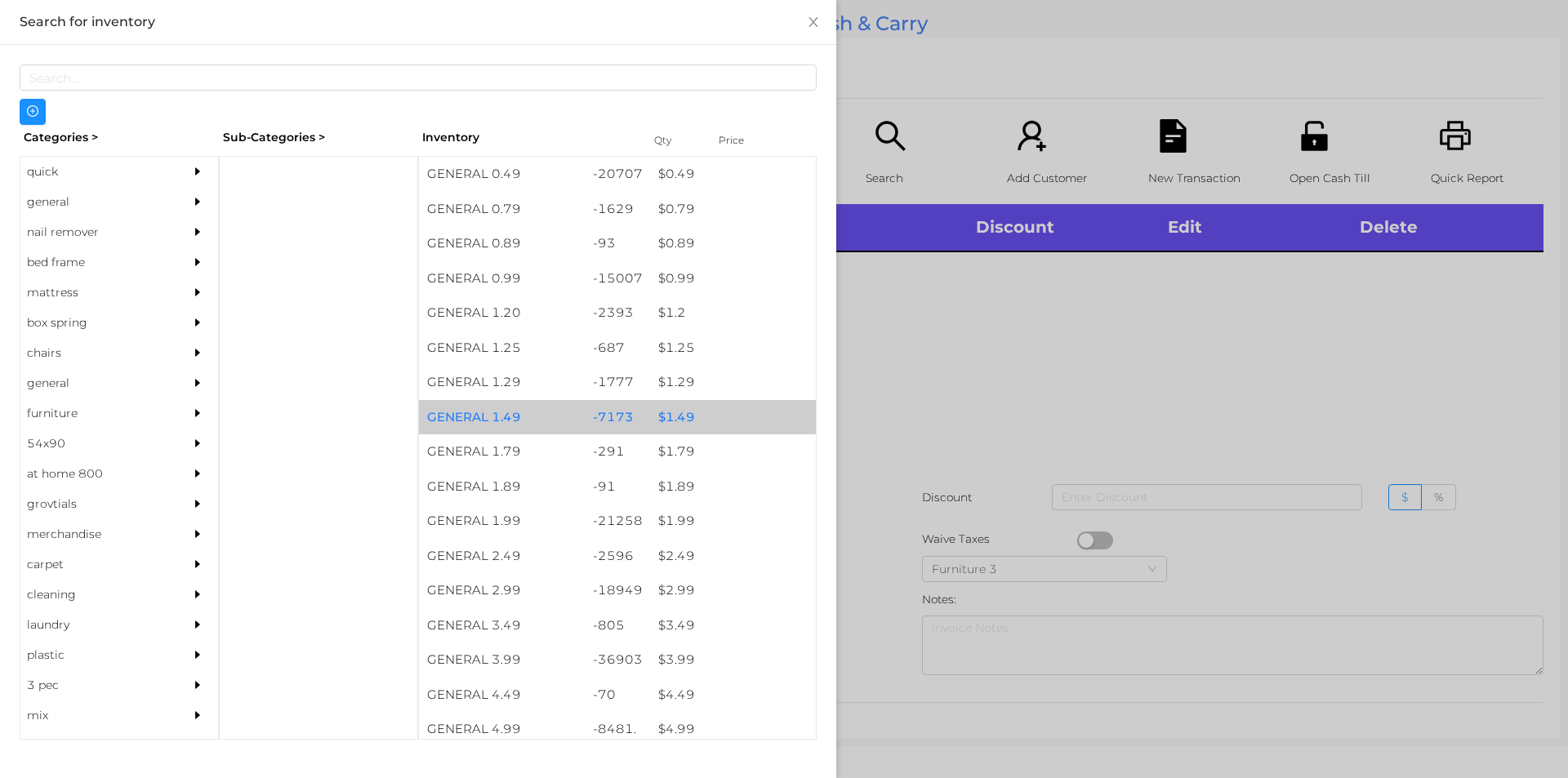
click at [669, 419] on div "$ 1.49" at bounding box center [733, 418] width 165 height 35
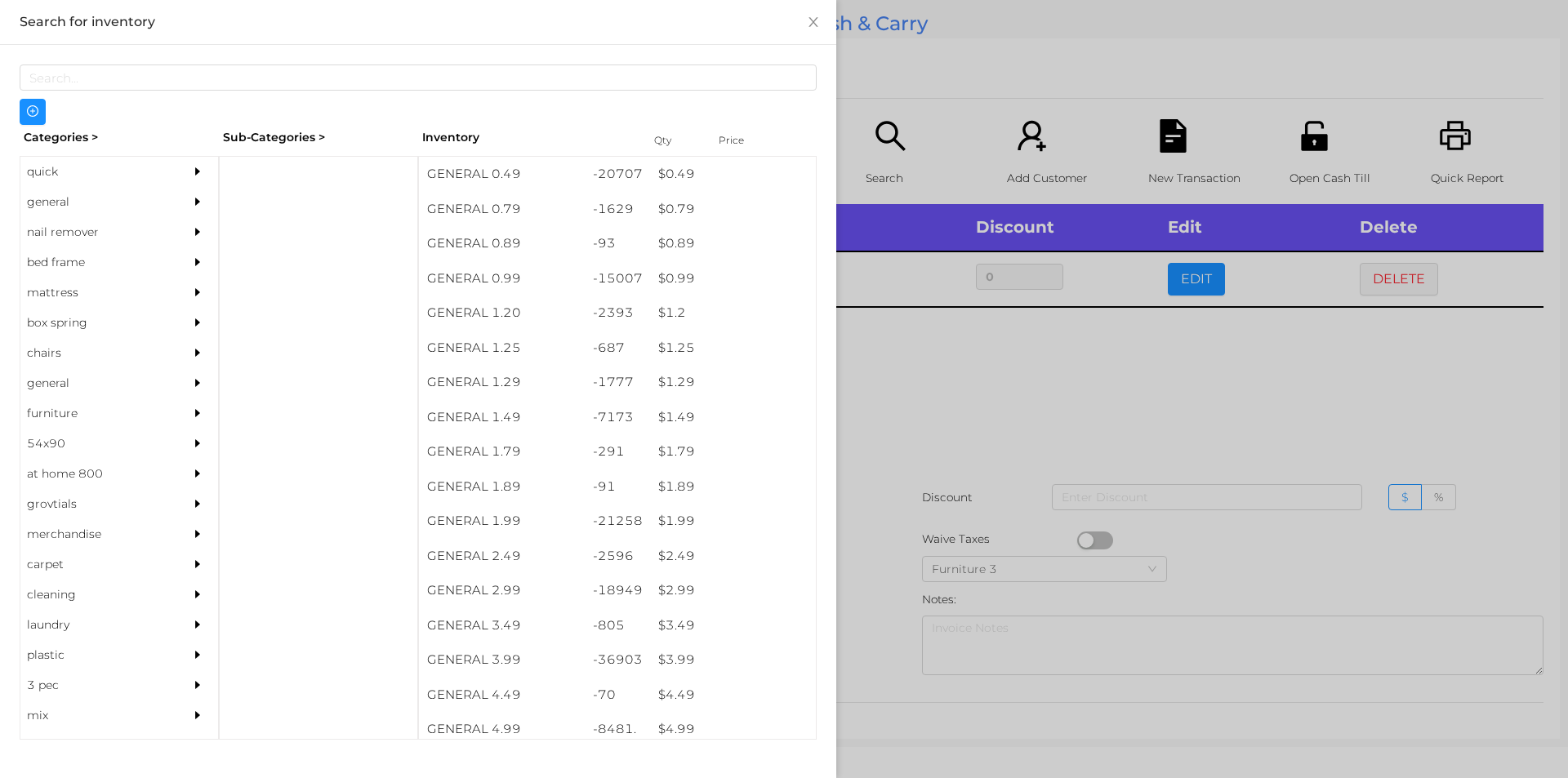
click at [911, 411] on div at bounding box center [784, 389] width 1568 height 778
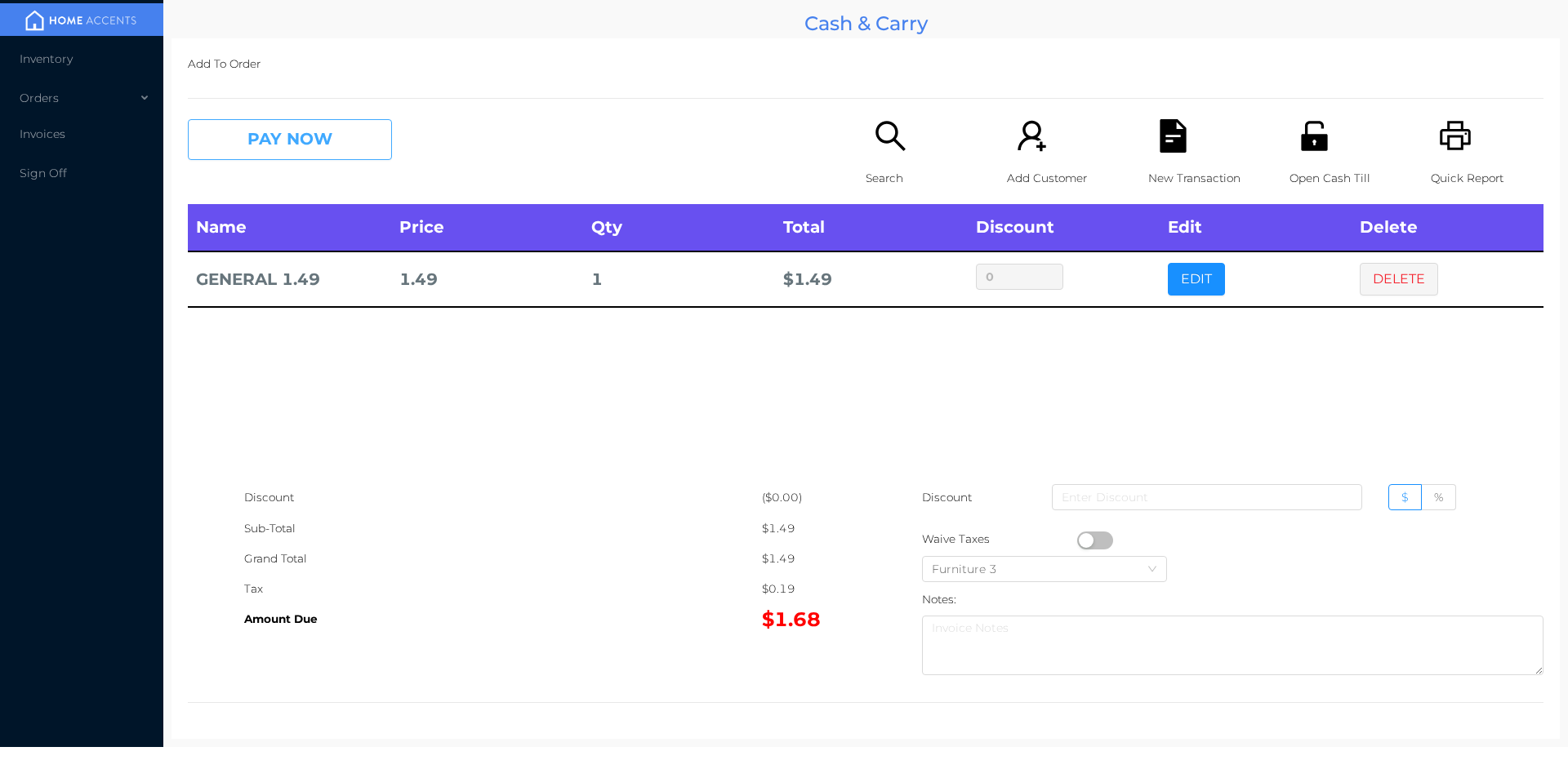
click at [235, 149] on button "PAY NOW" at bounding box center [290, 140] width 204 height 41
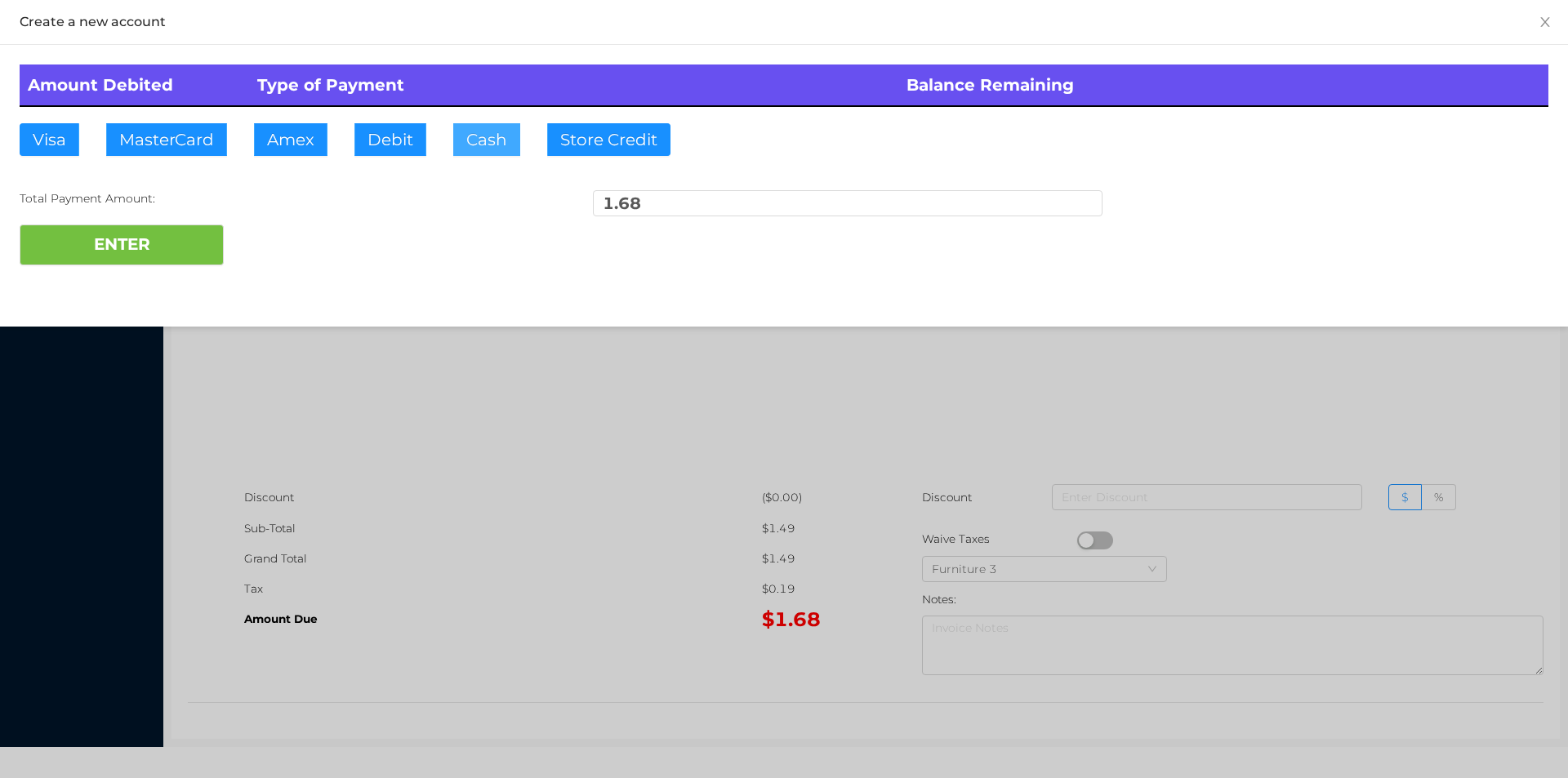
click at [481, 150] on button "Cash" at bounding box center [486, 140] width 67 height 33
type input "100."
click at [171, 261] on button "ENTER" at bounding box center [121, 245] width 204 height 41
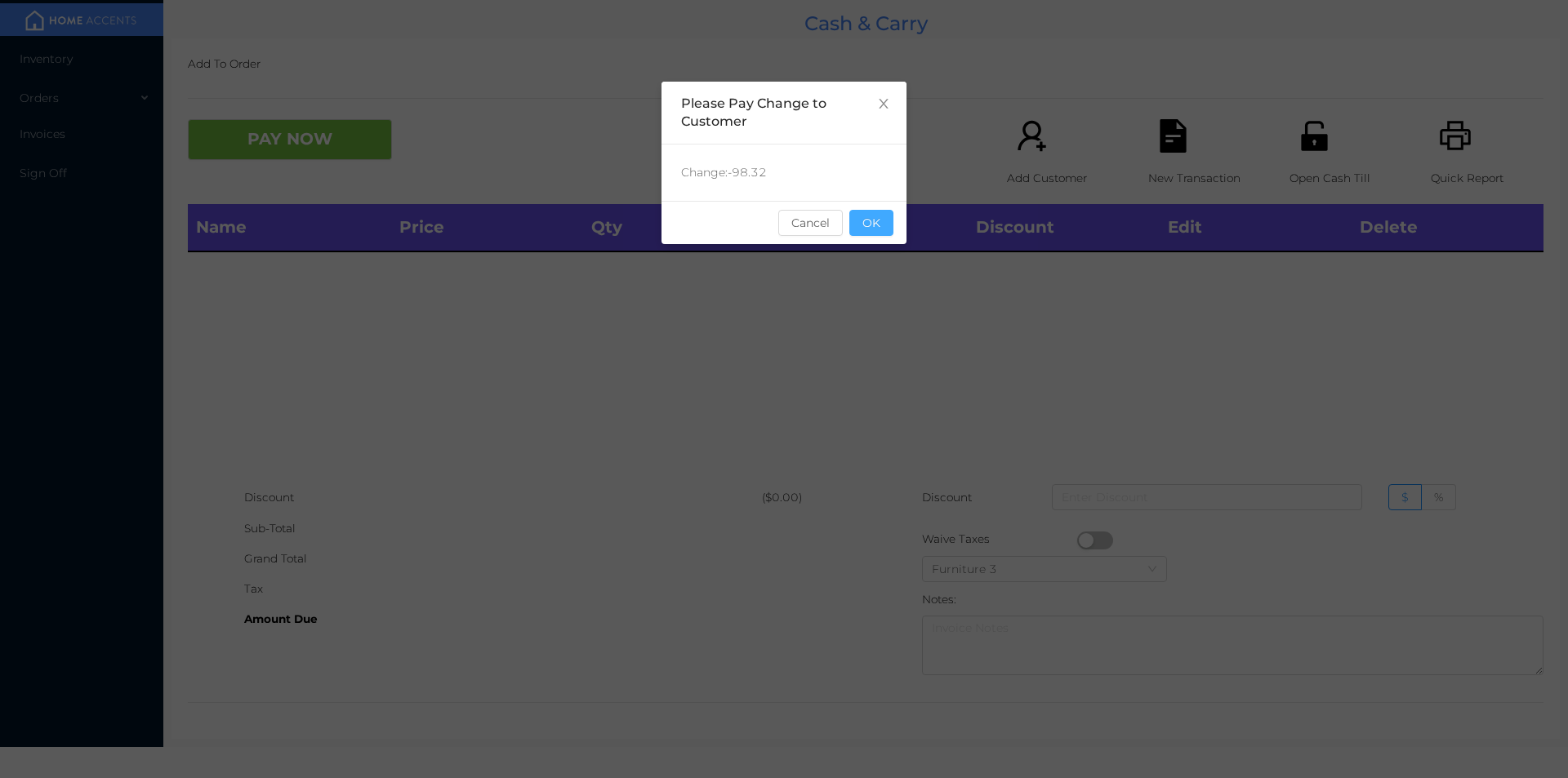
click at [882, 231] on button "OK" at bounding box center [871, 222] width 44 height 26
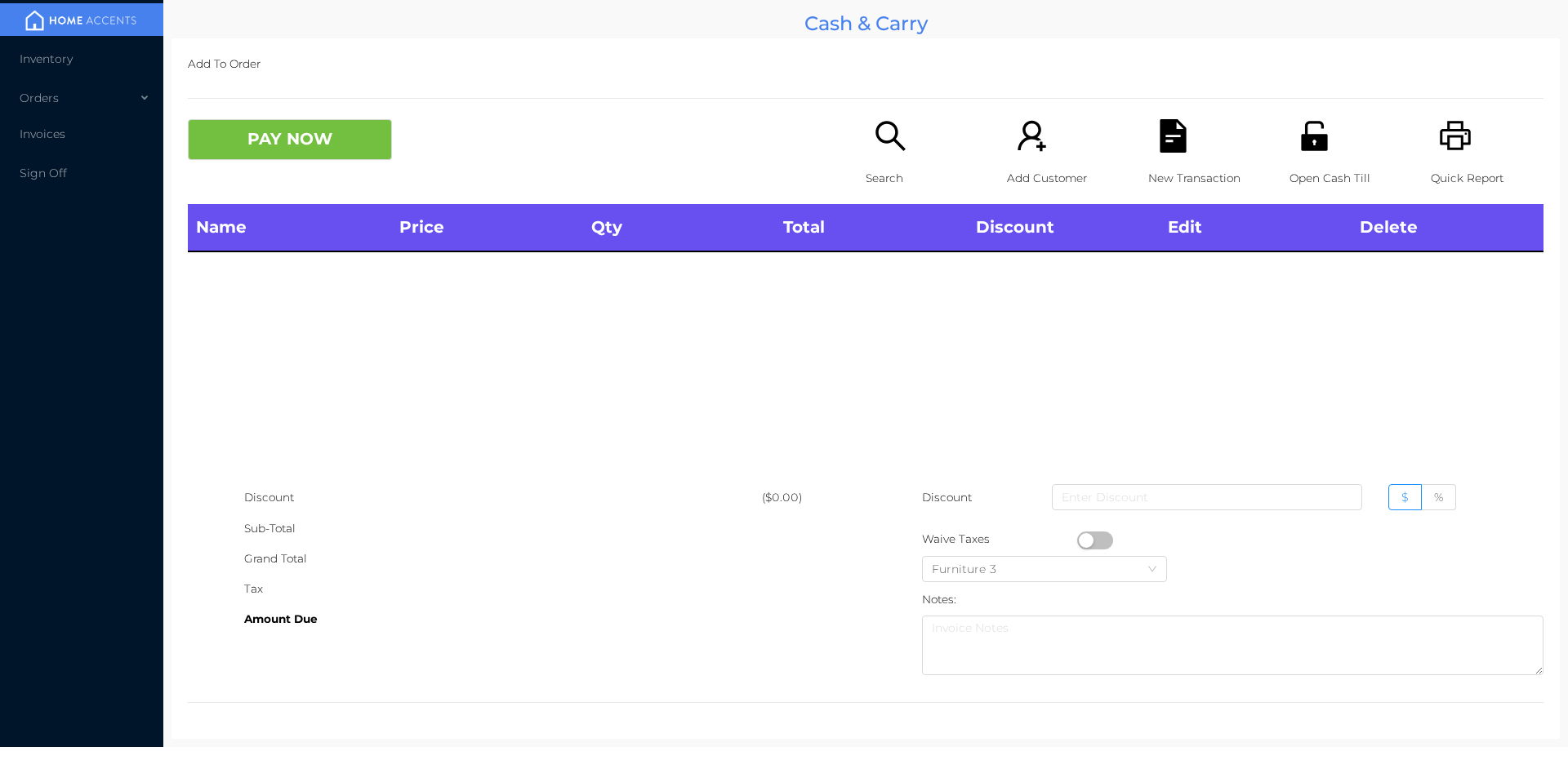
click at [898, 314] on div "Name Price Qty Total Discount Edit Delete" at bounding box center [866, 343] width 1356 height 278
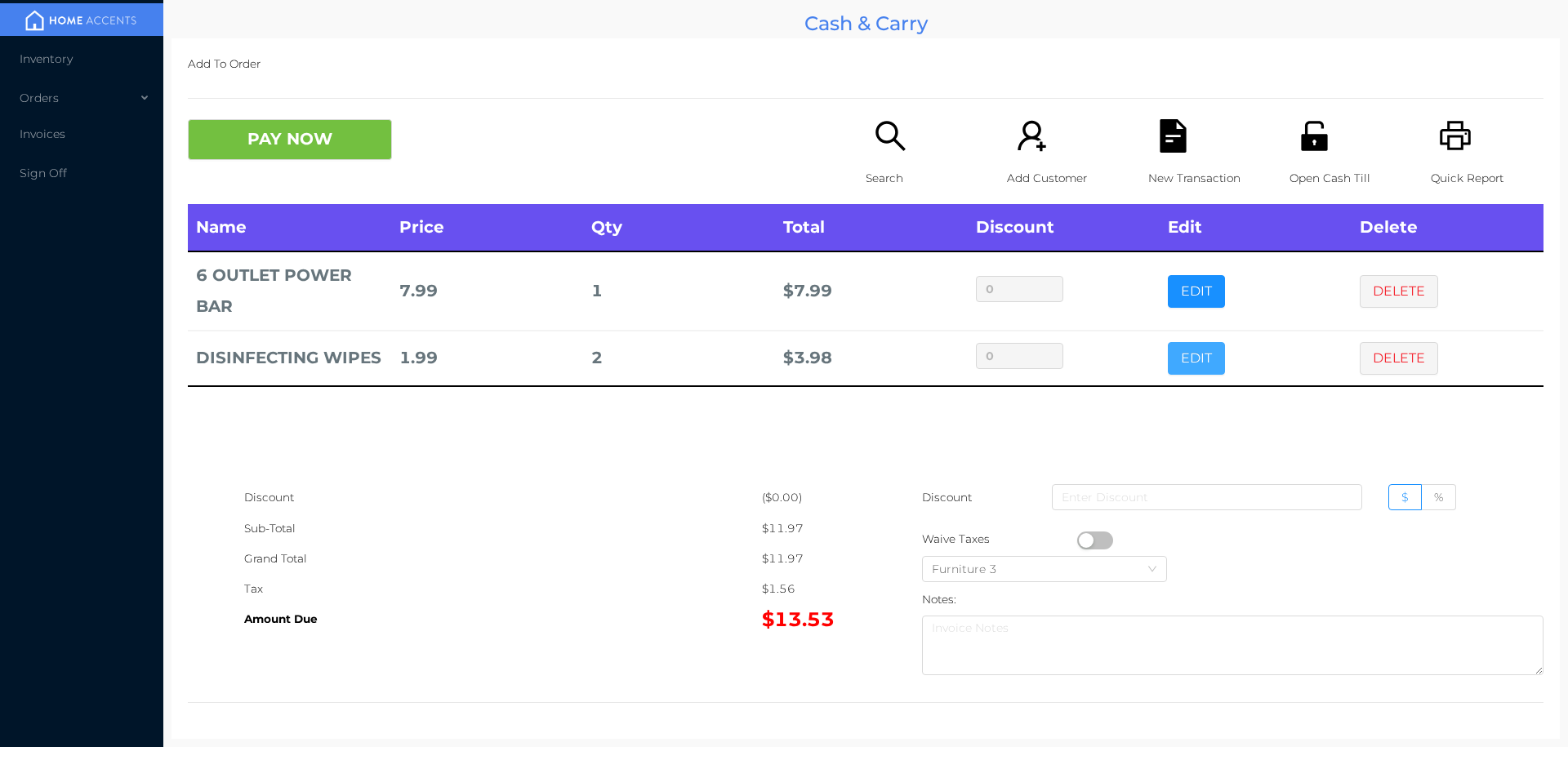
click at [1183, 370] on button "EDIT" at bounding box center [1196, 358] width 57 height 33
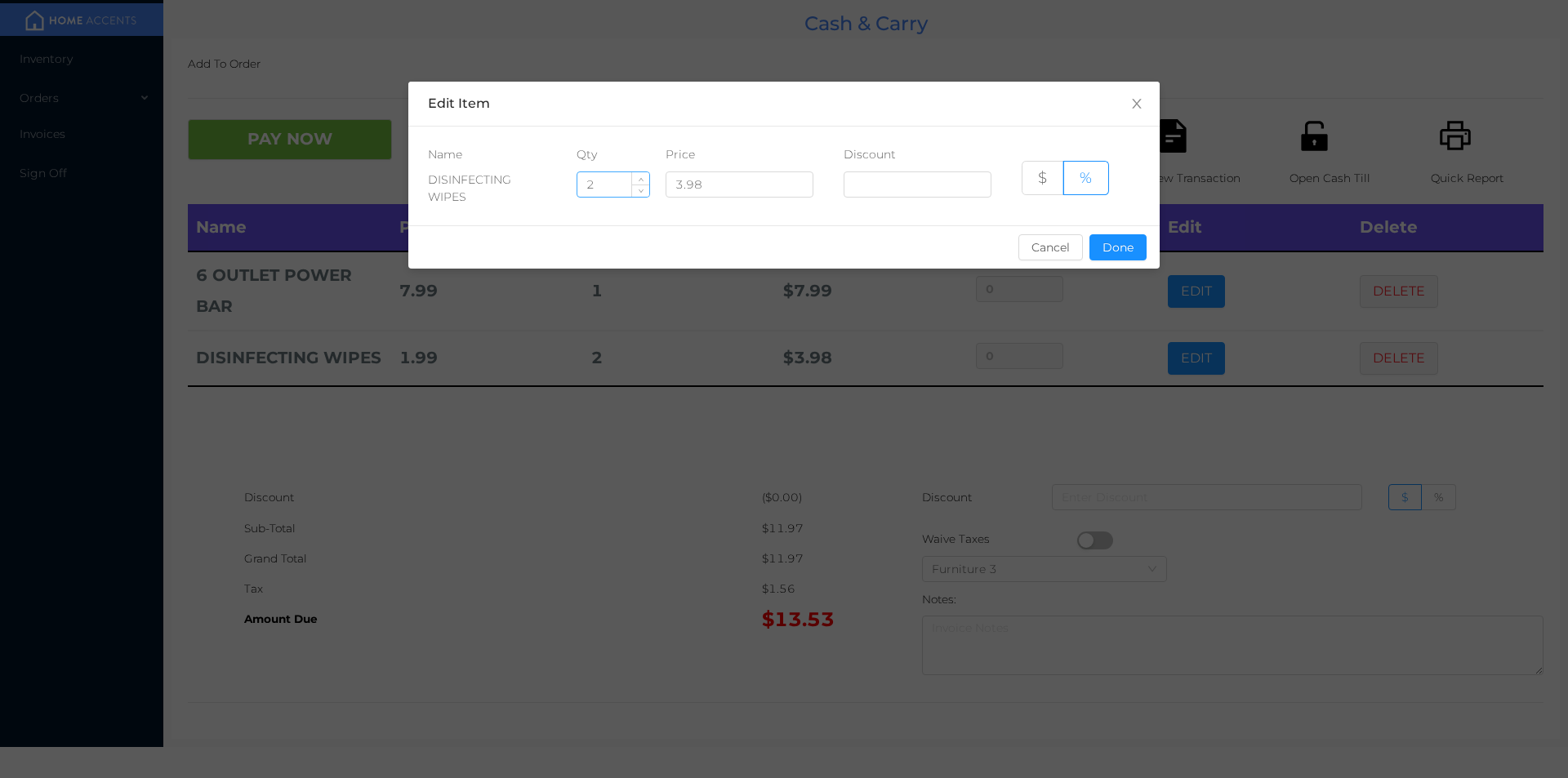
click at [619, 190] on input "2" at bounding box center [613, 184] width 72 height 24
type input "1"
click at [1121, 259] on button "Done" at bounding box center [1117, 247] width 57 height 26
click at [1056, 371] on div "sentinelStart Edit Item Name Qty Price Discount DISINFECTING WIPES 1 3.98 $ % C…" at bounding box center [784, 389] width 1568 height 778
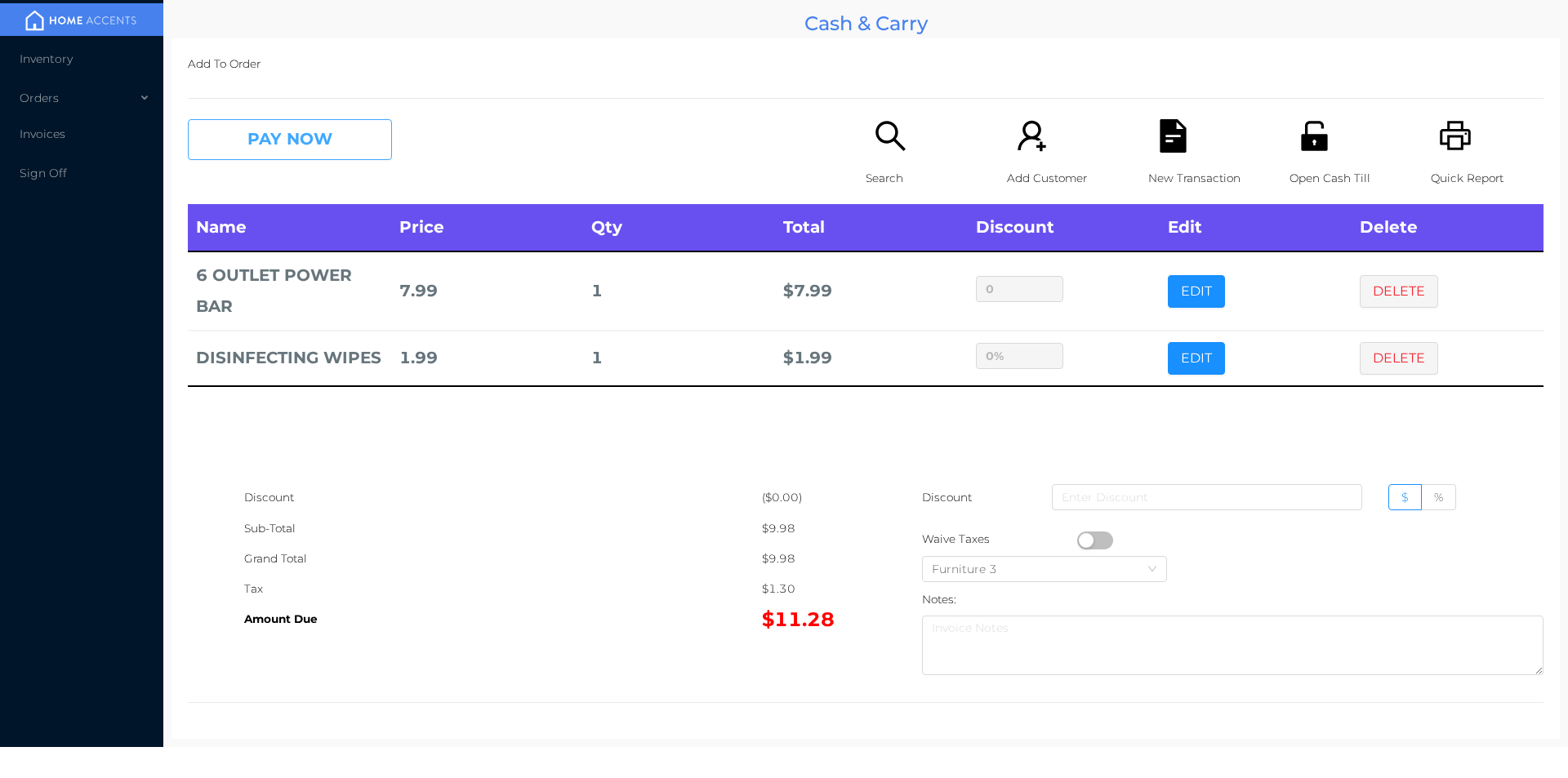
click at [301, 144] on button "PAY NOW" at bounding box center [290, 140] width 204 height 41
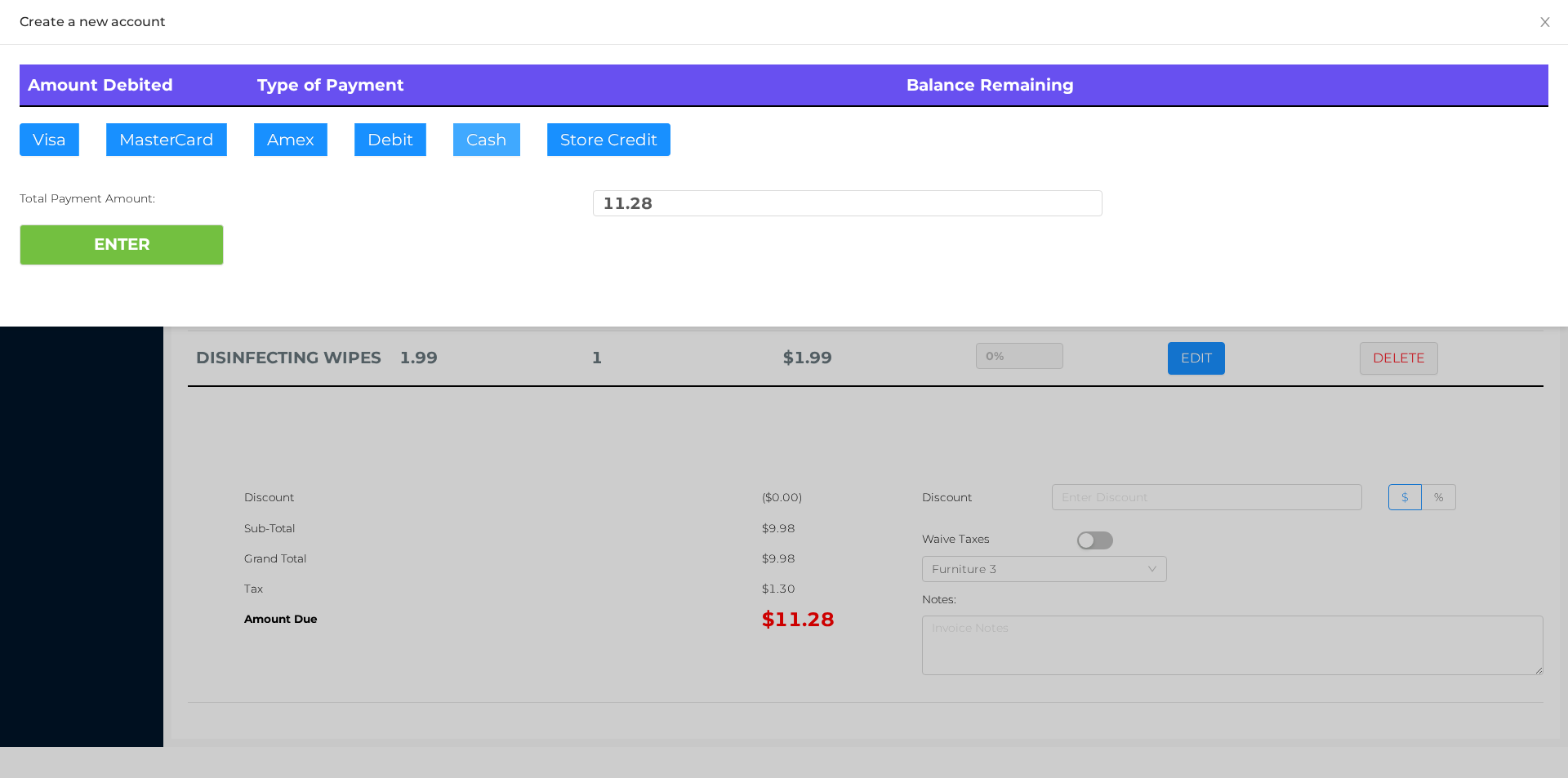
click at [477, 153] on button "Cash" at bounding box center [486, 140] width 67 height 33
click at [172, 228] on button "ENTER" at bounding box center [121, 245] width 204 height 41
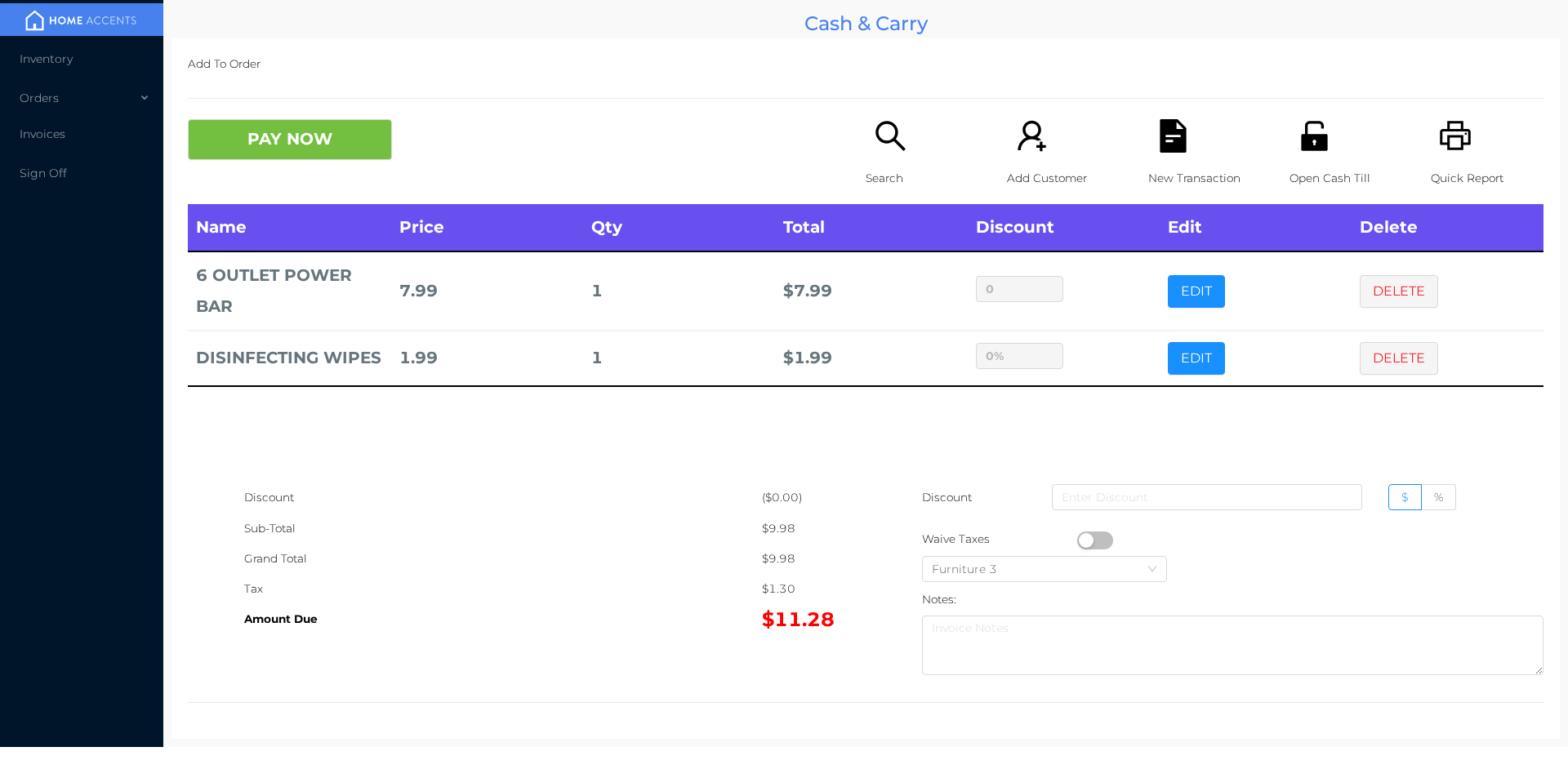
type input "0"
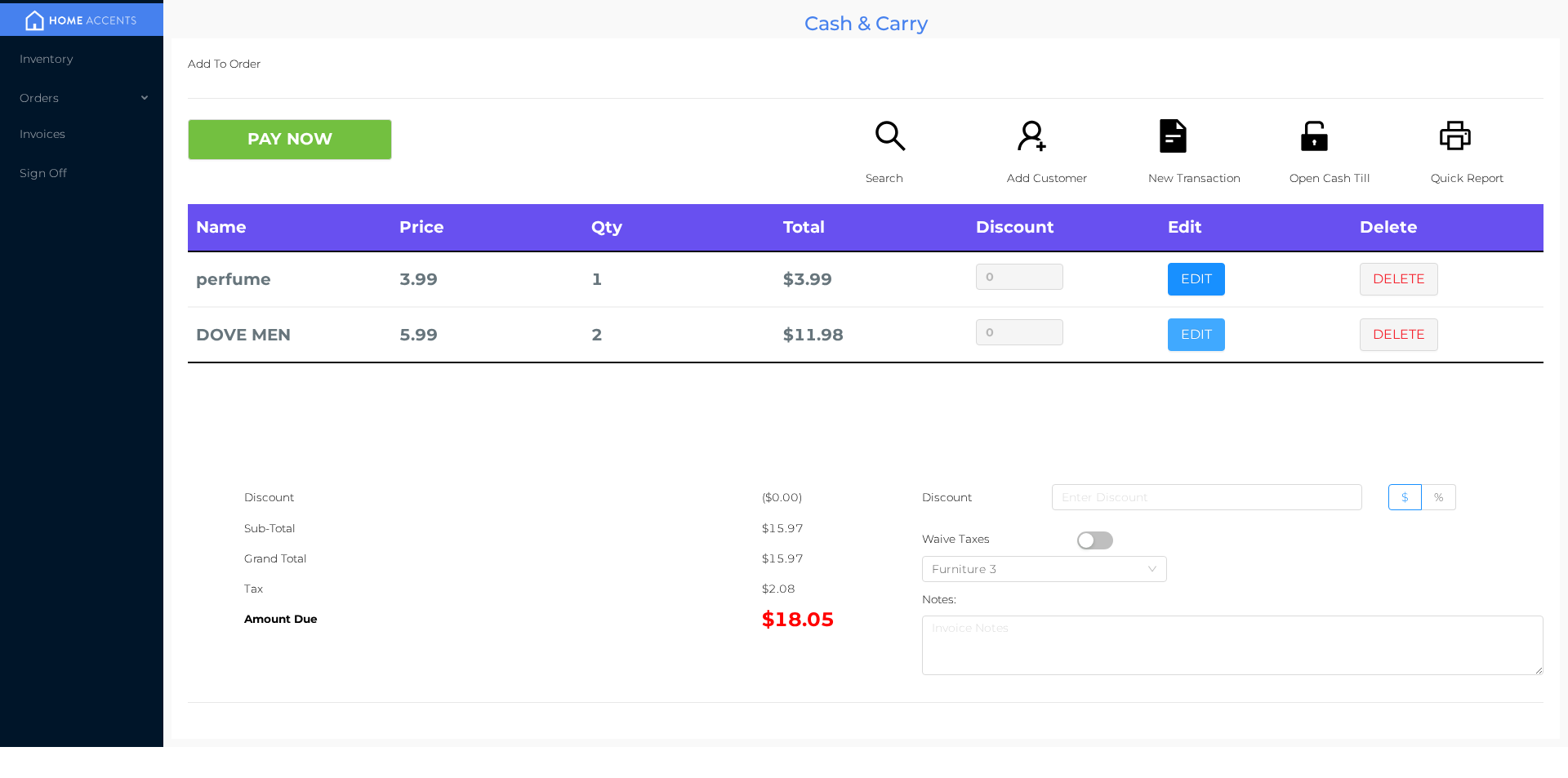
click at [1175, 343] on button "EDIT" at bounding box center [1196, 334] width 57 height 33
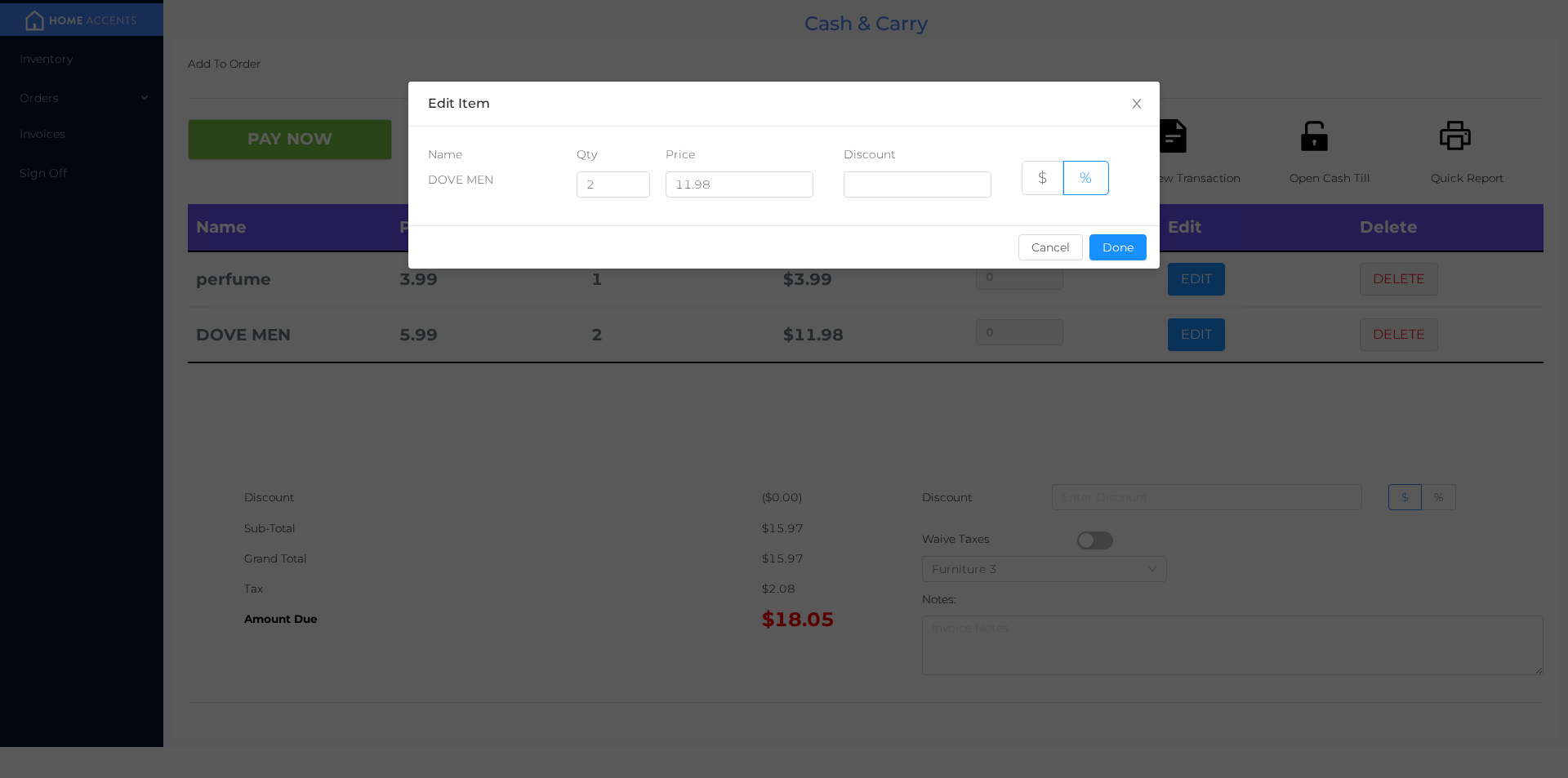
click at [560, 200] on div "DOVE MEN 2 11.98 $ %" at bounding box center [784, 188] width 712 height 34
click at [603, 181] on input "2" at bounding box center [613, 184] width 72 height 24
type input "1"
click at [1130, 255] on button "Done" at bounding box center [1117, 247] width 57 height 26
click at [1050, 343] on div "sentinelStart Edit Item Name Qty Price Discount DOVE MEN 1 11.98 $ % Cancel Don…" at bounding box center [784, 389] width 1568 height 778
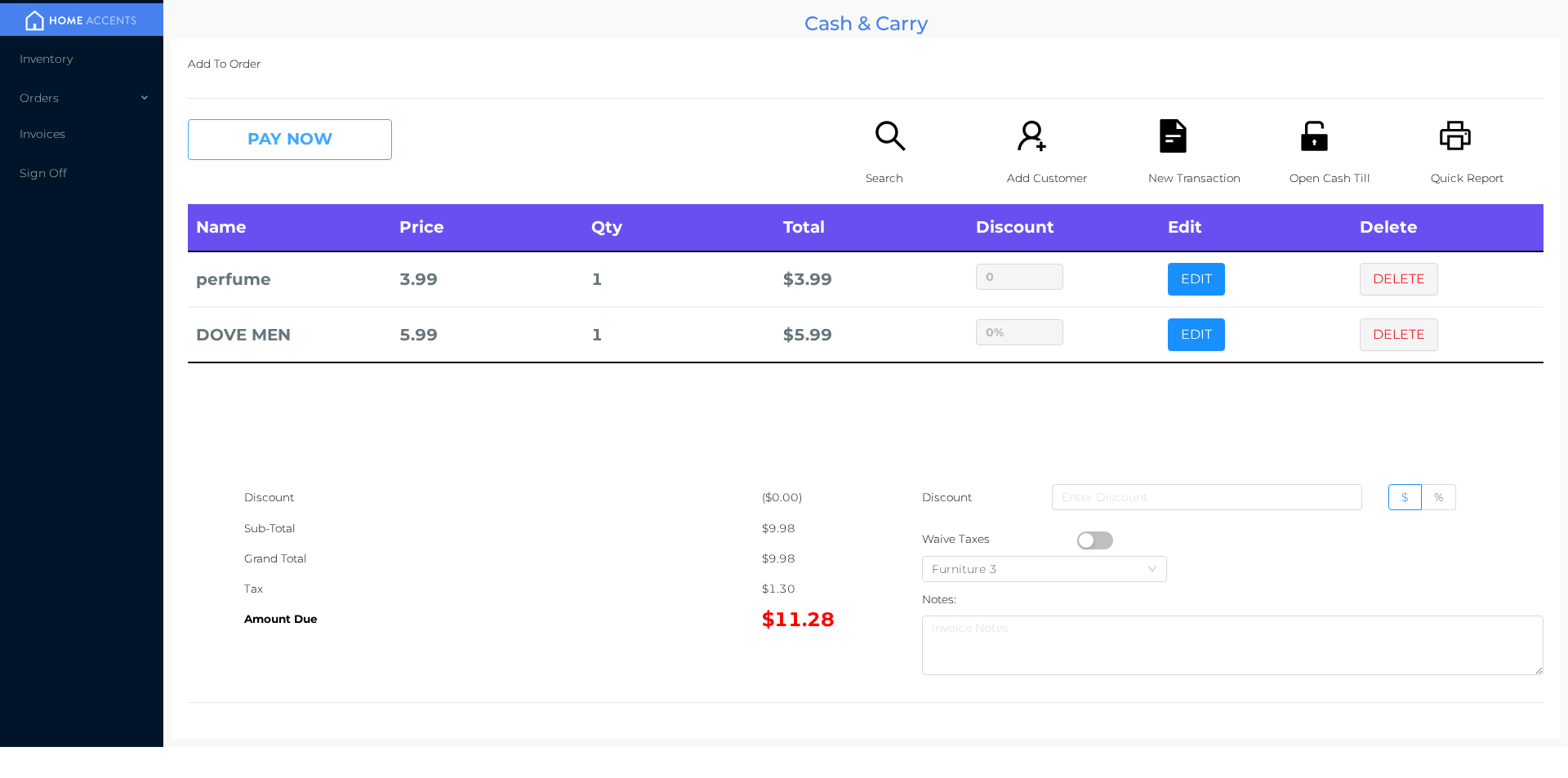
click at [276, 129] on button "PAY NOW" at bounding box center [290, 140] width 204 height 41
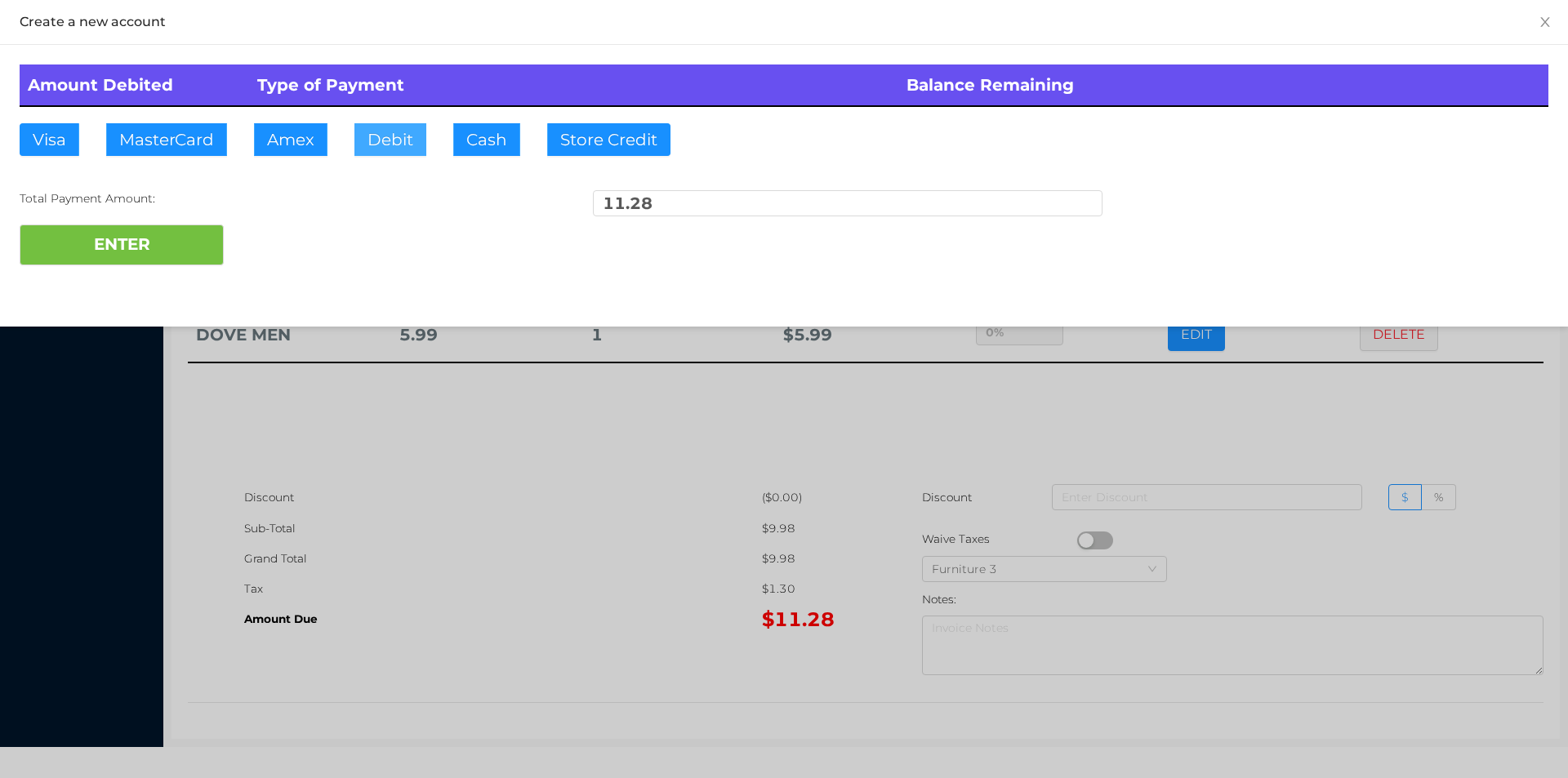
click at [401, 143] on button "Debit" at bounding box center [390, 140] width 72 height 33
click at [147, 282] on div "Amount Debited Type of Payment Balance Remaining Visa MasterCard Amex Debit Cas…" at bounding box center [784, 165] width 1568 height 240
click at [166, 226] on button "ENTER" at bounding box center [121, 245] width 204 height 41
type input "0"
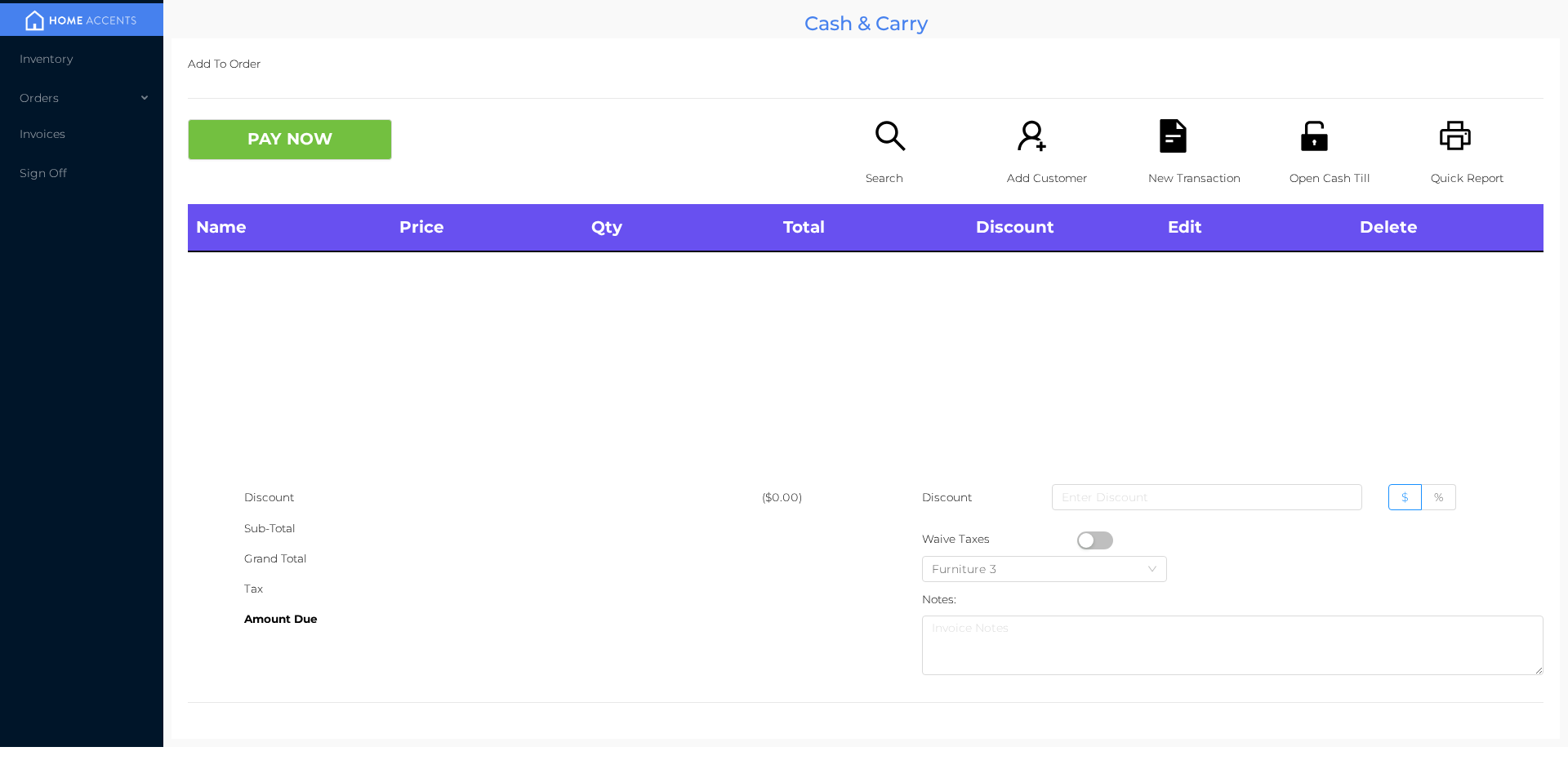
click at [891, 155] on div "Search" at bounding box center [922, 162] width 113 height 85
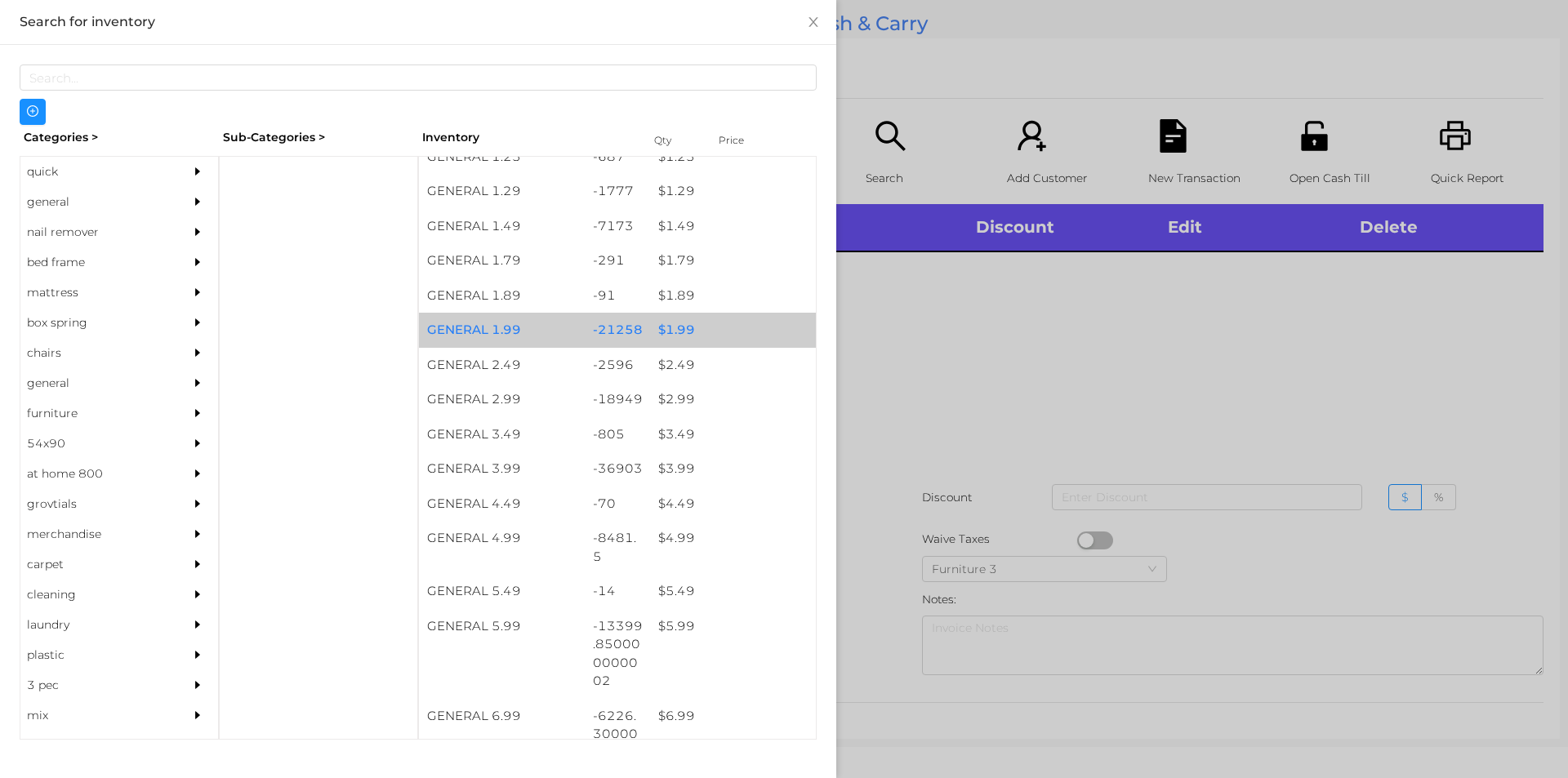
click at [664, 330] on div "$ 1.99" at bounding box center [733, 330] width 165 height 35
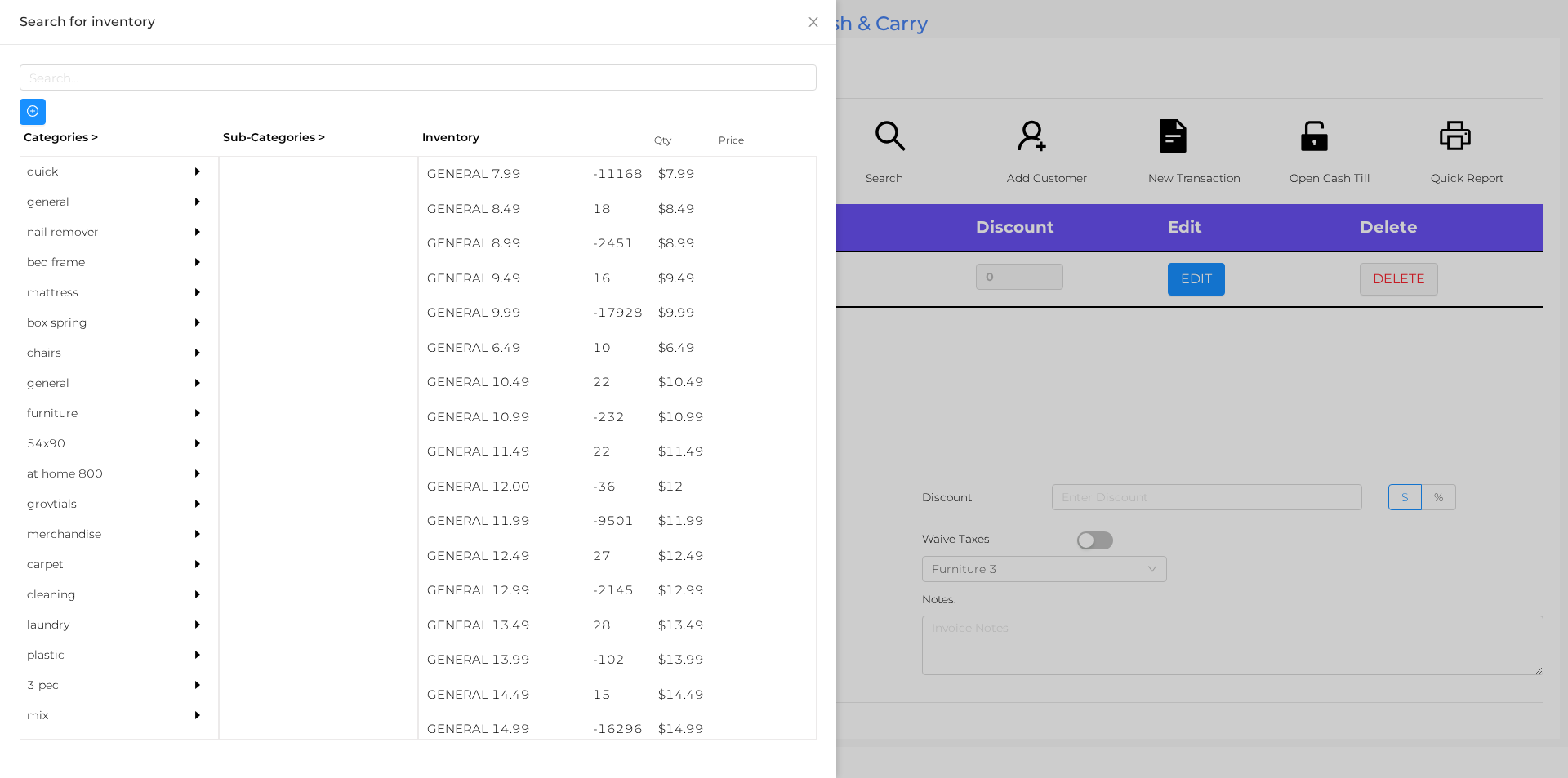
scroll to position [853, 0]
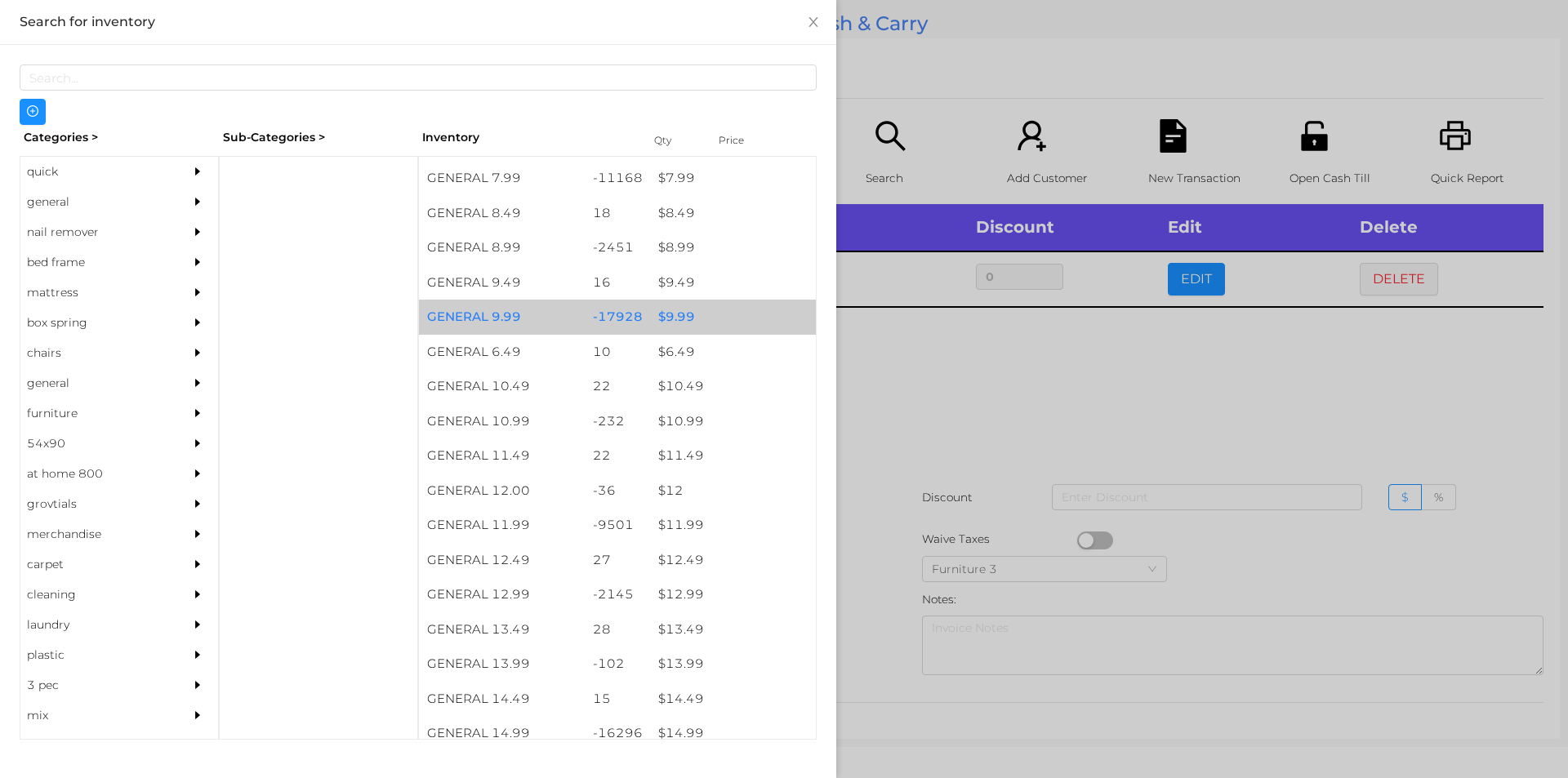
click at [664, 321] on div "$ 9.99" at bounding box center [733, 318] width 165 height 35
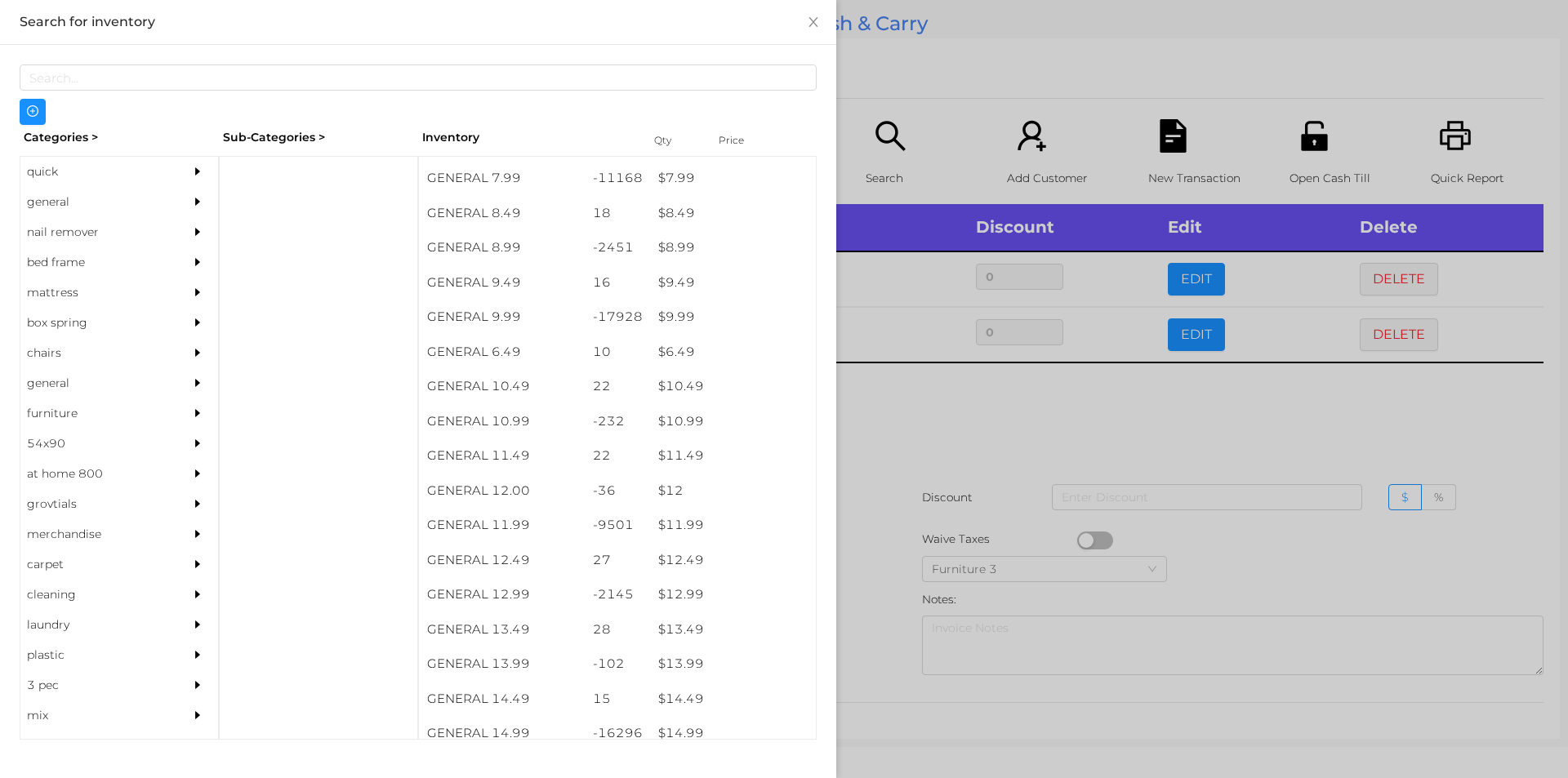
click at [901, 420] on div at bounding box center [784, 389] width 1568 height 778
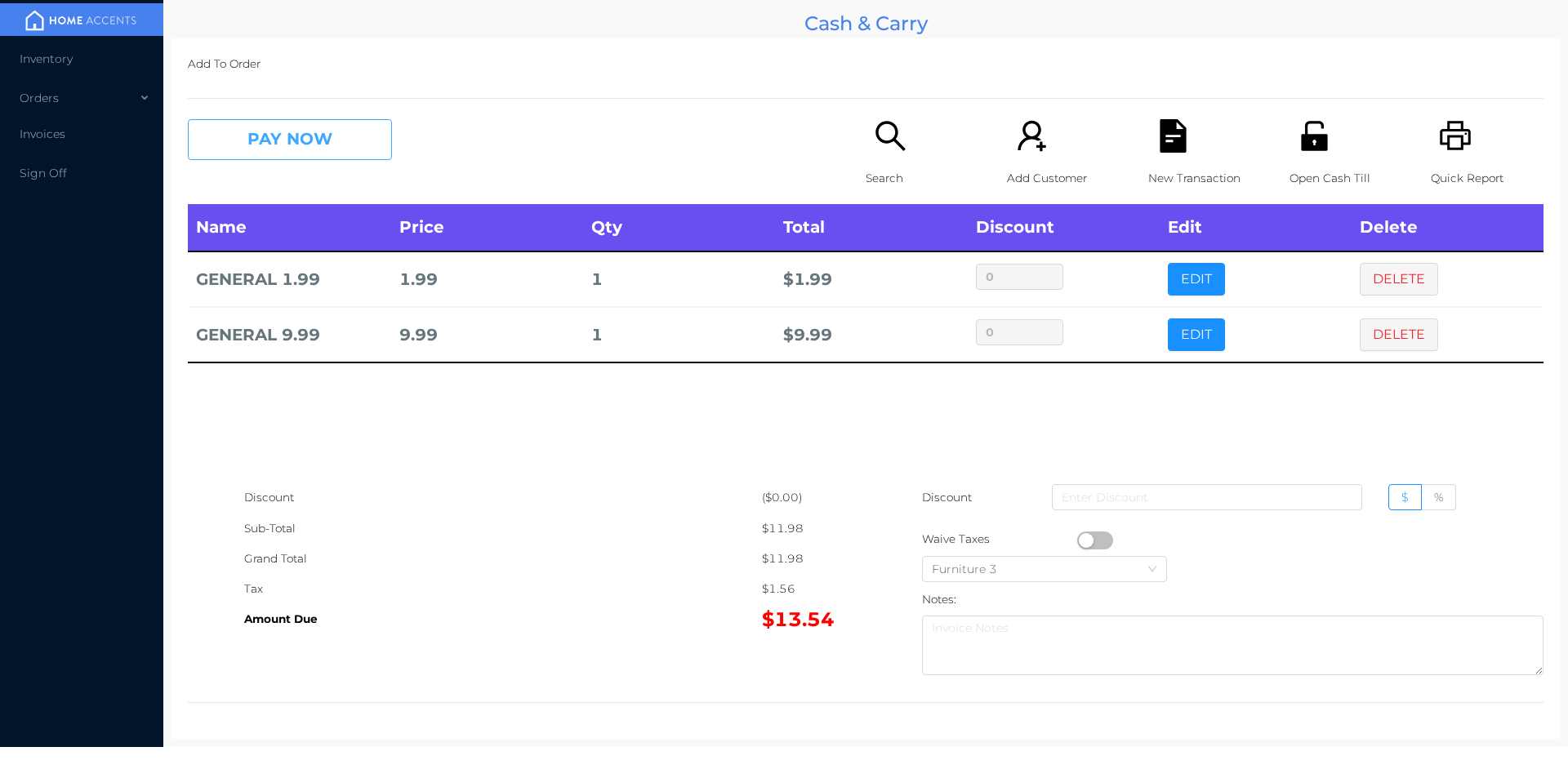
click at [307, 136] on button "PAY NOW" at bounding box center [290, 140] width 204 height 41
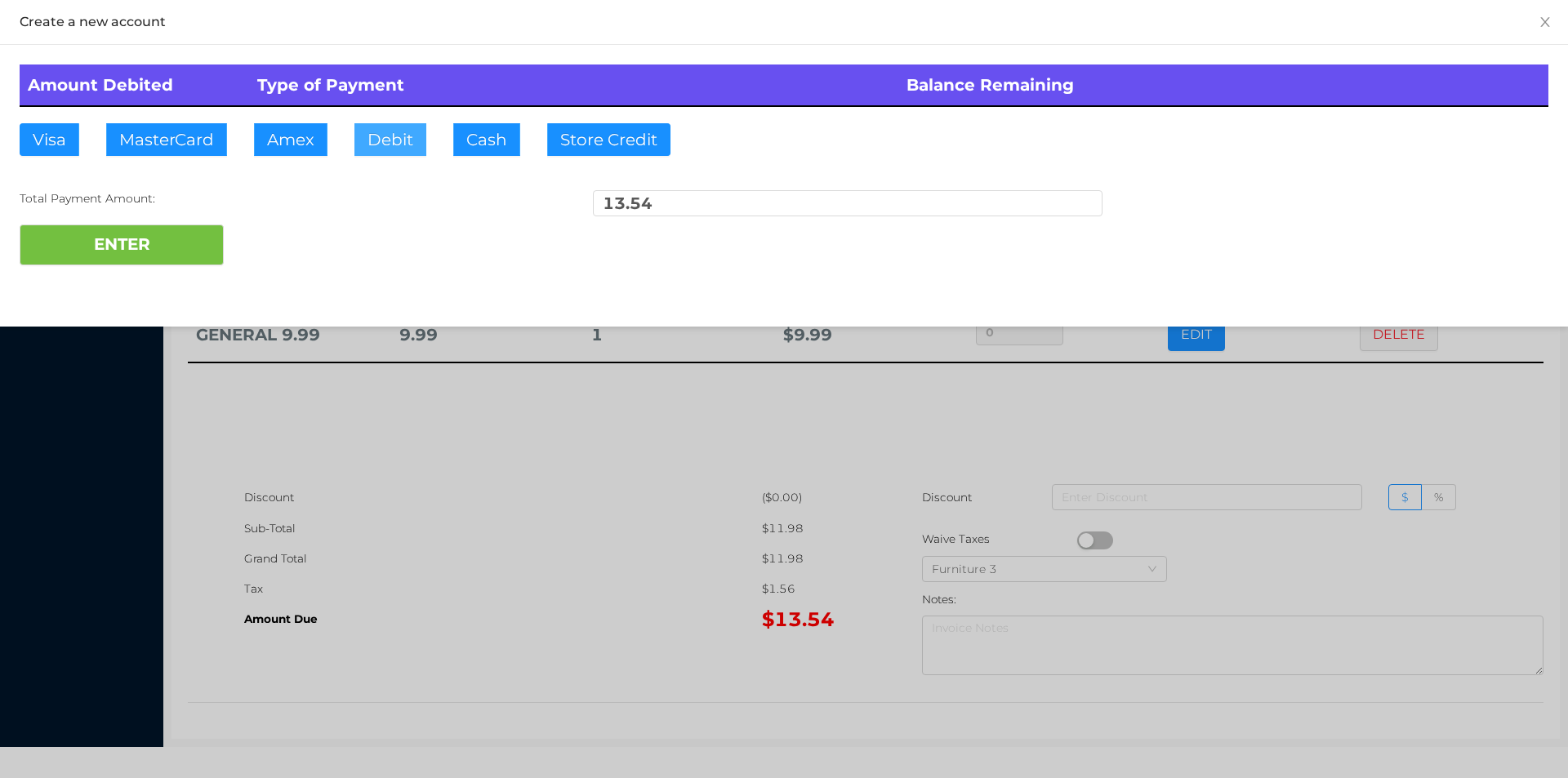
click at [386, 133] on button "Debit" at bounding box center [390, 140] width 72 height 33
click at [424, 525] on div at bounding box center [784, 389] width 1568 height 778
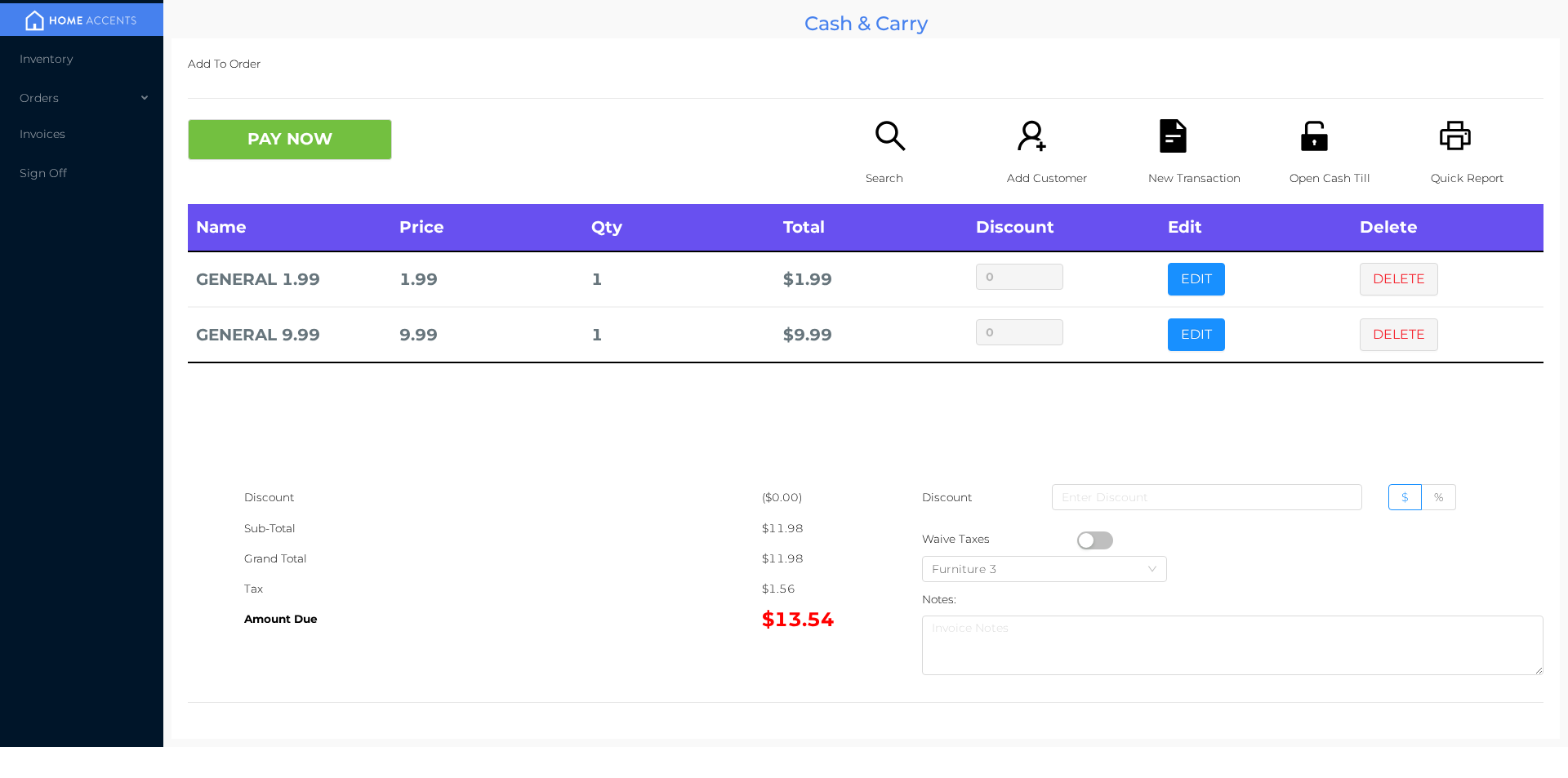
click at [1431, 133] on div "Quick Report" at bounding box center [1487, 162] width 113 height 85
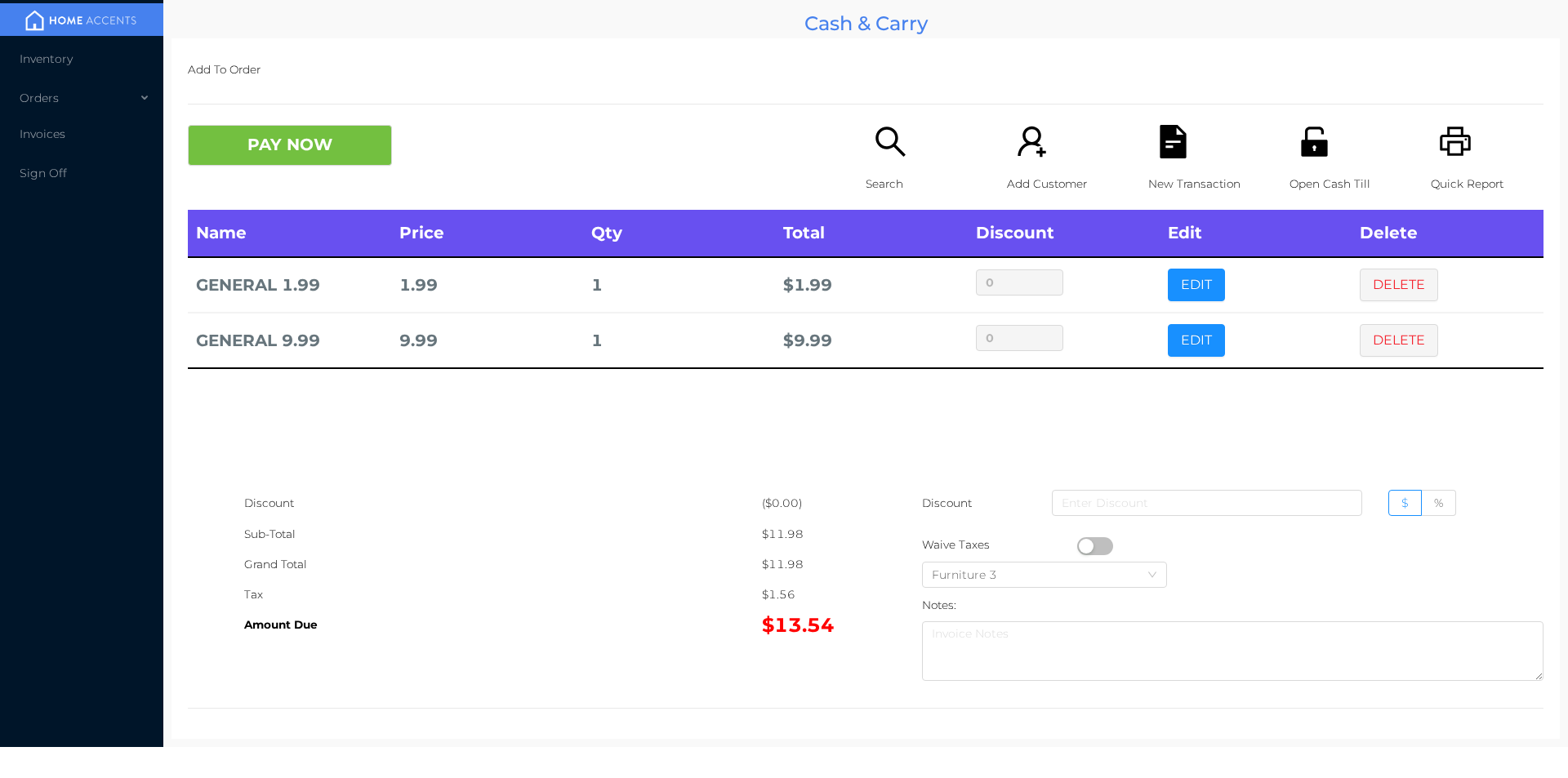
click at [1153, 162] on div "New Transaction" at bounding box center [1204, 167] width 113 height 85
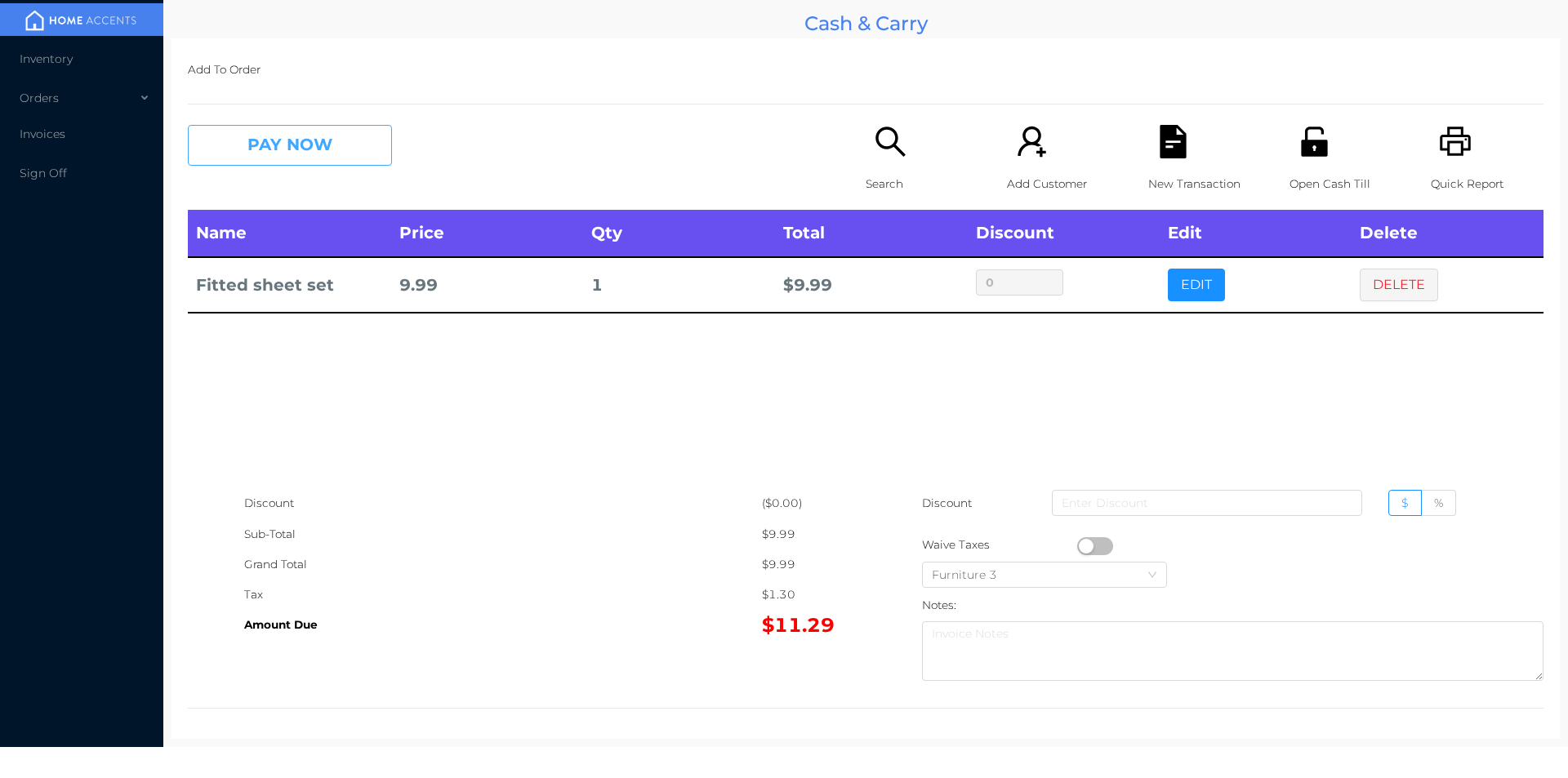
click at [272, 165] on button "PAY NOW" at bounding box center [290, 145] width 204 height 41
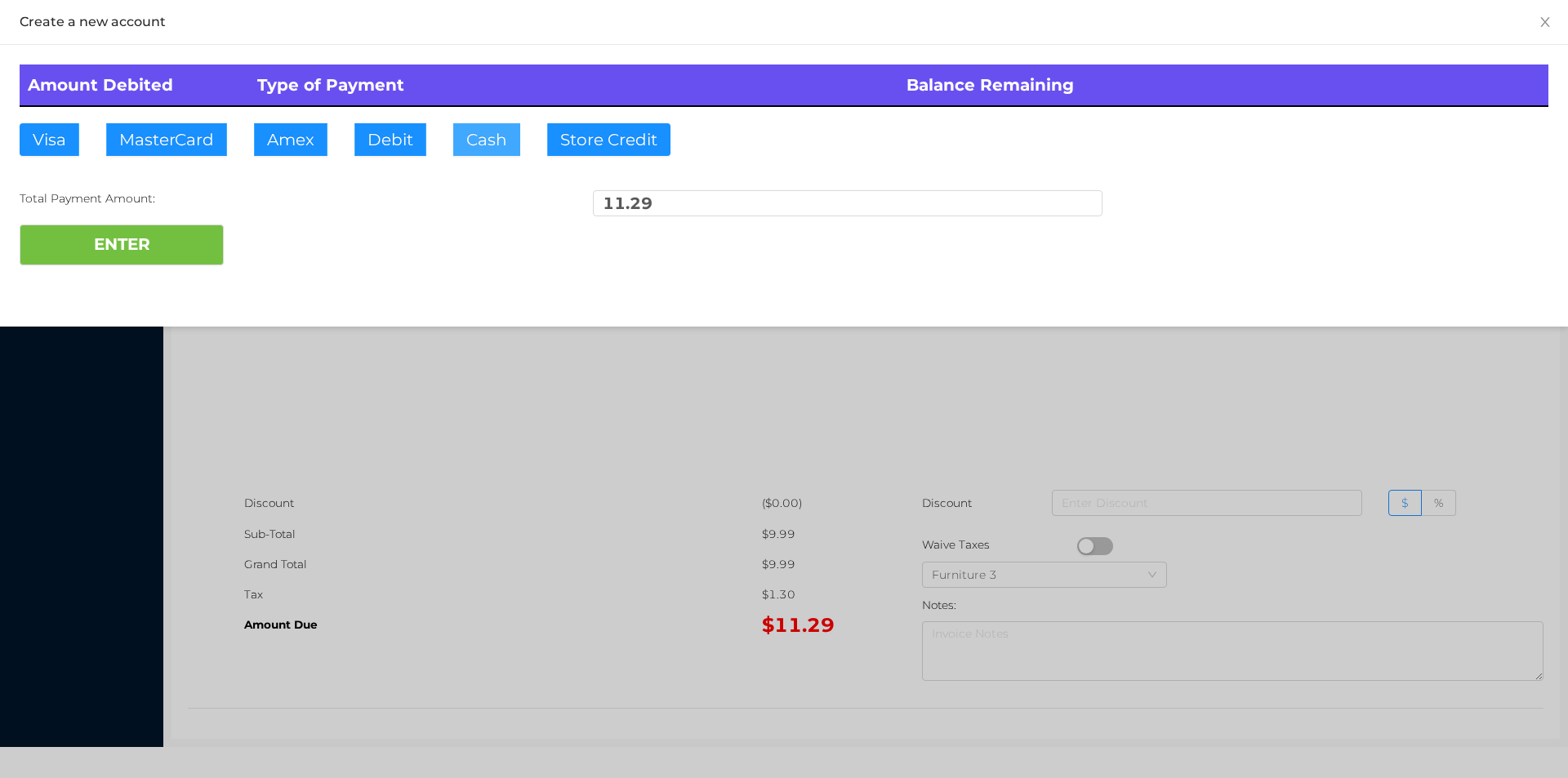
click at [479, 145] on button "Cash" at bounding box center [486, 140] width 67 height 33
type input "20."
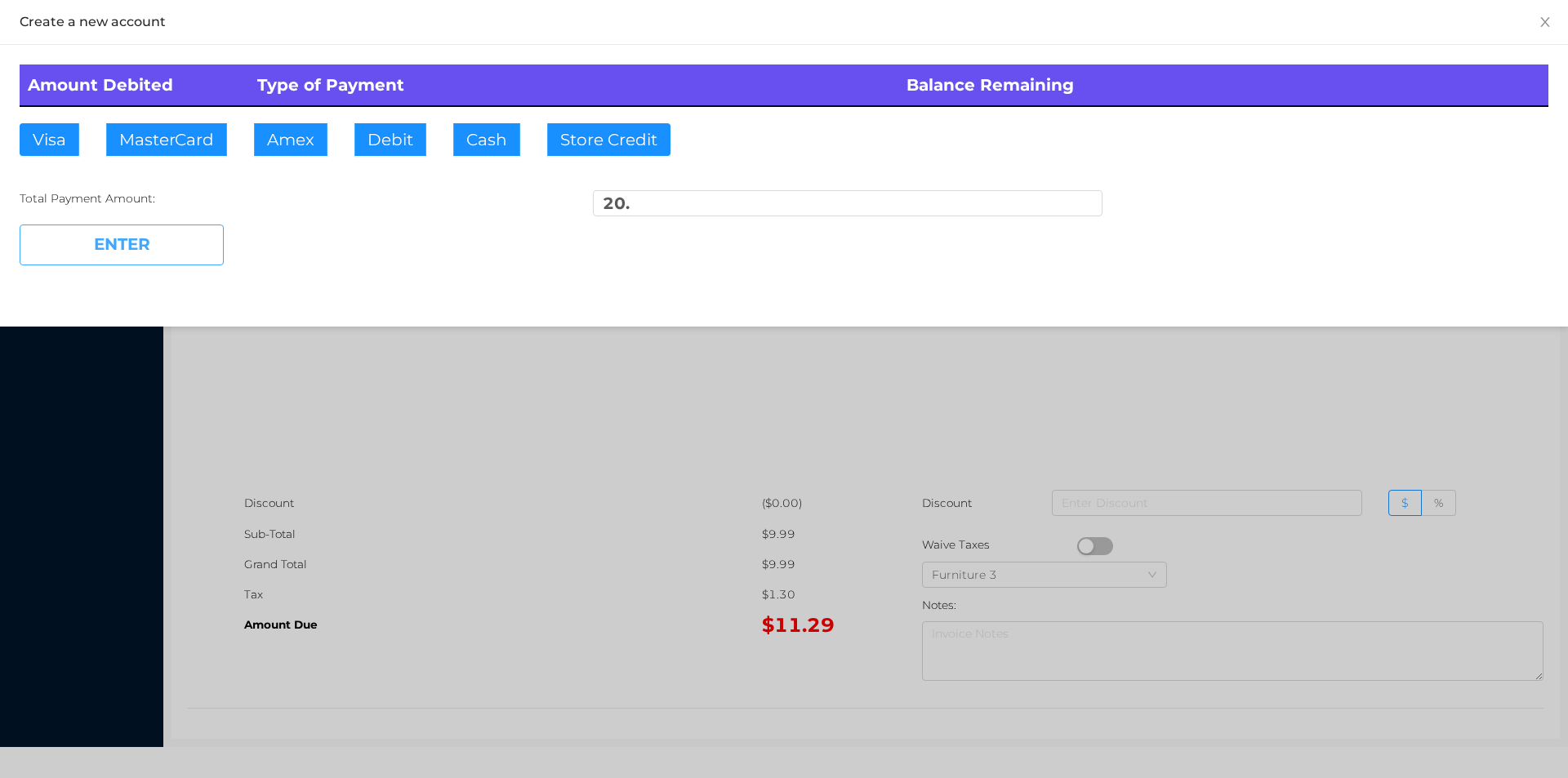
click at [164, 258] on button "ENTER" at bounding box center [121, 245] width 204 height 41
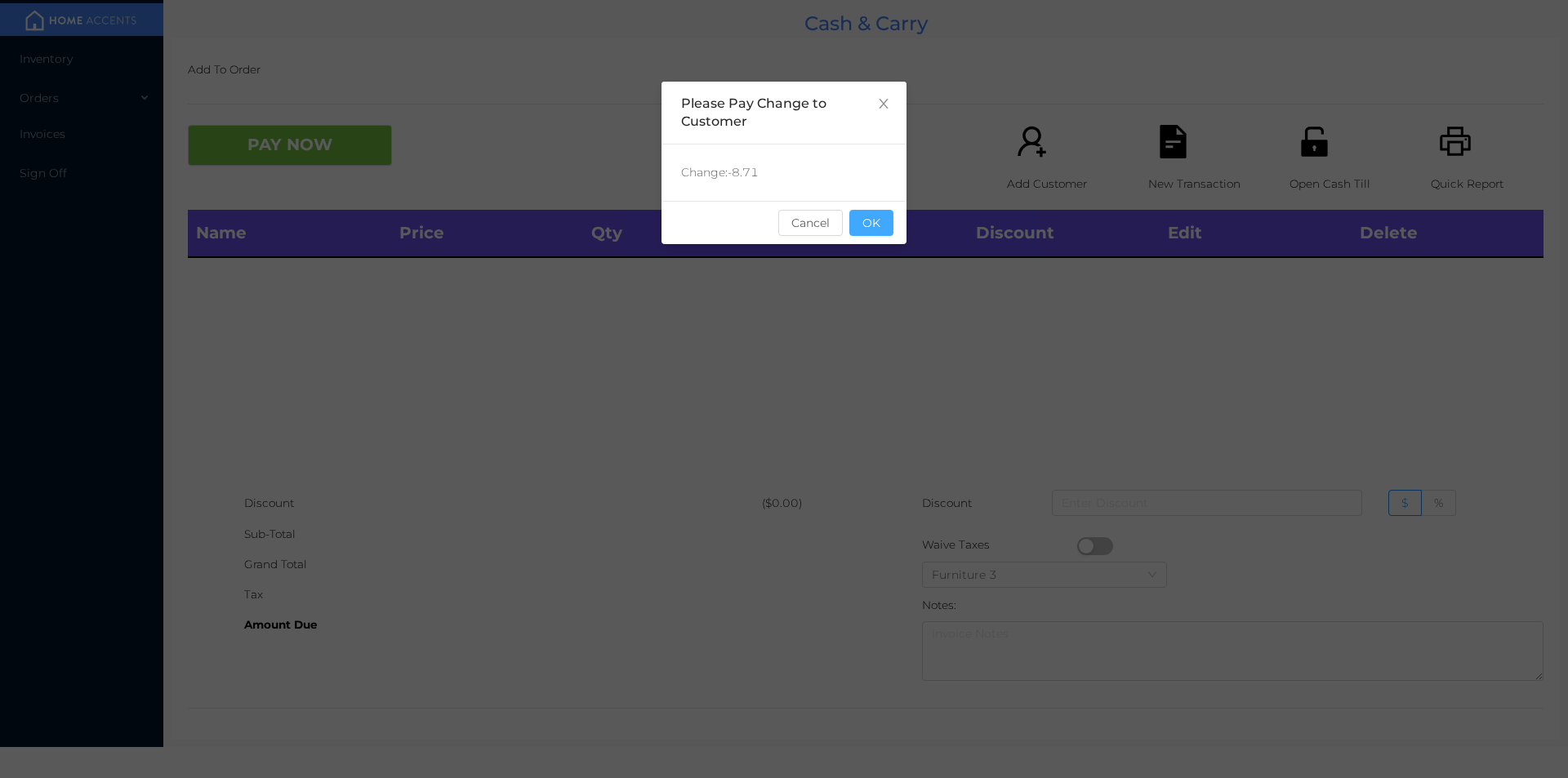
click at [891, 228] on button "OK" at bounding box center [871, 222] width 44 height 26
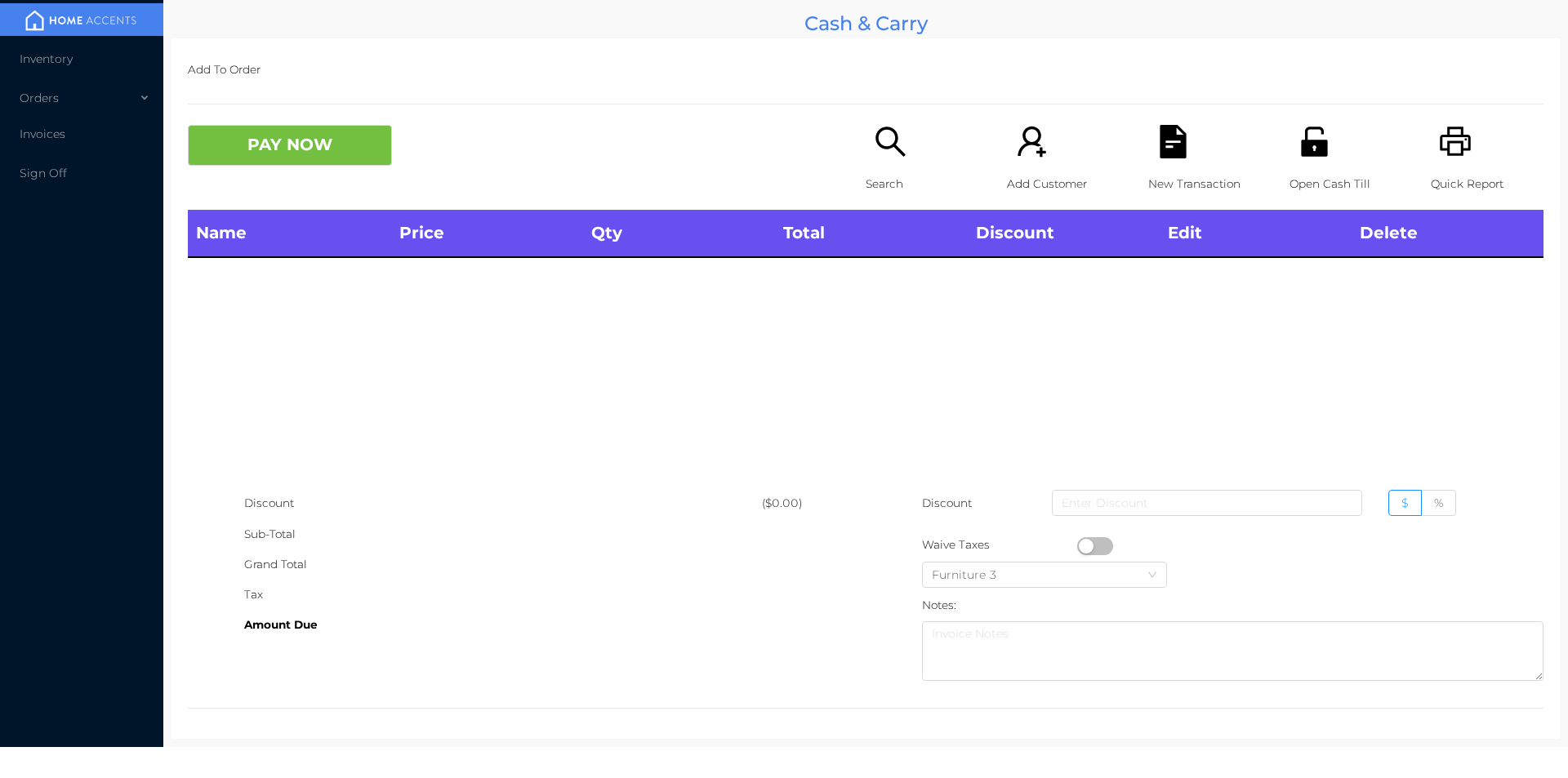
click at [1311, 170] on p "Open Cash Till" at bounding box center [1346, 184] width 113 height 30
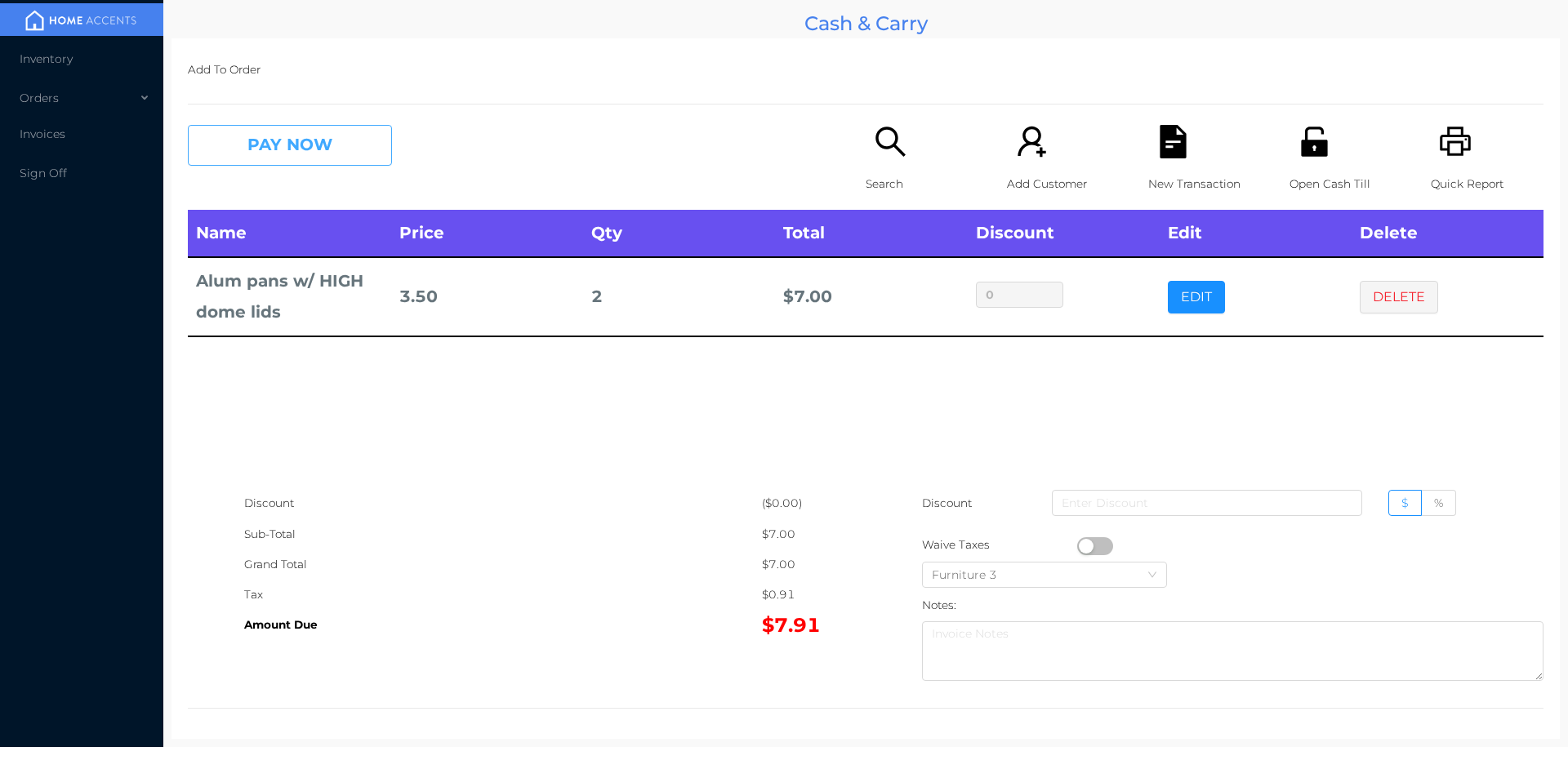
click at [277, 145] on button "PAY NOW" at bounding box center [290, 145] width 204 height 41
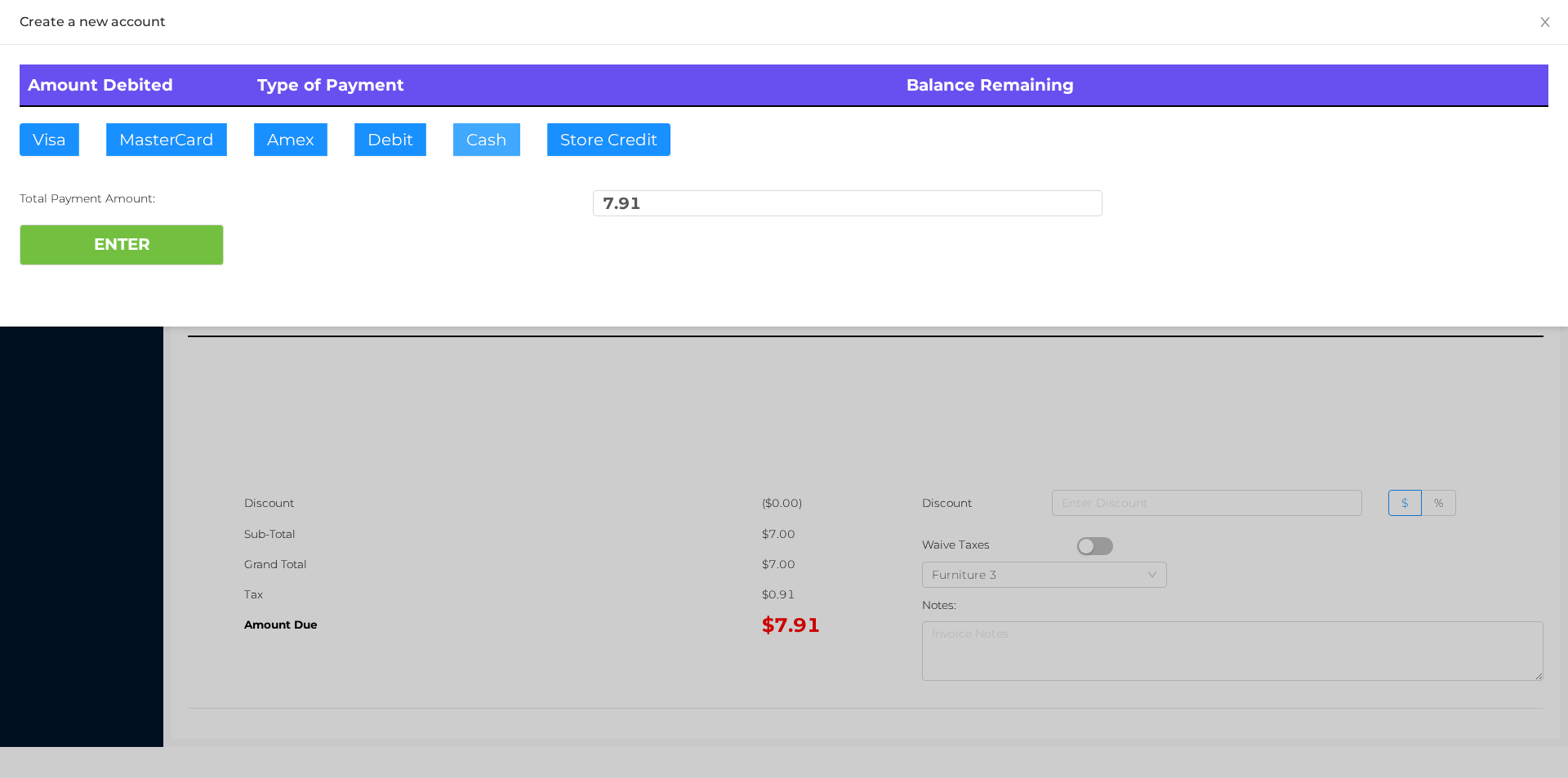
click at [495, 146] on button "Cash" at bounding box center [486, 140] width 67 height 33
type input "10."
click at [185, 241] on button "ENTER" at bounding box center [121, 245] width 204 height 41
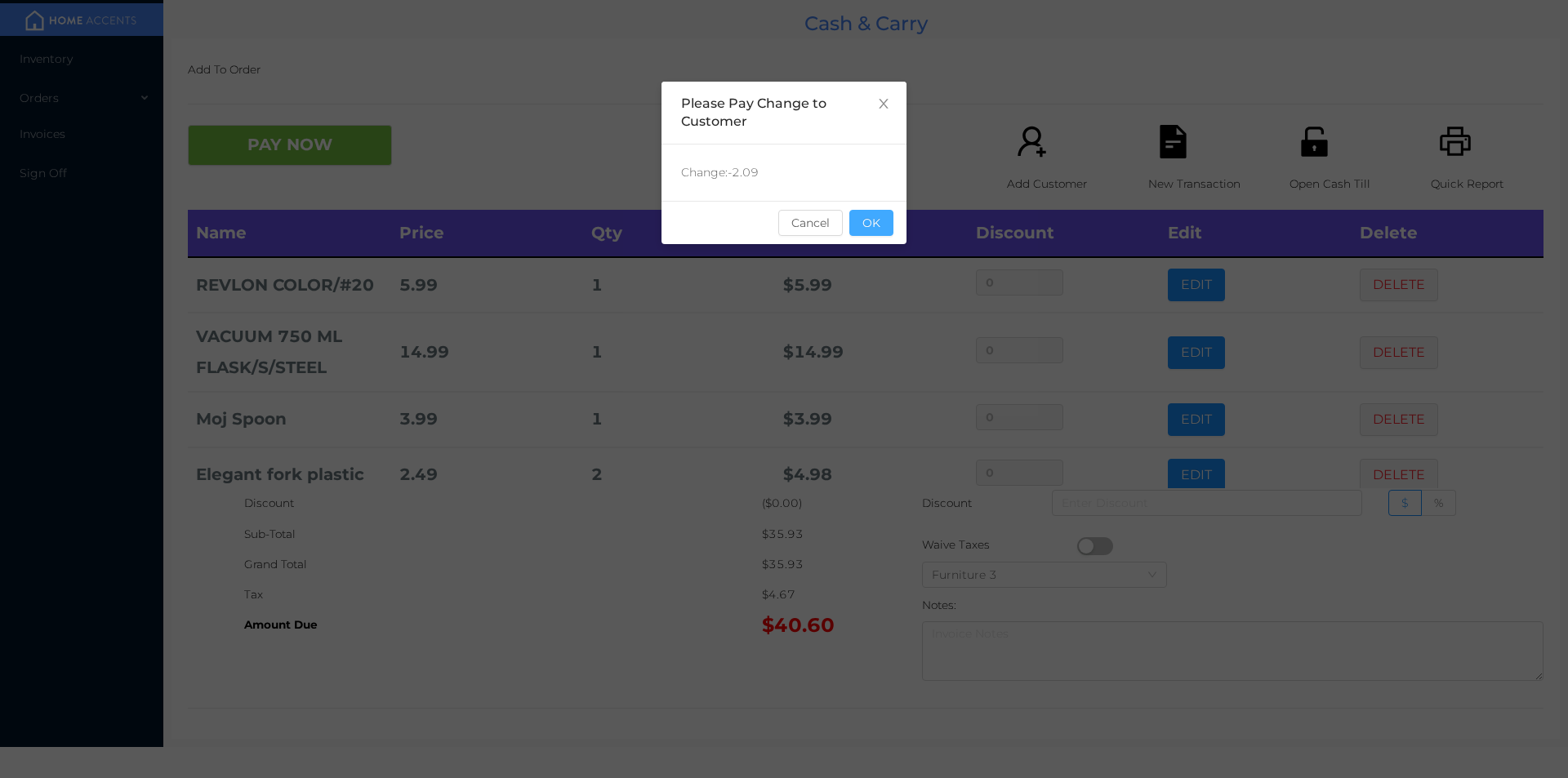
click at [890, 215] on button "OK" at bounding box center [871, 222] width 44 height 26
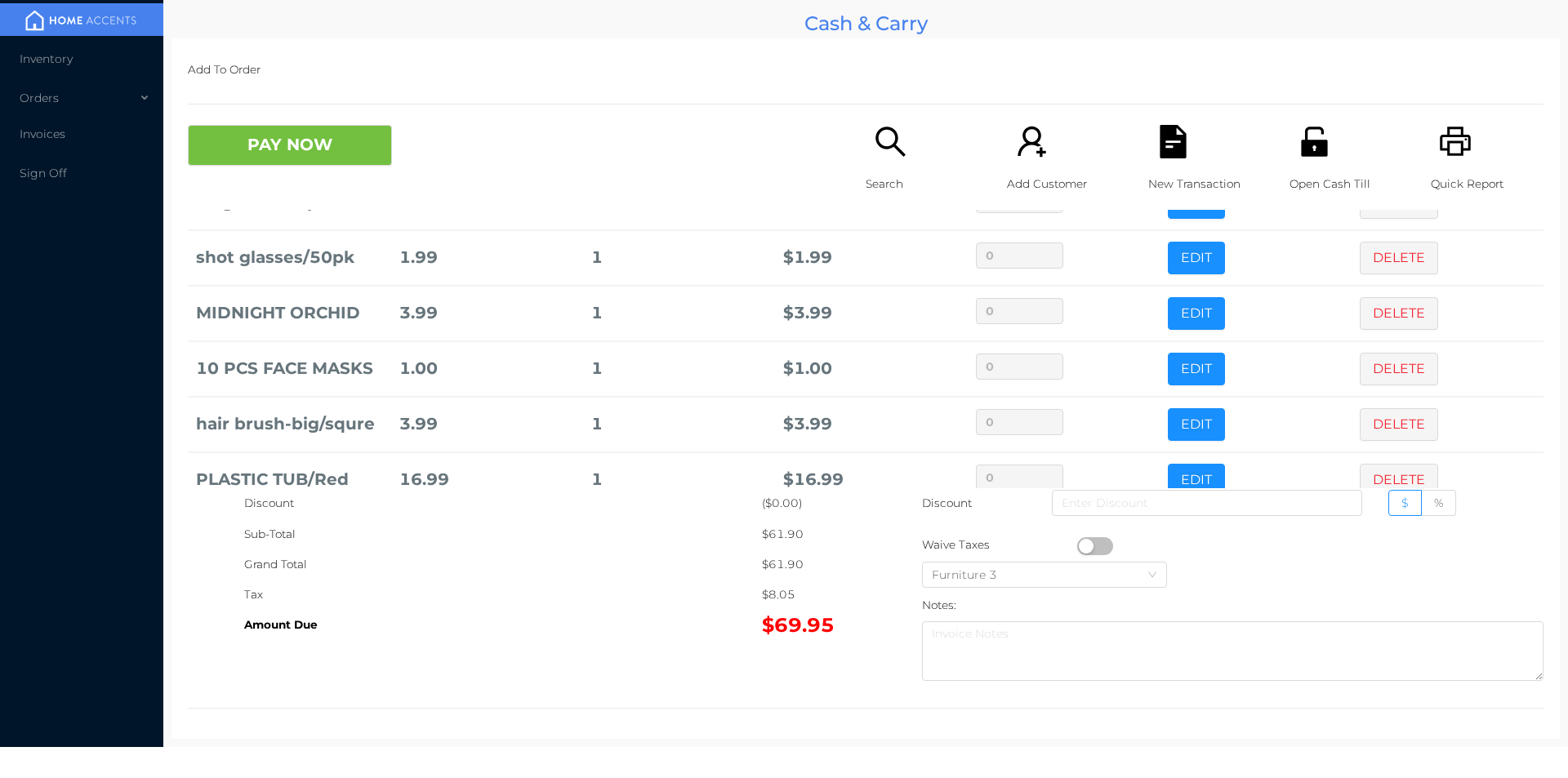
scroll to position [308, 0]
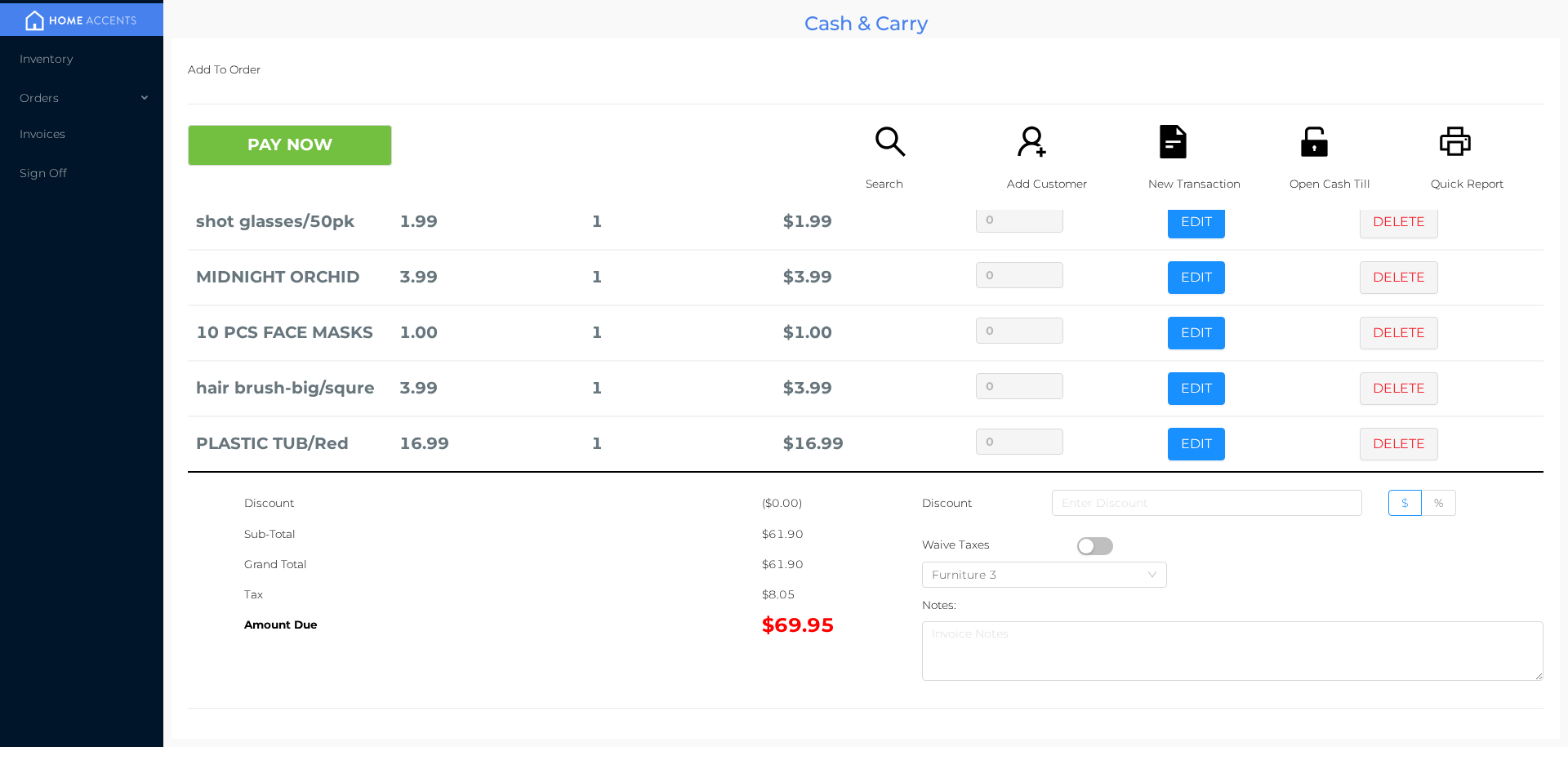
click at [263, 138] on button "PAY NOW" at bounding box center [290, 145] width 204 height 41
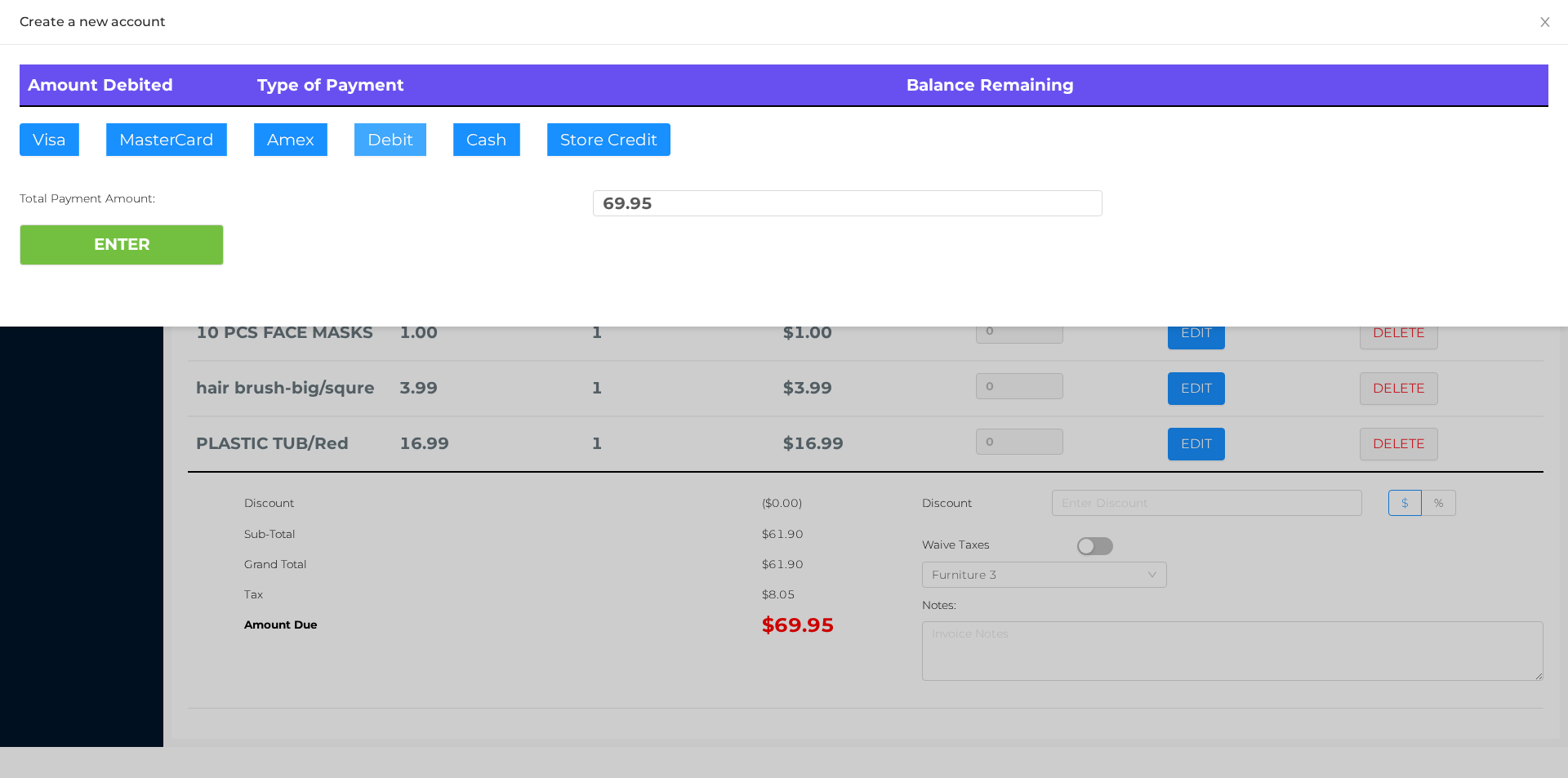
click at [385, 148] on button "Debit" at bounding box center [390, 140] width 72 height 33
click at [283, 237] on div "ENTER" at bounding box center [783, 245] width 1529 height 41
click at [277, 231] on div "ENTER" at bounding box center [783, 245] width 1529 height 41
click at [276, 242] on div "ENTER" at bounding box center [783, 245] width 1529 height 41
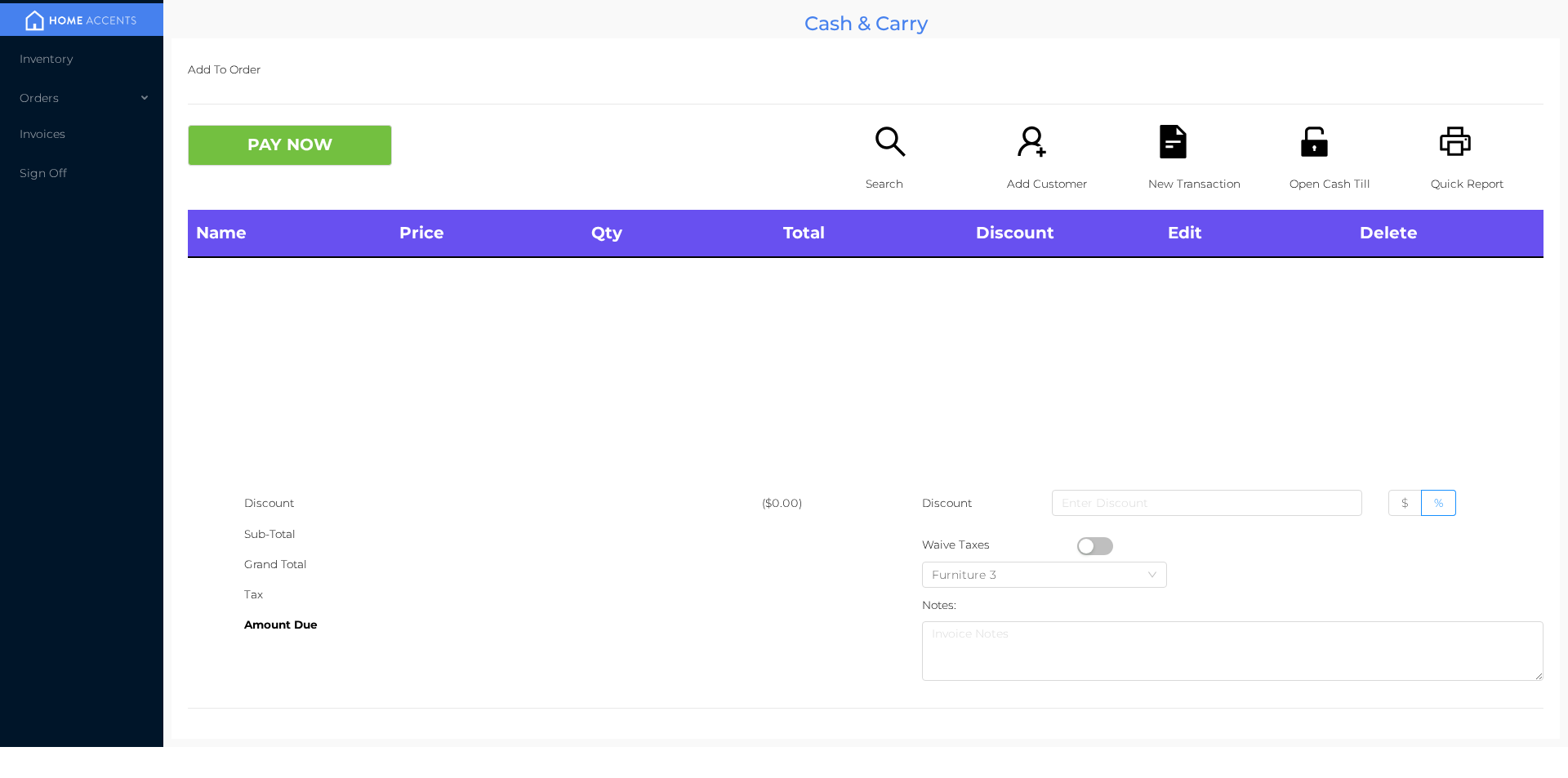
click at [1311, 177] on p "Open Cash Till" at bounding box center [1346, 184] width 113 height 30
click at [873, 159] on icon "icon: search" at bounding box center [890, 141] width 33 height 33
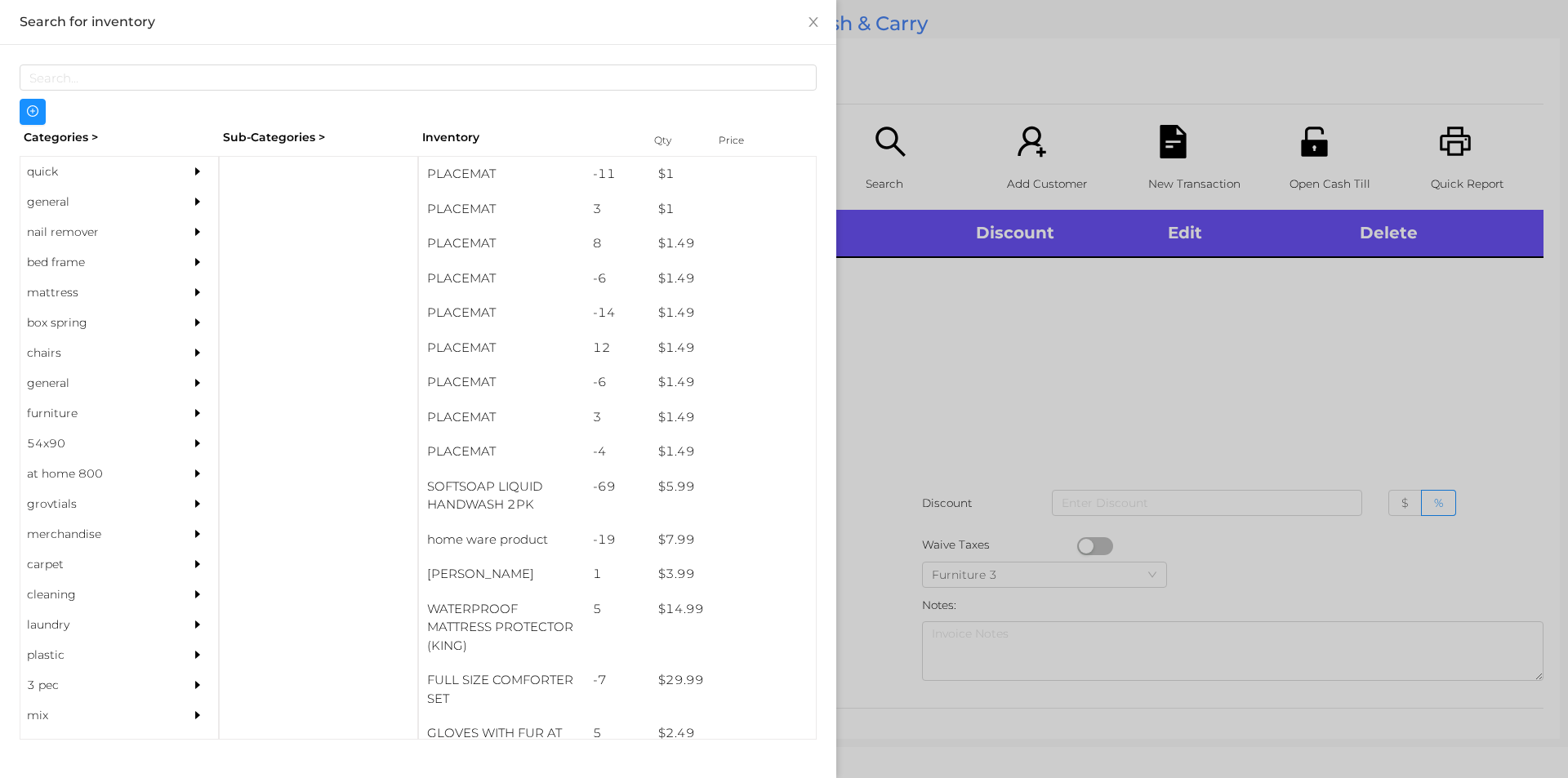
click at [33, 203] on div "general" at bounding box center [94, 202] width 149 height 30
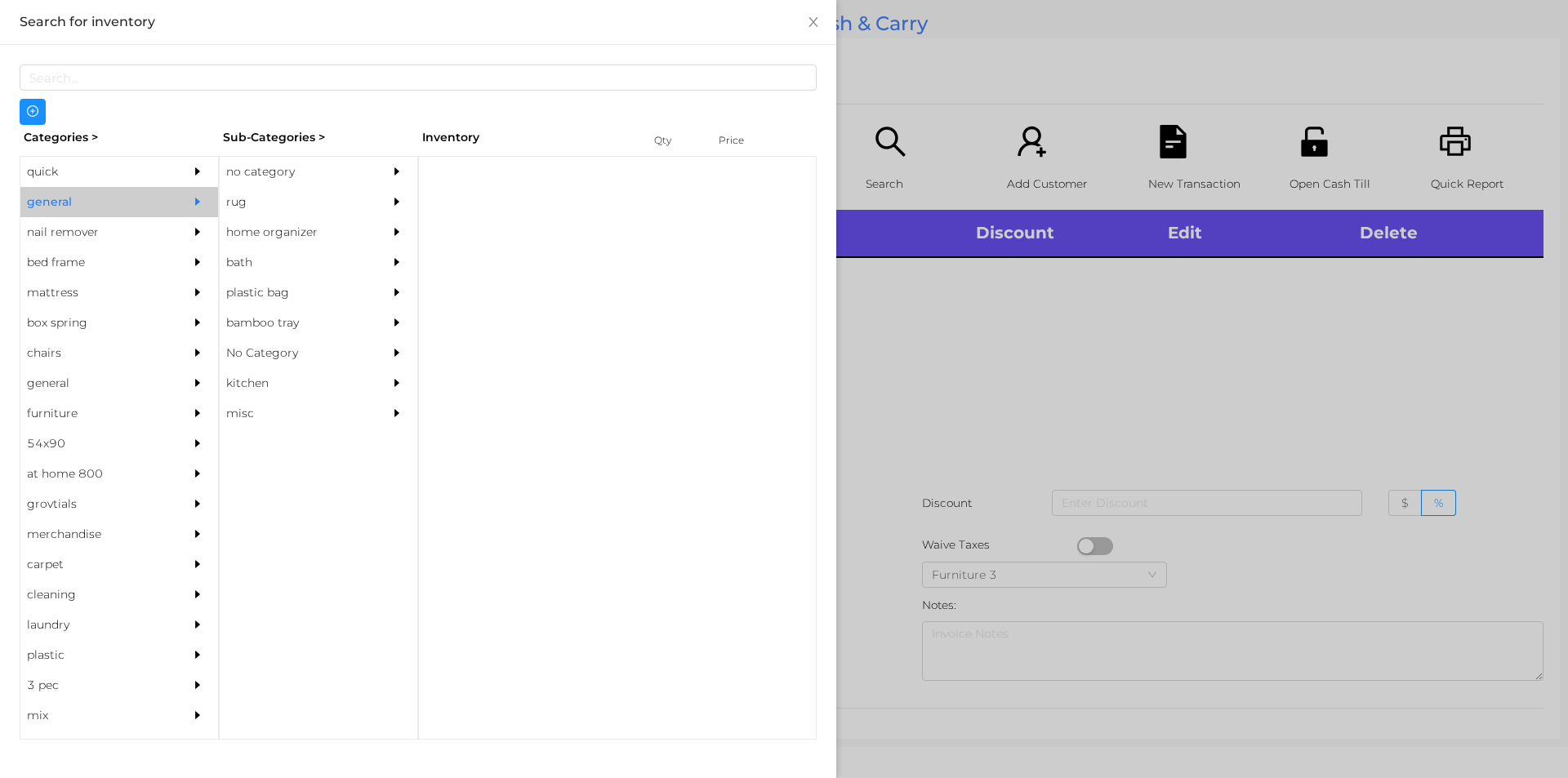
click at [265, 178] on div "no category" at bounding box center [294, 172] width 149 height 30
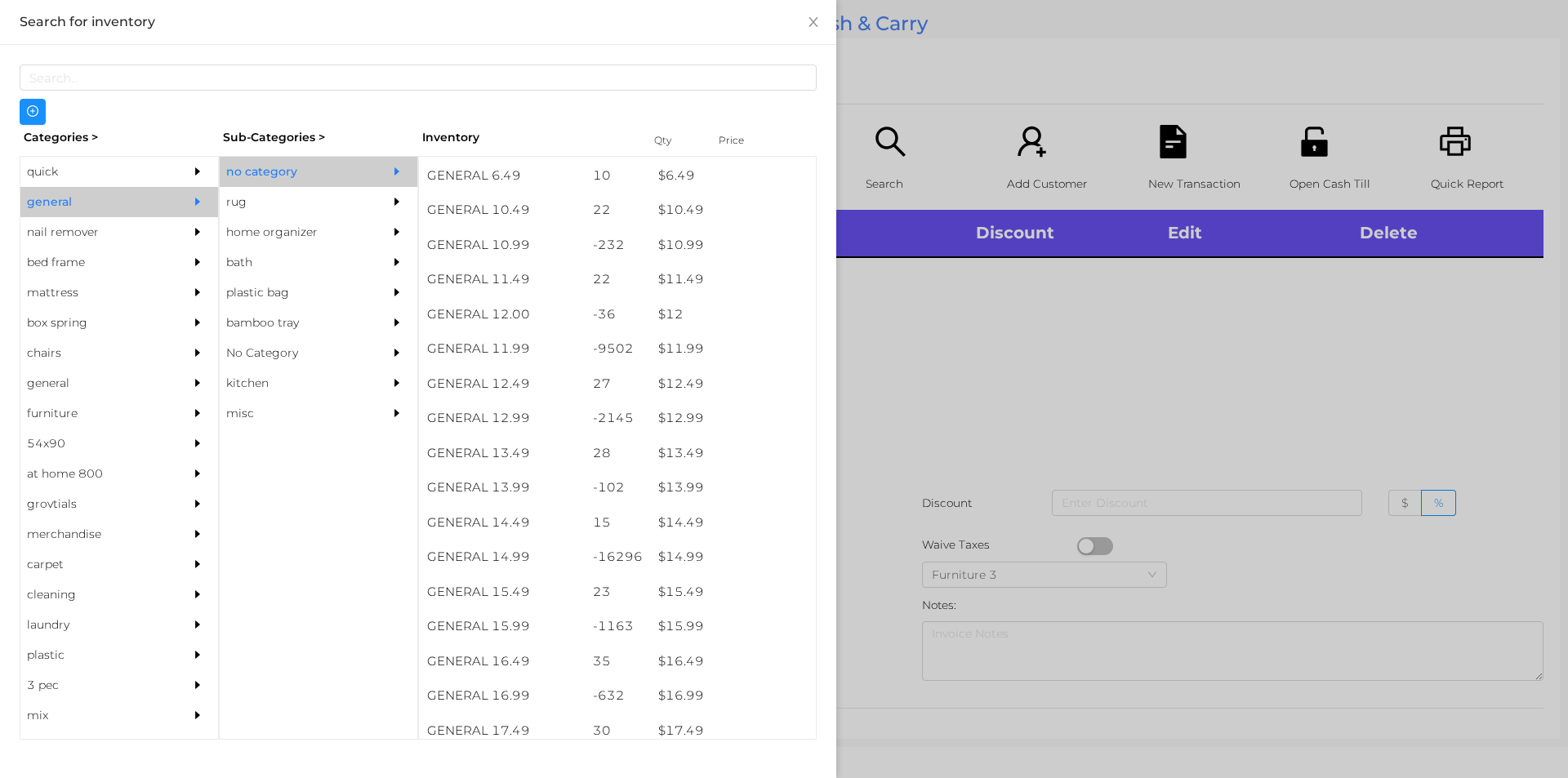
scroll to position [1031, 0]
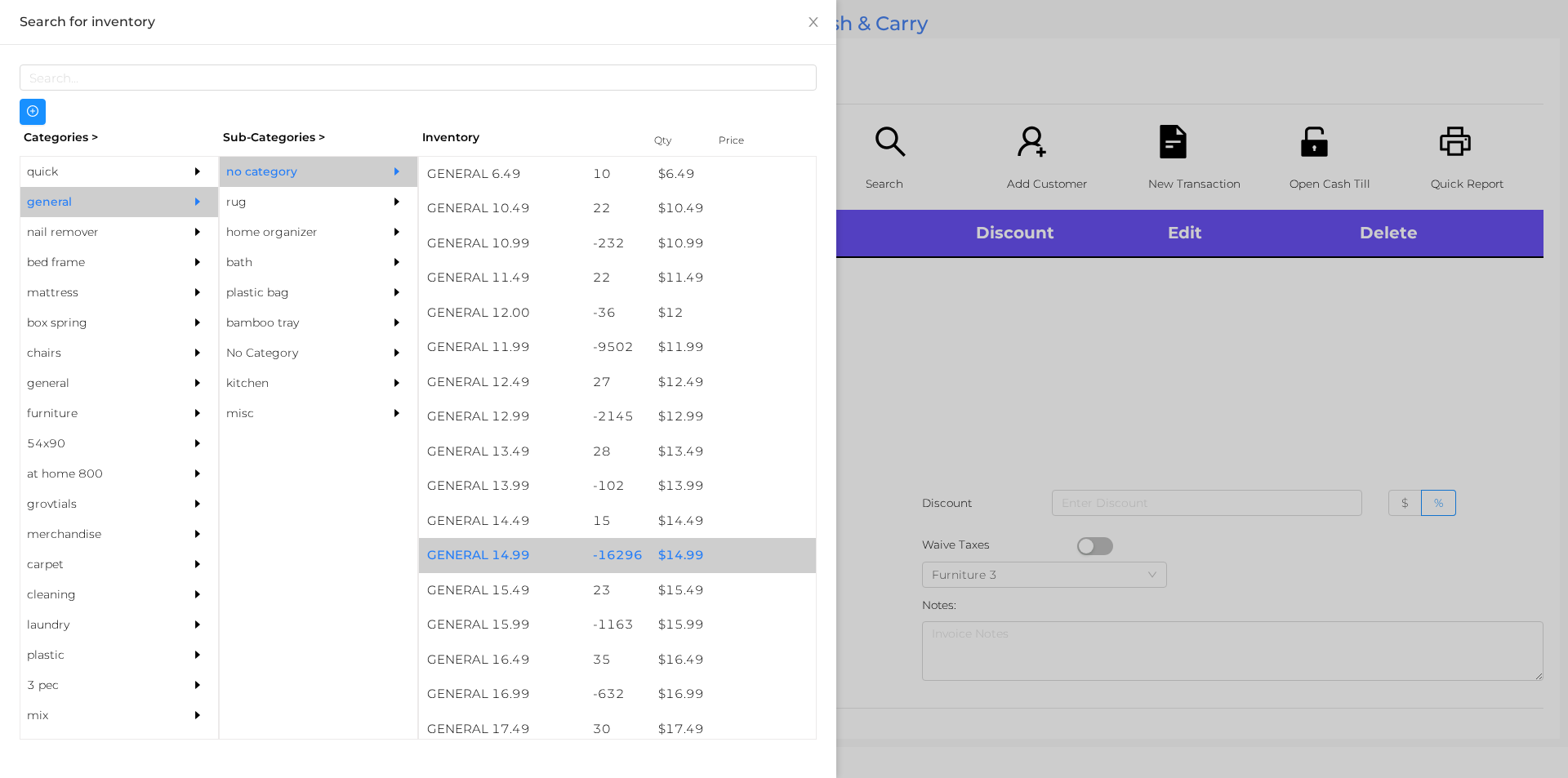
click at [671, 556] on div "$ 14.99" at bounding box center [733, 556] width 165 height 35
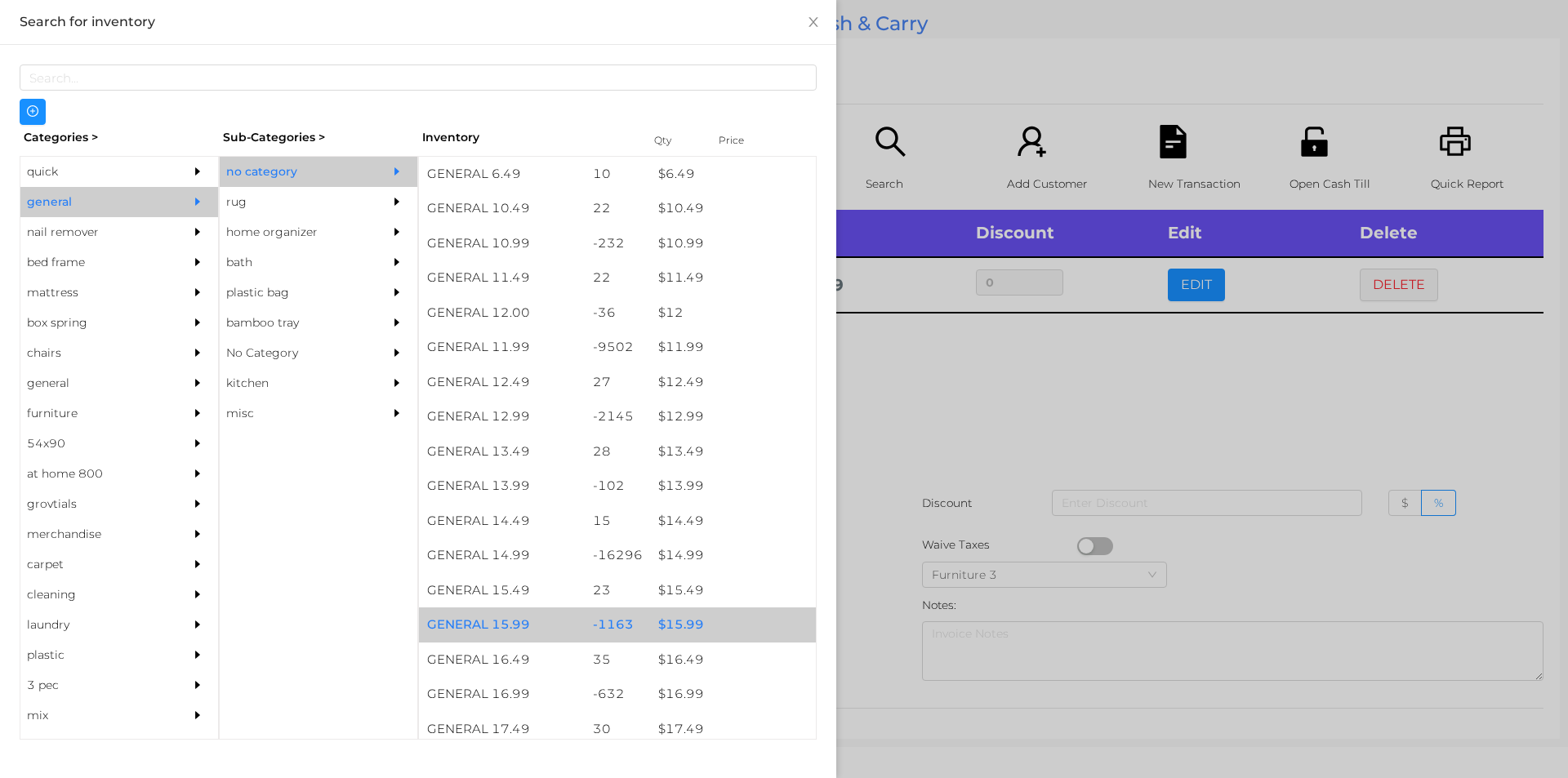
click at [661, 622] on div "$ 15.99" at bounding box center [733, 625] width 165 height 35
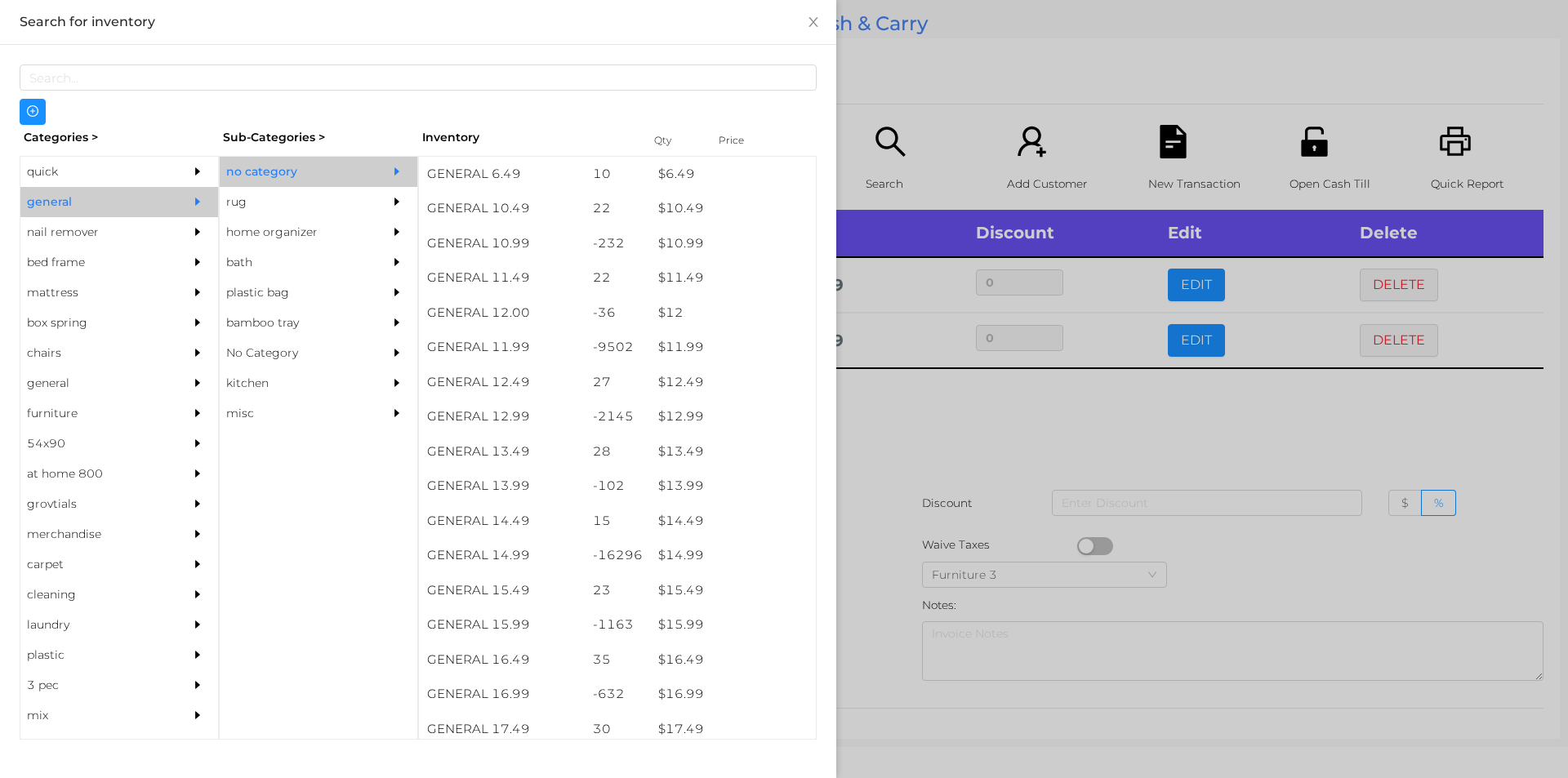
click at [944, 425] on div at bounding box center [784, 389] width 1568 height 778
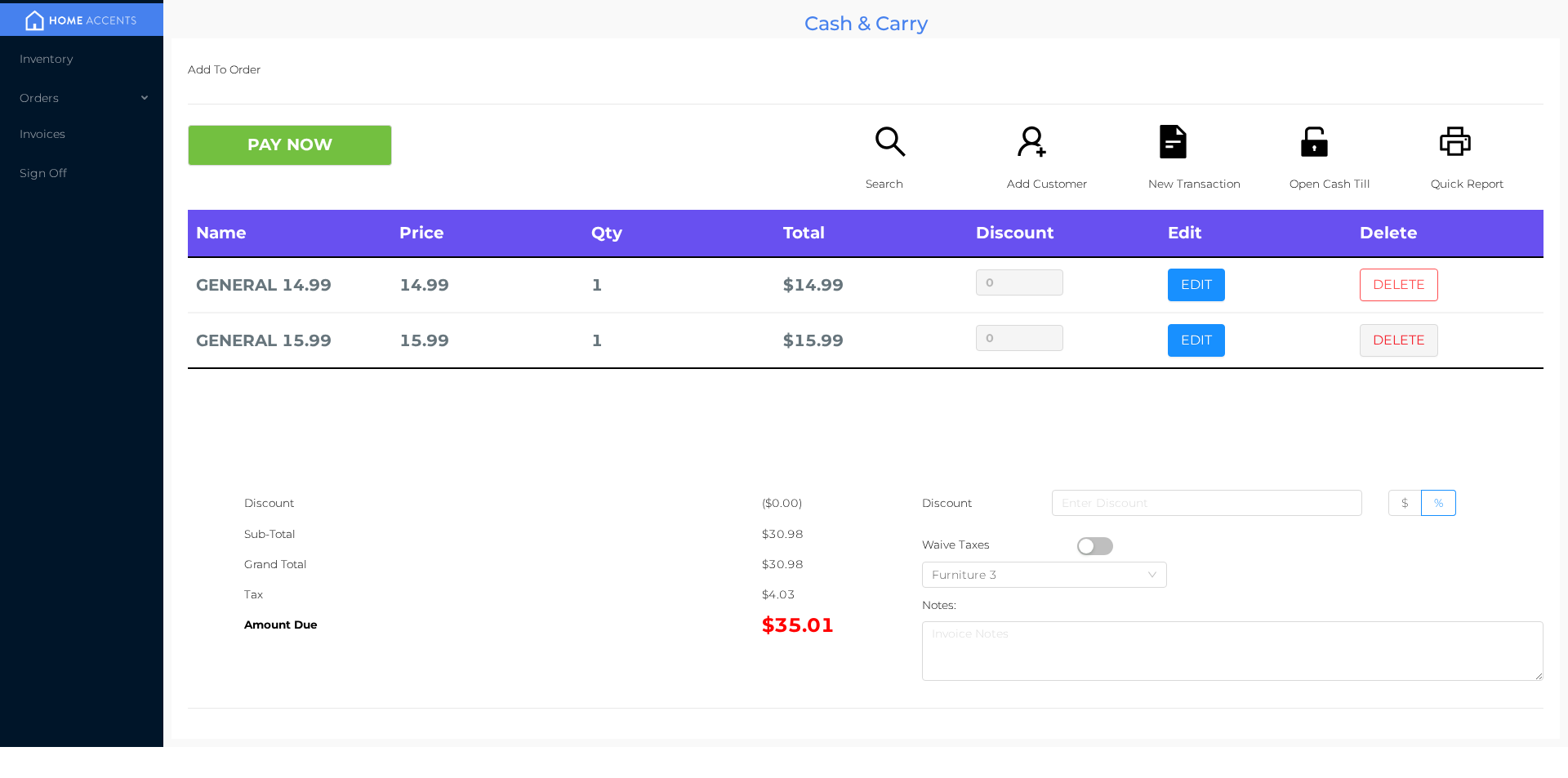
click at [1360, 280] on button "DELETE" at bounding box center [1399, 284] width 79 height 33
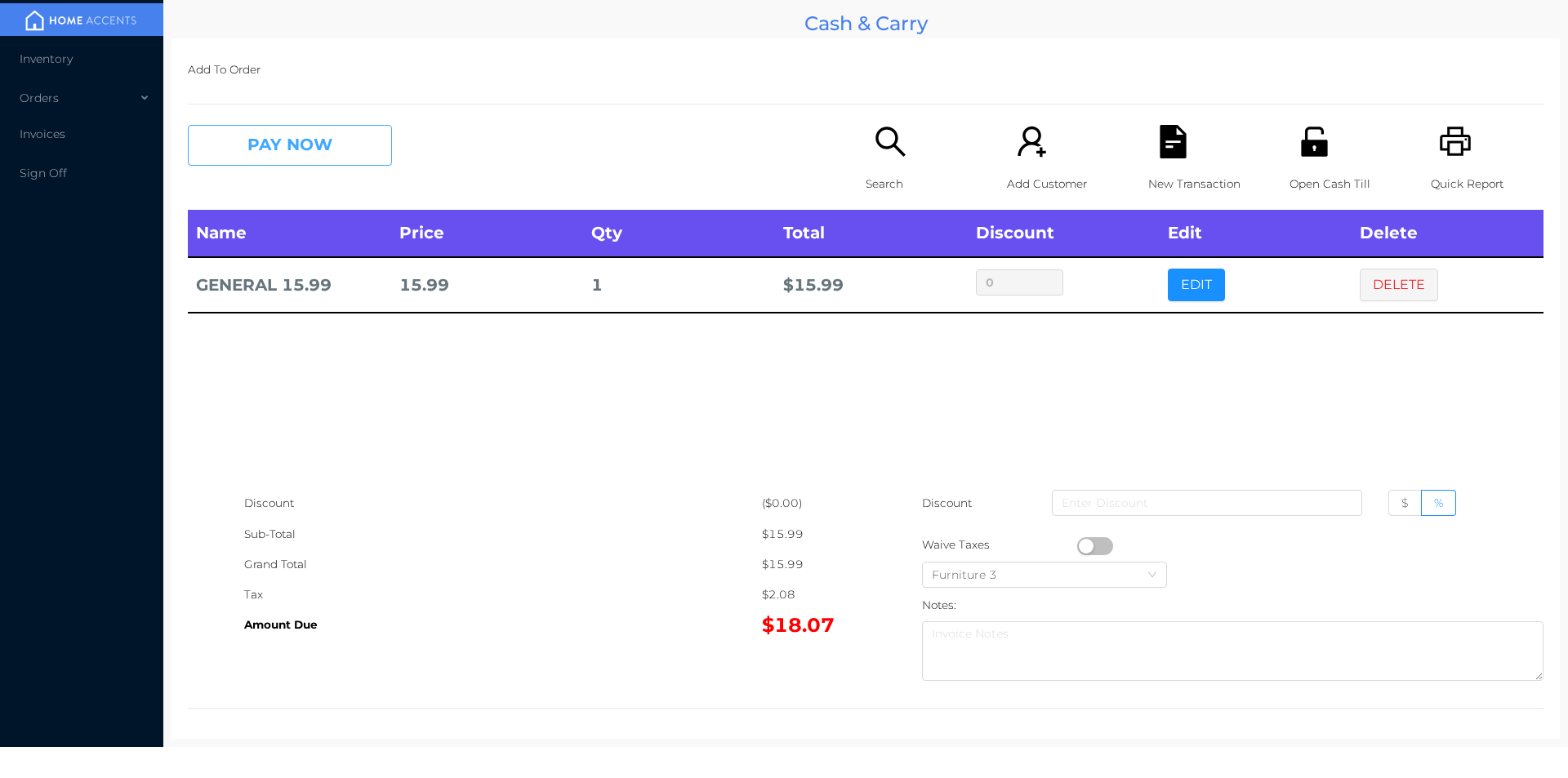
click at [269, 145] on button "PAY NOW" at bounding box center [290, 145] width 204 height 41
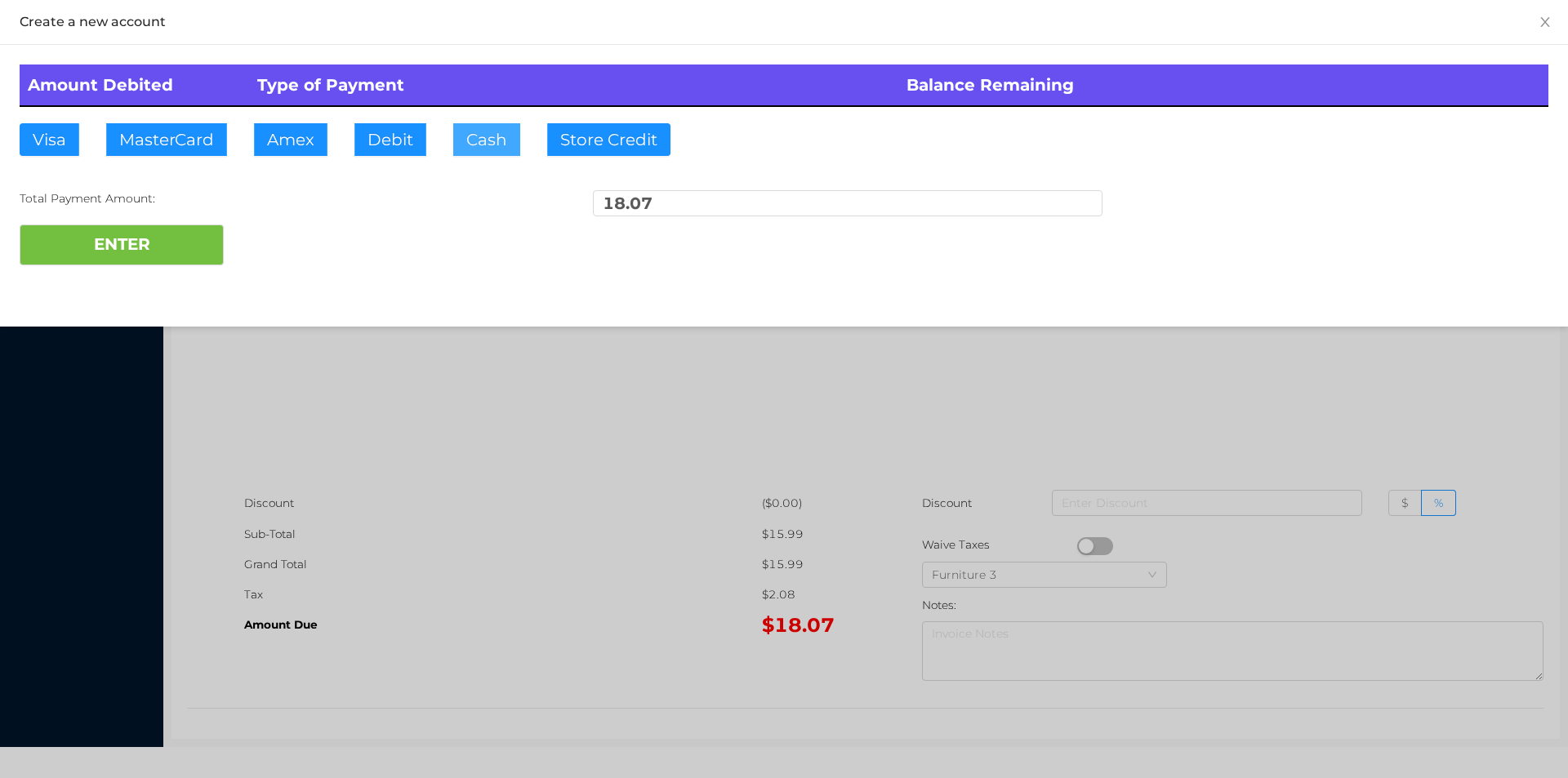
click at [496, 133] on button "Cash" at bounding box center [486, 140] width 67 height 33
click at [94, 254] on button "ENTER" at bounding box center [121, 245] width 204 height 41
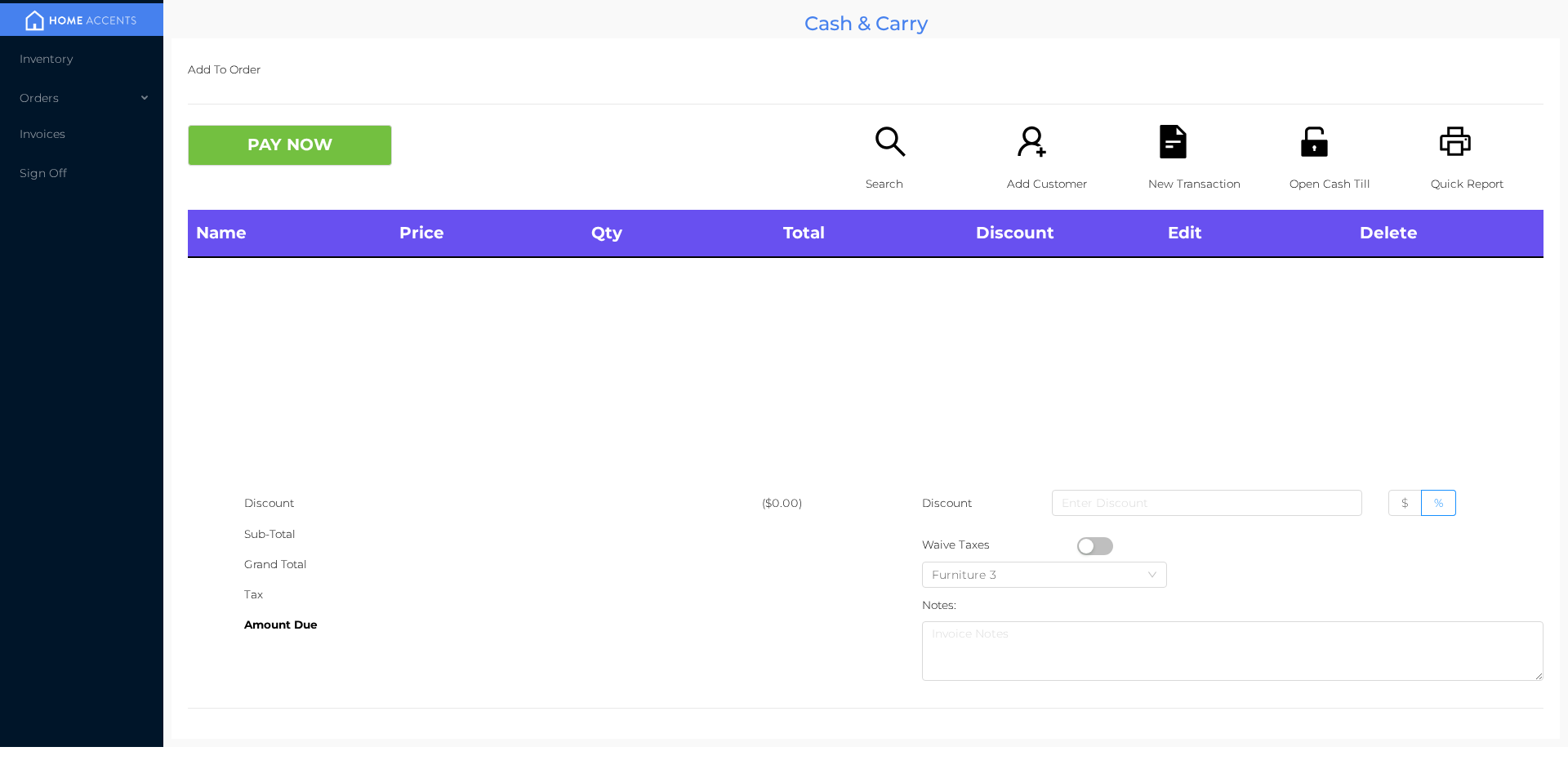
click at [877, 165] on div "Search" at bounding box center [922, 167] width 113 height 85
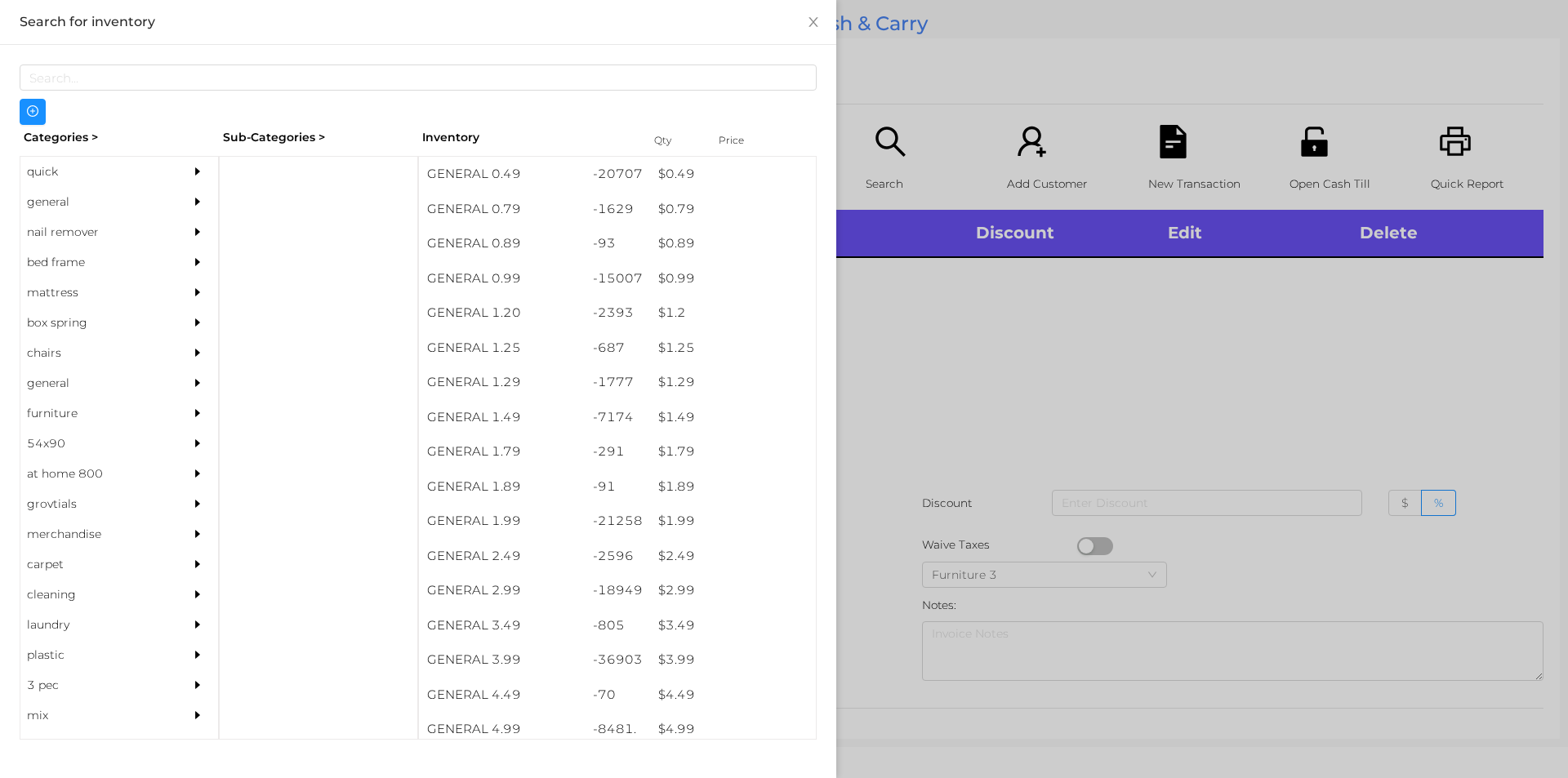
click at [58, 205] on div "general" at bounding box center [94, 202] width 149 height 30
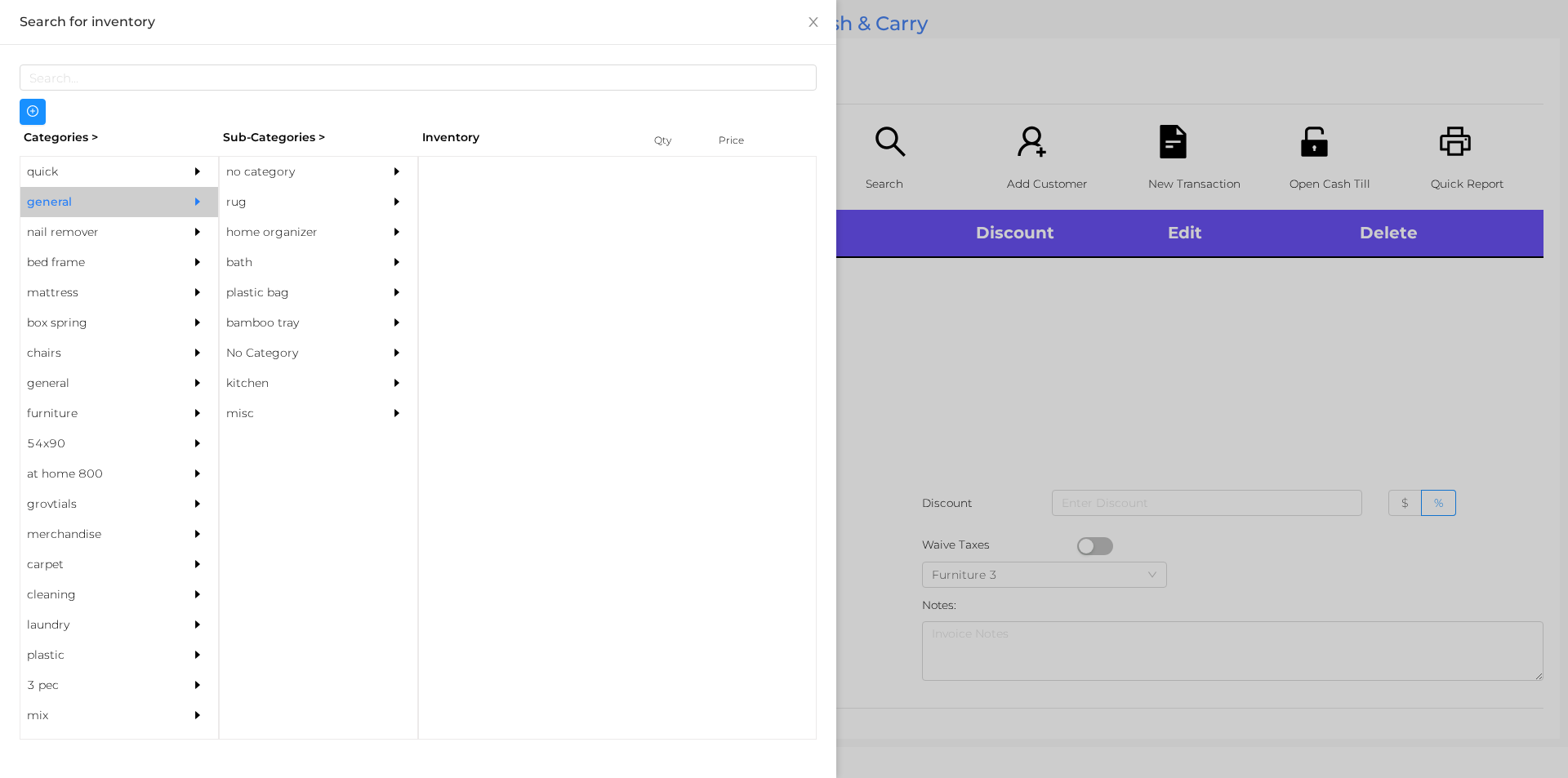
click at [232, 172] on div "no category" at bounding box center [294, 172] width 149 height 30
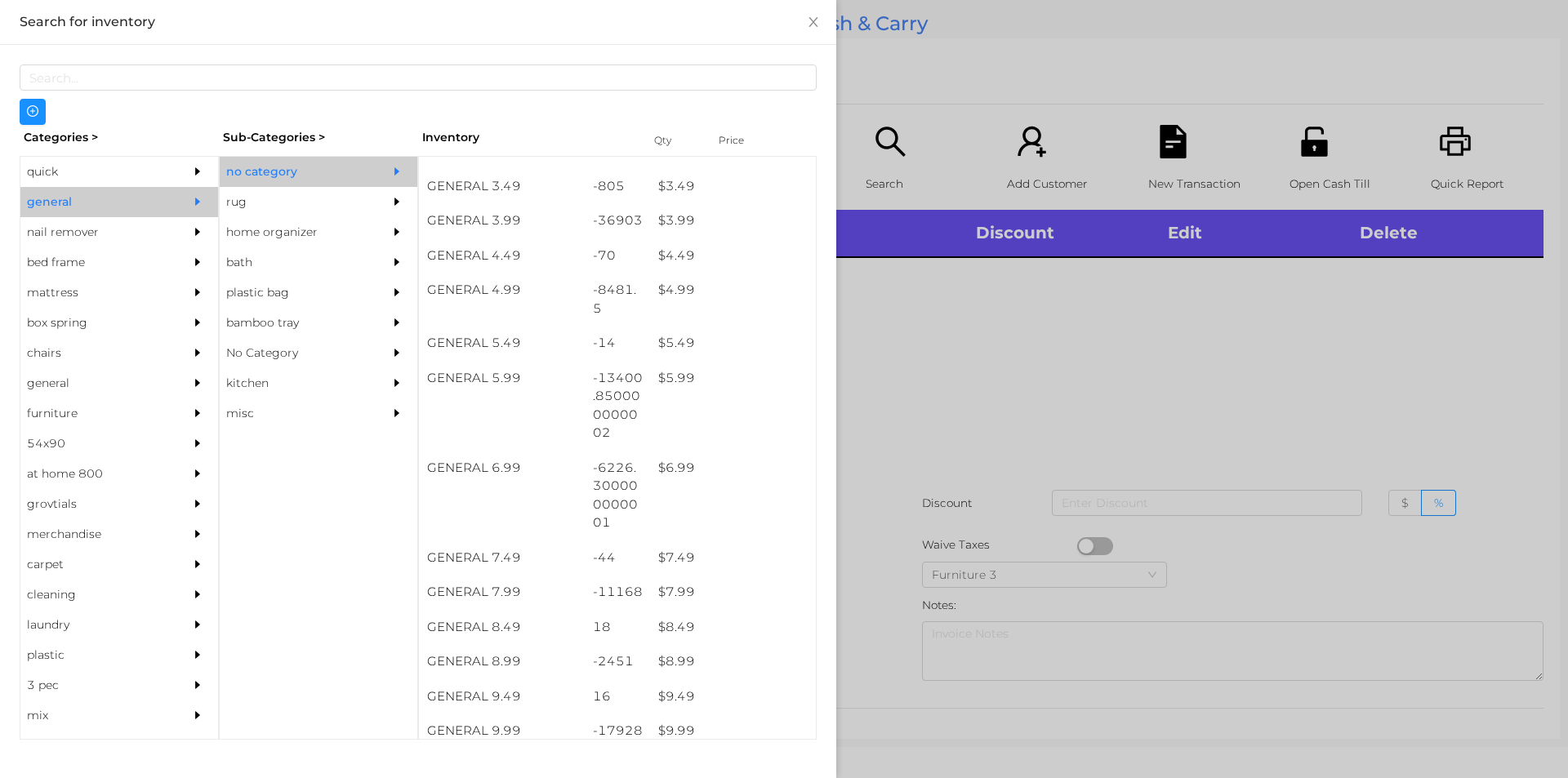
scroll to position [438, 0]
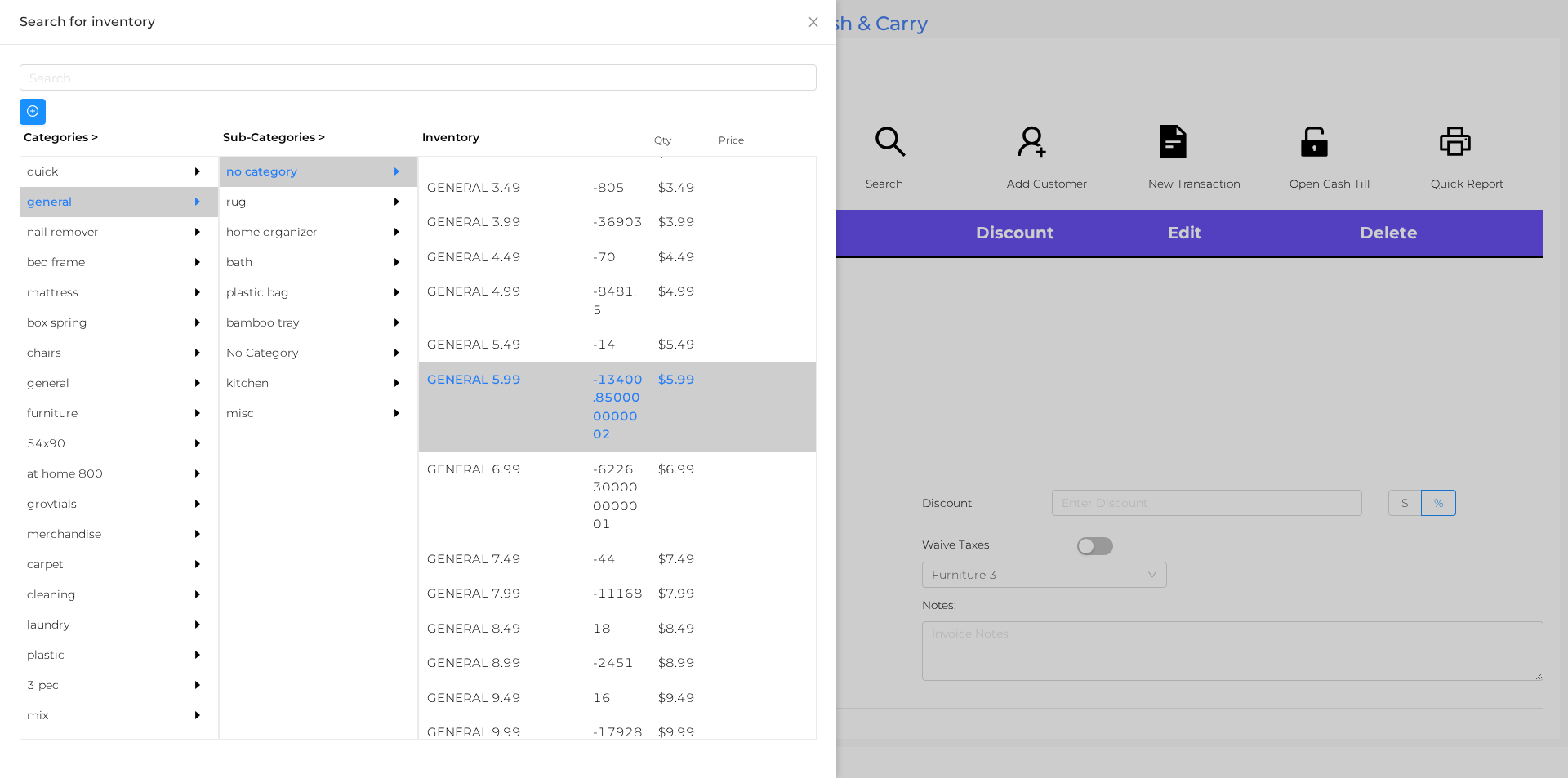
click at [670, 377] on div "$ 5.99" at bounding box center [733, 380] width 165 height 35
click at [665, 376] on div "$ 5.99" at bounding box center [733, 380] width 165 height 35
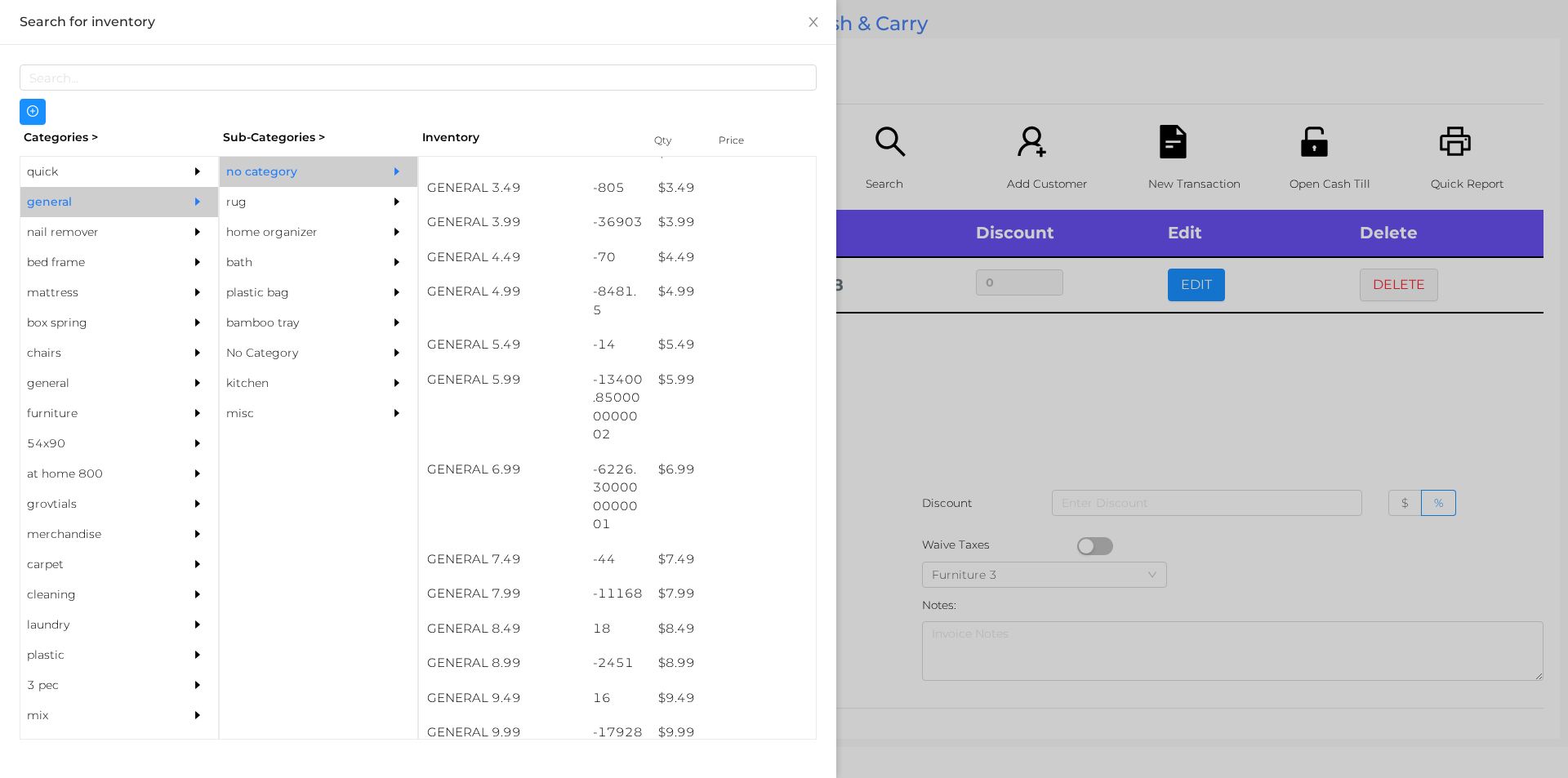
click at [990, 414] on div at bounding box center [784, 389] width 1568 height 778
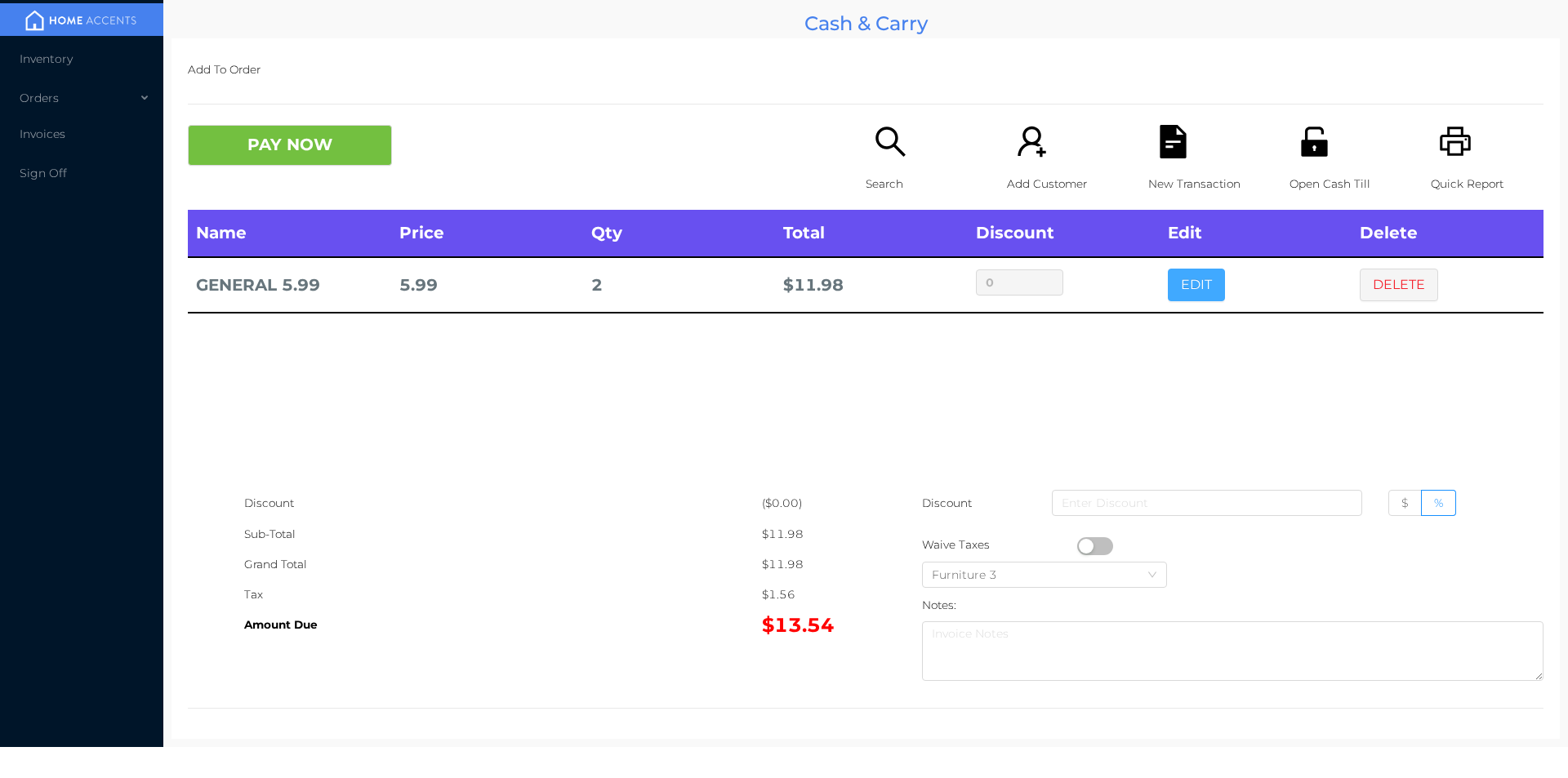
click at [1193, 286] on button "EDIT" at bounding box center [1196, 284] width 57 height 33
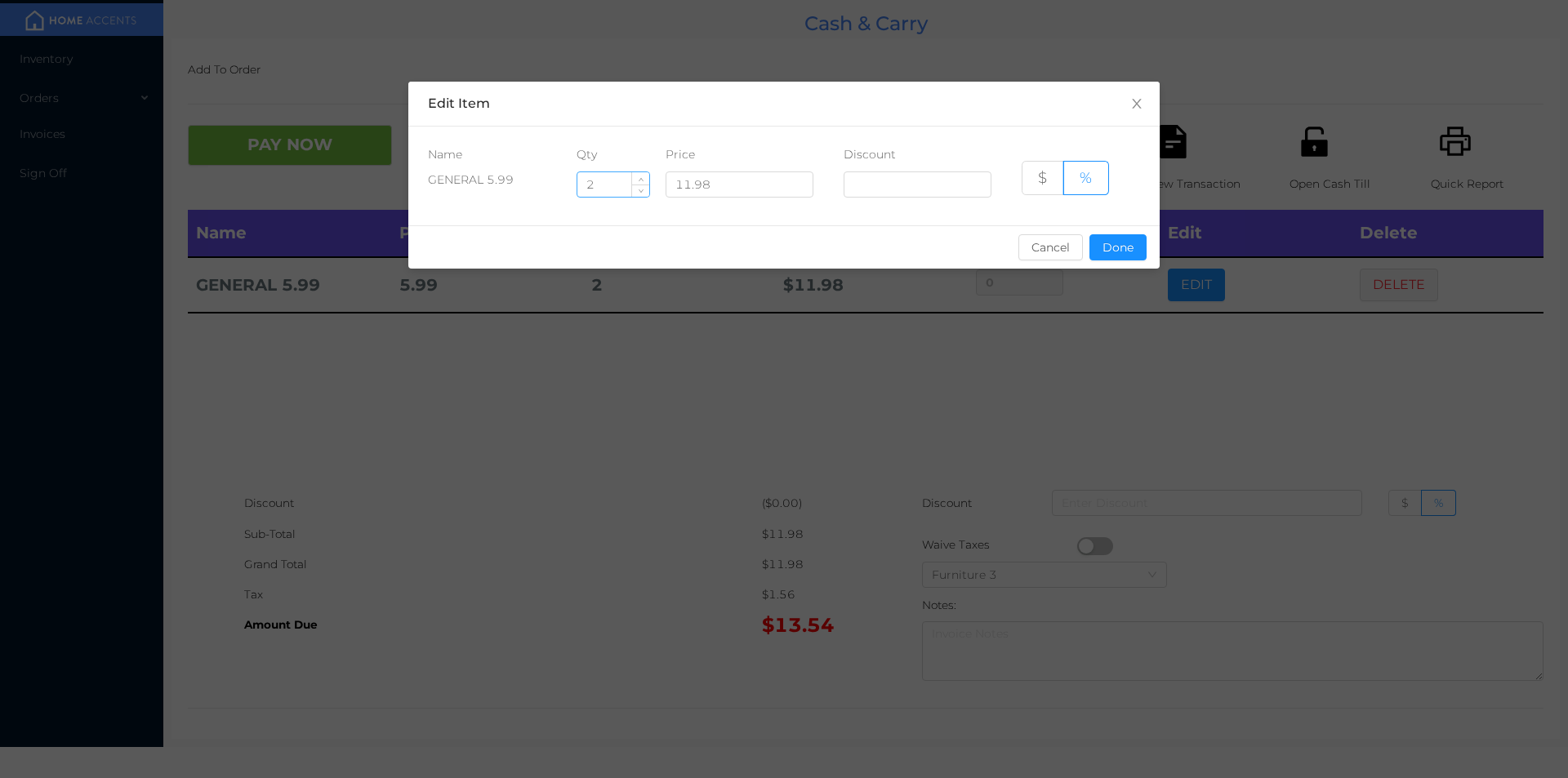
click at [607, 188] on input "2" at bounding box center [613, 184] width 72 height 24
type input "1.5"
click at [1123, 253] on button "Done" at bounding box center [1117, 247] width 57 height 26
type input "0%"
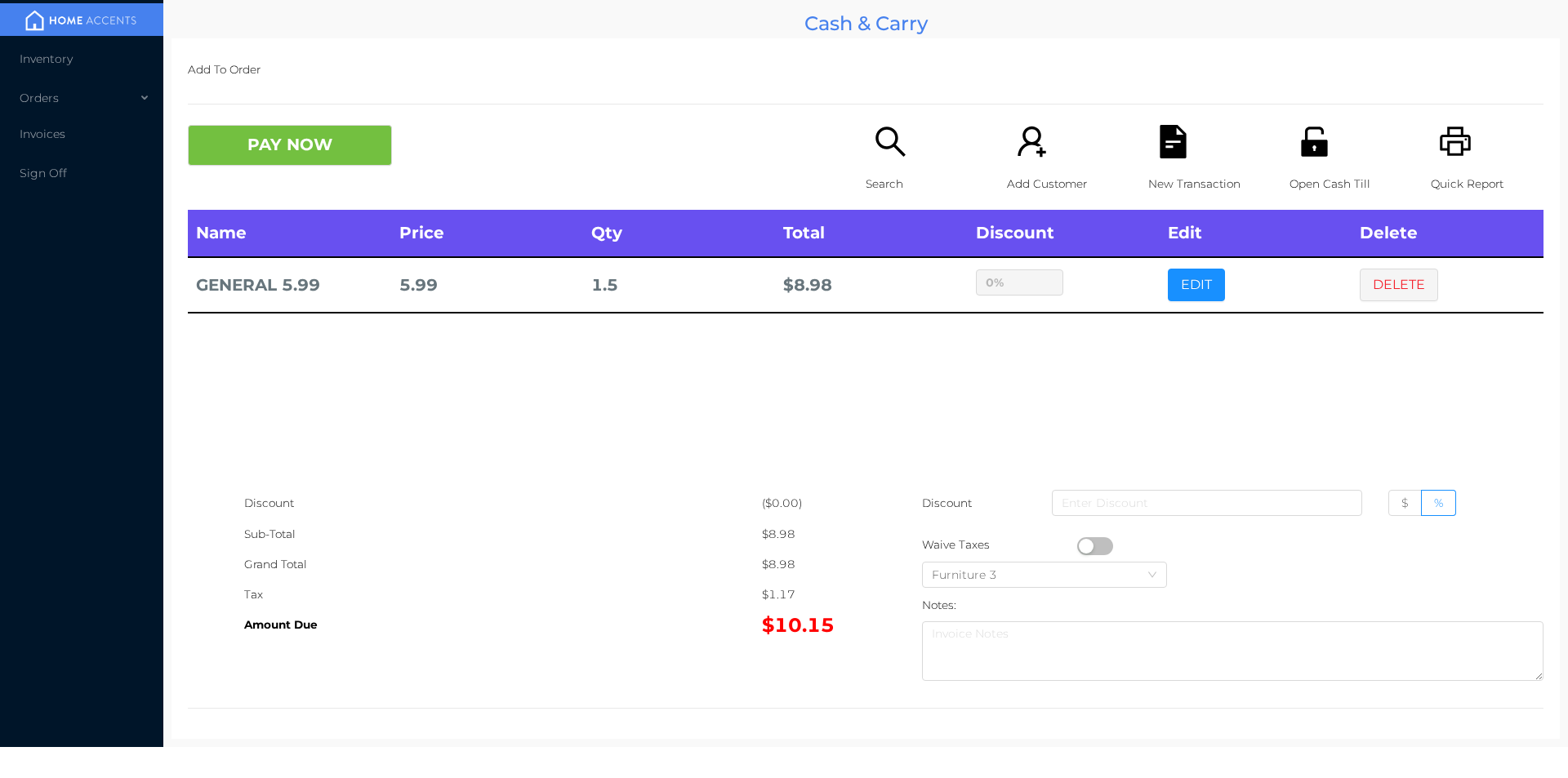
click at [1102, 297] on div "sentinelStart Edit Item Name Qty Price Discount GENERAL 5.99 1.5 11.98 $ % Canc…" at bounding box center [784, 389] width 1568 height 778
click at [1388, 286] on button "DELETE" at bounding box center [1399, 284] width 79 height 33
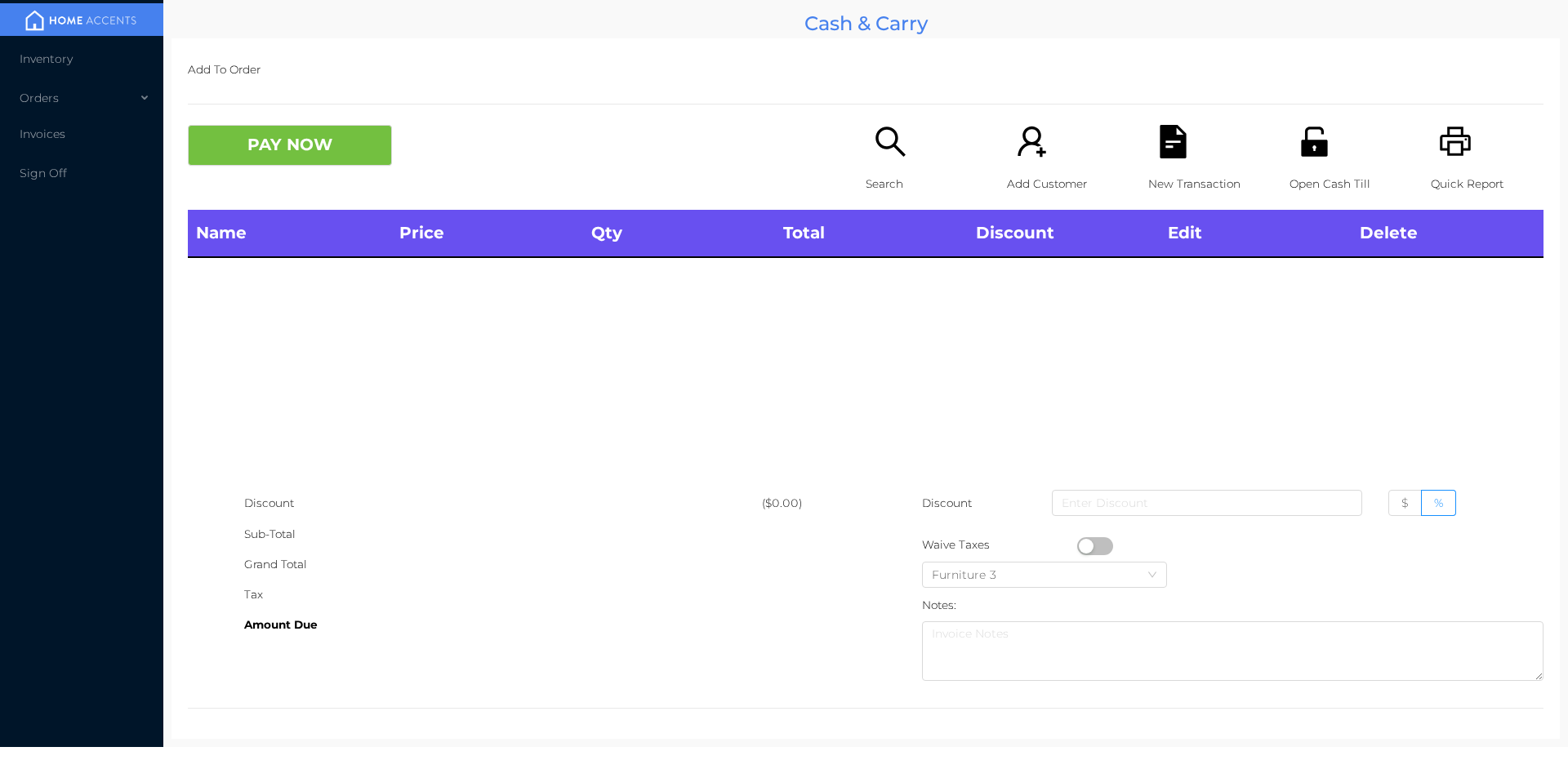
click at [1329, 155] on div "Open Cash Till" at bounding box center [1346, 167] width 113 height 85
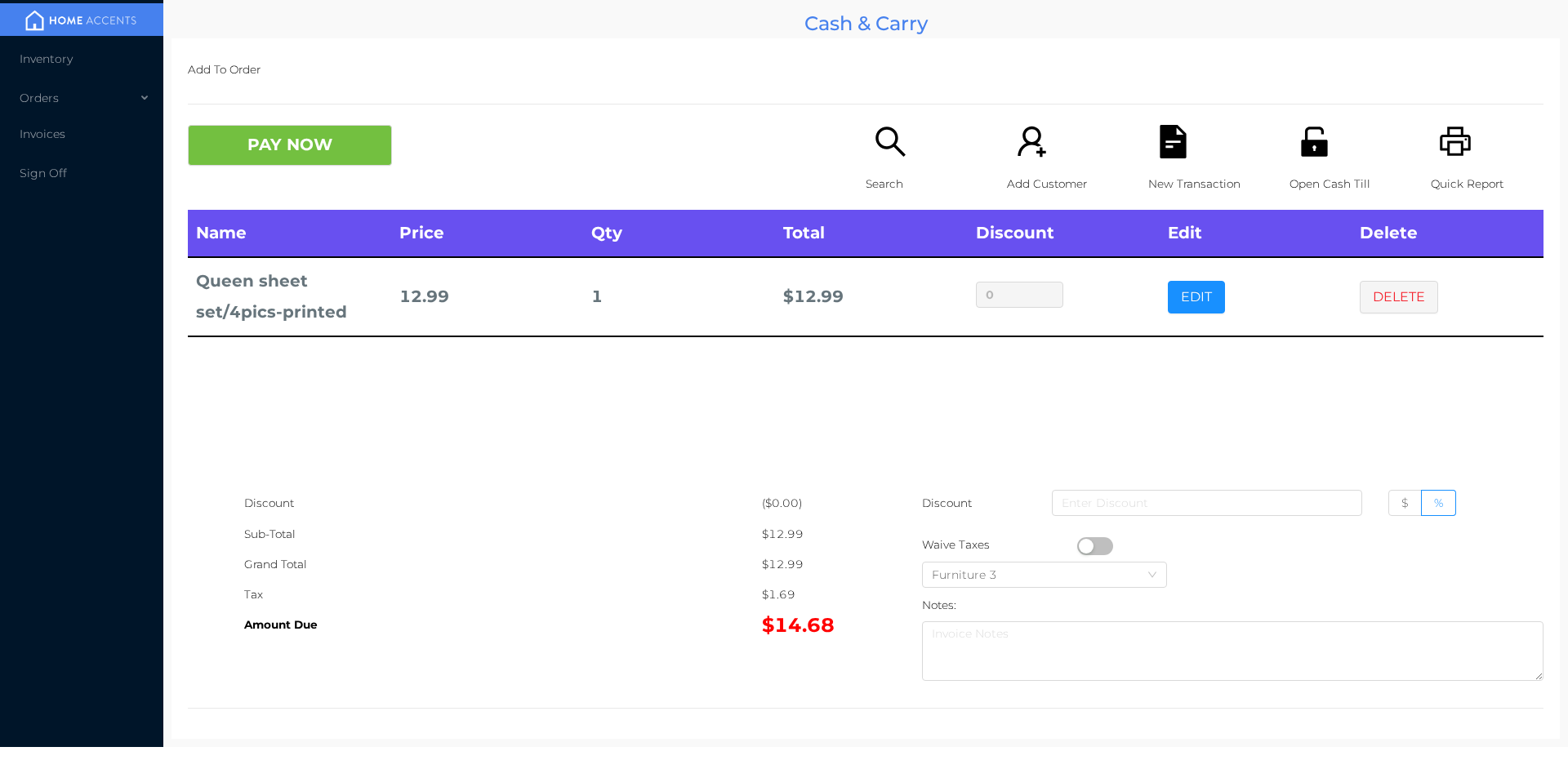
click at [282, 153] on button "PAY NOW" at bounding box center [290, 145] width 204 height 41
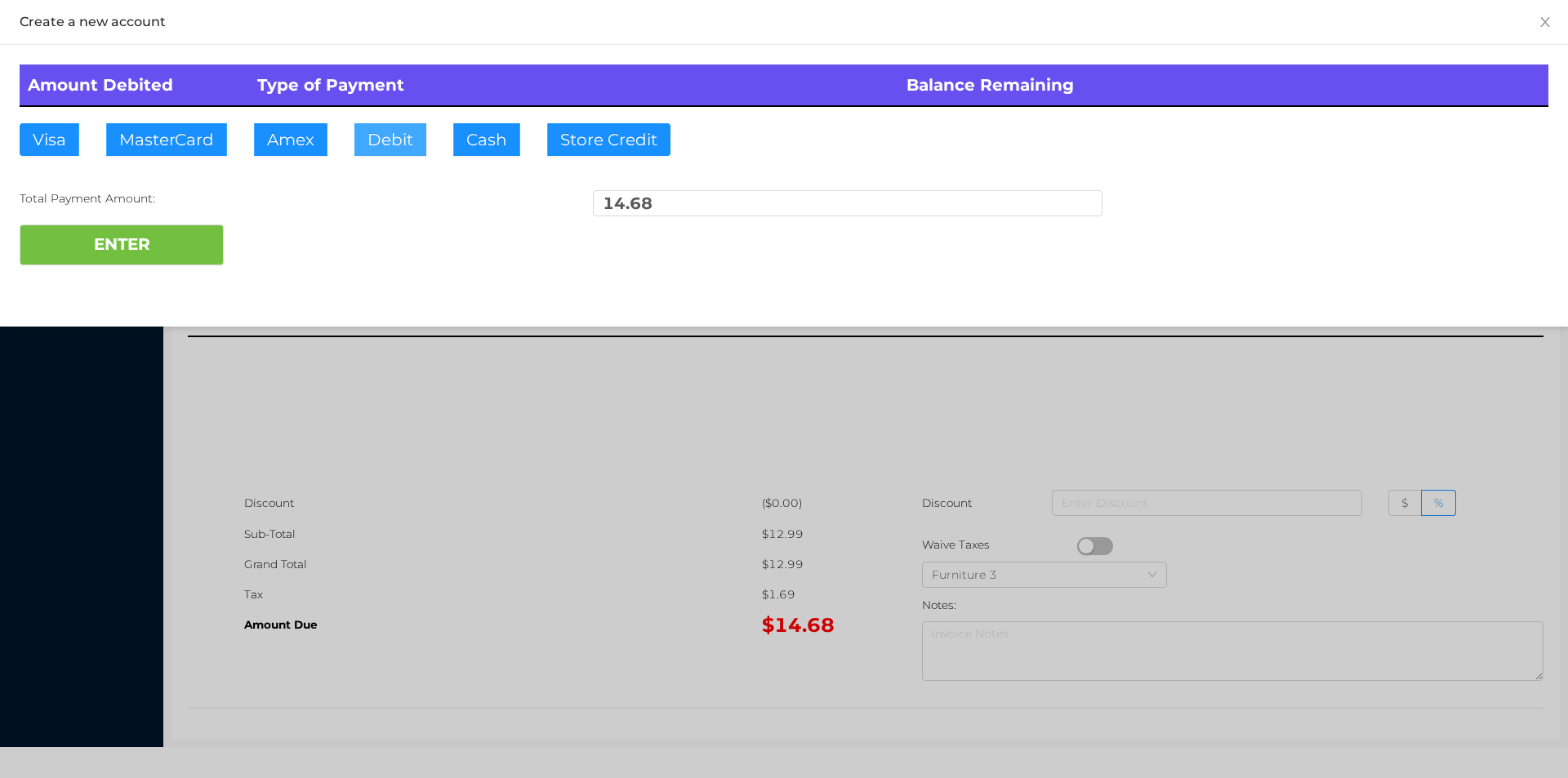
click at [389, 145] on button "Debit" at bounding box center [390, 140] width 72 height 33
click at [196, 237] on button "ENTER" at bounding box center [121, 245] width 204 height 41
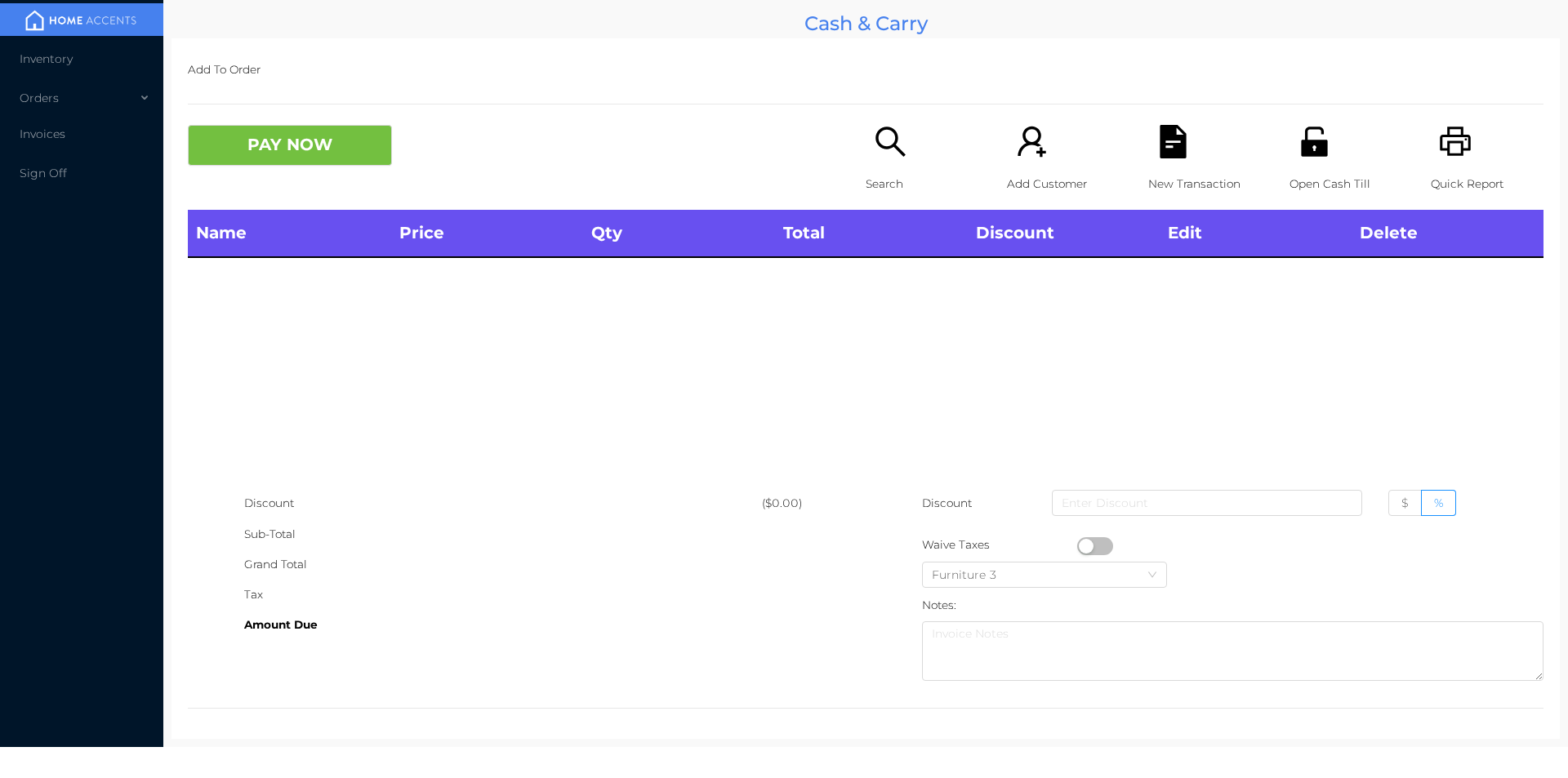
click at [890, 160] on div "Search" at bounding box center [922, 167] width 113 height 85
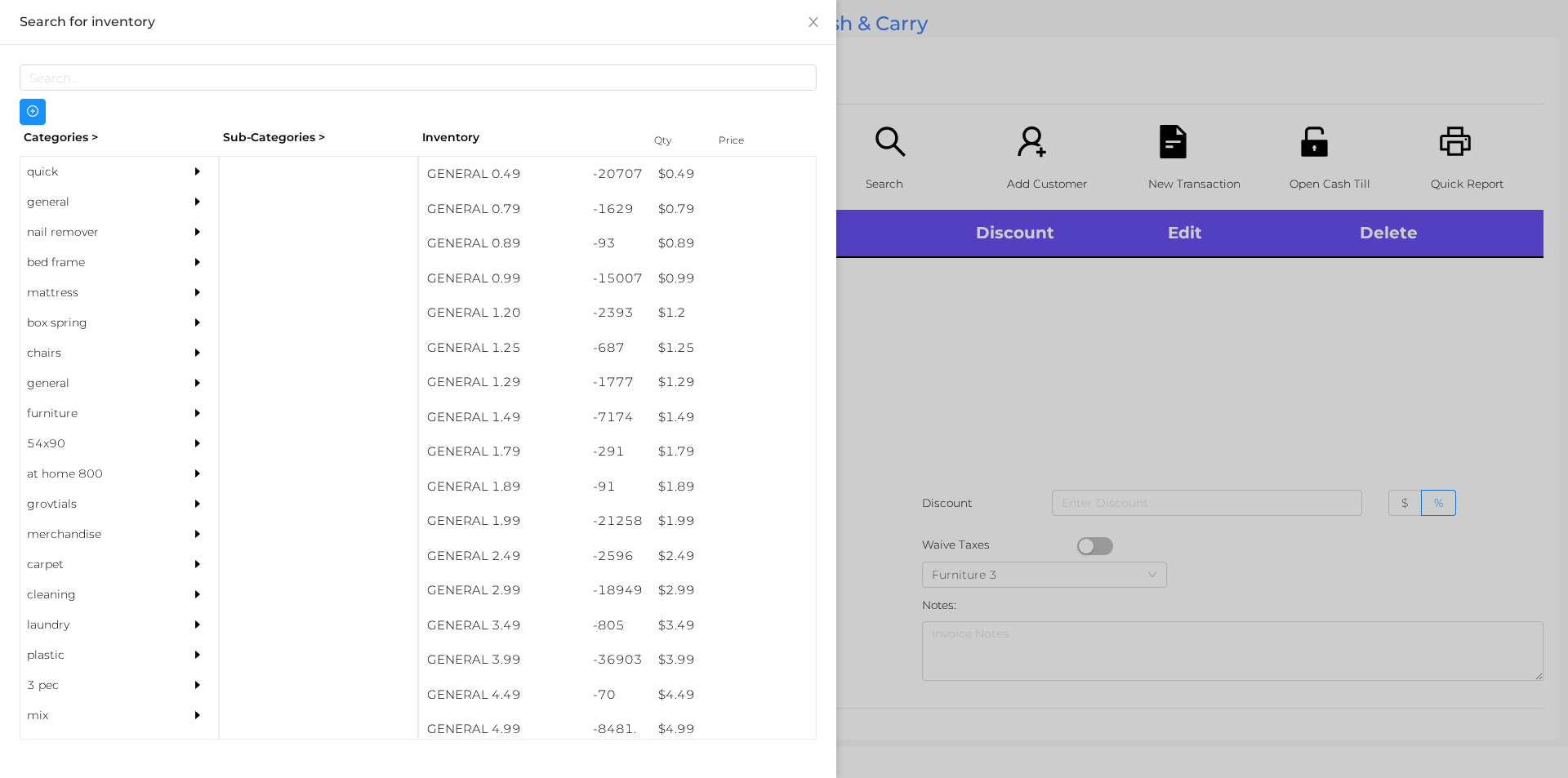
click at [664, 659] on div "$ 3.99" at bounding box center [733, 660] width 165 height 35
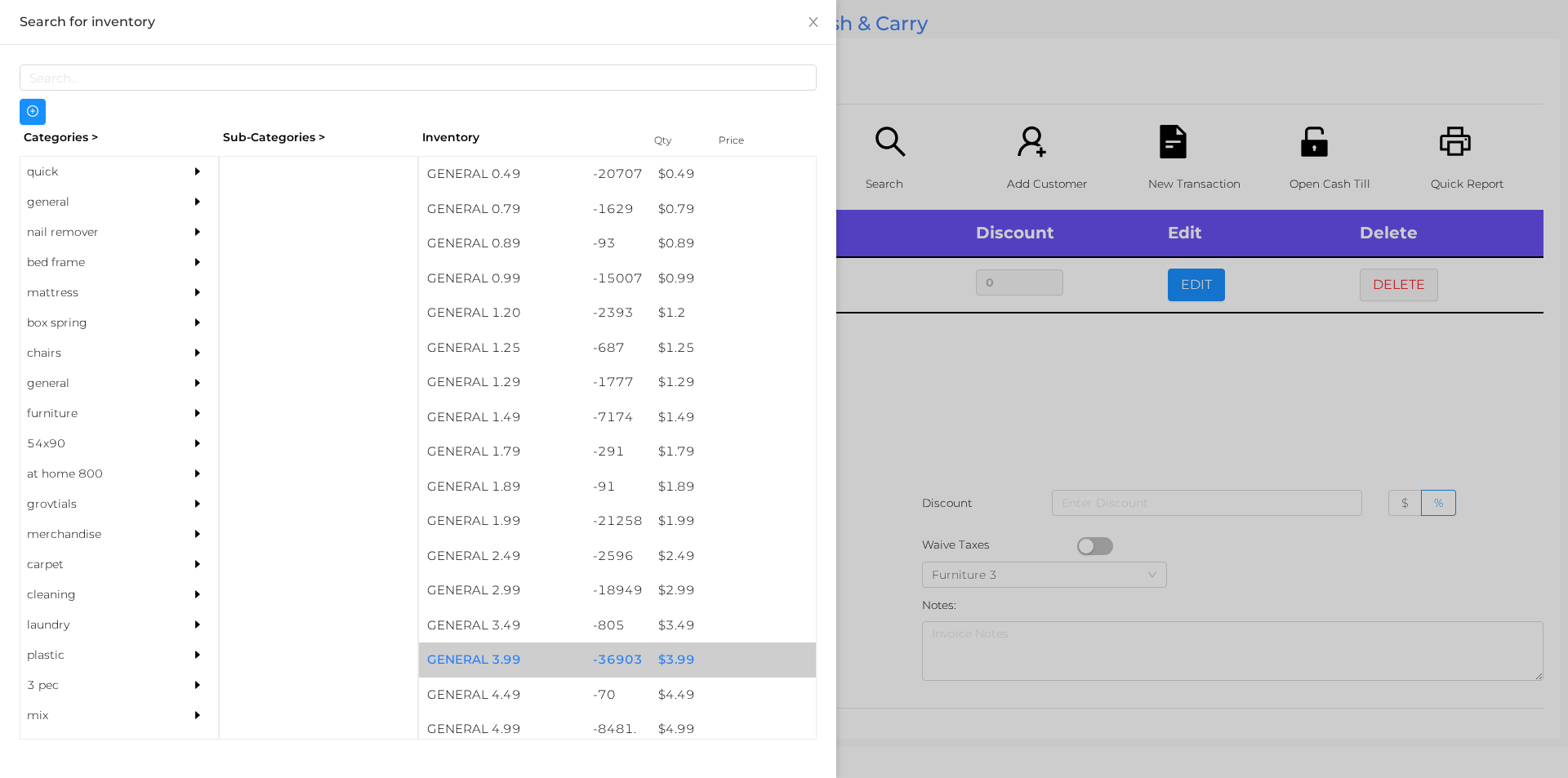
click at [663, 651] on div "$ 3.99" at bounding box center [733, 660] width 165 height 35
click at [659, 654] on div "$ 3.99" at bounding box center [733, 660] width 165 height 35
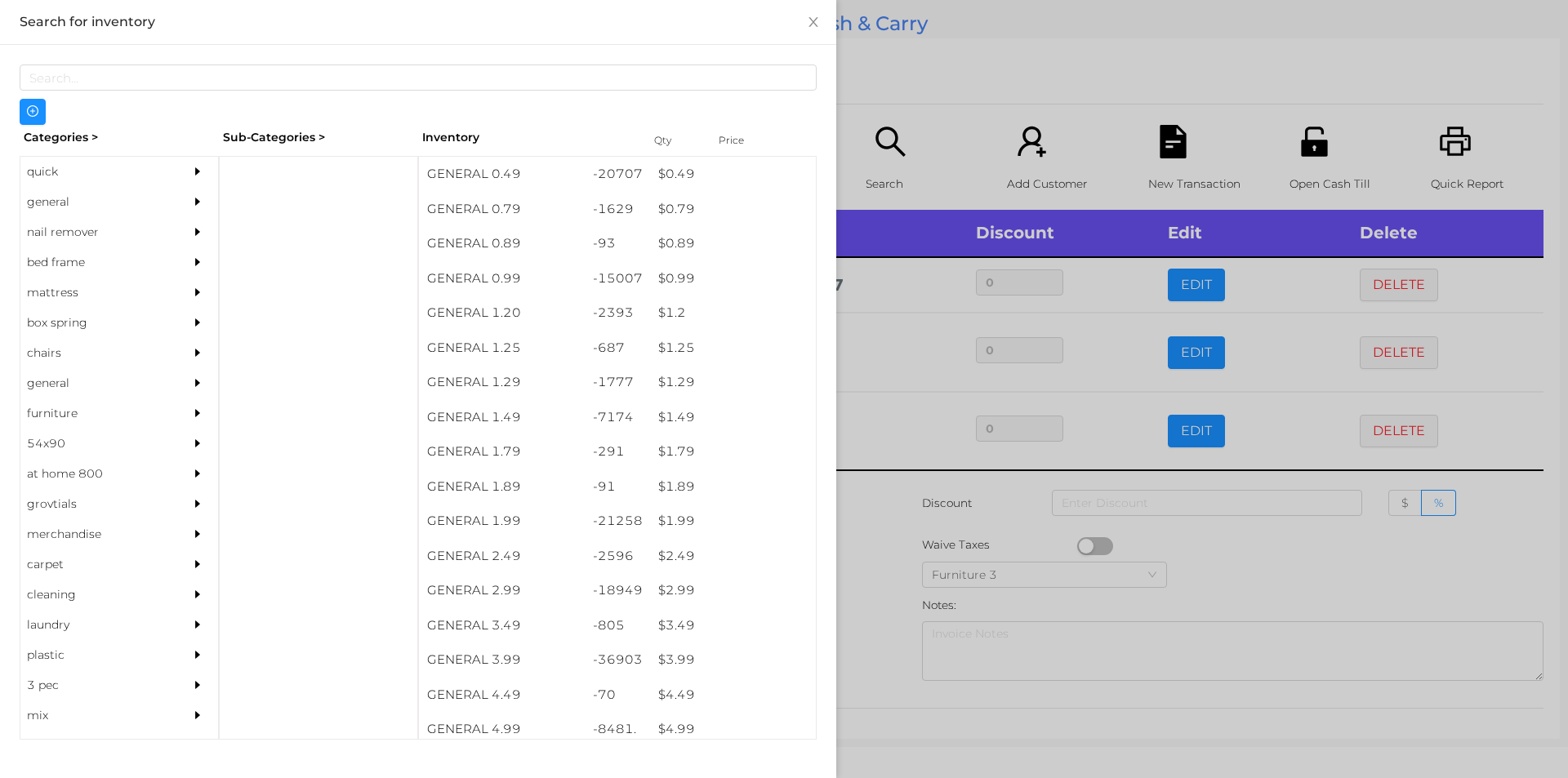
click at [1199, 582] on div at bounding box center [784, 389] width 1568 height 778
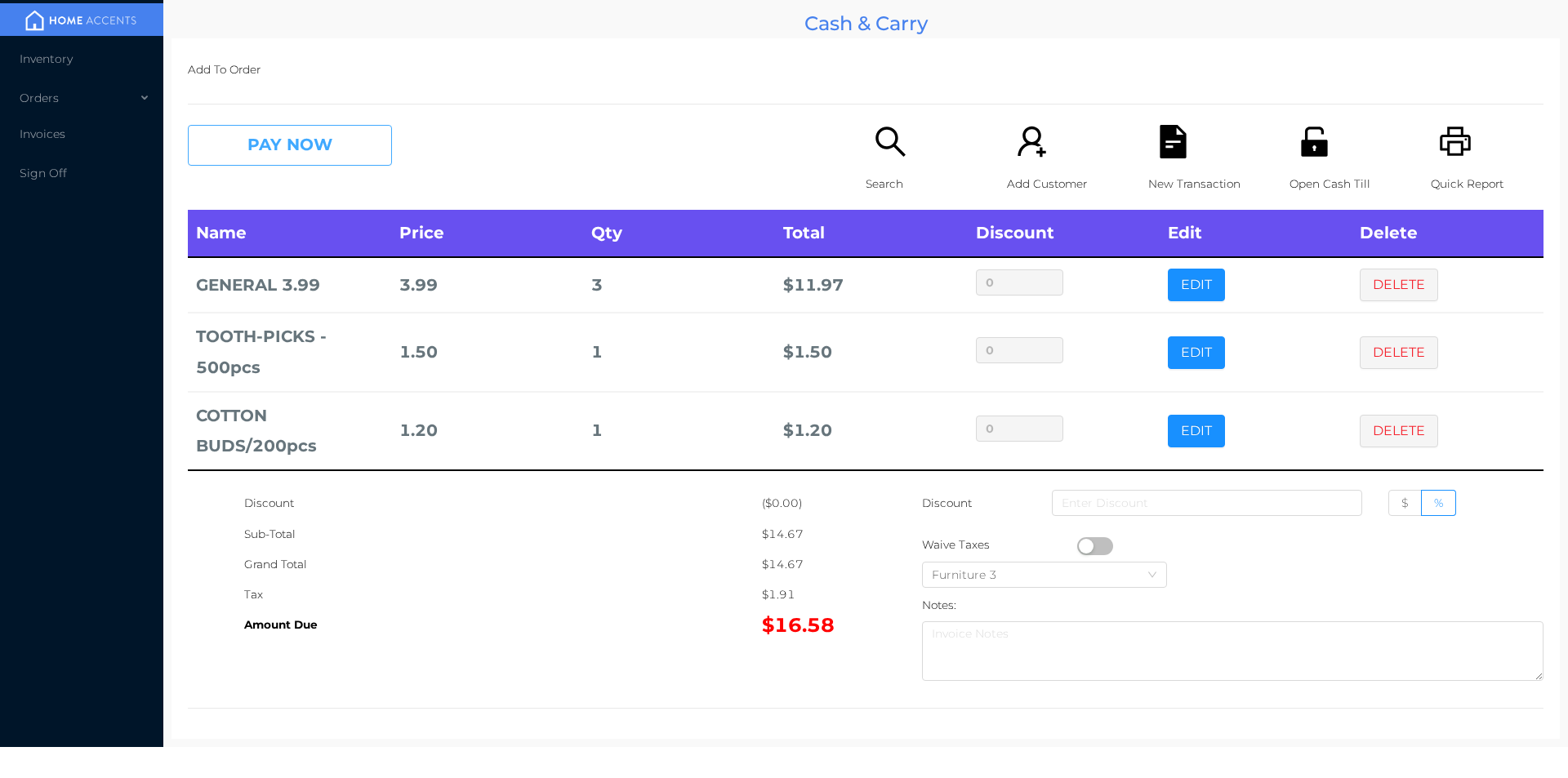
click at [263, 160] on button "PAY NOW" at bounding box center [290, 145] width 204 height 41
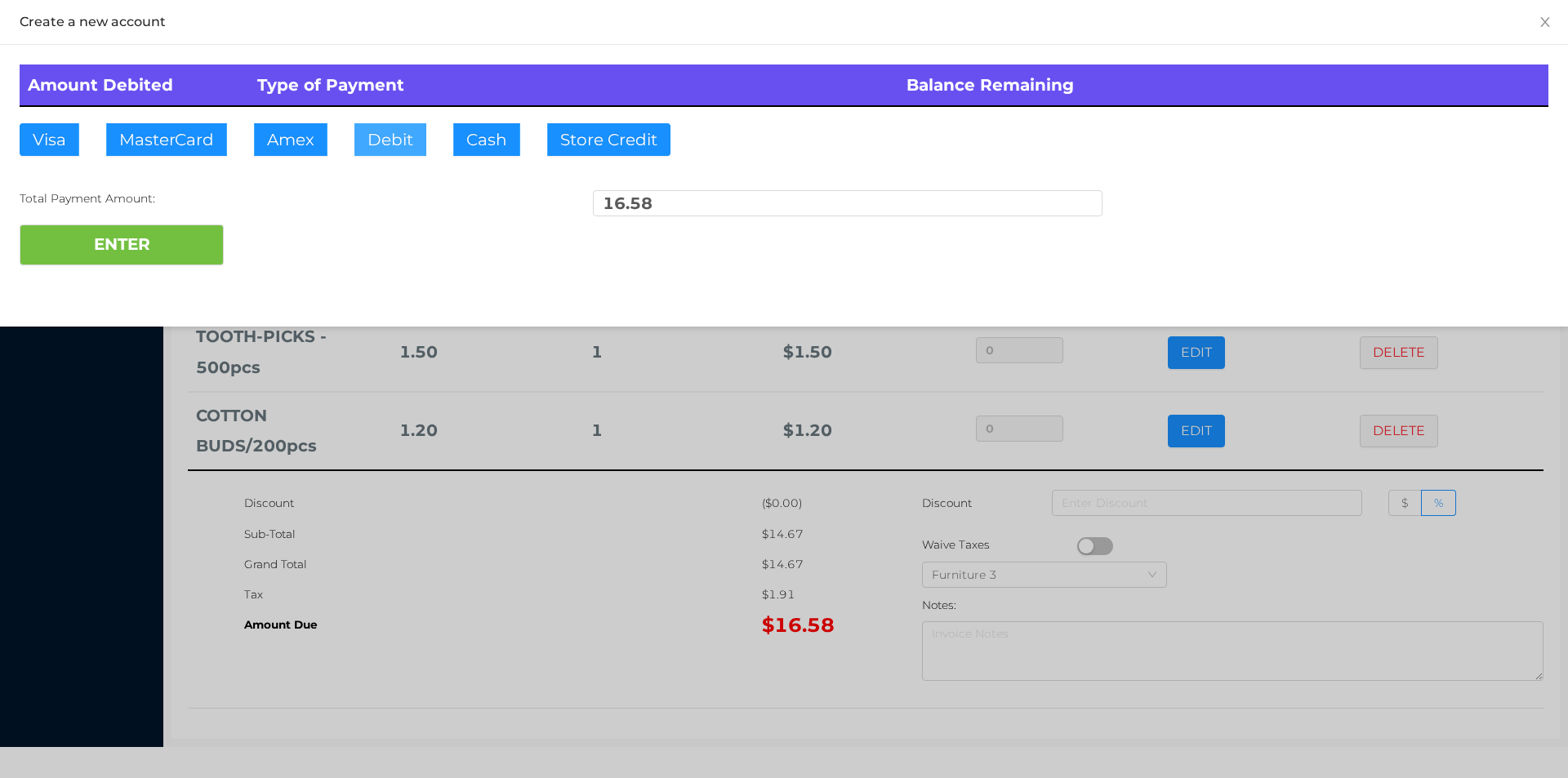
click at [399, 150] on button "Debit" at bounding box center [390, 140] width 72 height 33
click at [162, 227] on button "ENTER" at bounding box center [121, 245] width 204 height 41
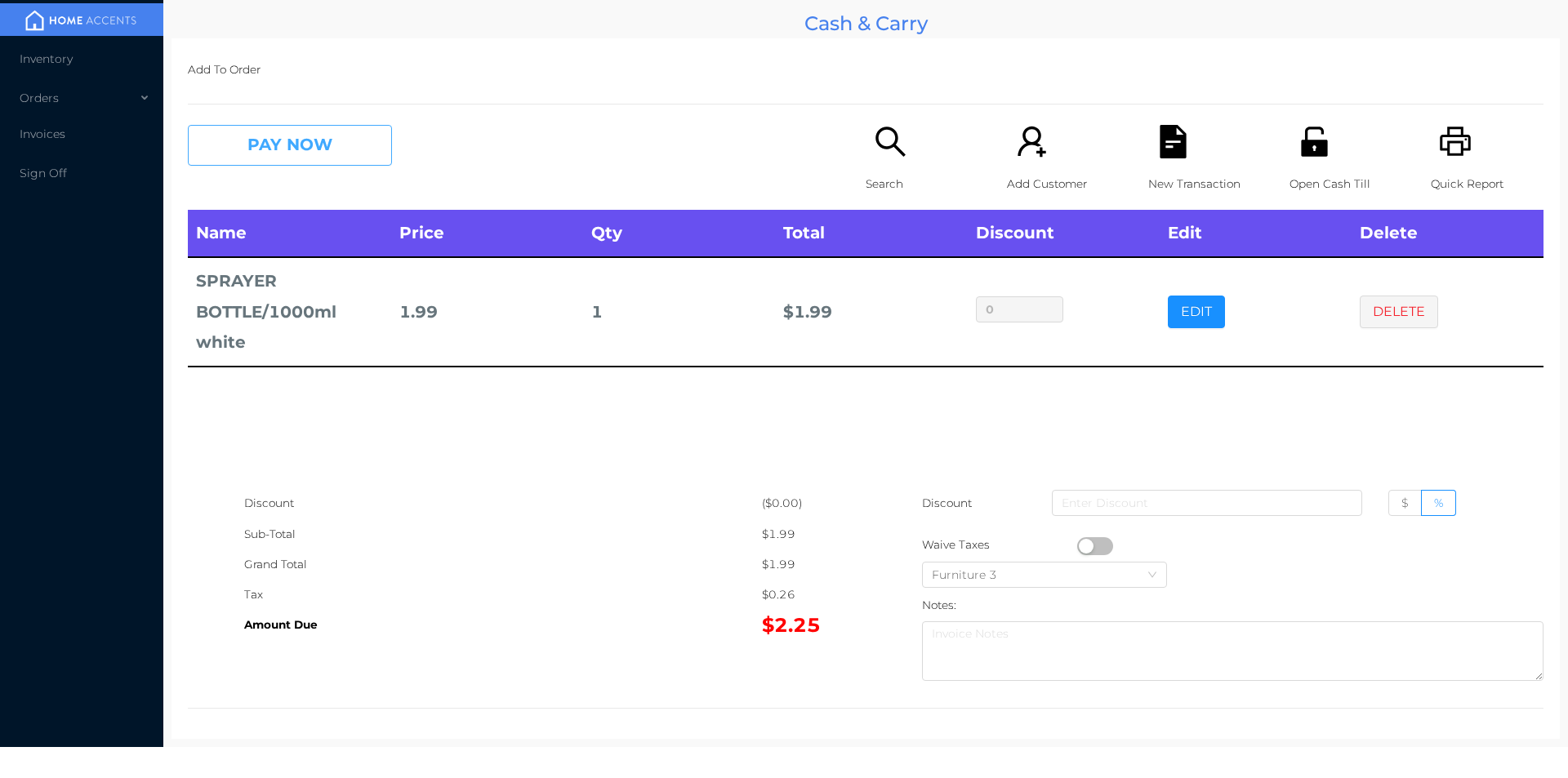
click at [309, 160] on button "PAY NOW" at bounding box center [290, 145] width 204 height 41
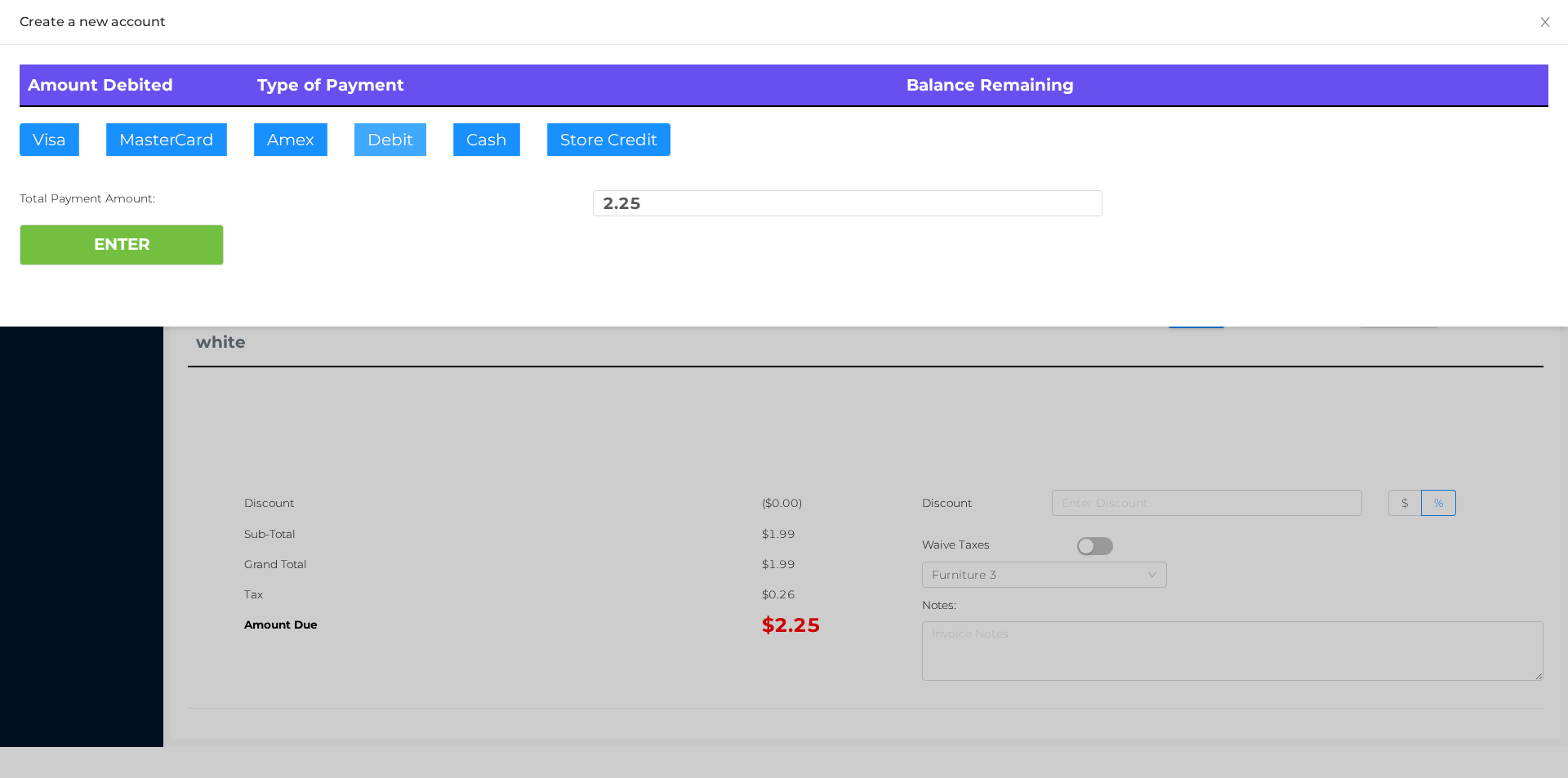
click at [384, 151] on button "Debit" at bounding box center [390, 140] width 72 height 33
click at [205, 236] on button "ENTER" at bounding box center [121, 245] width 204 height 41
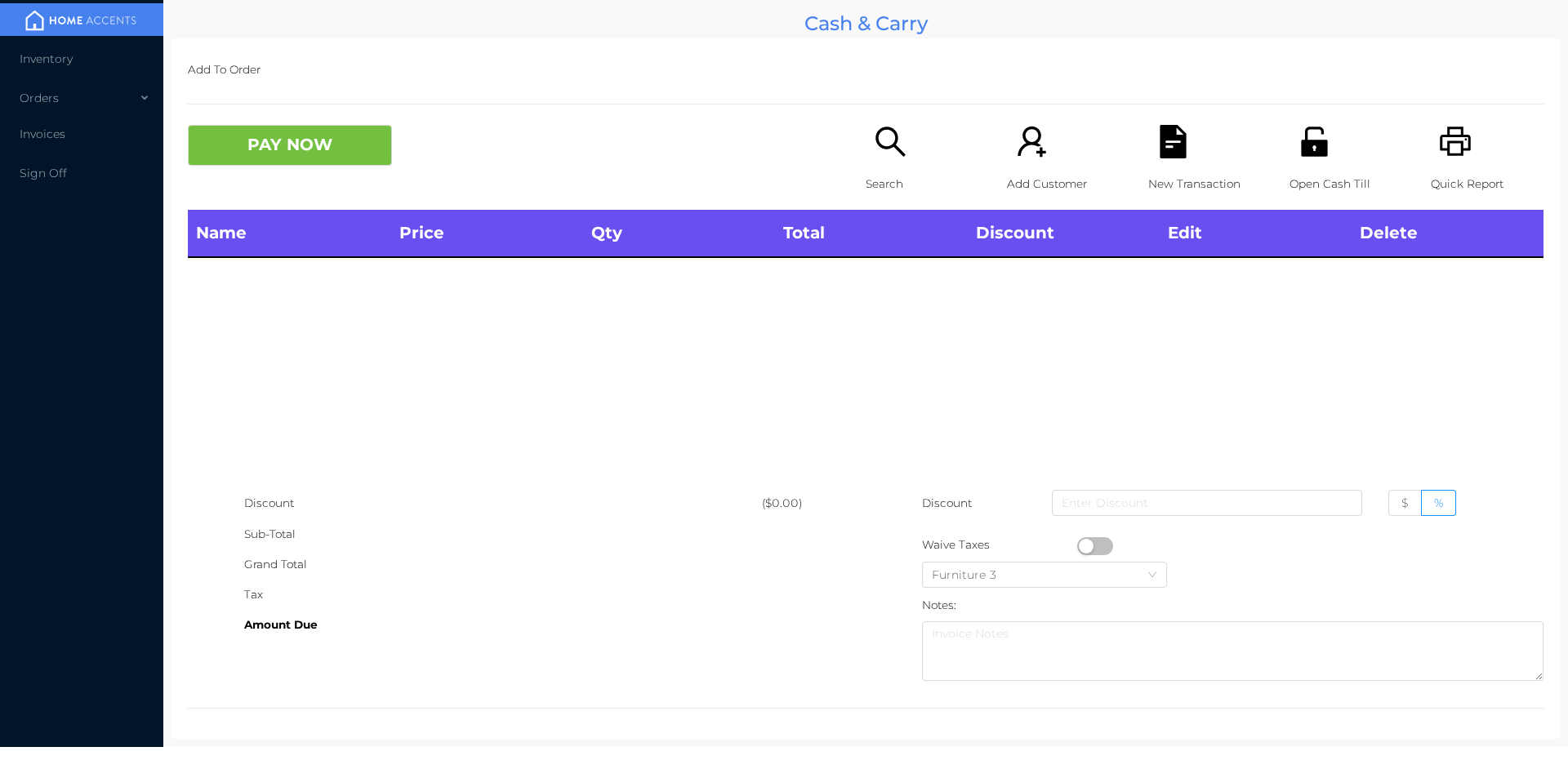
click at [1433, 172] on p "Quick Report" at bounding box center [1487, 184] width 113 height 30
click at [1450, 156] on icon "icon: printer" at bounding box center [1455, 140] width 31 height 29
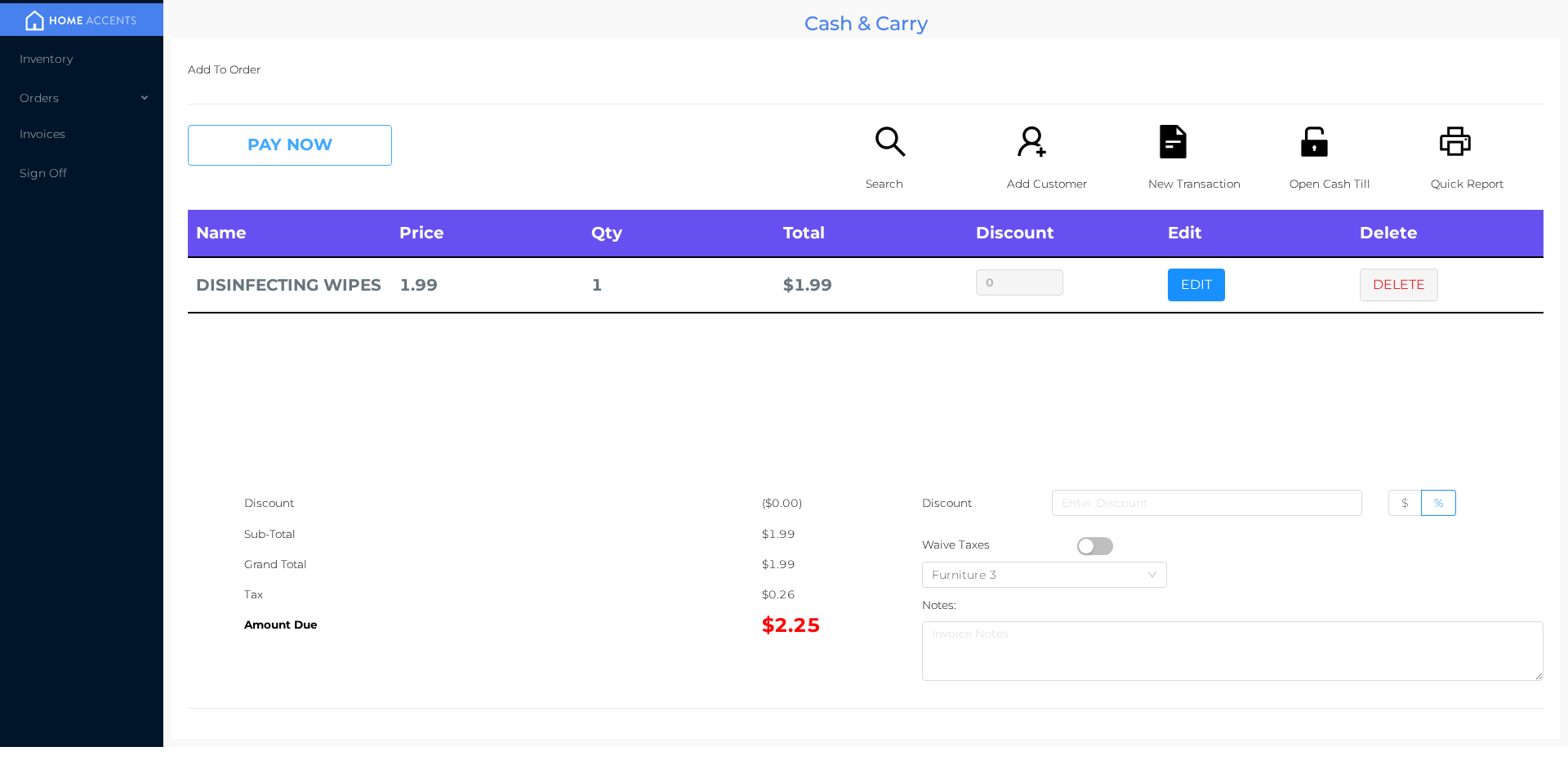
click at [321, 138] on button "PAY NOW" at bounding box center [290, 145] width 204 height 41
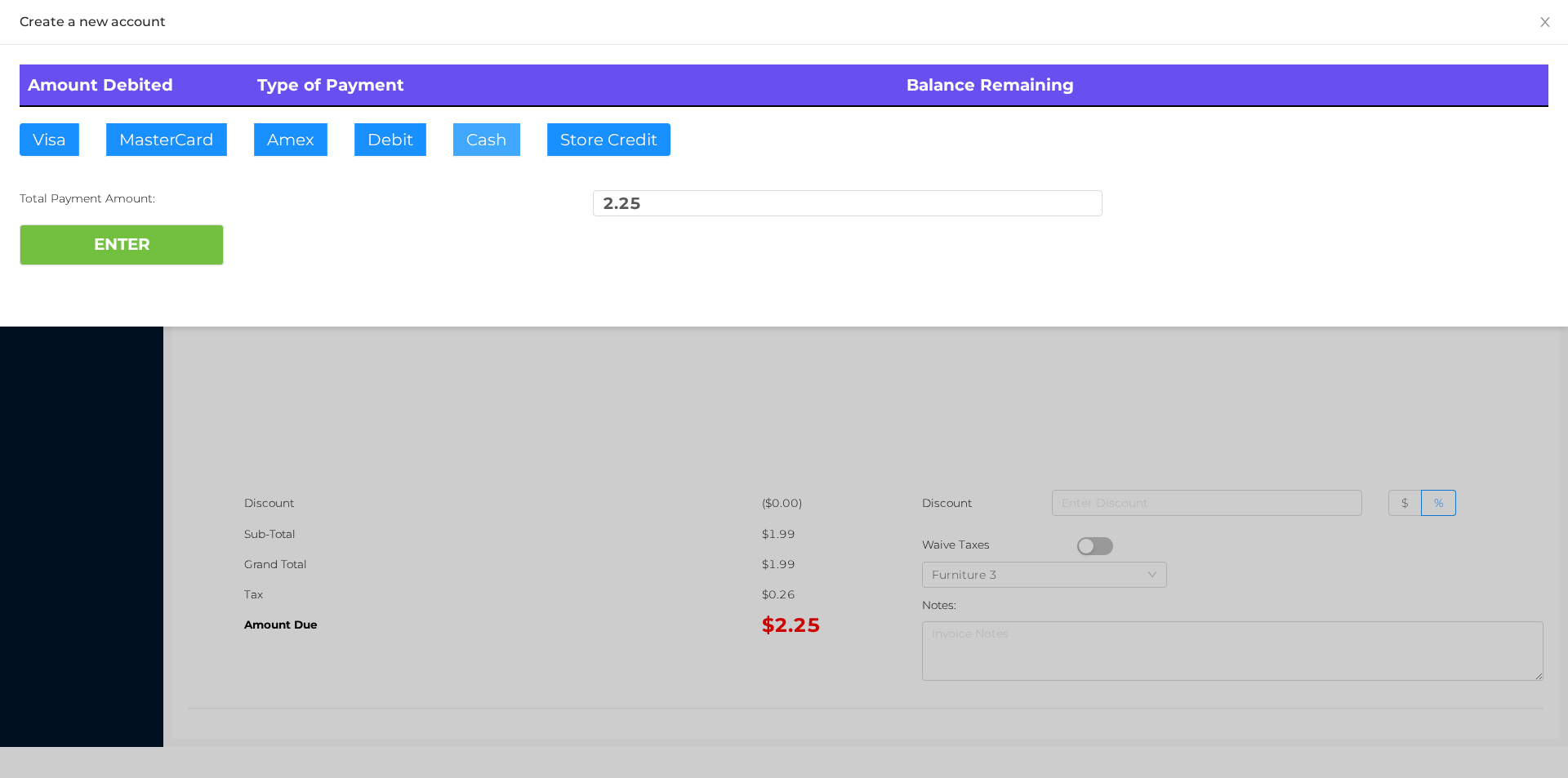
click at [495, 150] on button "Cash" at bounding box center [486, 140] width 67 height 33
click at [160, 261] on button "ENTER" at bounding box center [121, 245] width 204 height 41
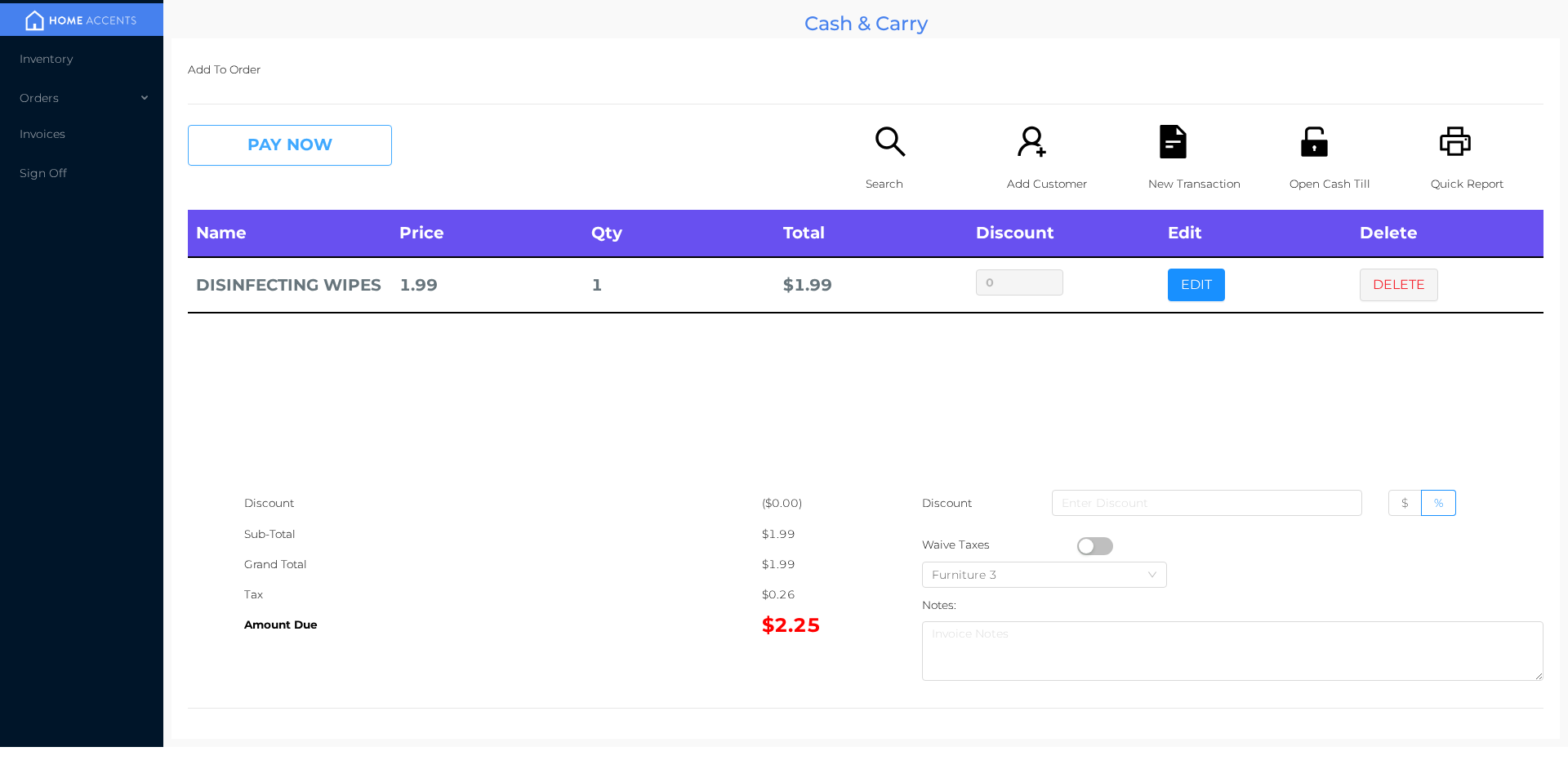
click at [335, 129] on button "PAY NOW" at bounding box center [290, 145] width 204 height 41
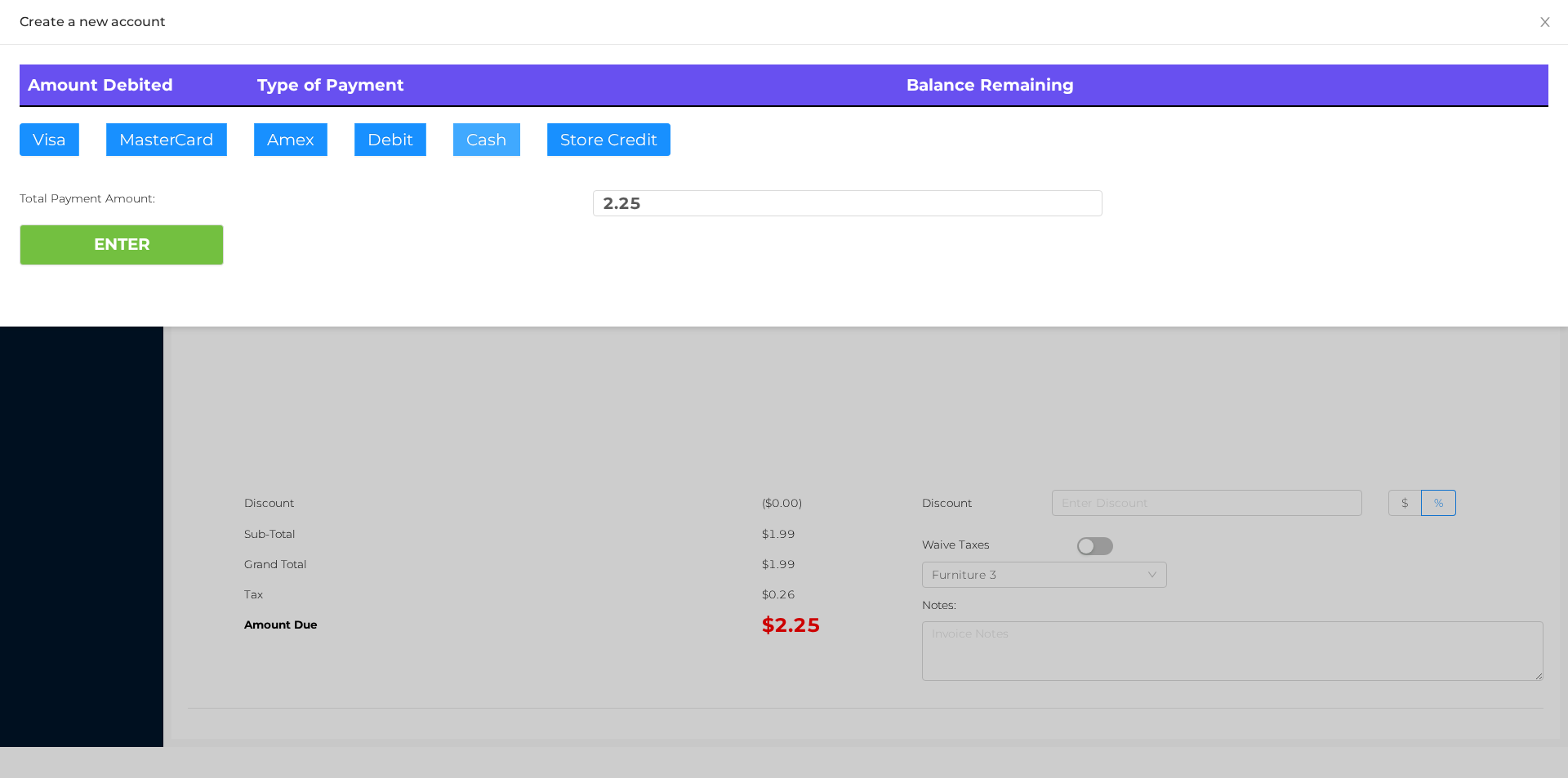
click at [488, 137] on button "Cash" at bounding box center [486, 140] width 67 height 33
click at [186, 247] on button "ENTER" at bounding box center [121, 245] width 204 height 41
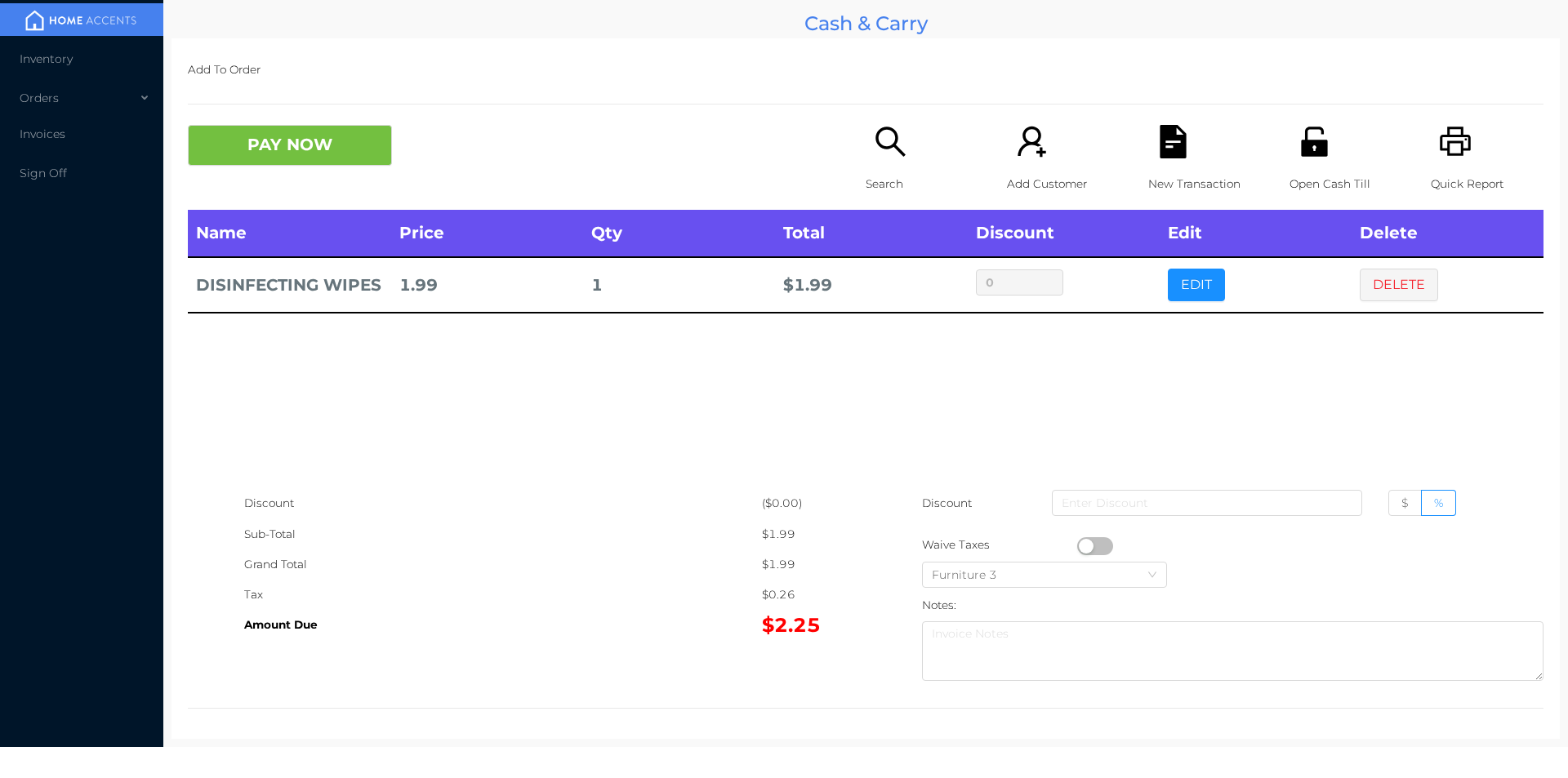
click at [1445, 150] on icon "icon: printer" at bounding box center [1456, 141] width 33 height 33
click at [1447, 155] on icon "icon: printer" at bounding box center [1455, 140] width 31 height 29
click at [1404, 287] on button "DELETE" at bounding box center [1399, 284] width 79 height 33
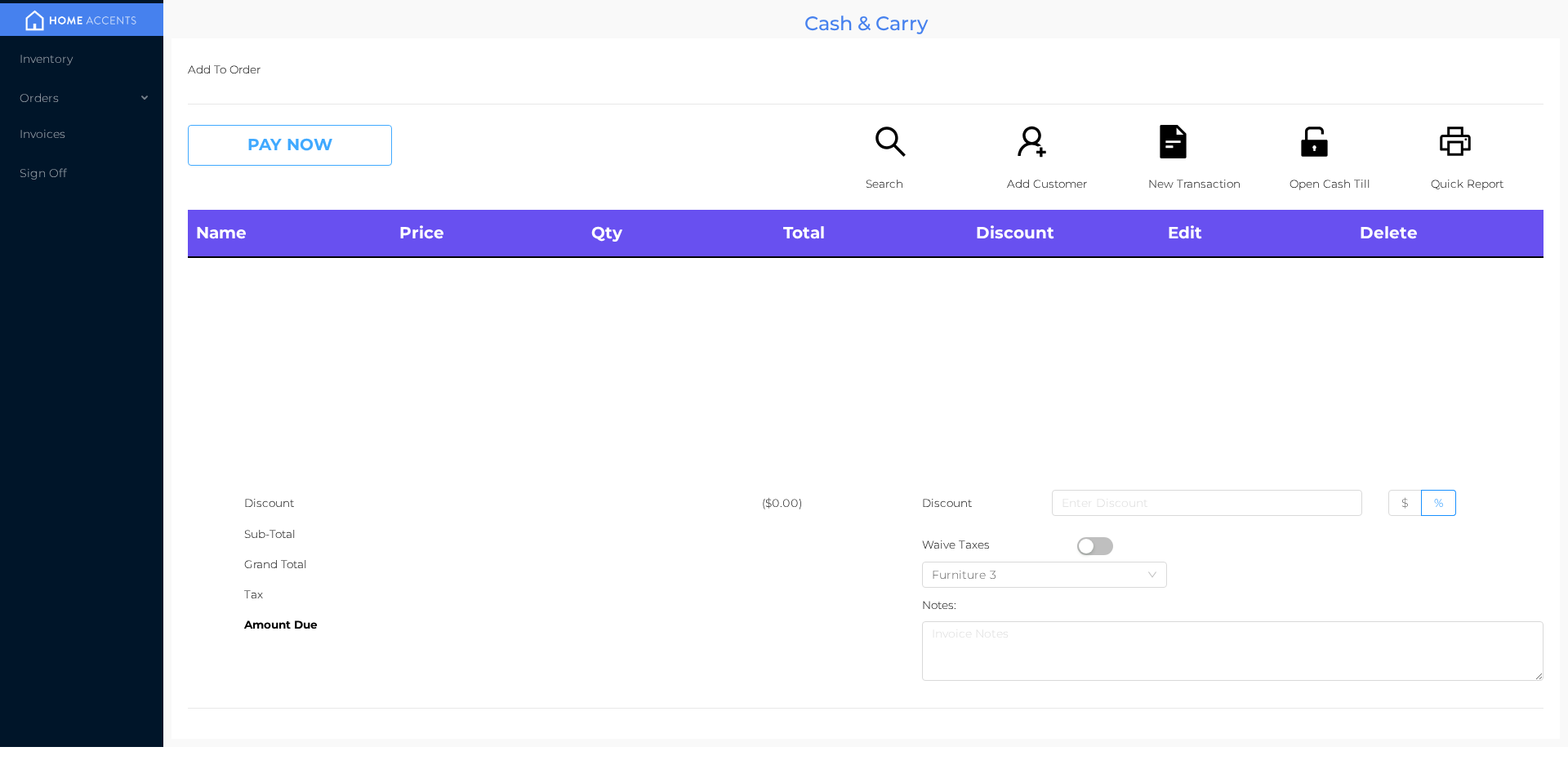
click at [344, 145] on button "PAY NOW" at bounding box center [290, 145] width 204 height 41
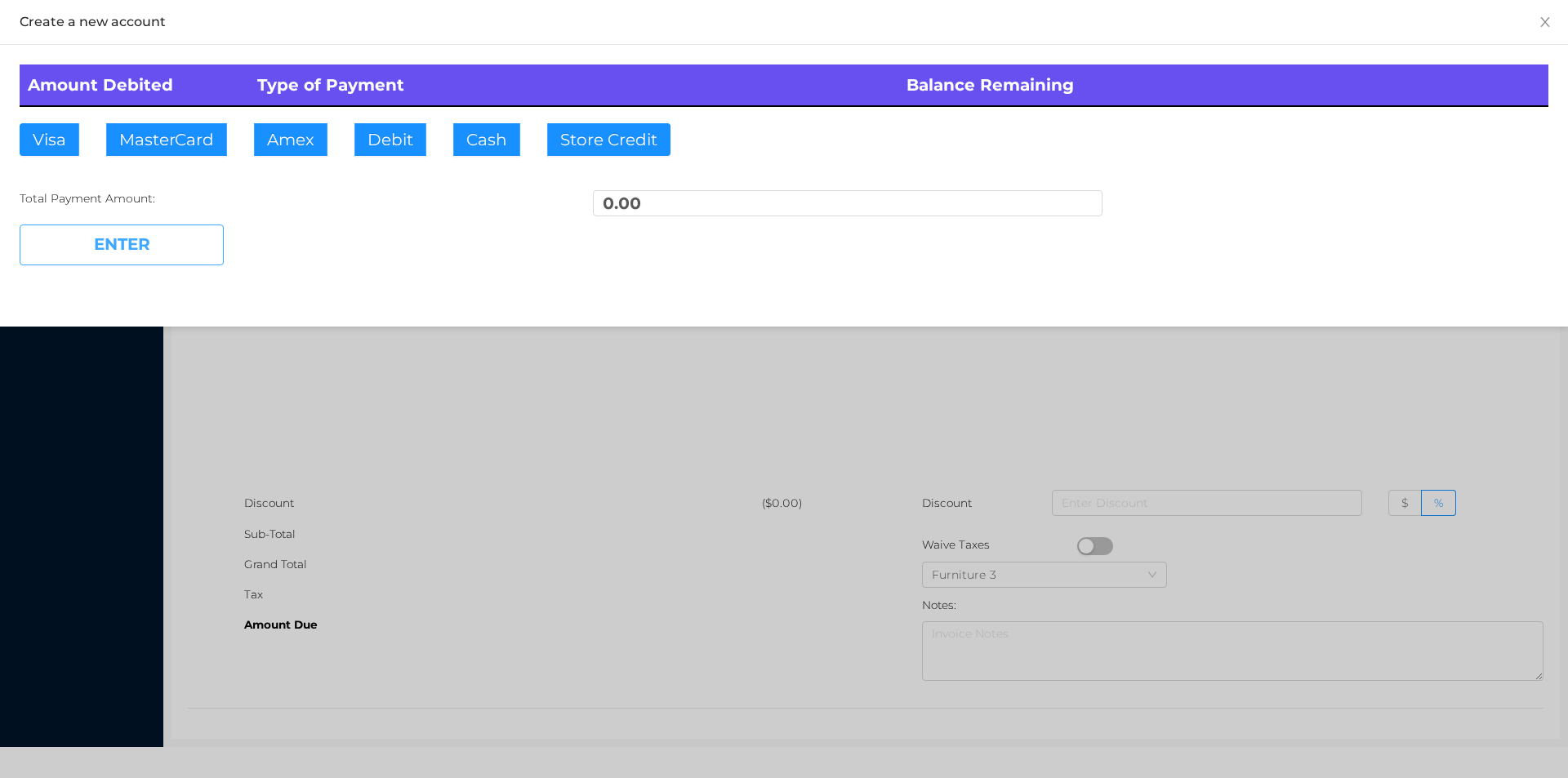
click at [114, 245] on button "ENTER" at bounding box center [121, 245] width 204 height 41
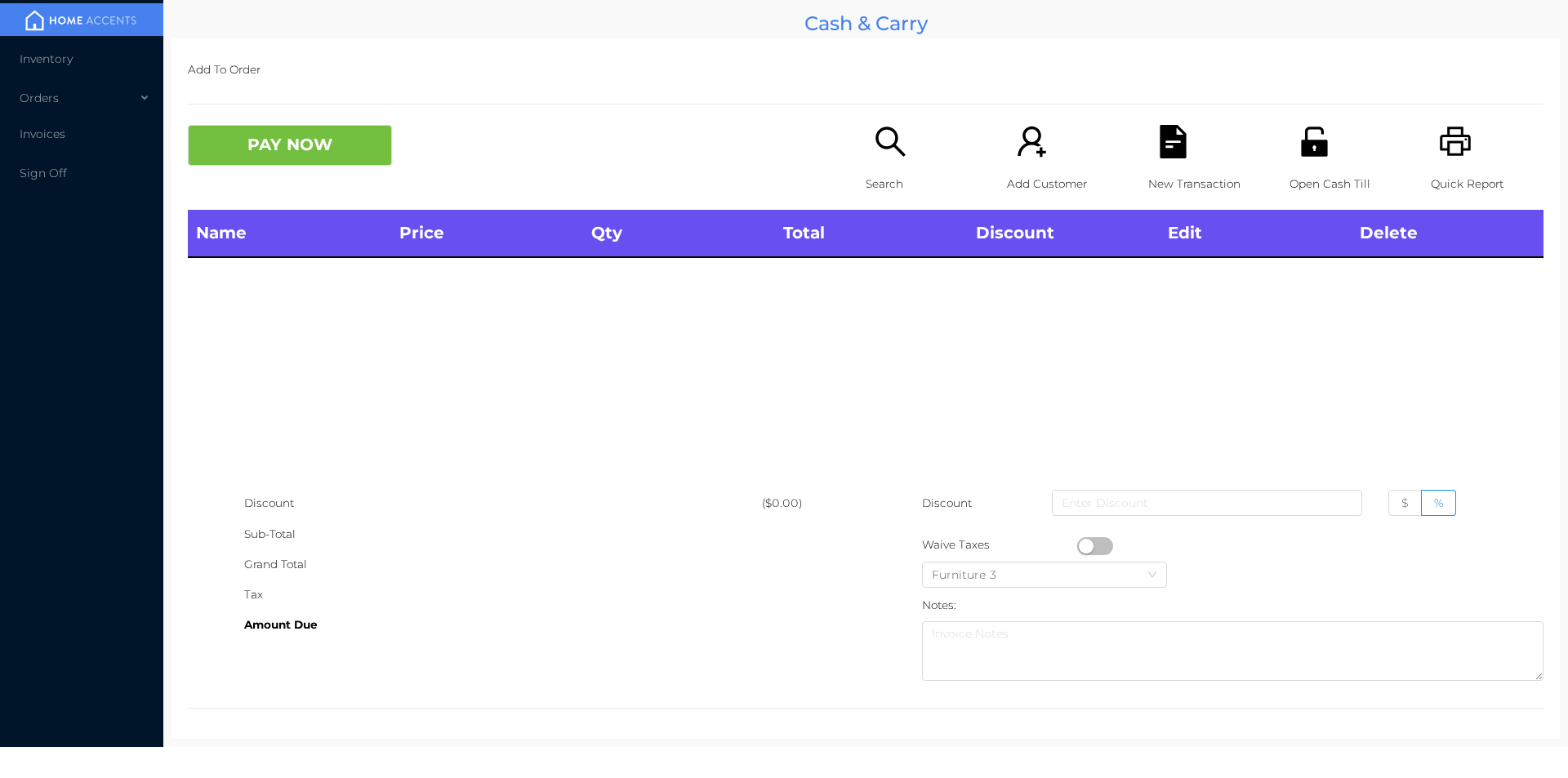
click at [1443, 135] on icon "icon: printer" at bounding box center [1455, 140] width 31 height 29
click at [1451, 142] on icon "icon: printer" at bounding box center [1455, 140] width 31 height 29
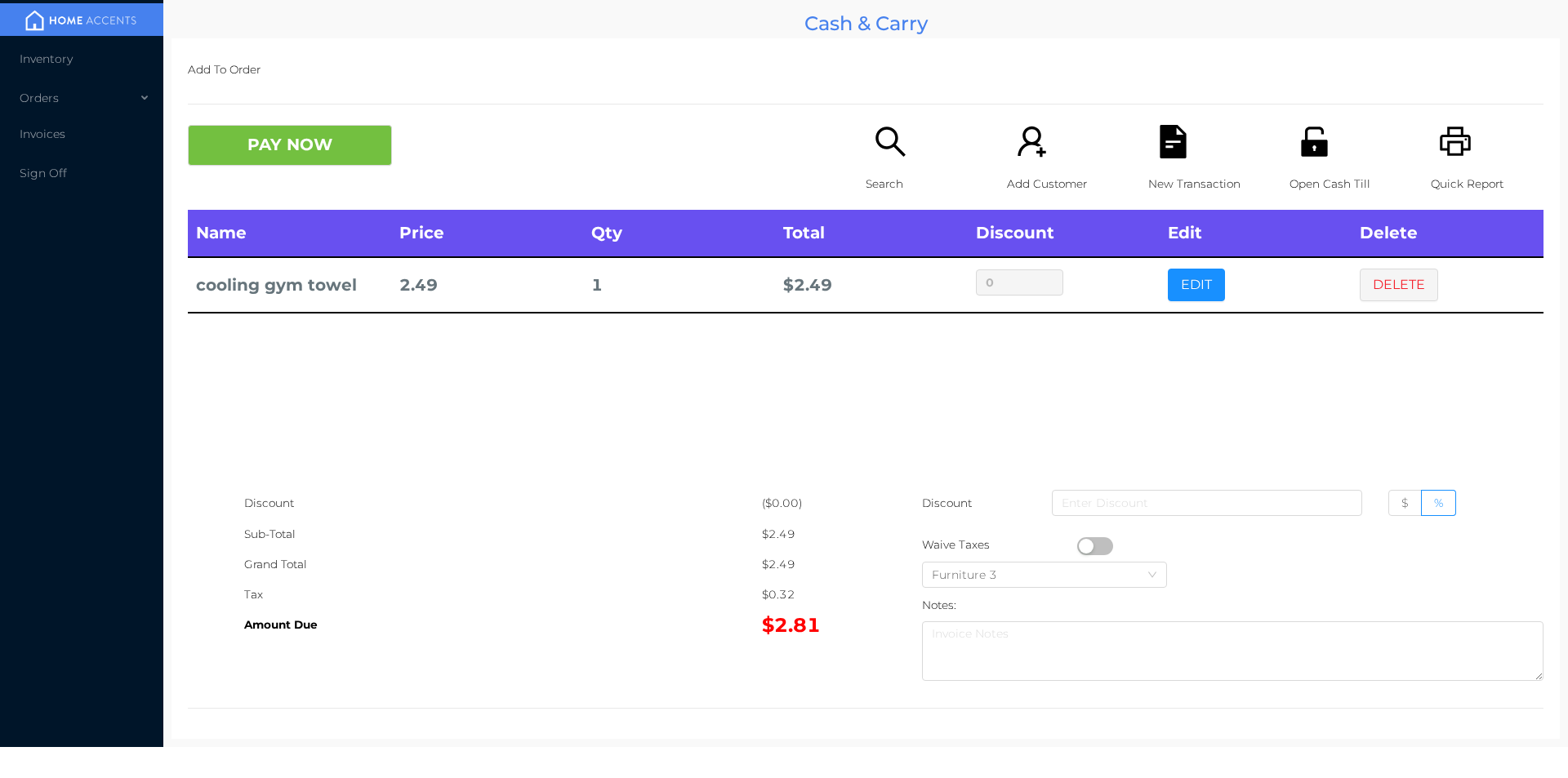
click at [875, 145] on icon "icon: search" at bounding box center [889, 140] width 29 height 29
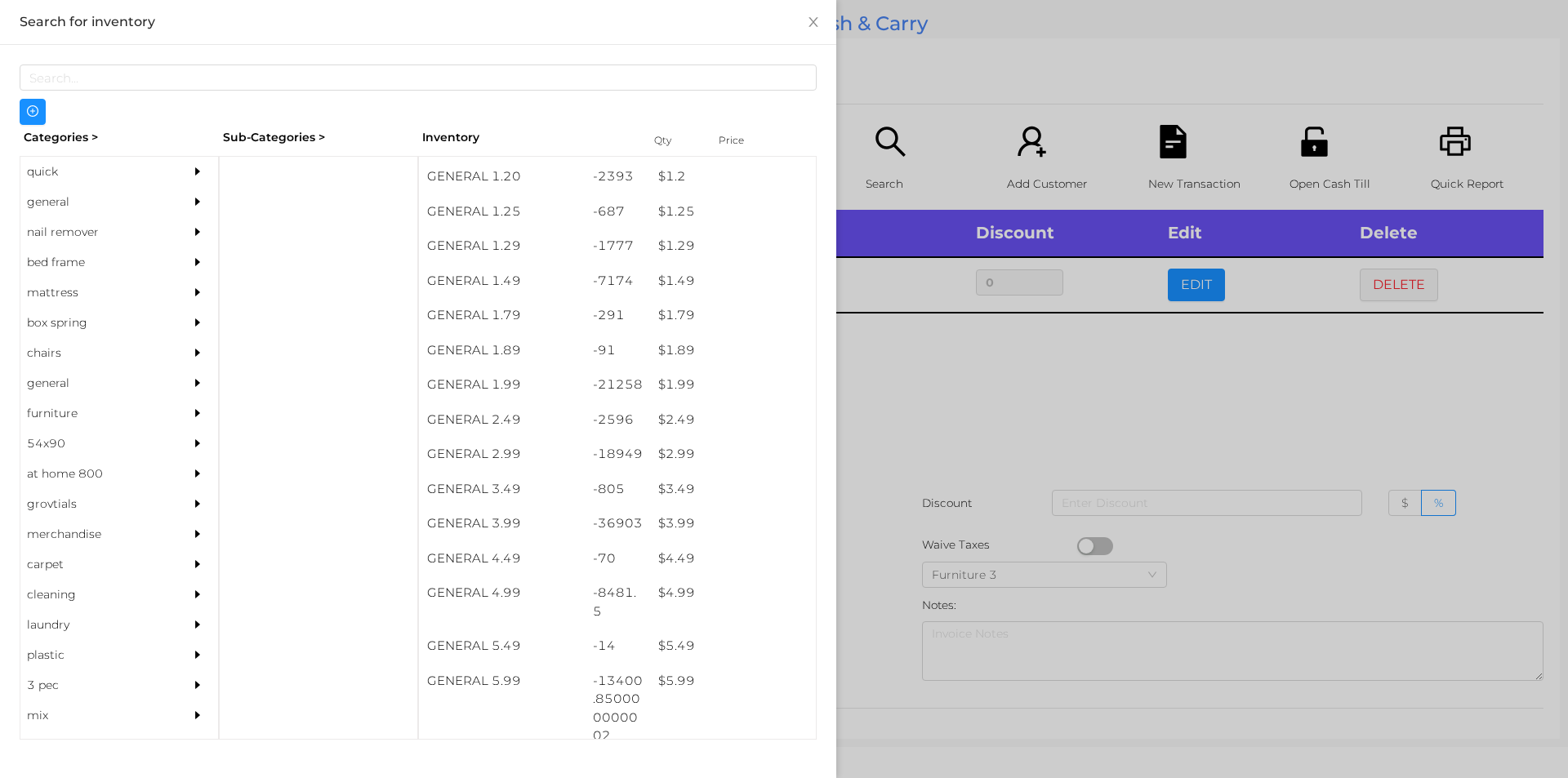
scroll to position [140, 0]
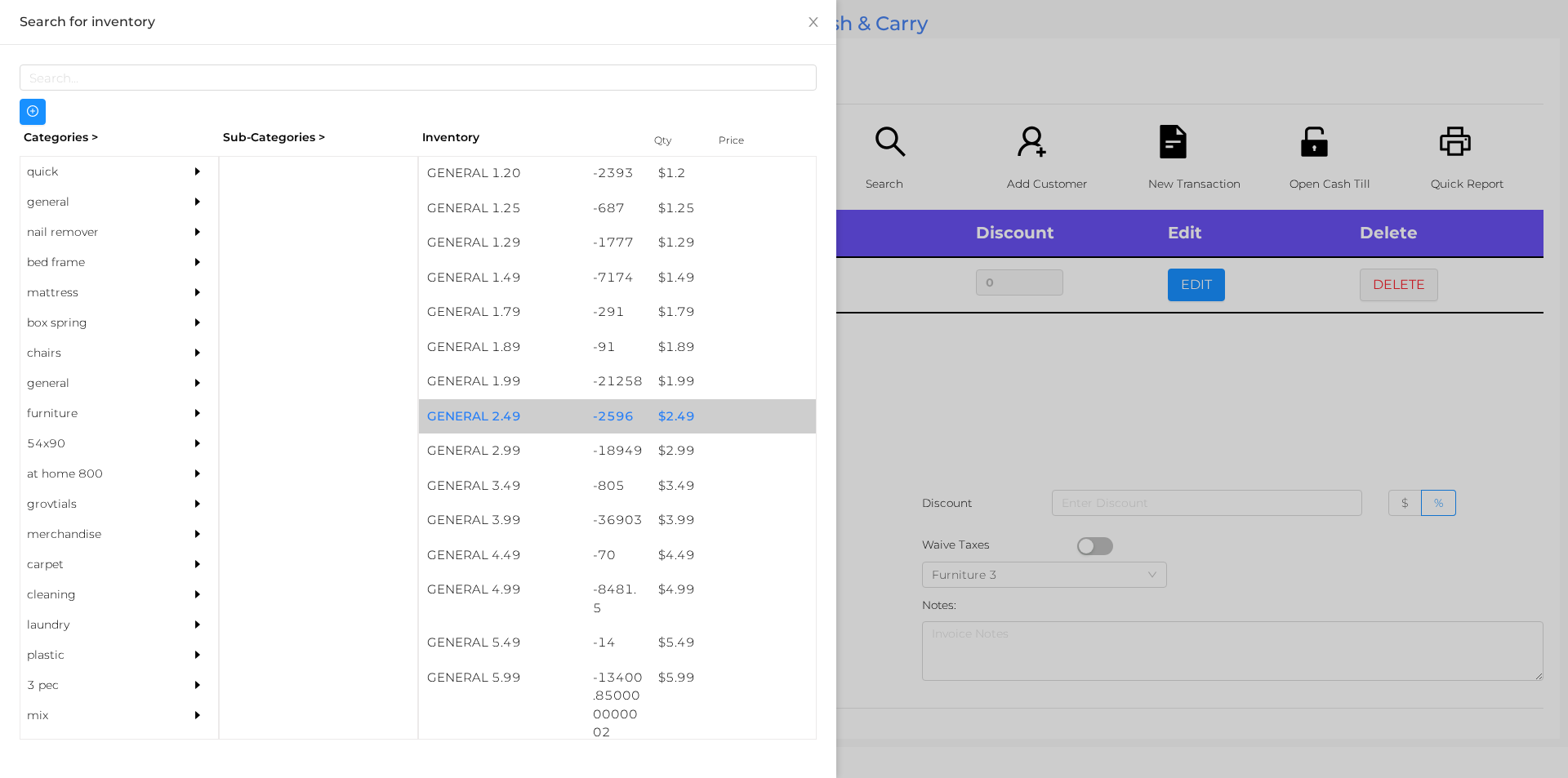
click at [729, 422] on div "$ 2.49" at bounding box center [733, 417] width 165 height 35
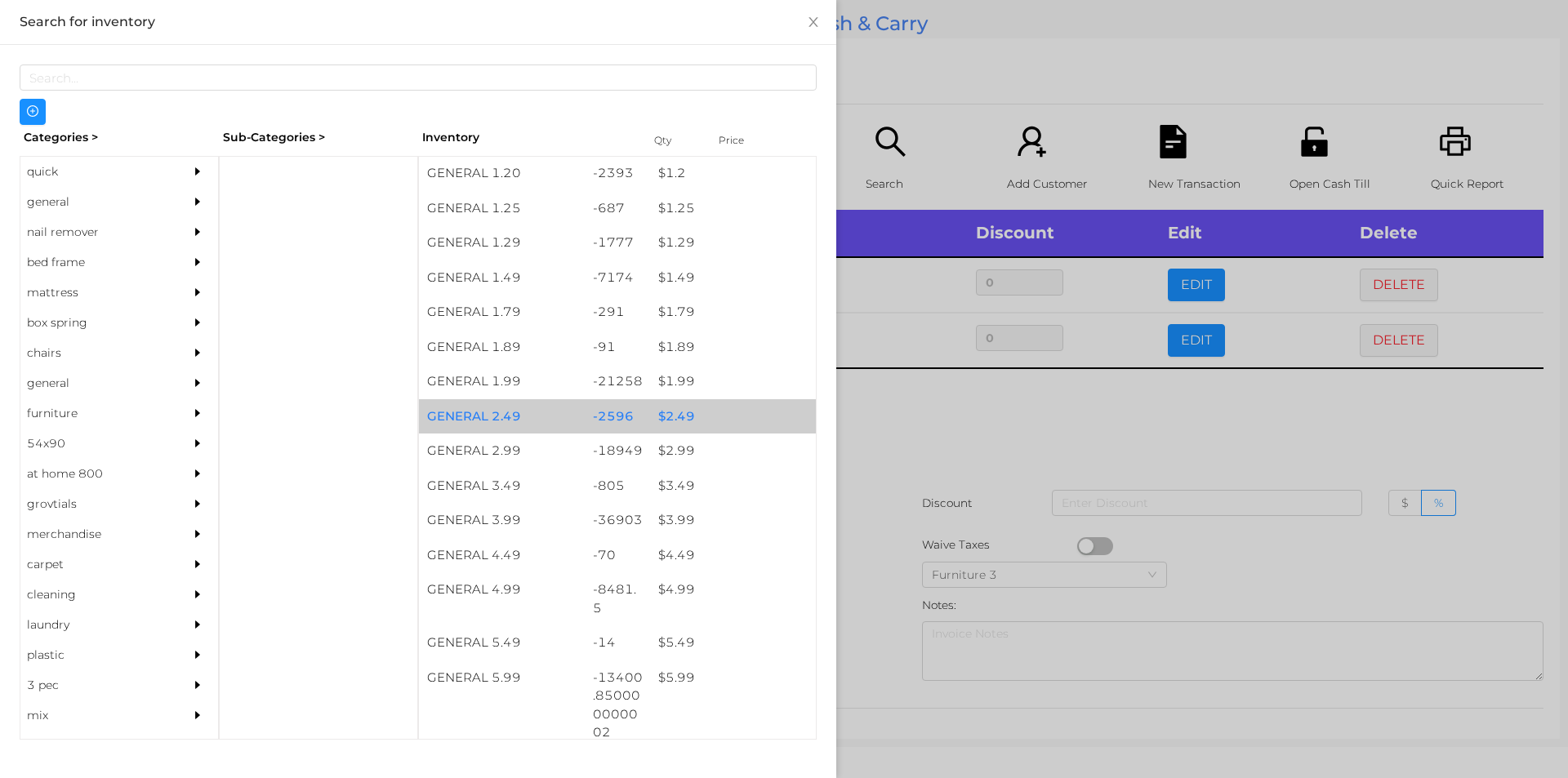
click at [742, 415] on div "$ 2.49" at bounding box center [733, 417] width 165 height 35
click at [765, 414] on div "$ 2.49" at bounding box center [733, 417] width 165 height 35
click at [766, 413] on div "$ 2.49" at bounding box center [733, 417] width 165 height 35
click at [766, 418] on div "$ 2.49" at bounding box center [733, 417] width 165 height 35
click at [779, 420] on div "$ 2.49" at bounding box center [733, 417] width 165 height 35
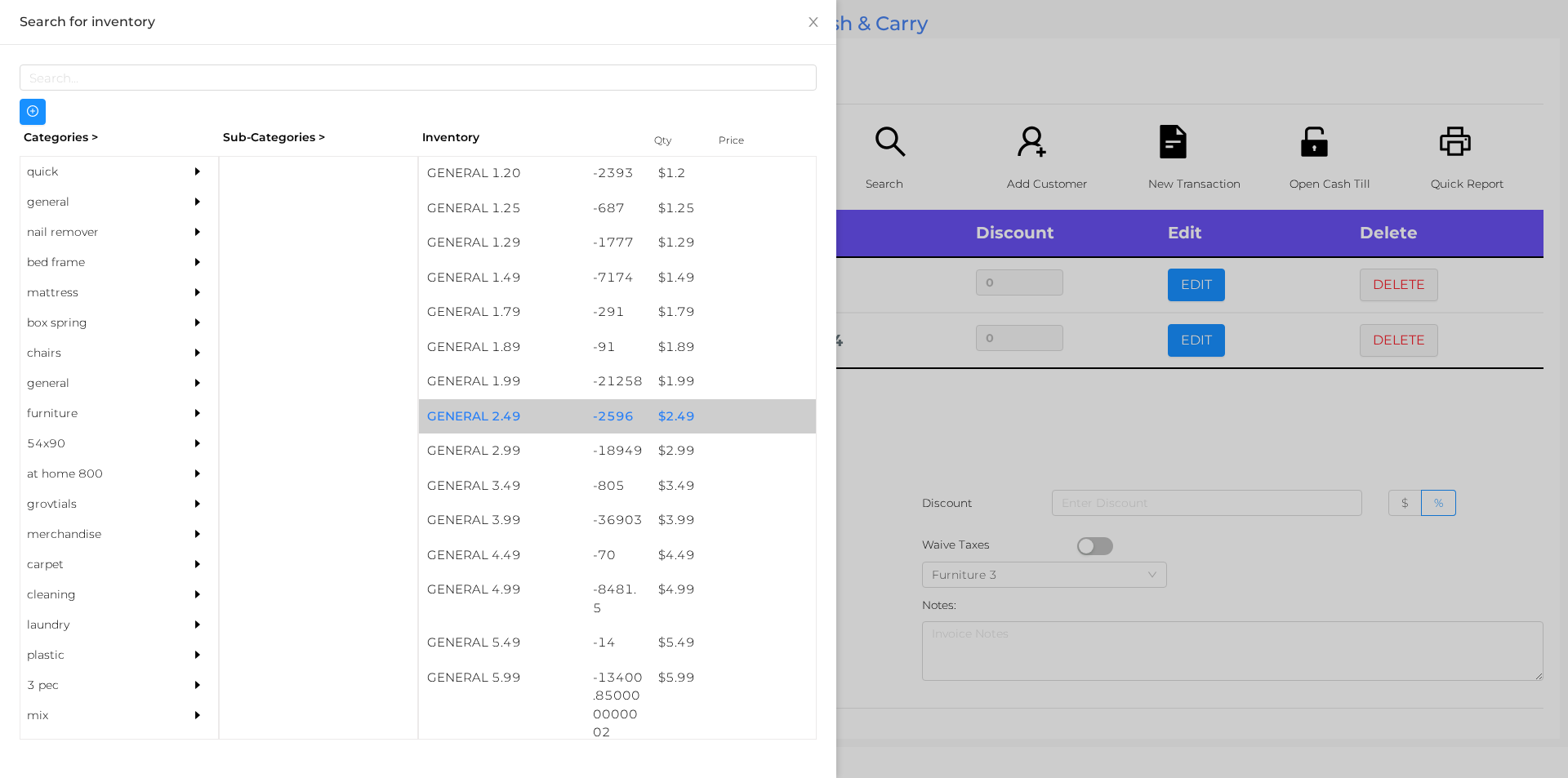
click at [781, 421] on div "$ 2.49" at bounding box center [733, 417] width 165 height 35
click at [772, 420] on div "$ 2.49" at bounding box center [733, 417] width 165 height 35
click at [776, 411] on div "$ 2.49" at bounding box center [733, 417] width 165 height 35
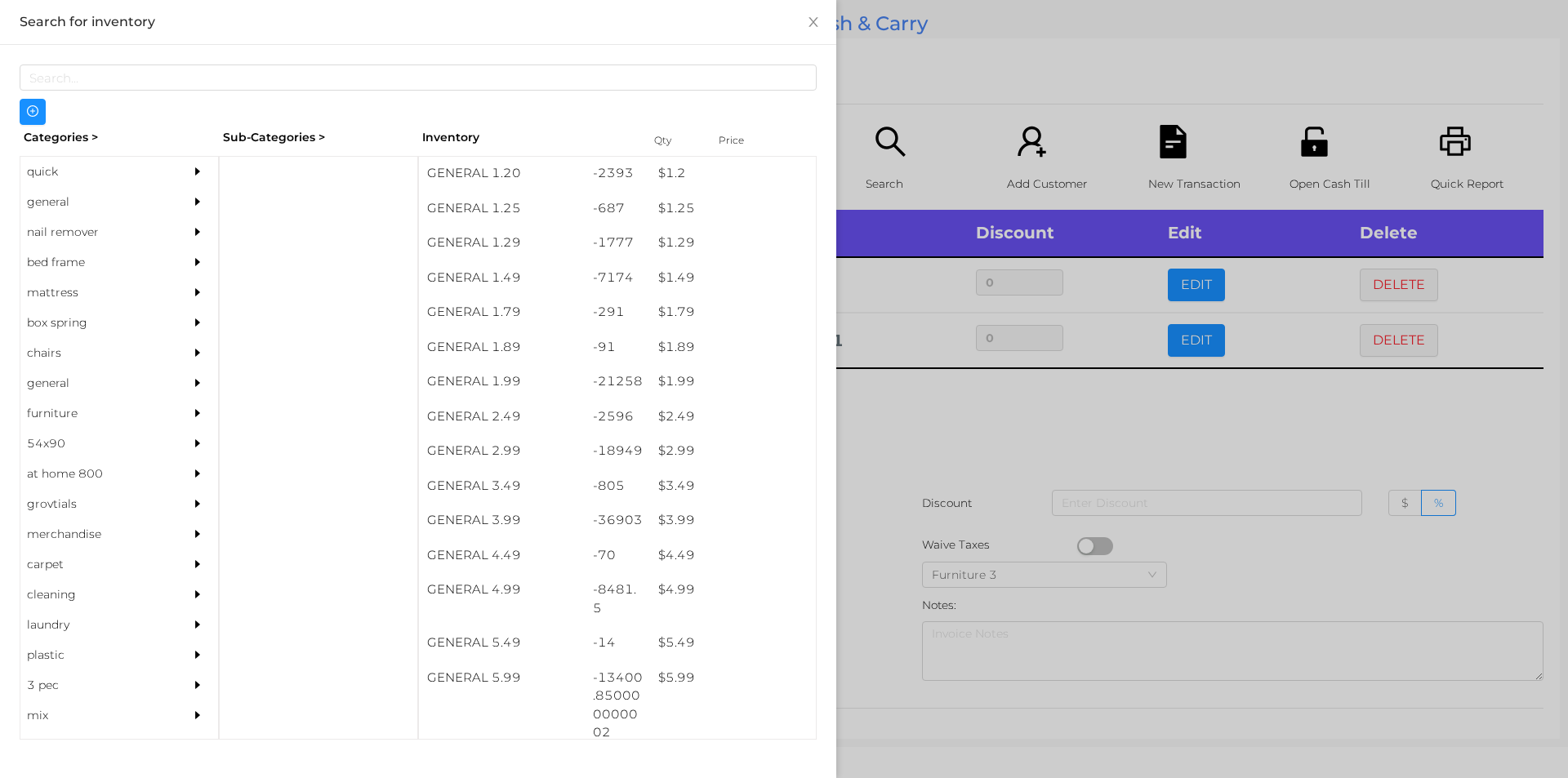
click at [961, 416] on div at bounding box center [784, 389] width 1568 height 778
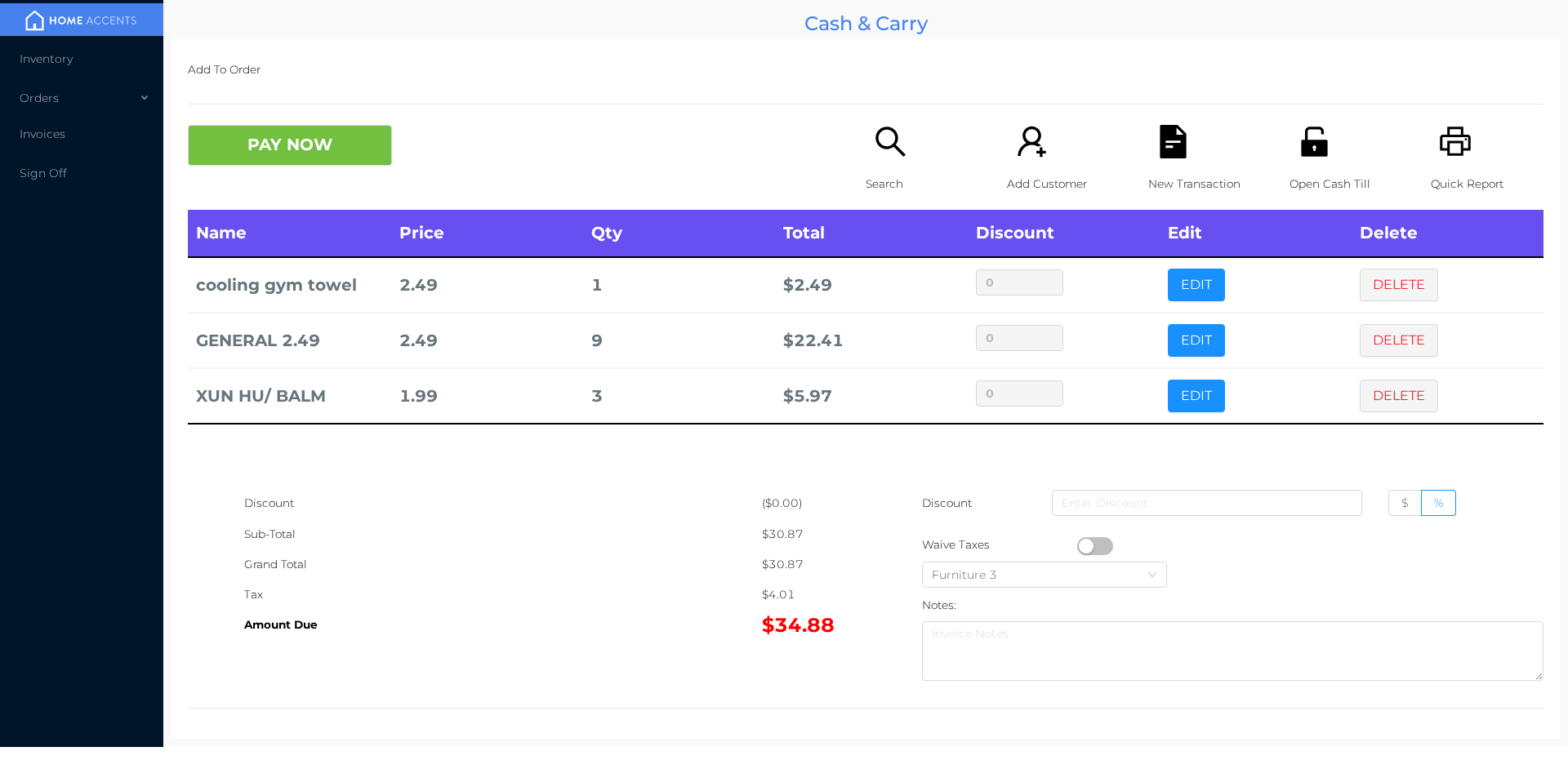
click at [894, 142] on icon "icon: search" at bounding box center [890, 141] width 33 height 33
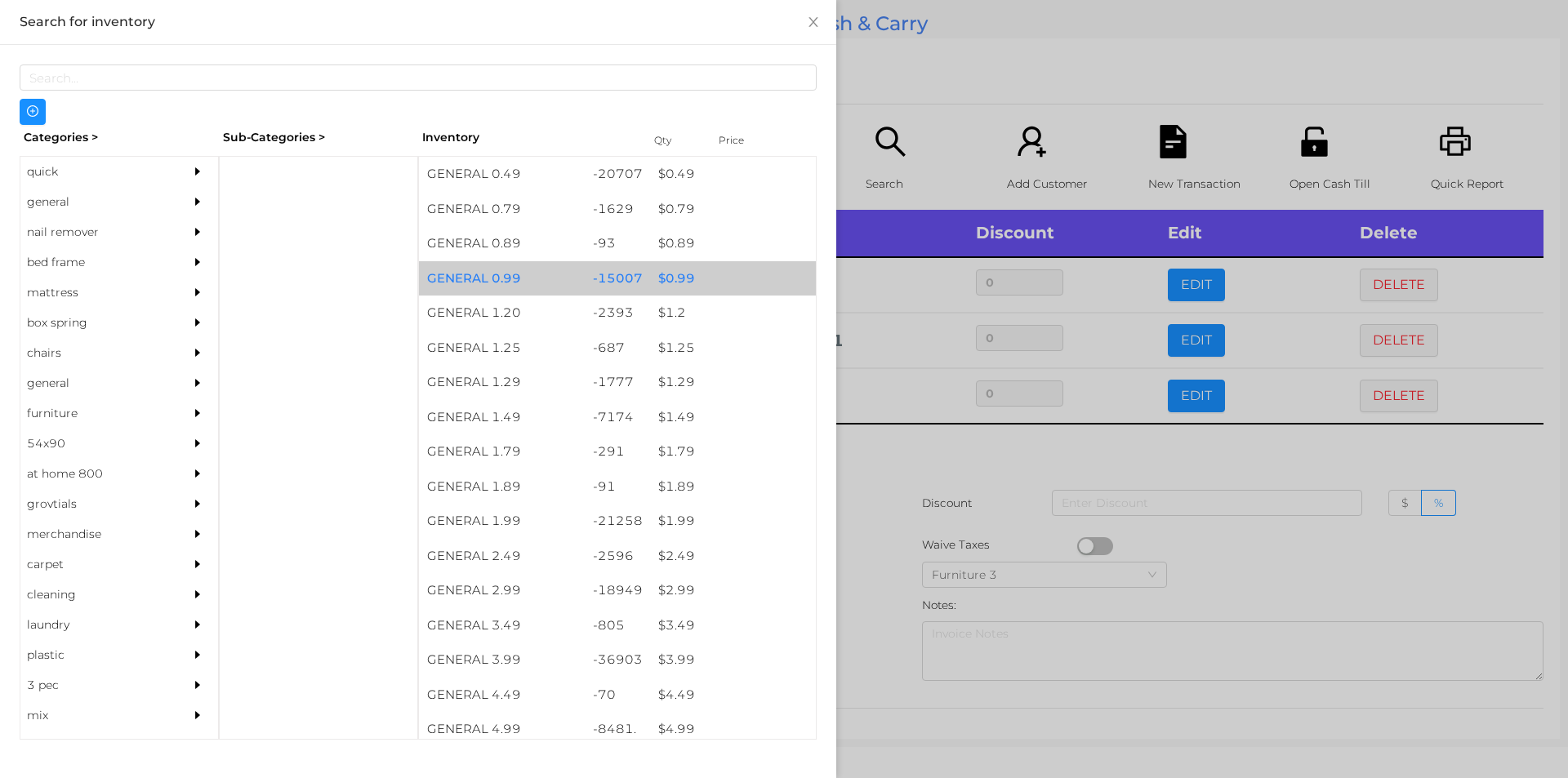
click at [711, 287] on div "$ 0.99" at bounding box center [733, 279] width 165 height 35
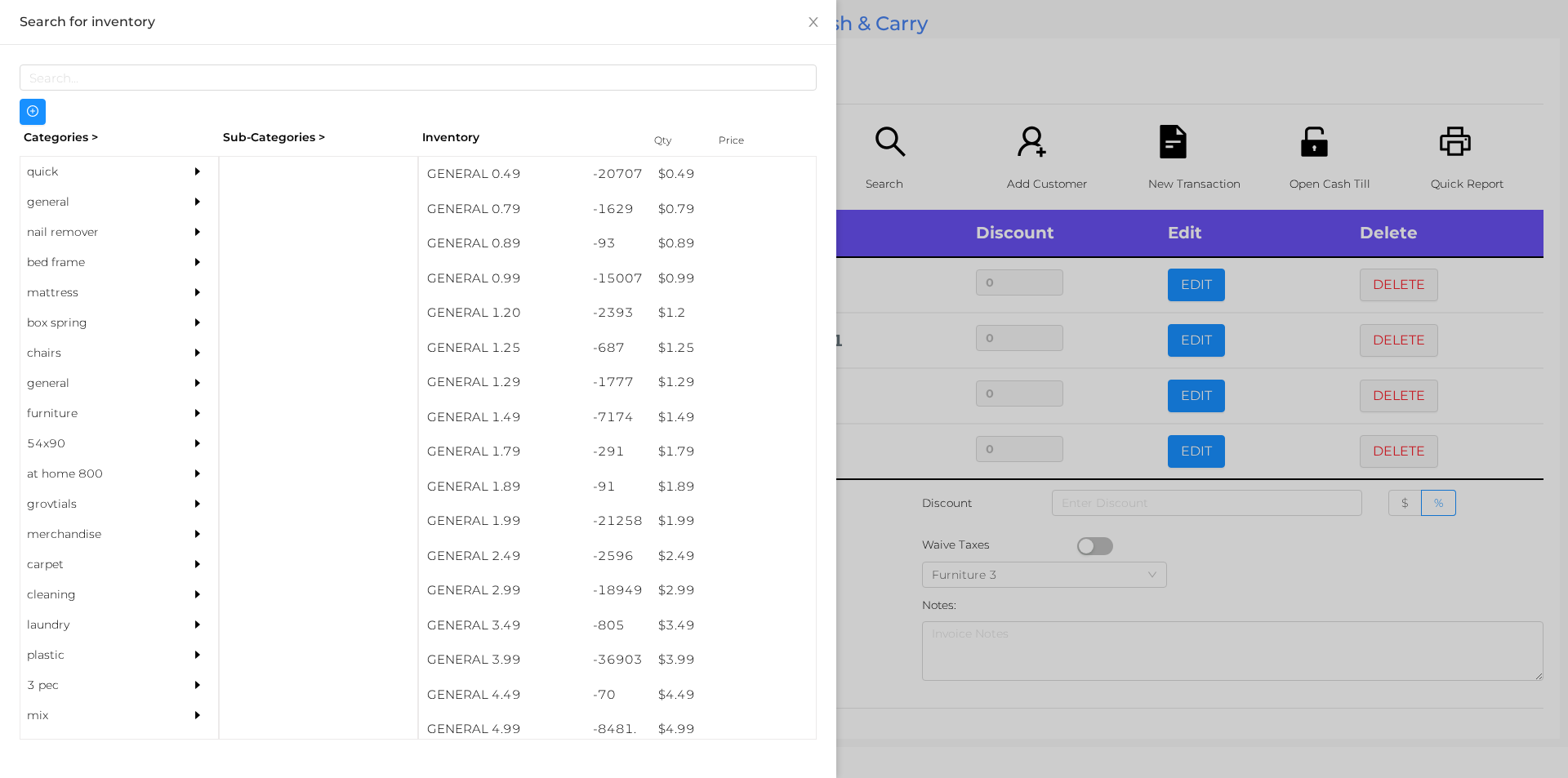
click at [870, 513] on div at bounding box center [784, 389] width 1568 height 778
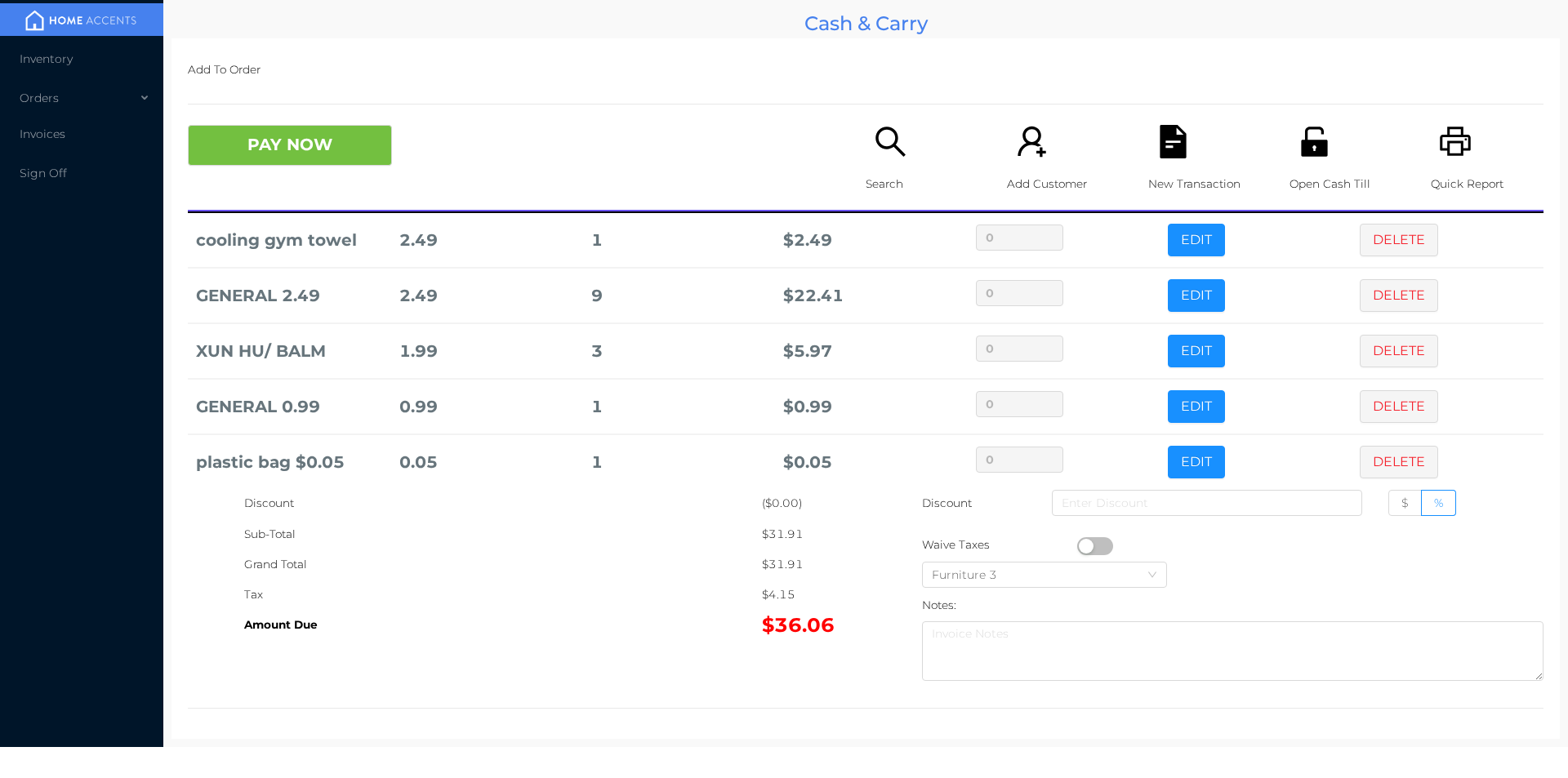
scroll to position [64, 0]
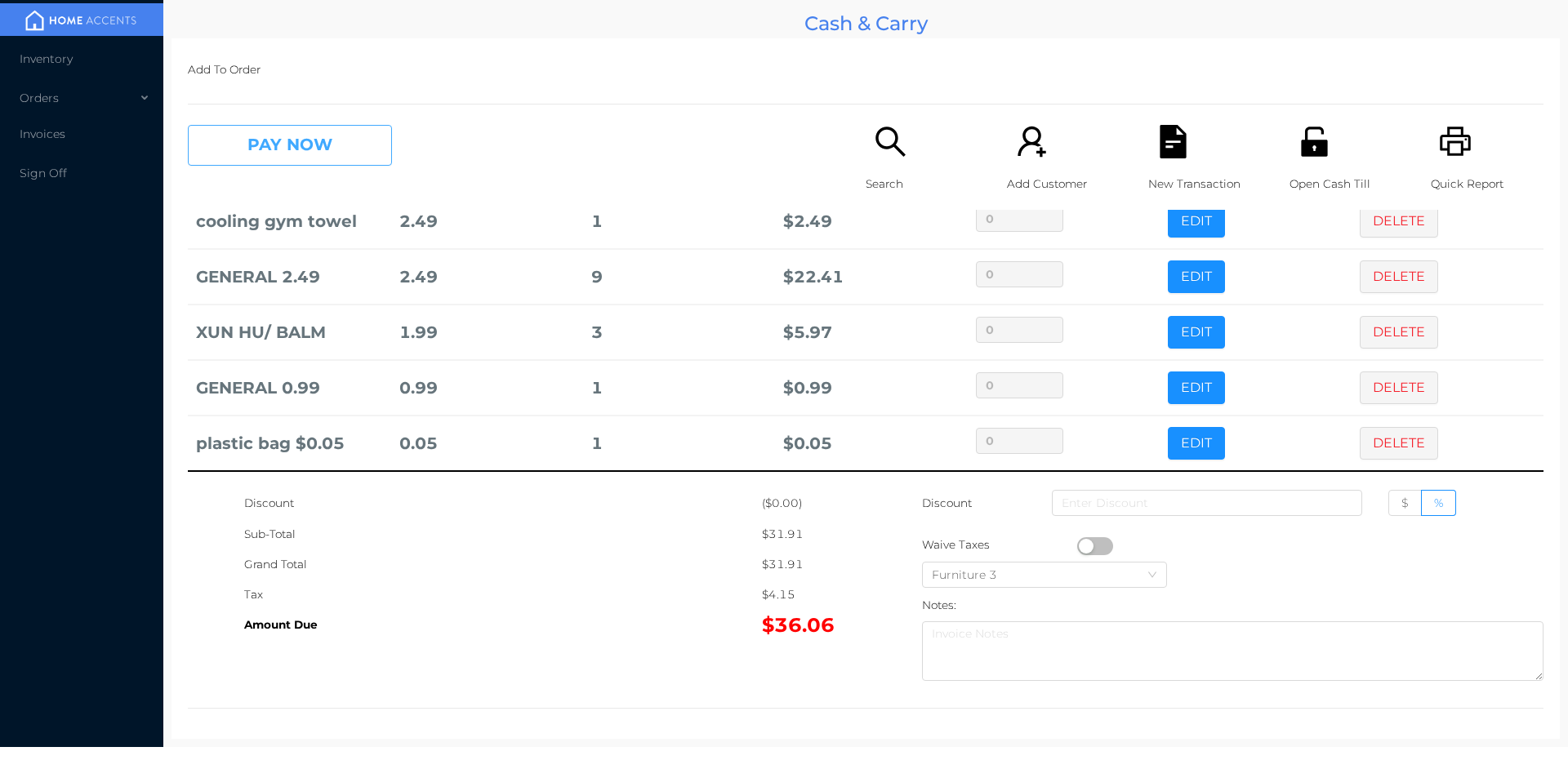
click at [328, 143] on button "PAY NOW" at bounding box center [290, 145] width 204 height 41
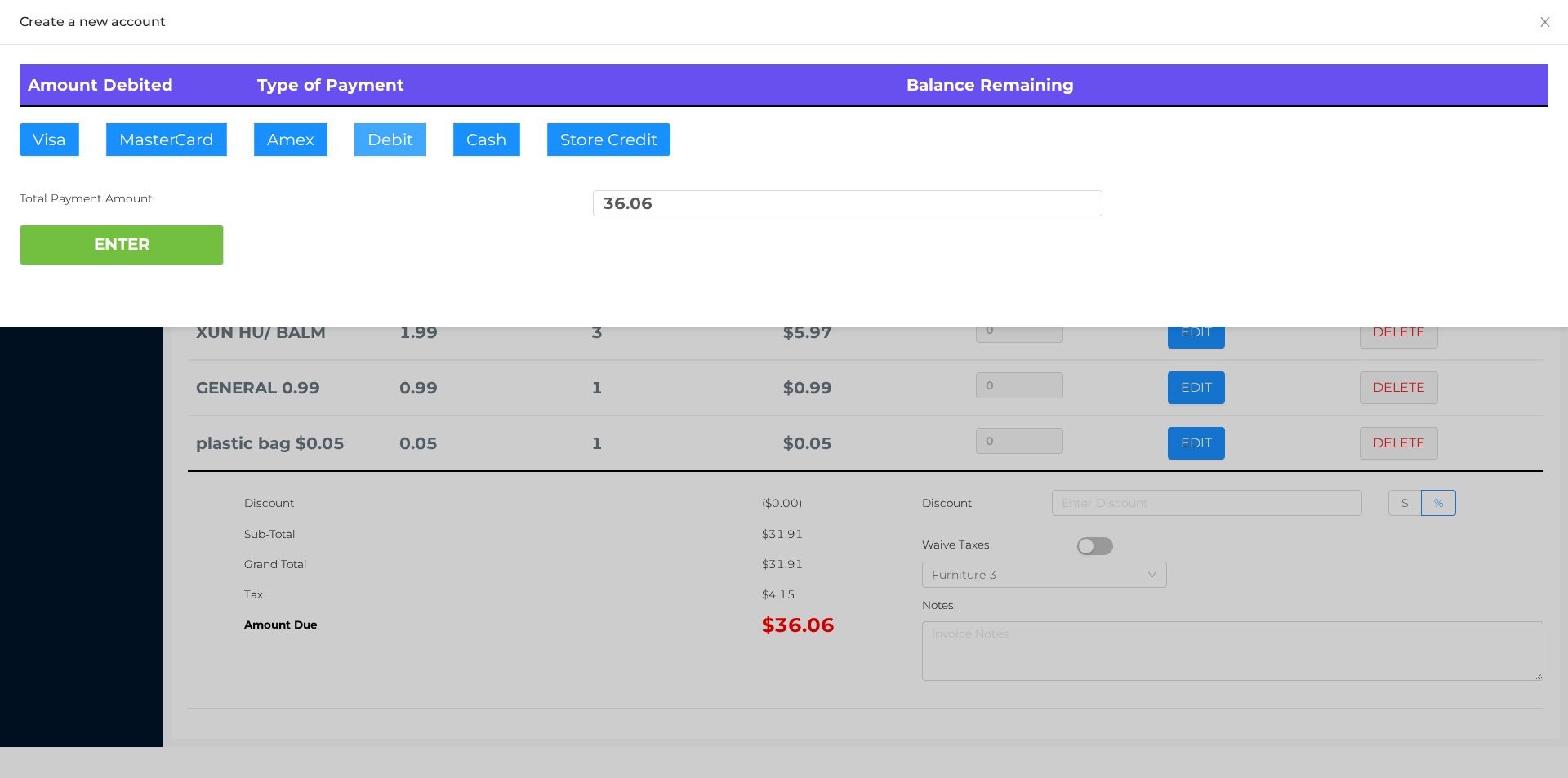
click at [406, 150] on button "Debit" at bounding box center [390, 140] width 72 height 33
click at [189, 239] on button "ENTER" at bounding box center [121, 245] width 204 height 41
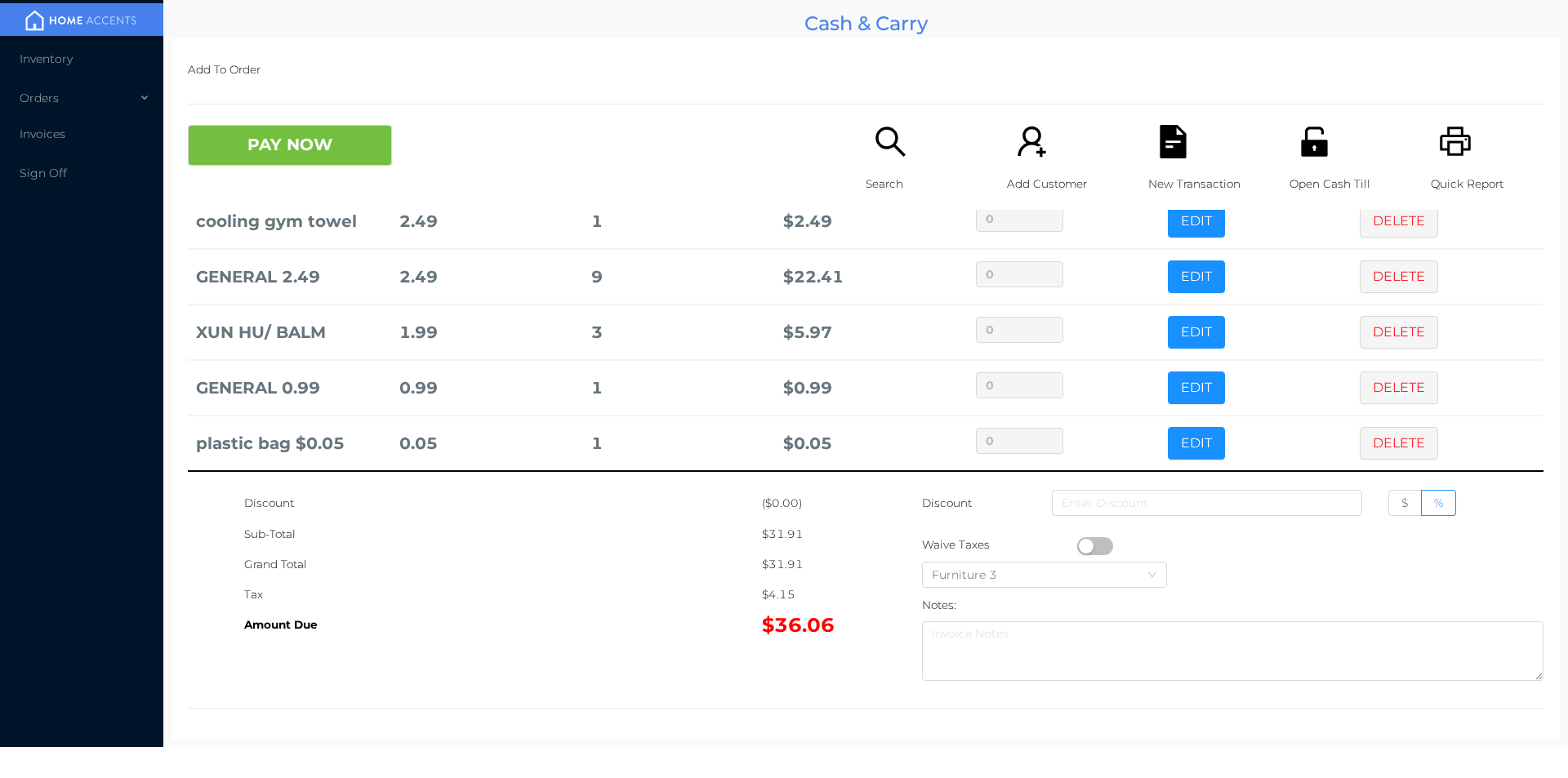
scroll to position [0, 0]
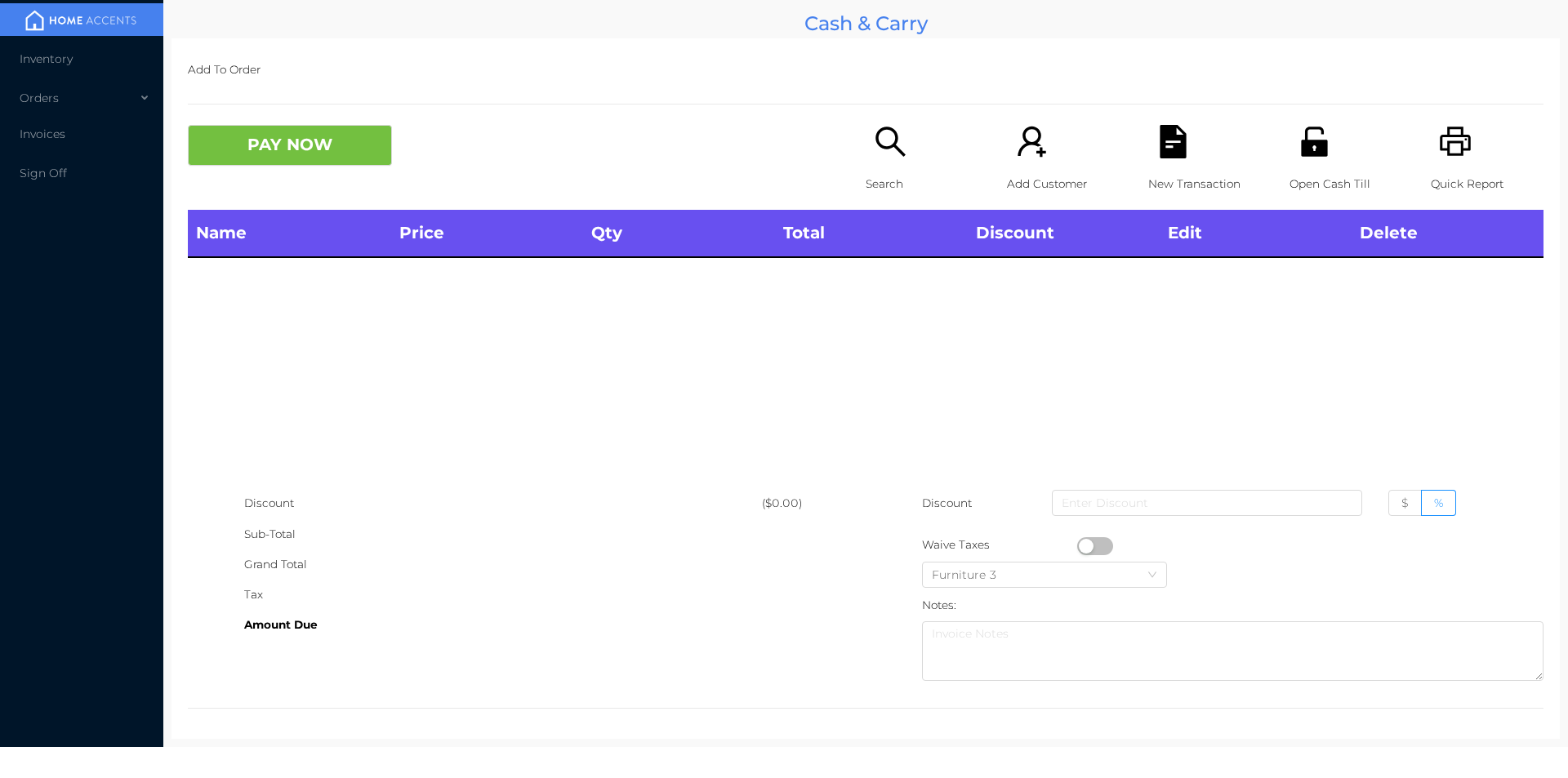
click at [883, 144] on icon "icon: search" at bounding box center [890, 141] width 33 height 33
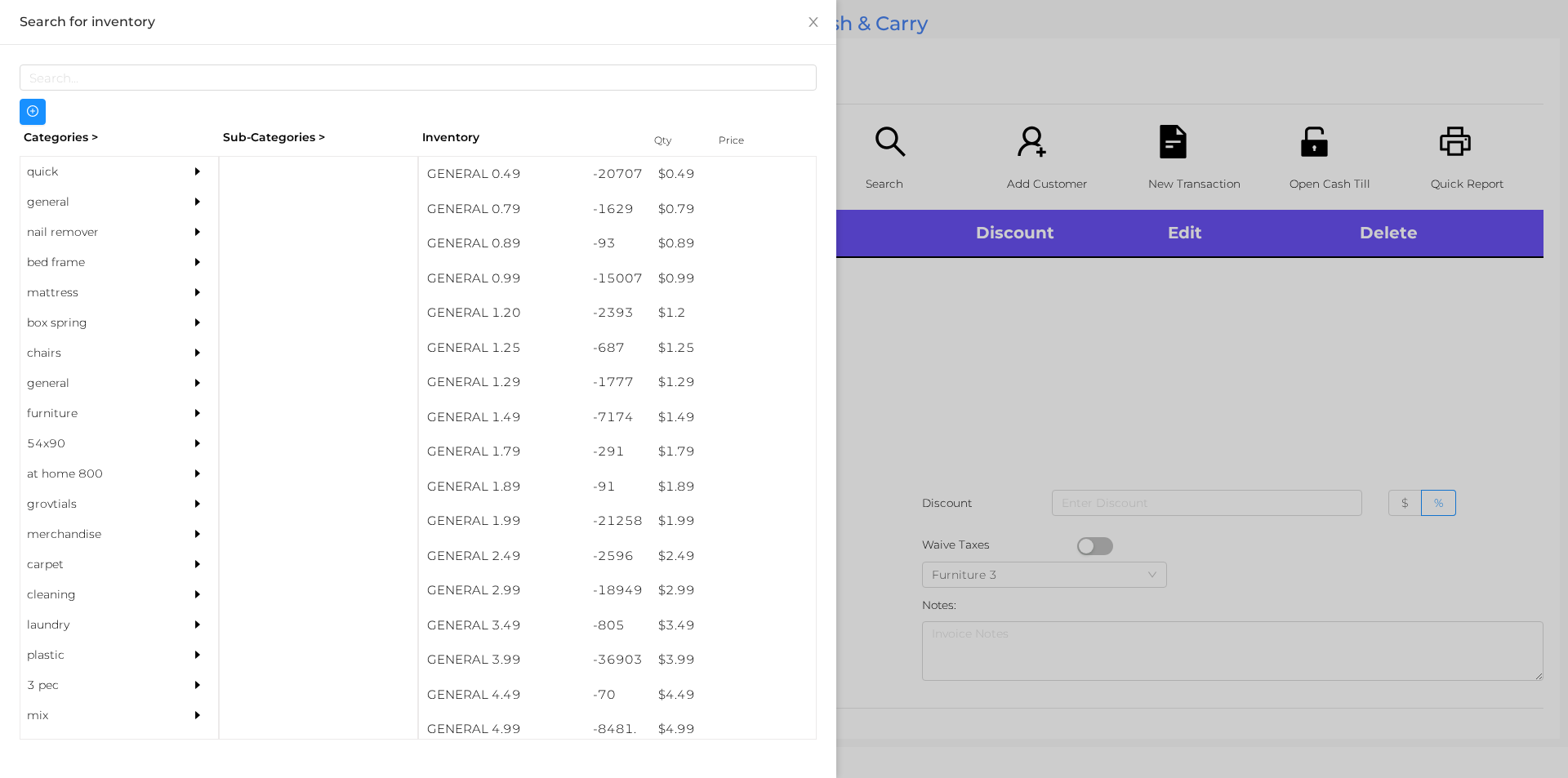
click at [97, 176] on div "quick" at bounding box center [94, 172] width 149 height 30
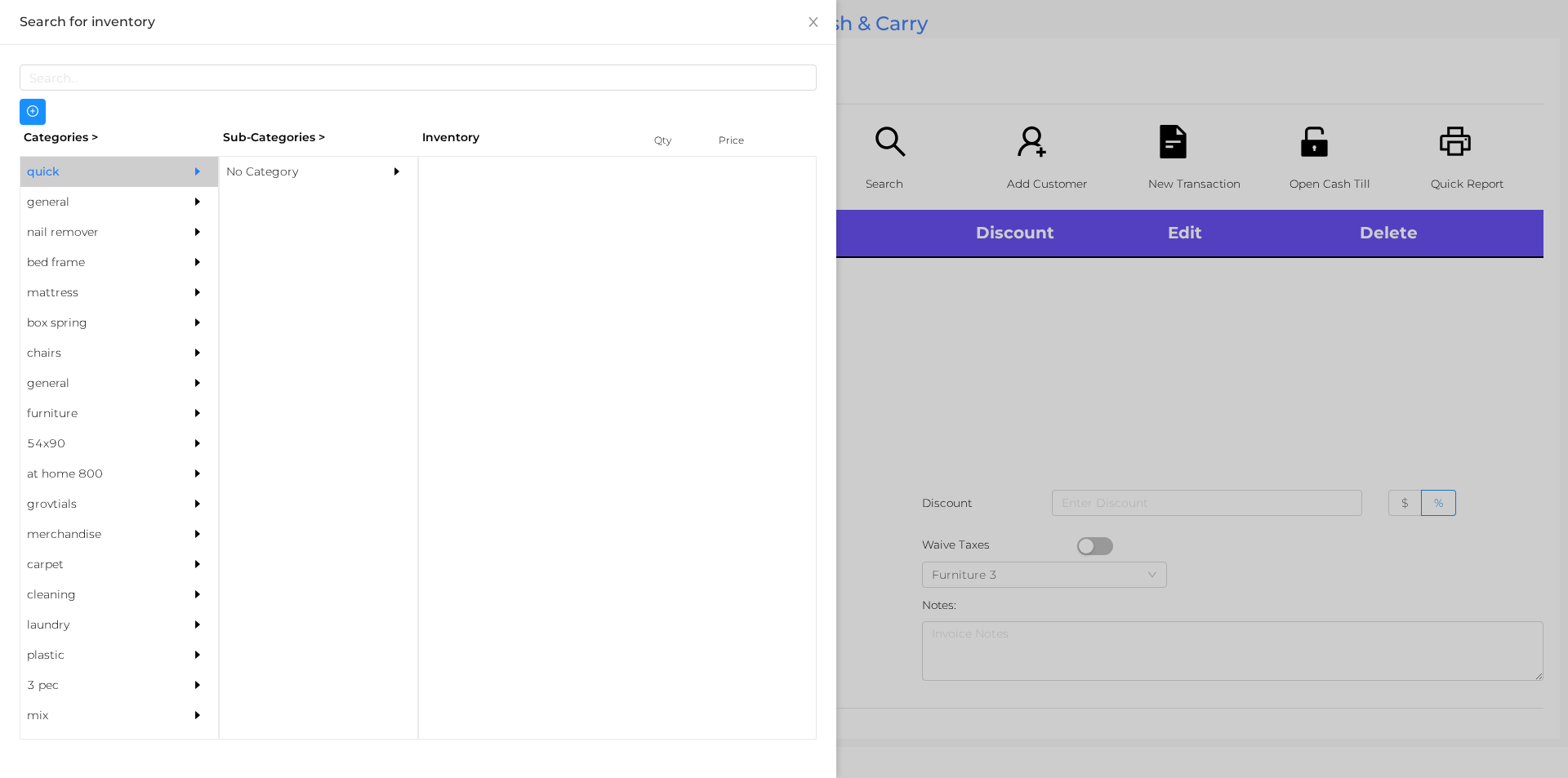
click at [346, 171] on div "No Category" at bounding box center [294, 172] width 149 height 30
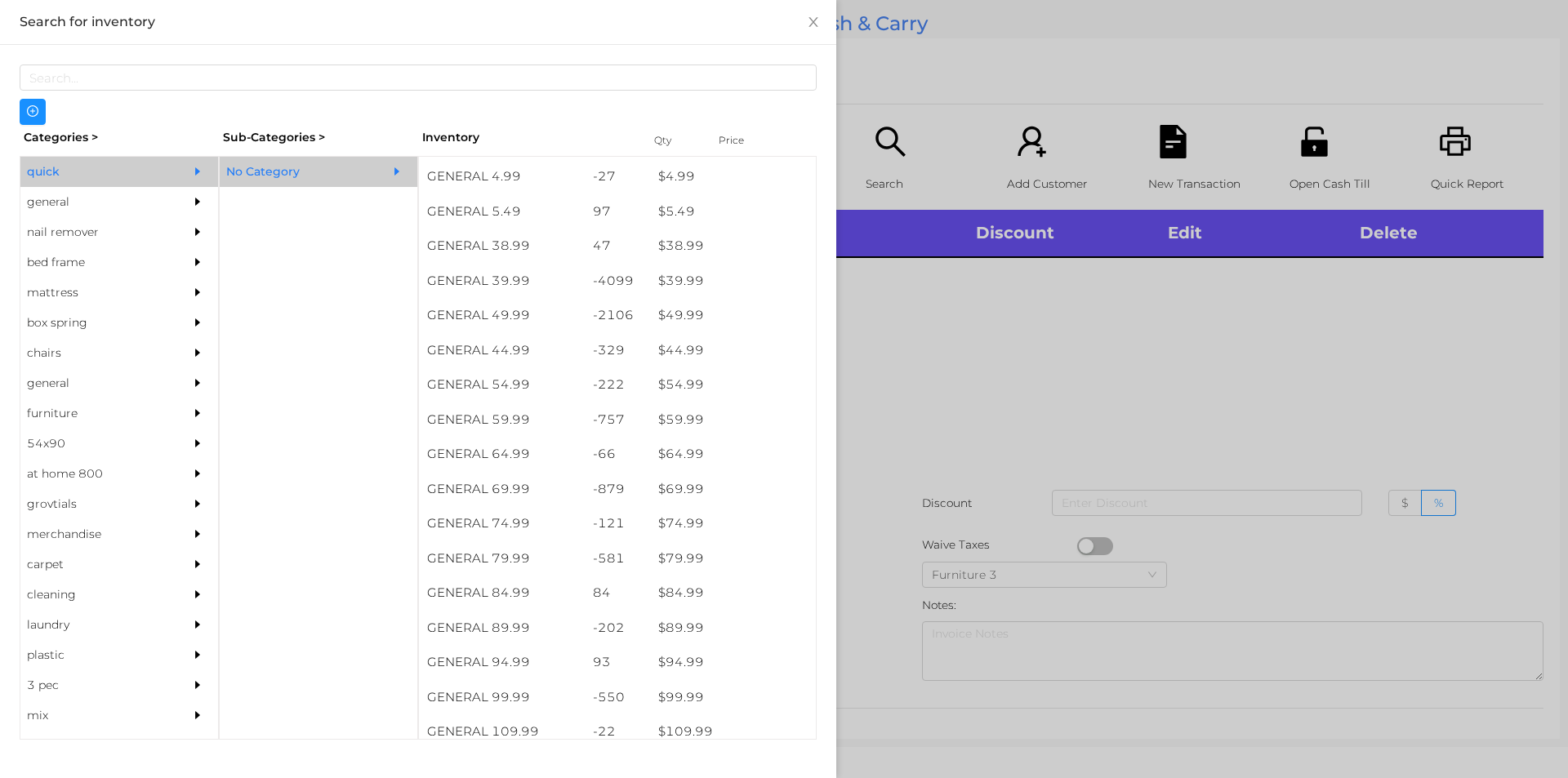
scroll to position [837, 0]
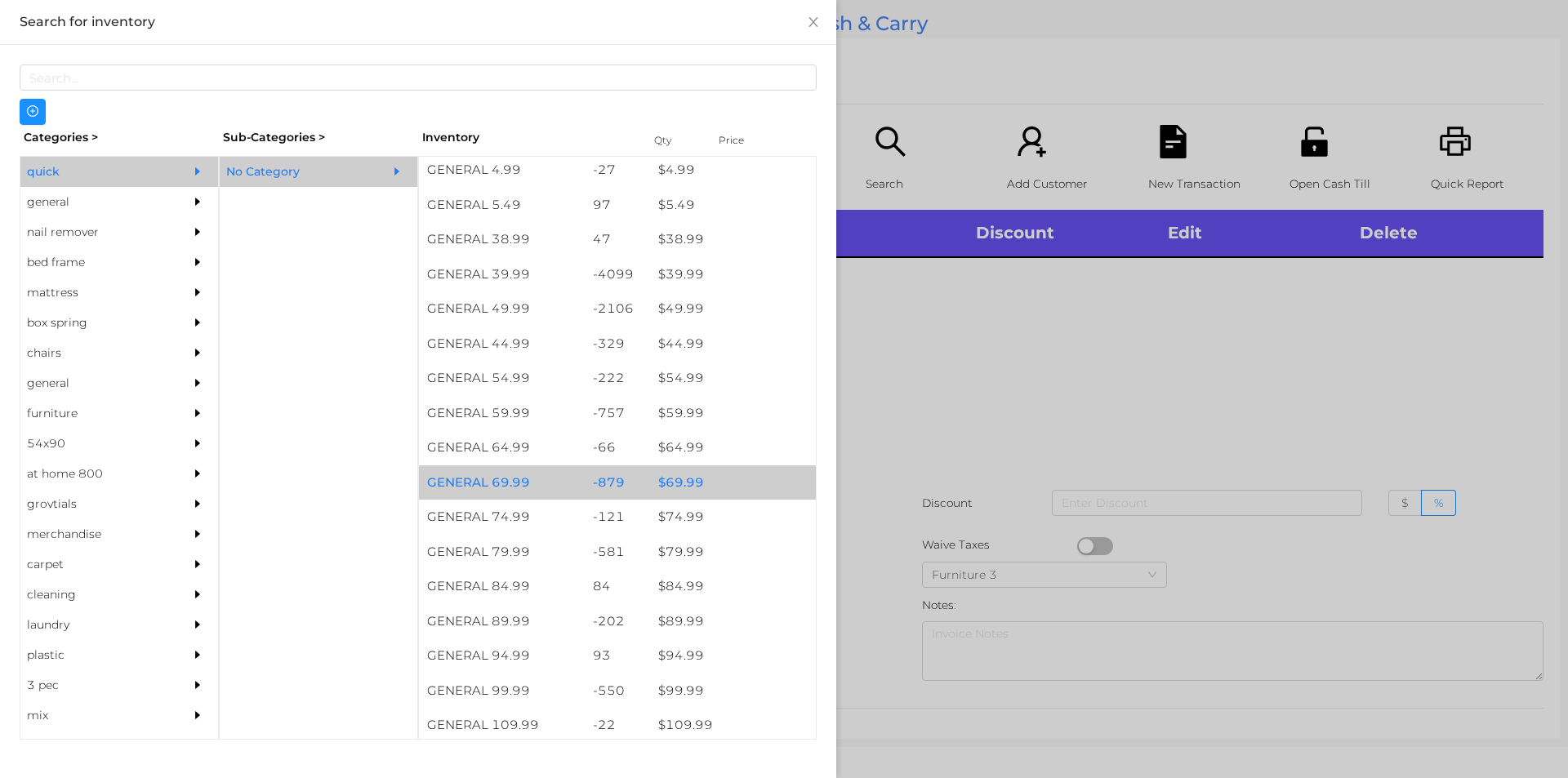
click at [720, 482] on div "$ 69.99" at bounding box center [733, 483] width 165 height 35
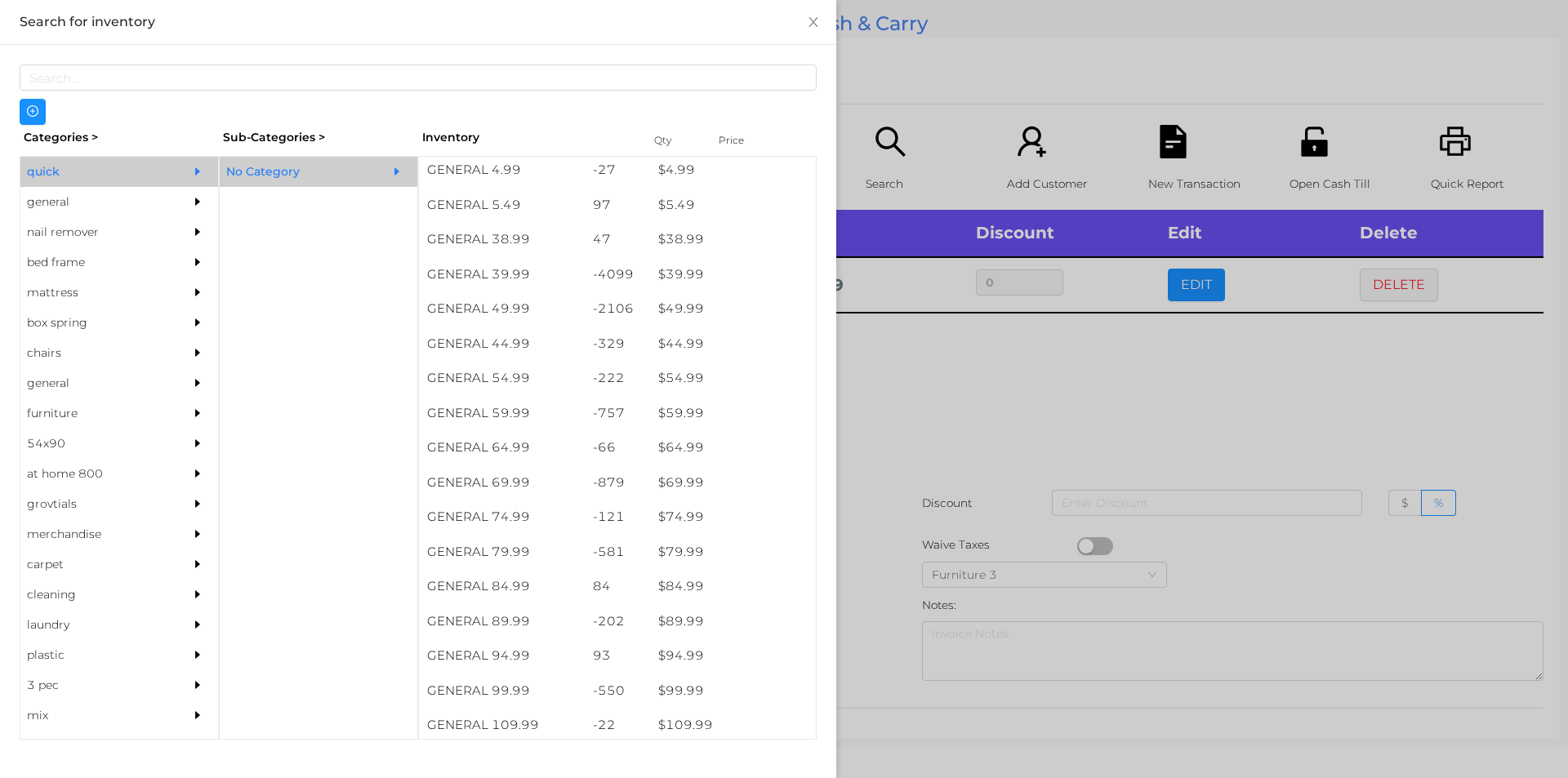
click at [1011, 388] on div at bounding box center [784, 389] width 1568 height 778
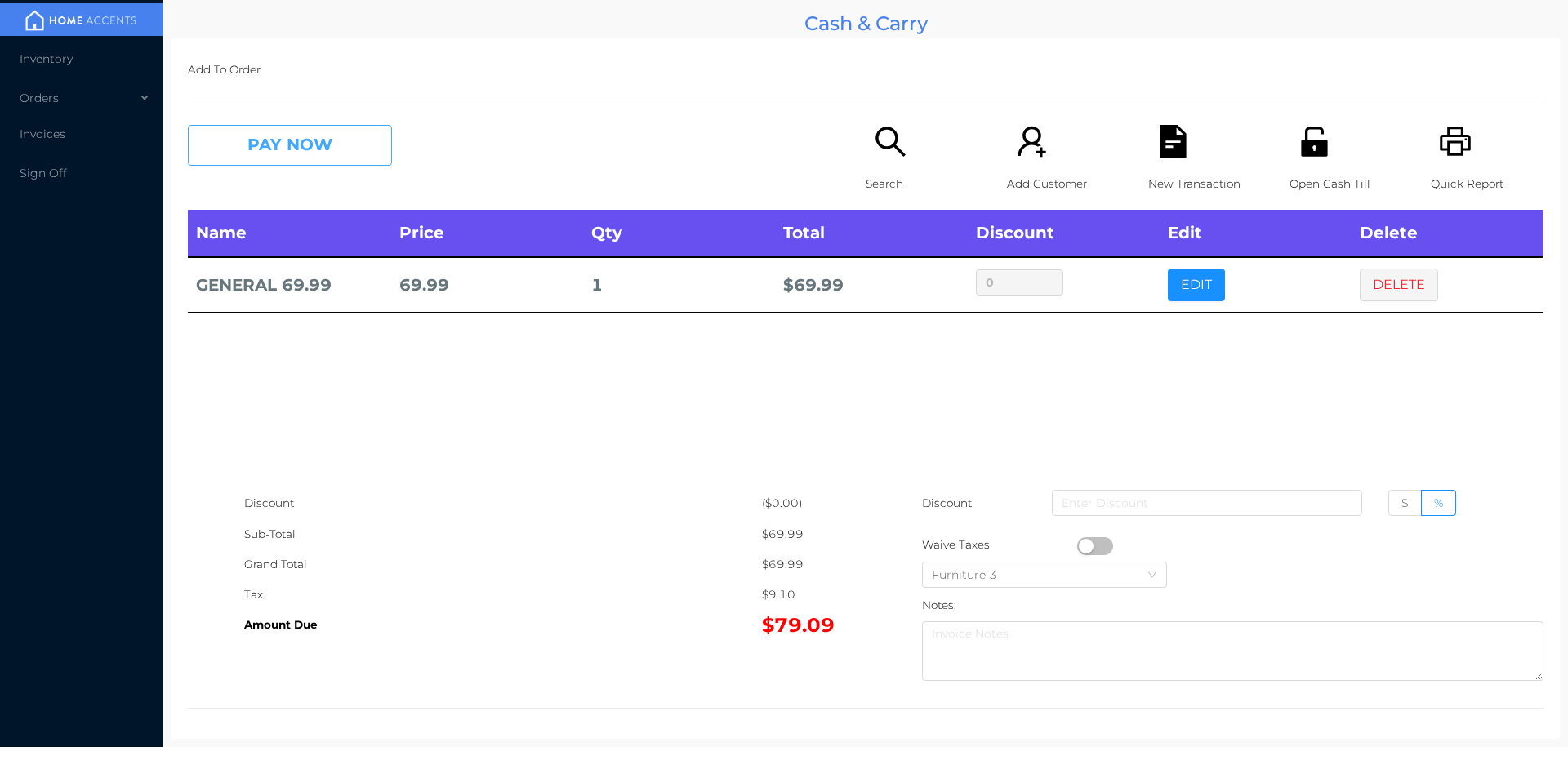
click at [336, 131] on button "PAY NOW" at bounding box center [290, 145] width 204 height 41
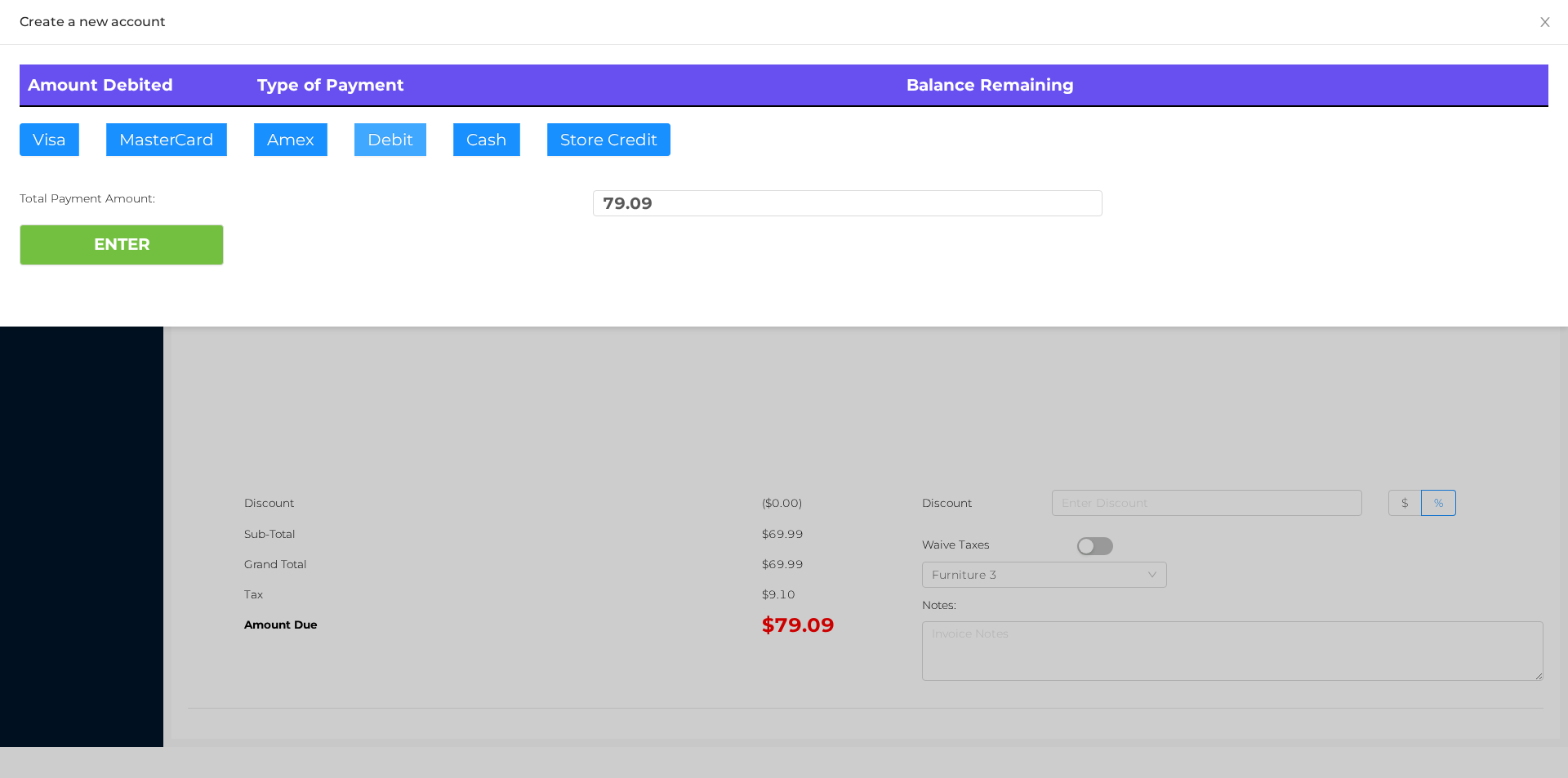
click at [392, 146] on button "Debit" at bounding box center [390, 140] width 72 height 33
click at [181, 241] on button "ENTER" at bounding box center [121, 245] width 204 height 41
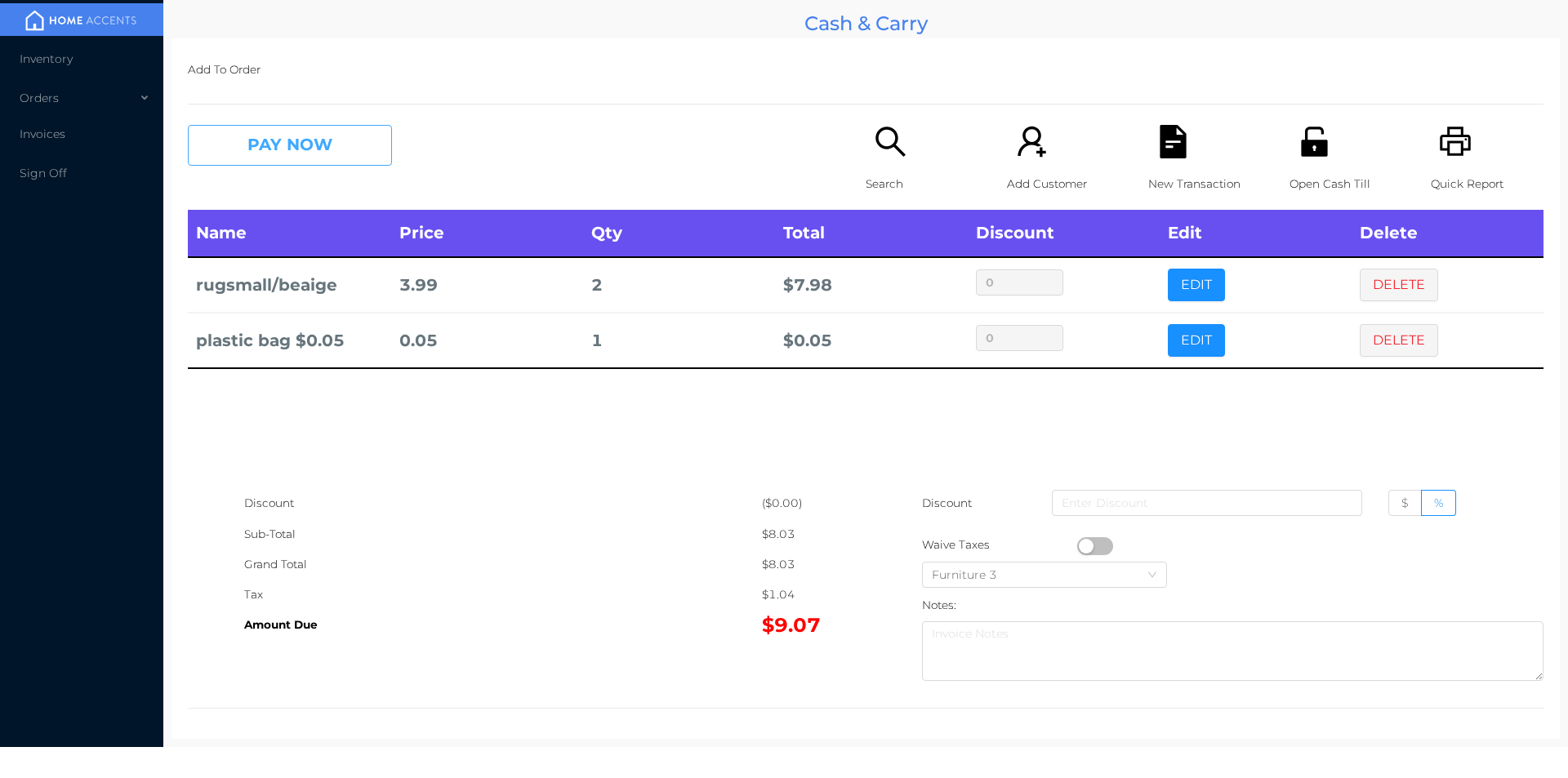
click at [350, 154] on button "PAY NOW" at bounding box center [290, 145] width 204 height 41
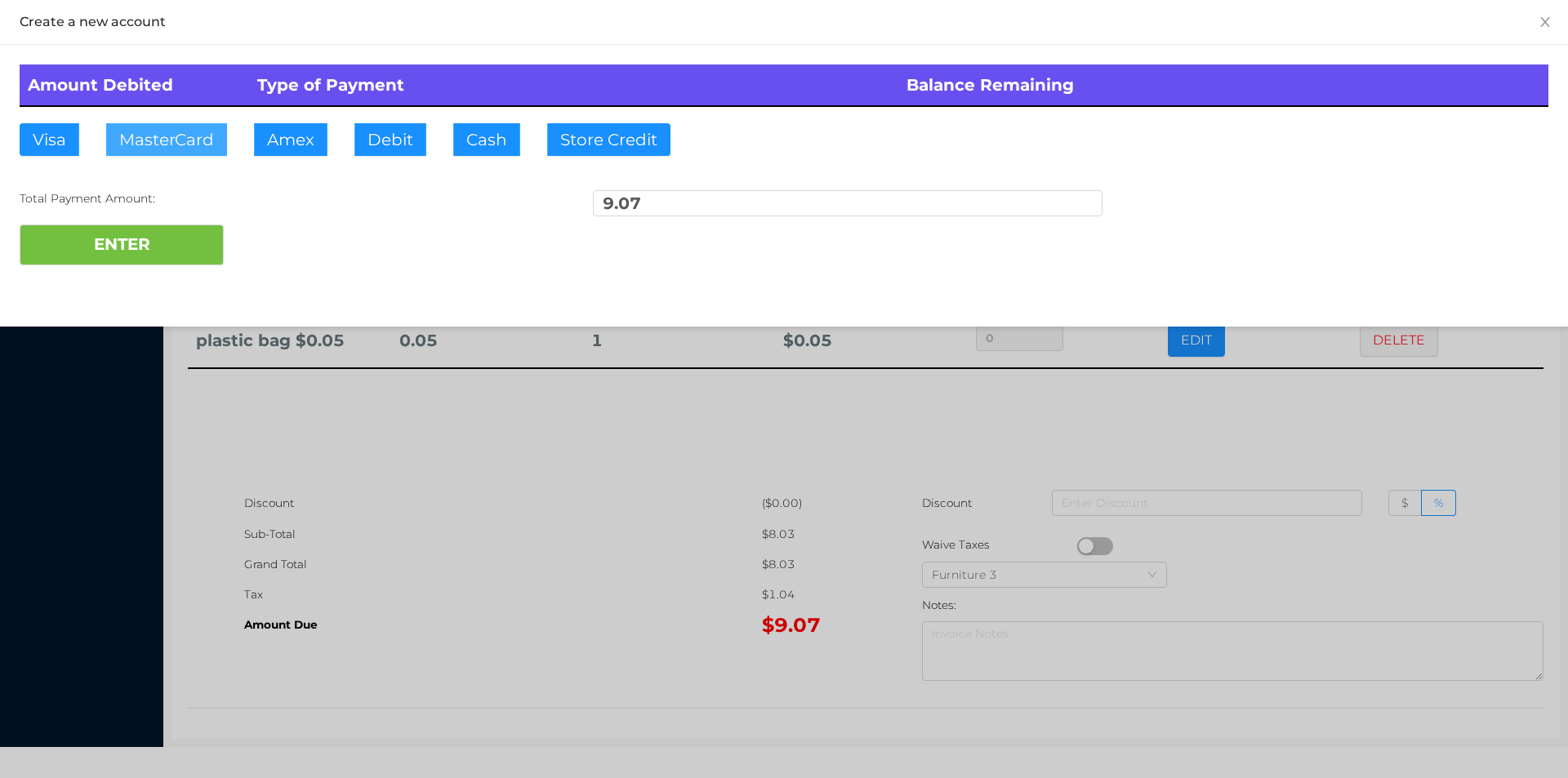
click at [189, 155] on button "MasterCard" at bounding box center [166, 140] width 121 height 33
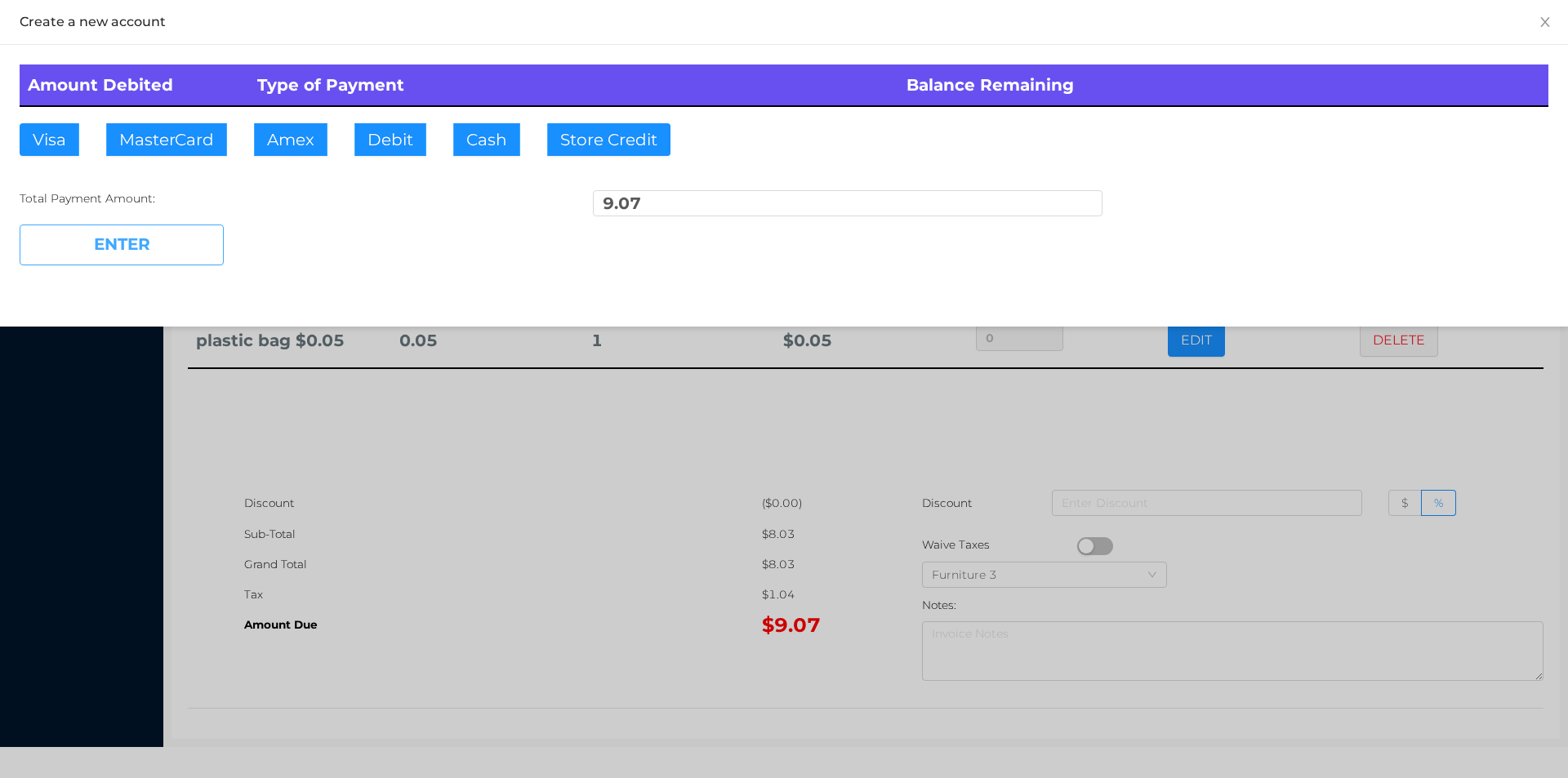
click at [157, 242] on button "ENTER" at bounding box center [121, 245] width 204 height 41
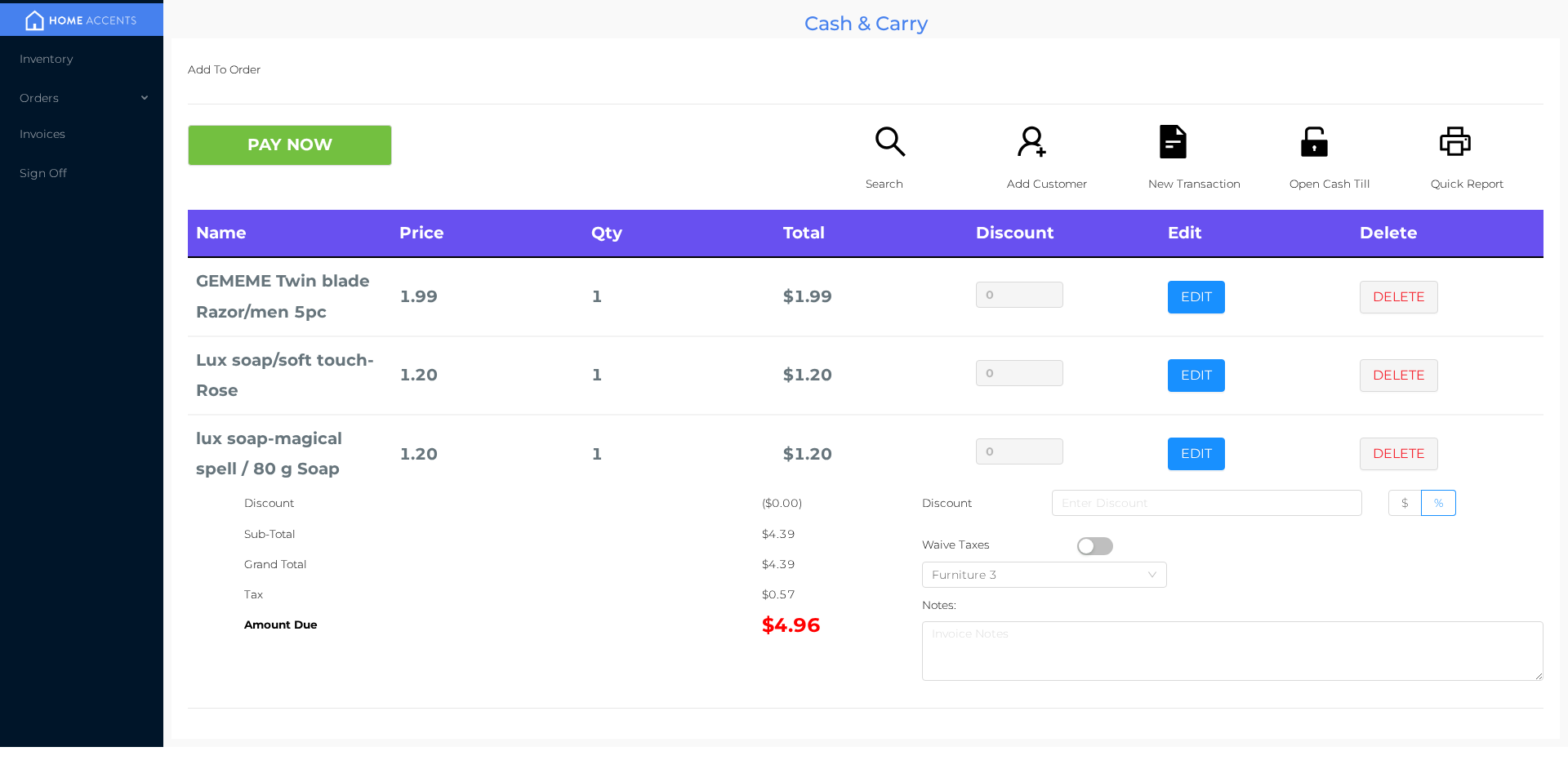
click at [879, 150] on icon "icon: search" at bounding box center [890, 141] width 33 height 33
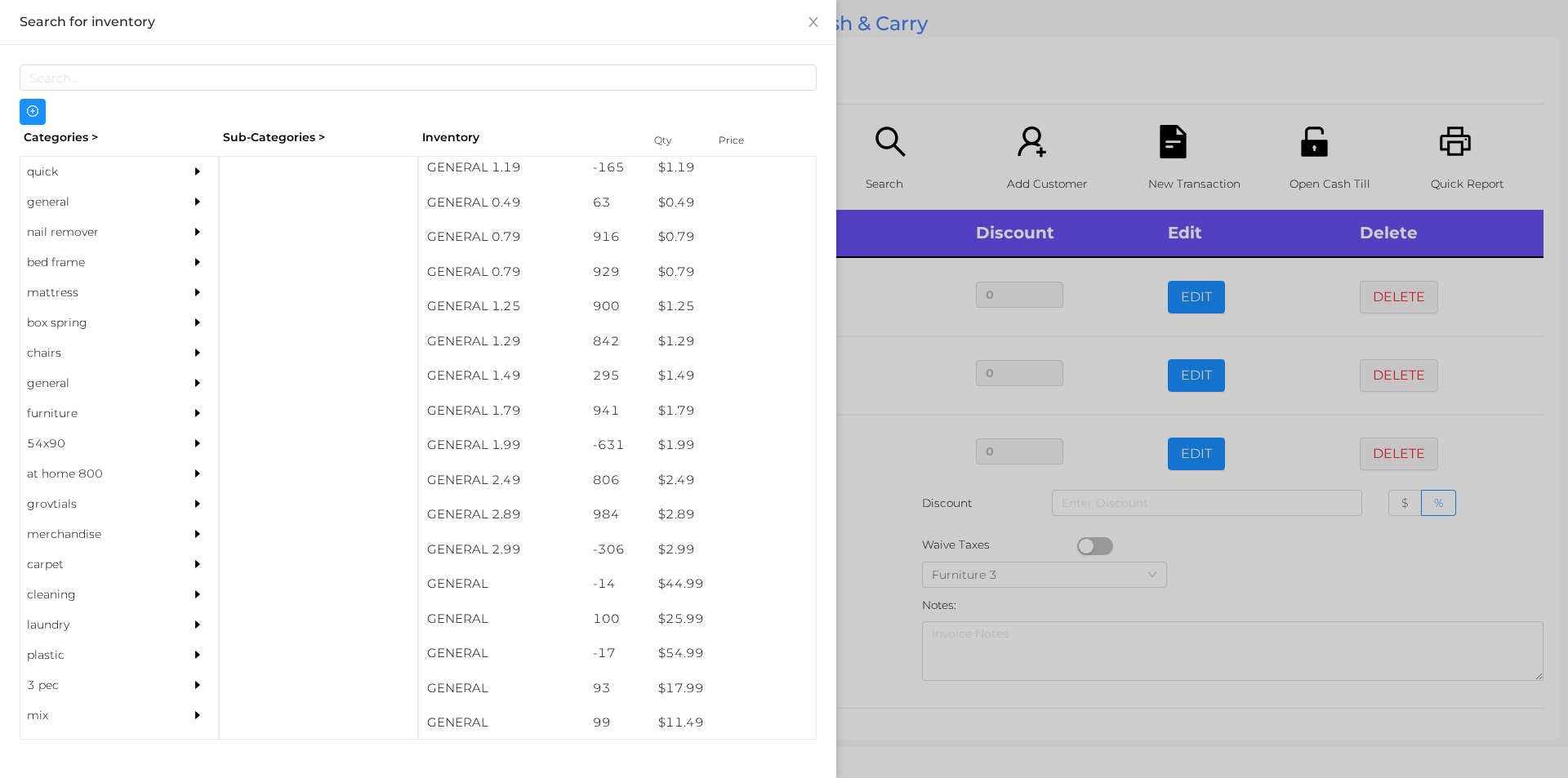
scroll to position [80, 0]
click at [71, 202] on div "general" at bounding box center [94, 202] width 149 height 30
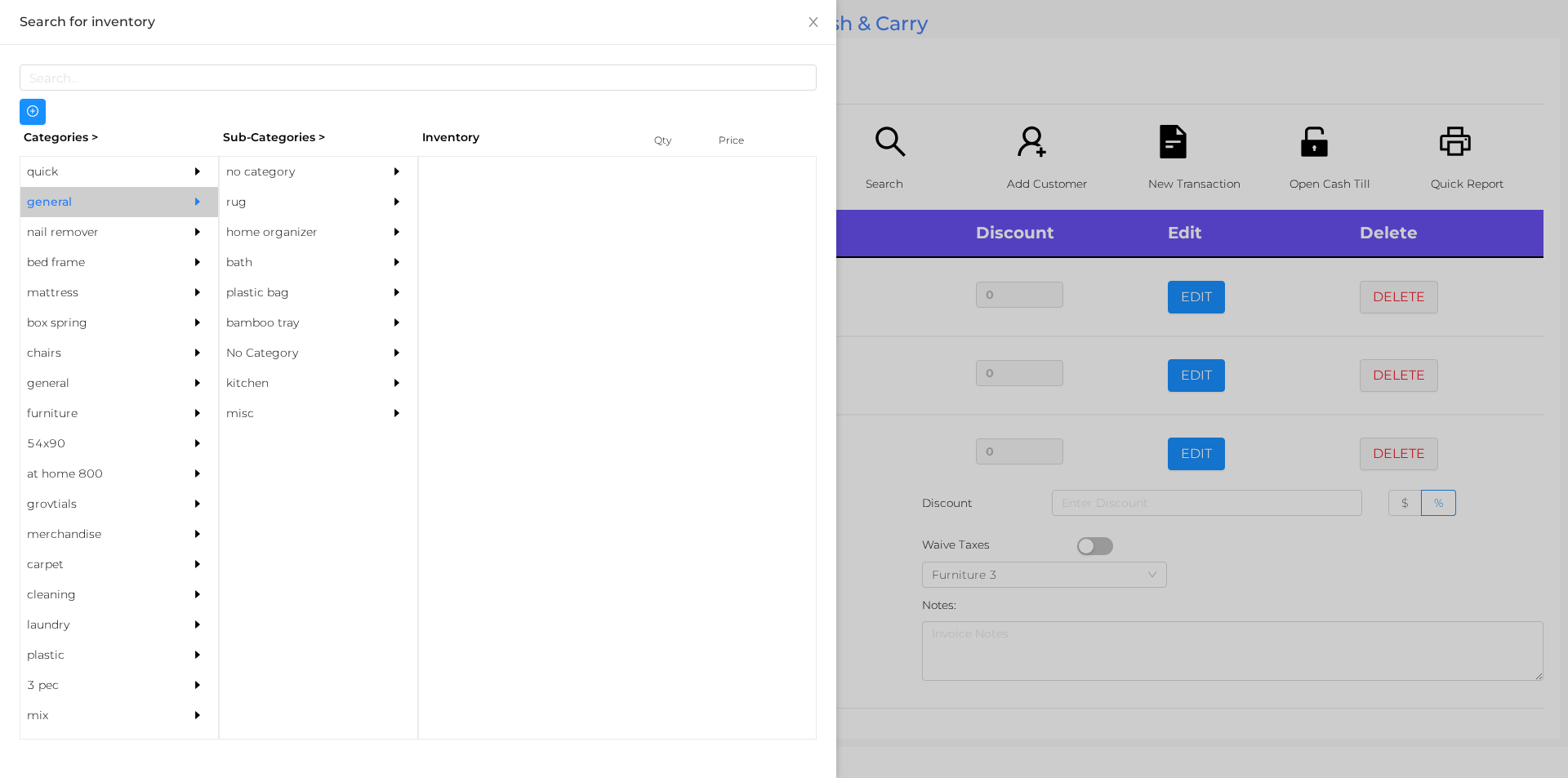
scroll to position [0, 0]
click at [276, 169] on div "no category" at bounding box center [294, 172] width 149 height 30
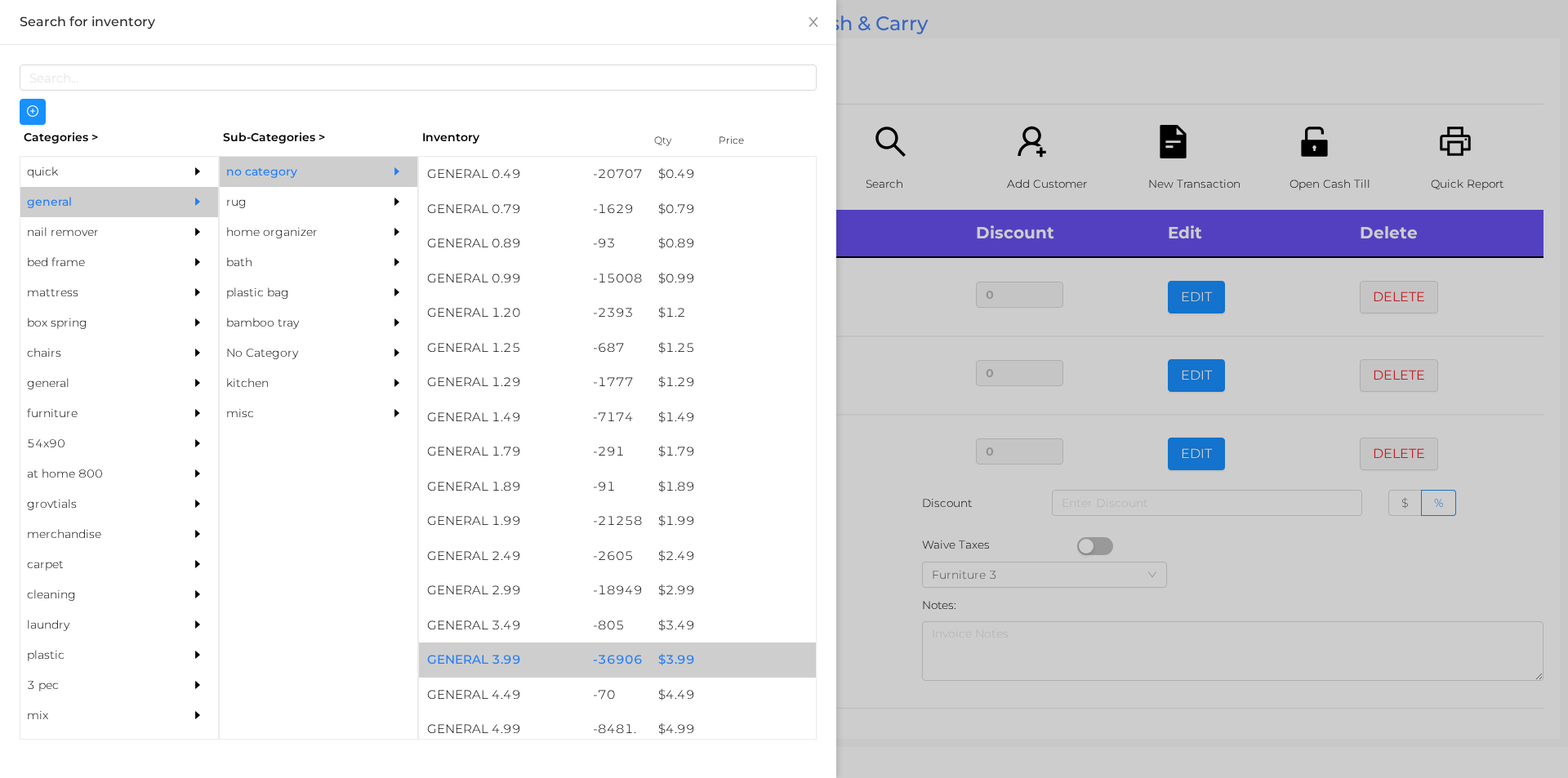
click at [678, 663] on div "$ 3.99" at bounding box center [733, 660] width 165 height 35
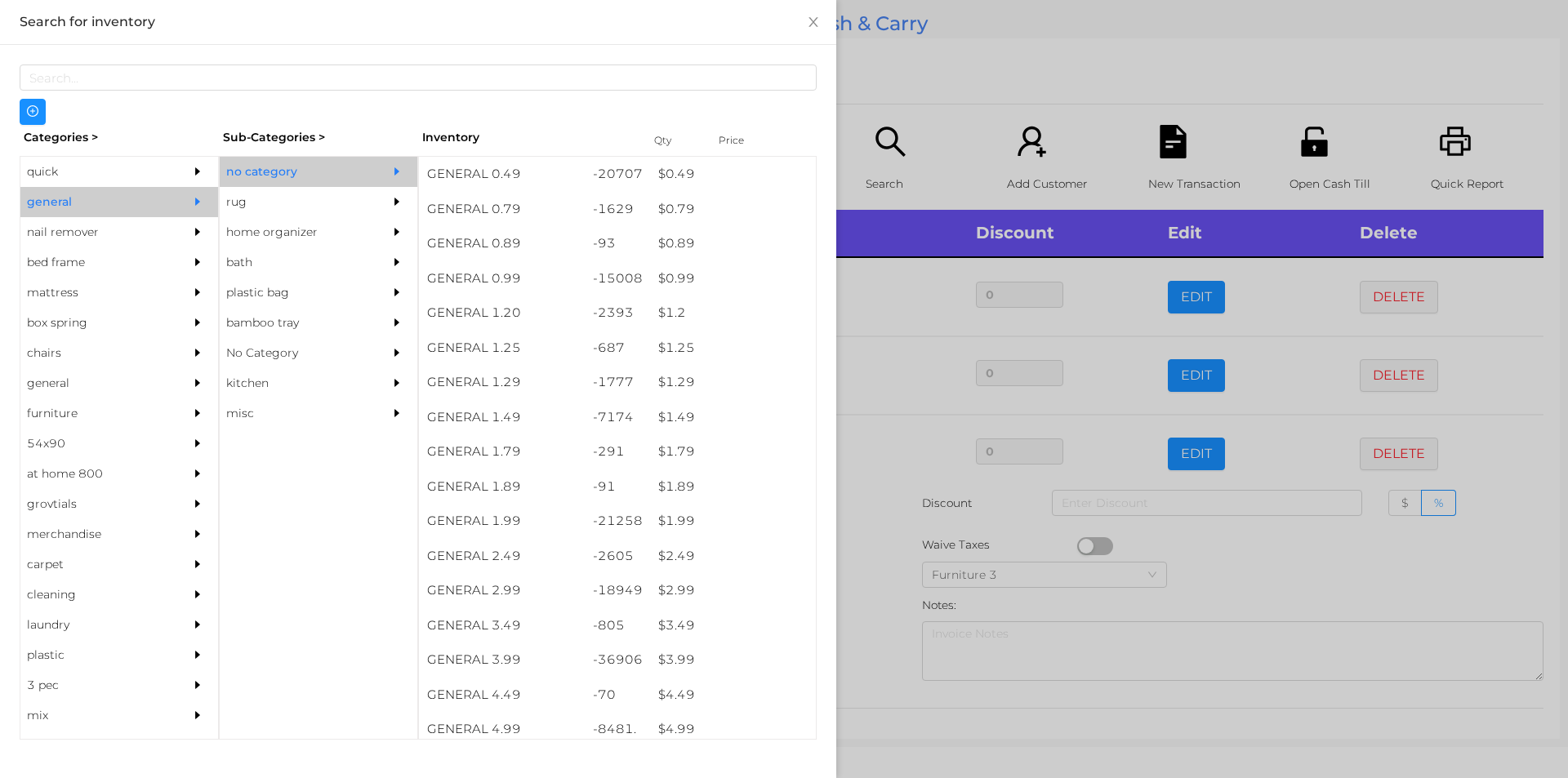
click at [877, 577] on div at bounding box center [784, 389] width 1568 height 778
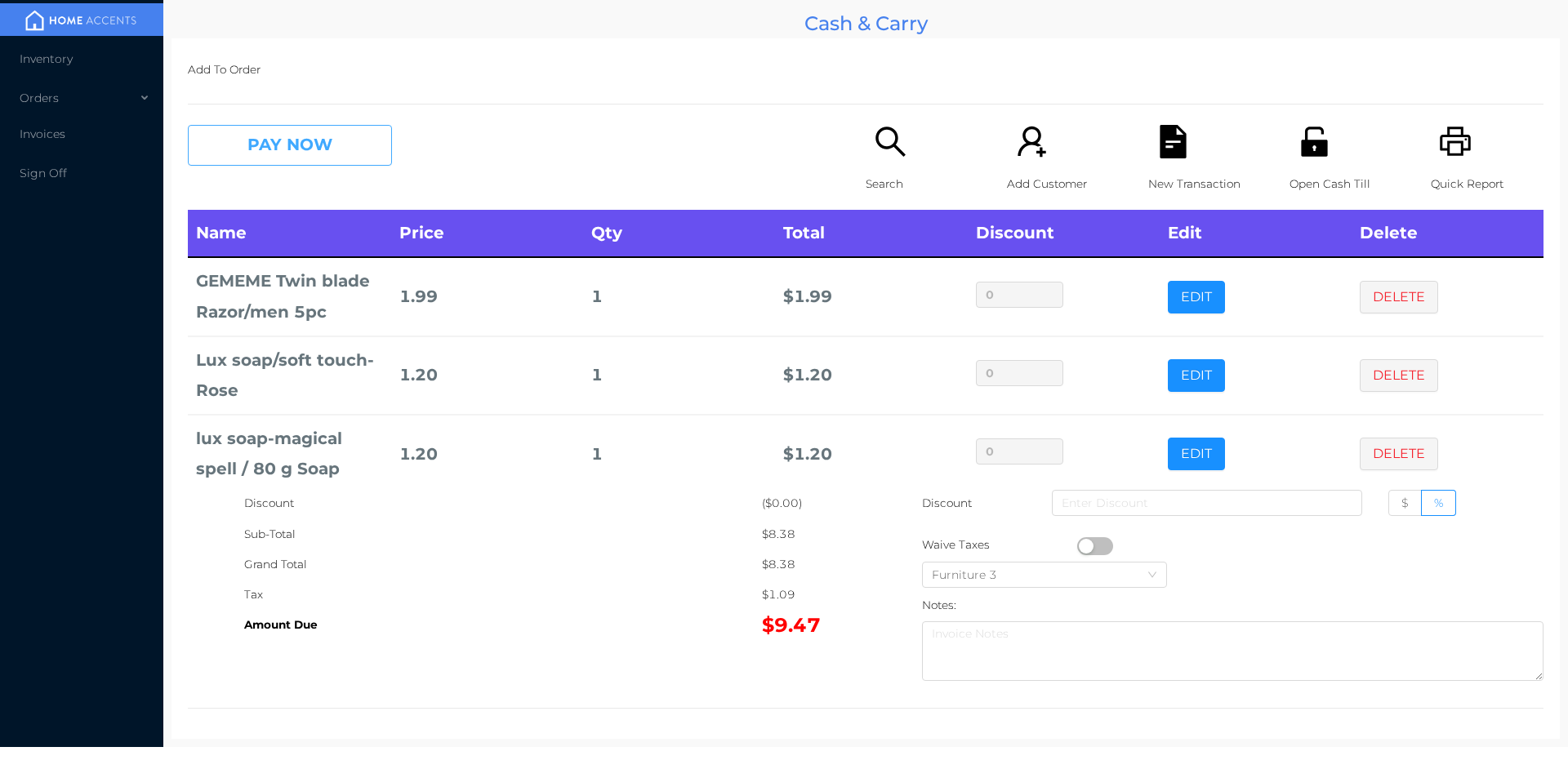
click at [265, 150] on button "PAY NOW" at bounding box center [290, 145] width 204 height 41
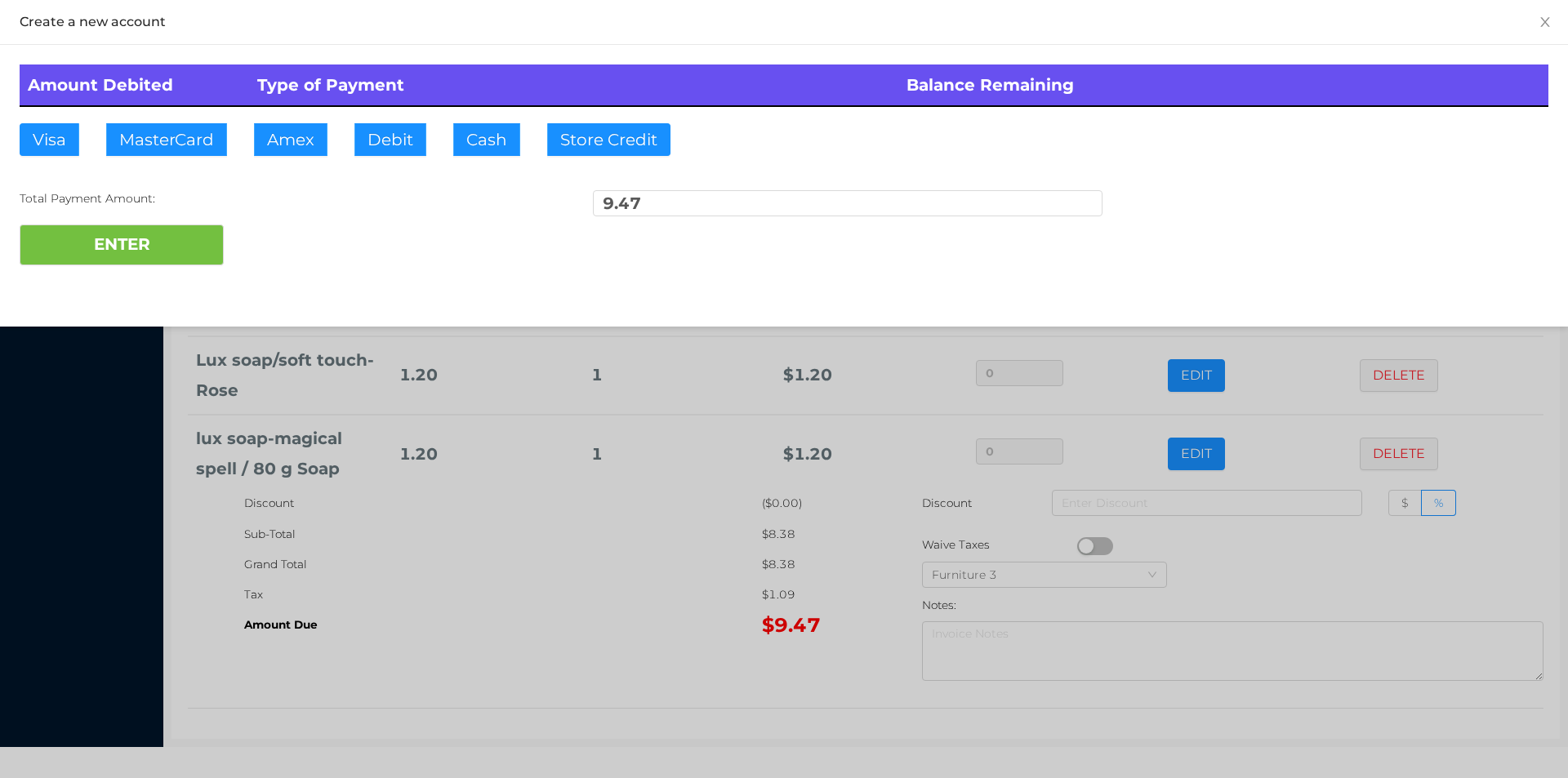
click at [486, 177] on div "Amount Debited Type of Payment Balance Remaining Visa MasterCard Amex Debit Cas…" at bounding box center [784, 165] width 1568 height 240
click at [486, 130] on button "Cash" at bounding box center [486, 140] width 67 height 33
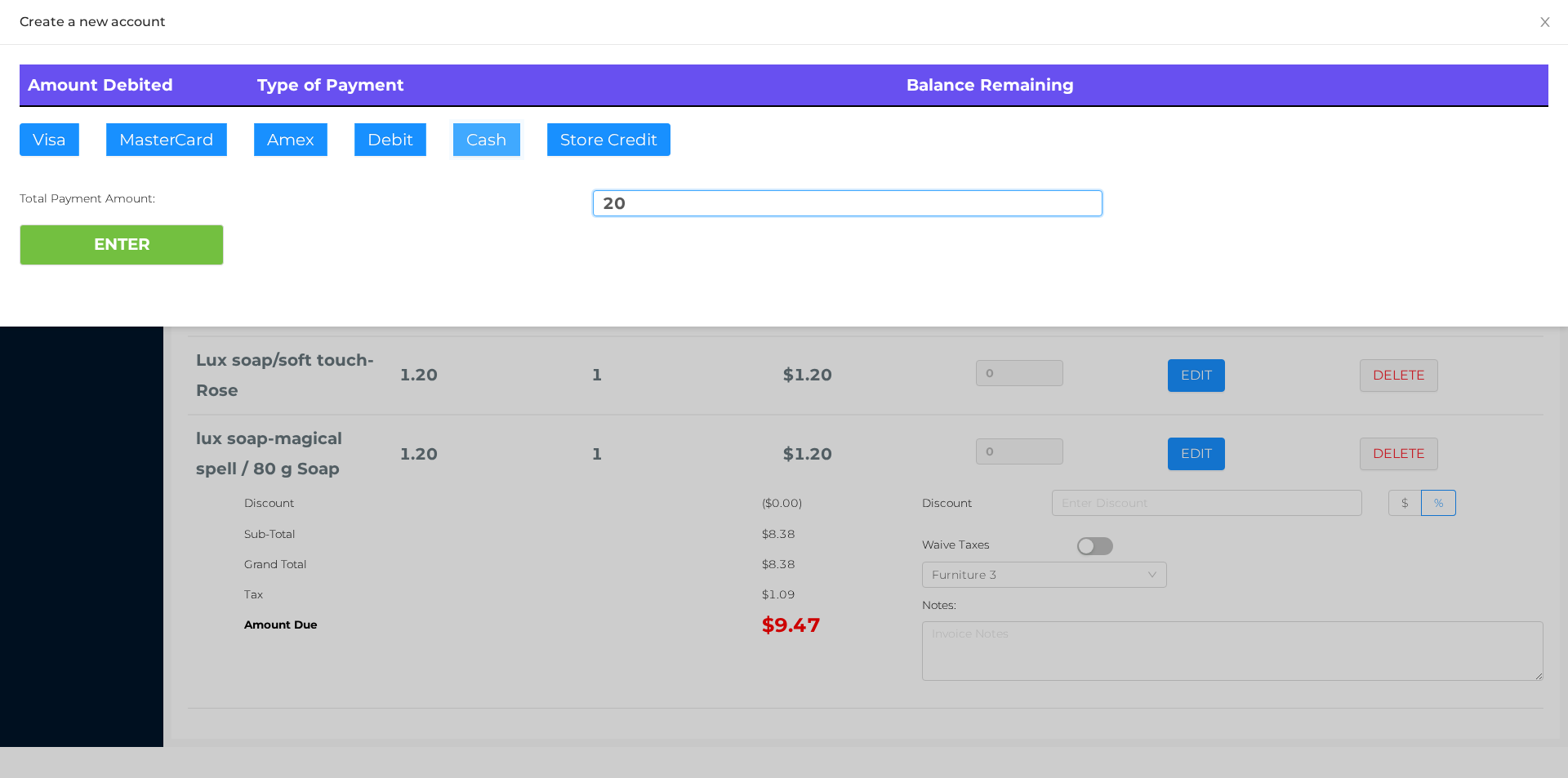
type input "20."
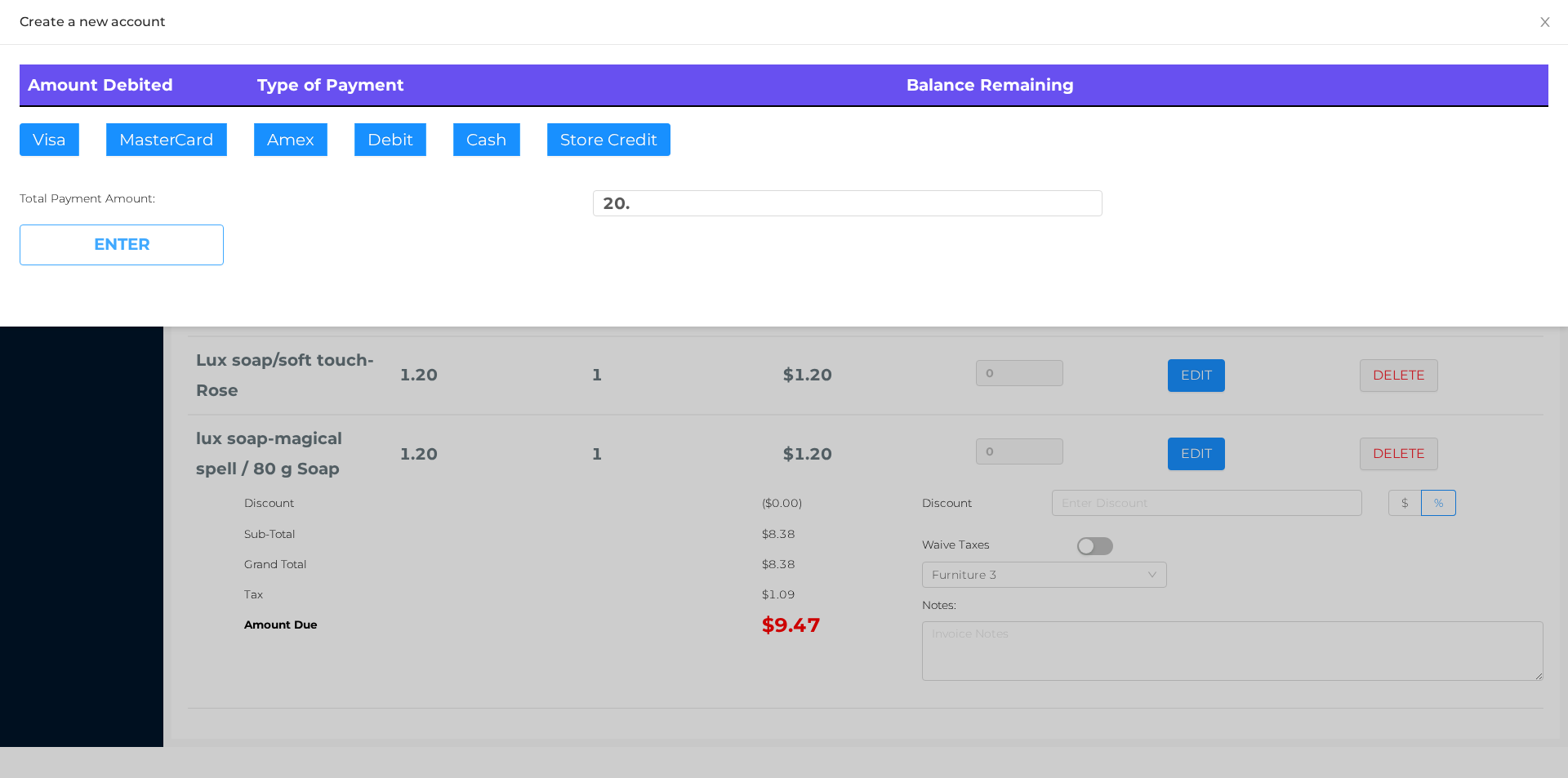
click at [168, 240] on button "ENTER" at bounding box center [121, 245] width 204 height 41
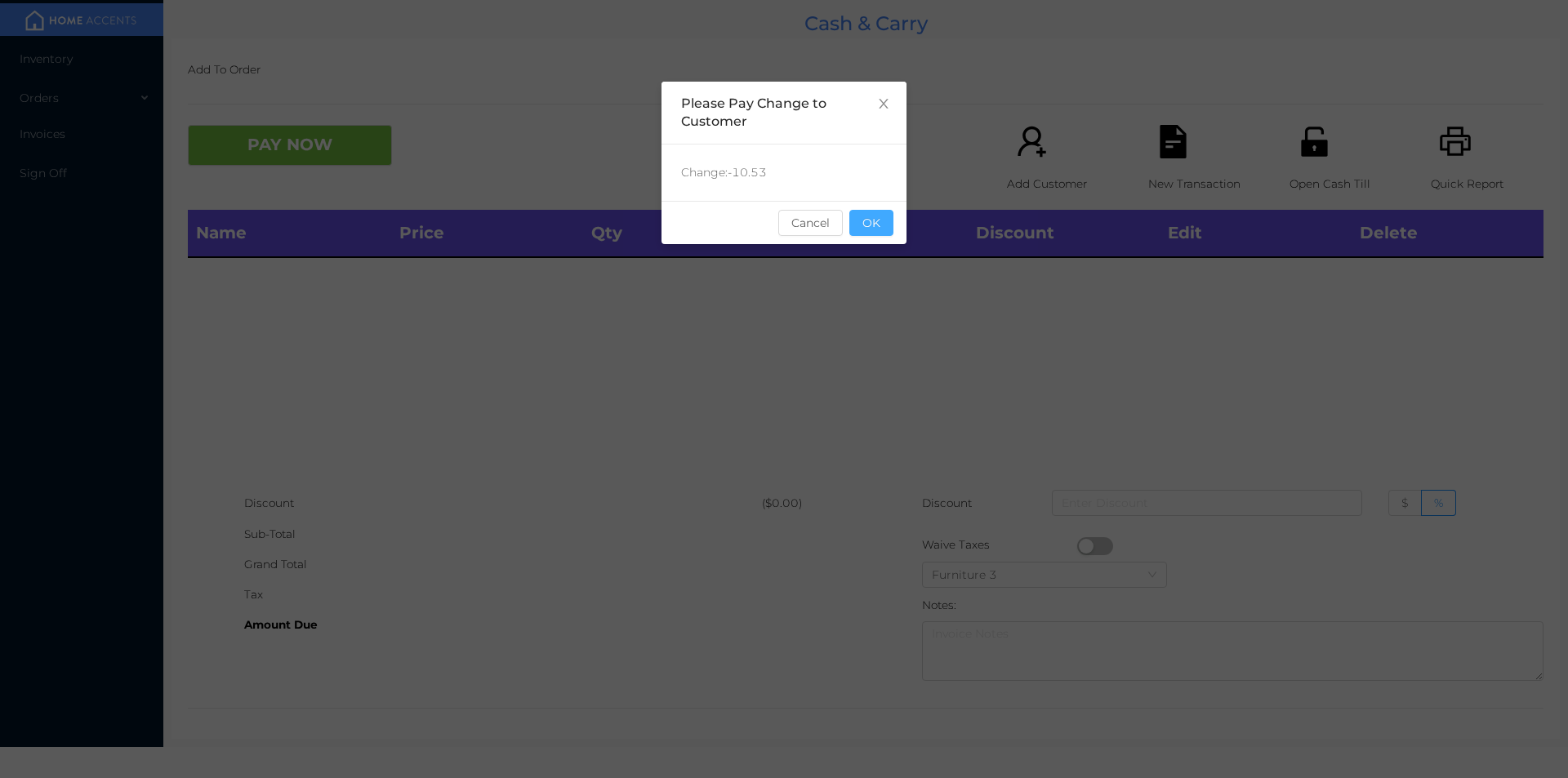
click at [873, 218] on button "OK" at bounding box center [871, 222] width 44 height 26
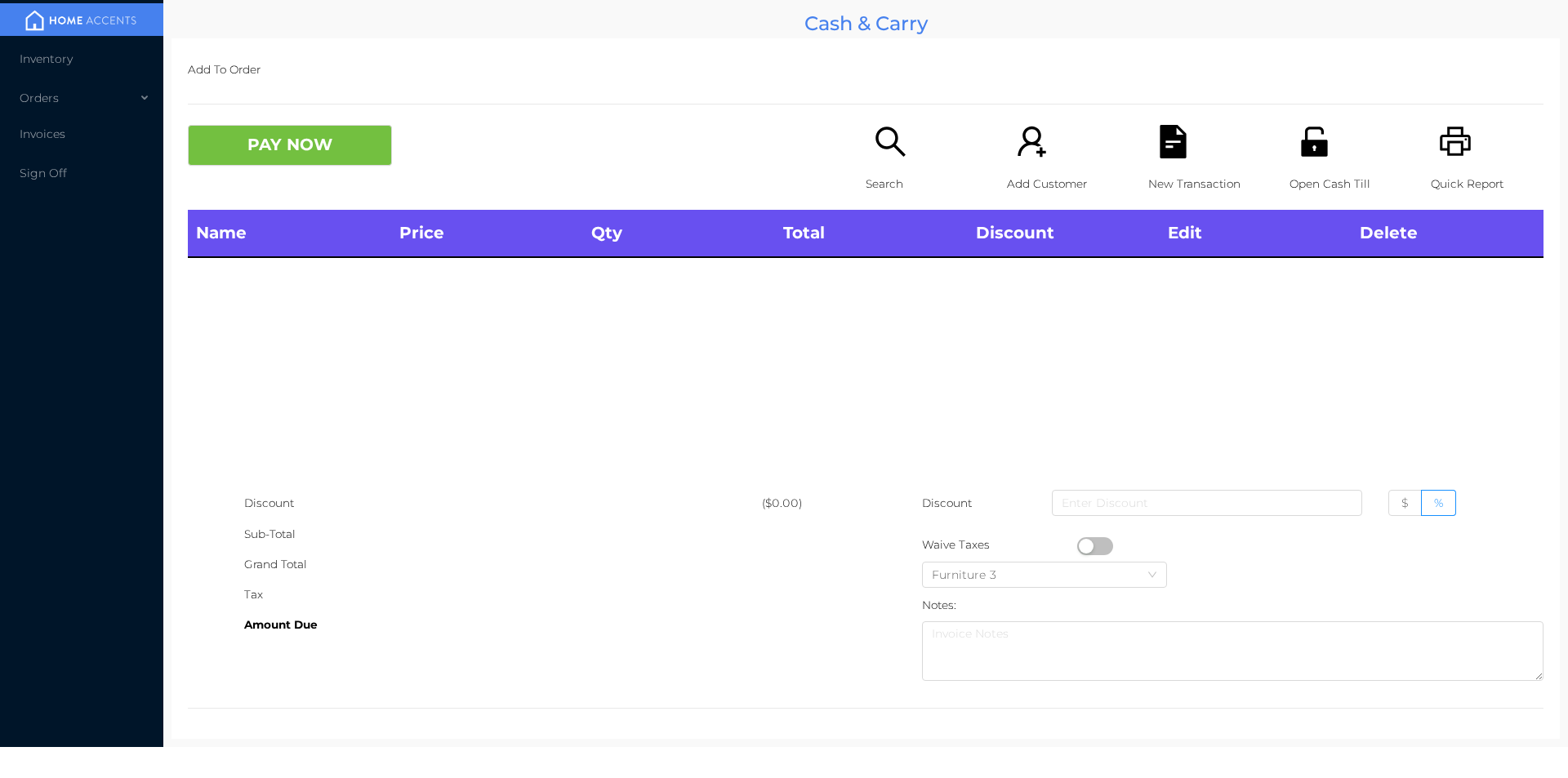
click at [890, 151] on icon "icon: search" at bounding box center [890, 141] width 33 height 33
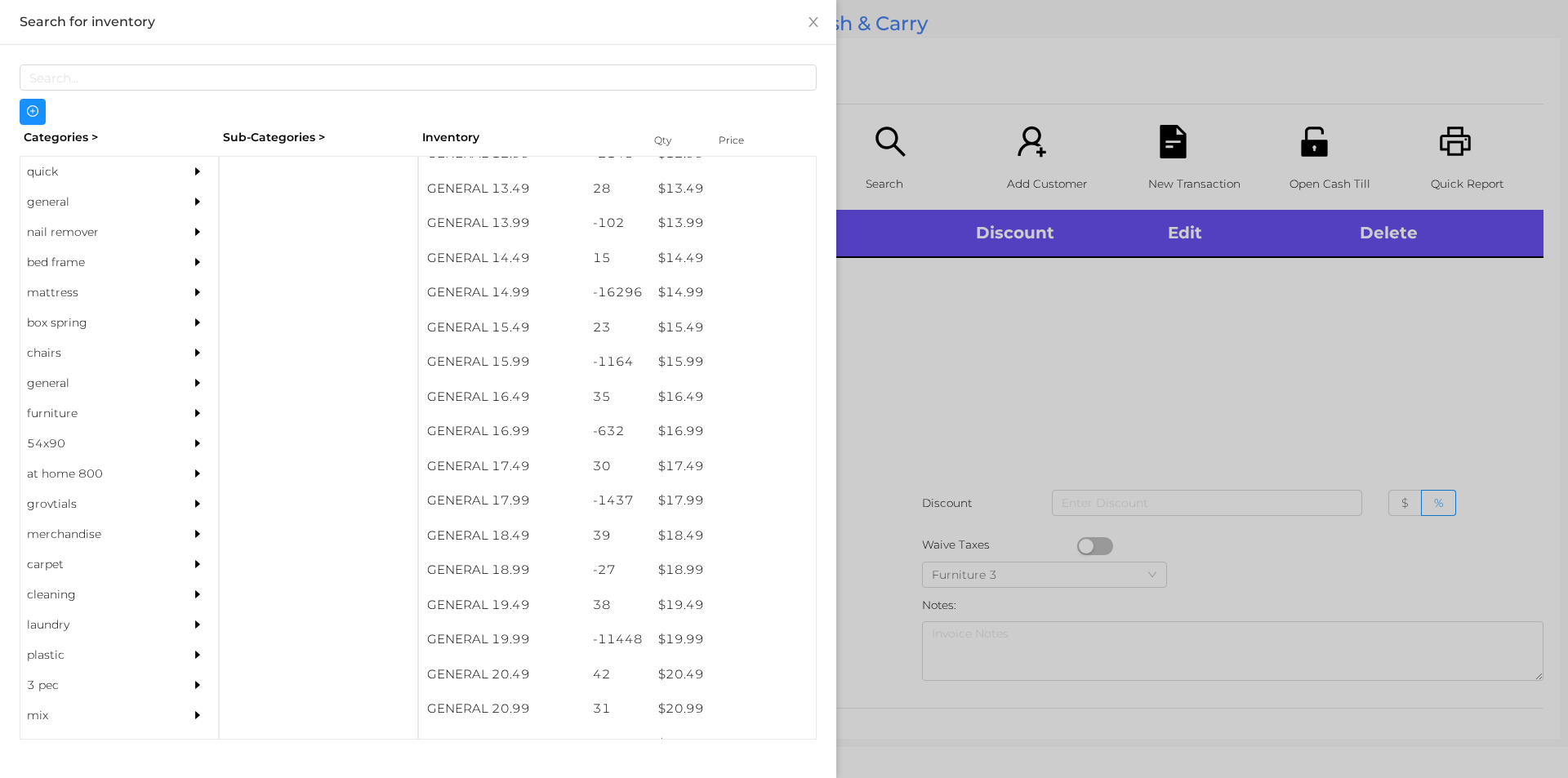
scroll to position [1294, 0]
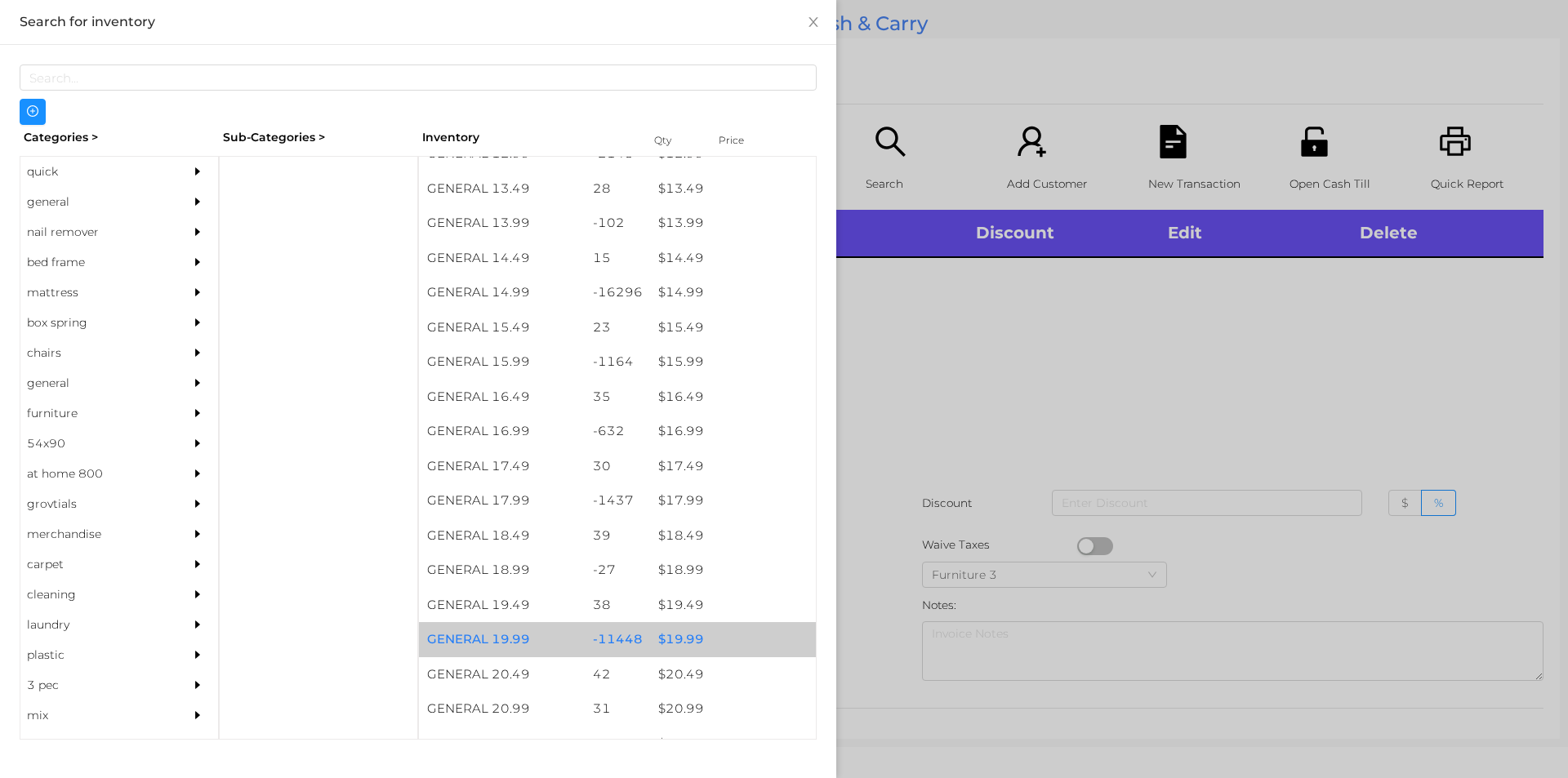
click at [691, 631] on div "$ 19.99" at bounding box center [733, 640] width 165 height 35
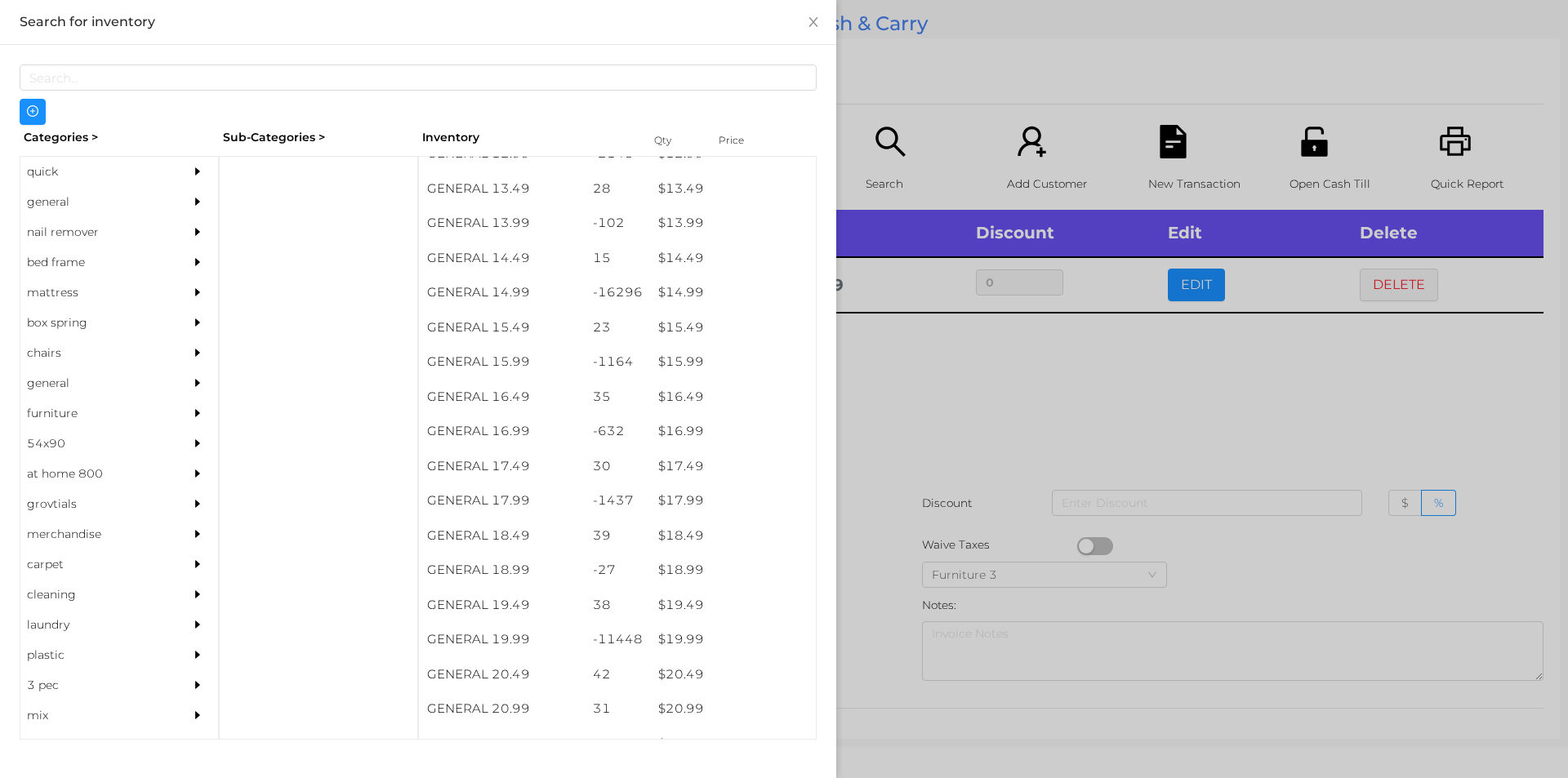
click at [955, 393] on div at bounding box center [784, 389] width 1568 height 778
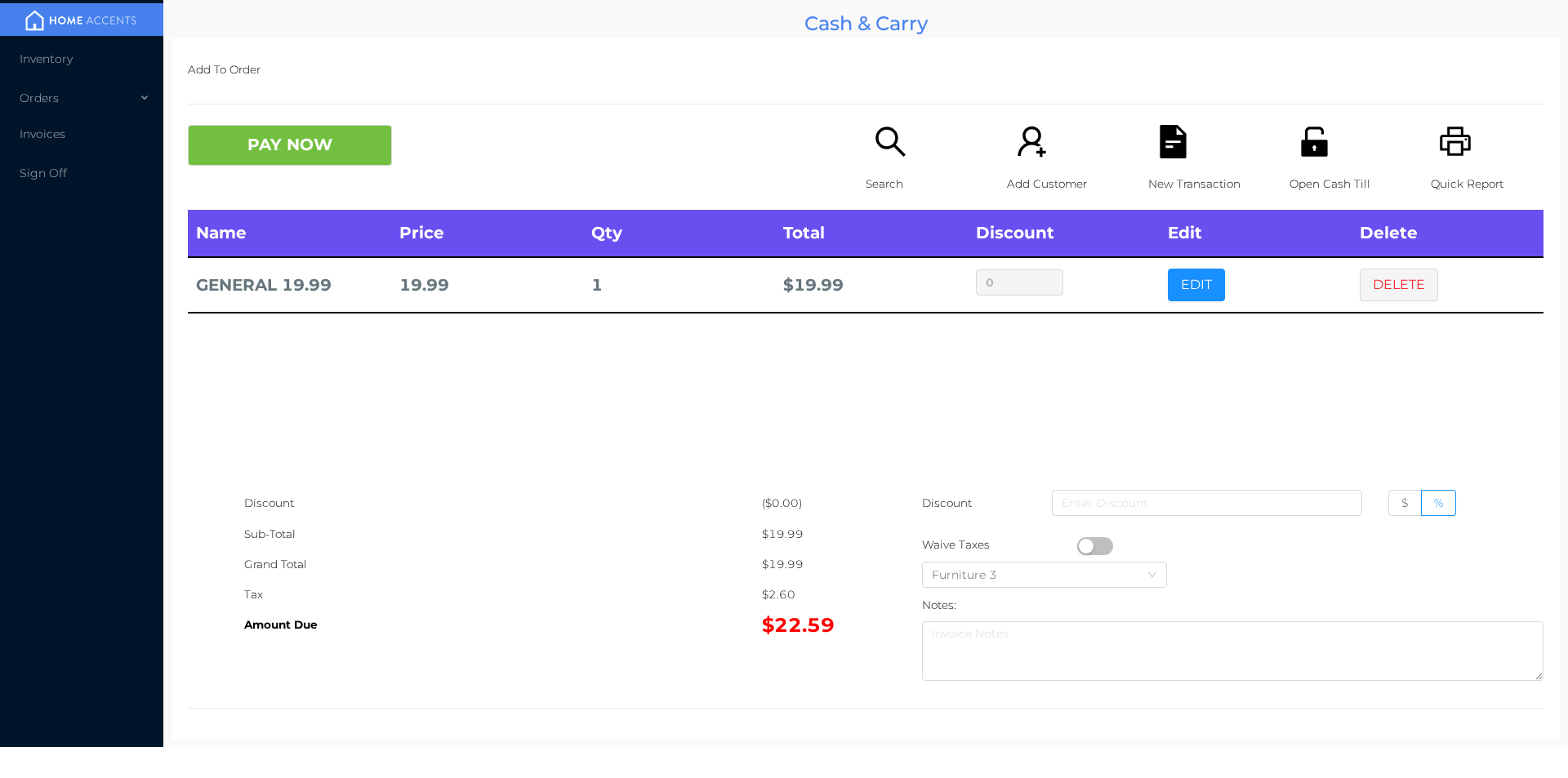
click at [1306, 140] on icon "icon: unlock" at bounding box center [1315, 141] width 33 height 33
click at [298, 149] on button "PAY NOW" at bounding box center [290, 145] width 204 height 41
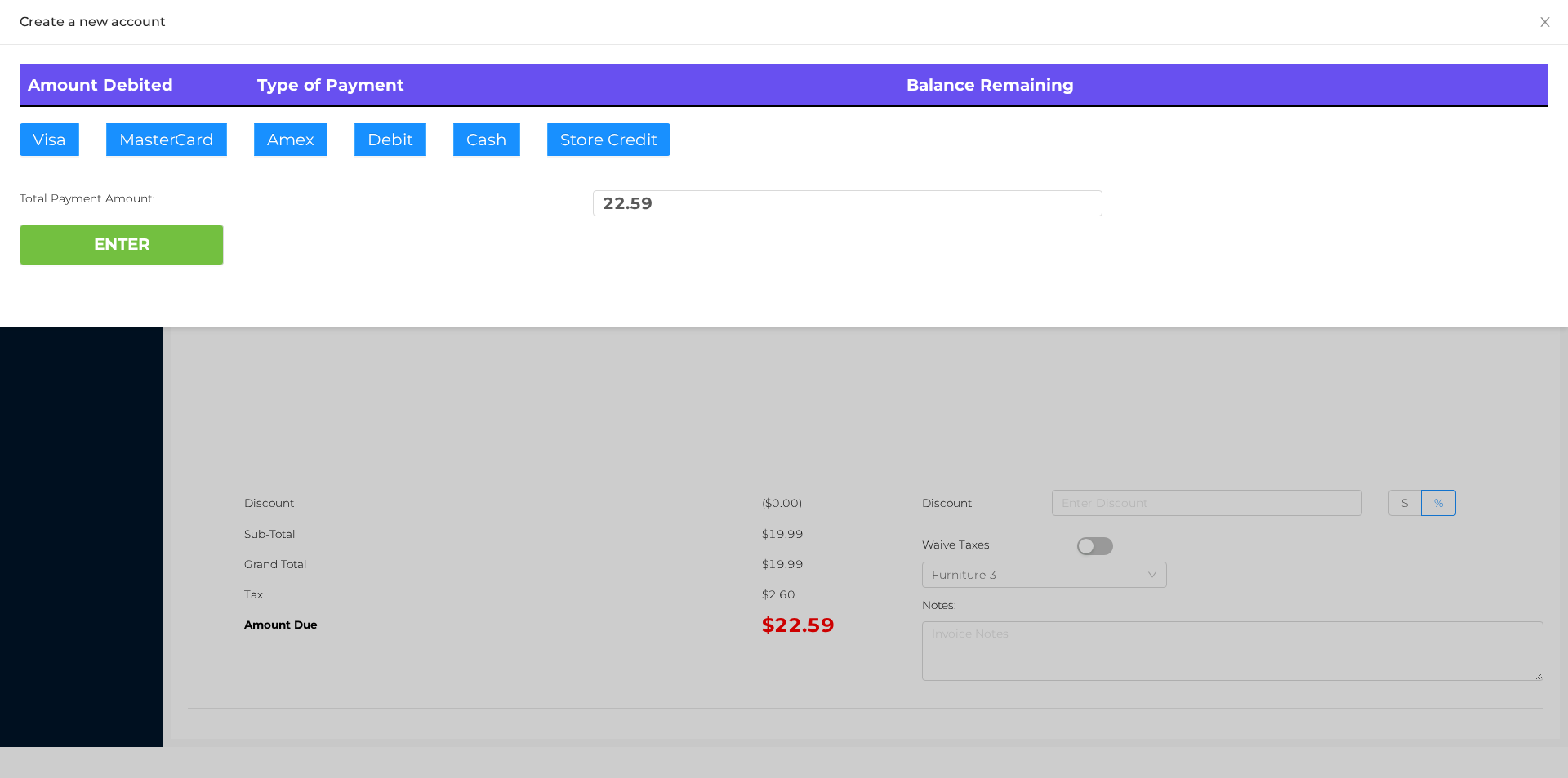
click at [1295, 417] on div at bounding box center [784, 389] width 1568 height 778
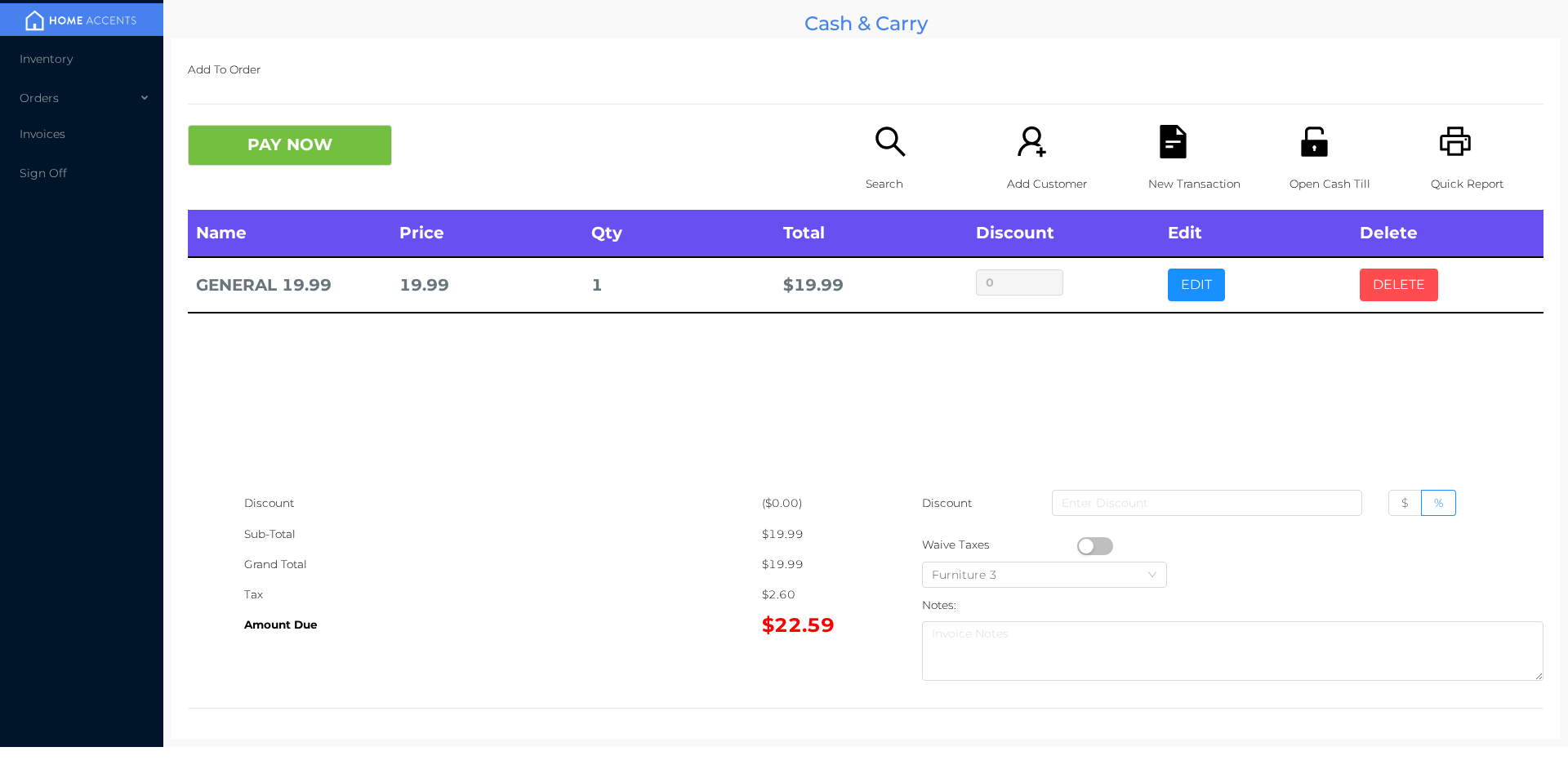
click at [1390, 290] on button "DELETE" at bounding box center [1399, 284] width 79 height 33
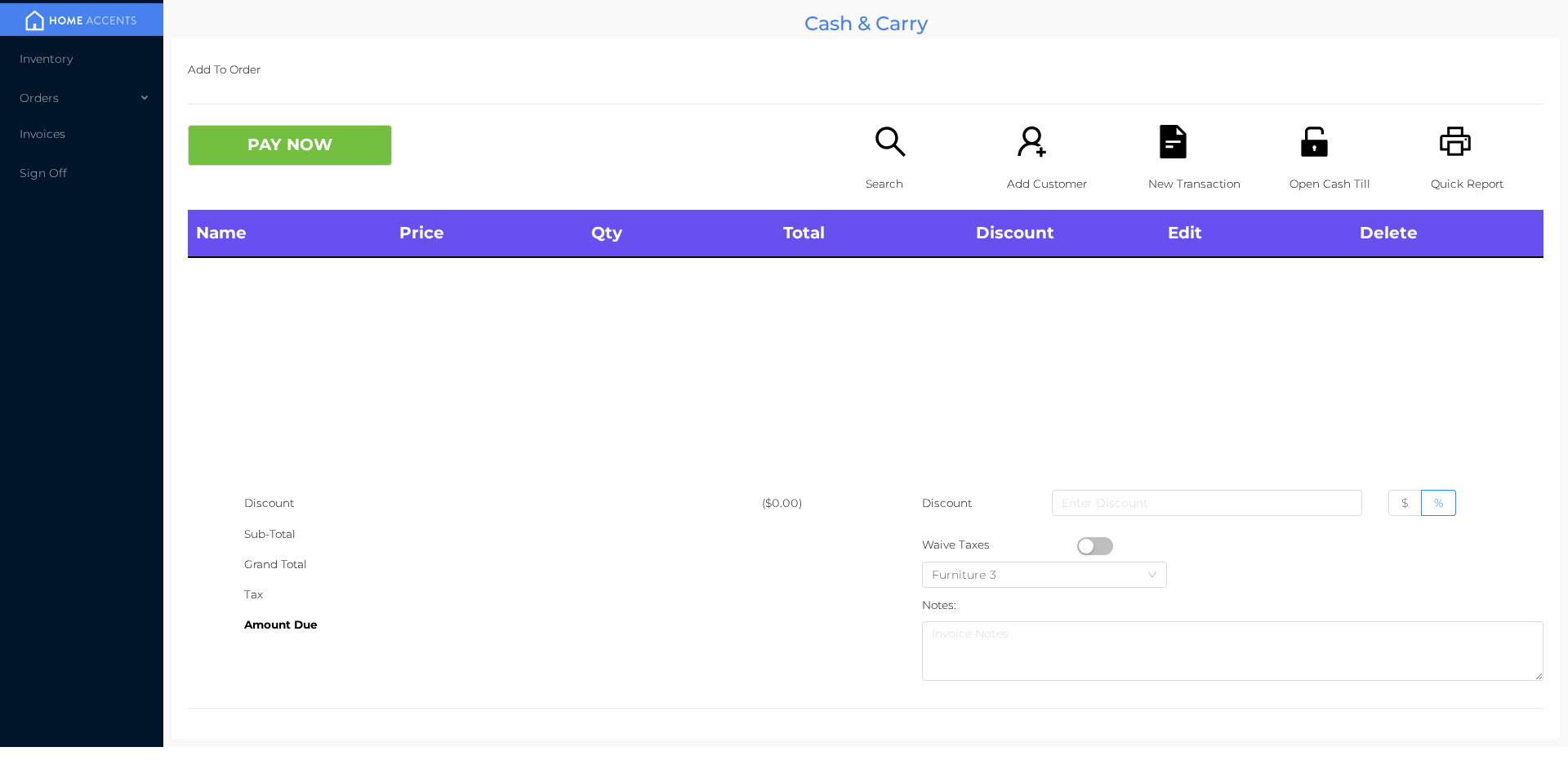
click at [1301, 156] on icon "icon: unlock" at bounding box center [1313, 140] width 26 height 29
click at [877, 165] on div "Search" at bounding box center [922, 167] width 113 height 85
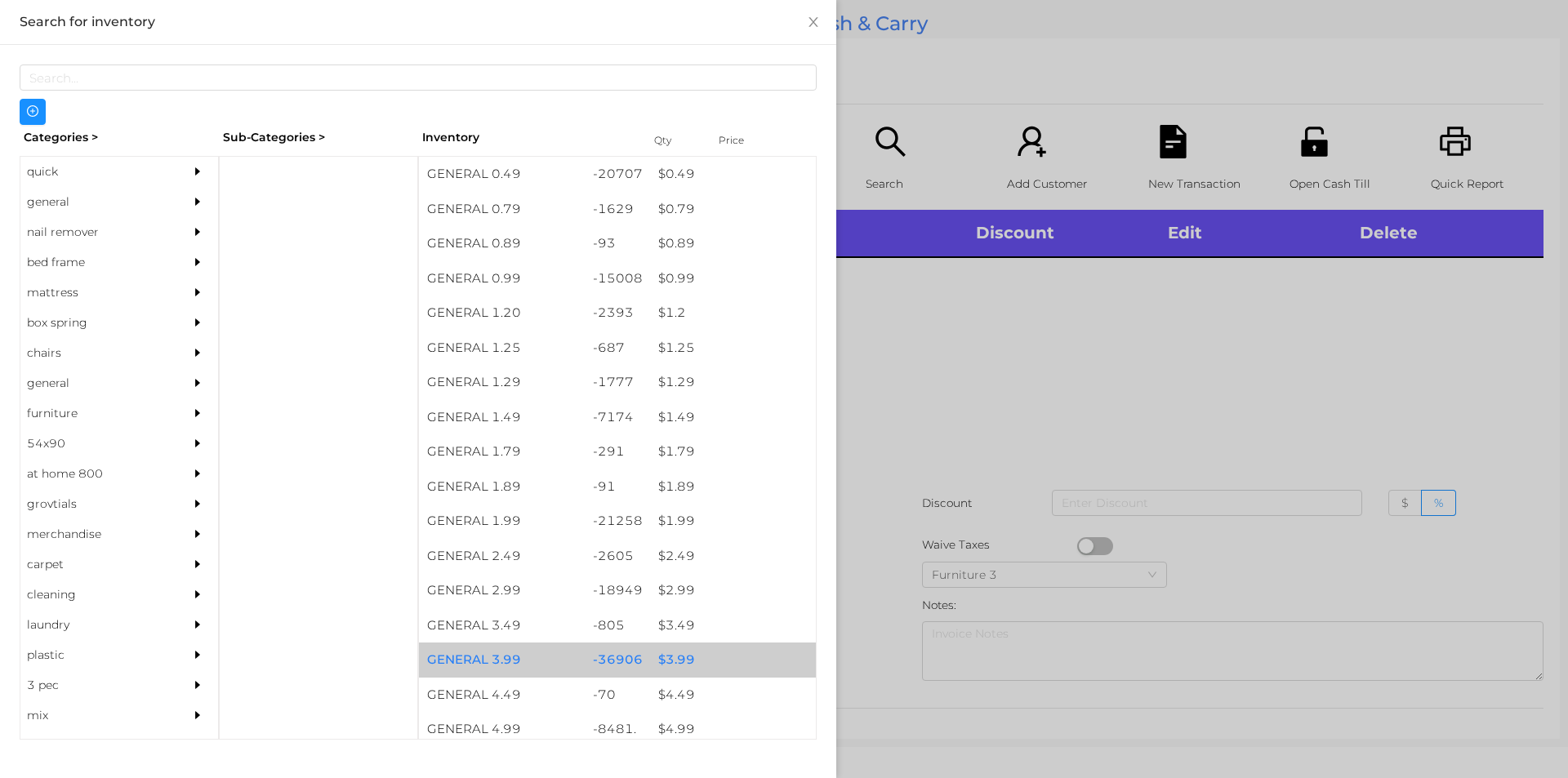
click at [667, 659] on div "$ 3.99" at bounding box center [733, 660] width 165 height 35
click at [675, 656] on div "$ 3.99" at bounding box center [733, 660] width 165 height 35
click at [669, 659] on div "$ 3.99" at bounding box center [733, 660] width 165 height 35
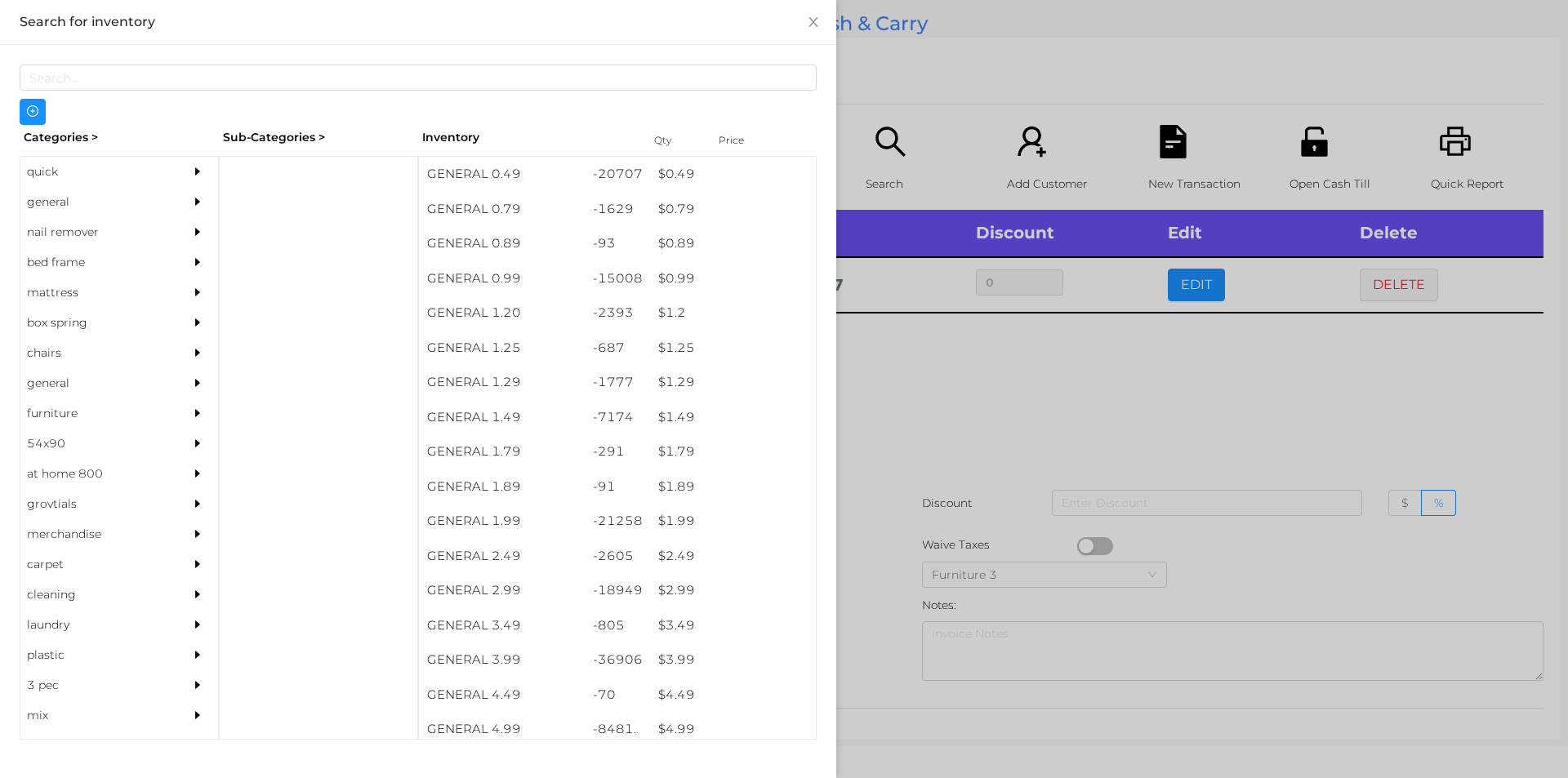
click at [873, 573] on div at bounding box center [784, 389] width 1568 height 778
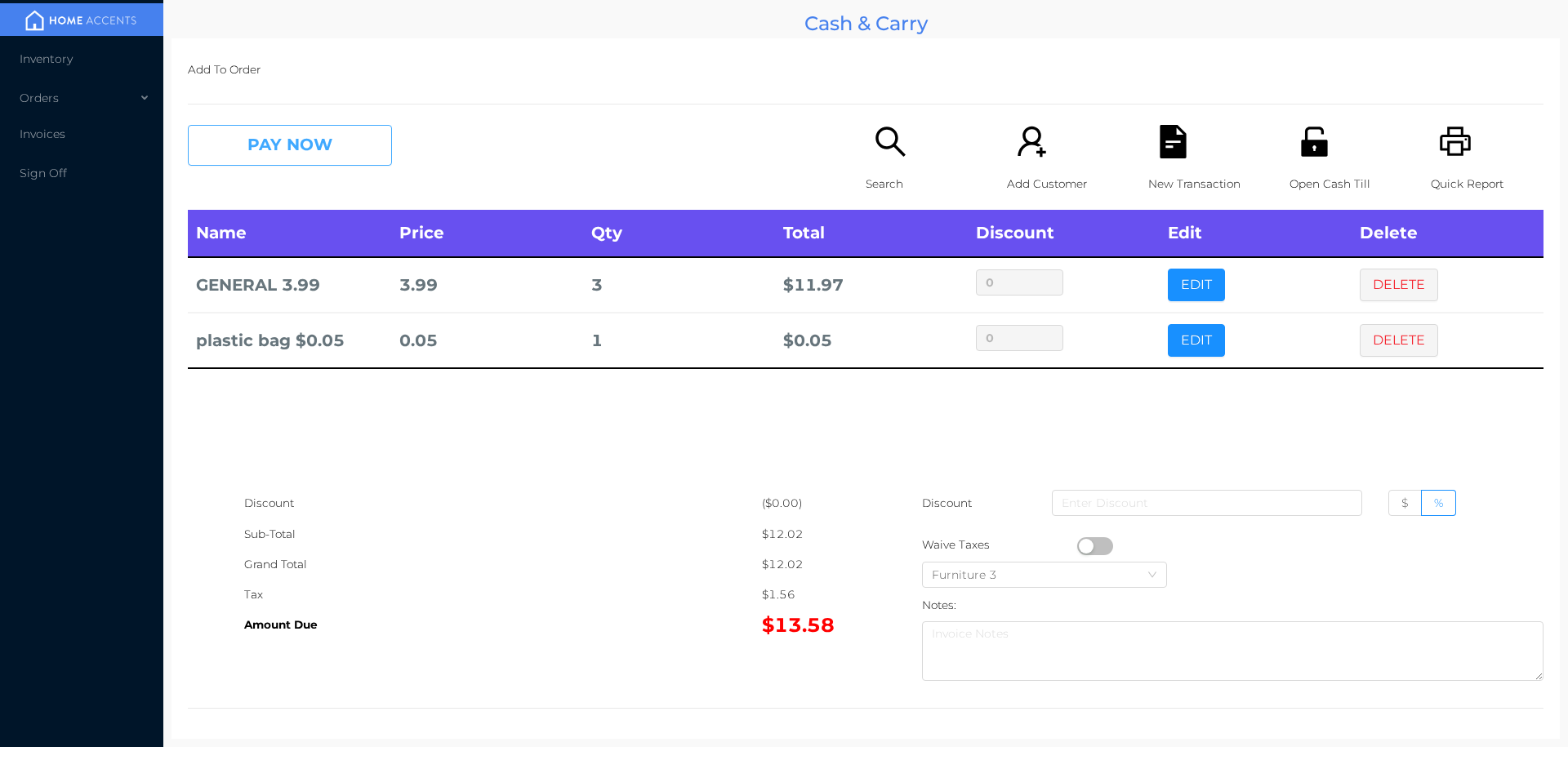
click at [269, 140] on button "PAY NOW" at bounding box center [290, 145] width 204 height 41
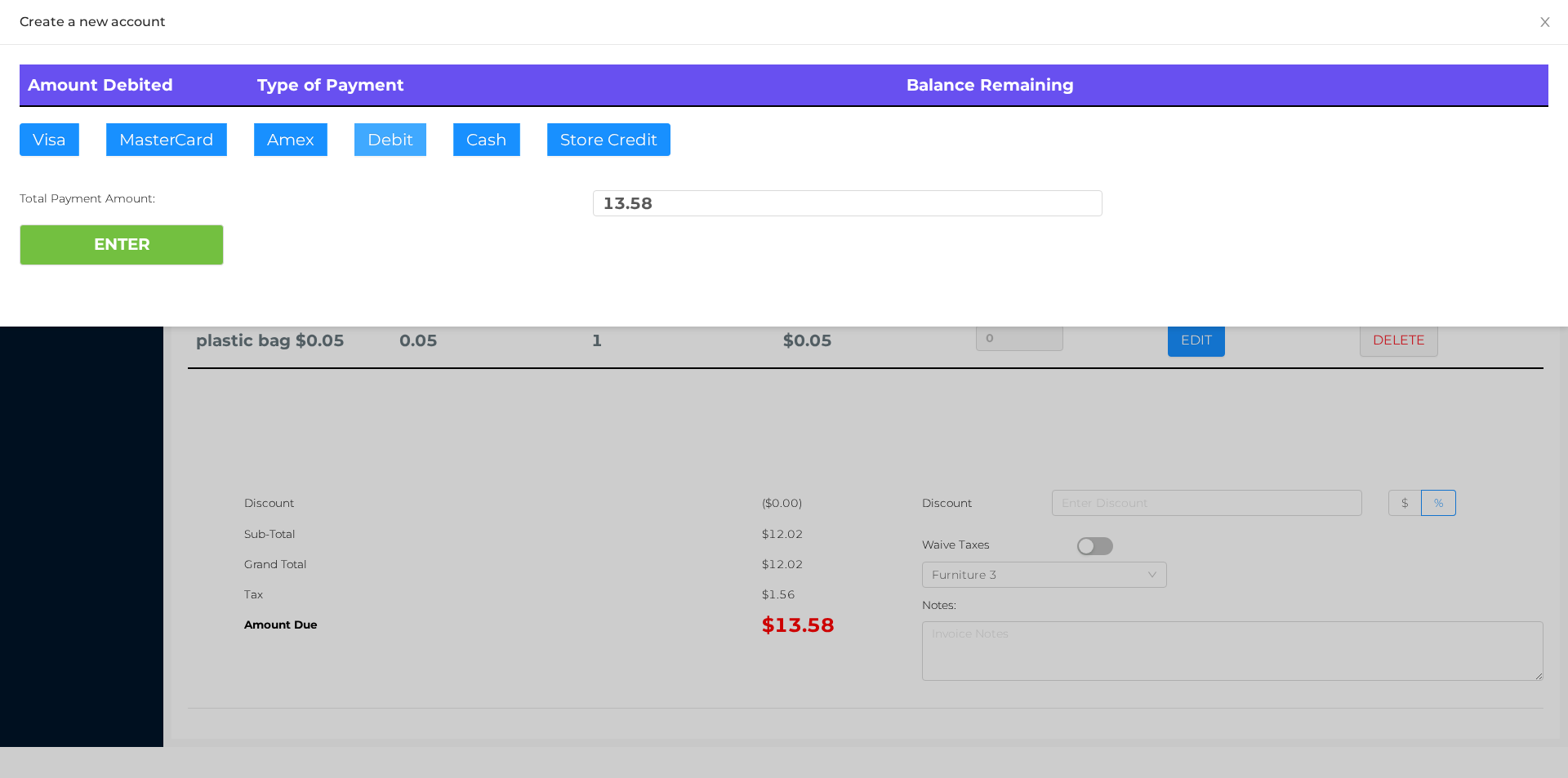
click at [423, 132] on button "Debit" at bounding box center [390, 140] width 72 height 33
type input "50."
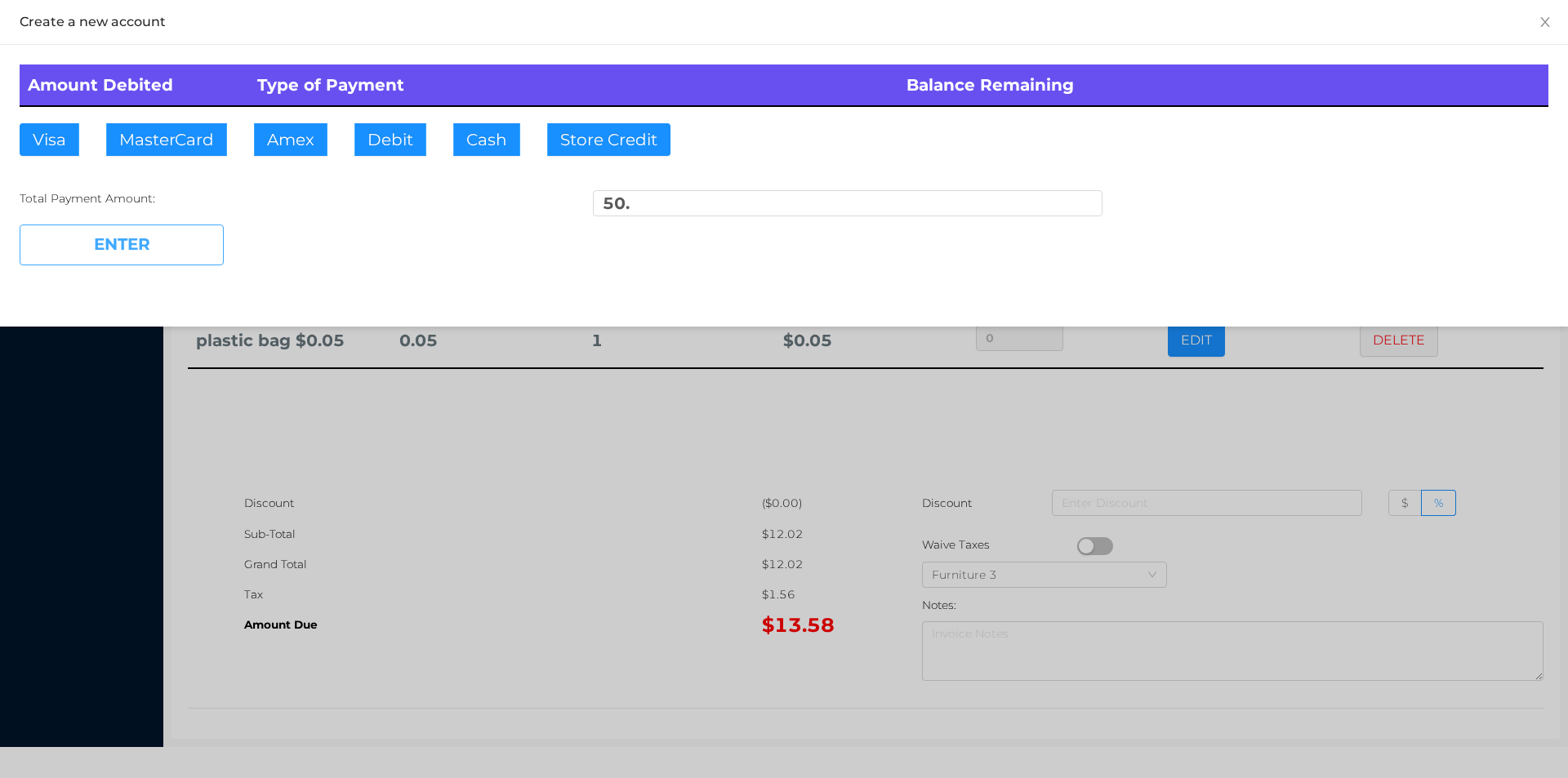
click at [196, 243] on button "ENTER" at bounding box center [121, 245] width 204 height 41
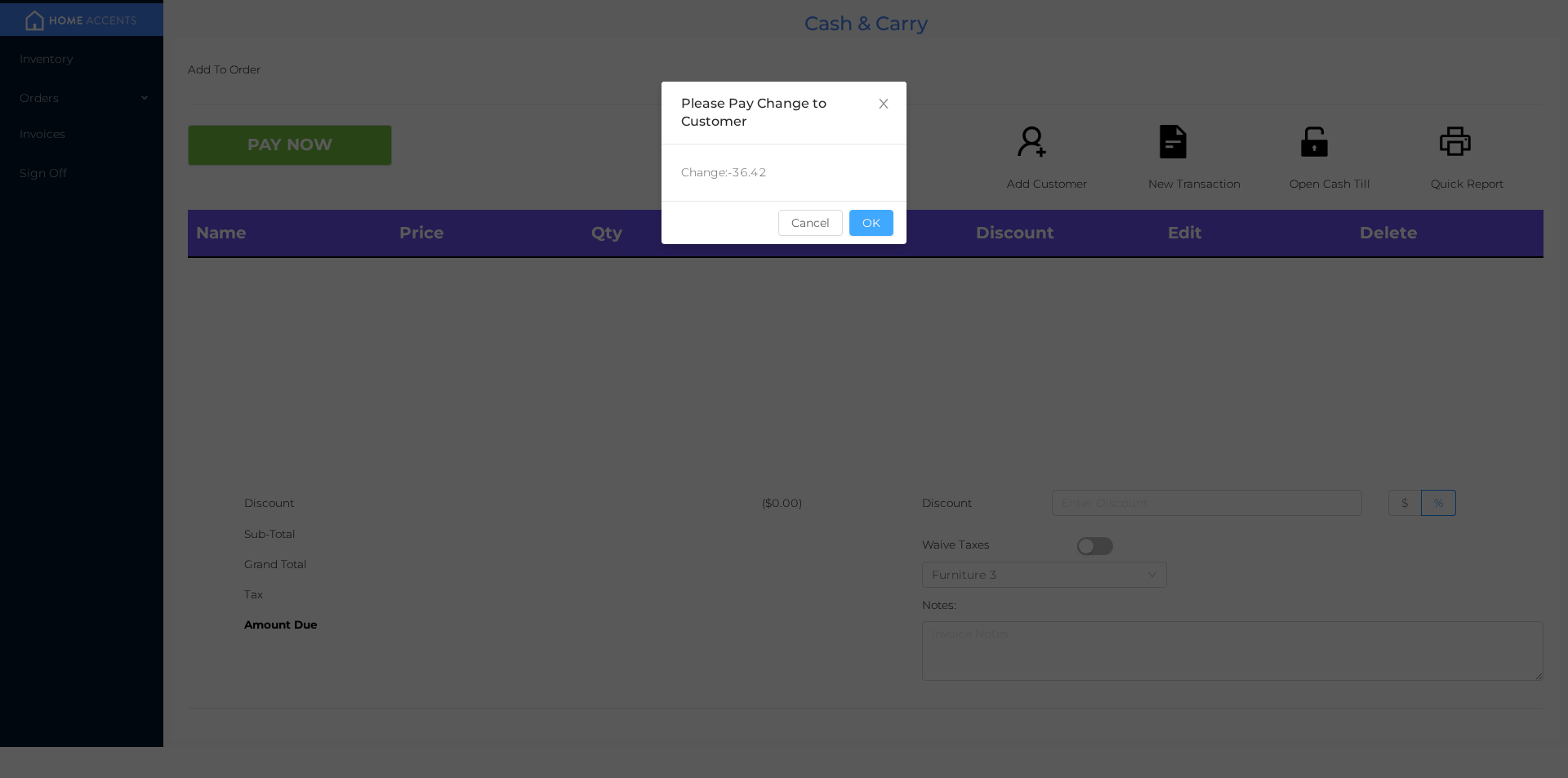
click at [892, 221] on button "OK" at bounding box center [871, 222] width 44 height 26
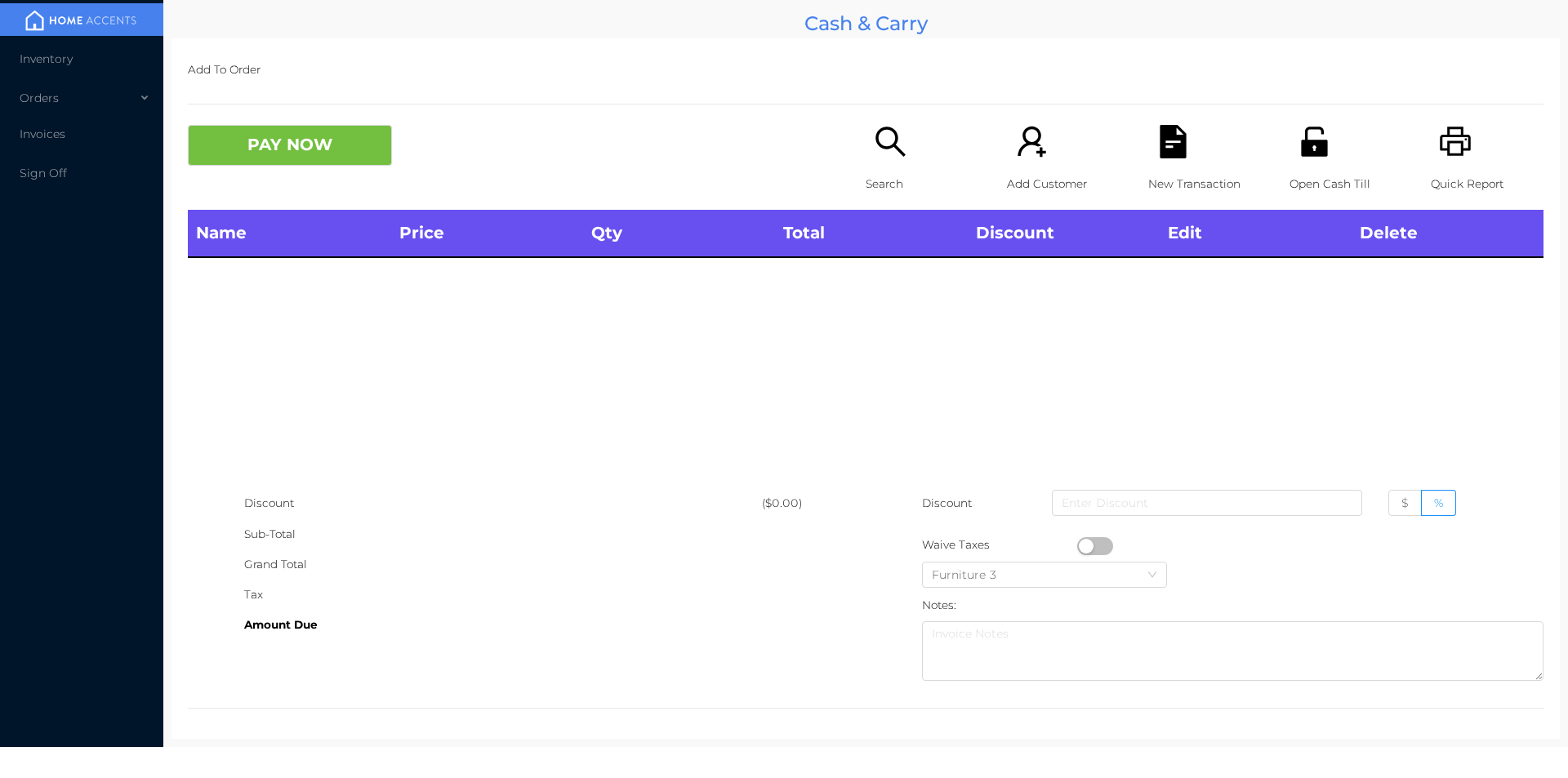
click at [877, 148] on icon "icon: search" at bounding box center [889, 140] width 29 height 29
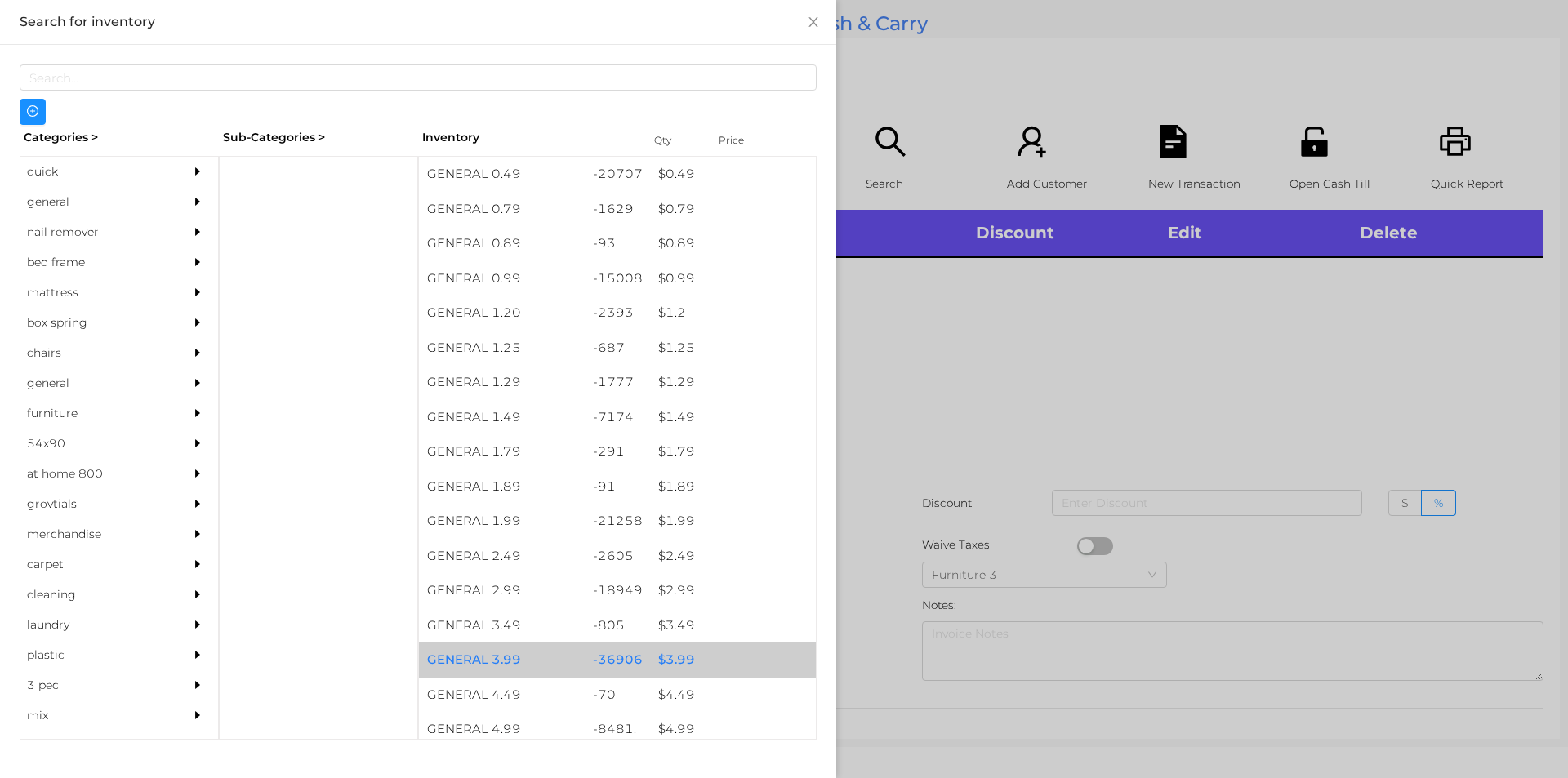
click at [670, 661] on div "$ 3.99" at bounding box center [733, 660] width 165 height 35
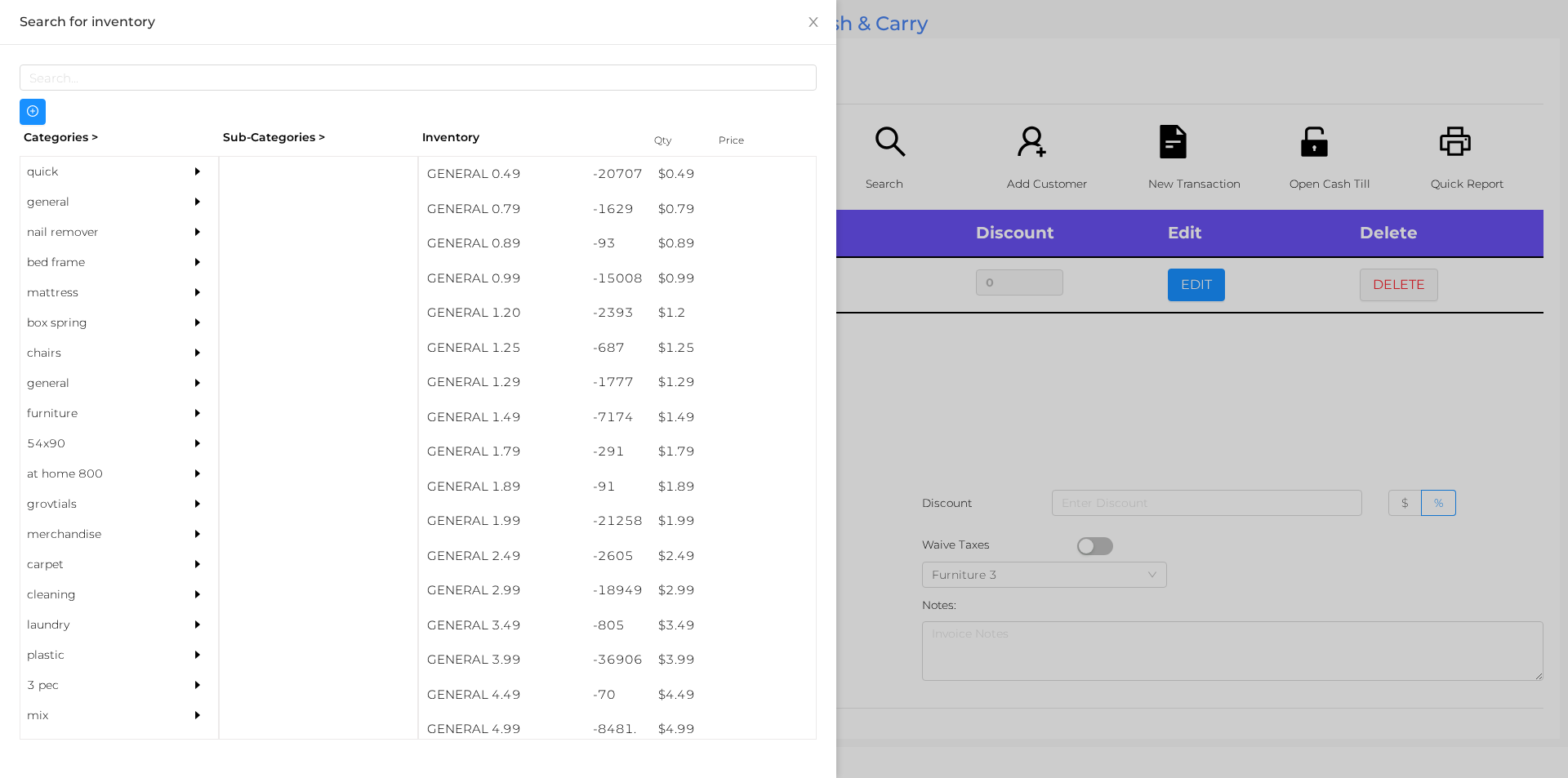
click at [934, 462] on div at bounding box center [784, 389] width 1568 height 778
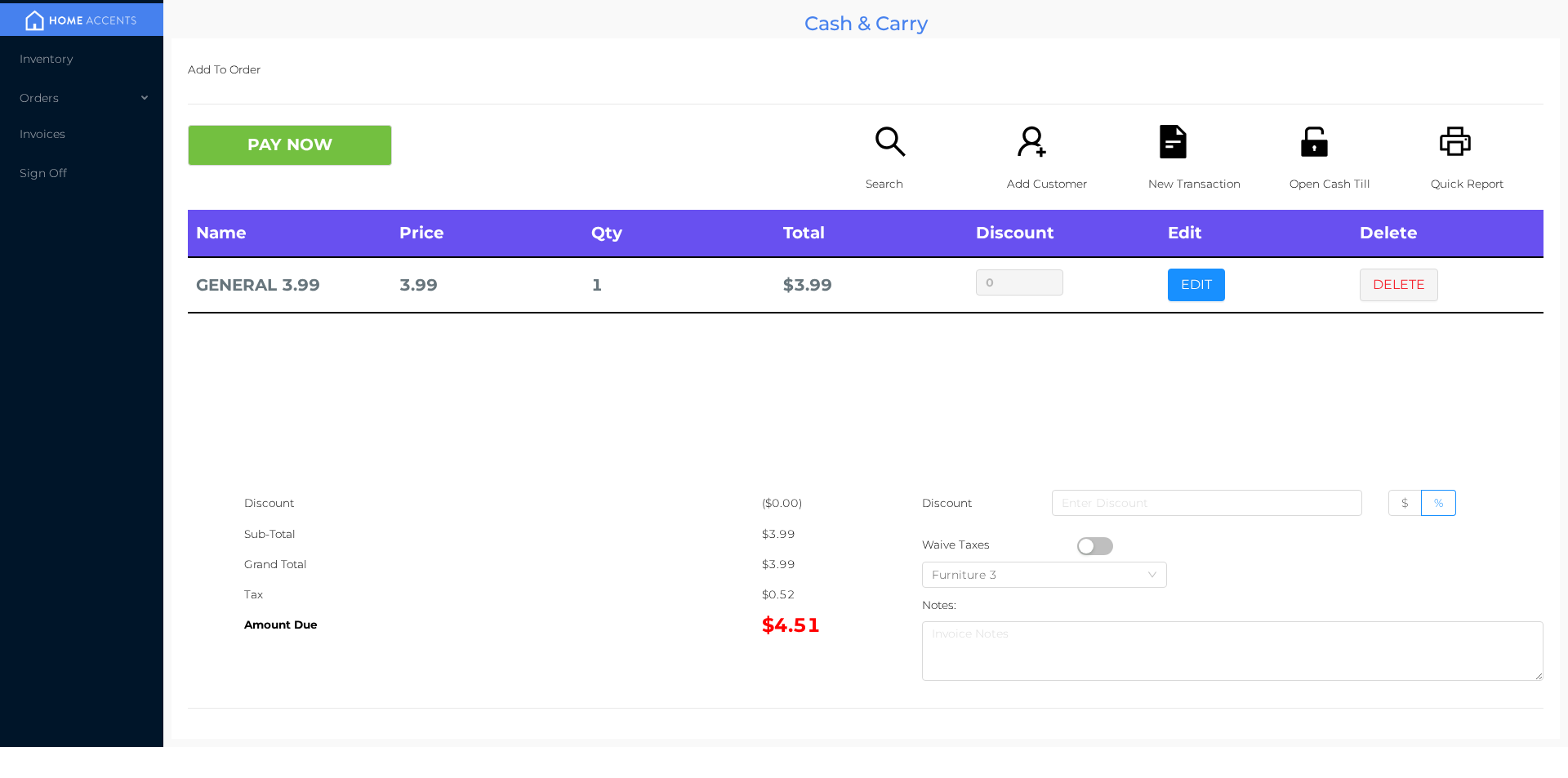
click at [235, 180] on div "PAY NOW Search Add Customer New Transaction Open Cash Till Quick Report" at bounding box center [866, 167] width 1356 height 85
click at [377, 145] on button "PAY NOW" at bounding box center [290, 145] width 204 height 41
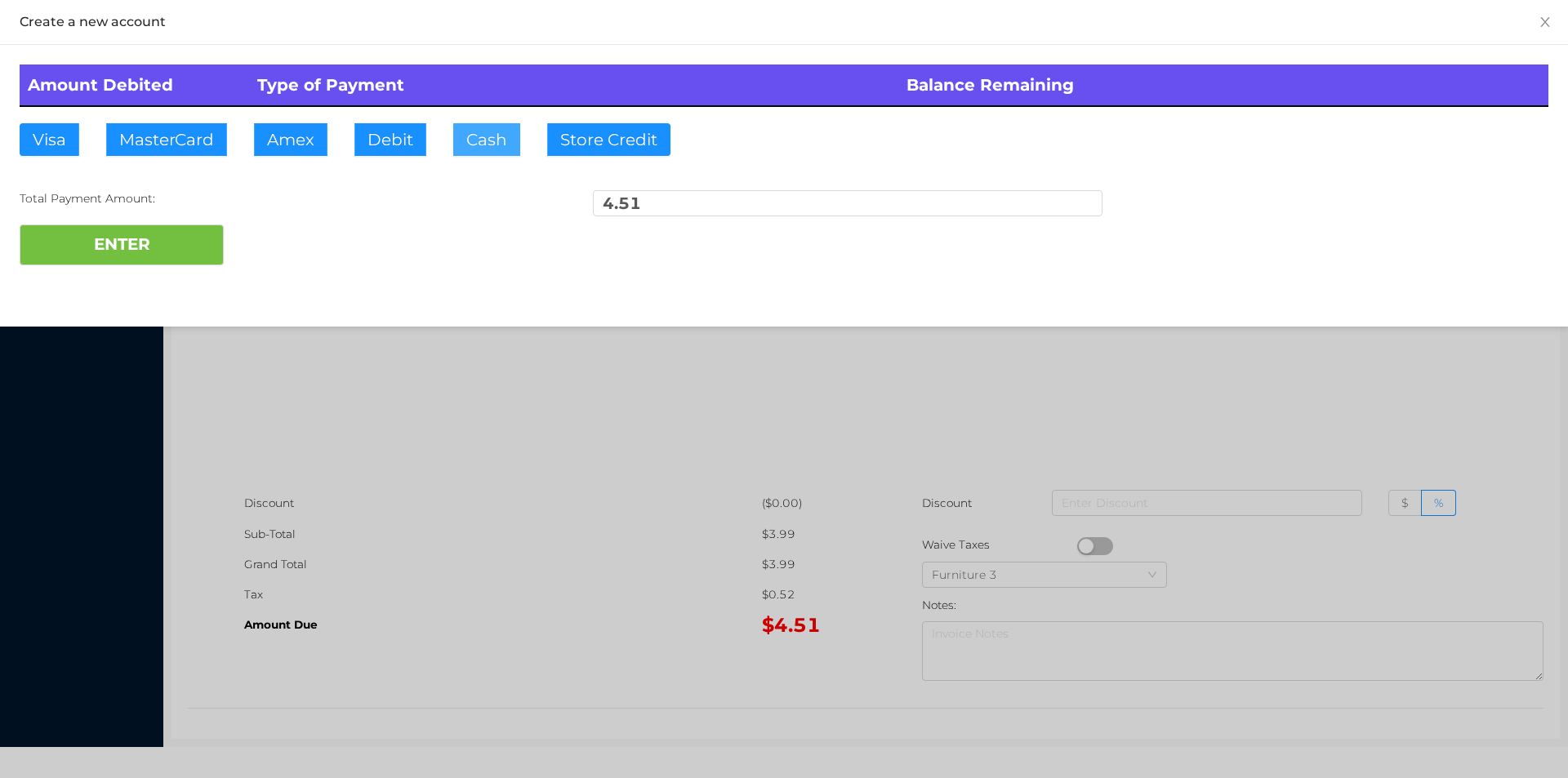
click at [478, 155] on button "Cash" at bounding box center [486, 140] width 67 height 33
click at [179, 261] on button "ENTER" at bounding box center [121, 245] width 204 height 41
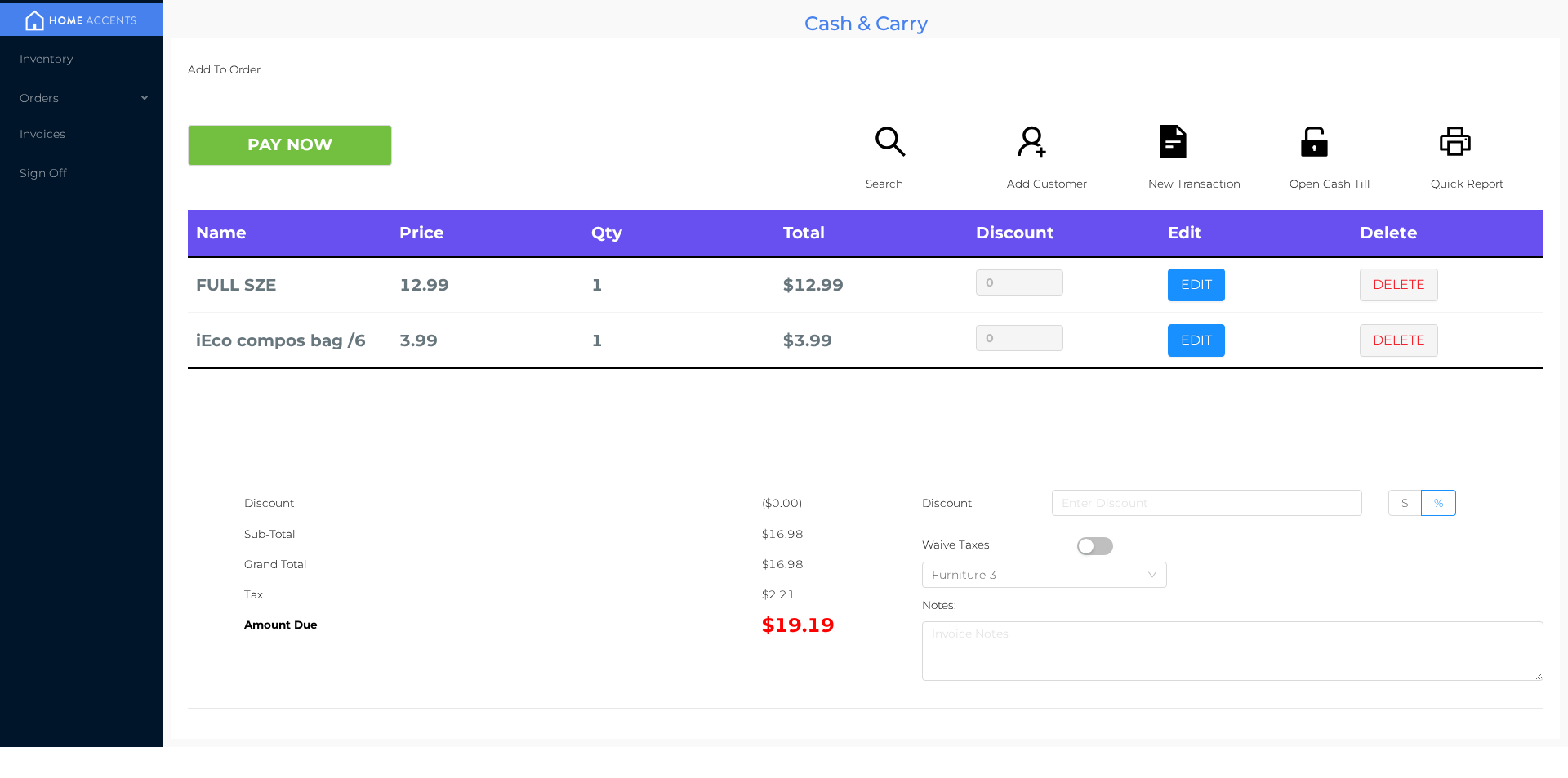
click at [889, 176] on p "Search" at bounding box center [922, 184] width 113 height 30
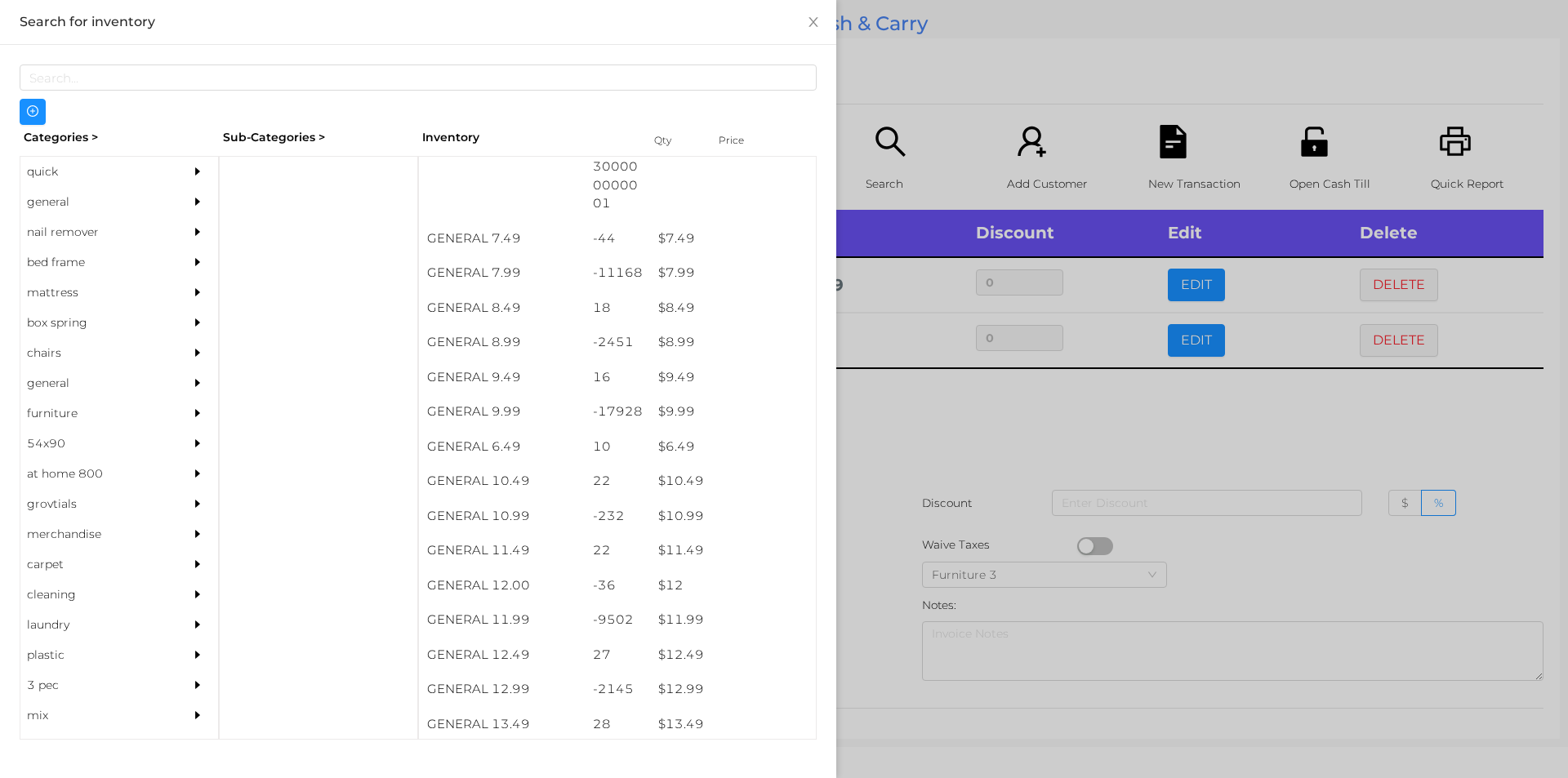
scroll to position [763, 0]
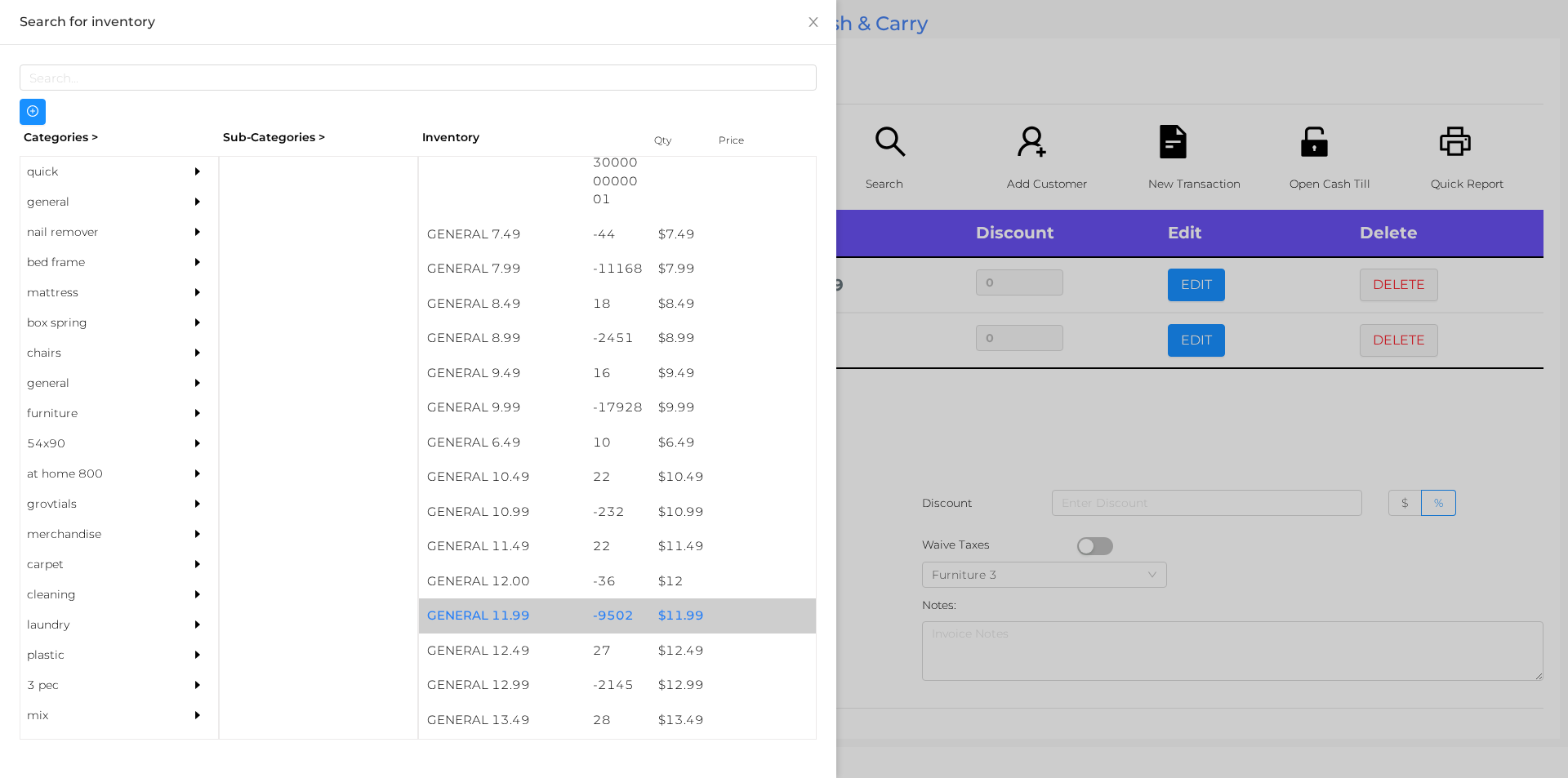
click at [674, 619] on div "$ 11.99" at bounding box center [733, 616] width 165 height 35
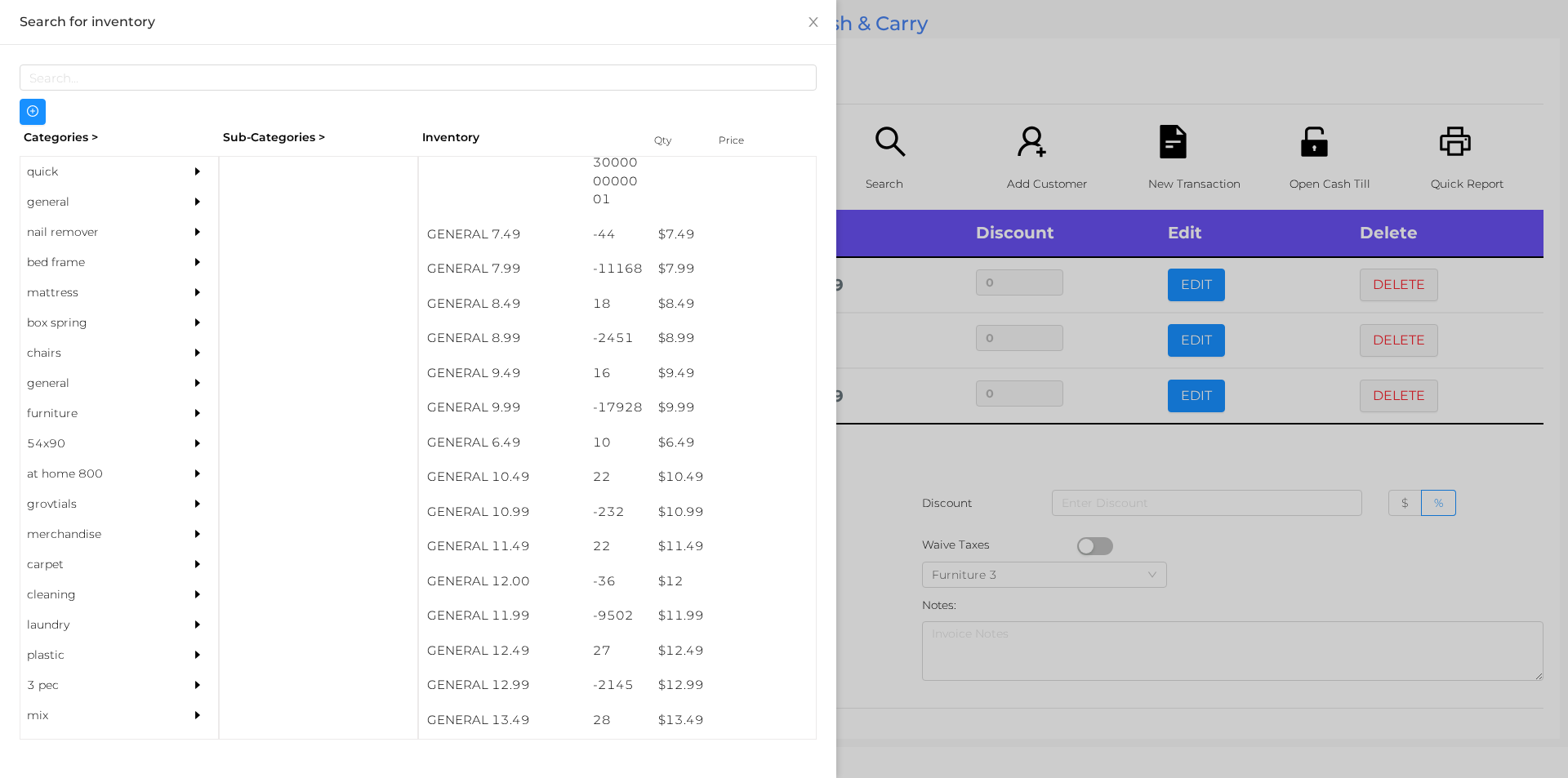
click at [876, 613] on div at bounding box center [784, 389] width 1568 height 778
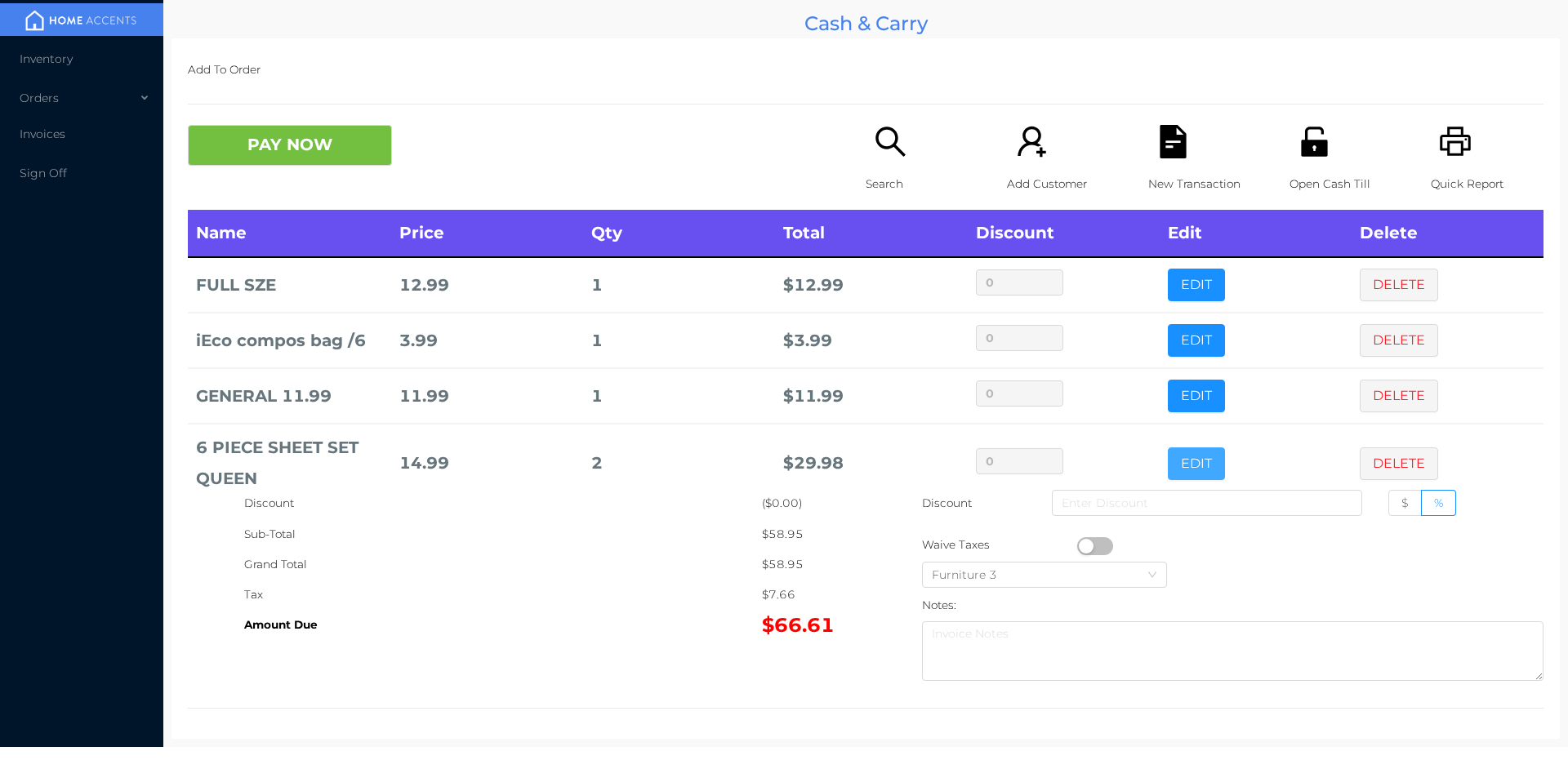
click at [1169, 463] on button "EDIT" at bounding box center [1196, 463] width 57 height 33
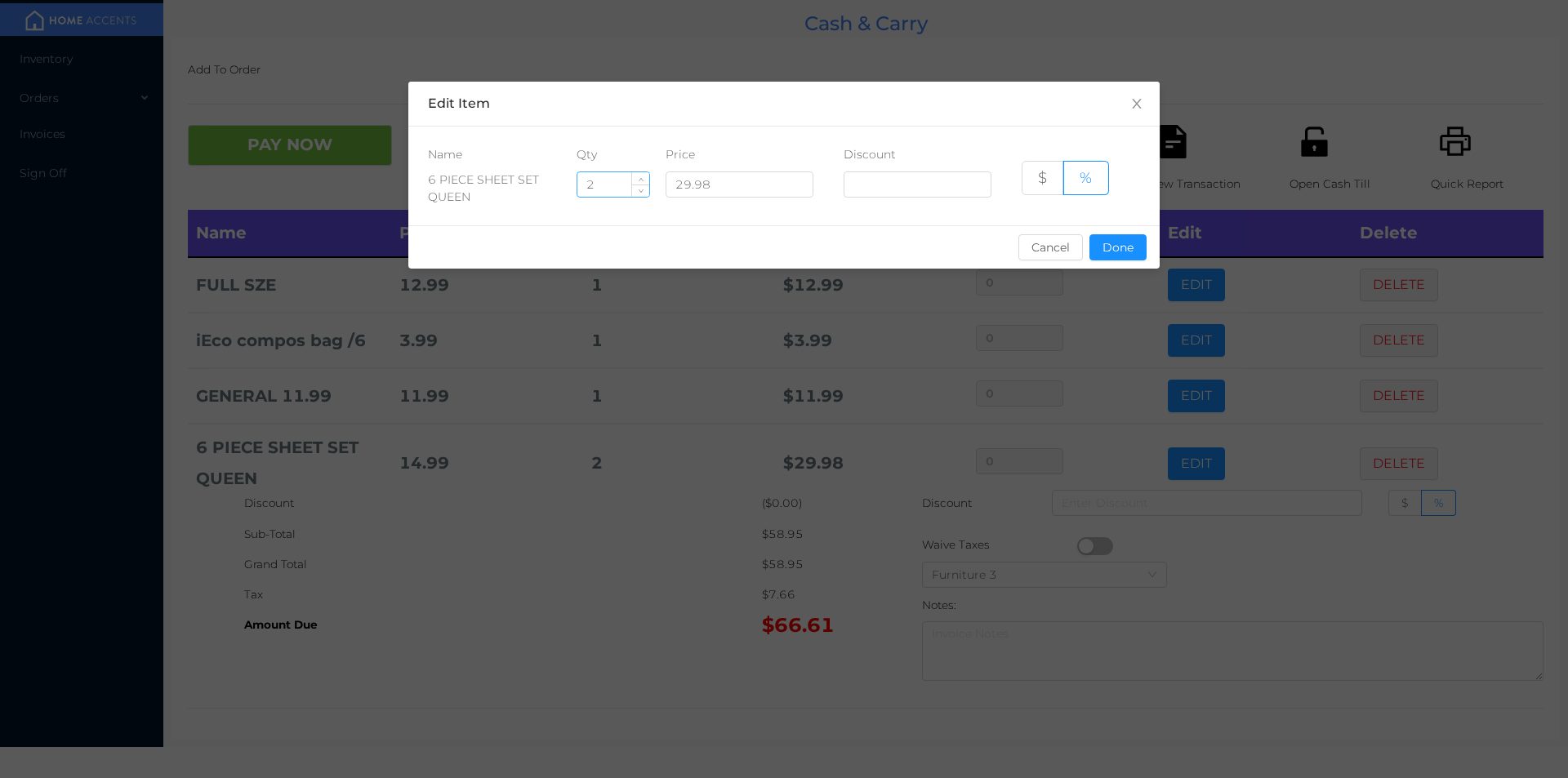
click at [604, 183] on input "2" at bounding box center [613, 184] width 72 height 24
type input "1"
click at [1103, 257] on button "Done" at bounding box center [1117, 247] width 57 height 26
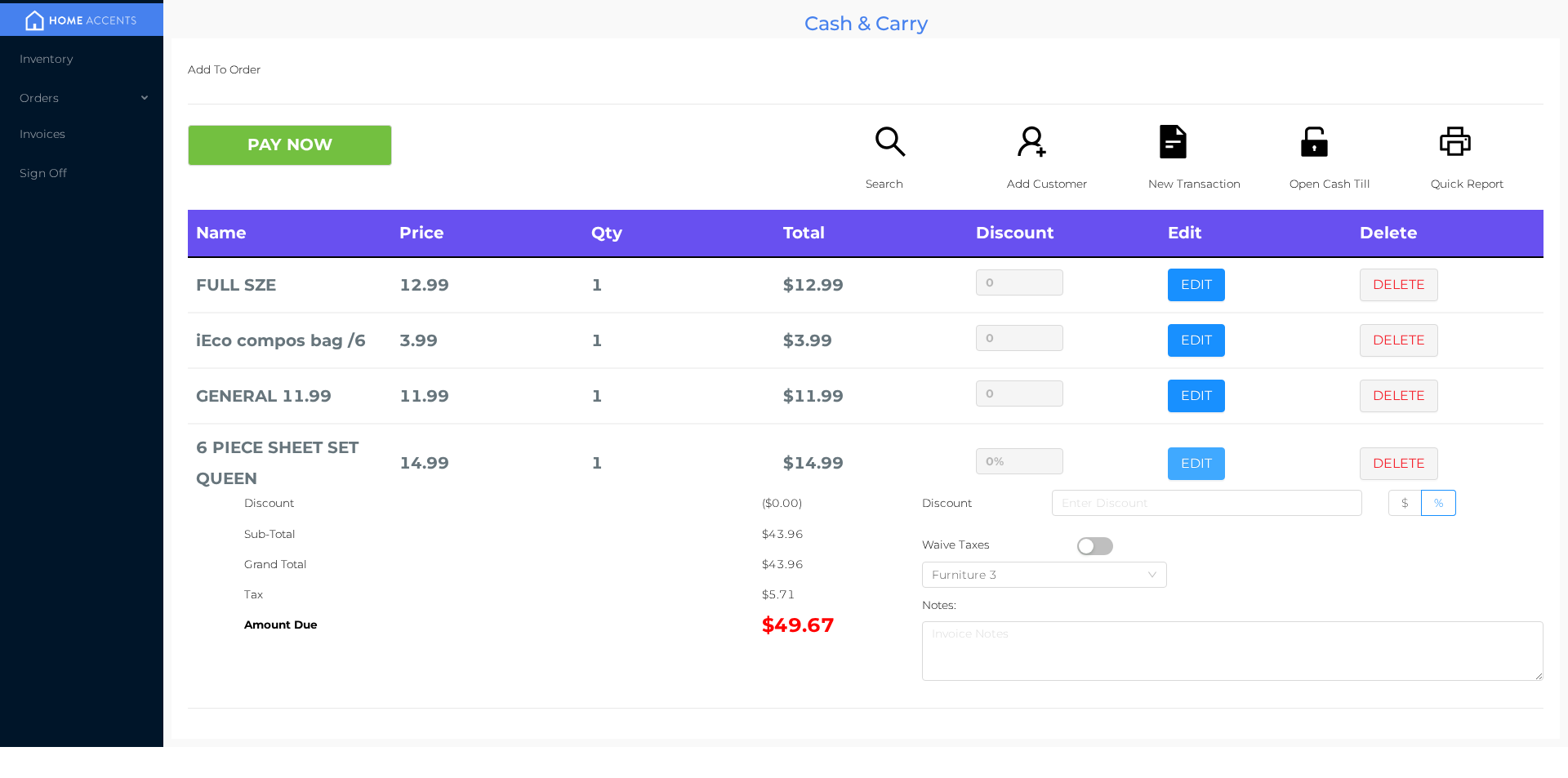
scroll to position [31, 0]
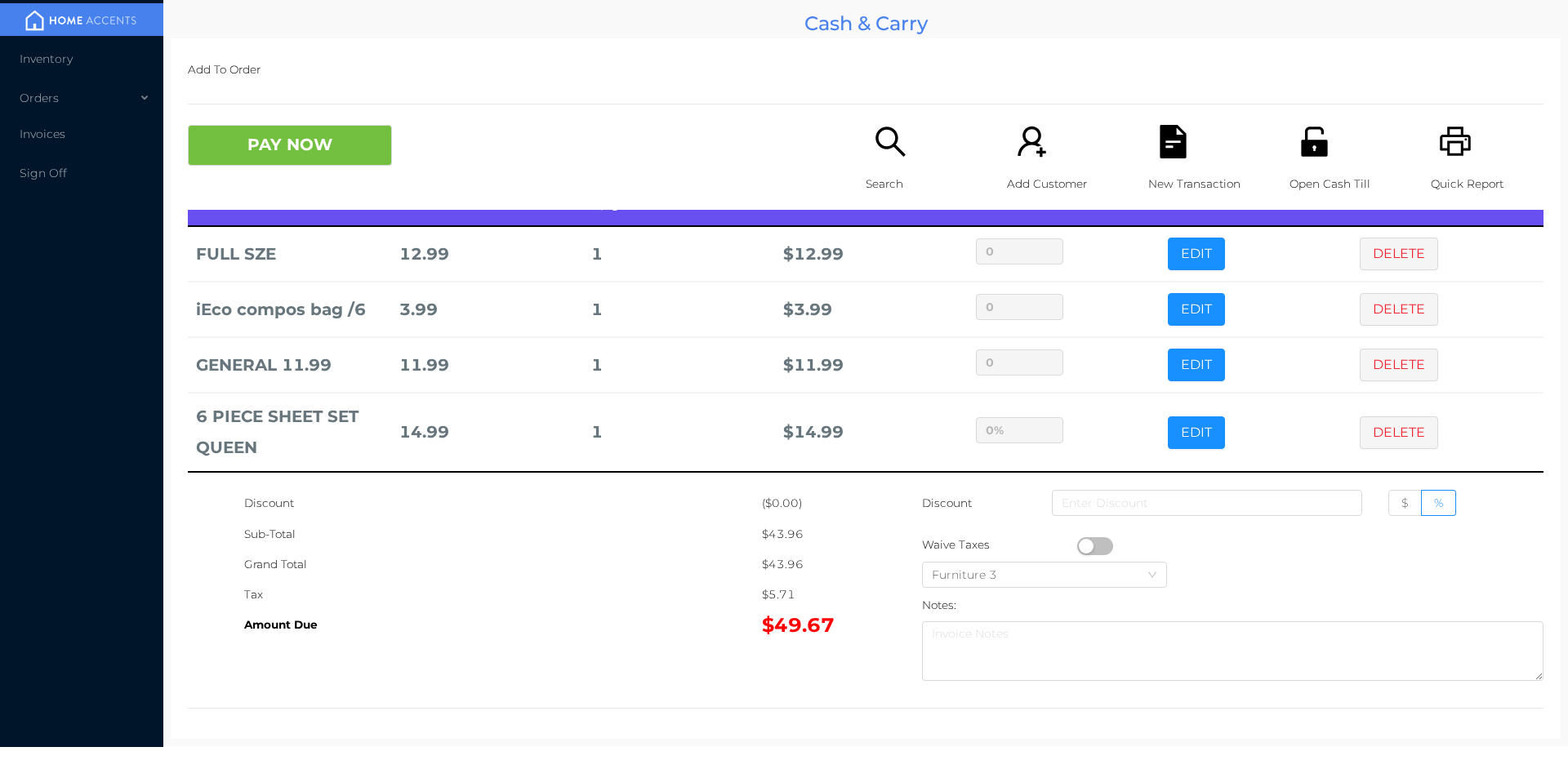
click at [880, 147] on icon "icon: search" at bounding box center [889, 140] width 29 height 29
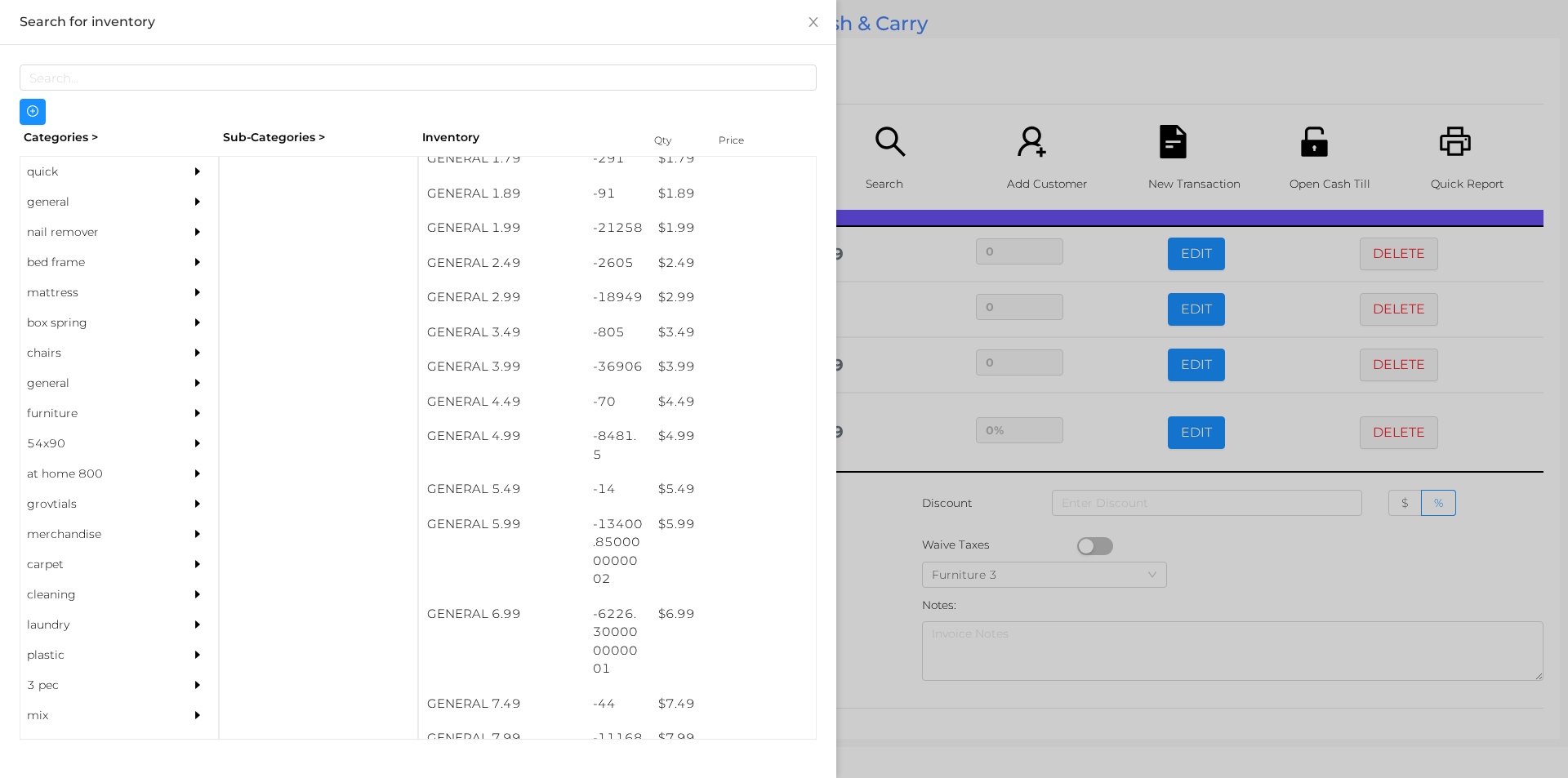
scroll to position [300, 0]
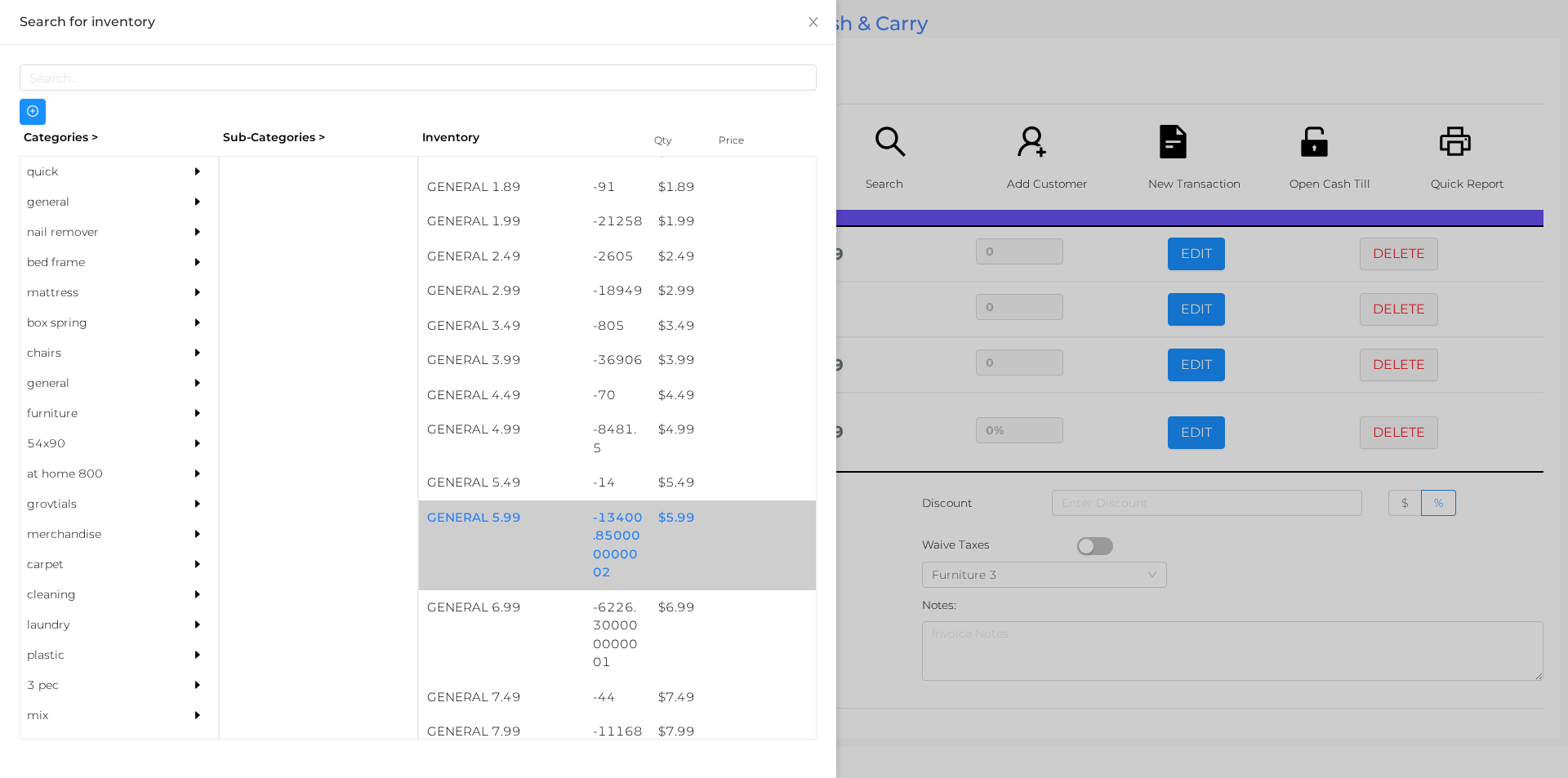
click at [670, 517] on div "$ 5.99" at bounding box center [733, 518] width 165 height 35
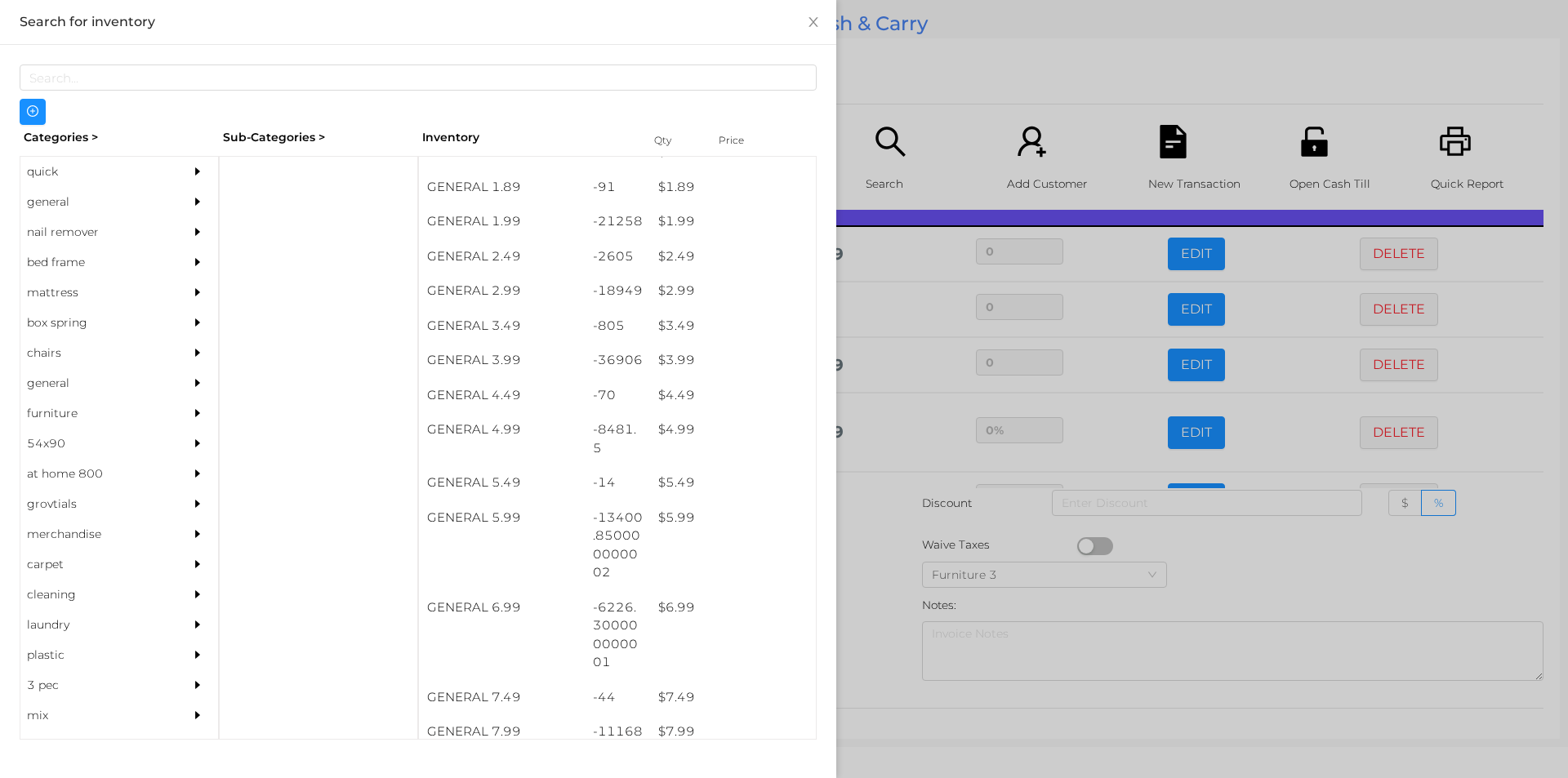
click at [877, 552] on div at bounding box center [784, 389] width 1568 height 778
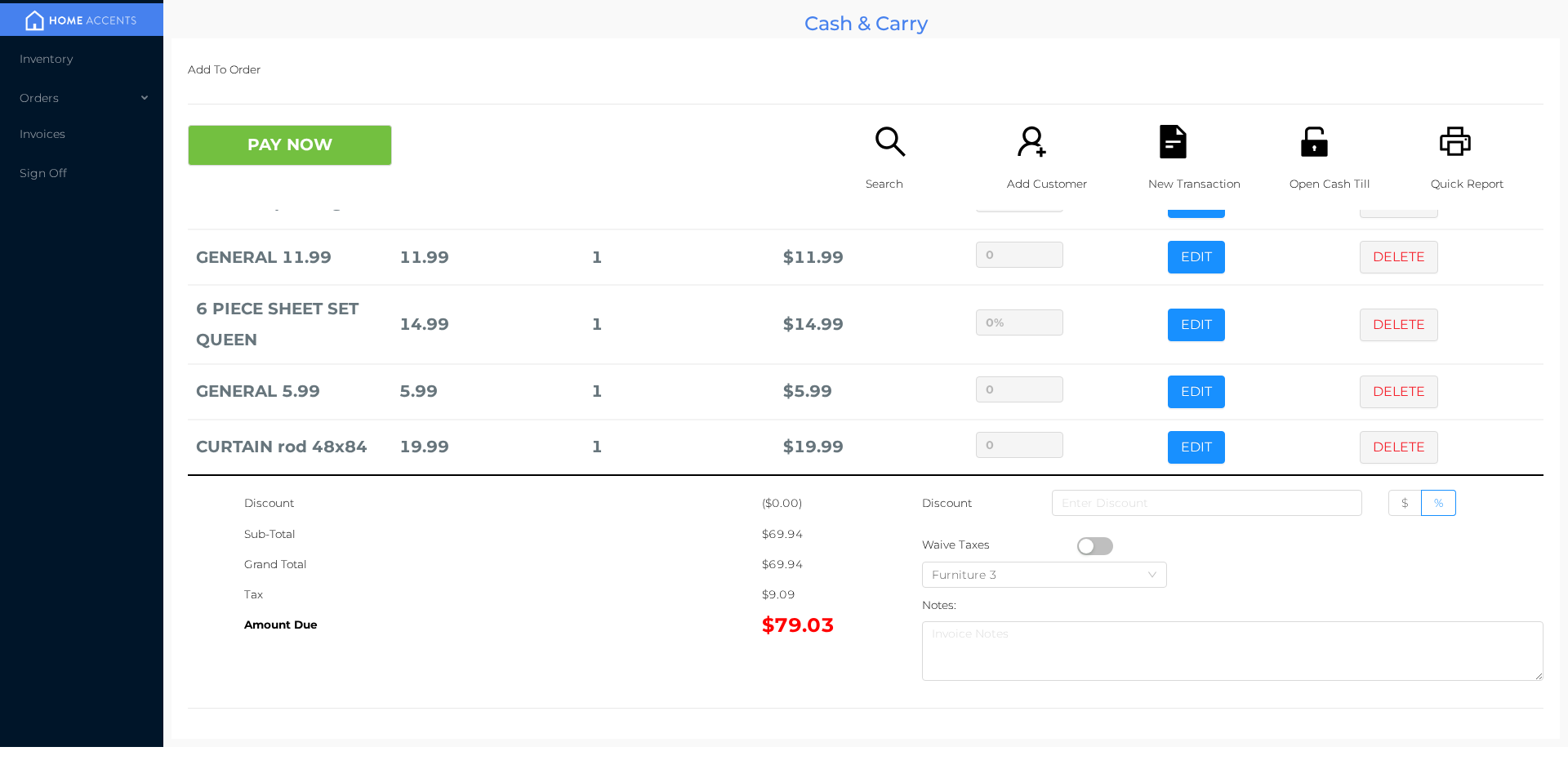
scroll to position [142, 0]
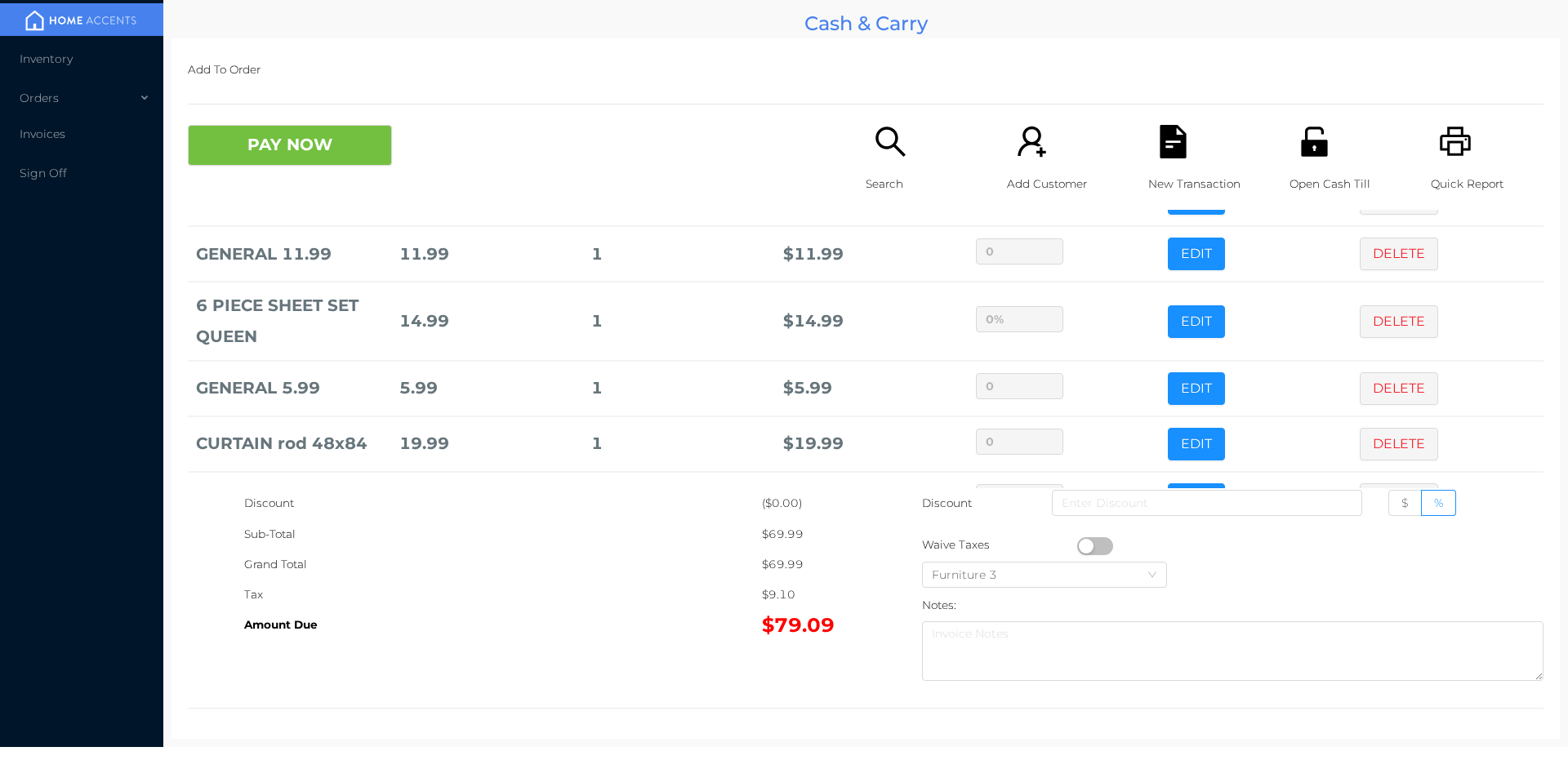
click at [868, 182] on p "Search" at bounding box center [922, 184] width 113 height 30
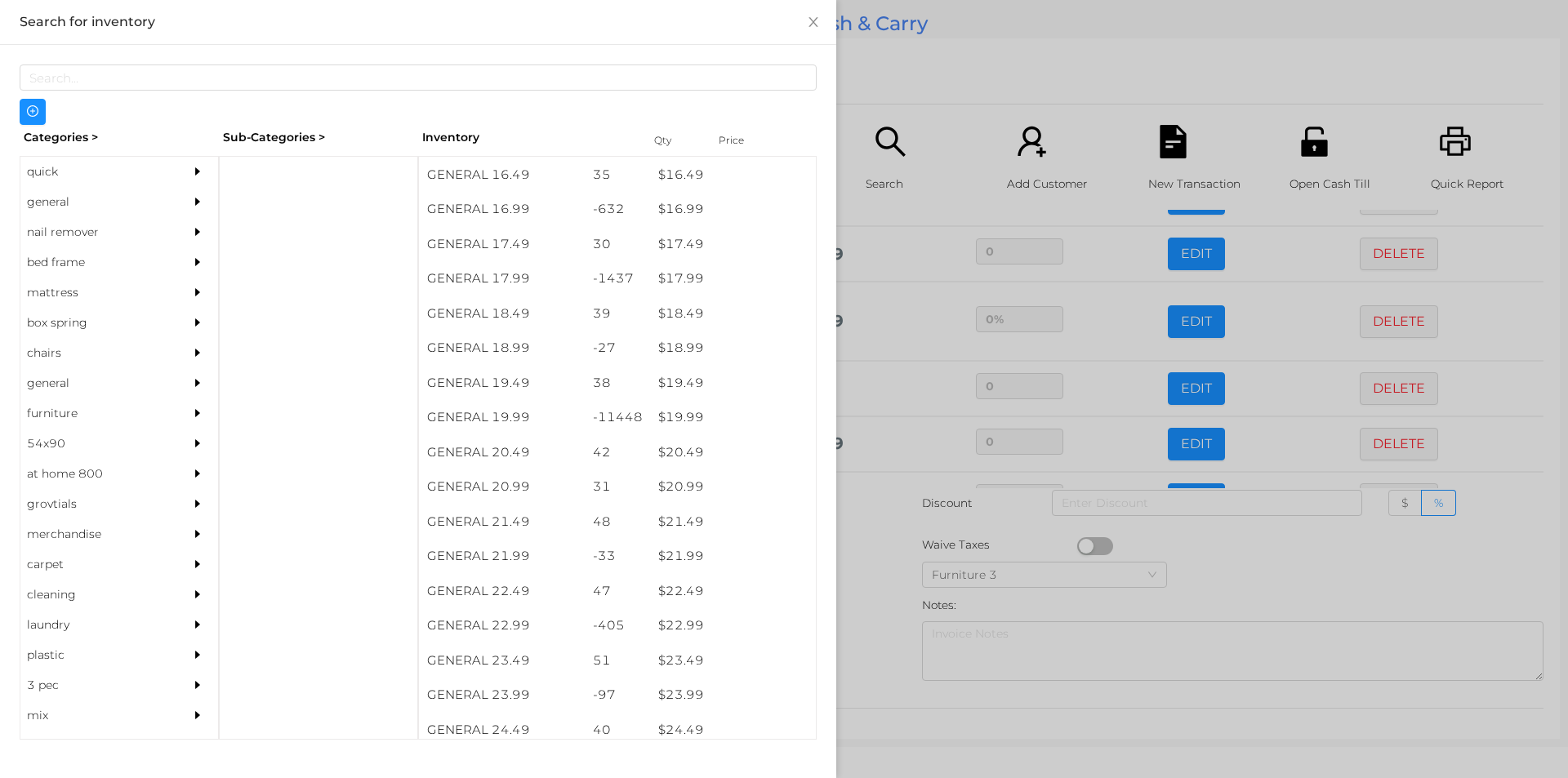
scroll to position [1516, 0]
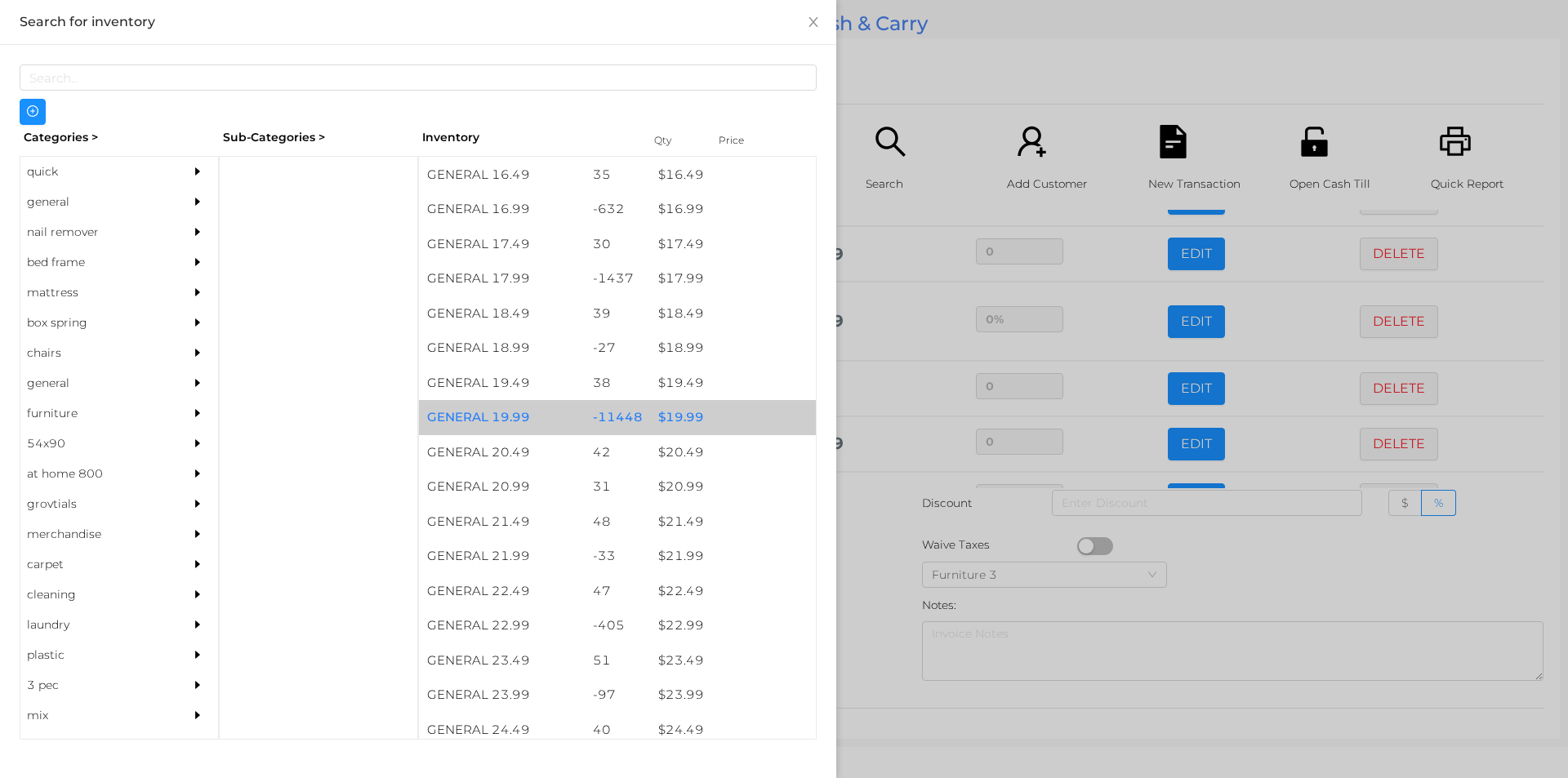
click at [667, 409] on div "$ 19.99" at bounding box center [733, 418] width 165 height 35
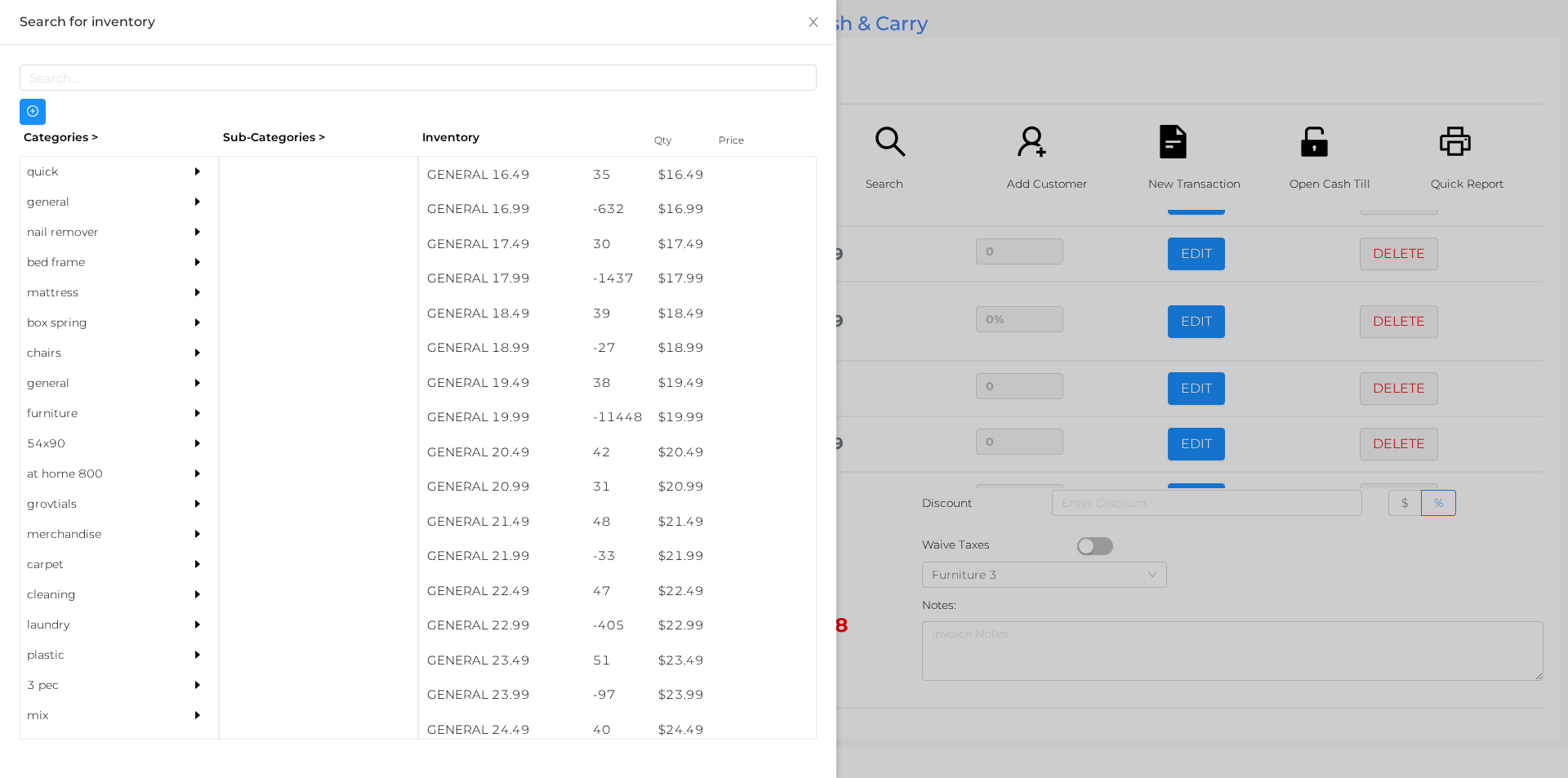
click at [874, 531] on div at bounding box center [784, 389] width 1568 height 778
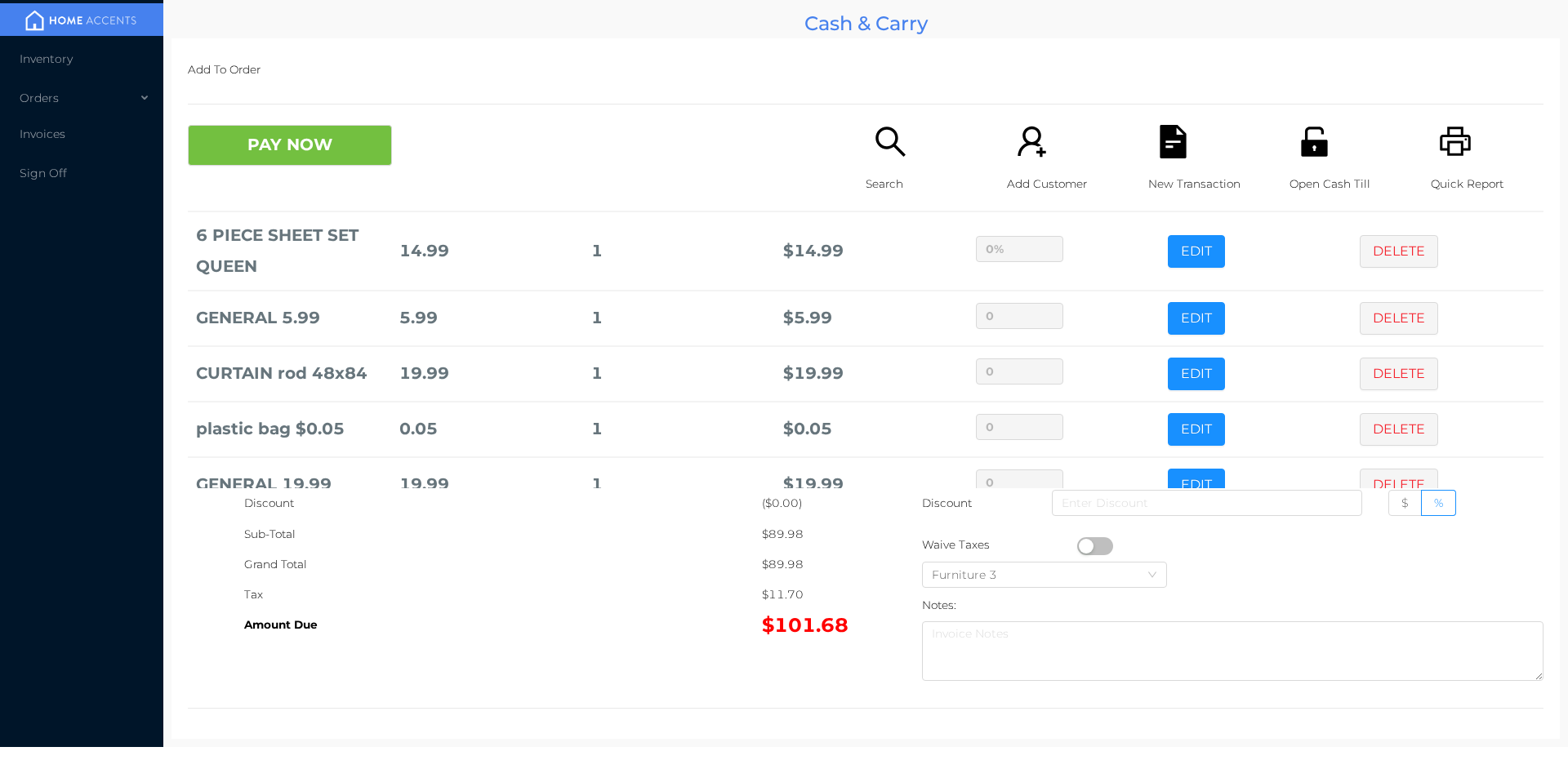
scroll to position [253, 0]
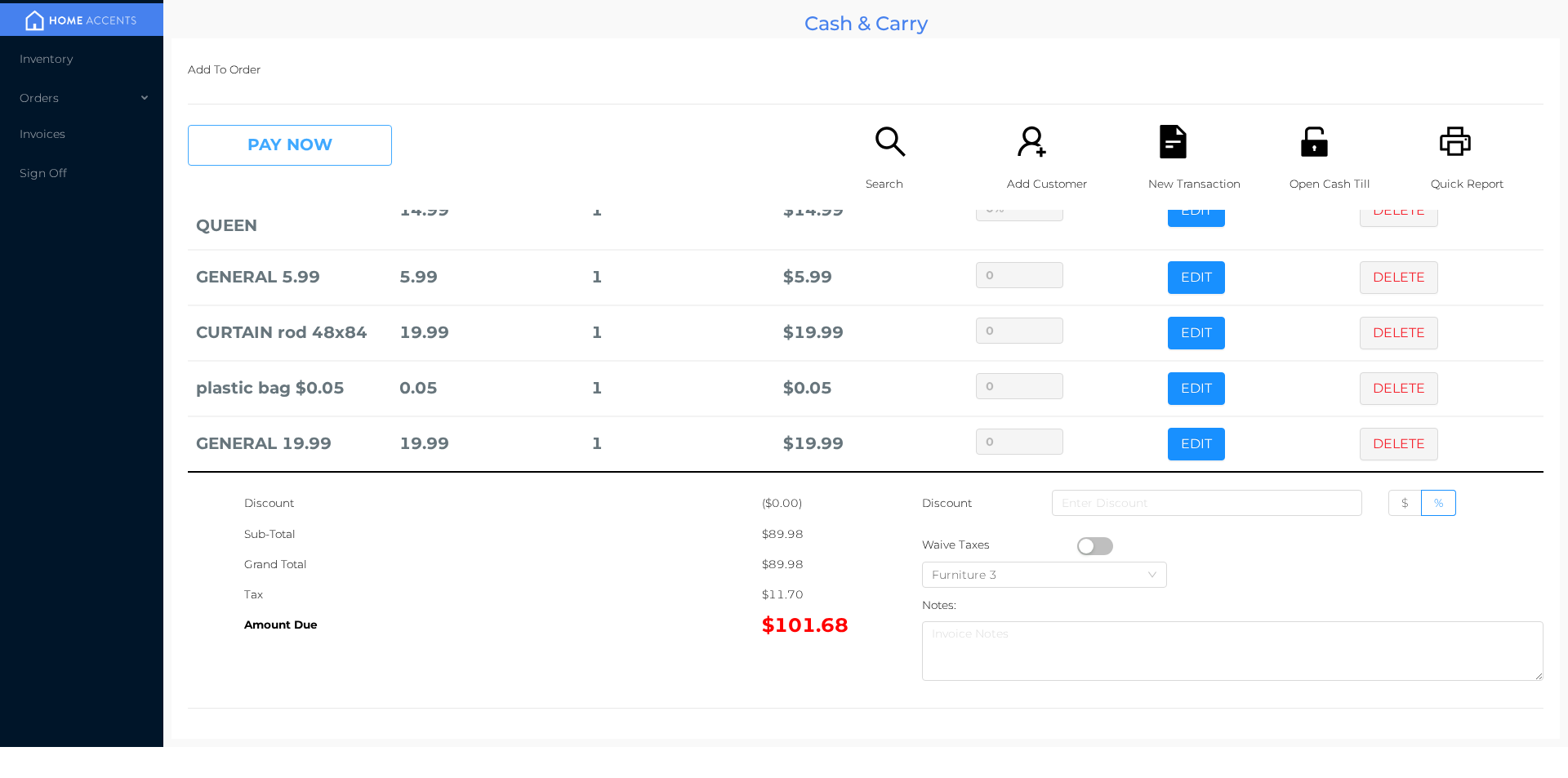
click at [292, 145] on button "PAY NOW" at bounding box center [290, 145] width 204 height 41
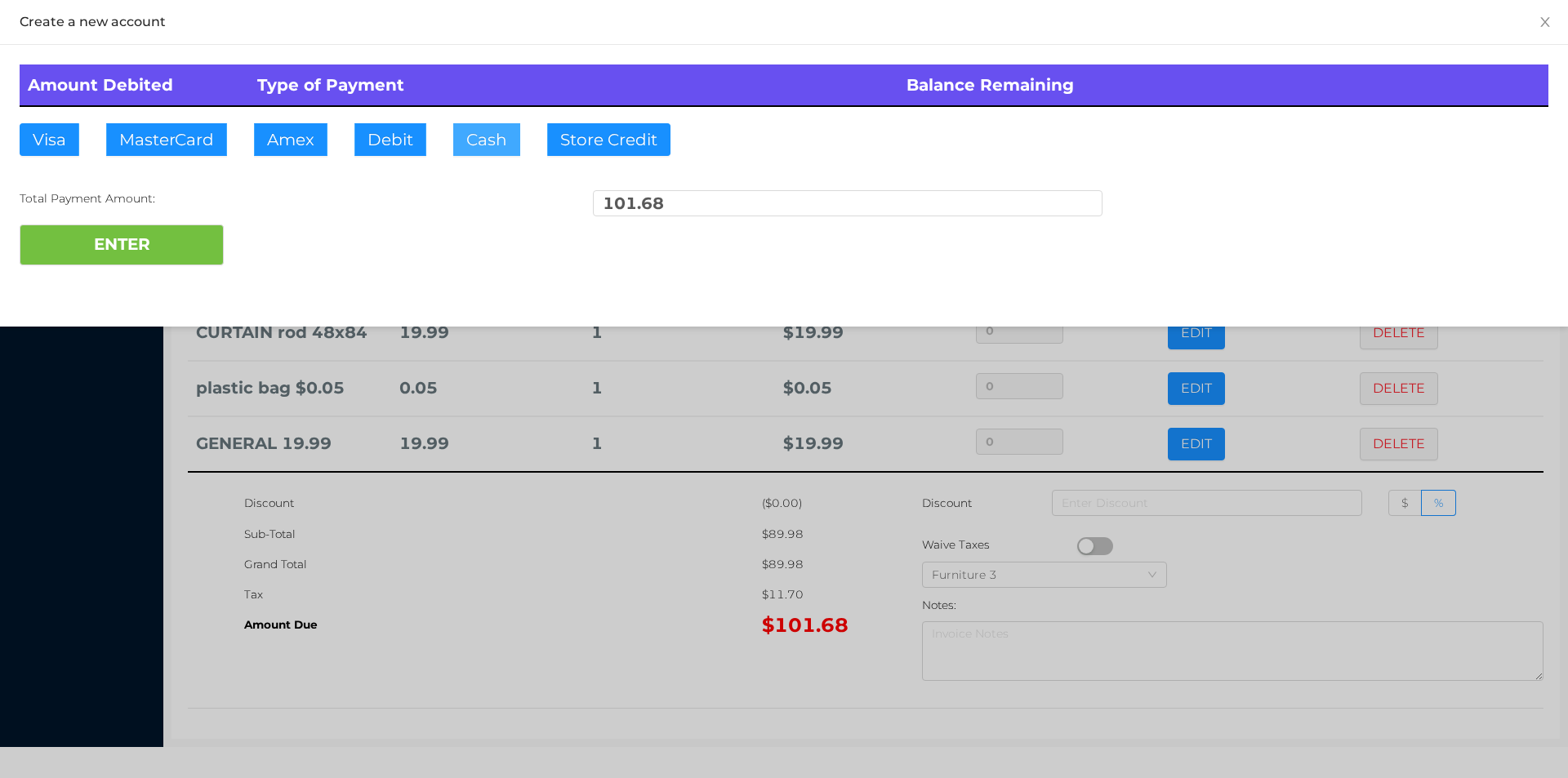
click at [471, 140] on button "Cash" at bounding box center [486, 140] width 67 height 33
click at [139, 236] on button "ENTER" at bounding box center [121, 245] width 204 height 41
type input "0"
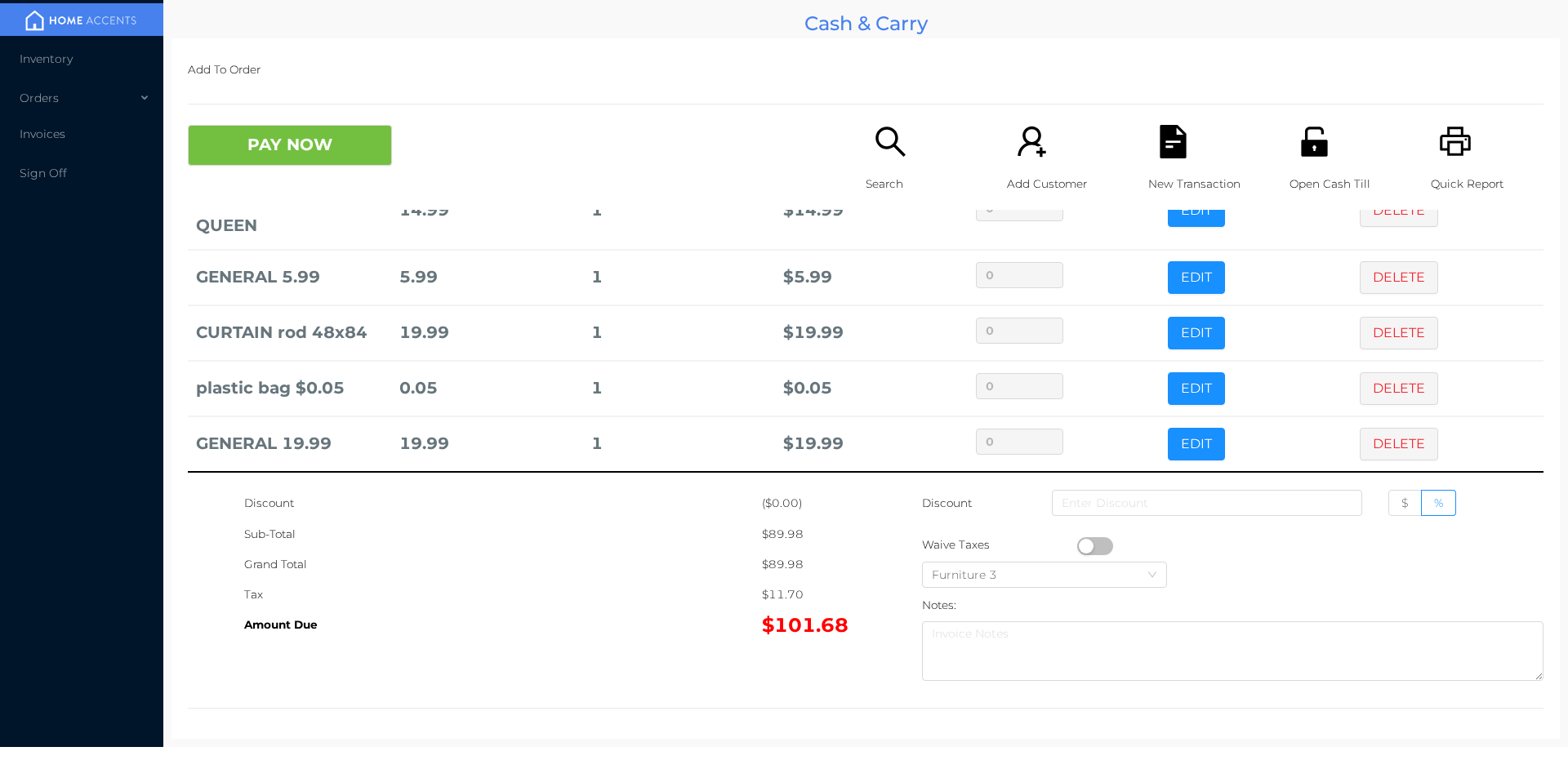
scroll to position [0, 0]
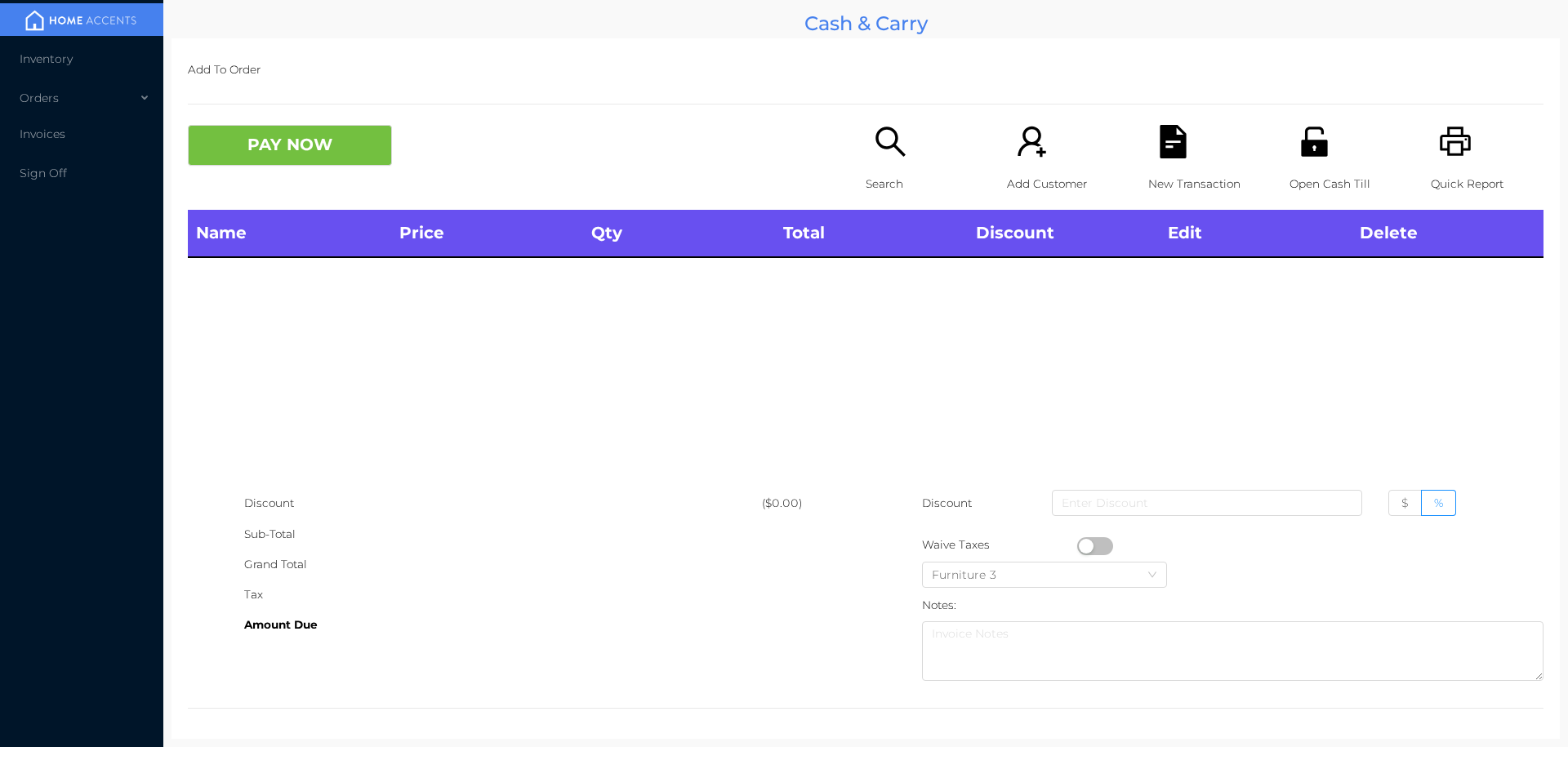
click at [875, 142] on icon "icon: search" at bounding box center [889, 140] width 29 height 29
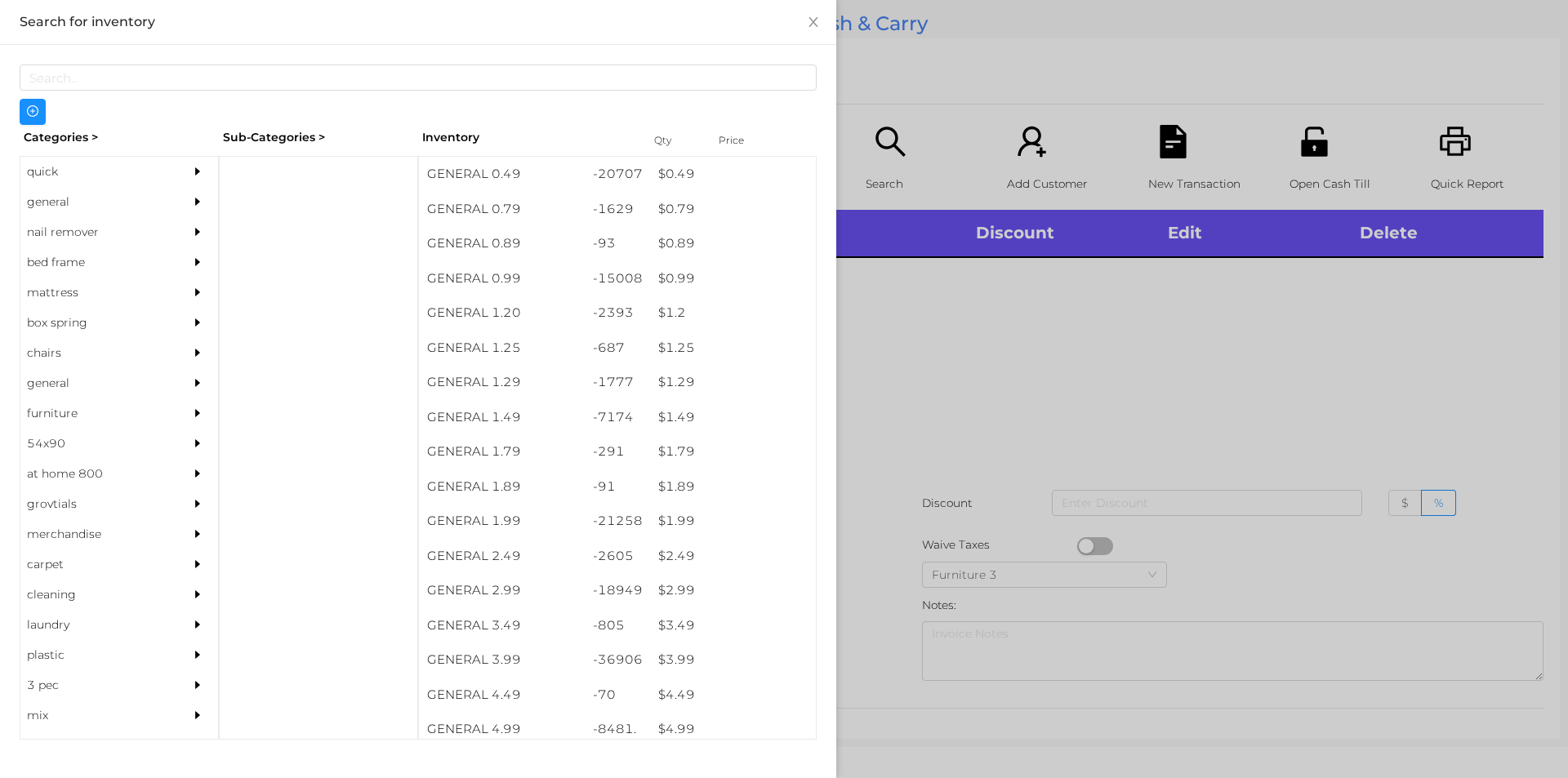
click at [667, 382] on div "$ 1.29" at bounding box center [733, 383] width 165 height 35
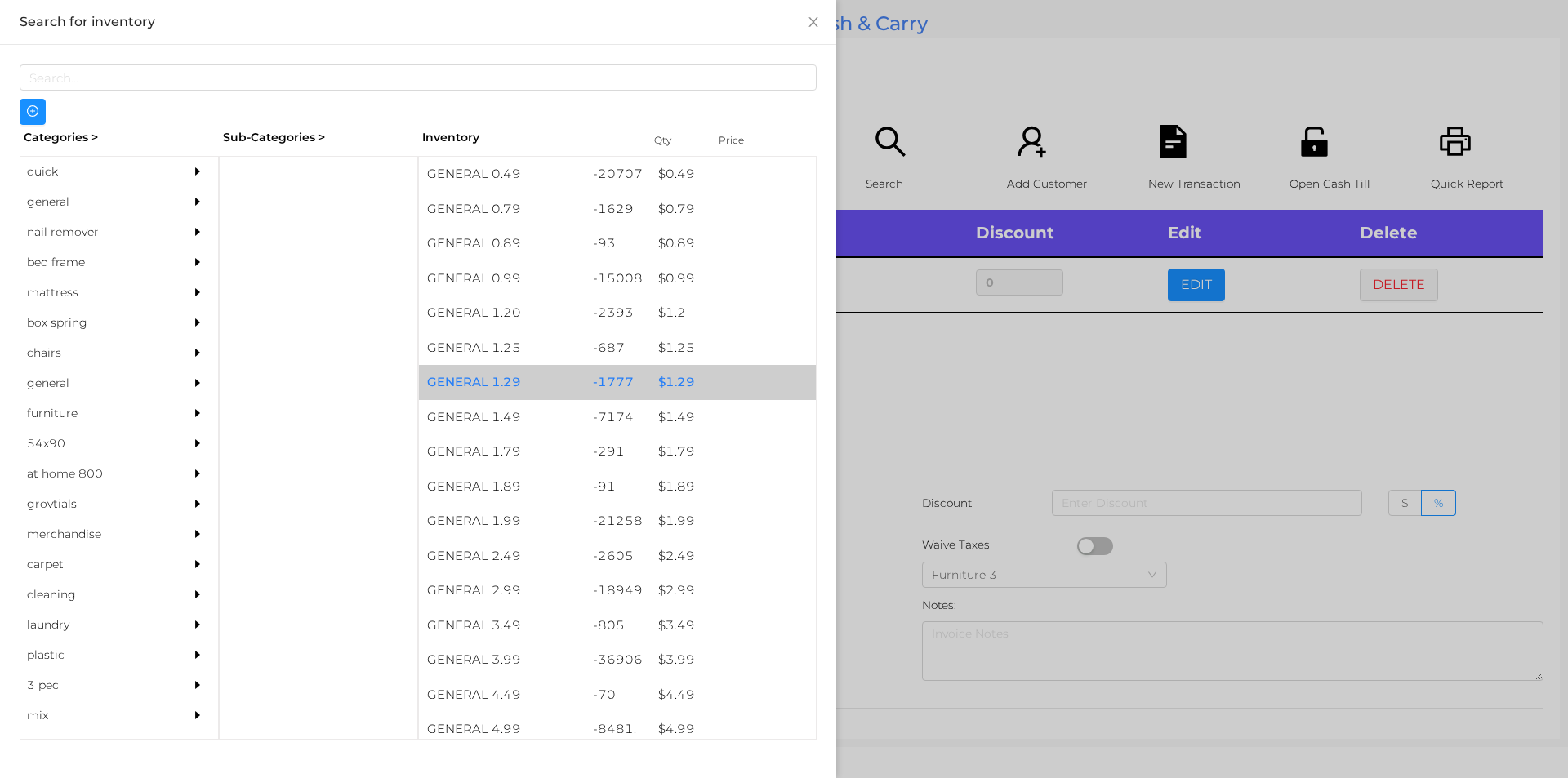
click at [667, 382] on div "$ 1.29" at bounding box center [733, 383] width 165 height 35
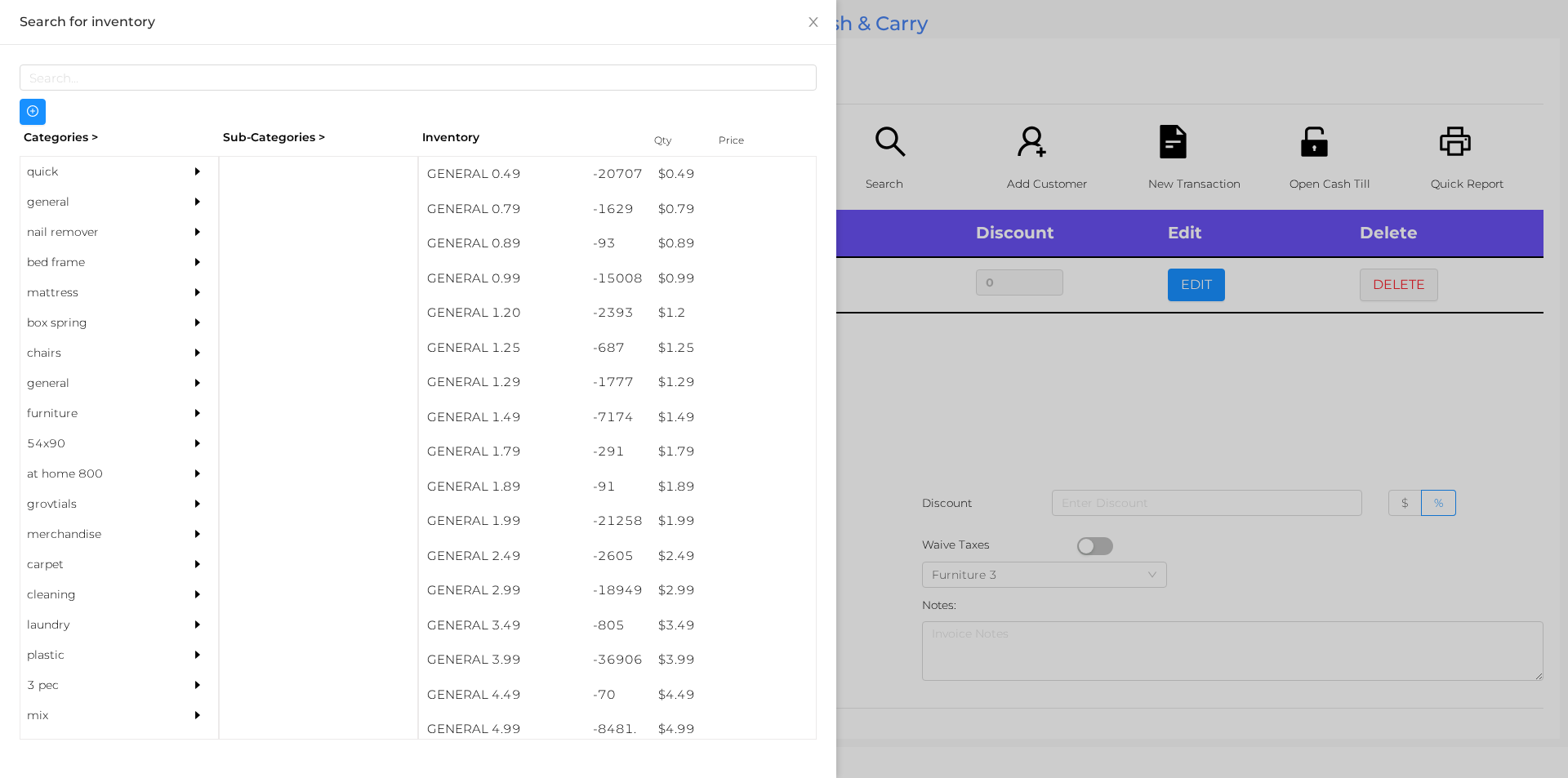
click at [919, 456] on div at bounding box center [784, 389] width 1568 height 778
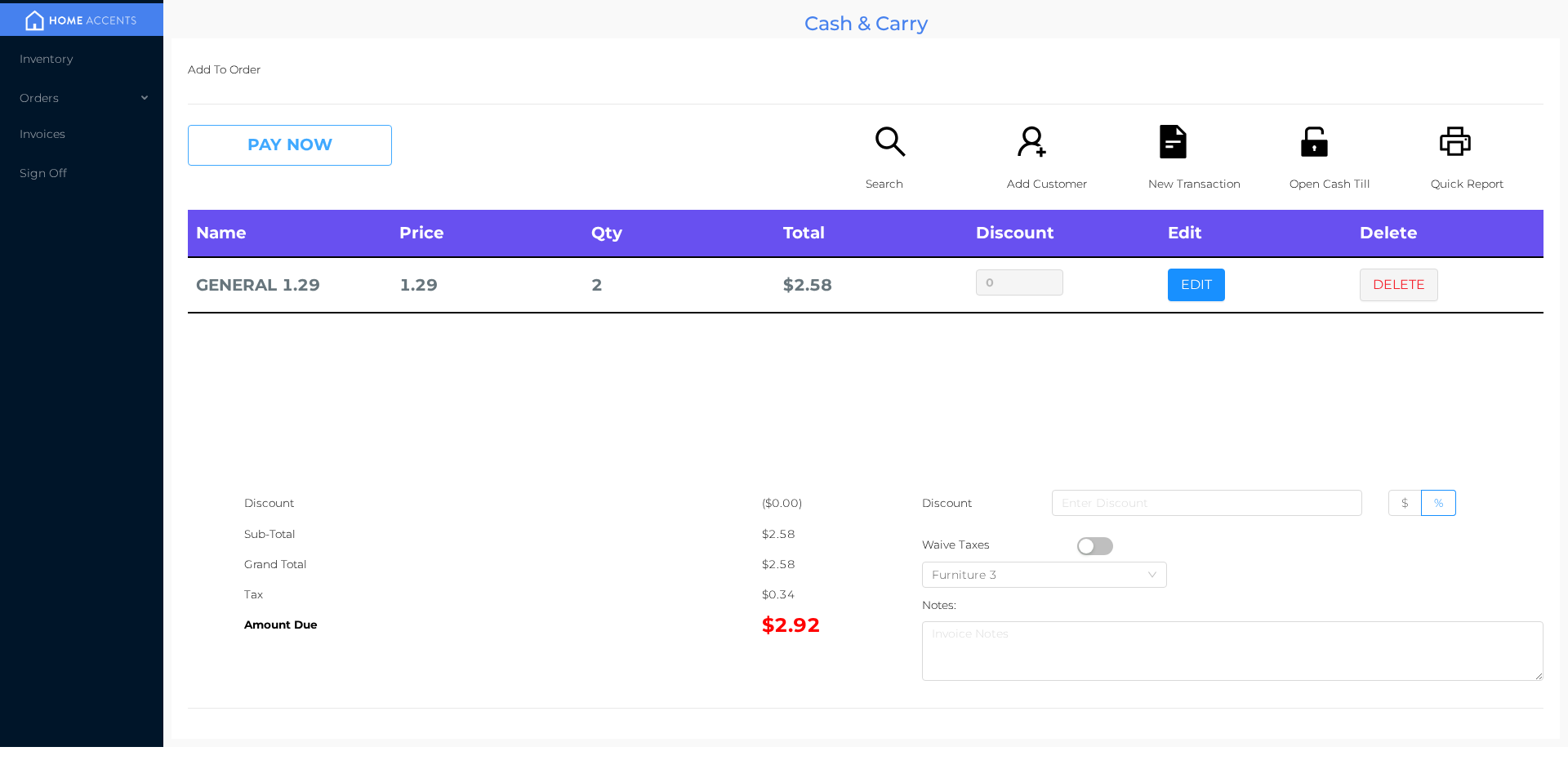
click at [277, 140] on button "PAY NOW" at bounding box center [290, 145] width 204 height 41
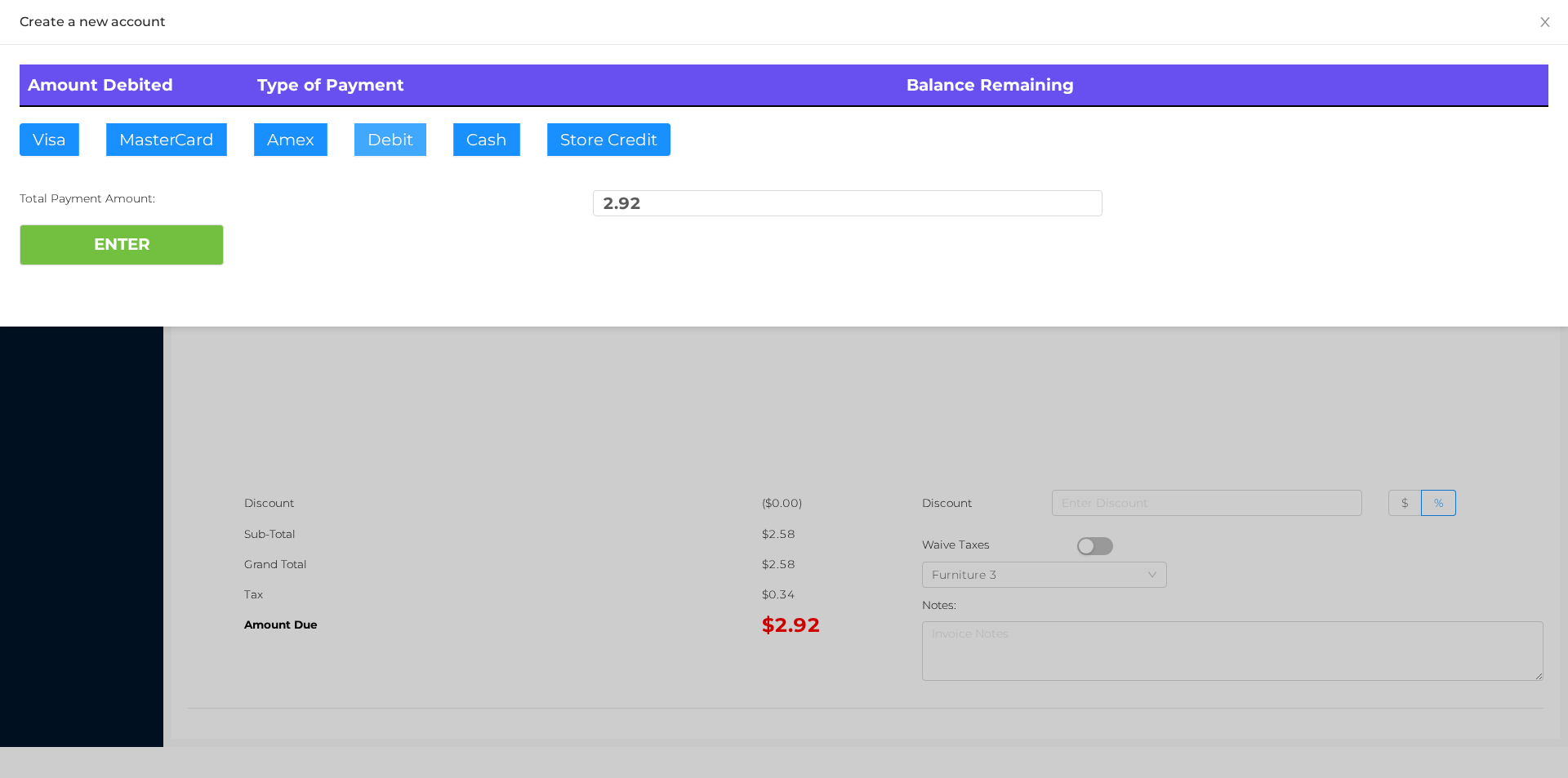
click at [392, 149] on button "Debit" at bounding box center [390, 140] width 72 height 33
click at [142, 252] on button "ENTER" at bounding box center [121, 245] width 204 height 41
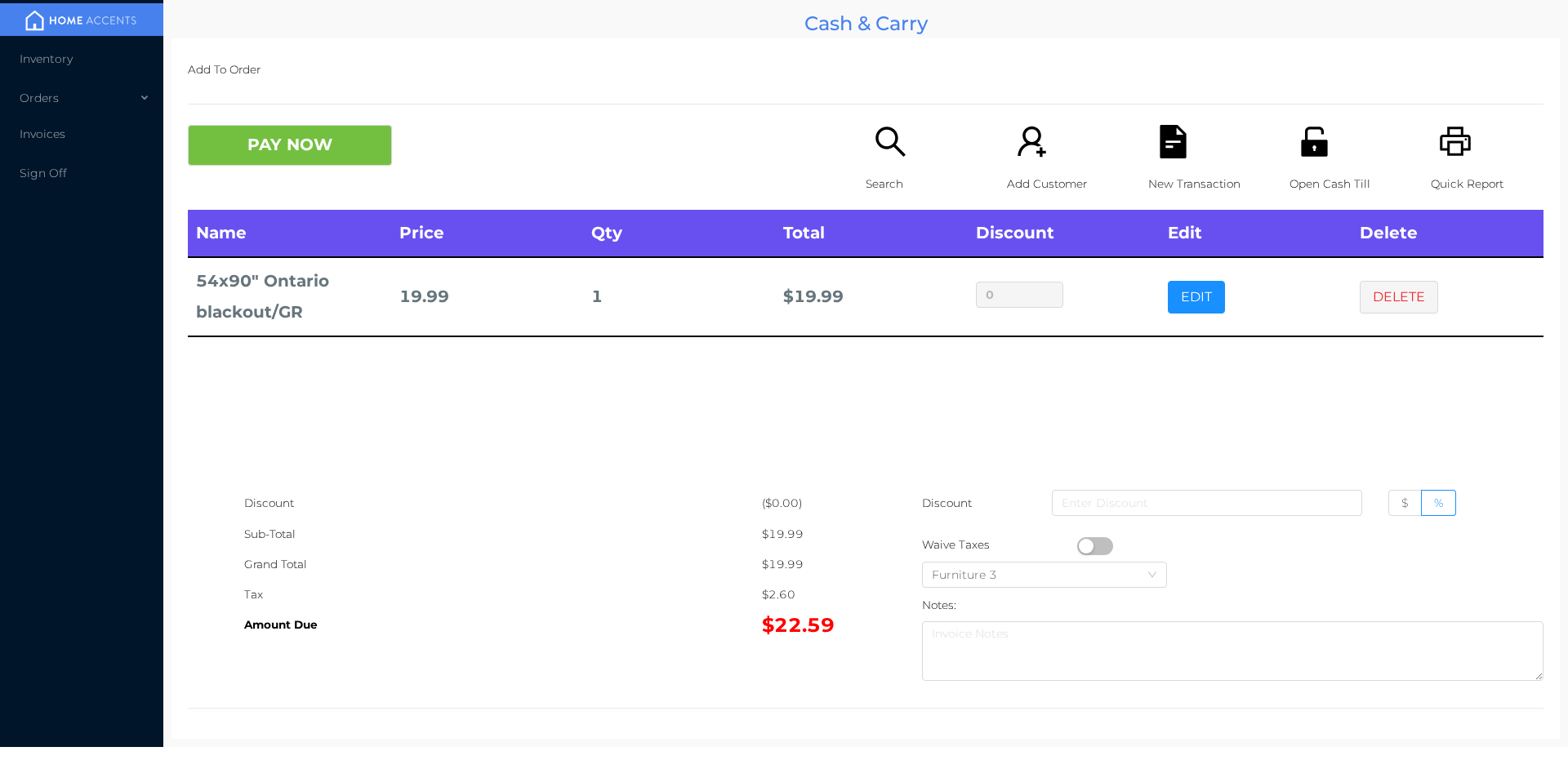
click at [1306, 181] on p "Open Cash Till" at bounding box center [1346, 184] width 113 height 30
click at [263, 160] on button "PAY NOW" at bounding box center [290, 145] width 204 height 41
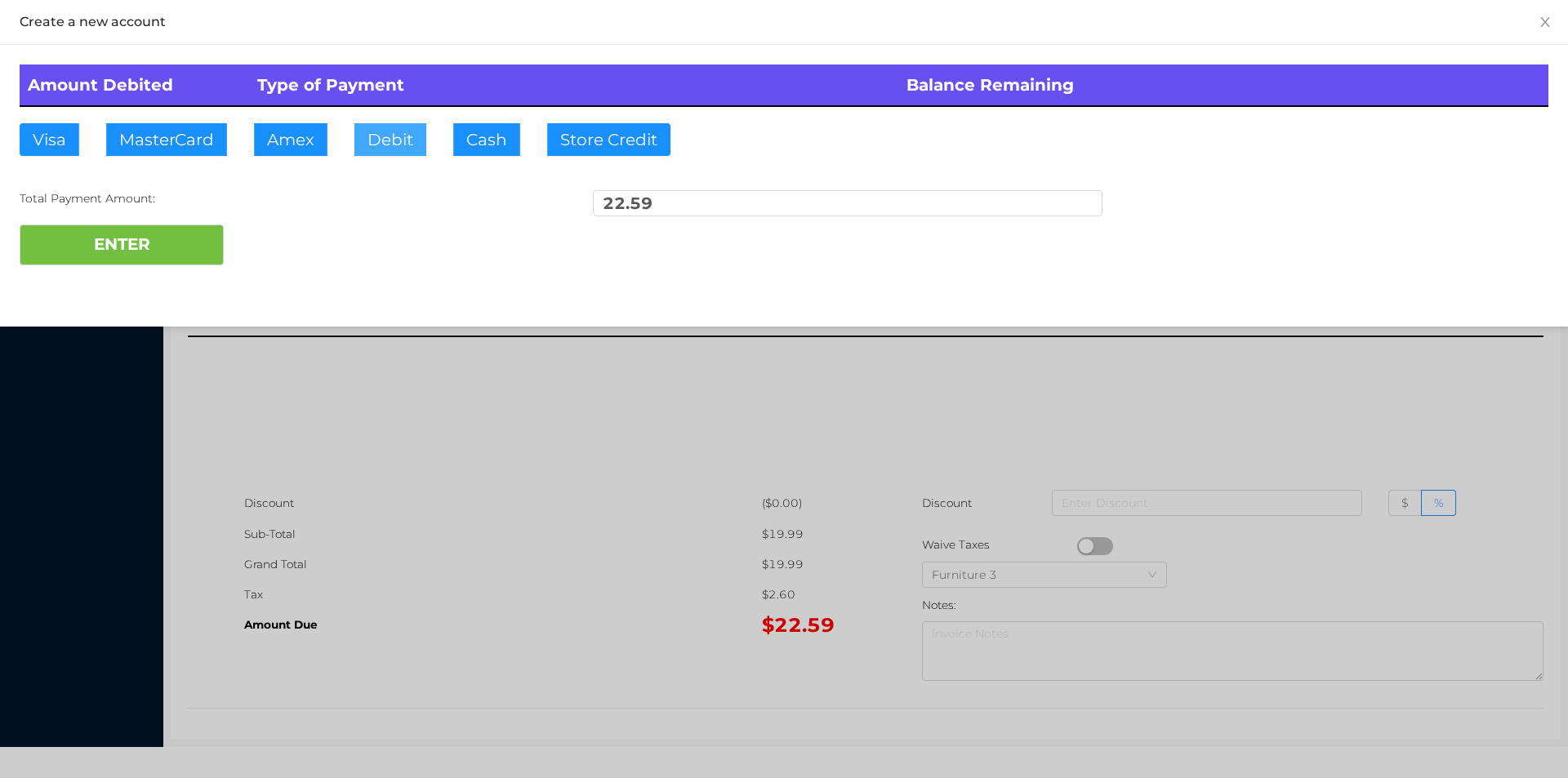
click at [385, 145] on button "Debit" at bounding box center [390, 140] width 72 height 33
click at [172, 236] on button "ENTER" at bounding box center [121, 245] width 204 height 41
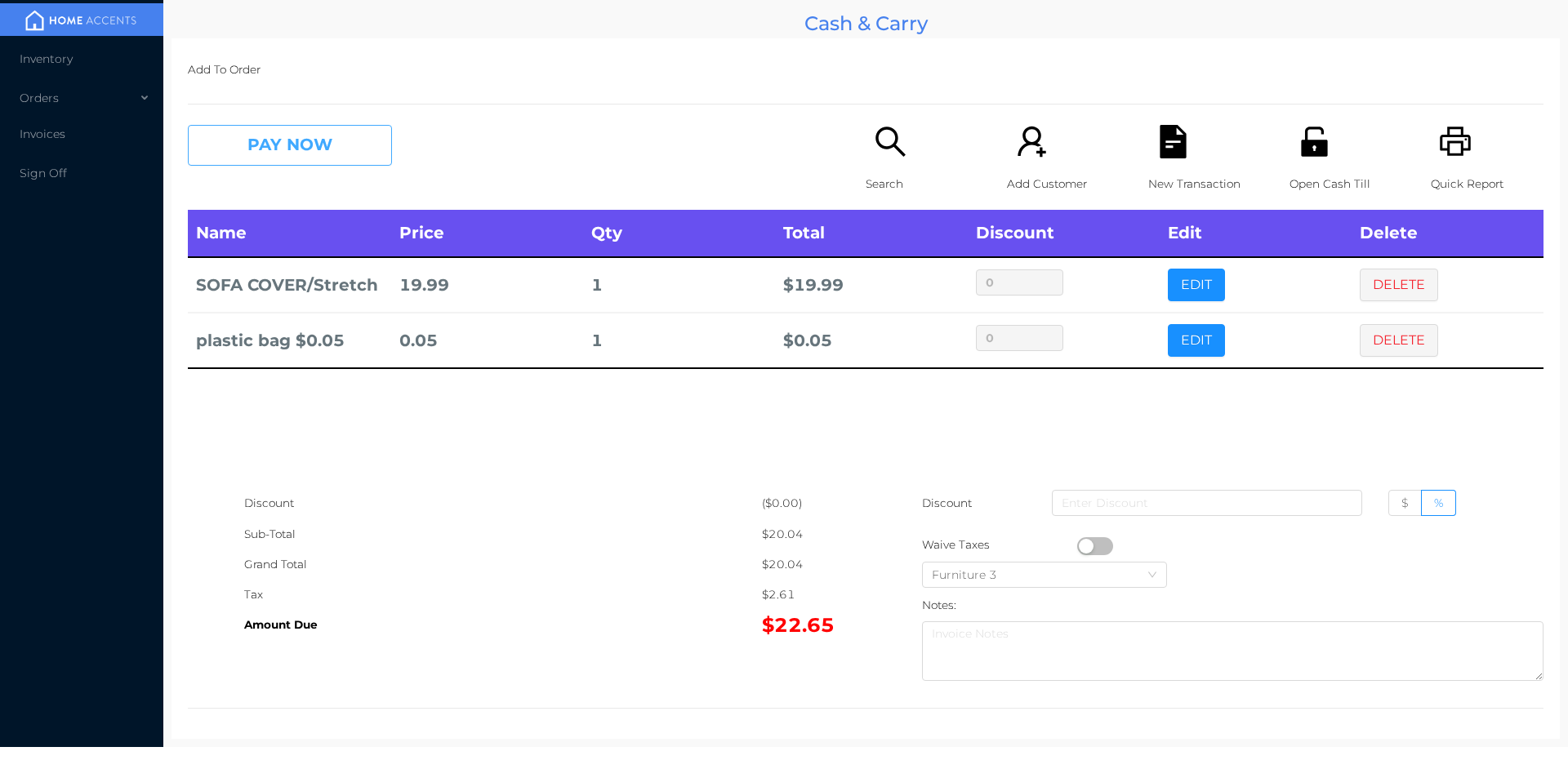
click at [371, 160] on button "PAY NOW" at bounding box center [290, 145] width 204 height 41
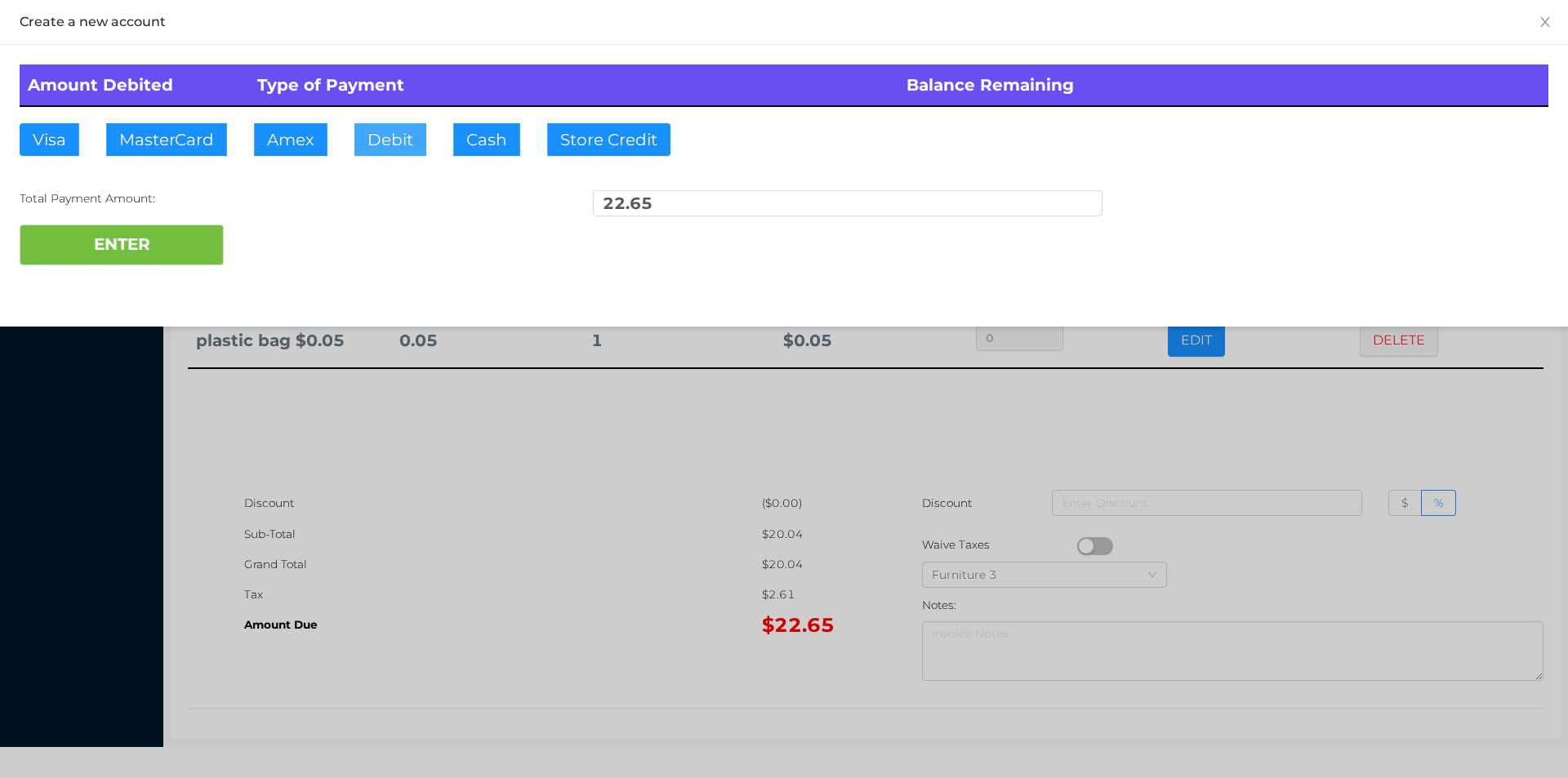
click at [405, 148] on button "Debit" at bounding box center [390, 140] width 72 height 33
click at [172, 255] on button "ENTER" at bounding box center [121, 245] width 204 height 41
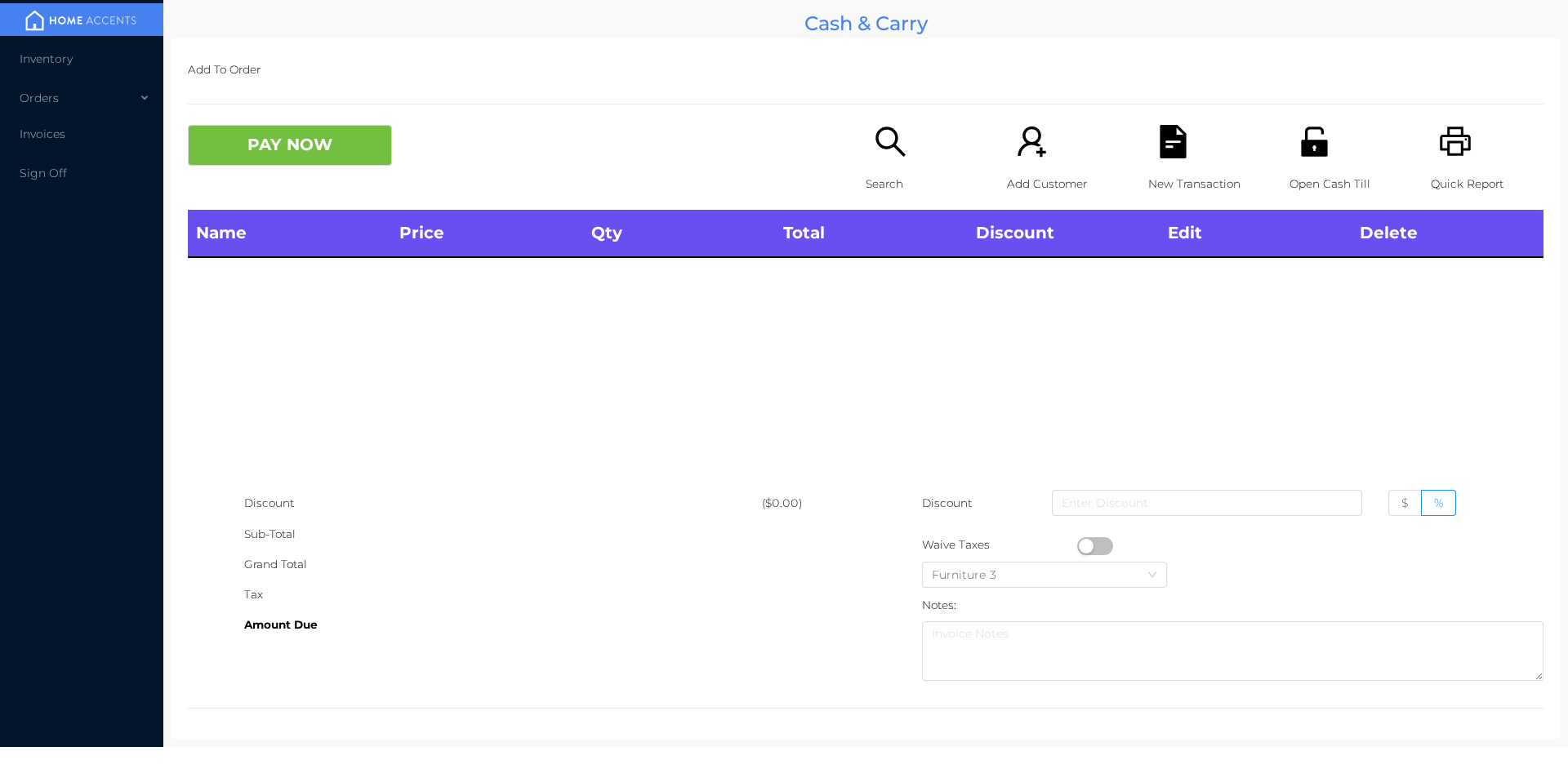
click at [1305, 159] on icon "icon: unlock" at bounding box center [1315, 141] width 33 height 33
click at [878, 153] on icon "icon: search" at bounding box center [890, 141] width 33 height 33
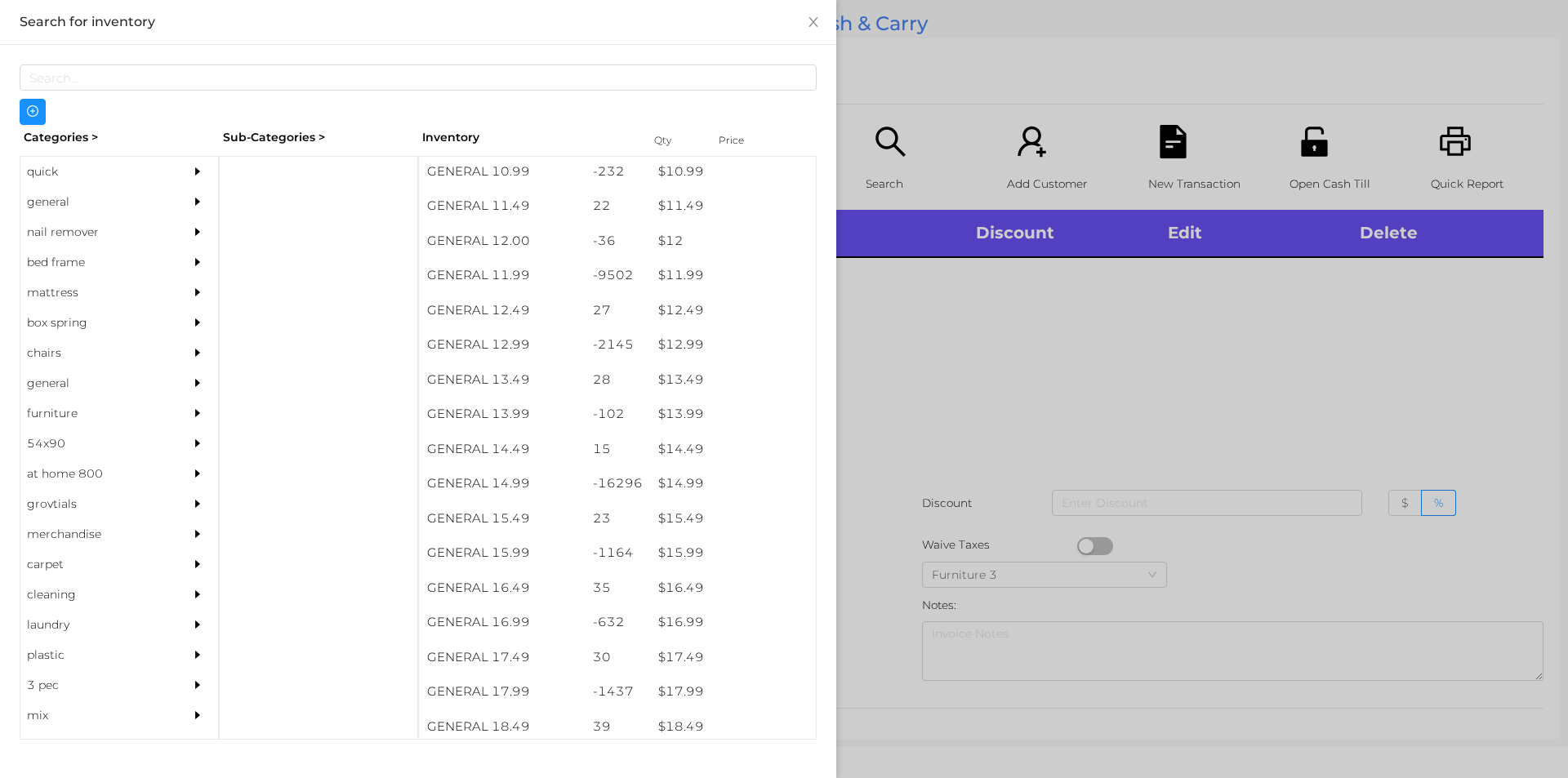
scroll to position [1100, 0]
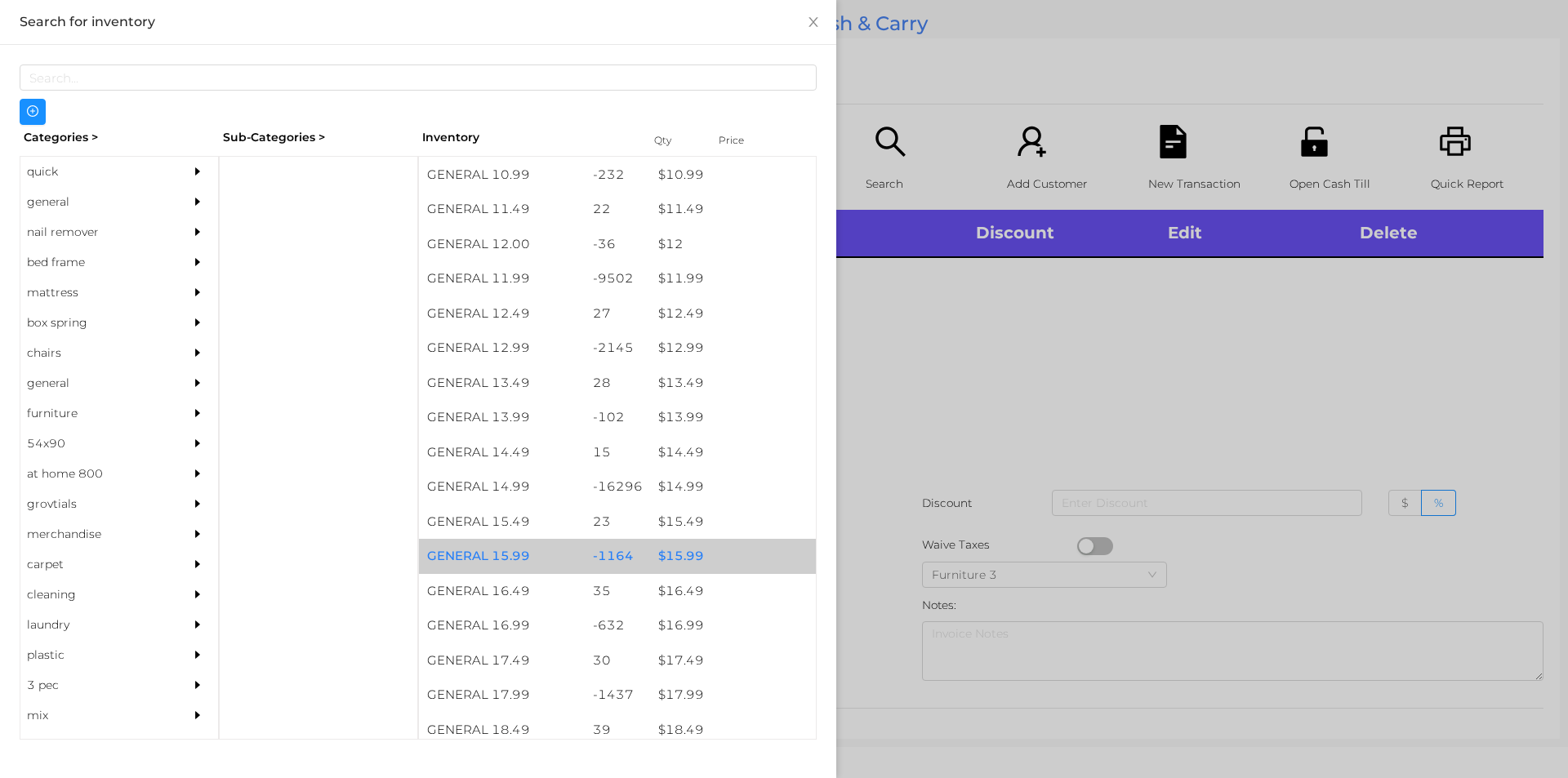
click at [678, 556] on div "$ 15.99" at bounding box center [733, 557] width 165 height 35
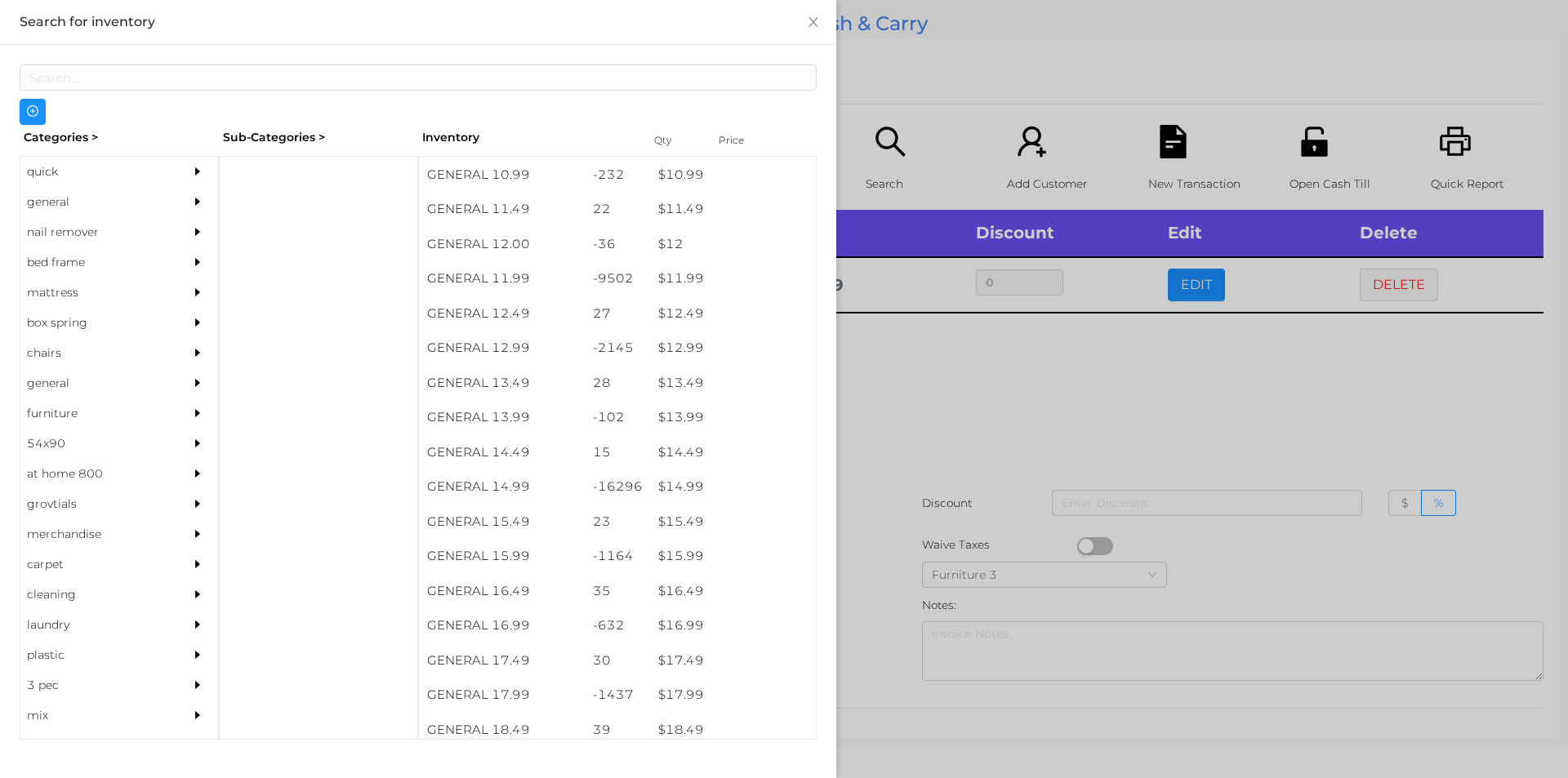
click at [866, 577] on div at bounding box center [784, 389] width 1568 height 778
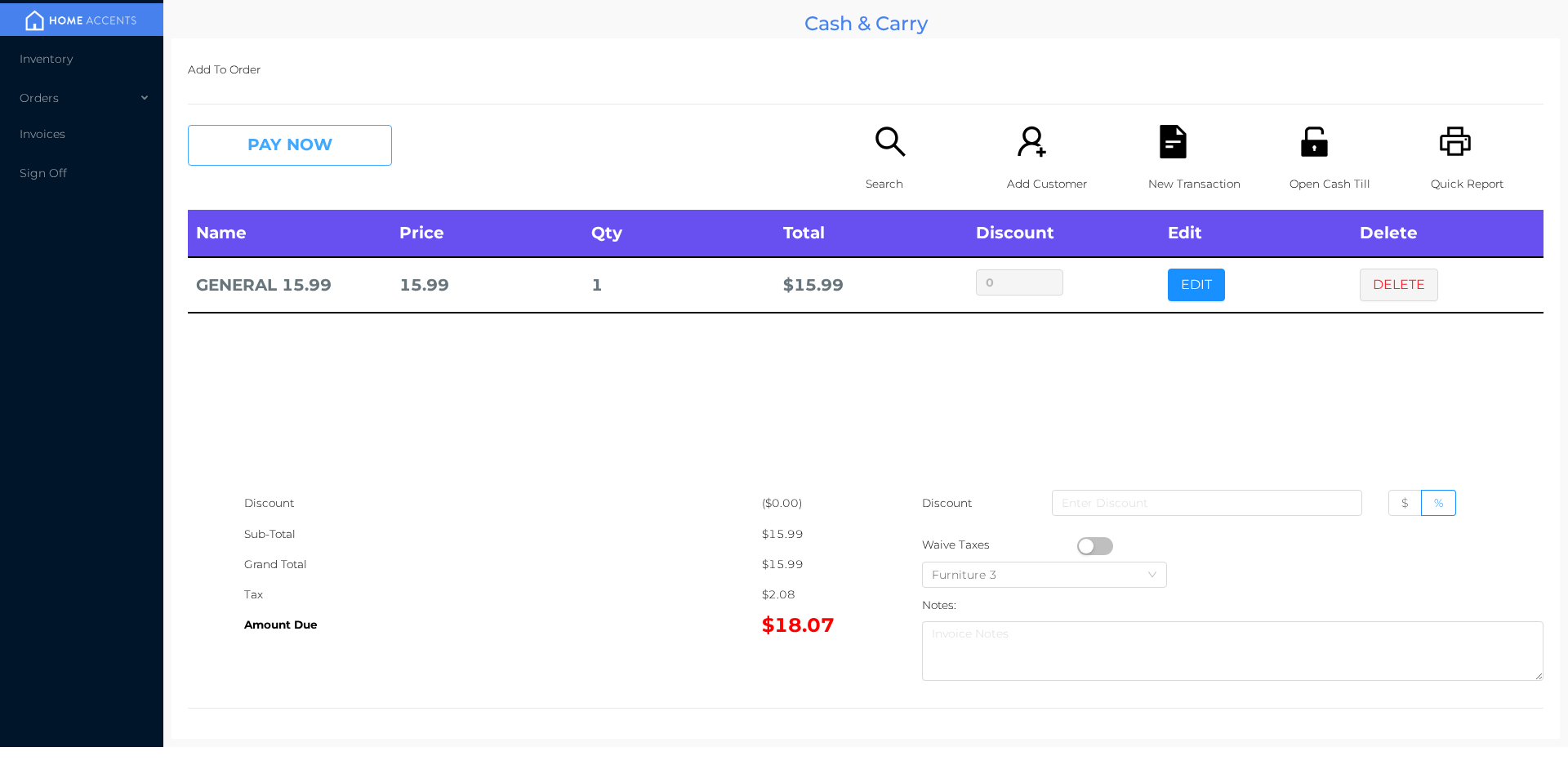
click at [364, 132] on button "PAY NOW" at bounding box center [290, 145] width 204 height 41
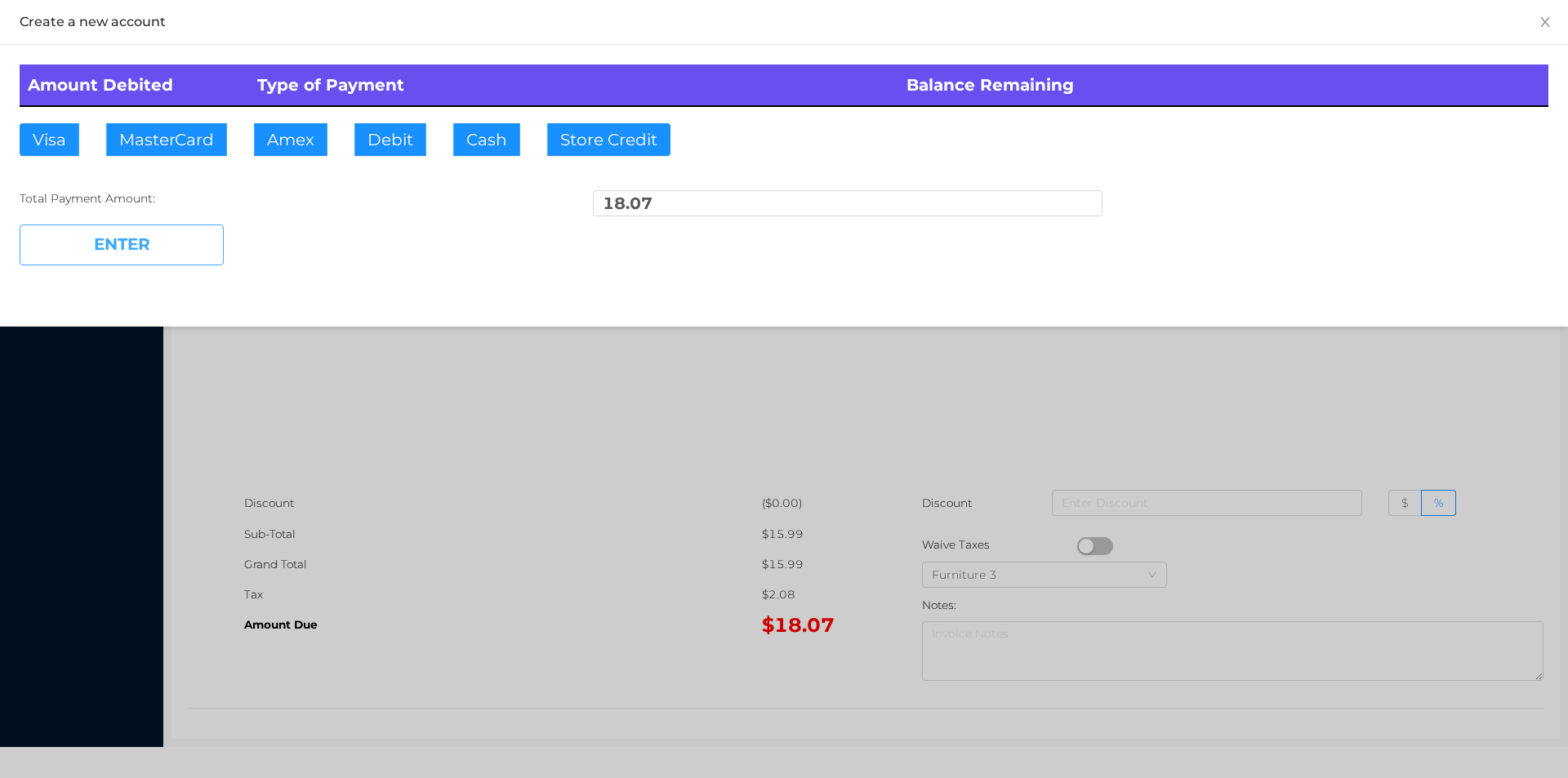
click at [192, 236] on button "ENTER" at bounding box center [121, 245] width 204 height 41
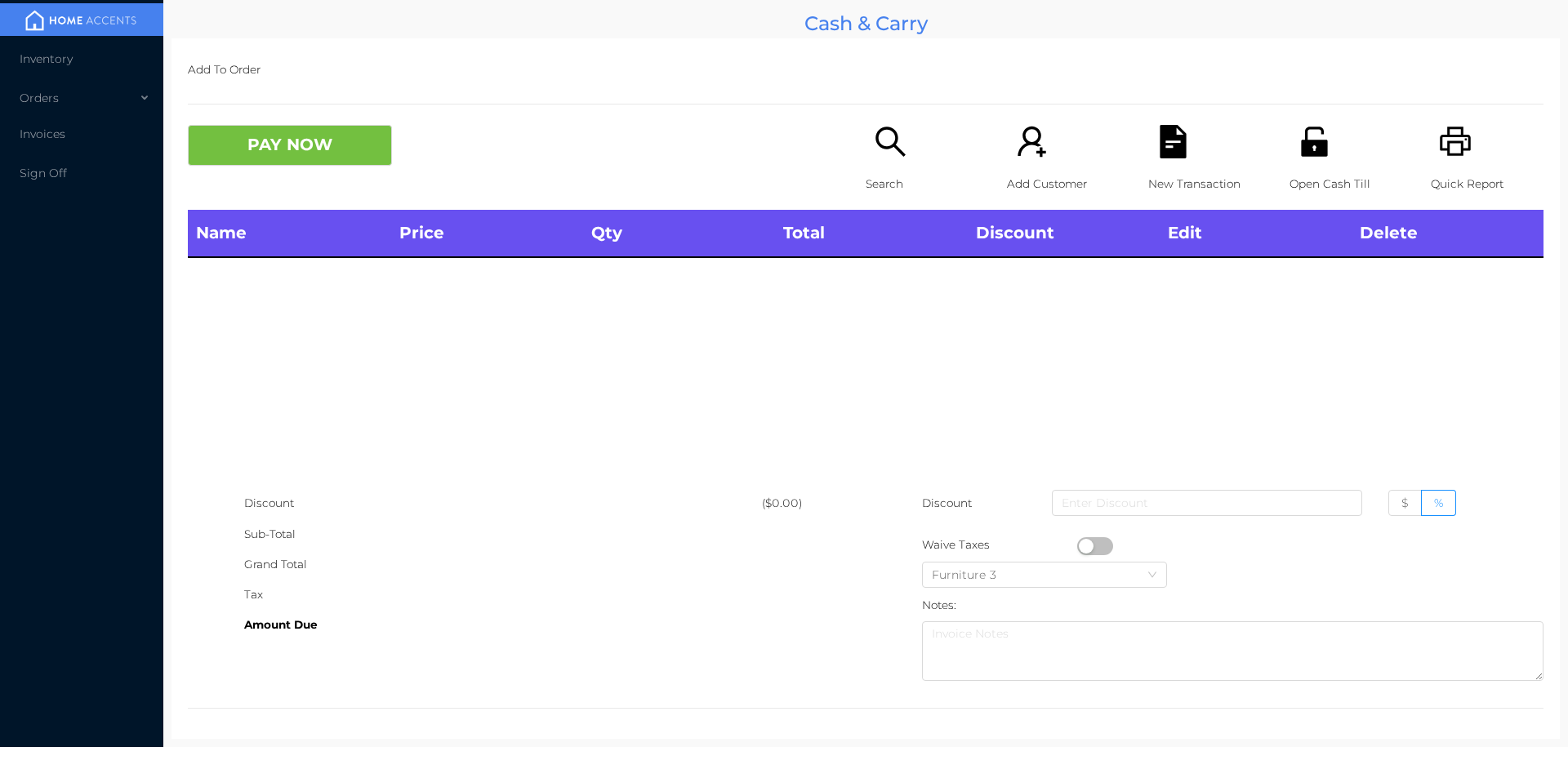
click at [888, 170] on p "Search" at bounding box center [922, 184] width 113 height 30
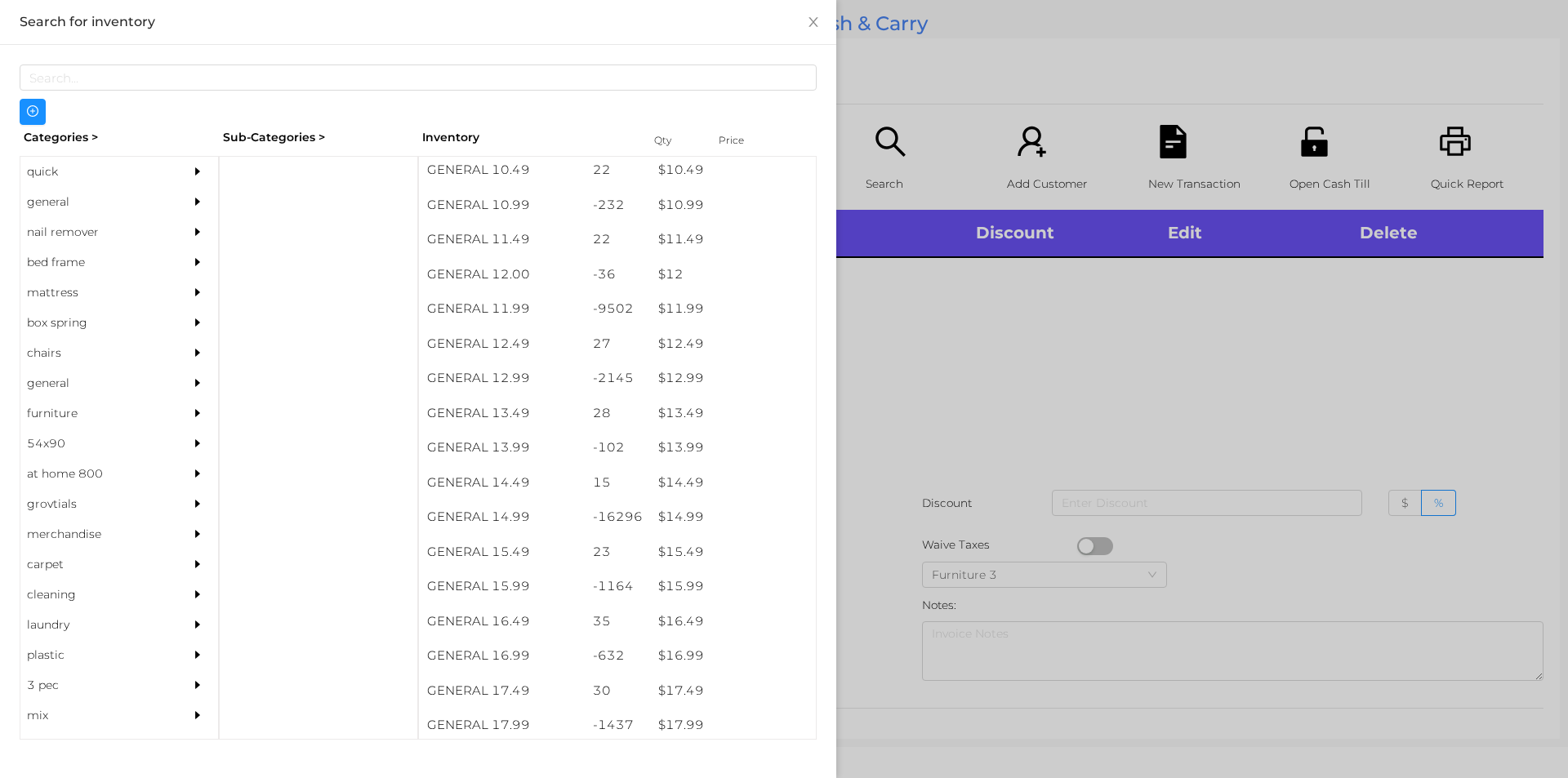
scroll to position [1073, 0]
click at [667, 584] on div "$ 15.99" at bounding box center [733, 583] width 165 height 35
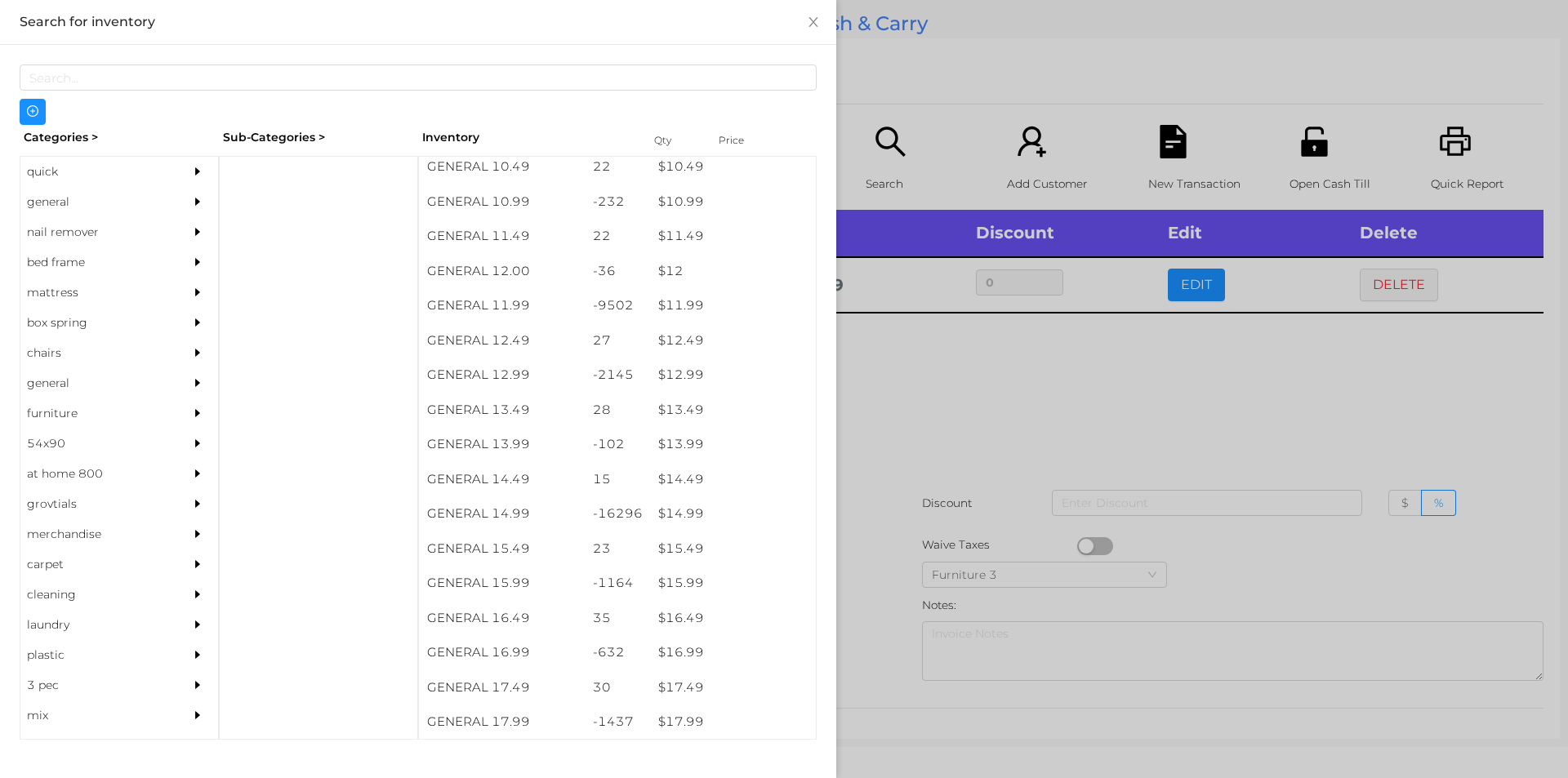
click at [881, 641] on div at bounding box center [784, 389] width 1568 height 778
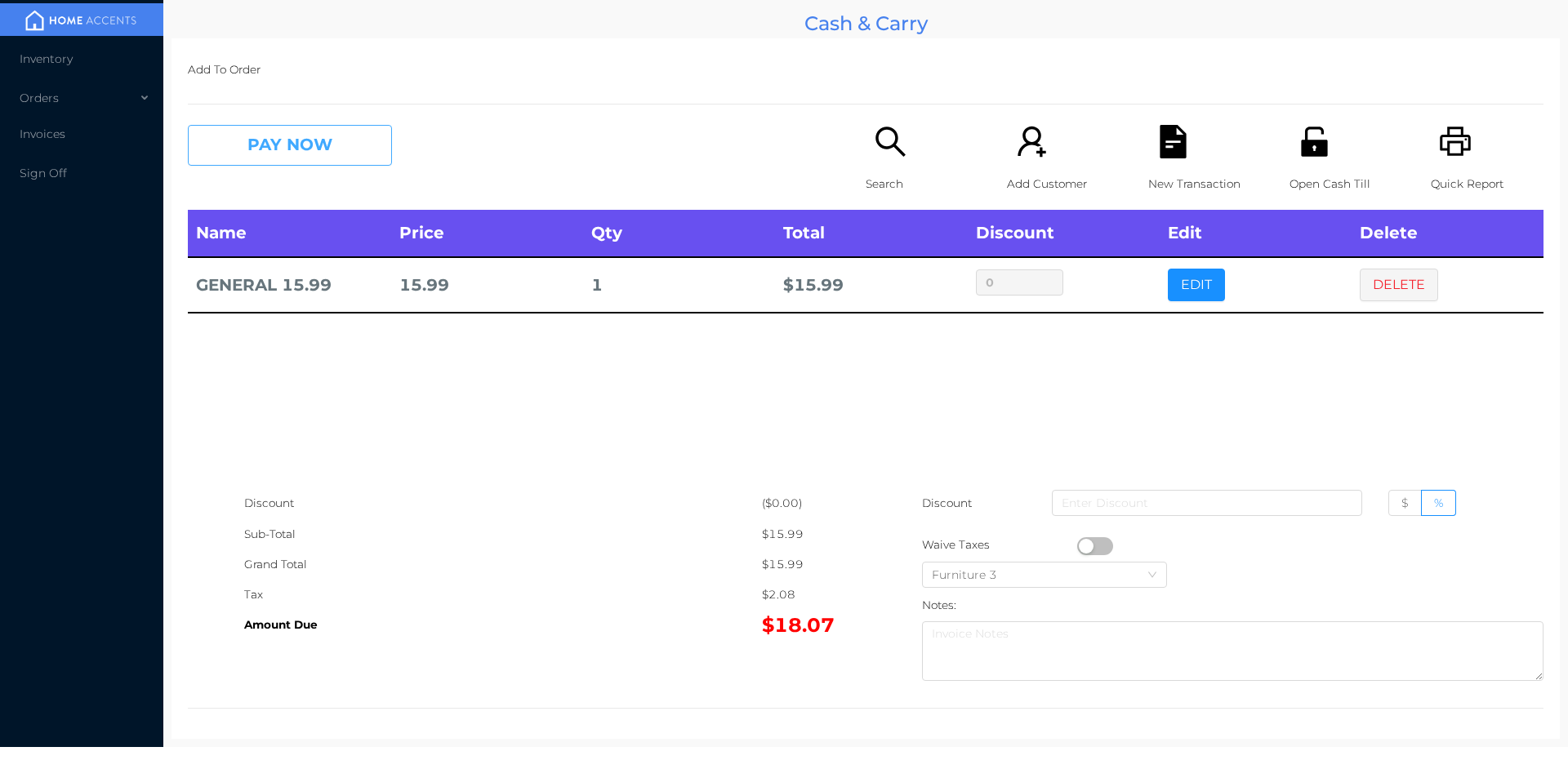
click at [346, 156] on button "PAY NOW" at bounding box center [290, 145] width 204 height 41
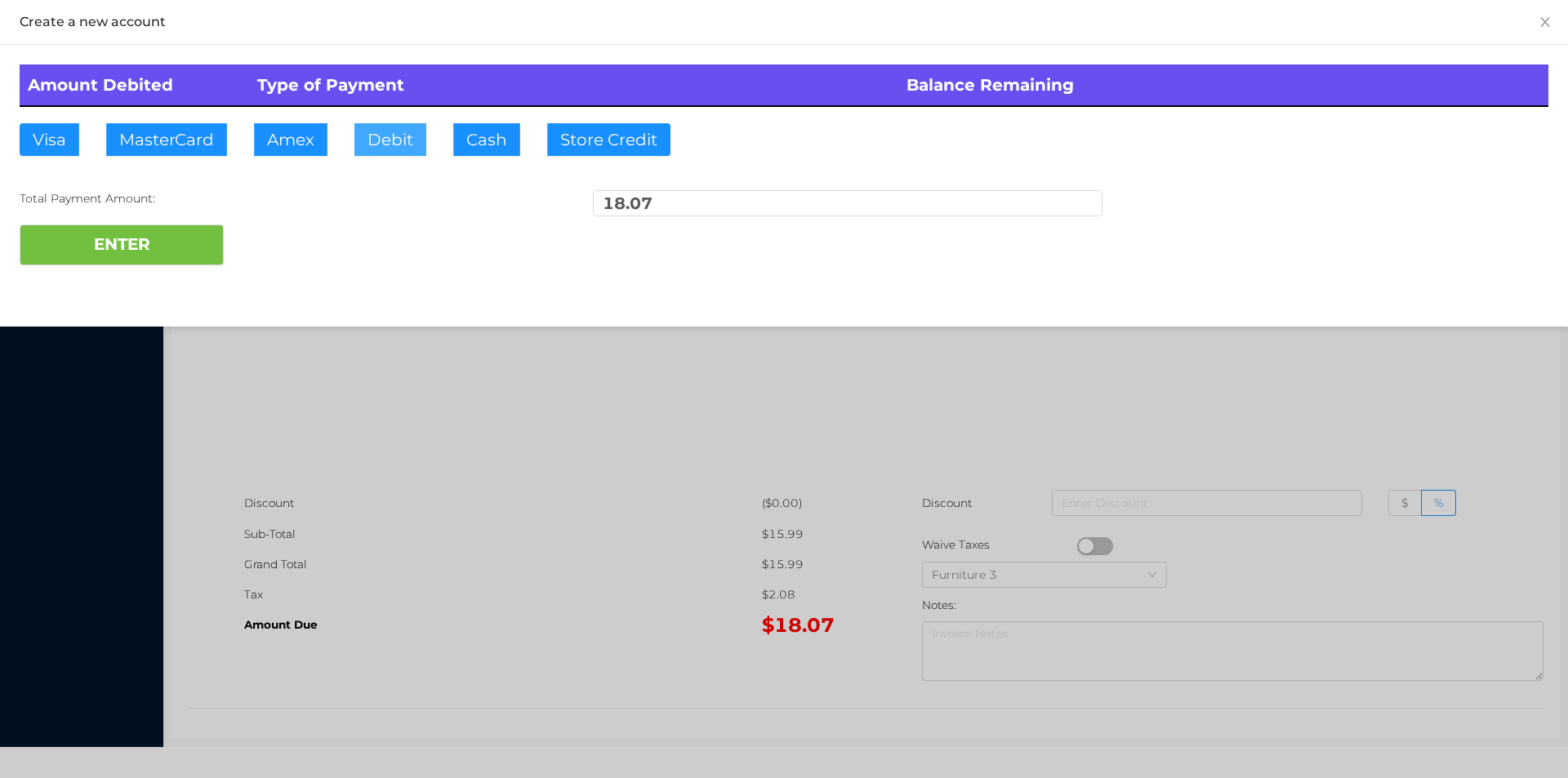
click at [377, 130] on button "Debit" at bounding box center [390, 140] width 72 height 33
click at [217, 227] on button "ENTER" at bounding box center [121, 245] width 204 height 41
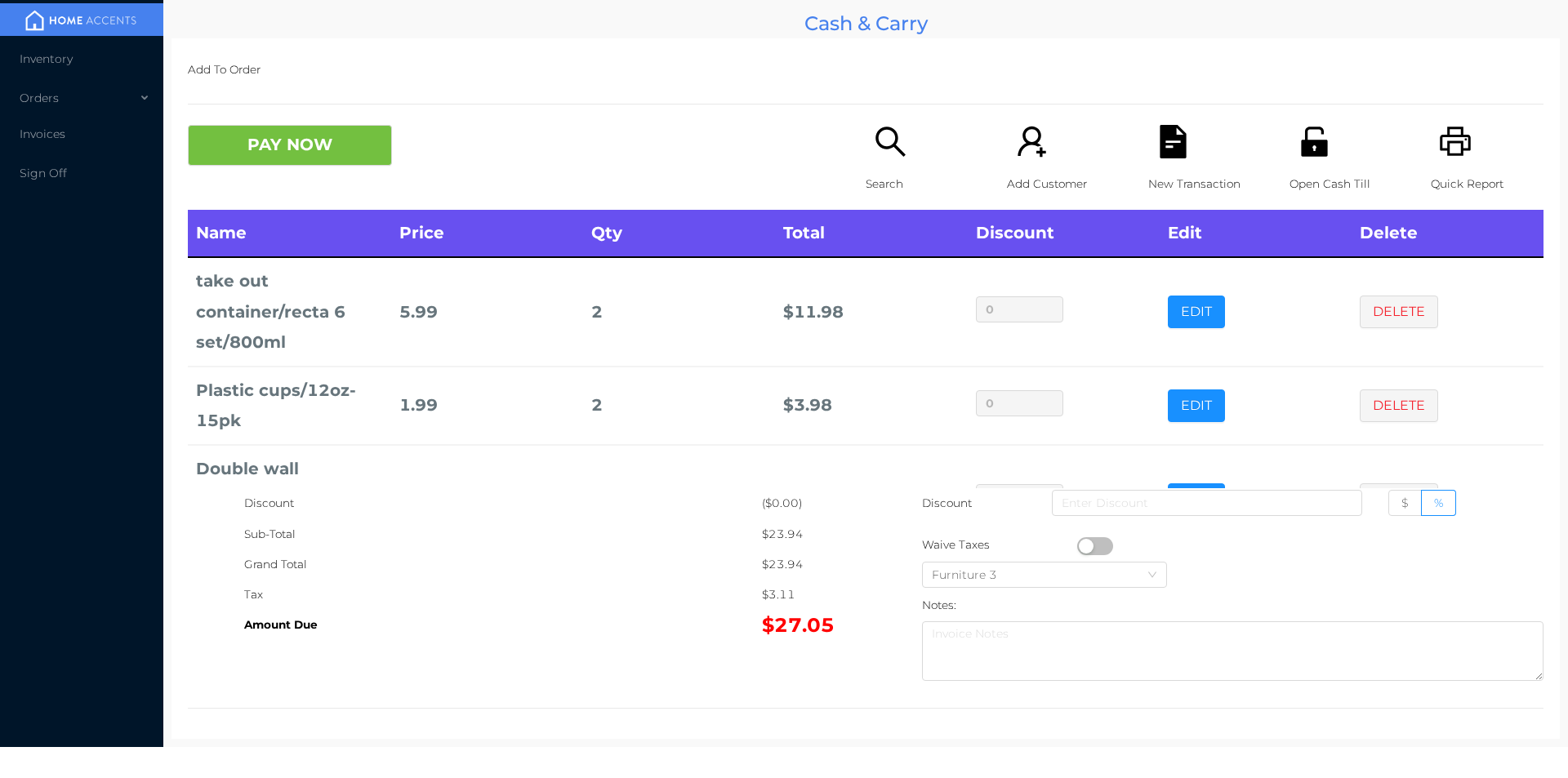
click at [265, 146] on button "PAY NOW" at bounding box center [290, 145] width 204 height 41
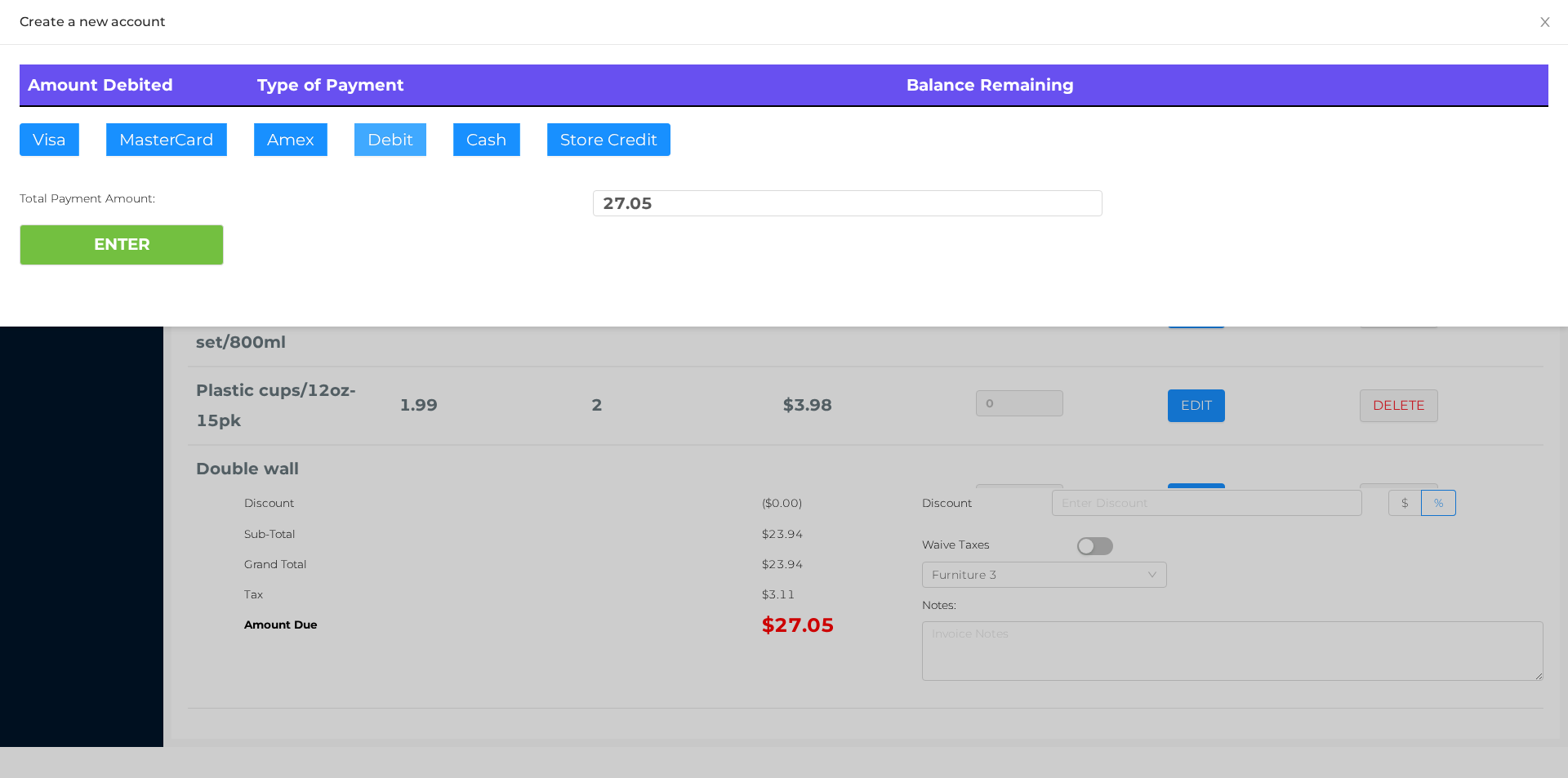
click at [369, 153] on button "Debit" at bounding box center [390, 140] width 72 height 33
click at [117, 257] on button "ENTER" at bounding box center [121, 245] width 204 height 41
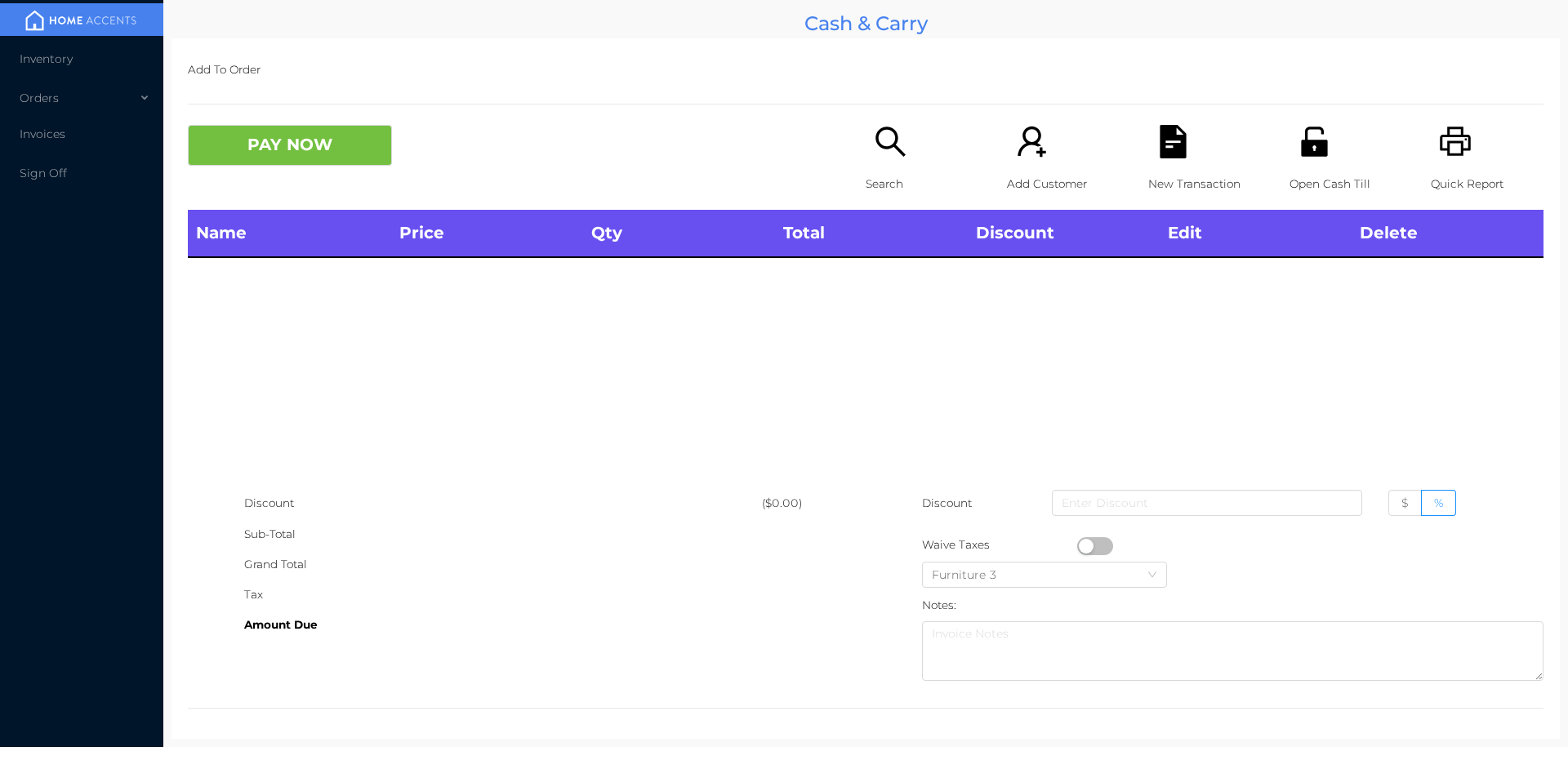
click at [878, 163] on div "Search" at bounding box center [922, 167] width 113 height 85
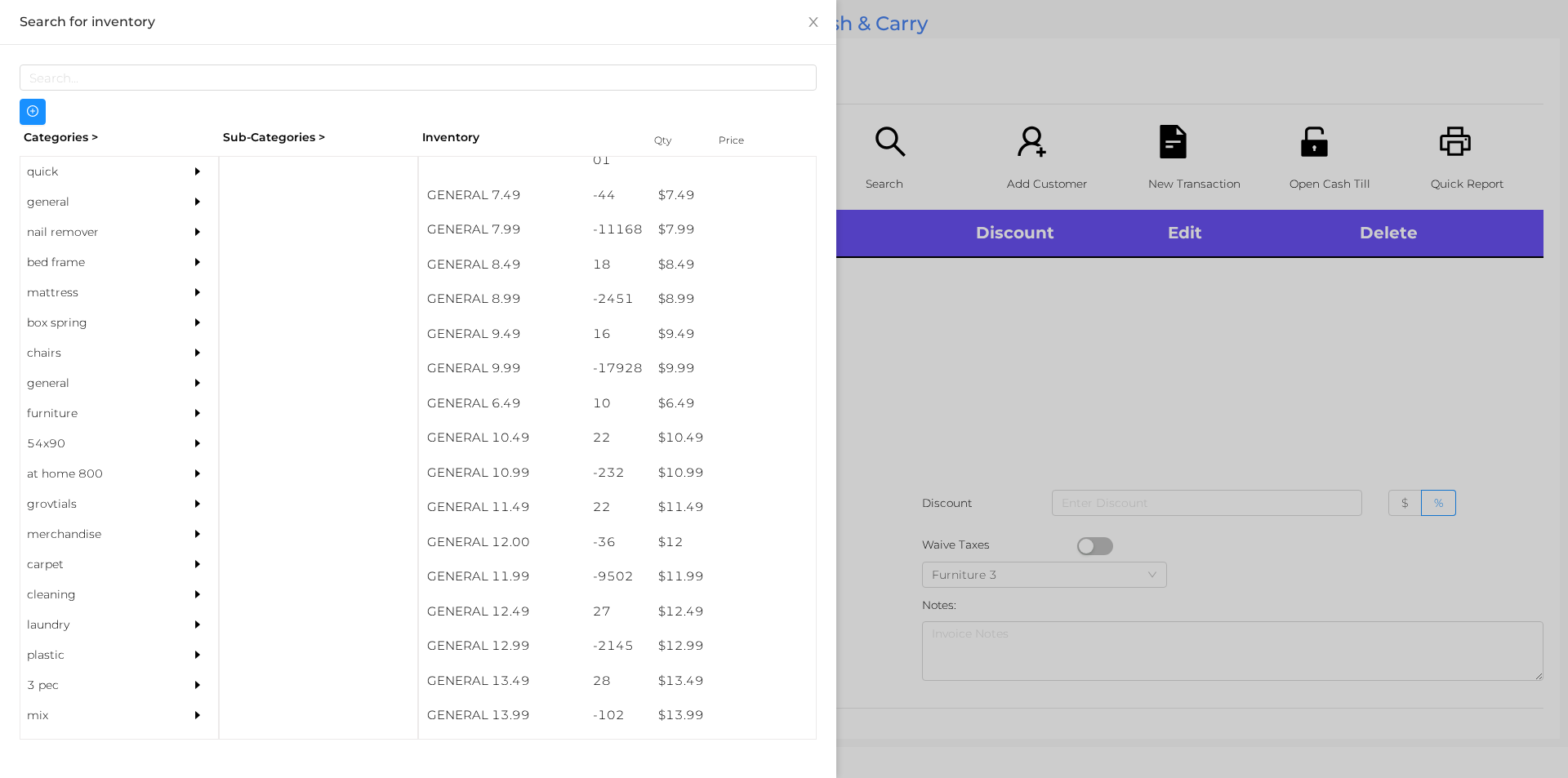
scroll to position [807, 0]
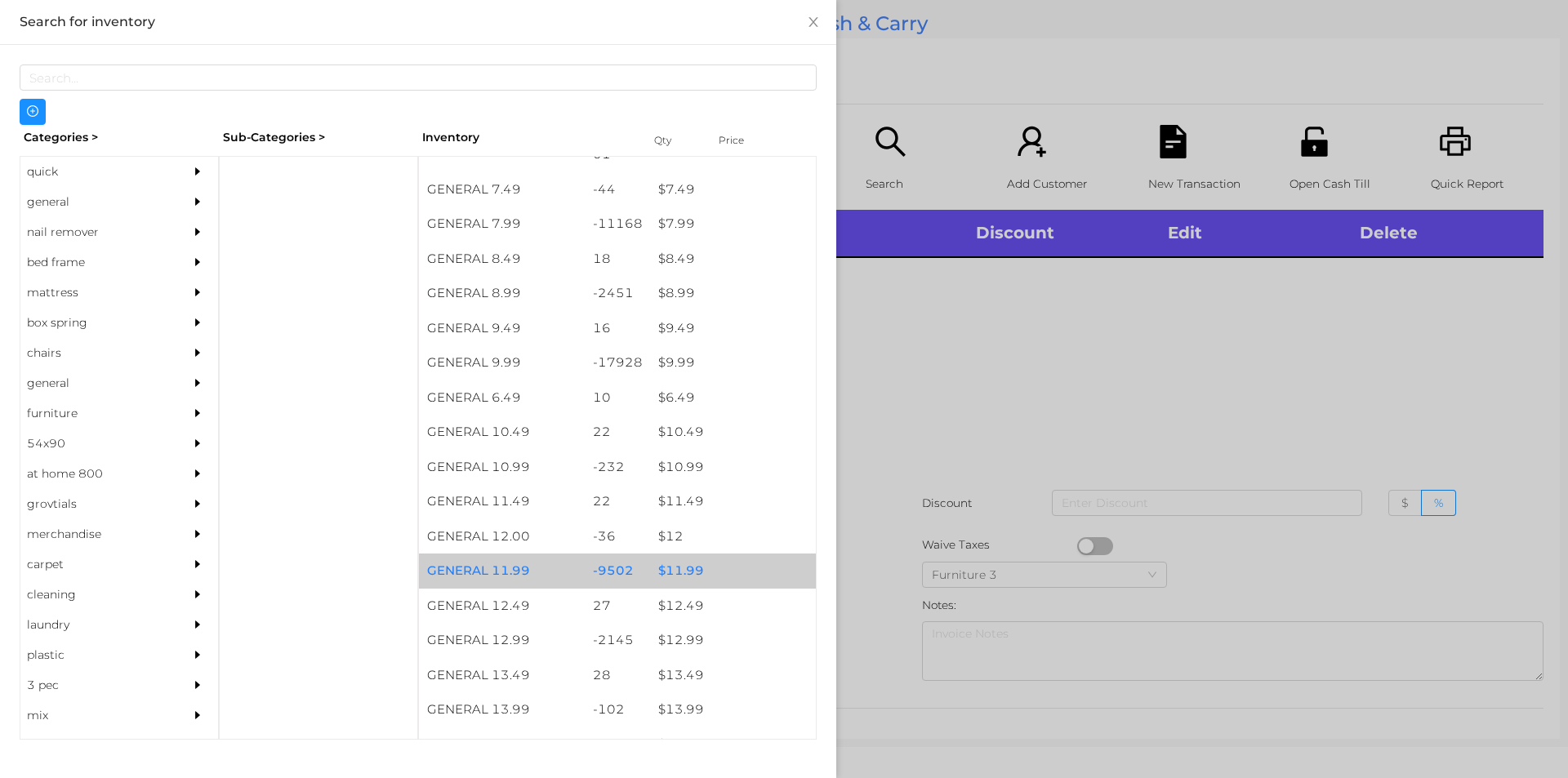
click at [684, 568] on div "$ 11.99" at bounding box center [733, 571] width 165 height 35
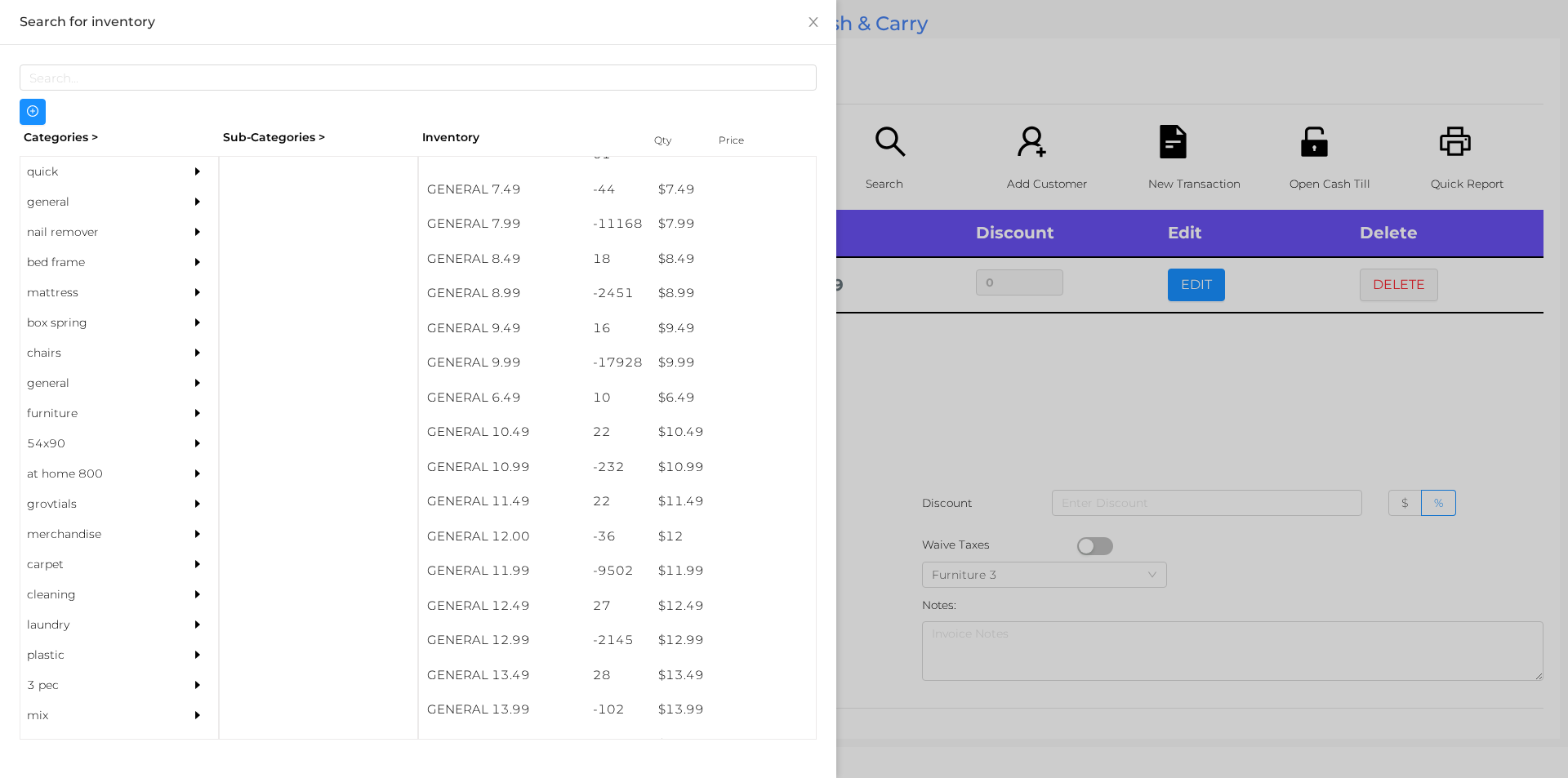
click at [889, 590] on div at bounding box center [784, 389] width 1568 height 778
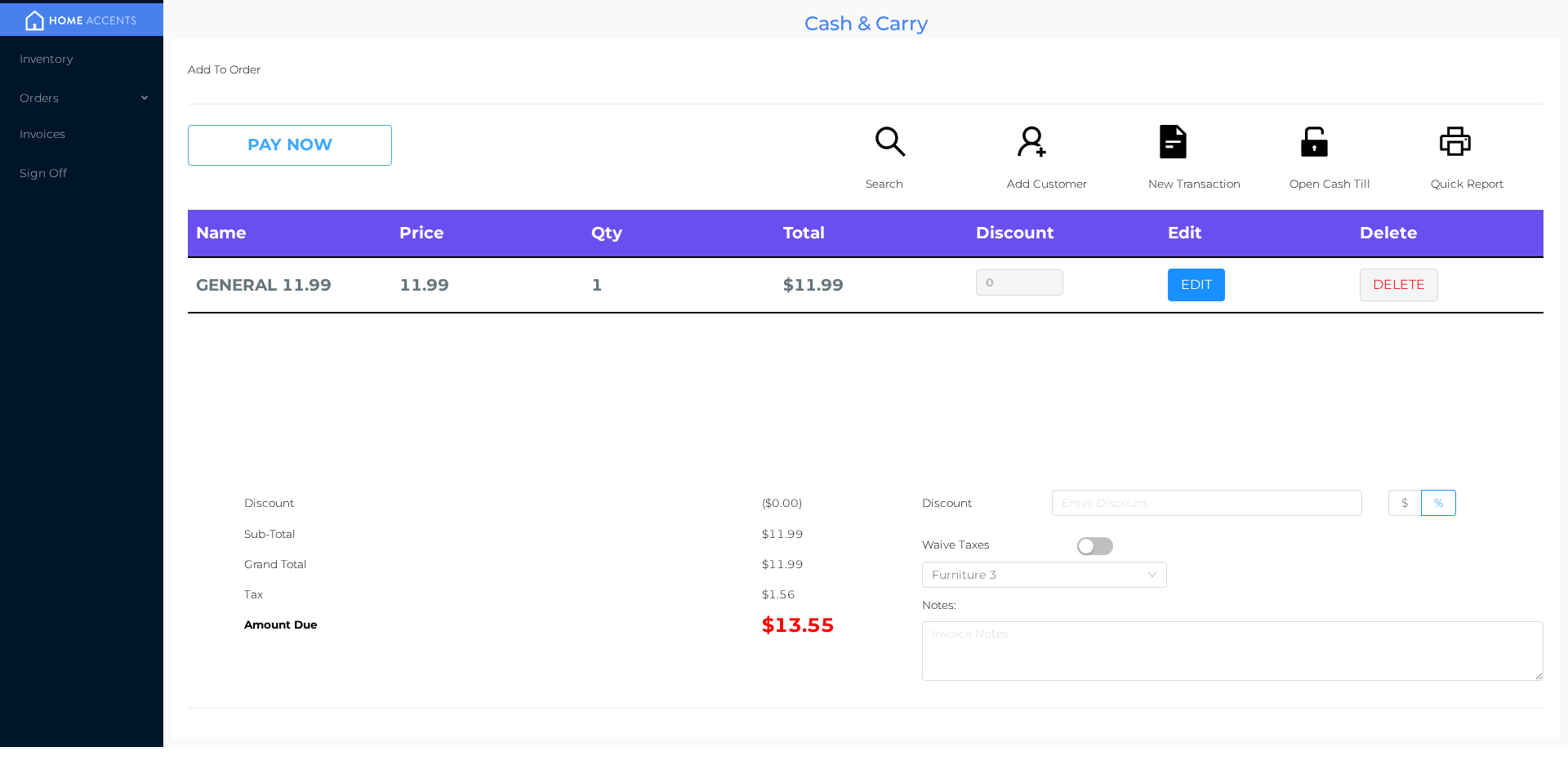
click at [263, 151] on button "PAY NOW" at bounding box center [290, 145] width 204 height 41
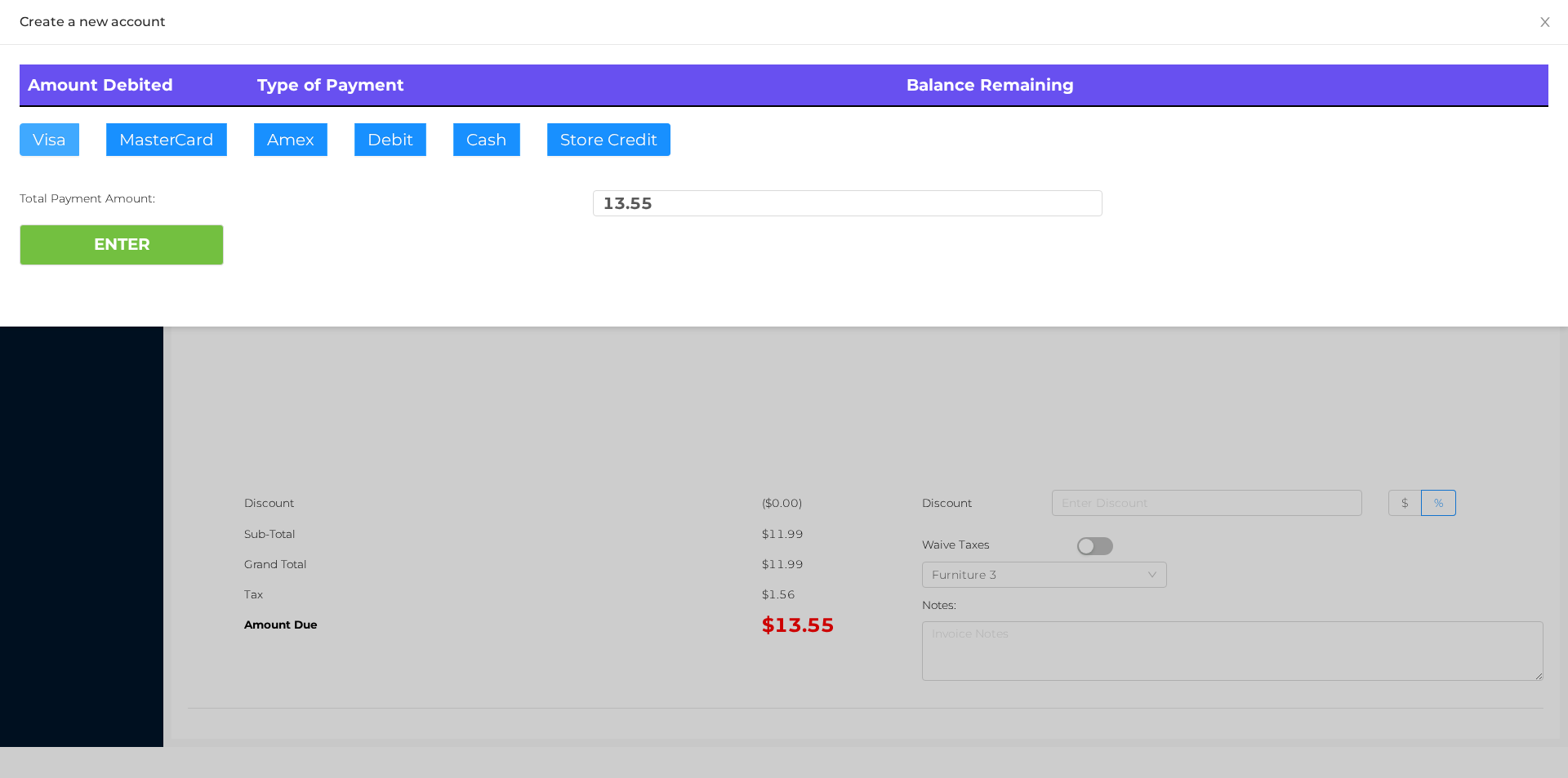
click at [53, 146] on button "Visa" at bounding box center [48, 140] width 59 height 33
click at [97, 230] on button "ENTER" at bounding box center [121, 245] width 204 height 41
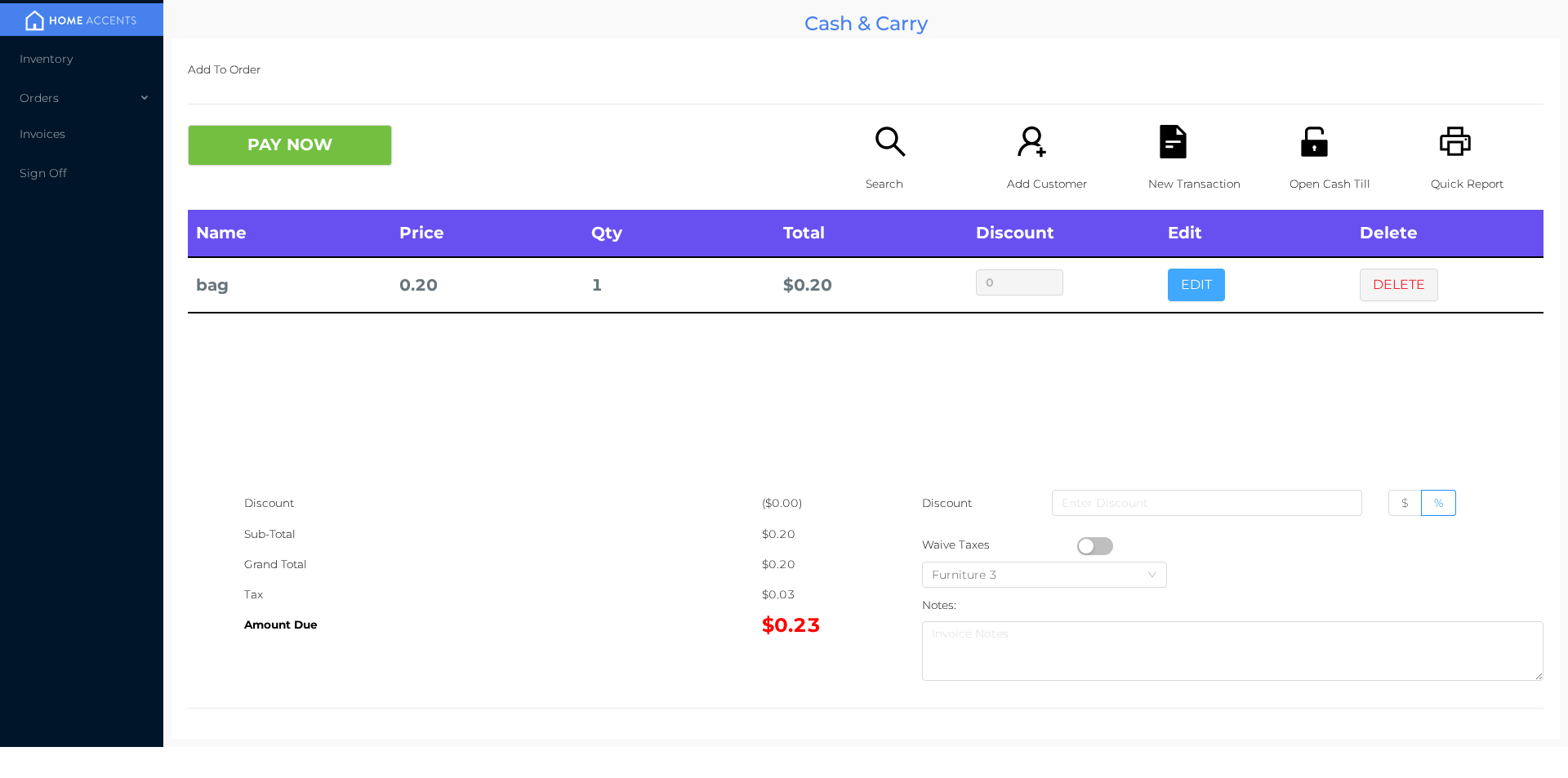
click at [1179, 278] on button "EDIT" at bounding box center [1196, 284] width 57 height 33
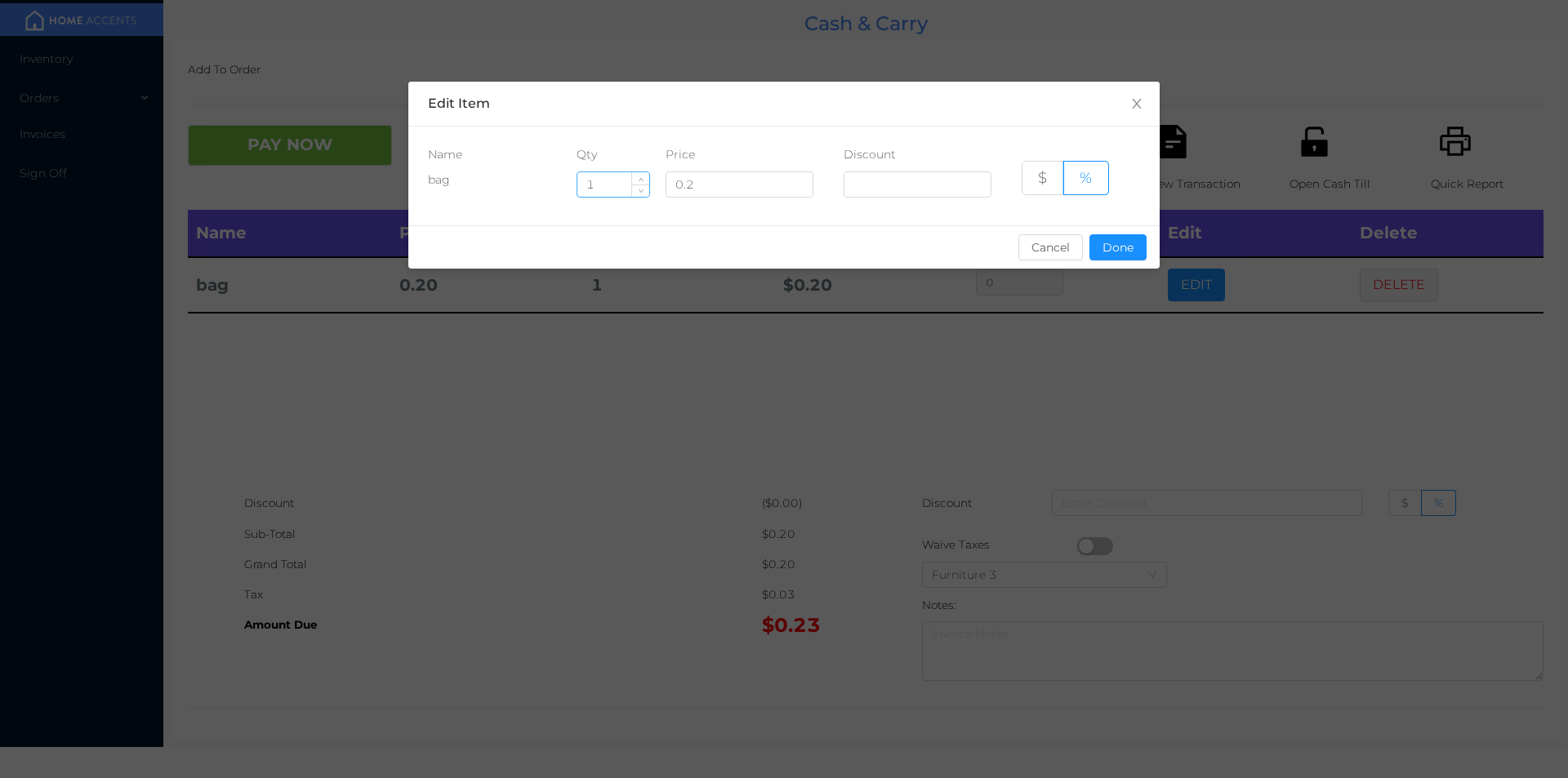
click at [619, 186] on input "1" at bounding box center [613, 184] width 72 height 24
type input "40"
click at [1099, 243] on button "Done" at bounding box center [1117, 247] width 57 height 26
type input "0%"
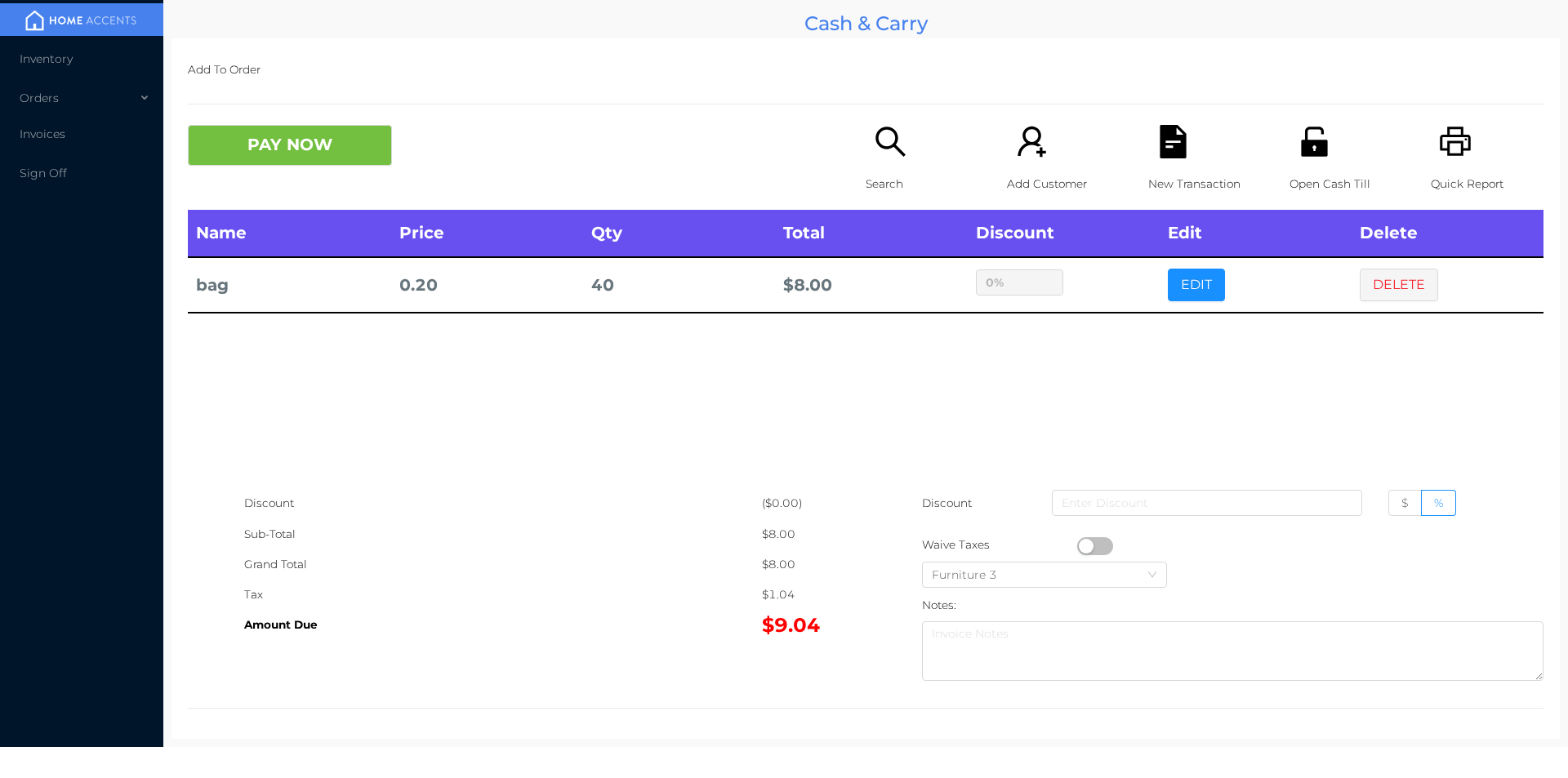
click at [1123, 360] on div "sentinelStart Edit Item Name Qty Price Discount bag 40 0.2 $ % Cancel Done sent…" at bounding box center [784, 389] width 1568 height 778
click at [1170, 282] on button "EDIT" at bounding box center [1196, 284] width 57 height 33
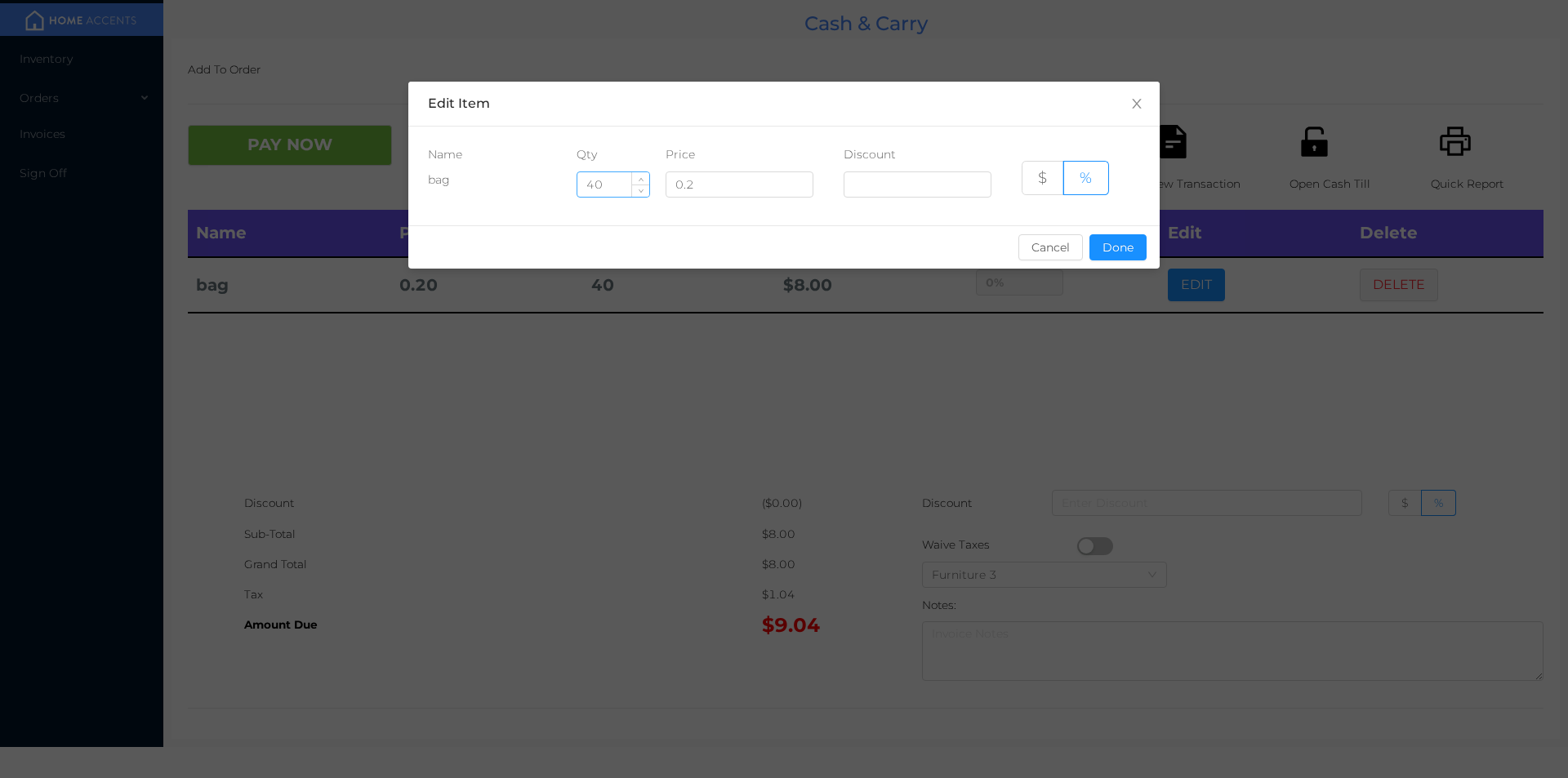
click at [612, 190] on input "40" at bounding box center [613, 184] width 72 height 24
type input "4"
click at [1109, 250] on button "Done" at bounding box center [1117, 247] width 57 height 26
click at [1087, 337] on div "sentinelStart Edit Item Name Qty Price Discount bag 15 0.2 $ % Cancel Done sent…" at bounding box center [784, 389] width 1568 height 778
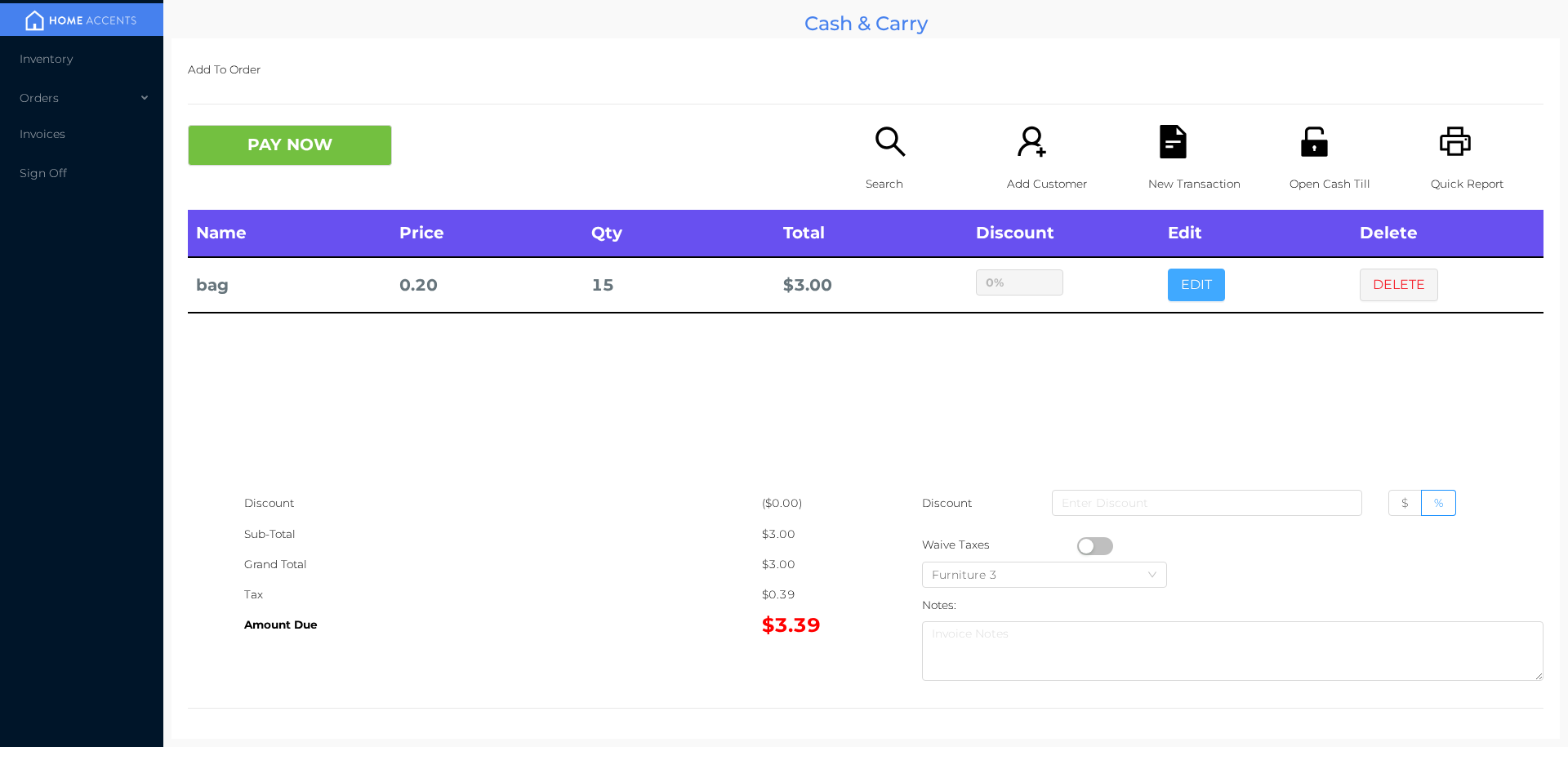
click at [1190, 282] on button "EDIT" at bounding box center [1196, 284] width 57 height 33
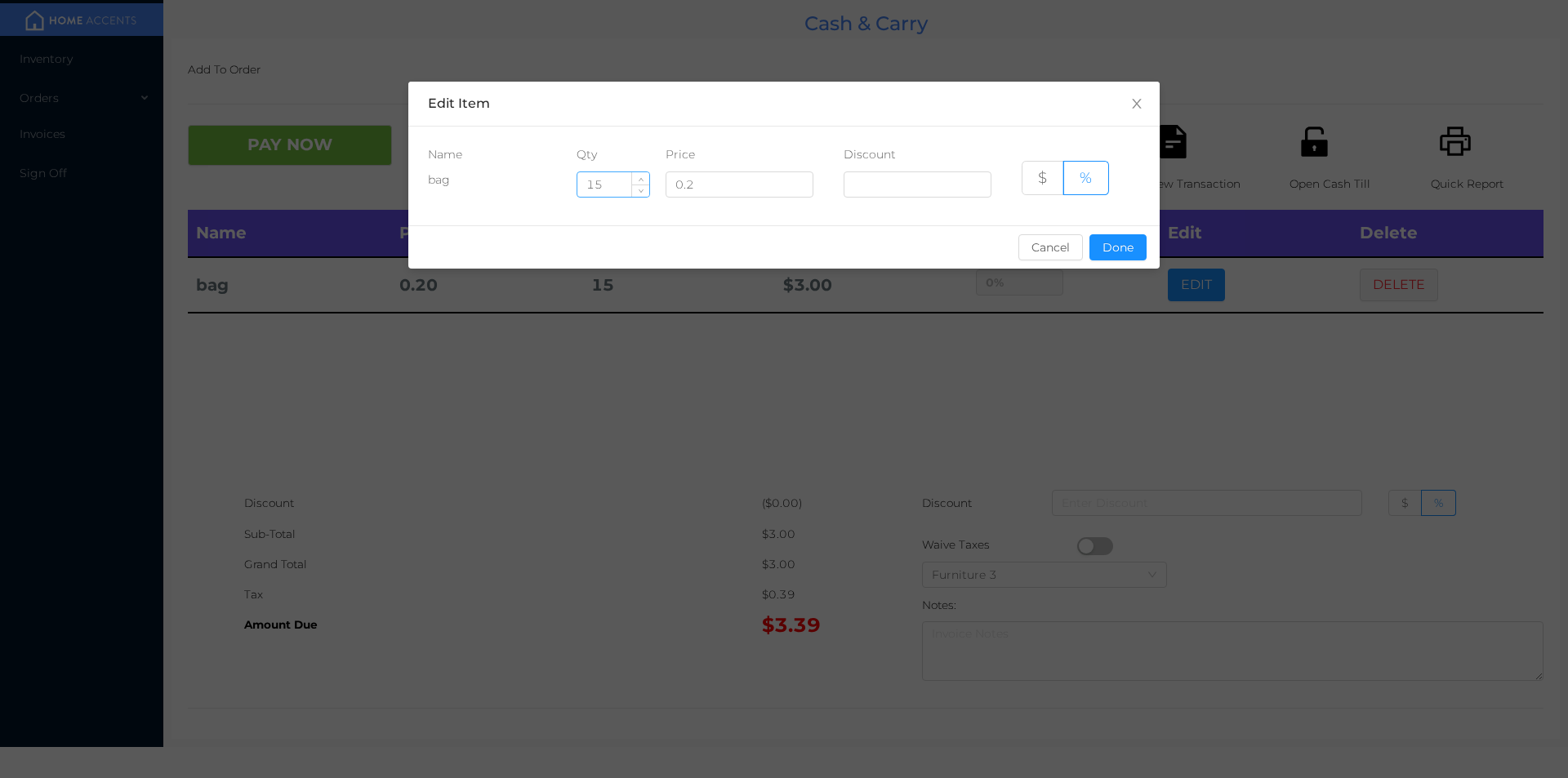
click at [621, 189] on input "15" at bounding box center [613, 184] width 72 height 24
type input "1"
type input "20"
click at [1106, 251] on button "Done" at bounding box center [1117, 247] width 57 height 26
click at [1112, 305] on div "sentinelStart Edit Item Name Qty Price Discount bag 20 0.2 $ % Cancel Done sent…" at bounding box center [784, 389] width 1568 height 778
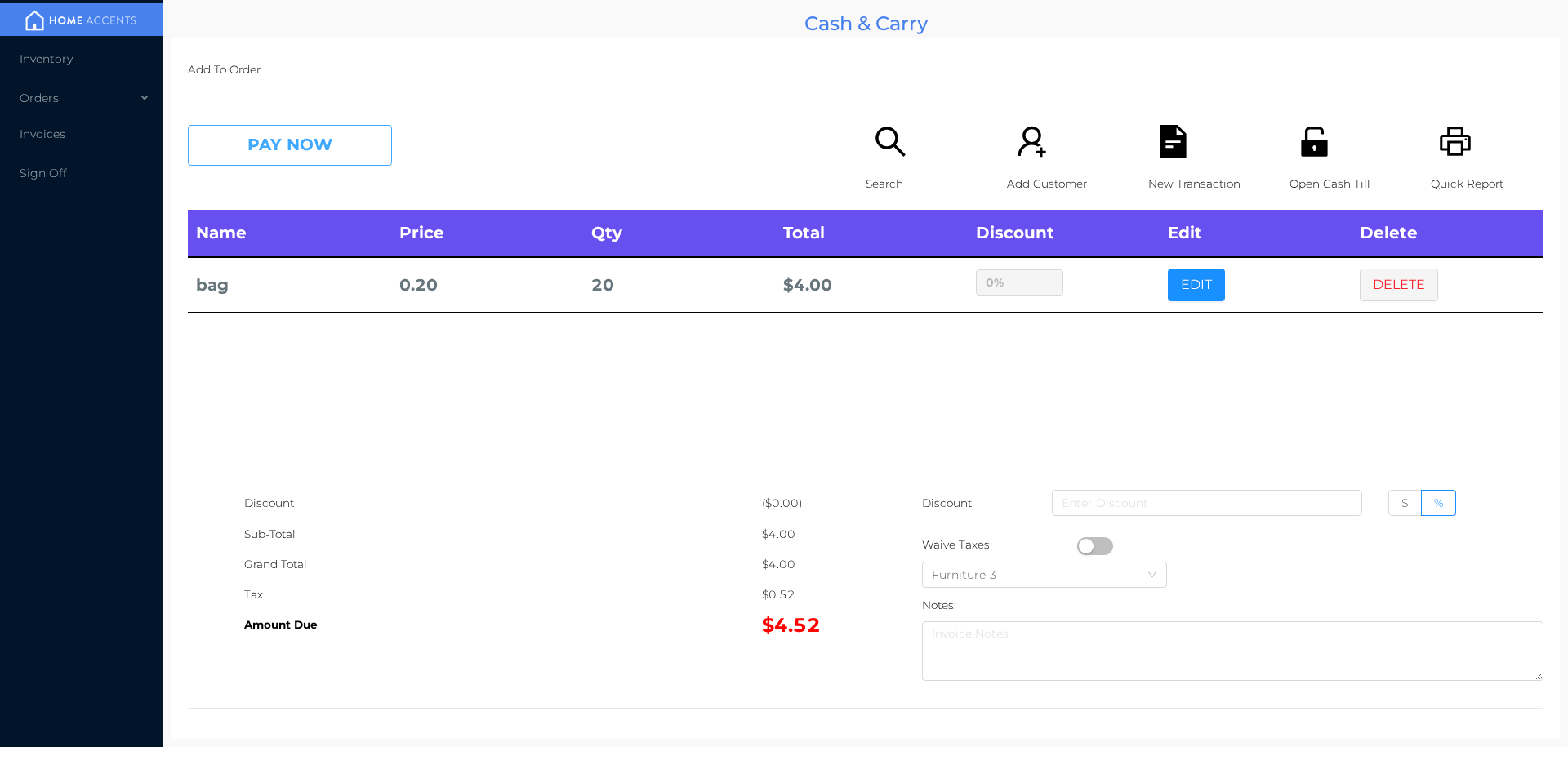
click at [339, 151] on button "PAY NOW" at bounding box center [290, 145] width 204 height 41
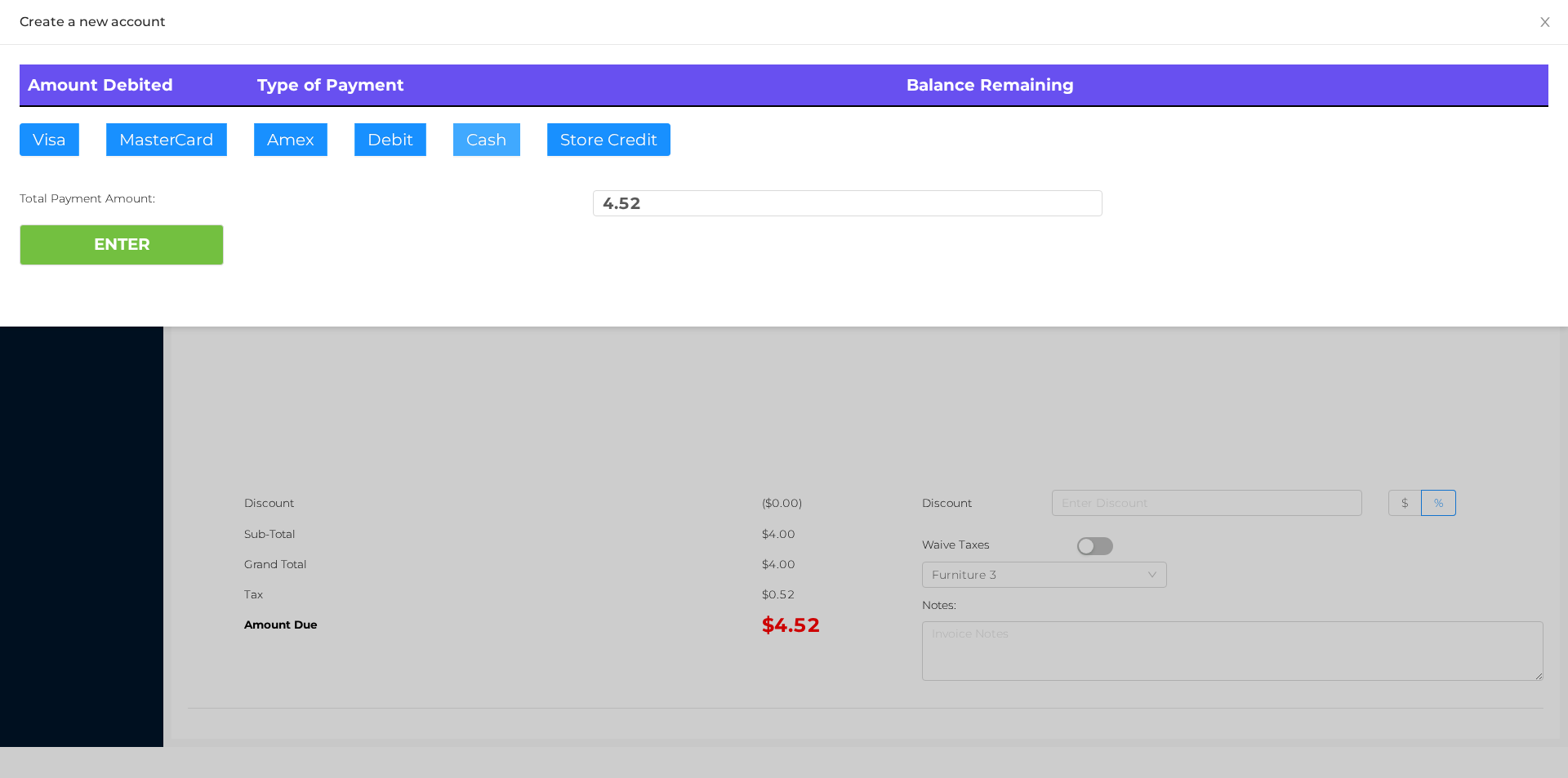
click at [486, 137] on button "Cash" at bounding box center [486, 140] width 67 height 33
click at [156, 239] on button "ENTER" at bounding box center [121, 245] width 204 height 41
type input "0"
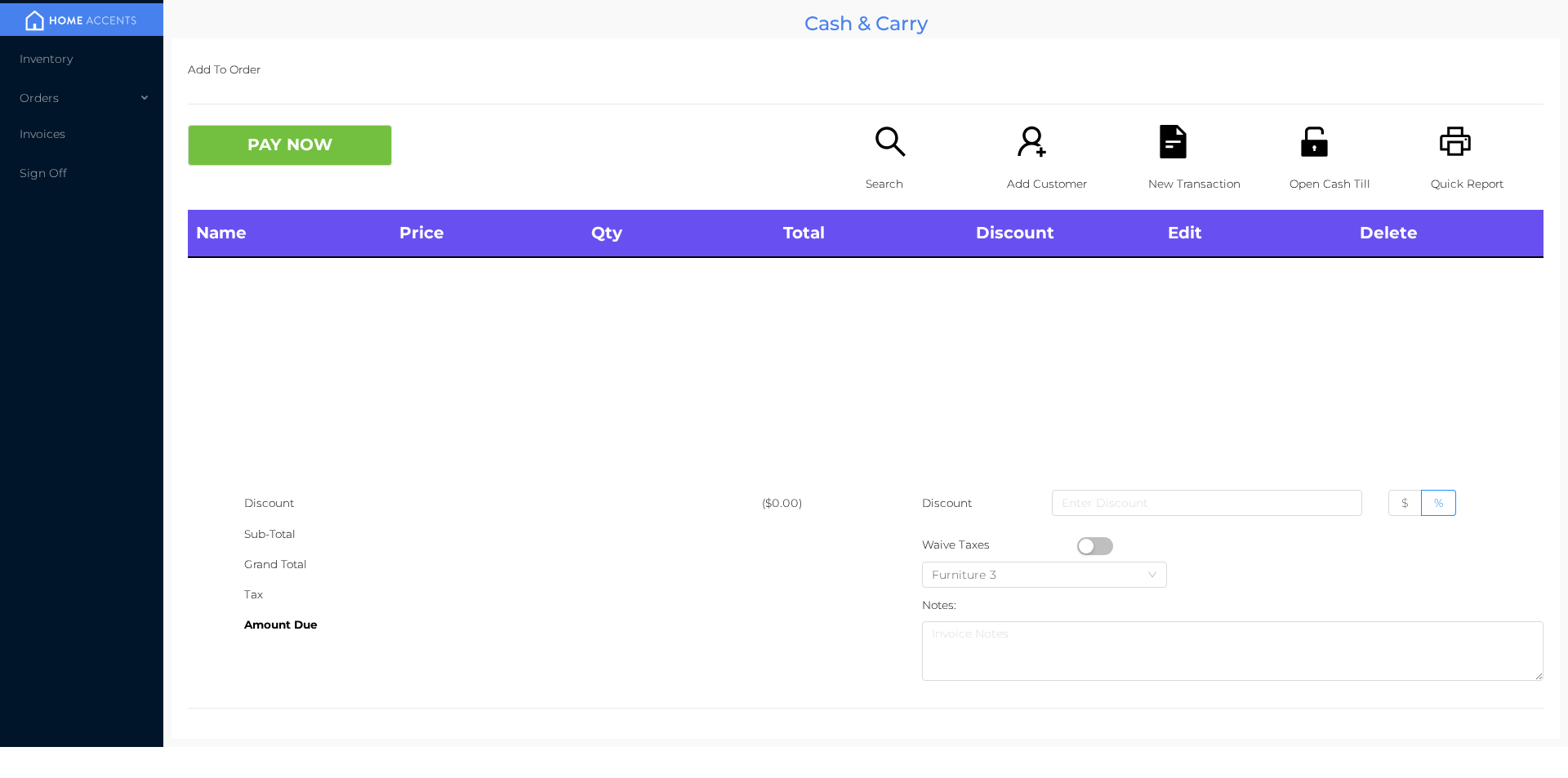
click at [1292, 181] on p "Open Cash Till" at bounding box center [1346, 184] width 113 height 30
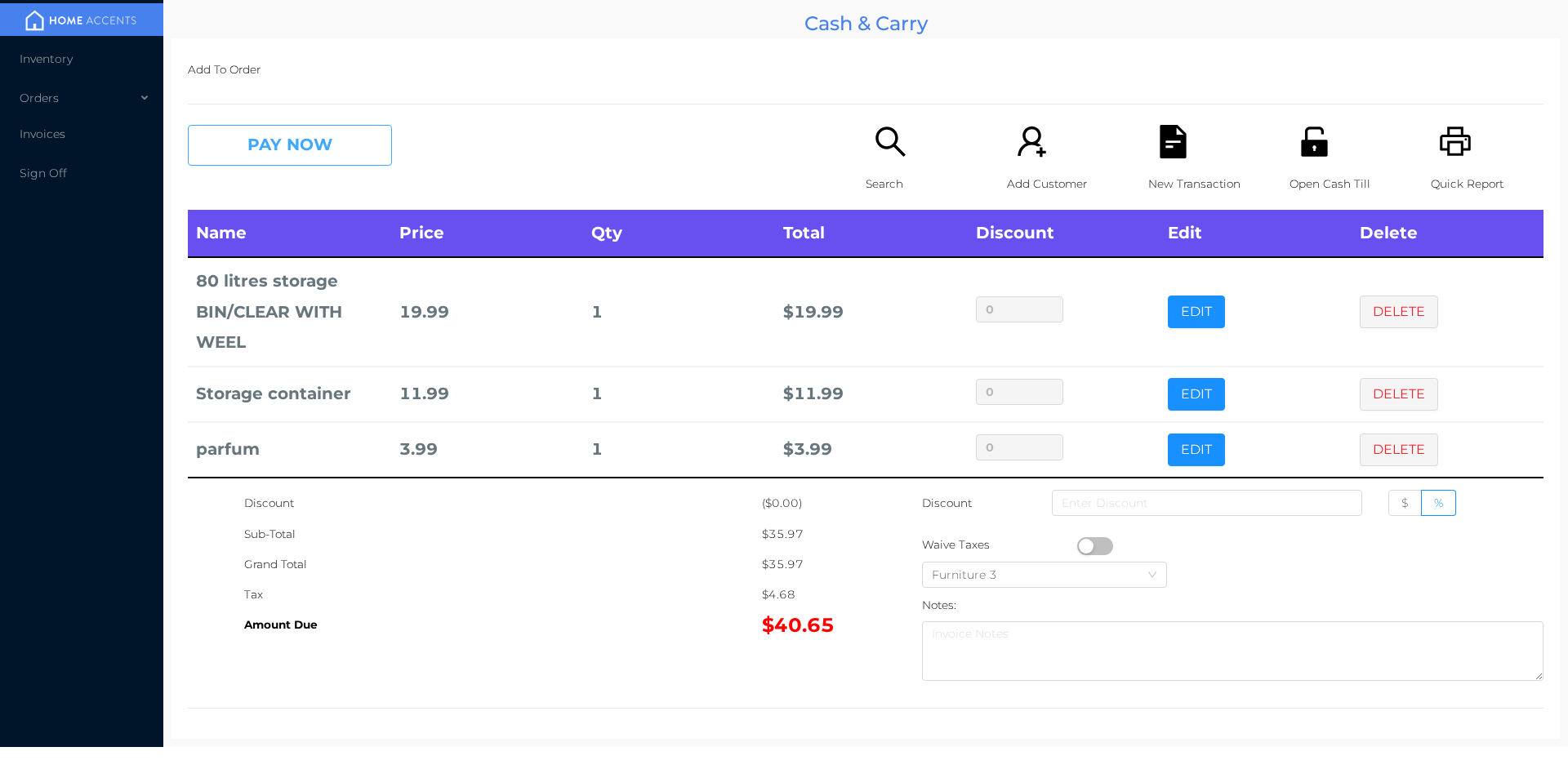
click at [332, 146] on button "PAY NOW" at bounding box center [290, 145] width 204 height 41
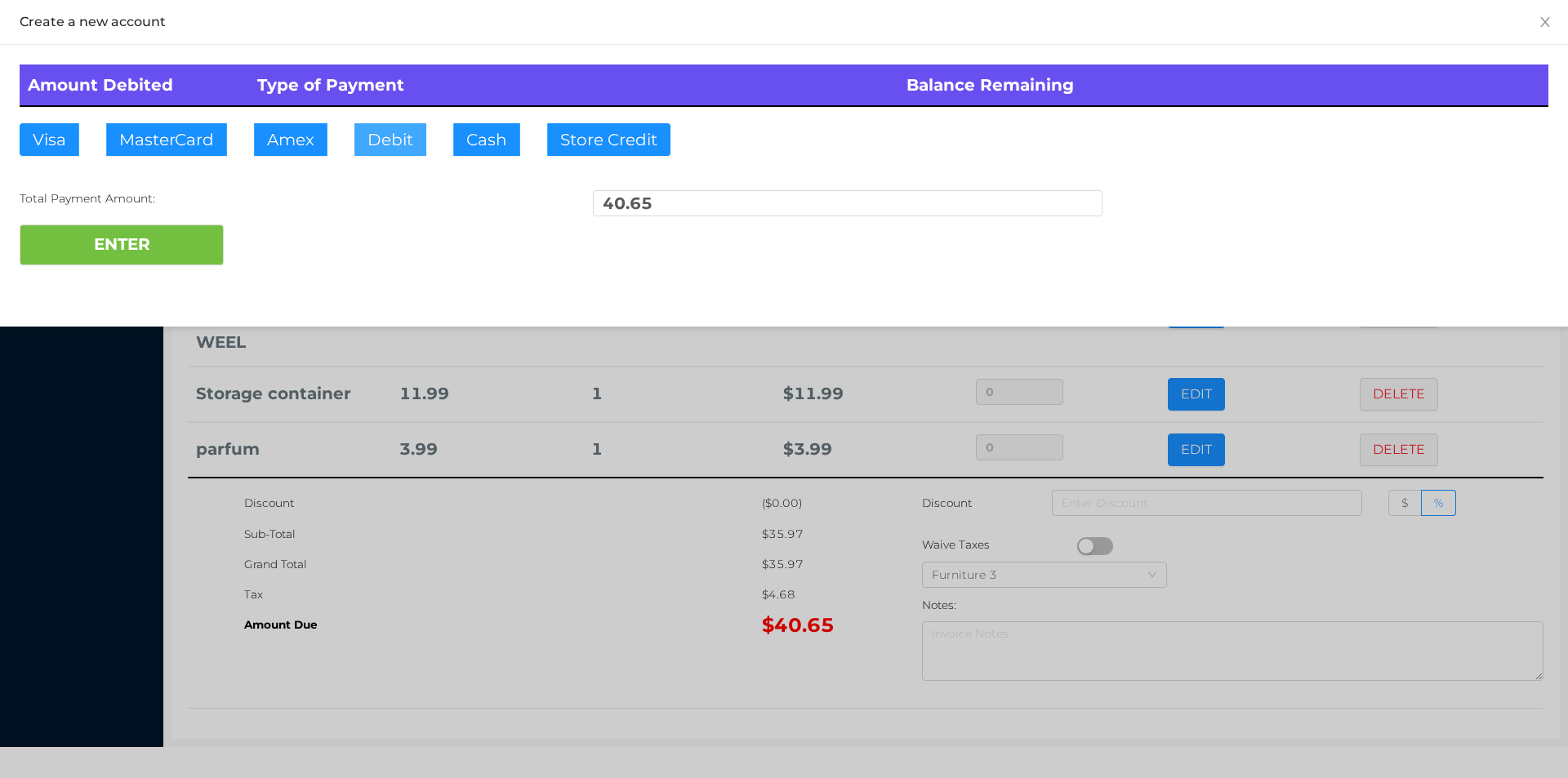
click at [376, 140] on button "Debit" at bounding box center [390, 140] width 72 height 33
click at [171, 247] on button "ENTER" at bounding box center [121, 245] width 204 height 41
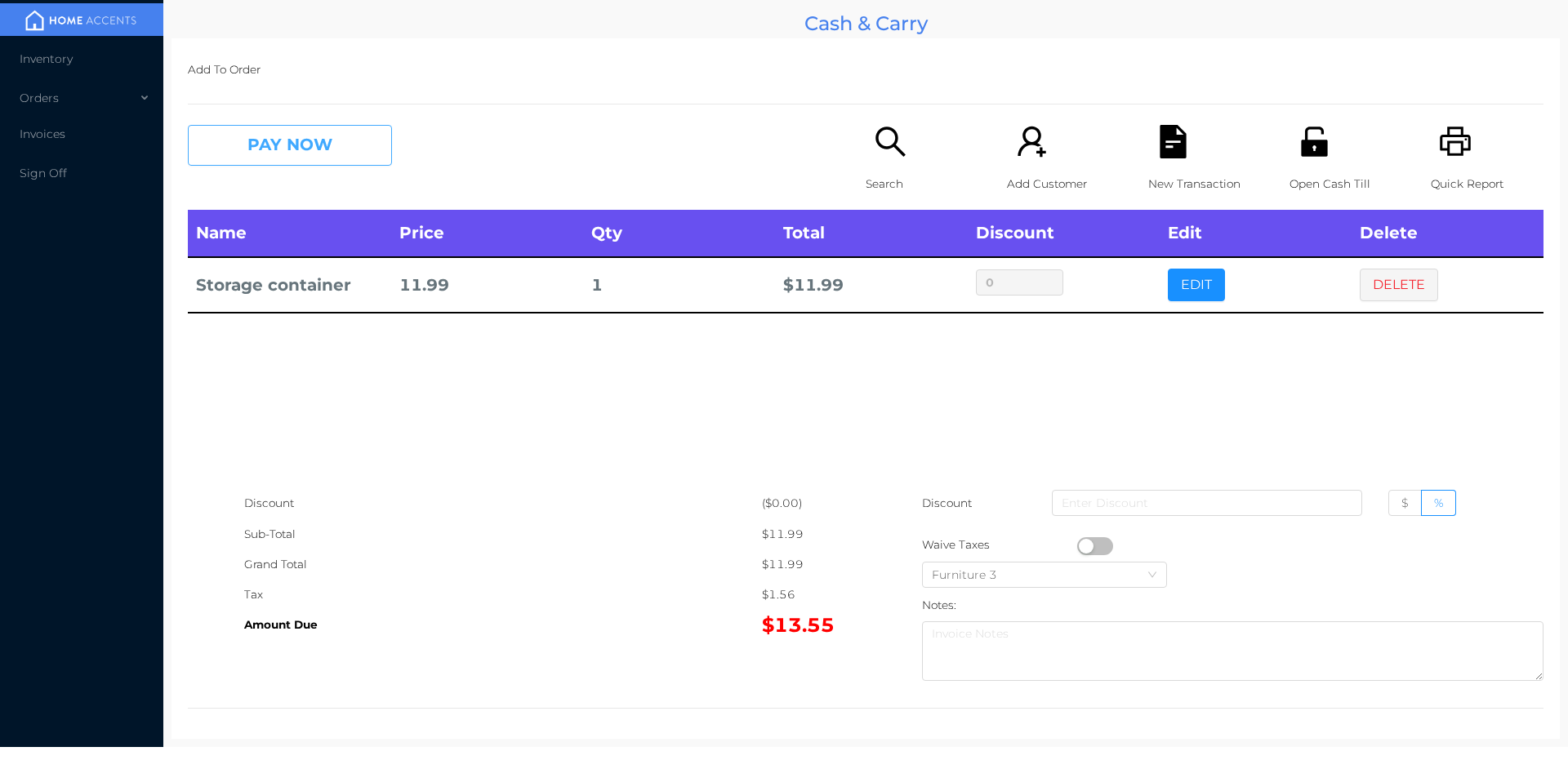
click at [320, 149] on button "PAY NOW" at bounding box center [290, 145] width 204 height 41
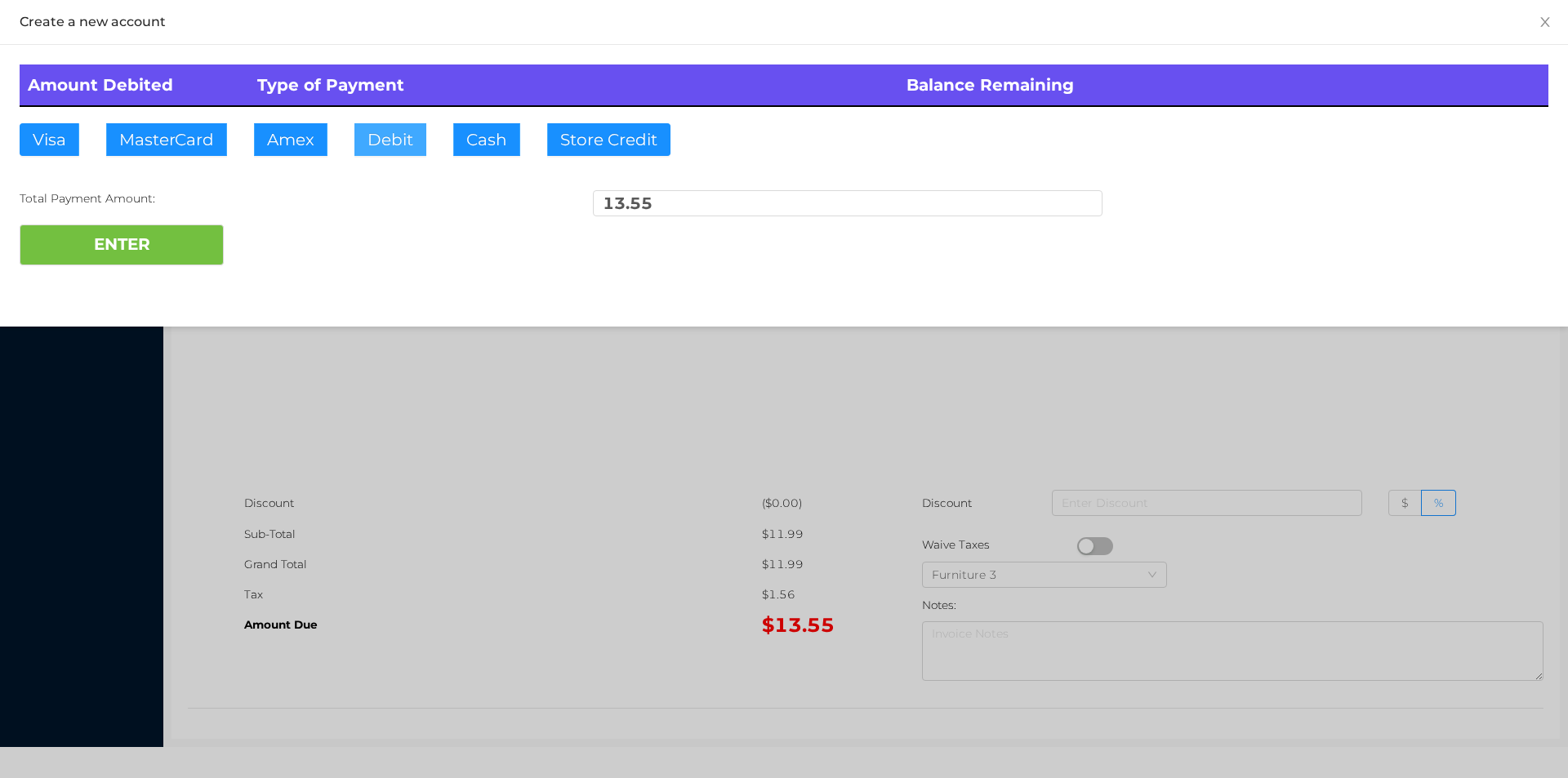
click at [396, 148] on button "Debit" at bounding box center [390, 140] width 72 height 33
click at [184, 238] on button "ENTER" at bounding box center [121, 245] width 204 height 41
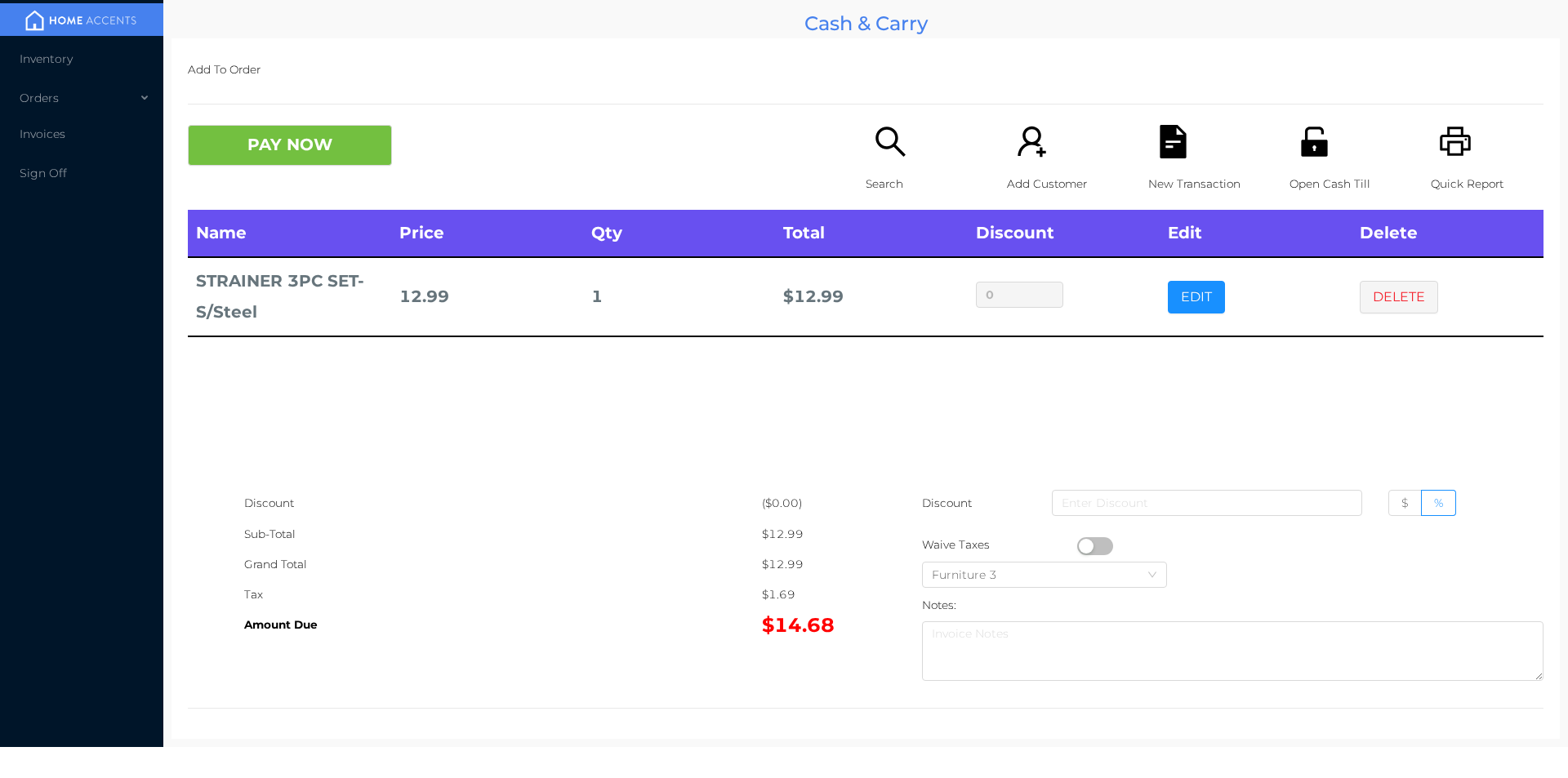
click at [308, 139] on button "PAY NOW" at bounding box center [290, 145] width 204 height 41
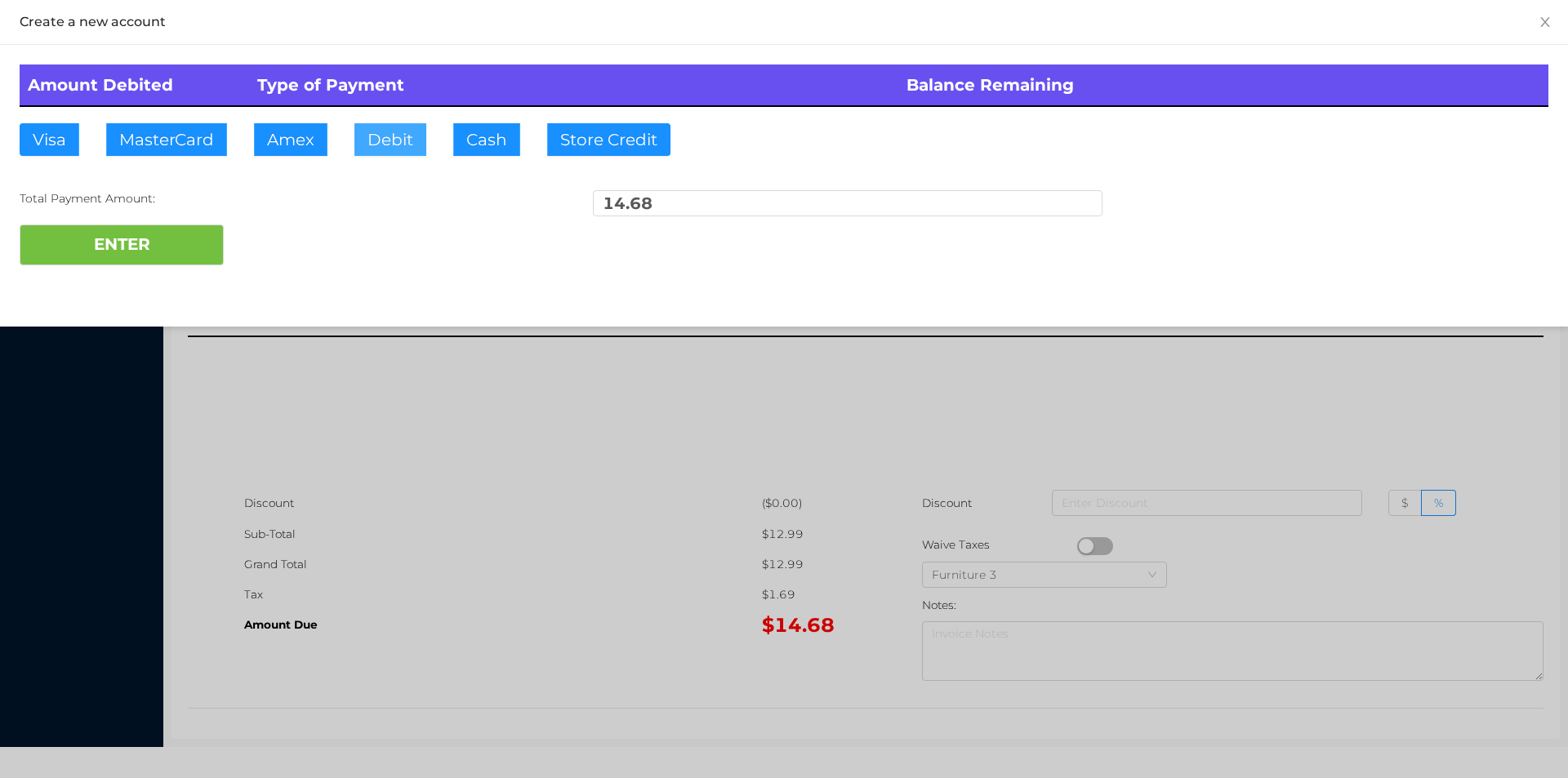
click at [377, 134] on button "Debit" at bounding box center [390, 140] width 72 height 33
click at [221, 234] on button "ENTER" at bounding box center [121, 245] width 204 height 41
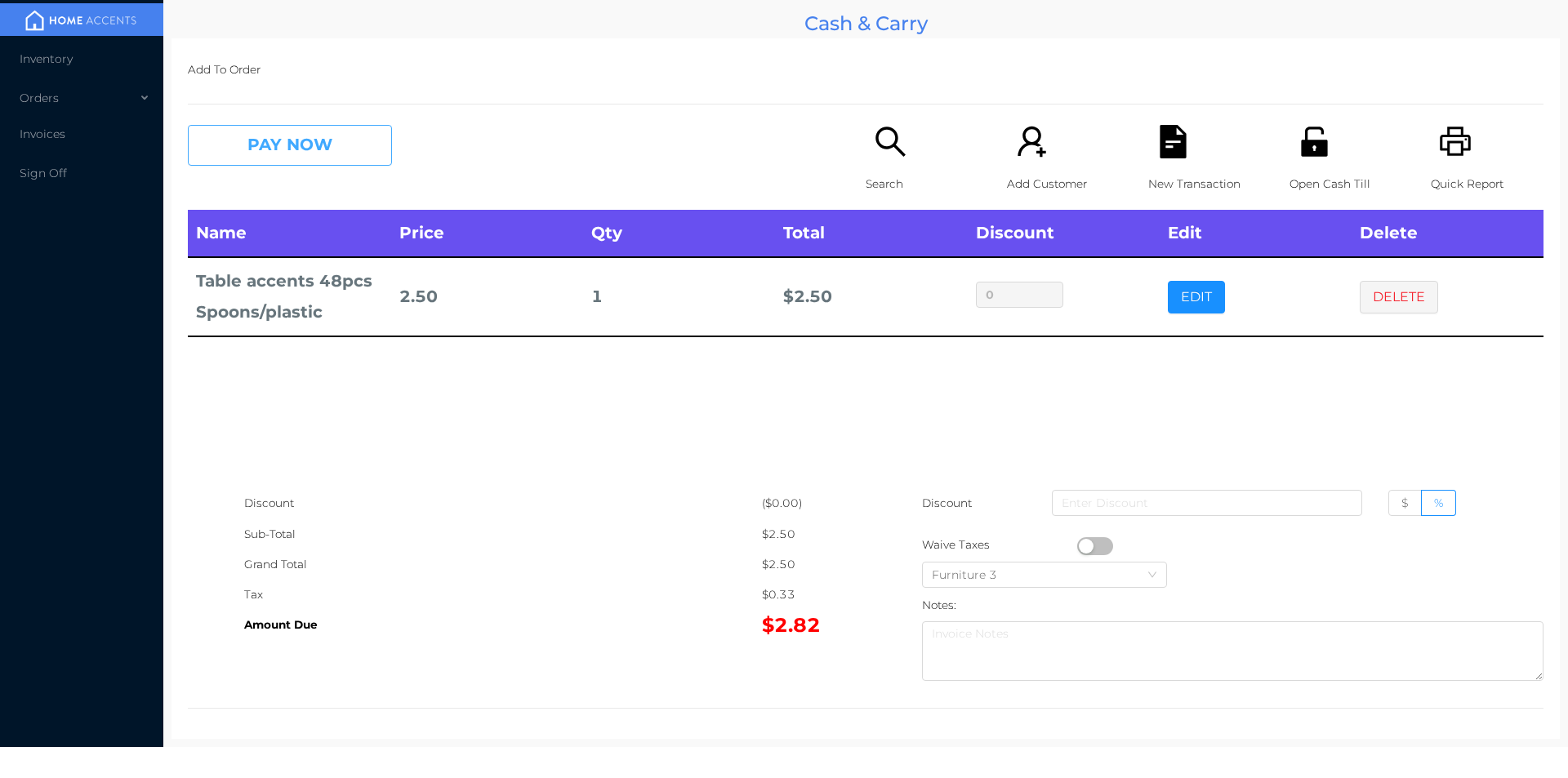
click at [321, 135] on button "PAY NOW" at bounding box center [290, 145] width 204 height 41
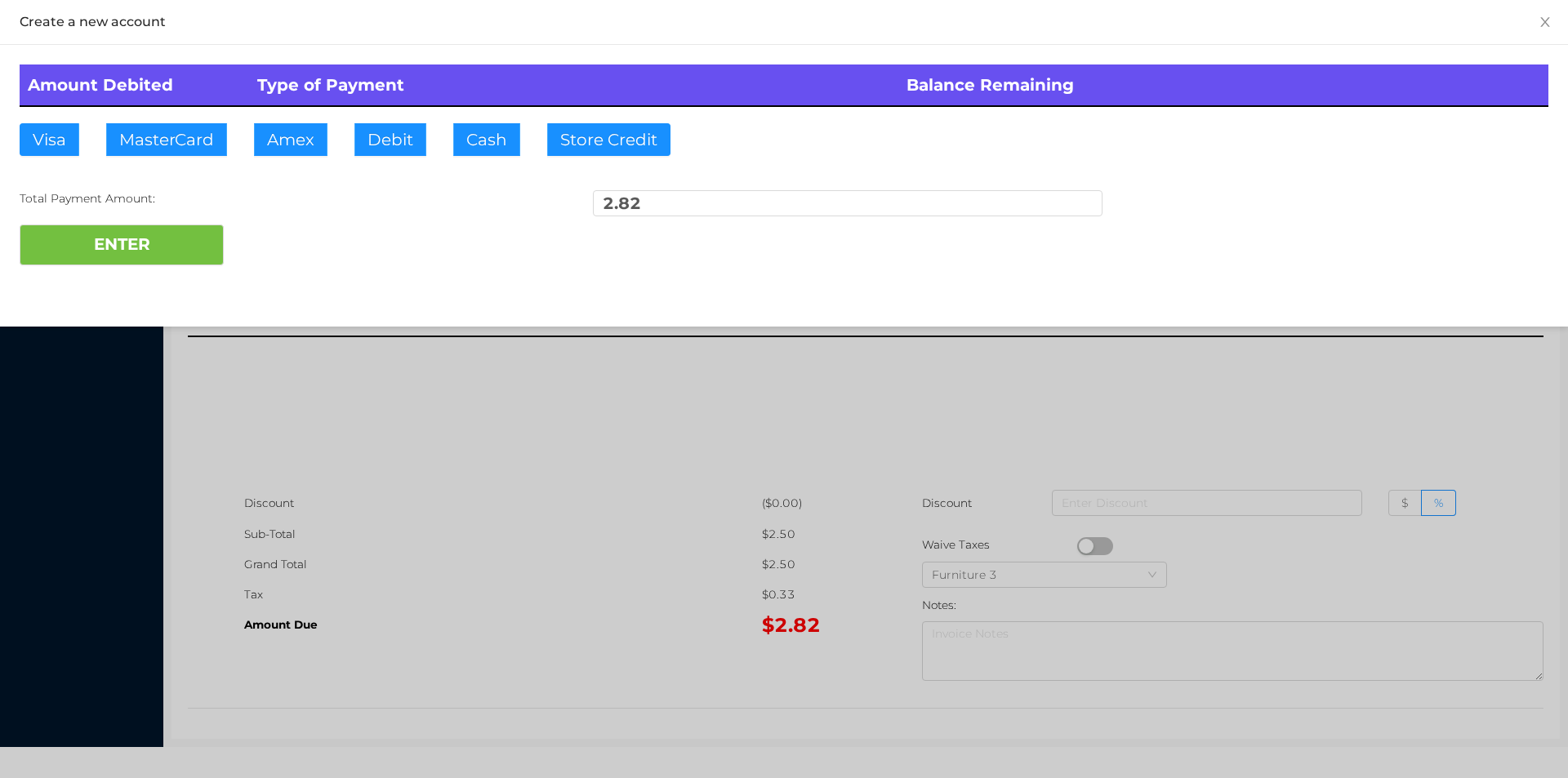
click at [563, 533] on div at bounding box center [784, 389] width 1568 height 778
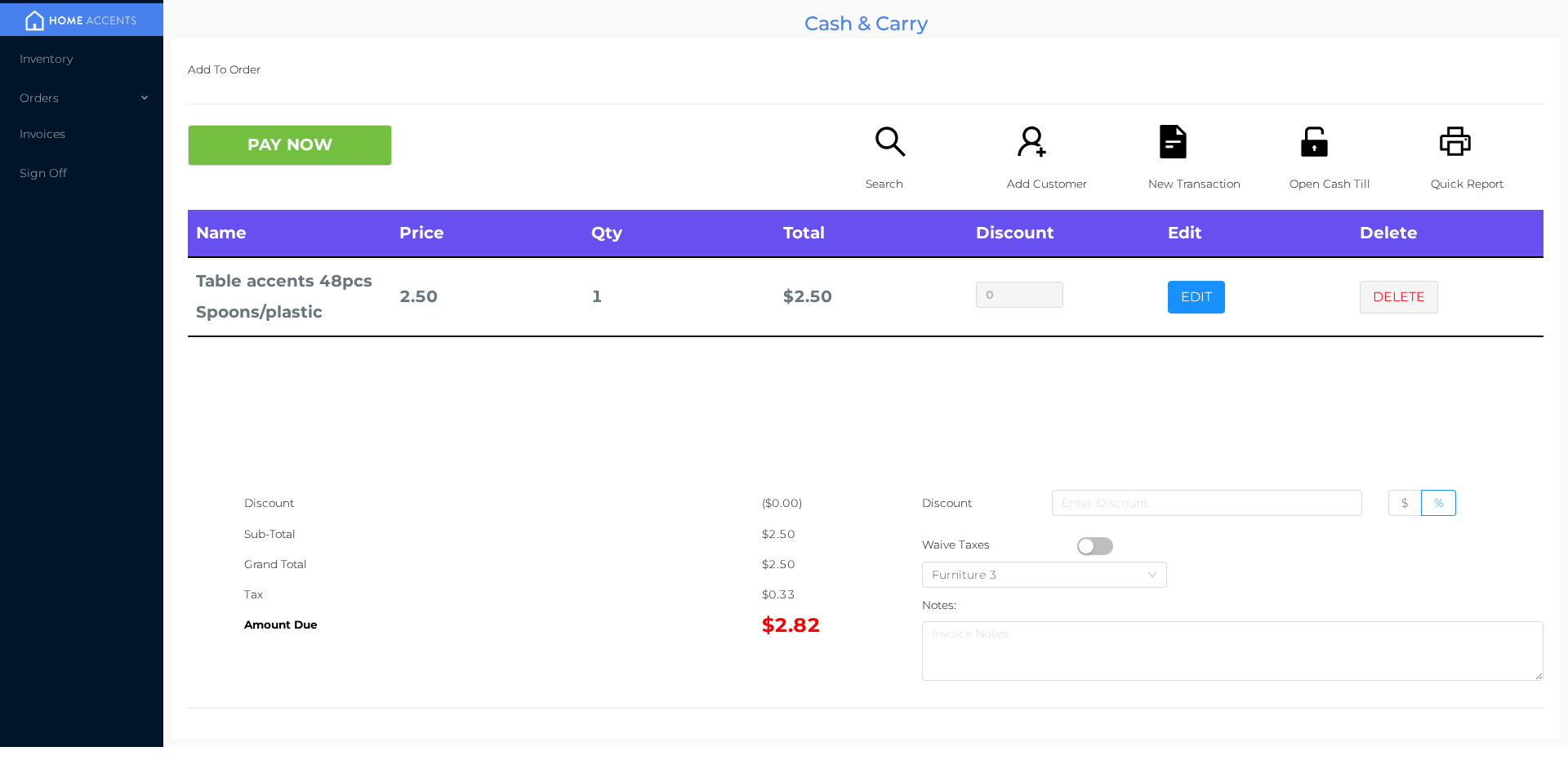
click at [894, 156] on icon "icon: search" at bounding box center [890, 141] width 33 height 33
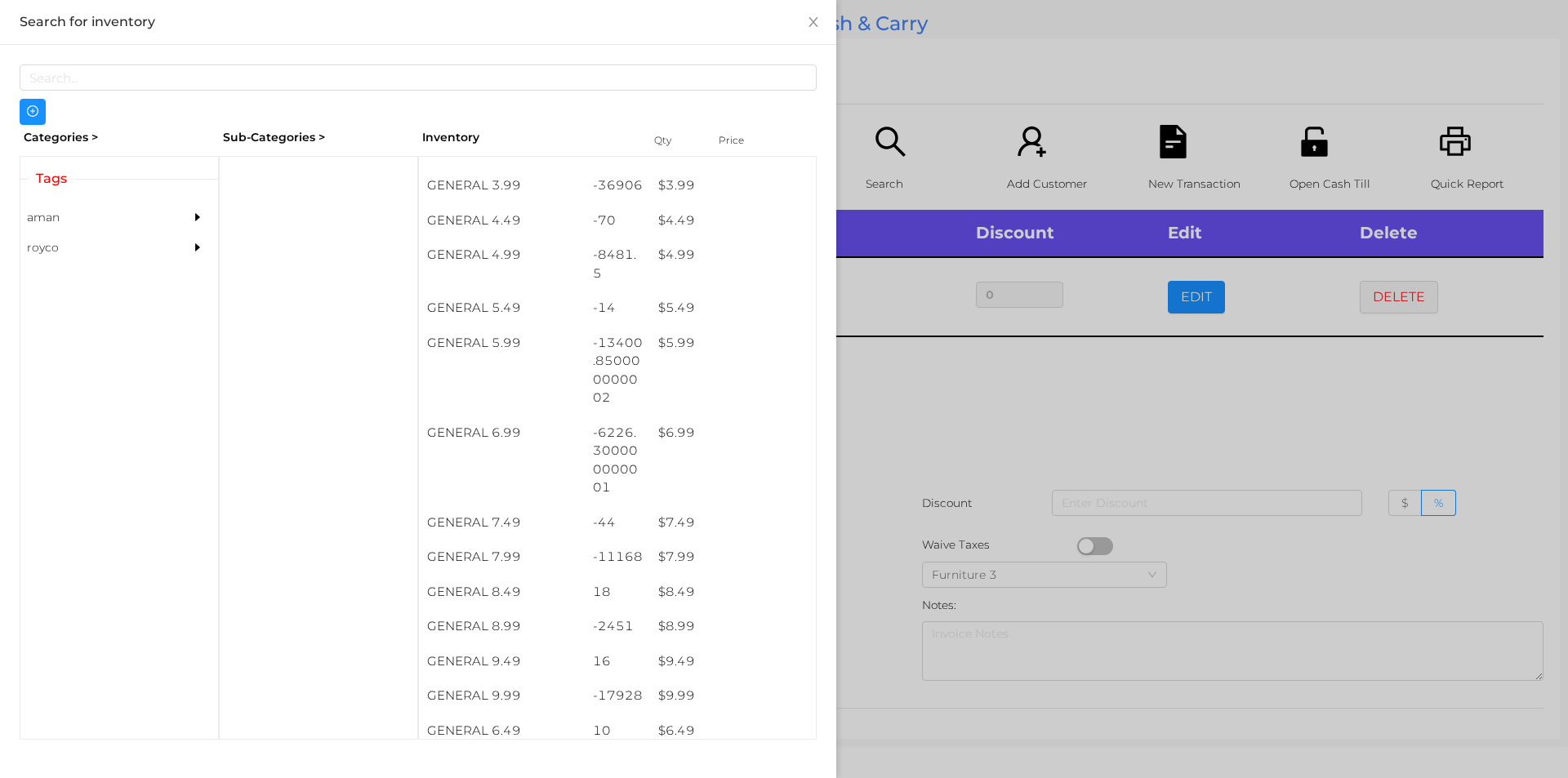
scroll to position [473, 0]
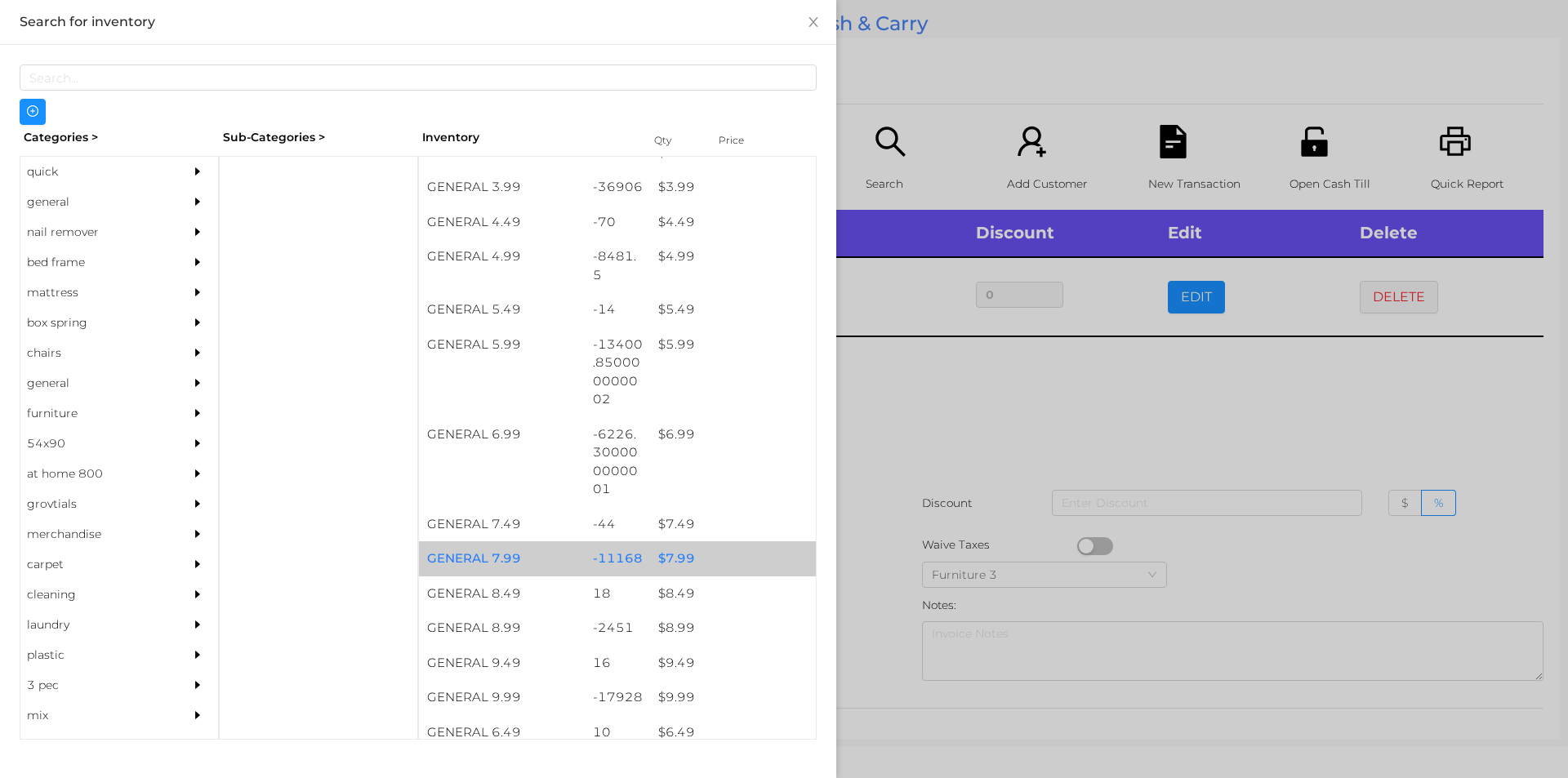
click at [676, 560] on div "$ 7.99" at bounding box center [733, 559] width 165 height 35
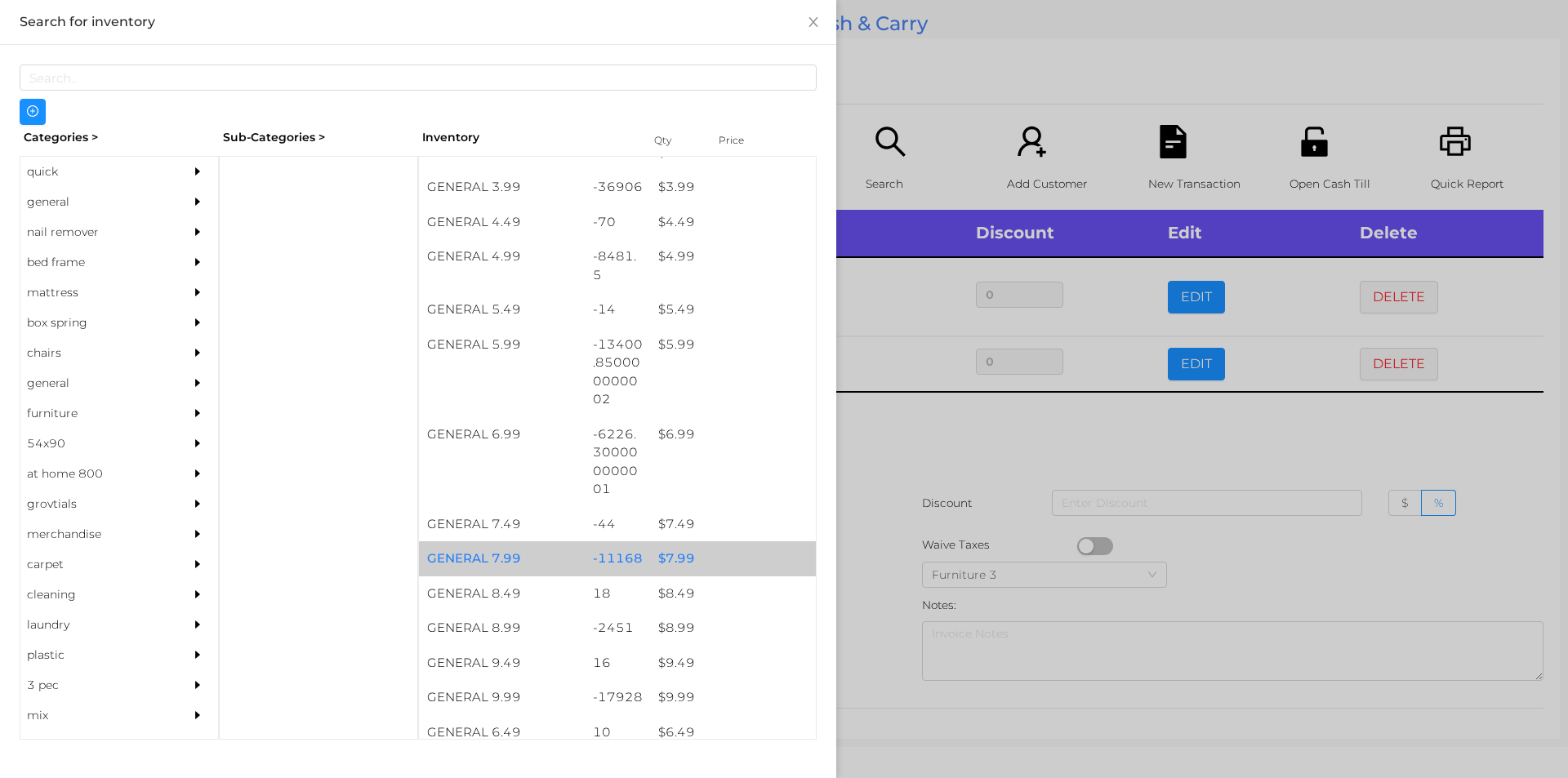
click at [693, 558] on div "$ 7.99" at bounding box center [733, 559] width 165 height 35
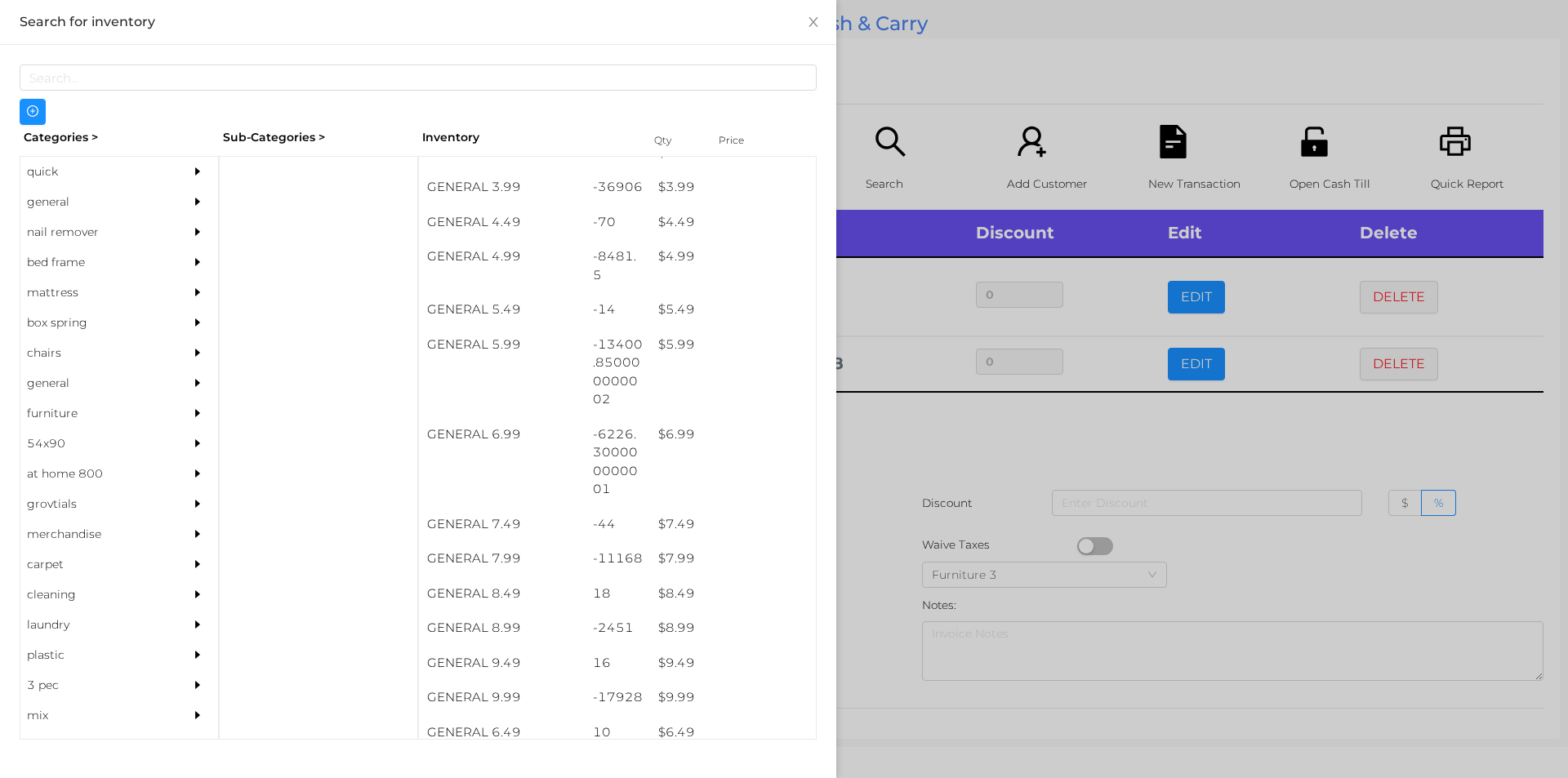
click at [883, 483] on div at bounding box center [784, 389] width 1568 height 778
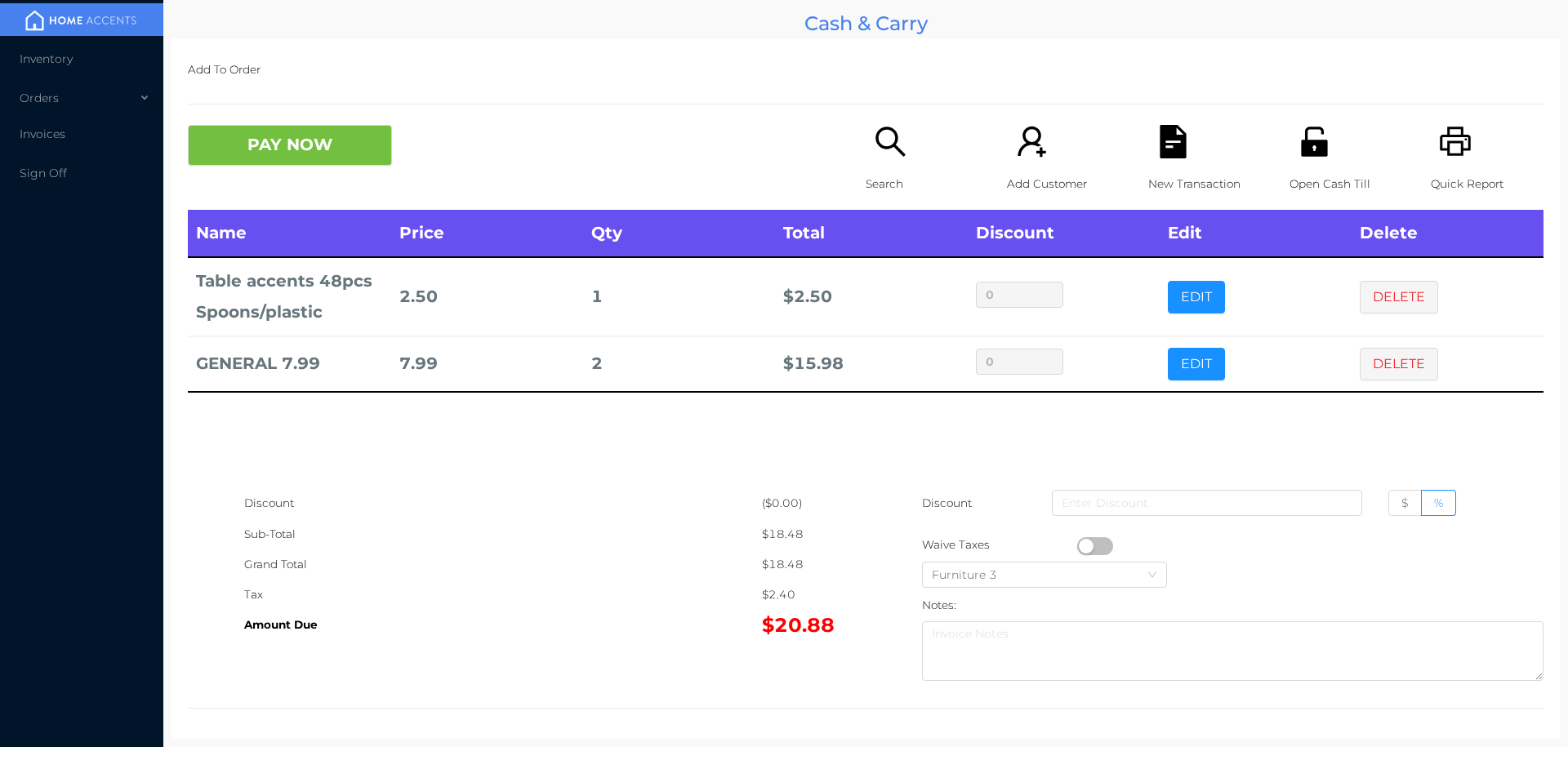
click at [303, 135] on button "PAY NOW" at bounding box center [290, 145] width 204 height 41
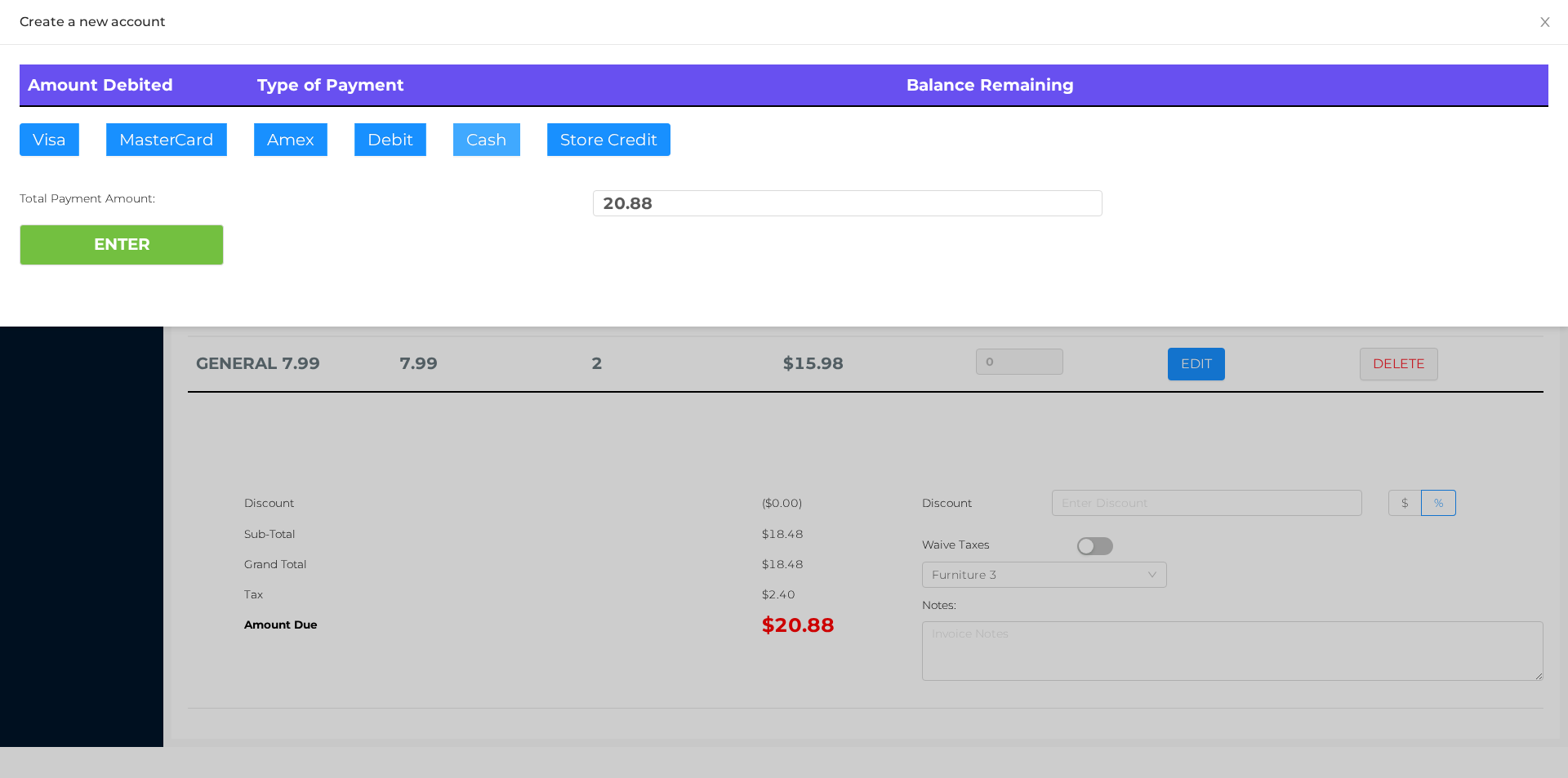
click at [461, 129] on button "Cash" at bounding box center [486, 140] width 67 height 33
click at [160, 250] on button "ENTER" at bounding box center [121, 245] width 204 height 41
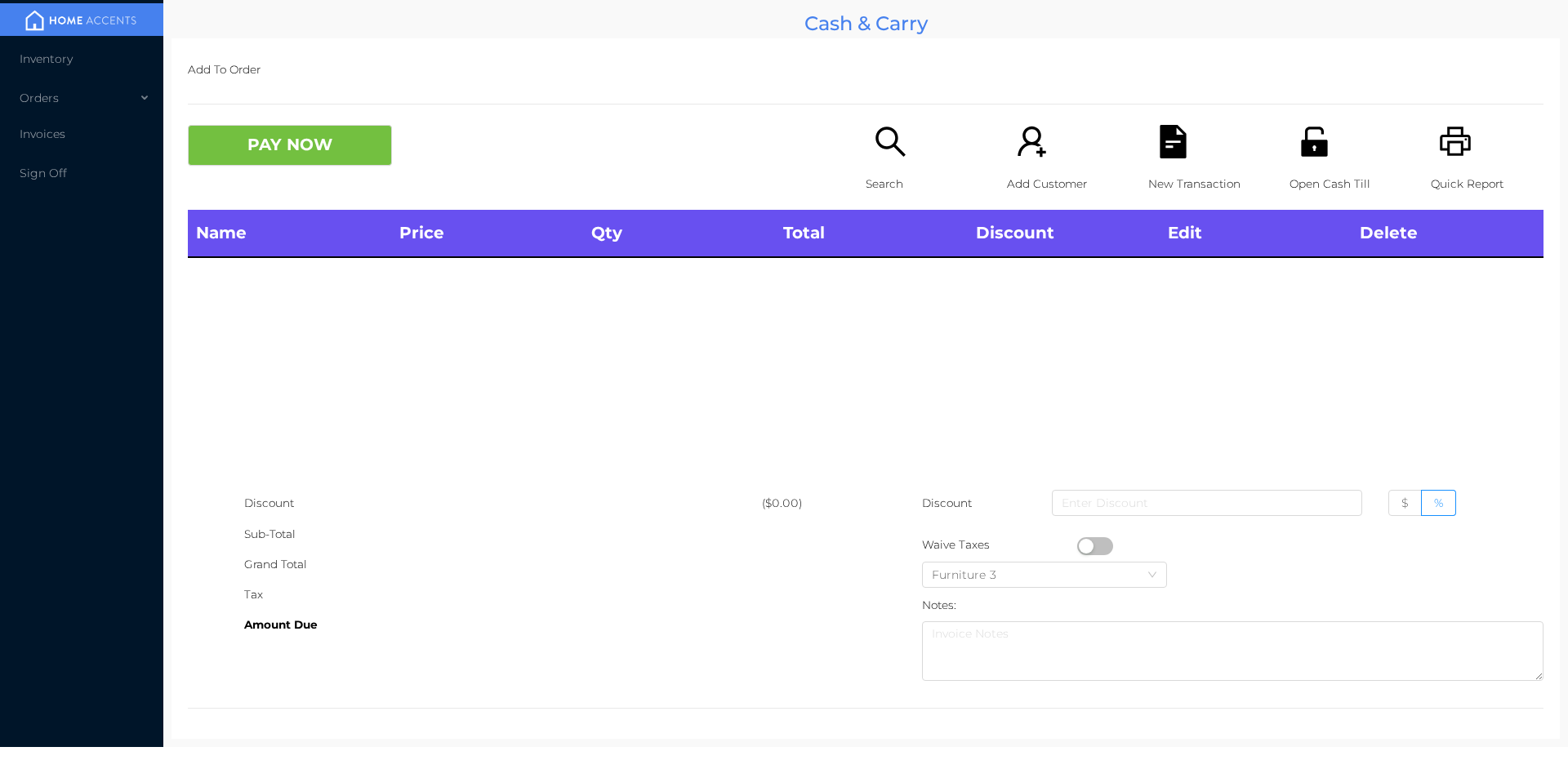
click at [1316, 126] on icon "icon: unlock" at bounding box center [1315, 141] width 33 height 33
click at [866, 193] on p "Search" at bounding box center [922, 184] width 113 height 30
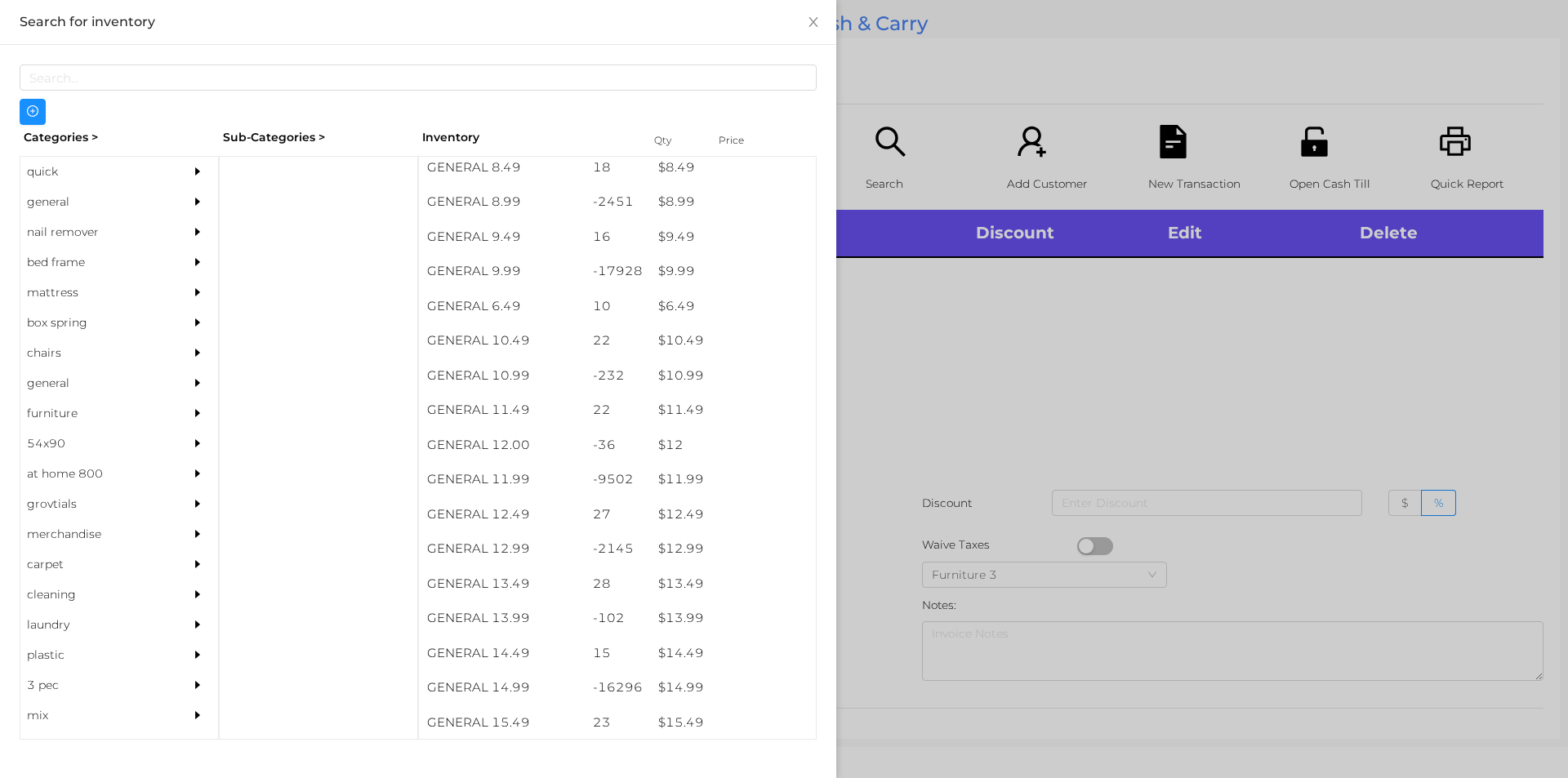
scroll to position [902, 0]
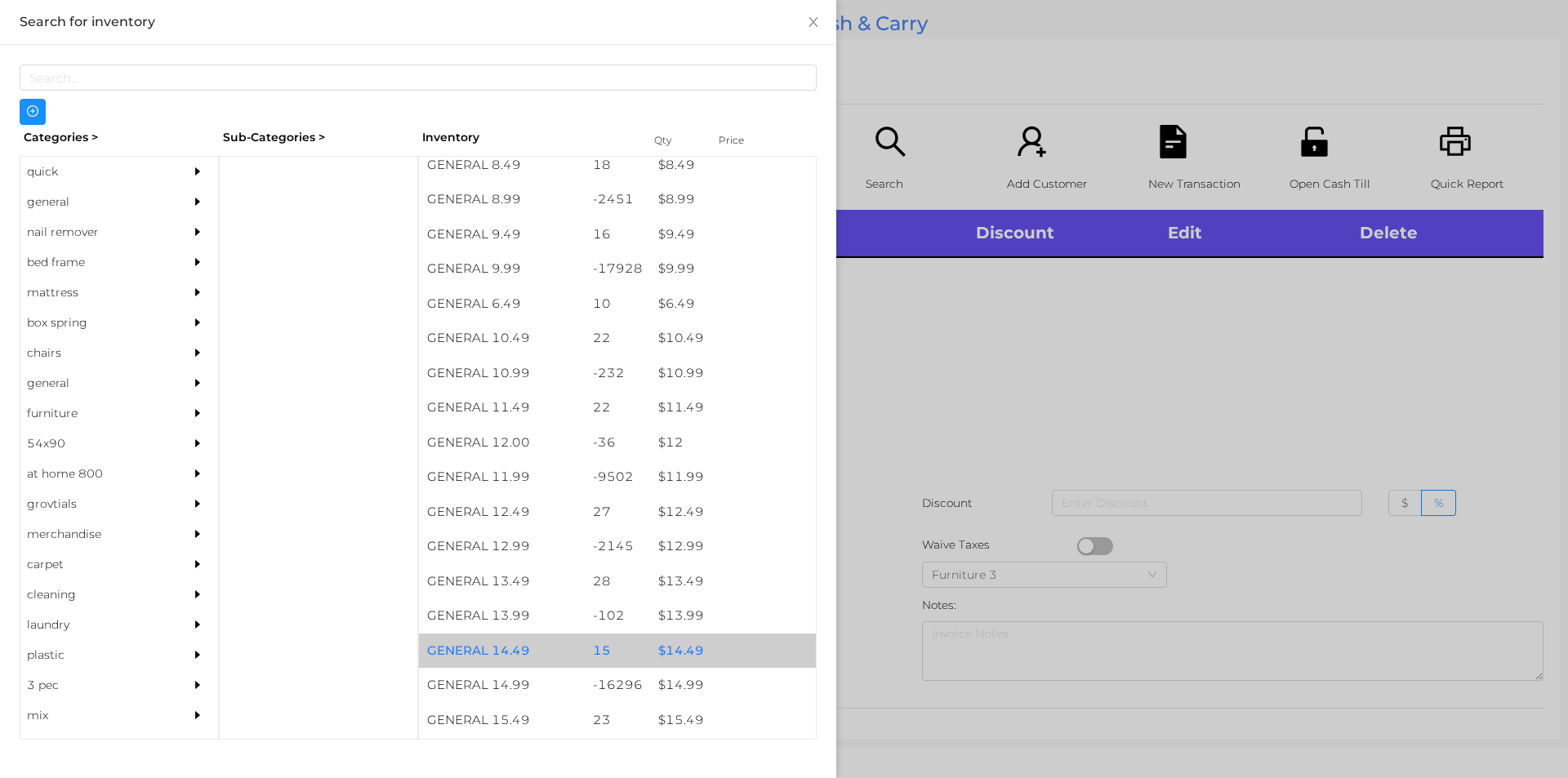
click at [594, 640] on div "15" at bounding box center [618, 651] width 66 height 35
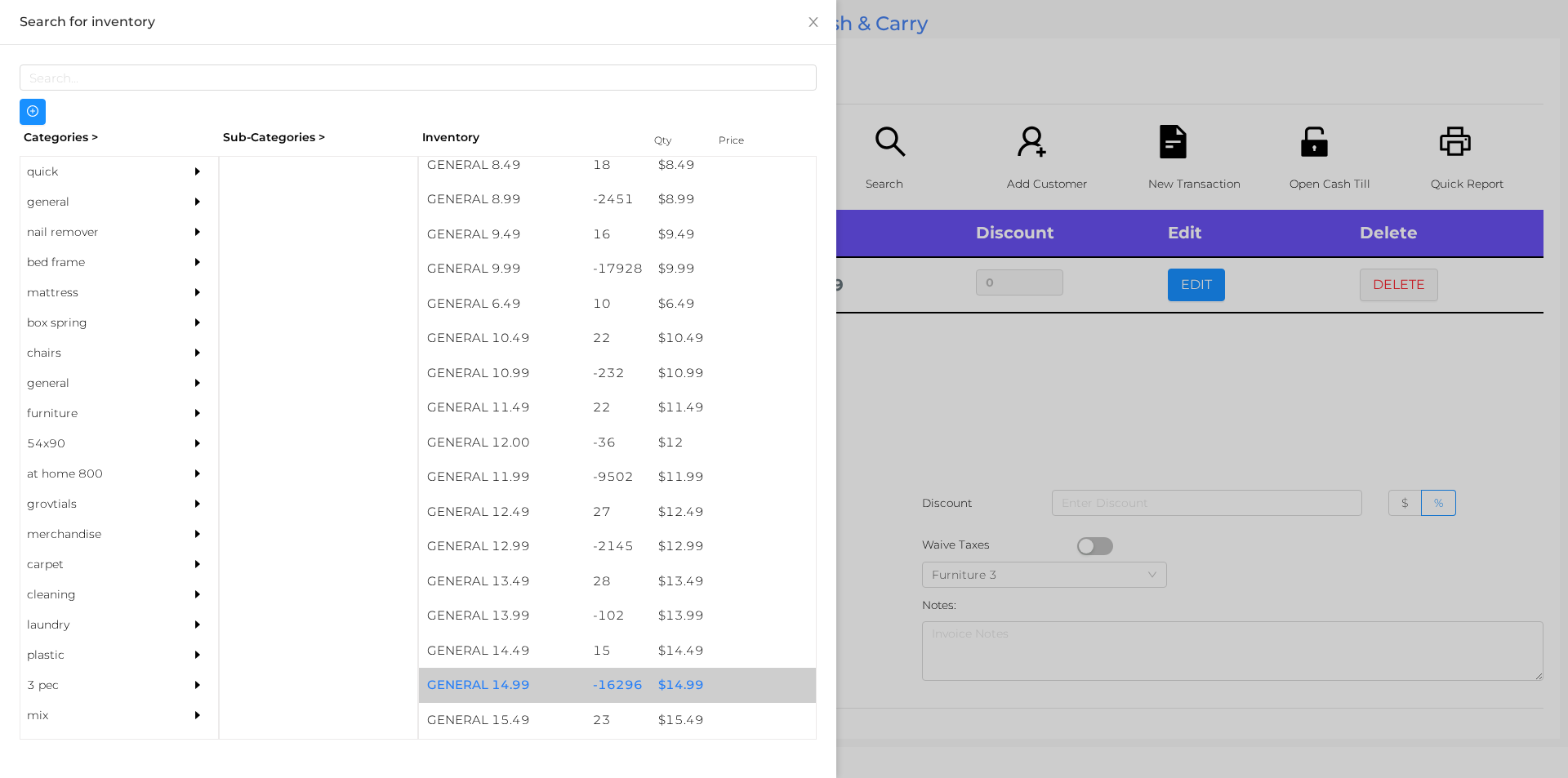
click at [657, 696] on div "$ 14.99" at bounding box center [733, 685] width 165 height 35
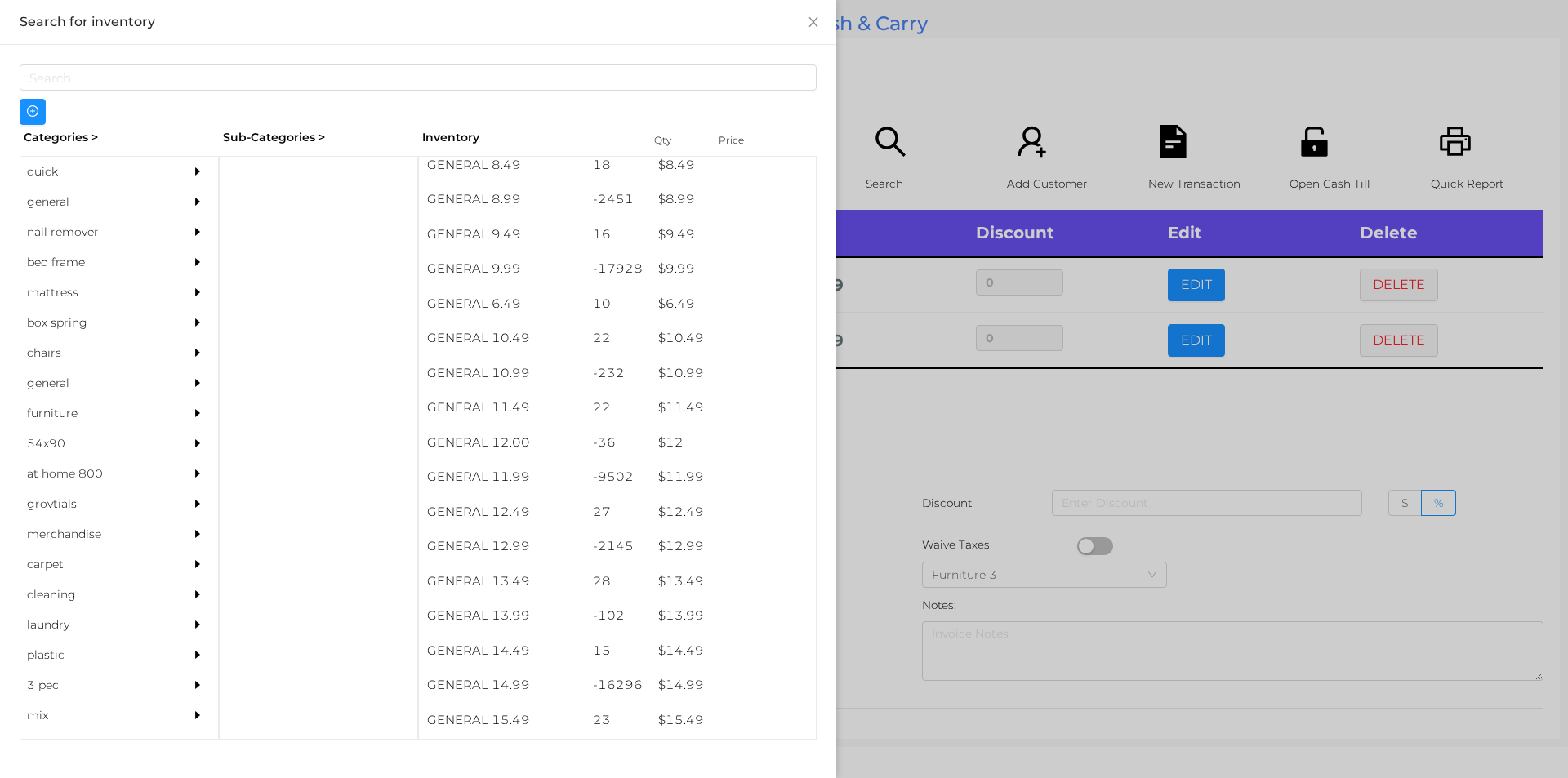
click at [1014, 437] on div at bounding box center [784, 389] width 1568 height 778
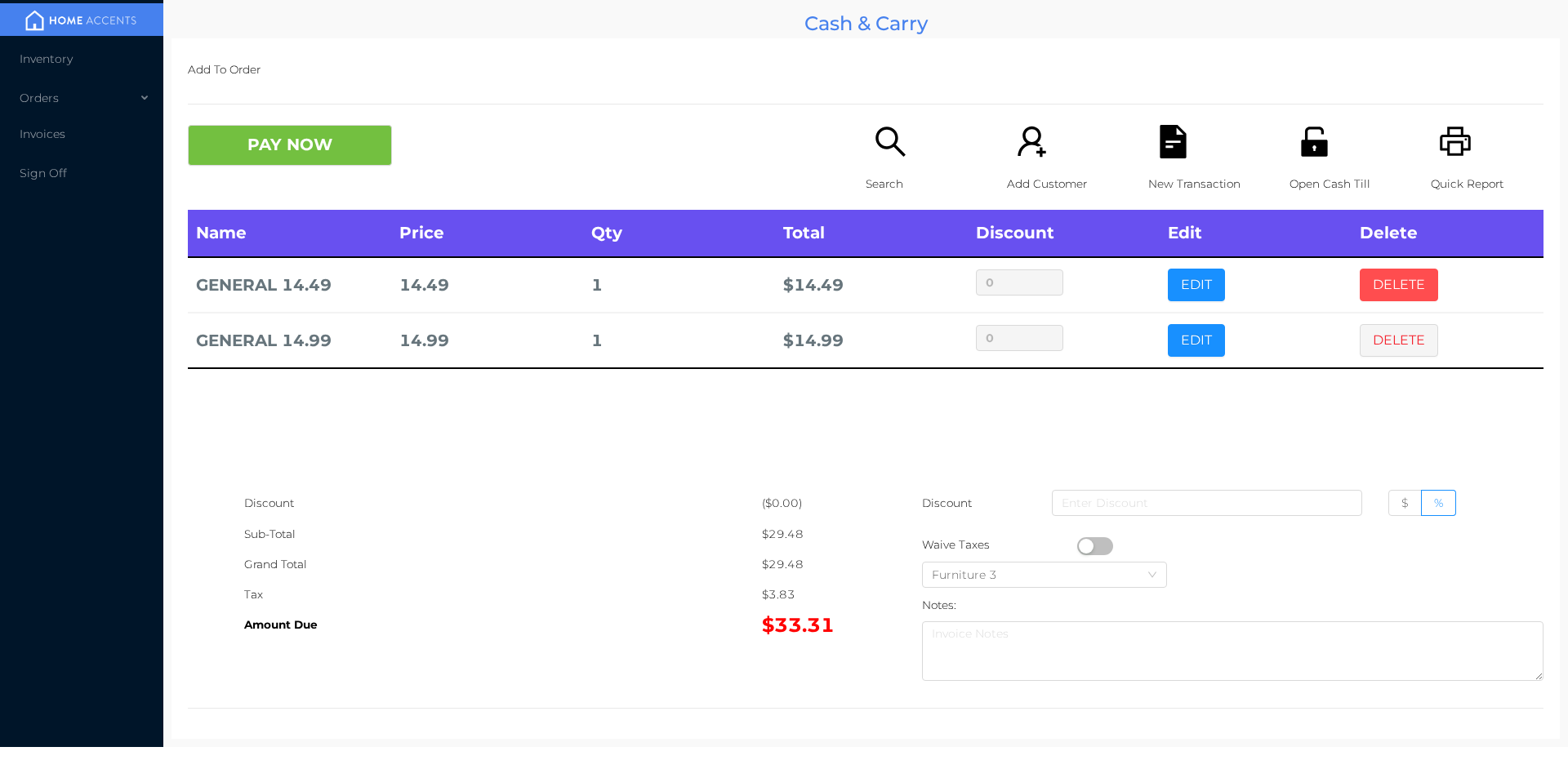
click at [1402, 286] on button "DELETE" at bounding box center [1399, 284] width 79 height 33
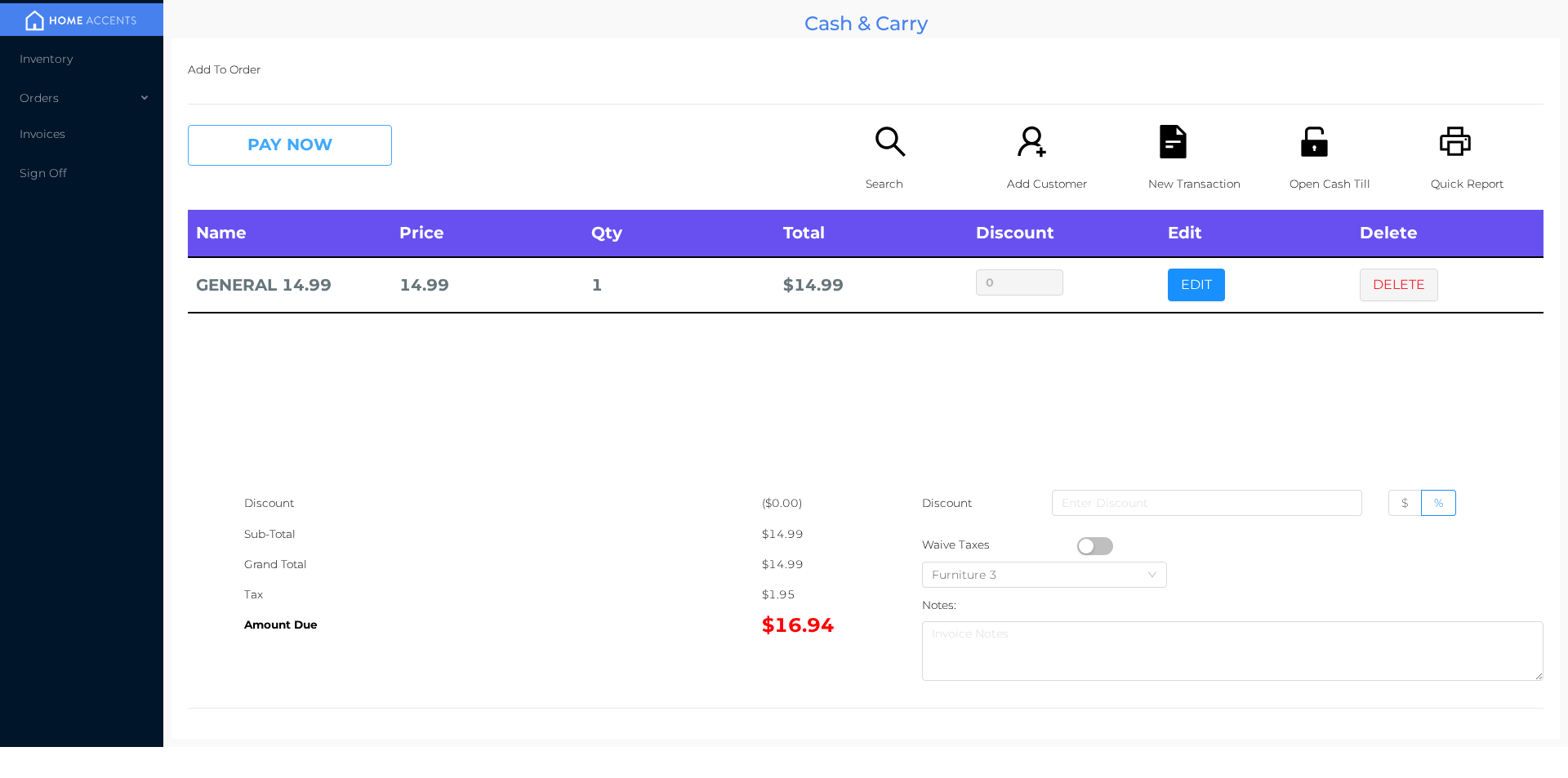
click at [339, 159] on button "PAY NOW" at bounding box center [290, 145] width 204 height 41
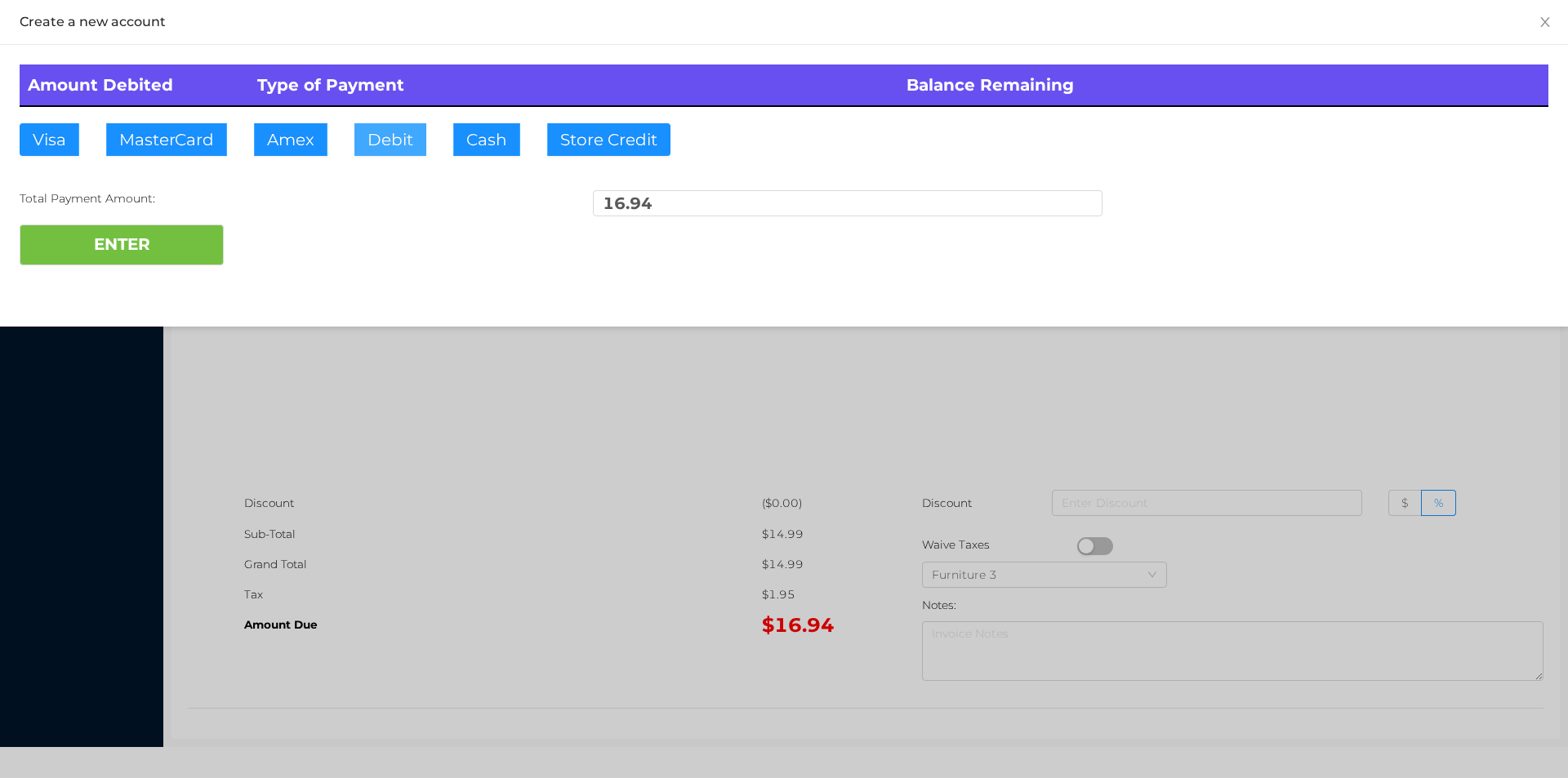
click at [384, 140] on button "Debit" at bounding box center [390, 140] width 72 height 33
click at [171, 236] on button "ENTER" at bounding box center [121, 245] width 204 height 41
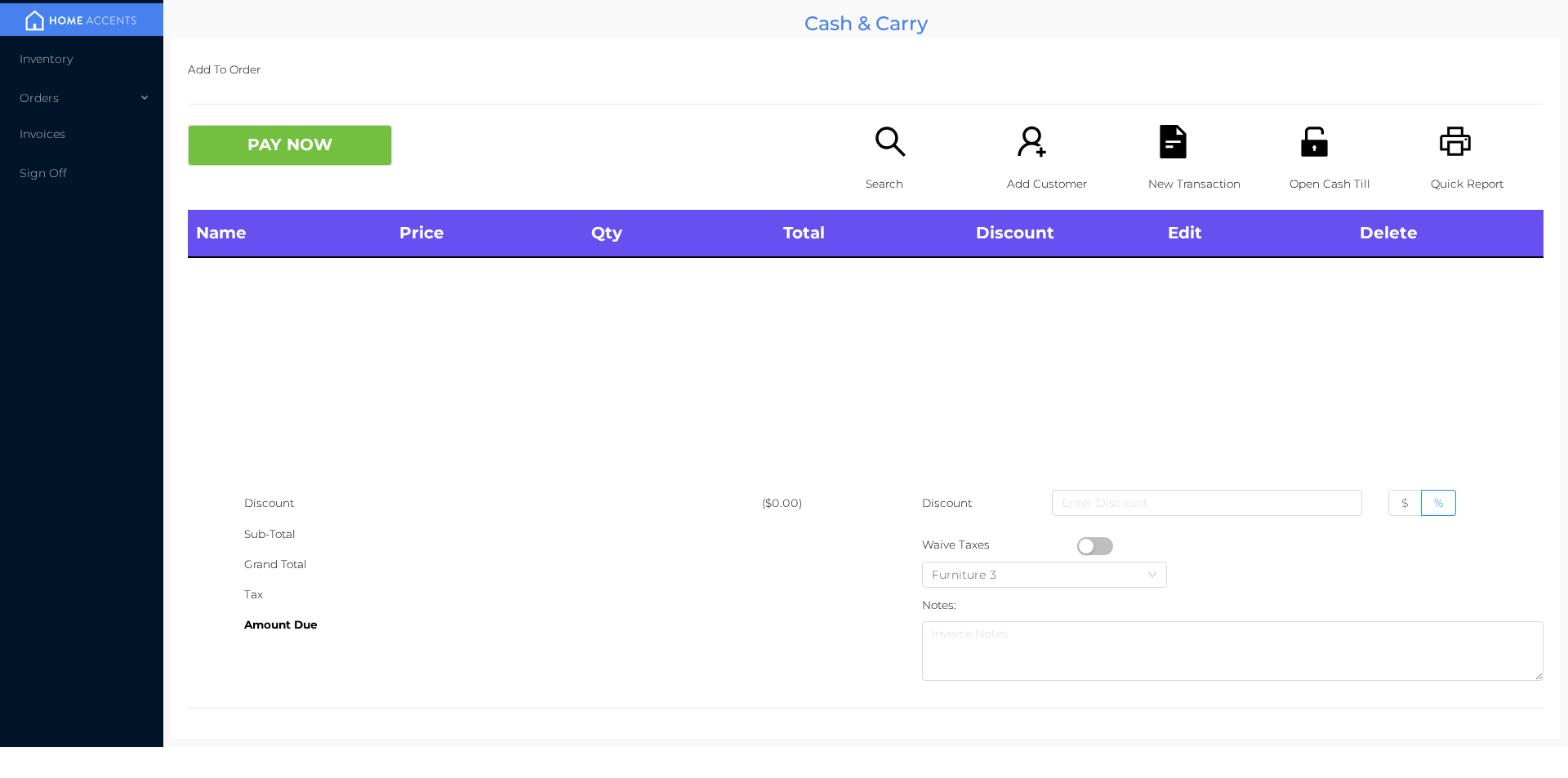
click at [1451, 146] on icon "icon: printer" at bounding box center [1455, 140] width 31 height 29
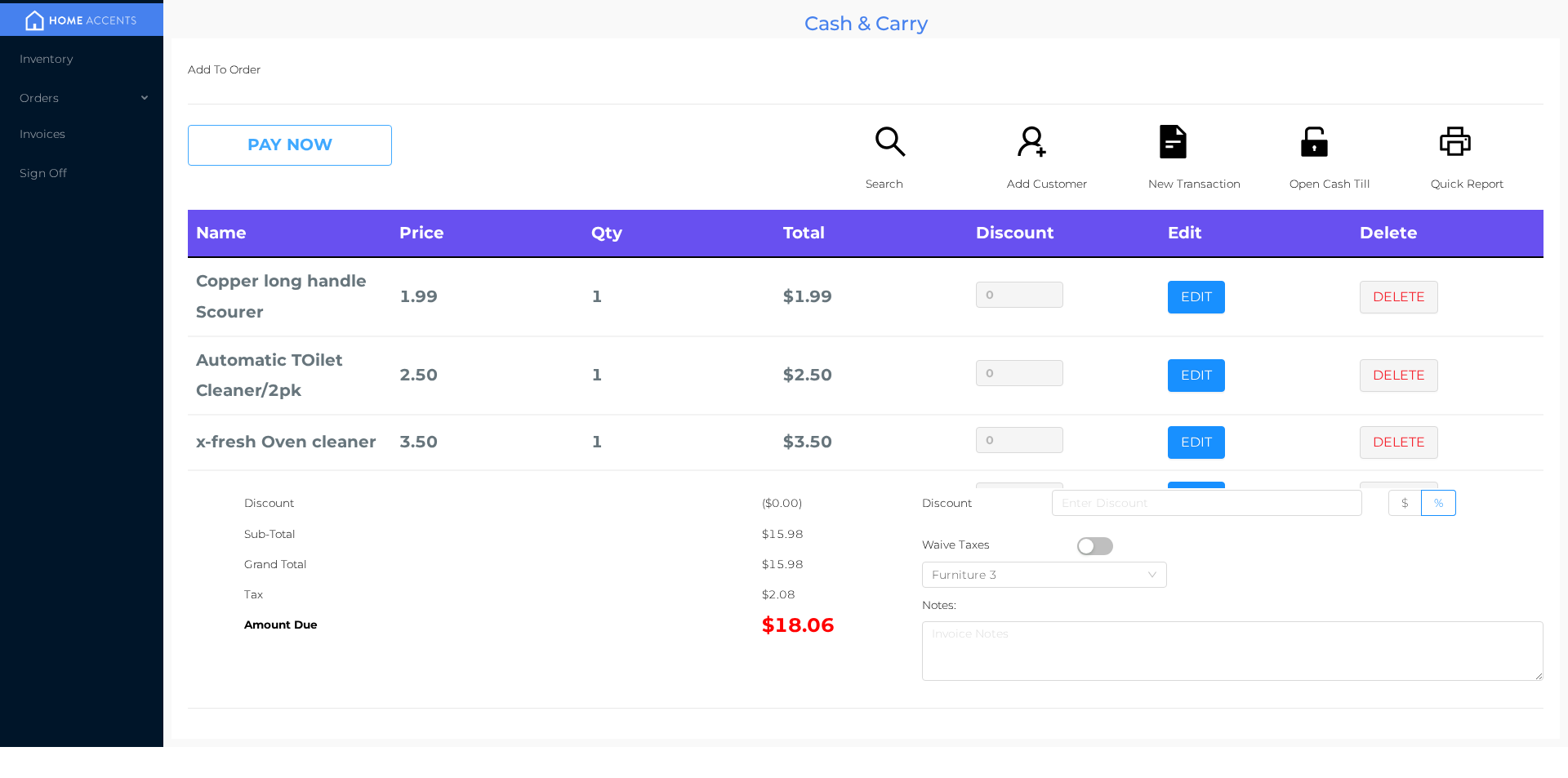
click at [283, 150] on button "PAY NOW" at bounding box center [290, 145] width 204 height 41
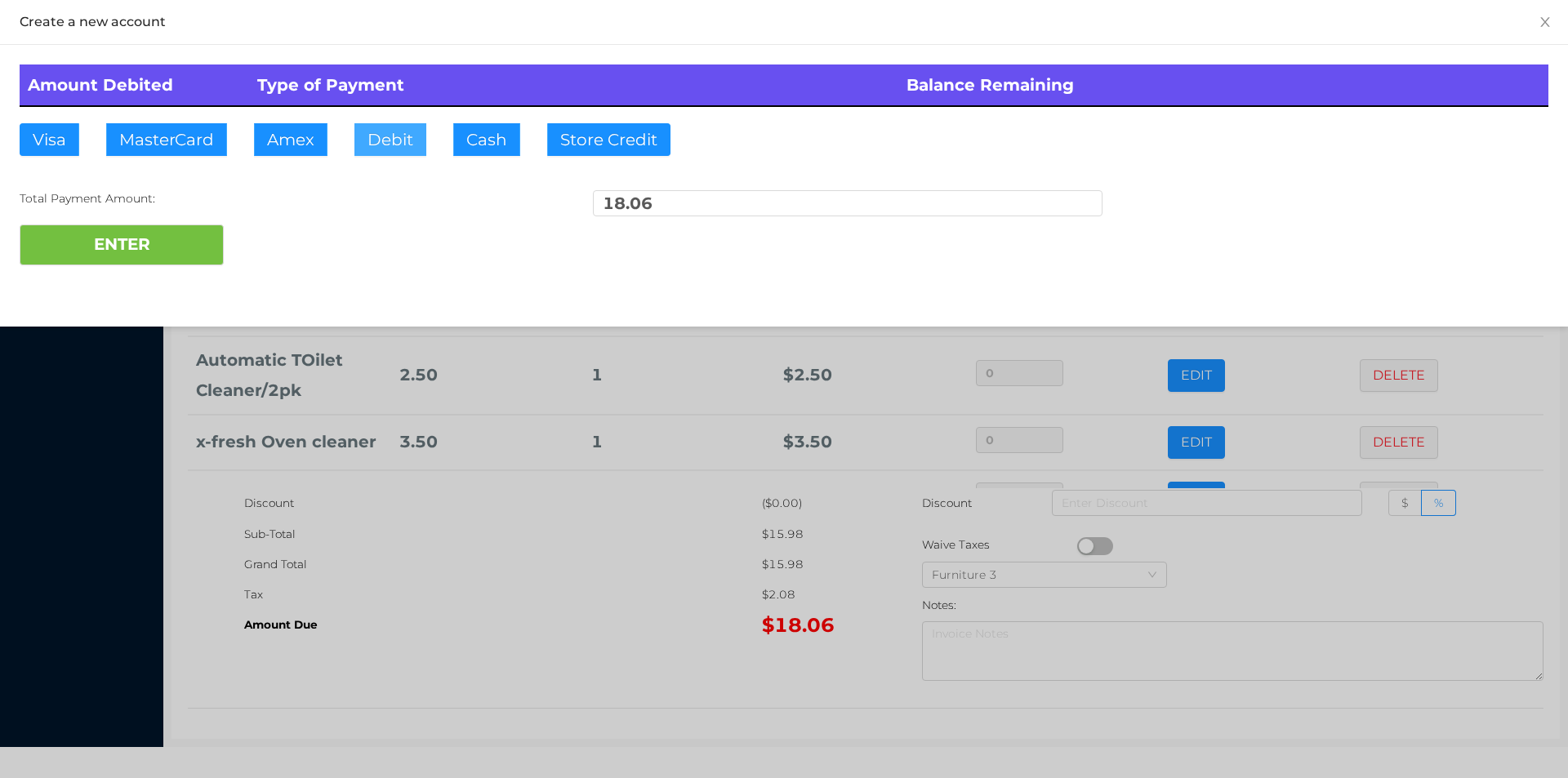
click at [383, 135] on button "Debit" at bounding box center [390, 140] width 72 height 33
click at [201, 230] on button "ENTER" at bounding box center [121, 245] width 204 height 41
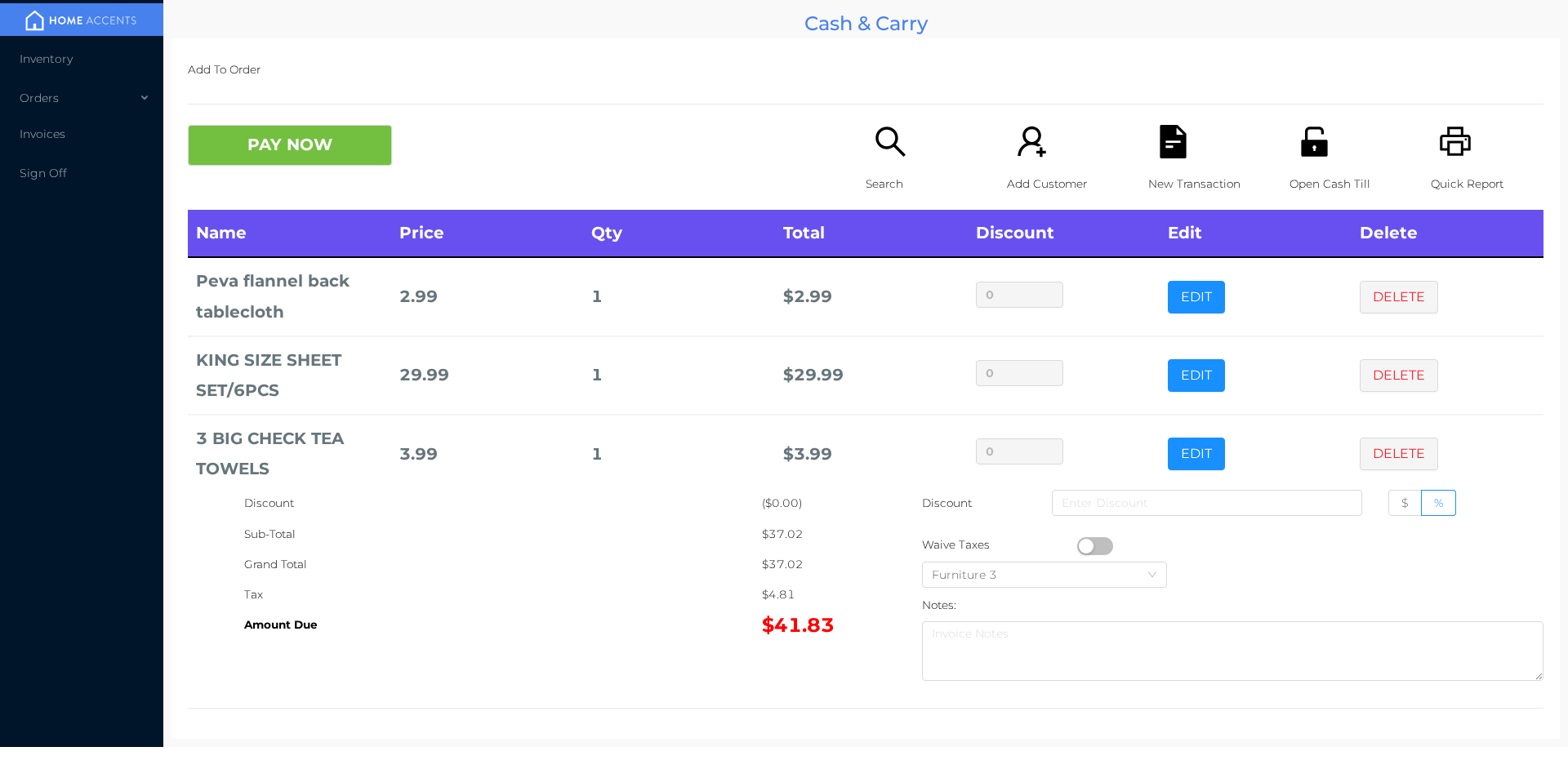
click at [271, 156] on button "PAY NOW" at bounding box center [290, 145] width 204 height 41
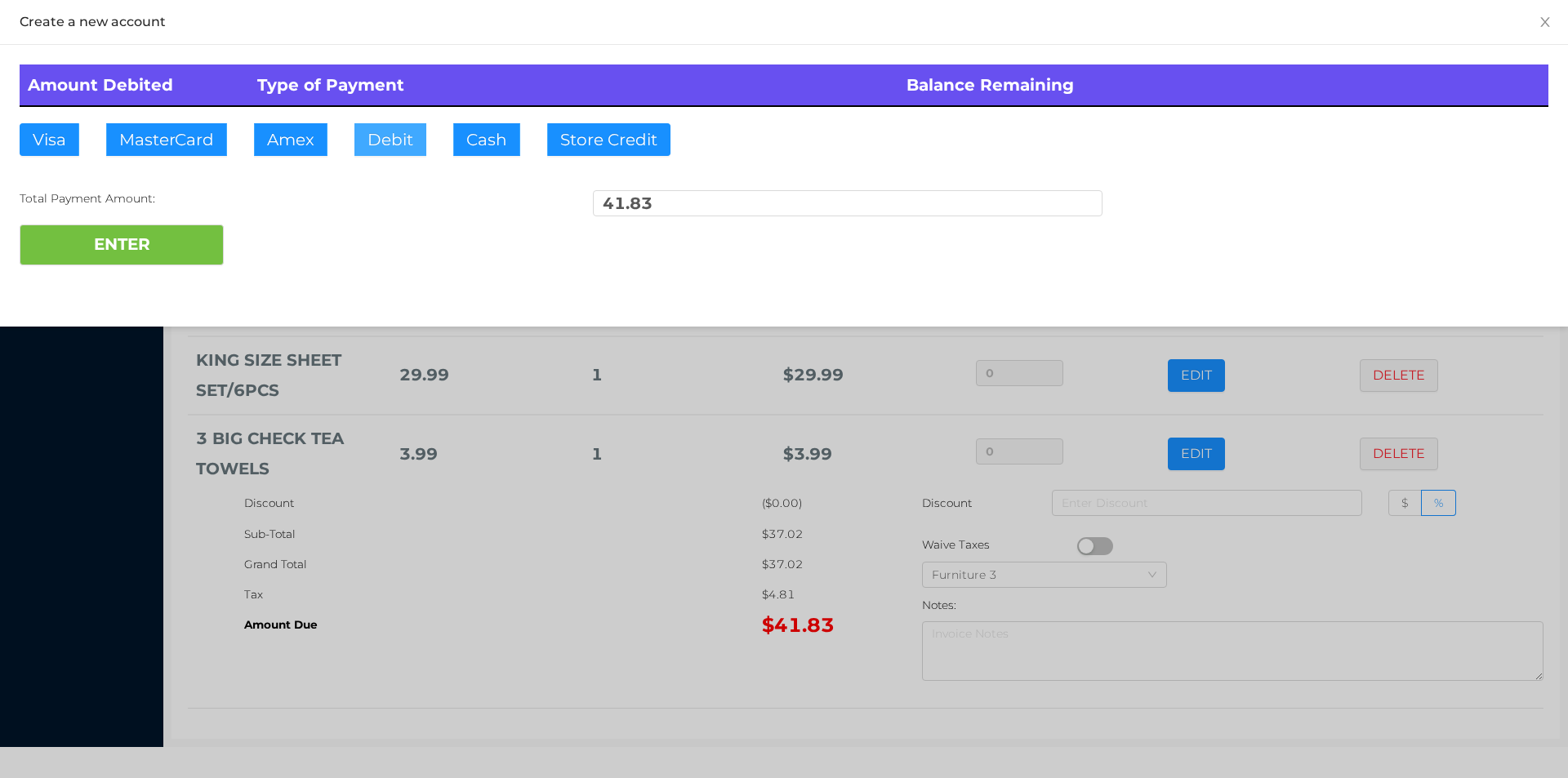
click at [400, 136] on button "Debit" at bounding box center [390, 140] width 72 height 33
click at [181, 227] on button "ENTER" at bounding box center [121, 245] width 204 height 41
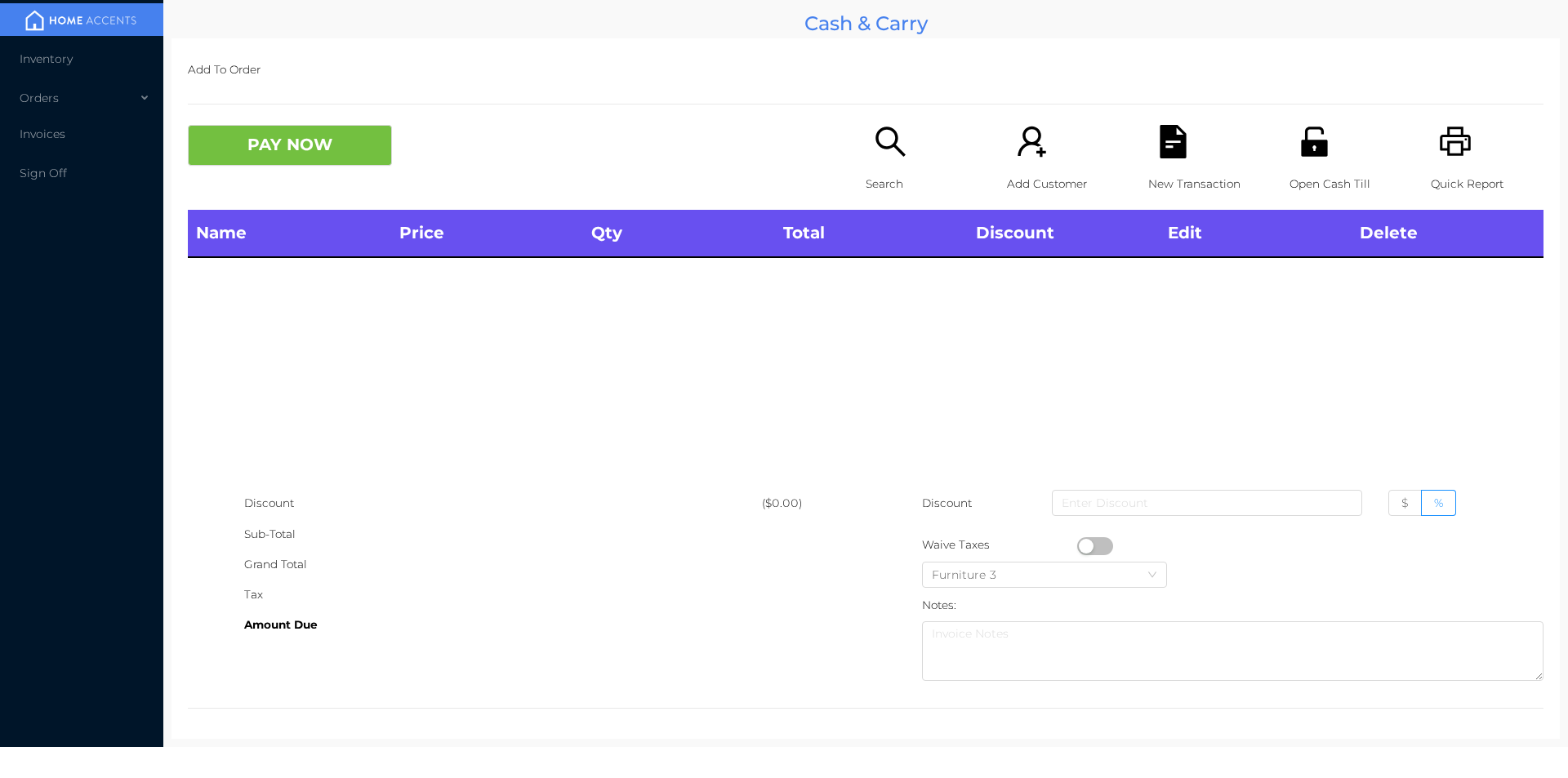
click at [875, 160] on div "Search" at bounding box center [922, 167] width 113 height 85
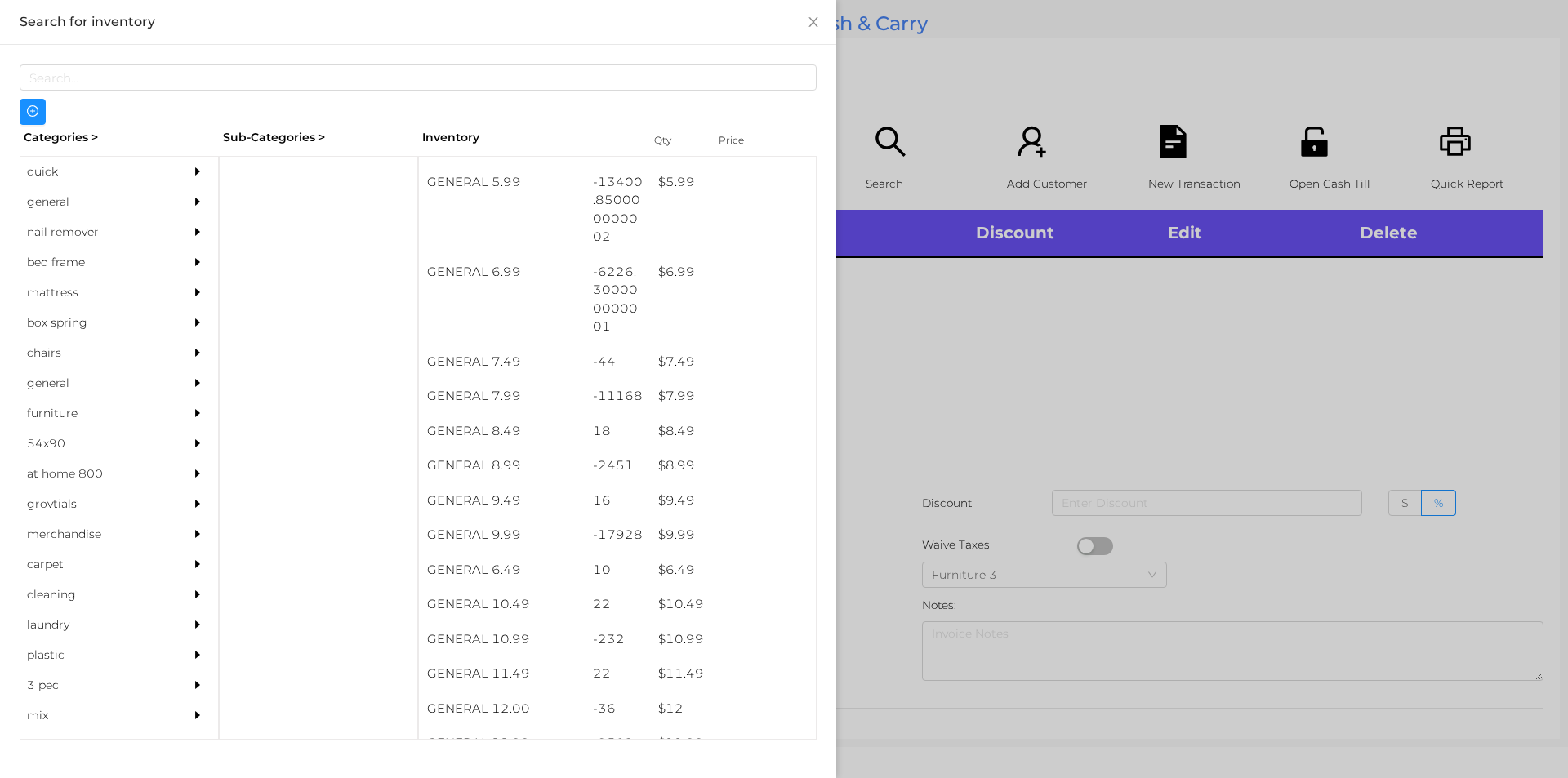
scroll to position [635, 0]
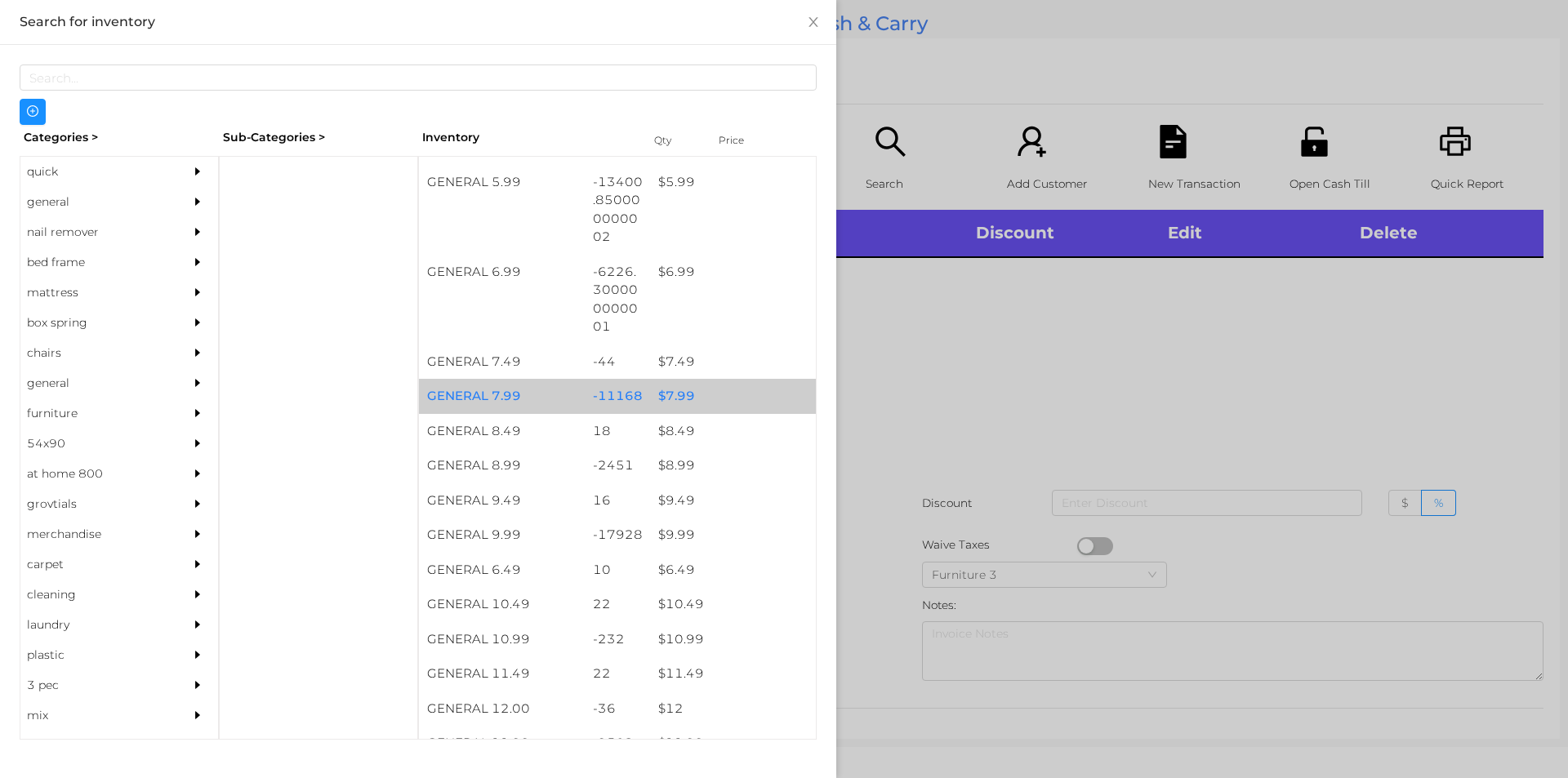
click at [673, 395] on div "$ 7.99" at bounding box center [733, 396] width 165 height 35
click at [675, 389] on div "$ 7.99" at bounding box center [733, 396] width 165 height 35
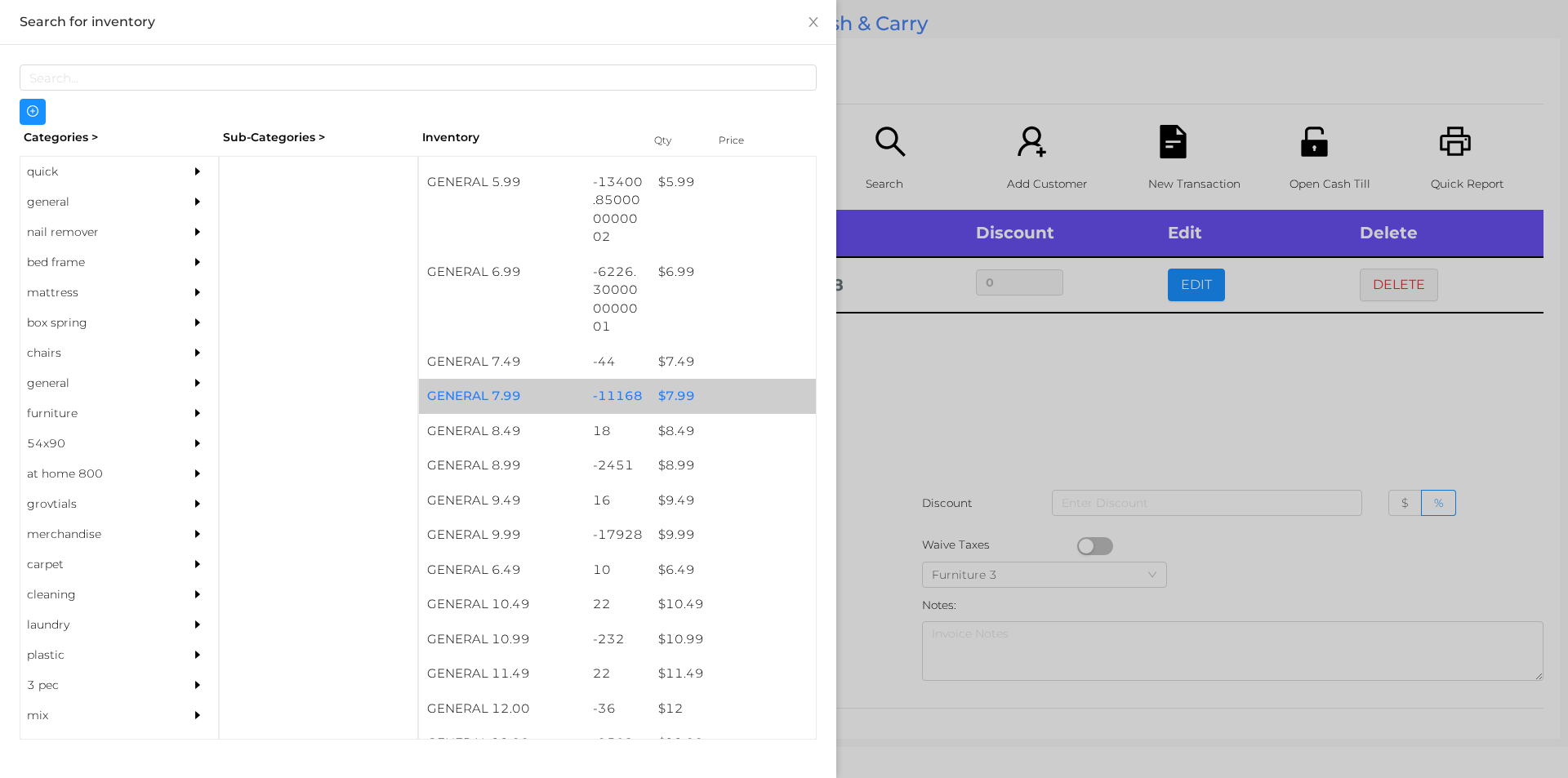
click at [680, 389] on div "$ 7.99" at bounding box center [733, 396] width 165 height 35
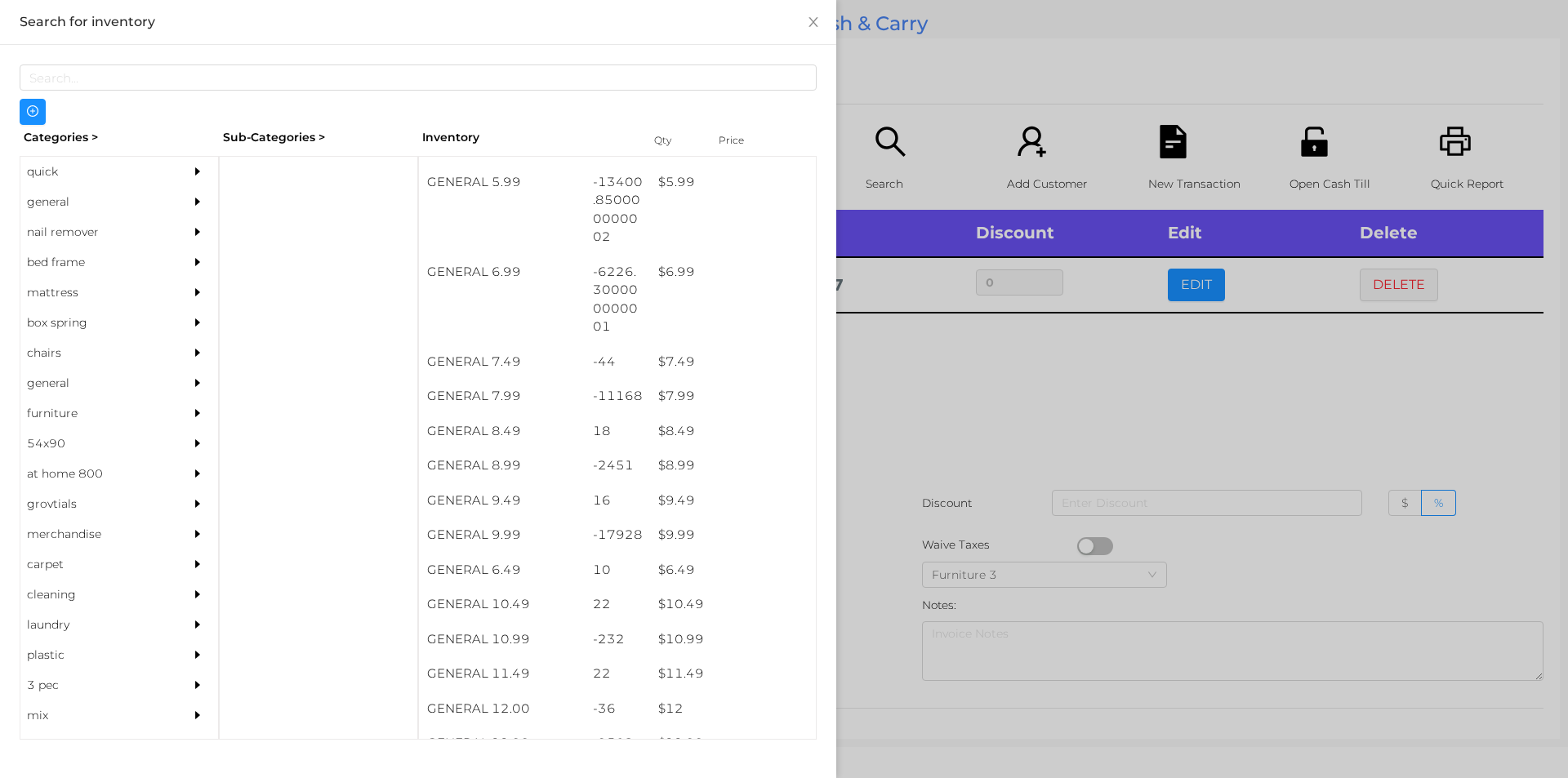
click at [881, 424] on div at bounding box center [784, 389] width 1568 height 778
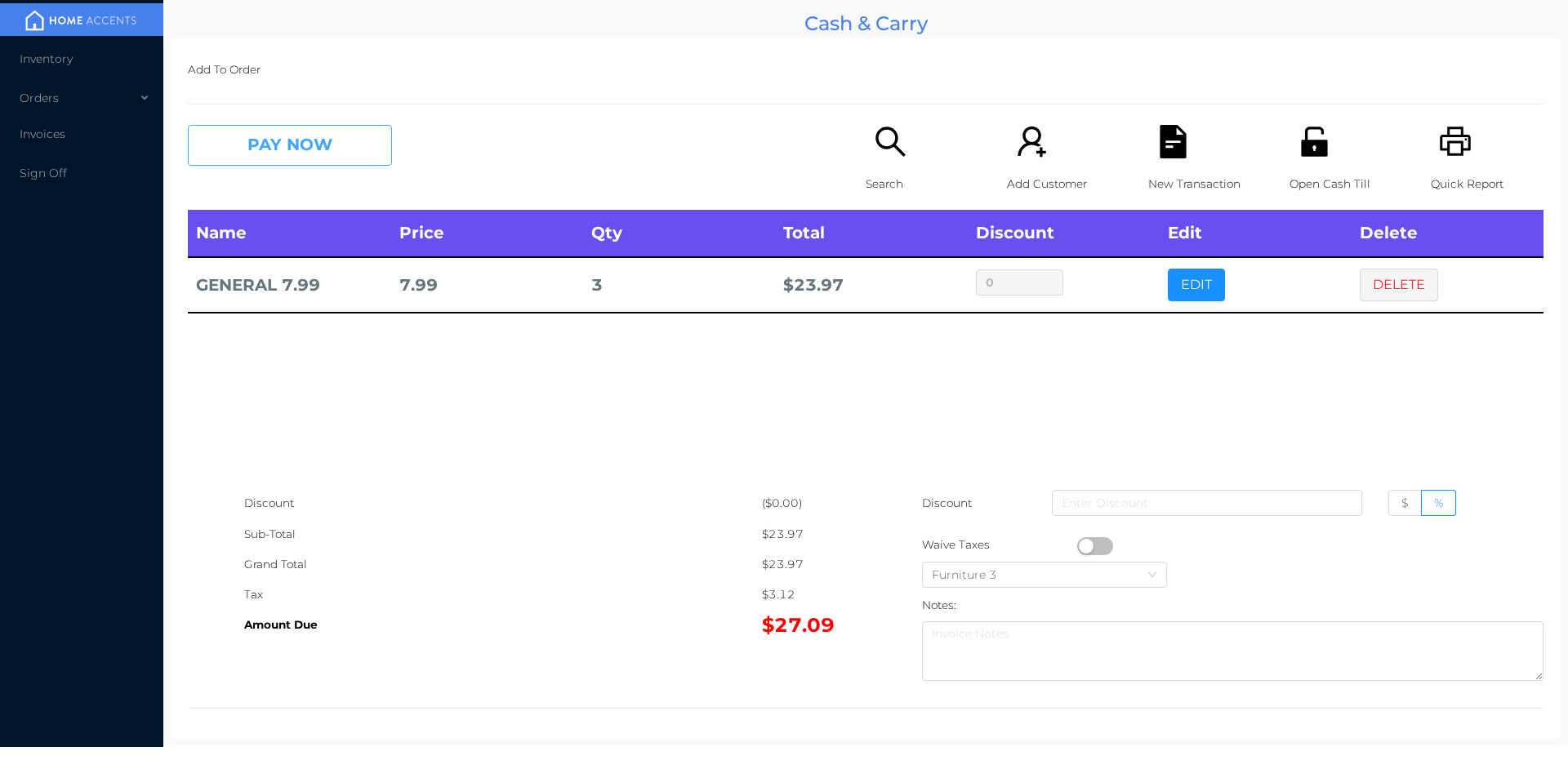
click at [274, 157] on button "PAY NOW" at bounding box center [290, 145] width 204 height 41
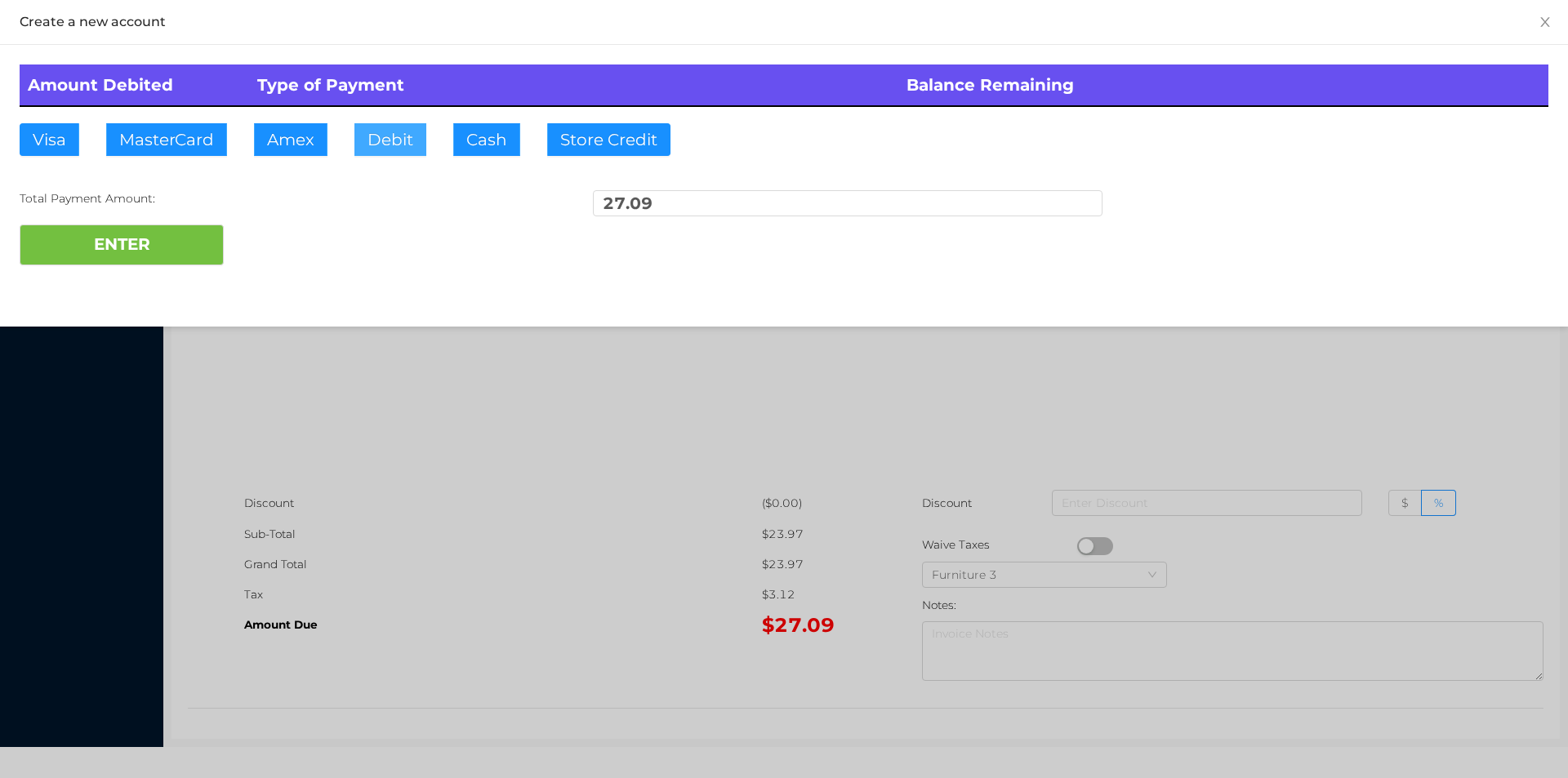
click at [390, 150] on button "Debit" at bounding box center [390, 140] width 72 height 33
click at [155, 247] on button "ENTER" at bounding box center [121, 245] width 204 height 41
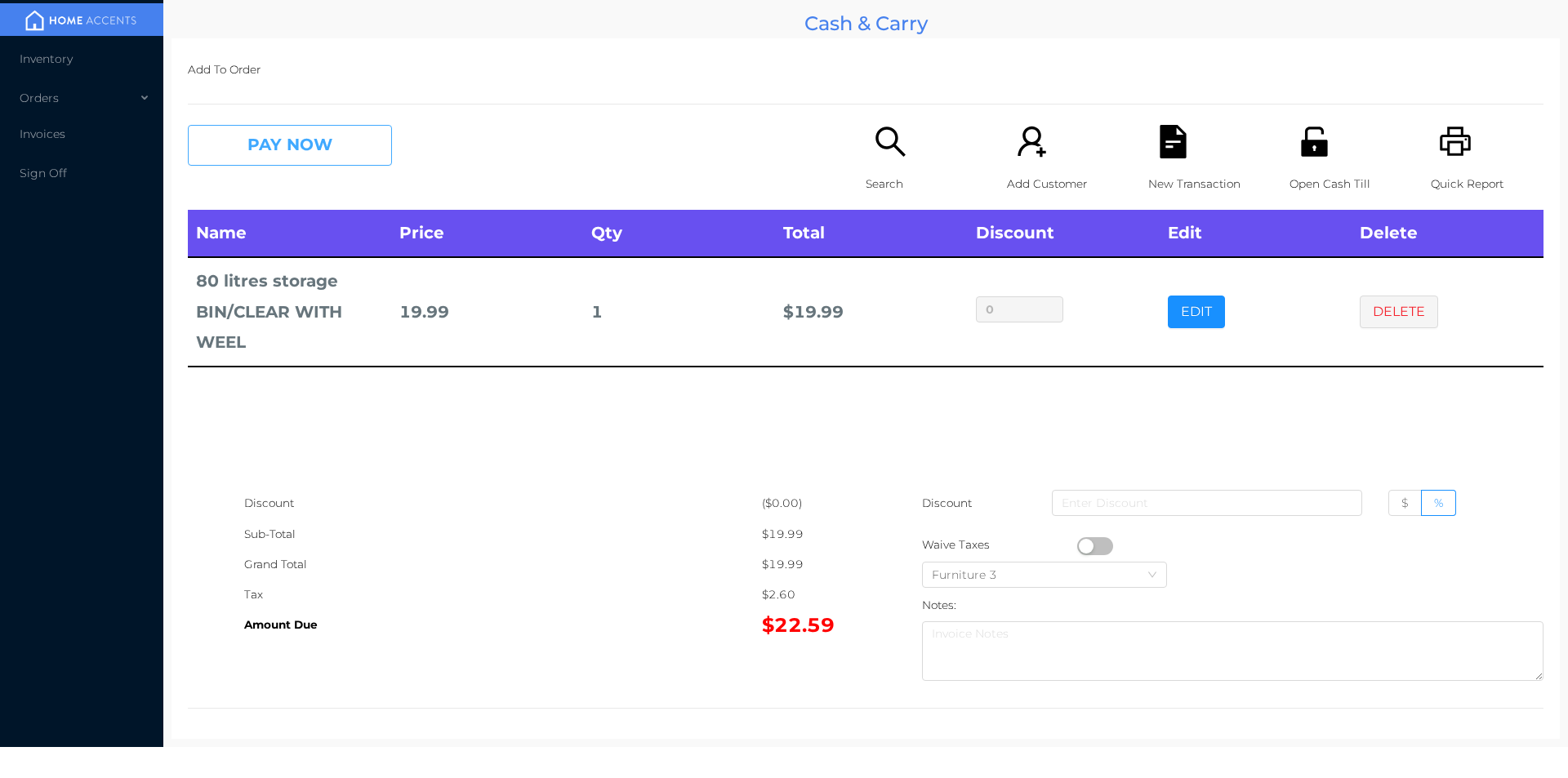
click at [254, 150] on button "PAY NOW" at bounding box center [290, 145] width 204 height 41
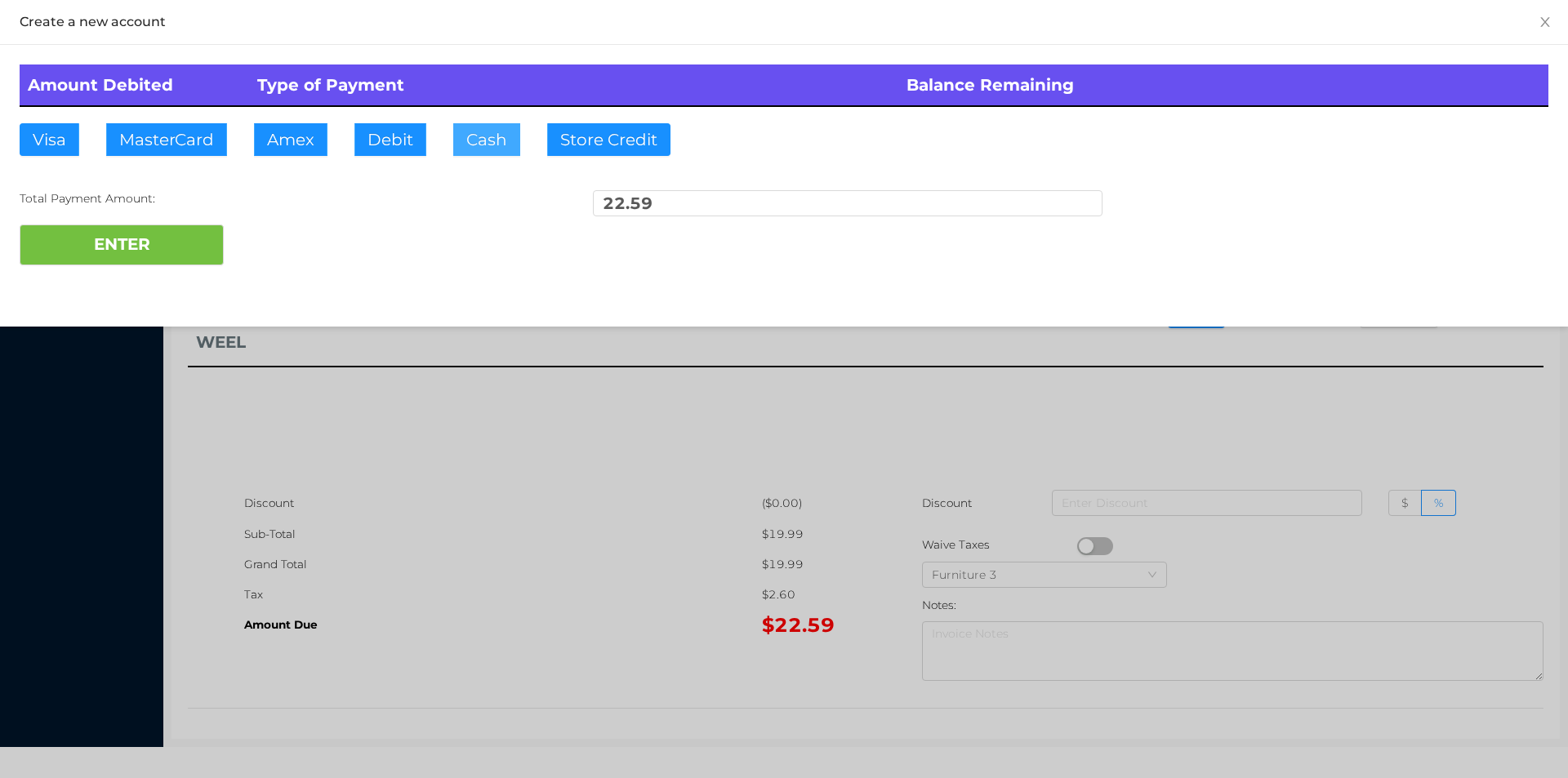
click at [453, 140] on button "Cash" at bounding box center [486, 140] width 67 height 33
type input "100."
click at [137, 249] on button "ENTER" at bounding box center [121, 245] width 204 height 41
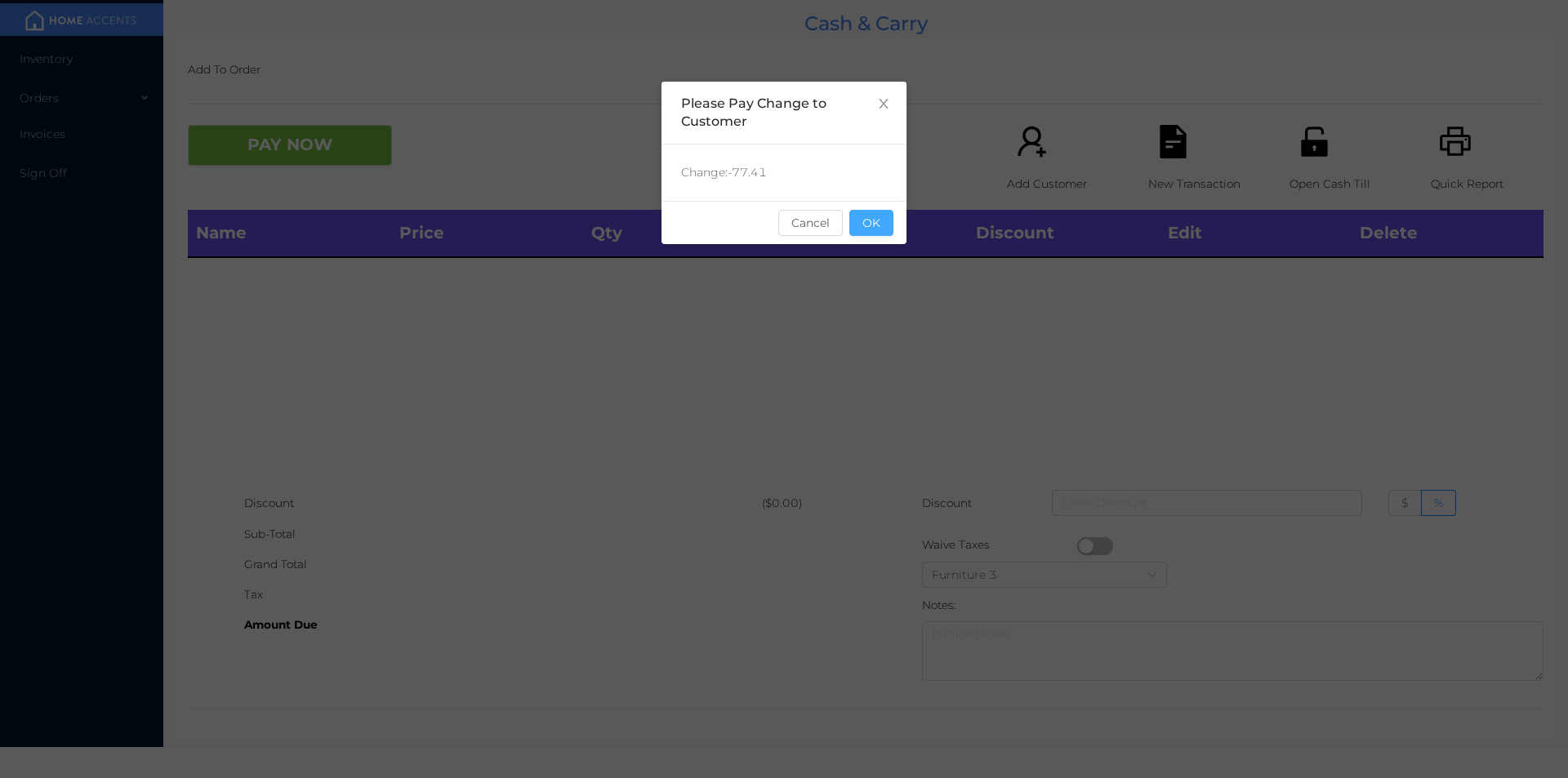
click at [875, 224] on button "OK" at bounding box center [871, 222] width 44 height 26
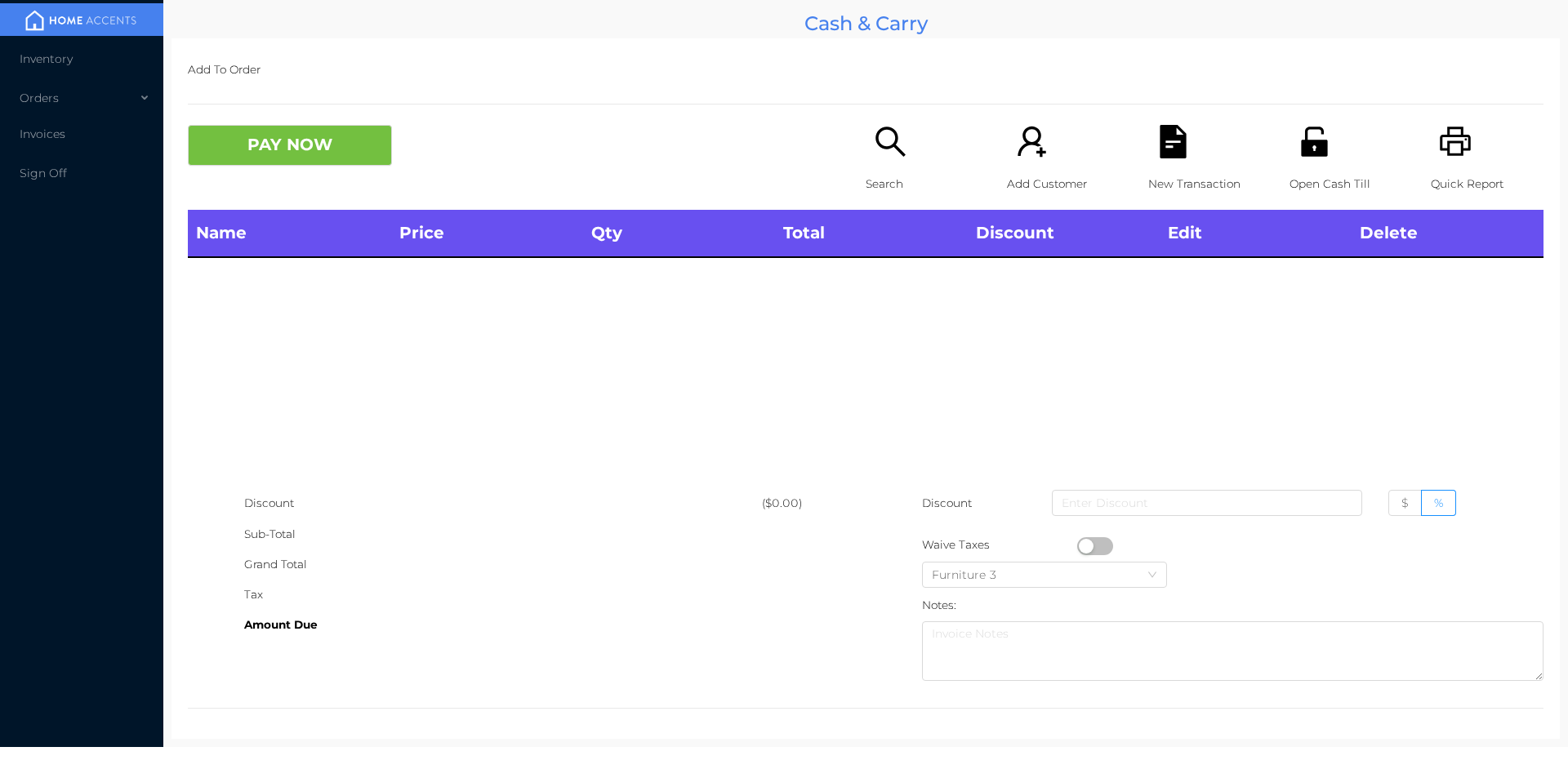
click at [873, 328] on div "Name Price Qty Total Discount Edit Delete" at bounding box center [866, 348] width 1356 height 278
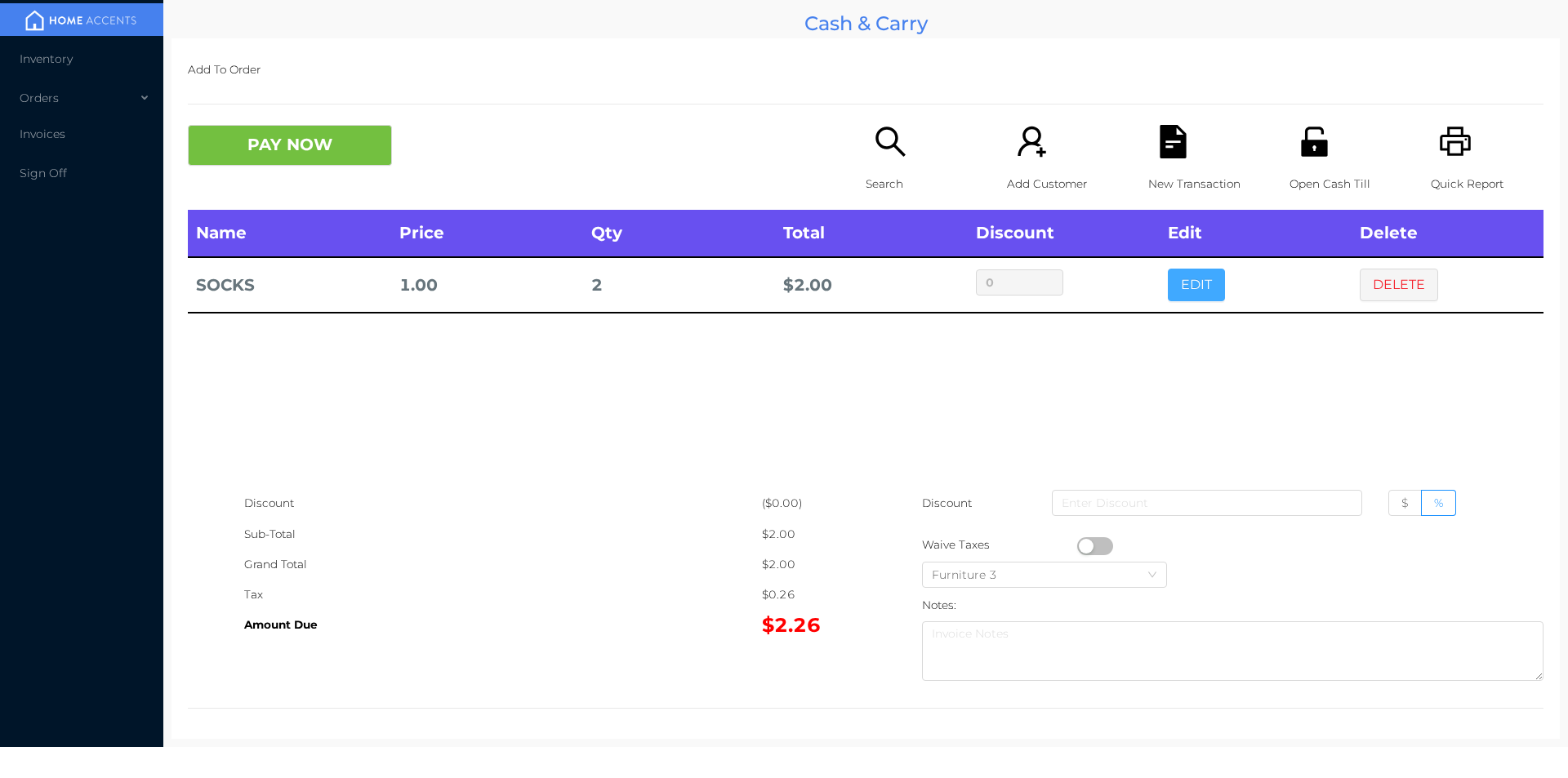
click at [1196, 278] on button "EDIT" at bounding box center [1196, 284] width 57 height 33
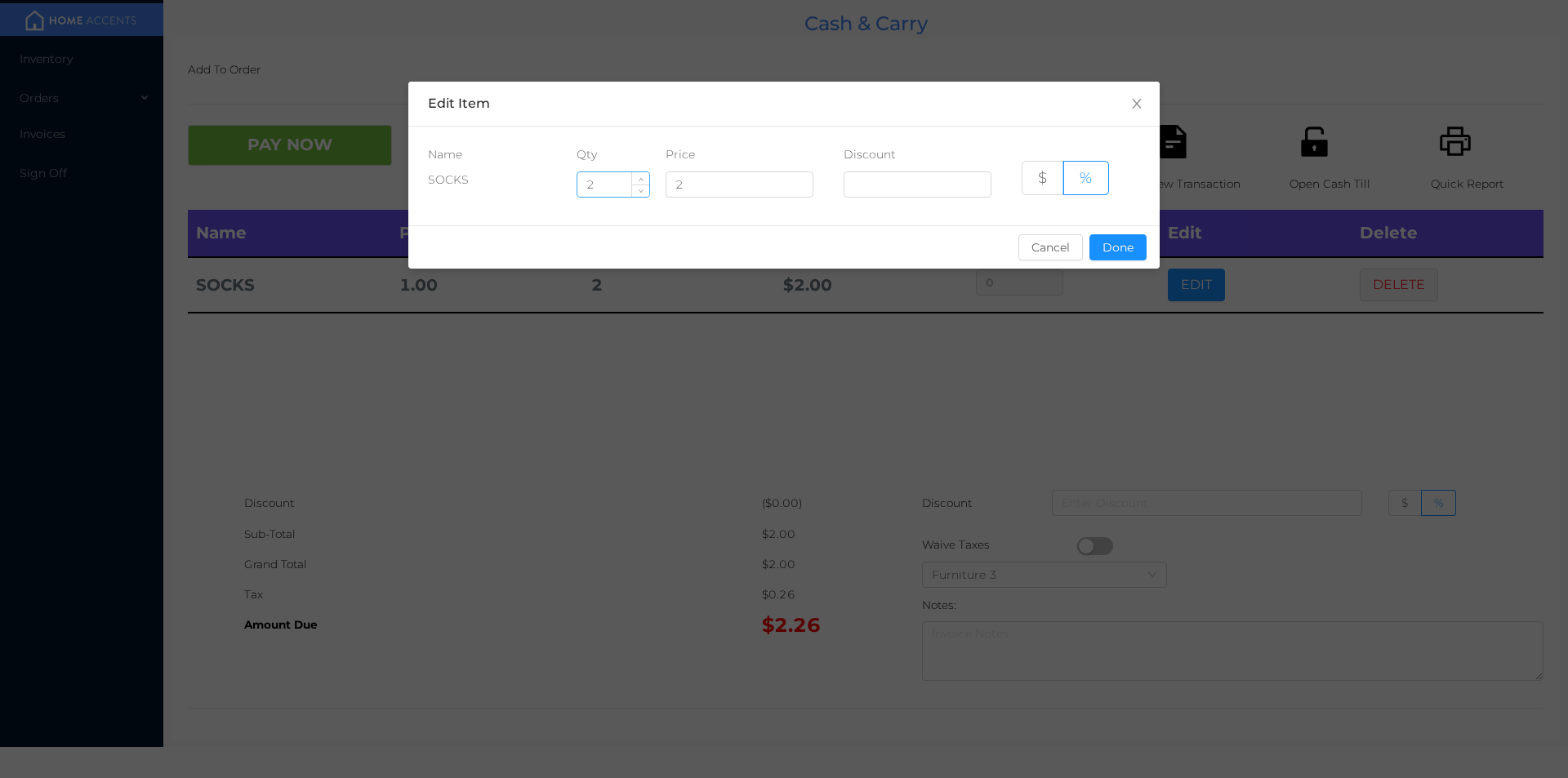
click at [612, 191] on input "2" at bounding box center [613, 184] width 72 height 24
type input "6"
click at [1119, 252] on button "Done" at bounding box center [1117, 247] width 57 height 26
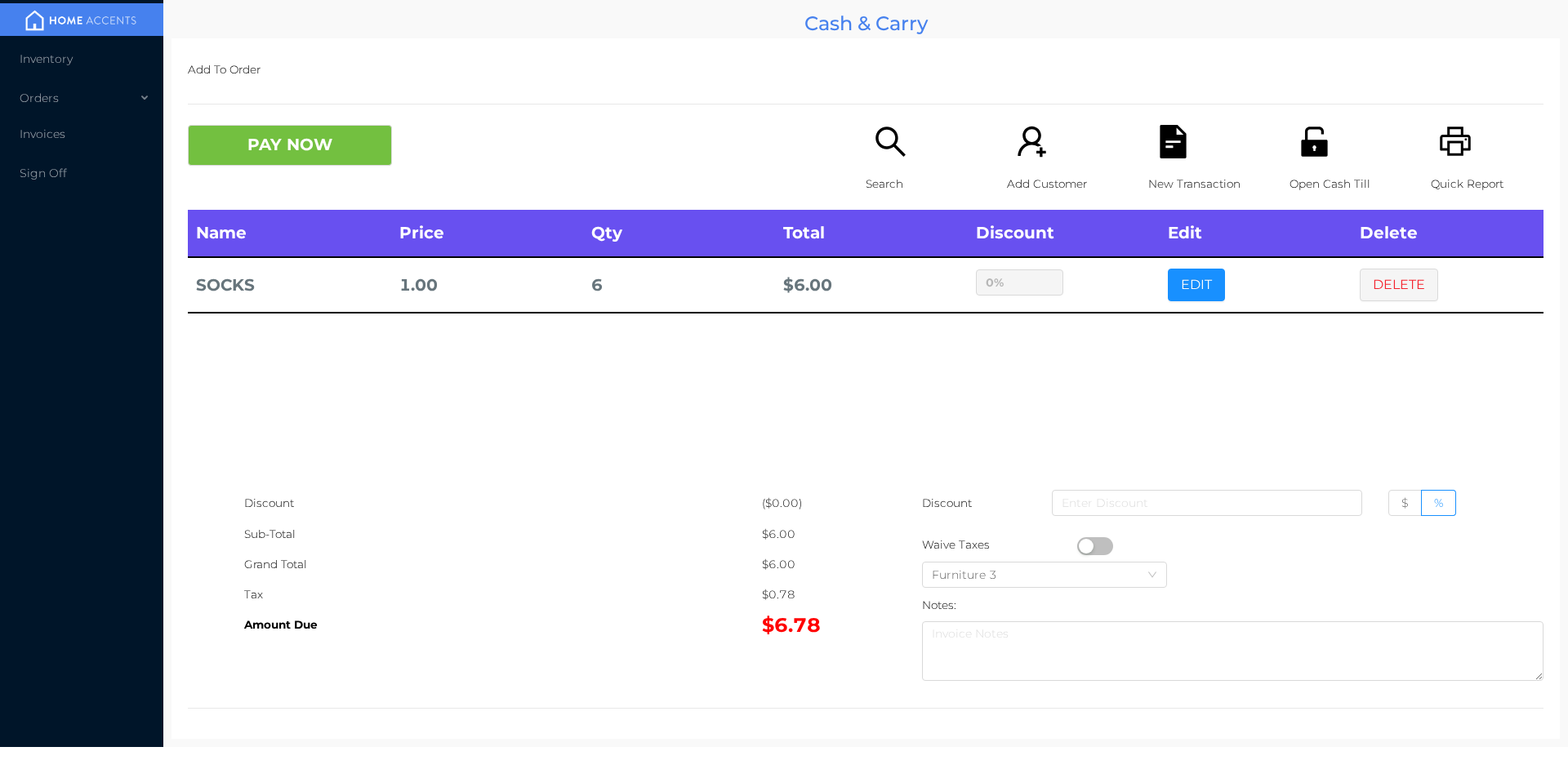
click at [1112, 358] on div "sentinelStart Edit Item Name Qty Price Discount SOCKS 6 2 $ % Cancel Done senti…" at bounding box center [784, 389] width 1568 height 778
click at [877, 164] on div "Search" at bounding box center [922, 167] width 113 height 85
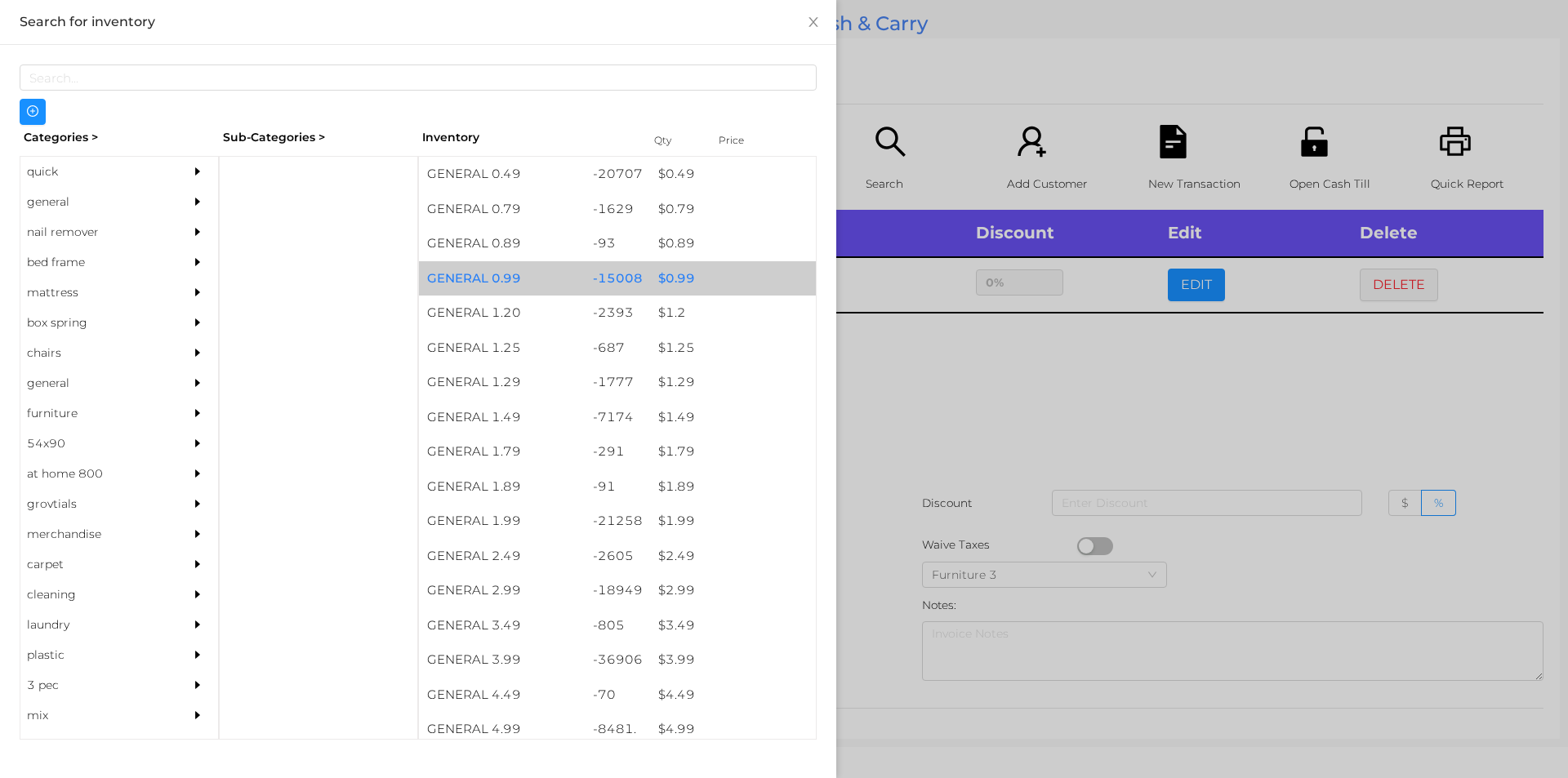
click at [675, 281] on div "$ 0.99" at bounding box center [733, 279] width 165 height 35
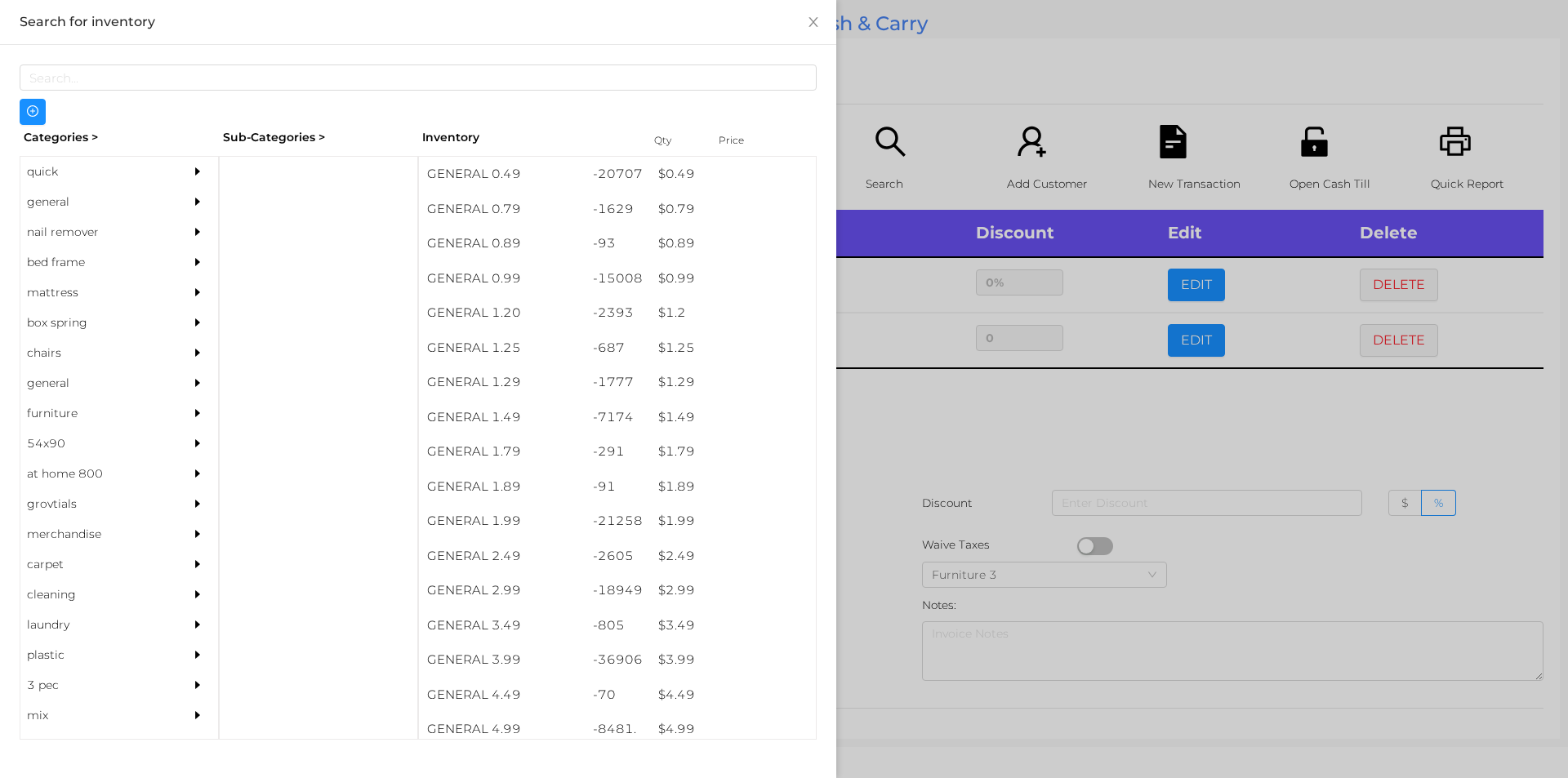
click at [895, 422] on div at bounding box center [784, 389] width 1568 height 778
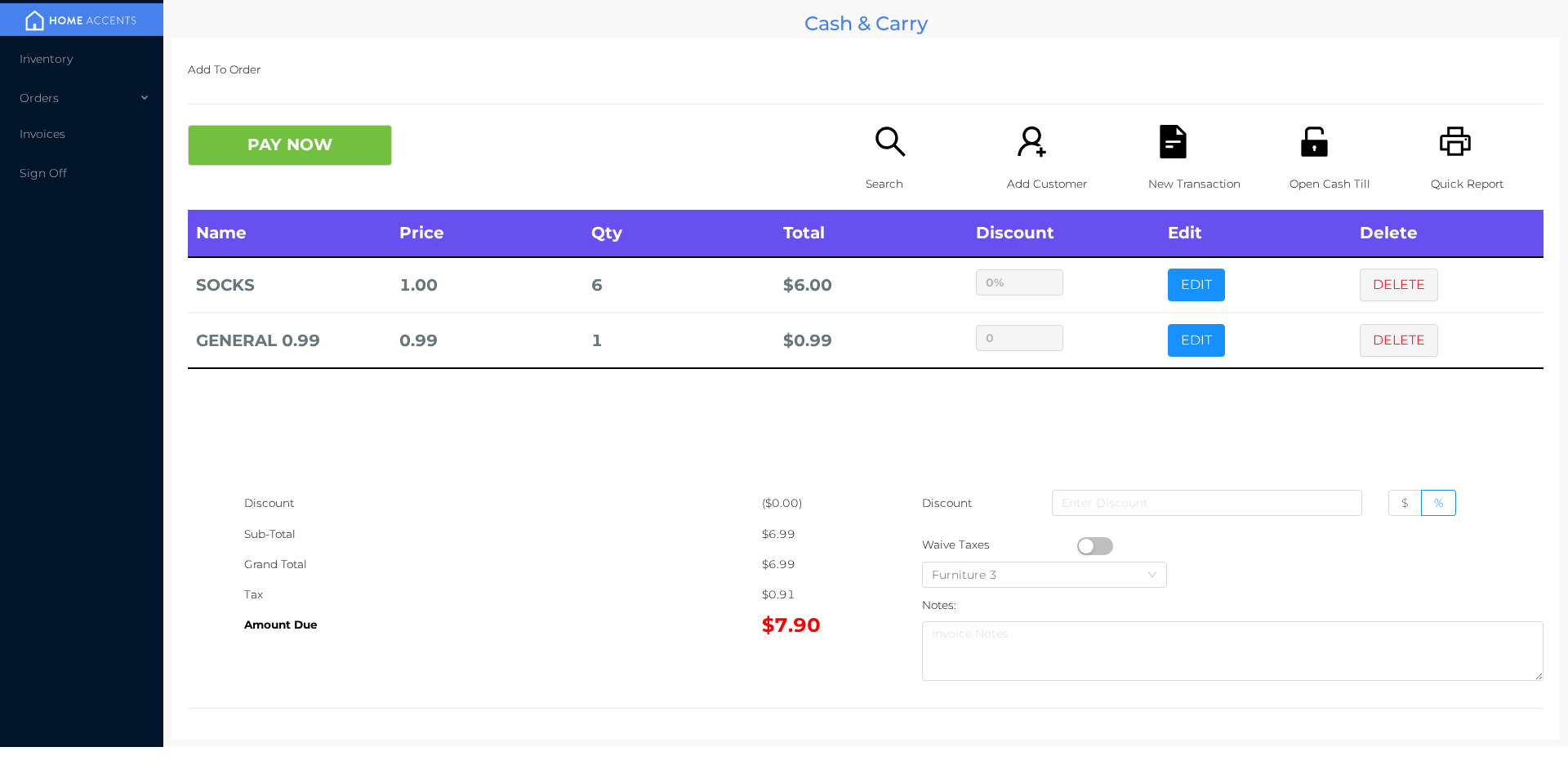
click at [866, 183] on p "Search" at bounding box center [922, 184] width 113 height 30
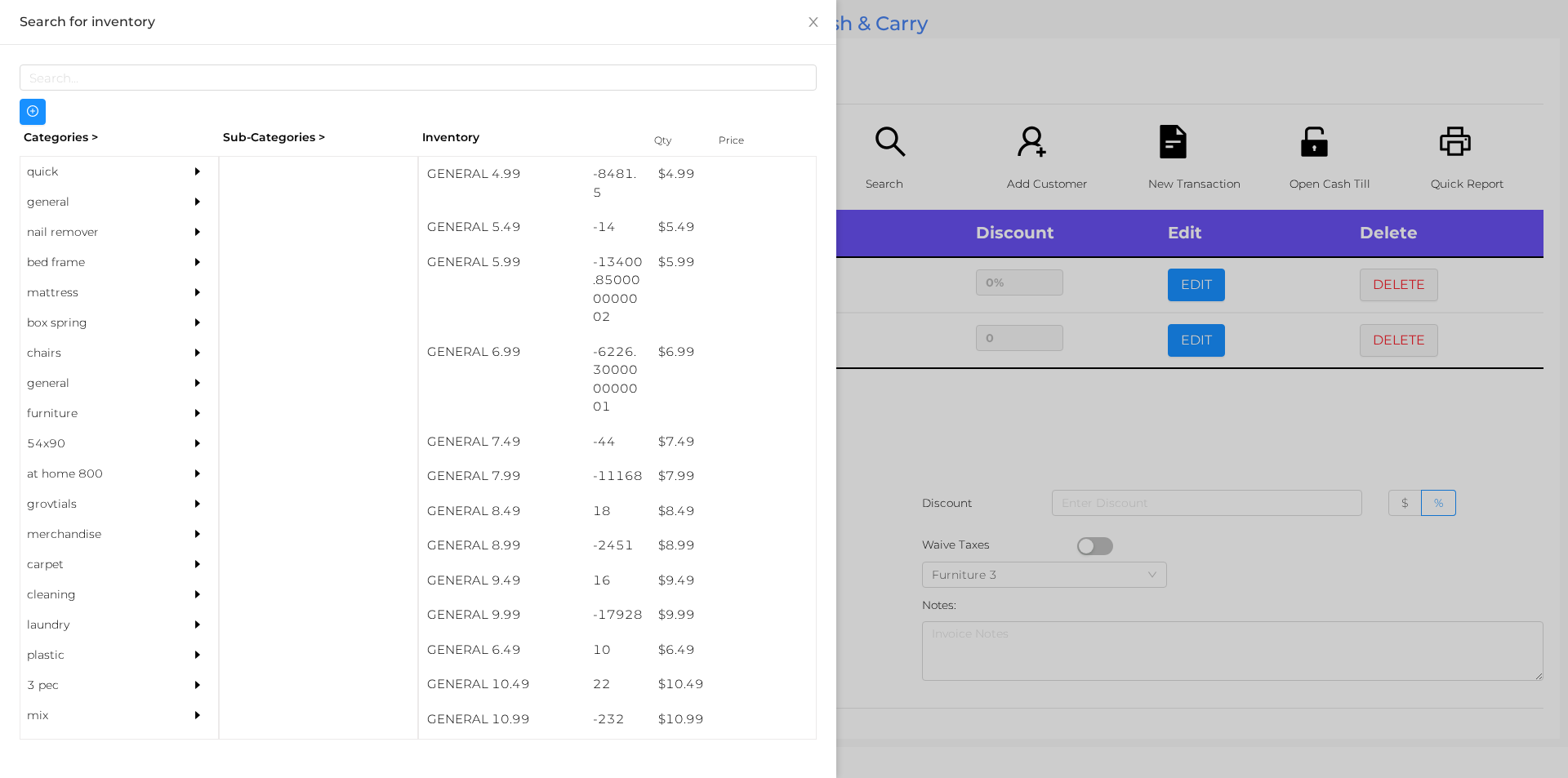
scroll to position [565, 0]
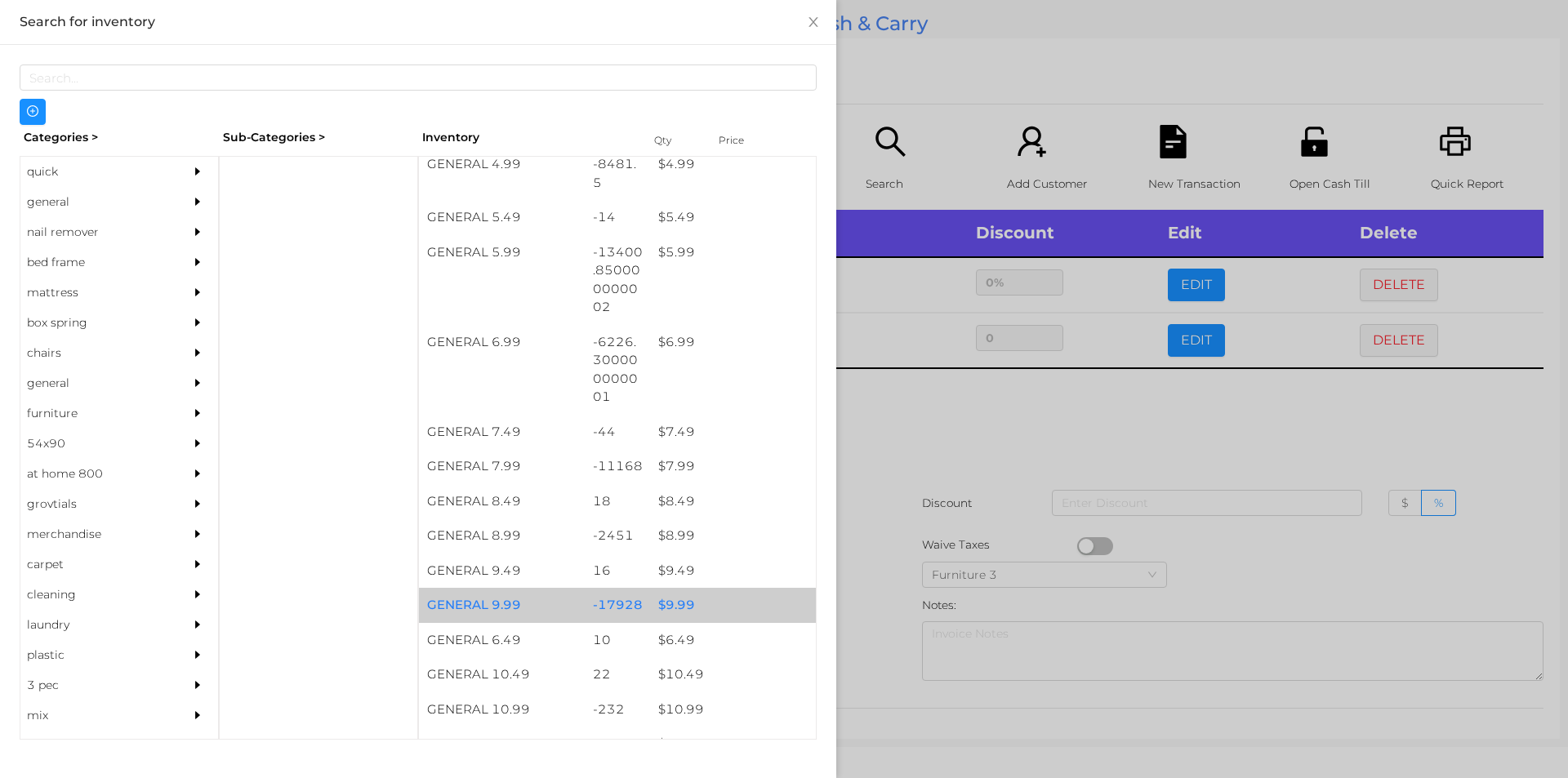
click at [685, 600] on div "$ 9.99" at bounding box center [733, 606] width 165 height 35
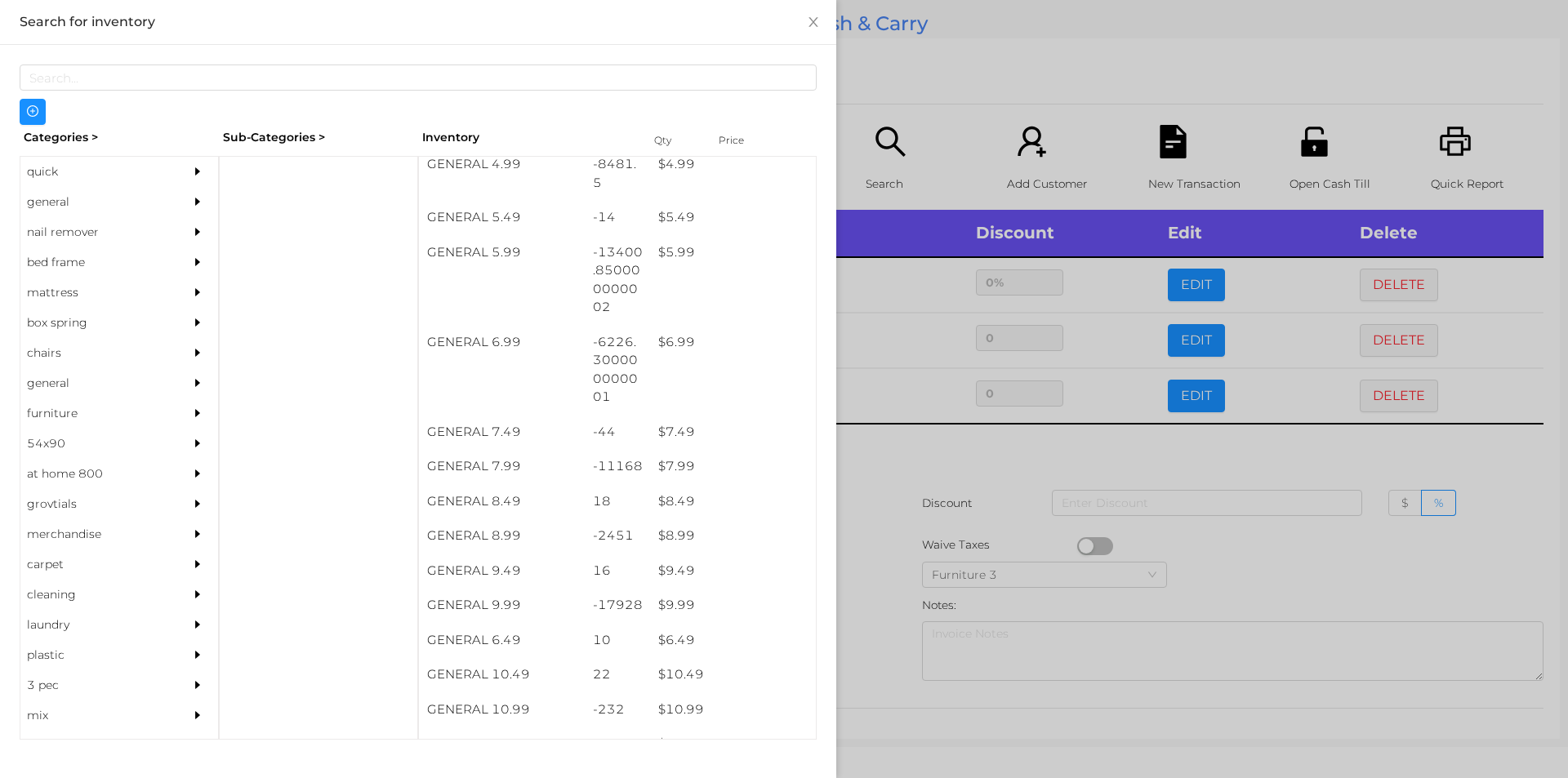
click at [873, 588] on div at bounding box center [784, 389] width 1568 height 778
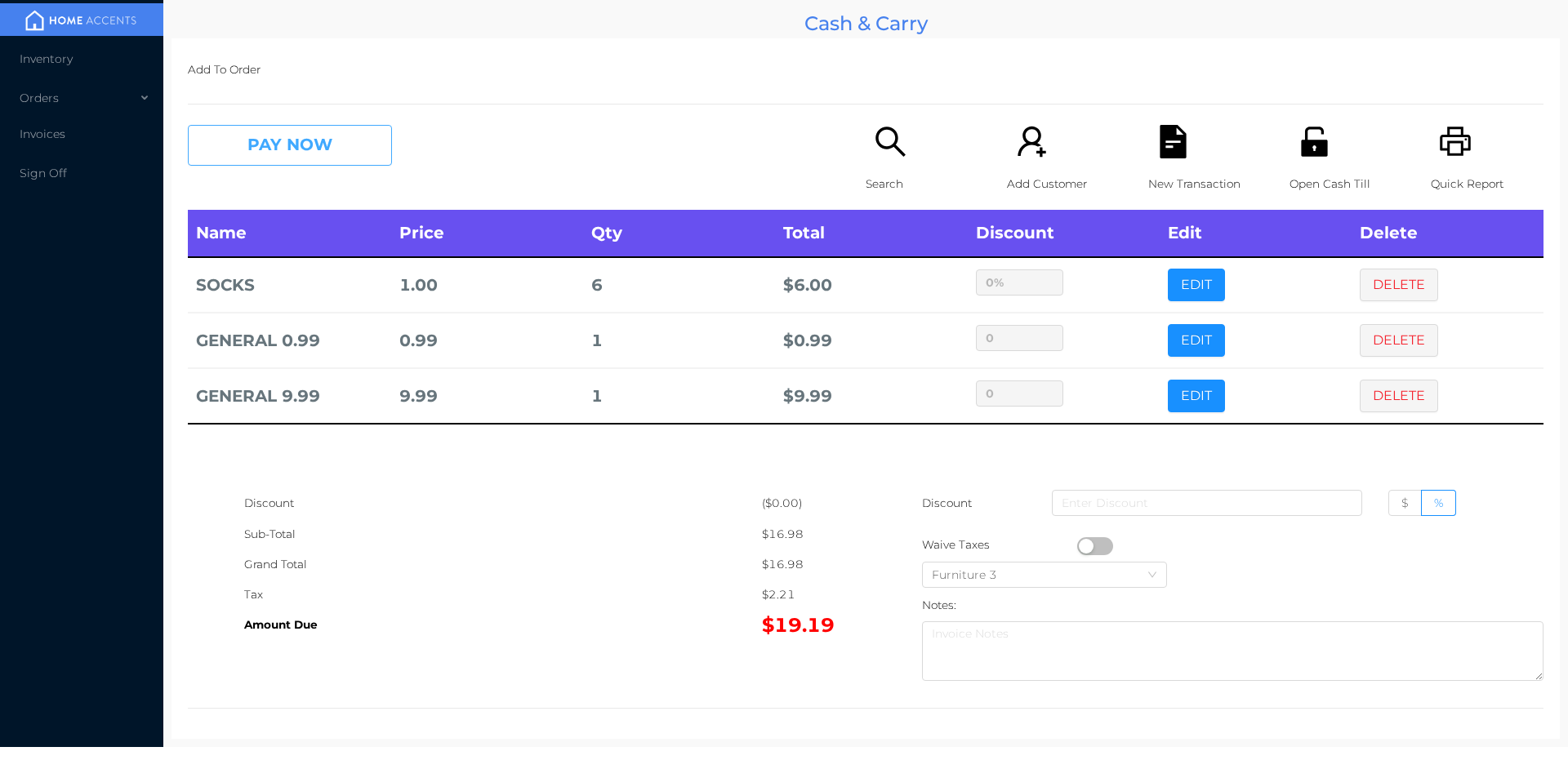
click at [292, 147] on button "PAY NOW" at bounding box center [290, 145] width 204 height 41
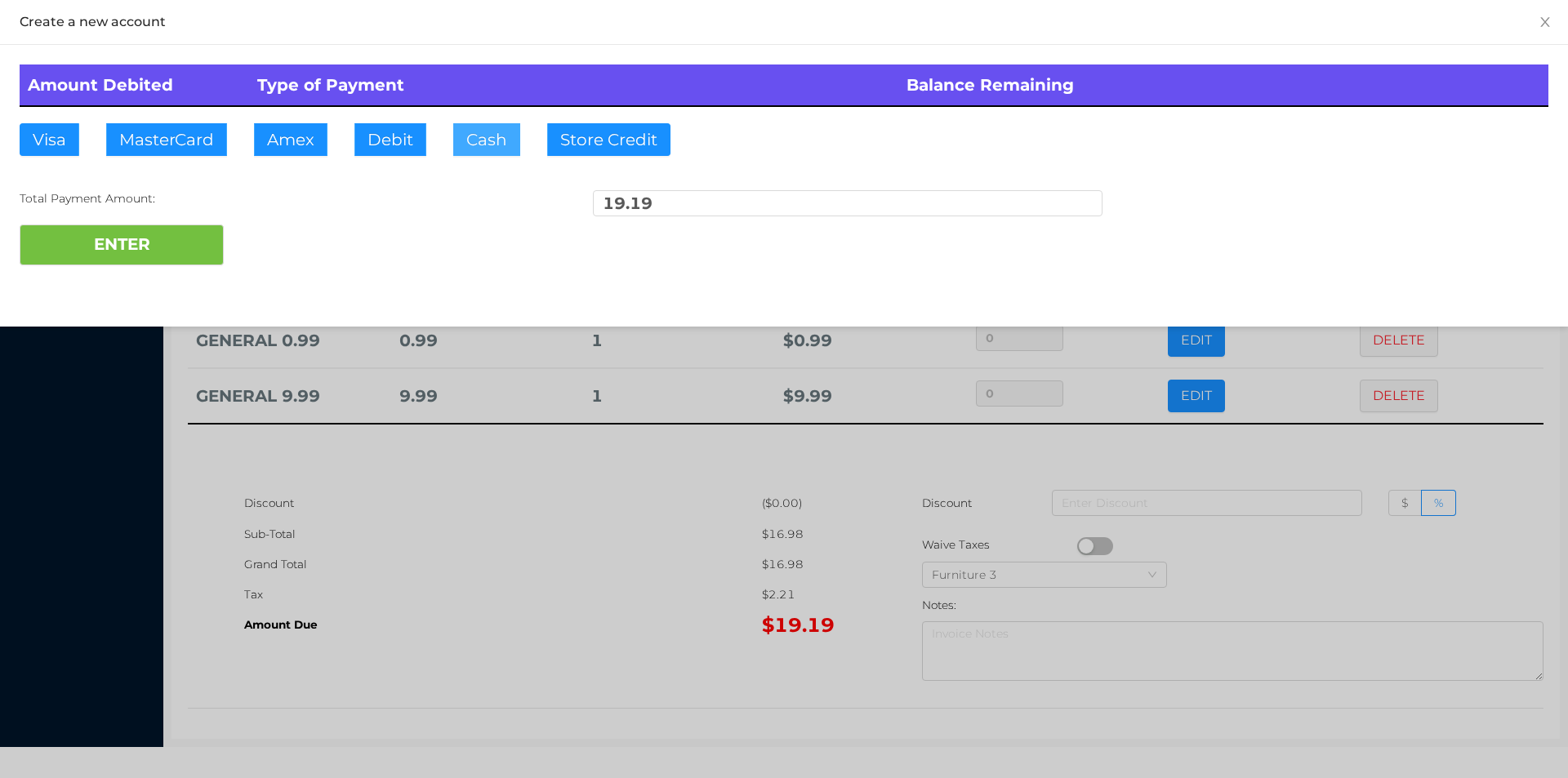
click at [476, 131] on button "Cash" at bounding box center [486, 140] width 67 height 33
click at [171, 231] on button "ENTER" at bounding box center [121, 245] width 204 height 41
type input "0"
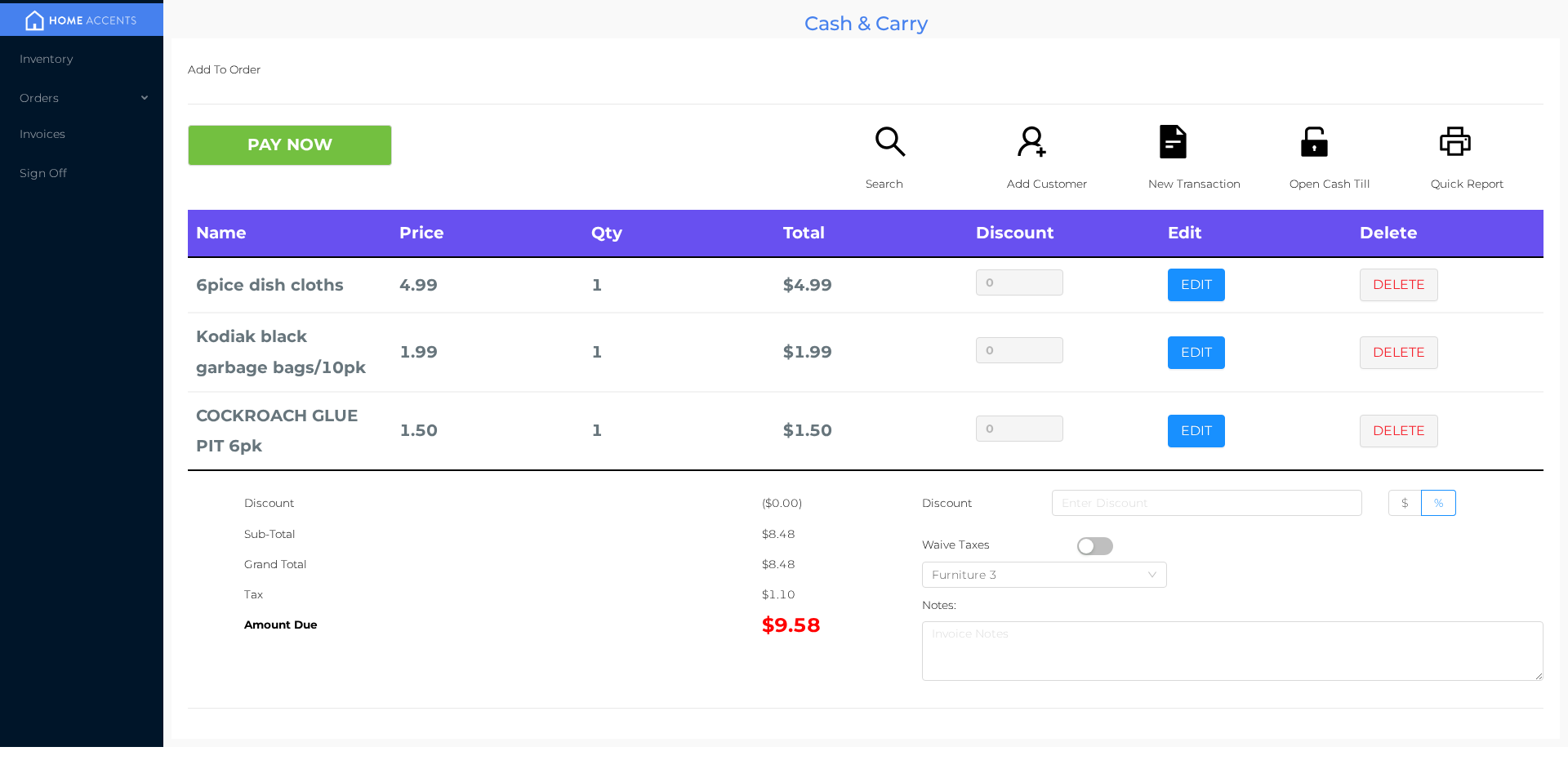
click at [878, 167] on div "Search" at bounding box center [922, 167] width 113 height 85
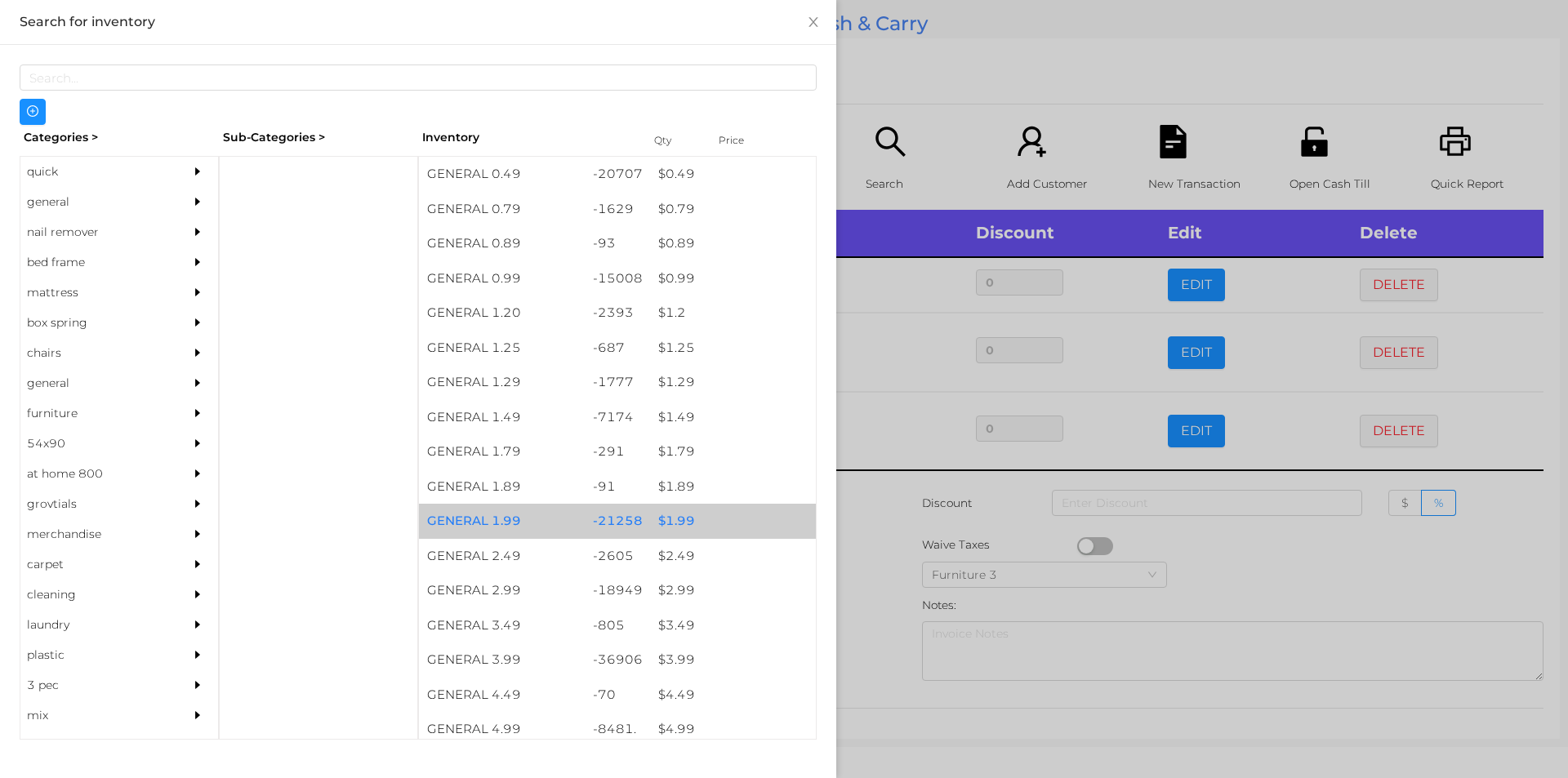
click at [666, 531] on div "$ 1.99" at bounding box center [733, 521] width 165 height 35
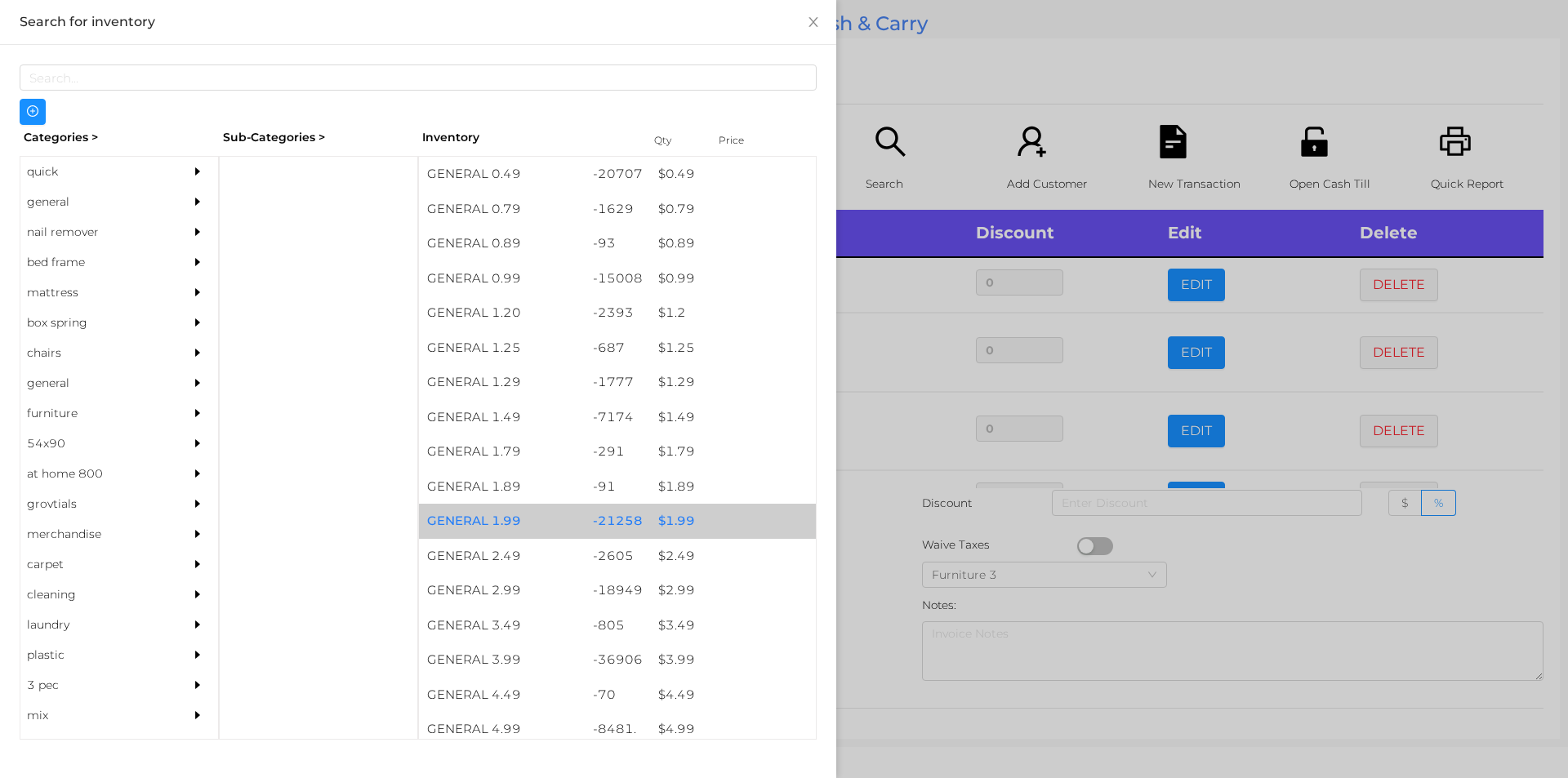
click at [655, 520] on div "$ 1.99" at bounding box center [733, 521] width 165 height 35
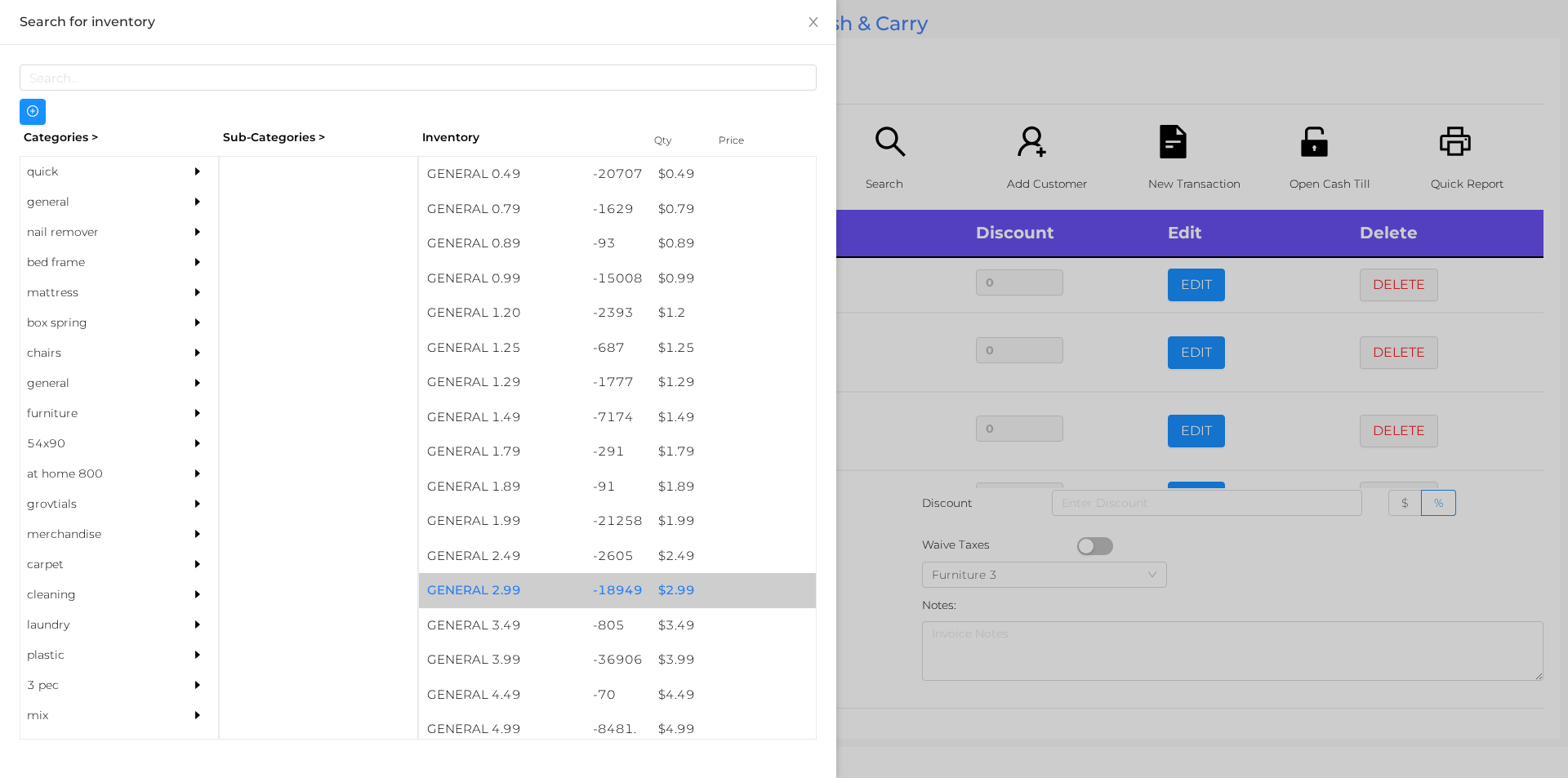
click at [680, 588] on div "$ 2.99" at bounding box center [733, 591] width 165 height 35
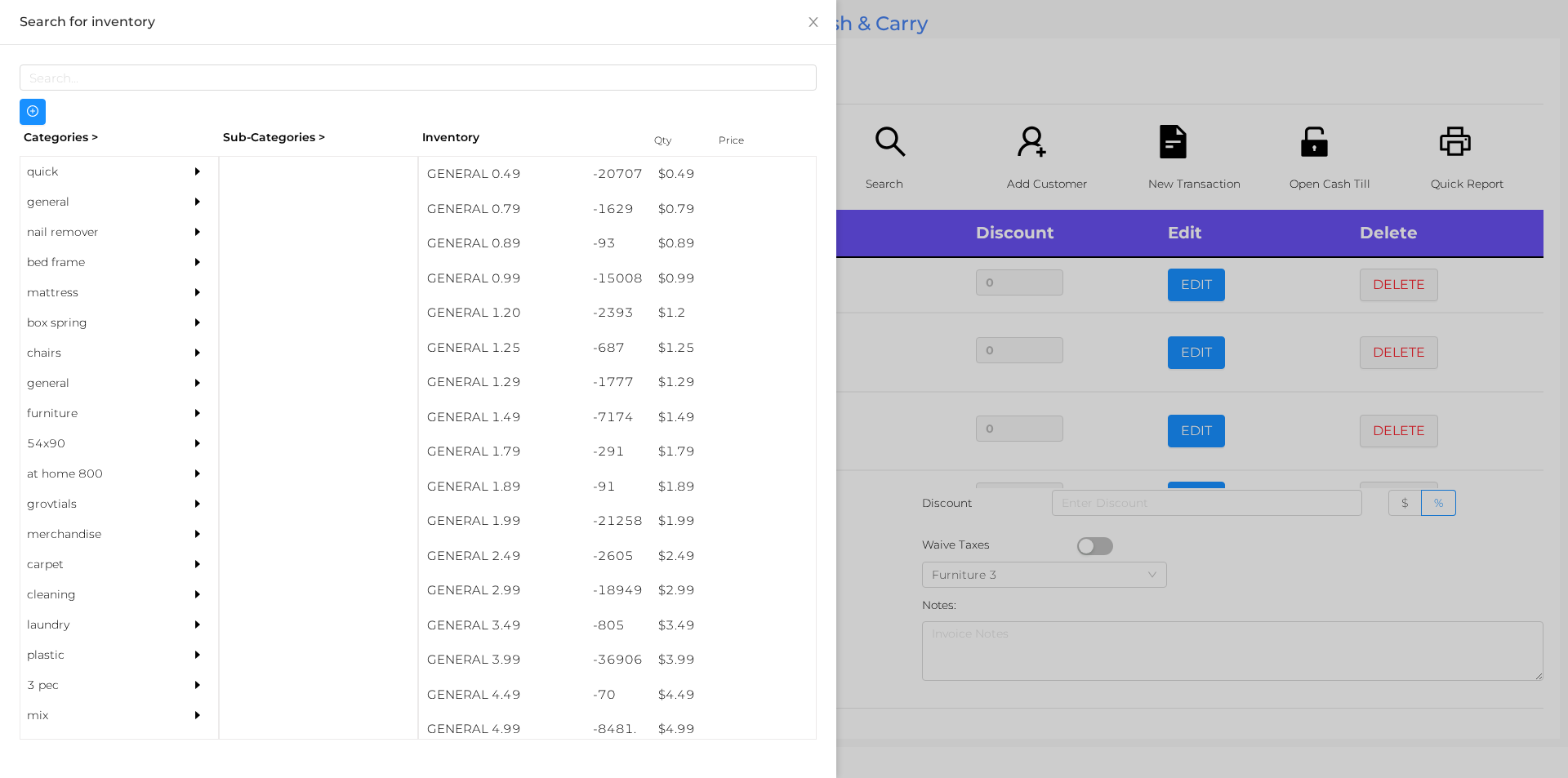
click at [903, 624] on div at bounding box center [784, 389] width 1568 height 778
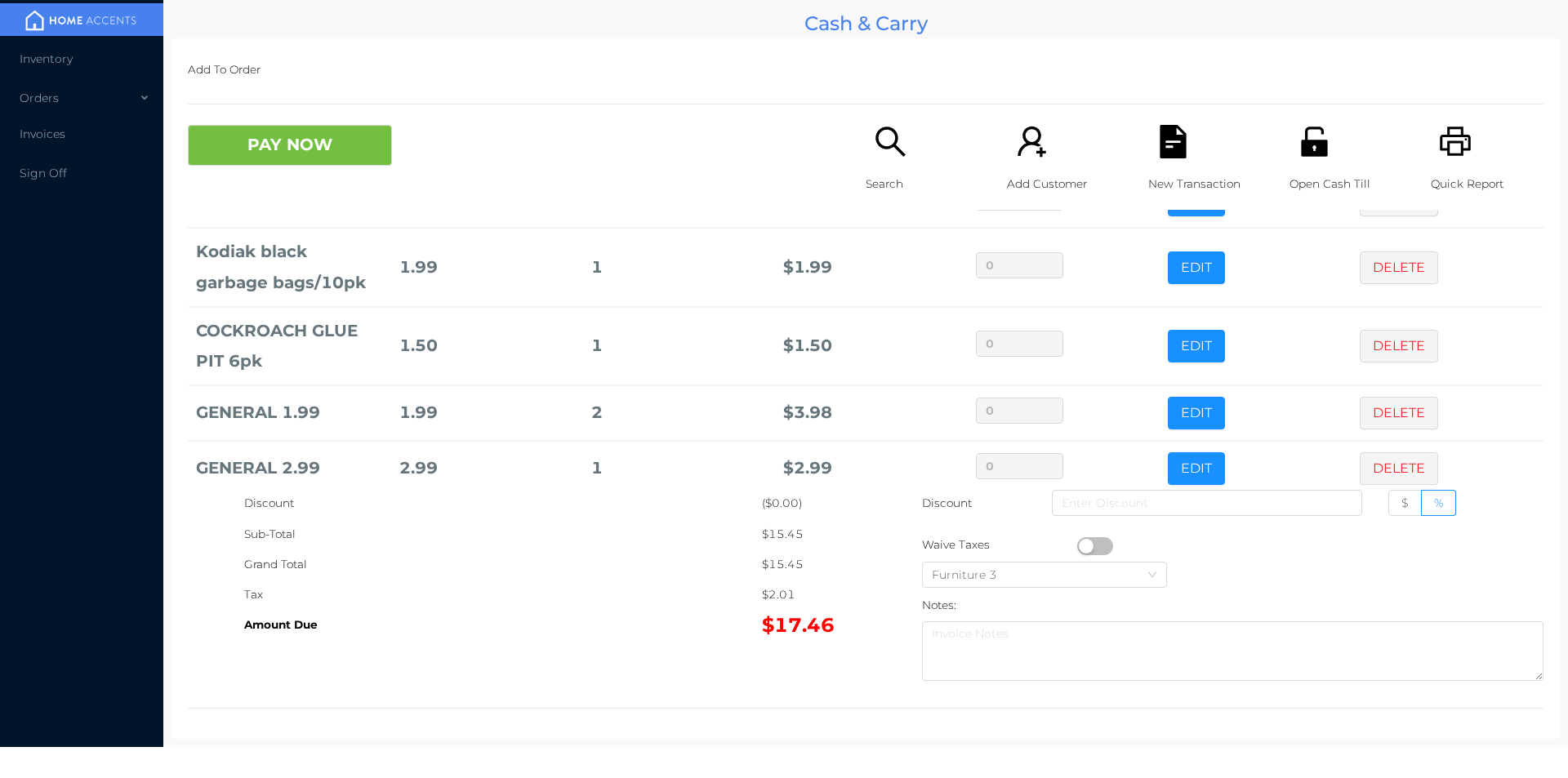
scroll to position [110, 0]
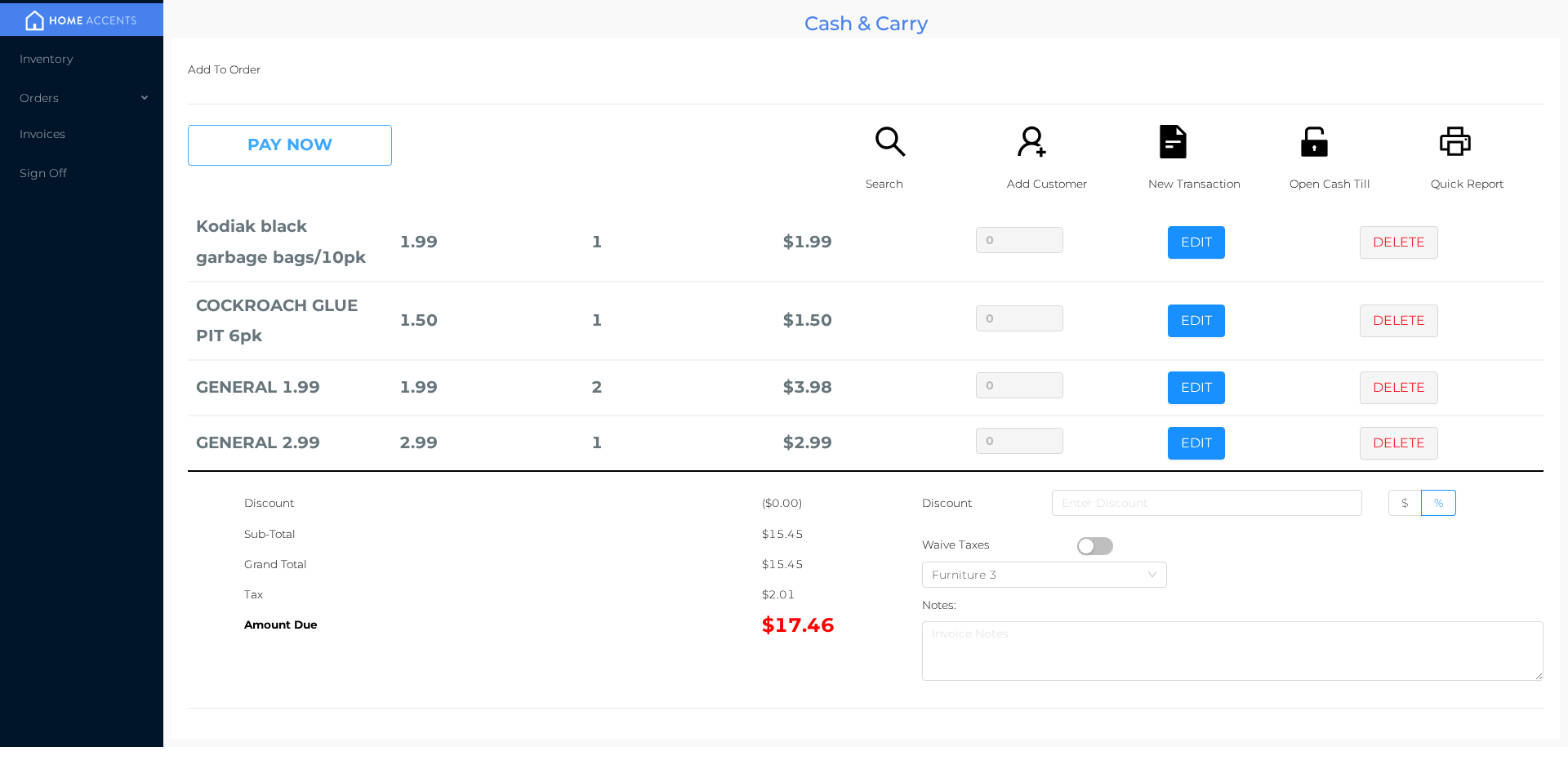
click at [293, 131] on button "PAY NOW" at bounding box center [290, 145] width 204 height 41
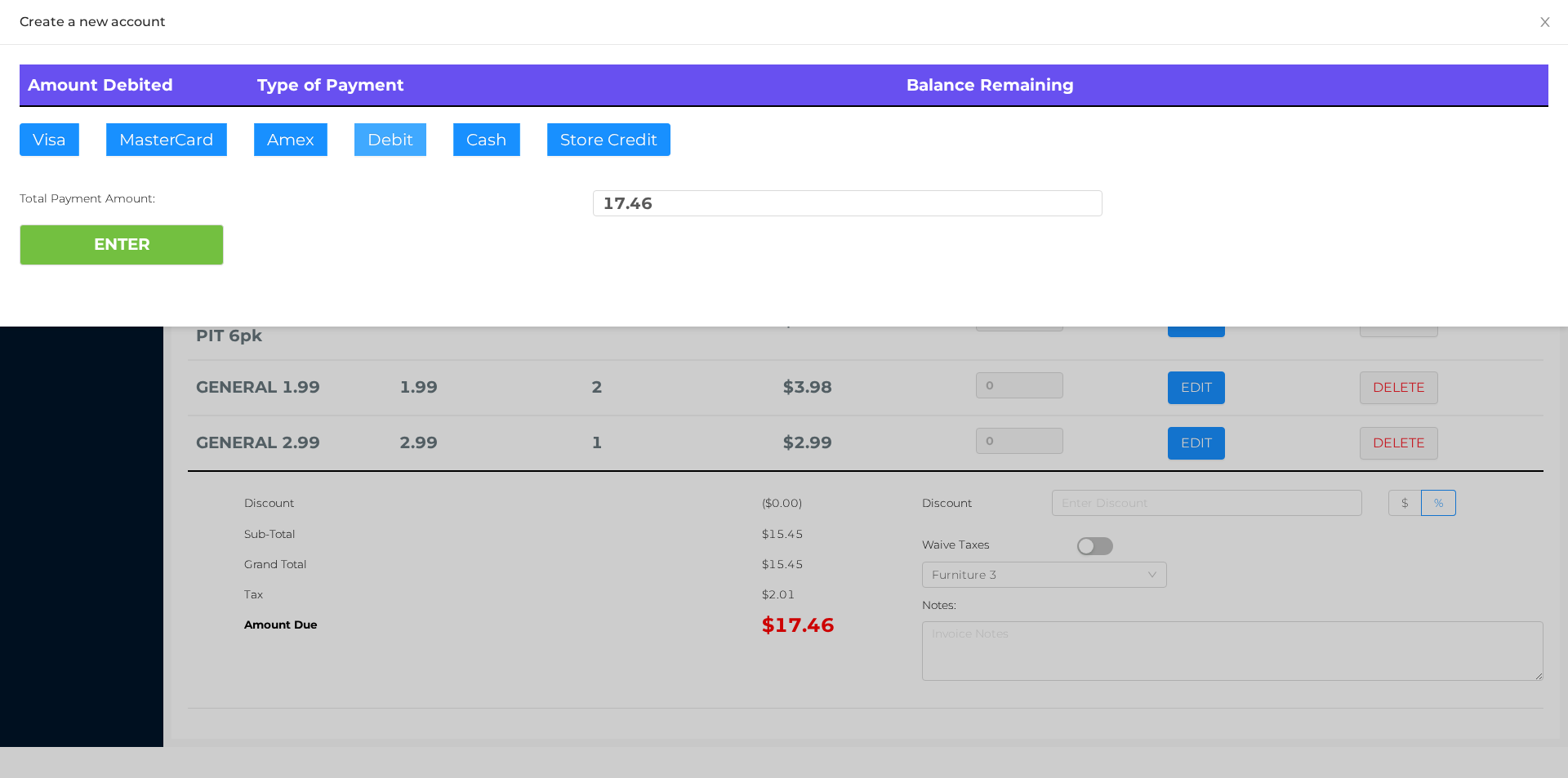
click at [376, 143] on button "Debit" at bounding box center [390, 140] width 72 height 33
click at [140, 257] on button "ENTER" at bounding box center [121, 245] width 204 height 41
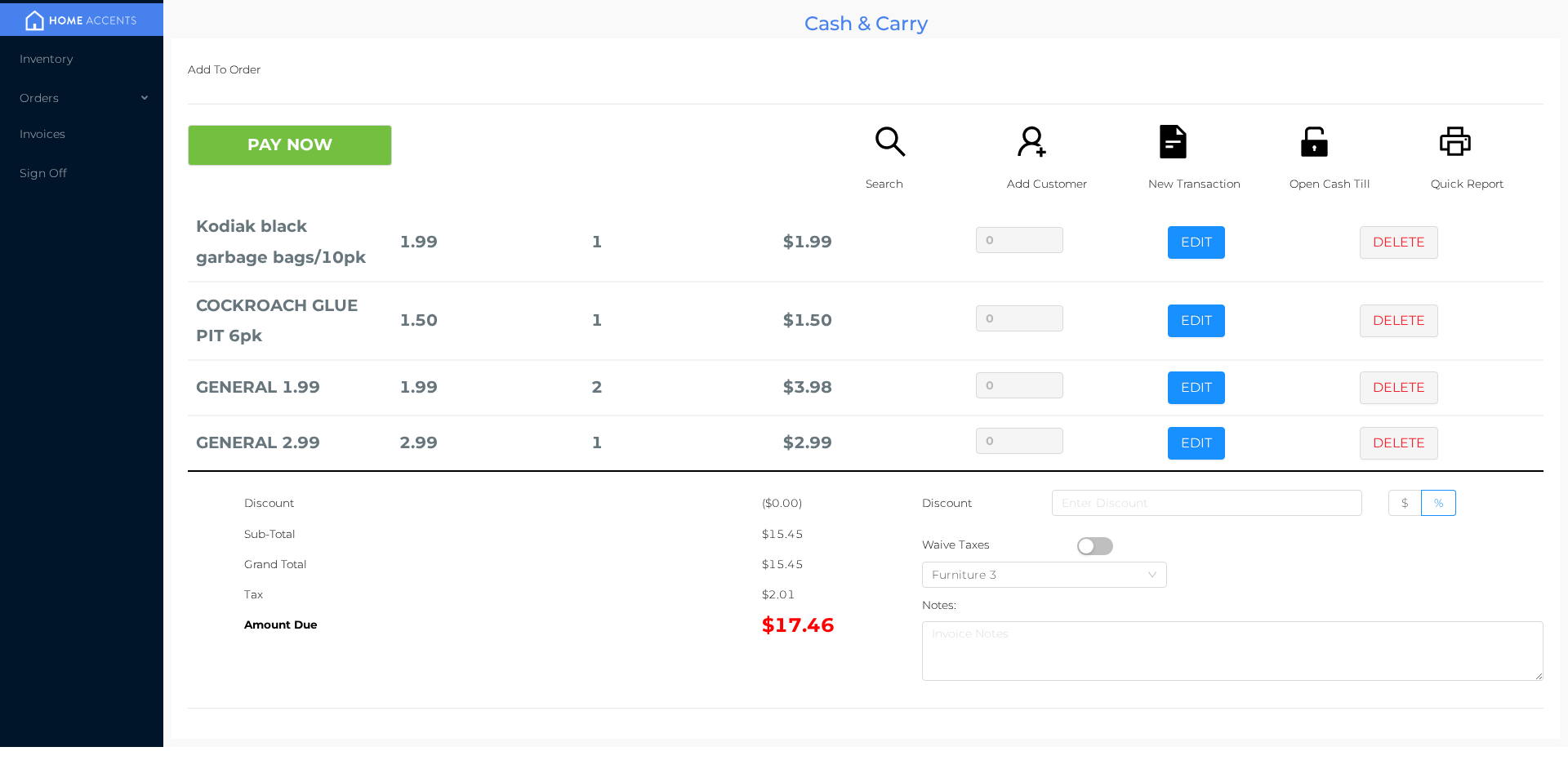
scroll to position [0, 0]
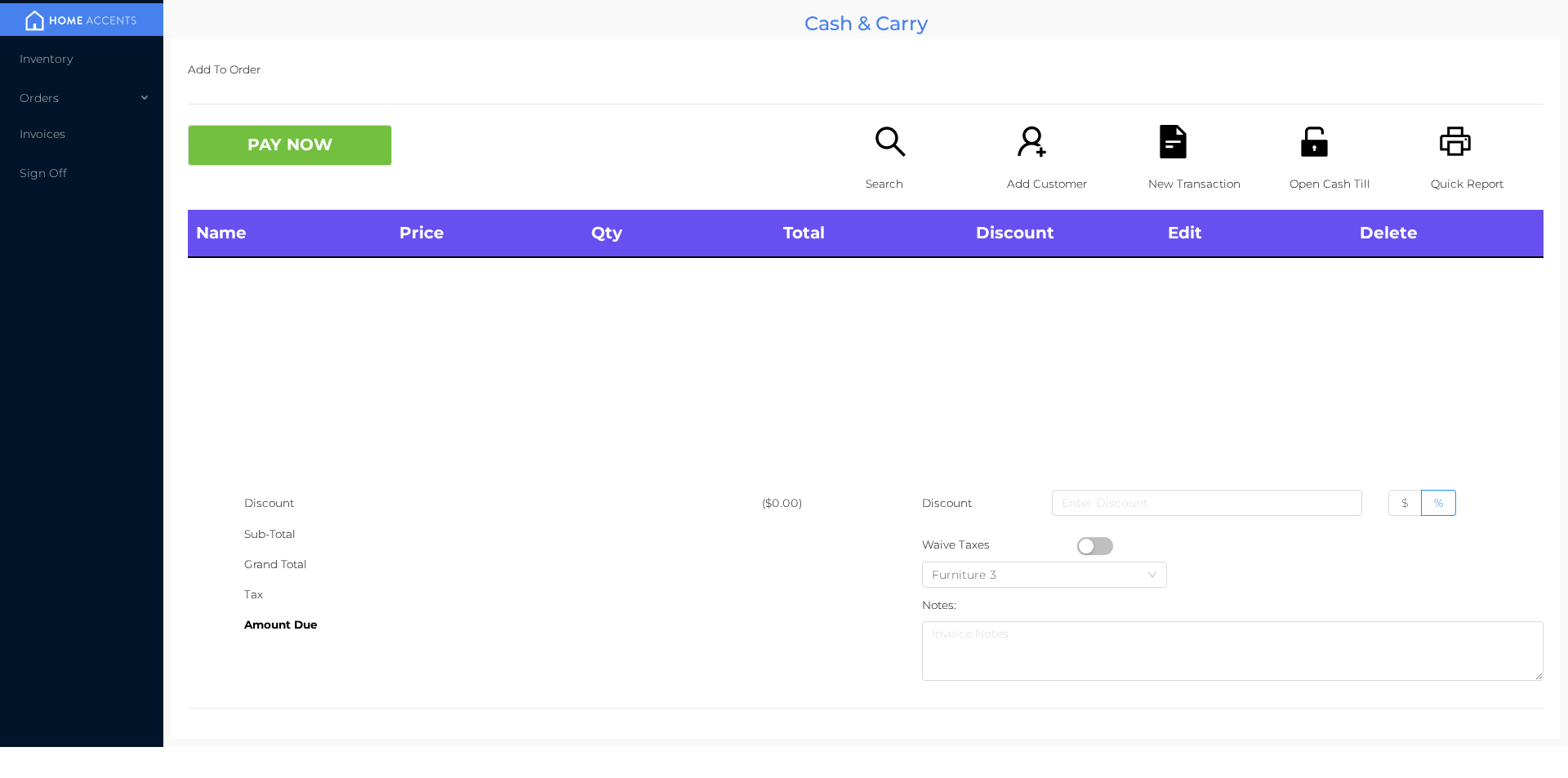
click at [900, 157] on icon "icon: search" at bounding box center [890, 141] width 33 height 33
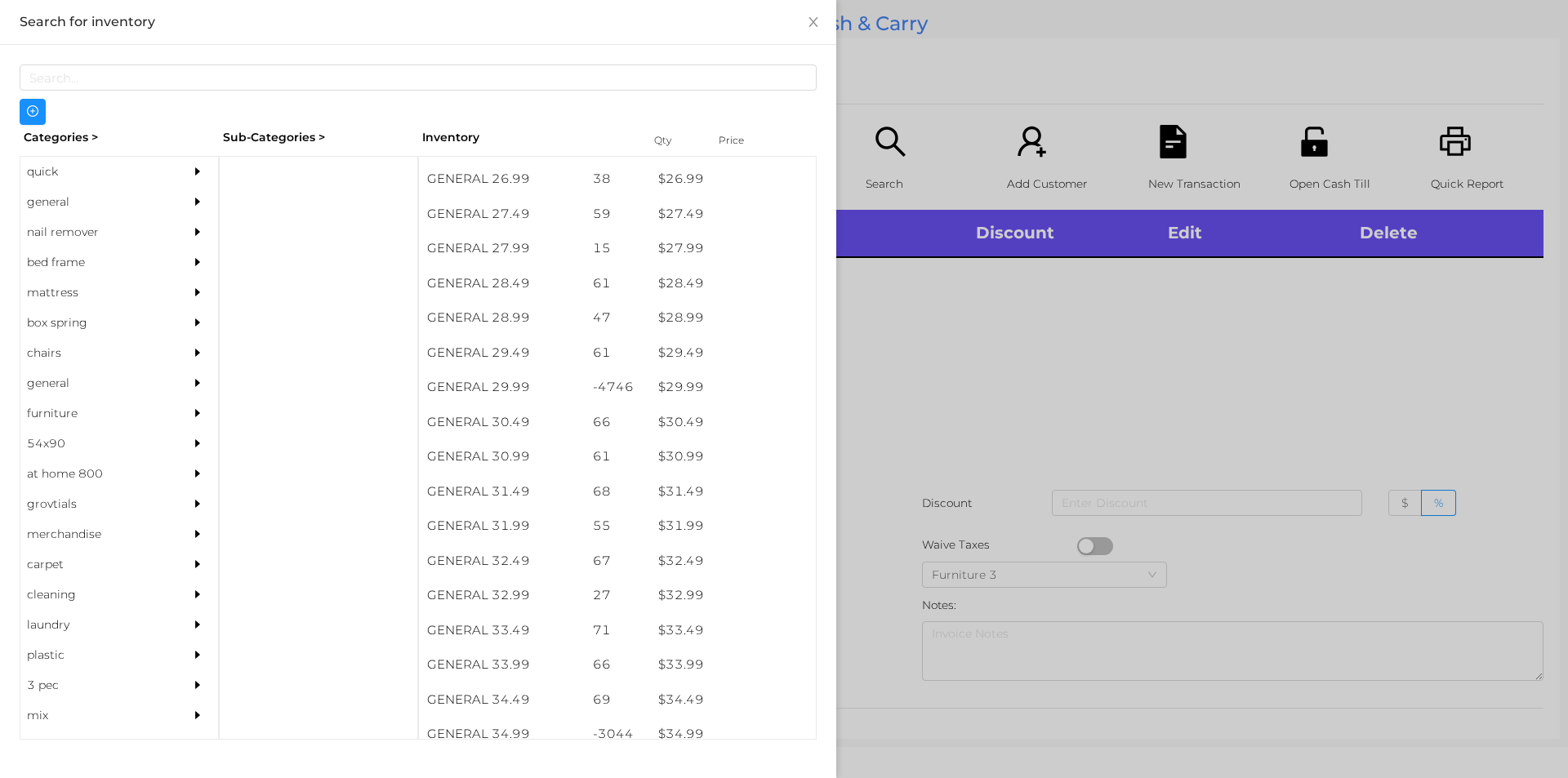
scroll to position [2240, 0]
click at [994, 365] on div at bounding box center [784, 389] width 1568 height 778
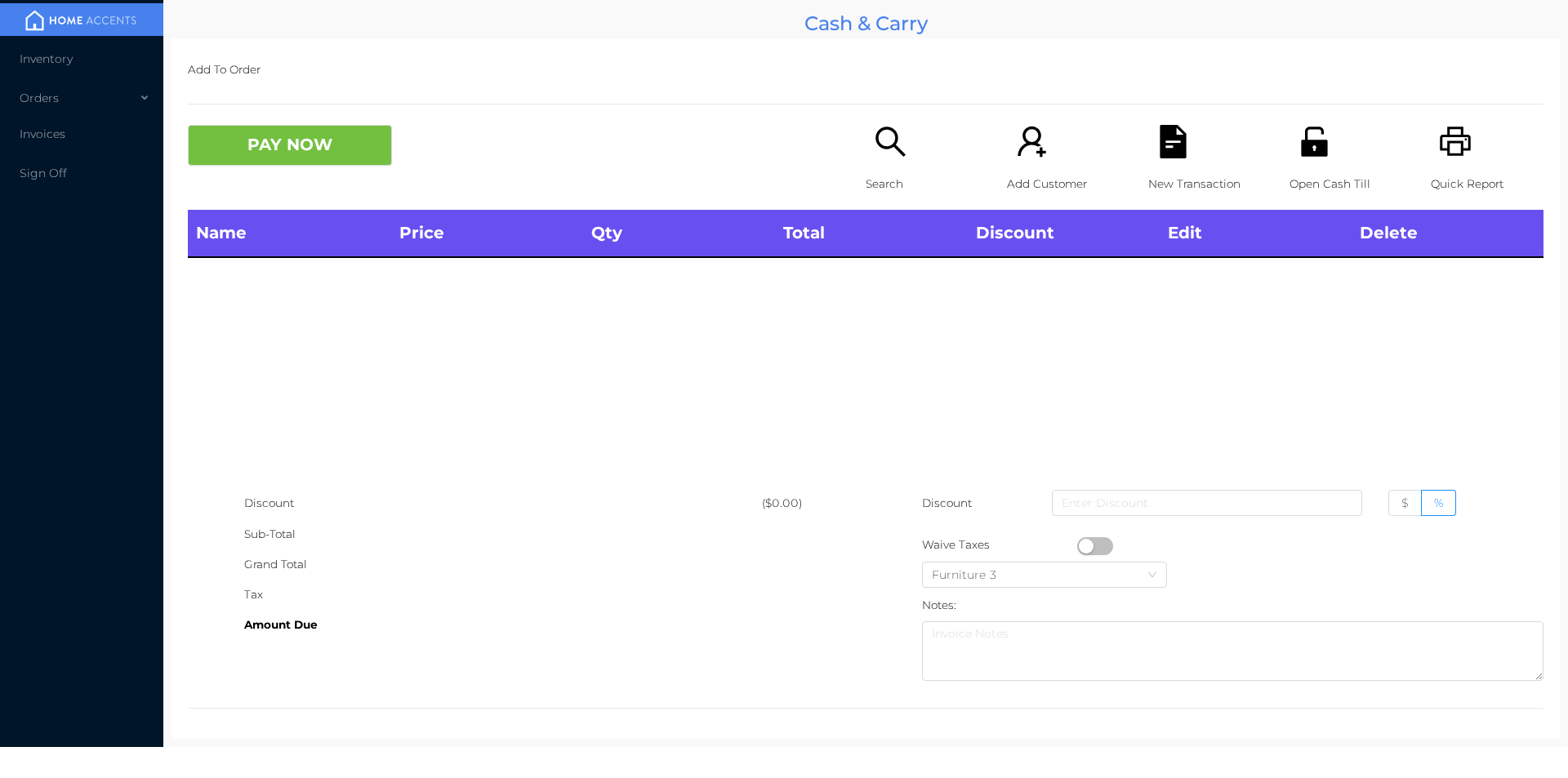
click at [881, 162] on div "Search" at bounding box center [922, 167] width 113 height 85
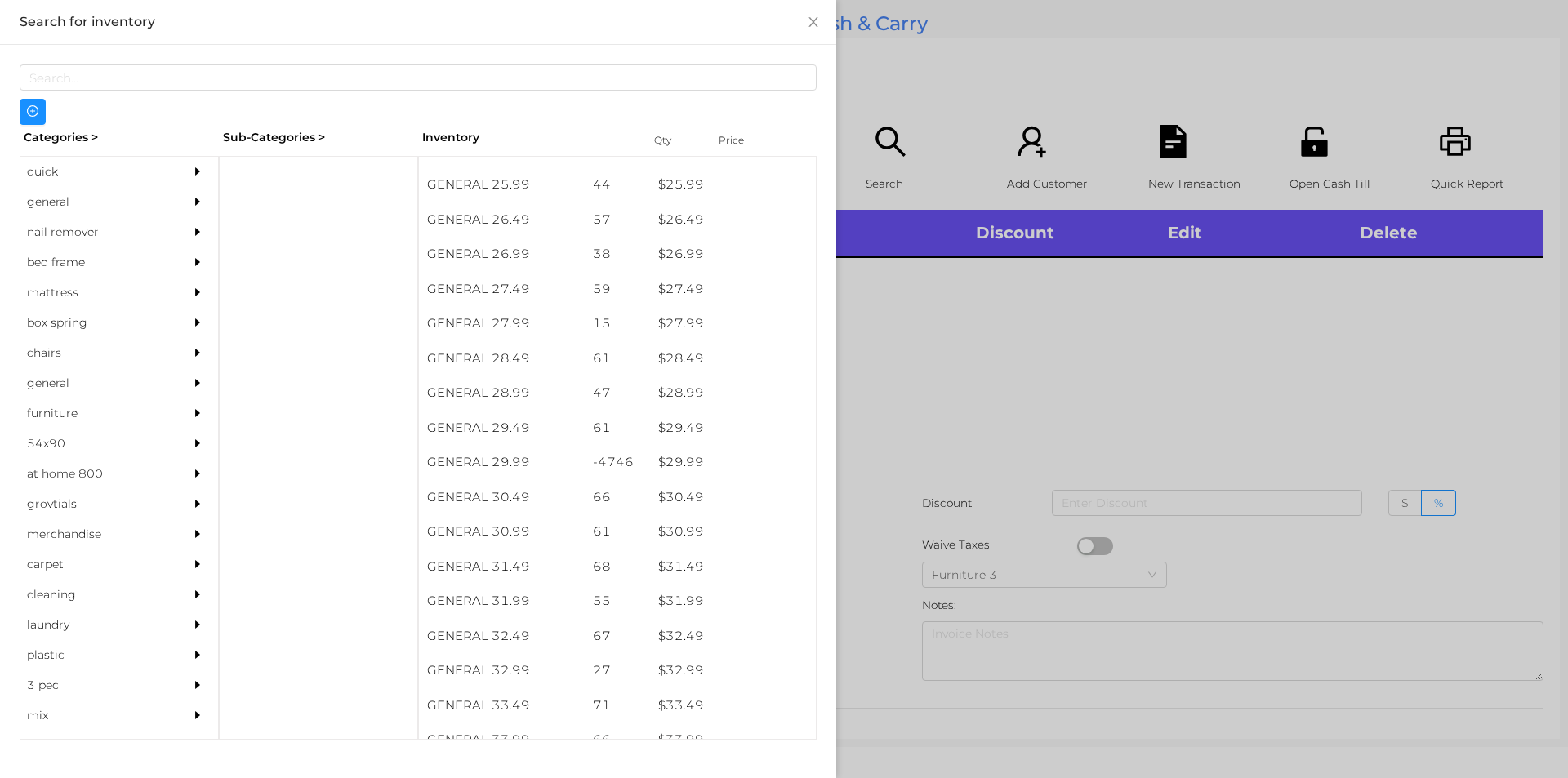
scroll to position [2184, 0]
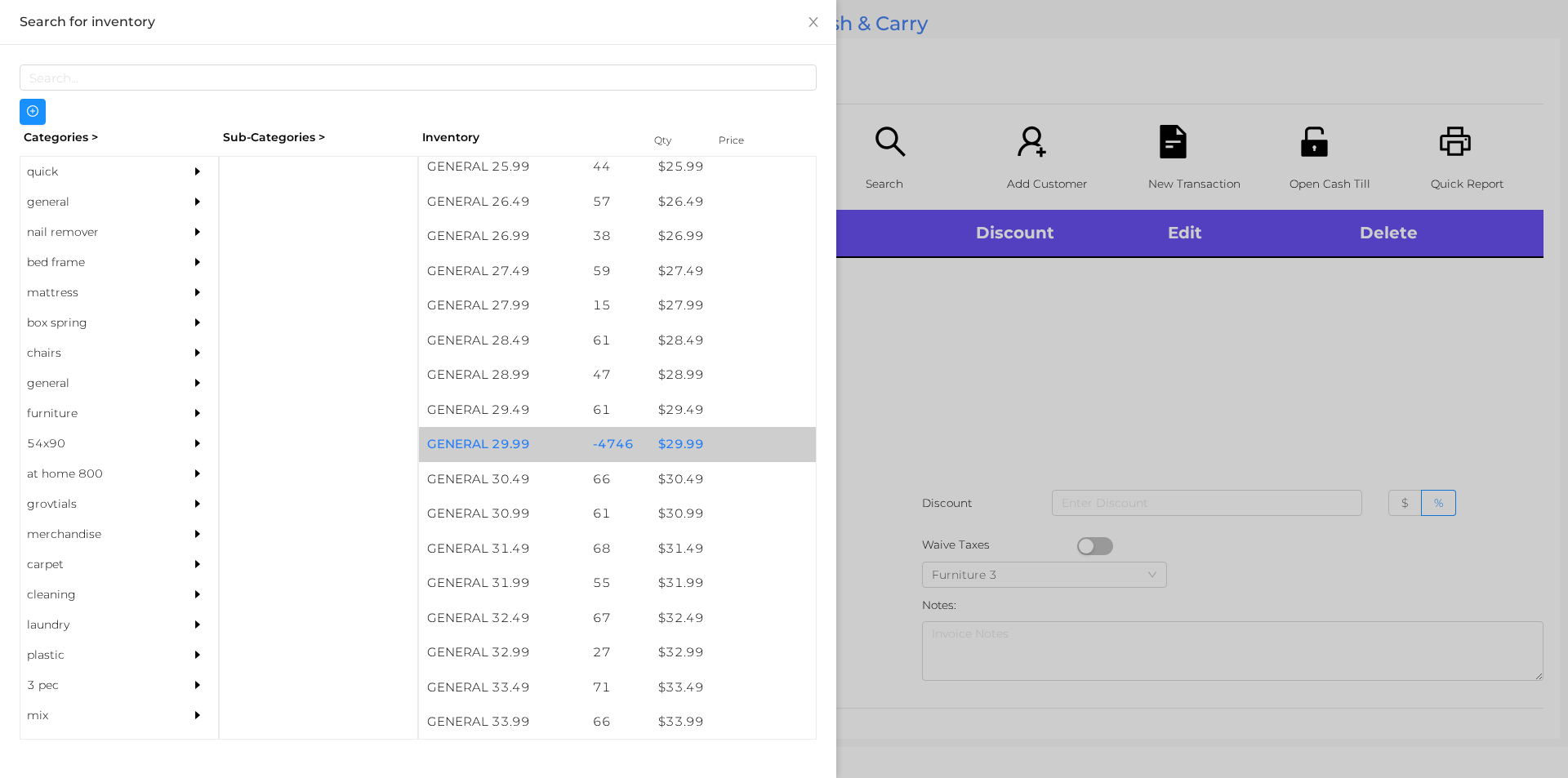
click at [678, 446] on div "$ 29.99" at bounding box center [733, 445] width 165 height 35
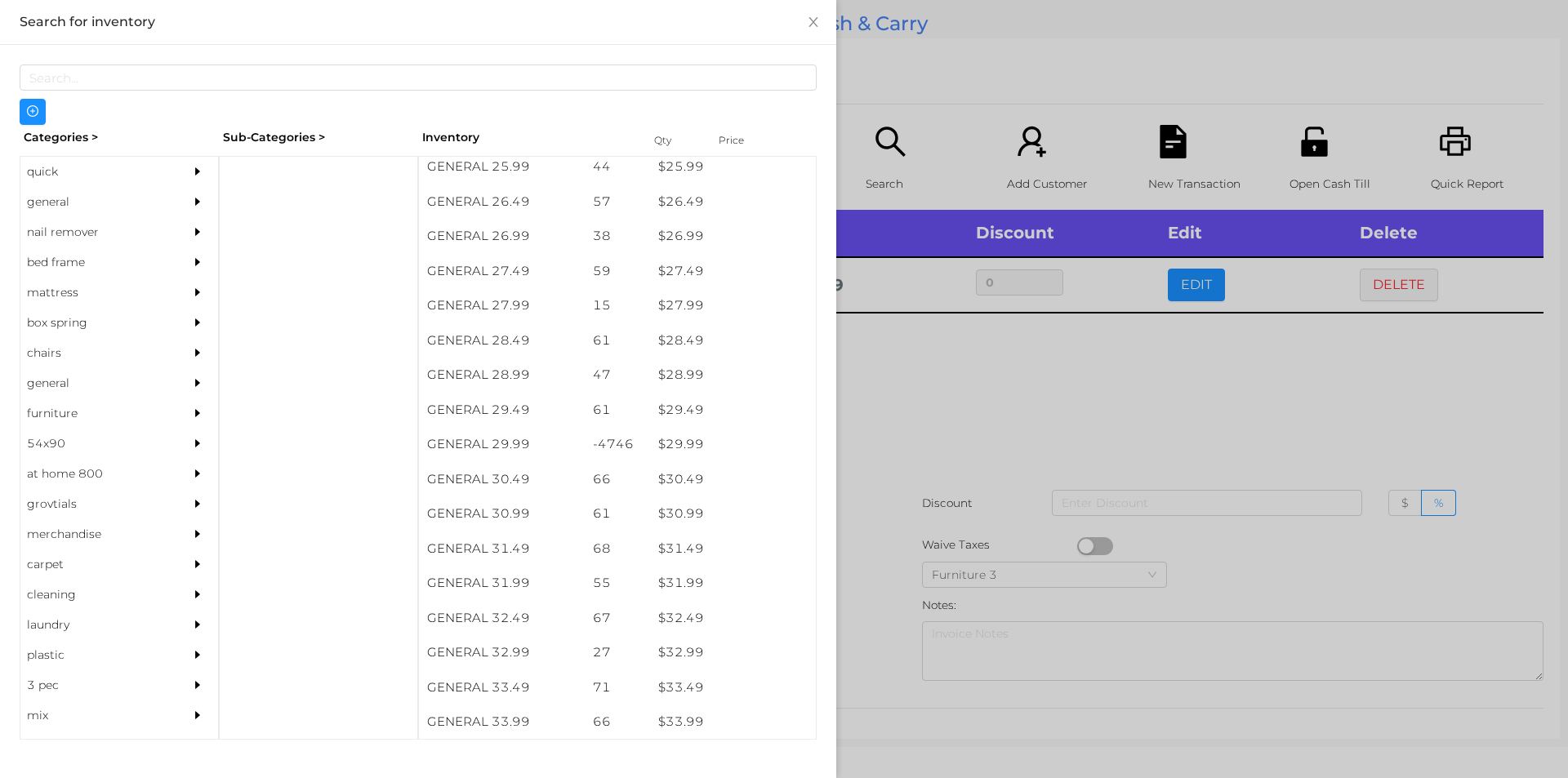
click at [994, 384] on div at bounding box center [784, 389] width 1568 height 778
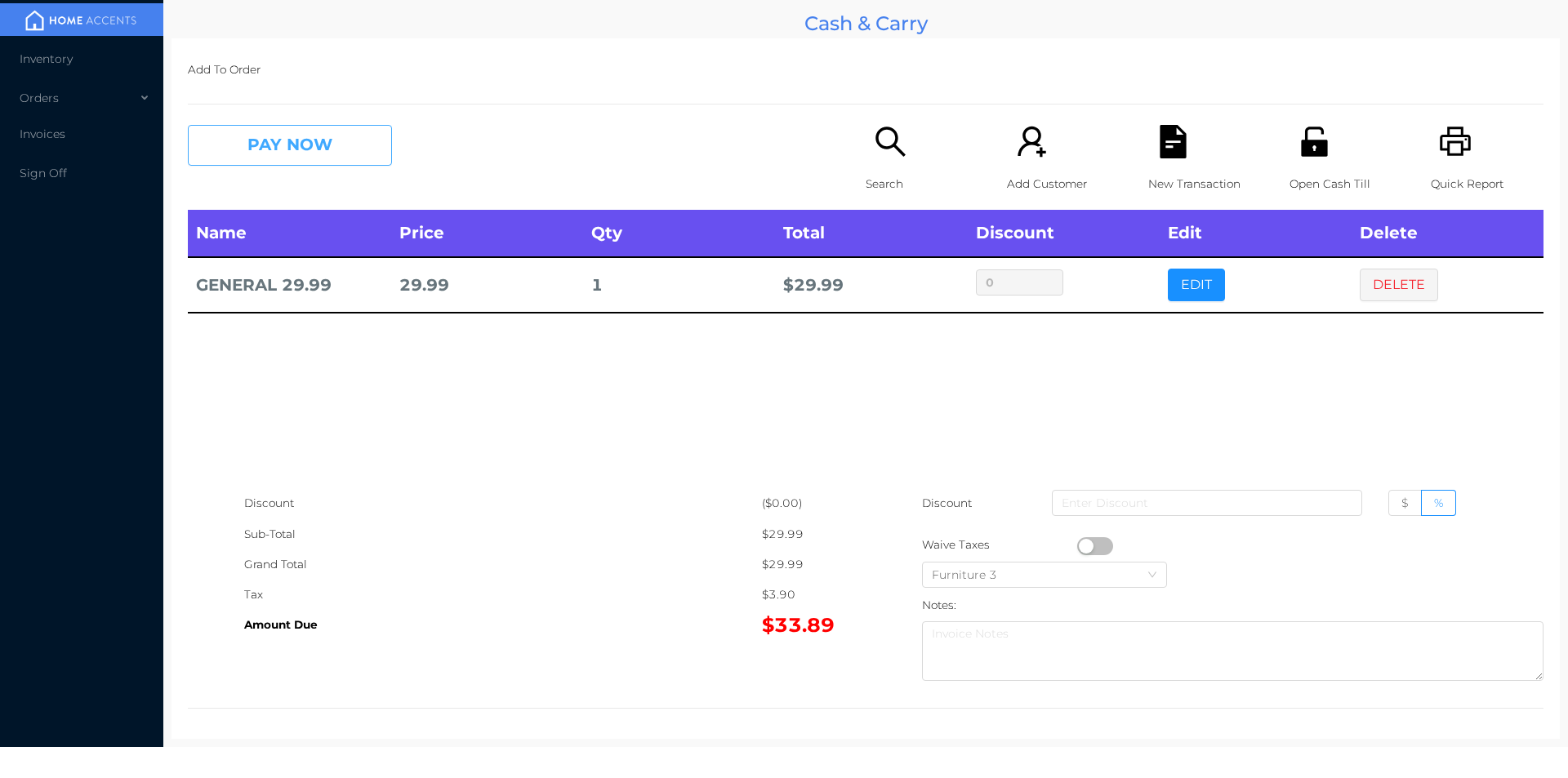
click at [318, 151] on button "PAY NOW" at bounding box center [290, 145] width 204 height 41
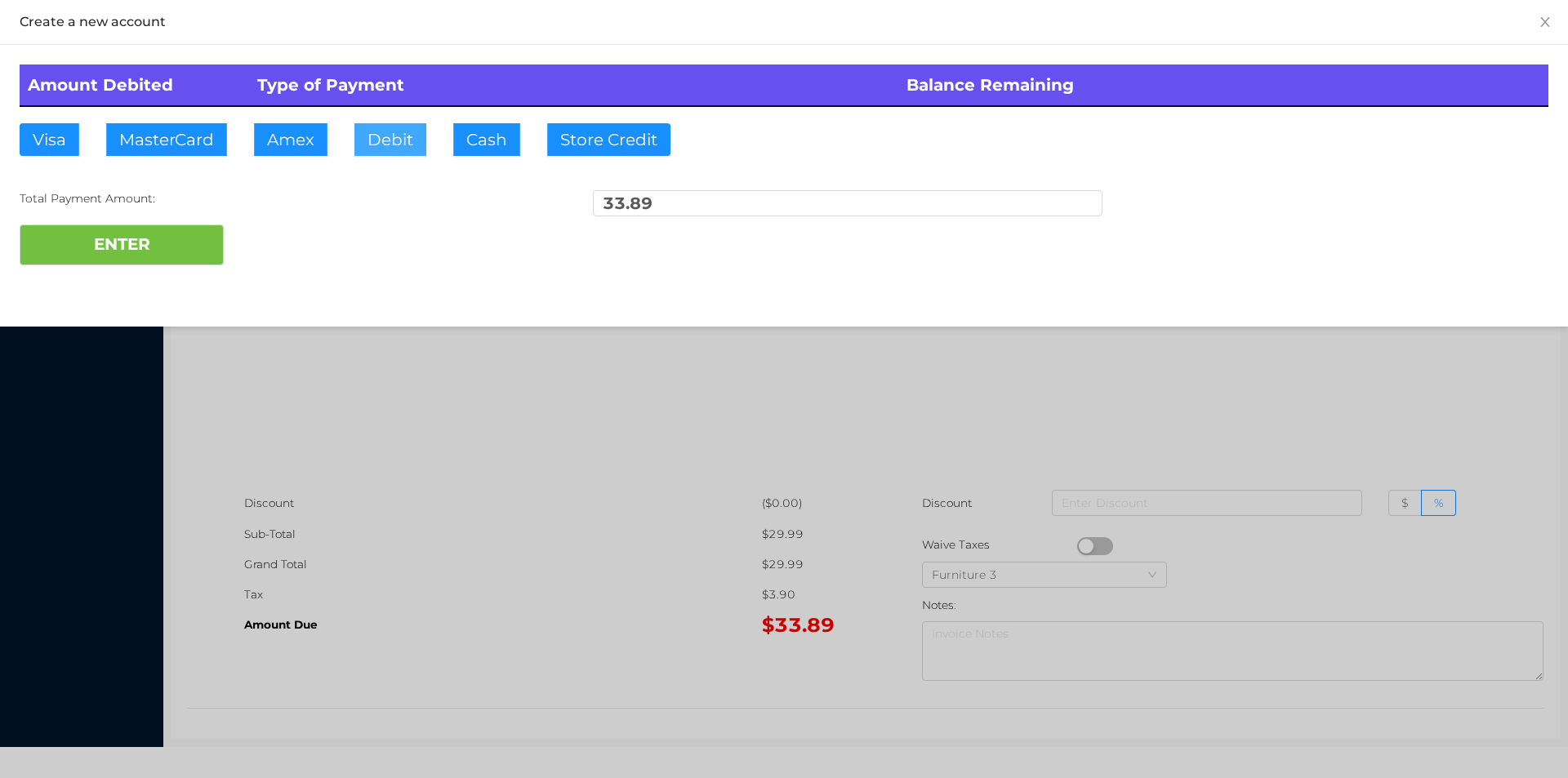
click at [392, 142] on button "Debit" at bounding box center [390, 140] width 72 height 33
click at [187, 231] on button "ENTER" at bounding box center [121, 245] width 204 height 41
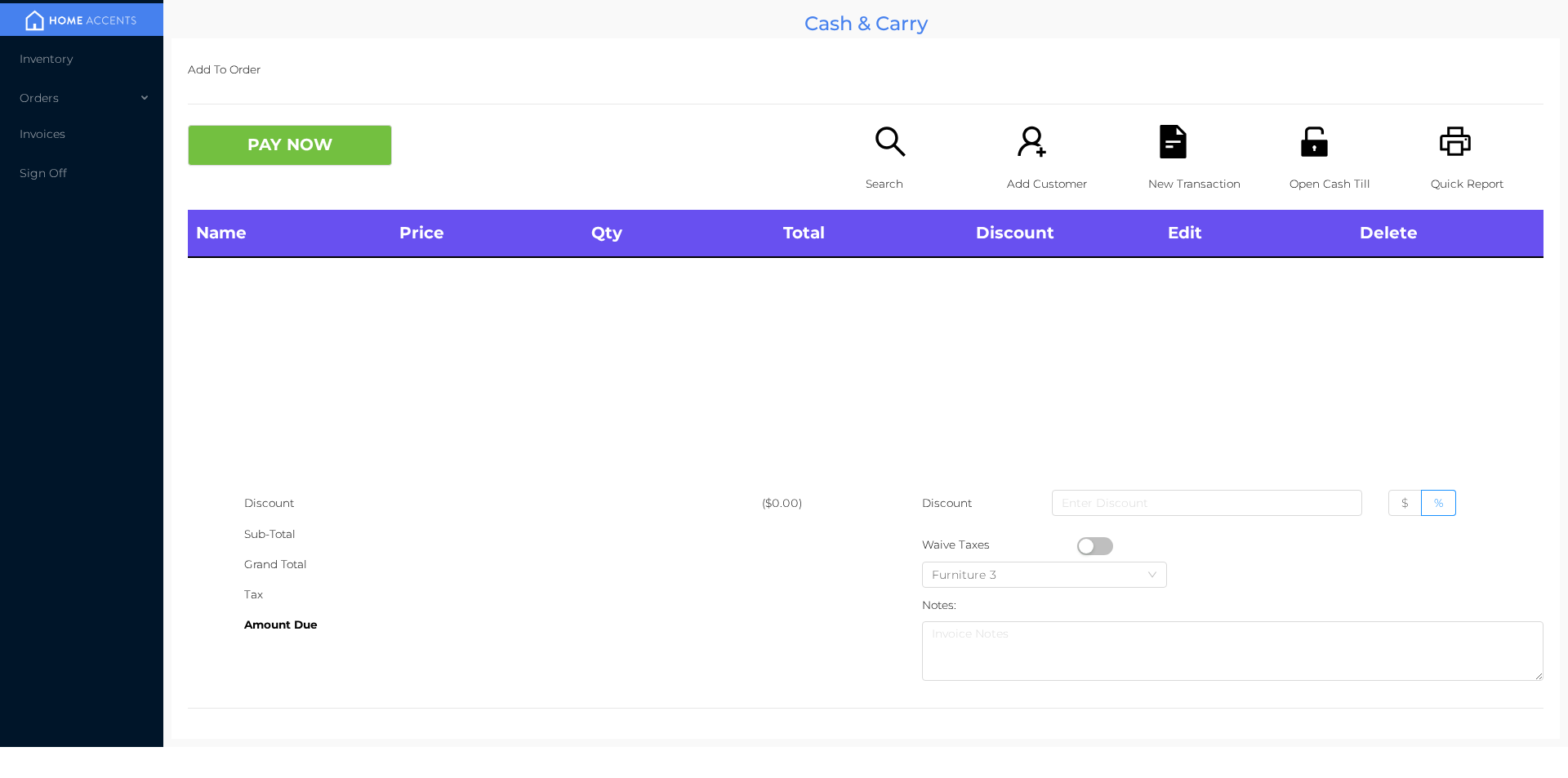
click at [904, 143] on div "Search" at bounding box center [922, 167] width 113 height 85
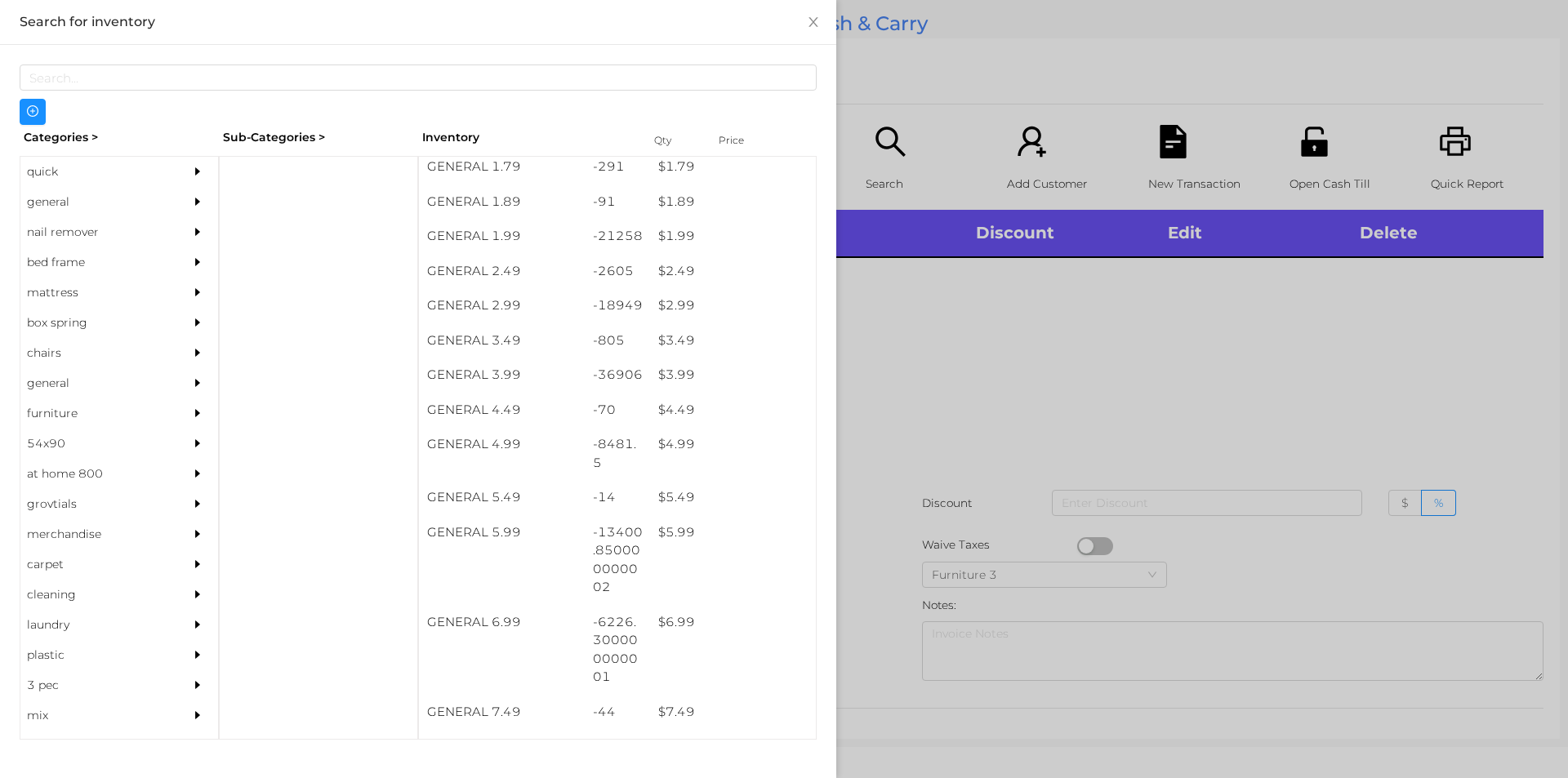
scroll to position [312, 0]
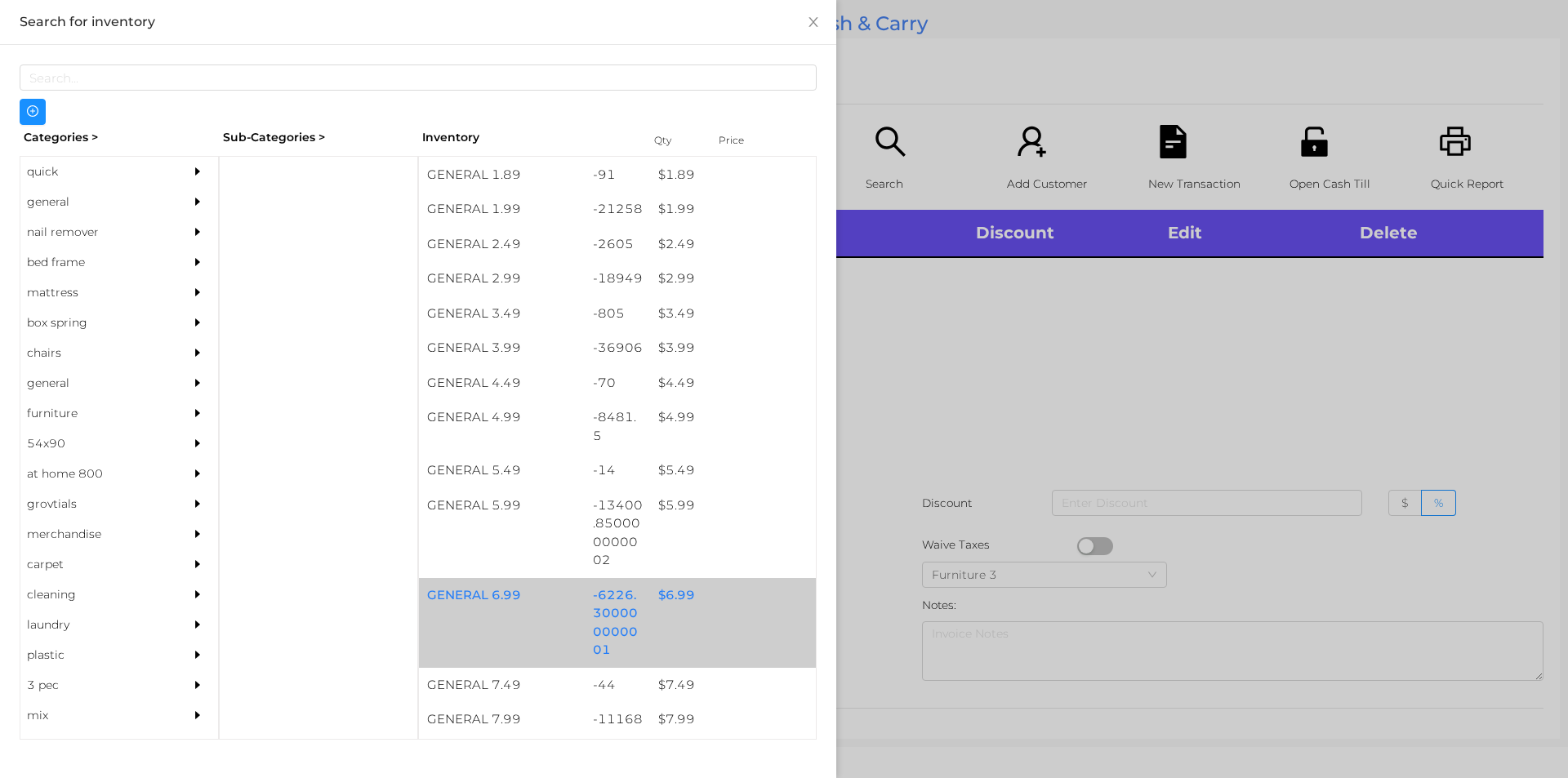
click at [669, 593] on div "$ 6.99" at bounding box center [733, 596] width 165 height 35
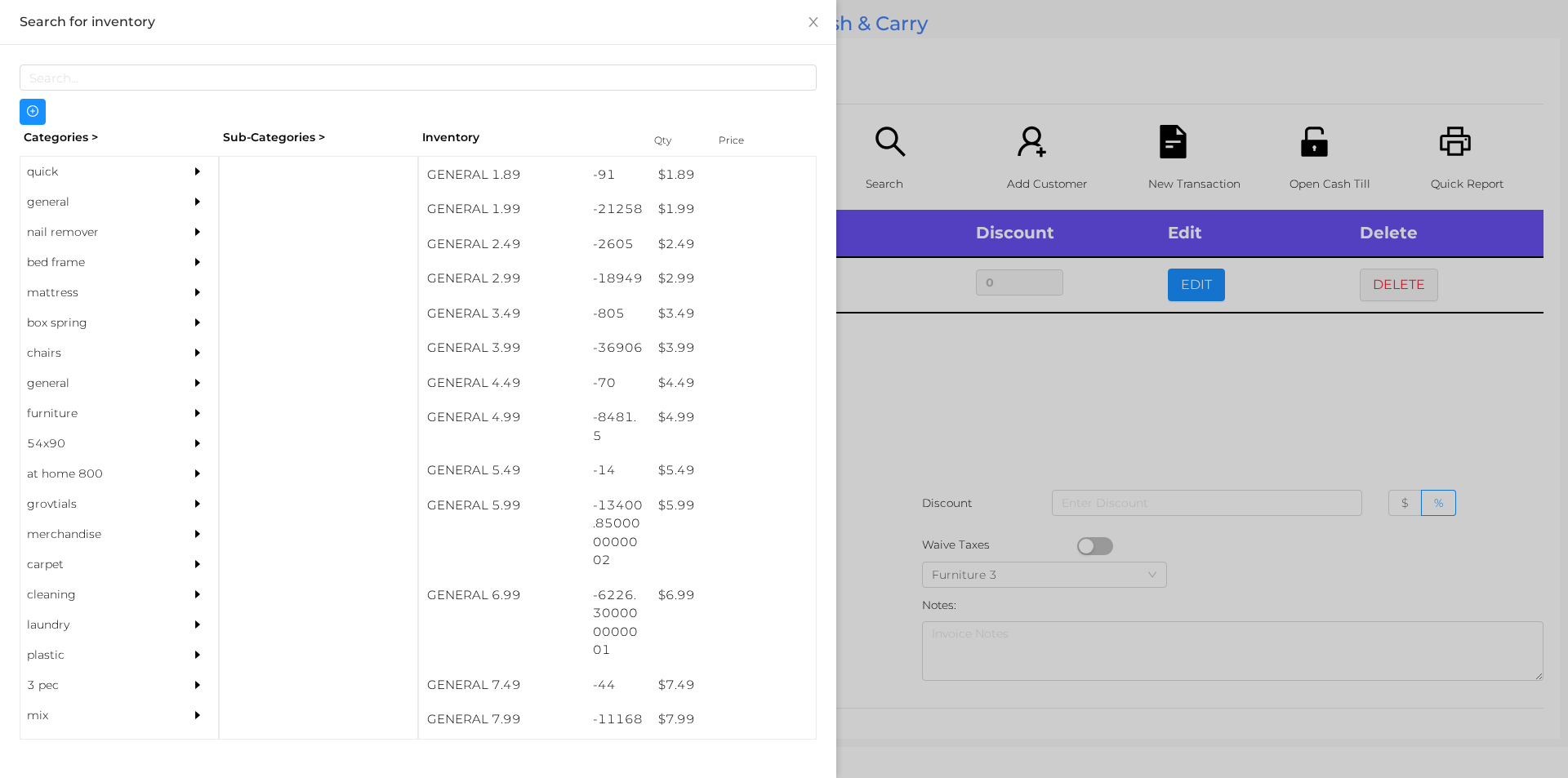
click at [956, 379] on div at bounding box center [784, 389] width 1568 height 778
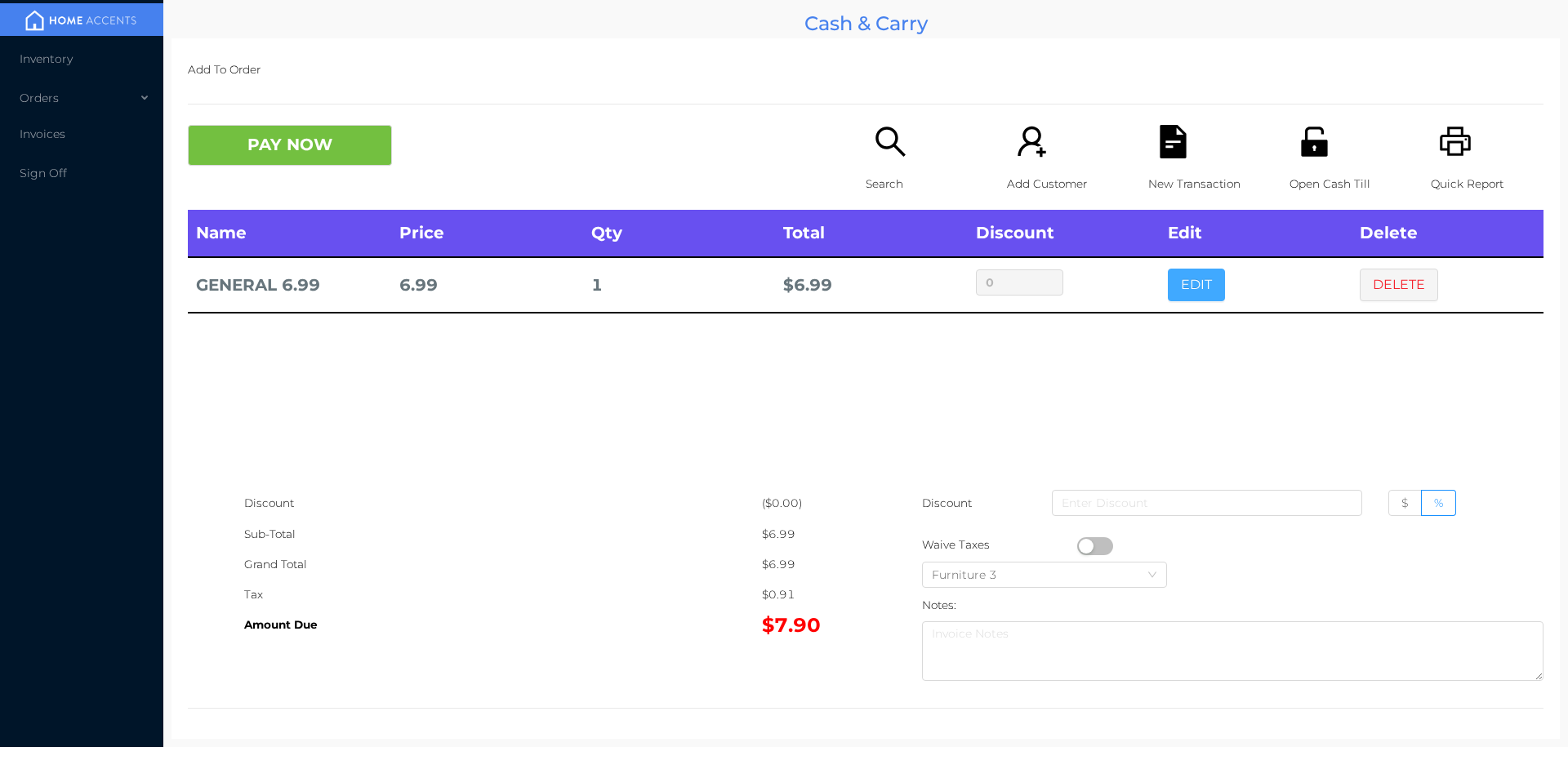
click at [1194, 290] on button "EDIT" at bounding box center [1196, 284] width 57 height 33
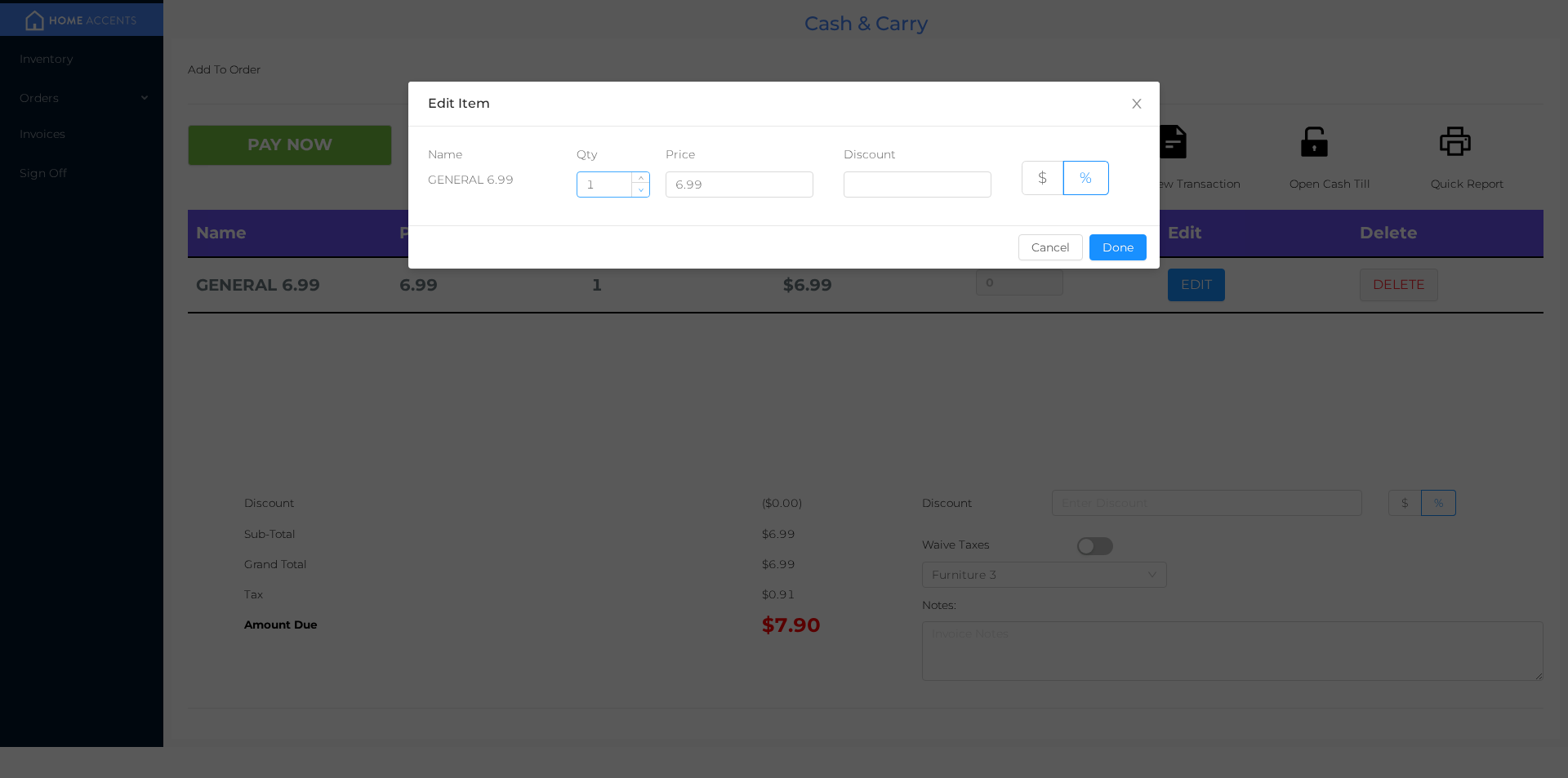
click at [641, 191] on icon "icon: down" at bounding box center [640, 190] width 6 height 6
type input "0"
type input "5"
click at [1115, 257] on button "Done" at bounding box center [1117, 247] width 57 height 26
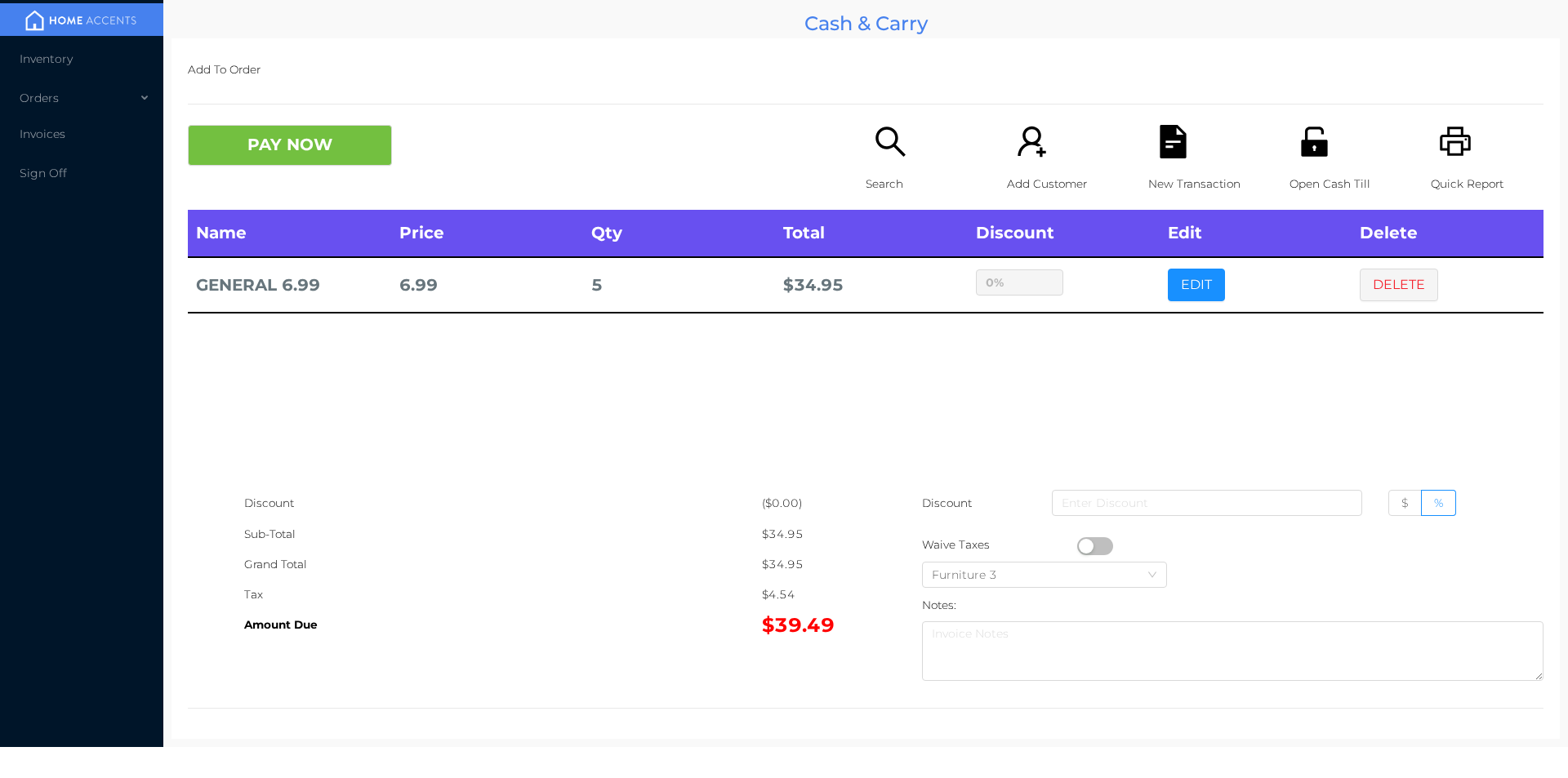
click at [1118, 333] on div "sentinelStart Edit Item Name Qty Price Discount GENERAL 6.99 5 6.99 $ % Cancel …" at bounding box center [784, 389] width 1568 height 778
click at [874, 156] on icon "icon: search" at bounding box center [890, 141] width 33 height 33
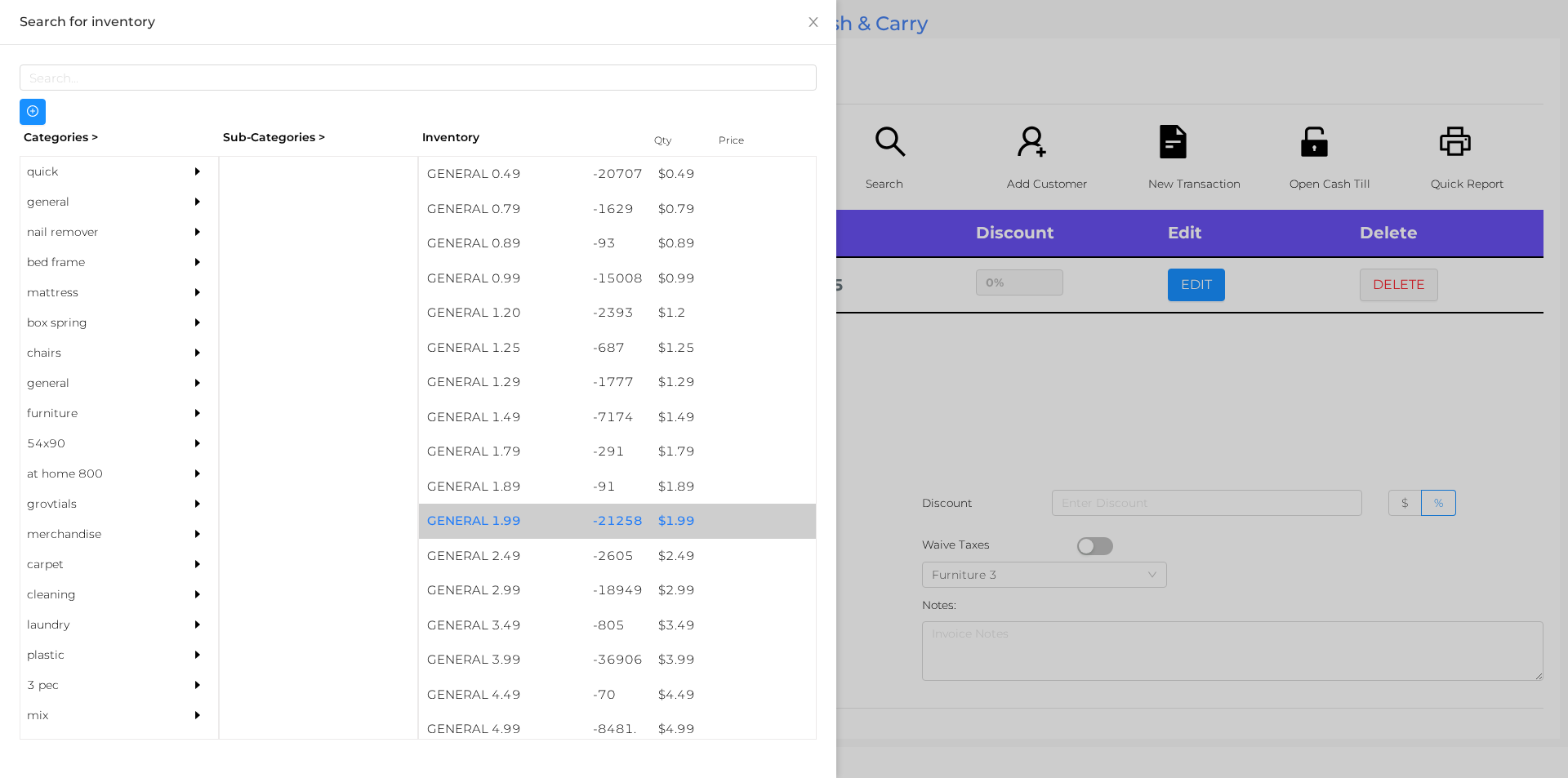
click at [679, 521] on div "$ 1.99" at bounding box center [733, 521] width 165 height 35
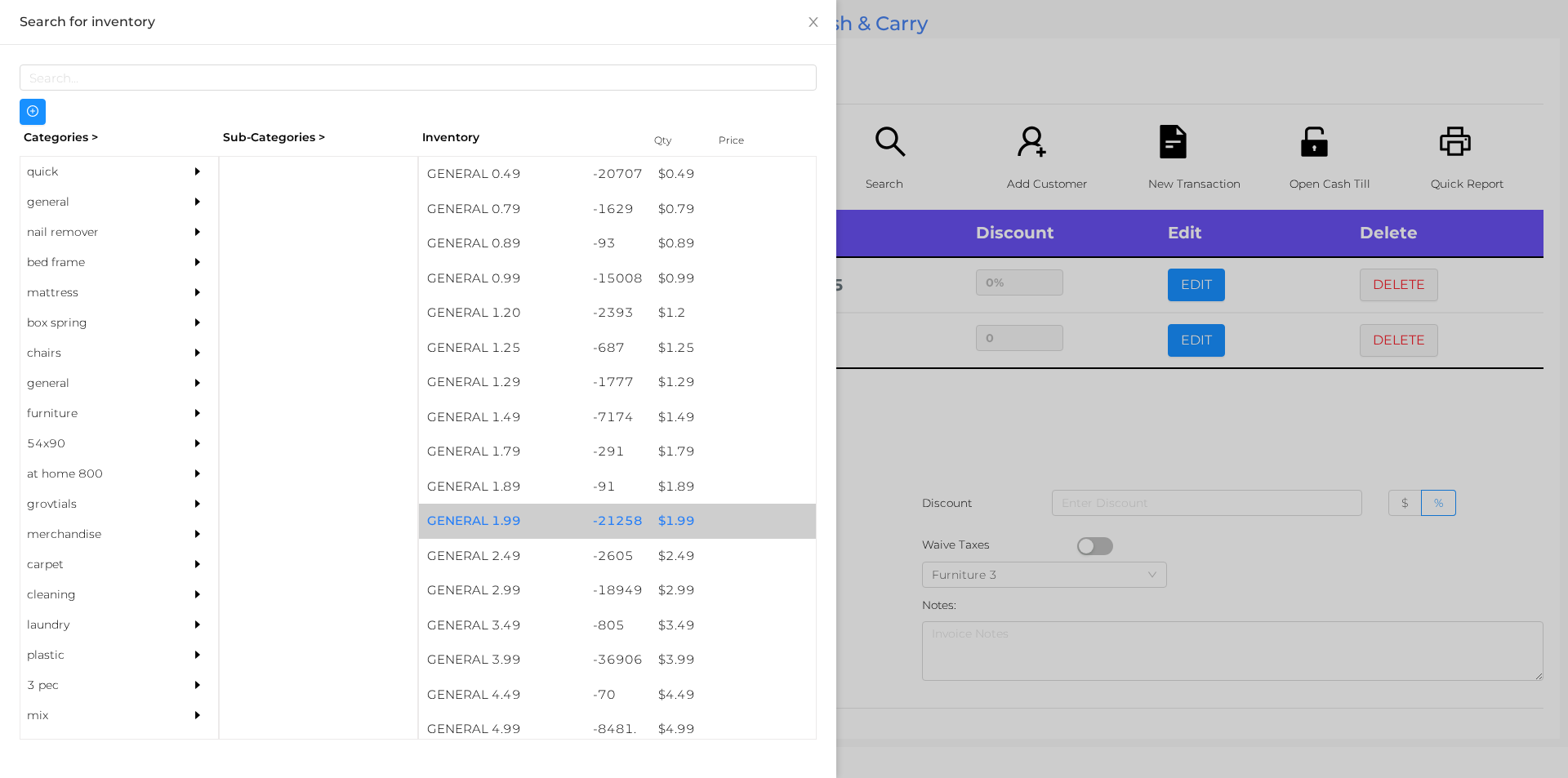
click at [688, 521] on div "$ 1.99" at bounding box center [733, 521] width 165 height 35
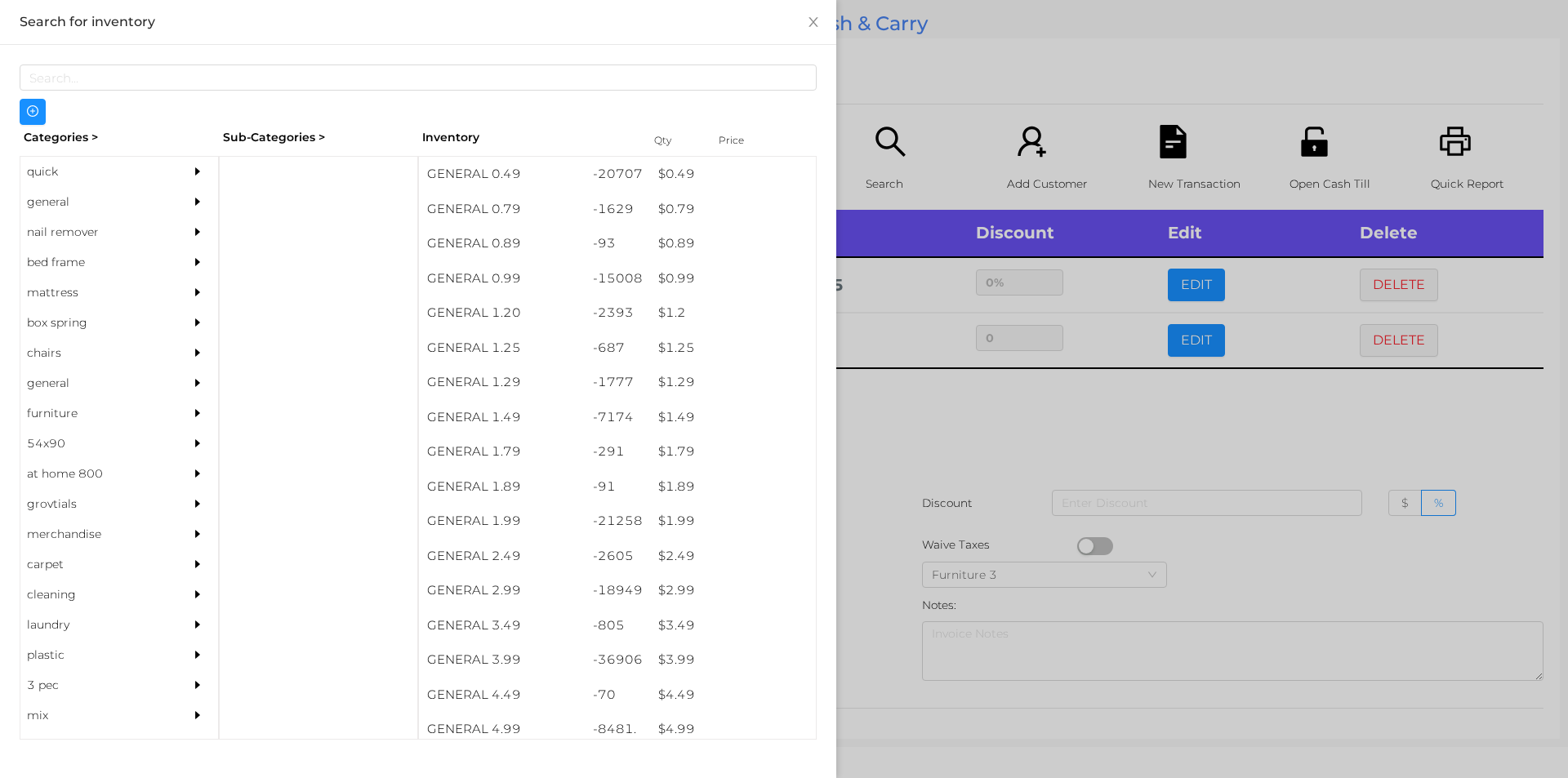
click at [934, 407] on div at bounding box center [784, 389] width 1568 height 778
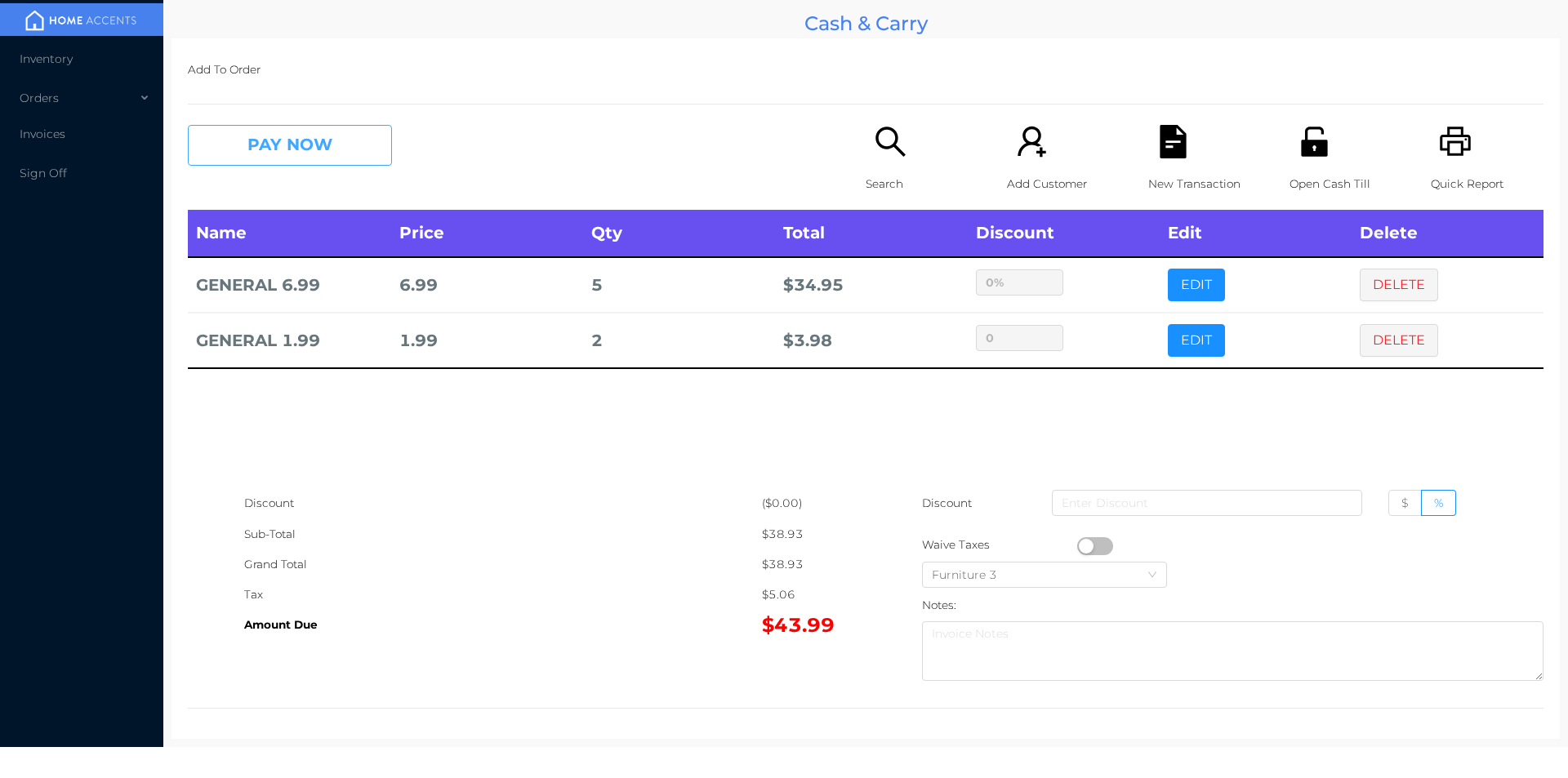
click at [361, 162] on button "PAY NOW" at bounding box center [290, 145] width 204 height 41
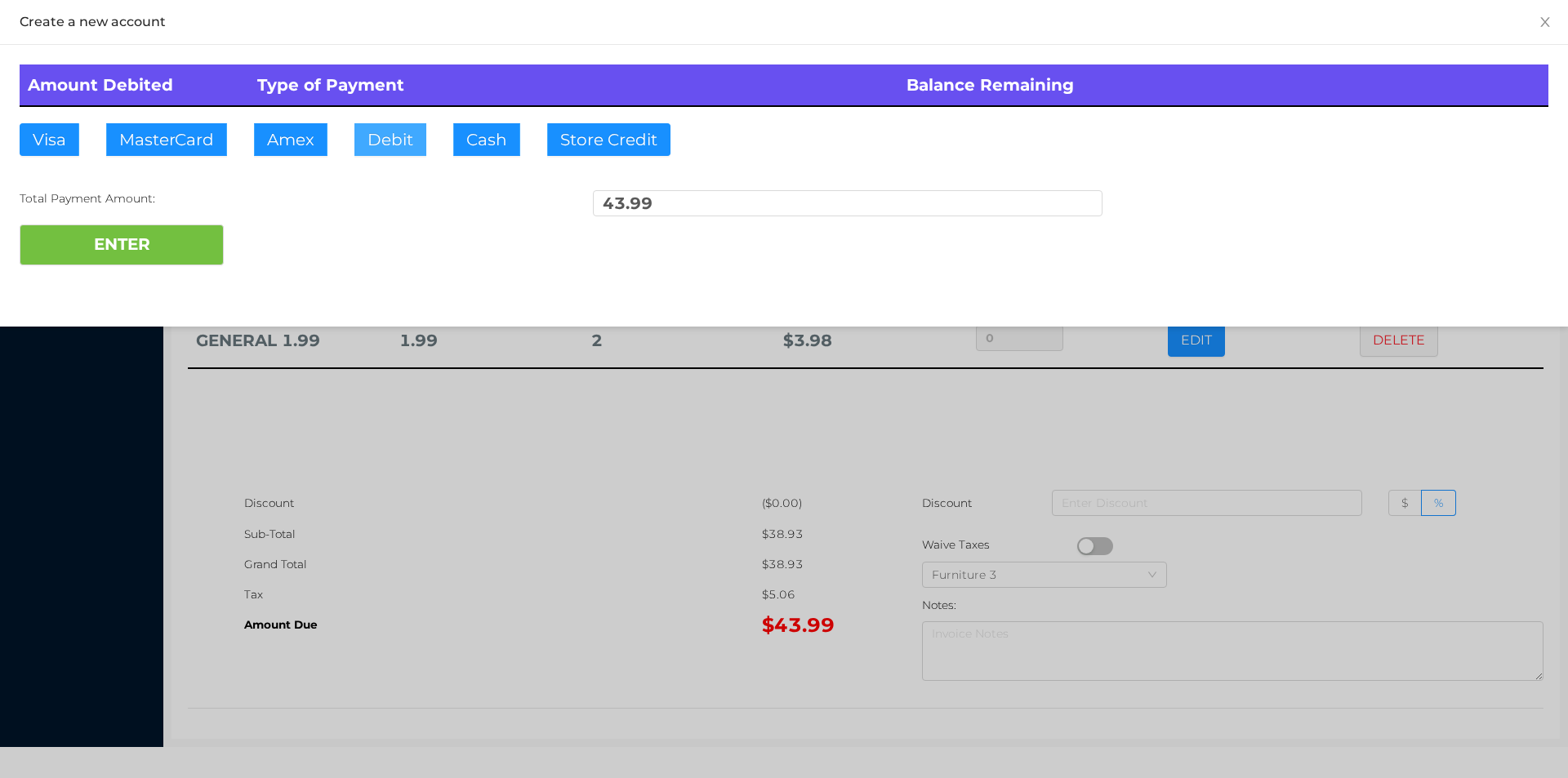
click at [385, 148] on button "Debit" at bounding box center [390, 140] width 72 height 33
click at [212, 227] on button "ENTER" at bounding box center [121, 245] width 204 height 41
type input "0"
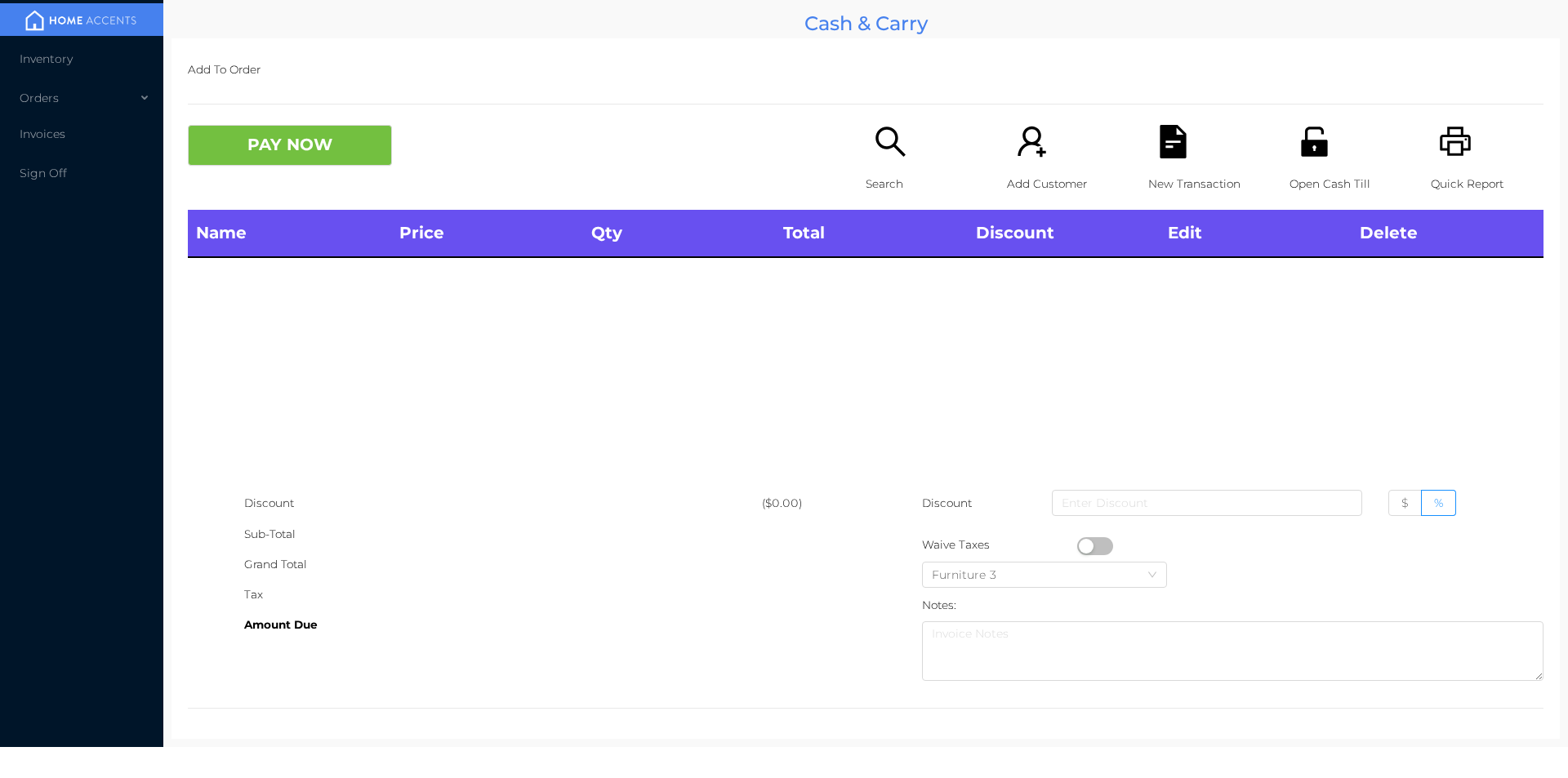
click at [869, 175] on p "Search" at bounding box center [922, 184] width 113 height 30
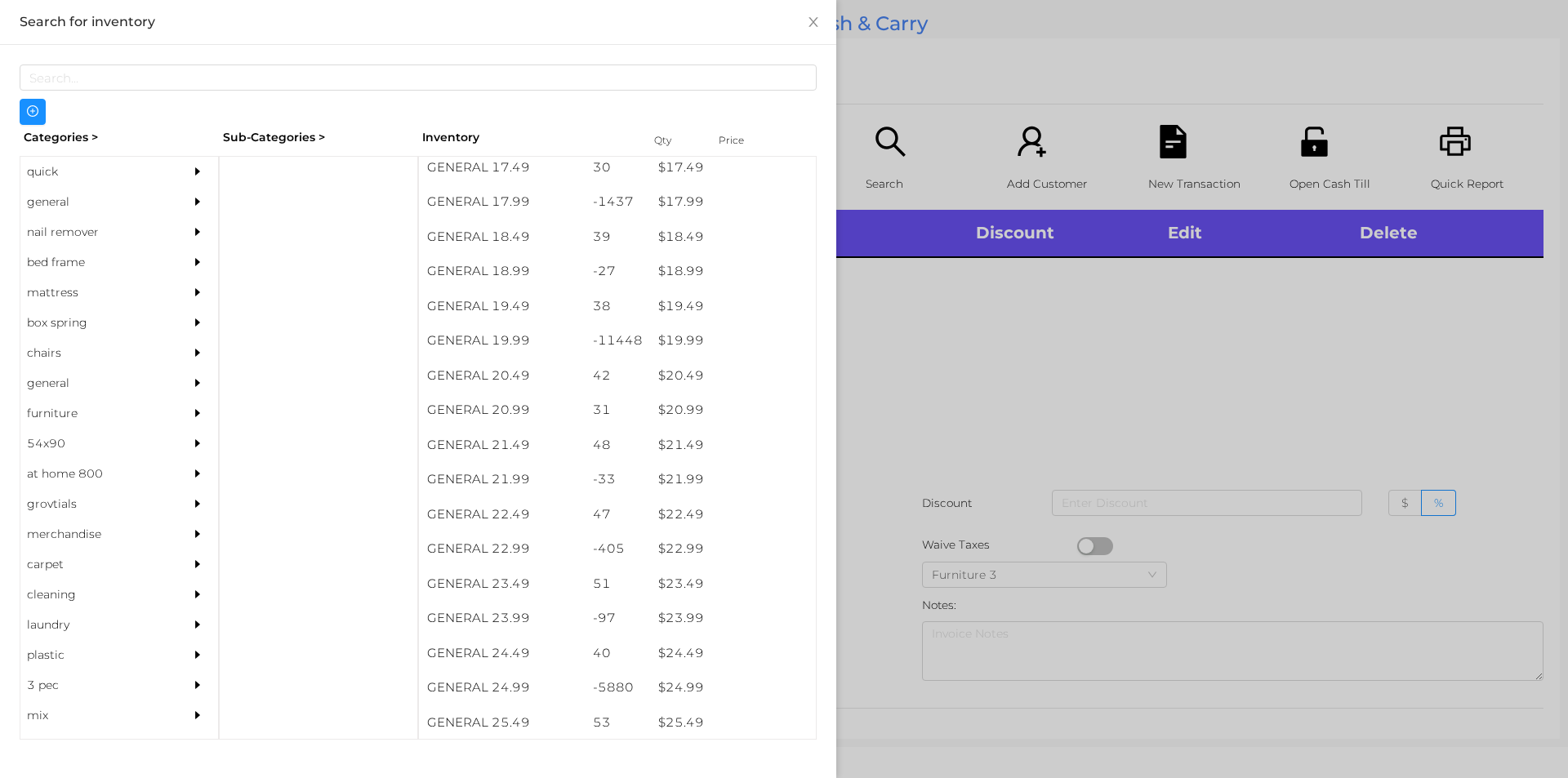
scroll to position [1593, 0]
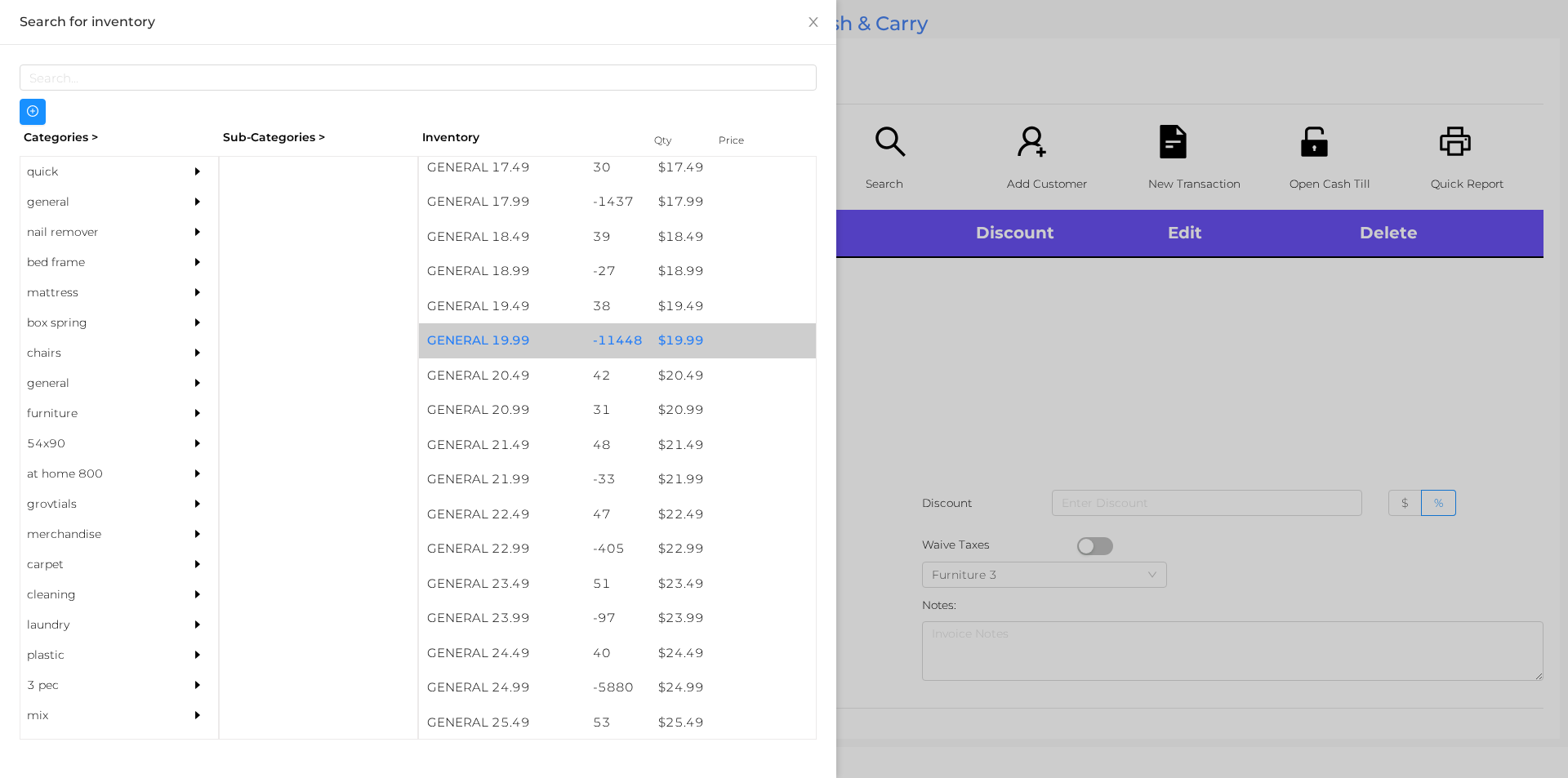
click at [672, 338] on div "$ 19.99" at bounding box center [733, 341] width 165 height 35
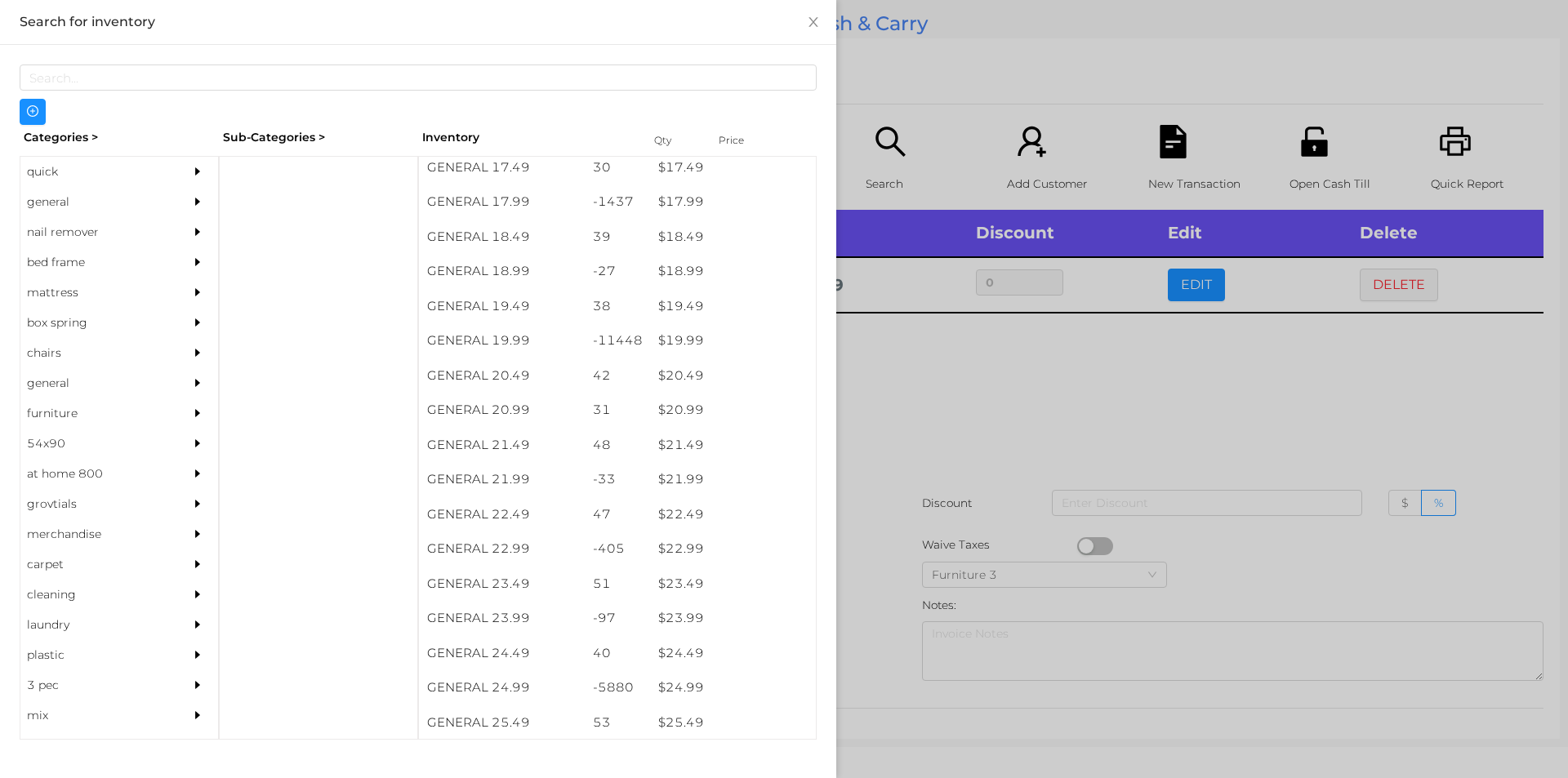
click at [960, 404] on div at bounding box center [784, 389] width 1568 height 778
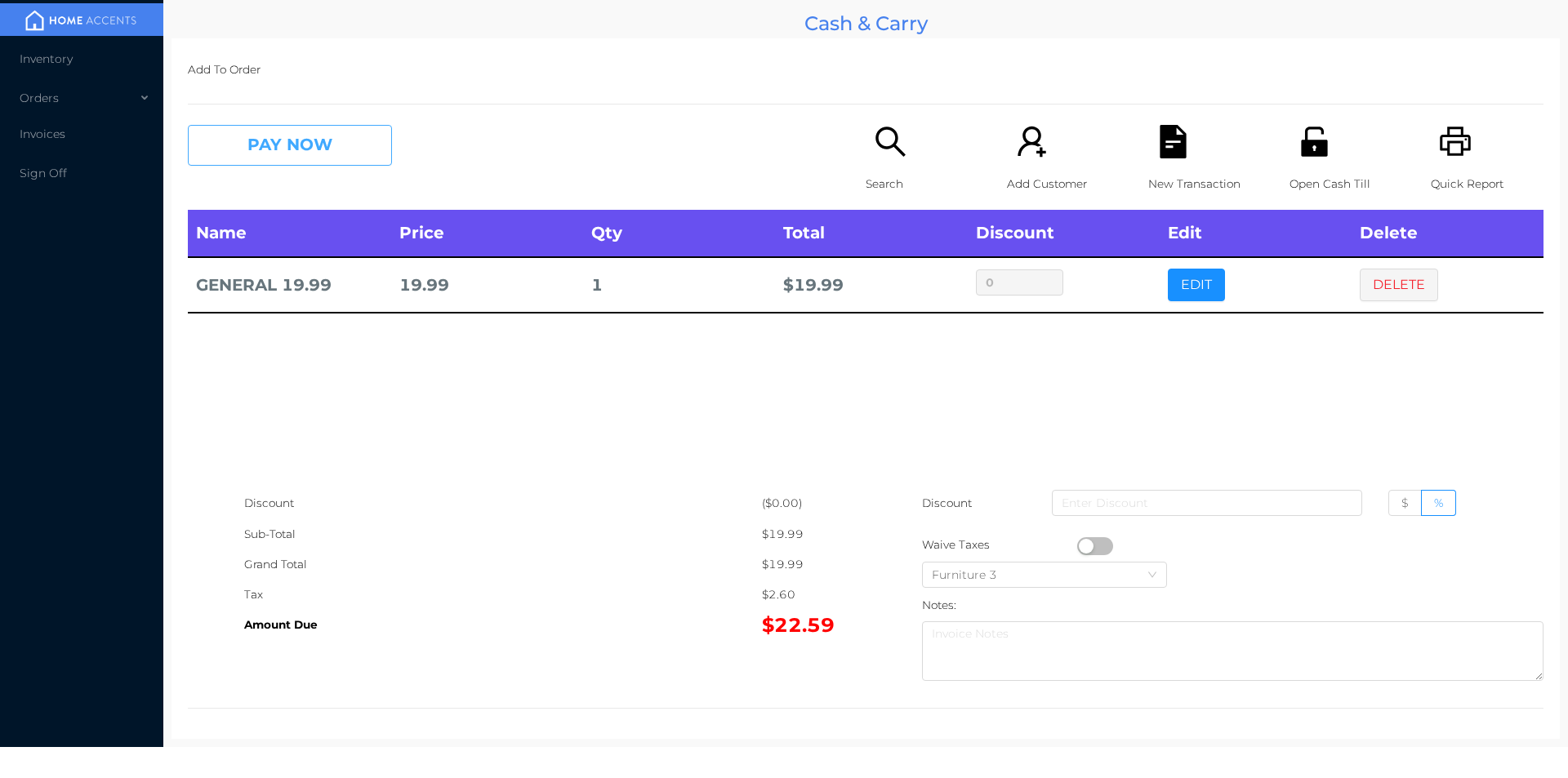
click at [326, 164] on button "PAY NOW" at bounding box center [290, 145] width 204 height 41
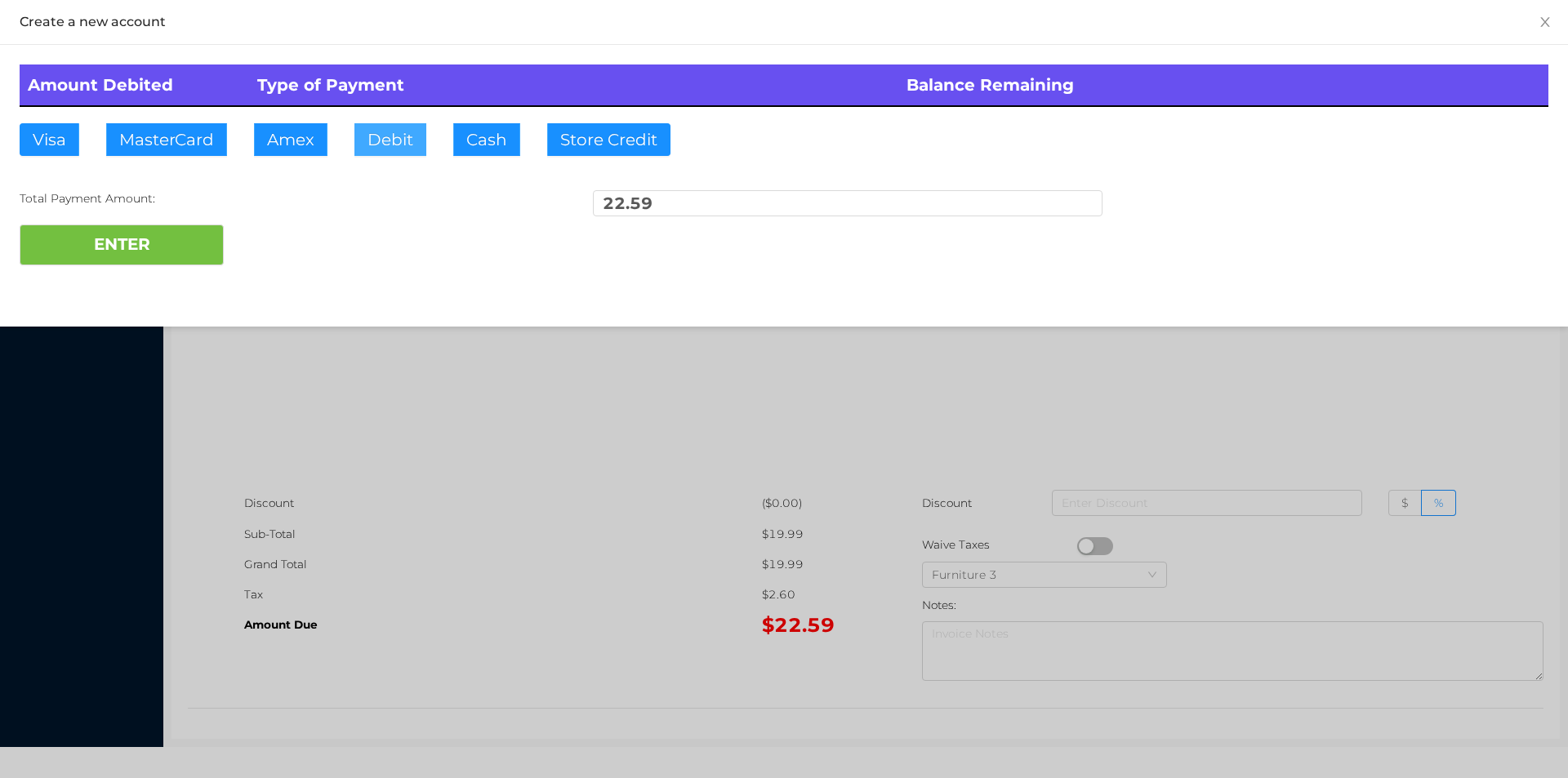
click at [385, 151] on button "Debit" at bounding box center [390, 140] width 72 height 33
click at [201, 255] on button "ENTER" at bounding box center [121, 245] width 204 height 41
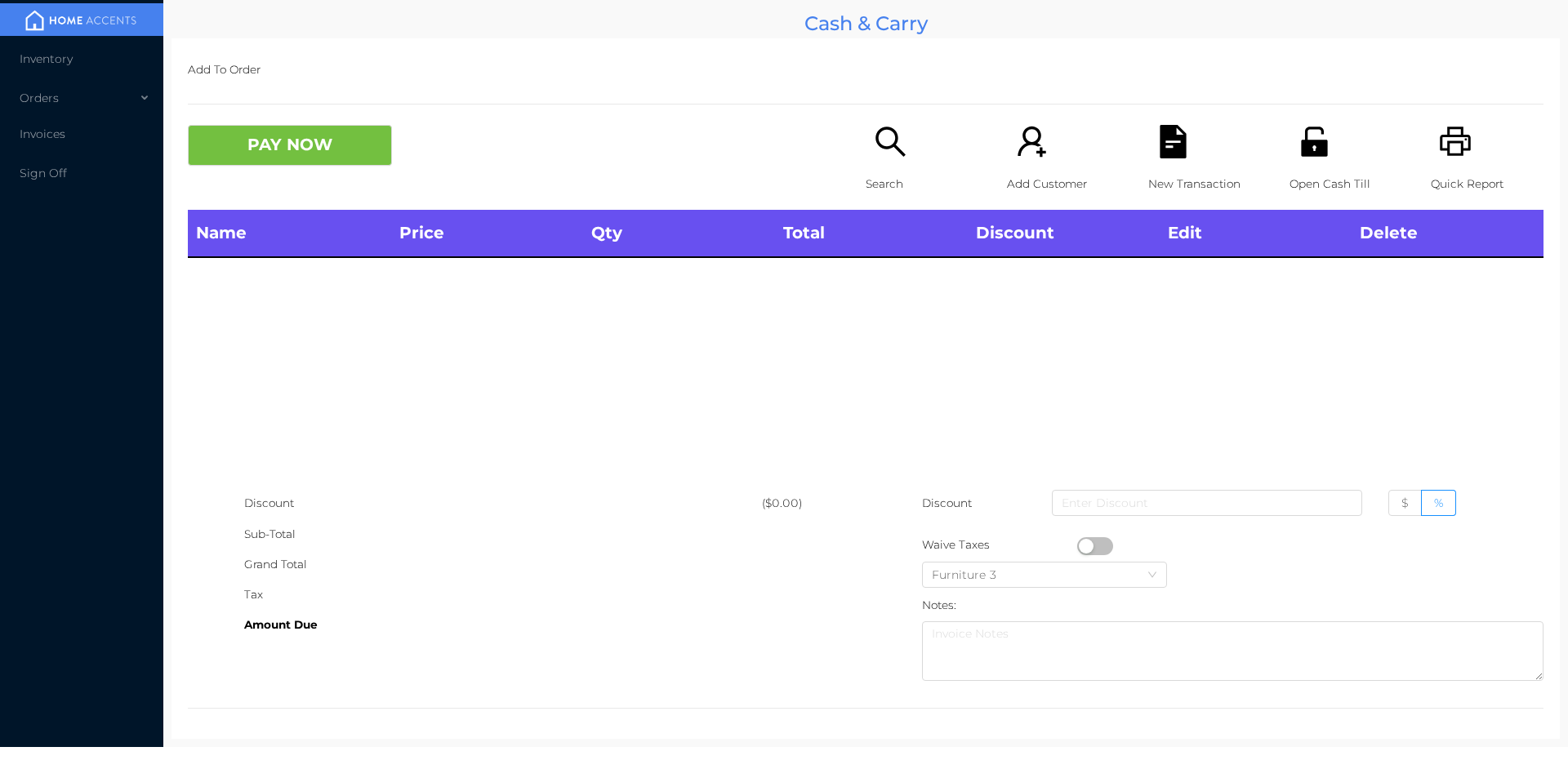
click at [866, 164] on div "Search" at bounding box center [922, 167] width 113 height 85
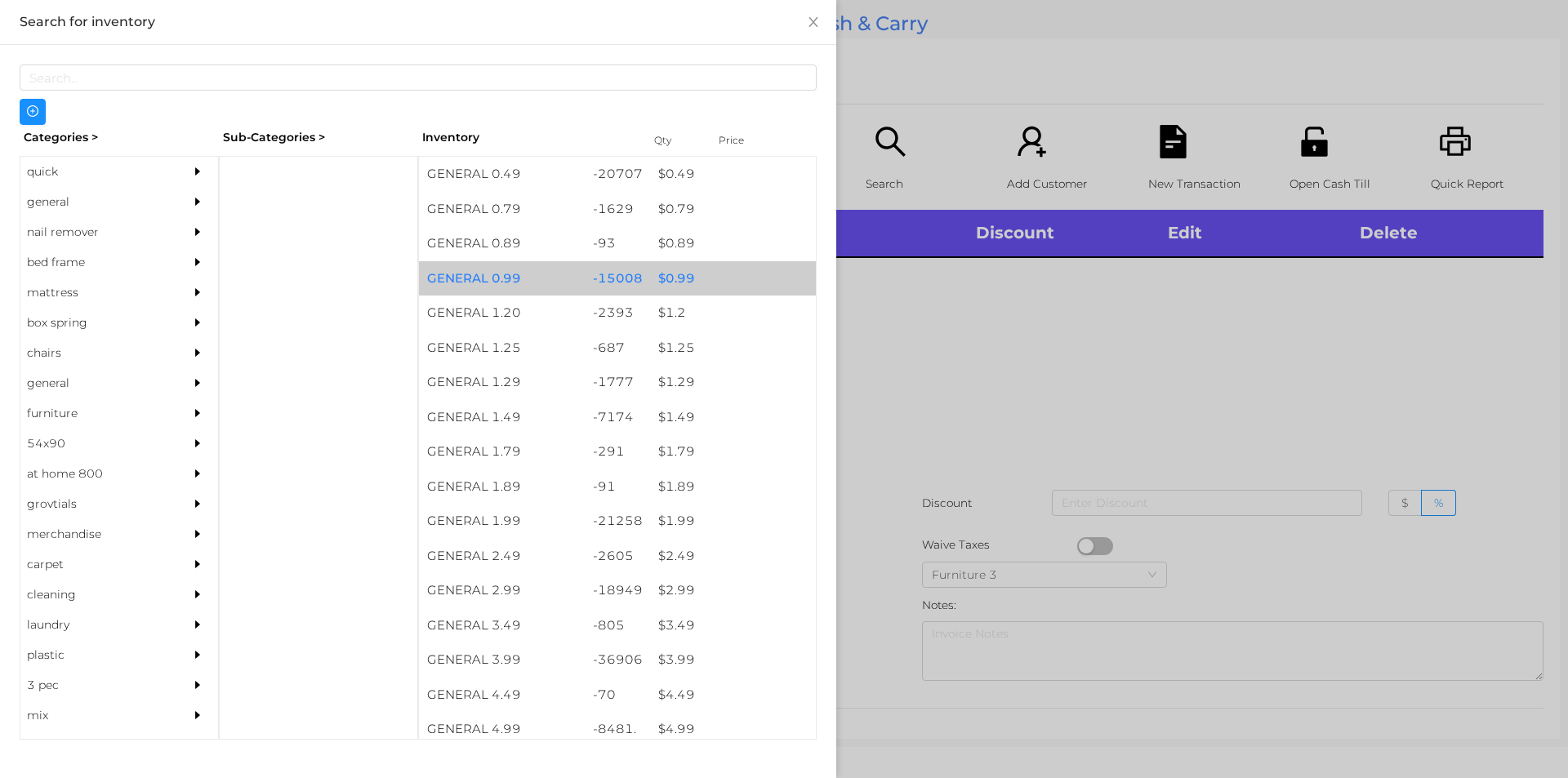
click at [672, 271] on div "$ 0.99" at bounding box center [733, 279] width 165 height 35
click at [661, 285] on div "$ 0.99" at bounding box center [733, 279] width 165 height 35
click at [679, 278] on div "$ 0.99" at bounding box center [733, 279] width 165 height 35
click at [669, 272] on div "$ 0.99" at bounding box center [733, 279] width 165 height 35
click at [674, 270] on div "$ 0.99" at bounding box center [733, 279] width 165 height 35
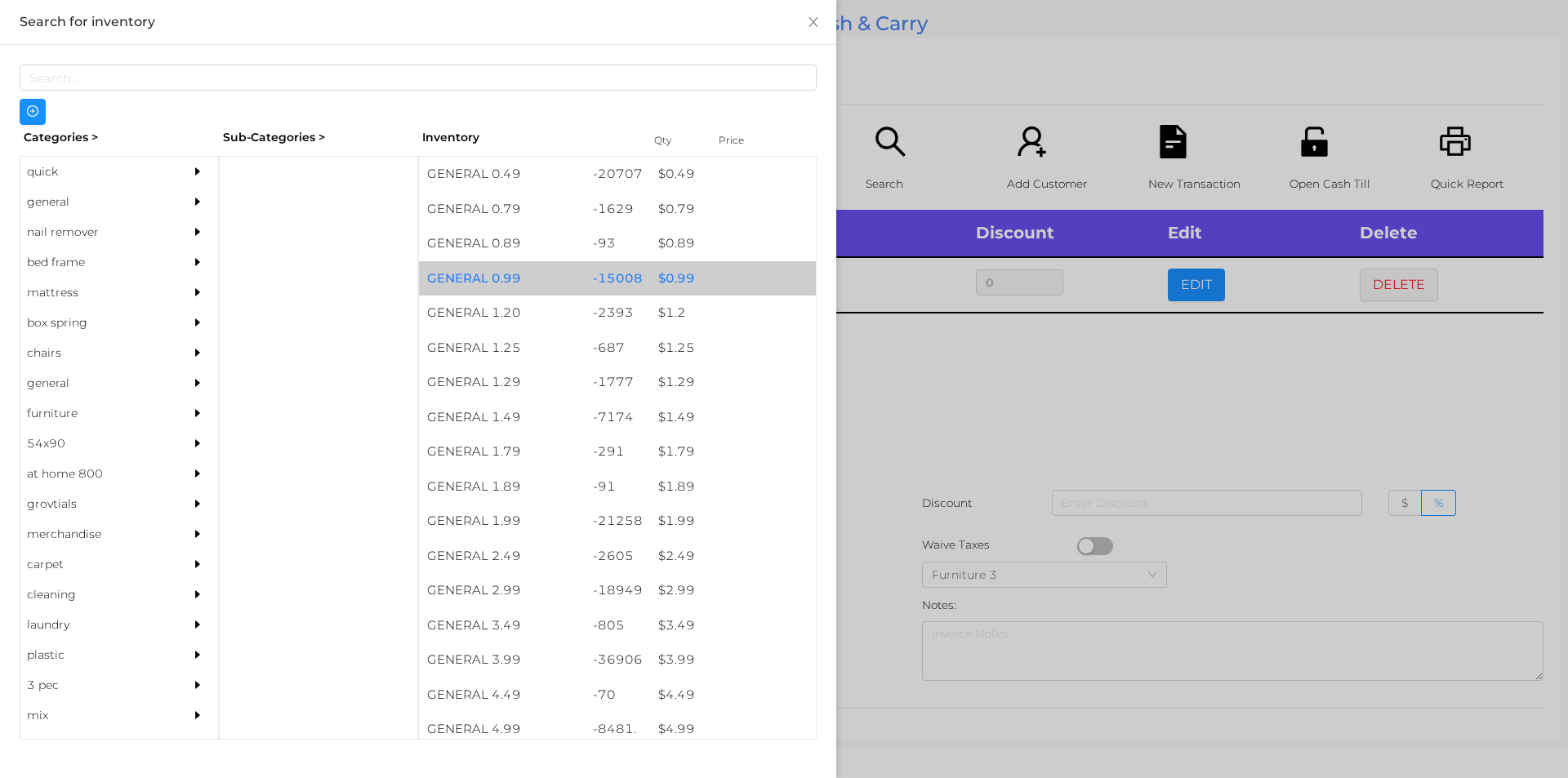
click at [669, 269] on div "$ 0.99" at bounding box center [733, 279] width 165 height 35
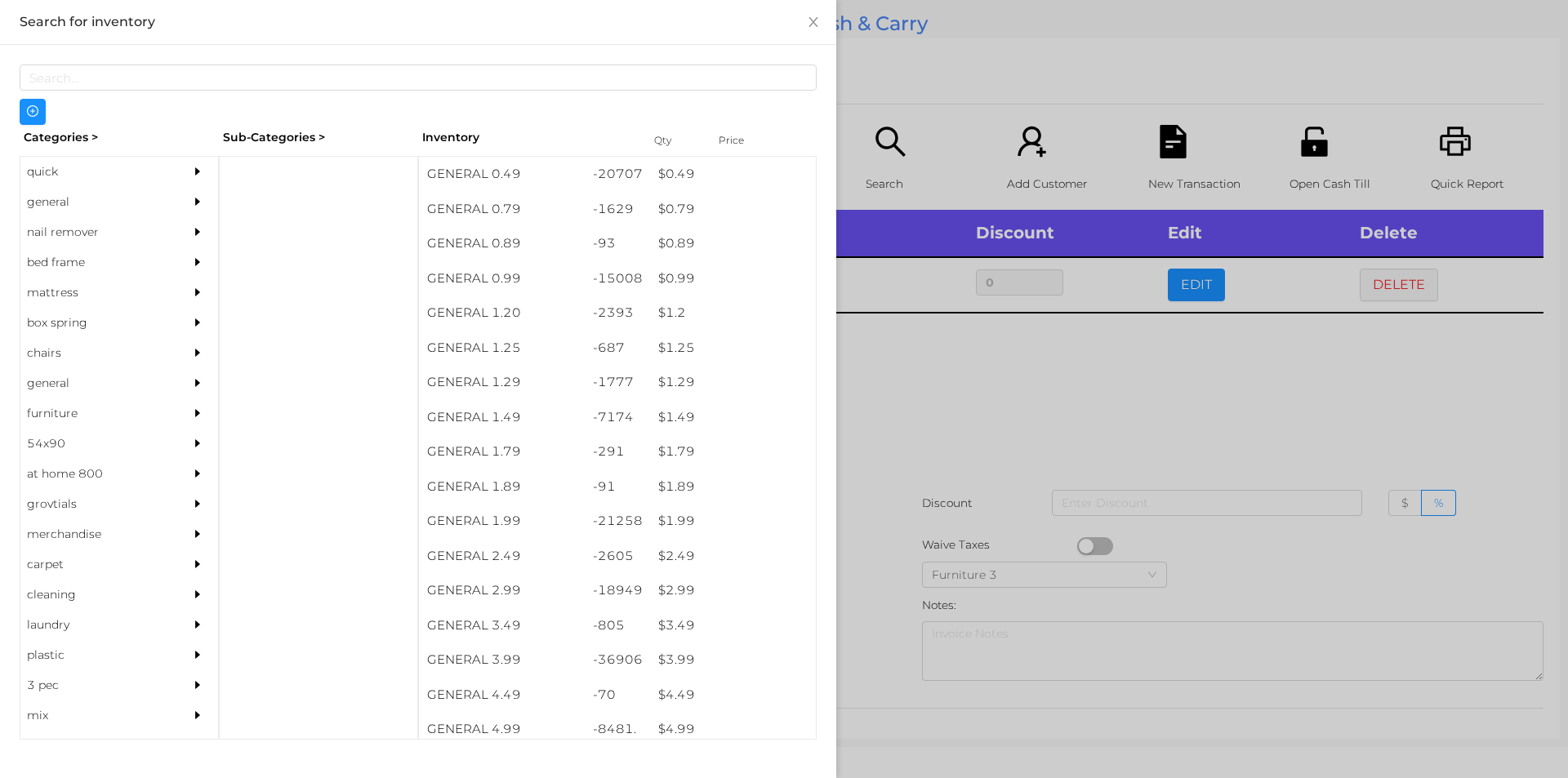
click at [939, 358] on div at bounding box center [784, 389] width 1568 height 778
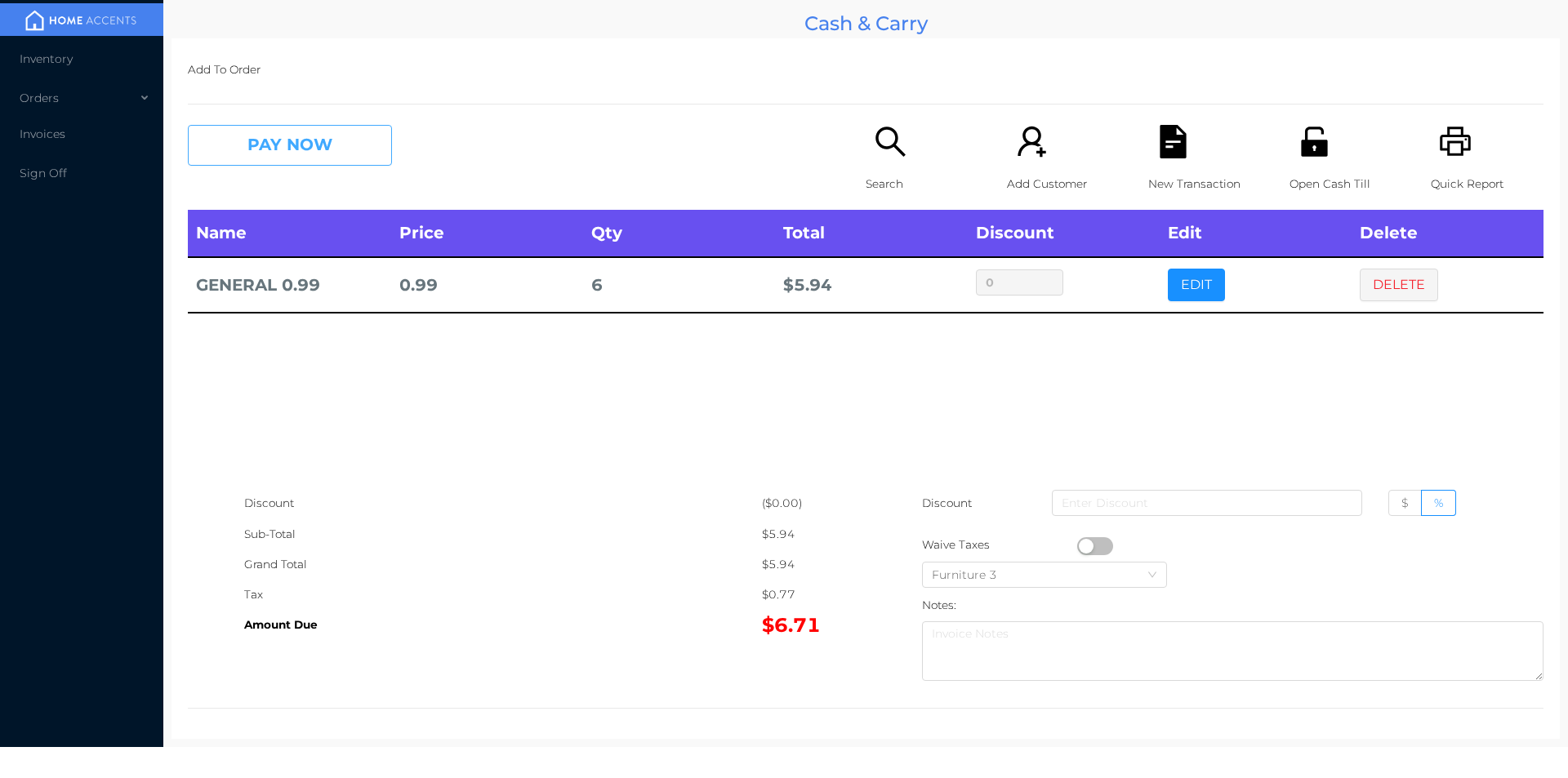
click at [280, 153] on button "PAY NOW" at bounding box center [290, 145] width 204 height 41
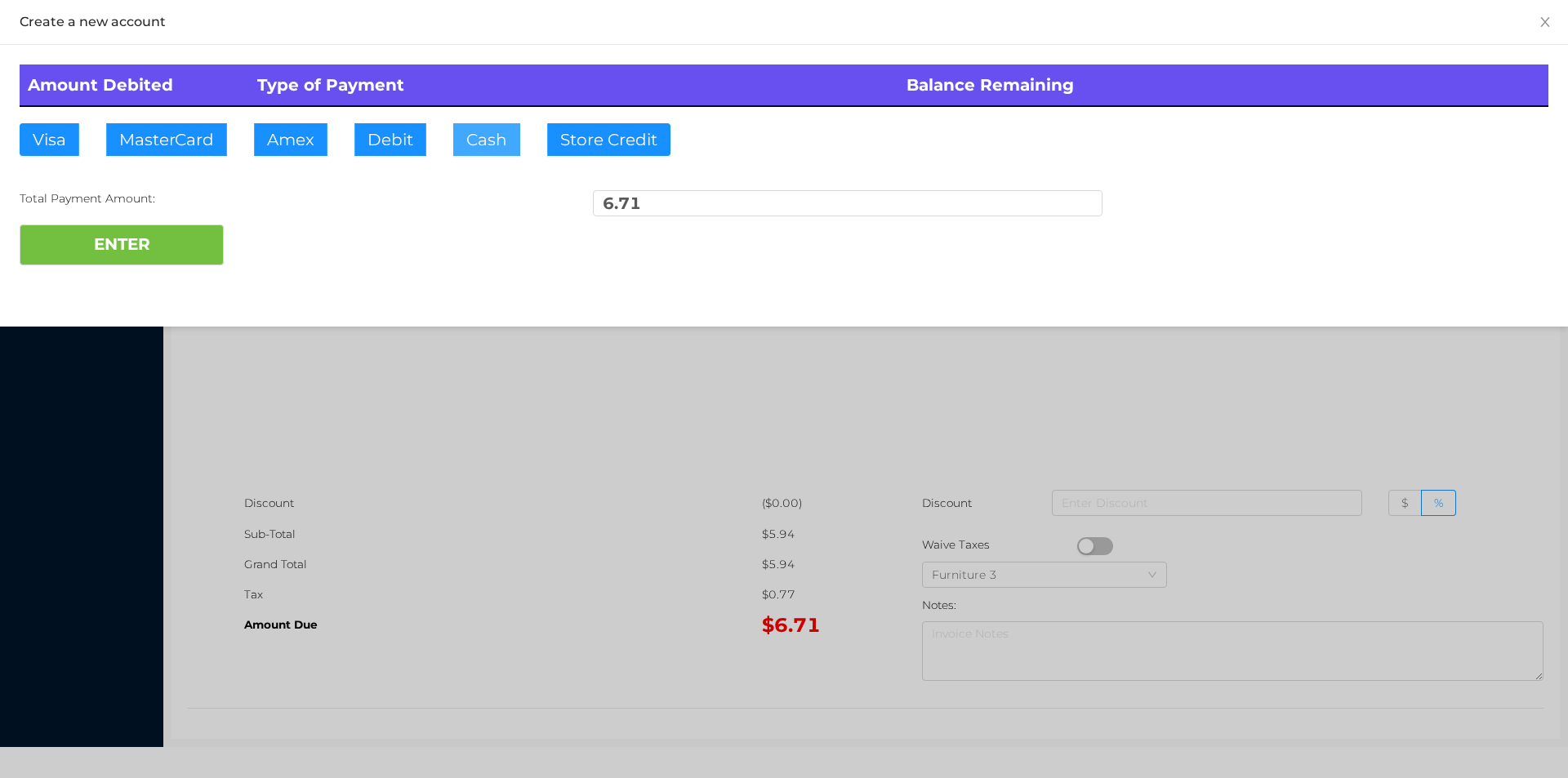
click at [486, 154] on button "Cash" at bounding box center [486, 140] width 67 height 33
click at [160, 231] on button "ENTER" at bounding box center [121, 245] width 204 height 41
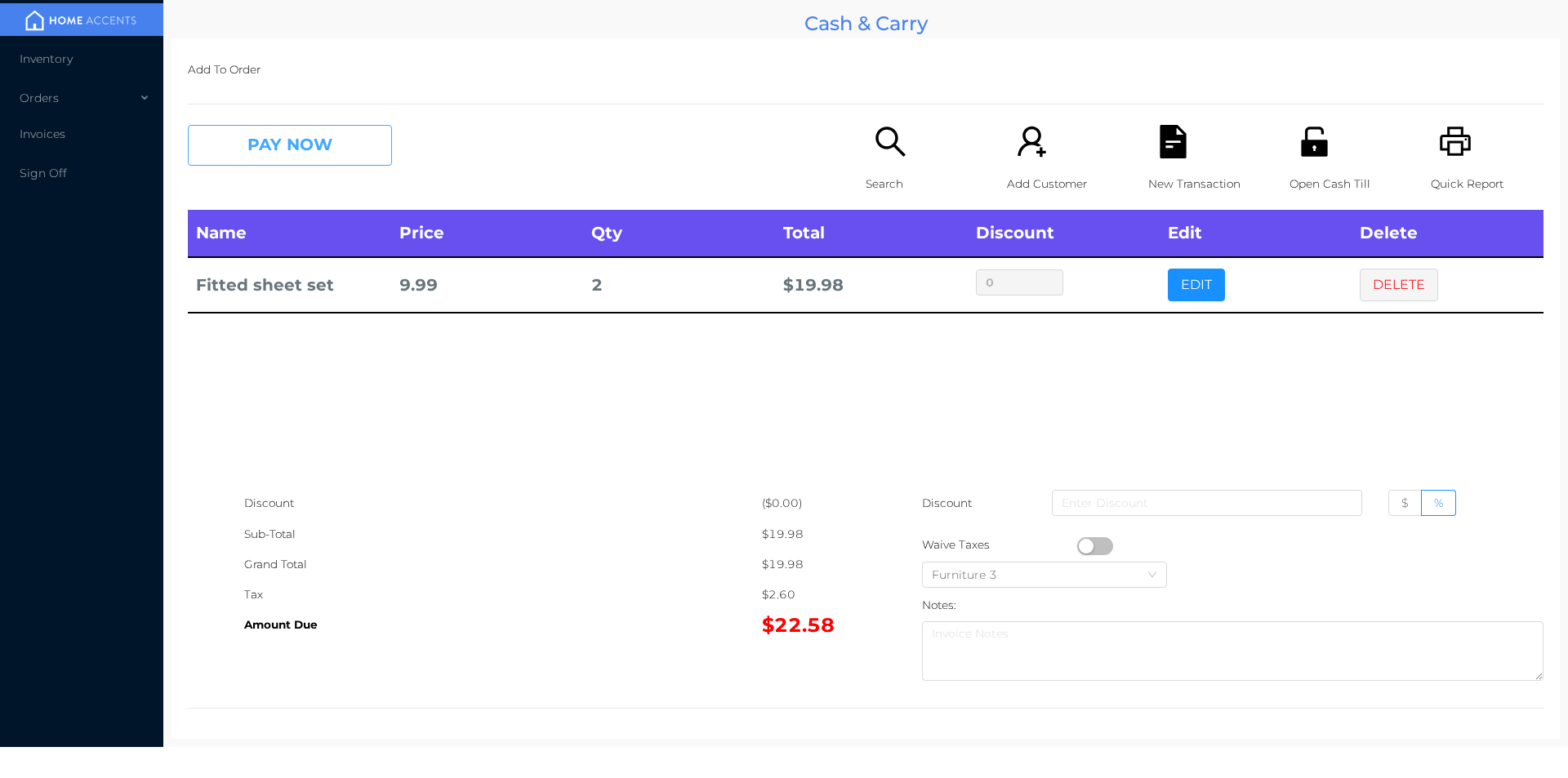
click at [316, 151] on button "PAY NOW" at bounding box center [290, 145] width 204 height 41
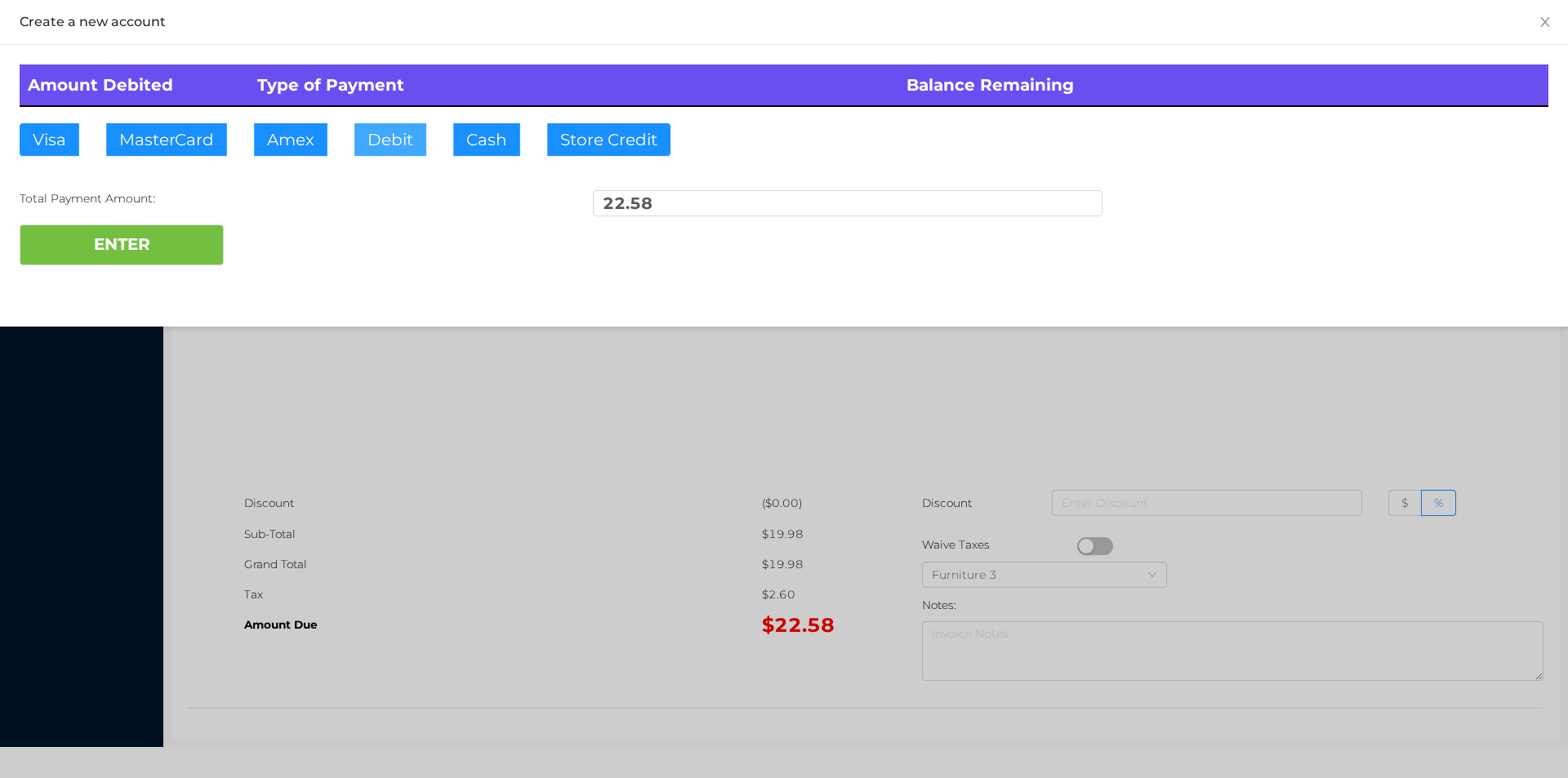
click at [379, 145] on button "Debit" at bounding box center [390, 140] width 72 height 33
click at [159, 256] on button "ENTER" at bounding box center [121, 245] width 204 height 41
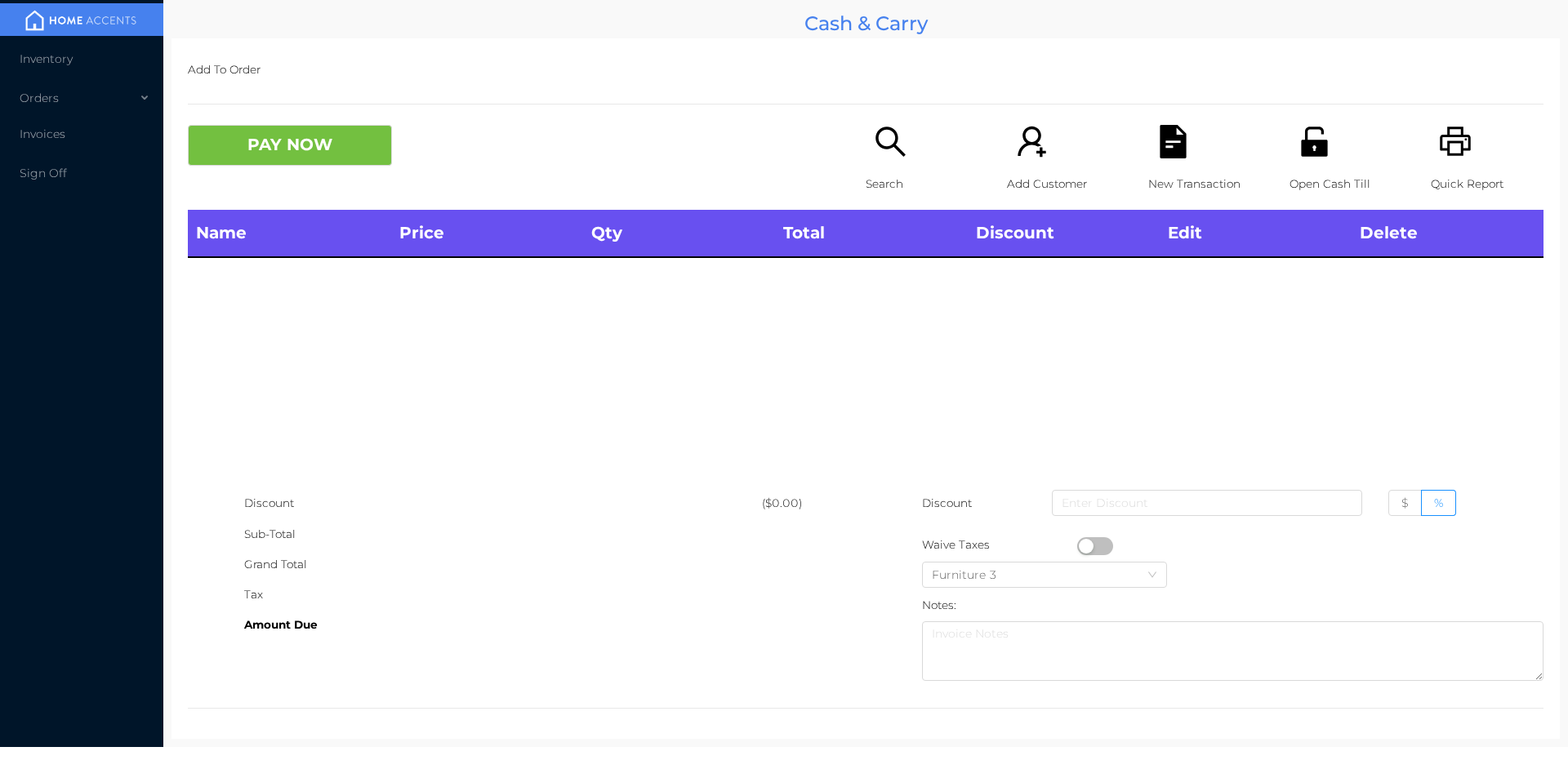
click at [875, 172] on p "Search" at bounding box center [922, 184] width 113 height 30
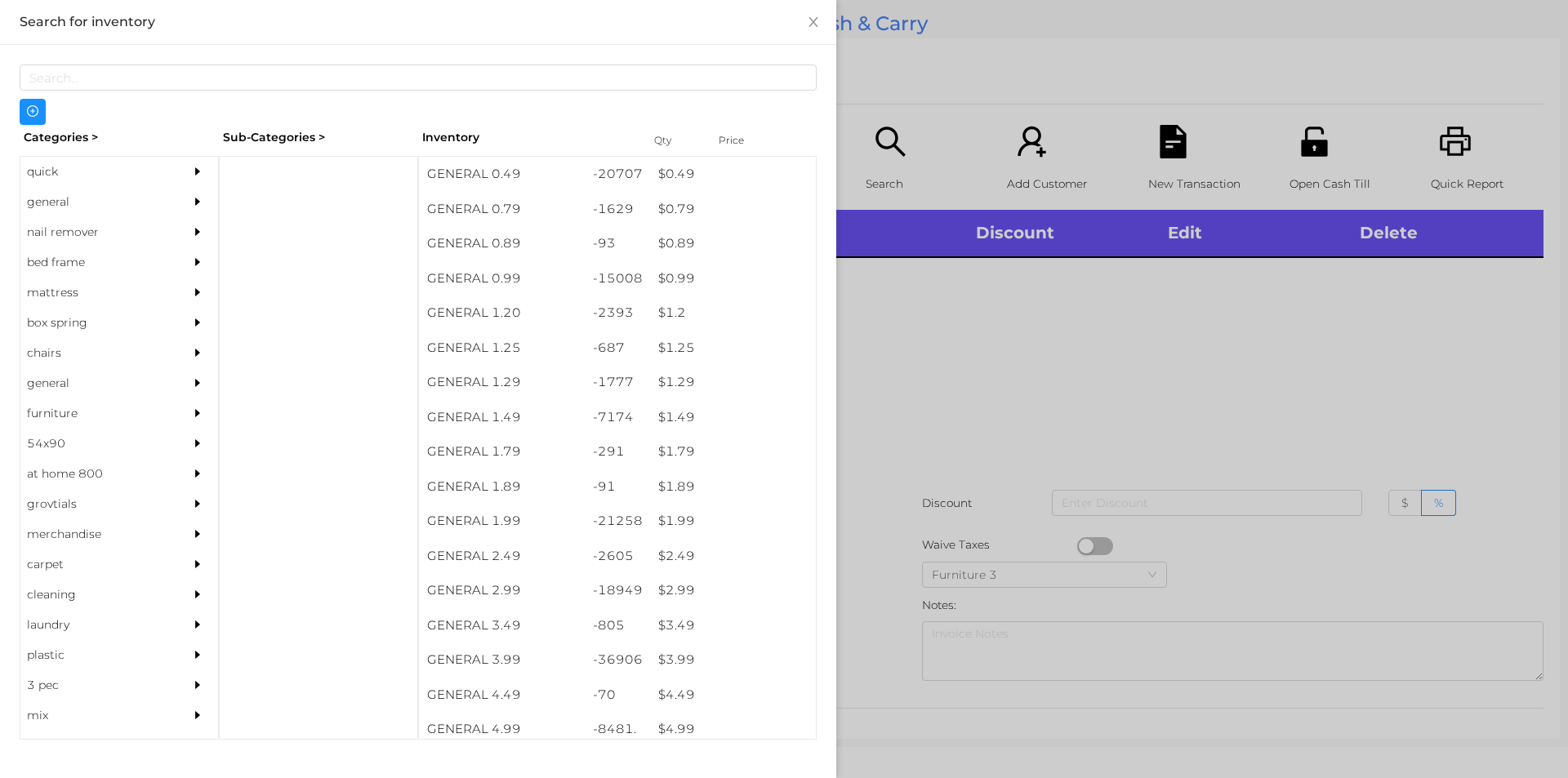
scroll to position [0, 0]
click at [893, 394] on div at bounding box center [784, 389] width 1568 height 778
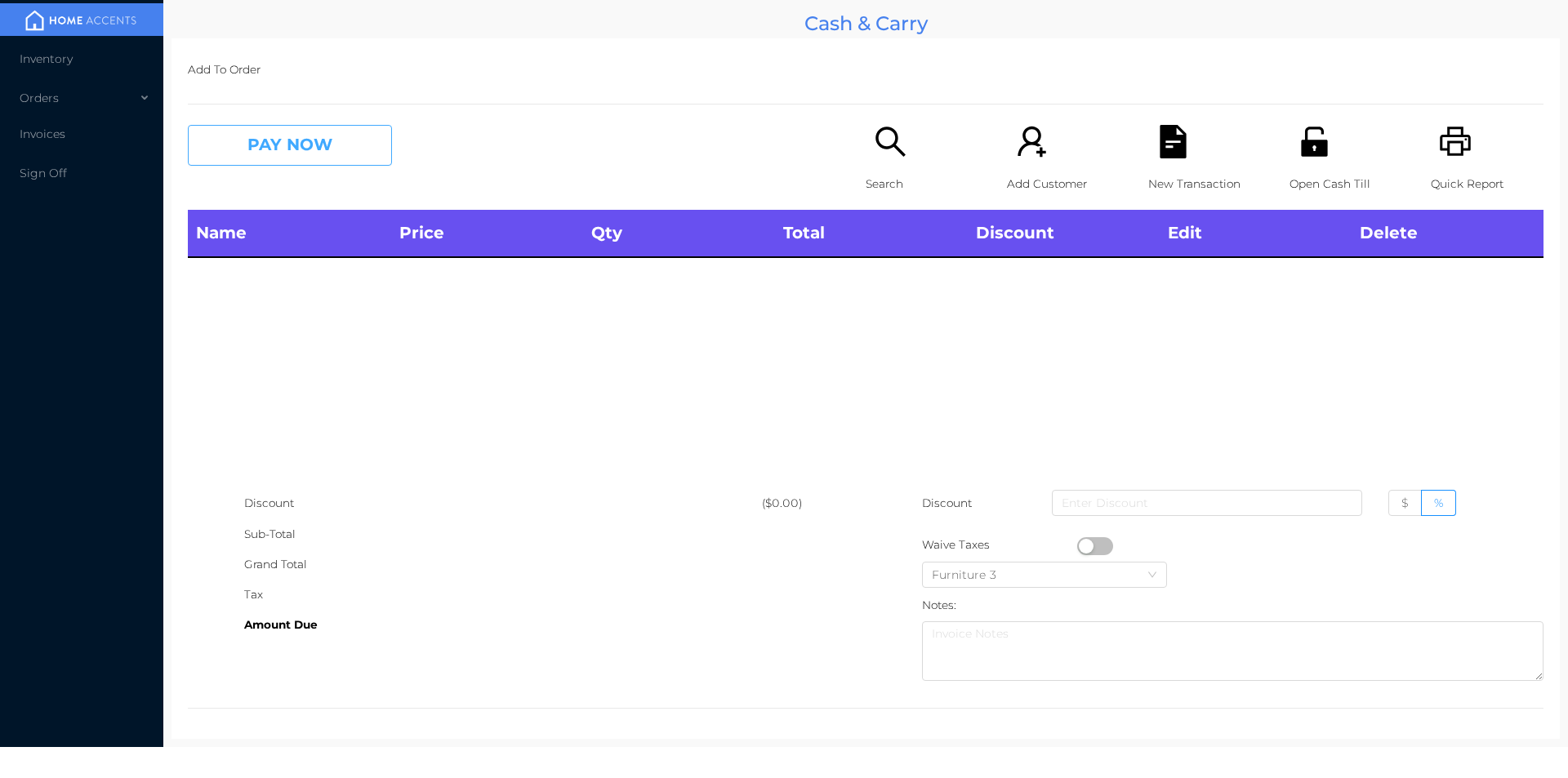
click at [264, 132] on button "PAY NOW" at bounding box center [290, 145] width 204 height 41
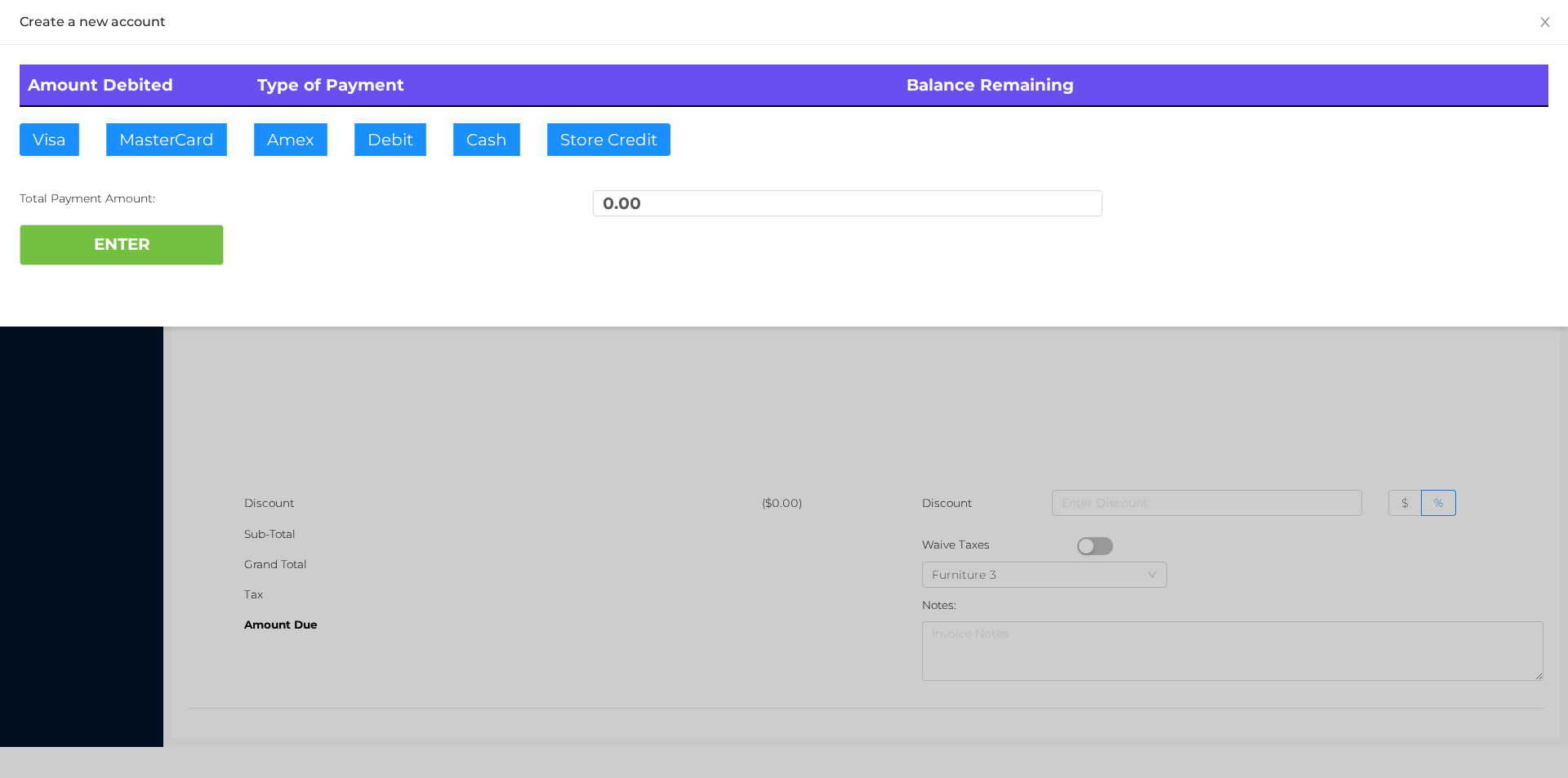
click at [953, 407] on div at bounding box center [784, 389] width 1568 height 778
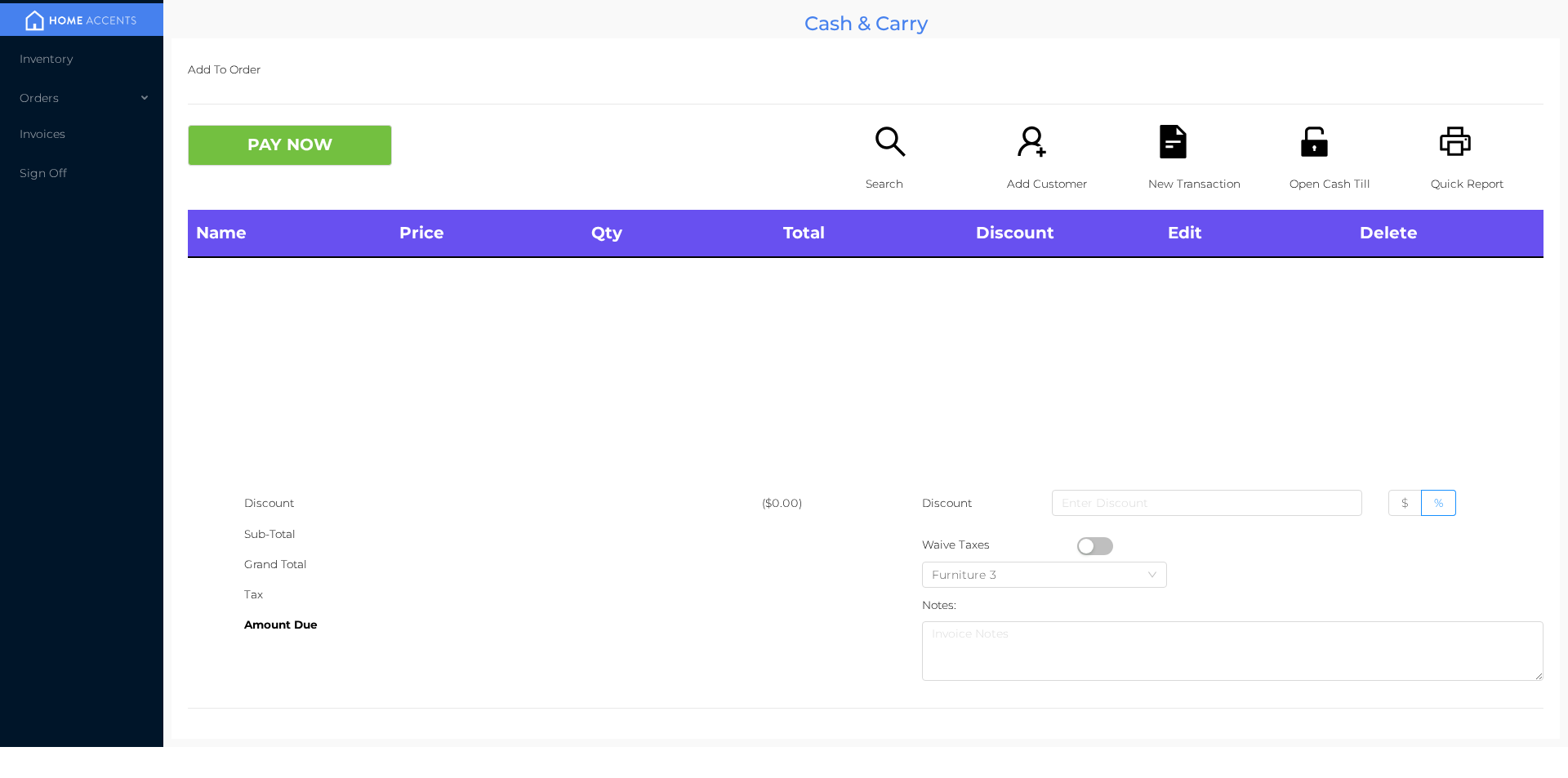
click at [897, 181] on p "Search" at bounding box center [922, 184] width 113 height 30
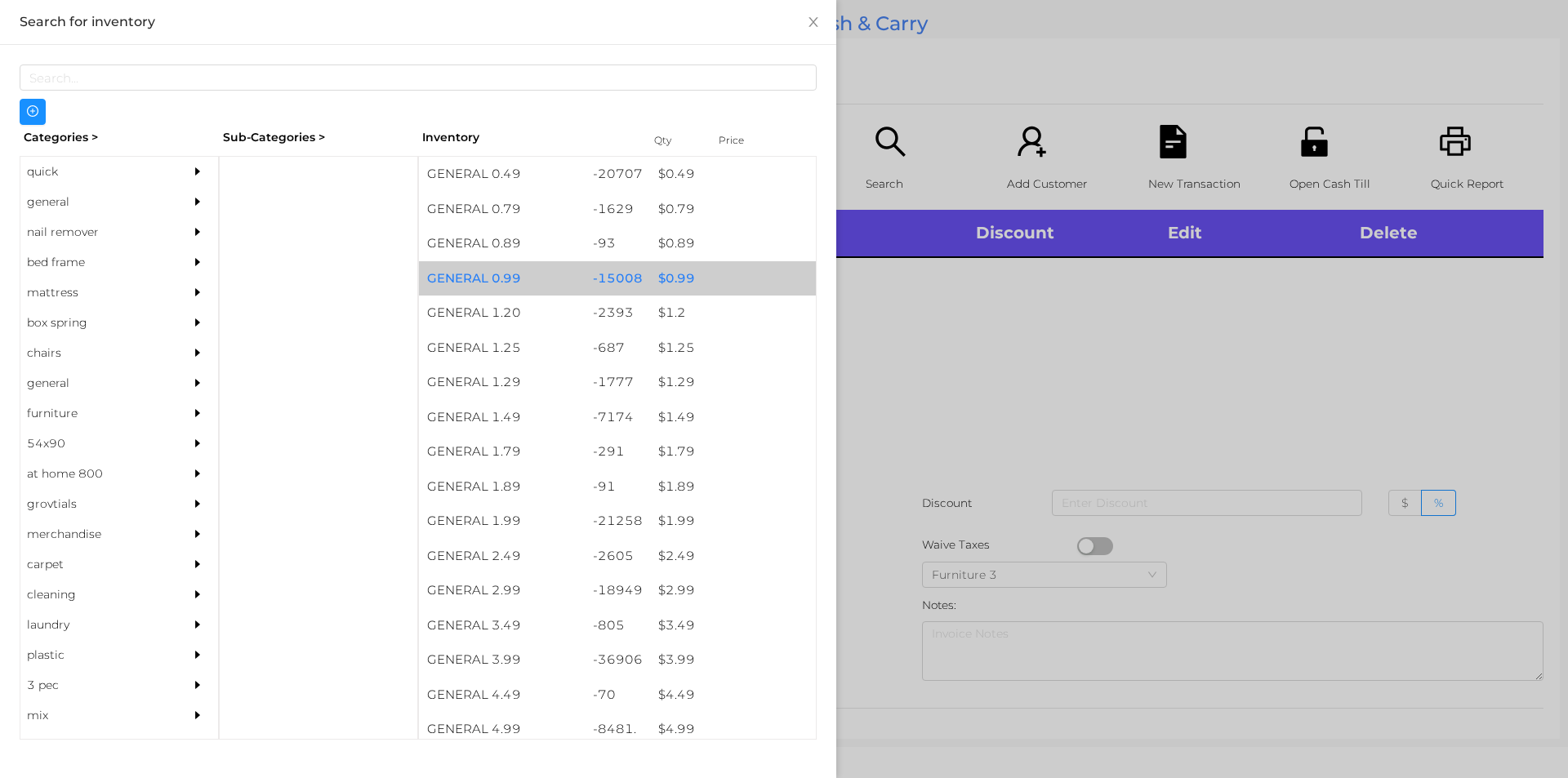
click at [667, 276] on div "$ 0.99" at bounding box center [733, 279] width 165 height 35
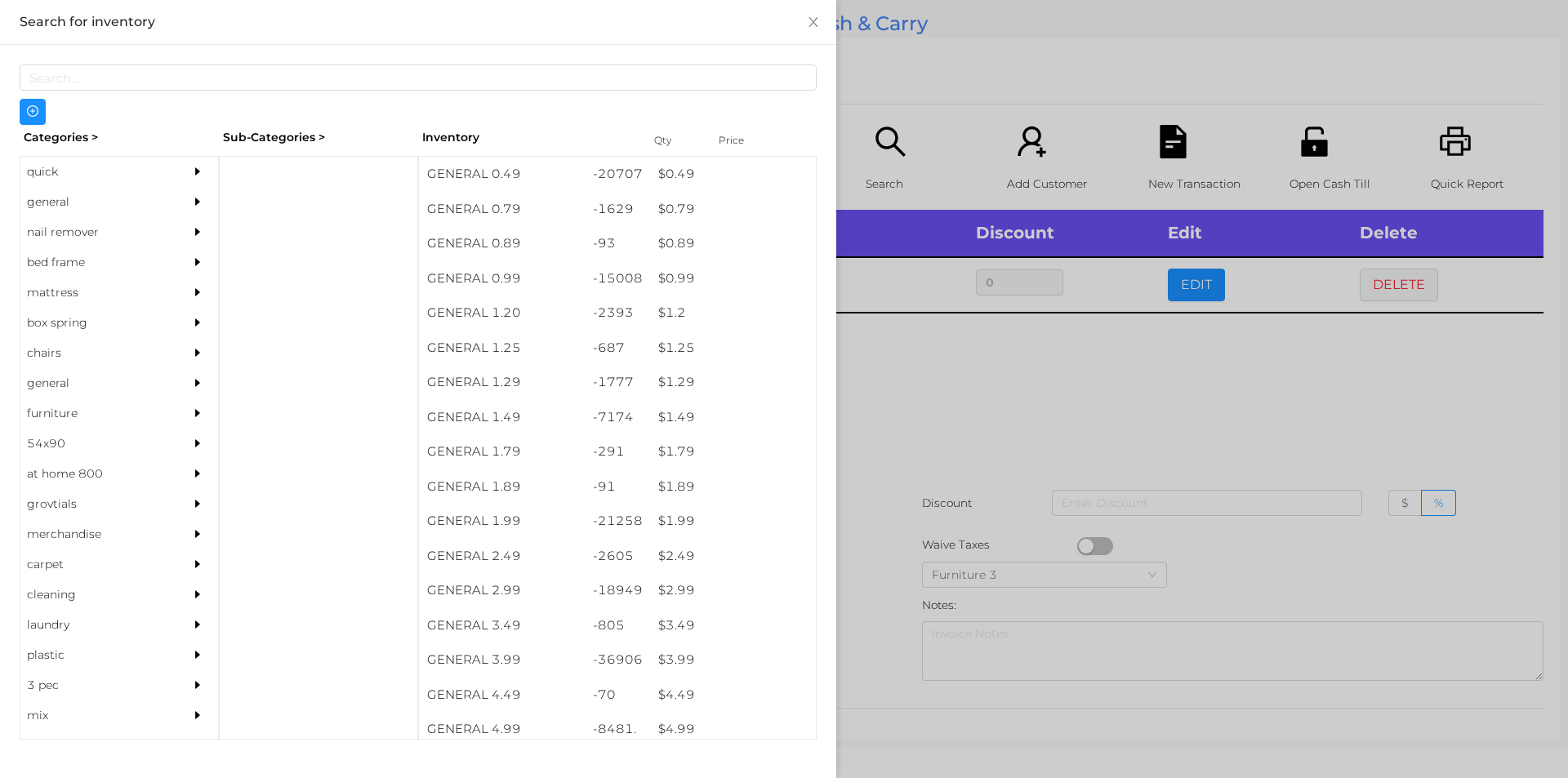
click at [899, 415] on div at bounding box center [784, 389] width 1568 height 778
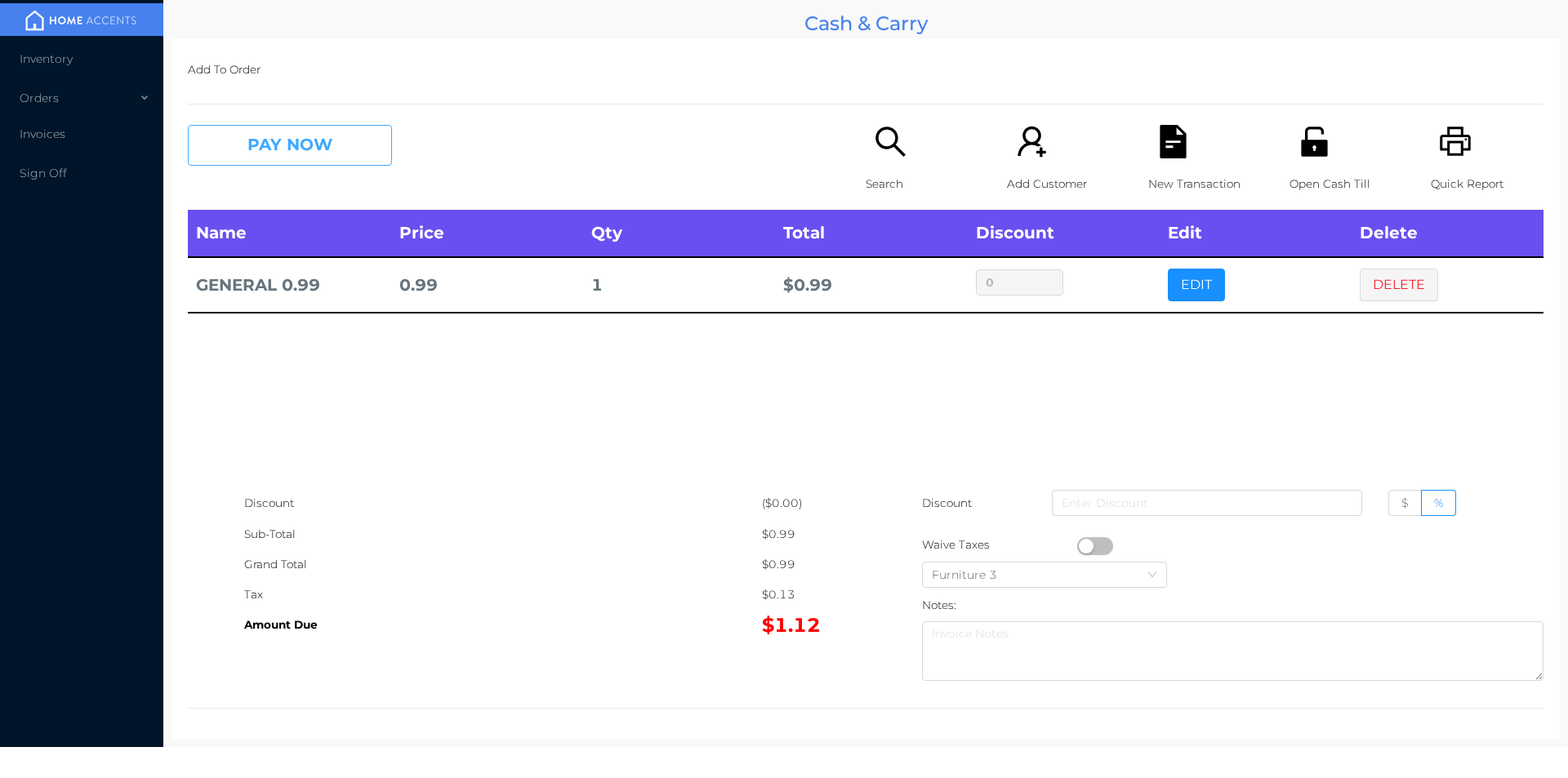
click at [296, 157] on button "PAY NOW" at bounding box center [290, 145] width 204 height 41
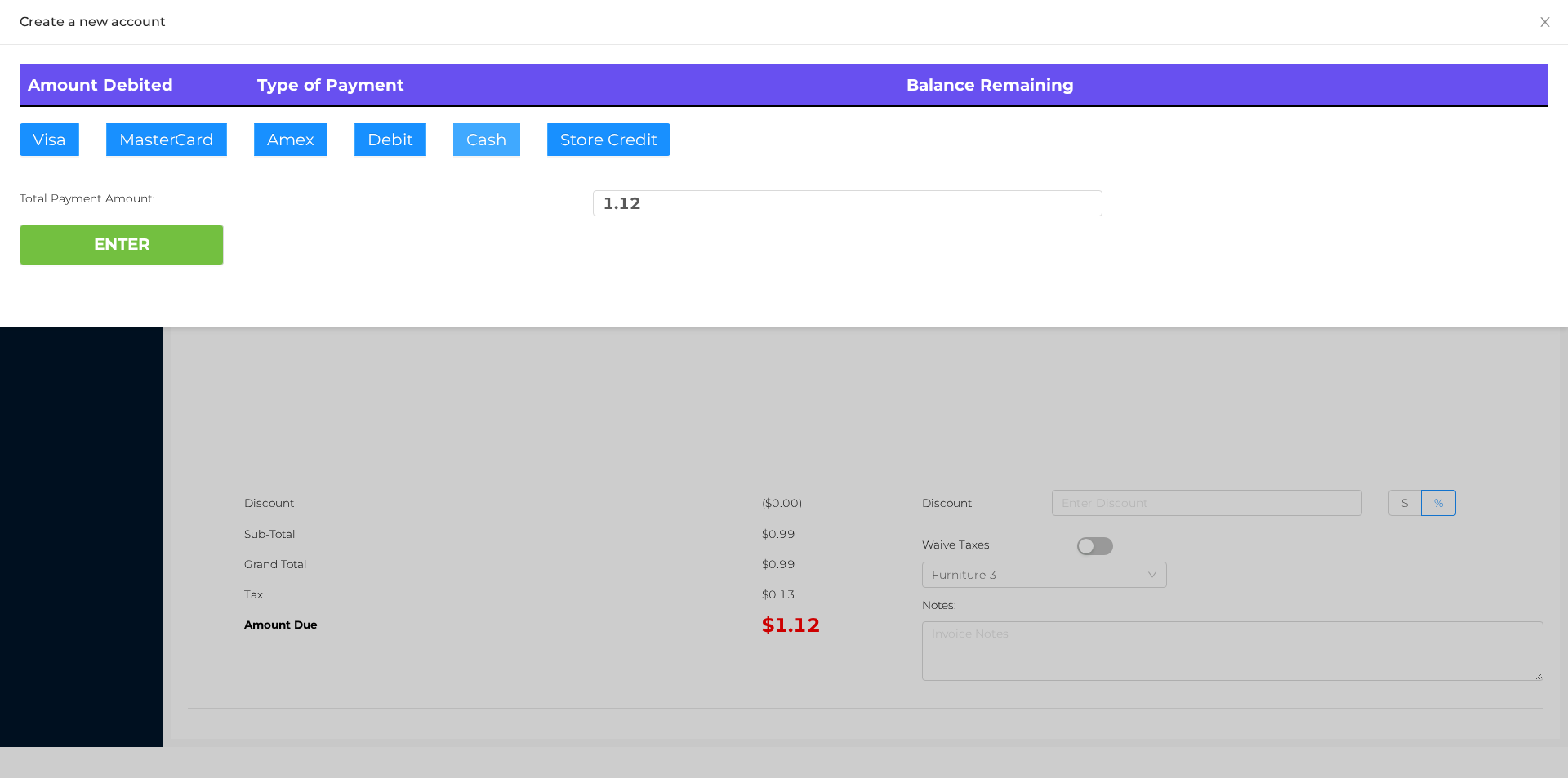
click at [470, 139] on button "Cash" at bounding box center [486, 140] width 67 height 33
click at [140, 255] on button "ENTER" at bounding box center [121, 245] width 204 height 41
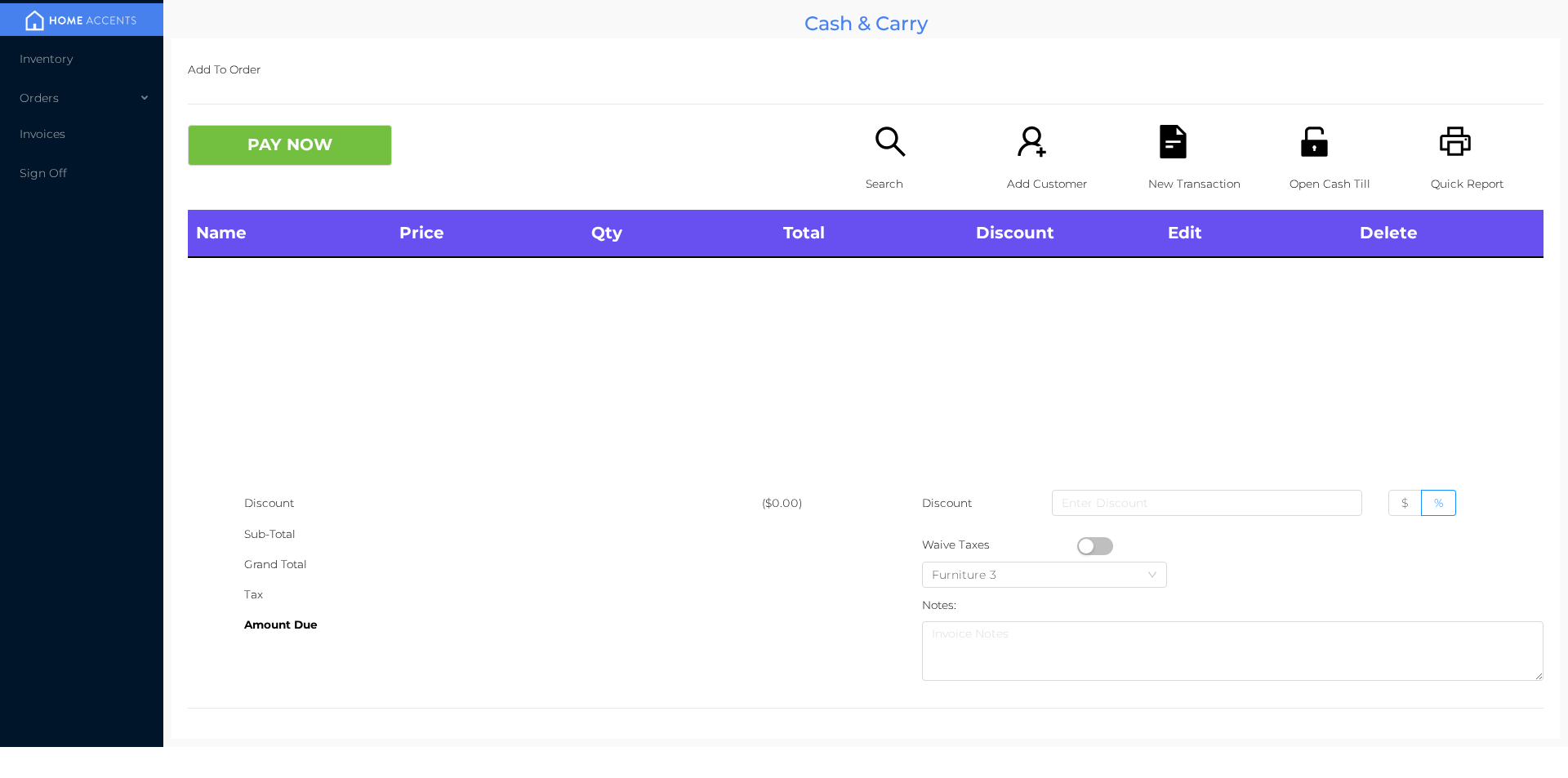
click at [1447, 145] on icon "icon: printer" at bounding box center [1456, 141] width 33 height 33
click at [893, 151] on icon "icon: search" at bounding box center [889, 140] width 29 height 29
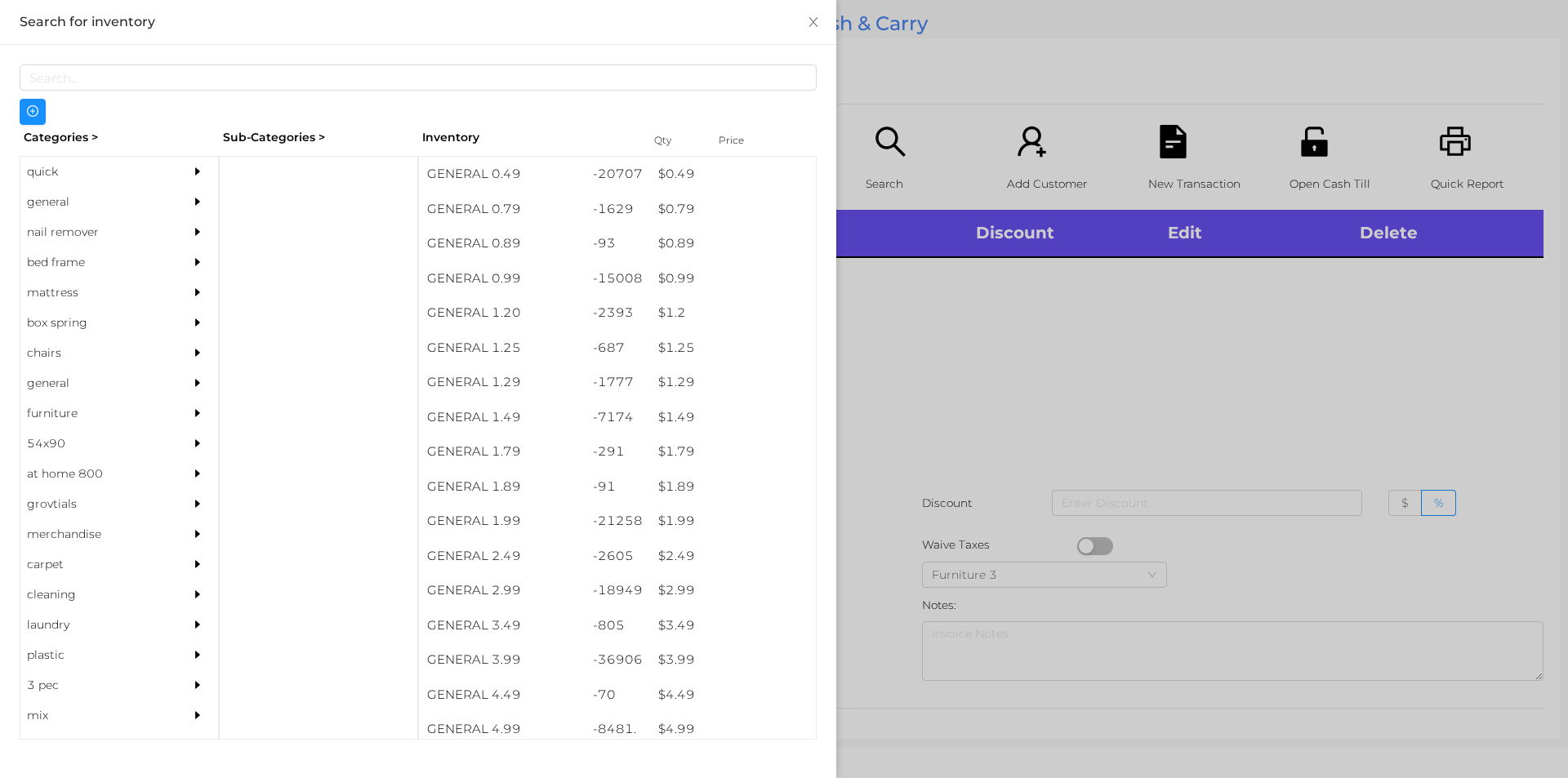
click at [69, 206] on div "general" at bounding box center [94, 202] width 149 height 30
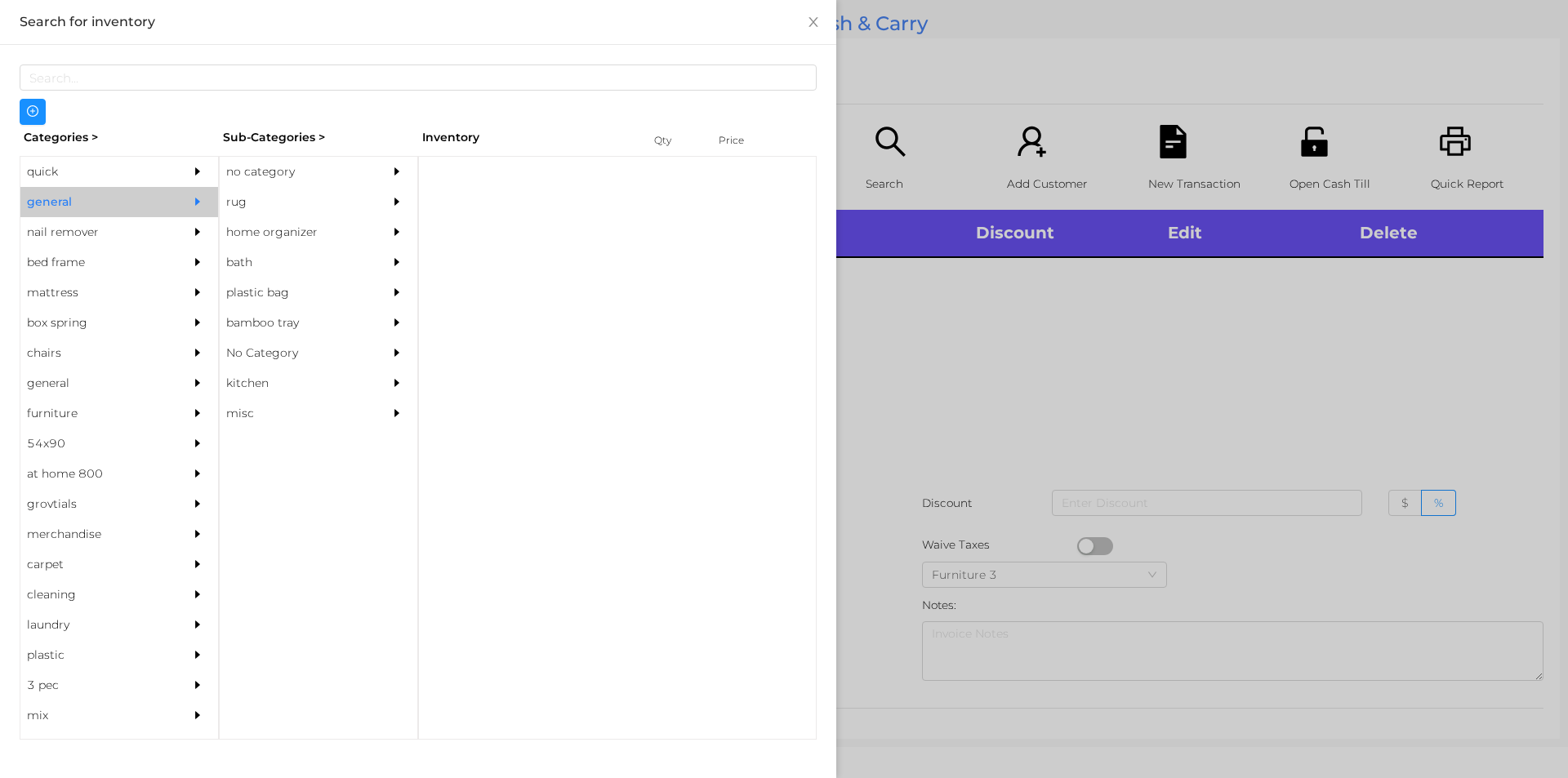
click at [267, 175] on div "no category" at bounding box center [294, 172] width 149 height 30
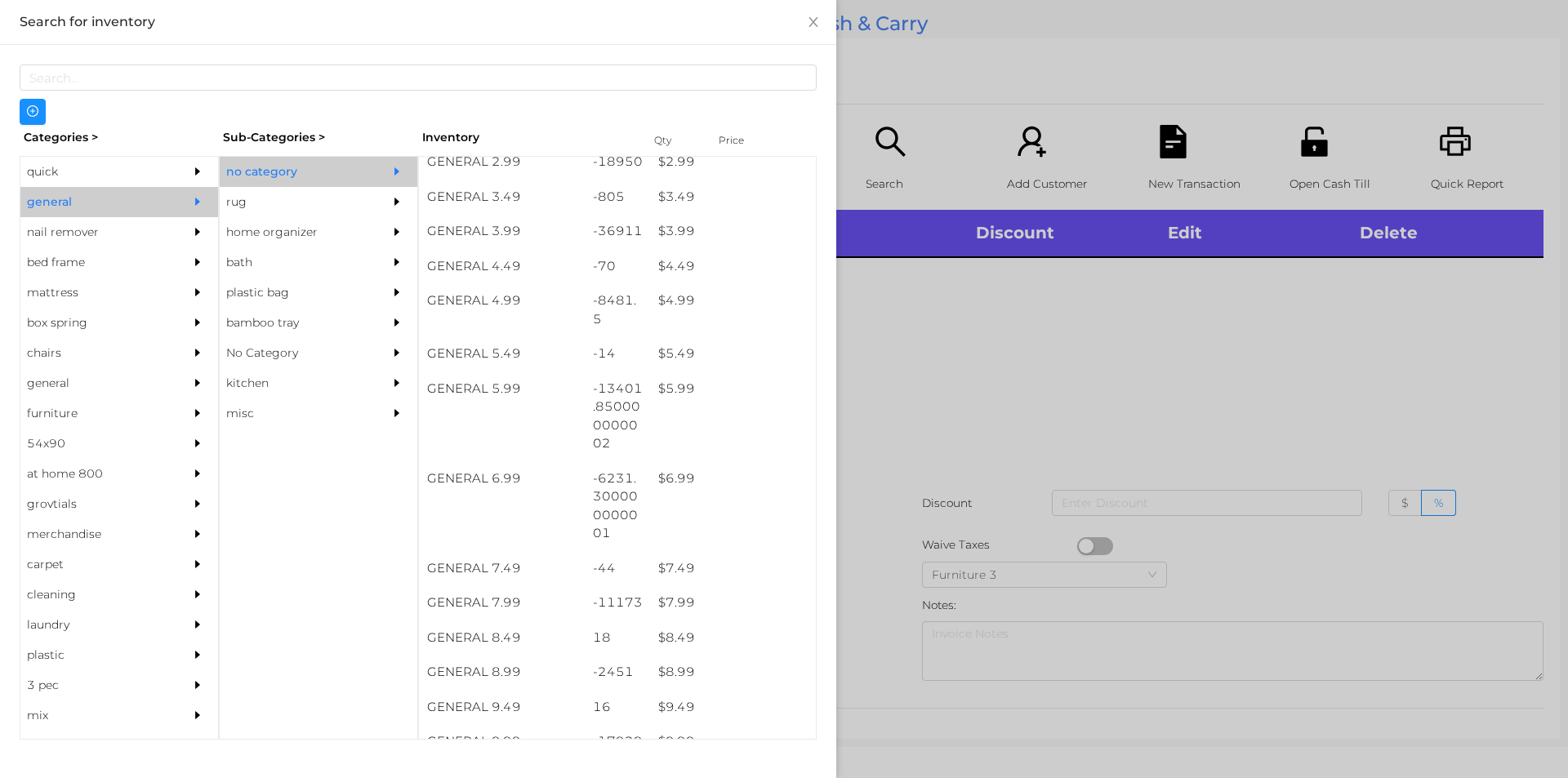
scroll to position [425, 0]
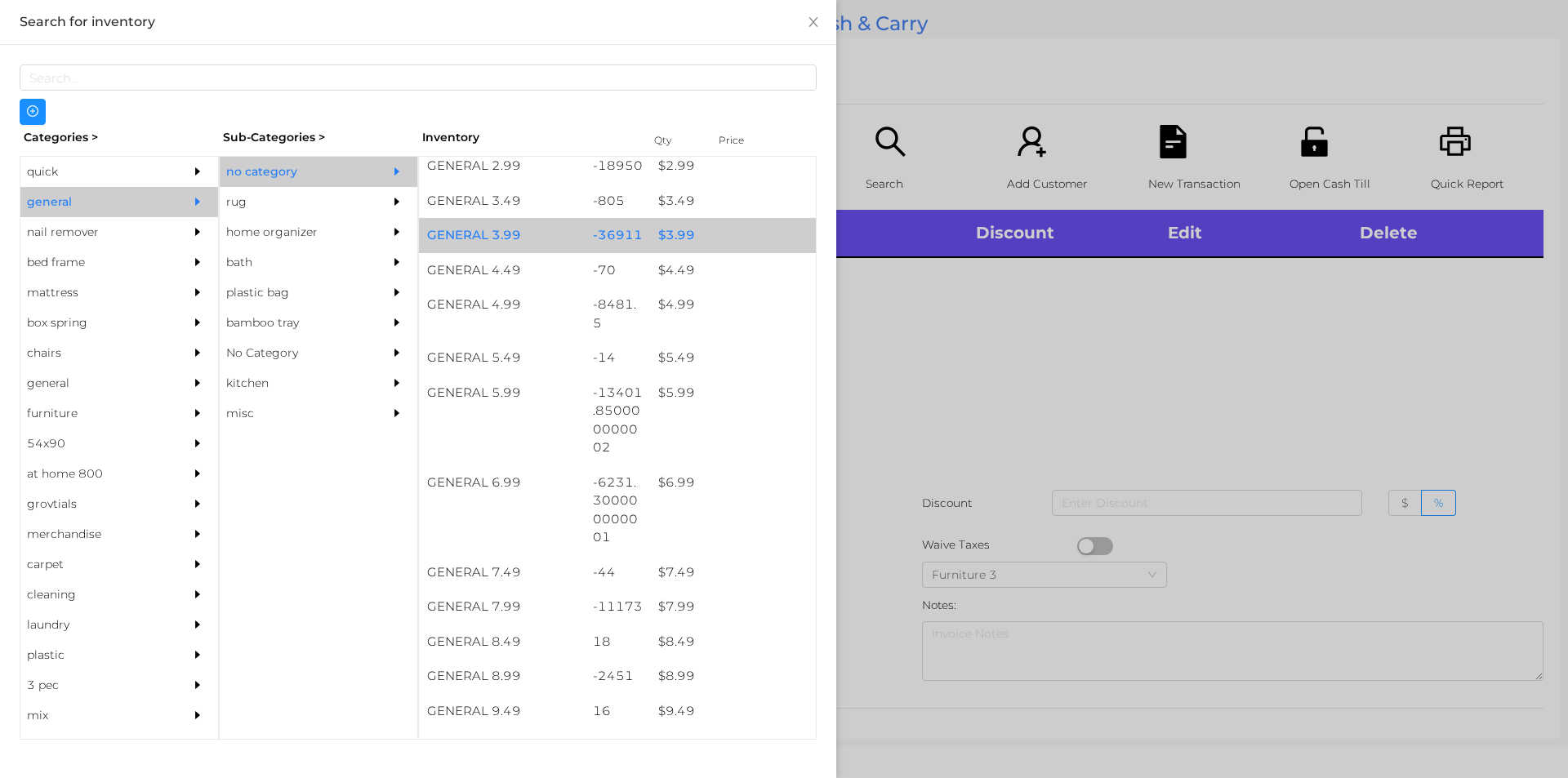
click at [658, 233] on div "$ 3.99" at bounding box center [733, 236] width 165 height 35
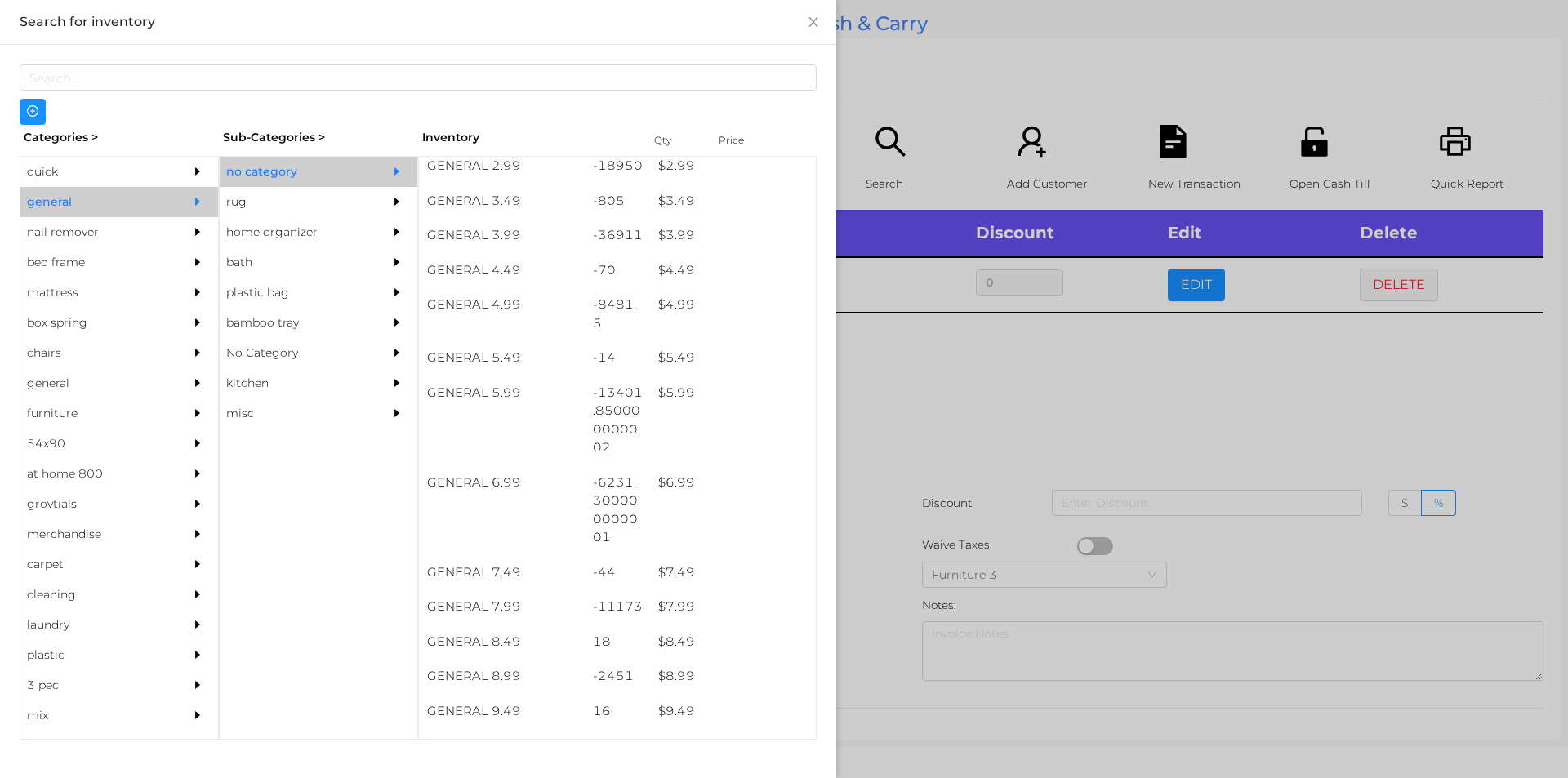
click at [1183, 281] on div at bounding box center [784, 389] width 1568 height 778
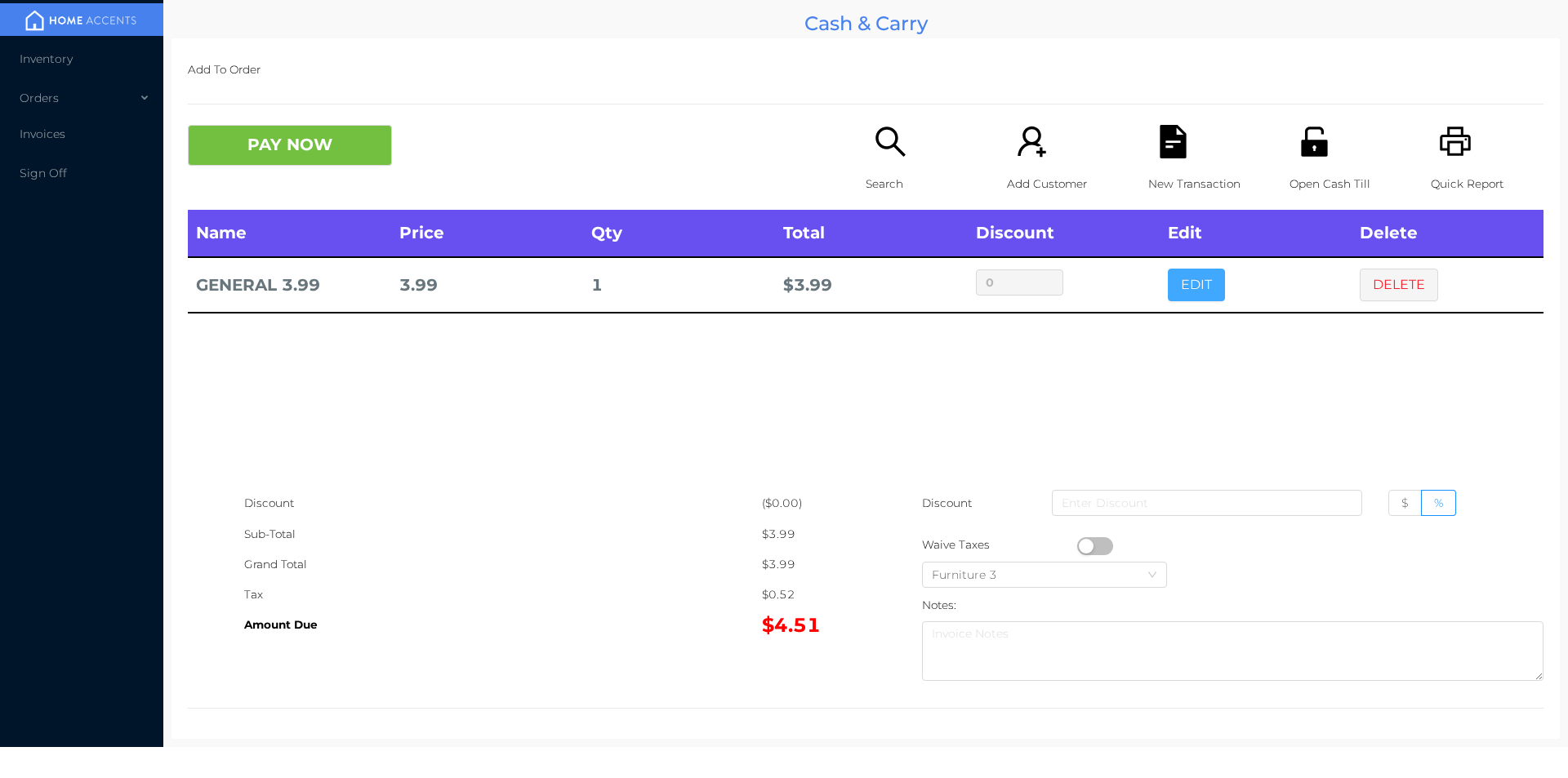
click at [1194, 286] on button "EDIT" at bounding box center [1196, 284] width 57 height 33
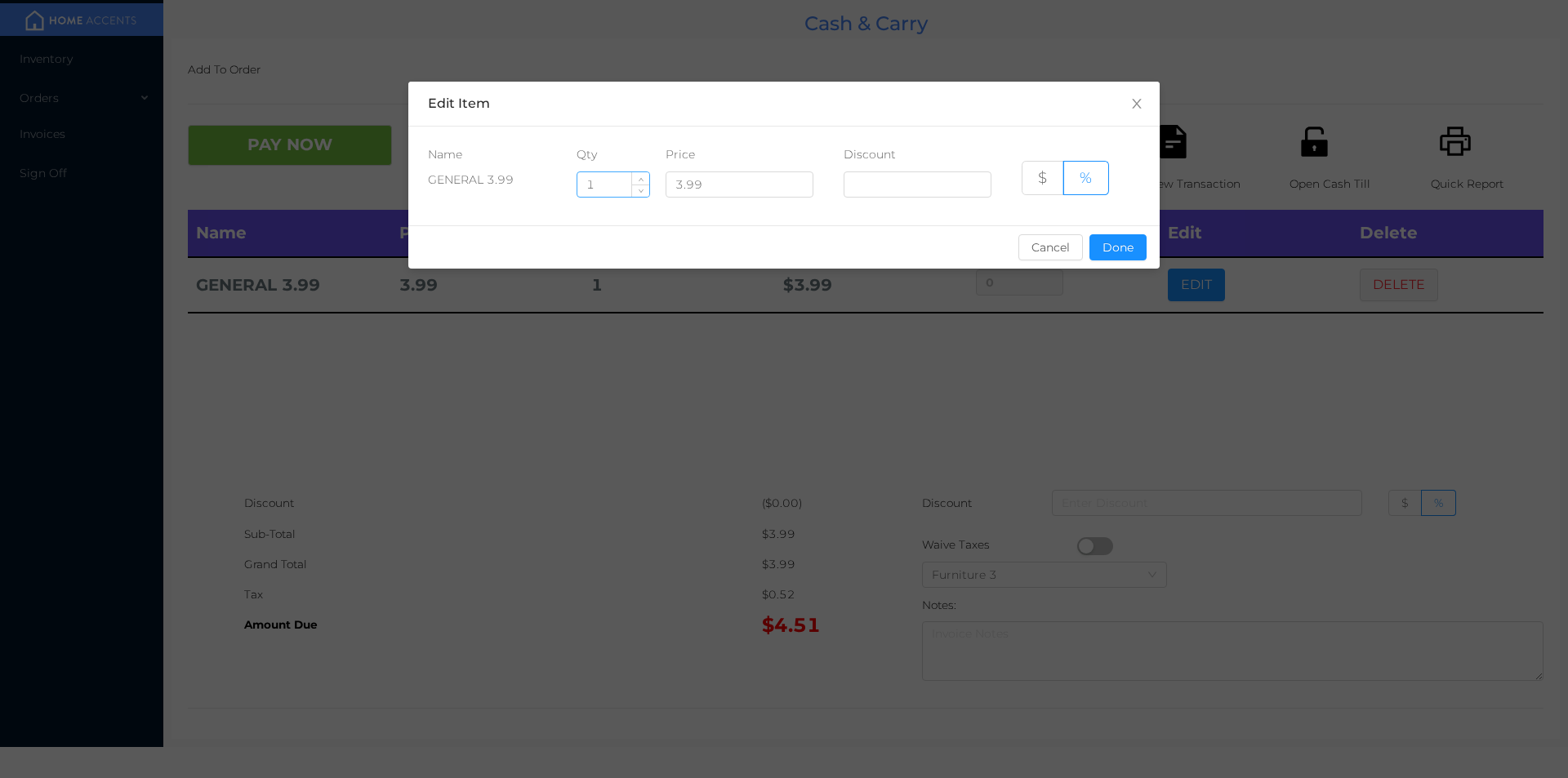
click at [602, 186] on input "1" at bounding box center [613, 184] width 72 height 24
type input "20"
click at [1121, 250] on button "Done" at bounding box center [1117, 247] width 57 height 26
click at [1111, 290] on div "sentinelStart Edit Item Name Qty Price Discount GENERAL 3.99 20 3.99 $ % Cancel…" at bounding box center [784, 389] width 1568 height 778
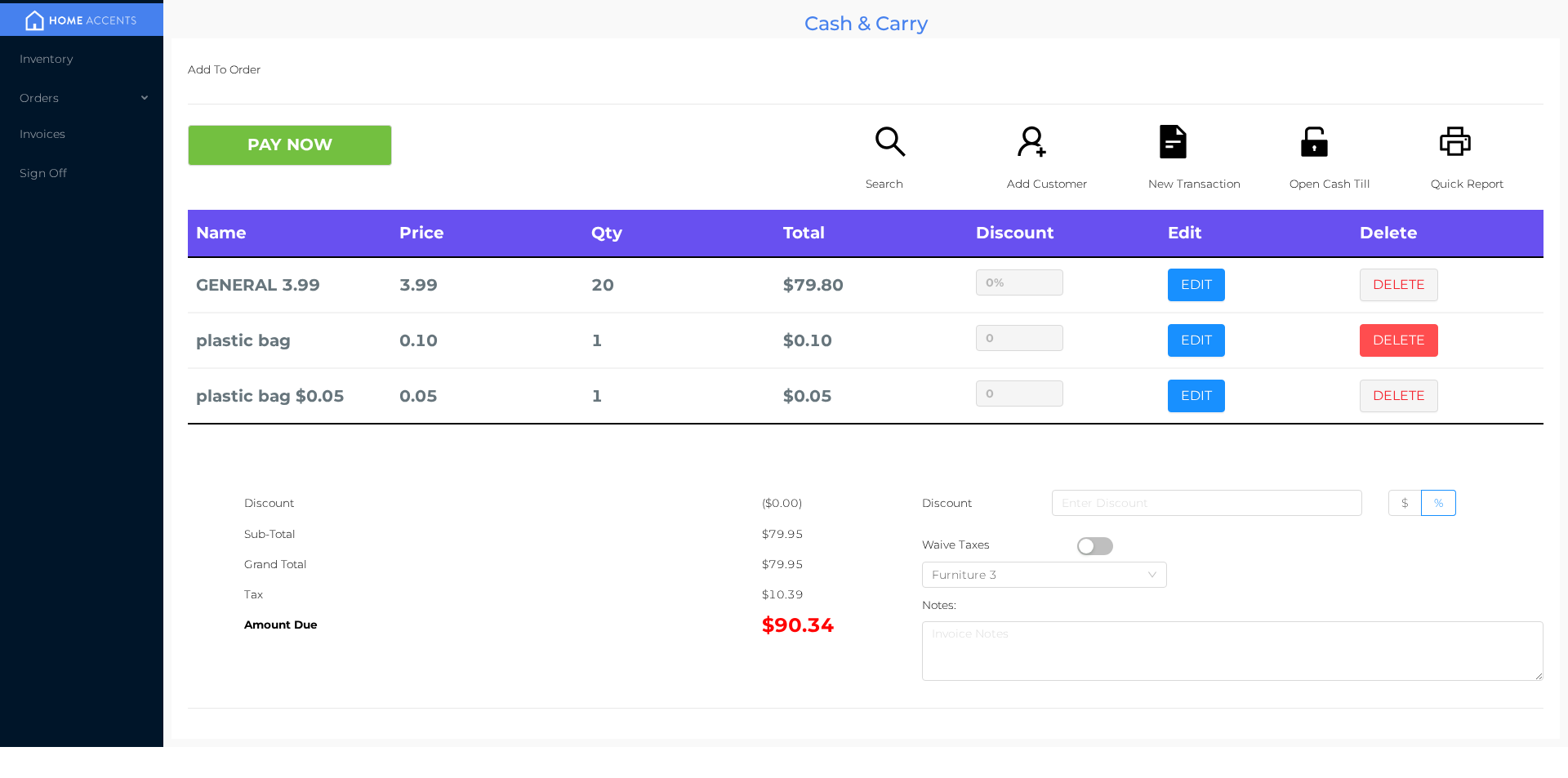
click at [1372, 338] on button "DELETE" at bounding box center [1399, 340] width 79 height 33
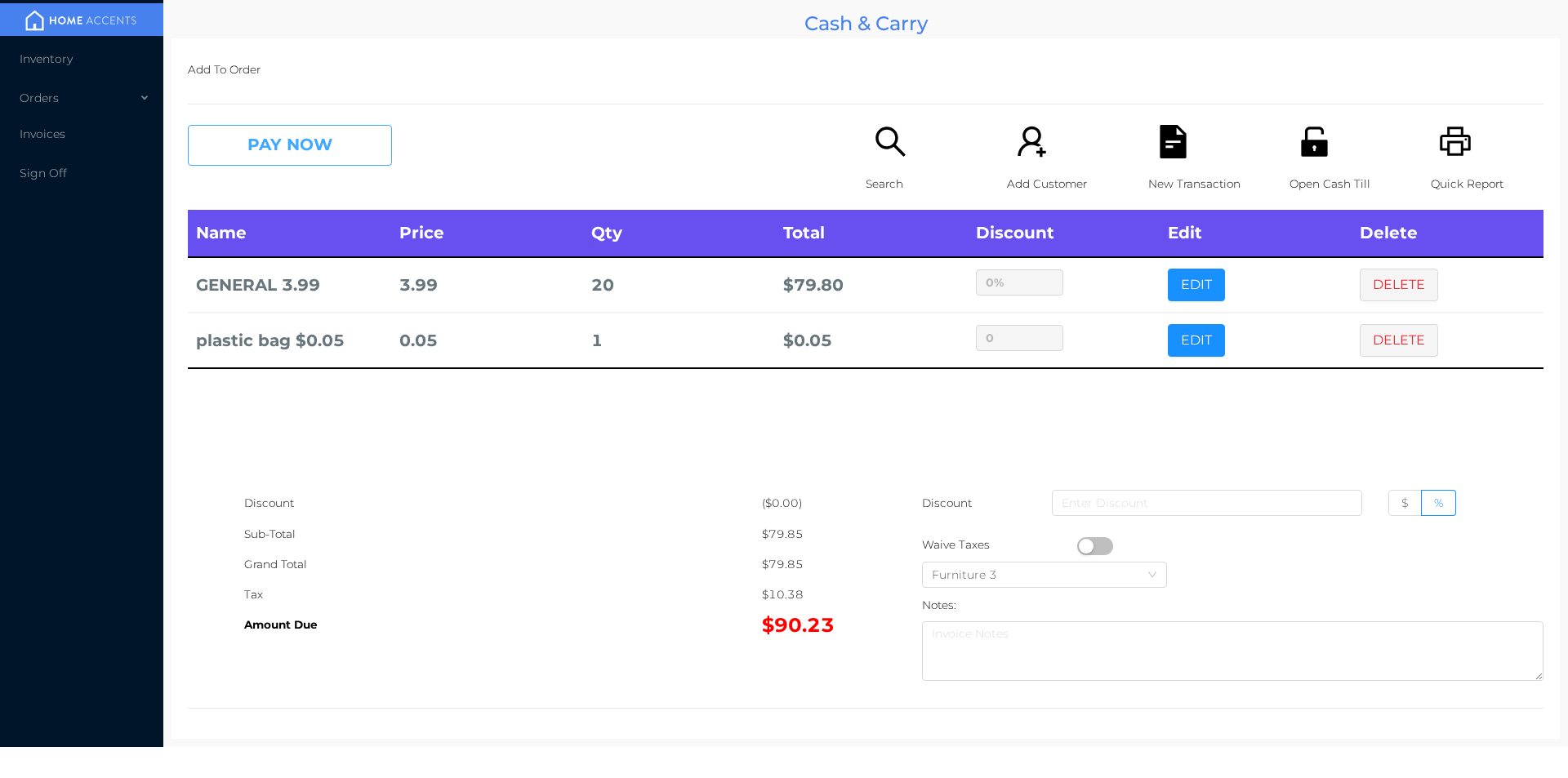
click at [328, 147] on button "PAY NOW" at bounding box center [290, 145] width 204 height 41
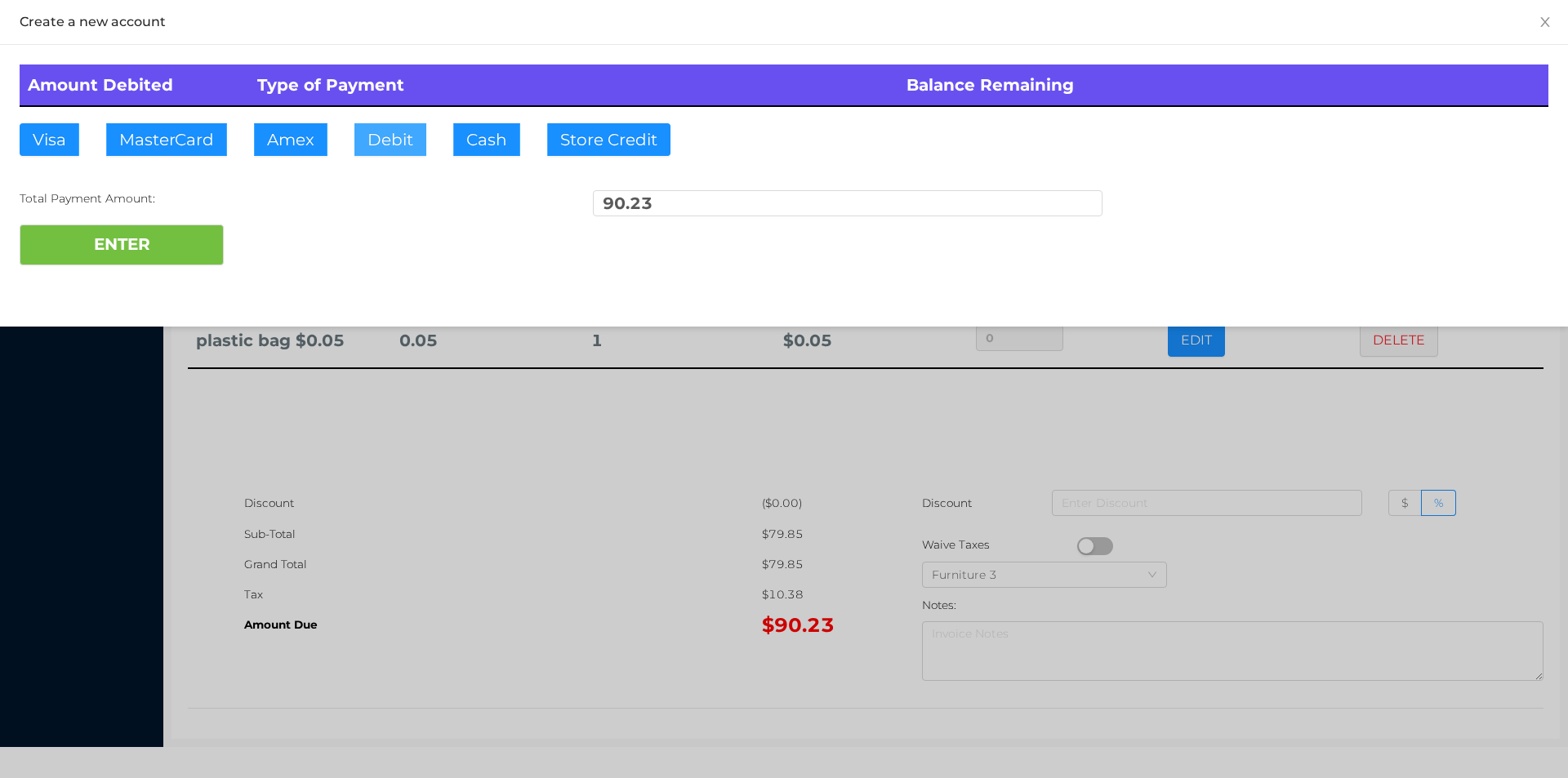
click at [396, 142] on button "Debit" at bounding box center [390, 140] width 72 height 33
click at [177, 260] on button "ENTER" at bounding box center [121, 245] width 204 height 41
type input "0"
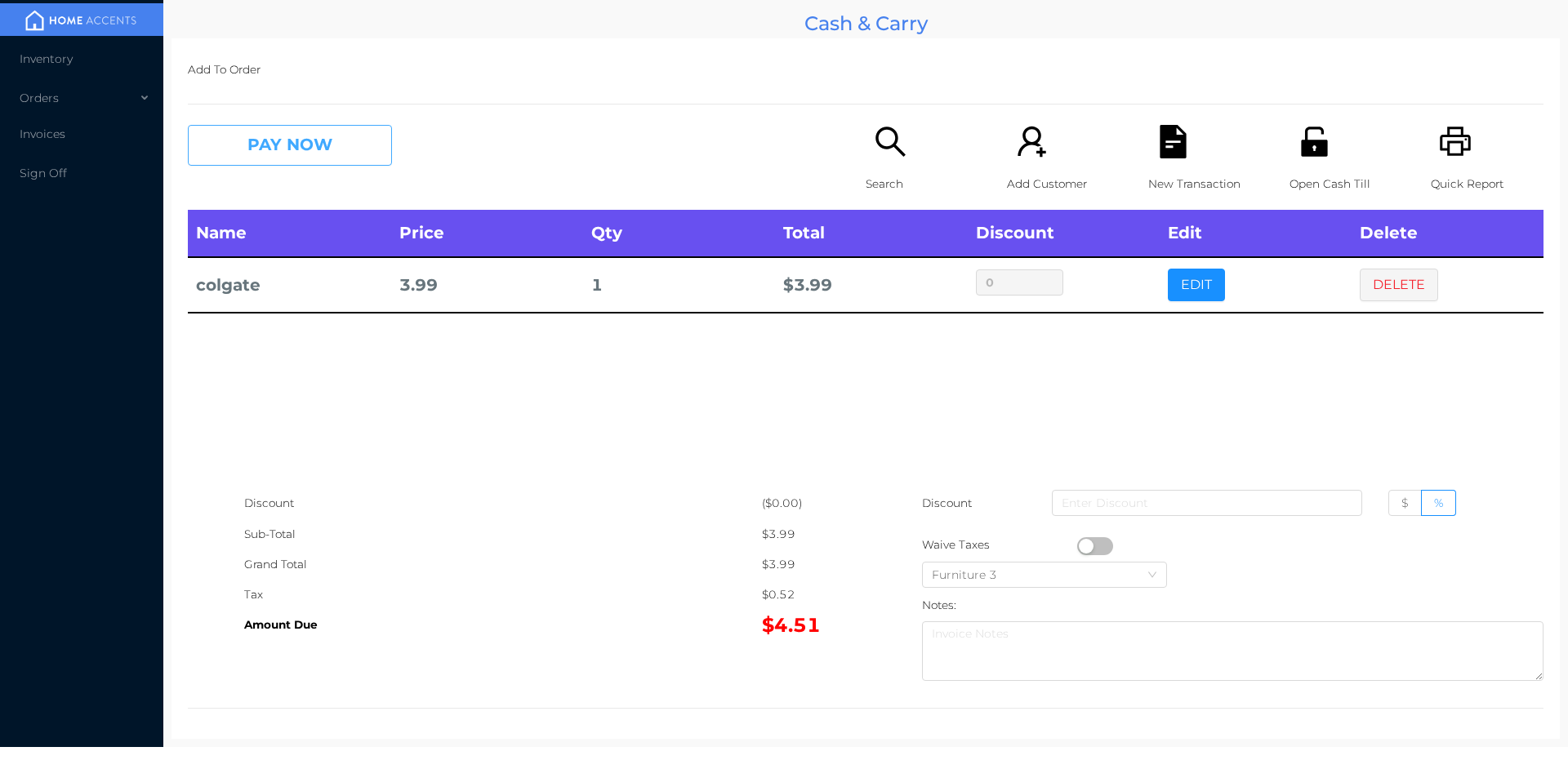
click at [255, 147] on button "PAY NOW" at bounding box center [290, 145] width 204 height 41
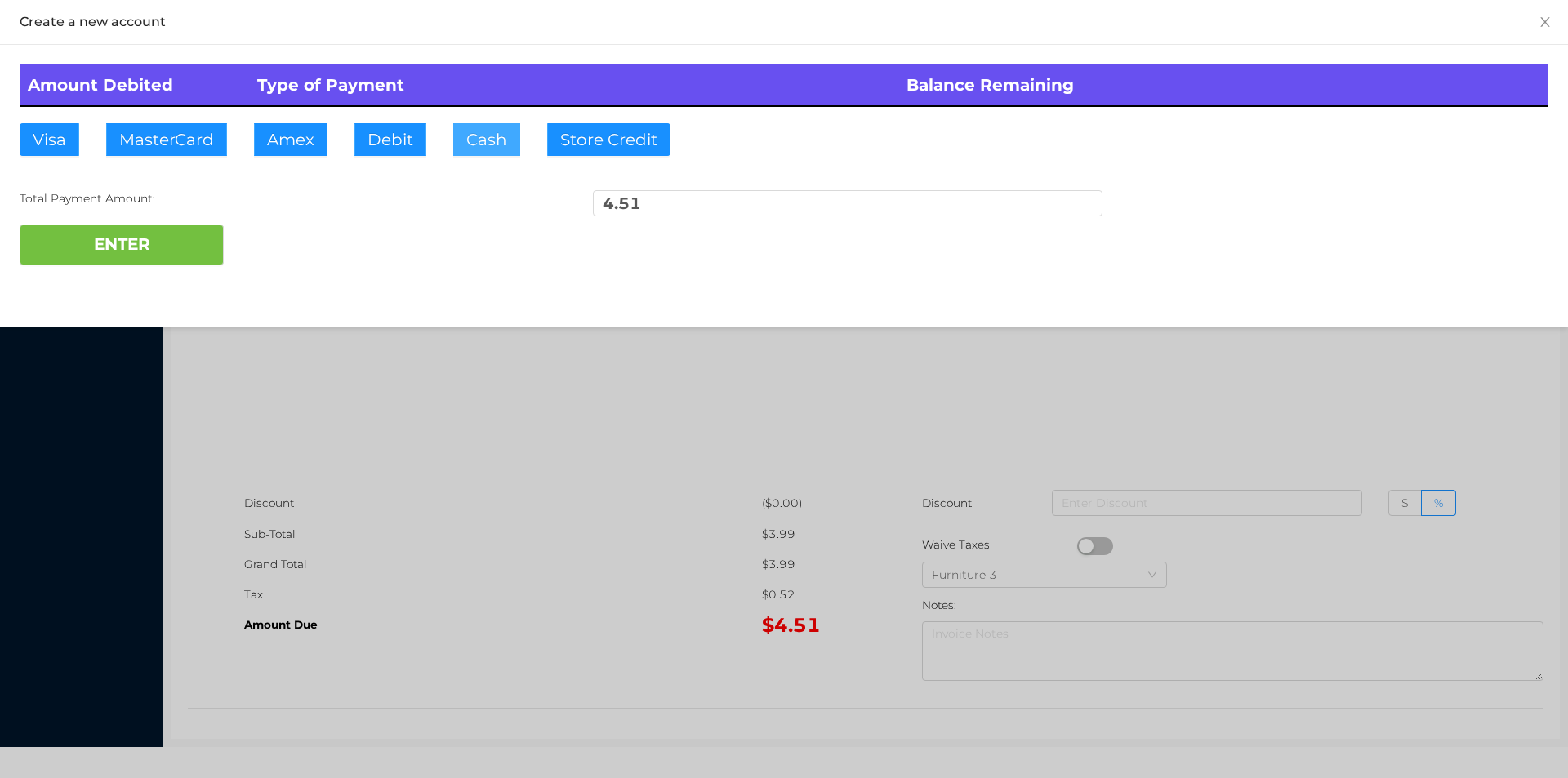
click at [453, 143] on button "Cash" at bounding box center [486, 140] width 67 height 33
click at [133, 265] on button "ENTER" at bounding box center [121, 245] width 204 height 41
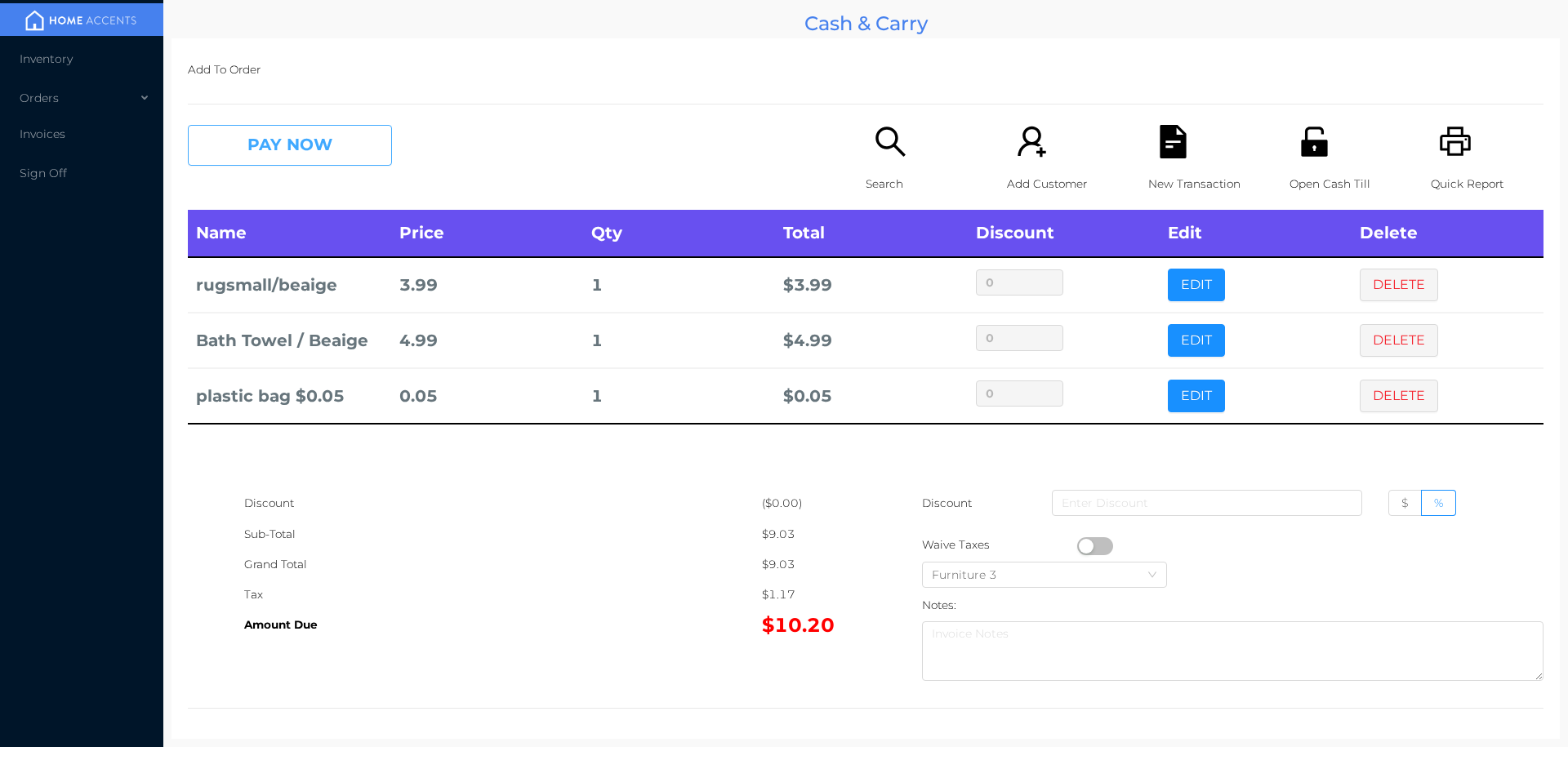
click at [262, 160] on button "PAY NOW" at bounding box center [290, 145] width 204 height 41
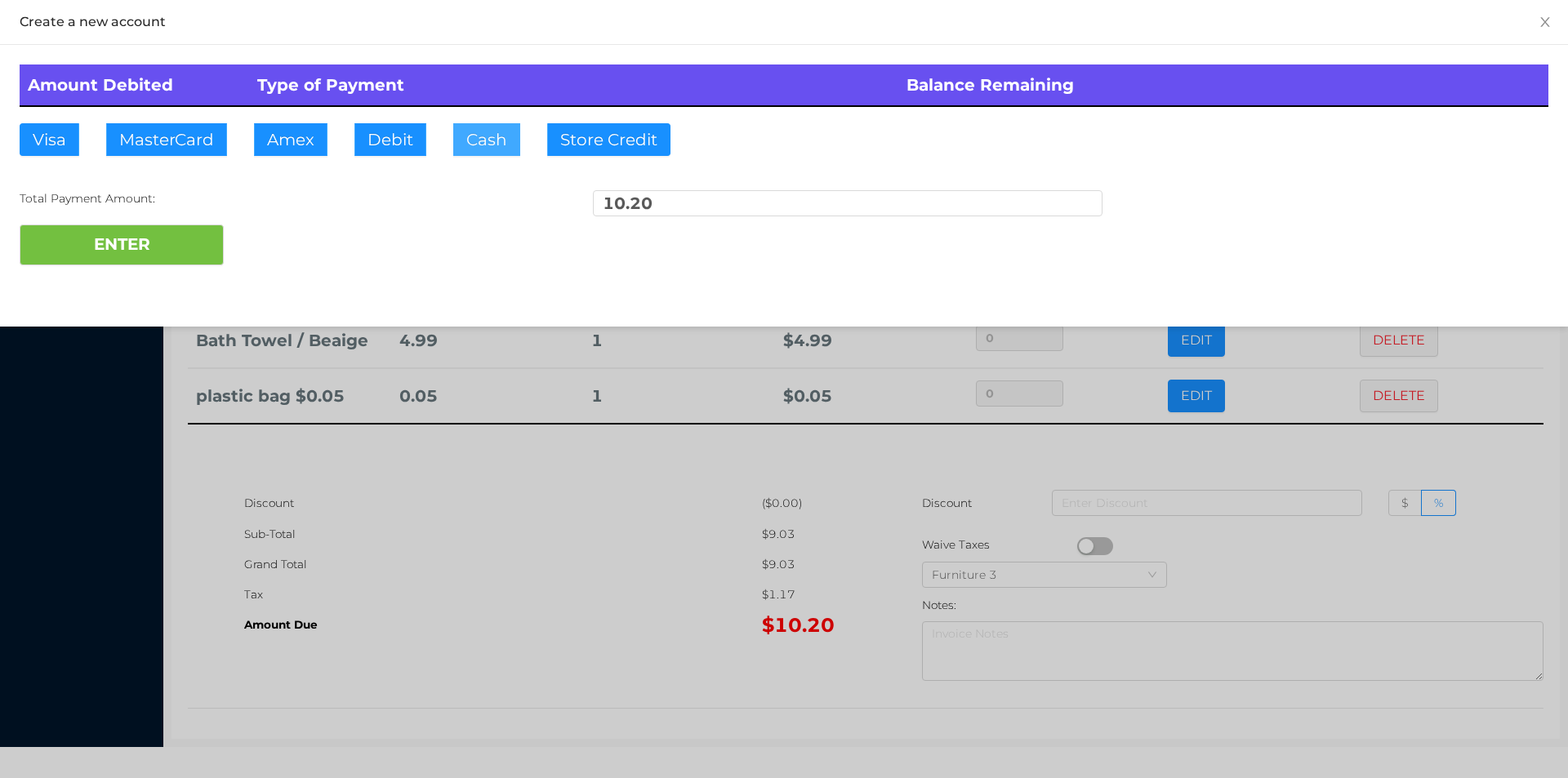
click at [489, 146] on button "Cash" at bounding box center [486, 140] width 67 height 33
type input "20."
click at [159, 233] on button "ENTER" at bounding box center [121, 245] width 204 height 41
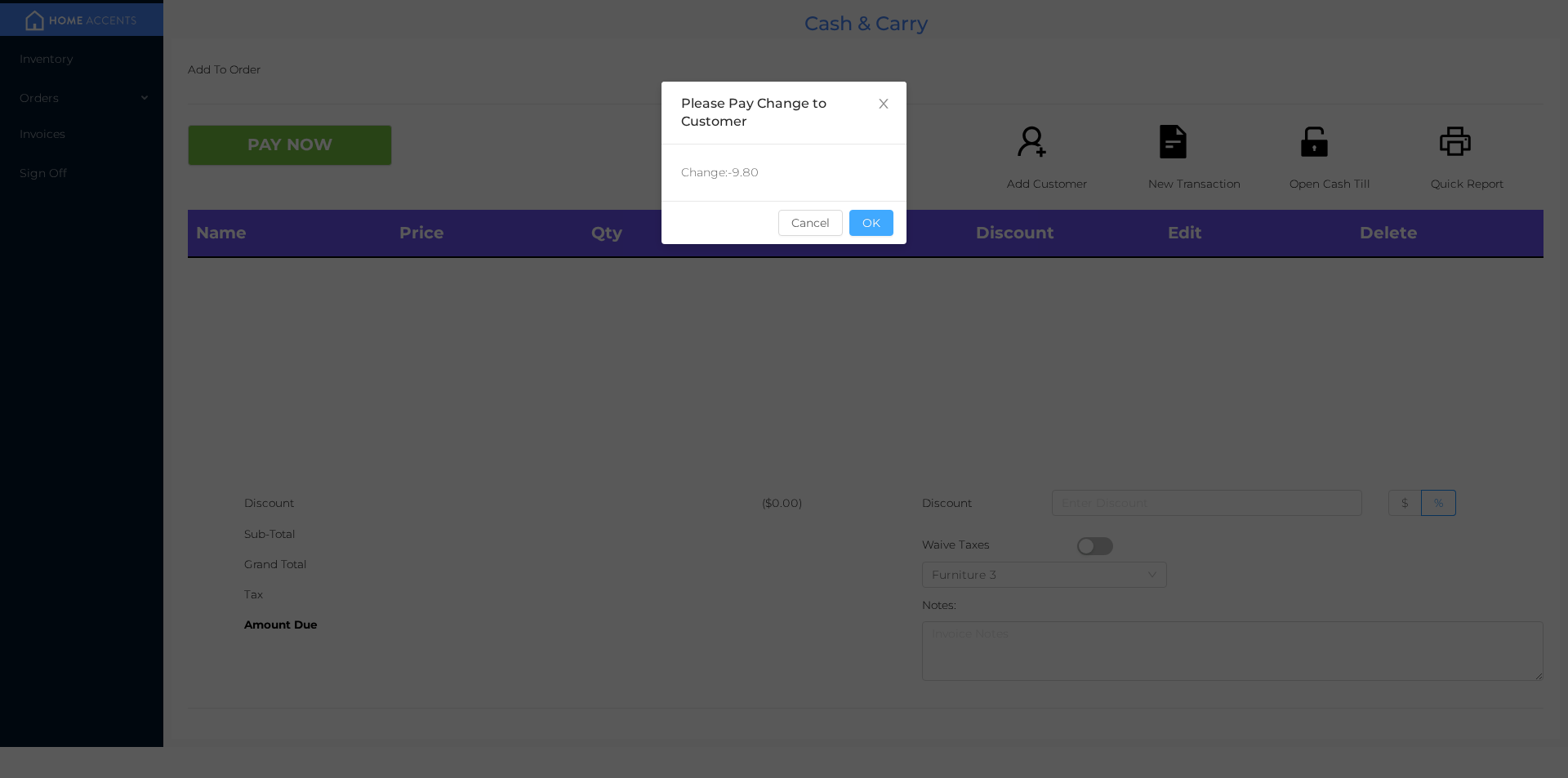
click at [881, 221] on button "OK" at bounding box center [871, 222] width 44 height 26
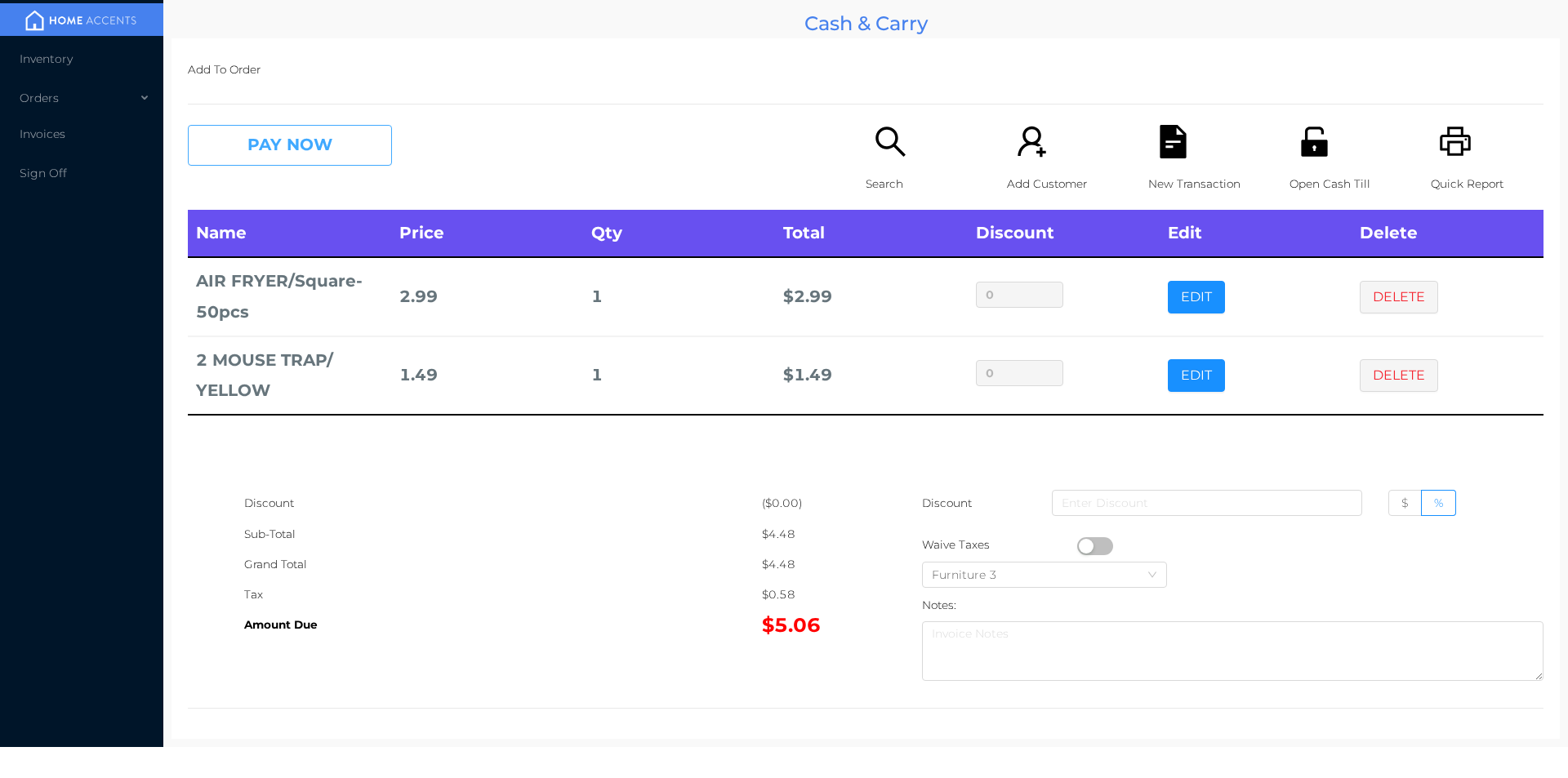
click at [272, 130] on button "PAY NOW" at bounding box center [290, 145] width 204 height 41
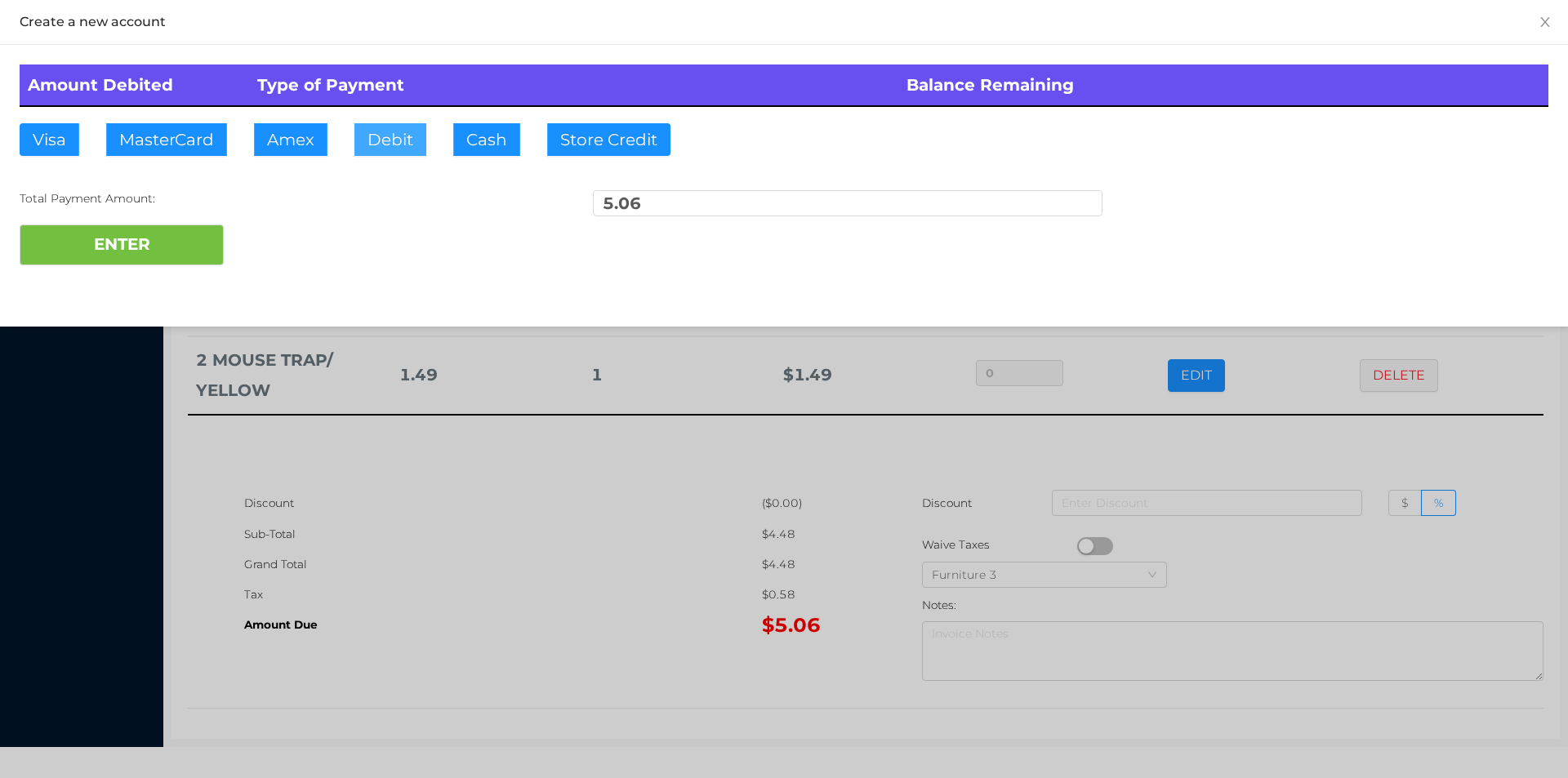
click at [377, 150] on button "Debit" at bounding box center [390, 140] width 72 height 33
click at [128, 236] on button "ENTER" at bounding box center [121, 245] width 204 height 41
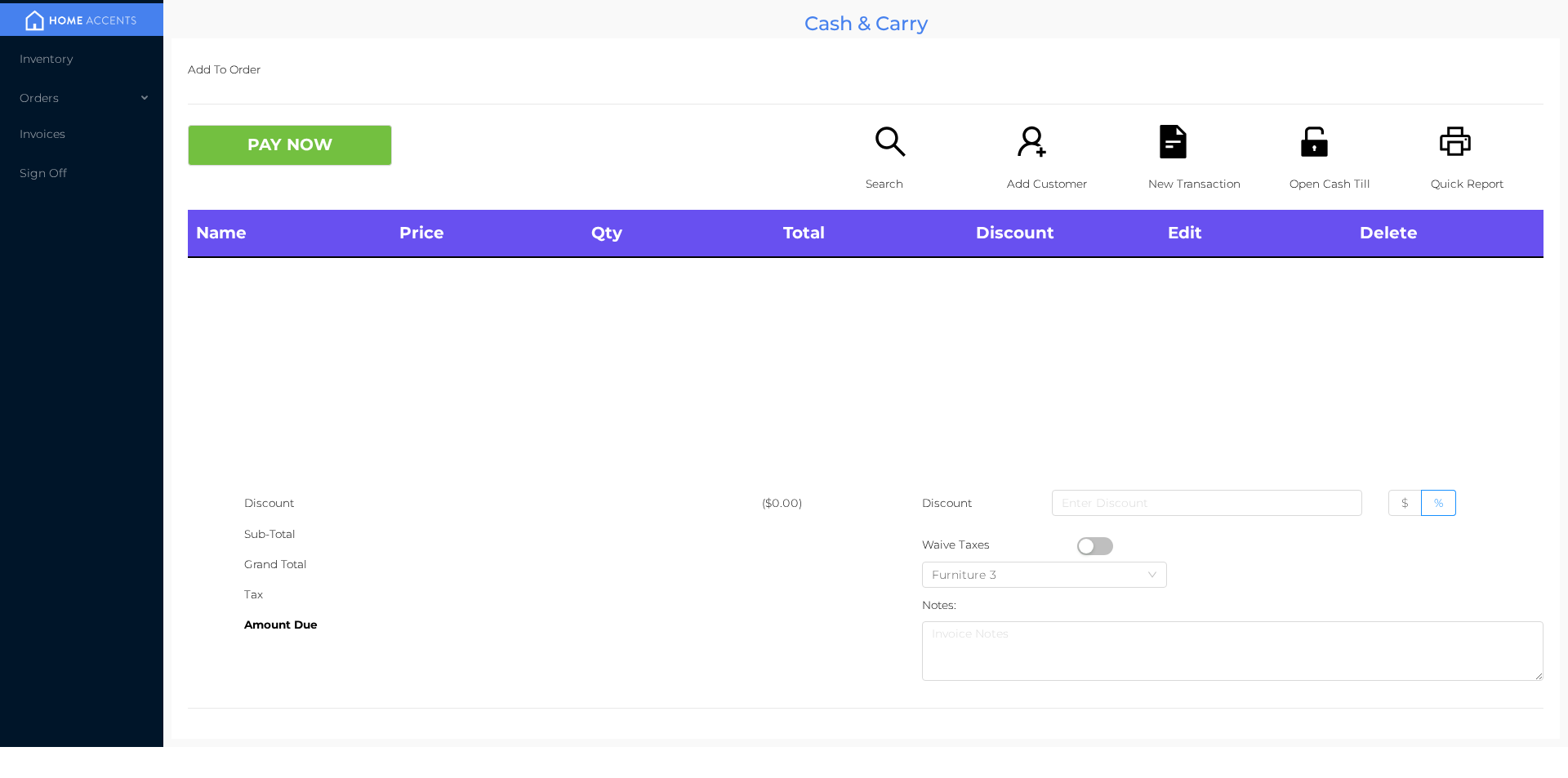
click at [1301, 152] on icon "icon: unlock" at bounding box center [1313, 140] width 26 height 29
click at [874, 170] on p "Search" at bounding box center [922, 184] width 113 height 30
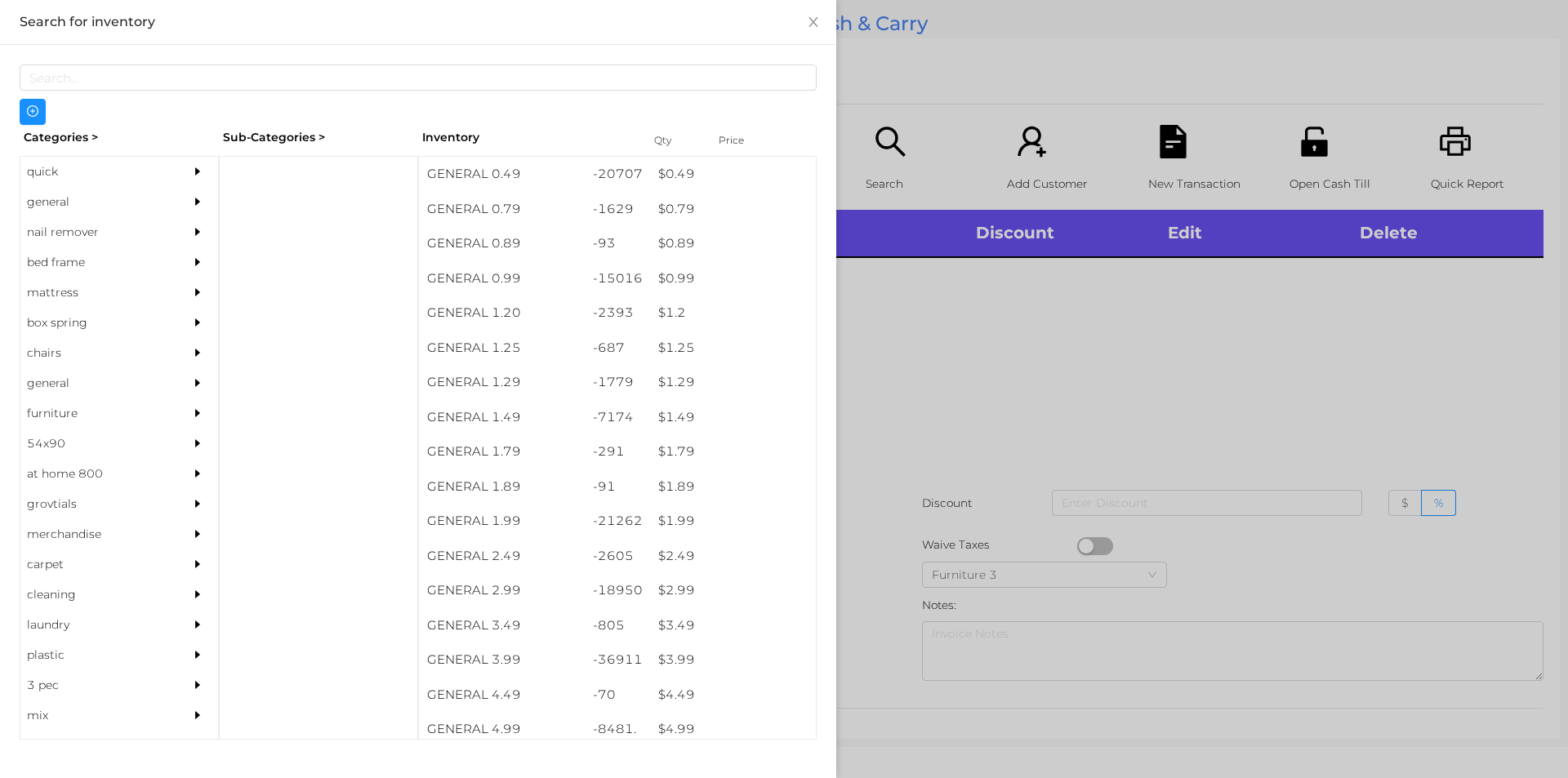
click at [51, 184] on div "quick" at bounding box center [94, 172] width 149 height 30
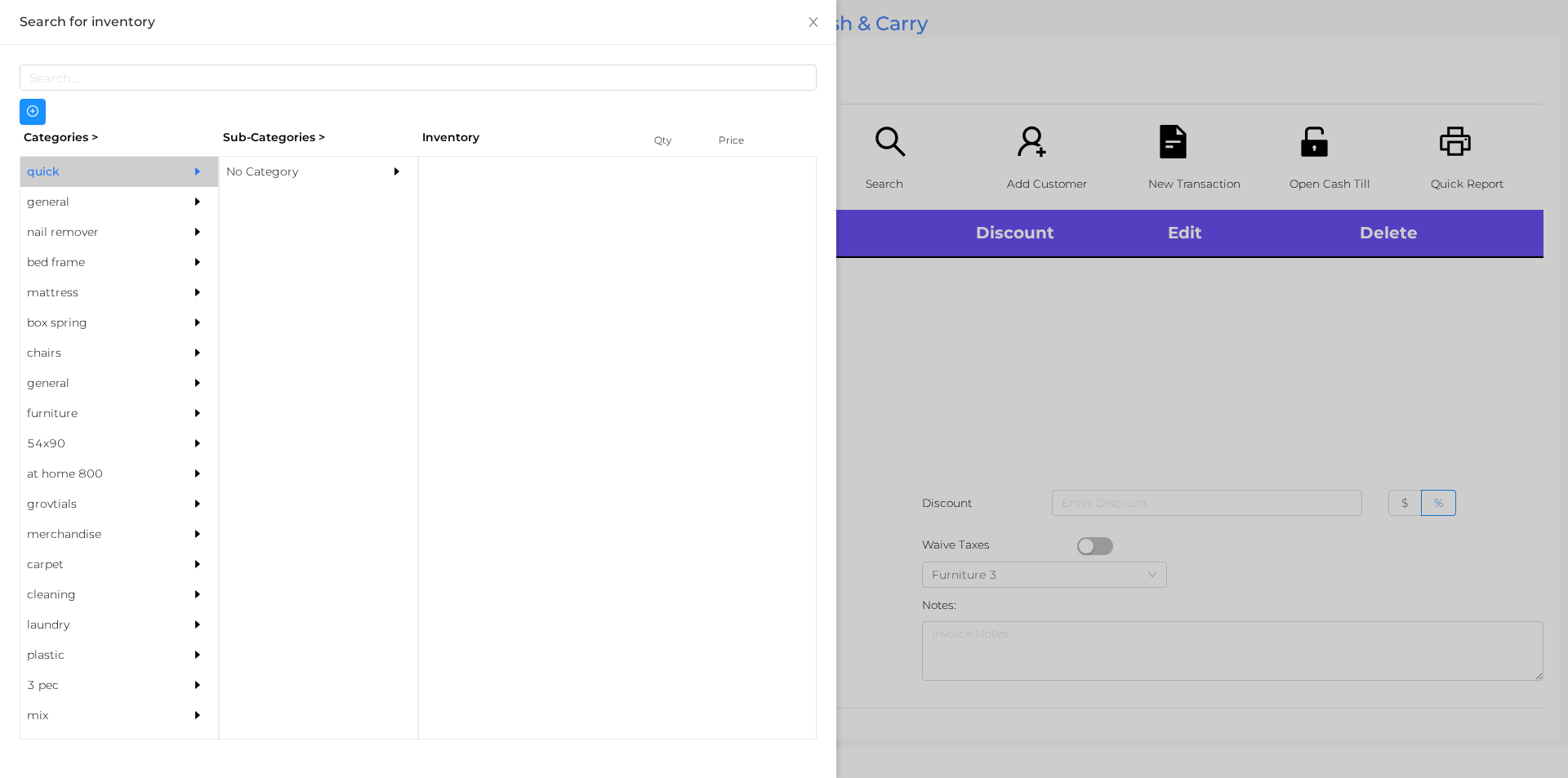
click at [256, 165] on div "No Category" at bounding box center [294, 172] width 149 height 30
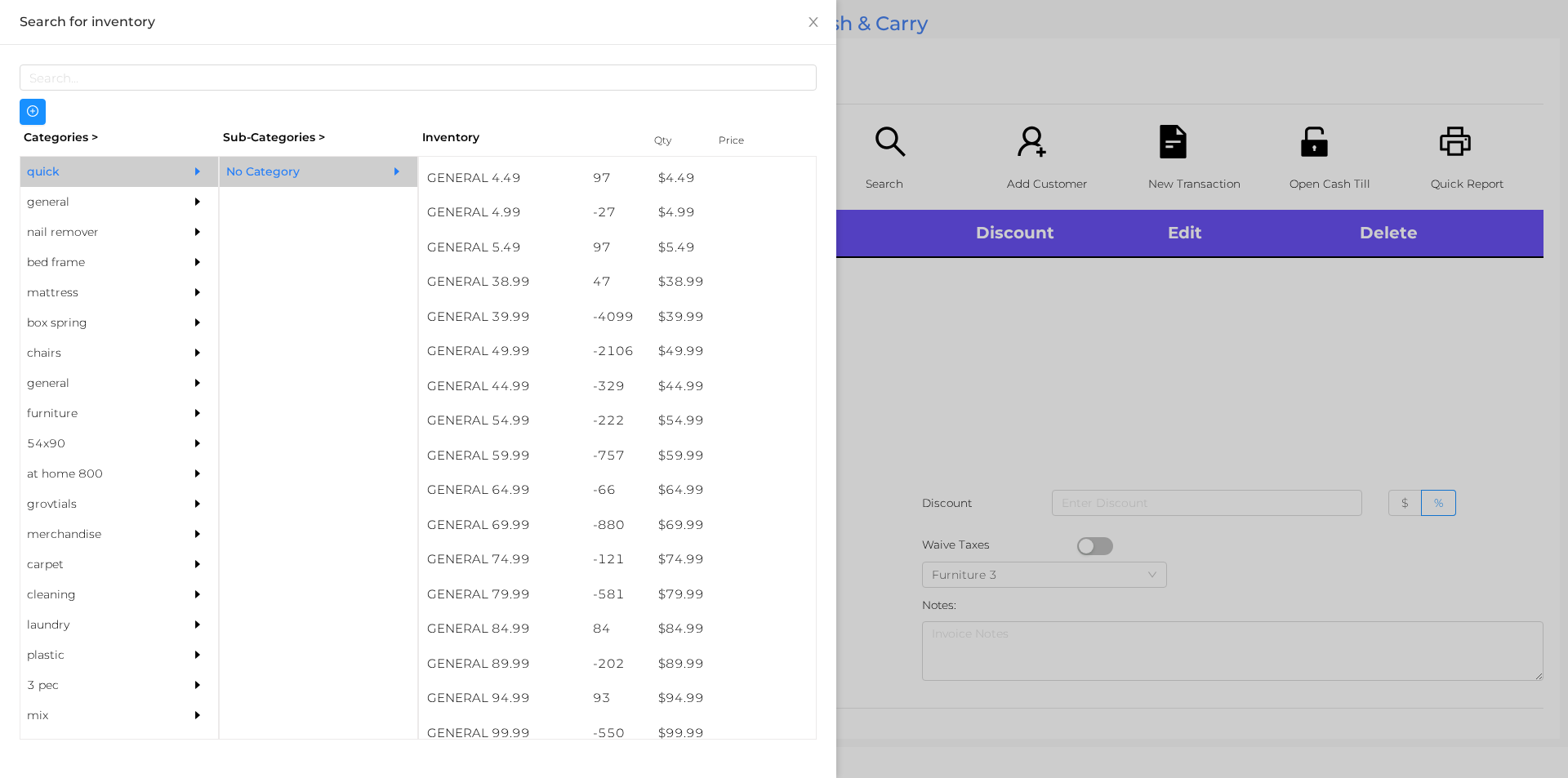
scroll to position [793, 0]
click at [681, 352] on div "$ 49.99" at bounding box center [733, 353] width 165 height 35
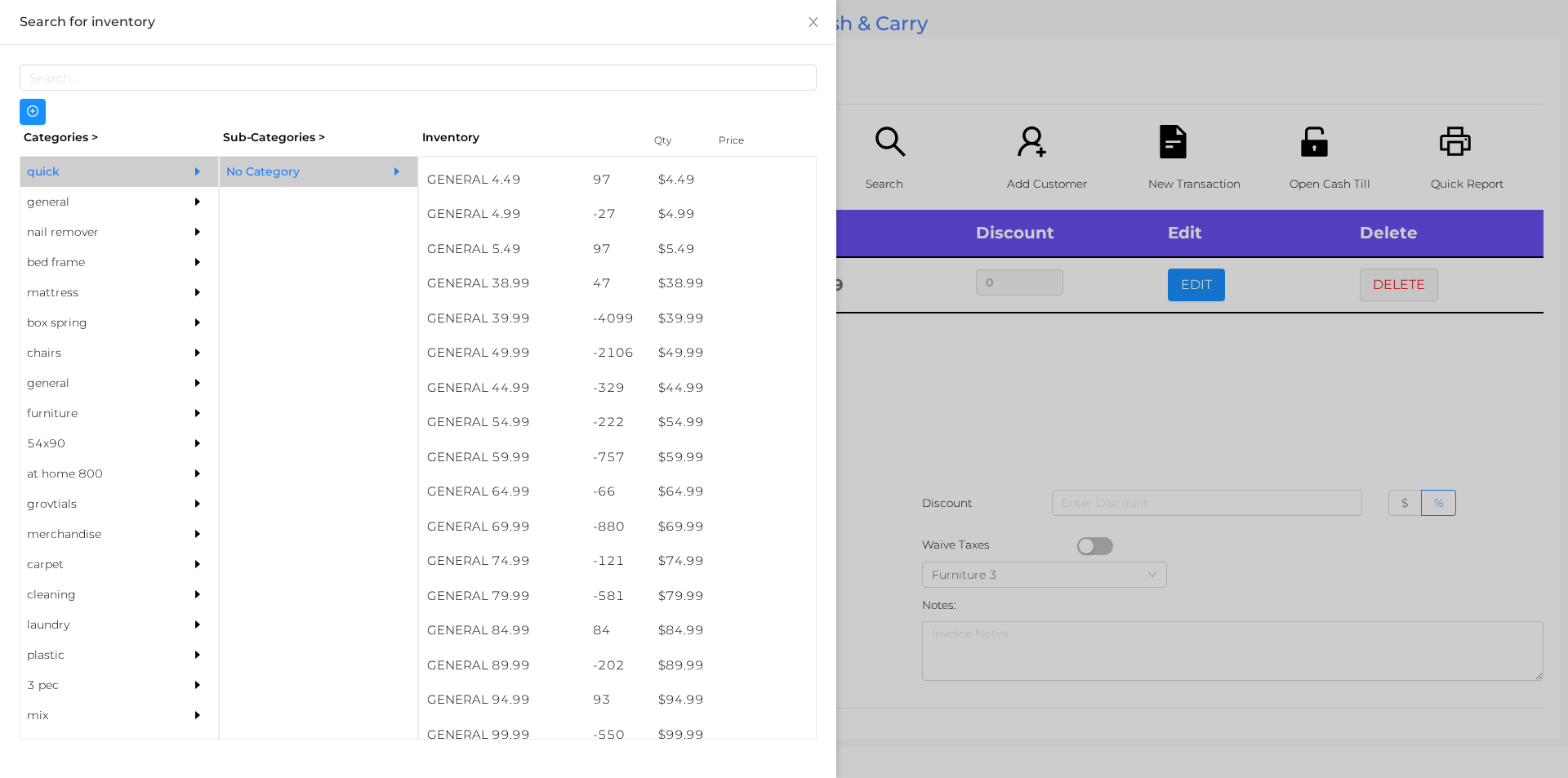
click at [905, 399] on div at bounding box center [784, 389] width 1568 height 778
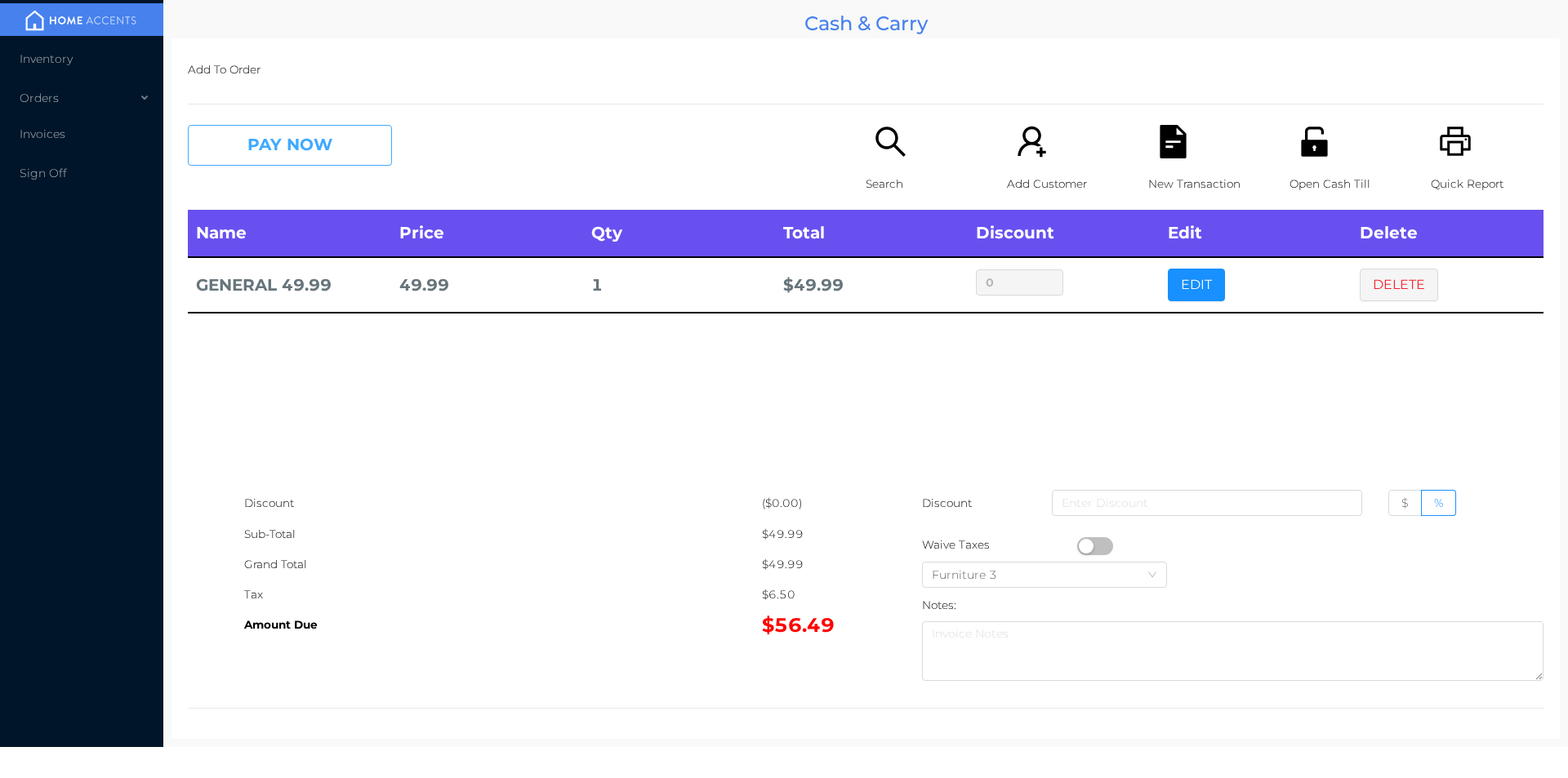
click at [318, 157] on button "PAY NOW" at bounding box center [290, 145] width 204 height 41
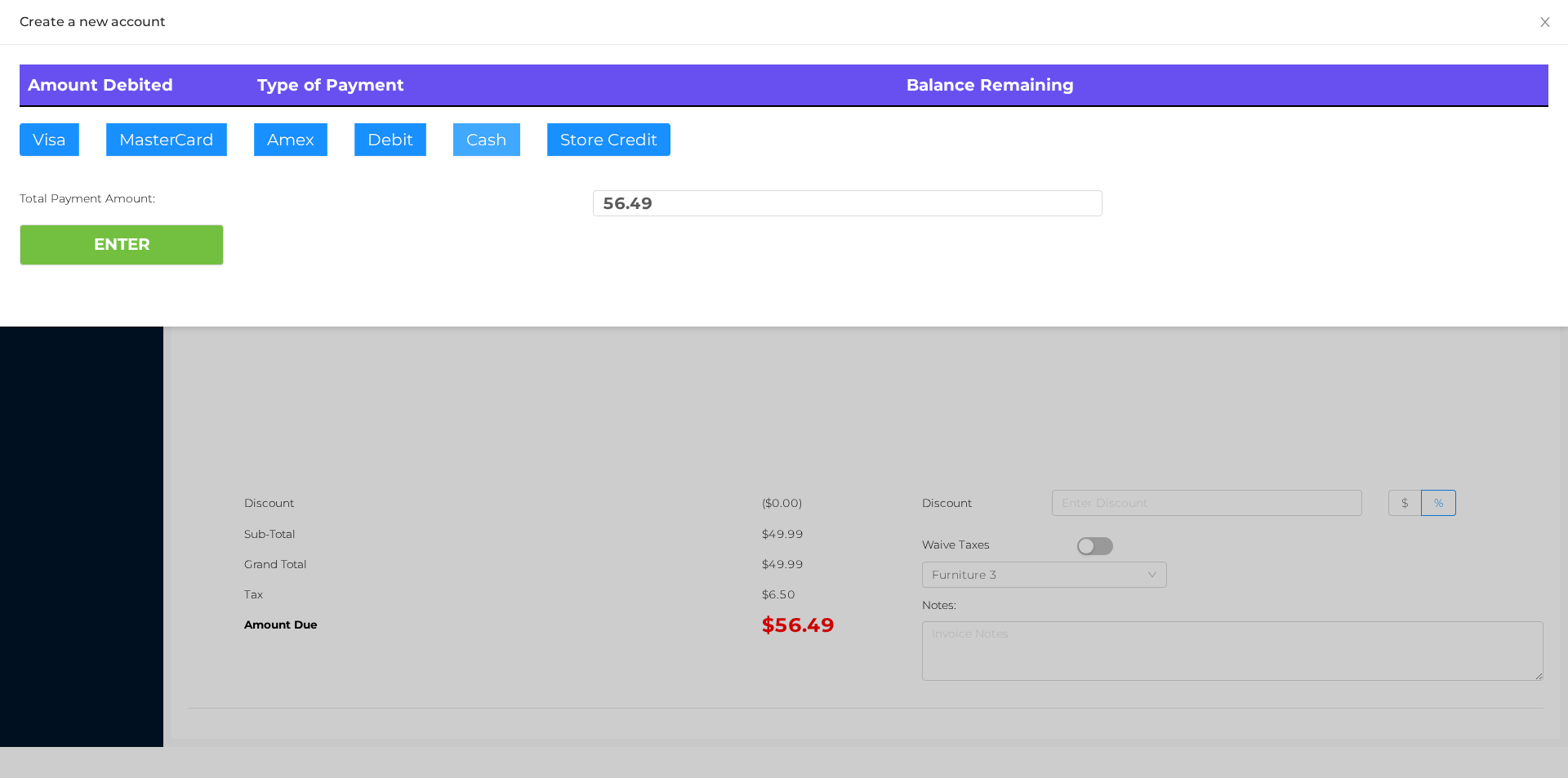
click at [465, 150] on button "Cash" at bounding box center [486, 140] width 67 height 33
type input "57."
click at [189, 239] on button "ENTER" at bounding box center [121, 245] width 204 height 41
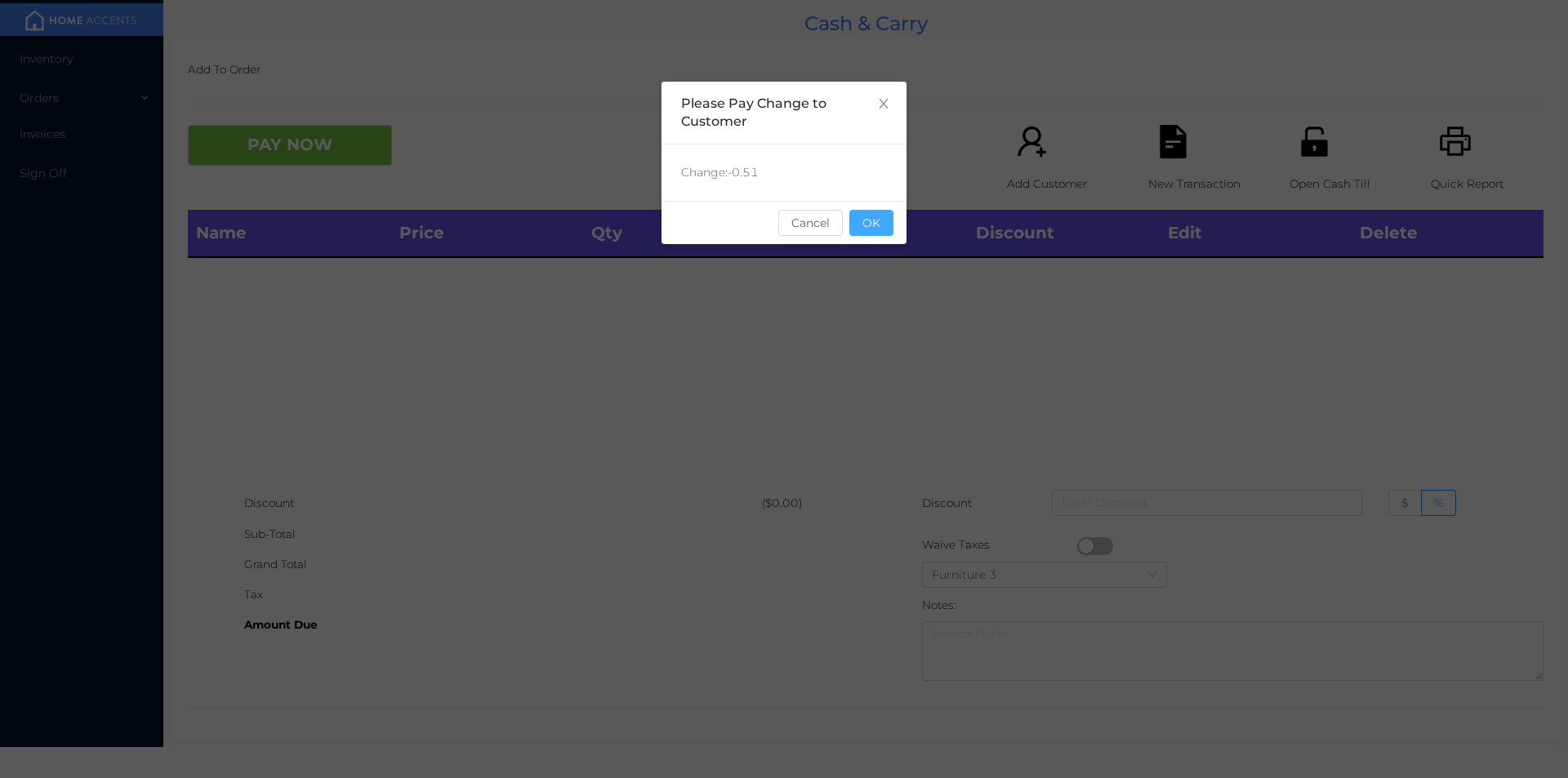
click at [888, 231] on button "OK" at bounding box center [871, 222] width 44 height 26
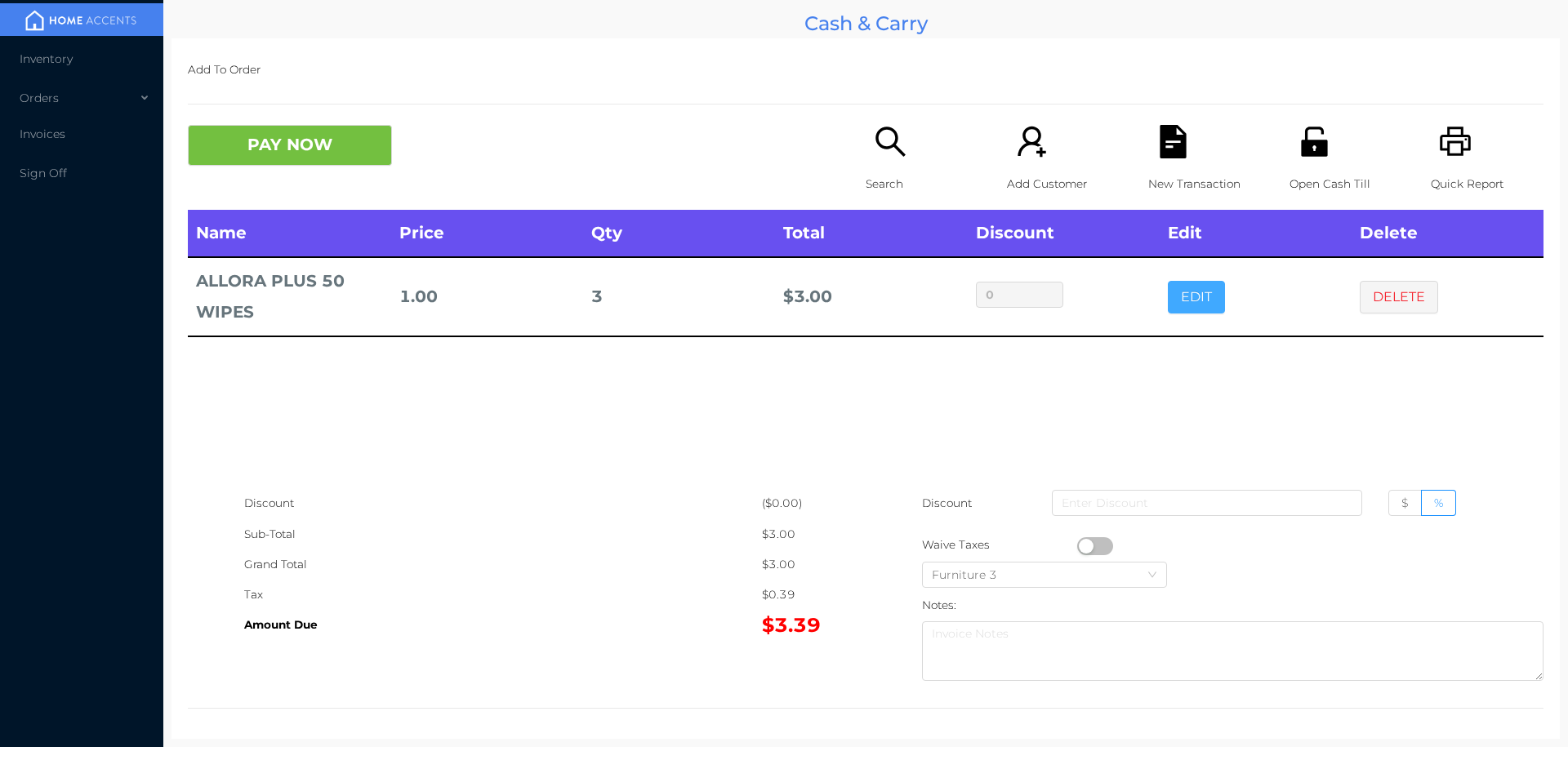
click at [1194, 303] on button "EDIT" at bounding box center [1196, 297] width 57 height 33
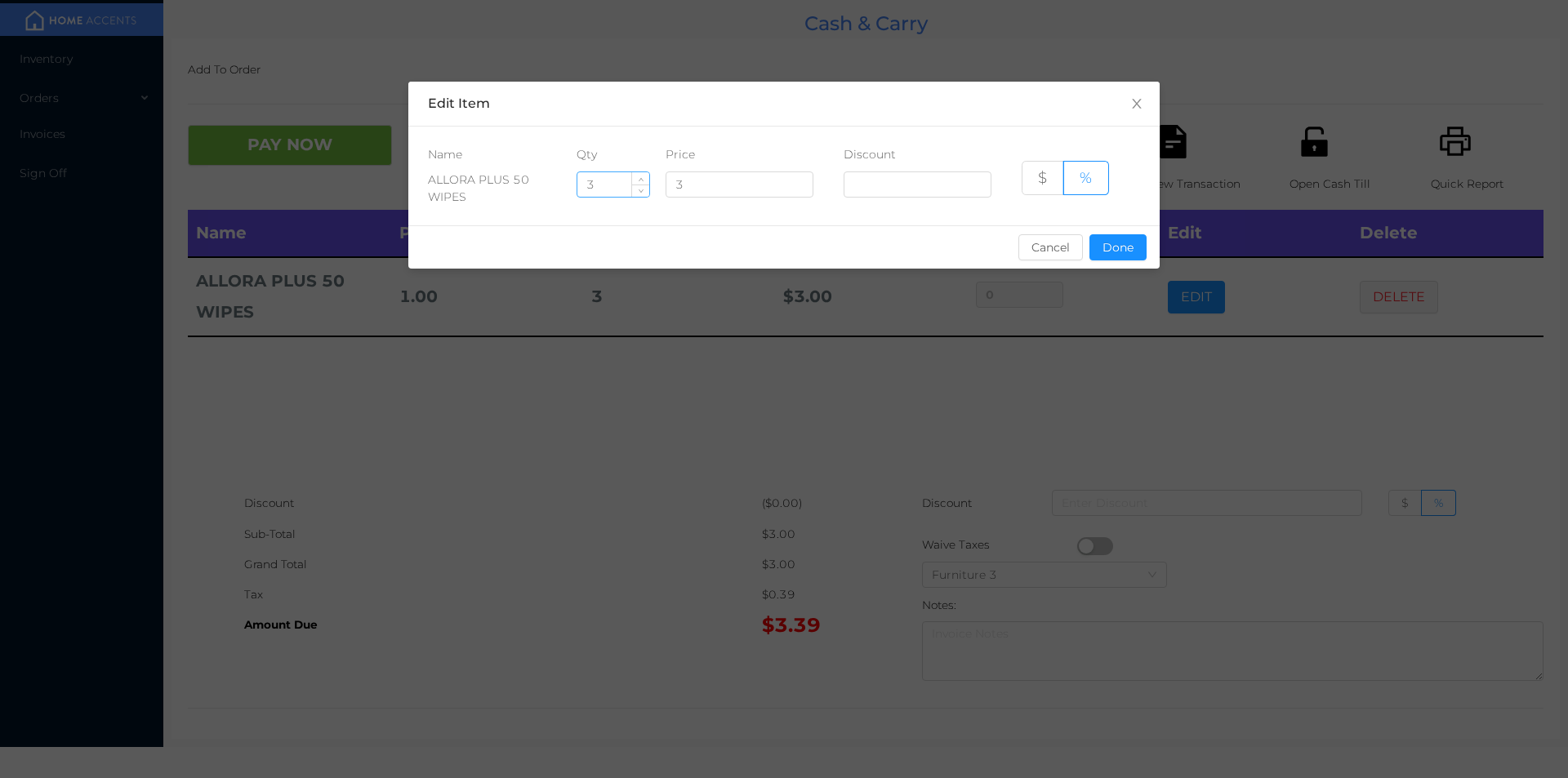
click at [609, 187] on input "3" at bounding box center [613, 184] width 72 height 24
type input "5"
click at [1126, 239] on button "Done" at bounding box center [1117, 247] width 57 height 26
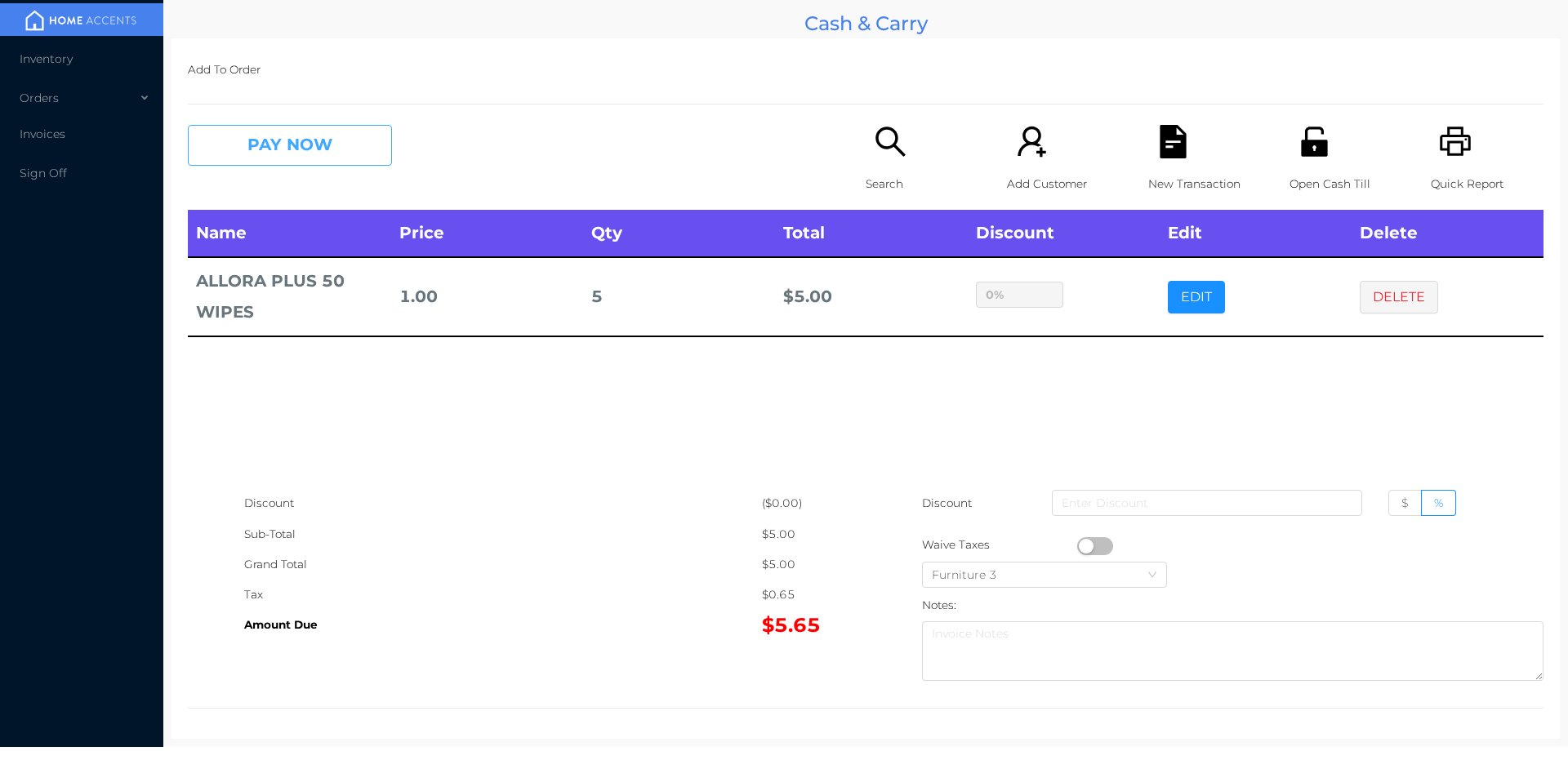
click at [350, 135] on button "PAY NOW" at bounding box center [290, 145] width 204 height 41
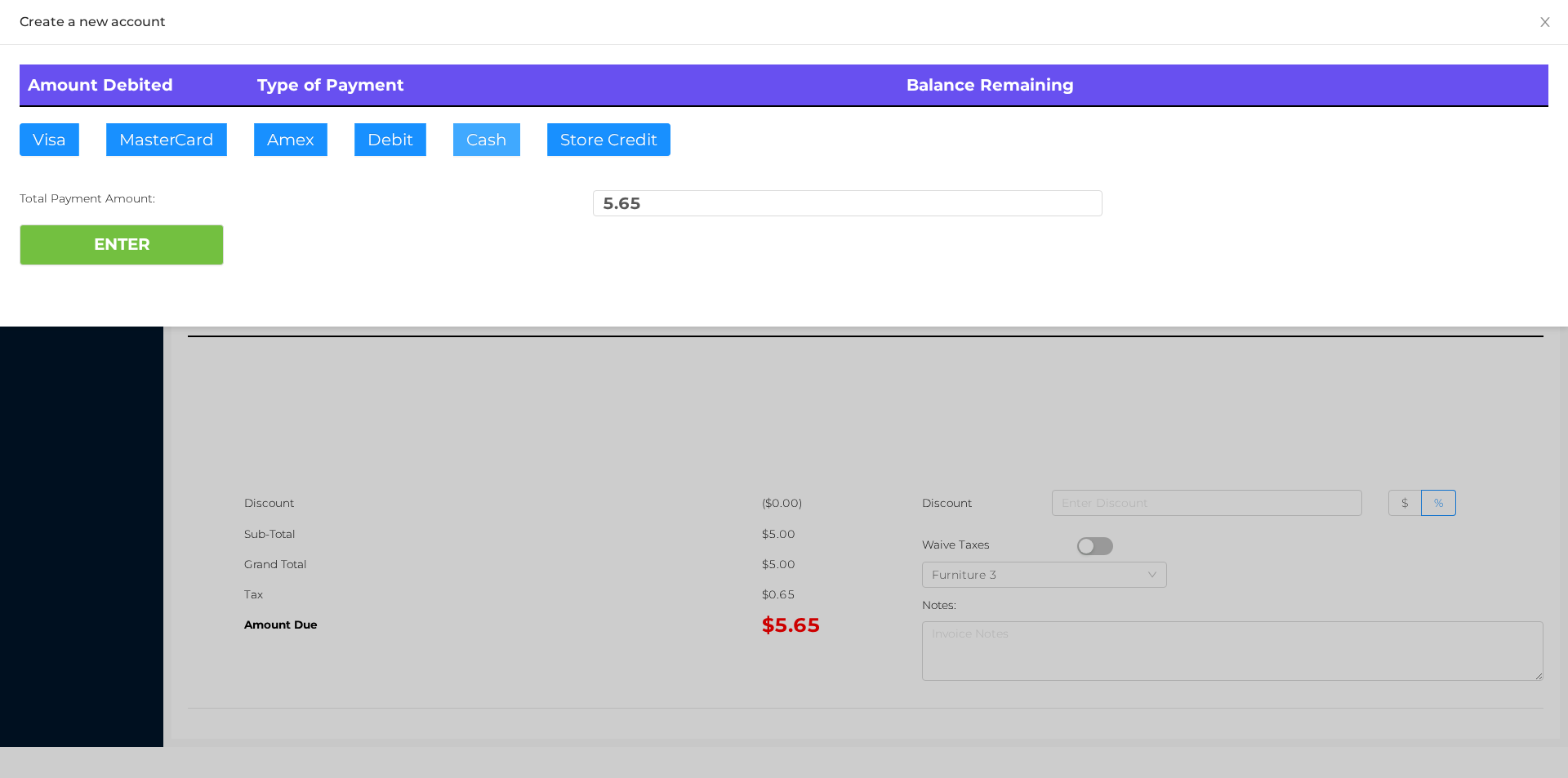
click at [473, 137] on button "Cash" at bounding box center [486, 140] width 67 height 33
click at [214, 235] on button "ENTER" at bounding box center [121, 245] width 204 height 41
type input "0"
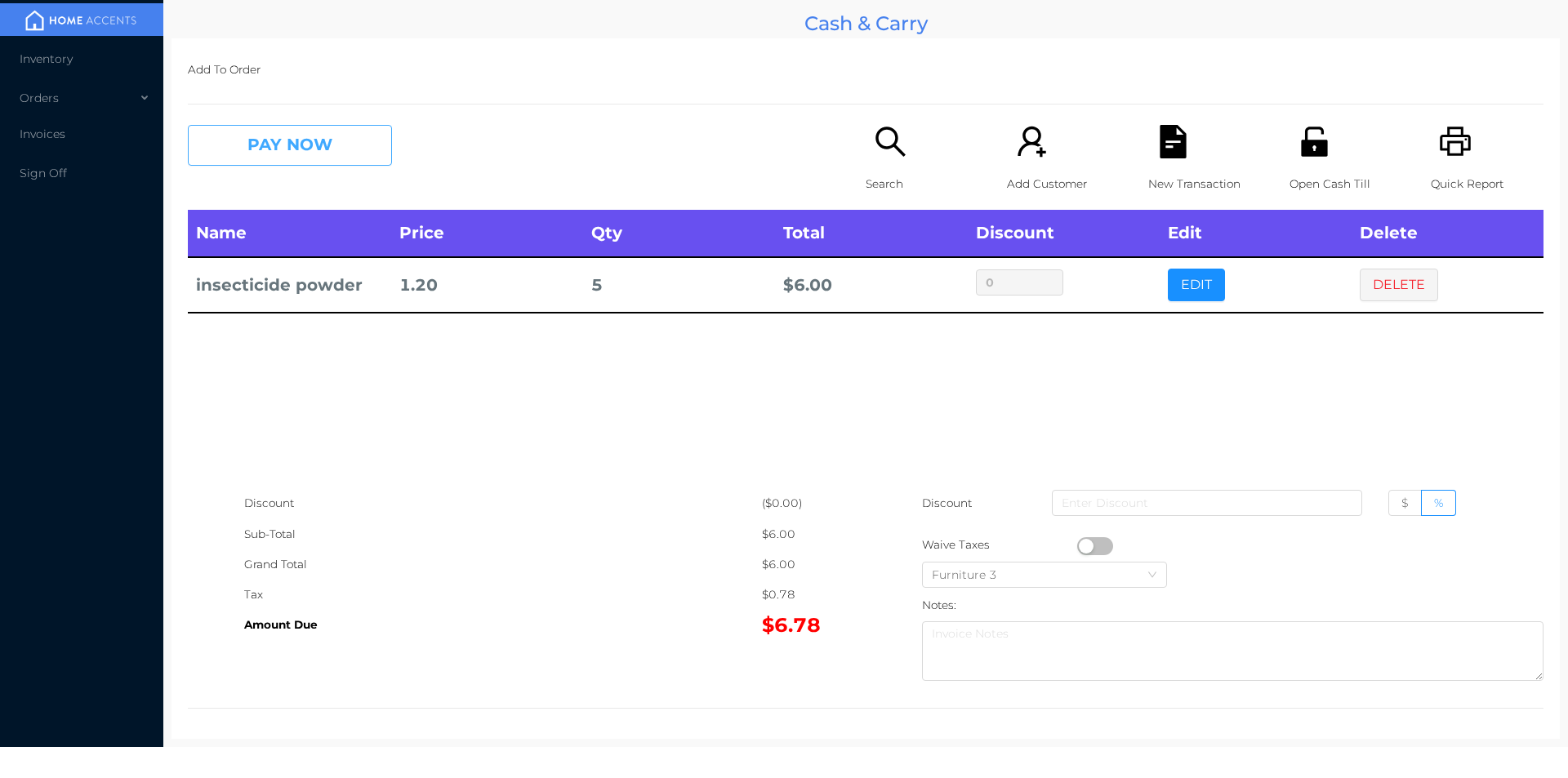
click at [344, 138] on button "PAY NOW" at bounding box center [290, 145] width 204 height 41
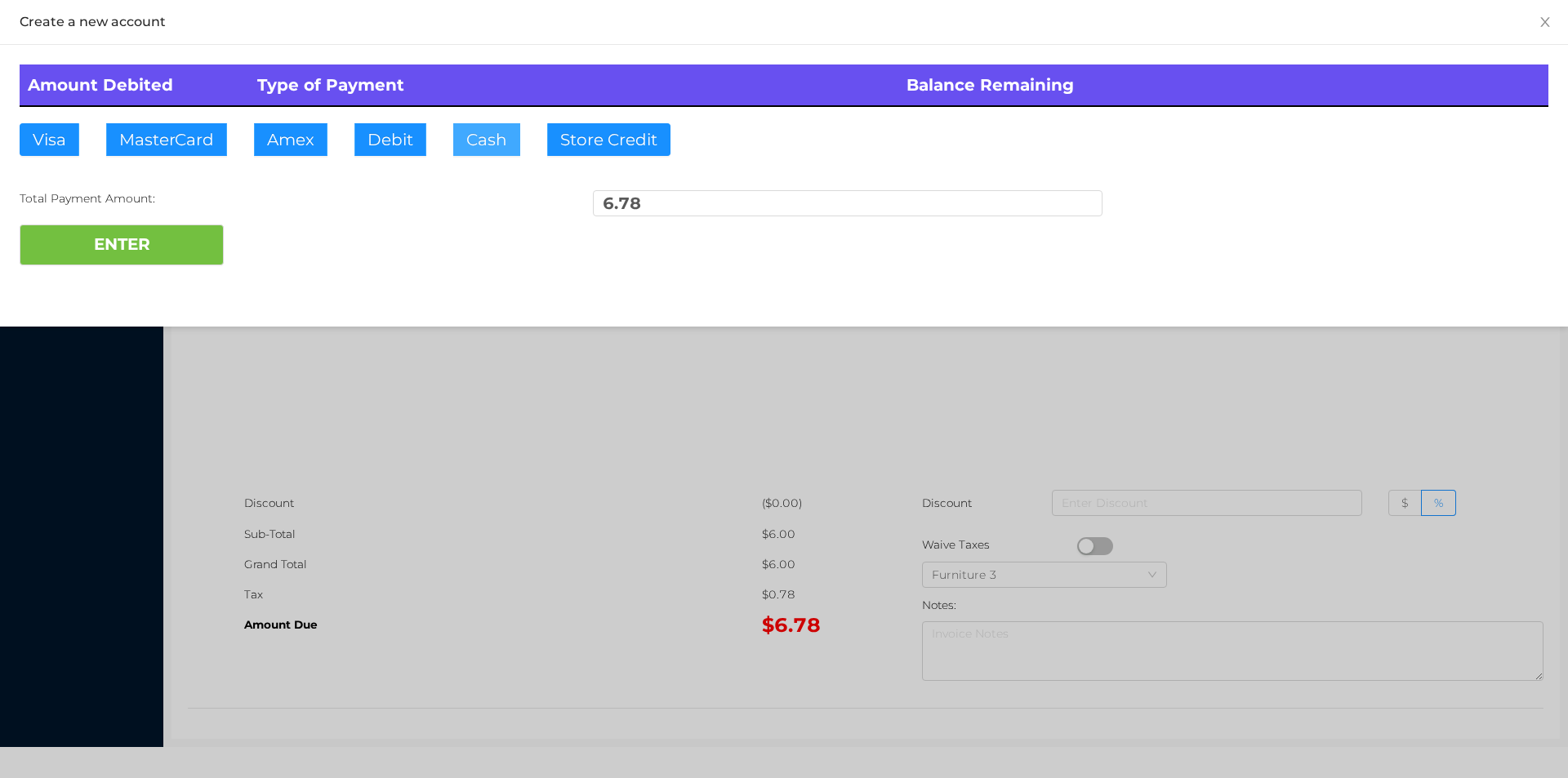
click at [484, 140] on button "Cash" at bounding box center [486, 140] width 67 height 33
click at [182, 231] on button "ENTER" at bounding box center [121, 245] width 204 height 41
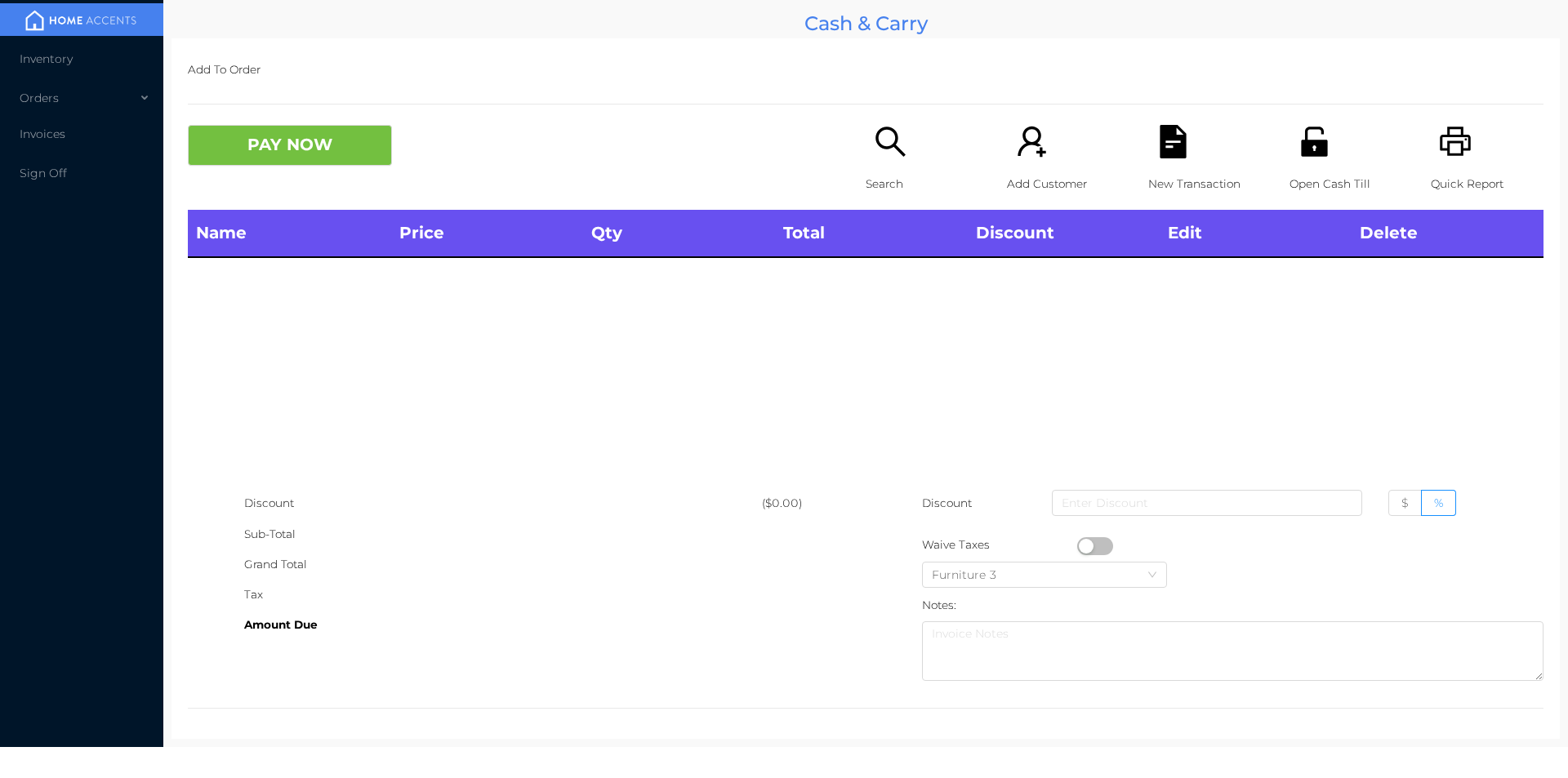
click at [1431, 162] on div "Quick Report" at bounding box center [1487, 167] width 113 height 85
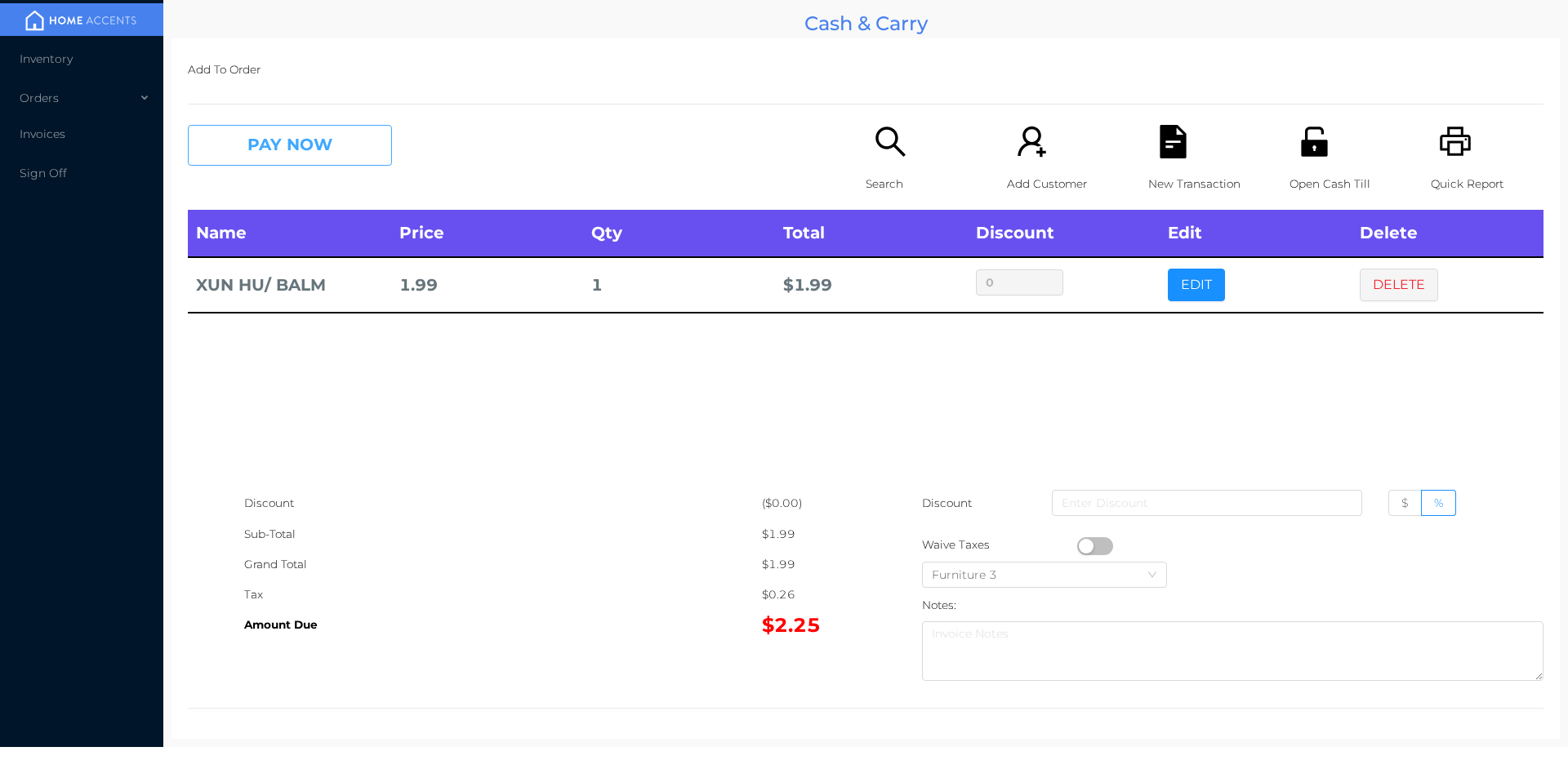
click at [290, 139] on button "PAY NOW" at bounding box center [290, 145] width 204 height 41
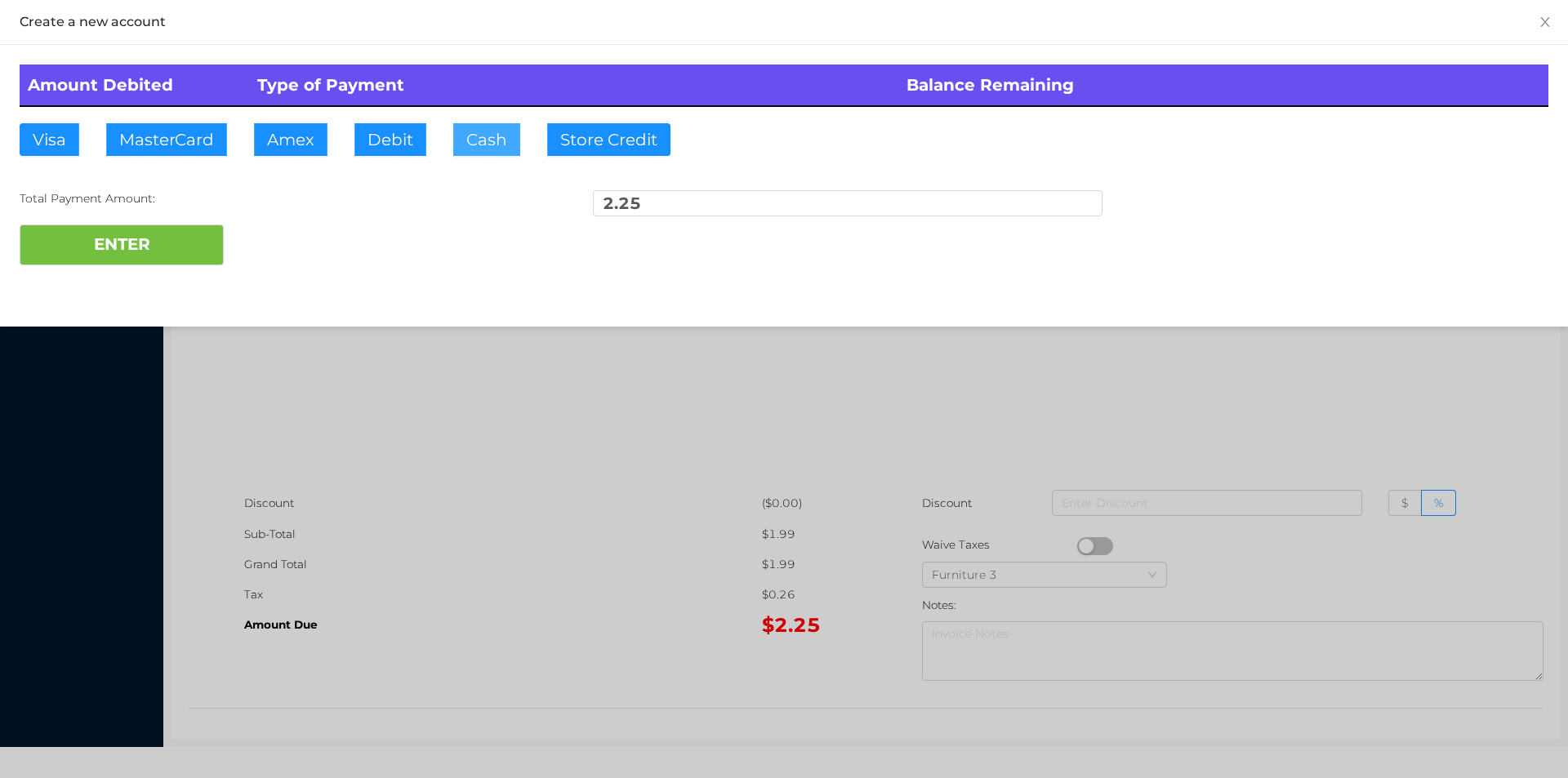
click at [463, 140] on button "Cash" at bounding box center [486, 140] width 67 height 33
click at [129, 237] on button "ENTER" at bounding box center [121, 245] width 204 height 41
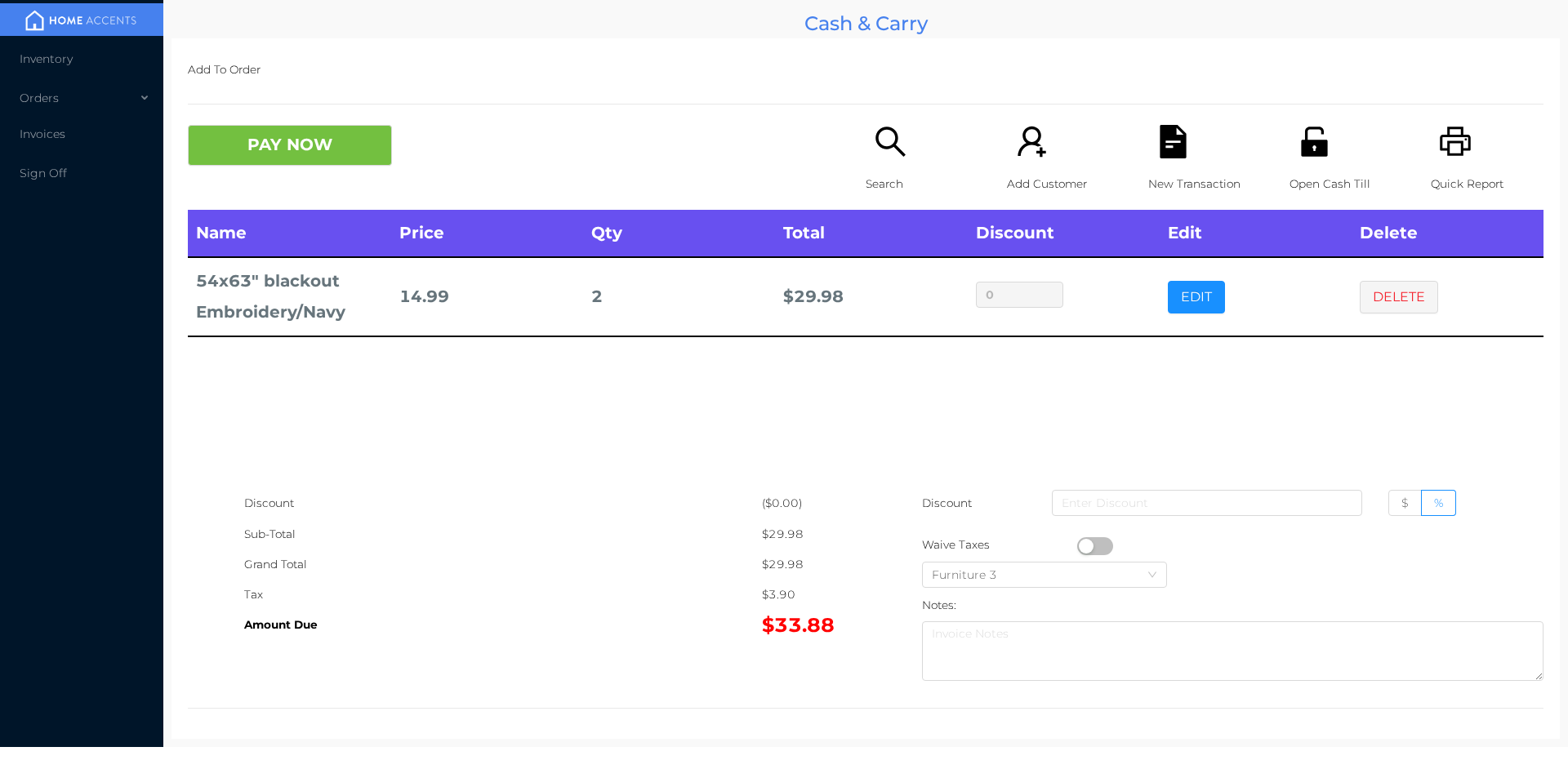
click at [1311, 163] on div "Open Cash Till" at bounding box center [1346, 167] width 113 height 85
click at [328, 150] on button "PAY NOW" at bounding box center [290, 145] width 204 height 41
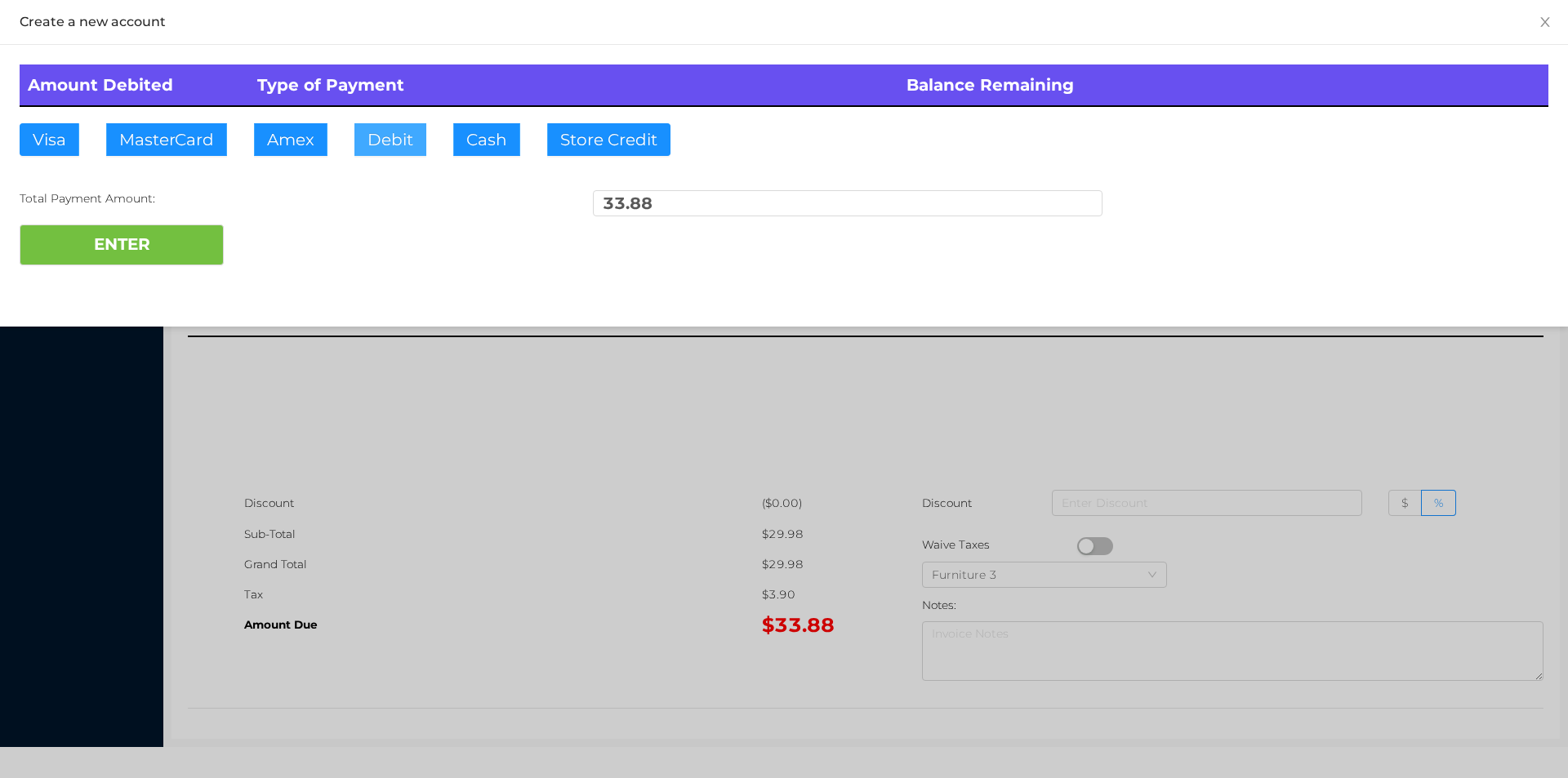
click at [376, 134] on button "Debit" at bounding box center [390, 140] width 72 height 33
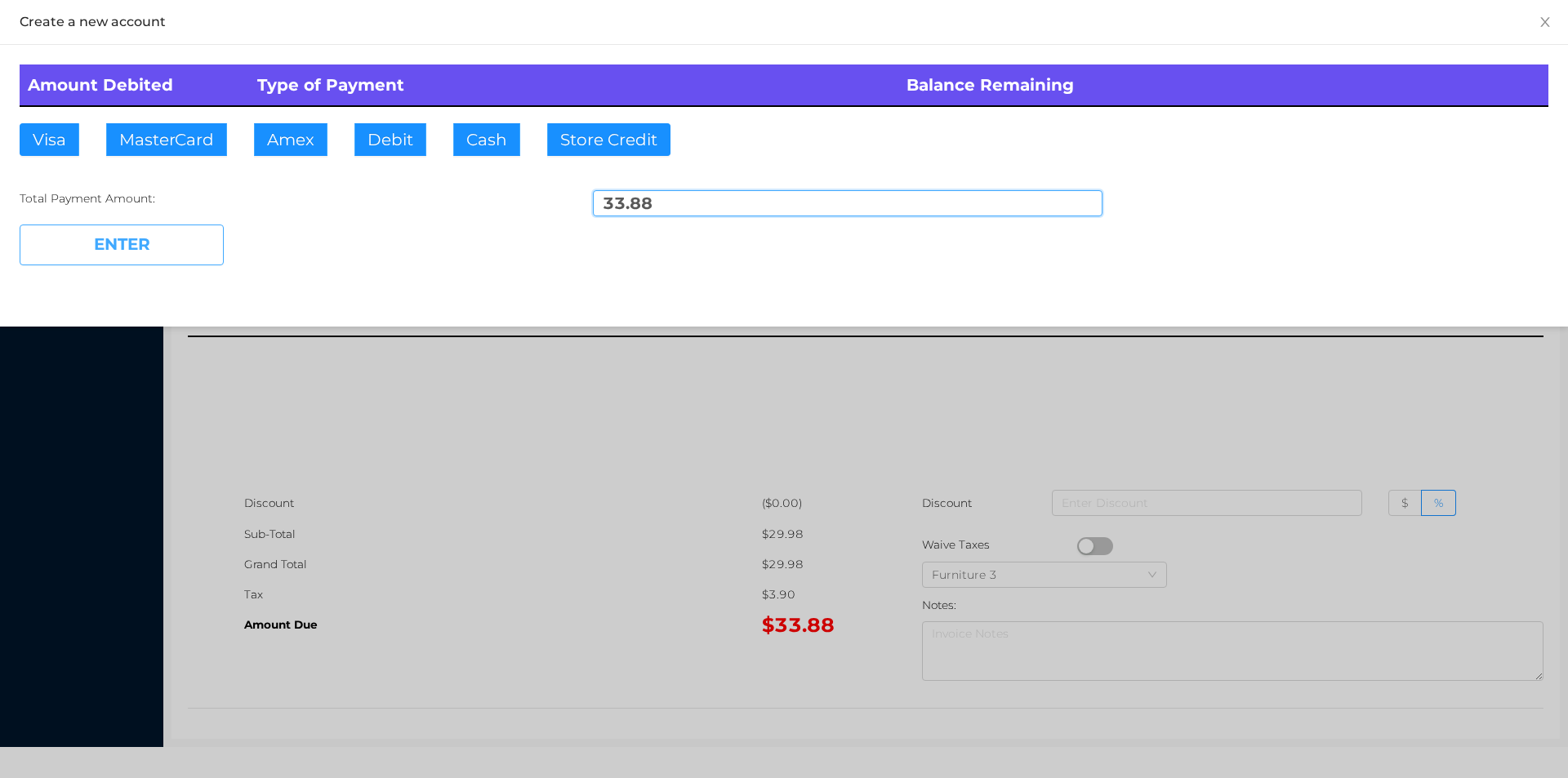
click at [176, 240] on button "ENTER" at bounding box center [121, 245] width 204 height 41
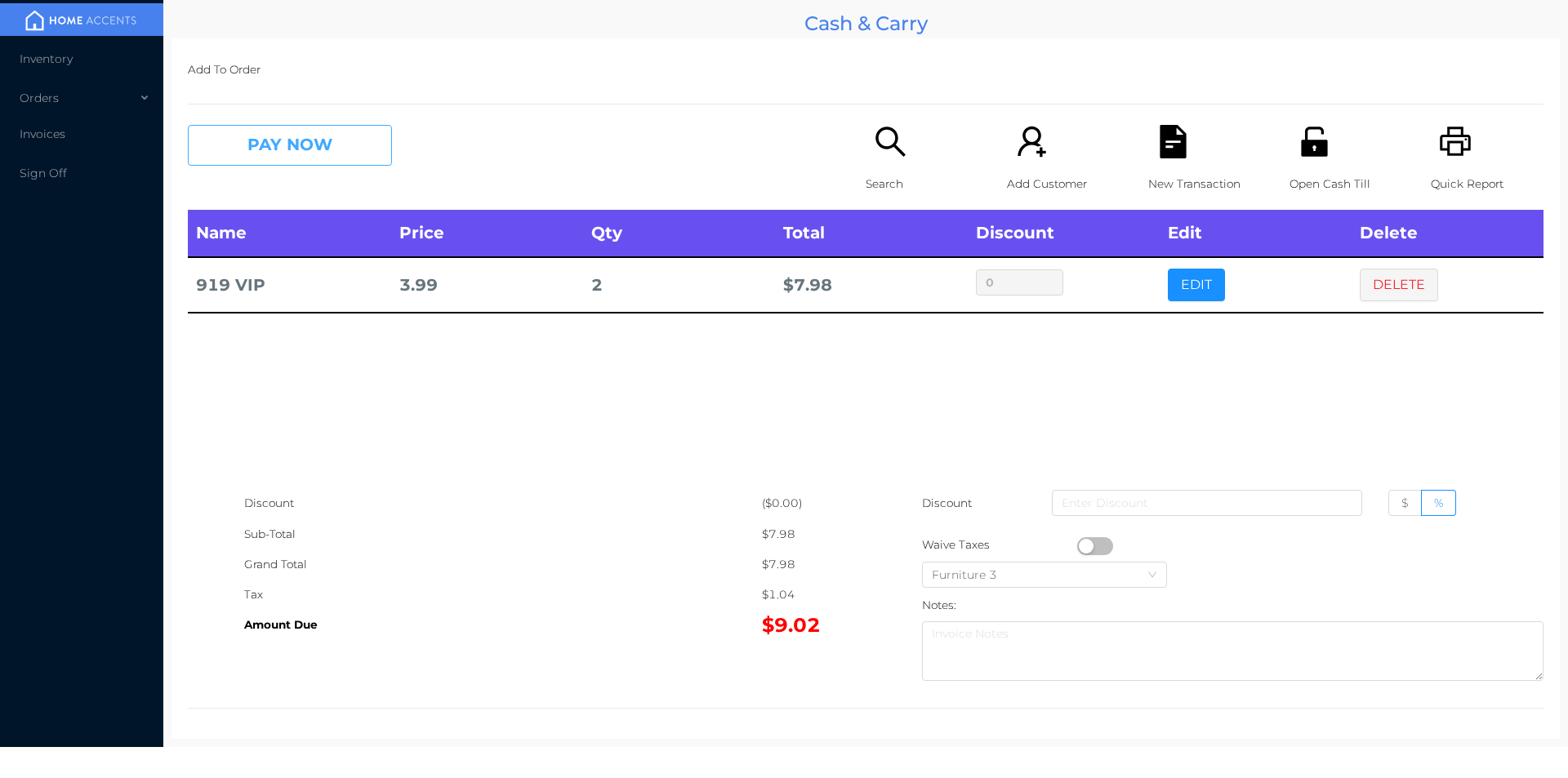
click at [335, 163] on button "PAY NOW" at bounding box center [290, 145] width 204 height 41
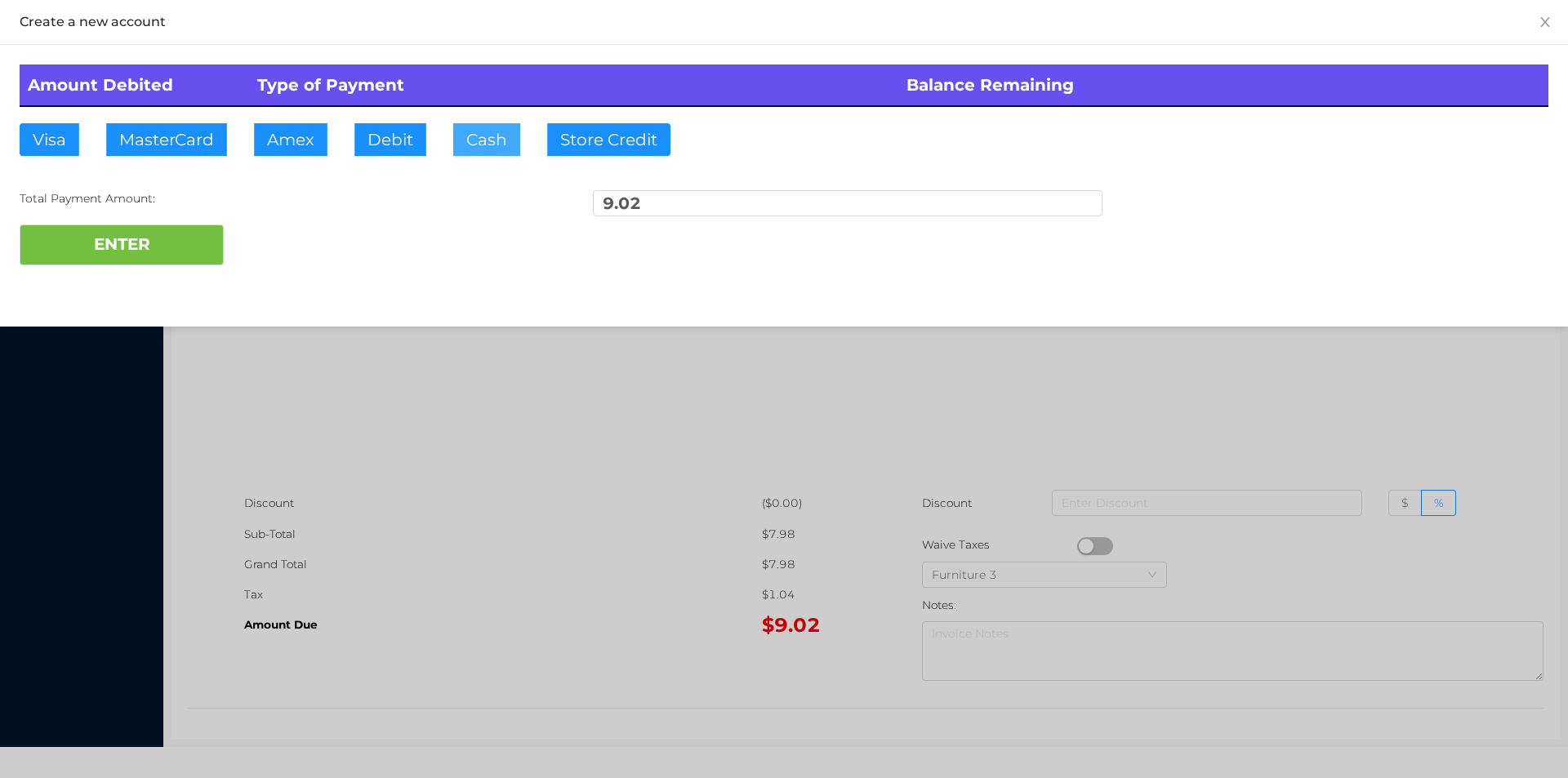
click at [490, 137] on button "Cash" at bounding box center [486, 140] width 67 height 33
click at [141, 260] on button "ENTER" at bounding box center [121, 245] width 204 height 41
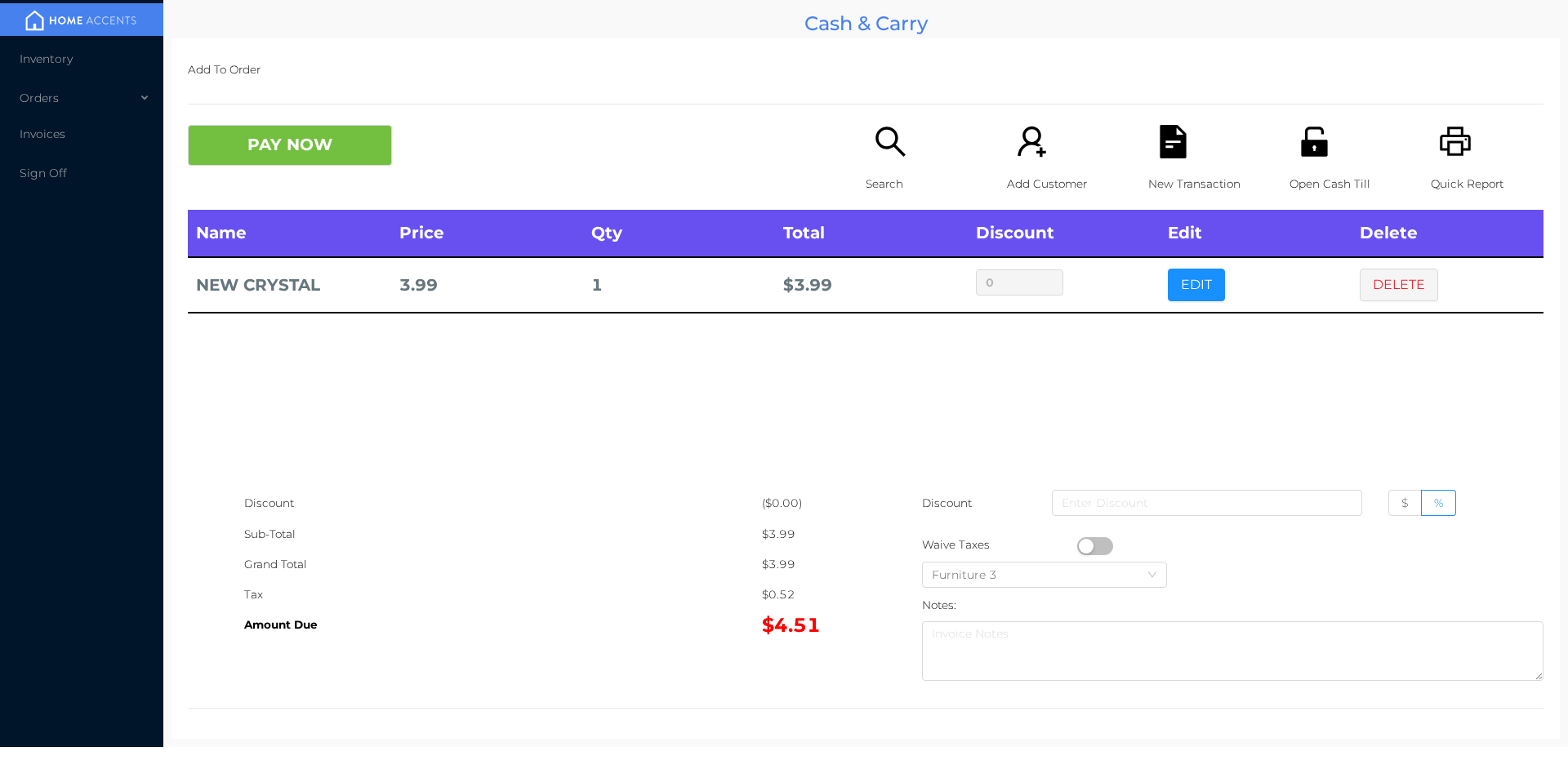
click at [257, 137] on button "PAY NOW" at bounding box center [290, 145] width 204 height 41
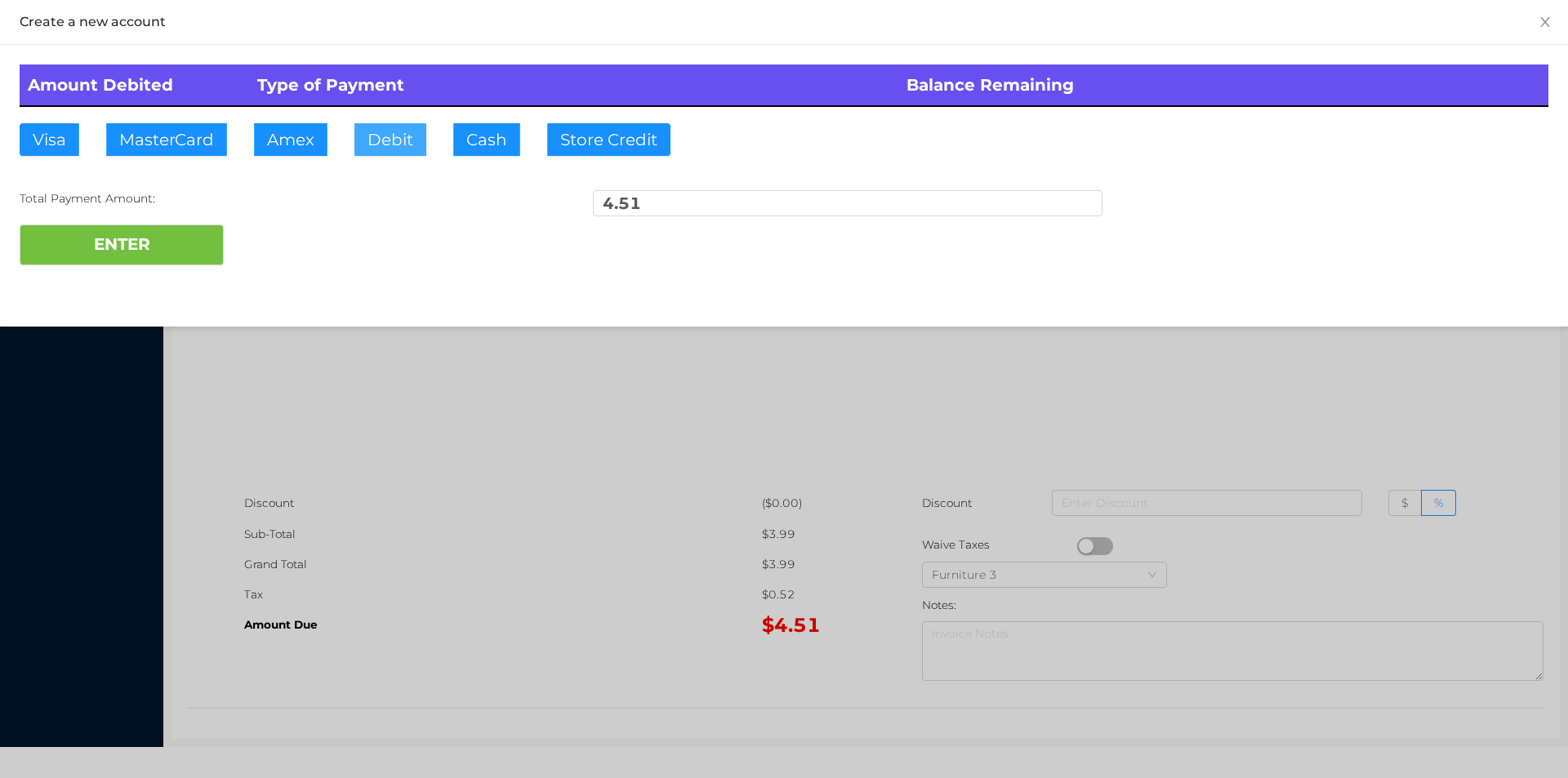
click at [421, 130] on button "Debit" at bounding box center [390, 140] width 72 height 33
click at [164, 259] on button "ENTER" at bounding box center [121, 245] width 204 height 41
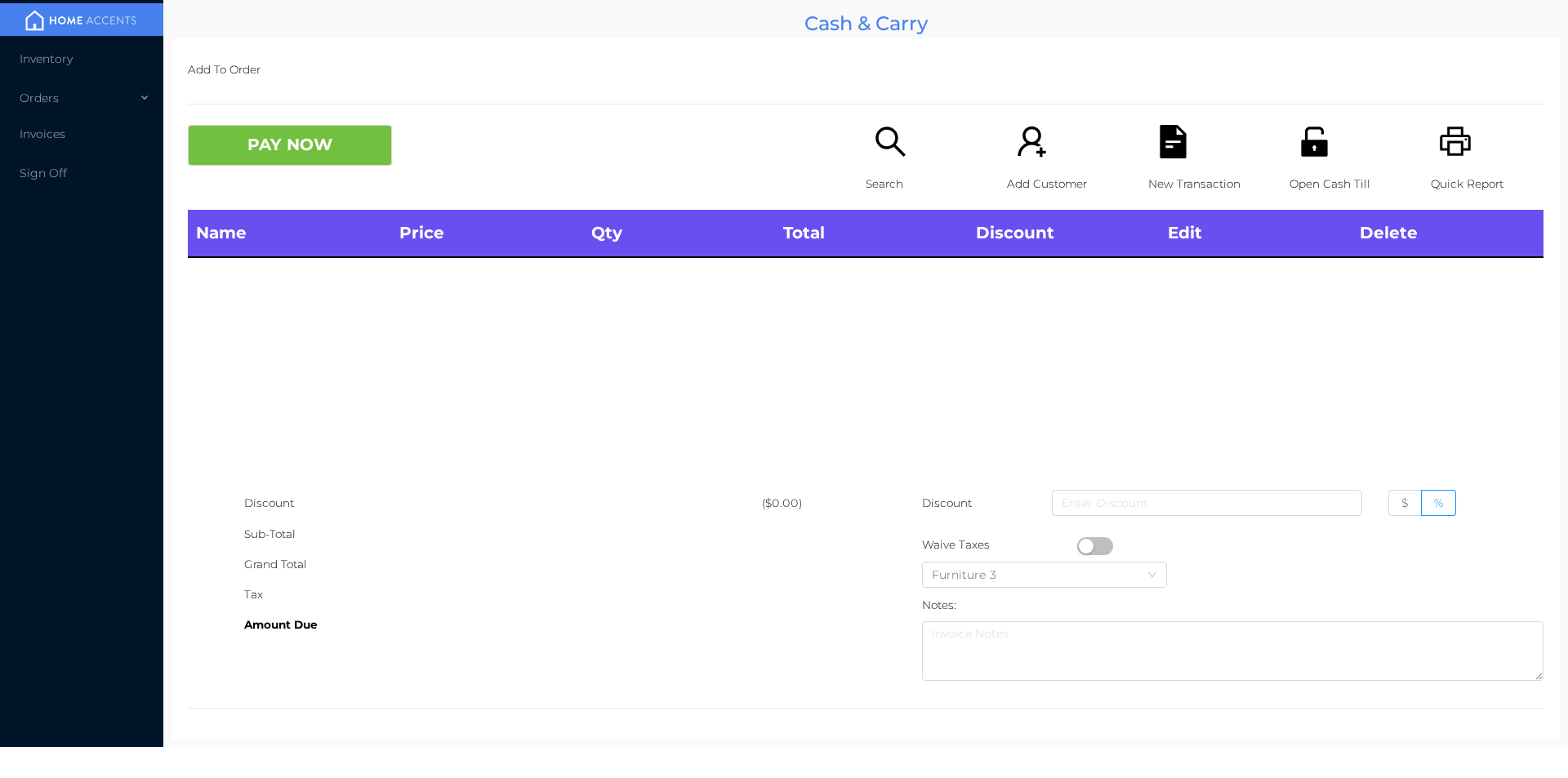
click at [880, 175] on p "Search" at bounding box center [922, 184] width 113 height 30
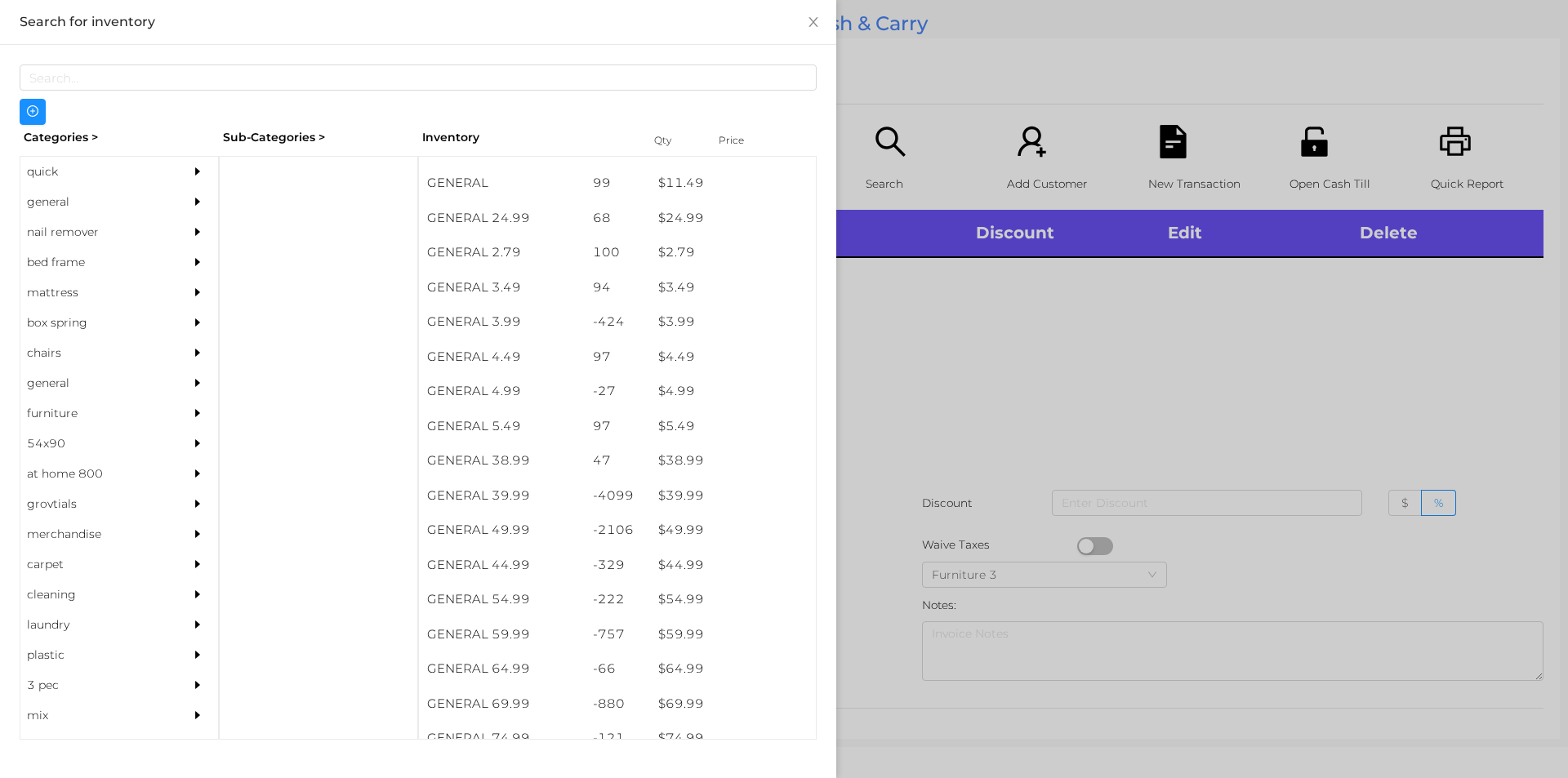
scroll to position [616, 0]
click at [51, 197] on div "general" at bounding box center [94, 202] width 149 height 30
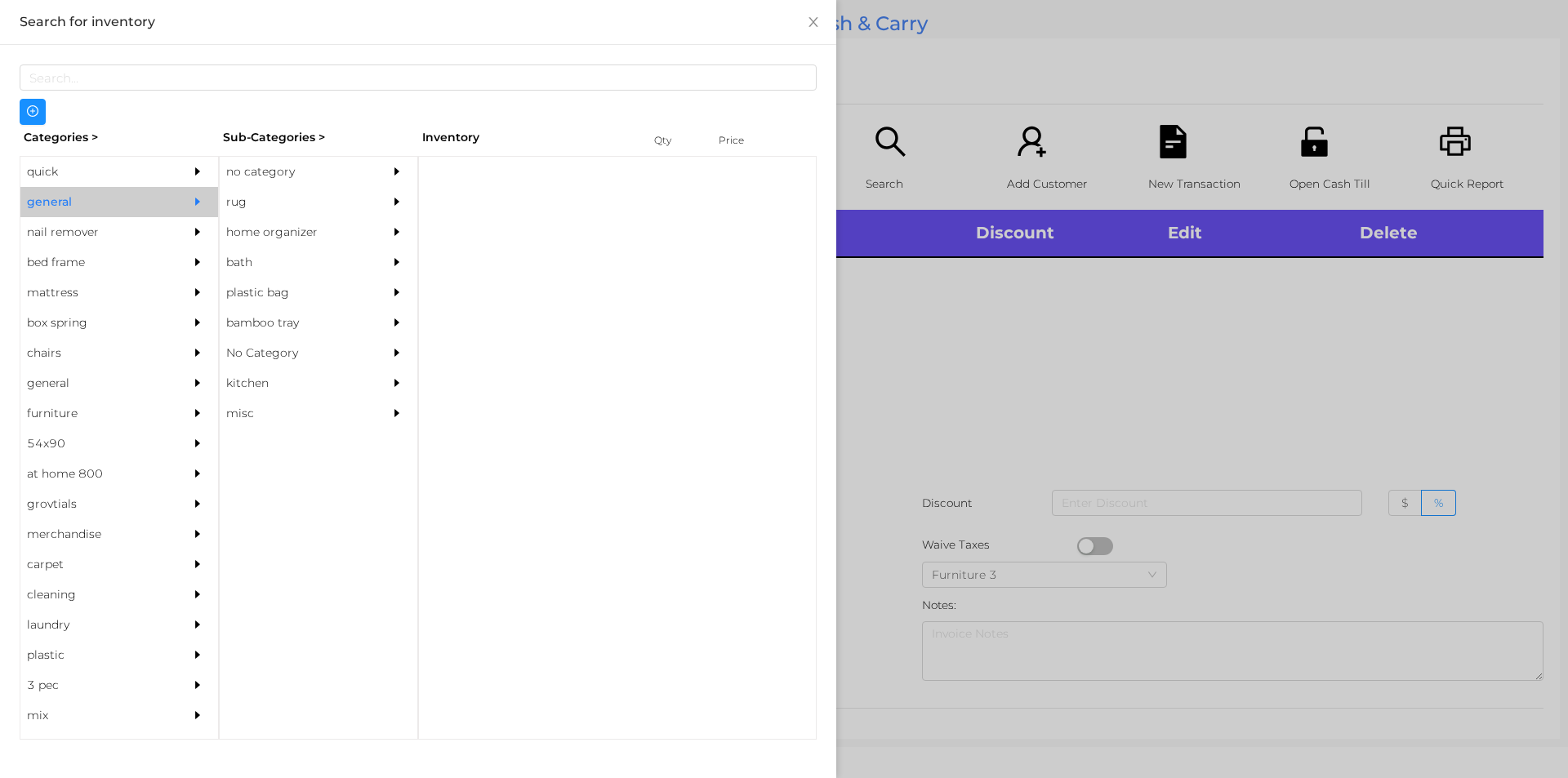
scroll to position [0, 0]
click at [251, 170] on div "no category" at bounding box center [294, 172] width 149 height 30
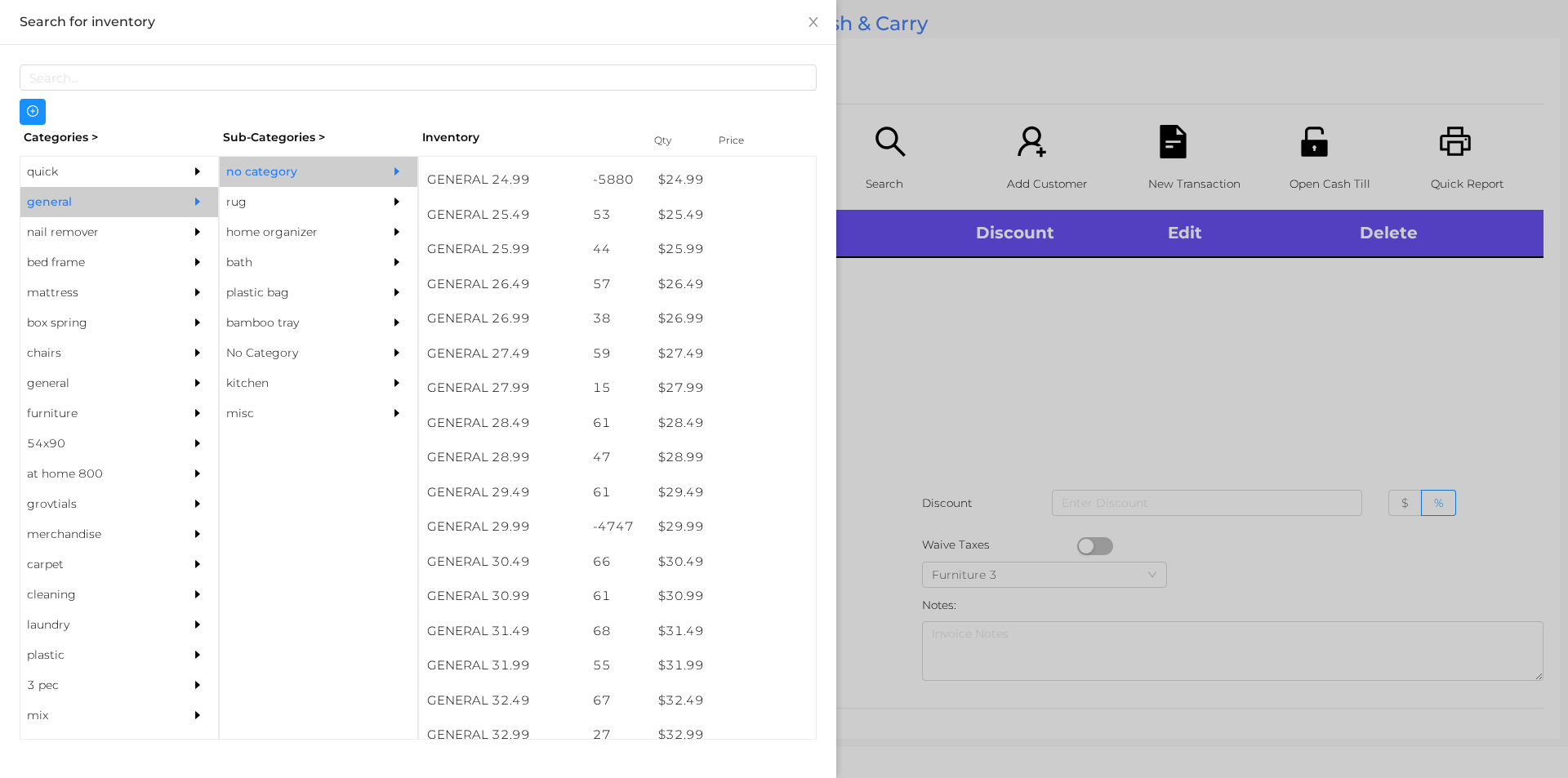
scroll to position [2102, 0]
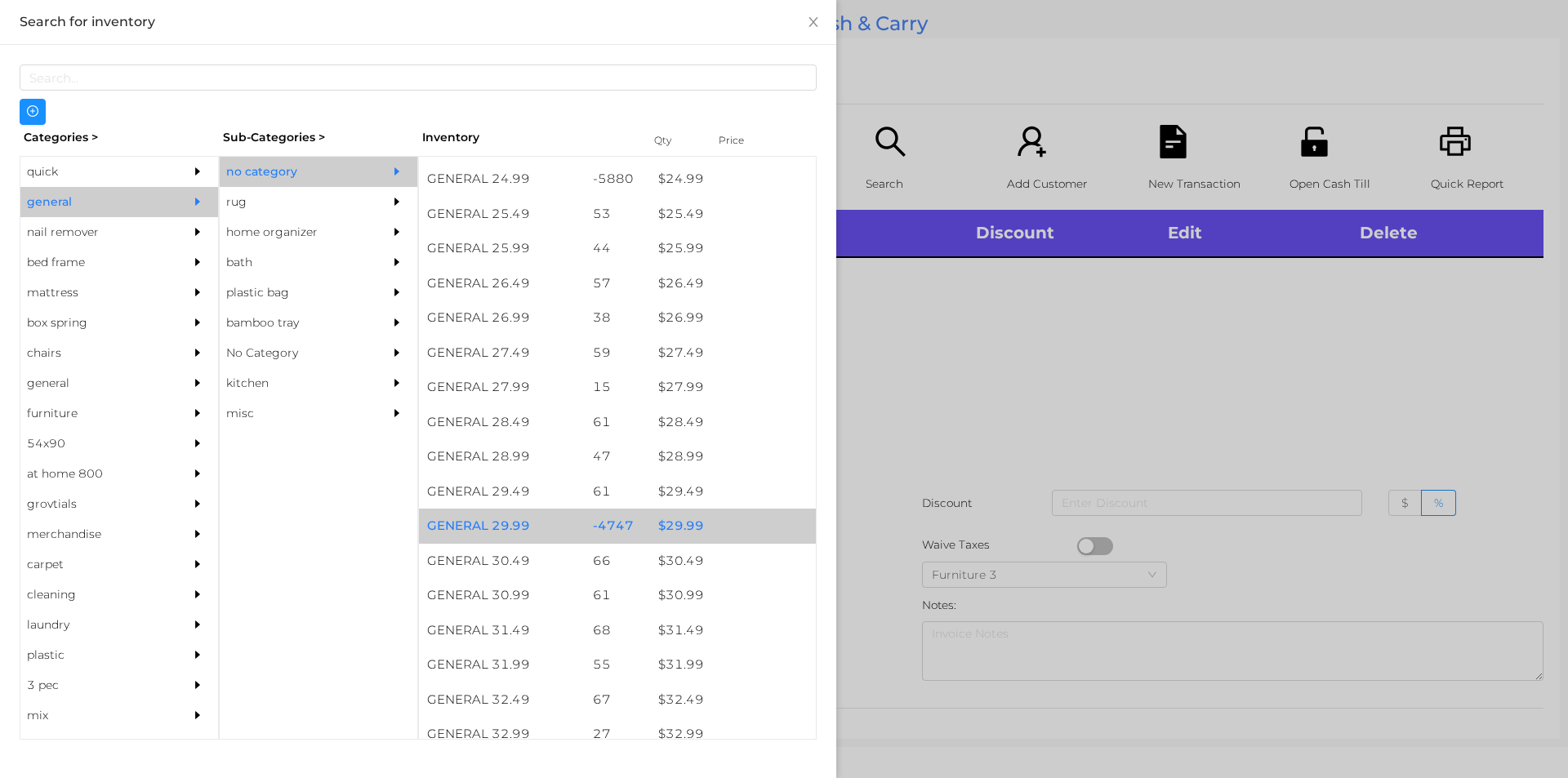
click at [678, 536] on div "$ 29.99" at bounding box center [733, 526] width 165 height 35
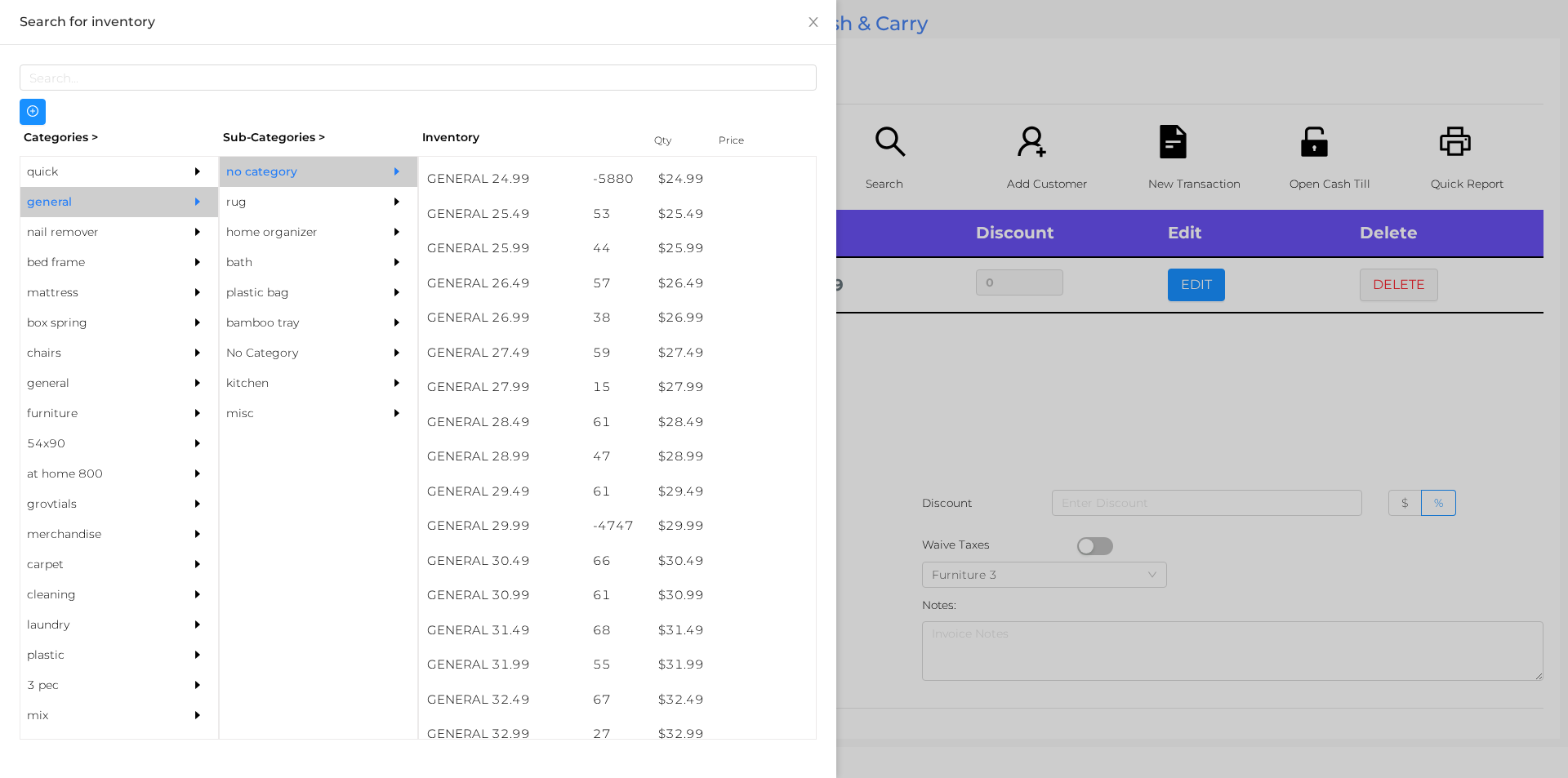
click at [908, 422] on div at bounding box center [784, 389] width 1568 height 778
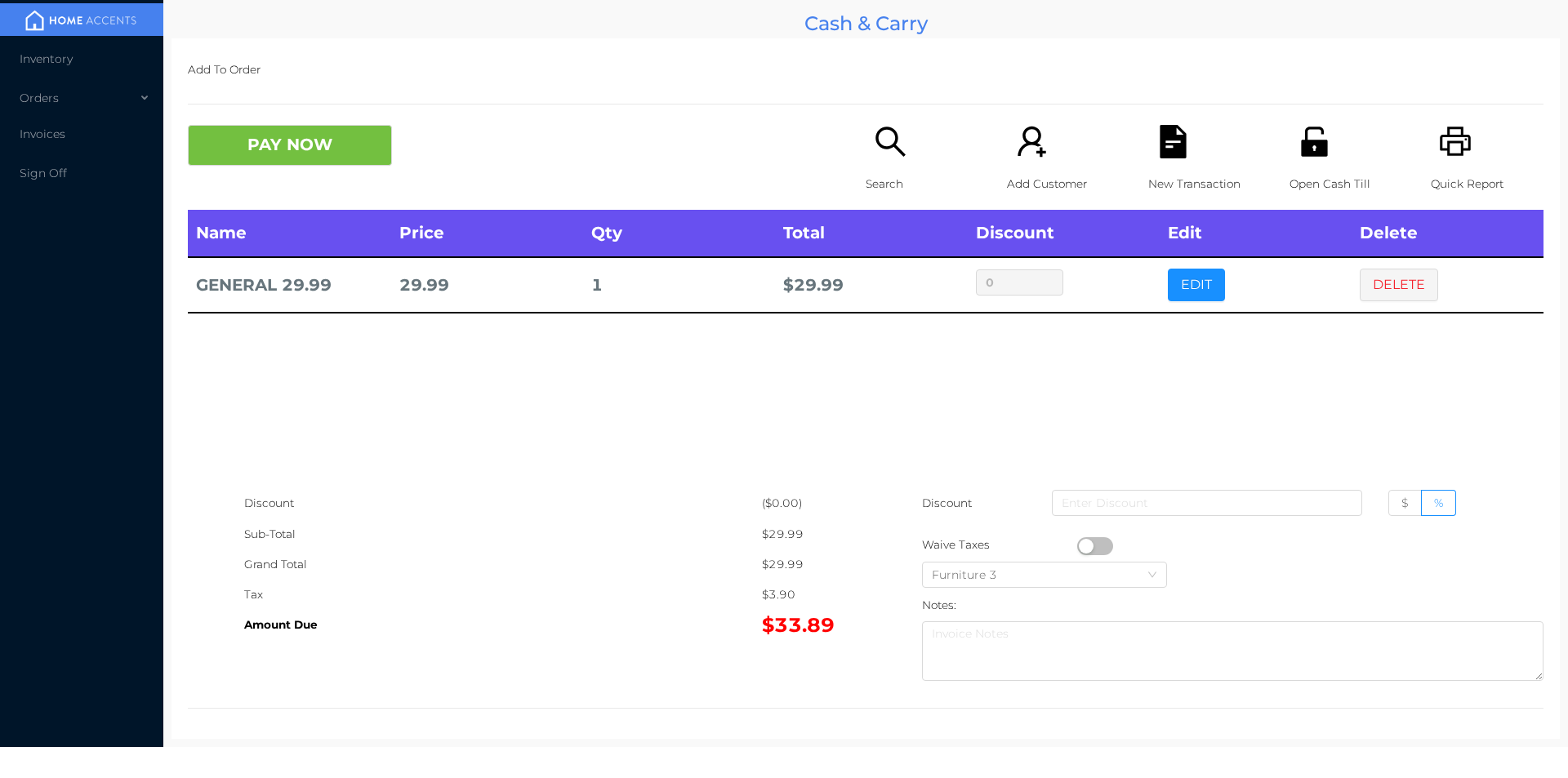
click at [1102, 542] on button "button" at bounding box center [1095, 546] width 36 height 18
click at [298, 140] on button "PAY NOW" at bounding box center [290, 145] width 204 height 41
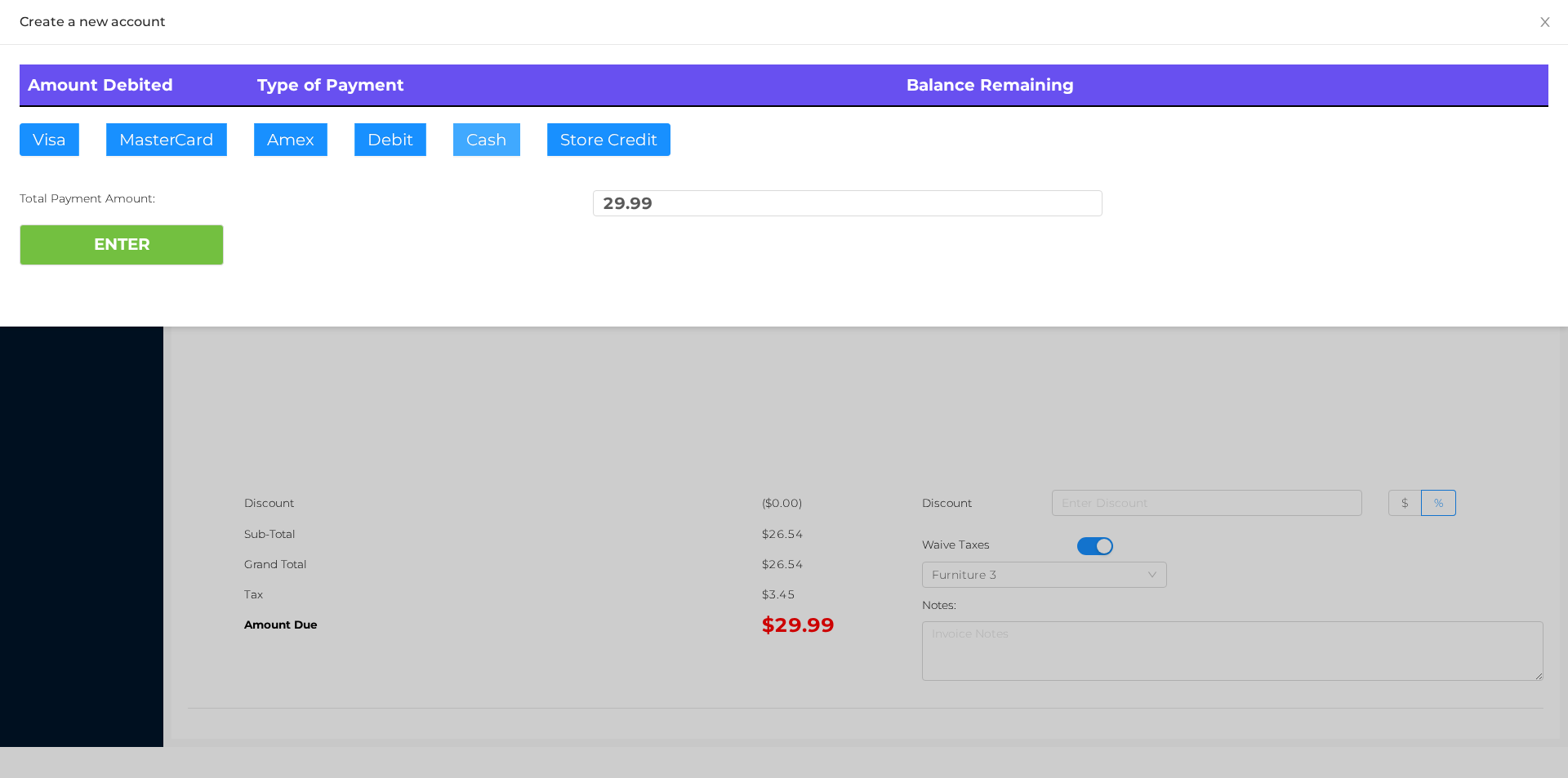
click at [482, 135] on button "Cash" at bounding box center [486, 140] width 67 height 33
click at [167, 238] on button "ENTER" at bounding box center [121, 245] width 204 height 41
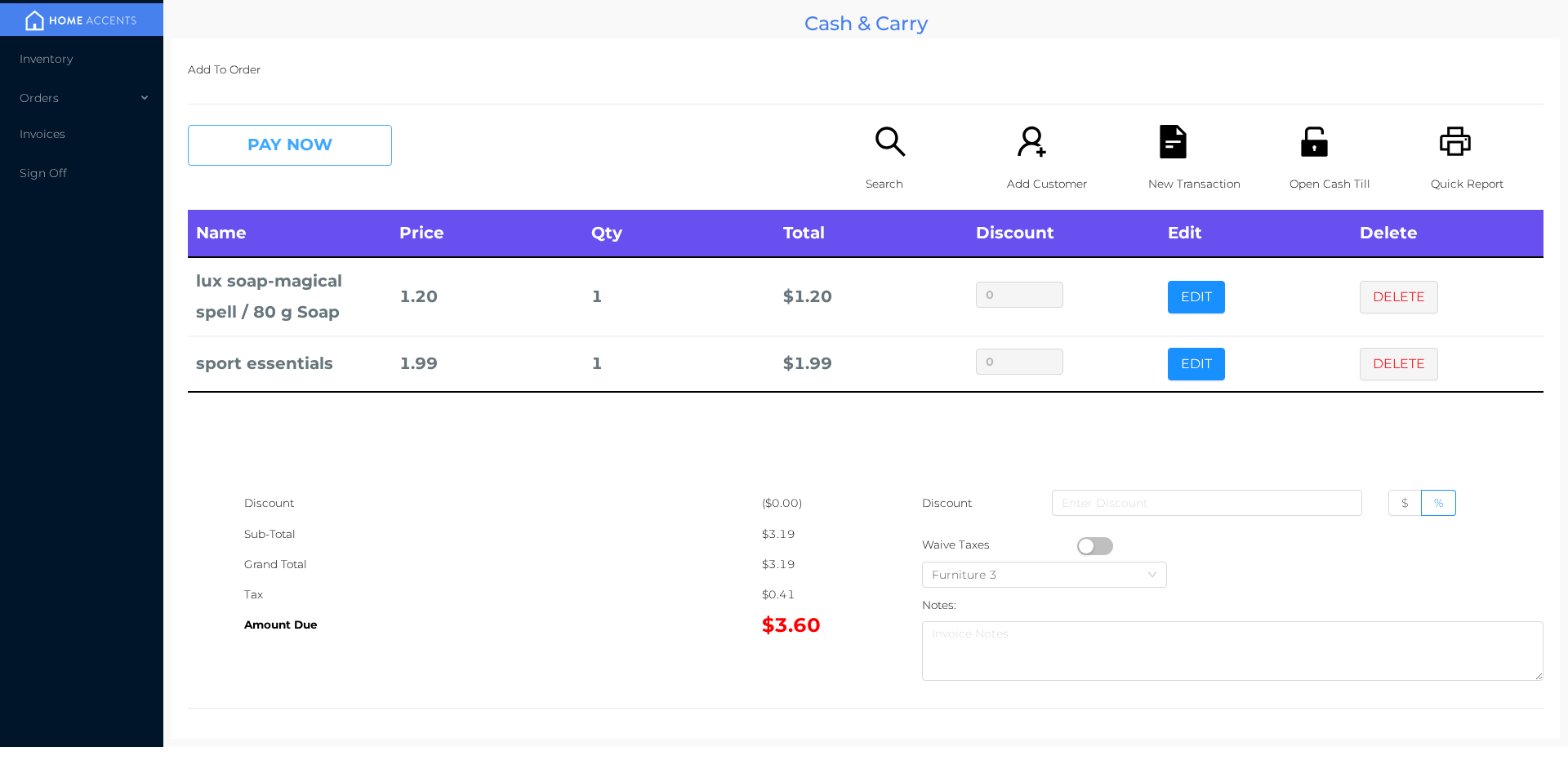
click at [365, 148] on button "PAY NOW" at bounding box center [290, 145] width 204 height 41
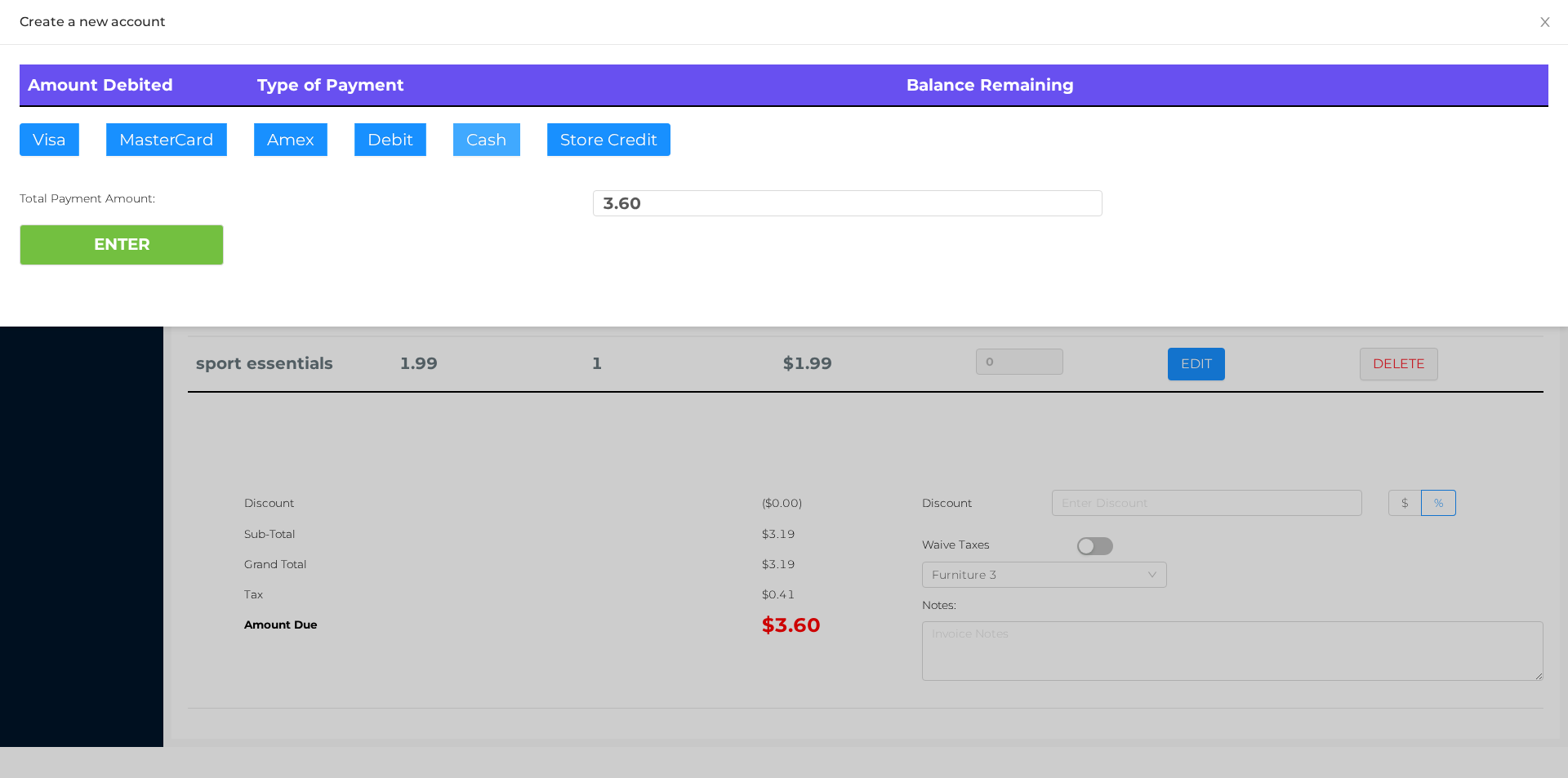
click at [489, 150] on button "Cash" at bounding box center [486, 140] width 67 height 33
type input "5."
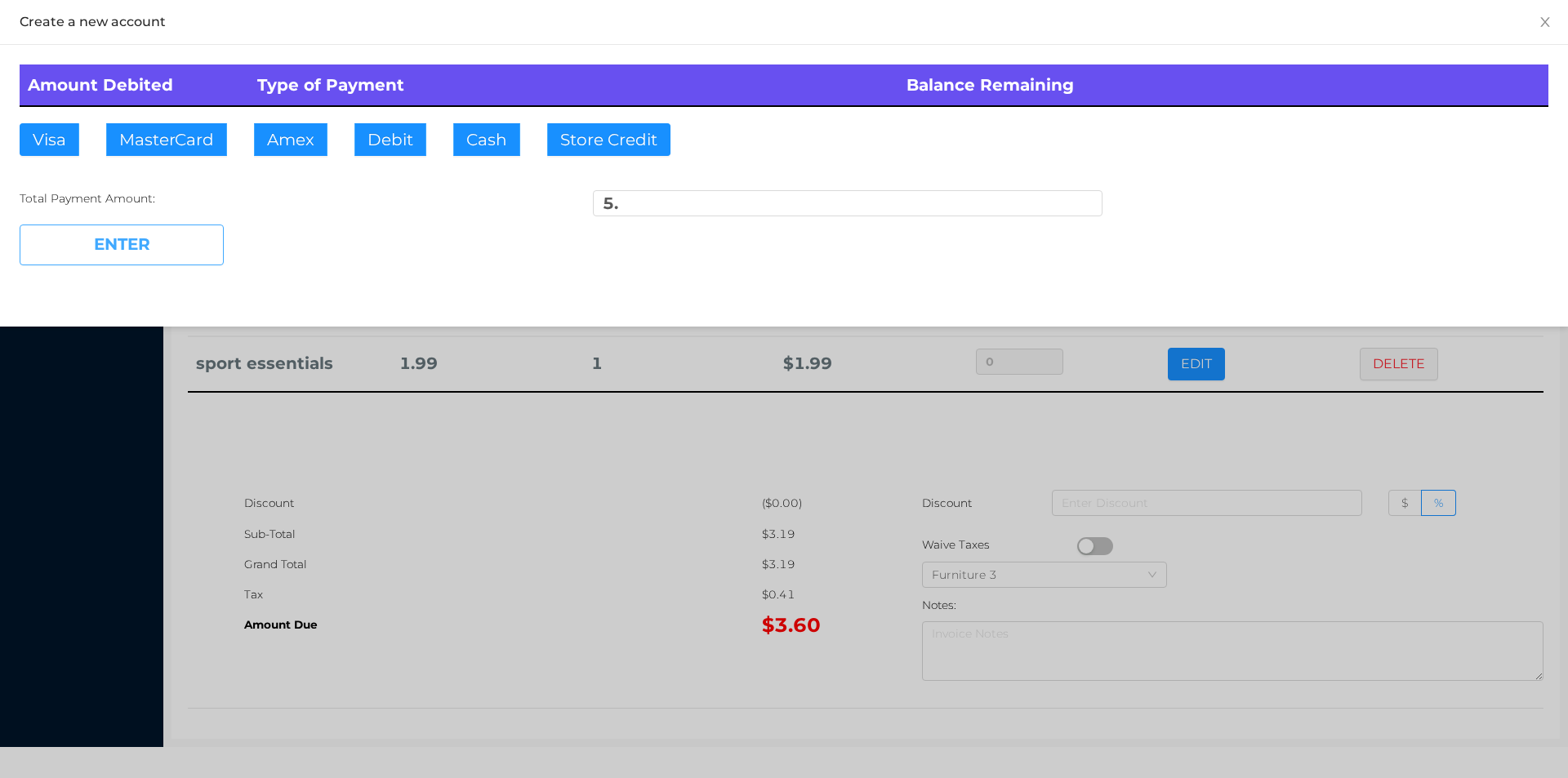
click at [145, 263] on button "ENTER" at bounding box center [121, 245] width 204 height 41
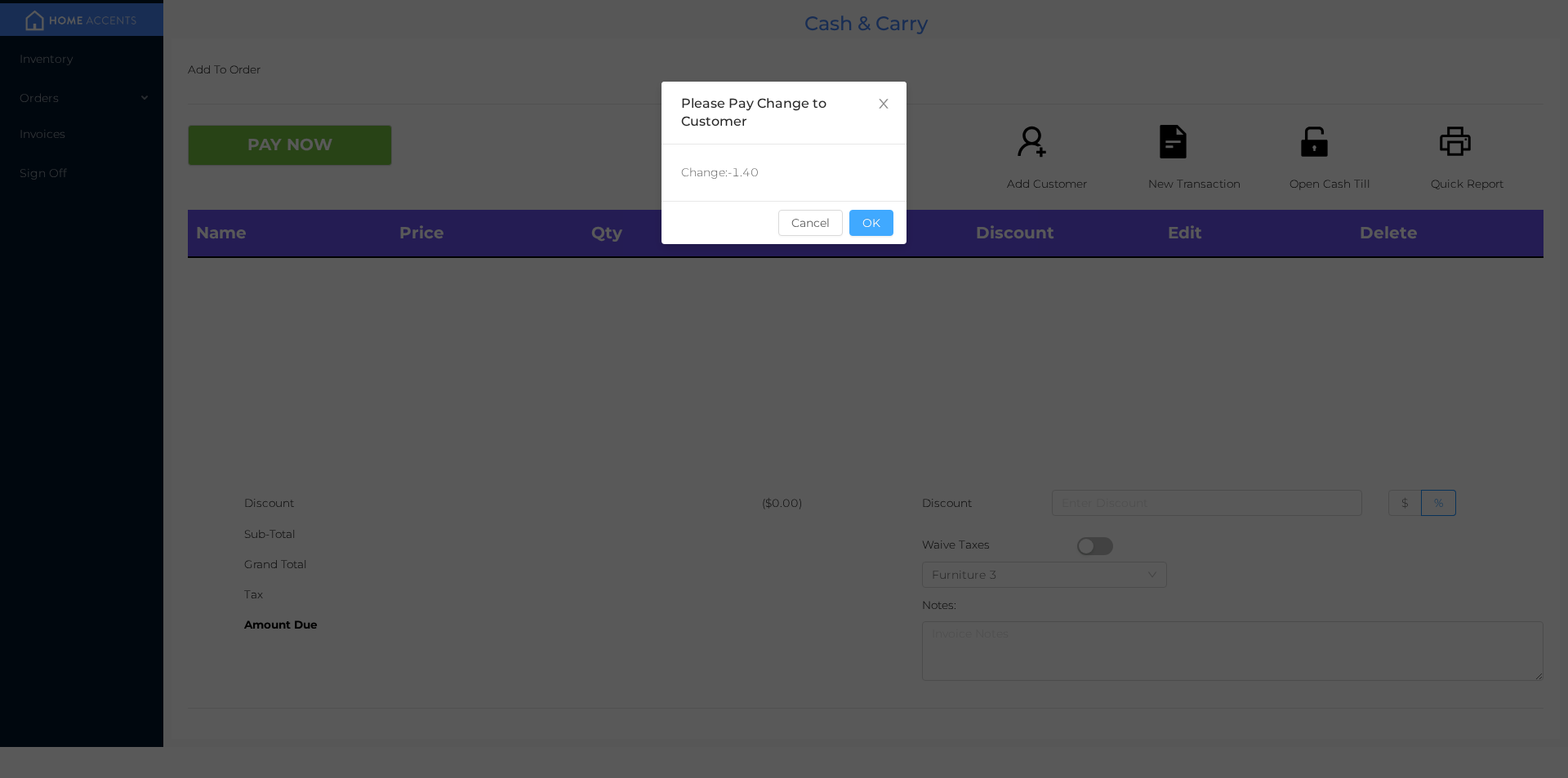
click at [864, 216] on button "OK" at bounding box center [871, 222] width 44 height 26
click at [895, 252] on th "Total" at bounding box center [871, 233] width 192 height 48
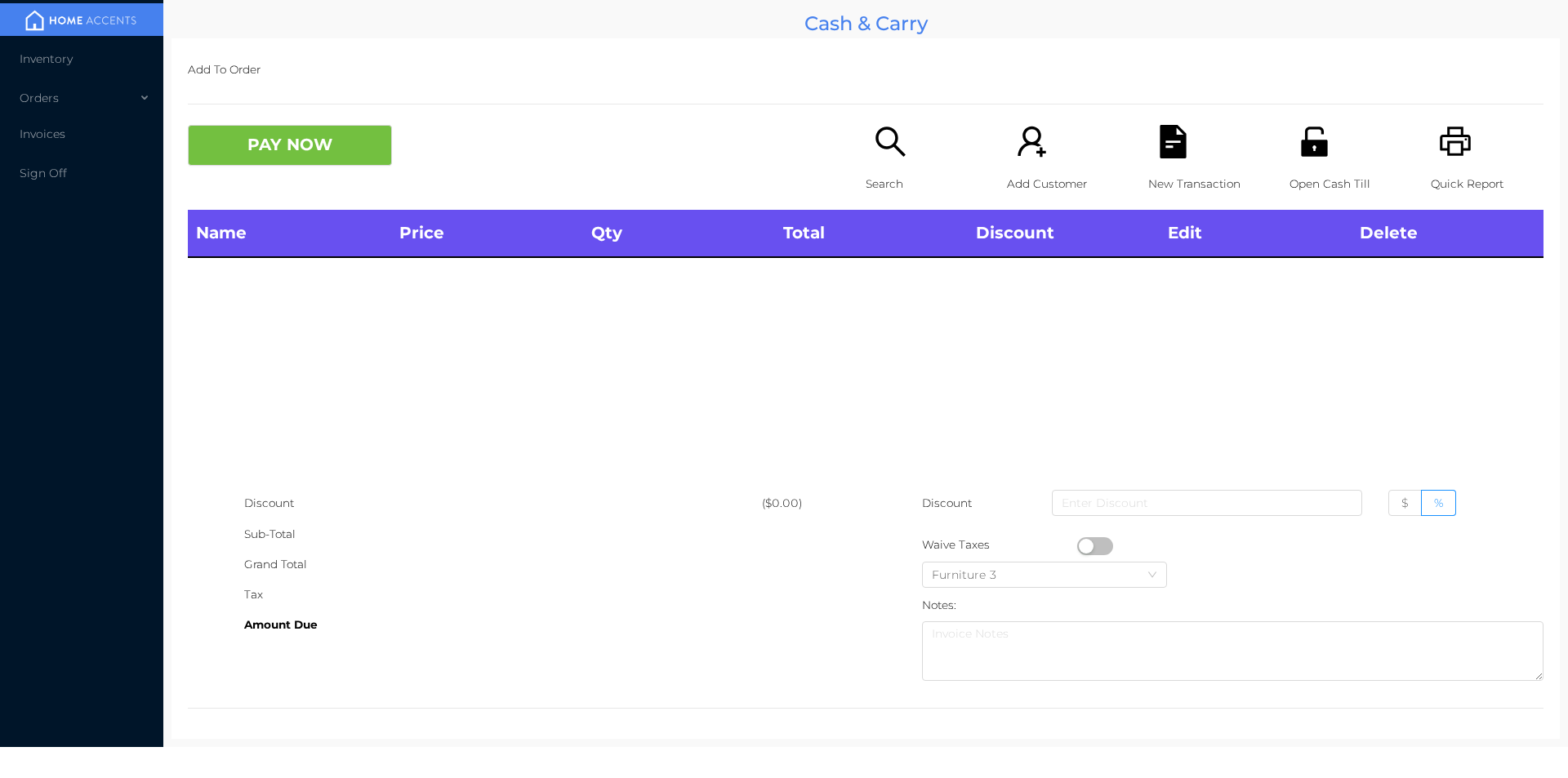
click at [1453, 129] on icon "icon: printer" at bounding box center [1456, 141] width 33 height 33
click at [1308, 155] on icon "icon: unlock" at bounding box center [1313, 140] width 26 height 29
click at [1305, 140] on icon "icon: unlock" at bounding box center [1315, 141] width 33 height 33
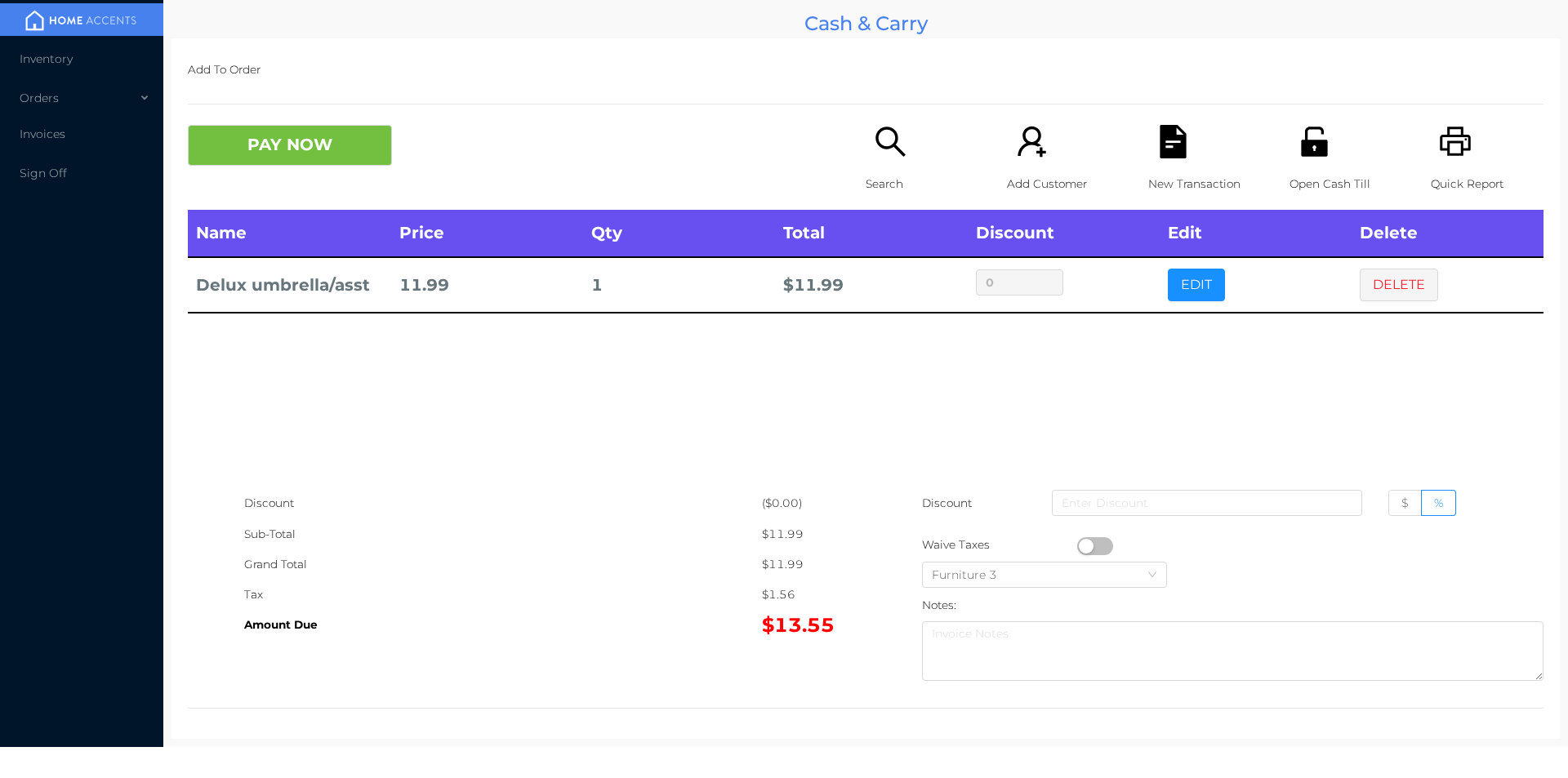
click at [876, 163] on div "Search" at bounding box center [922, 167] width 113 height 85
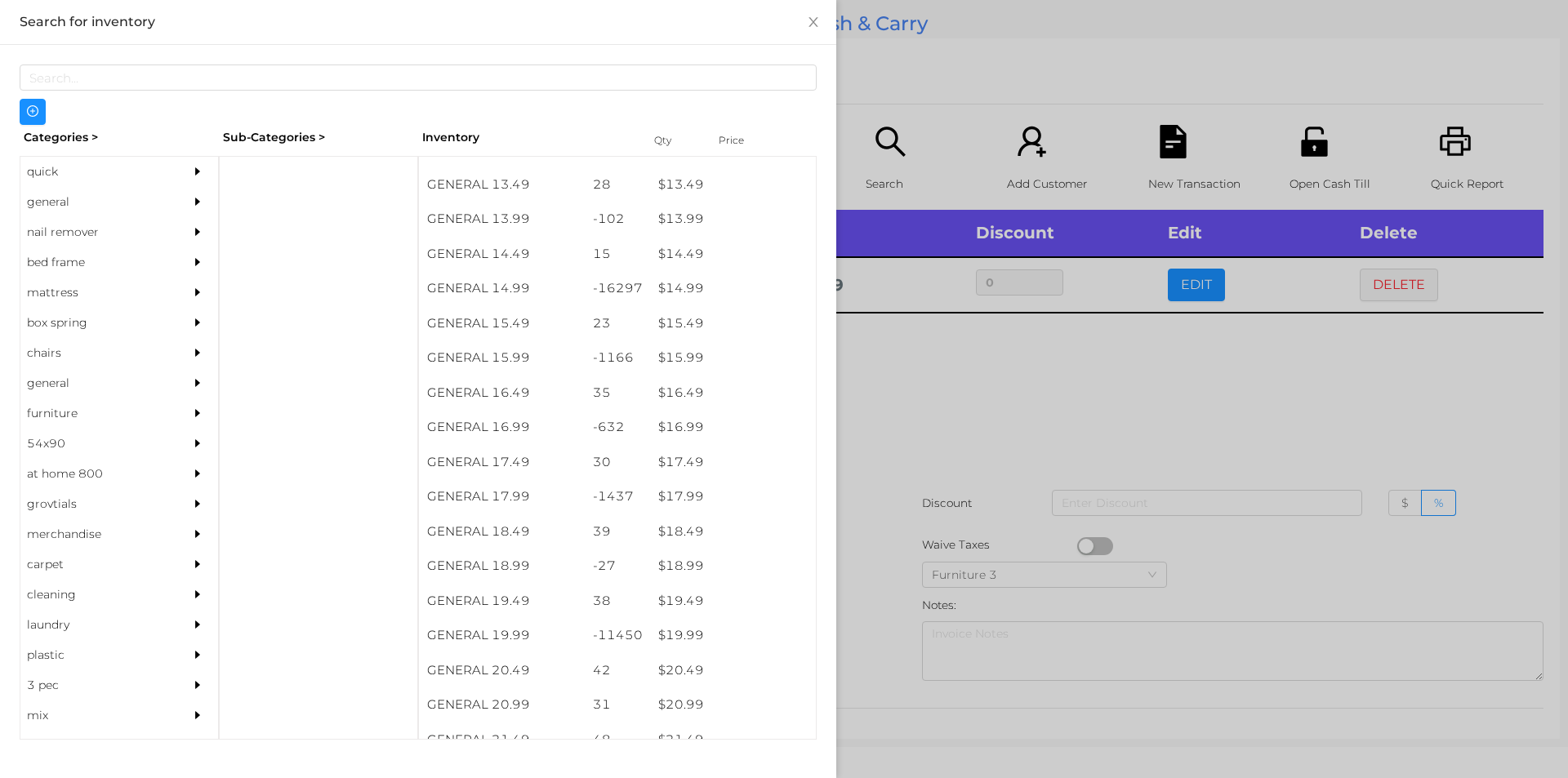
scroll to position [1307, 0]
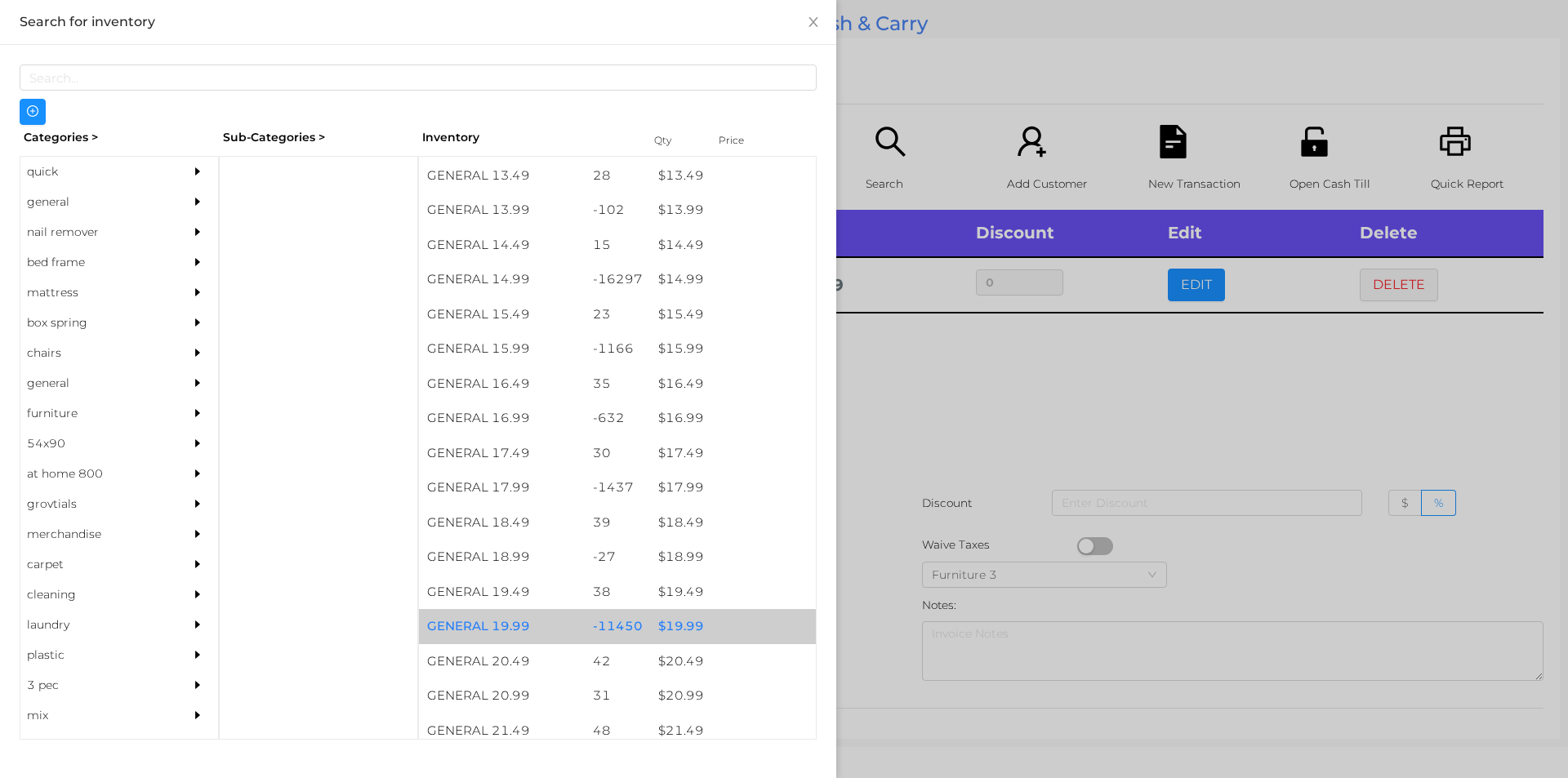
click at [676, 628] on div "$ 19.99" at bounding box center [733, 627] width 165 height 35
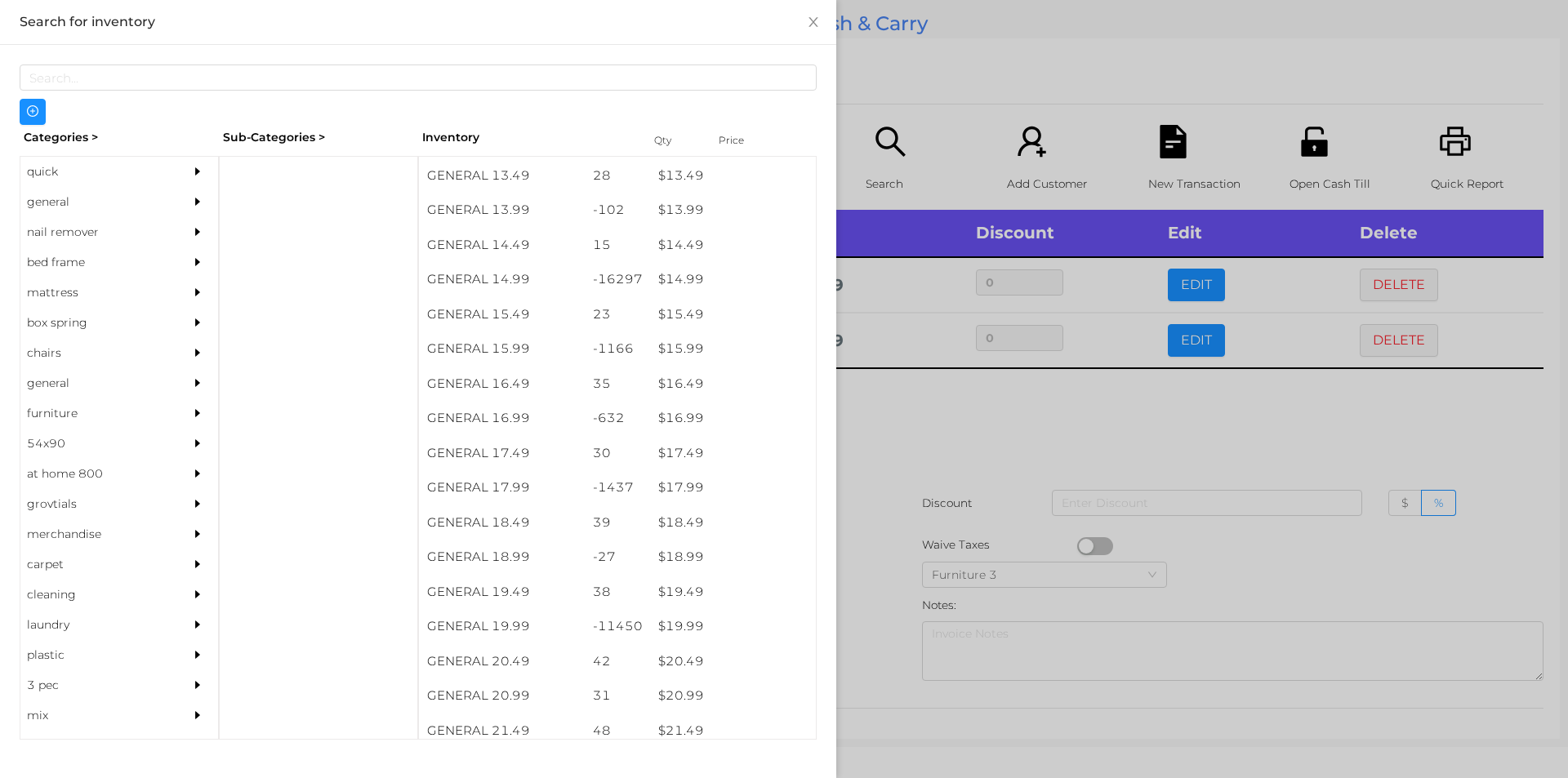
click at [879, 607] on div at bounding box center [784, 389] width 1568 height 778
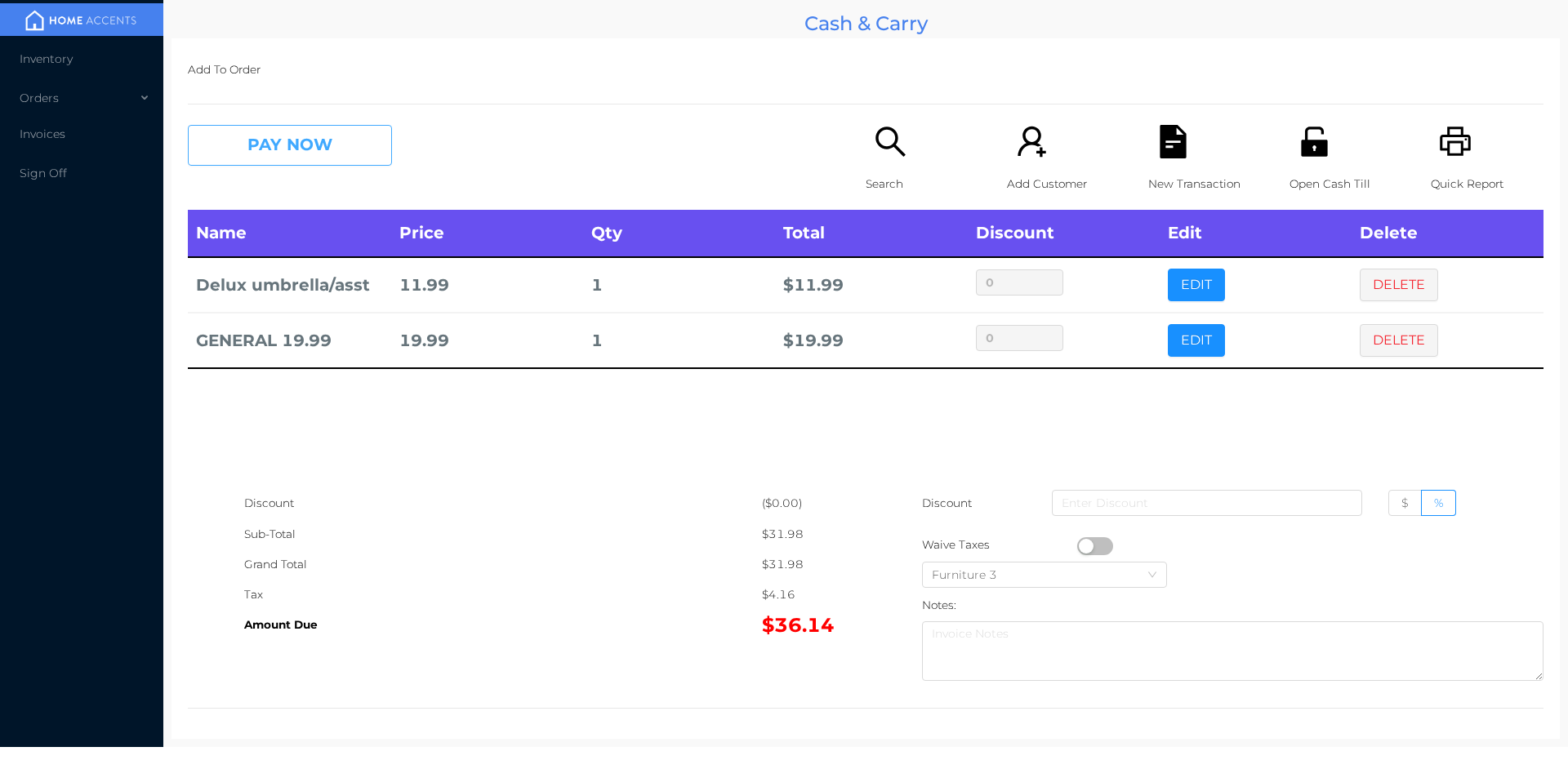
click at [330, 137] on button "PAY NOW" at bounding box center [290, 145] width 204 height 41
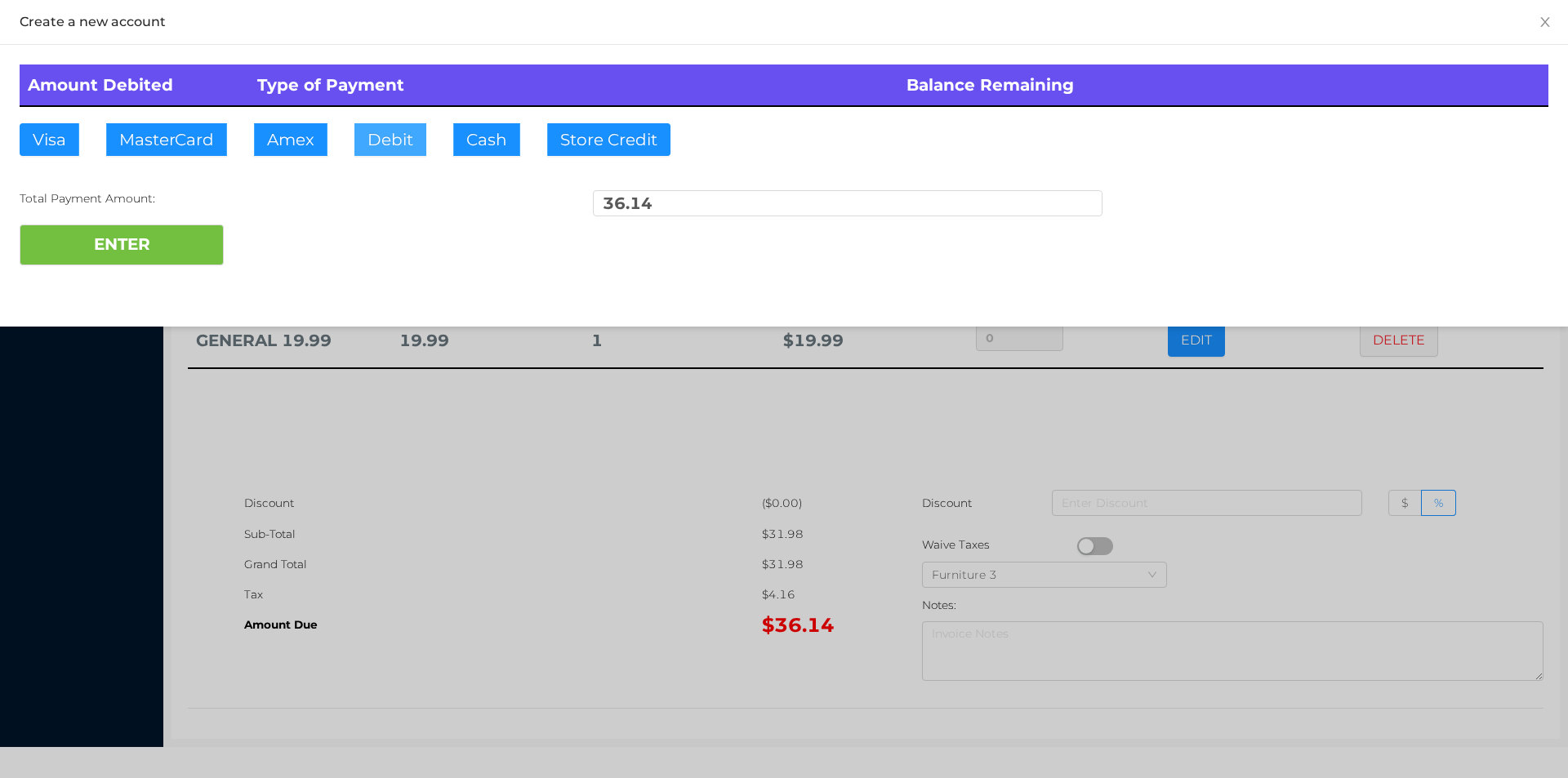
click at [385, 150] on button "Debit" at bounding box center [390, 140] width 72 height 33
click at [180, 243] on button "ENTER" at bounding box center [121, 245] width 204 height 41
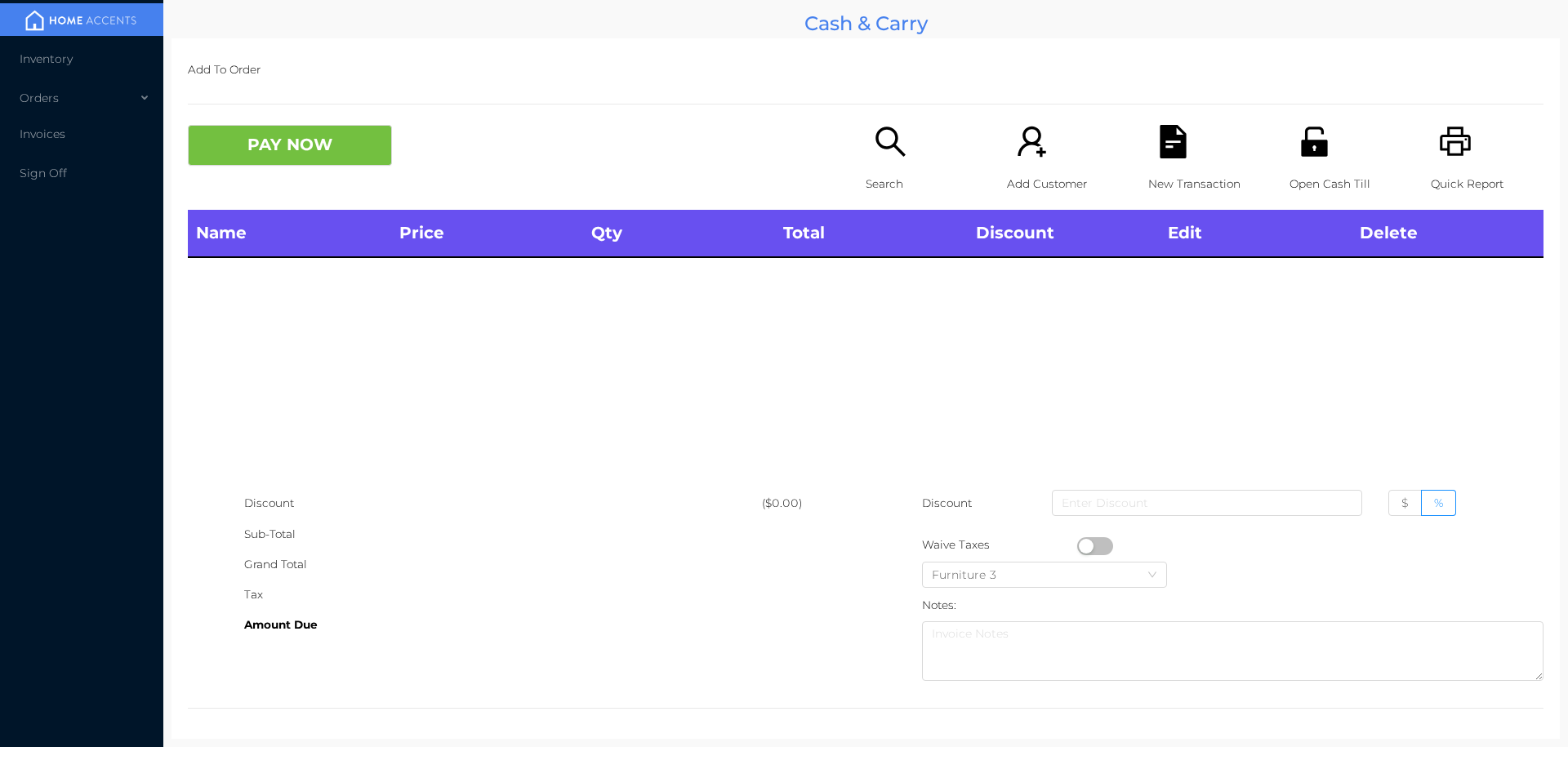
click at [1459, 160] on div "Quick Report" at bounding box center [1487, 167] width 113 height 85
